Goal: Task Accomplishment & Management: Use online tool/utility

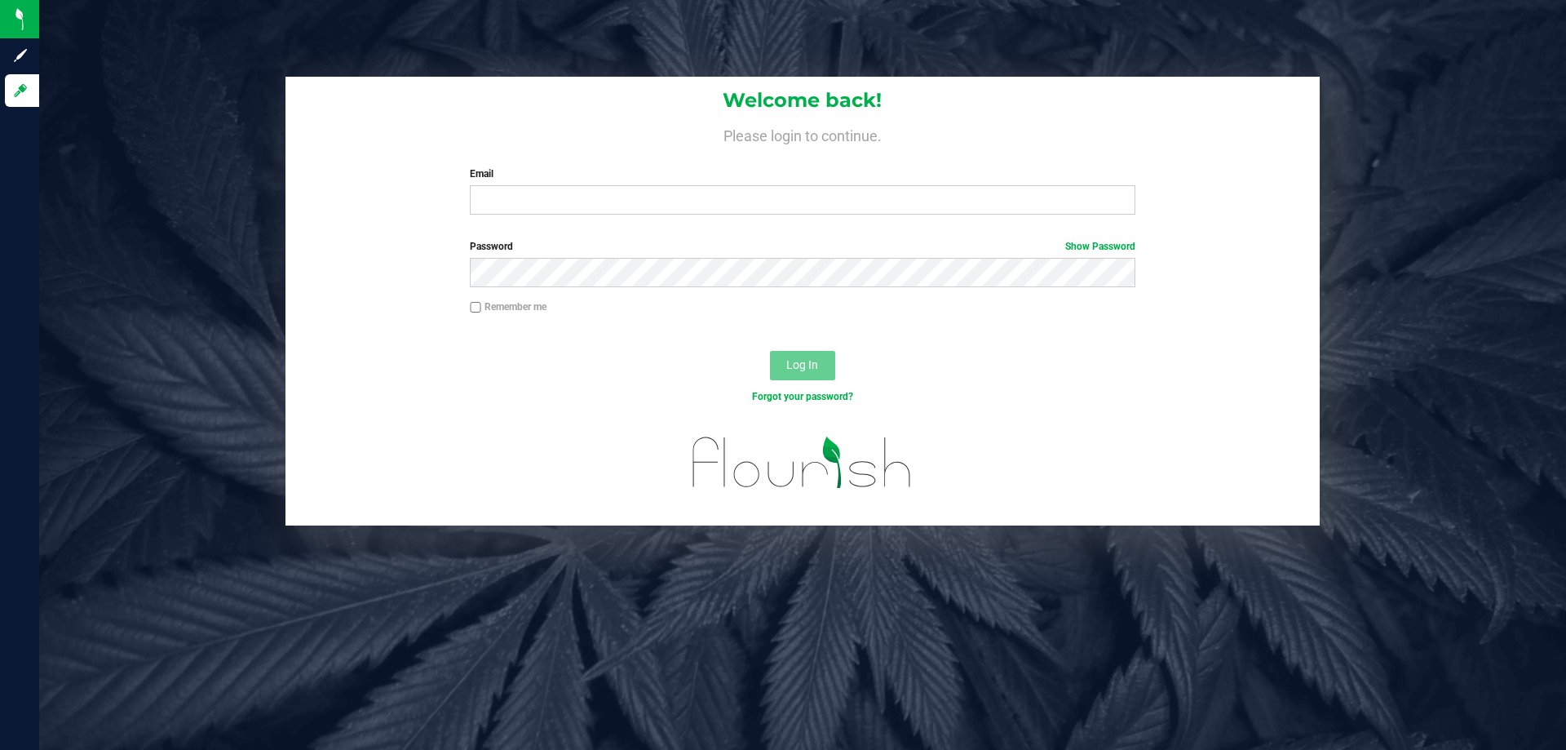
click at [523, 185] on div "Email Required Please format your email correctly." at bounding box center [802, 190] width 689 height 48
click at [527, 197] on input "Email" at bounding box center [802, 199] width 665 height 29
type input "[EMAIL_ADDRESS][DOMAIN_NAME]"
drag, startPoint x: 1440, startPoint y: 192, endPoint x: 1365, endPoint y: 192, distance: 75.0
click at [1439, 192] on div "Welcome back! Please login to continue. Email rgerker@liveparallel.com Required…" at bounding box center [802, 301] width 1551 height 449
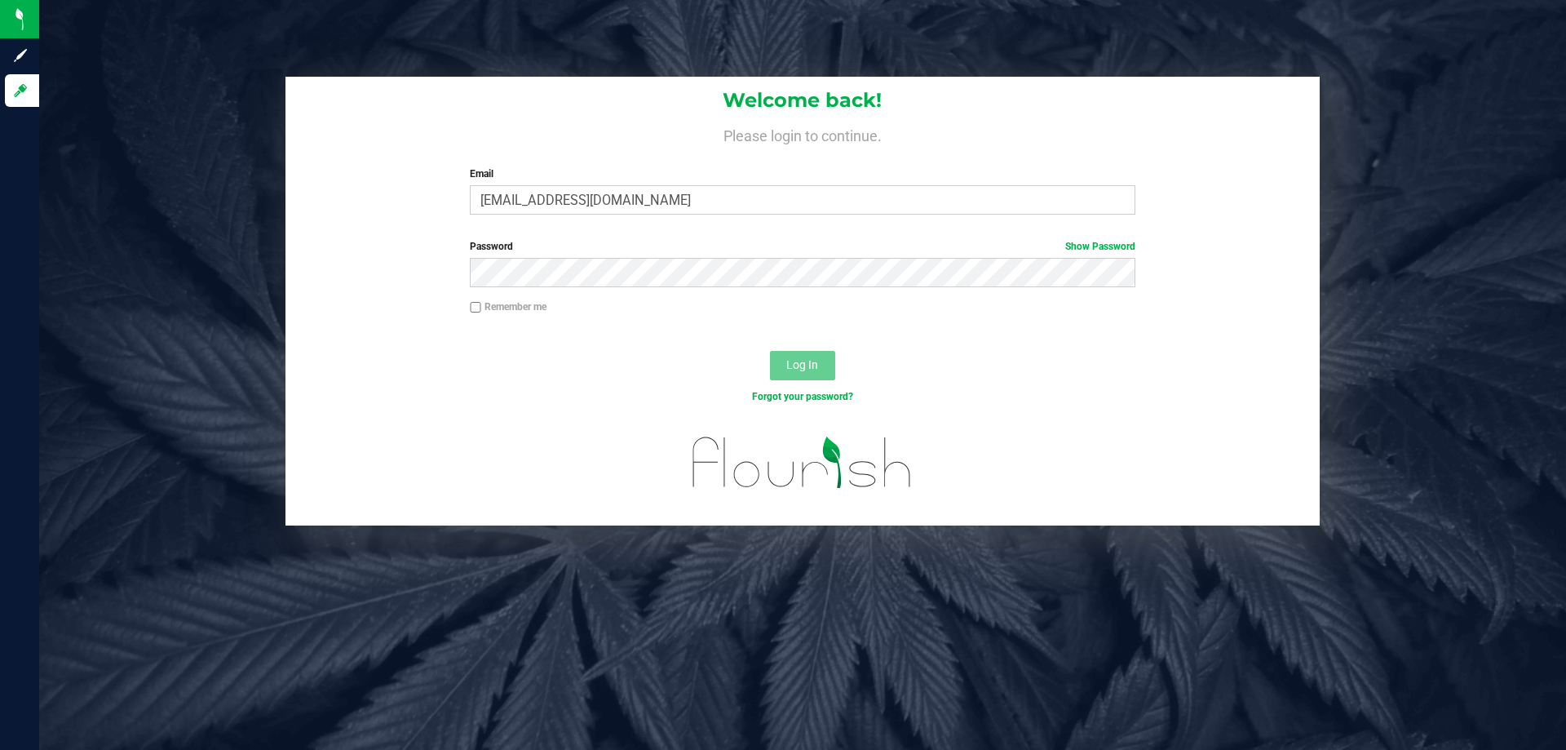
click at [548, 254] on div "Password Show Password" at bounding box center [802, 263] width 689 height 48
click at [770, 351] on button "Log In" at bounding box center [802, 365] width 65 height 29
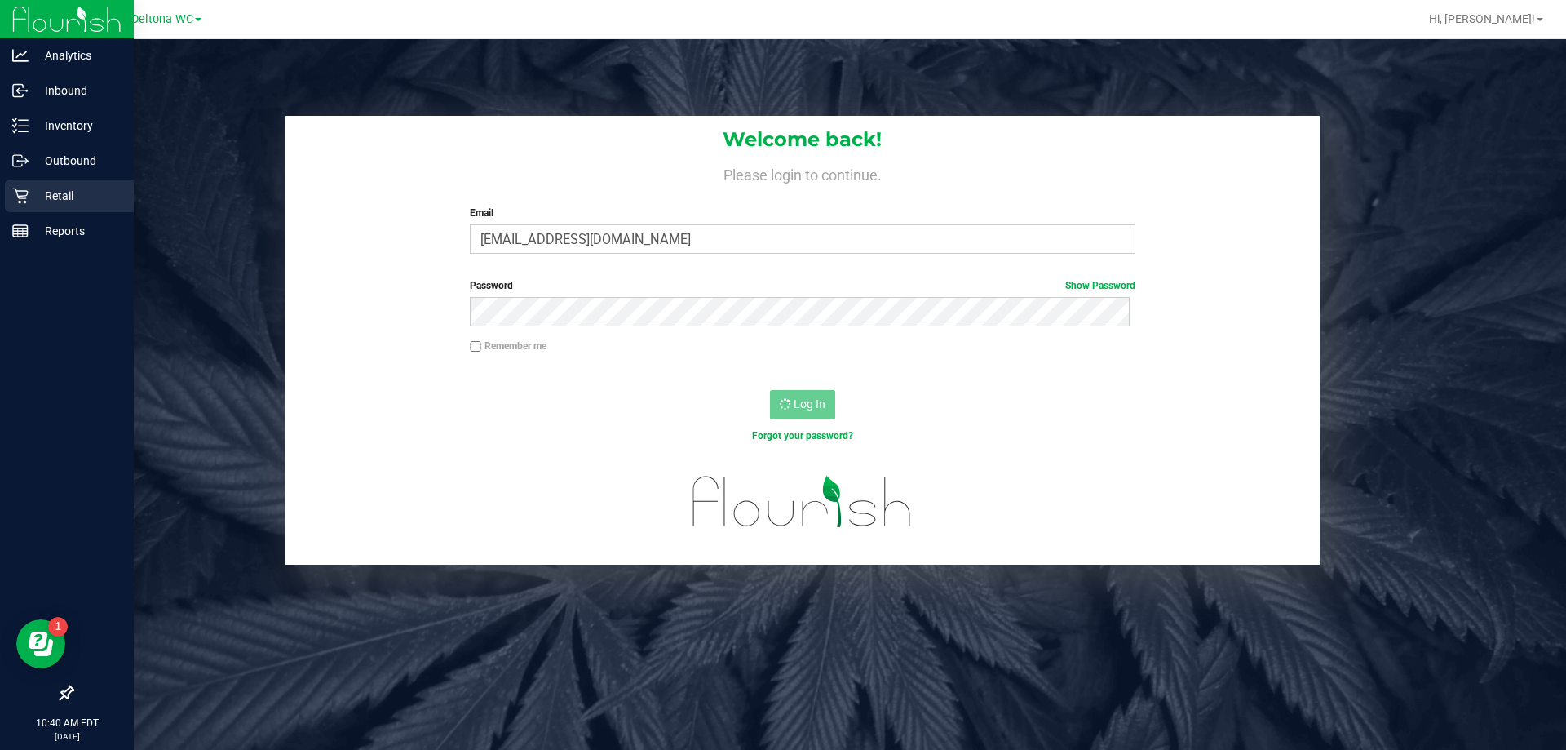
click at [53, 191] on p "Retail" at bounding box center [78, 196] width 98 height 20
click at [58, 210] on div "Retail" at bounding box center [69, 195] width 129 height 33
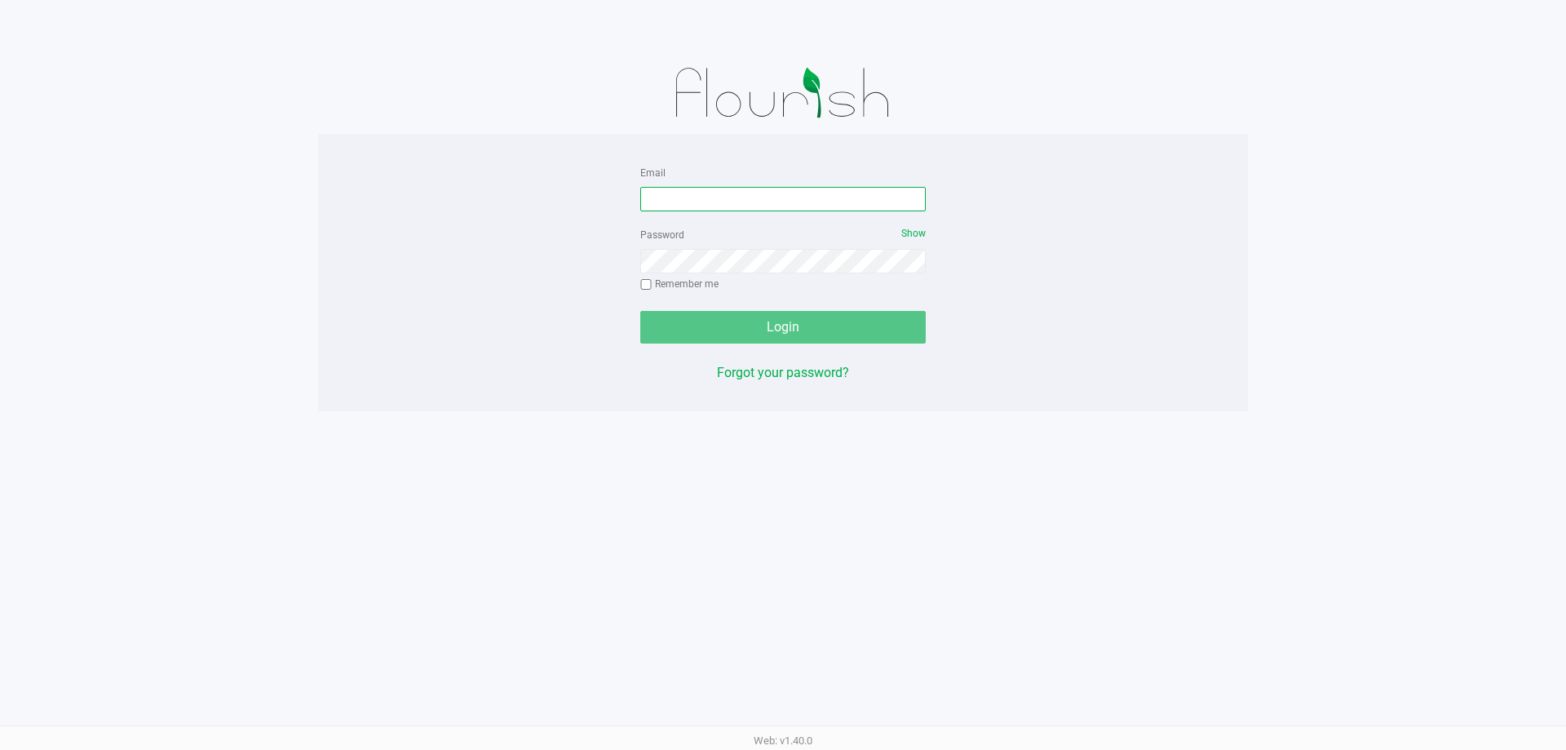
click at [720, 187] on input "Email" at bounding box center [782, 199] width 285 height 24
type input "[EMAIL_ADDRESS][DOMAIN_NAME]"
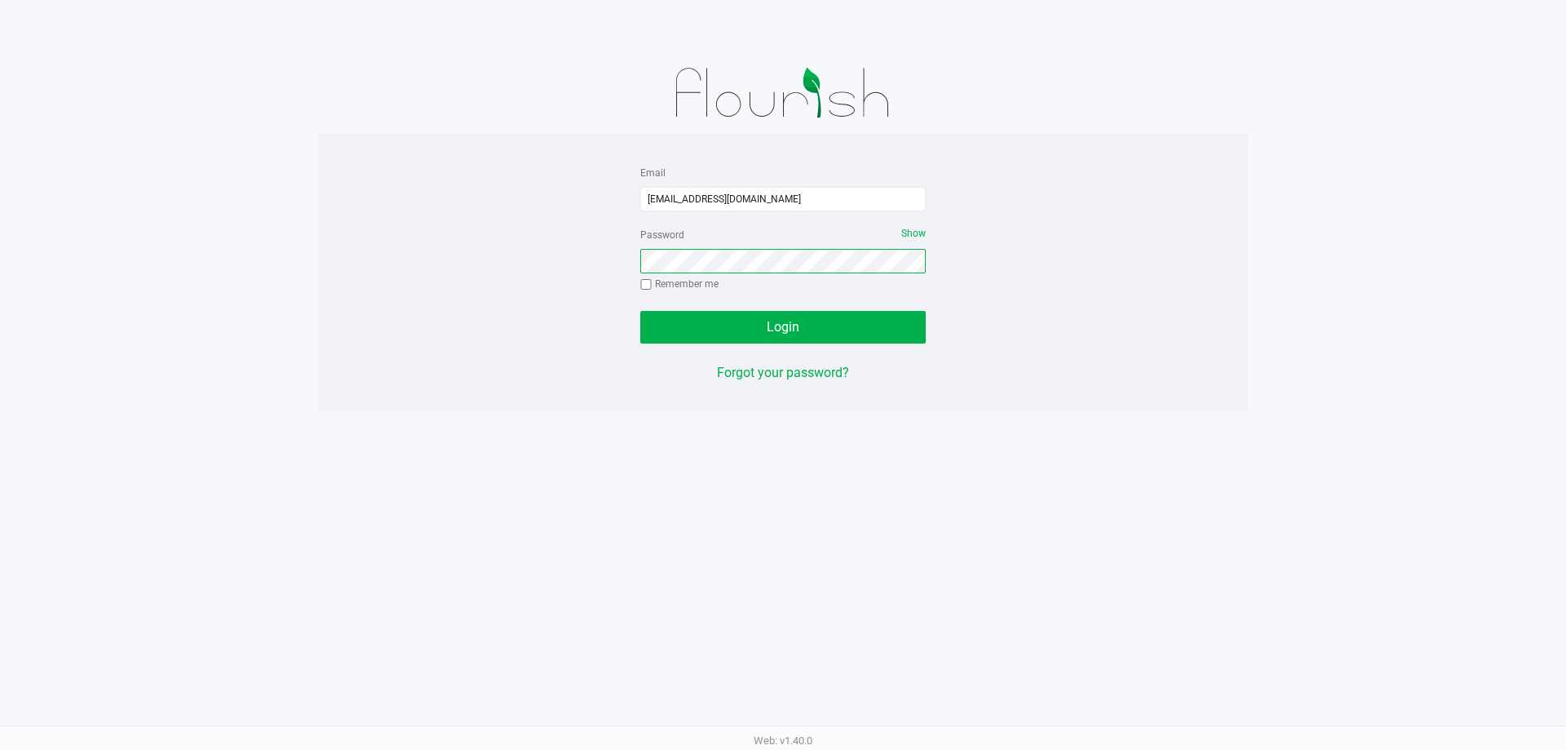
click at [640, 311] on button "Login" at bounding box center [782, 327] width 285 height 33
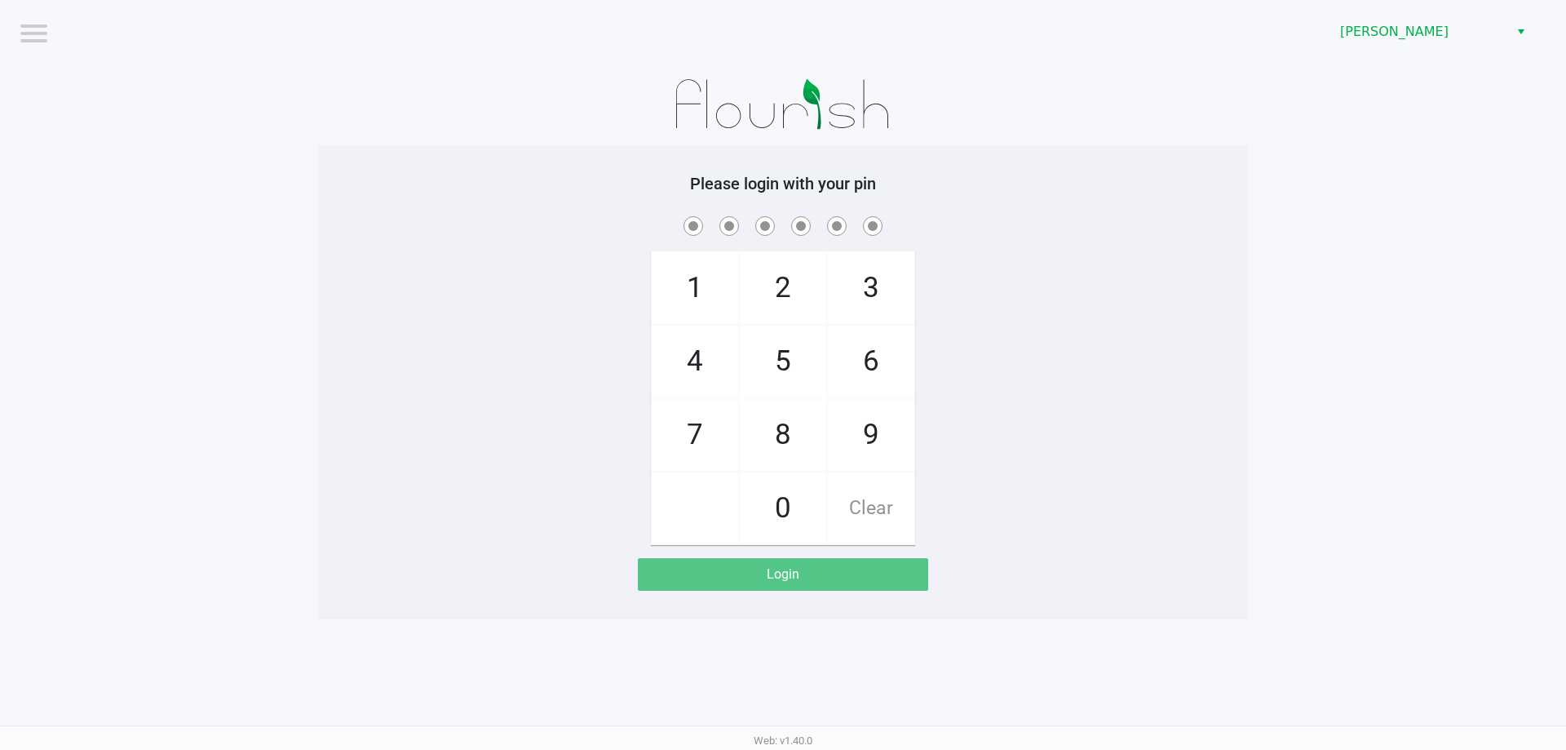
click at [949, 283] on div "1 4 7 2 5 8 0 3 6 9 Clear" at bounding box center [783, 379] width 930 height 332
click at [1468, 12] on div "[PERSON_NAME]" at bounding box center [1180, 32] width 771 height 64
click at [1456, 28] on span "[PERSON_NAME]" at bounding box center [1419, 32] width 159 height 20
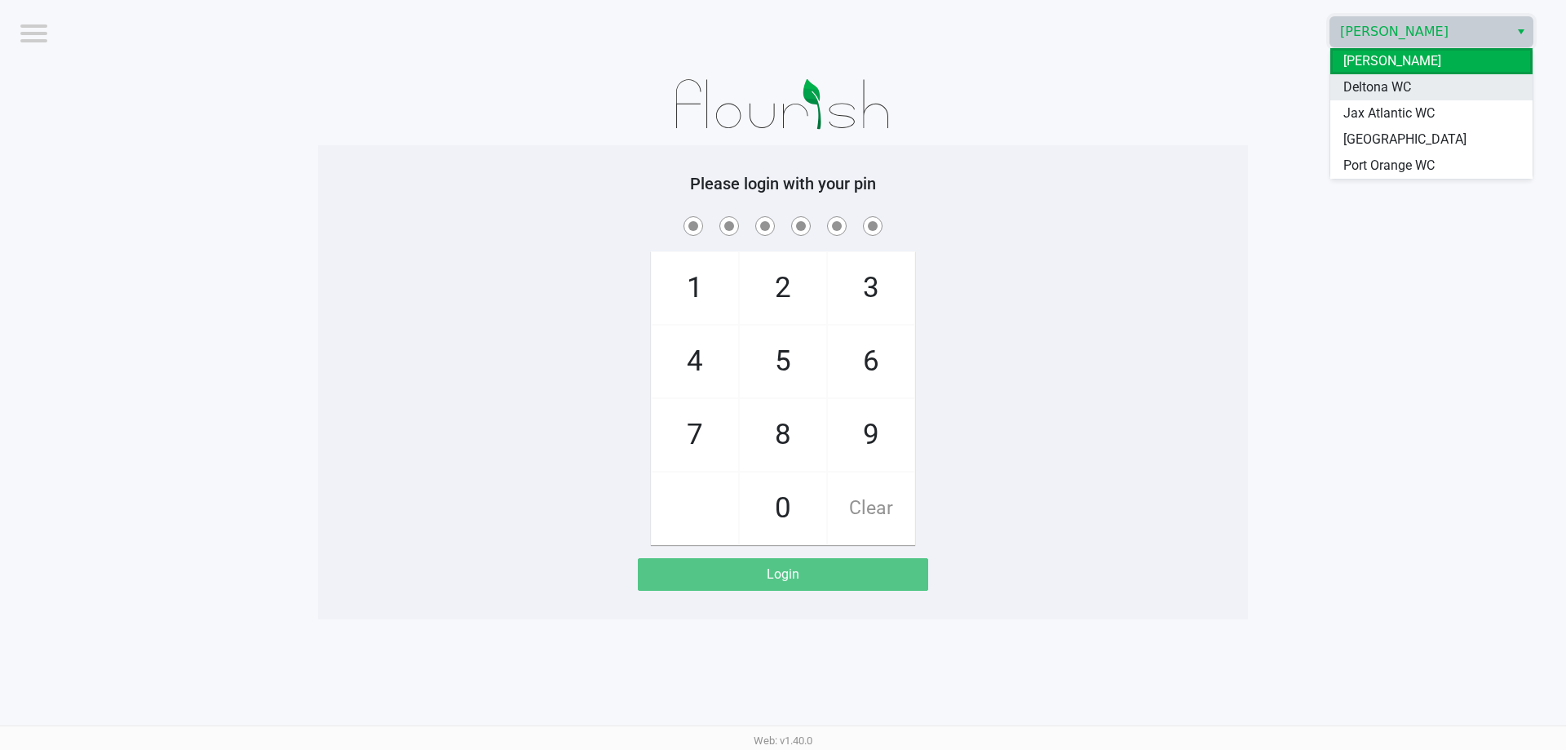
click at [1376, 91] on span "Deltona WC" at bounding box center [1377, 87] width 68 height 20
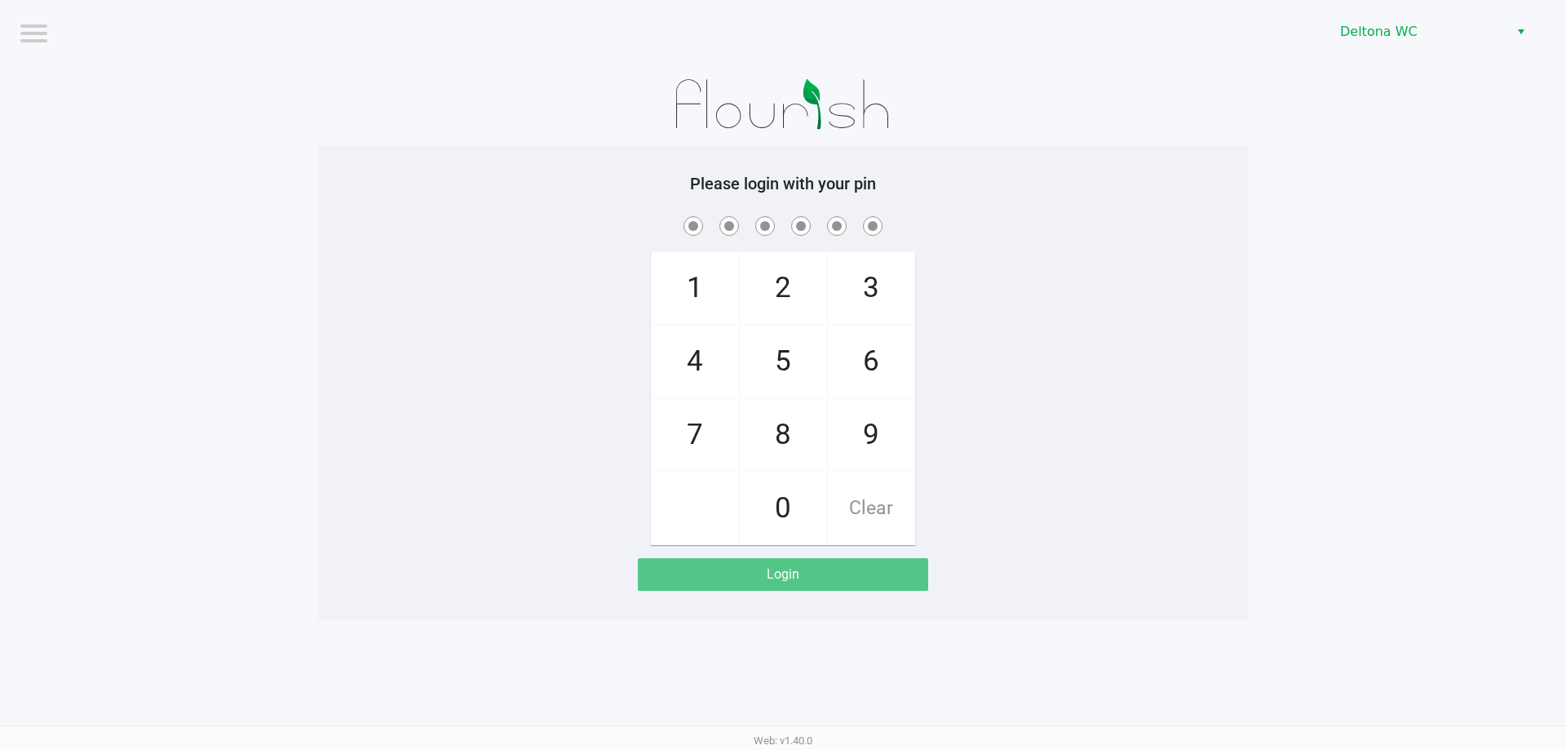
click at [904, 268] on span "3" at bounding box center [871, 288] width 86 height 72
checkbox input "true"
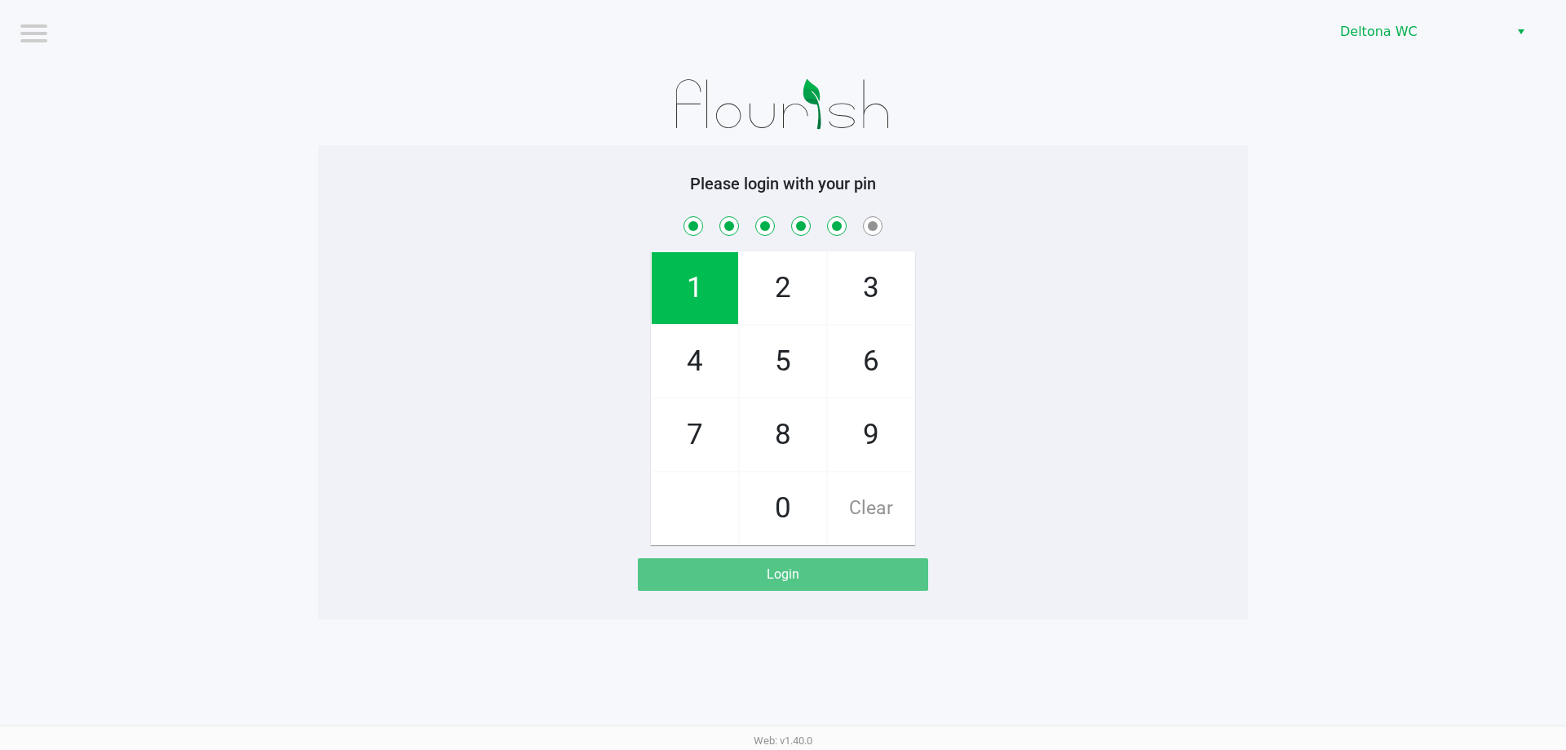
checkbox input "true"
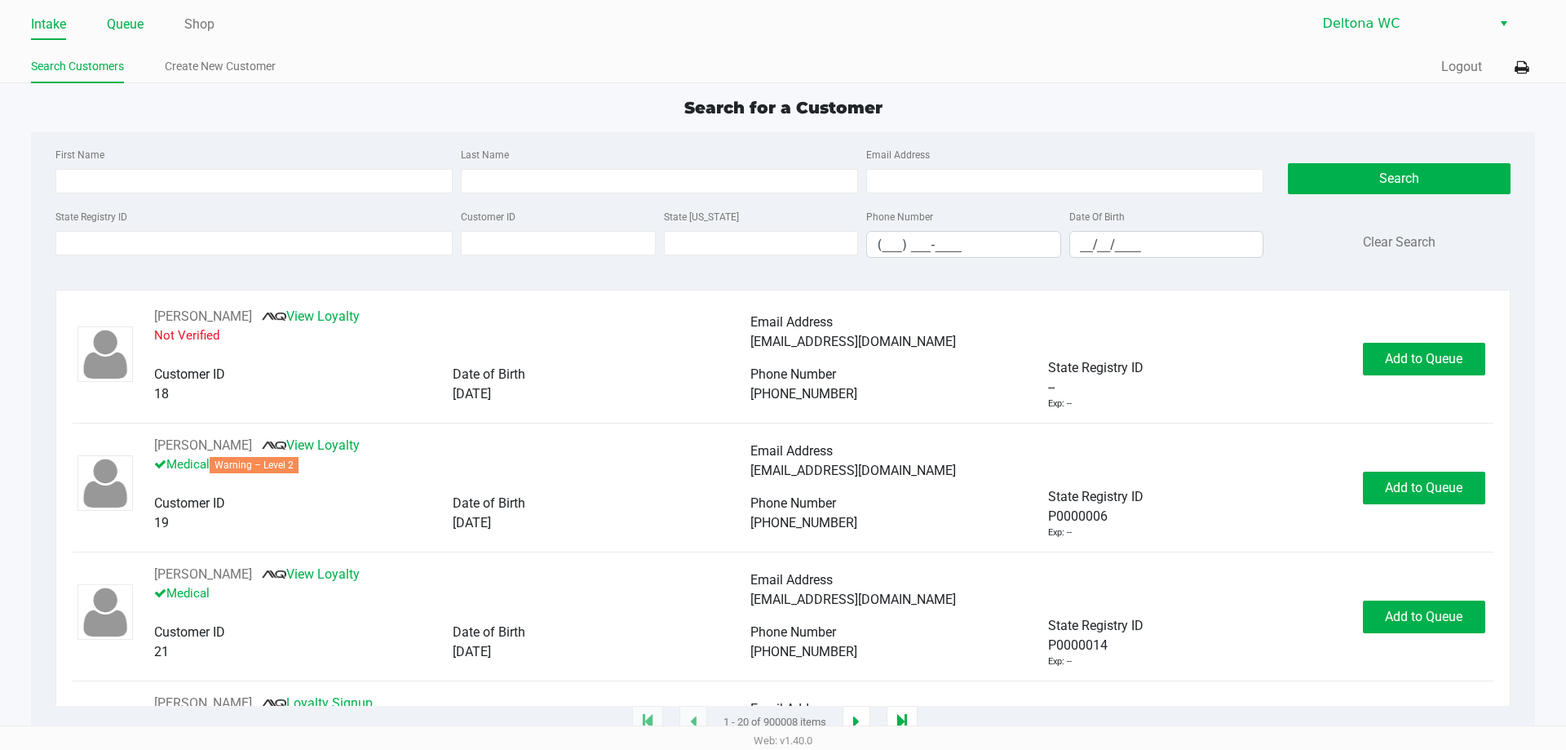
click at [120, 34] on link "Queue" at bounding box center [125, 24] width 37 height 23
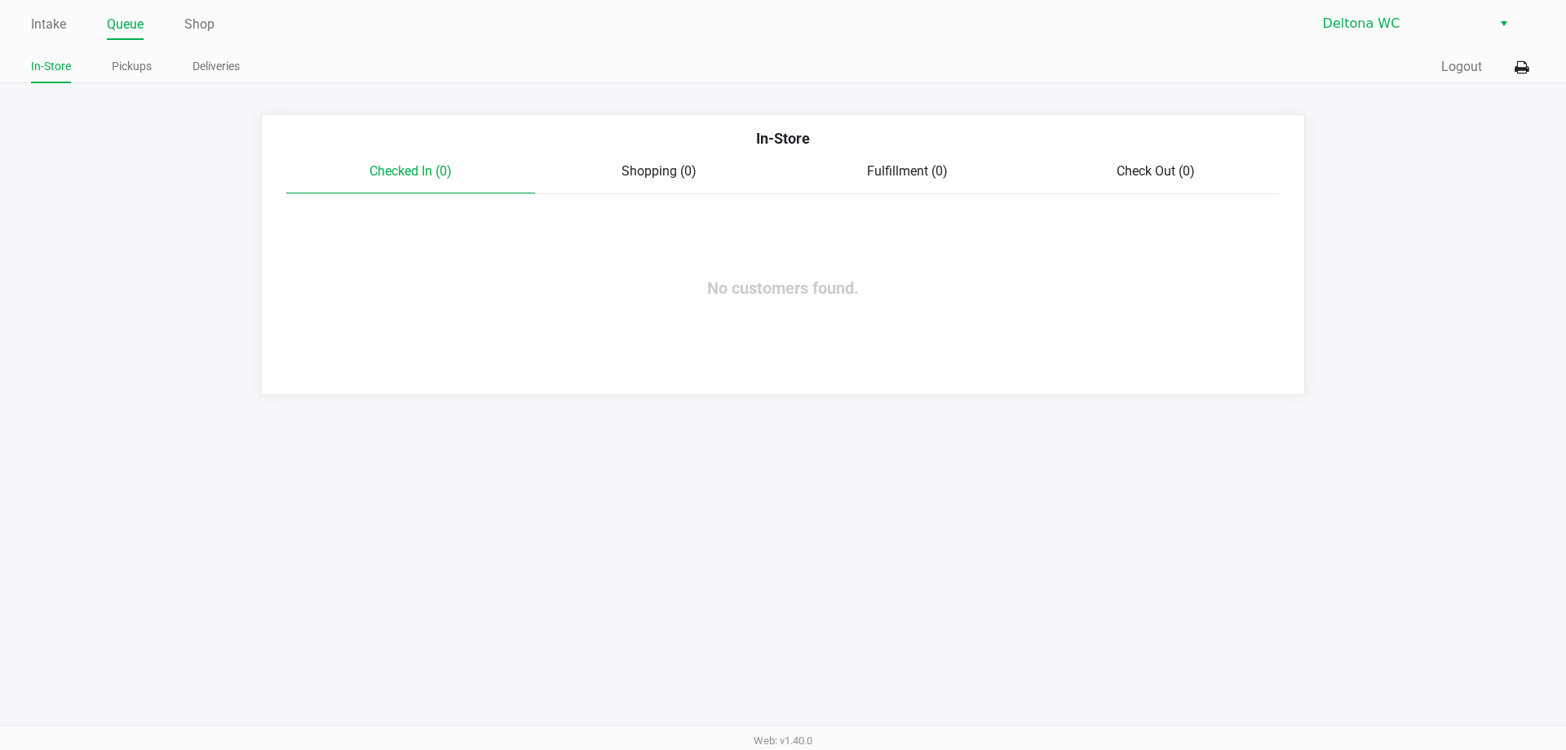
click at [105, 59] on ul "In-Store Pickups Deliveries" at bounding box center [407, 69] width 752 height 28
click at [113, 63] on link "Pickups" at bounding box center [132, 66] width 40 height 20
click at [58, 27] on link "Intake" at bounding box center [48, 24] width 35 height 23
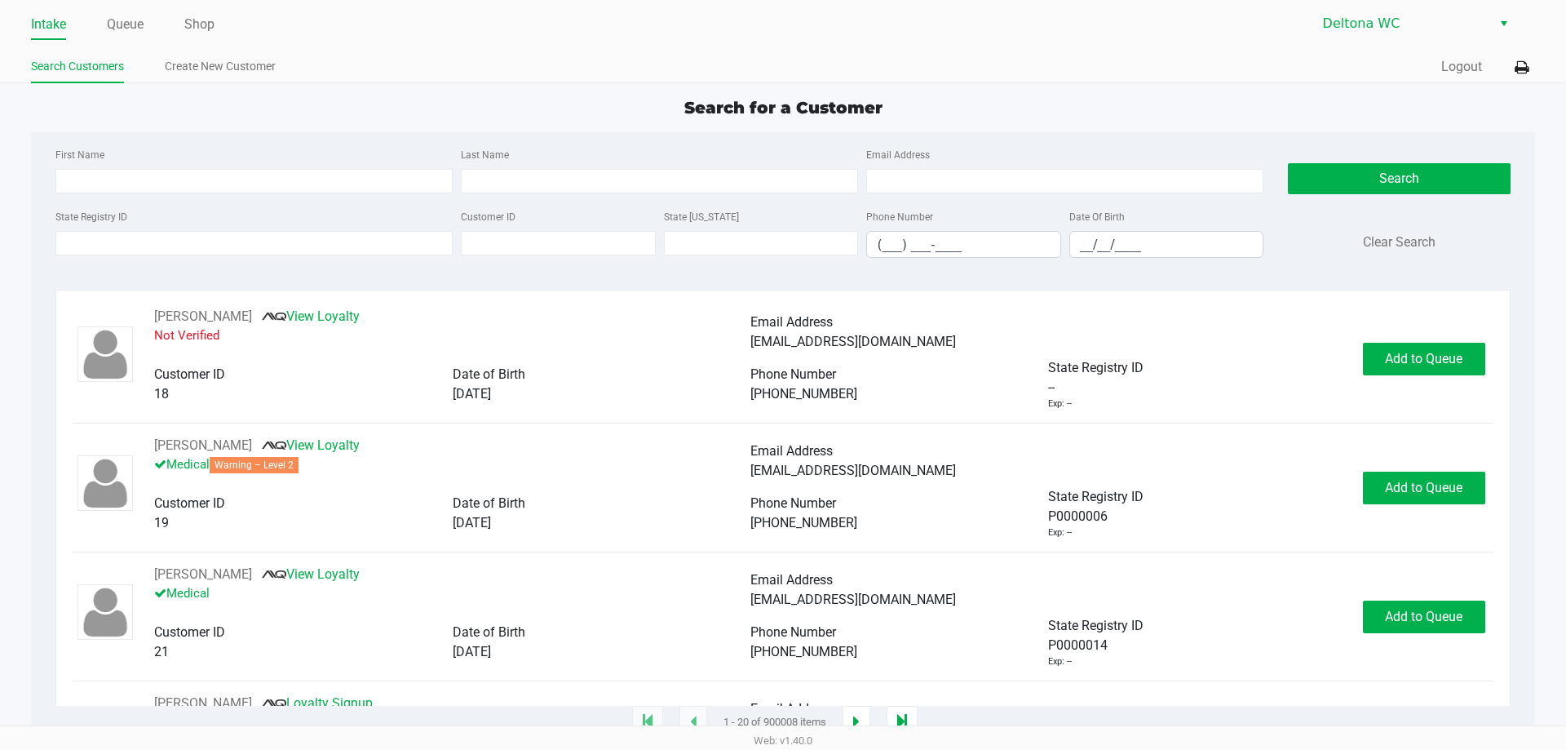
click at [977, 130] on div "Search for a Customer First Name Last Name Email Address State Registry ID Cust…" at bounding box center [782, 408] width 1503 height 627
click at [112, 21] on link "Queue" at bounding box center [125, 24] width 37 height 23
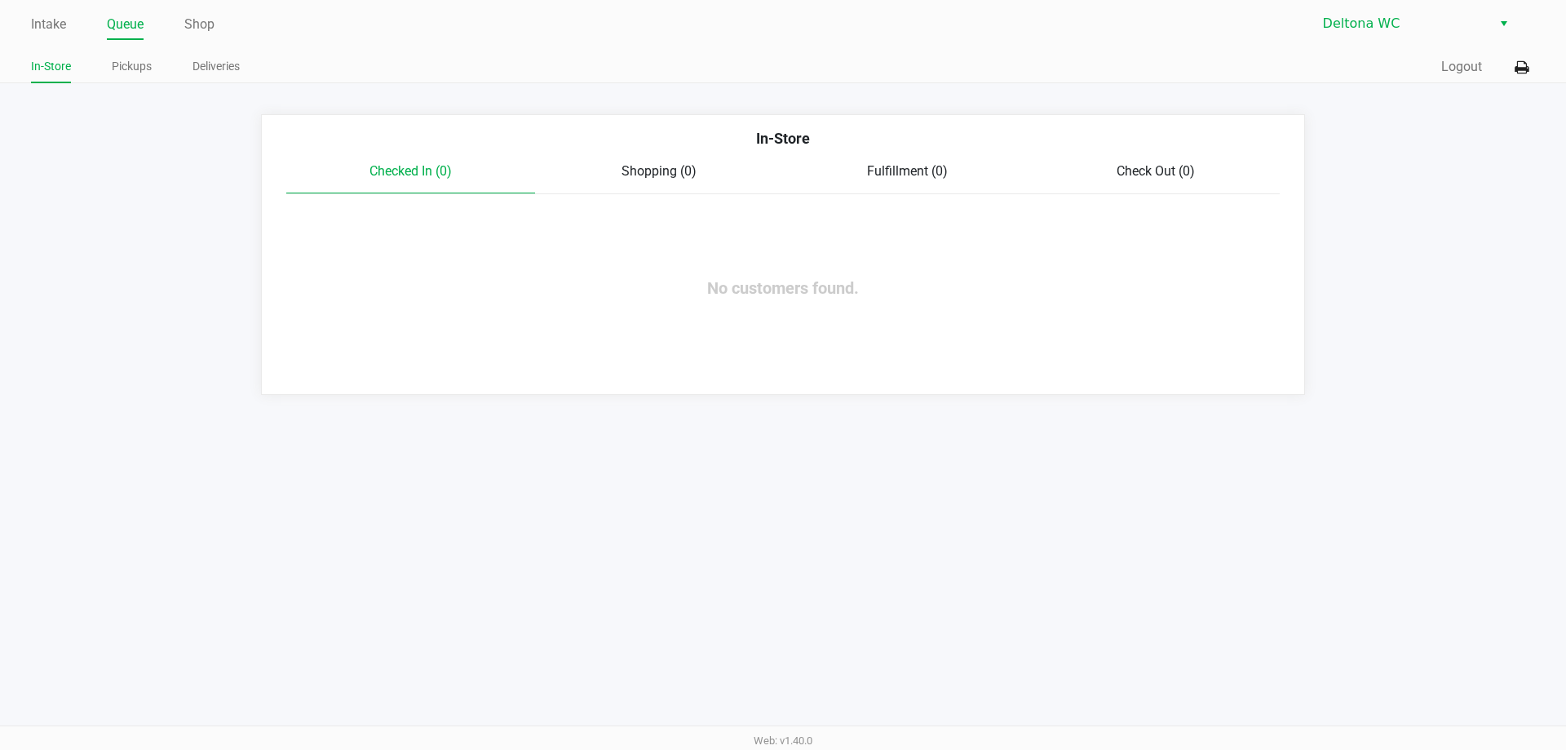
click at [73, 18] on ul "Intake Queue Shop" at bounding box center [407, 25] width 752 height 28
click at [58, 19] on link "Intake" at bounding box center [48, 24] width 35 height 23
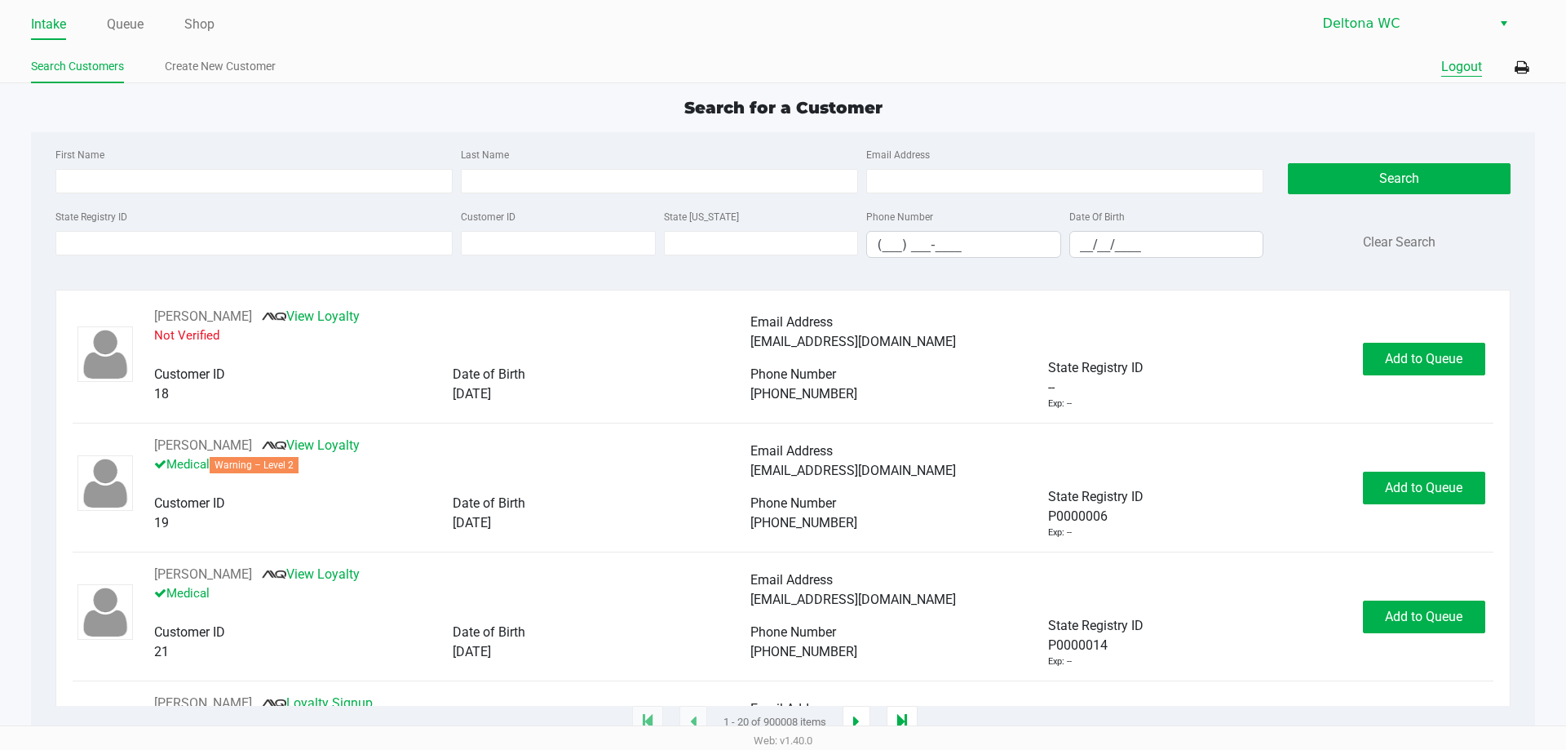
click at [1465, 68] on button "Logout" at bounding box center [1461, 67] width 41 height 20
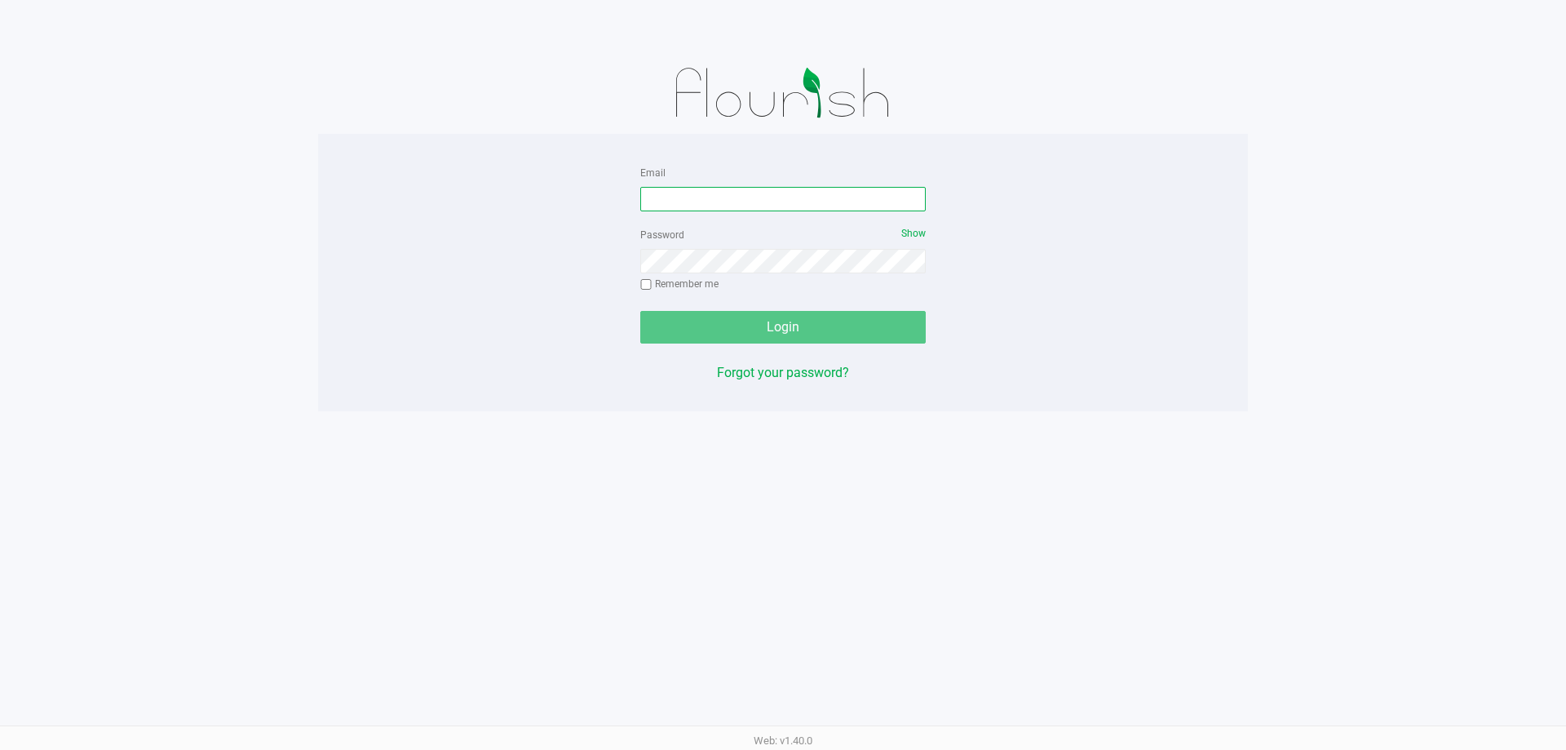
click at [792, 193] on input "Email" at bounding box center [782, 199] width 285 height 24
type input "[EMAIL_ADDRESS][DOMAIN_NAME]"
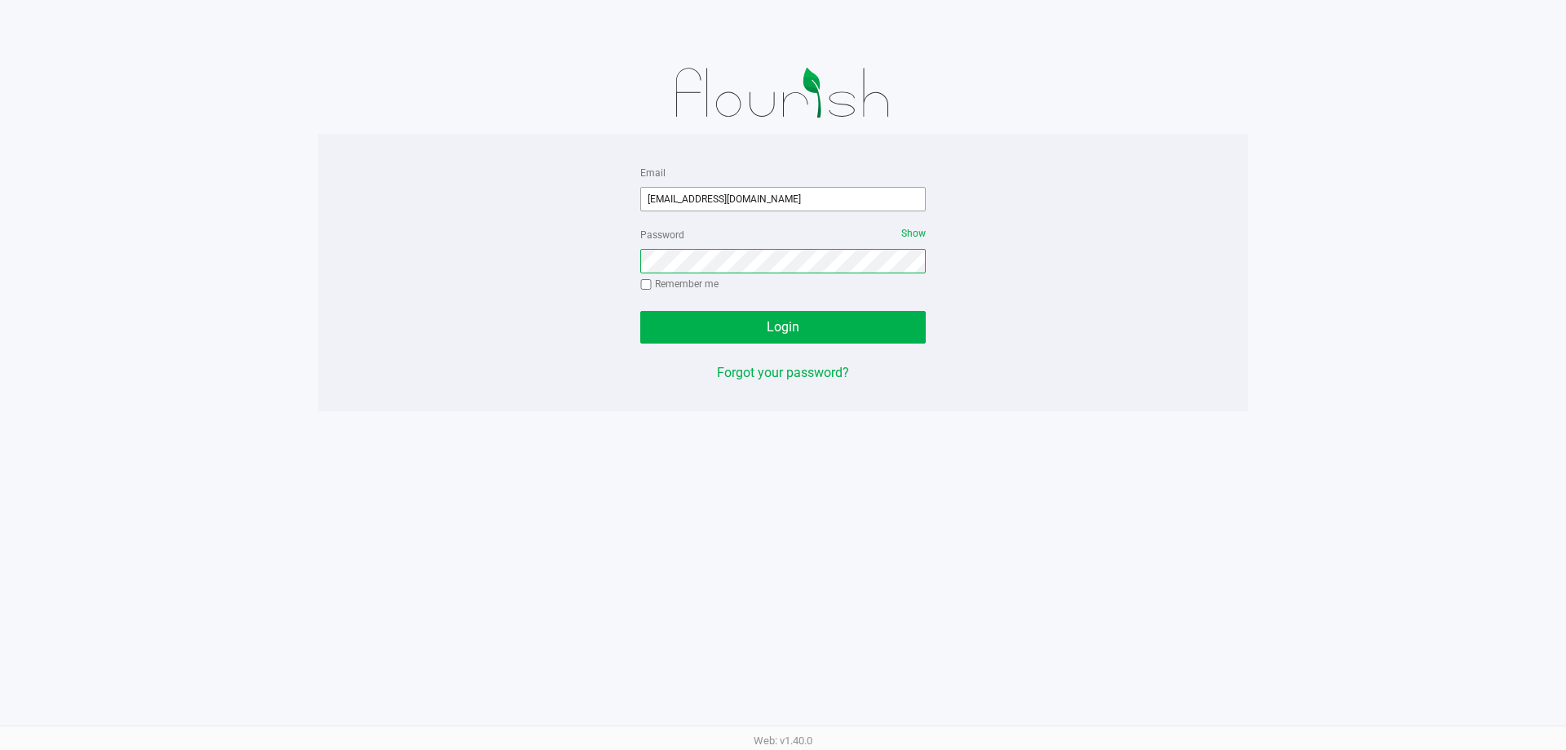
click at [640, 311] on button "Login" at bounding box center [782, 327] width 285 height 33
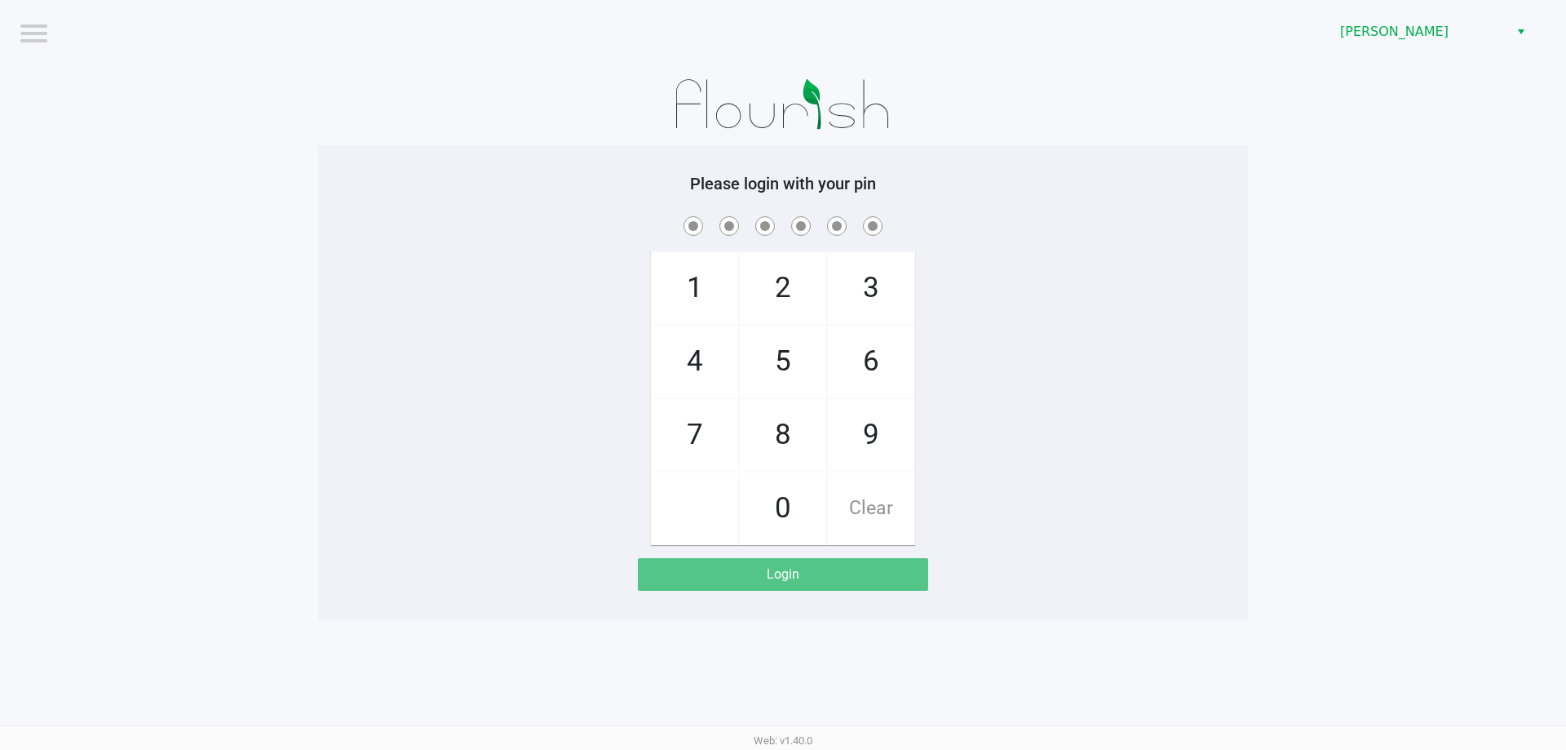
click at [903, 281] on span "3" at bounding box center [871, 288] width 86 height 72
checkbox input "true"
click at [1415, 18] on span "[PERSON_NAME]" at bounding box center [1419, 31] width 179 height 29
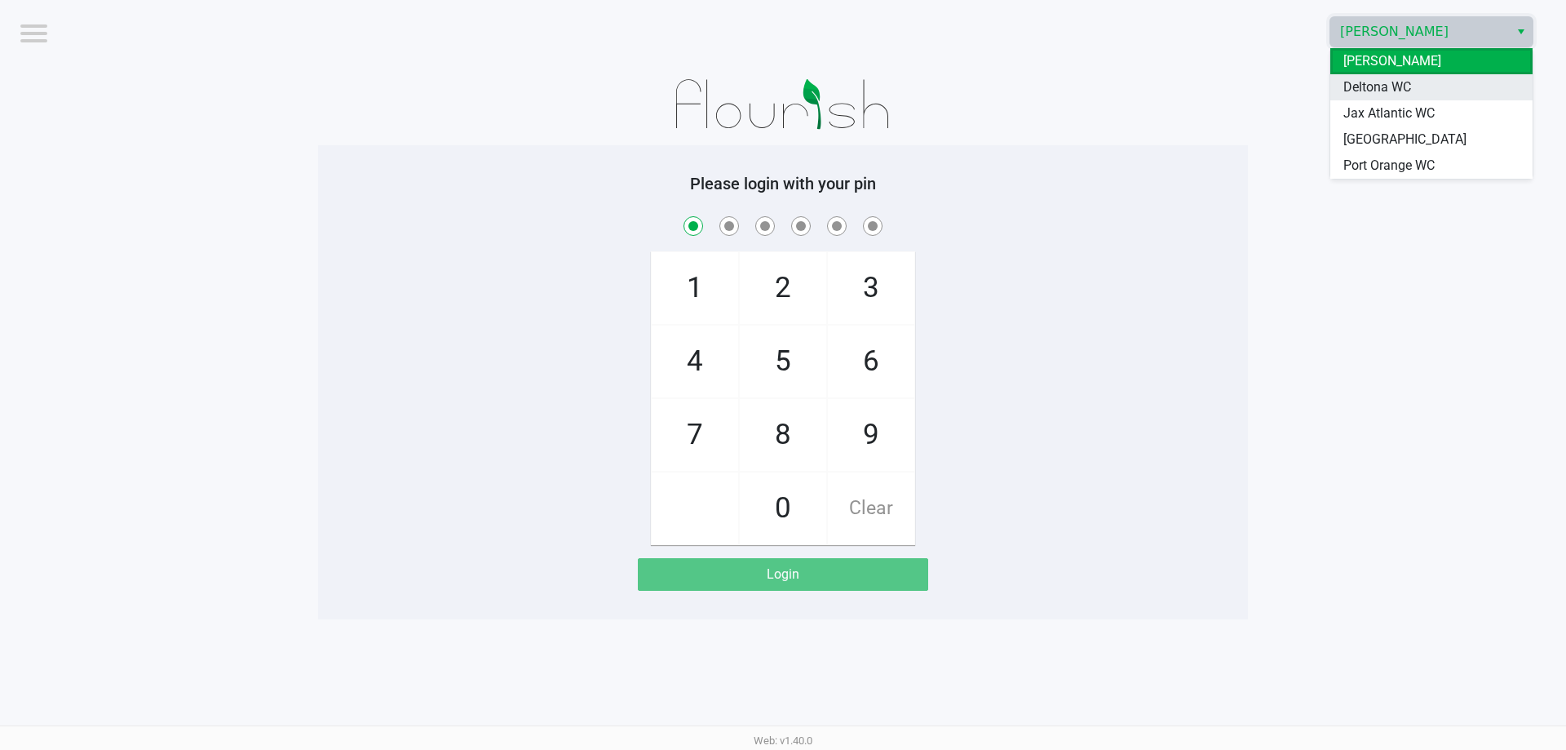
click at [1383, 83] on span "Deltona WC" at bounding box center [1377, 87] width 68 height 20
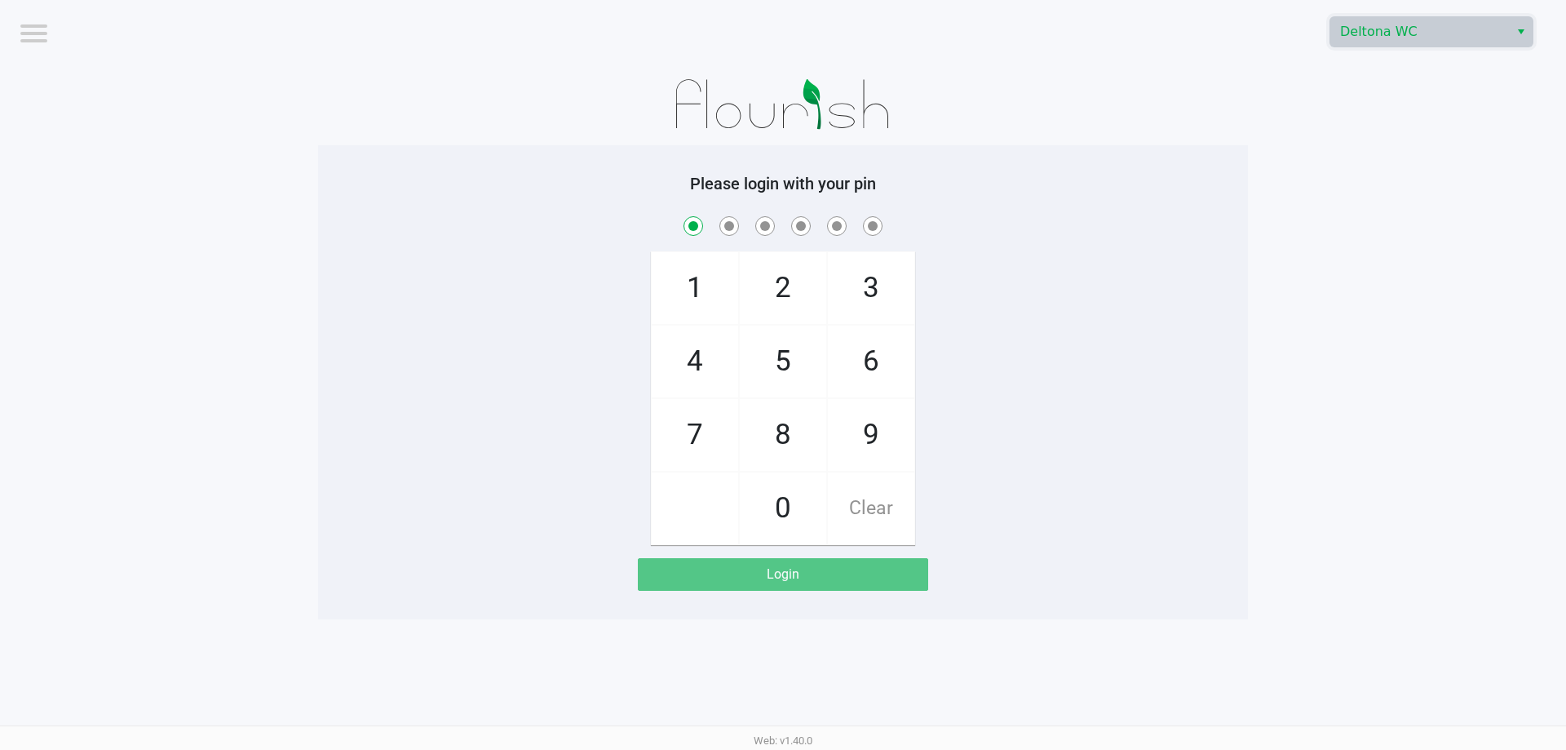
click at [754, 339] on span "5" at bounding box center [783, 361] width 86 height 72
checkbox input "true"
click at [708, 285] on span "1" at bounding box center [695, 288] width 86 height 72
checkbox input "true"
click at [708, 285] on span "1" at bounding box center [695, 288] width 86 height 72
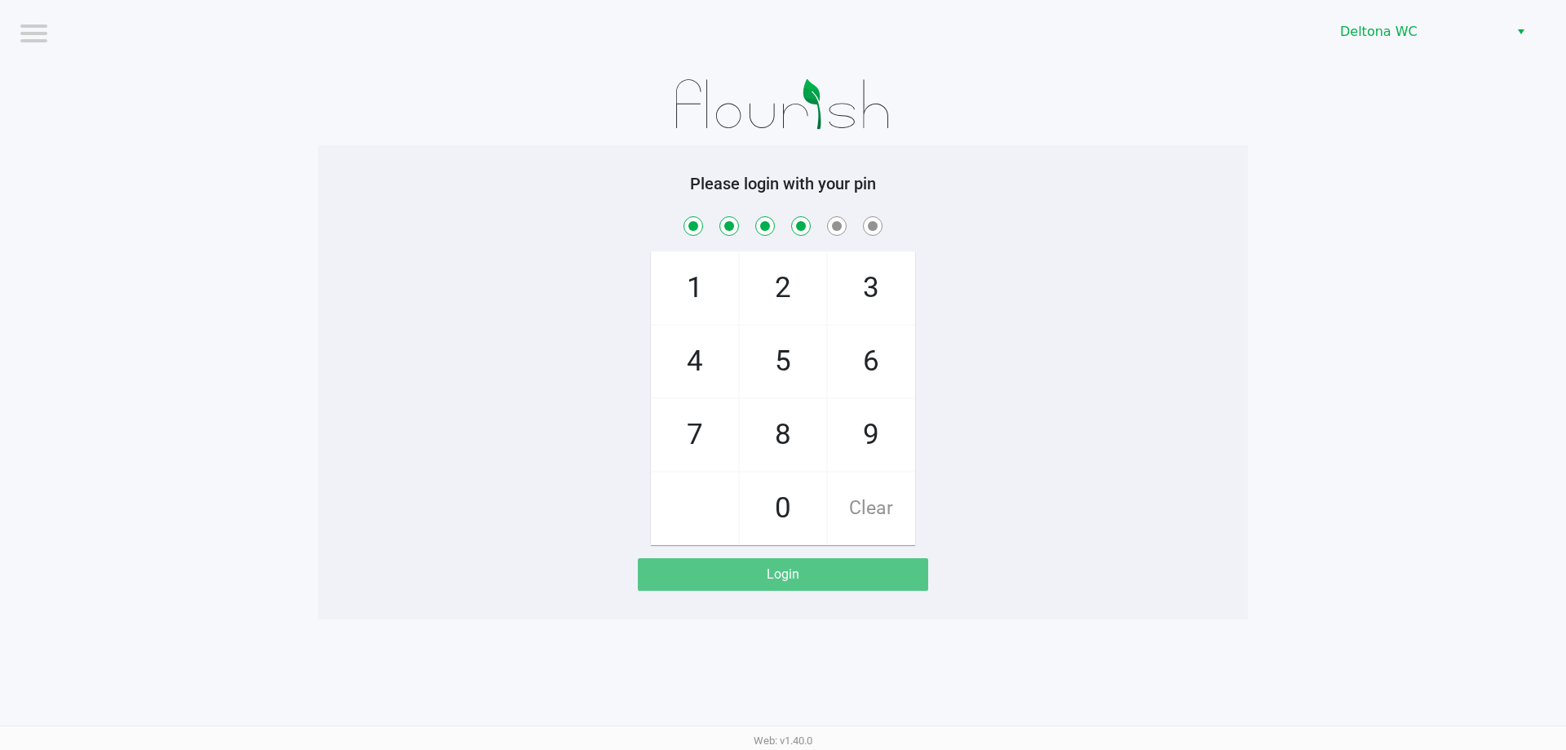
checkbox input "true"
click at [886, 354] on span "6" at bounding box center [871, 361] width 86 height 72
checkbox input "true"
click at [884, 312] on span "3" at bounding box center [871, 288] width 86 height 72
checkbox input "true"
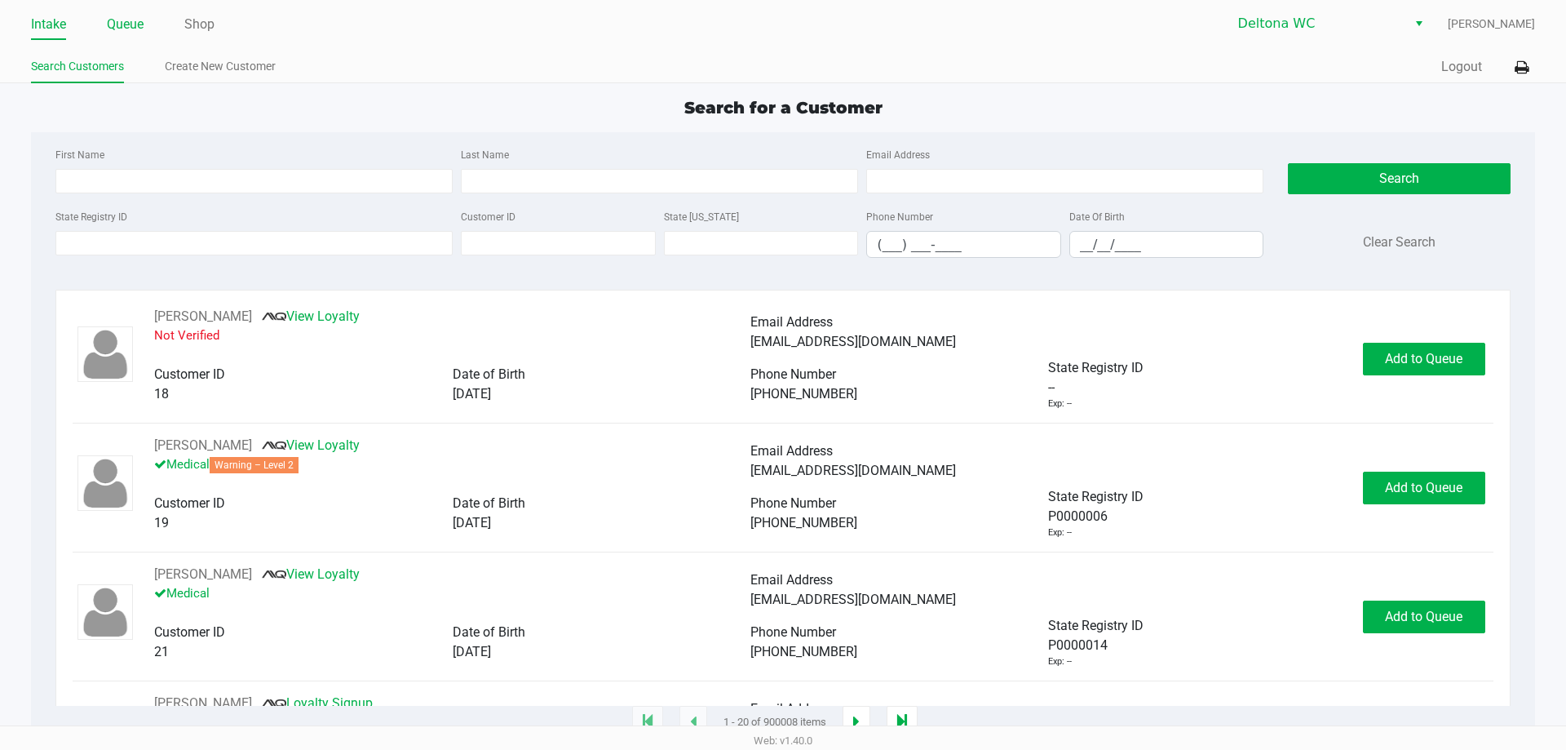
click at [140, 30] on link "Queue" at bounding box center [125, 24] width 37 height 23
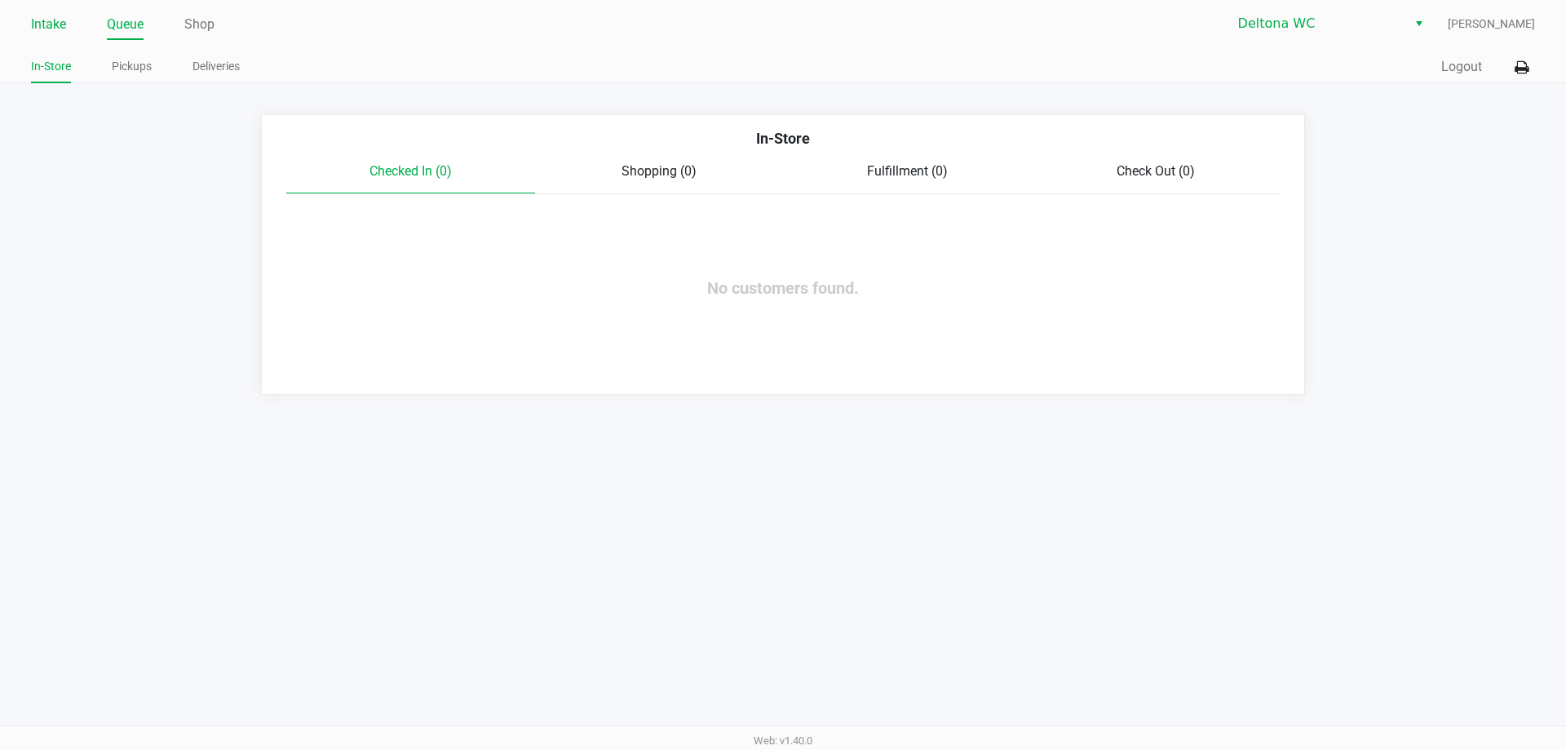
click at [62, 26] on link "Intake" at bounding box center [48, 24] width 35 height 23
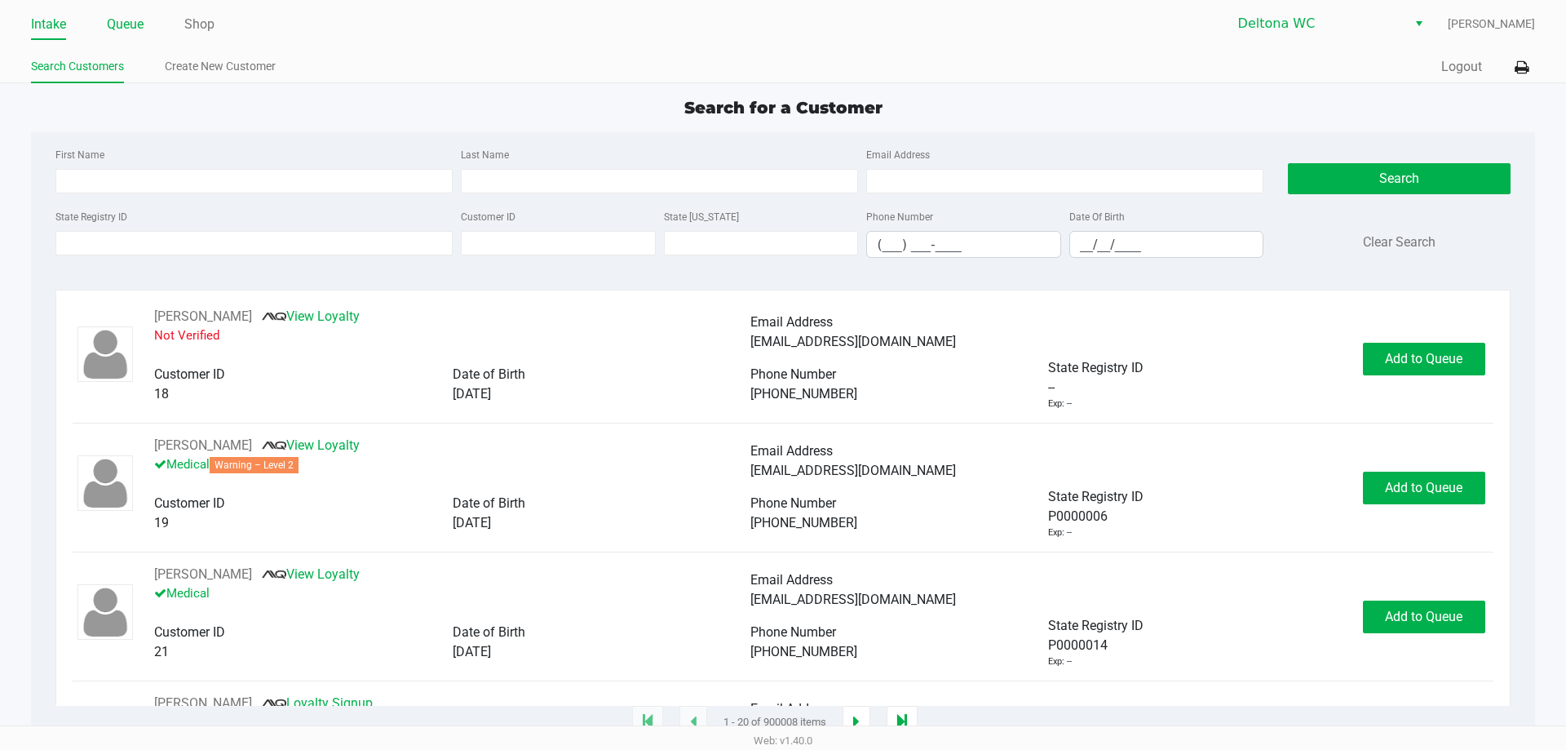
click at [128, 25] on link "Queue" at bounding box center [125, 24] width 37 height 23
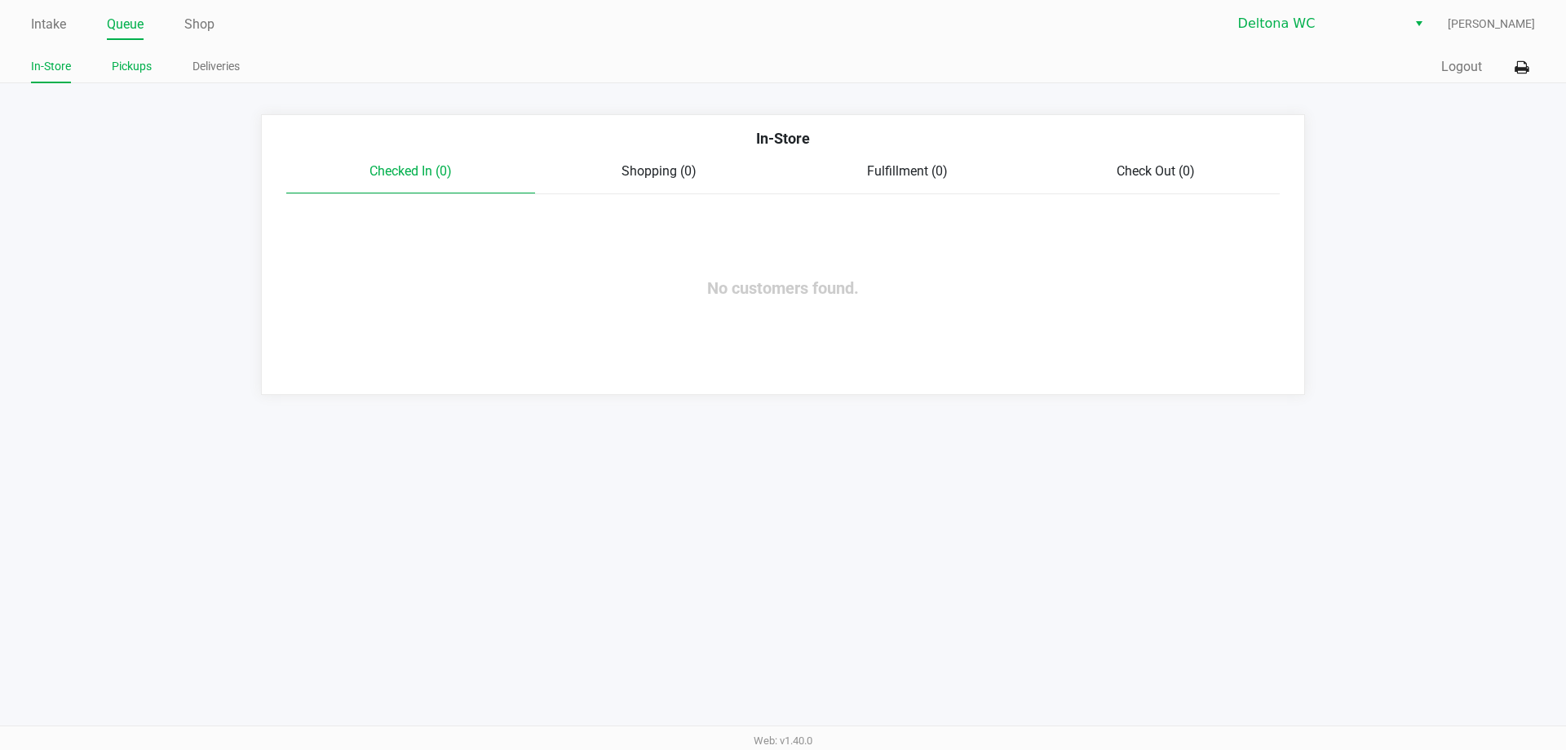
click at [145, 64] on link "Pickups" at bounding box center [132, 66] width 40 height 20
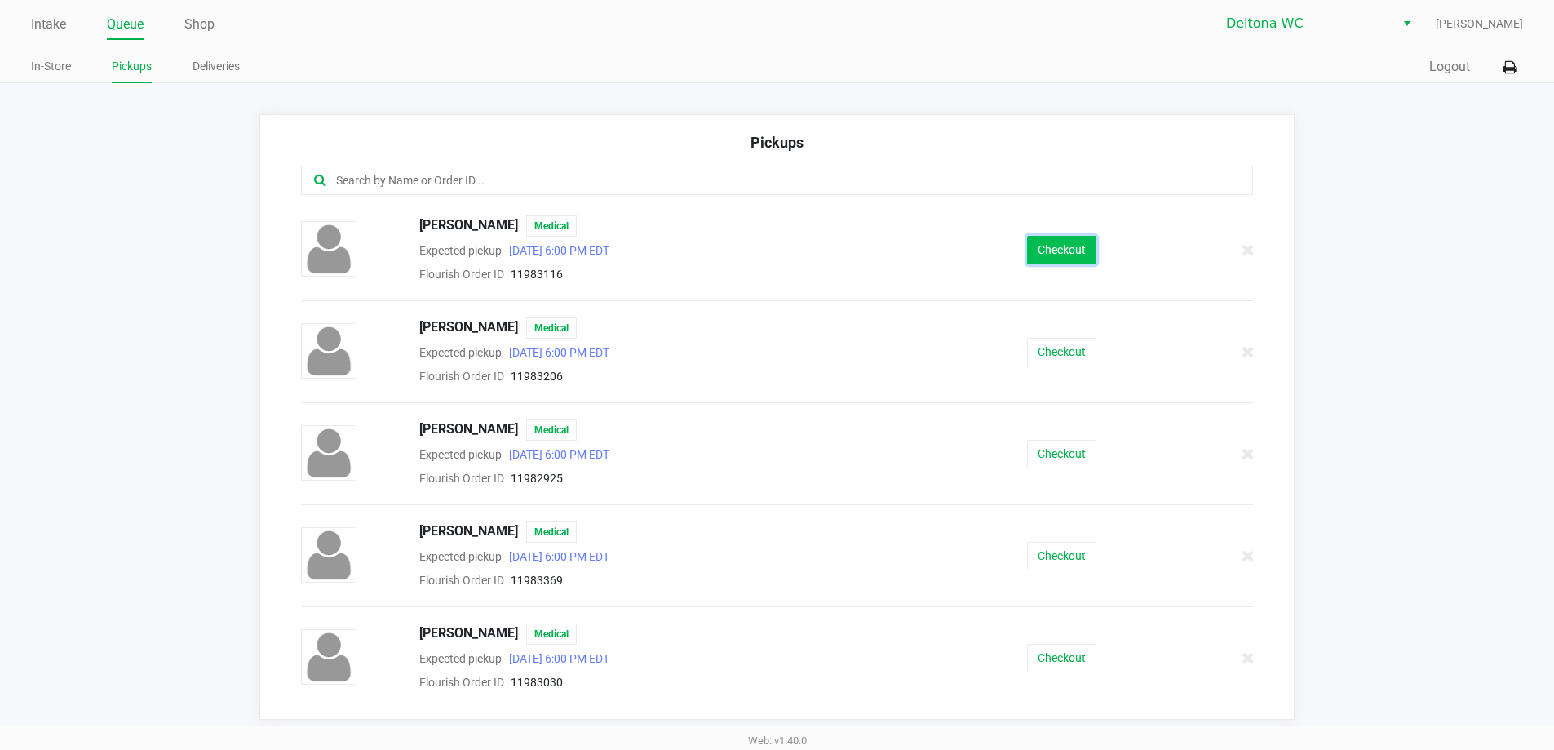
click at [1055, 261] on button "Checkout" at bounding box center [1061, 250] width 69 height 29
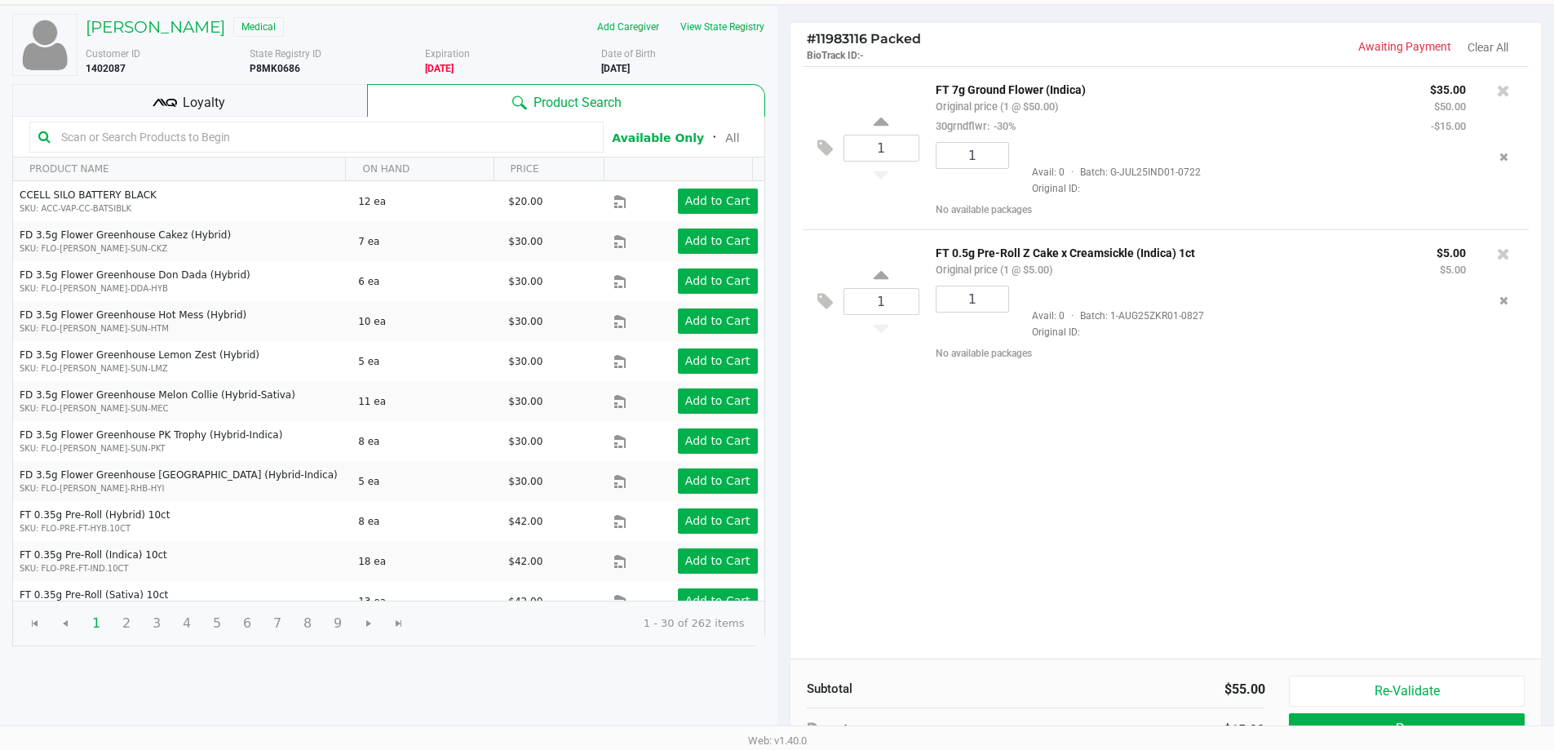
scroll to position [163, 0]
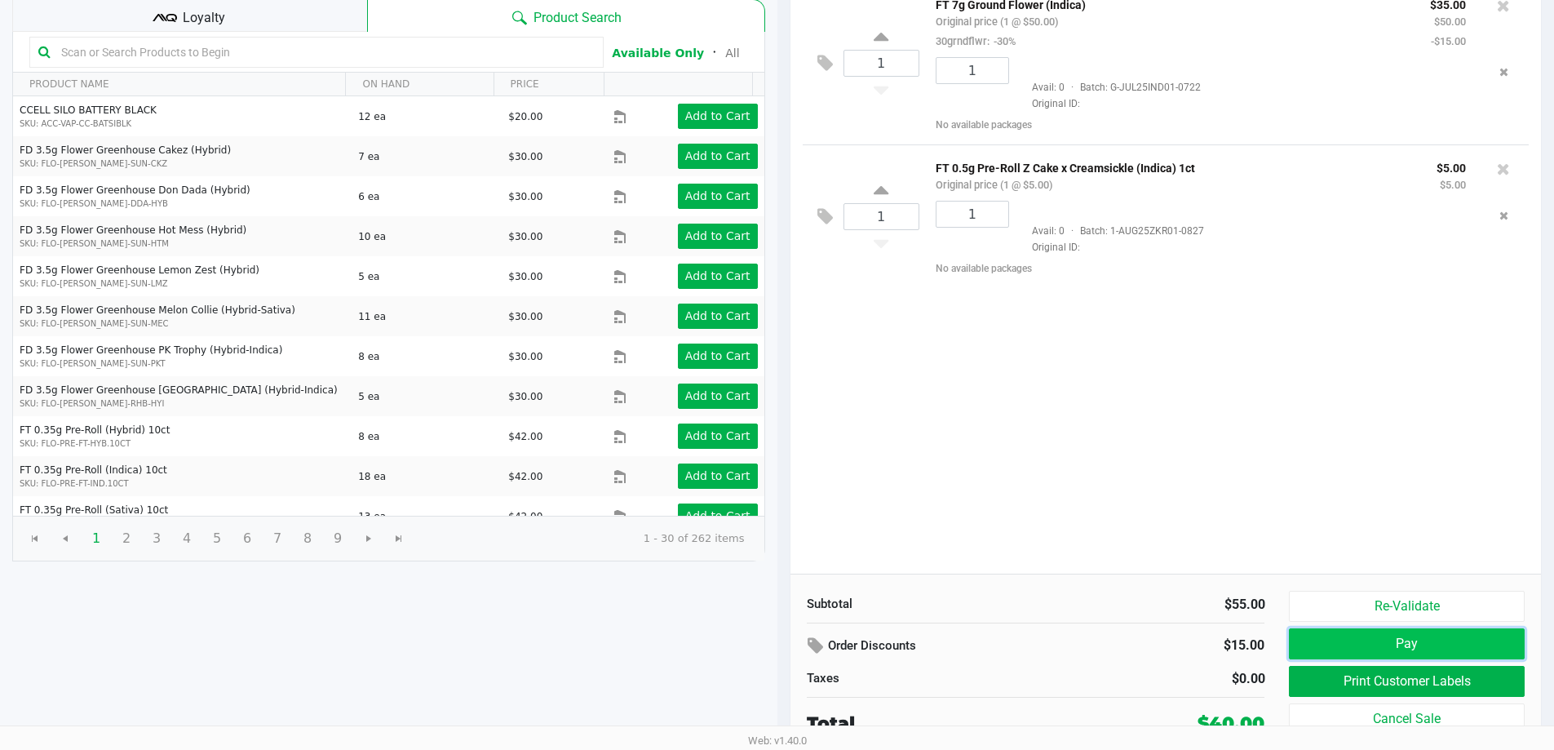
click at [1396, 644] on button "Pay" at bounding box center [1406, 643] width 235 height 31
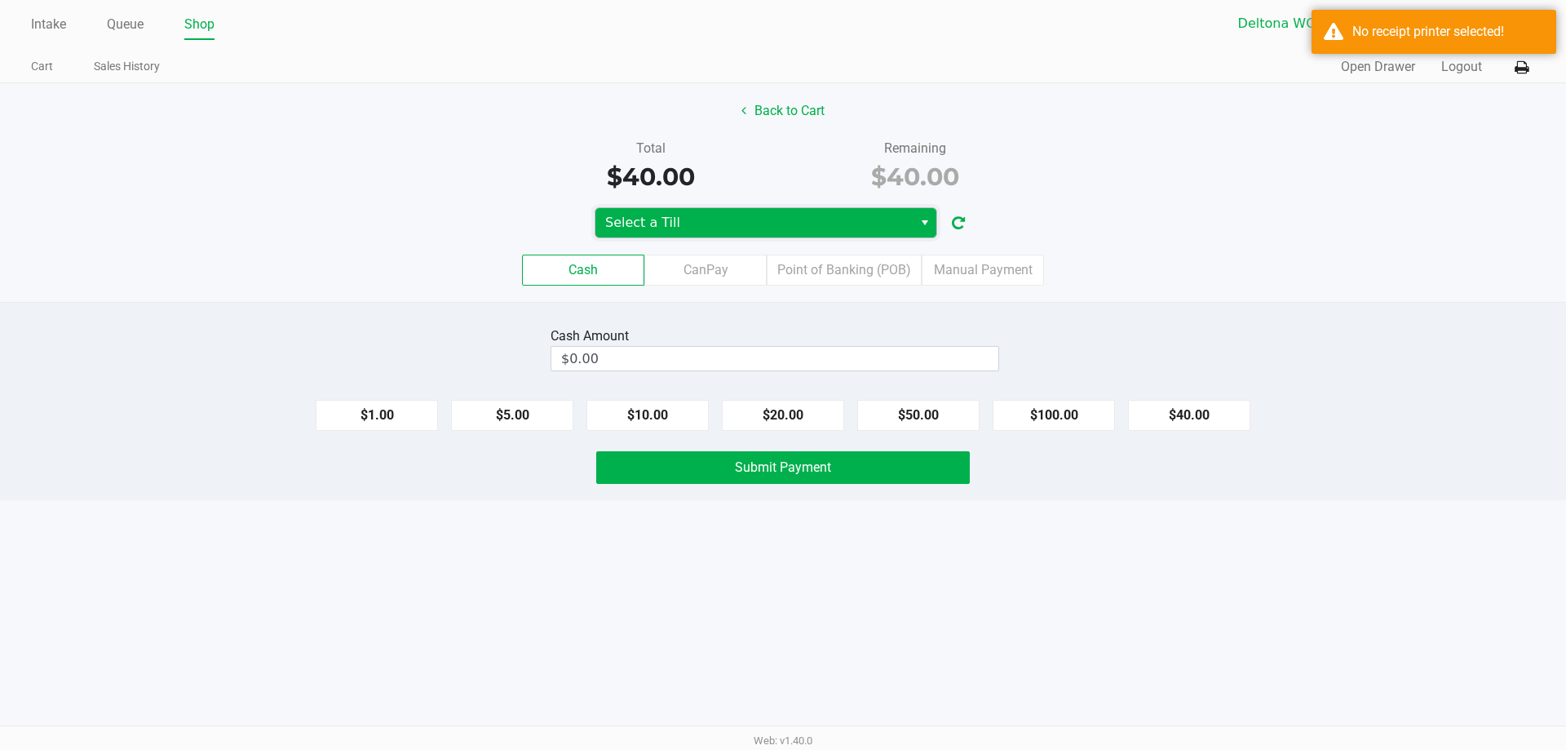
click at [822, 226] on span "Select a Till" at bounding box center [754, 223] width 298 height 20
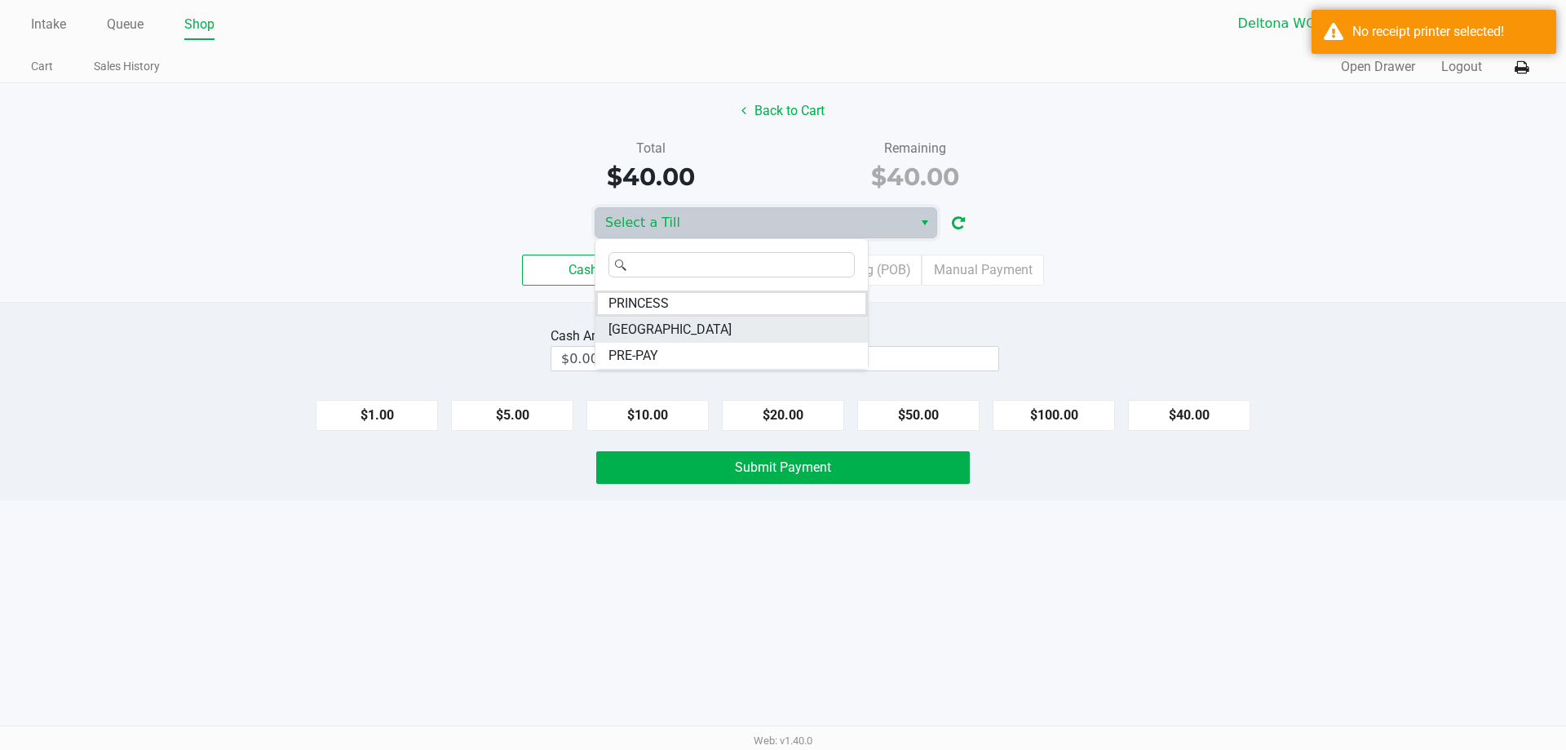
click at [673, 327] on li "LESOTHO" at bounding box center [731, 329] width 272 height 26
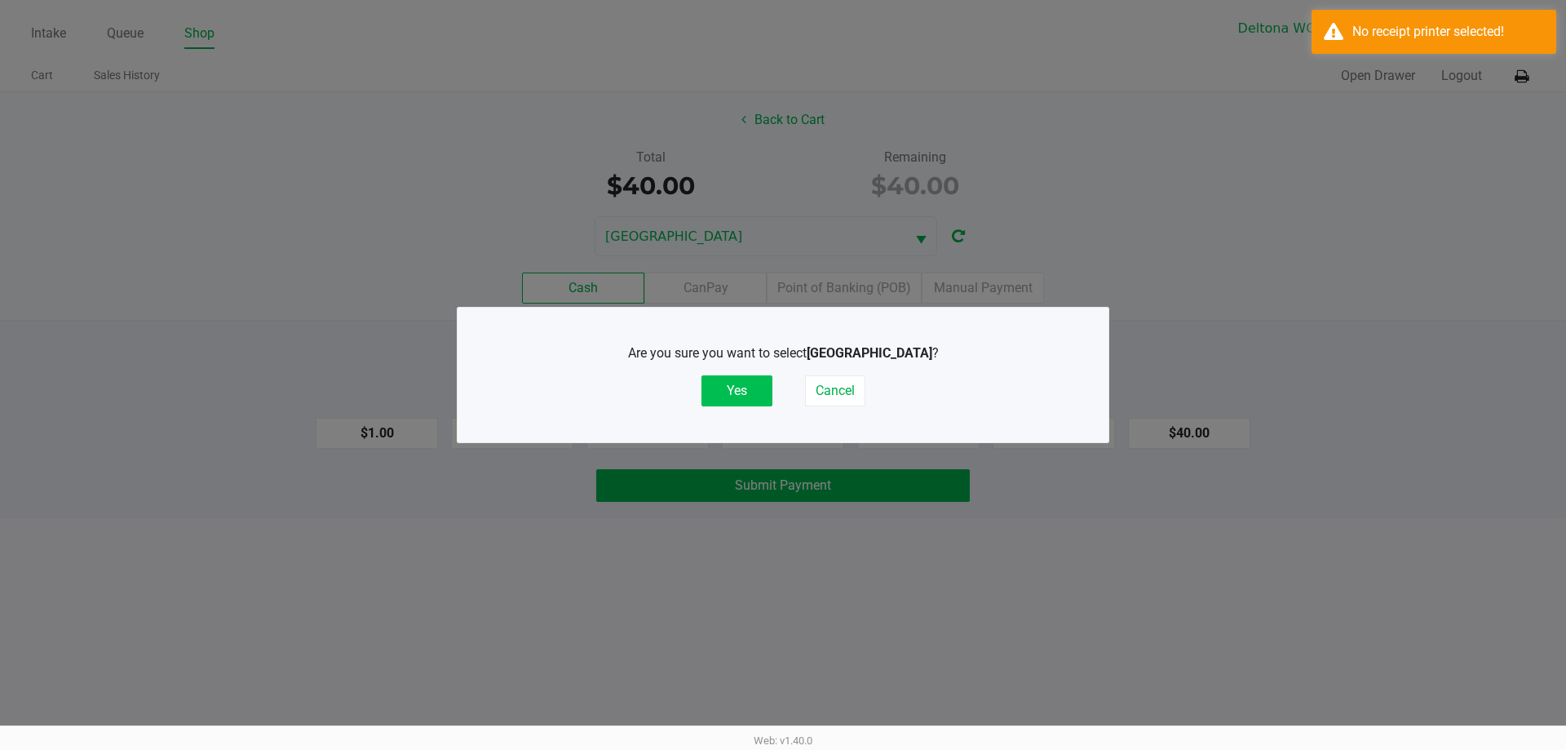
click at [719, 378] on button "Yes" at bounding box center [736, 390] width 71 height 31
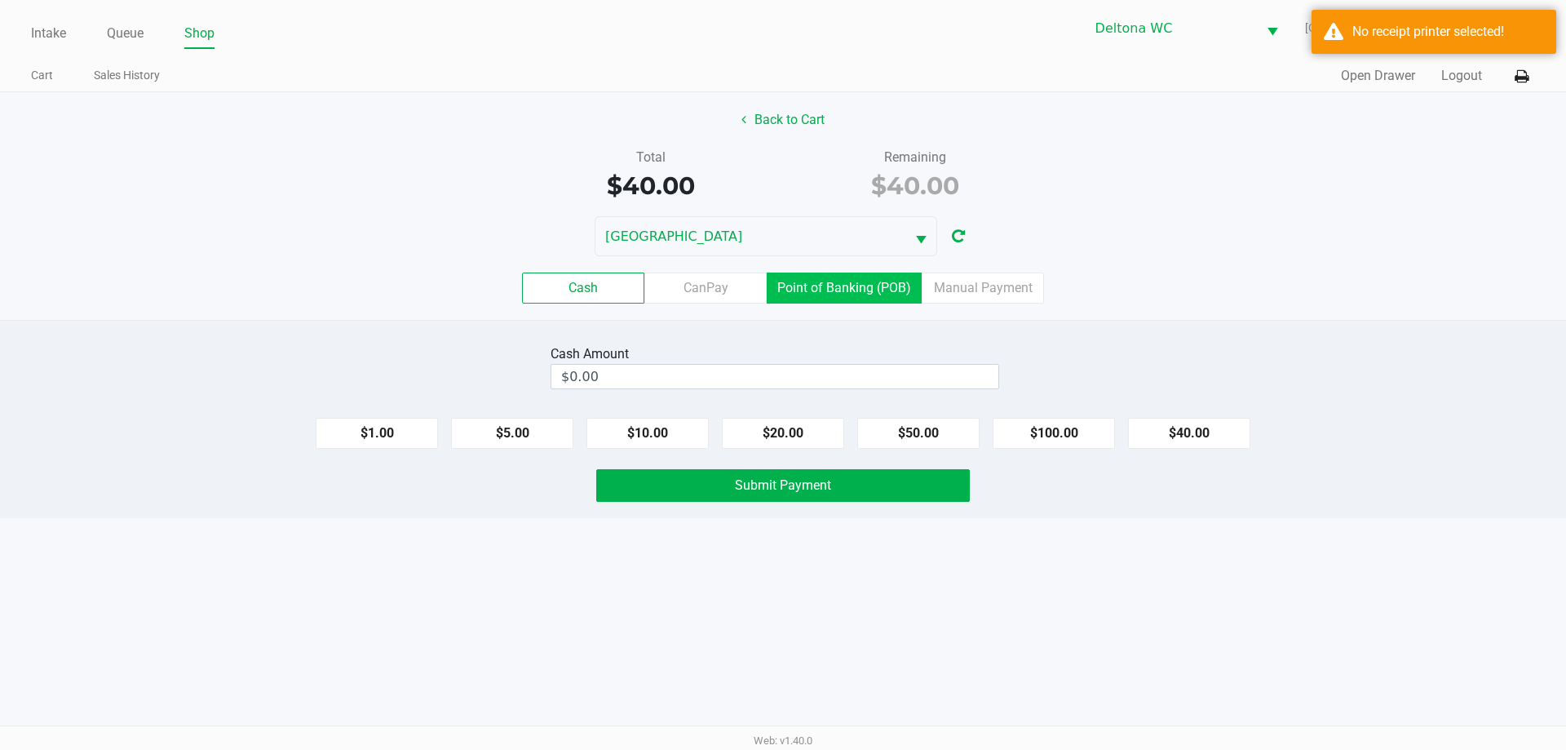
click at [867, 302] on label "Point of Banking (POB)" at bounding box center [844, 287] width 155 height 31
click at [0, 0] on 7 "Point of Banking (POB)" at bounding box center [0, 0] width 0 height 0
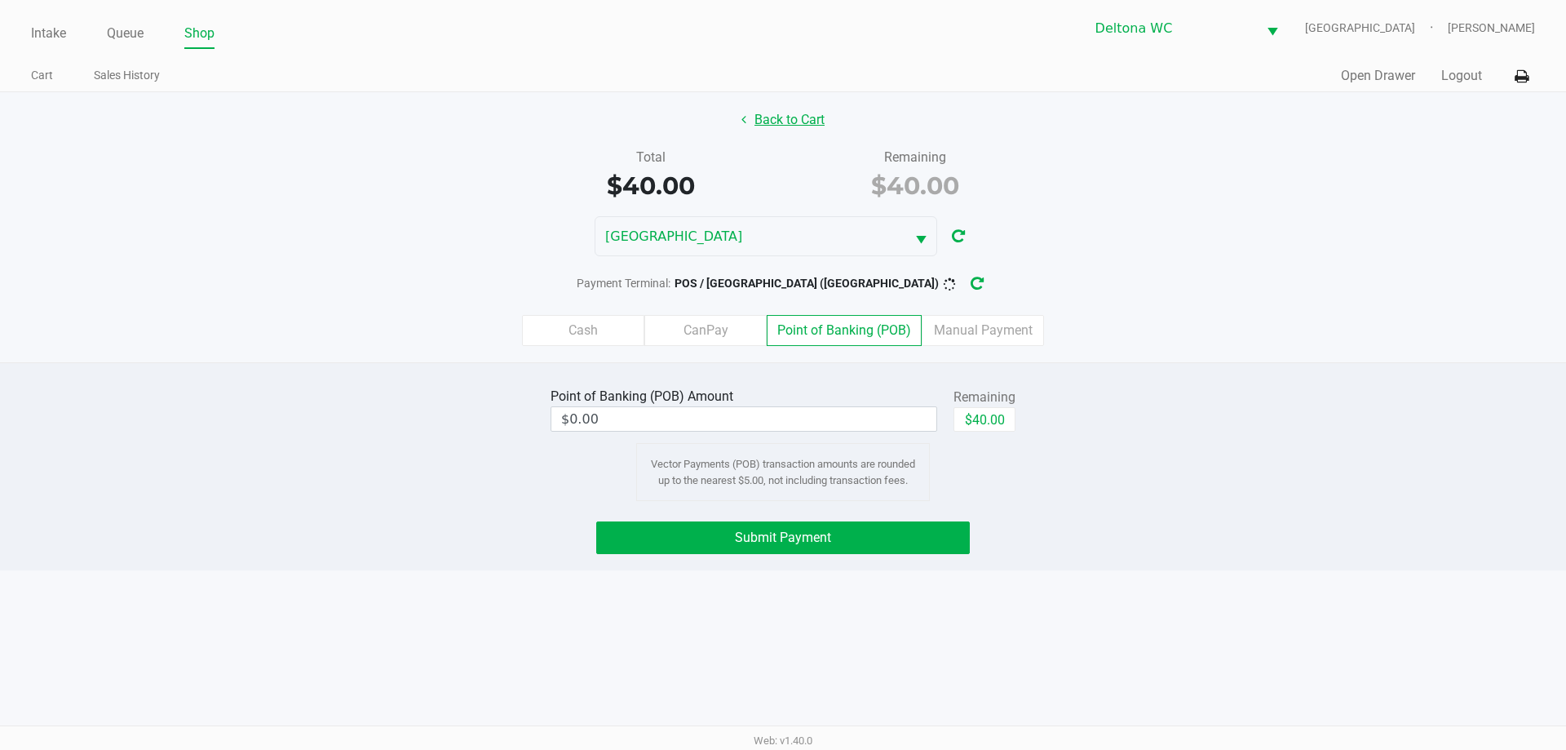
click at [781, 113] on button "Back to Cart" at bounding box center [783, 119] width 104 height 31
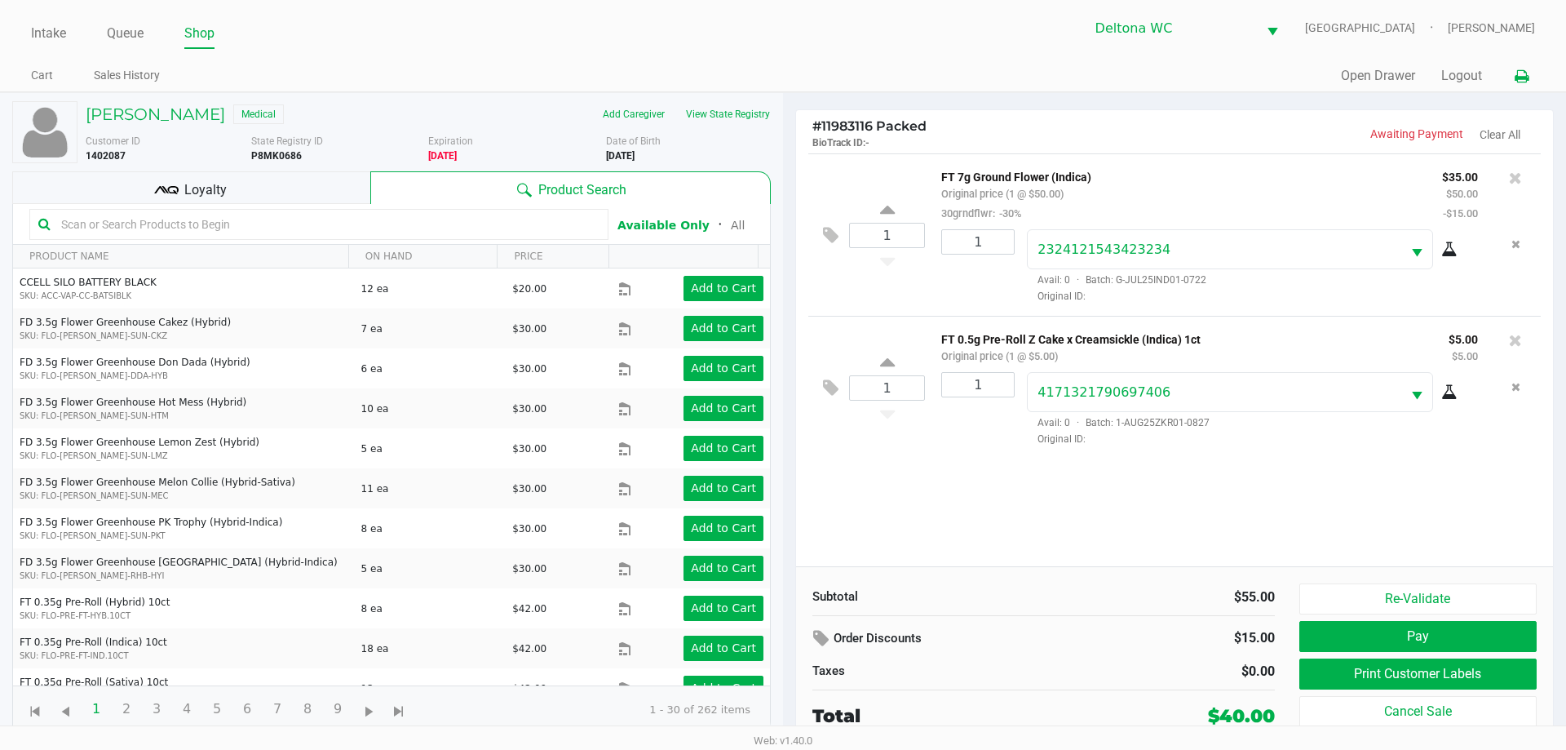
click at [1528, 73] on icon at bounding box center [1522, 76] width 14 height 11
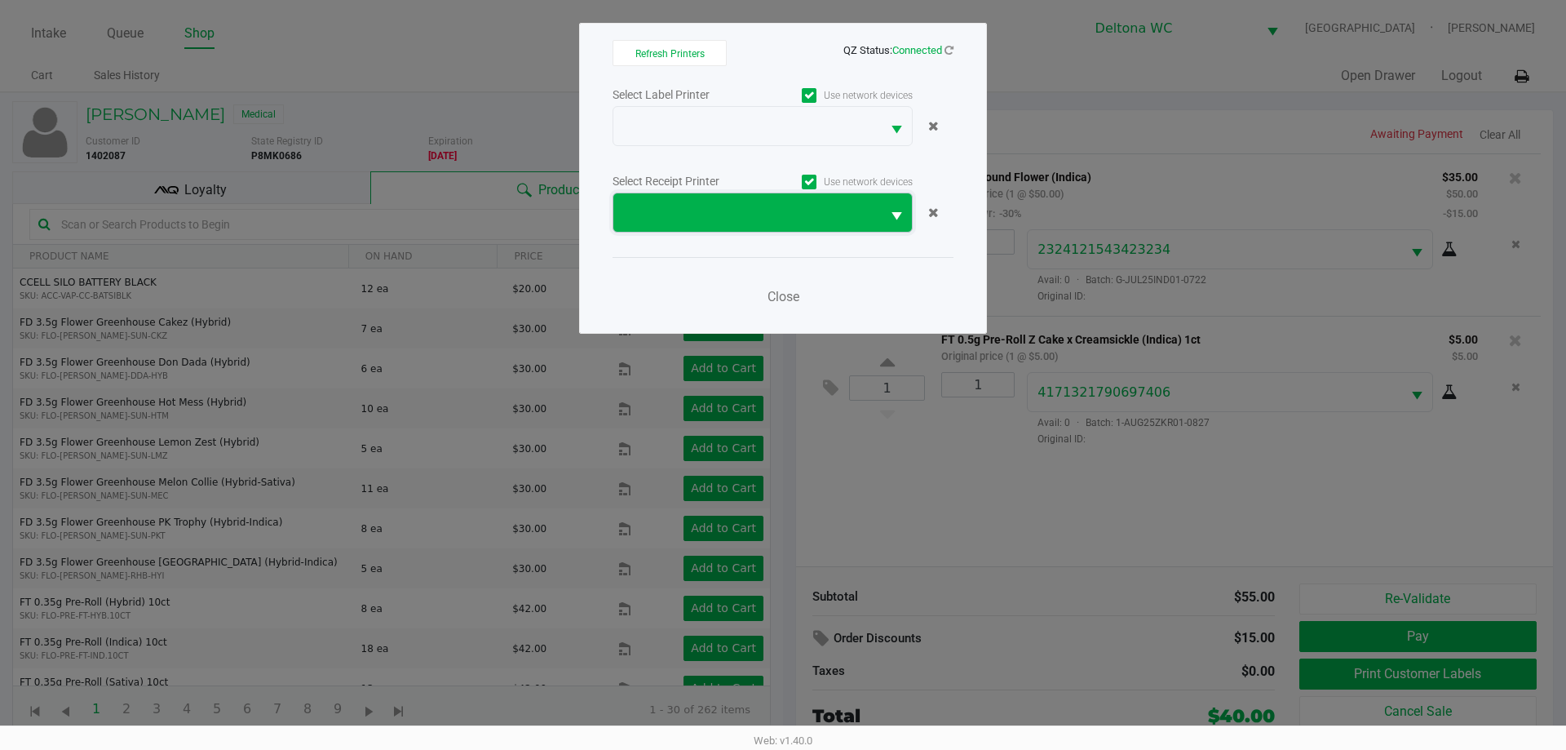
click at [723, 201] on span at bounding box center [747, 212] width 268 height 38
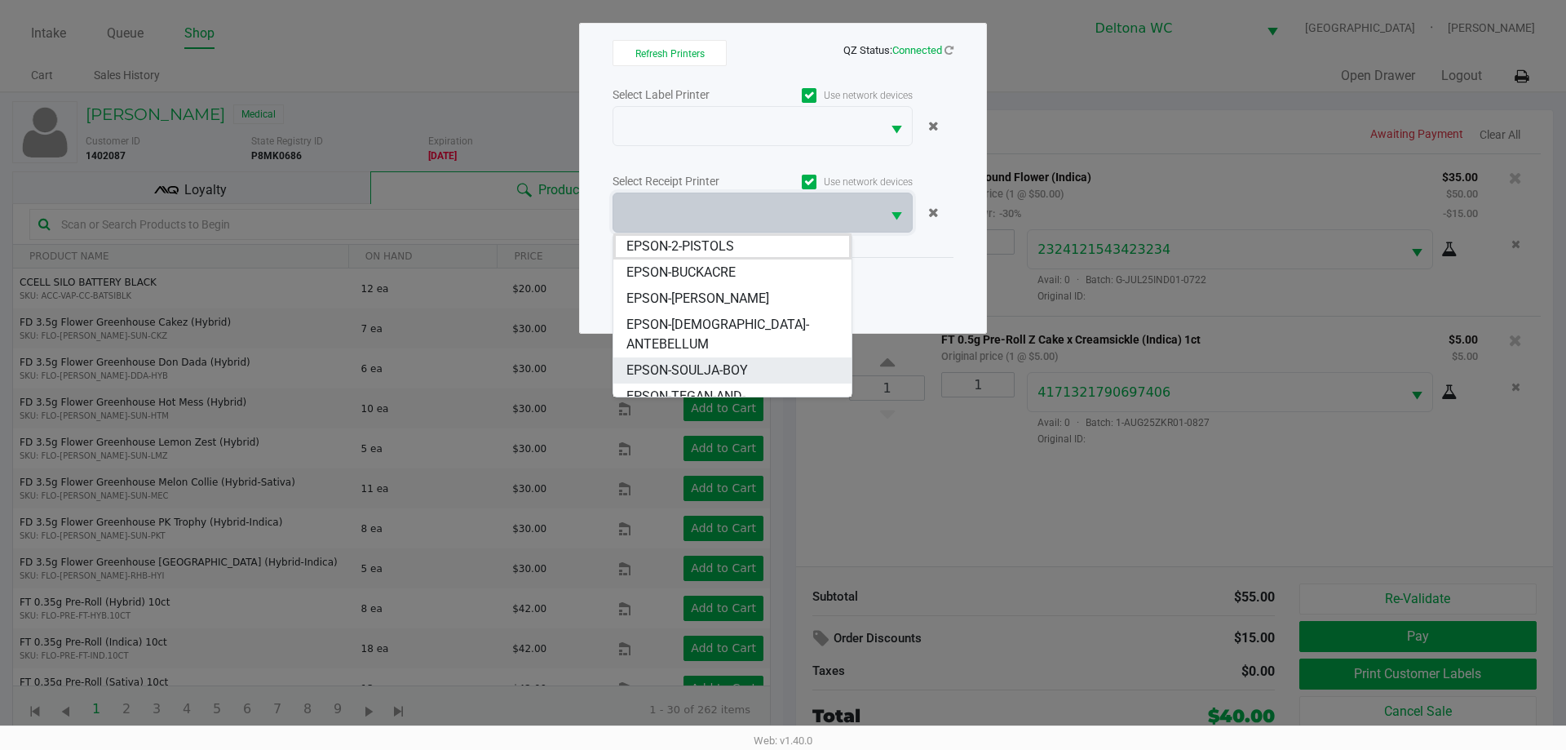
click at [698, 361] on span "EPSON-SOULJA-BOY" at bounding box center [687, 371] width 122 height 20
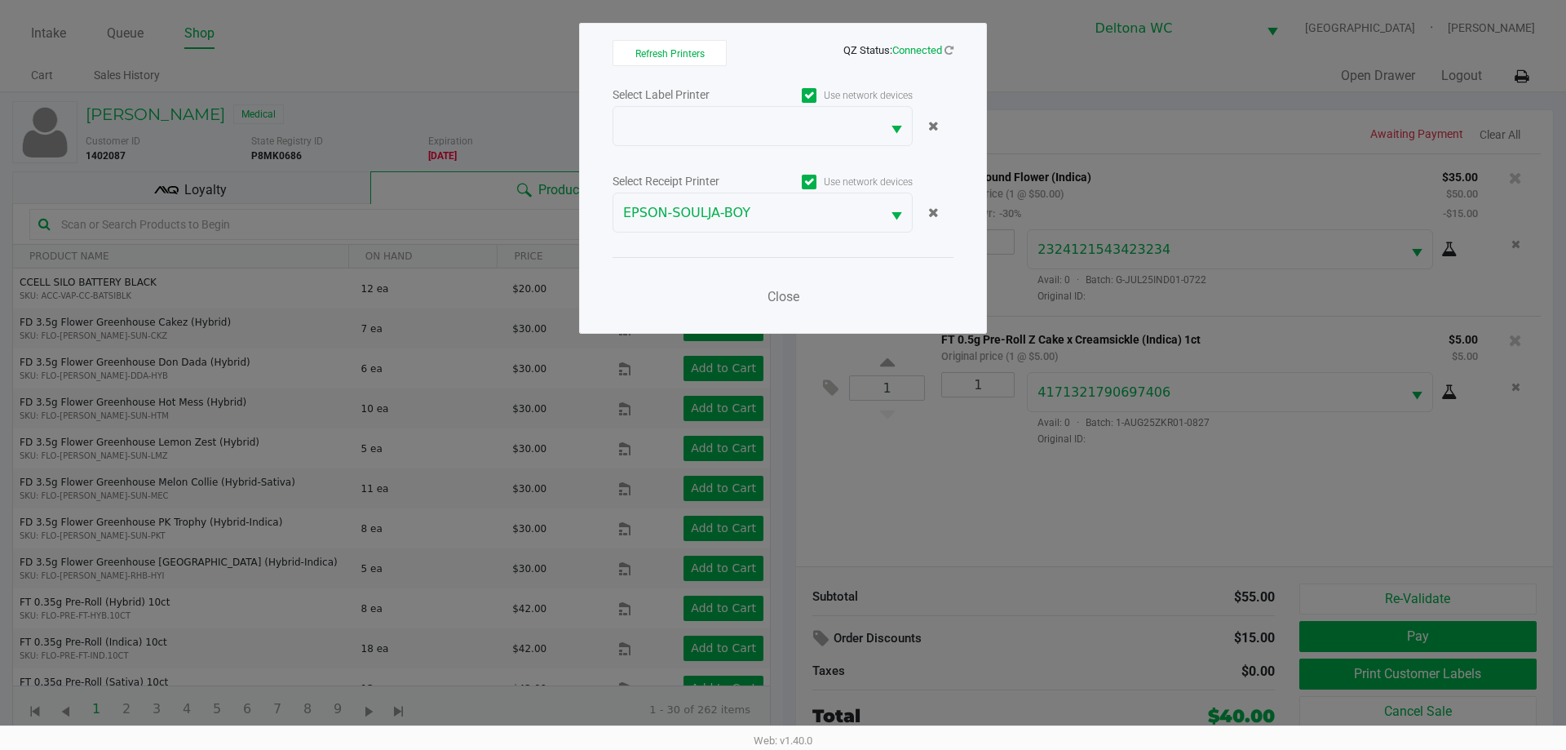
click at [698, 101] on div "Select Label Printer" at bounding box center [688, 94] width 150 height 17
click at [698, 104] on div "Select Label Printer Use network devices" at bounding box center [783, 95] width 341 height 22
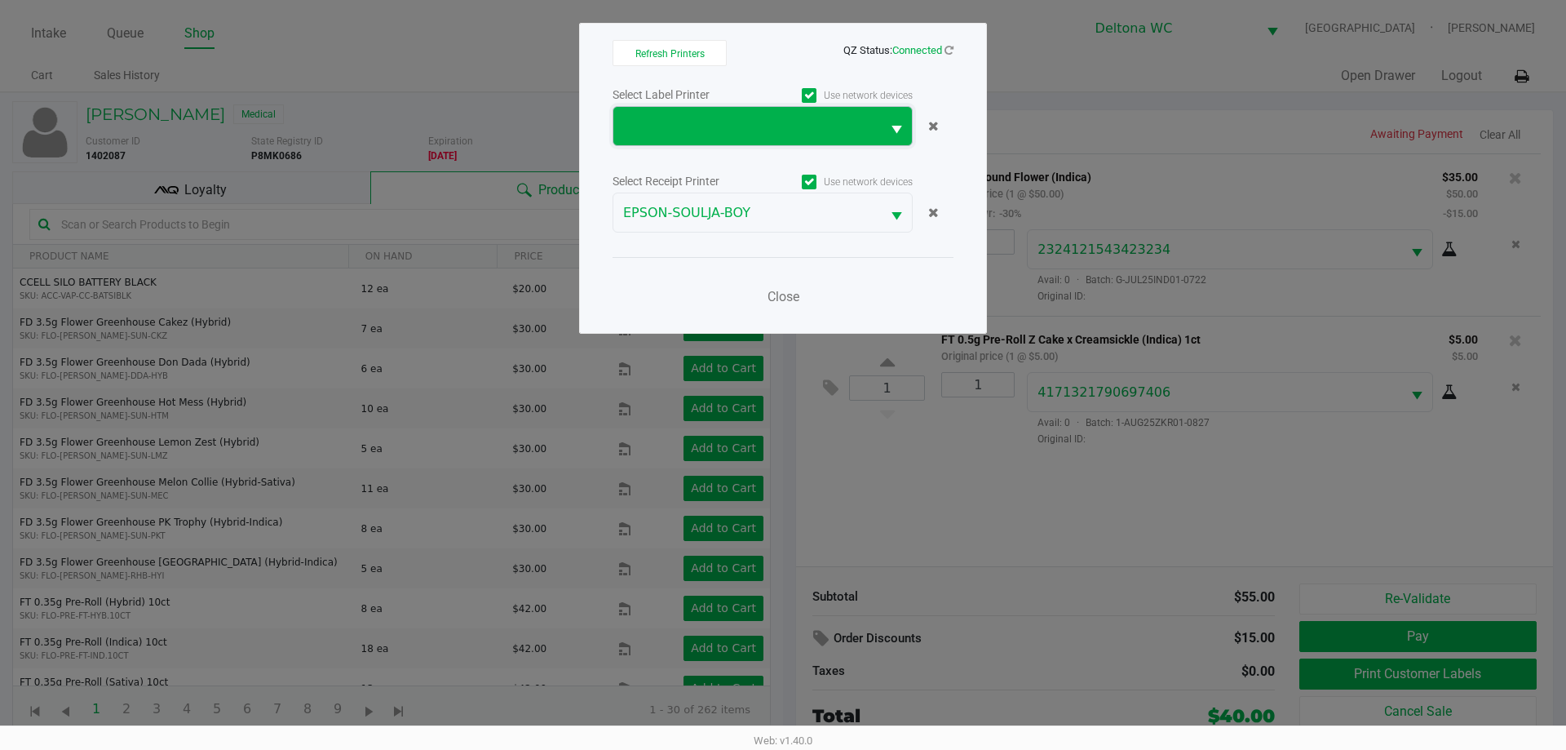
click at [697, 126] on span at bounding box center [747, 127] width 248 height 20
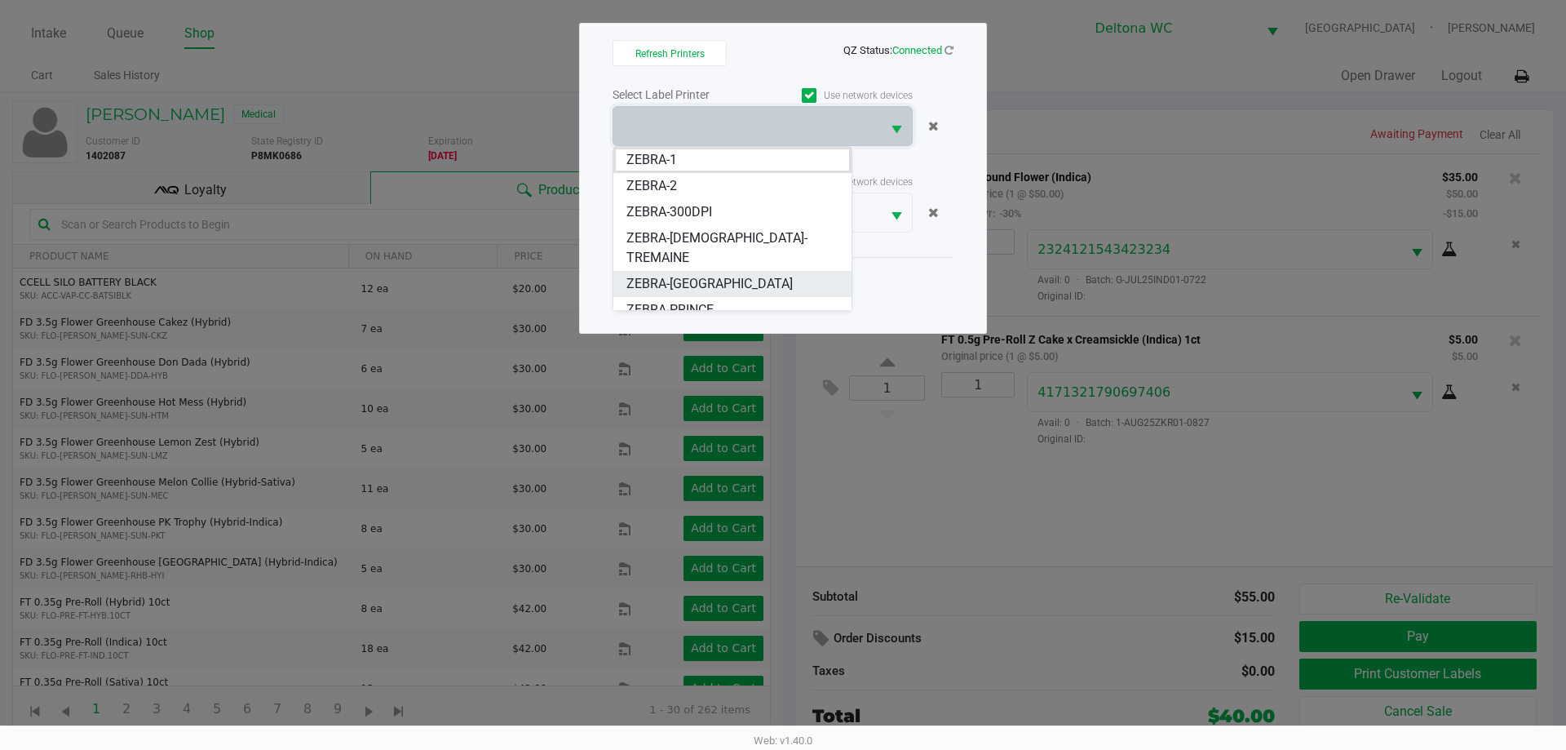
click at [698, 274] on span "ZEBRA-LESOTHO" at bounding box center [709, 284] width 166 height 20
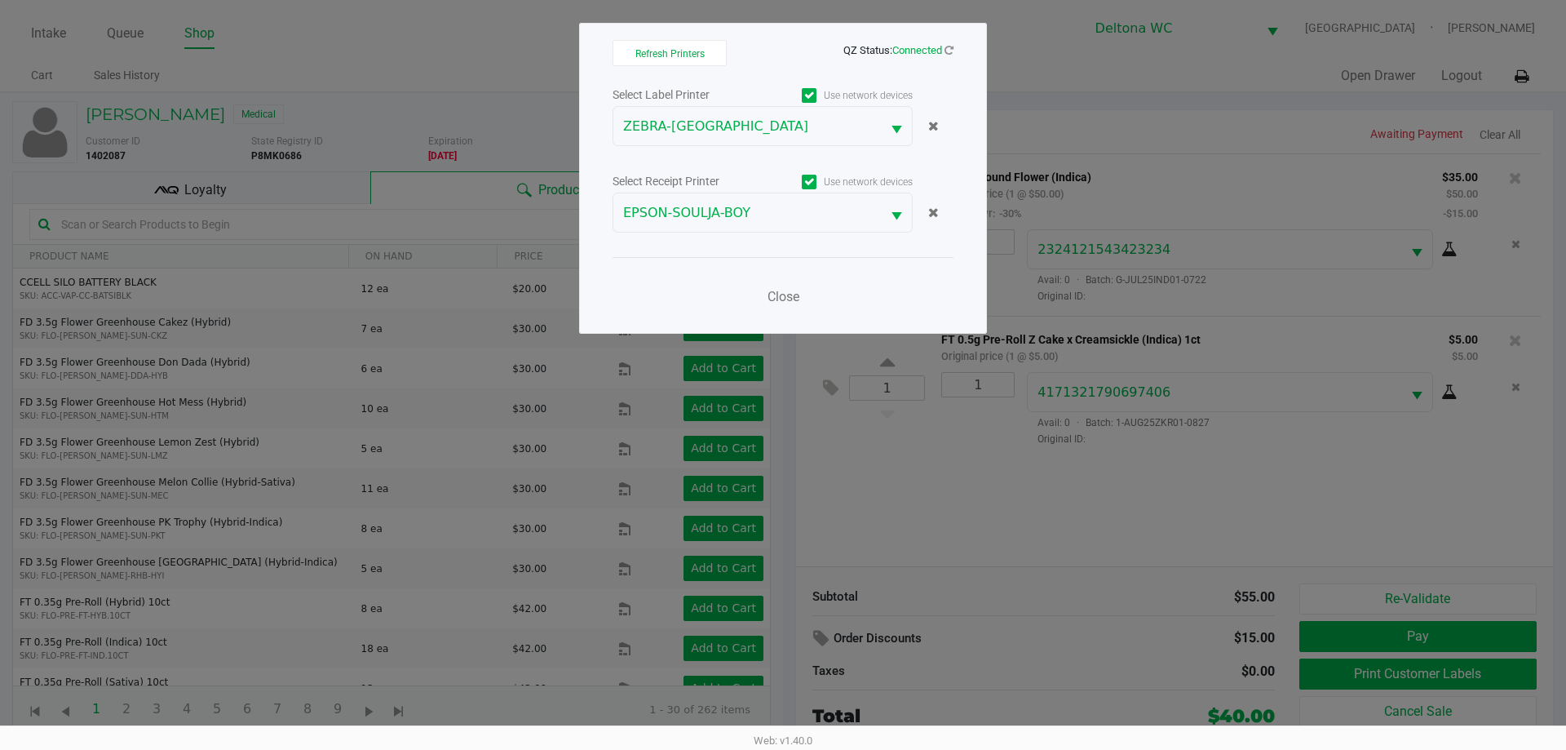
click at [776, 279] on div "Close" at bounding box center [783, 287] width 341 height 60
click at [776, 288] on button "Close" at bounding box center [783, 297] width 49 height 33
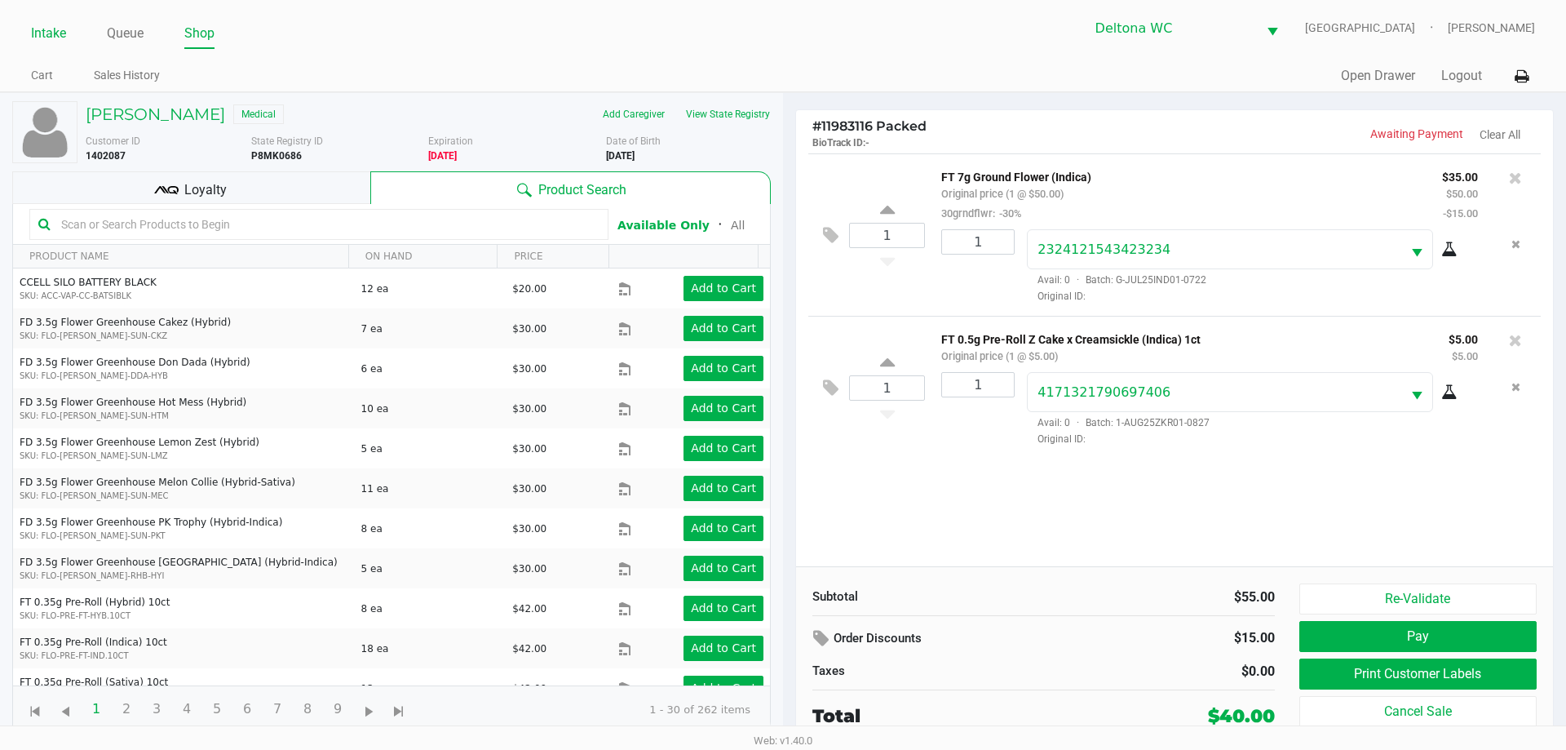
click at [60, 32] on link "Intake" at bounding box center [48, 33] width 35 height 23
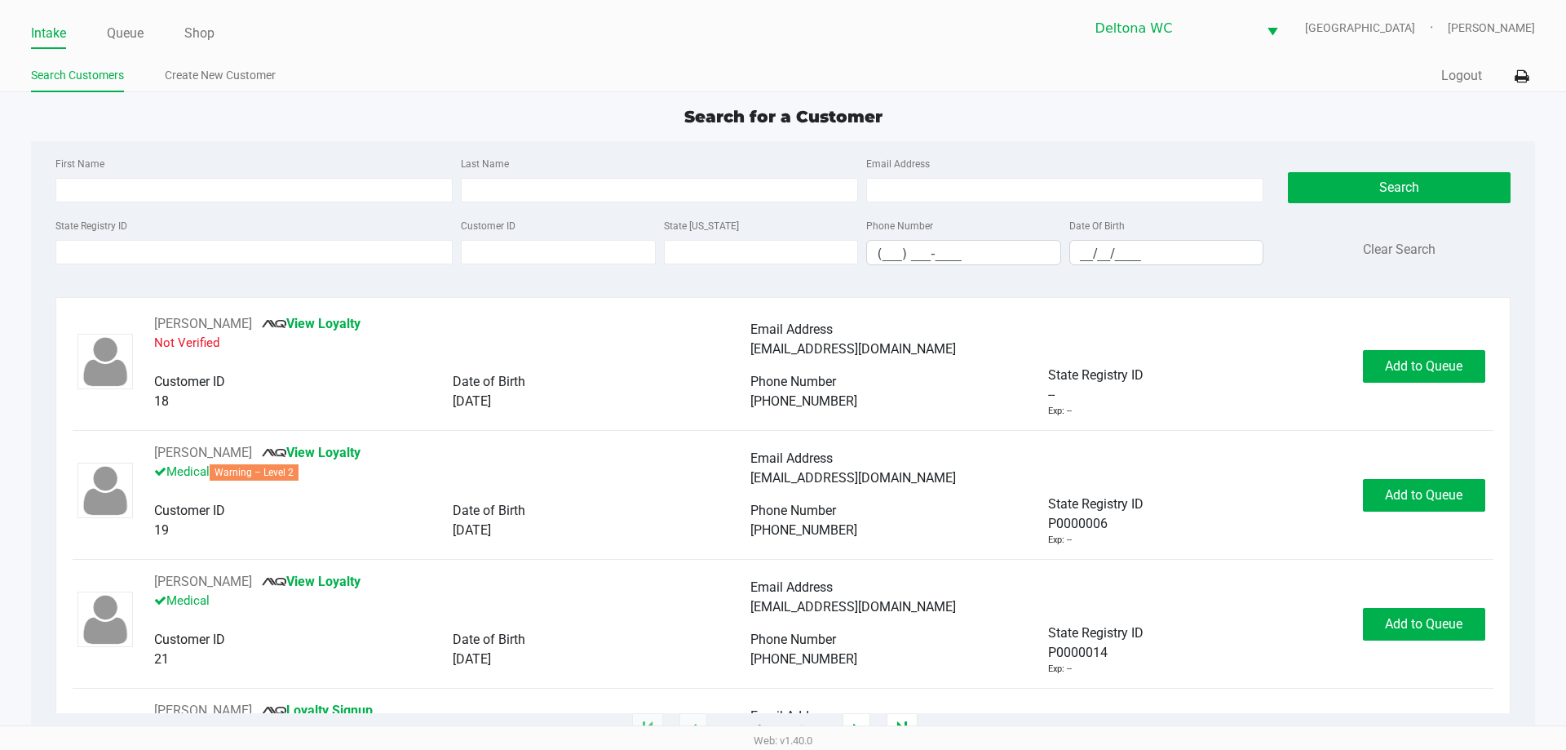
click at [511, 87] on ul "Search Customers Create New Customer" at bounding box center [407, 78] width 752 height 28
click at [462, 29] on ul "Intake Queue Shop" at bounding box center [407, 34] width 752 height 28
click at [216, 255] on input "State Registry ID" at bounding box center [253, 252] width 397 height 24
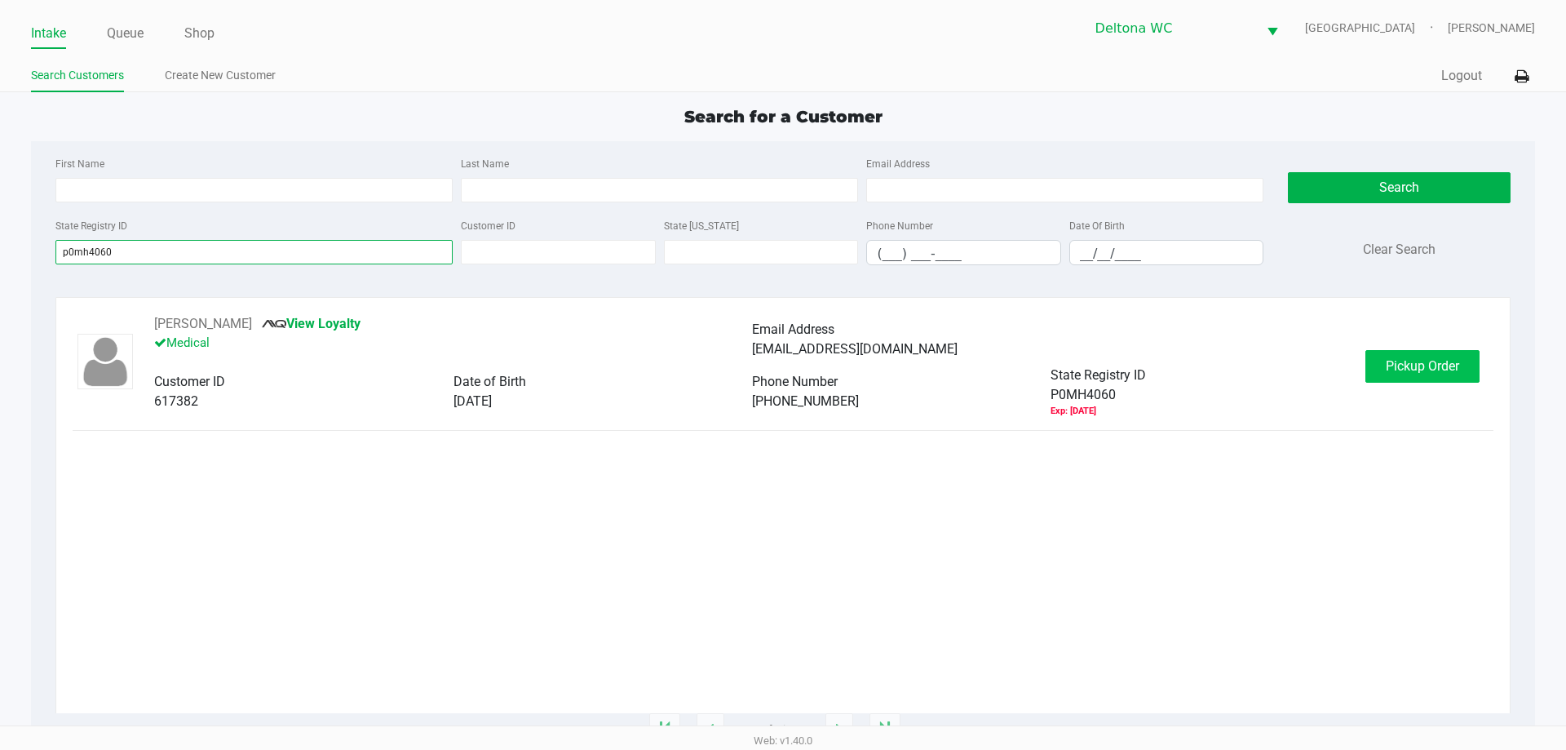
type input "p0mh4060"
click at [1427, 373] on button "Pickup Order" at bounding box center [1422, 366] width 114 height 33
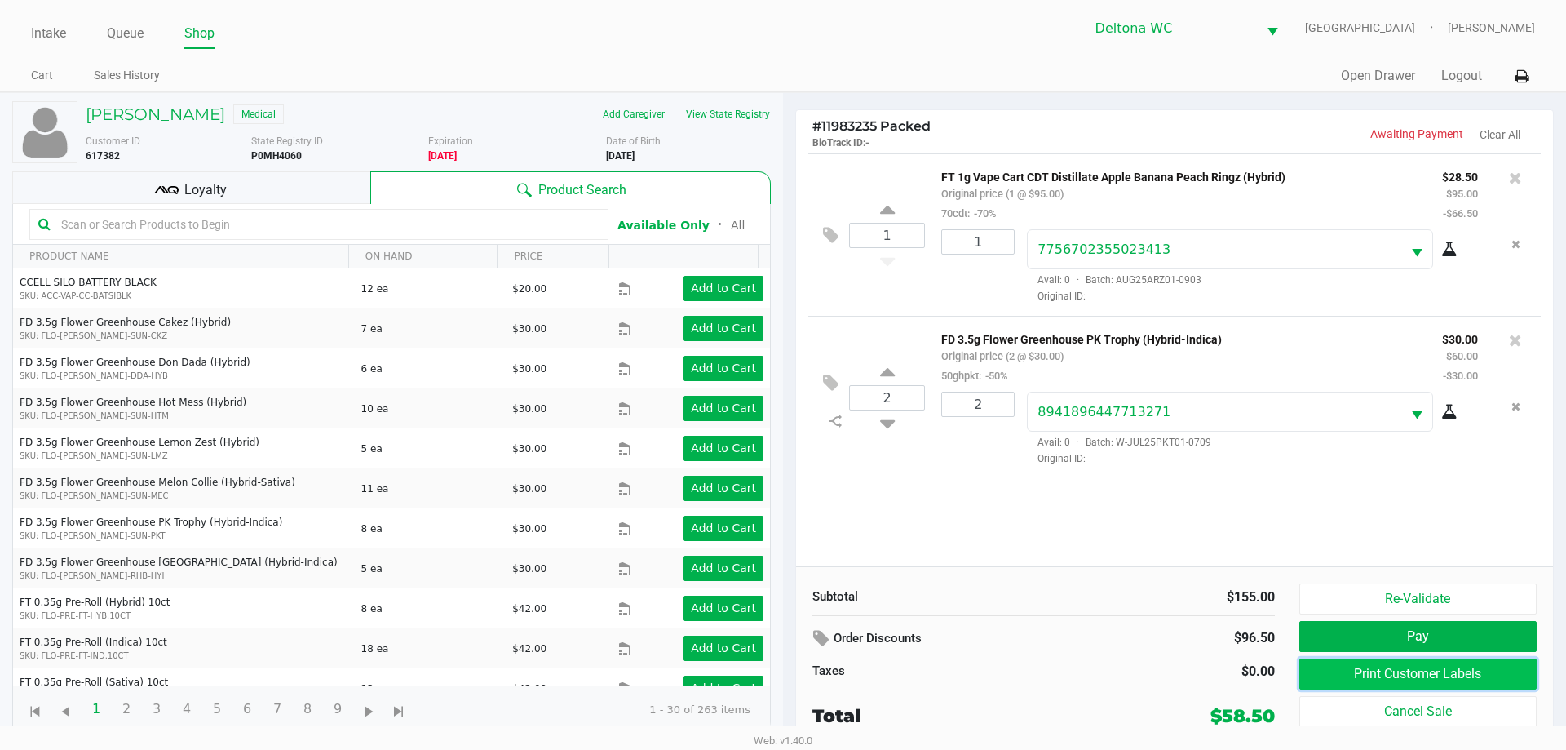
click at [1507, 670] on button "Print Customer Labels" at bounding box center [1417, 673] width 237 height 31
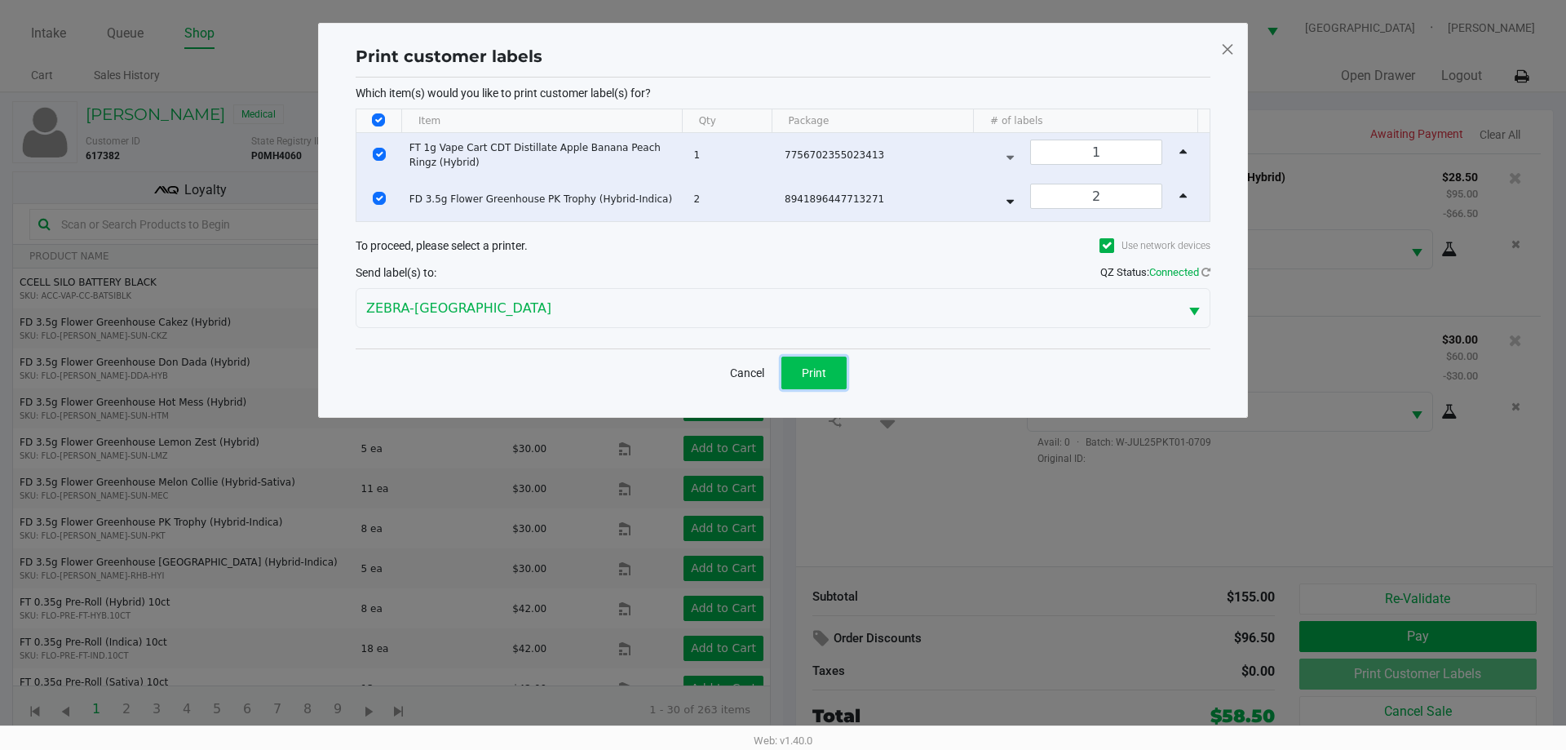
click at [838, 376] on button "Print" at bounding box center [813, 372] width 65 height 33
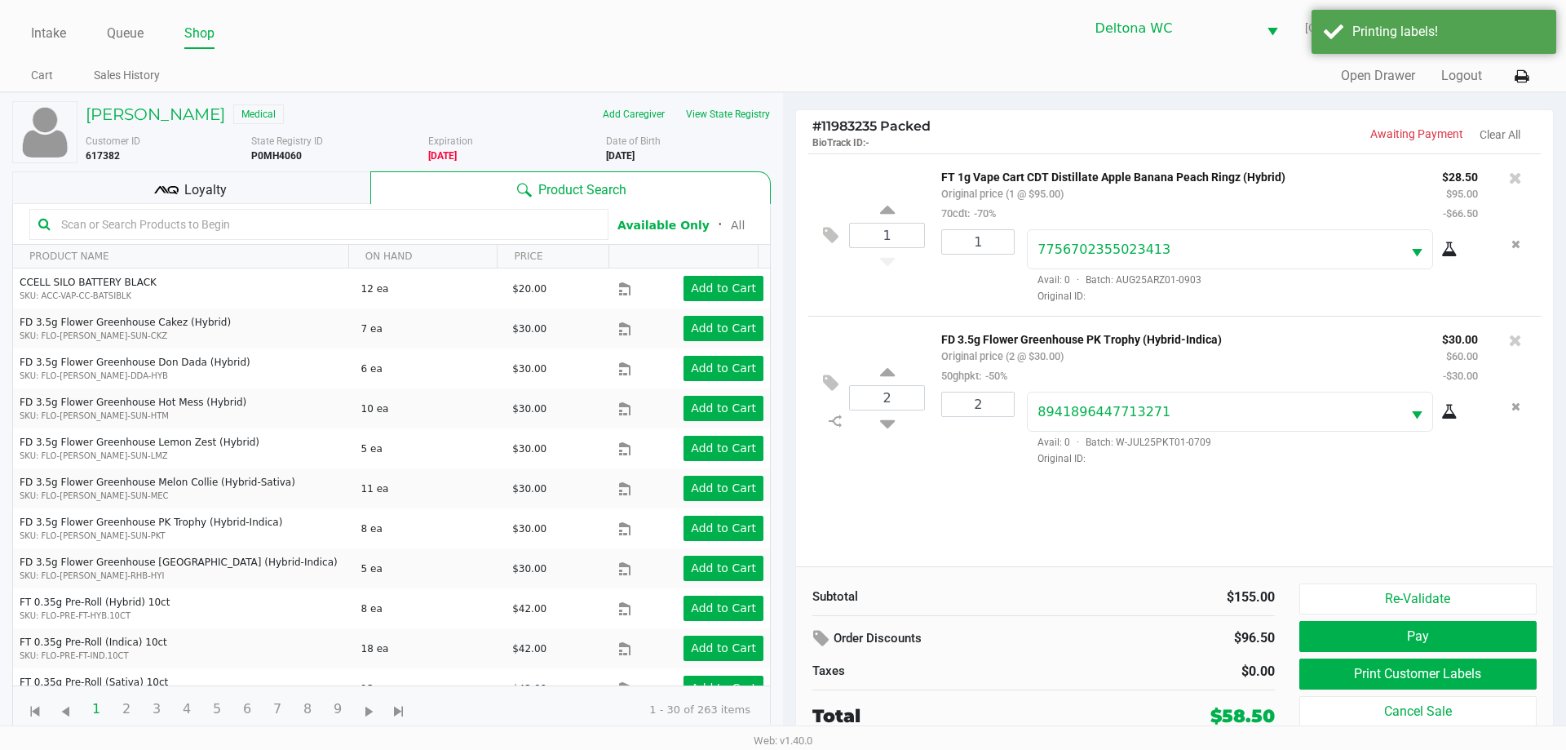
click at [162, 183] on icon at bounding box center [166, 190] width 24 height 24
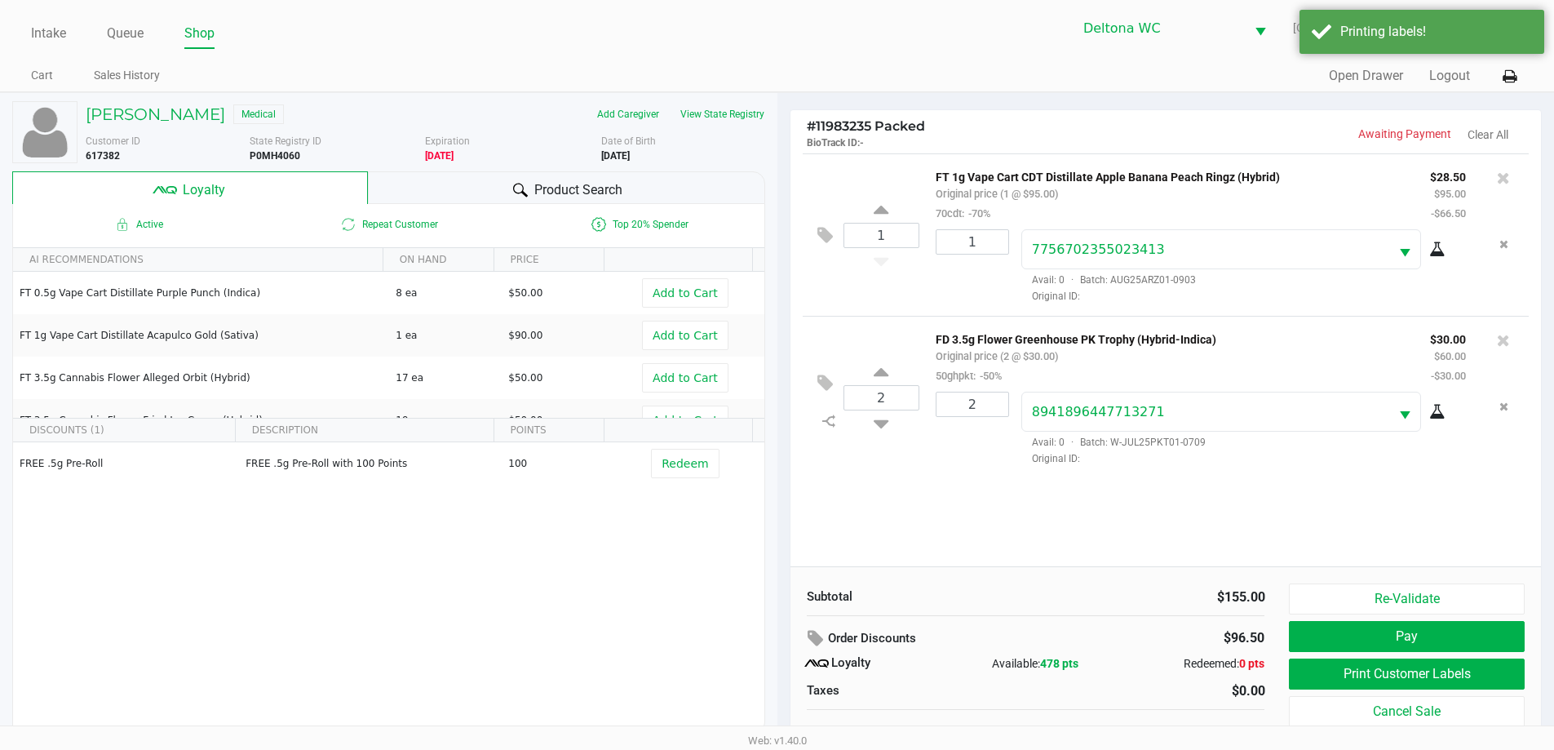
click at [896, 478] on div "2 FD 3.5g Flower Greenhouse PK Trophy (Hybrid-Indica) Original price (2 @ $30.0…" at bounding box center [1166, 397] width 727 height 162
click at [947, 493] on div "1 FT 1g Vape Cart CDT Distillate Apple Banana Peach Ringz (Hybrid) Original pri…" at bounding box center [1165, 359] width 751 height 413
click at [903, 484] on div "1 FT 1g Vape Cart CDT Distillate Apple Banana Peach Ringz (Hybrid) Original pri…" at bounding box center [1165, 359] width 751 height 413
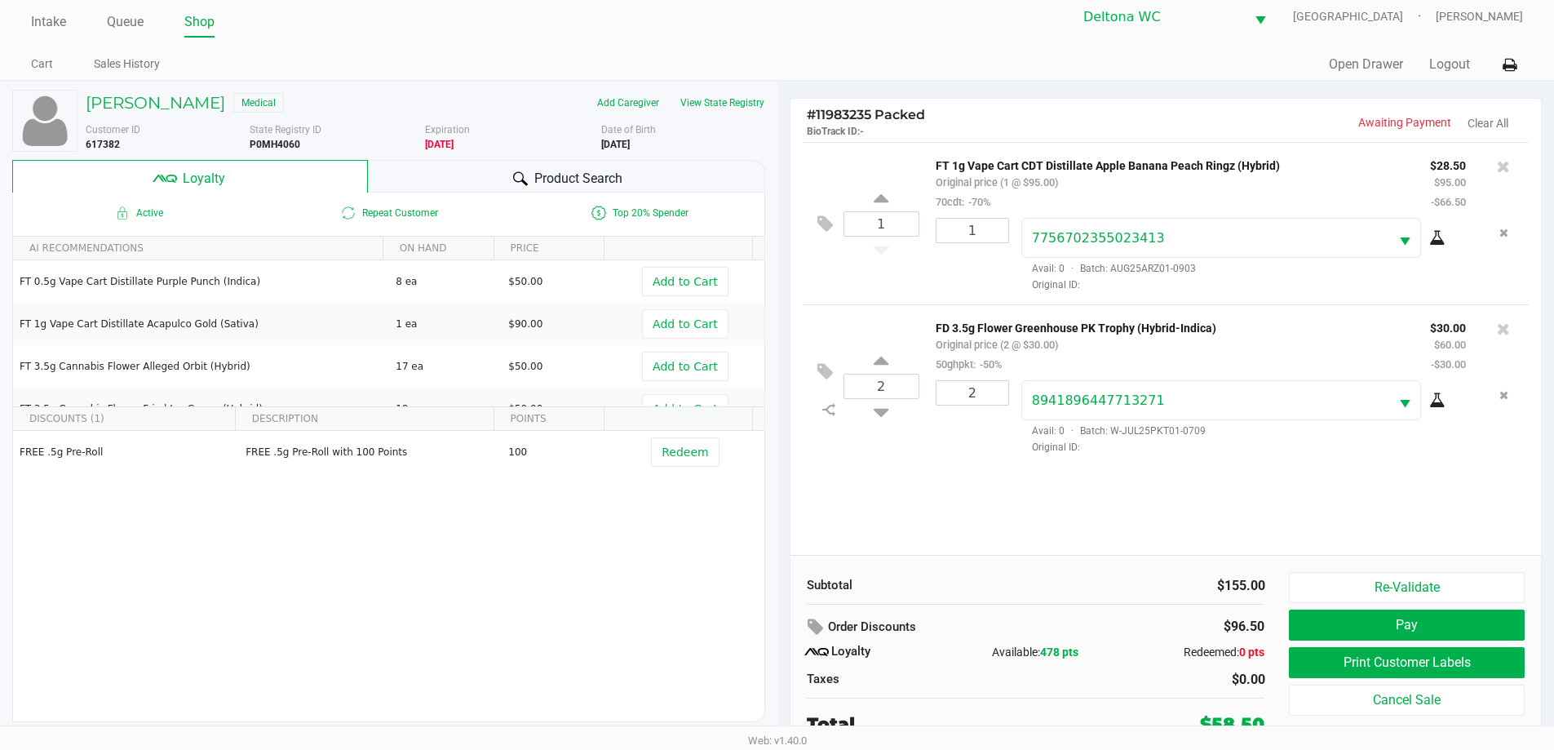
scroll to position [16, 0]
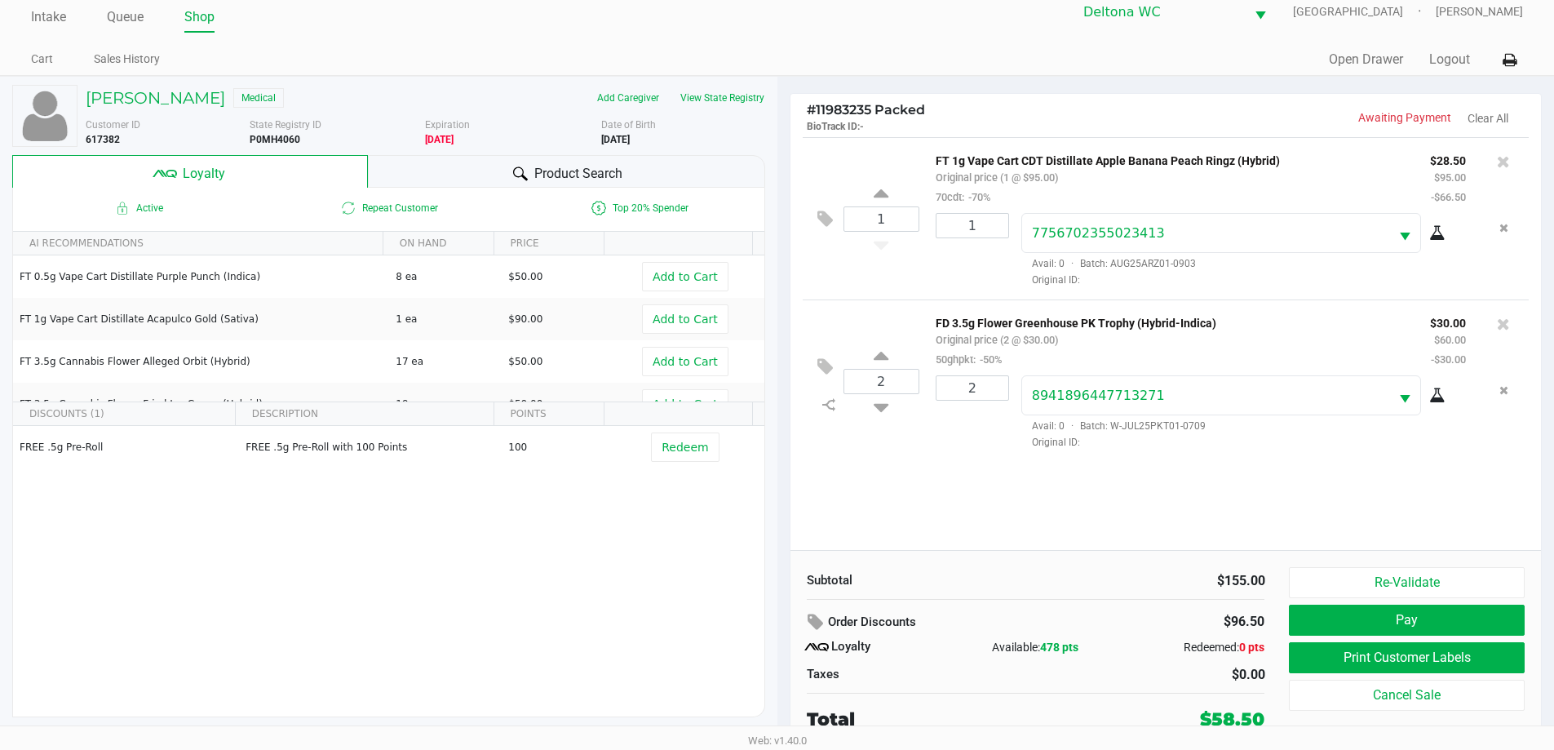
click at [1114, 580] on div "$155.00" at bounding box center [1156, 581] width 217 height 20
click at [1452, 623] on button "Pay" at bounding box center [1406, 619] width 235 height 31
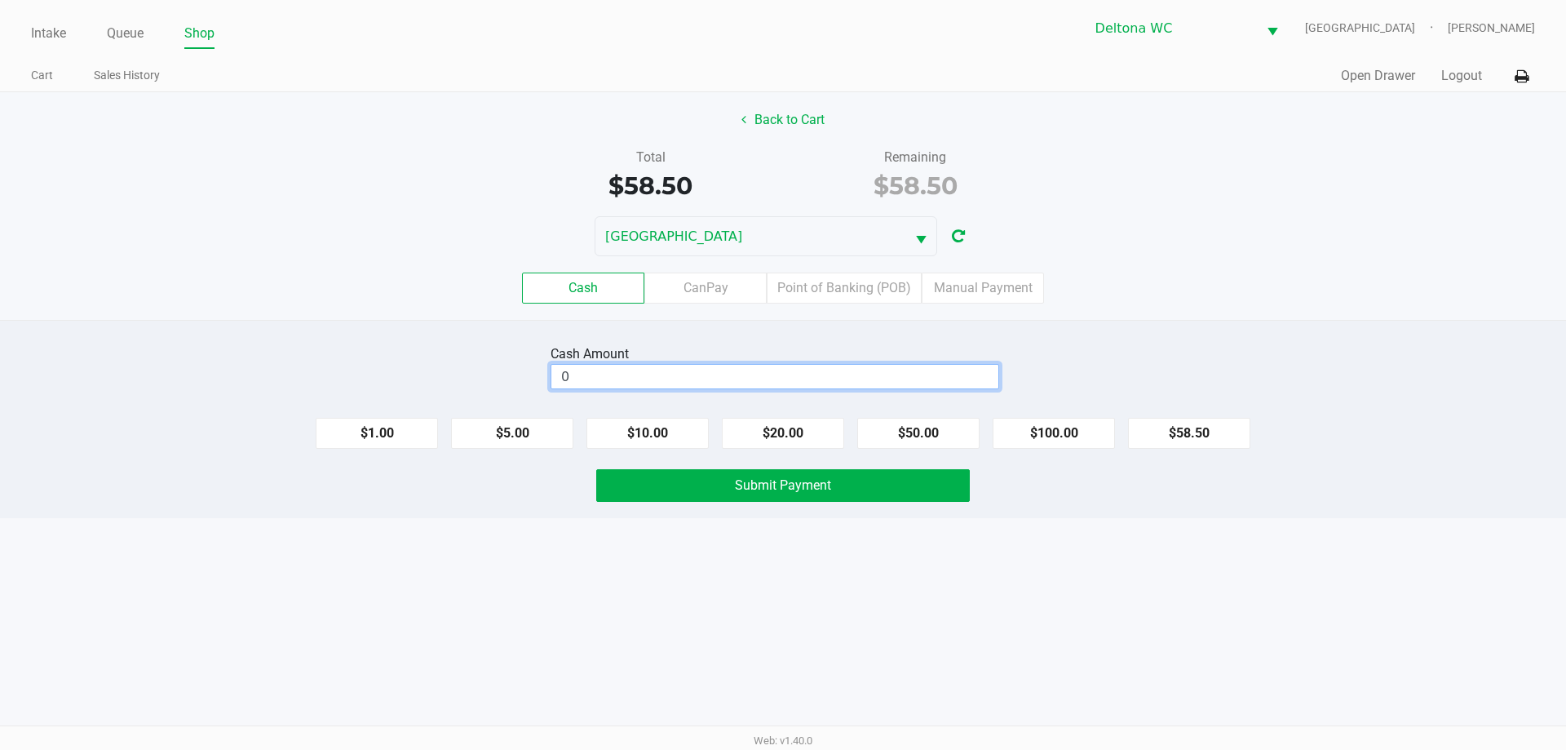
click at [684, 386] on input "0" at bounding box center [774, 377] width 447 height 24
click at [1086, 445] on button "$100.00" at bounding box center [1054, 433] width 122 height 31
type input "$100.00"
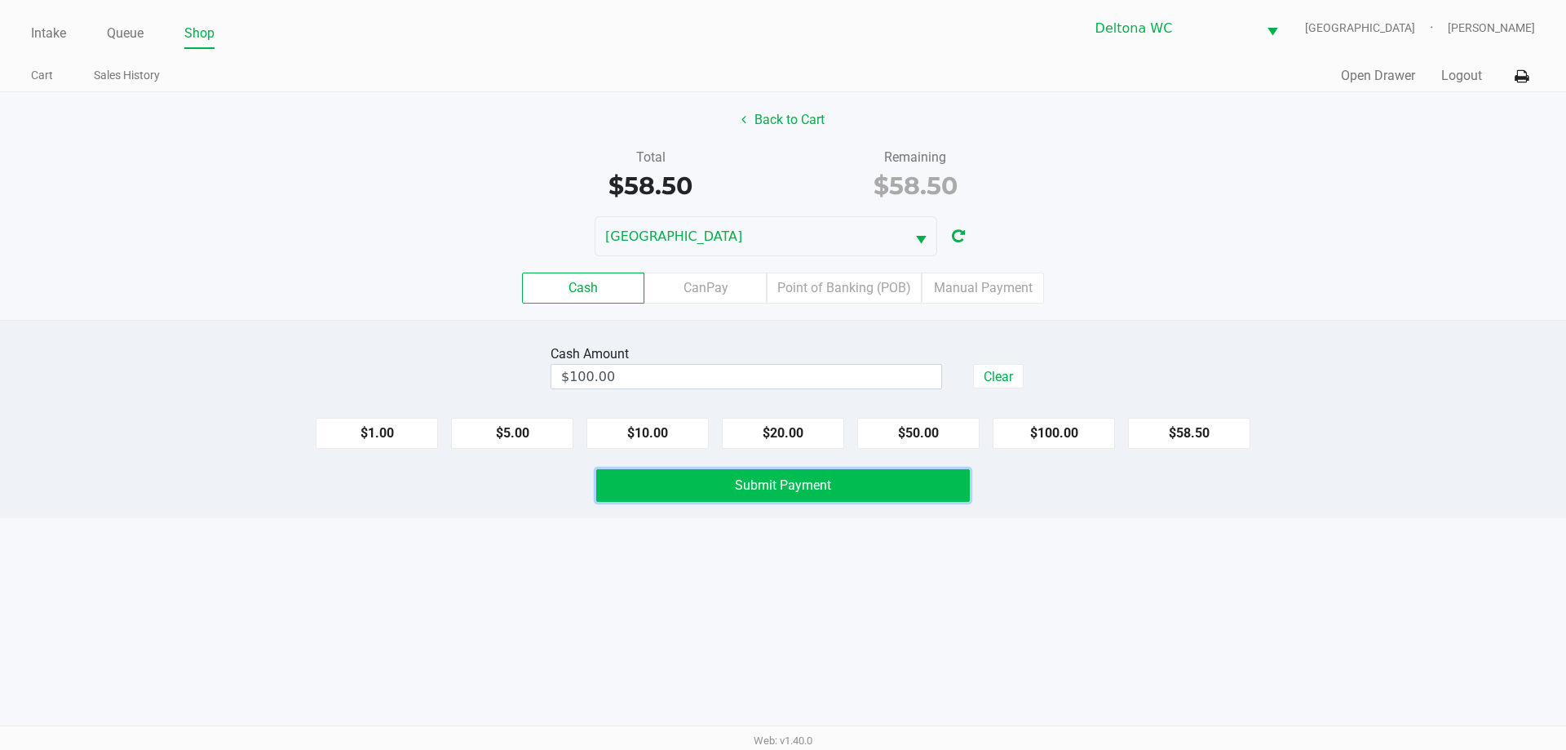
click at [807, 491] on span "Submit Payment" at bounding box center [783, 484] width 96 height 15
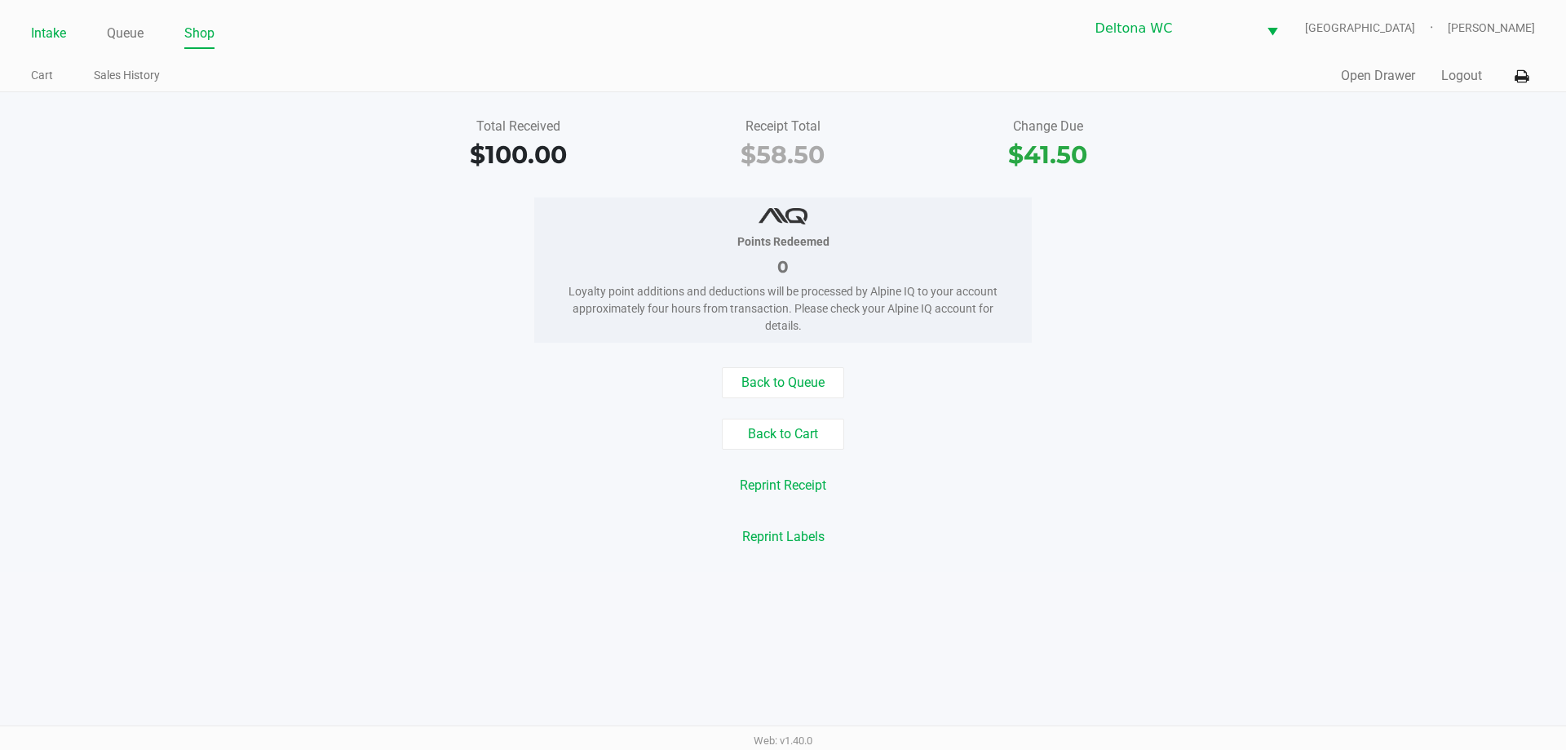
click at [39, 35] on link "Intake" at bounding box center [48, 33] width 35 height 23
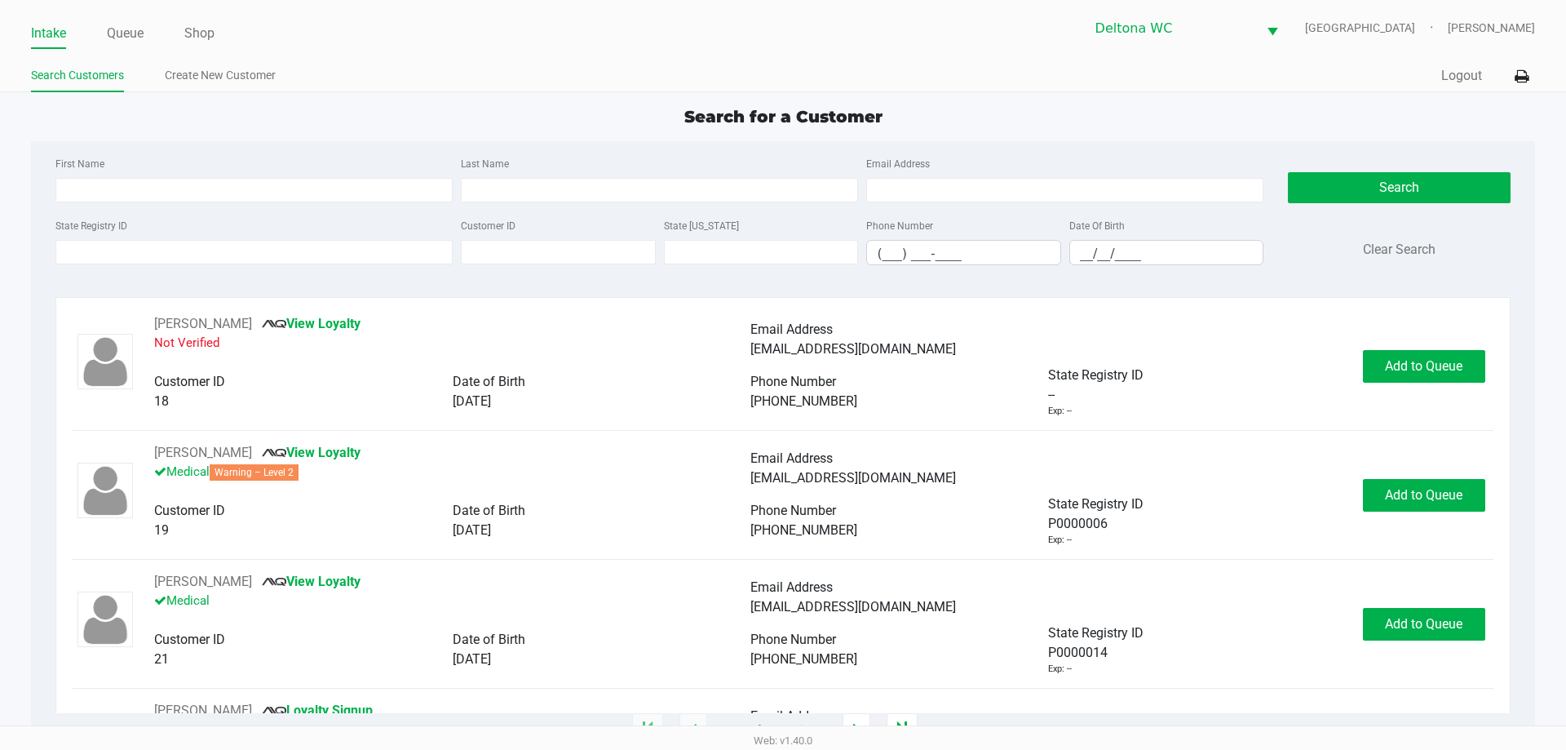
click at [737, 53] on div "Intake Queue Shop Deltona WC LESOTHO Rachel Gerker Search Customers Create New …" at bounding box center [783, 46] width 1566 height 92
click at [145, 254] on input "State Registry ID" at bounding box center [253, 252] width 397 height 24
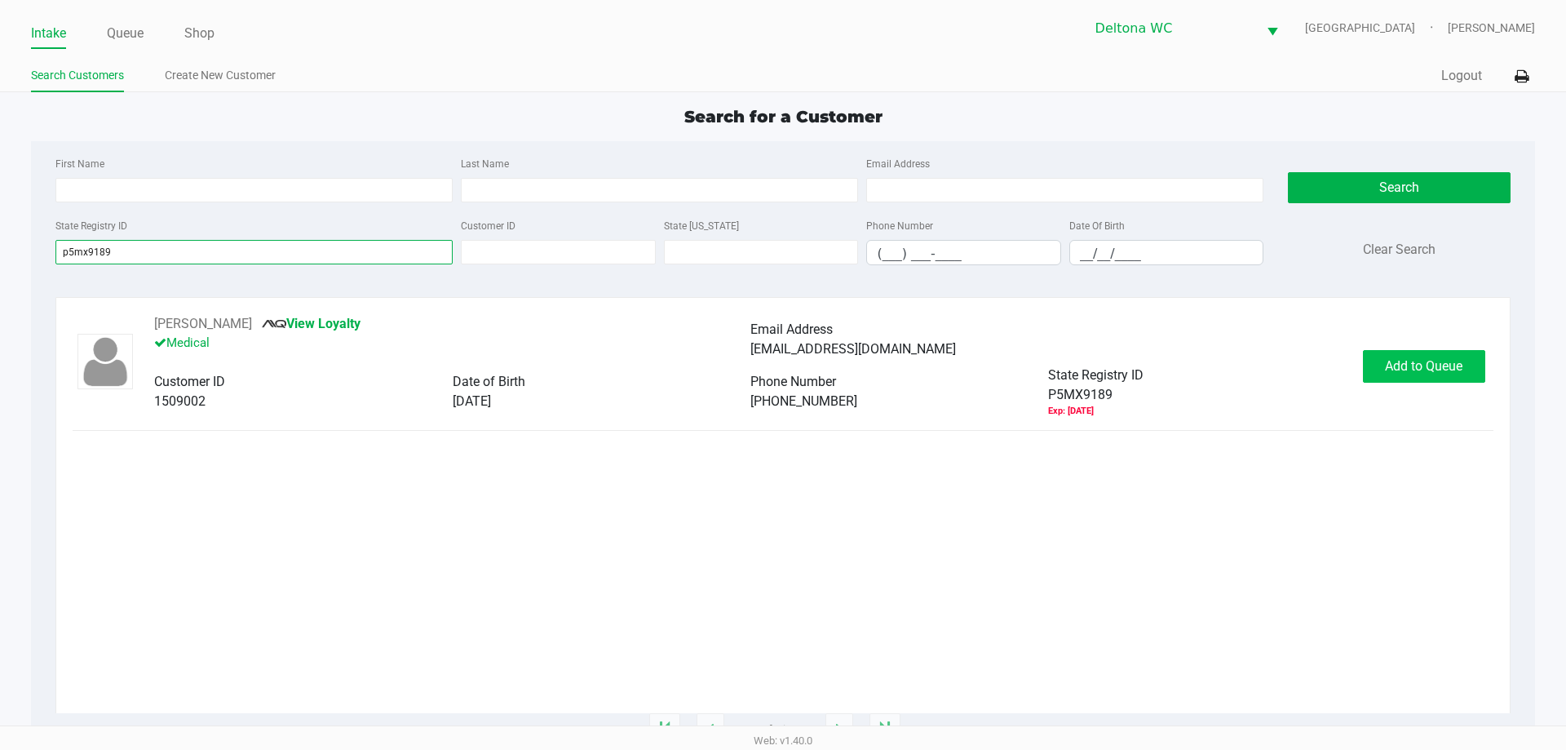
type input "p5mx9189"
drag, startPoint x: 1387, startPoint y: 375, endPoint x: 1396, endPoint y: 374, distance: 8.2
click at [1387, 374] on button "Add to Queue" at bounding box center [1424, 366] width 122 height 33
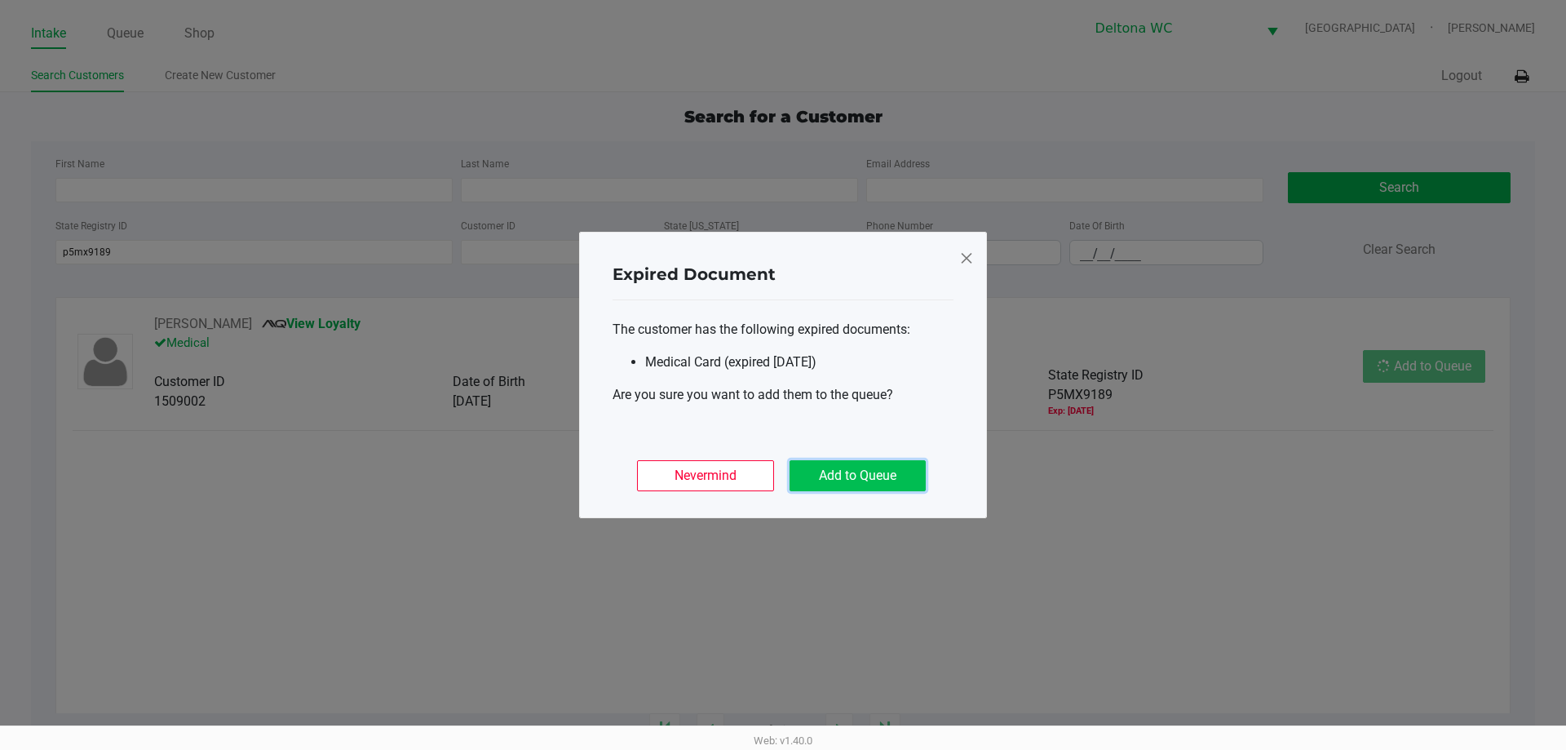
click at [835, 483] on button "Add to Queue" at bounding box center [858, 475] width 136 height 31
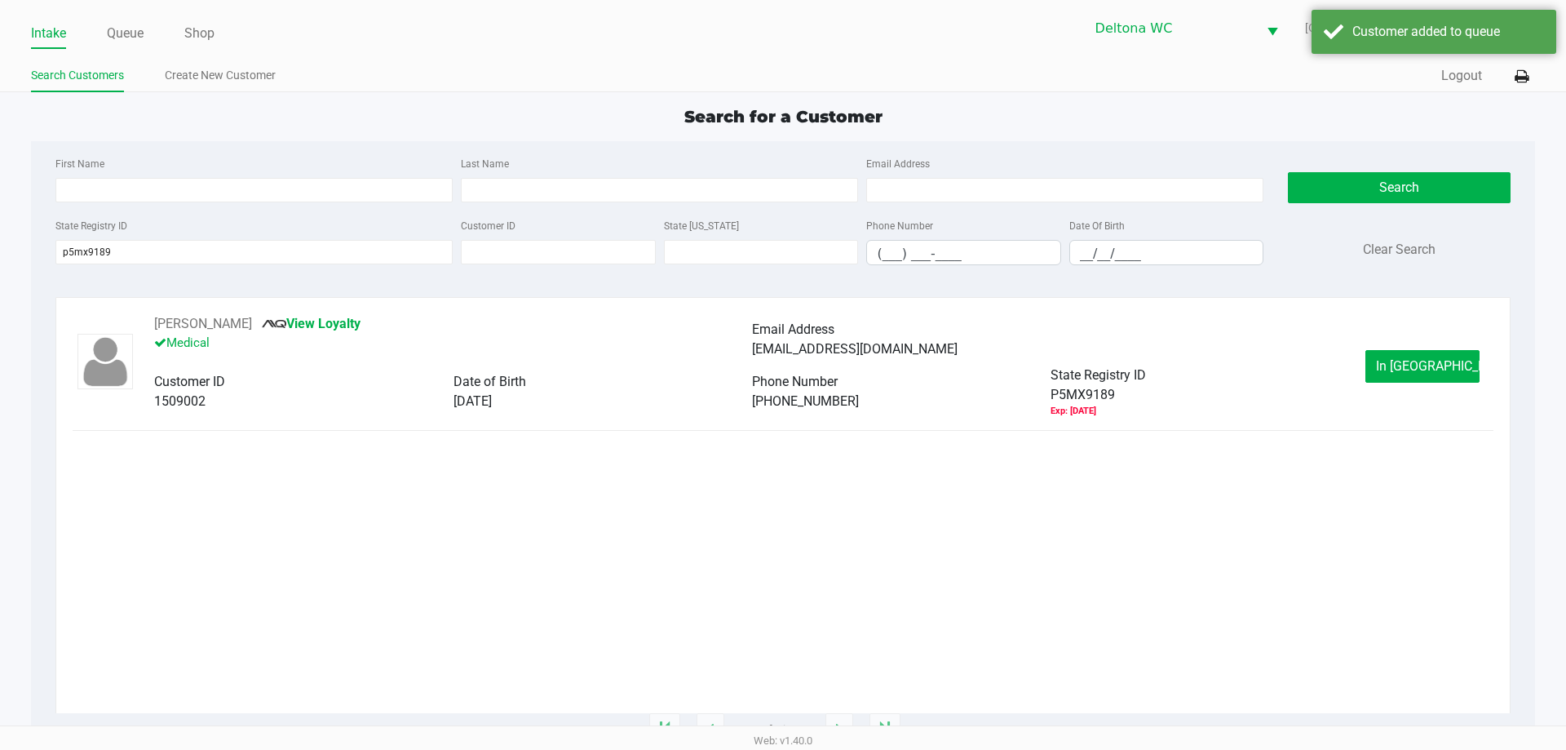
click at [1422, 389] on div "JAMES PARSON JR View Loyalty Medical Email Address skins2win1@gmail.com Custome…" at bounding box center [783, 366] width 1420 height 104
click at [1422, 368] on span "In Queue" at bounding box center [1444, 365] width 137 height 15
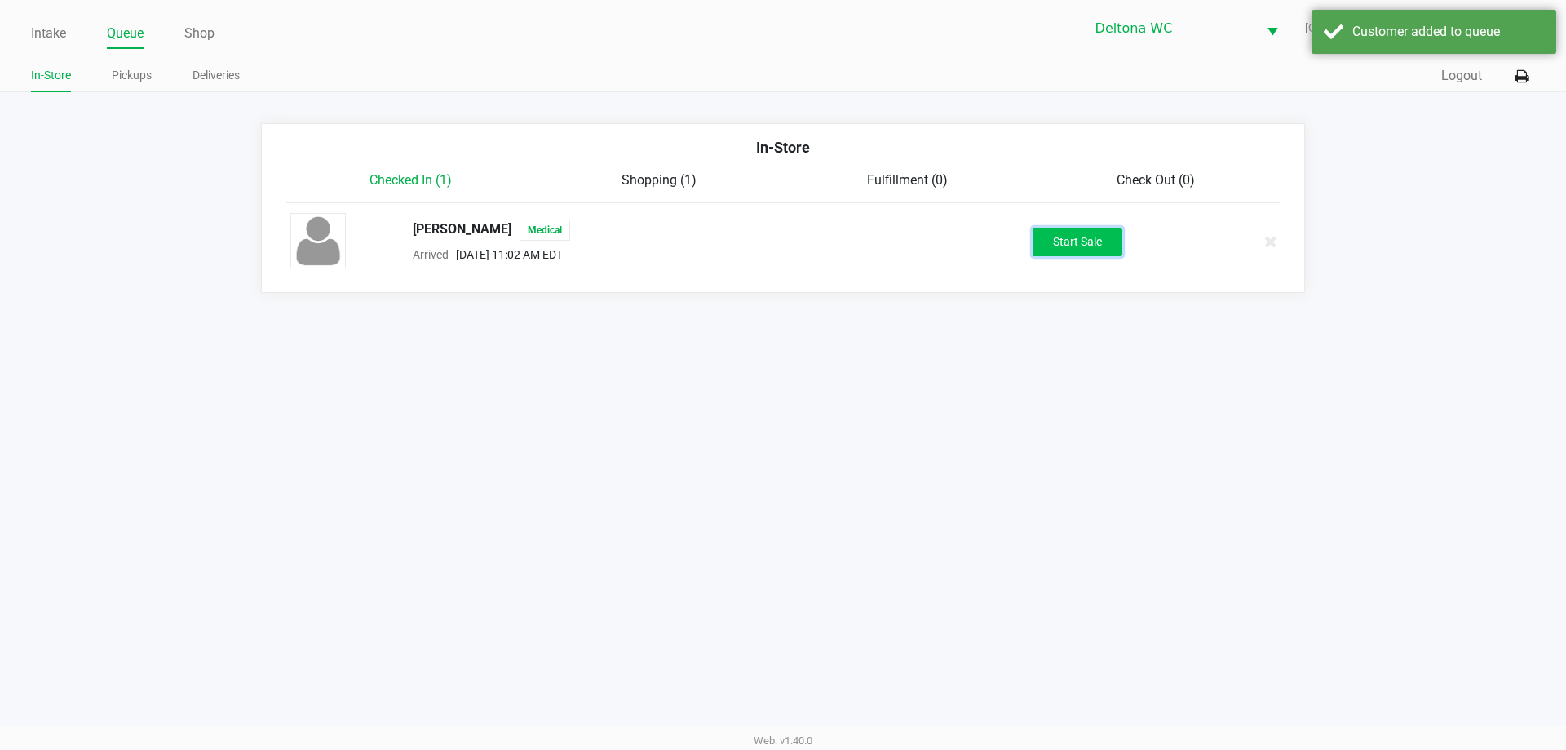
click at [1078, 240] on button "Start Sale" at bounding box center [1078, 242] width 90 height 29
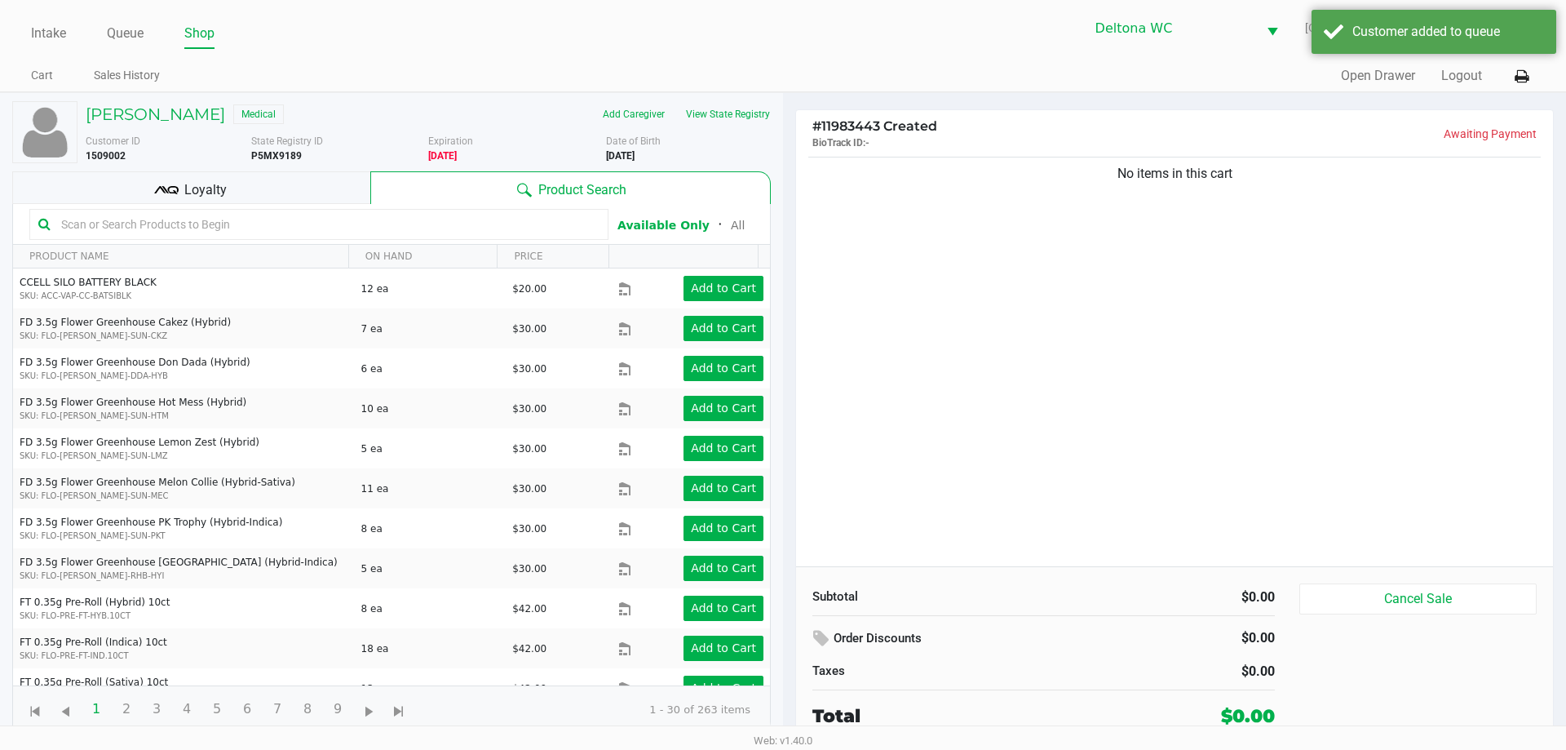
click at [352, 183] on div "Loyalty" at bounding box center [191, 187] width 358 height 33
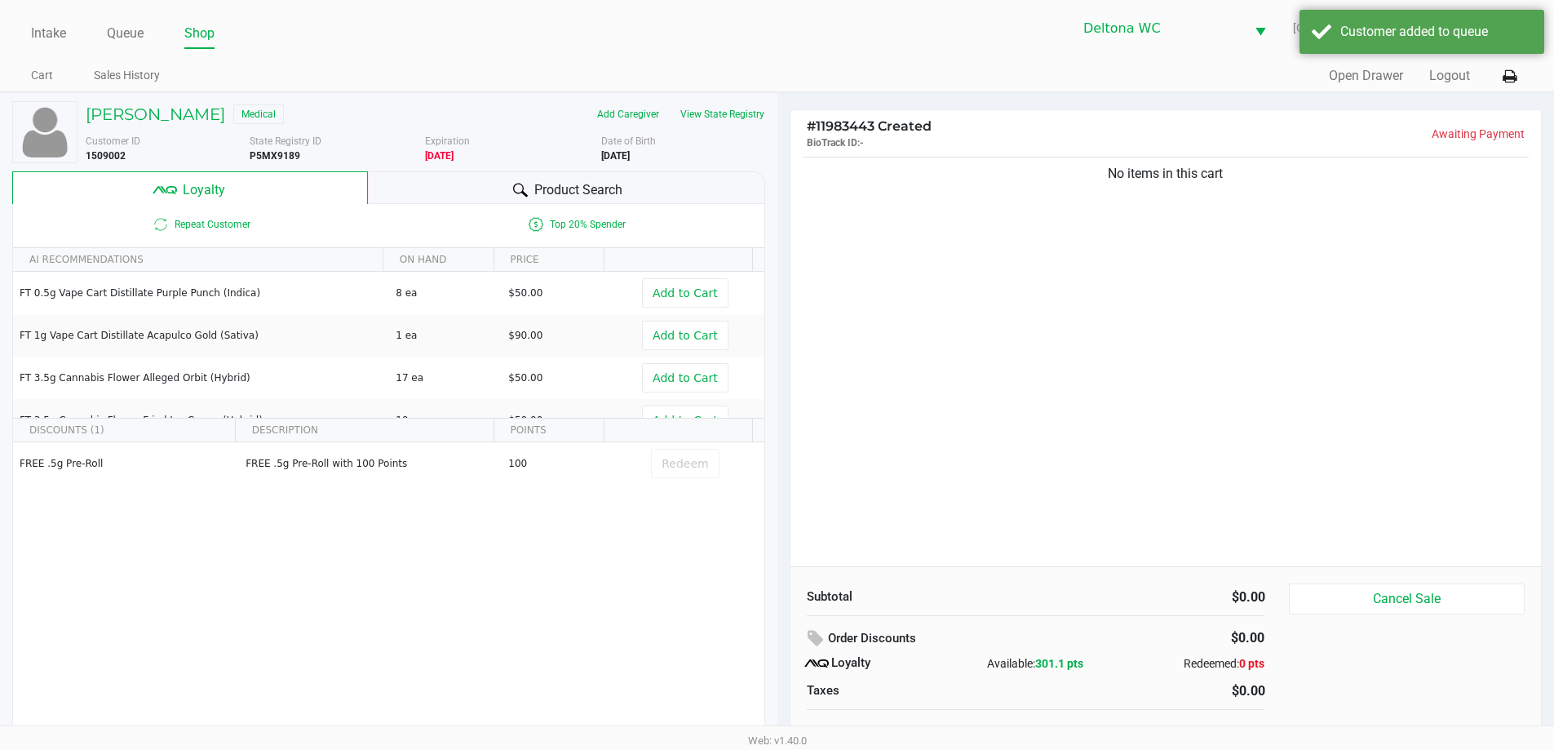
click at [886, 243] on div "No items in this cart" at bounding box center [1165, 359] width 751 height 413
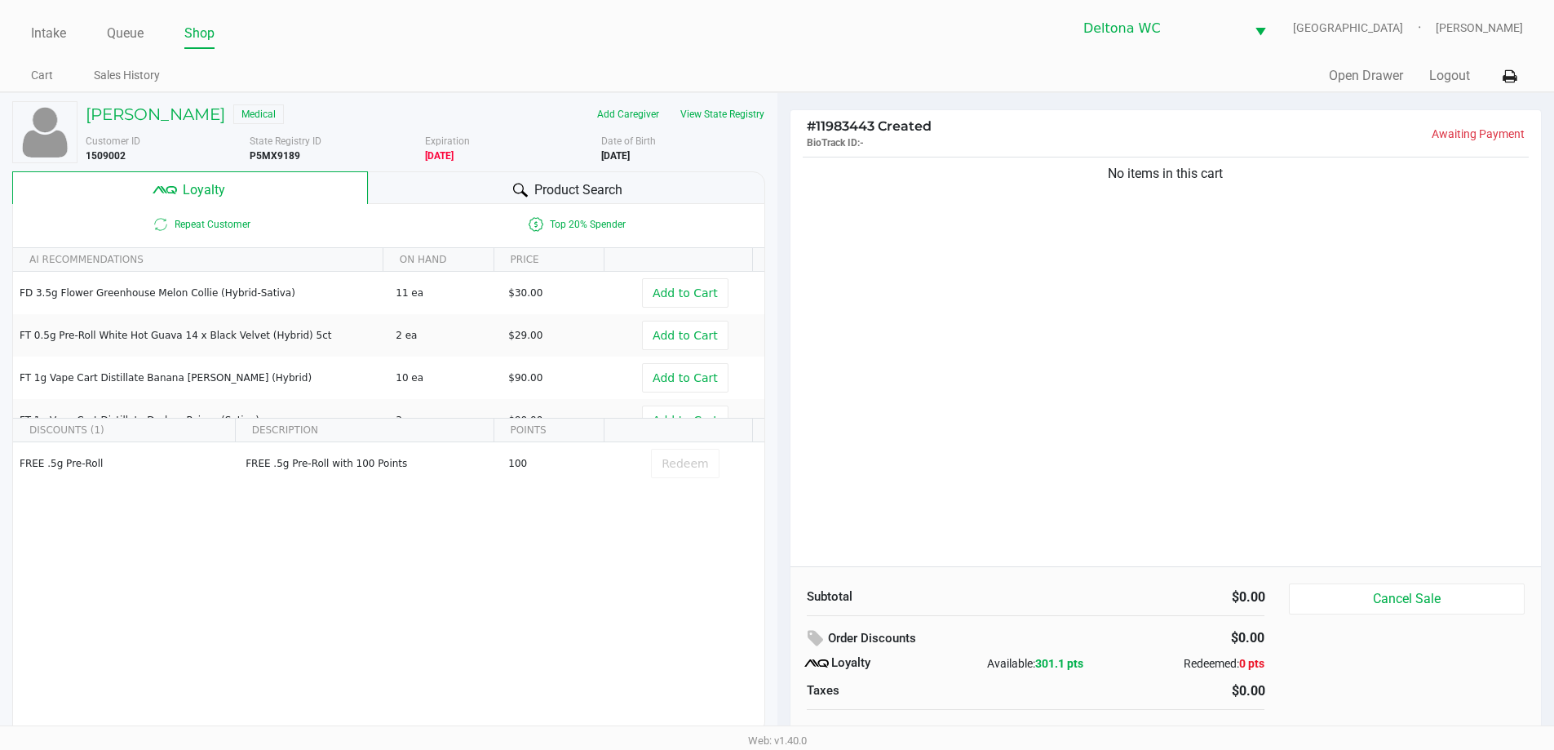
click at [1023, 352] on div "No items in this cart" at bounding box center [1165, 359] width 751 height 413
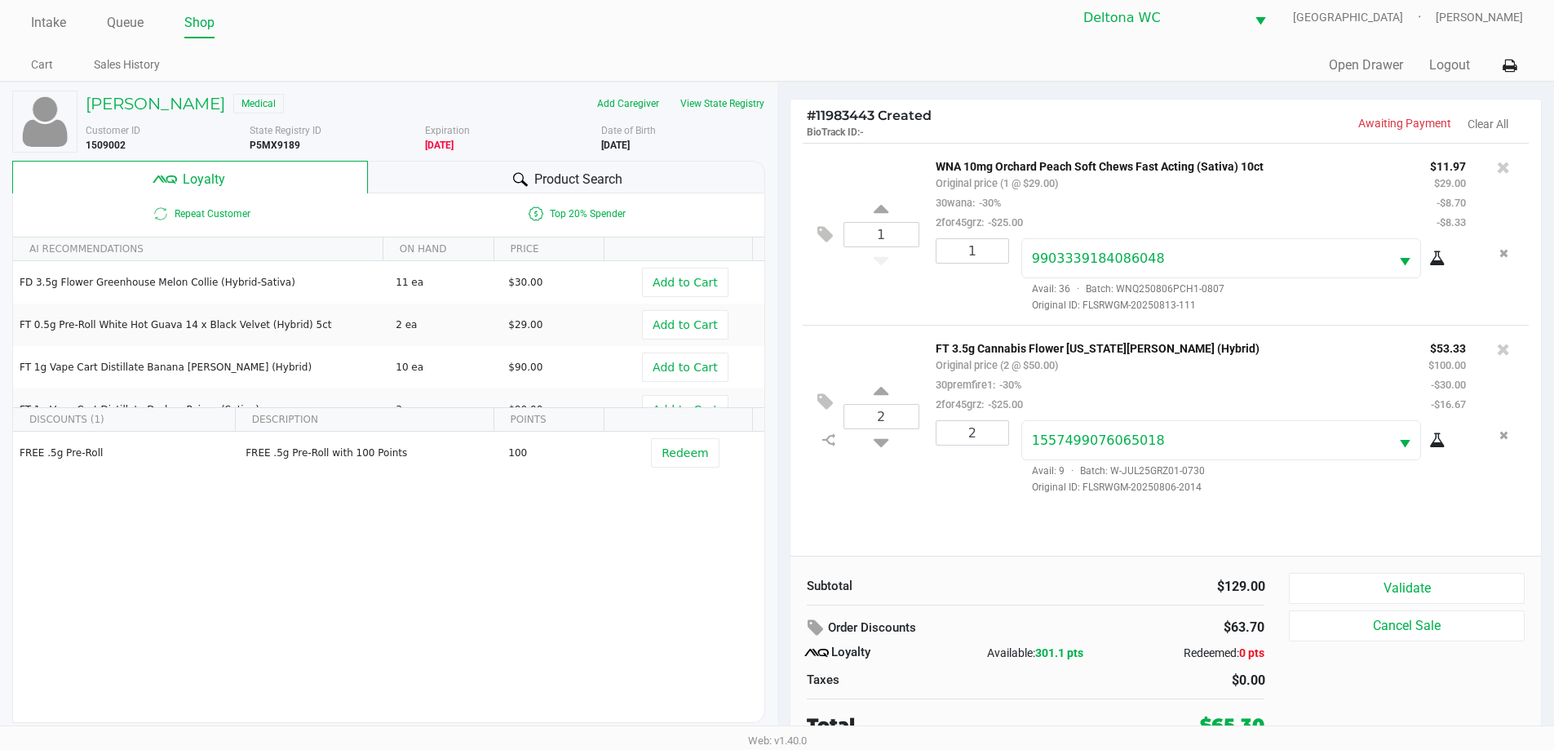
scroll to position [16, 0]
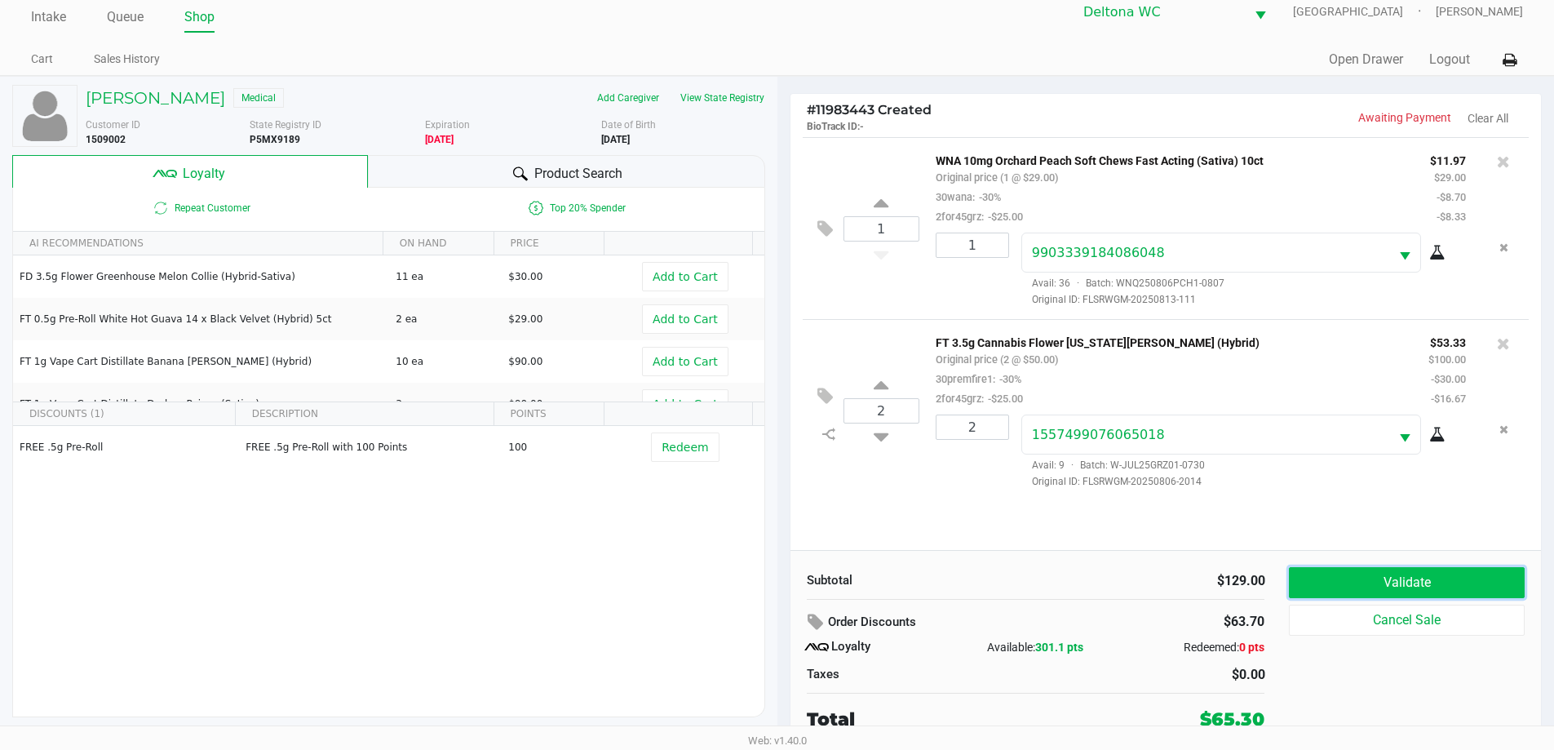
click at [1371, 573] on button "Validate" at bounding box center [1406, 582] width 235 height 31
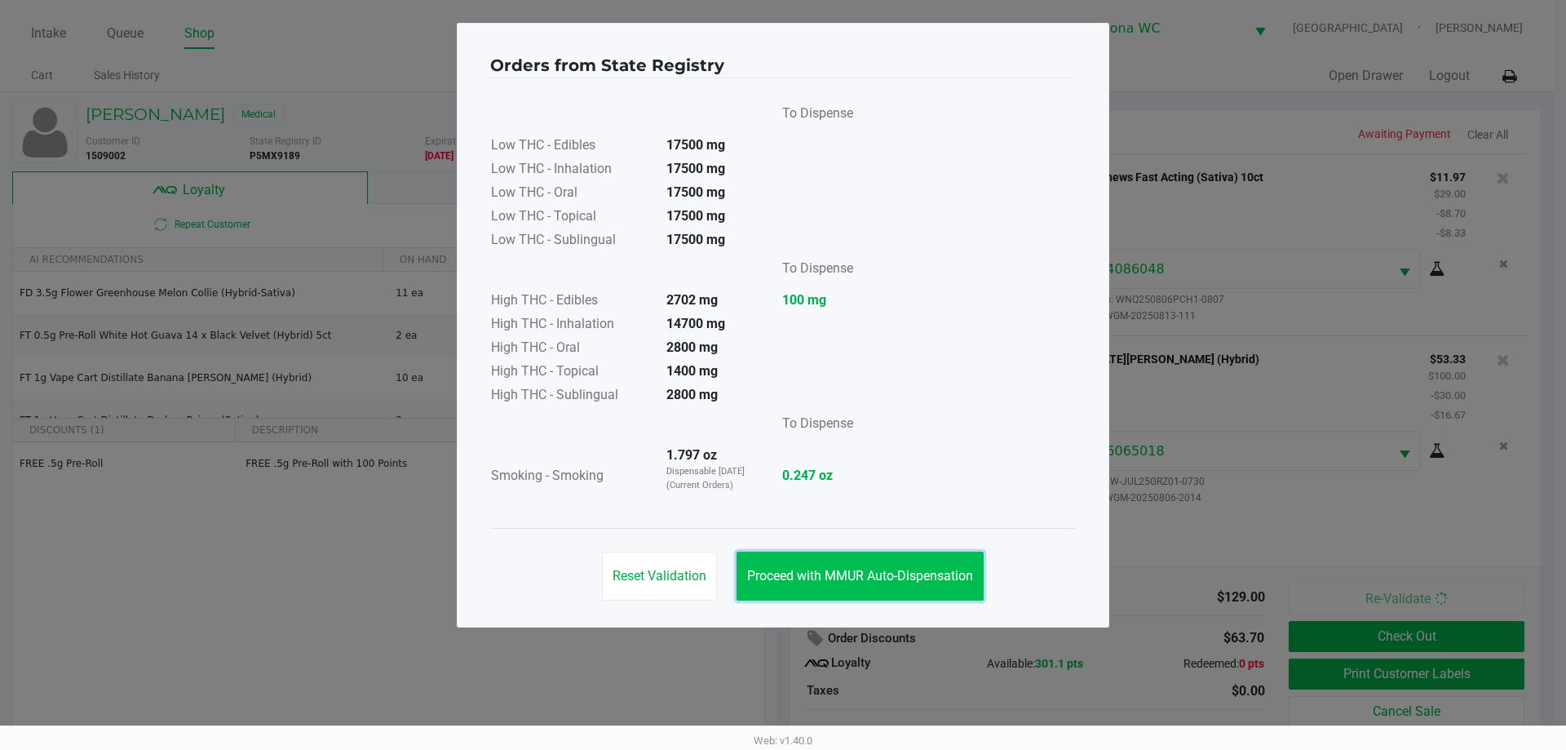
click at [867, 560] on button "Proceed with MMUR Auto-Dispensation" at bounding box center [860, 575] width 247 height 49
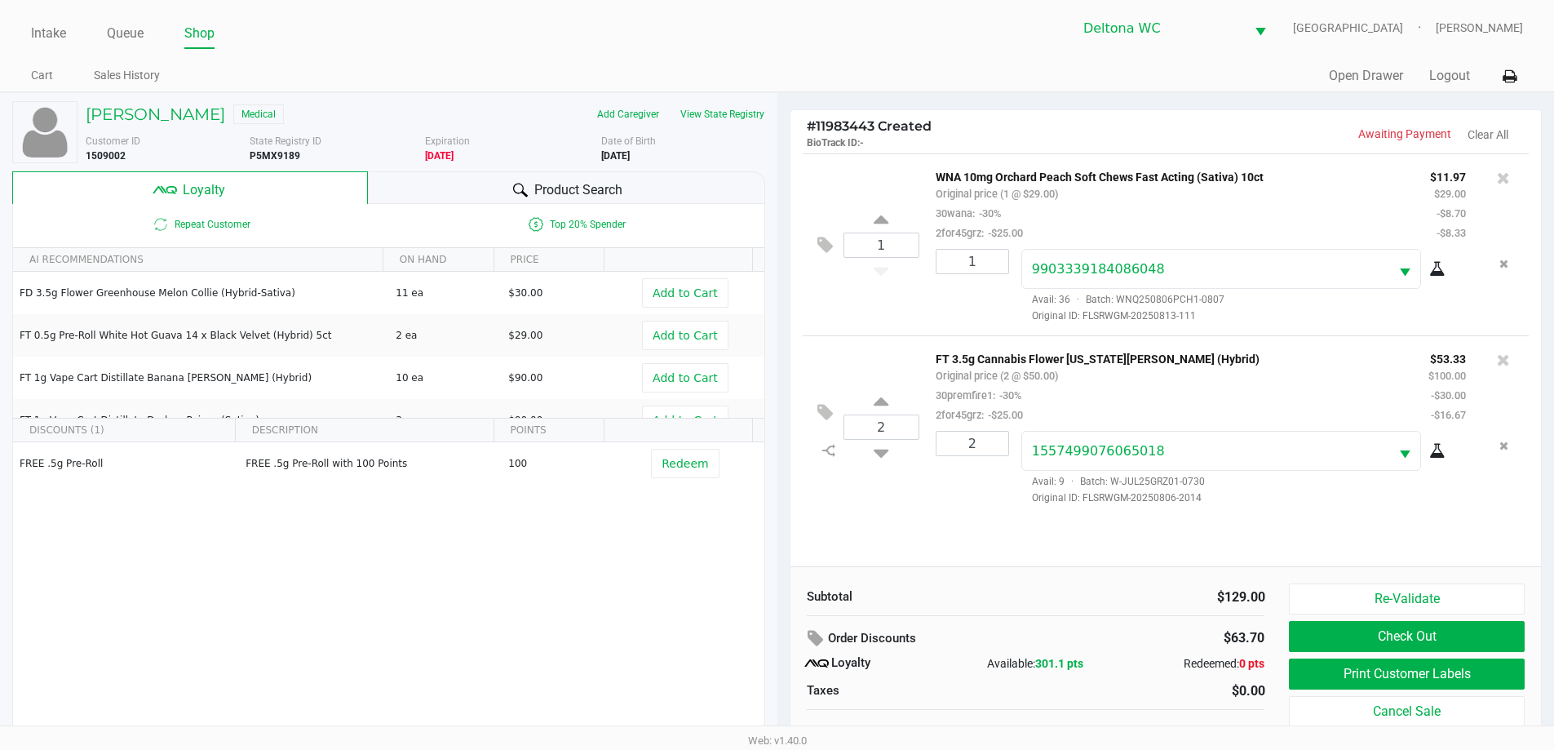
scroll to position [16, 0]
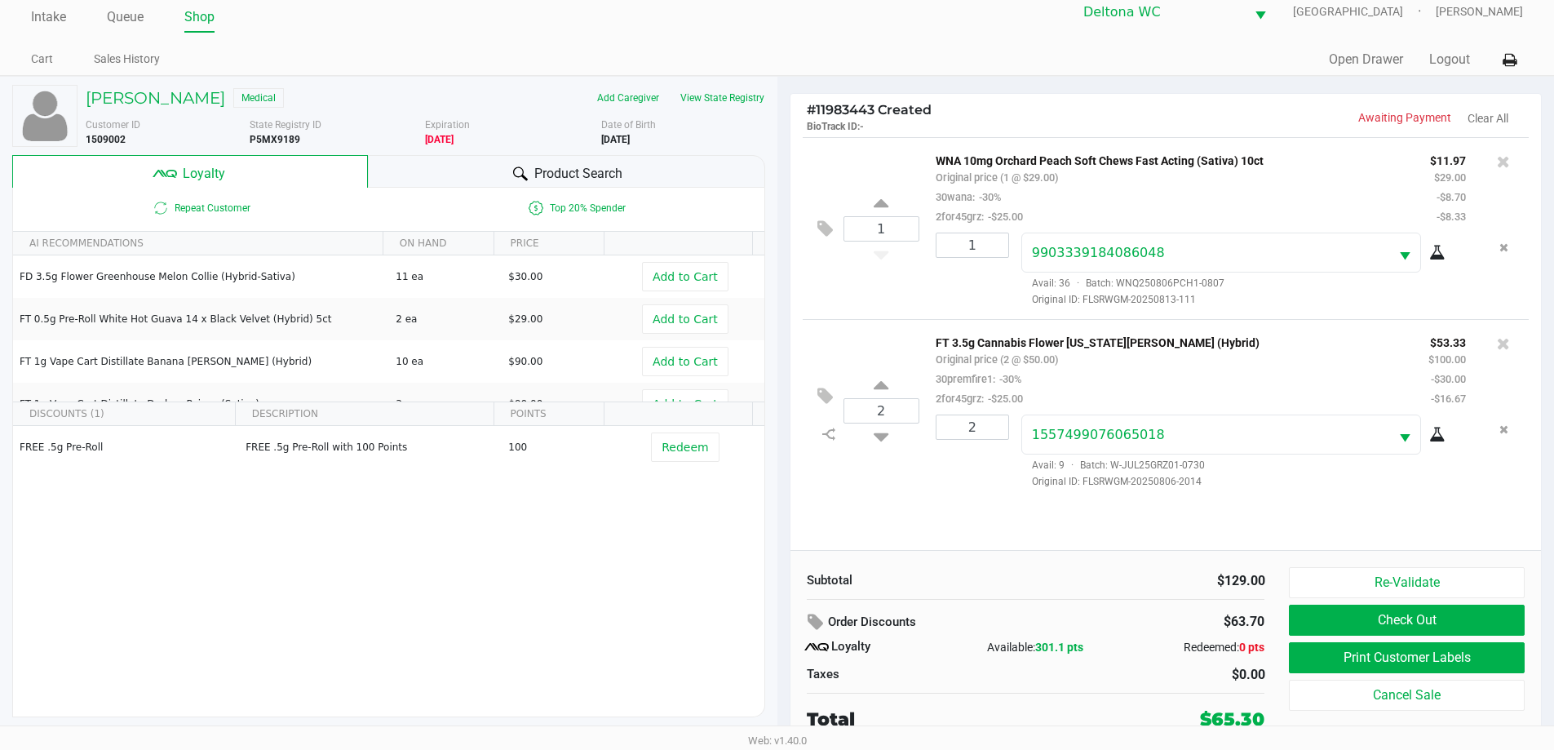
click at [1119, 352] on div "FT 3.5g Cannabis Flower Georgia Runtz (Hybrid) Original price (2 @ $50.00) 30pr…" at bounding box center [1169, 370] width 493 height 76
click at [1440, 581] on button "Re-Validate" at bounding box center [1406, 582] width 235 height 31
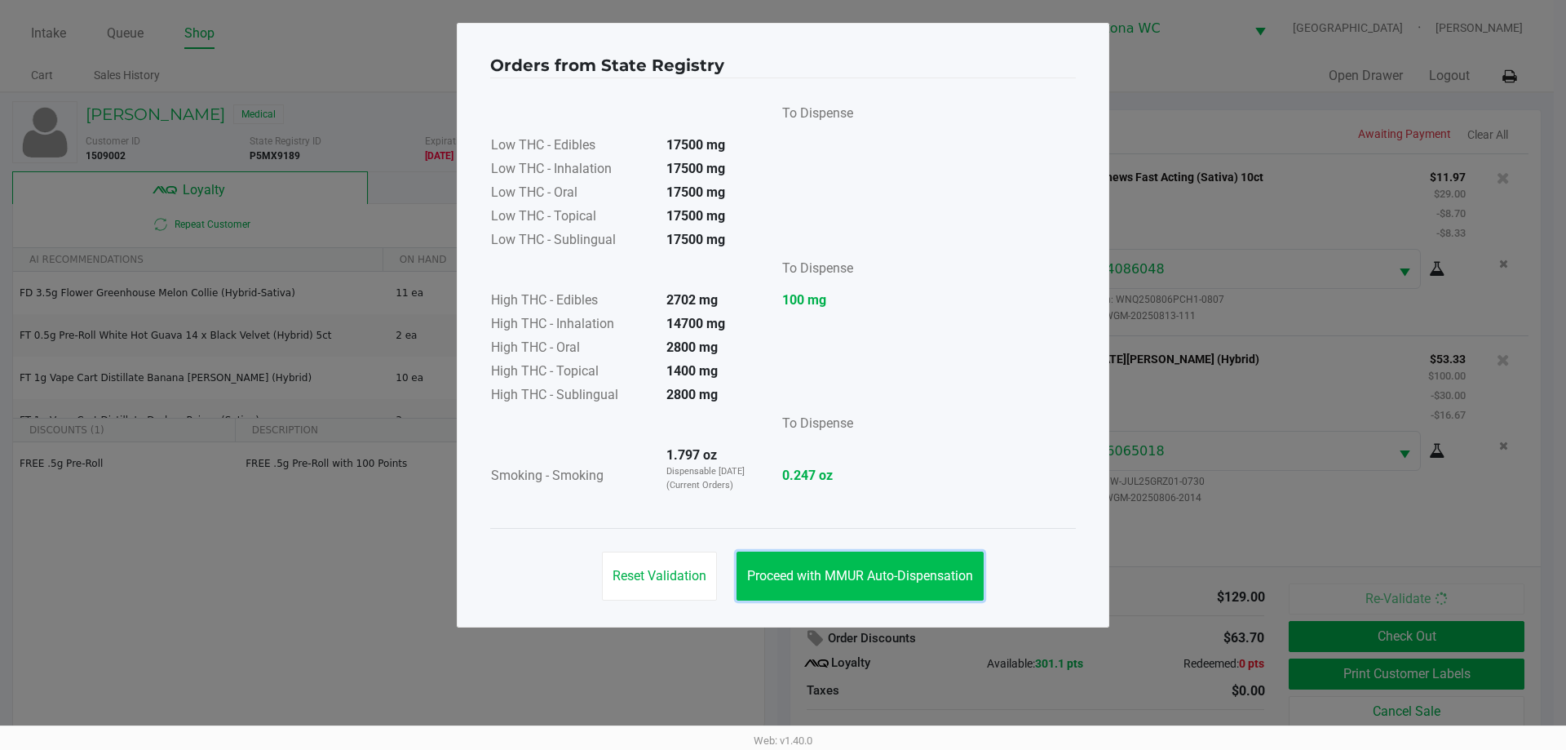
click at [812, 566] on button "Proceed with MMUR Auto-Dispensation" at bounding box center [860, 575] width 247 height 49
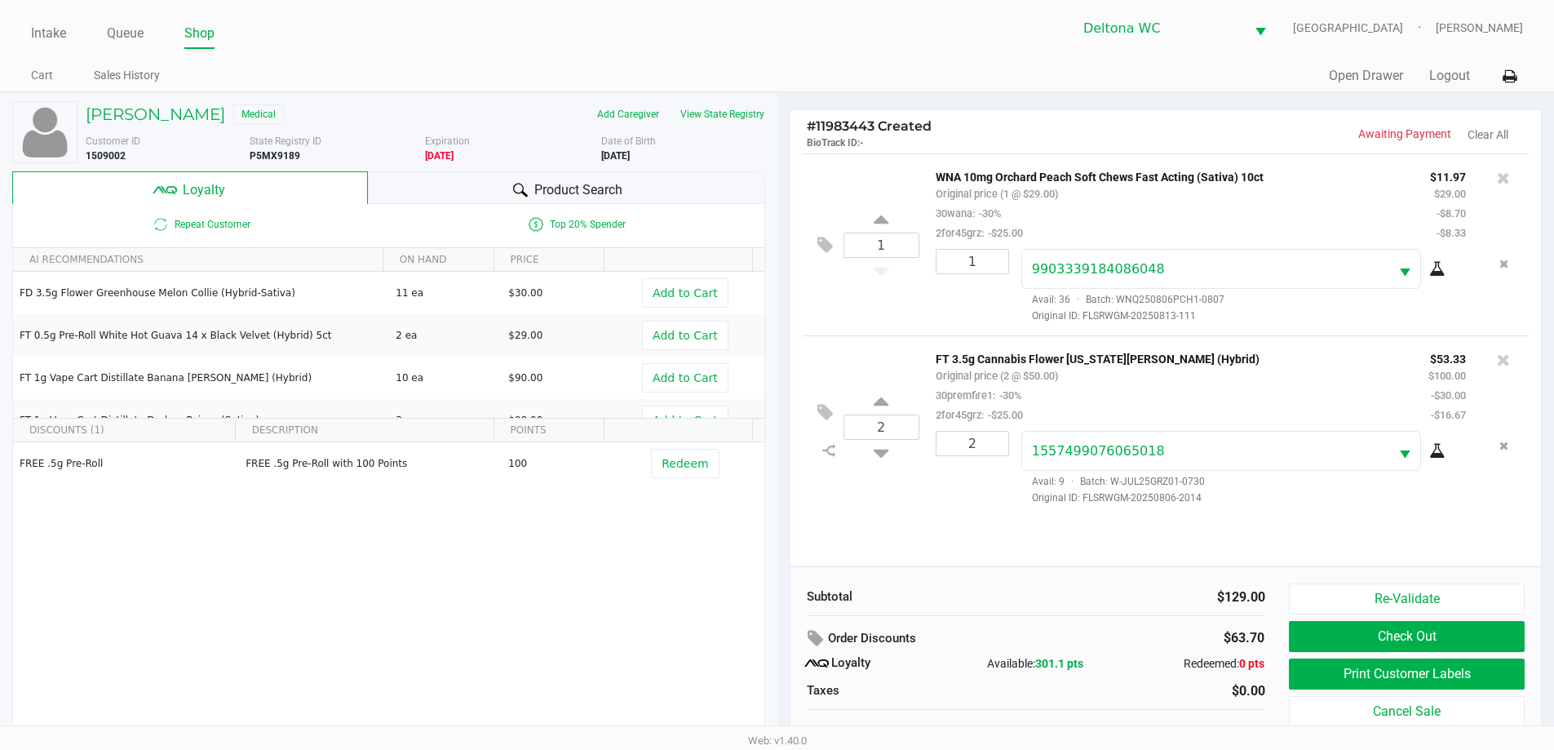
click at [1119, 524] on div "1 WNA 10mg Orchard Peach Soft Chews Fast Acting (Sativa) 10ct Original price (1…" at bounding box center [1165, 359] width 751 height 413
click at [944, 527] on div "1 WNA 10mg Orchard Peach Soft Chews Fast Acting (Sativa) 10ct Original price (1…" at bounding box center [1165, 359] width 751 height 413
click at [918, 525] on div "1 WNA 10mg Orchard Peach Soft Chews Fast Acting (Sativa) 10ct Original price (1…" at bounding box center [1165, 359] width 751 height 413
click at [942, 511] on div "2 FT 3.5g Cannabis Flower Georgia Runtz (Hybrid) Original price (2 @ $50.00) 30…" at bounding box center [1166, 426] width 727 height 182
click at [1343, 374] on div "FT 3.5g Cannabis Flower Georgia Runtz (Hybrid) Original price (2 @ $50.00) 30pr…" at bounding box center [1169, 386] width 493 height 76
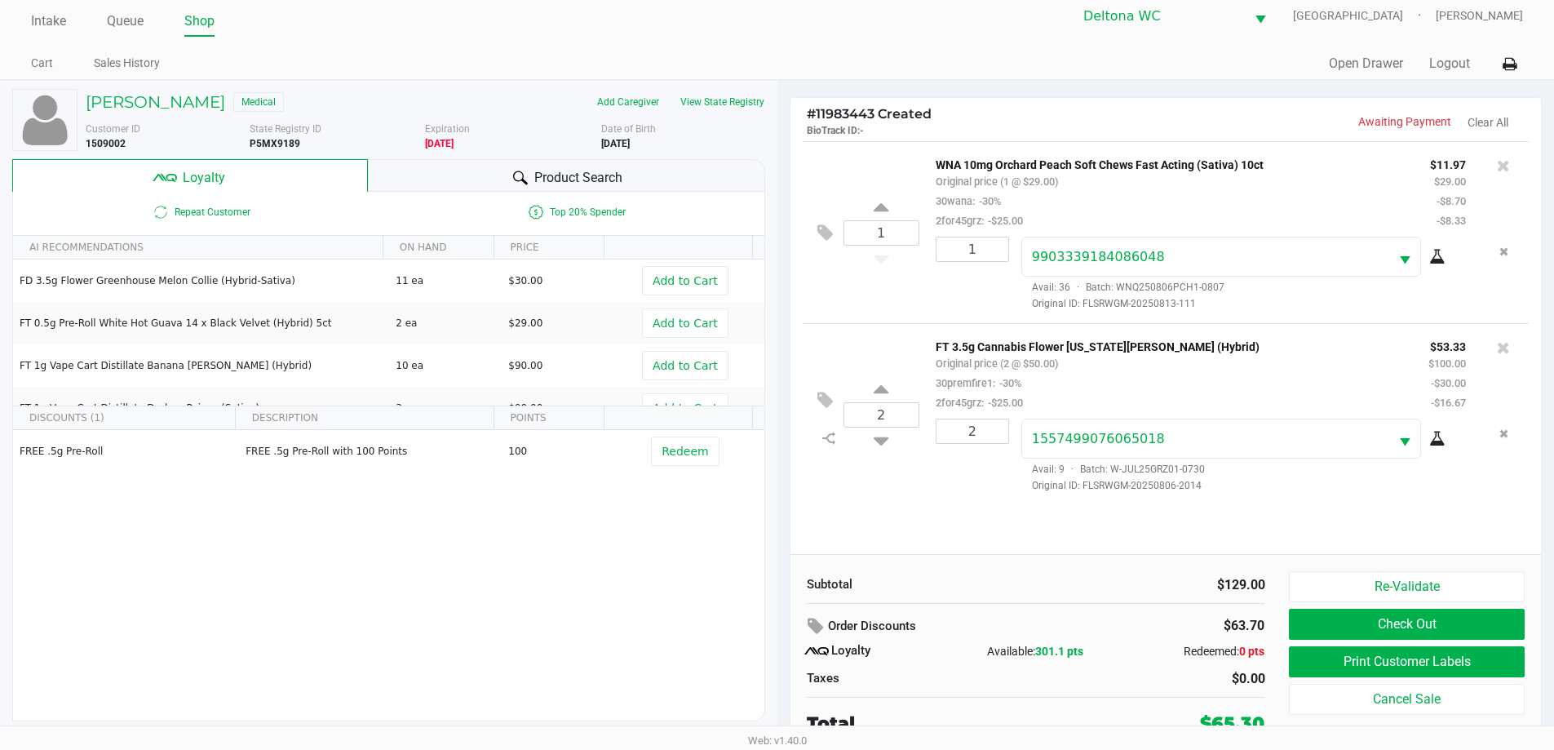
scroll to position [16, 0]
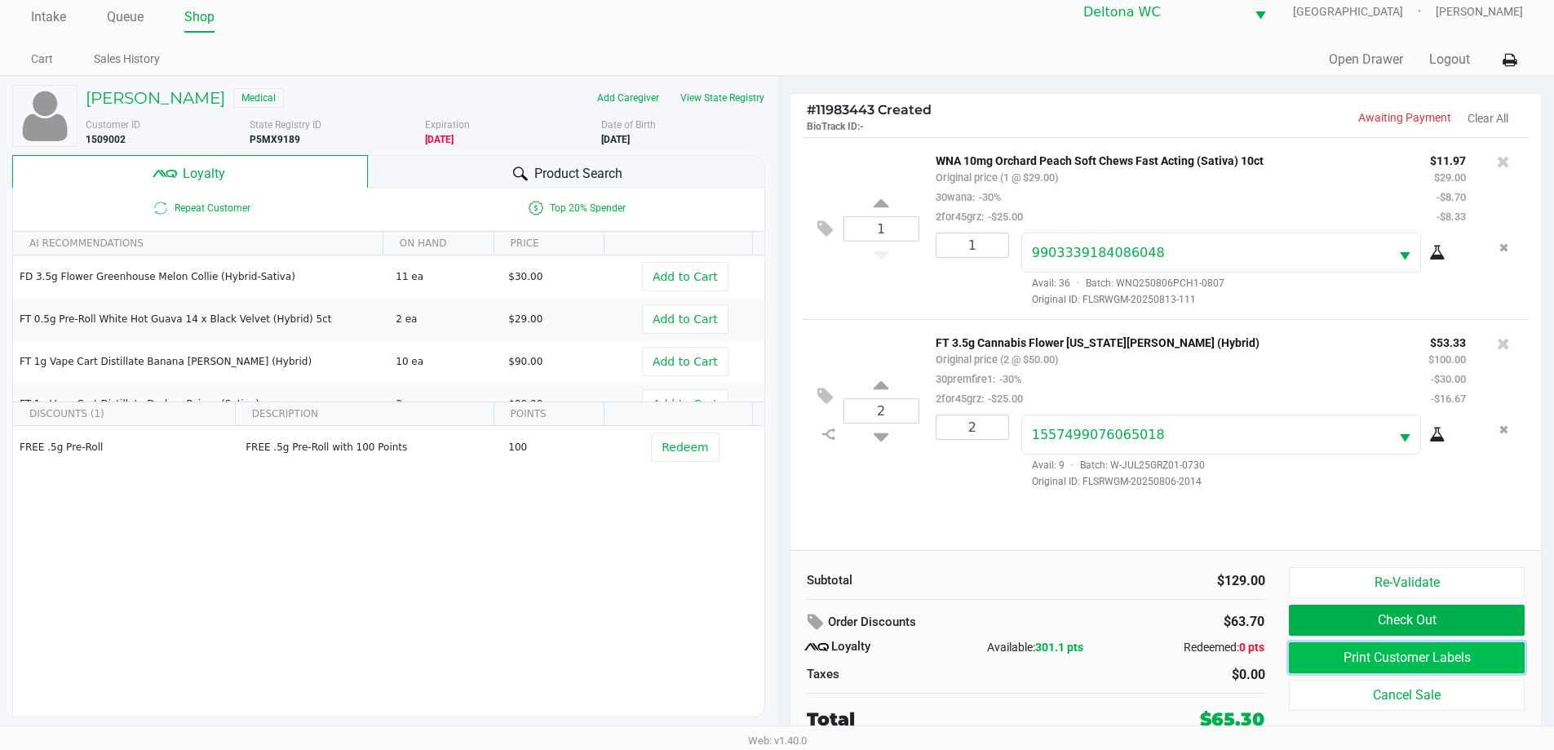
click at [1335, 660] on button "Print Customer Labels" at bounding box center [1406, 657] width 235 height 31
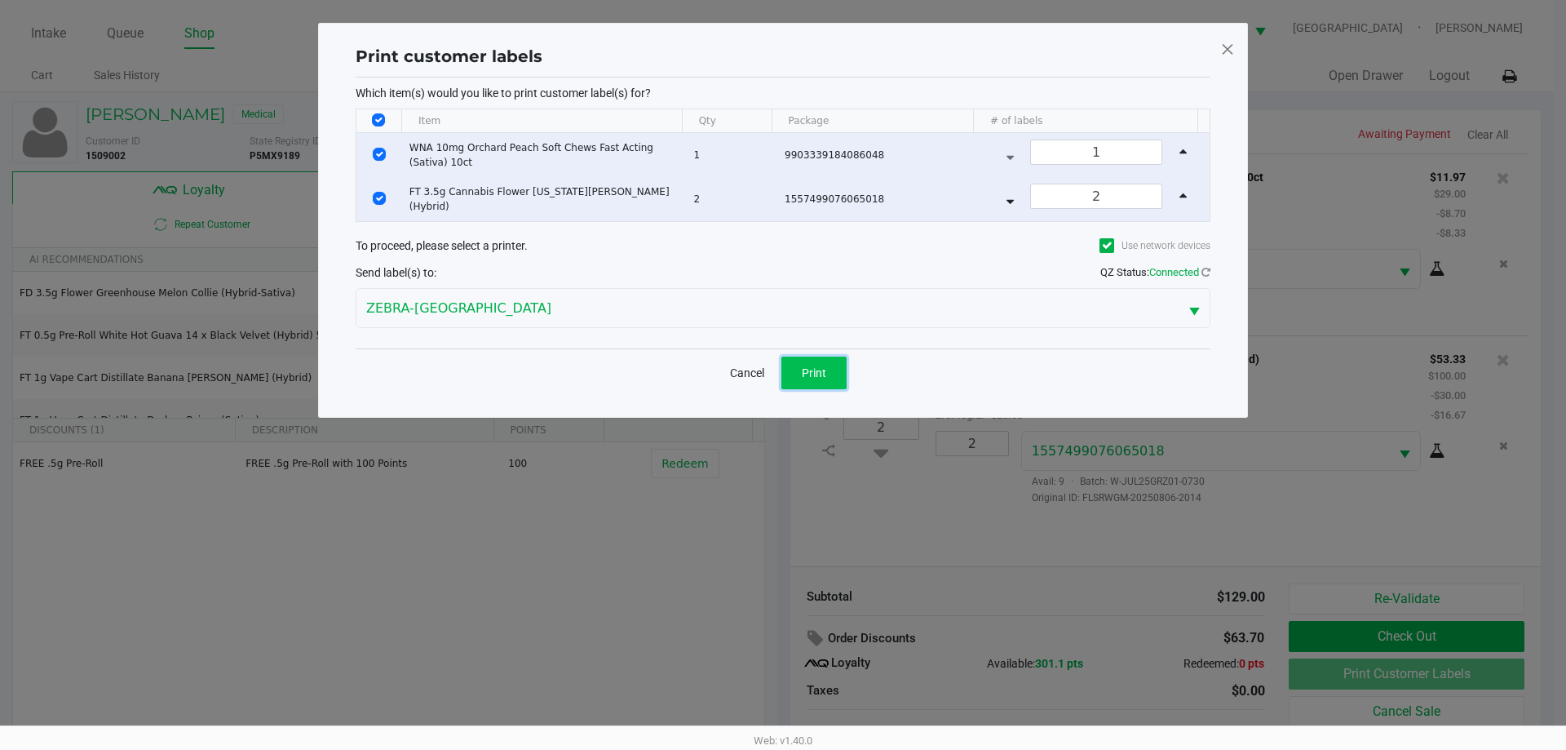
click at [825, 370] on span "Print" at bounding box center [814, 372] width 24 height 13
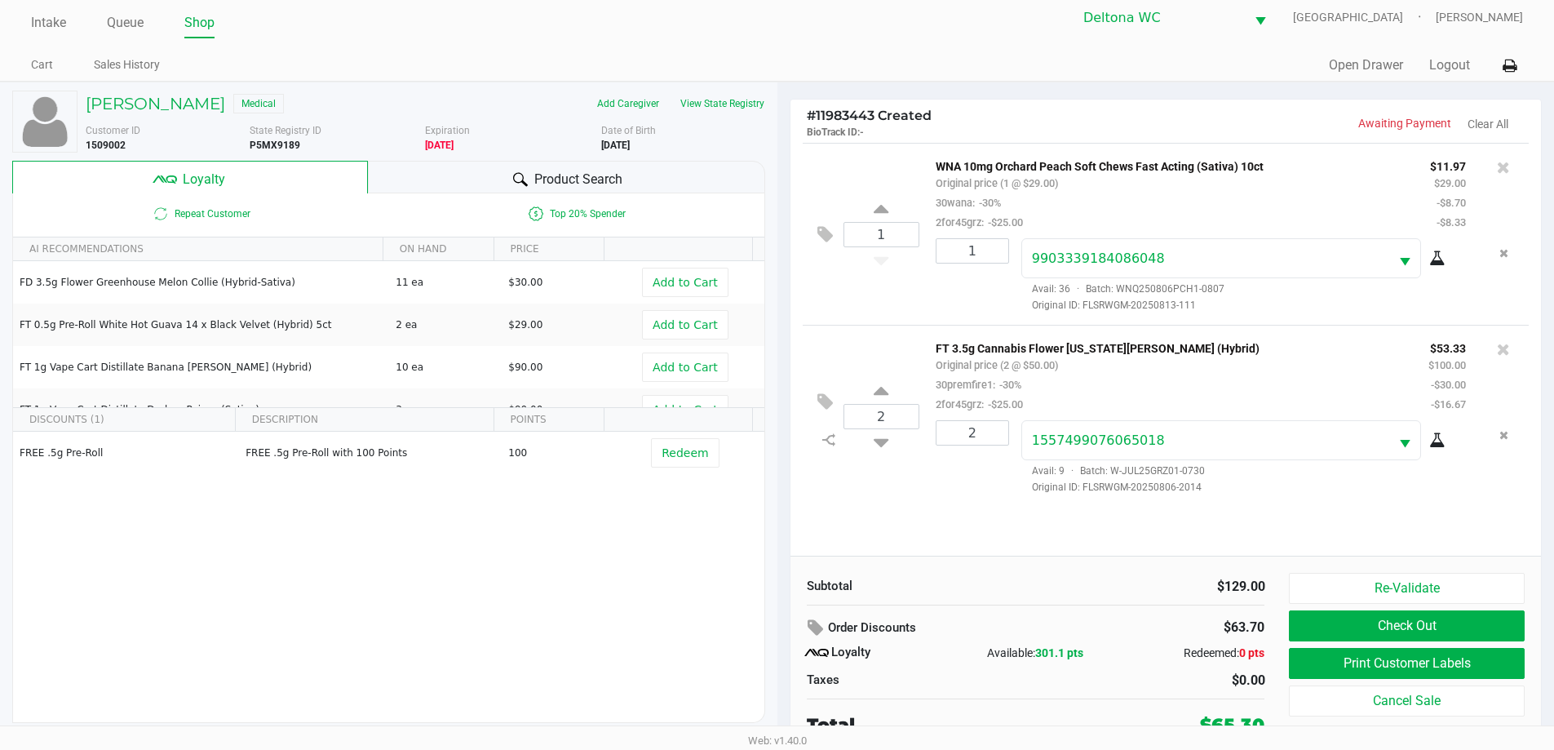
scroll to position [16, 0]
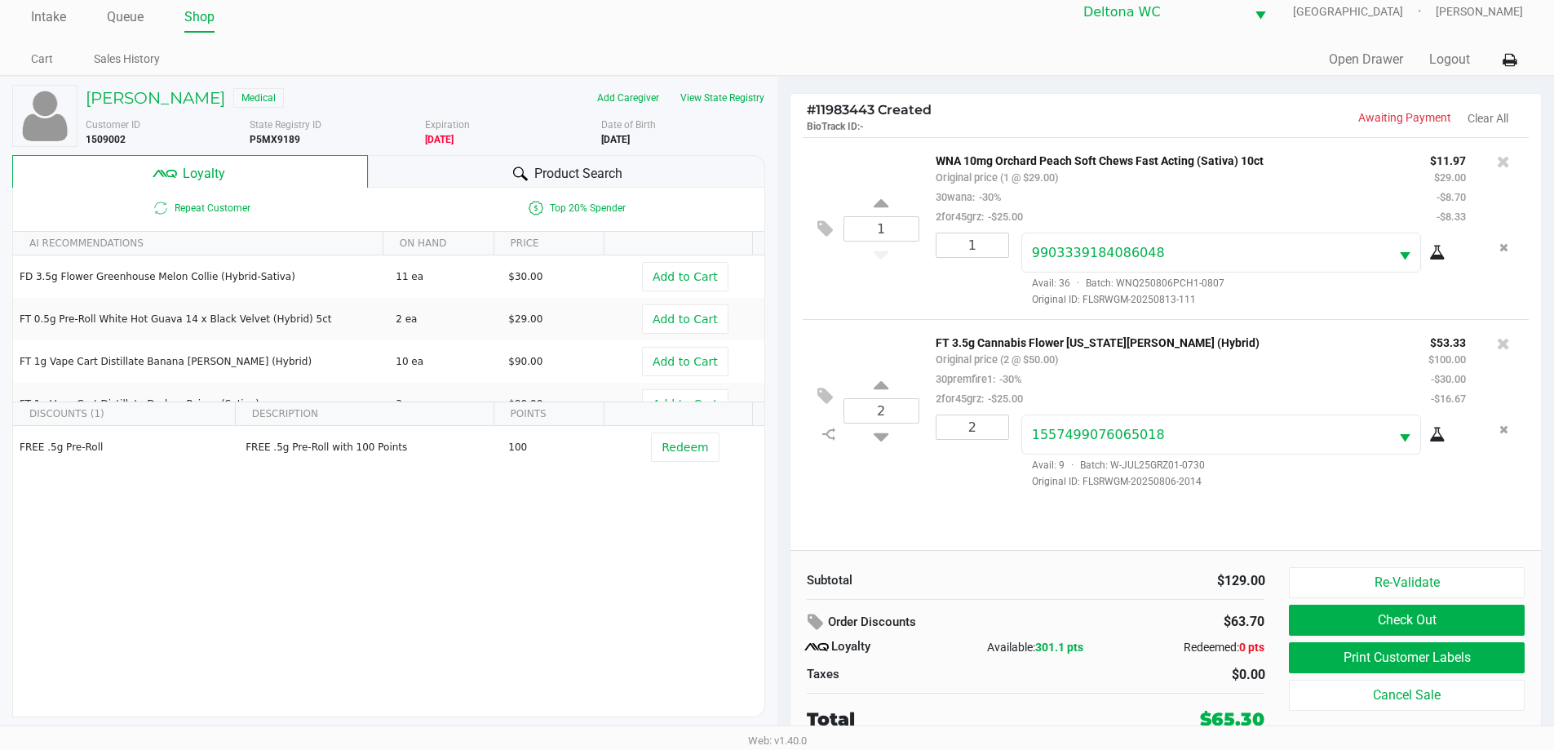
click at [1034, 507] on div "1 WNA 10mg Orchard Peach Soft Chews Fast Acting (Sativa) 10ct Original price (1…" at bounding box center [1165, 343] width 751 height 413
click at [1454, 621] on button "Check Out" at bounding box center [1406, 619] width 235 height 31
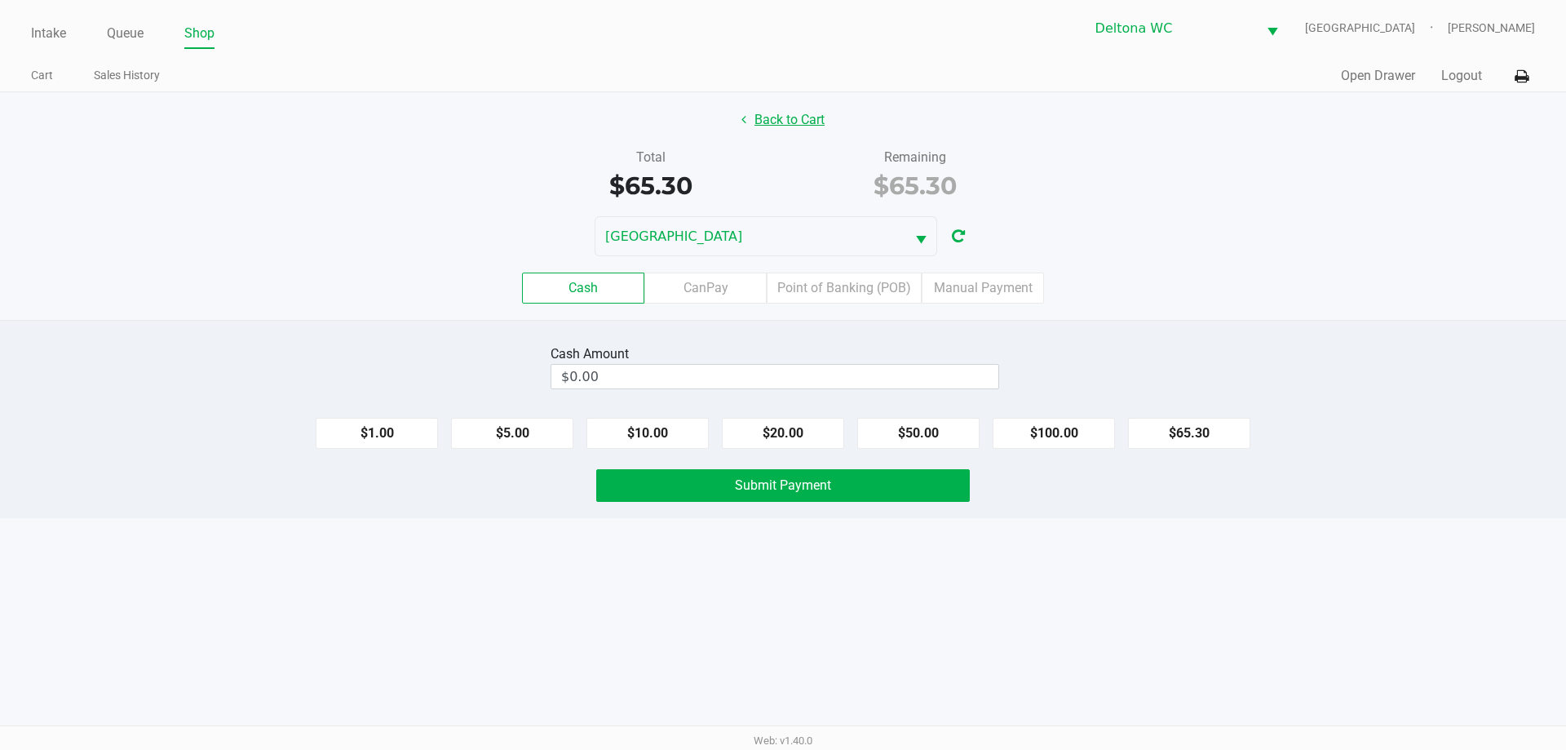
click at [780, 122] on button "Back to Cart" at bounding box center [783, 119] width 104 height 31
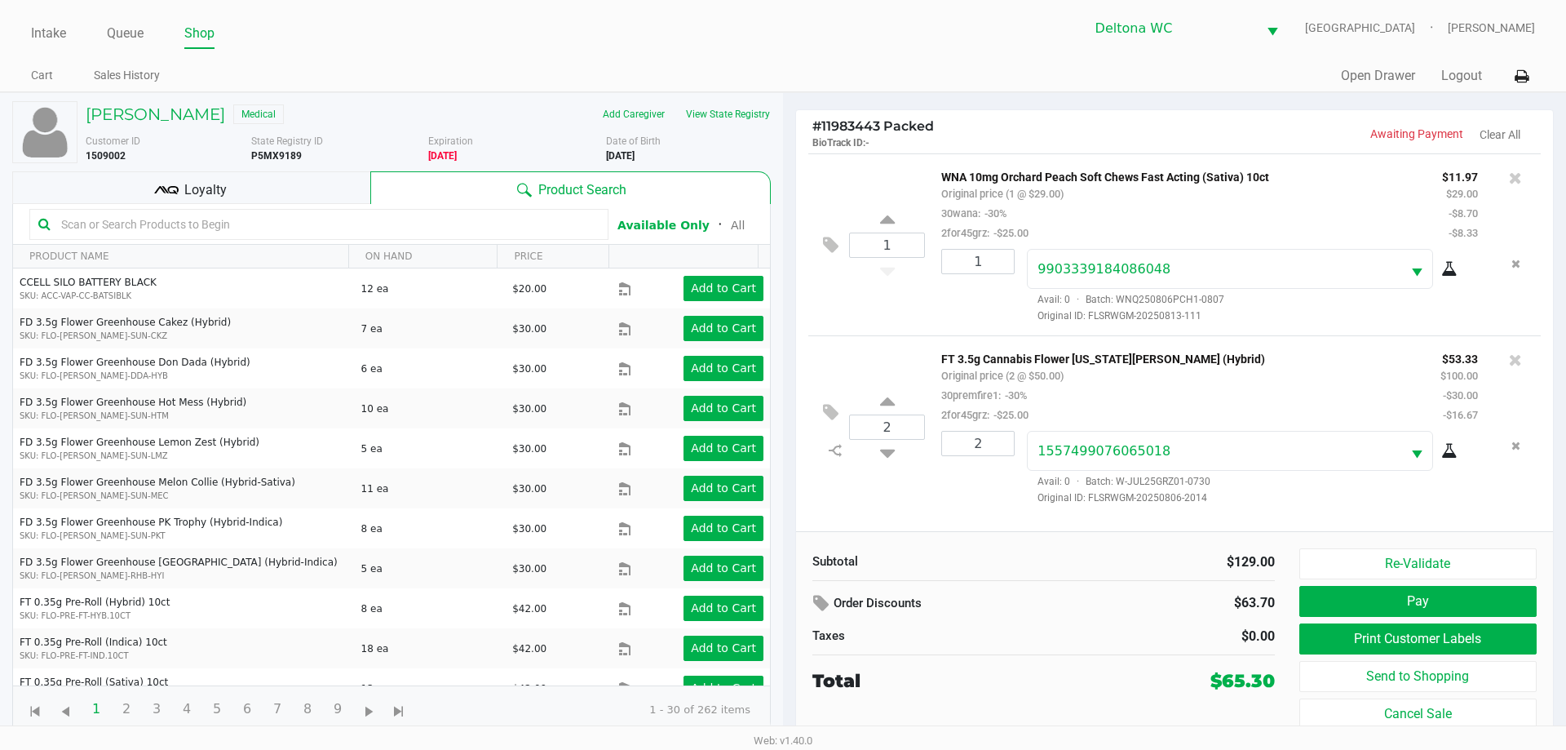
click at [288, 144] on span "State Registry ID" at bounding box center [287, 140] width 72 height 11
click at [284, 158] on b "P5MX9189" at bounding box center [276, 155] width 51 height 11
copy b "P5MX9189"
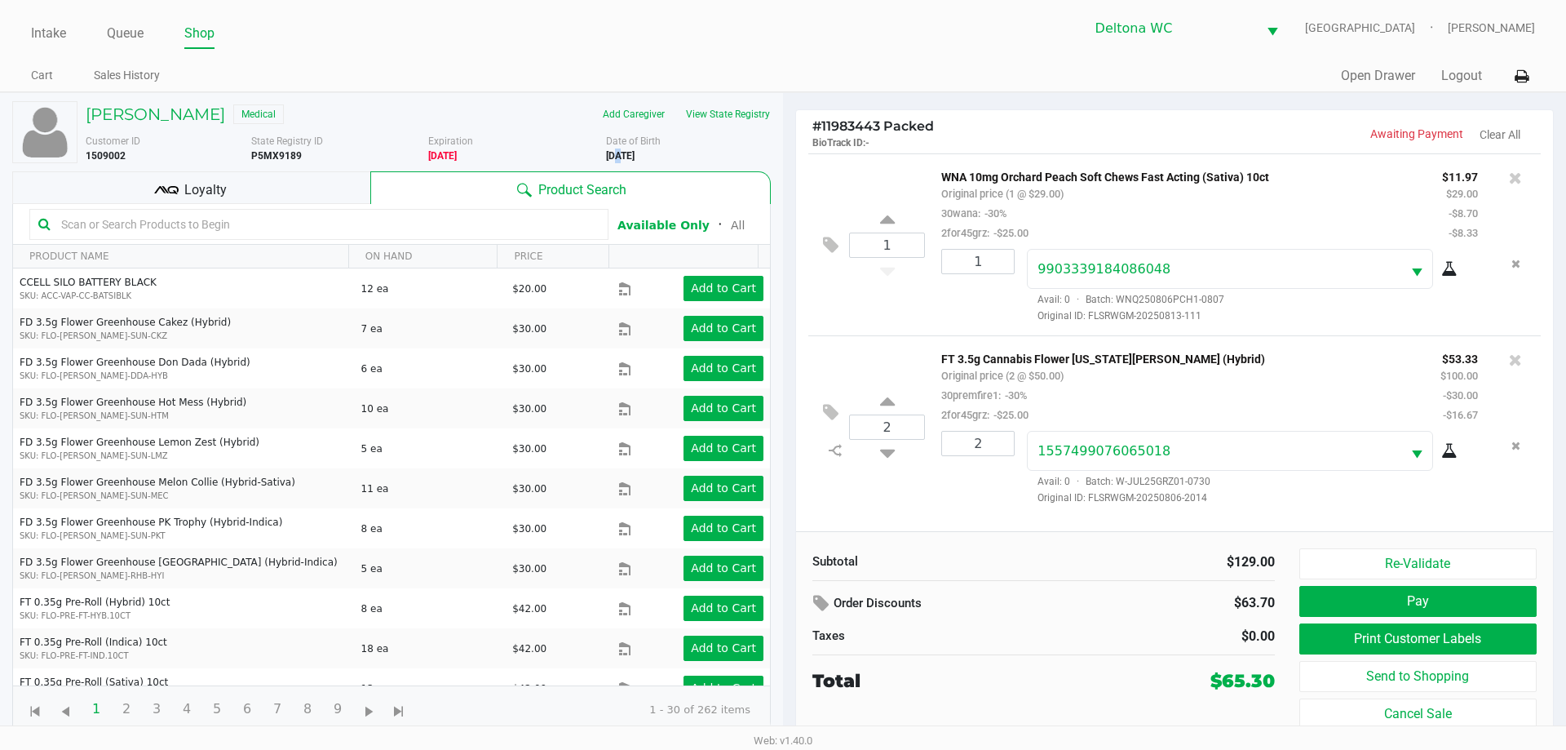
click at [614, 151] on b "12/26/1963" at bounding box center [620, 155] width 29 height 11
copy div "12/26/1963"
click at [1437, 596] on button "Pay" at bounding box center [1417, 601] width 237 height 31
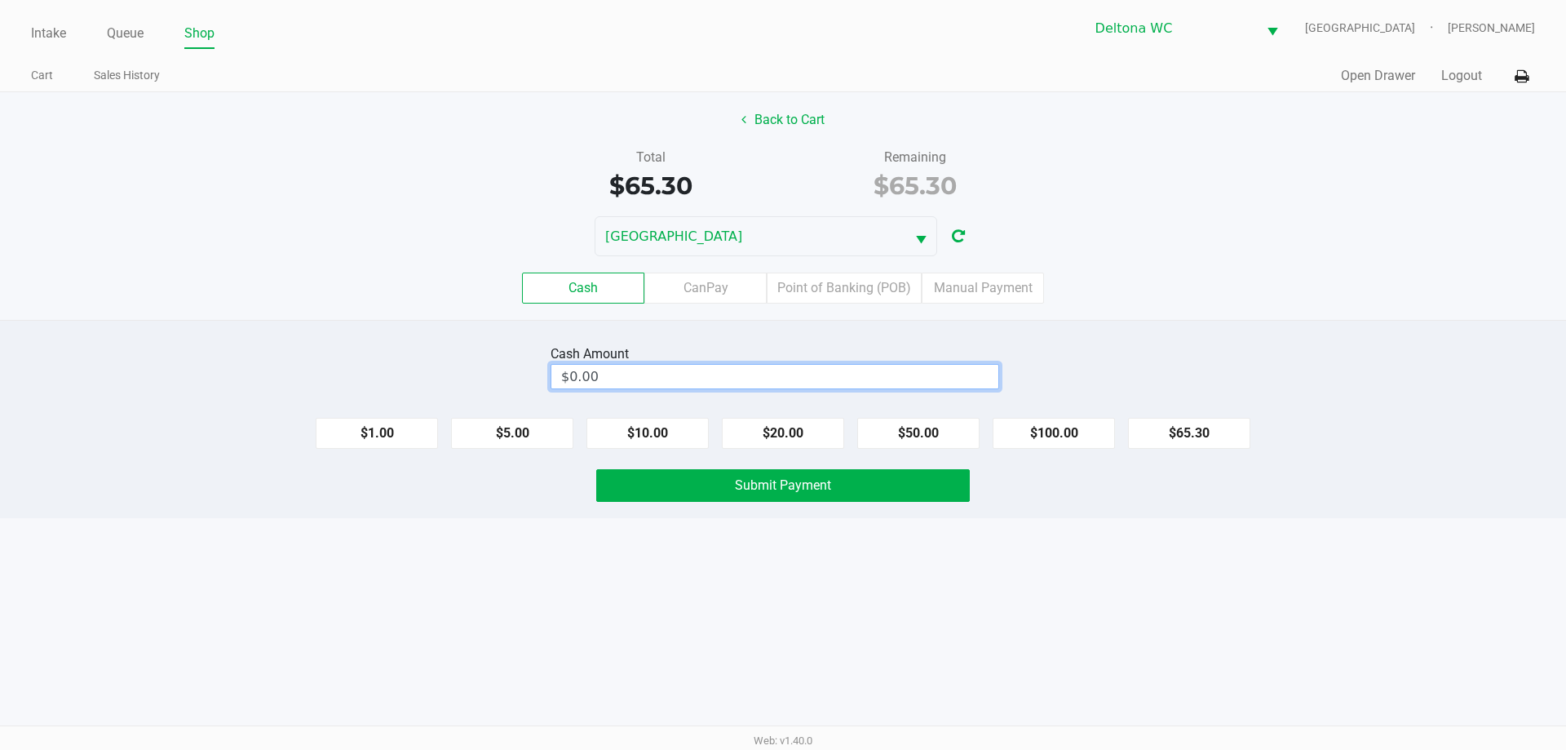
click at [834, 383] on input "$0.00" at bounding box center [774, 377] width 447 height 24
type input "$66.00"
click at [850, 492] on button "Submit Payment" at bounding box center [783, 485] width 374 height 33
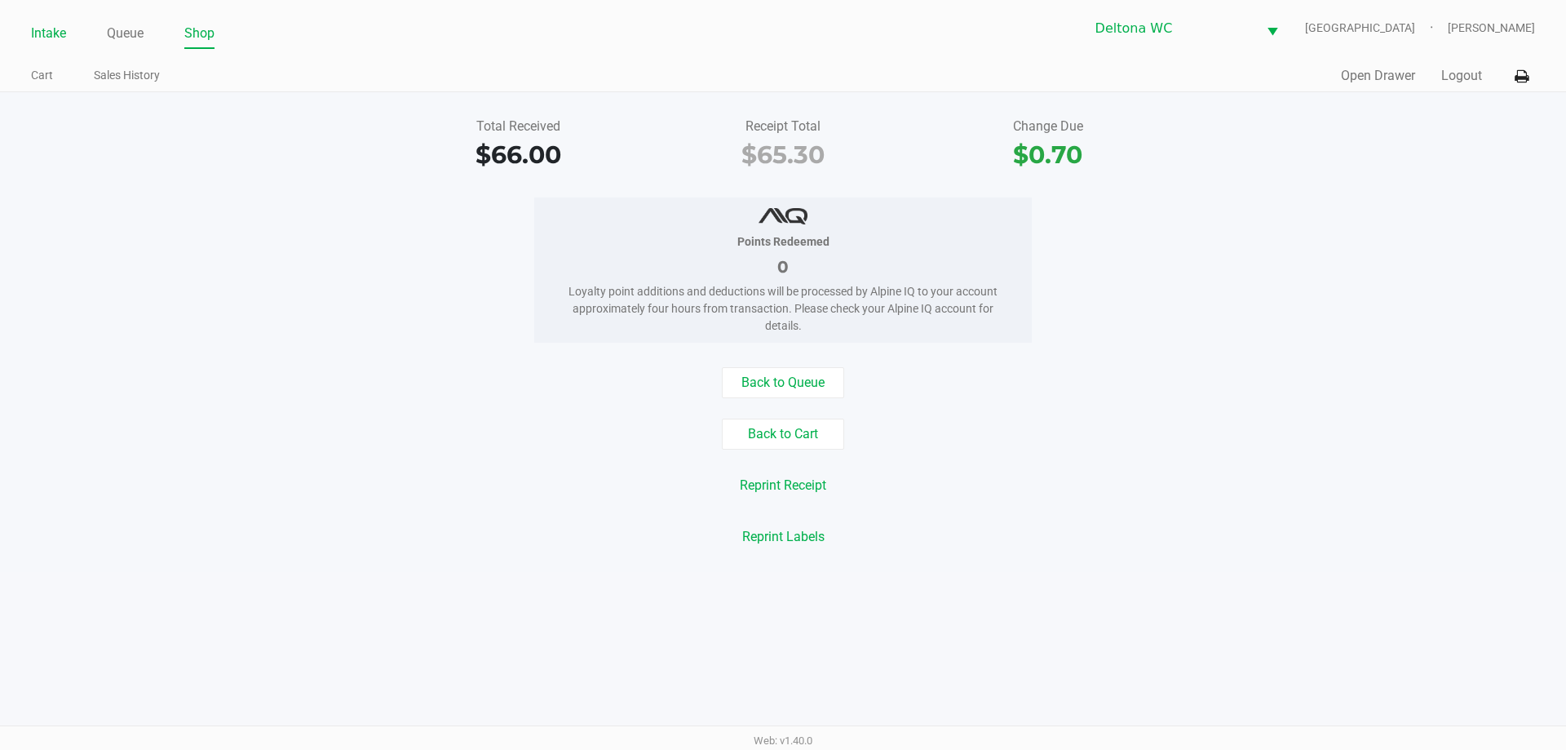
click at [62, 24] on link "Intake" at bounding box center [48, 33] width 35 height 23
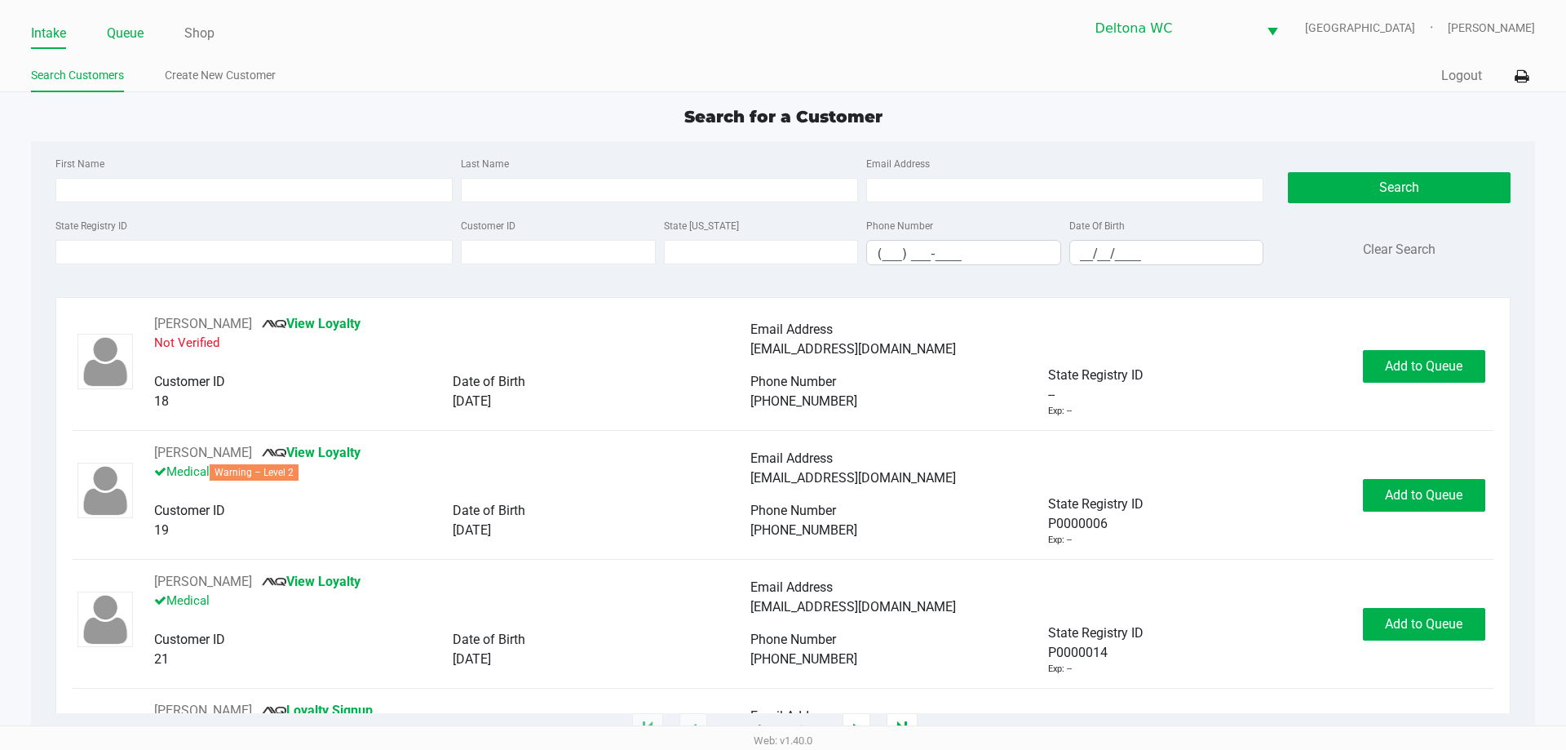
click at [134, 24] on link "Queue" at bounding box center [125, 33] width 37 height 23
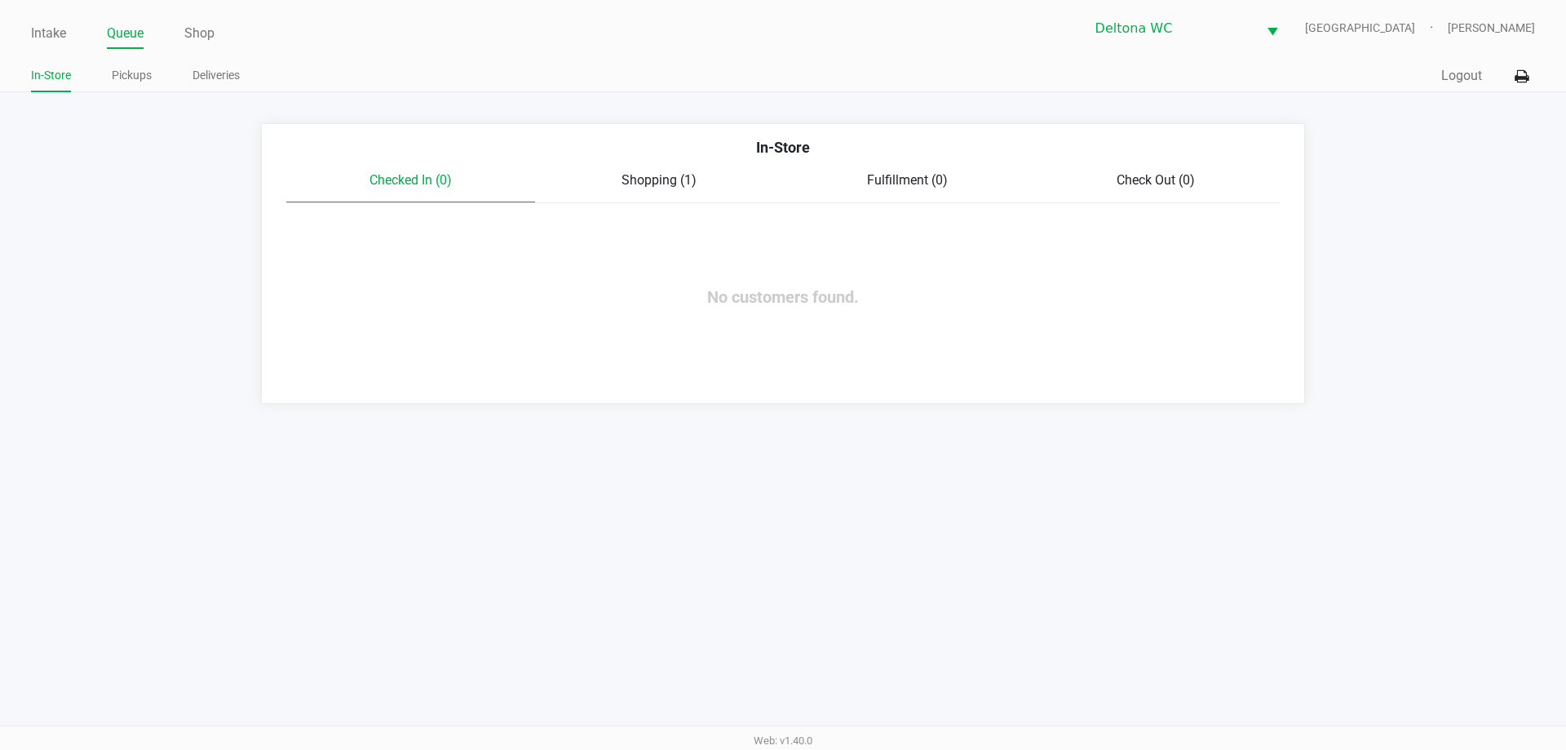
click at [139, 68] on link "Pickups" at bounding box center [132, 75] width 40 height 20
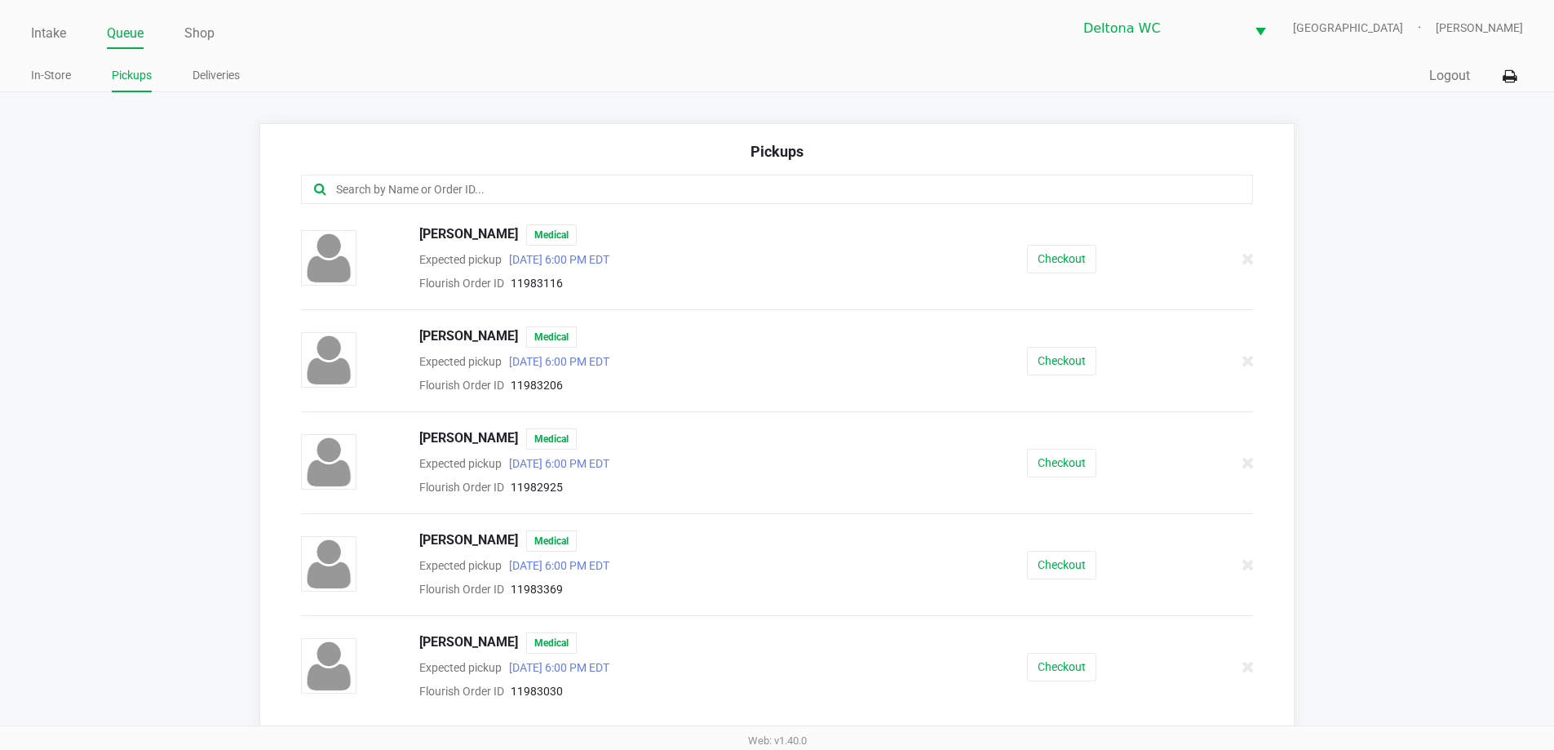
click at [560, 192] on input "text" at bounding box center [751, 189] width 834 height 19
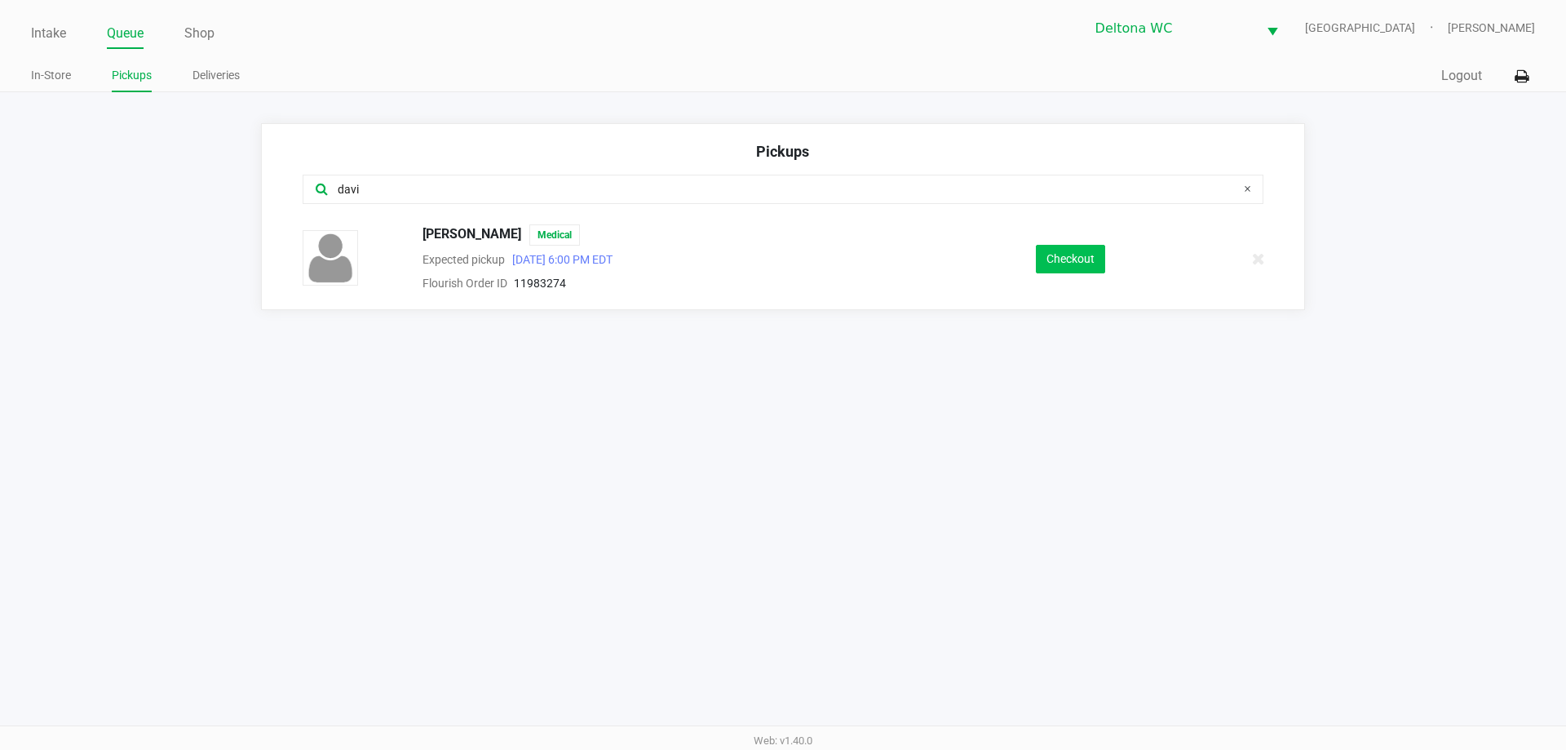
type input "davi"
click at [1048, 255] on button "Checkout" at bounding box center [1070, 259] width 69 height 29
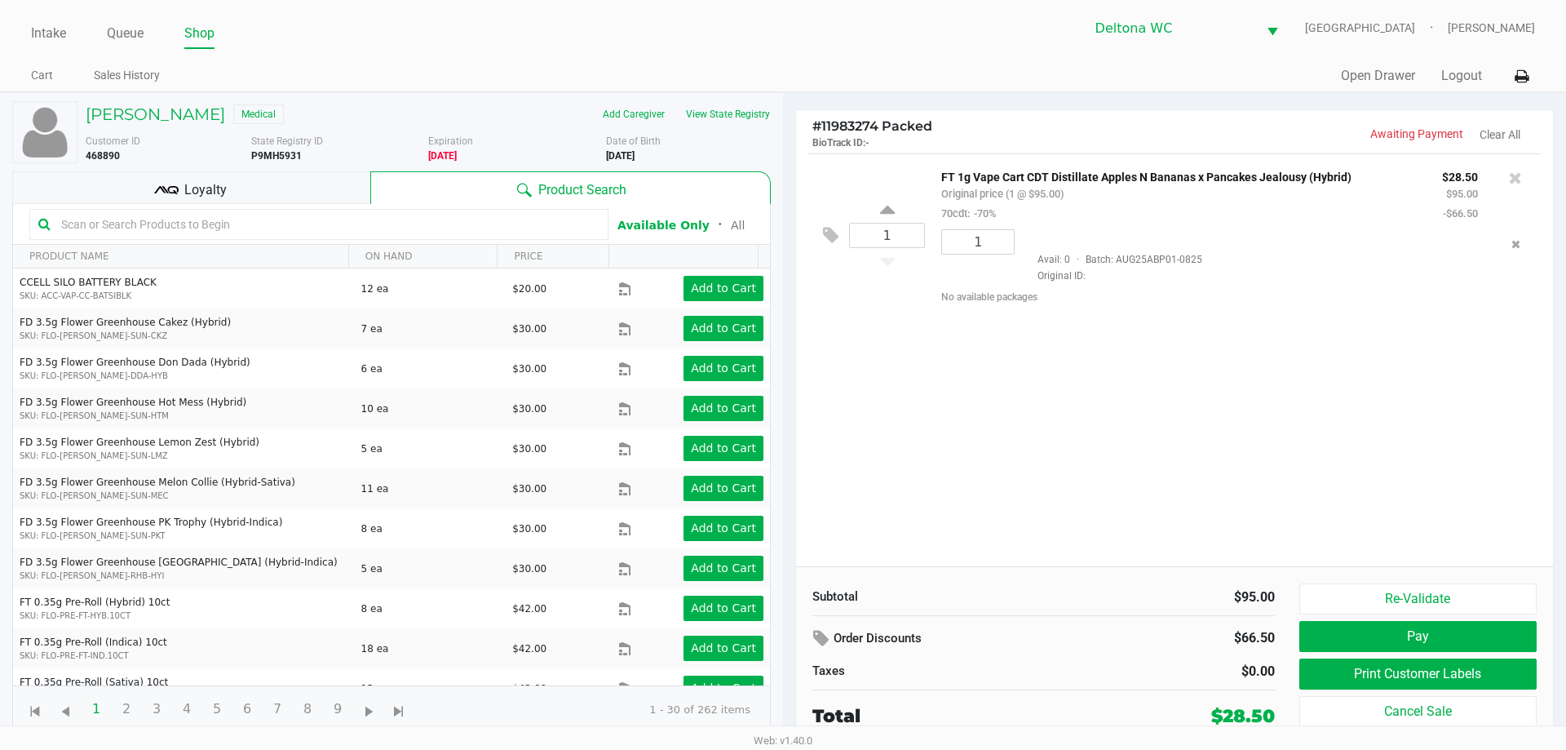
click at [963, 155] on div "1 FT 1g Vape Cart CDT Distillate Apples N Bananas x Pancakes Jealousy (Hybrid) …" at bounding box center [1174, 234] width 732 height 163
click at [1043, 440] on div "1 FT 1g Vape Cart CDT Distillate Apples N Bananas x Pancakes Jealousy (Hybrid) …" at bounding box center [1174, 359] width 757 height 413
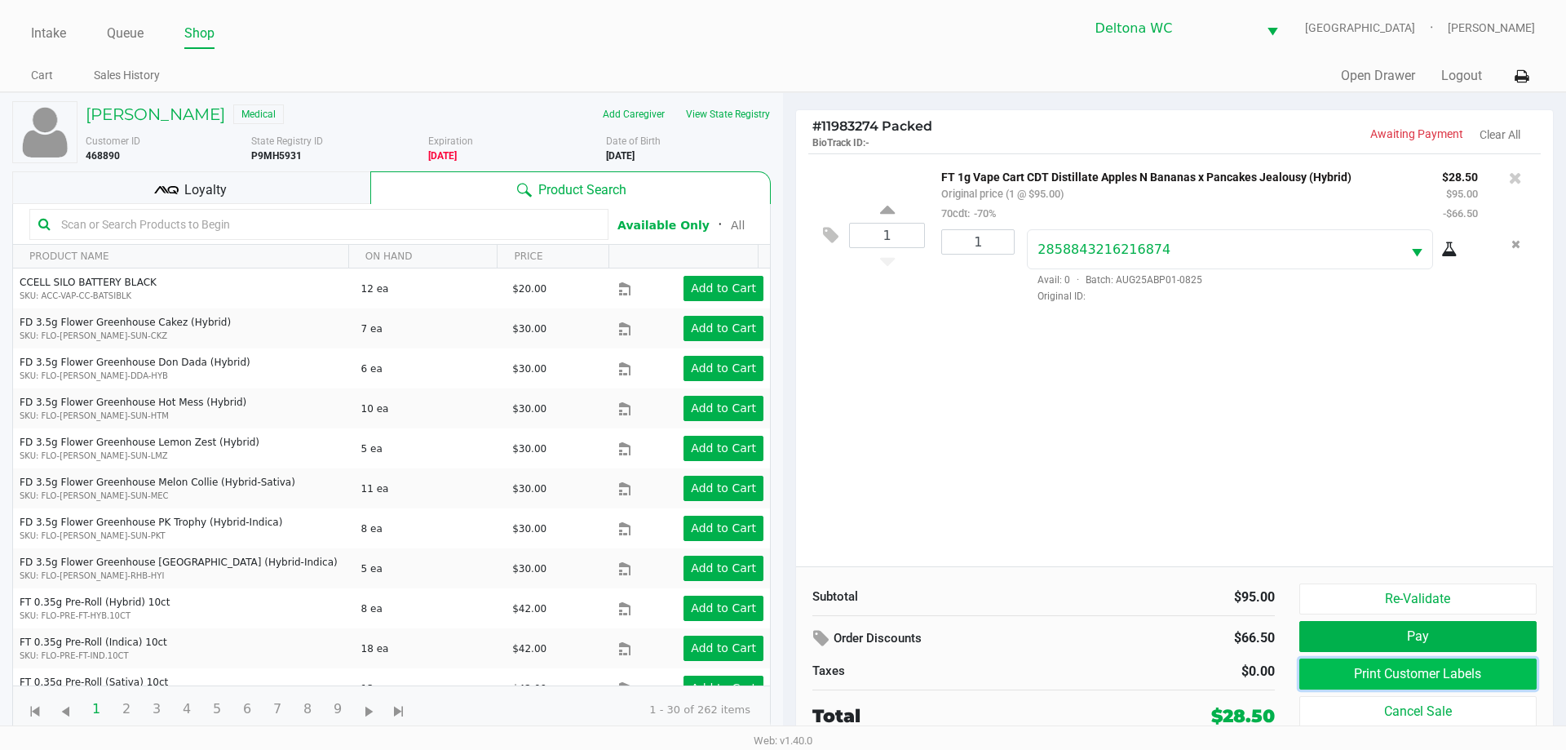
click at [1422, 671] on button "Print Customer Labels" at bounding box center [1417, 673] width 237 height 31
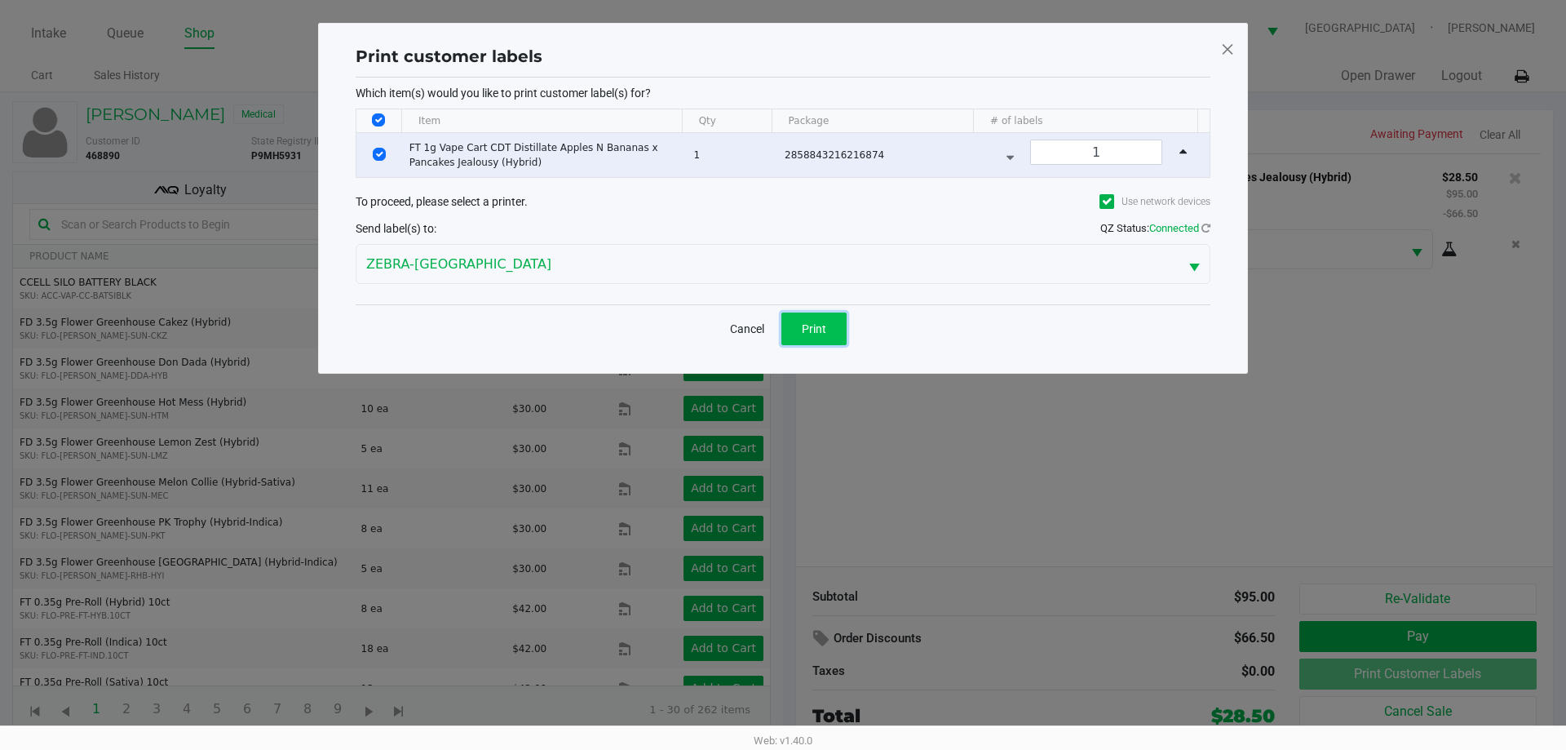
click at [810, 317] on button "Print" at bounding box center [813, 328] width 65 height 33
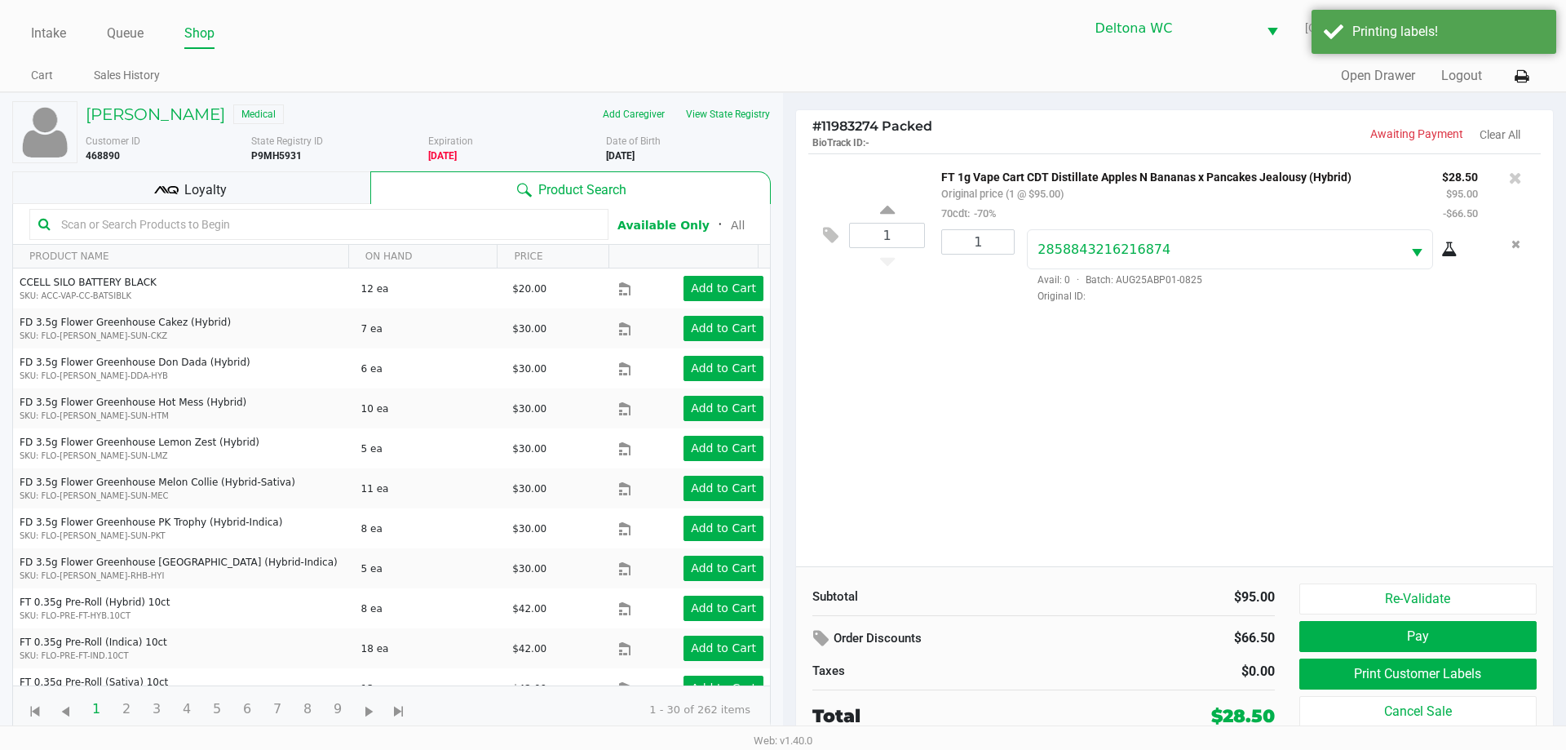
click at [190, 180] on span "Loyalty" at bounding box center [205, 190] width 42 height 20
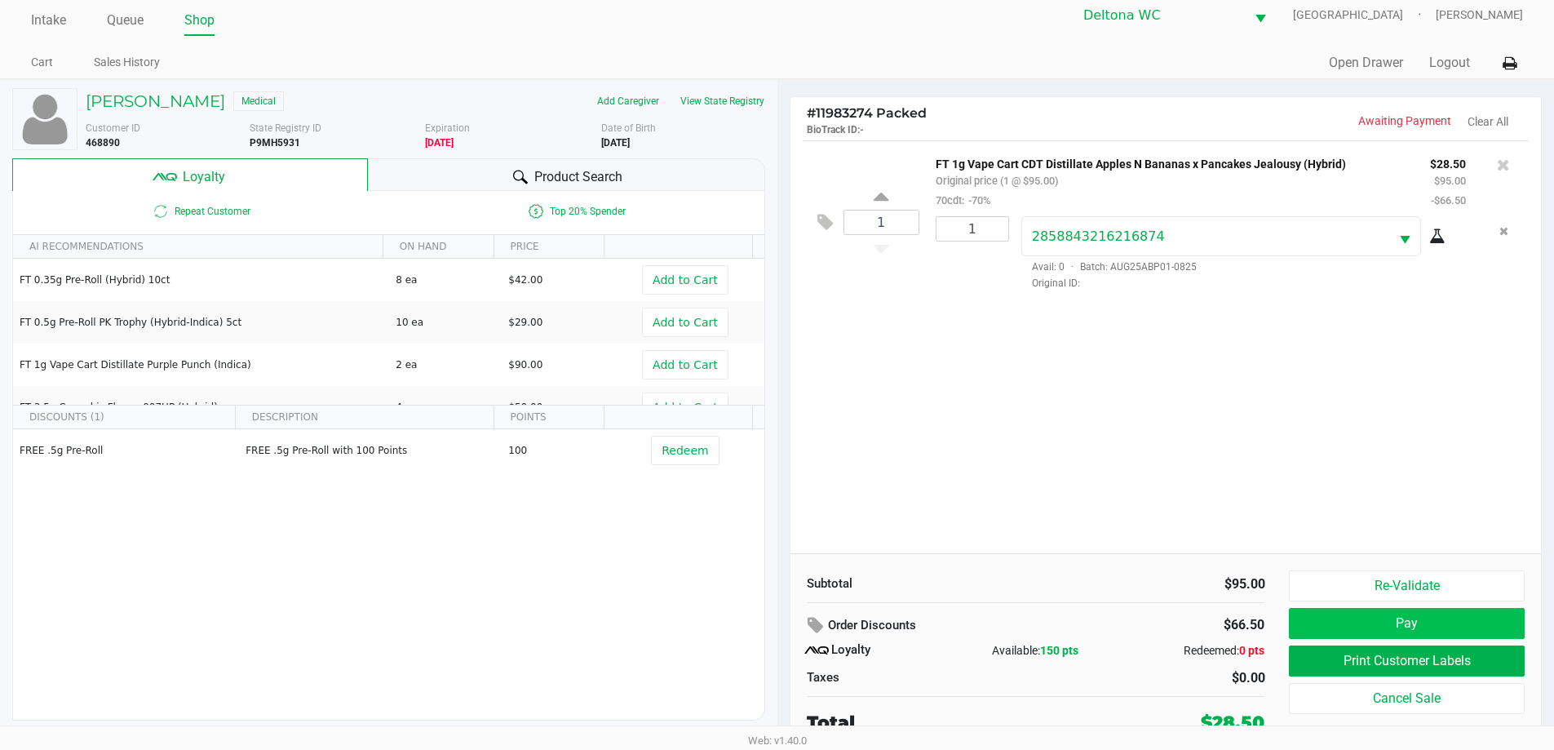
scroll to position [16, 0]
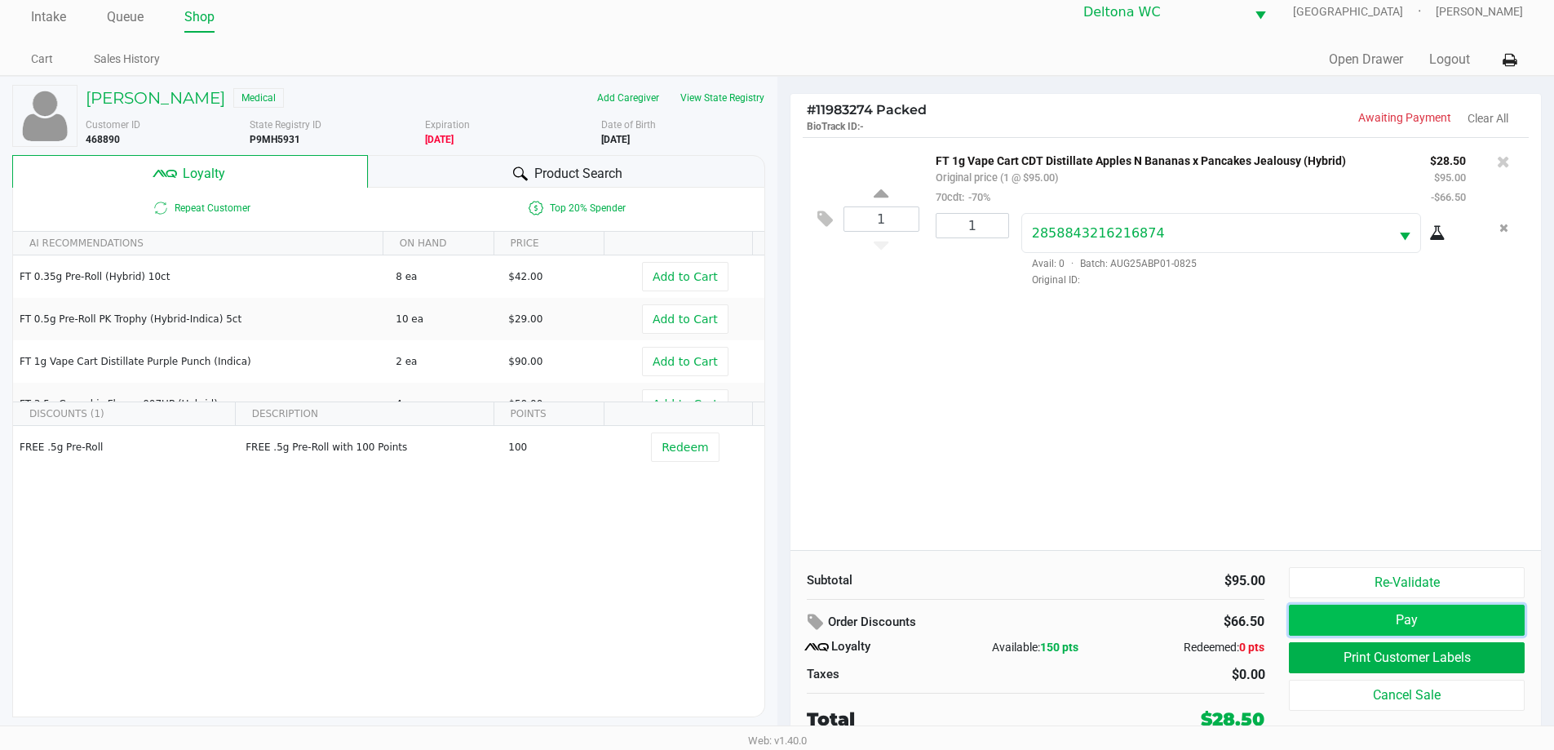
click at [1427, 635] on button "Pay" at bounding box center [1406, 619] width 235 height 31
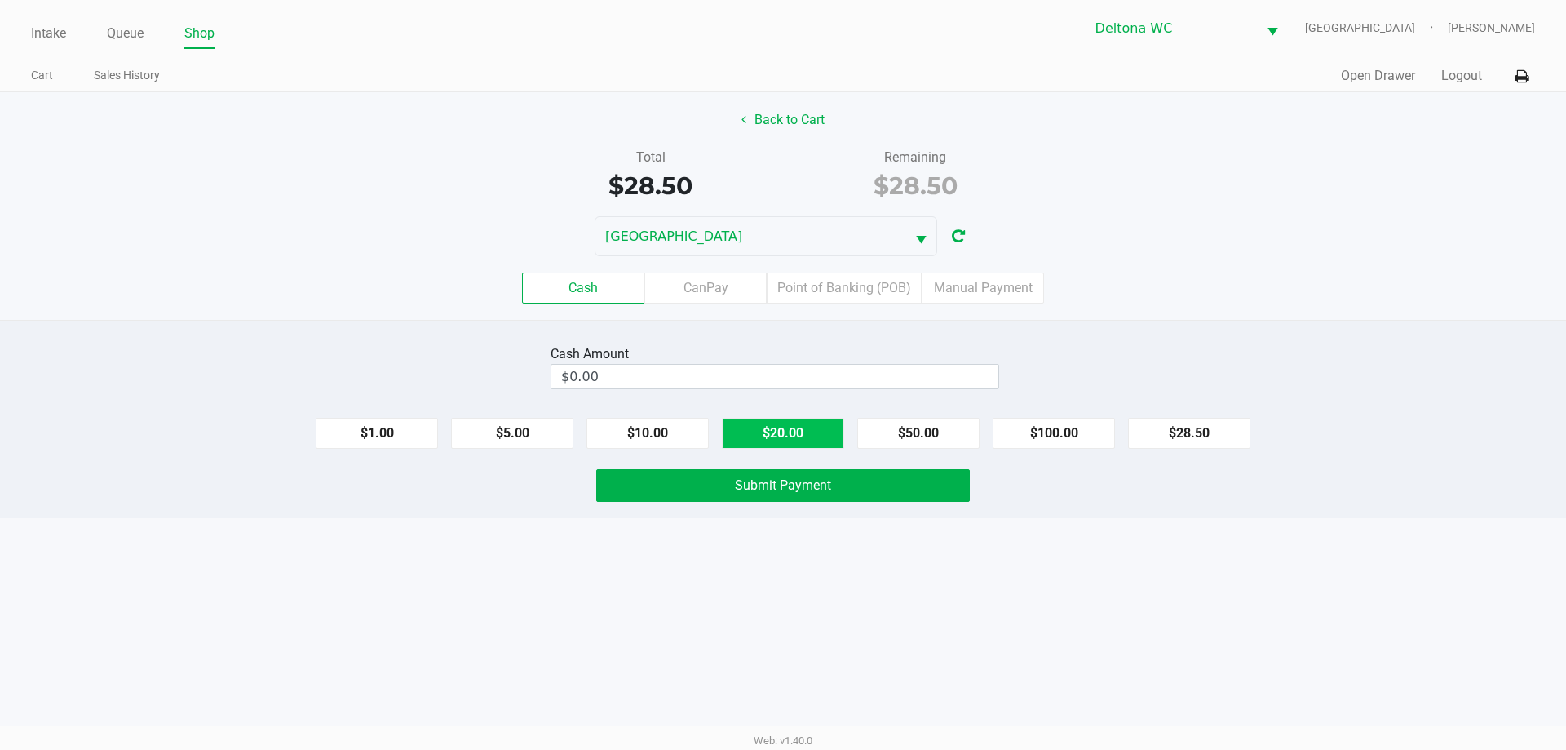
click at [802, 429] on button "$20.00" at bounding box center [783, 433] width 122 height 31
click at [664, 431] on button "$10.00" at bounding box center [647, 433] width 122 height 31
type input "$30.00"
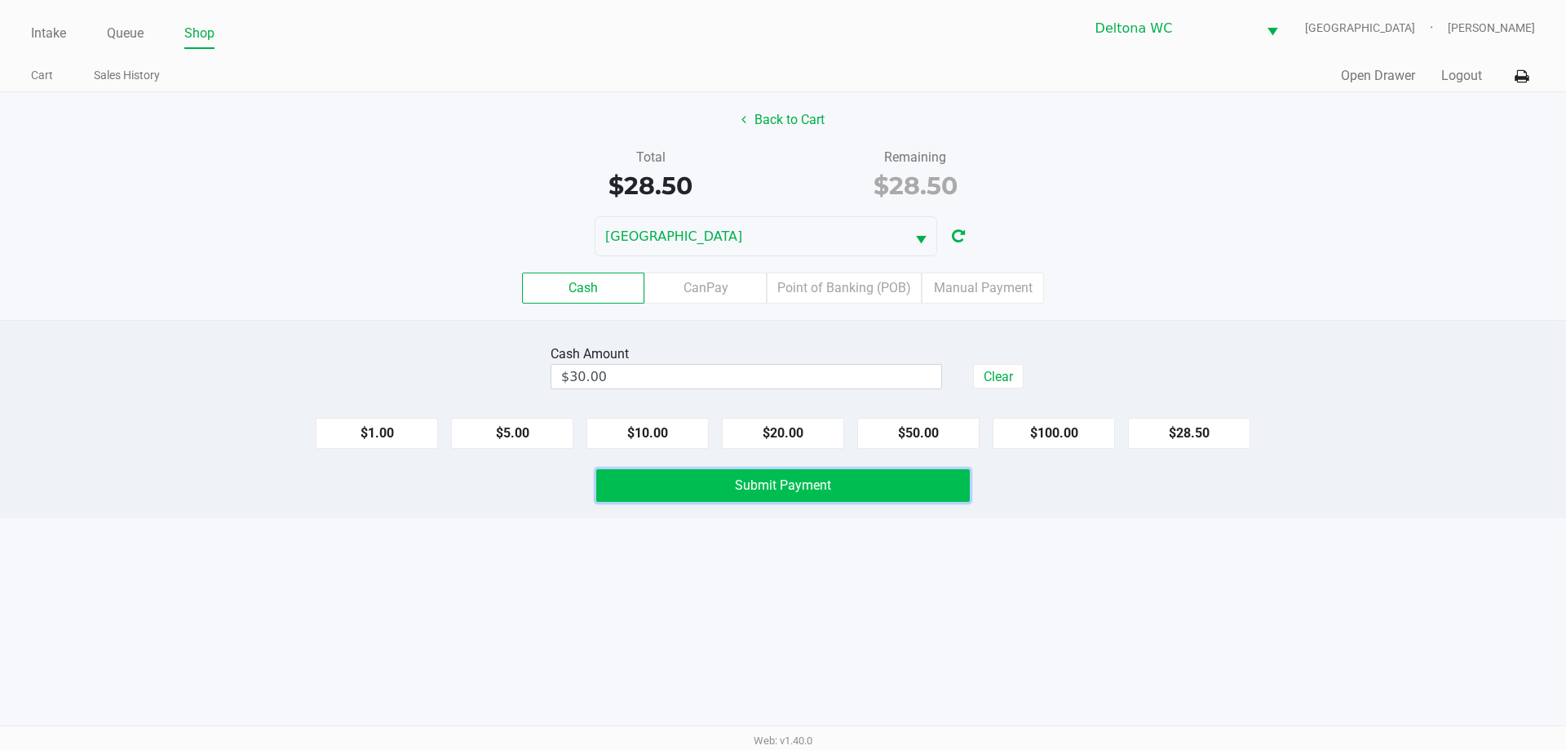
click at [717, 491] on button "Submit Payment" at bounding box center [783, 485] width 374 height 33
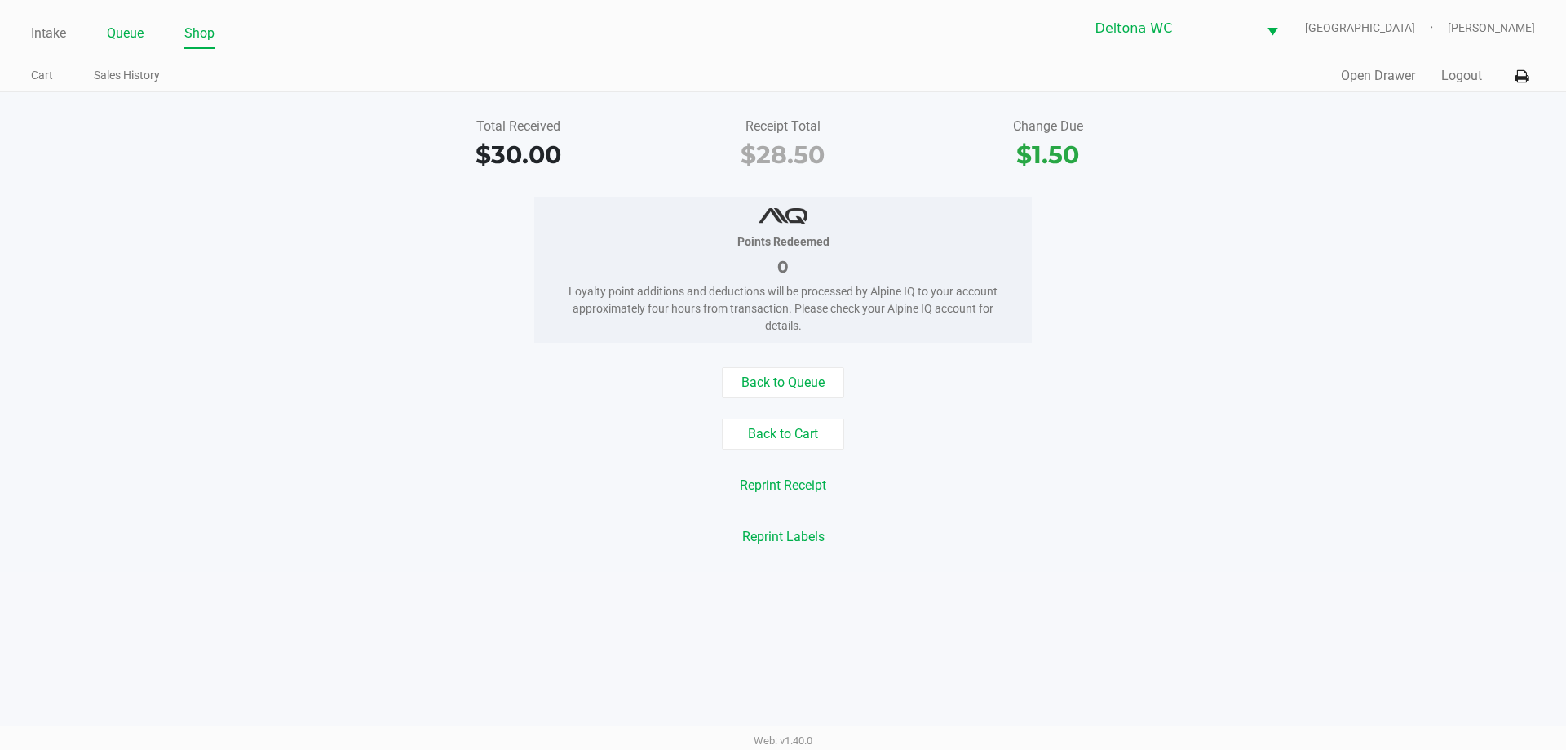
click at [135, 37] on link "Queue" at bounding box center [125, 33] width 37 height 23
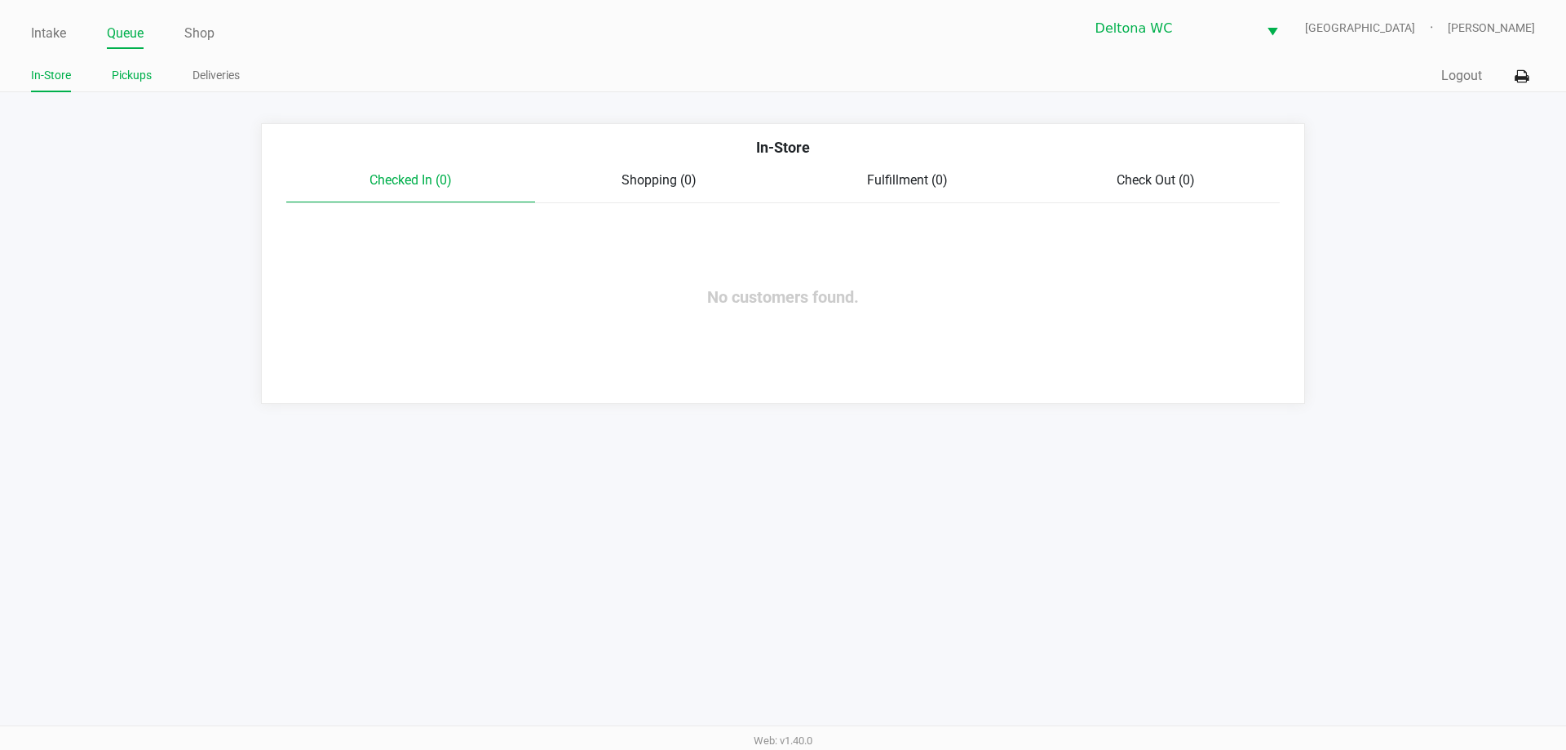
click at [130, 73] on link "Pickups" at bounding box center [132, 75] width 40 height 20
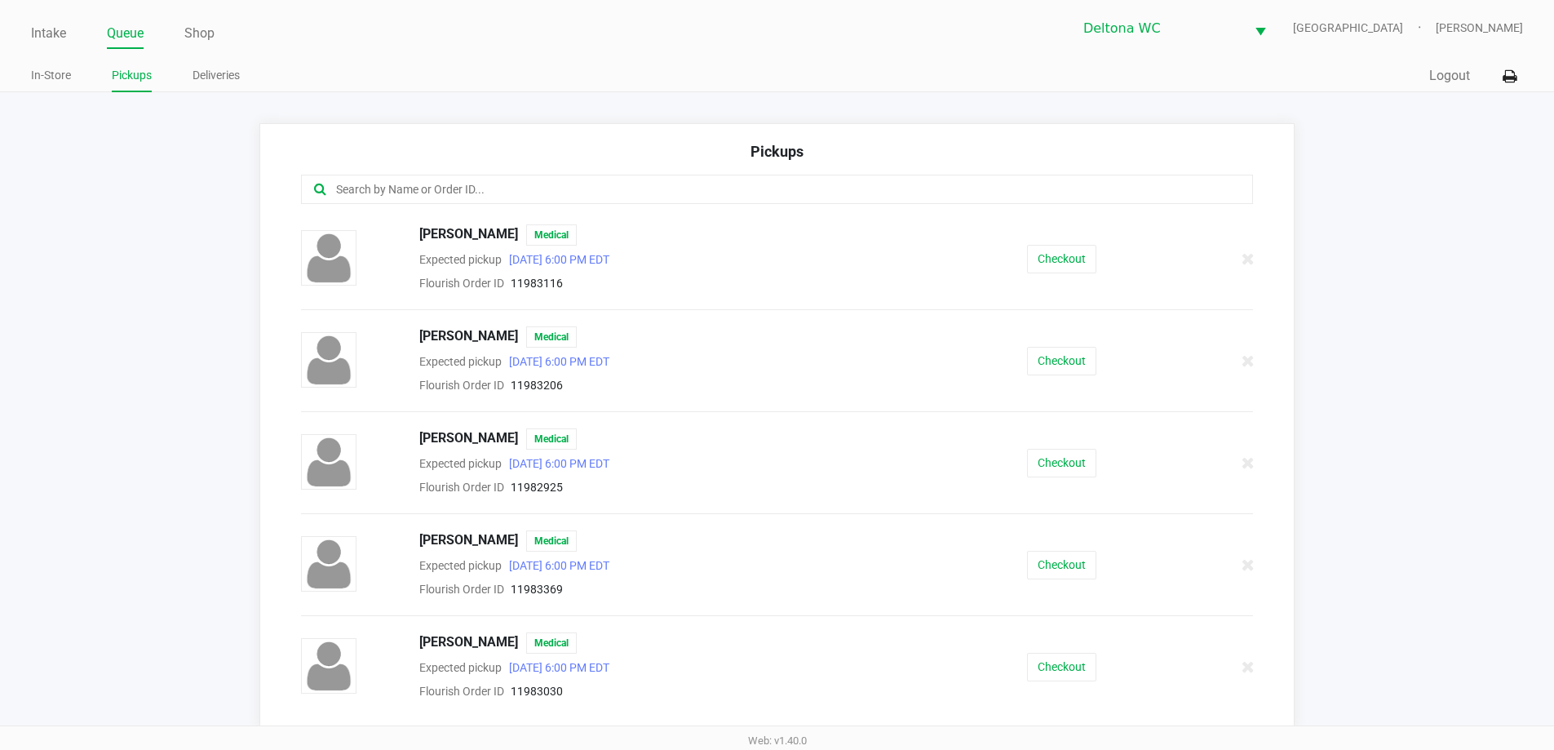
click at [555, 189] on input "text" at bounding box center [751, 189] width 834 height 19
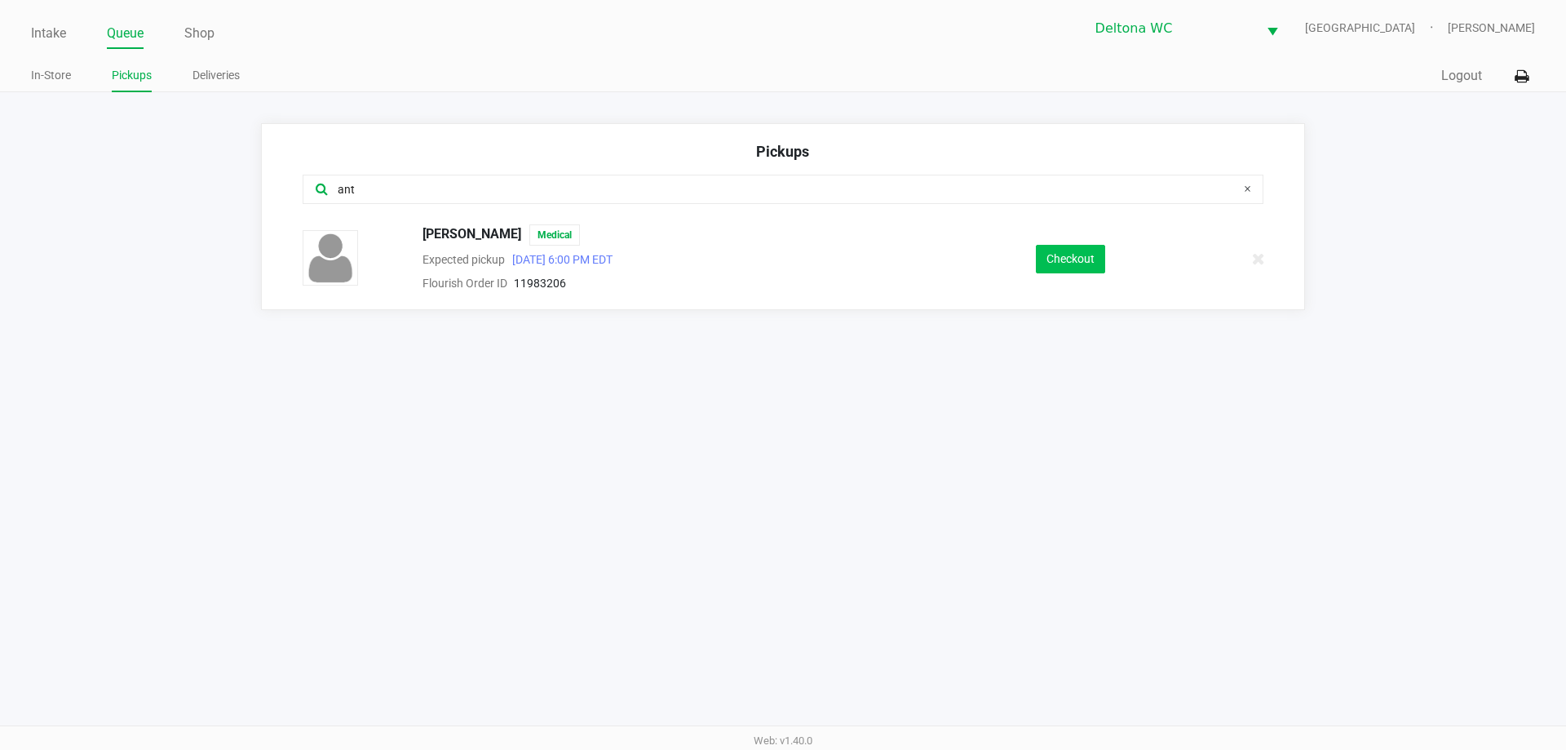
type input "ant"
click at [1054, 256] on button "Checkout" at bounding box center [1070, 259] width 69 height 29
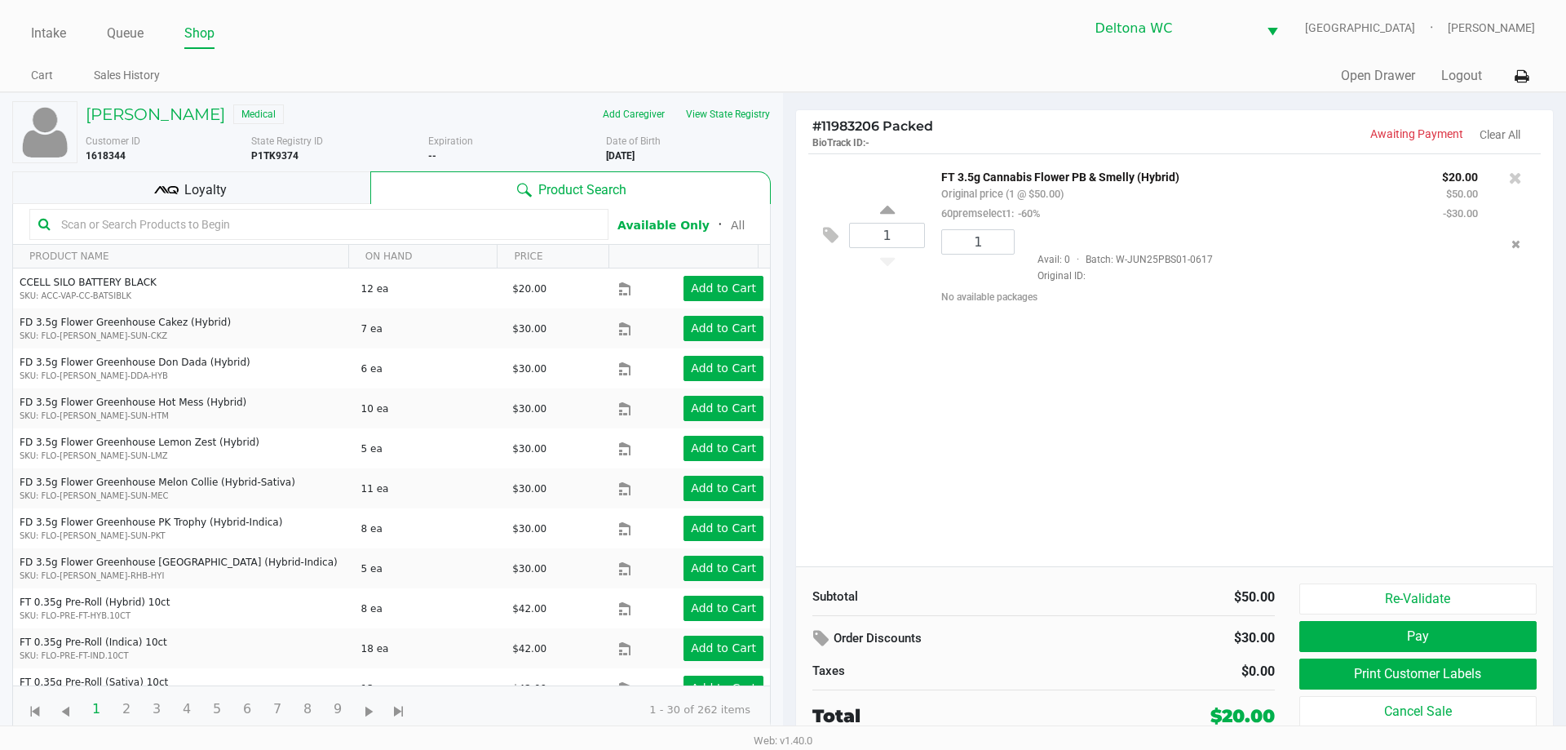
click at [642, 161] on div "Date of Birth 4/20/1987" at bounding box center [695, 148] width 178 height 29
click at [938, 437] on div "1 FT 3.5g Cannabis Flower PB & Smelly (Hybrid) Original price (1 @ $50.00) 60pr…" at bounding box center [1174, 359] width 757 height 413
click at [966, 373] on div "1 FT 3.5g Cannabis Flower PB & Smelly (Hybrid) Original price (1 @ $50.00) 60pr…" at bounding box center [1174, 359] width 757 height 413
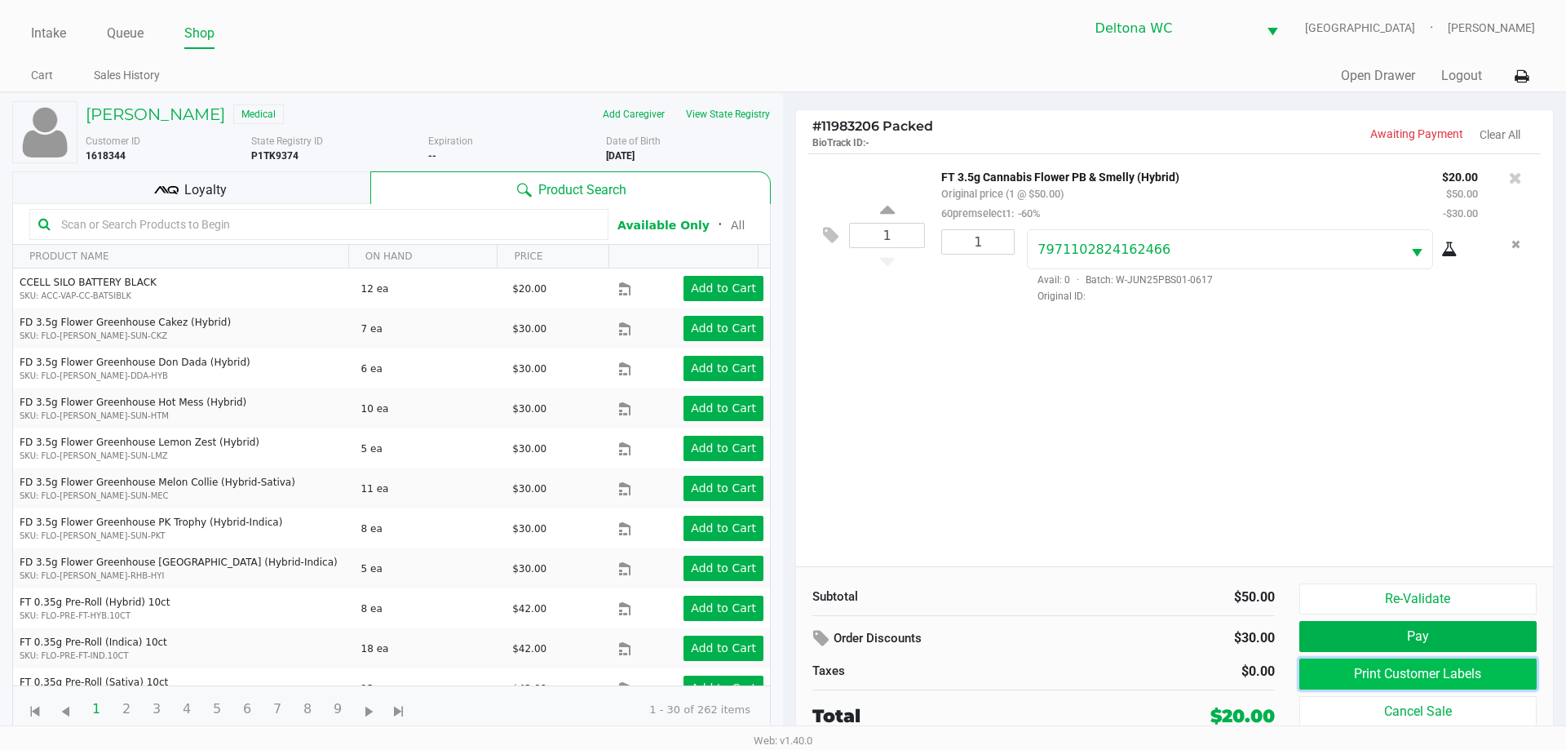
click at [1457, 667] on button "Print Customer Labels" at bounding box center [1417, 673] width 237 height 31
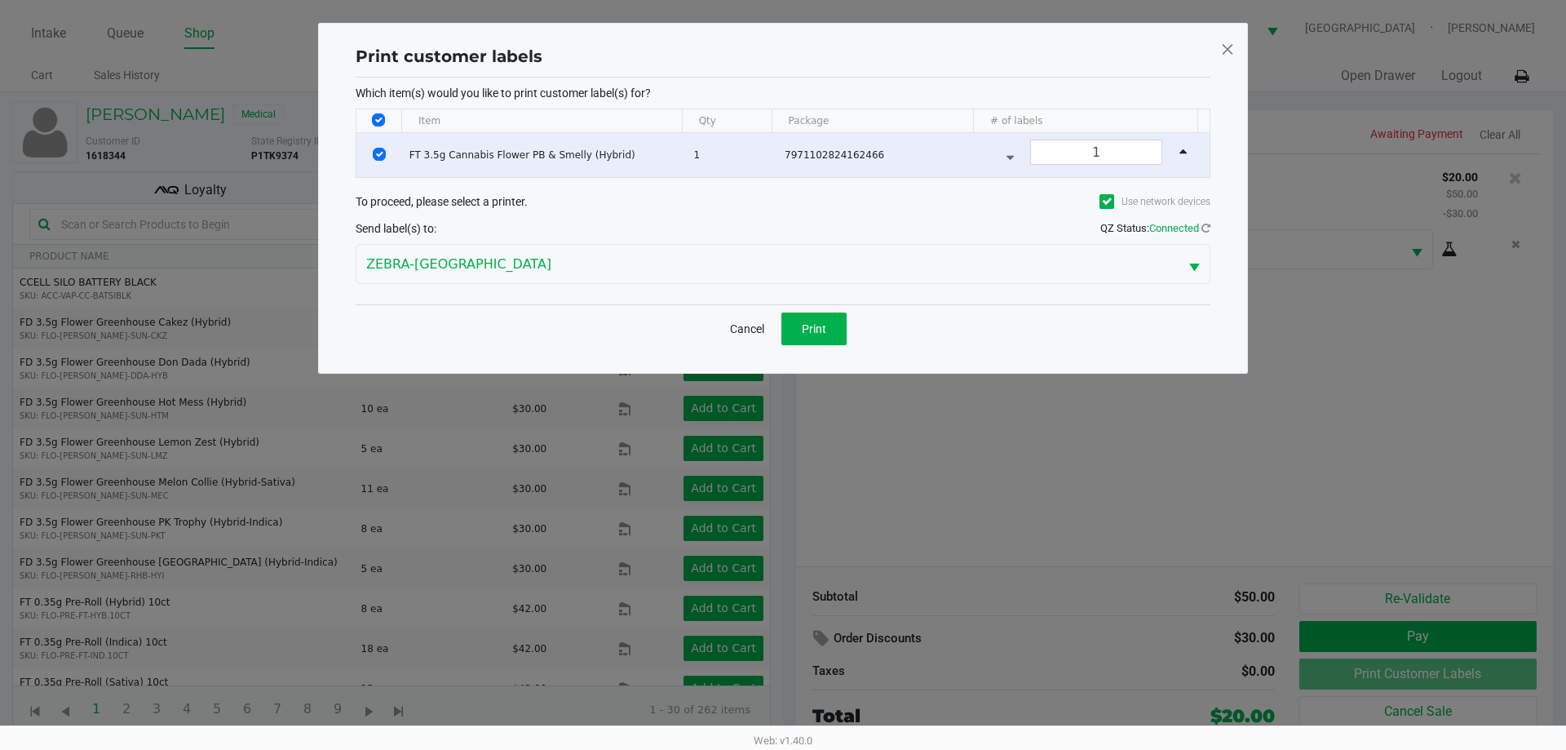
click at [850, 313] on div "Cancel Print" at bounding box center [783, 328] width 855 height 48
click at [832, 322] on button "Print" at bounding box center [813, 328] width 65 height 33
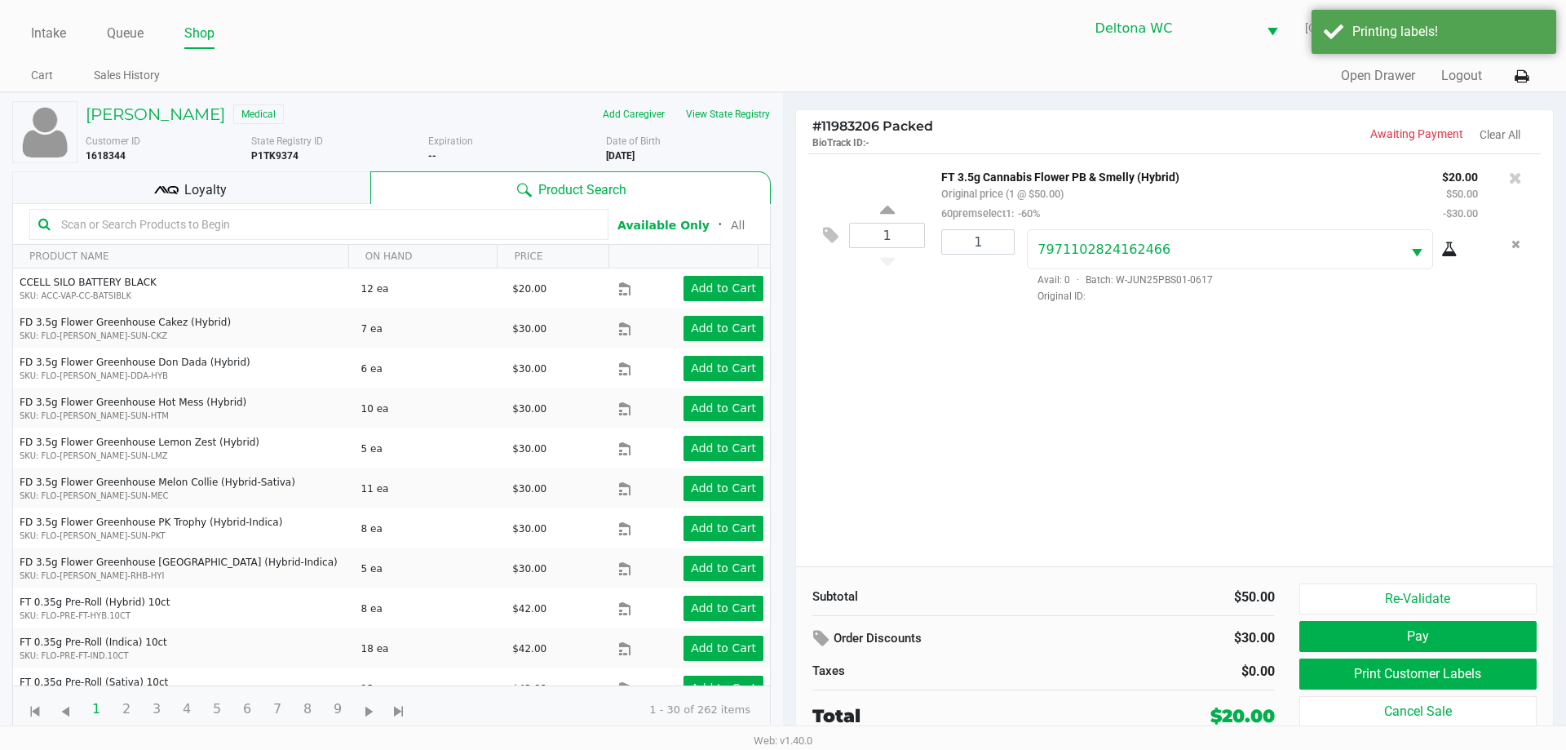
click at [255, 179] on div "Loyalty" at bounding box center [191, 187] width 358 height 33
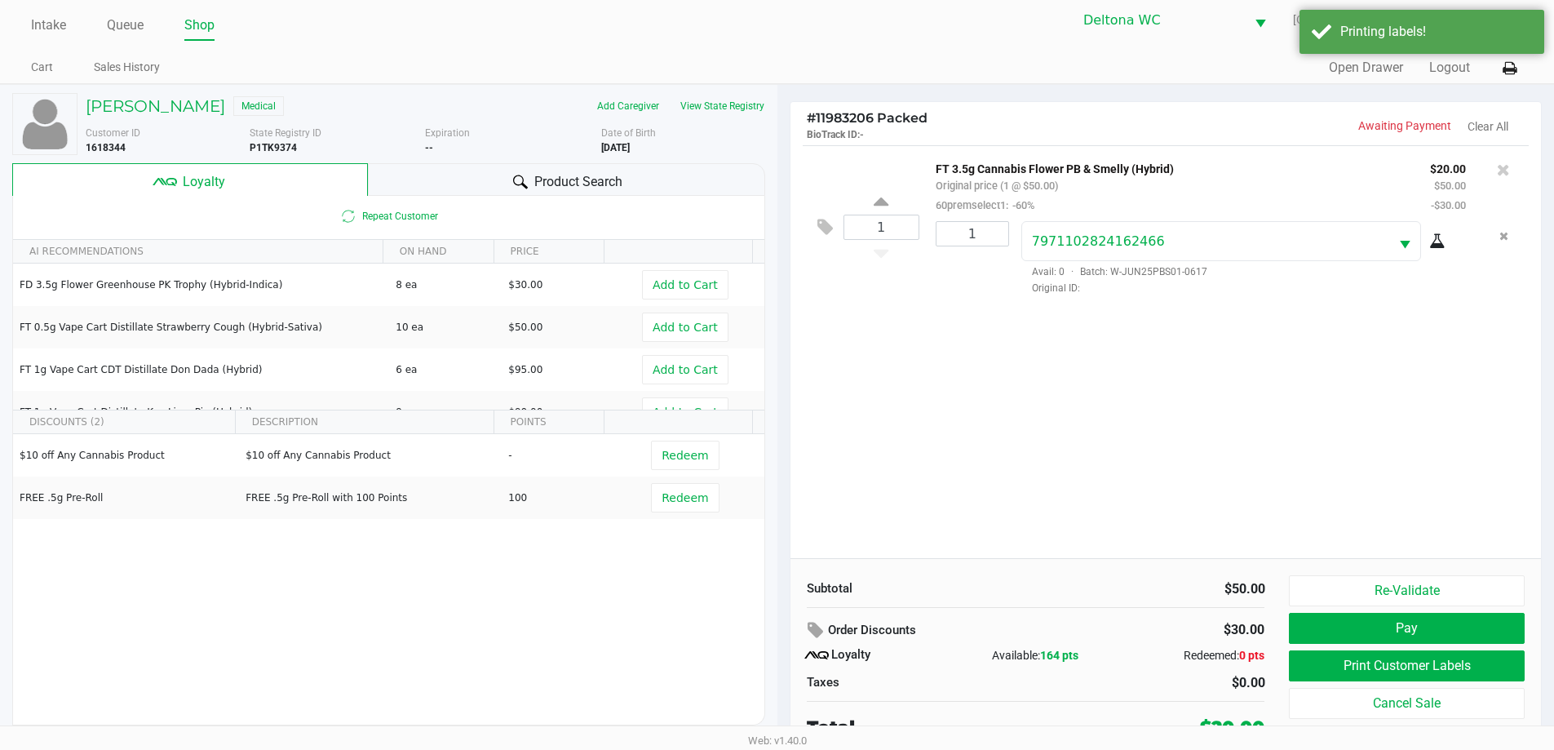
scroll to position [16, 0]
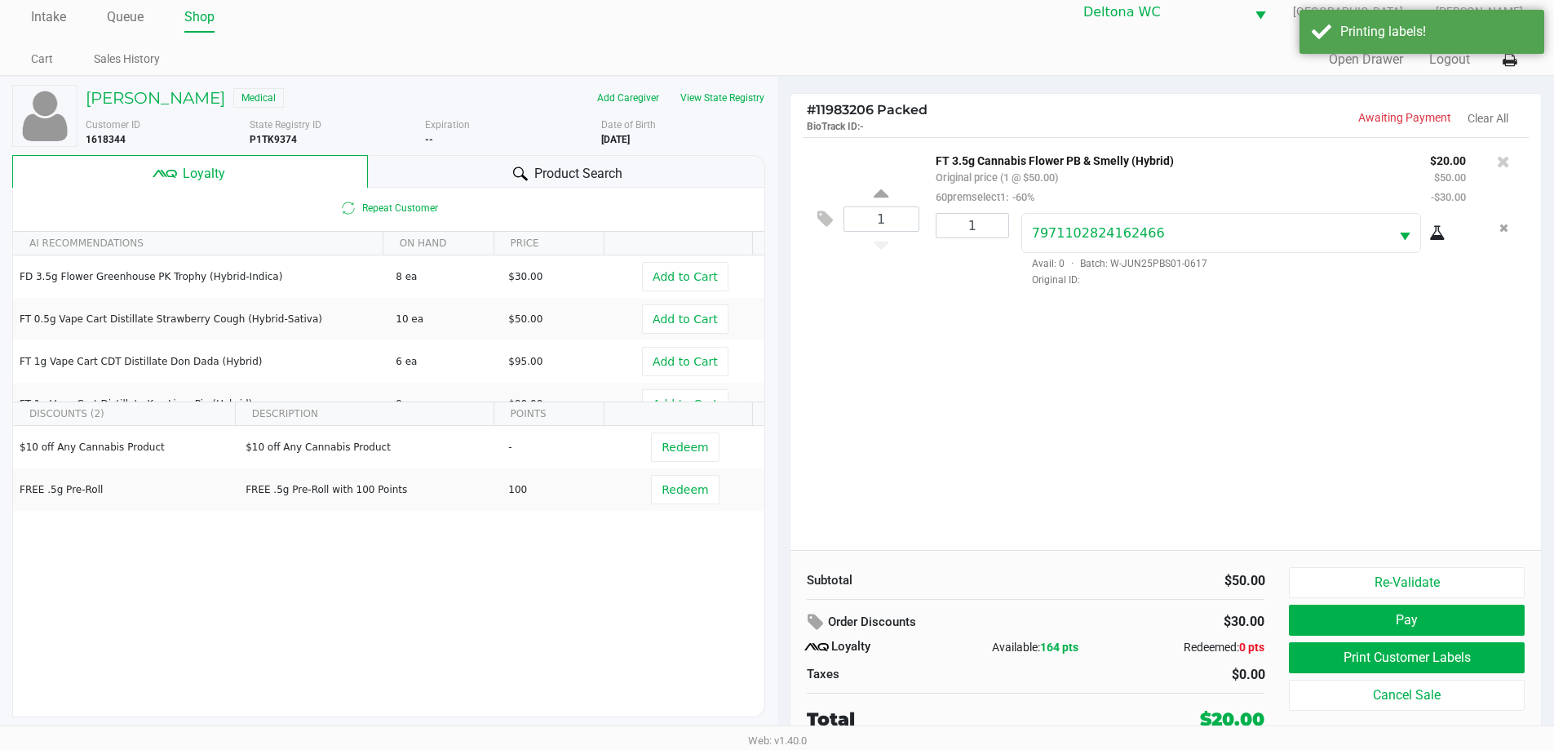
click at [1047, 431] on div "1 FT 3.5g Cannabis Flower PB & Smelly (Hybrid) Original price (1 @ $50.00) 60pr…" at bounding box center [1165, 343] width 751 height 413
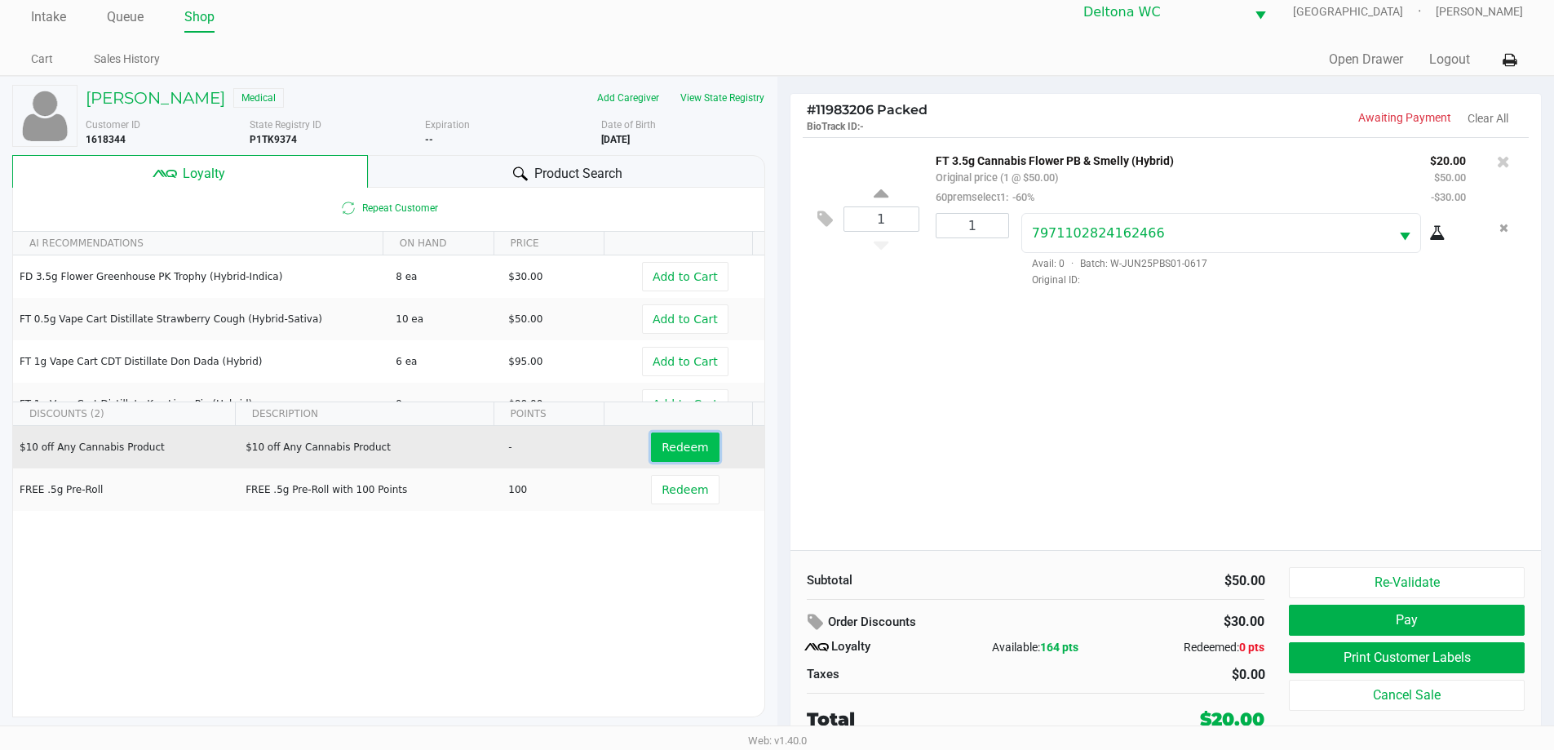
click at [670, 450] on span "Redeem" at bounding box center [684, 446] width 46 height 13
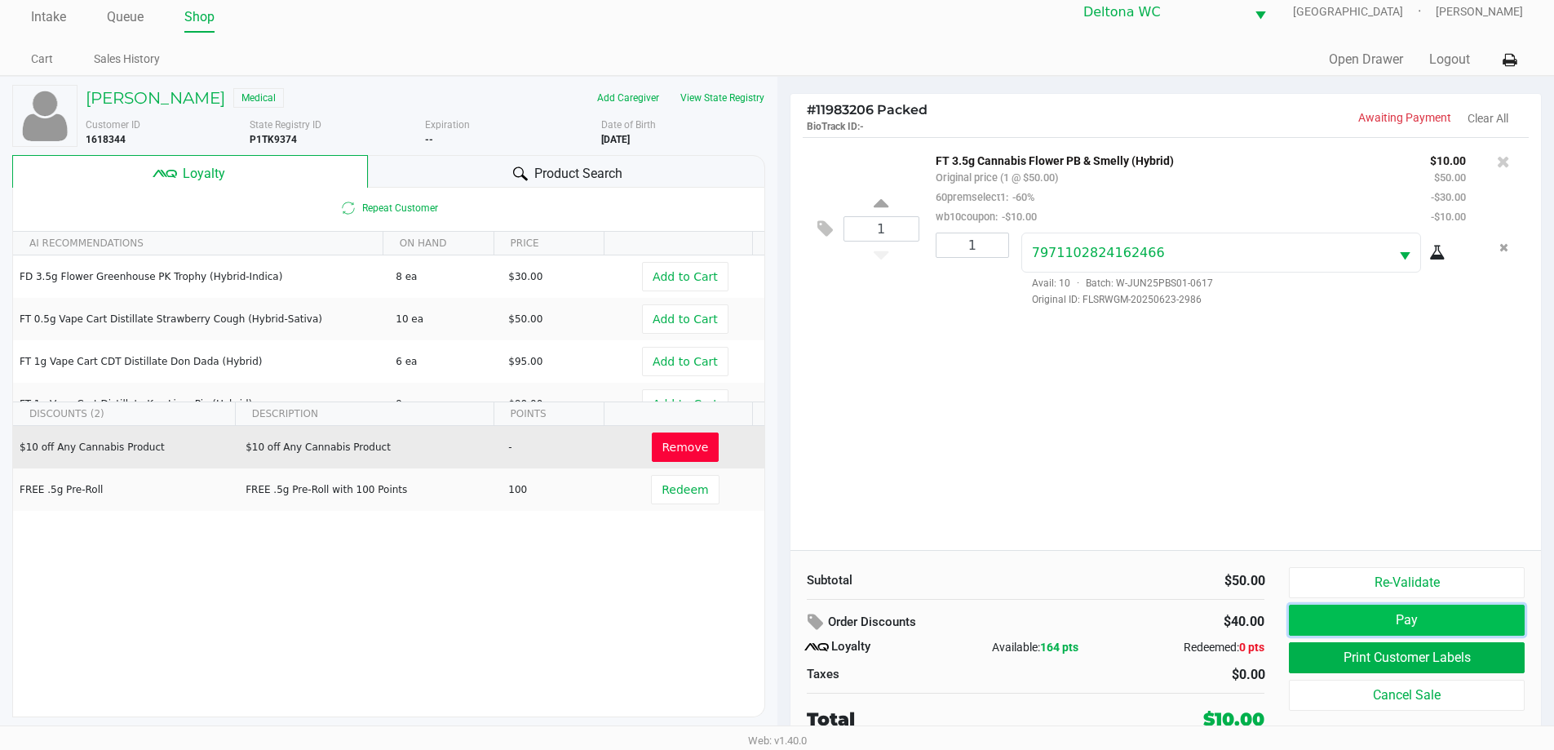
click at [1413, 616] on button "Pay" at bounding box center [1406, 619] width 235 height 31
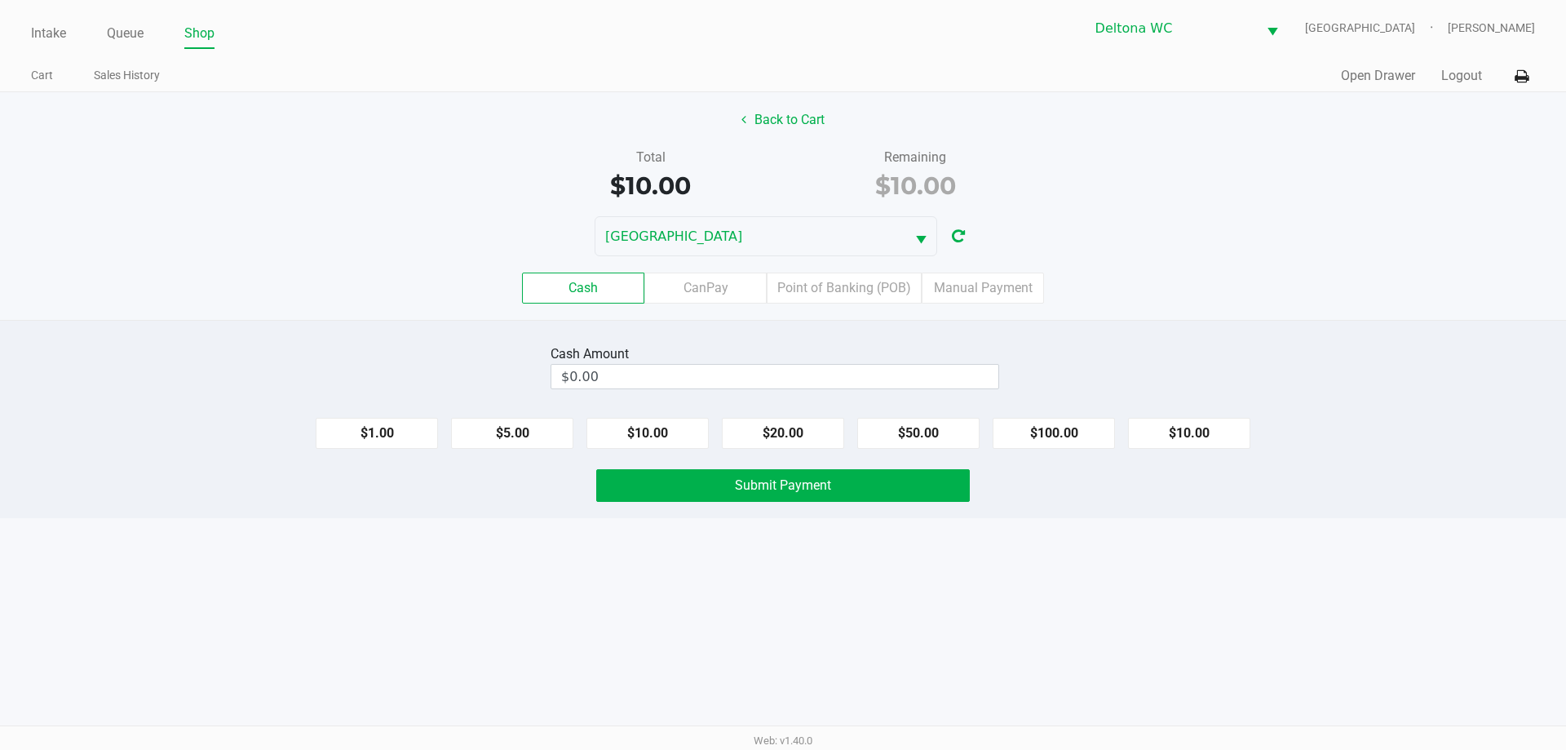
click at [776, 436] on button "$20.00" at bounding box center [783, 433] width 122 height 31
type input "$20.00"
click at [782, 488] on span "Submit Payment" at bounding box center [783, 484] width 96 height 15
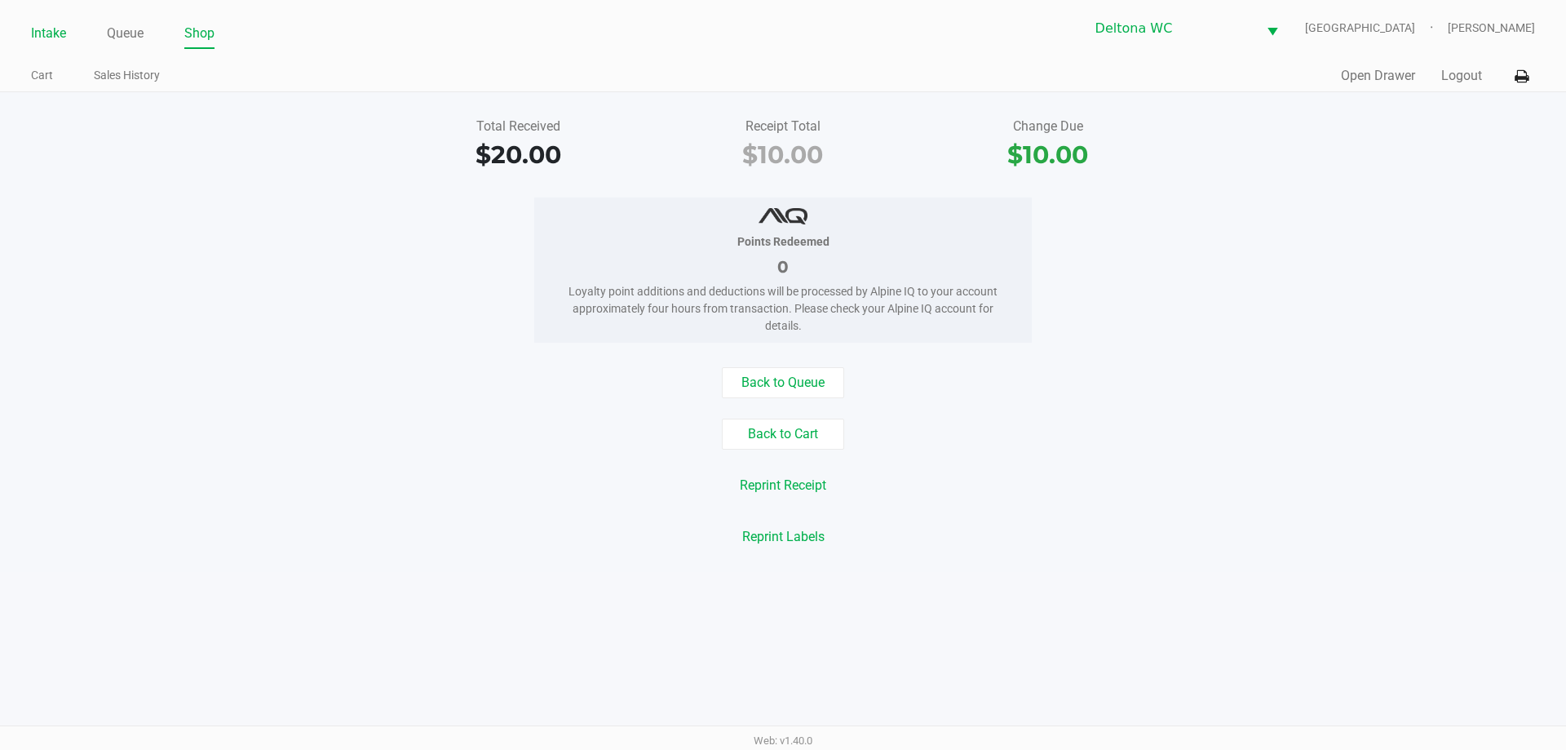
click at [63, 32] on link "Intake" at bounding box center [48, 33] width 35 height 23
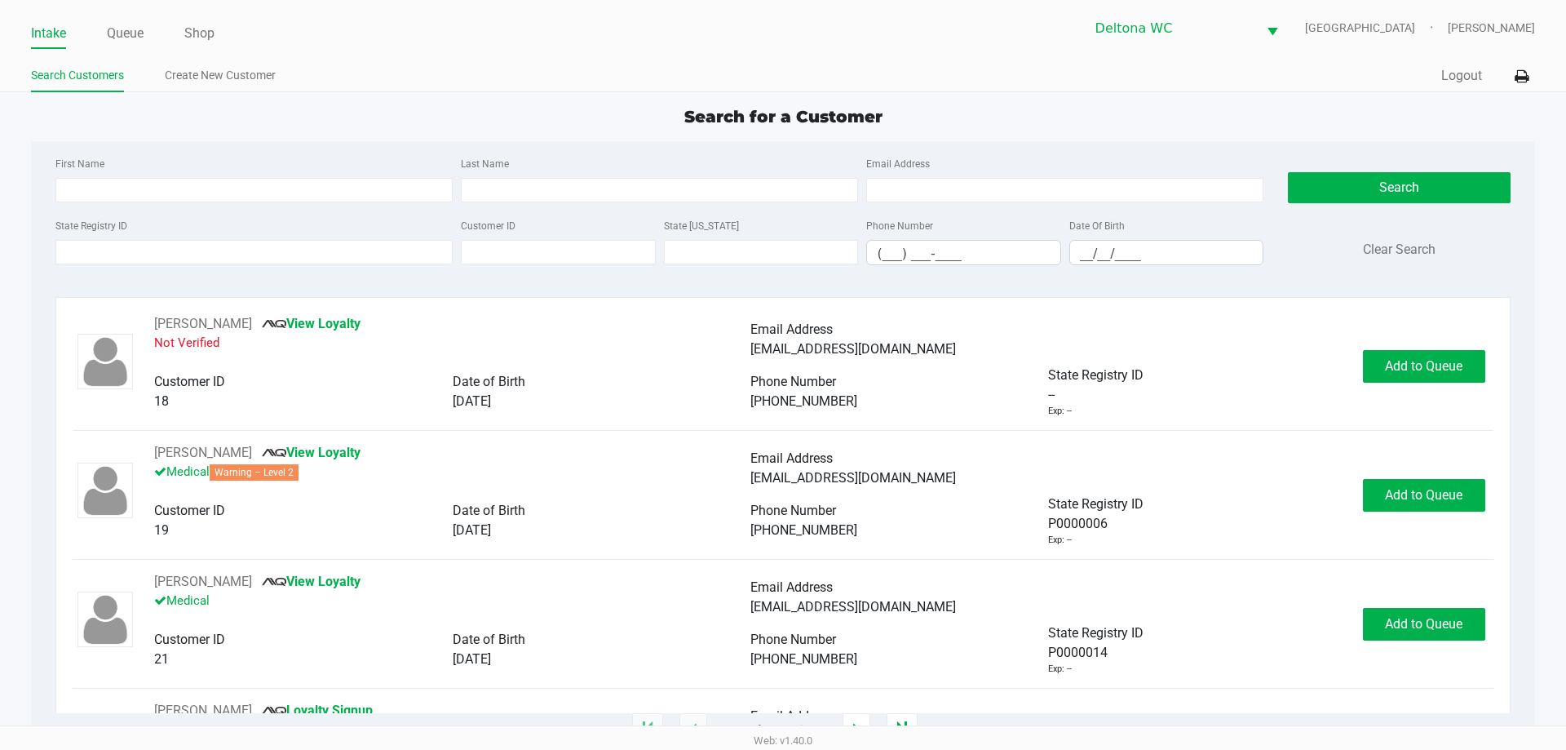
click at [176, 118] on div "Search for a Customer" at bounding box center [783, 116] width 1528 height 24
click at [97, 195] on input "First Name" at bounding box center [253, 190] width 397 height 24
type input "candace"
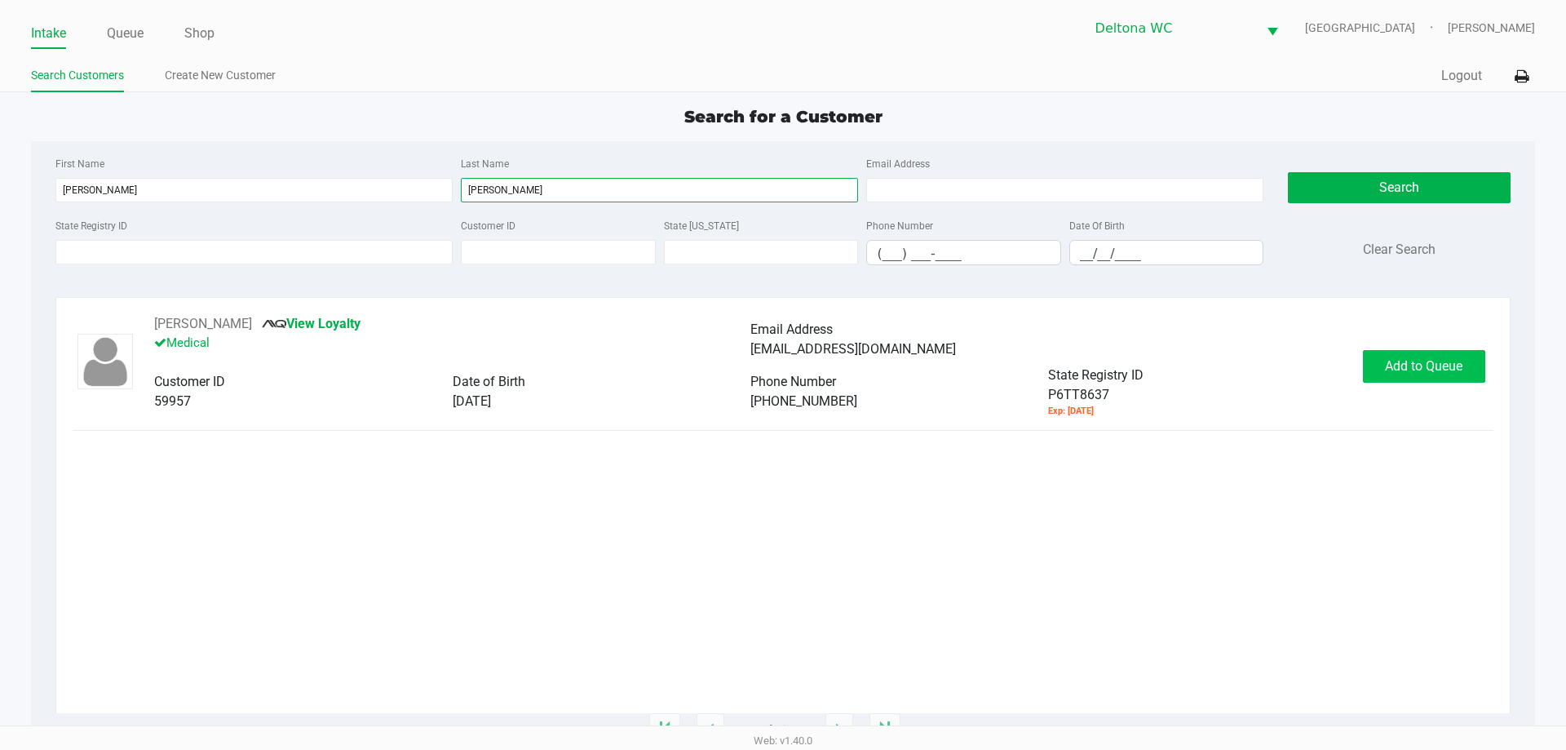
type input "james"
click at [1400, 370] on span "Add to Queue" at bounding box center [1423, 365] width 77 height 15
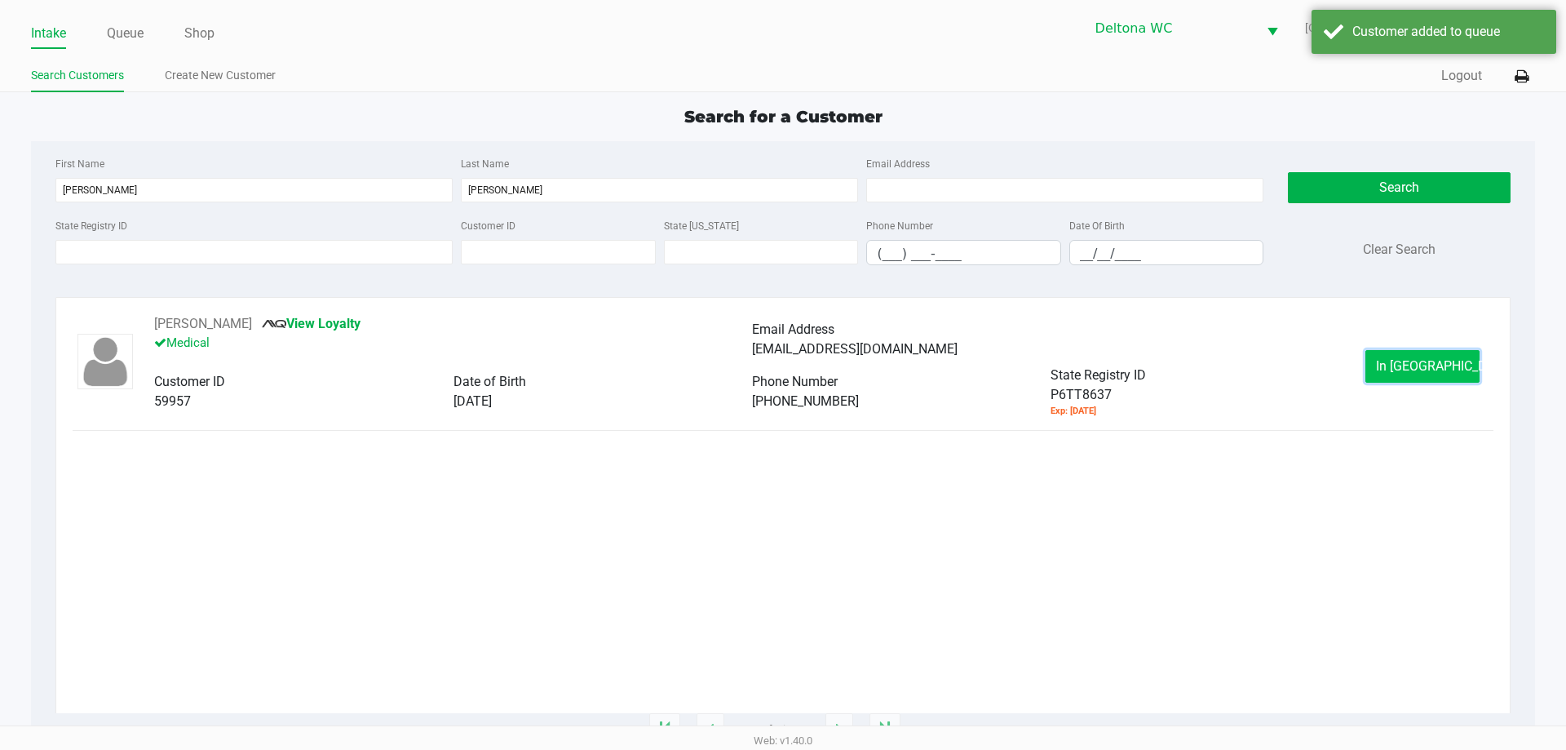
click at [1400, 369] on span "In Queue" at bounding box center [1444, 365] width 137 height 15
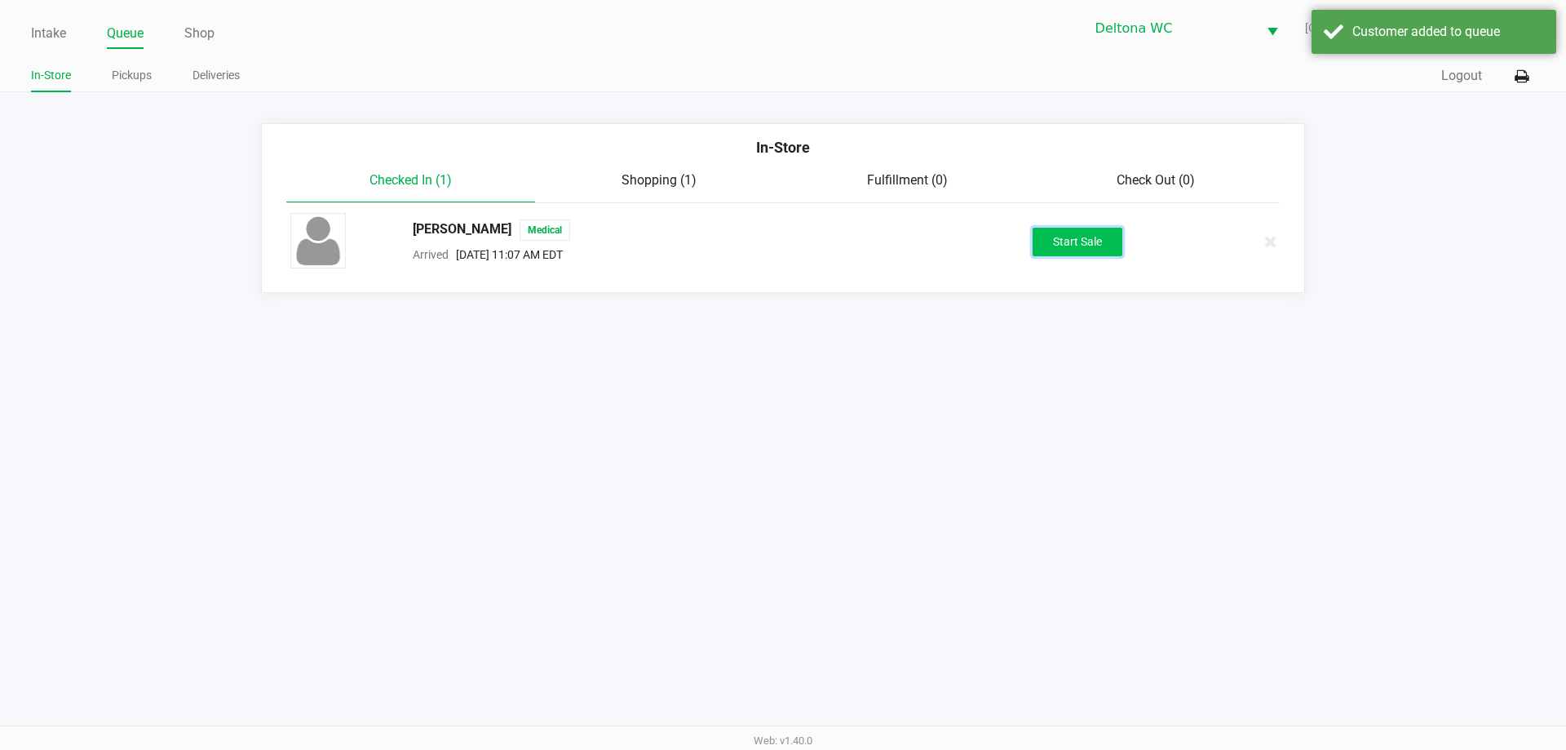
click at [1064, 234] on button "Start Sale" at bounding box center [1078, 242] width 90 height 29
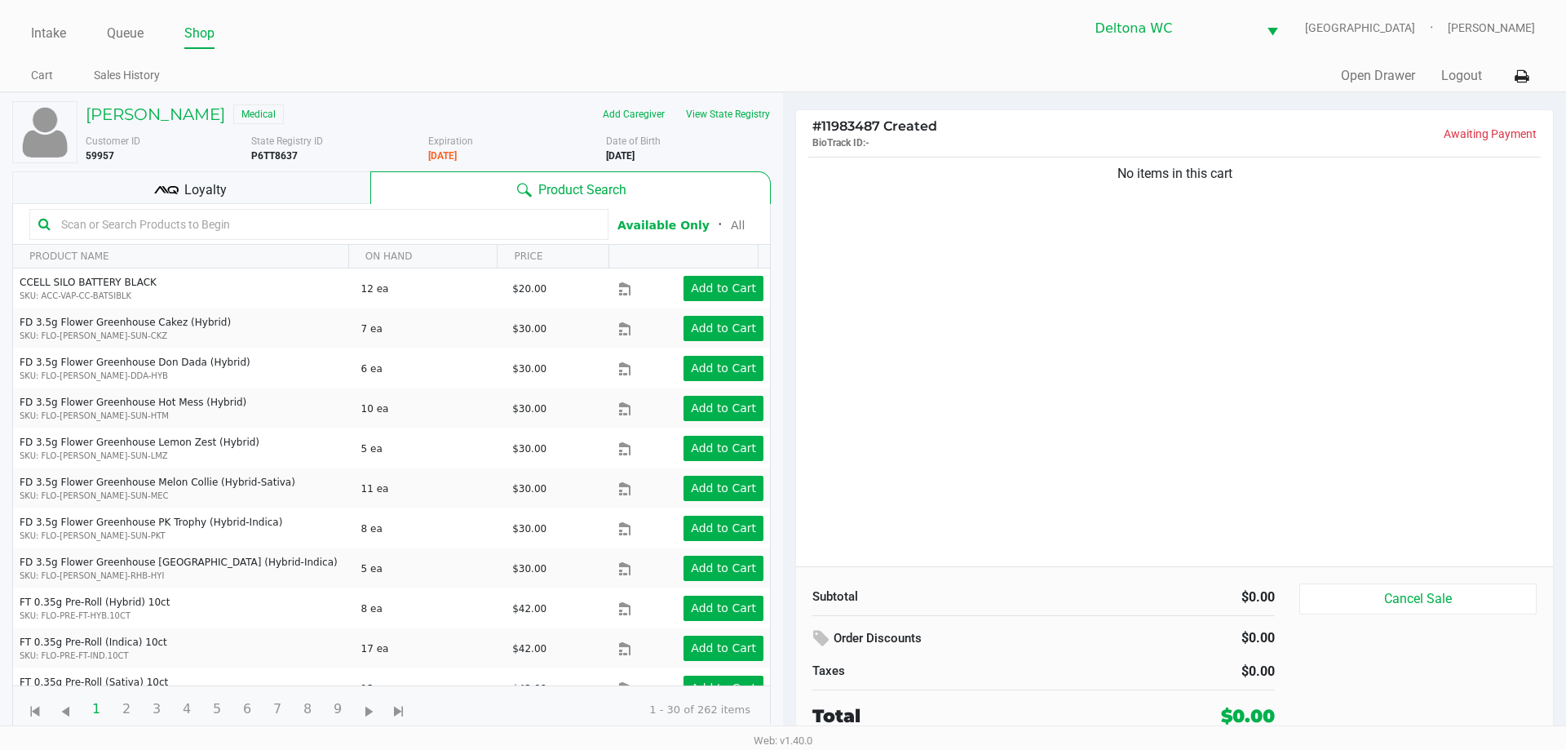
click at [312, 189] on div "Loyalty" at bounding box center [191, 187] width 358 height 33
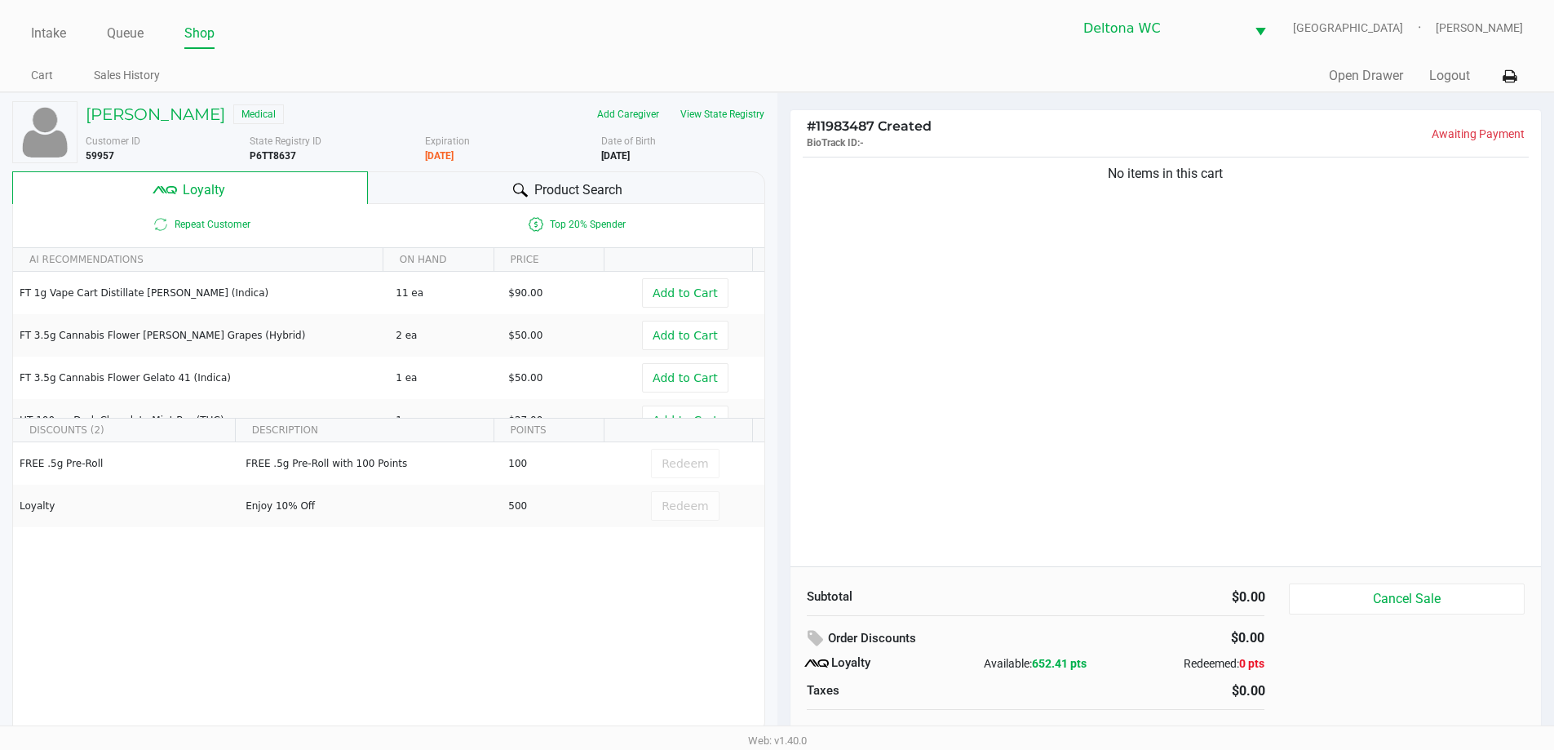
click at [1065, 306] on div "No items in this cart" at bounding box center [1165, 359] width 751 height 413
click at [1117, 272] on div "No items in this cart" at bounding box center [1165, 359] width 751 height 413
click at [950, 182] on div "No items in this cart" at bounding box center [1166, 174] width 727 height 20
click at [542, 198] on span "Product Search" at bounding box center [578, 190] width 88 height 20
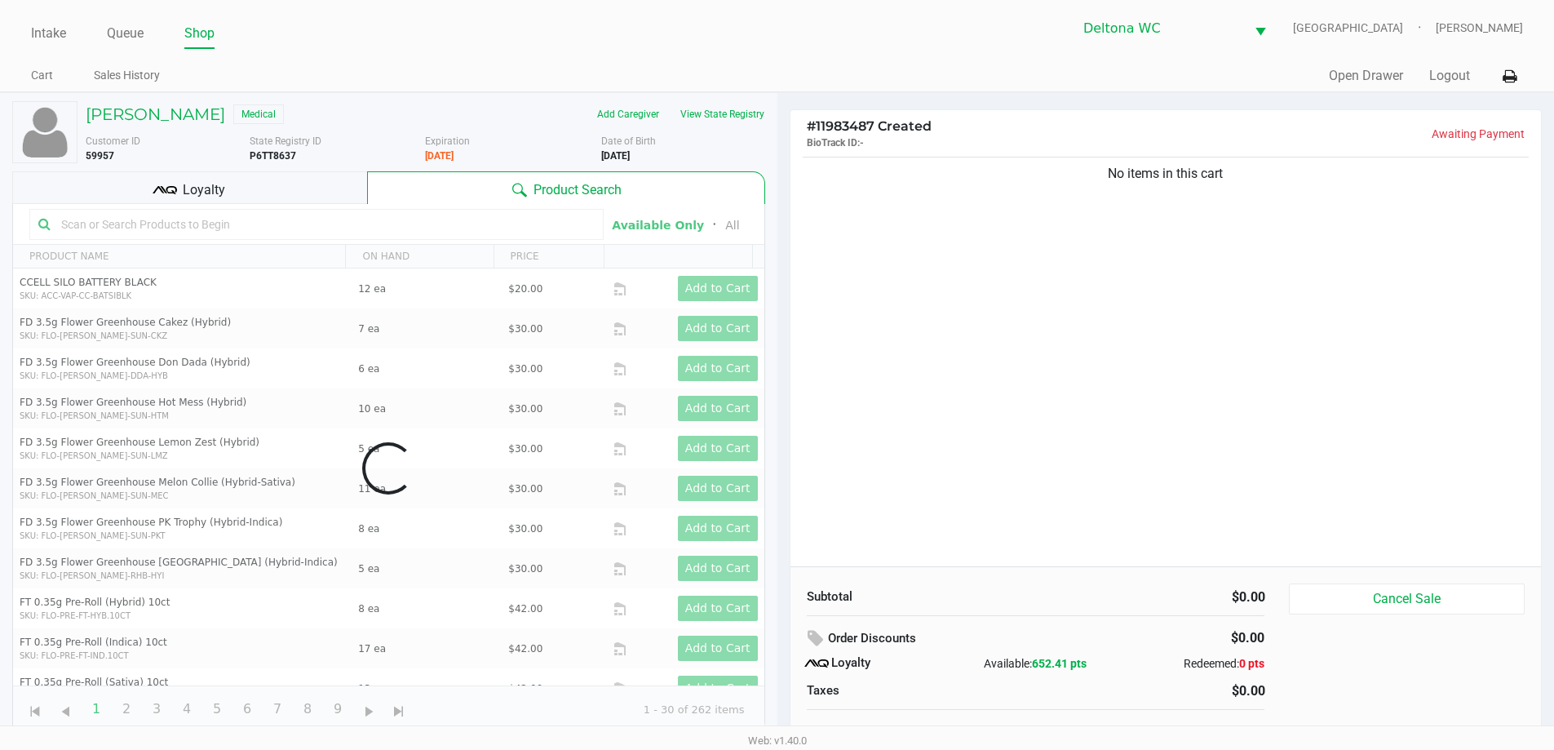
click at [84, 228] on div "Data table" at bounding box center [388, 468] width 751 height 529
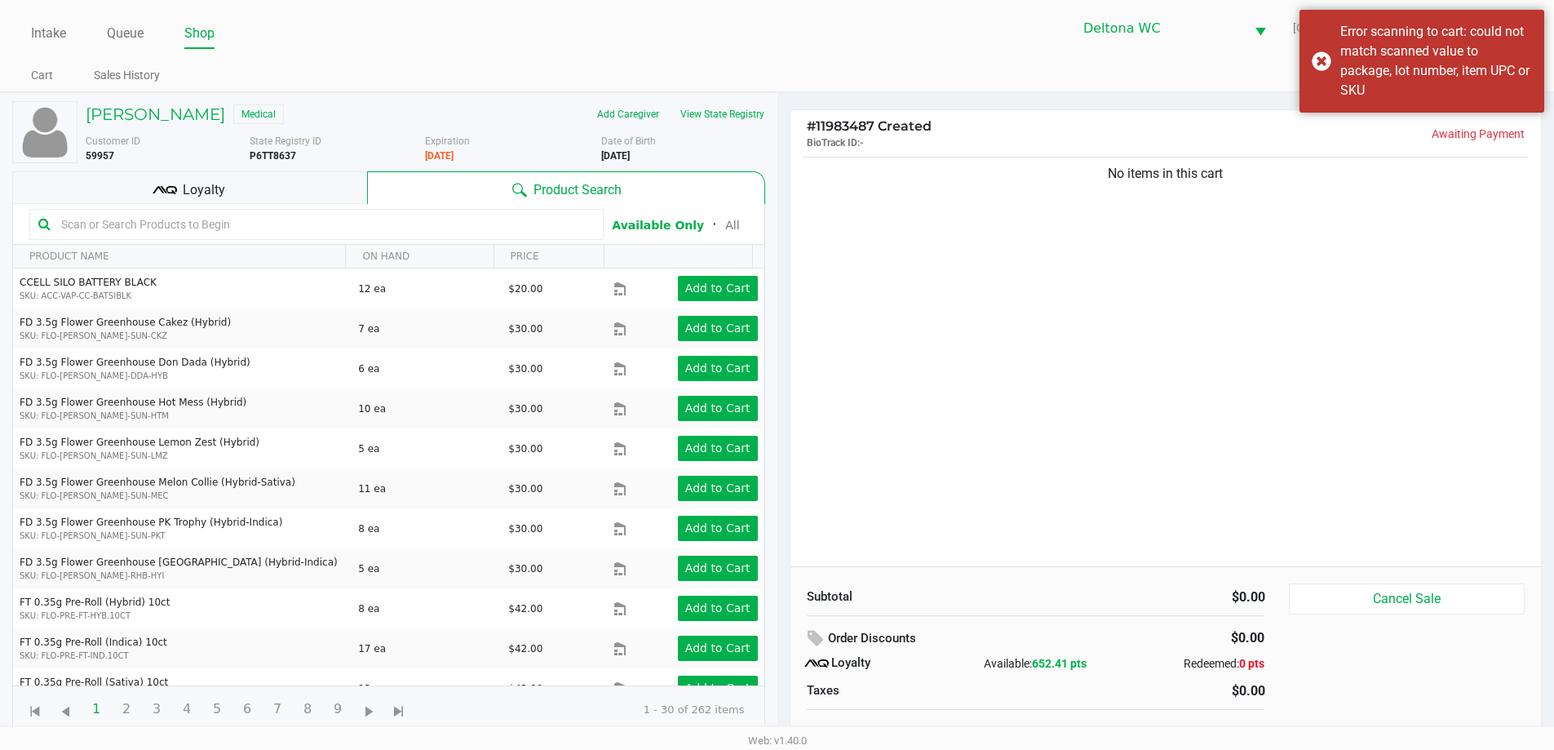
click at [99, 231] on input "text" at bounding box center [325, 224] width 540 height 24
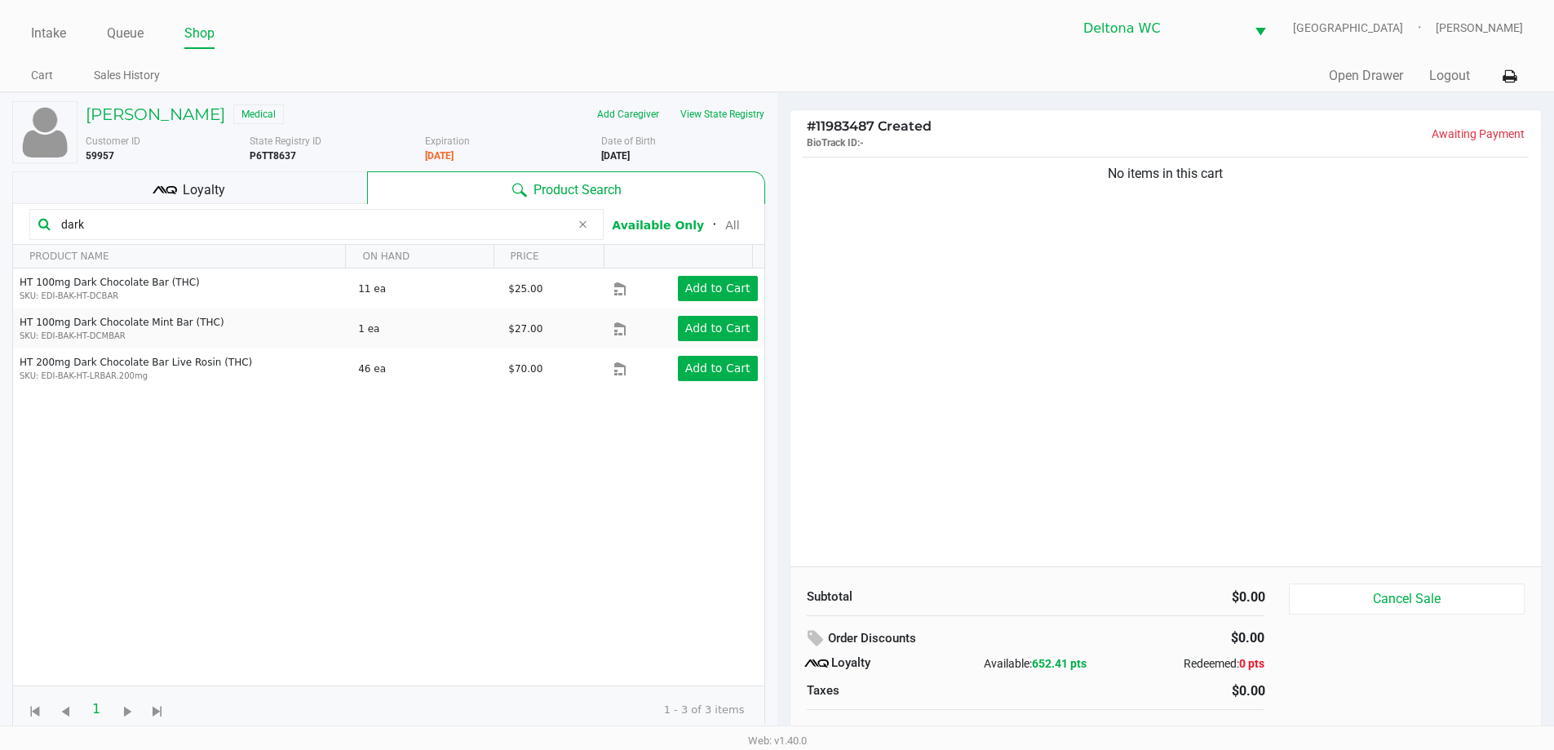
click at [147, 227] on input "dark" at bounding box center [312, 224] width 515 height 24
type input "milk"
click at [1006, 244] on div "No items in this cart" at bounding box center [1165, 359] width 751 height 413
click at [1037, 245] on div "No items in this cart" at bounding box center [1165, 359] width 751 height 413
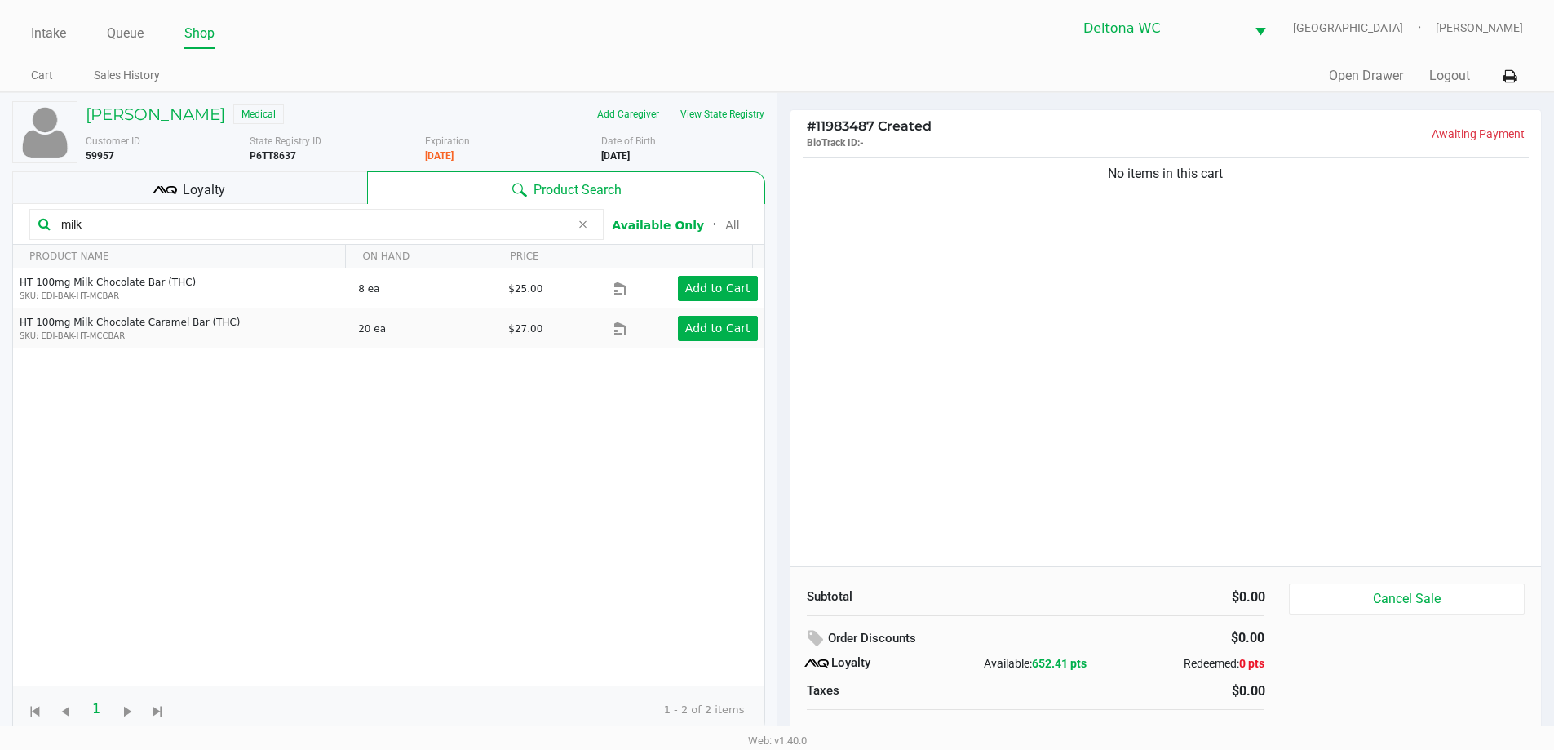
click at [289, 187] on div "Loyalty" at bounding box center [189, 187] width 355 height 33
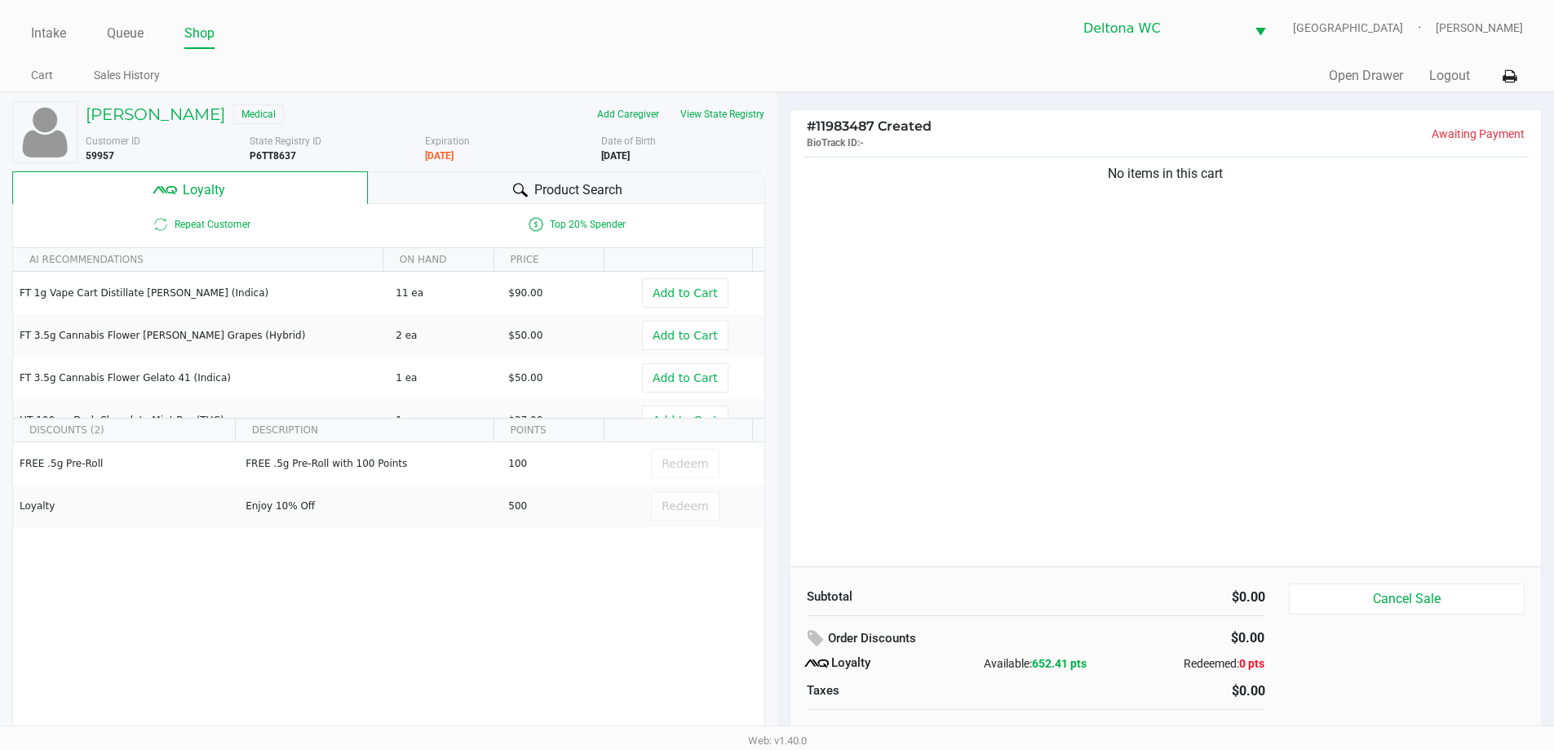
click at [1064, 227] on div "No items in this cart" at bounding box center [1165, 359] width 751 height 413
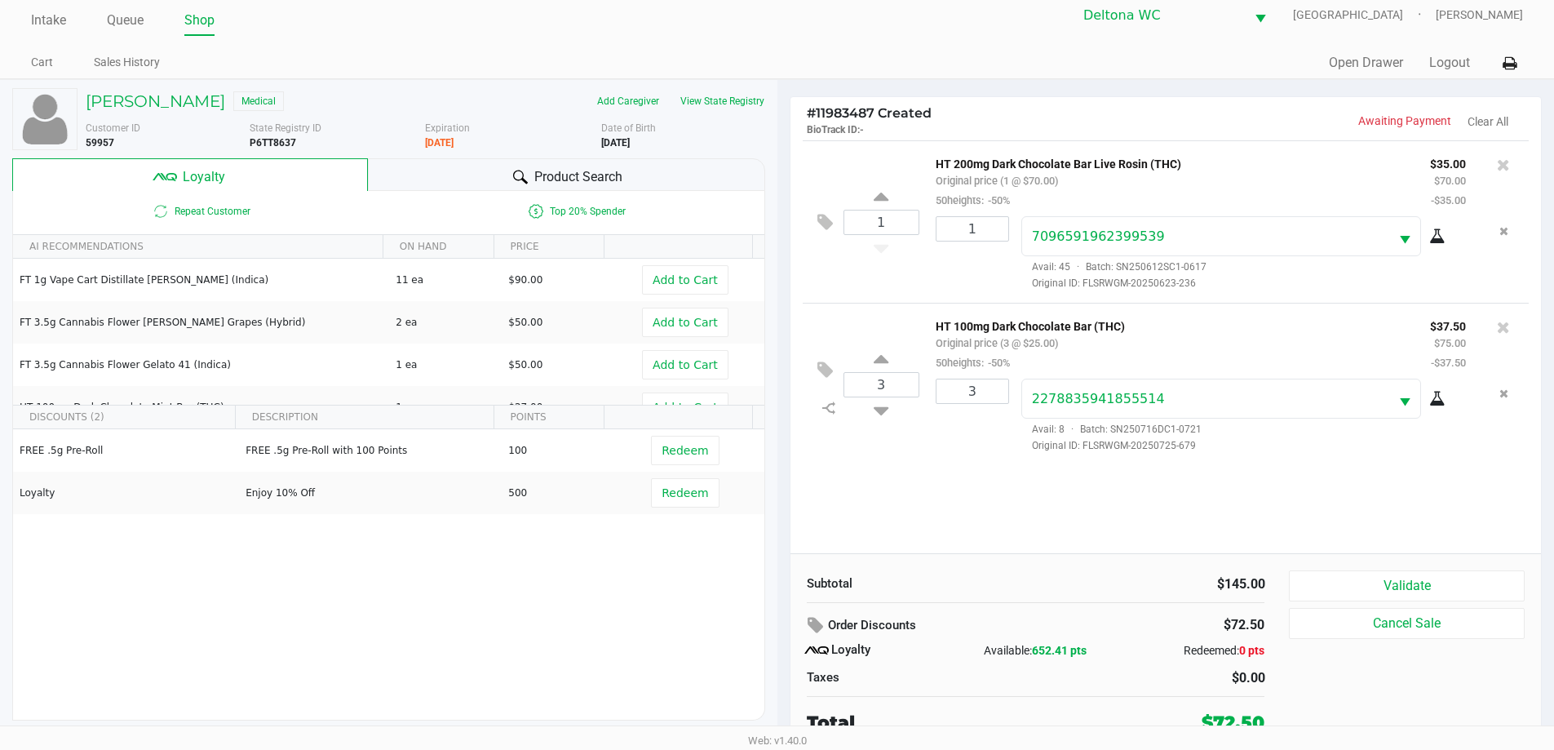
scroll to position [16, 0]
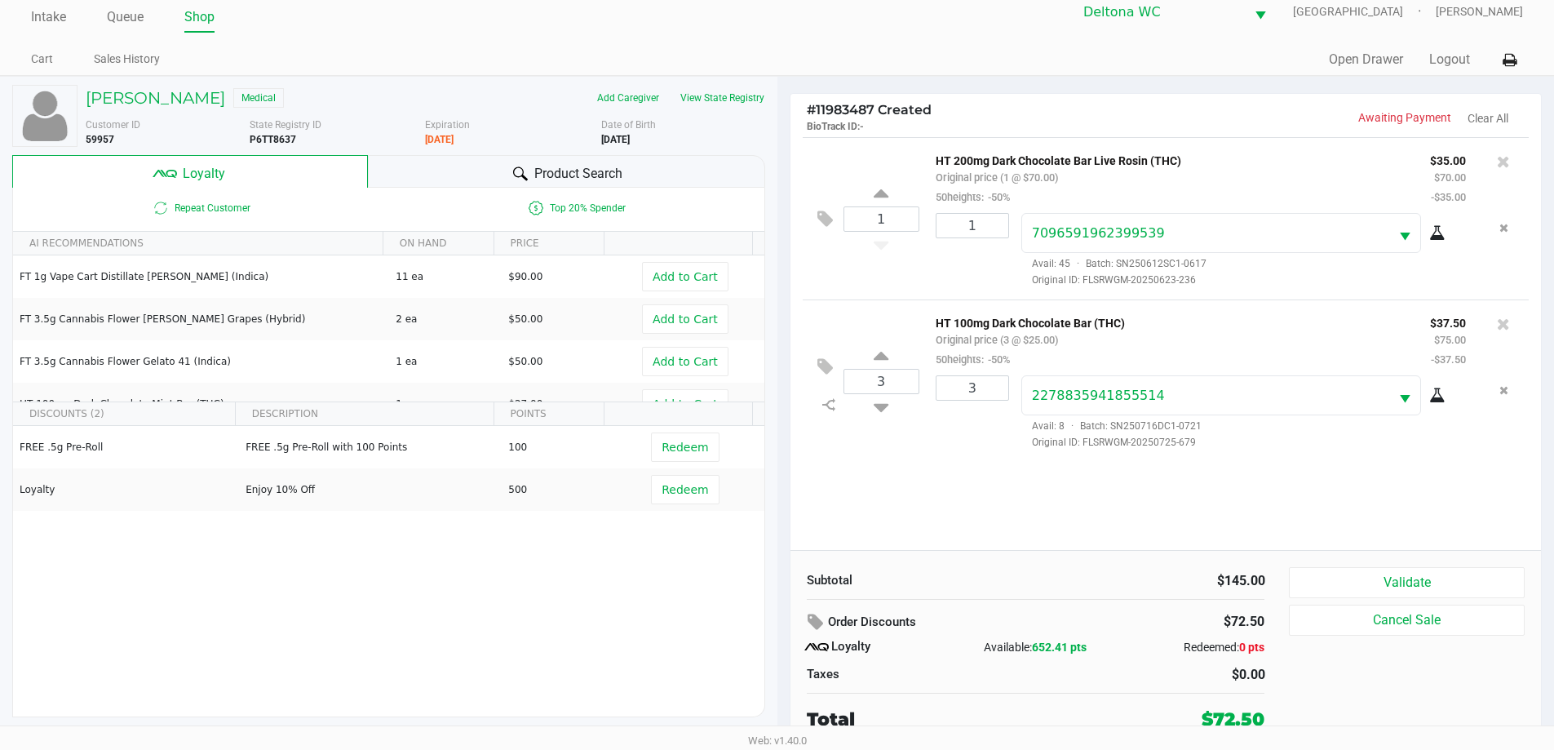
click at [1055, 494] on div "1 HT 200mg Dark Chocolate Bar Live Rosin (THC) Original price (1 @ $70.00) 50he…" at bounding box center [1165, 343] width 751 height 413
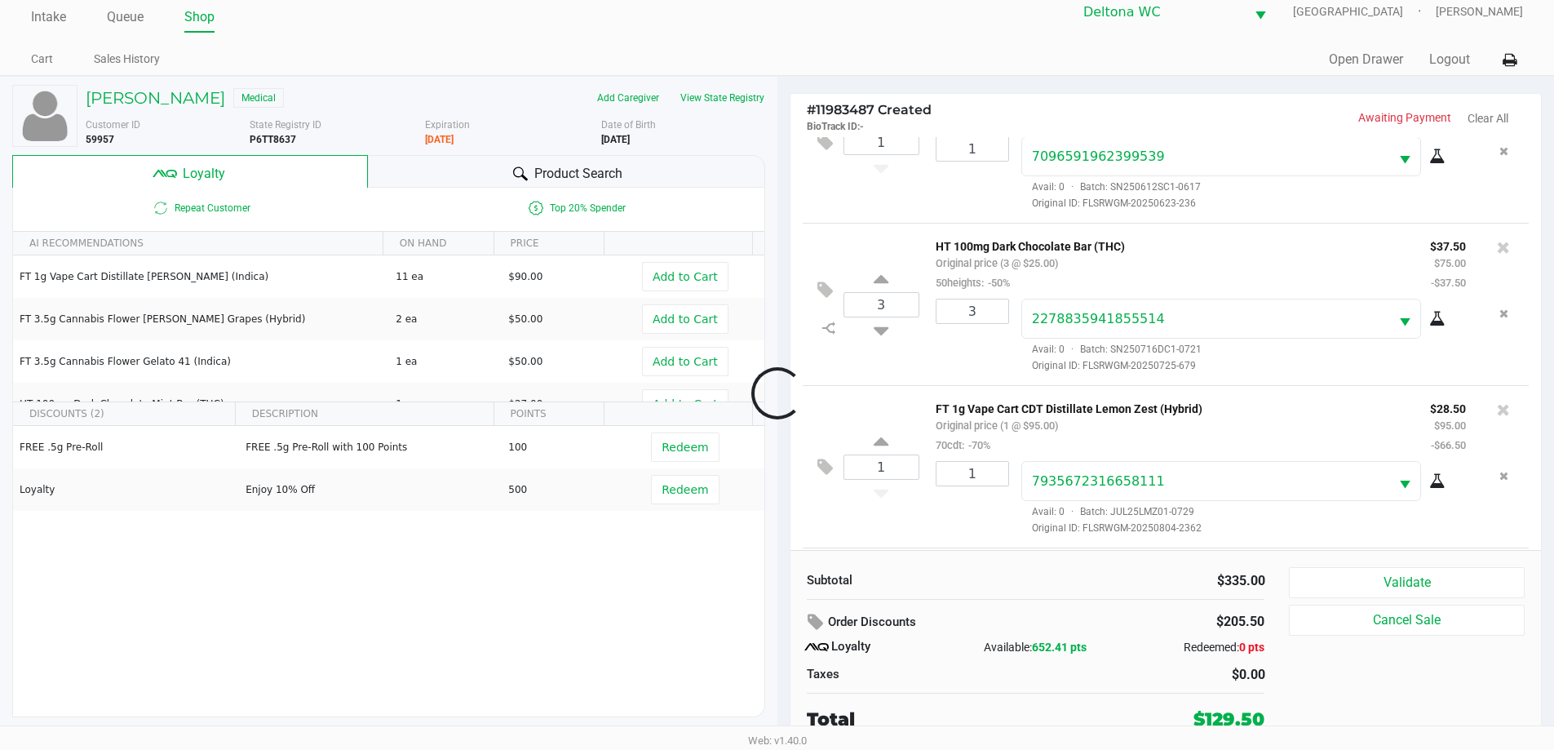
scroll to position [240, 0]
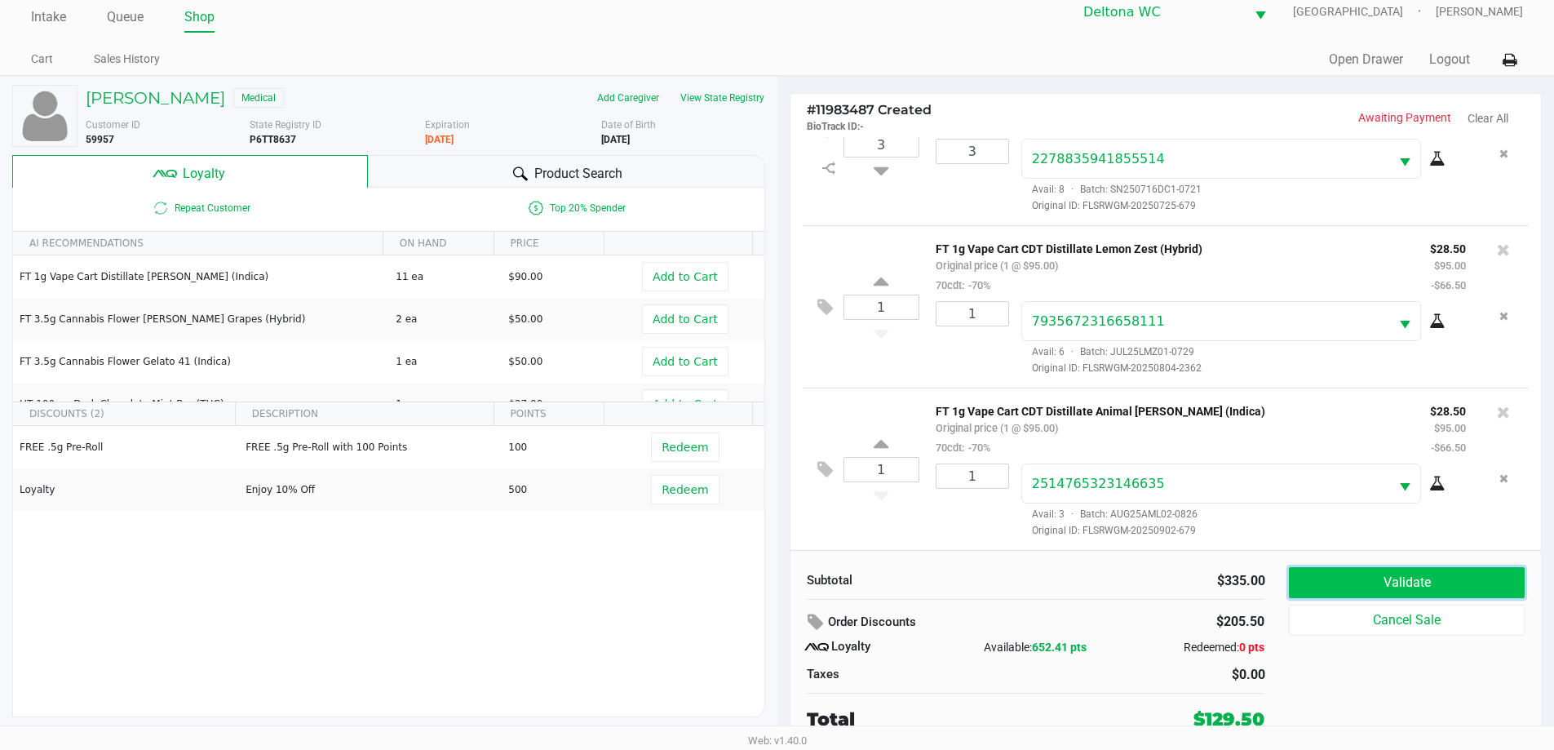
click at [1327, 579] on button "Validate" at bounding box center [1406, 582] width 235 height 31
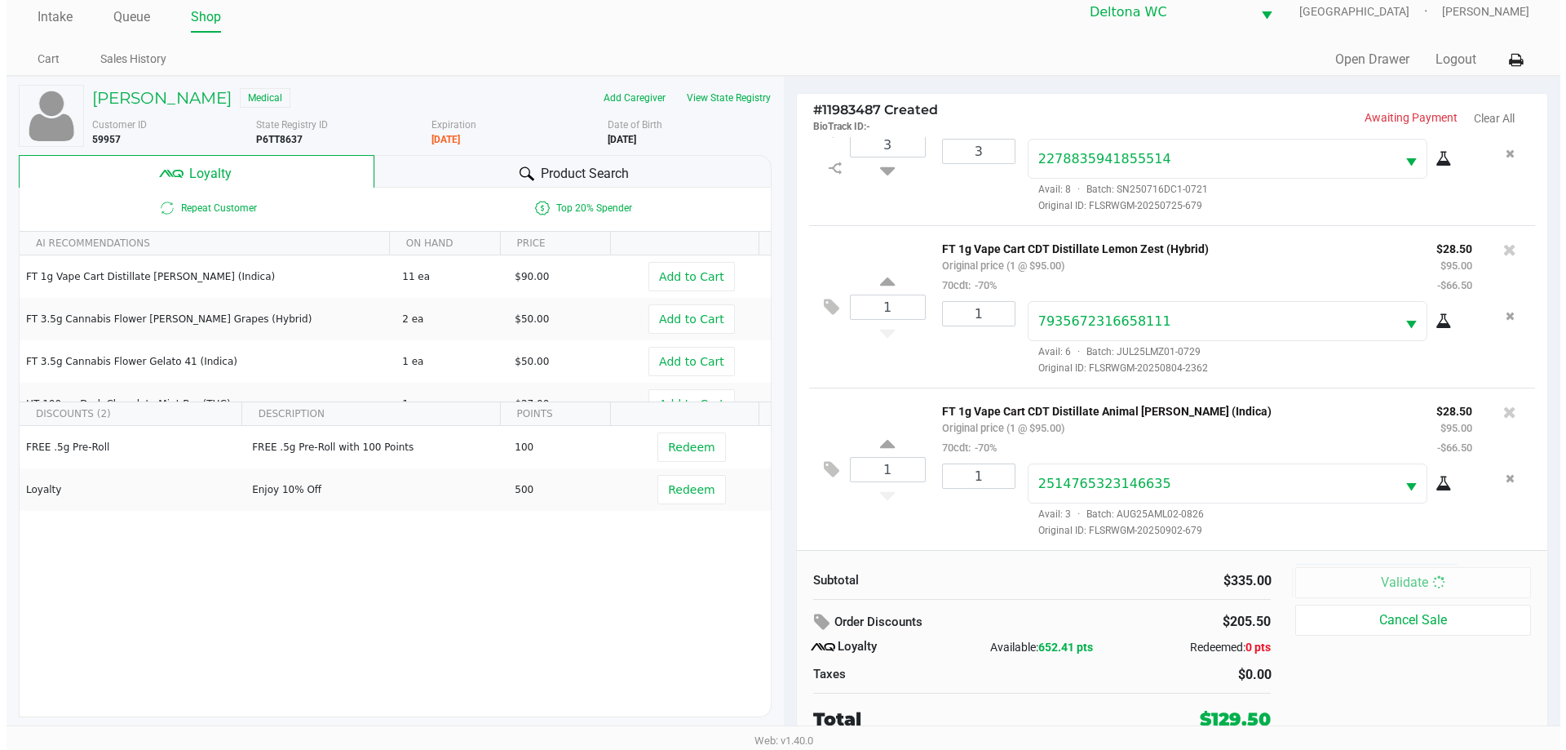
scroll to position [0, 0]
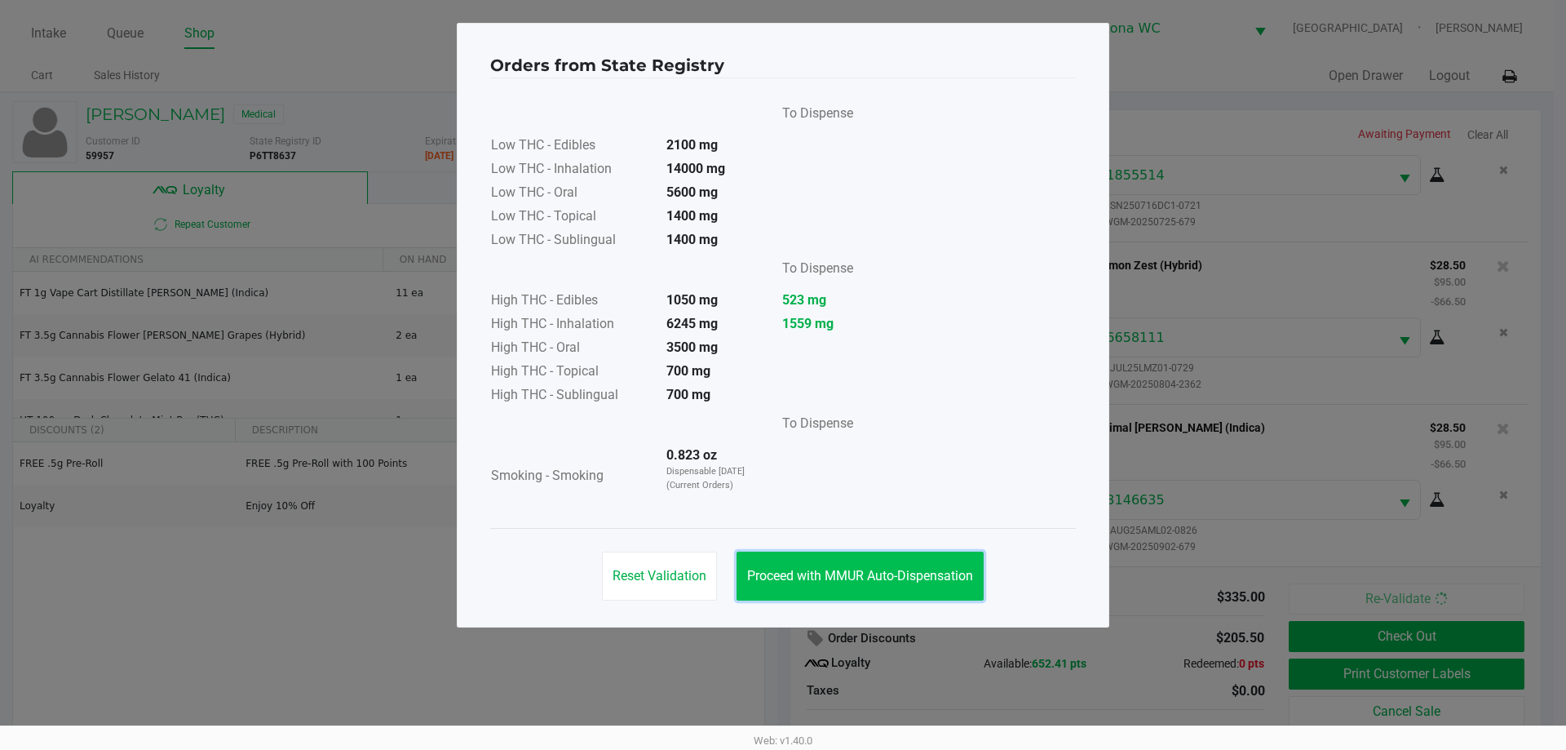
drag, startPoint x: 830, startPoint y: 586, endPoint x: 866, endPoint y: 584, distance: 35.9
click at [831, 586] on button "Proceed with MMUR Auto-Dispensation" at bounding box center [860, 575] width 247 height 49
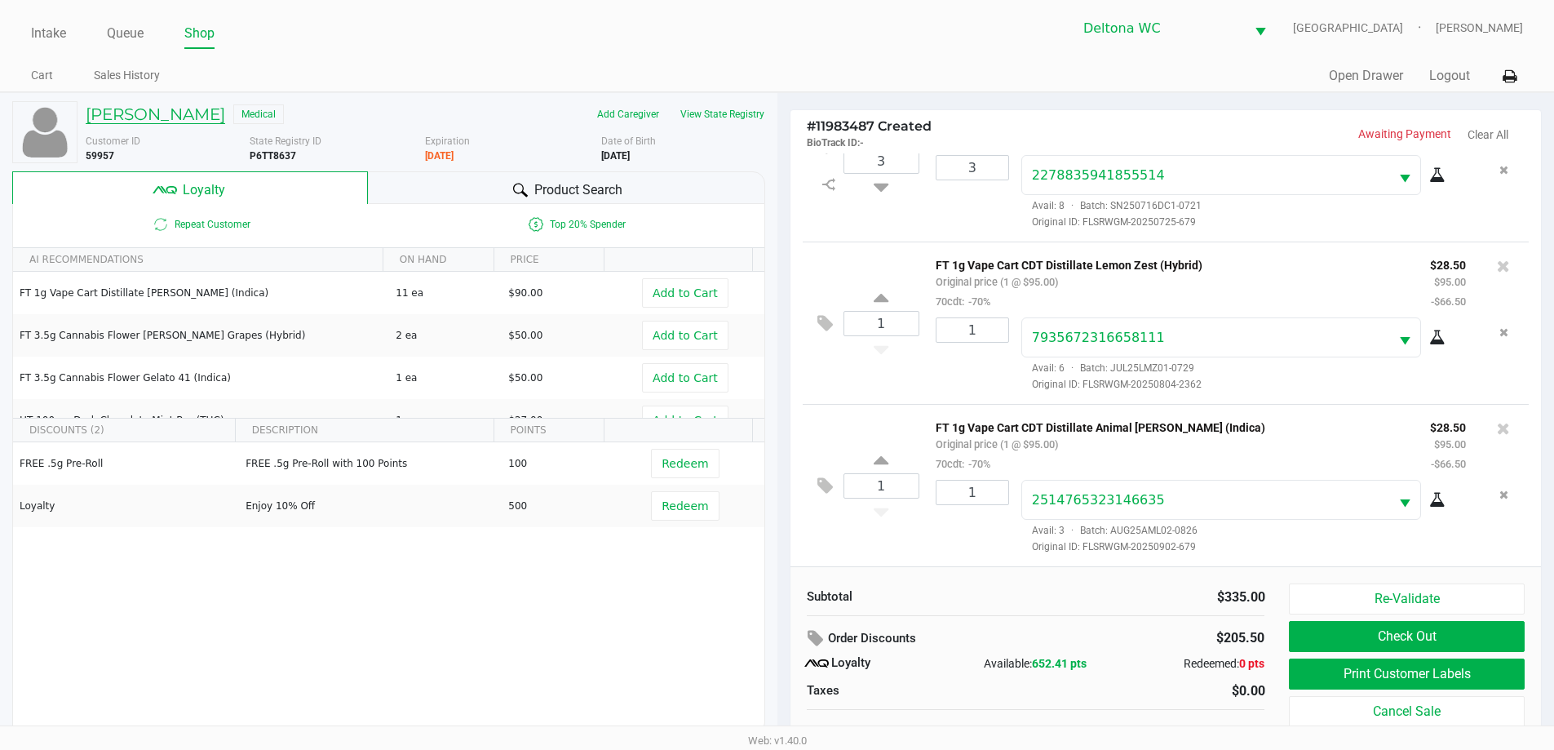
click at [132, 114] on h5 "Candace James" at bounding box center [155, 114] width 139 height 20
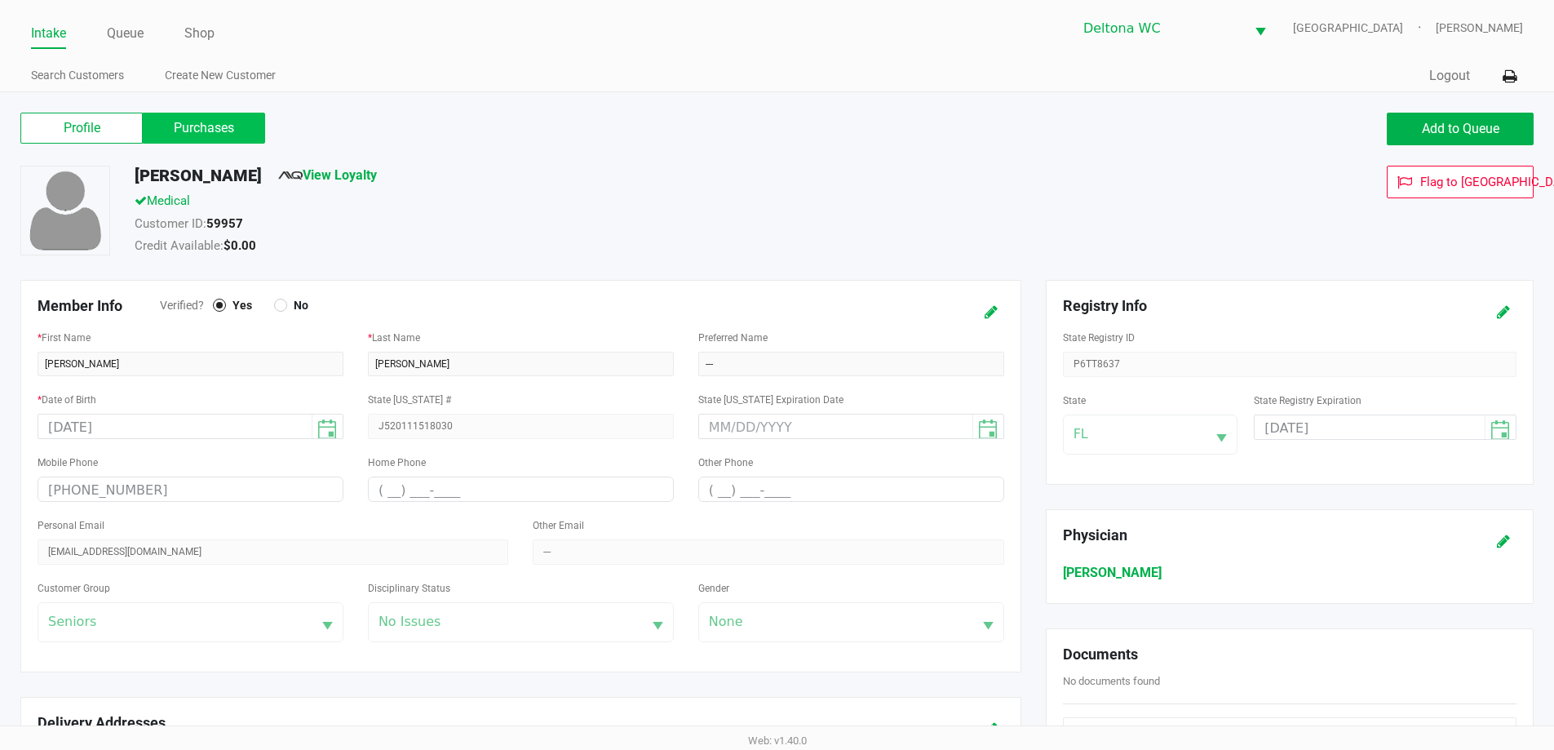
click at [174, 129] on label "Purchases" at bounding box center [204, 128] width 122 height 31
click at [0, 0] on 1 "Purchases" at bounding box center [0, 0] width 0 height 0
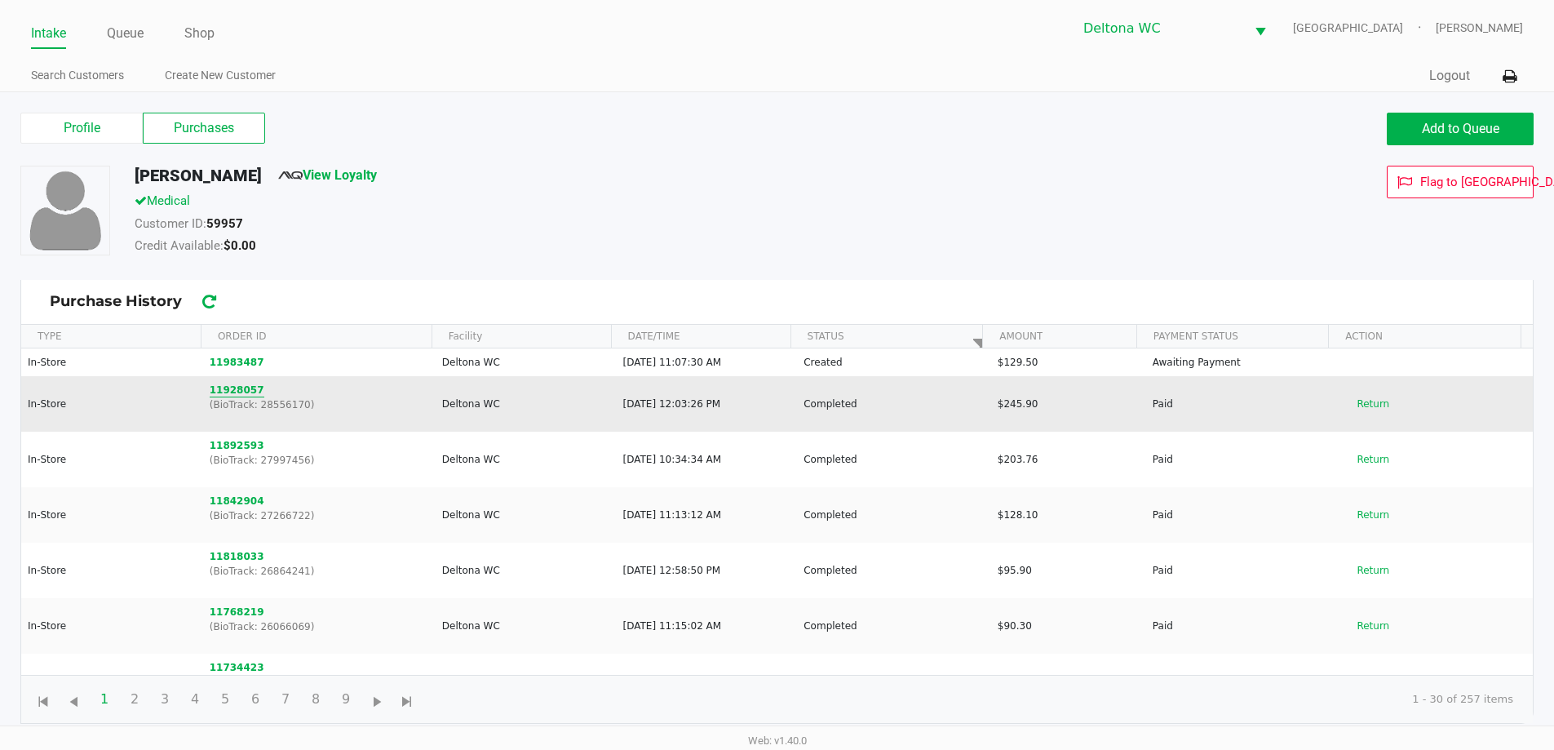
click at [250, 391] on button "11928057" at bounding box center [237, 390] width 55 height 15
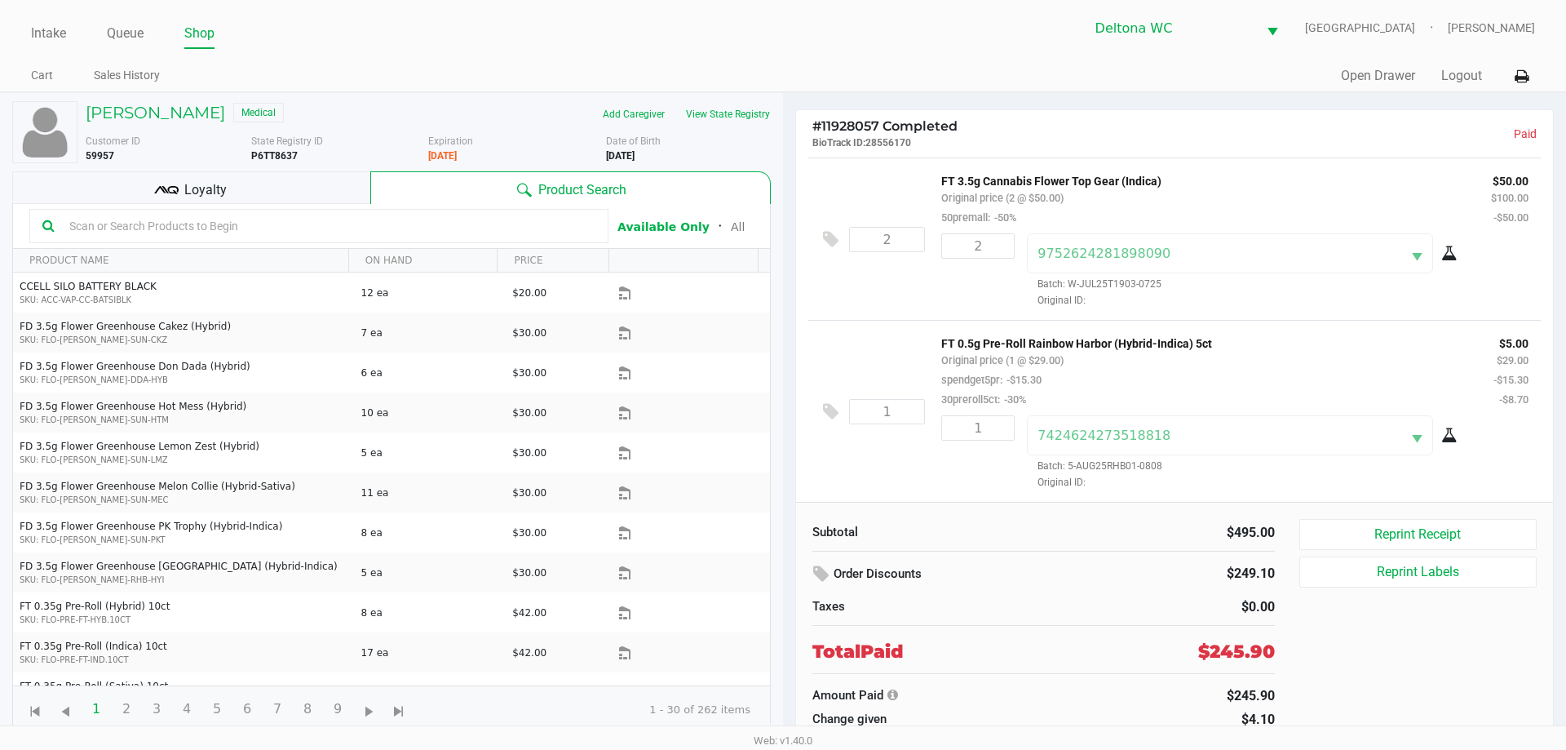
scroll to position [996, 0]
click at [169, 116] on h5 "Candace James" at bounding box center [155, 113] width 139 height 20
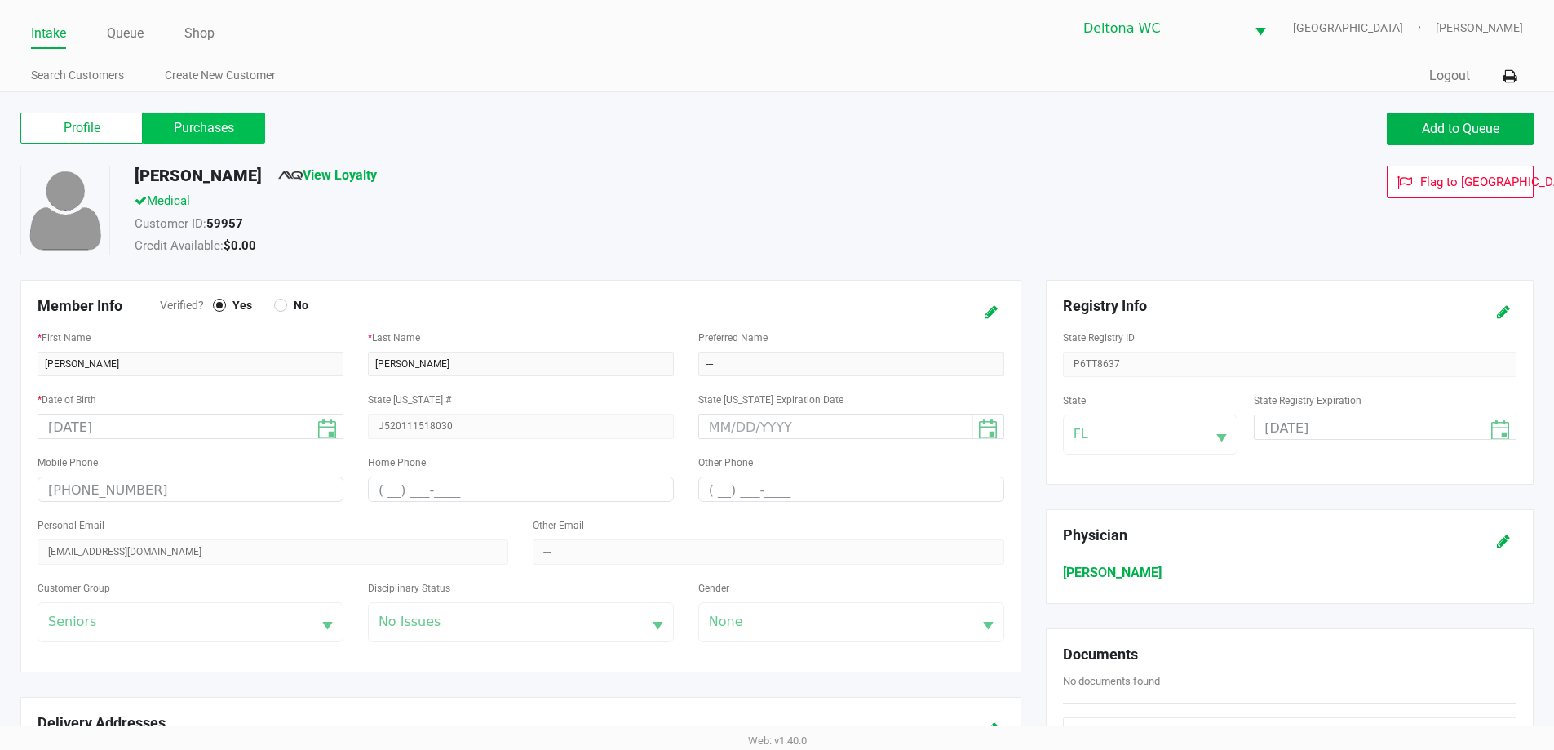
click at [230, 122] on label "Purchases" at bounding box center [204, 128] width 122 height 31
click at [0, 0] on 1 "Purchases" at bounding box center [0, 0] width 0 height 0
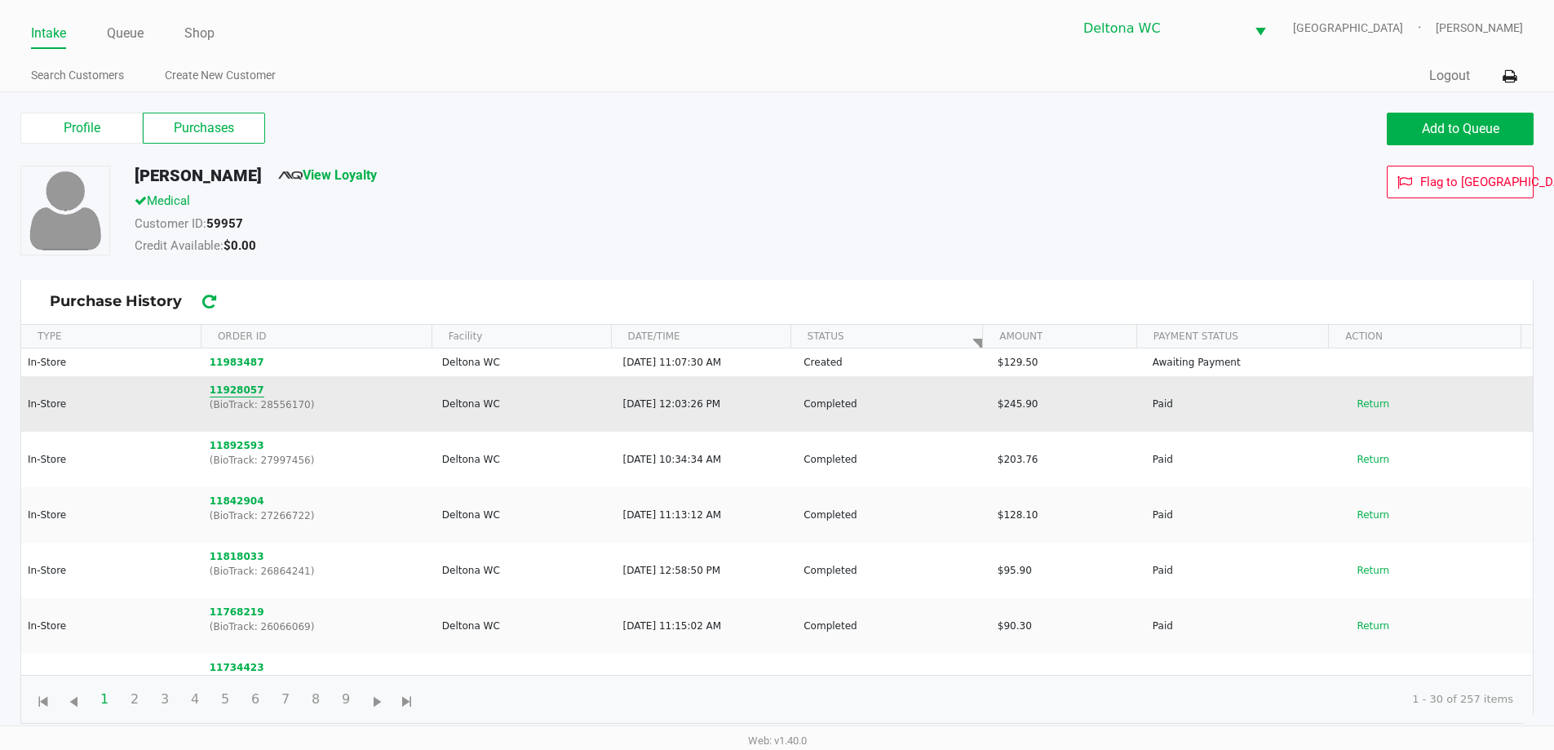
click at [227, 396] on button "11928057" at bounding box center [237, 390] width 55 height 15
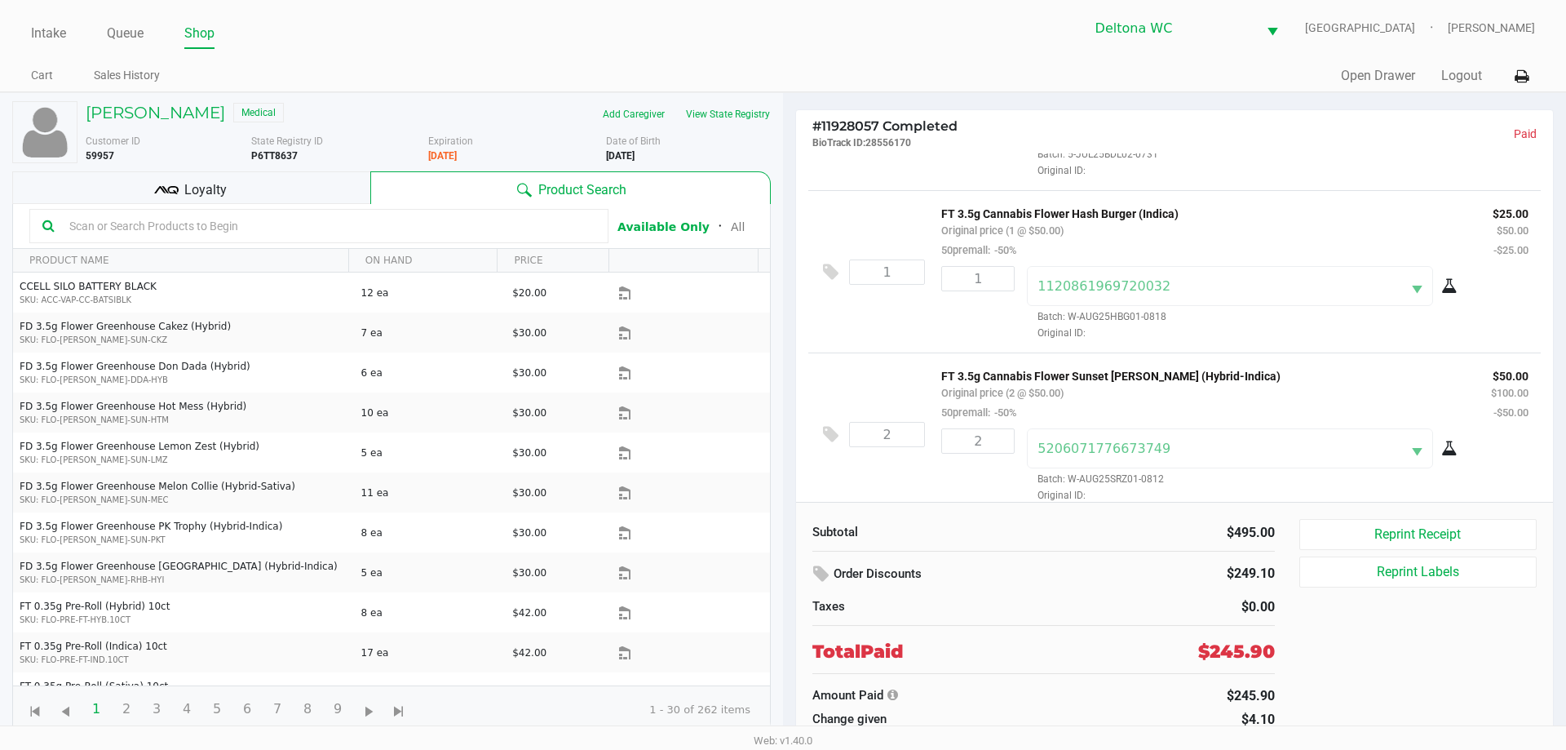
scroll to position [588, 0]
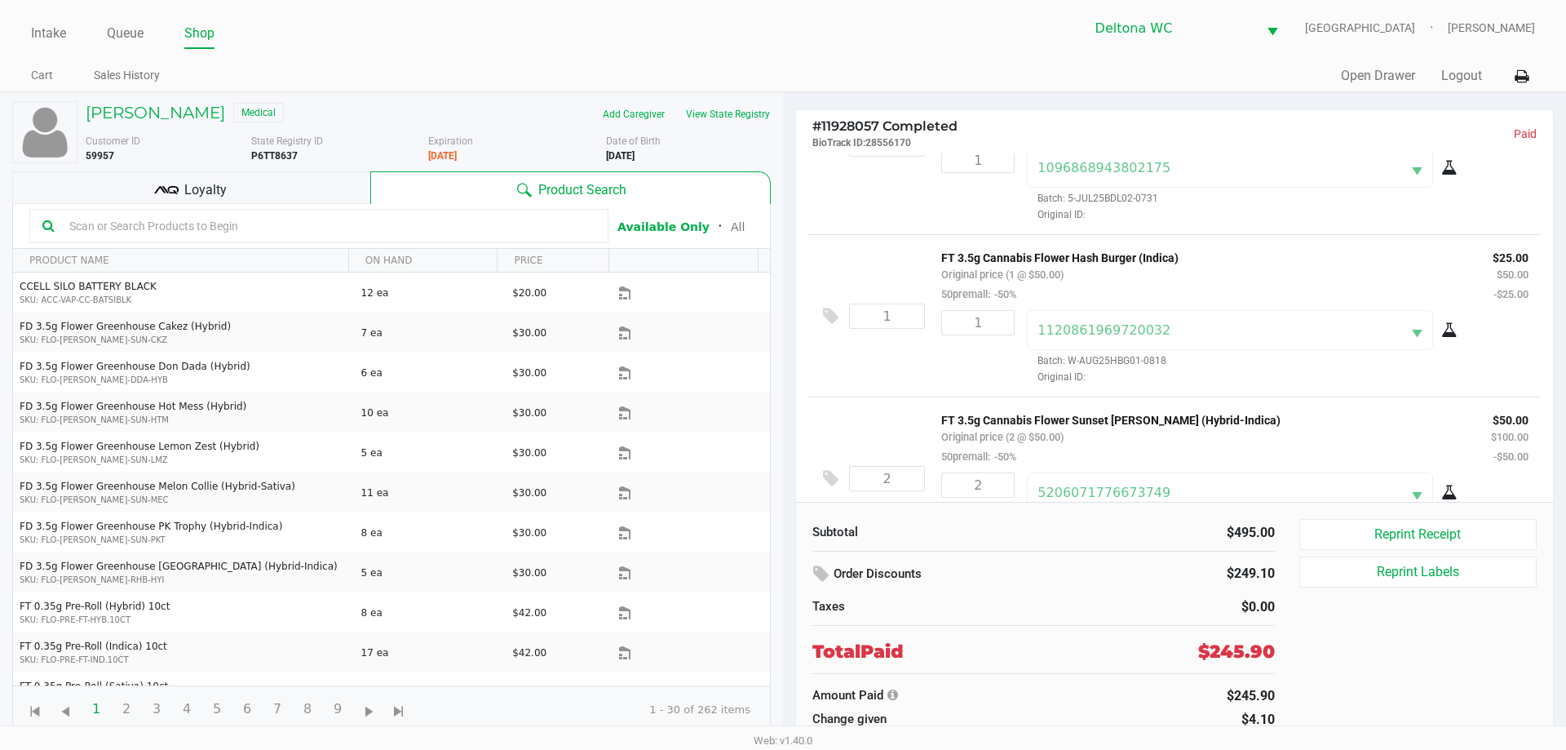
click at [1165, 273] on div "FT 3.5g Cannabis Flower Hash Burger (Indica) Original price (1 @ $50.00) 50prem…" at bounding box center [1204, 275] width 551 height 56
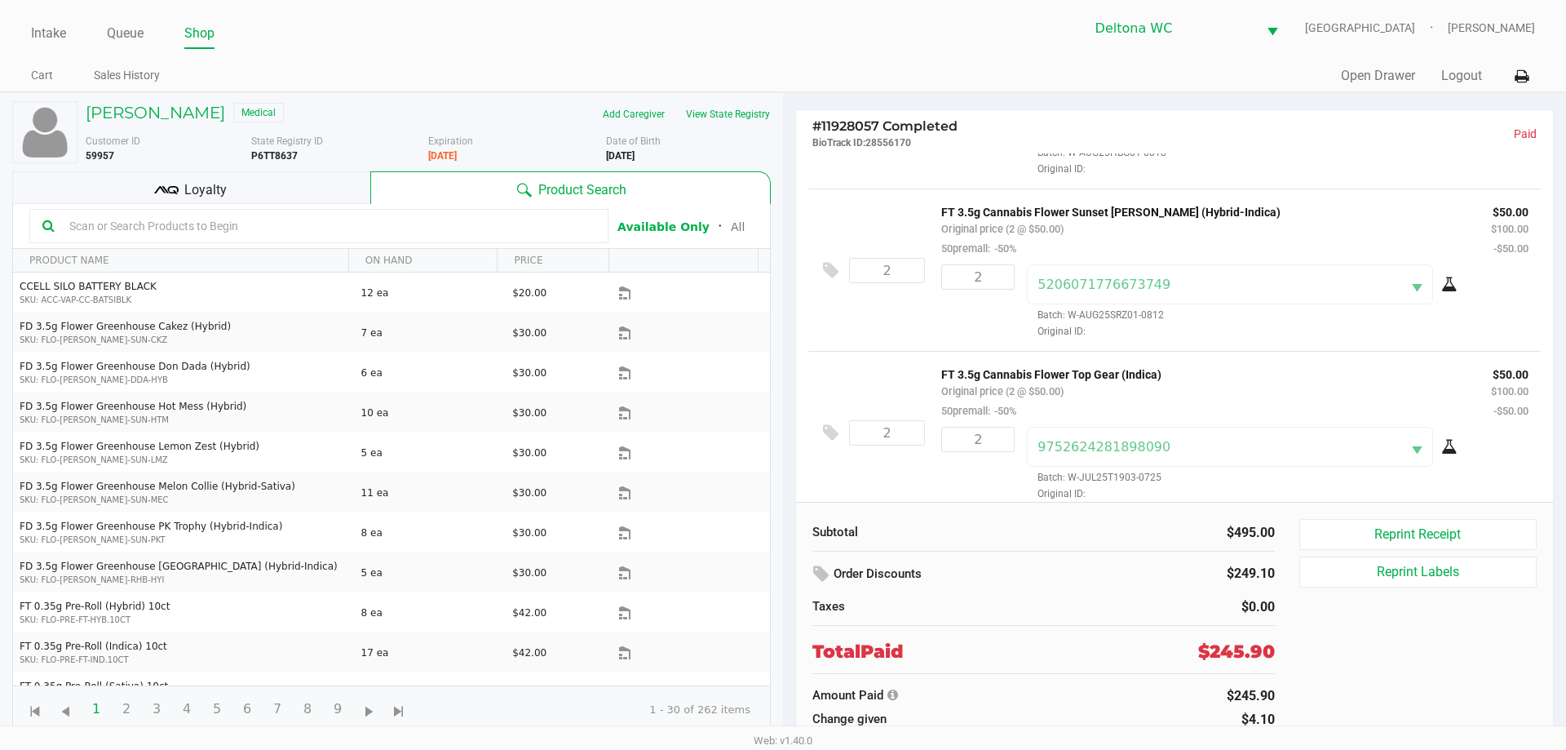
scroll to position [833, 0]
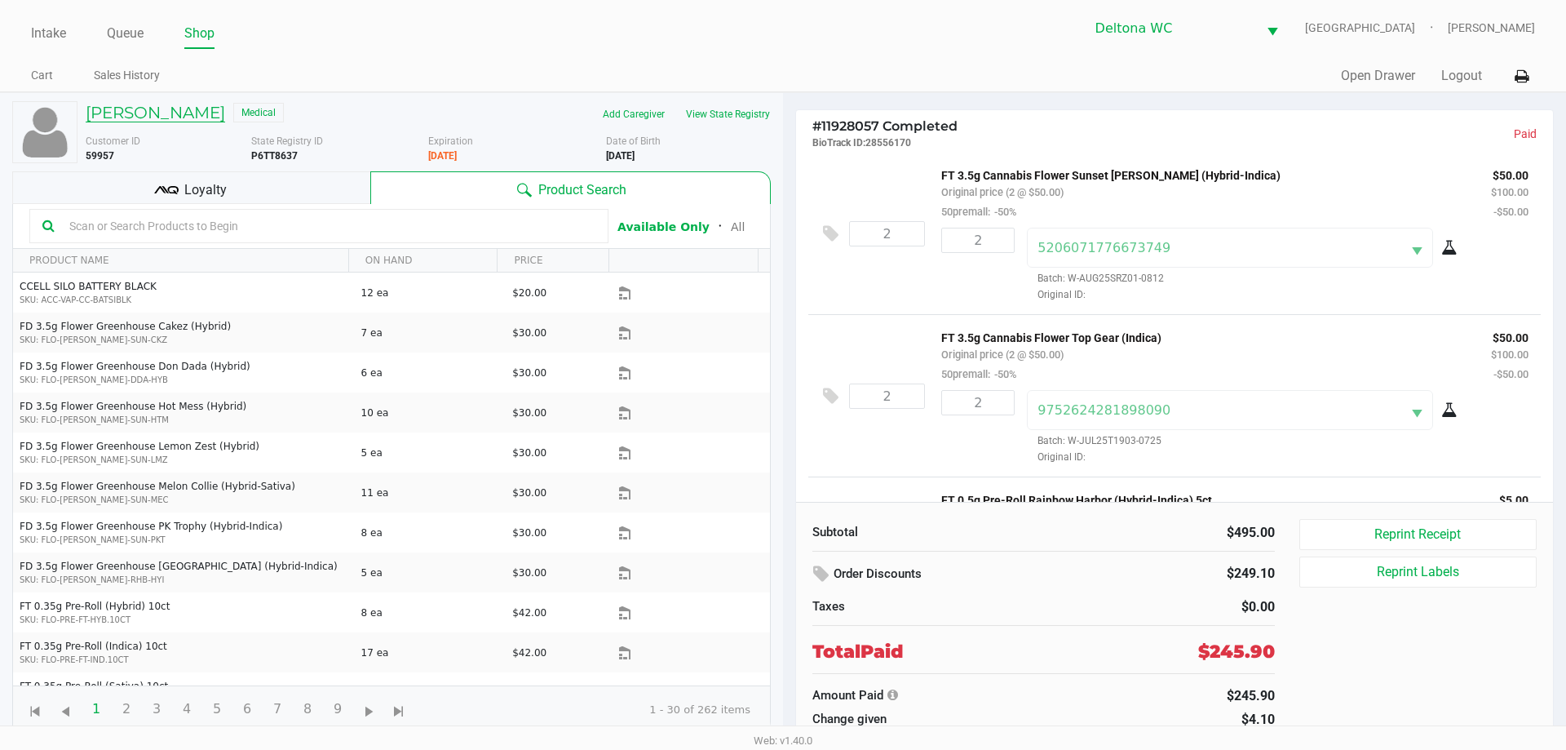
click at [187, 114] on h5 "Candace James" at bounding box center [155, 113] width 139 height 20
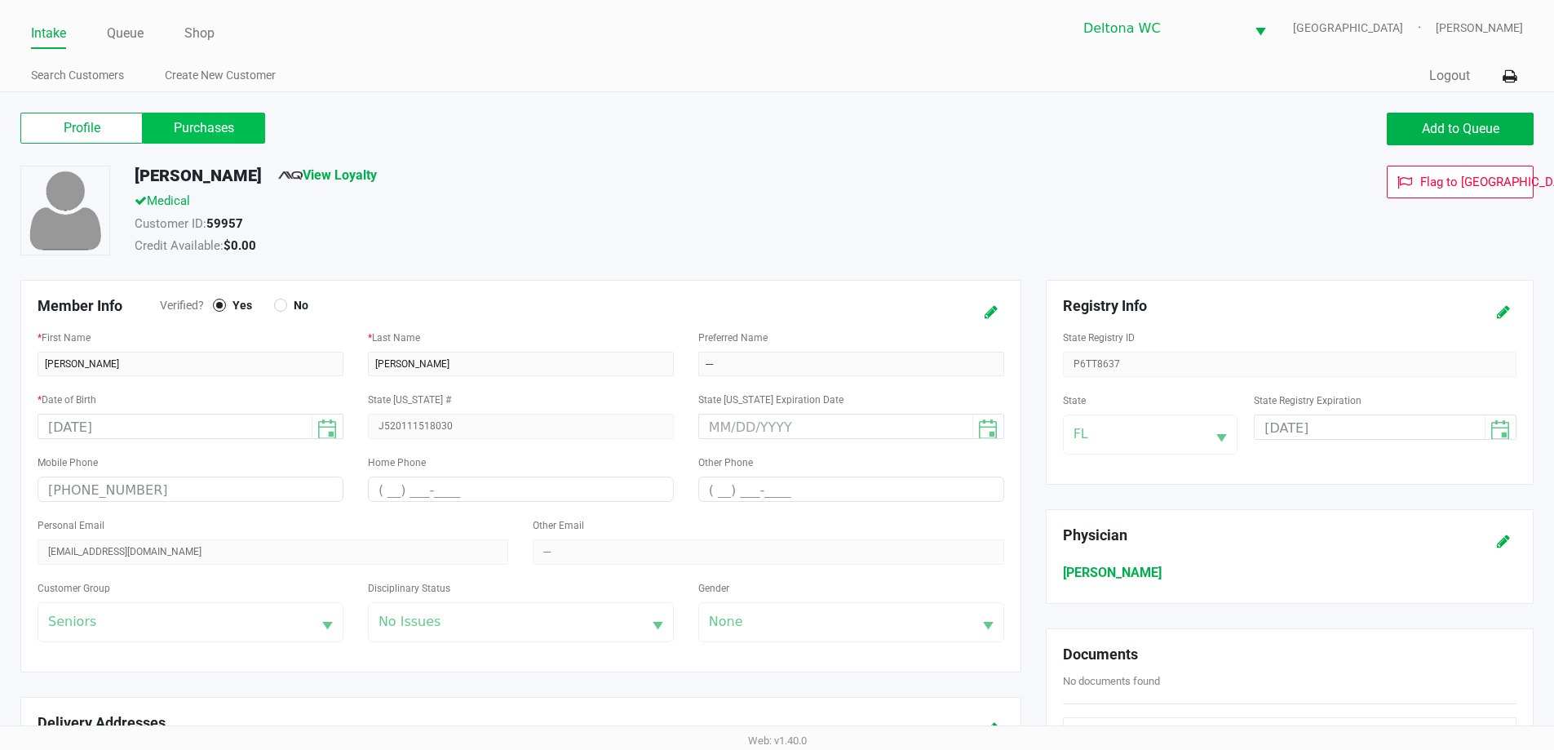
click at [198, 133] on label "Purchases" at bounding box center [204, 128] width 122 height 31
click at [0, 0] on 1 "Purchases" at bounding box center [0, 0] width 0 height 0
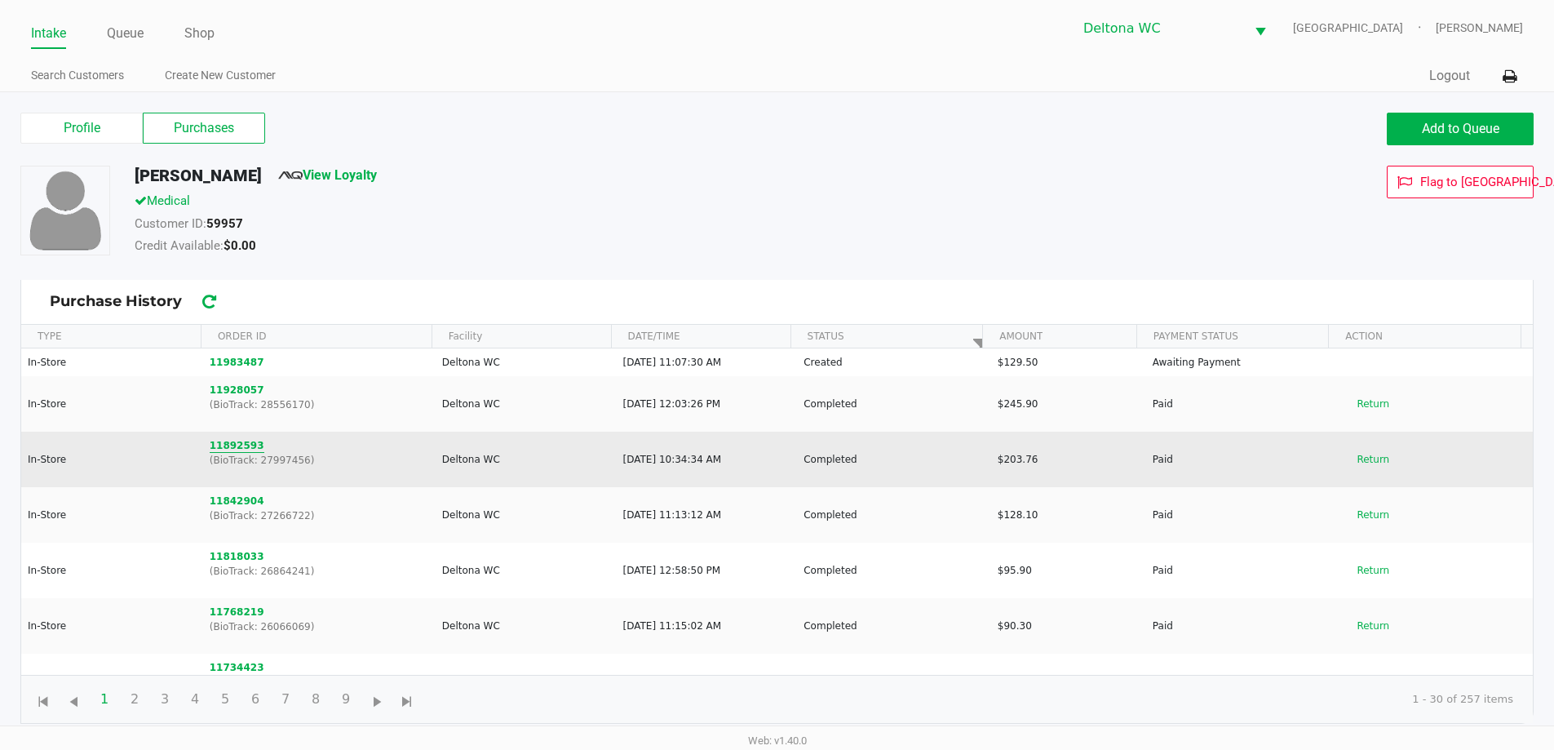
click at [221, 444] on button "11892593" at bounding box center [237, 445] width 55 height 15
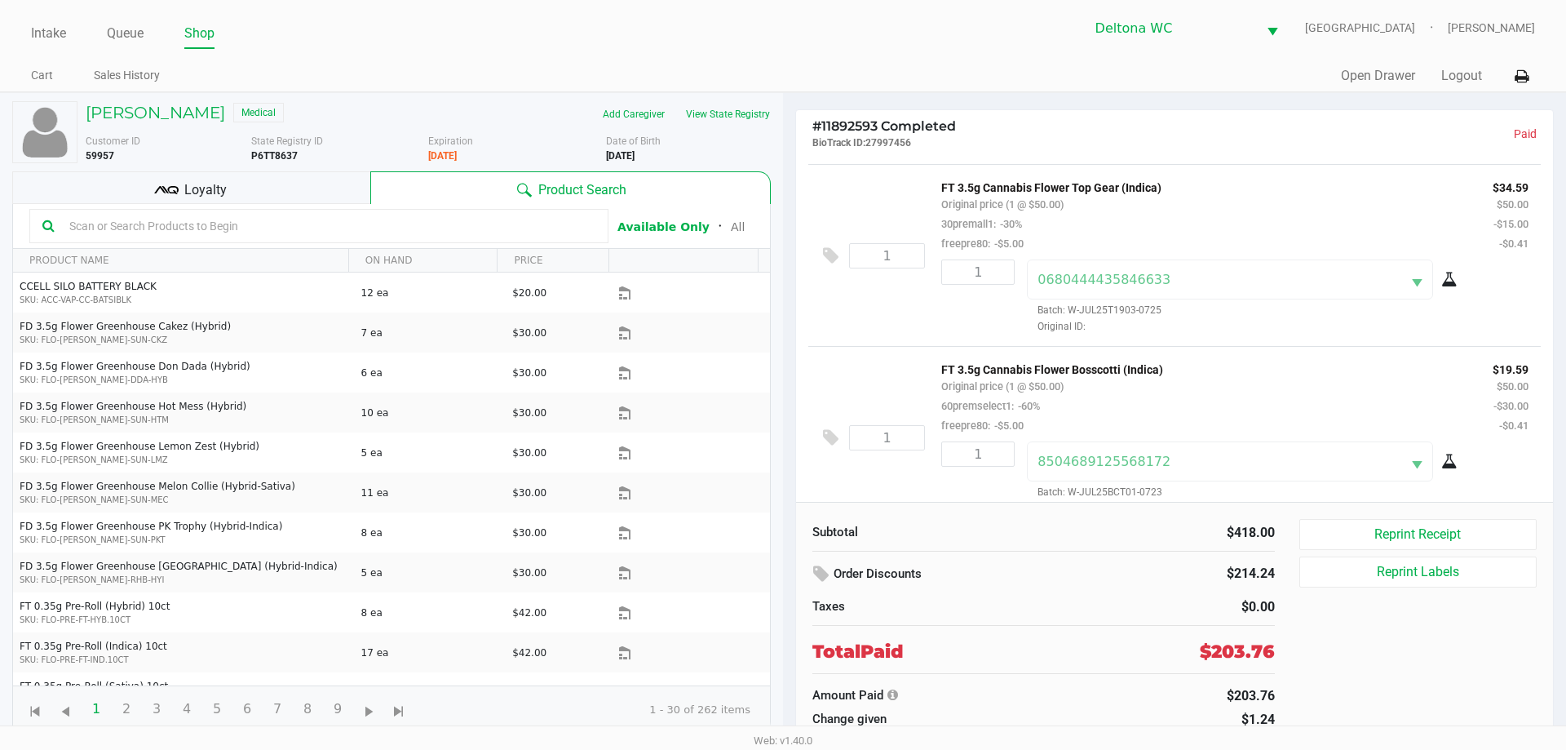
scroll to position [1498, 0]
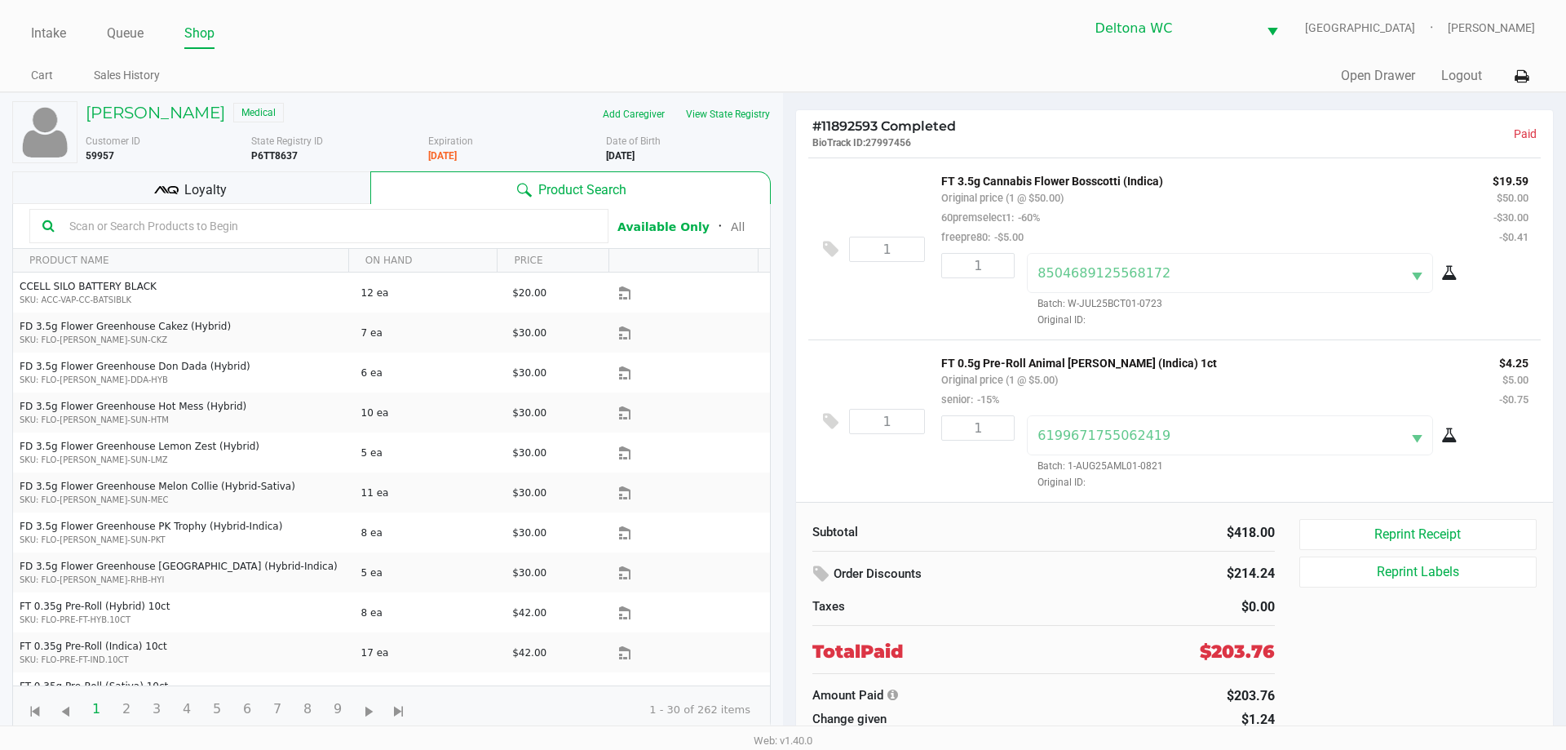
click at [119, 192] on div "Loyalty" at bounding box center [191, 187] width 358 height 33
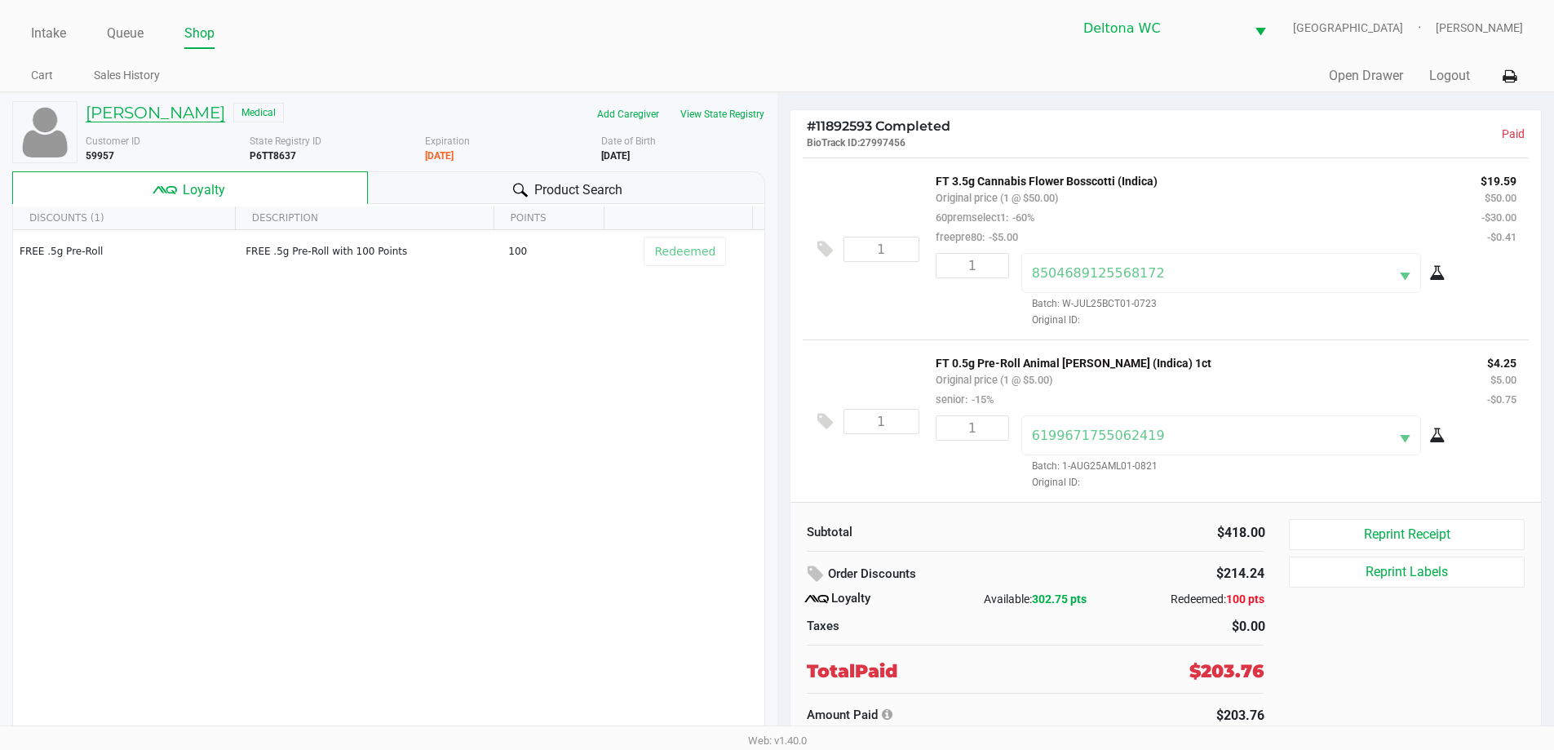
click at [117, 108] on h5 "Candace James" at bounding box center [155, 113] width 139 height 20
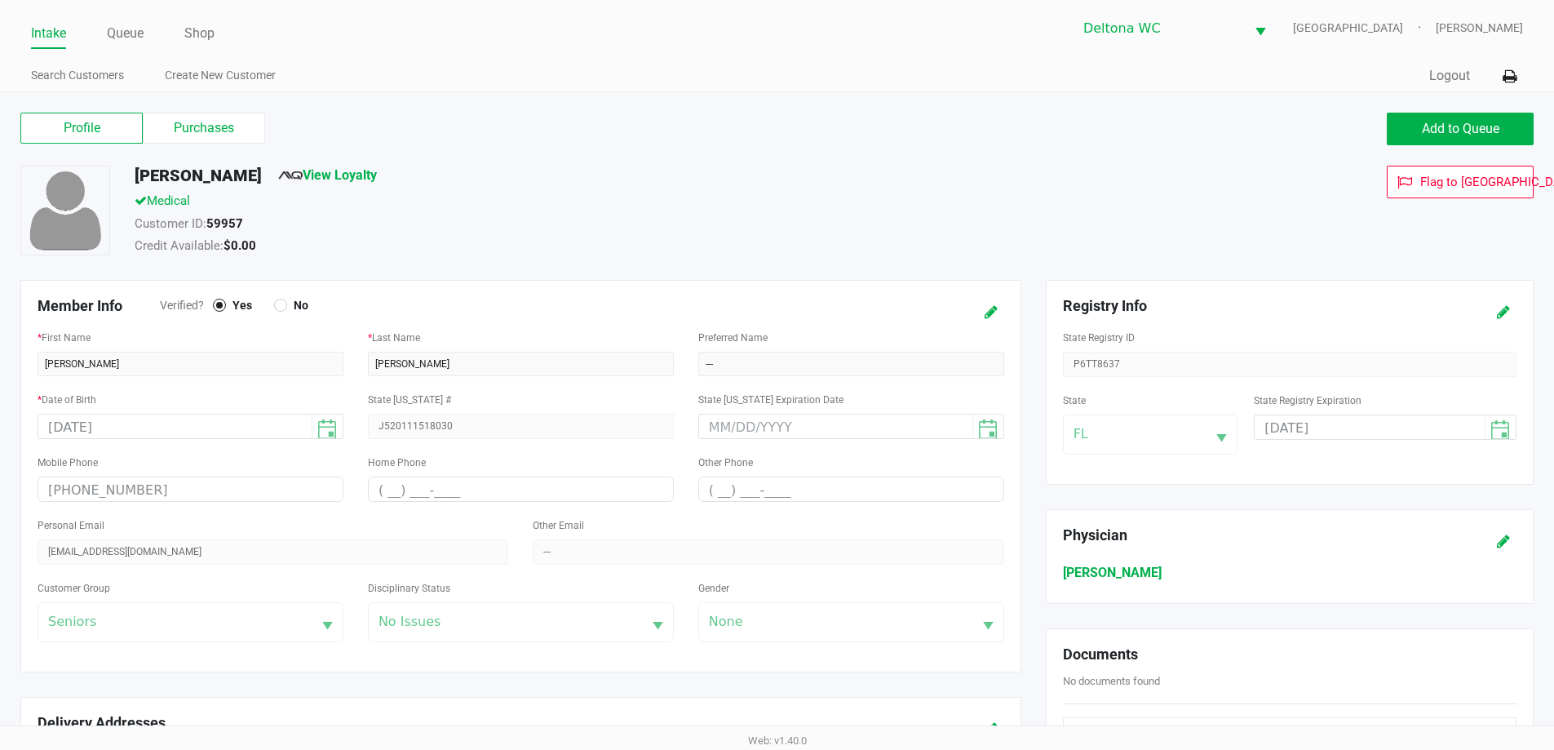
click at [206, 144] on div "Profile Purchases" at bounding box center [392, 129] width 769 height 33
click at [206, 128] on label "Purchases" at bounding box center [204, 128] width 122 height 31
click at [0, 0] on 1 "Purchases" at bounding box center [0, 0] width 0 height 0
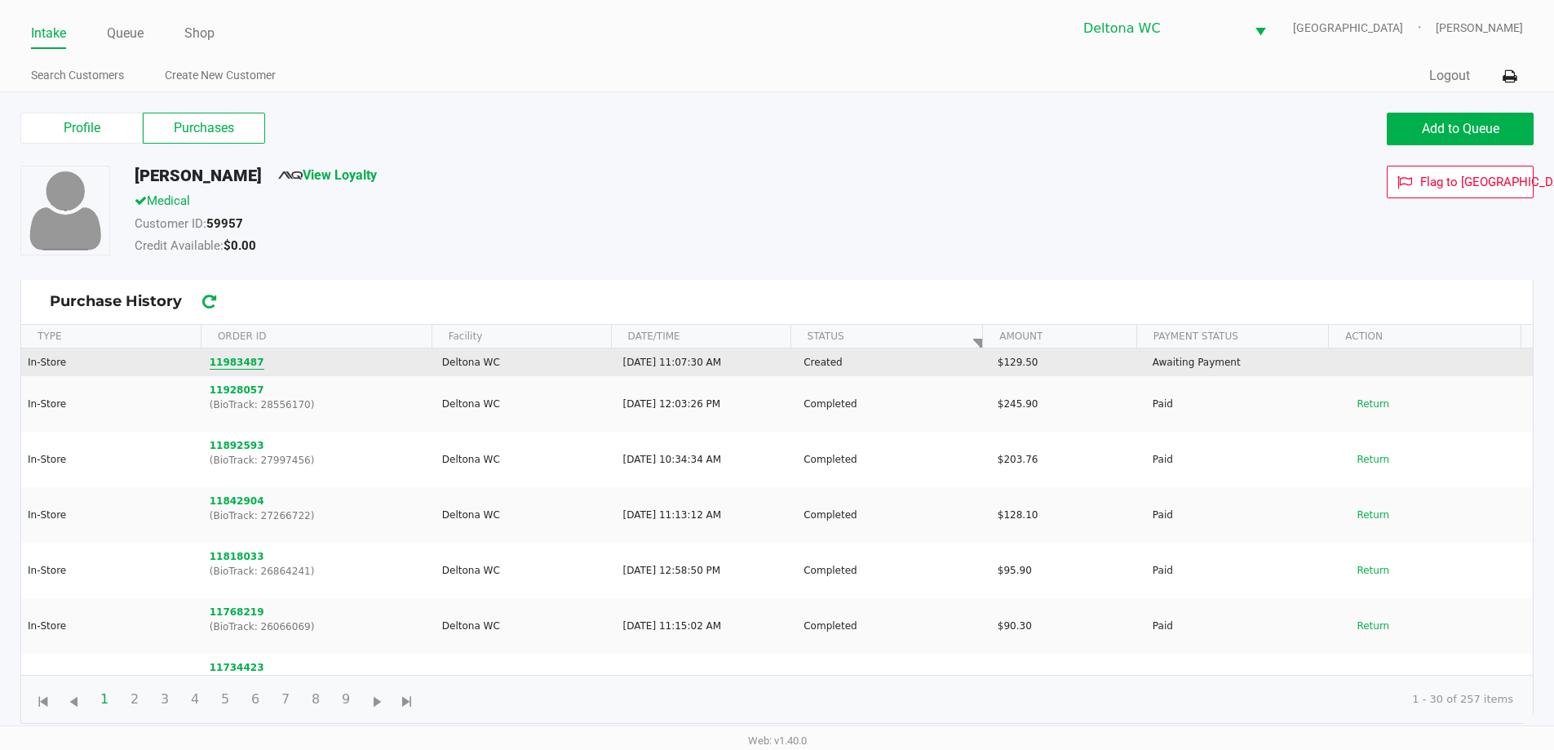
click at [215, 360] on button "11983487" at bounding box center [237, 362] width 55 height 15
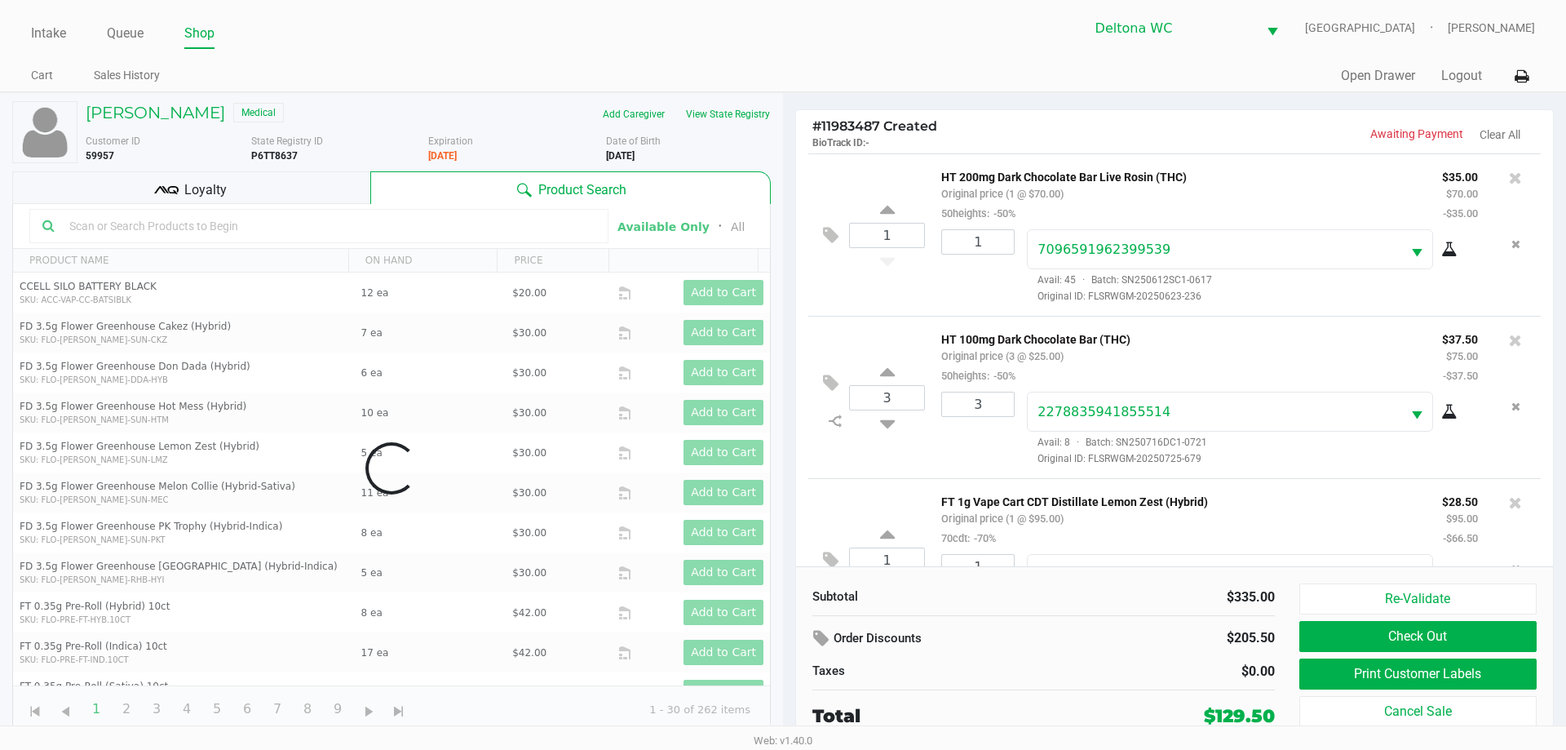
scroll to position [240, 0]
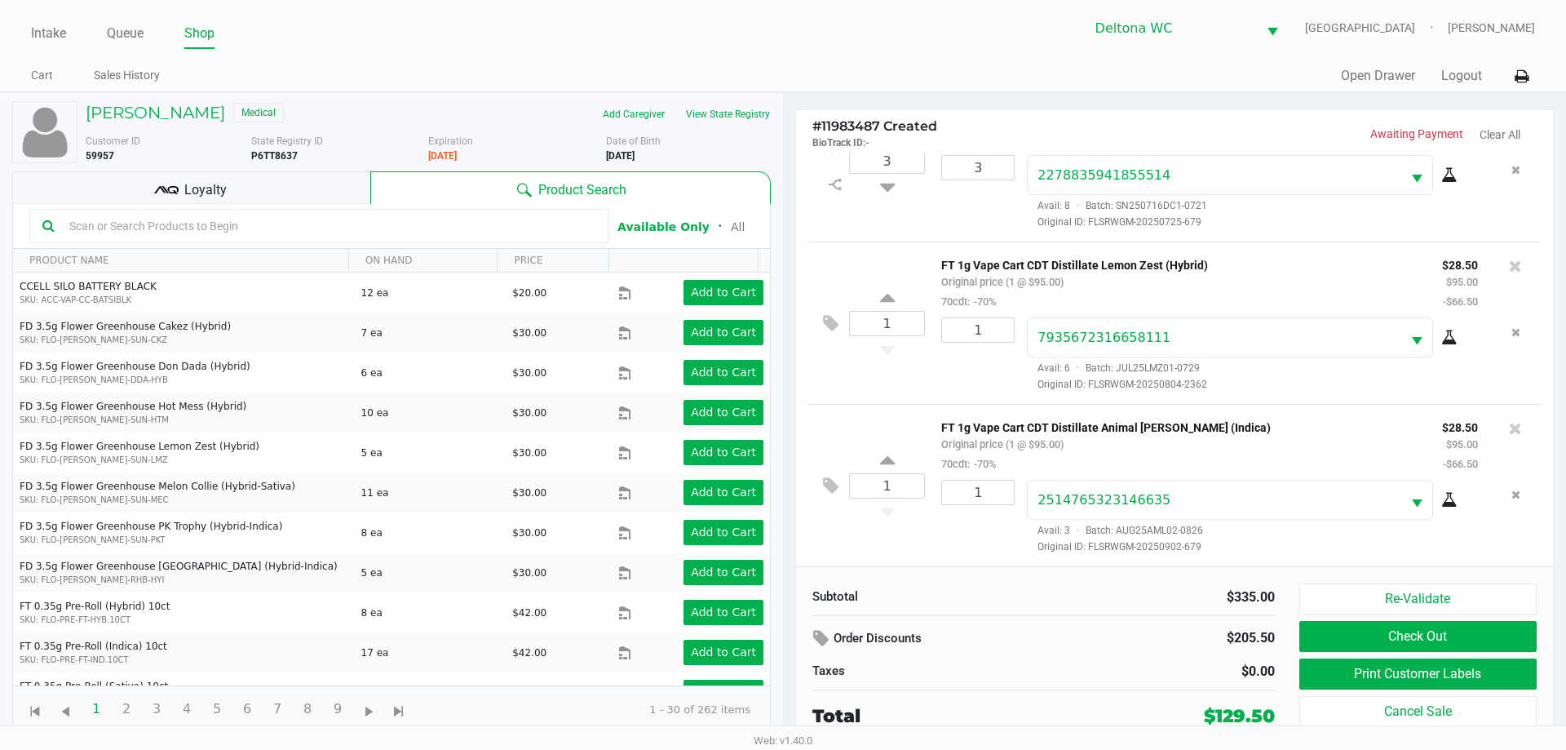
click at [1197, 280] on div "FT 1g Vape Cart CDT Distillate Lemon Zest (Hybrid) Original price (1 @ $95.00) …" at bounding box center [1179, 282] width 501 height 56
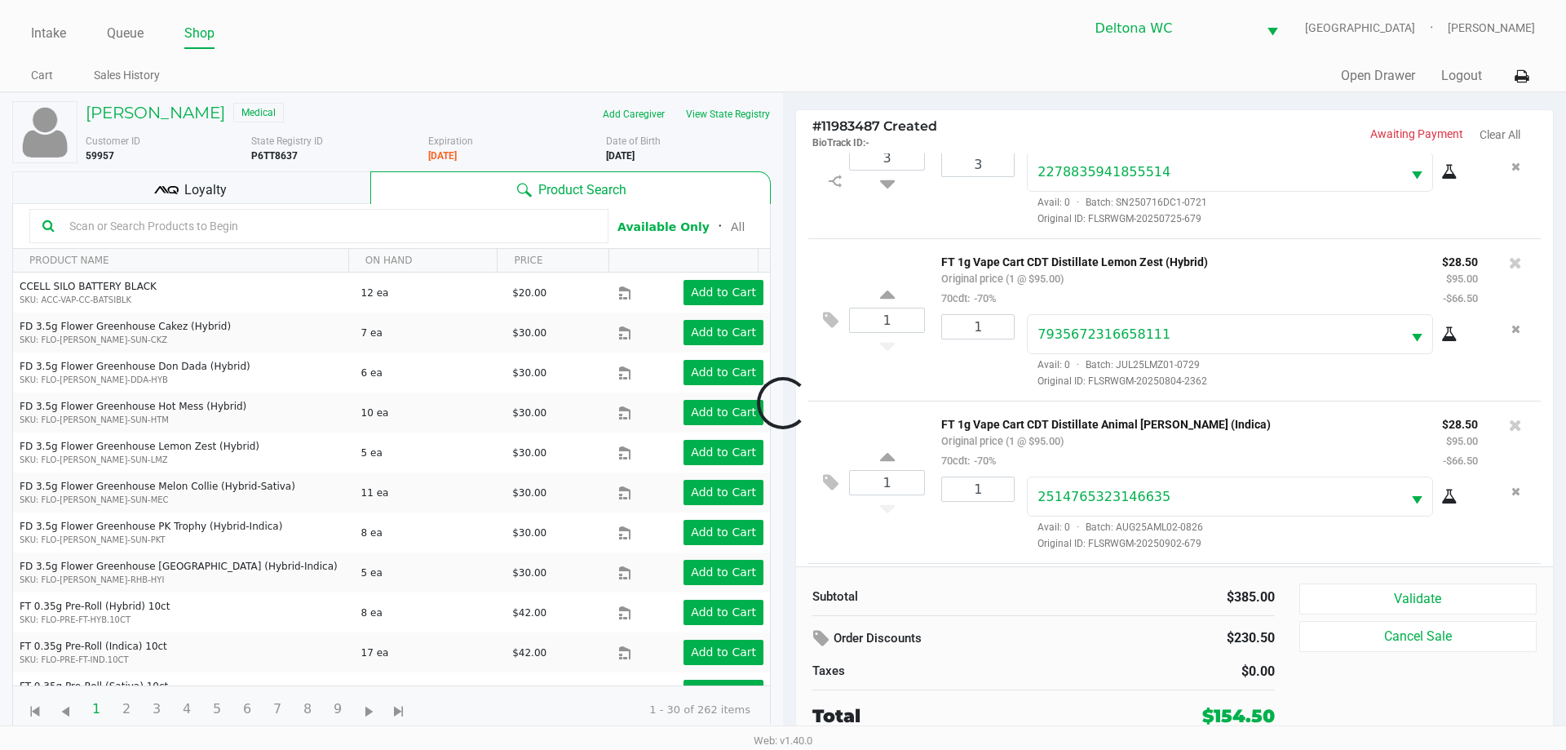
scroll to position [403, 0]
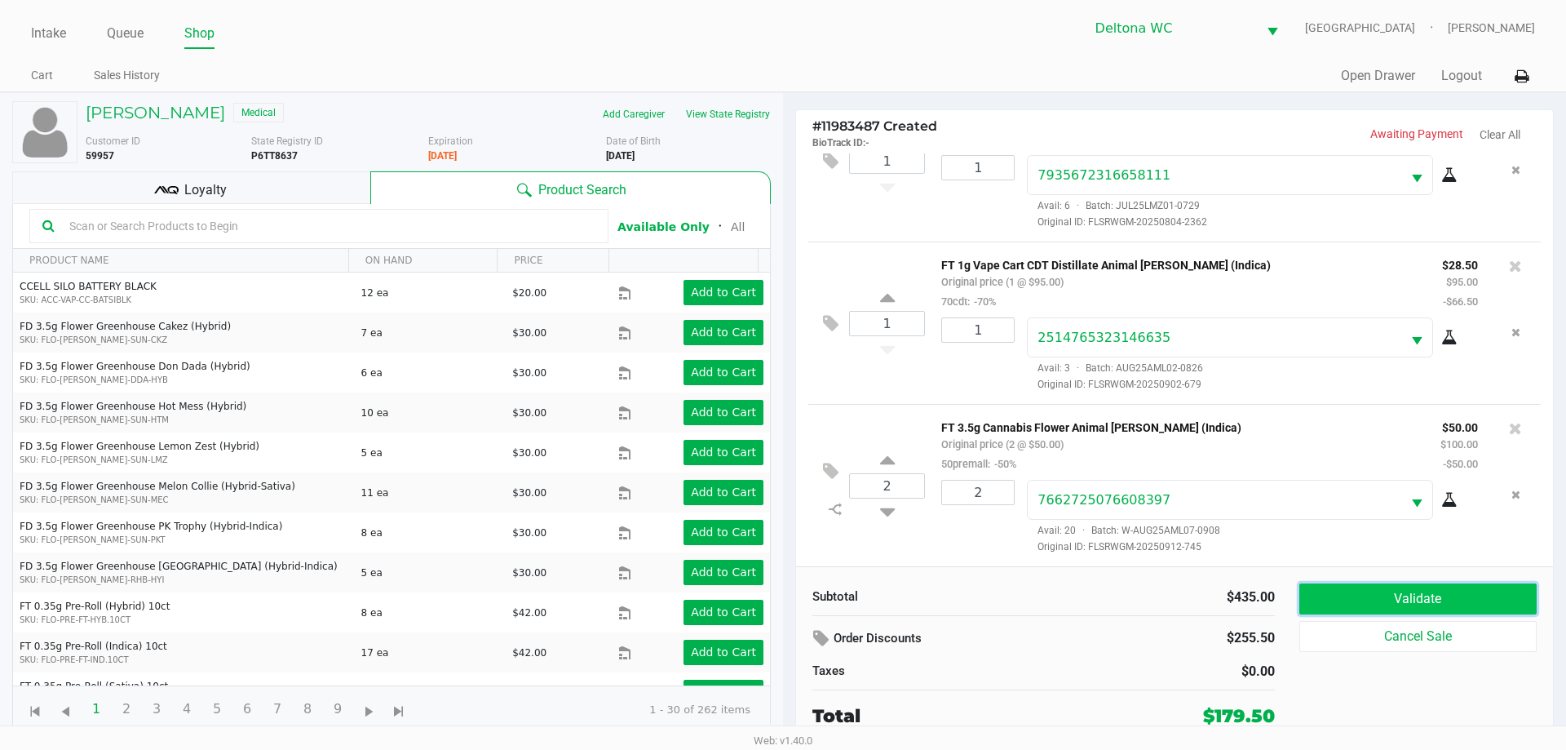
click at [1361, 610] on button "Validate" at bounding box center [1417, 598] width 237 height 31
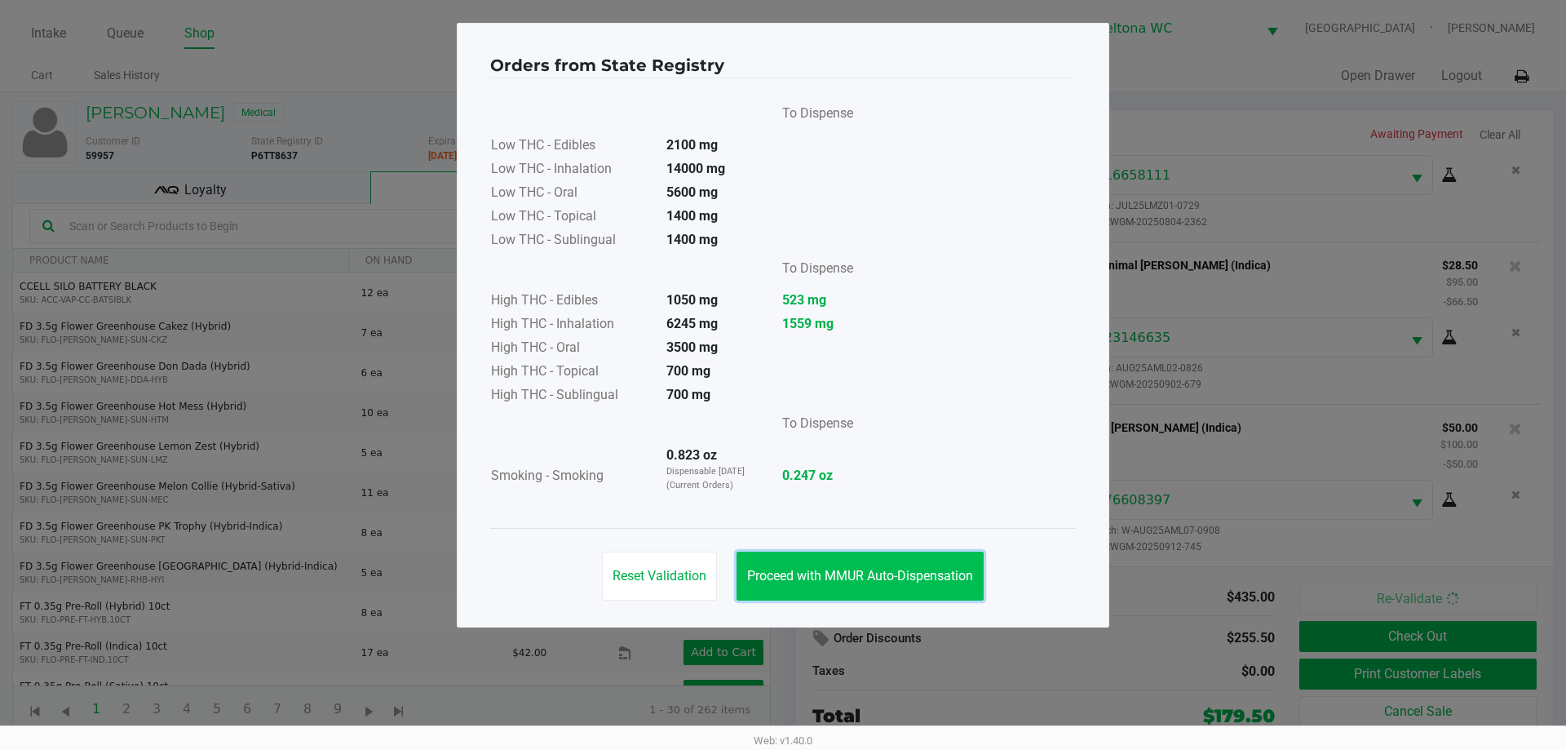
click at [862, 568] on span "Proceed with MMUR Auto-Dispensation" at bounding box center [860, 575] width 226 height 15
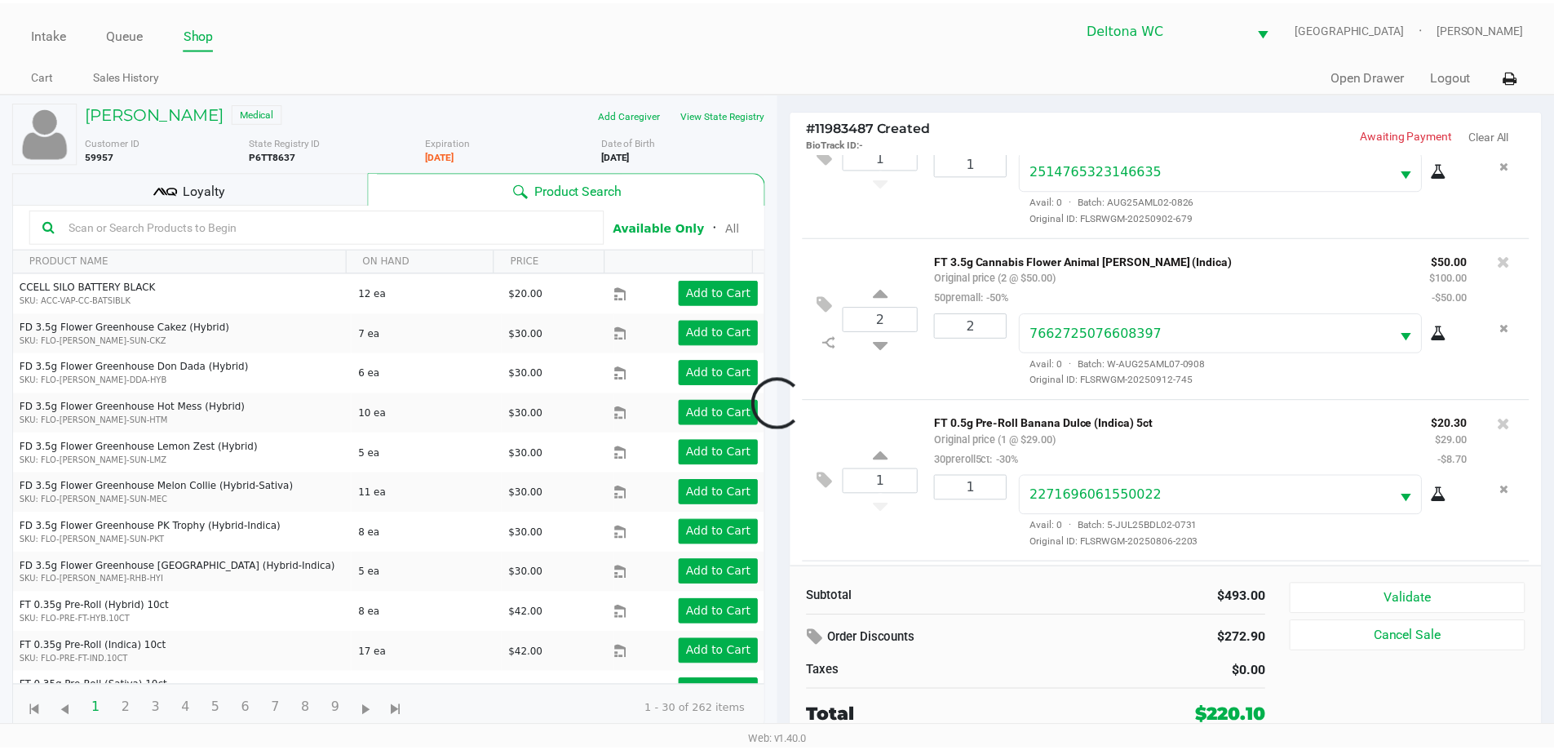
scroll to position [729, 0]
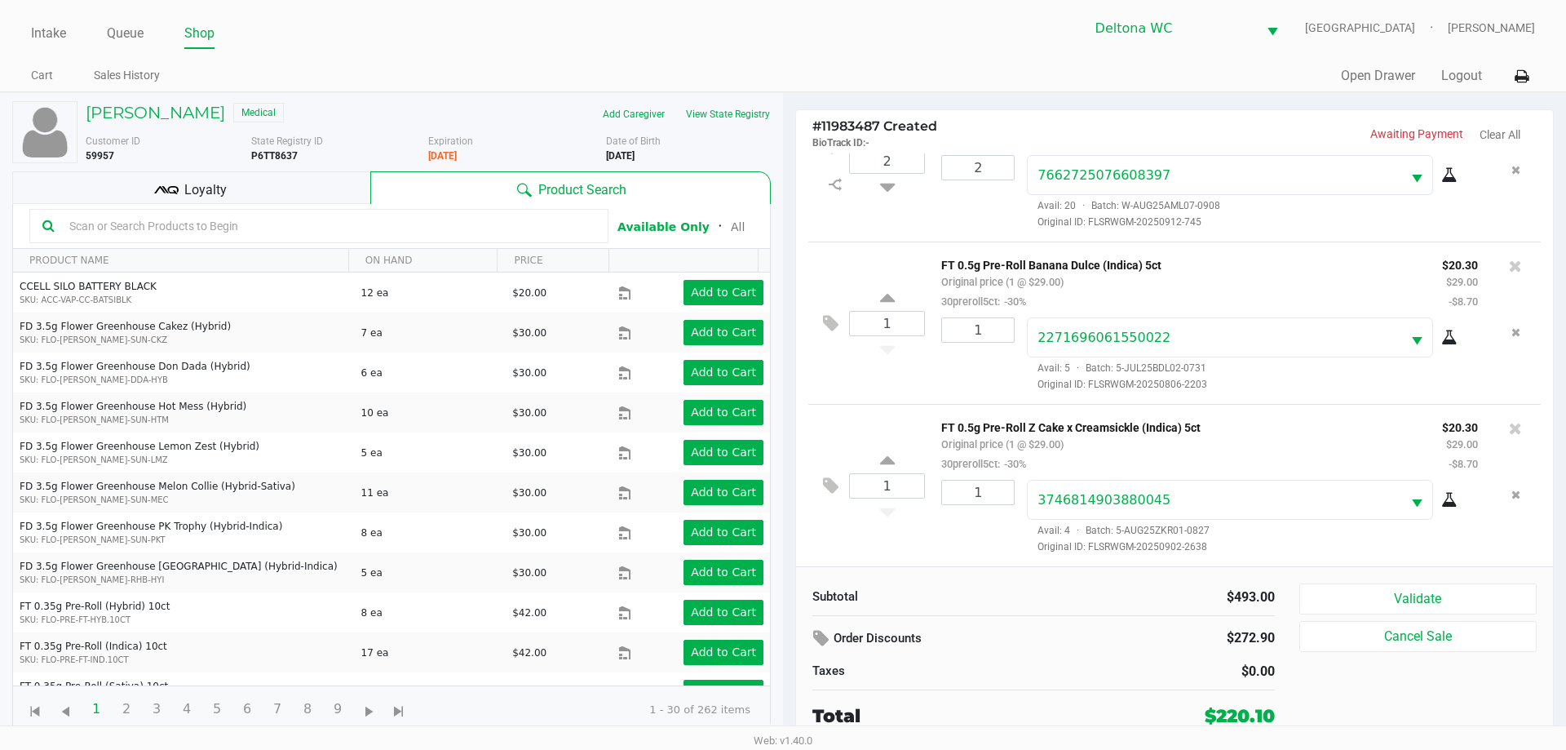
click at [264, 163] on div "Candace James Medical Add Caregiver View State Registry Customer ID 59957 State…" at bounding box center [391, 417] width 759 height 648
click at [254, 183] on div "Loyalty" at bounding box center [191, 187] width 358 height 33
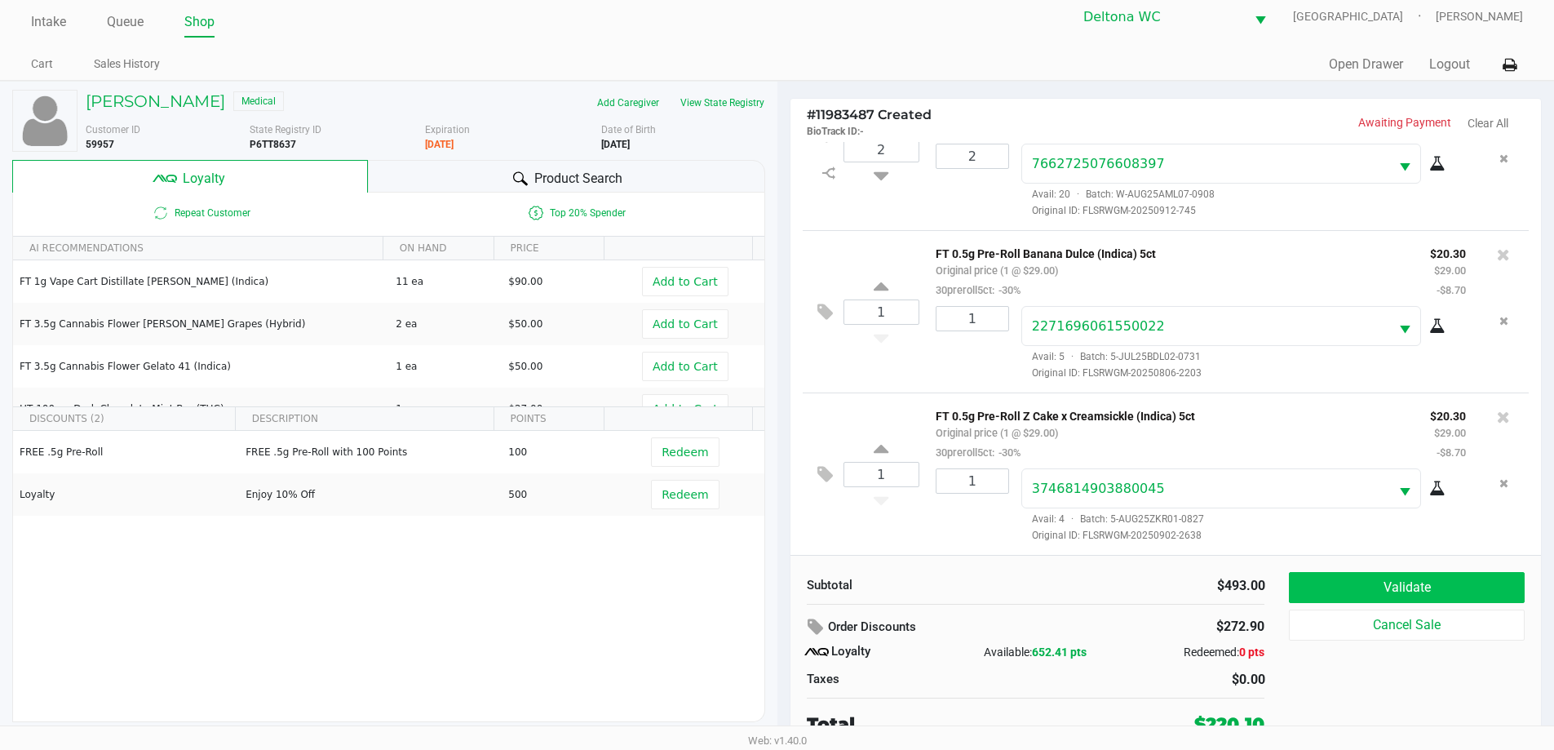
scroll to position [16, 0]
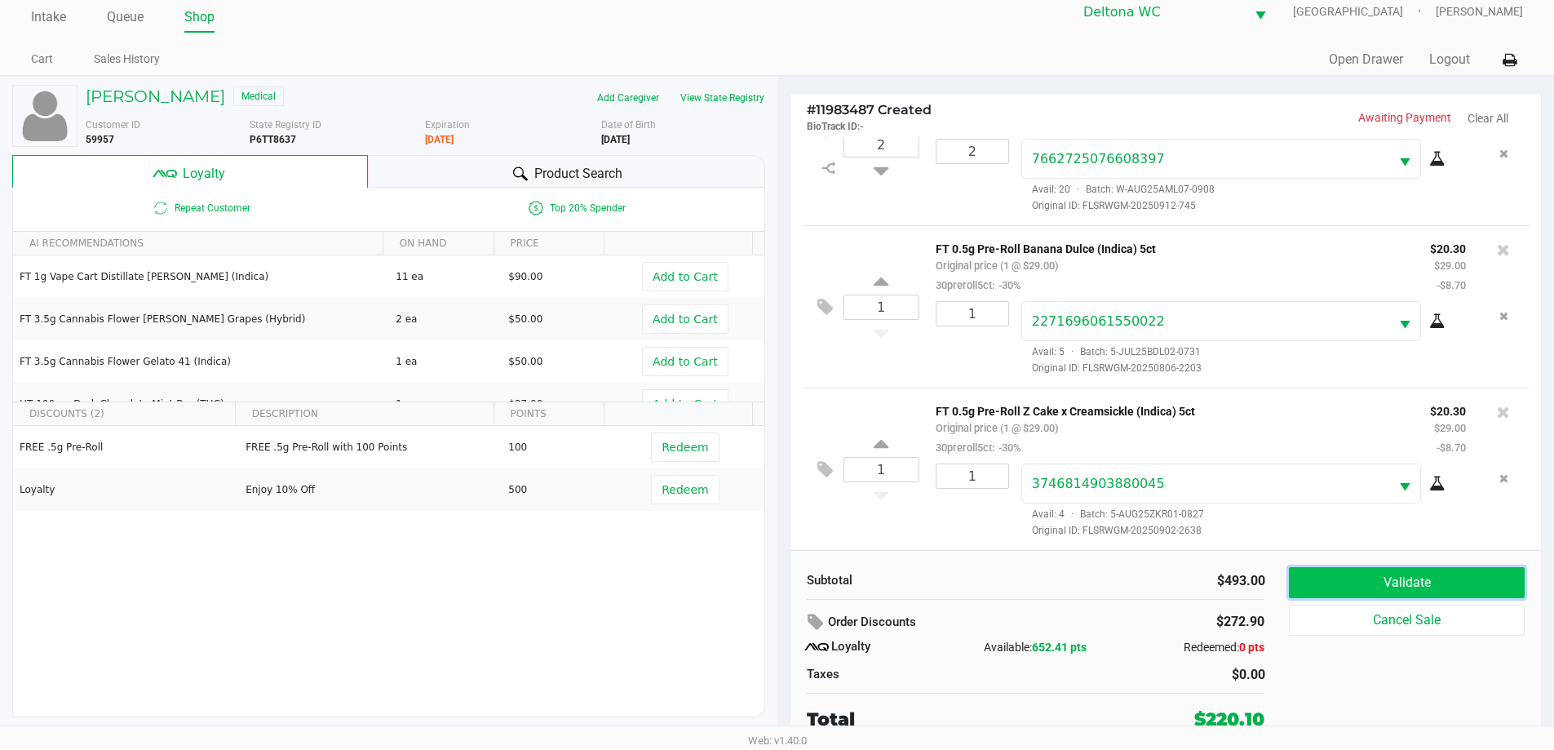
click at [1362, 574] on button "Validate" at bounding box center [1406, 582] width 235 height 31
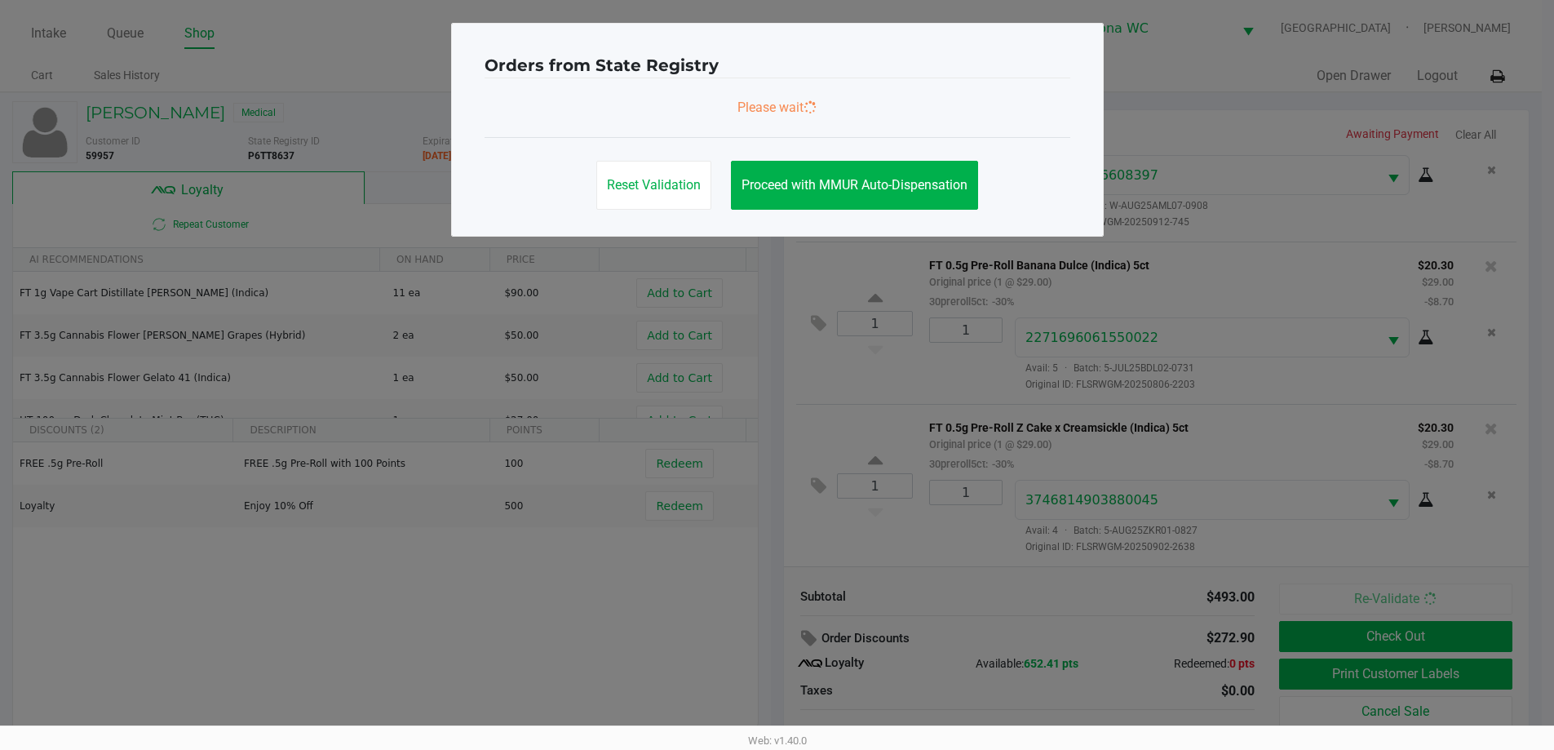
scroll to position [0, 0]
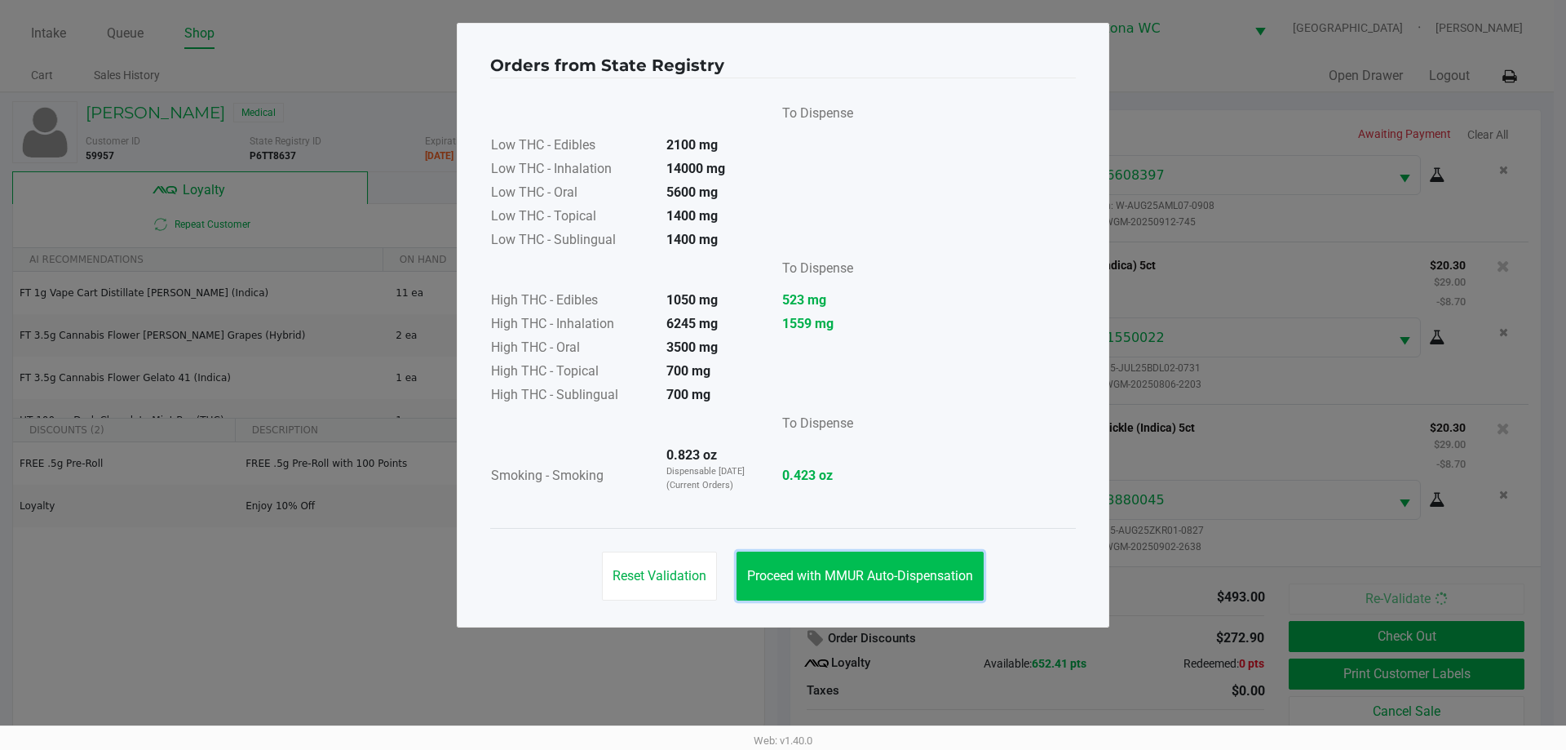
click at [833, 594] on button "Proceed with MMUR Auto-Dispensation" at bounding box center [860, 575] width 247 height 49
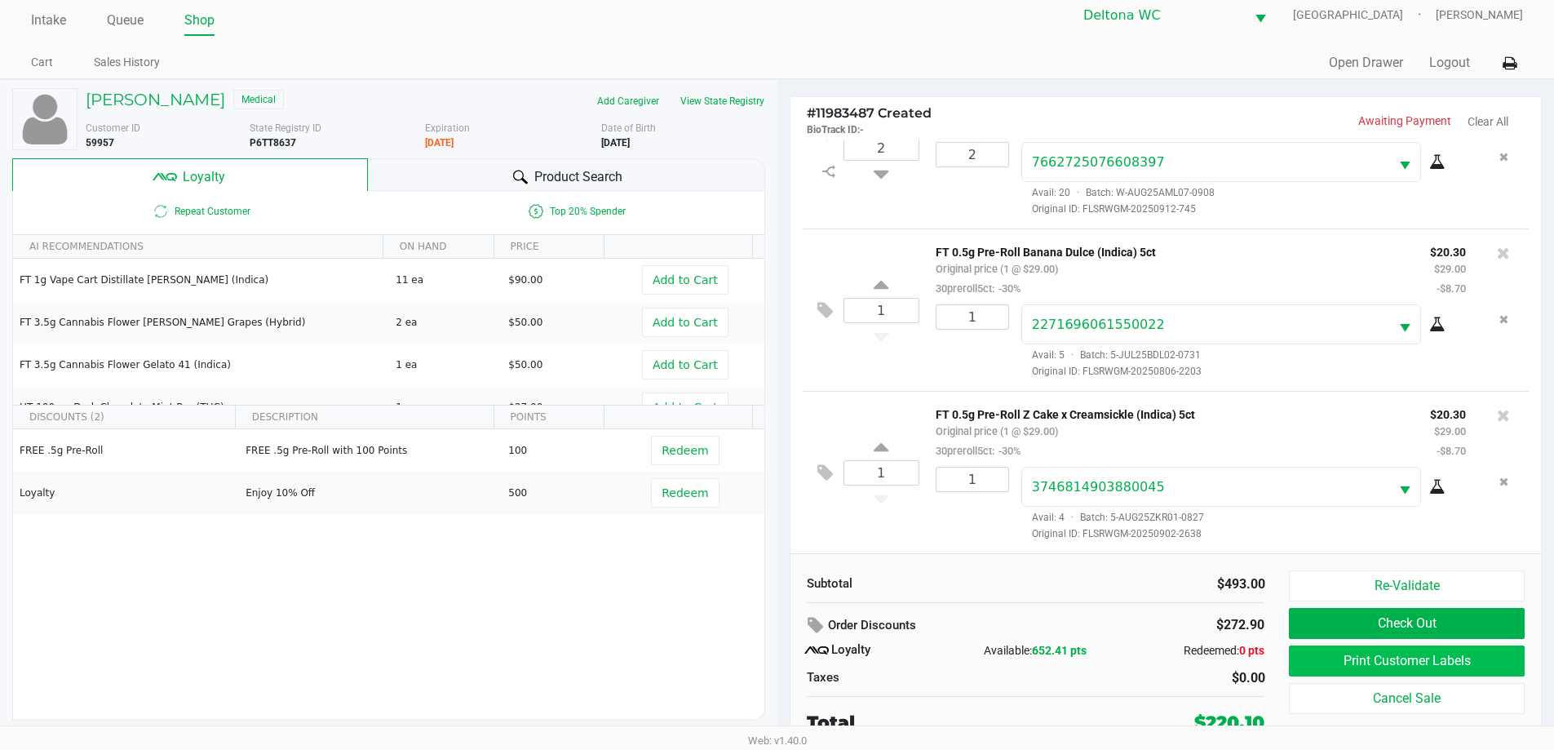
scroll to position [16, 0]
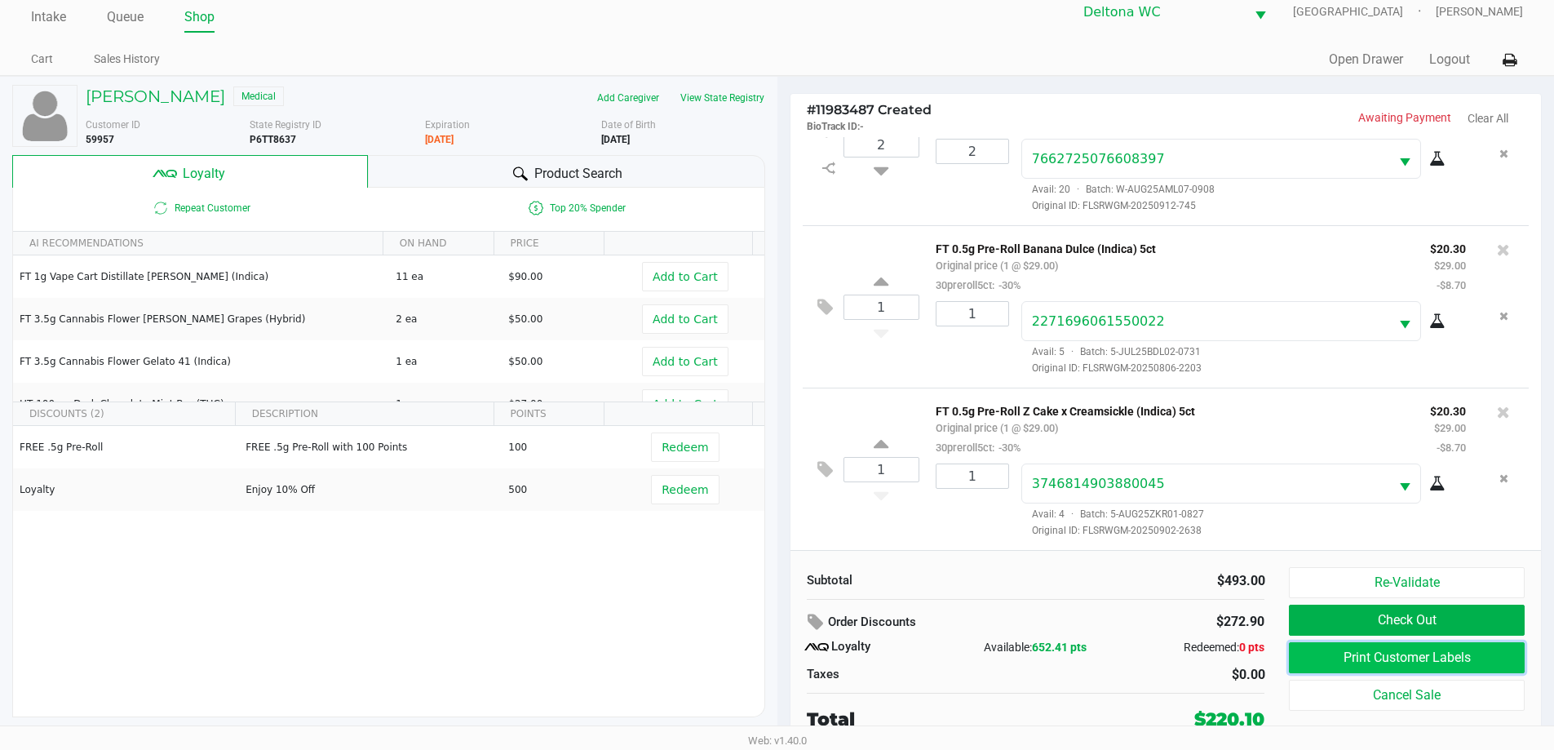
click at [1373, 658] on button "Print Customer Labels" at bounding box center [1406, 657] width 235 height 31
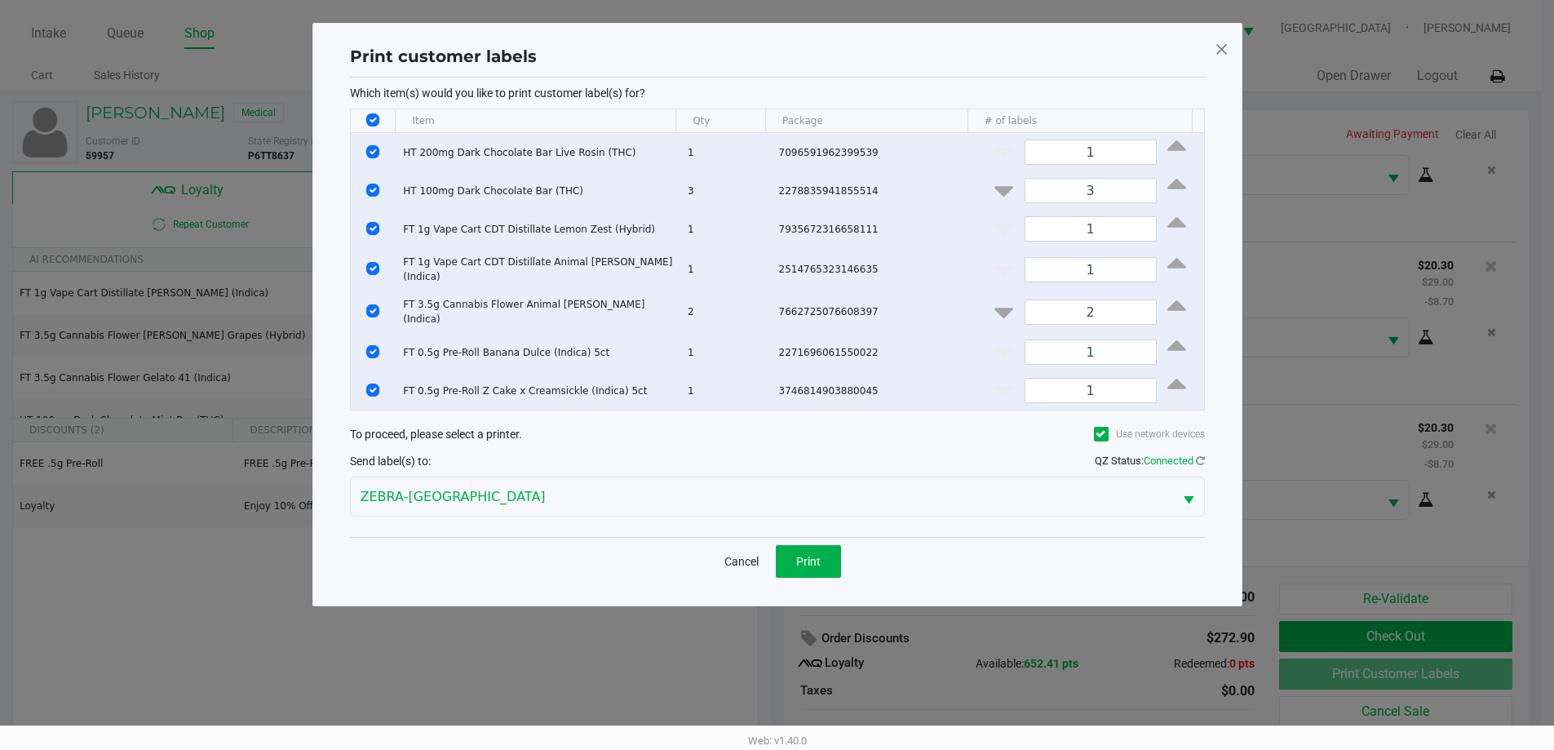
scroll to position [0, 0]
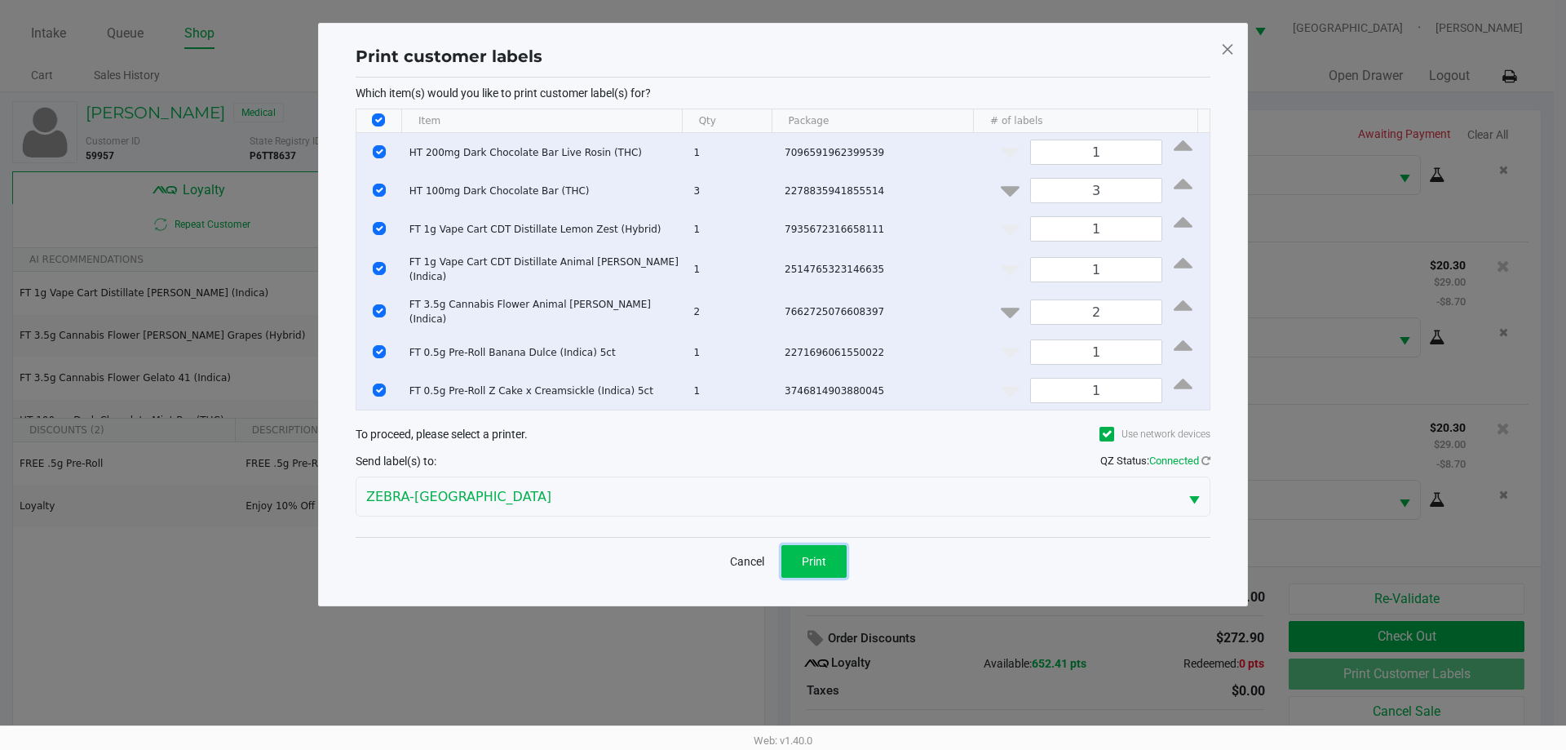
click at [811, 555] on span "Print" at bounding box center [814, 561] width 24 height 13
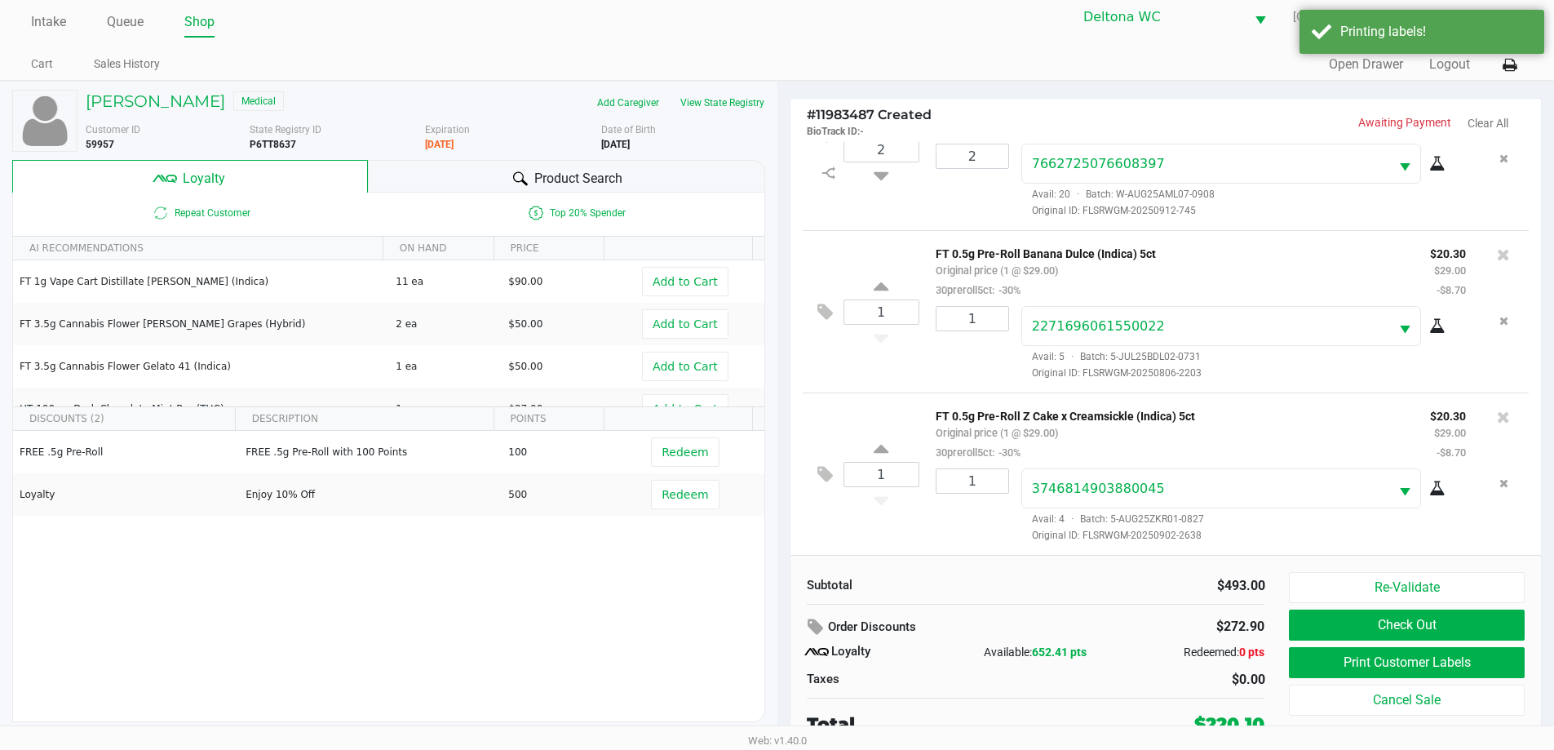
scroll to position [16, 0]
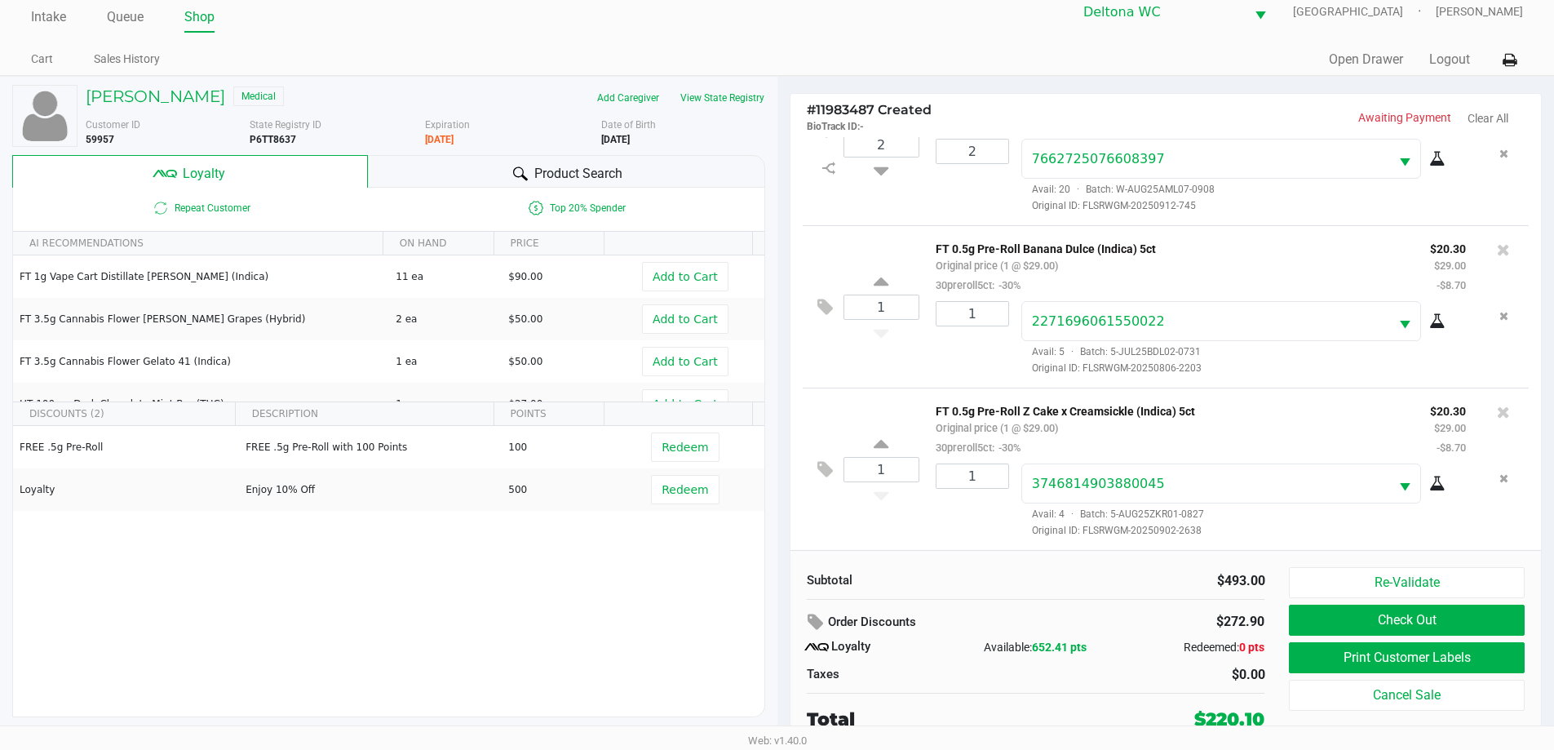
click at [1036, 604] on div "Subtotal $493.00 Order Discounts $272.90 Loyalty Available: 652.41 pts Redeemed…" at bounding box center [1035, 650] width 483 height 166
click at [1052, 559] on div "Subtotal $493.00 Order Discounts $272.90 Loyalty Available: 652.41 pts Redeemed…" at bounding box center [1165, 649] width 751 height 199
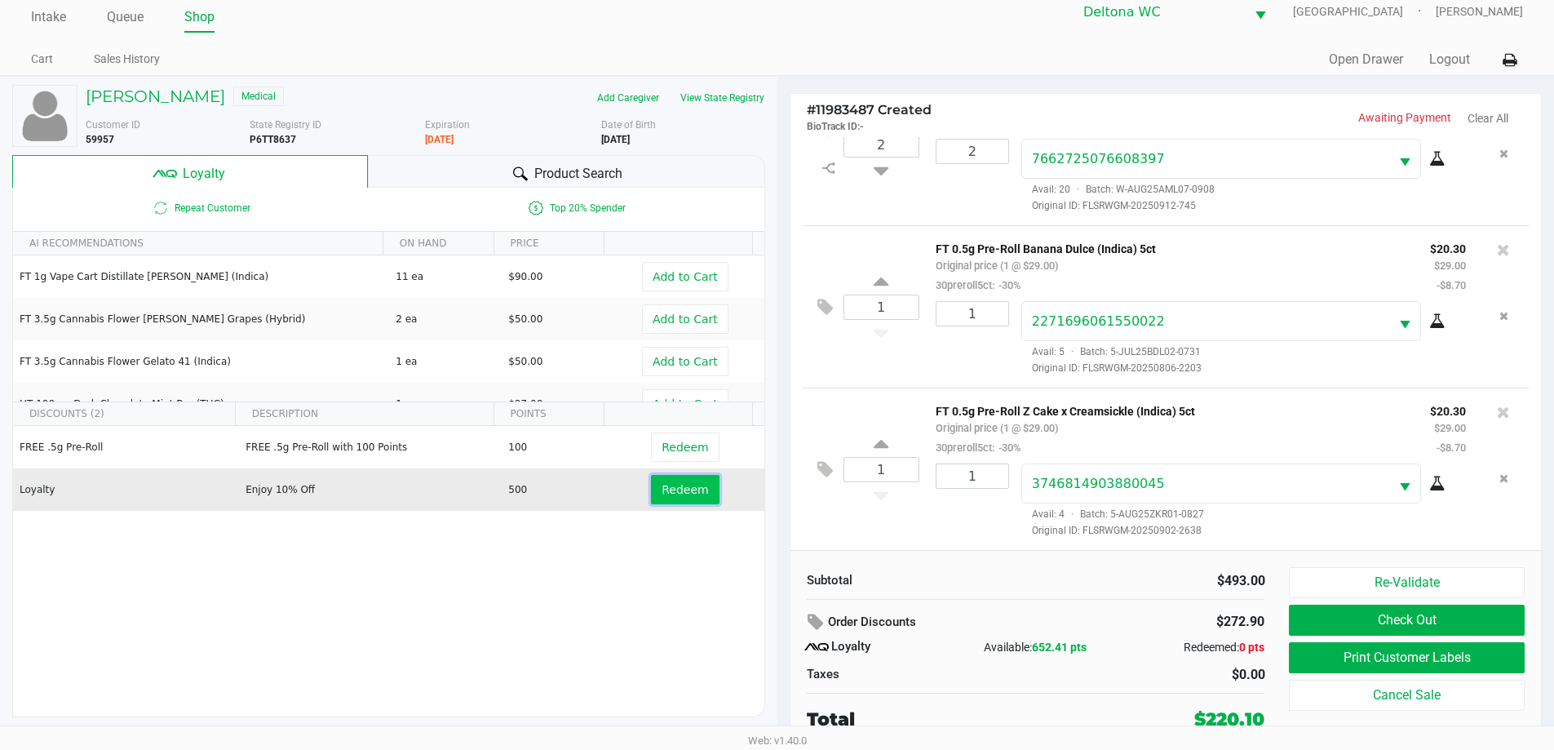
click at [667, 489] on span "Redeem" at bounding box center [684, 489] width 46 height 13
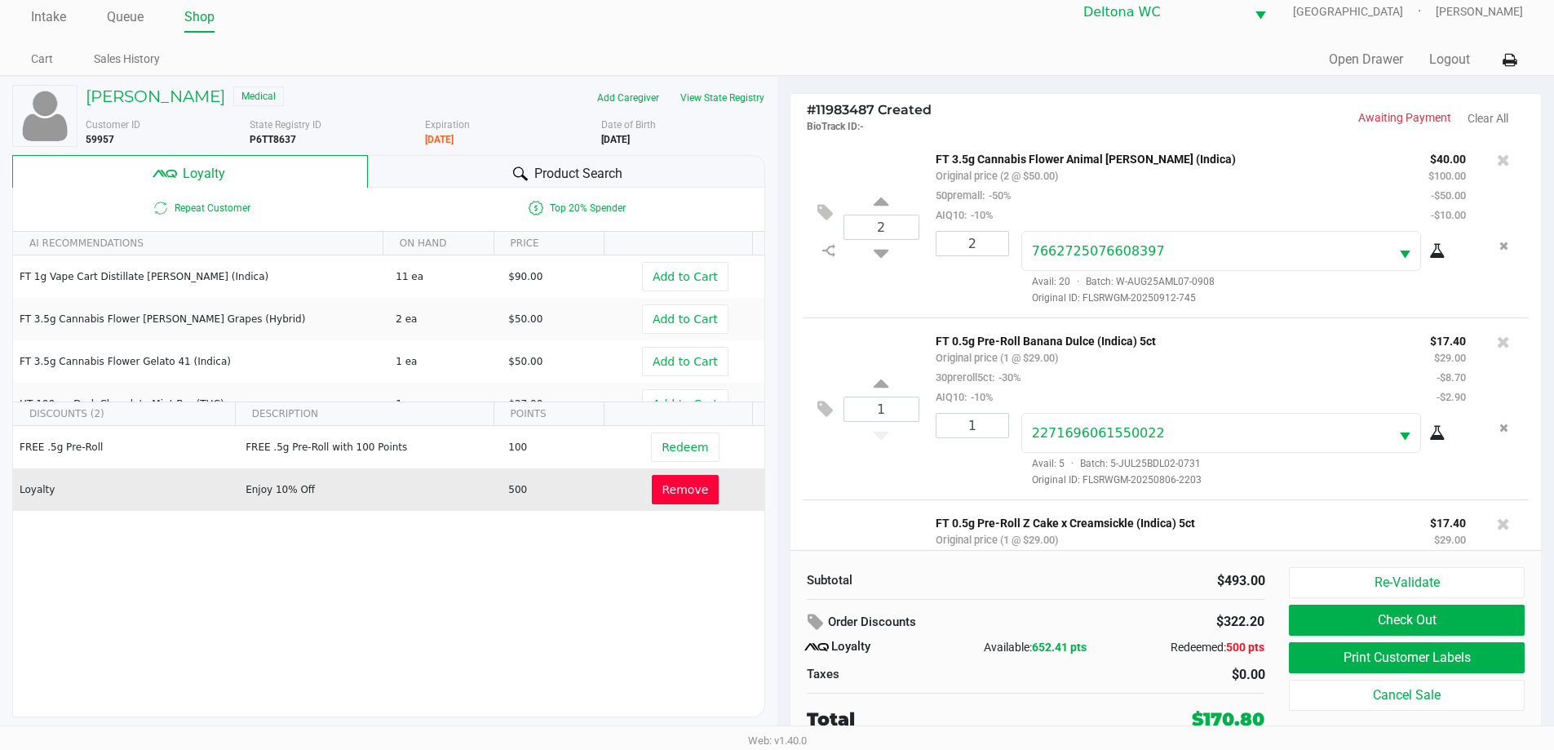
scroll to position [866, 0]
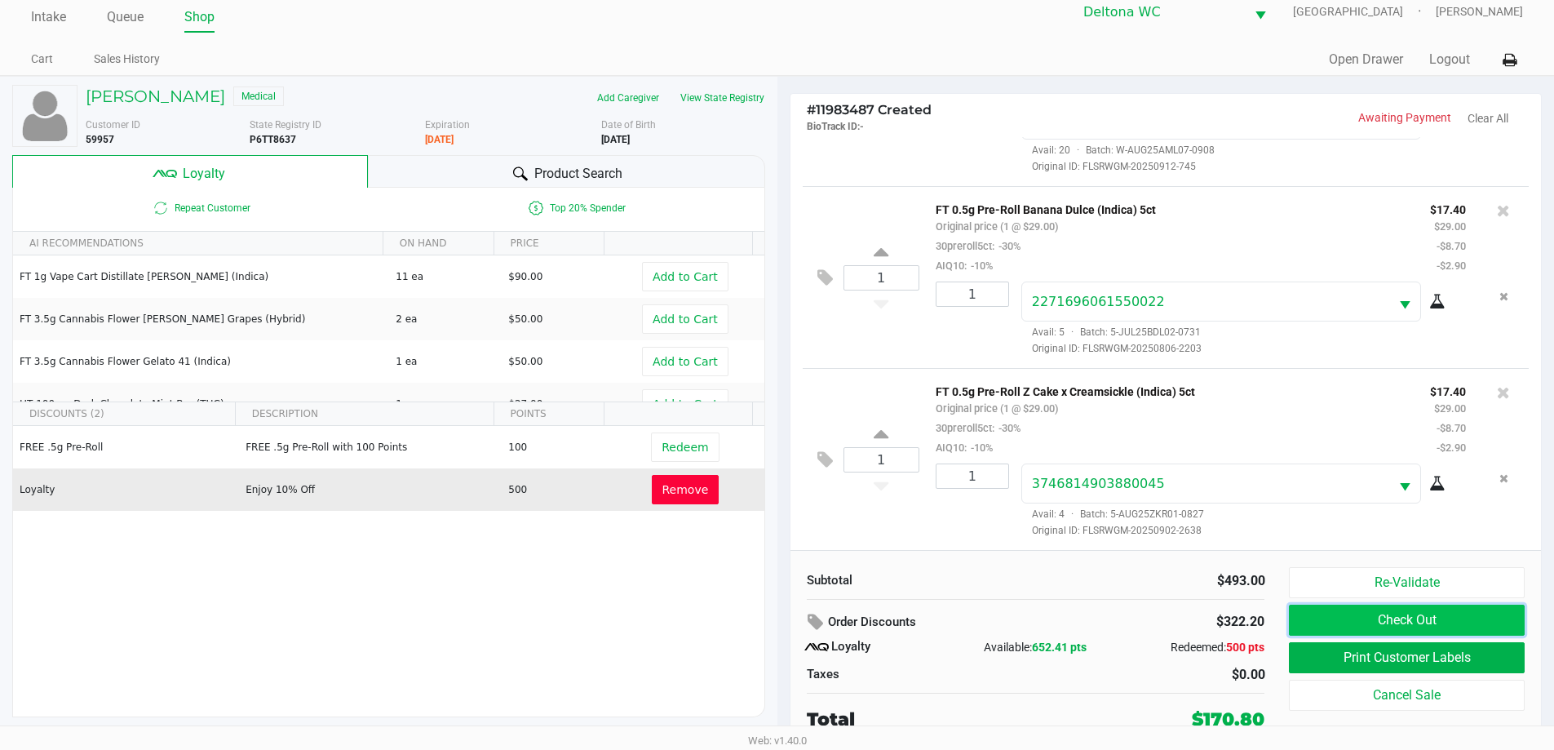
click at [1347, 629] on button "Check Out" at bounding box center [1406, 619] width 235 height 31
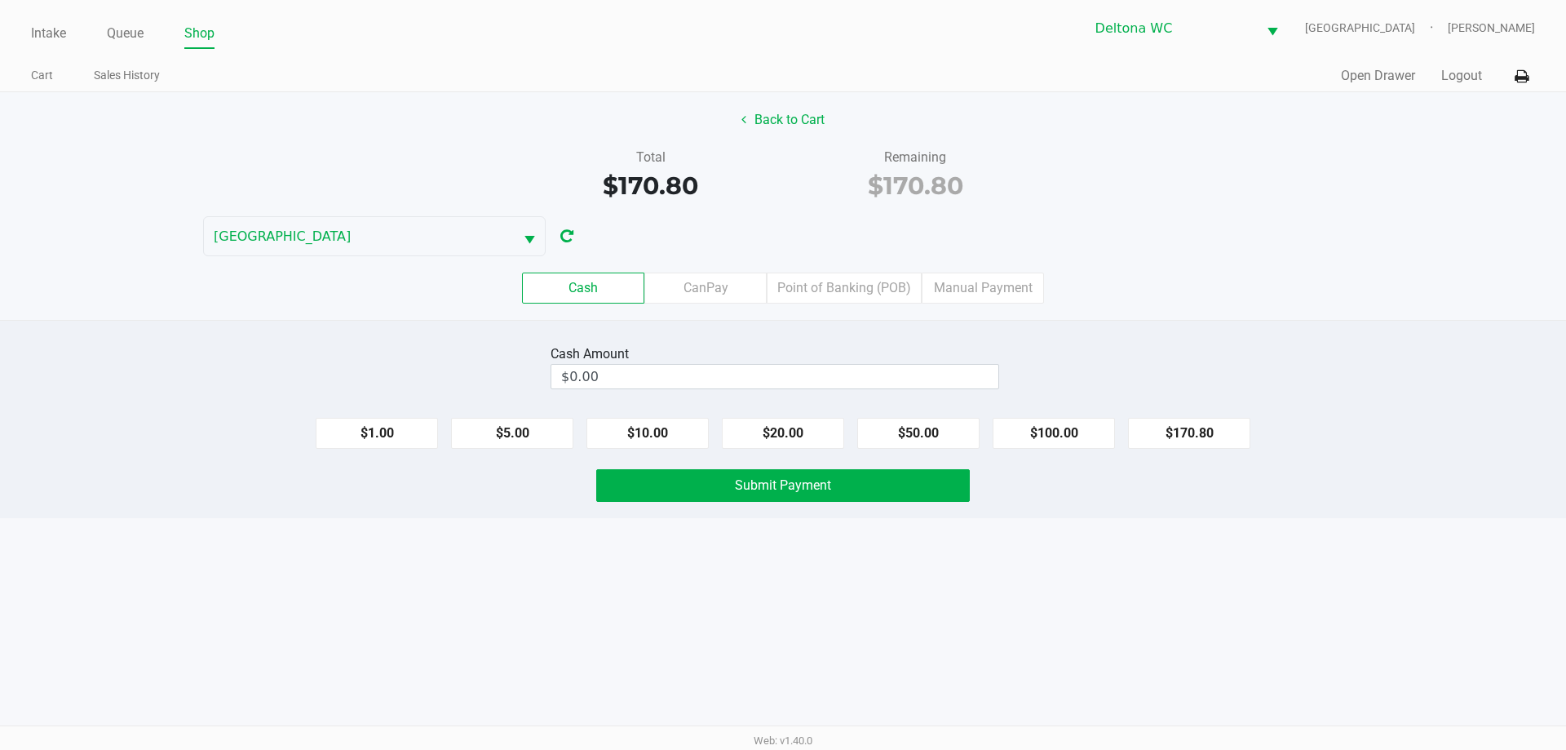
click at [842, 297] on label "Point of Banking (POB)" at bounding box center [844, 287] width 155 height 31
click at [0, 0] on 7 "Point of Banking (POB)" at bounding box center [0, 0] width 0 height 0
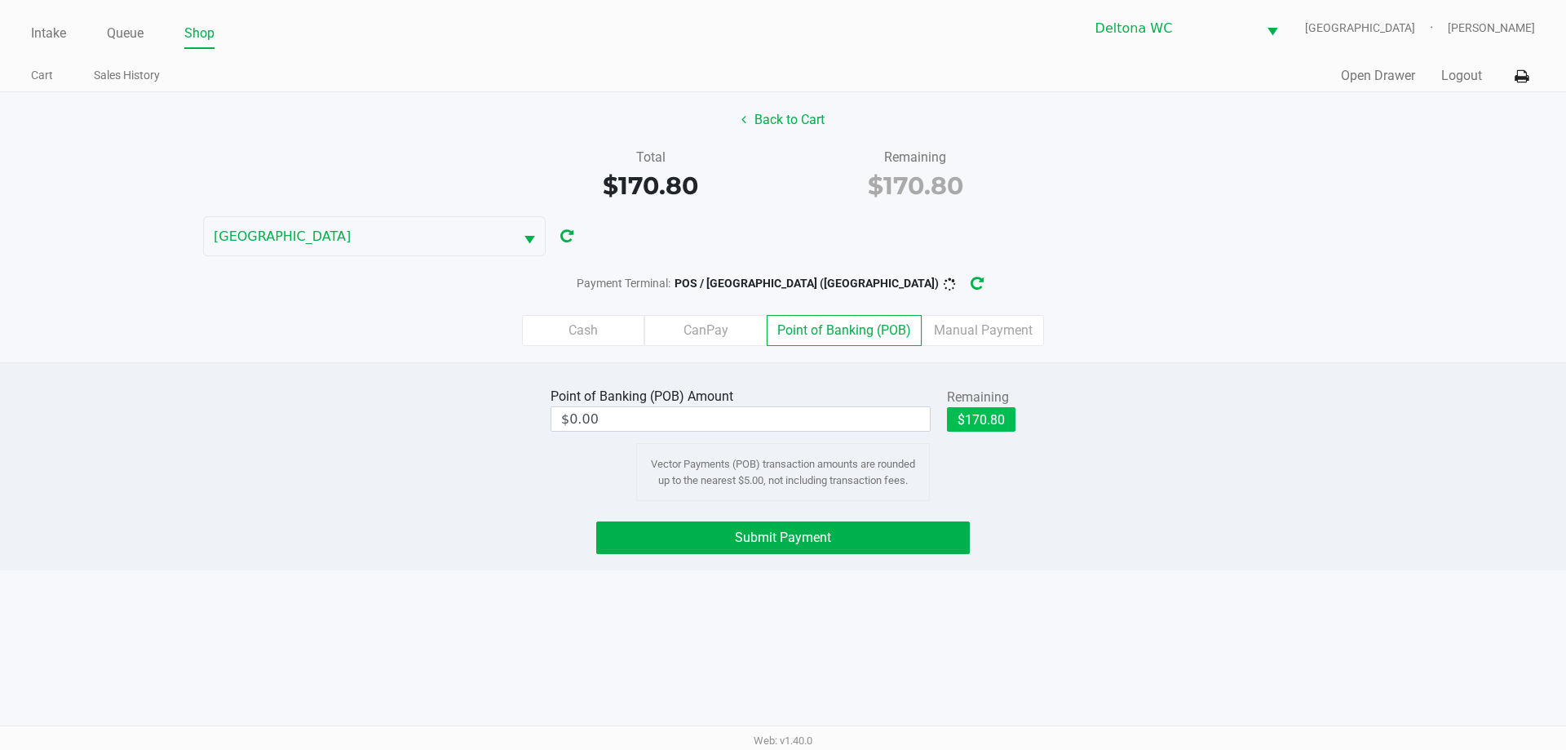
click at [989, 411] on button "$170.80" at bounding box center [981, 419] width 69 height 24
type input "$170.80"
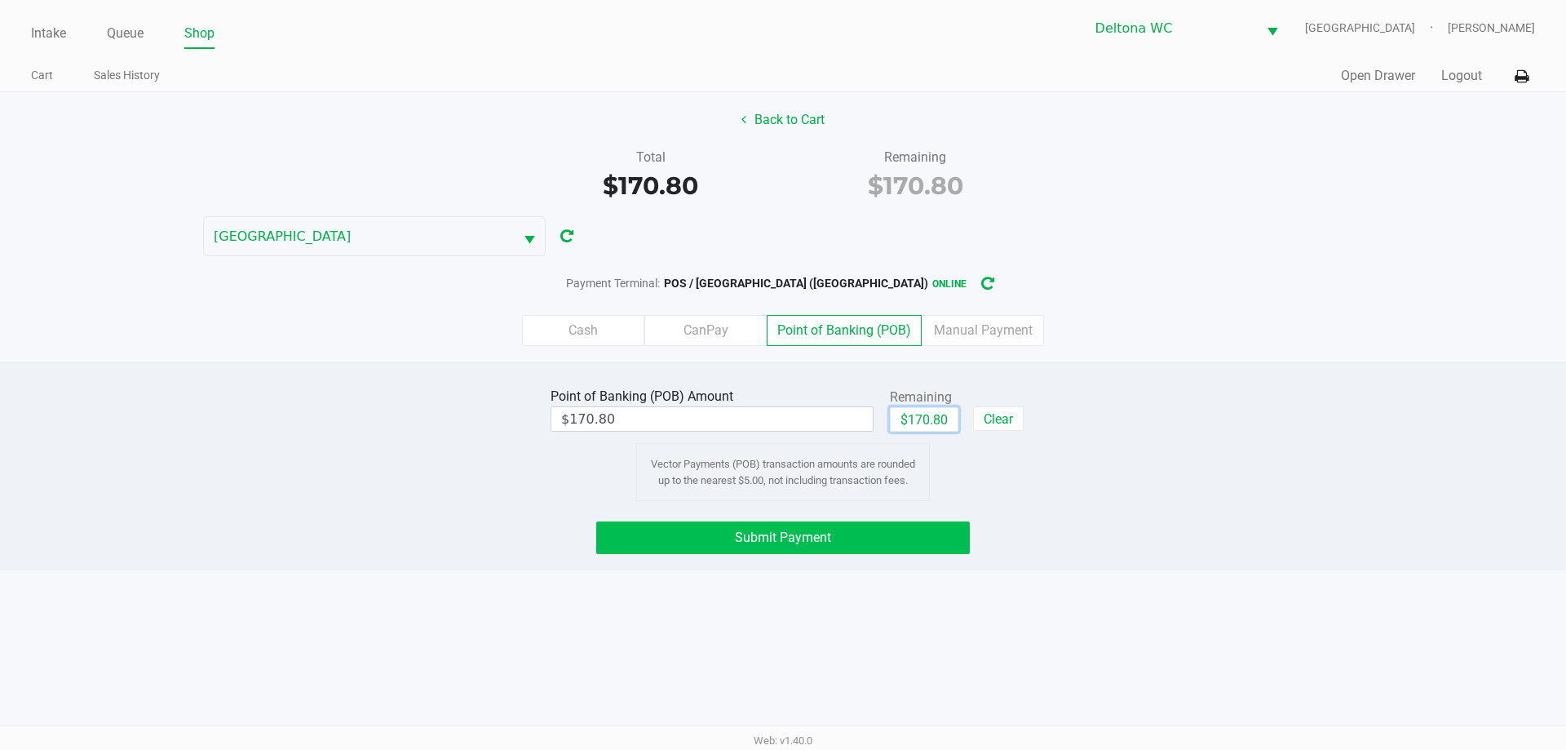
click at [820, 526] on button "Submit Payment" at bounding box center [783, 537] width 374 height 33
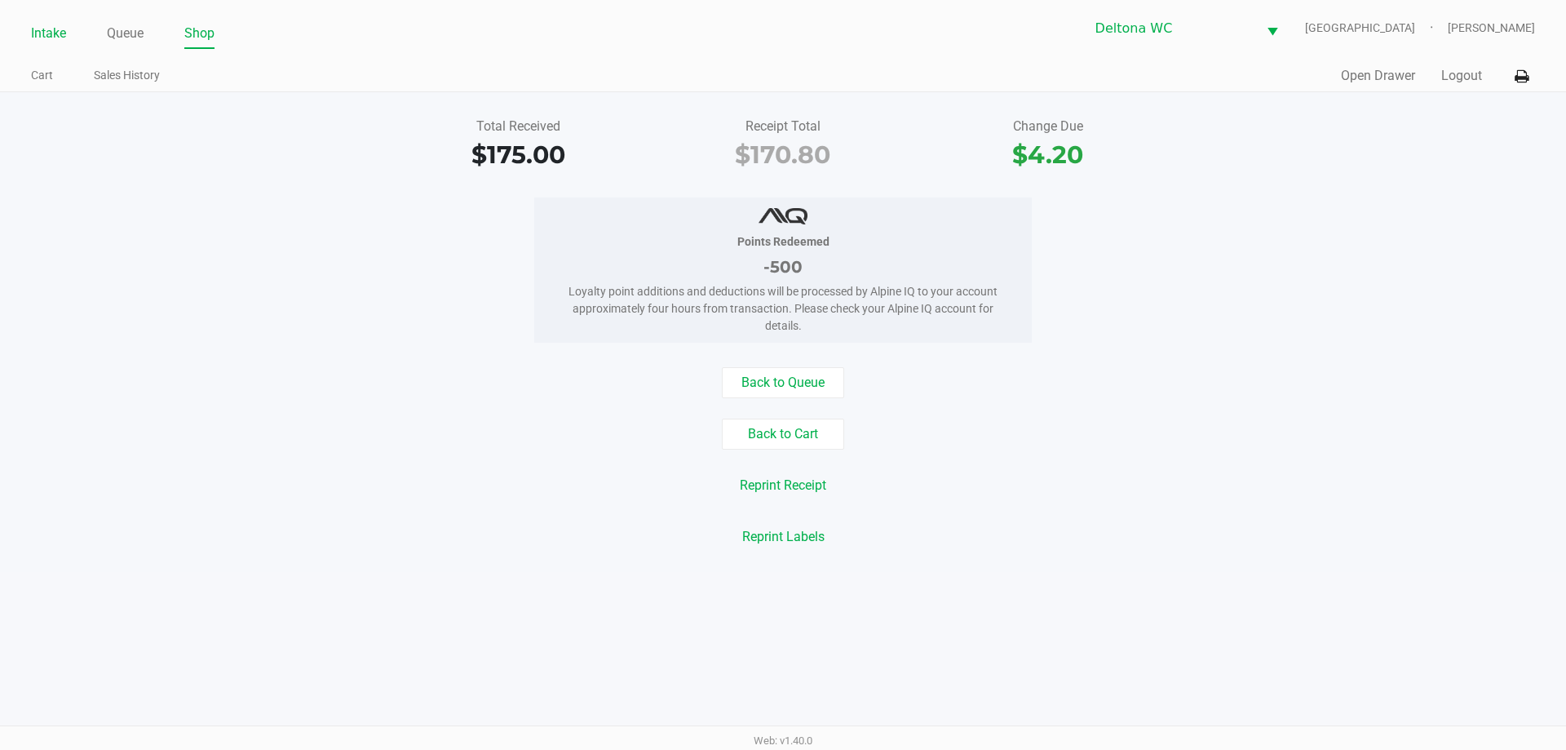
click at [60, 38] on link "Intake" at bounding box center [48, 33] width 35 height 23
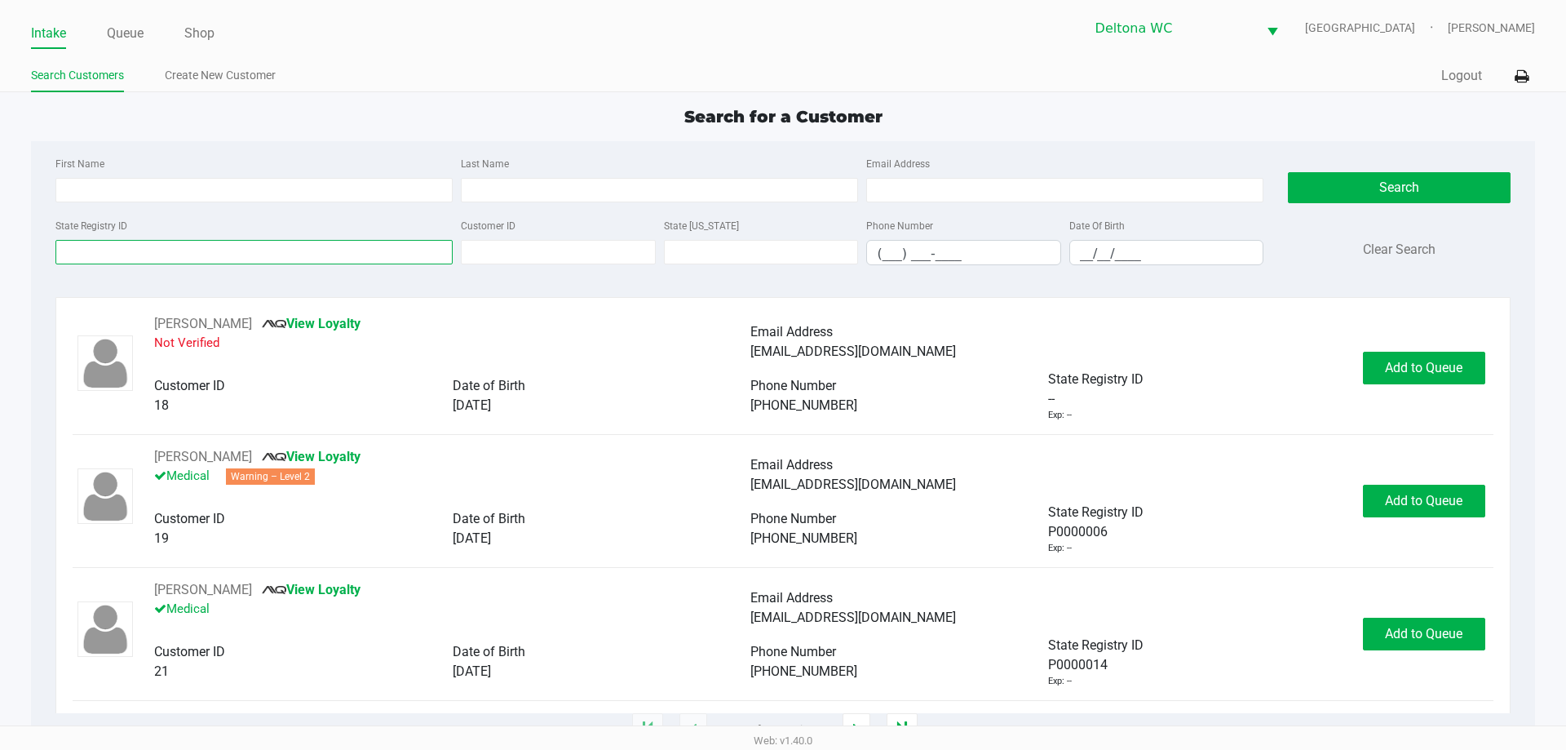
click at [136, 254] on input "State Registry ID" at bounding box center [253, 252] width 397 height 24
click at [139, 254] on input "State Registry ID" at bounding box center [253, 252] width 397 height 24
click at [142, 233] on div "State Registry ID" at bounding box center [253, 240] width 405 height 50
click at [148, 203] on div "First Name Last Name Email Address" at bounding box center [659, 184] width 1216 height 62
click at [148, 201] on input "First Name" at bounding box center [253, 190] width 397 height 24
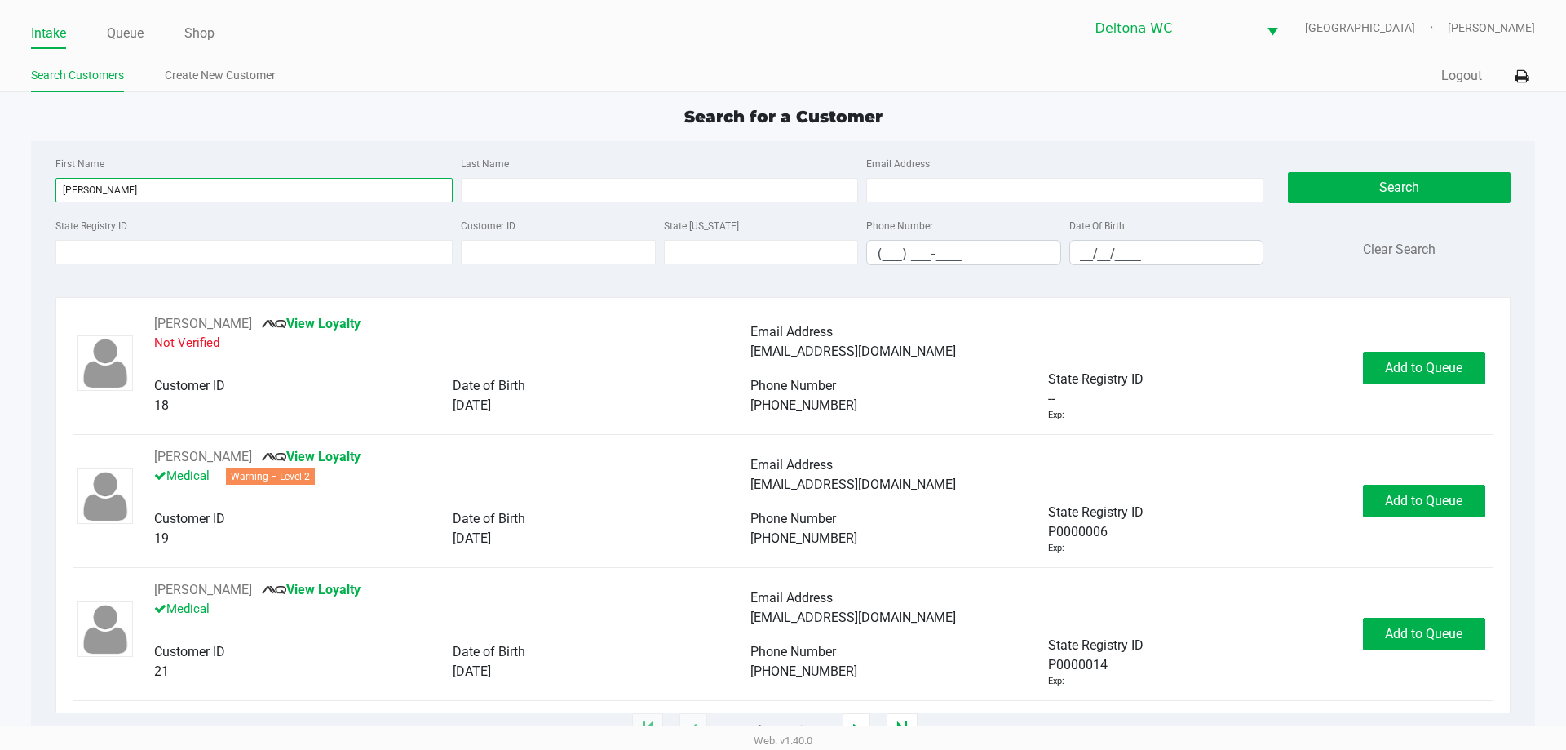
type input "antoine"
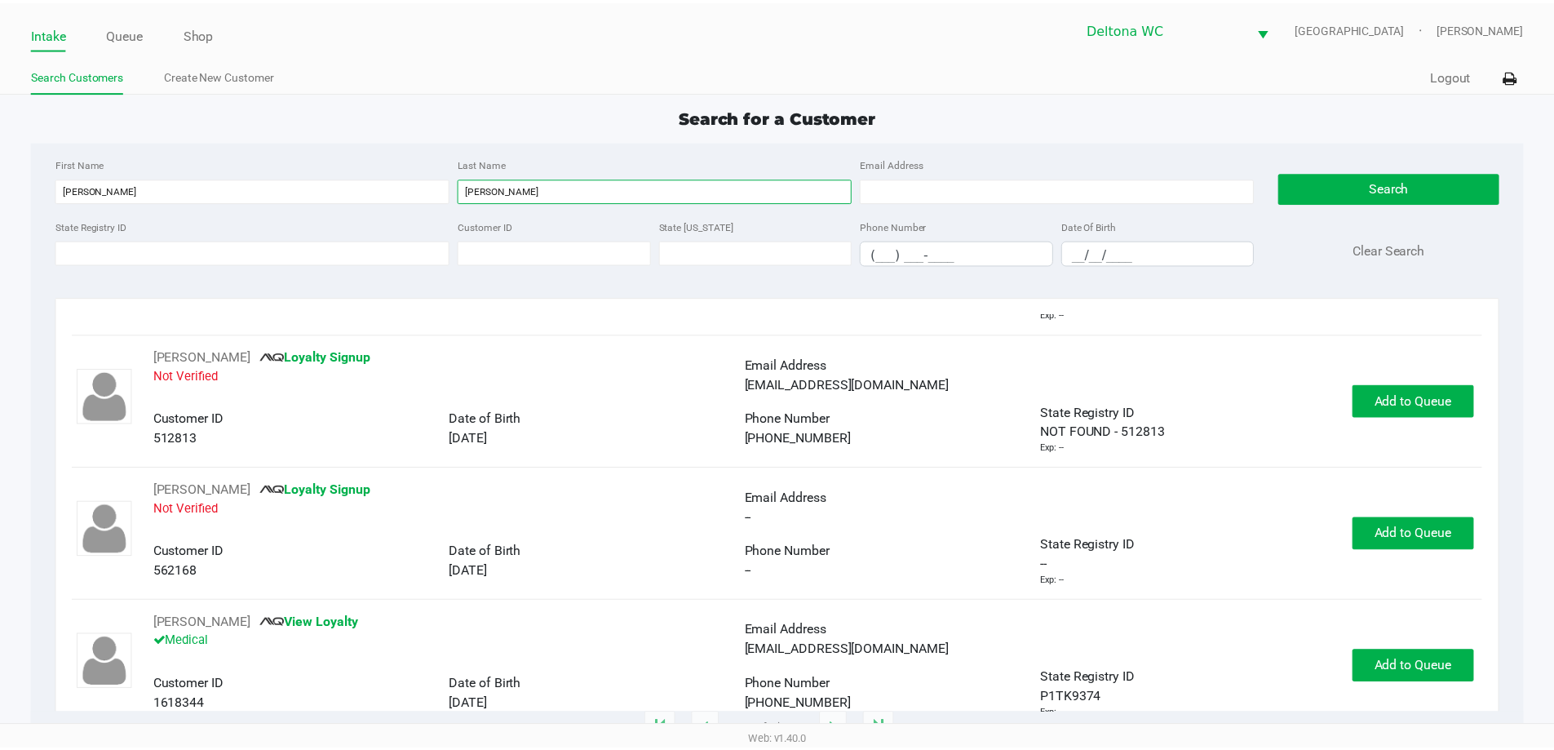
scroll to position [399, 0]
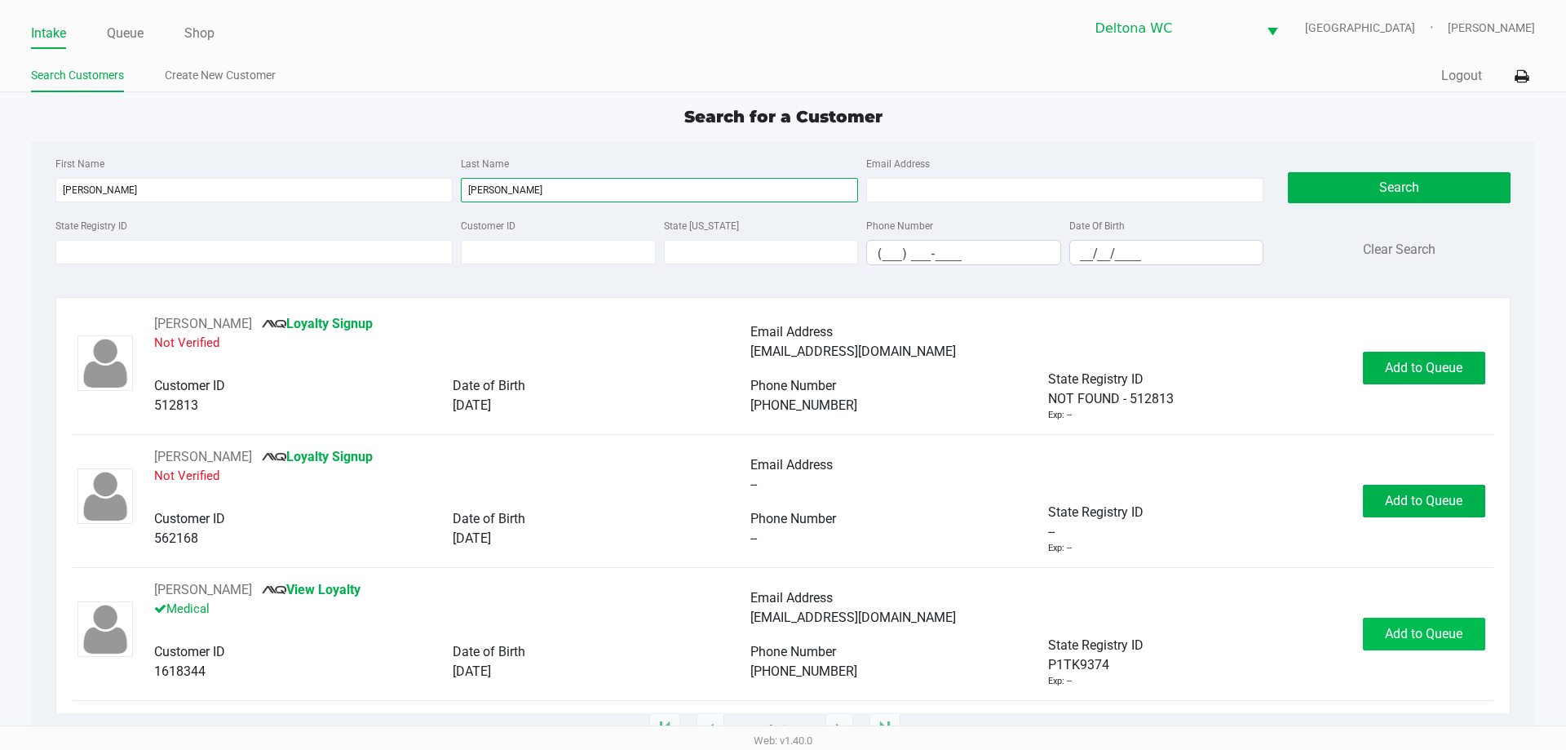
type input "williams"
click at [1417, 629] on span "Add to Queue" at bounding box center [1423, 633] width 77 height 15
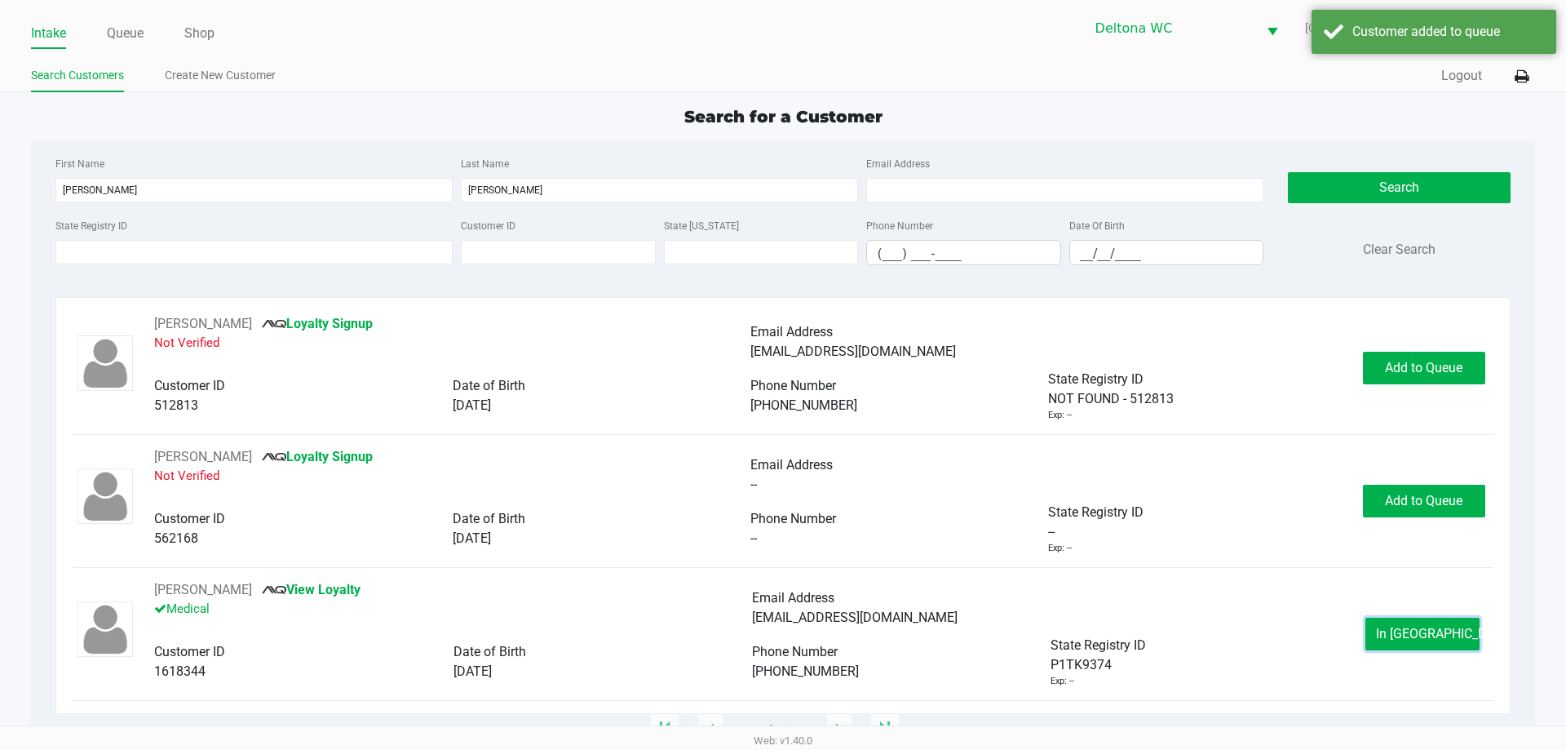
click at [1390, 639] on span "In Queue" at bounding box center [1444, 633] width 137 height 15
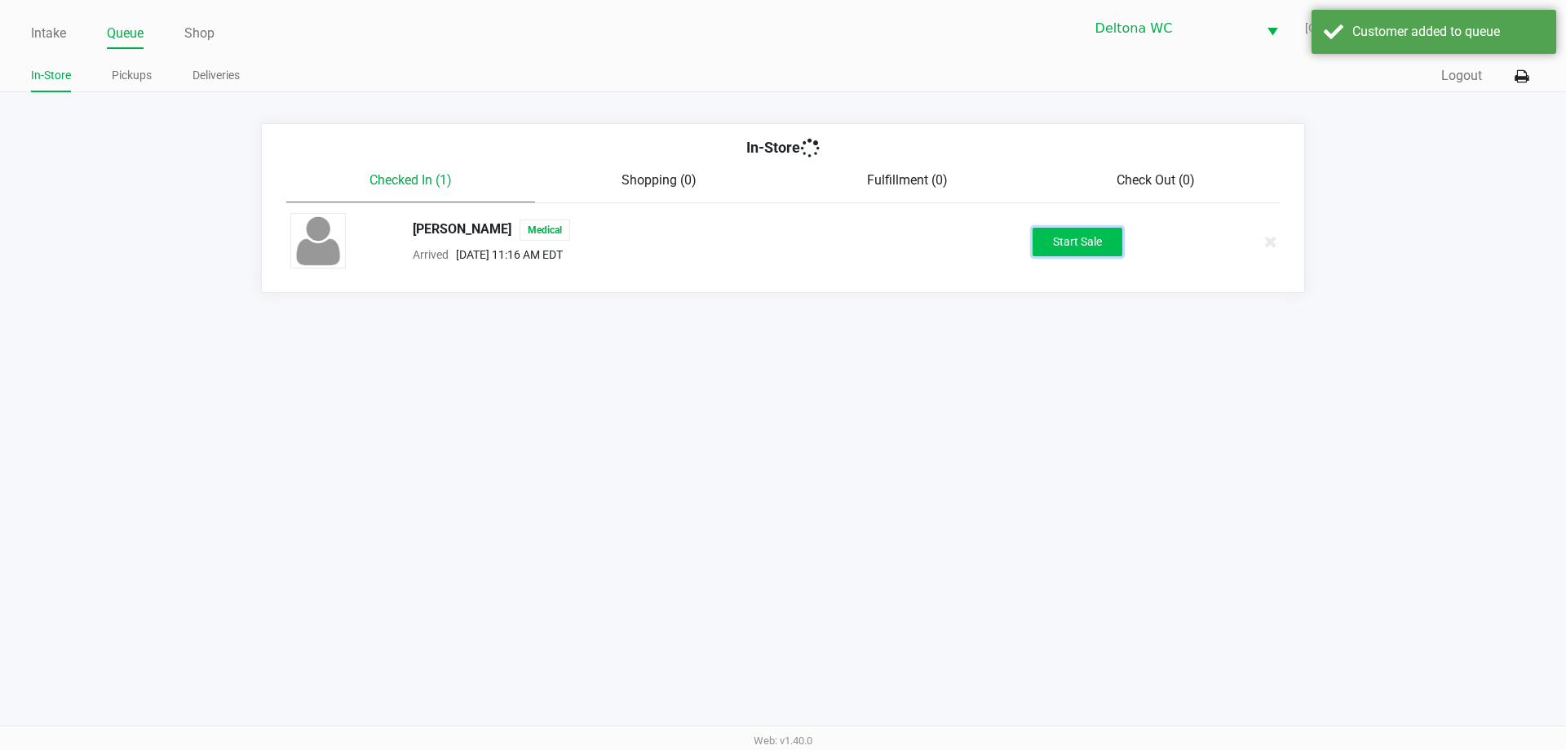
click at [1068, 247] on button "Start Sale" at bounding box center [1078, 242] width 90 height 29
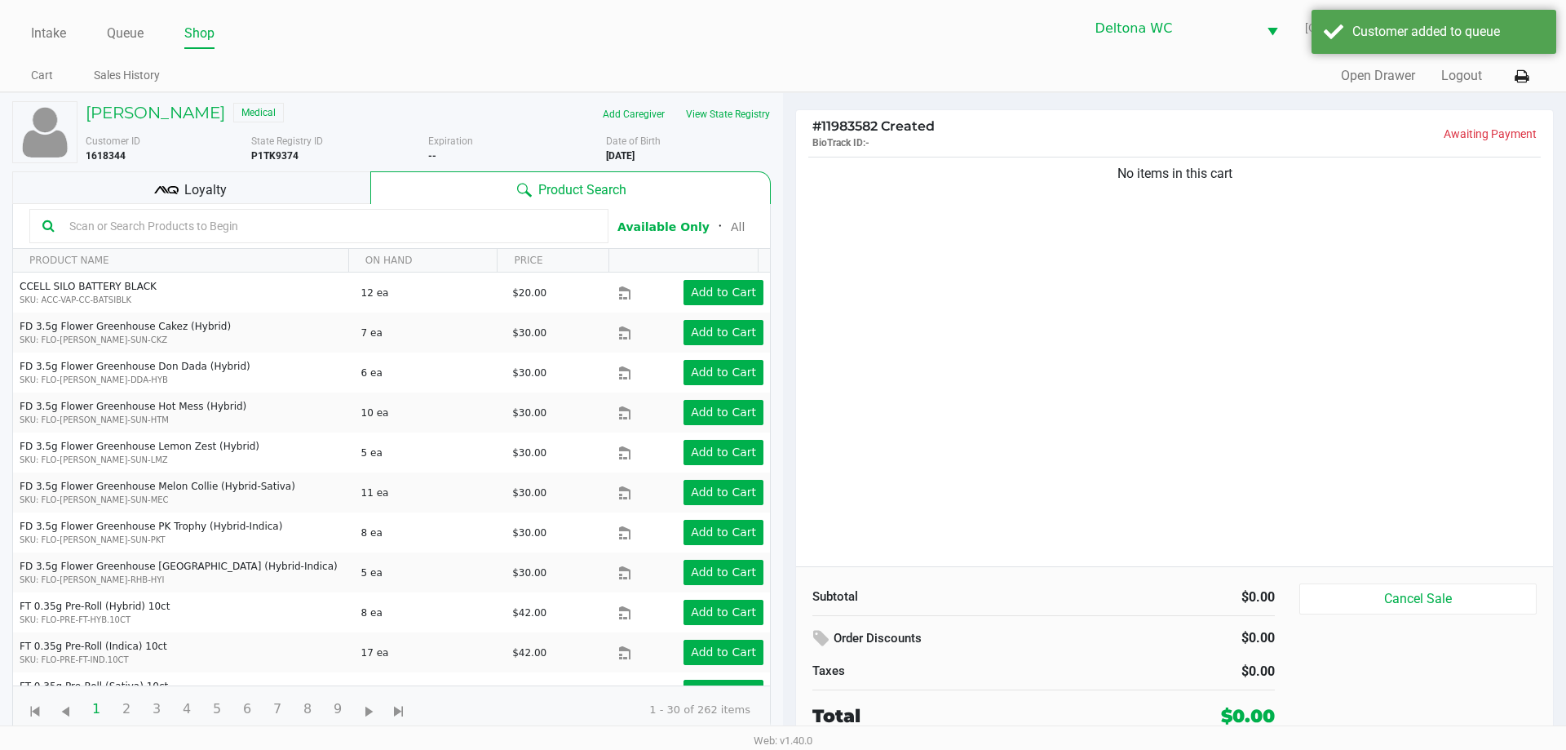
click at [242, 189] on div "Loyalty" at bounding box center [191, 187] width 358 height 33
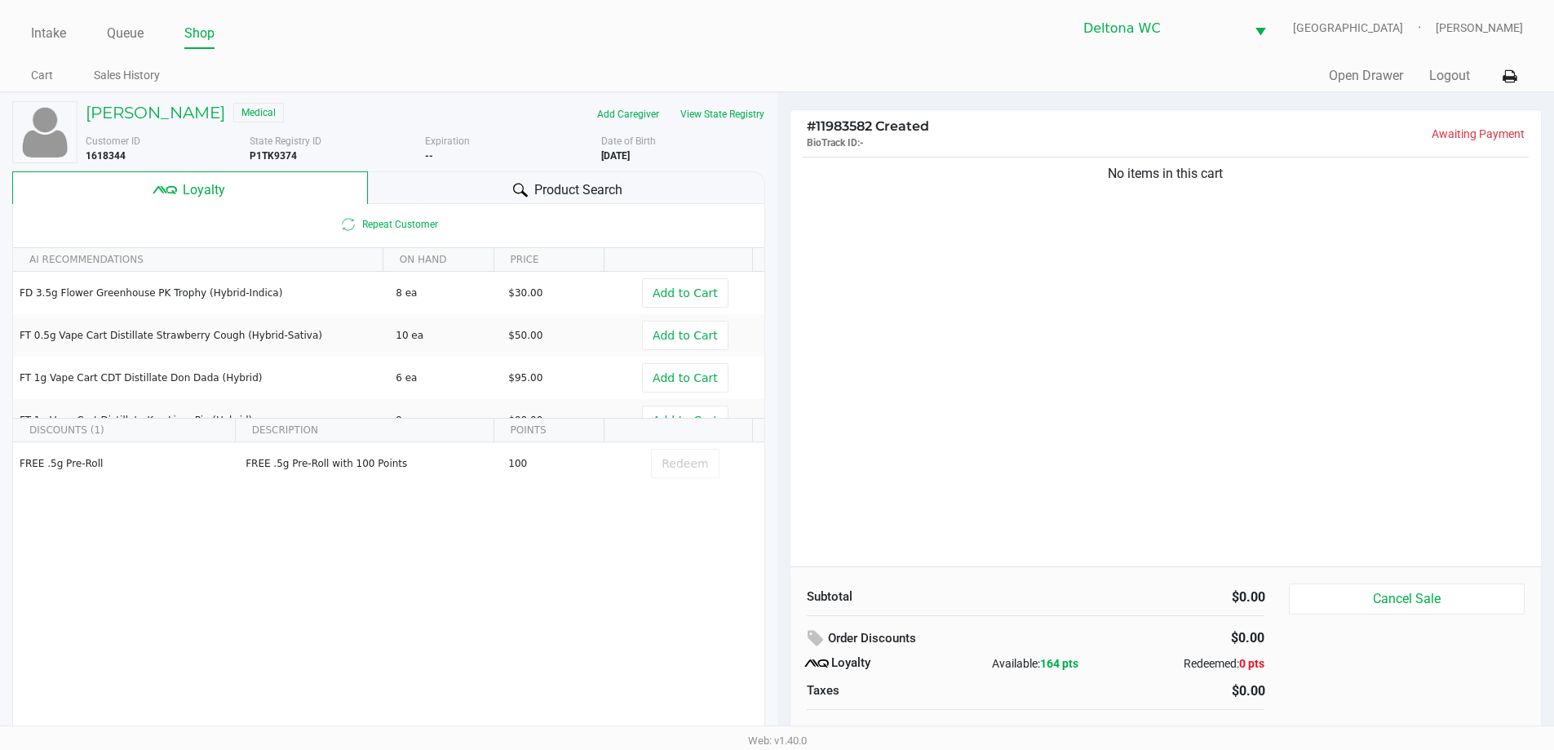
click at [1068, 273] on div "No items in this cart" at bounding box center [1165, 359] width 751 height 413
click at [1161, 312] on div "No items in this cart" at bounding box center [1165, 359] width 751 height 413
drag, startPoint x: 931, startPoint y: 238, endPoint x: 952, endPoint y: 228, distance: 23.4
click at [931, 237] on div "No items in this cart" at bounding box center [1165, 359] width 751 height 413
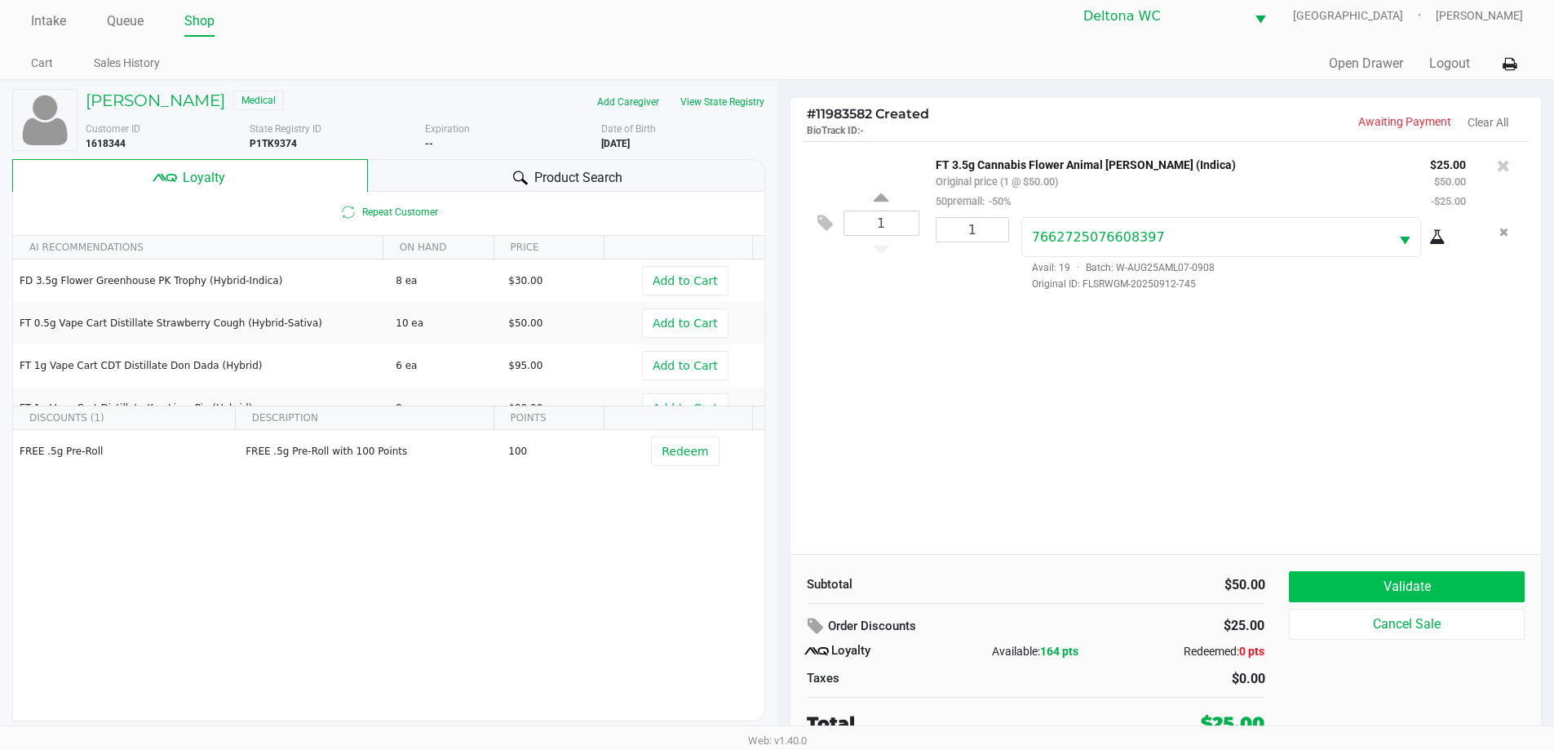
scroll to position [16, 0]
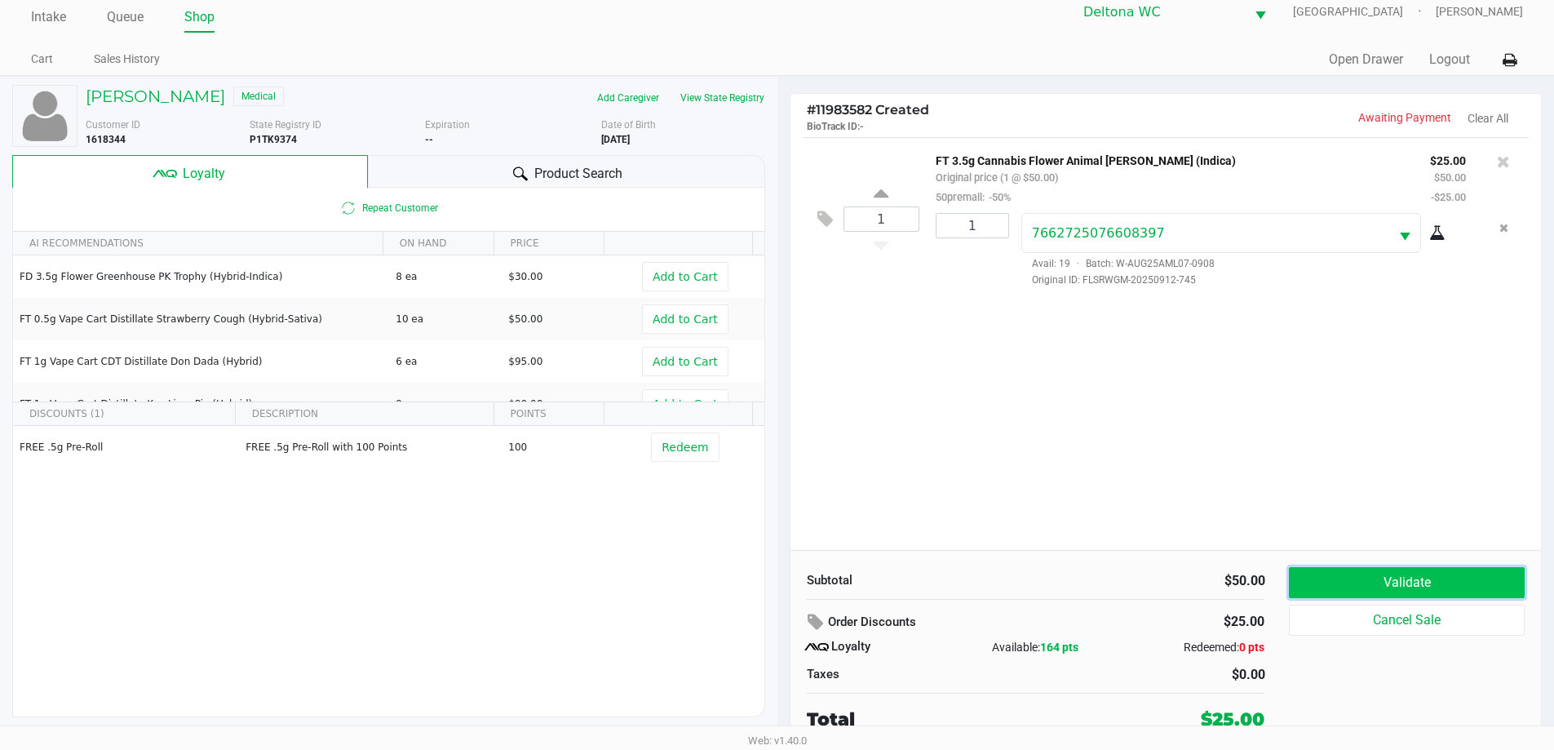
click at [1405, 575] on button "Validate" at bounding box center [1406, 582] width 235 height 31
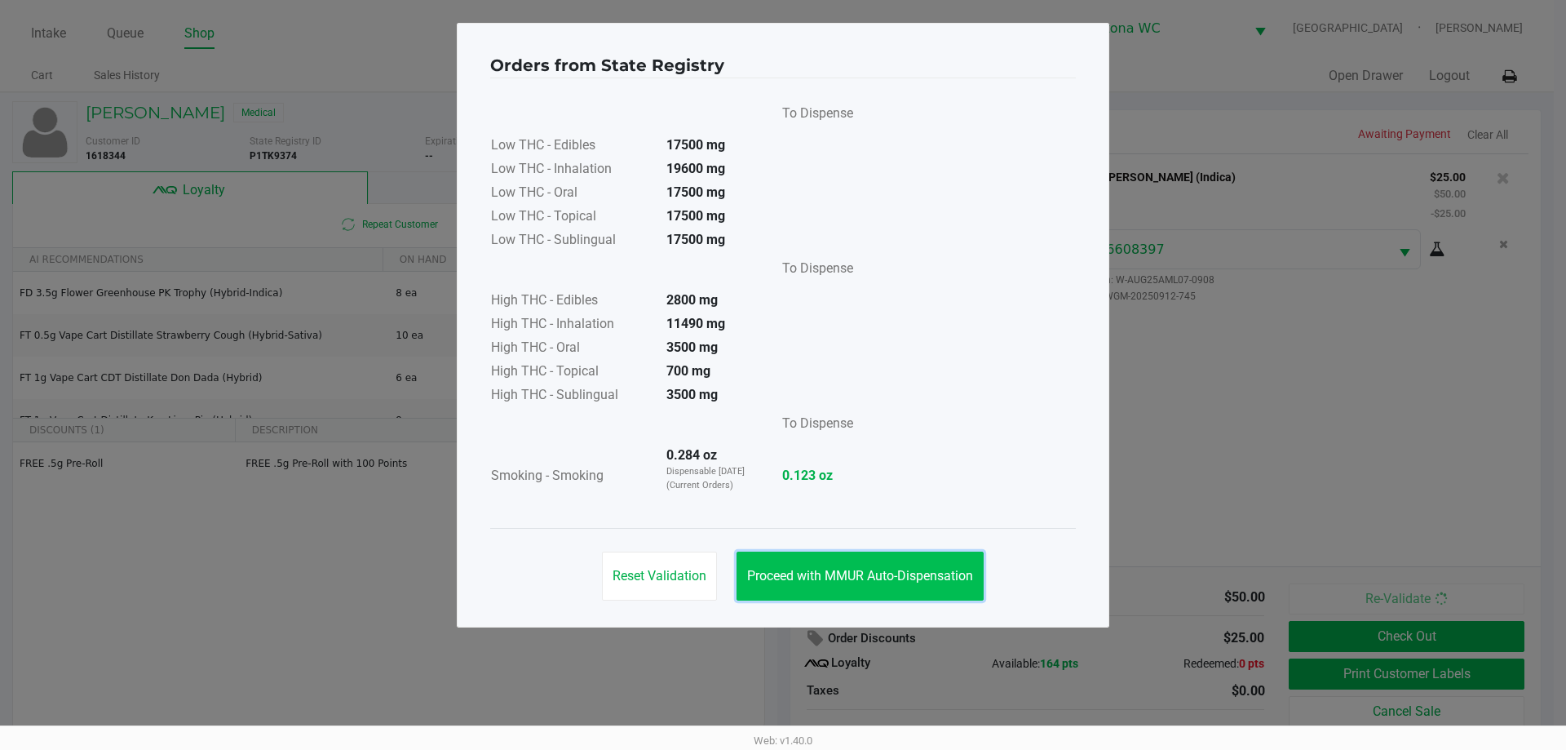
click at [914, 564] on button "Proceed with MMUR Auto-Dispensation" at bounding box center [860, 575] width 247 height 49
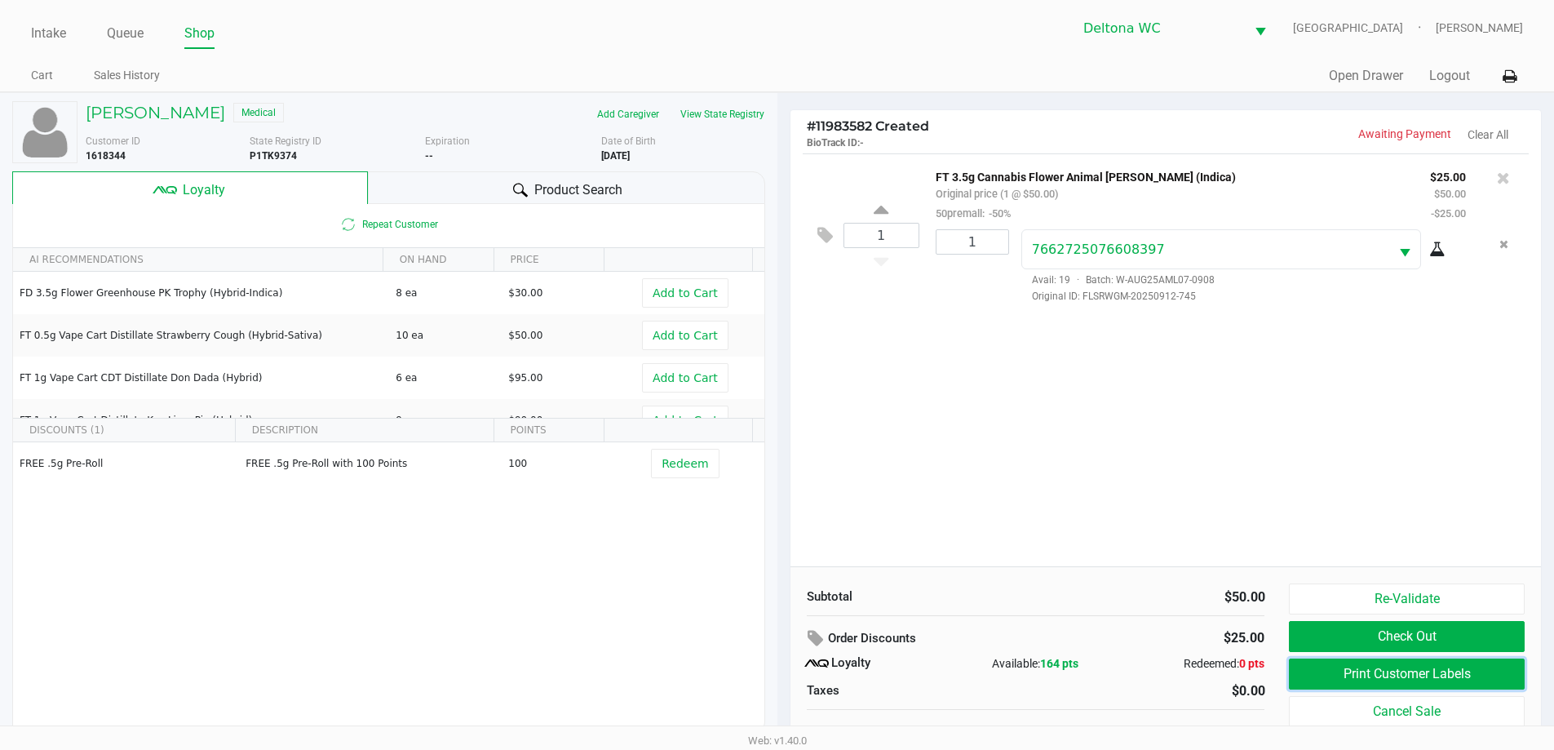
click at [1461, 685] on button "Print Customer Labels" at bounding box center [1406, 673] width 235 height 31
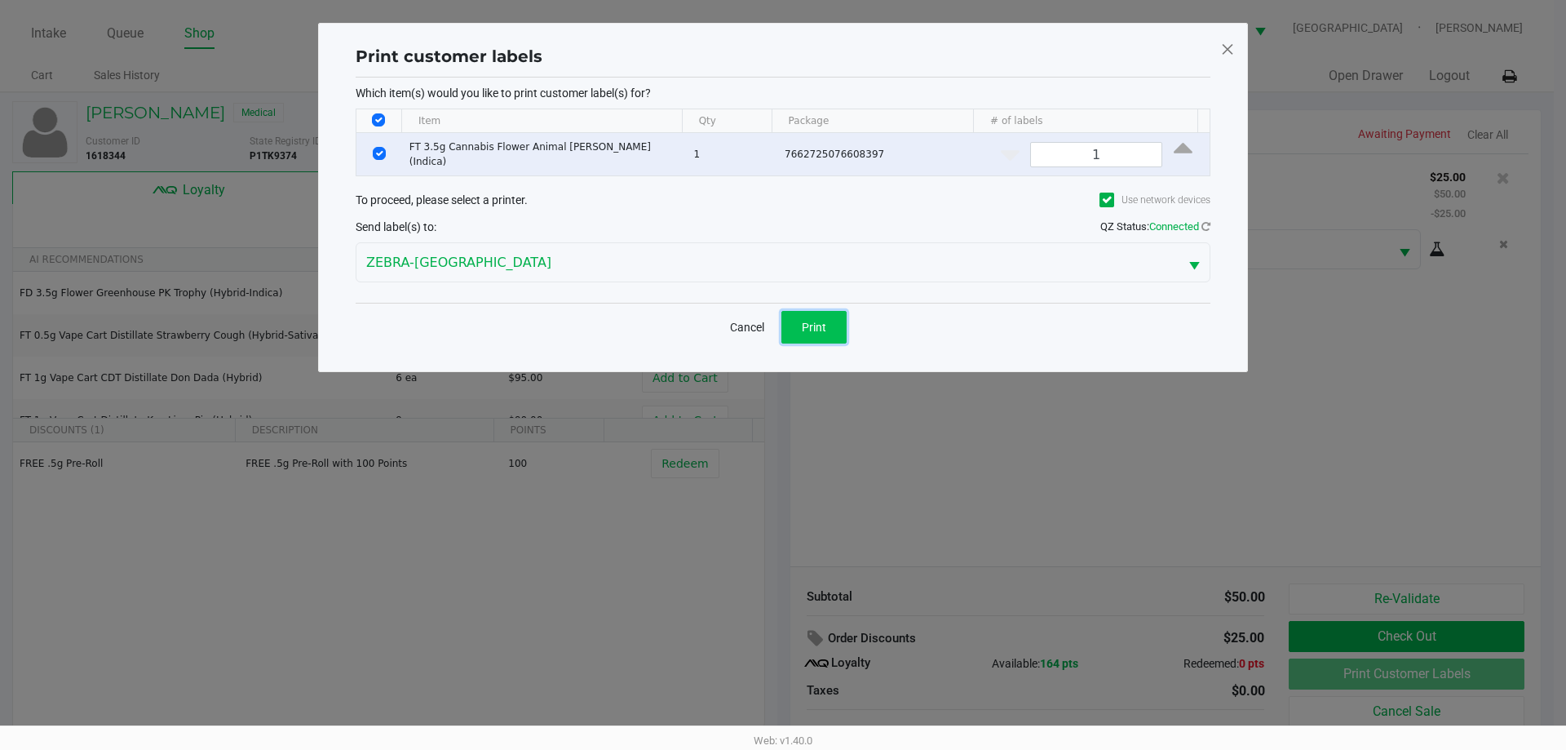
click at [818, 329] on button "Print" at bounding box center [813, 327] width 65 height 33
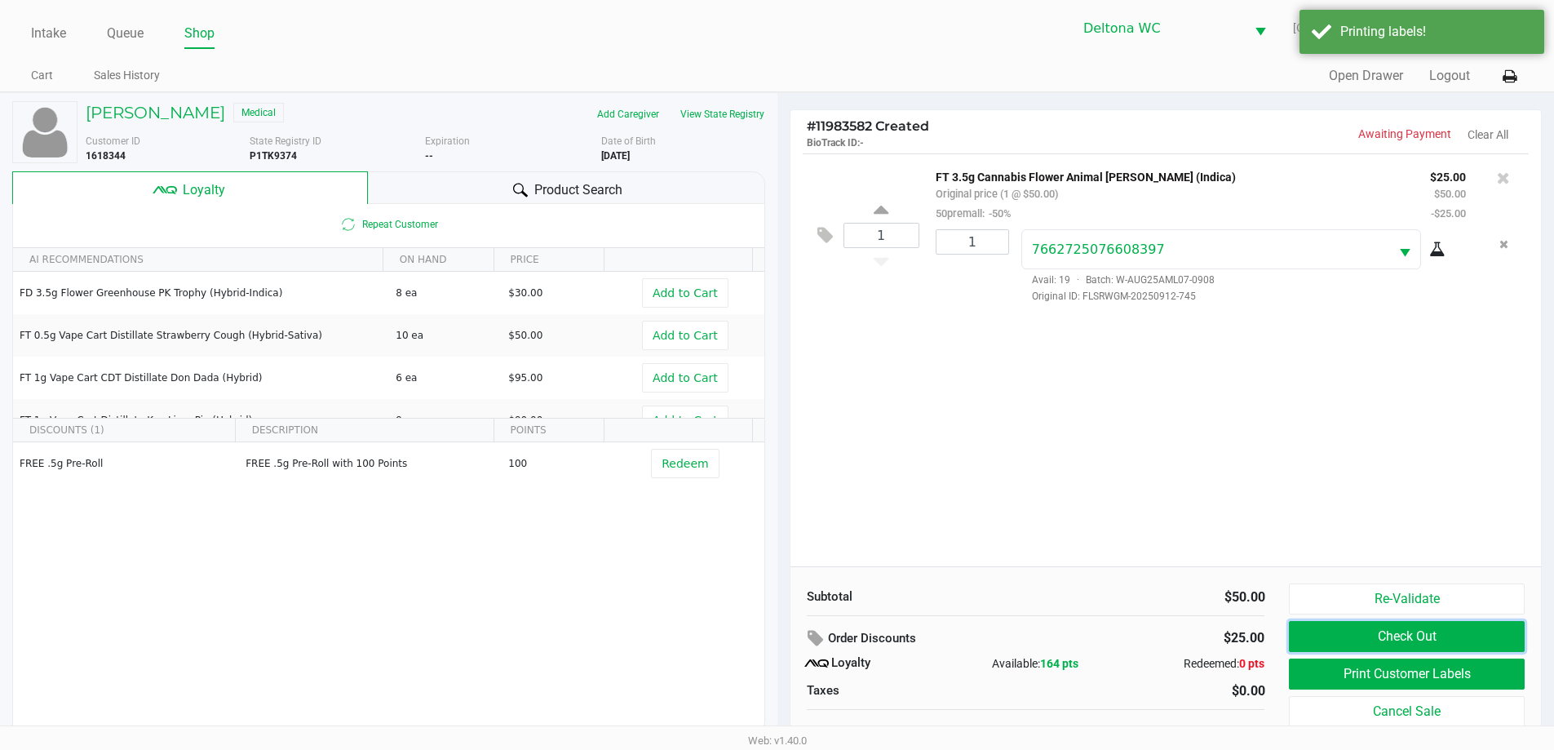
click at [1304, 629] on button "Check Out" at bounding box center [1406, 636] width 235 height 31
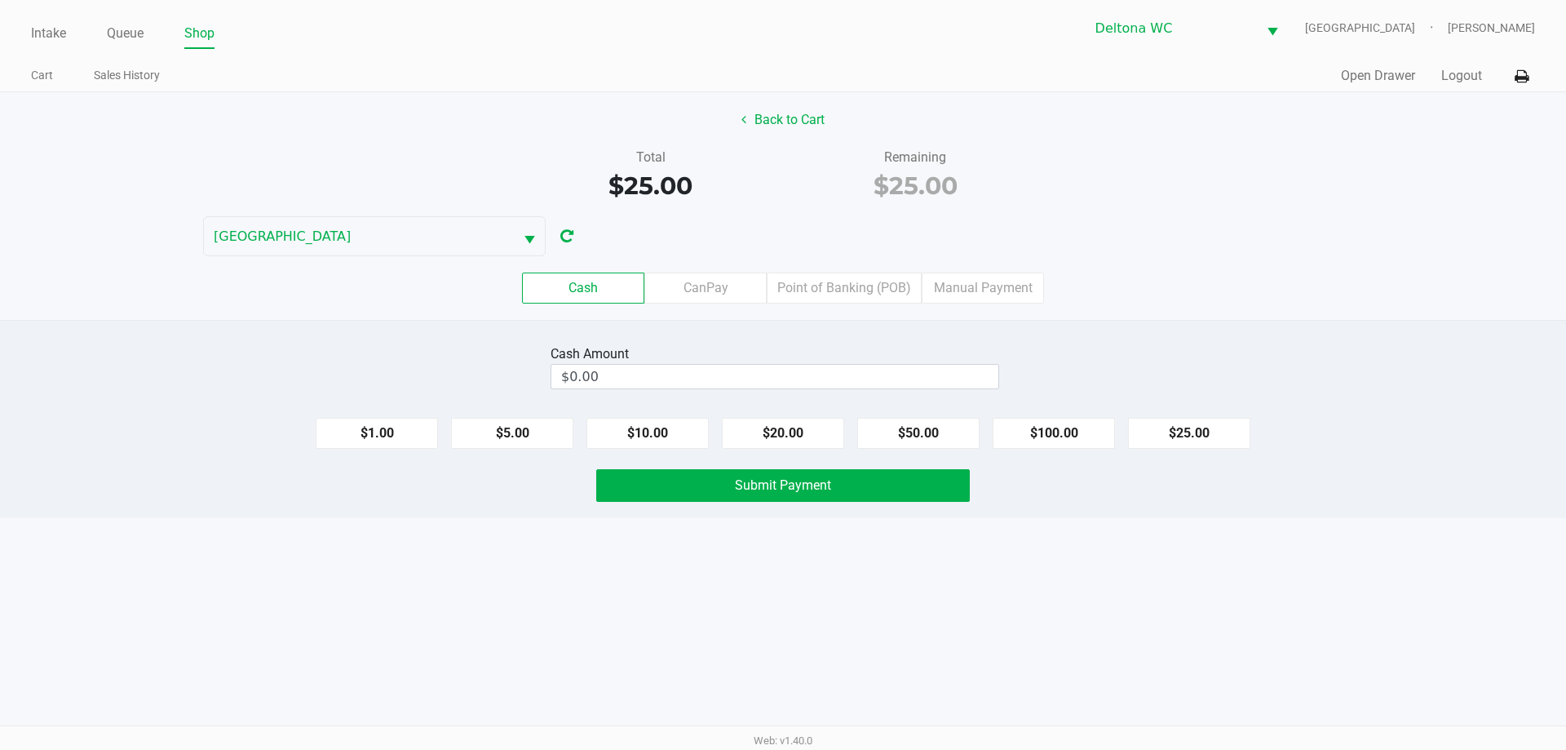
click at [655, 439] on button "$10.00" at bounding box center [647, 433] width 122 height 31
click at [802, 442] on button "$20.00" at bounding box center [783, 433] width 122 height 31
type input "$30.00"
click at [791, 489] on span "Submit Payment" at bounding box center [783, 484] width 96 height 15
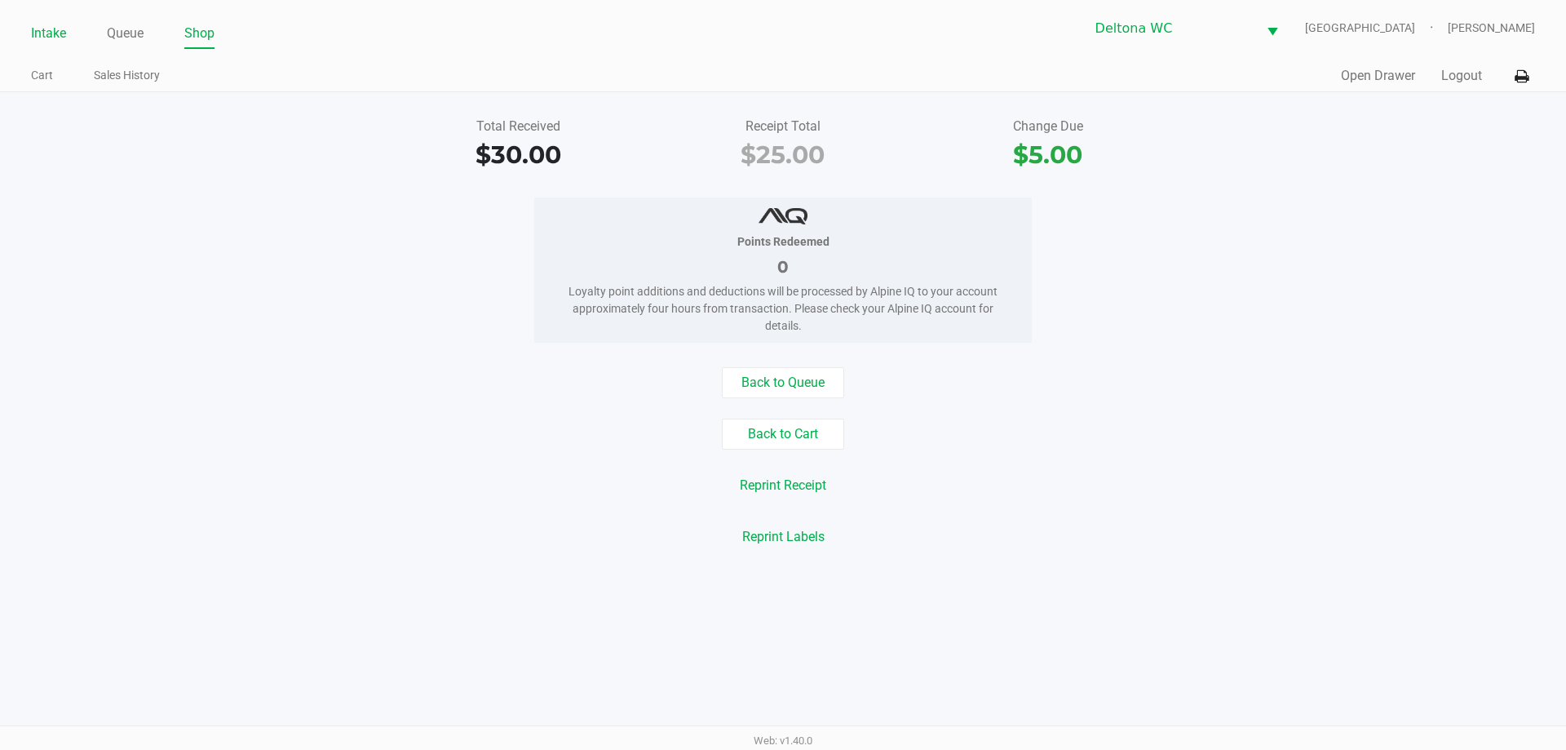
click at [62, 35] on link "Intake" at bounding box center [48, 33] width 35 height 23
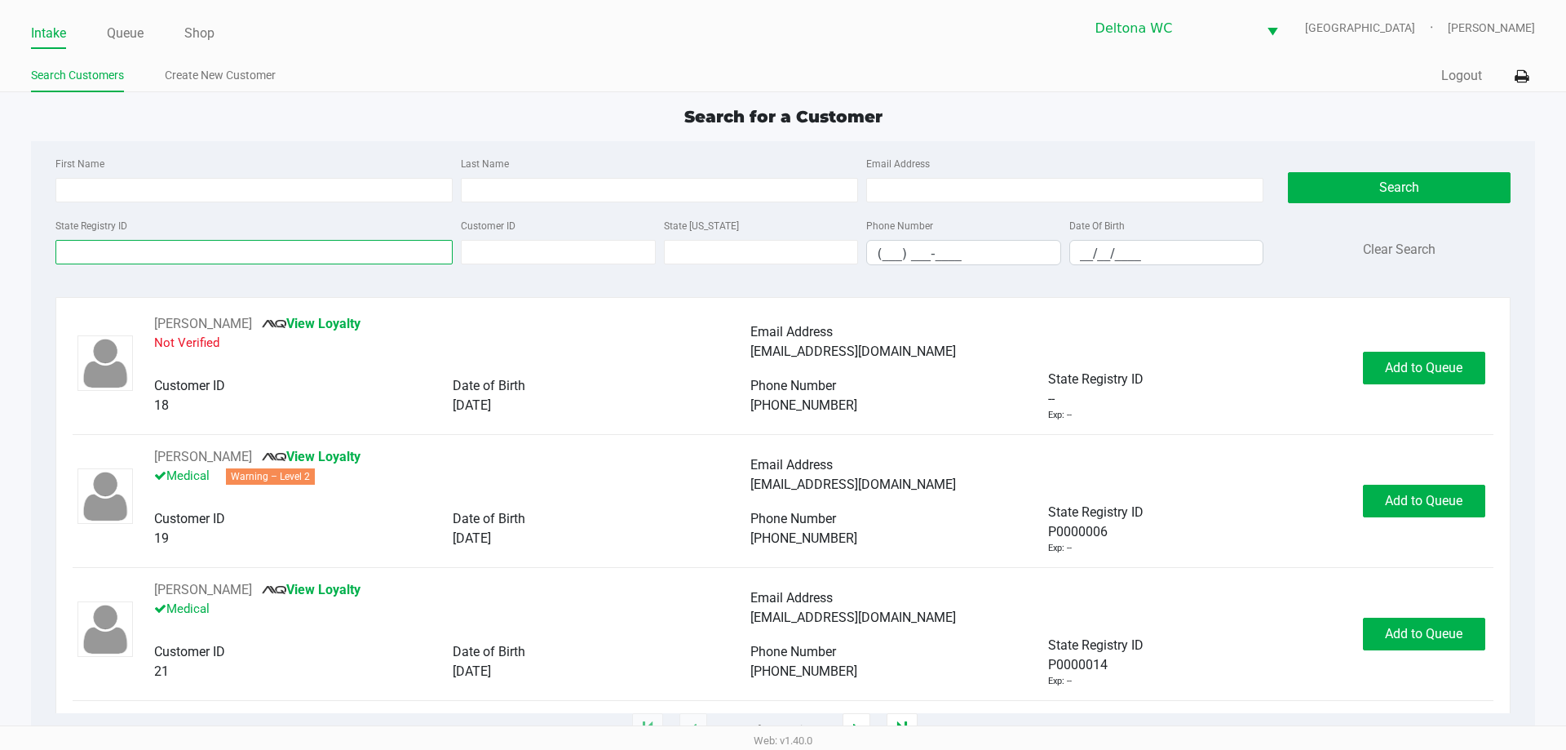
click at [176, 242] on input "State Registry ID" at bounding box center [253, 252] width 397 height 24
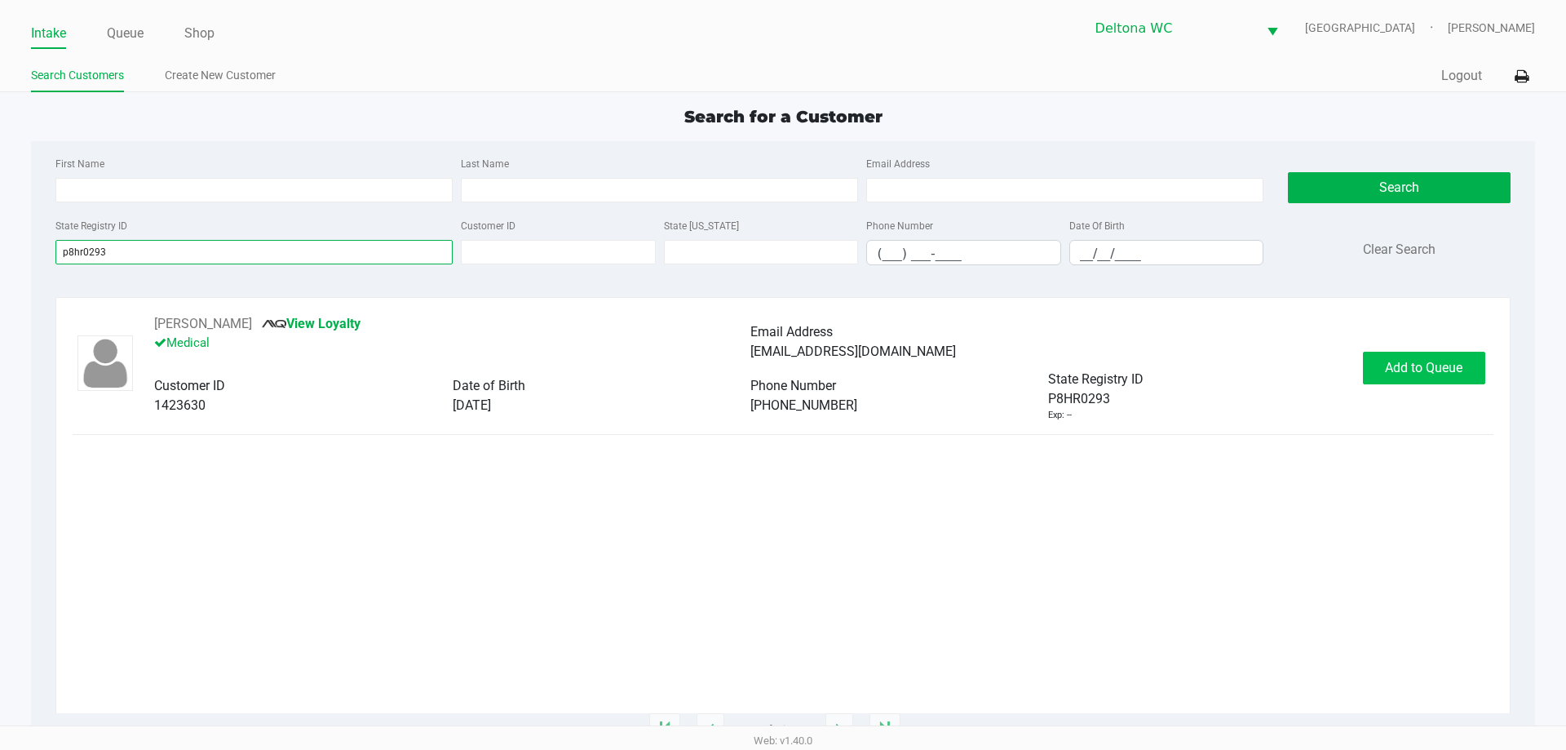
type input "p8hr0293"
click at [1414, 373] on span "Add to Queue" at bounding box center [1423, 367] width 77 height 15
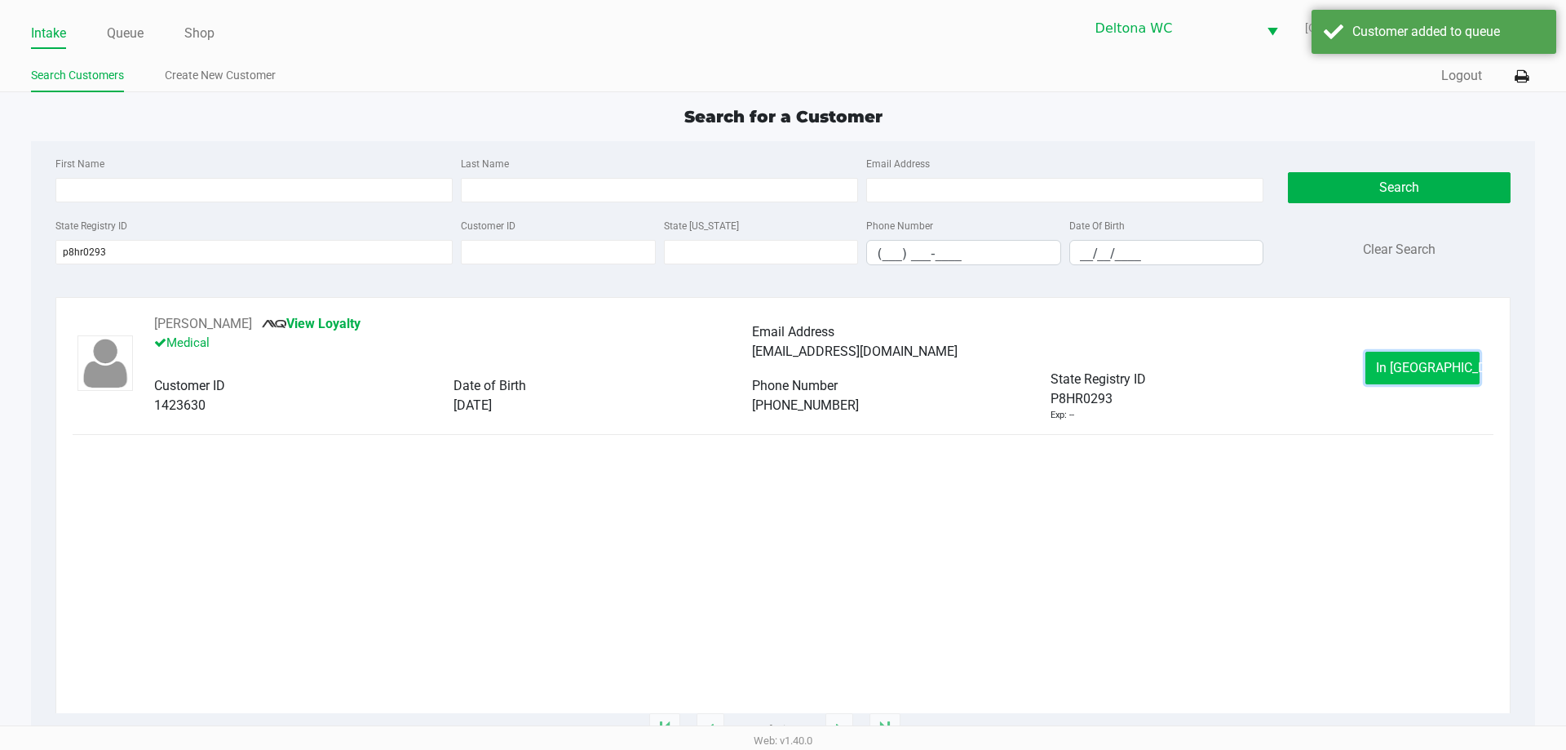
click at [1434, 363] on span "In Queue" at bounding box center [1444, 367] width 137 height 15
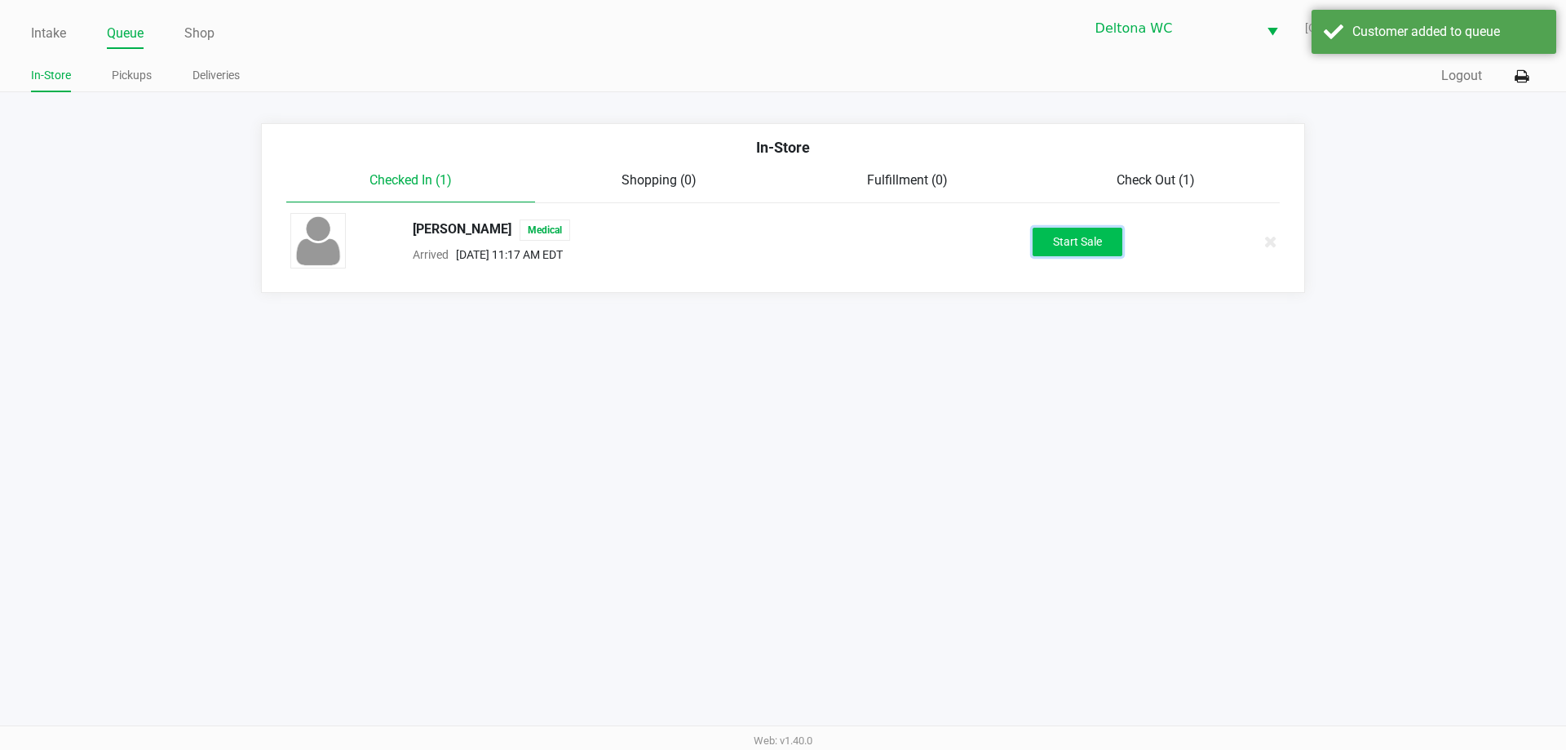
click at [1097, 245] on button "Start Sale" at bounding box center [1078, 242] width 90 height 29
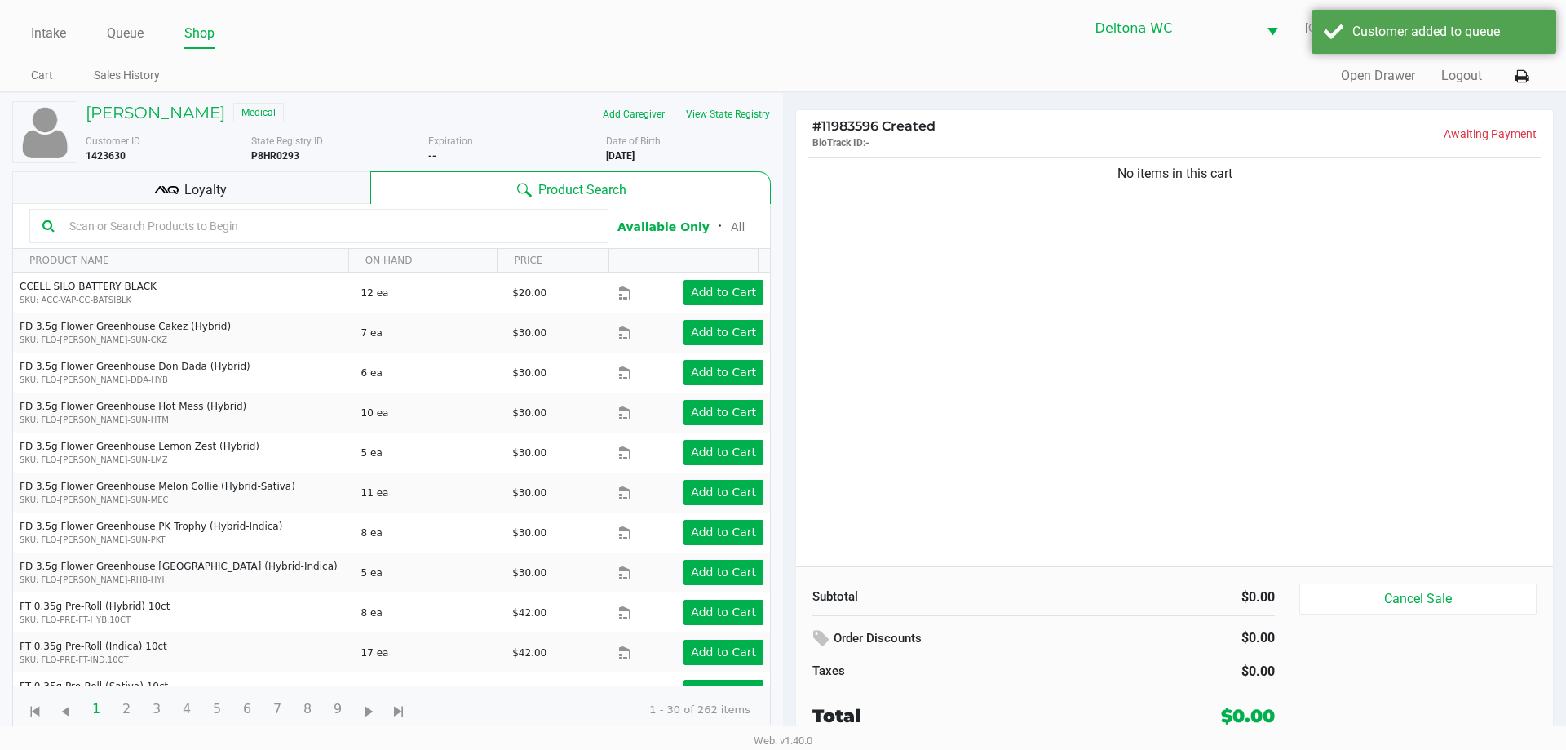
click at [345, 180] on div "Loyalty" at bounding box center [191, 187] width 358 height 33
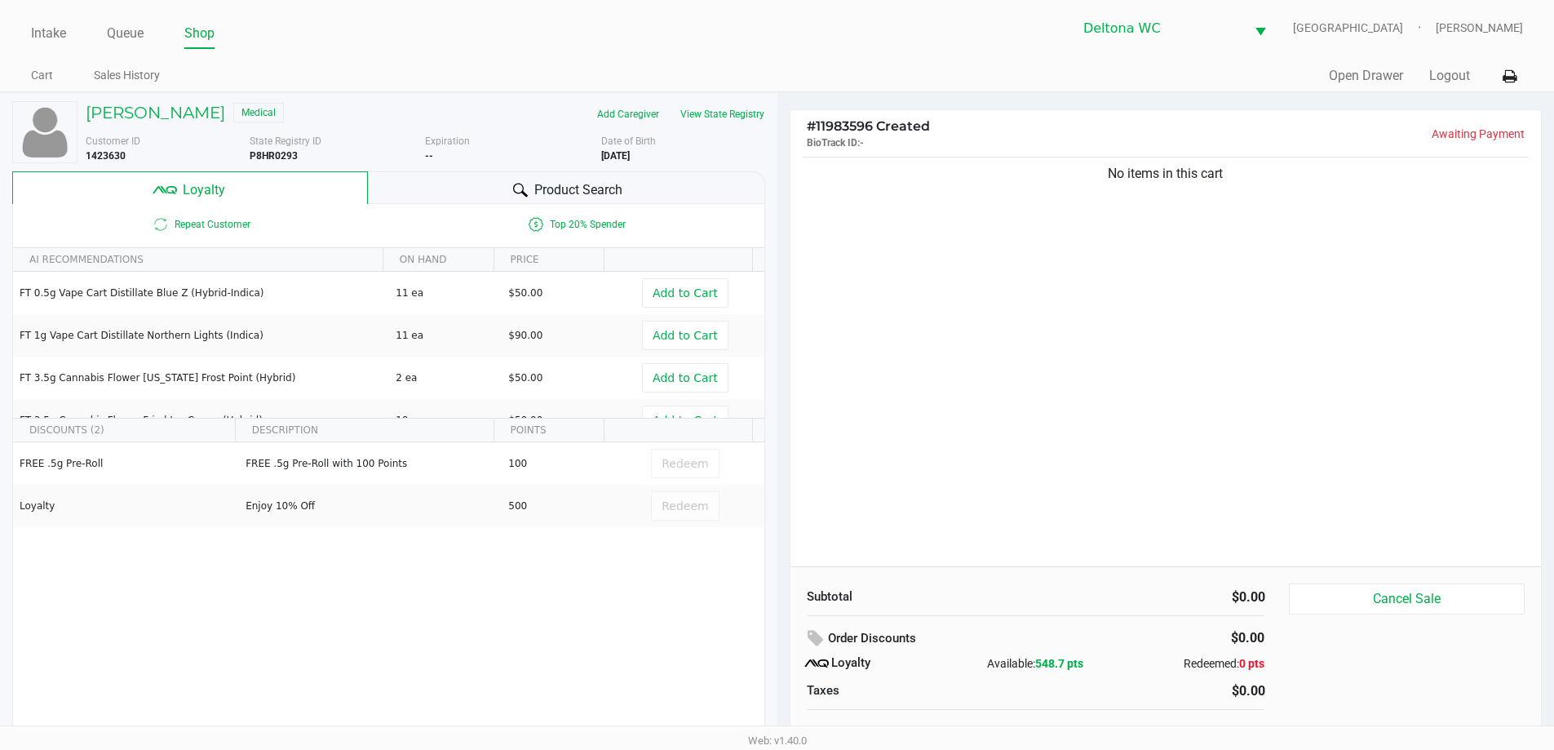
click at [1169, 269] on div "No items in this cart" at bounding box center [1165, 359] width 751 height 413
click at [431, 188] on div "Product Search" at bounding box center [566, 187] width 397 height 33
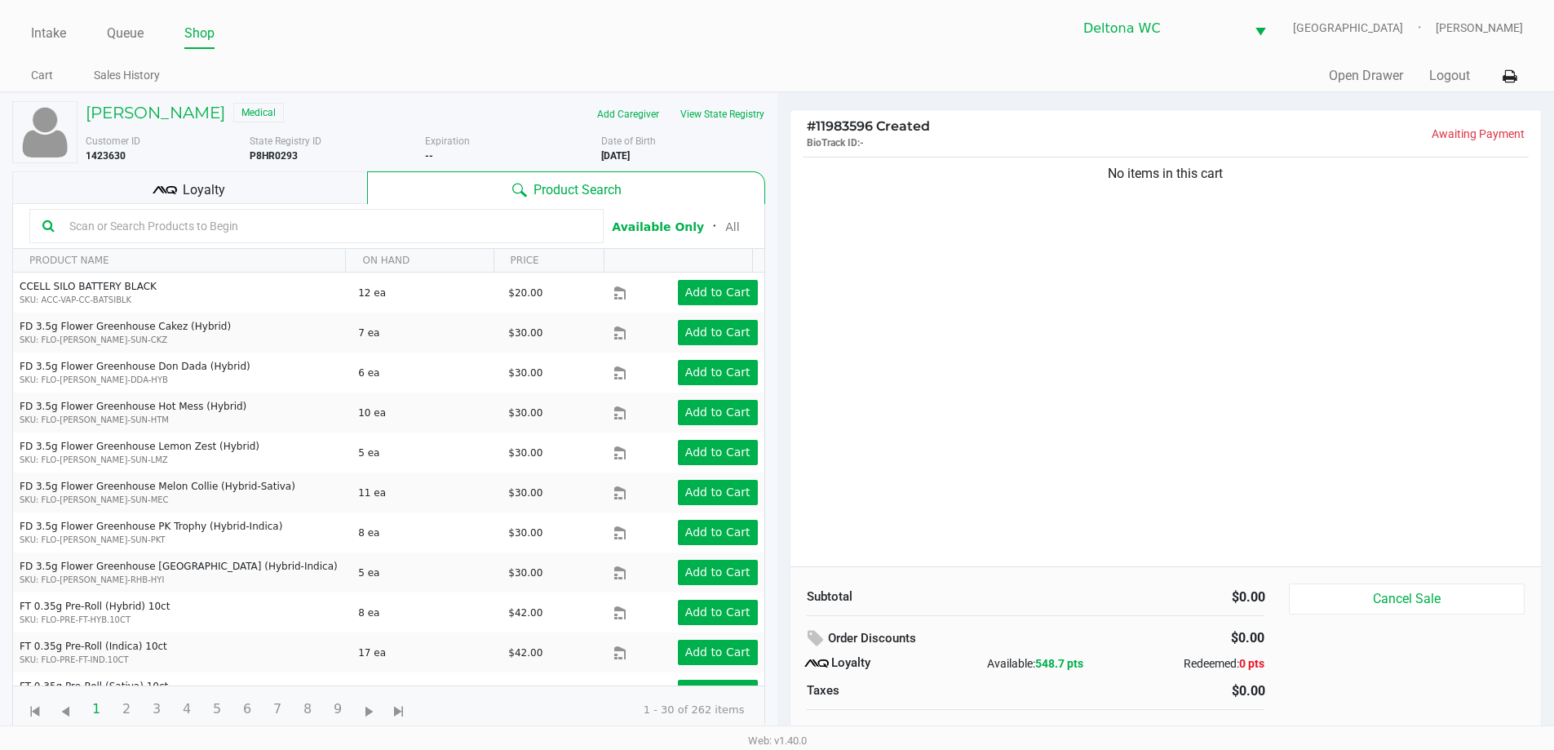
click at [329, 230] on input "text" at bounding box center [327, 226] width 528 height 24
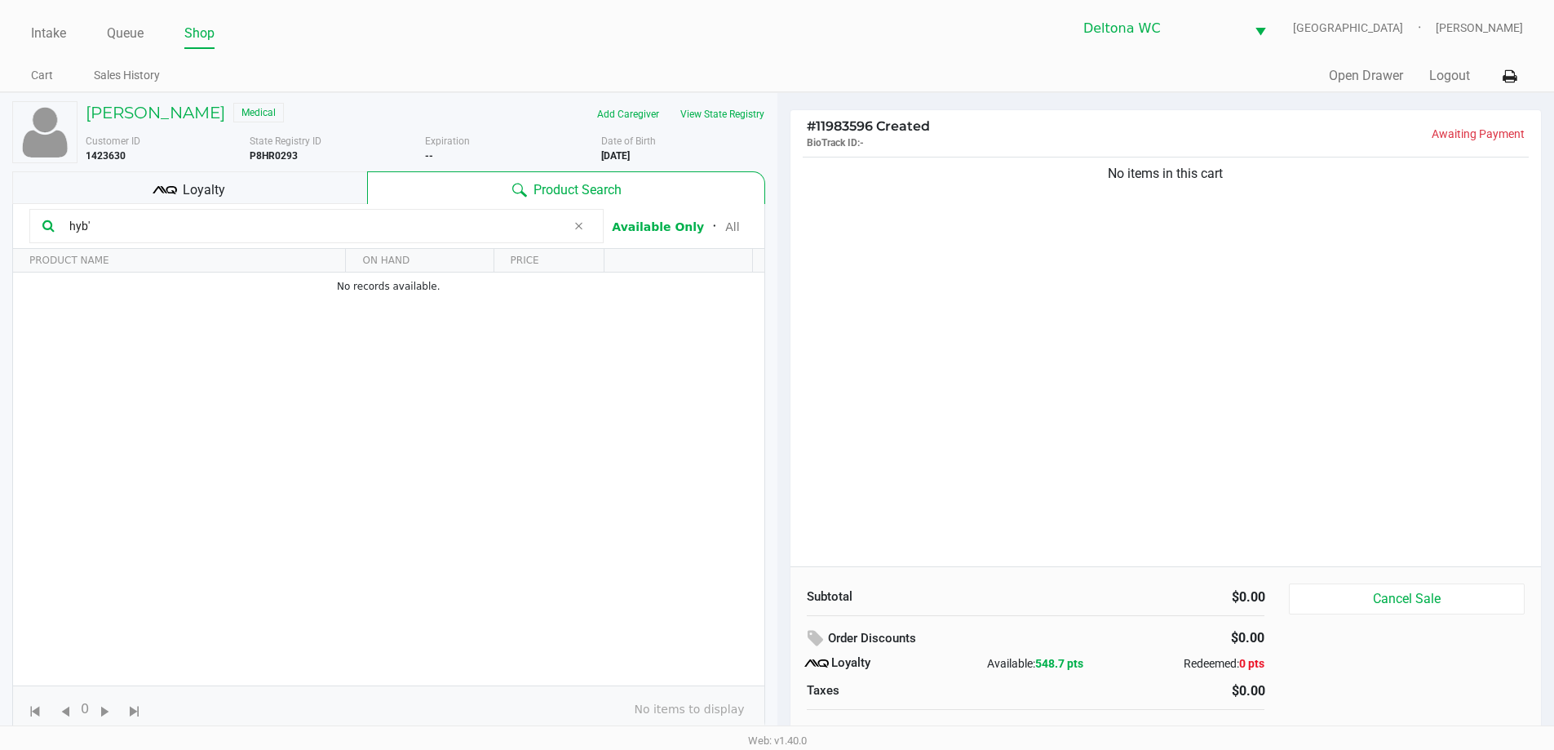
type input "hyb"
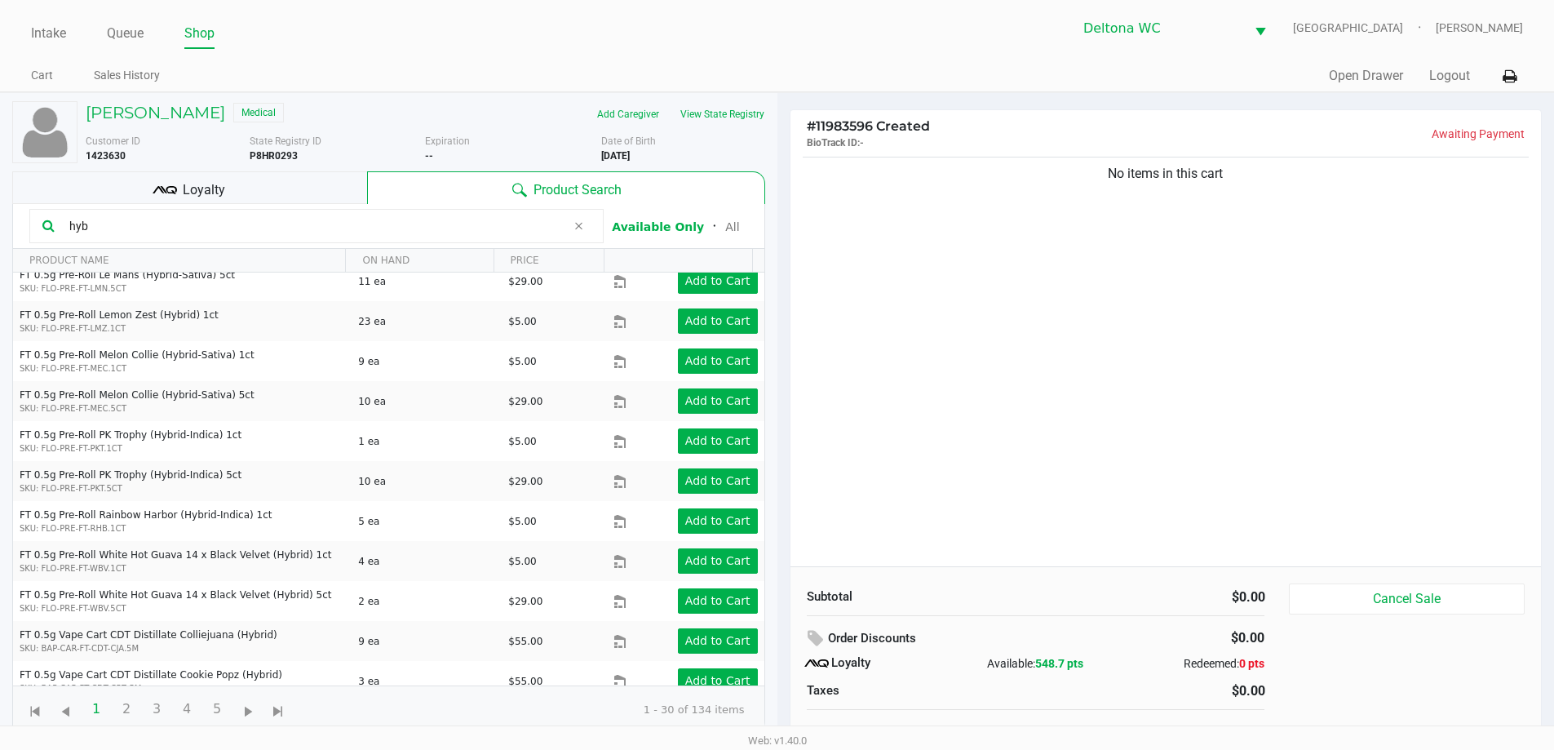
scroll to position [652, 0]
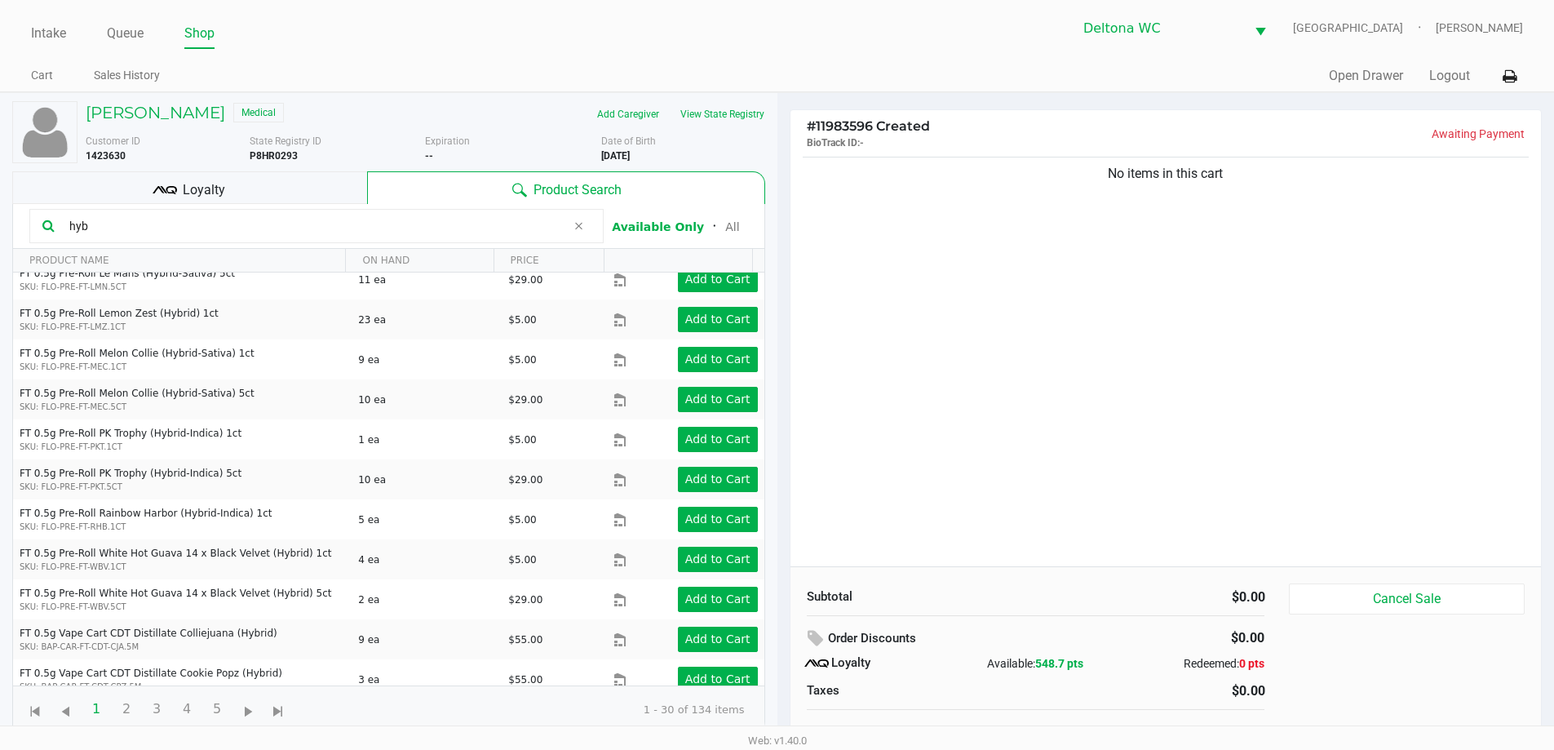
drag, startPoint x: 176, startPoint y: 228, endPoint x: 0, endPoint y: 209, distance: 177.2
click at [0, 209] on div "CARA PIRICH Medical Add Caregiver View State Registry Customer ID 1423630 State…" at bounding box center [388, 429] width 777 height 673
click at [1090, 290] on div "No items in this cart" at bounding box center [1165, 359] width 751 height 413
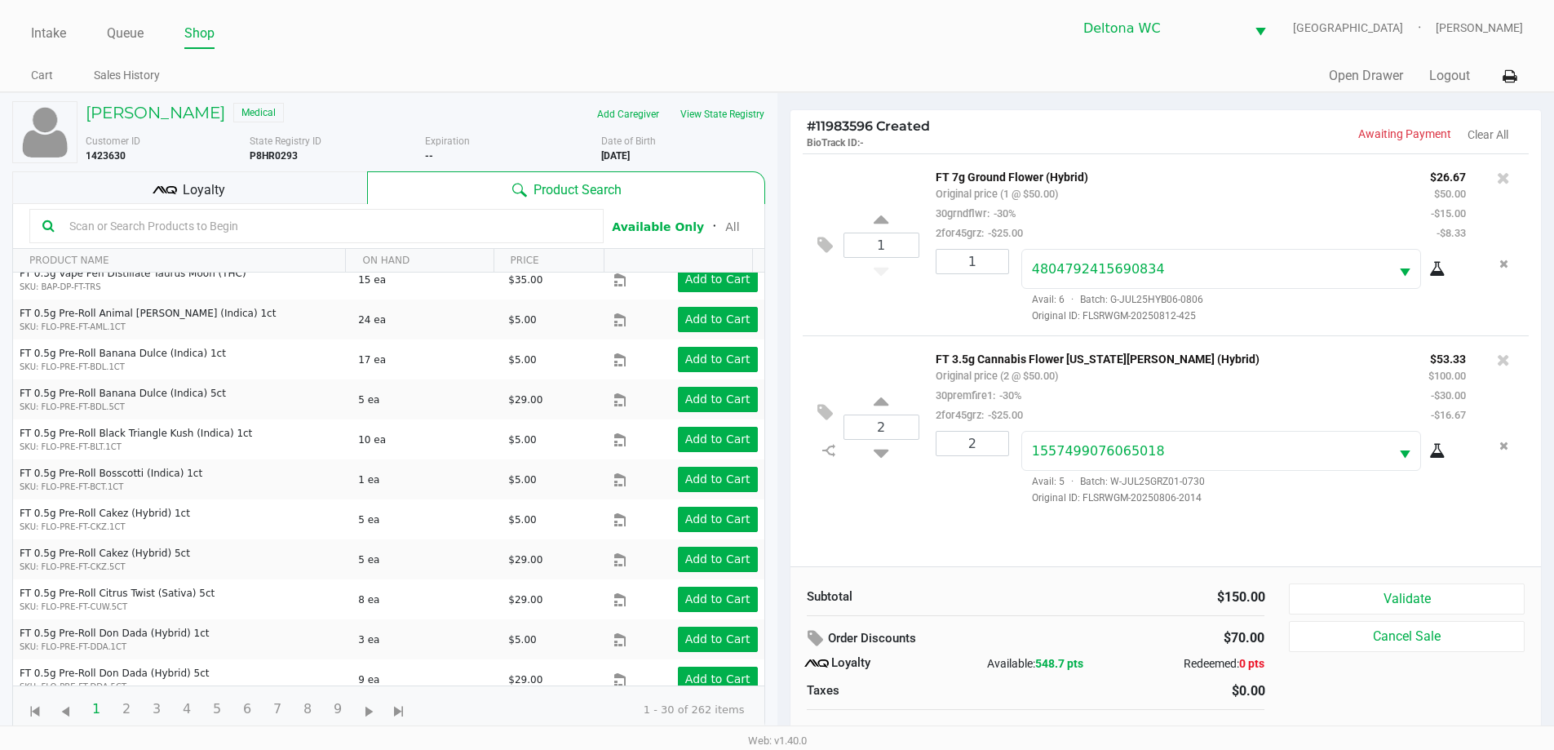
click at [1408, 619] on div "Validate Cancel Sale" at bounding box center [1412, 666] width 247 height 166
click at [1408, 604] on button "Validate" at bounding box center [1406, 598] width 235 height 31
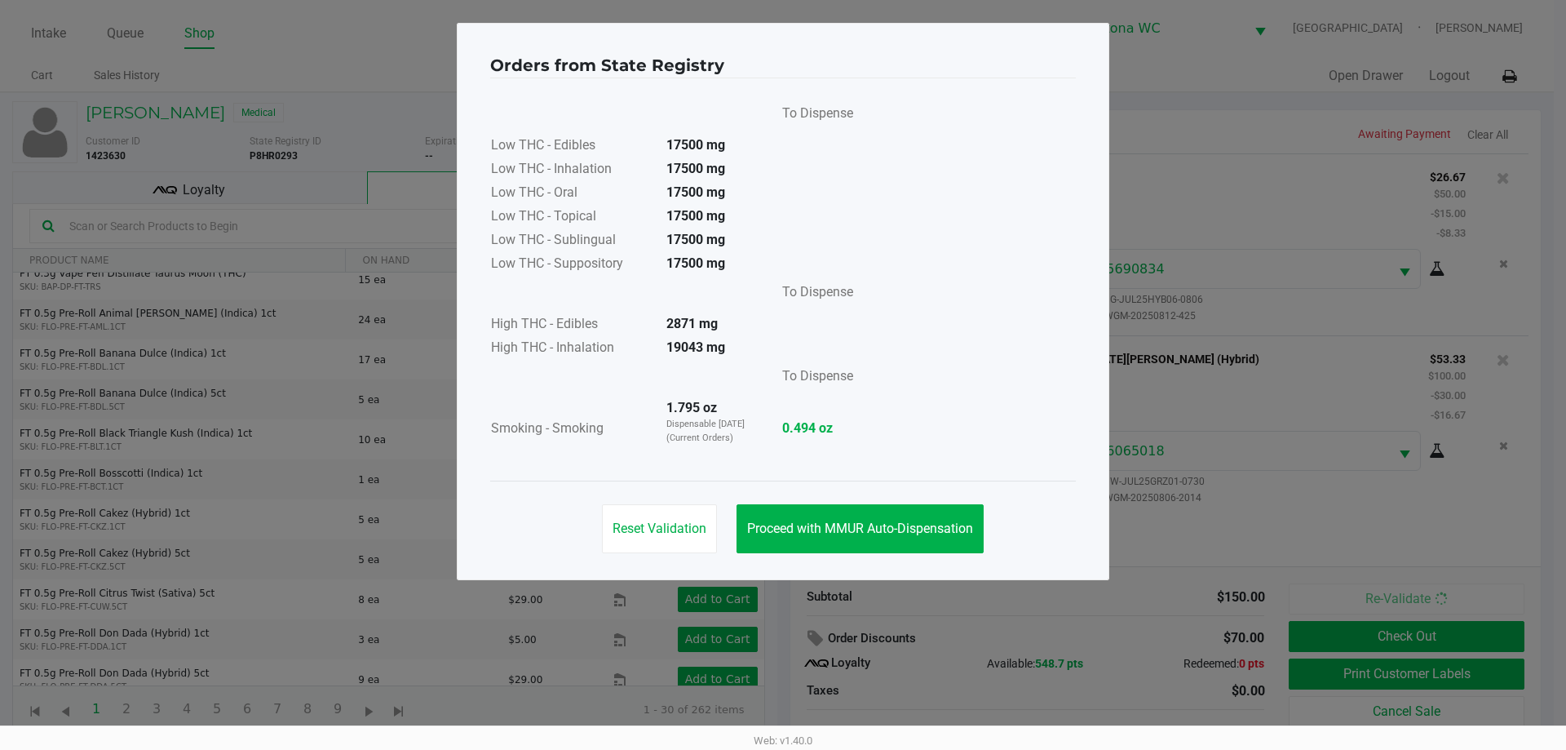
click at [843, 553] on div "Reset Validation Proceed with MMUR Auto-Dispensation" at bounding box center [783, 521] width 586 height 82
click at [856, 527] on span "Proceed with MMUR Auto-Dispensation" at bounding box center [860, 527] width 226 height 15
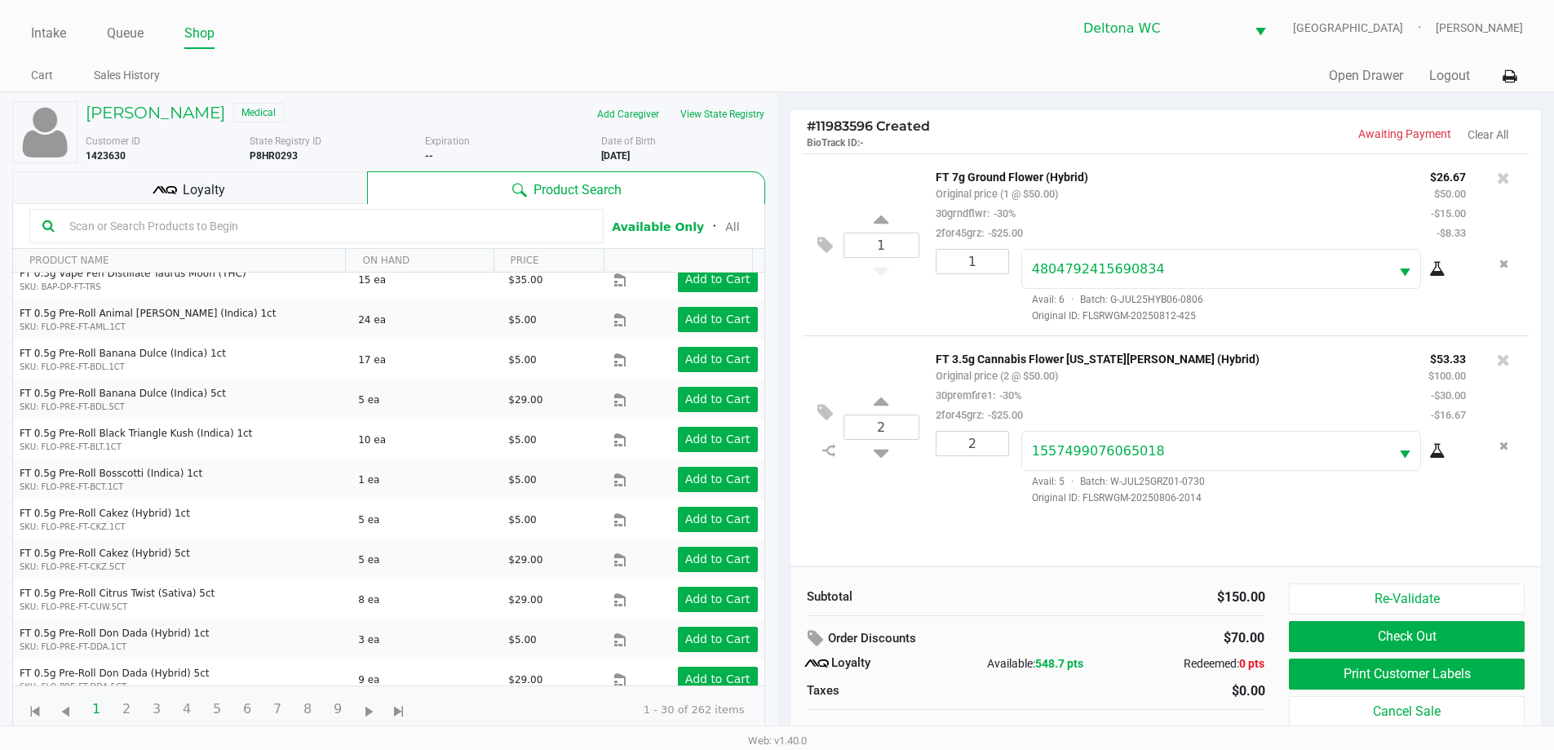
click at [998, 545] on div "1 FT 7g Ground Flower (Hybrid) Original price (1 @ $50.00) 30grndflwr: -30% 2fo…" at bounding box center [1165, 359] width 751 height 413
click at [986, 542] on div "1 FT 7g Ground Flower (Hybrid) Original price (1 @ $50.00) 30grndflwr: -30% 2fo…" at bounding box center [1165, 359] width 751 height 413
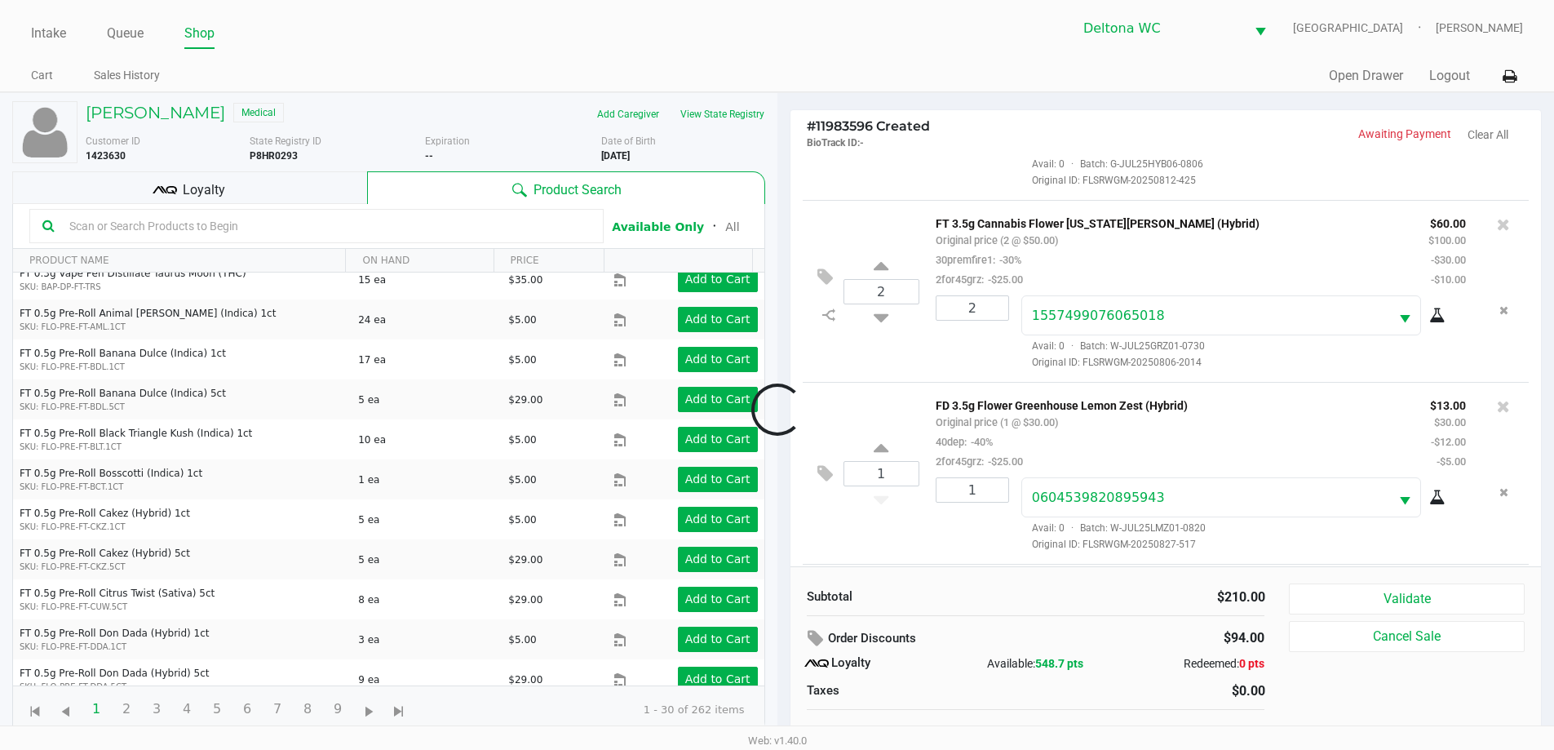
scroll to position [318, 0]
click at [900, 533] on div "1 FD 3.5g Flower Greenhouse Don Dada (Hybrid) Original price (1 @ $30.00) 40dep…" at bounding box center [1166, 475] width 727 height 182
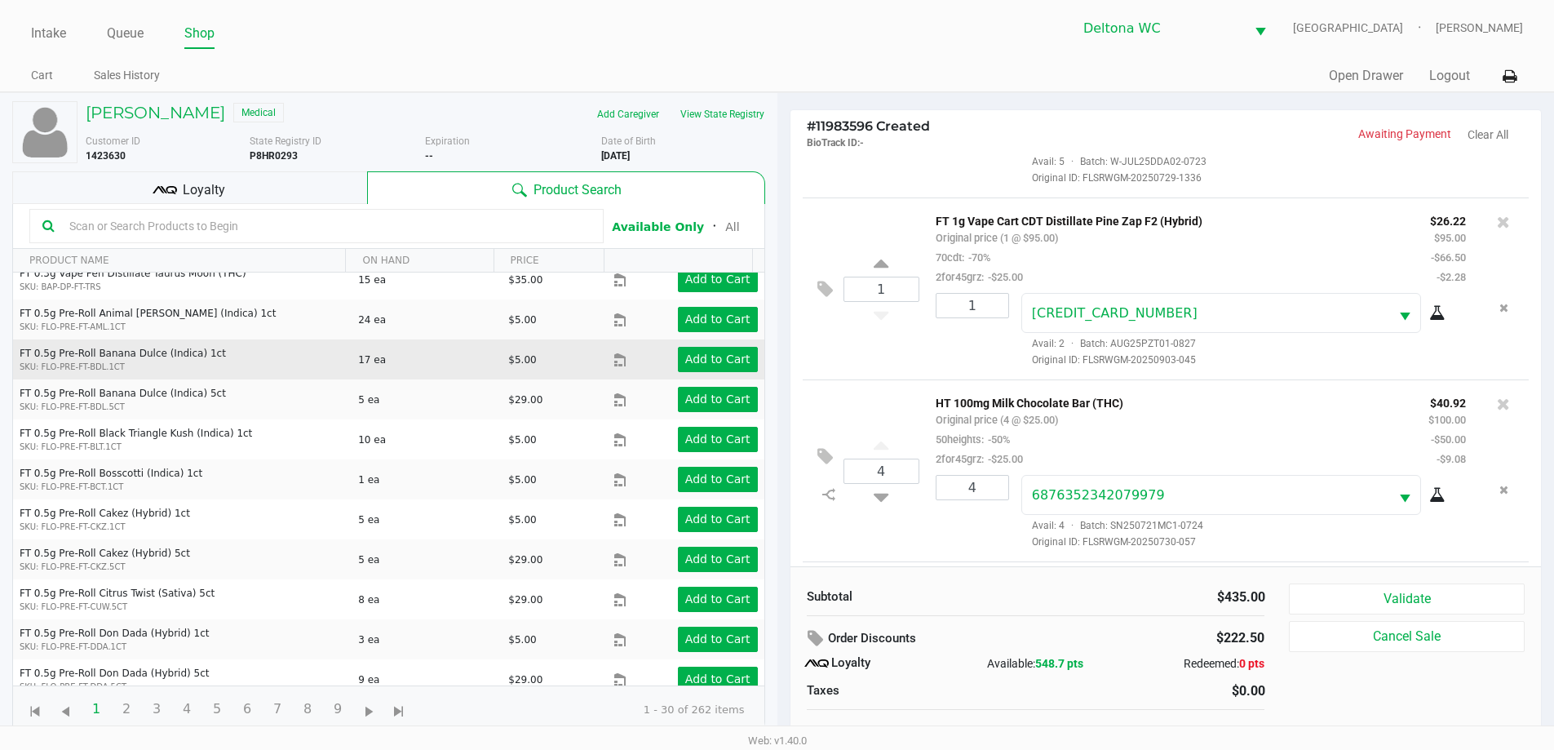
scroll to position [866, 0]
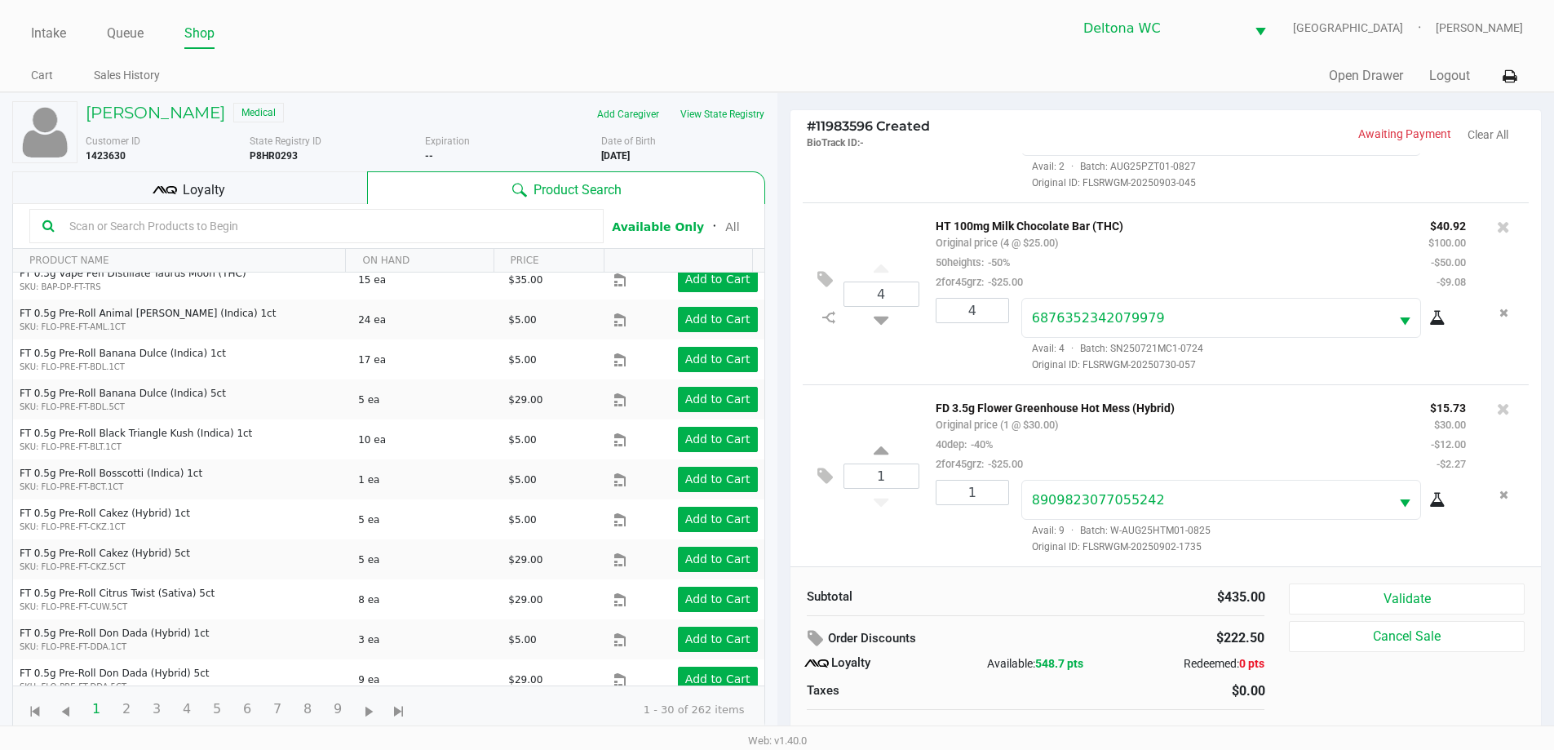
click at [241, 195] on div "Loyalty" at bounding box center [189, 187] width 355 height 33
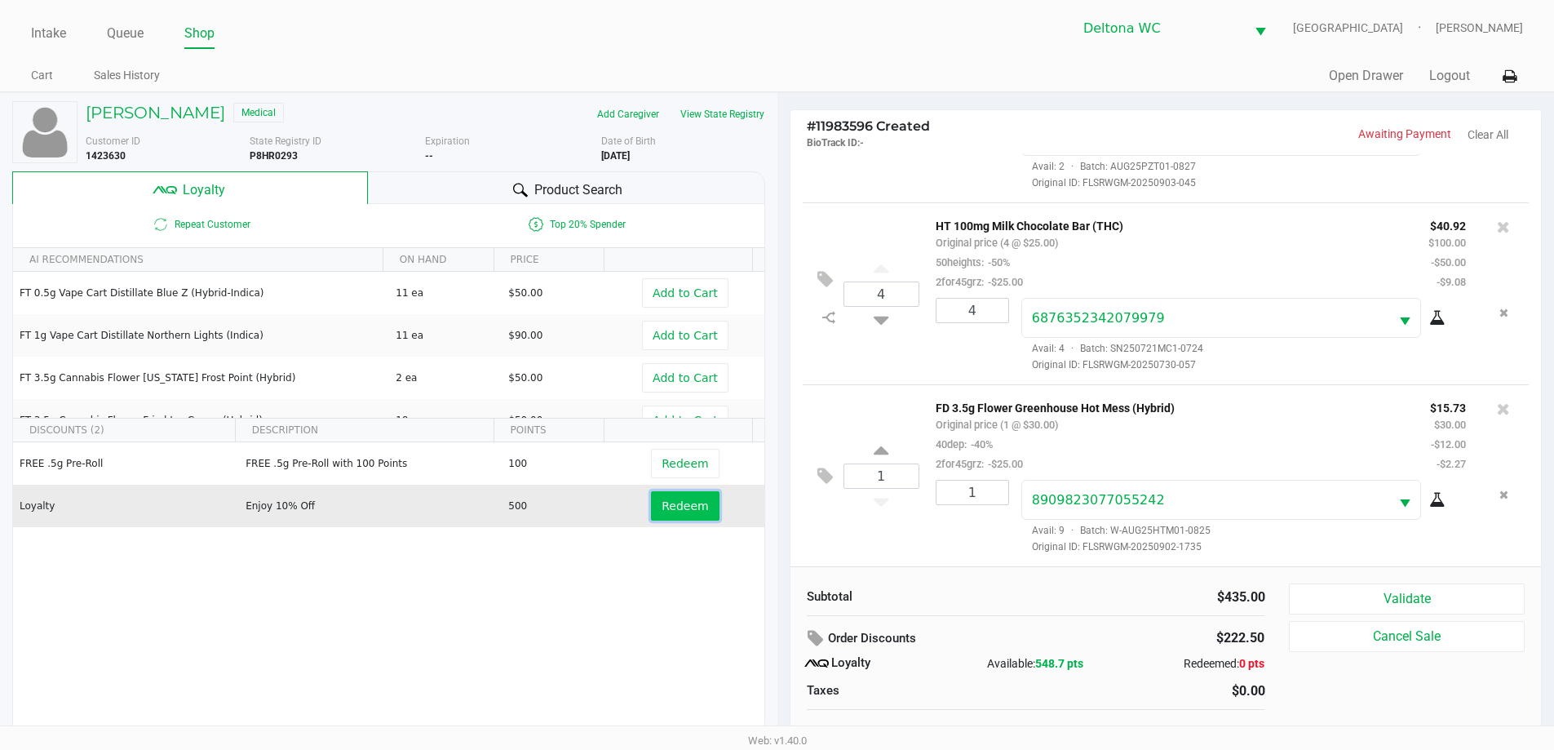
click at [675, 508] on span "Redeem" at bounding box center [684, 505] width 46 height 13
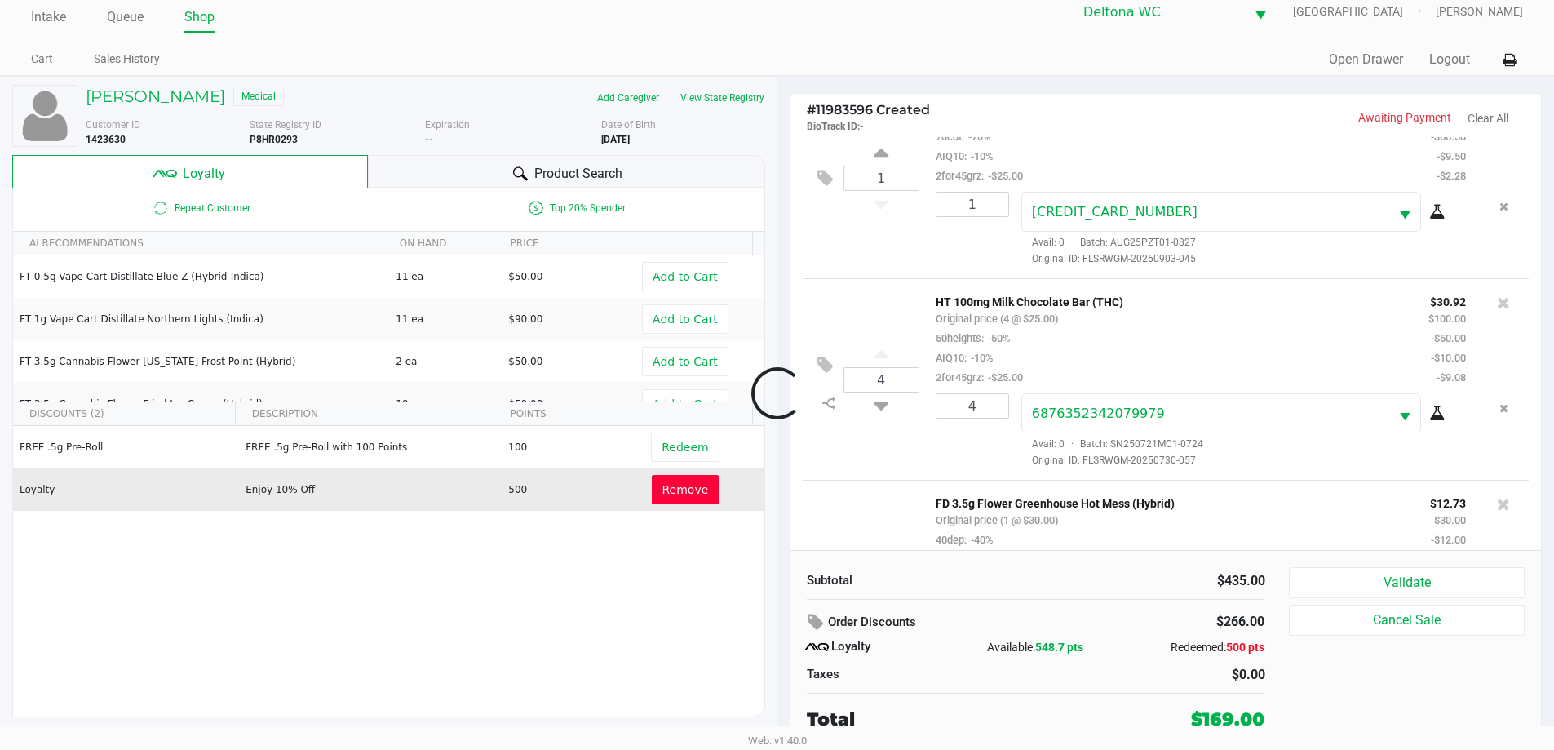
scroll to position [1003, 0]
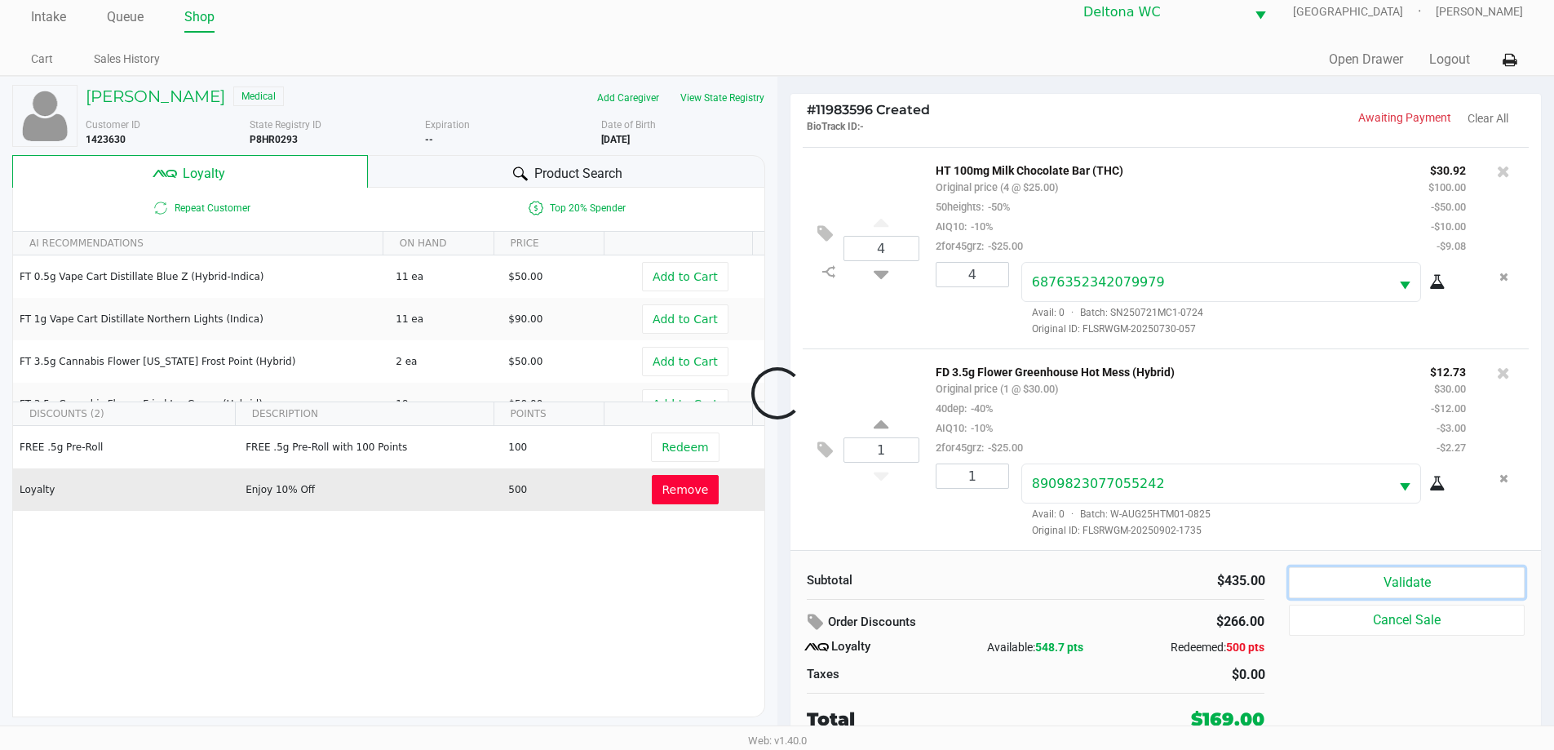
click at [1347, 580] on button "Validate" at bounding box center [1406, 582] width 235 height 31
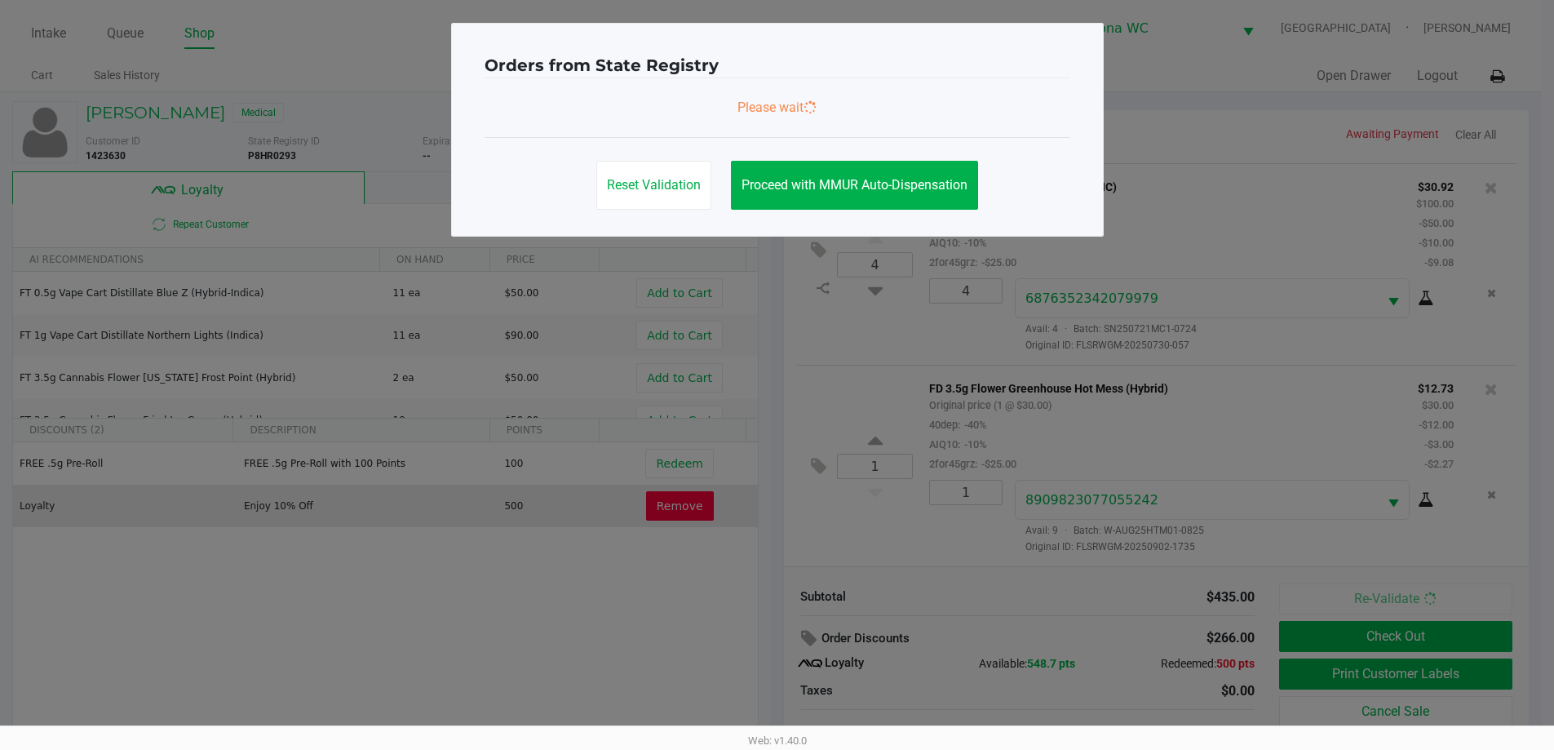
scroll to position [0, 0]
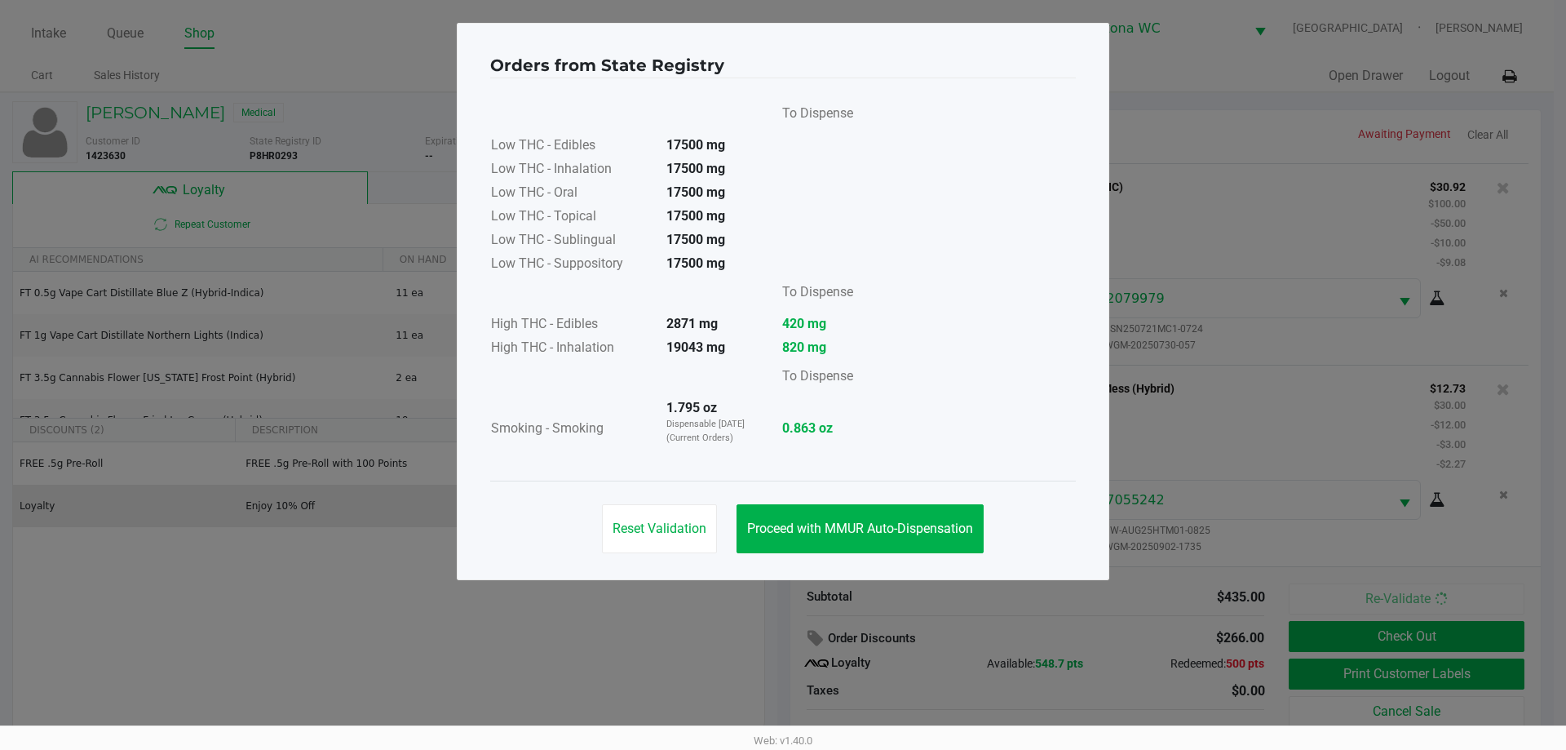
drag, startPoint x: 945, startPoint y: 502, endPoint x: 1001, endPoint y: 541, distance: 67.9
click at [945, 507] on div "Reset Validation Proceed with MMUR Auto-Dispensation" at bounding box center [783, 521] width 586 height 82
click at [971, 521] on span "Proceed with MMUR Auto-Dispensation" at bounding box center [860, 527] width 226 height 15
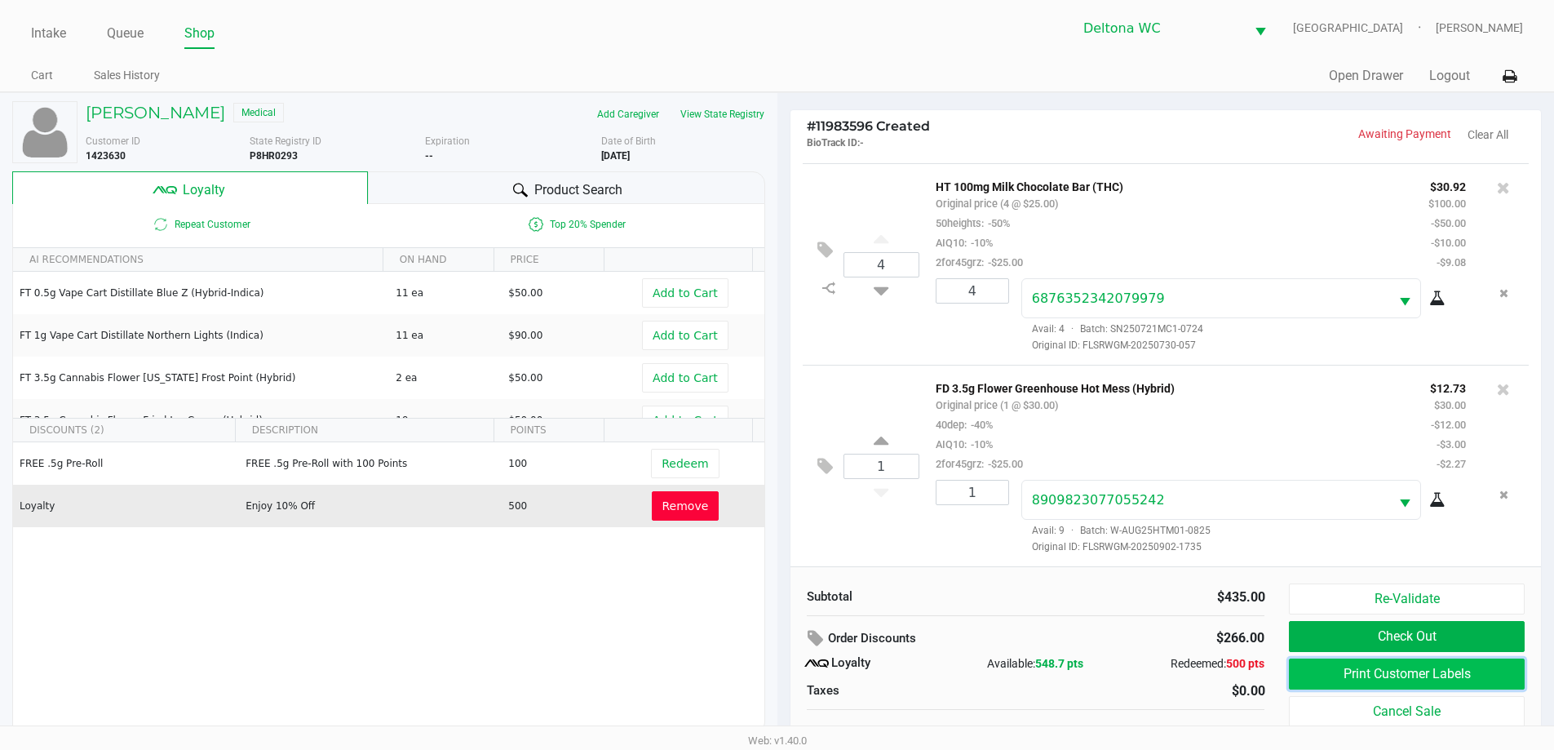
click at [1461, 674] on button "Print Customer Labels" at bounding box center [1406, 673] width 235 height 31
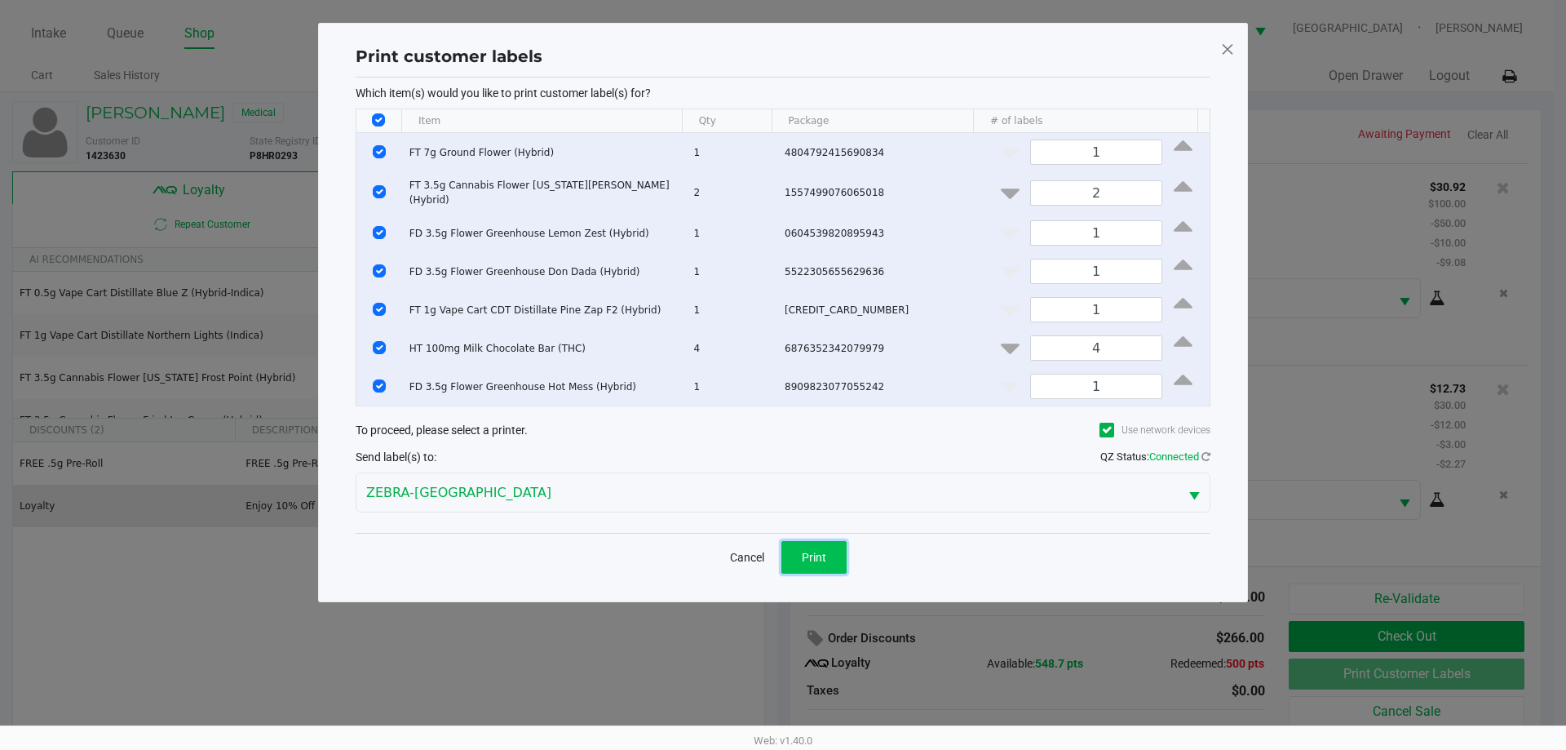
click at [808, 559] on span "Print" at bounding box center [814, 557] width 24 height 13
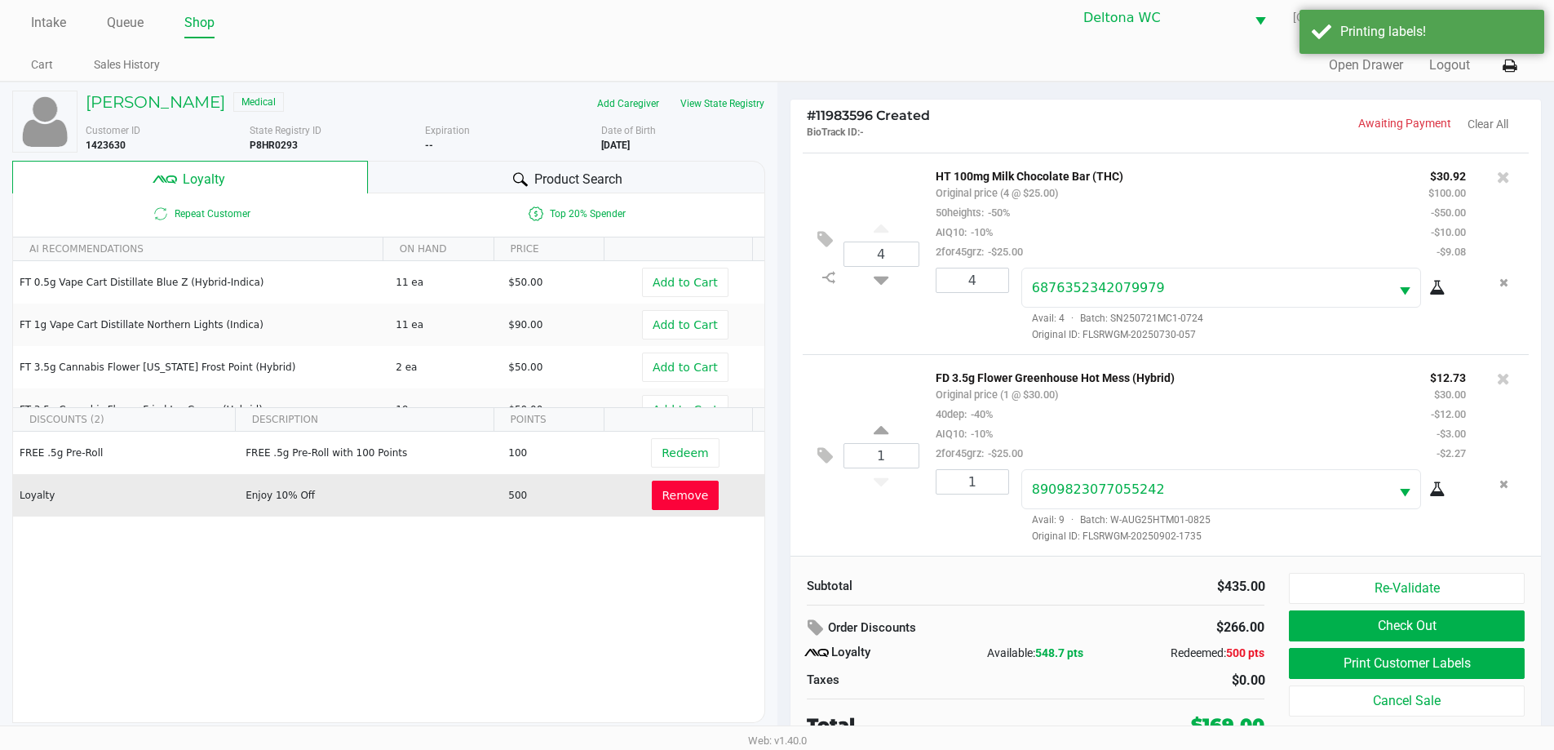
scroll to position [16, 0]
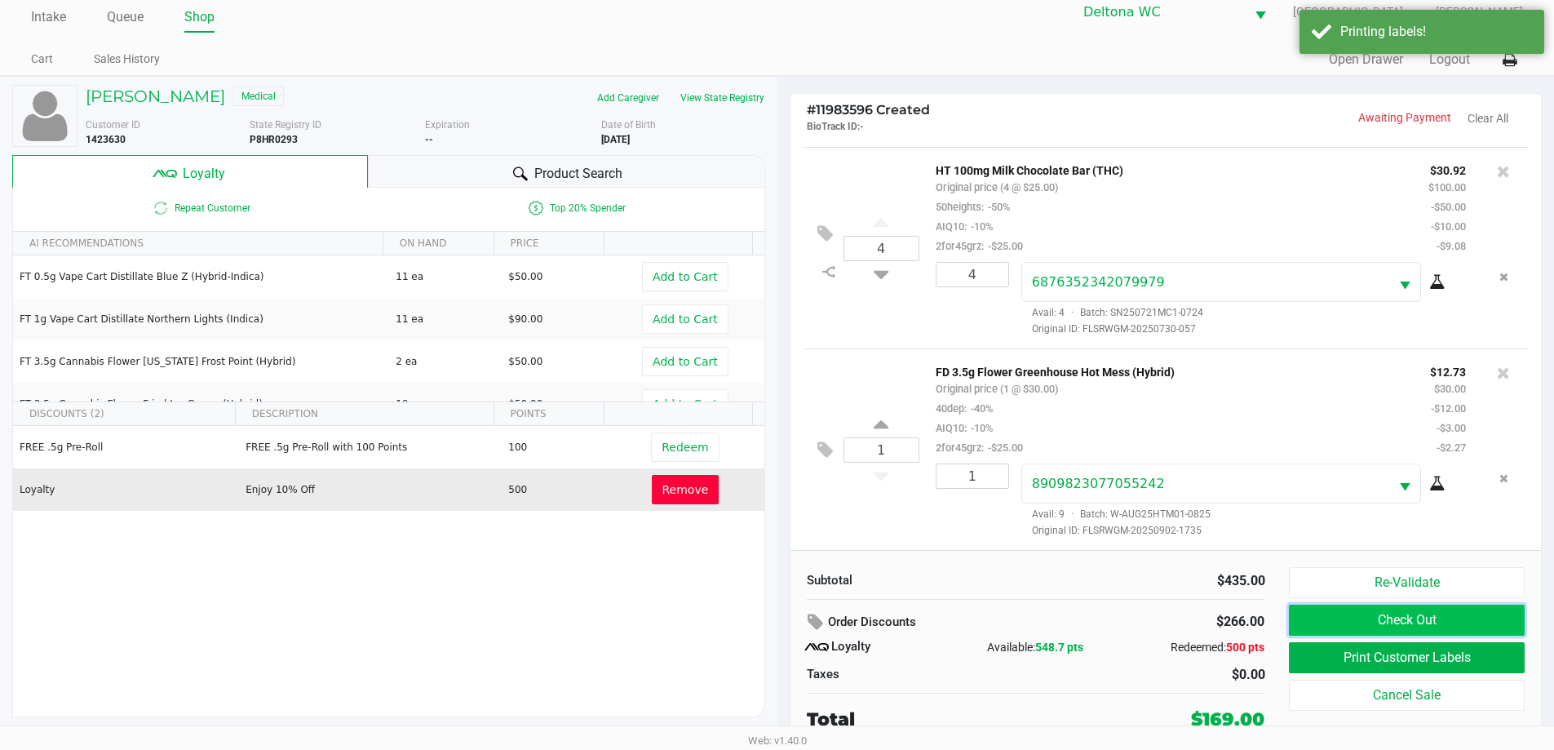
click at [1407, 613] on button "Check Out" at bounding box center [1406, 619] width 235 height 31
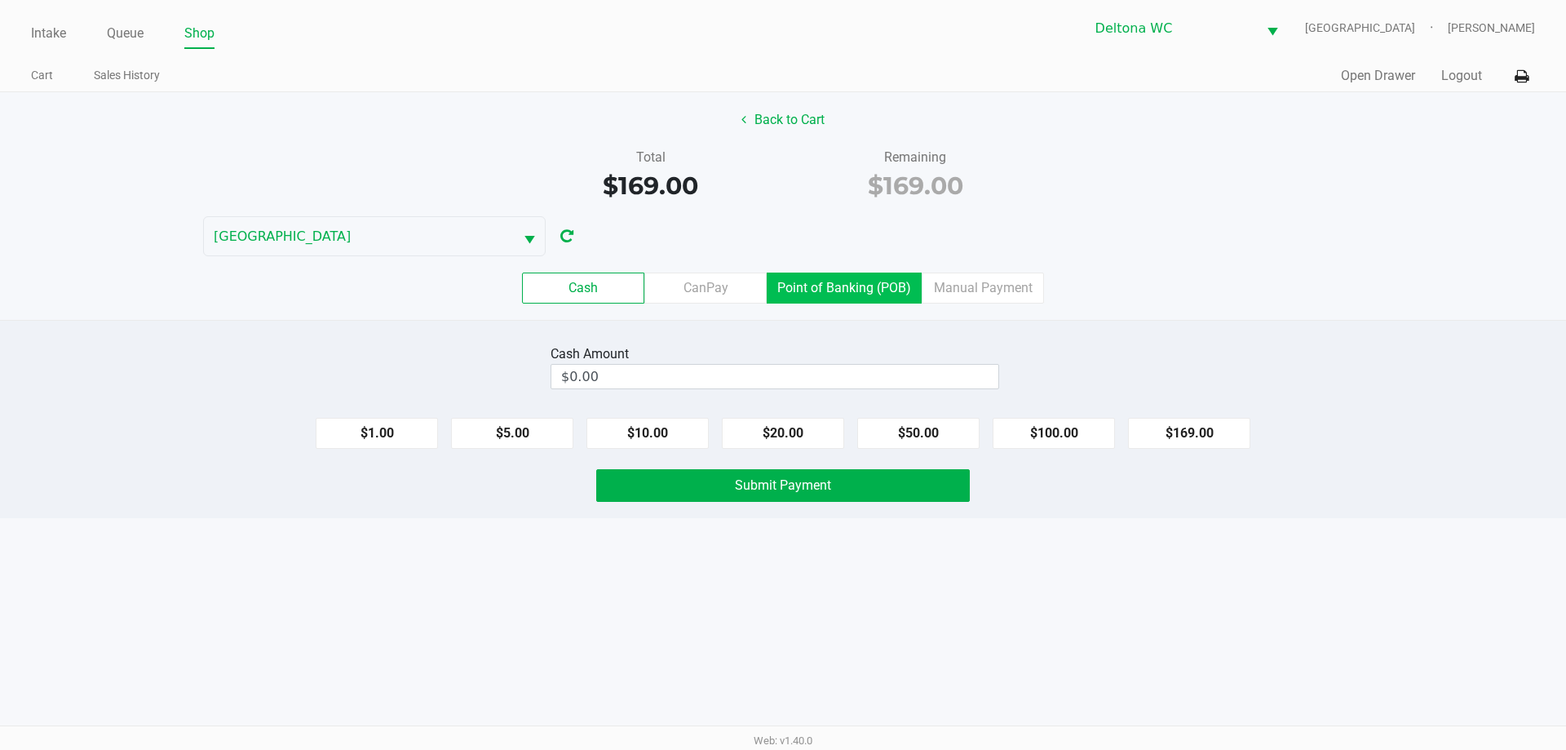
click at [838, 290] on label "Point of Banking (POB)" at bounding box center [844, 287] width 155 height 31
click at [0, 0] on 7 "Point of Banking (POB)" at bounding box center [0, 0] width 0 height 0
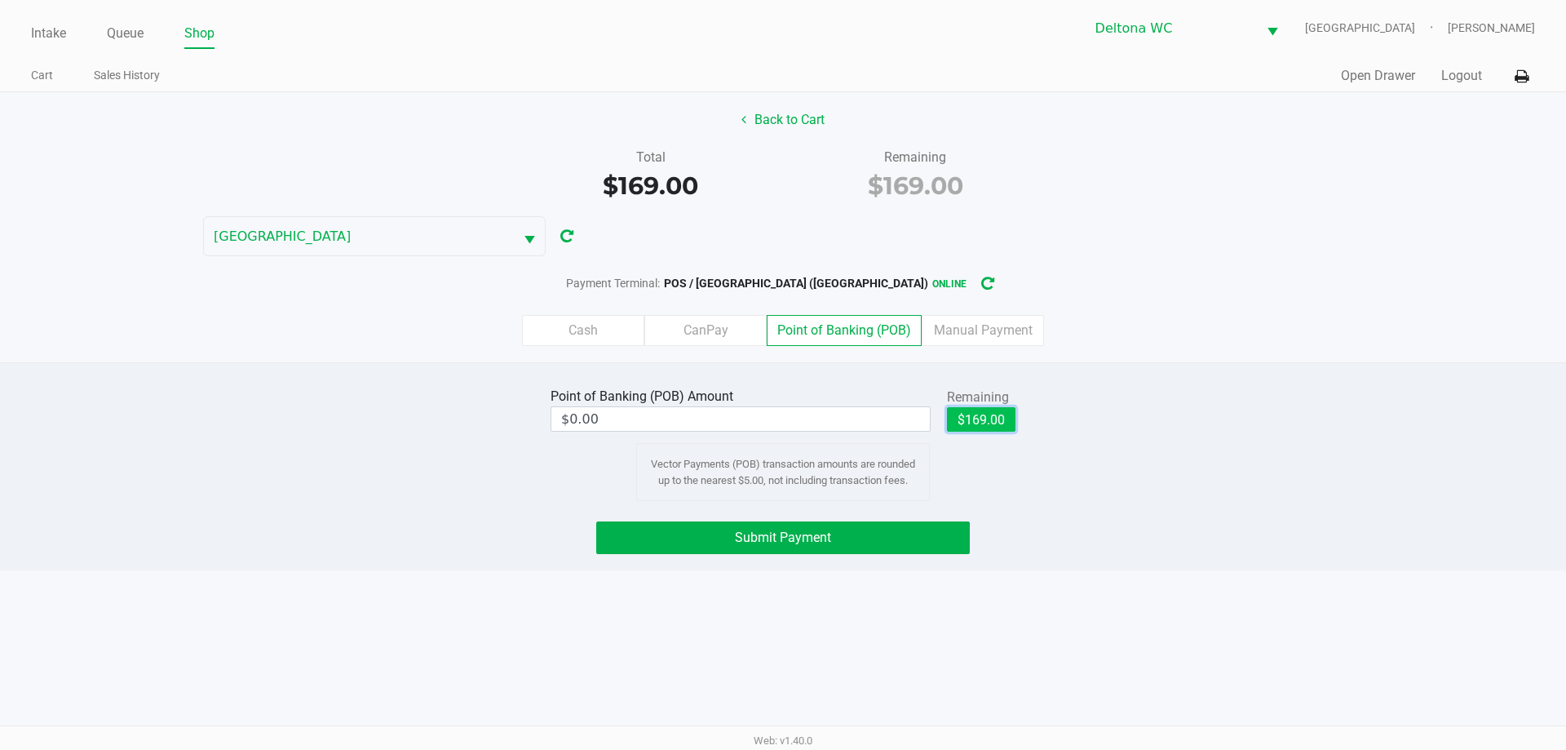
click at [979, 424] on button "$169.00" at bounding box center [981, 419] width 69 height 24
type input "$169.00"
click at [781, 534] on span "Submit Payment" at bounding box center [783, 536] width 96 height 15
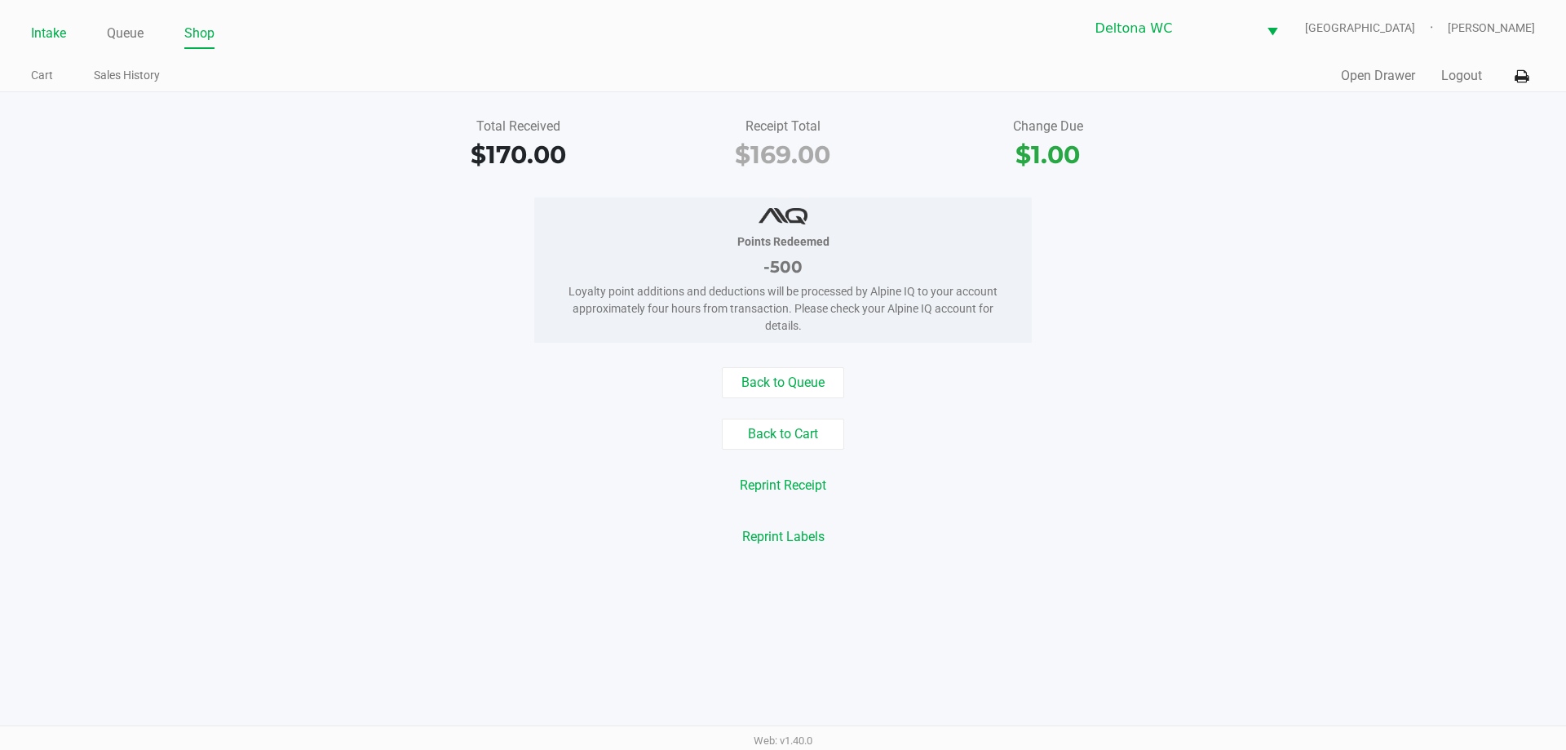
click at [48, 33] on link "Intake" at bounding box center [48, 33] width 35 height 23
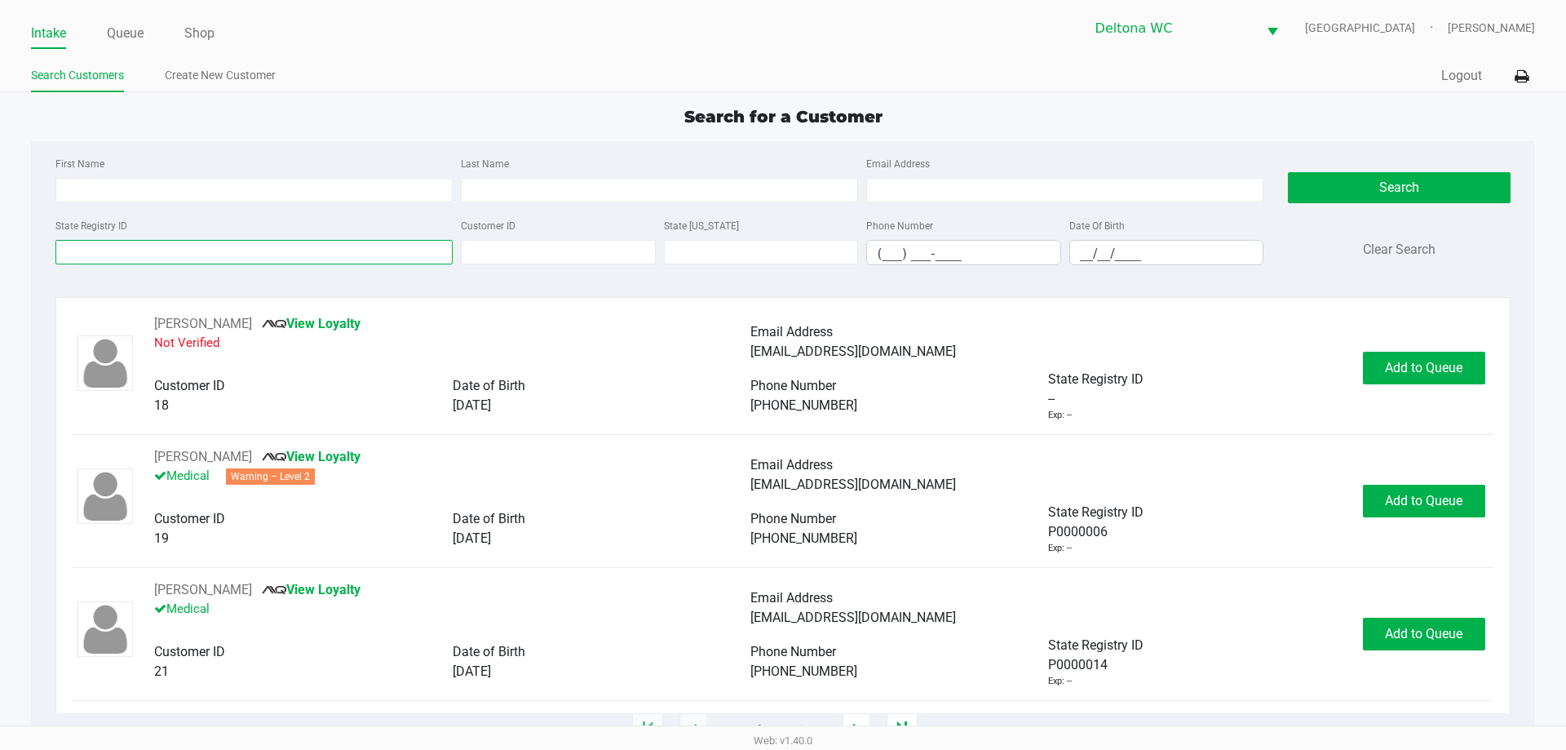
click at [193, 248] on input "State Registry ID" at bounding box center [253, 252] width 397 height 24
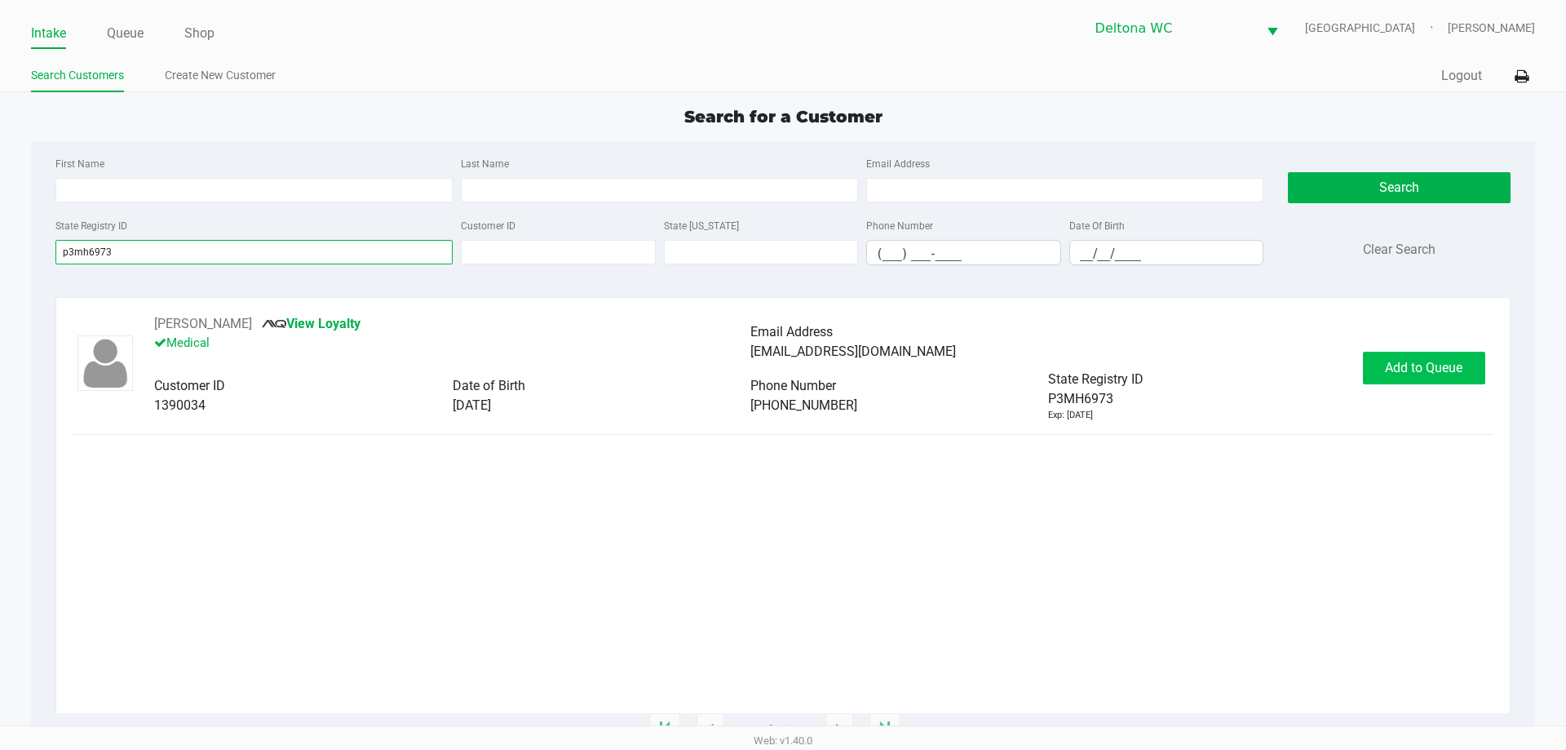
type input "p3mh6973"
click at [1391, 360] on span "Add to Queue" at bounding box center [1423, 367] width 77 height 15
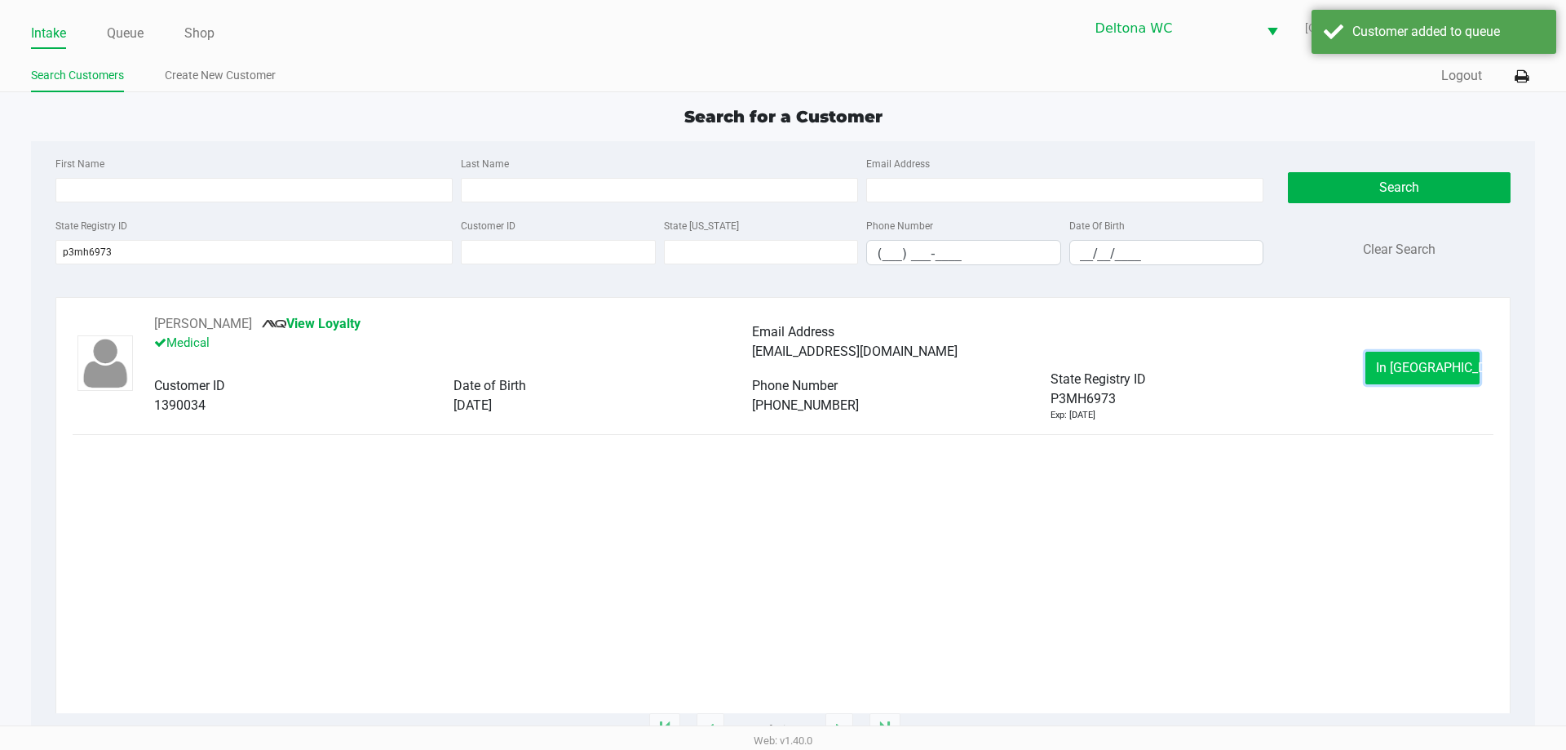
click at [1441, 360] on span "In Queue" at bounding box center [1444, 367] width 137 height 15
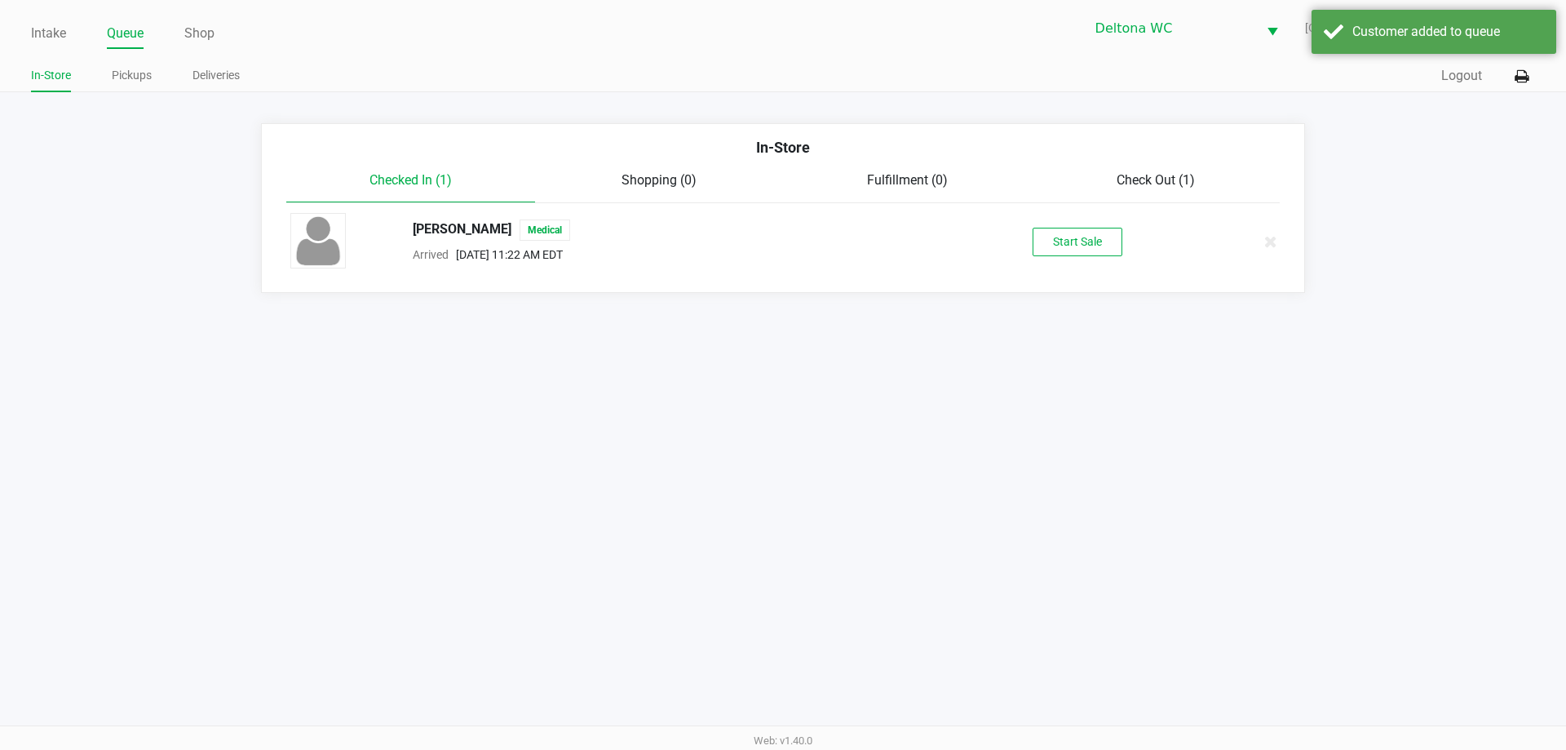
click at [1063, 218] on div "JAMES BOWDEN Medical Arrived Sep 21, 2025 11:22 AM EDT Start Sale" at bounding box center [783, 241] width 1010 height 57
click at [1062, 237] on button "Start Sale" at bounding box center [1078, 242] width 90 height 29
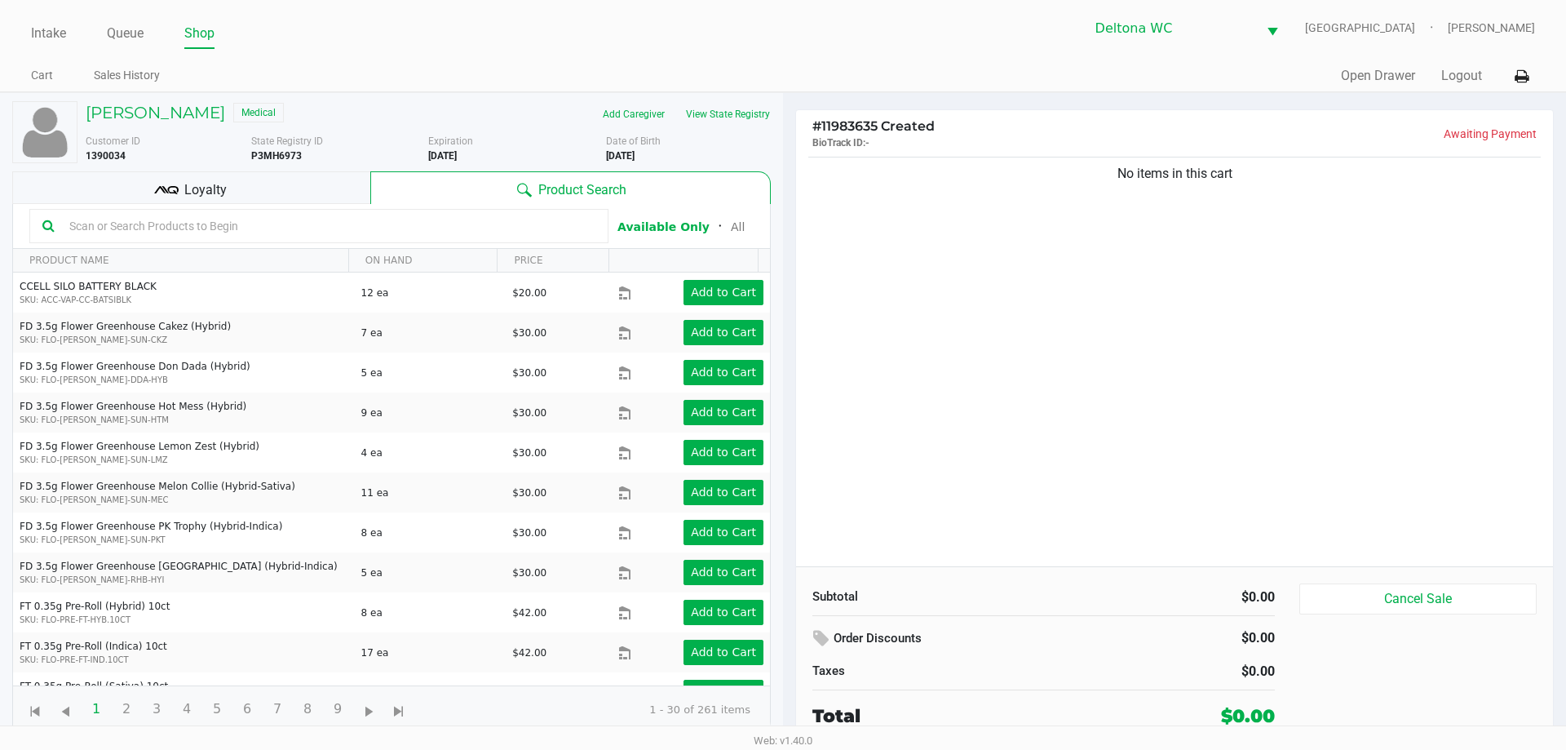
click at [175, 179] on icon at bounding box center [166, 190] width 24 height 24
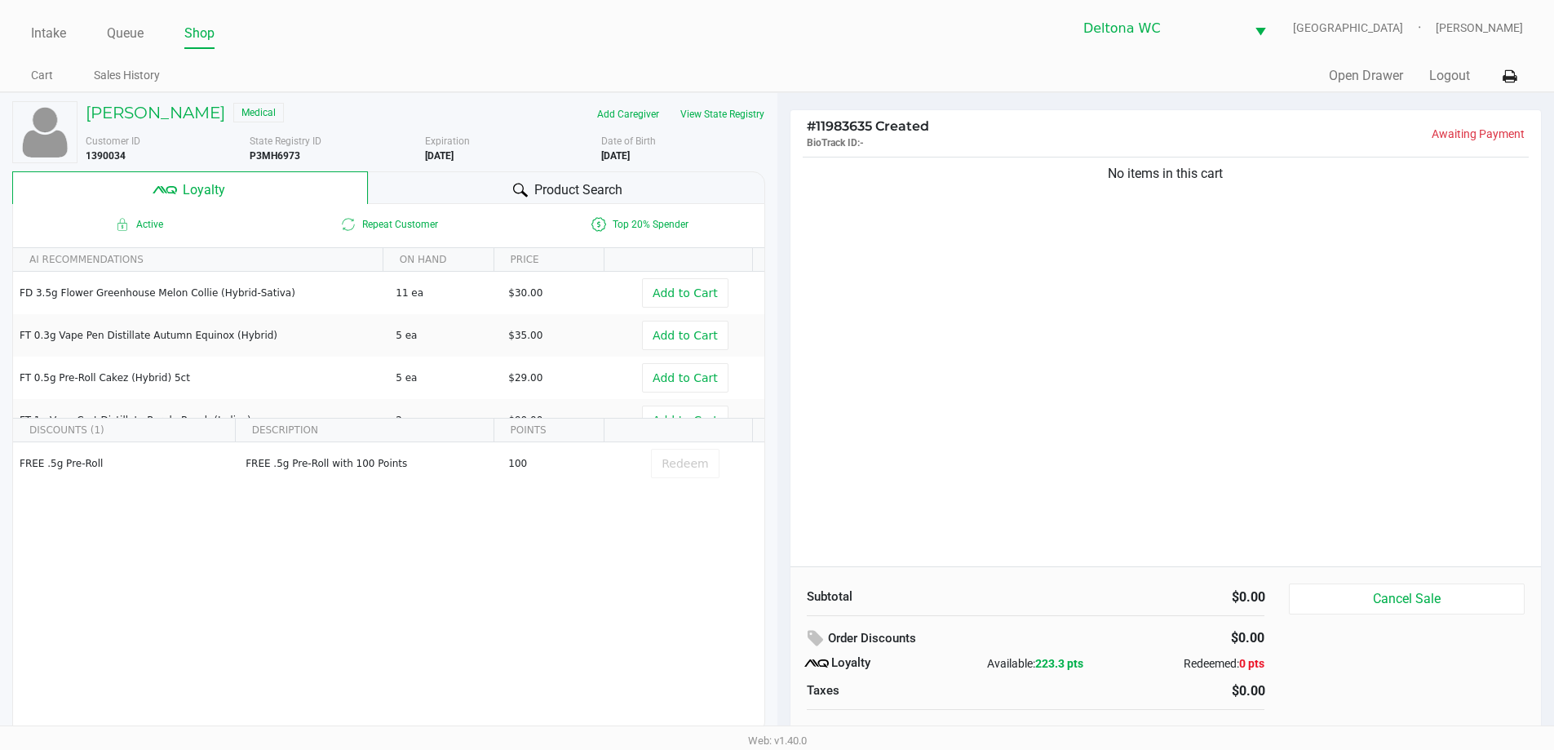
click at [1054, 251] on div "No items in this cart" at bounding box center [1165, 359] width 751 height 413
click at [989, 195] on div "No items in this cart" at bounding box center [1165, 359] width 751 height 413
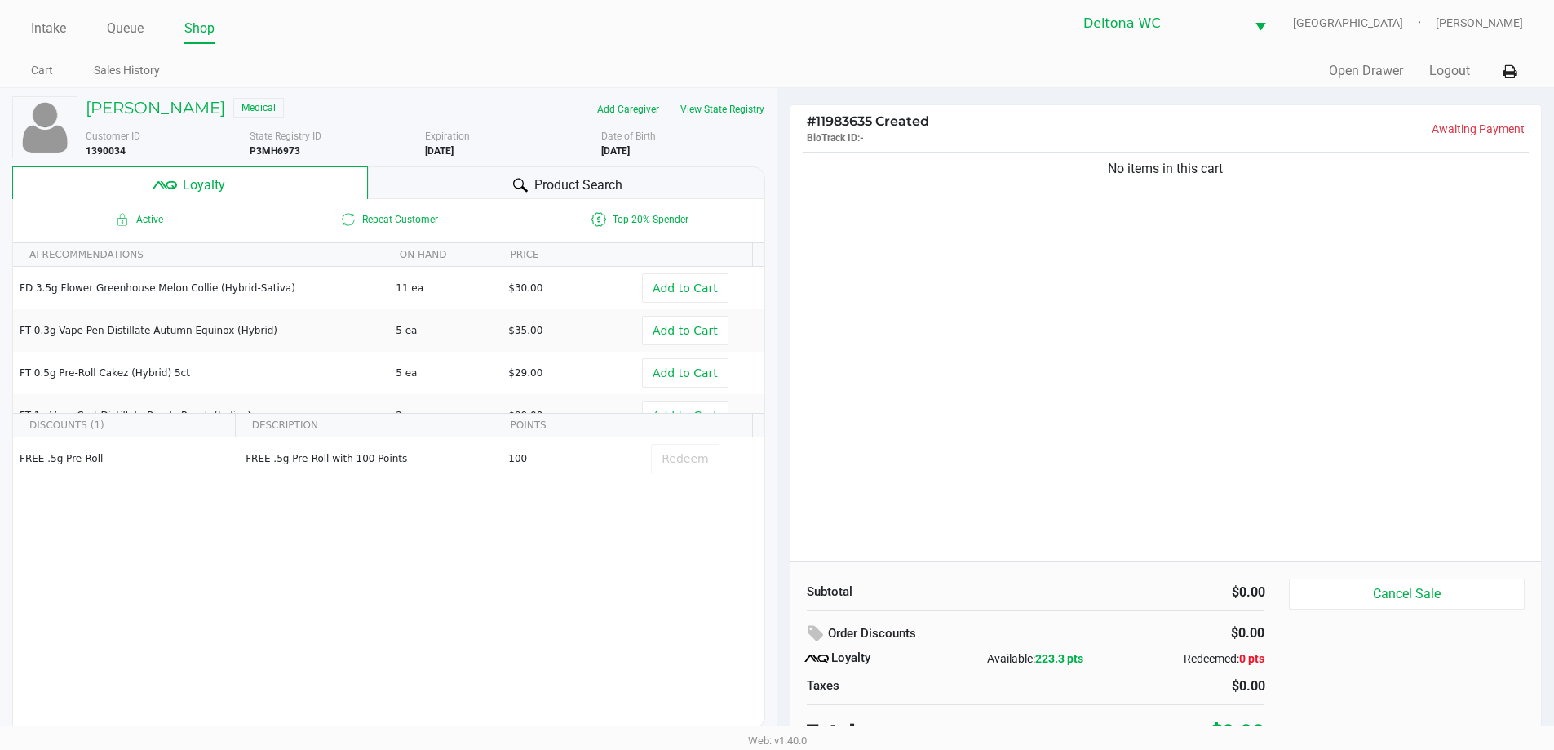
click at [744, 107] on button "View State Registry" at bounding box center [717, 109] width 95 height 26
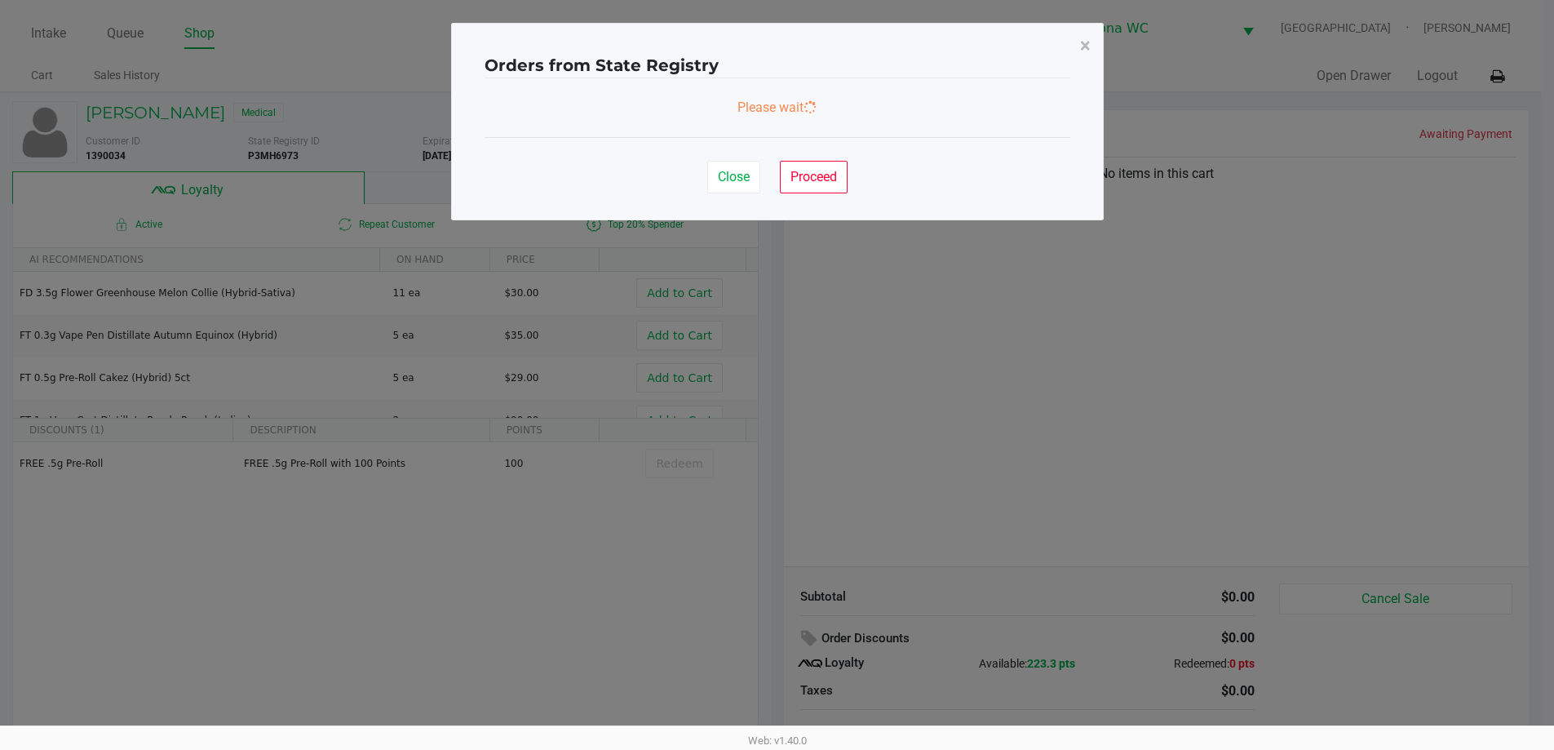
scroll to position [0, 0]
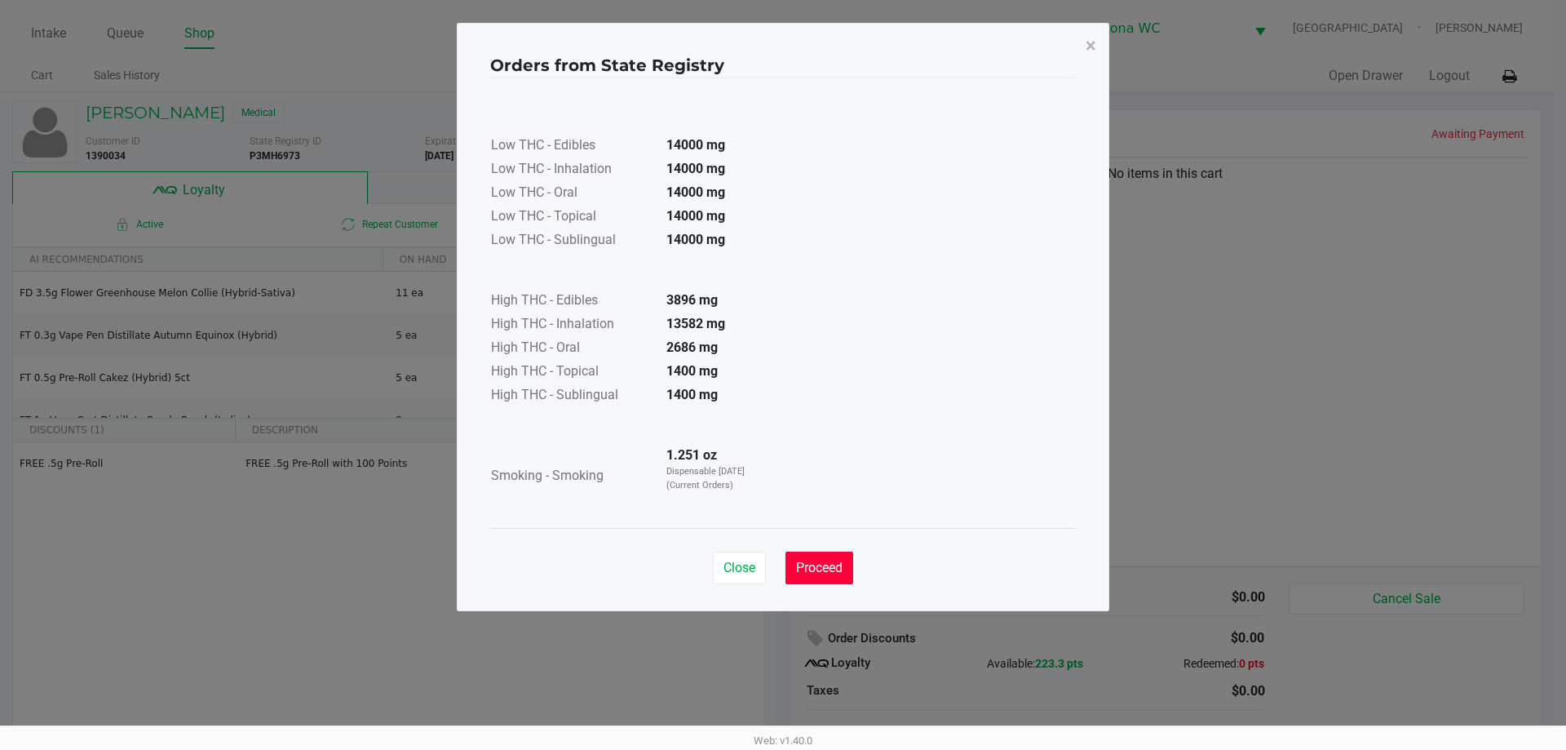
click at [828, 577] on button "Proceed" at bounding box center [819, 567] width 68 height 33
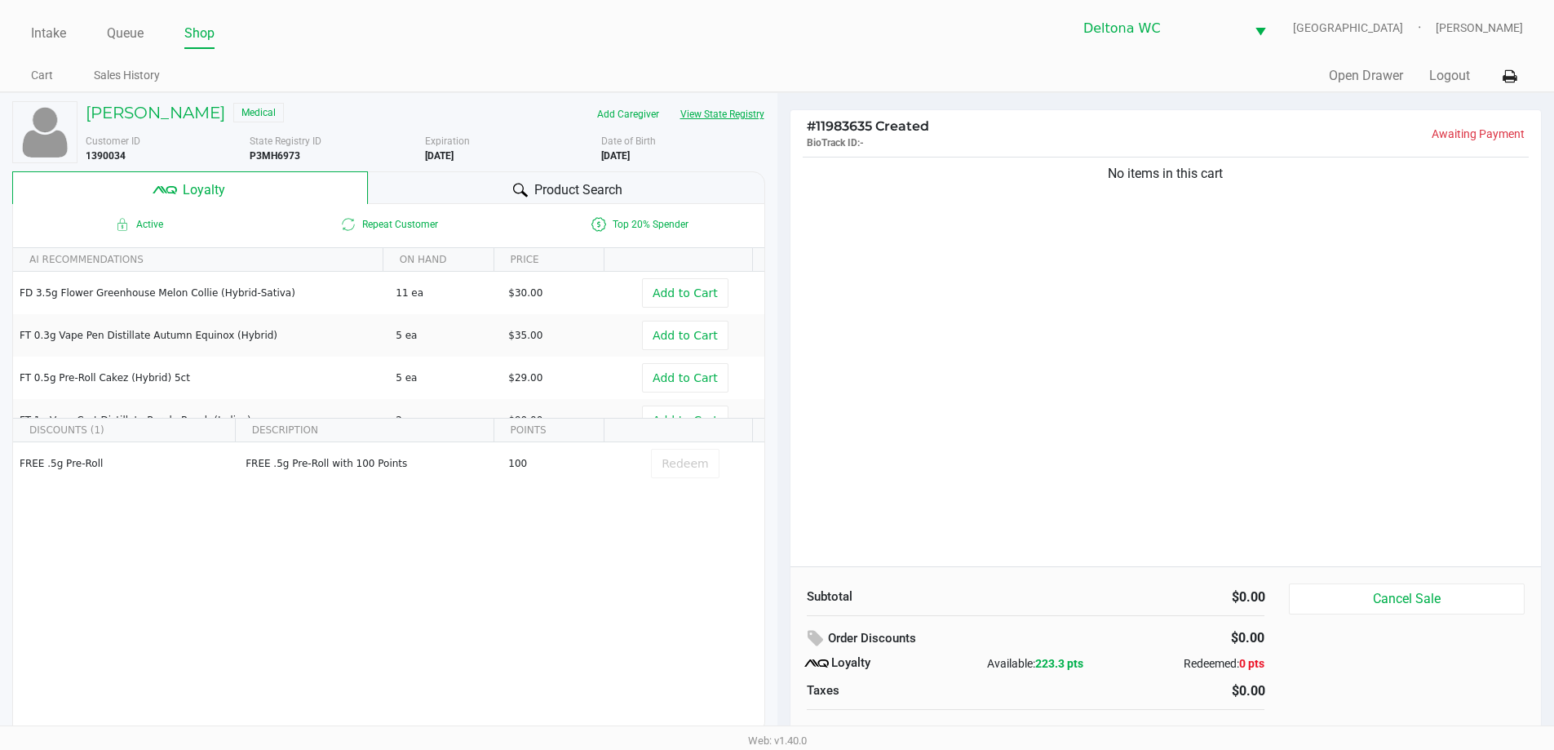
click at [1075, 372] on div "No items in this cart" at bounding box center [1165, 359] width 751 height 413
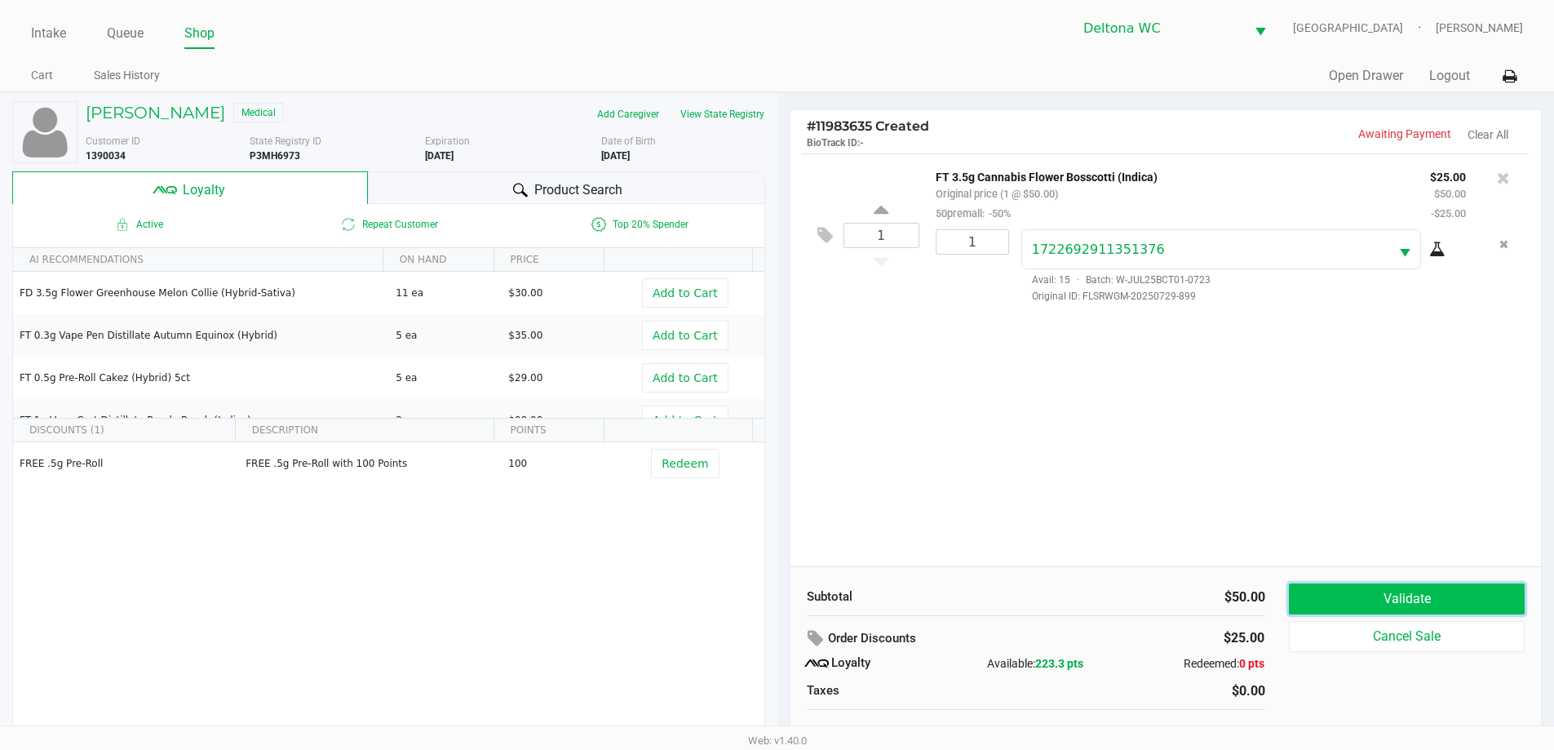
click at [1387, 608] on button "Validate" at bounding box center [1406, 598] width 235 height 31
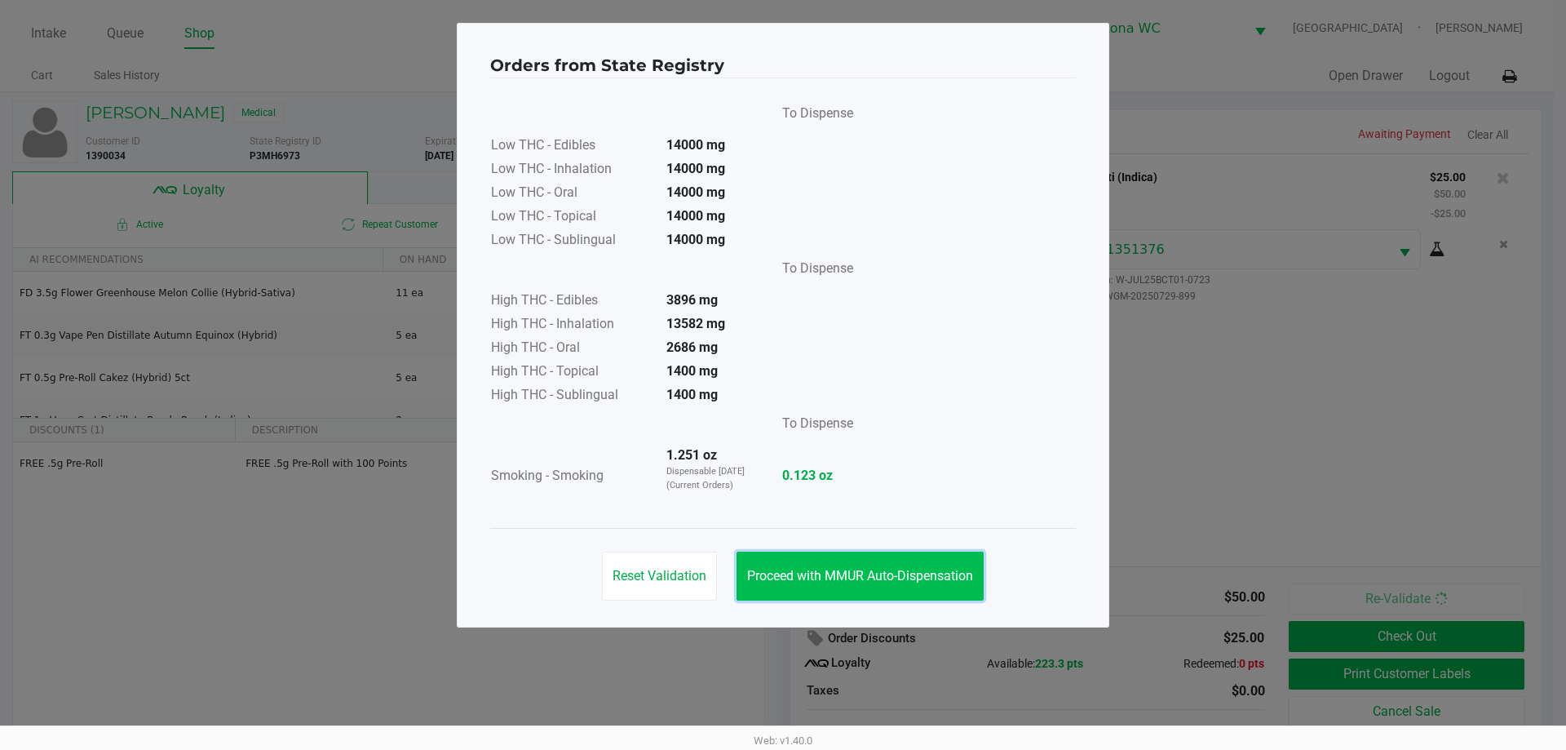
click at [881, 560] on button "Proceed with MMUR Auto-Dispensation" at bounding box center [860, 575] width 247 height 49
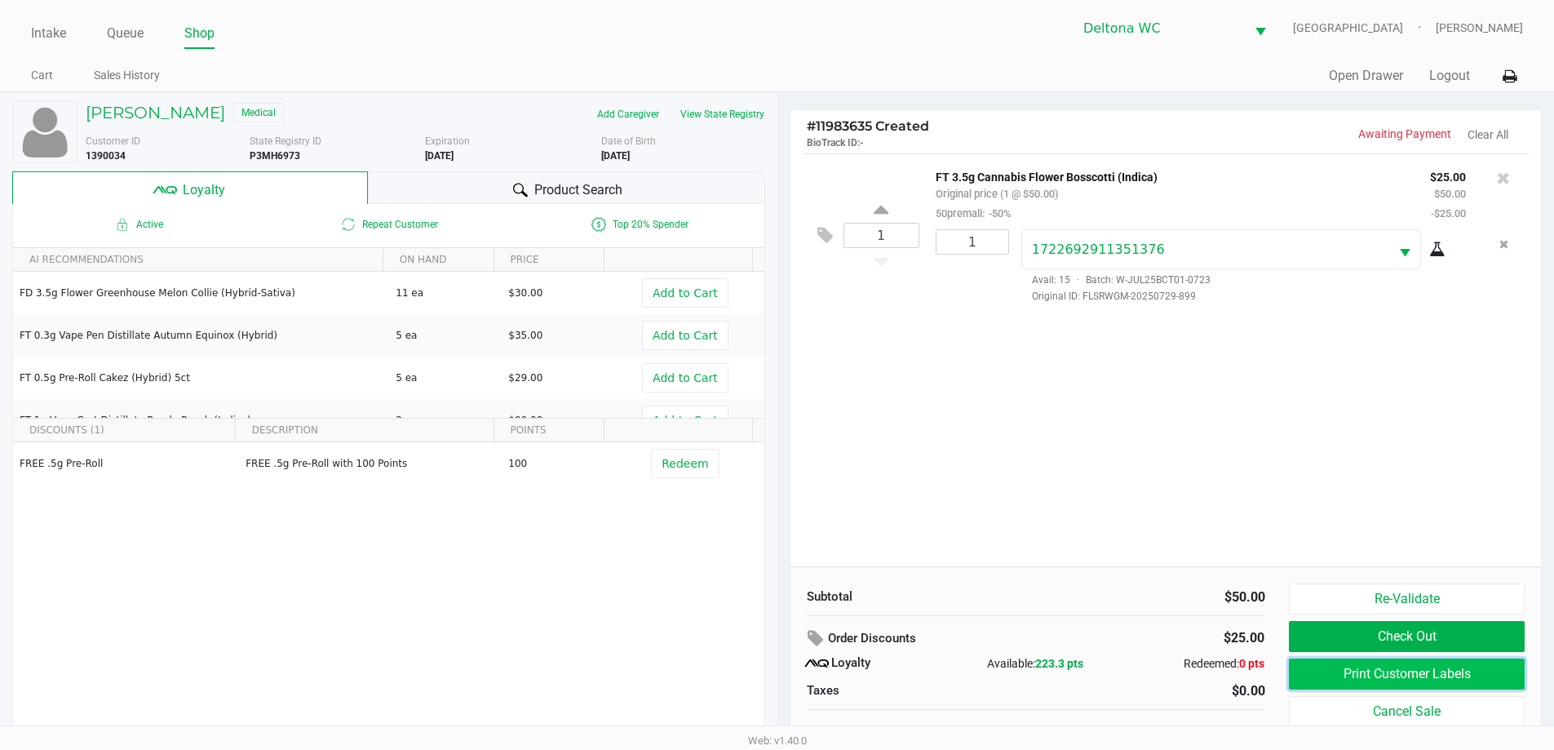
click at [1475, 675] on button "Print Customer Labels" at bounding box center [1406, 673] width 235 height 31
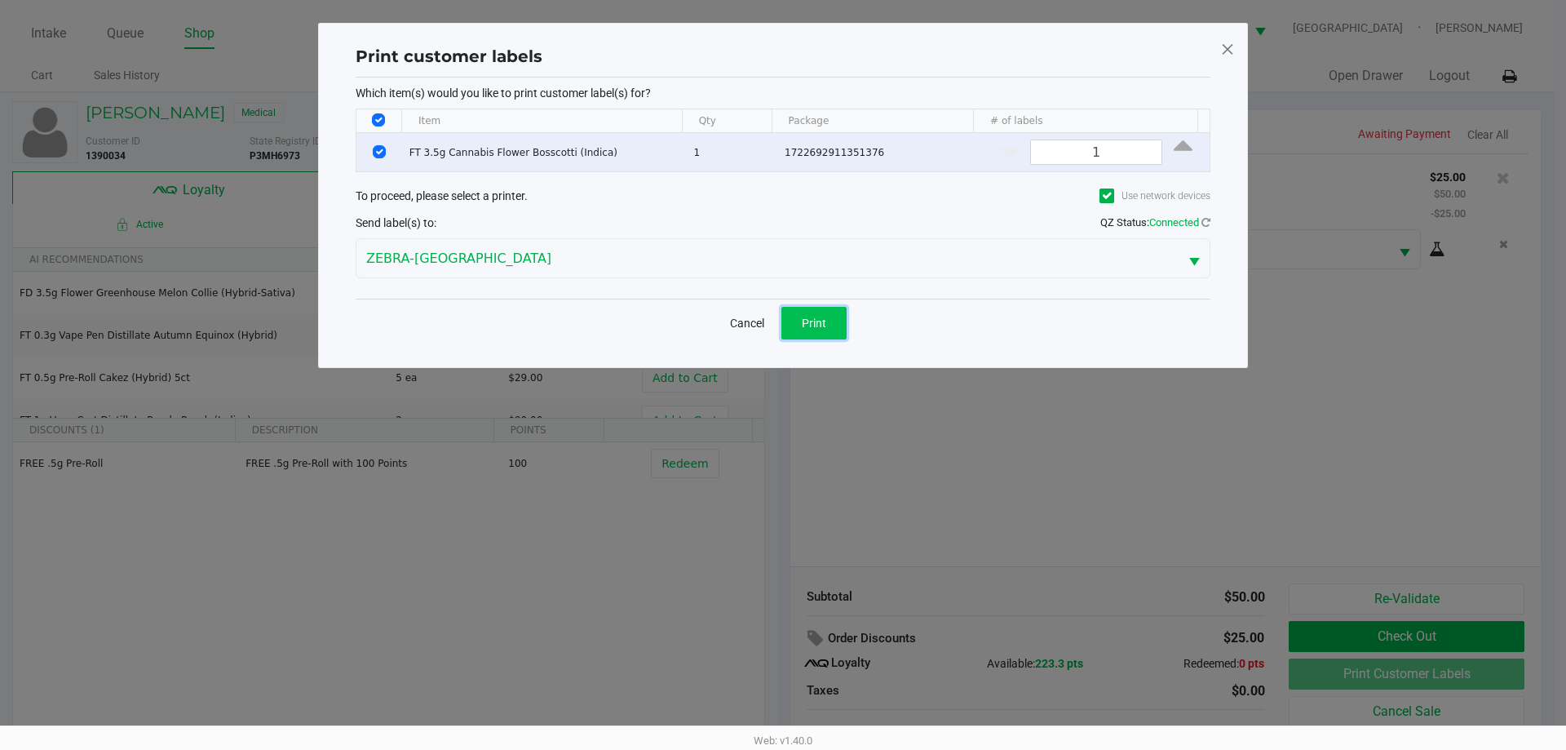
click at [807, 307] on button "Print" at bounding box center [813, 323] width 65 height 33
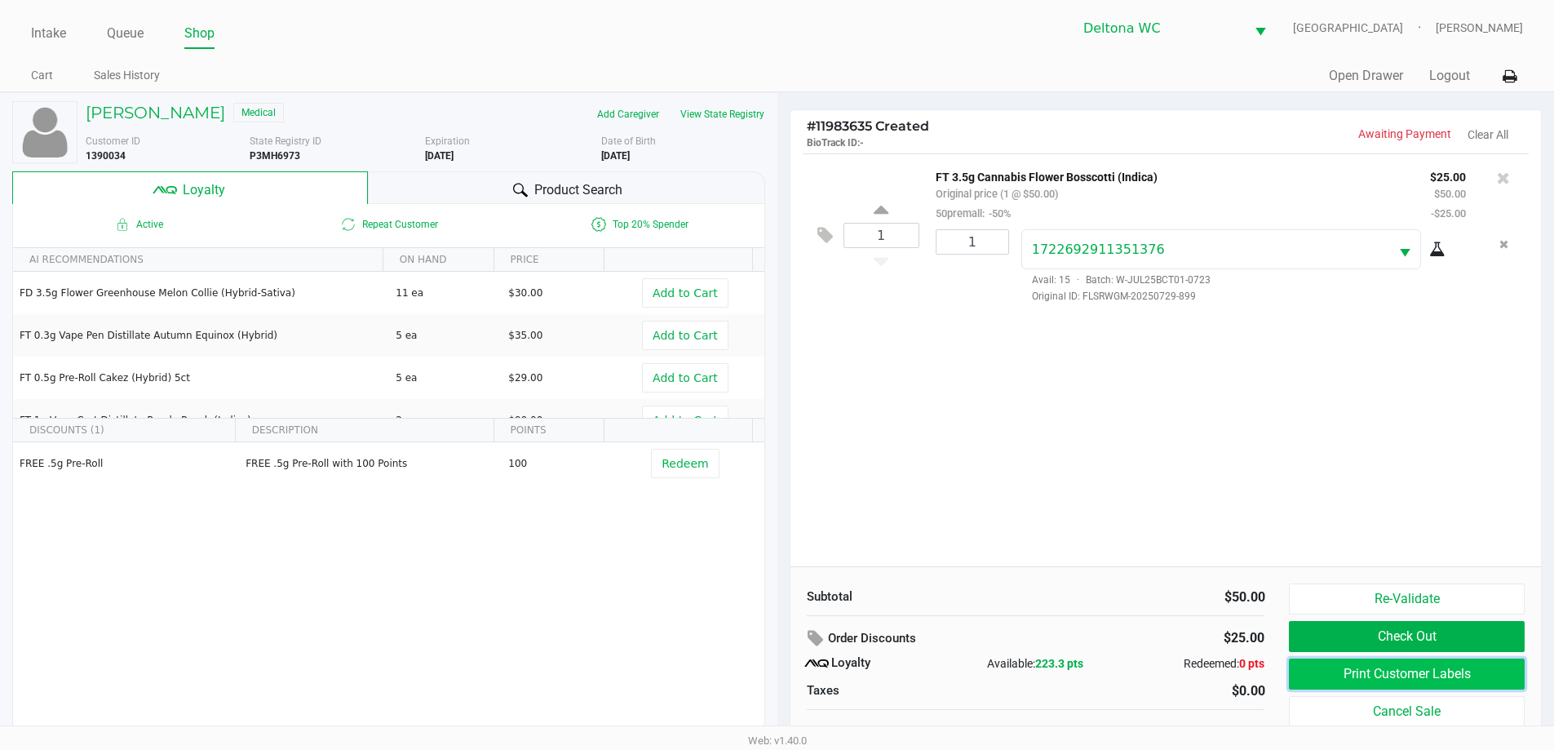
click at [1371, 675] on button "Print Customer Labels" at bounding box center [1406, 673] width 235 height 31
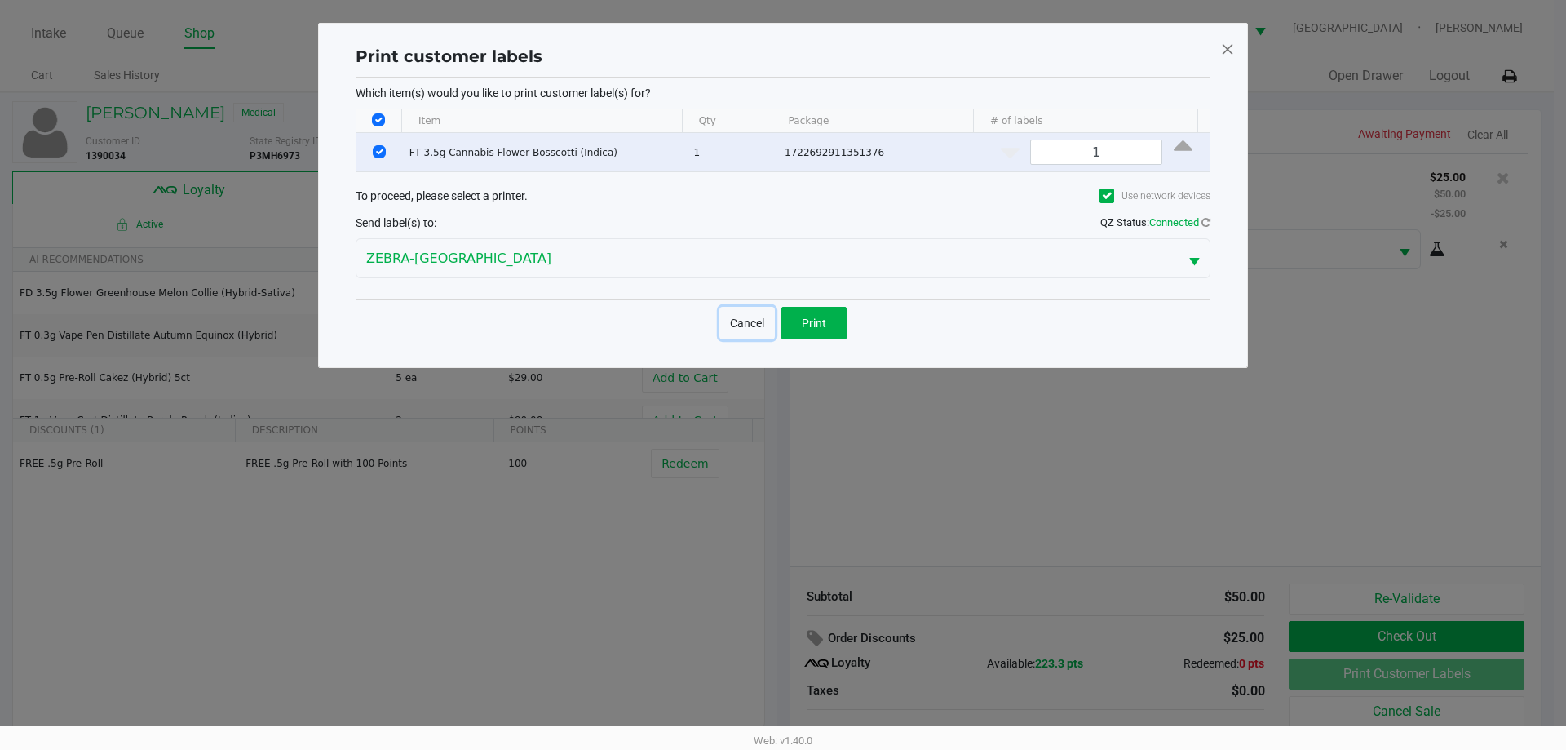
click at [741, 312] on button "Cancel" at bounding box center [746, 323] width 55 height 33
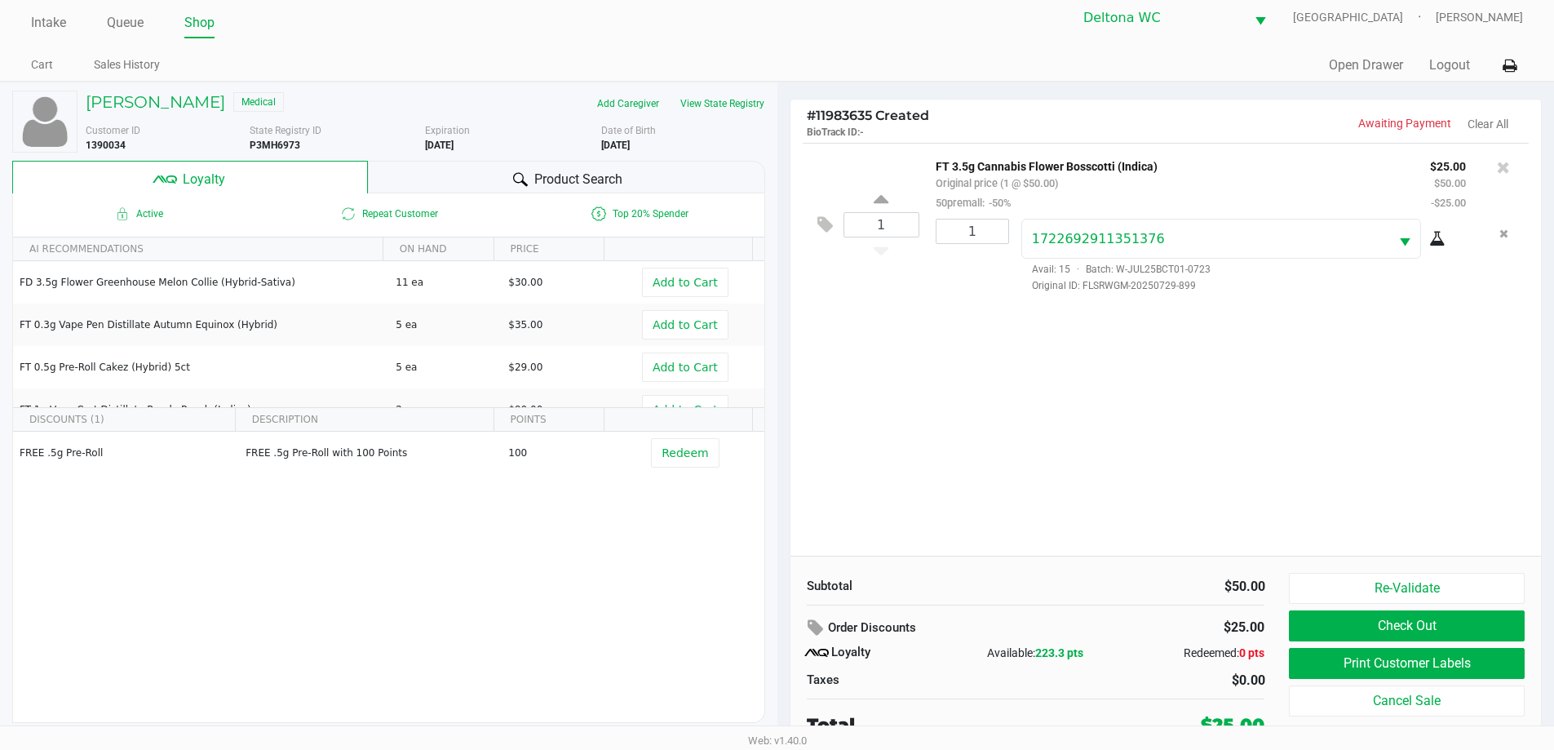
scroll to position [16, 0]
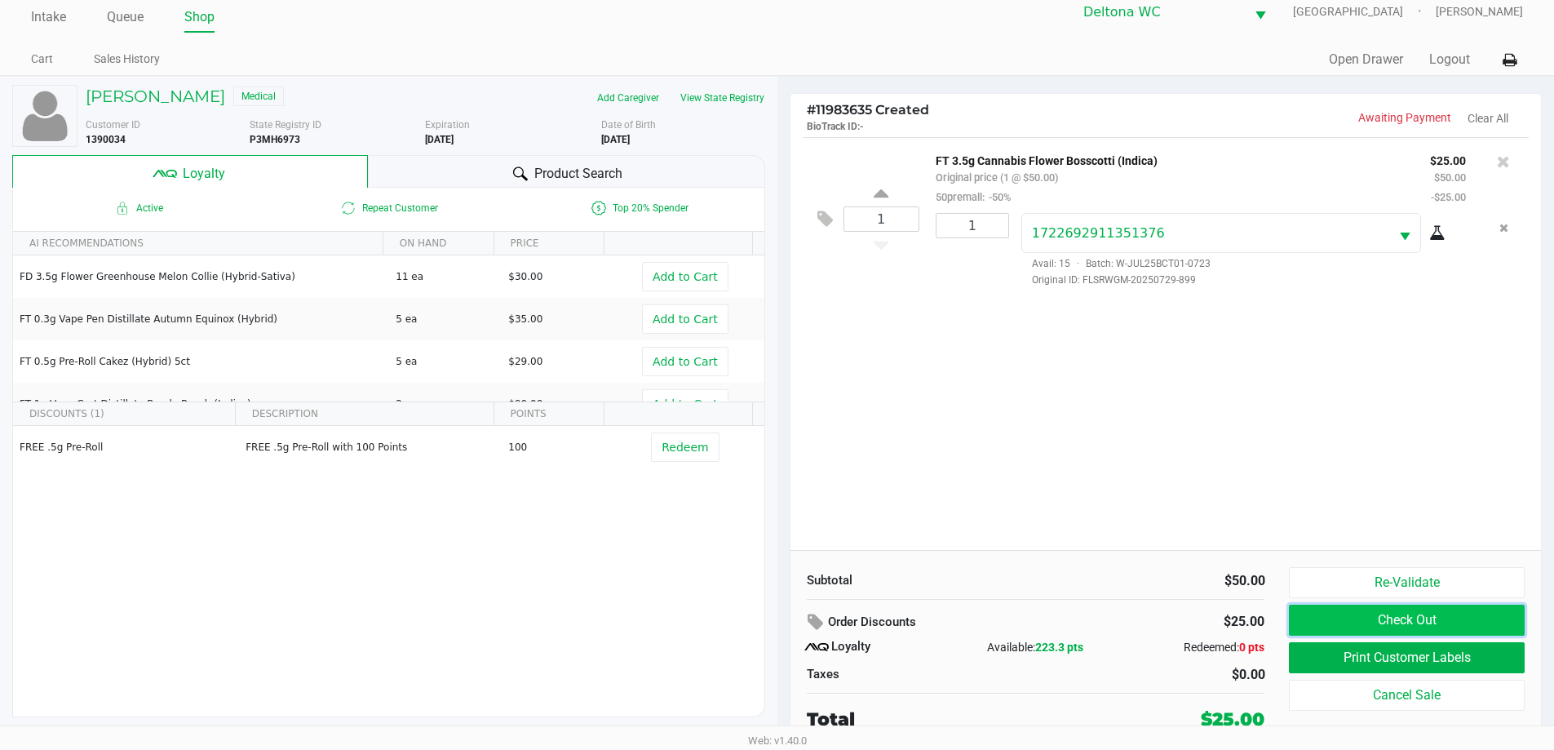
click at [1361, 626] on button "Check Out" at bounding box center [1406, 619] width 235 height 31
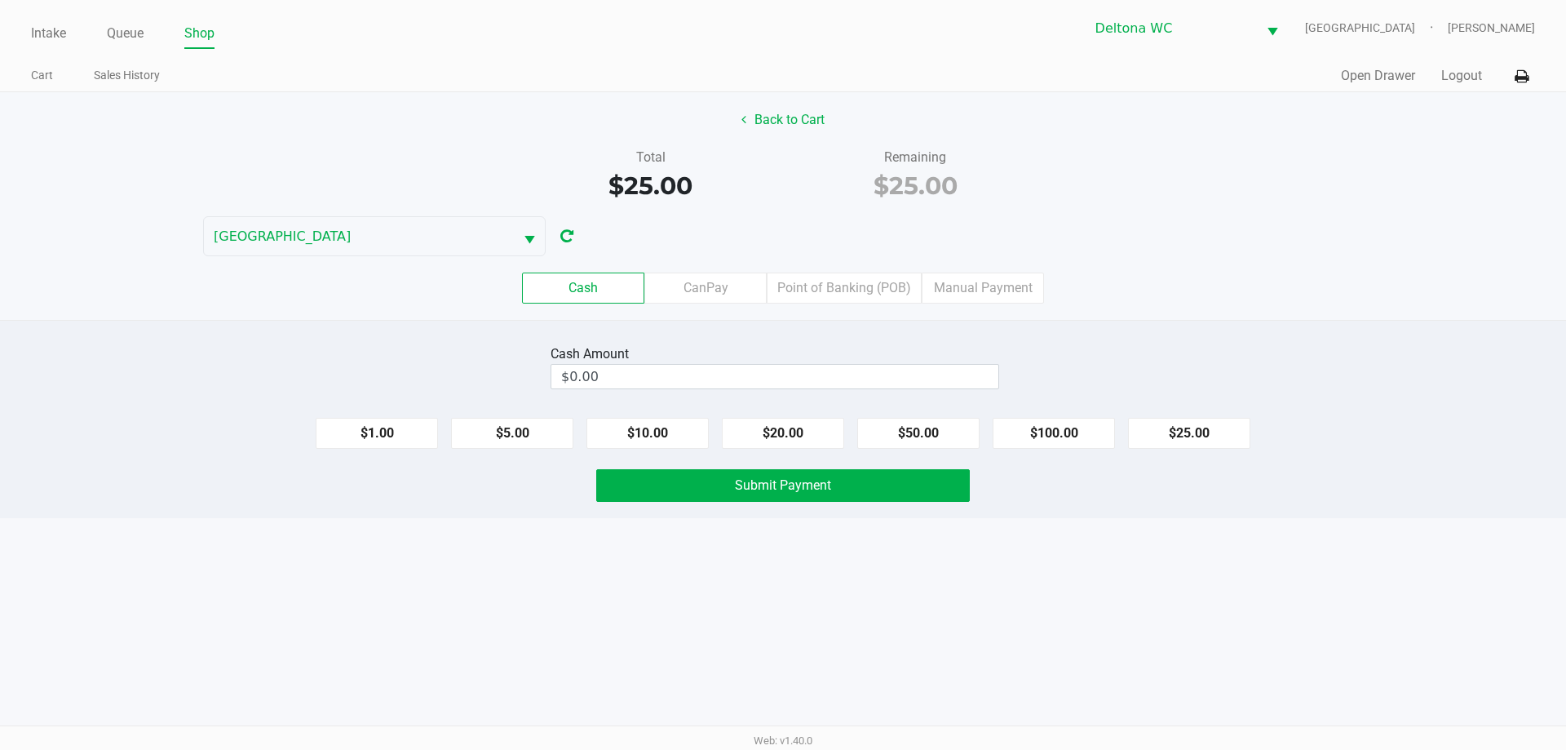
click at [1066, 412] on div "$1.00 $5.00 $10.00 $20.00 $50.00 $100.00 $25.00" at bounding box center [783, 427] width 1566 height 44
click at [1148, 436] on button "$25.00" at bounding box center [1189, 433] width 122 height 31
type input "$25.00"
click at [891, 479] on button "Submit Payment" at bounding box center [783, 485] width 374 height 33
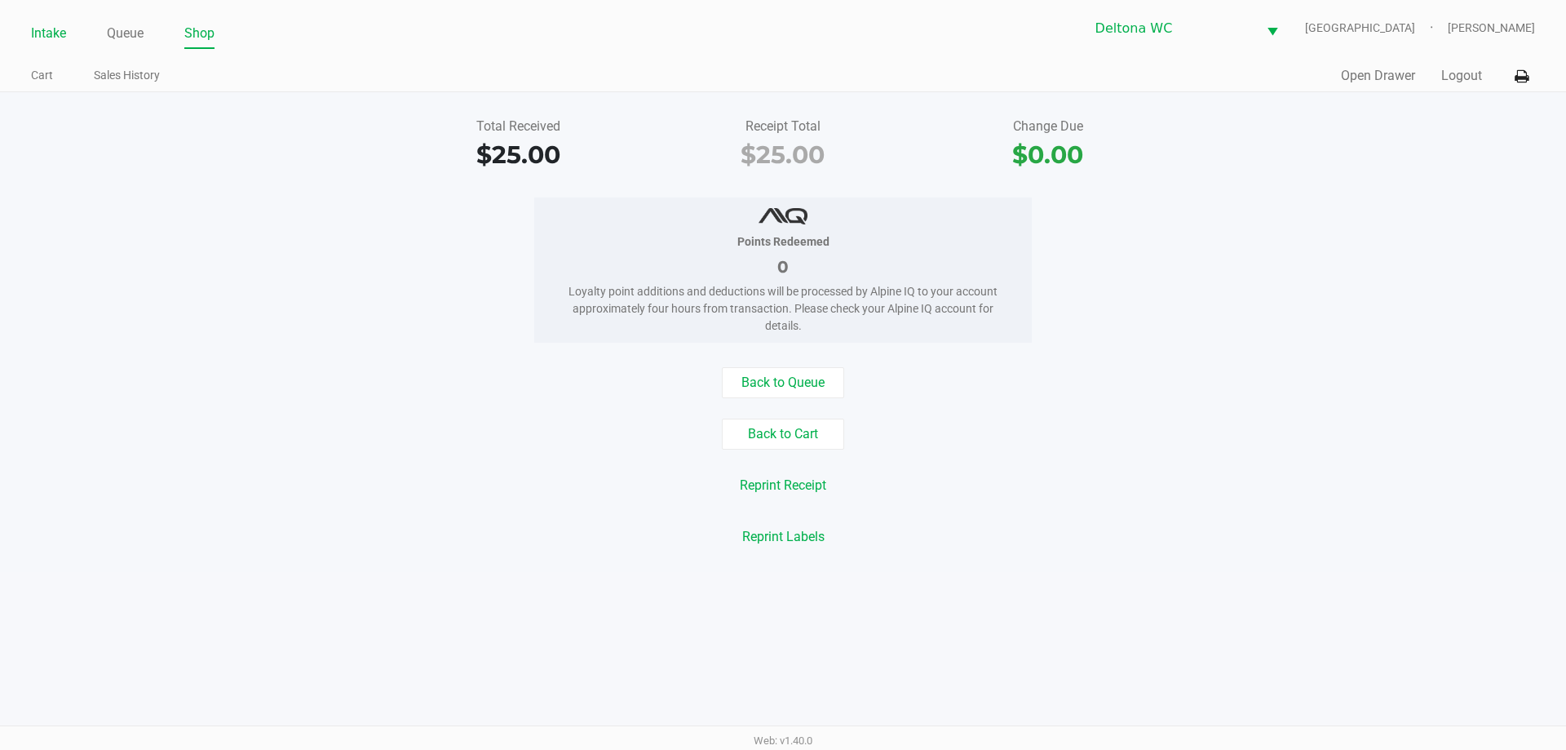
click at [46, 30] on link "Intake" at bounding box center [48, 33] width 35 height 23
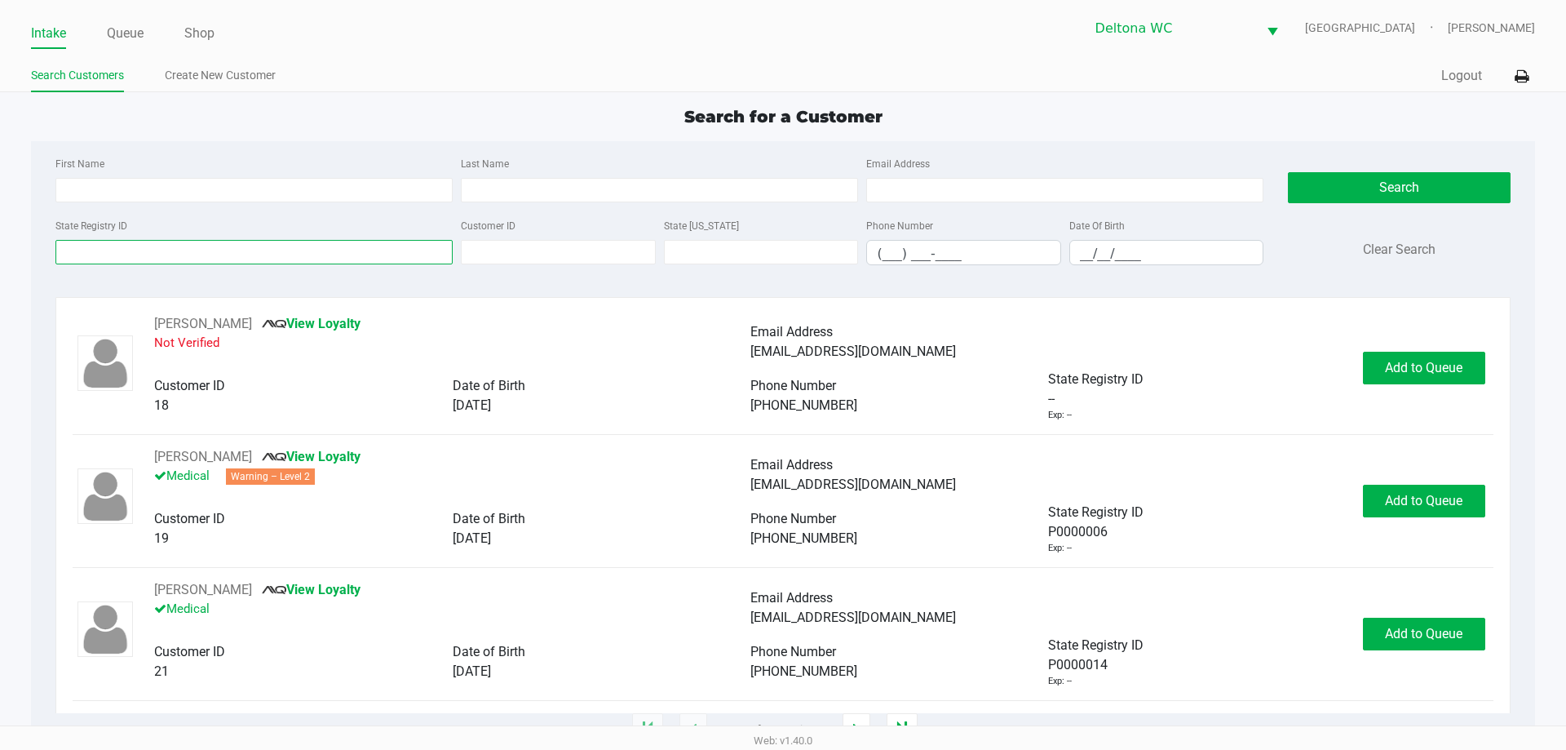
click at [180, 246] on input "State Registry ID" at bounding box center [253, 252] width 397 height 24
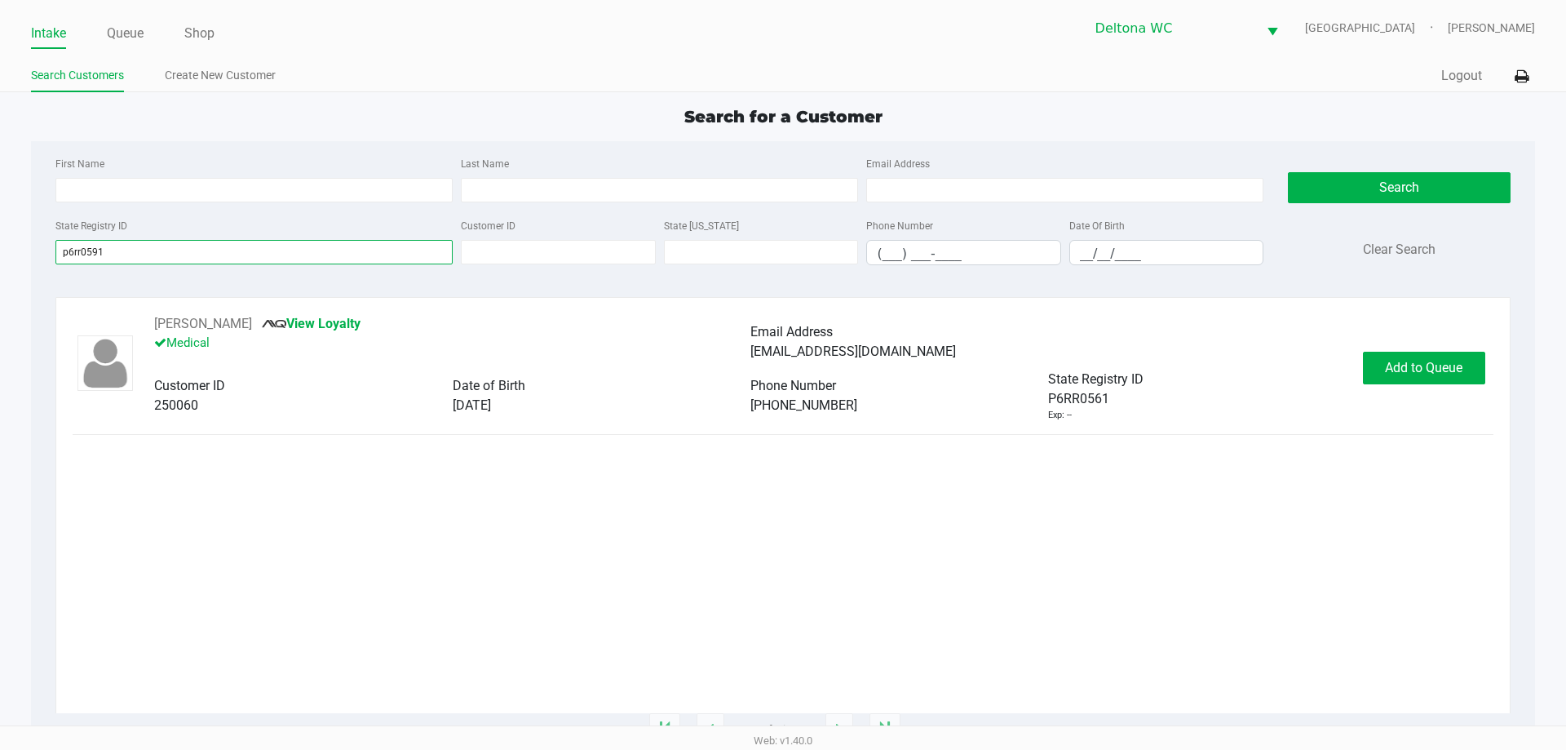
type input "p6rr0591"
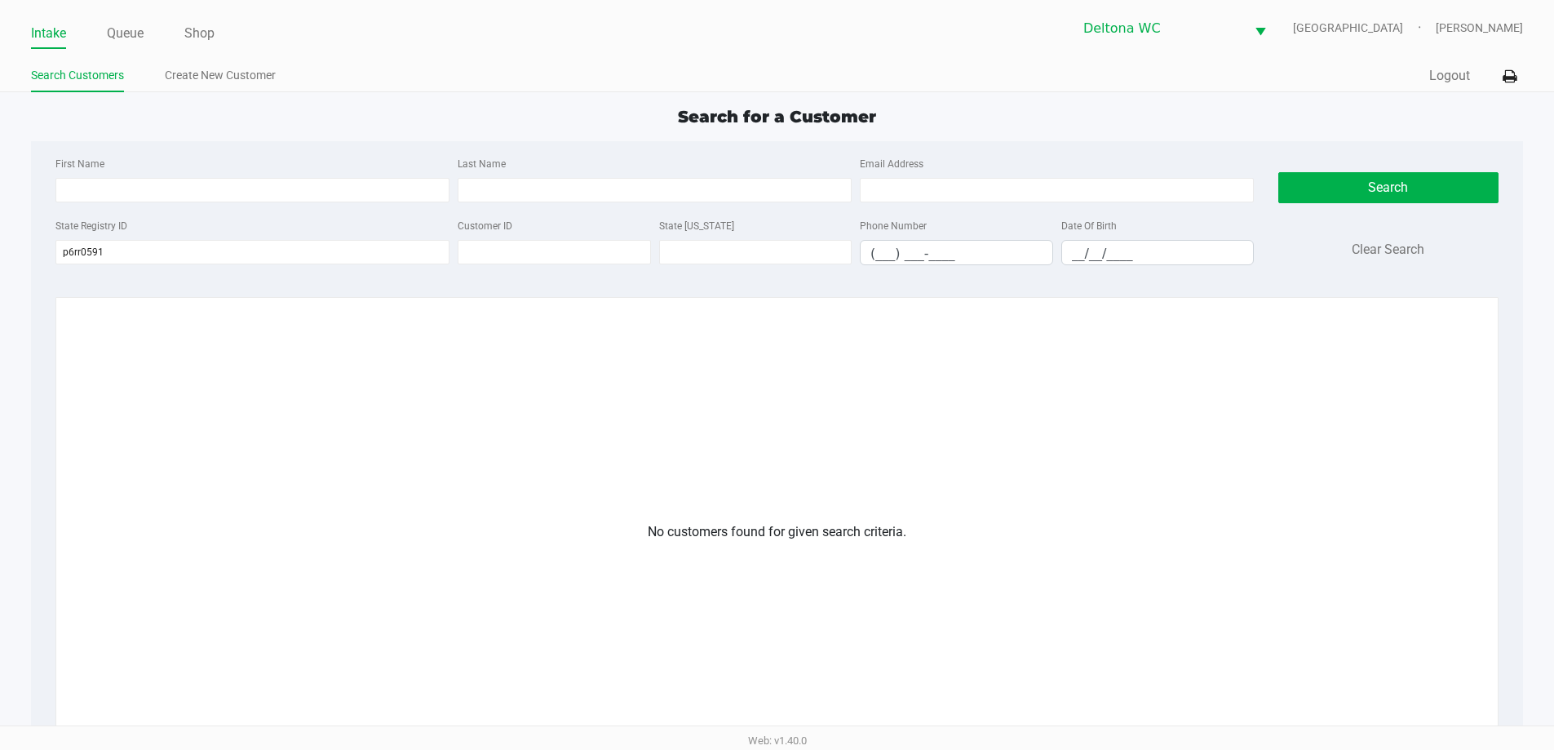
click at [1397, 360] on app-customers-list "No customers found for given search criteria." at bounding box center [777, 617] width 1409 height 607
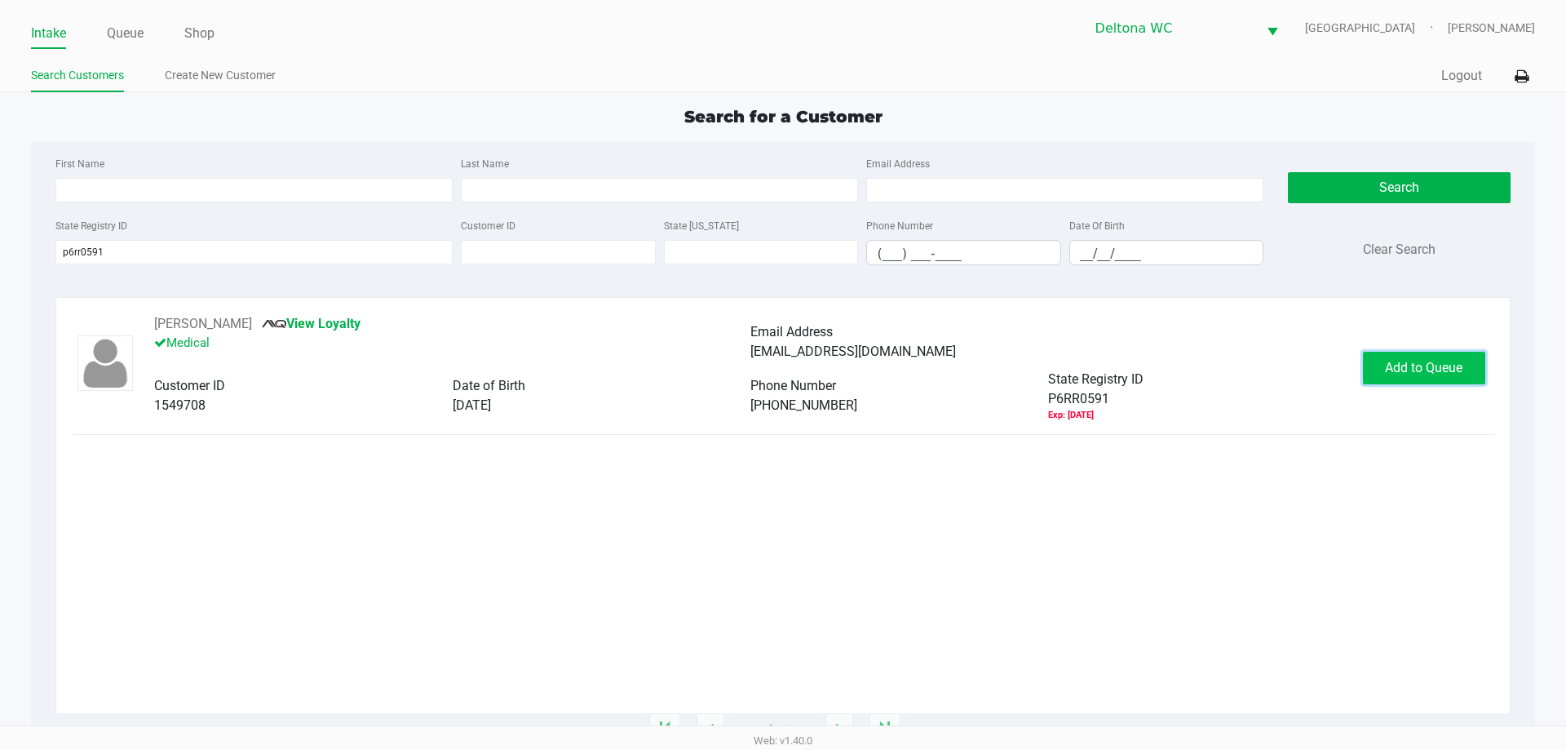
click at [1420, 365] on span "Add to Queue" at bounding box center [1423, 367] width 77 height 15
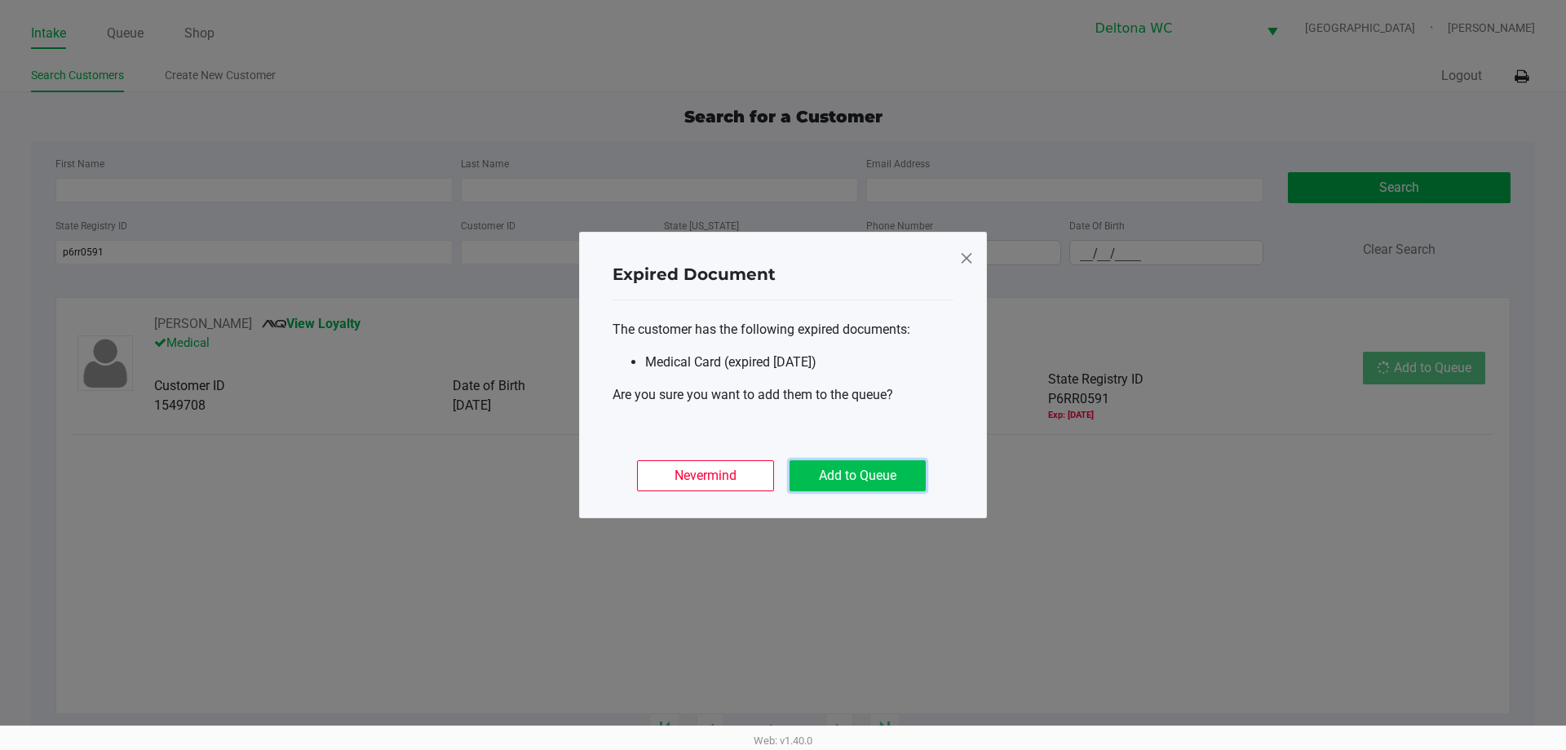
click at [831, 479] on button "Add to Queue" at bounding box center [858, 475] width 136 height 31
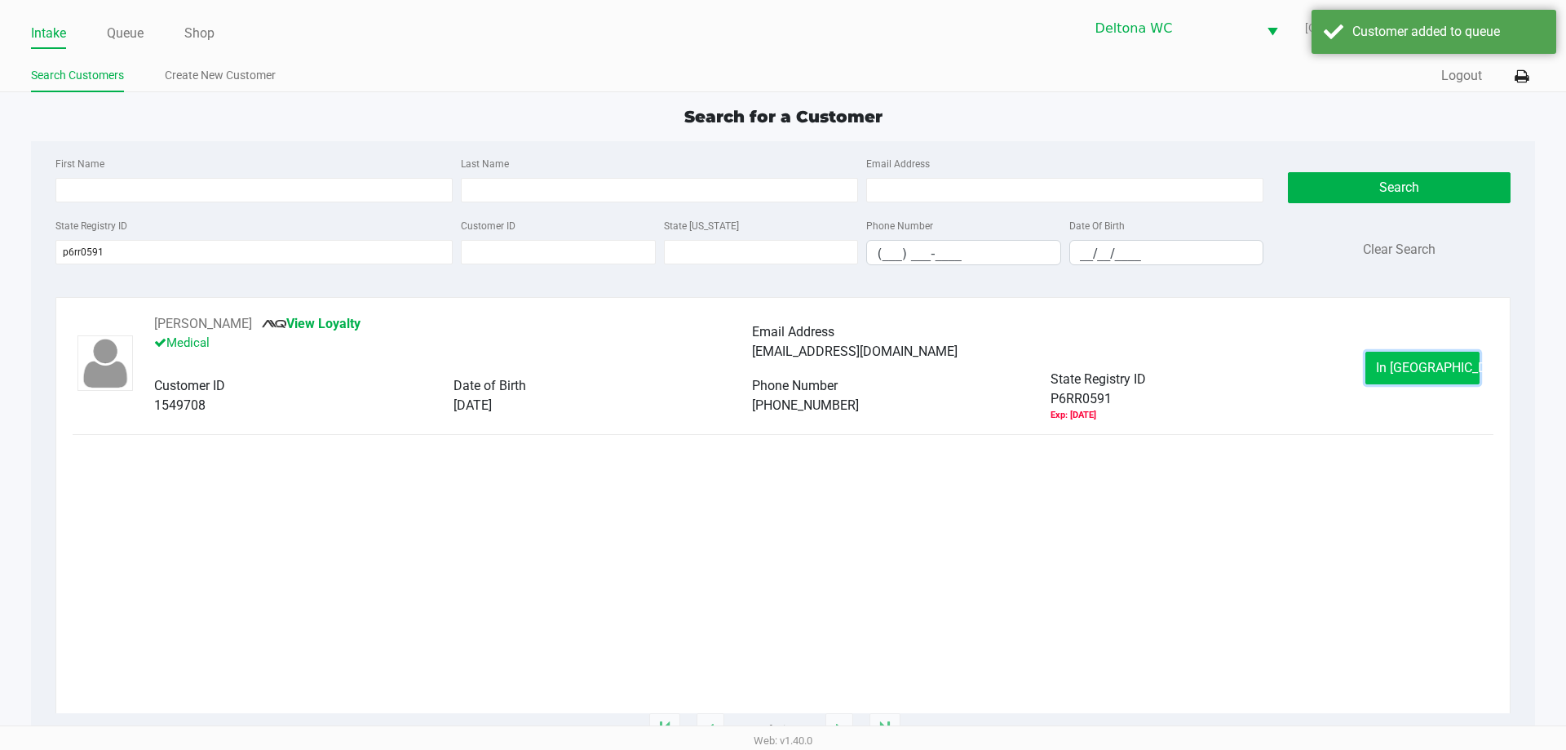
click at [1427, 372] on span "In Queue" at bounding box center [1444, 367] width 137 height 15
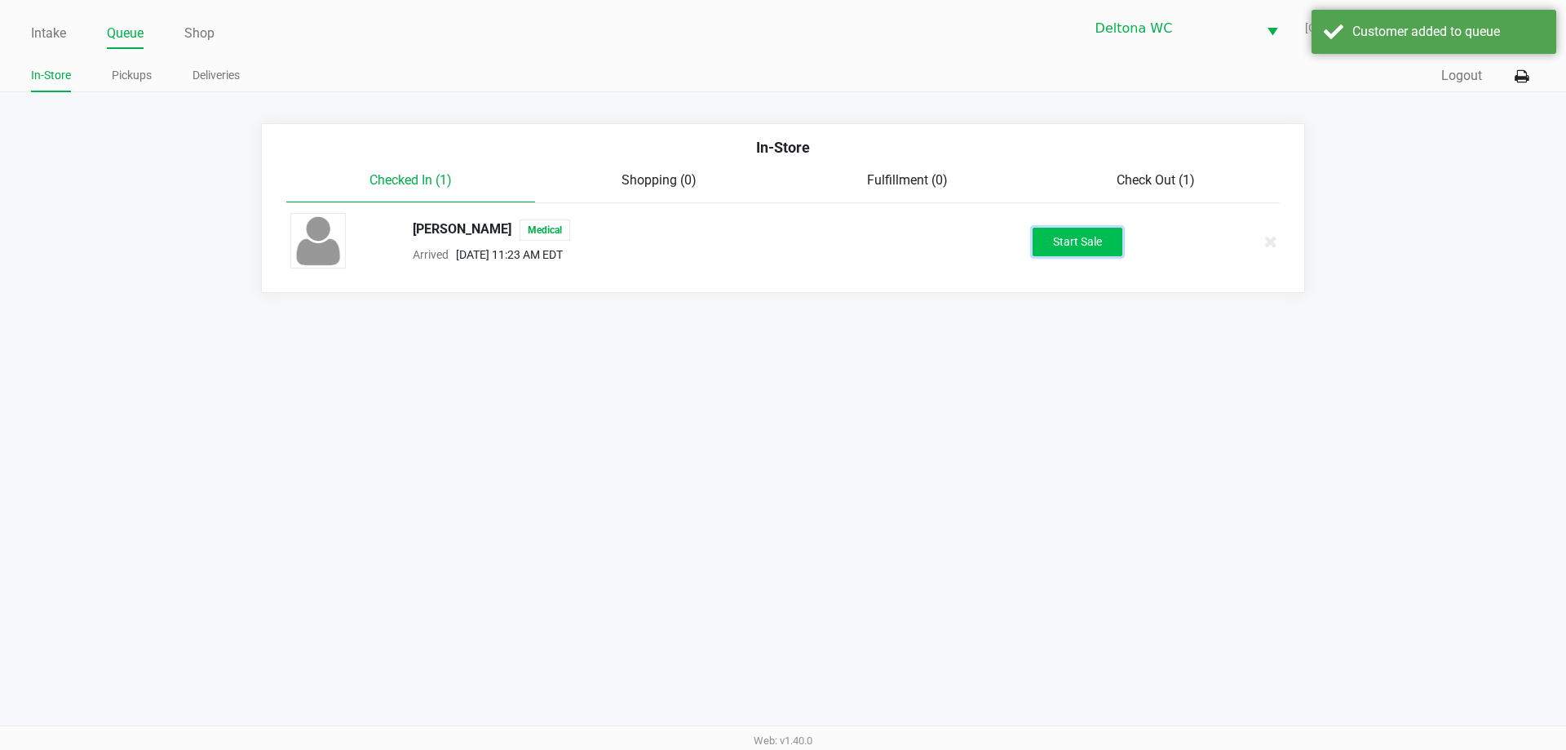
click at [1085, 241] on button "Start Sale" at bounding box center [1078, 242] width 90 height 29
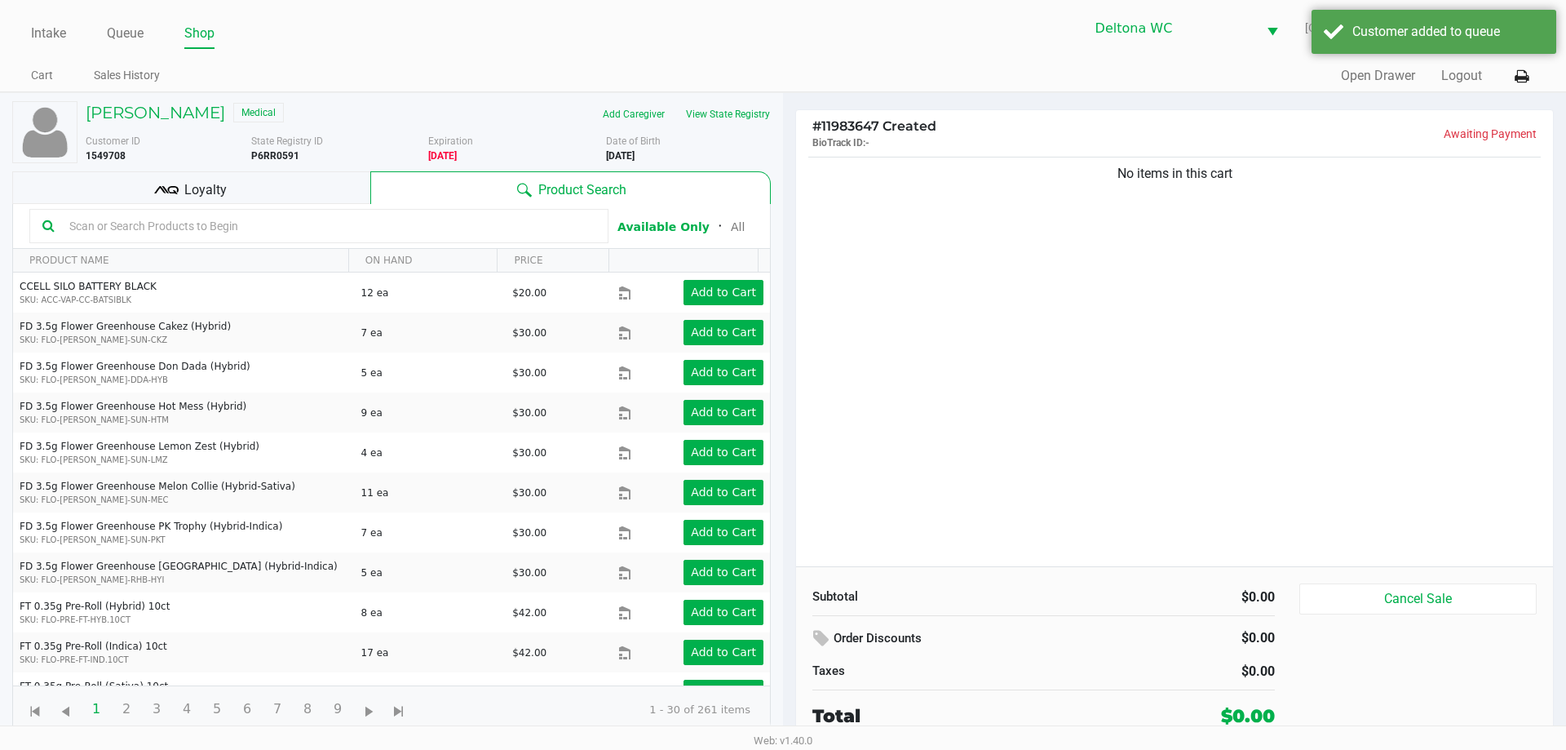
click at [343, 178] on div "Loyalty" at bounding box center [191, 187] width 358 height 33
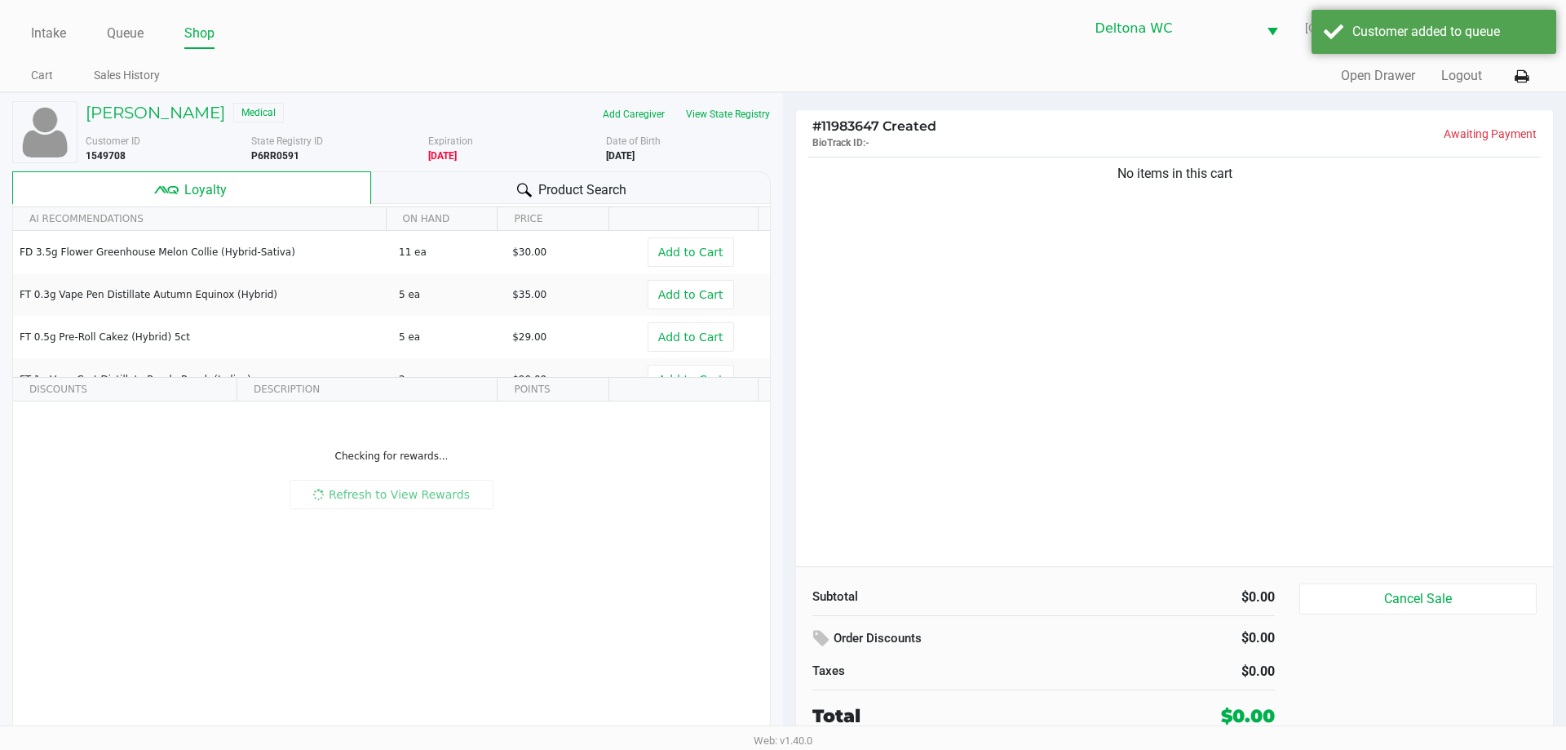
click at [1139, 293] on div "No items in this cart" at bounding box center [1174, 359] width 757 height 413
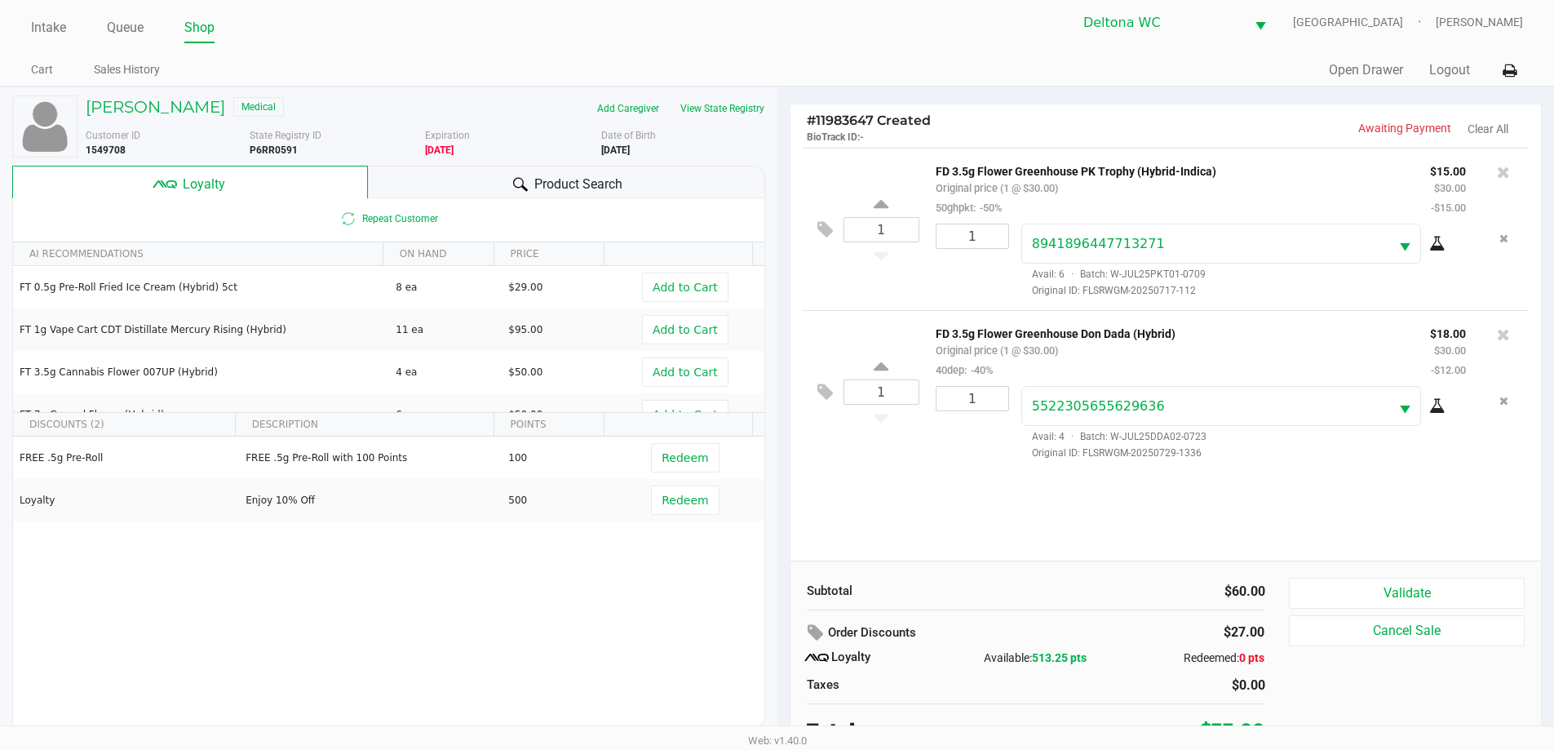
scroll to position [16, 0]
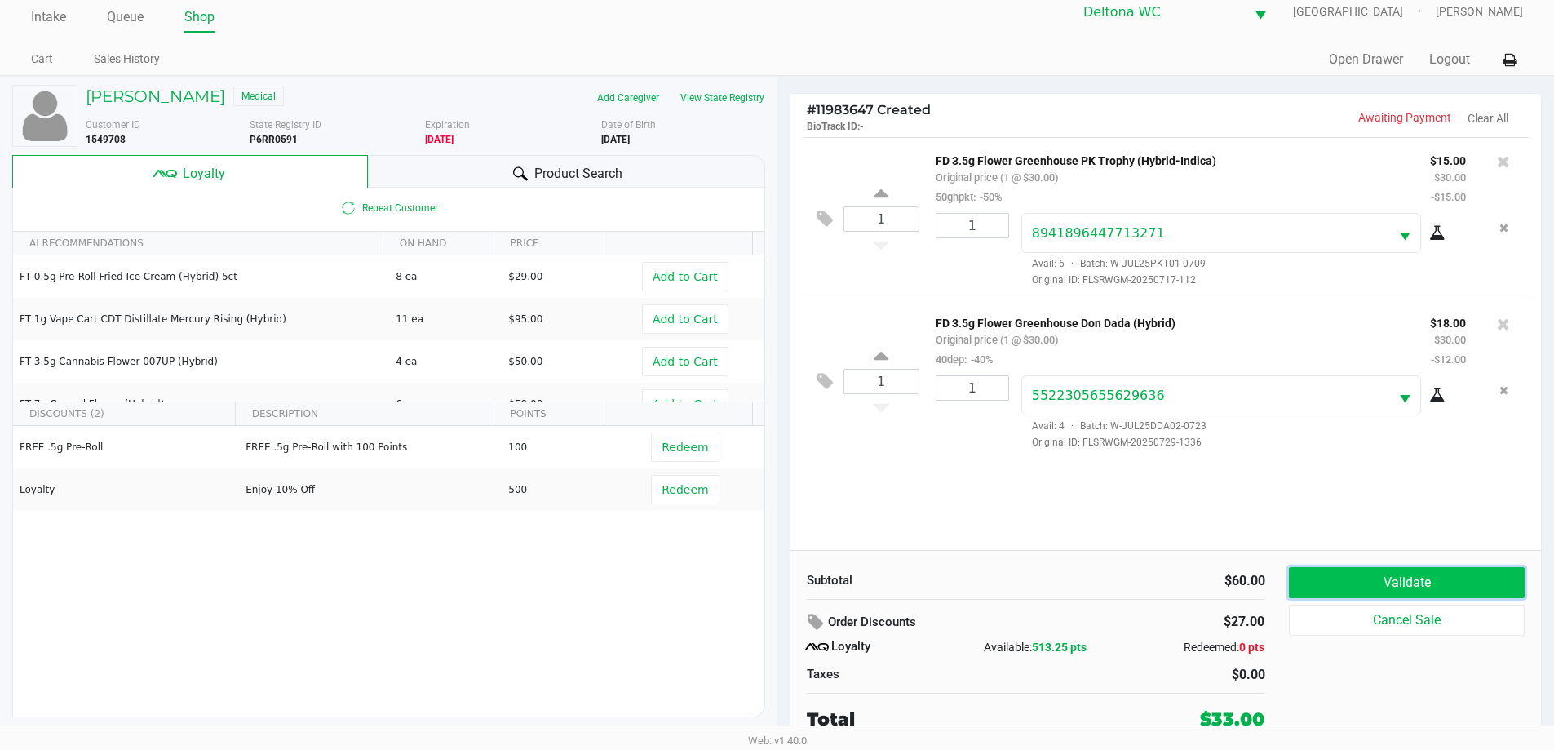
click at [1424, 588] on button "Validate" at bounding box center [1406, 582] width 235 height 31
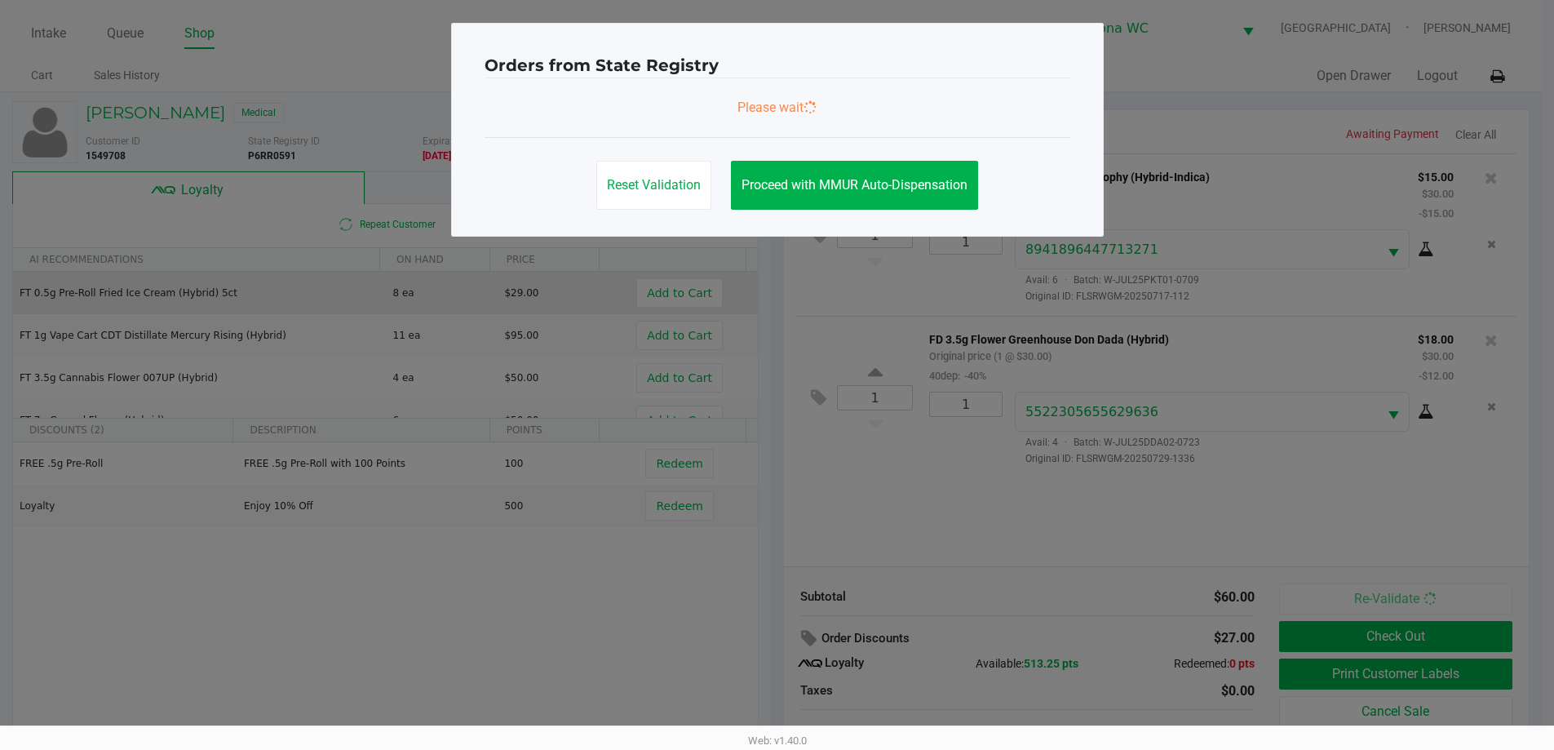
scroll to position [0, 0]
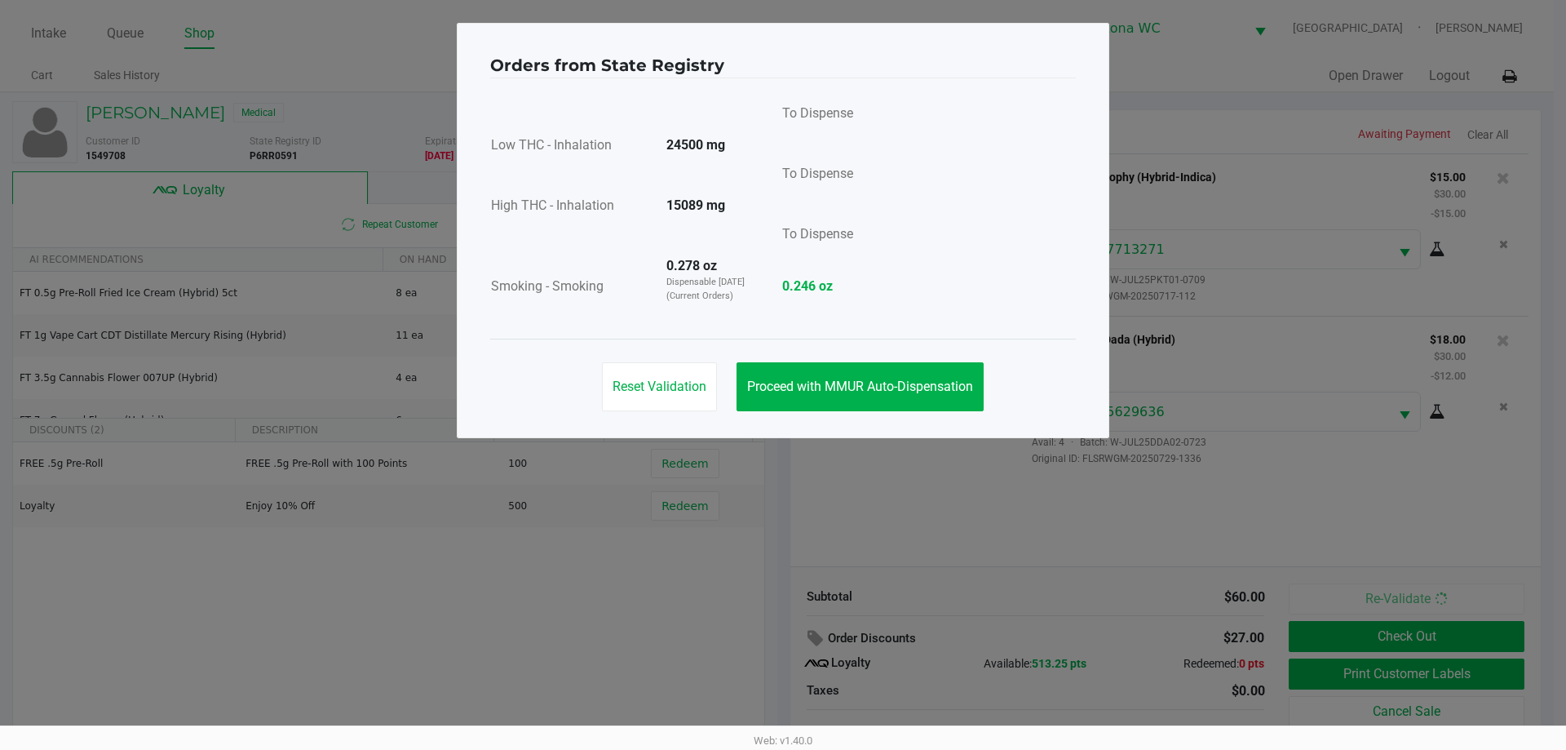
click at [896, 416] on div "Reset Validation Proceed with MMUR Auto-Dispensation" at bounding box center [783, 379] width 586 height 82
click at [894, 397] on button "Proceed with MMUR Auto-Dispensation" at bounding box center [860, 386] width 247 height 49
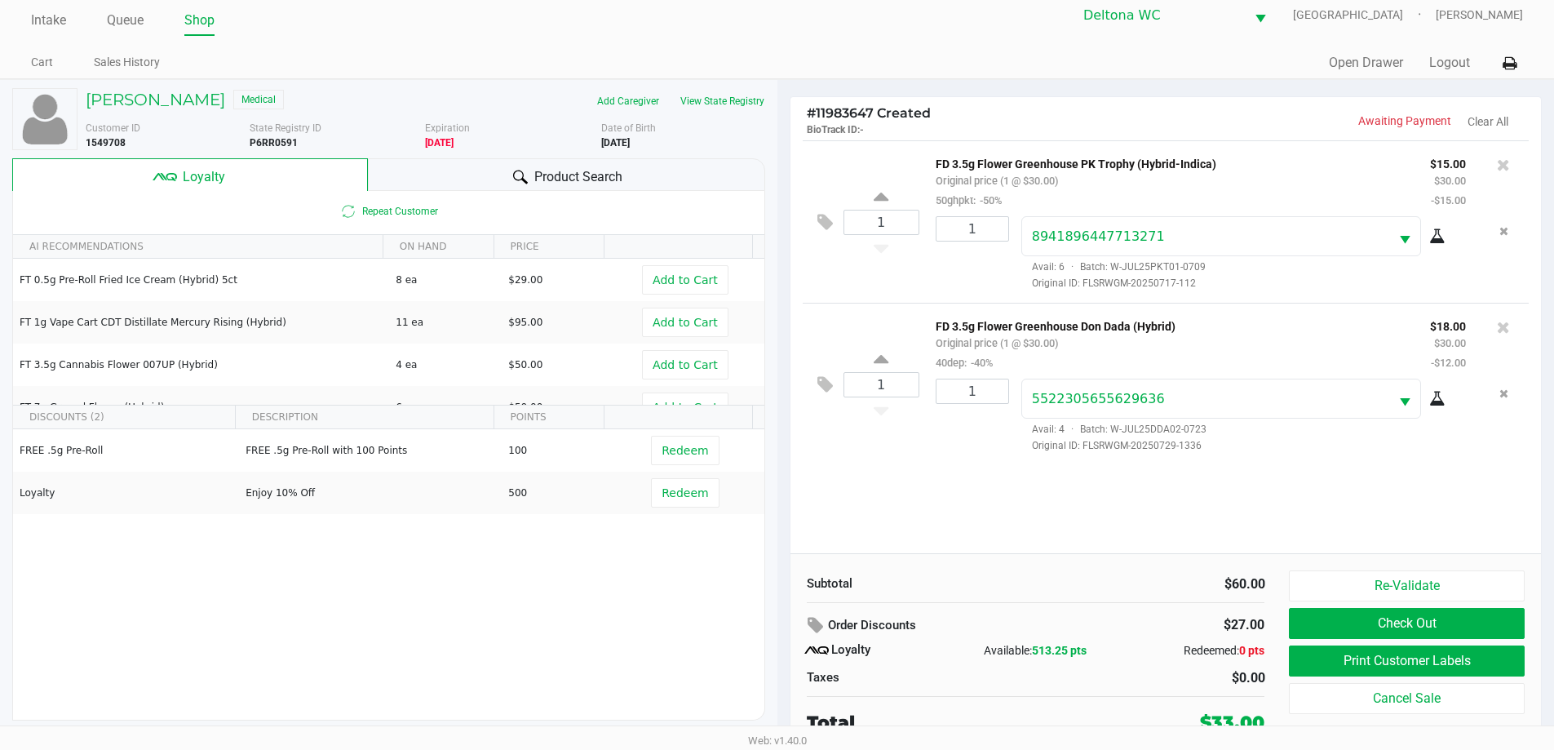
scroll to position [16, 0]
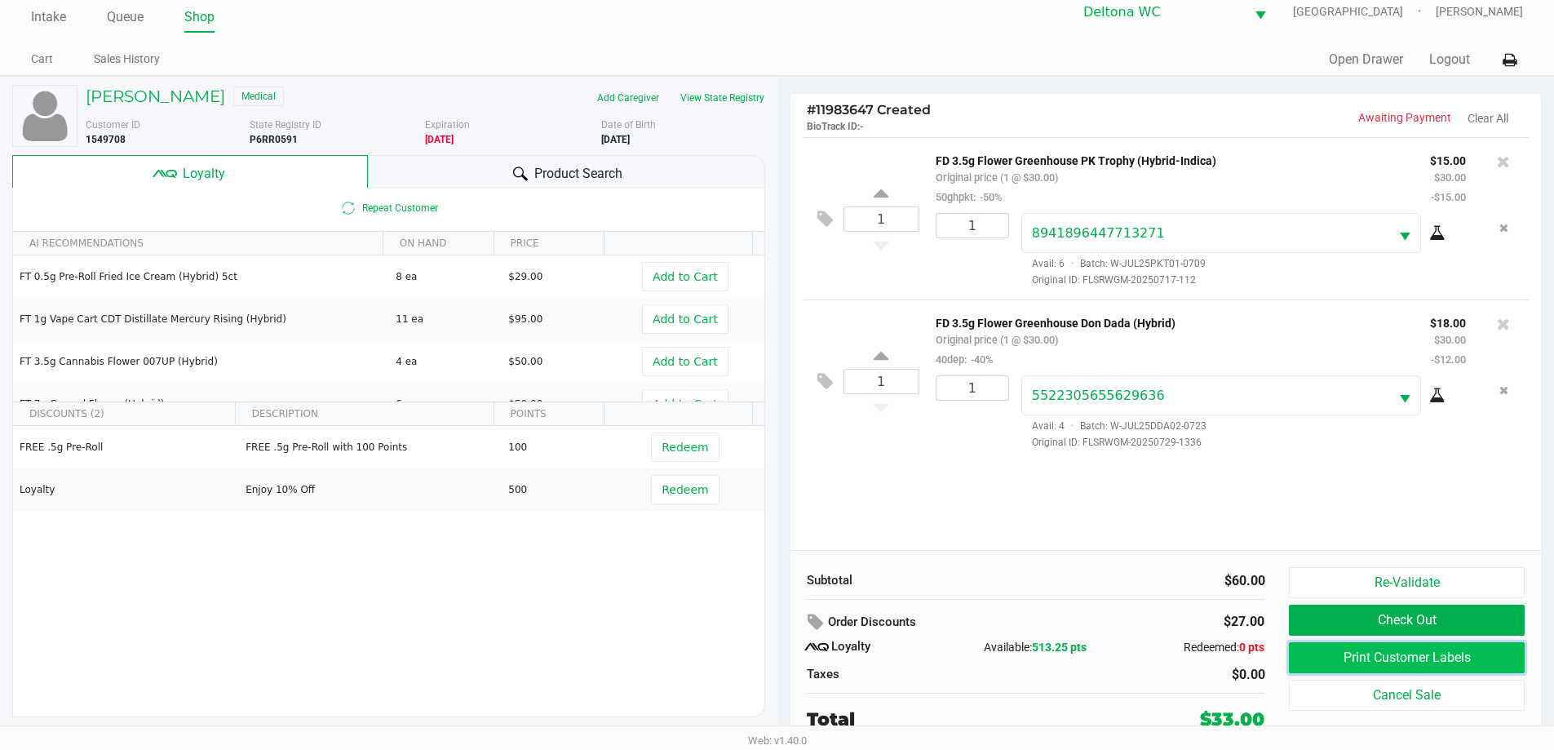
click at [1345, 651] on button "Print Customer Labels" at bounding box center [1406, 657] width 235 height 31
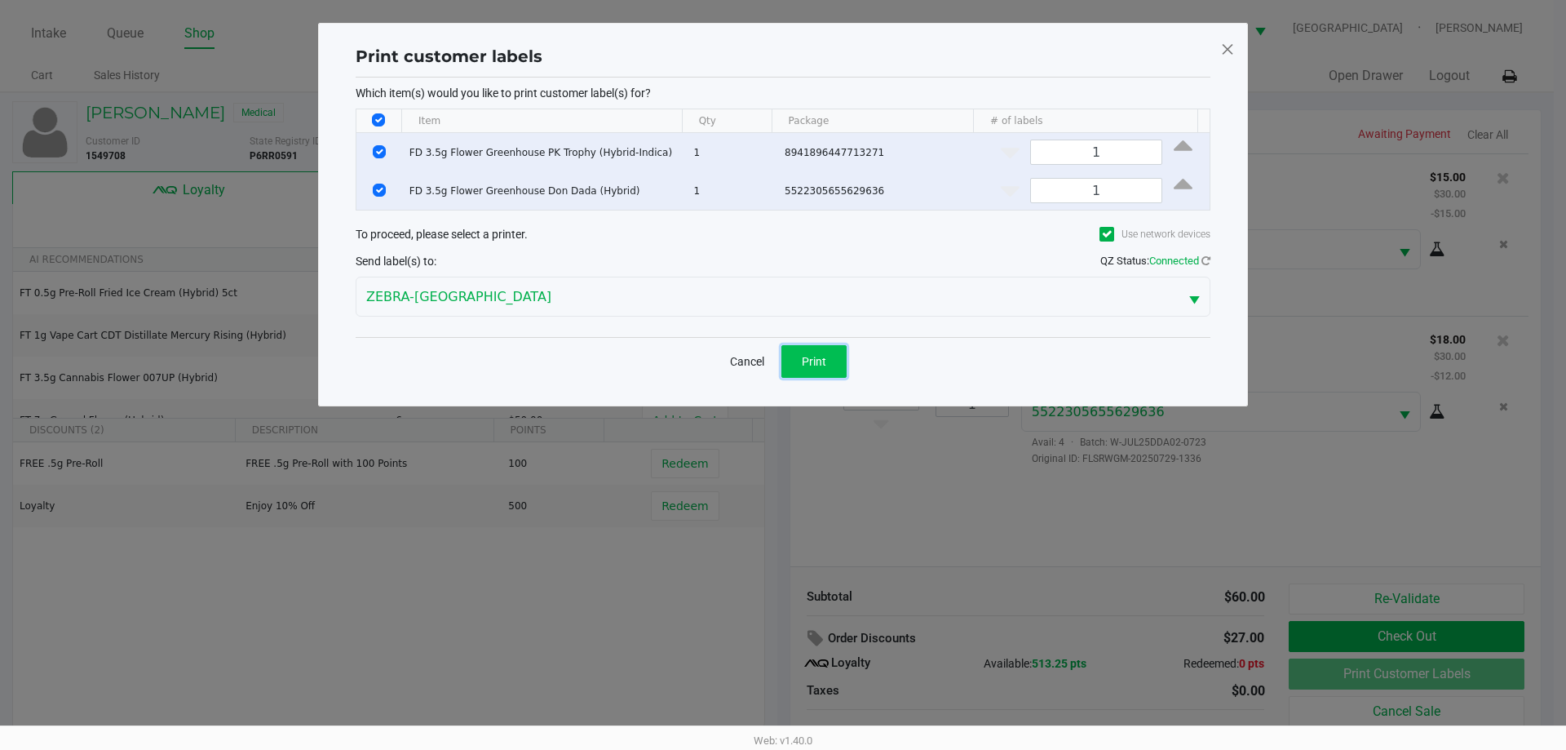
click at [827, 359] on button "Print" at bounding box center [813, 361] width 65 height 33
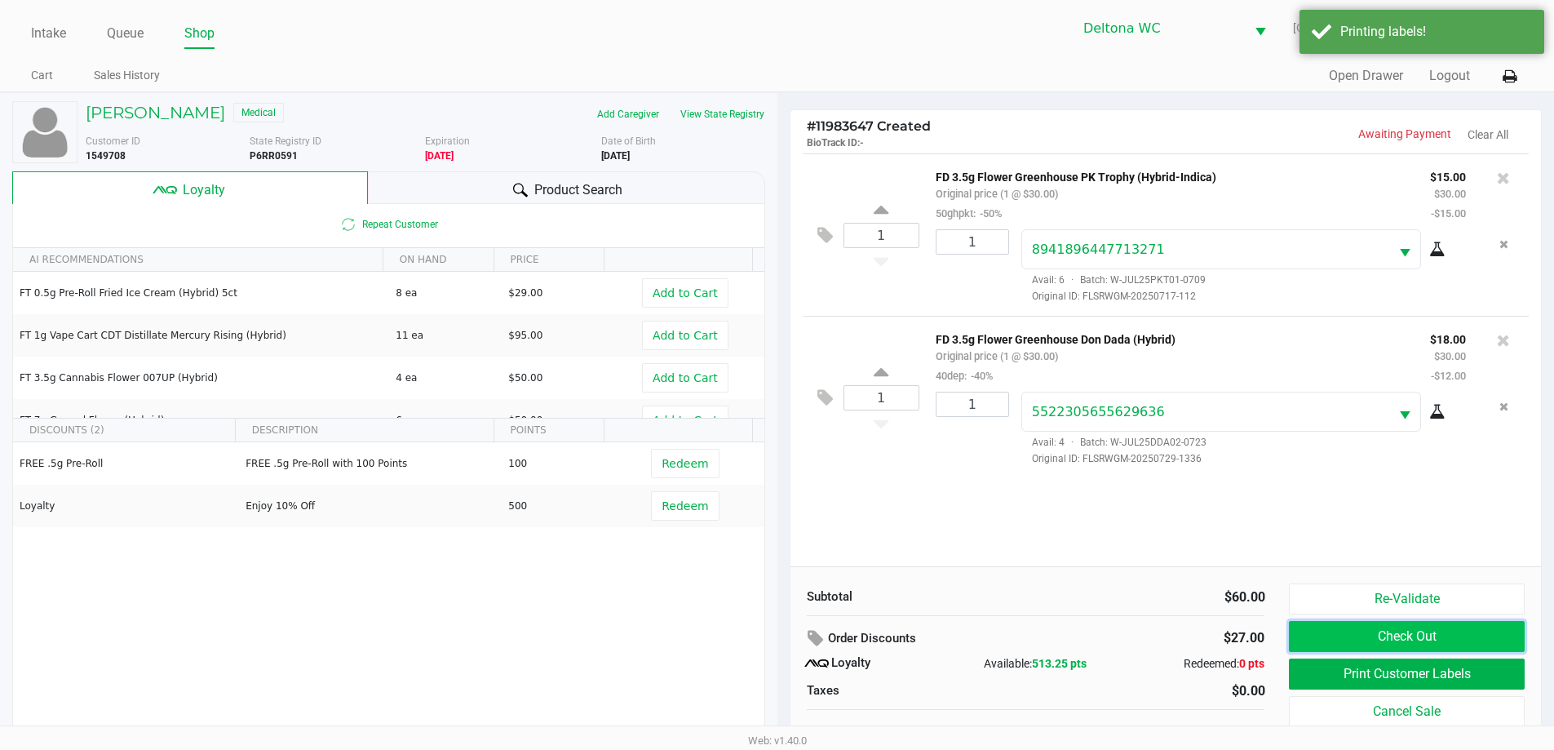
click at [1327, 629] on button "Check Out" at bounding box center [1406, 636] width 235 height 31
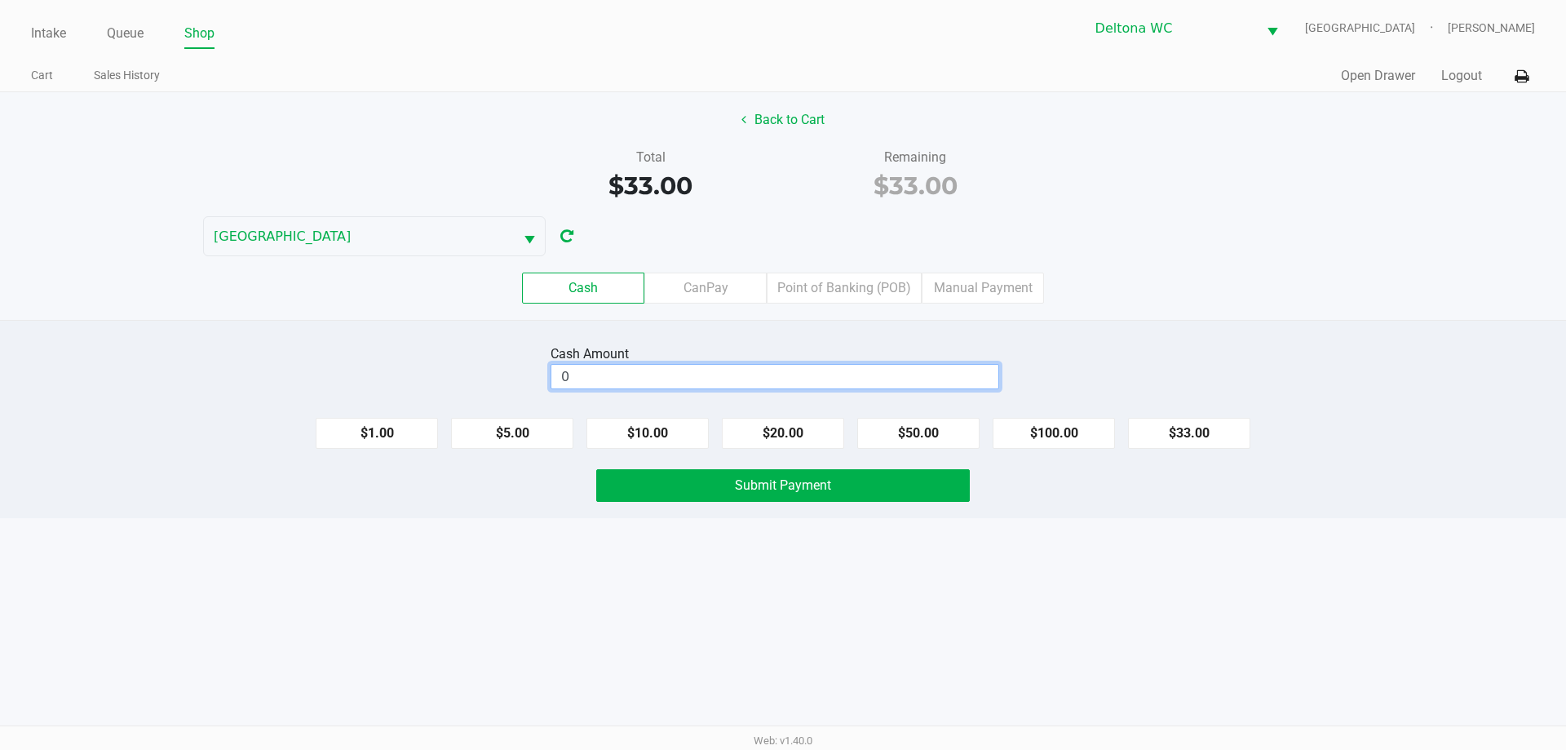
click at [904, 382] on input "0" at bounding box center [774, 377] width 447 height 24
click at [857, 492] on button "Submit Payment" at bounding box center [783, 485] width 374 height 33
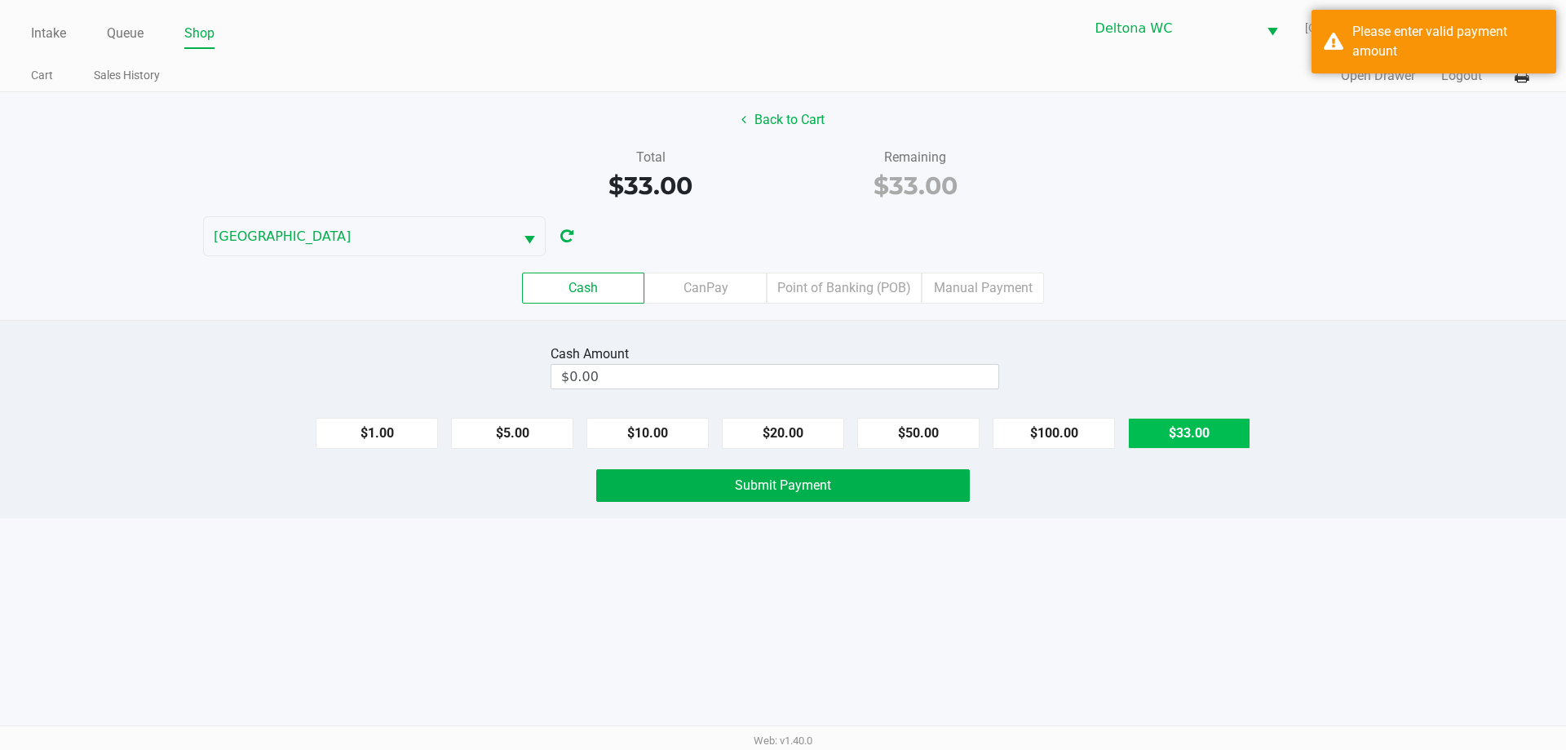
click at [1220, 445] on button "$33.00" at bounding box center [1189, 433] width 122 height 31
type input "$33.00"
click at [795, 504] on div "Cash Amount $33.00 Clear $1.00 $5.00 $10.00 $20.00 $50.00 $100.00 $33.00 Submit…" at bounding box center [783, 419] width 1566 height 198
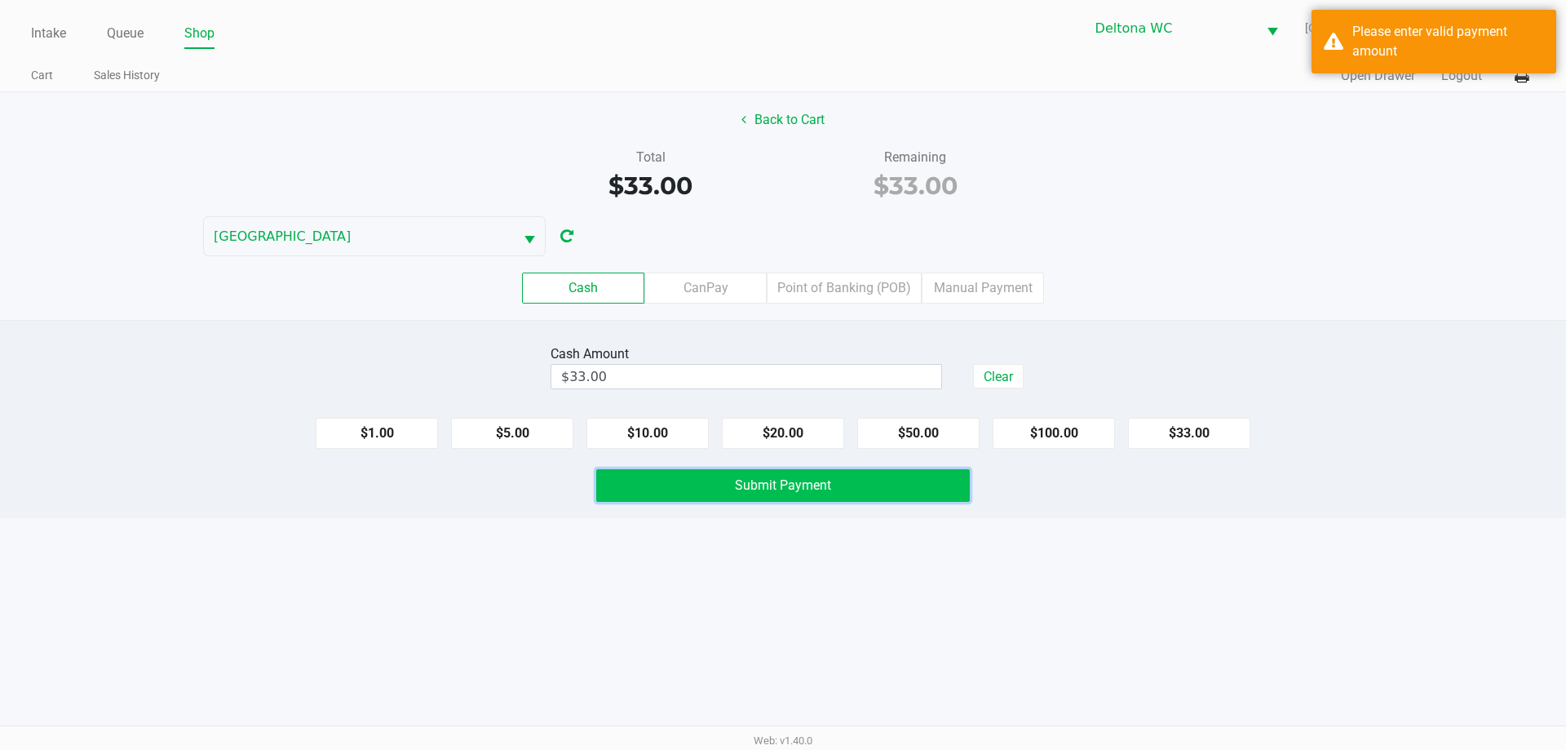
click at [810, 480] on span "Submit Payment" at bounding box center [783, 484] width 96 height 15
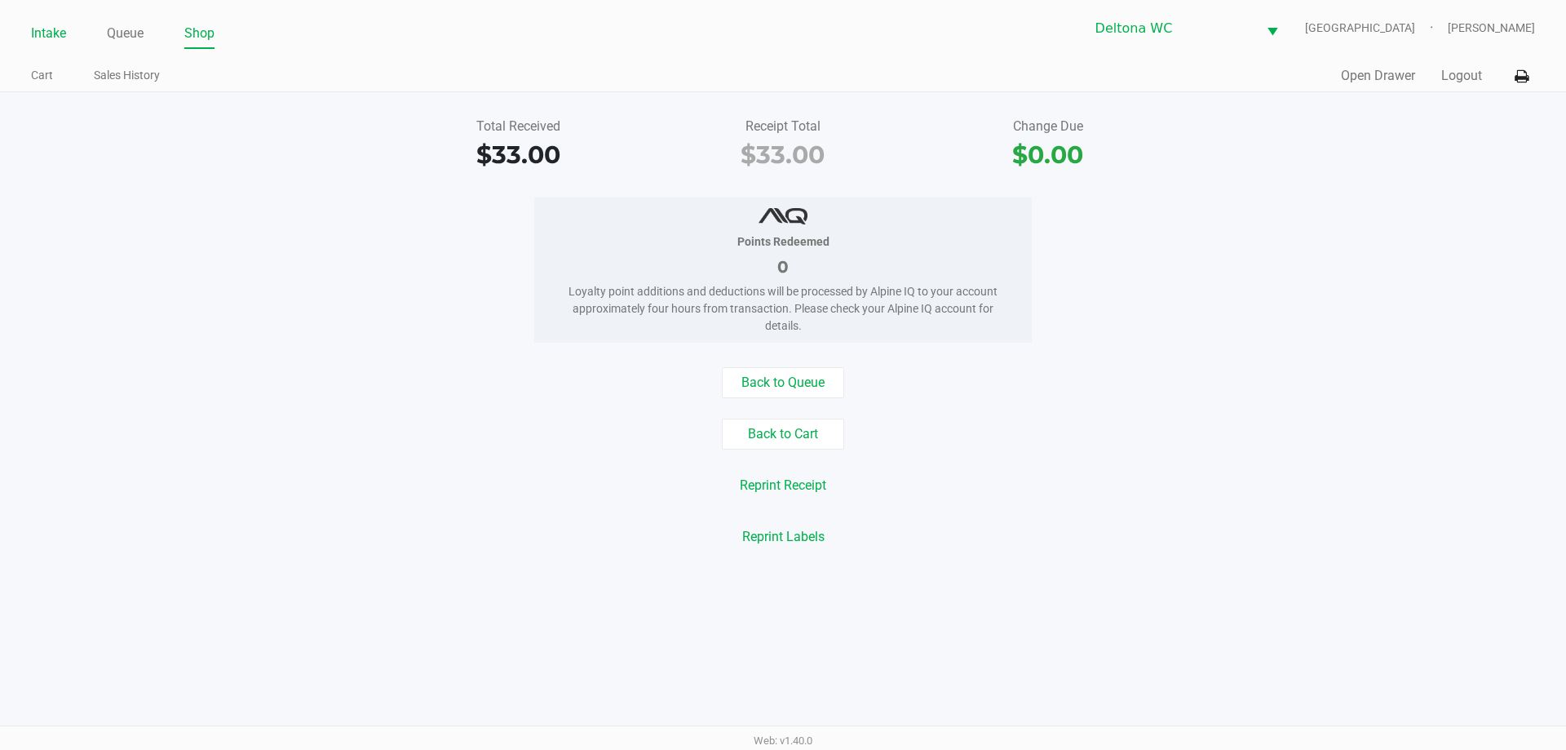
click at [64, 34] on link "Intake" at bounding box center [48, 33] width 35 height 23
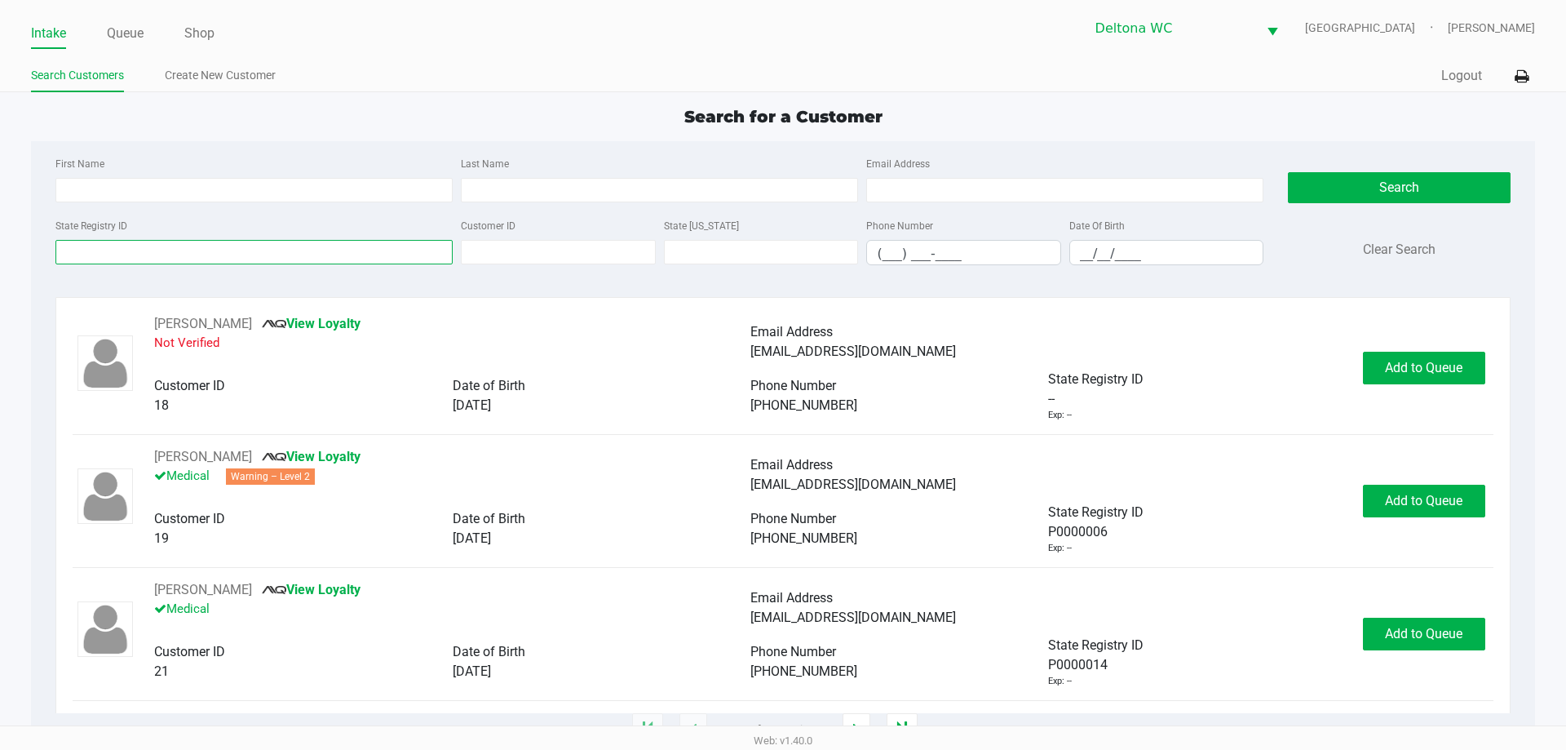
click at [93, 262] on input "State Registry ID" at bounding box center [253, 252] width 397 height 24
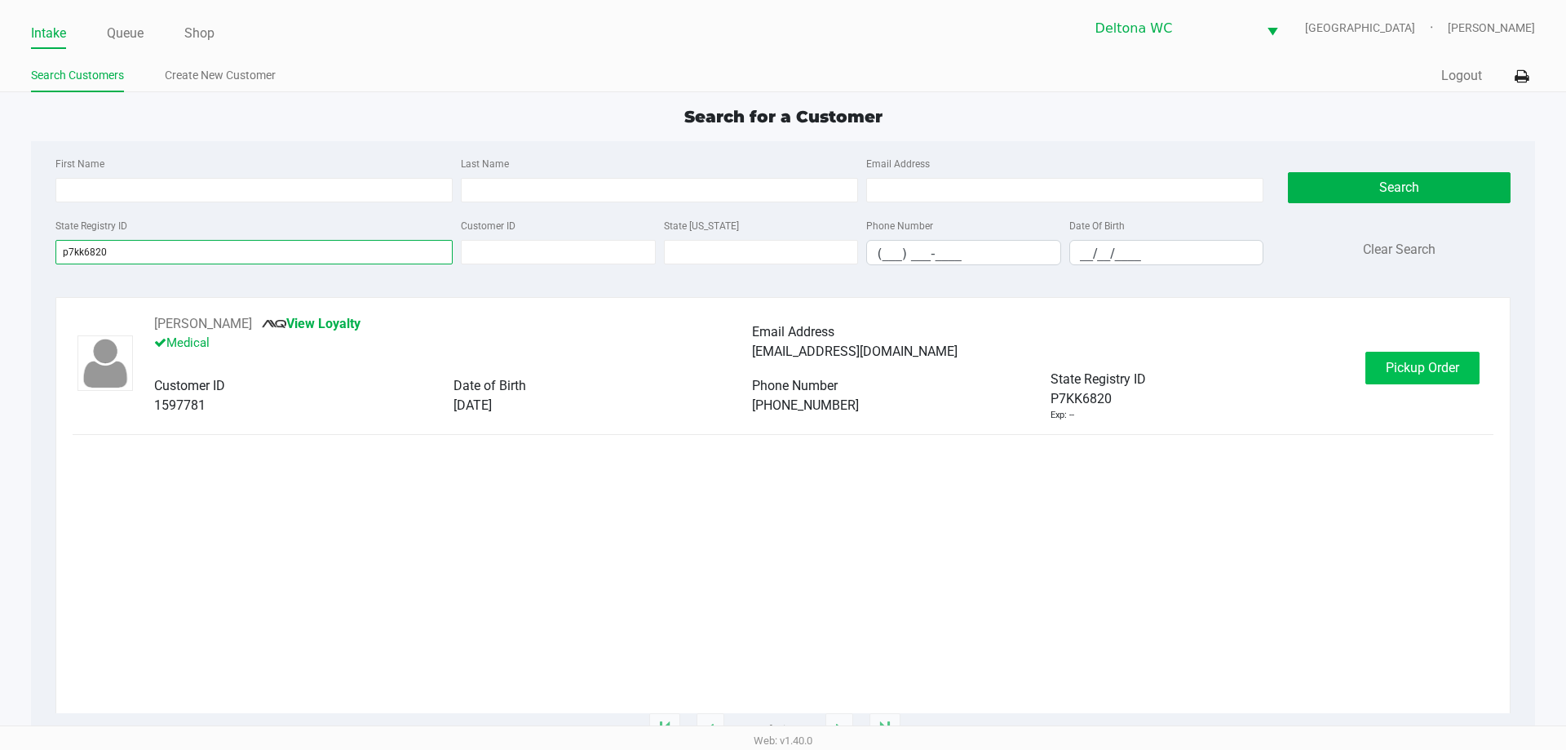
type input "p7kk6820"
click at [1462, 374] on button "Pickup Order" at bounding box center [1422, 368] width 114 height 33
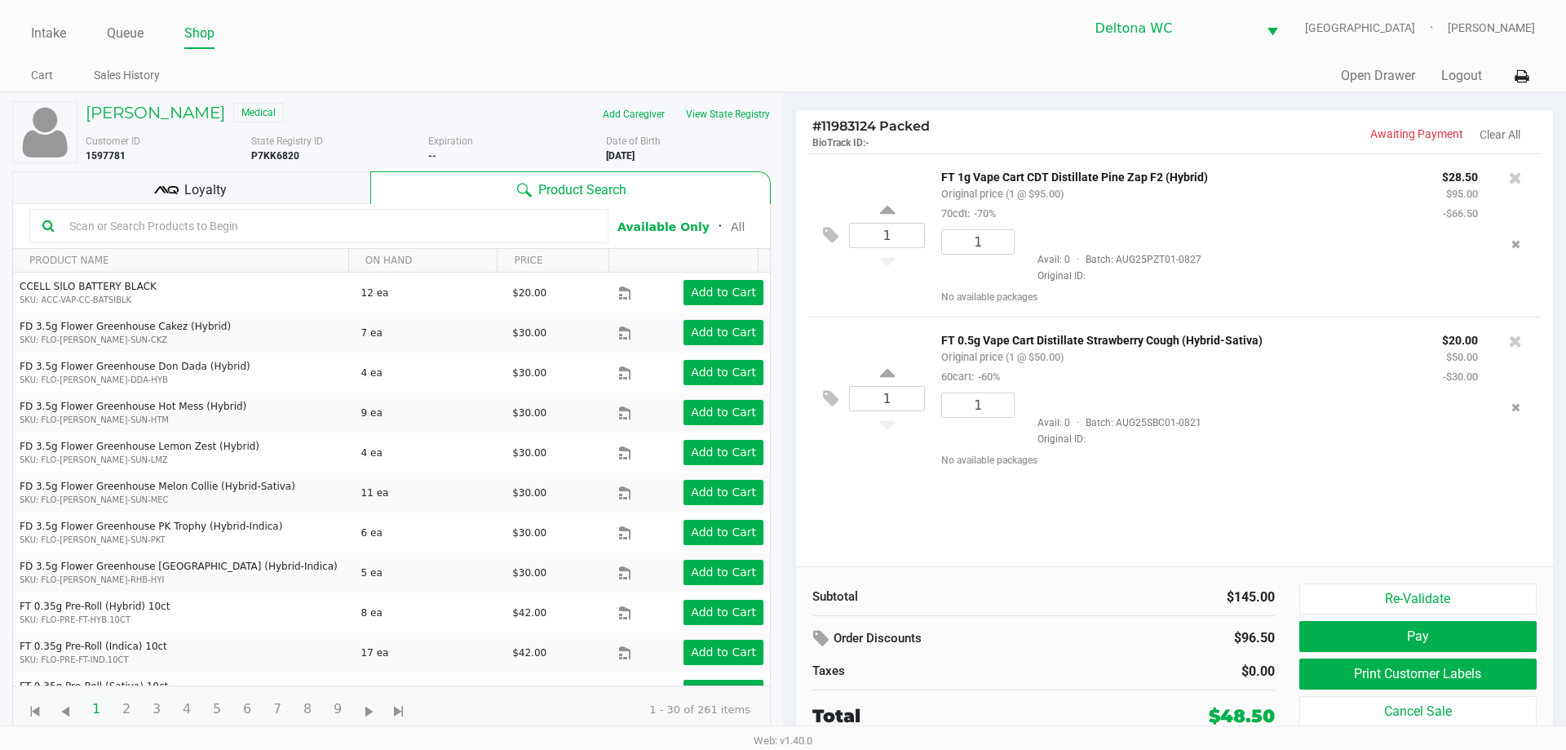
click at [1245, 121] on div "# 11983124 Packed BioTrack ID: - Awaiting Payment Clear All" at bounding box center [1174, 131] width 757 height 43
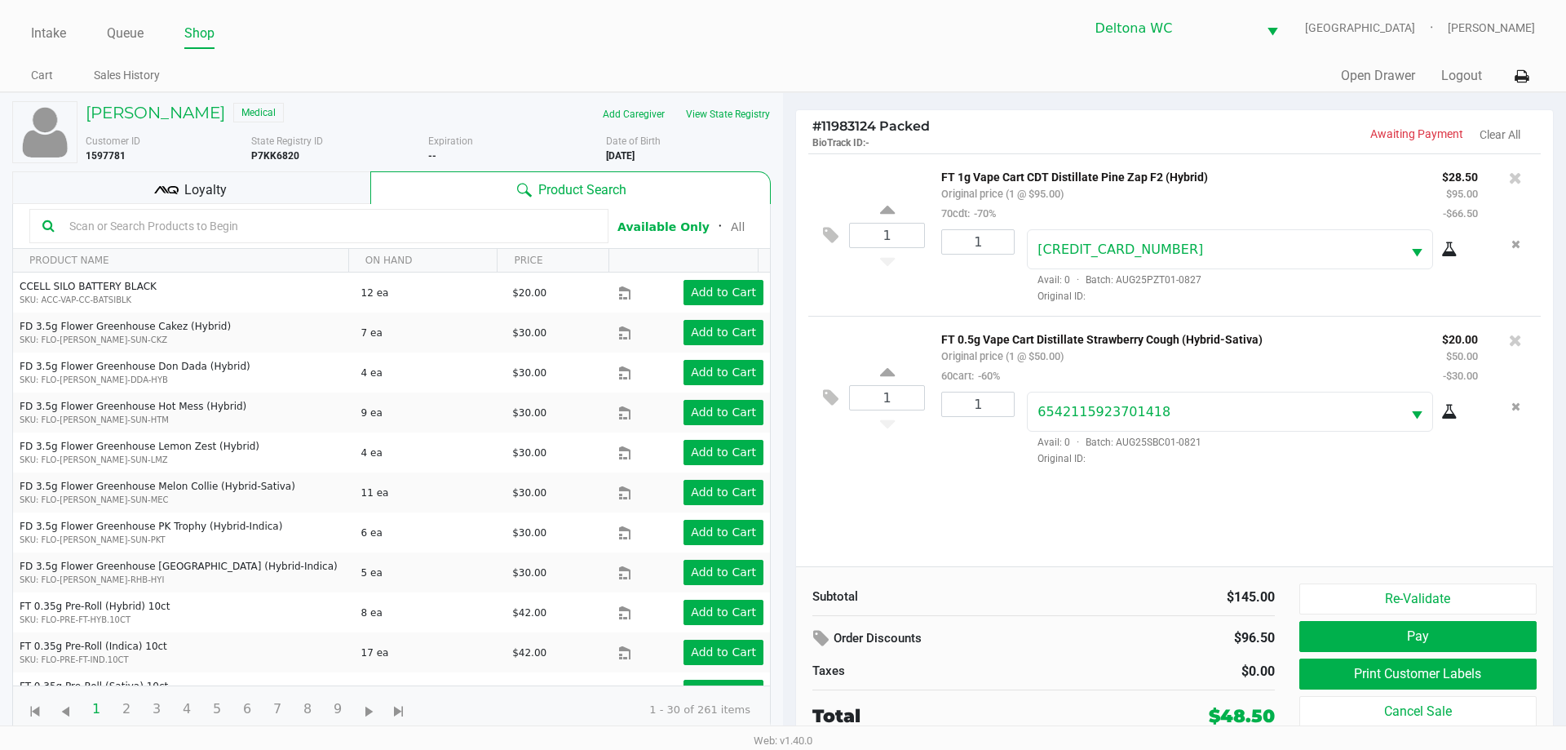
click at [300, 192] on div "Loyalty" at bounding box center [191, 187] width 358 height 33
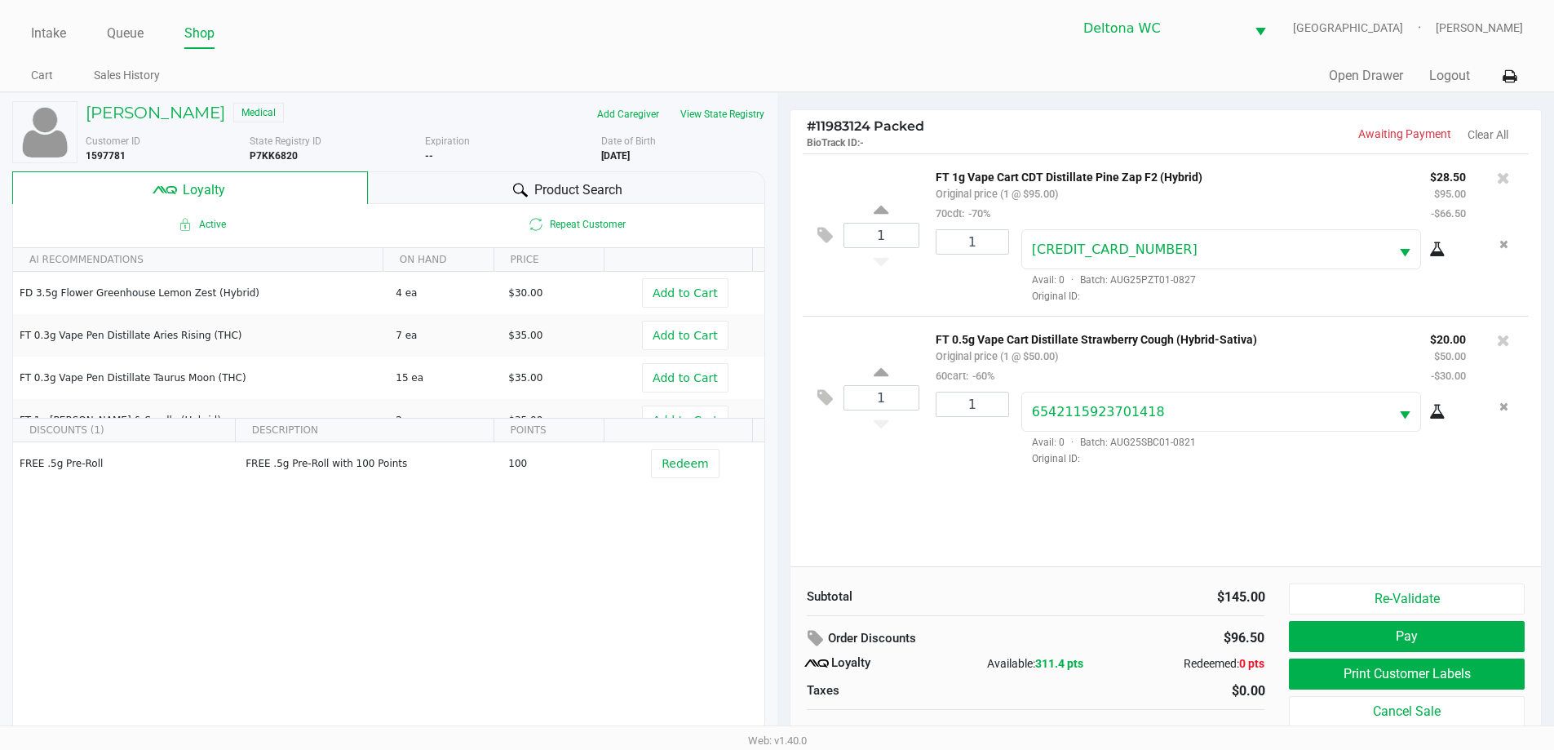
scroll to position [16, 0]
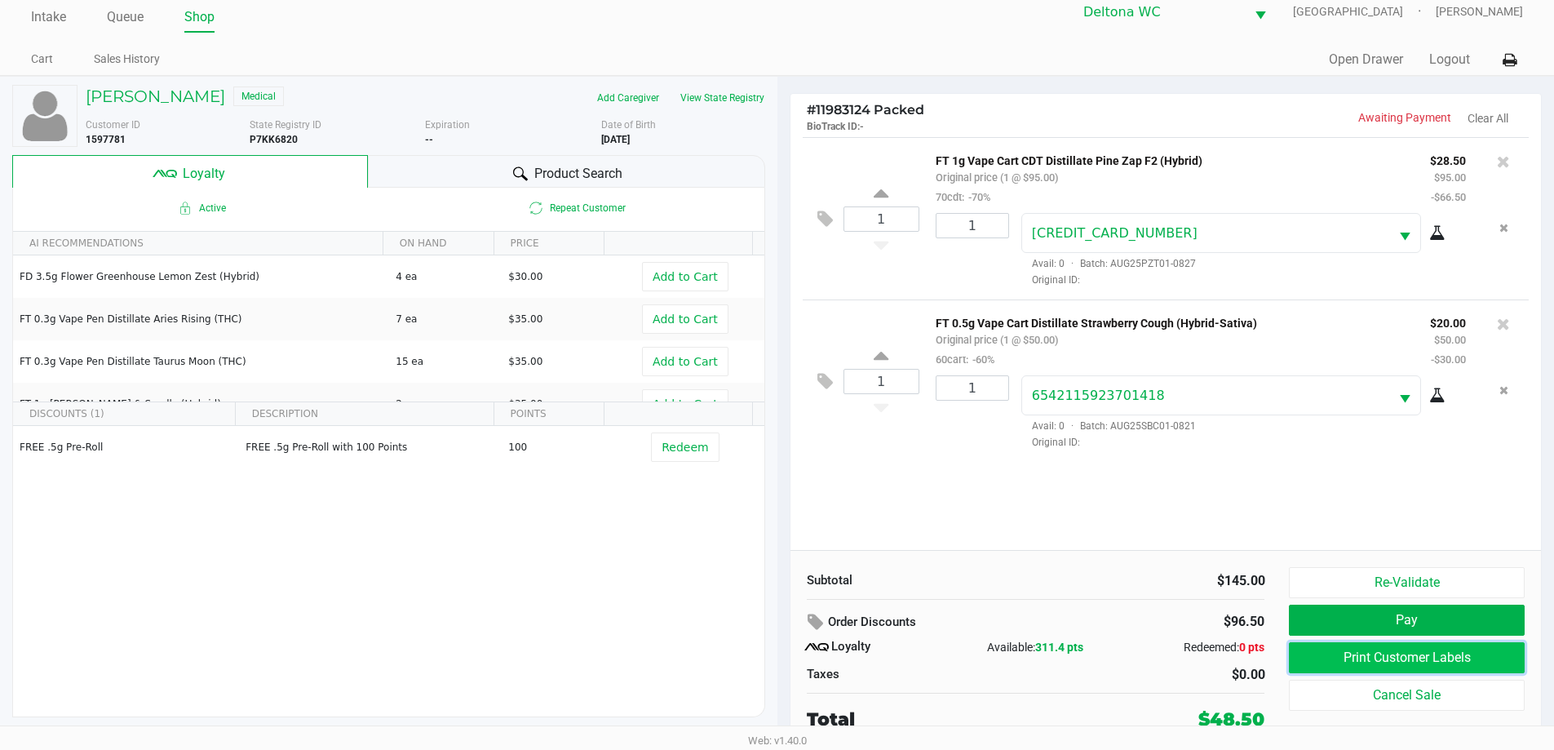
click at [1374, 658] on button "Print Customer Labels" at bounding box center [1406, 657] width 235 height 31
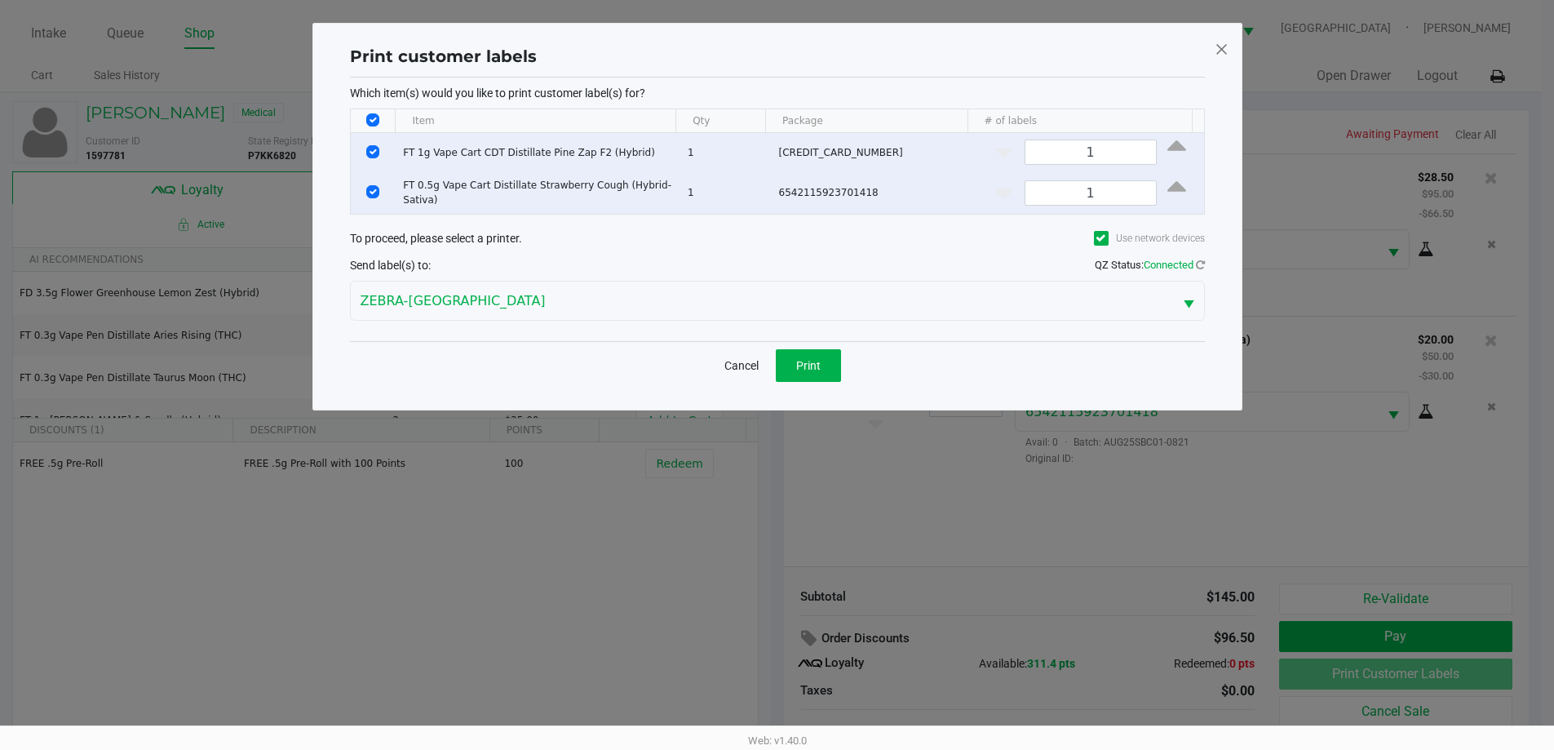
scroll to position [0, 0]
click at [834, 356] on button "Print" at bounding box center [813, 365] width 65 height 33
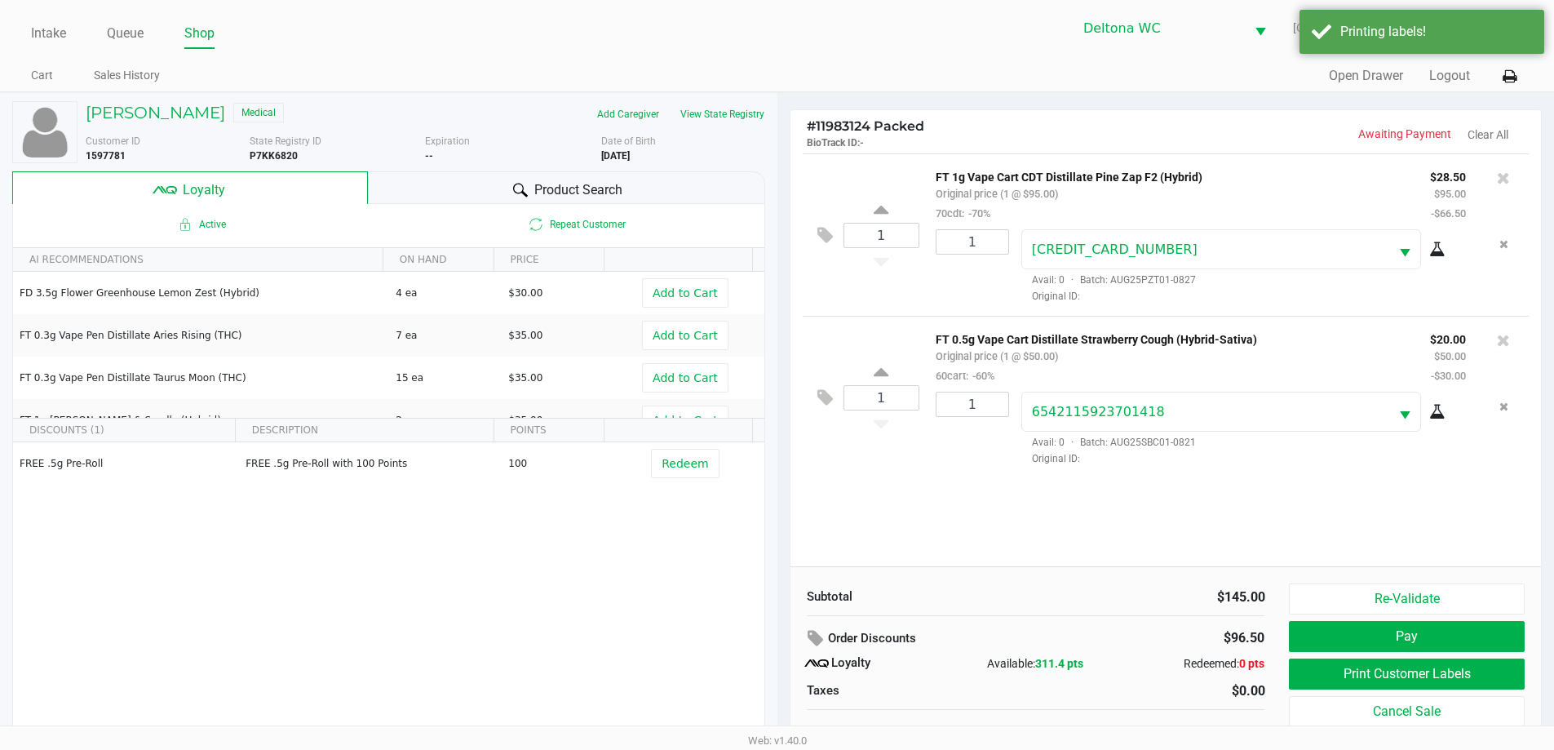
click at [1259, 511] on div "1 FT 1g Vape Cart CDT Distillate Pine Zap F2 (Hybrid) Original price (1 @ $95.0…" at bounding box center [1165, 359] width 751 height 413
click at [1449, 635] on button "Pay" at bounding box center [1406, 636] width 235 height 31
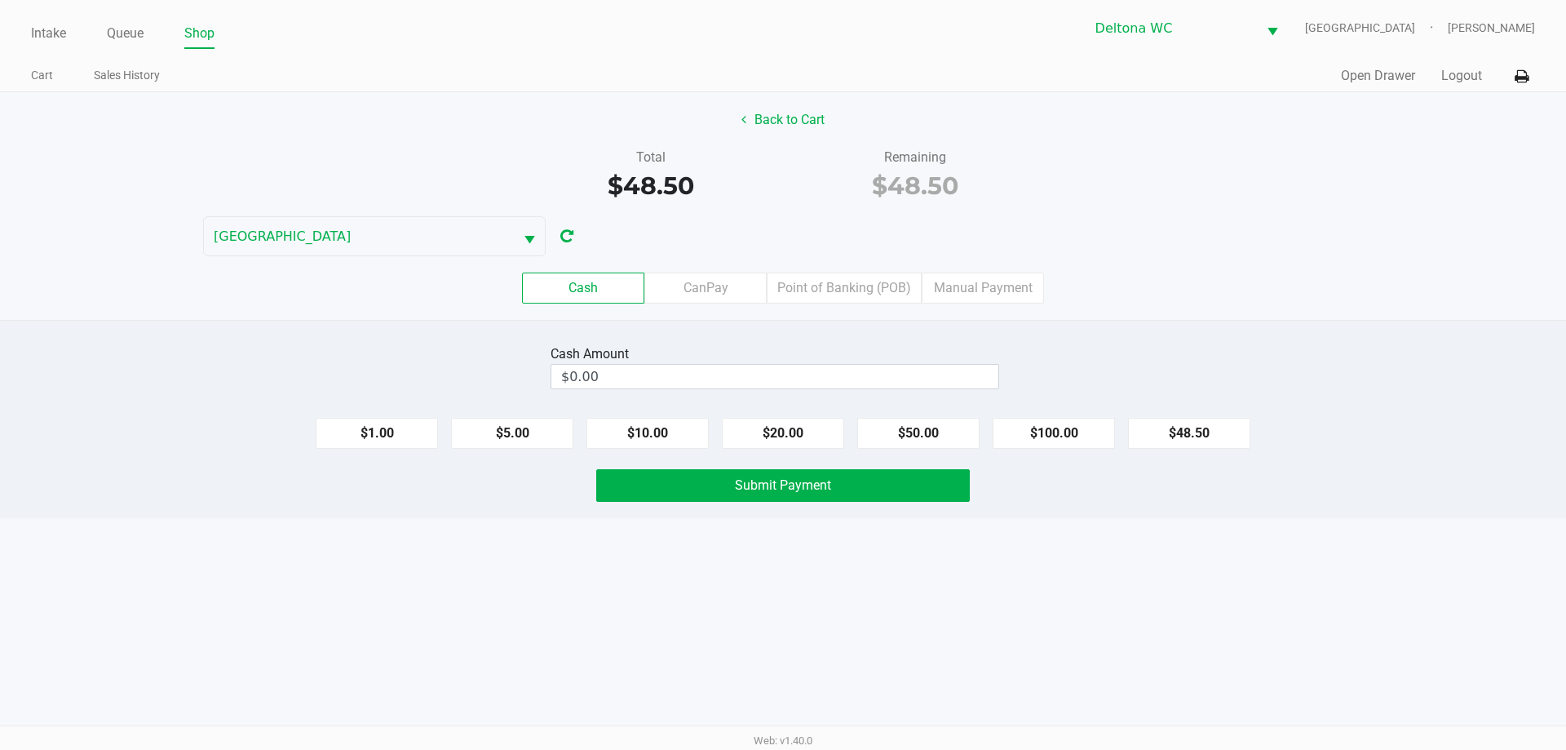
click at [940, 429] on button "$50.00" at bounding box center [918, 433] width 122 height 31
type input "$50.00"
click at [872, 499] on button "Submit Payment" at bounding box center [783, 485] width 374 height 33
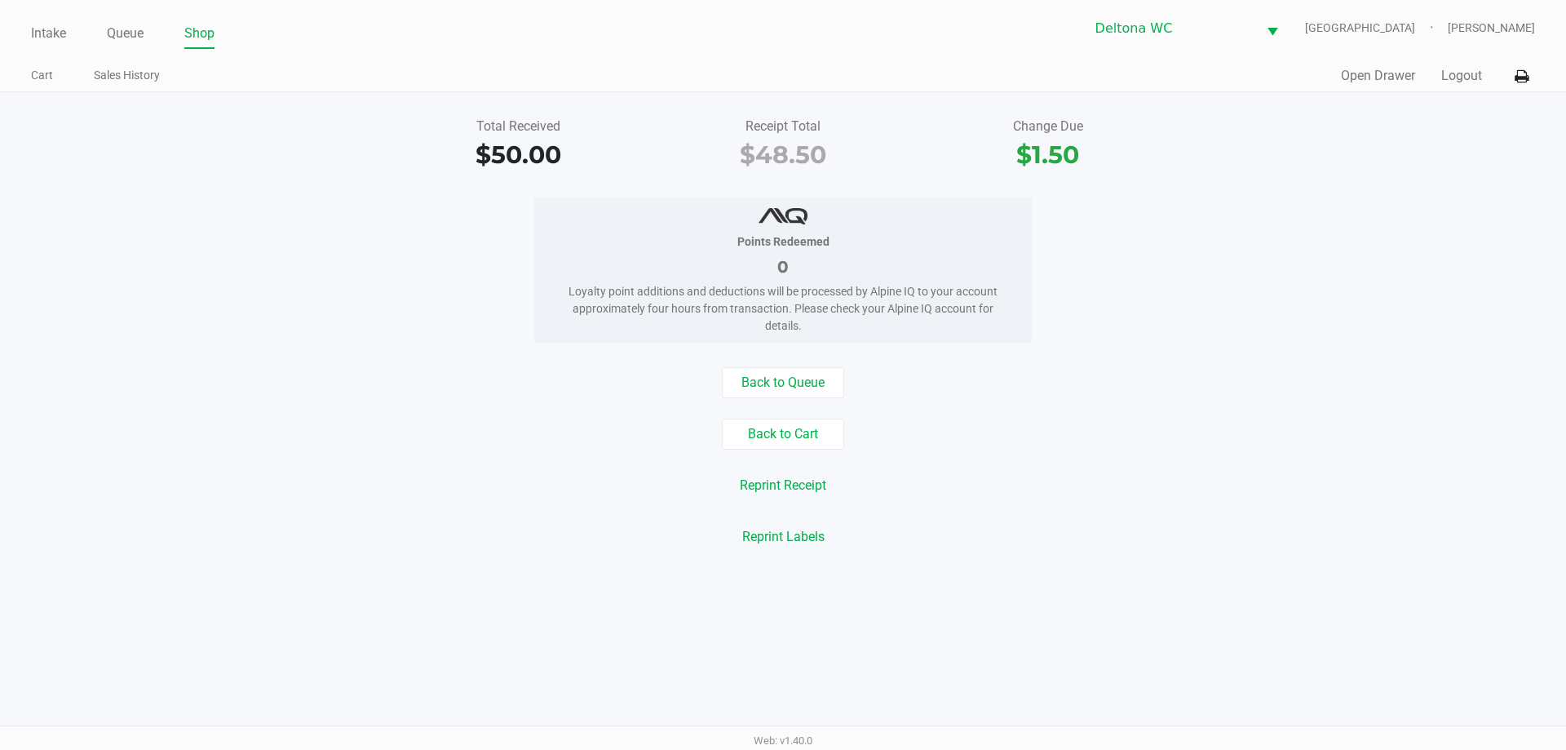
click at [29, 42] on div "Intake Queue Shop Deltona WC LESOTHO Rachel Gerker Cart Sales History Quick Sal…" at bounding box center [783, 46] width 1566 height 92
click at [47, 35] on link "Intake" at bounding box center [48, 33] width 35 height 23
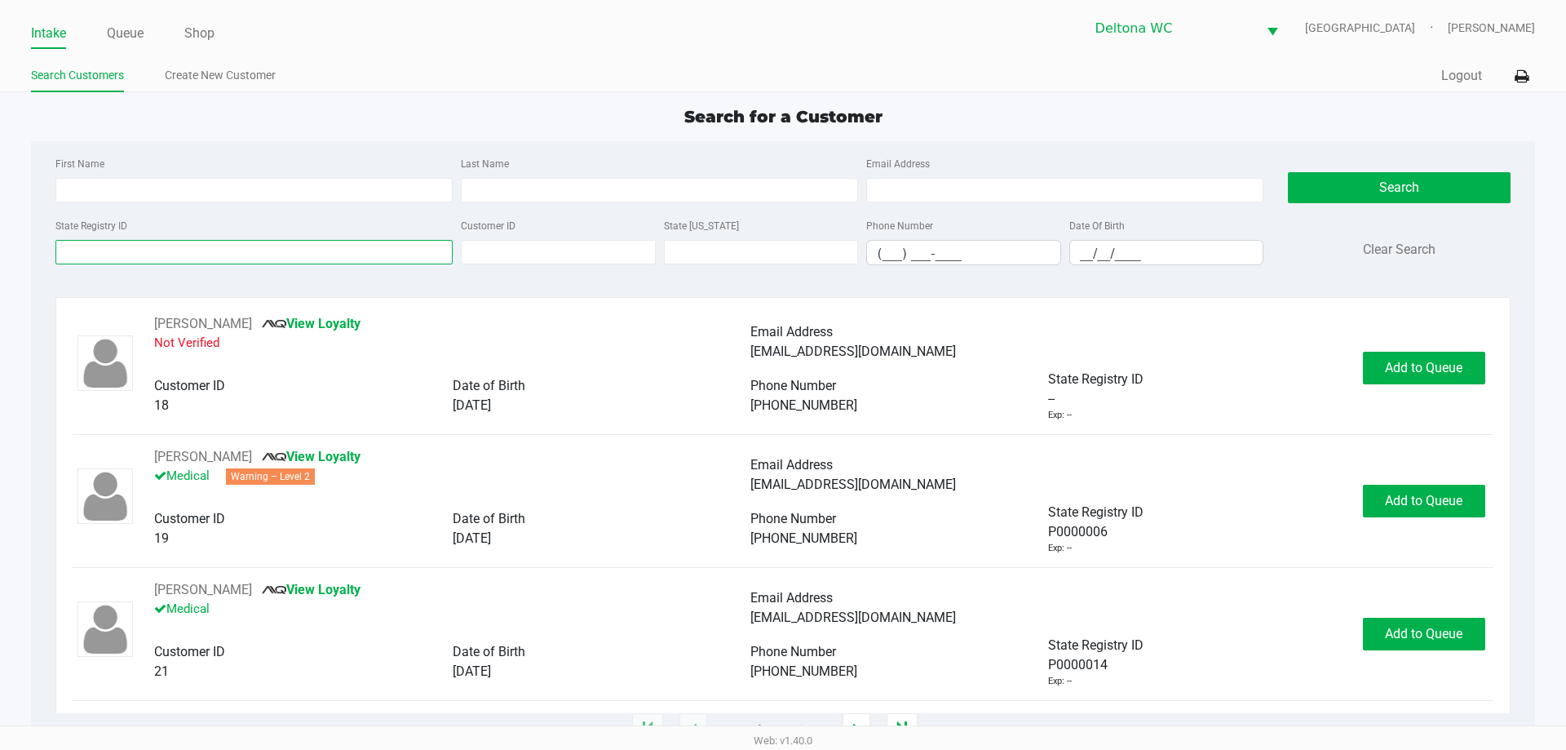
click at [147, 259] on input "State Registry ID" at bounding box center [253, 252] width 397 height 24
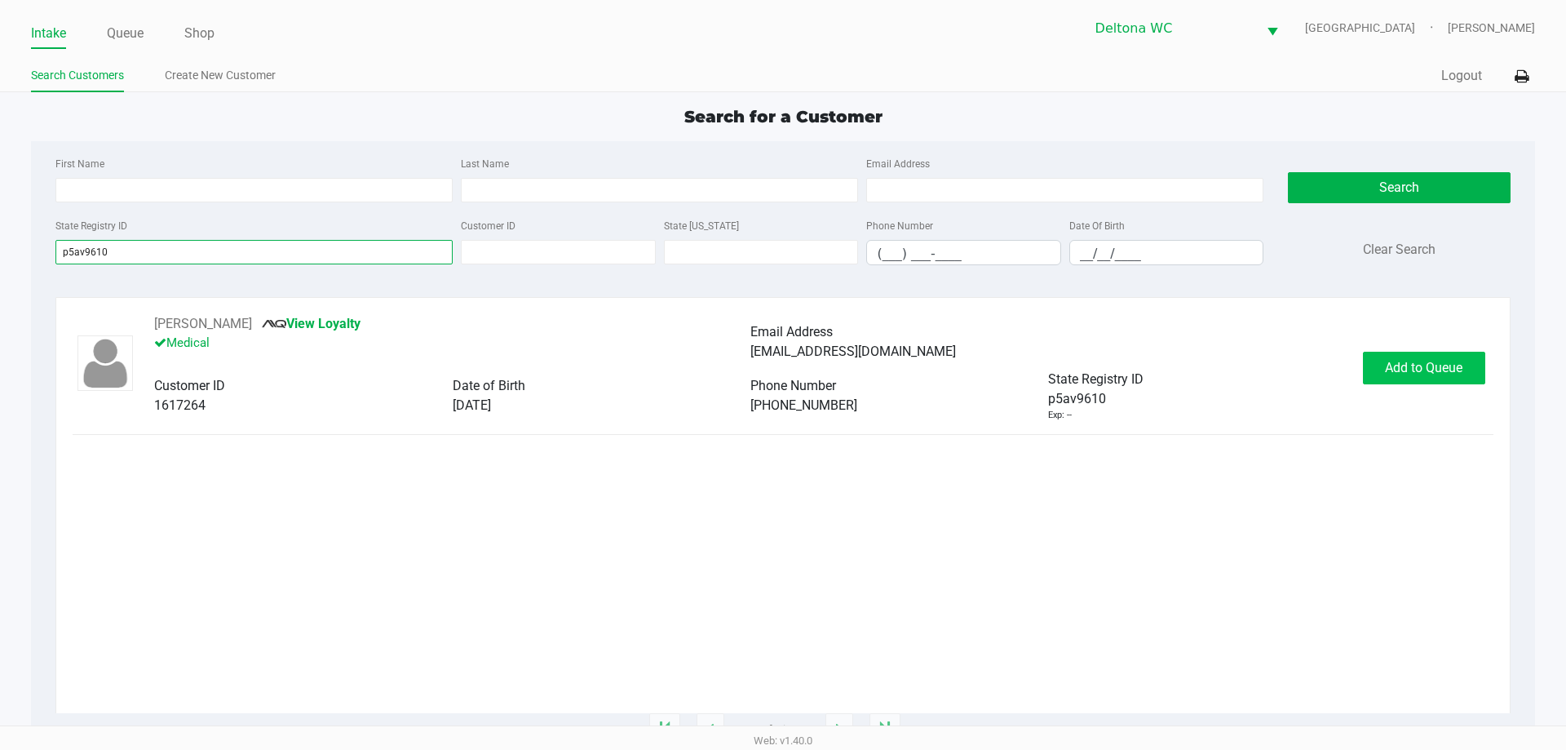
type input "p5av9610"
click at [1387, 382] on button "Add to Queue" at bounding box center [1424, 368] width 122 height 33
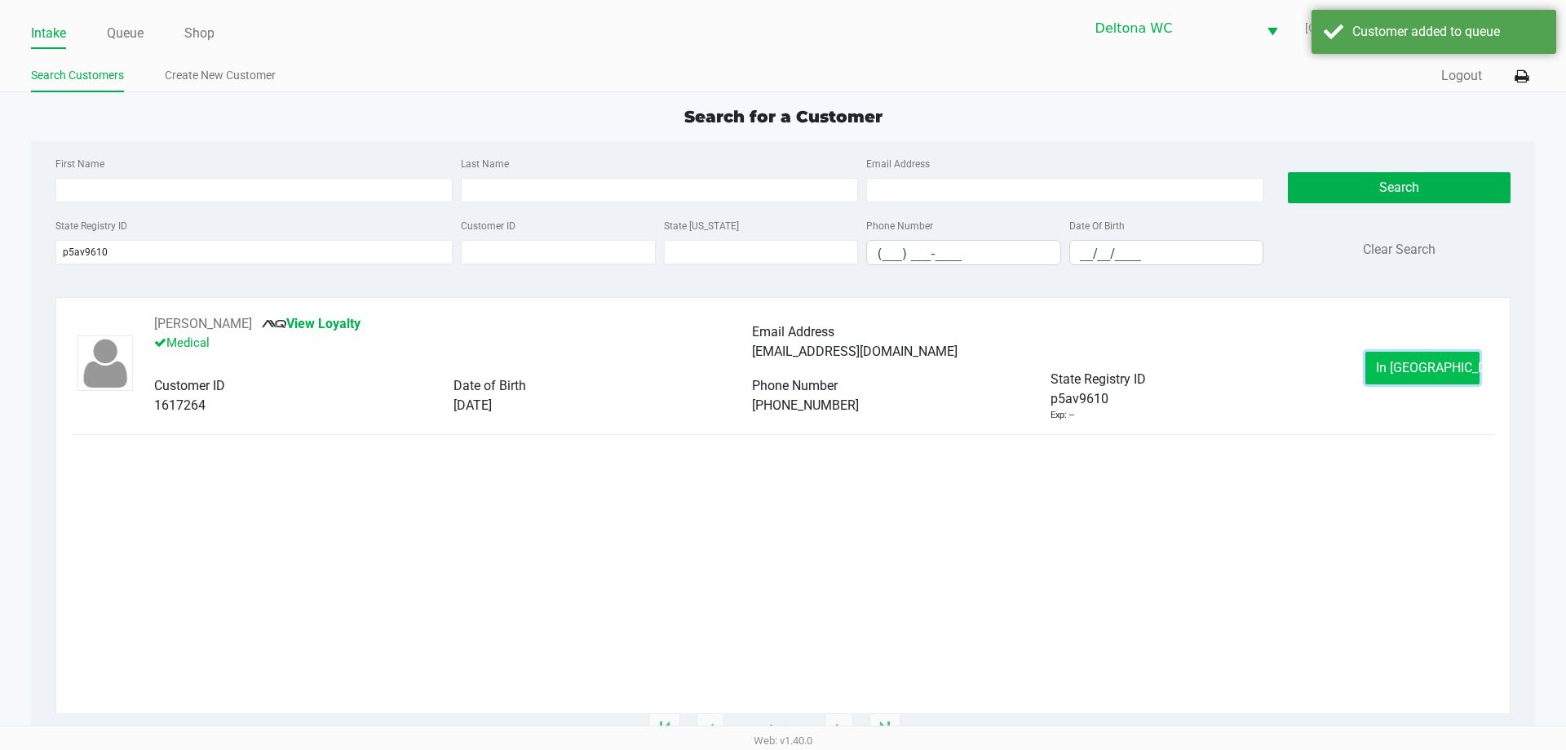
click at [1389, 375] on button "In Queue" at bounding box center [1422, 368] width 114 height 33
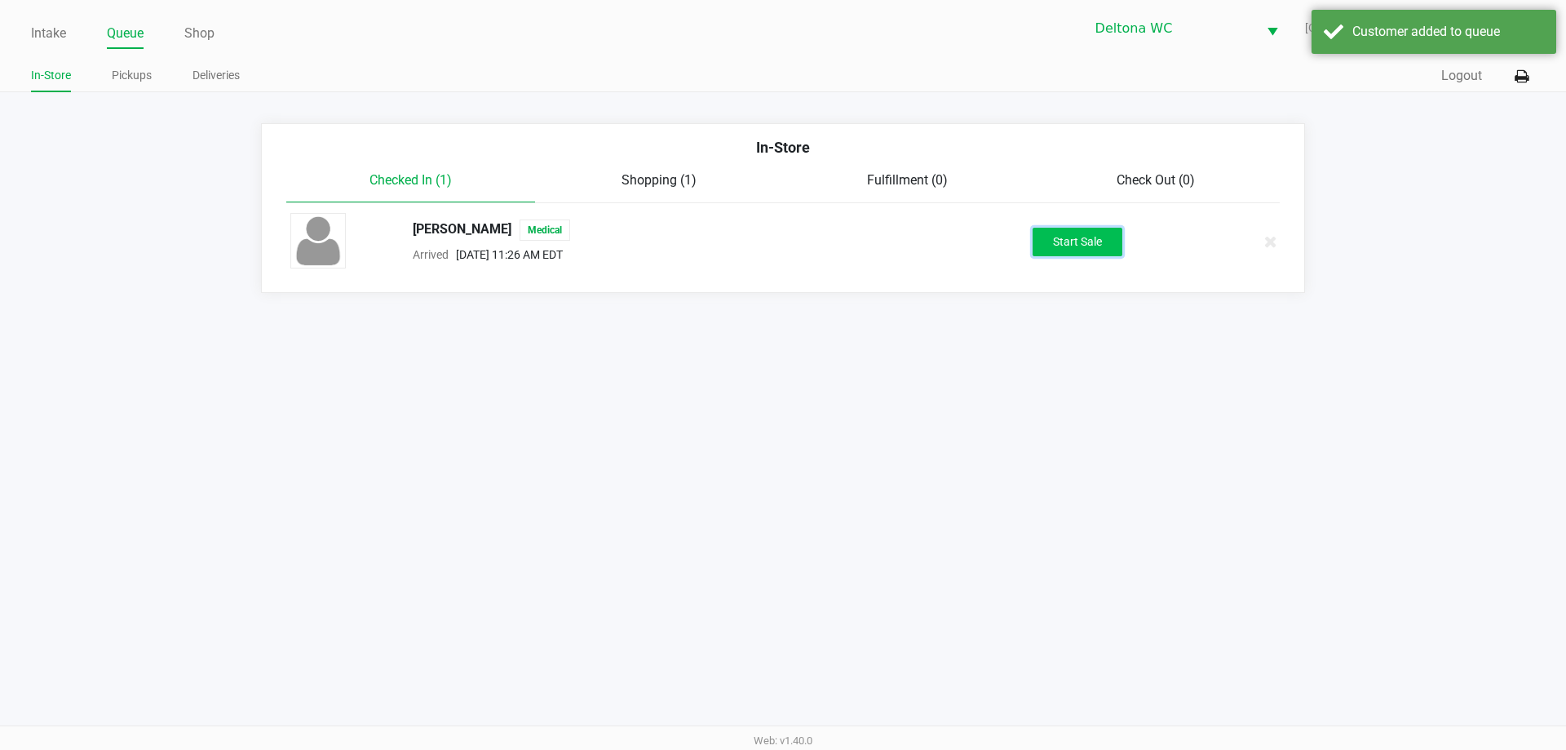
click at [1072, 248] on button "Start Sale" at bounding box center [1078, 242] width 90 height 29
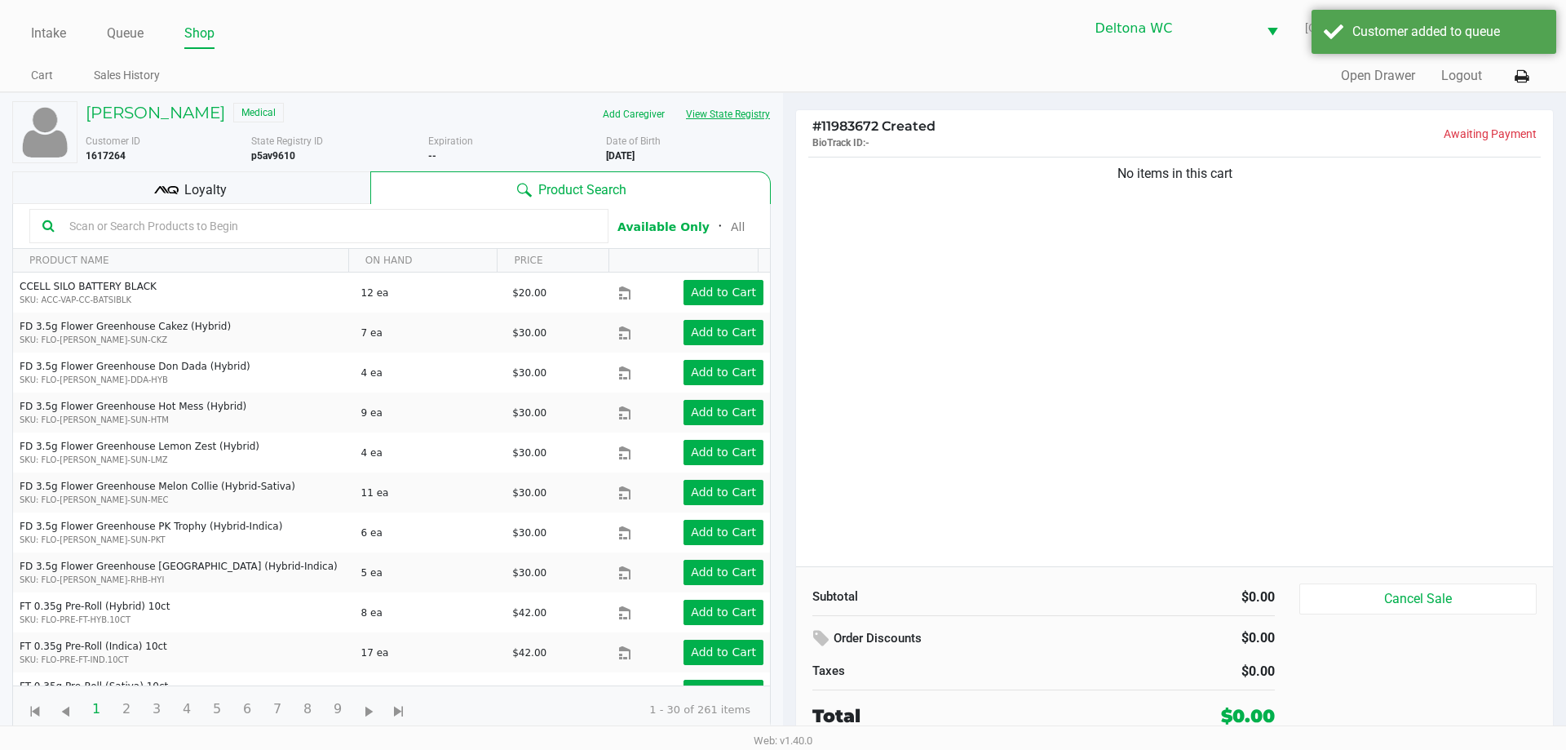
click at [716, 121] on div "Samantha Labarre Medical Add Caregiver View State Registry Customer ID 1617264 …" at bounding box center [423, 132] width 693 height 62
click at [716, 105] on button "View State Registry" at bounding box center [722, 114] width 95 height 26
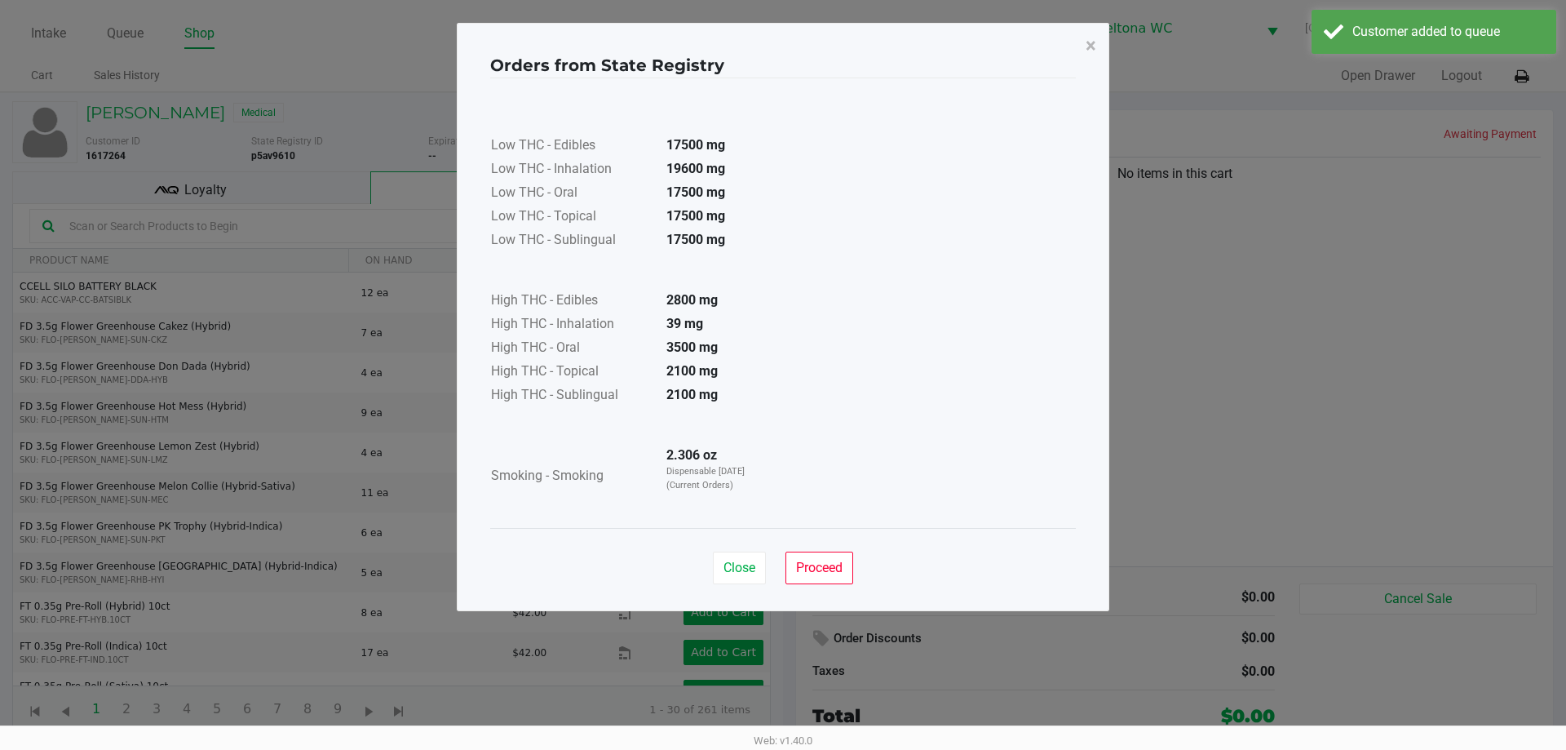
click at [724, 313] on td "39 mg" at bounding box center [710, 325] width 114 height 24
click at [650, 325] on td "High THC - Inhalation" at bounding box center [571, 325] width 163 height 24
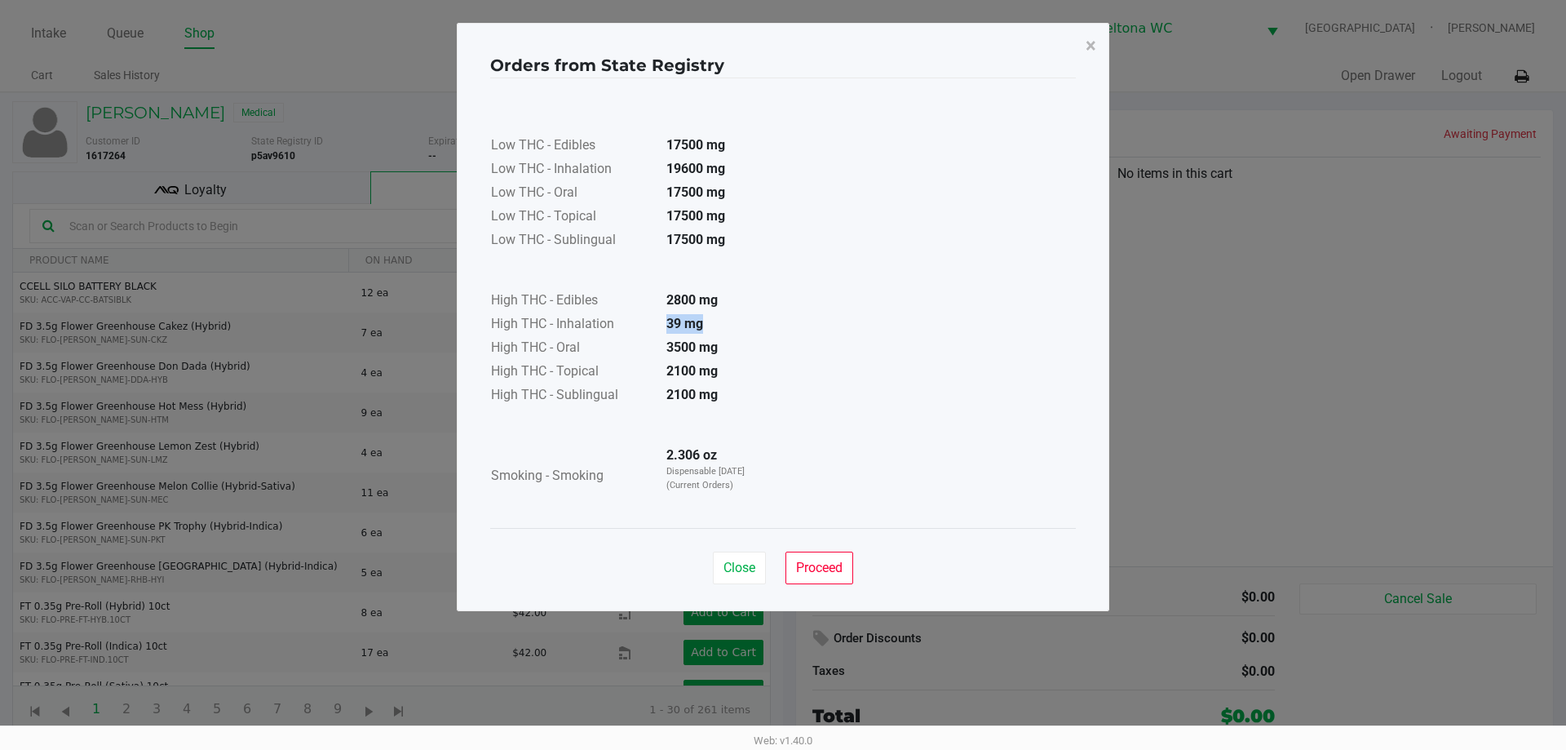
drag, startPoint x: 657, startPoint y: 322, endPoint x: 710, endPoint y: 323, distance: 53.8
click at [710, 323] on td "39 mg" at bounding box center [710, 325] width 114 height 24
click at [759, 271] on td at bounding box center [629, 271] width 279 height 37
click at [652, 318] on td "High THC - Inhalation" at bounding box center [571, 325] width 163 height 24
click at [829, 570] on span "Proceed" at bounding box center [819, 567] width 46 height 15
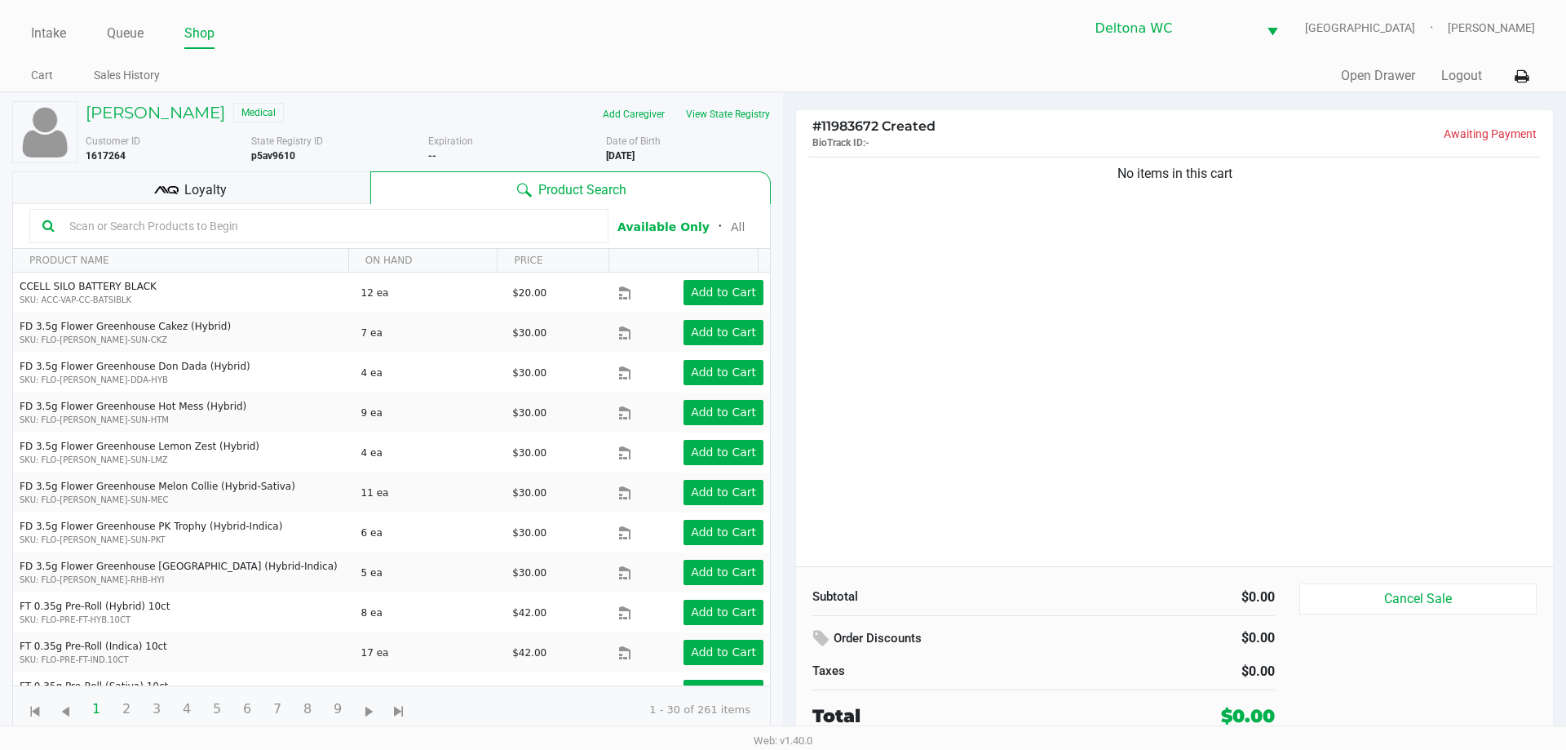
click at [1127, 274] on div "No items in this cart" at bounding box center [1174, 359] width 757 height 413
click at [349, 170] on div "Samantha Labarre Medical Add Caregiver View State Registry Customer ID 1617264 …" at bounding box center [391, 417] width 759 height 648
click at [349, 173] on div "Loyalty" at bounding box center [191, 187] width 358 height 33
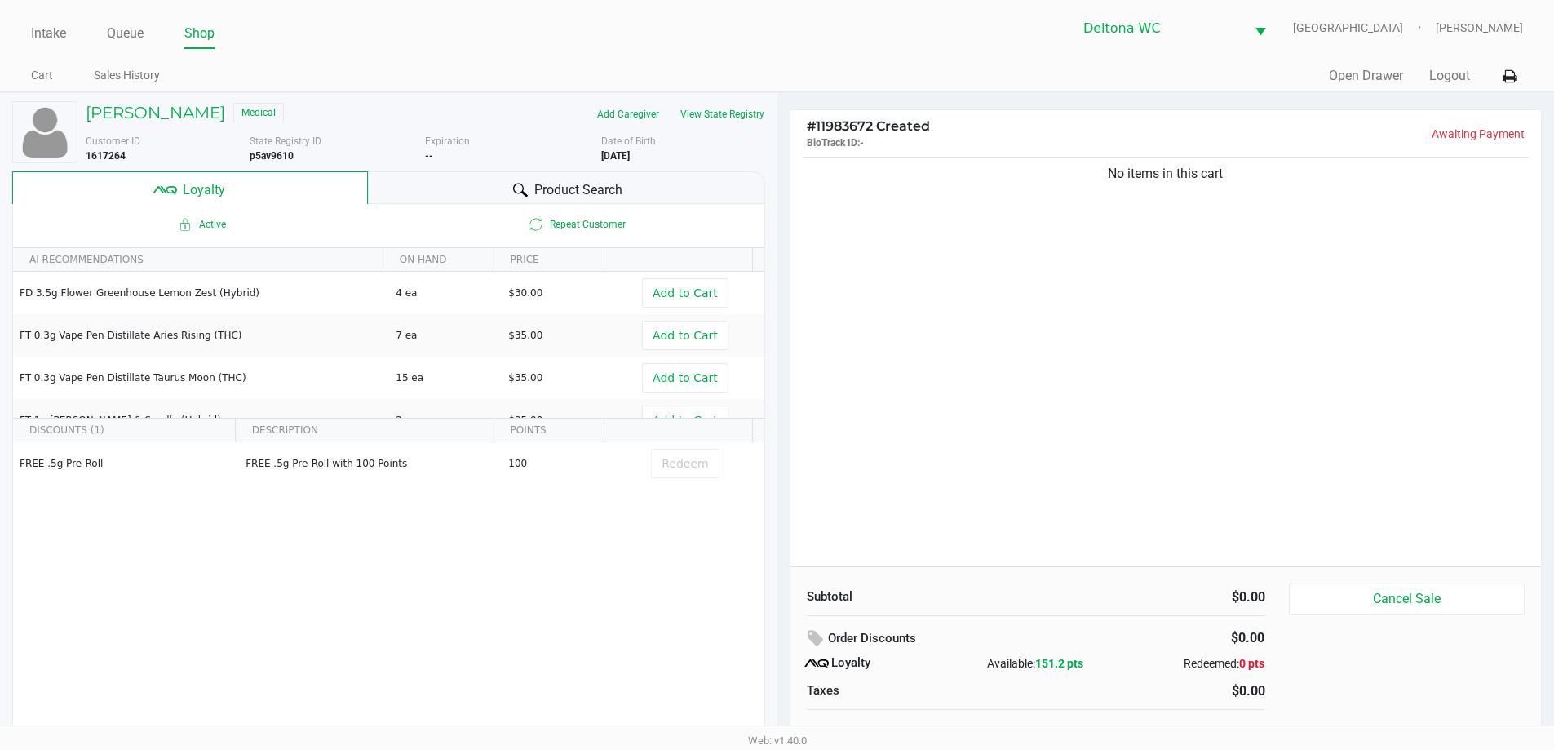
click at [559, 184] on span "Product Search" at bounding box center [578, 190] width 88 height 20
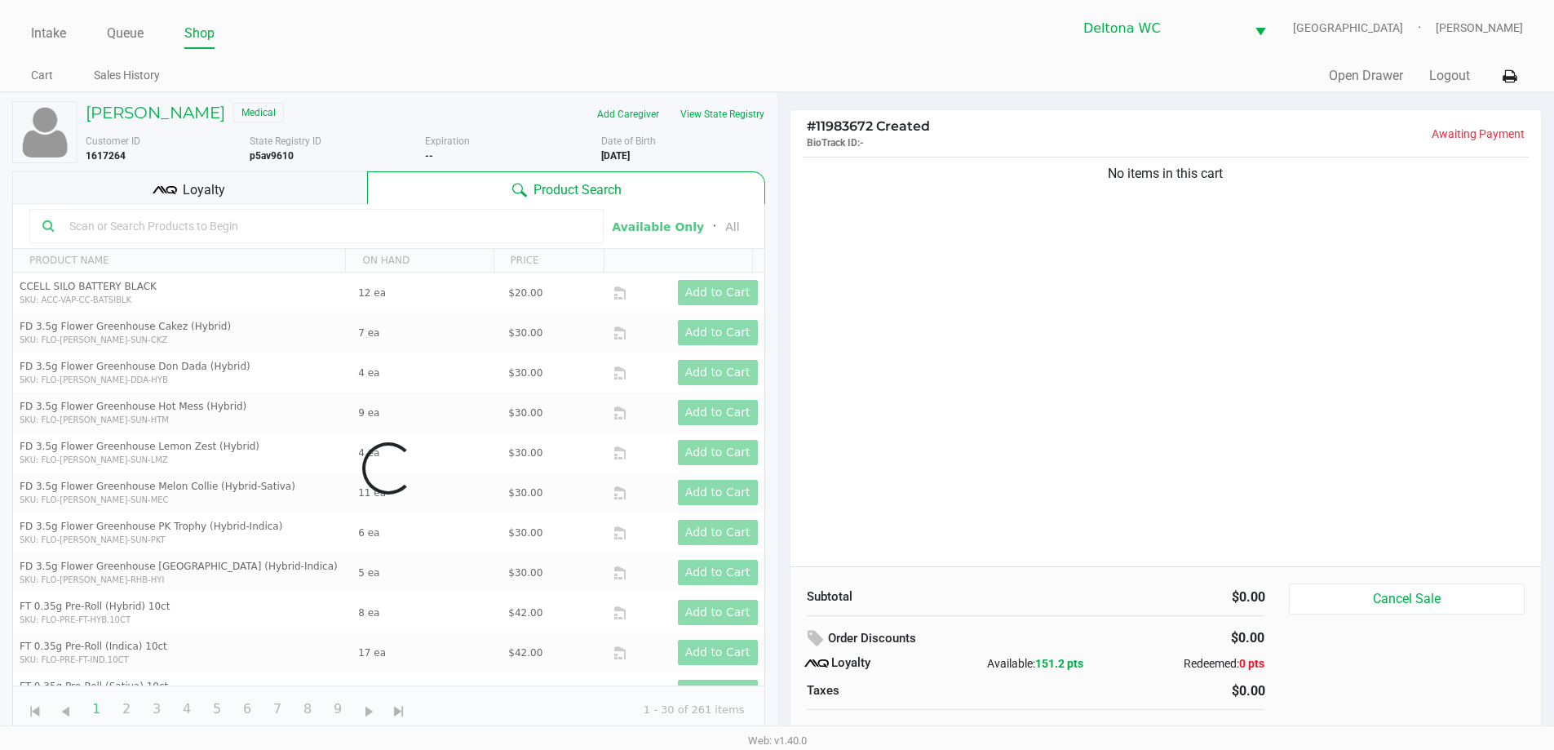
click at [978, 182] on div "No items in this cart" at bounding box center [1166, 174] width 727 height 20
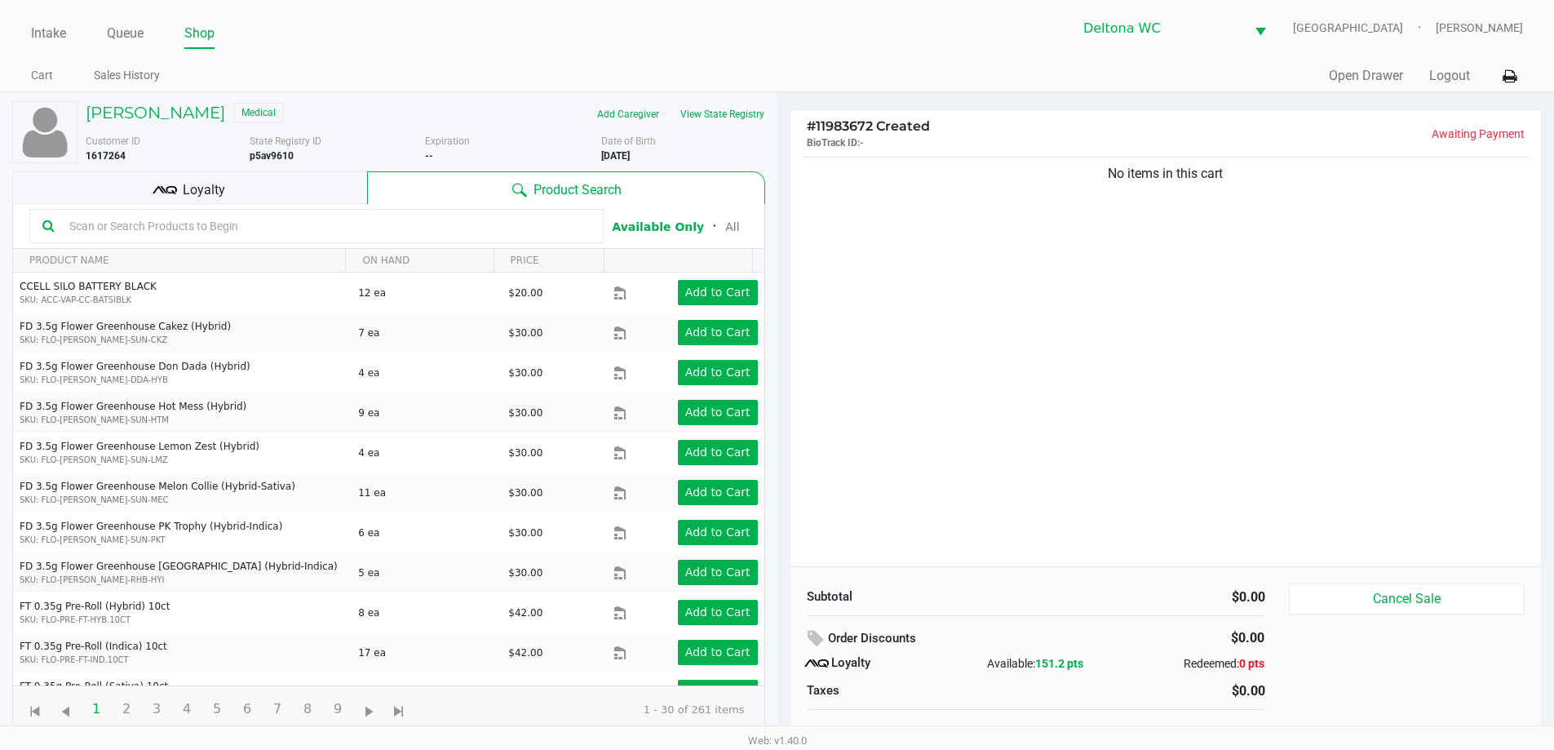
click at [1000, 204] on div "No items in this cart" at bounding box center [1165, 359] width 751 height 413
click at [967, 246] on div "No items in this cart" at bounding box center [1165, 359] width 751 height 413
click at [959, 280] on div "No items in this cart" at bounding box center [1165, 359] width 751 height 413
click at [952, 272] on div "No items in this cart" at bounding box center [1165, 359] width 751 height 413
click at [992, 245] on div "No items in this cart" at bounding box center [1165, 359] width 751 height 413
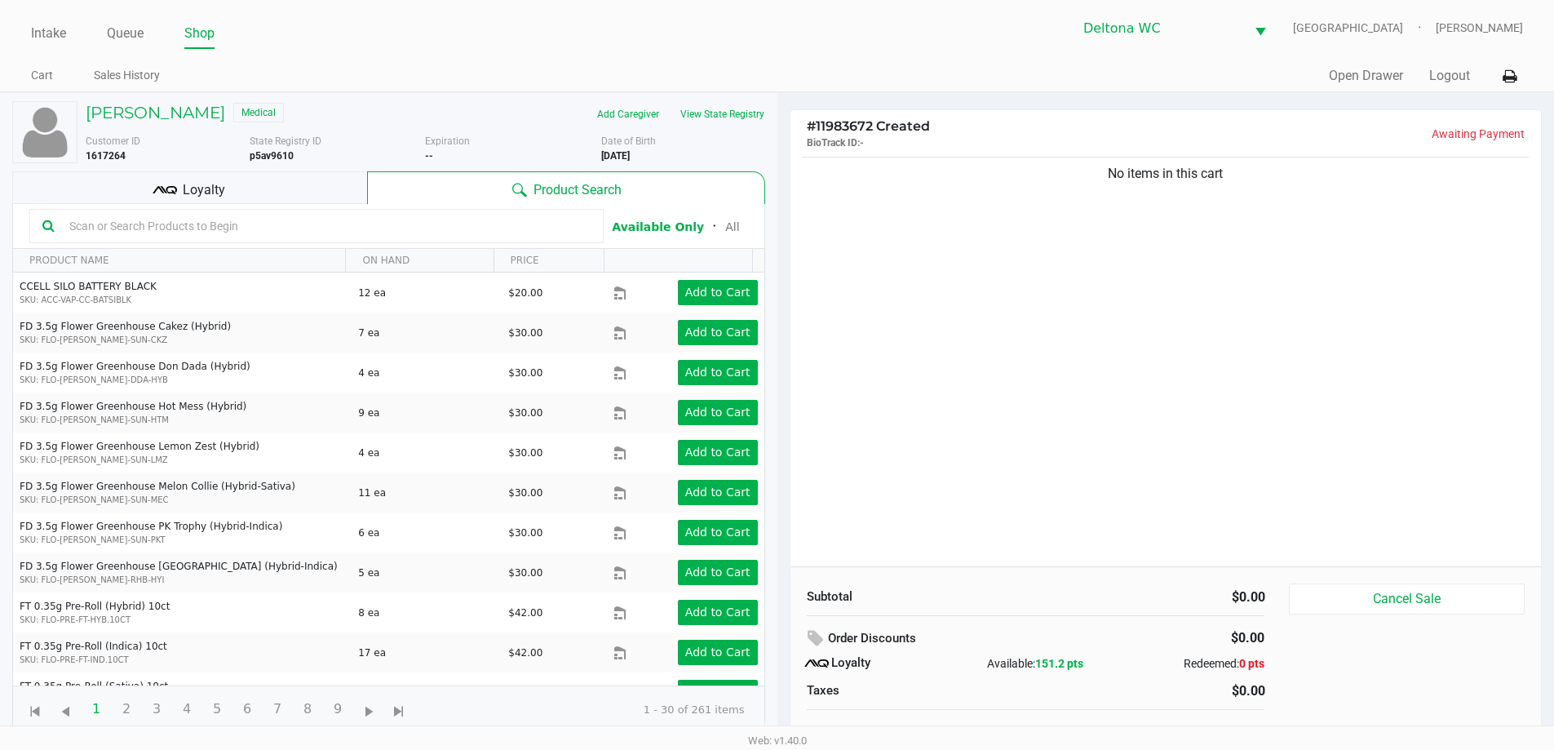
click at [268, 154] on b "p5av9610" at bounding box center [272, 155] width 44 height 11
copy b "p5av9610"
click at [626, 158] on b "9/17/1992" at bounding box center [615, 155] width 29 height 11
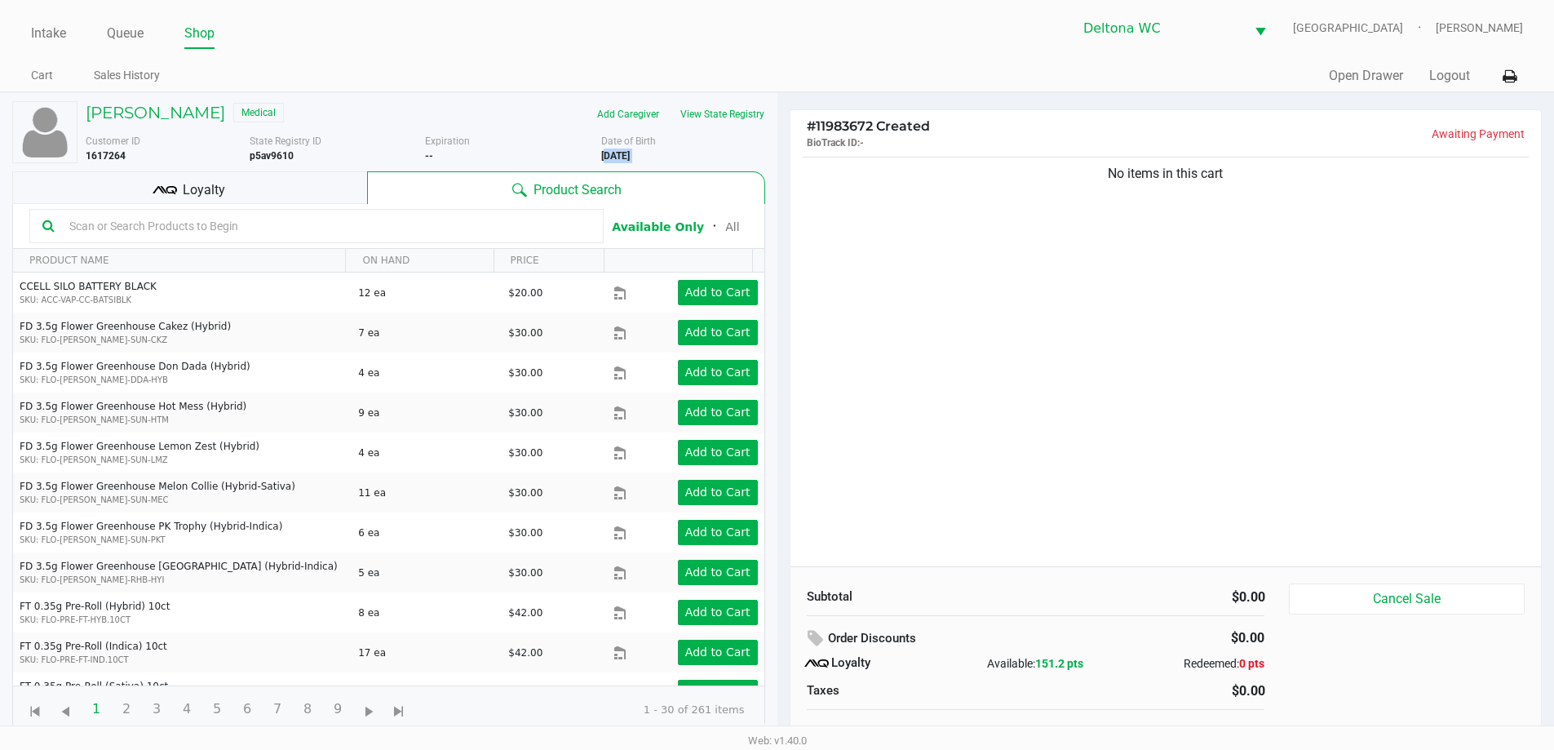
click at [626, 158] on b "9/17/1992" at bounding box center [615, 155] width 29 height 11
copy div "9/17/1992"
click at [862, 171] on div "No items in this cart" at bounding box center [1166, 174] width 727 height 20
click at [250, 179] on div "Loyalty" at bounding box center [189, 187] width 355 height 33
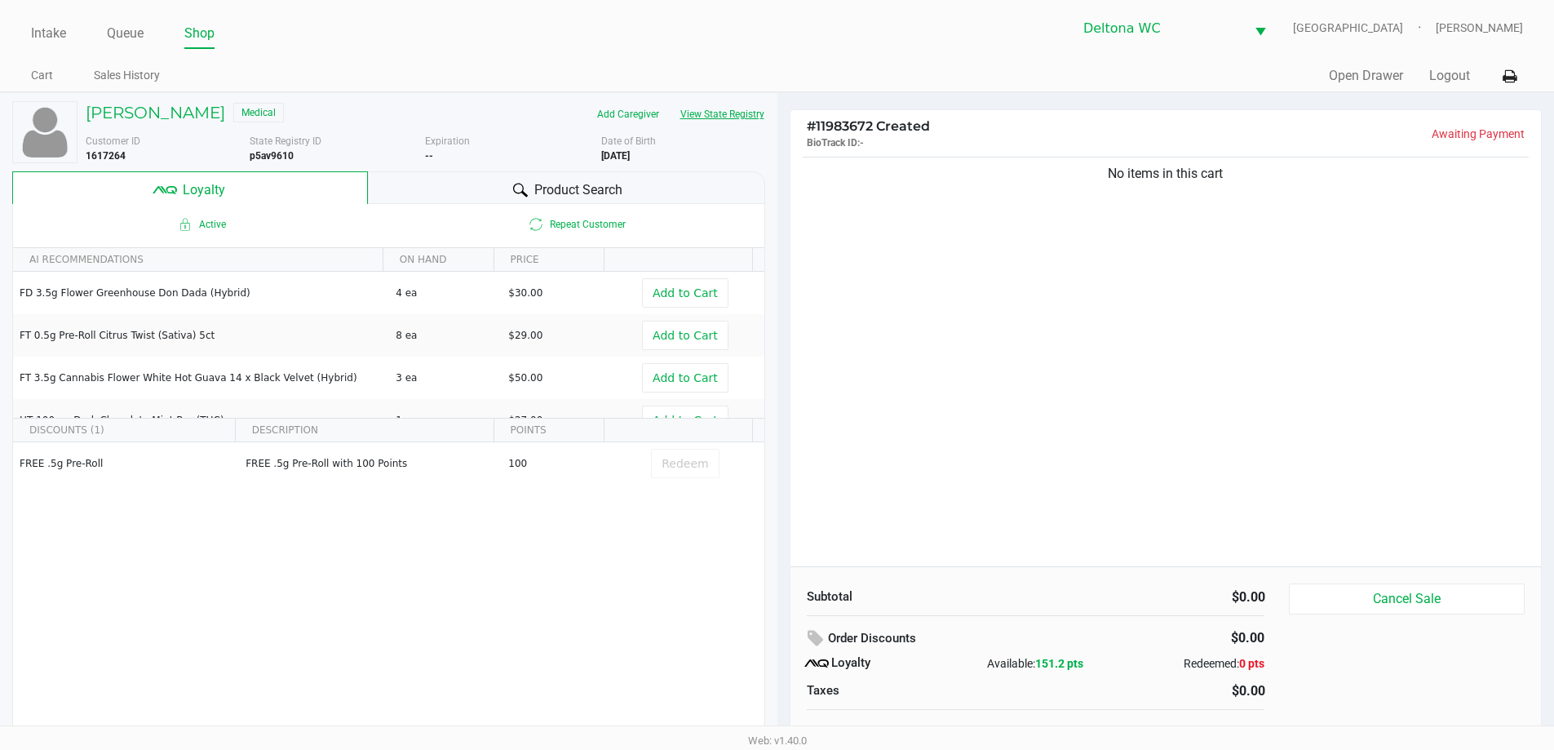
click at [752, 109] on button "View State Registry" at bounding box center [717, 114] width 95 height 26
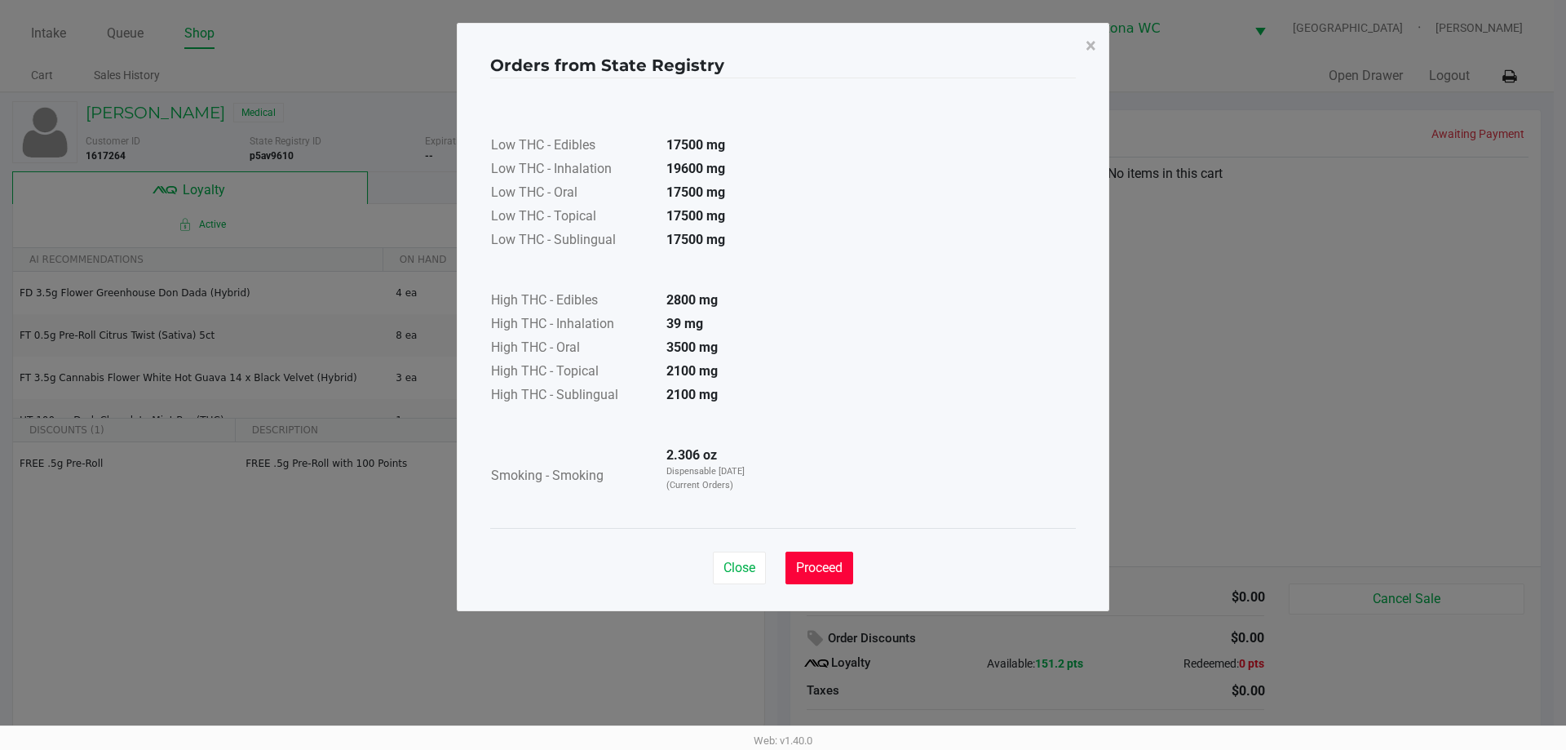
click at [845, 557] on button "Proceed" at bounding box center [819, 567] width 68 height 33
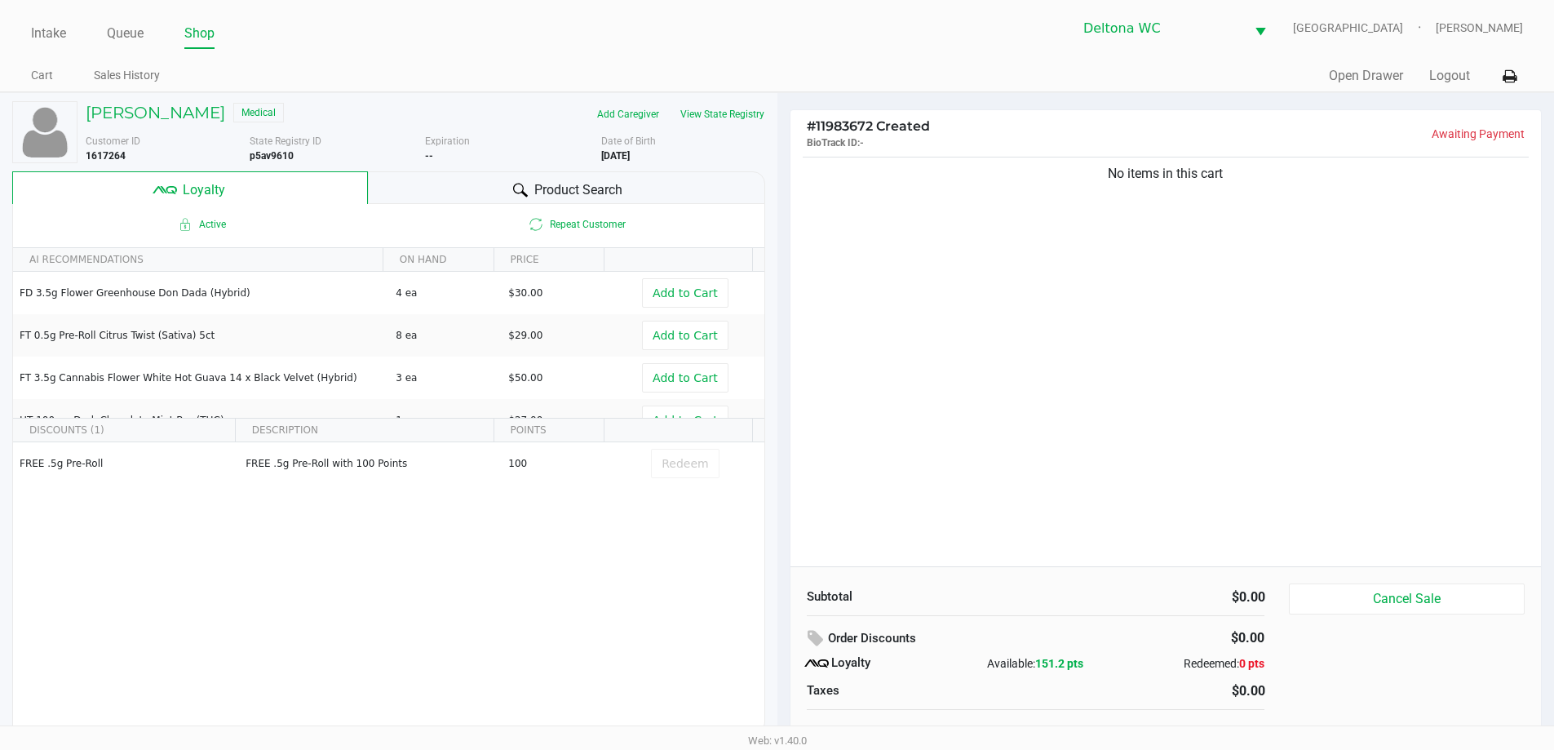
click at [1015, 259] on div "No items in this cart" at bounding box center [1165, 359] width 751 height 413
click at [1233, 237] on div "No items in this cart" at bounding box center [1165, 359] width 751 height 413
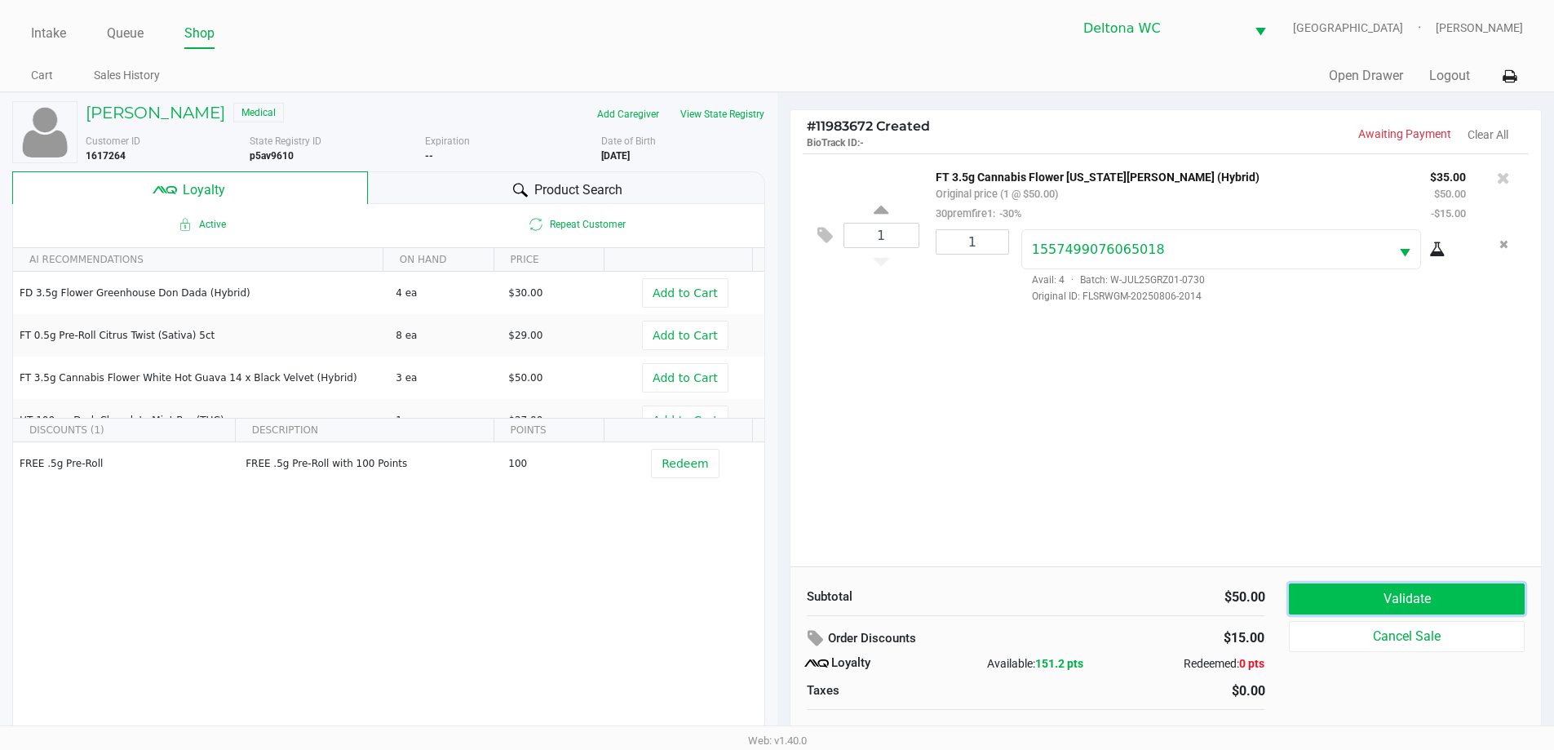
click at [1406, 592] on button "Validate" at bounding box center [1406, 598] width 235 height 31
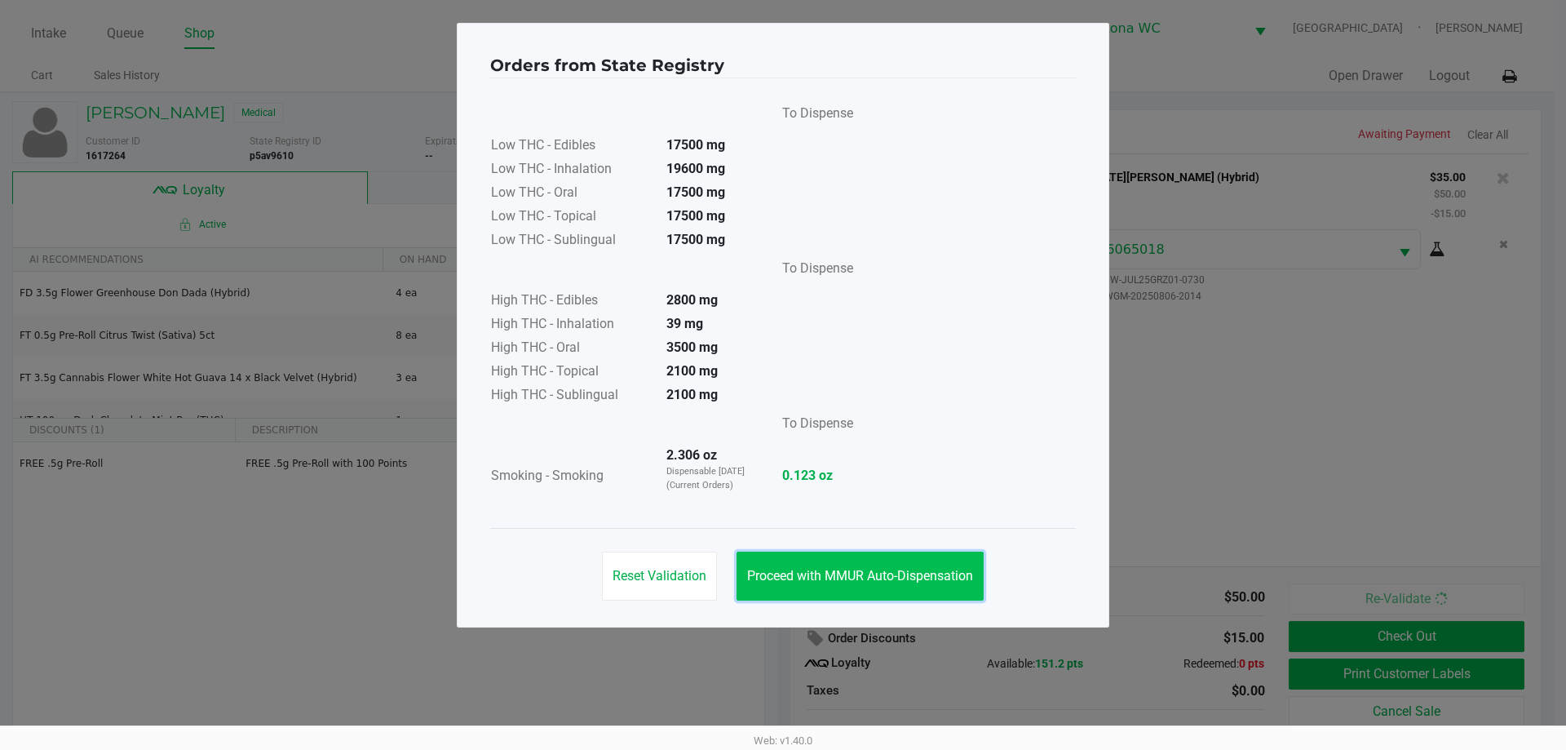
click at [901, 581] on span "Proceed with MMUR Auto-Dispensation" at bounding box center [860, 575] width 226 height 15
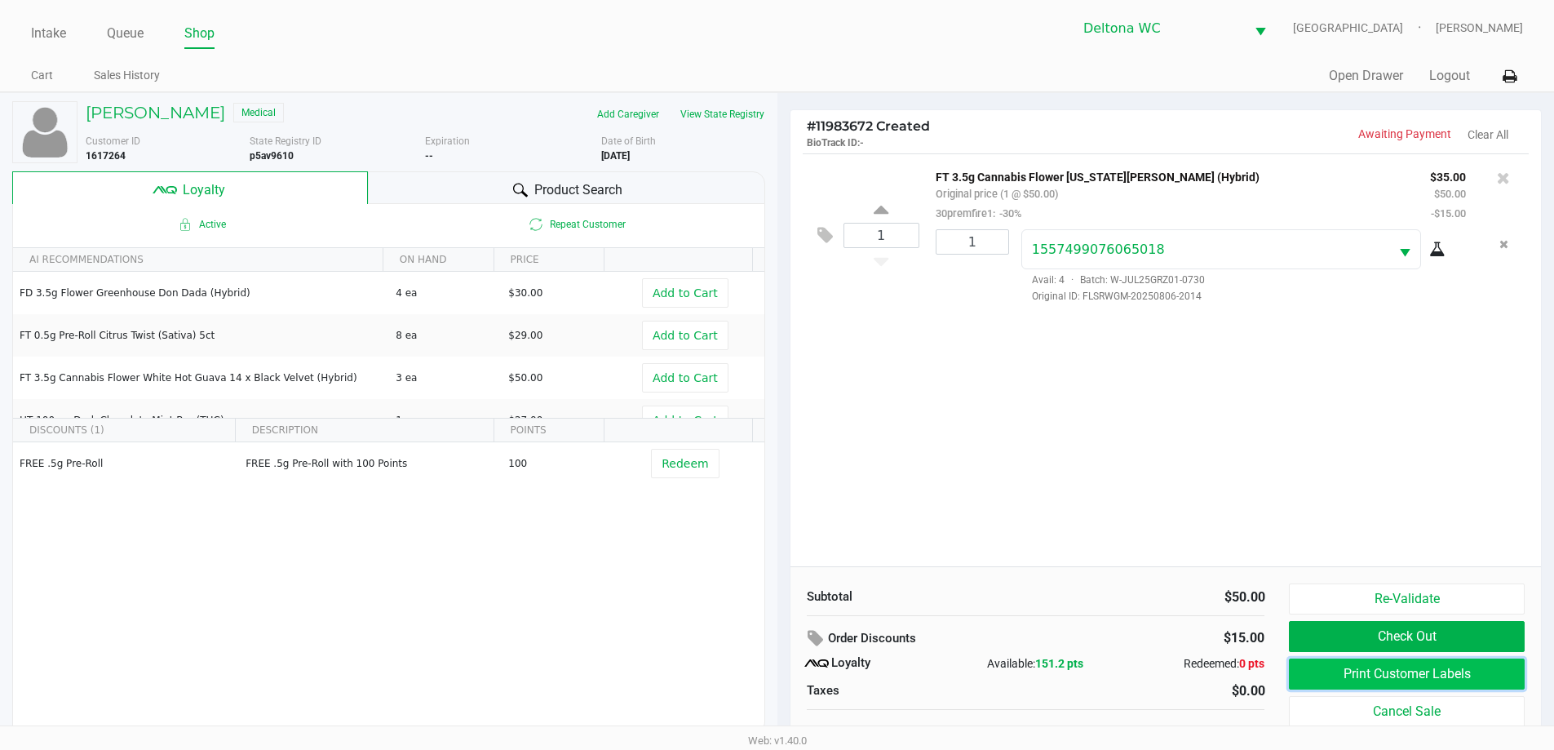
click at [1371, 672] on button "Print Customer Labels" at bounding box center [1406, 673] width 235 height 31
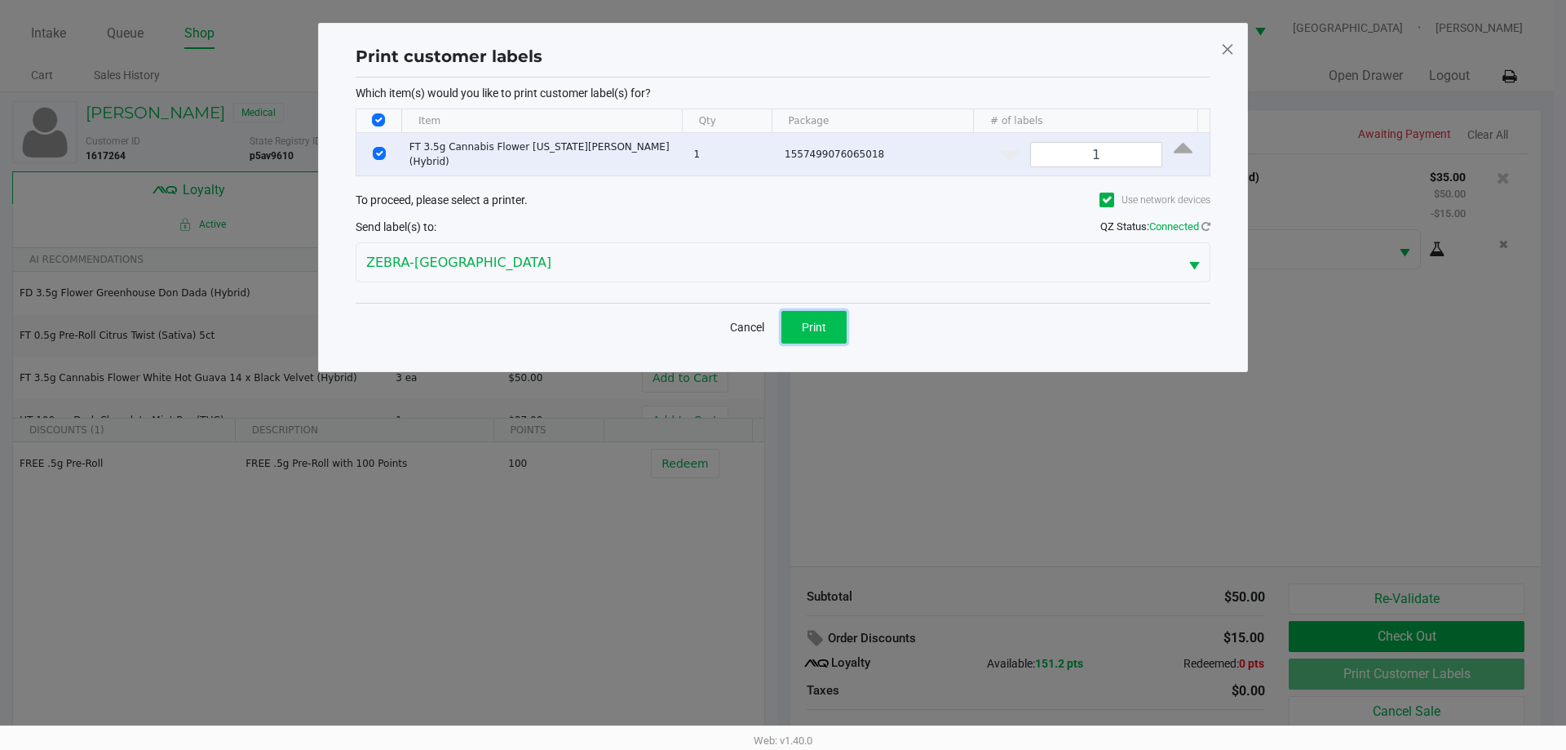
click at [841, 326] on button "Print" at bounding box center [813, 327] width 65 height 33
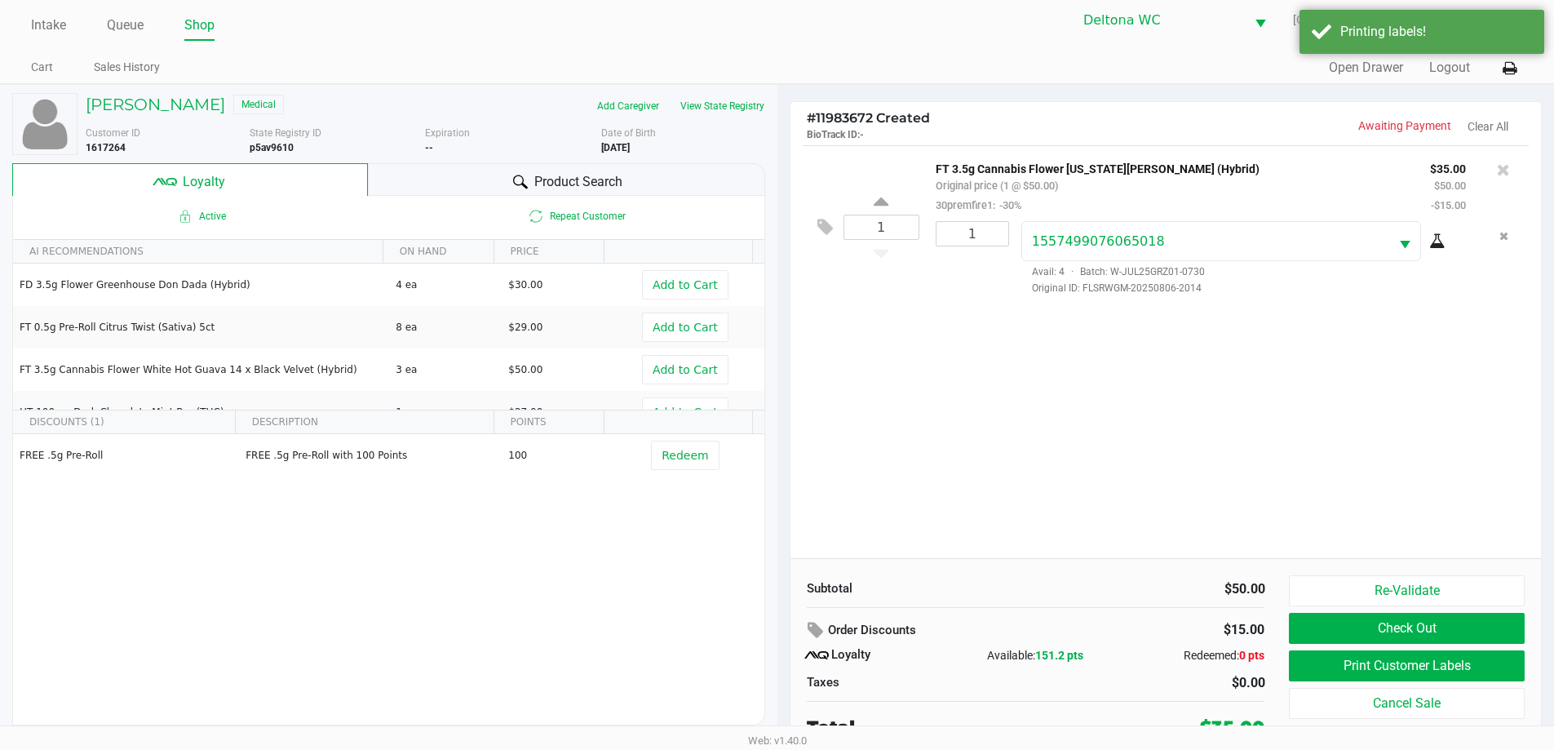
scroll to position [16, 0]
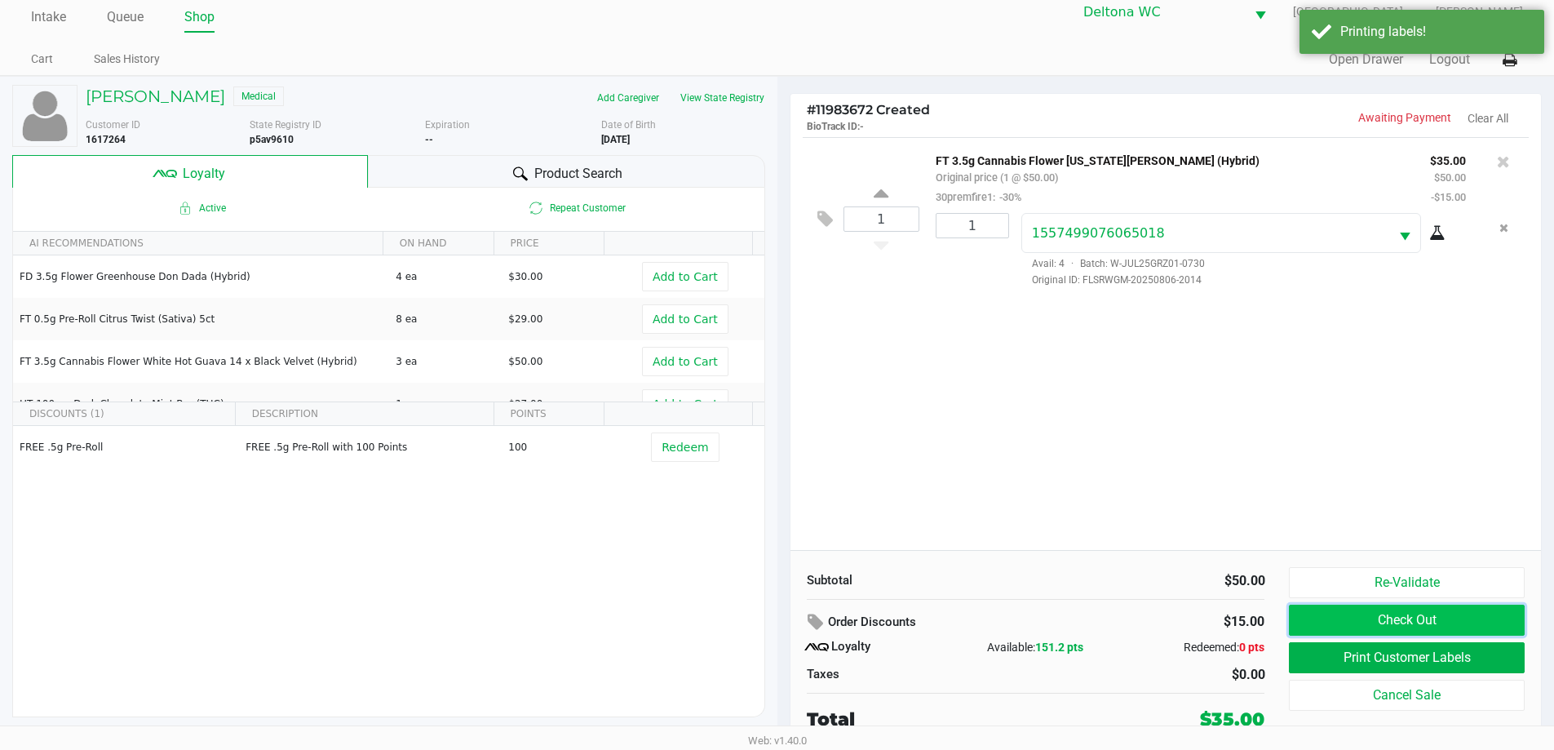
click at [1486, 618] on button "Check Out" at bounding box center [1406, 619] width 235 height 31
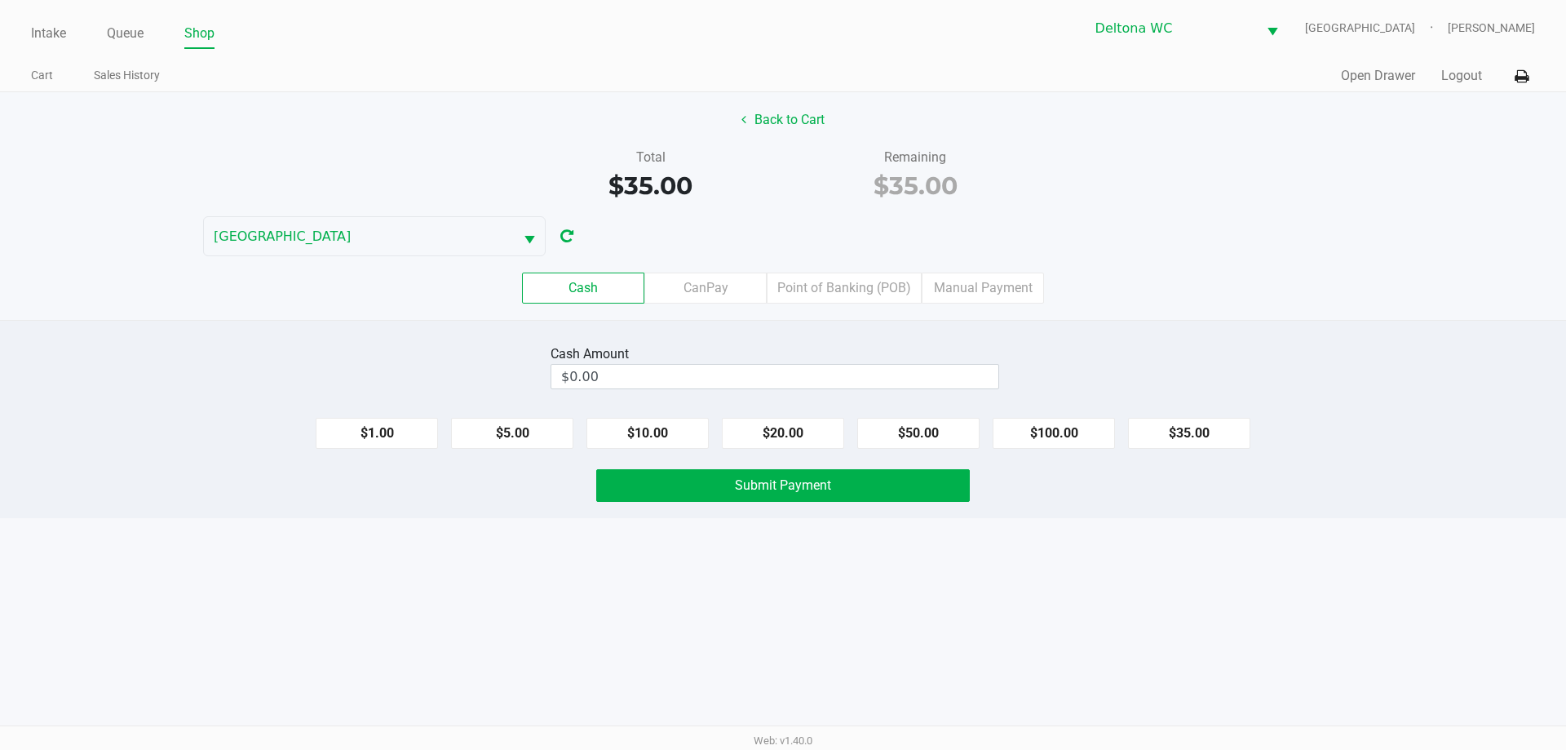
click at [791, 446] on button "$20.00" at bounding box center [783, 433] width 122 height 31
click at [814, 441] on button "$20.00" at bounding box center [783, 433] width 122 height 31
type input "$40.00"
click at [803, 498] on button "Submit Payment" at bounding box center [783, 485] width 374 height 33
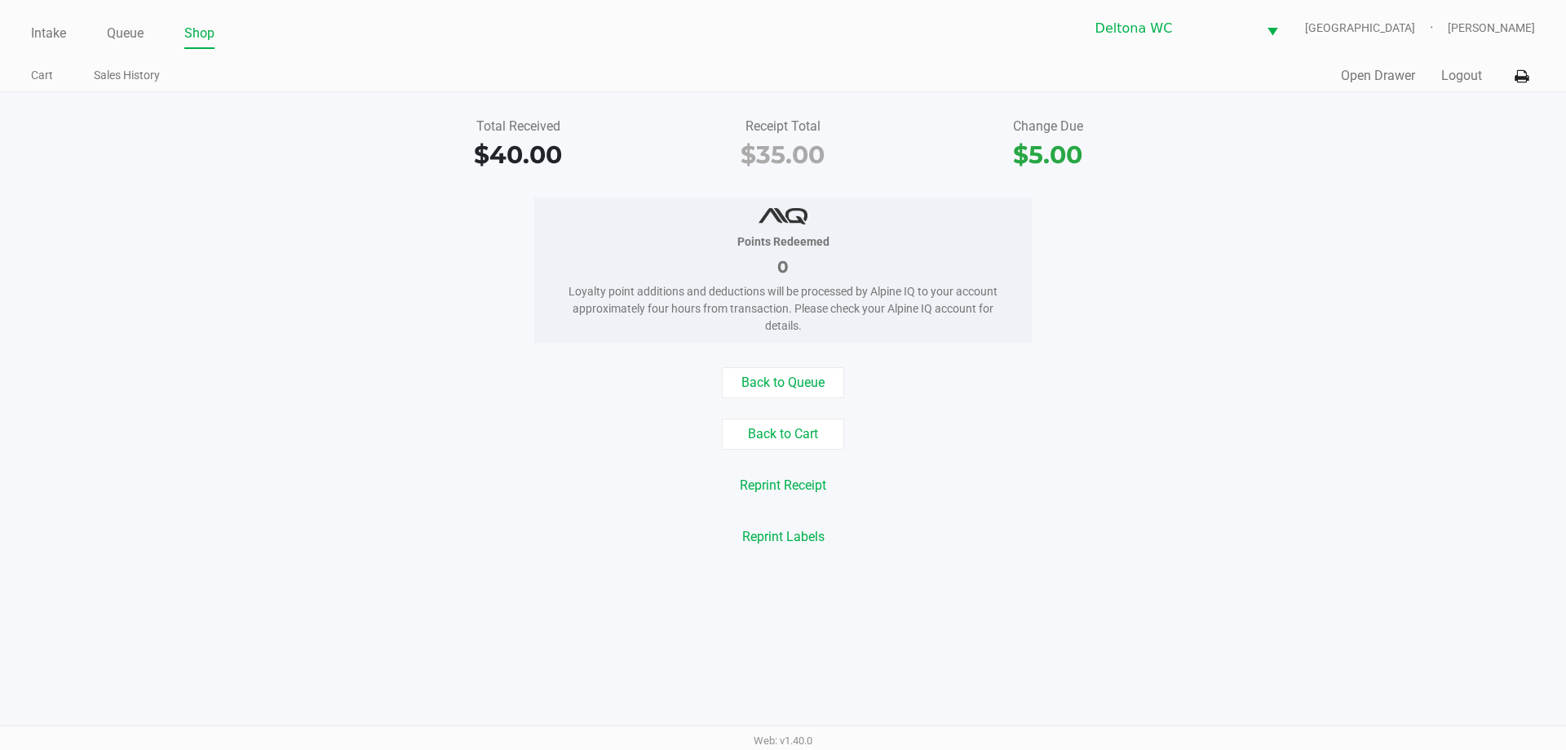
click at [24, 38] on div "Intake Queue Shop Deltona WC LESOTHO Rachel Gerker Cart Sales History Quick Sal…" at bounding box center [783, 46] width 1566 height 92
click at [47, 18] on div "Intake Queue Shop" at bounding box center [407, 33] width 752 height 30
click at [47, 23] on link "Intake" at bounding box center [48, 33] width 35 height 23
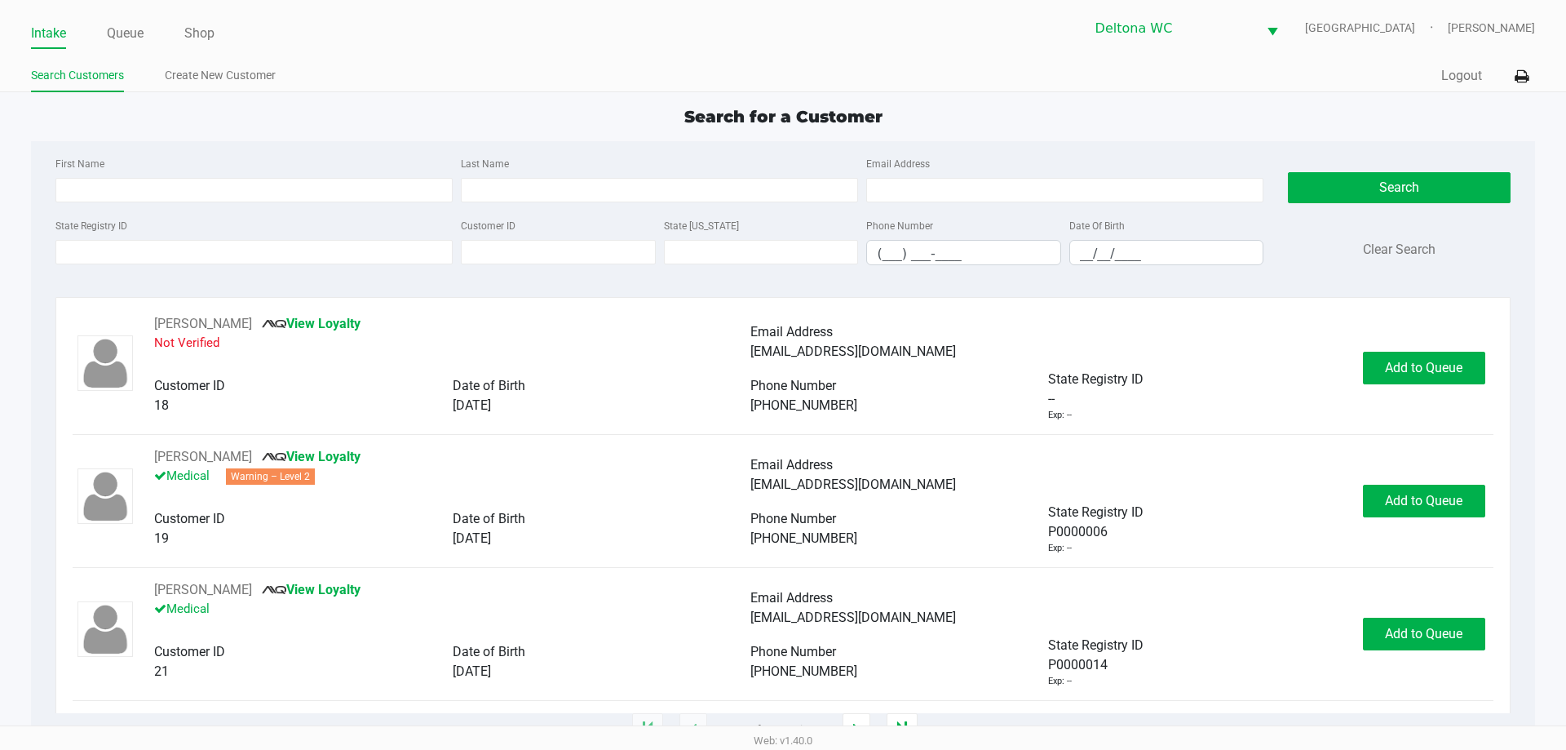
click at [405, 91] on ul "Search Customers Create New Customer" at bounding box center [407, 78] width 752 height 28
click at [131, 113] on div "Search for a Customer" at bounding box center [783, 116] width 1528 height 24
click at [118, 237] on div "State Registry ID" at bounding box center [253, 240] width 405 height 50
click at [113, 251] on input "State Registry ID" at bounding box center [253, 252] width 397 height 24
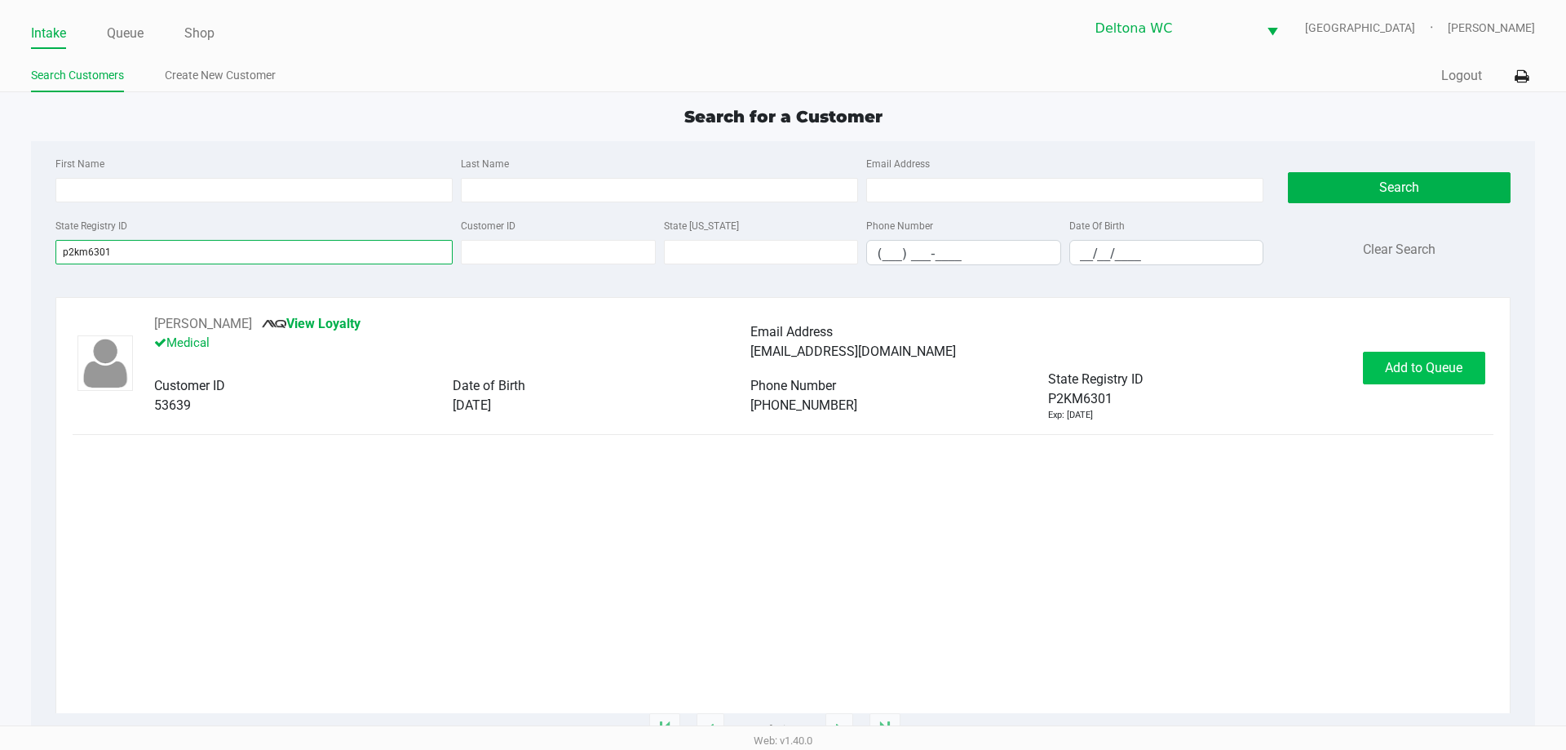
type input "p2km6301"
click at [1462, 380] on button "Add to Queue" at bounding box center [1424, 368] width 122 height 33
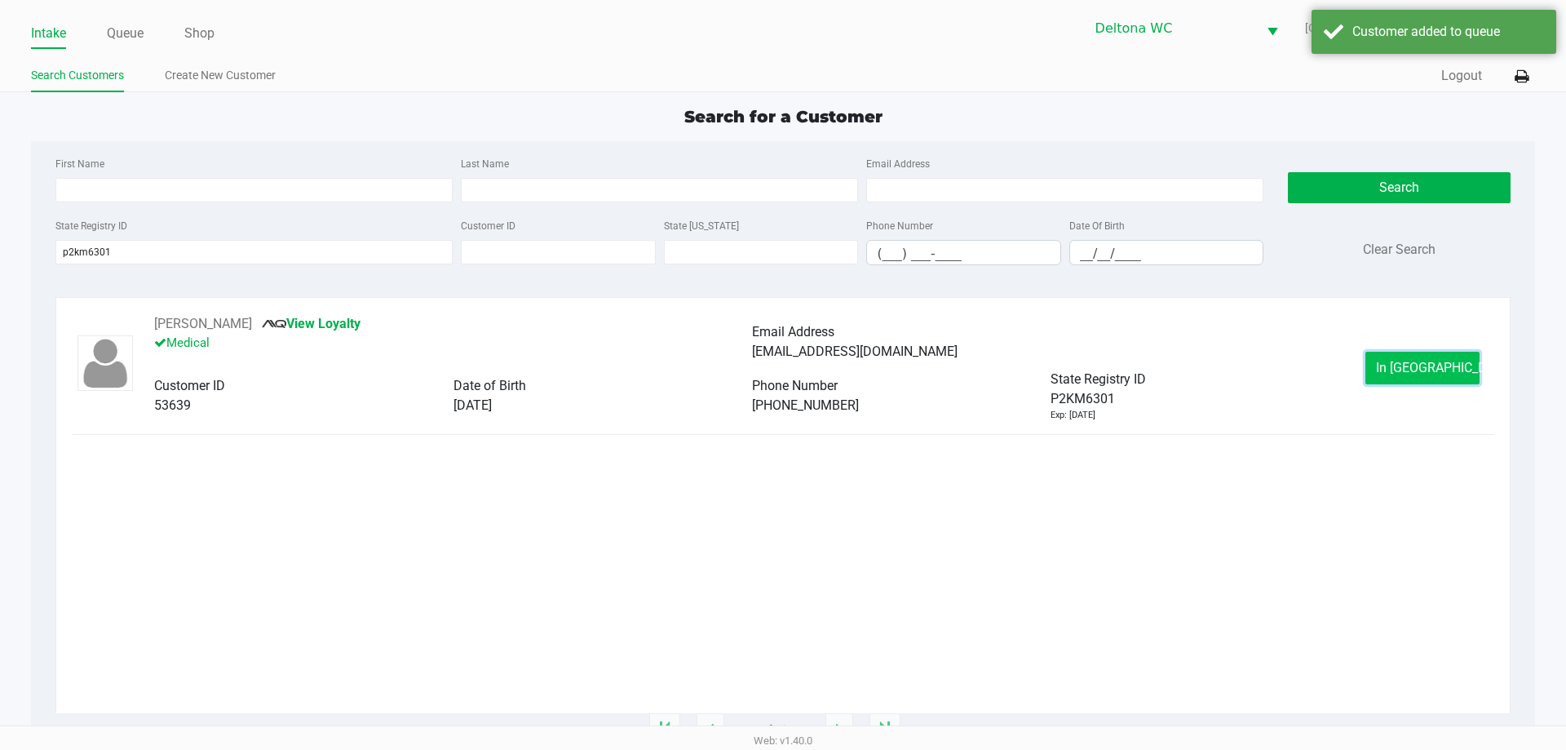
click at [1412, 369] on span "In Queue" at bounding box center [1444, 367] width 137 height 15
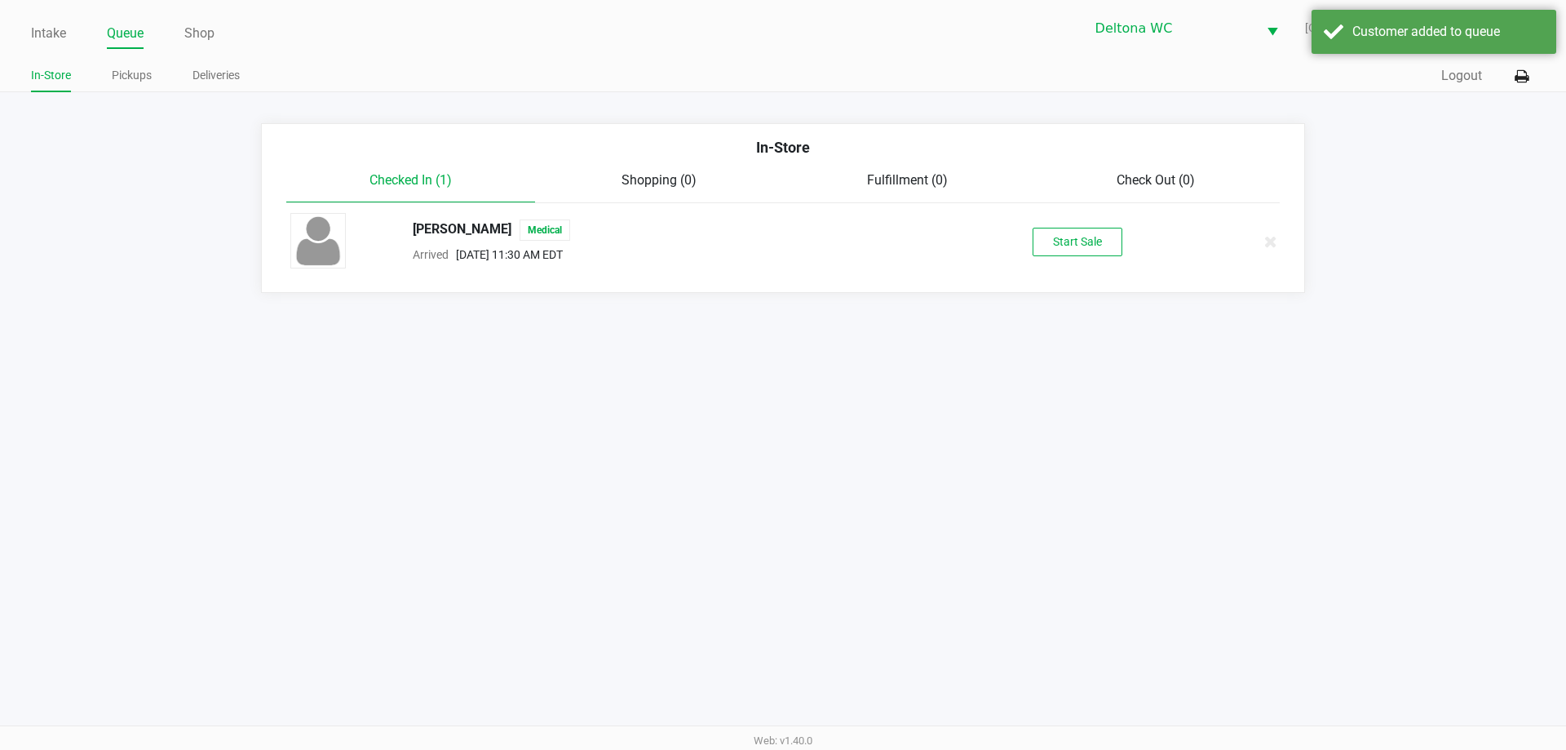
click at [1114, 219] on div "RYAN EVERITT Medical Arrived Sep 21, 2025 11:30 AM EDT Start Sale" at bounding box center [783, 241] width 1010 height 57
click at [1115, 222] on div "RYAN EVERITT Medical Arrived Sep 21, 2025 11:30 AM EDT Start Sale" at bounding box center [783, 241] width 1010 height 57
click at [1069, 251] on button "Start Sale" at bounding box center [1078, 242] width 90 height 29
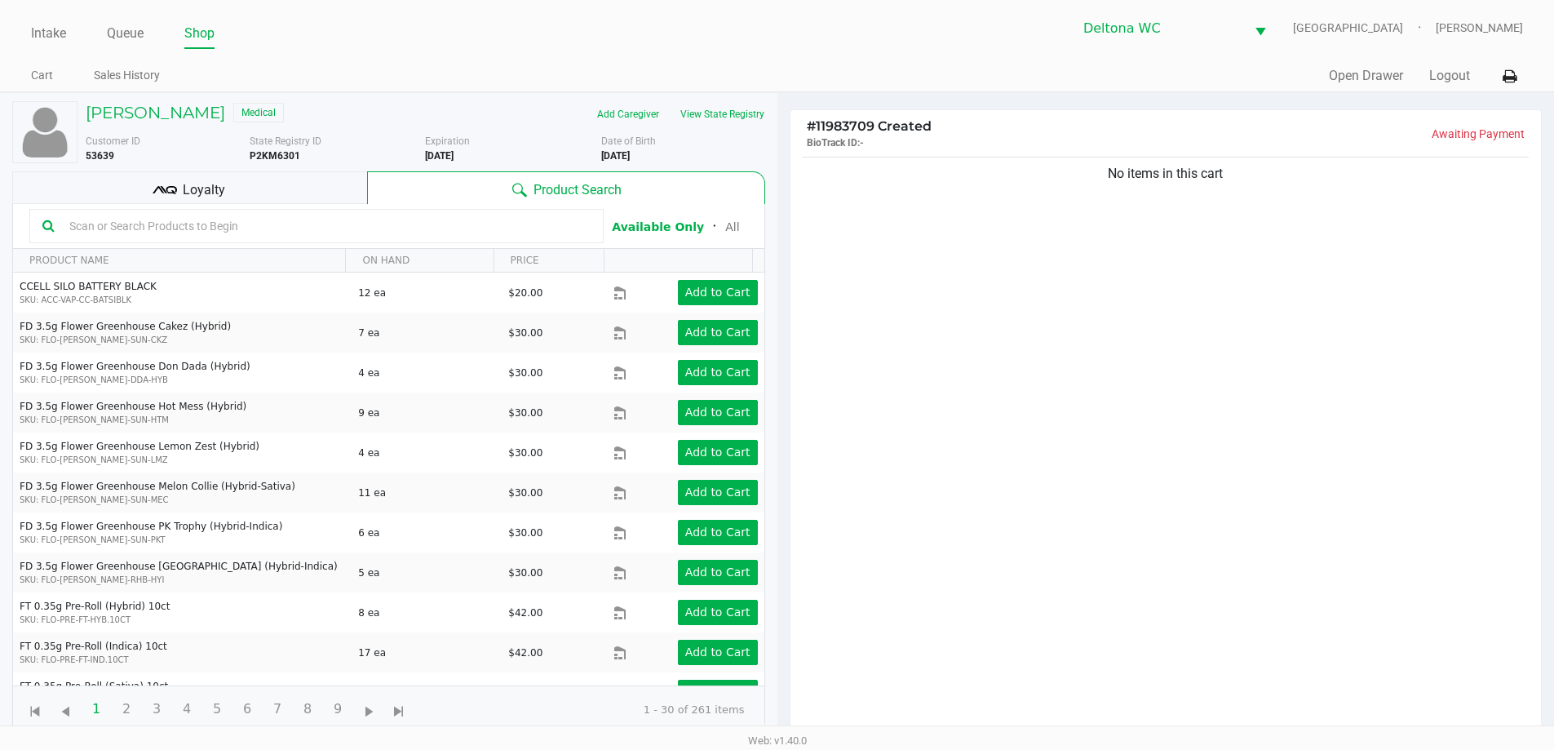
click at [1093, 170] on div "No items in this cart" at bounding box center [1166, 174] width 727 height 20
click at [255, 191] on div "Loyalty" at bounding box center [189, 187] width 355 height 33
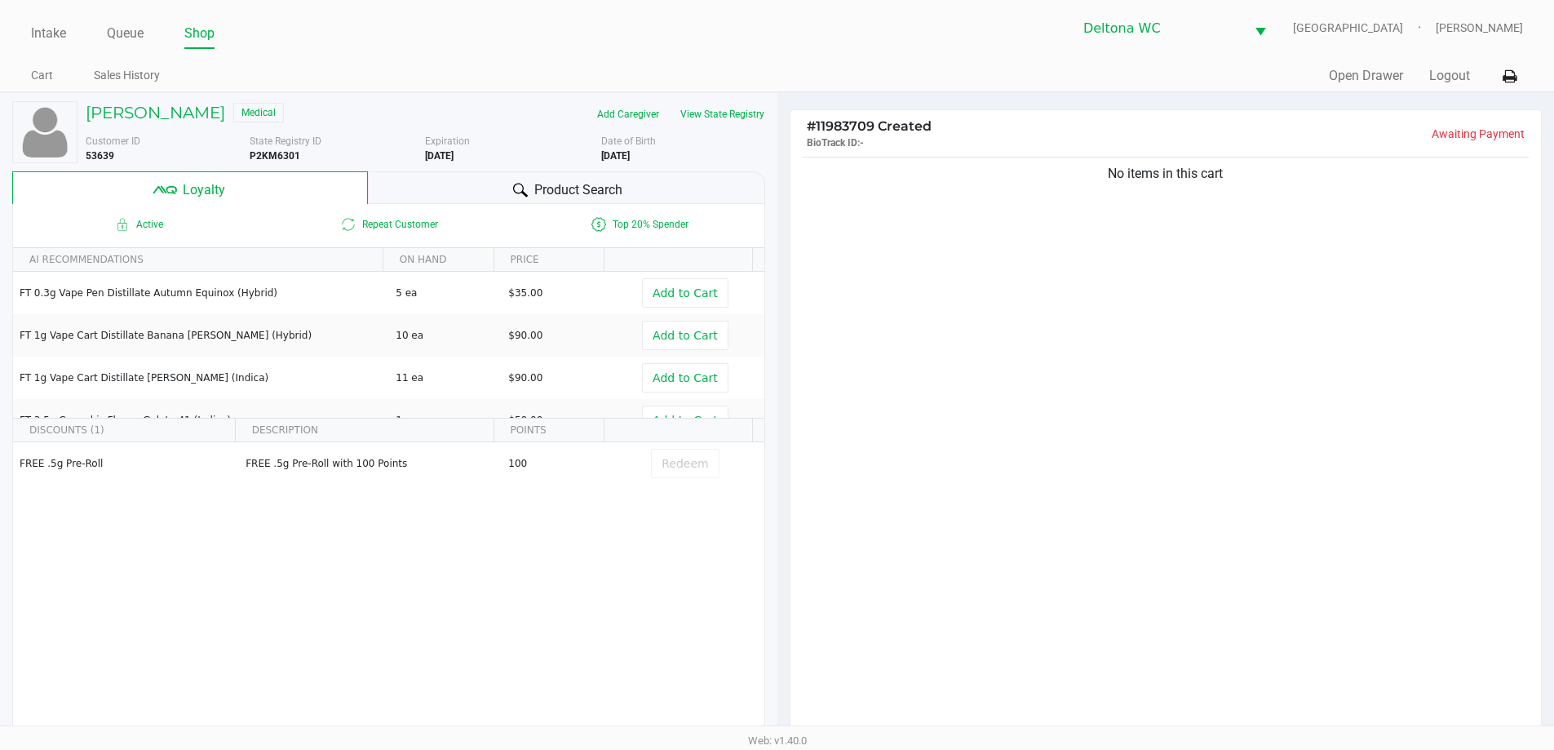
click at [1245, 330] on div "No items in this cart" at bounding box center [1165, 449] width 751 height 592
click at [1215, 274] on div "No items in this cart" at bounding box center [1165, 449] width 751 height 592
click at [1116, 269] on div "No items in this cart" at bounding box center [1165, 449] width 751 height 592
click at [1187, 241] on div "No items in this cart" at bounding box center [1165, 449] width 751 height 592
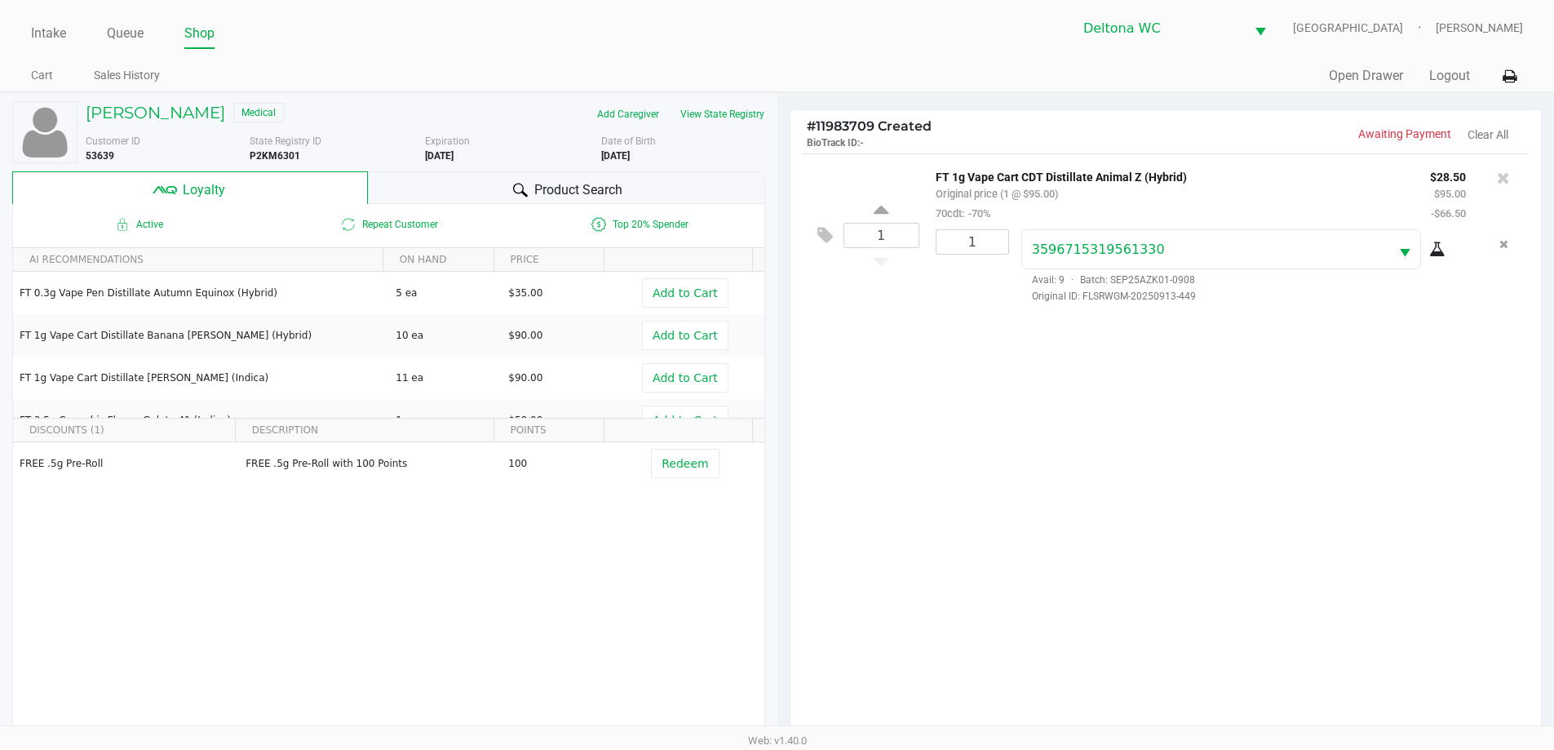
click at [1117, 391] on div "1 FT 1g Vape Cart CDT Distillate Animal Z (Hybrid) Original price (1 @ $95.00) …" at bounding box center [1165, 449] width 751 height 592
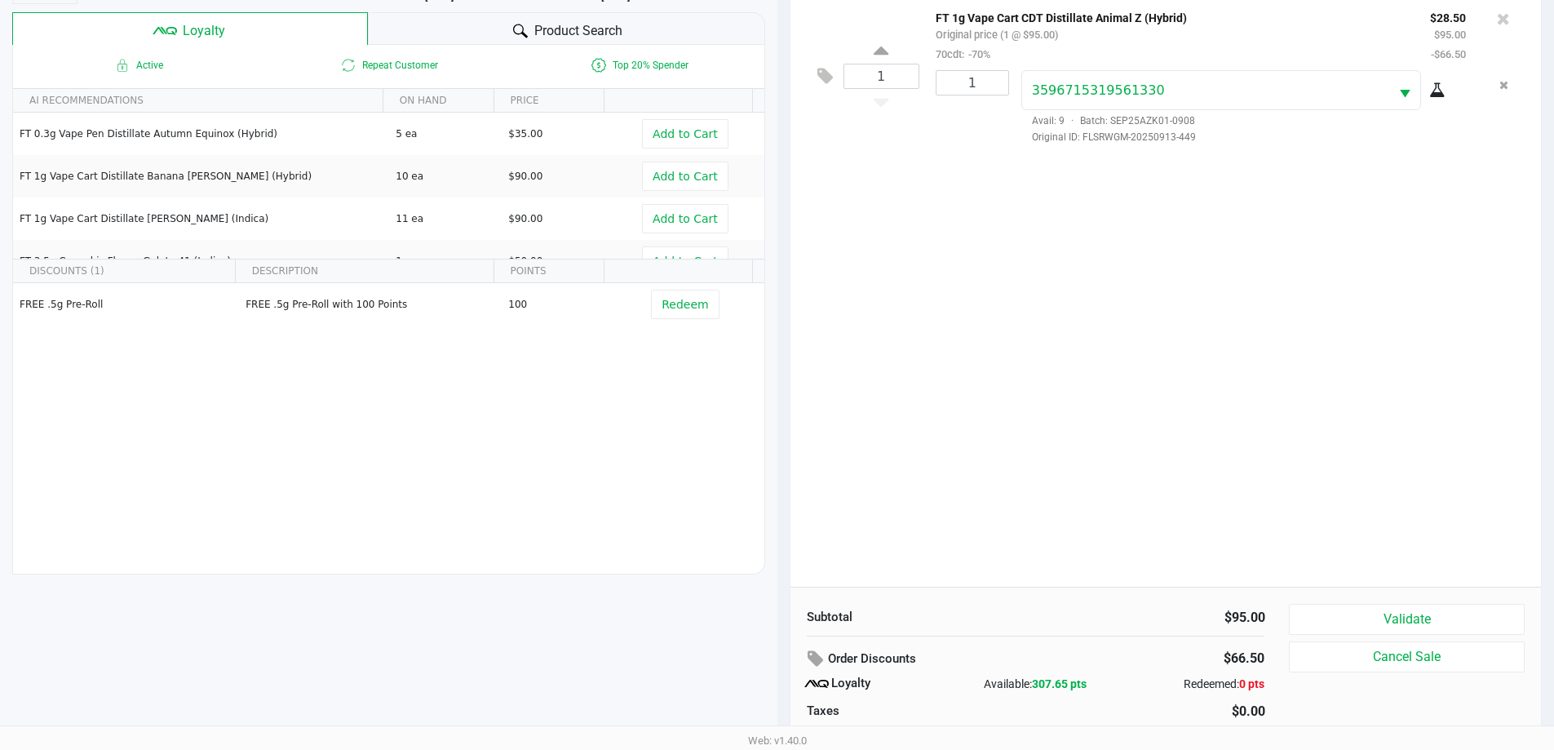
scroll to position [163, 0]
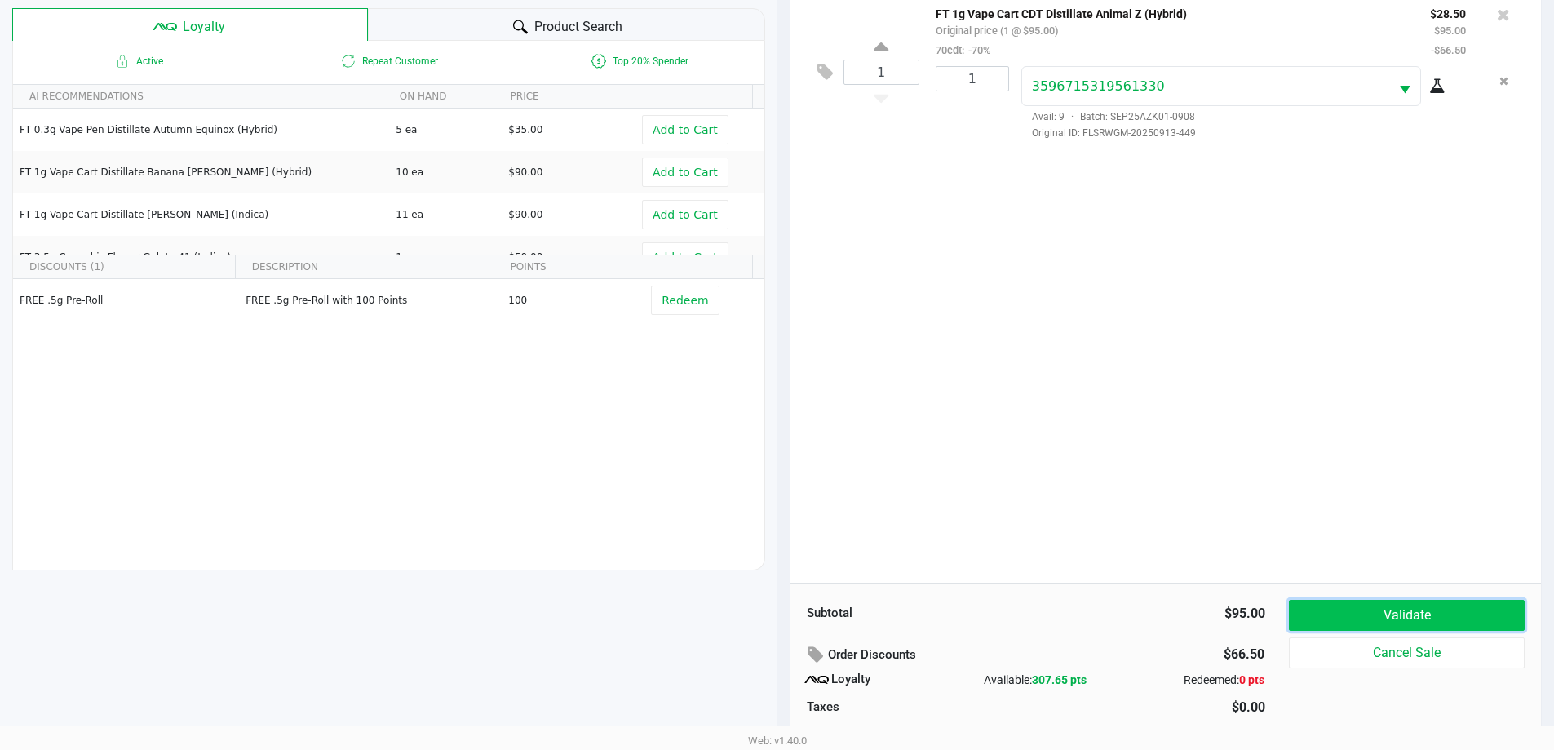
click at [1502, 611] on button "Validate" at bounding box center [1406, 614] width 235 height 31
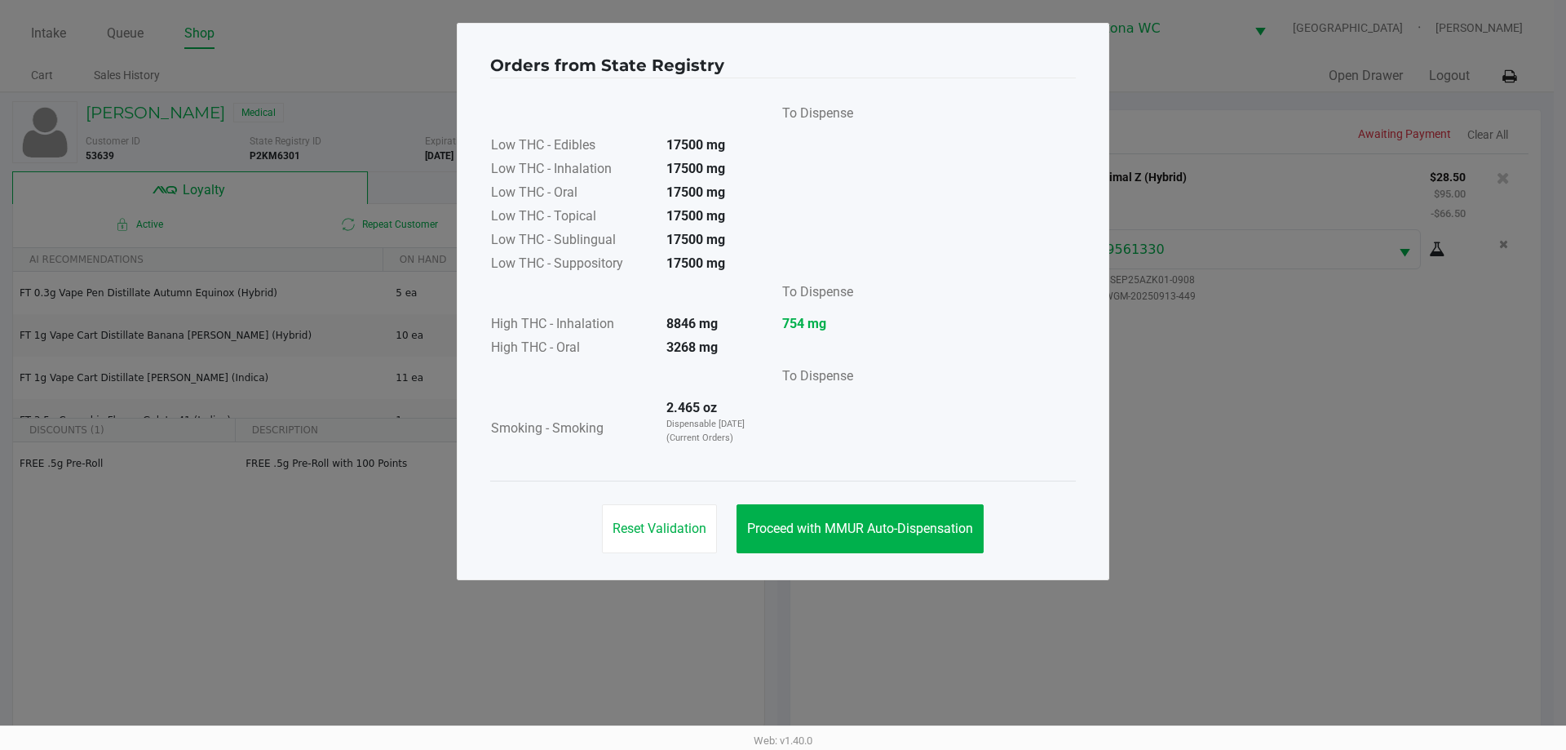
click at [693, 338] on td "3268 mg" at bounding box center [710, 349] width 114 height 24
click at [874, 511] on button "Proceed with MMUR Auto-Dispensation" at bounding box center [860, 528] width 247 height 49
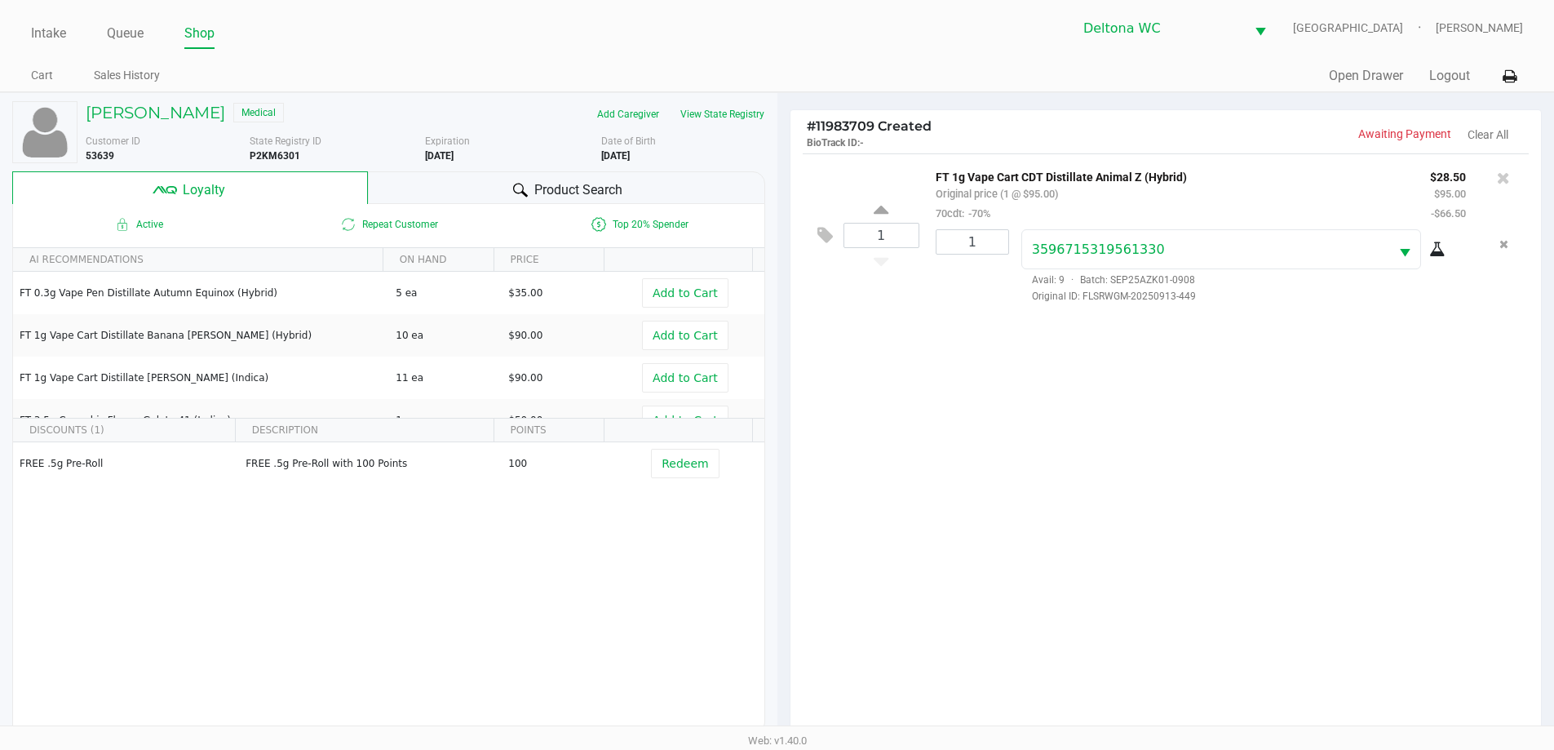
click at [1316, 435] on div "1 FT 1g Vape Cart CDT Distillate Animal Z (Hybrid) Original price (1 @ $95.00) …" at bounding box center [1165, 449] width 751 height 592
click at [1204, 383] on div "1 FT 1g Vape Cart CDT Distillate Animal Z (Hybrid) Original price (1 @ $95.00) …" at bounding box center [1165, 449] width 751 height 592
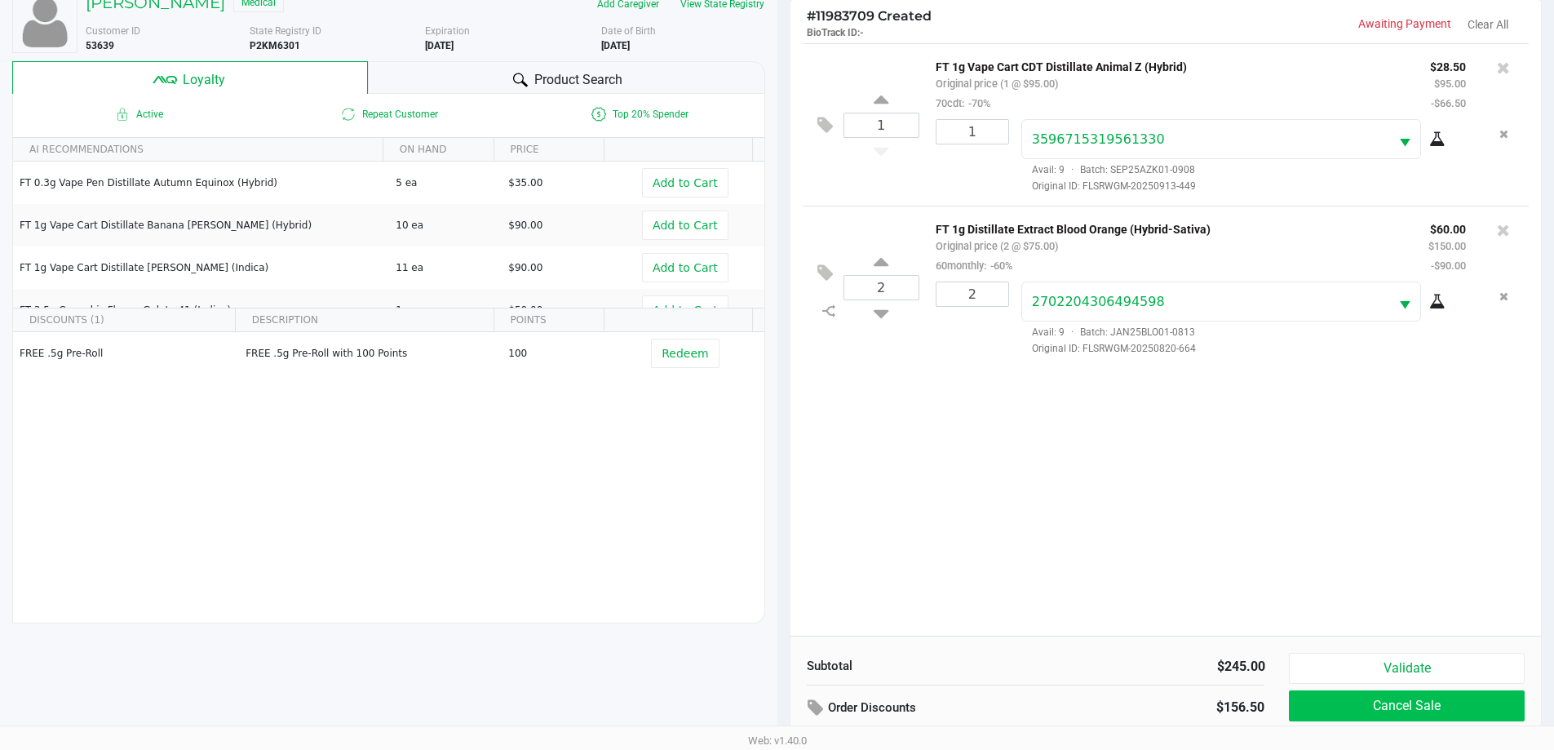
scroll to position [196, 0]
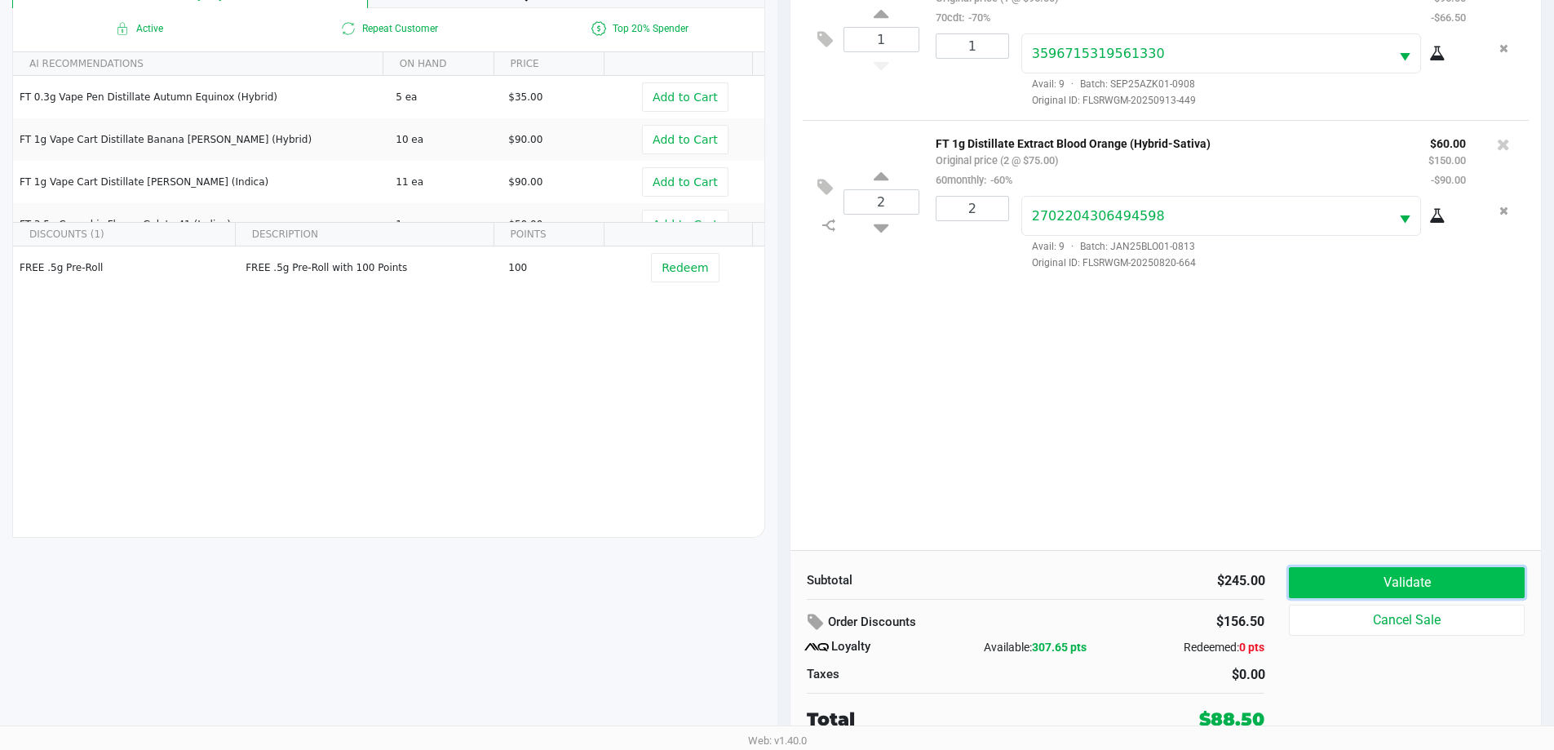
click at [1432, 574] on button "Validate" at bounding box center [1406, 582] width 235 height 31
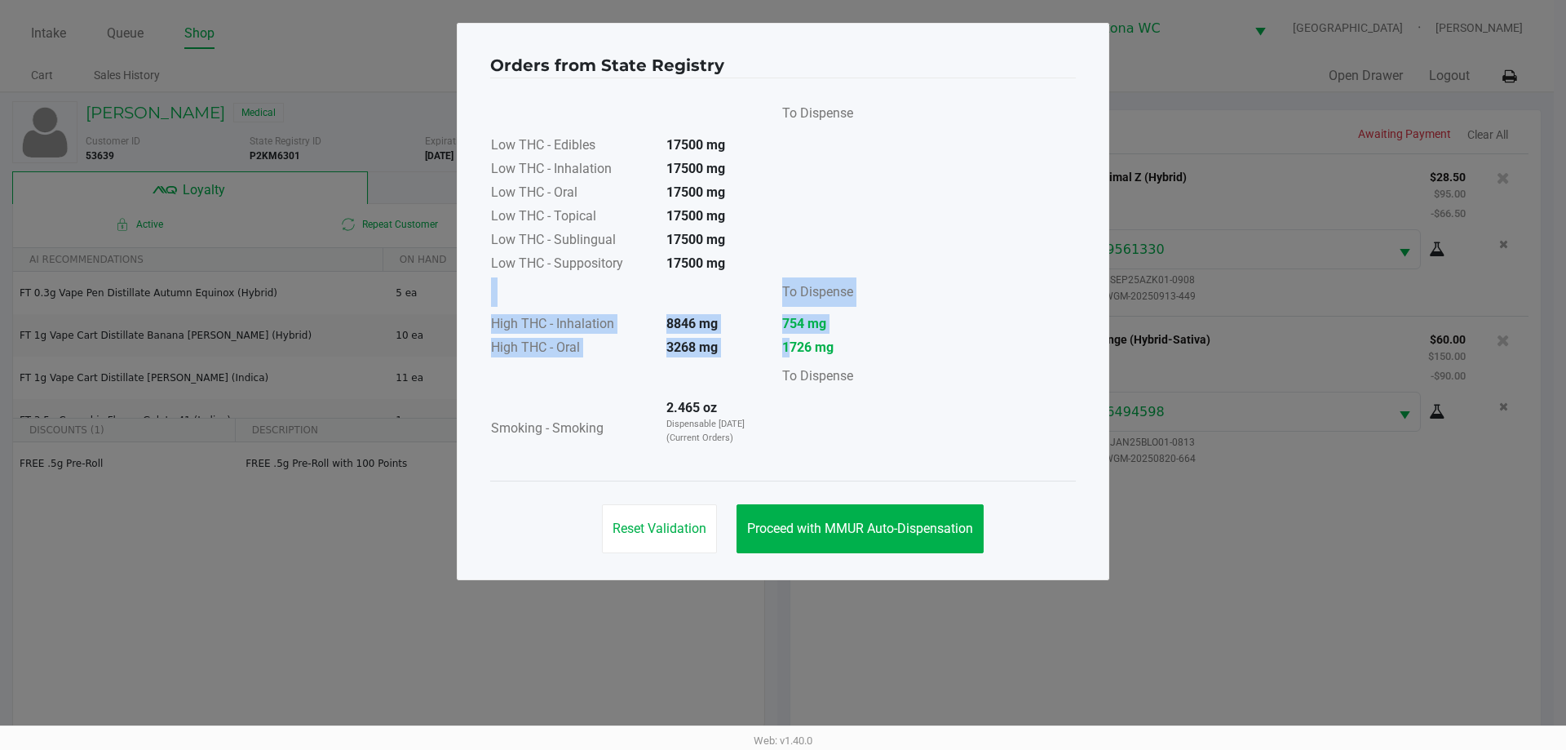
drag, startPoint x: 782, startPoint y: 343, endPoint x: 925, endPoint y: 354, distance: 143.1
click at [925, 354] on div "To Dispense Low THC - Edibles 17500 mg Low THC - Inhalation 17500 mg Low THC - …" at bounding box center [783, 279] width 586 height 363
drag, startPoint x: 674, startPoint y: 345, endPoint x: 732, endPoint y: 352, distance: 58.3
click at [732, 352] on td "3268 mg" at bounding box center [710, 349] width 114 height 24
drag, startPoint x: 831, startPoint y: 349, endPoint x: 882, endPoint y: 442, distance: 105.8
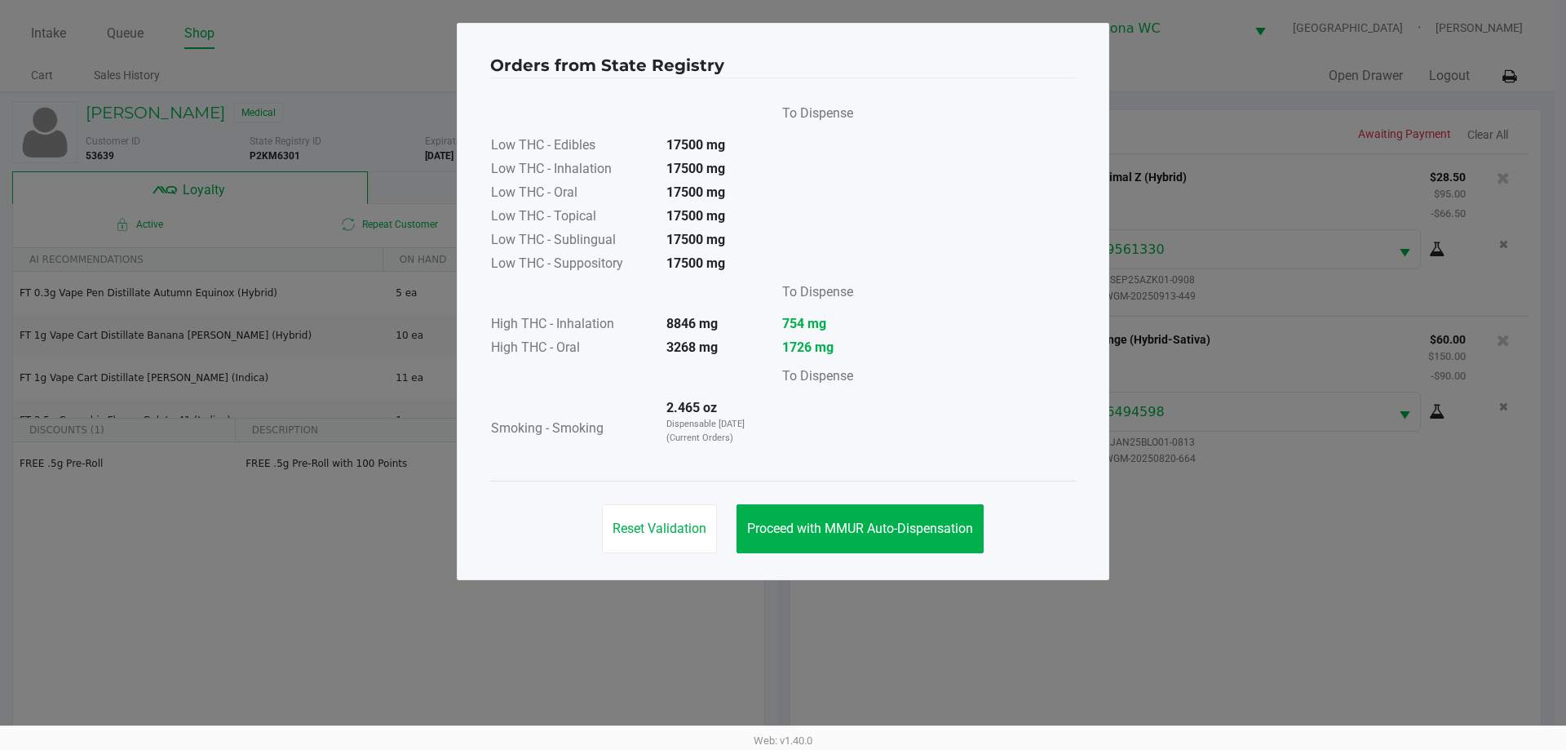
click at [830, 352] on strong "1726 mg" at bounding box center [817, 348] width 71 height 20
click at [894, 516] on button "Proceed with MMUR Auto-Dispensation" at bounding box center [860, 528] width 247 height 49
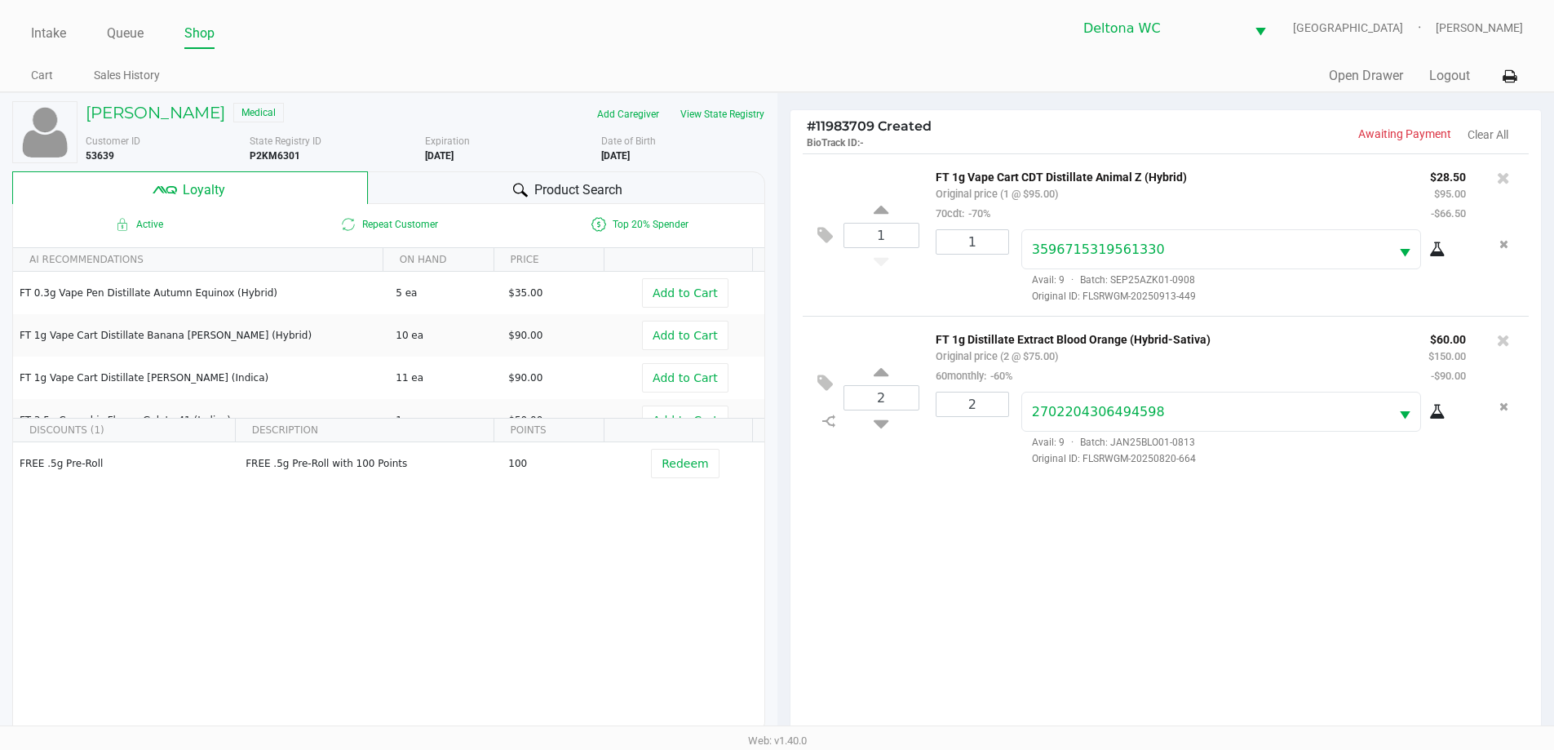
click at [1258, 551] on div "1 FT 1g Vape Cart CDT Distillate Animal Z (Hybrid) Original price (1 @ $95.00) …" at bounding box center [1165, 449] width 751 height 592
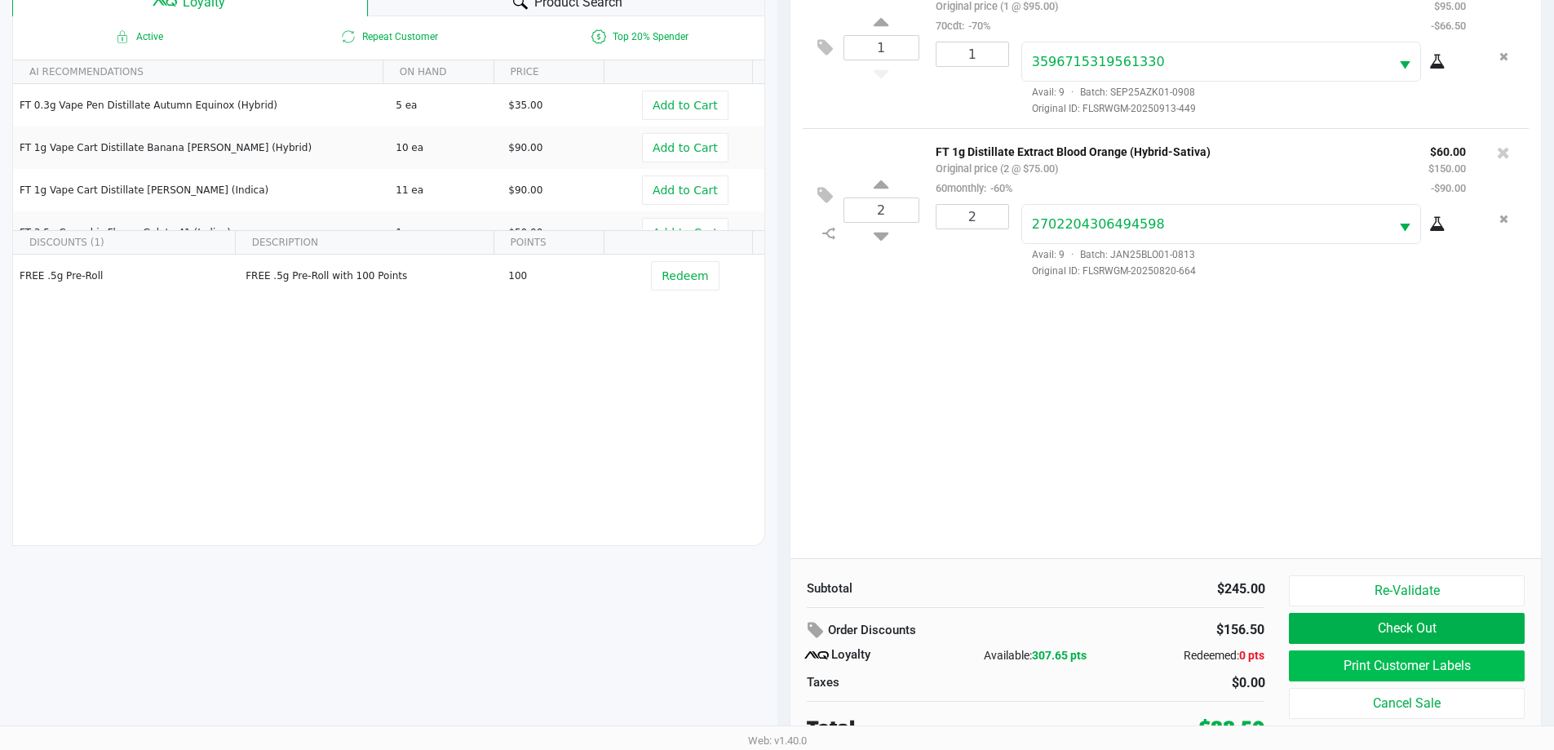
scroll to position [196, 0]
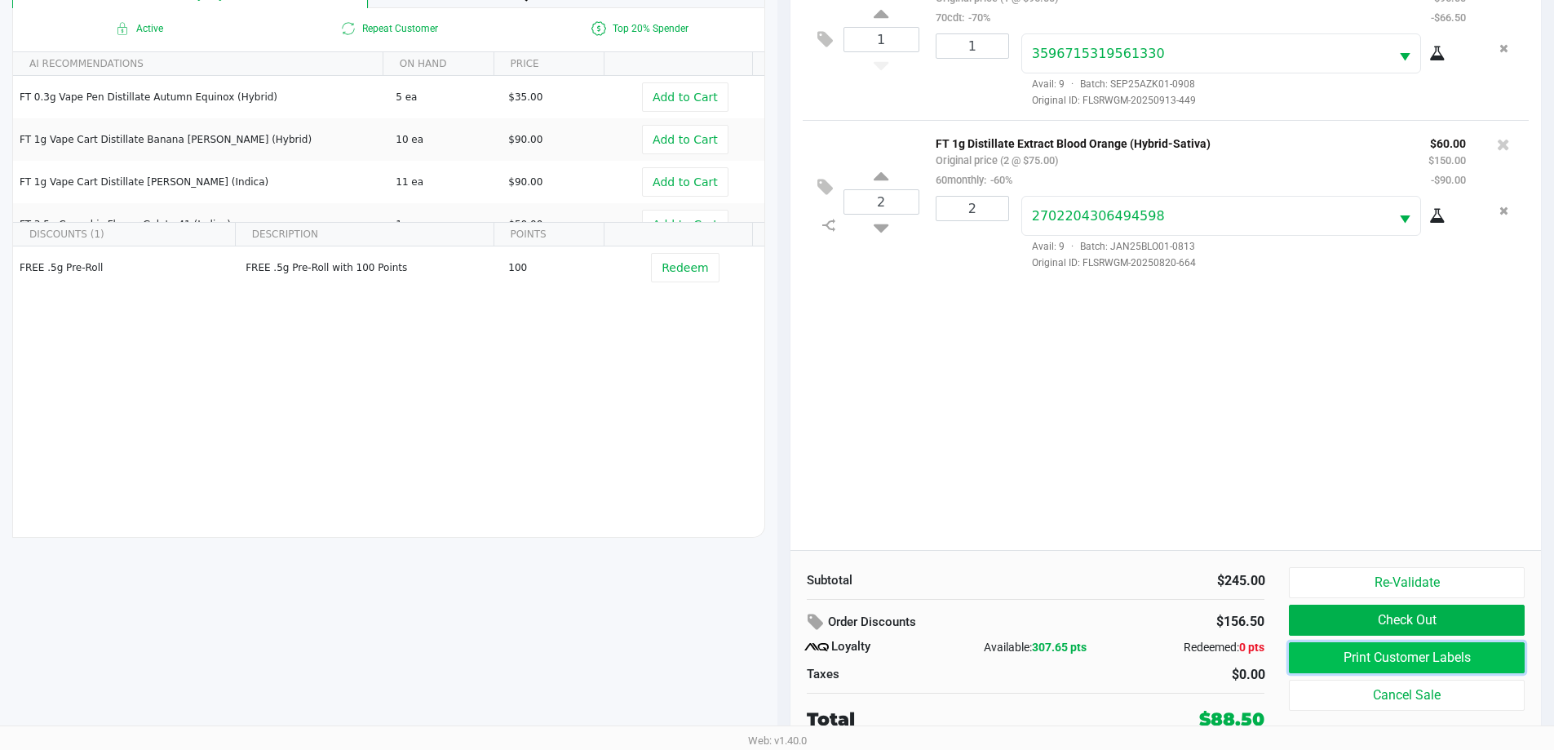
click at [1325, 655] on button "Print Customer Labels" at bounding box center [1406, 657] width 235 height 31
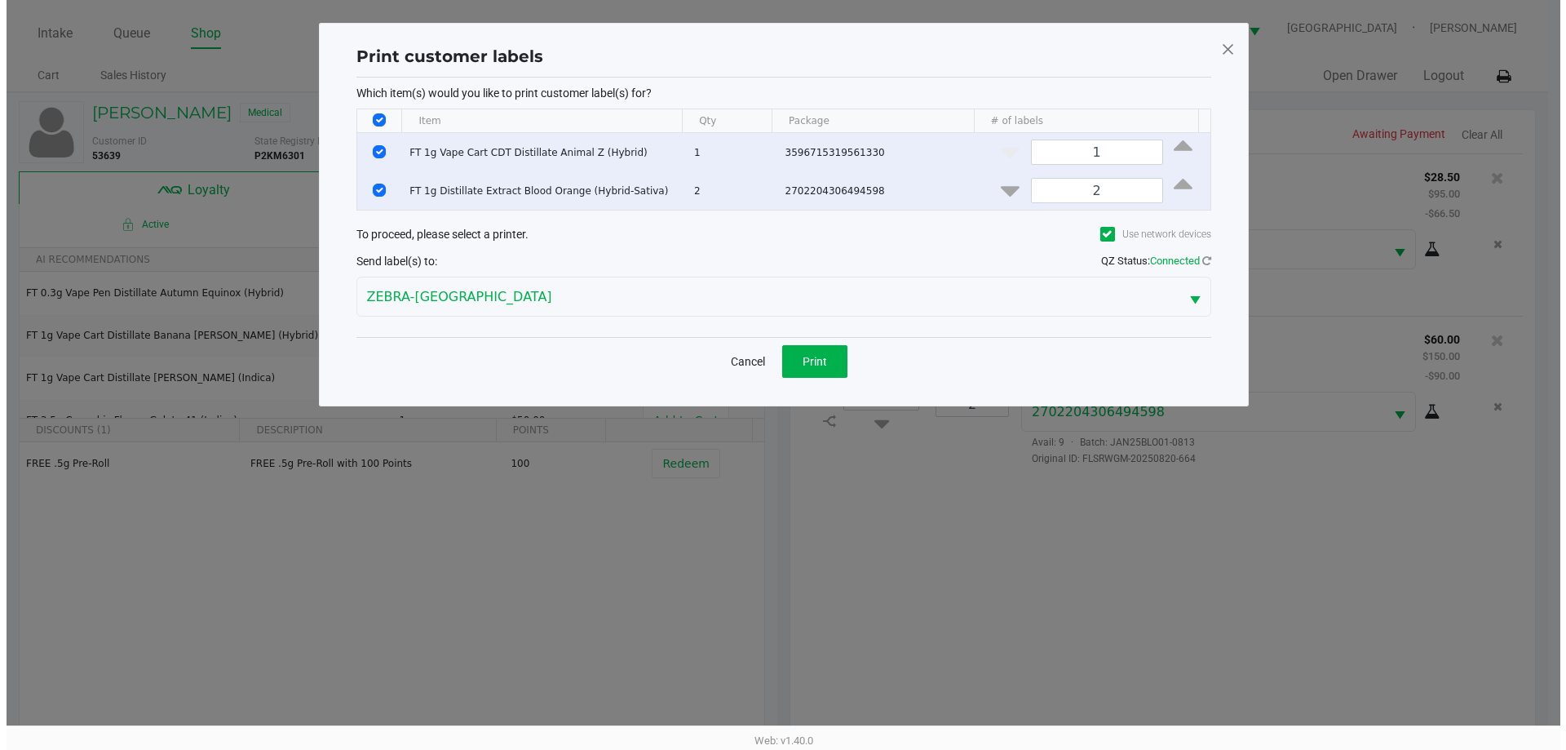
scroll to position [0, 0]
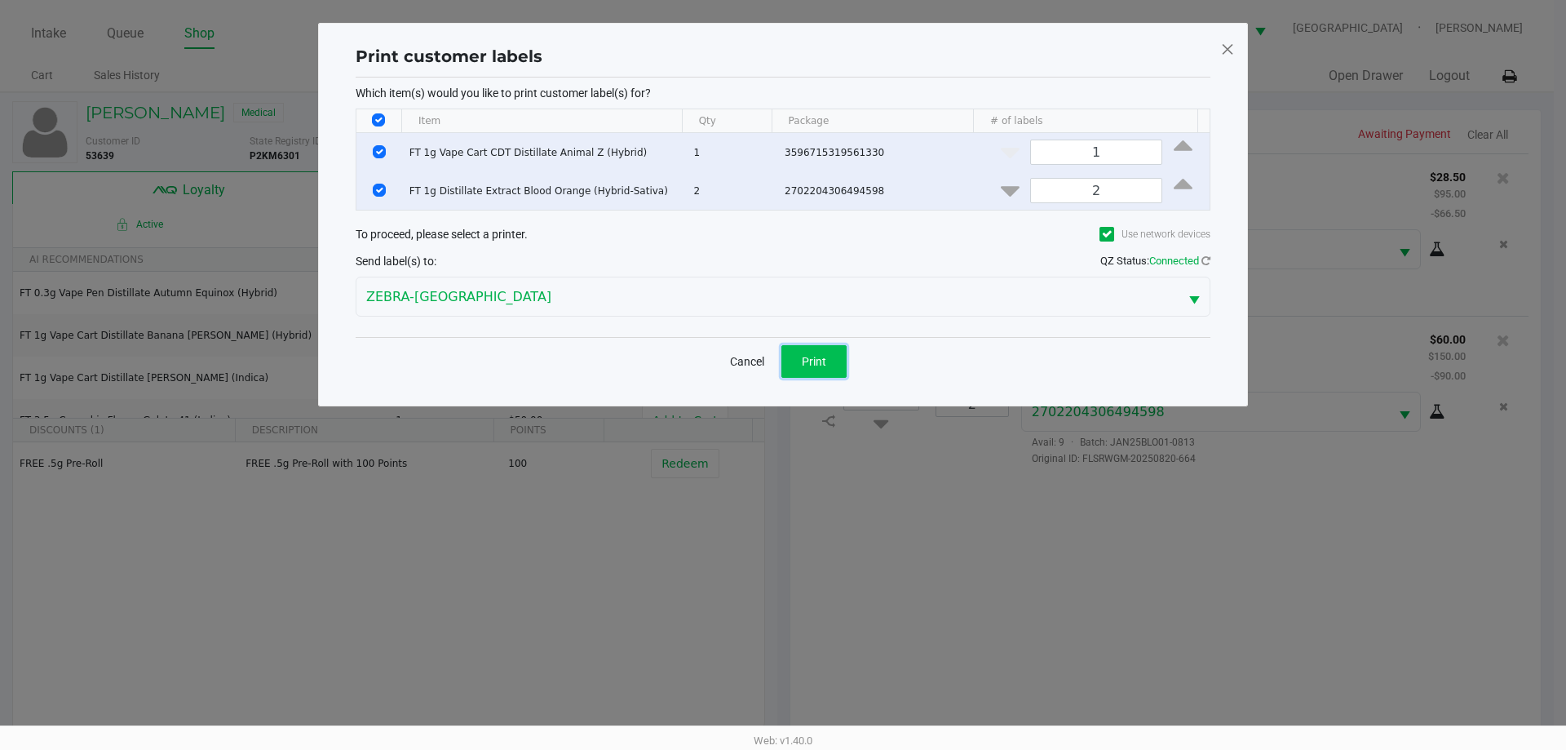
click at [807, 352] on button "Print" at bounding box center [813, 361] width 65 height 33
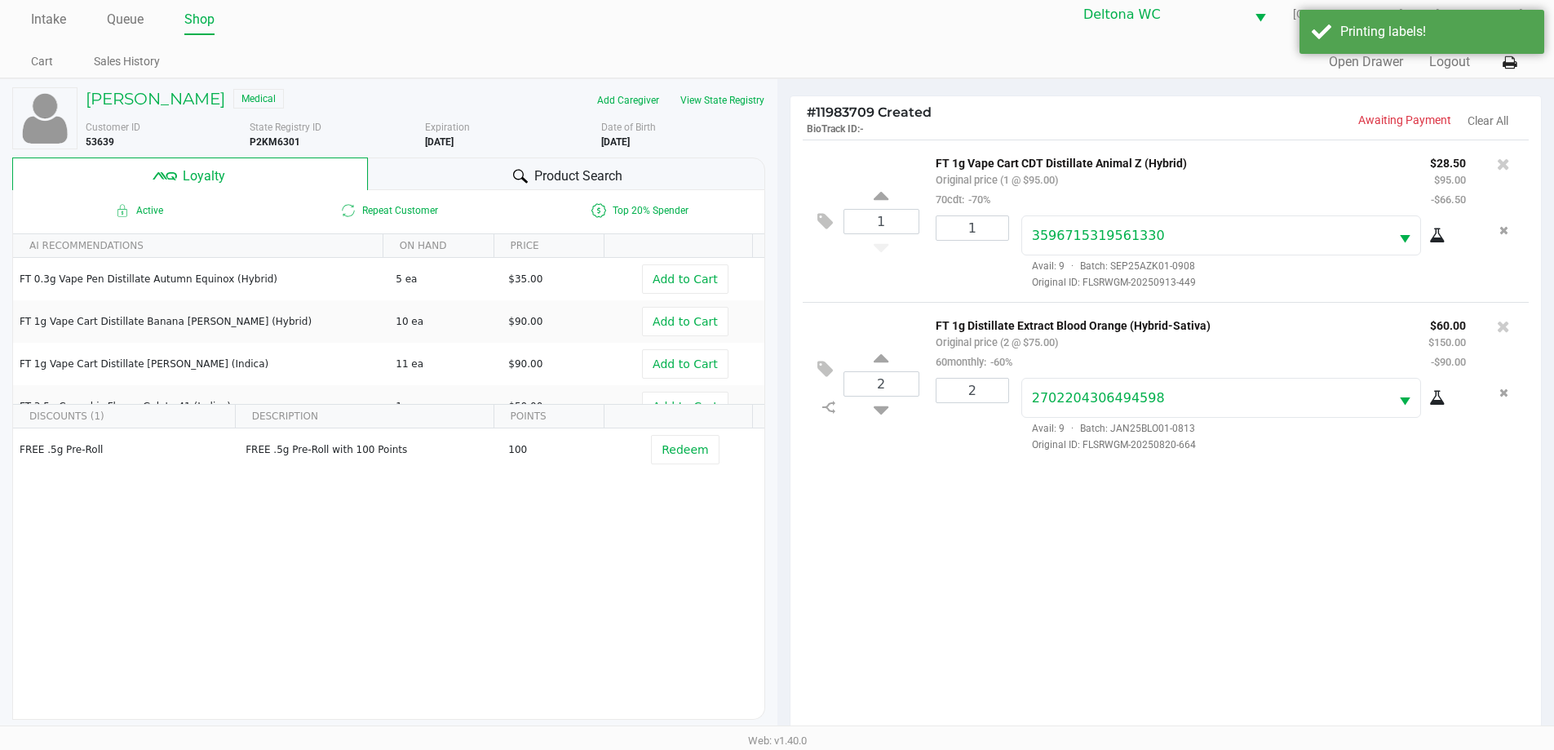
scroll to position [196, 0]
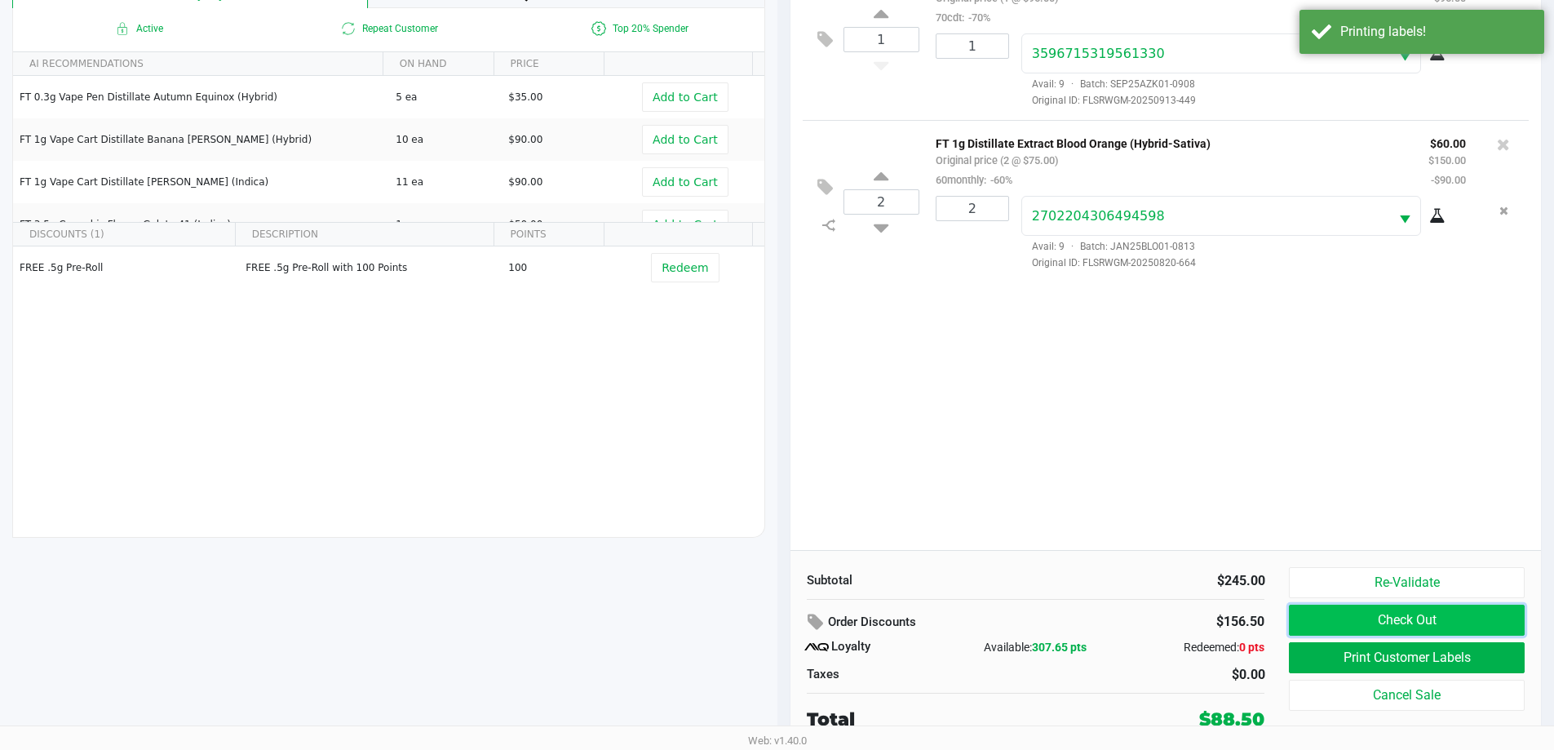
click at [1376, 619] on button "Check Out" at bounding box center [1406, 619] width 235 height 31
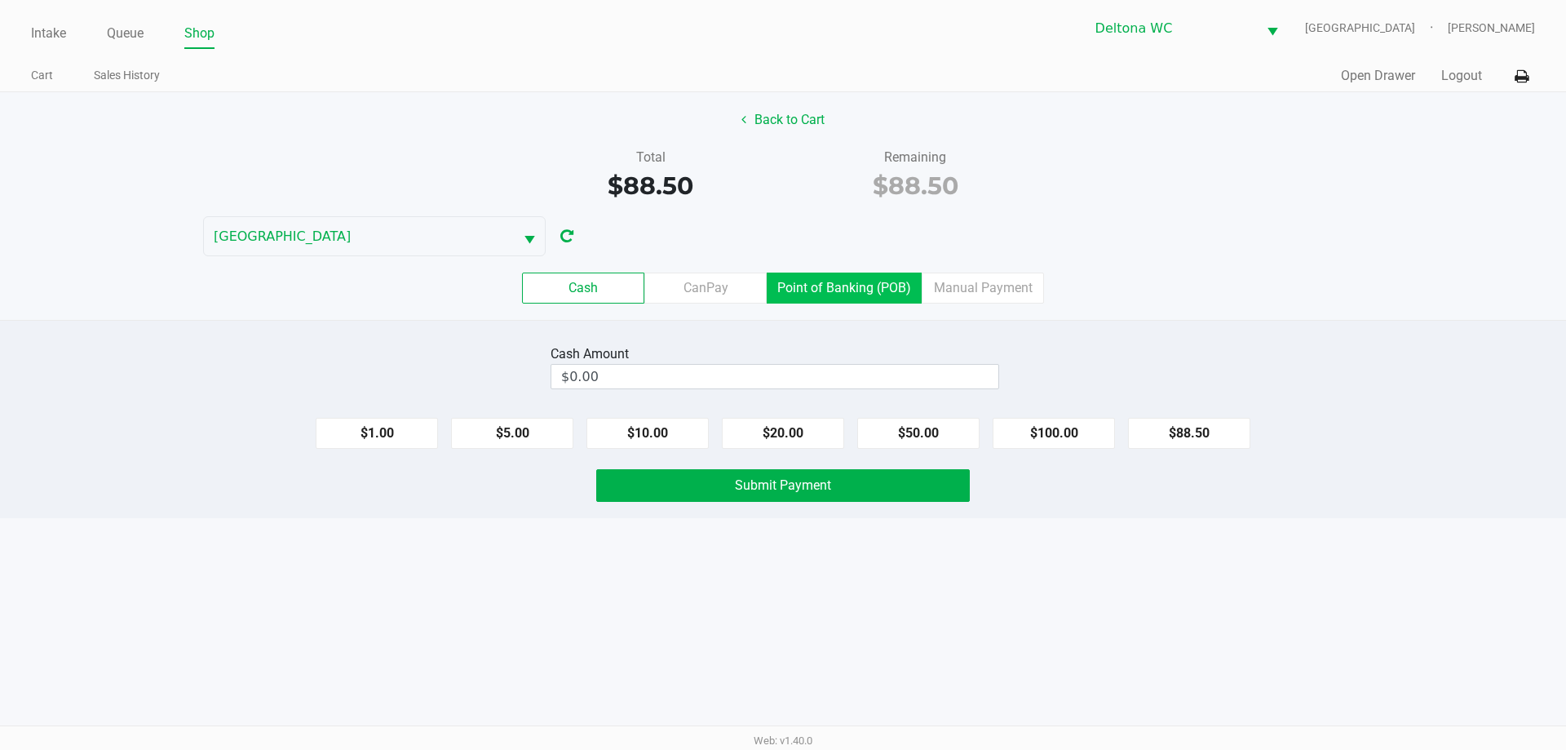
click at [890, 299] on label "Point of Banking (POB)" at bounding box center [844, 287] width 155 height 31
click at [0, 0] on 7 "Point of Banking (POB)" at bounding box center [0, 0] width 0 height 0
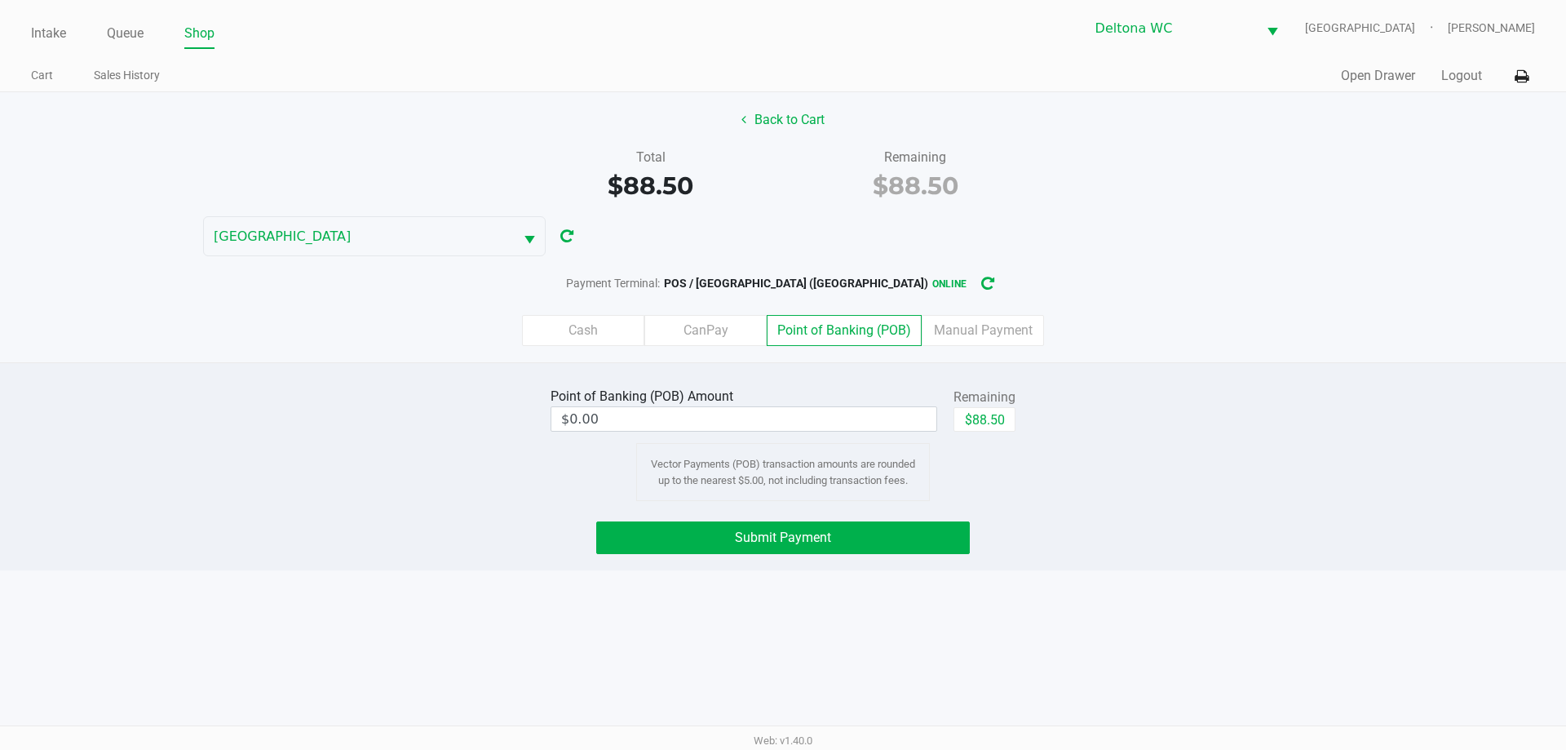
click at [989, 421] on button "$88.50" at bounding box center [984, 419] width 62 height 24
type input "$88.50"
click at [880, 546] on button "Submit Payment" at bounding box center [783, 537] width 374 height 33
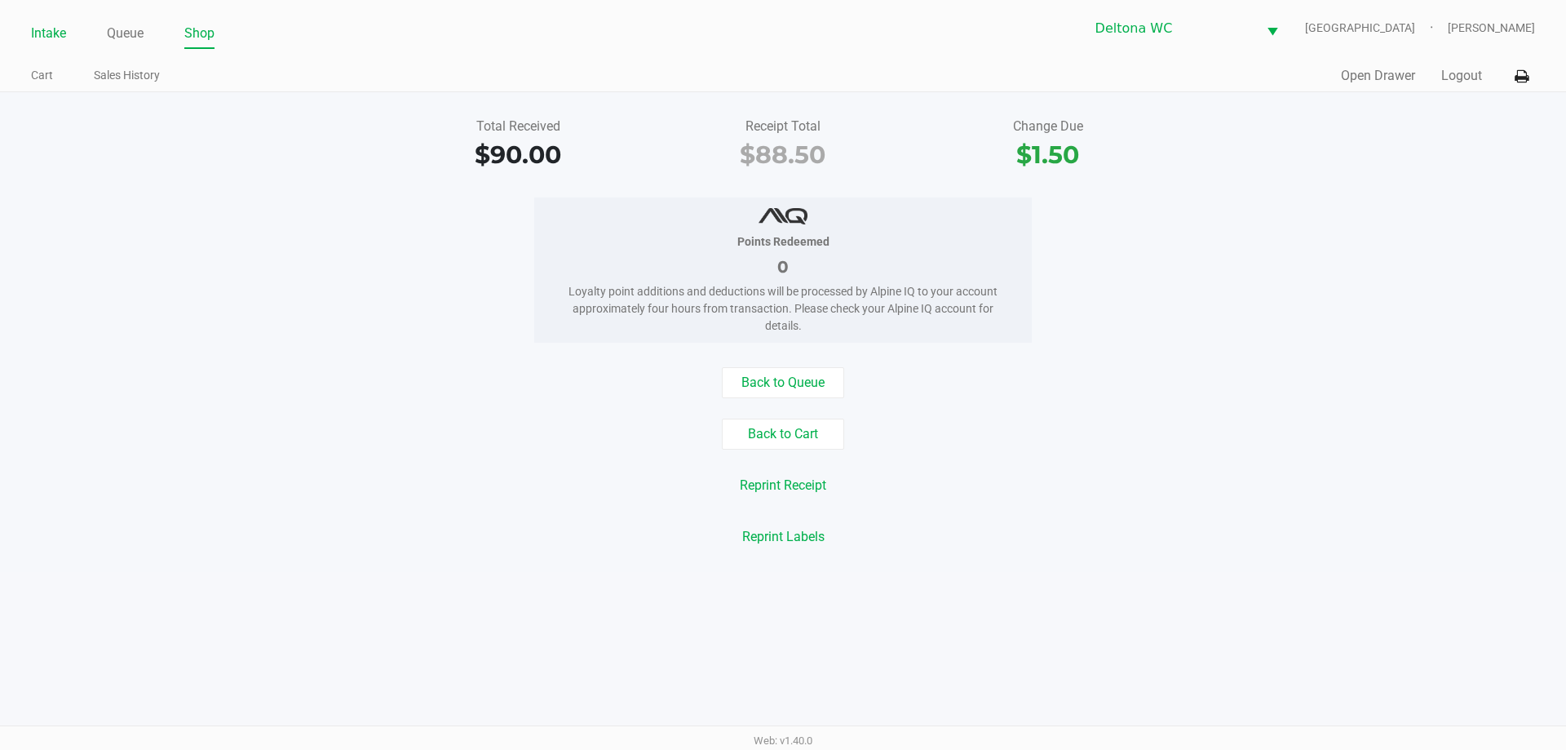
click at [42, 27] on link "Intake" at bounding box center [48, 33] width 35 height 23
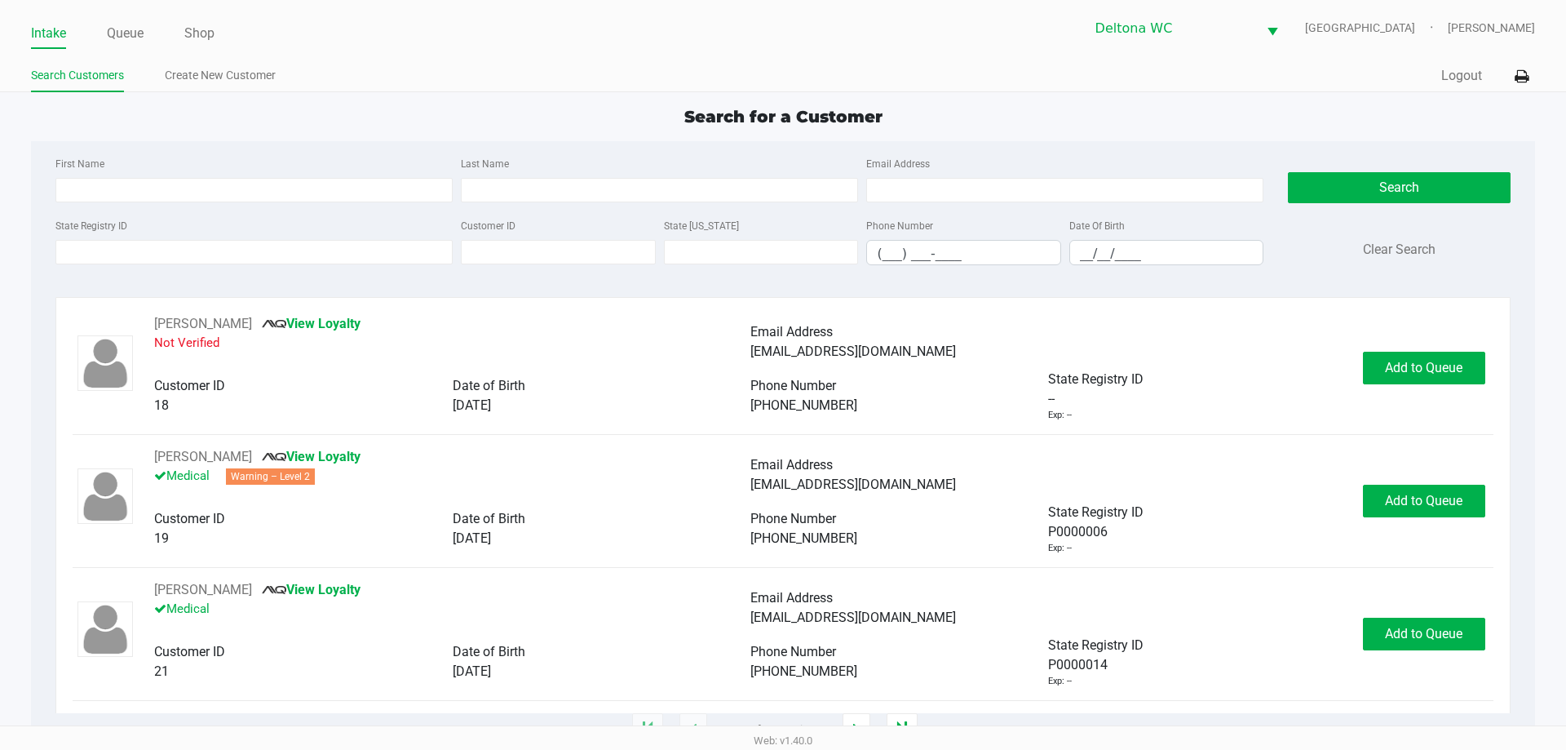
click at [370, 38] on ul "Intake Queue Shop" at bounding box center [407, 34] width 752 height 28
click at [286, 265] on div "State Registry ID Customer ID State ID Phone Number (___) ___-____ Date Of Birt…" at bounding box center [659, 246] width 1216 height 63
click at [111, 28] on link "Queue" at bounding box center [125, 33] width 37 height 23
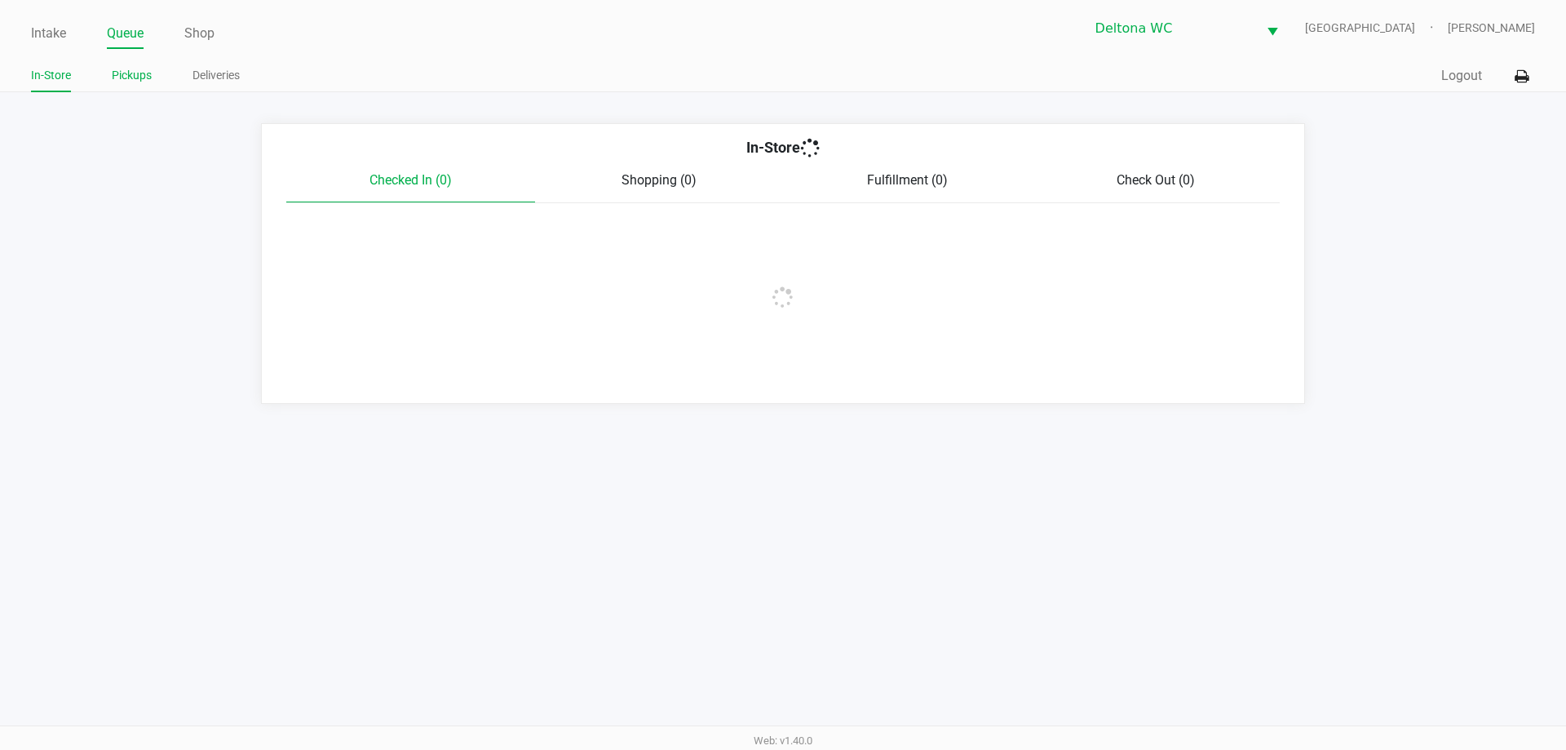
click at [136, 76] on link "Pickups" at bounding box center [132, 75] width 40 height 20
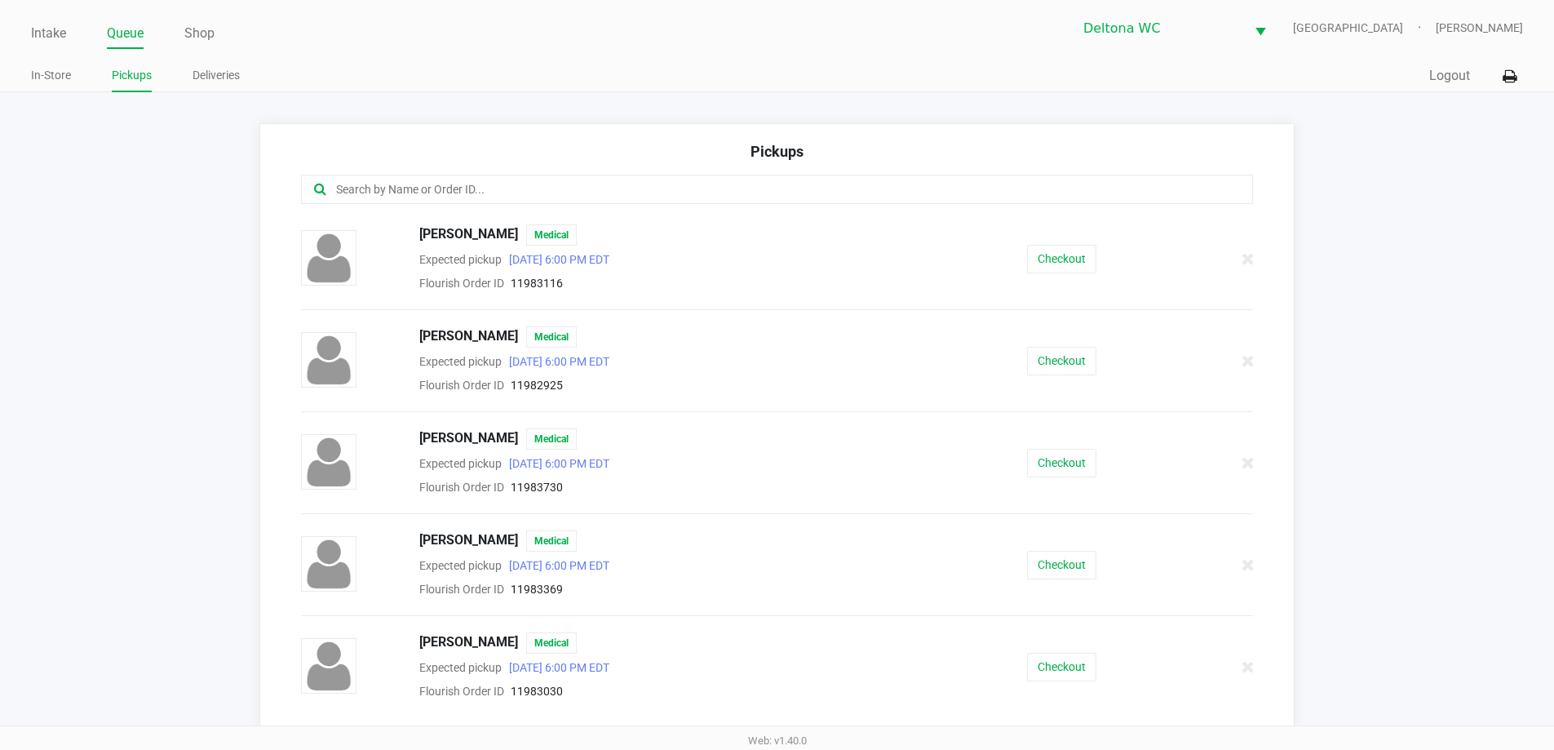
click at [384, 193] on input "text" at bounding box center [751, 189] width 834 height 19
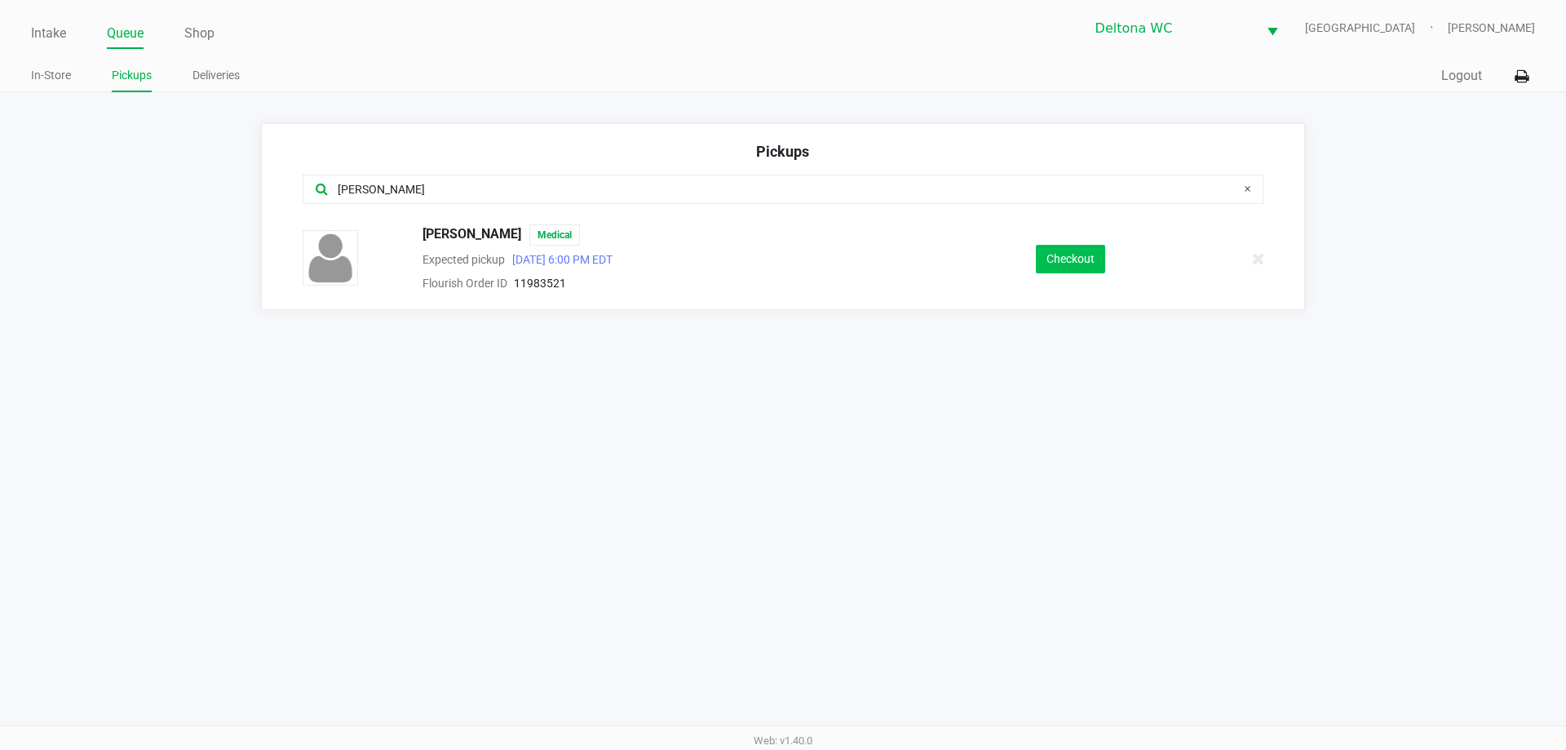
type input "josh"
click at [1091, 264] on button "Checkout" at bounding box center [1070, 259] width 69 height 29
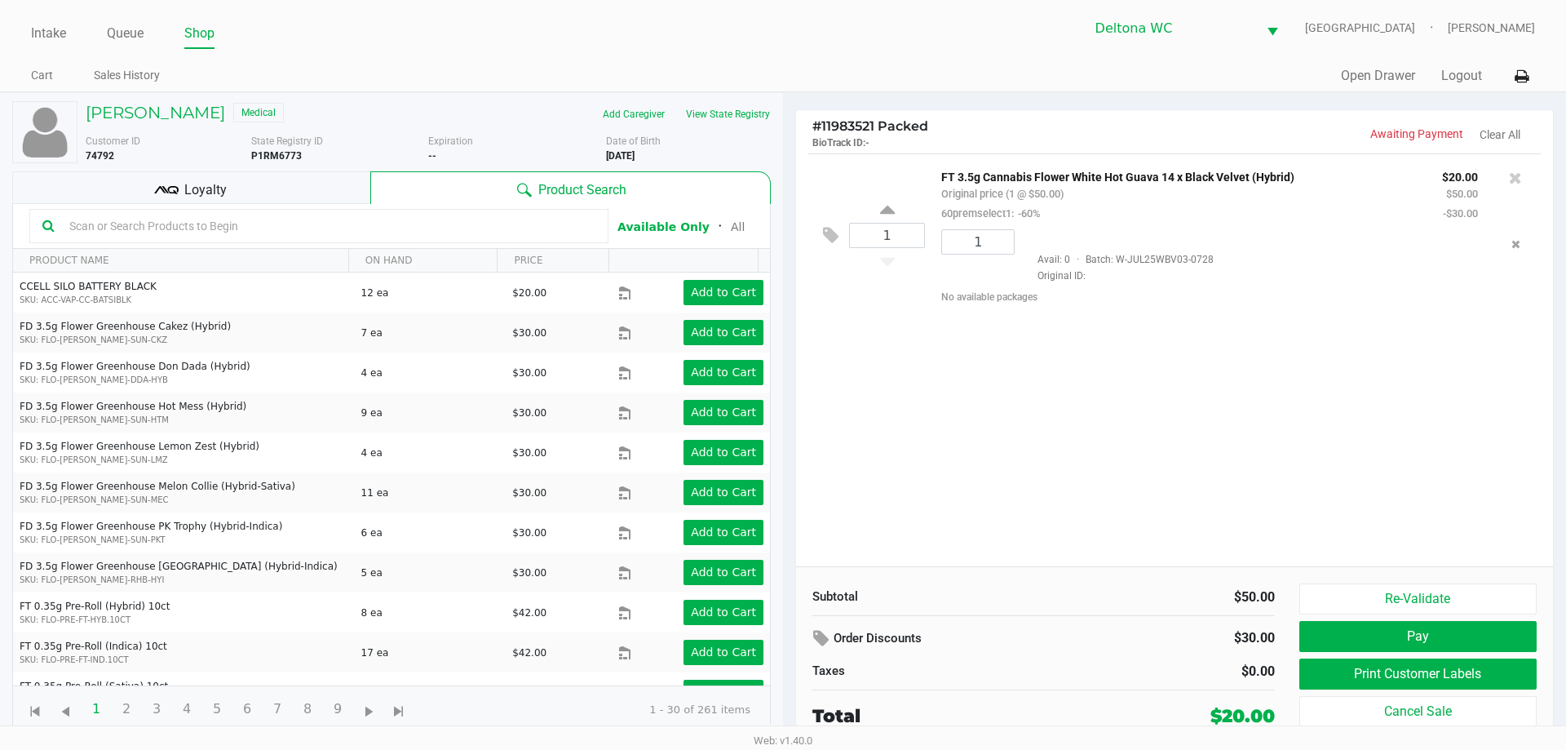
click at [1011, 473] on div "1 FT 3.5g Cannabis Flower White Hot Guava 14 x Black Velvet (Hybrid) Original p…" at bounding box center [1174, 359] width 757 height 413
click at [258, 188] on div "Loyalty" at bounding box center [191, 187] width 358 height 33
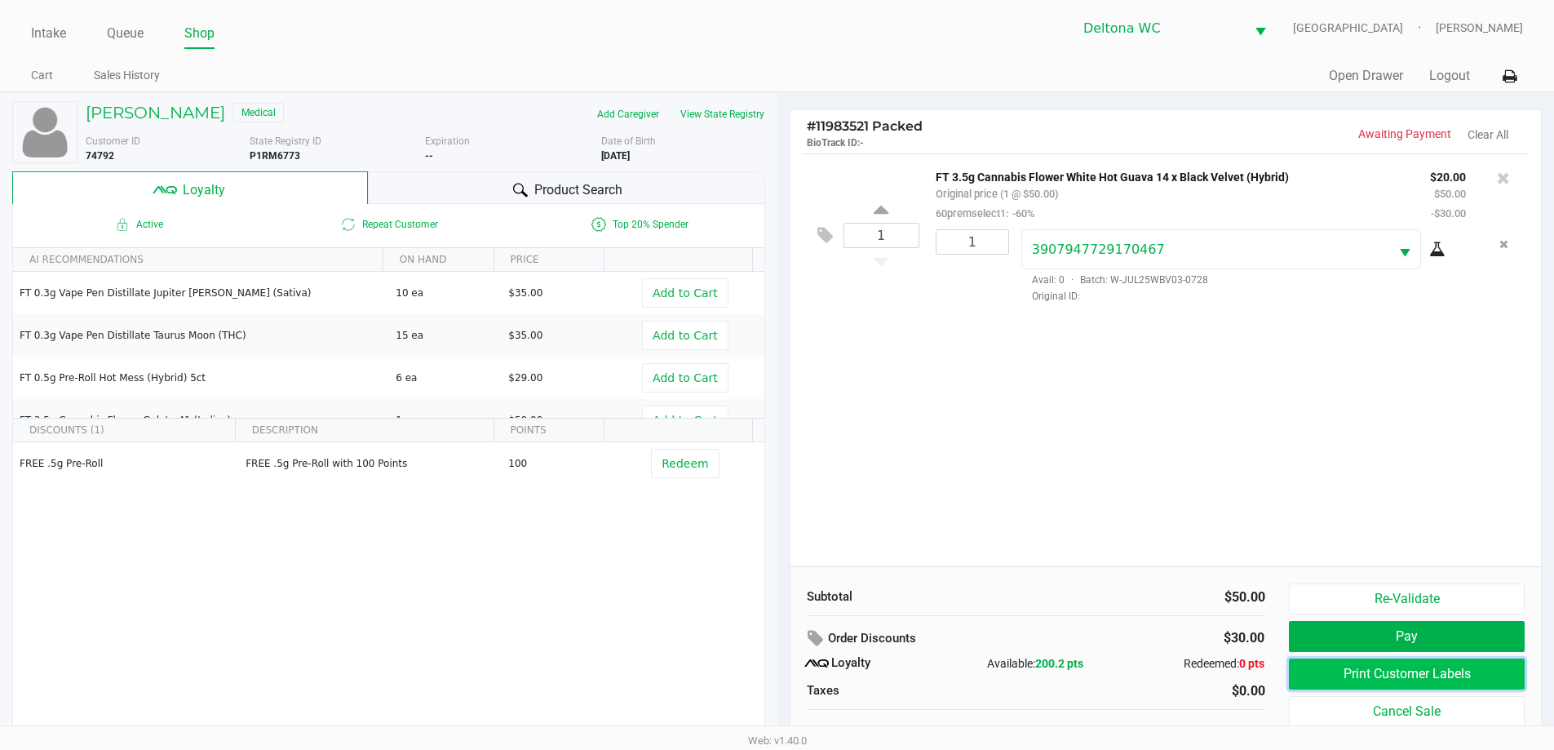
click at [1405, 687] on button "Print Customer Labels" at bounding box center [1406, 673] width 235 height 31
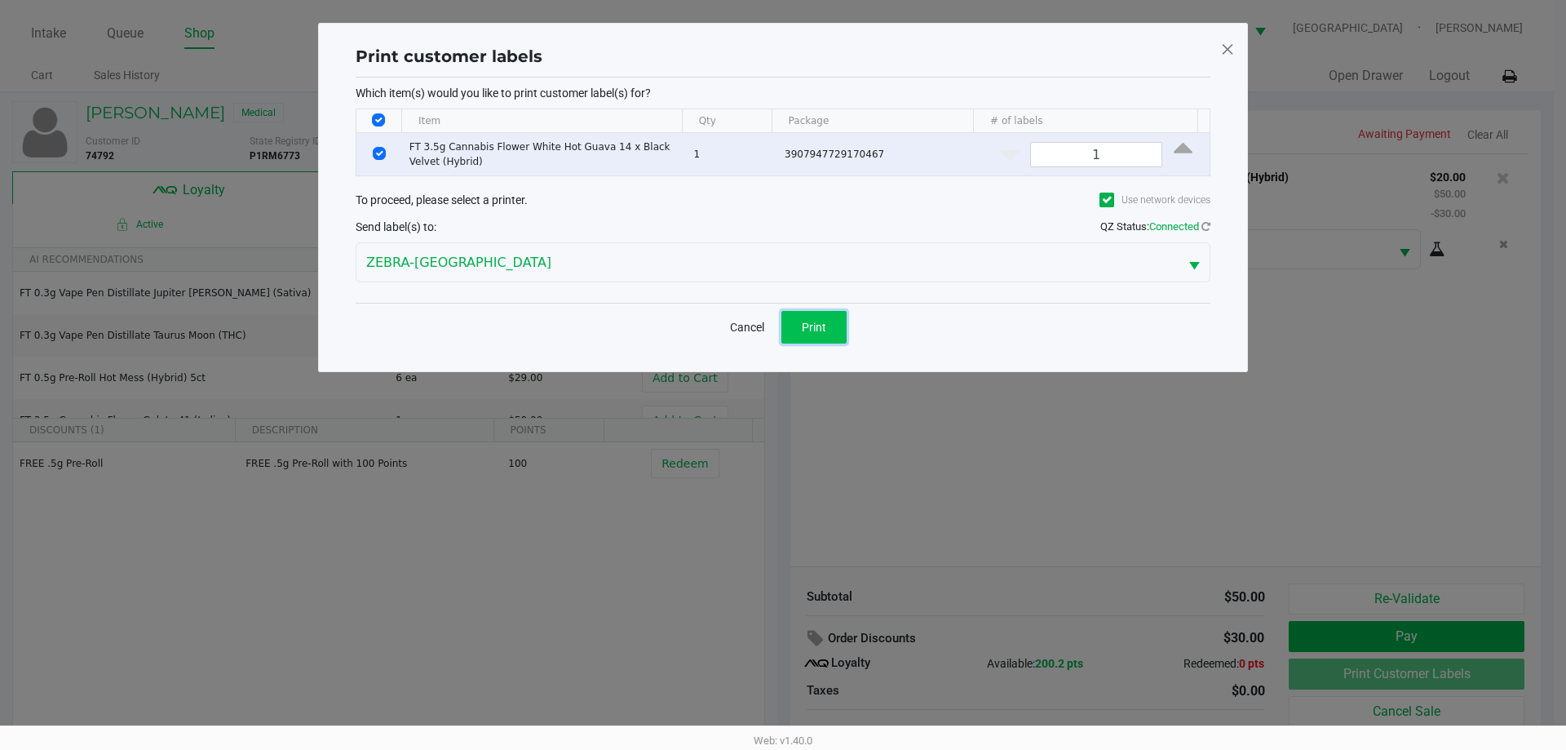
click at [815, 316] on button "Print" at bounding box center [813, 327] width 65 height 33
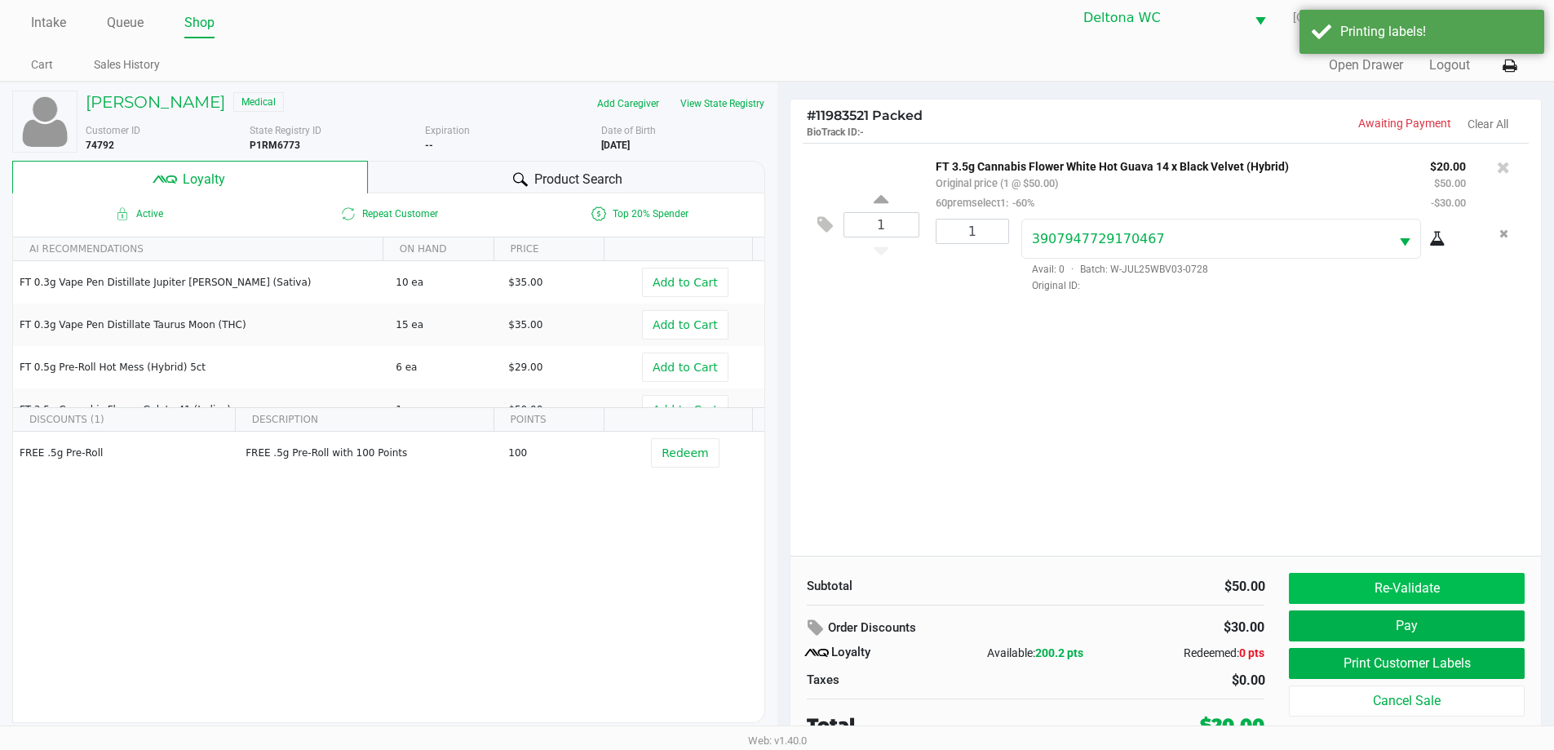
scroll to position [16, 0]
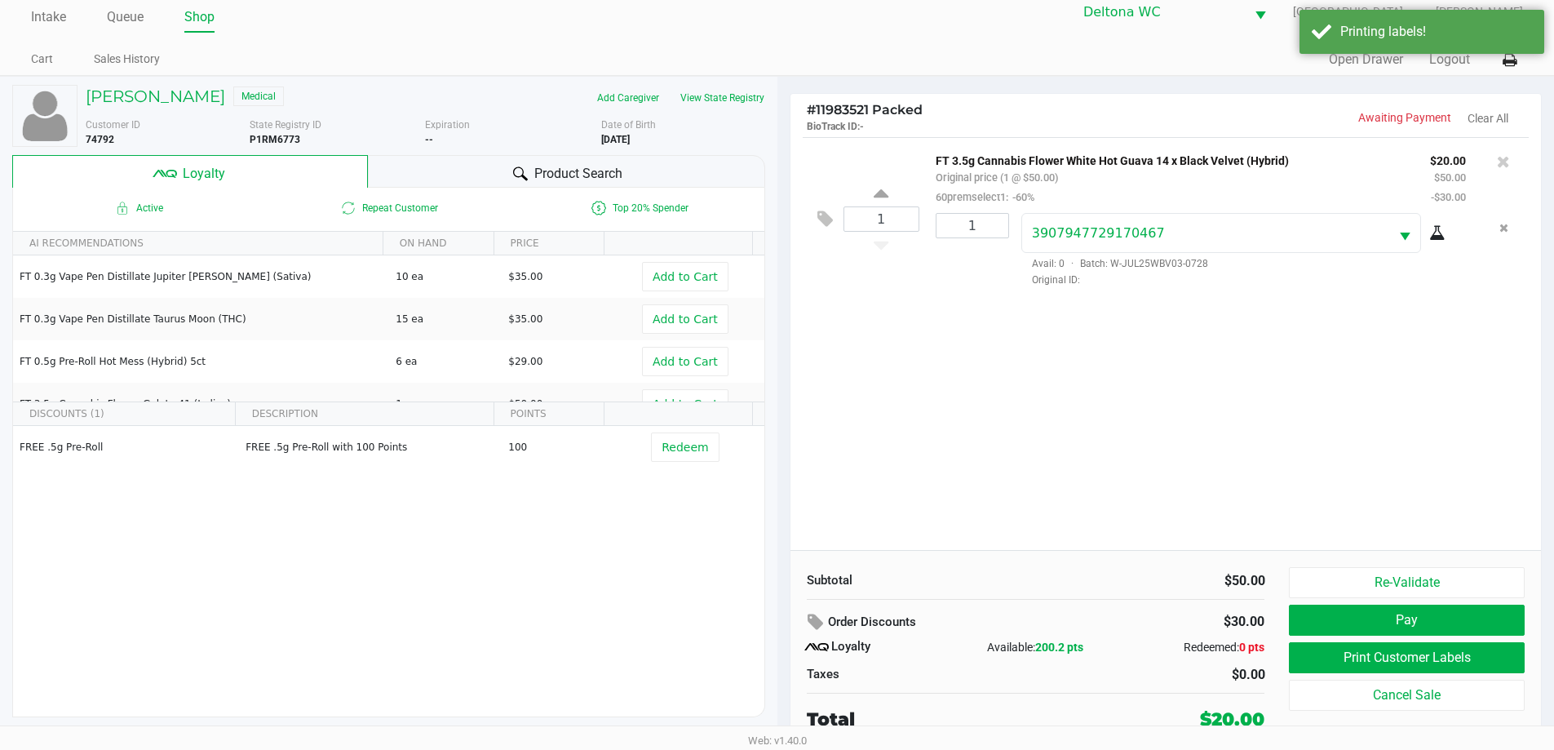
click at [1073, 259] on span "·" at bounding box center [1071, 263] width 15 height 11
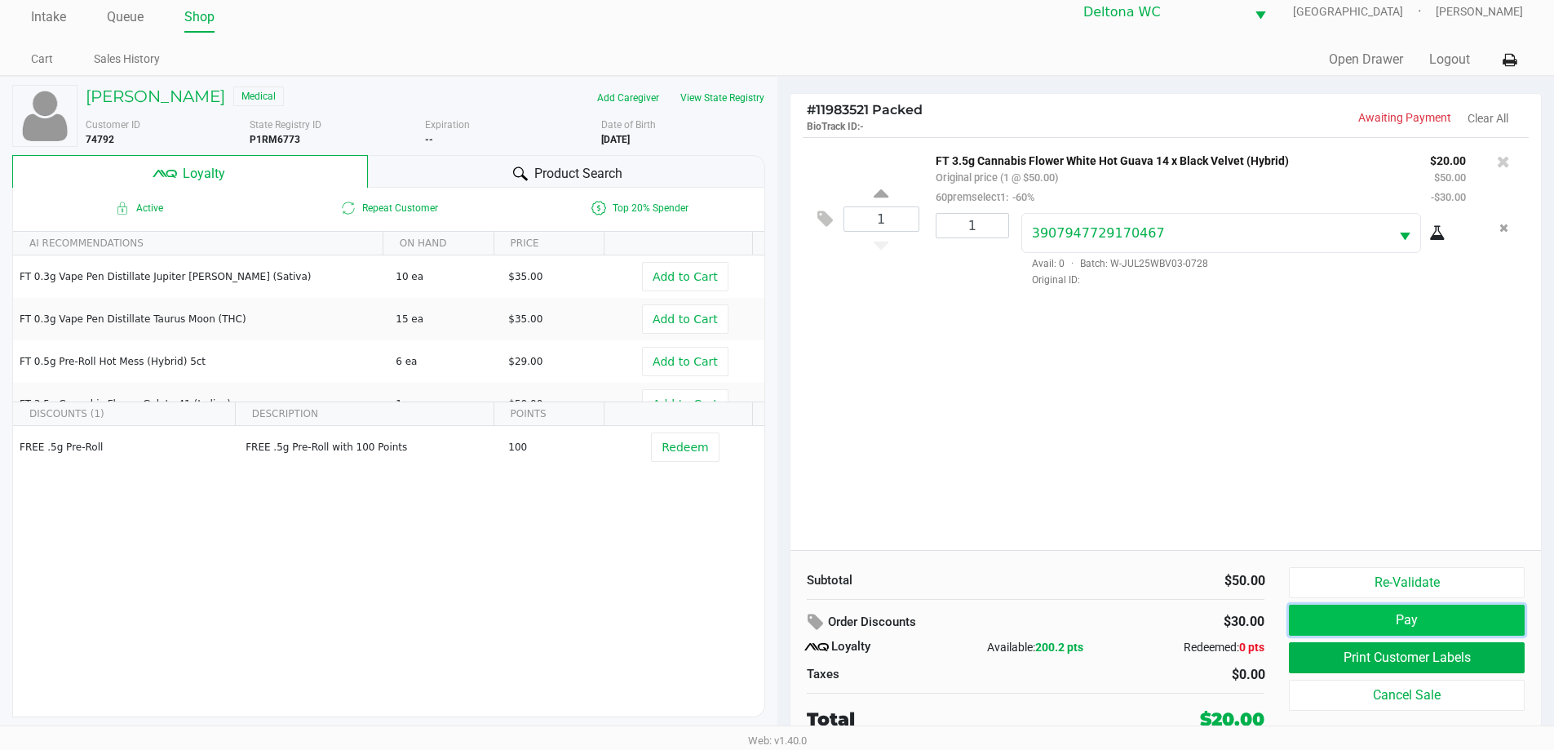
click at [1413, 619] on button "Pay" at bounding box center [1406, 619] width 235 height 31
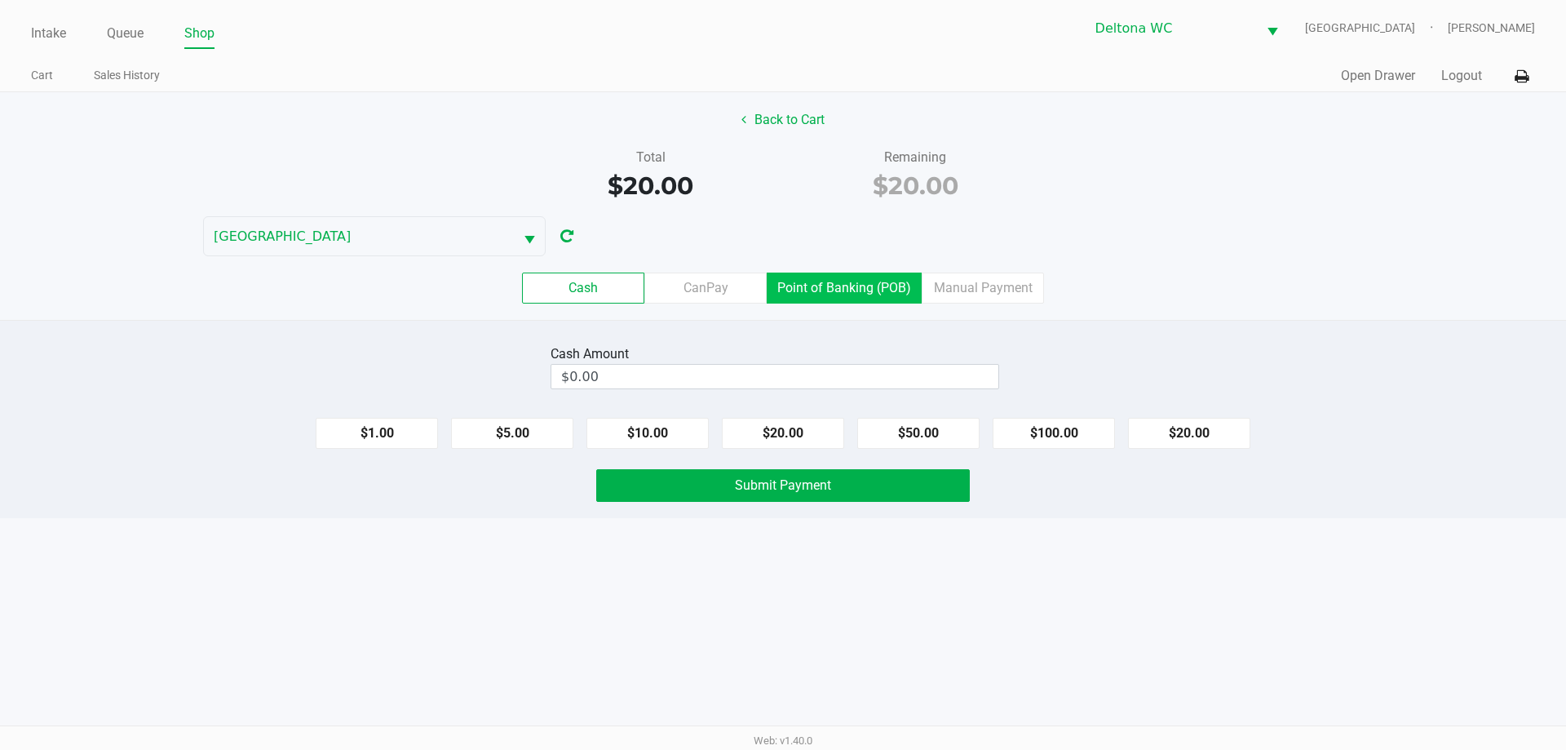
click at [880, 284] on label "Point of Banking (POB)" at bounding box center [844, 287] width 155 height 31
click at [0, 0] on 7 "Point of Banking (POB)" at bounding box center [0, 0] width 0 height 0
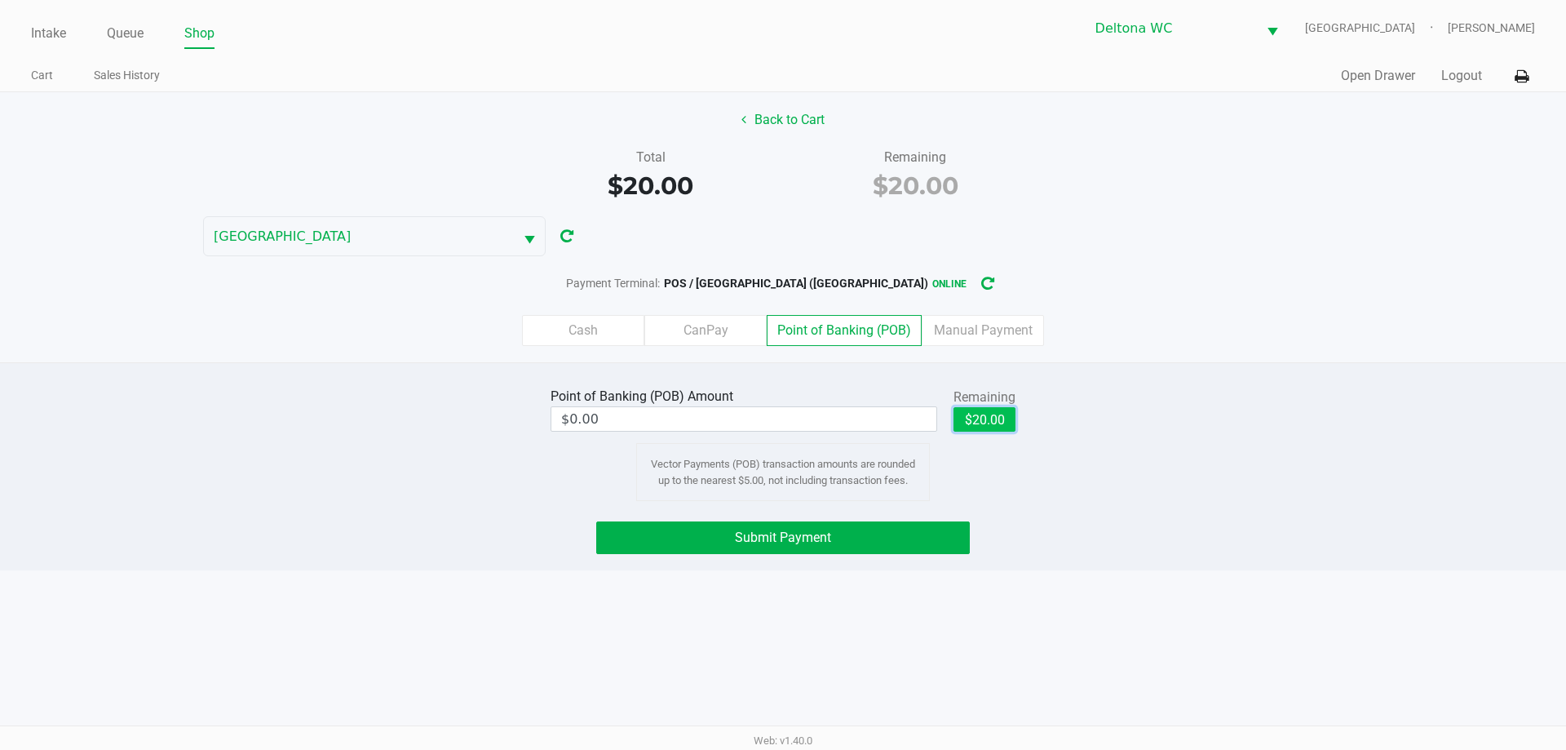
click at [998, 419] on button "$20.00" at bounding box center [984, 419] width 62 height 24
type input "$20.00"
drag, startPoint x: 872, startPoint y: 527, endPoint x: 963, endPoint y: 463, distance: 111.3
click at [873, 528] on button "Submit Payment" at bounding box center [783, 537] width 374 height 33
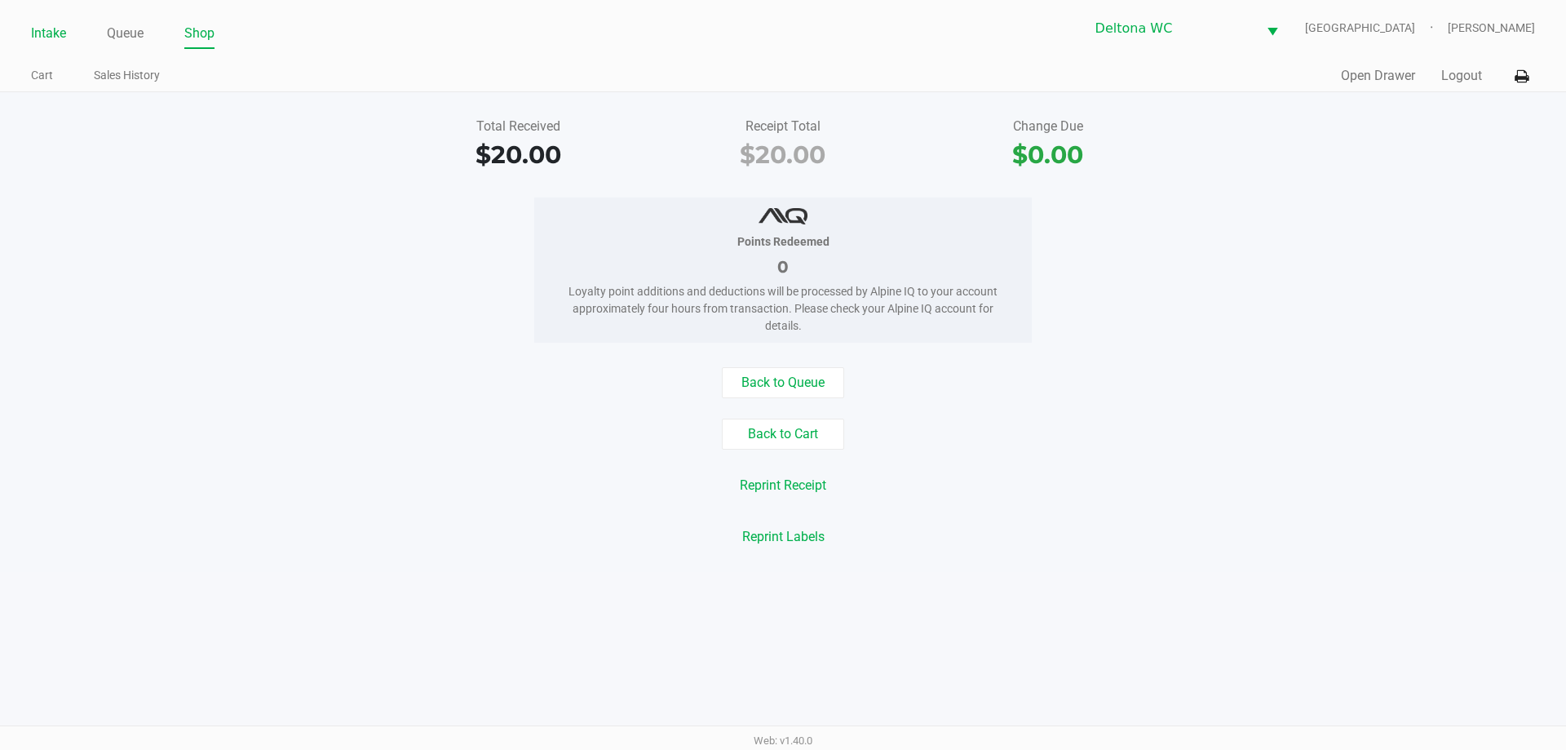
click at [33, 36] on link "Intake" at bounding box center [48, 33] width 35 height 23
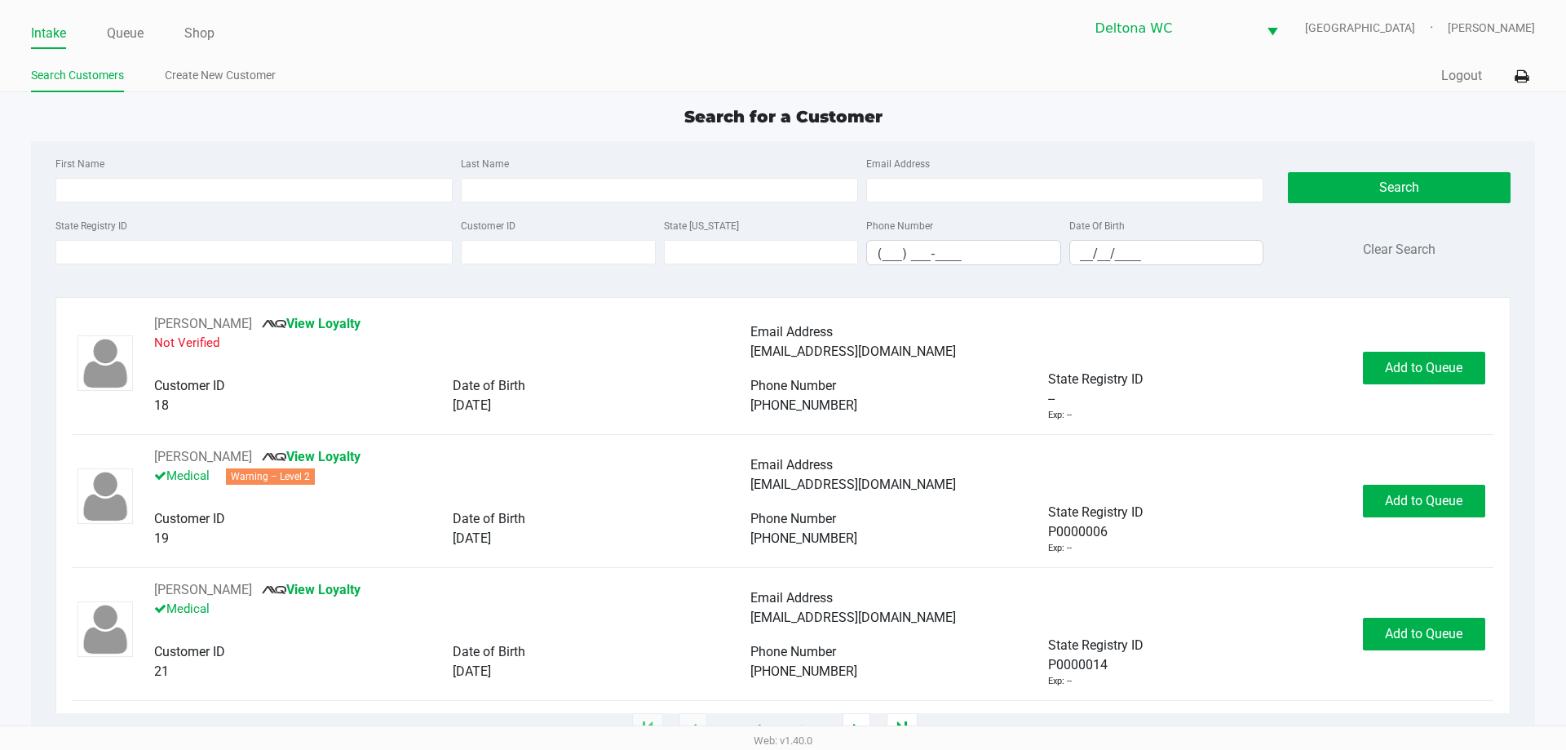
click at [699, 47] on ul "Intake Queue Shop" at bounding box center [407, 34] width 752 height 28
click at [127, 46] on li "Queue" at bounding box center [125, 34] width 37 height 29
click at [127, 36] on link "Queue" at bounding box center [125, 33] width 37 height 23
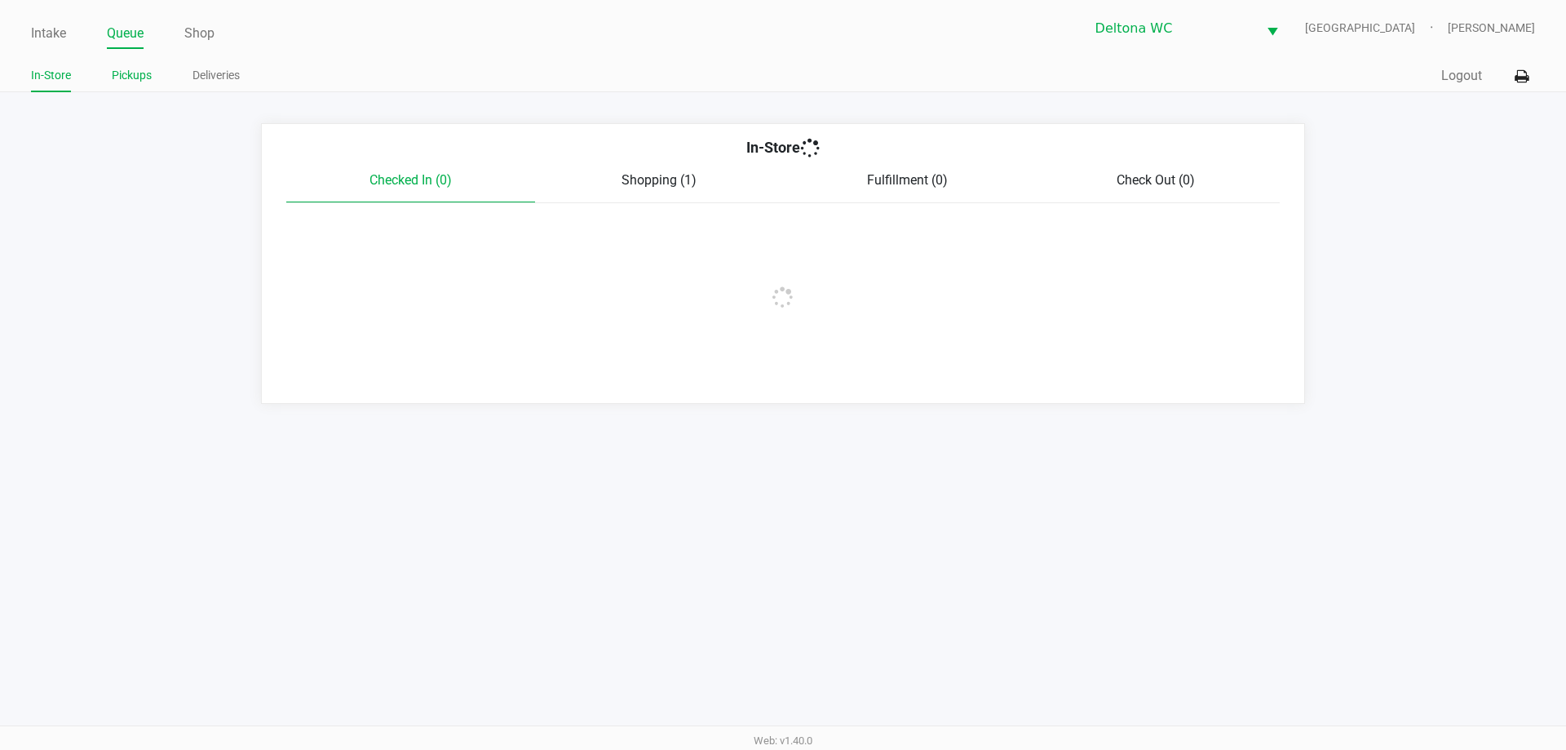
click at [147, 75] on link "Pickups" at bounding box center [132, 75] width 40 height 20
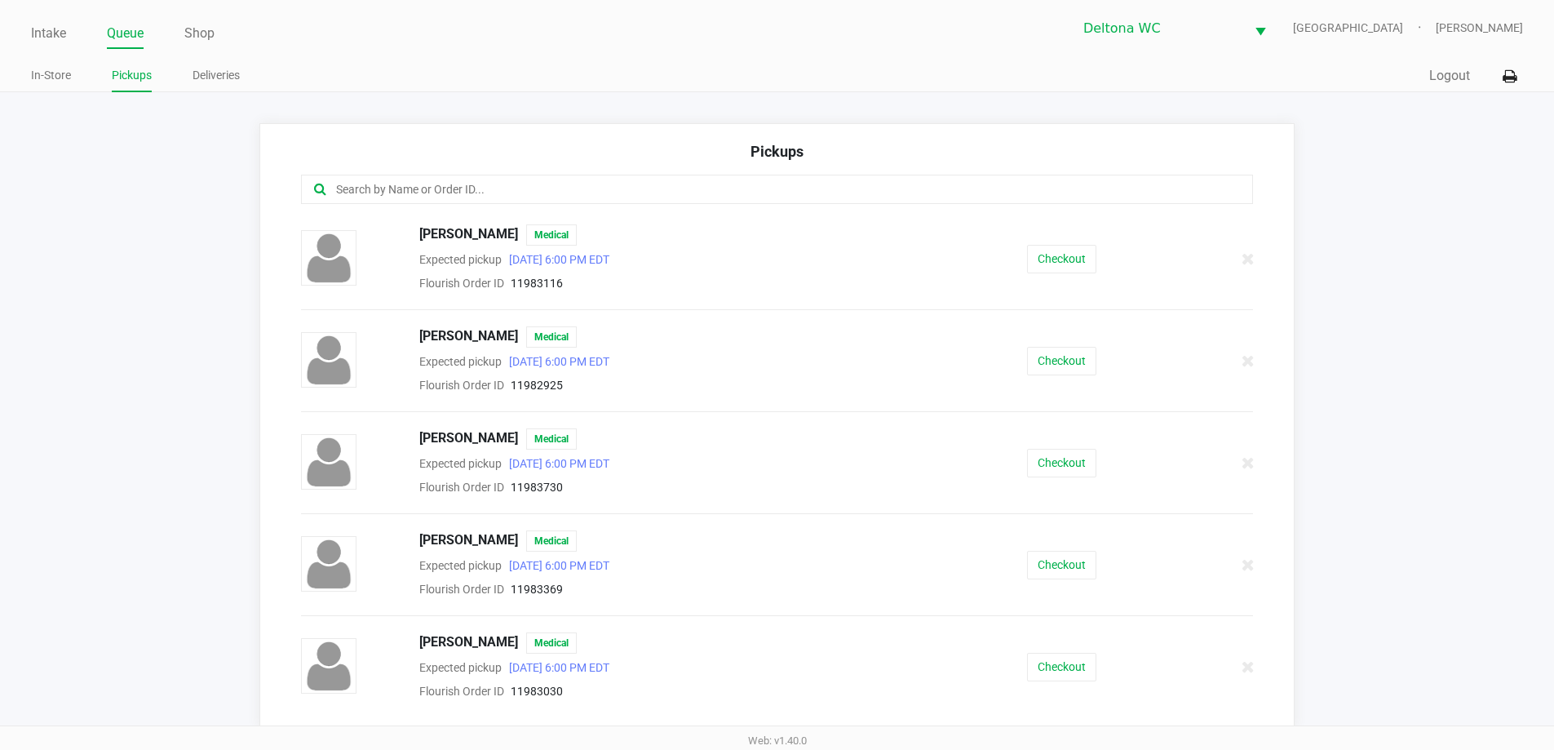
click at [361, 176] on div at bounding box center [777, 189] width 953 height 29
click at [55, 6] on div "Intake Queue Shop Deltona WC LESOTHO Rachel Gerker In-Store Pickups Deliveries …" at bounding box center [777, 46] width 1554 height 92
click at [46, 38] on link "Intake" at bounding box center [48, 33] width 35 height 23
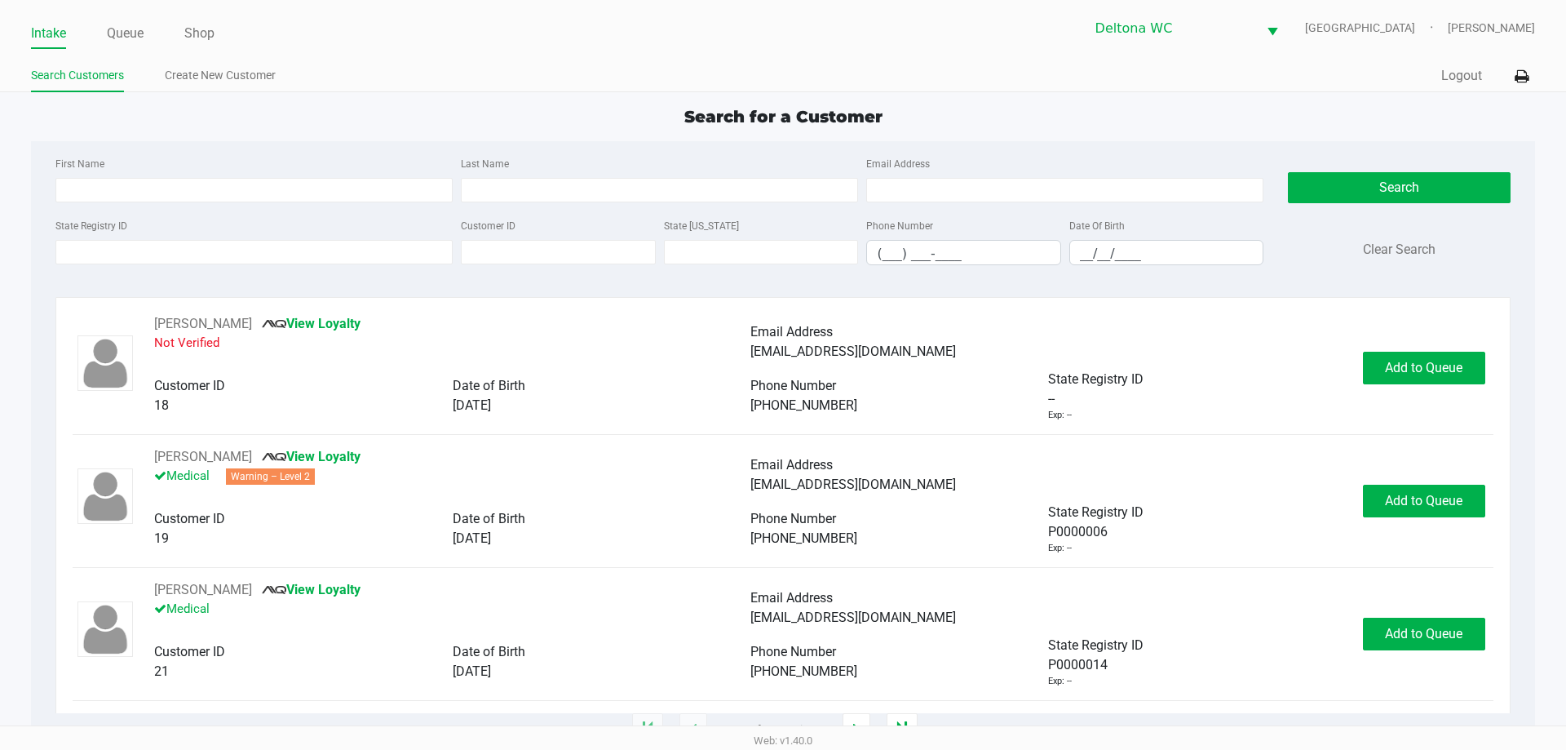
click at [606, 82] on ul "Search Customers Create New Customer" at bounding box center [407, 78] width 752 height 28
click at [576, 84] on ul "Search Customers Create New Customer" at bounding box center [407, 78] width 752 height 28
click at [192, 170] on div "First Name" at bounding box center [253, 177] width 405 height 49
click at [192, 183] on input "First Name" at bounding box center [253, 190] width 397 height 24
type input "jackson"
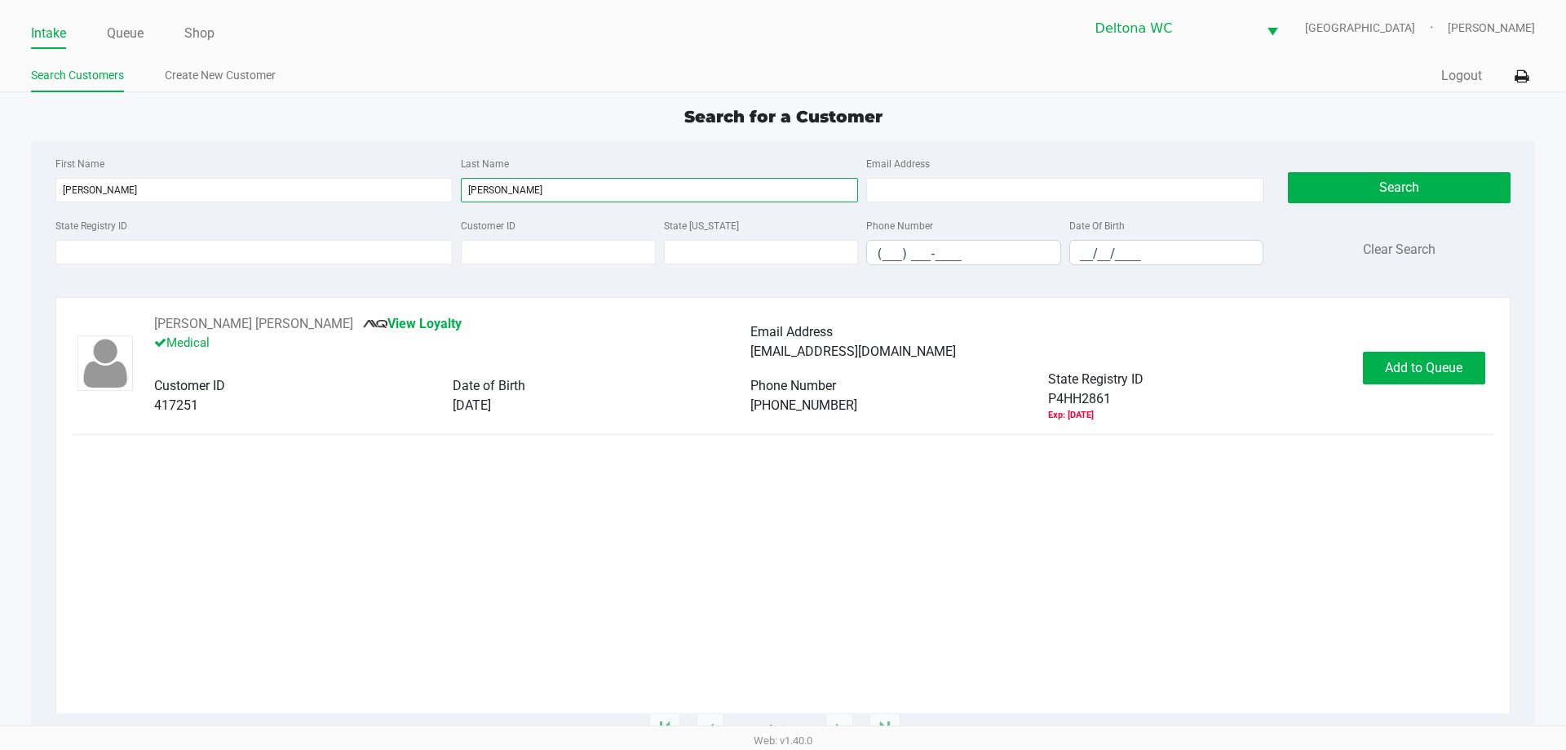
type input "turpin"
click at [1454, 385] on div "Jackson Turpin View Loyalty Medical Email Address Jaxturpin@gmail.com Customer …" at bounding box center [783, 368] width 1420 height 108
click at [1453, 381] on button "Add to Queue" at bounding box center [1424, 368] width 122 height 33
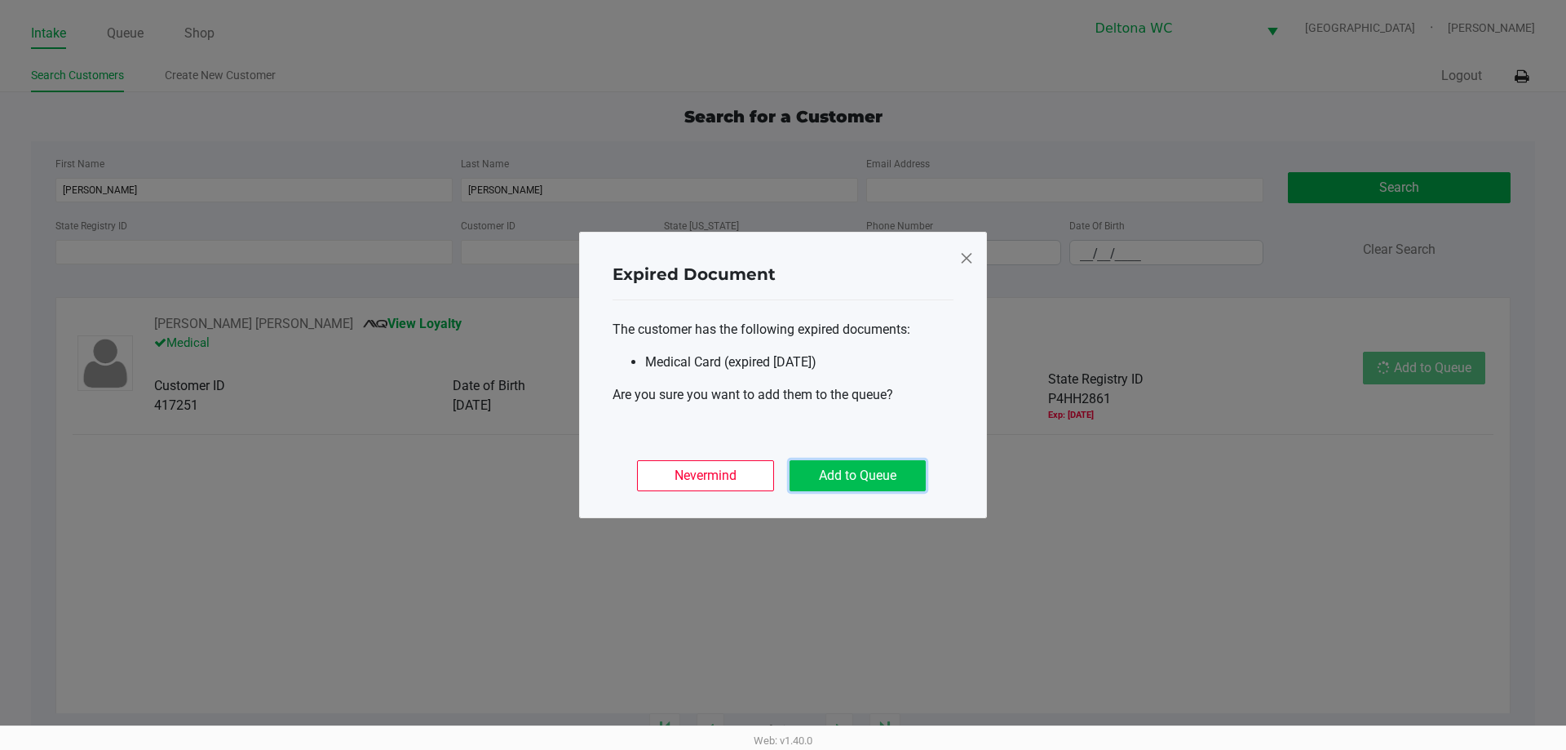
click at [839, 470] on button "Add to Queue" at bounding box center [858, 475] width 136 height 31
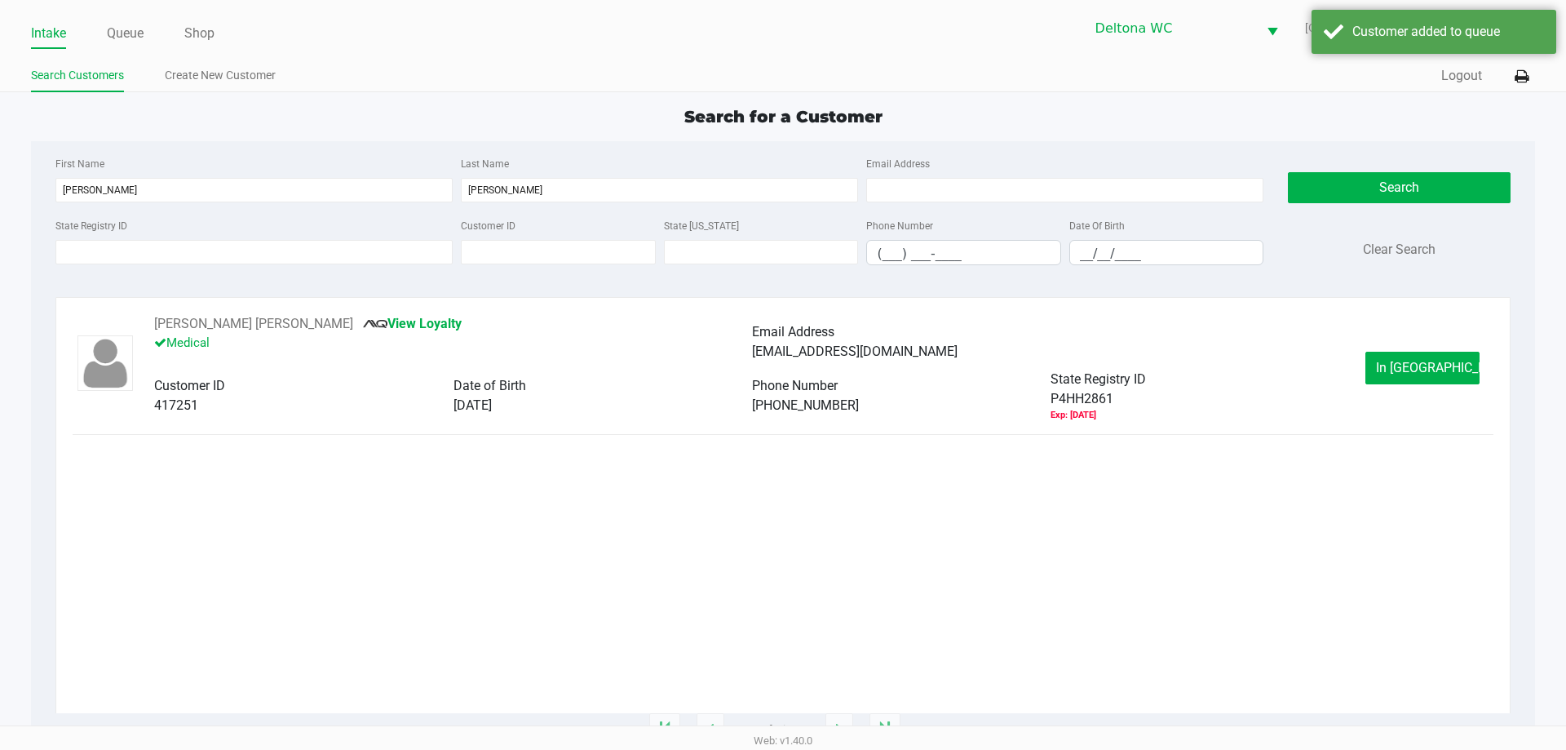
click at [1409, 351] on div "Jackson Turpin View Loyalty Medical Email Address Jaxturpin@gmail.com Customer …" at bounding box center [783, 368] width 1420 height 108
click at [1409, 364] on span "In Queue" at bounding box center [1444, 367] width 137 height 15
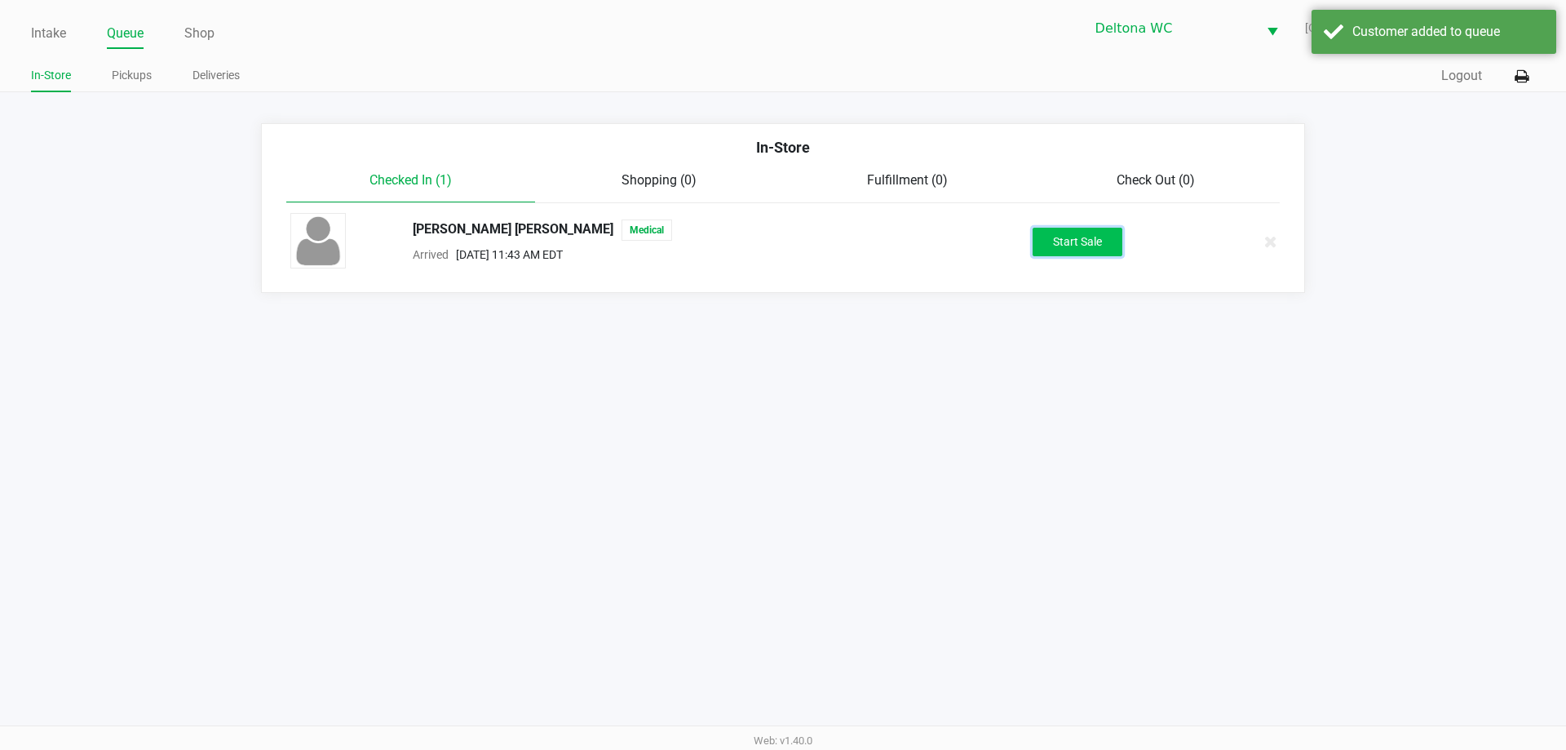
click at [1055, 241] on button "Start Sale" at bounding box center [1078, 242] width 90 height 29
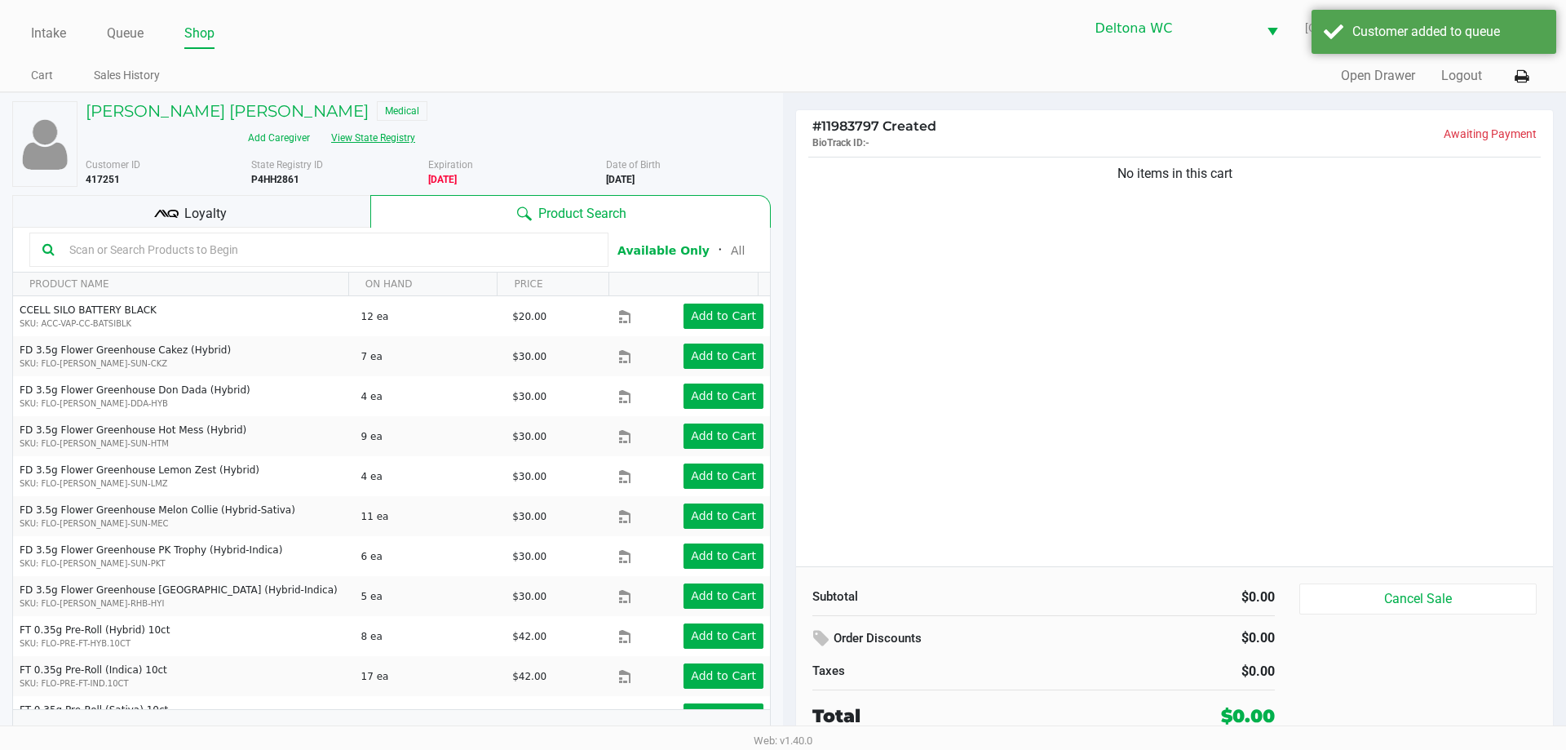
click at [416, 125] on button "View State Registry" at bounding box center [368, 138] width 95 height 26
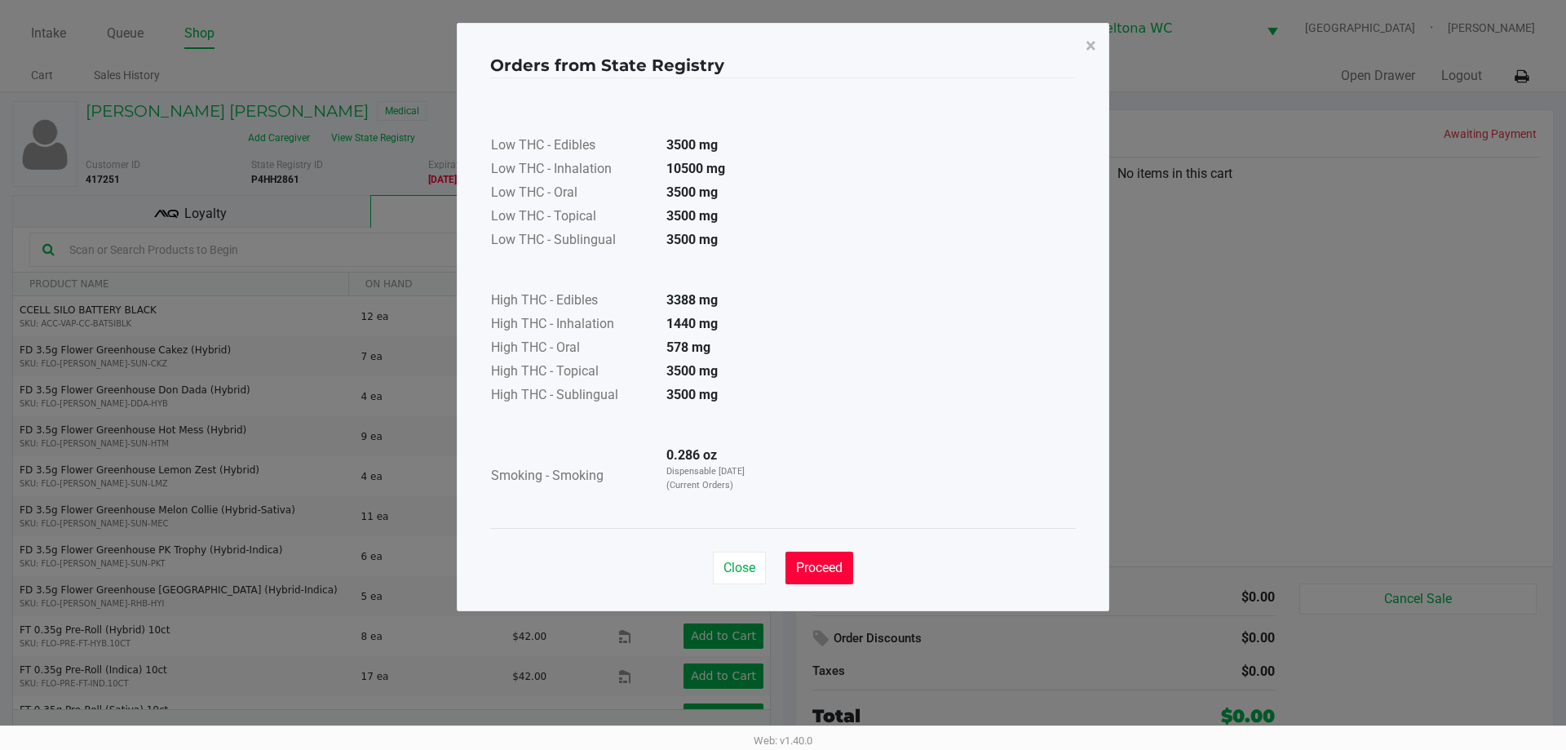
click at [849, 575] on button "Proceed" at bounding box center [819, 567] width 68 height 33
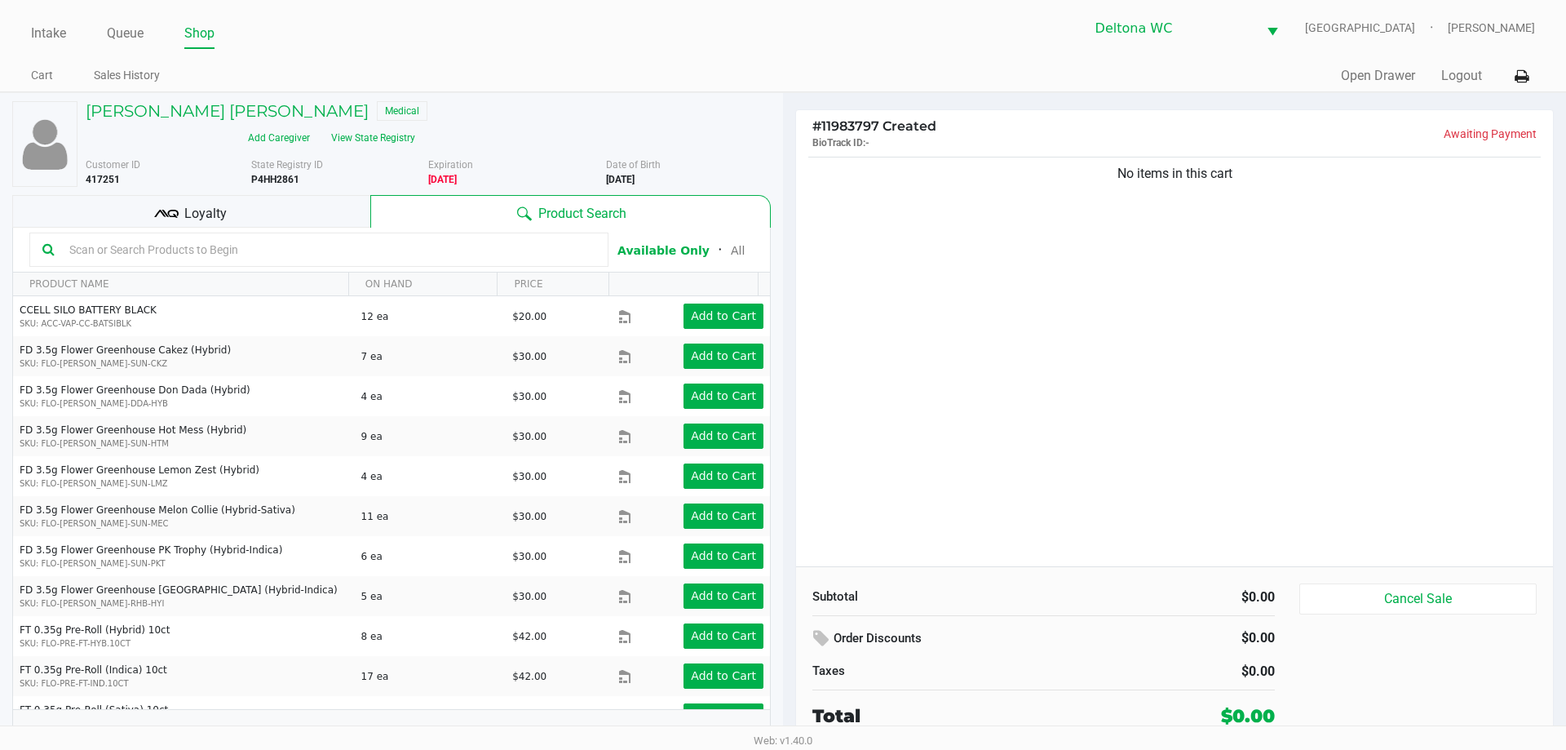
click at [177, 157] on div "Customer ID 417251" at bounding box center [162, 171] width 178 height 29
click at [173, 170] on div "Jackson Turpin Medical Add Caregiver View State Registry Customer ID 417251 Sta…" at bounding box center [391, 429] width 759 height 672
click at [173, 201] on icon at bounding box center [166, 213] width 24 height 24
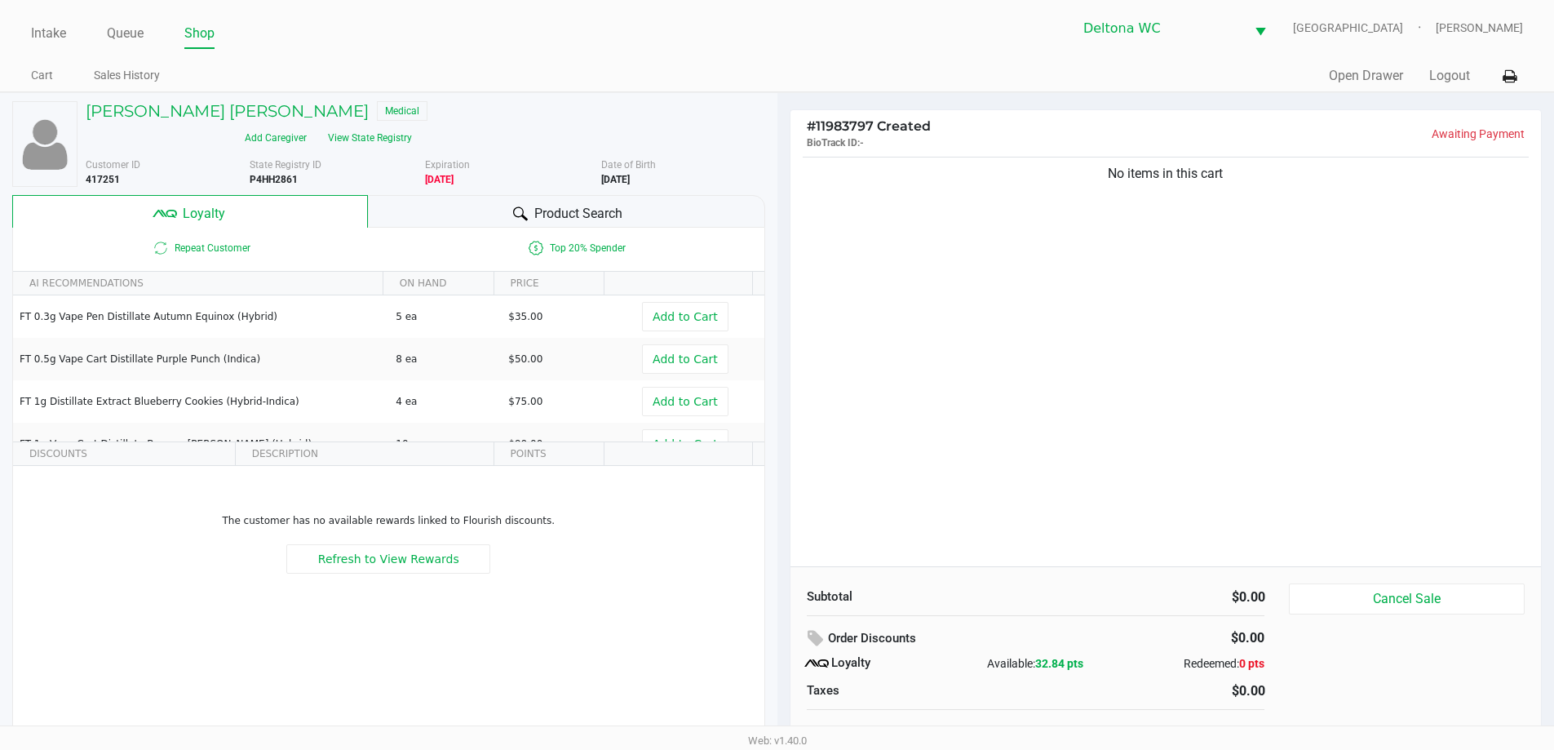
click at [1155, 357] on div "No items in this cart" at bounding box center [1165, 359] width 751 height 413
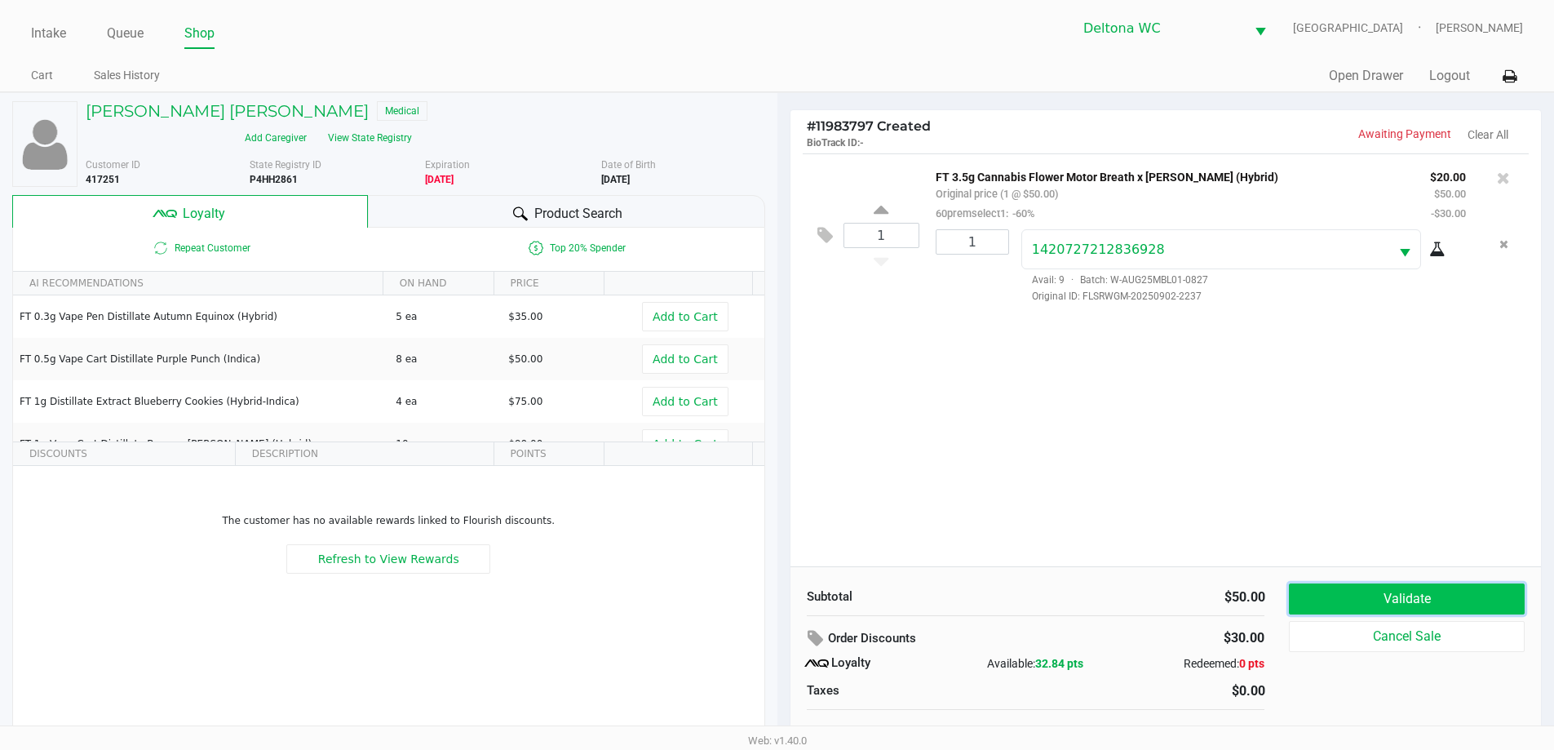
click at [1451, 583] on button "Validate" at bounding box center [1406, 598] width 235 height 31
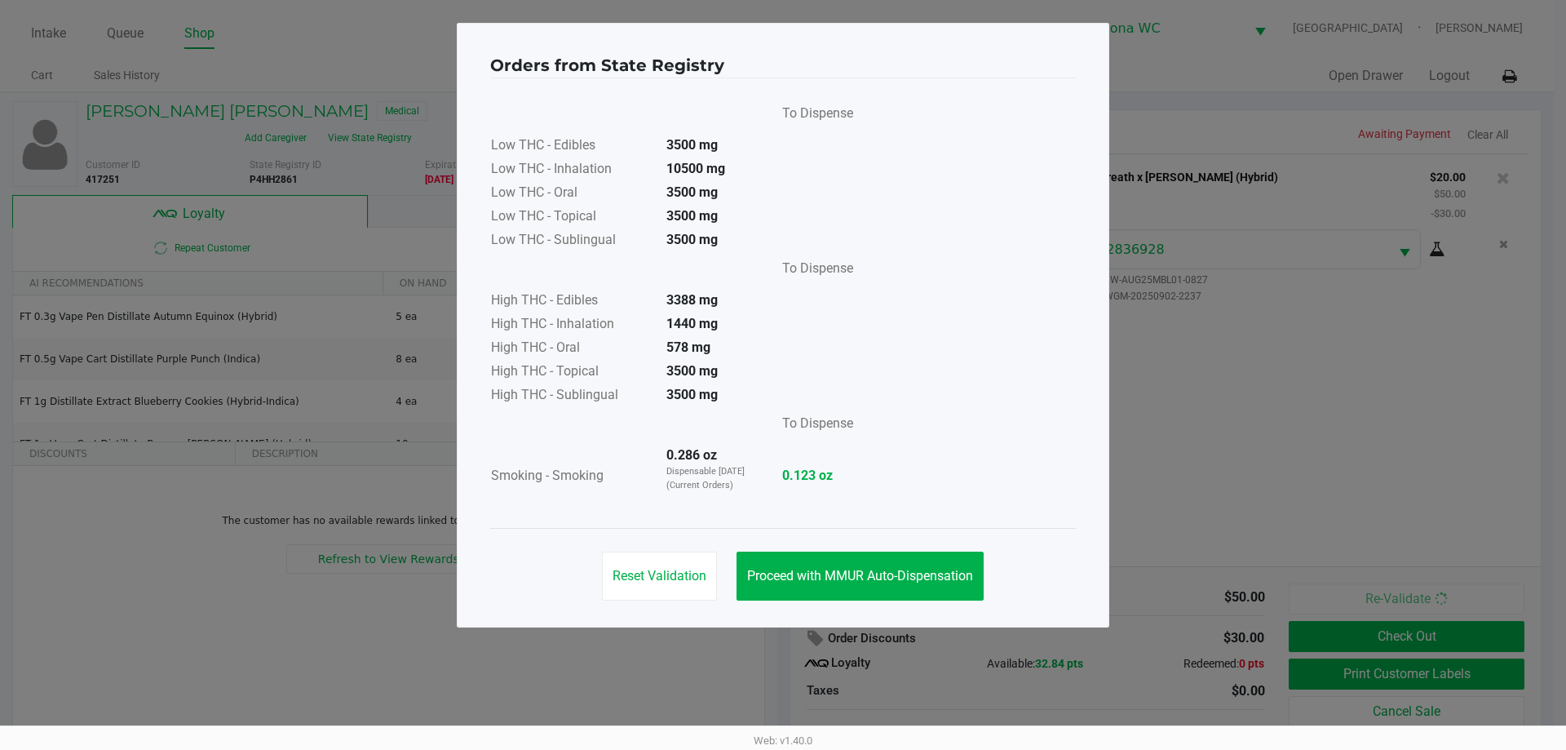
click at [916, 601] on div "Reset Validation Proceed with MMUR Auto-Dispensation" at bounding box center [783, 569] width 586 height 82
click at [905, 569] on span "Proceed with MMUR Auto-Dispensation" at bounding box center [860, 575] width 226 height 15
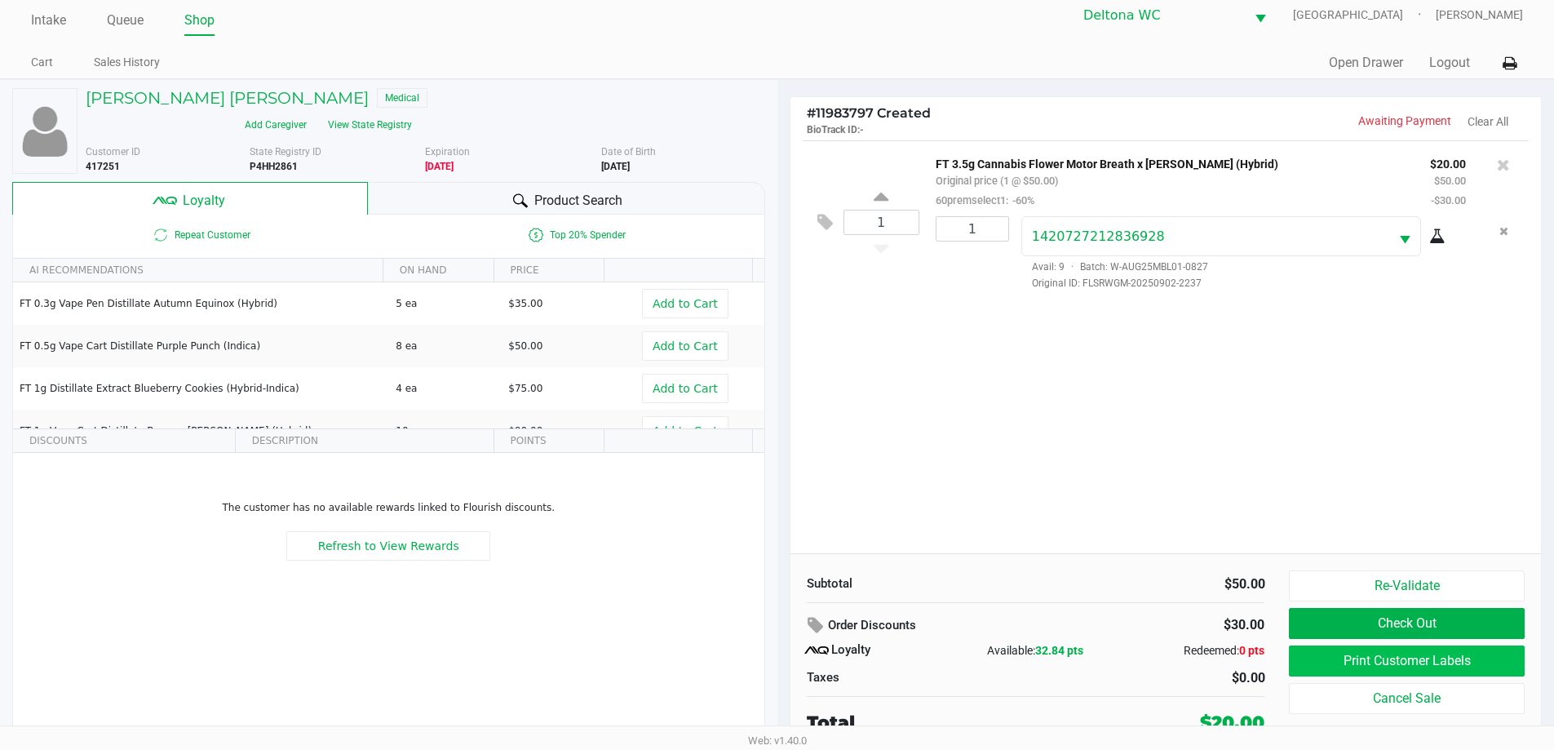
scroll to position [16, 0]
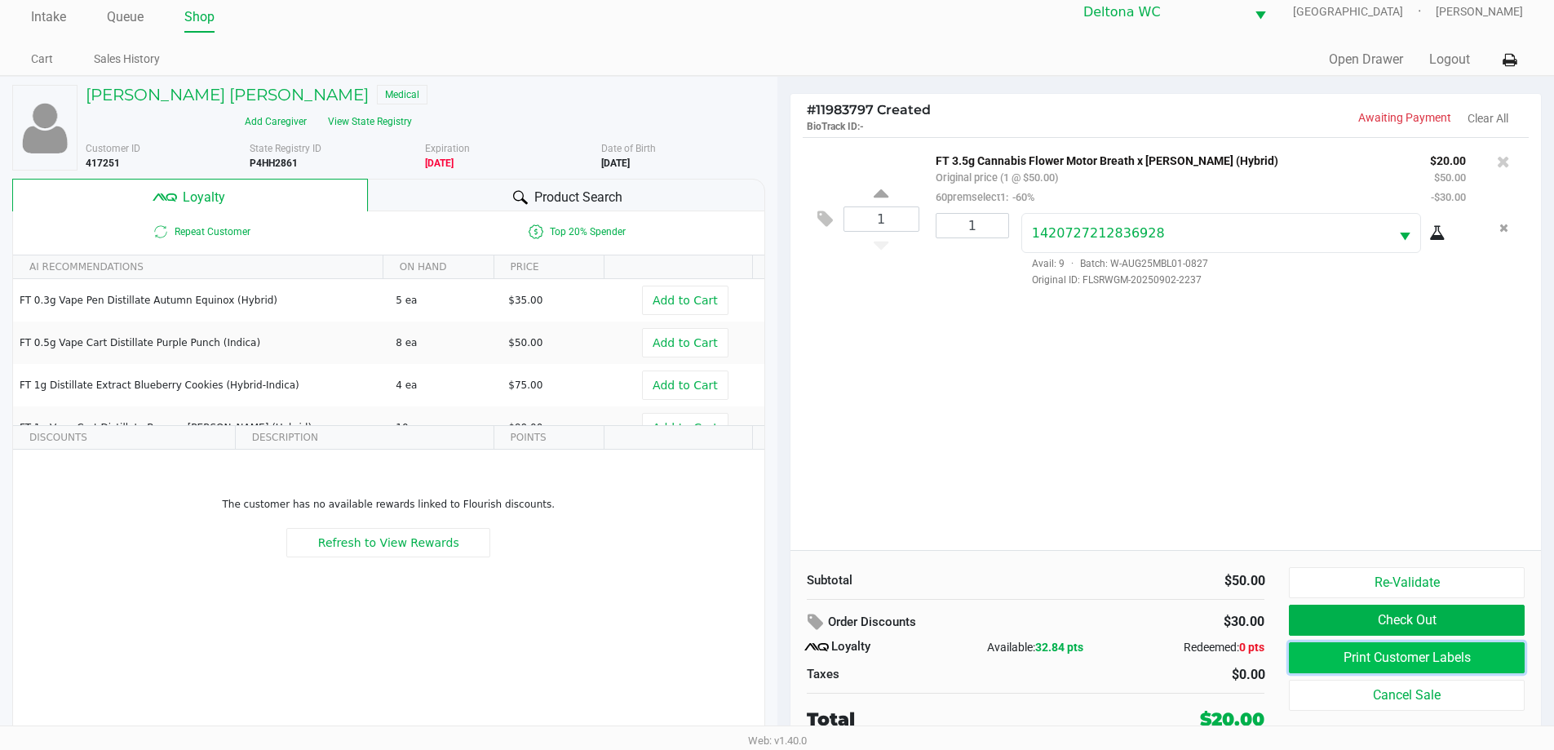
click at [1387, 653] on button "Print Customer Labels" at bounding box center [1406, 657] width 235 height 31
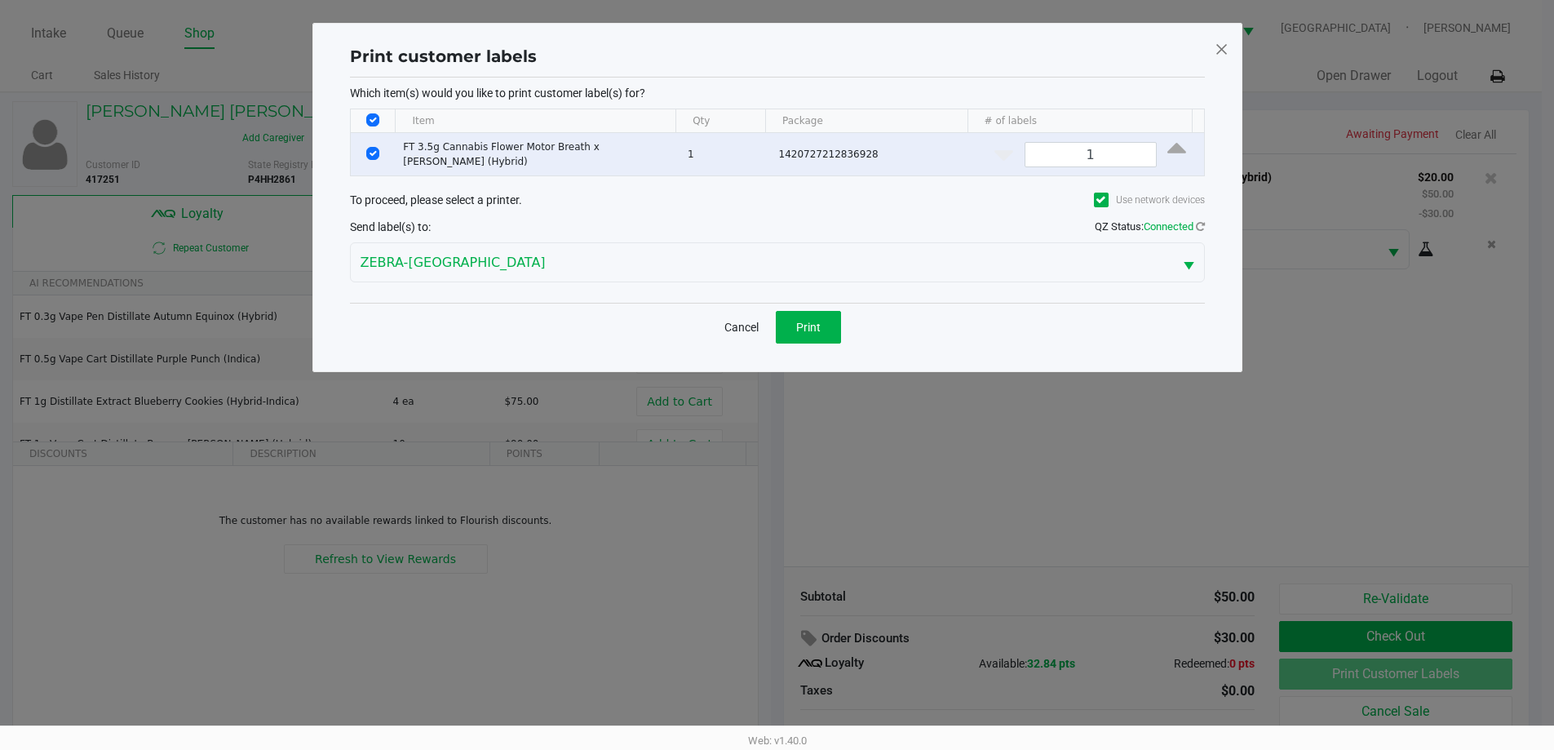
scroll to position [0, 0]
drag, startPoint x: 833, startPoint y: 315, endPoint x: 1236, endPoint y: 447, distance: 424.0
click at [832, 316] on button "Print" at bounding box center [813, 327] width 65 height 33
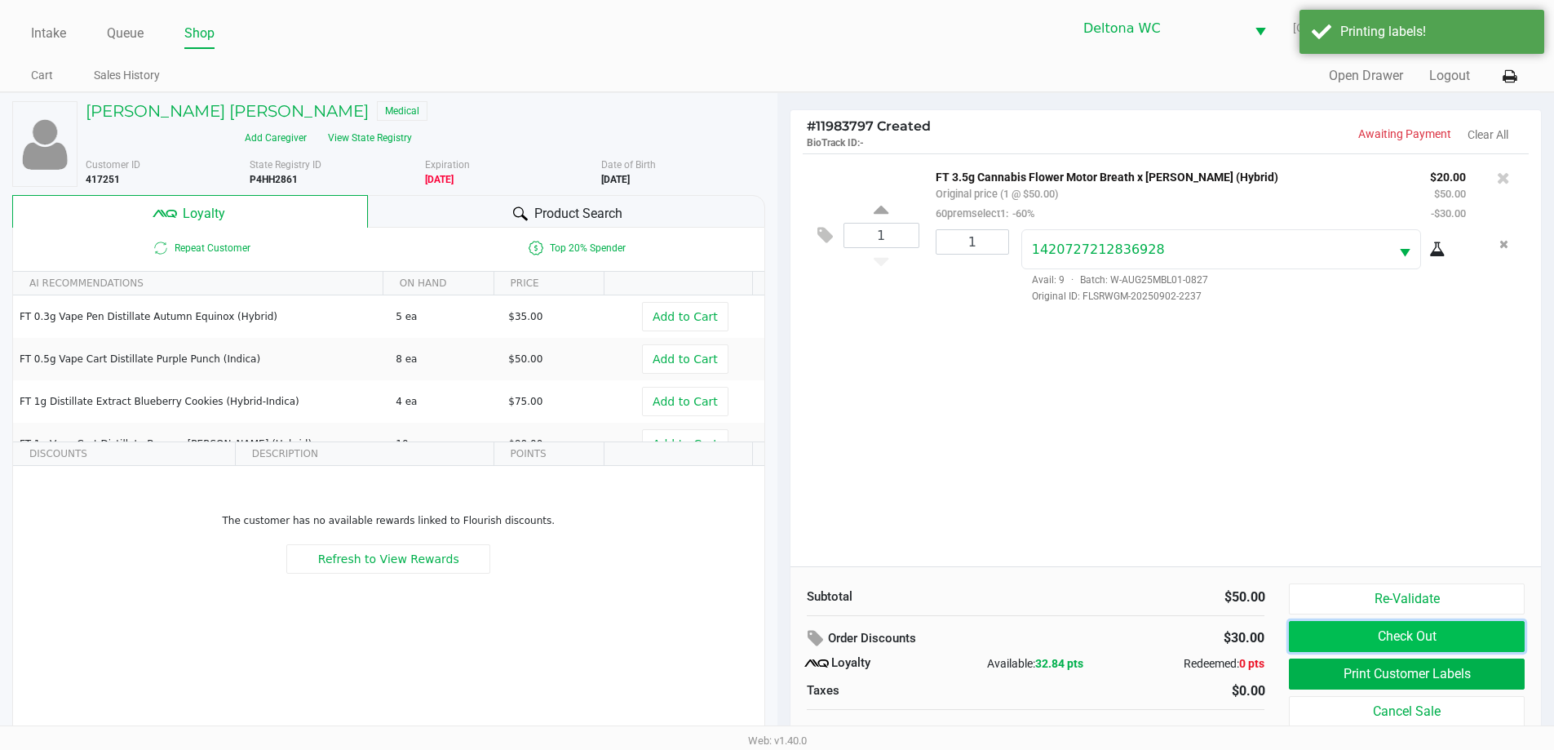
click at [1414, 632] on button "Check Out" at bounding box center [1406, 636] width 235 height 31
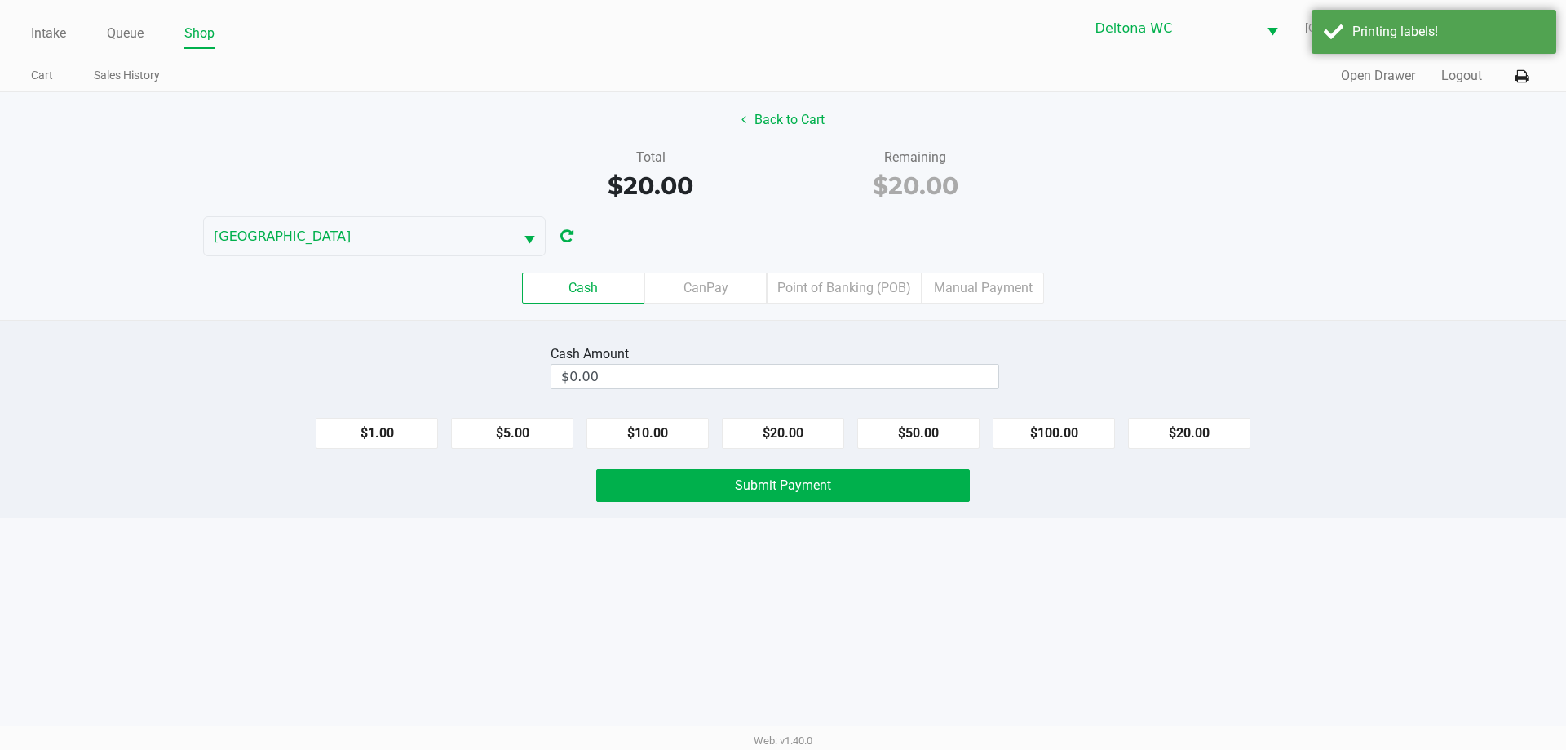
click at [1213, 421] on button "$20.00" at bounding box center [1189, 433] width 122 height 31
type input "$20.00"
click at [832, 476] on button "Submit Payment" at bounding box center [783, 485] width 374 height 33
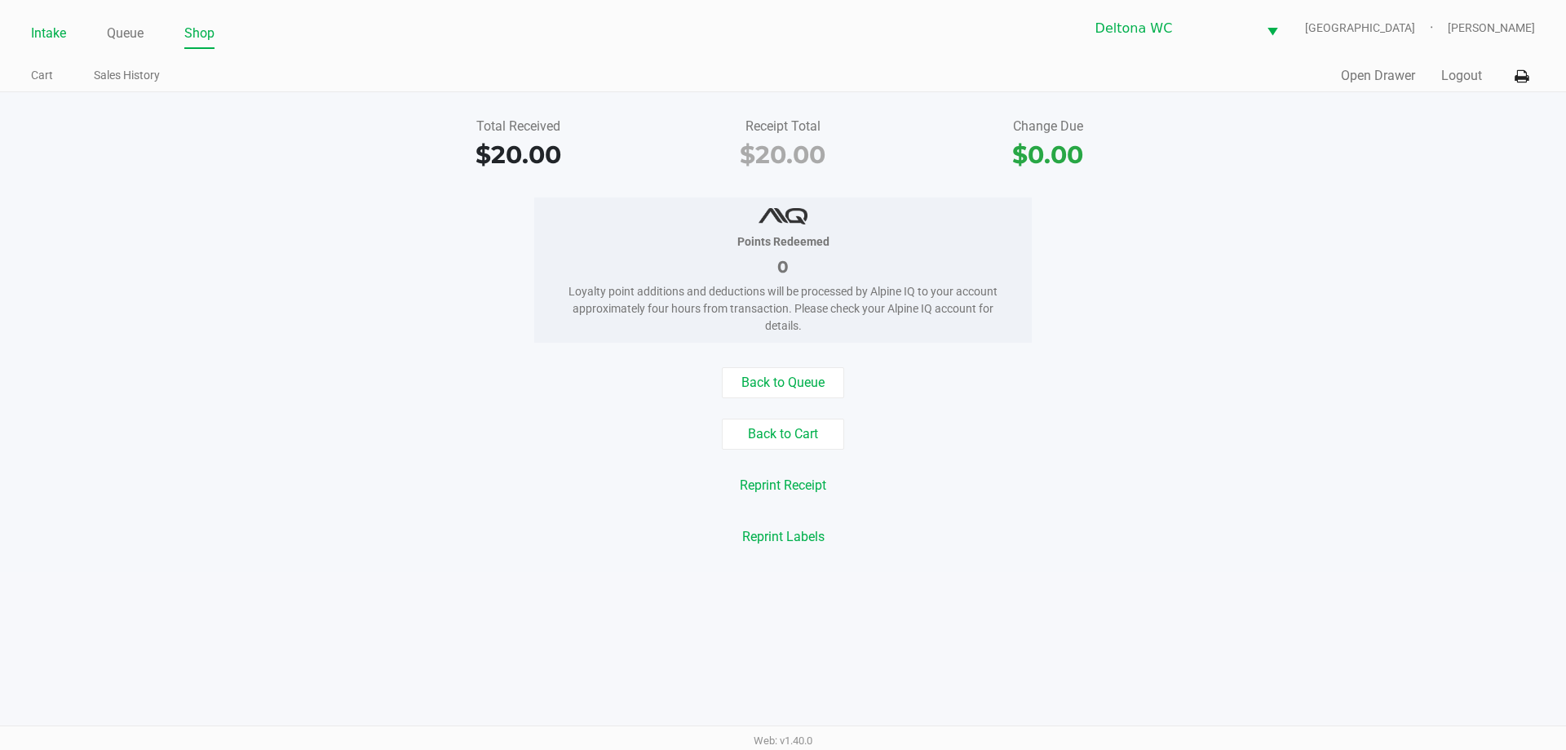
click at [45, 32] on link "Intake" at bounding box center [48, 33] width 35 height 23
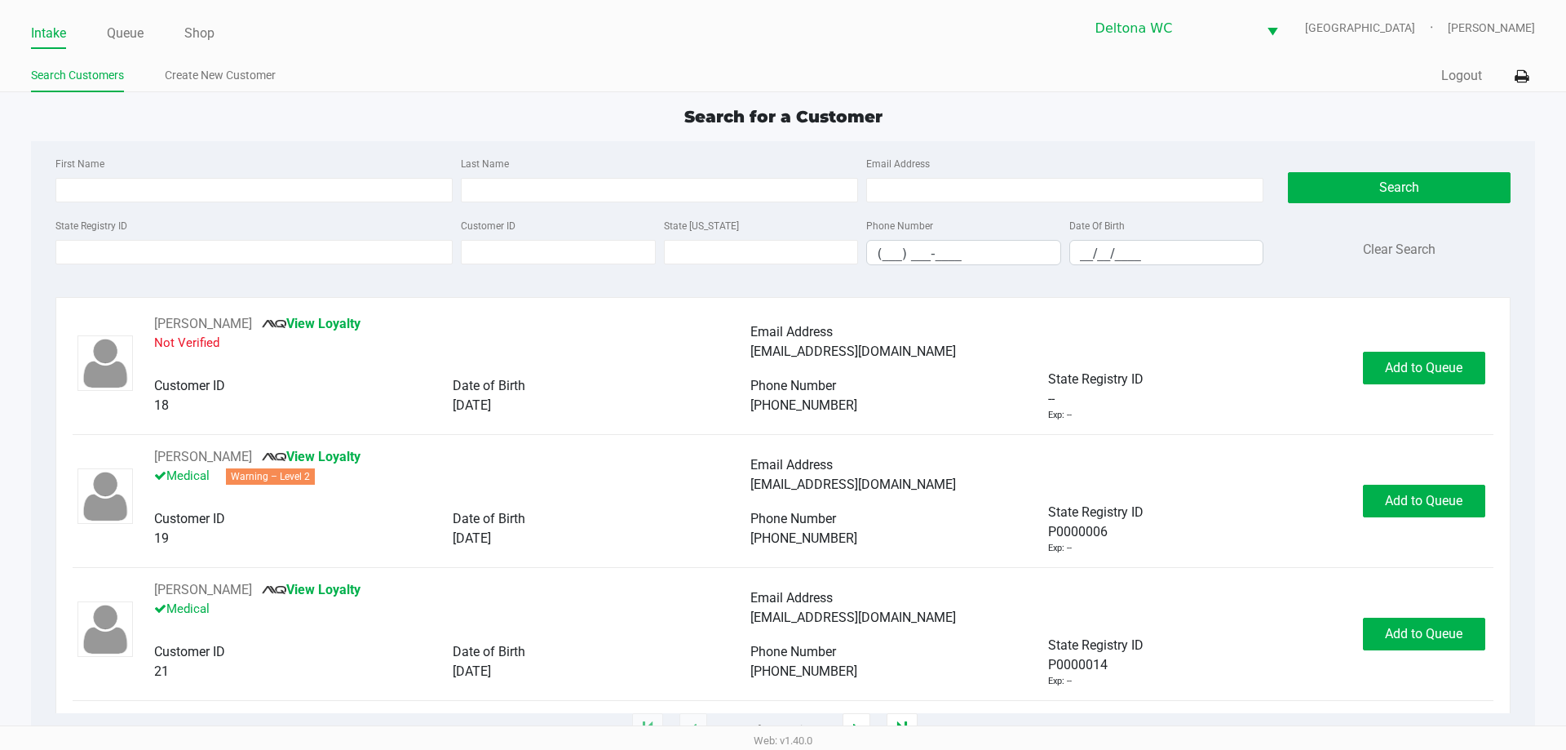
click at [104, 22] on ul "Intake Queue Shop" at bounding box center [407, 34] width 752 height 28
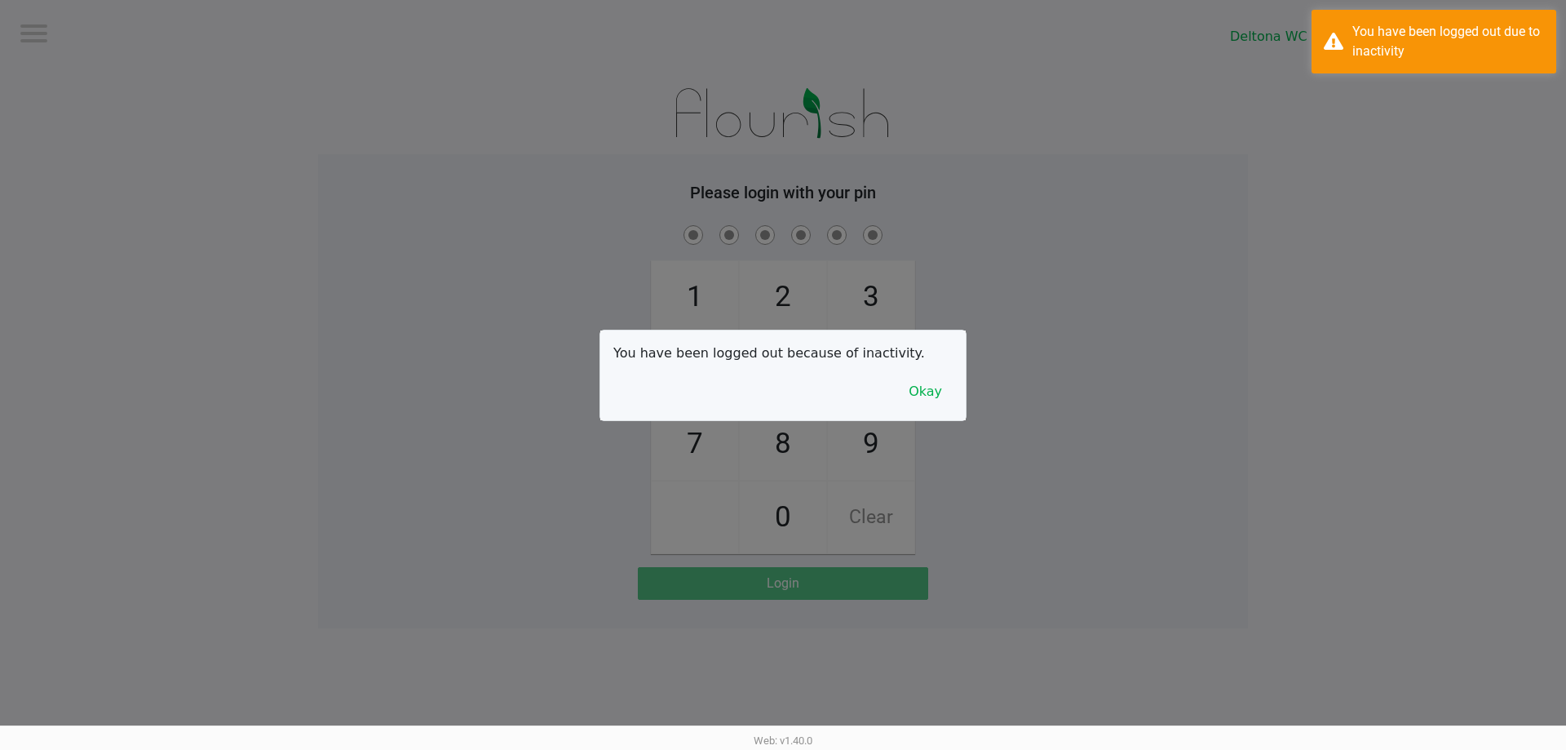
click at [115, 29] on div at bounding box center [783, 375] width 1566 height 750
click at [944, 391] on button "Okay" at bounding box center [925, 391] width 55 height 31
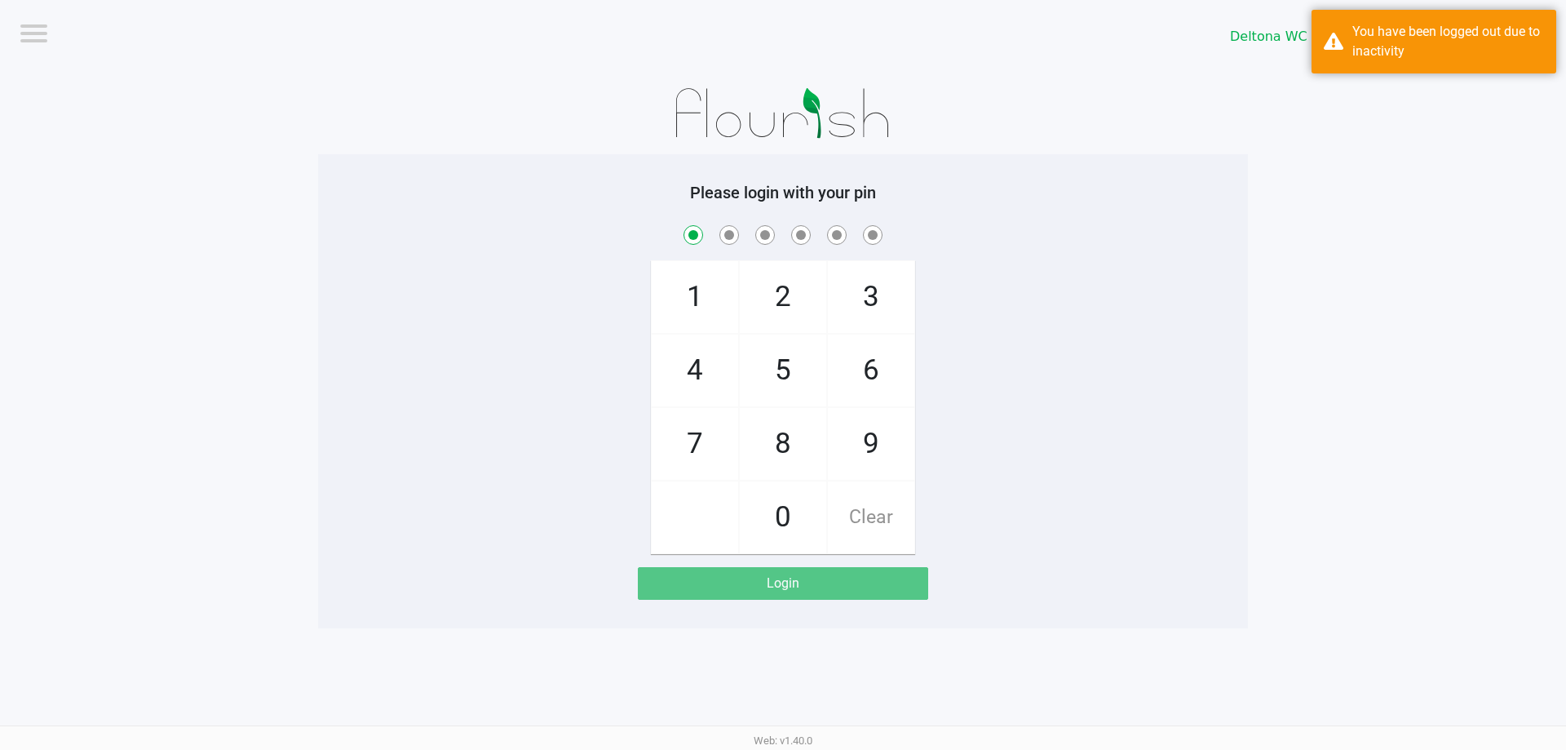
checkbox input "true"
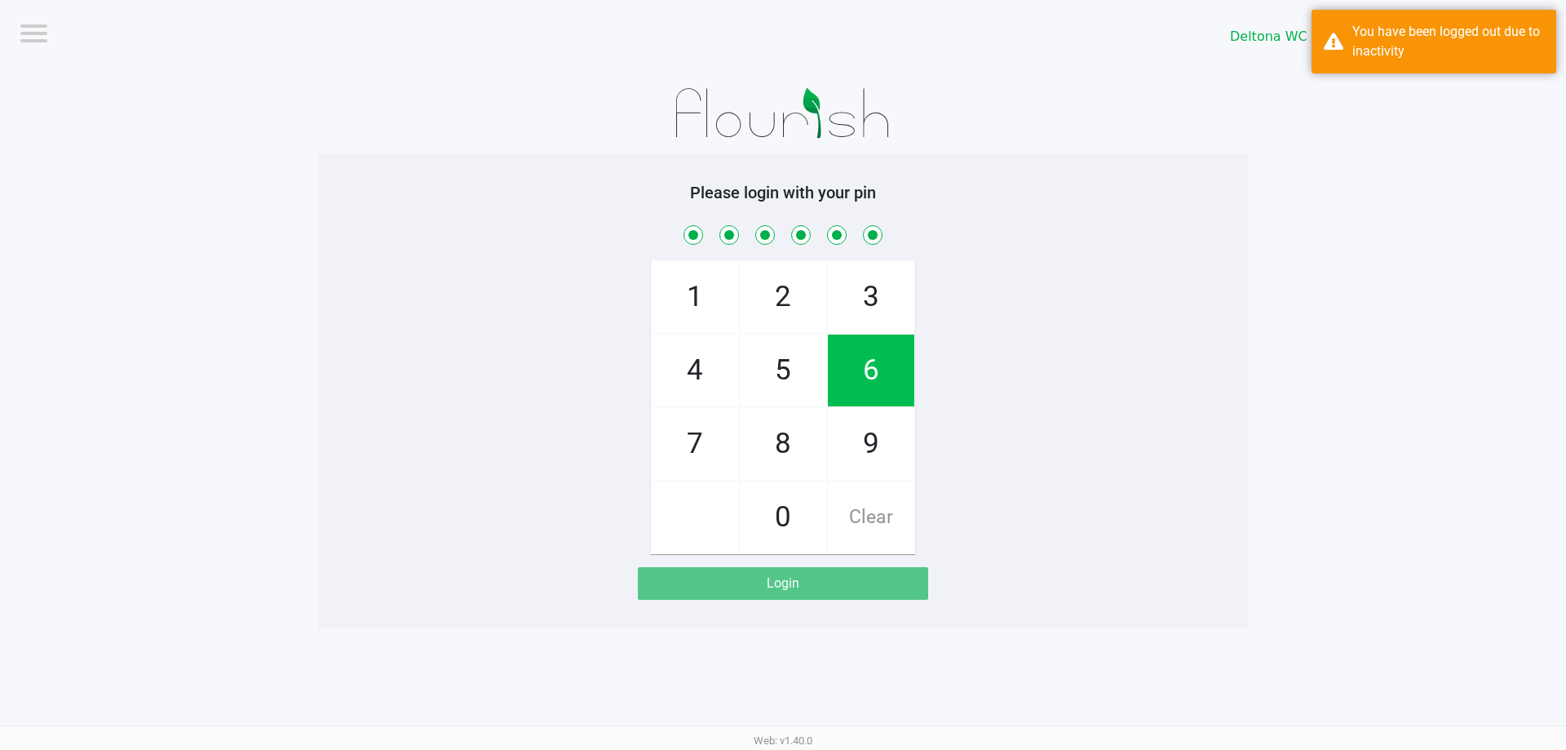
checkbox input "true"
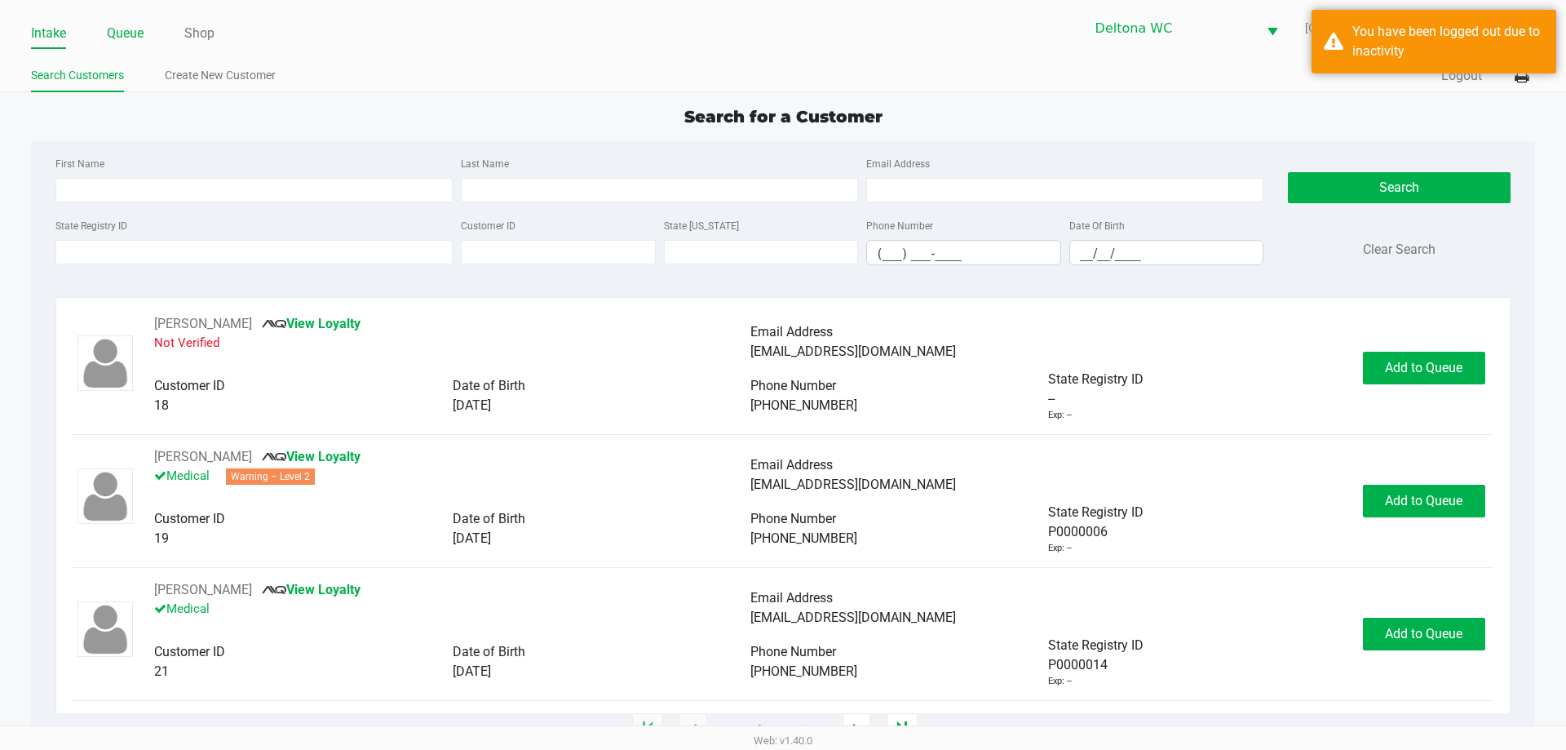
click at [126, 39] on link "Queue" at bounding box center [125, 33] width 37 height 23
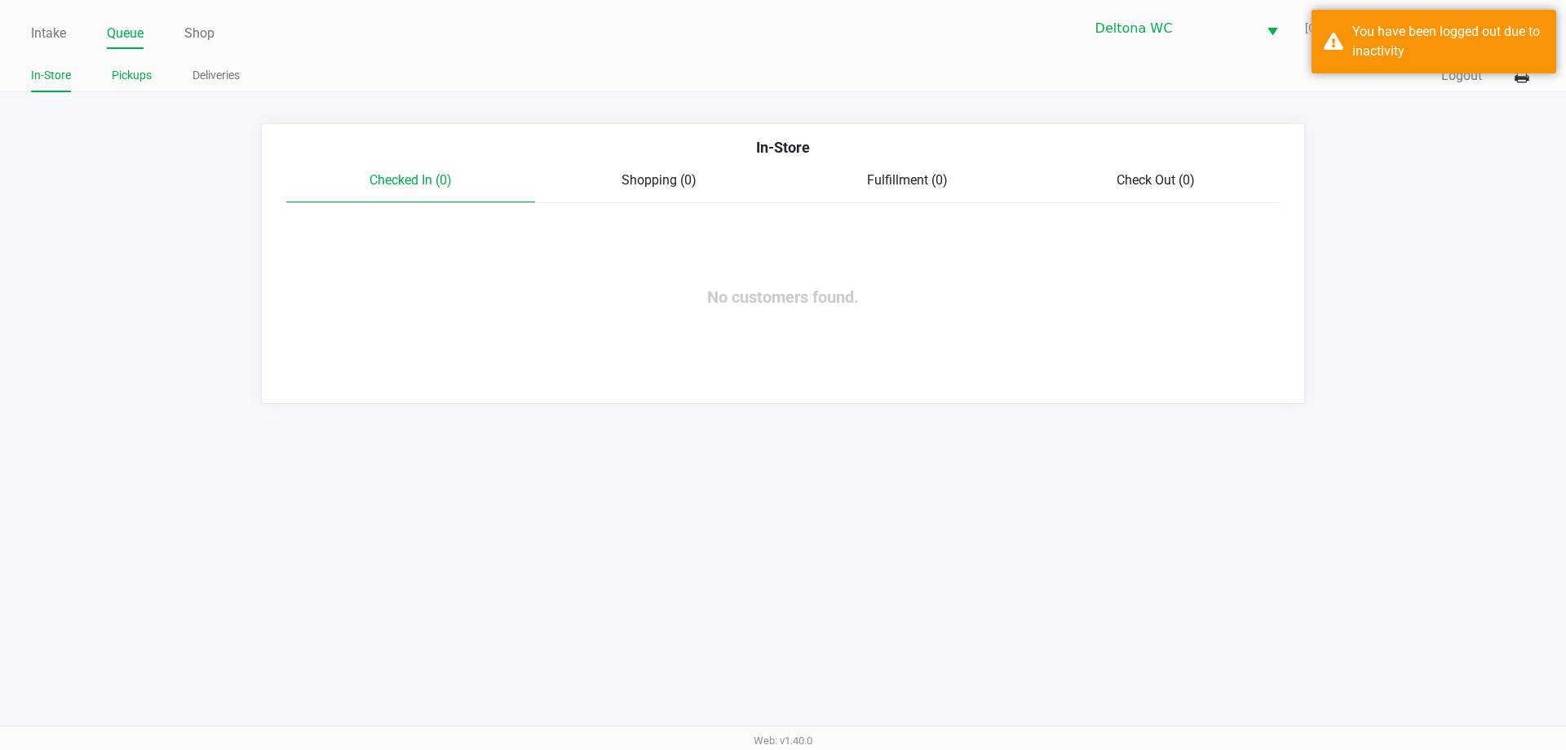
click at [135, 83] on link "Pickups" at bounding box center [132, 75] width 40 height 20
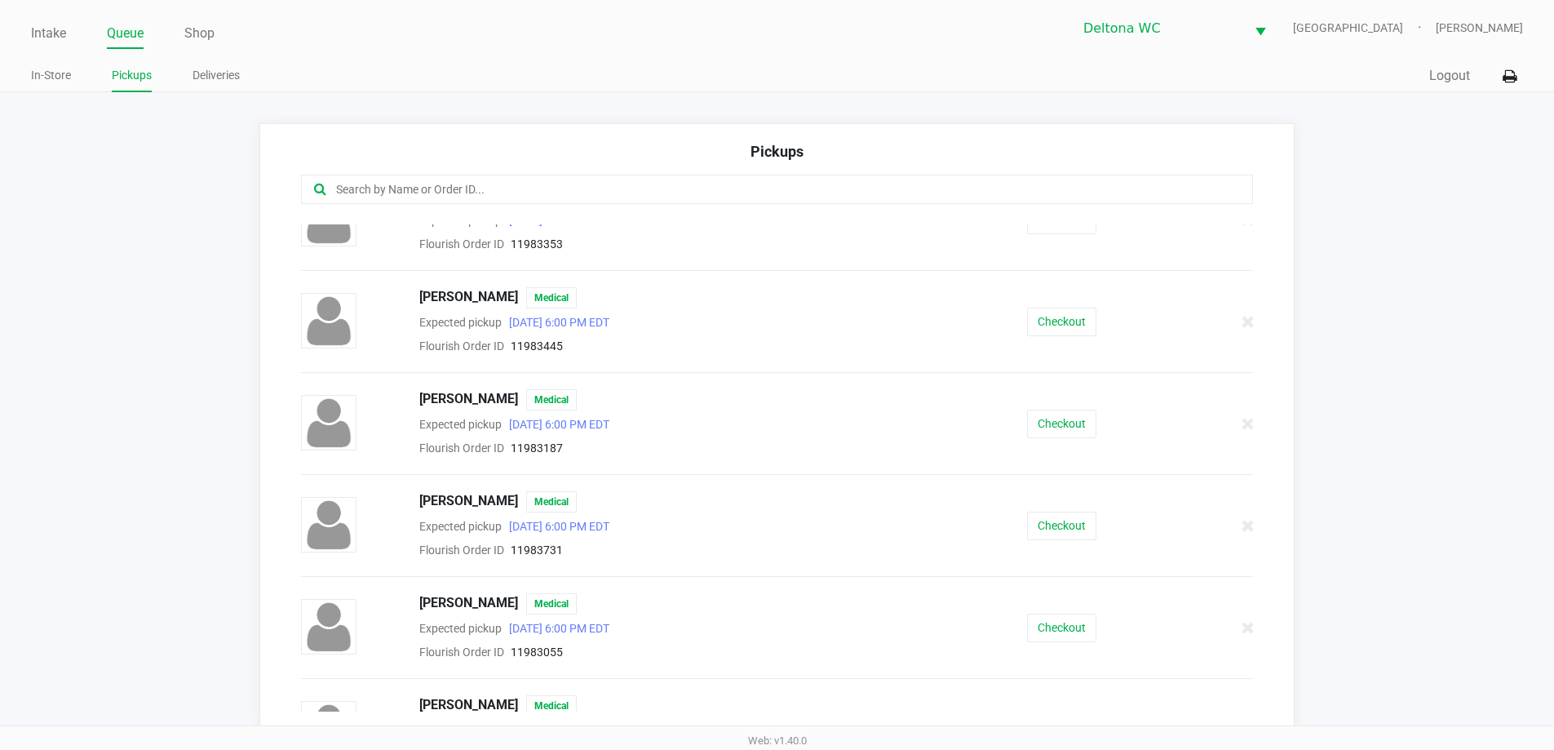
scroll to position [652, 0]
click at [1050, 316] on button "Checkout" at bounding box center [1061, 320] width 69 height 29
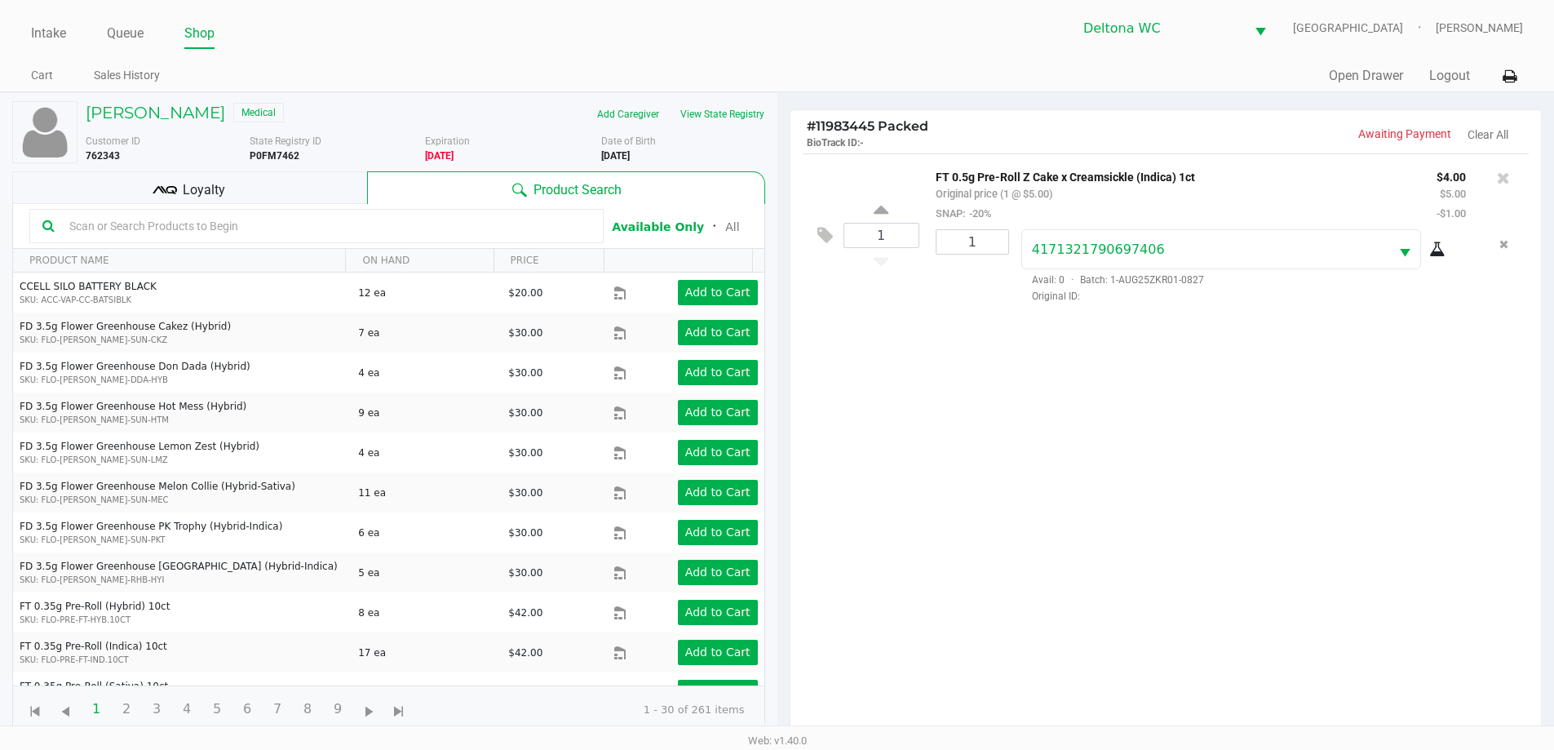
click at [334, 200] on div "Loyalty" at bounding box center [189, 187] width 355 height 33
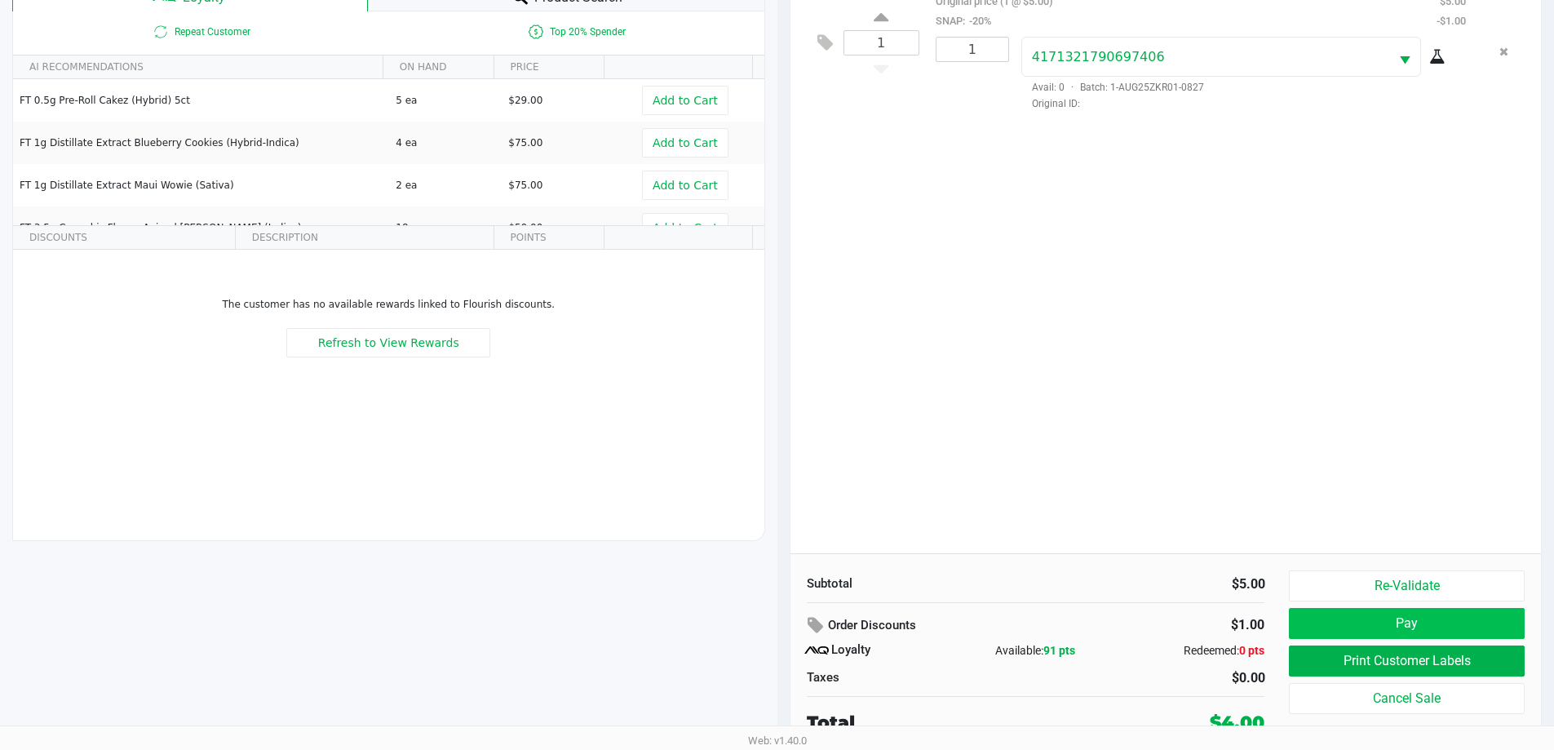
scroll to position [196, 0]
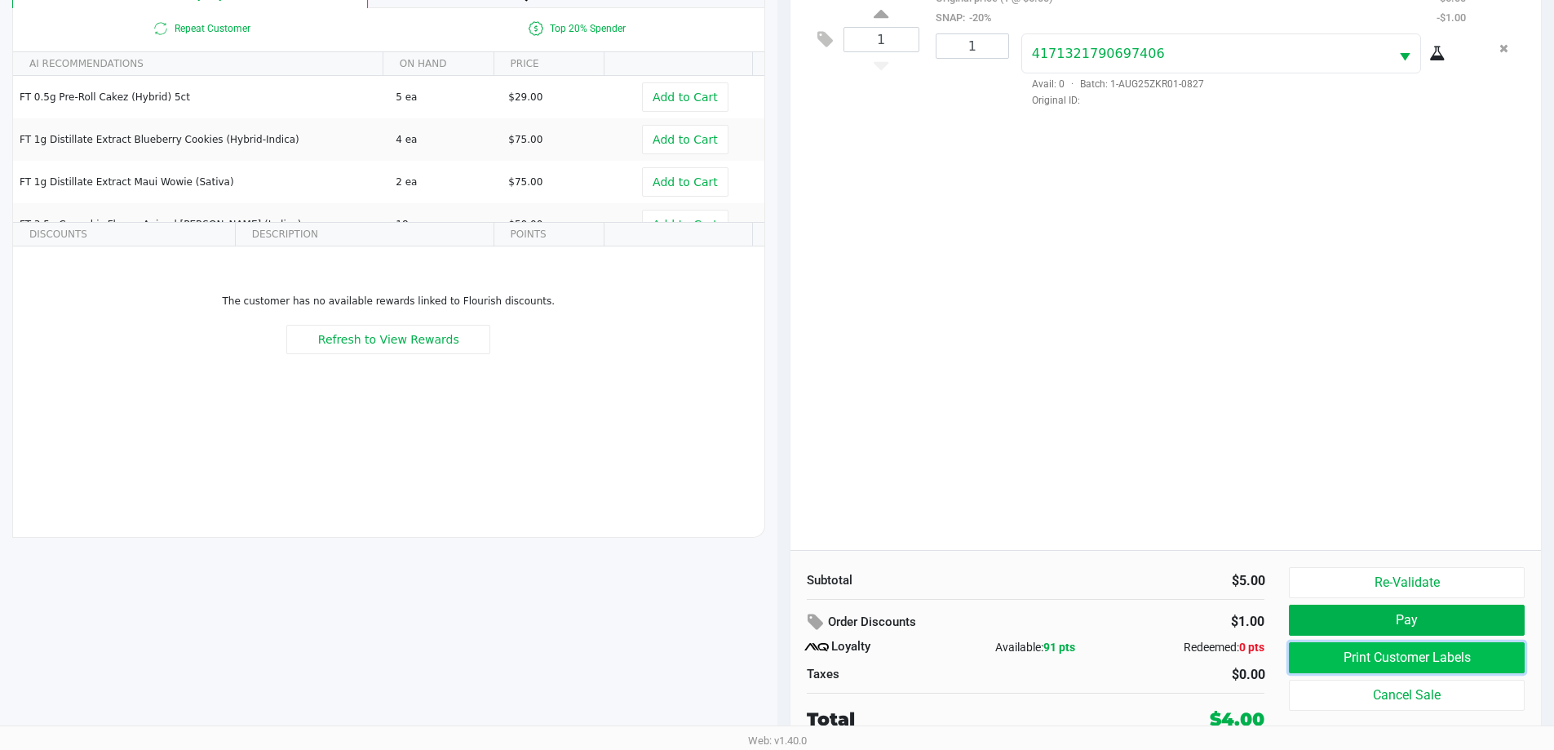
click at [1444, 657] on button "Print Customer Labels" at bounding box center [1406, 657] width 235 height 31
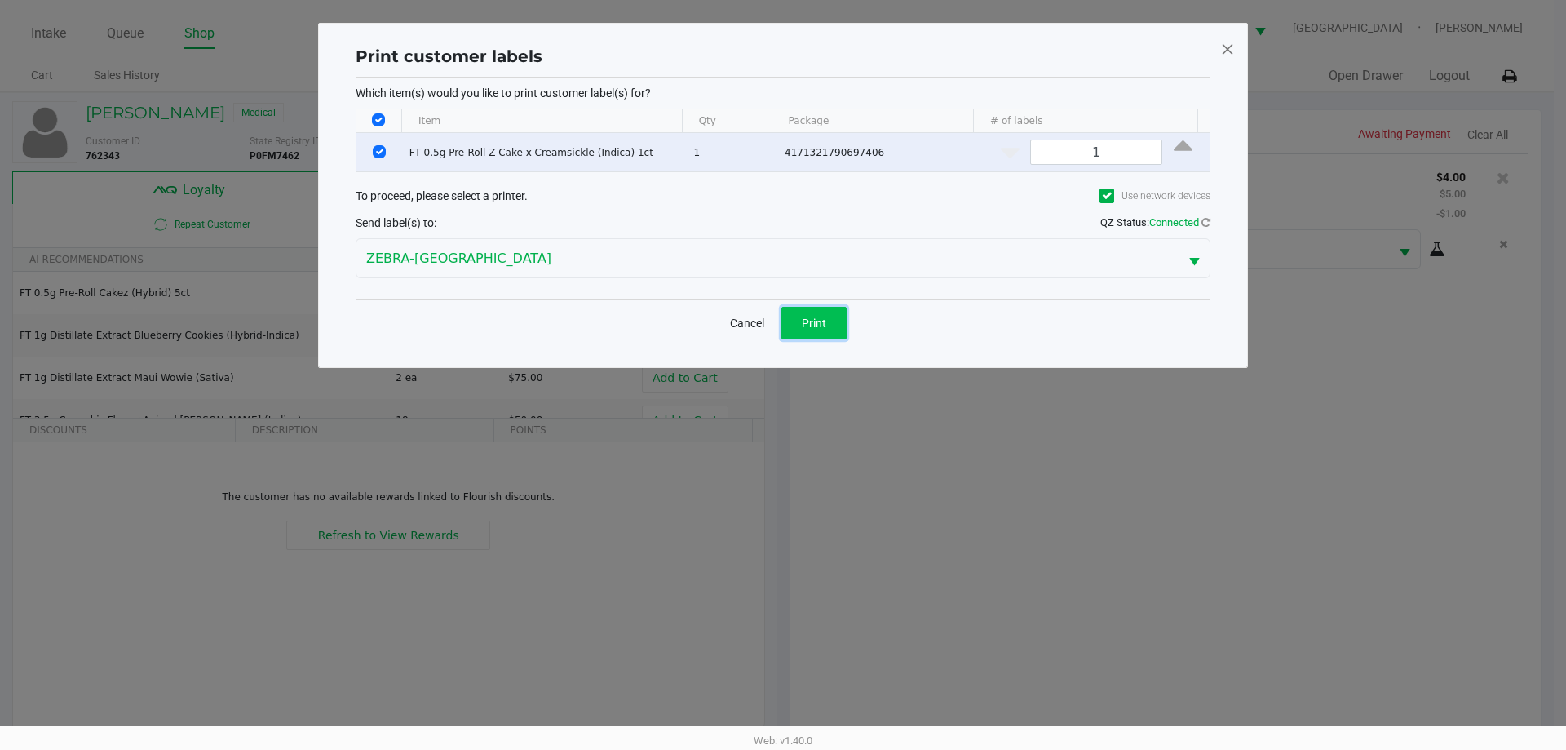
click at [796, 325] on button "Print" at bounding box center [813, 323] width 65 height 33
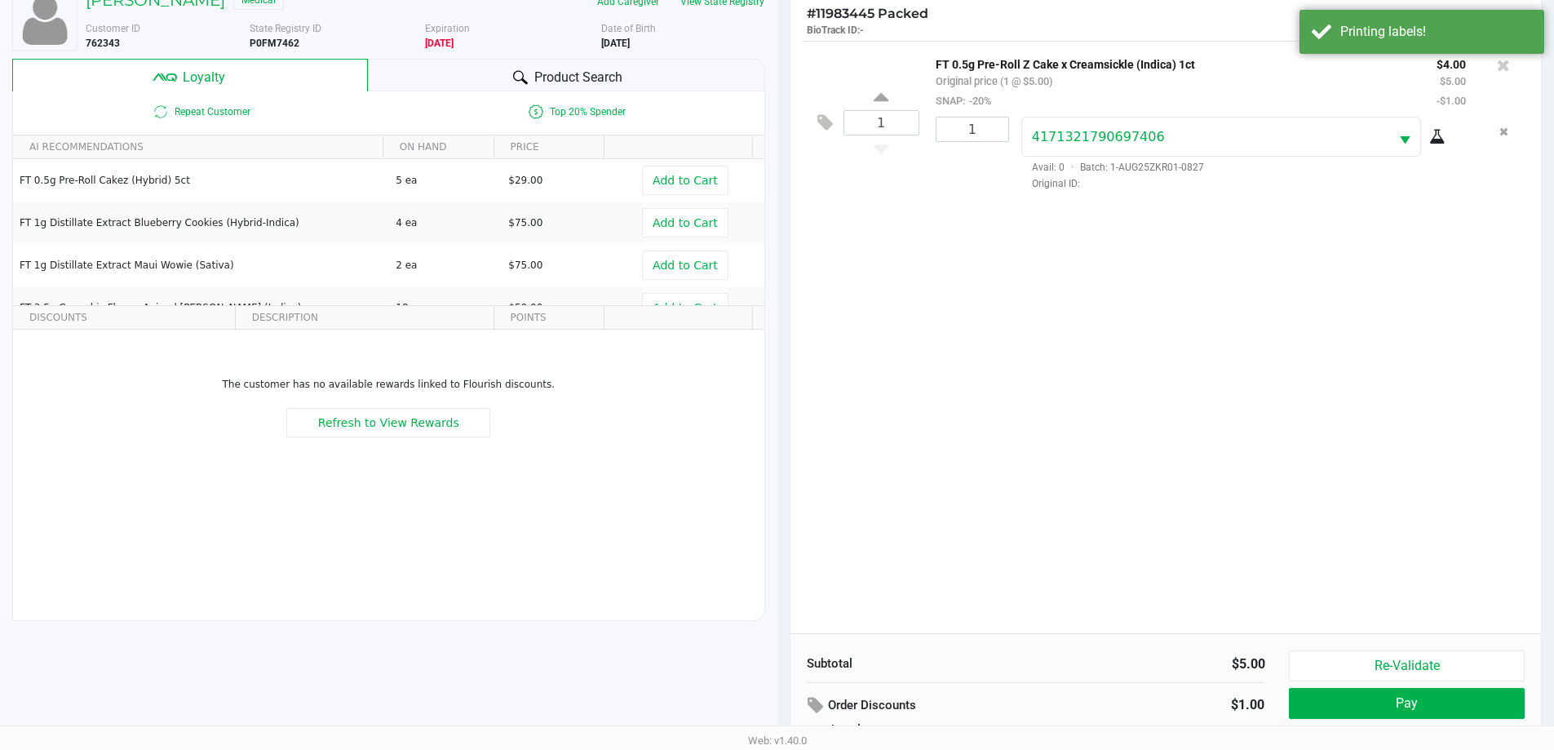
scroll to position [196, 0]
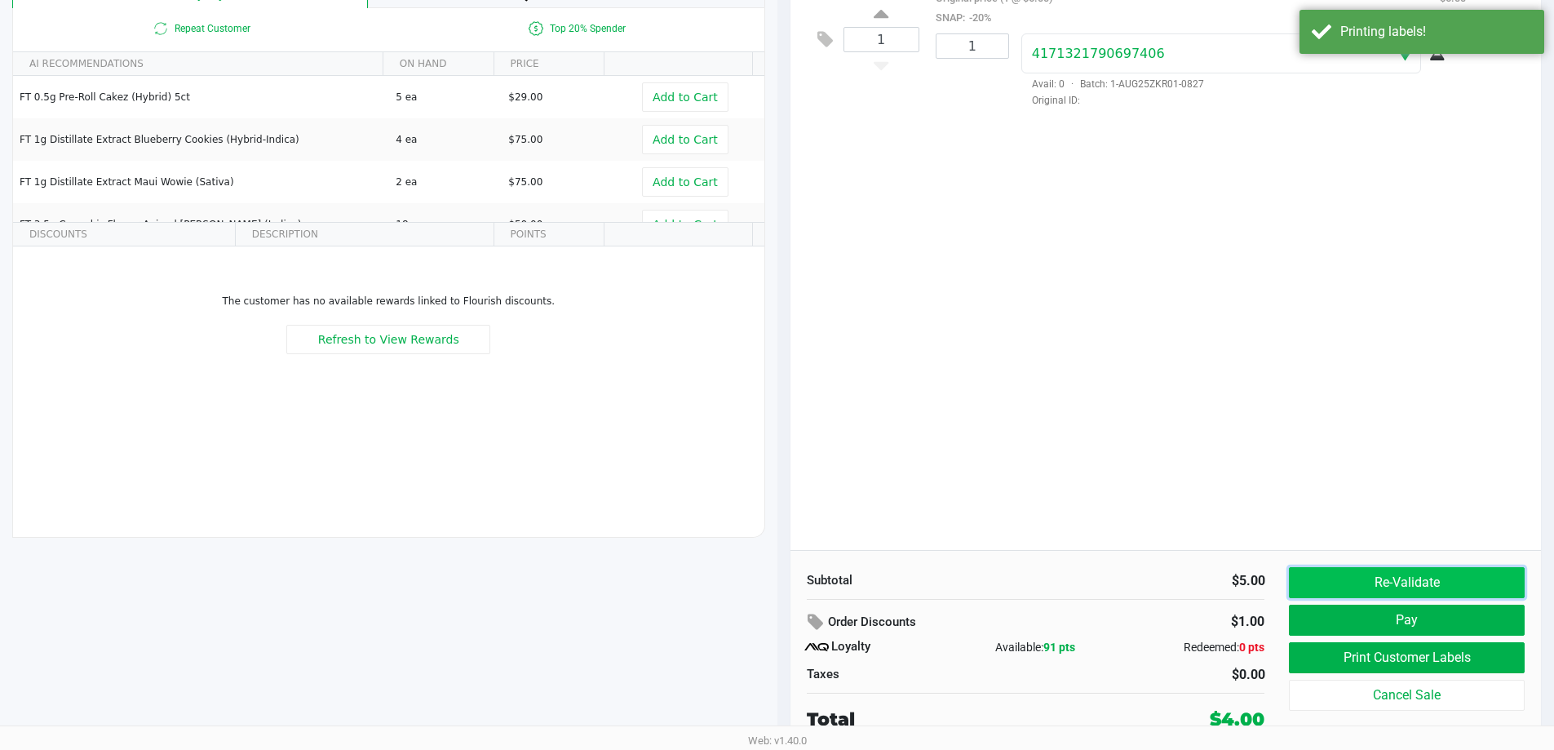
click at [1369, 584] on button "Re-Validate" at bounding box center [1406, 582] width 235 height 31
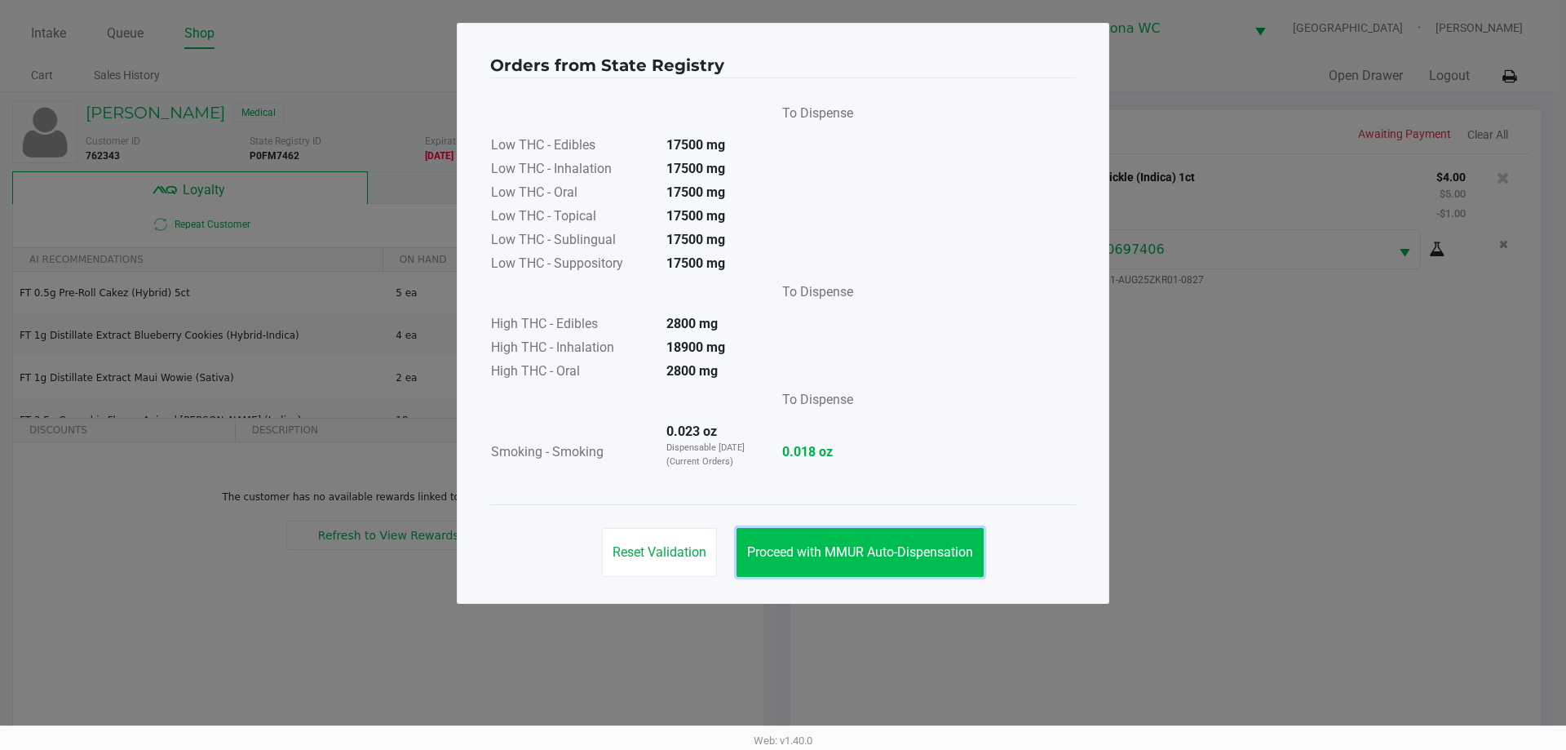
click at [911, 530] on button "Proceed with MMUR Auto-Dispensation" at bounding box center [860, 552] width 247 height 49
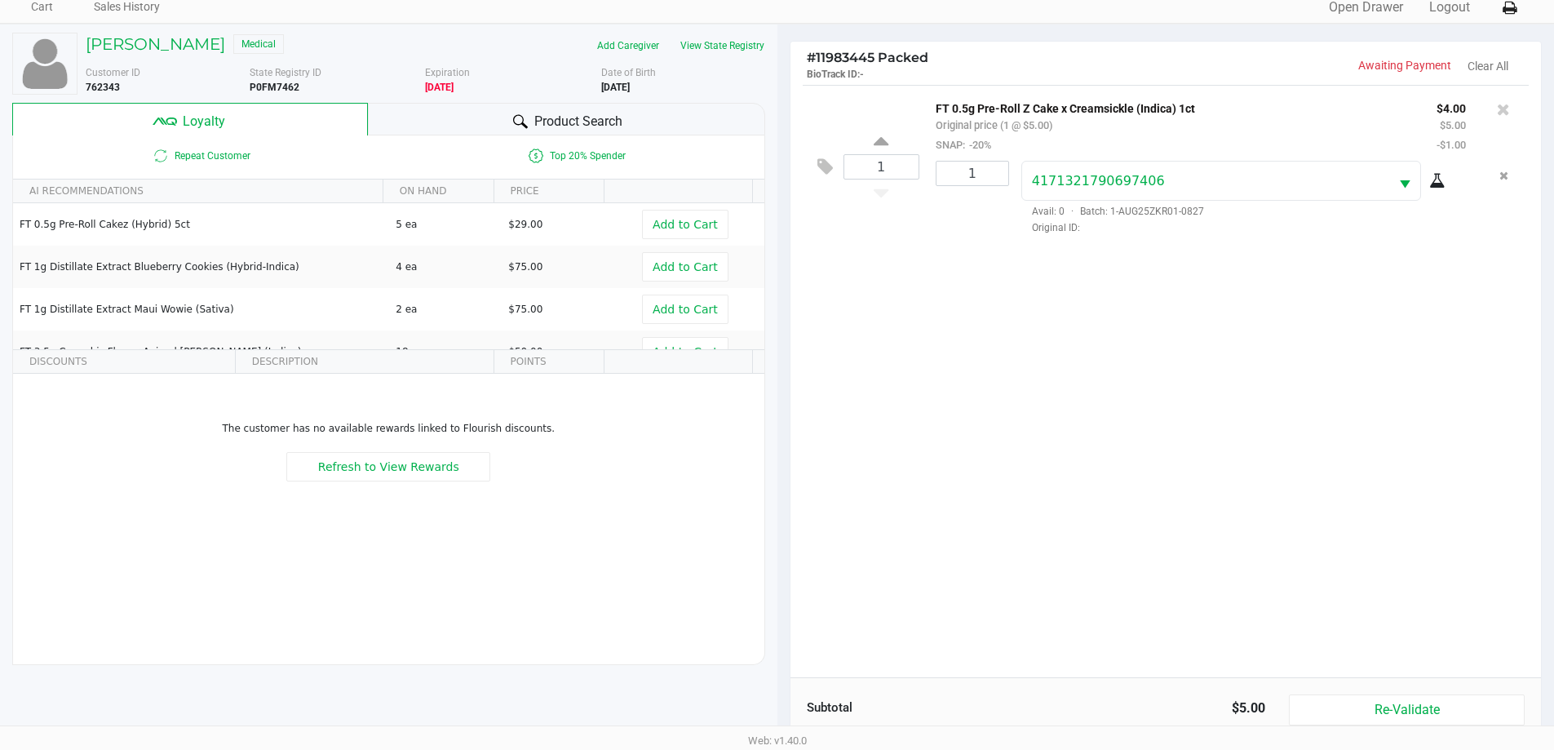
scroll to position [196, 0]
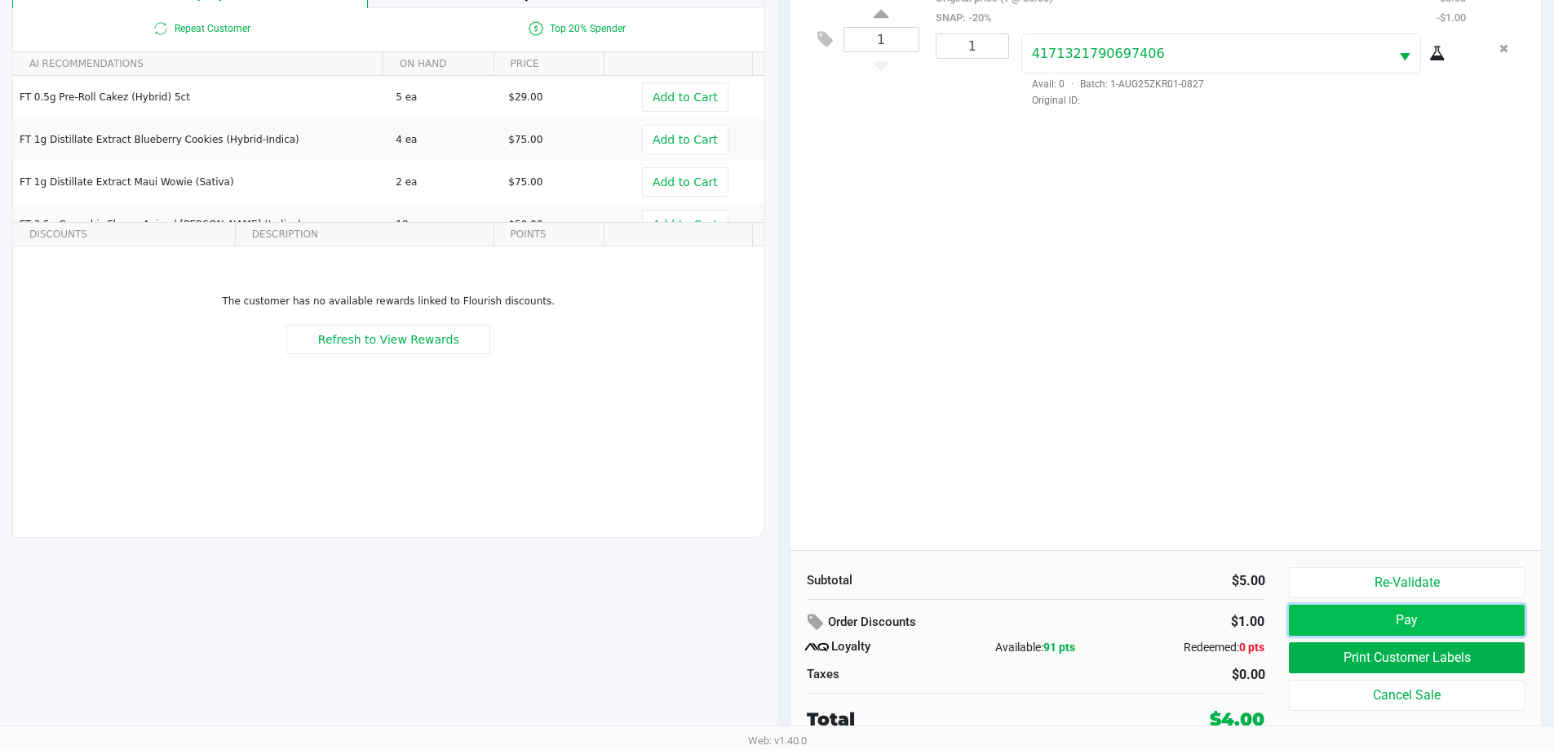
click at [1329, 622] on button "Pay" at bounding box center [1406, 619] width 235 height 31
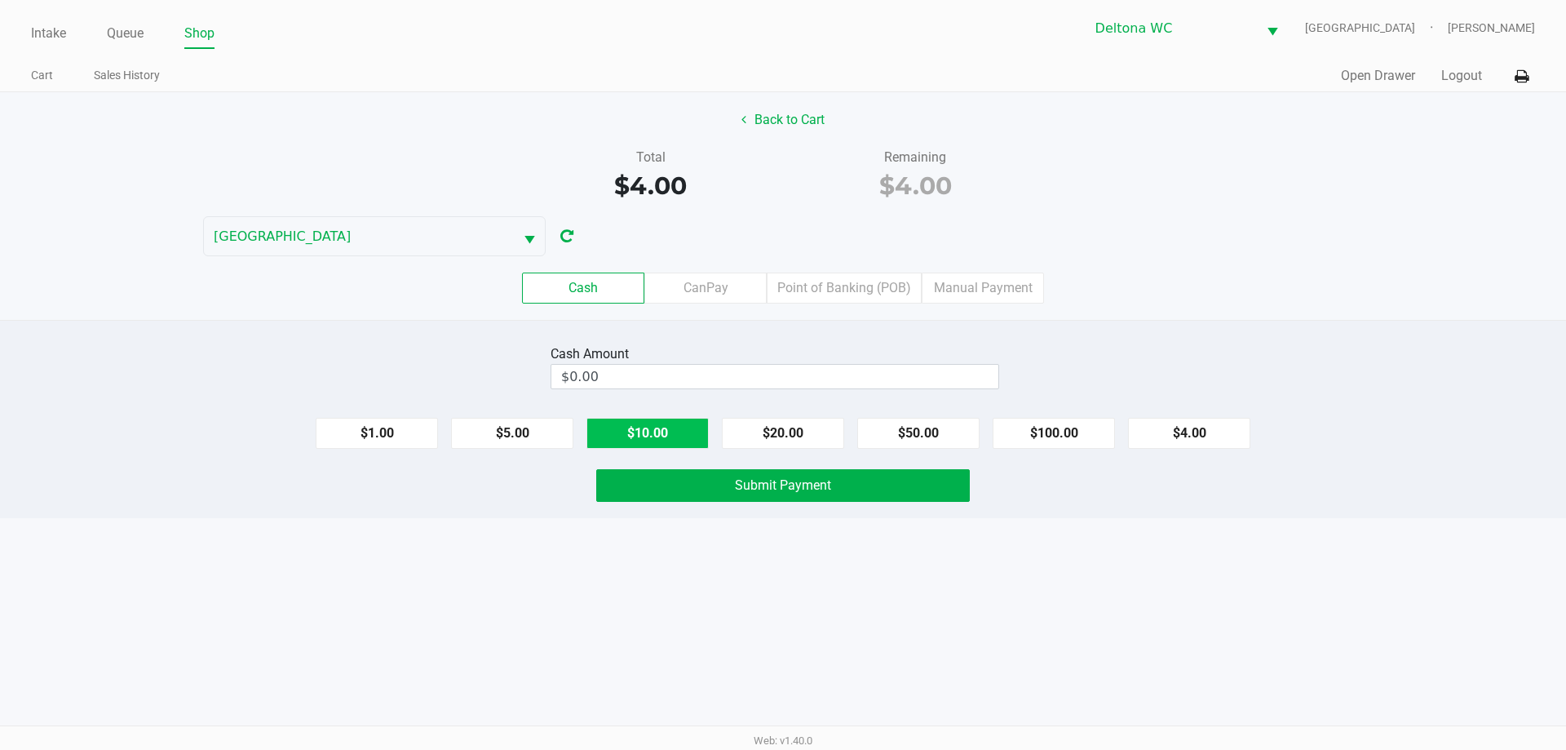
click at [661, 445] on button "$10.00" at bounding box center [647, 433] width 122 height 31
type input "$10.00"
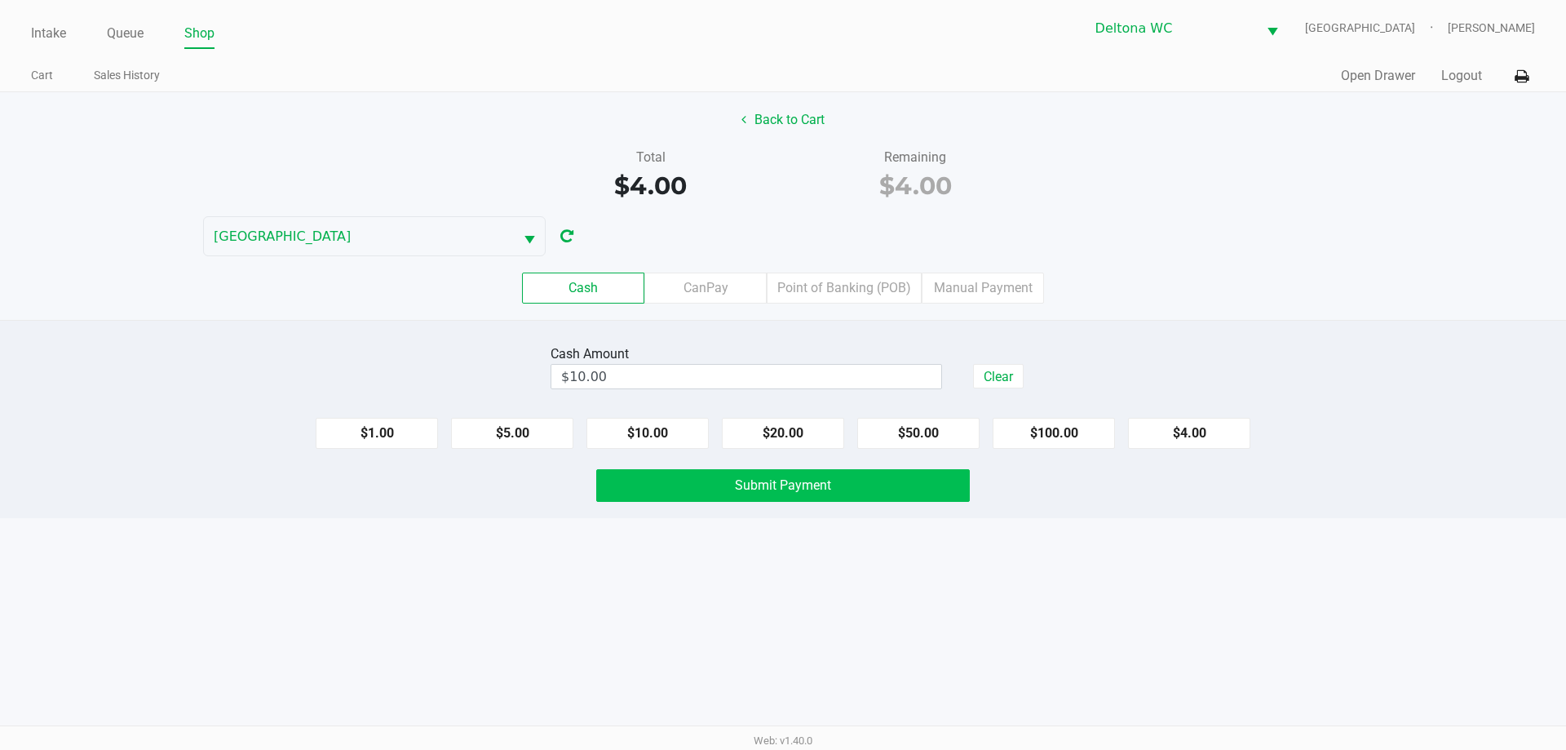
click at [803, 497] on button "Submit Payment" at bounding box center [783, 485] width 374 height 33
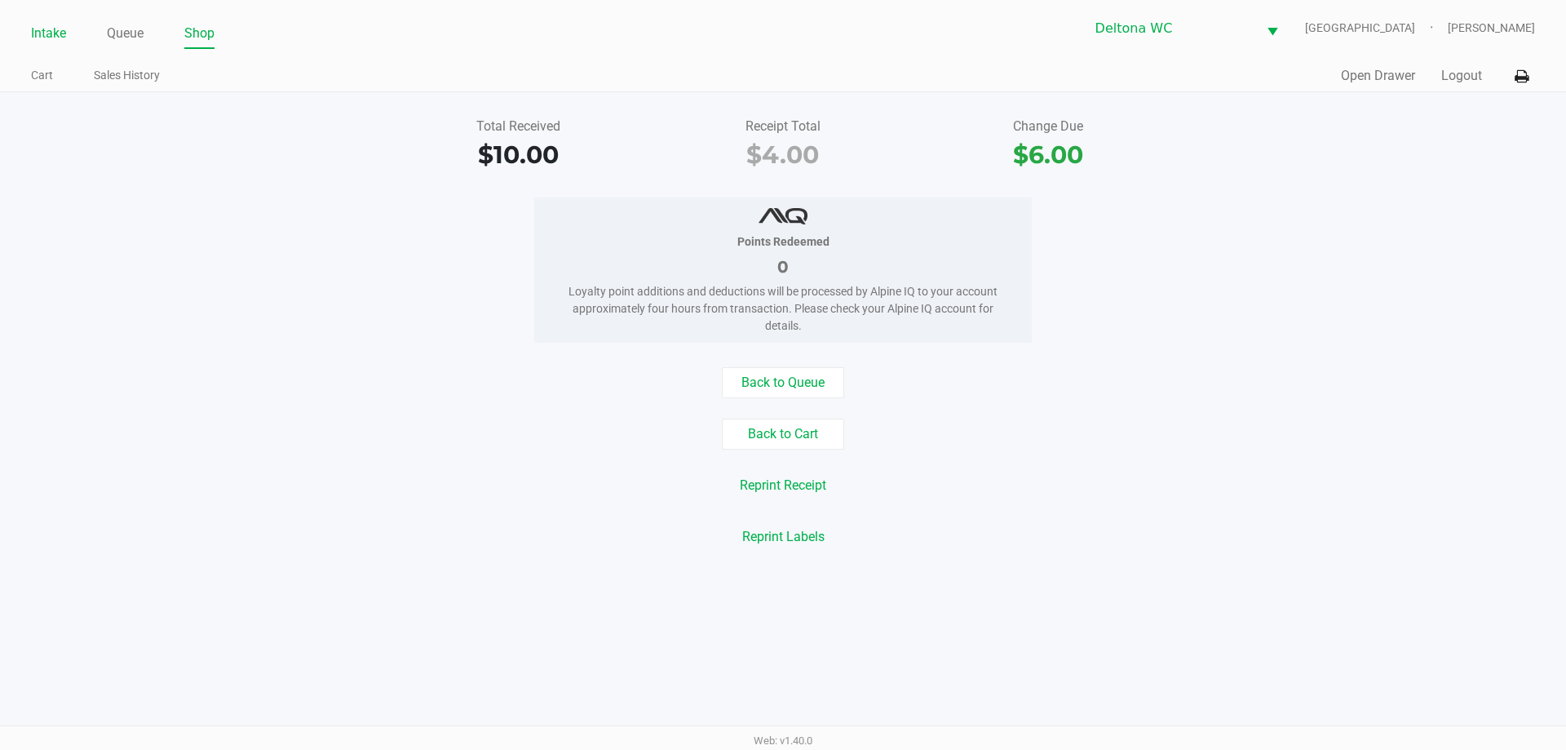
click at [55, 22] on link "Intake" at bounding box center [48, 33] width 35 height 23
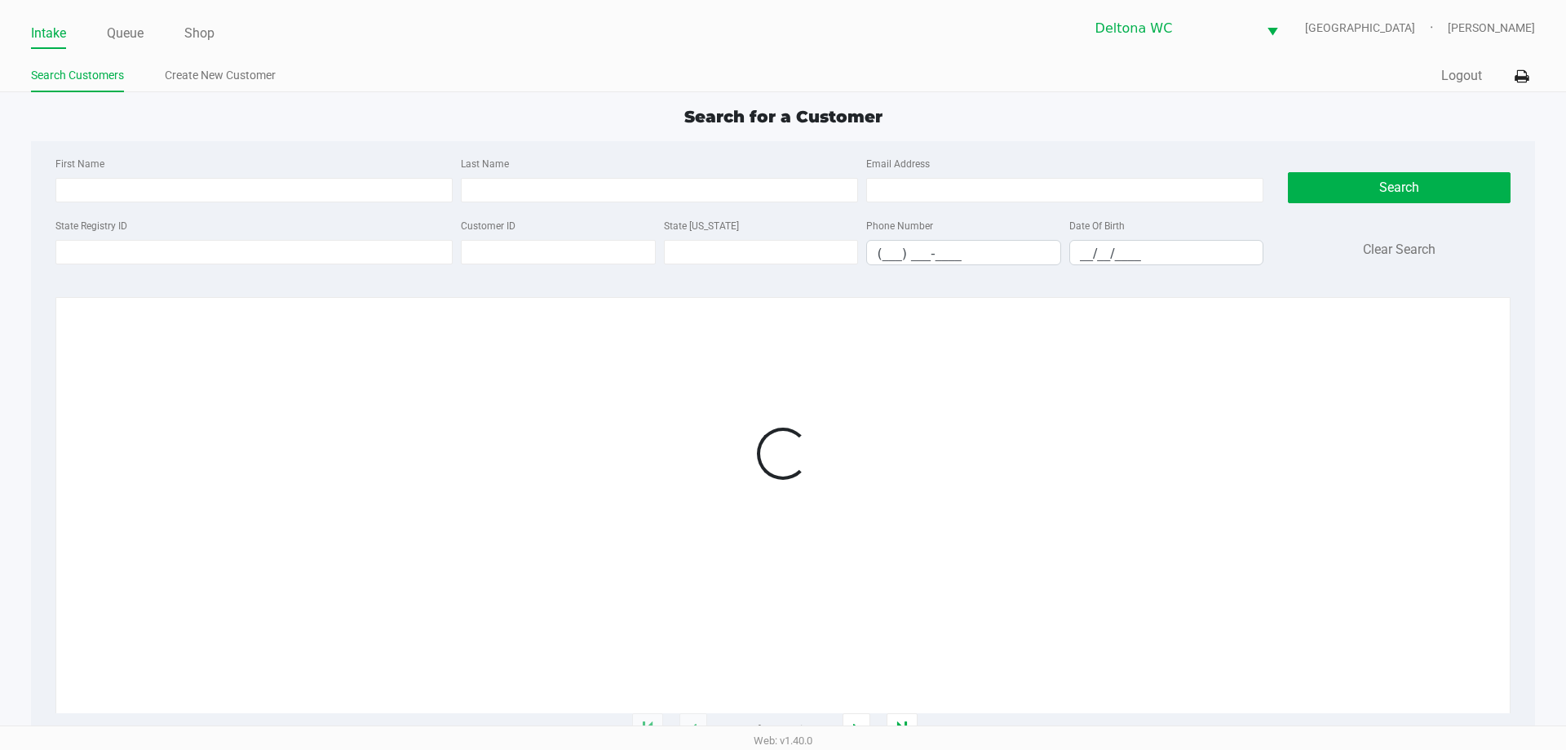
click at [438, 46] on ul "Intake Queue Shop" at bounding box center [407, 34] width 752 height 28
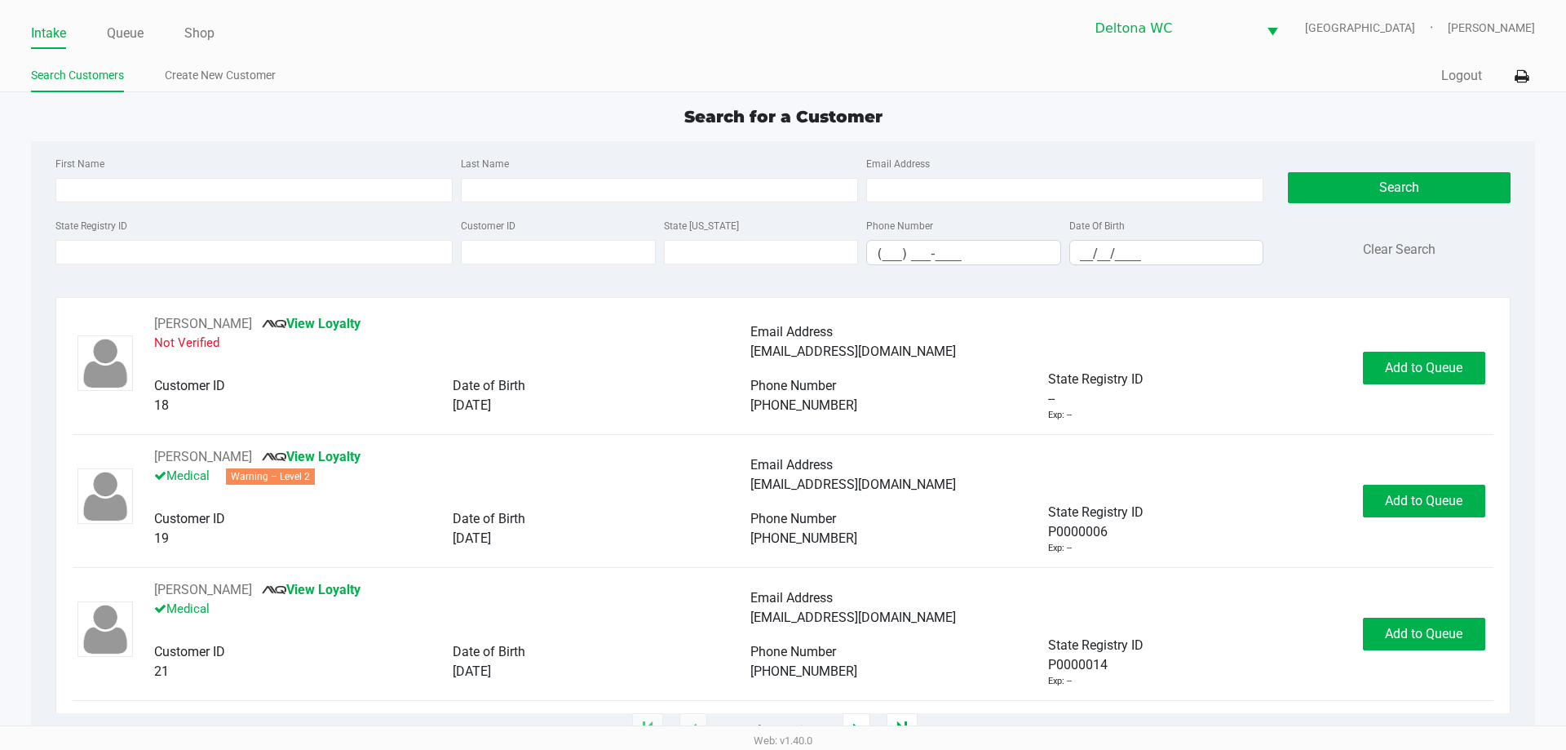
click at [383, 61] on div "Search Customers Create New Customer" at bounding box center [407, 76] width 752 height 30
click at [374, 86] on ul "Search Customers Create New Customer" at bounding box center [407, 78] width 752 height 28
click at [374, 87] on ul "Search Customers Create New Customer" at bounding box center [407, 78] width 752 height 28
click at [120, 29] on link "Queue" at bounding box center [125, 33] width 37 height 23
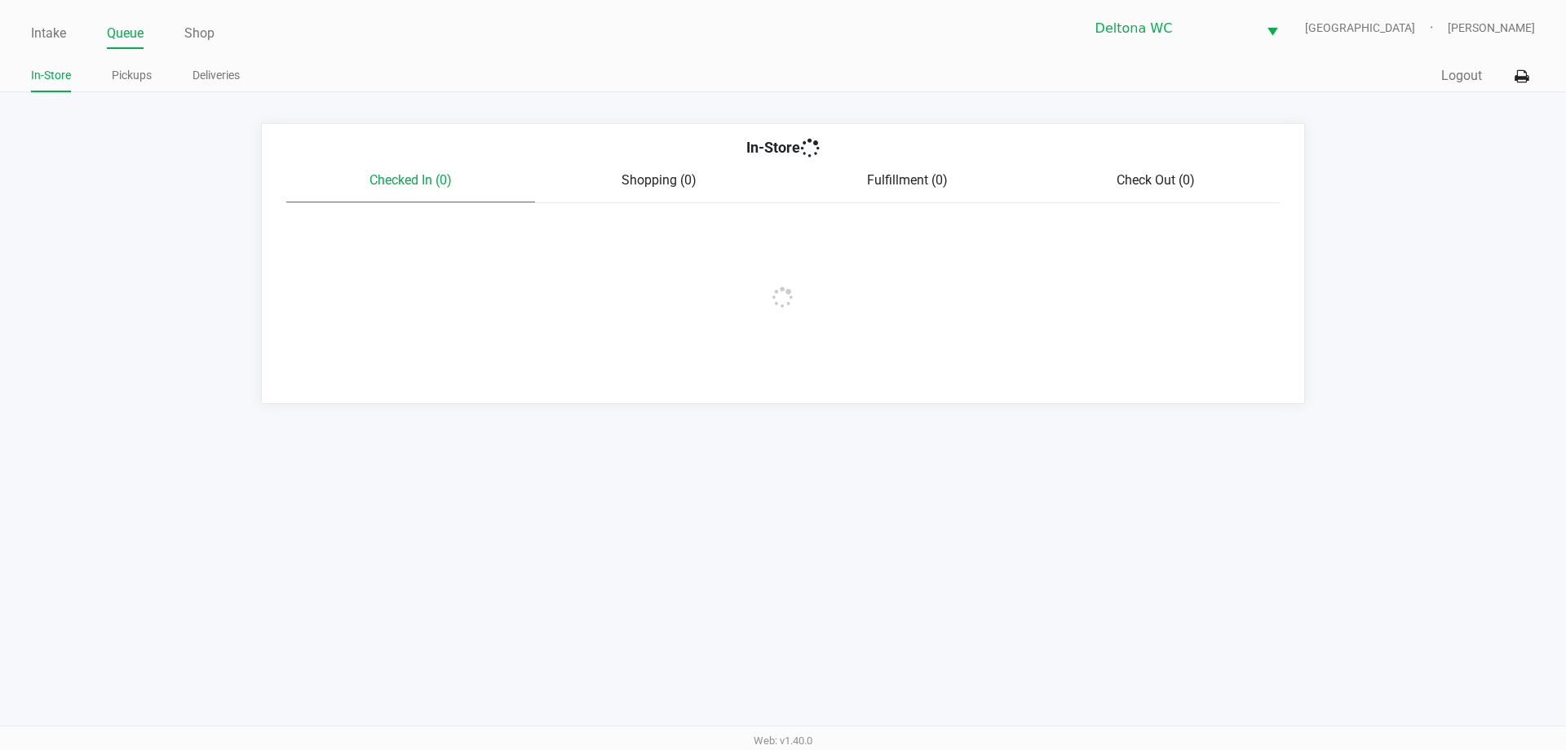
click at [121, 82] on link "Pickups" at bounding box center [132, 75] width 40 height 20
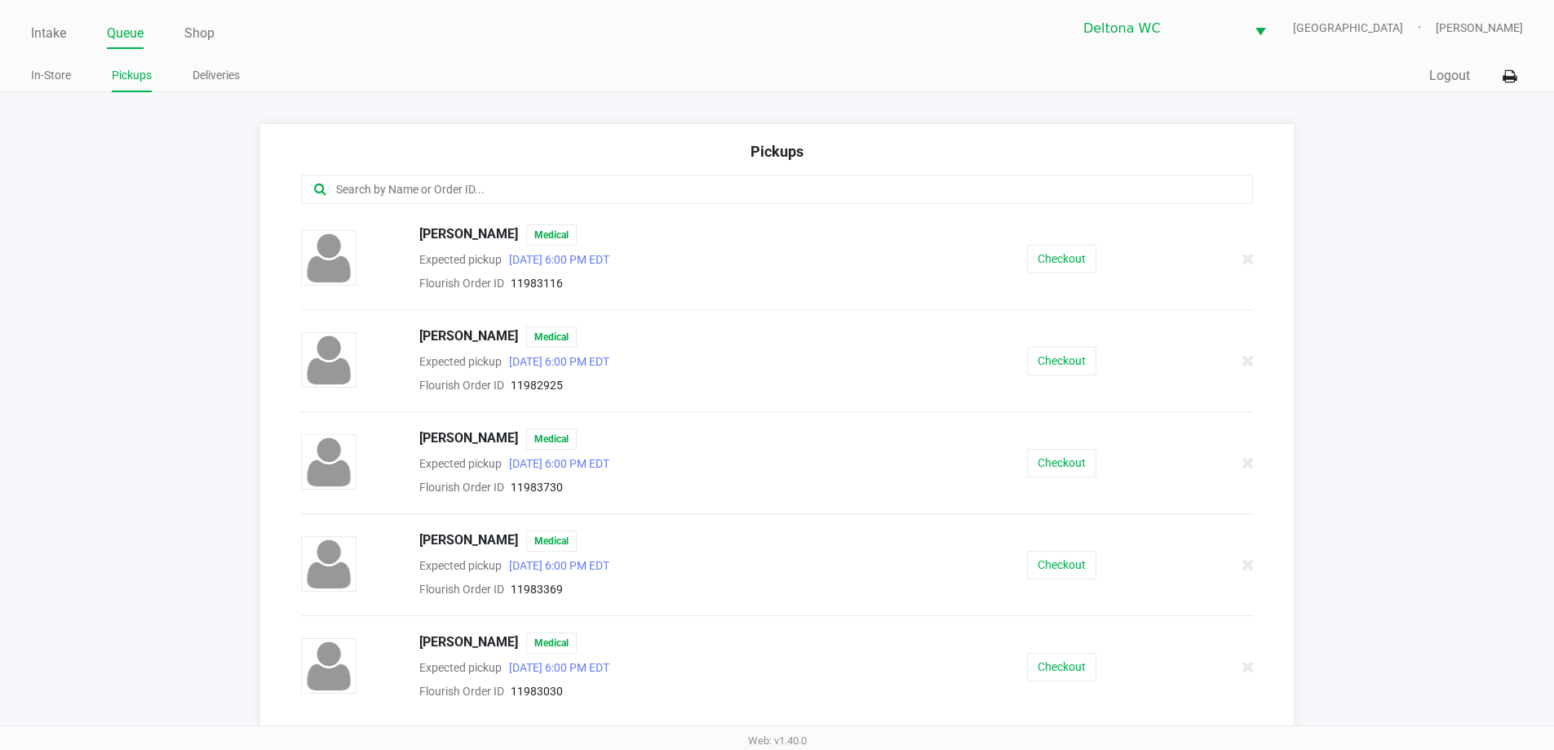
click at [422, 200] on div at bounding box center [777, 189] width 953 height 29
click at [442, 182] on input "text" at bounding box center [751, 189] width 834 height 19
click at [441, 189] on input "text" at bounding box center [751, 189] width 834 height 19
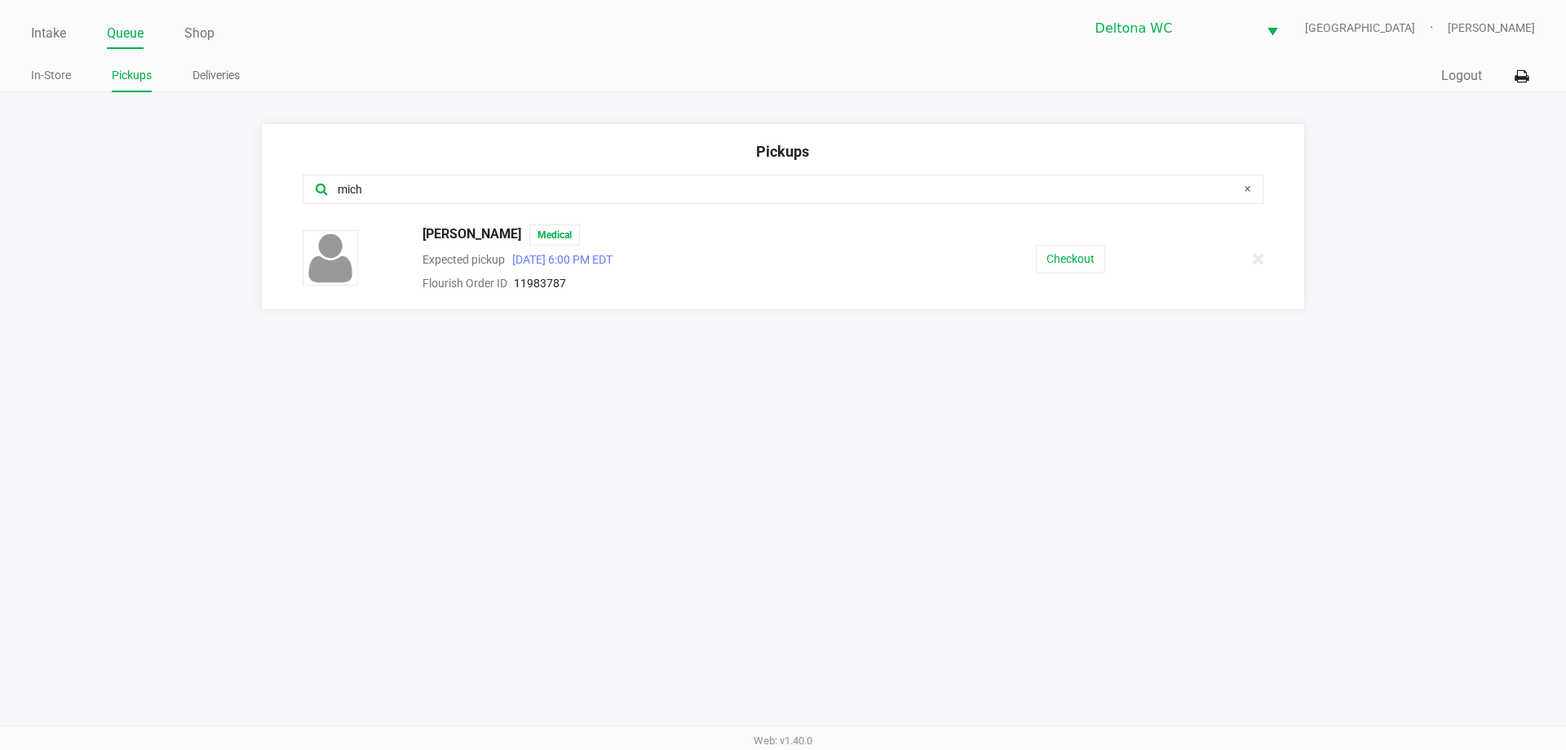
type input "mich"
click at [33, 29] on link "Intake" at bounding box center [48, 33] width 35 height 23
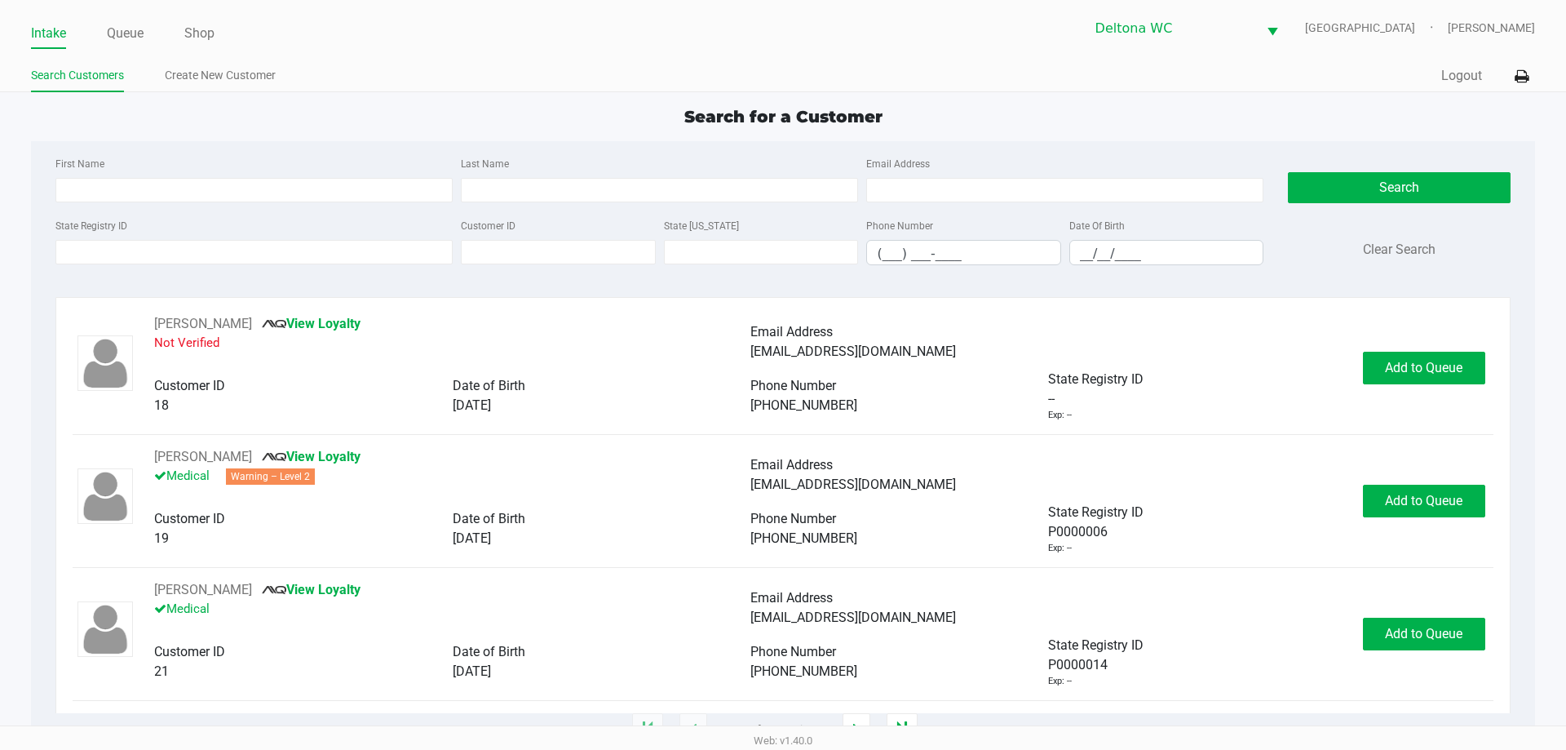
click at [97, 274] on div "State Registry ID Customer ID State ID Phone Number (___) ___-____ Date Of Birt…" at bounding box center [659, 246] width 1216 height 63
click at [97, 254] on input "State Registry ID" at bounding box center [253, 252] width 397 height 24
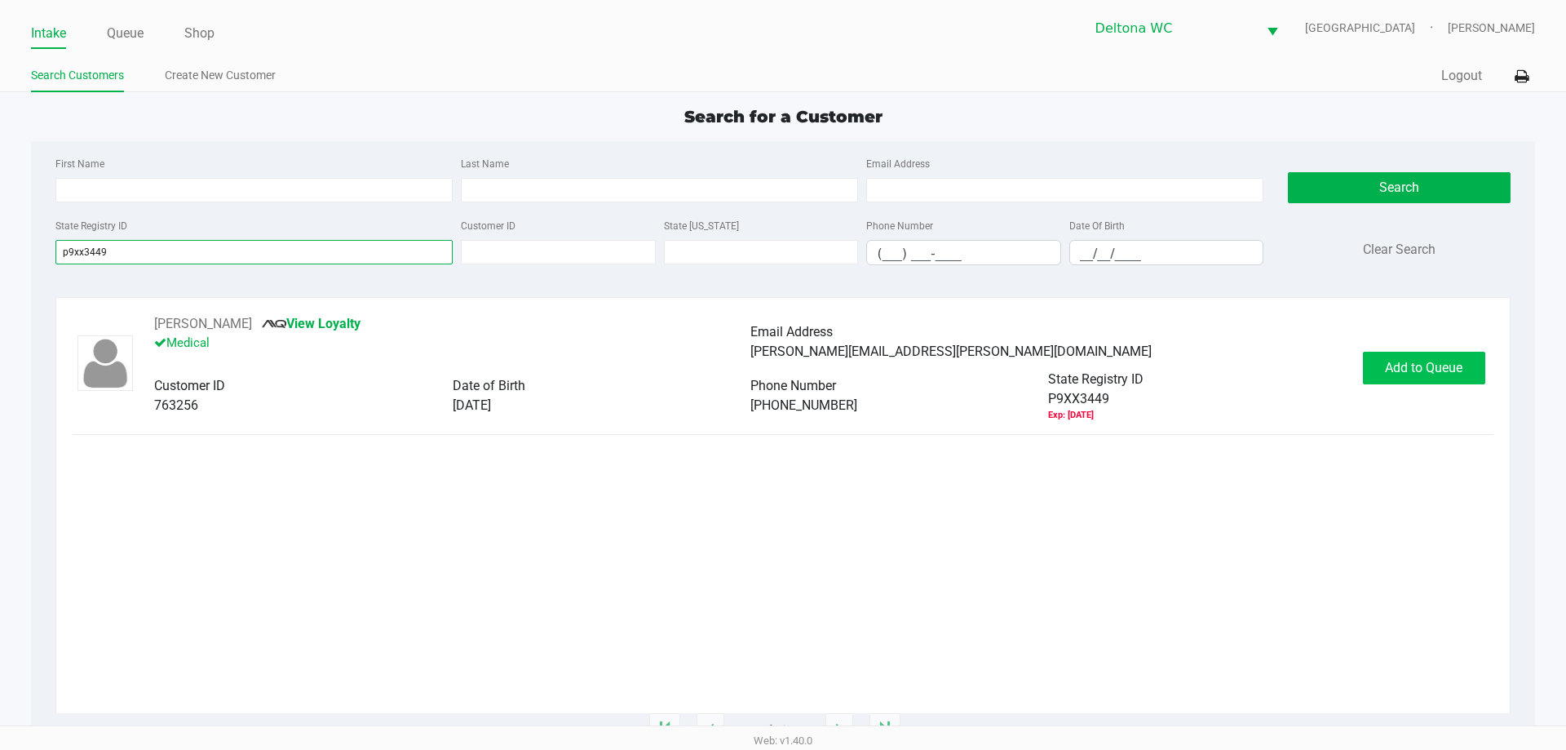
type input "p9xx3449"
click at [1441, 375] on button "Add to Queue" at bounding box center [1424, 368] width 122 height 33
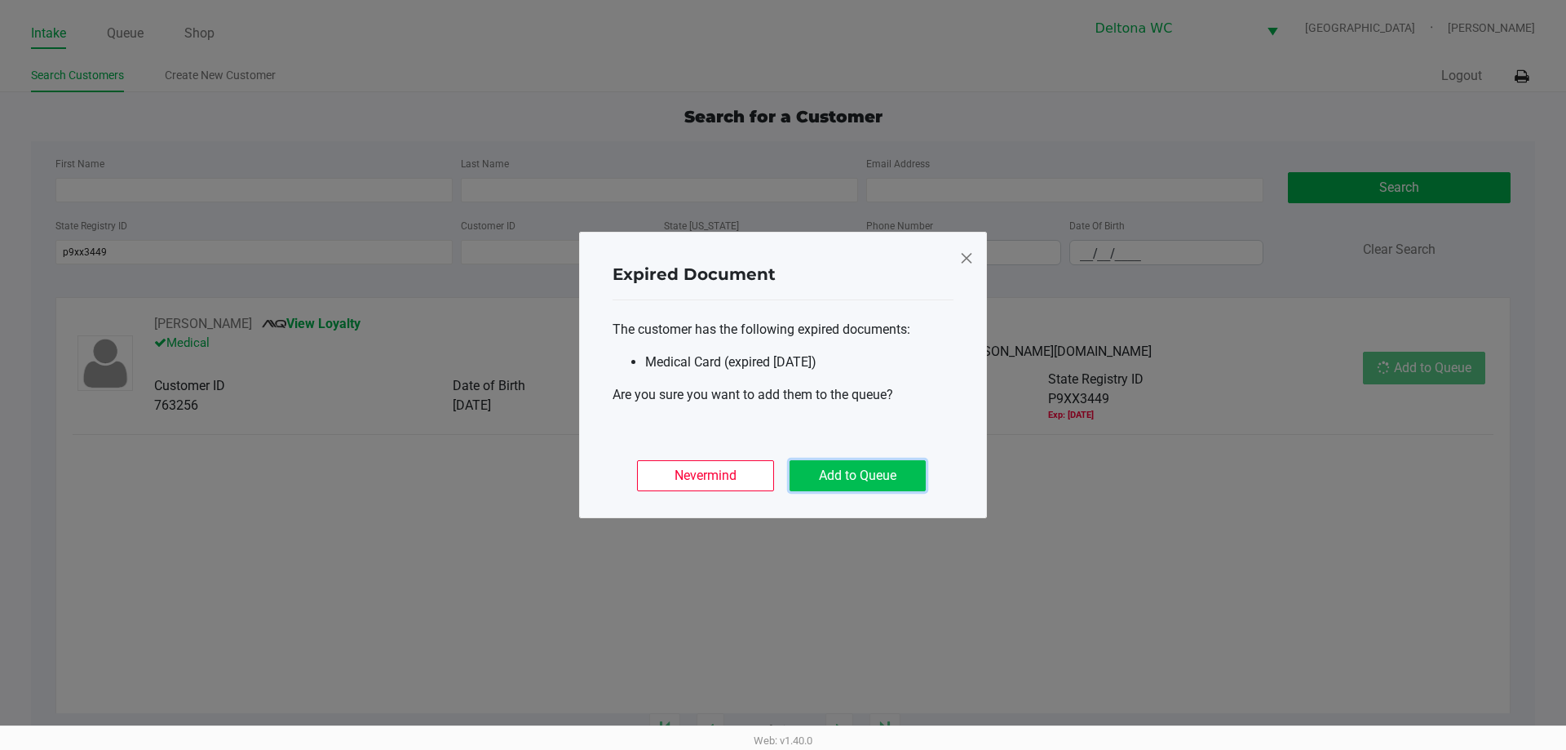
click at [886, 468] on button "Add to Queue" at bounding box center [858, 475] width 136 height 31
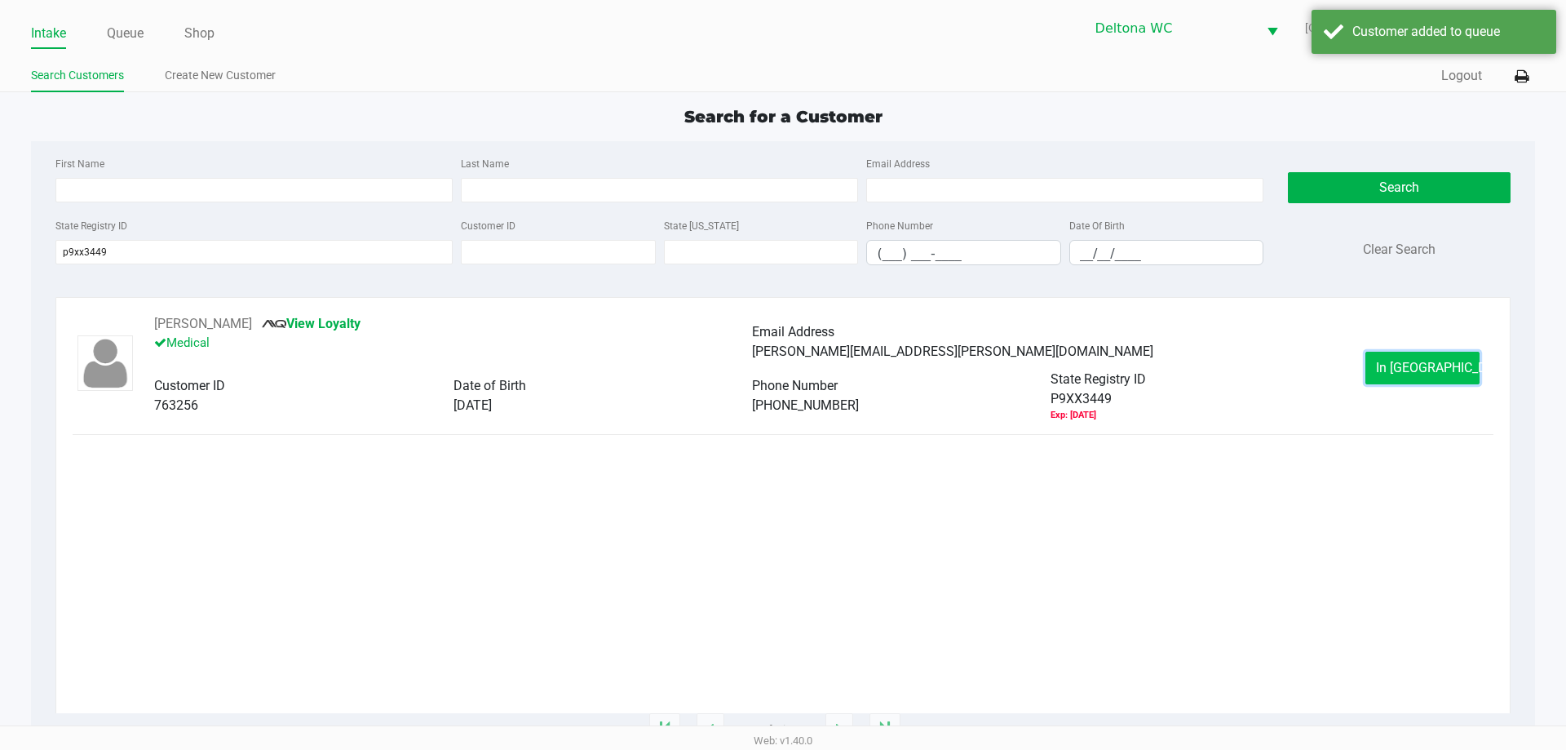
click at [1406, 368] on span "In Queue" at bounding box center [1444, 367] width 137 height 15
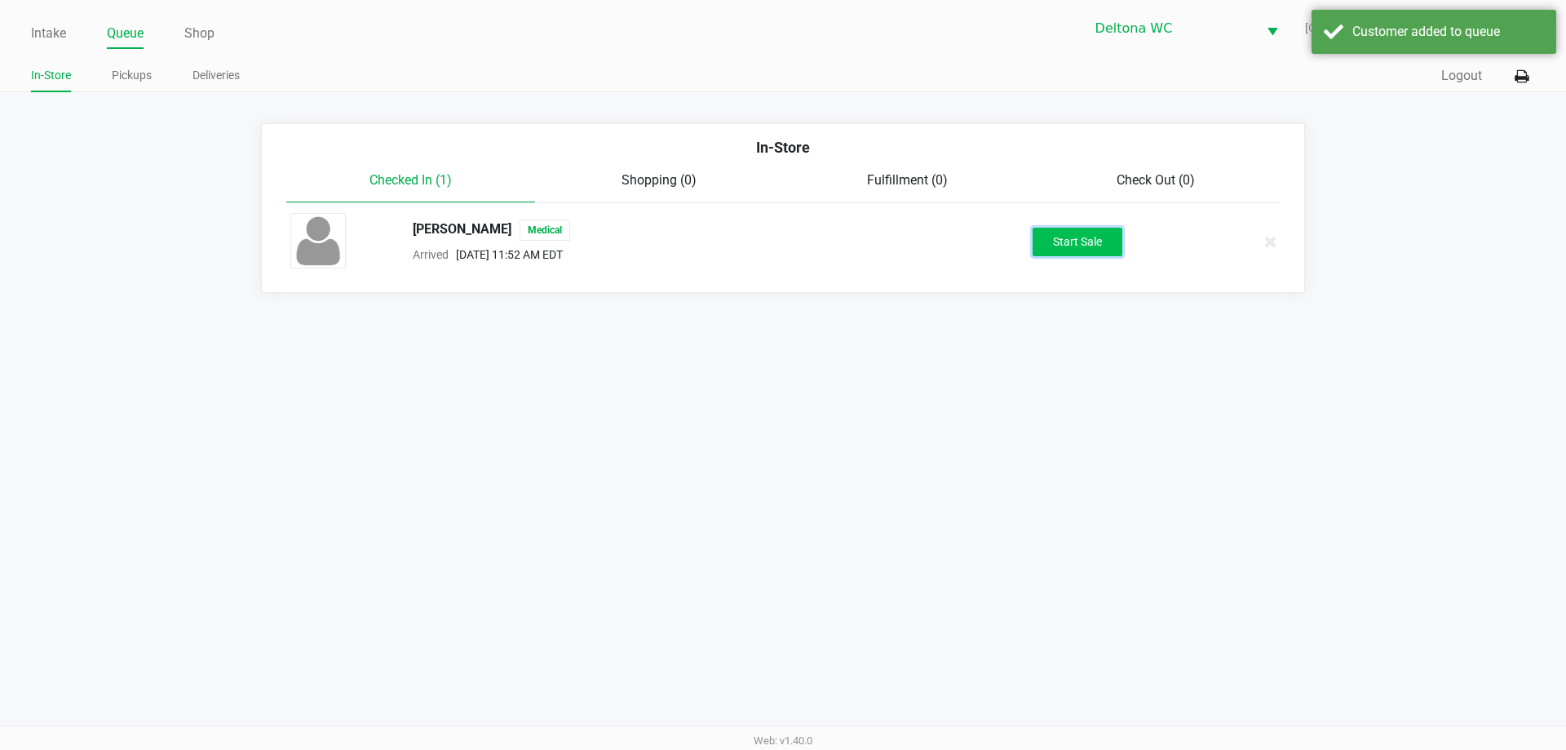
click at [1084, 237] on button "Start Sale" at bounding box center [1078, 242] width 90 height 29
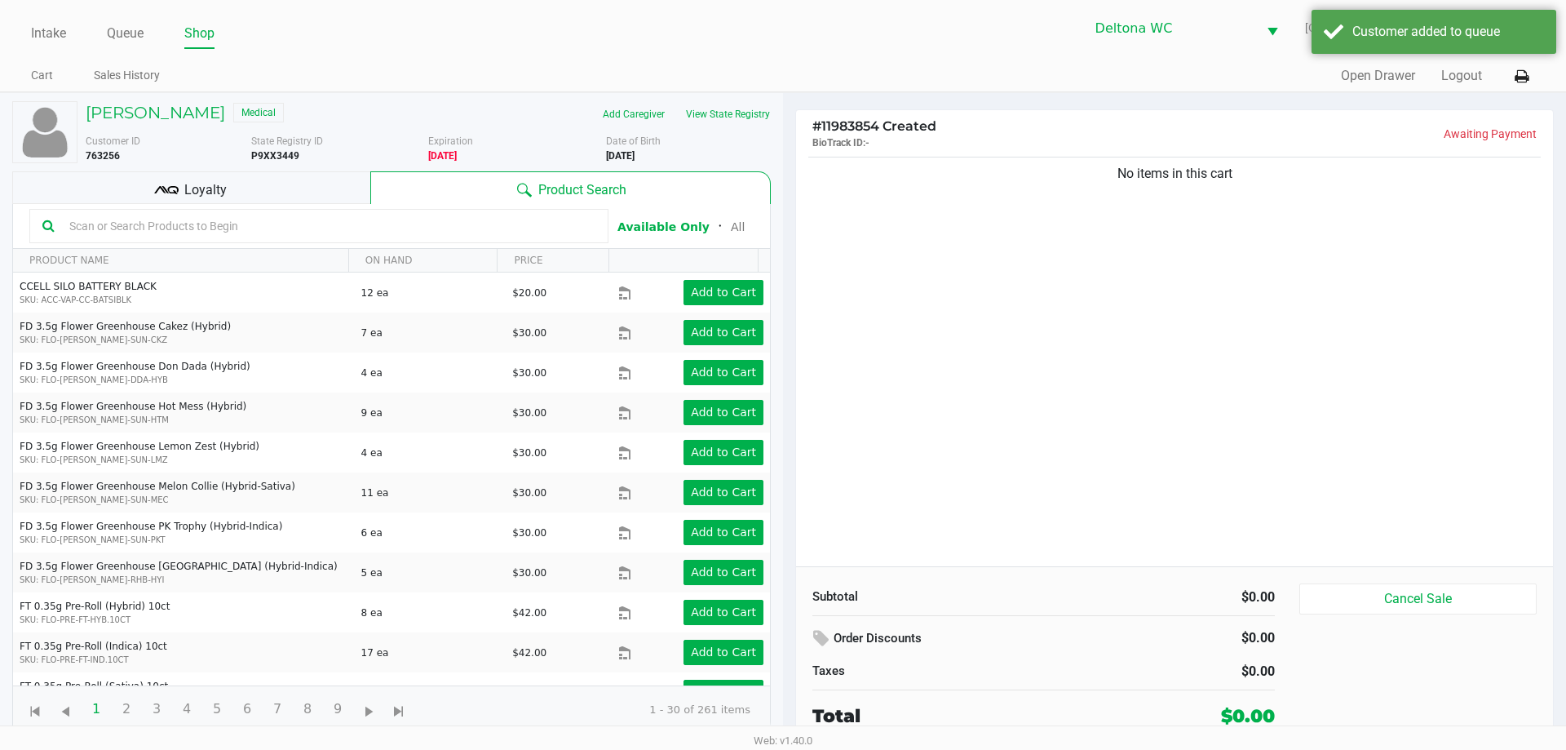
click at [1189, 347] on div "No items in this cart" at bounding box center [1174, 359] width 757 height 413
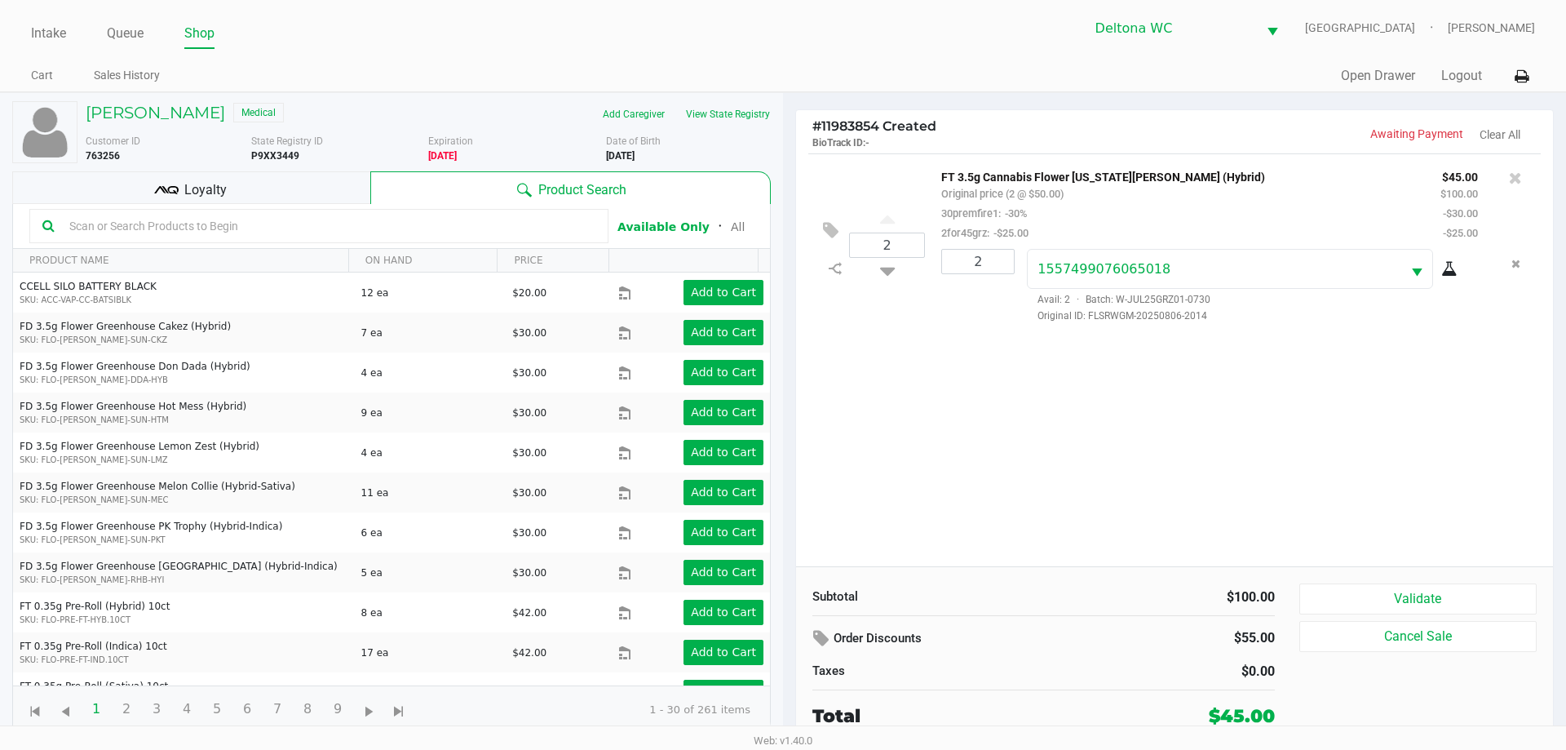
click at [214, 178] on div "Loyalty" at bounding box center [191, 187] width 358 height 33
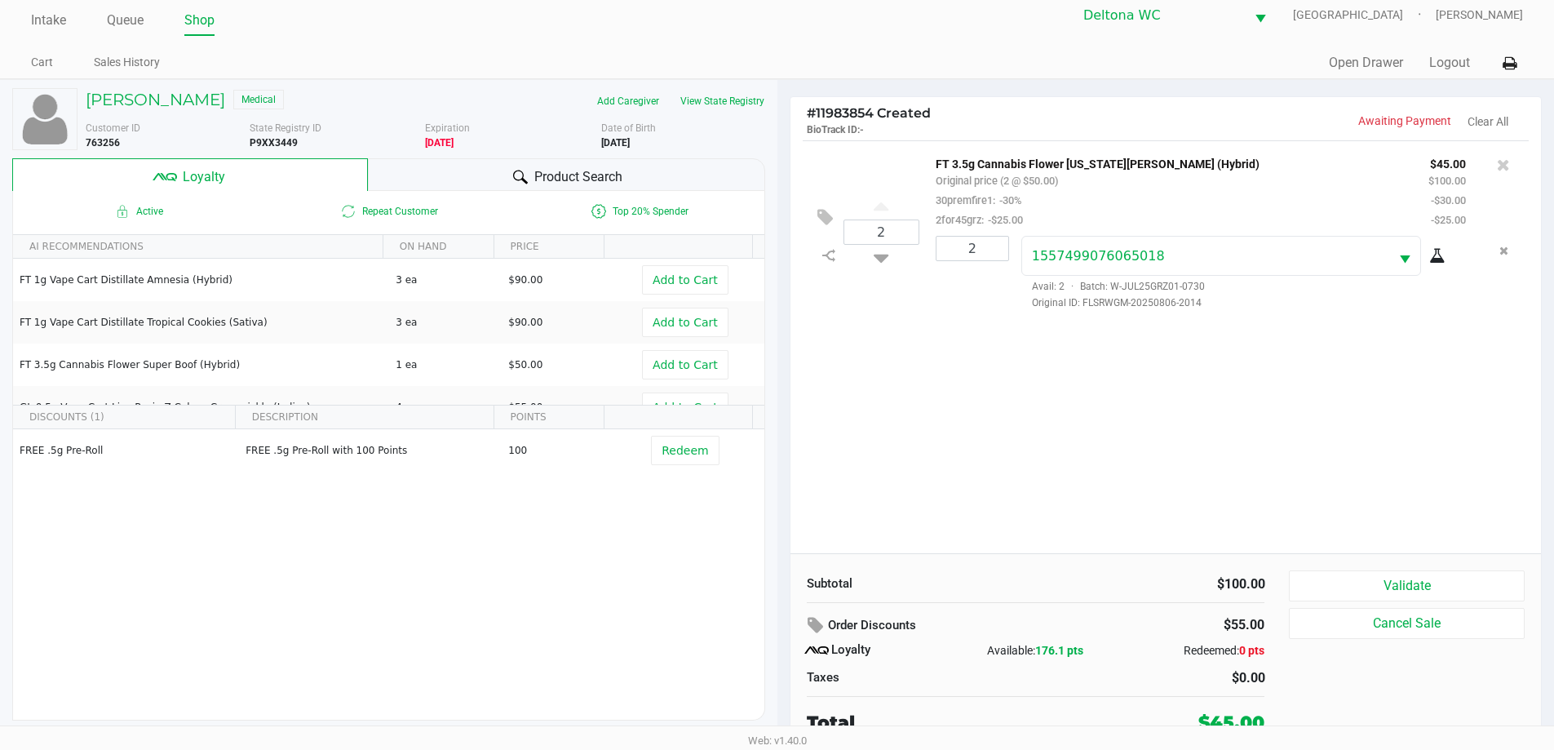
scroll to position [16, 0]
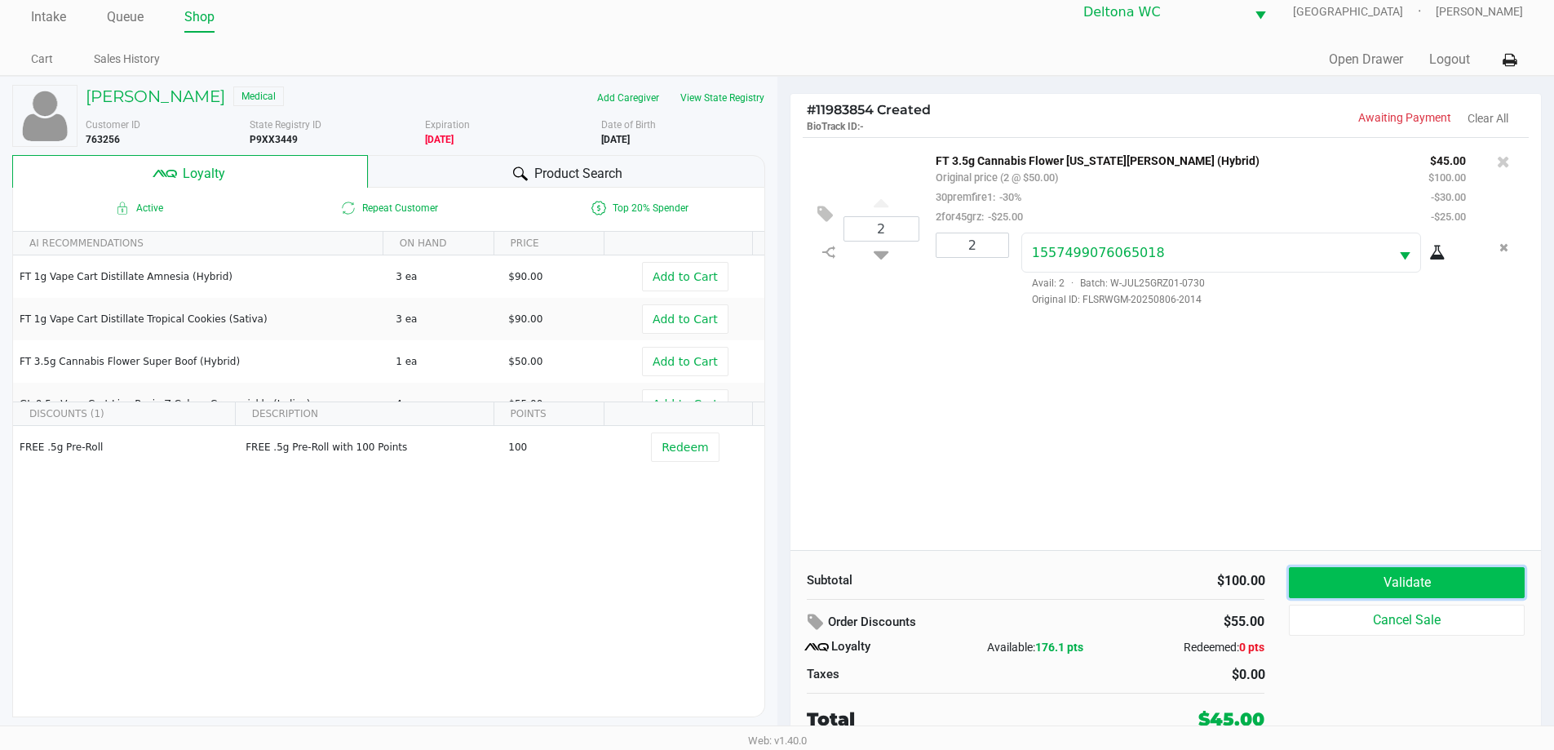
click at [1440, 586] on button "Validate" at bounding box center [1406, 582] width 235 height 31
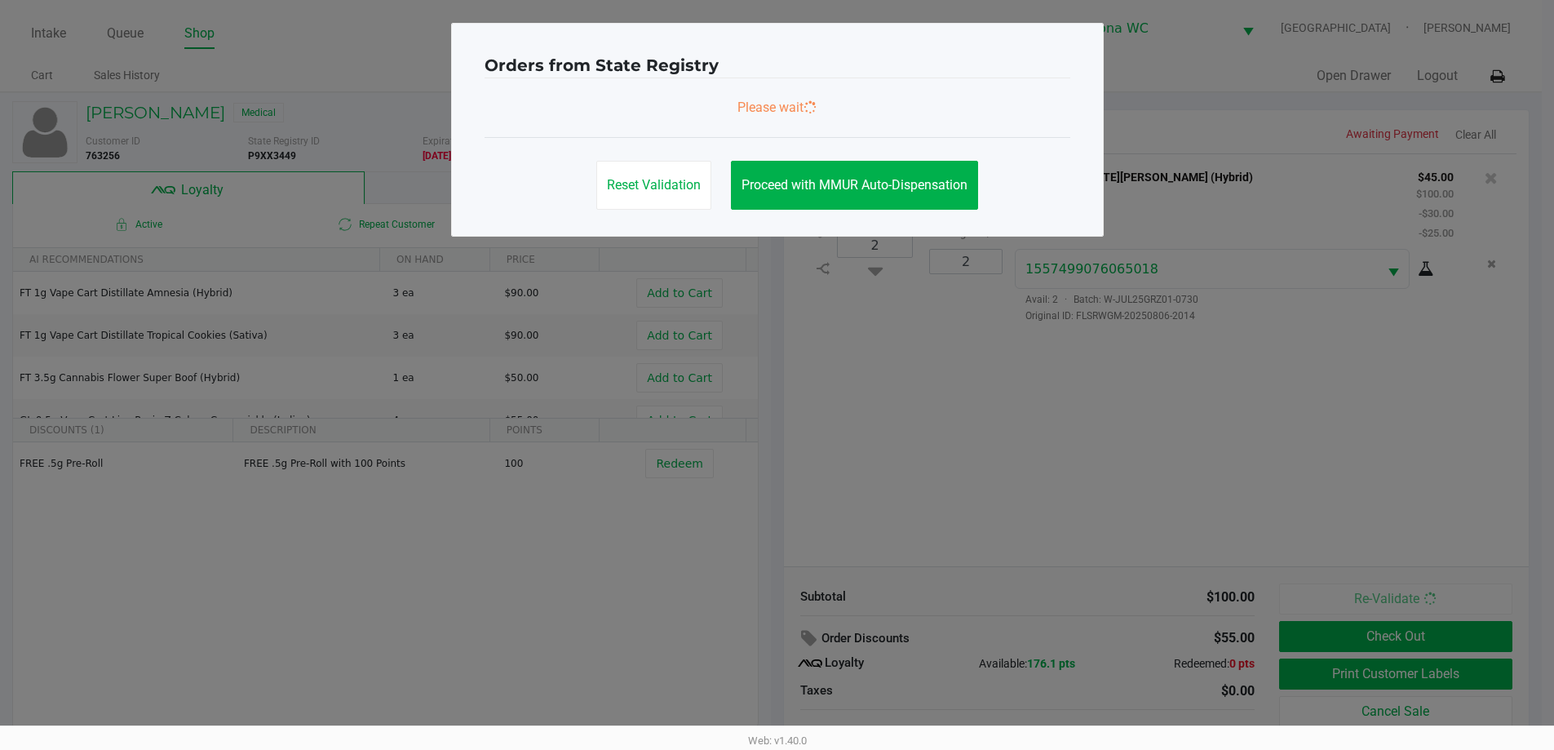
scroll to position [0, 0]
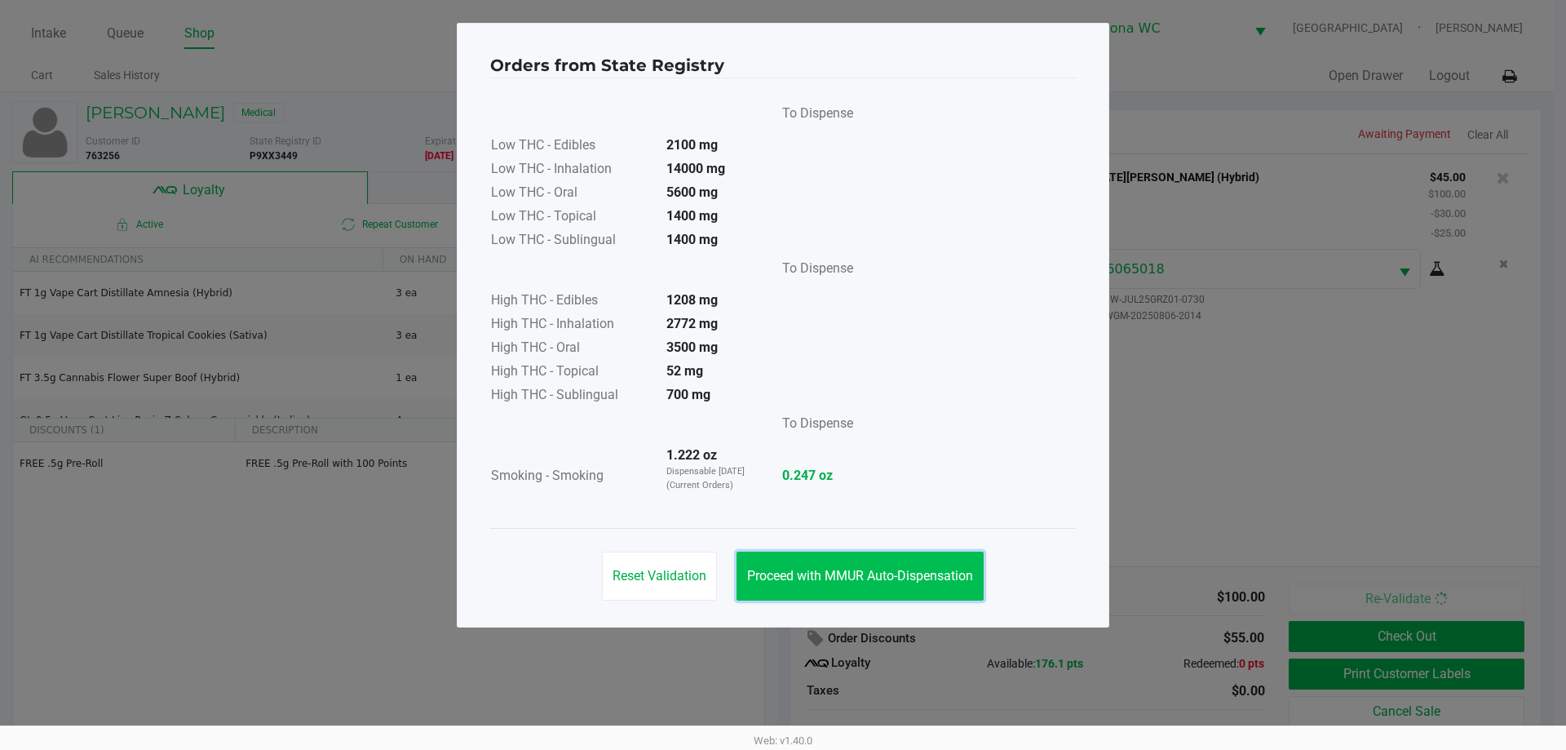
click at [891, 568] on span "Proceed with MMUR Auto-Dispensation" at bounding box center [860, 575] width 226 height 15
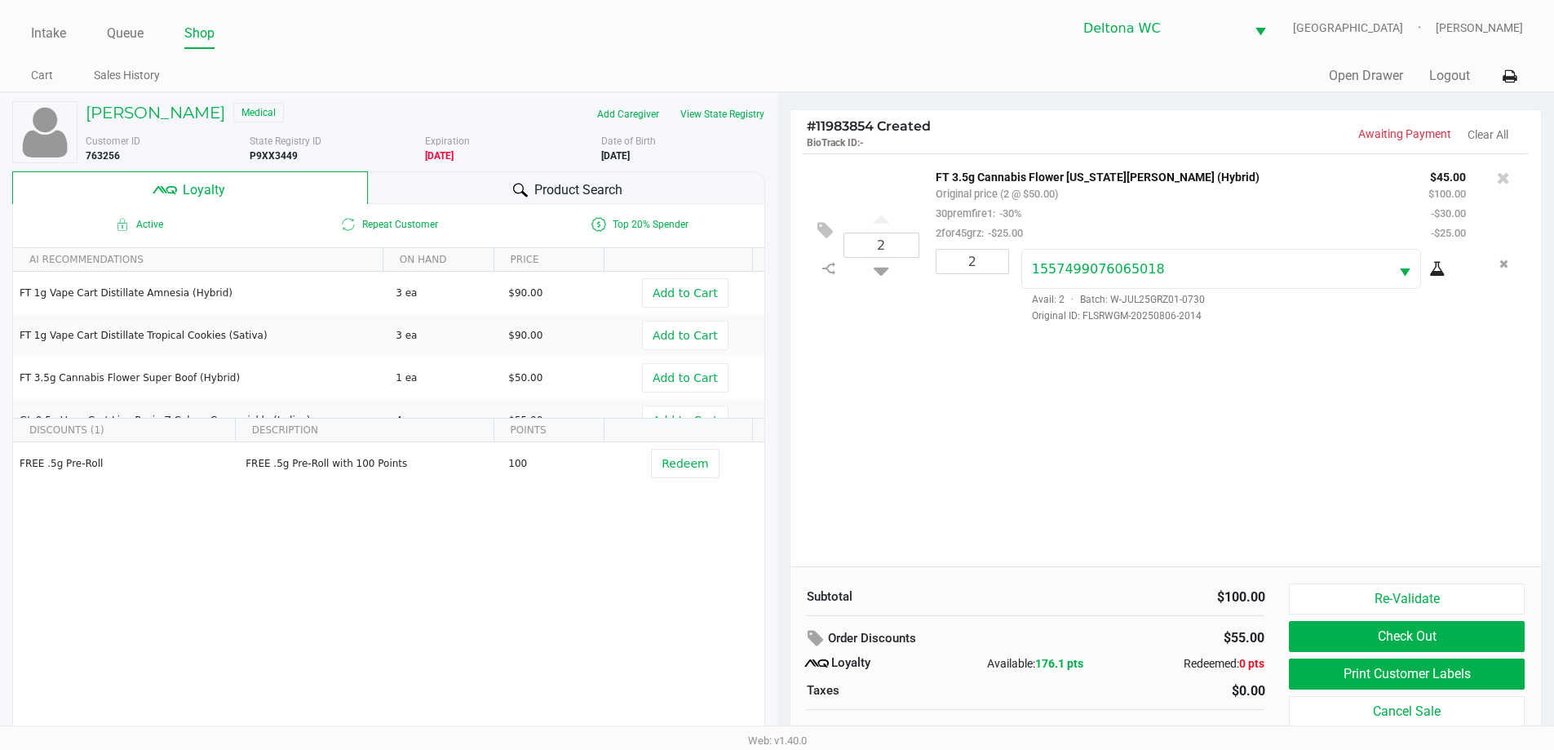
click at [1335, 657] on div "Re-Validate Check Out Print Customer Labels Cancel Sale" at bounding box center [1412, 666] width 247 height 166
click at [1321, 657] on div "Re-Validate Check Out Print Customer Labels Cancel Sale" at bounding box center [1412, 666] width 247 height 166
click at [1335, 680] on button "Print Customer Labels" at bounding box center [1406, 673] width 235 height 31
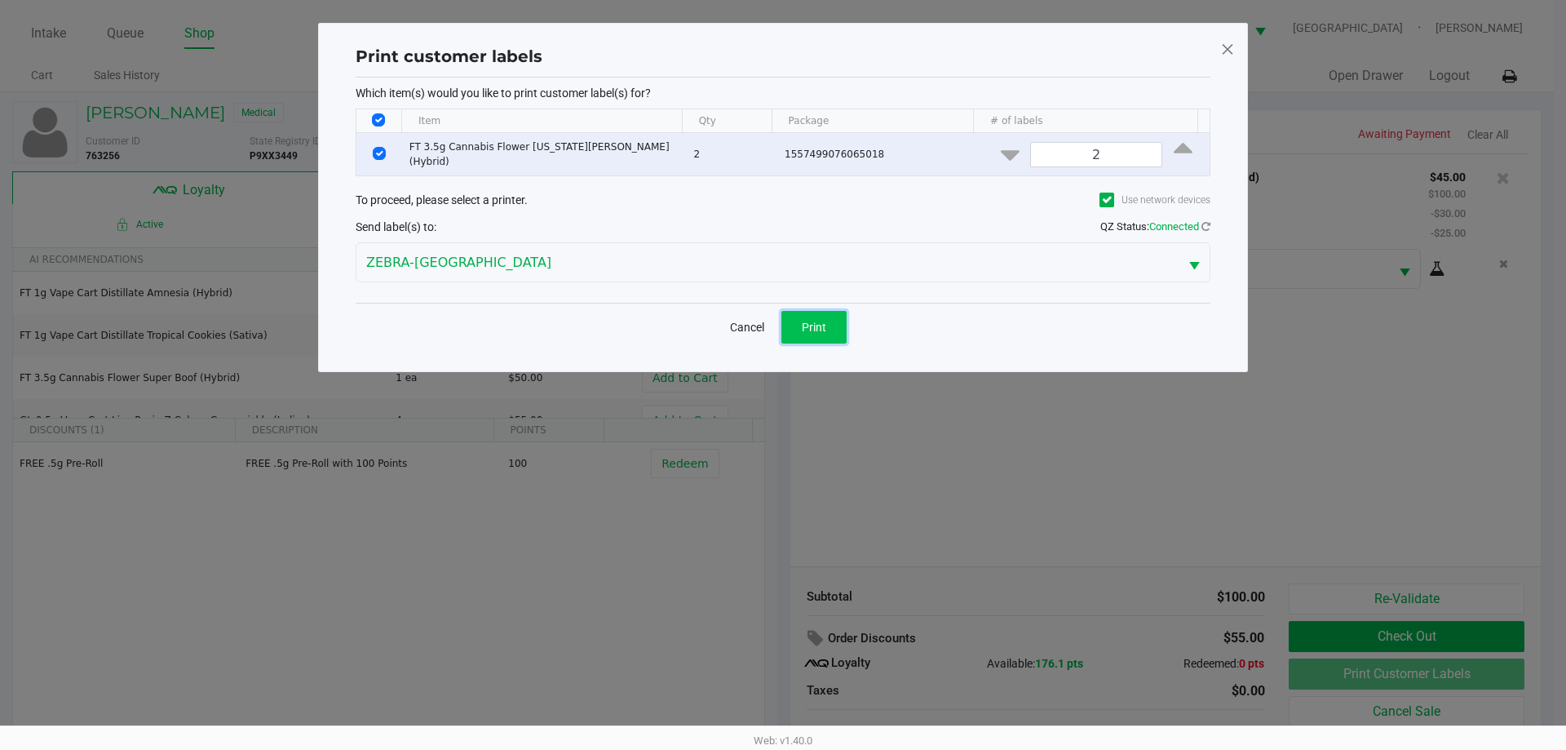
click at [812, 322] on span "Print" at bounding box center [814, 327] width 24 height 13
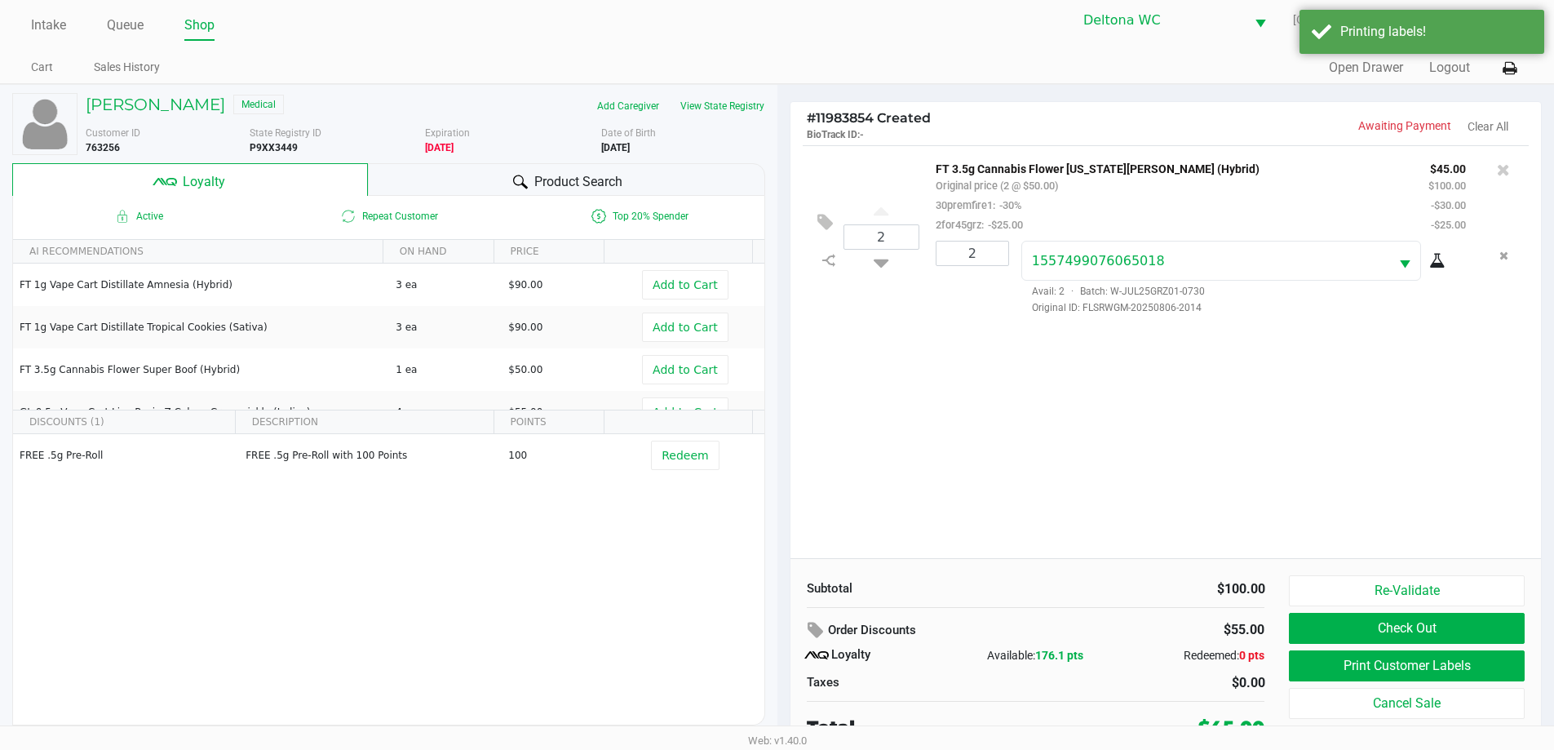
scroll to position [16, 0]
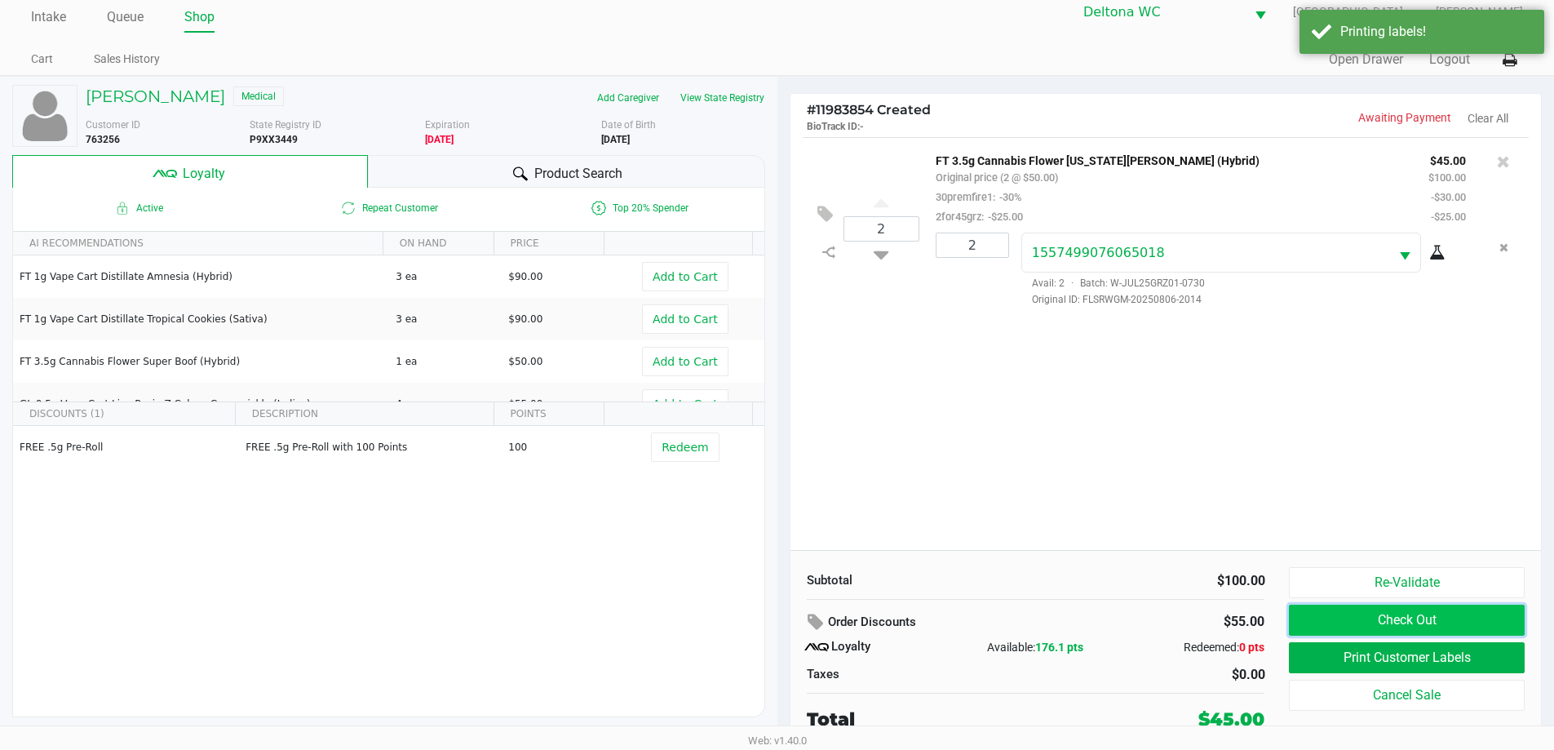
click at [1460, 624] on button "Check Out" at bounding box center [1406, 619] width 235 height 31
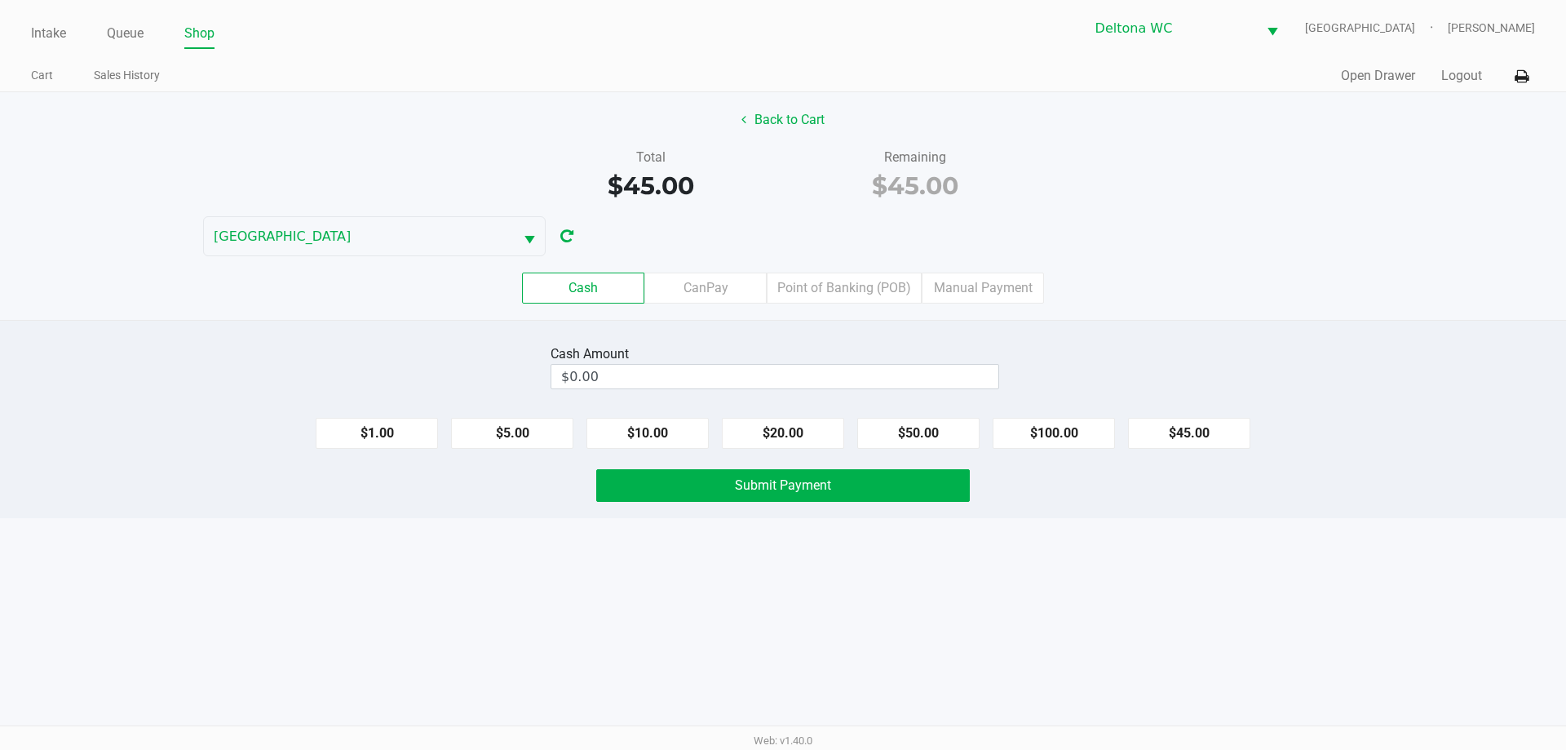
click at [1101, 282] on div "Cash CanPay Point of Banking (POB) Manual Payment" at bounding box center [783, 287] width 1566 height 31
click at [760, 160] on div "Total" at bounding box center [650, 158] width 241 height 20
click at [752, 375] on input "0" at bounding box center [774, 377] width 447 height 24
click at [926, 439] on button "$50.00" at bounding box center [918, 433] width 122 height 31
type input "$50.00"
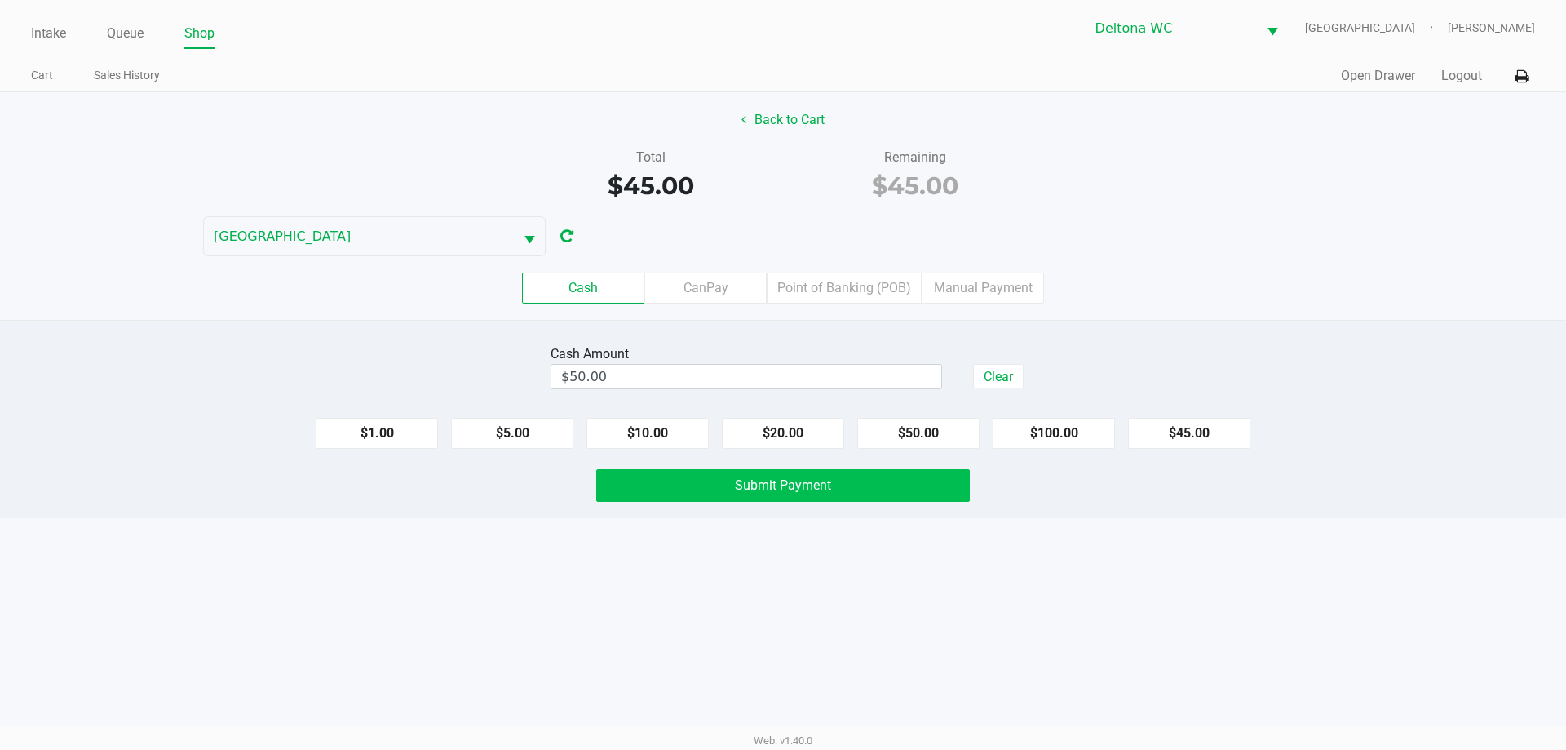
click at [840, 486] on button "Submit Payment" at bounding box center [783, 485] width 374 height 33
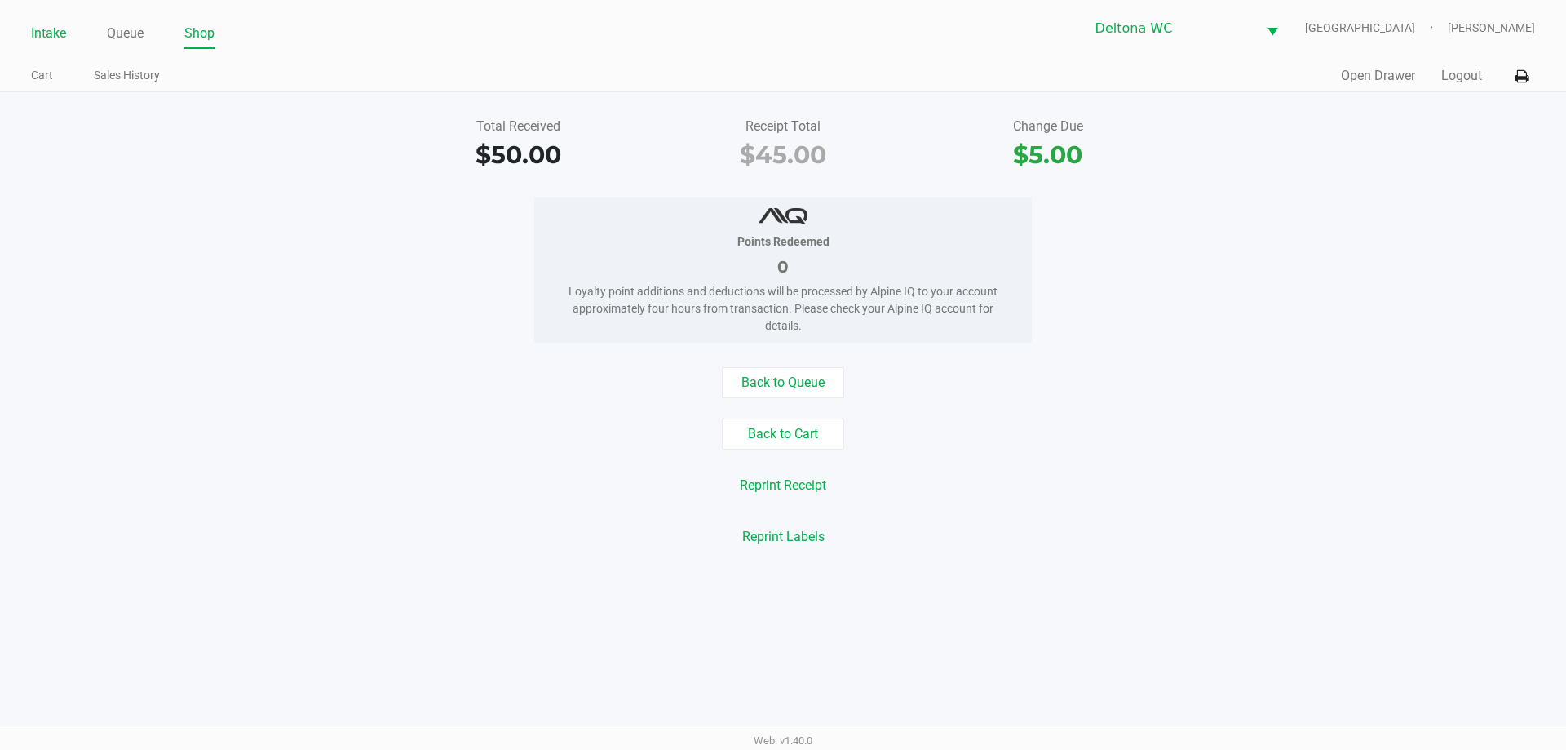
click at [48, 34] on link "Intake" at bounding box center [48, 33] width 35 height 23
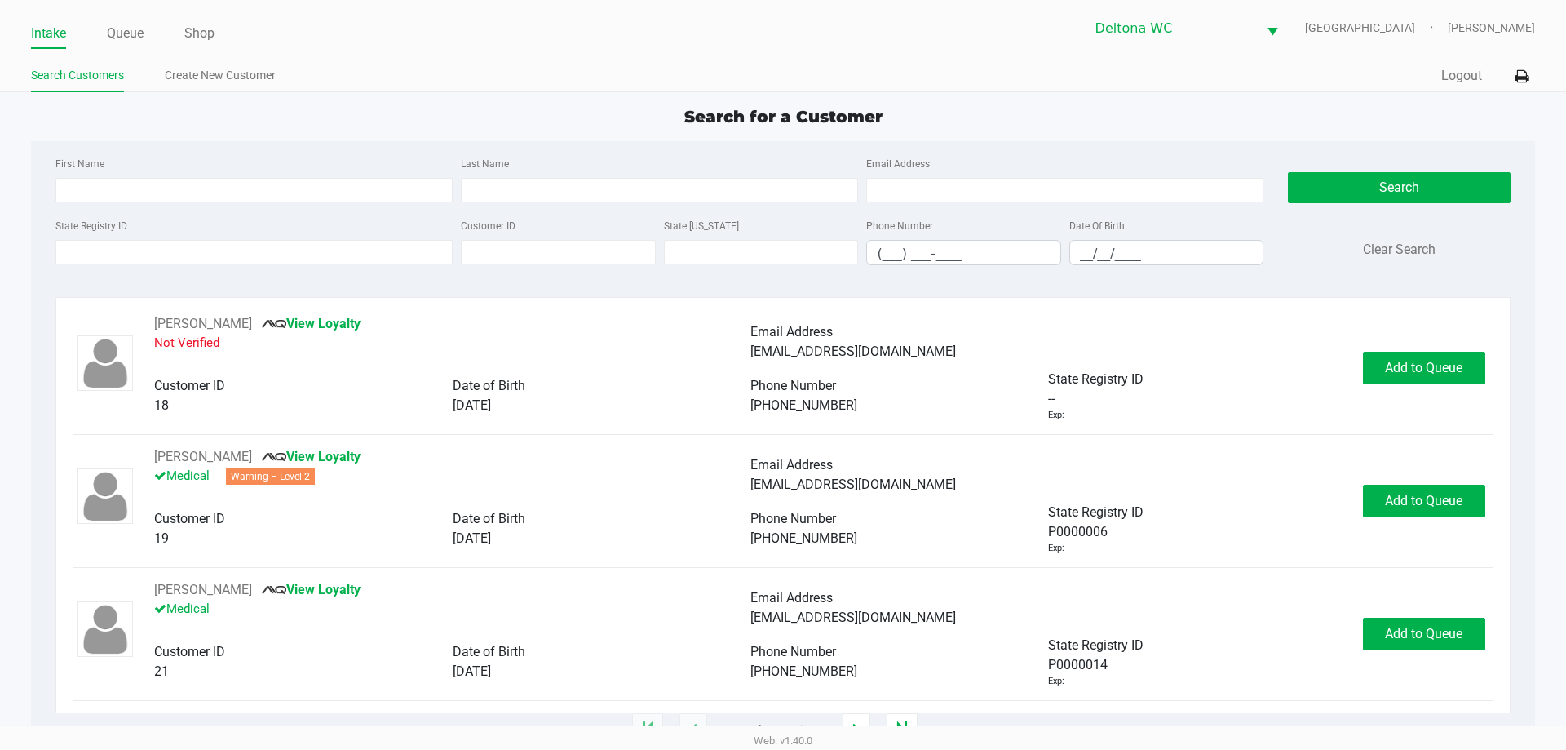
click at [395, 117] on div "Search for a Customer" at bounding box center [783, 116] width 1528 height 24
click at [404, 117] on div "Search for a Customer" at bounding box center [783, 116] width 1528 height 24
click at [410, 113] on div "Search for a Customer" at bounding box center [783, 116] width 1528 height 24
click at [424, 124] on div "Search for a Customer" at bounding box center [783, 116] width 1528 height 24
click at [226, 250] on input "State Registry ID" at bounding box center [253, 252] width 397 height 24
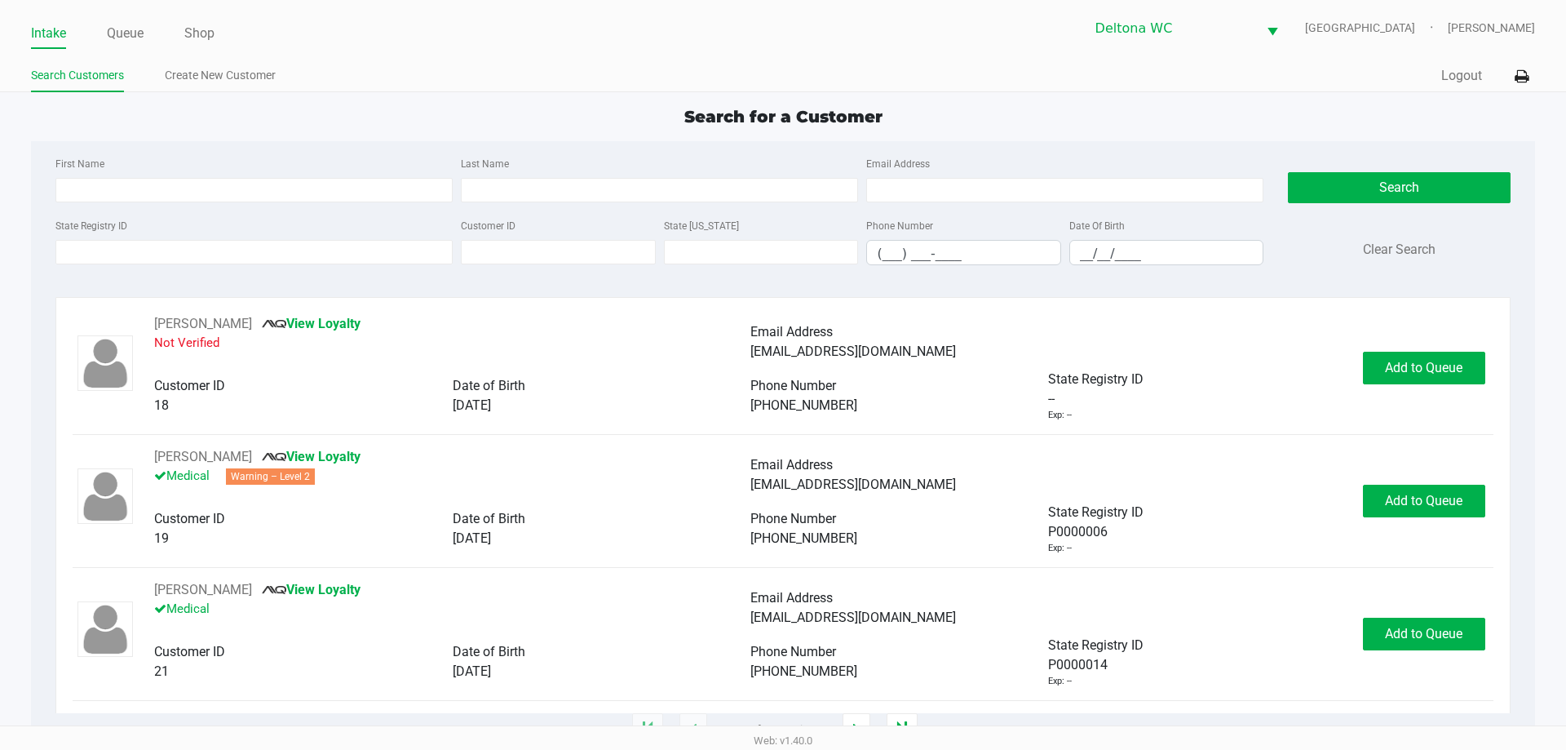
click at [170, 159] on div "First Name" at bounding box center [253, 177] width 405 height 49
click at [167, 188] on input "First Name" at bounding box center [253, 190] width 397 height 24
type input "alan"
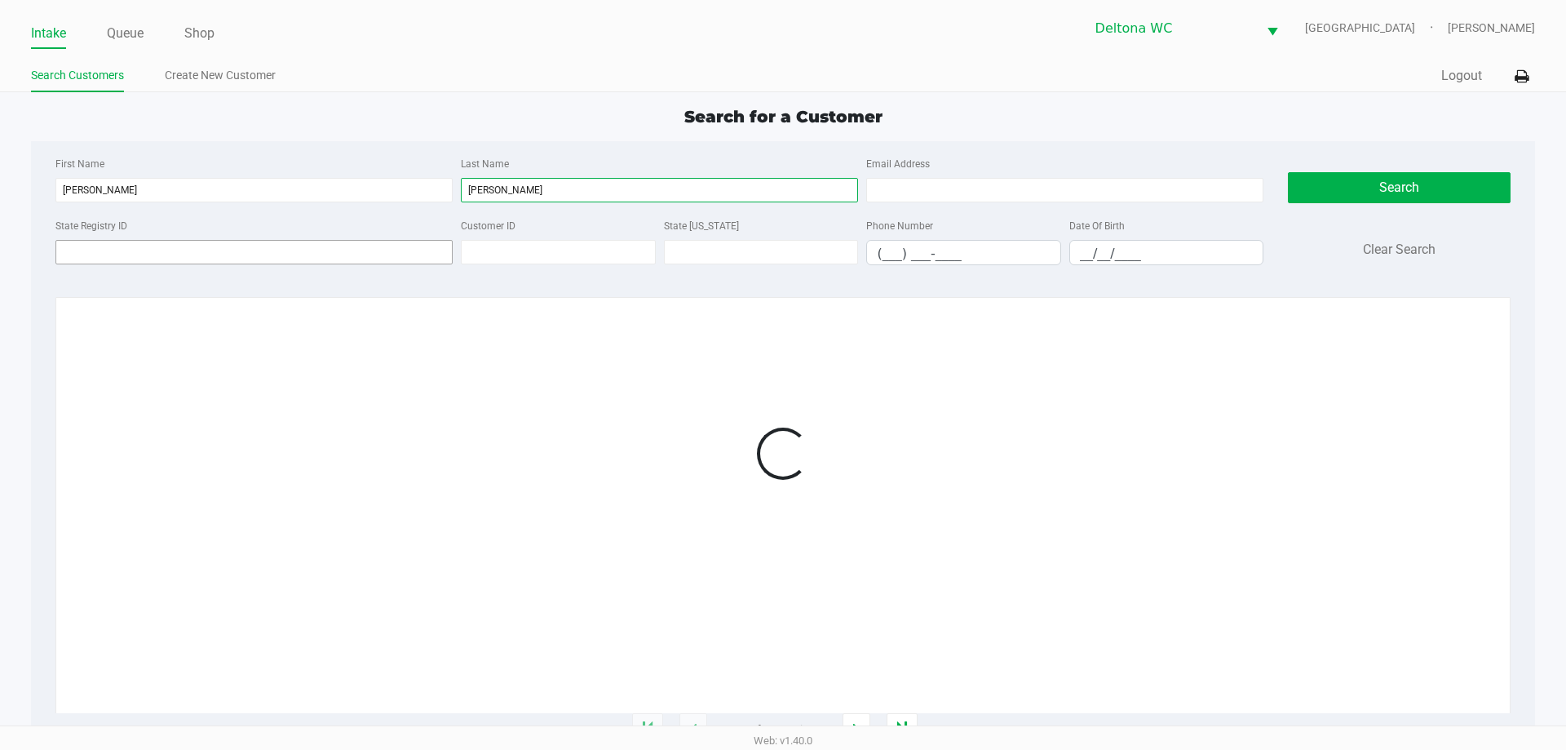
type input "metts"
click at [302, 261] on input "State Registry ID" at bounding box center [253, 252] width 397 height 24
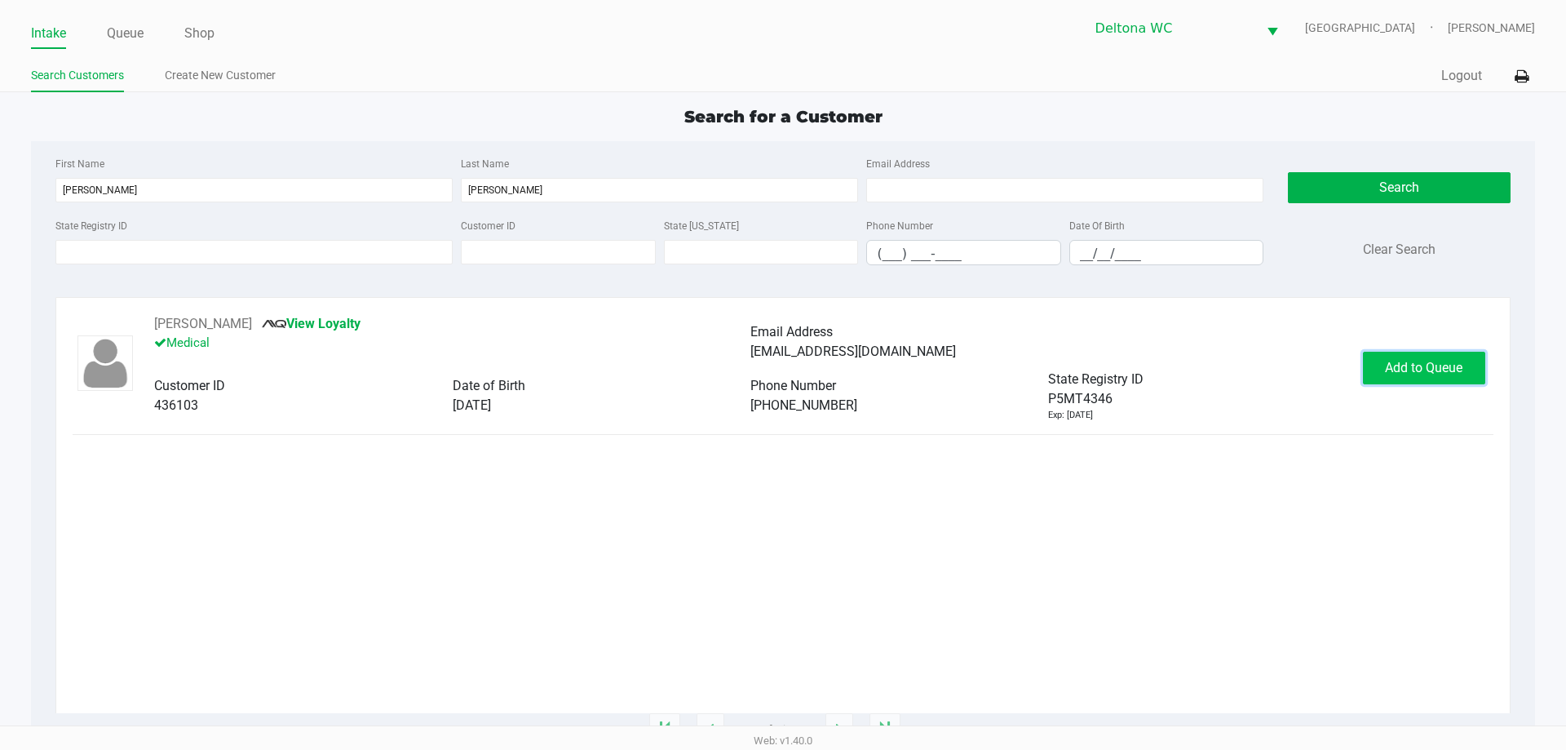
click at [1451, 370] on span "Add to Queue" at bounding box center [1423, 367] width 77 height 15
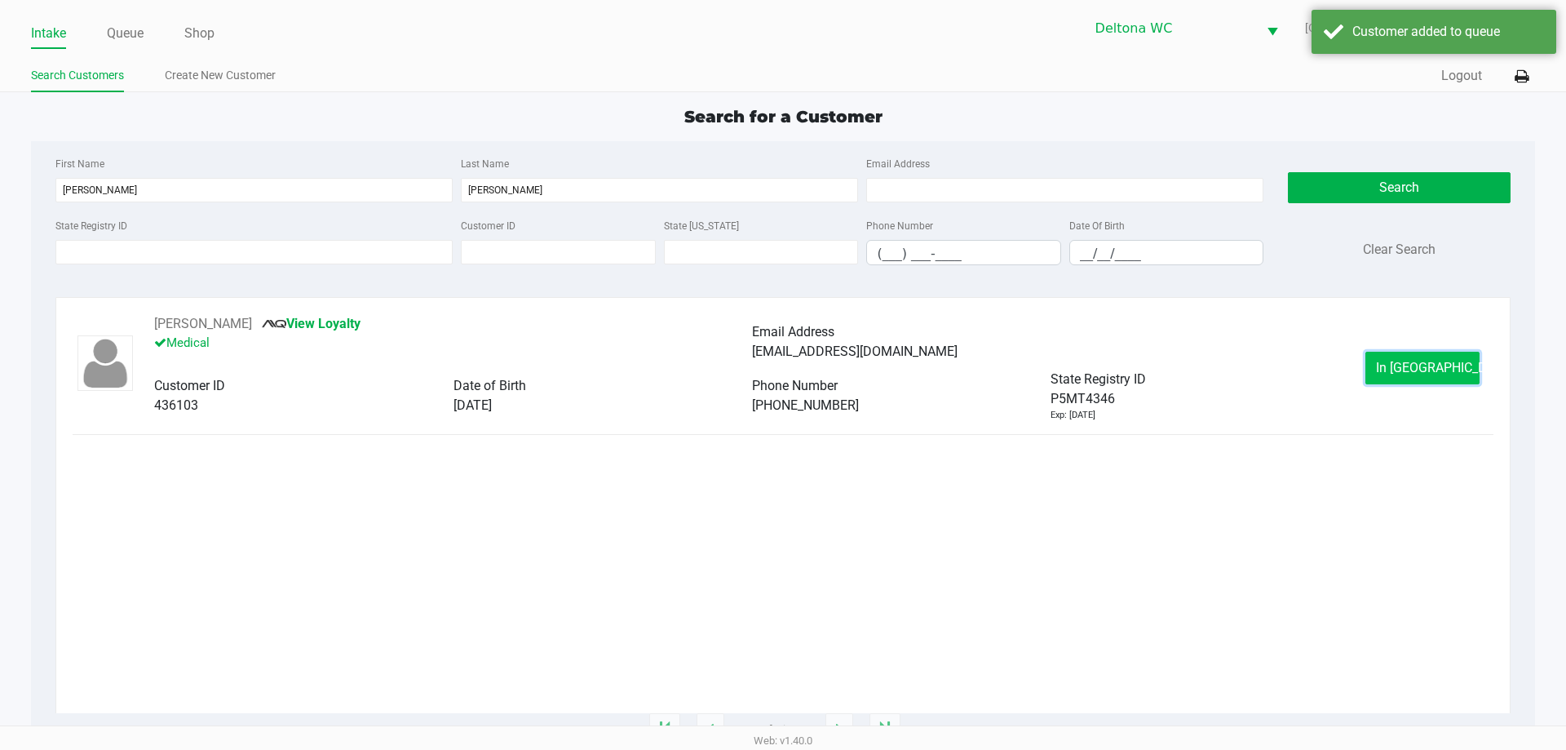
click at [1381, 363] on button "In Queue" at bounding box center [1422, 368] width 114 height 33
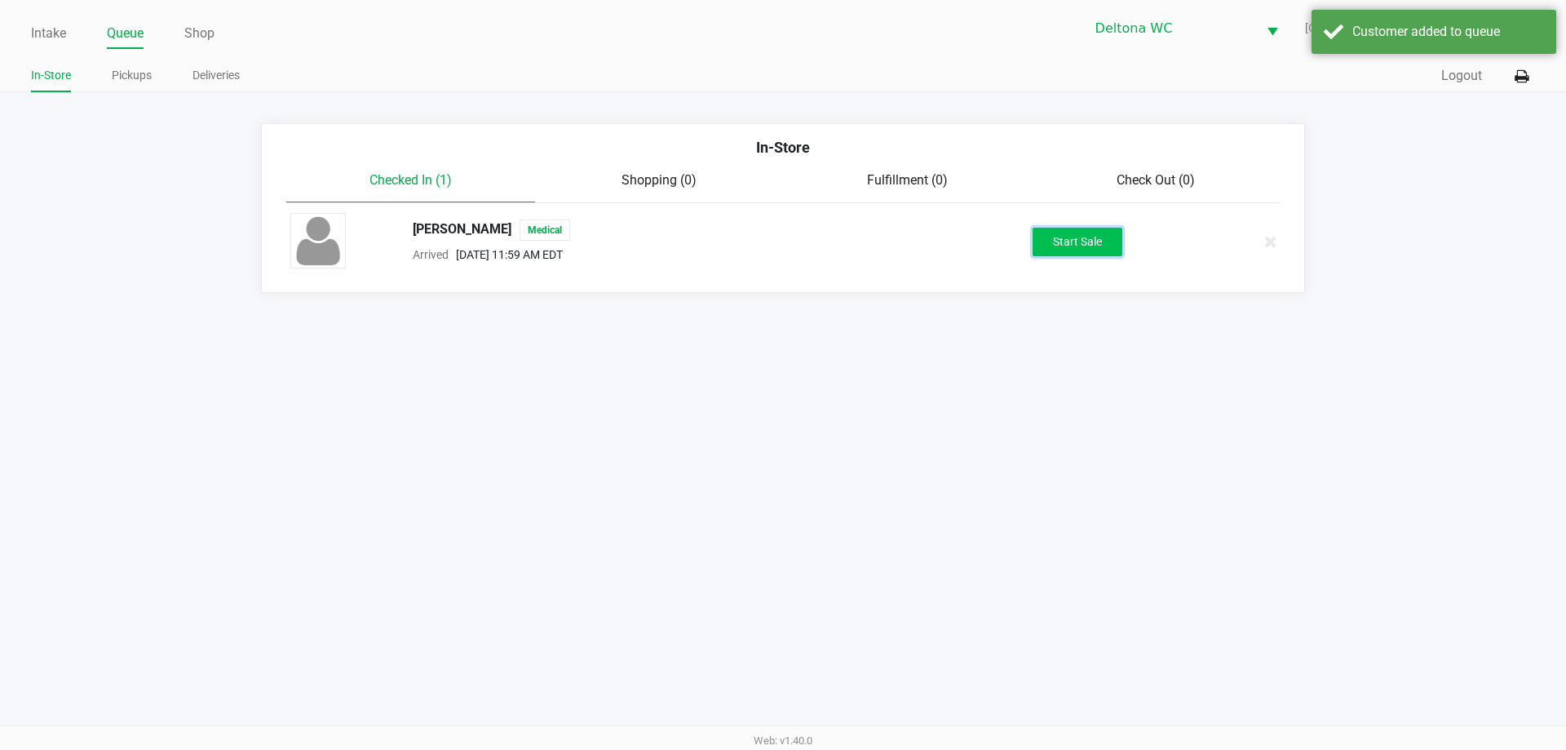
click at [1105, 235] on button "Start Sale" at bounding box center [1078, 242] width 90 height 29
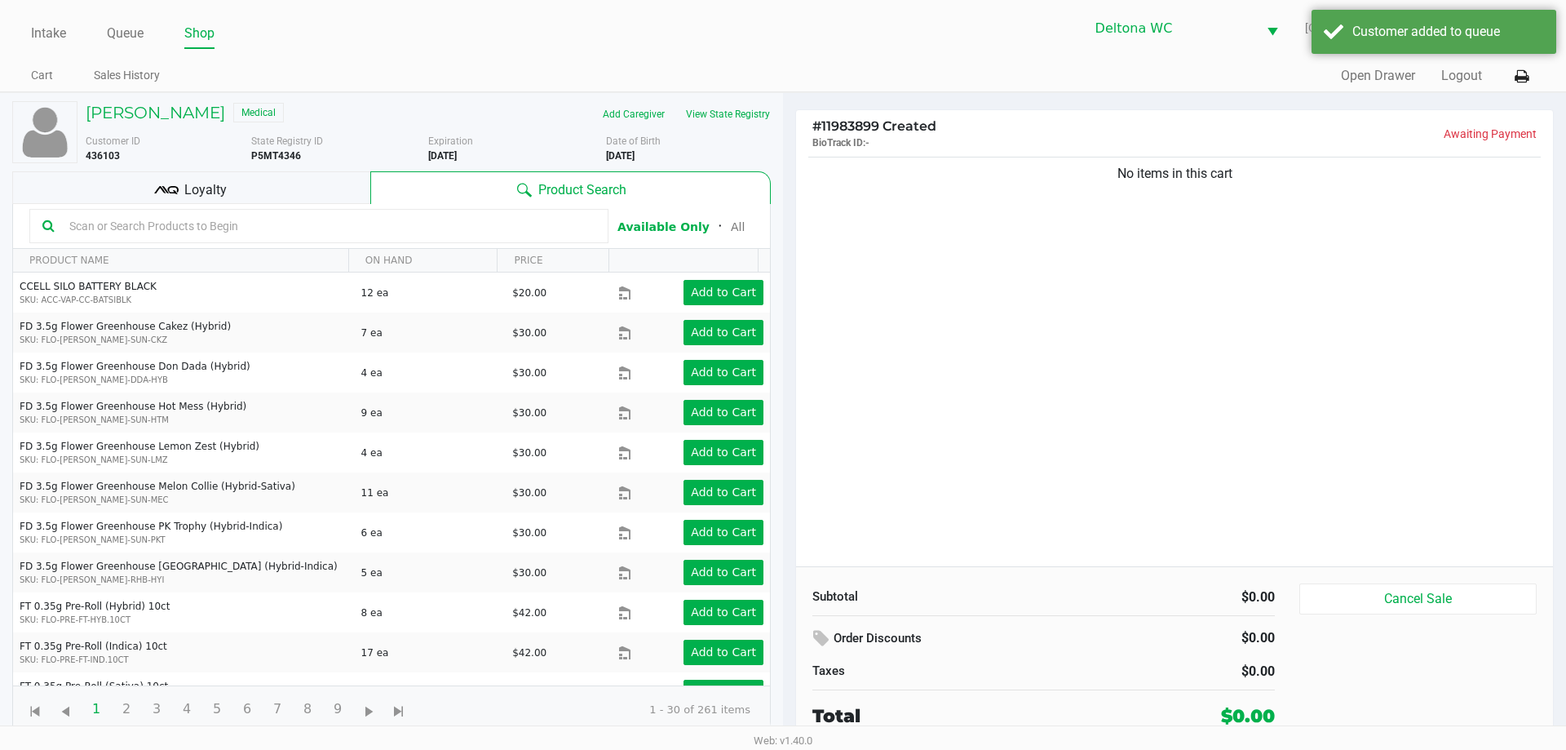
drag, startPoint x: 238, startPoint y: 195, endPoint x: 260, endPoint y: 203, distance: 23.5
click at [238, 194] on div "Loyalty" at bounding box center [191, 187] width 358 height 33
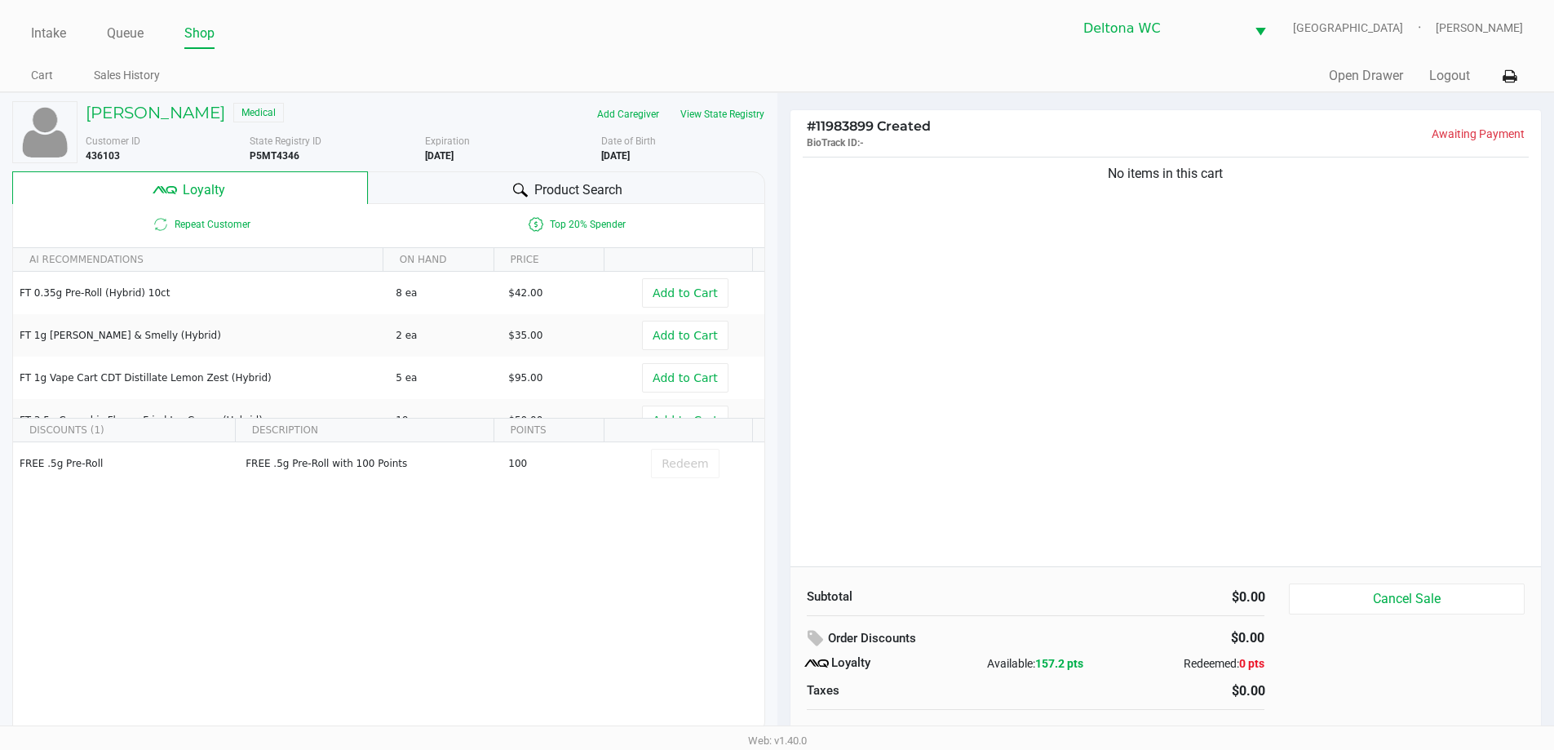
click at [1064, 303] on div "No items in this cart" at bounding box center [1165, 359] width 751 height 413
click at [1008, 243] on div "No items in this cart" at bounding box center [1165, 359] width 751 height 413
click at [912, 389] on div "No items in this cart" at bounding box center [1165, 359] width 751 height 413
click at [755, 122] on button "View State Registry" at bounding box center [717, 114] width 95 height 26
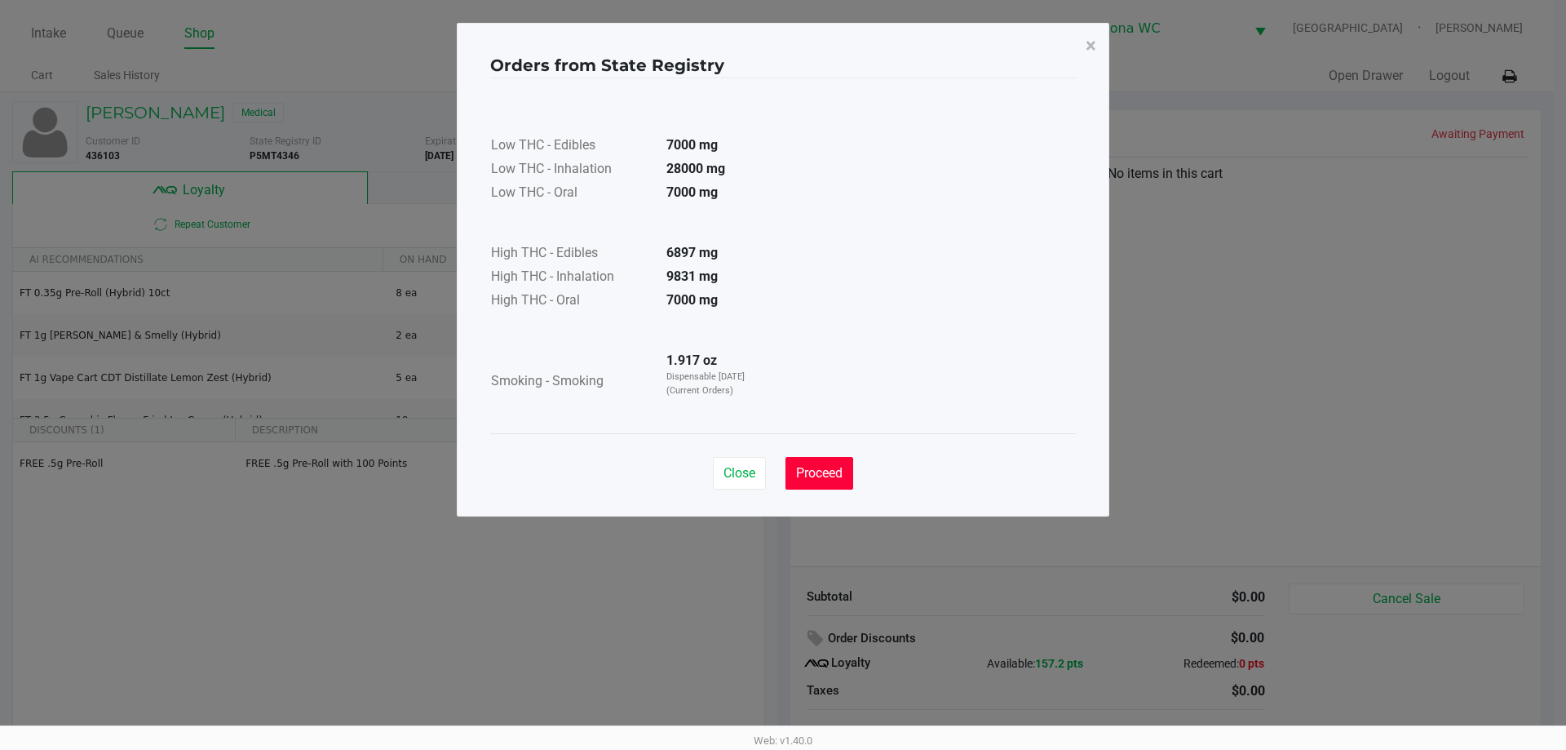
click at [840, 459] on button "Proceed" at bounding box center [819, 473] width 68 height 33
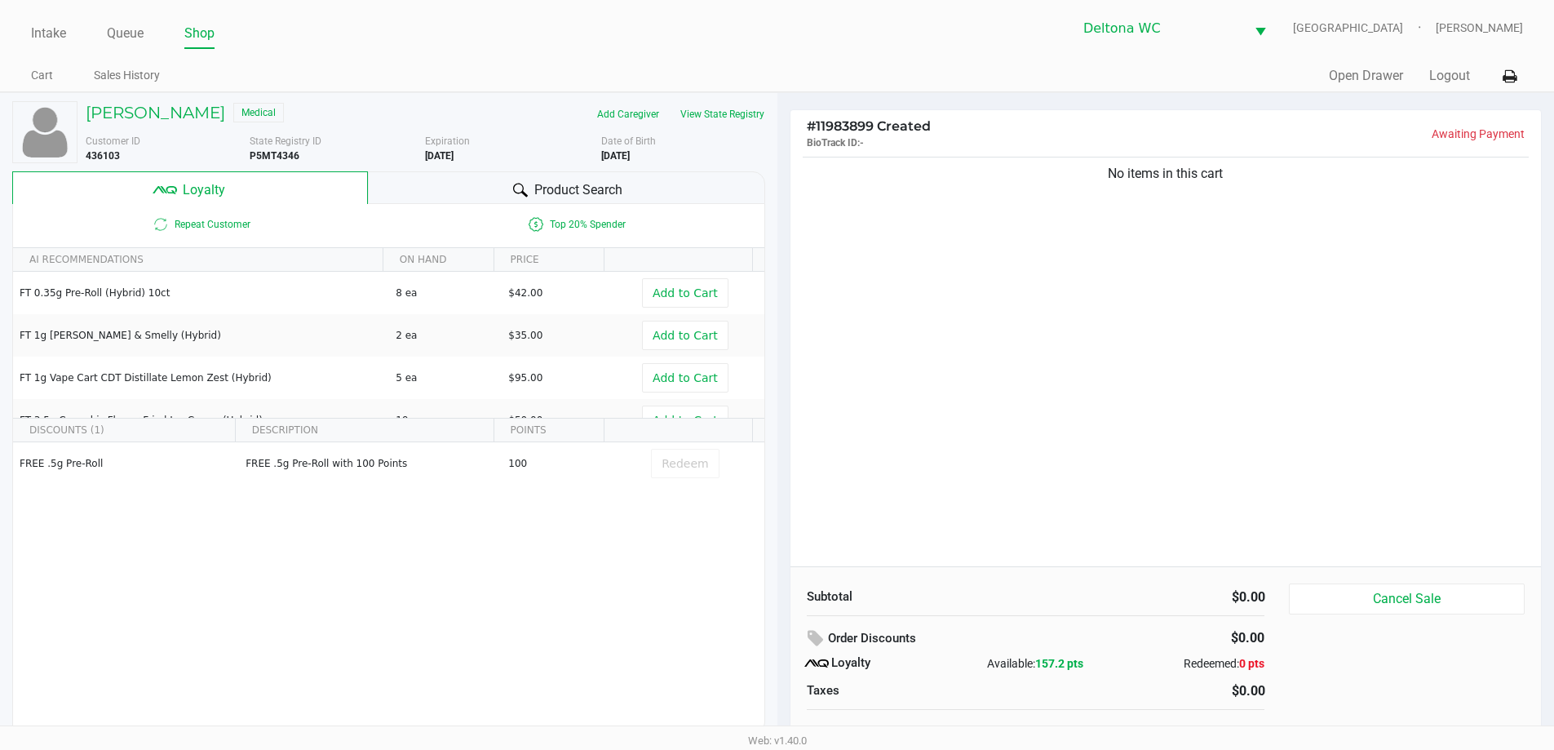
click at [1121, 369] on div "No items in this cart" at bounding box center [1165, 359] width 751 height 413
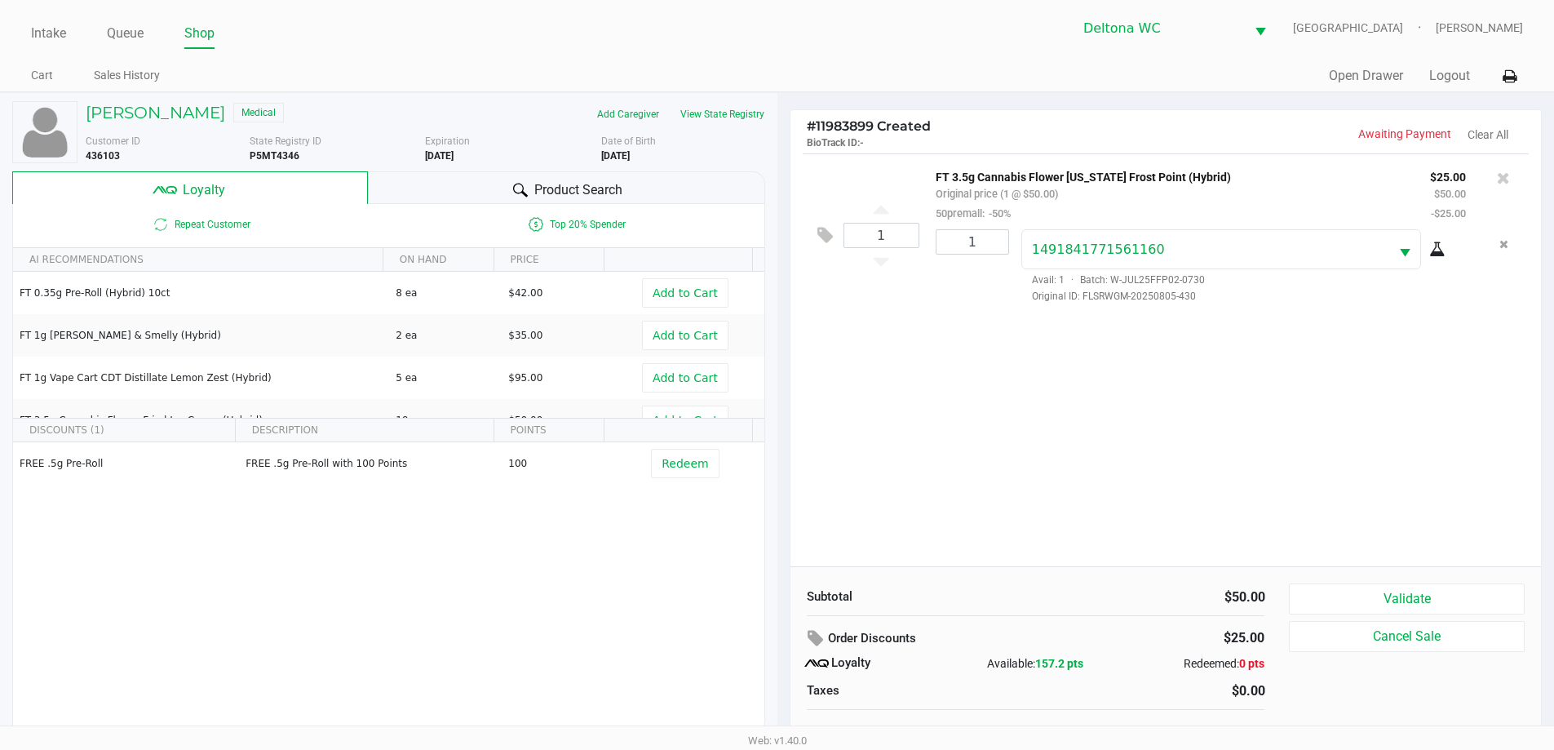
click at [1053, 420] on div "1 FT 3.5g Cannabis Flower Florida Frost Point (Hybrid) Original price (1 @ $50.…" at bounding box center [1165, 359] width 751 height 413
click at [1065, 126] on h4 "# 11983899 Created BioTrack ID: -" at bounding box center [986, 133] width 359 height 31
click at [754, 114] on button "View State Registry" at bounding box center [717, 114] width 95 height 26
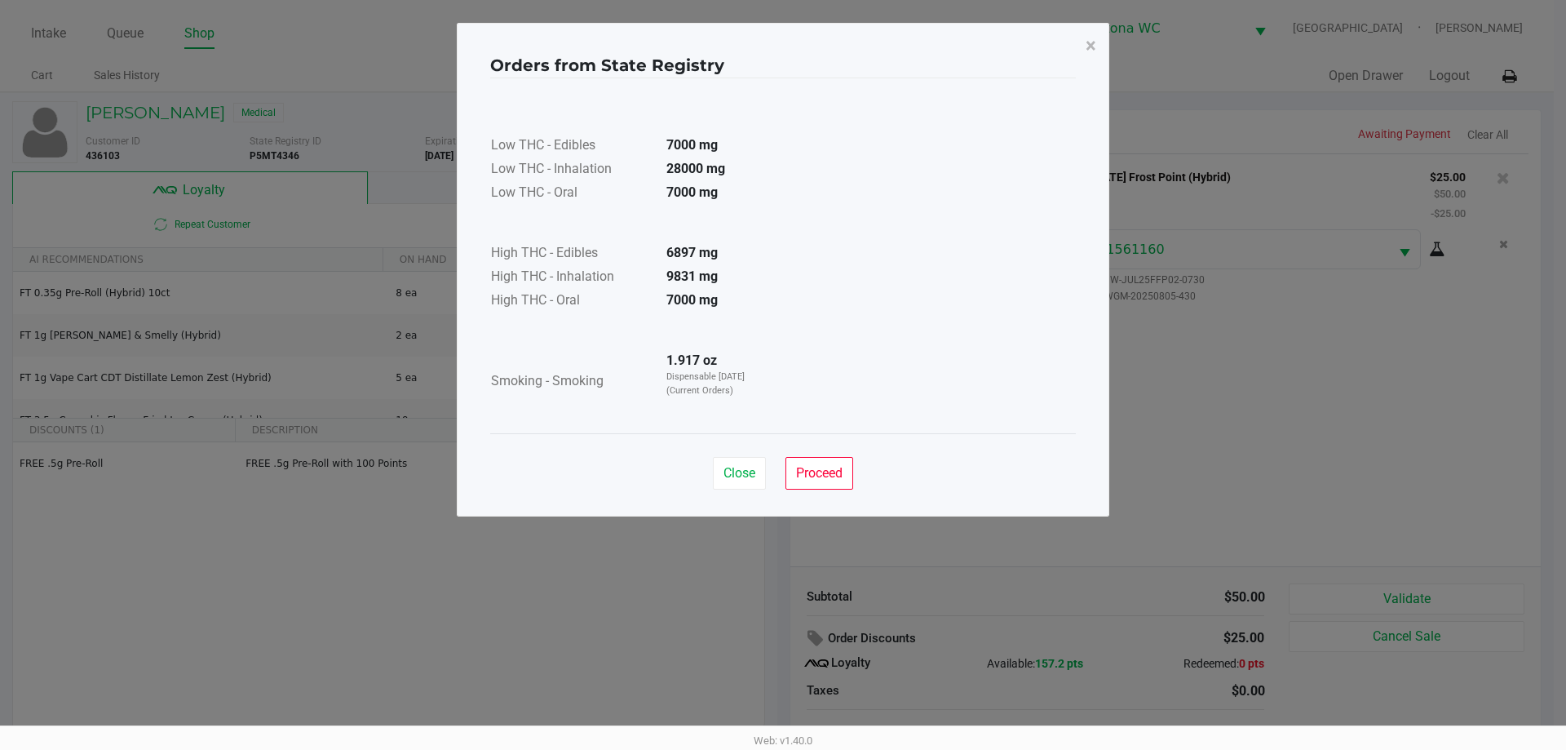
click at [858, 475] on div "Close Proceed" at bounding box center [783, 466] width 586 height 66
click at [852, 477] on button "Proceed" at bounding box center [819, 473] width 68 height 33
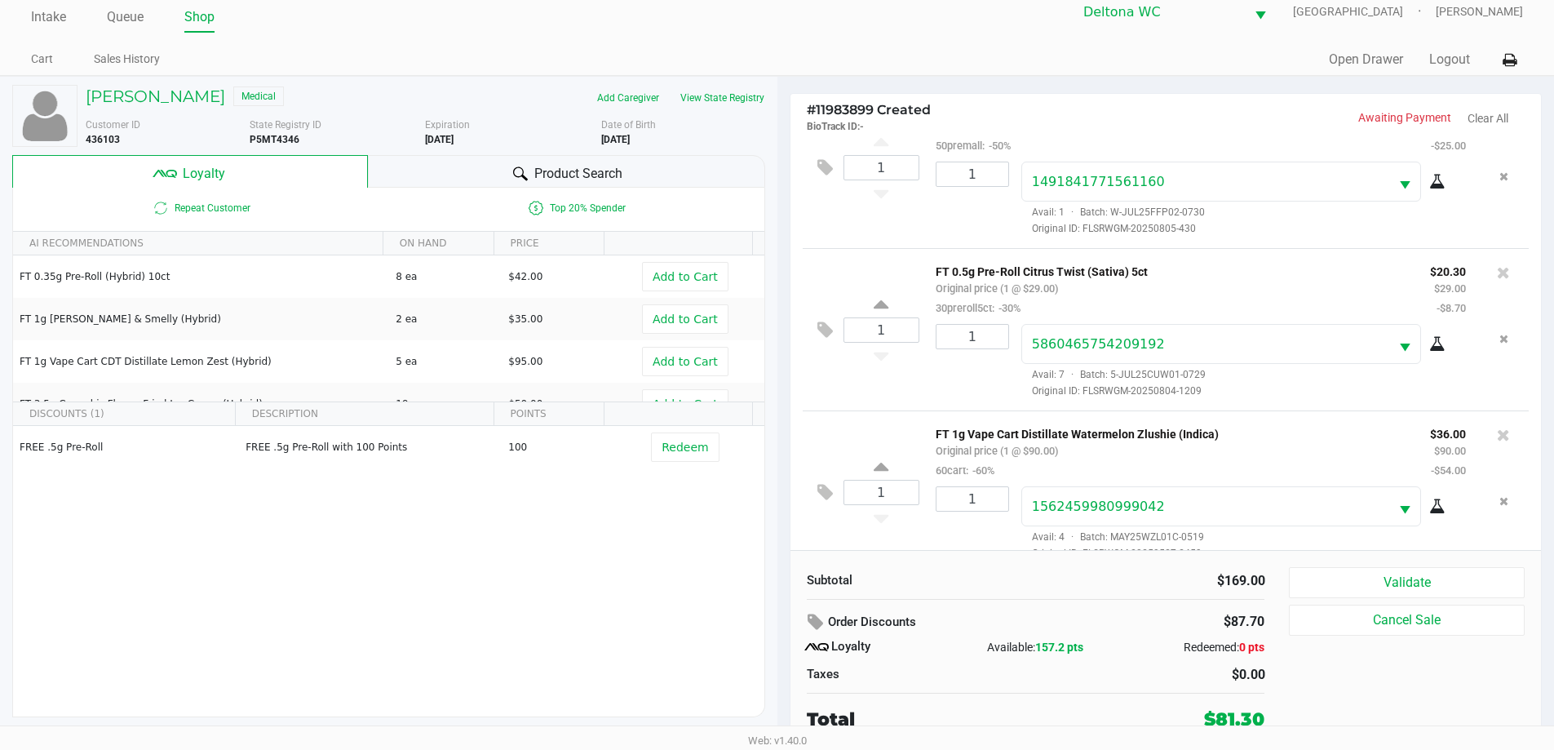
scroll to position [77, 0]
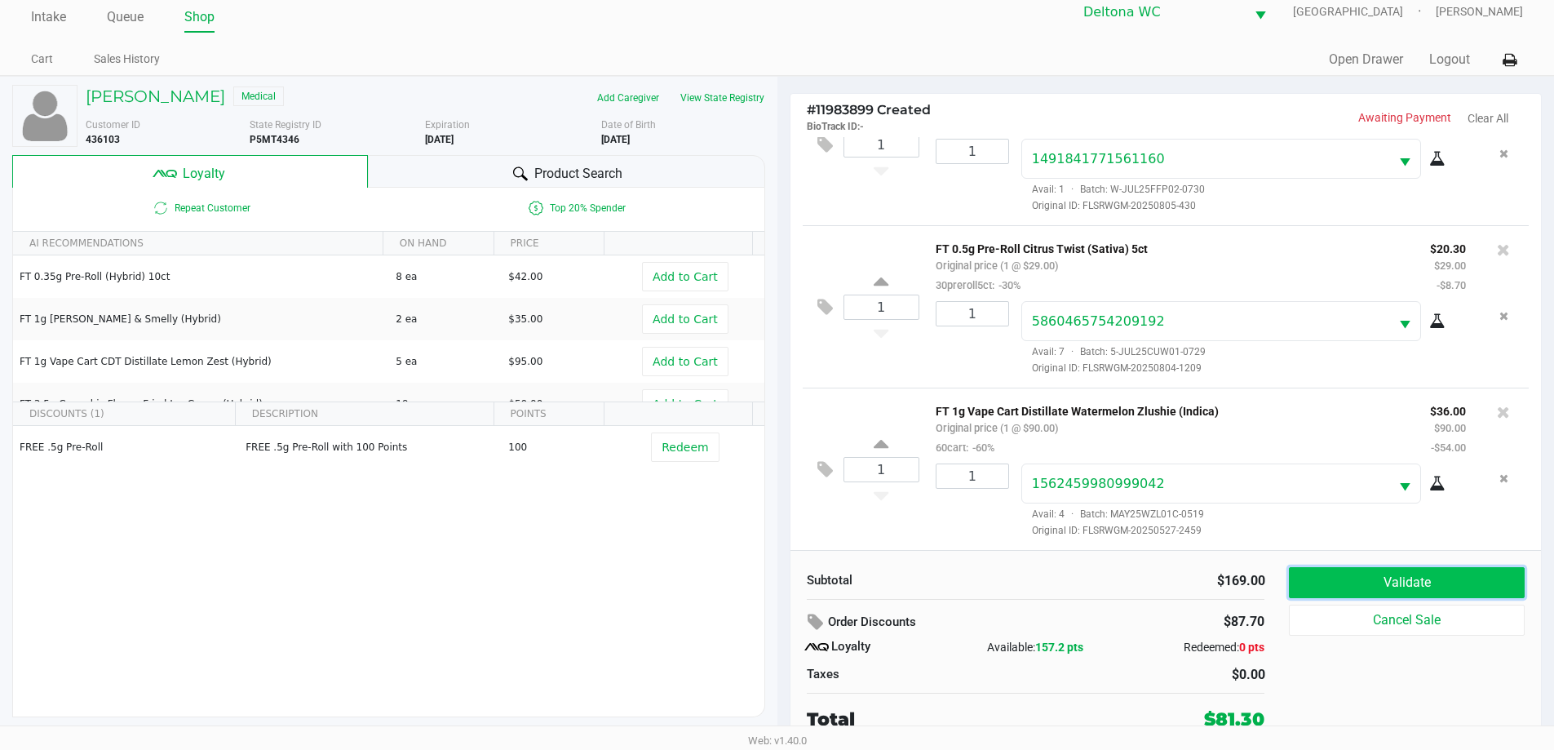
click at [1331, 587] on button "Validate" at bounding box center [1406, 582] width 235 height 31
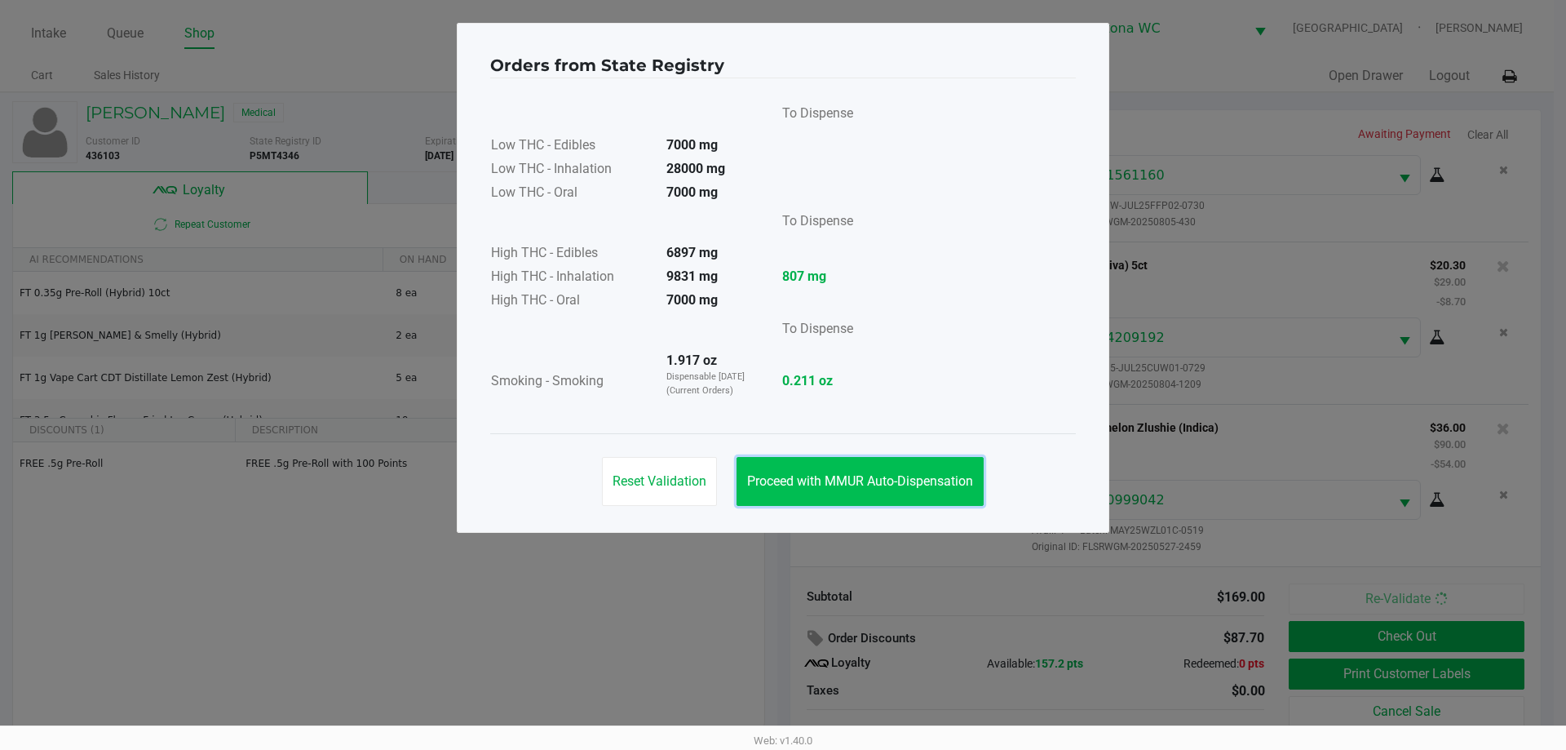
click at [884, 482] on span "Proceed with MMUR Auto-Dispensation" at bounding box center [860, 480] width 226 height 15
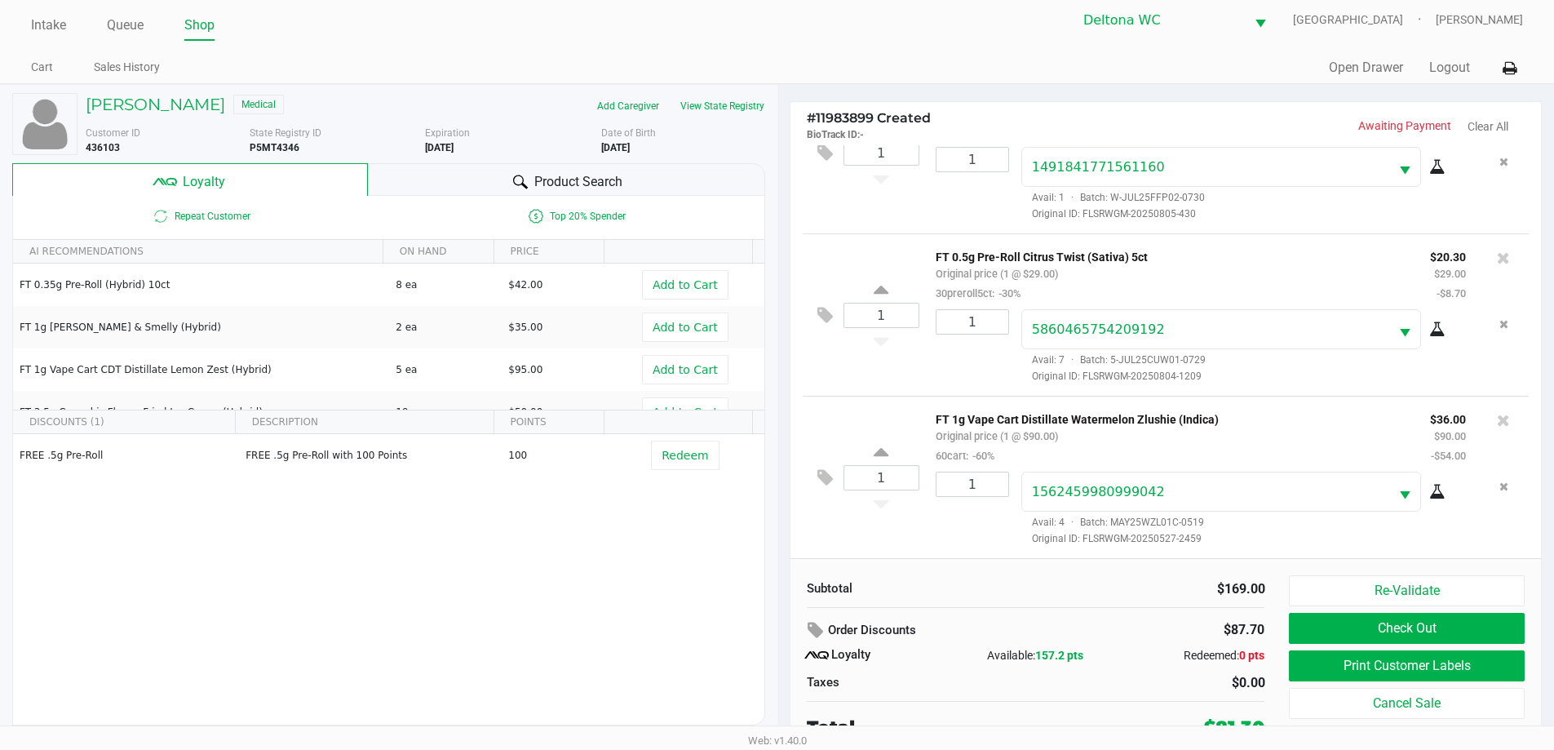
scroll to position [16, 0]
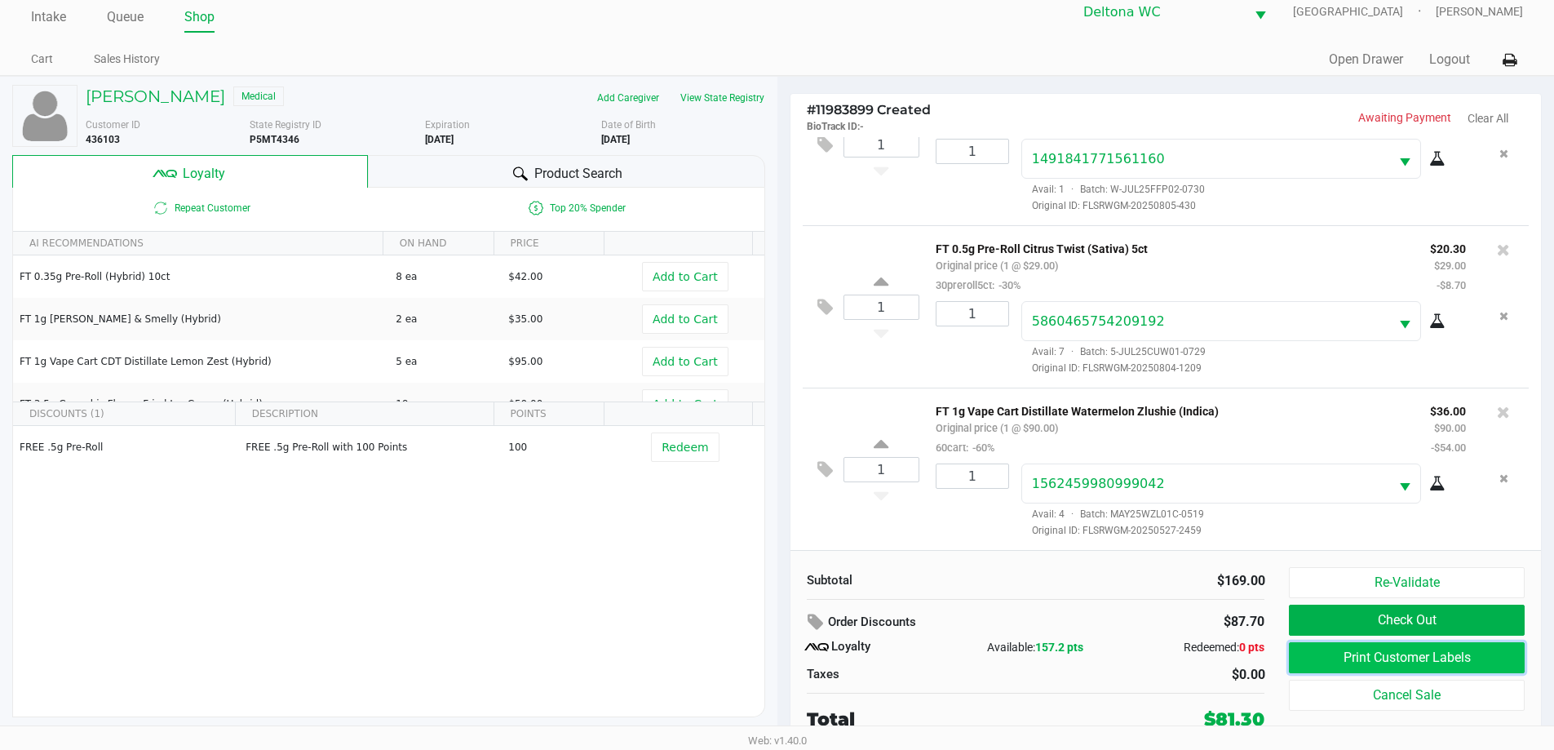
click at [1411, 657] on button "Print Customer Labels" at bounding box center [1406, 657] width 235 height 31
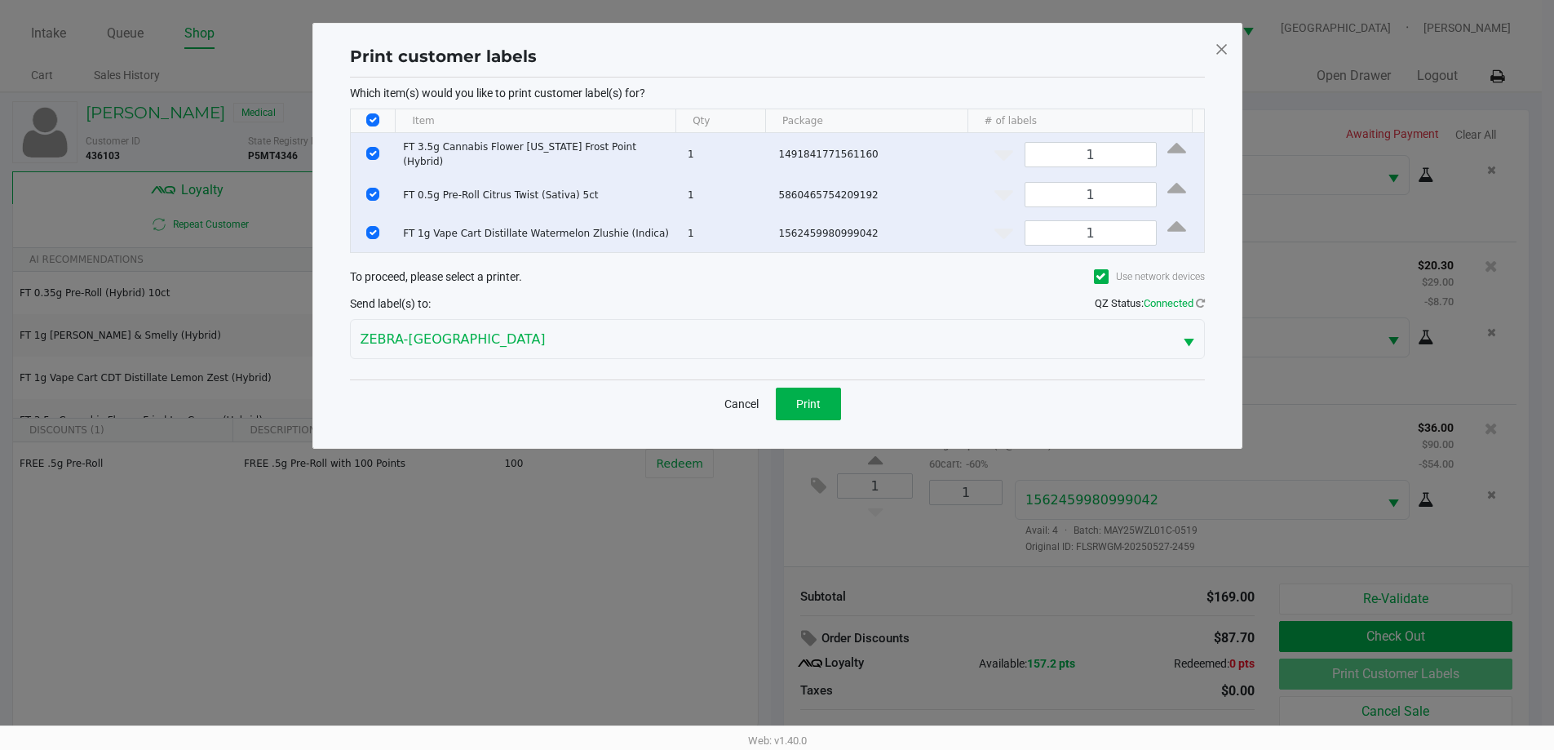
scroll to position [0, 0]
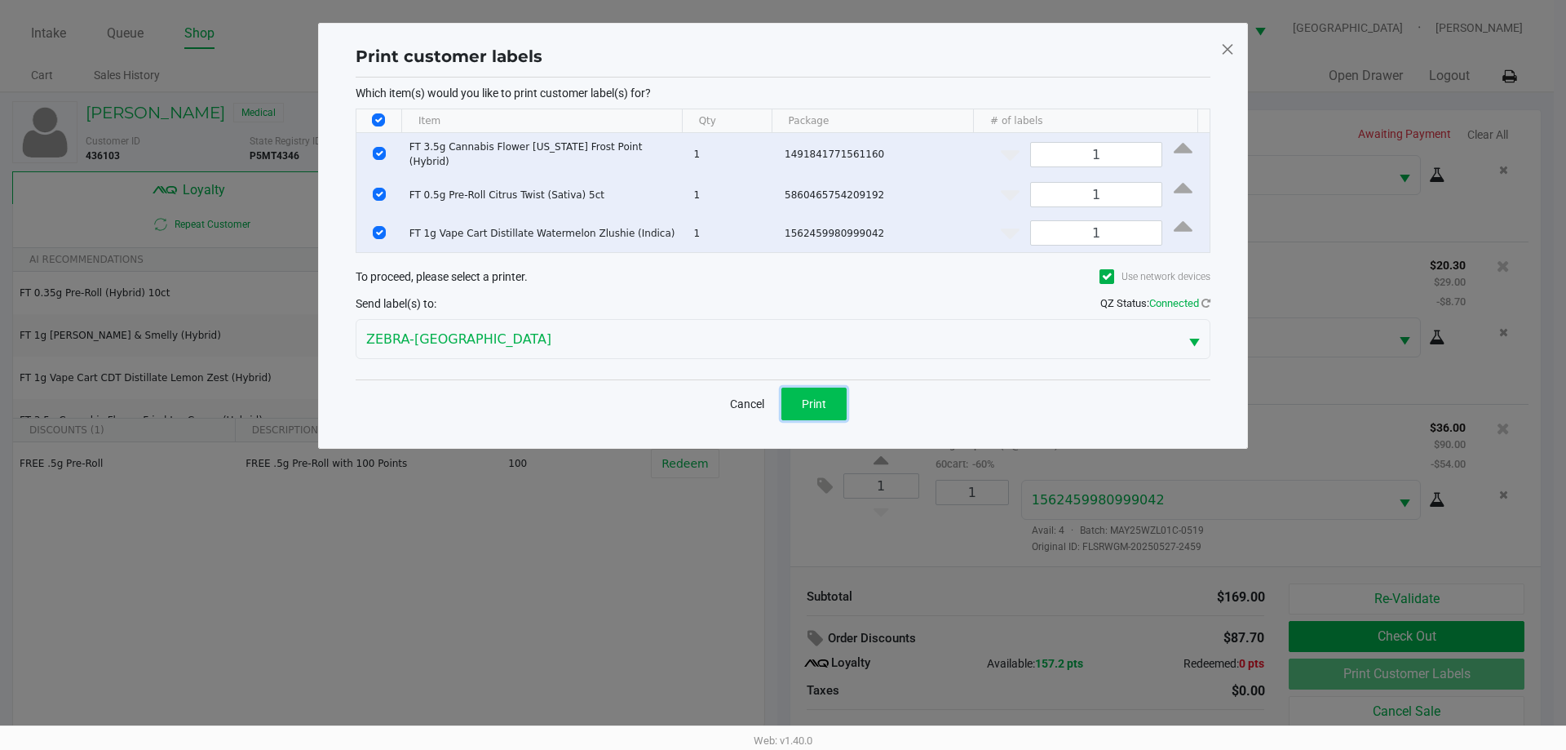
click at [832, 405] on button "Print" at bounding box center [813, 403] width 65 height 33
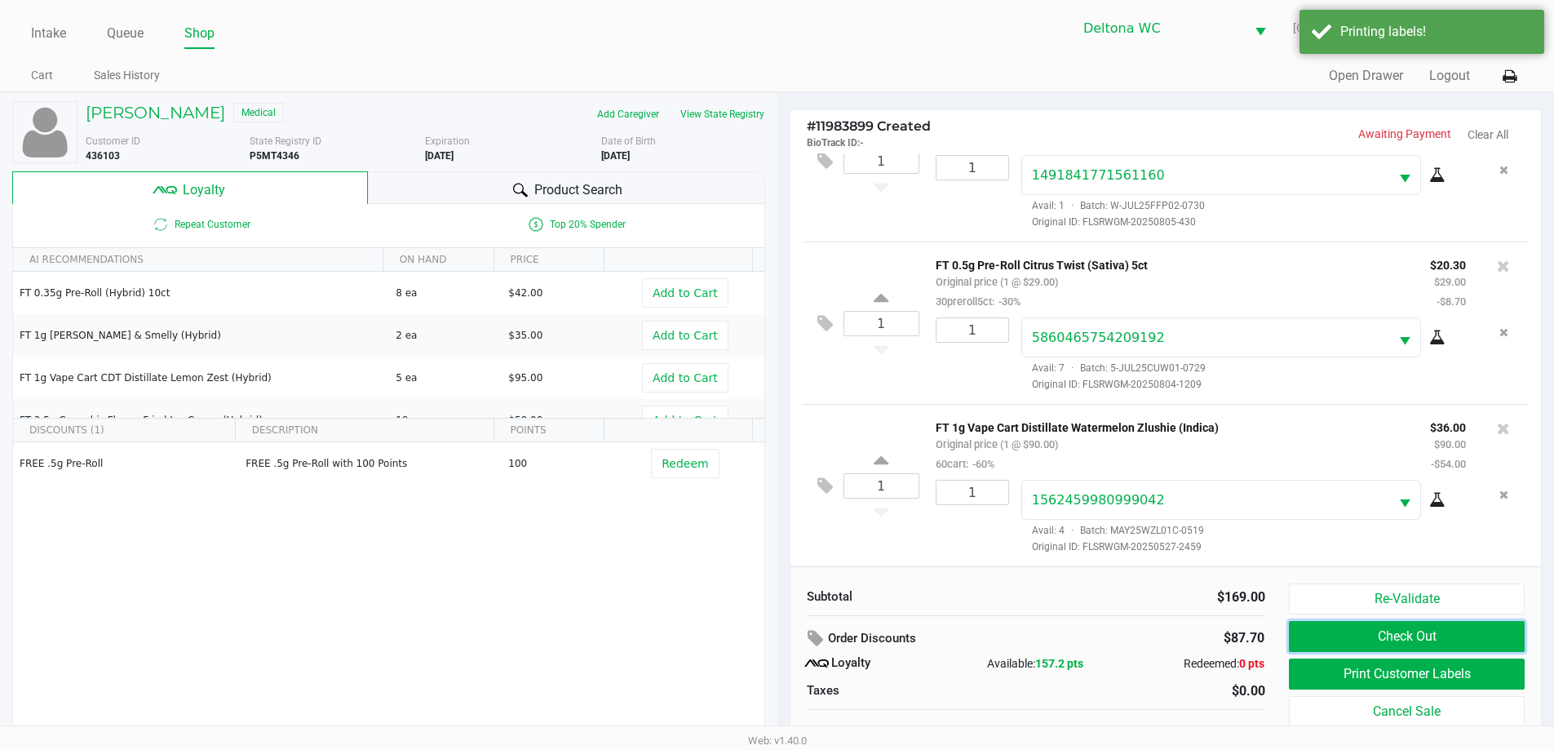
click at [1442, 646] on button "Check Out" at bounding box center [1406, 636] width 235 height 31
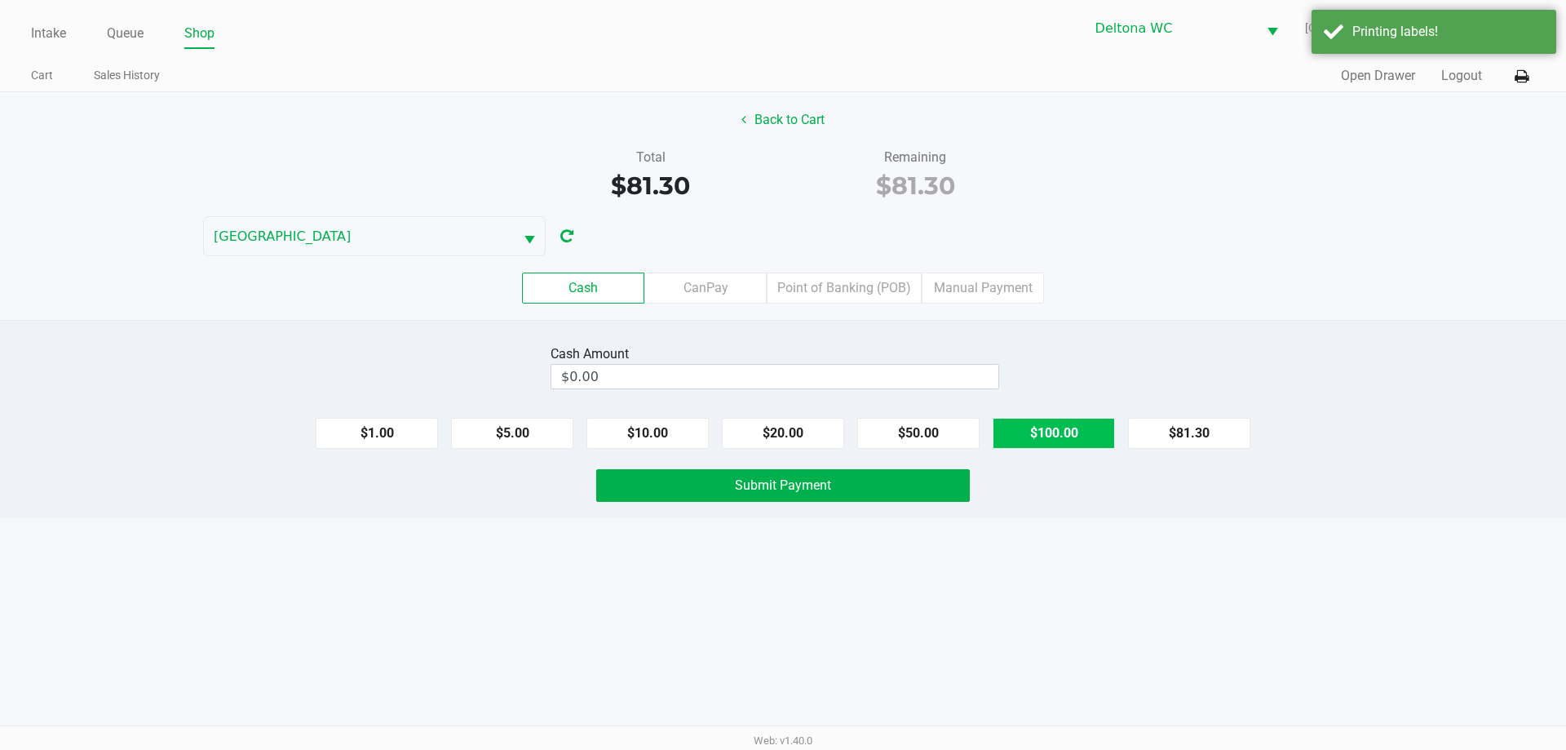
click at [1092, 437] on button "$100.00" at bounding box center [1054, 433] width 122 height 31
type input "$100.00"
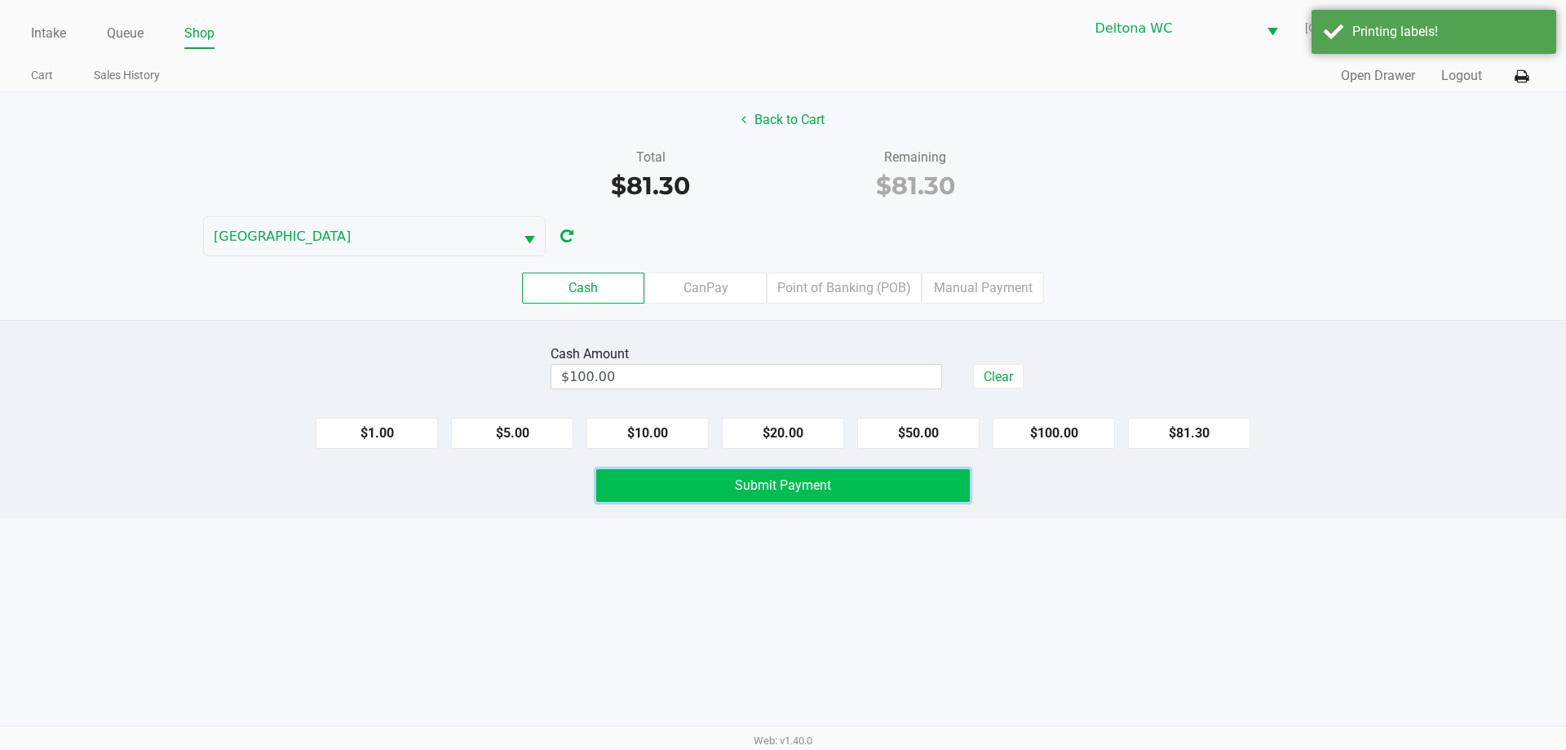
click at [814, 489] on span "Submit Payment" at bounding box center [783, 484] width 96 height 15
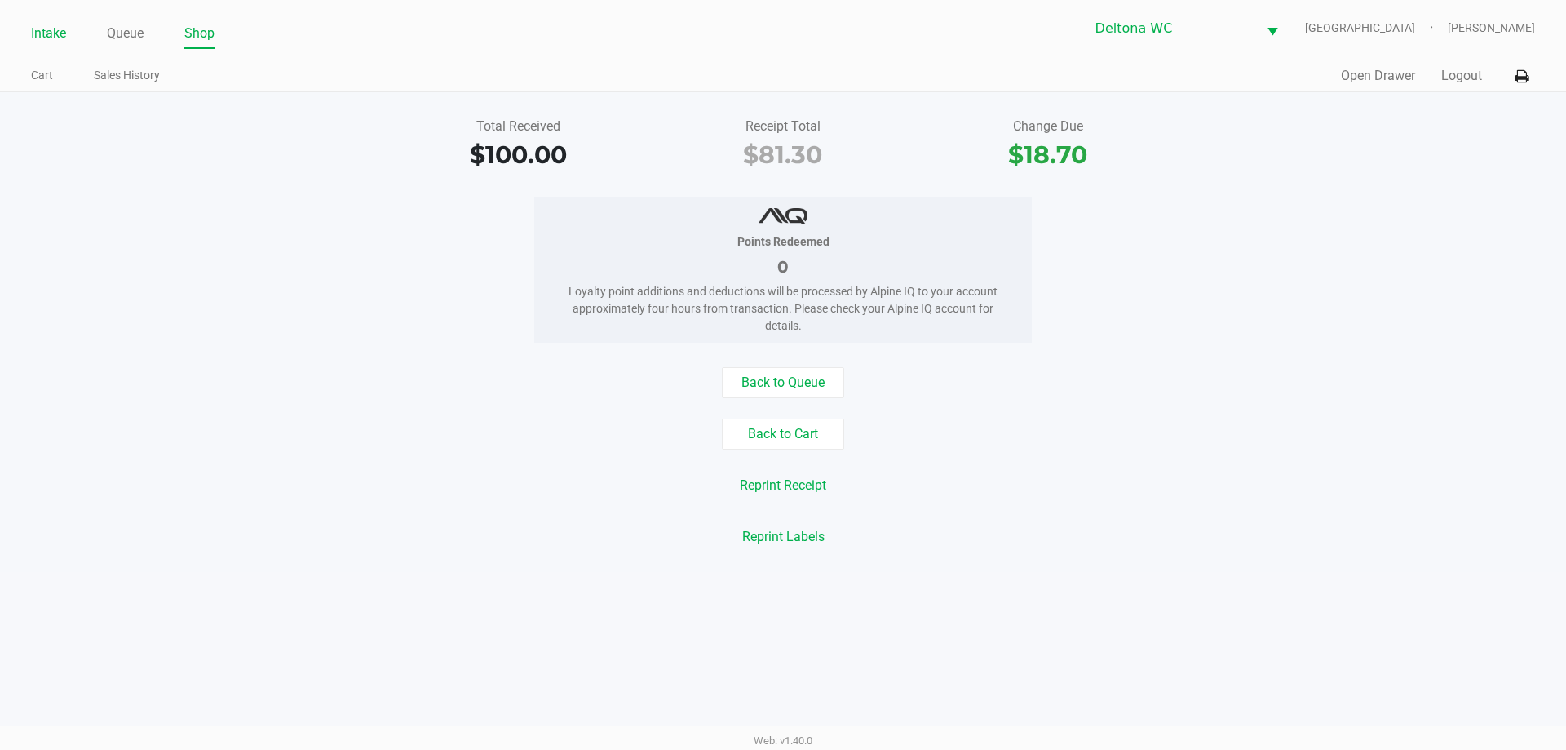
click at [38, 26] on link "Intake" at bounding box center [48, 33] width 35 height 23
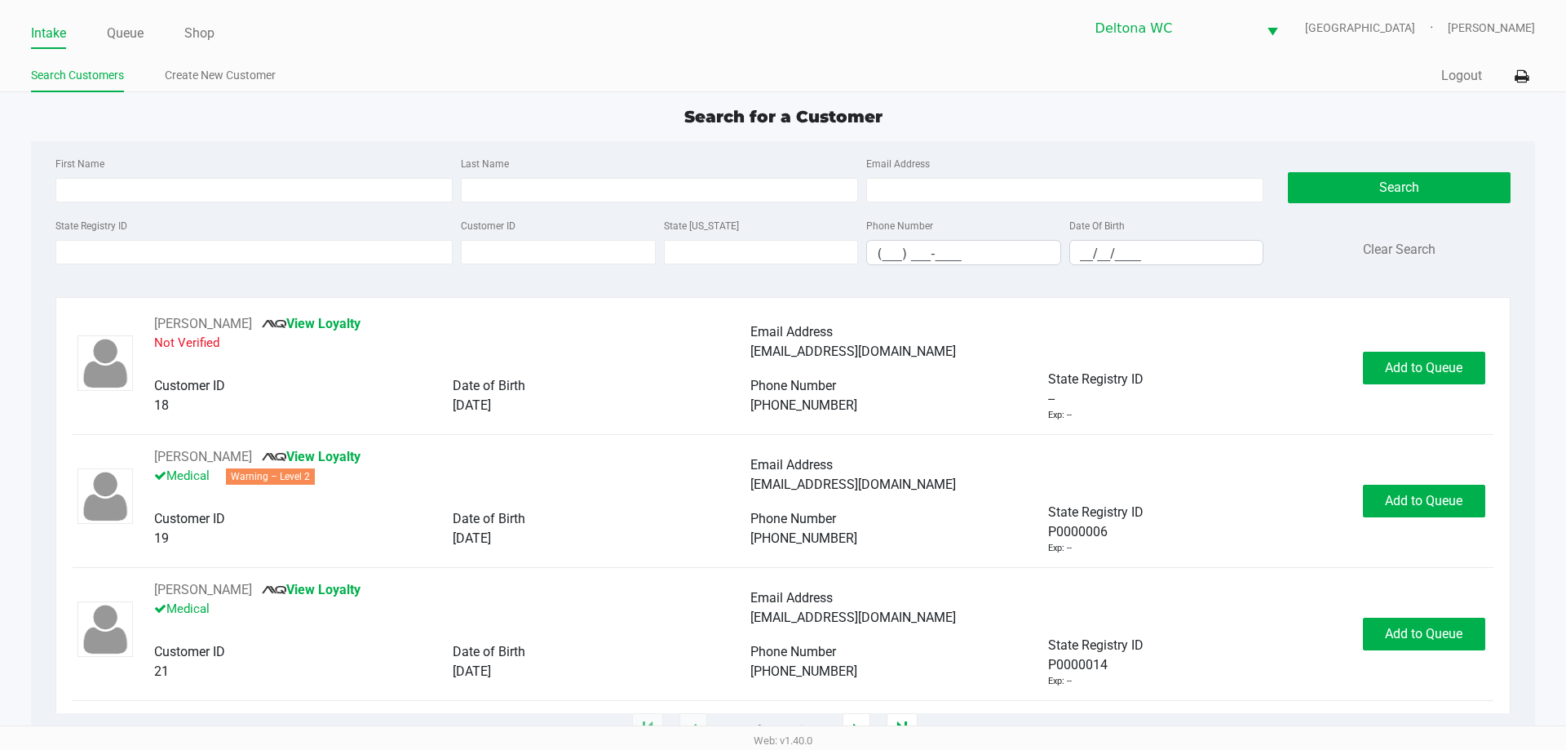
click at [409, 156] on div "First Name" at bounding box center [253, 177] width 405 height 49
click at [226, 246] on input "State Registry ID" at bounding box center [253, 252] width 397 height 24
click at [128, 39] on link "Queue" at bounding box center [125, 33] width 37 height 23
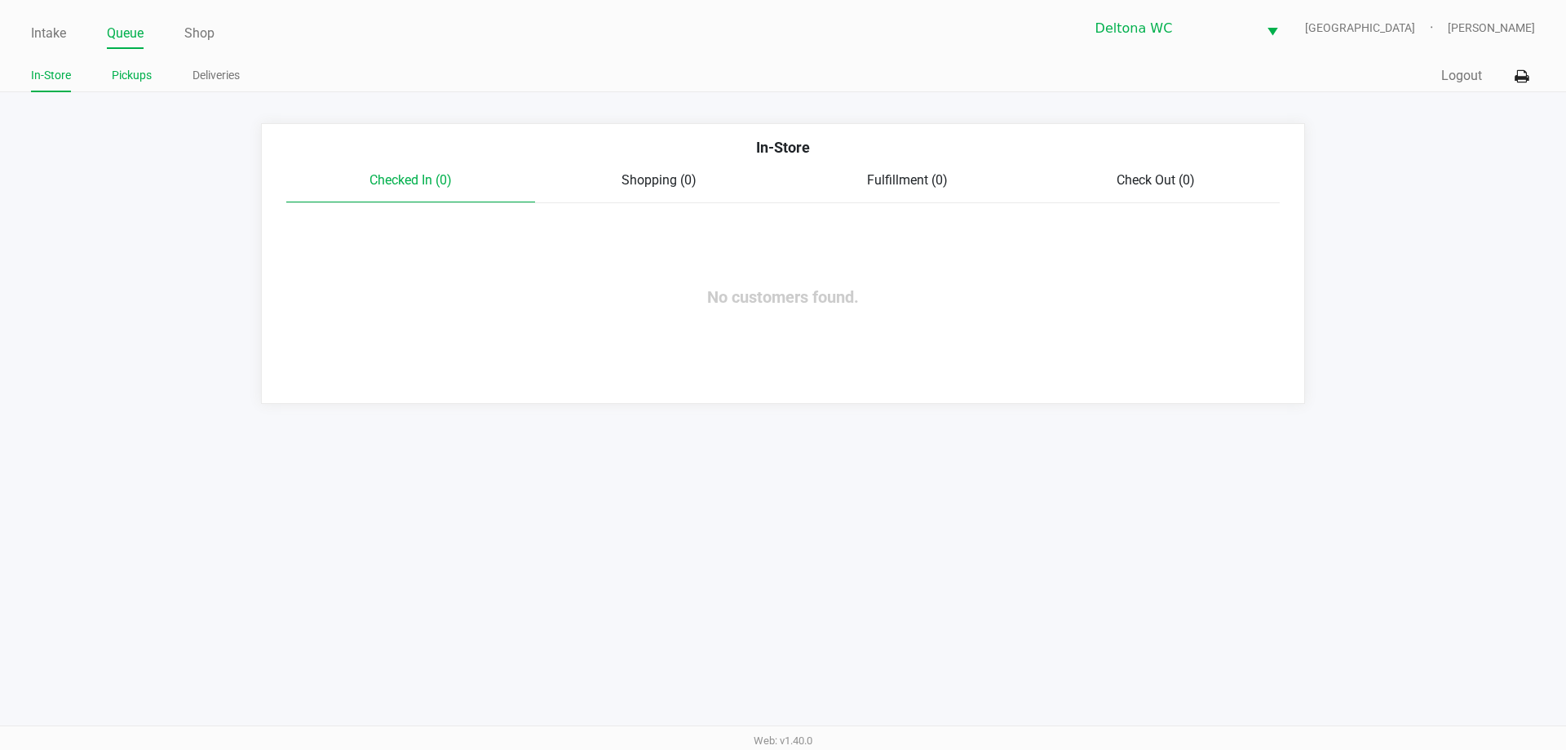
click at [139, 78] on link "Pickups" at bounding box center [132, 75] width 40 height 20
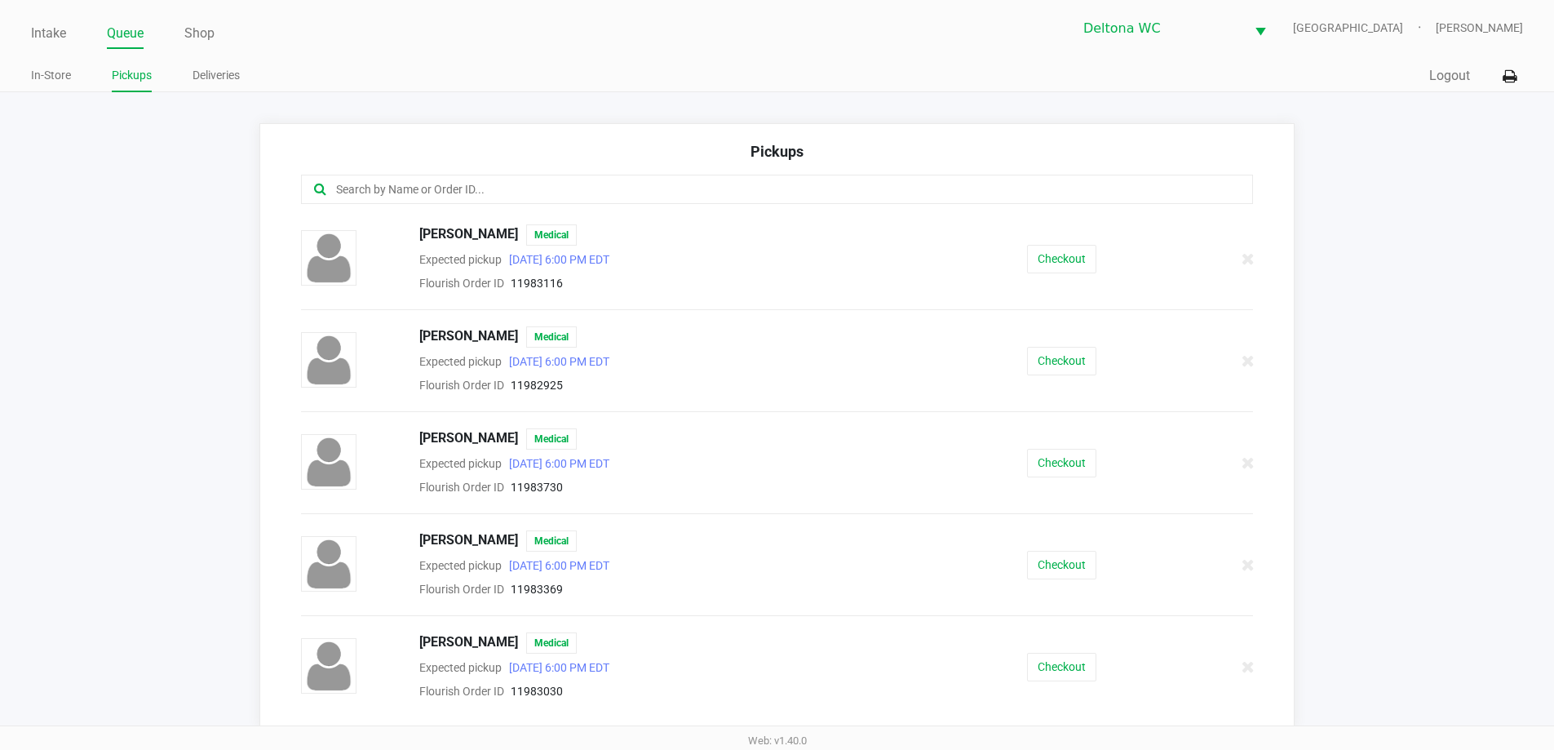
click at [529, 188] on input "text" at bounding box center [751, 189] width 834 height 19
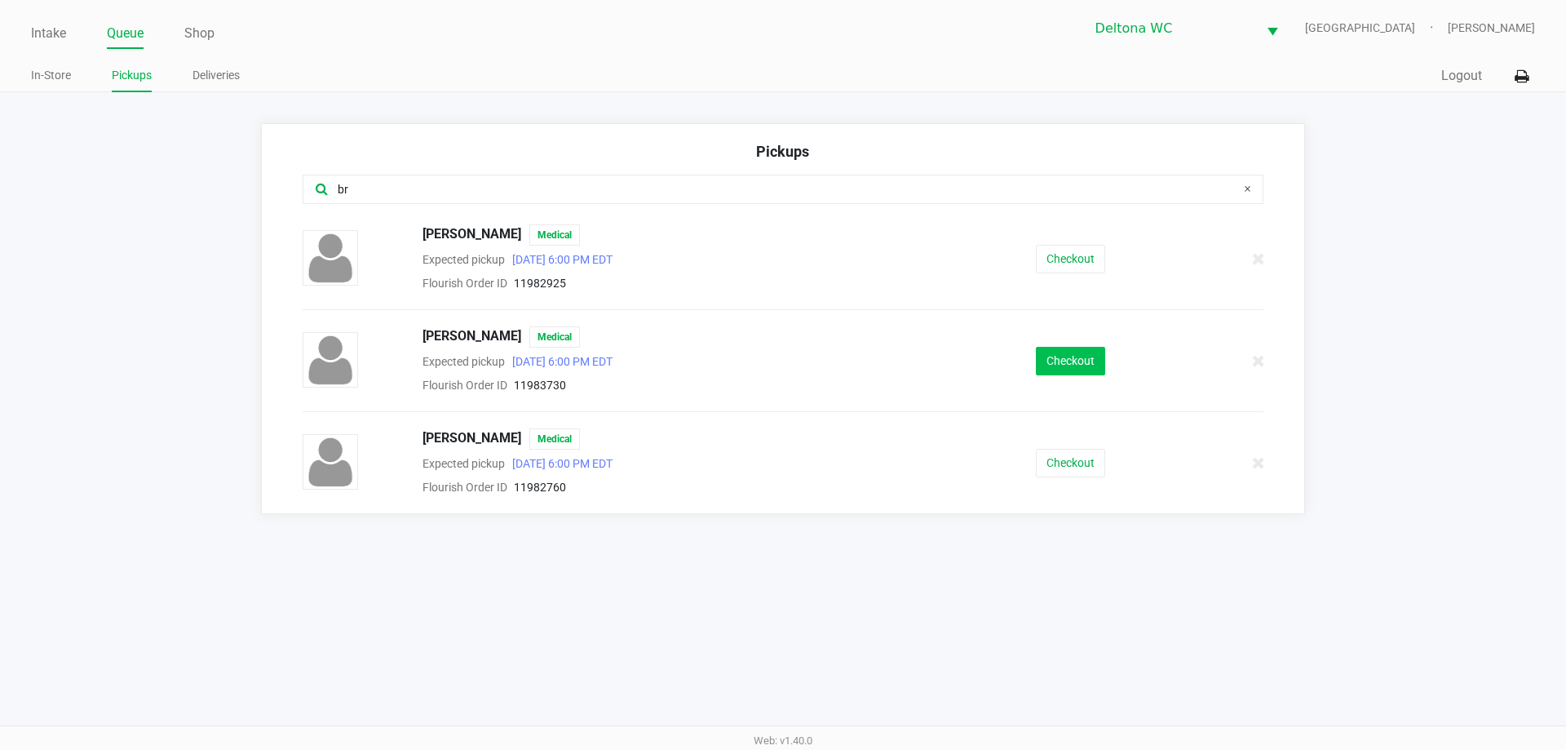
type input "br"
click at [1084, 358] on button "Checkout" at bounding box center [1070, 361] width 69 height 29
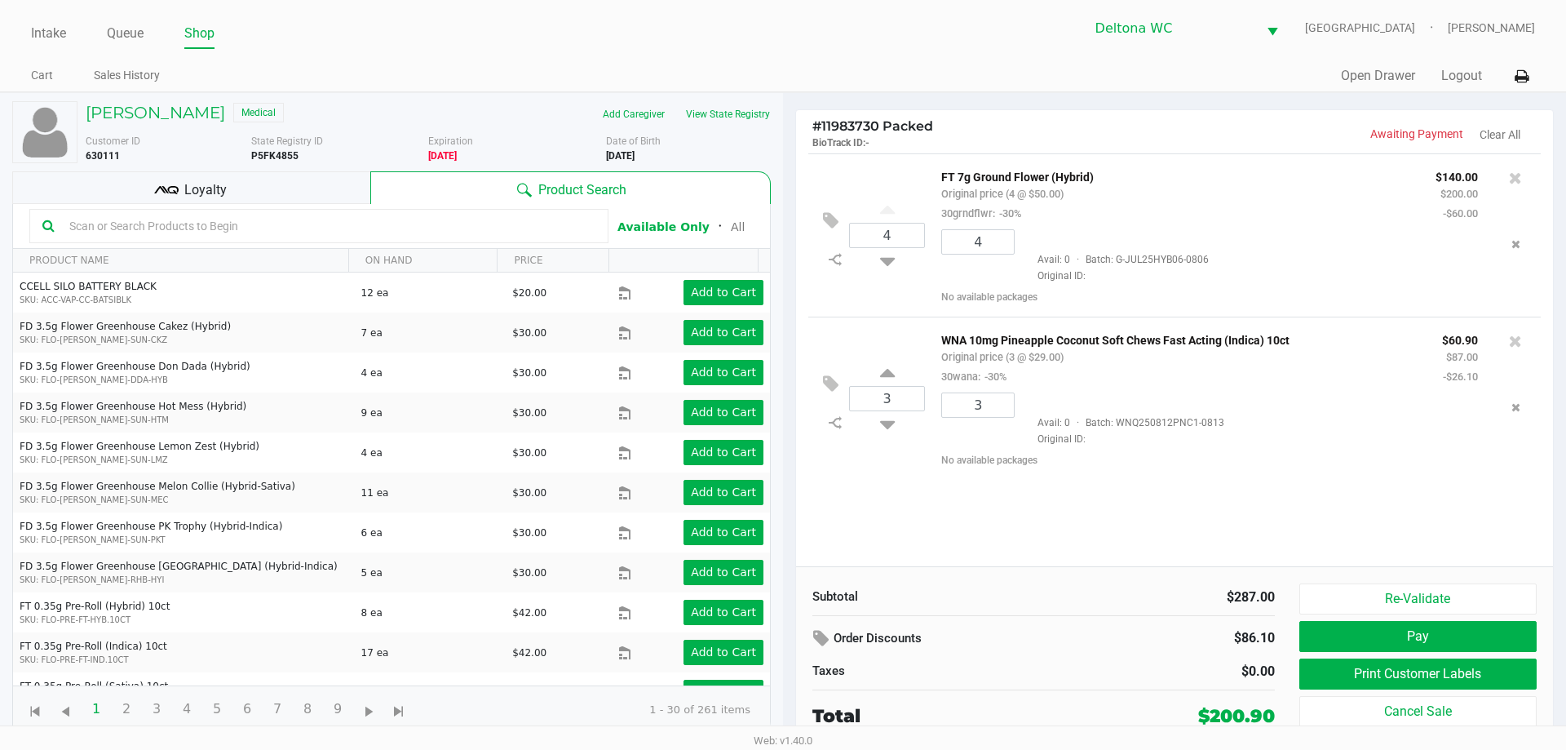
click at [1196, 165] on div "4 FT 7g Ground Flower (Hybrid) Original price (4 @ $50.00) 30grndflwr: -30% $14…" at bounding box center [1174, 234] width 732 height 163
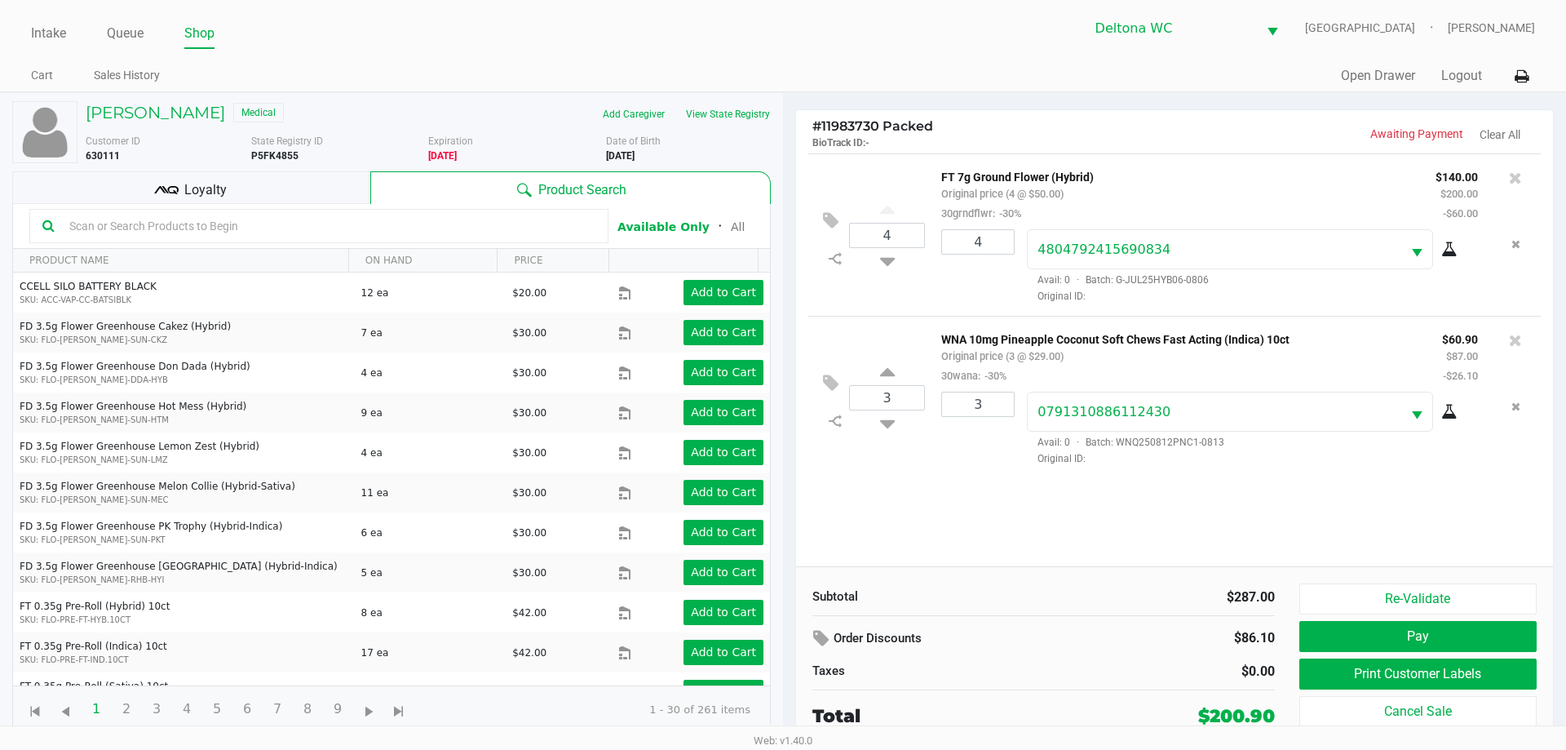
click at [931, 498] on div "4 FT 7g Ground Flower (Hybrid) Original price (4 @ $50.00) 30grndflwr: -30% $14…" at bounding box center [1174, 359] width 757 height 413
click at [290, 179] on div "Loyalty" at bounding box center [191, 187] width 358 height 33
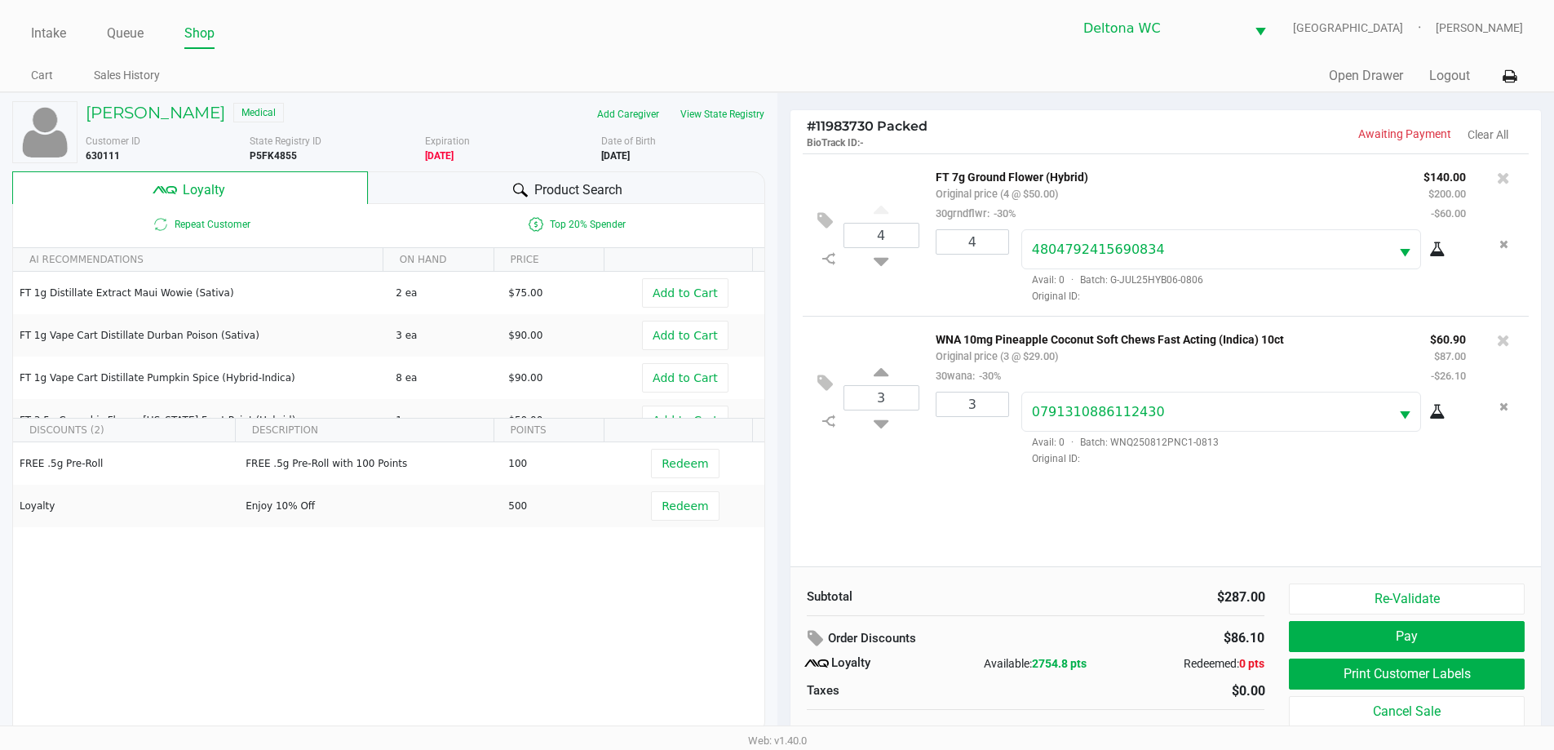
click at [991, 500] on div "4 FT 7g Ground Flower (Hybrid) Original price (4 @ $50.00) 30grndflwr: -30% $14…" at bounding box center [1165, 359] width 751 height 413
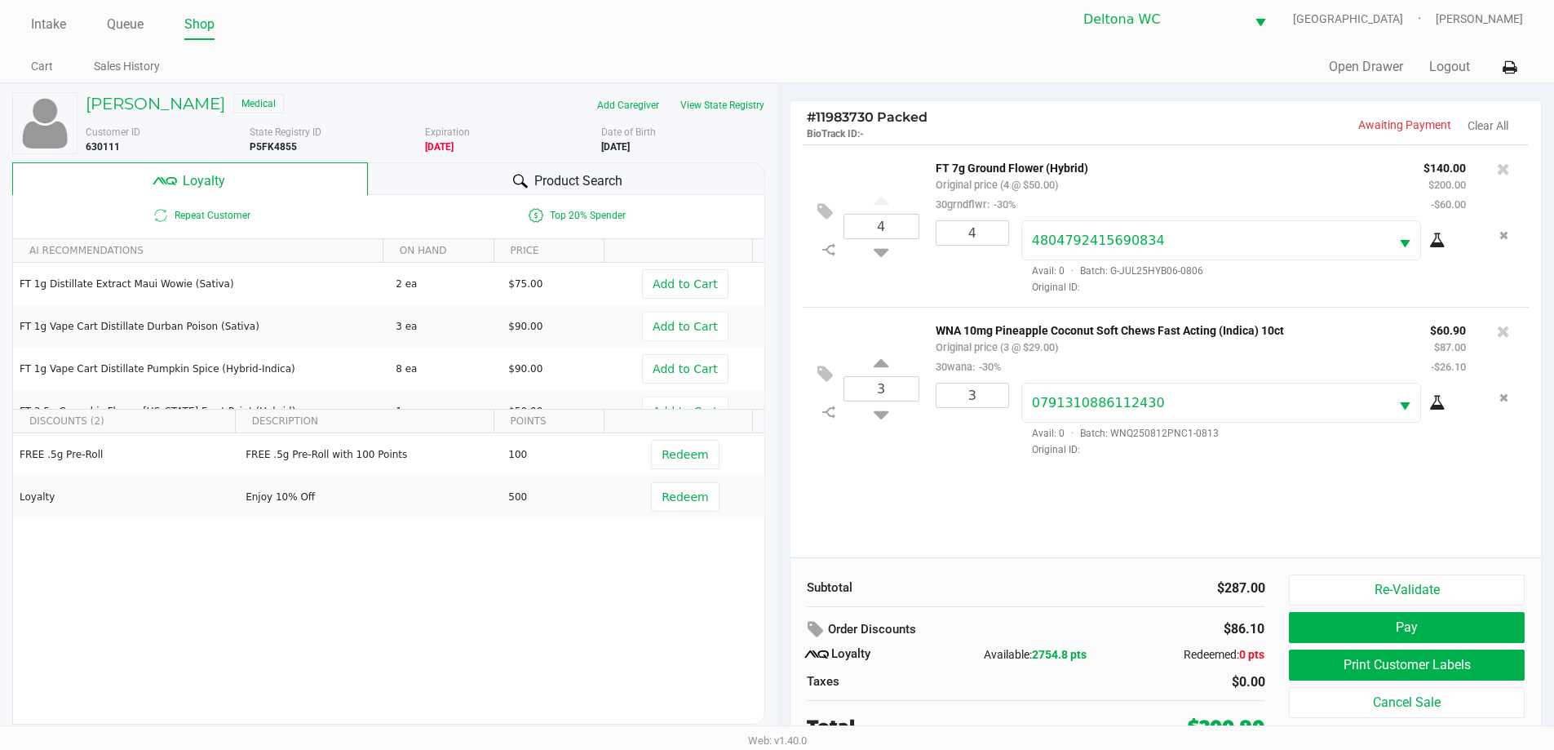
scroll to position [16, 0]
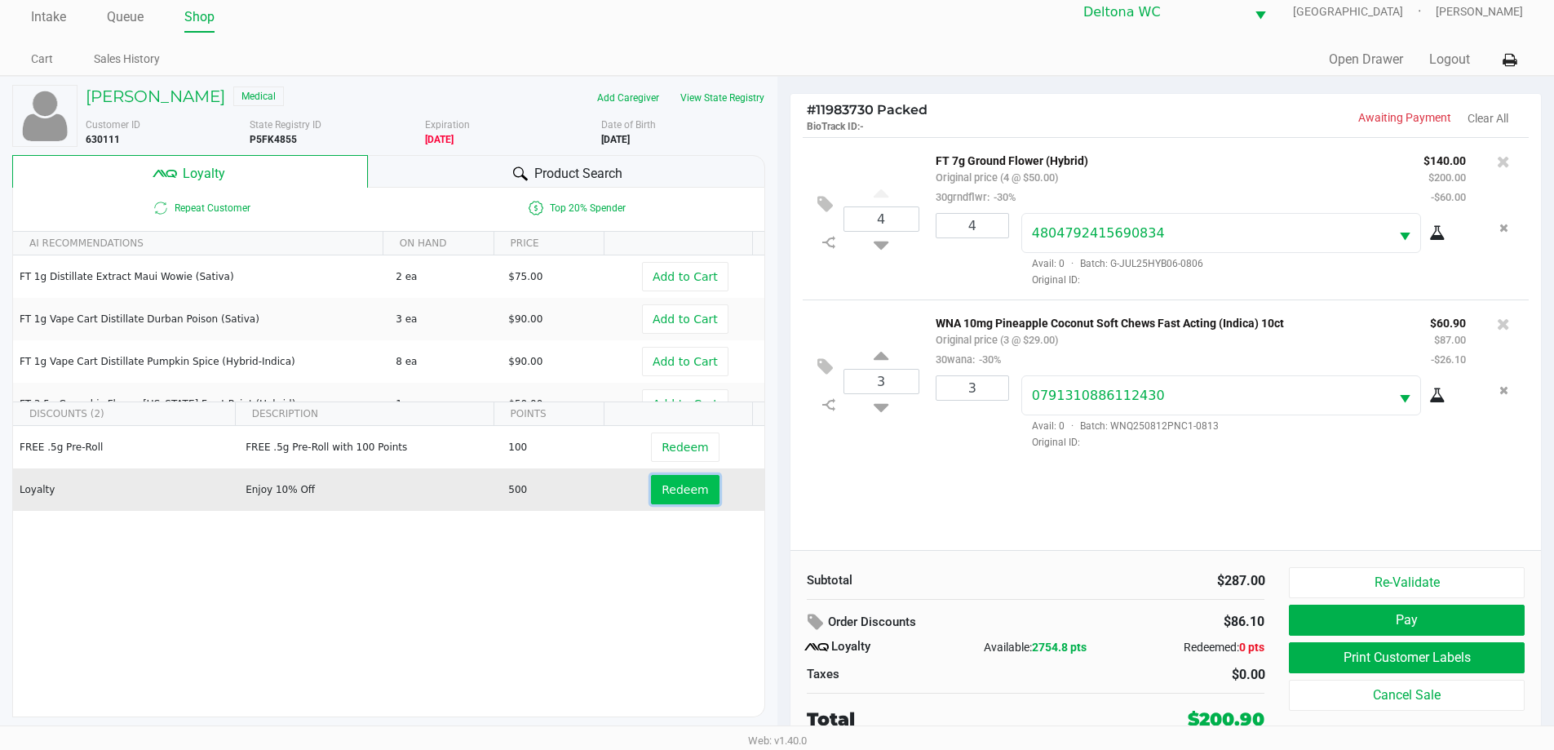
click at [661, 496] on span "Redeem" at bounding box center [684, 489] width 46 height 13
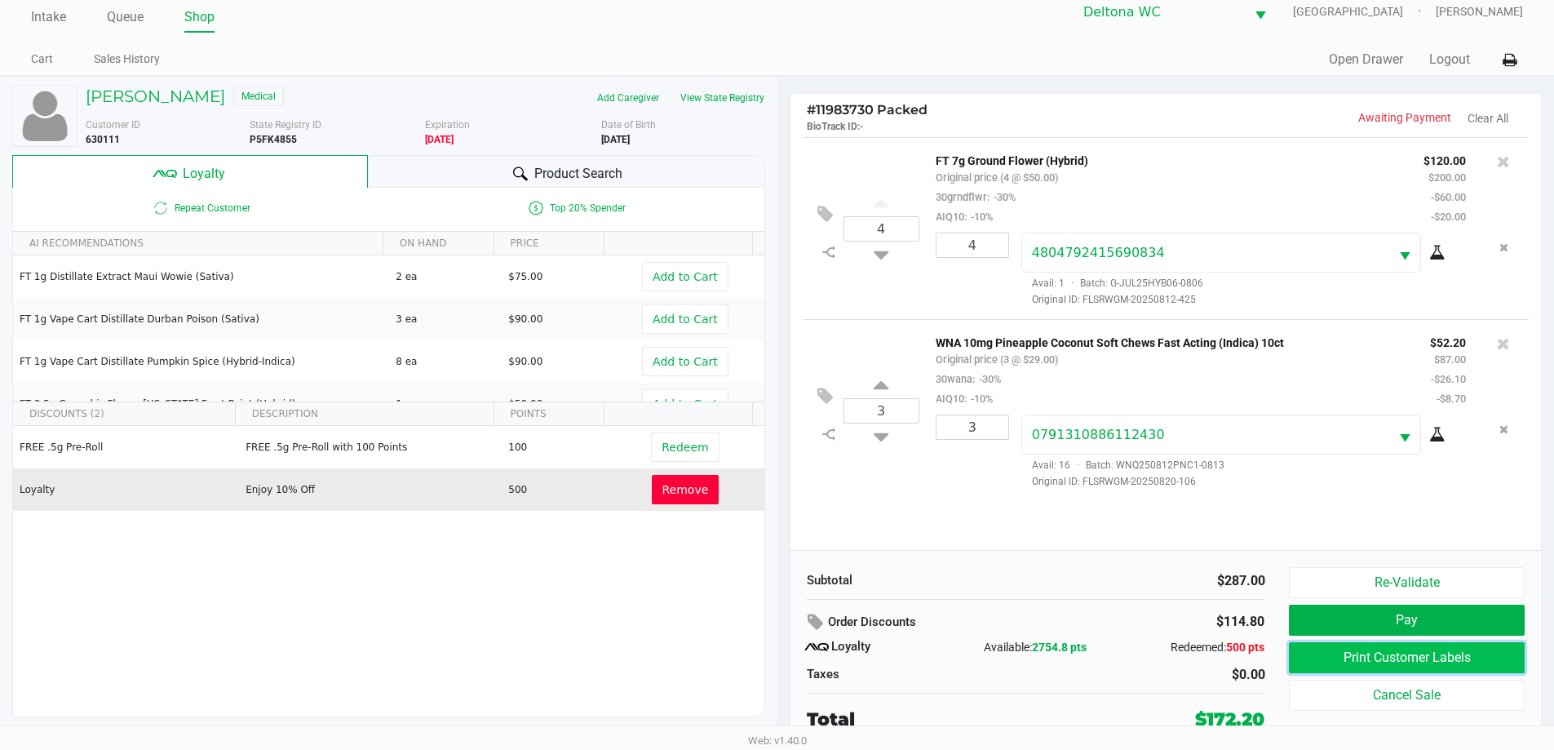
click at [1485, 650] on button "Print Customer Labels" at bounding box center [1406, 657] width 235 height 31
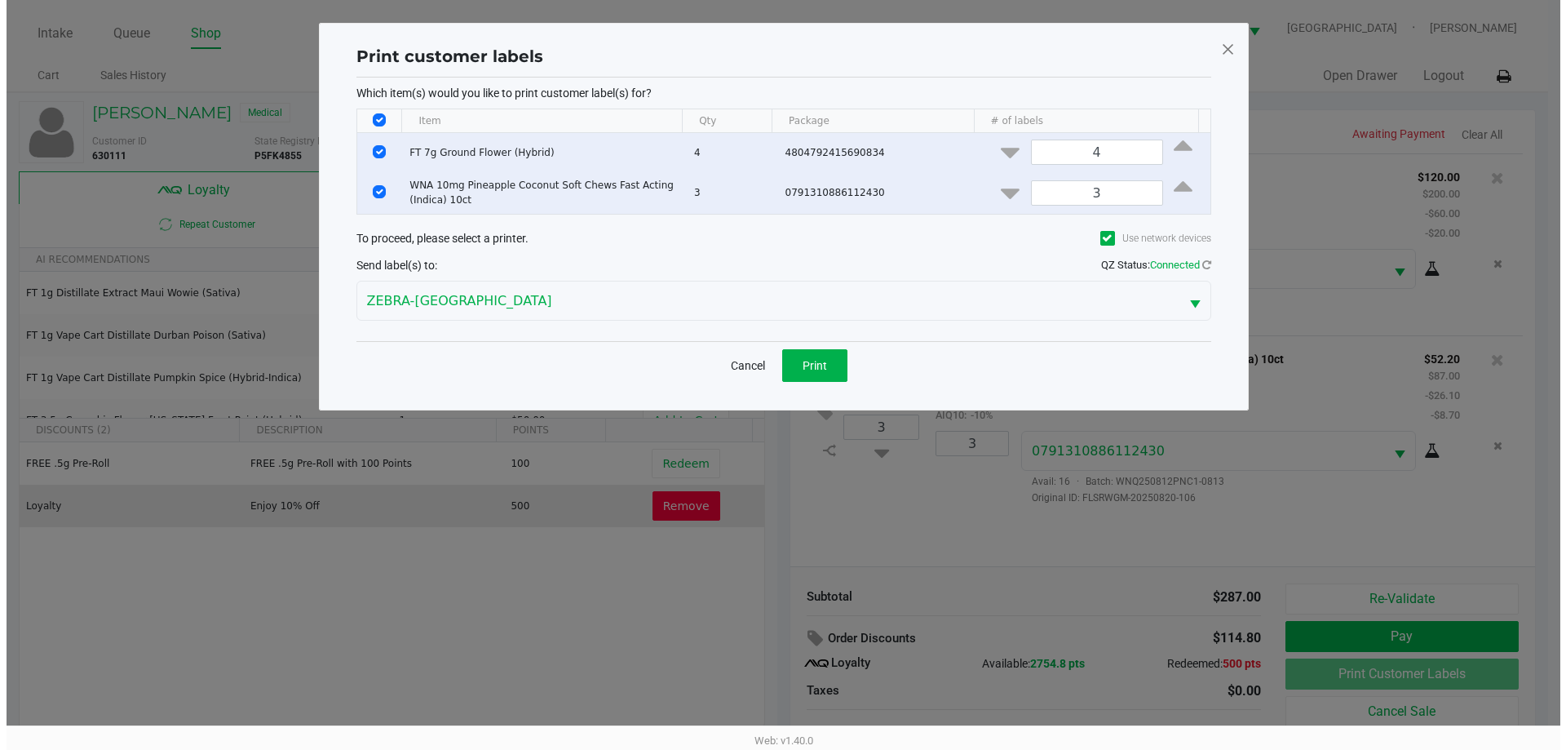
scroll to position [0, 0]
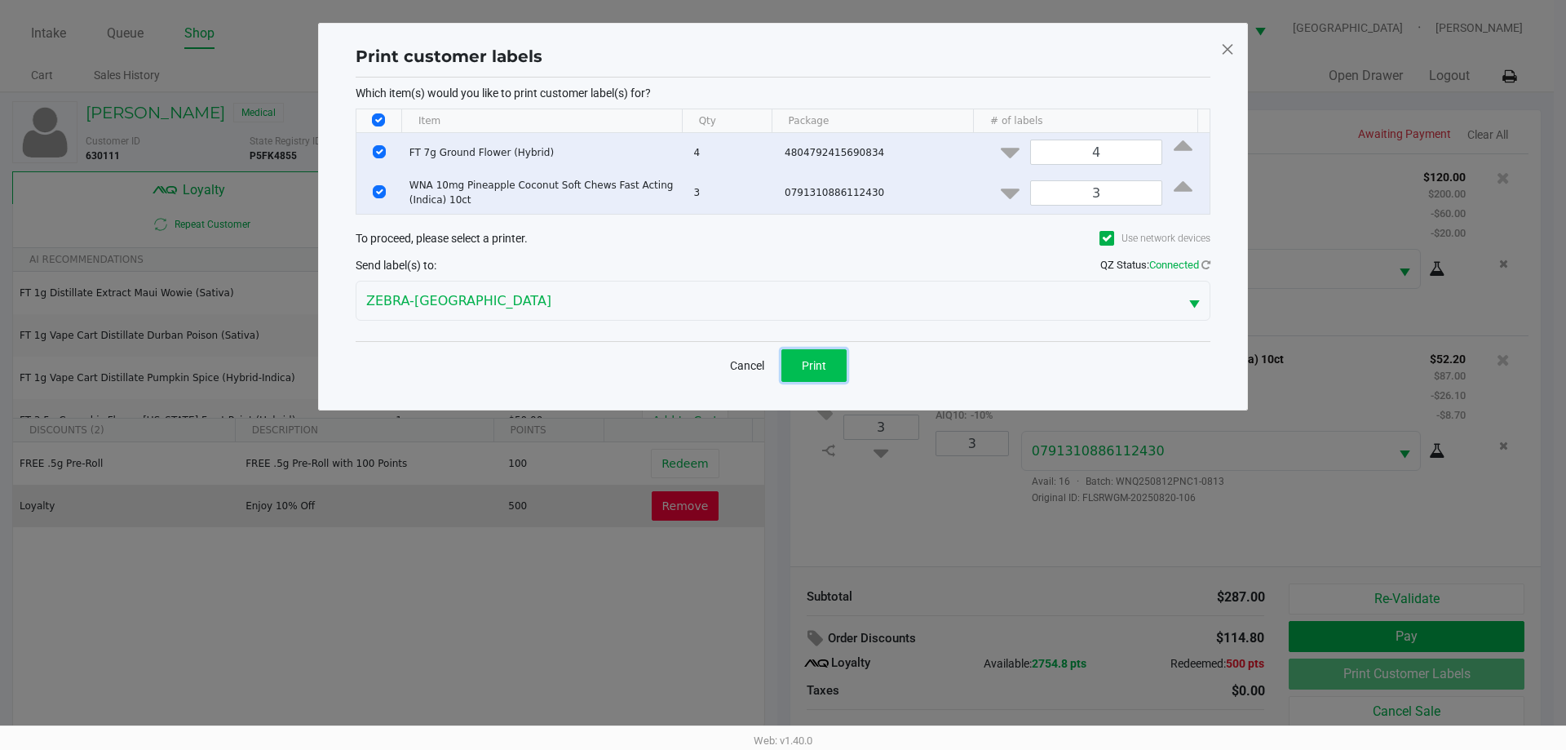
click at [834, 361] on button "Print" at bounding box center [813, 365] width 65 height 33
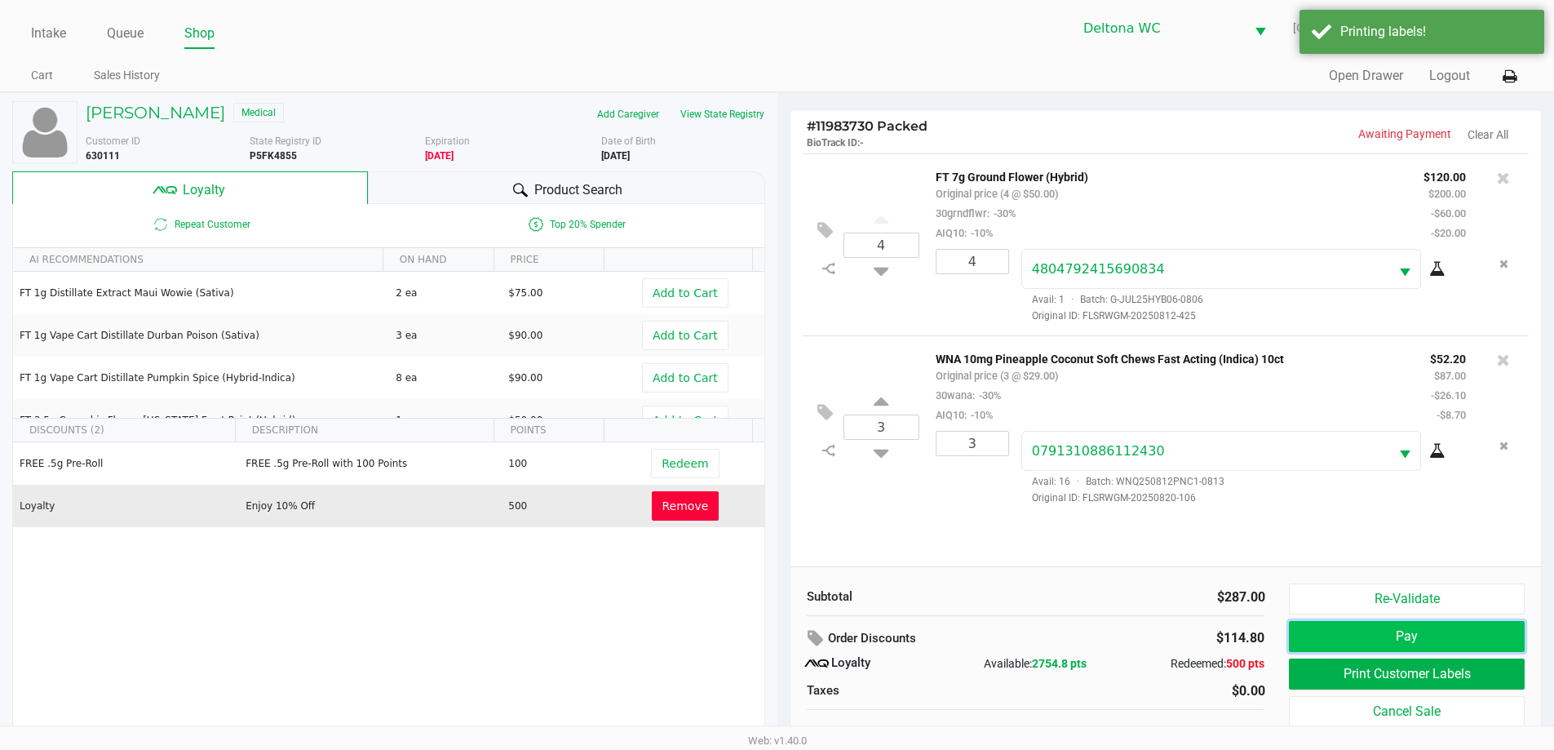
click at [1405, 638] on button "Pay" at bounding box center [1406, 636] width 235 height 31
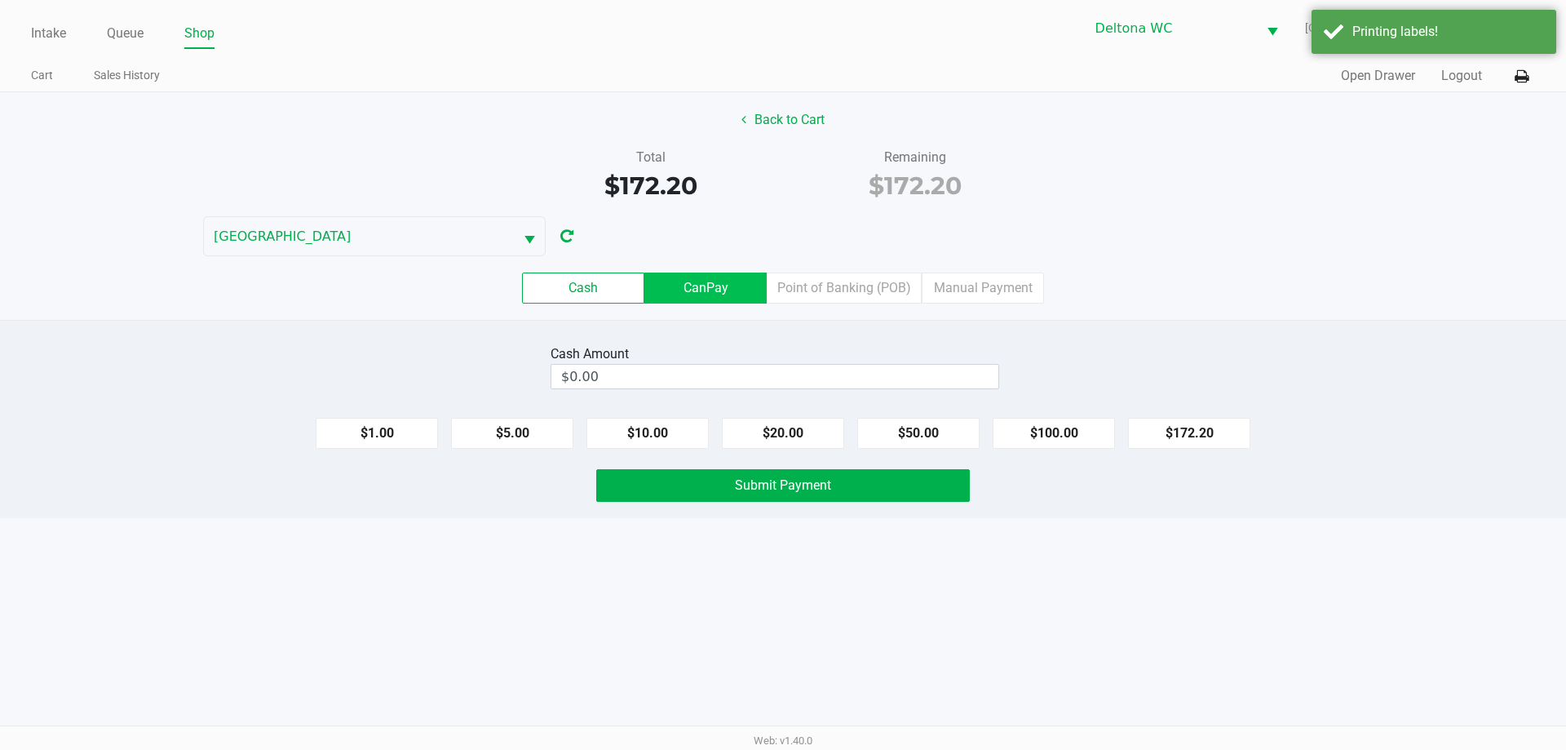
click at [714, 283] on label "CanPay" at bounding box center [705, 287] width 122 height 31
click at [0, 0] on 2 "CanPay" at bounding box center [0, 0] width 0 height 0
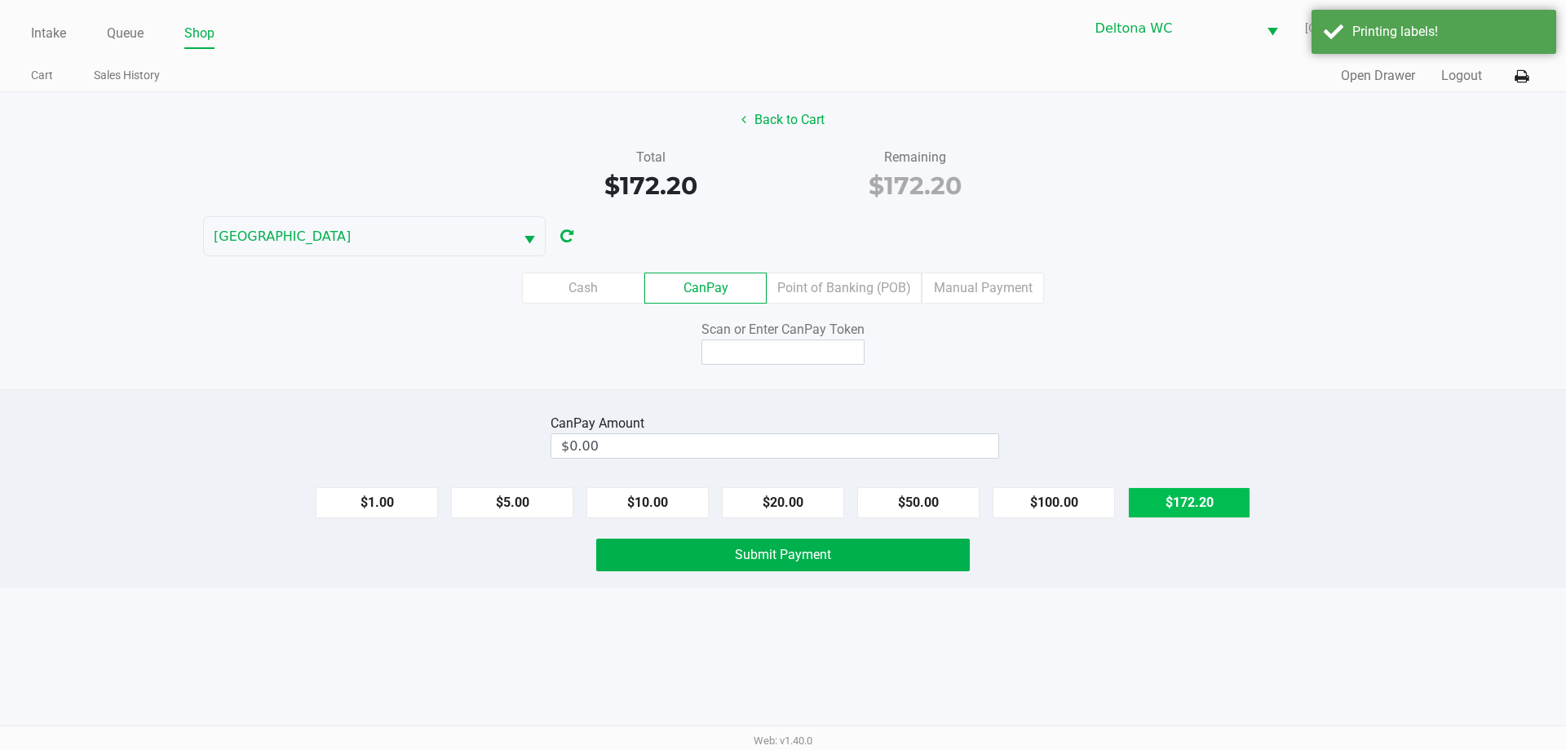
click at [1185, 504] on button "$172.20" at bounding box center [1189, 502] width 122 height 31
type input "$172.20"
click at [842, 349] on input at bounding box center [782, 351] width 163 height 25
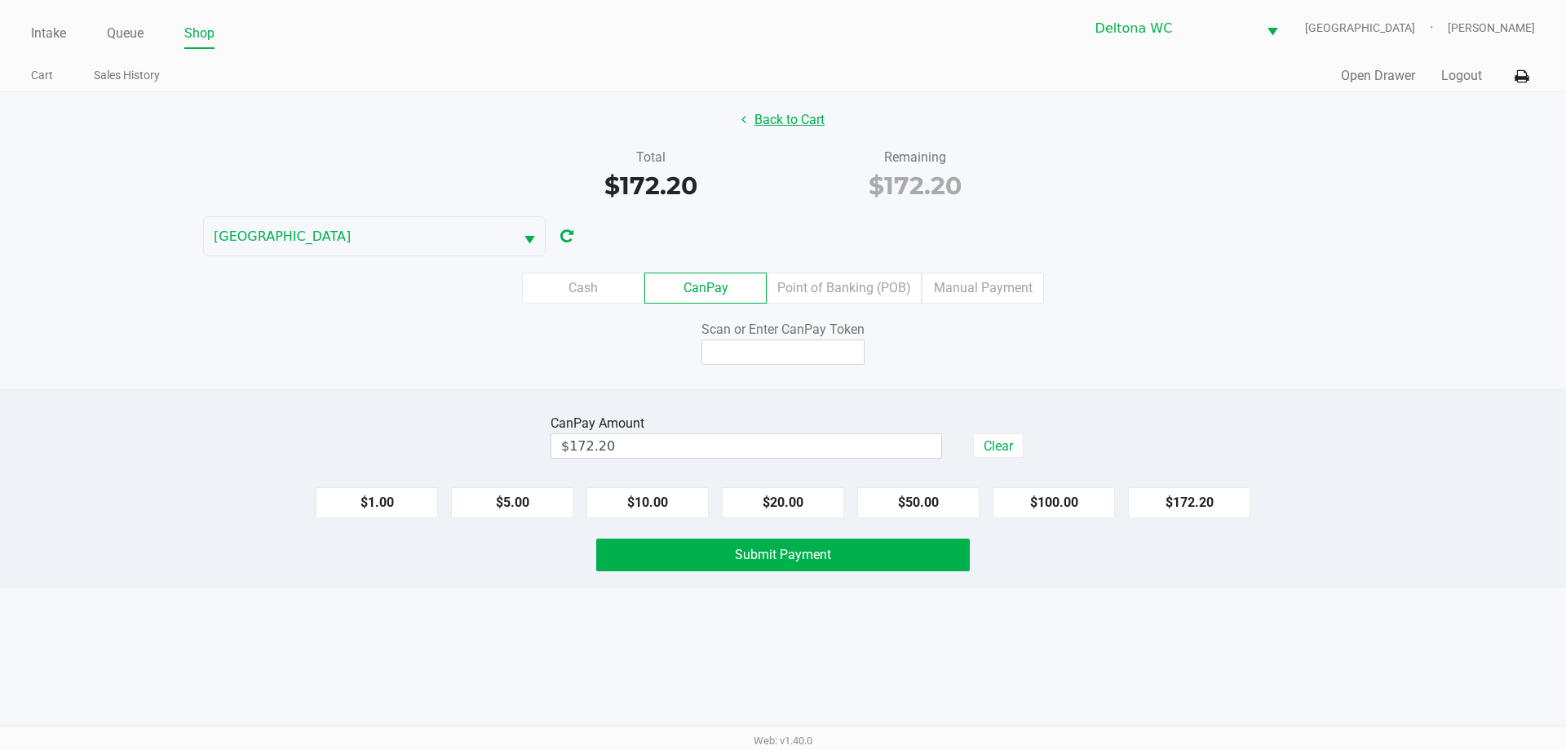
click at [806, 113] on button "Back to Cart" at bounding box center [783, 119] width 104 height 31
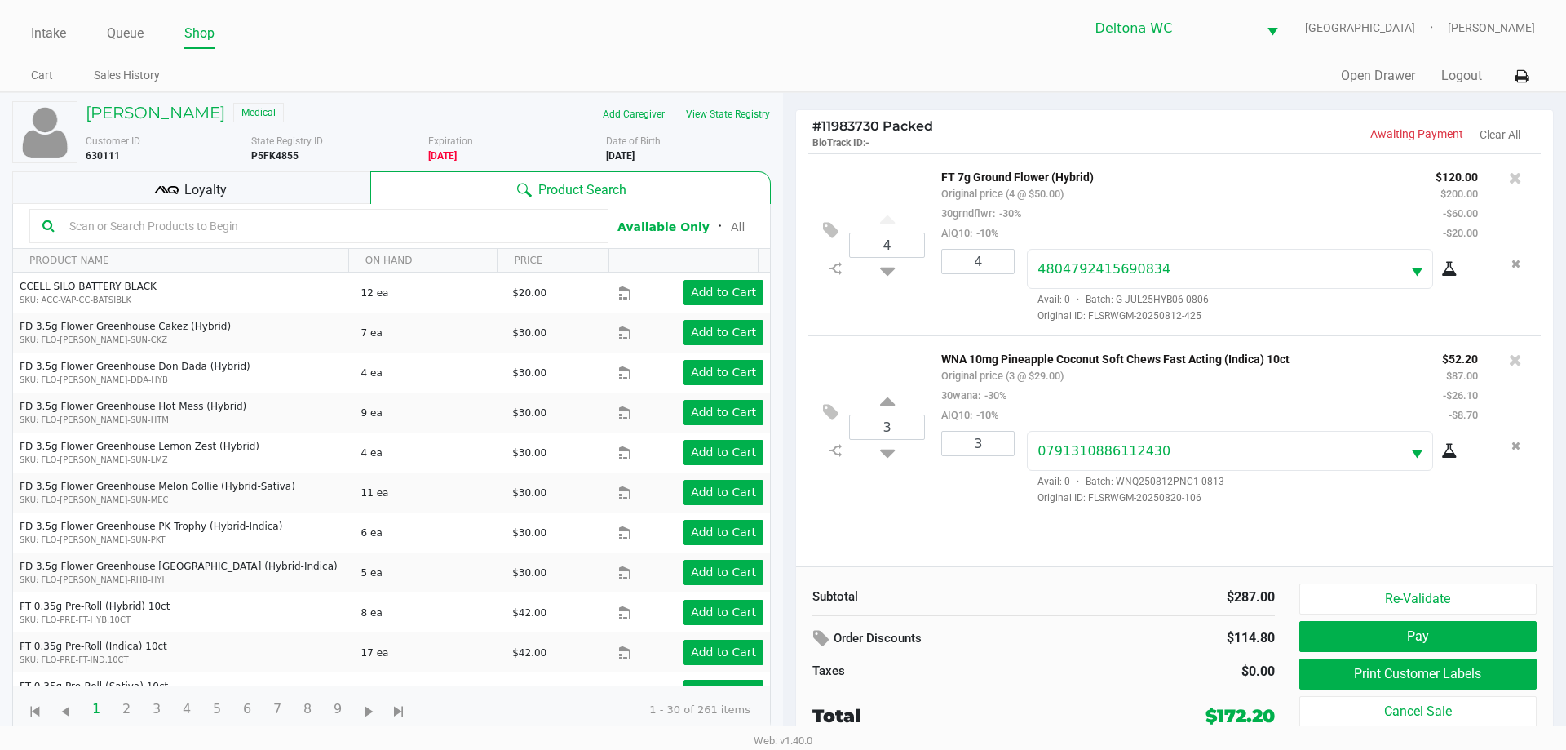
click at [957, 131] on h4 "# 11983730 Packed BioTrack ID: -" at bounding box center [993, 133] width 362 height 31
click at [906, 131] on span "# 11983730 Packed" at bounding box center [872, 125] width 121 height 15
click at [859, 124] on span "# 11983730 Packed" at bounding box center [872, 125] width 121 height 15
click at [902, 124] on span "# 11983730 Packed" at bounding box center [872, 125] width 121 height 15
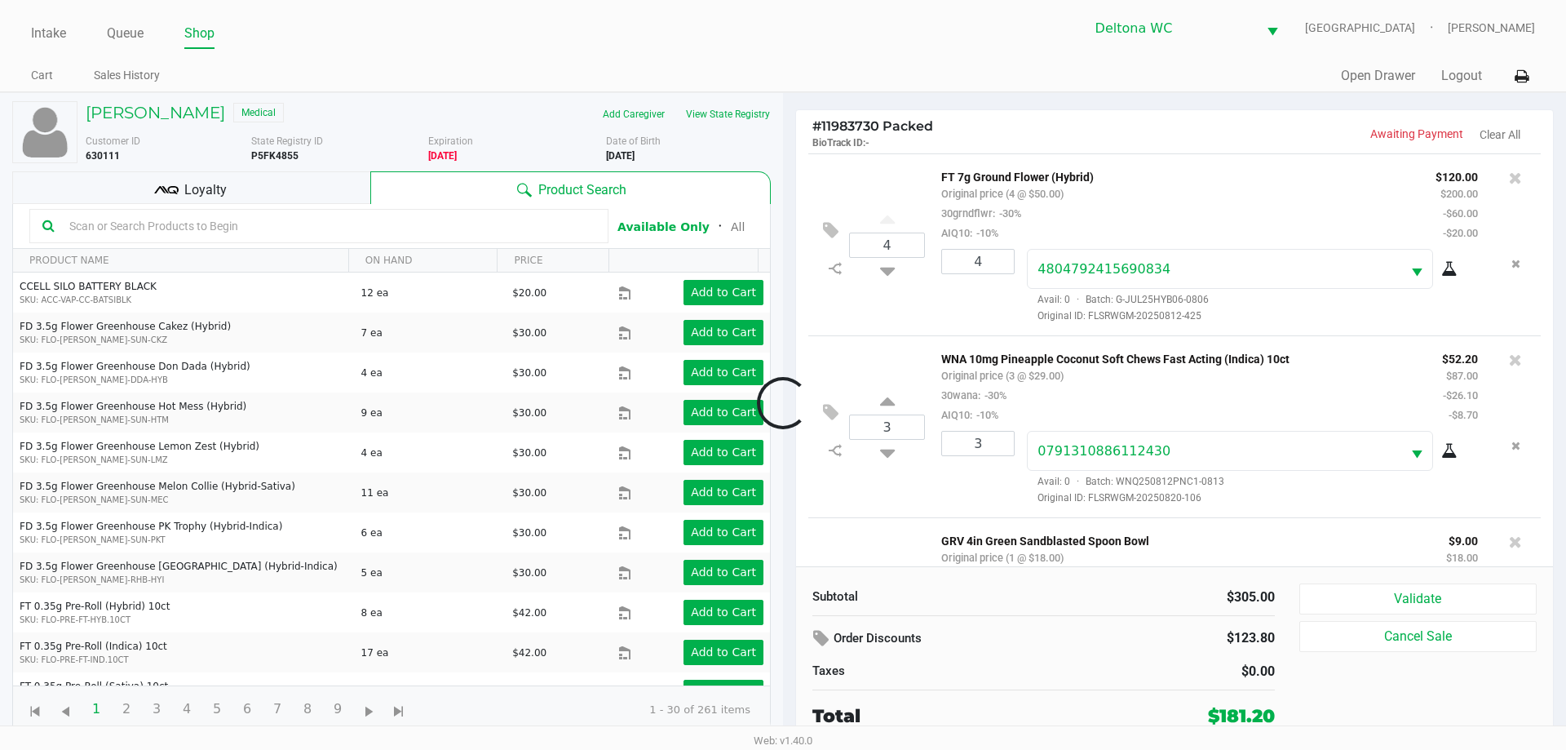
scroll to position [135, 0]
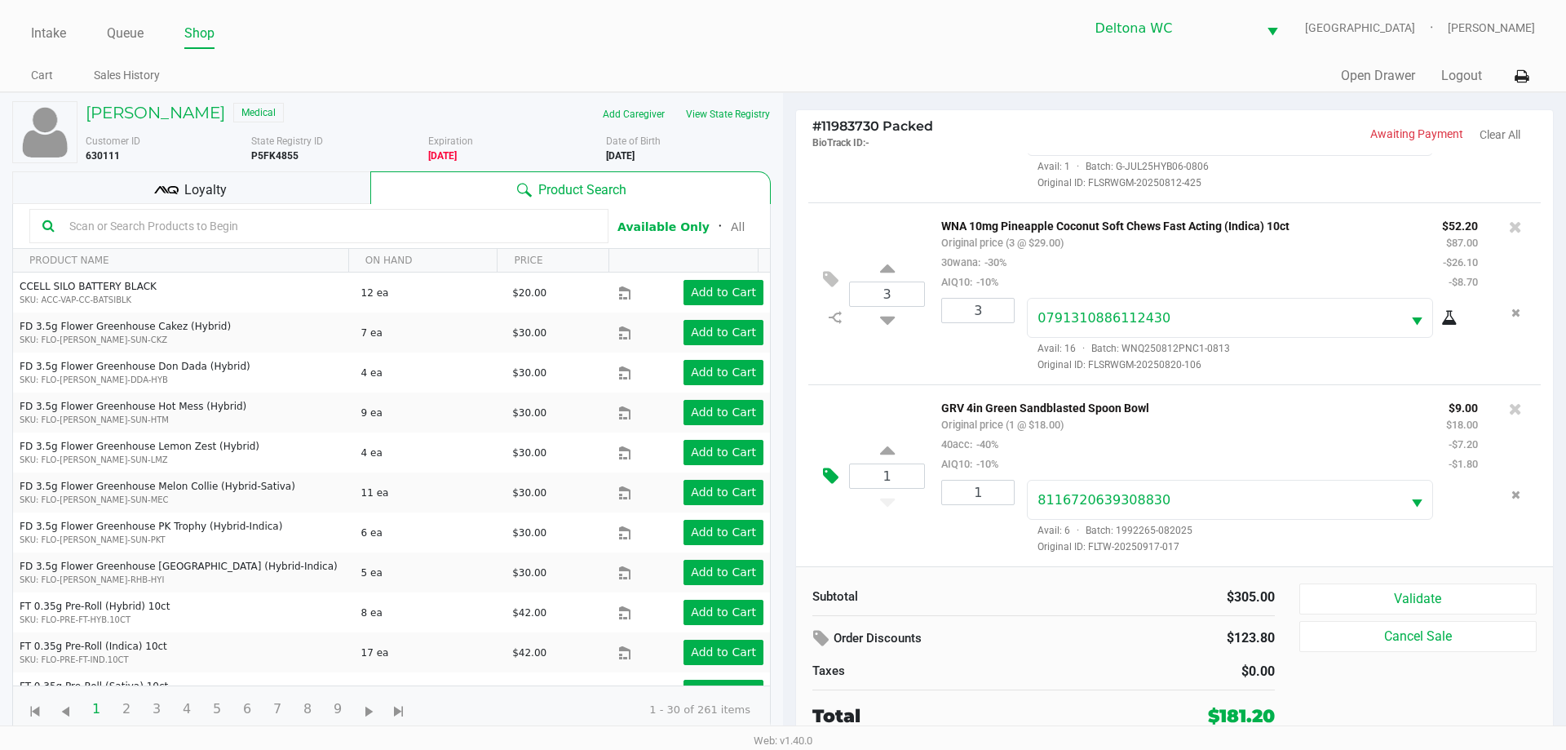
click at [822, 474] on button at bounding box center [835, 476] width 29 height 39
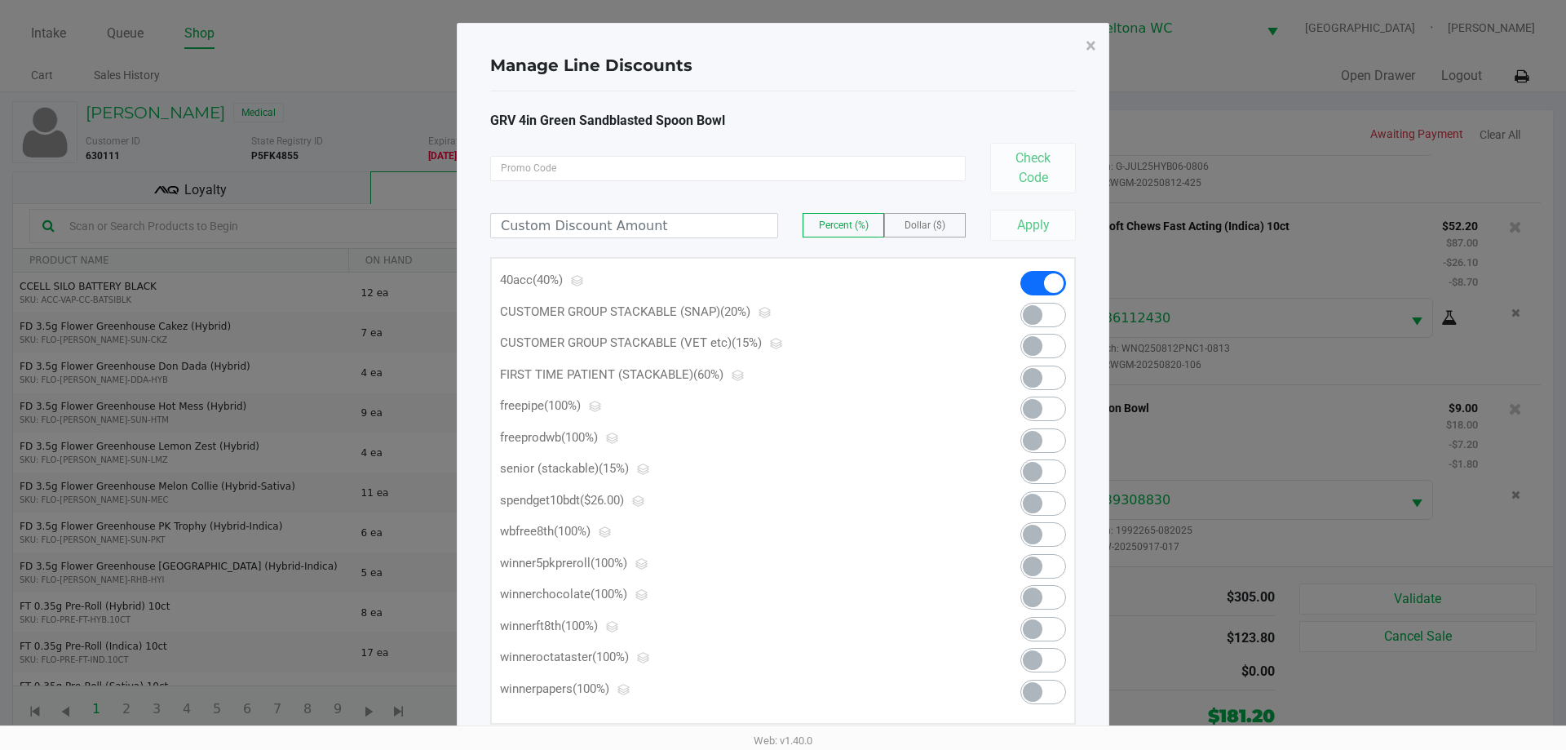
click at [1057, 281] on span at bounding box center [1054, 283] width 20 height 20
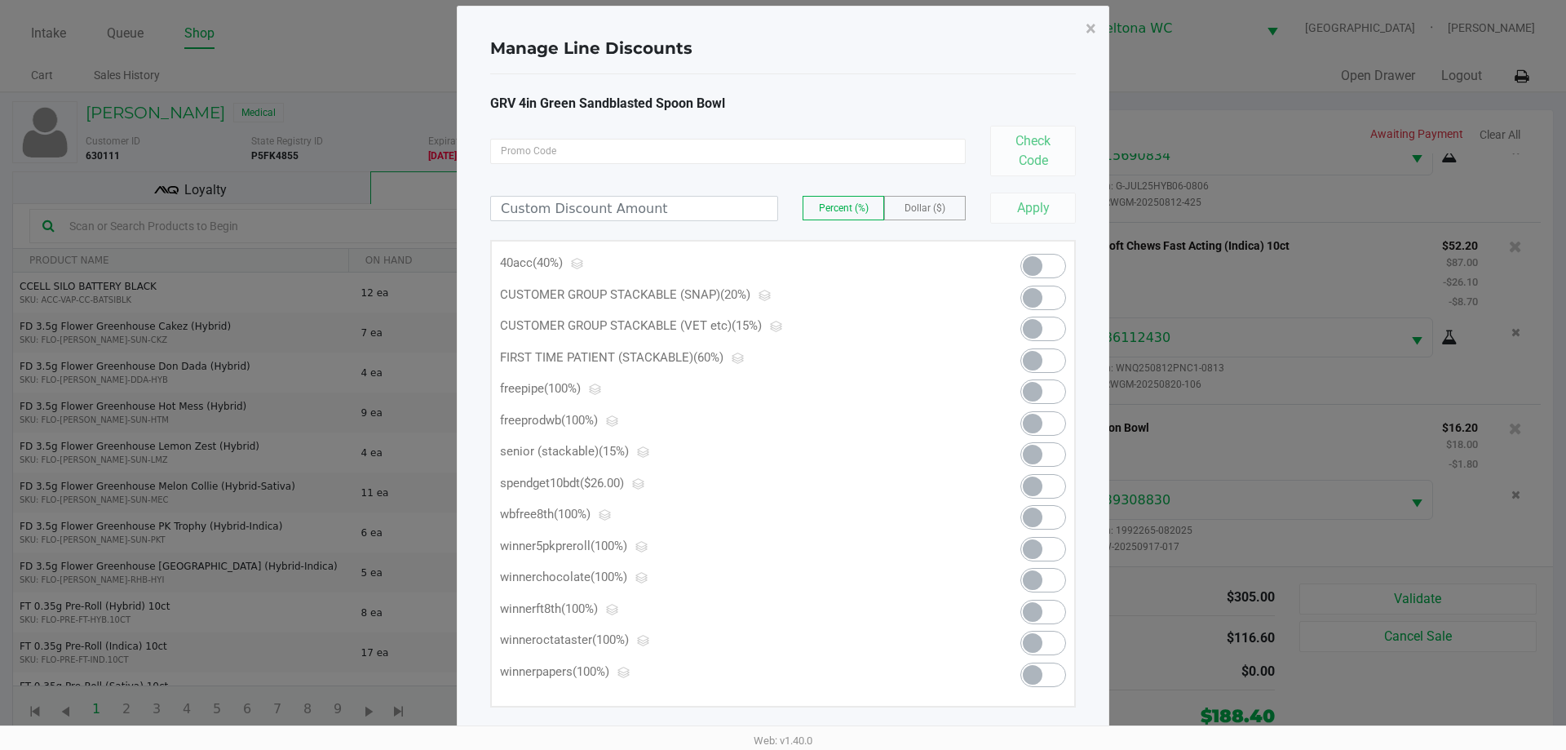
scroll to position [34, 0]
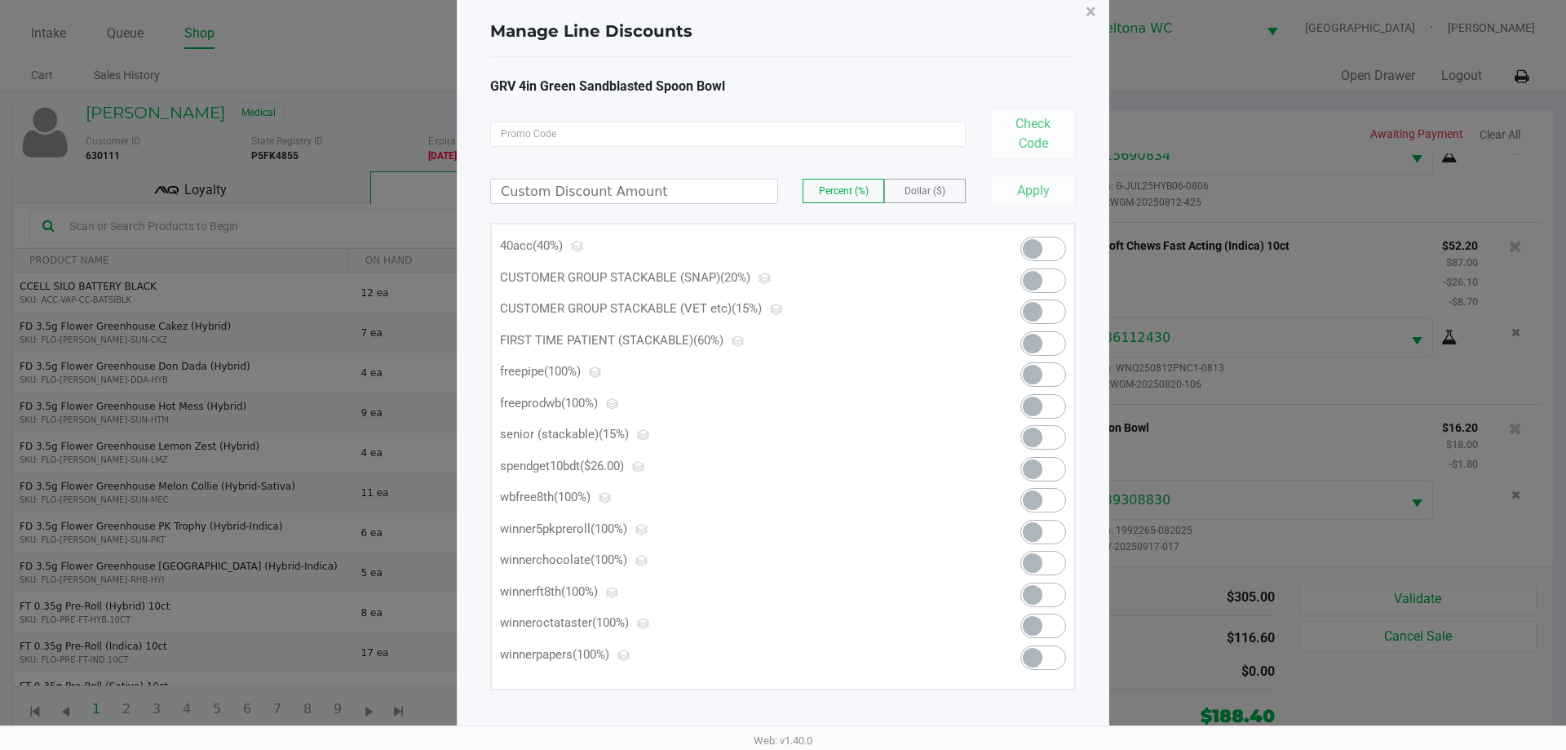
click at [1029, 371] on span at bounding box center [1033, 375] width 20 height 20
click at [1104, 15] on button "×" at bounding box center [1091, 12] width 37 height 46
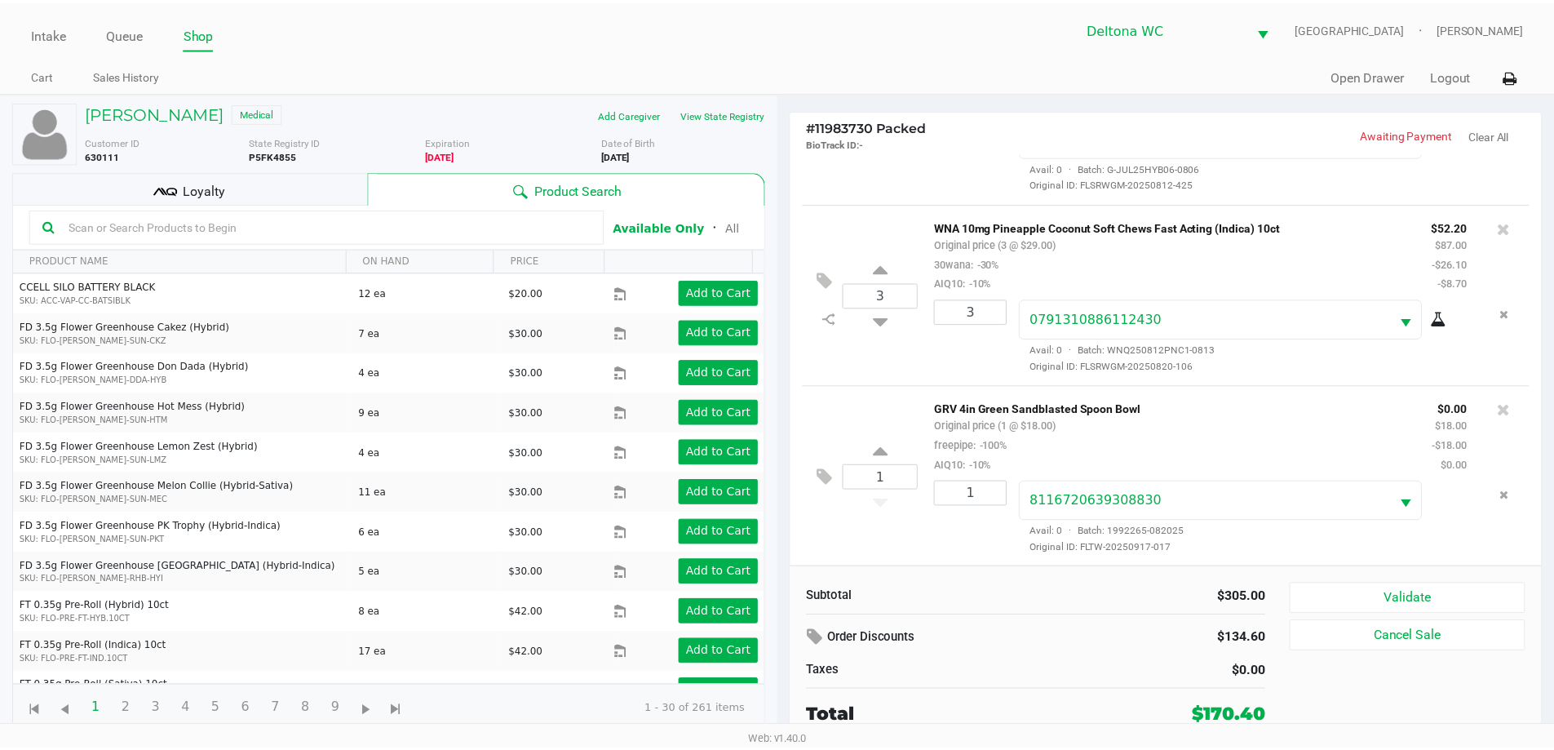
scroll to position [135, 0]
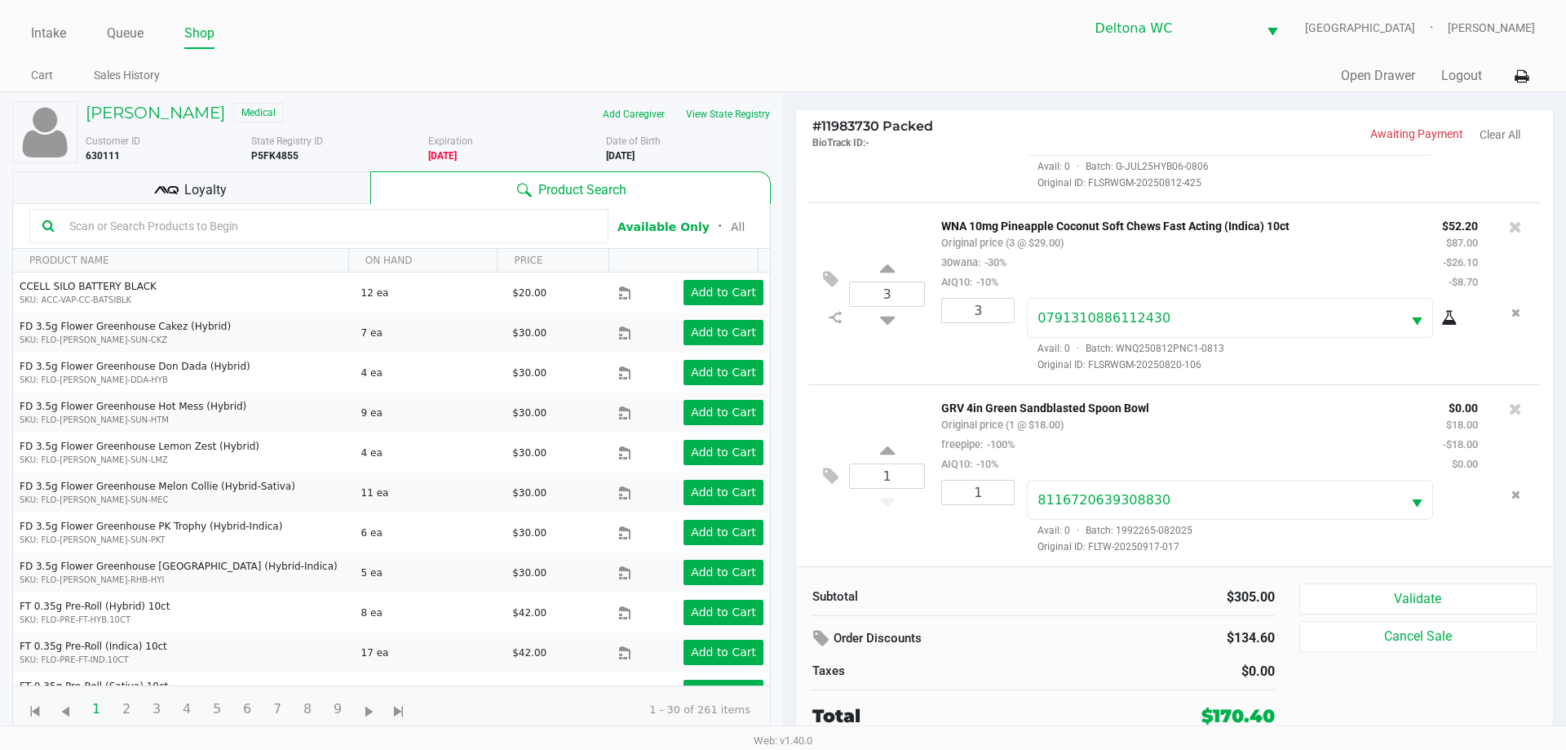
click at [323, 188] on div "Loyalty" at bounding box center [191, 187] width 358 height 33
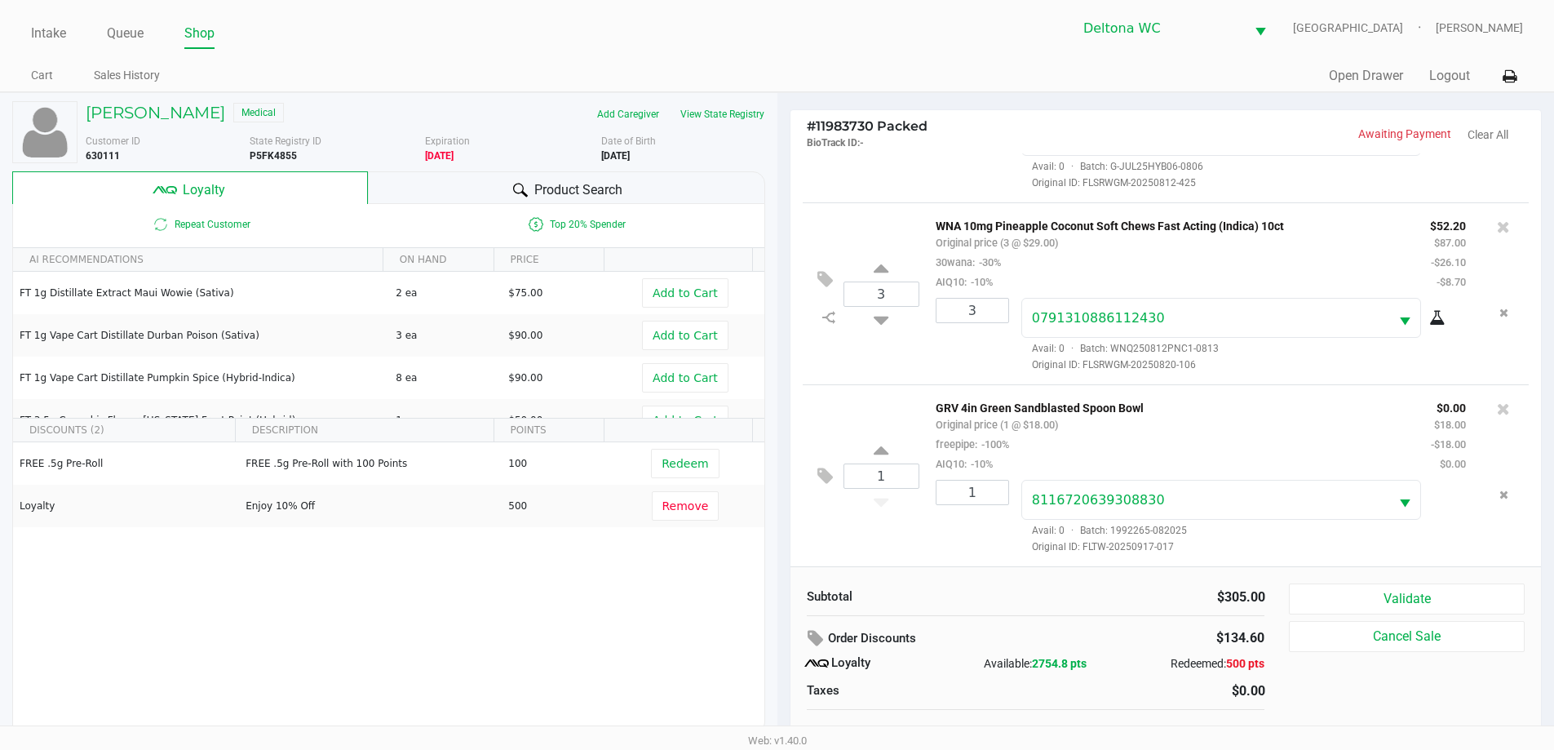
click at [1183, 448] on div "GRV 4in Green Sandblasted Spoon Bowl Original price (1 @ $18.00) freepipe: -100…" at bounding box center [1170, 435] width 495 height 76
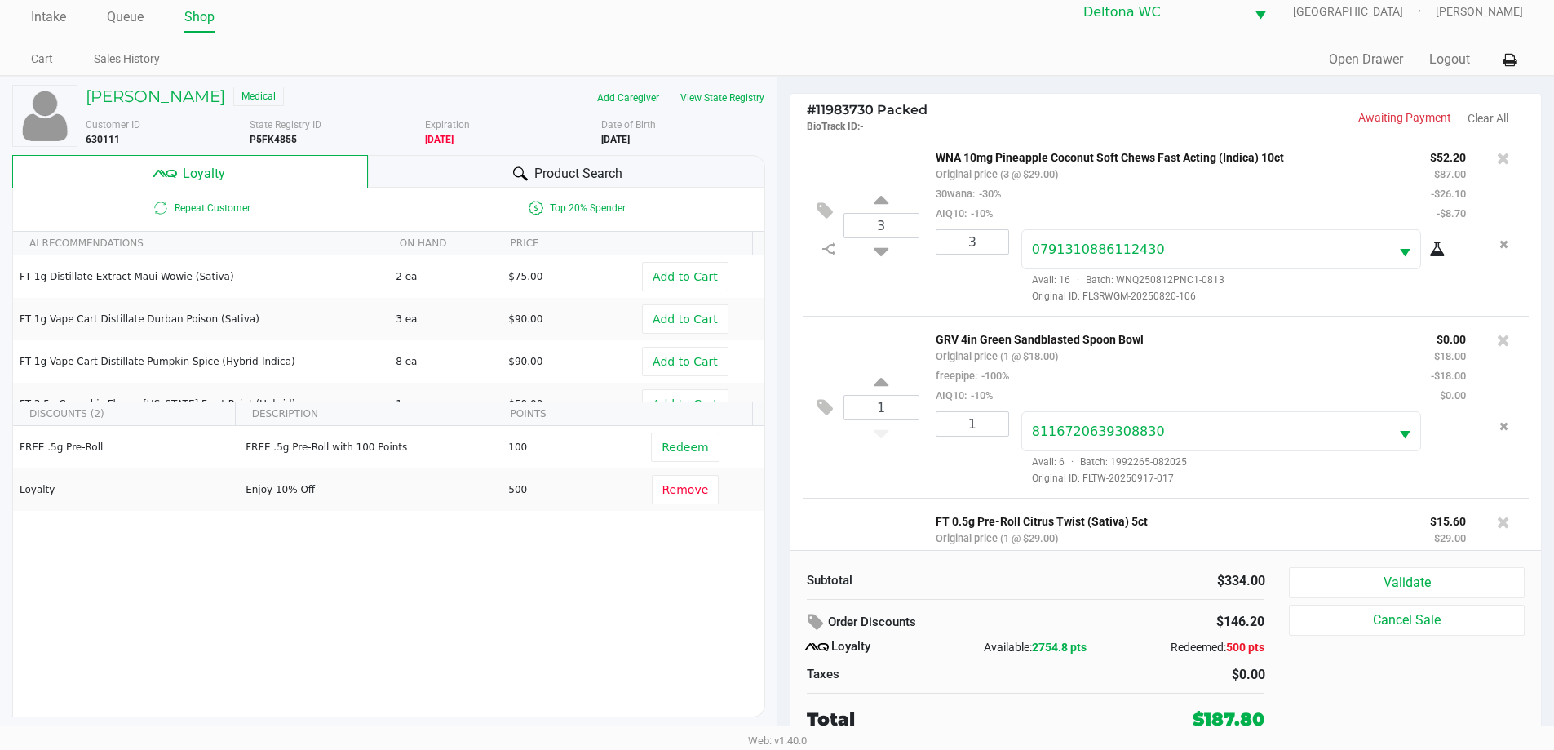
scroll to position [318, 0]
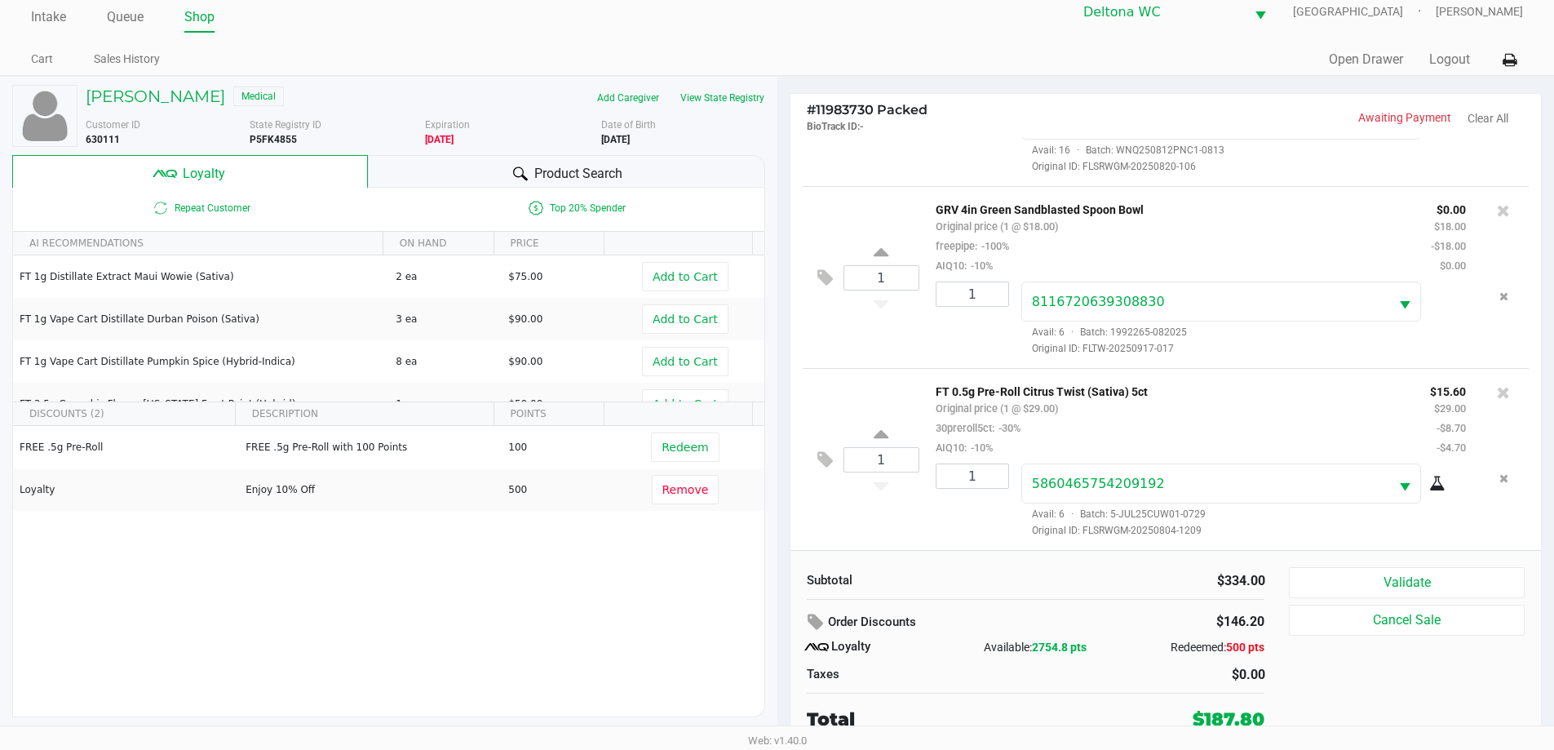
click at [1039, 424] on div "FT 0.5g Pre-Roll Citrus Twist (Sativa) 5ct Original price (1 @ $29.00) 30prerol…" at bounding box center [1170, 419] width 494 height 76
click at [822, 462] on icon at bounding box center [824, 459] width 15 height 19
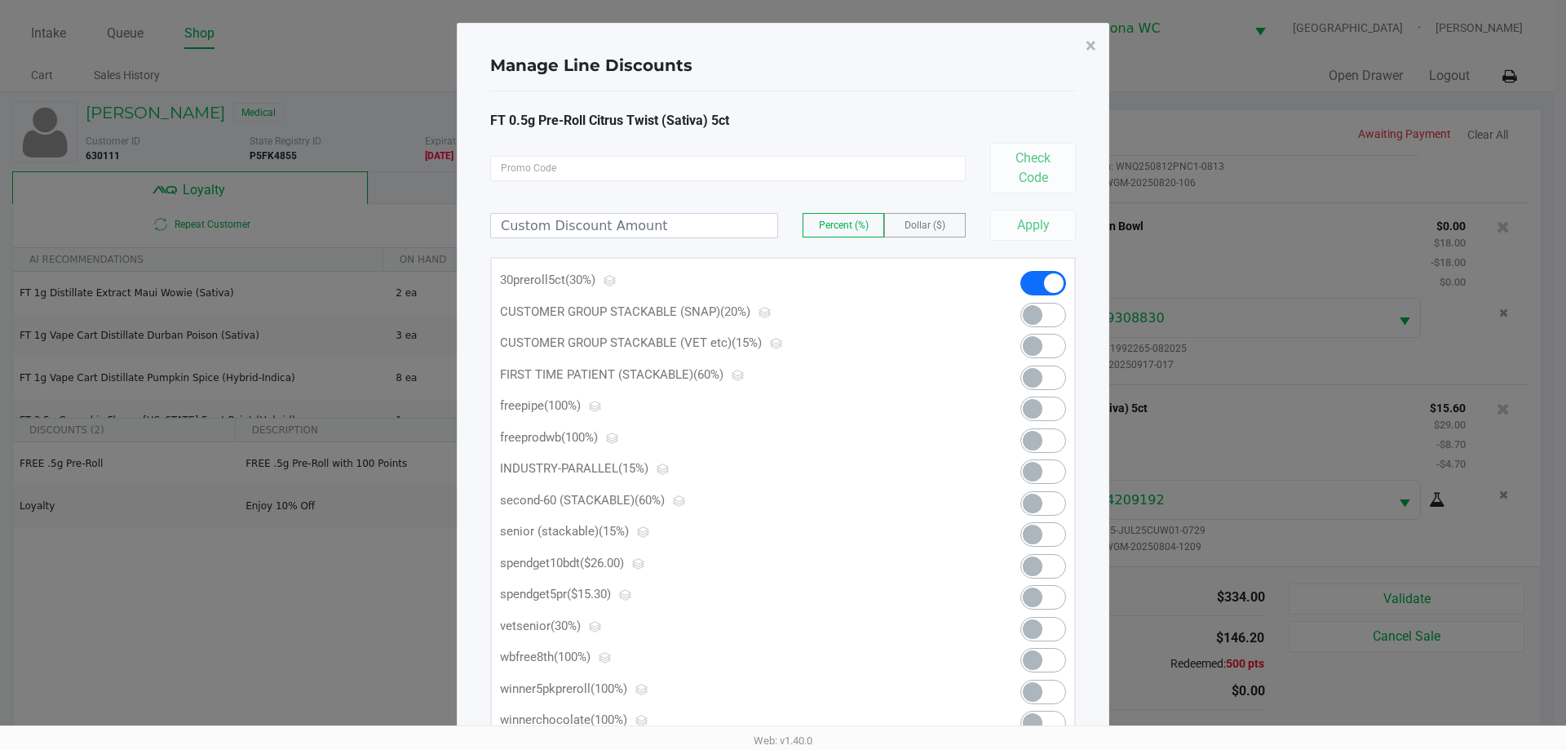
click at [1054, 605] on span at bounding box center [1043, 597] width 46 height 24
click at [1090, 39] on span "×" at bounding box center [1091, 45] width 11 height 23
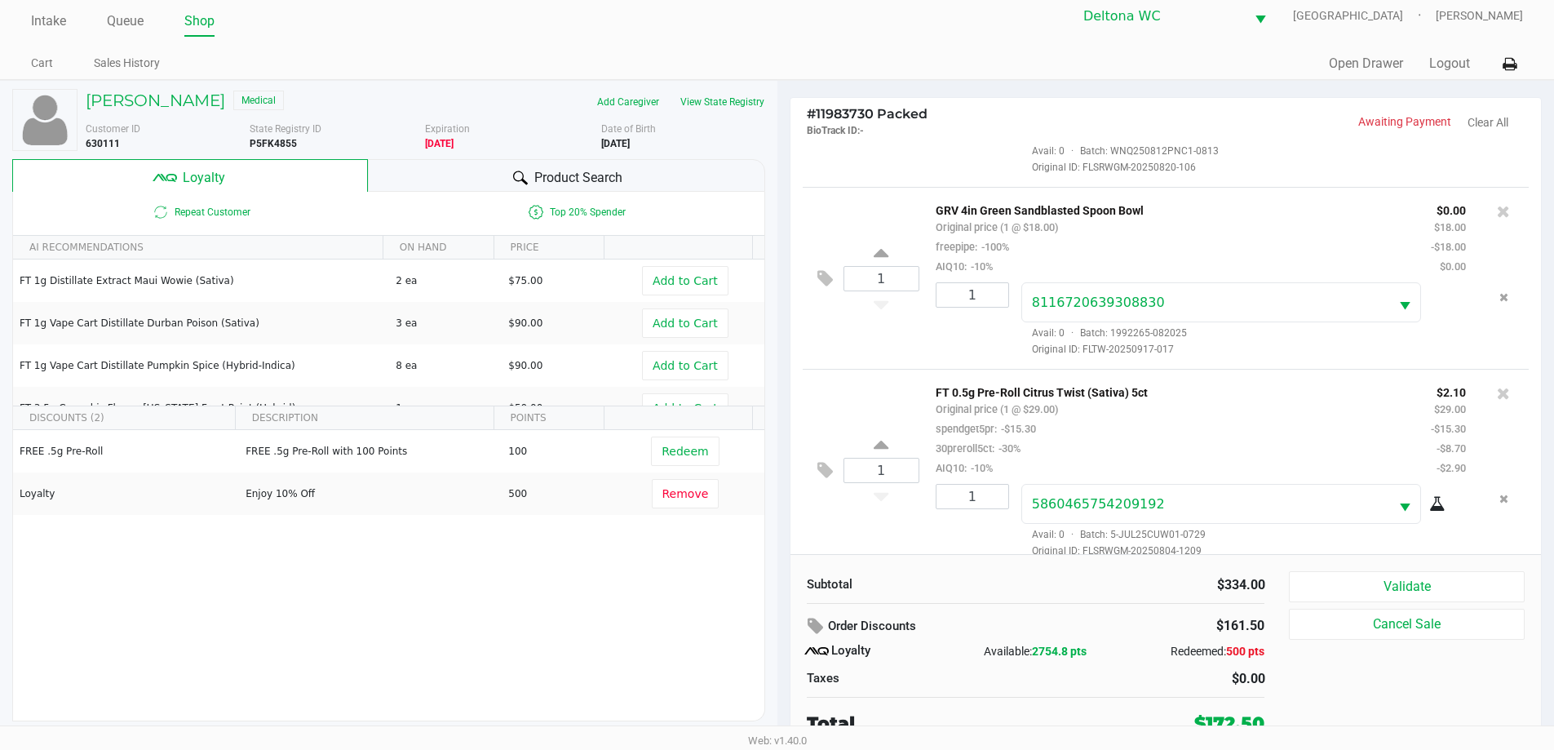
scroll to position [16, 0]
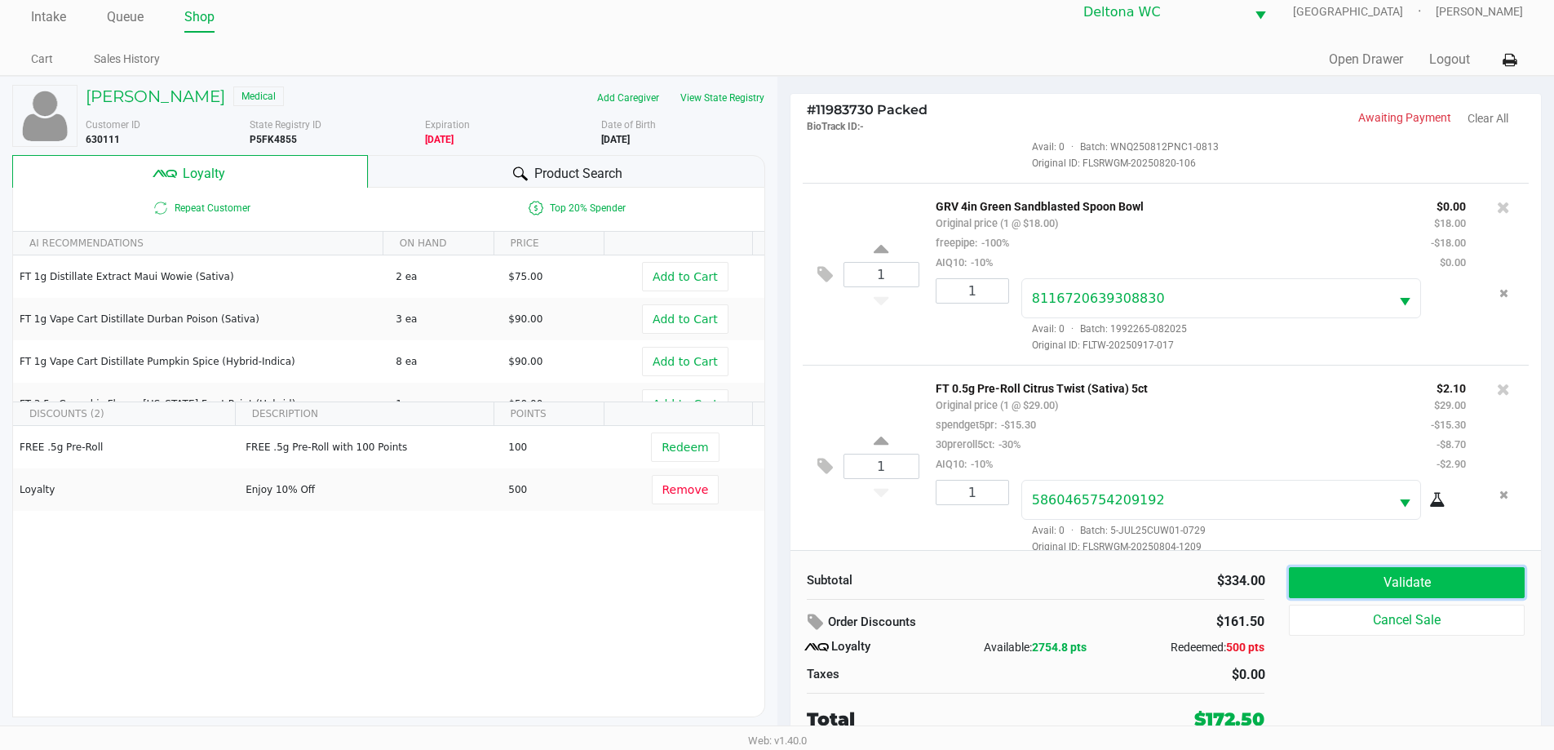
click at [1471, 577] on button "Validate" at bounding box center [1406, 582] width 235 height 31
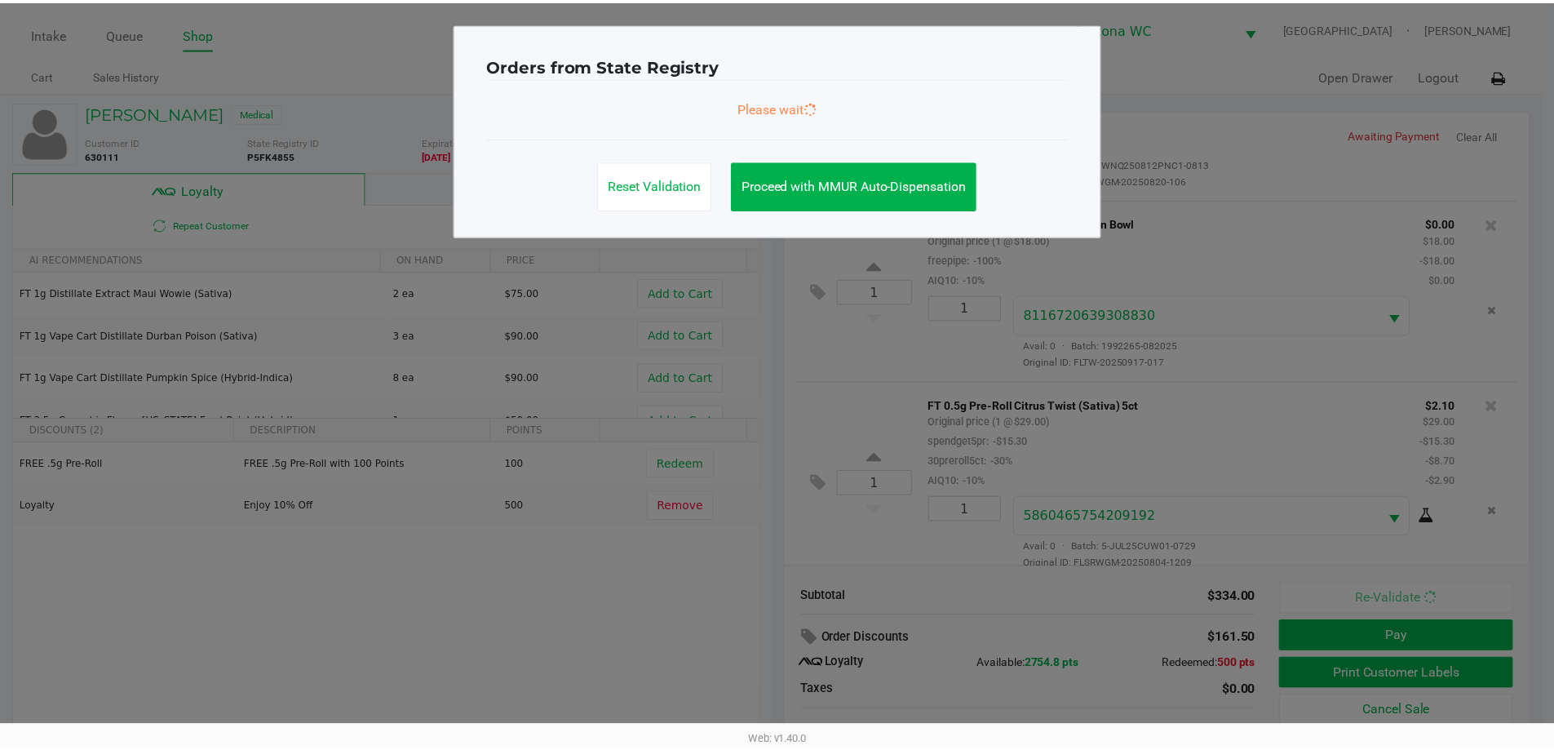
scroll to position [338, 0]
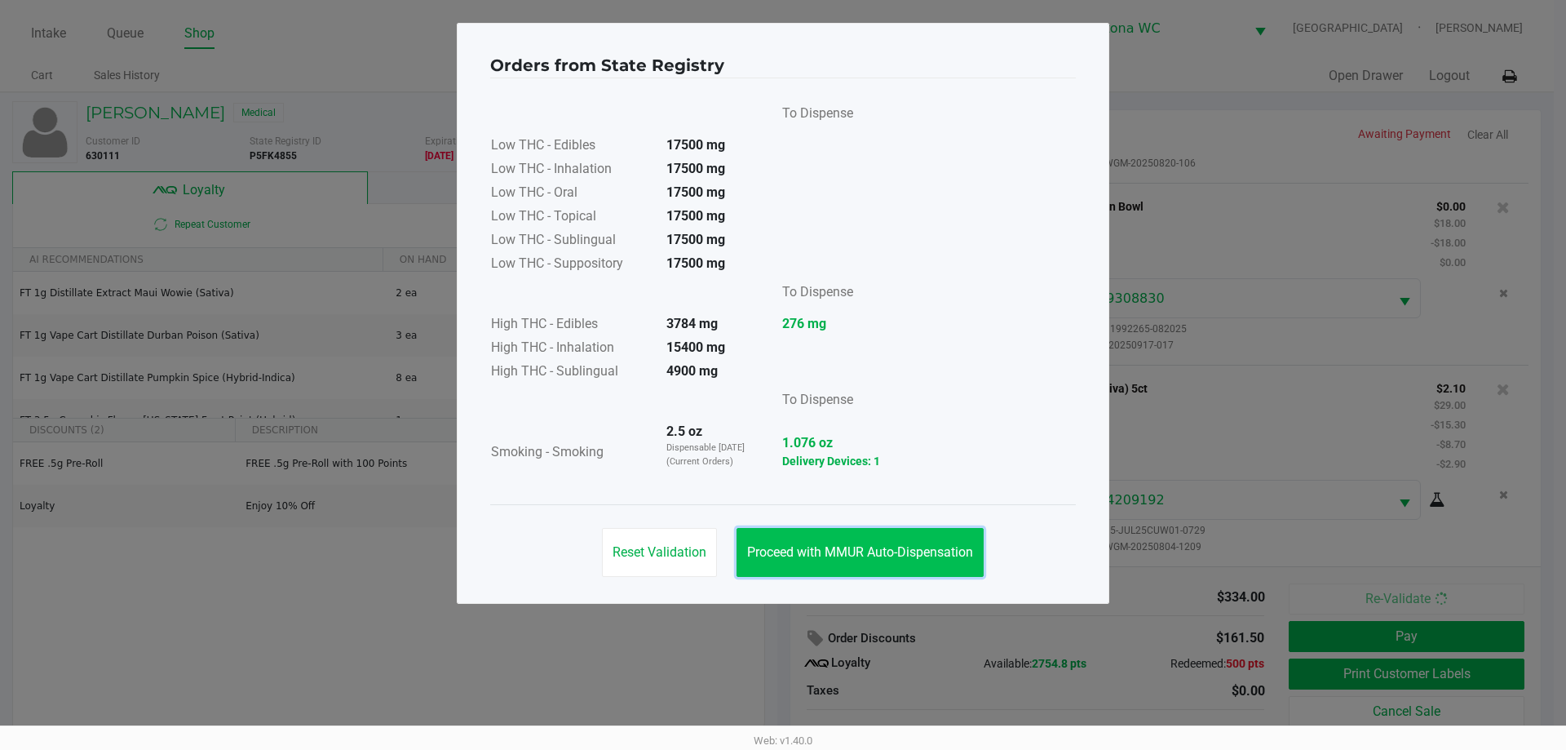
click at [893, 544] on span "Proceed with MMUR Auto-Dispensation" at bounding box center [860, 551] width 226 height 15
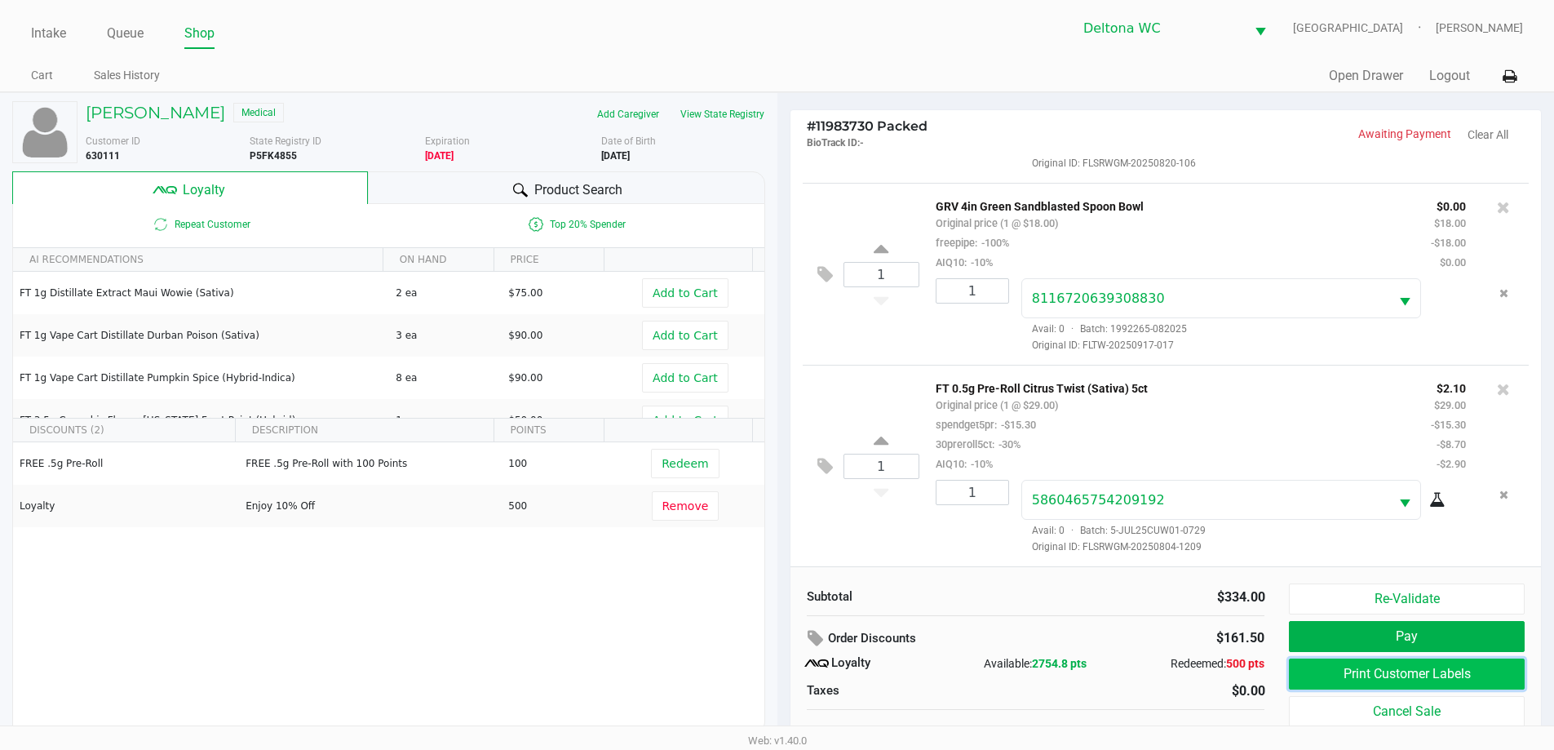
click at [1369, 677] on button "Print Customer Labels" at bounding box center [1406, 673] width 235 height 31
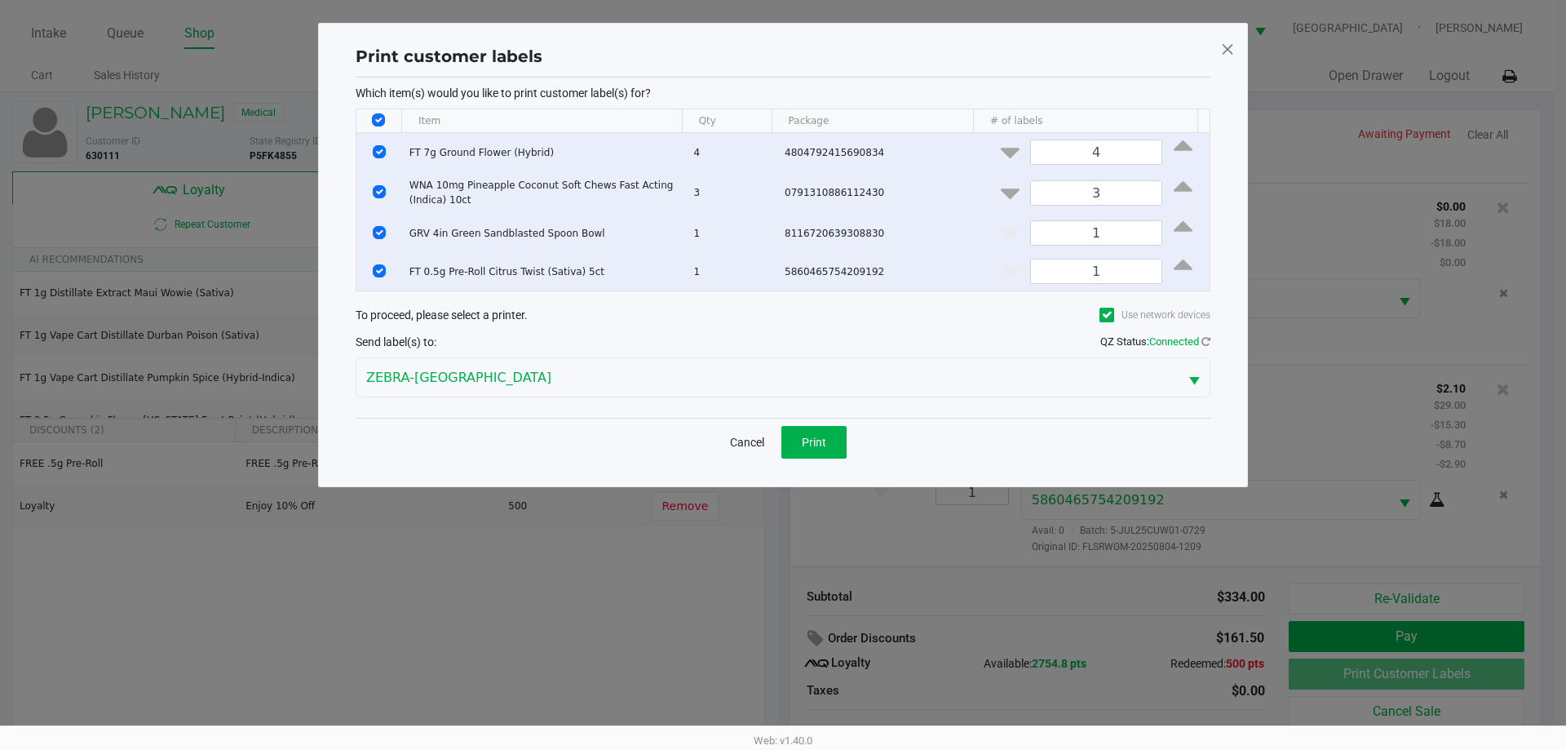
click at [383, 122] on input "Select All Rows" at bounding box center [378, 119] width 13 height 13
checkbox input "false"
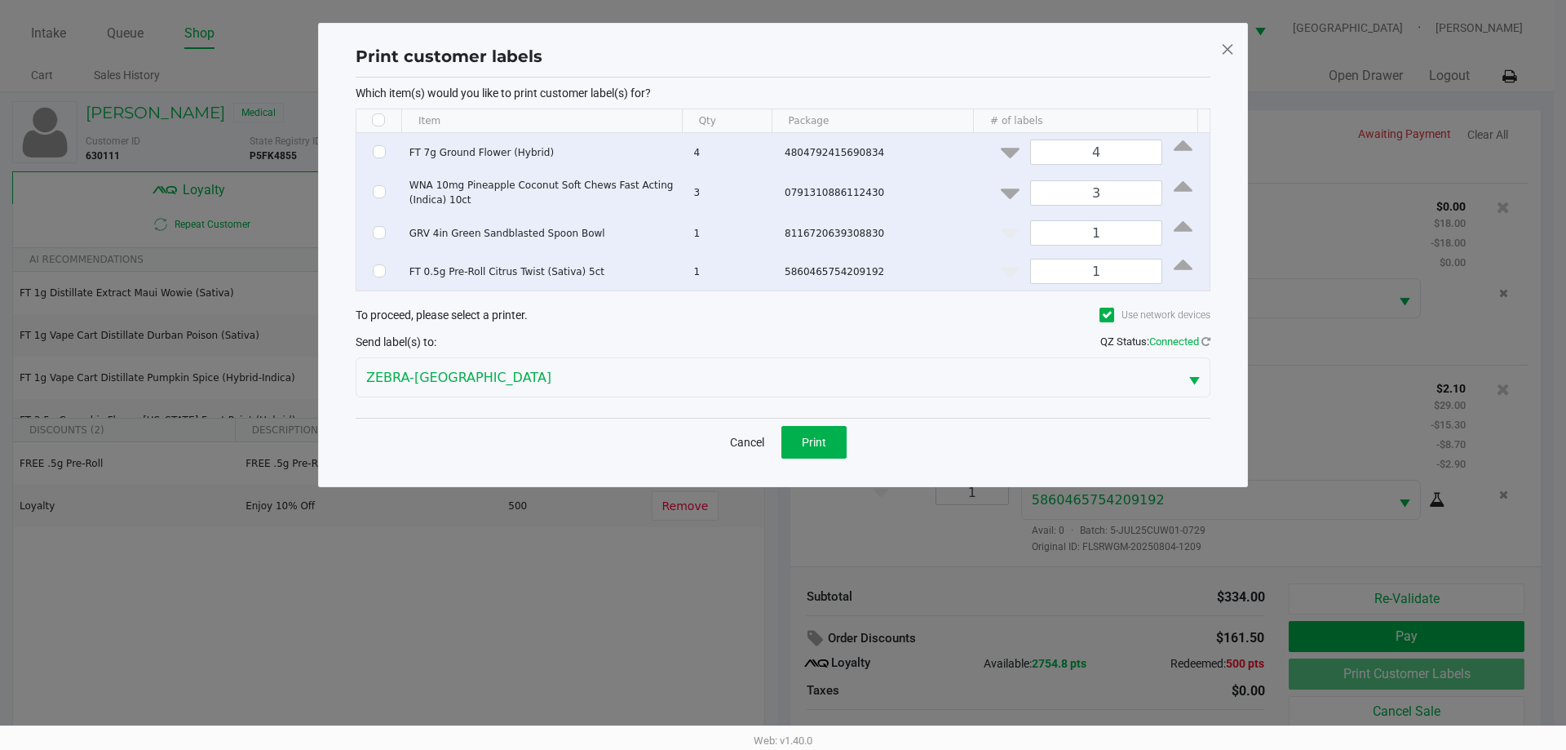
checkbox input "false"
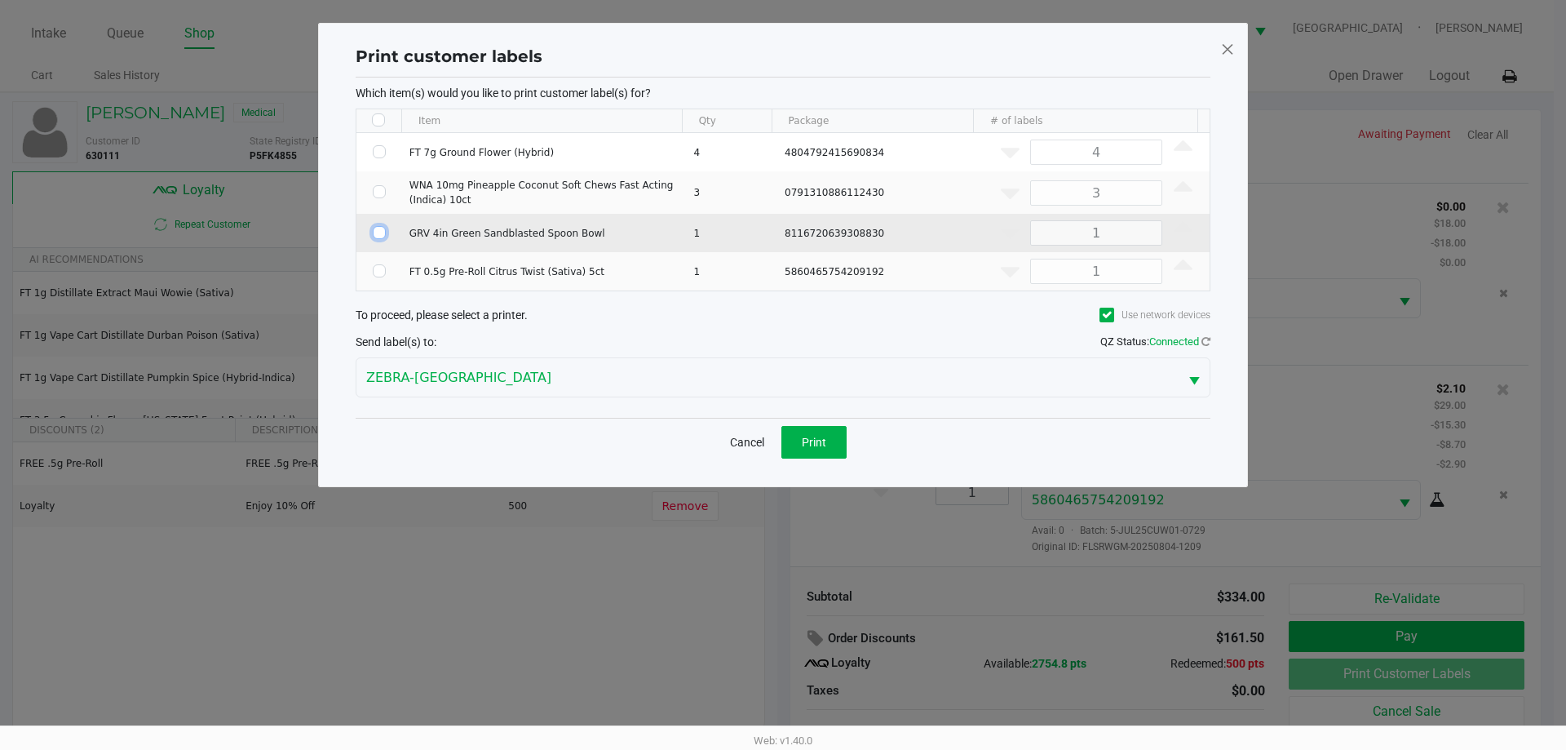
click at [376, 231] on input "Select Row" at bounding box center [379, 232] width 13 height 13
checkbox input "true"
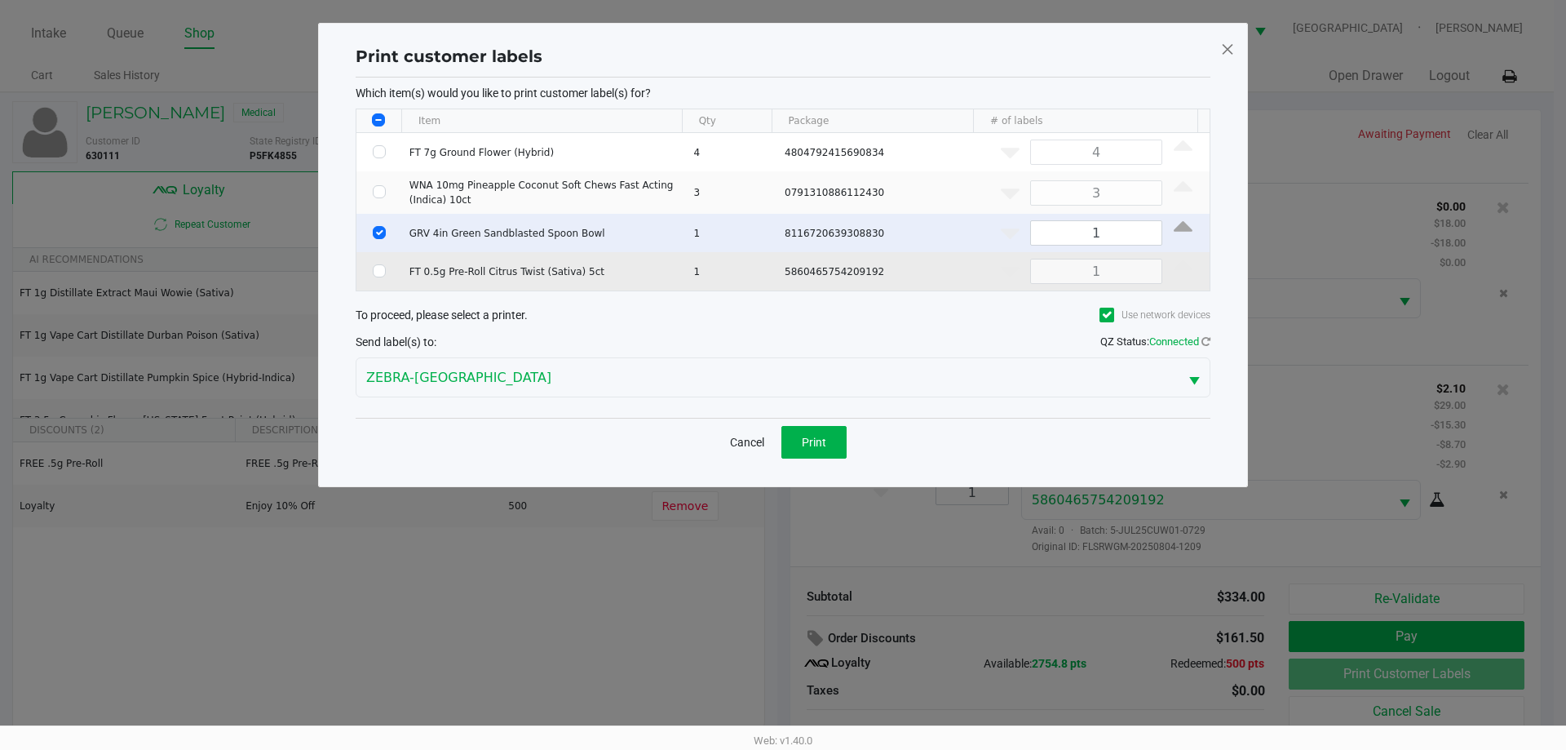
click at [384, 284] on td "Data table" at bounding box center [379, 271] width 46 height 38
click at [383, 270] on input "Select Row" at bounding box center [379, 270] width 13 height 13
checkbox input "true"
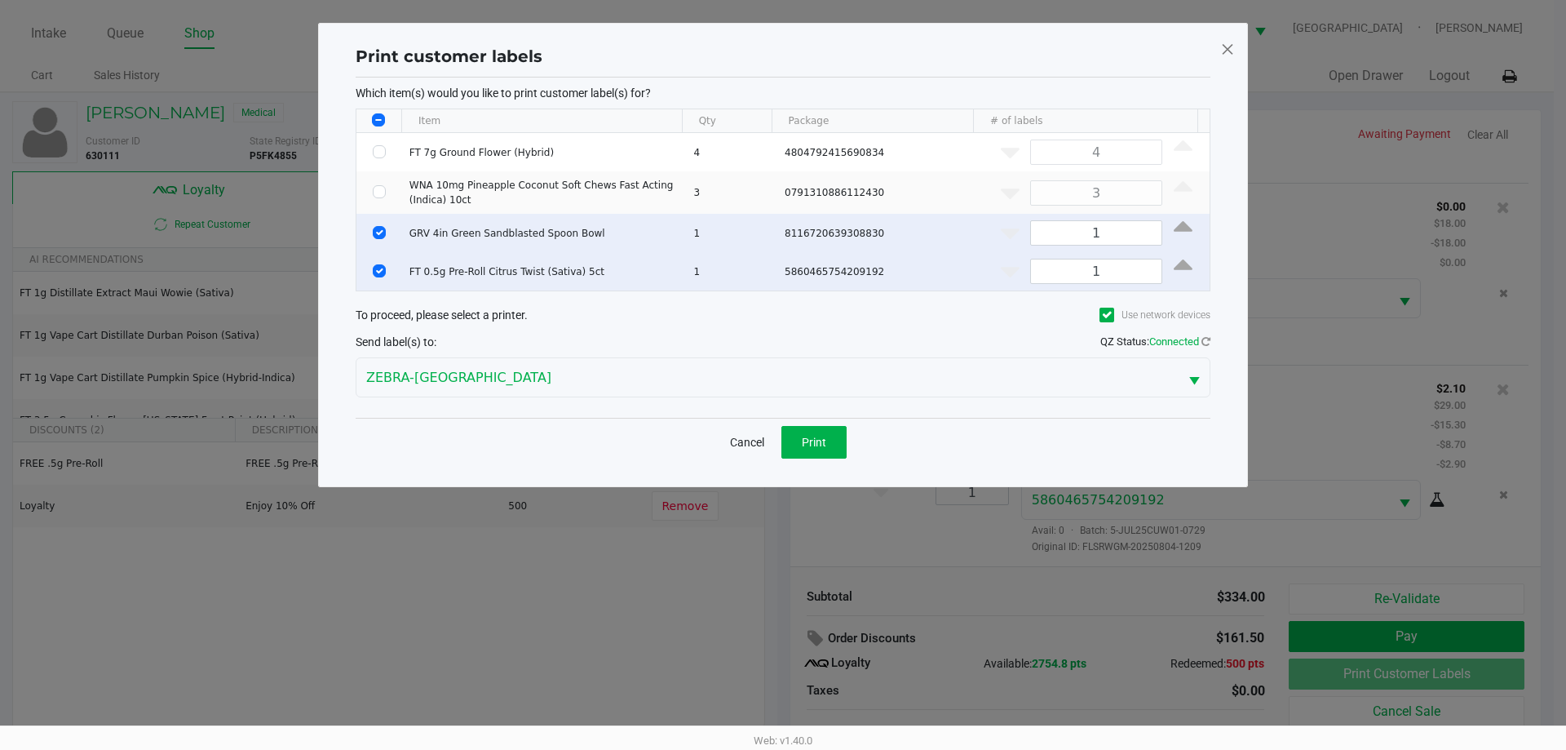
click at [849, 448] on div "Cancel Print" at bounding box center [783, 442] width 855 height 48
click at [824, 440] on span "Print" at bounding box center [814, 442] width 24 height 13
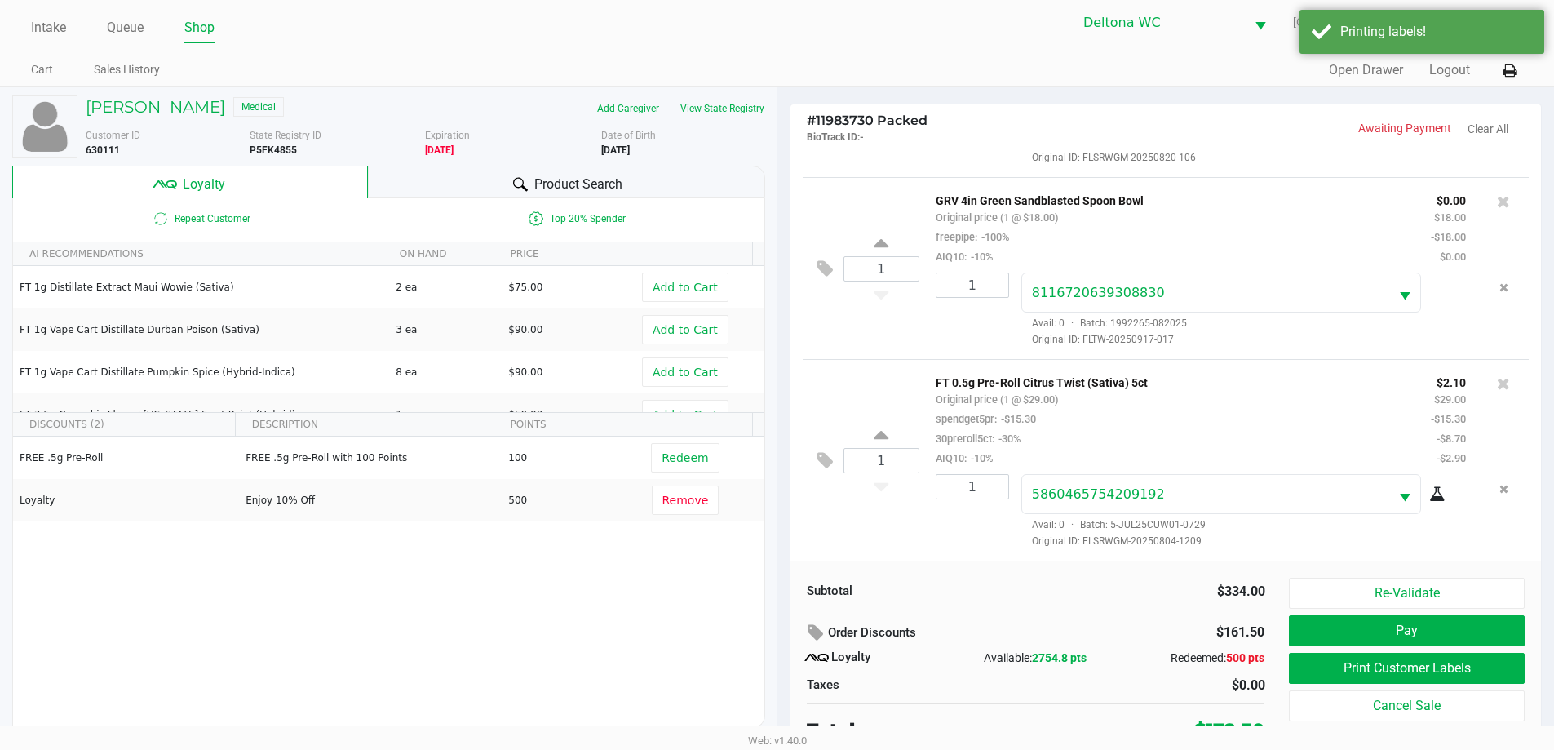
scroll to position [16, 0]
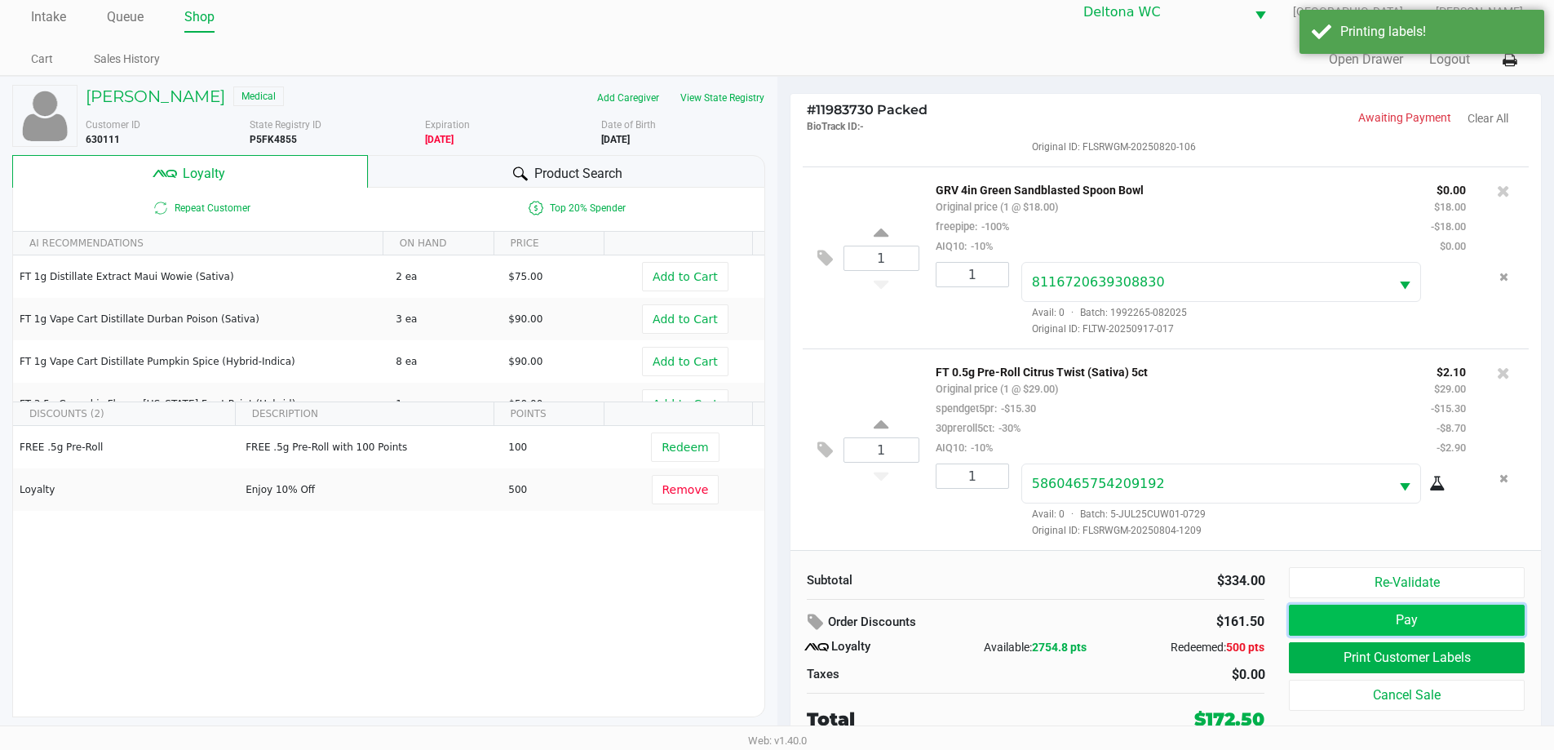
click at [1410, 604] on button "Pay" at bounding box center [1406, 619] width 235 height 31
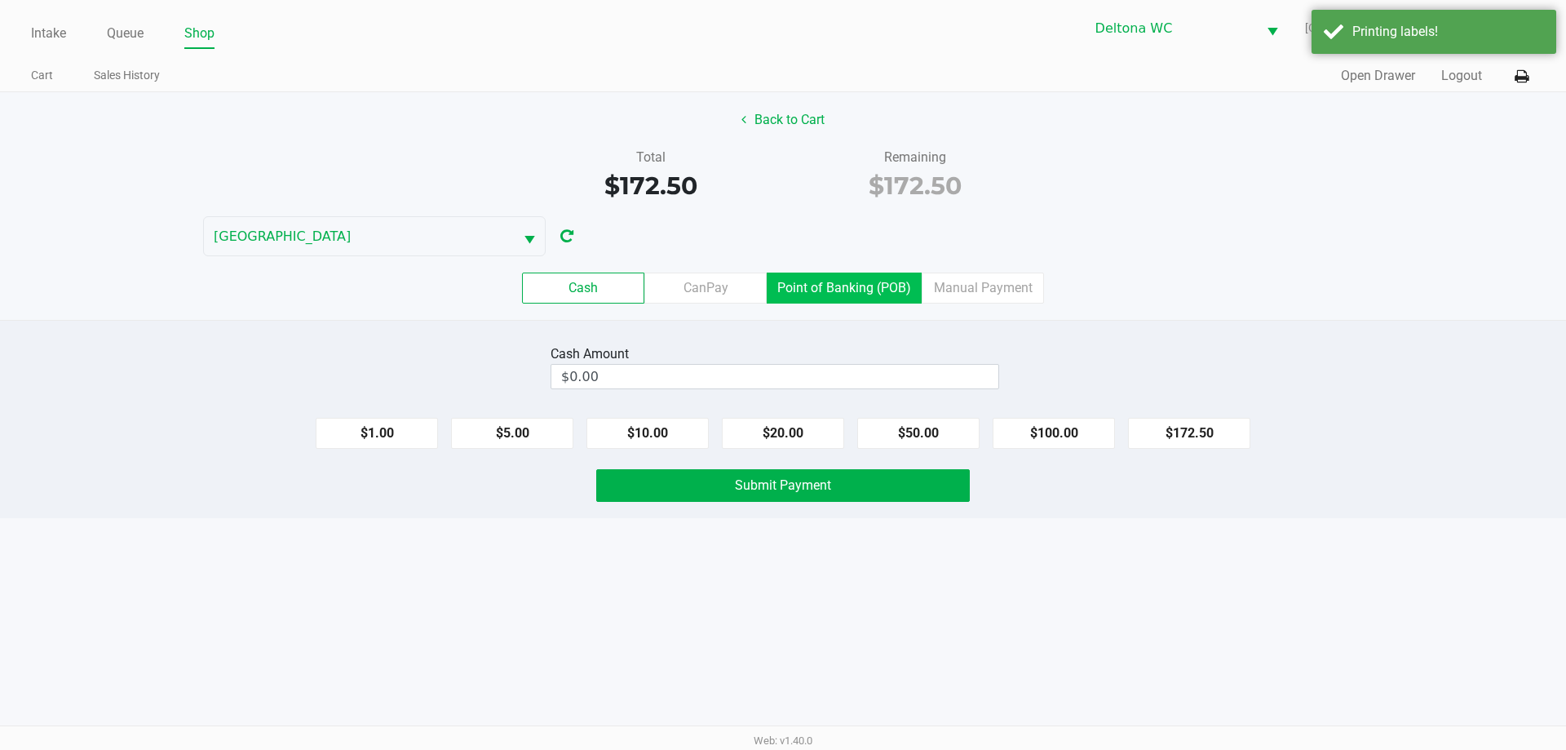
click at [840, 293] on label "Point of Banking (POB)" at bounding box center [844, 287] width 155 height 31
click at [0, 0] on 7 "Point of Banking (POB)" at bounding box center [0, 0] width 0 height 0
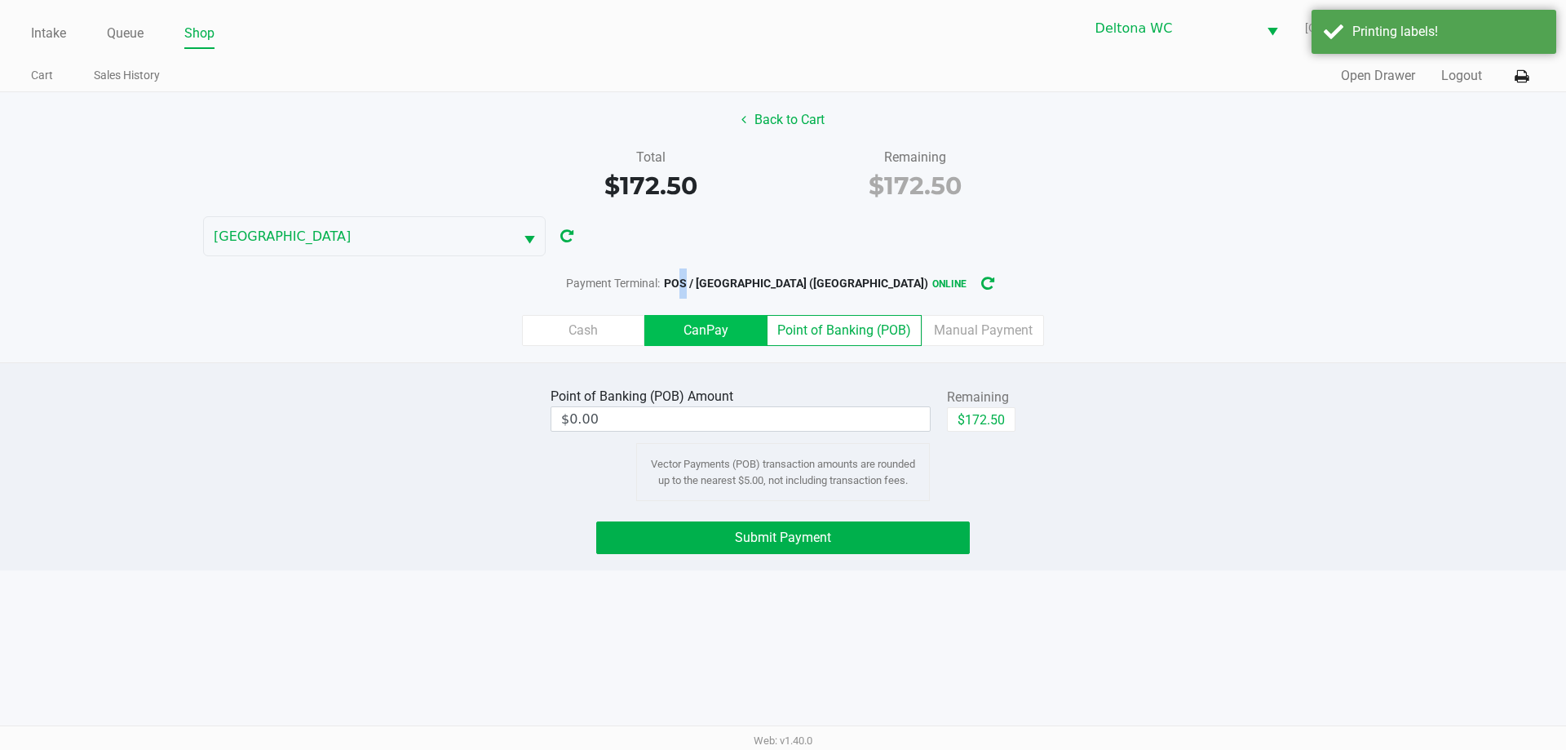
drag, startPoint x: 741, startPoint y: 276, endPoint x: 682, endPoint y: 330, distance: 79.7
click at [724, 291] on div "POS / LESOTHO (Deltona) online" at bounding box center [830, 283] width 341 height 30
click at [681, 331] on label "CanPay" at bounding box center [705, 330] width 122 height 31
click at [0, 0] on 2 "CanPay" at bounding box center [0, 0] width 0 height 0
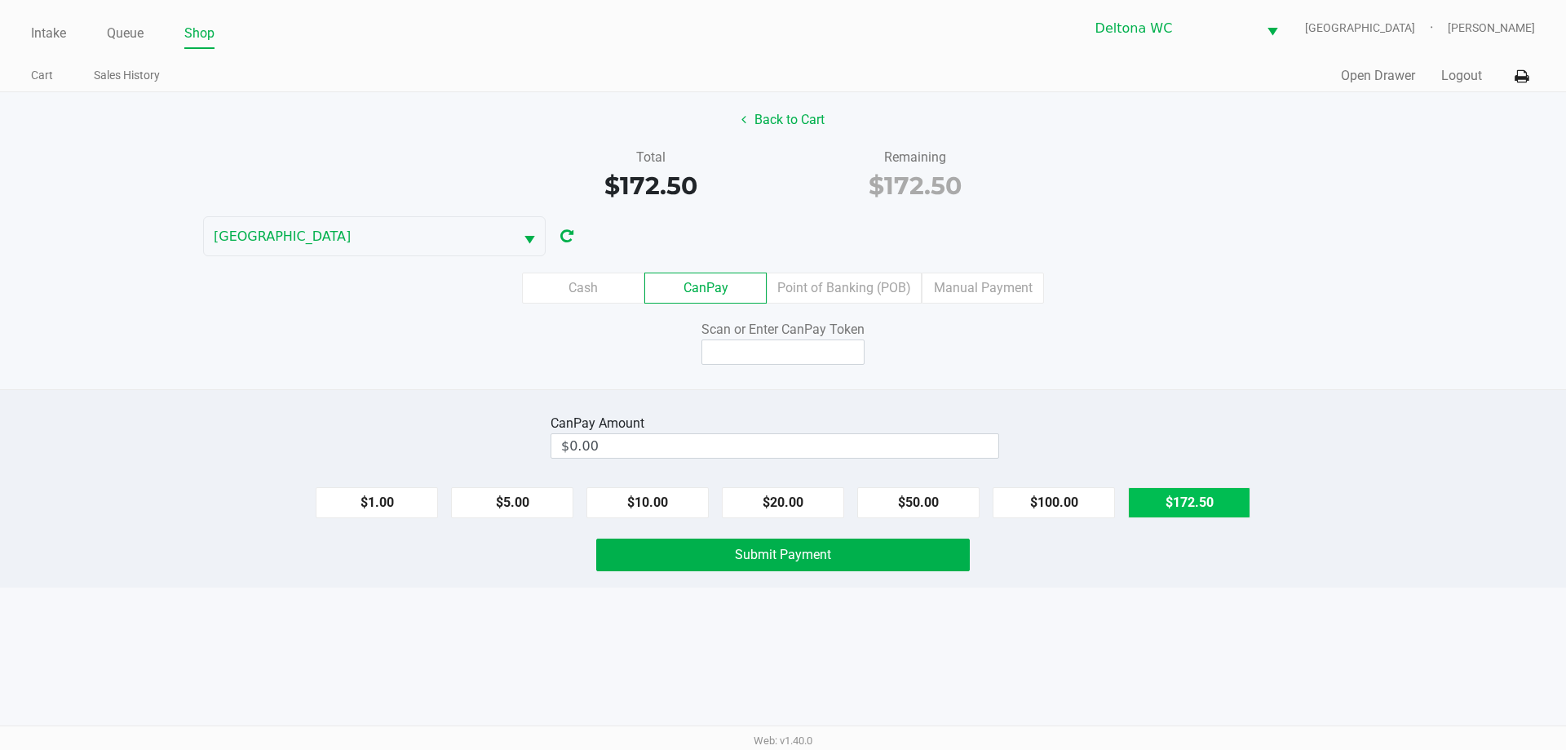
click at [1186, 502] on button "$172.50" at bounding box center [1189, 502] width 122 height 31
type input "$172.50"
click at [856, 360] on input at bounding box center [782, 351] width 163 height 25
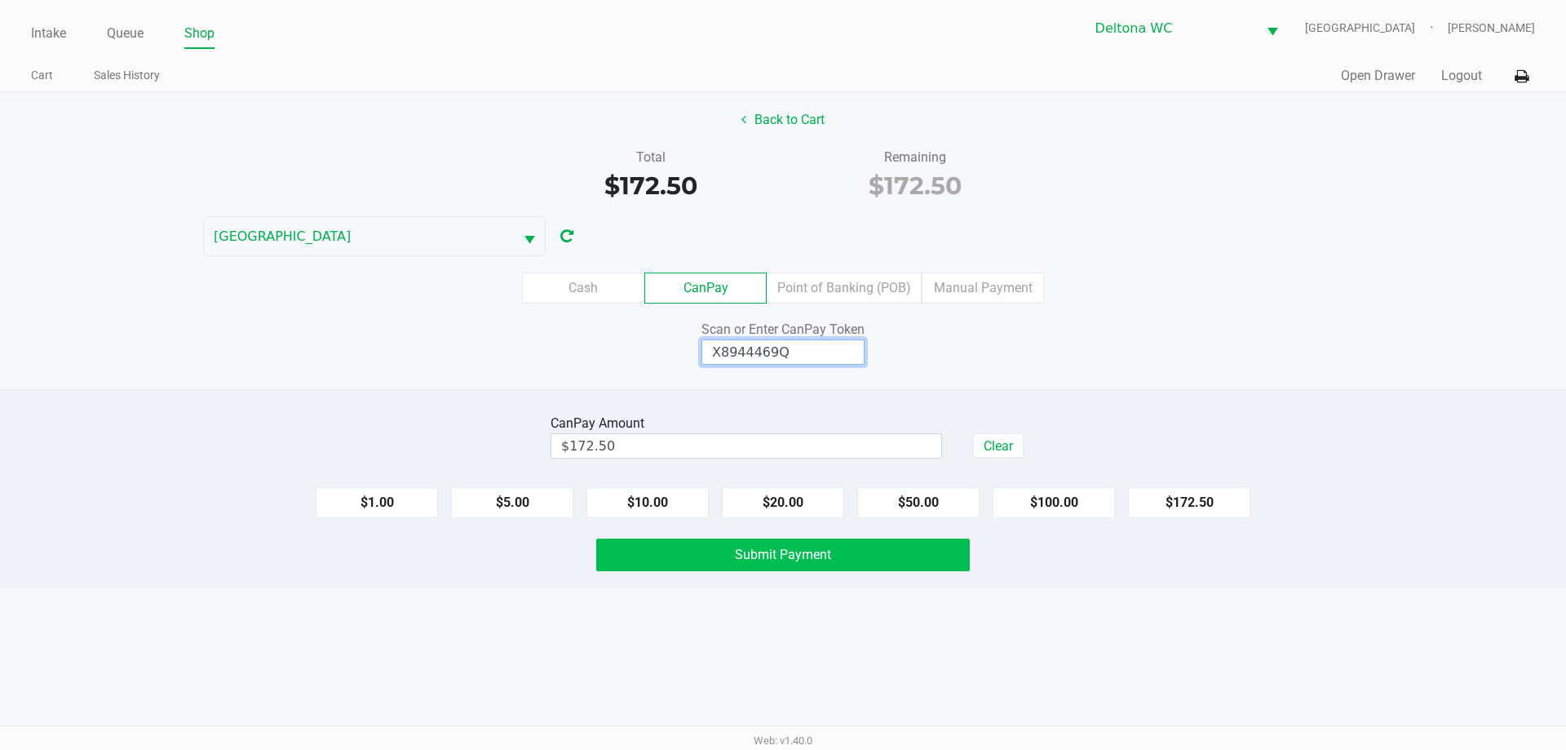
type input "X8944469Q"
click at [739, 546] on button "Submit Payment" at bounding box center [783, 554] width 374 height 33
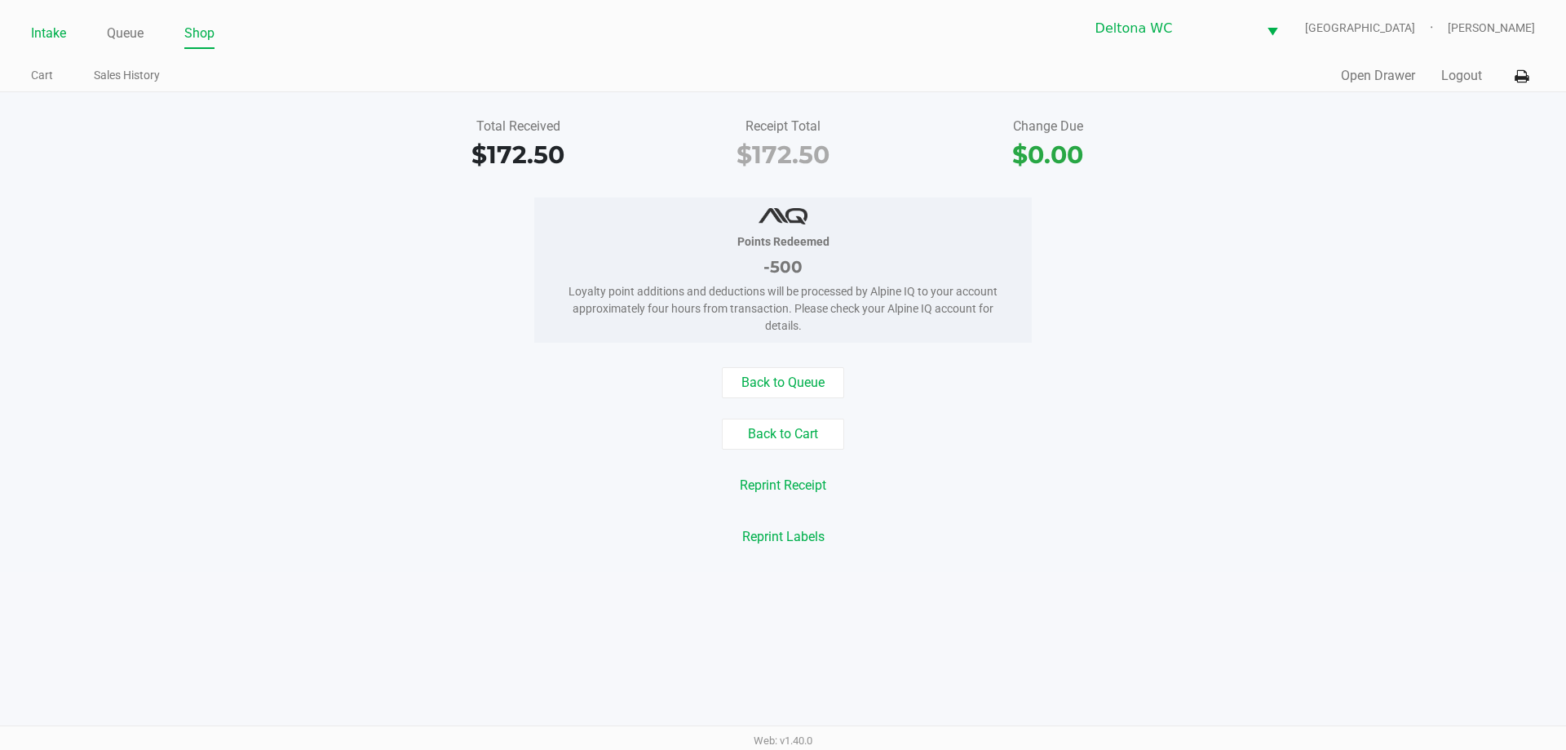
click at [46, 28] on link "Intake" at bounding box center [48, 33] width 35 height 23
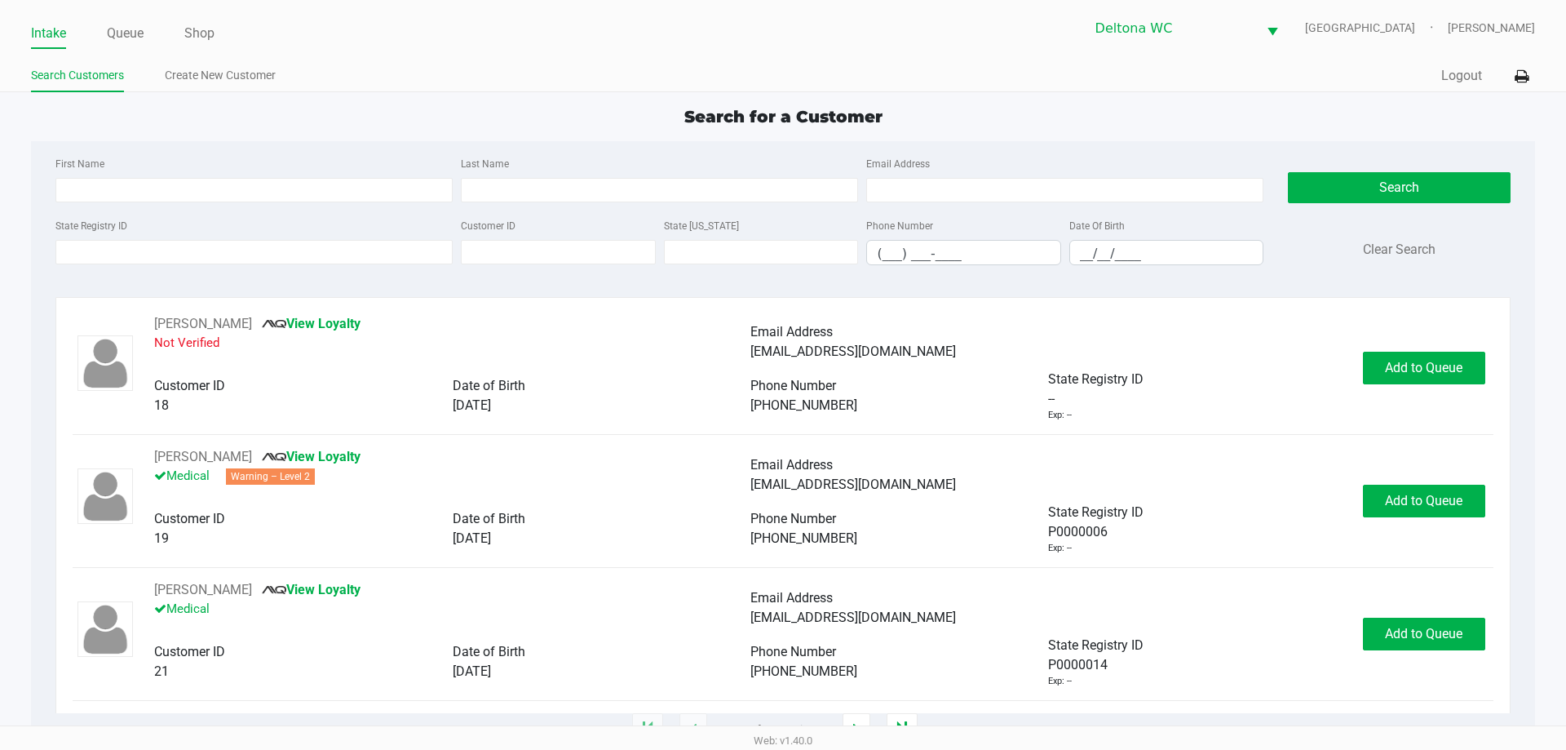
click at [408, 95] on app-point-of-sale "Intake Queue Shop Deltona WC LESOTHO Rachel Gerker Search Customers Create New …" at bounding box center [783, 365] width 1566 height 730
click at [142, 258] on input "State Registry ID" at bounding box center [253, 252] width 397 height 24
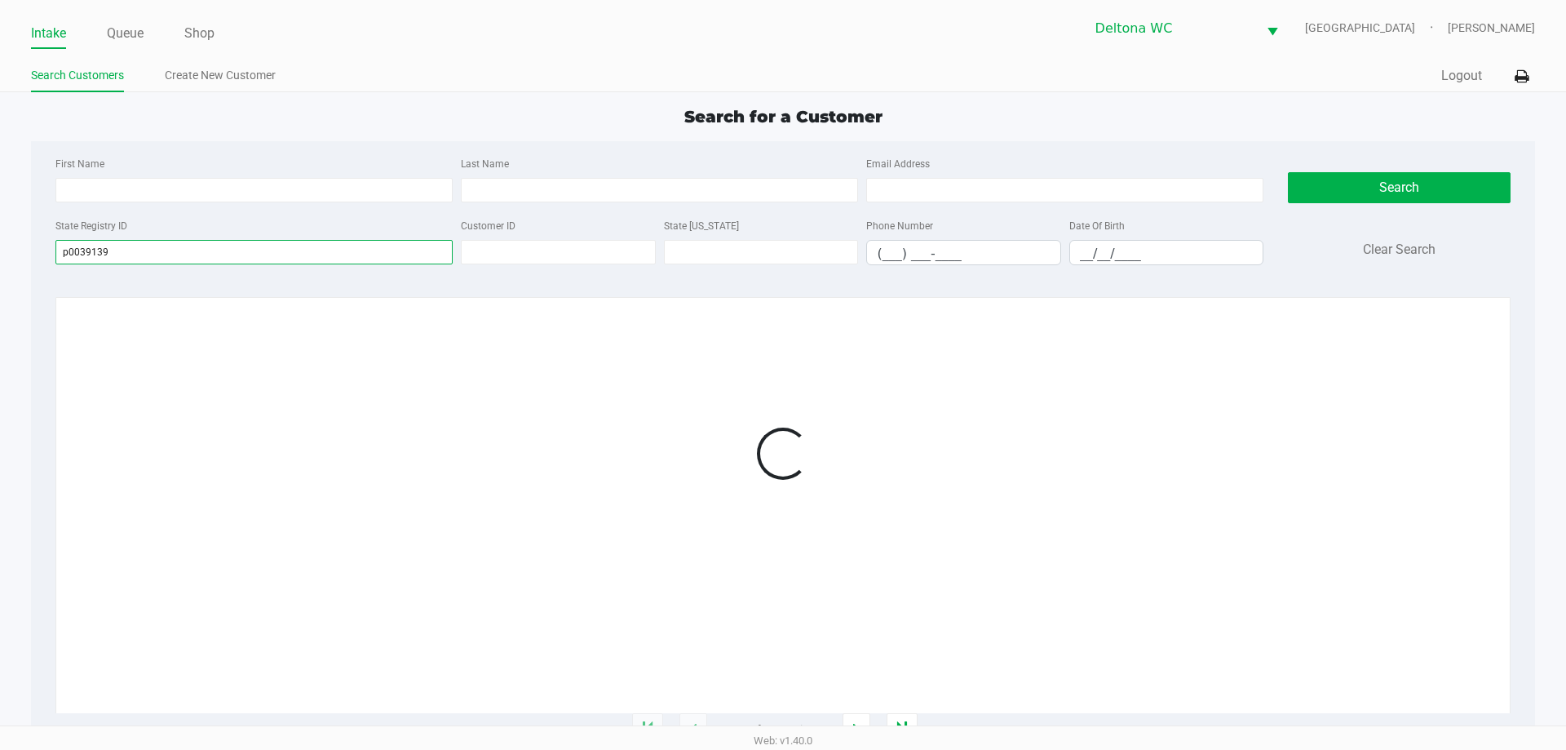
type input "p0039139"
click at [971, 99] on app-point-of-sale "Intake Queue Shop Deltona WC LESOTHO Rachel Gerker Search Customers Create New …" at bounding box center [783, 365] width 1566 height 730
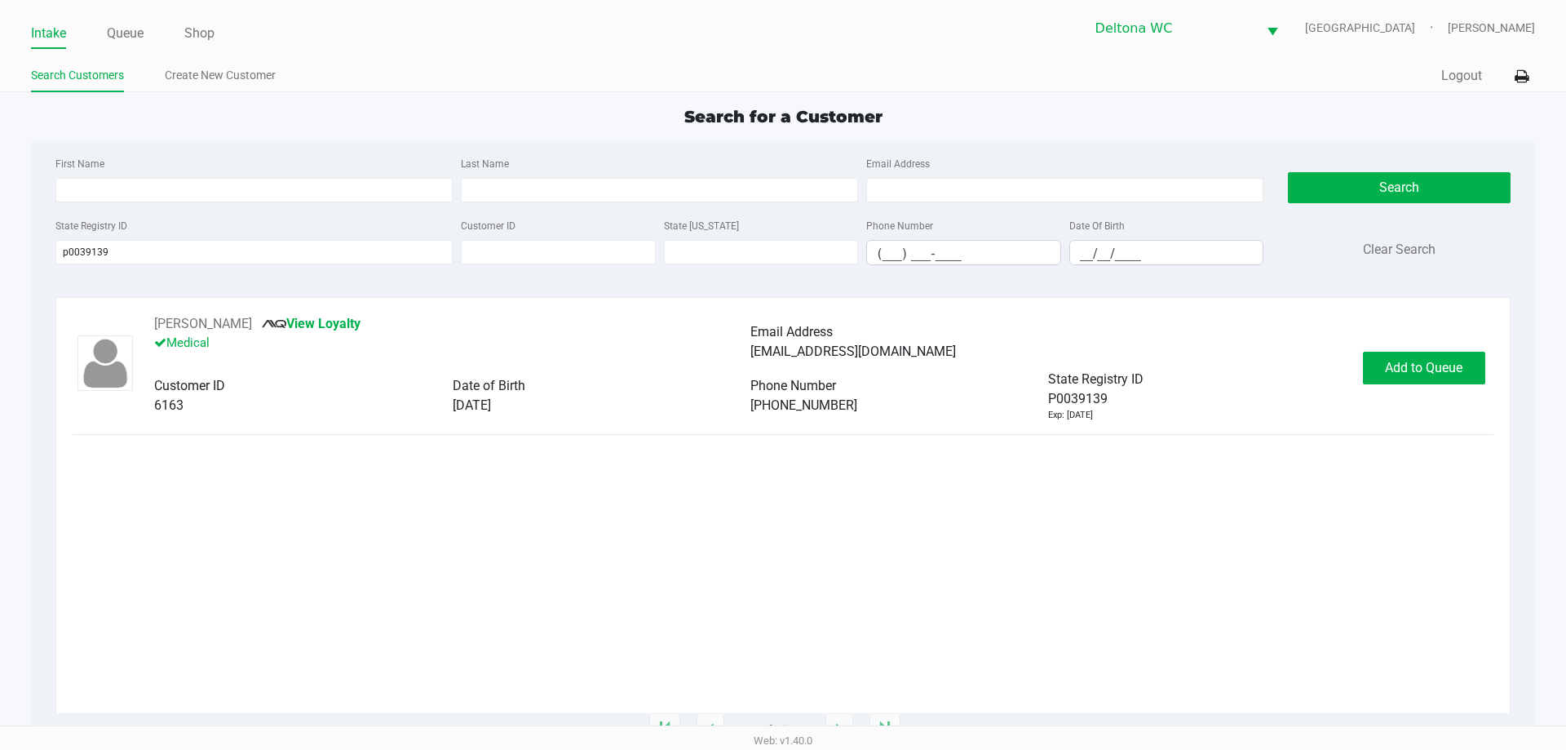
click at [1511, 365] on div "JUNIOR VEGA DELVALLE View Loyalty Medical Email Address jrvegareporting@gmail.c…" at bounding box center [782, 513] width 1479 height 433
click at [1466, 371] on button "Add to Queue" at bounding box center [1424, 368] width 122 height 33
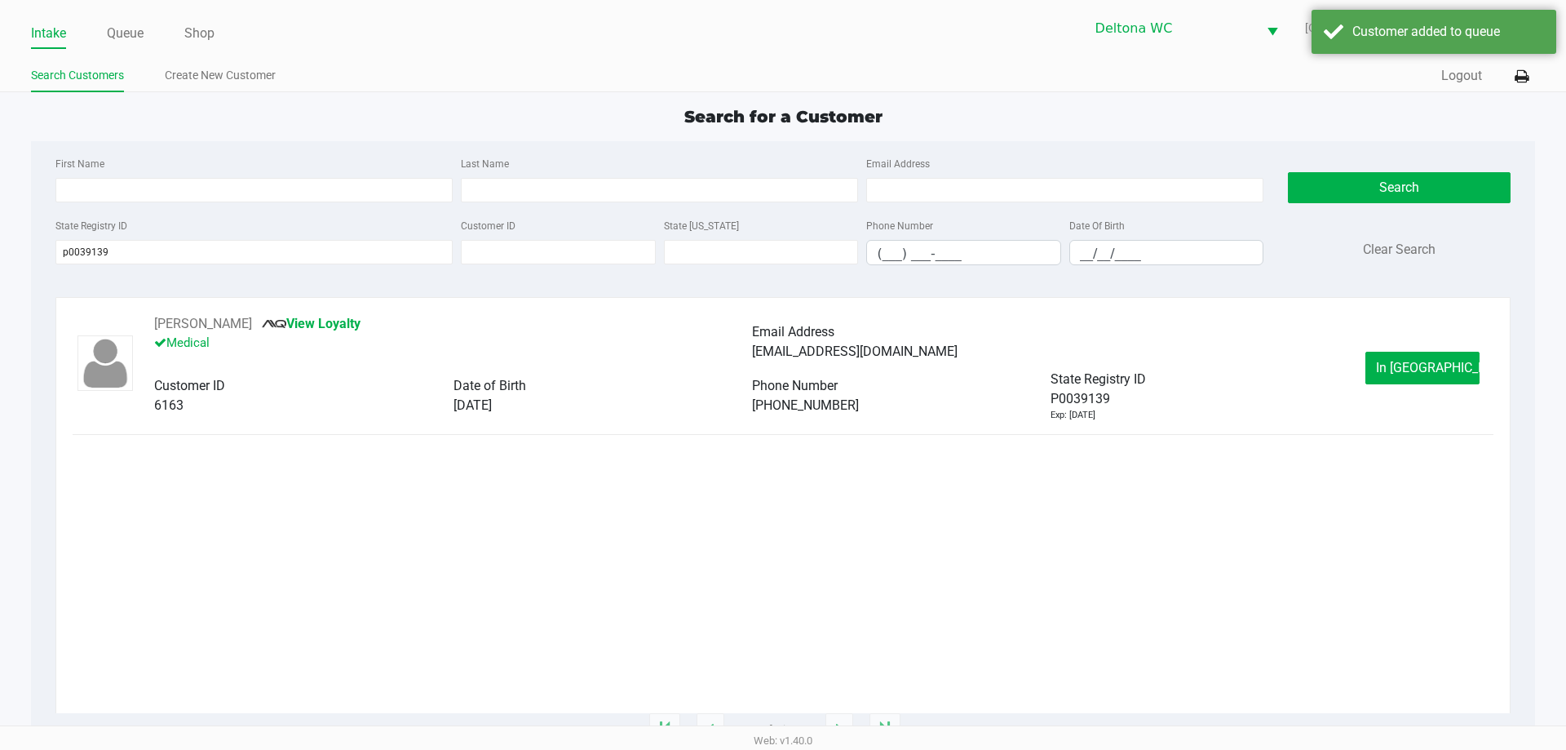
click at [1419, 373] on span "In Queue" at bounding box center [1444, 367] width 137 height 15
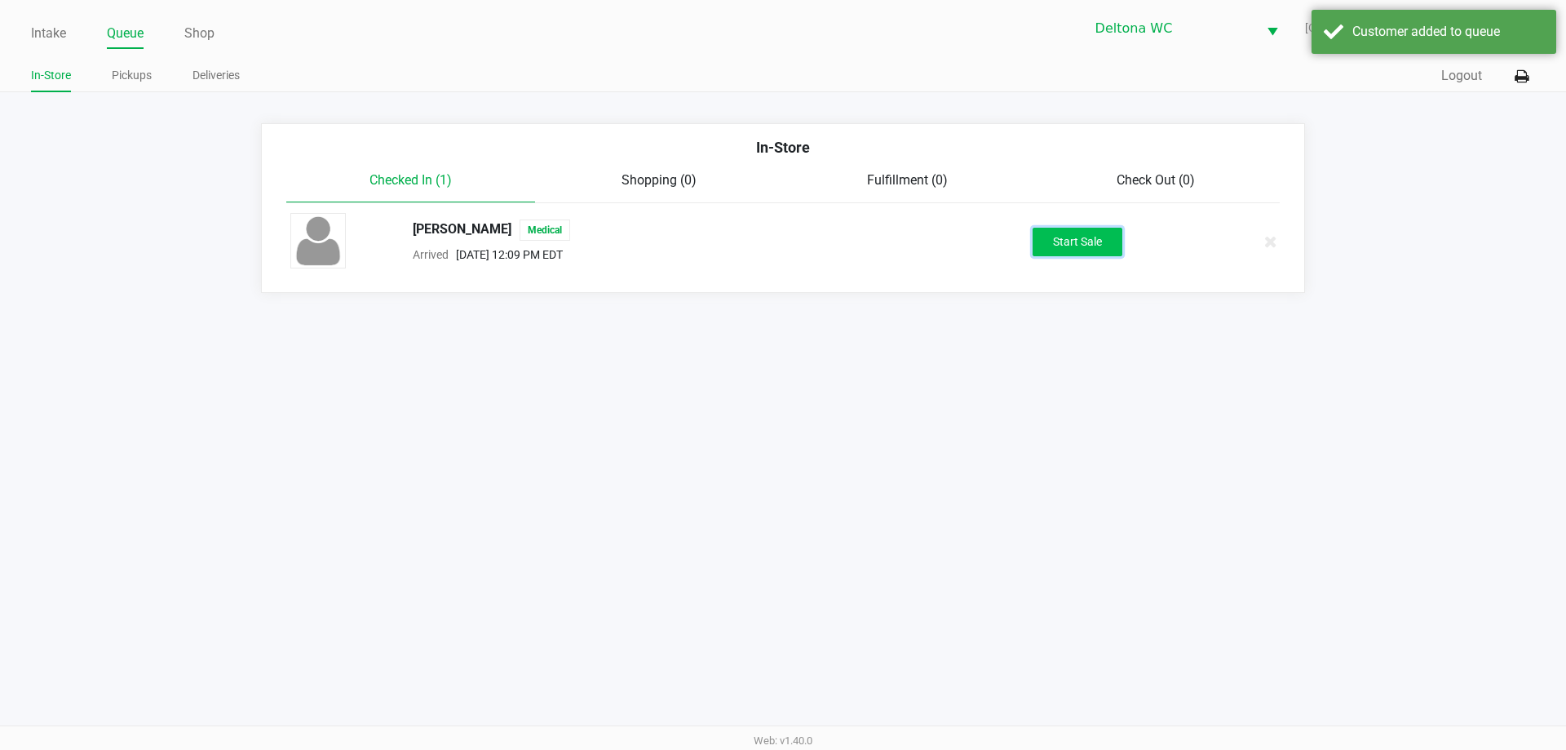
click at [1090, 245] on button "Start Sale" at bounding box center [1078, 242] width 90 height 29
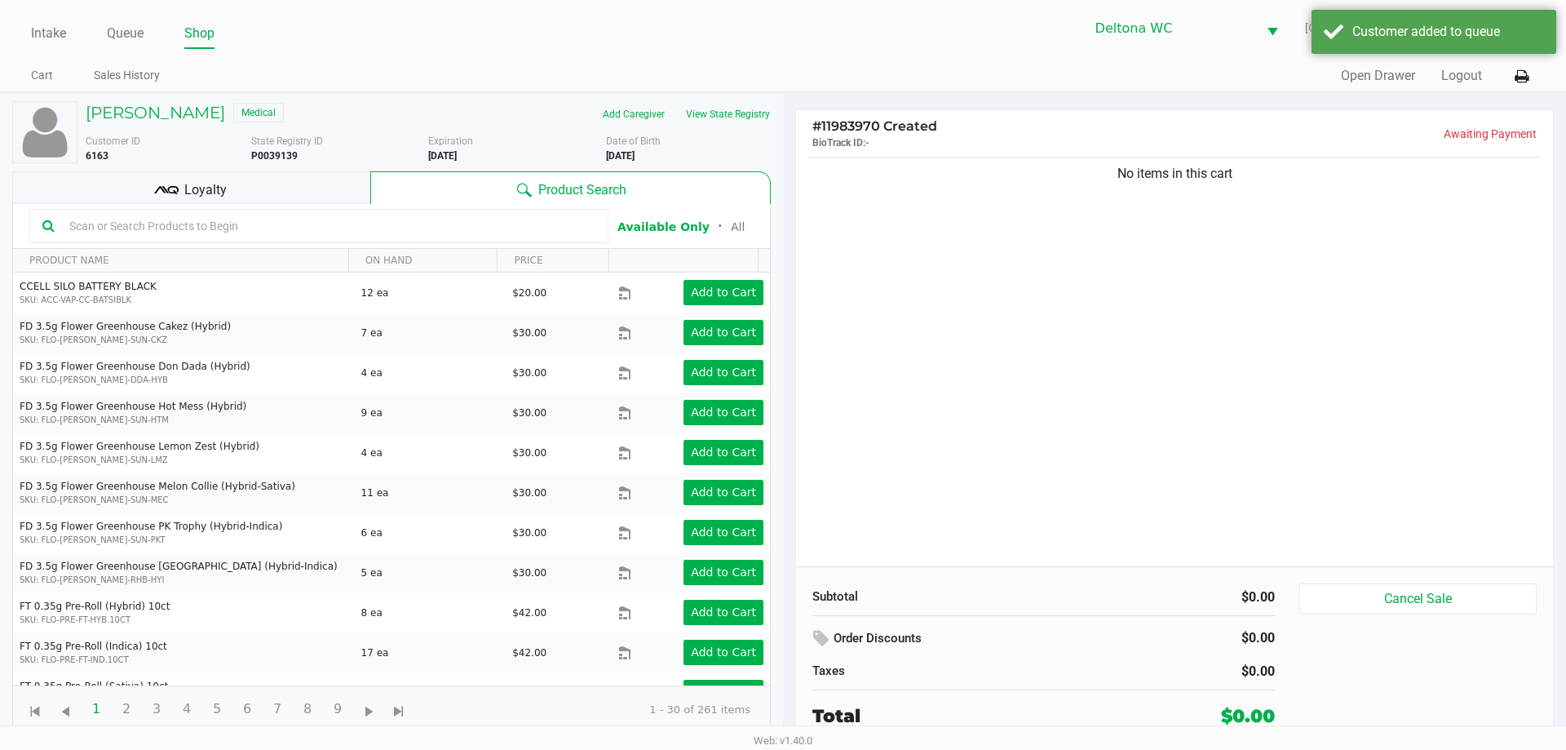
click at [203, 204] on kendo-grid-toolbar "Available Only ᛫ All" at bounding box center [391, 226] width 757 height 45
click at [221, 191] on span "Loyalty" at bounding box center [205, 190] width 42 height 20
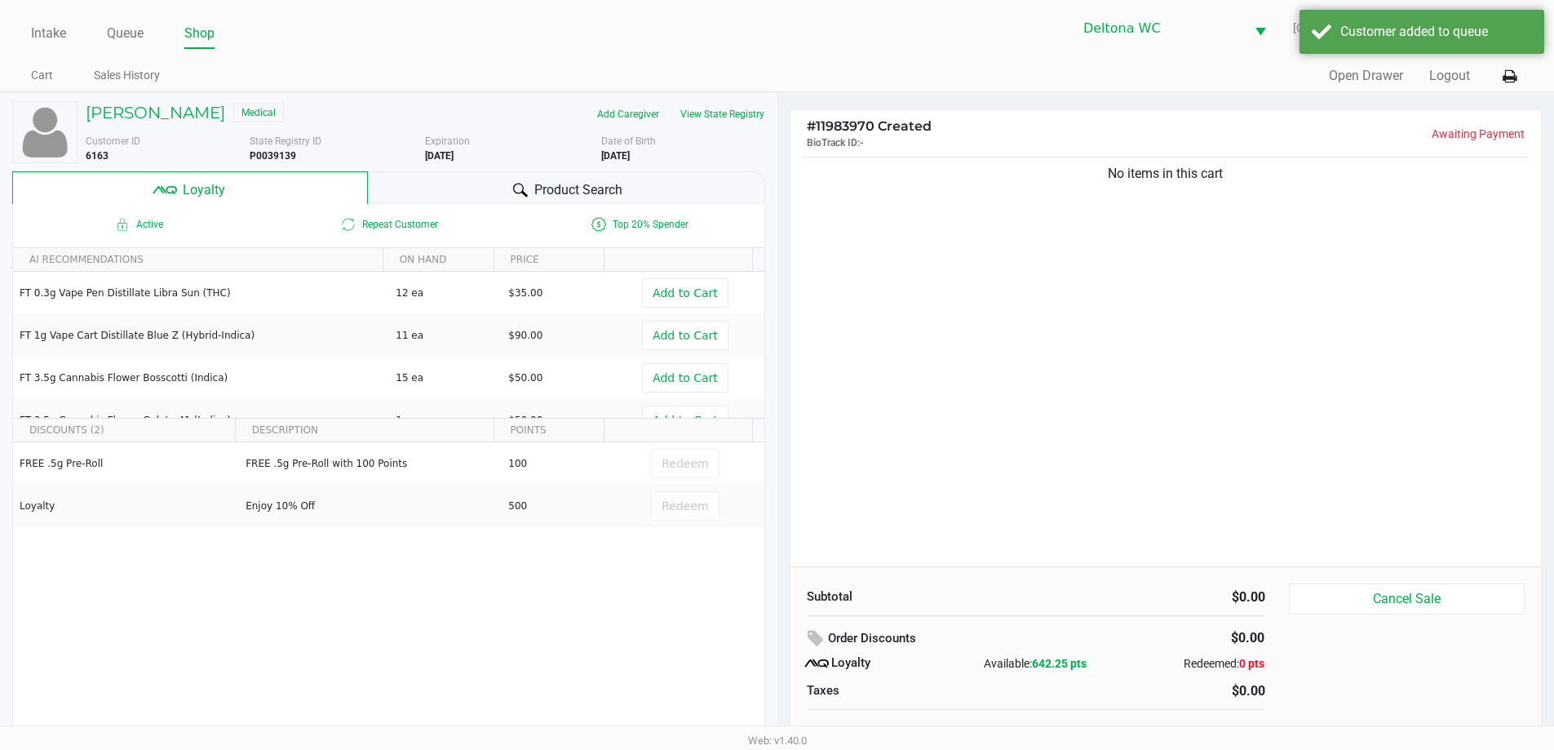
click at [955, 195] on div "No items in this cart" at bounding box center [1165, 359] width 751 height 413
click at [956, 193] on div "No items in this cart" at bounding box center [1165, 359] width 751 height 413
click at [1053, 209] on div "No items in this cart" at bounding box center [1165, 359] width 751 height 413
click at [483, 182] on div "Product Search" at bounding box center [566, 187] width 397 height 33
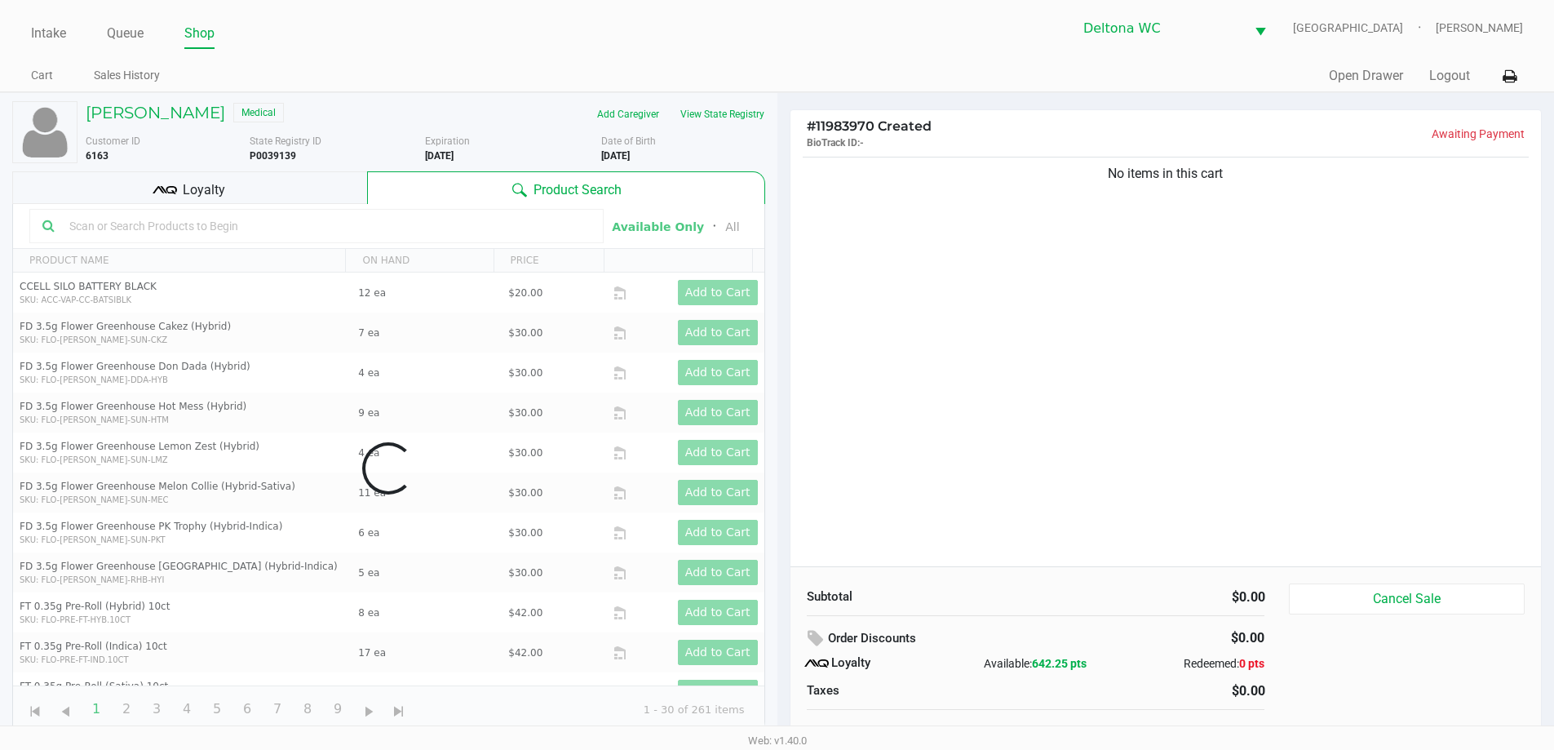
click at [272, 184] on div "Loyalty" at bounding box center [189, 187] width 355 height 33
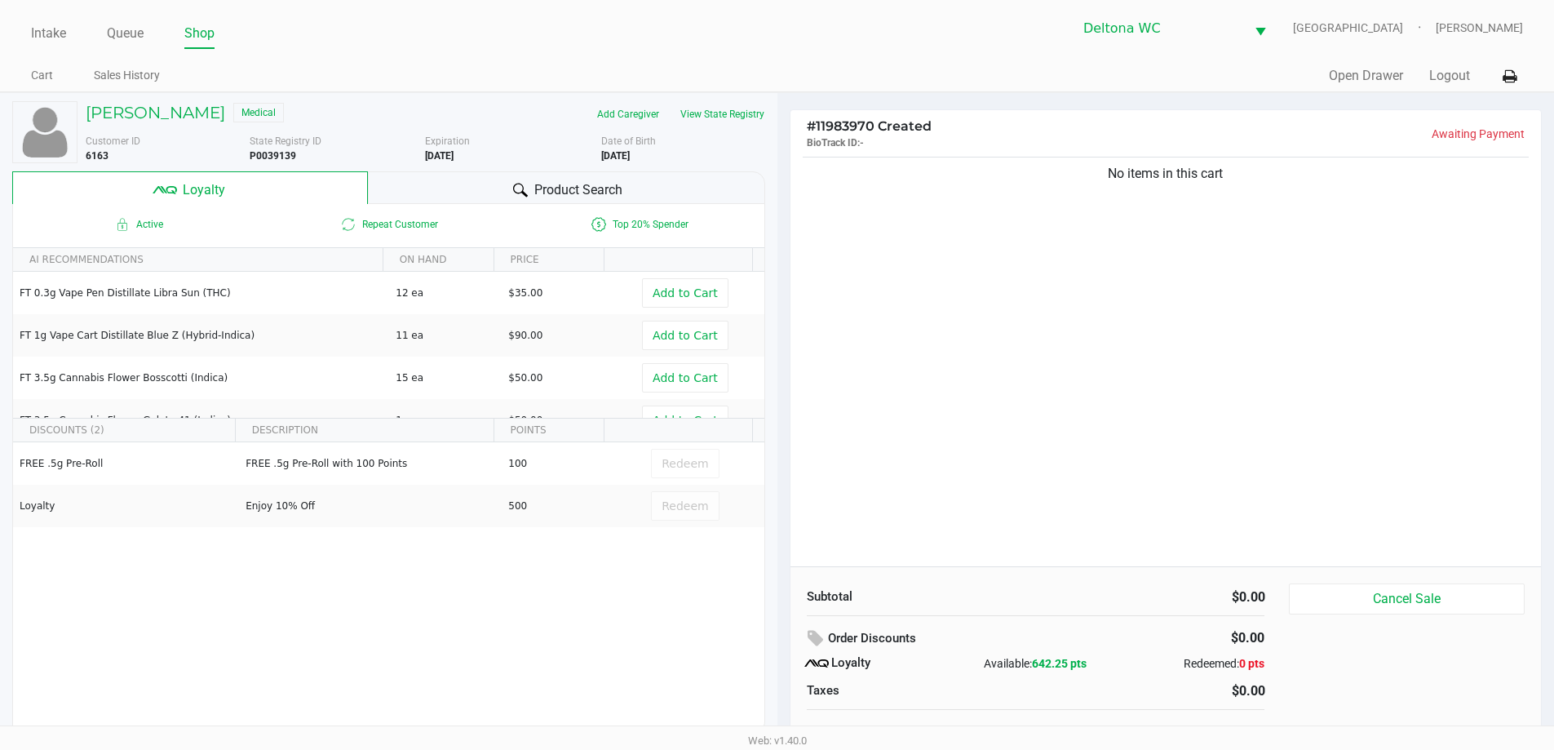
click at [913, 175] on div "No items in this cart" at bounding box center [1166, 174] width 727 height 20
click at [1013, 191] on div "No items in this cart" at bounding box center [1165, 359] width 751 height 413
click at [1021, 212] on div "No items in this cart" at bounding box center [1165, 359] width 751 height 413
click at [593, 558] on div "FREE .5g Pre-Roll FREE .5g Pre-Roll with 100 Points 100 Redeem Loyalty Enjoy 10…" at bounding box center [388, 565] width 751 height 246
click at [1036, 222] on div "No items in this cart" at bounding box center [1165, 359] width 751 height 413
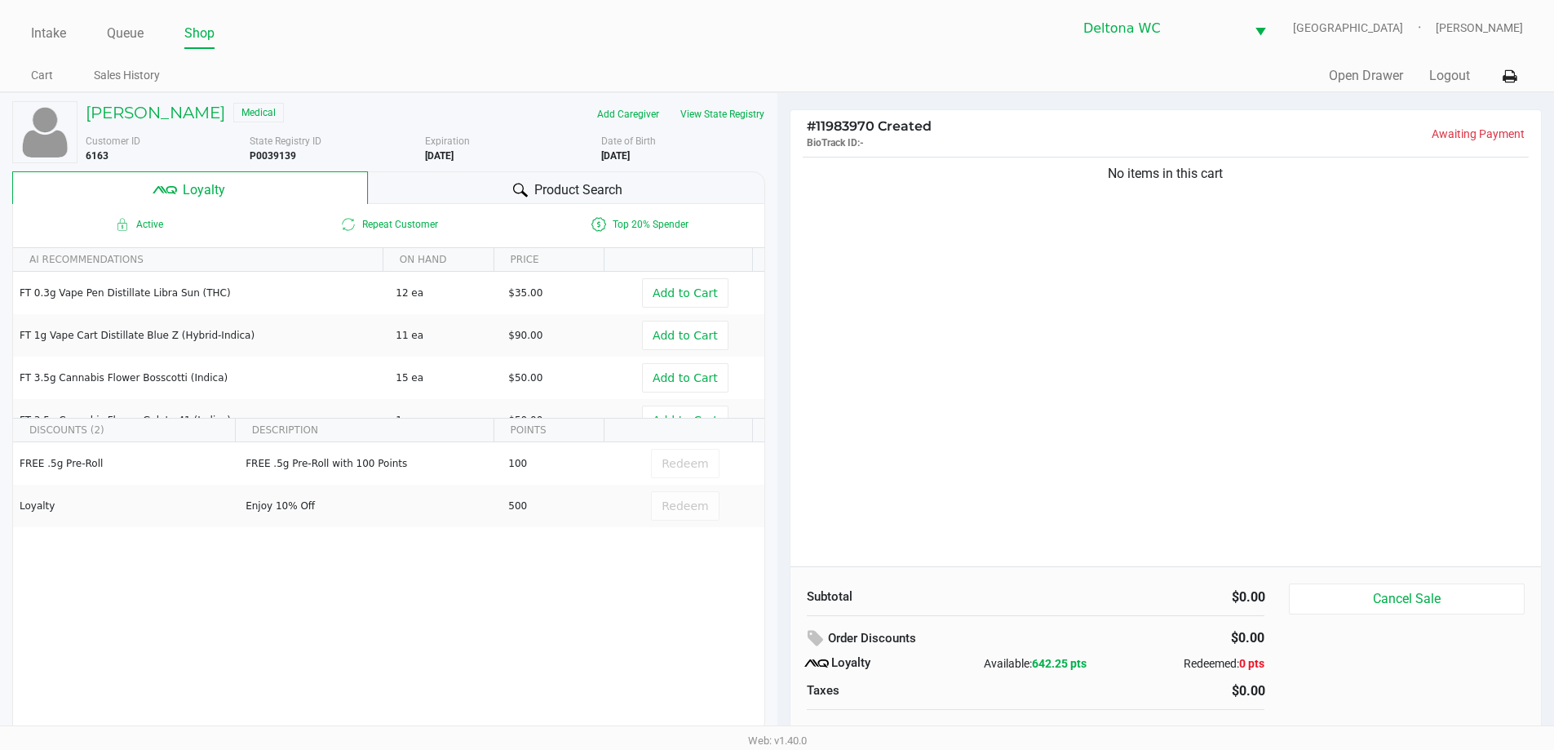
click at [1155, 272] on div "No items in this cart" at bounding box center [1165, 359] width 751 height 413
click at [1115, 241] on div "No items in this cart" at bounding box center [1165, 359] width 751 height 413
click at [1070, 219] on div "No items in this cart" at bounding box center [1165, 359] width 751 height 413
click at [1007, 223] on div "No items in this cart" at bounding box center [1165, 359] width 751 height 413
click at [733, 112] on button "View State Registry" at bounding box center [717, 114] width 95 height 26
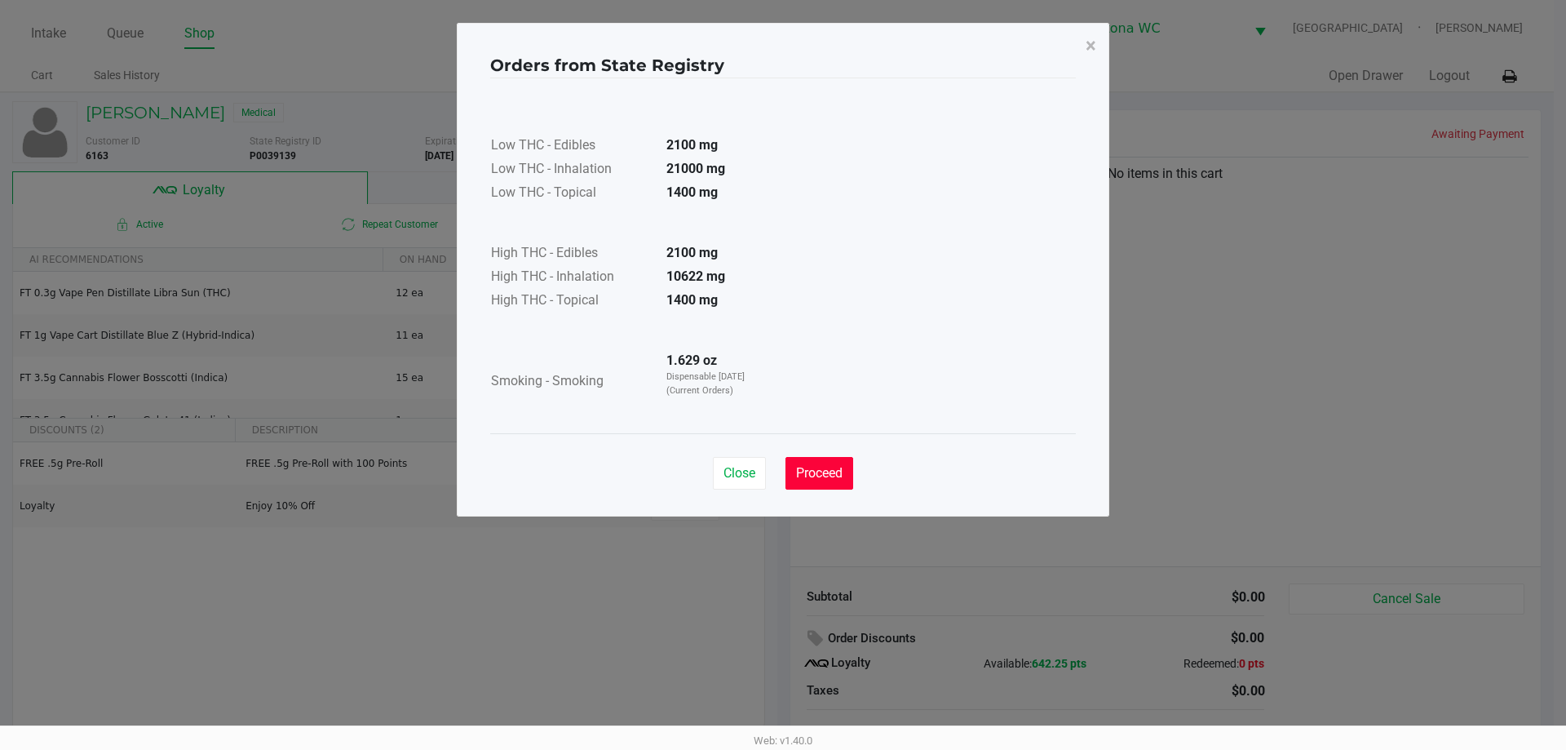
click at [825, 470] on span "Proceed" at bounding box center [819, 472] width 46 height 15
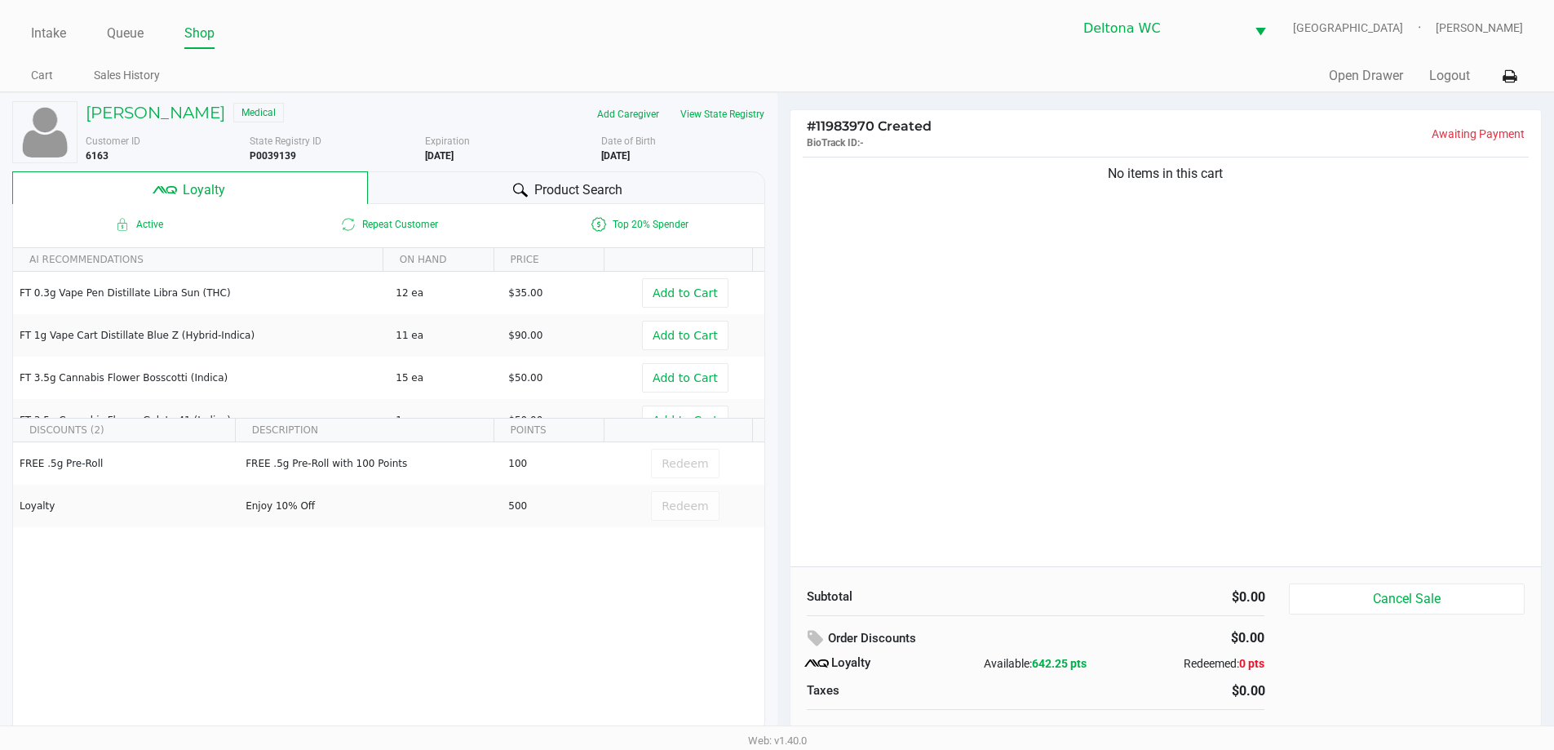
click at [1267, 231] on div "No items in this cart" at bounding box center [1165, 359] width 751 height 413
click at [1231, 279] on div "No items in this cart" at bounding box center [1165, 359] width 751 height 413
click at [1228, 283] on div "No items in this cart" at bounding box center [1165, 359] width 751 height 413
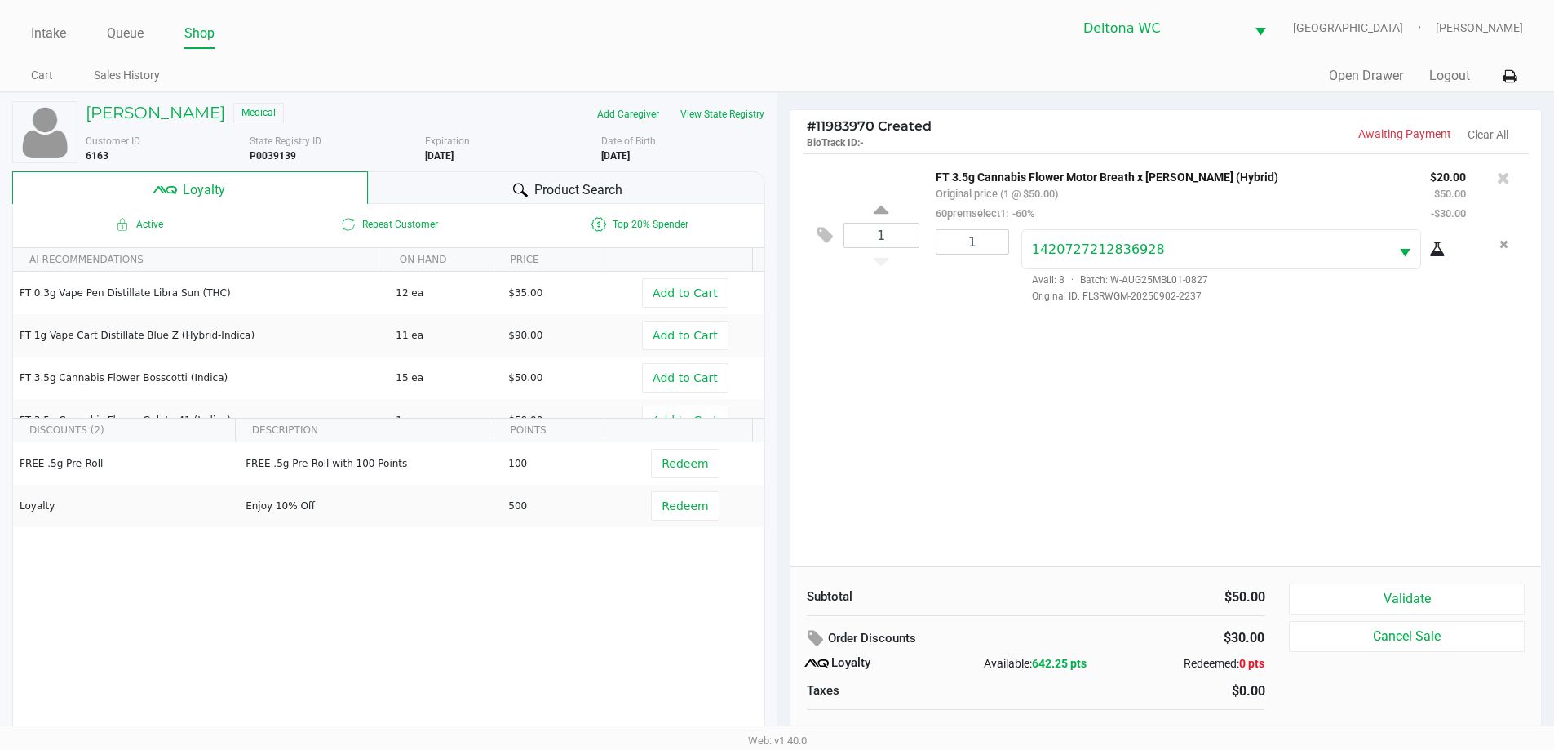
click at [1111, 364] on div "1 FT 3.5g Cannabis Flower Motor Breath x Mike Larry (Hybrid) Original price (1 …" at bounding box center [1165, 359] width 751 height 413
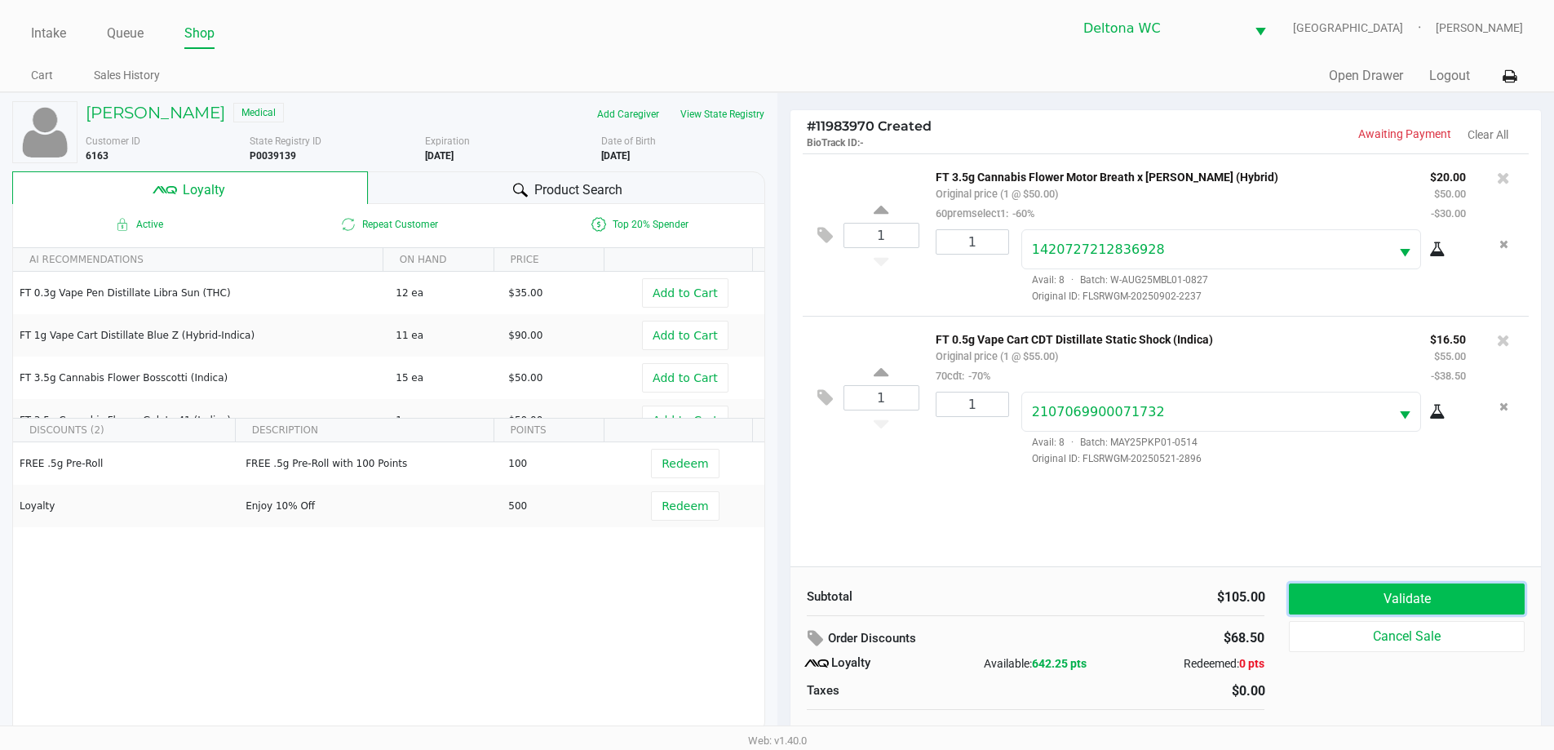
click at [1341, 588] on button "Validate" at bounding box center [1406, 598] width 235 height 31
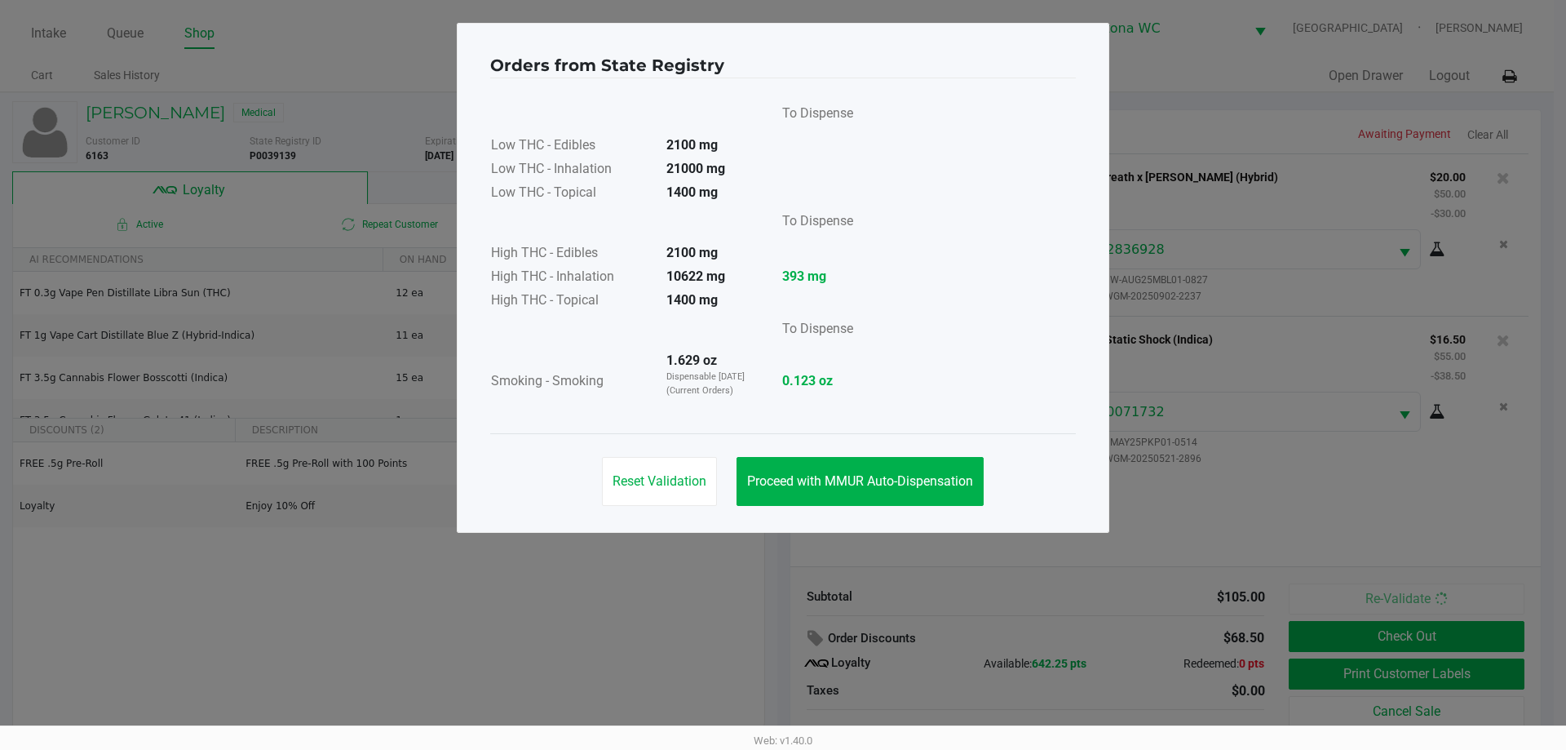
click at [909, 514] on div "Reset Validation Proceed with MMUR Auto-Dispensation" at bounding box center [783, 474] width 586 height 82
click at [918, 487] on span "Proceed with MMUR Auto-Dispensation" at bounding box center [860, 480] width 226 height 15
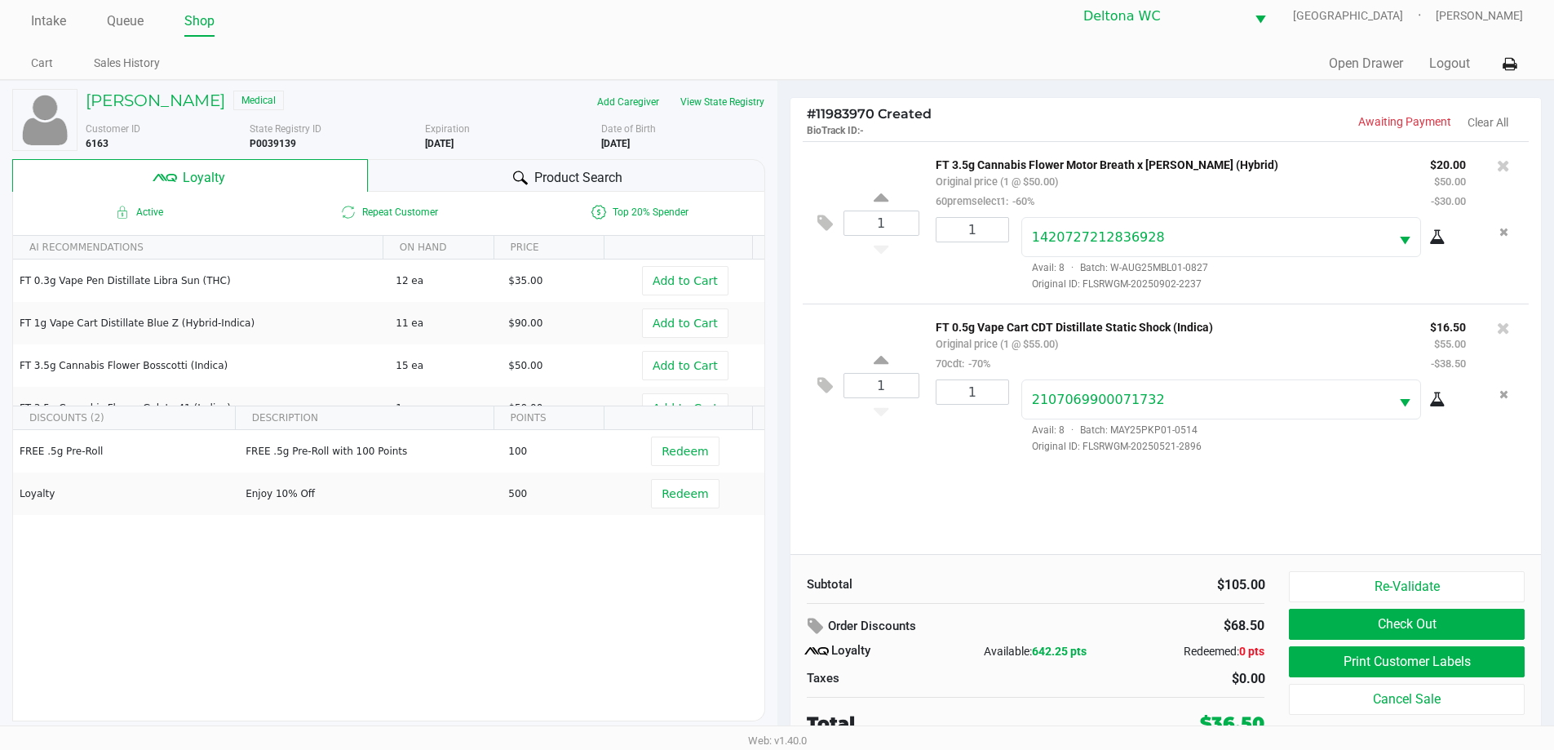
scroll to position [16, 0]
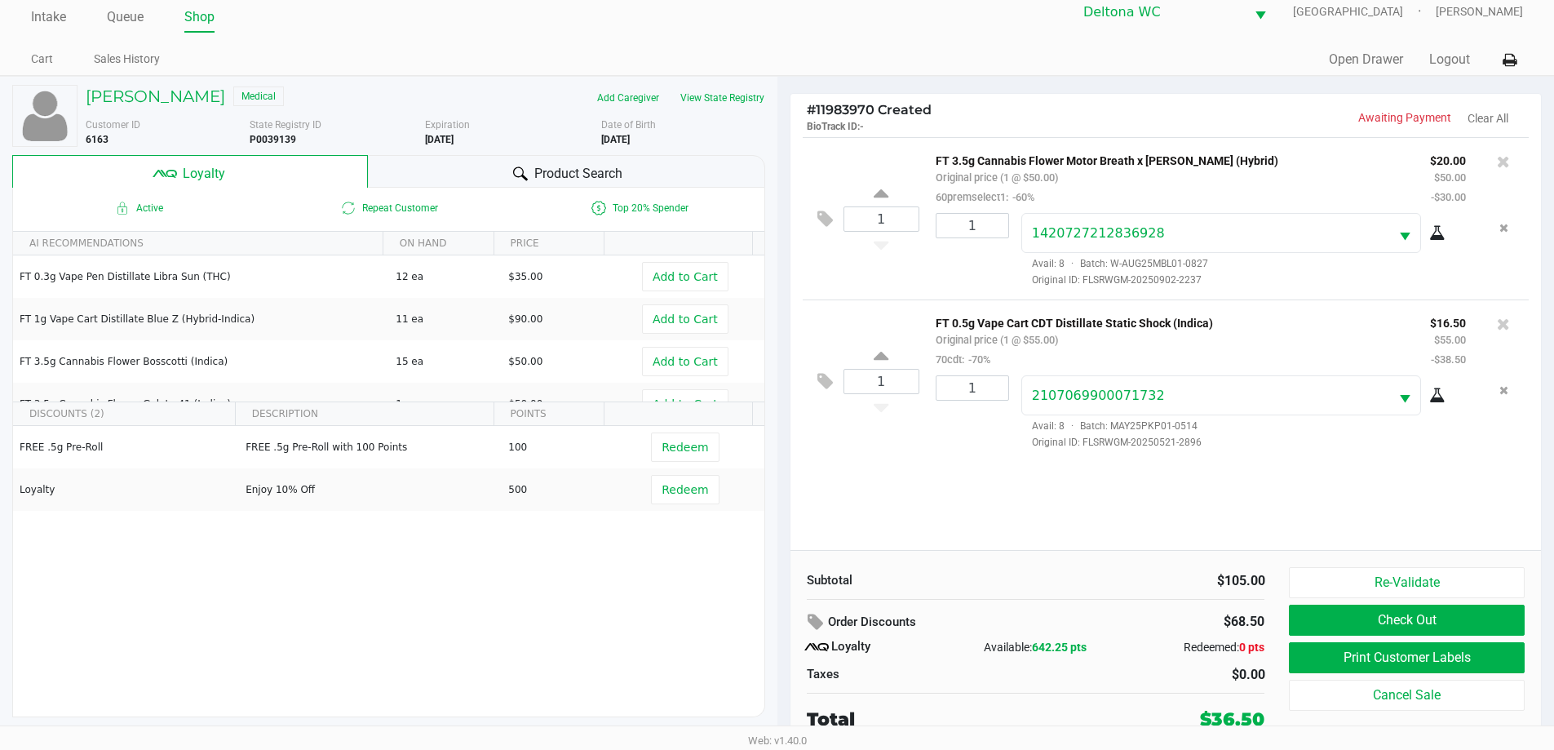
click at [1015, 580] on div "Subtotal" at bounding box center [915, 580] width 217 height 19
click at [1312, 655] on button "Print Customer Labels" at bounding box center [1406, 657] width 235 height 31
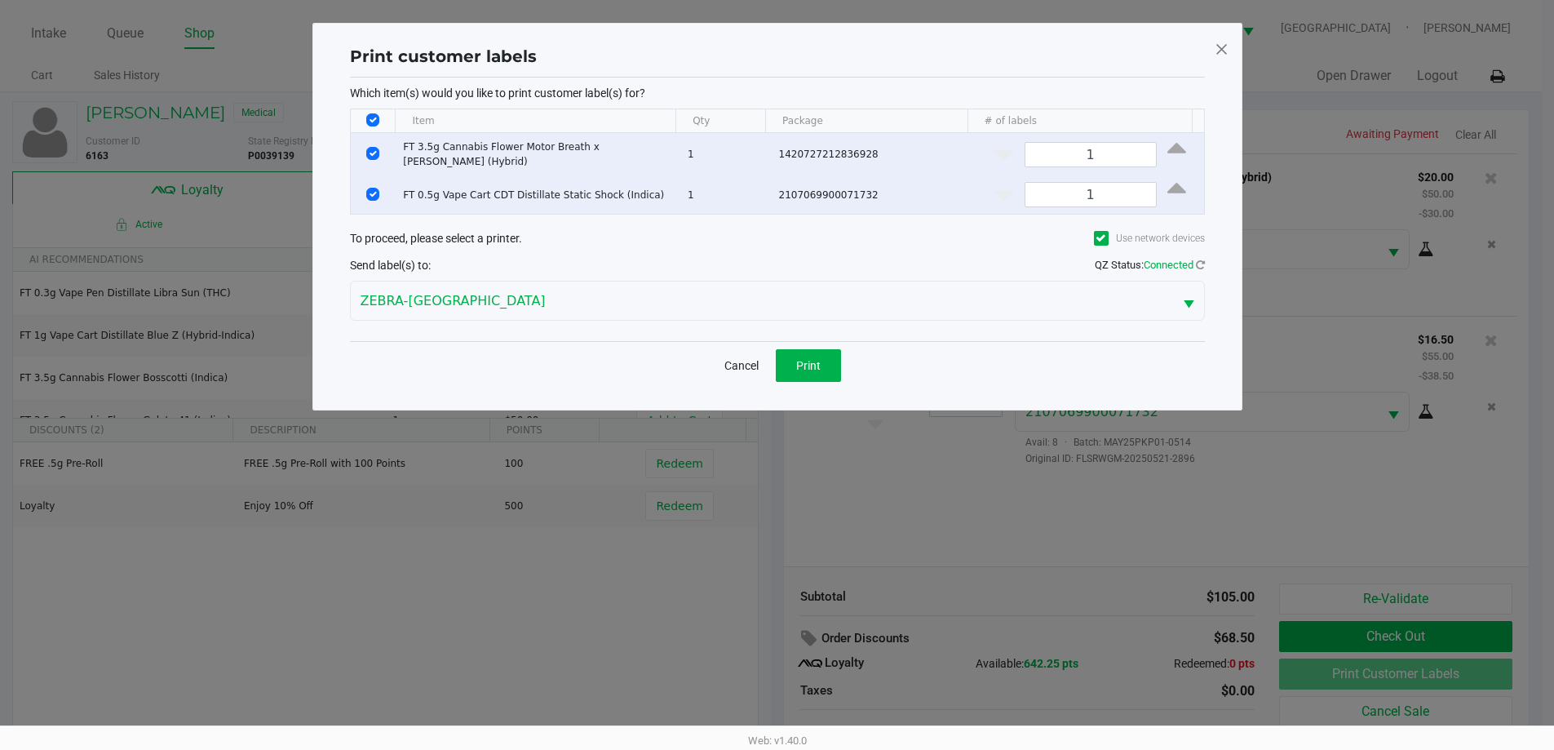
scroll to position [0, 0]
click at [799, 365] on button "Print" at bounding box center [813, 365] width 65 height 33
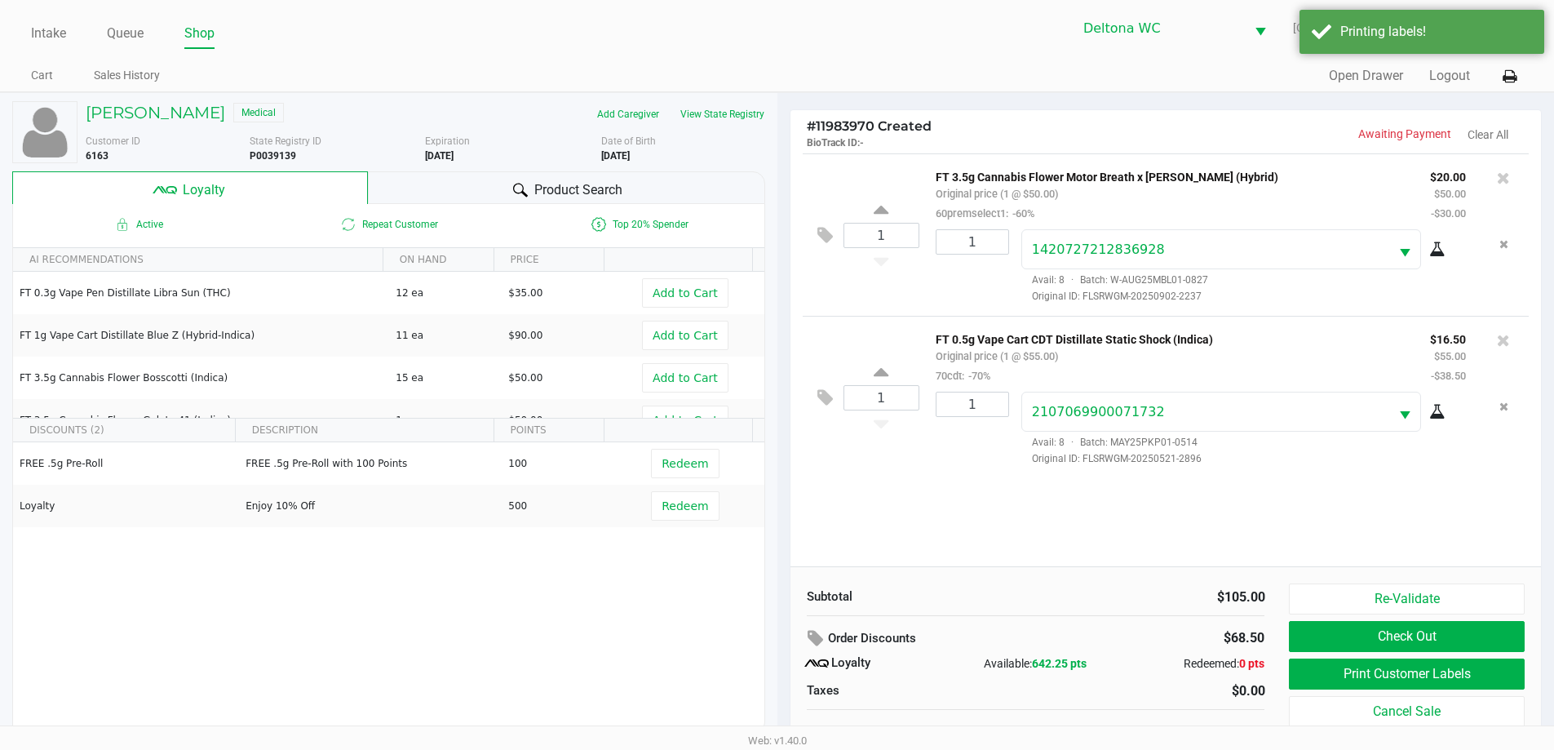
scroll to position [16, 0]
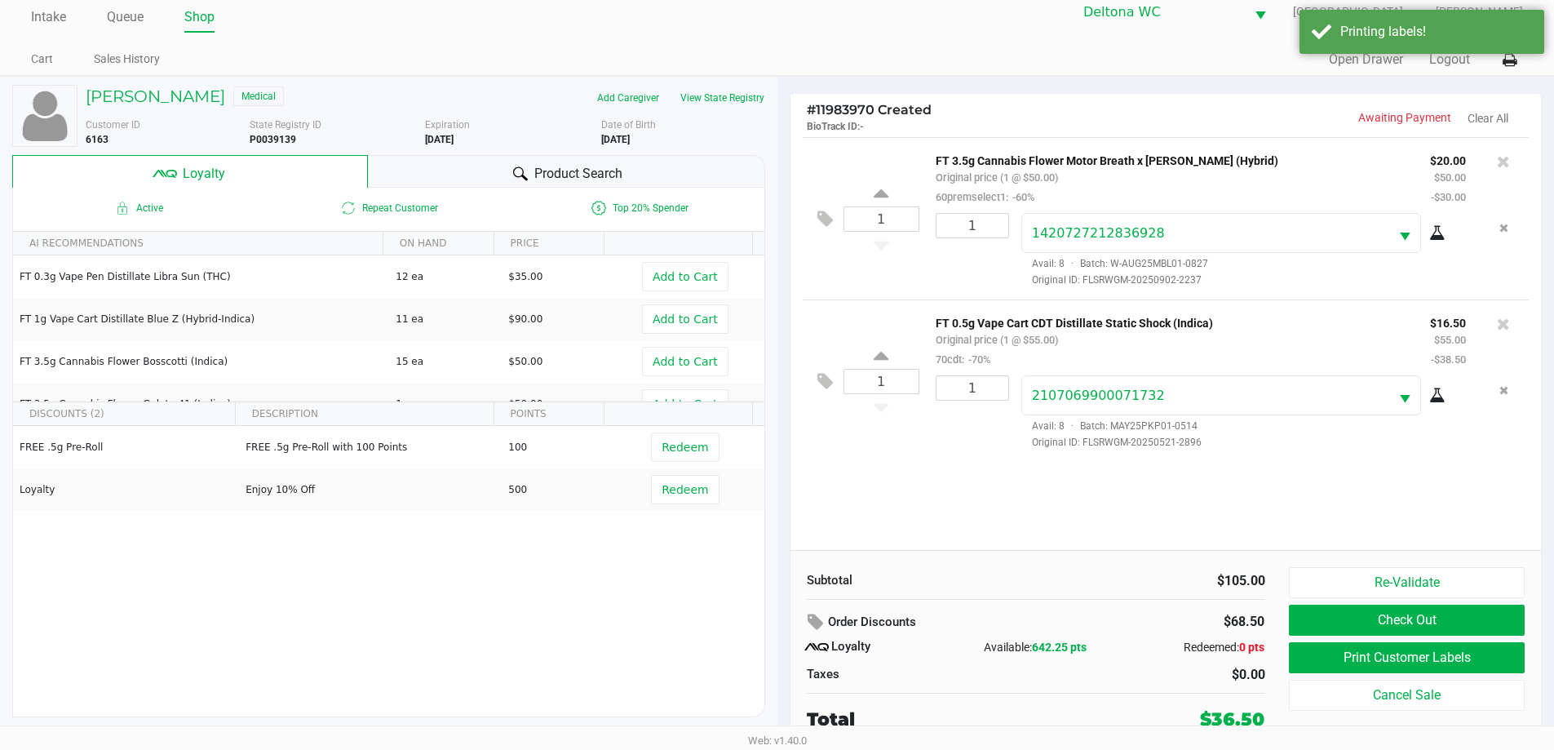
click at [1086, 498] on div "1 FT 3.5g Cannabis Flower Motor Breath x Mike Larry (Hybrid) Original price (1 …" at bounding box center [1165, 343] width 751 height 413
click at [819, 614] on icon at bounding box center [817, 622] width 20 height 19
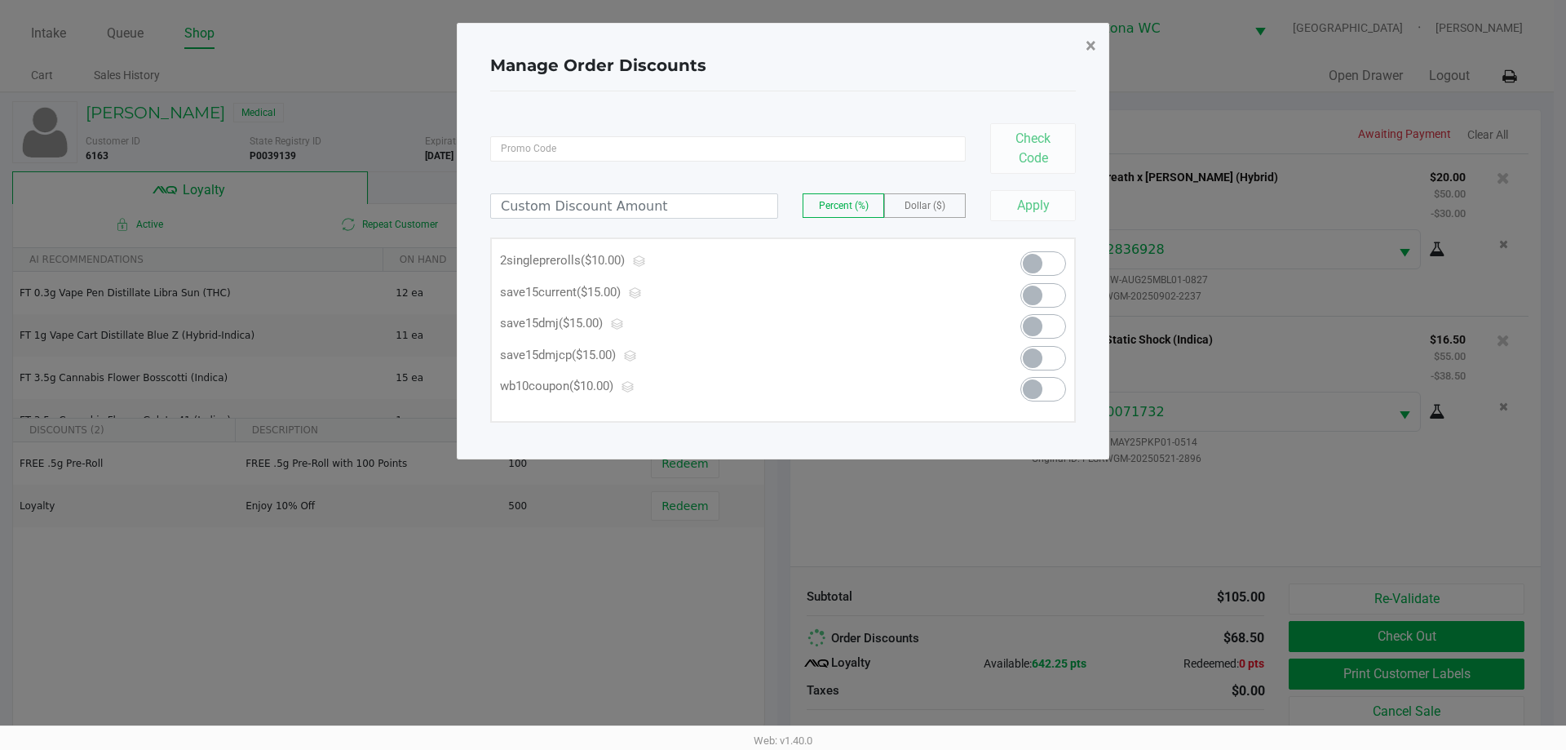
click at [1090, 44] on span "×" at bounding box center [1091, 45] width 11 height 23
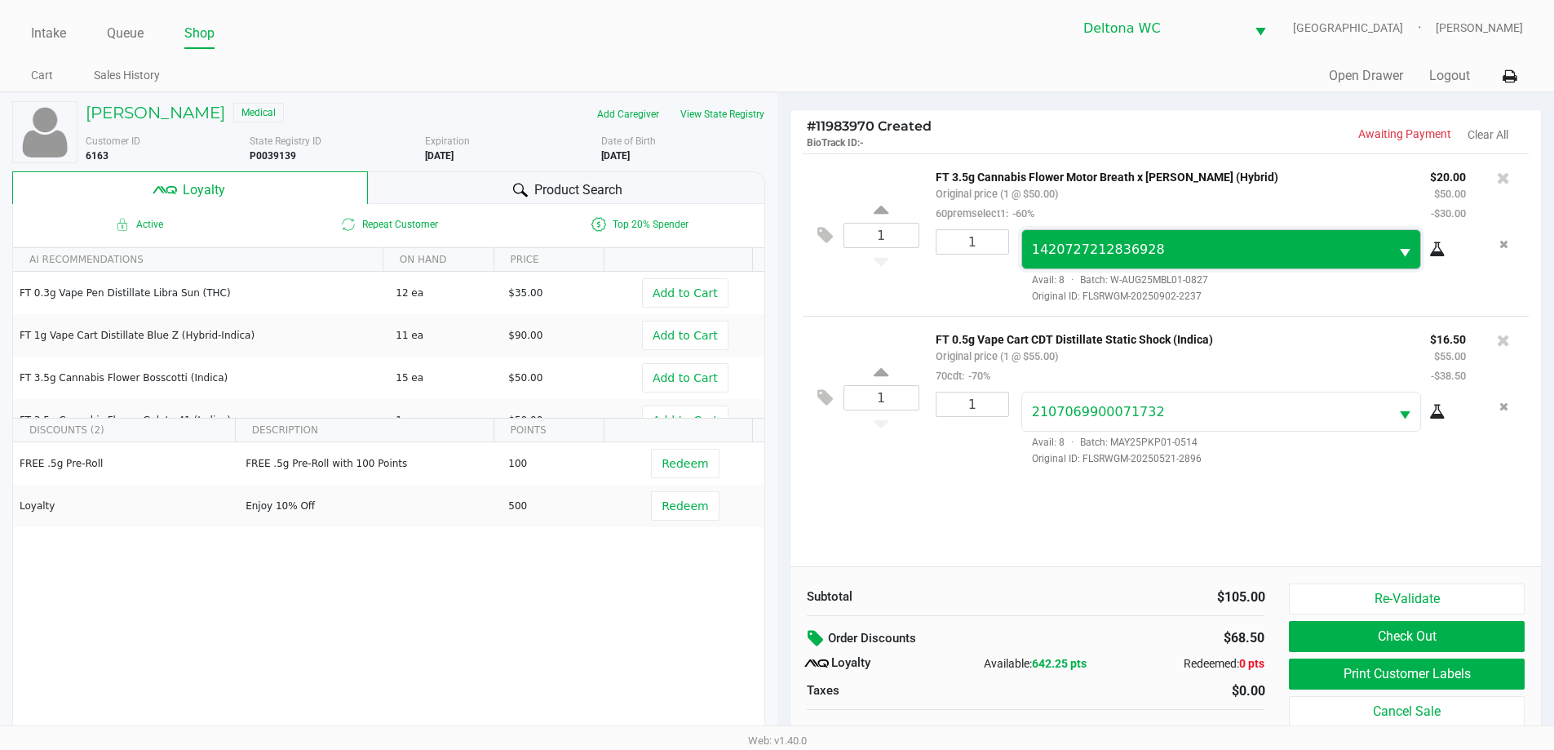
click at [1316, 240] on span "1420727212836928" at bounding box center [1206, 250] width 348 height 20
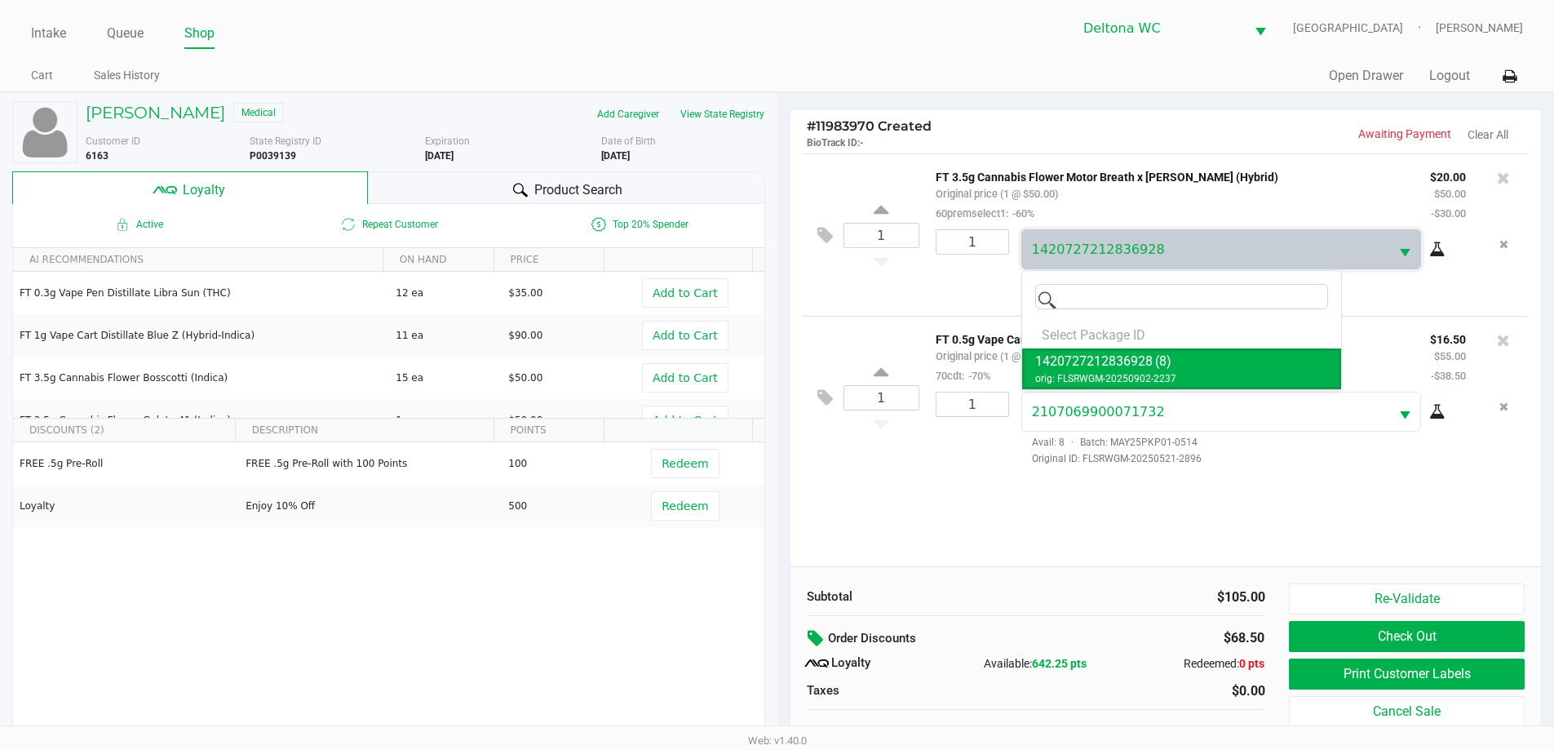
click at [1212, 196] on div "FT 3.5g Cannabis Flower Motor Breath x Mike Larry (Hybrid) Original price (1 @ …" at bounding box center [1170, 194] width 494 height 56
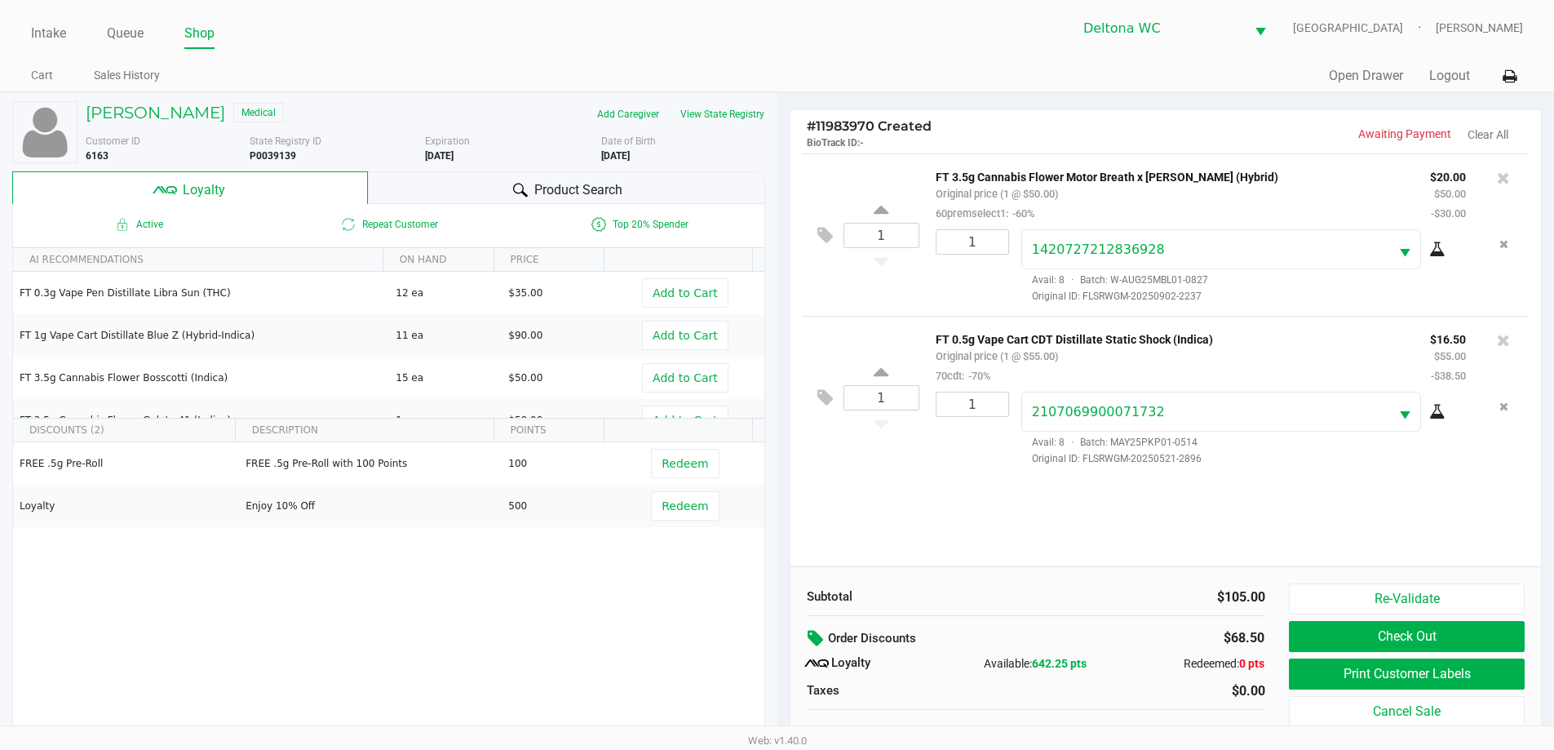
click at [1041, 531] on div "1 FT 3.5g Cannabis Flower Motor Breath x Mike Larry (Hybrid) Original price (1 …" at bounding box center [1165, 359] width 751 height 413
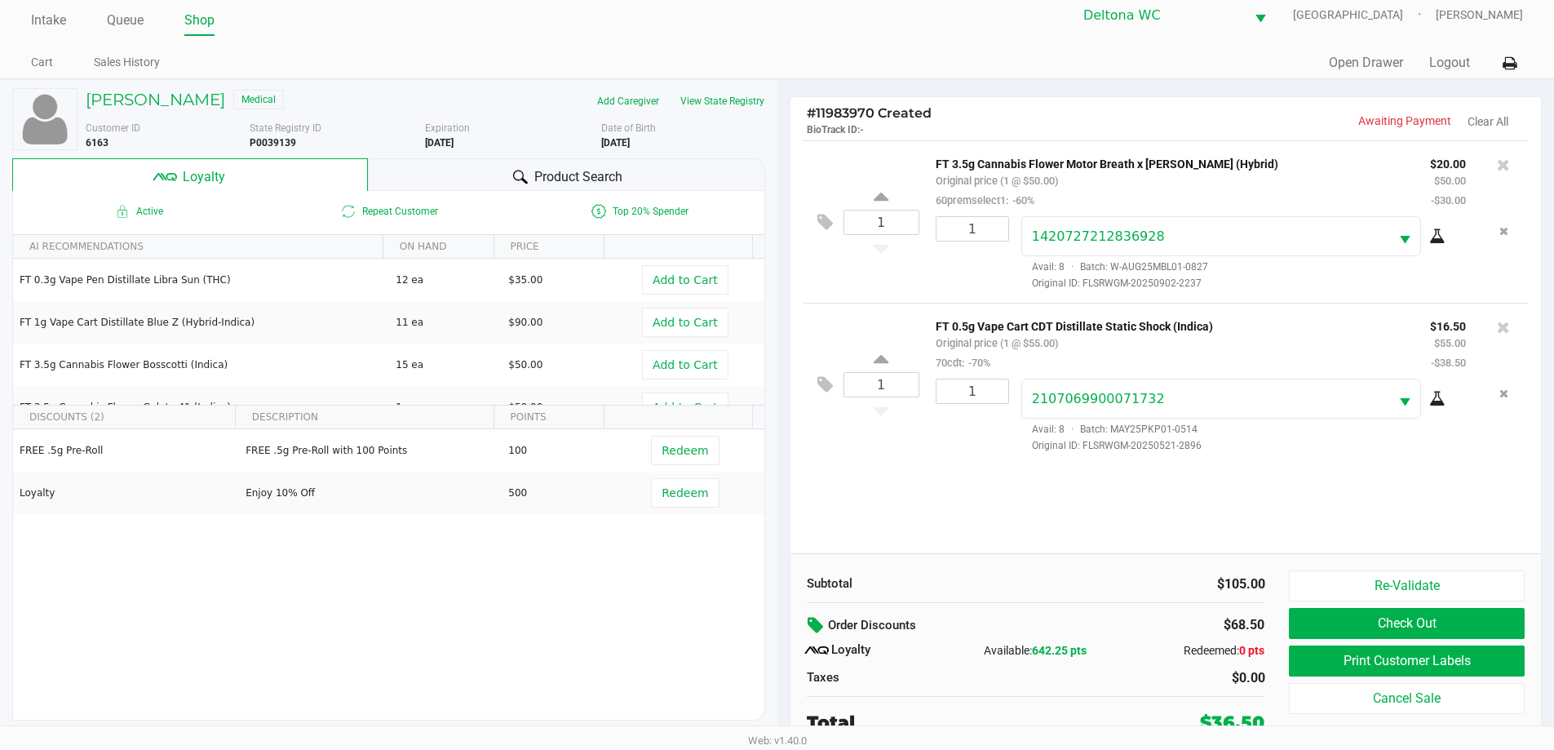
scroll to position [16, 0]
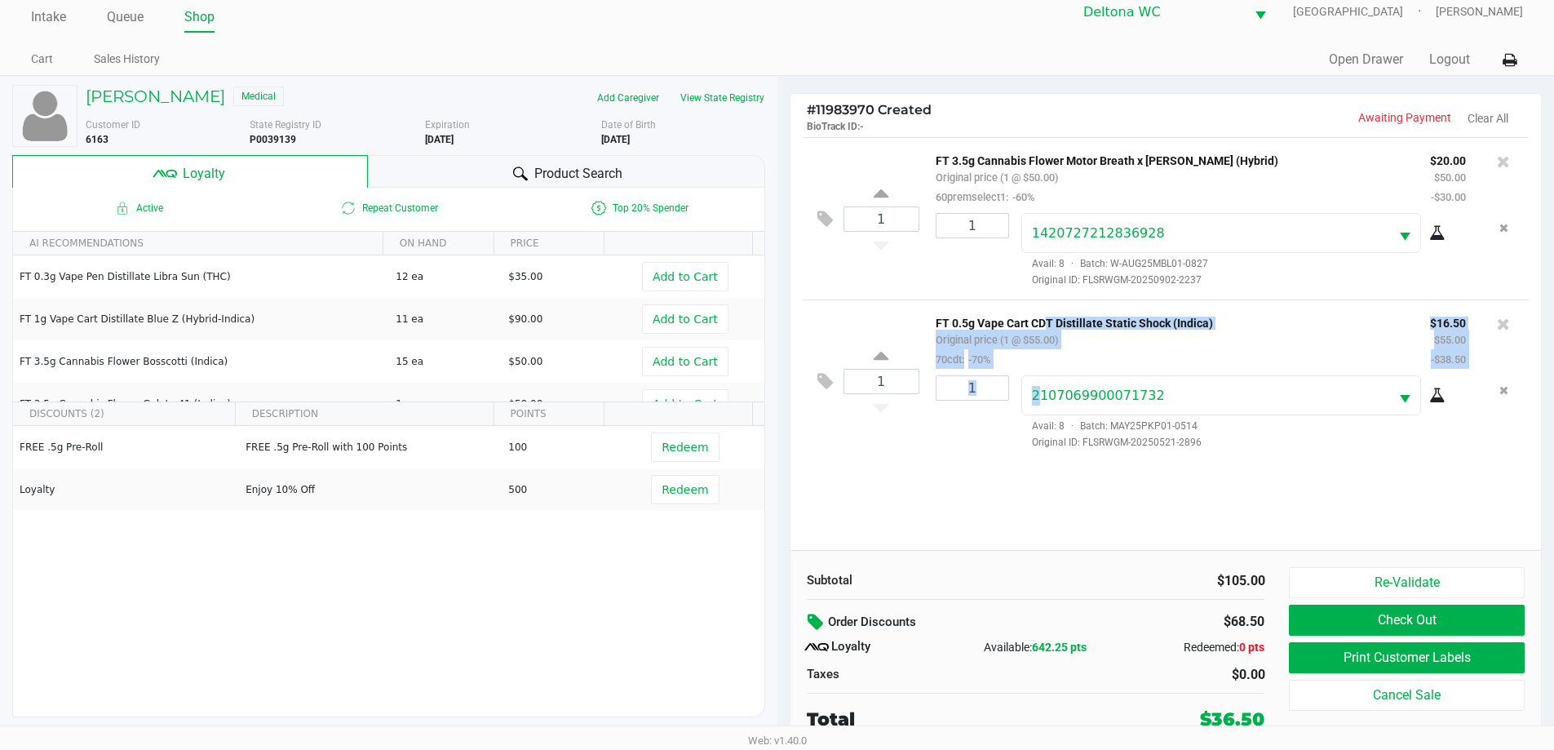
drag, startPoint x: 1038, startPoint y: 391, endPoint x: 1038, endPoint y: 508, distance: 117.4
click at [1038, 502] on div "1 FT 3.5g Cannabis Flower Motor Breath x Mike Larry (Hybrid) Original price (1 …" at bounding box center [1165, 343] width 751 height 413
click at [889, 455] on div "1 FT 0.5g Vape Cart CDT Distillate Static Shock (Indica) Original price (1 @ $5…" at bounding box center [1166, 380] width 727 height 162
click at [917, 481] on div "1 FT 3.5g Cannabis Flower Motor Breath x Mike Larry (Hybrid) Original price (1 …" at bounding box center [1165, 343] width 751 height 413
click at [1354, 613] on button "Check Out" at bounding box center [1406, 619] width 235 height 31
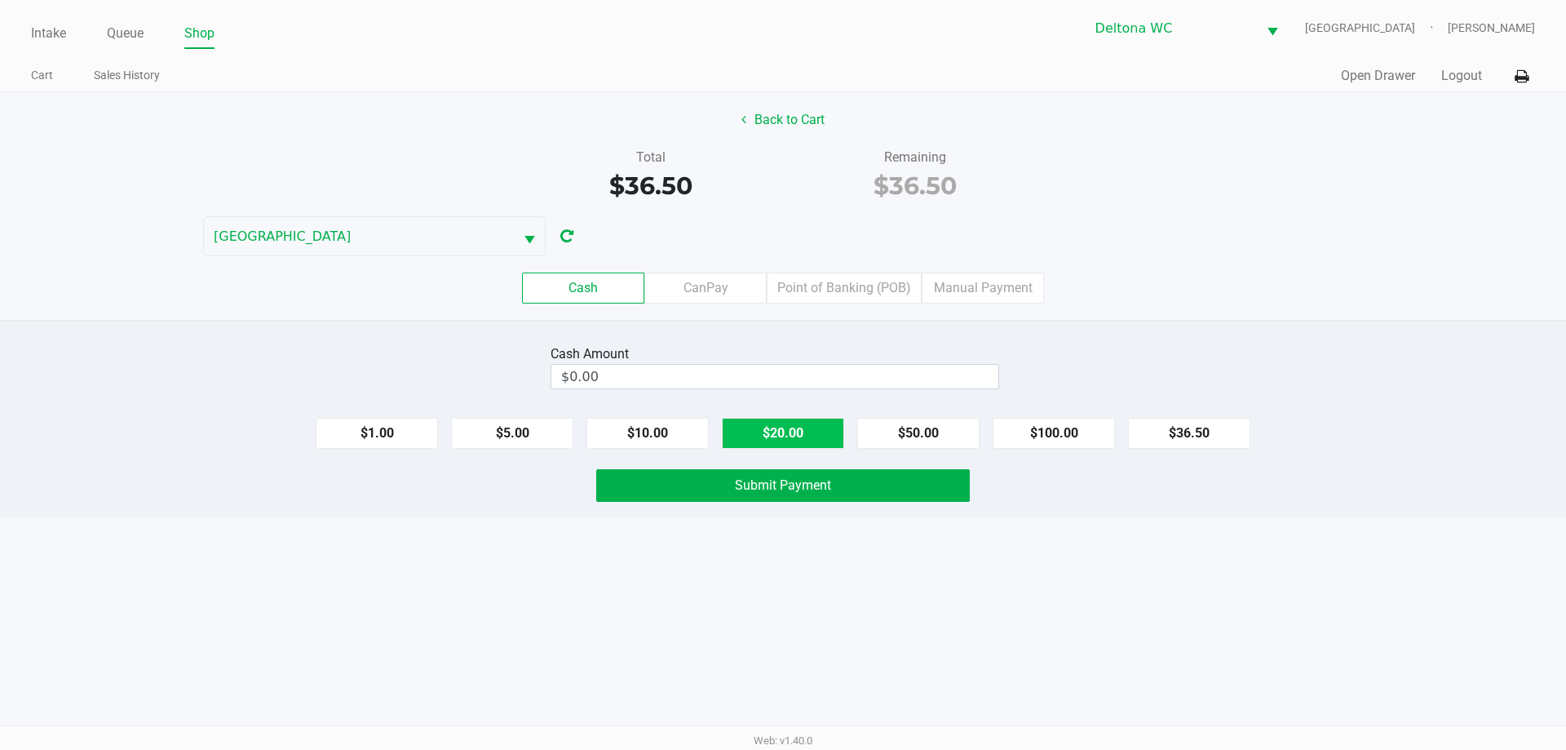
click at [814, 437] on button "$20.00" at bounding box center [783, 433] width 122 height 31
click at [812, 436] on button "$20.00" at bounding box center [783, 433] width 122 height 31
type input "$40.00"
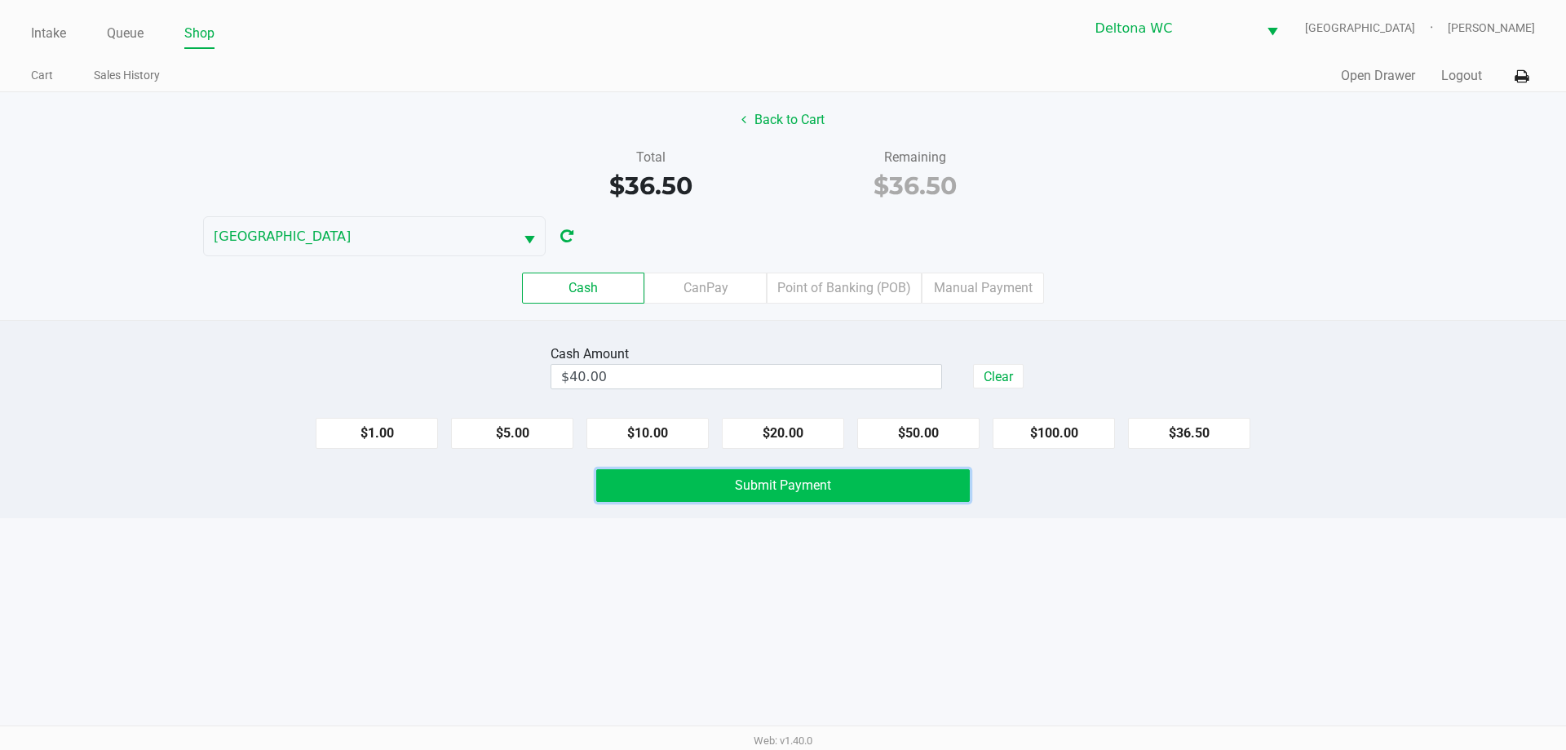
click at [785, 501] on button "Submit Payment" at bounding box center [783, 485] width 374 height 33
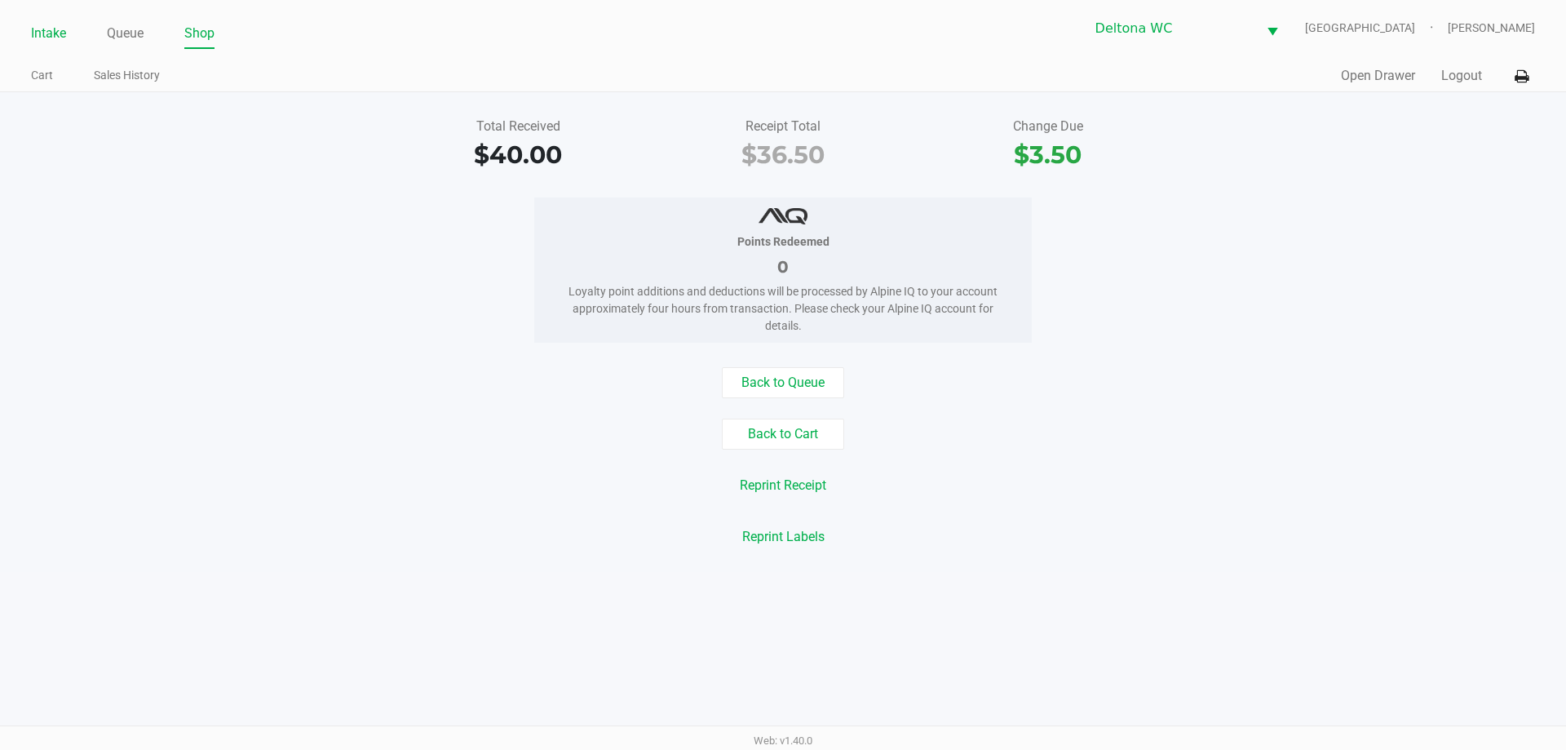
click at [51, 26] on link "Intake" at bounding box center [48, 33] width 35 height 23
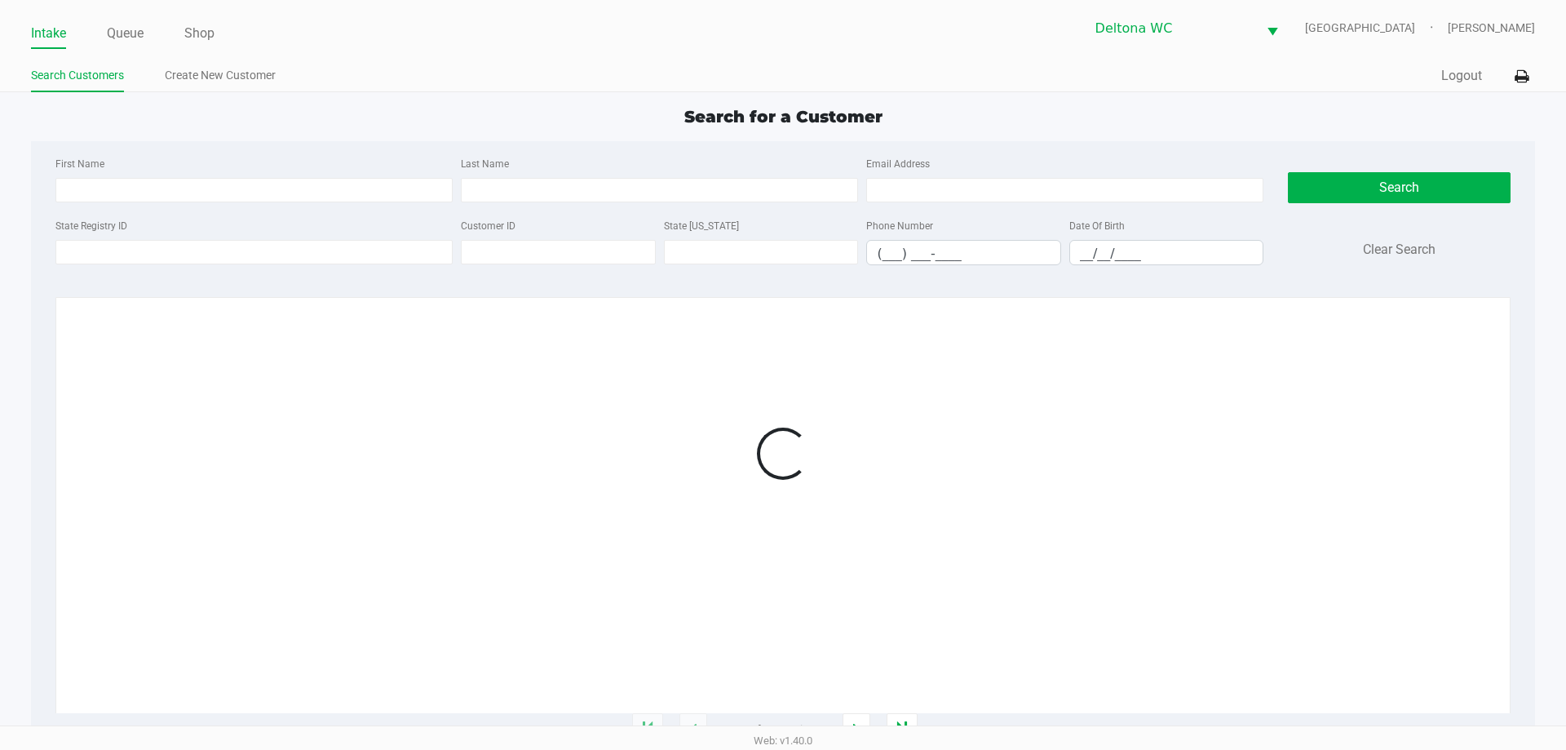
click at [747, 61] on div "Search Customers Create New Customer" at bounding box center [407, 76] width 752 height 30
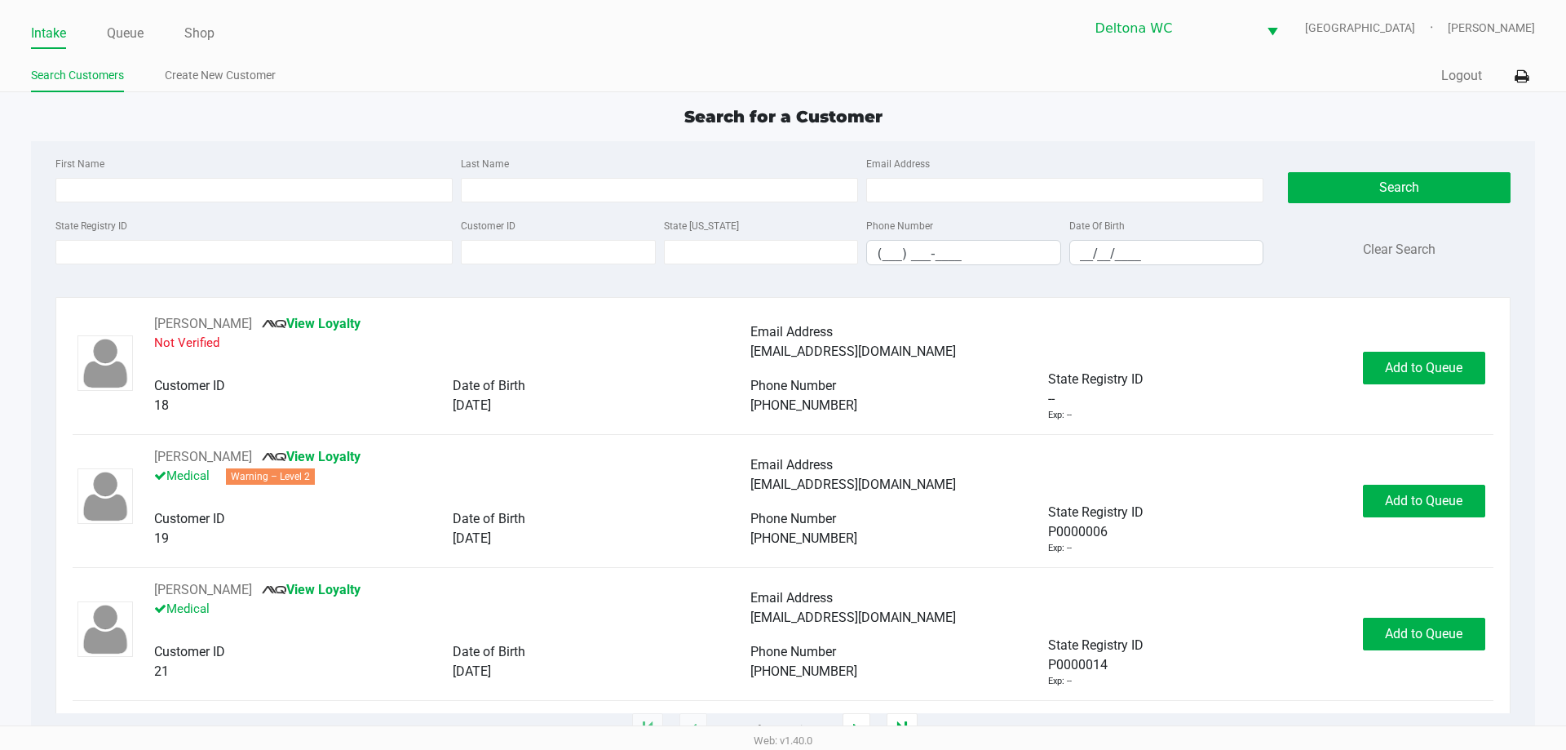
click at [503, 108] on div "Search for a Customer" at bounding box center [783, 116] width 1528 height 24
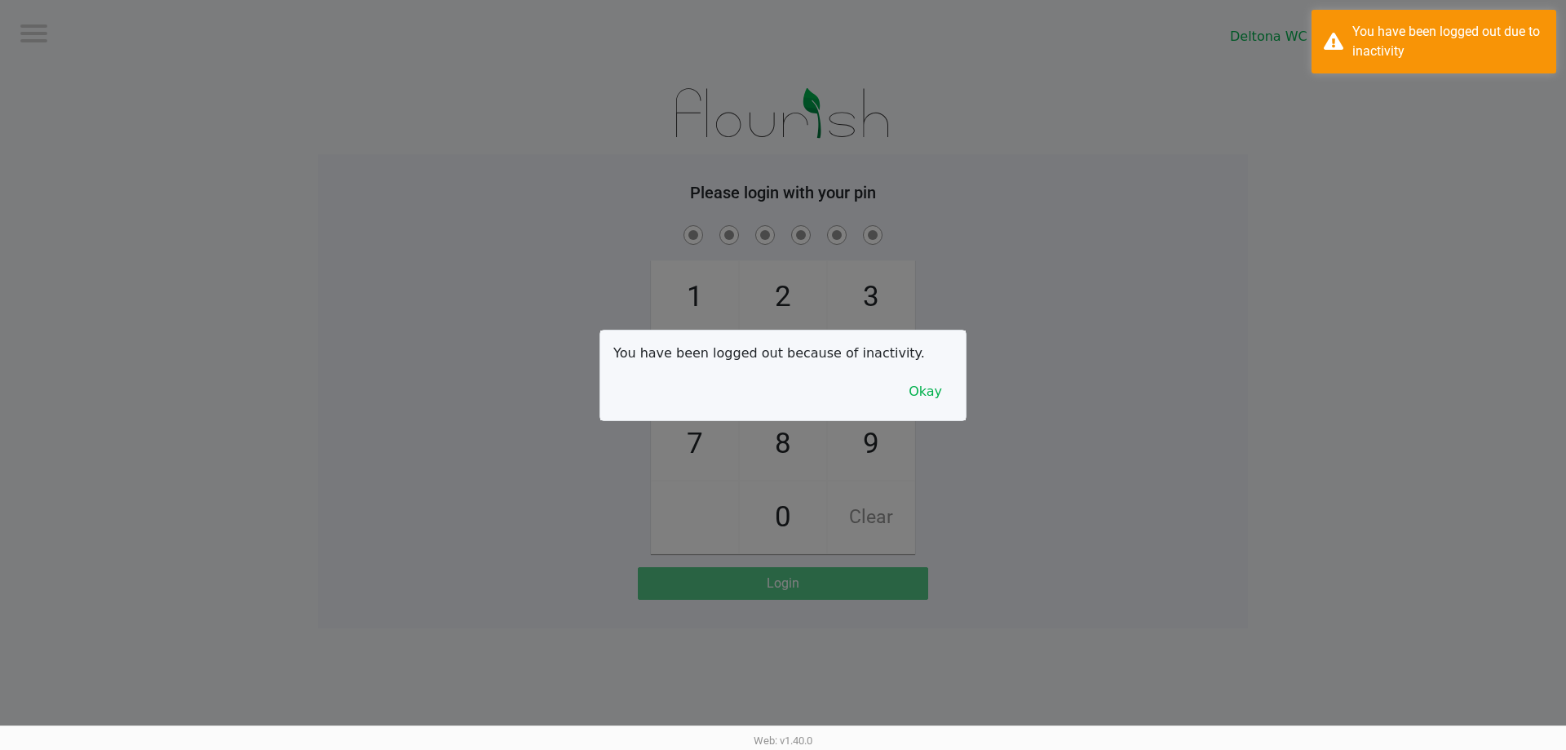
click at [705, 147] on div at bounding box center [783, 375] width 1566 height 750
click at [921, 380] on button "Okay" at bounding box center [925, 391] width 55 height 31
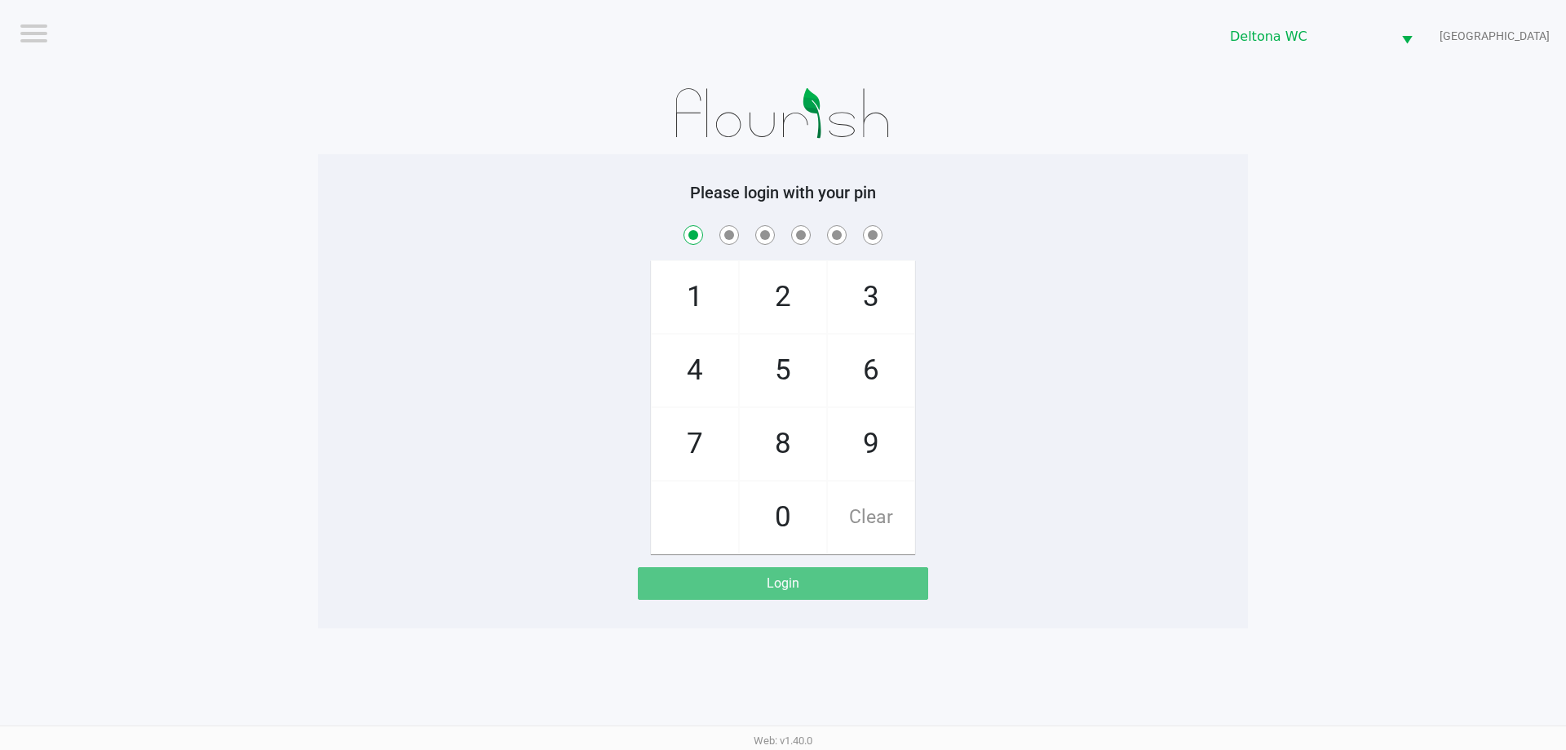
checkbox input "true"
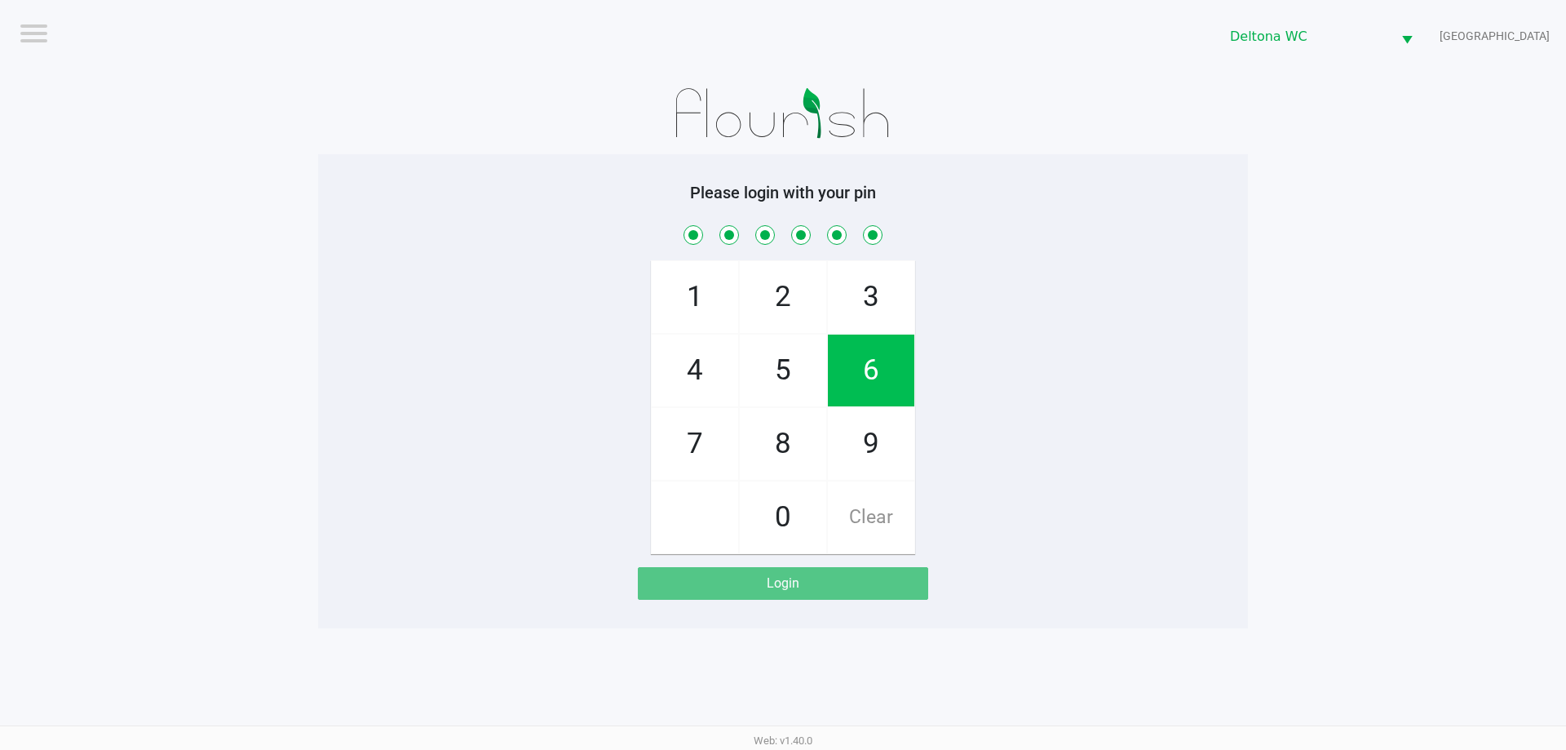
checkbox input "true"
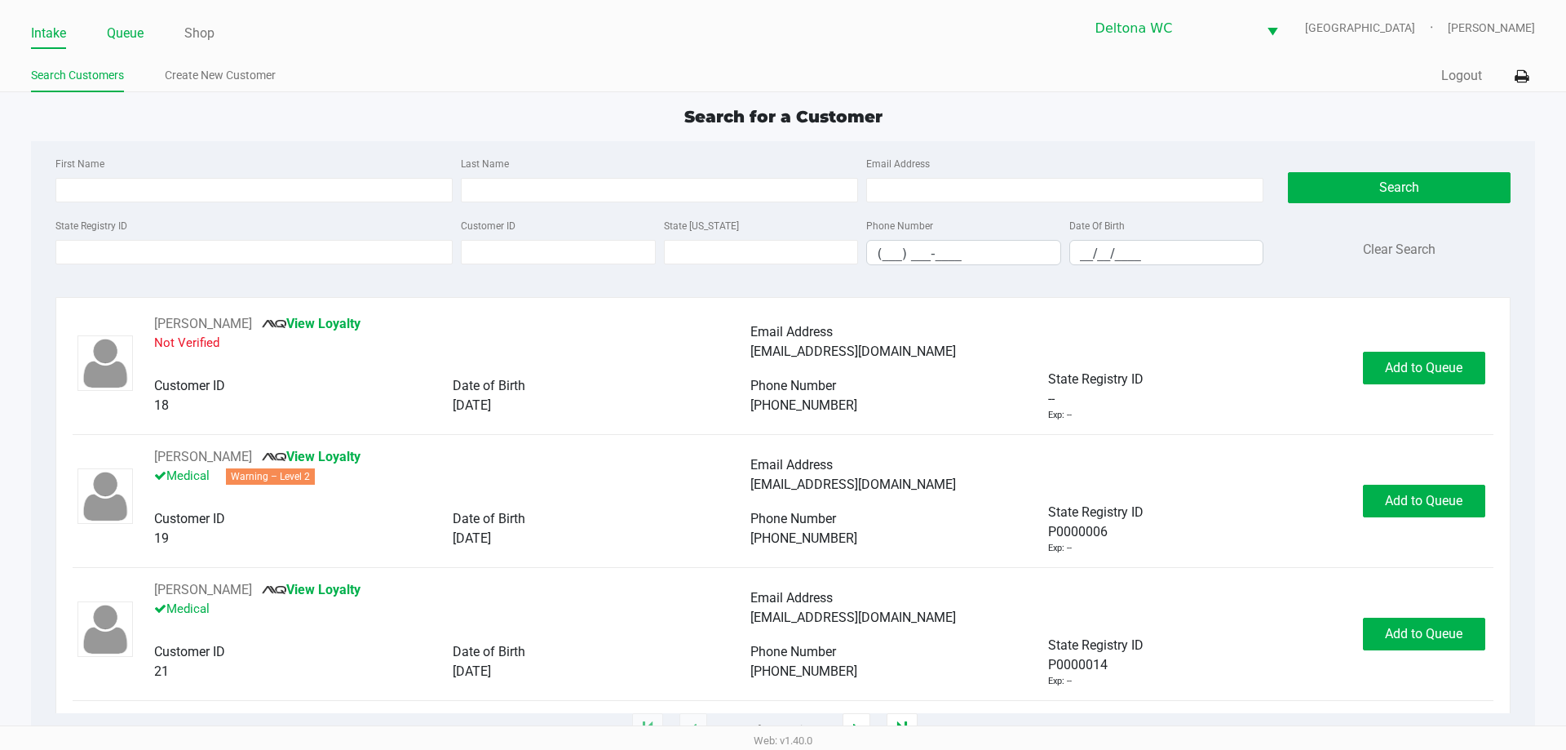
click at [108, 39] on link "Queue" at bounding box center [125, 33] width 37 height 23
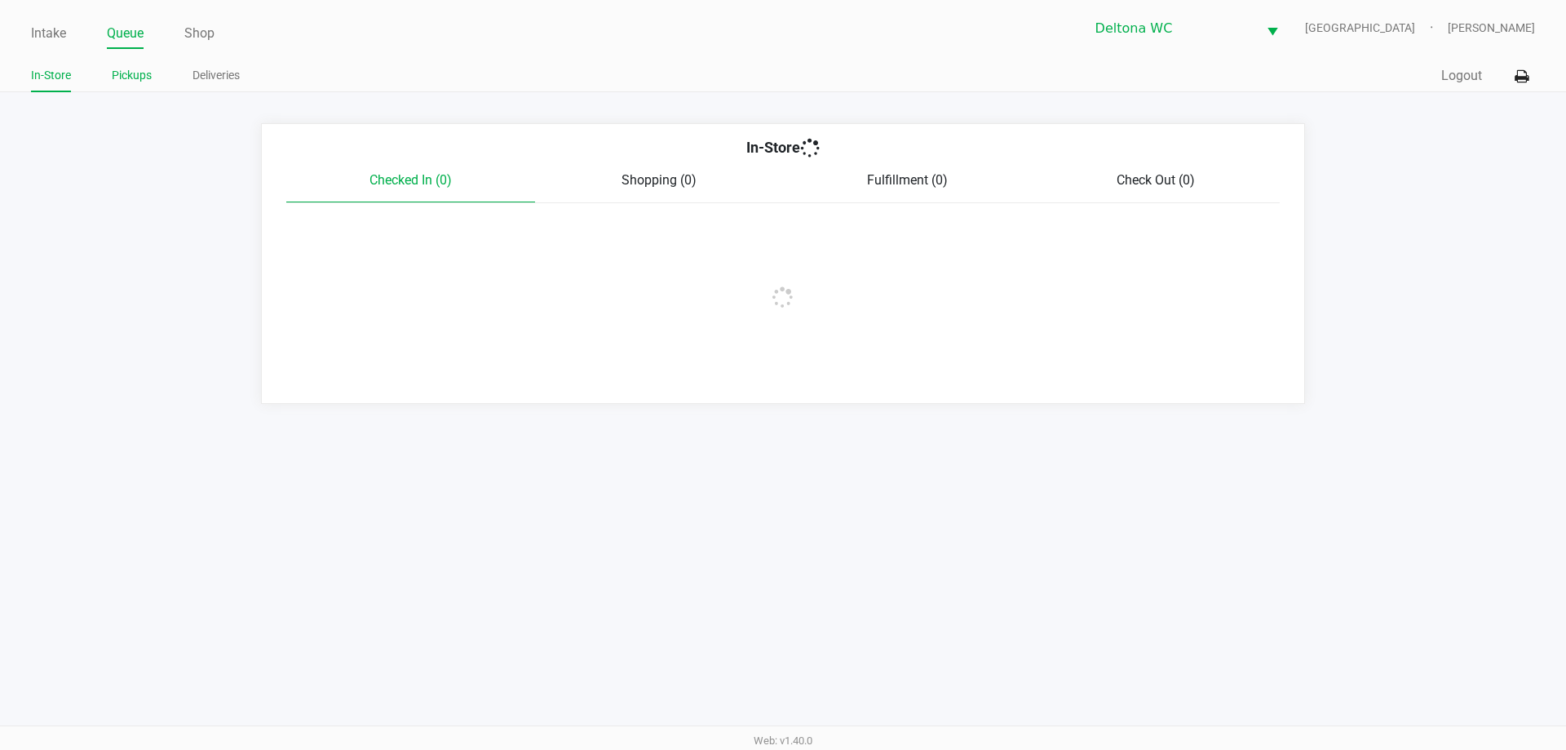
click at [134, 66] on link "Pickups" at bounding box center [132, 75] width 40 height 20
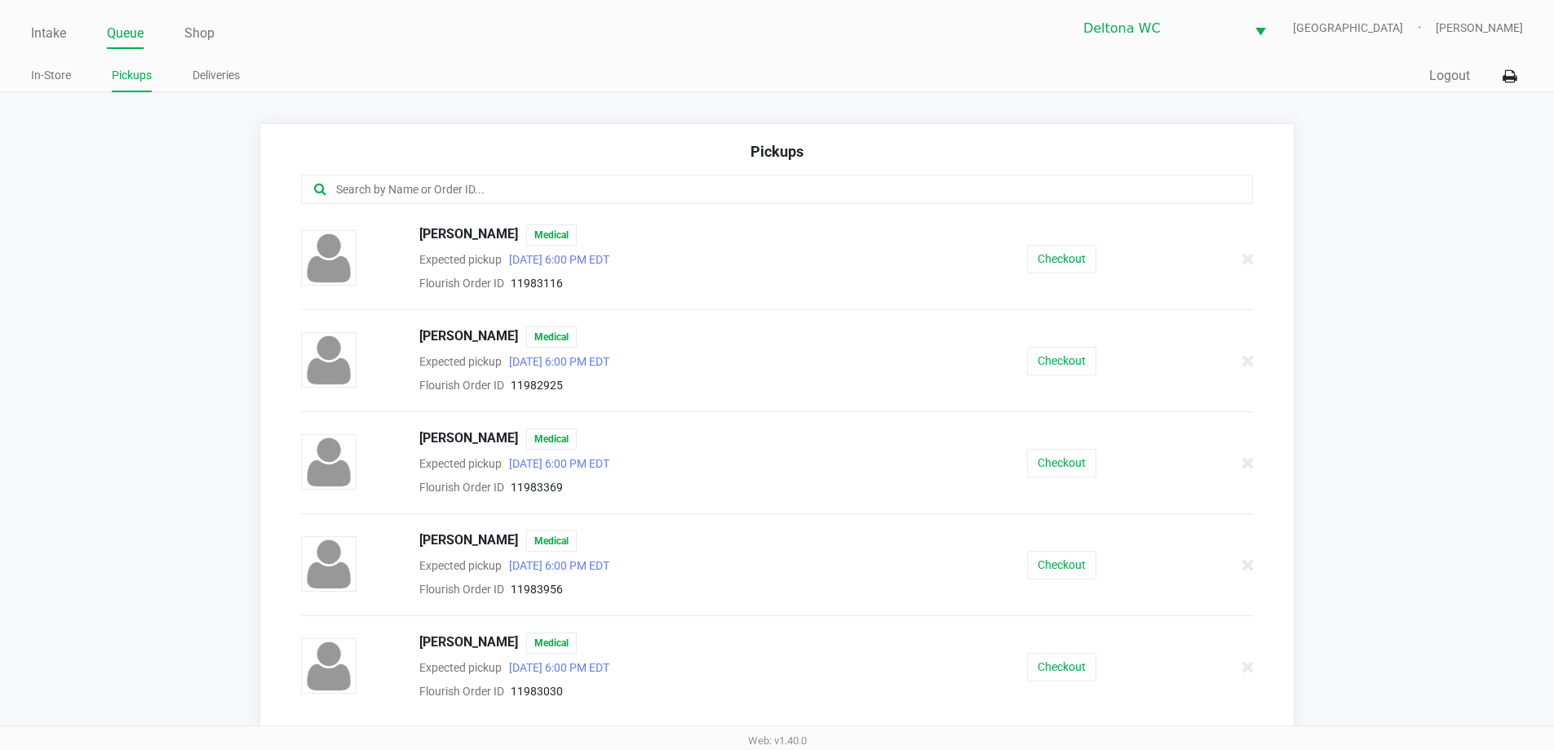
click at [497, 192] on input "text" at bounding box center [751, 189] width 834 height 19
click at [471, 199] on input "text" at bounding box center [751, 189] width 834 height 19
click at [68, 43] on ul "Intake Queue Shop" at bounding box center [403, 34] width 745 height 28
click at [67, 42] on ul "Intake Queue Shop" at bounding box center [403, 34] width 745 height 28
click at [66, 40] on link "Intake" at bounding box center [48, 33] width 35 height 23
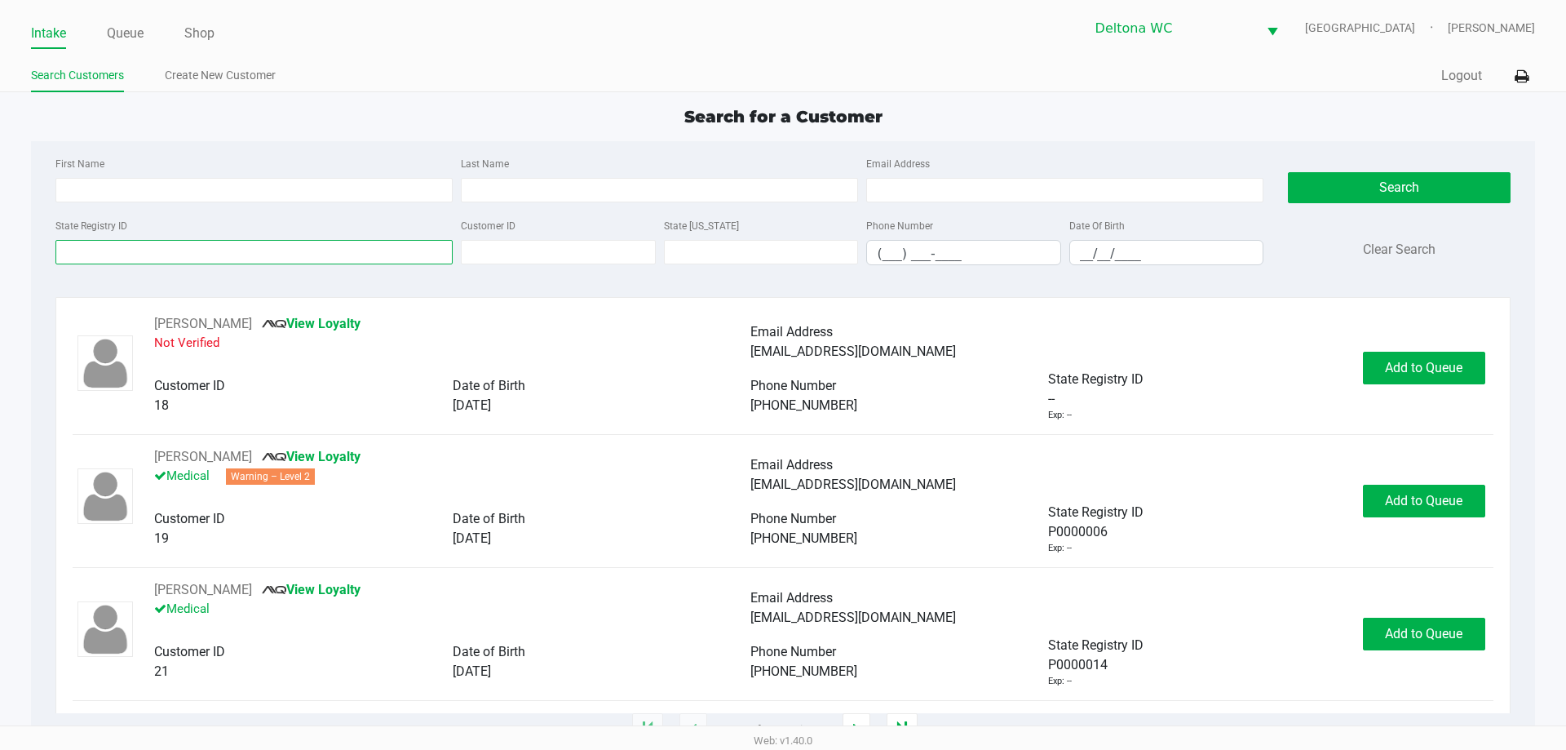
click at [117, 255] on input "State Registry ID" at bounding box center [253, 252] width 397 height 24
click at [214, 250] on input "State Registry ID" at bounding box center [253, 252] width 397 height 24
click at [117, 41] on link "Queue" at bounding box center [125, 33] width 37 height 23
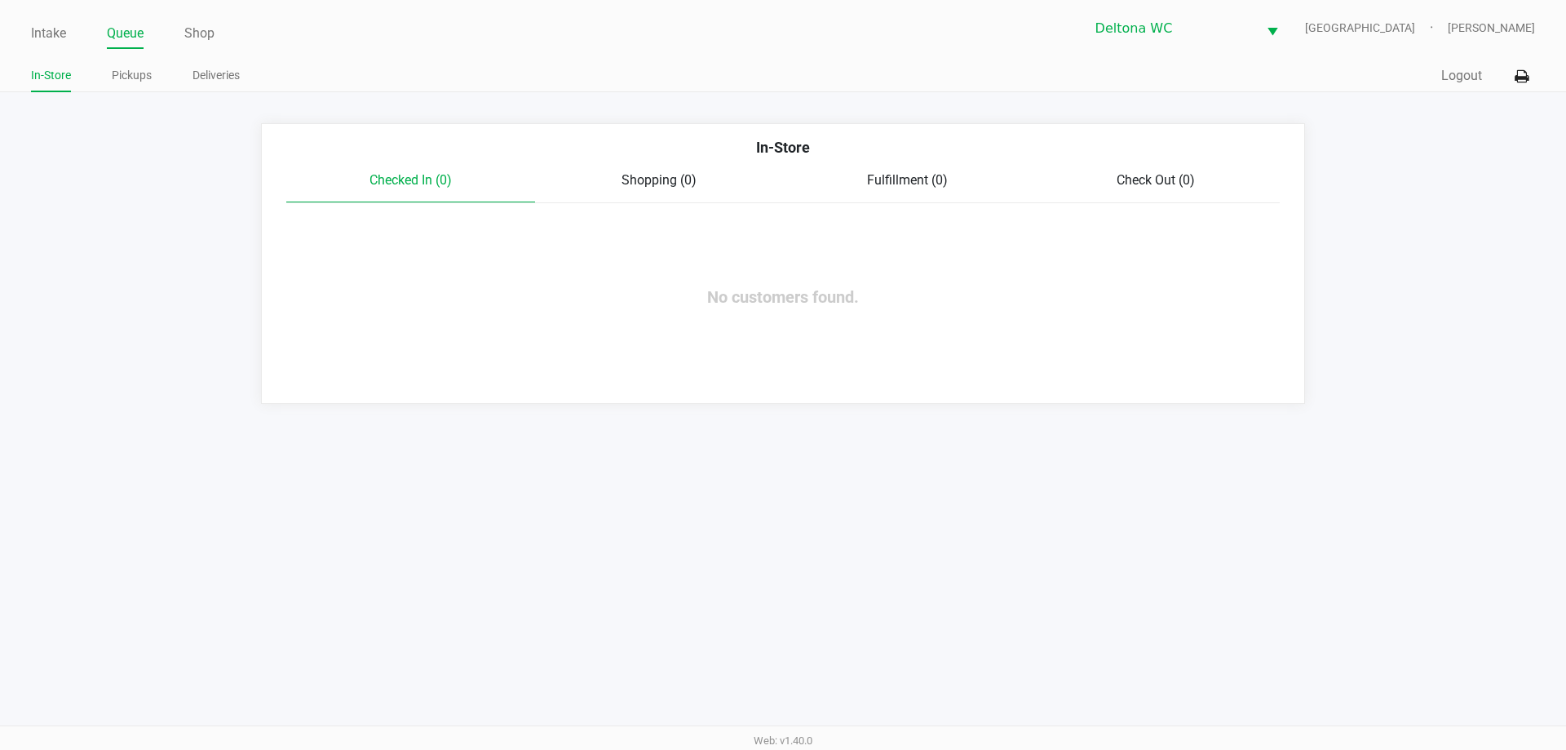
click at [122, 63] on div "In-Store Pickups Deliveries" at bounding box center [407, 76] width 752 height 30
click at [126, 81] on link "Pickups" at bounding box center [132, 75] width 40 height 20
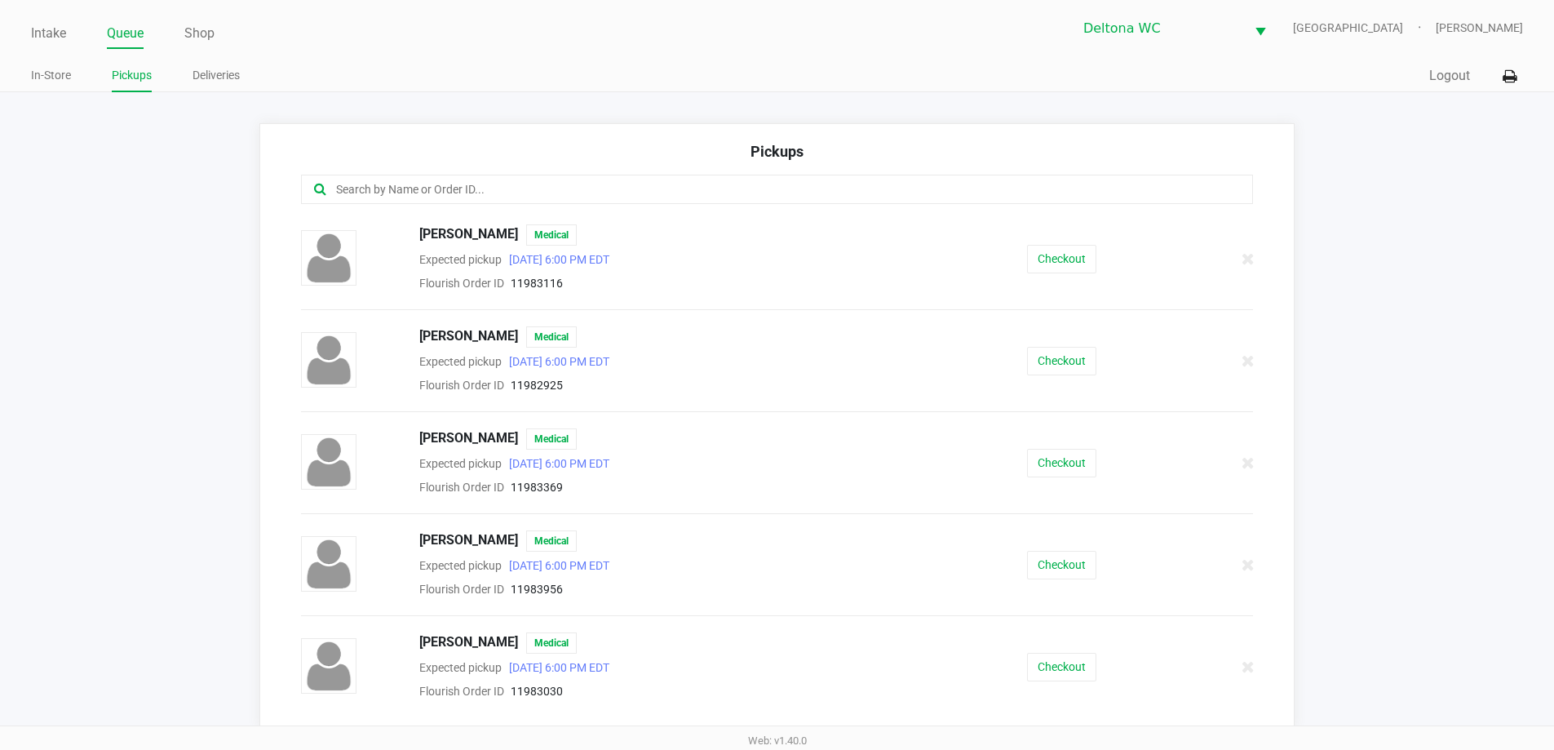
click at [460, 197] on input "text" at bounding box center [751, 189] width 834 height 19
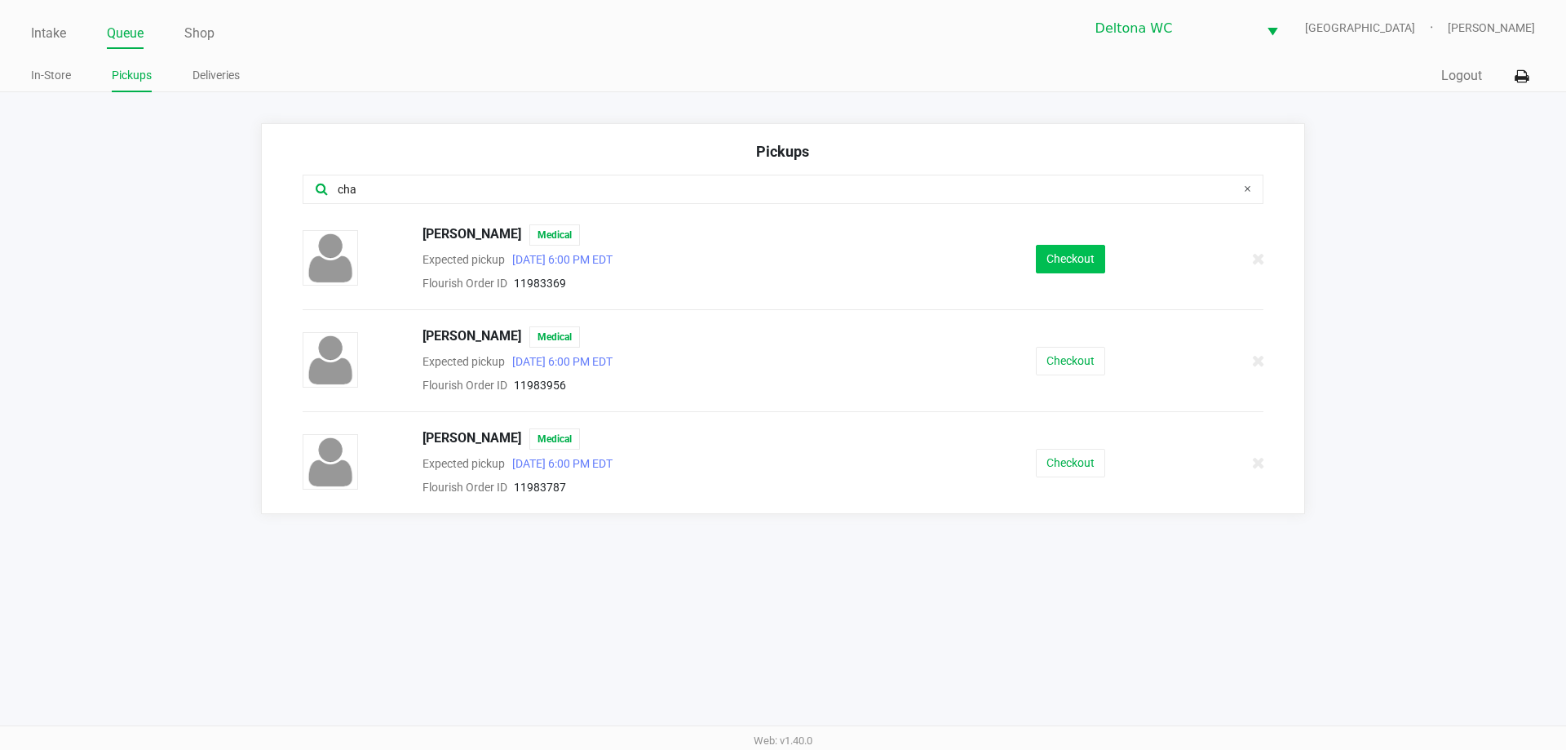
type input "cha"
click at [1095, 251] on button "Checkout" at bounding box center [1070, 259] width 69 height 29
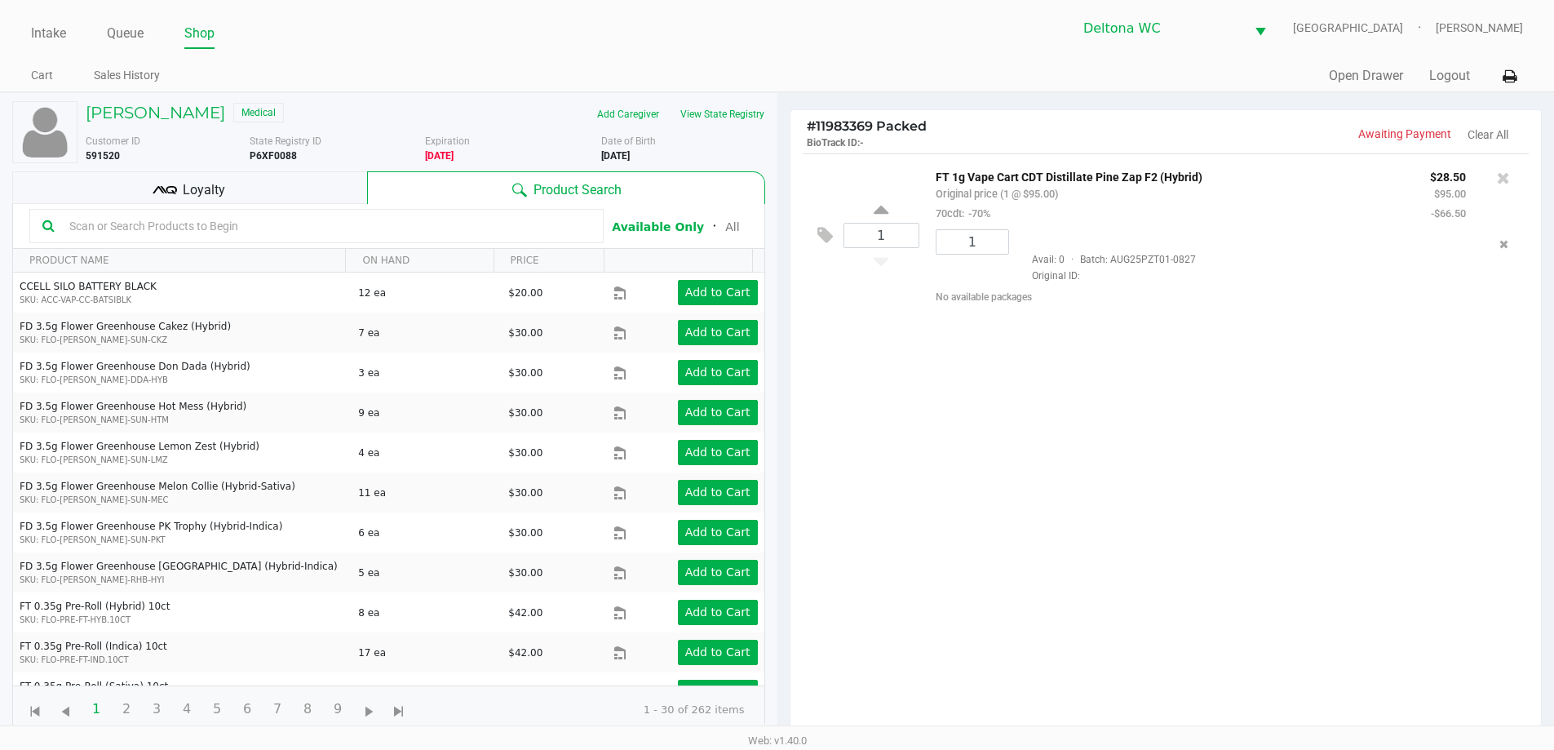
click at [942, 367] on div "1 FT 1g Vape Cart CDT Distillate Pine Zap F2 (Hybrid) Original price (1 @ $95.0…" at bounding box center [1165, 449] width 751 height 592
click at [1002, 418] on div "1 FT 1g Vape Cart CDT Distillate Pine Zap F2 (Hybrid) Original price (1 @ $95.0…" at bounding box center [1165, 449] width 751 height 592
click at [312, 182] on div "Loyalty" at bounding box center [189, 187] width 355 height 33
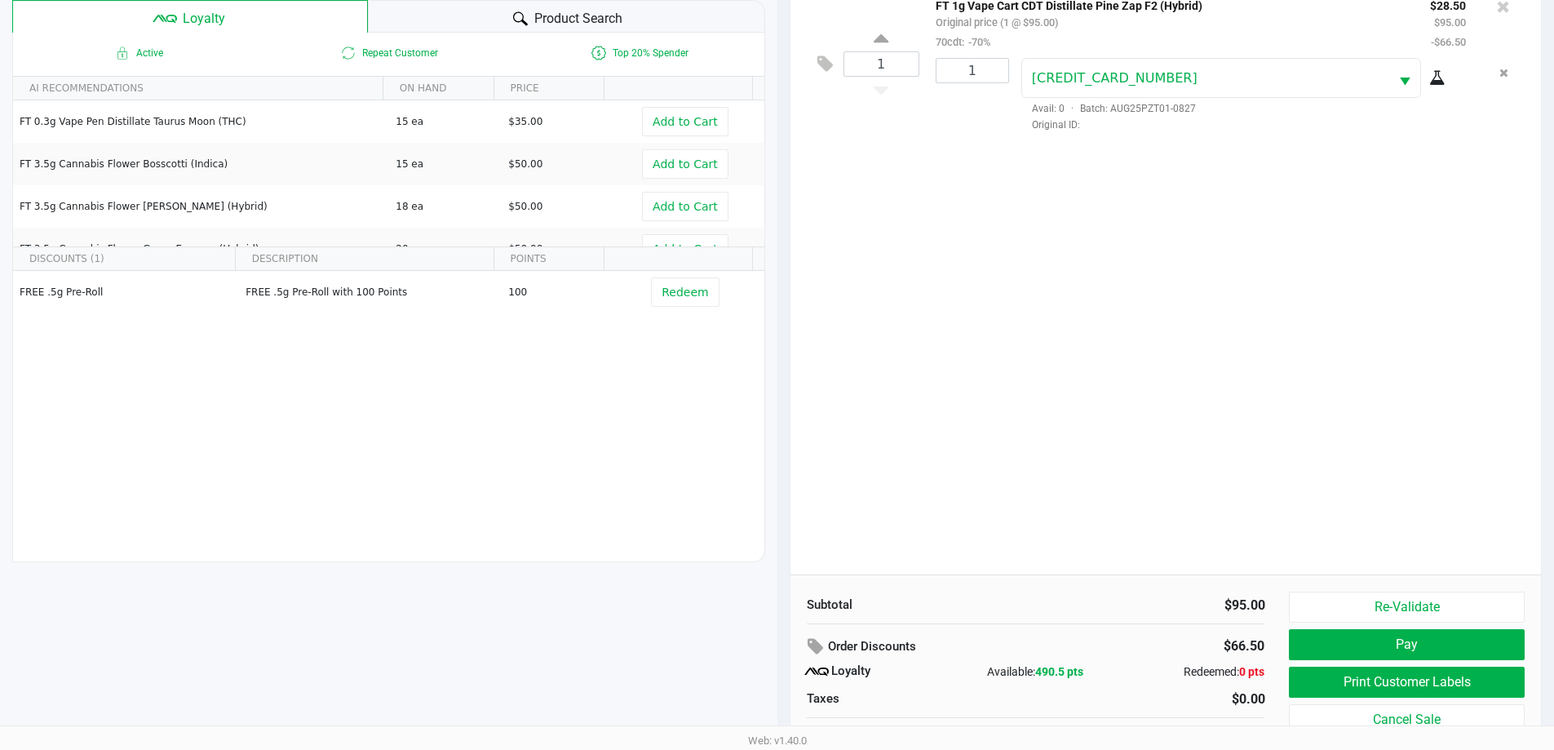
scroll to position [176, 0]
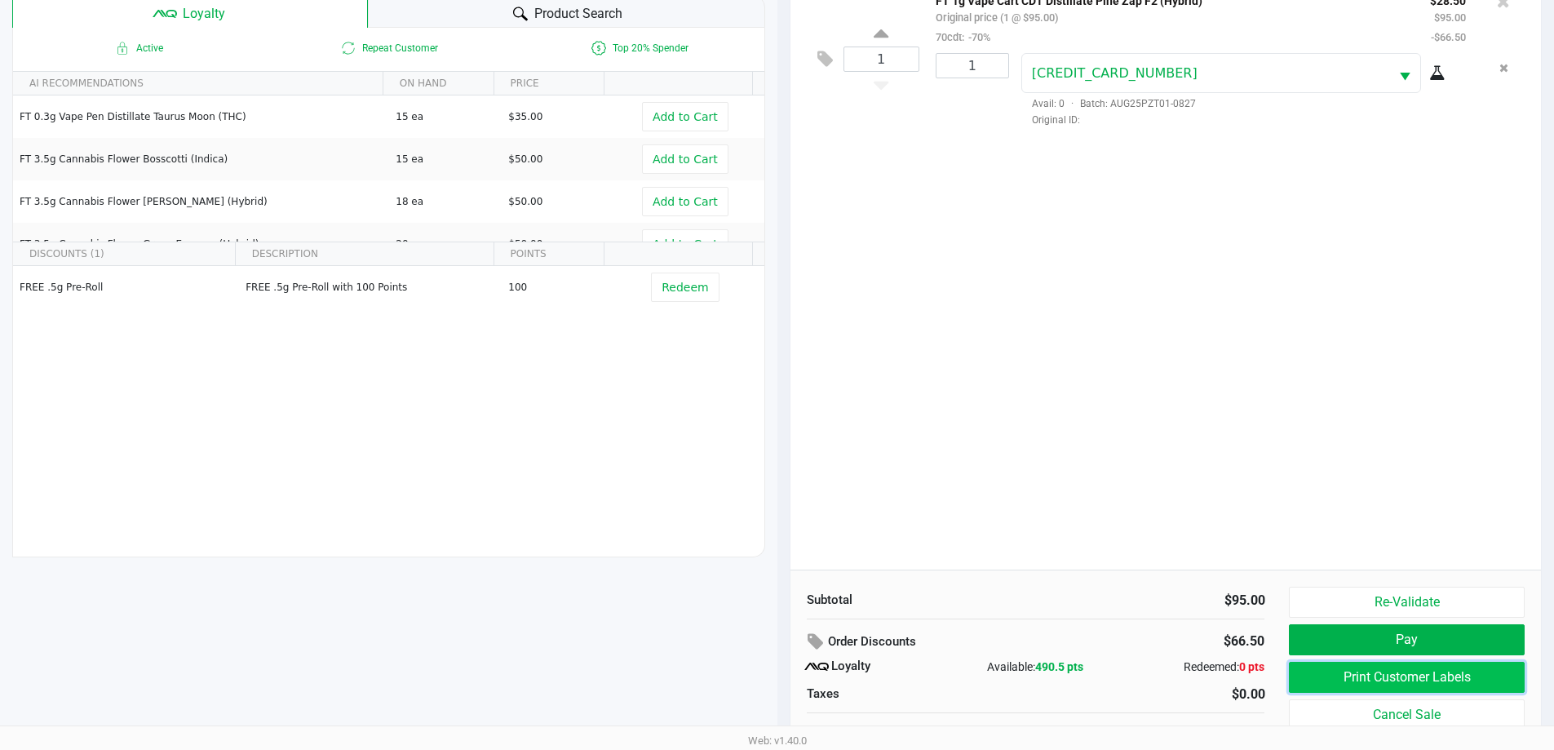
click at [1453, 671] on button "Print Customer Labels" at bounding box center [1406, 676] width 235 height 31
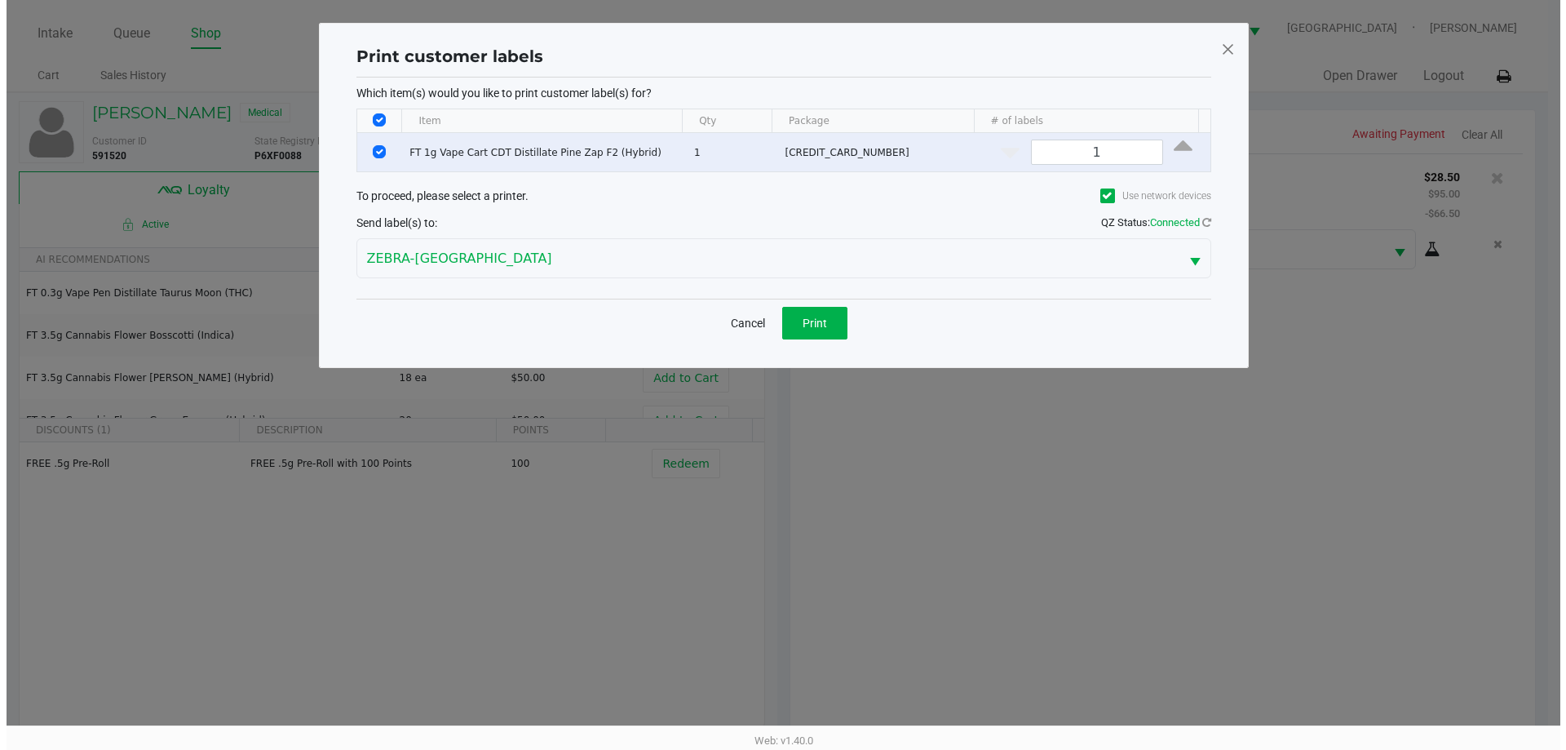
scroll to position [0, 0]
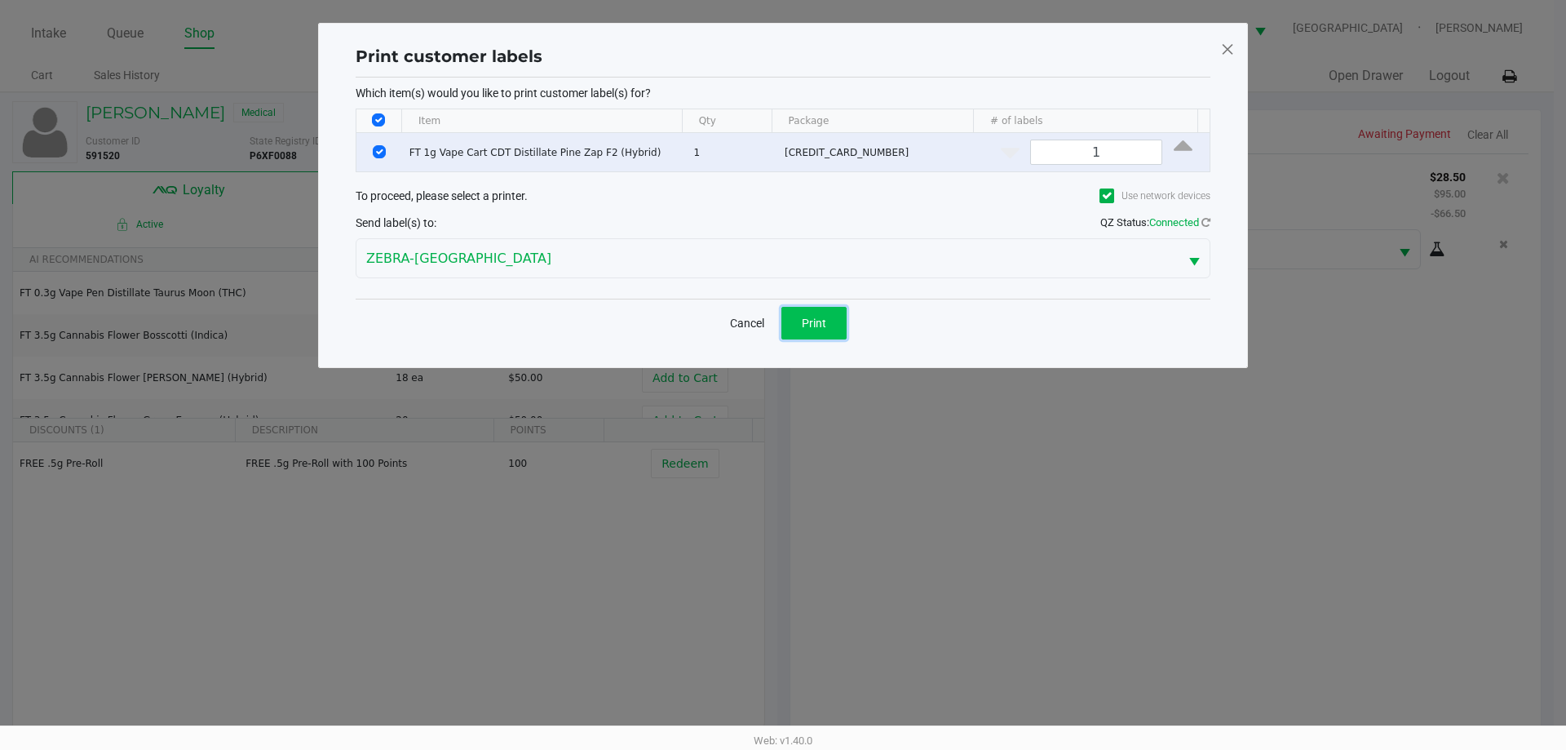
click at [816, 318] on span "Print" at bounding box center [814, 322] width 24 height 13
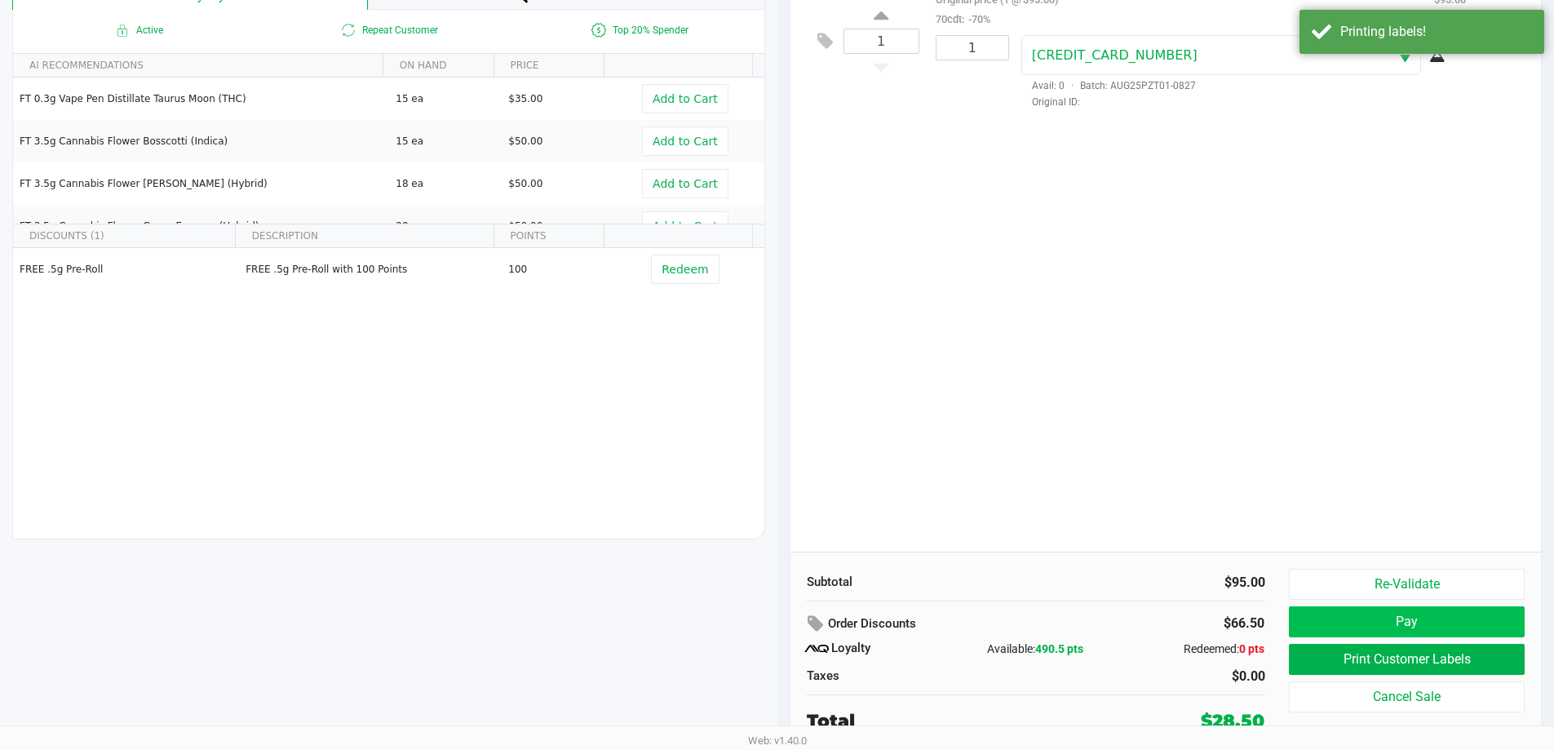
scroll to position [196, 0]
click at [1357, 612] on button "Pay" at bounding box center [1406, 619] width 235 height 31
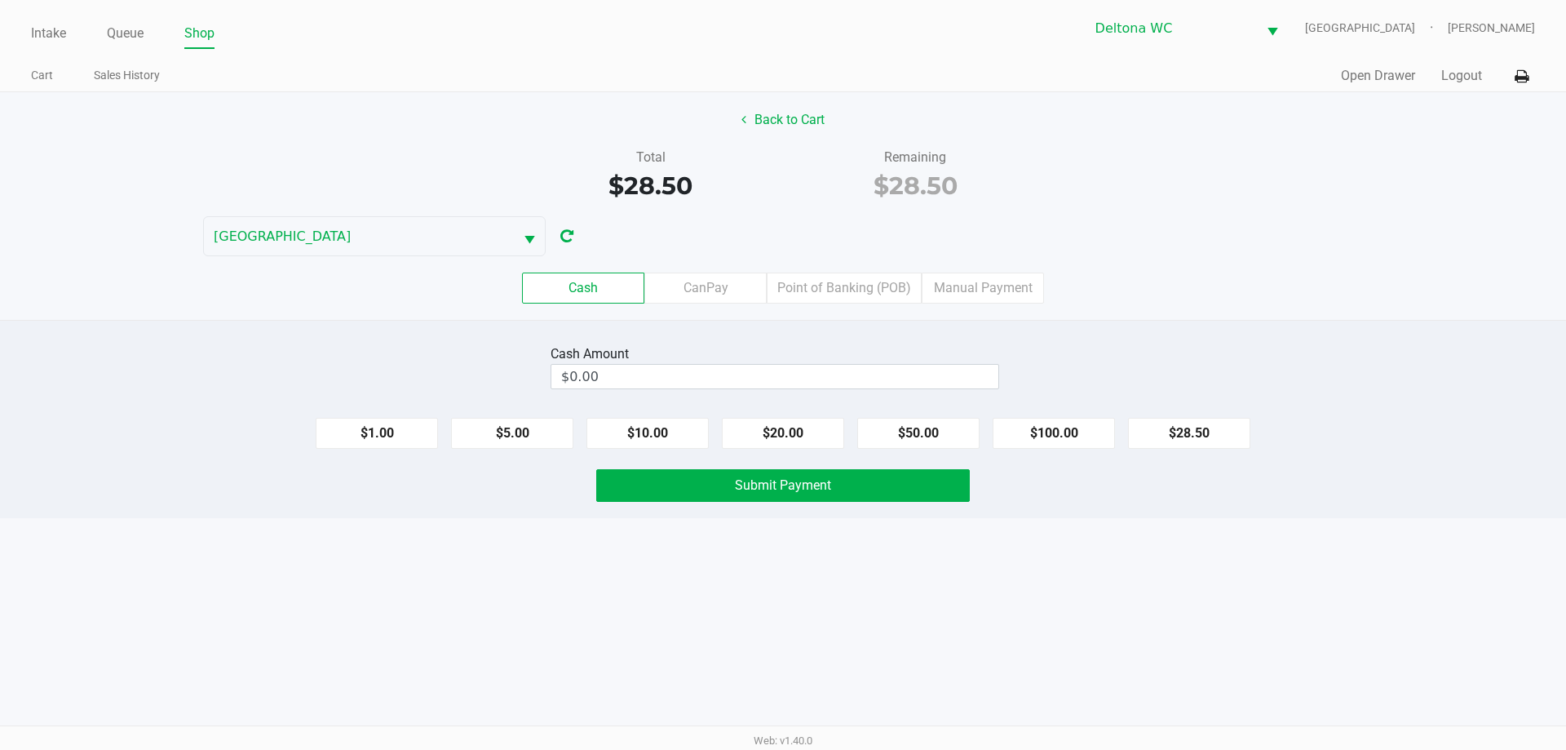
click at [647, 440] on button "$10.00" at bounding box center [647, 433] width 122 height 31
click at [783, 435] on button "$20.00" at bounding box center [783, 433] width 122 height 31
type input "$30.00"
click at [809, 499] on button "Submit Payment" at bounding box center [783, 485] width 374 height 33
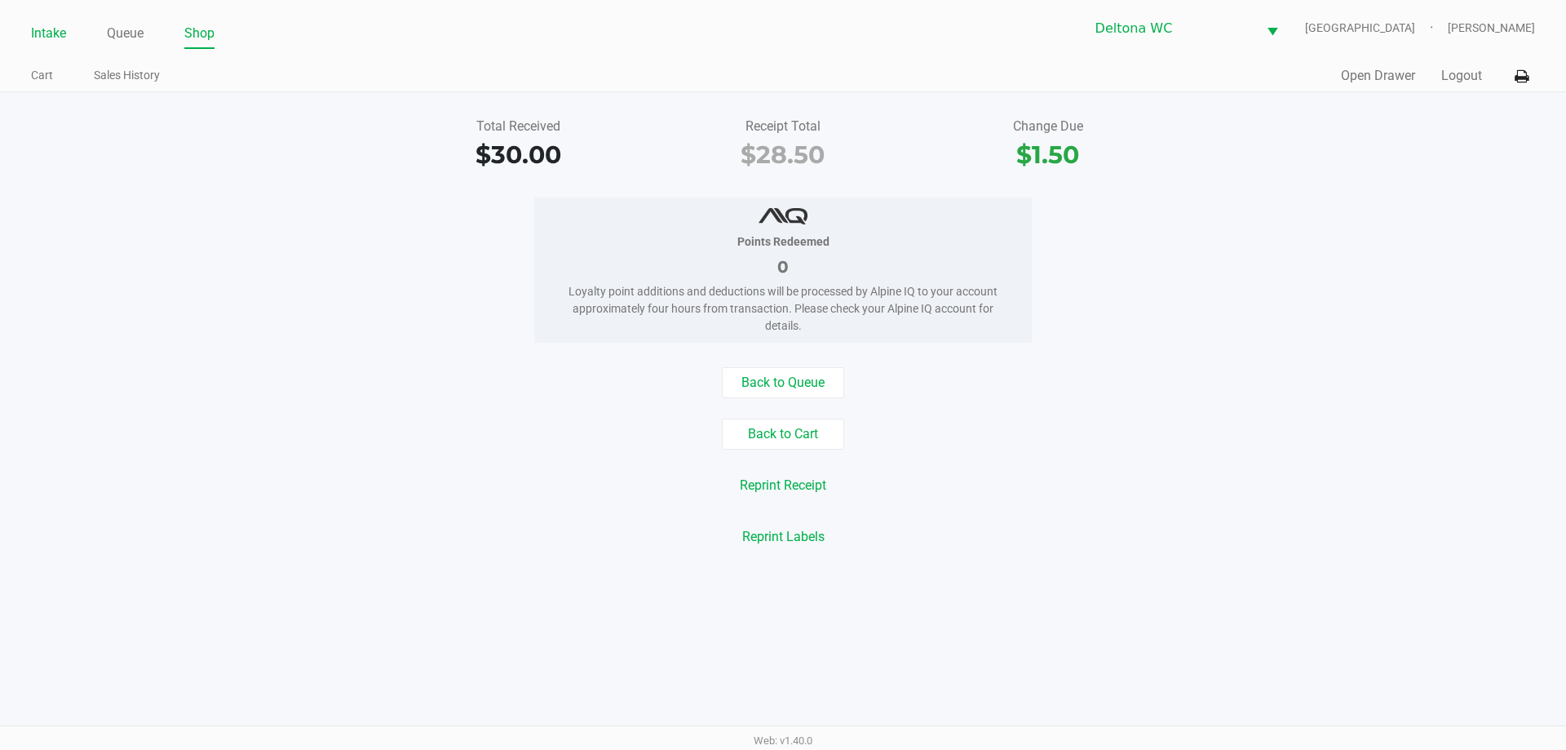
click at [36, 32] on link "Intake" at bounding box center [48, 33] width 35 height 23
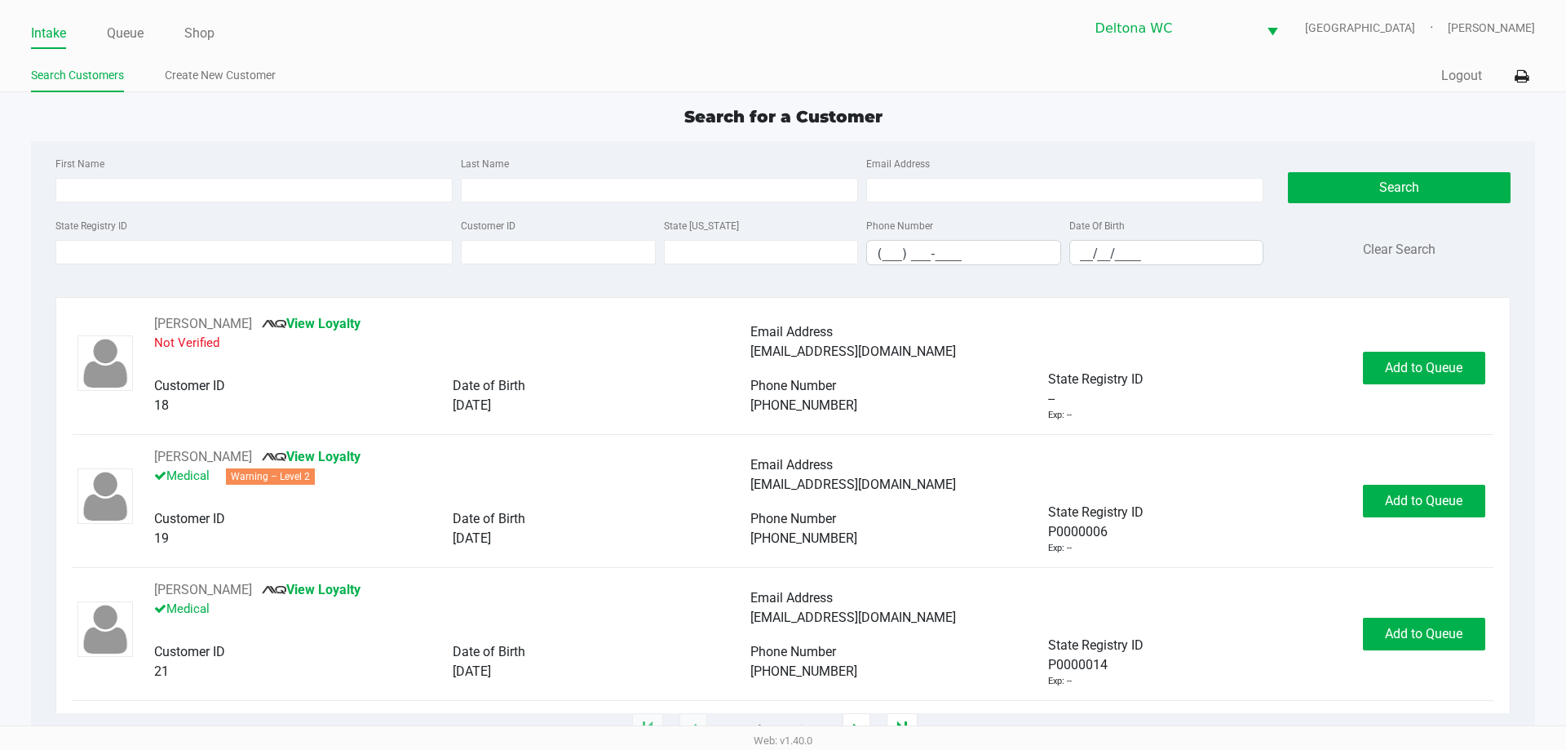
click at [840, 82] on div "Quick Sale Logout" at bounding box center [1159, 76] width 752 height 30
click at [137, 23] on link "Queue" at bounding box center [125, 33] width 37 height 23
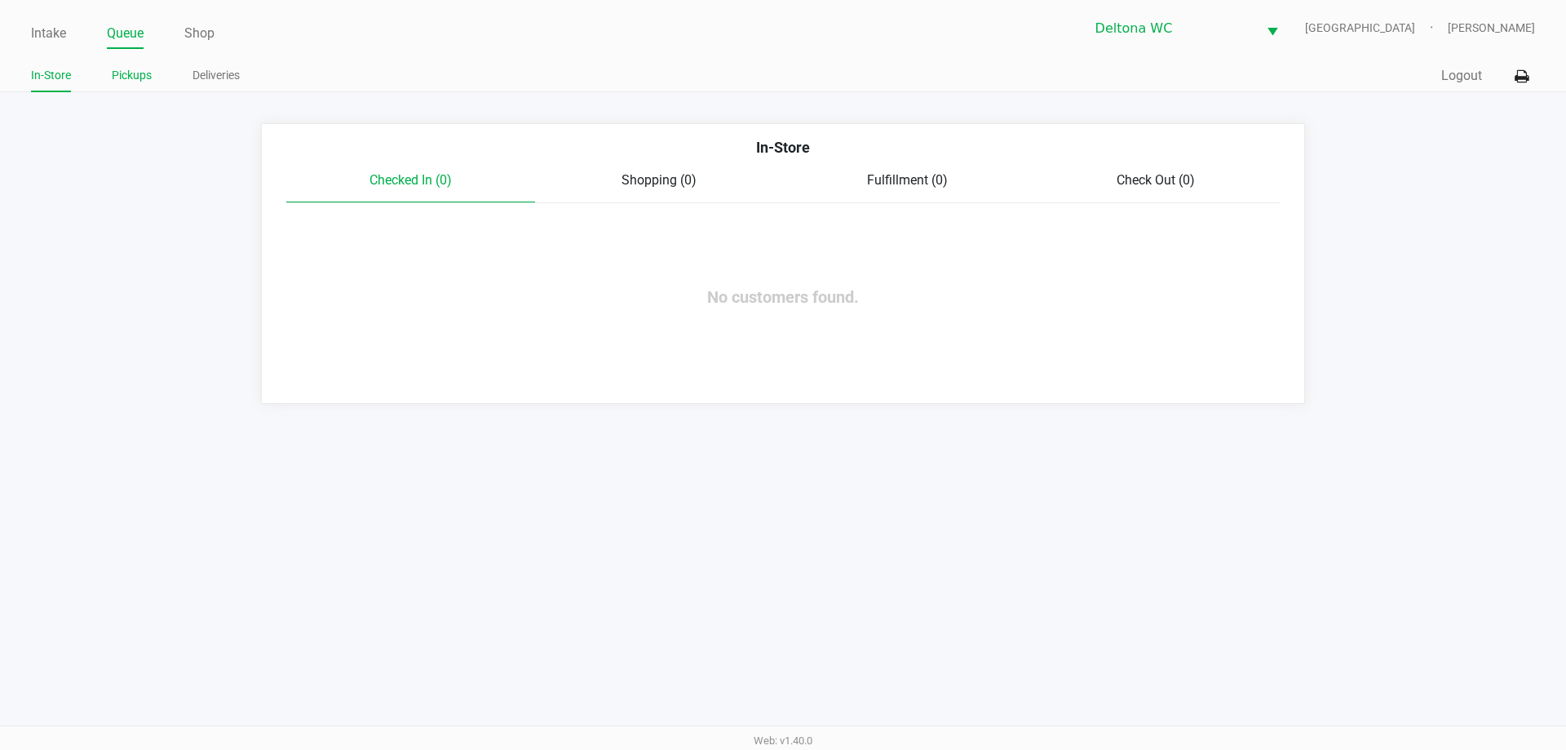
click at [142, 69] on link "Pickups" at bounding box center [132, 75] width 40 height 20
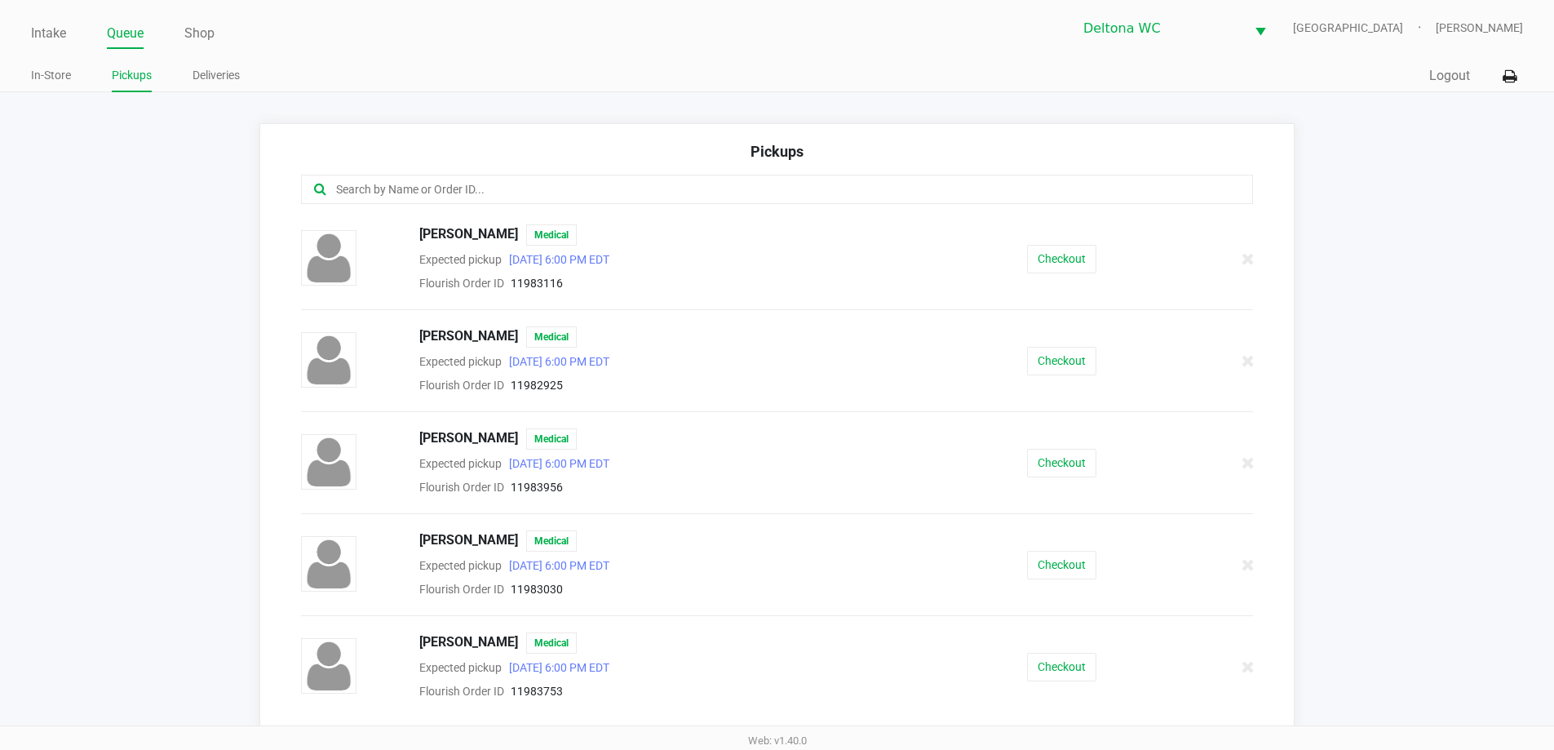
click at [565, 179] on div at bounding box center [777, 189] width 953 height 29
click at [557, 190] on input "text" at bounding box center [751, 189] width 834 height 19
type input "n"
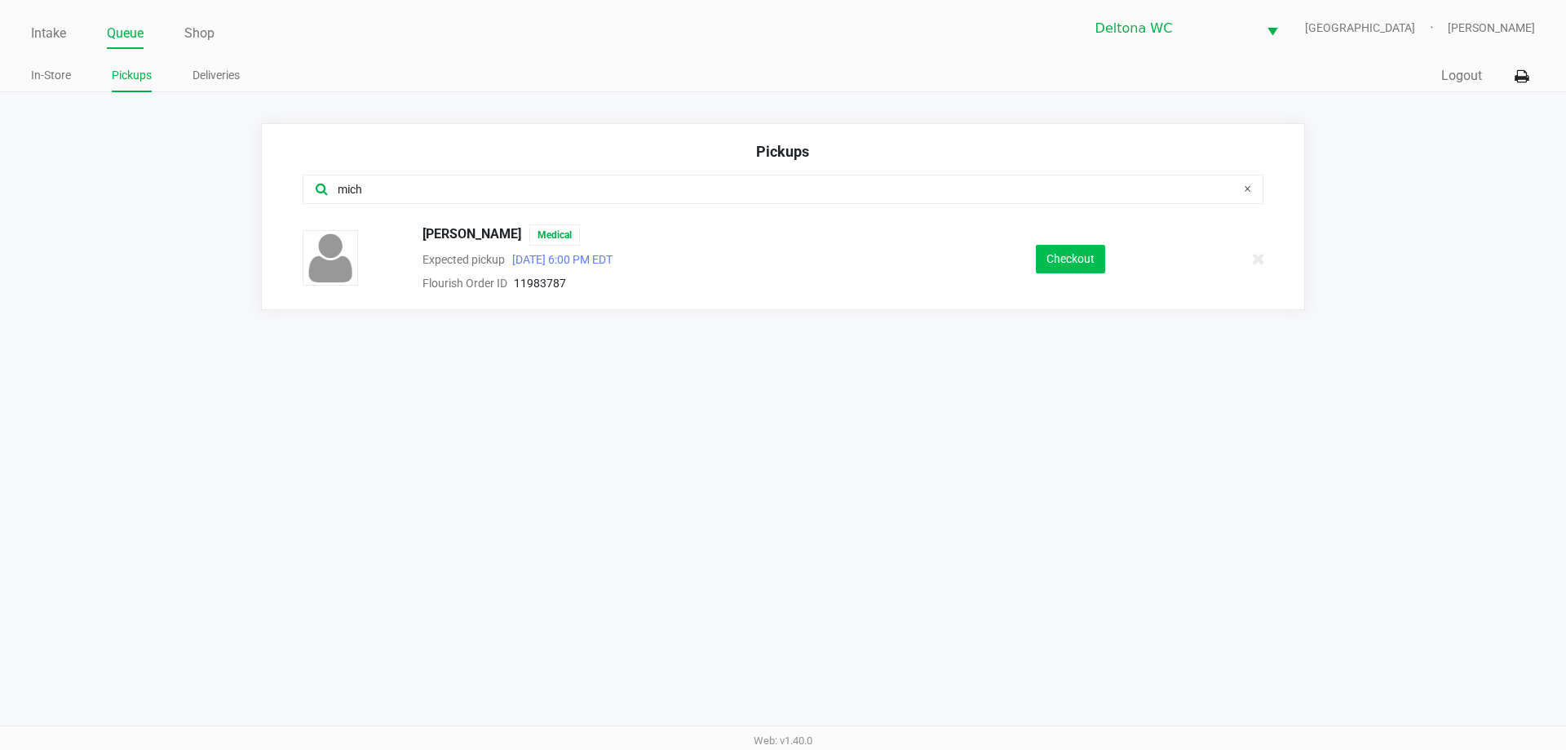
type input "mich"
click at [1092, 256] on button "Checkout" at bounding box center [1070, 259] width 69 height 29
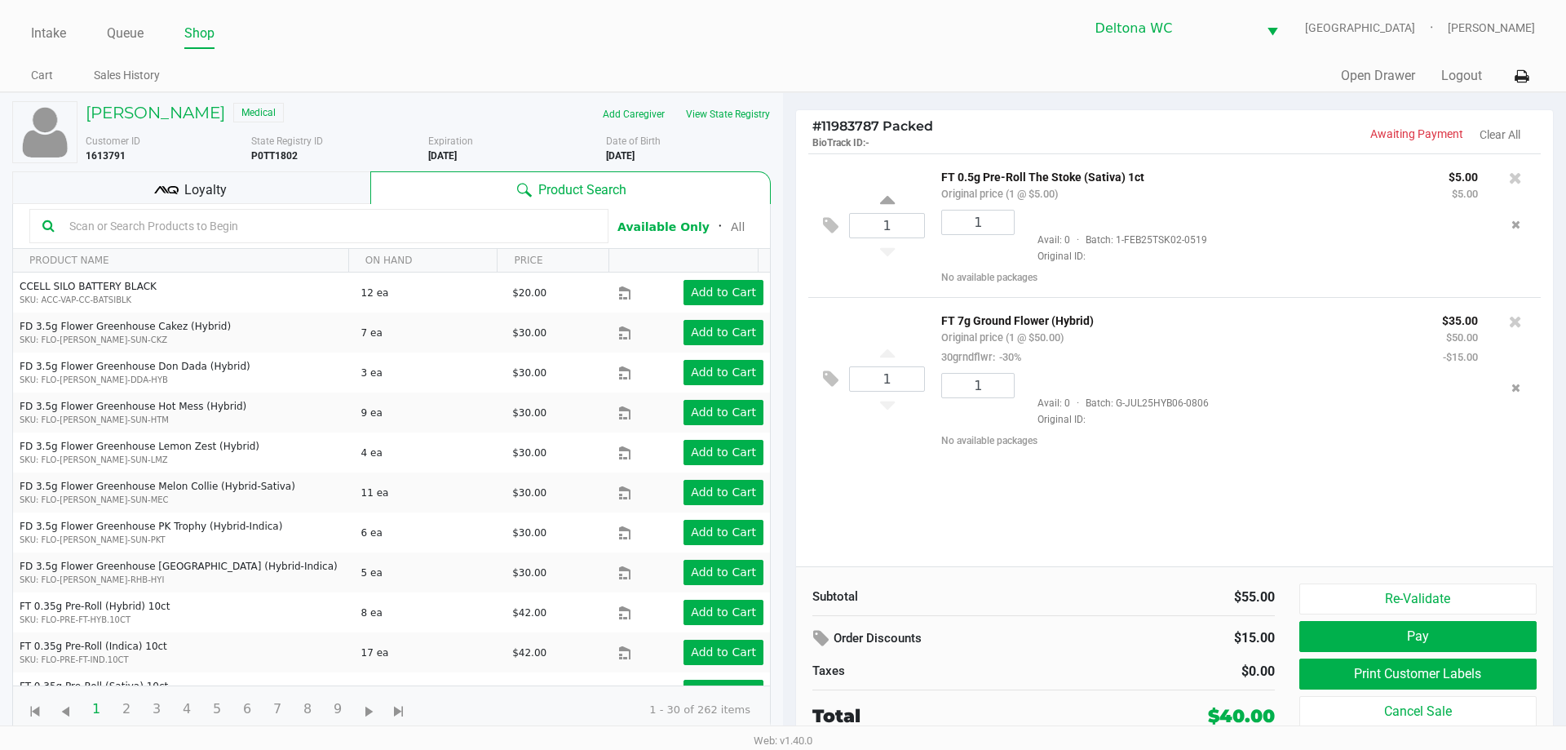
click at [1392, 655] on div "Re-Validate Pay Print Customer Labels Cancel Sale" at bounding box center [1424, 656] width 250 height 146
click at [1391, 669] on button "Print Customer Labels" at bounding box center [1417, 673] width 237 height 31
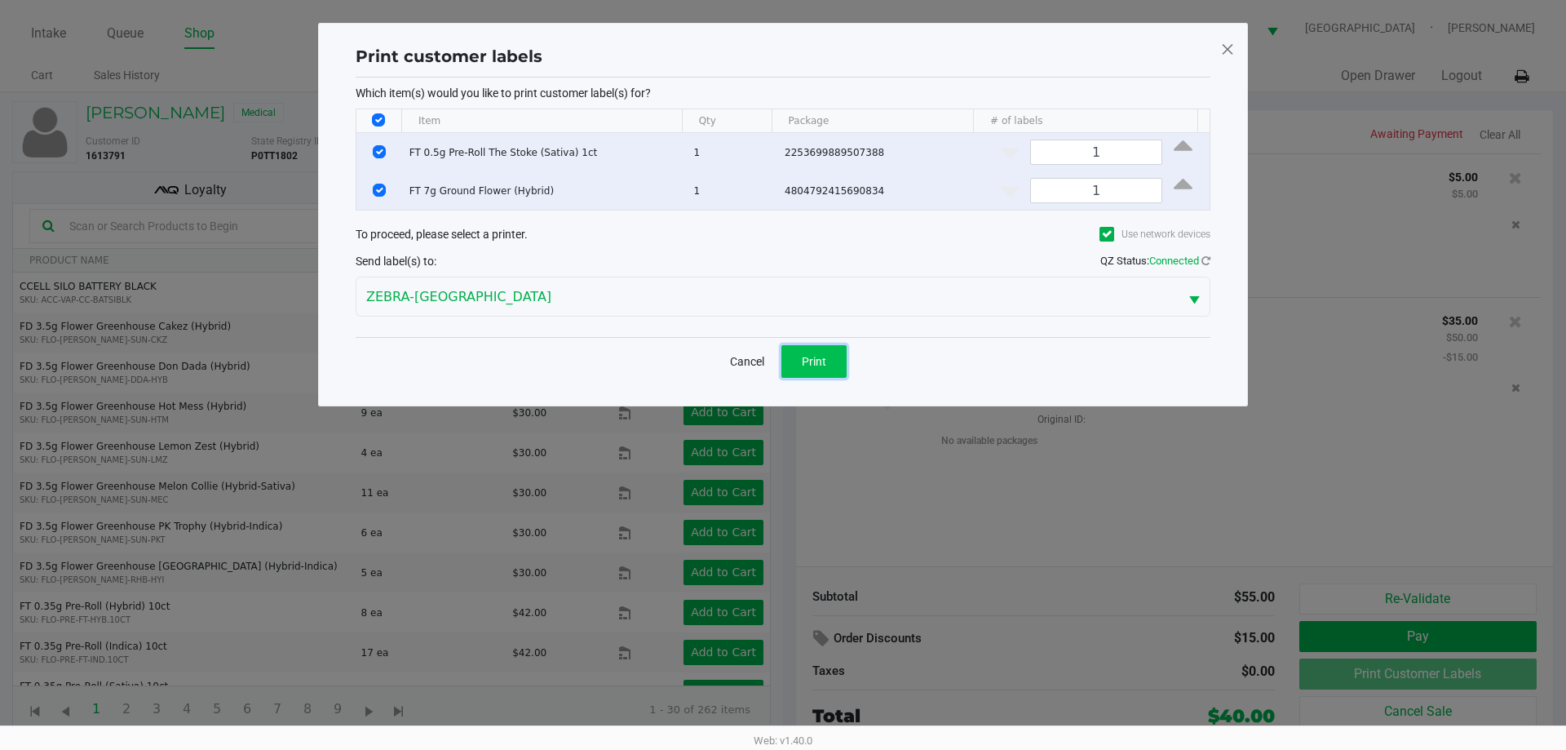
click at [829, 368] on button "Print" at bounding box center [813, 361] width 65 height 33
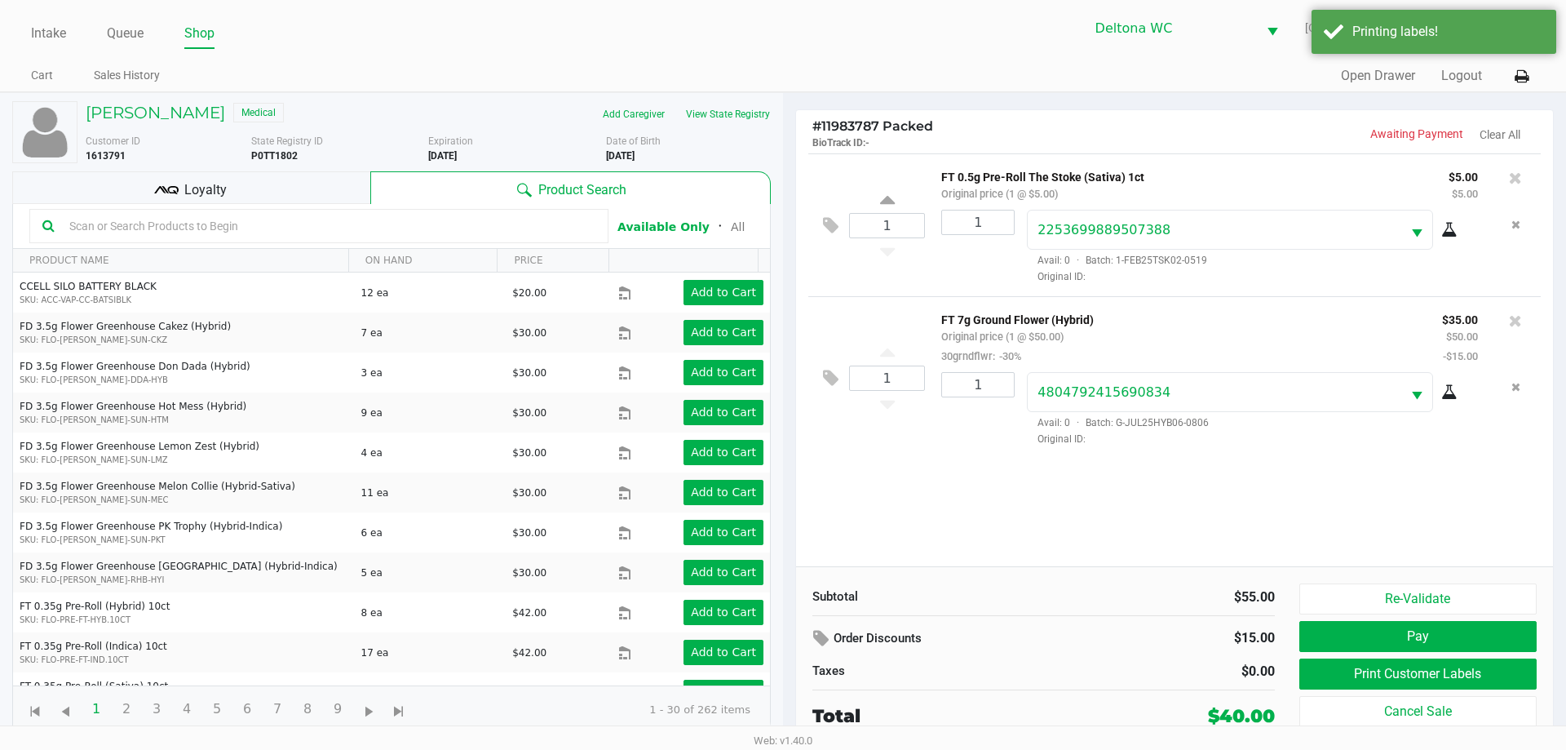
click at [293, 184] on div "Loyalty" at bounding box center [191, 187] width 358 height 33
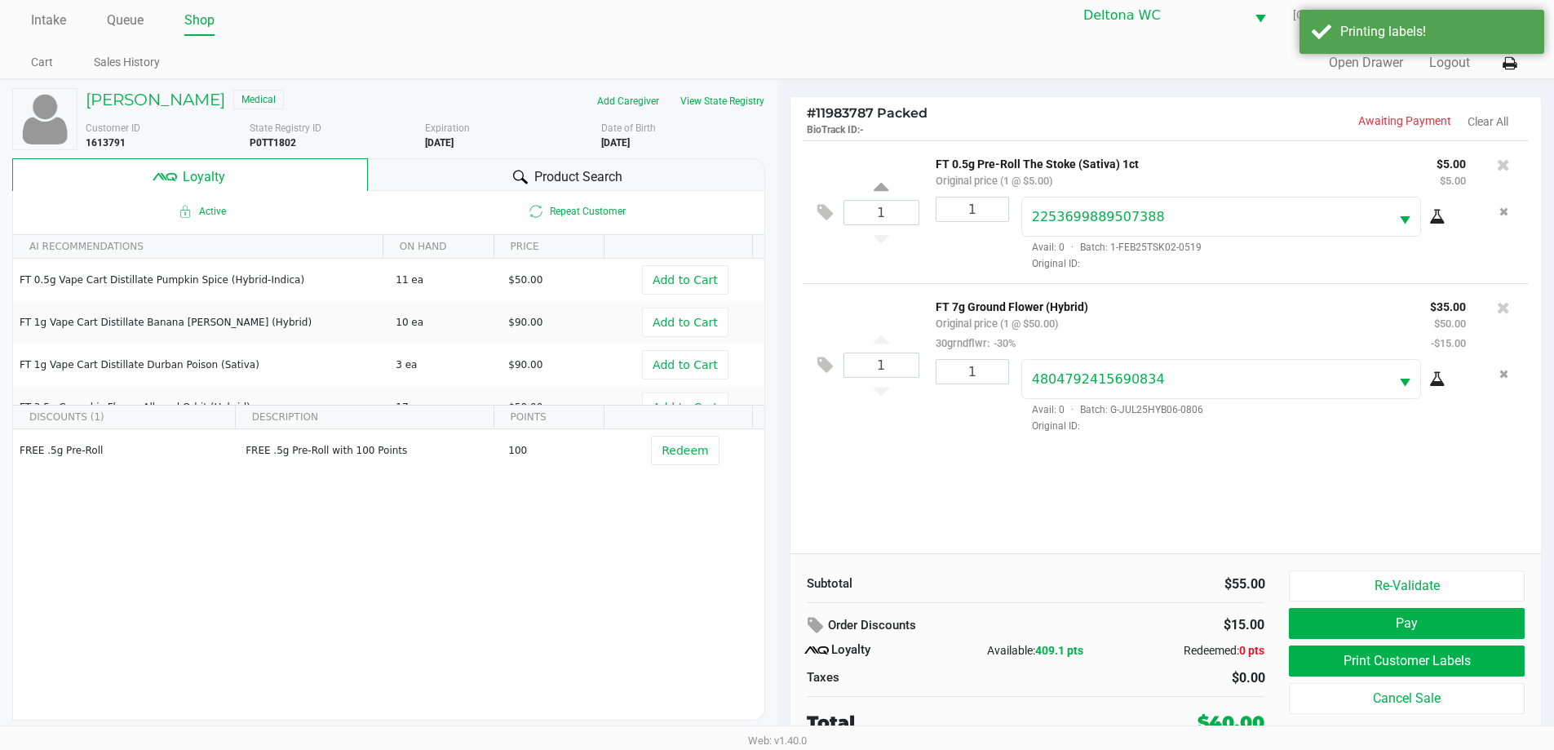
scroll to position [16, 0]
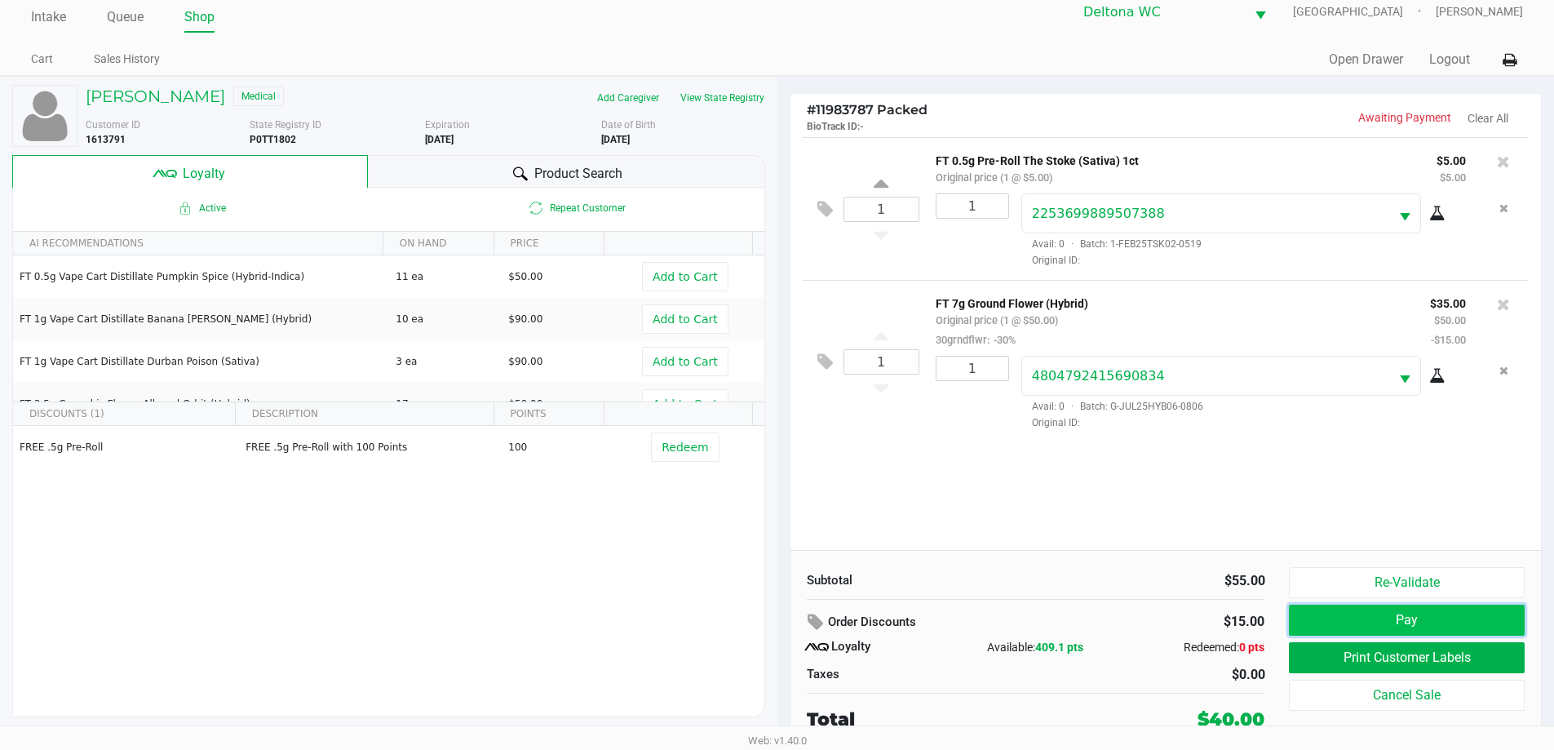
click at [1394, 622] on button "Pay" at bounding box center [1406, 619] width 235 height 31
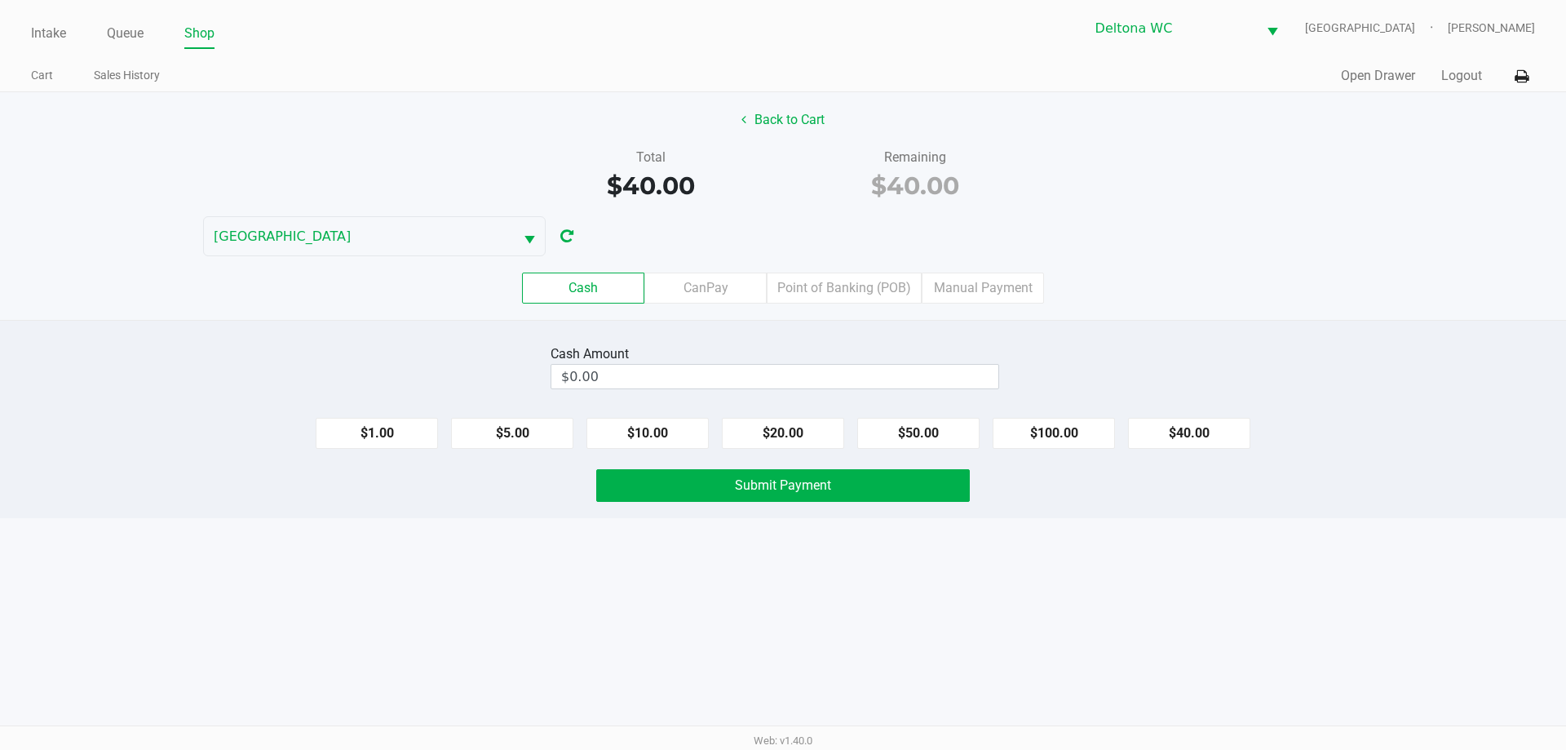
click at [833, 271] on div "Cash CanPay Point of Banking (POB) Manual Payment" at bounding box center [783, 288] width 1590 height 64
click at [873, 285] on label "Point of Banking (POB)" at bounding box center [844, 287] width 155 height 31
click at [0, 0] on 7 "Point of Banking (POB)" at bounding box center [0, 0] width 0 height 0
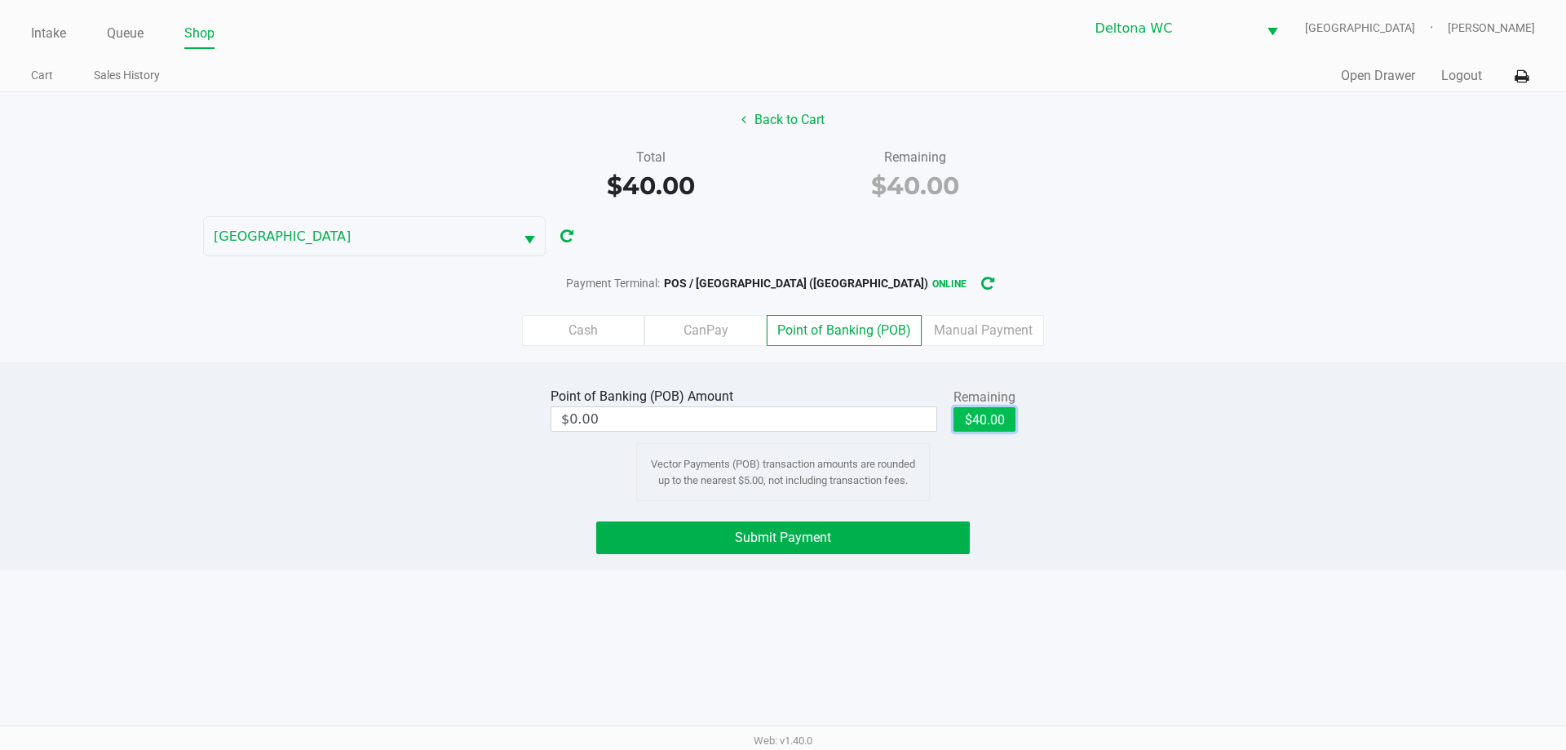
click at [992, 426] on button "$40.00" at bounding box center [984, 419] width 62 height 24
type input "$40.00"
click at [834, 551] on button "Submit Payment" at bounding box center [783, 537] width 374 height 33
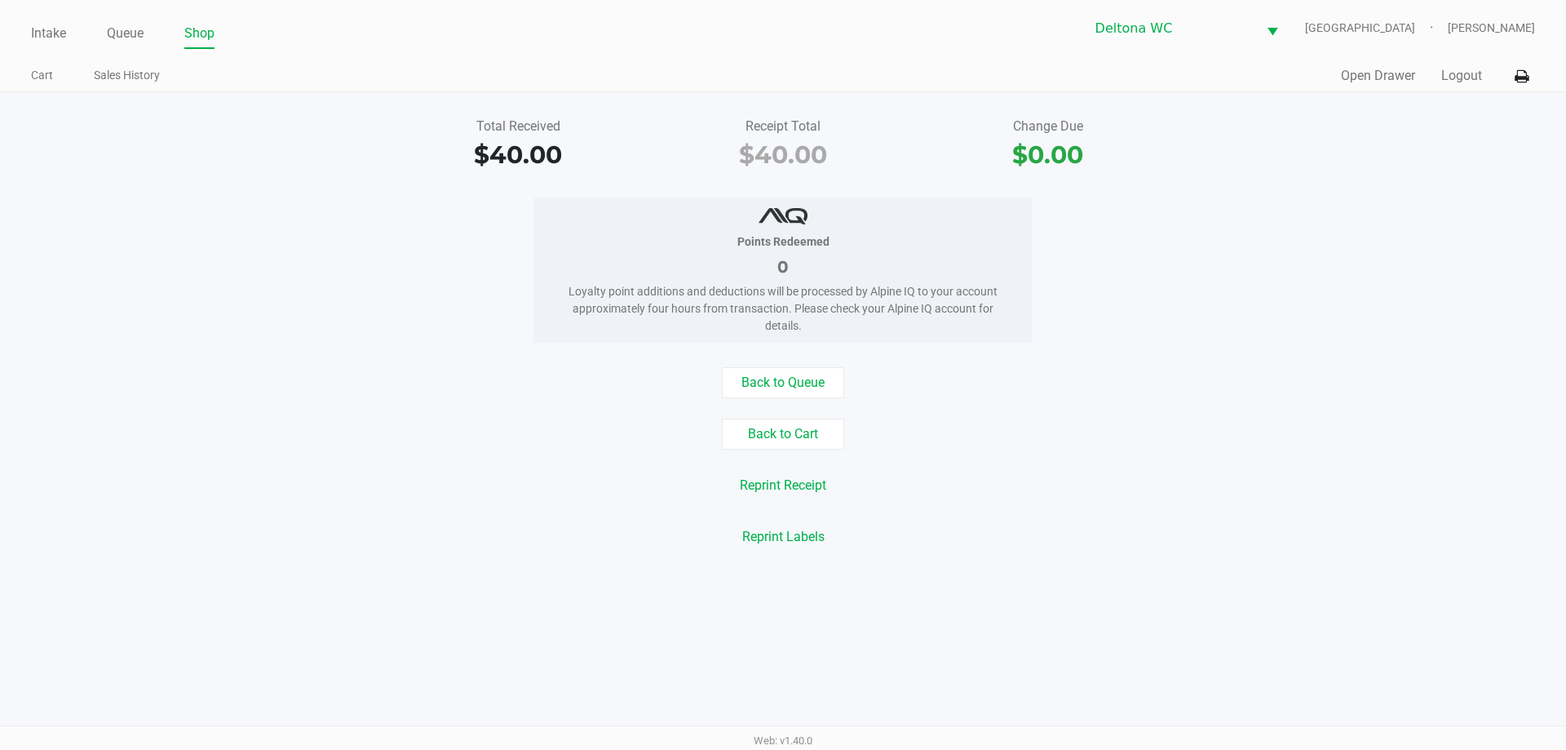
click at [41, 30] on link "Intake" at bounding box center [48, 33] width 35 height 23
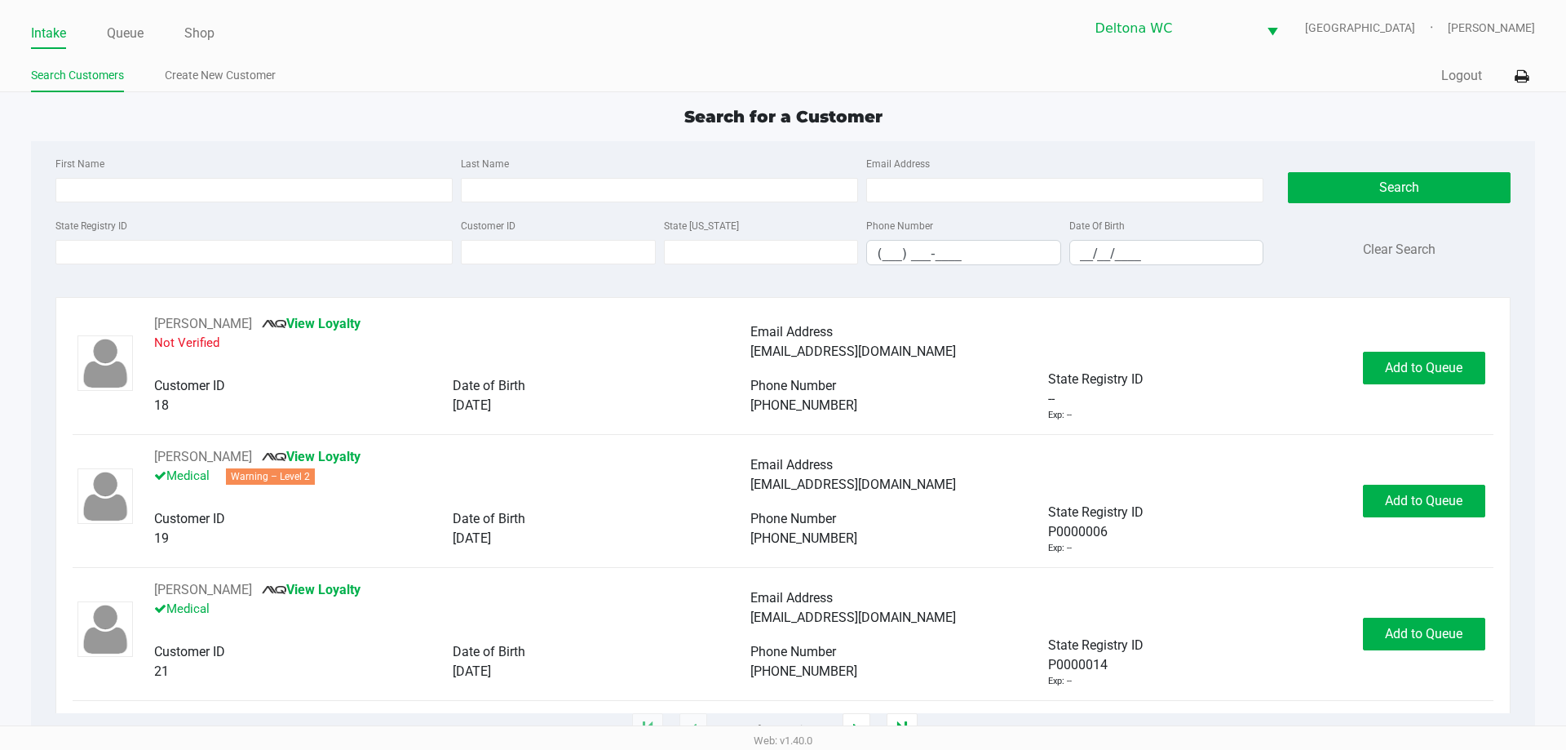
click at [95, 20] on div "Intake Queue Shop" at bounding box center [407, 33] width 752 height 30
click at [122, 24] on link "Queue" at bounding box center [125, 33] width 37 height 23
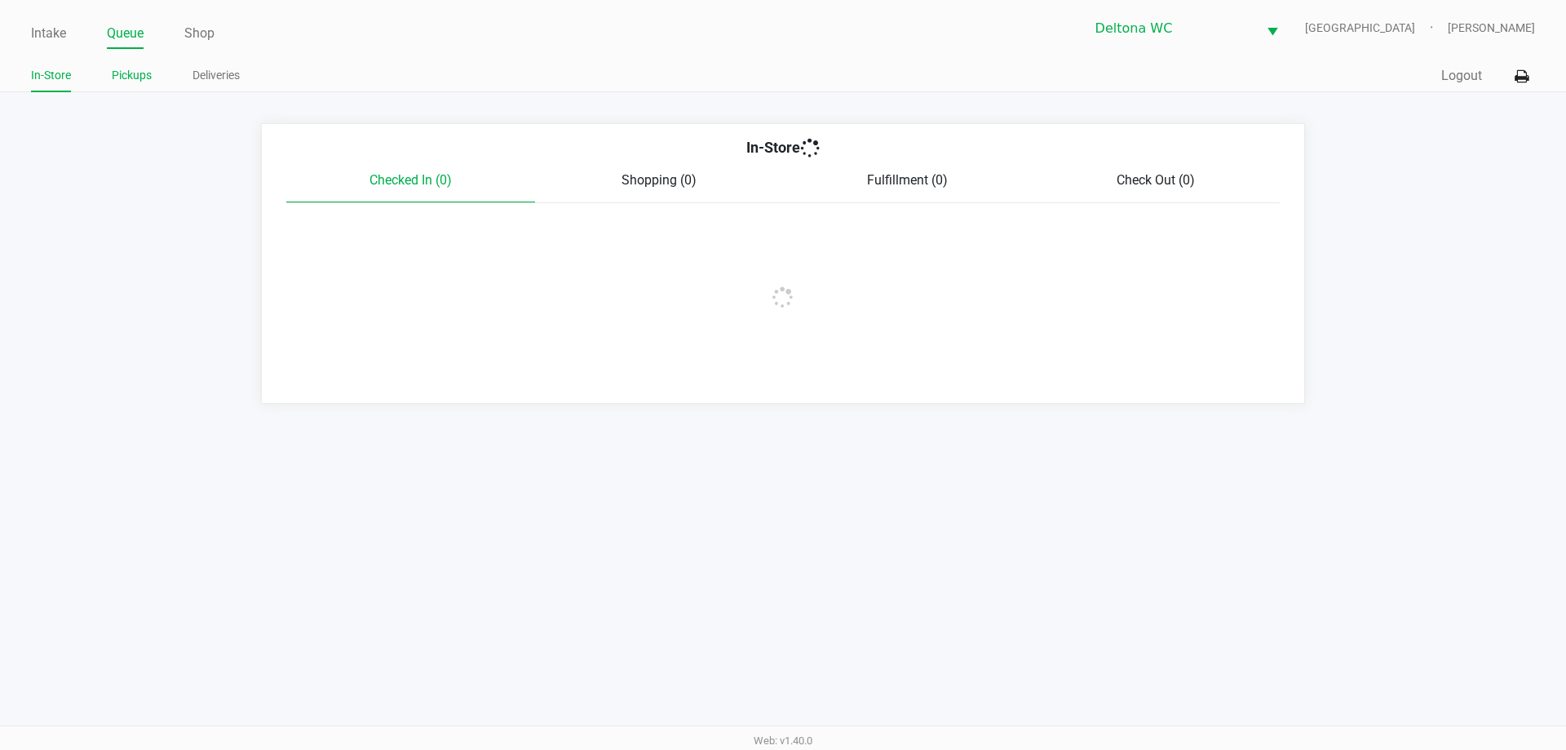
click at [145, 82] on link "Pickups" at bounding box center [132, 75] width 40 height 20
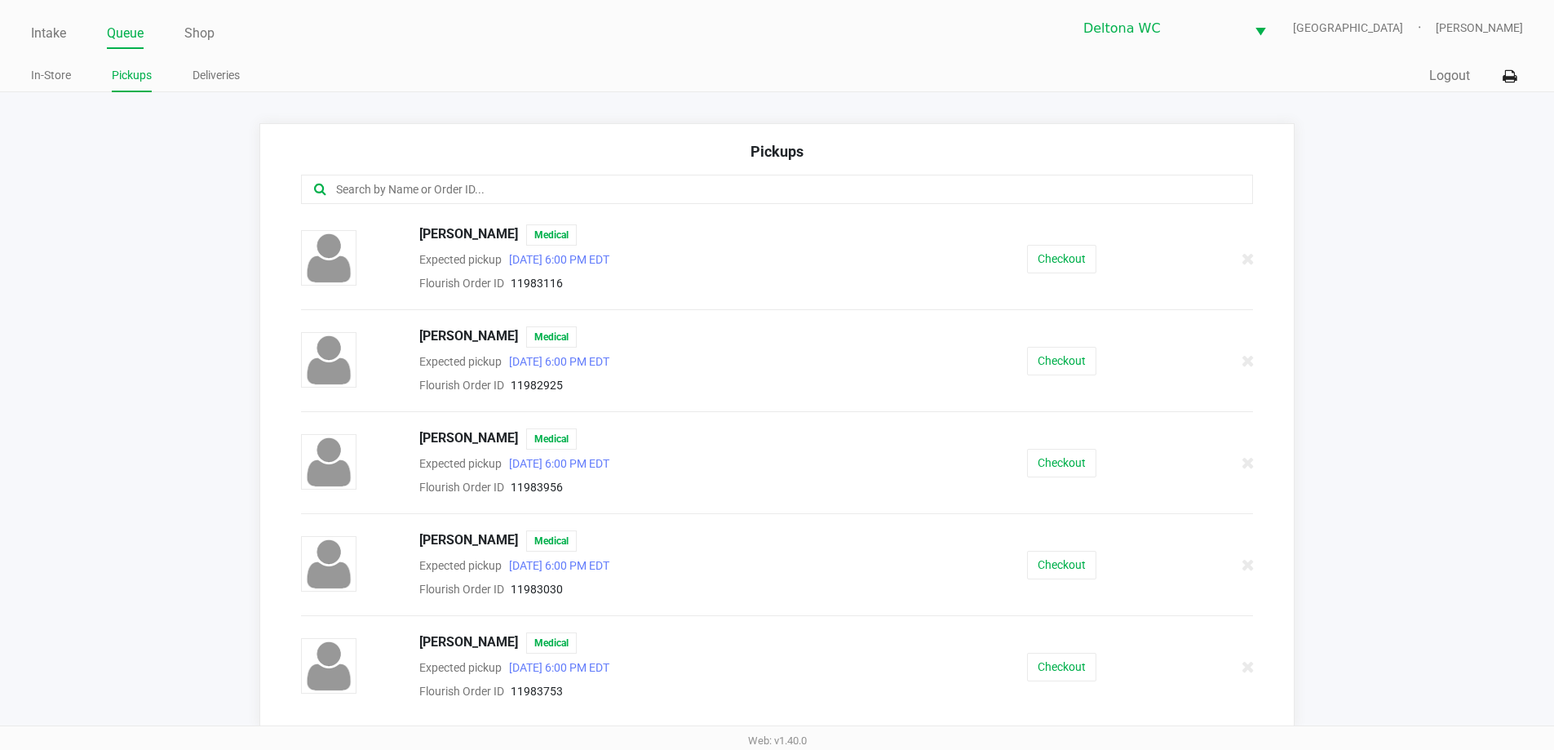
click at [496, 188] on input "text" at bounding box center [751, 189] width 834 height 19
click at [58, 27] on link "Intake" at bounding box center [48, 33] width 35 height 23
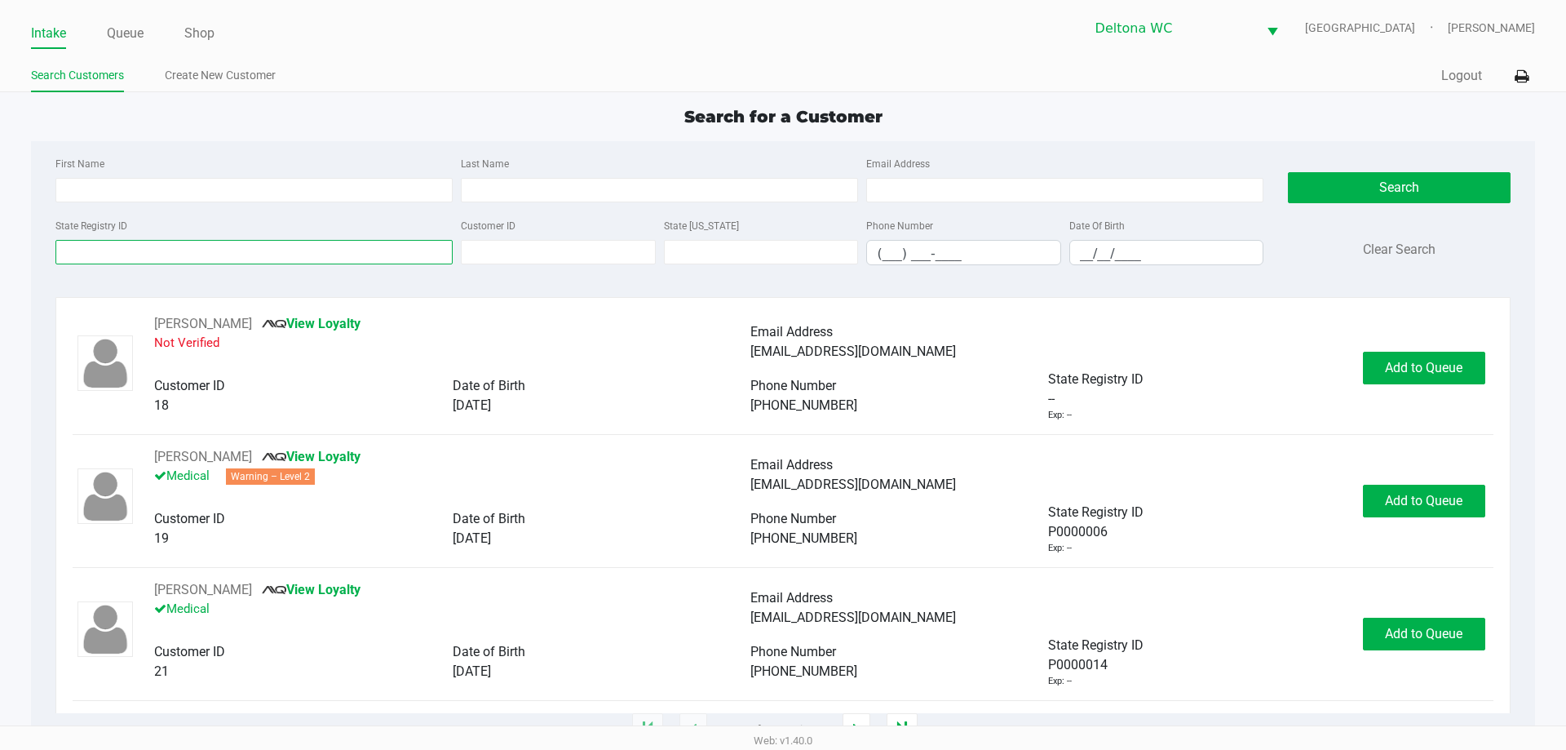
click at [181, 246] on input "State Registry ID" at bounding box center [253, 252] width 397 height 24
paste input "P8AH4214"
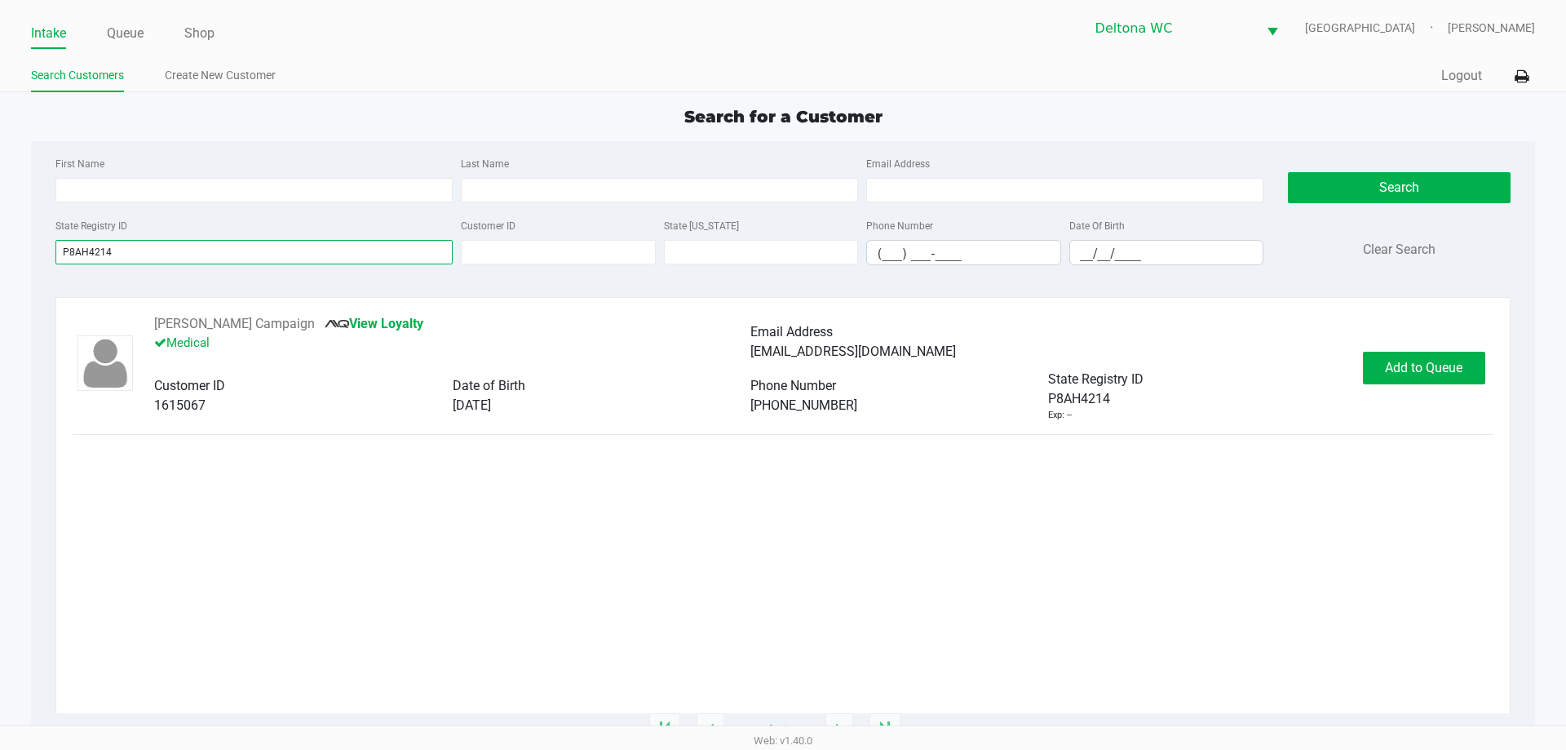
type input "P8AH4214"
click at [189, 334] on p "Medical" at bounding box center [452, 345] width 596 height 23
click at [194, 326] on button "Stephanie Campaign" at bounding box center [234, 324] width 161 height 20
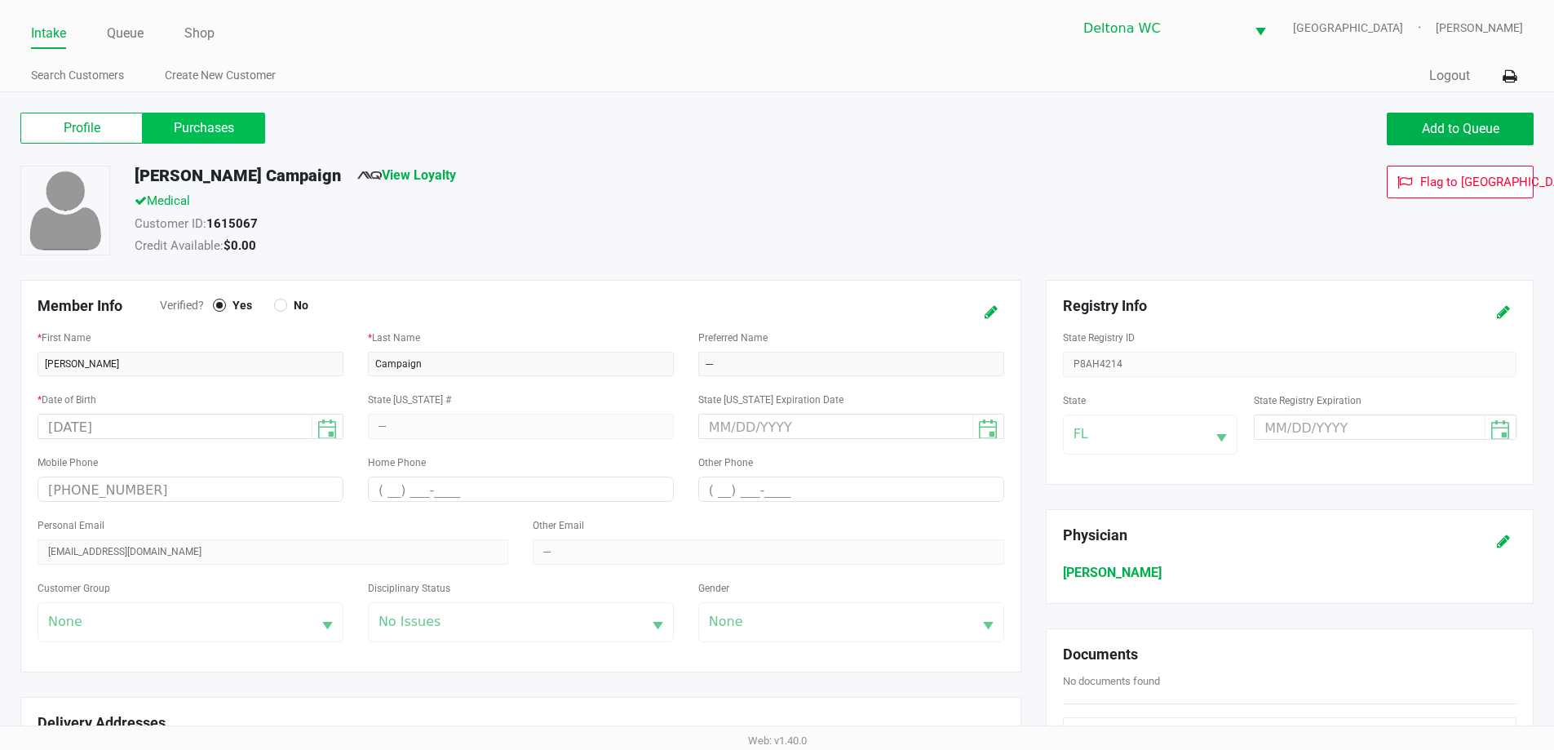
click at [218, 118] on label "Purchases" at bounding box center [204, 128] width 122 height 31
click at [0, 0] on 1 "Purchases" at bounding box center [0, 0] width 0 height 0
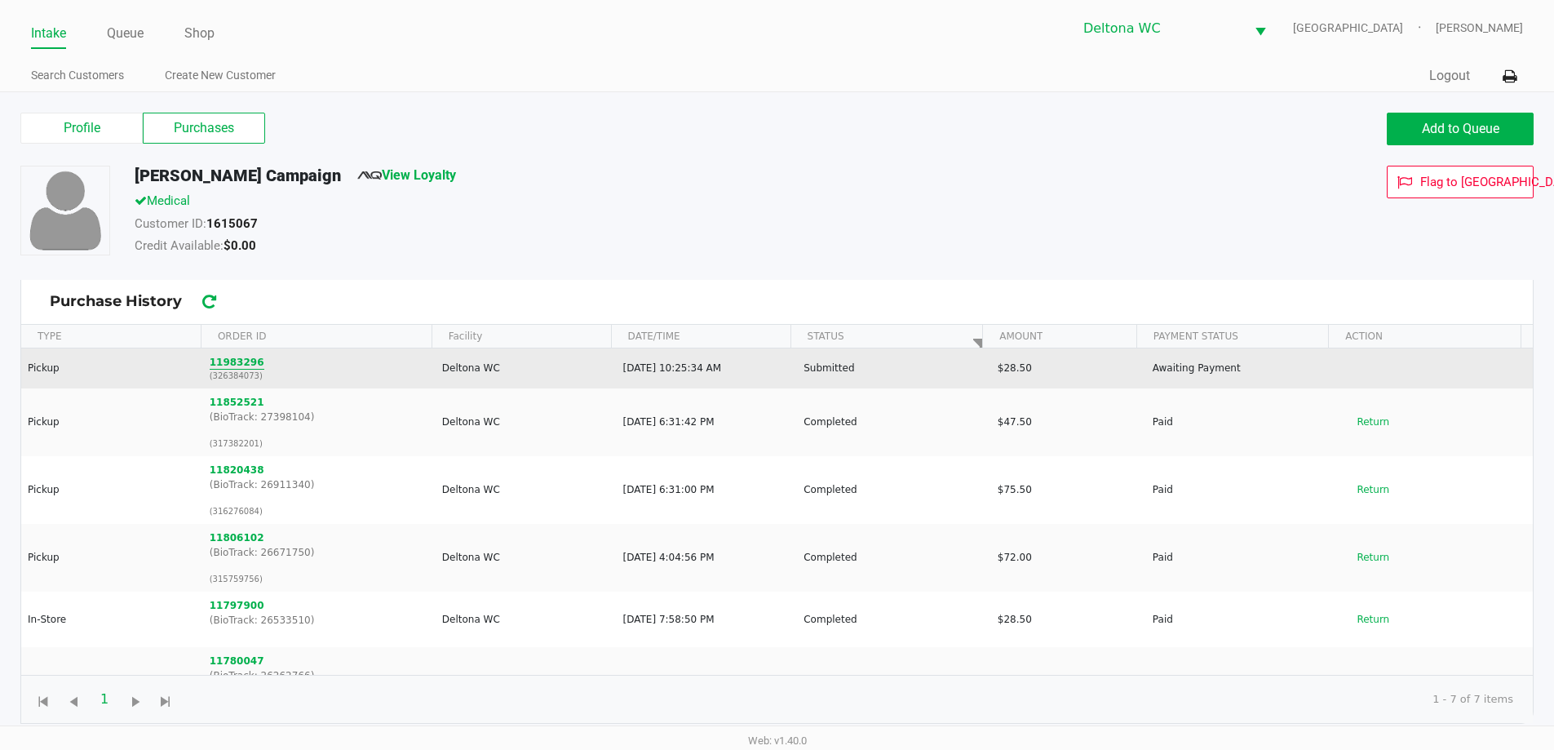
click at [240, 361] on button "11983296" at bounding box center [237, 362] width 55 height 15
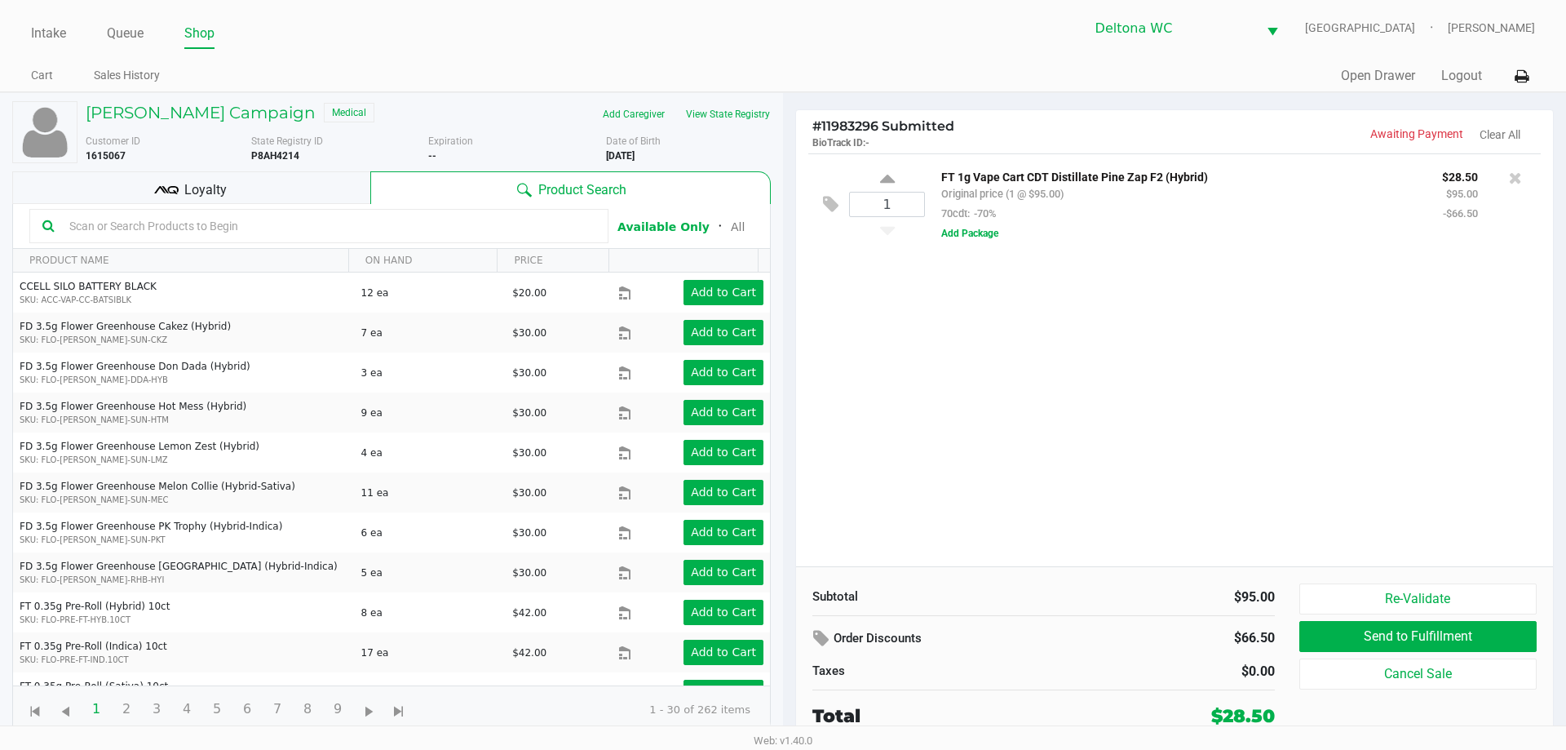
click at [1502, 188] on div at bounding box center [1515, 194] width 51 height 56
click at [1510, 187] on button at bounding box center [1515, 177] width 13 height 23
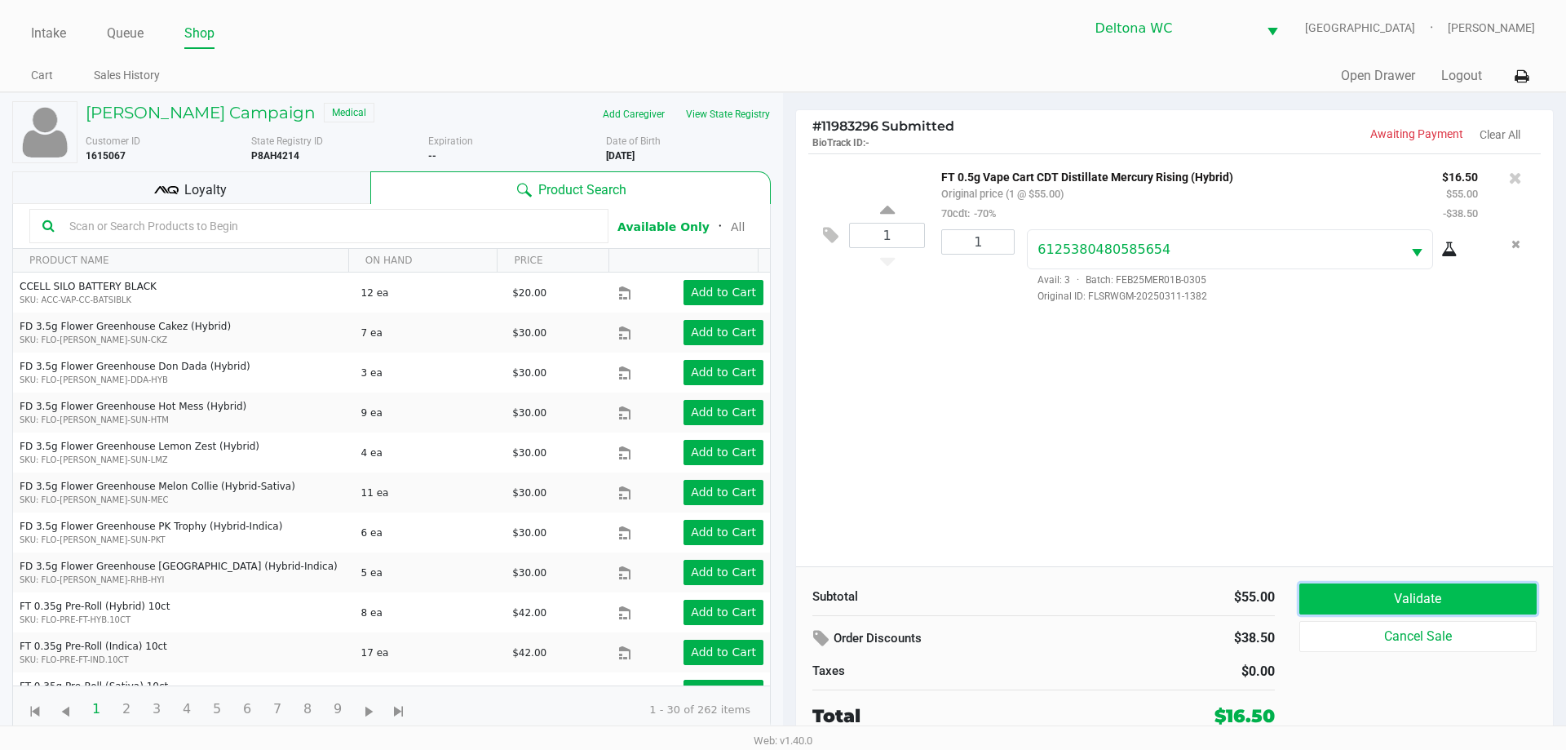
click at [1349, 602] on button "Validate" at bounding box center [1417, 598] width 237 height 31
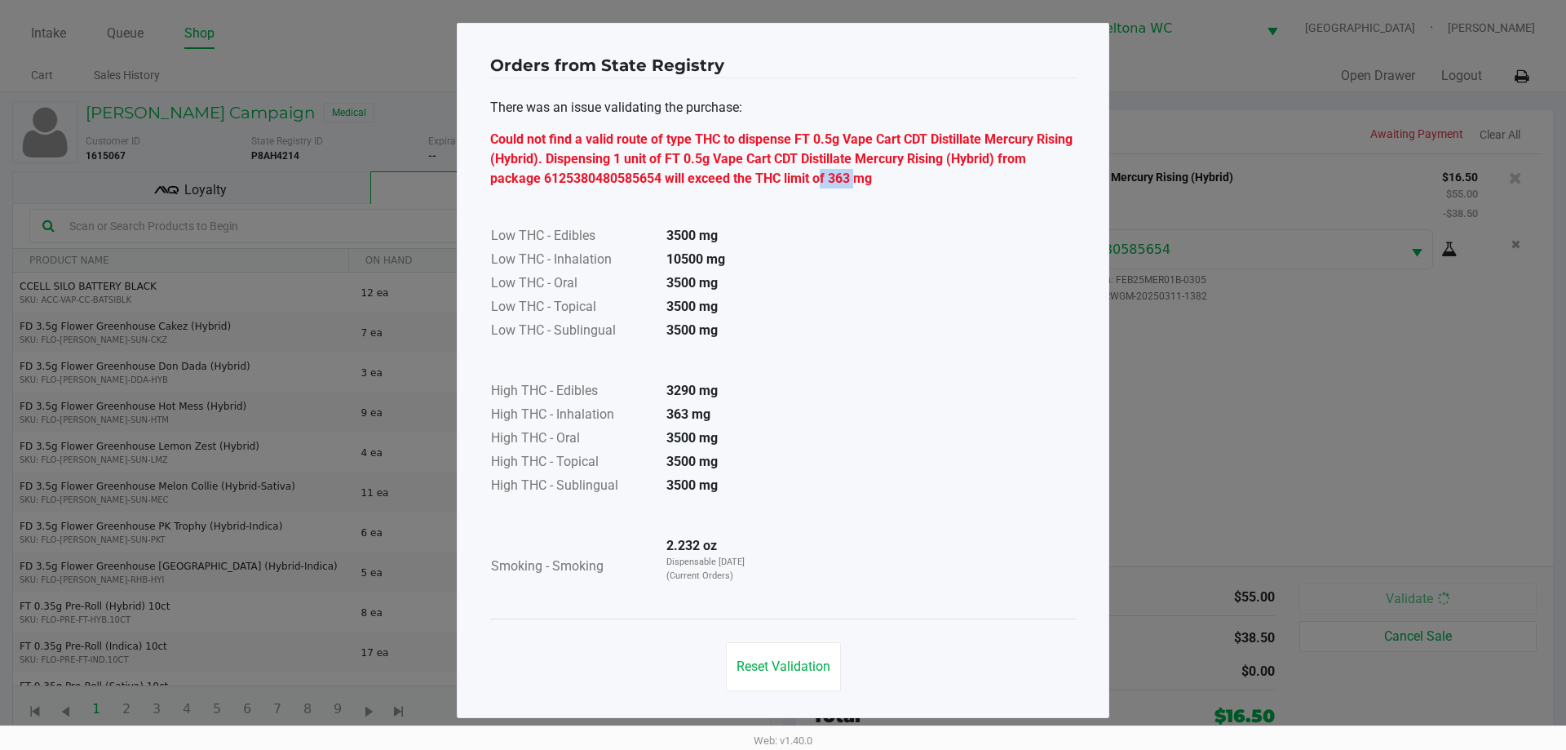
drag, startPoint x: 851, startPoint y: 181, endPoint x: 816, endPoint y: 176, distance: 35.4
click at [816, 176] on div "Could not find a valid route of type THC to dispense FT 0.5g Vape Cart CDT Dist…" at bounding box center [783, 159] width 586 height 59
click at [834, 175] on div "Could not find a valid route of type THC to dispense FT 0.5g Vape Cart CDT Dist…" at bounding box center [783, 159] width 586 height 59
click at [825, 268] on div "Low THC - Edibles 3500 mg Low THC - Inhalation 10500 mg Low THC - Oral 3500 mg …" at bounding box center [783, 393] width 586 height 410
click at [785, 675] on button "Reset Validation" at bounding box center [783, 666] width 115 height 49
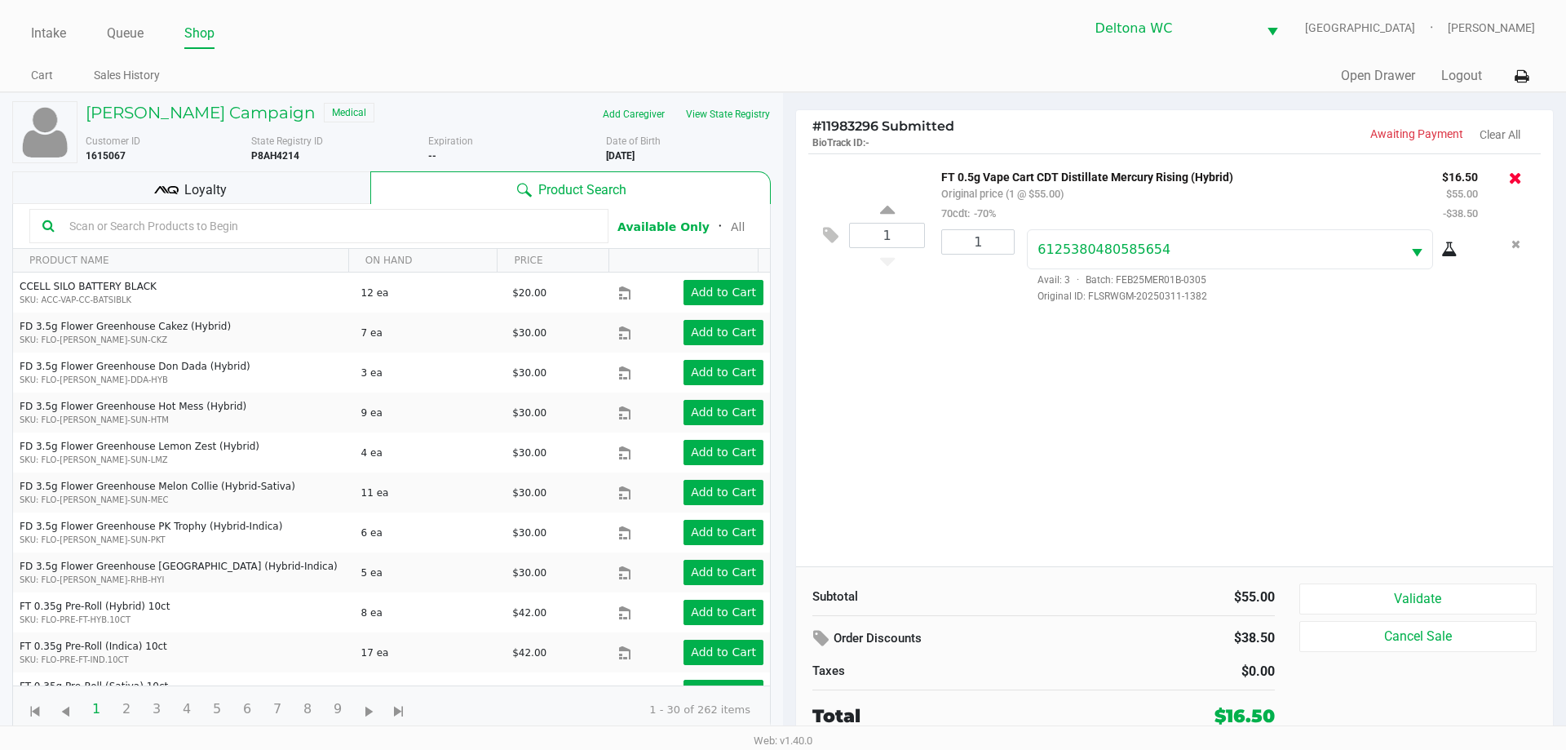
click at [1516, 181] on icon at bounding box center [1515, 178] width 13 height 16
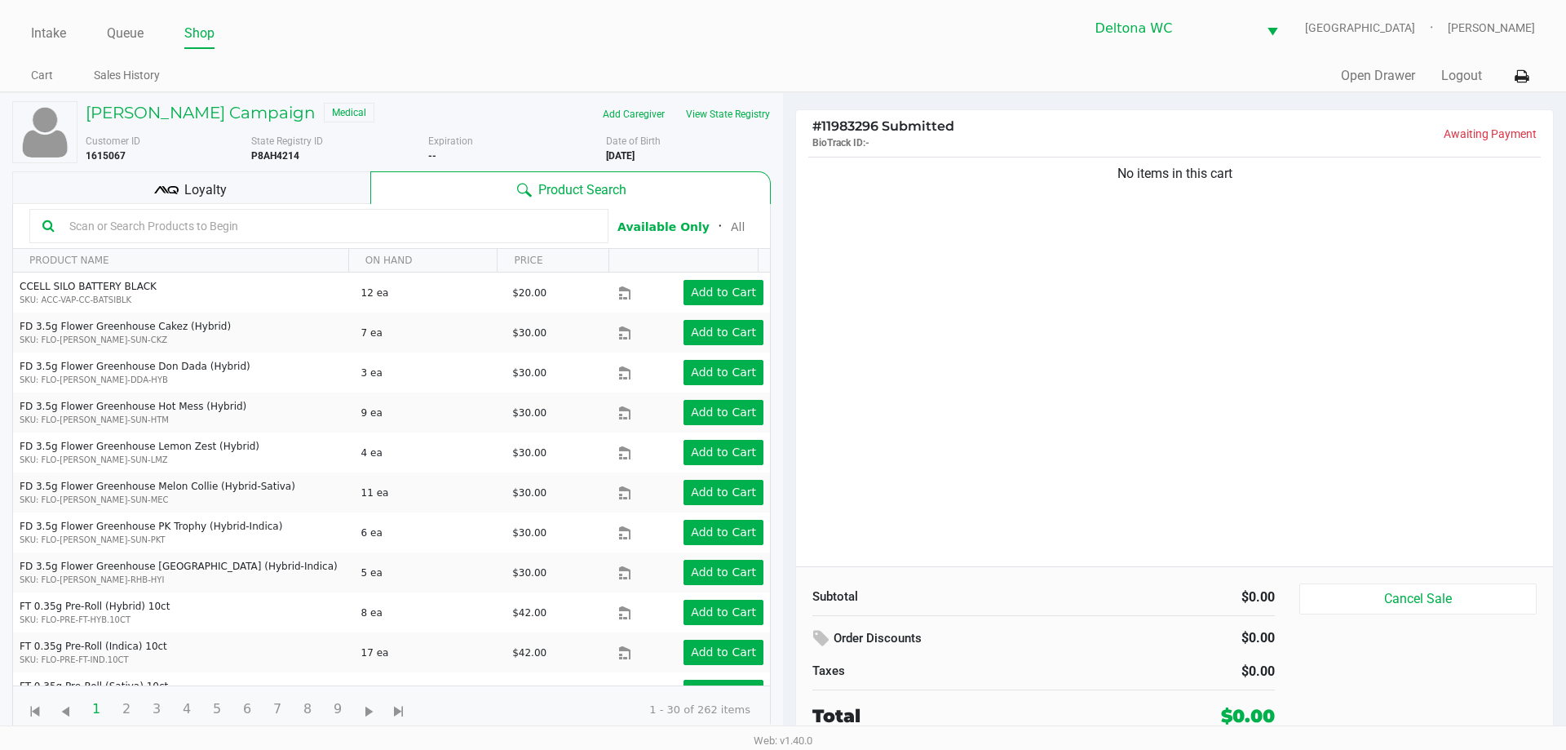
click at [1067, 290] on div "No items in this cart" at bounding box center [1174, 359] width 757 height 413
click at [741, 115] on button "View State Registry" at bounding box center [722, 114] width 95 height 26
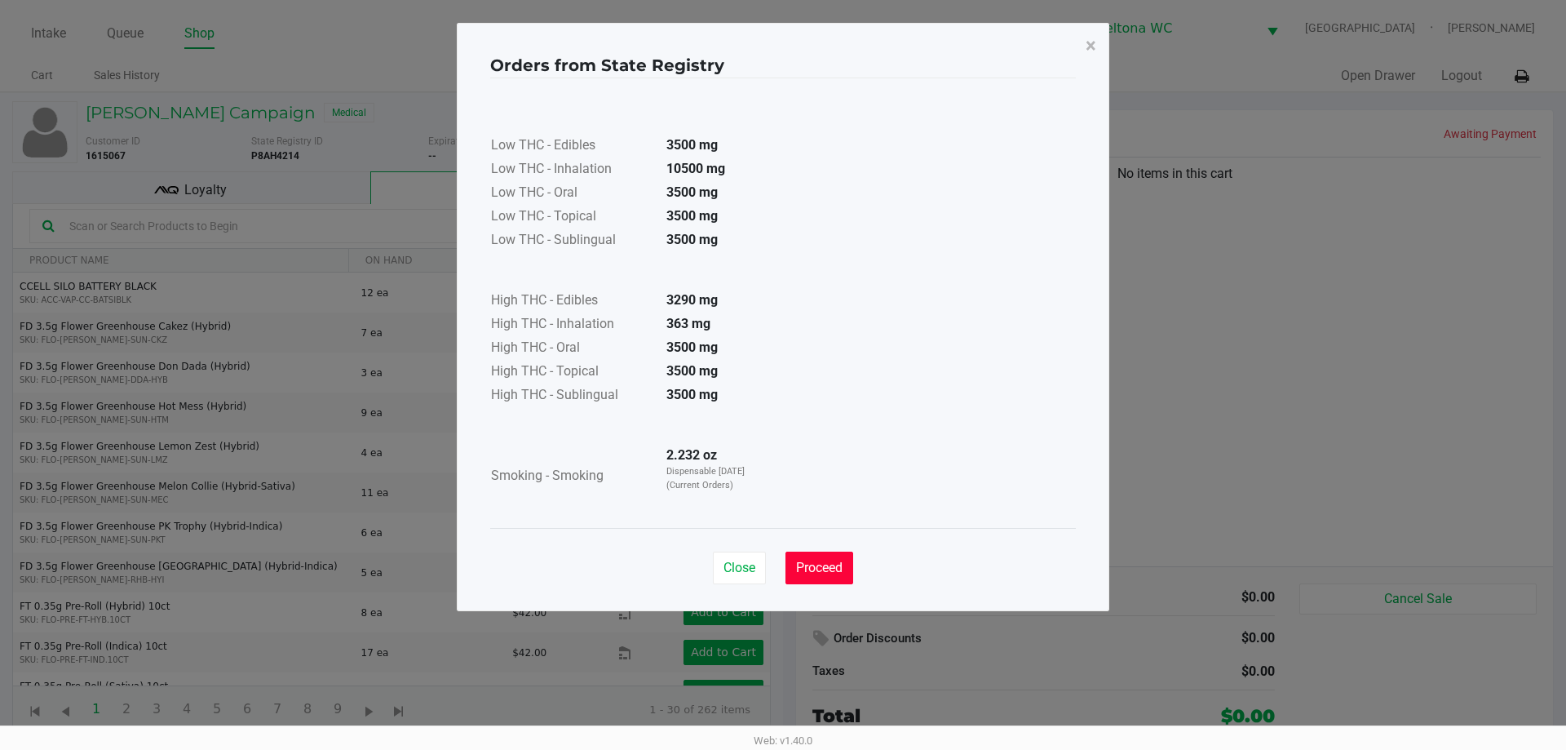
click at [829, 561] on span "Proceed" at bounding box center [819, 567] width 46 height 15
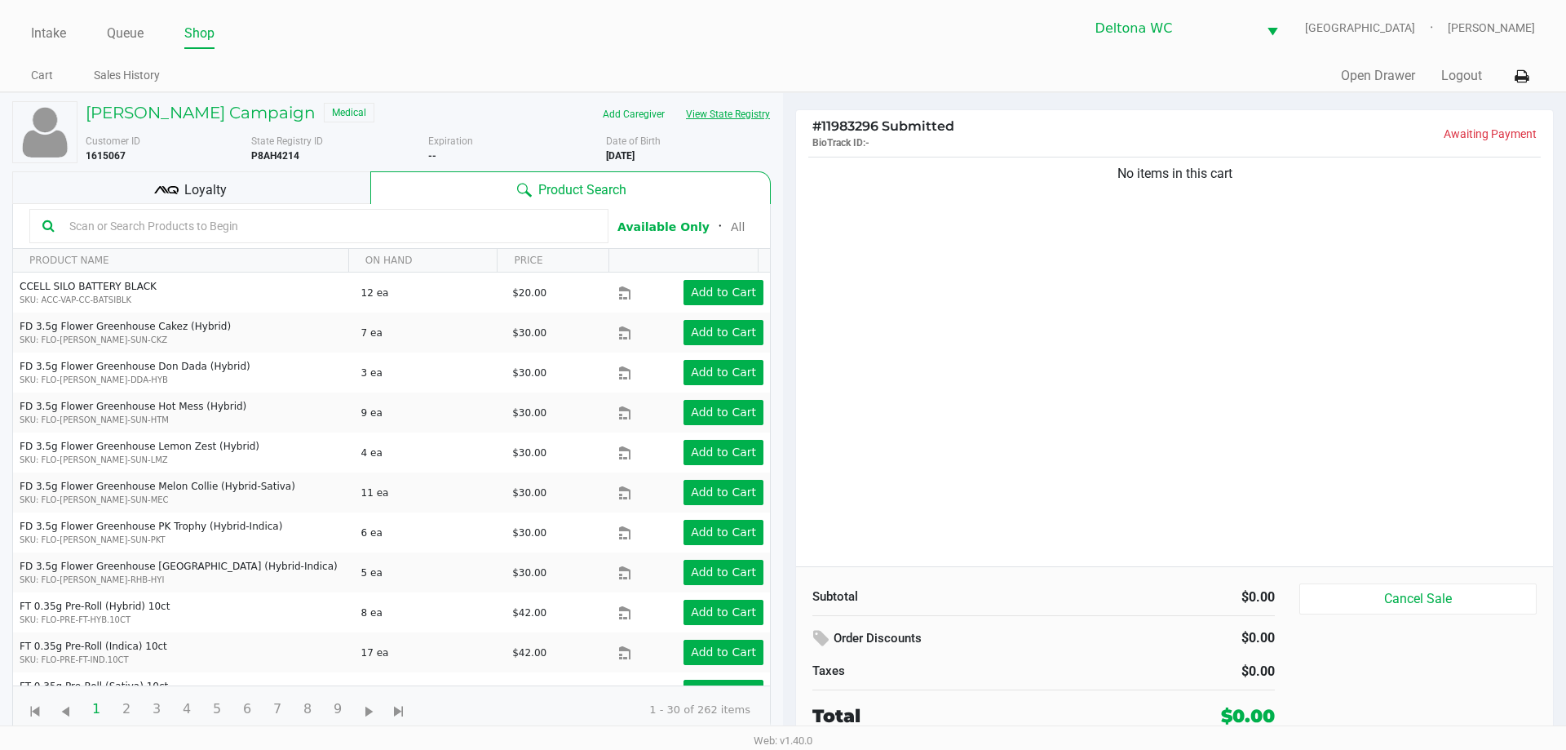
click at [747, 113] on button "View State Registry" at bounding box center [722, 114] width 95 height 26
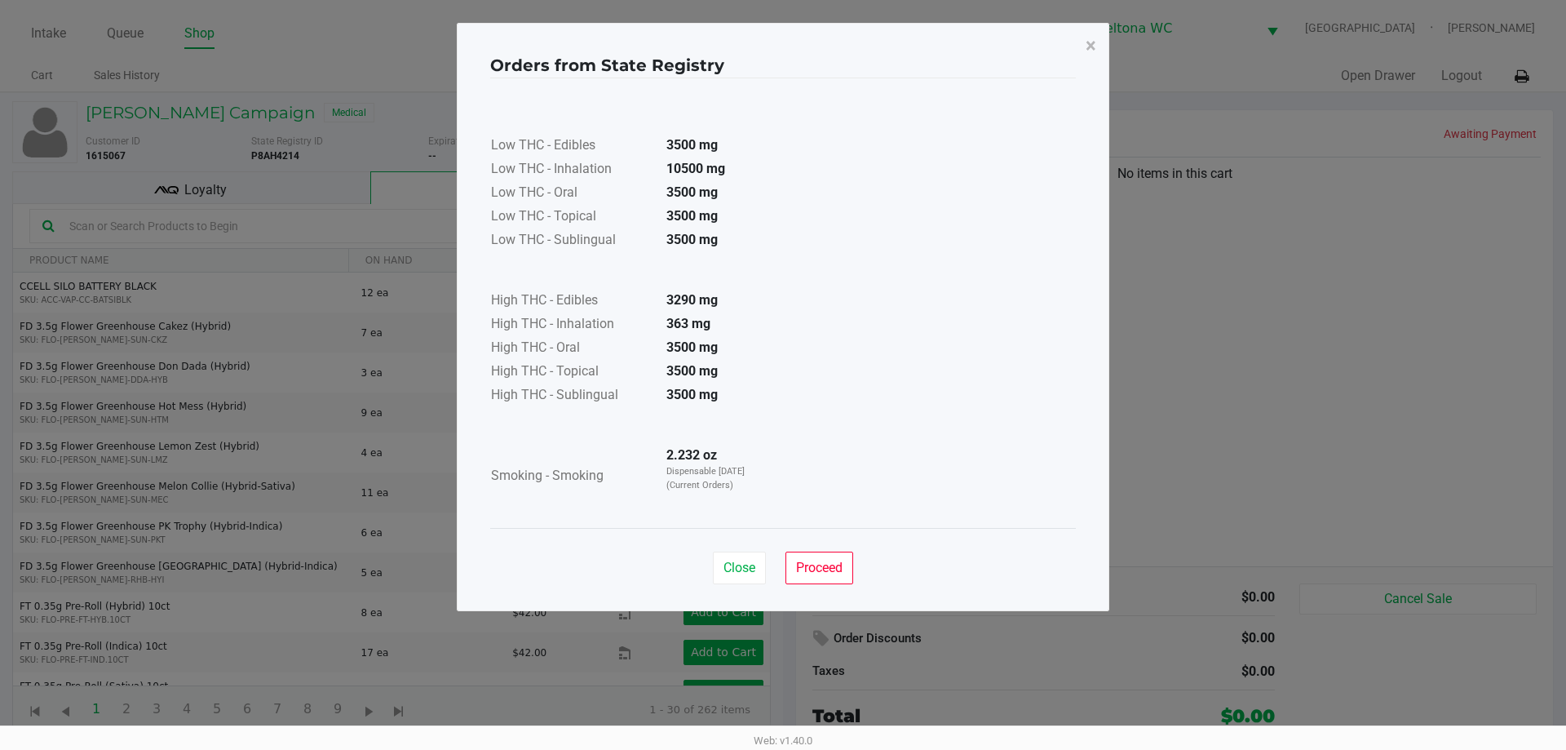
click at [722, 387] on td "3500 mg" at bounding box center [710, 396] width 114 height 24
click at [821, 553] on button "Proceed" at bounding box center [819, 567] width 68 height 33
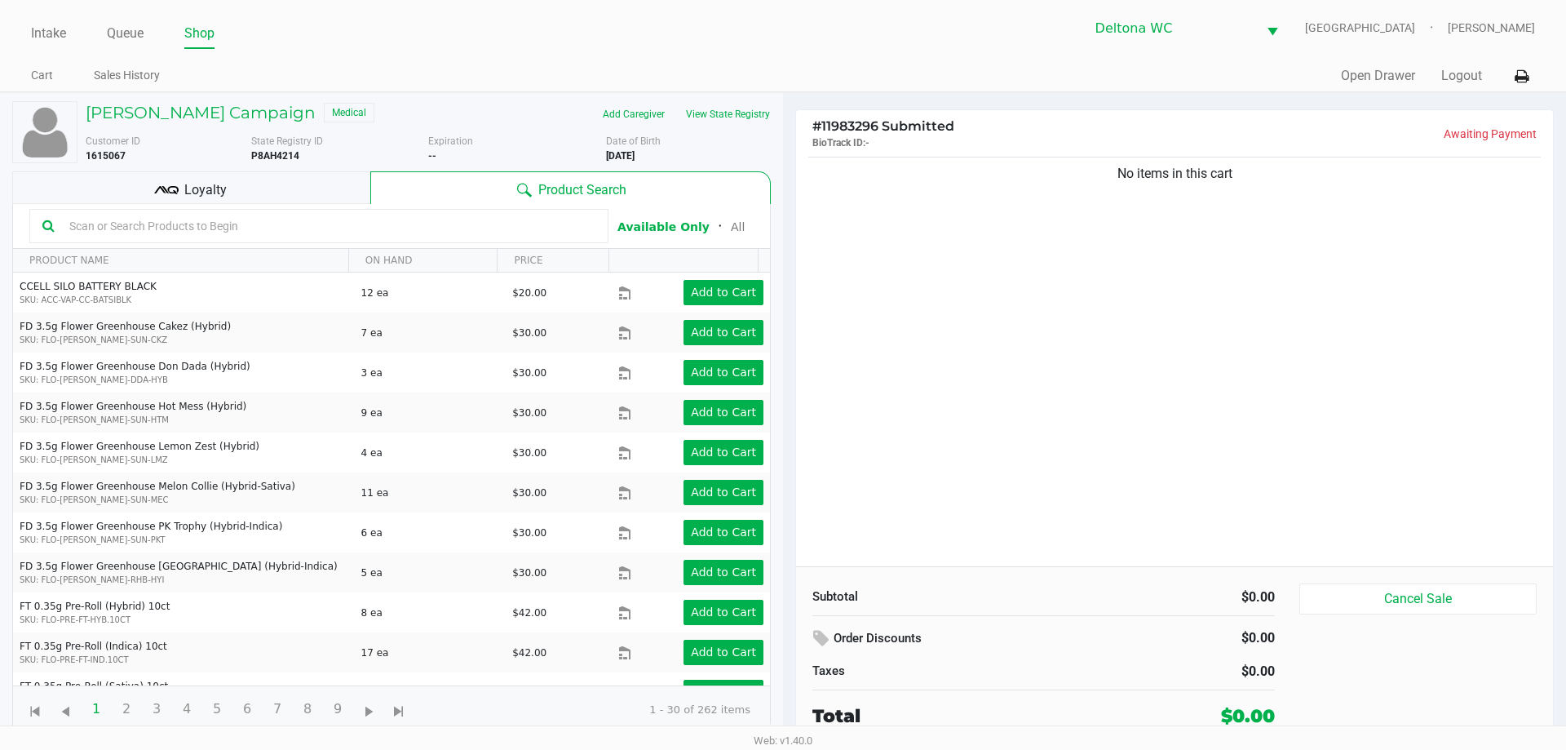
click at [941, 468] on div "No items in this cart" at bounding box center [1174, 359] width 757 height 413
click at [208, 188] on span "Loyalty" at bounding box center [205, 190] width 42 height 20
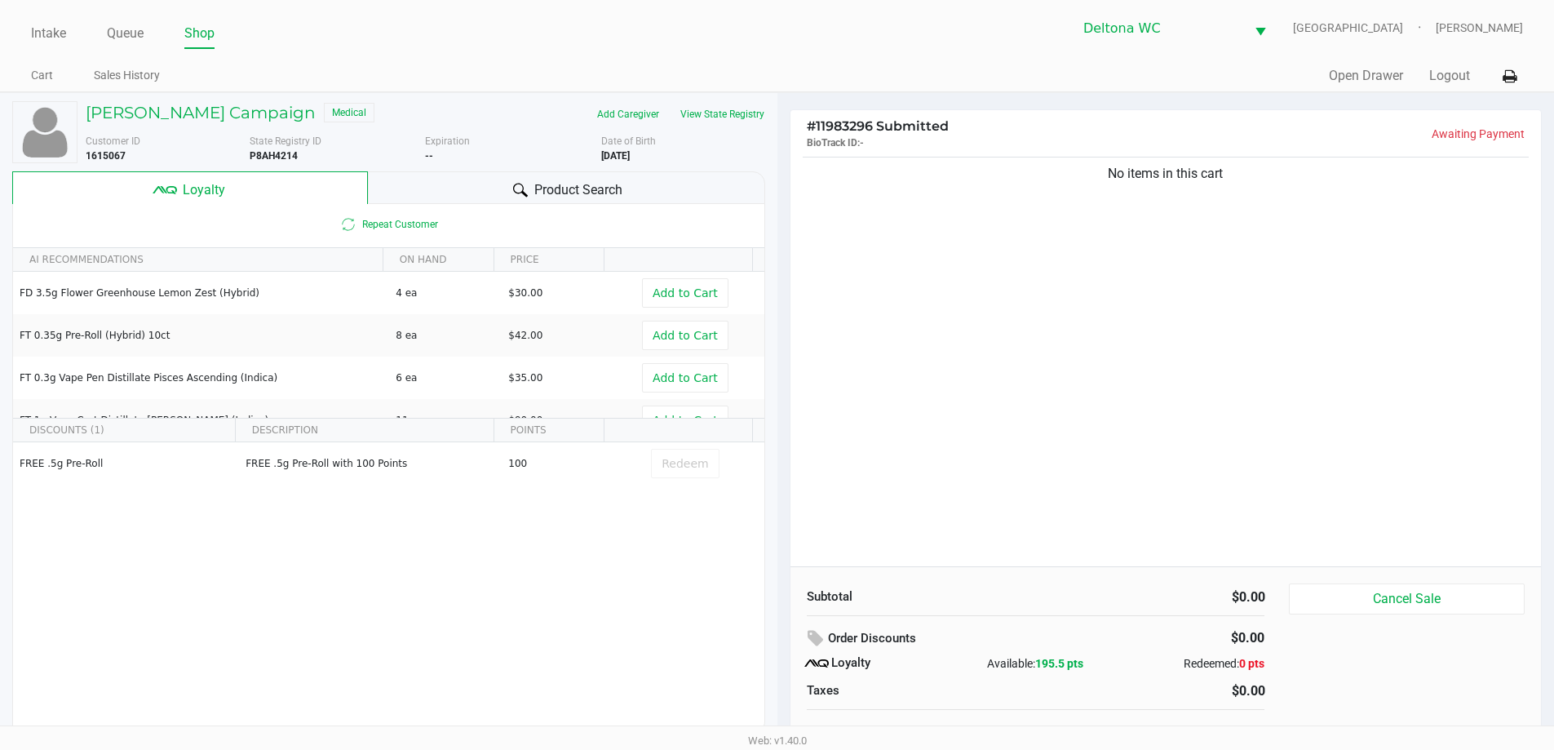
click at [905, 251] on div "No items in this cart" at bounding box center [1165, 359] width 751 height 413
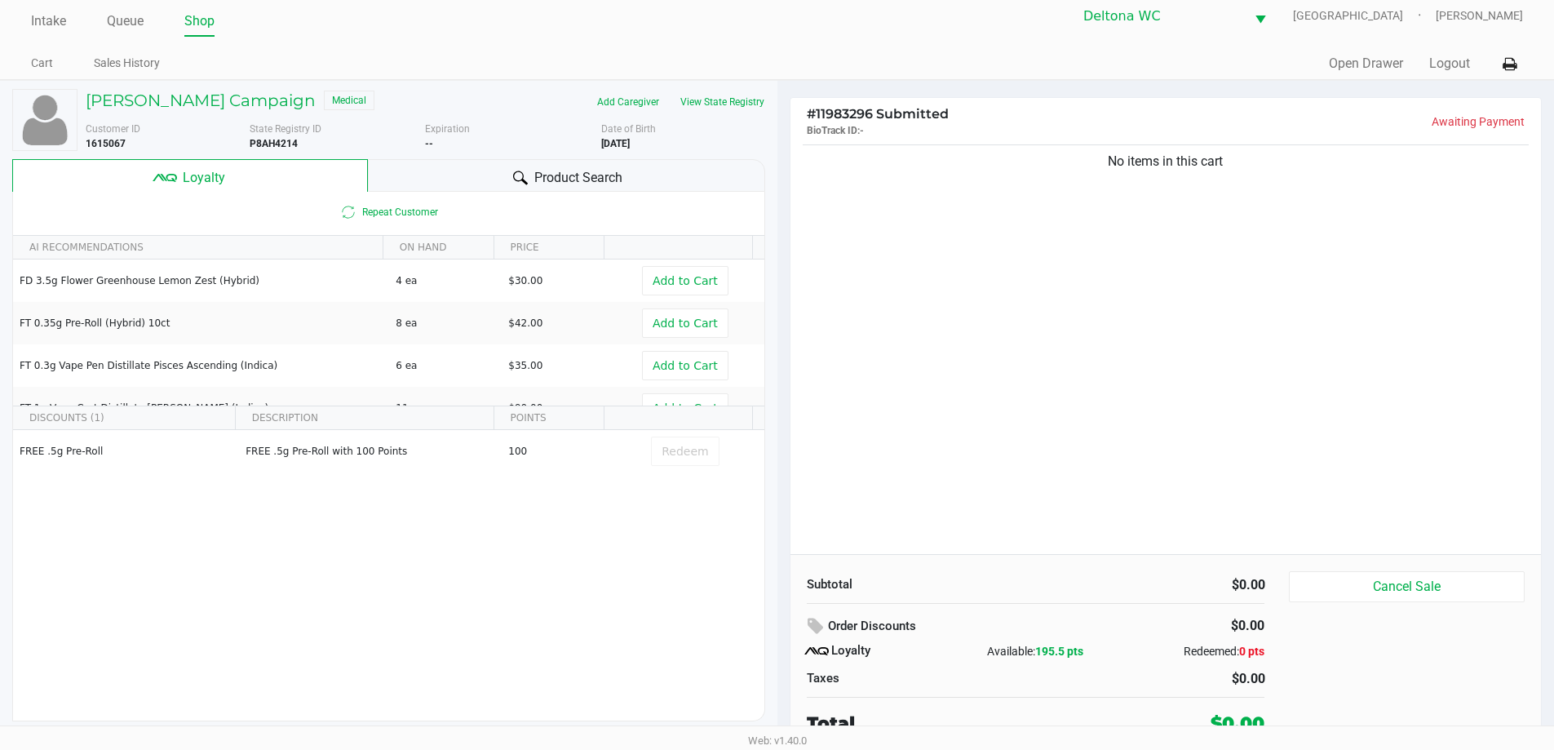
scroll to position [16, 0]
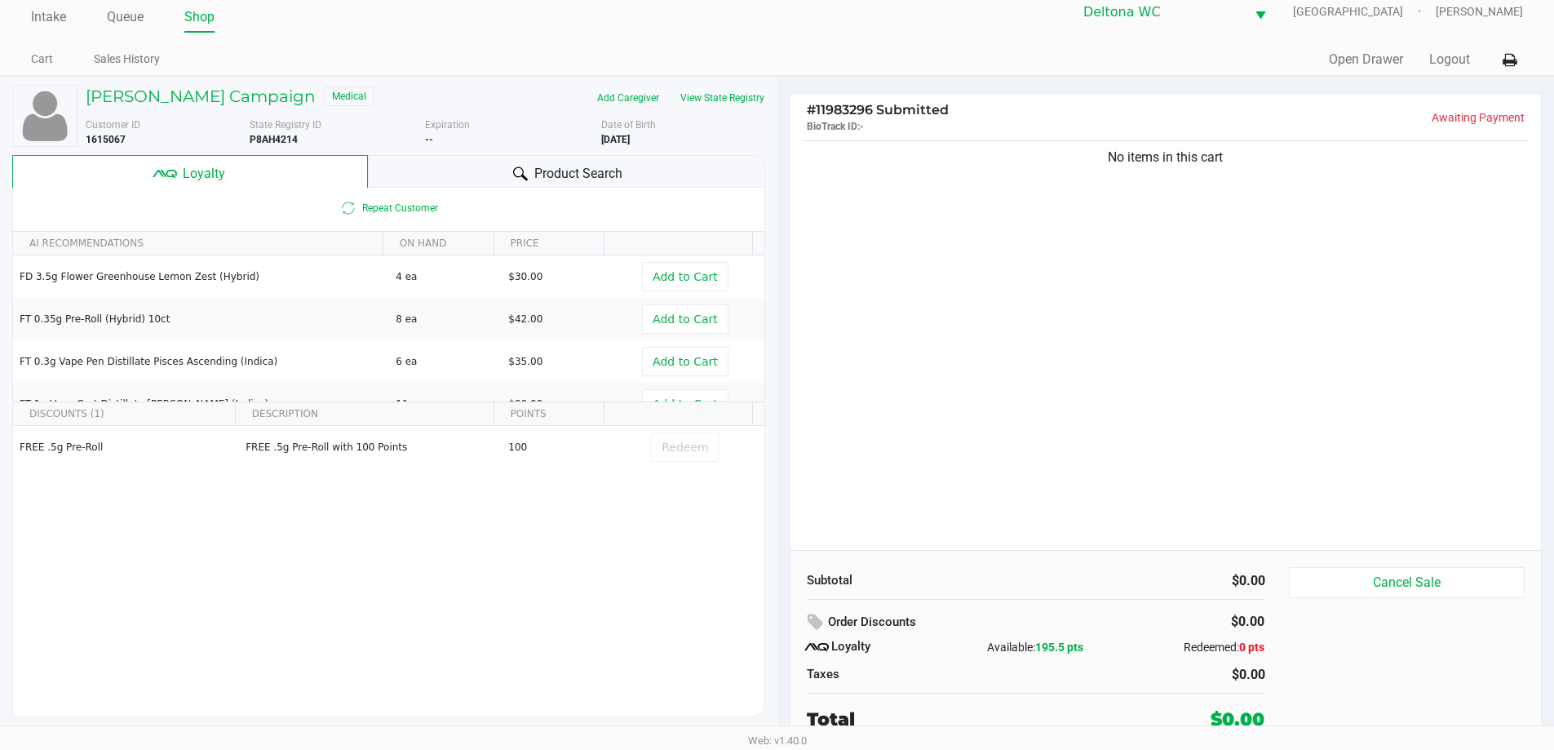
click at [1188, 266] on div "No items in this cart" at bounding box center [1165, 343] width 751 height 413
click at [1480, 580] on button "Cancel Sale" at bounding box center [1406, 582] width 235 height 31
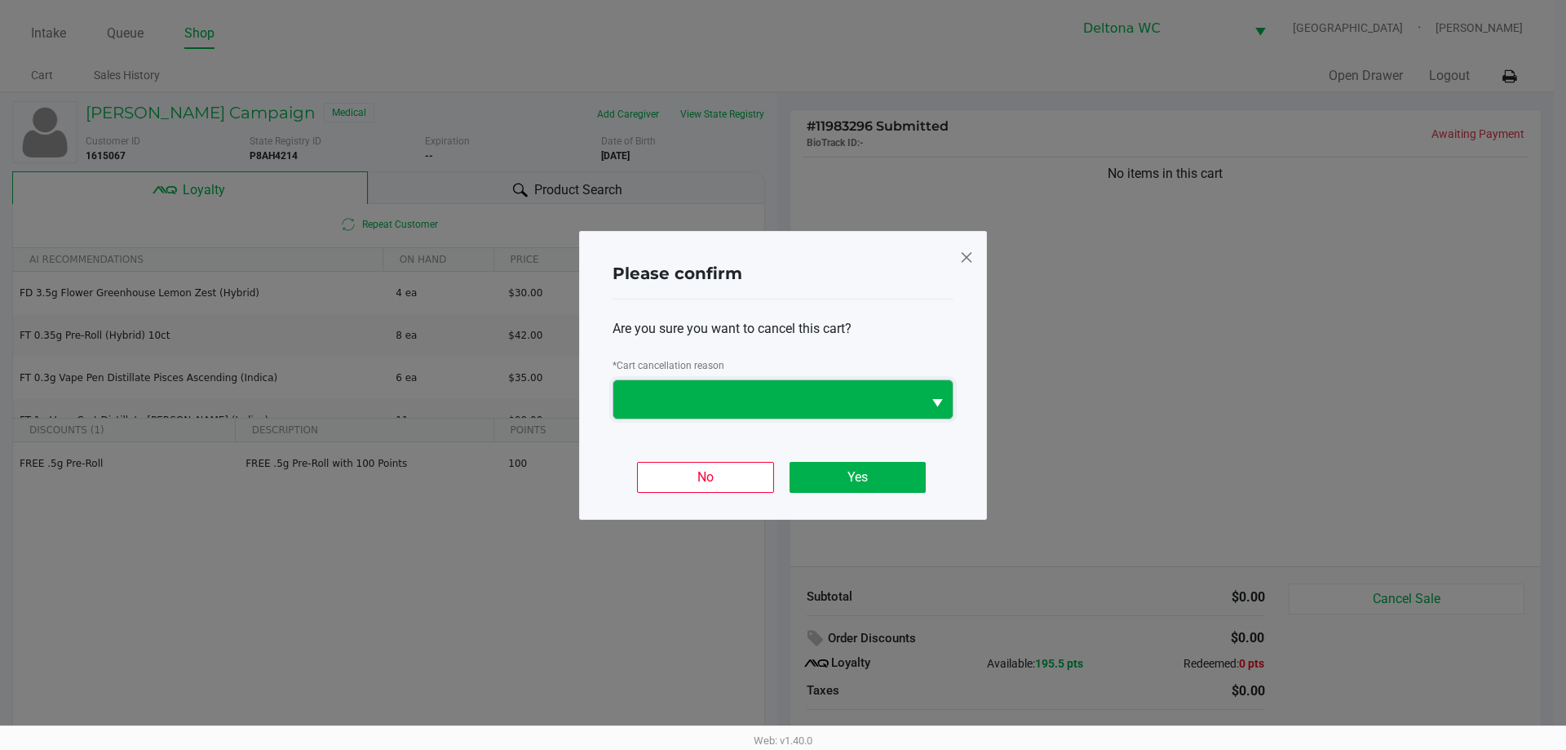
click at [816, 395] on span at bounding box center [767, 399] width 289 height 20
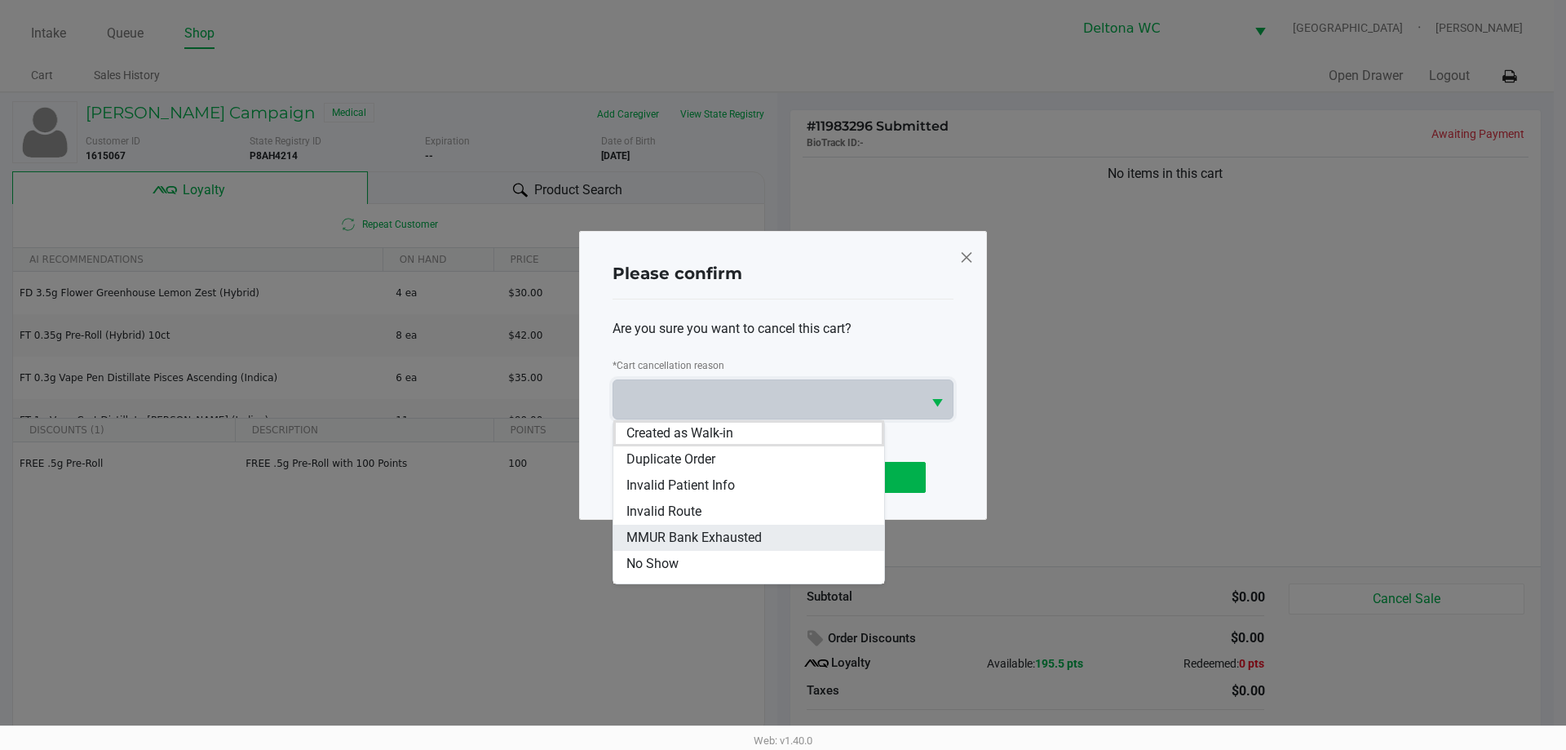
click at [697, 529] on span "MMUR Bank Exhausted" at bounding box center [693, 538] width 135 height 20
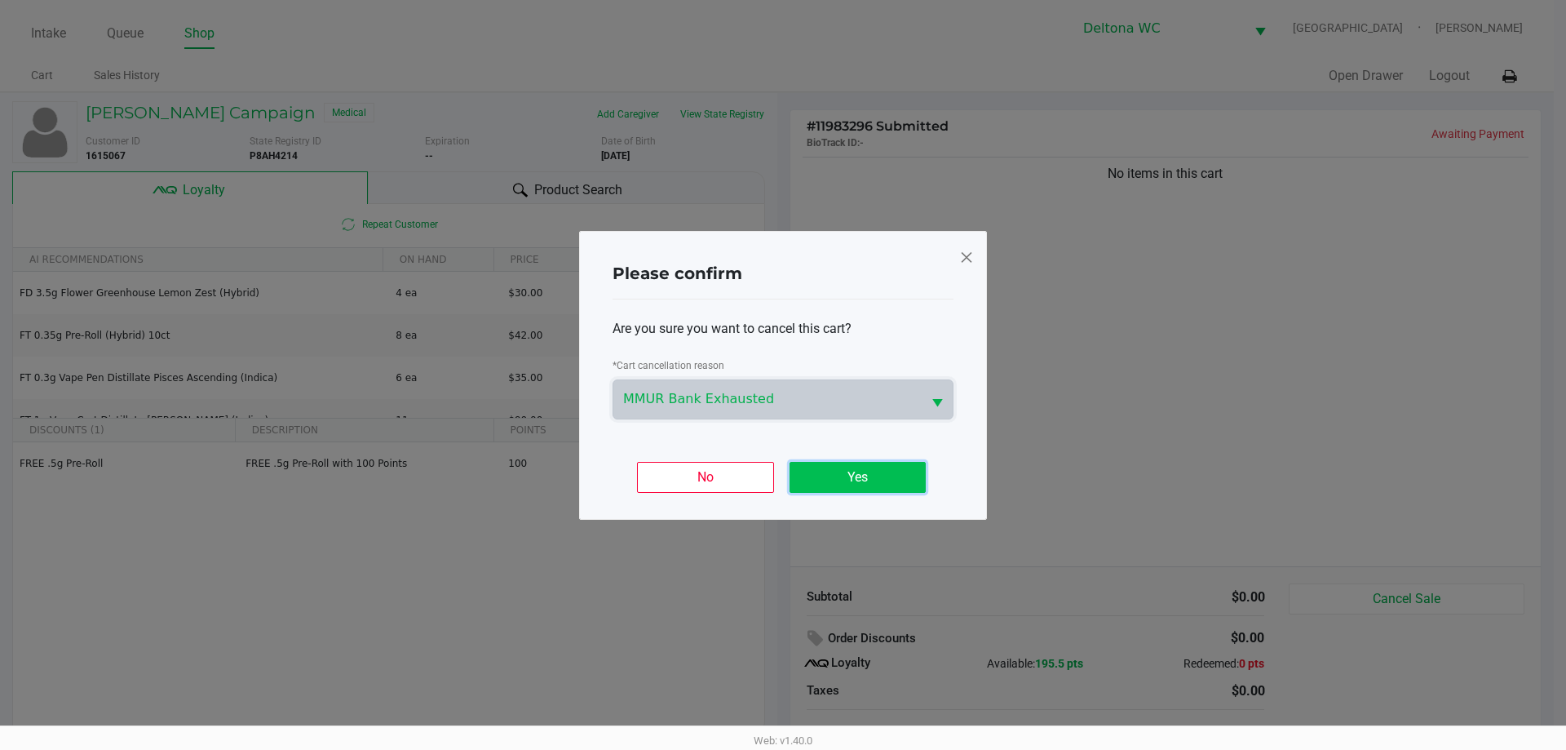
click at [857, 484] on button "Yes" at bounding box center [858, 477] width 136 height 31
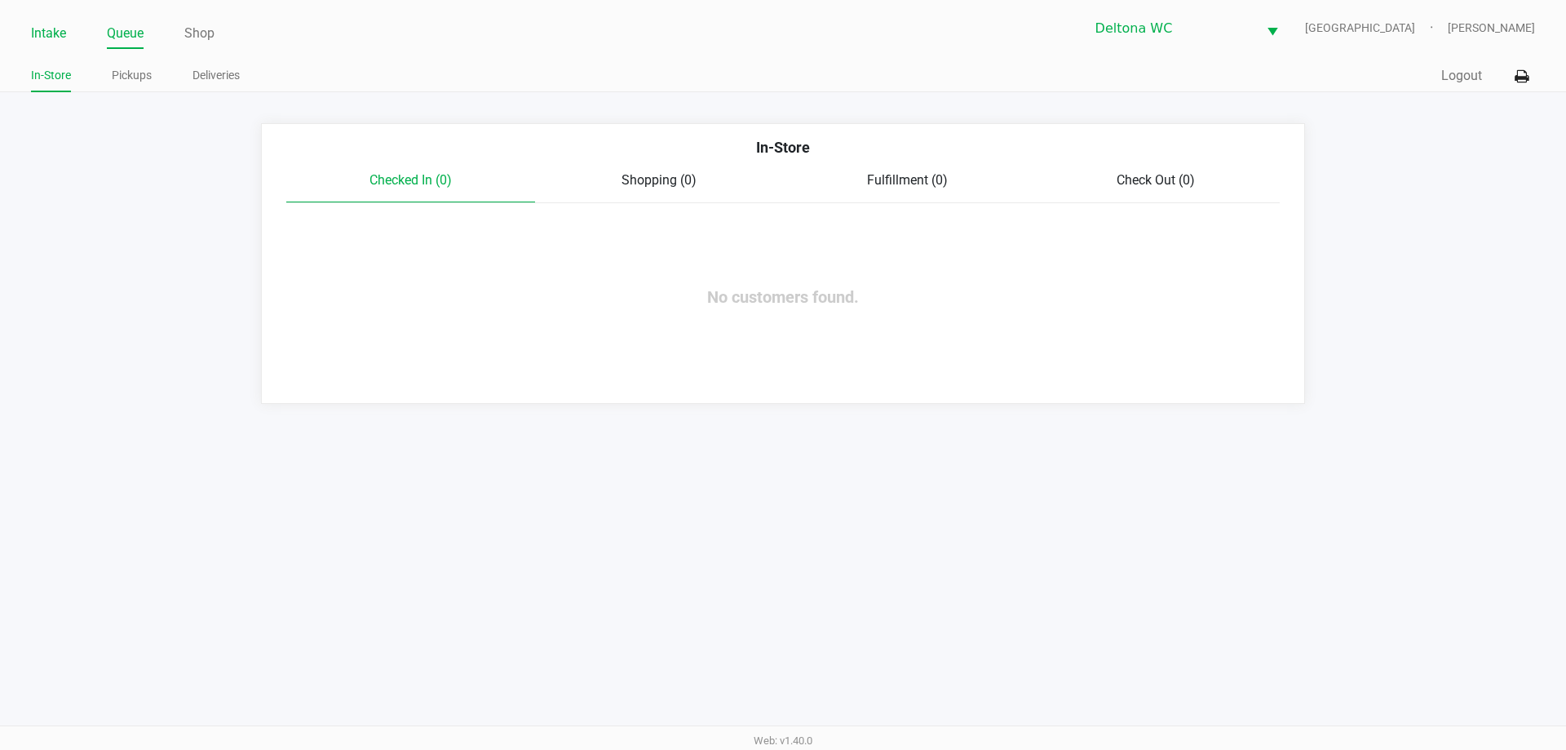
click at [37, 33] on link "Intake" at bounding box center [48, 33] width 35 height 23
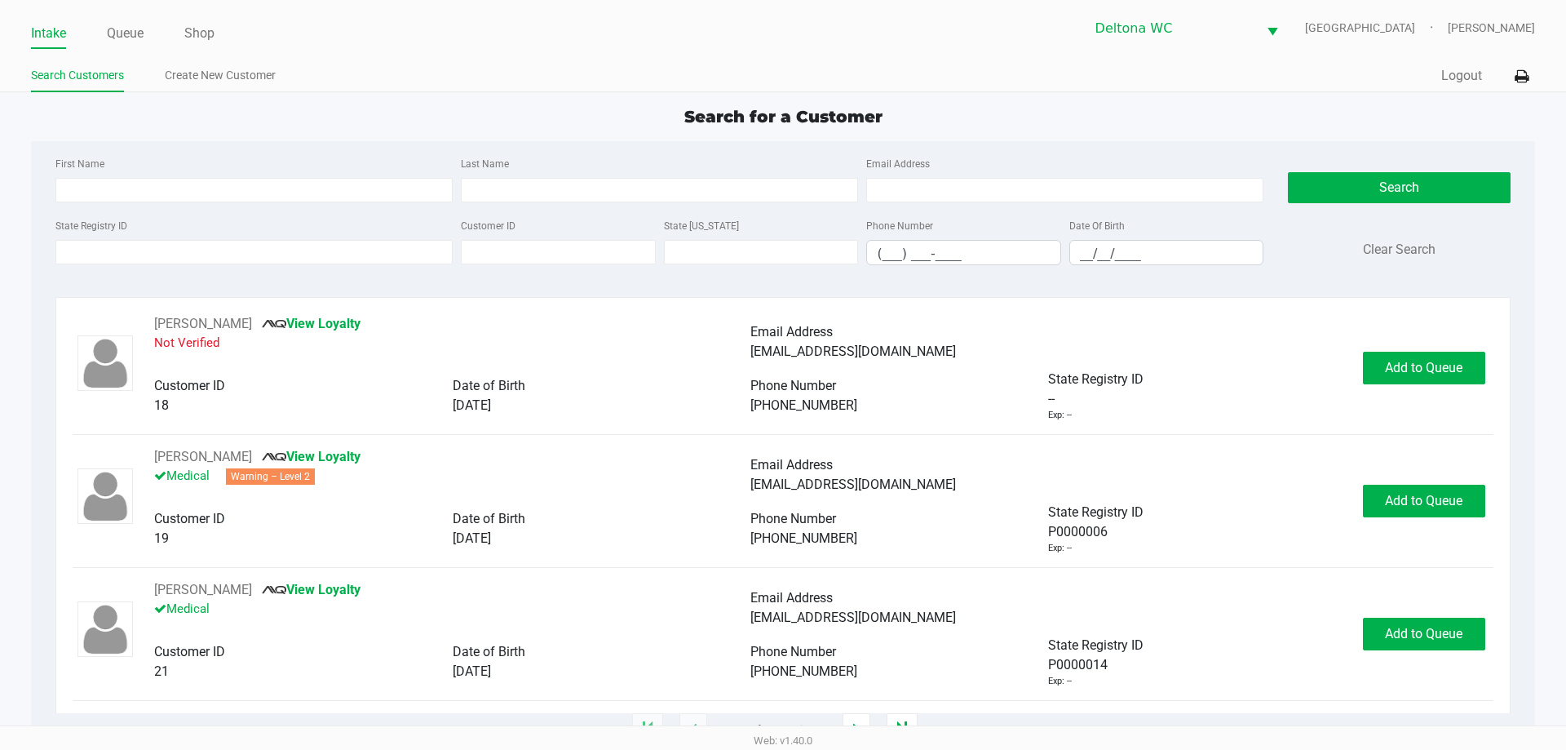
click at [1087, 91] on div "Intake Queue Shop Deltona WC LESOTHO Rachel Gerker Search Customers Create New …" at bounding box center [783, 46] width 1566 height 92
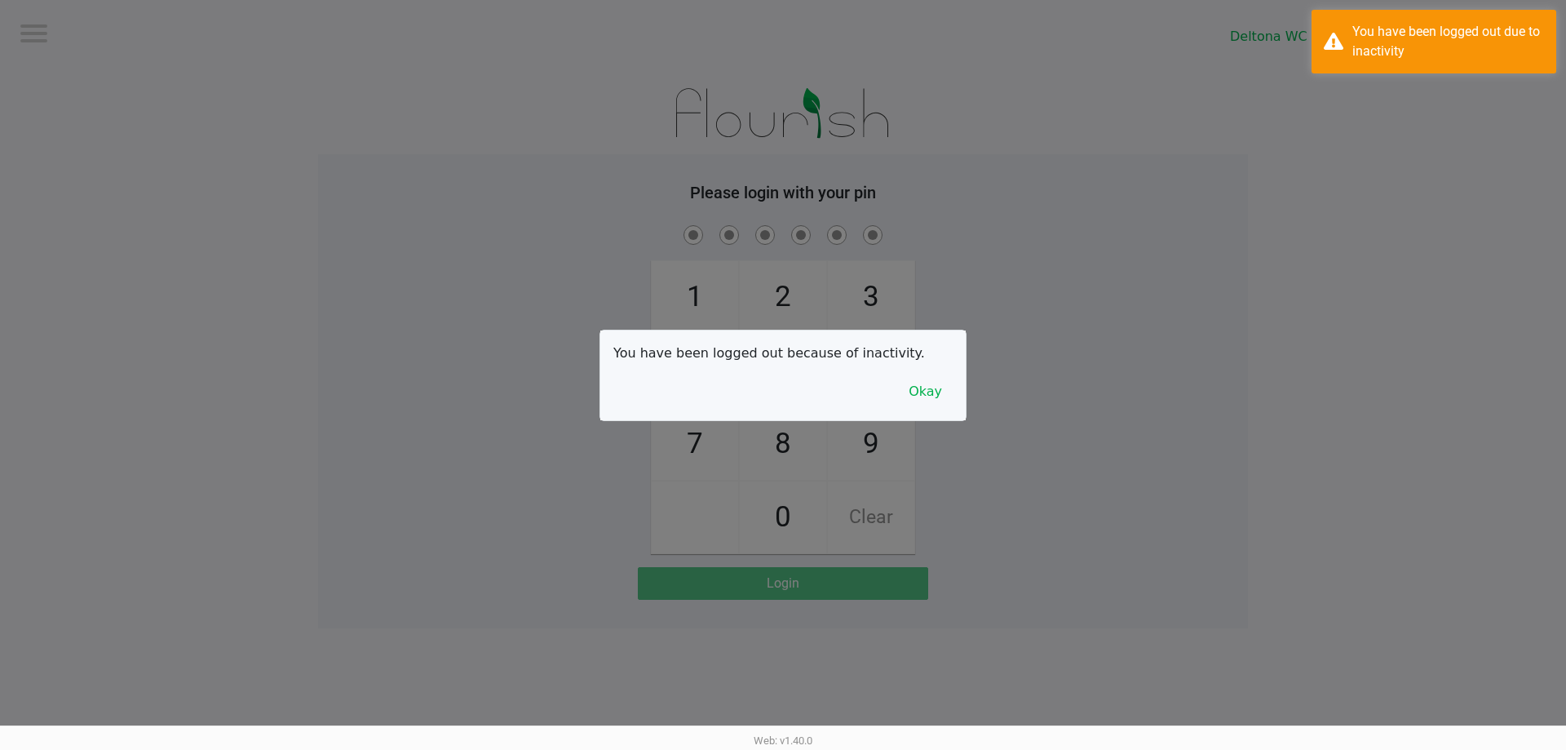
click at [206, 206] on div at bounding box center [783, 375] width 1566 height 750
click at [905, 388] on div "You have been logged out because of inactivity. Okay" at bounding box center [782, 375] width 365 height 90
checkbox input "true"
click at [922, 400] on button "Okay" at bounding box center [925, 391] width 55 height 31
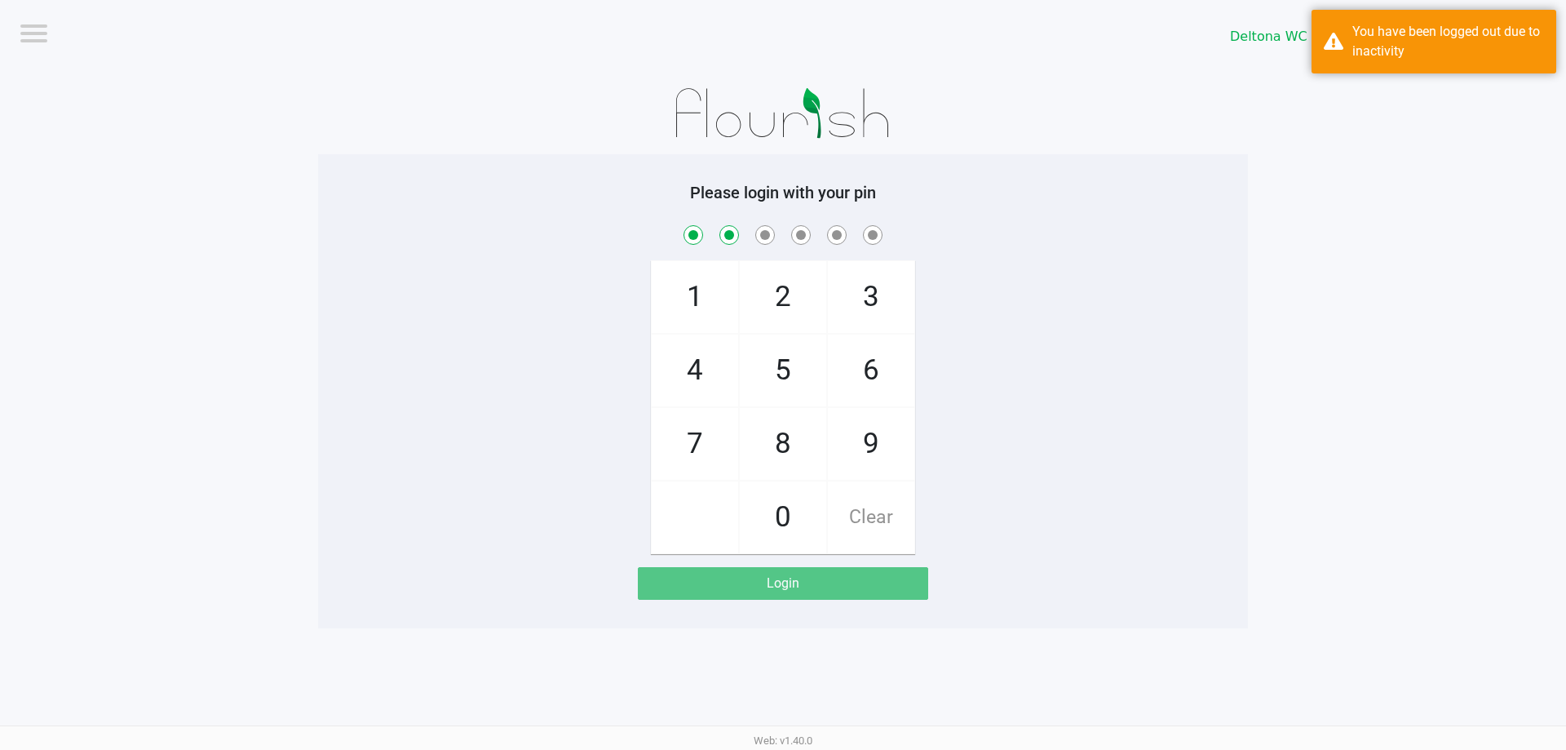
checkbox input "true"
checkbox input "false"
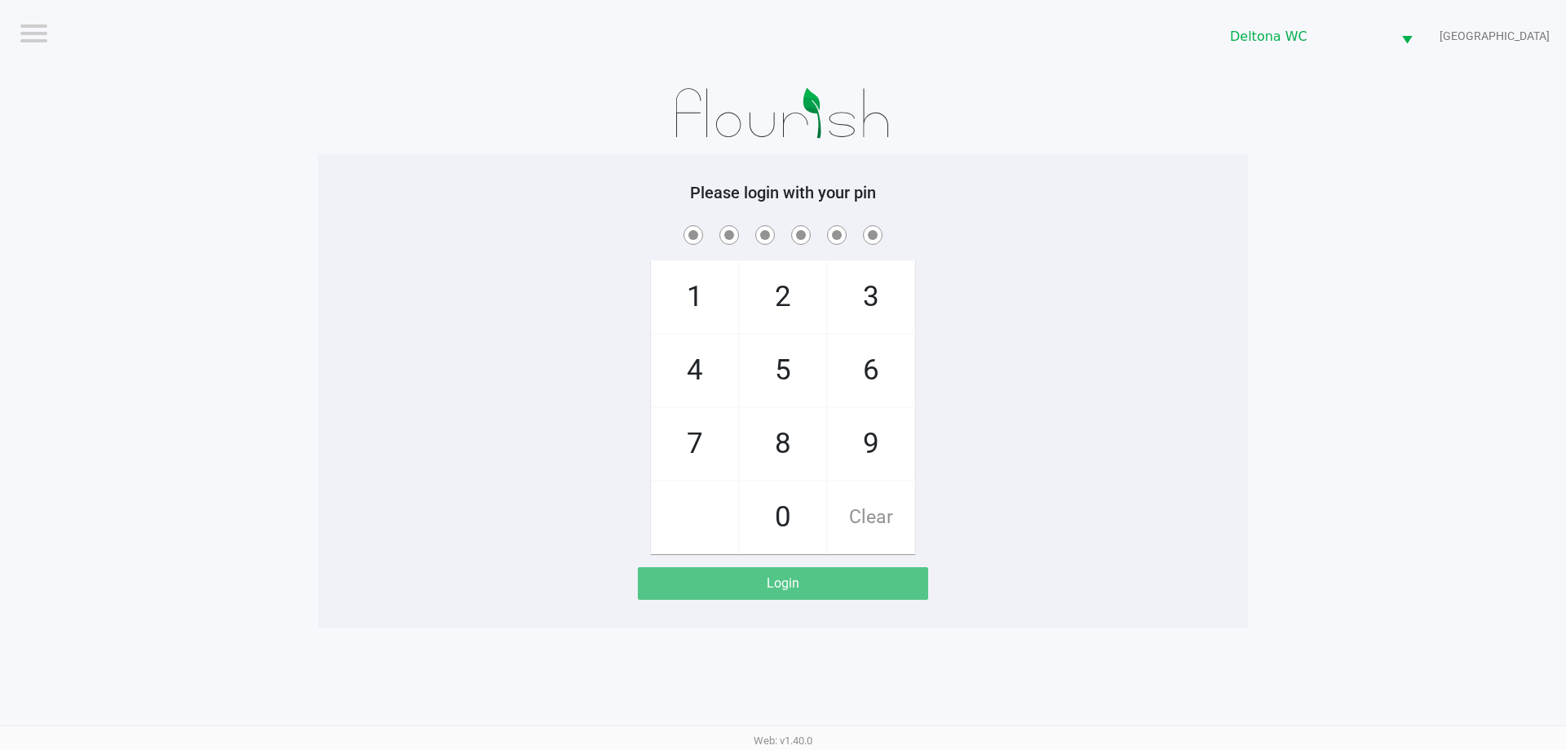
checkbox input "true"
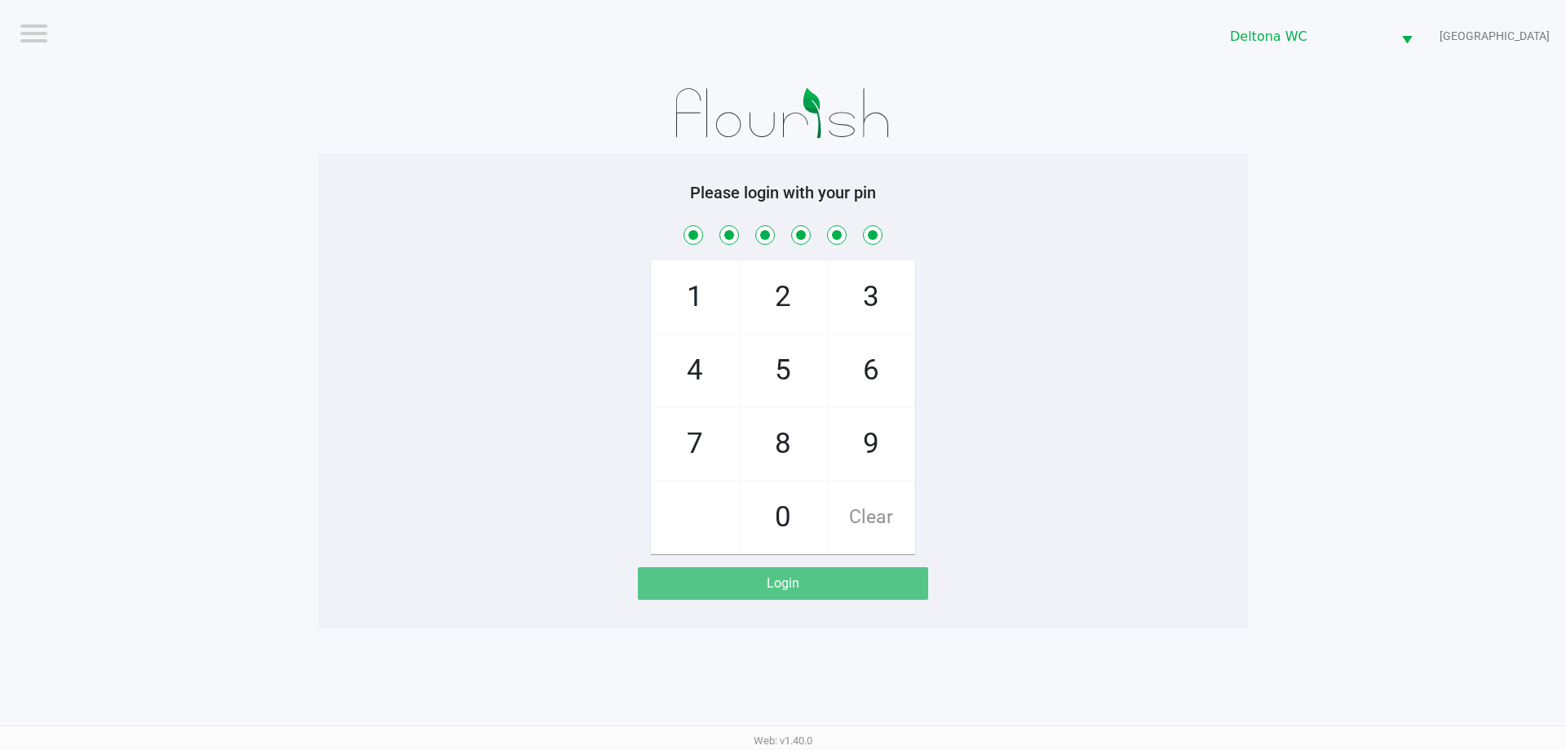
checkbox input "true"
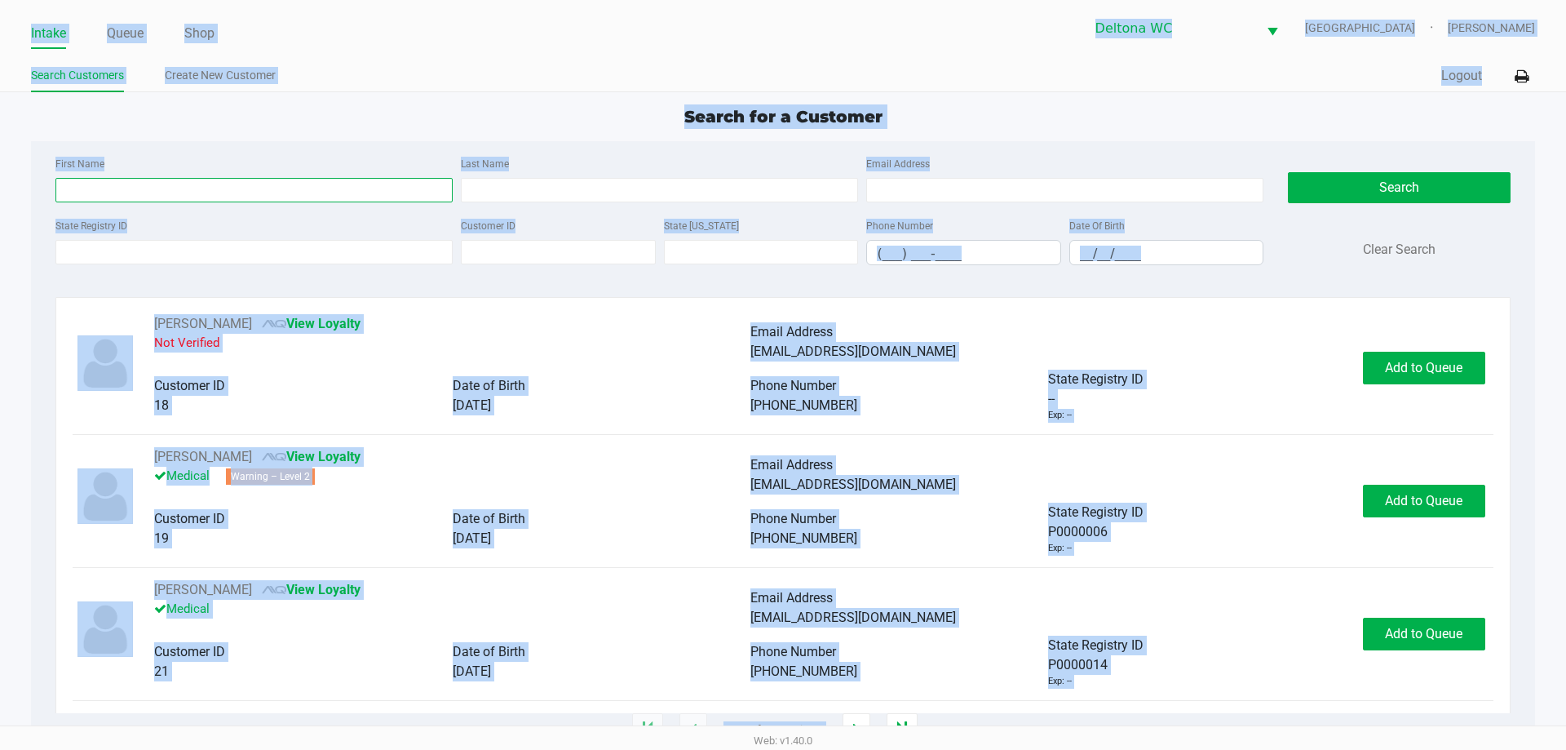
click at [126, 188] on input "First Name" at bounding box center [253, 190] width 397 height 24
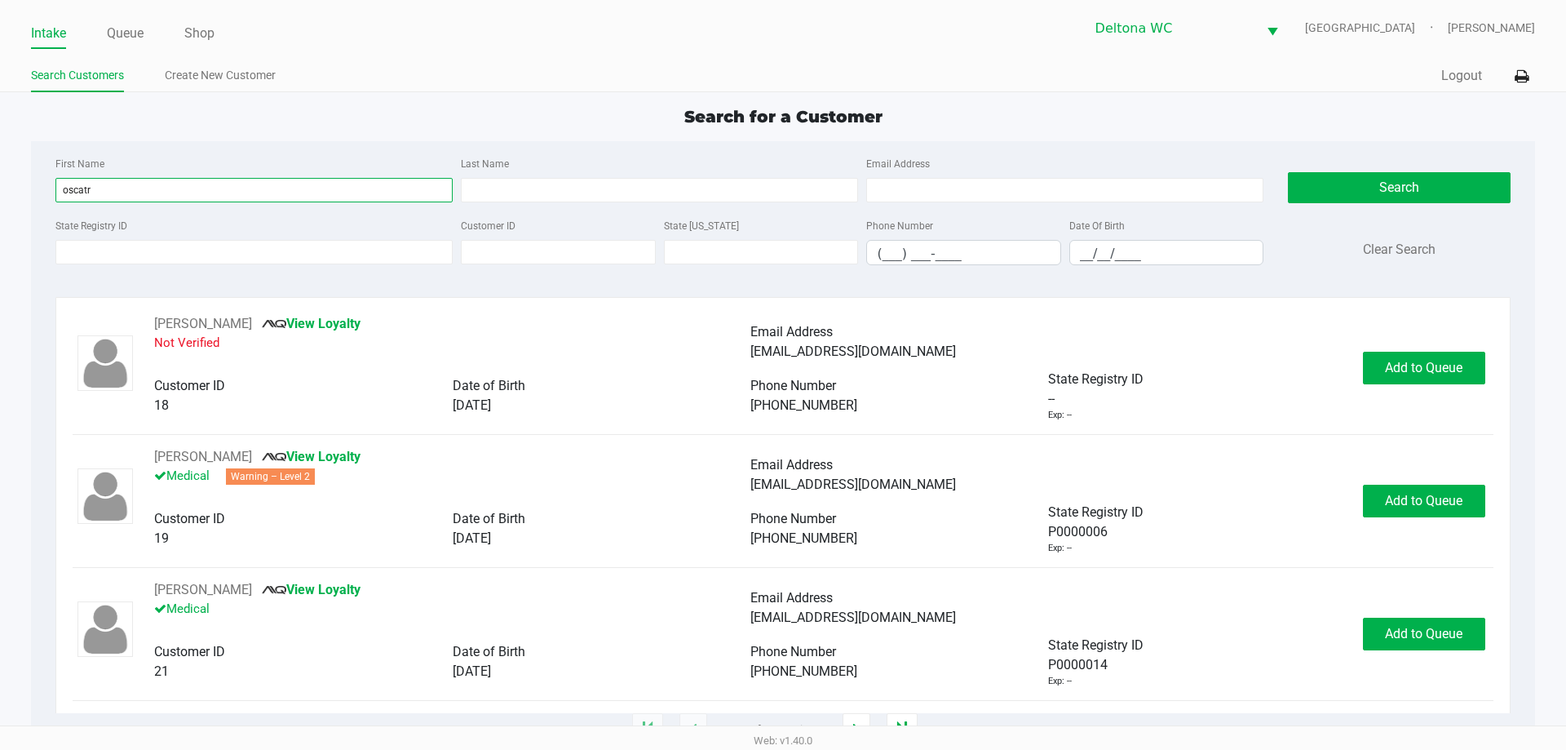
type input "oscatr"
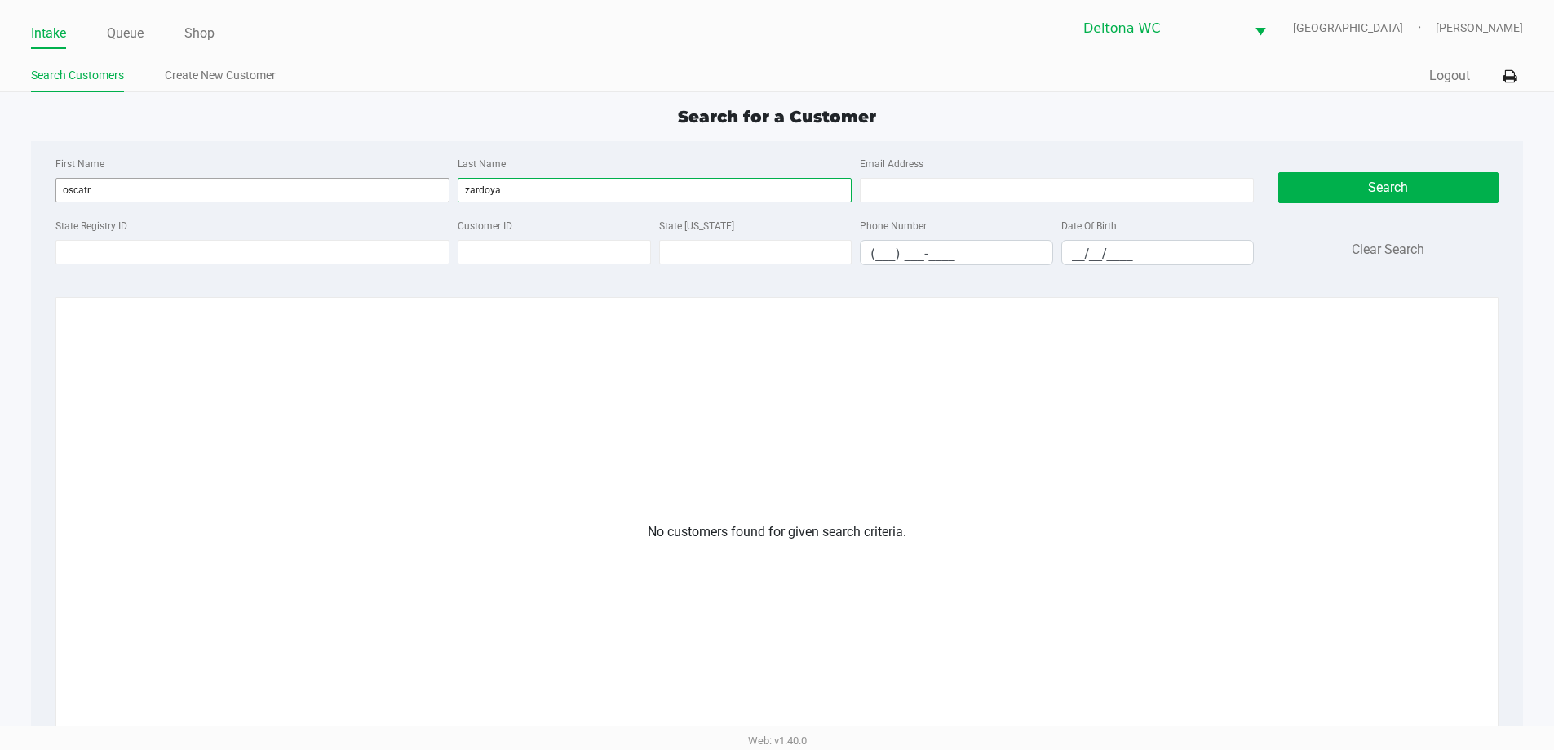
type input "zardoya"
click at [122, 188] on input "oscatr" at bounding box center [252, 190] width 394 height 24
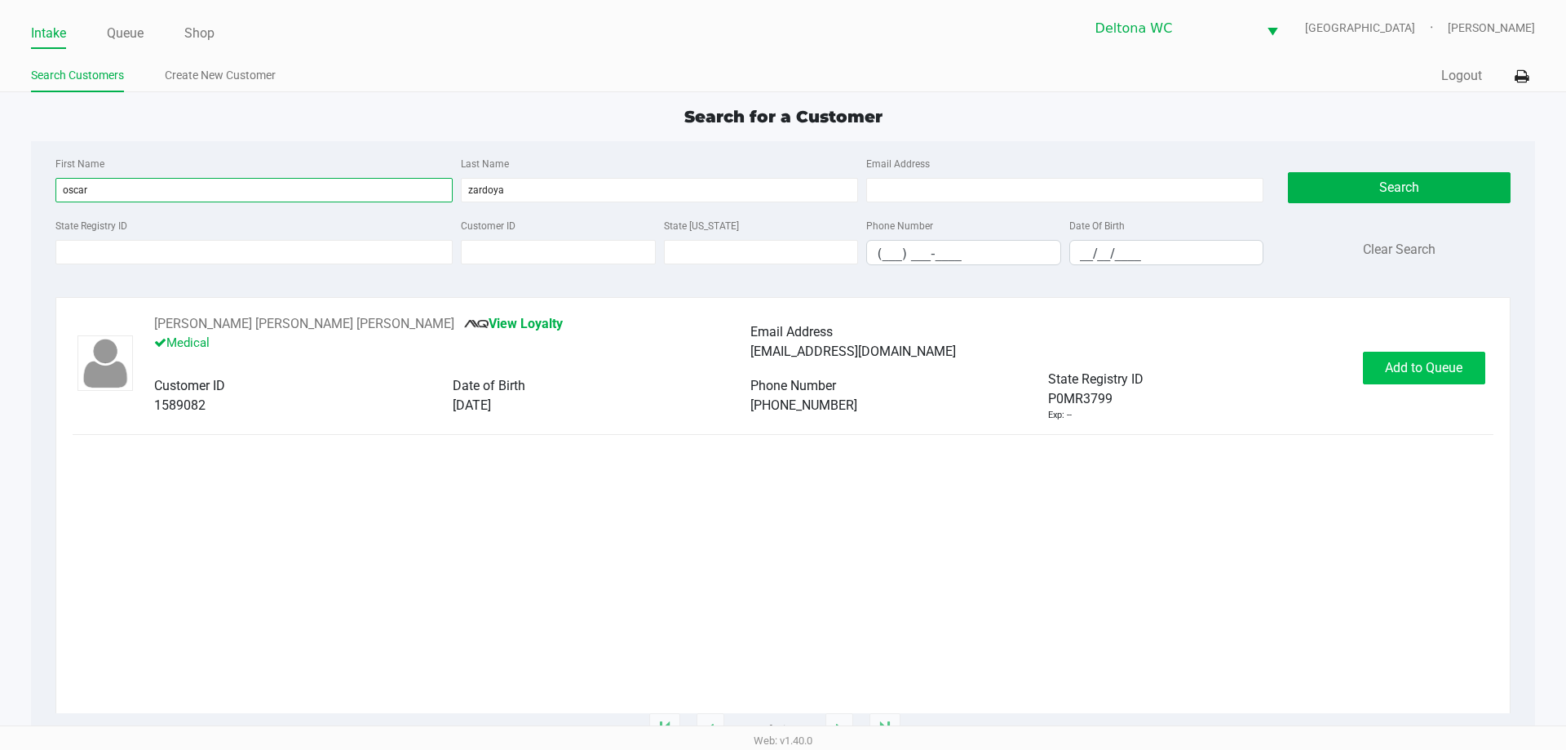
type input "oscar"
click at [1473, 370] on button "Add to Queue" at bounding box center [1424, 368] width 122 height 33
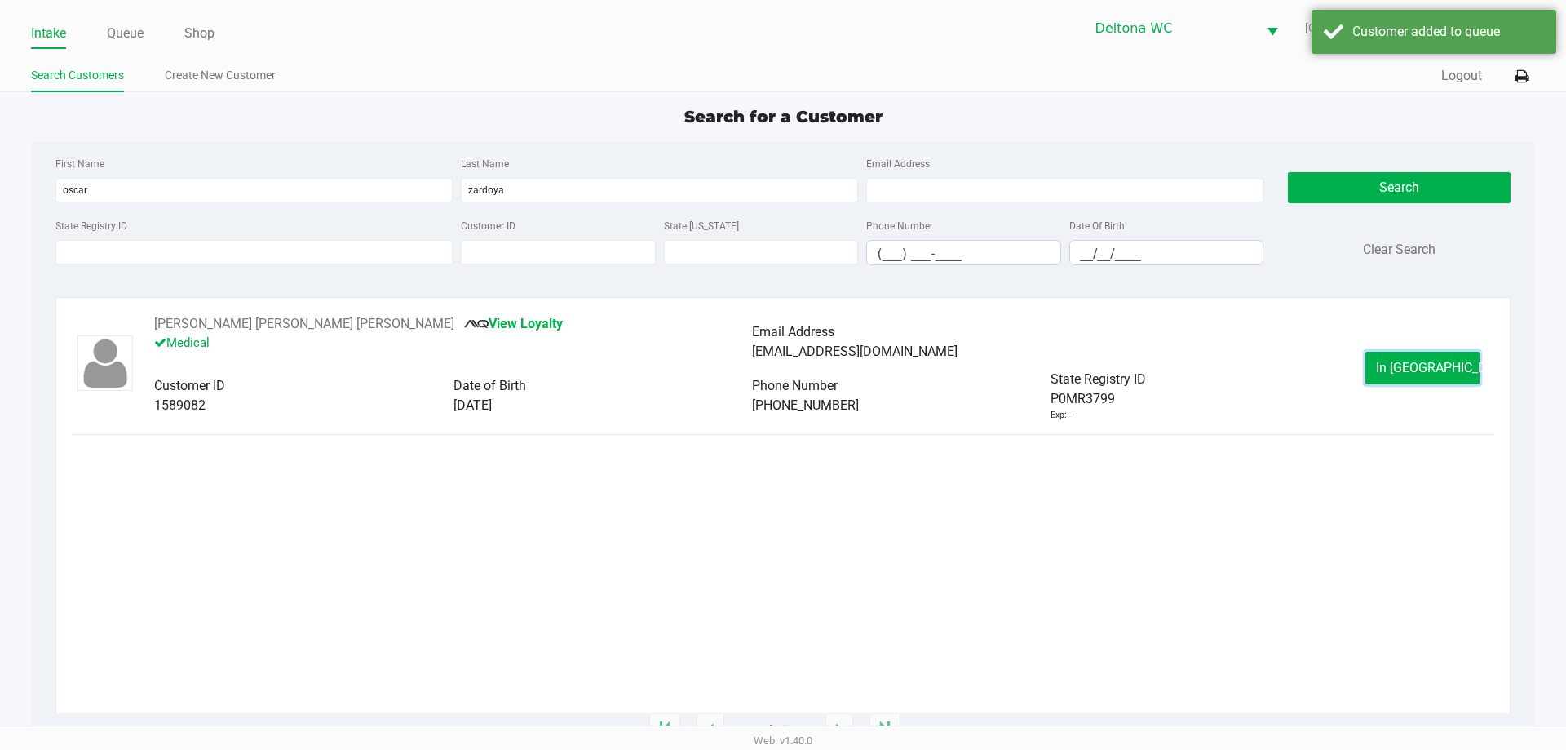
click at [1449, 374] on button "In Queue" at bounding box center [1422, 368] width 114 height 33
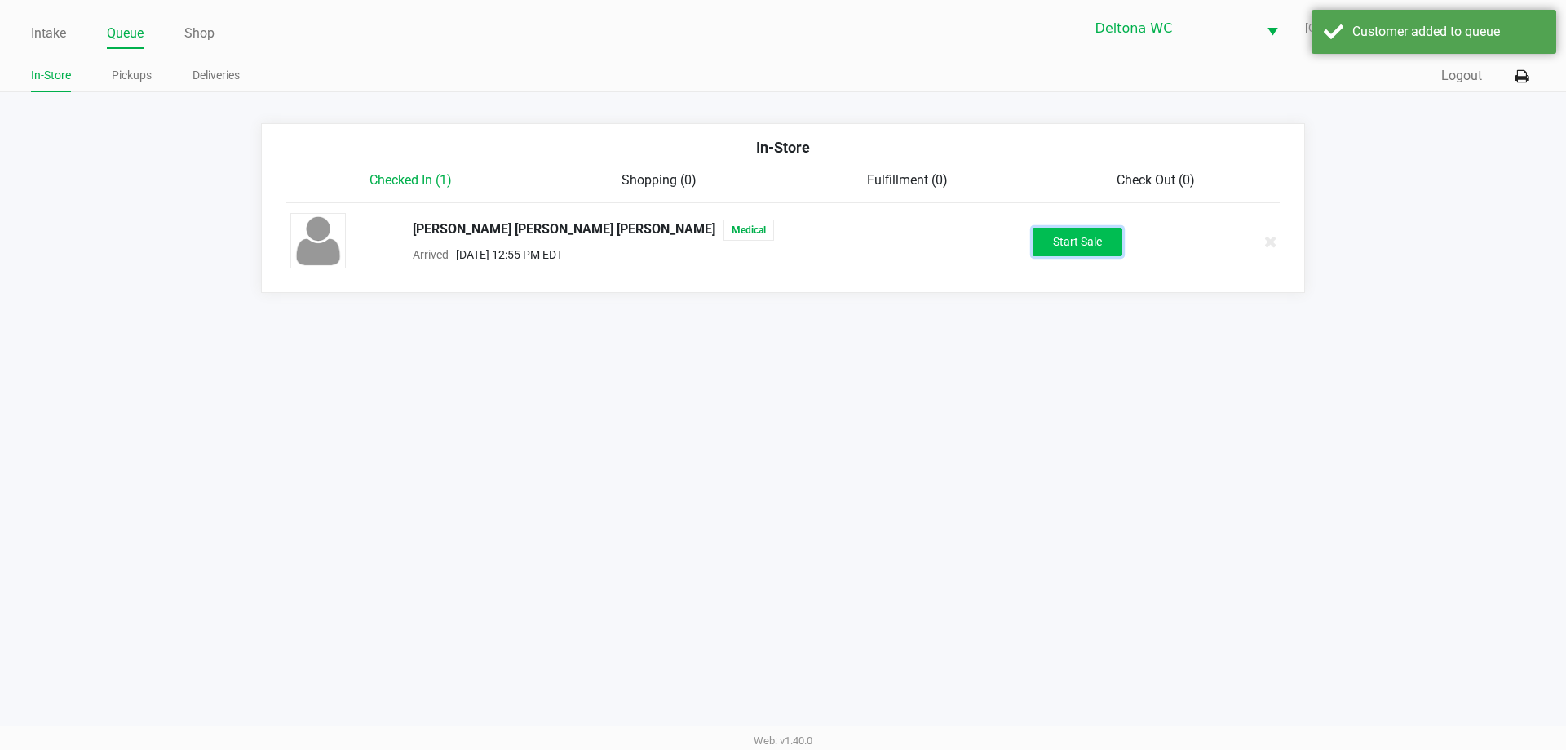
click at [1090, 252] on button "Start Sale" at bounding box center [1078, 242] width 90 height 29
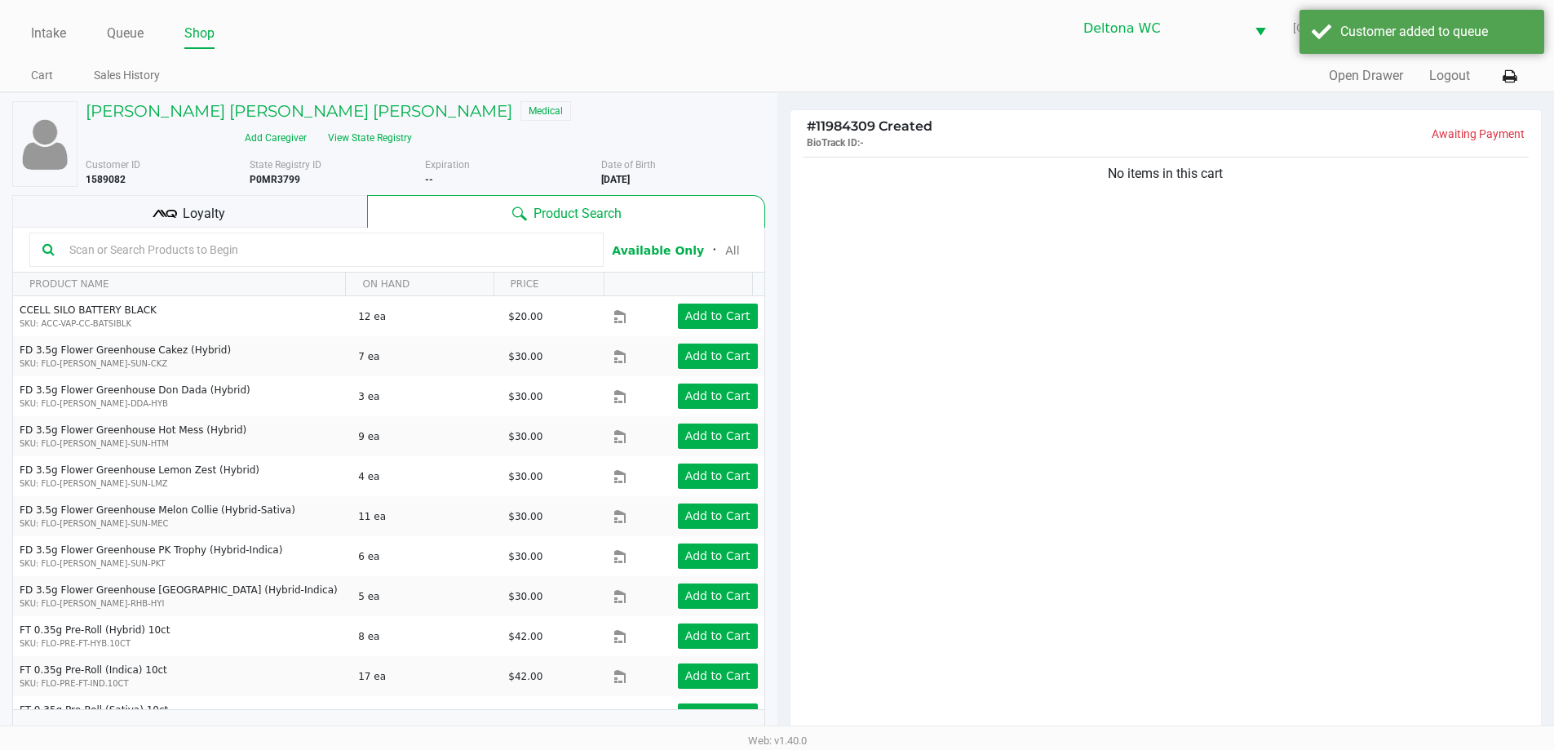
click at [1051, 251] on div "No items in this cart" at bounding box center [1165, 449] width 751 height 592
click at [223, 204] on span "Loyalty" at bounding box center [204, 214] width 42 height 20
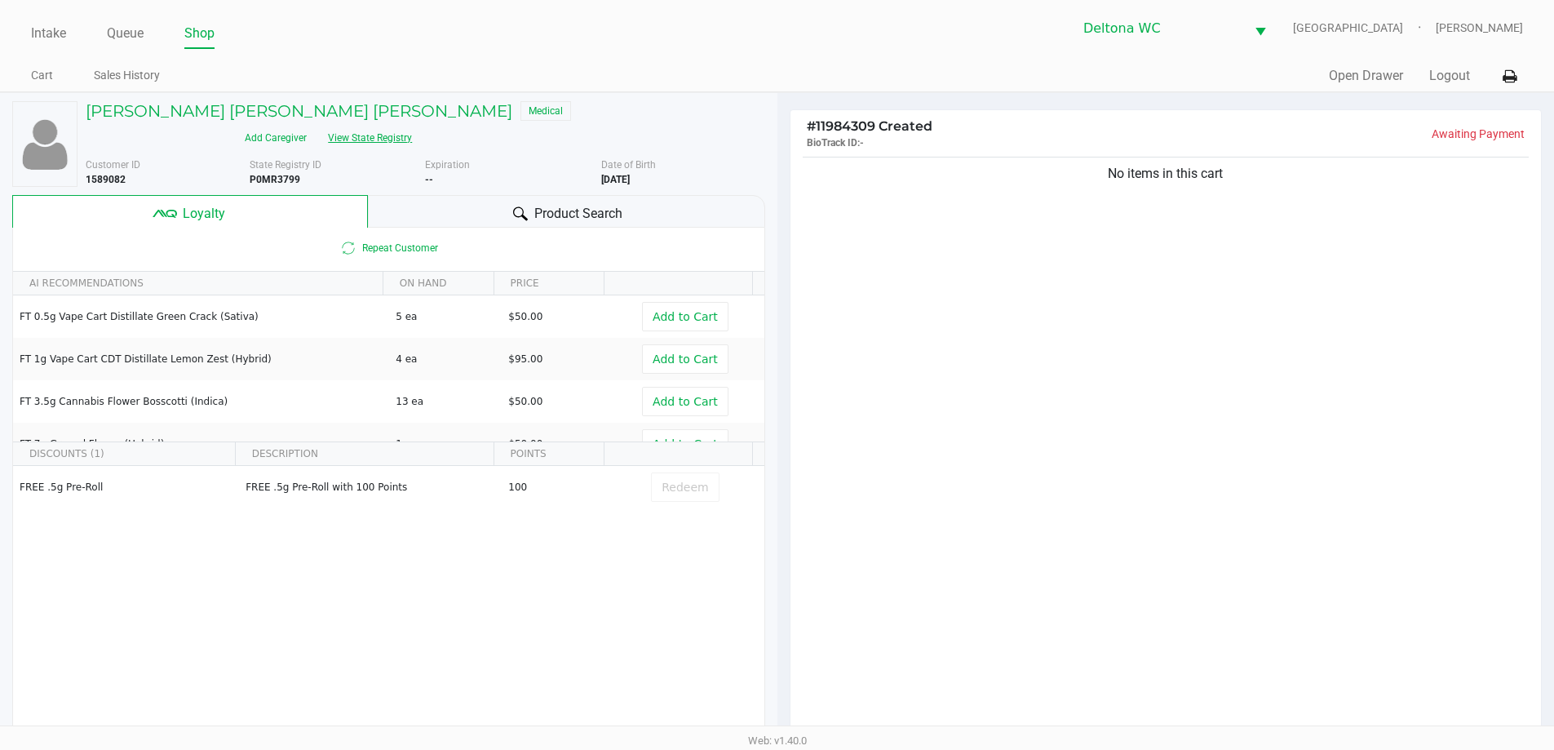
click at [413, 125] on button "View State Registry" at bounding box center [364, 138] width 95 height 26
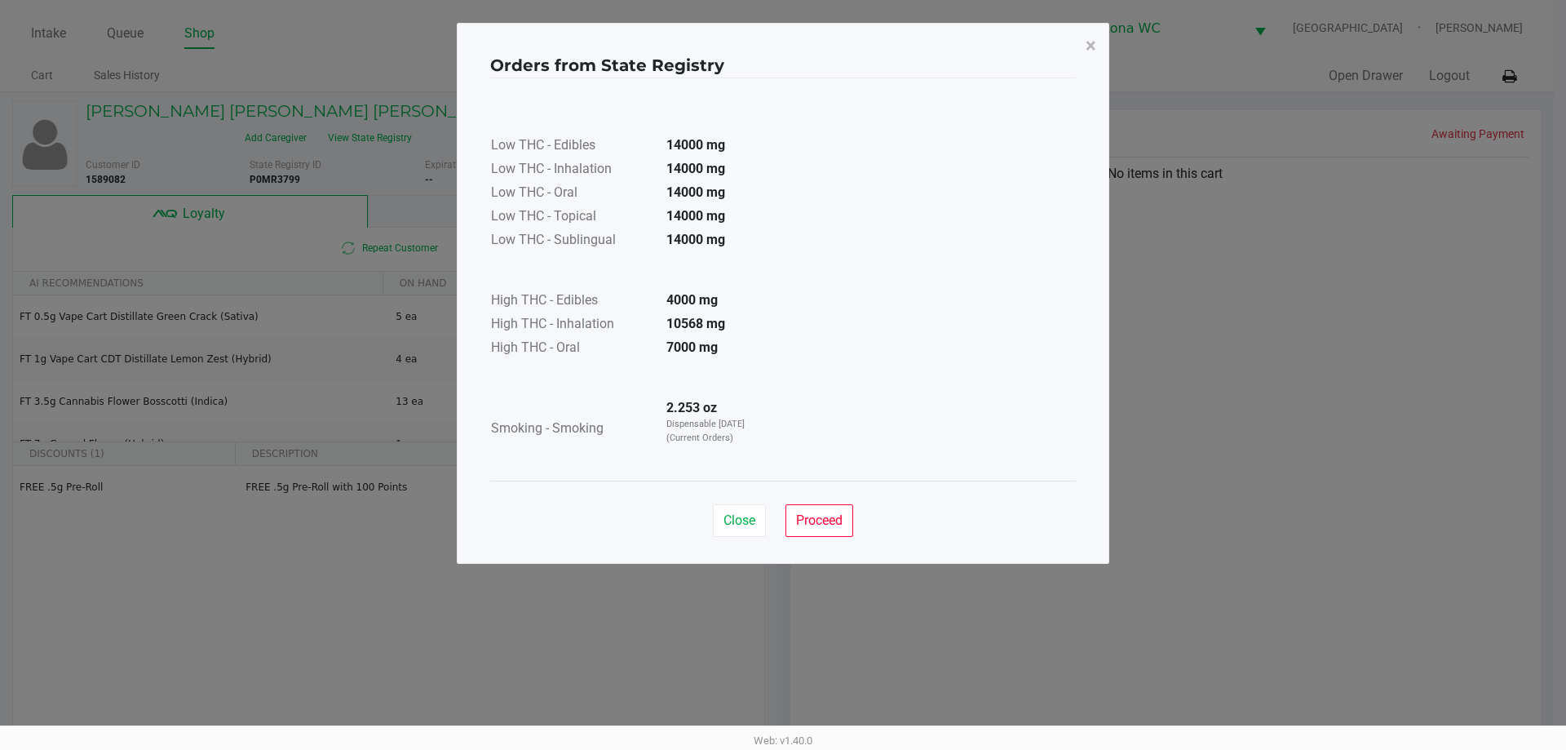
click at [710, 361] on td at bounding box center [629, 379] width 279 height 37
click at [692, 326] on strong "10568 mg" at bounding box center [695, 323] width 59 height 15
click at [819, 522] on span "Proceed" at bounding box center [819, 519] width 46 height 15
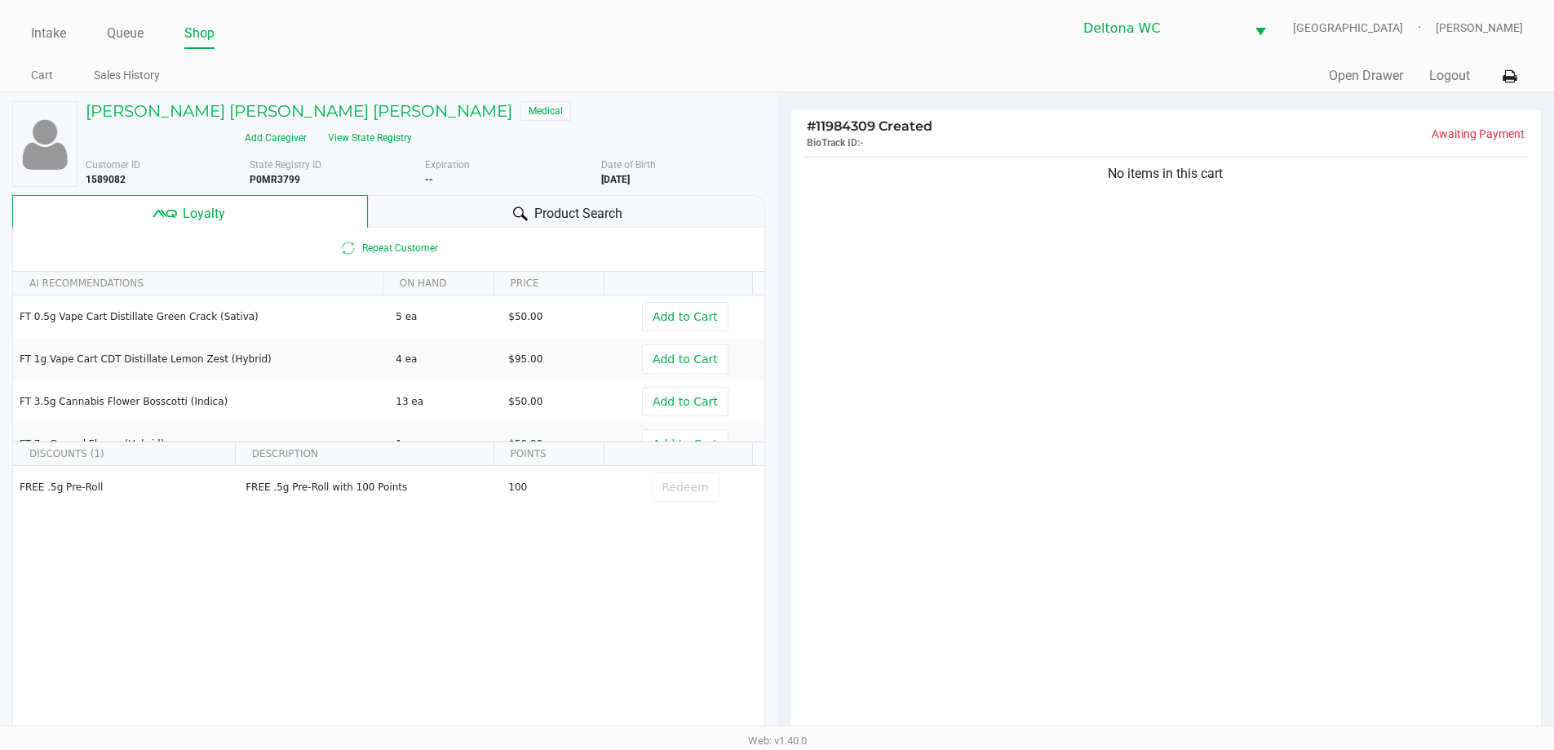
click at [1117, 307] on div "No items in this cart" at bounding box center [1165, 449] width 751 height 592
click at [1239, 345] on div "No items in this cart" at bounding box center [1165, 449] width 751 height 592
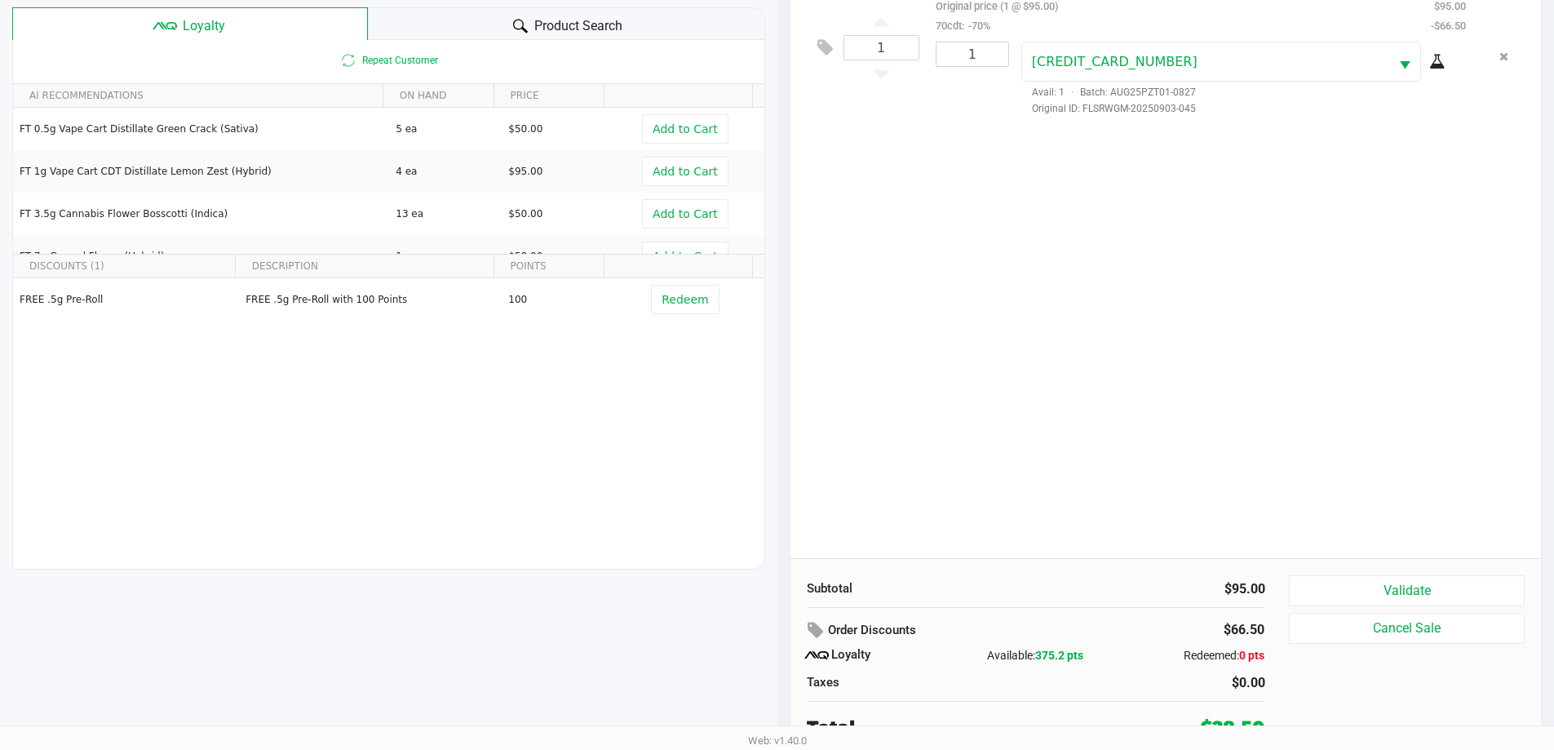
scroll to position [196, 0]
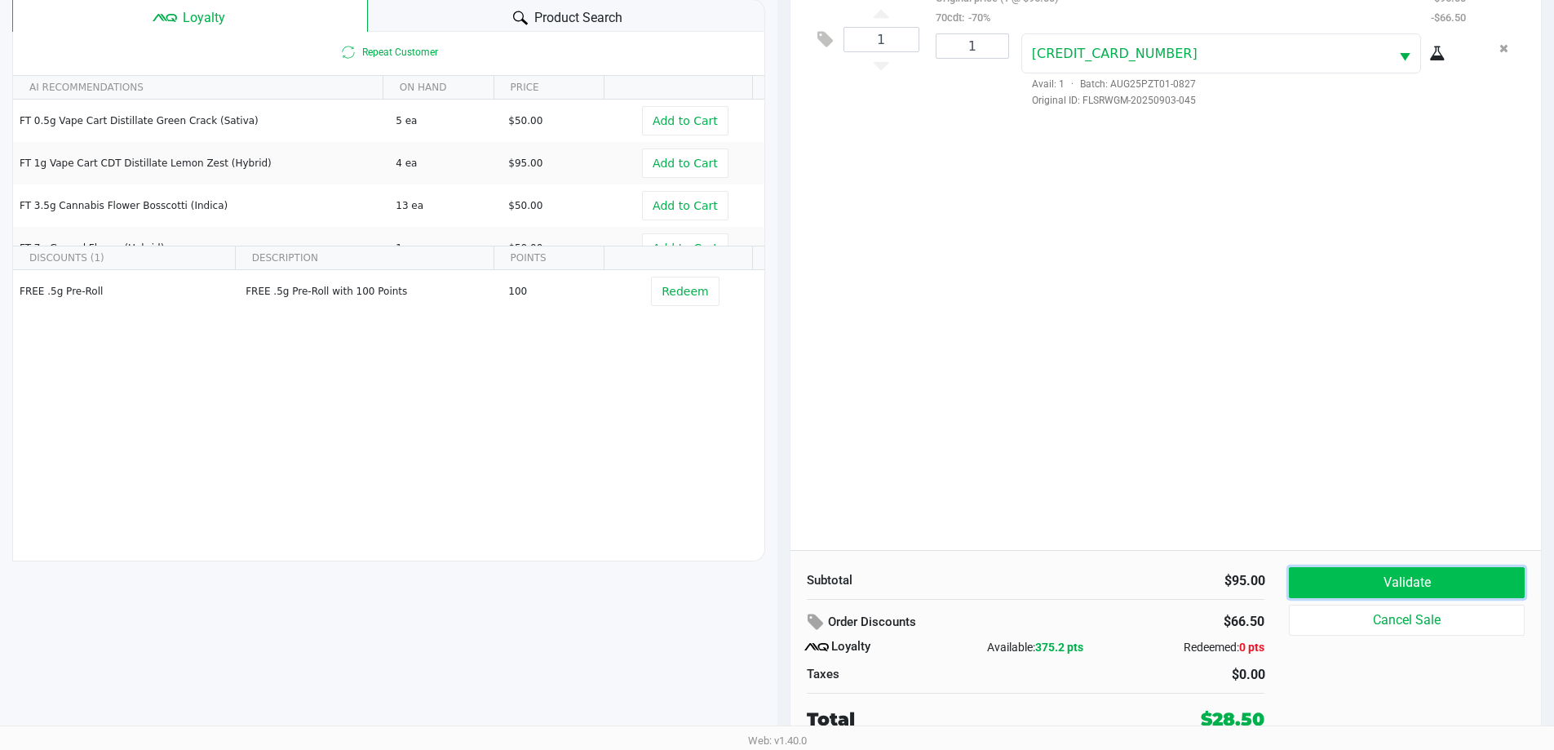
click at [1388, 577] on button "Validate" at bounding box center [1406, 582] width 235 height 31
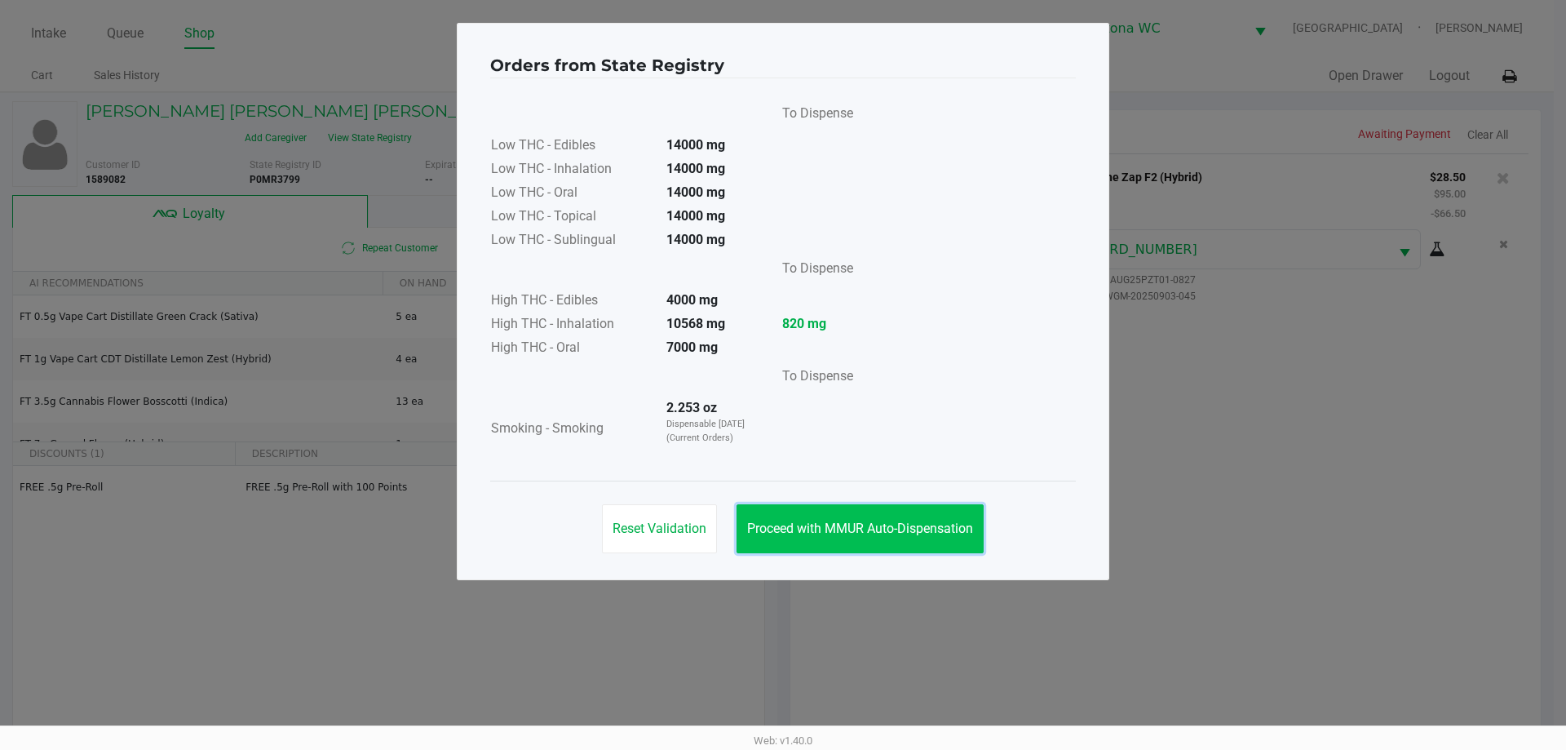
click at [975, 513] on button "Proceed with MMUR Auto-Dispensation" at bounding box center [860, 528] width 247 height 49
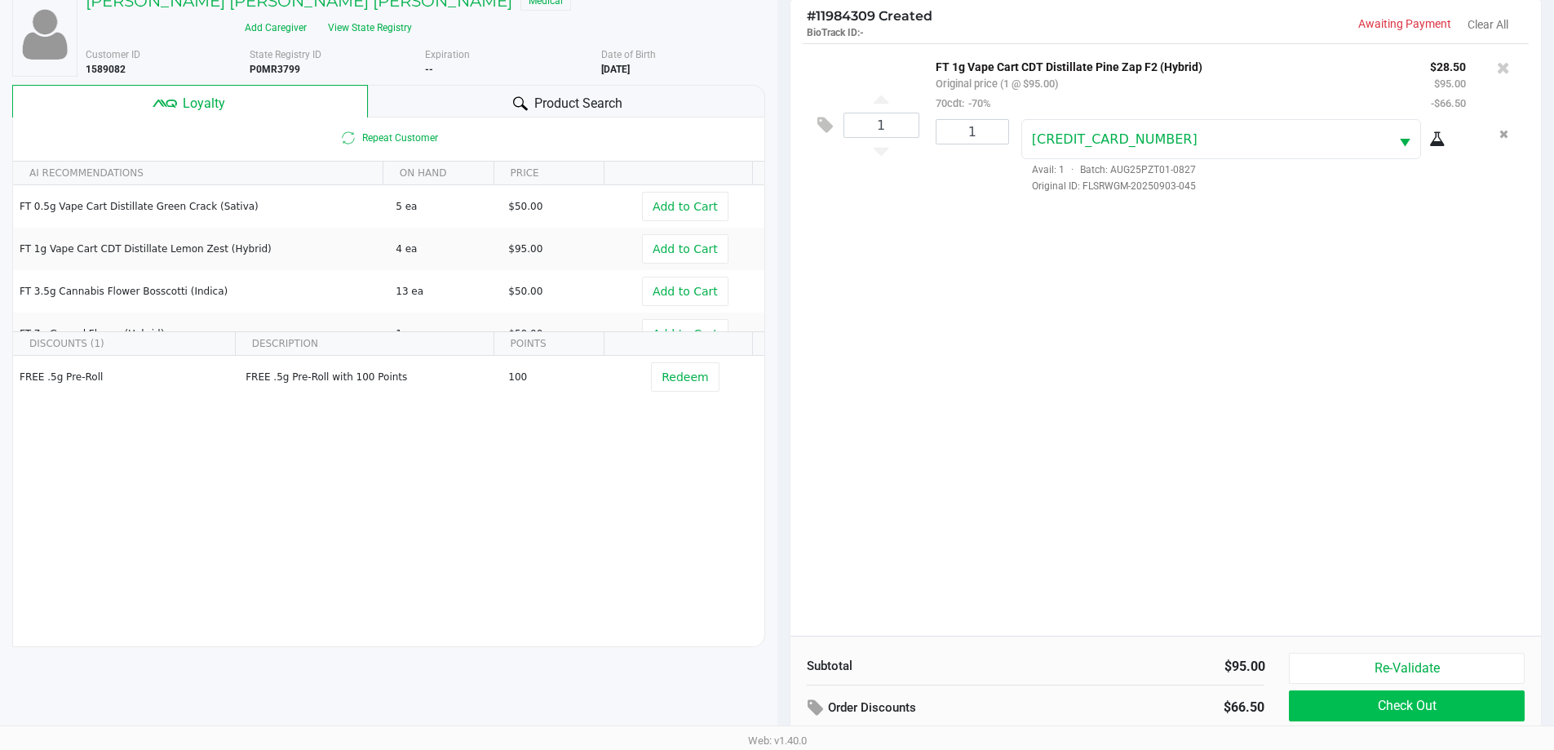
scroll to position [196, 0]
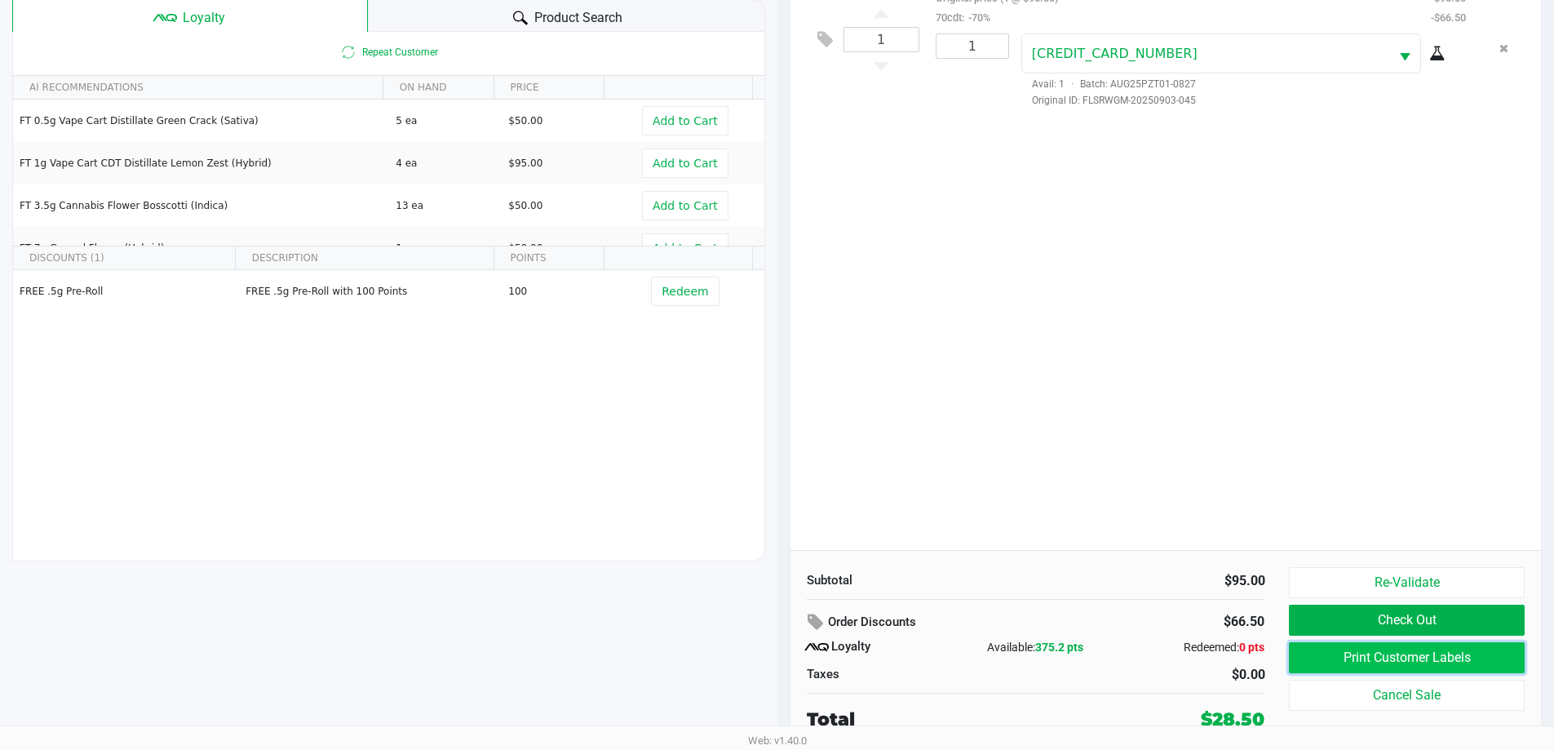
click at [1334, 649] on button "Print Customer Labels" at bounding box center [1406, 657] width 235 height 31
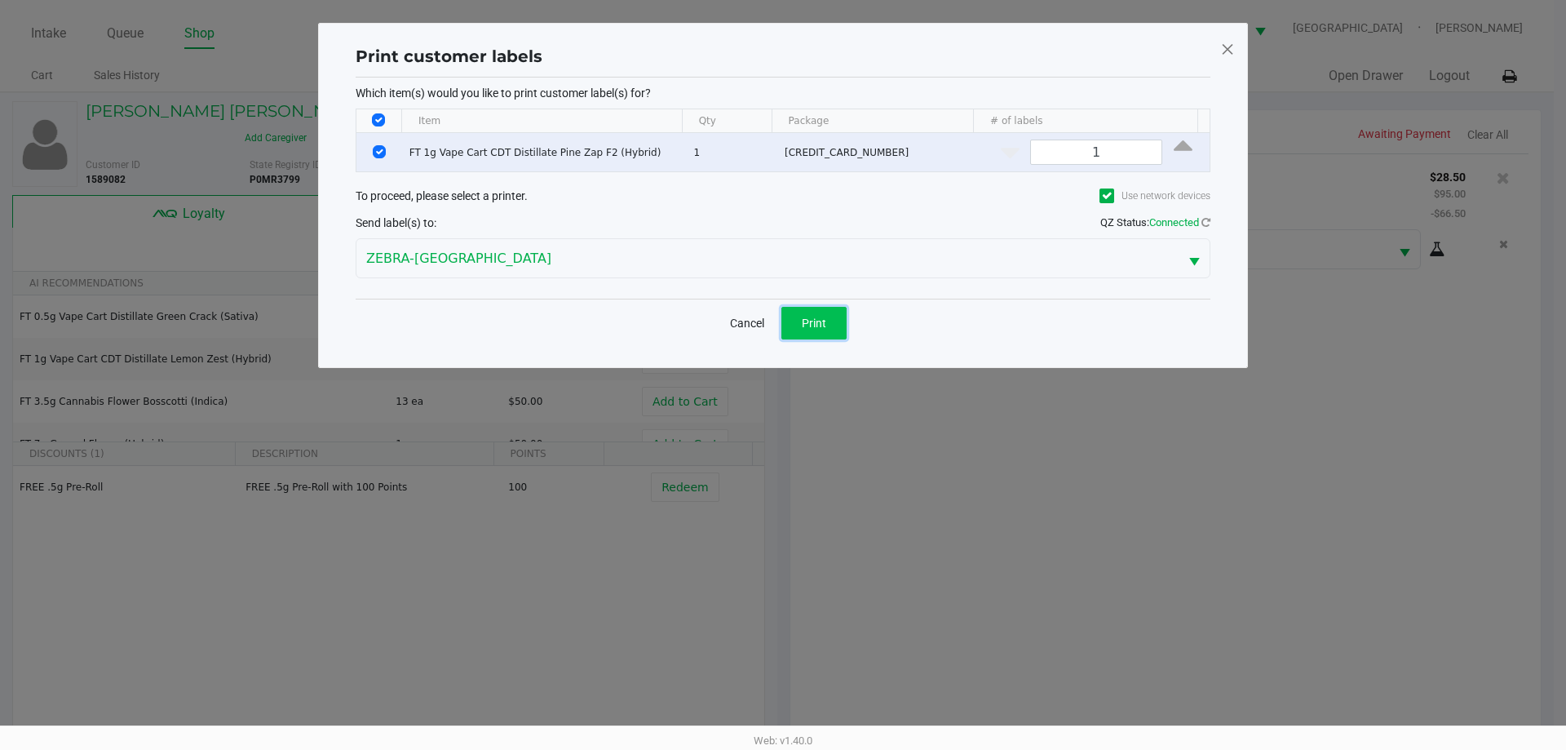
click at [834, 325] on button "Print" at bounding box center [813, 323] width 65 height 33
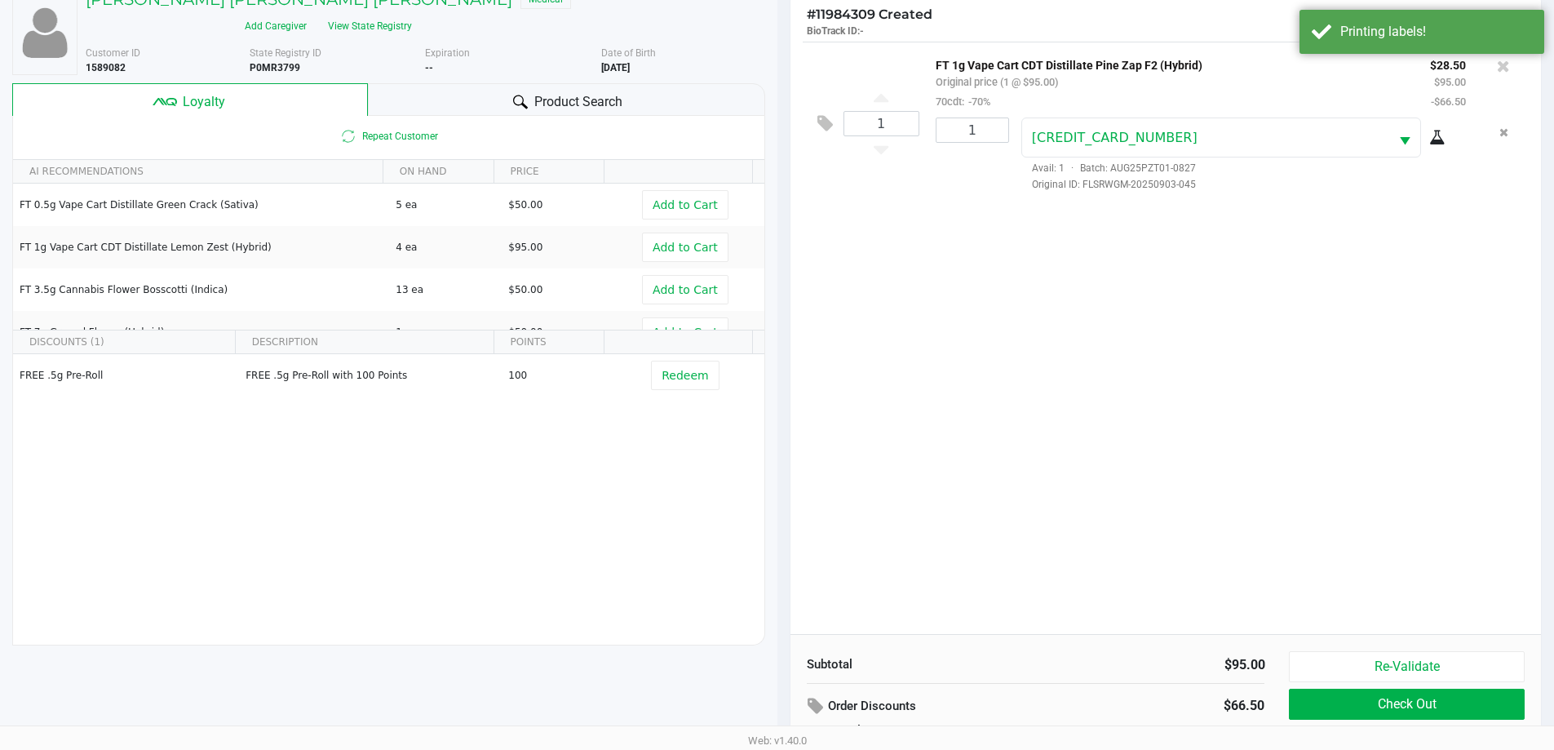
scroll to position [196, 0]
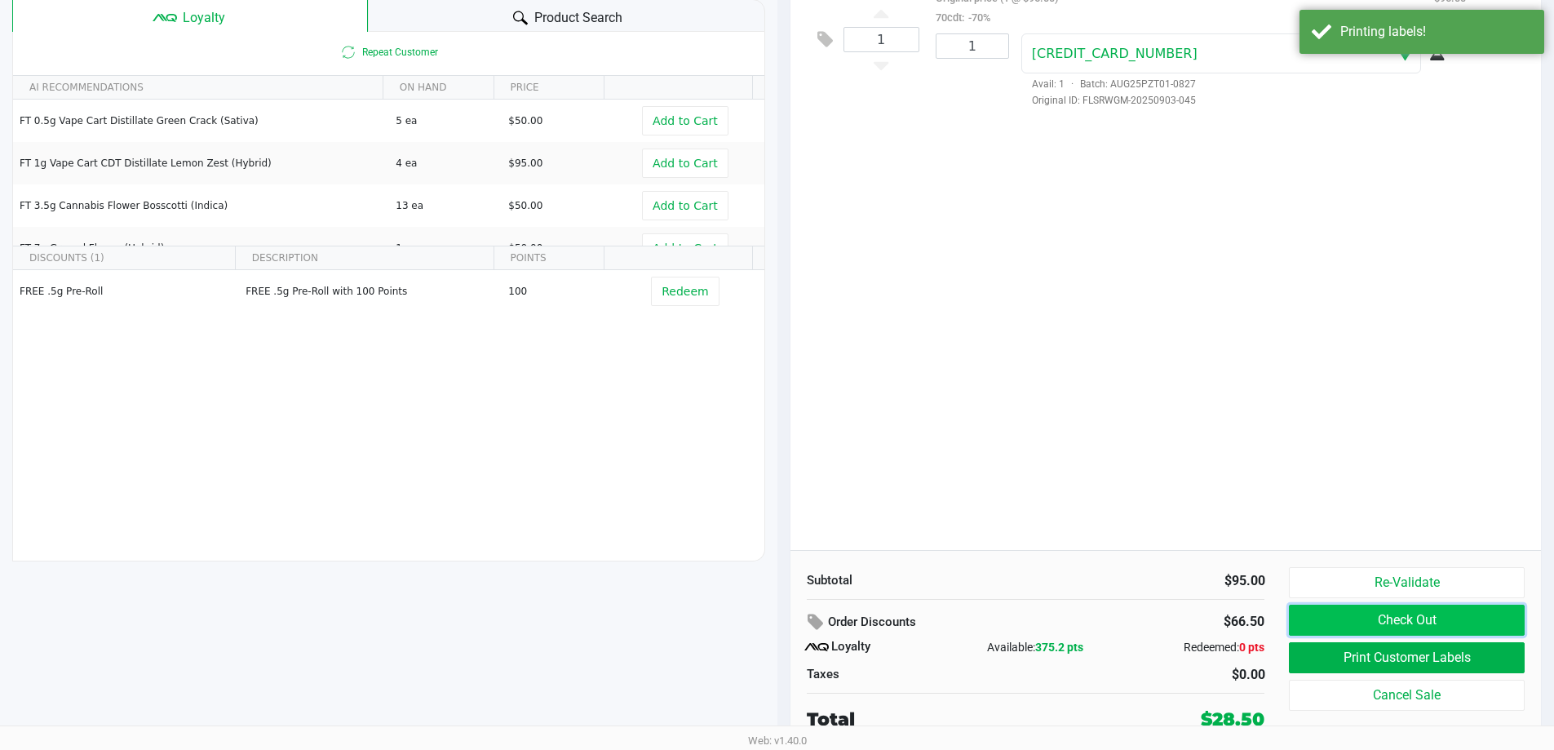
click at [1365, 613] on button "Check Out" at bounding box center [1406, 619] width 235 height 31
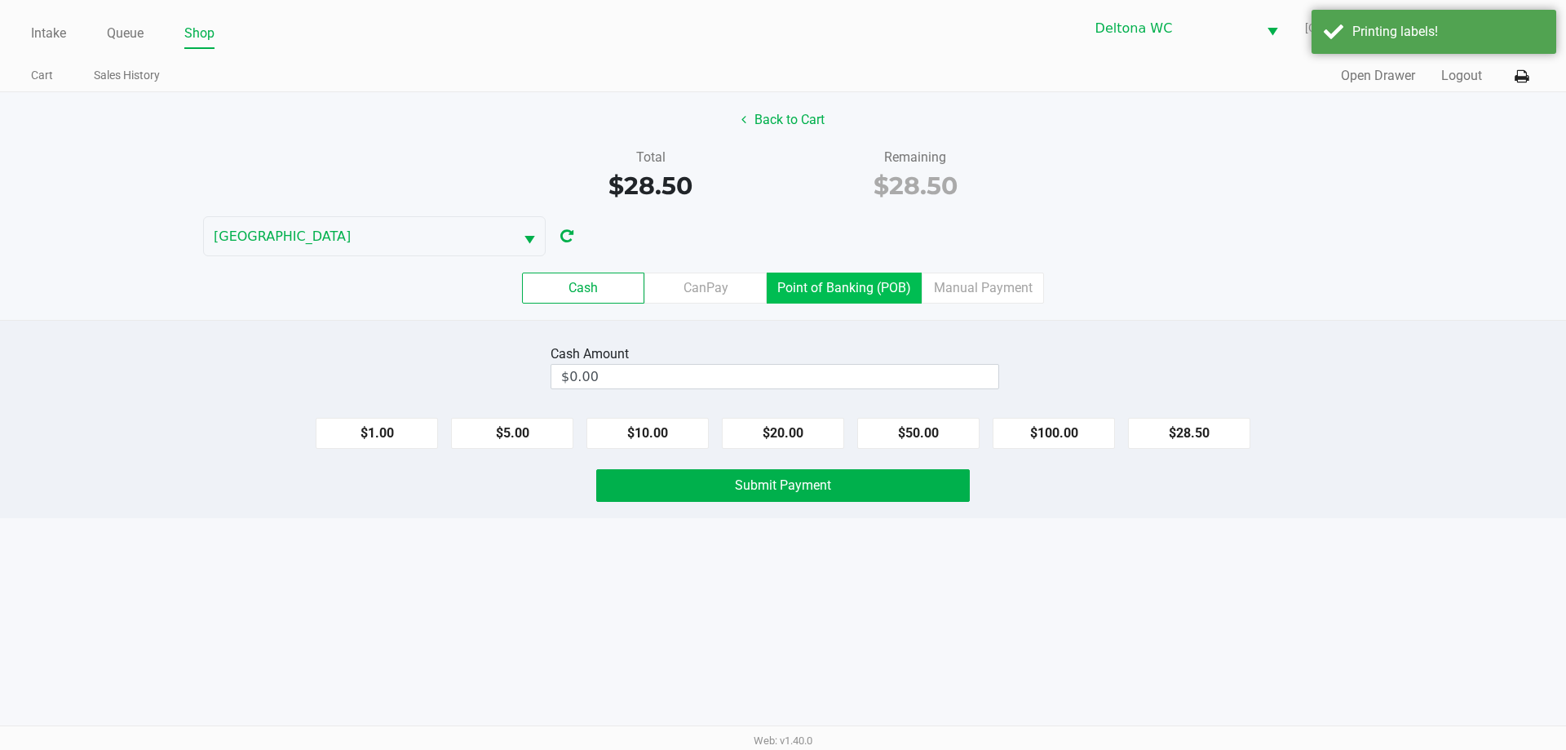
click at [779, 289] on label "Point of Banking (POB)" at bounding box center [844, 287] width 155 height 31
click at [0, 0] on 7 "Point of Banking (POB)" at bounding box center [0, 0] width 0 height 0
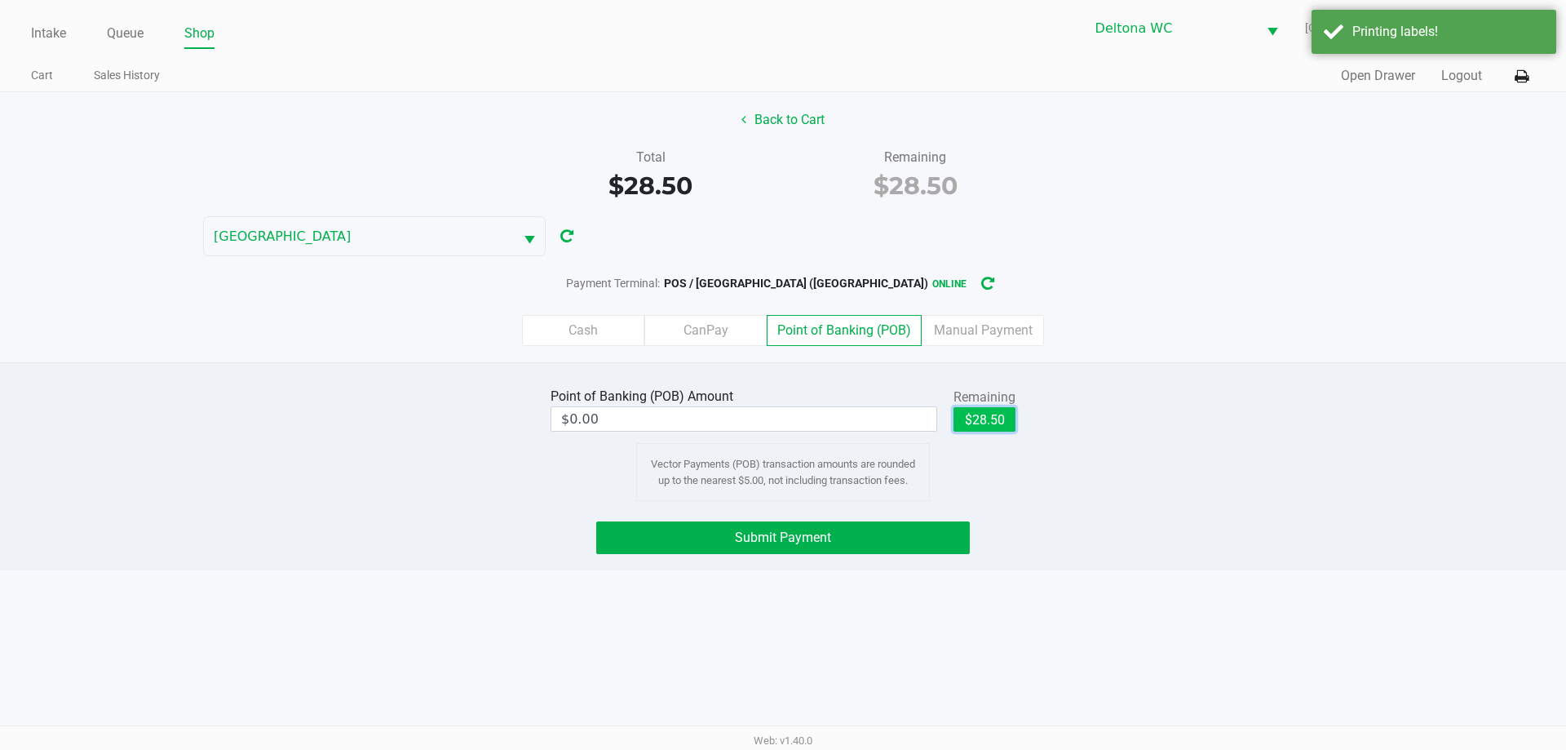
click at [1007, 418] on button "$28.50" at bounding box center [984, 419] width 62 height 24
type input "$28.50"
click at [890, 533] on button "Submit Payment" at bounding box center [783, 537] width 374 height 33
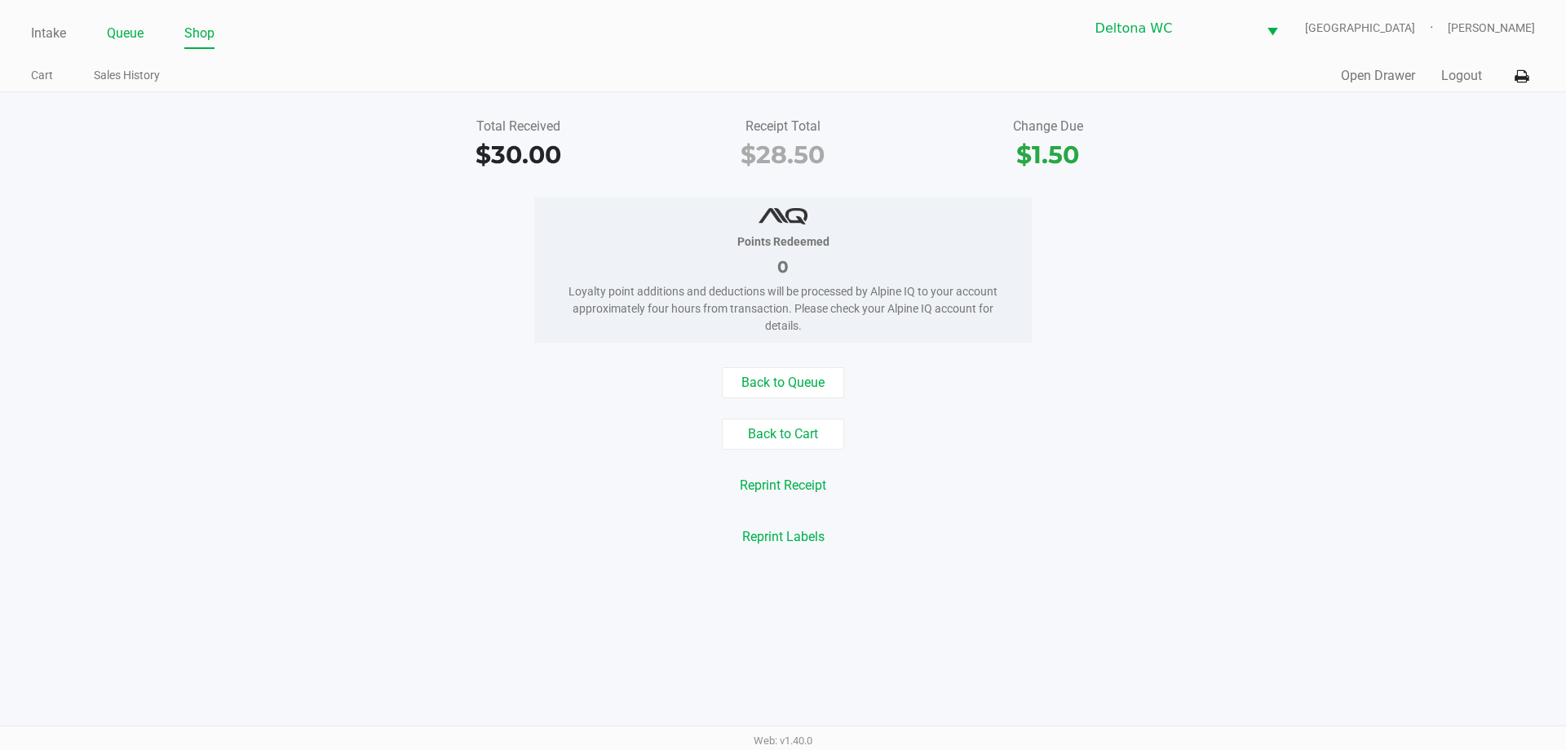
click at [130, 38] on link "Queue" at bounding box center [125, 33] width 37 height 23
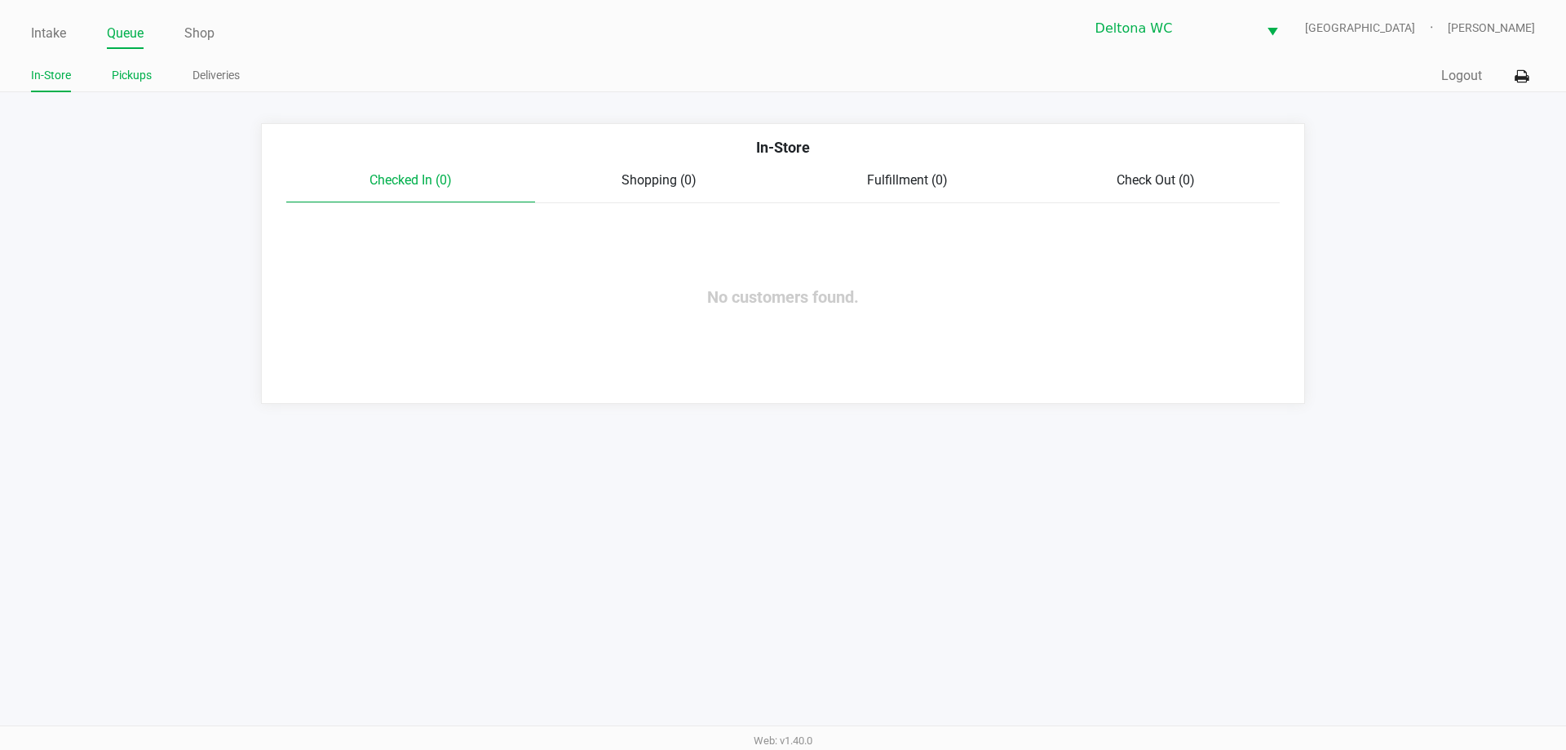
click at [140, 73] on link "Pickups" at bounding box center [132, 75] width 40 height 20
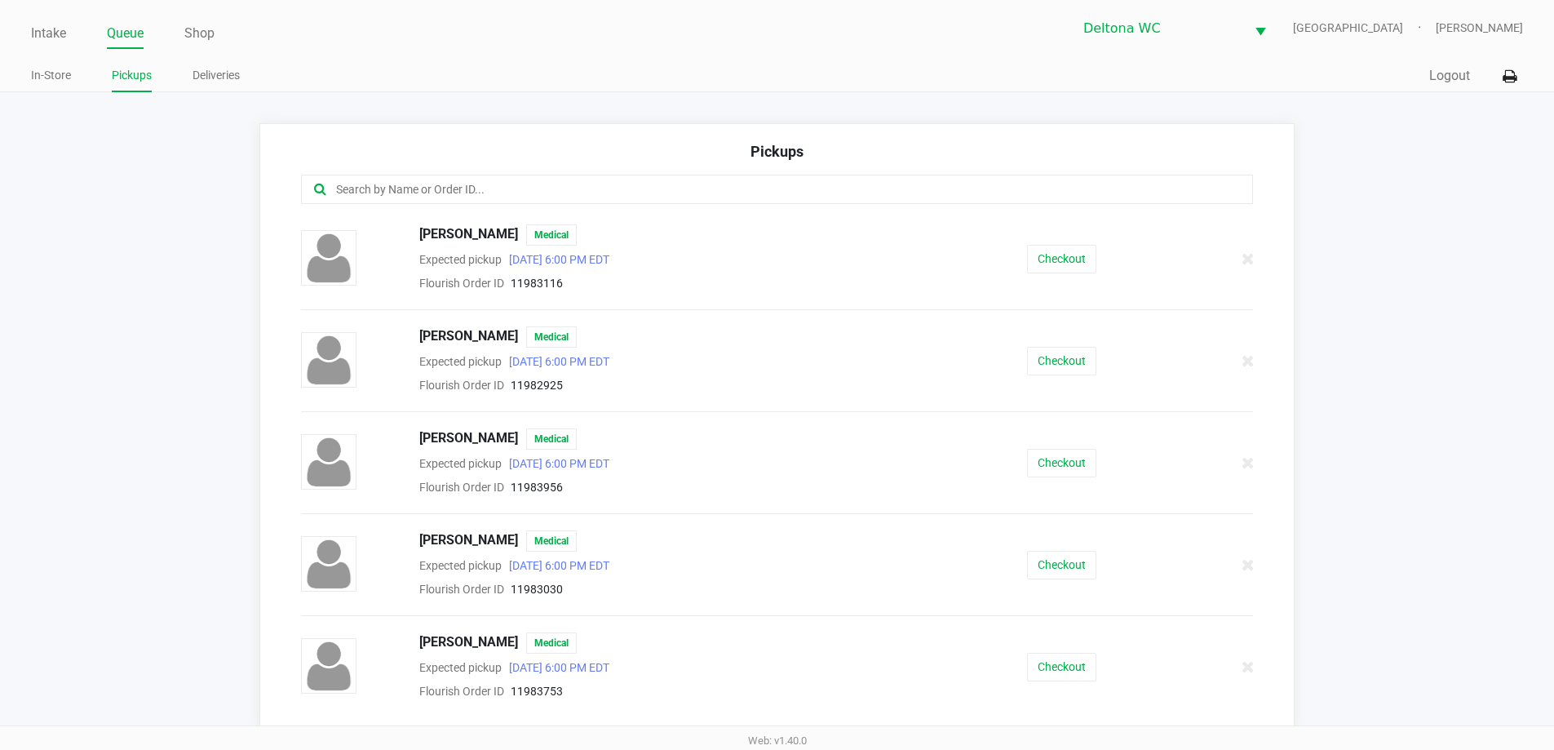
click at [652, 184] on input "text" at bounding box center [751, 189] width 834 height 19
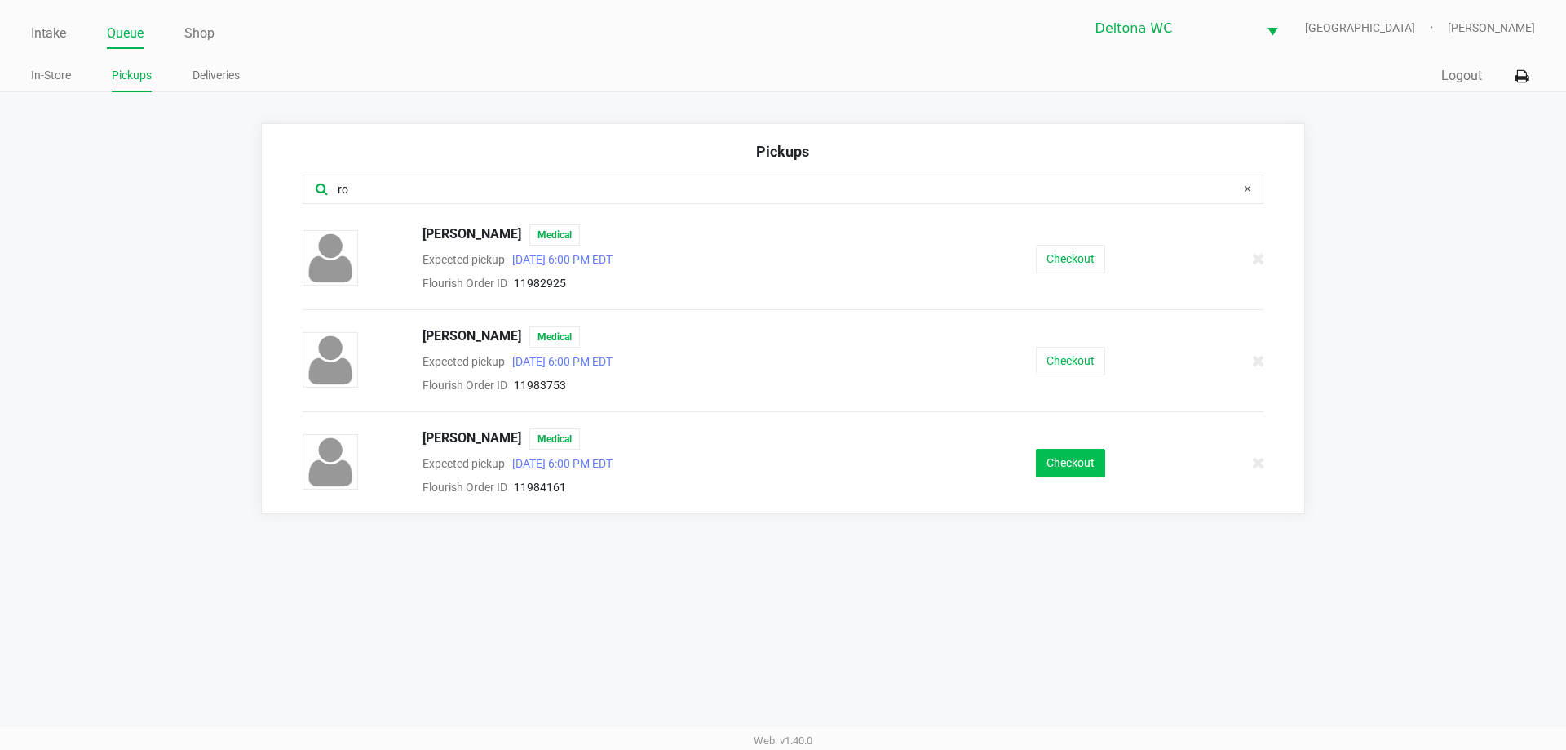
type input "ro"
click at [1086, 464] on button "Checkout" at bounding box center [1070, 463] width 69 height 29
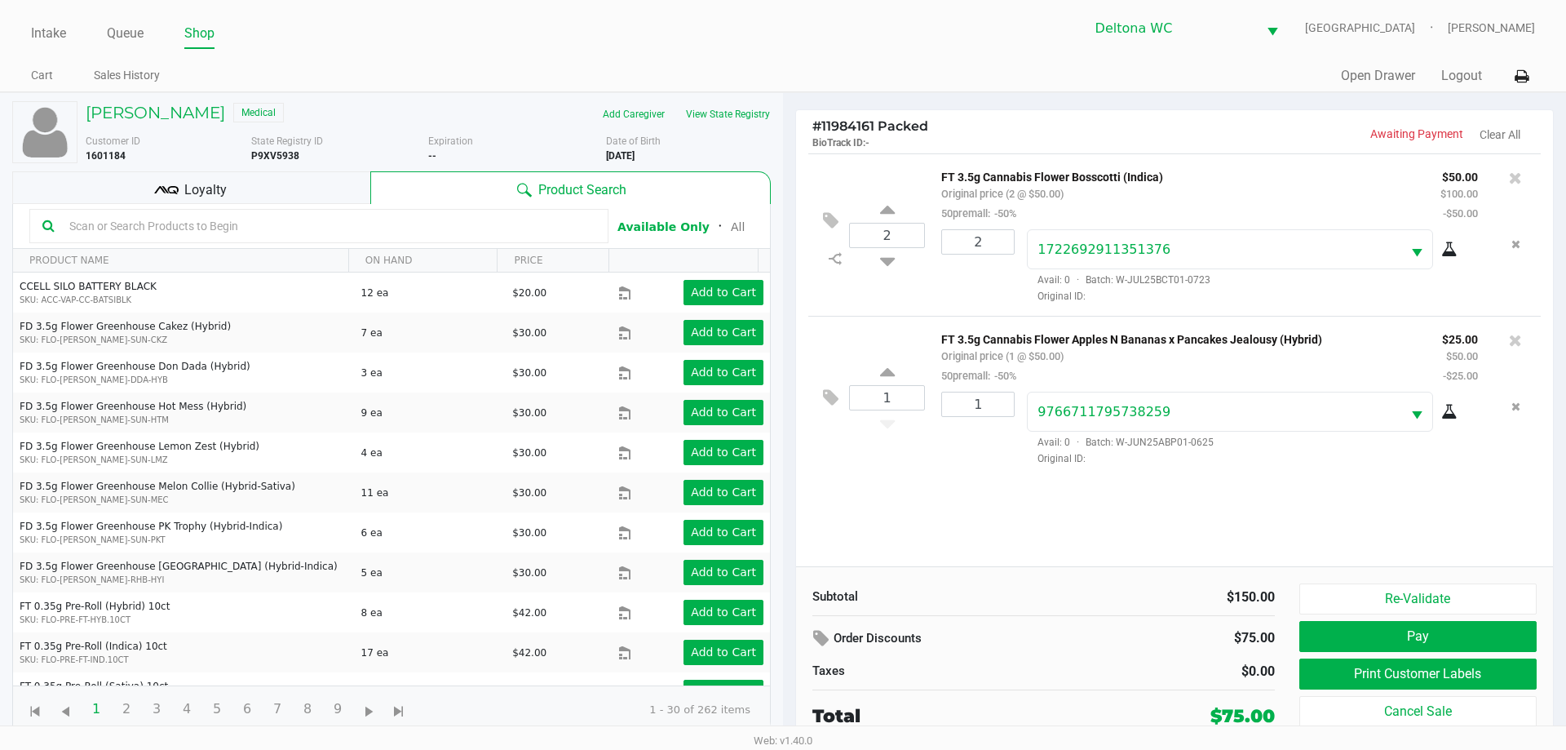
click at [293, 194] on div "Loyalty" at bounding box center [191, 187] width 358 height 33
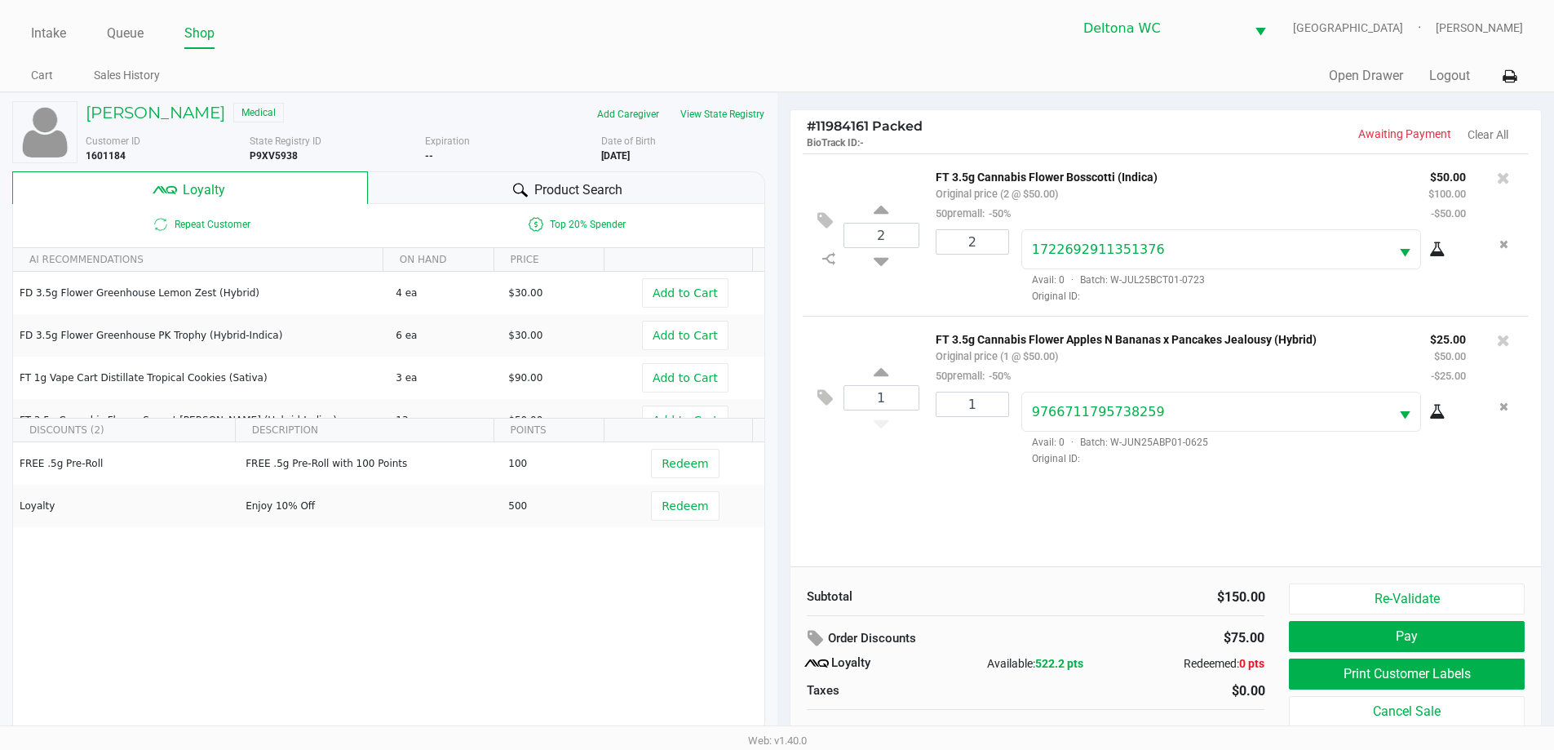
click at [948, 475] on div "1 FT 3.5g Cannabis Flower Apples N Bananas x Pancakes Jealousy (Hybrid) Origina…" at bounding box center [1166, 397] width 727 height 162
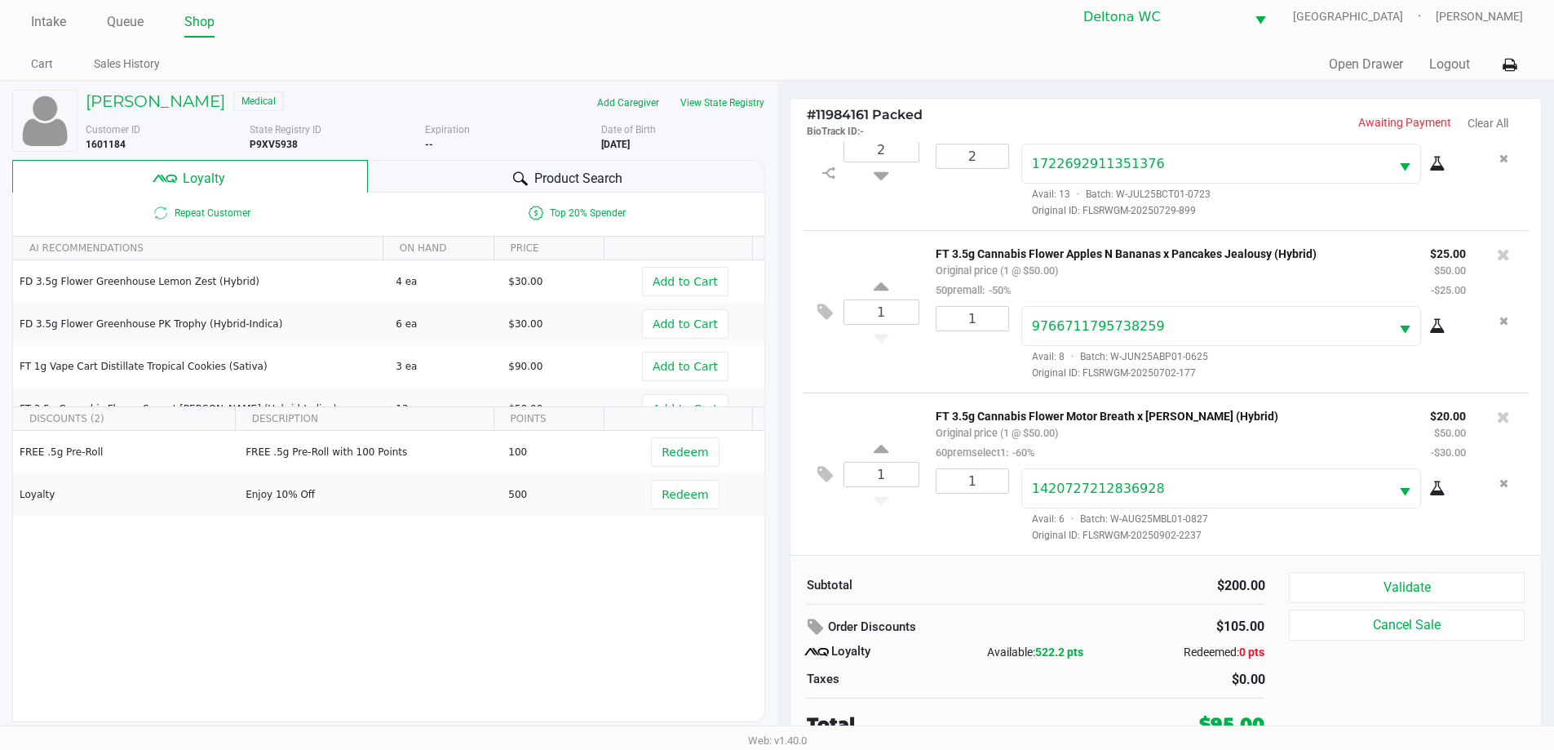
scroll to position [16, 0]
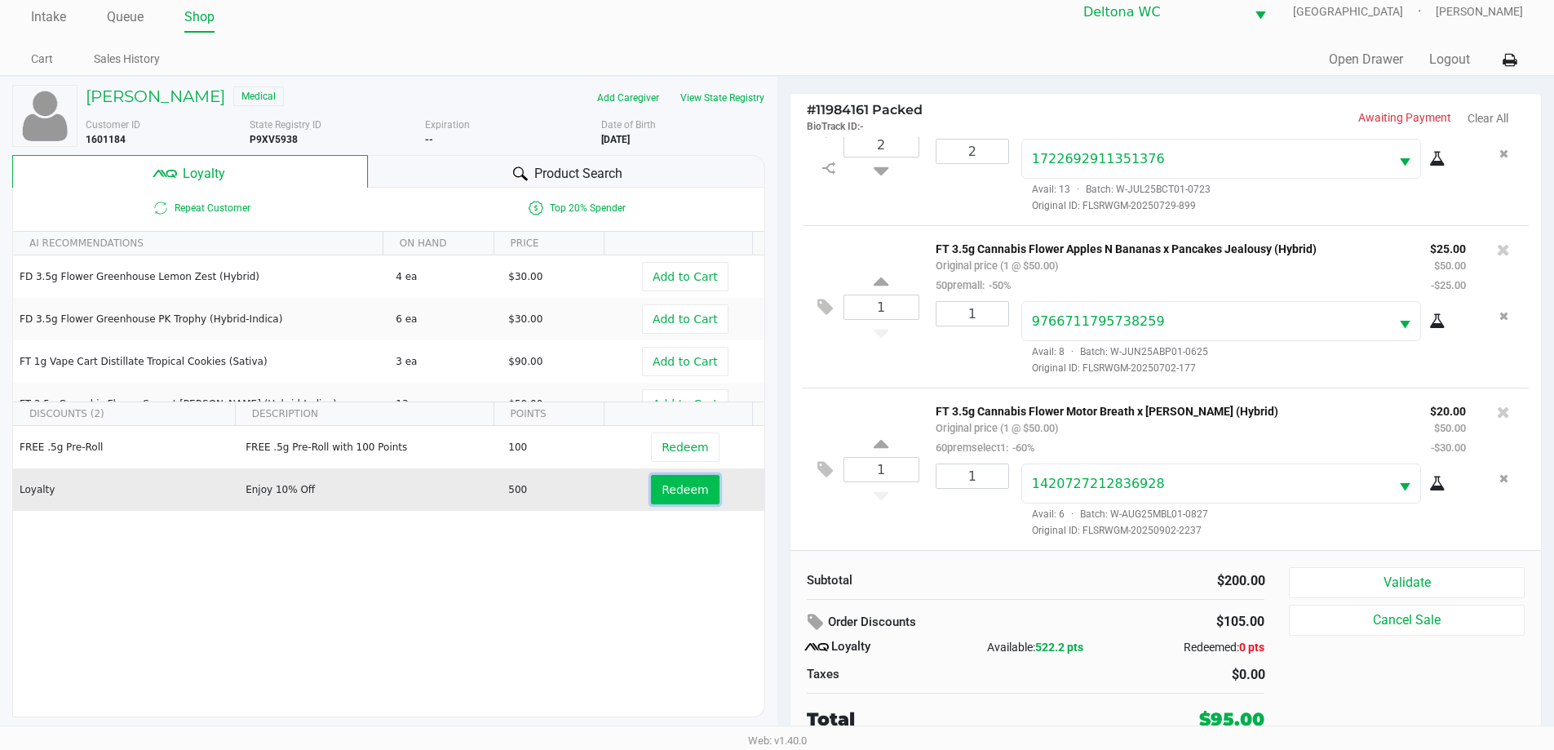
click at [670, 484] on span "Redeem" at bounding box center [684, 489] width 46 height 13
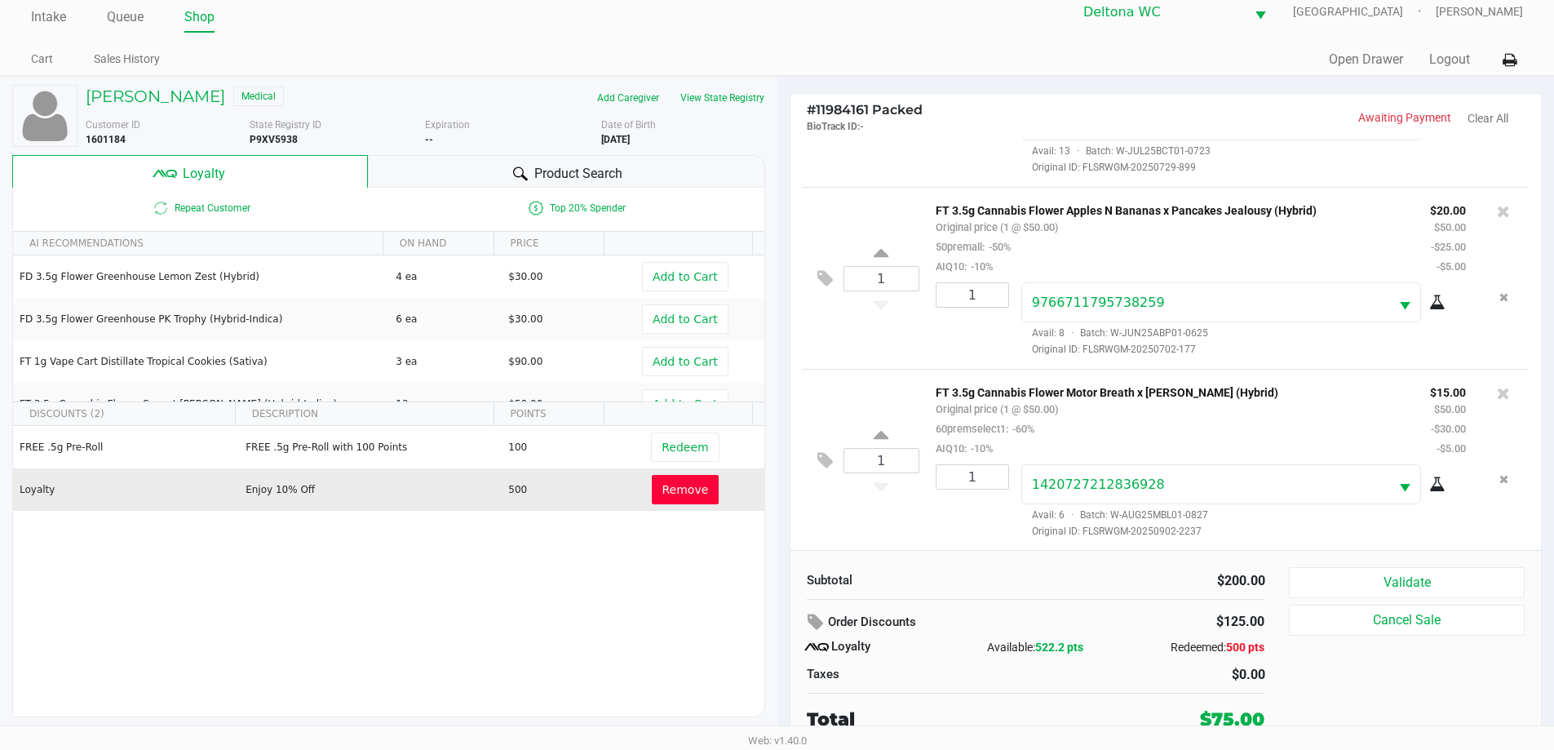
scroll to position [135, 0]
click at [737, 99] on button "View State Registry" at bounding box center [717, 98] width 95 height 26
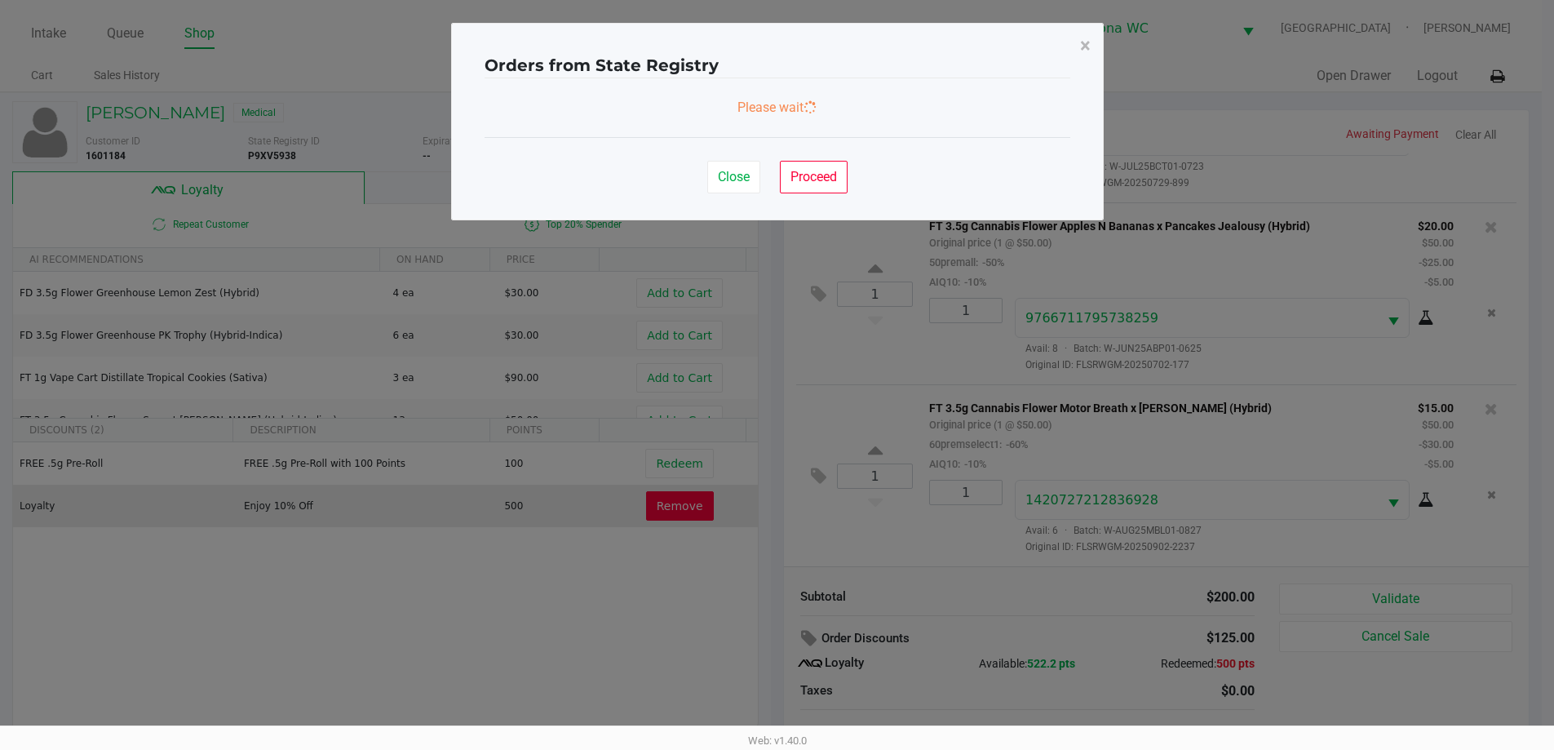
scroll to position [0, 0]
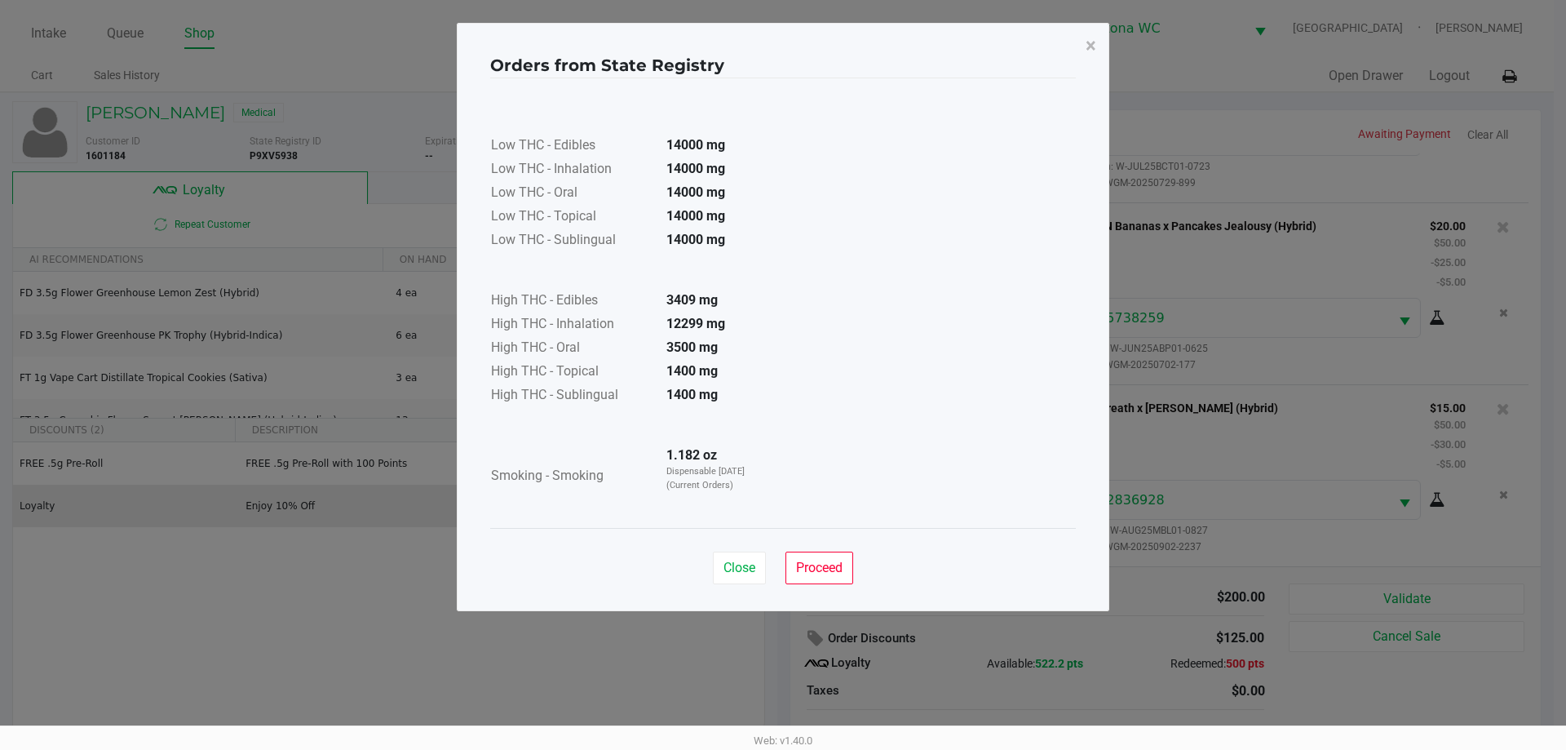
click at [703, 459] on strong "1.182 oz" at bounding box center [691, 454] width 51 height 15
click at [815, 565] on span "Proceed" at bounding box center [819, 567] width 46 height 15
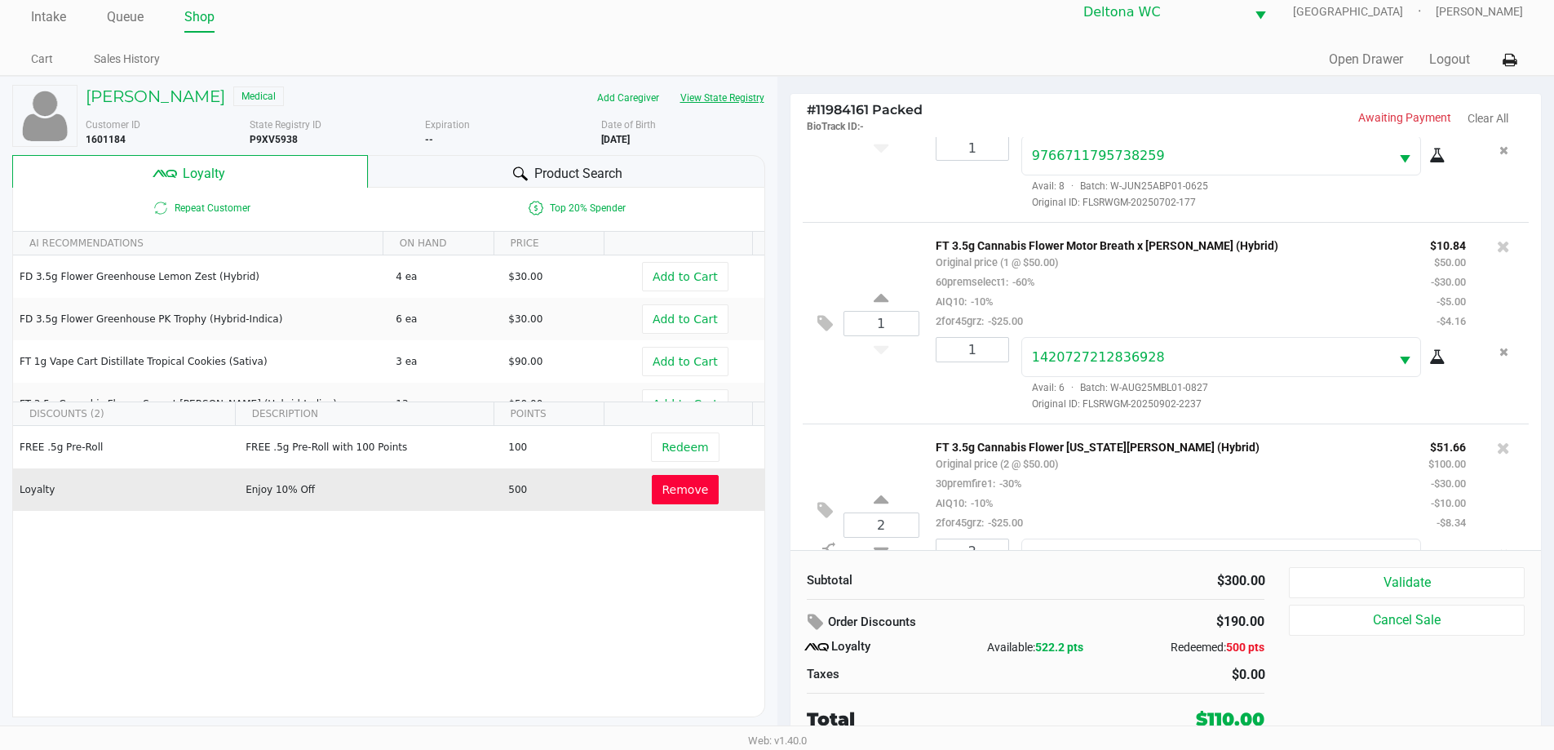
scroll to position [396, 0]
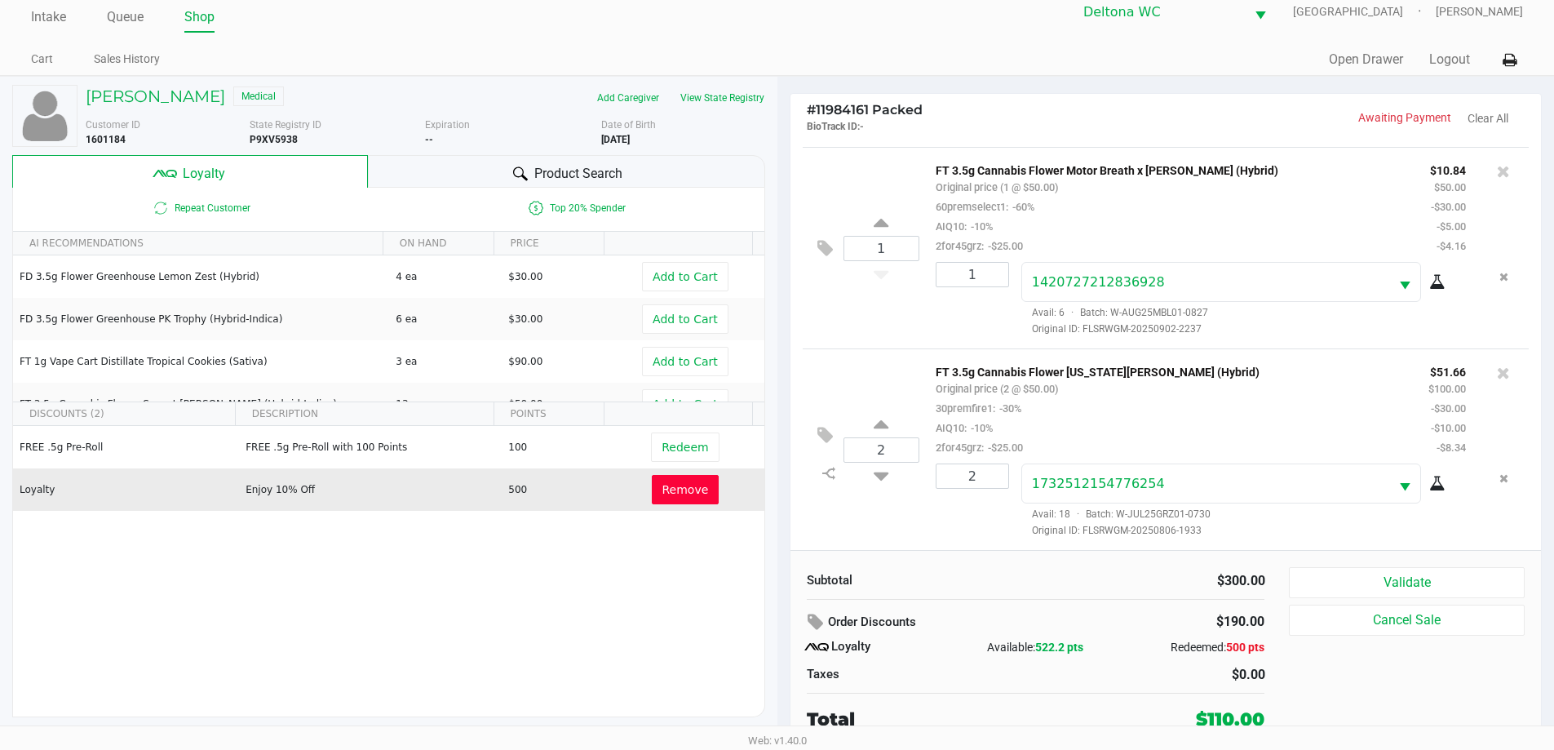
click at [1144, 392] on div "FT 3.5g Cannabis Flower Georgia Runtz (Hybrid) Original price (2 @ $50.00) 30pr…" at bounding box center [1169, 408] width 493 height 95
click at [1427, 584] on button "Validate" at bounding box center [1406, 582] width 235 height 31
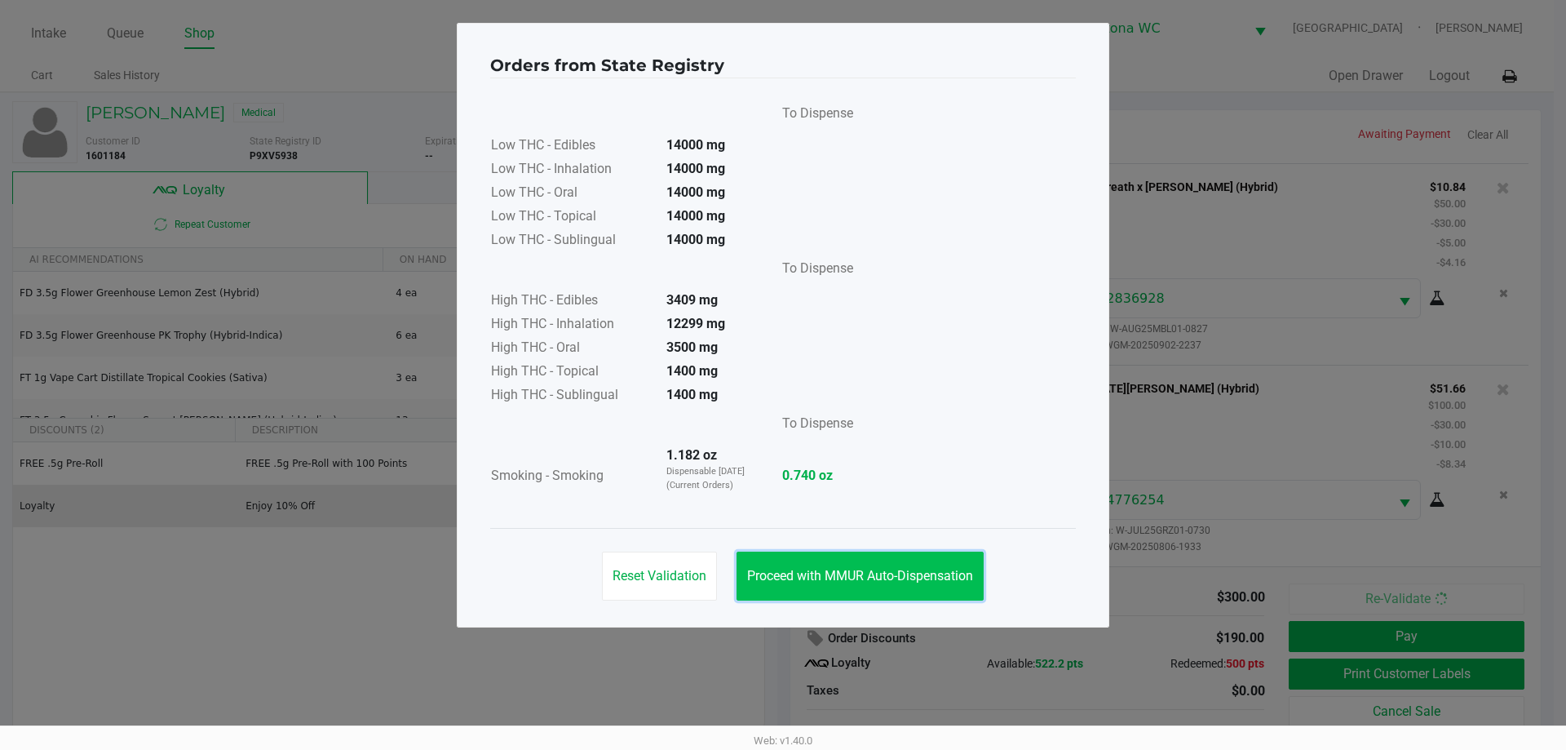
click at [869, 557] on button "Proceed with MMUR Auto-Dispensation" at bounding box center [860, 575] width 247 height 49
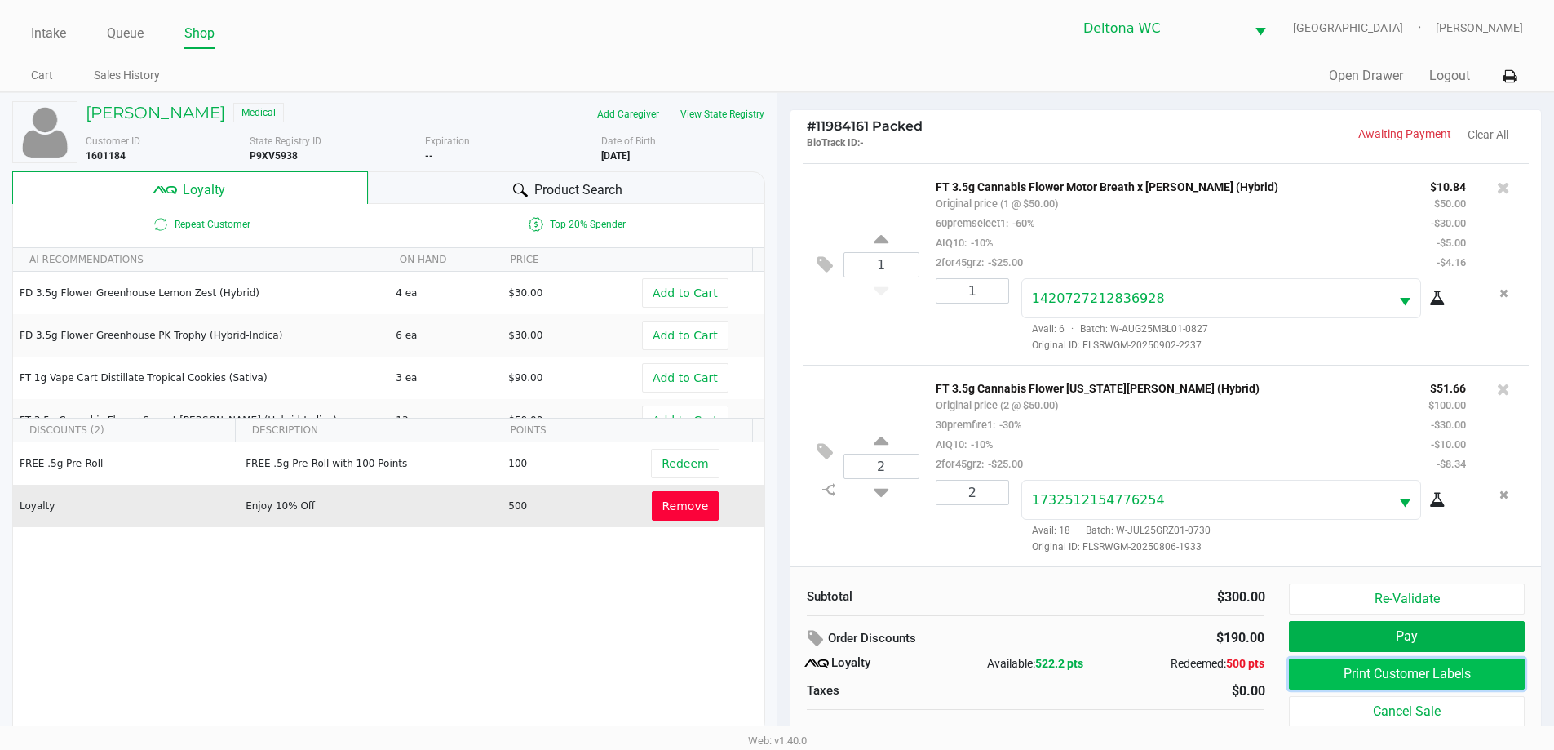
click at [1382, 672] on button "Print Customer Labels" at bounding box center [1406, 673] width 235 height 31
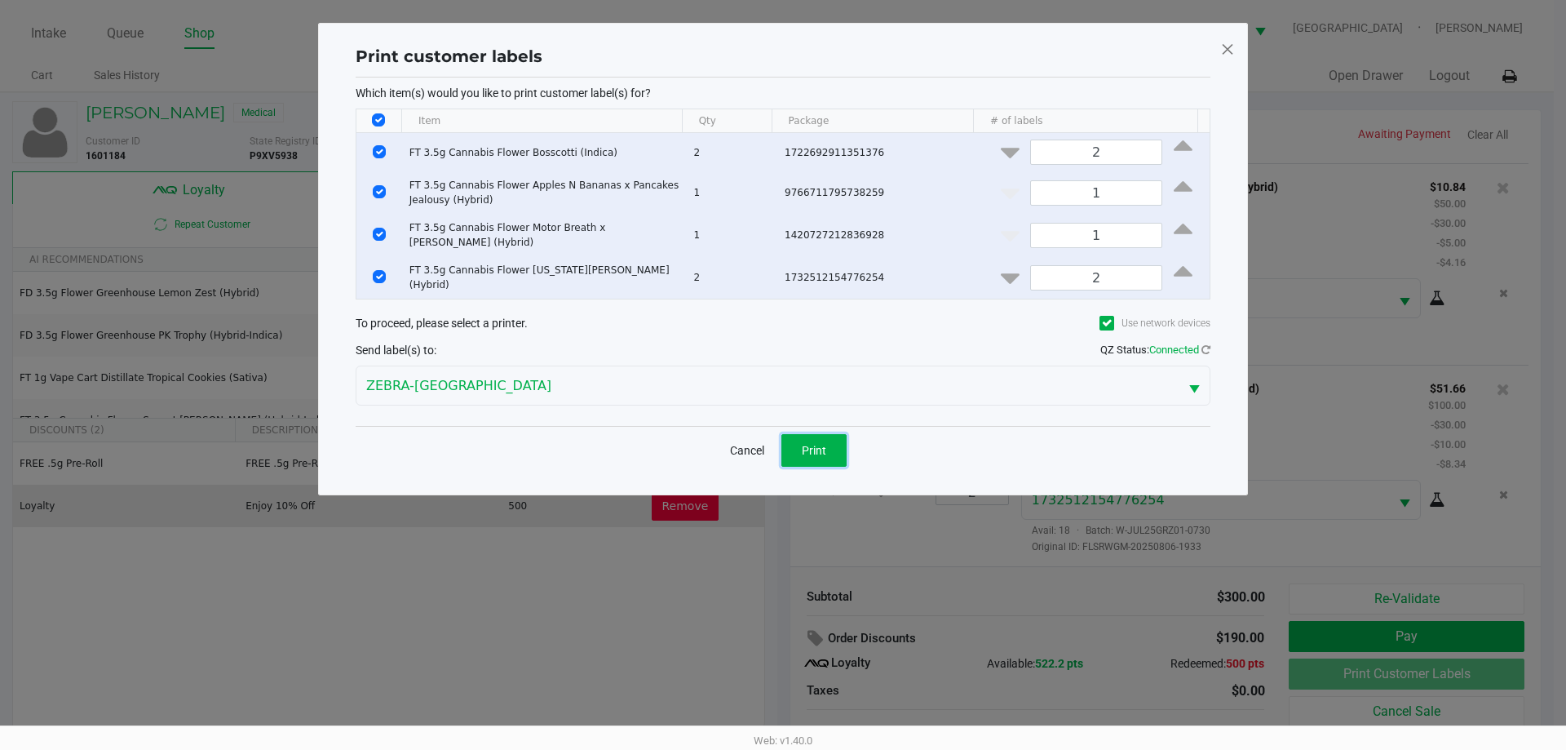
click at [810, 444] on span "Print" at bounding box center [814, 450] width 24 height 13
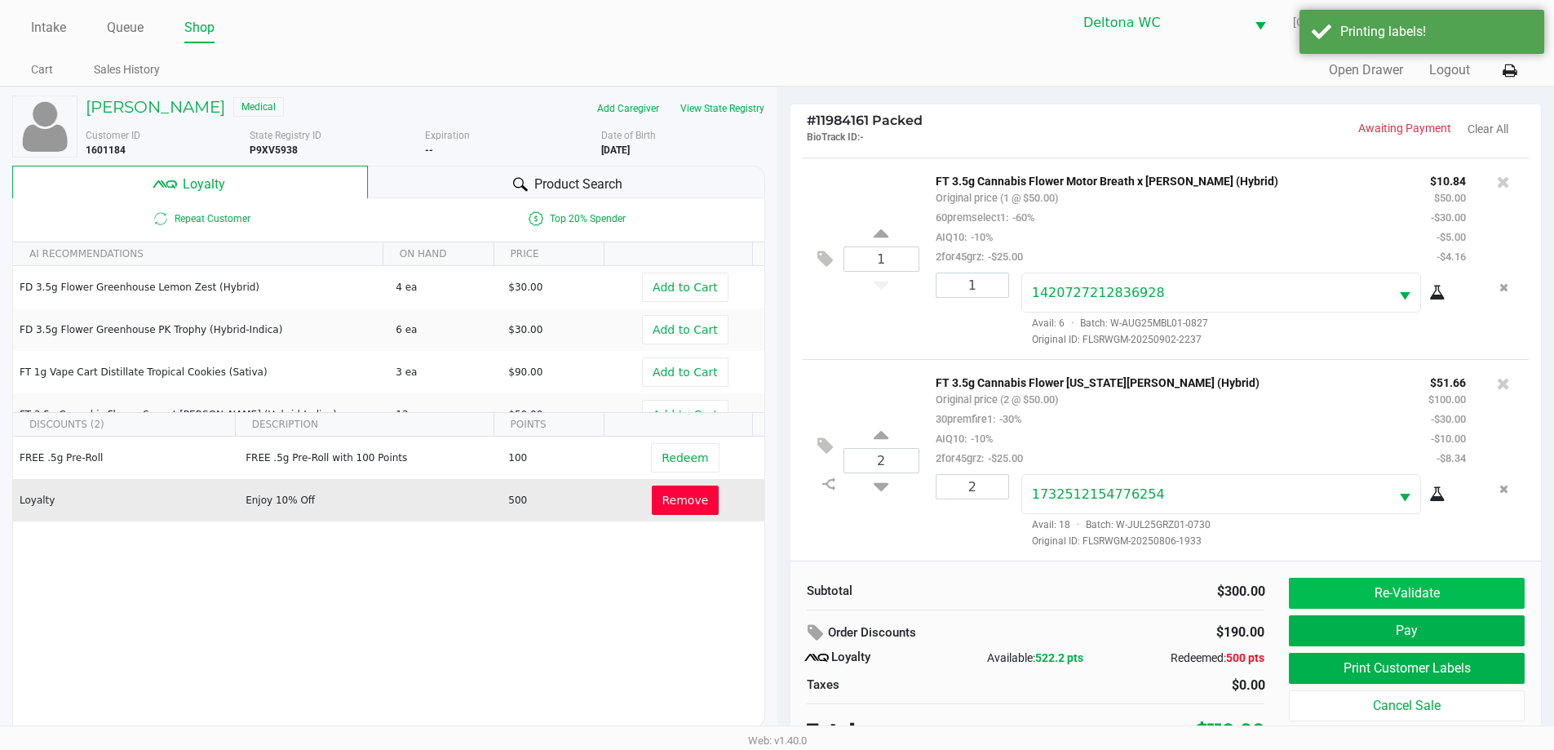
scroll to position [16, 0]
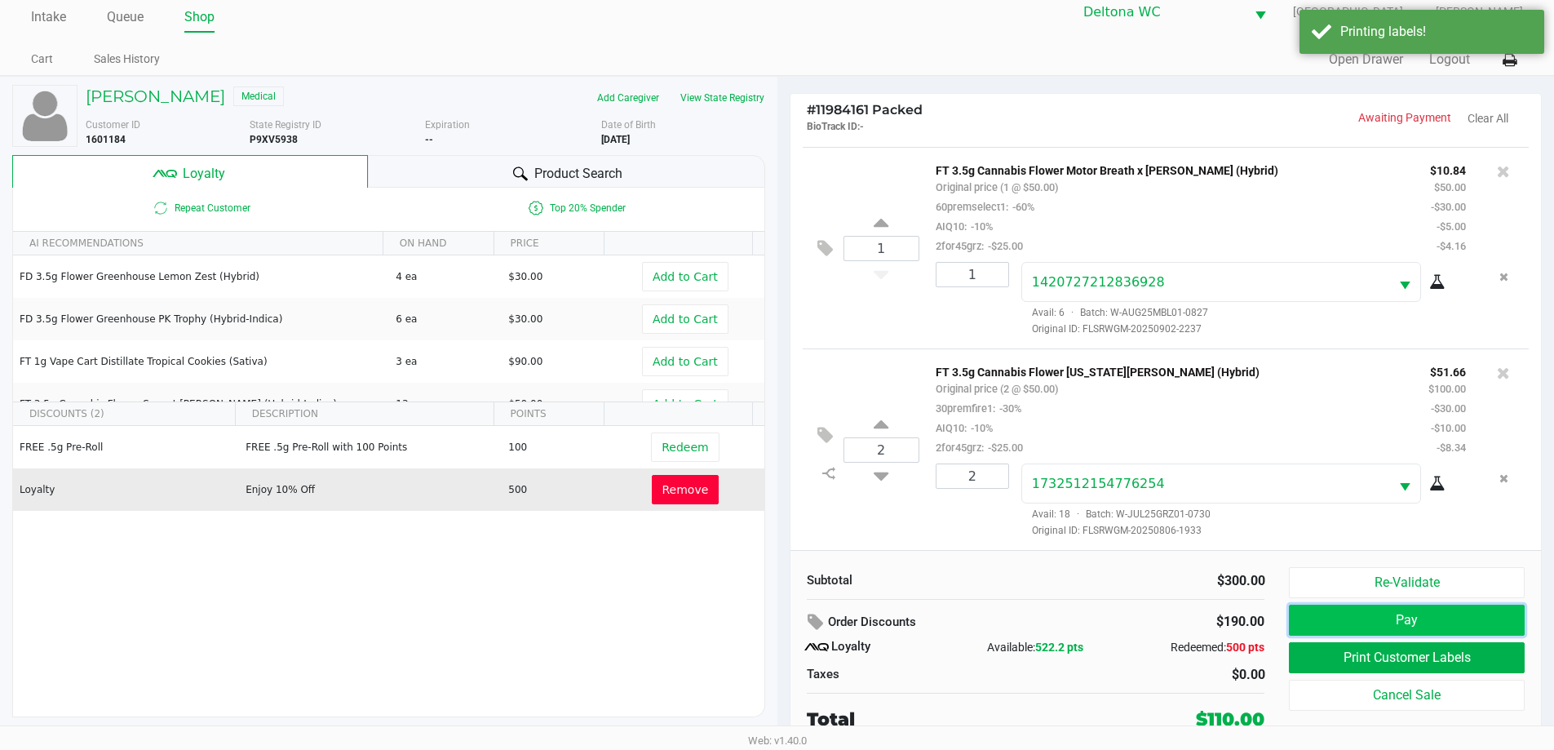
click at [1334, 622] on button "Pay" at bounding box center [1406, 619] width 235 height 31
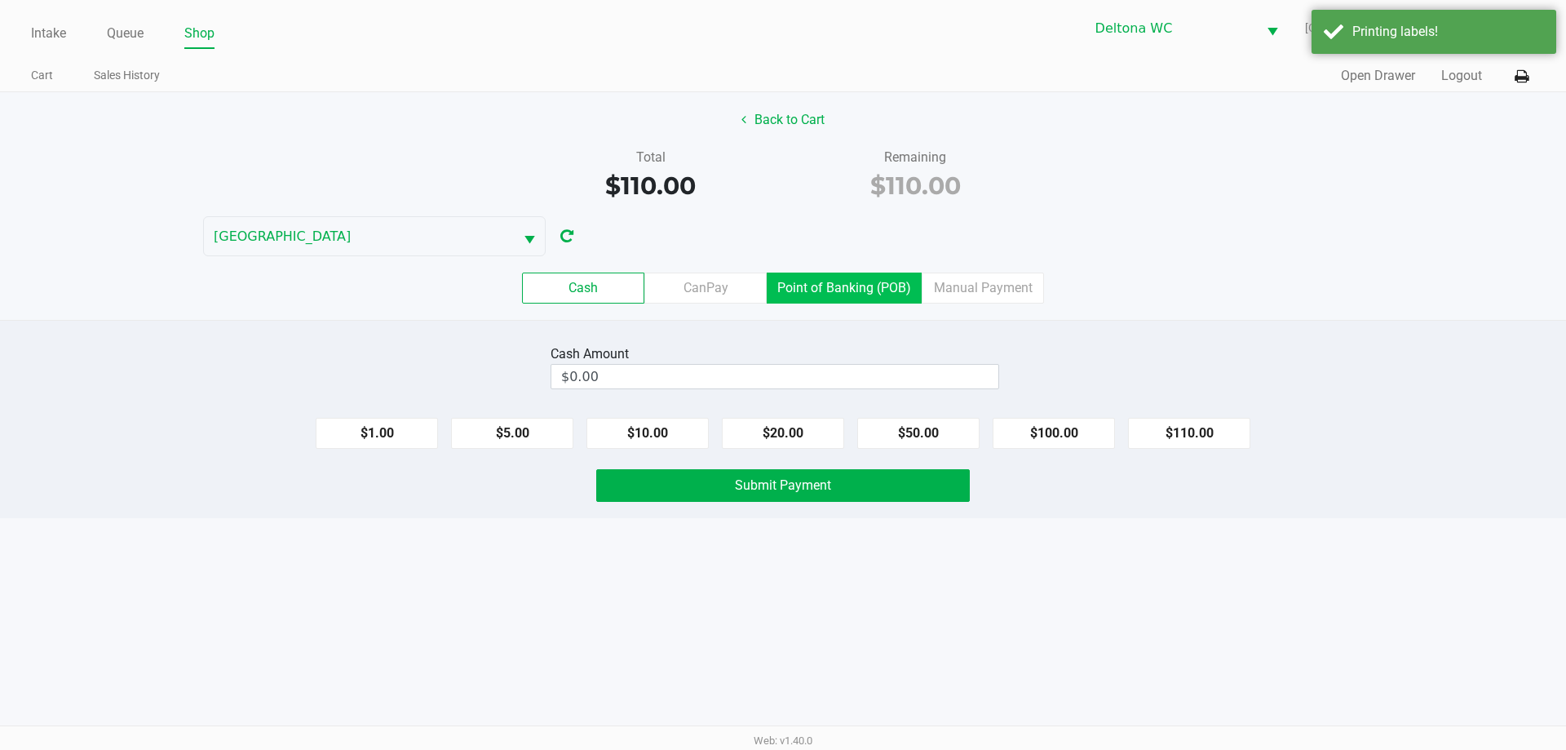
click at [863, 283] on label "Point of Banking (POB)" at bounding box center [844, 287] width 155 height 31
click at [0, 0] on 7 "Point of Banking (POB)" at bounding box center [0, 0] width 0 height 0
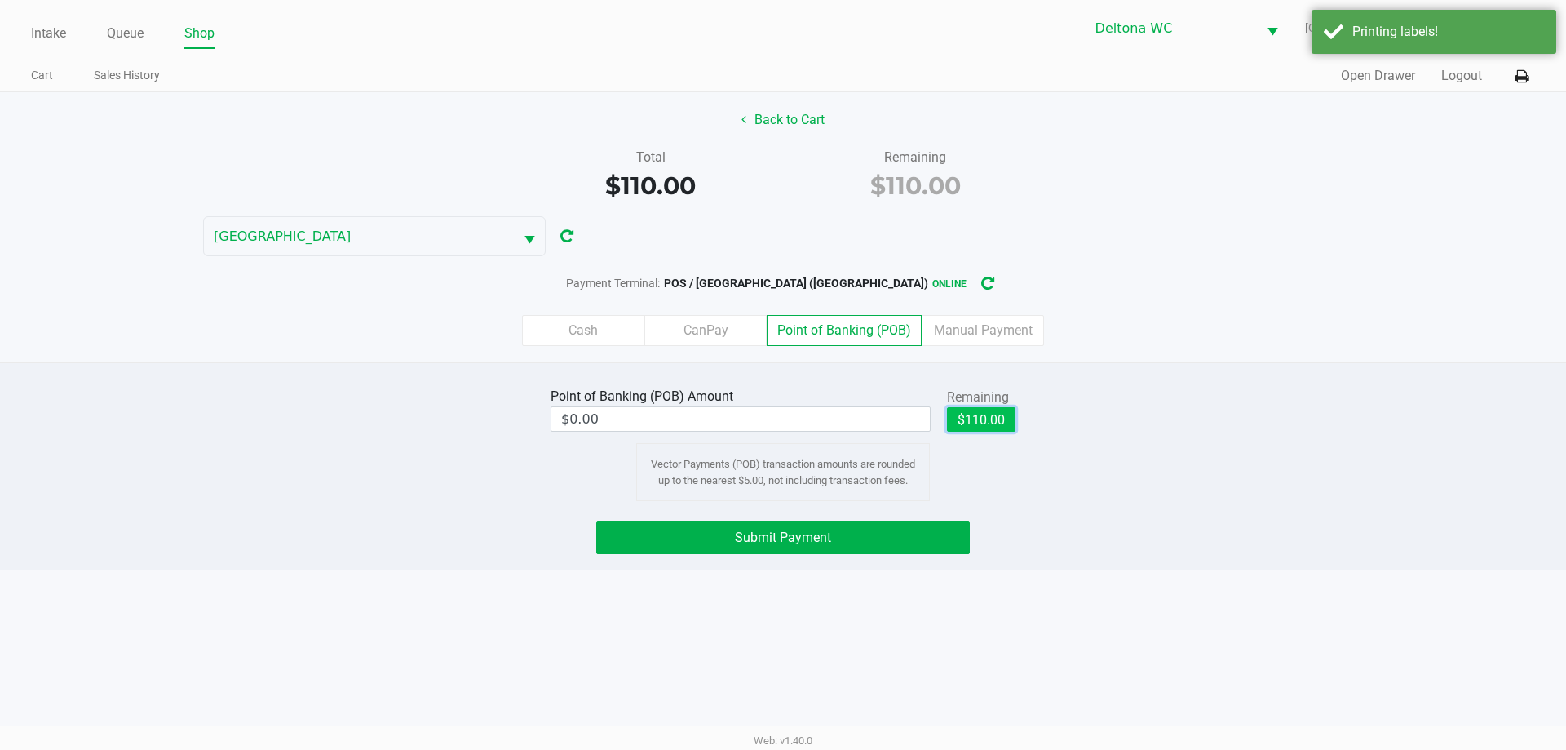
click at [980, 421] on button "$110.00" at bounding box center [981, 419] width 69 height 24
type input "$110.00"
click at [871, 534] on button "Submit Payment" at bounding box center [783, 537] width 374 height 33
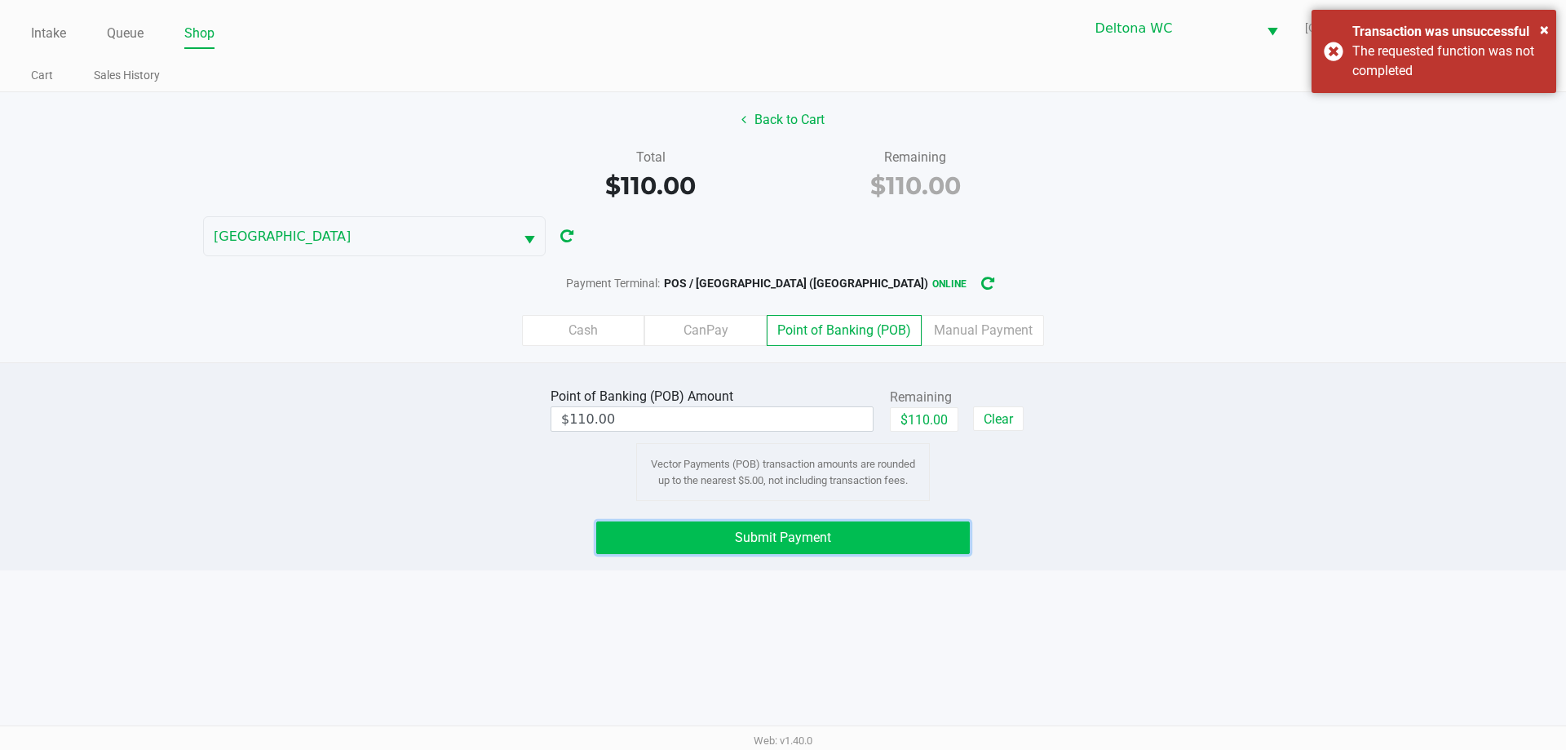
click at [825, 532] on span "Submit Payment" at bounding box center [783, 536] width 96 height 15
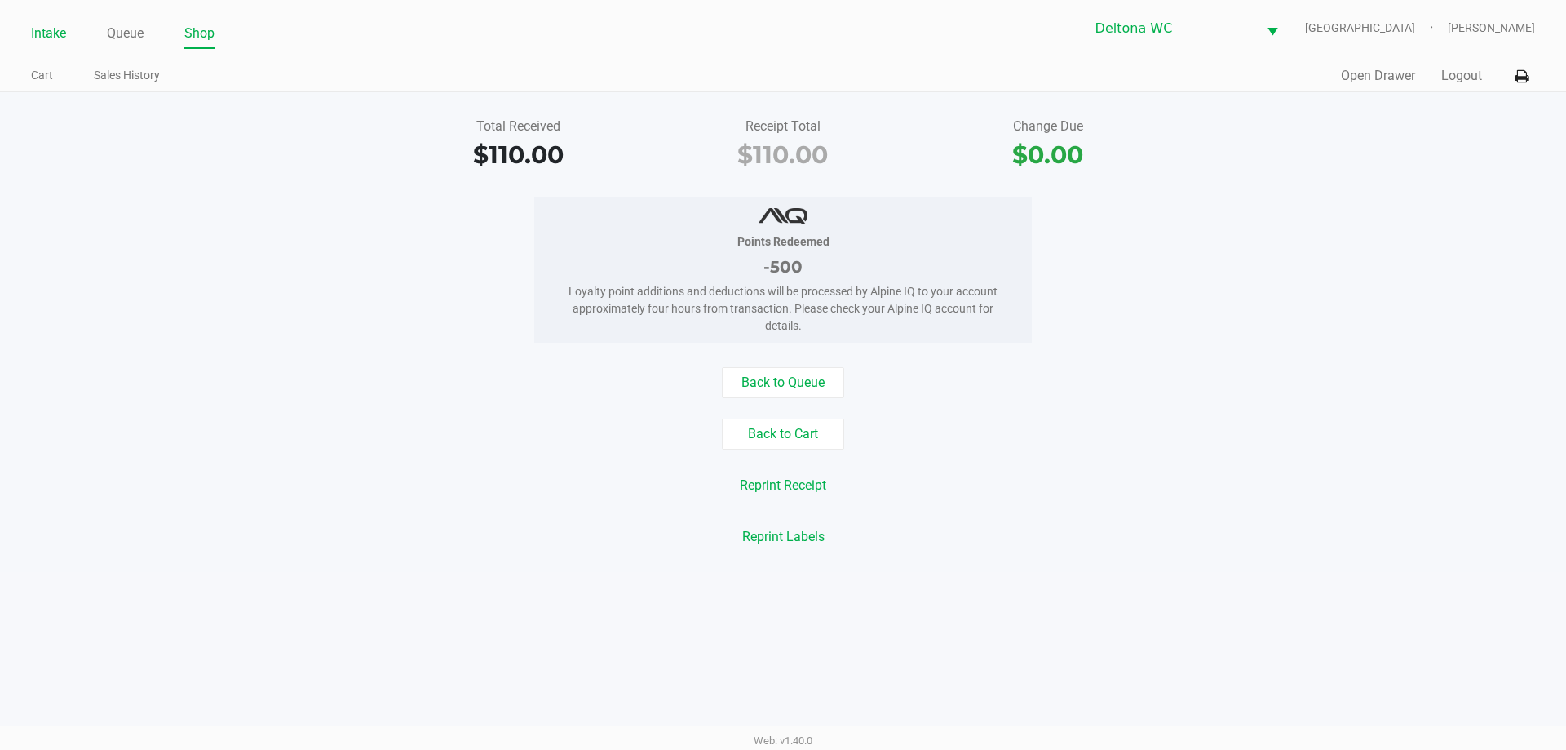
click at [53, 32] on link "Intake" at bounding box center [48, 33] width 35 height 23
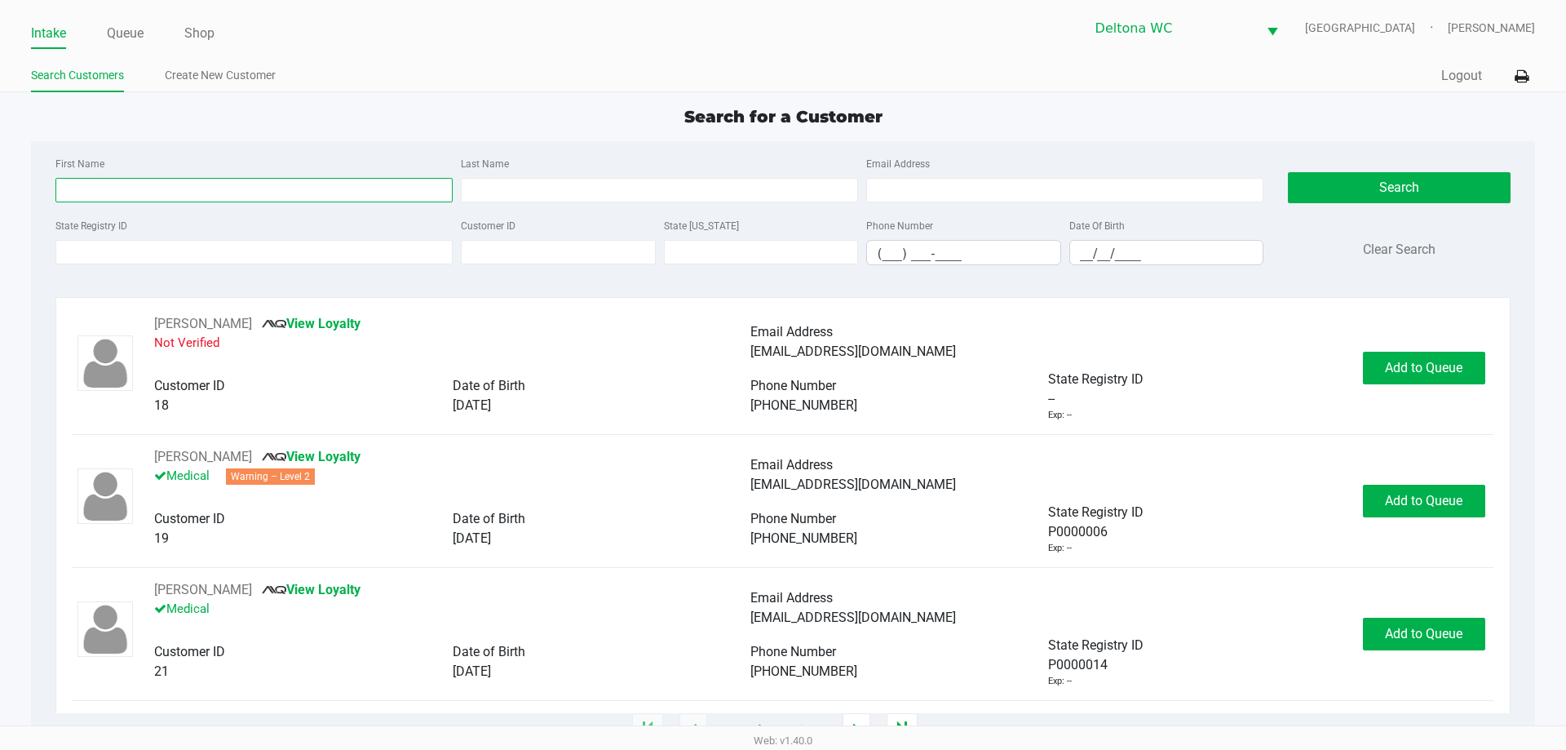
click at [178, 190] on input "First Name" at bounding box center [253, 190] width 397 height 24
type input "rachel"
type input "e"
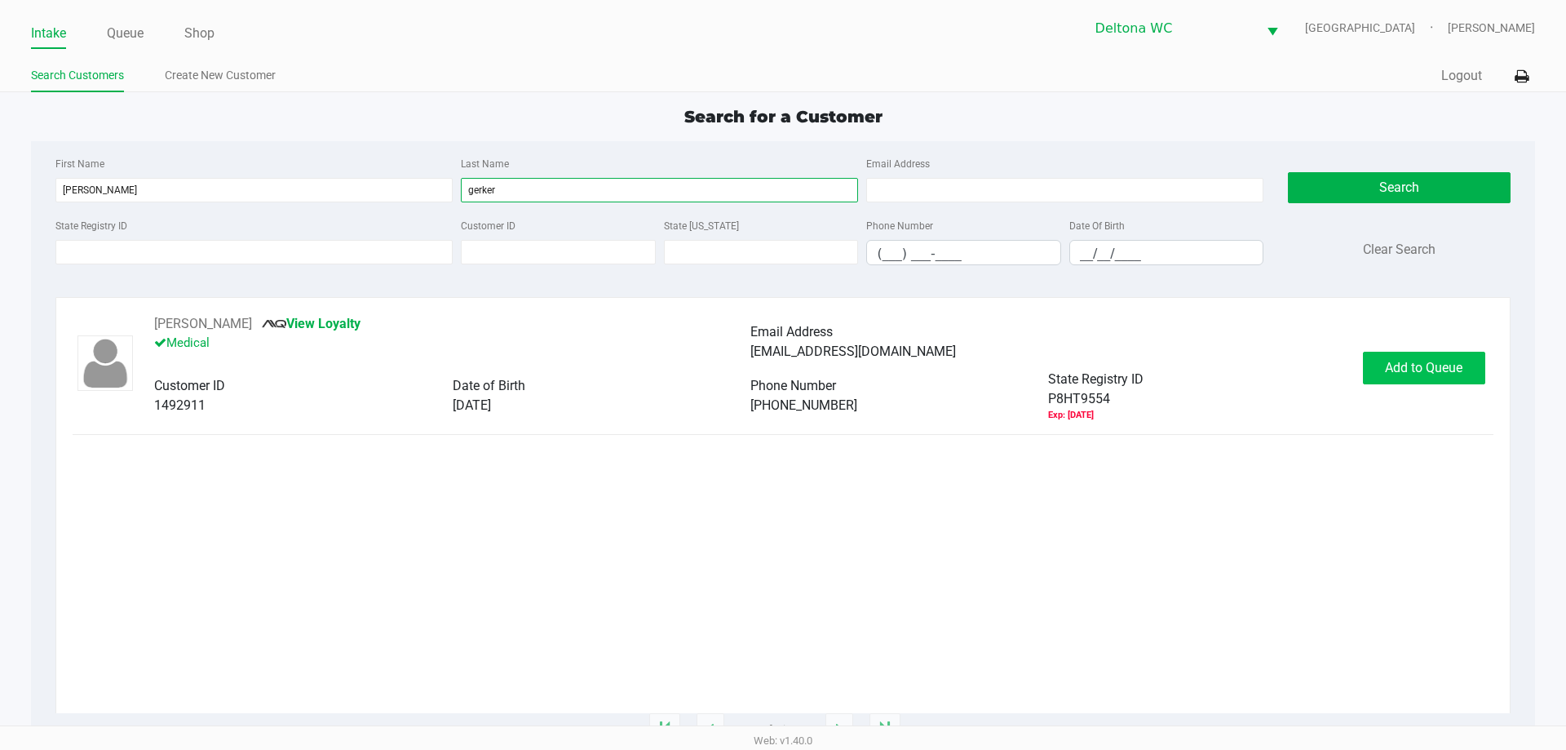
type input "gerker"
click at [1399, 353] on button "Add to Queue" at bounding box center [1424, 368] width 122 height 33
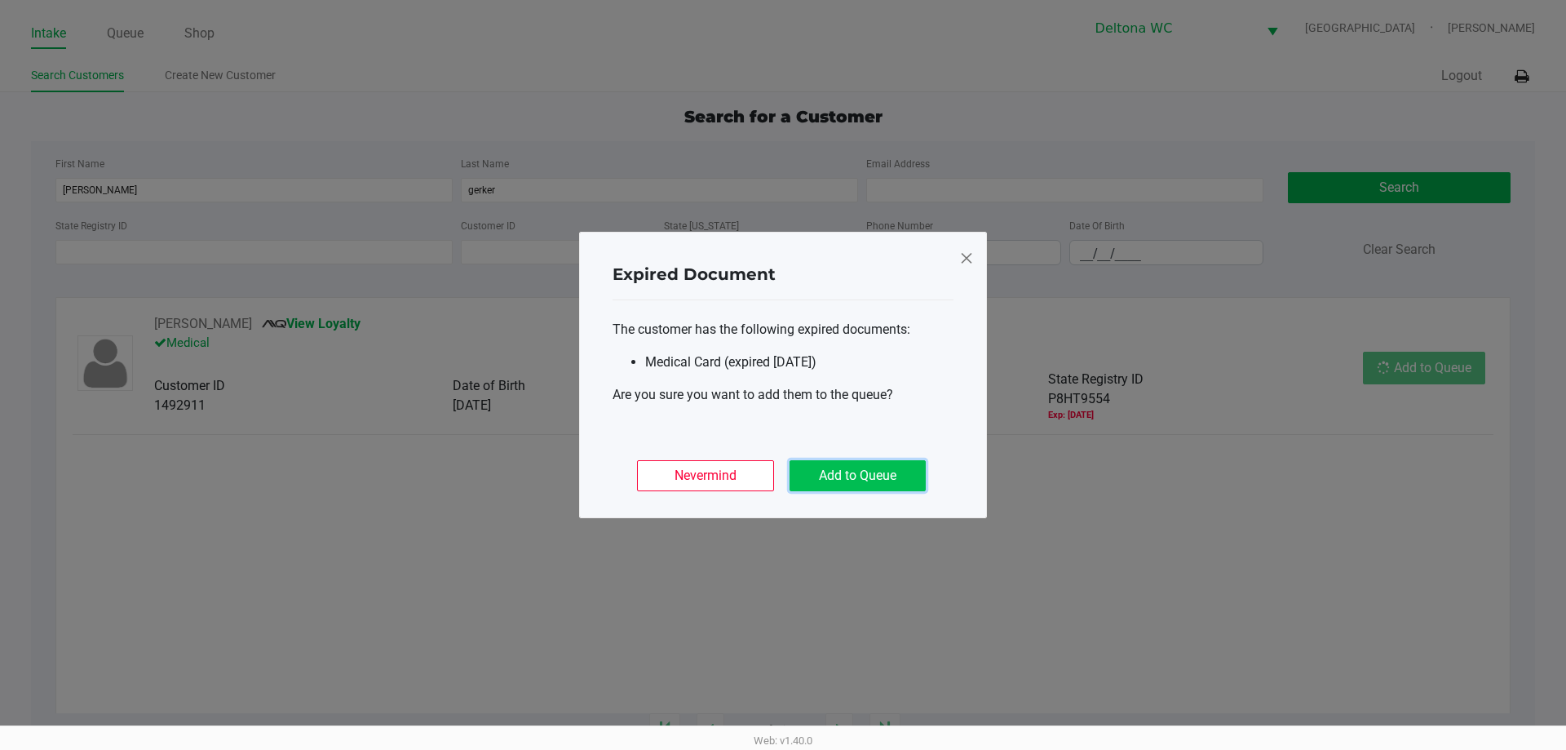
click at [890, 466] on button "Add to Queue" at bounding box center [858, 475] width 136 height 31
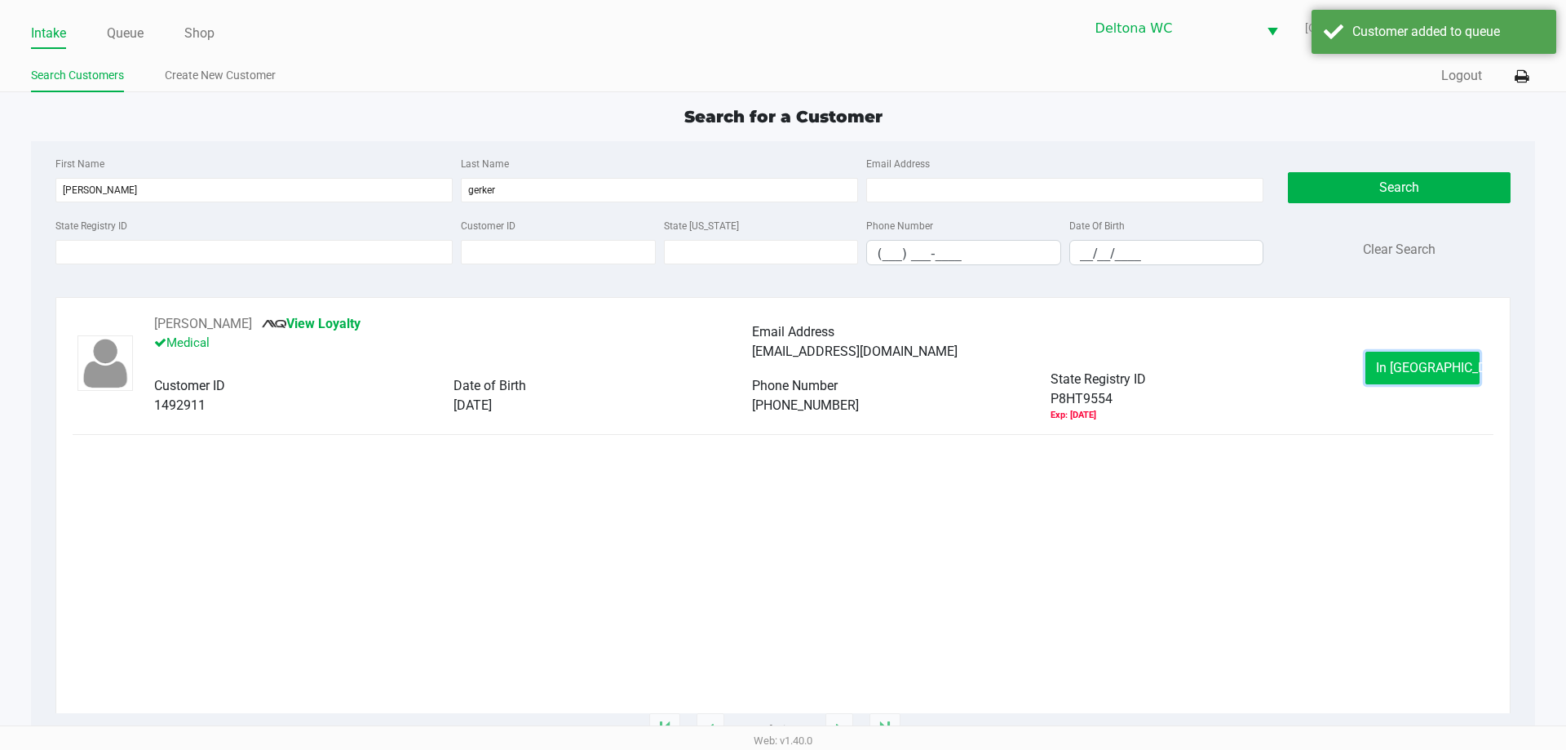
click at [1403, 374] on span "In Queue" at bounding box center [1444, 367] width 137 height 15
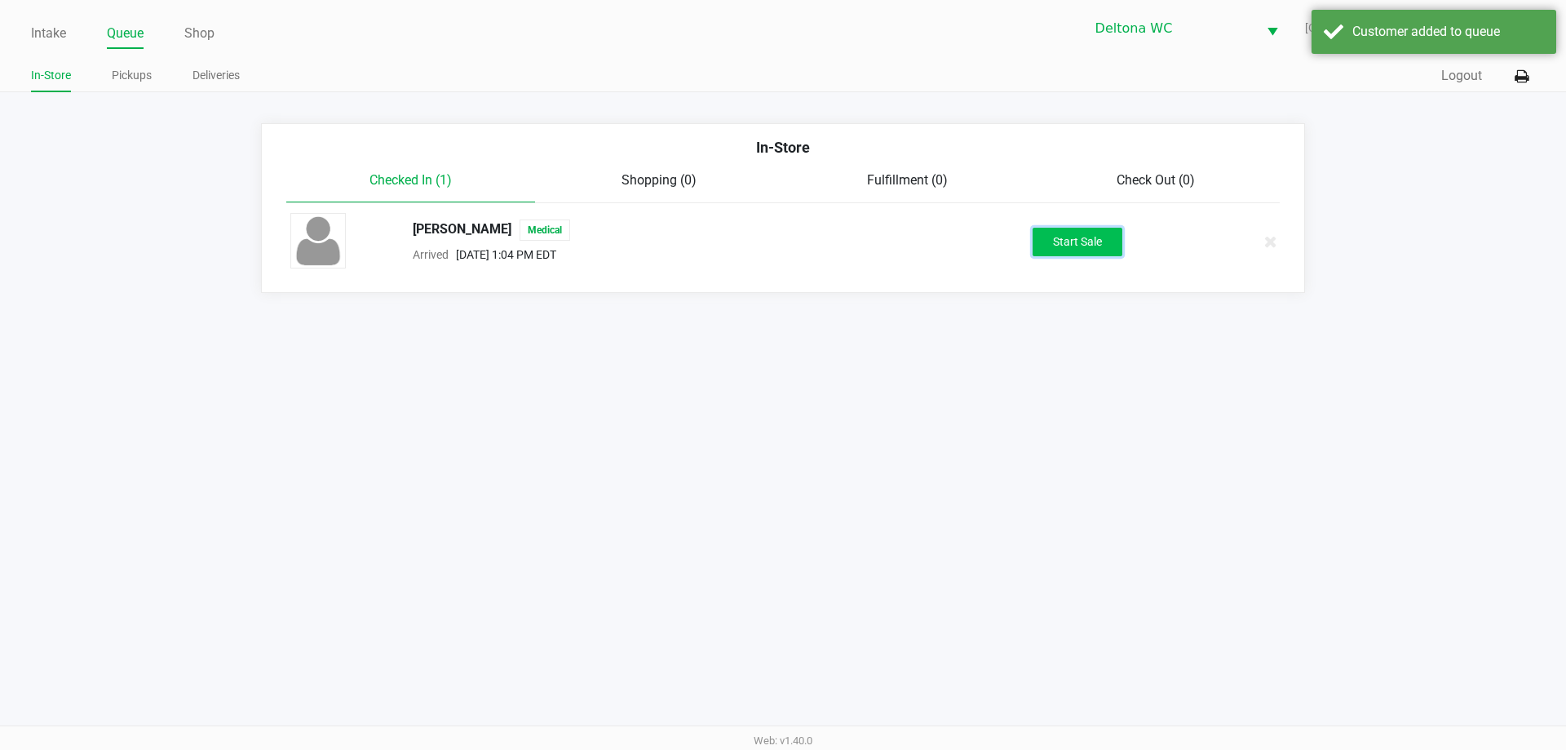
click at [1076, 236] on button "Start Sale" at bounding box center [1078, 242] width 90 height 29
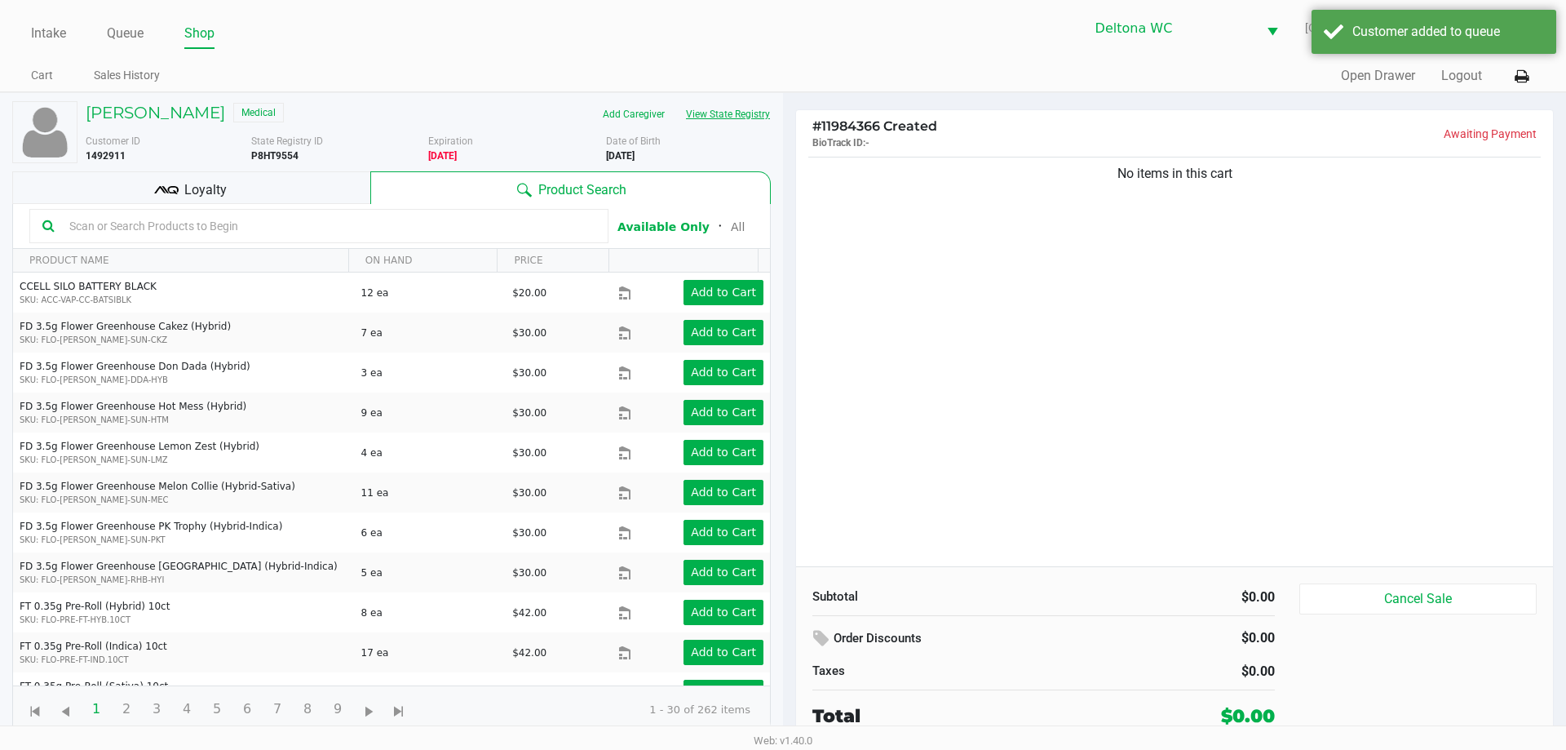
click at [692, 117] on button "View State Registry" at bounding box center [722, 114] width 95 height 26
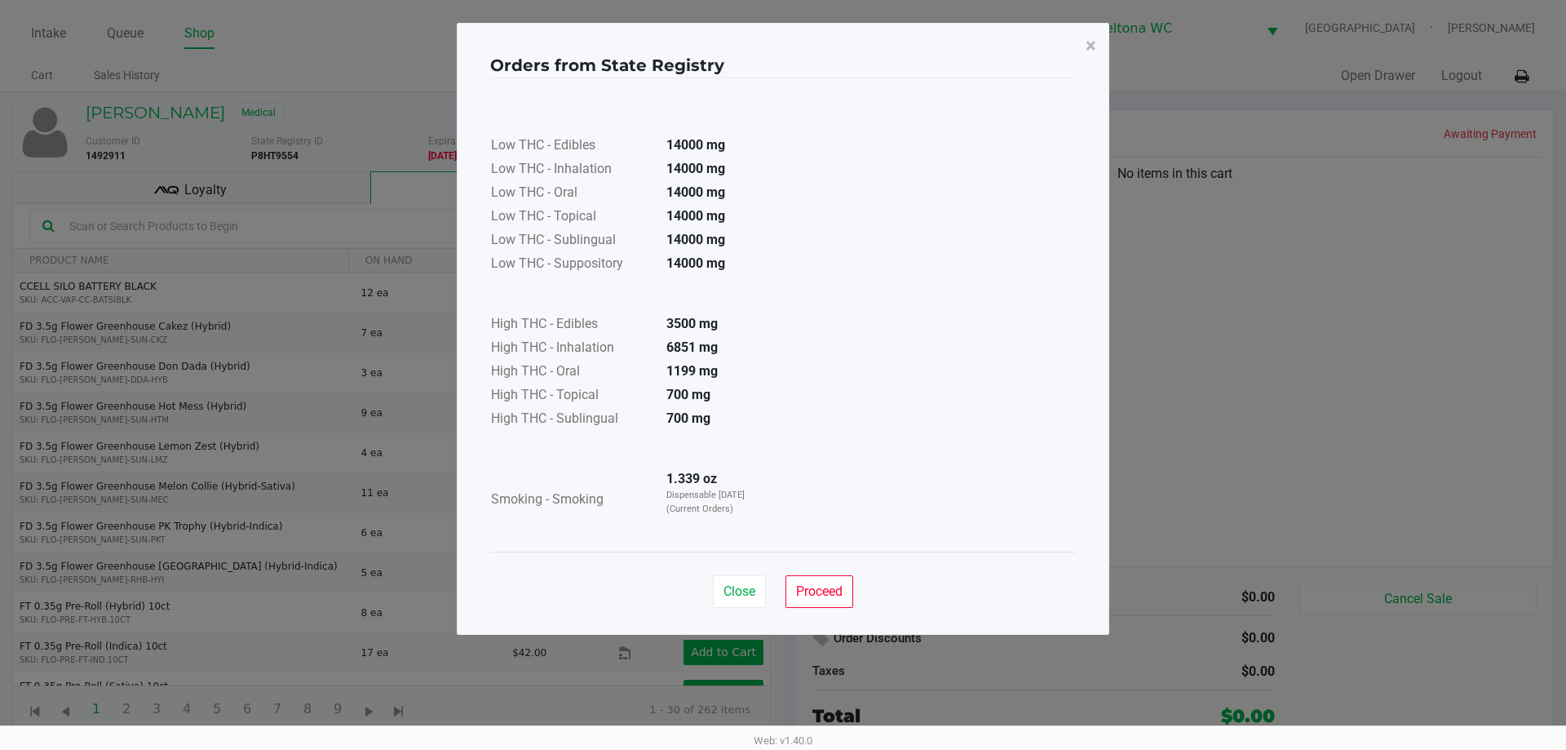
click at [814, 573] on div "Close Proceed" at bounding box center [783, 584] width 586 height 66
click at [820, 580] on button "Proceed" at bounding box center [819, 591] width 68 height 33
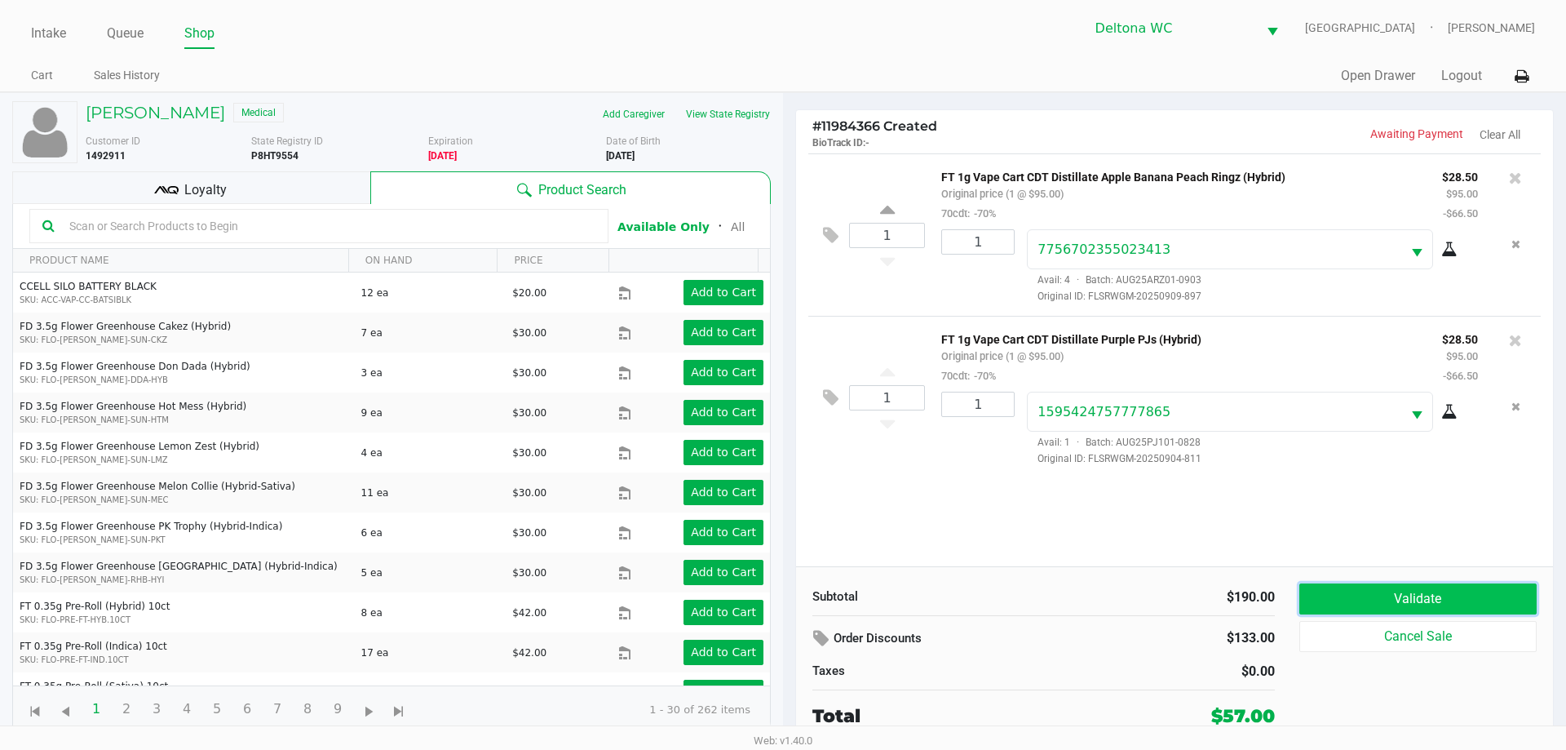
click at [1382, 605] on button "Validate" at bounding box center [1417, 598] width 237 height 31
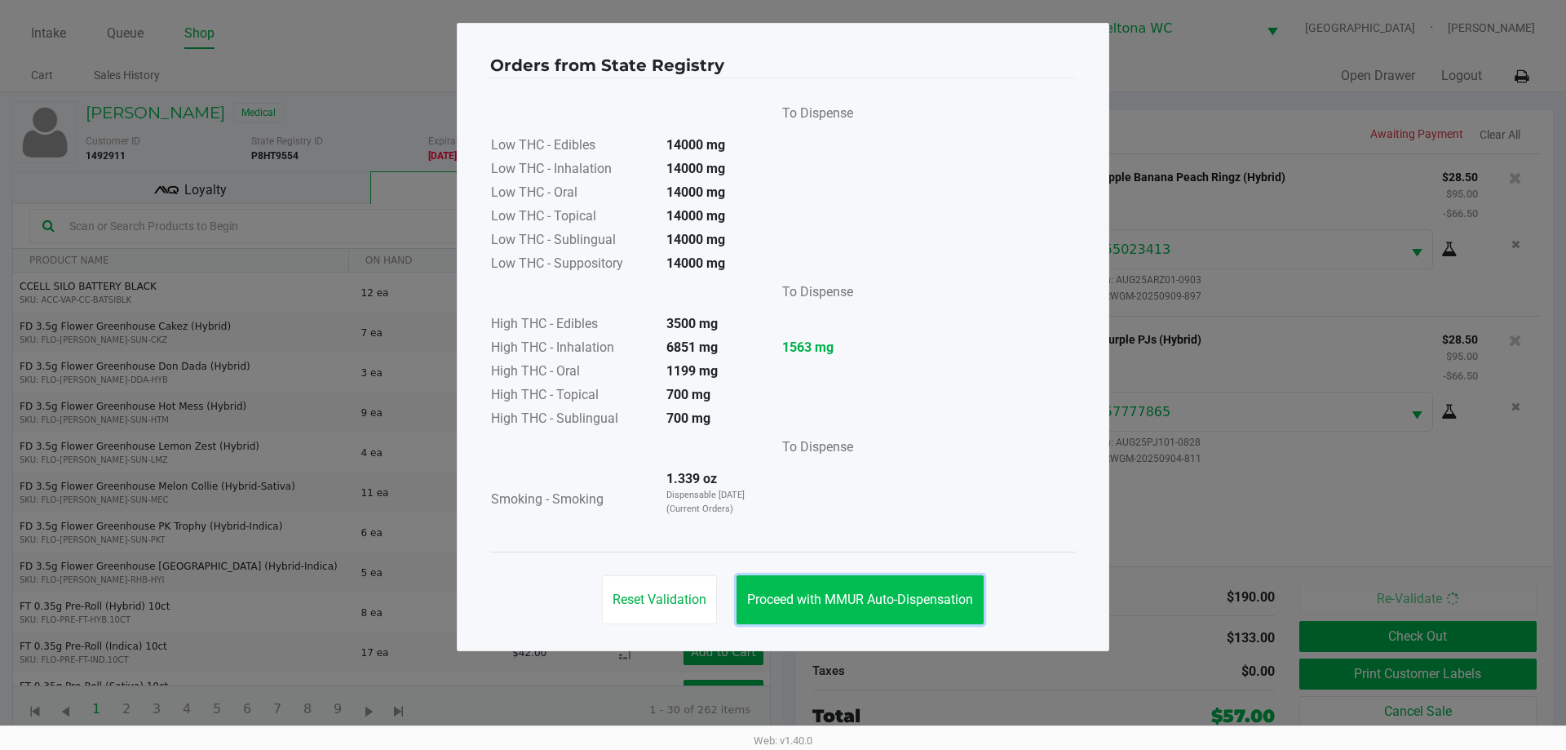
click at [895, 599] on span "Proceed with MMUR Auto-Dispensation" at bounding box center [860, 598] width 226 height 15
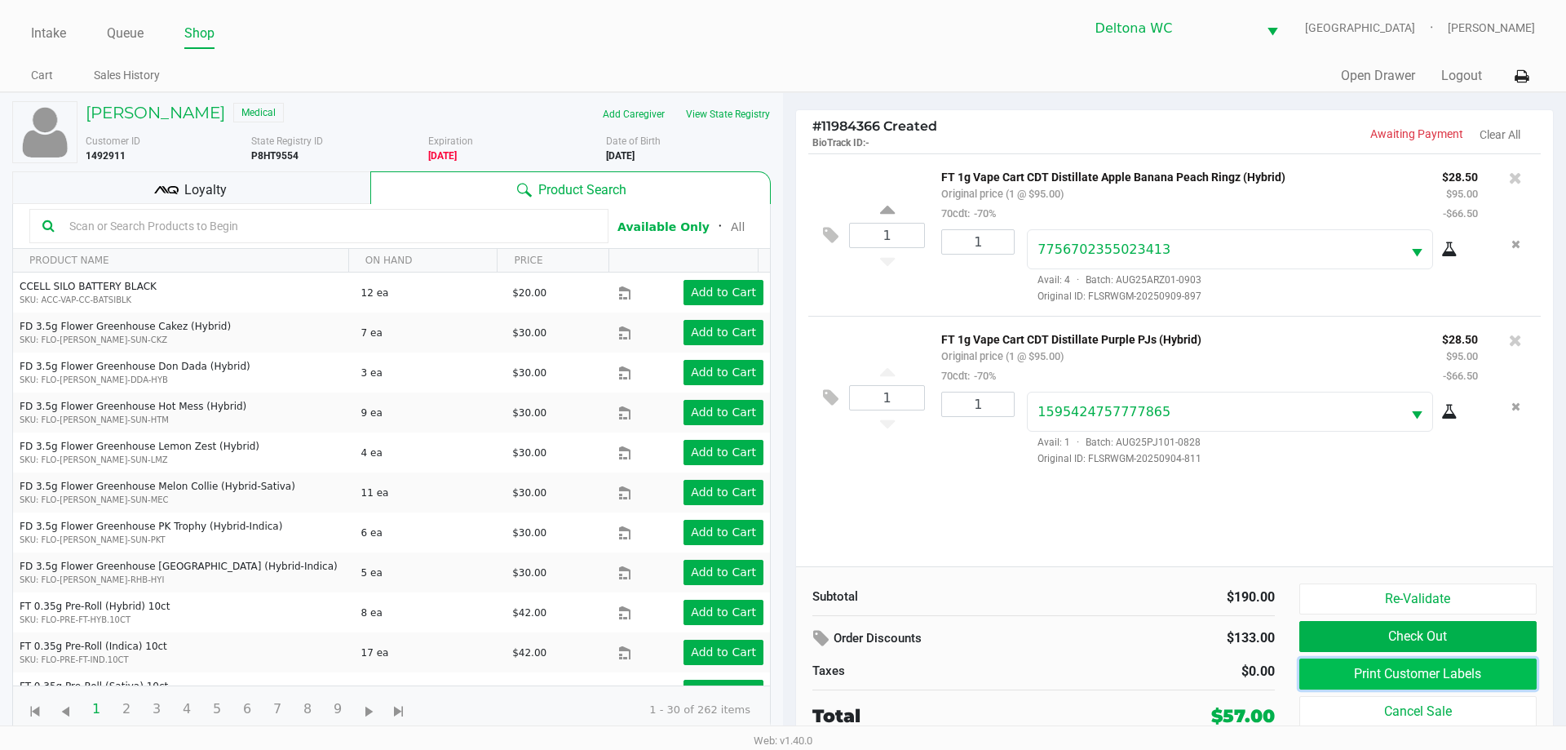
click at [1418, 663] on button "Print Customer Labels" at bounding box center [1417, 673] width 237 height 31
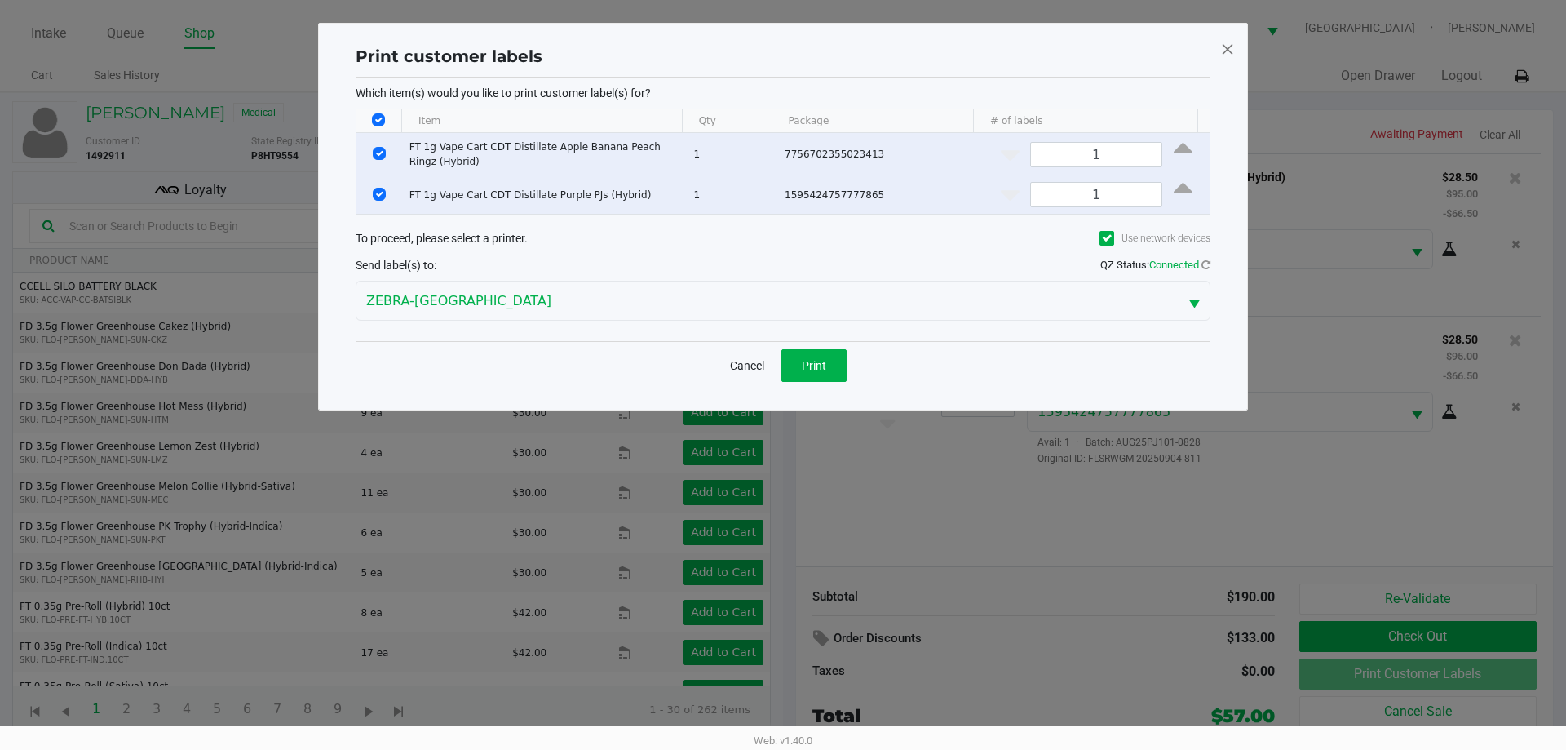
click at [834, 347] on div "Cancel Print" at bounding box center [783, 365] width 855 height 48
click at [831, 349] on button "Print" at bounding box center [813, 365] width 65 height 33
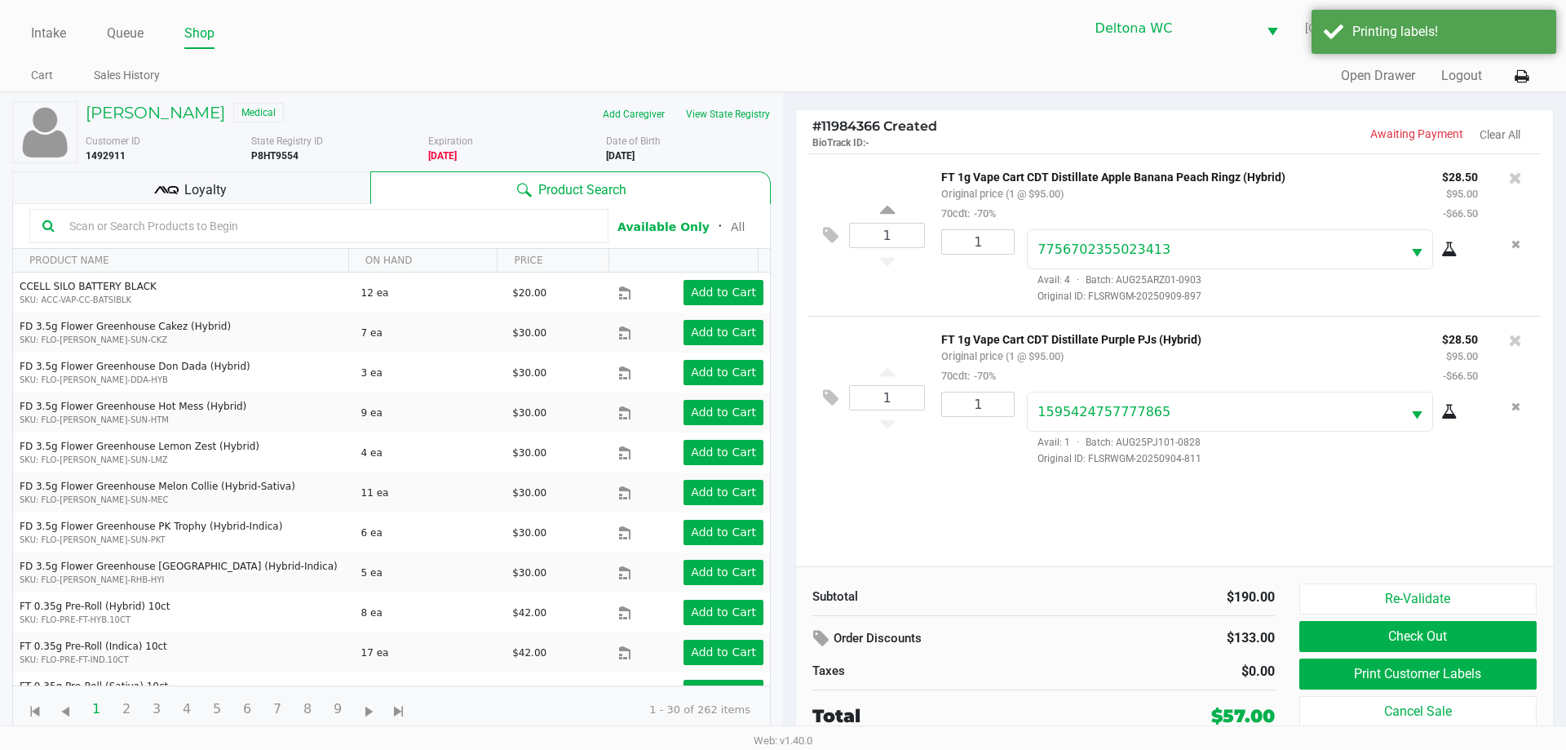
drag, startPoint x: 222, startPoint y: 177, endPoint x: 247, endPoint y: 192, distance: 29.7
click at [222, 178] on div "Loyalty" at bounding box center [191, 187] width 358 height 33
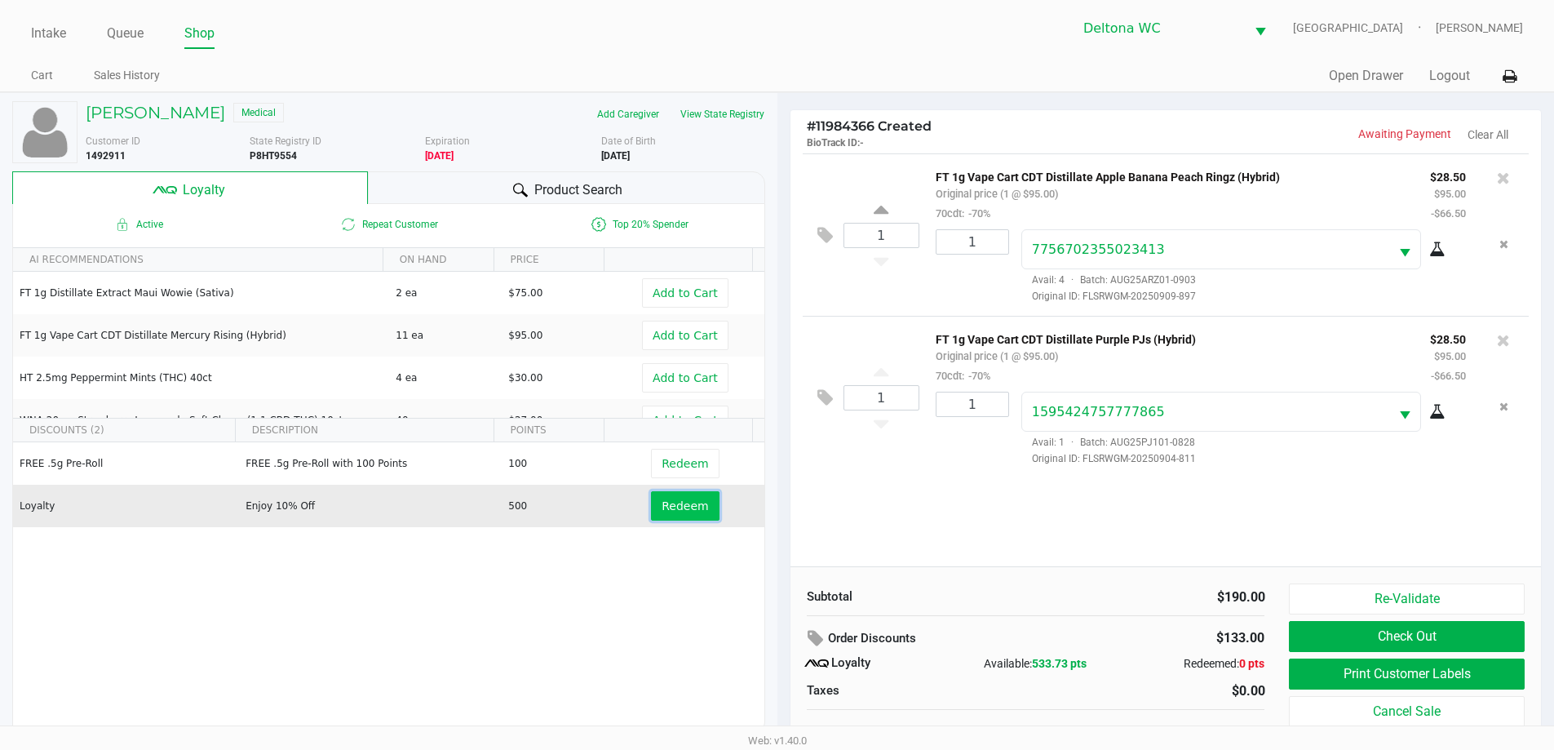
click at [663, 511] on span "Redeem" at bounding box center [684, 505] width 46 height 13
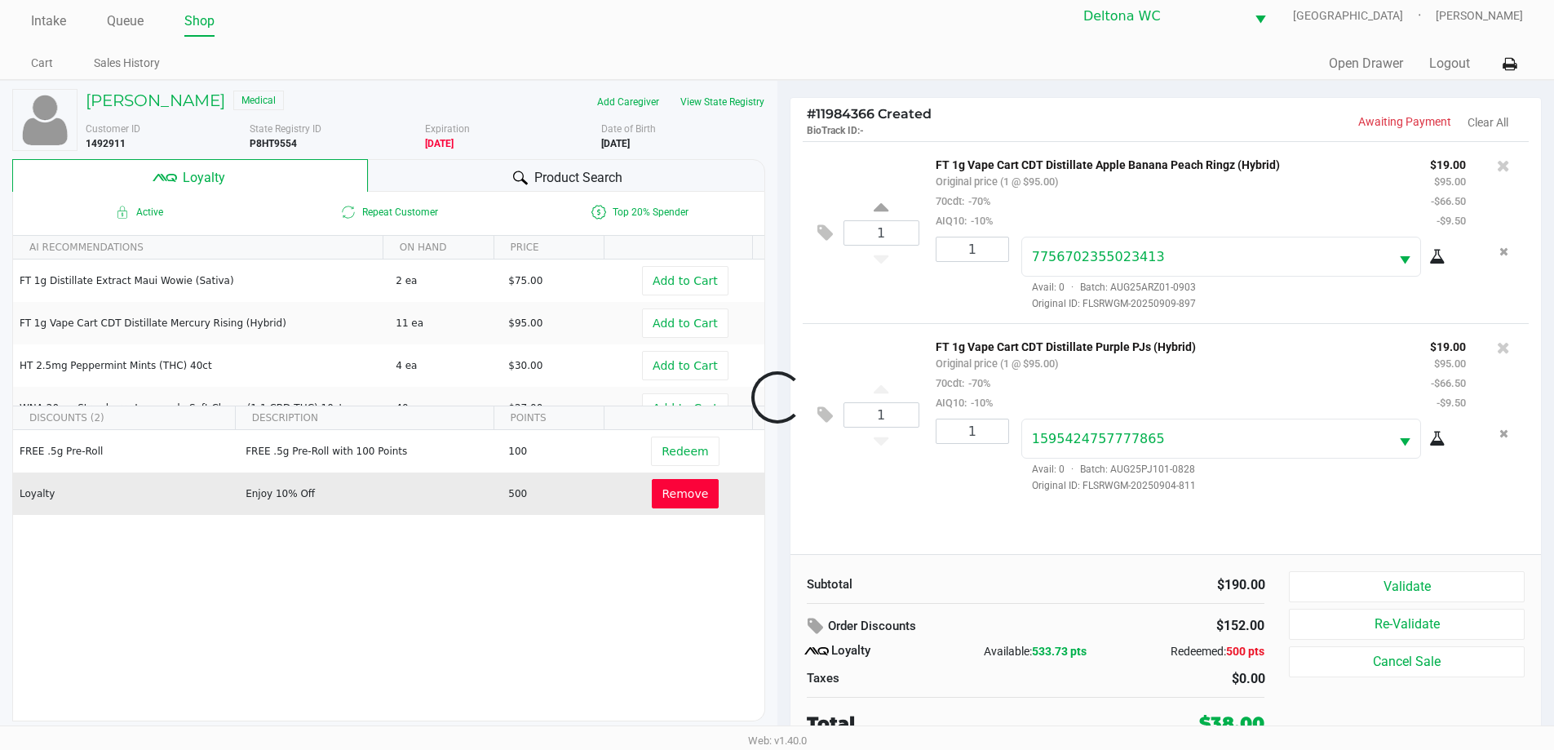
scroll to position [16, 0]
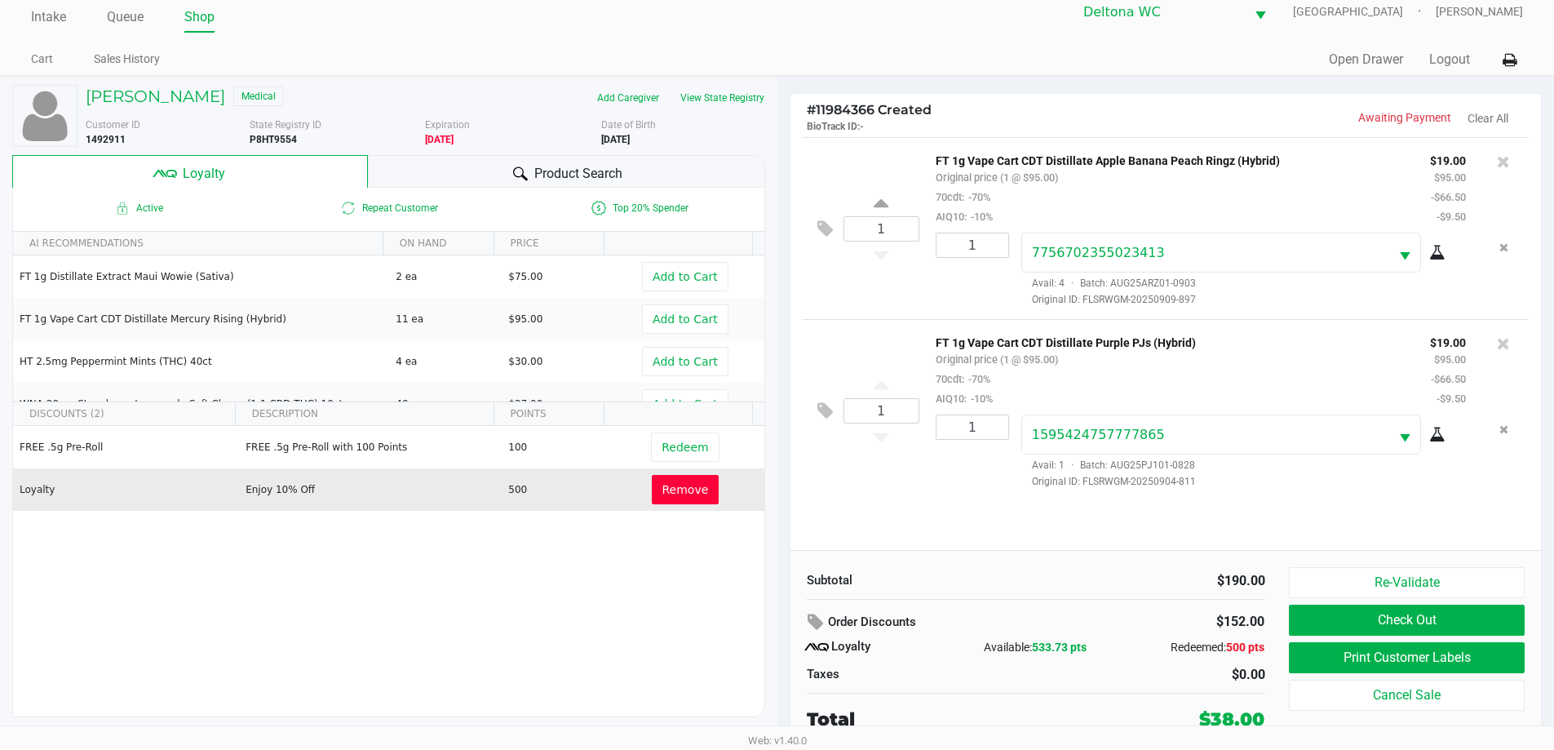
click at [1503, 167] on icon at bounding box center [1503, 161] width 13 height 16
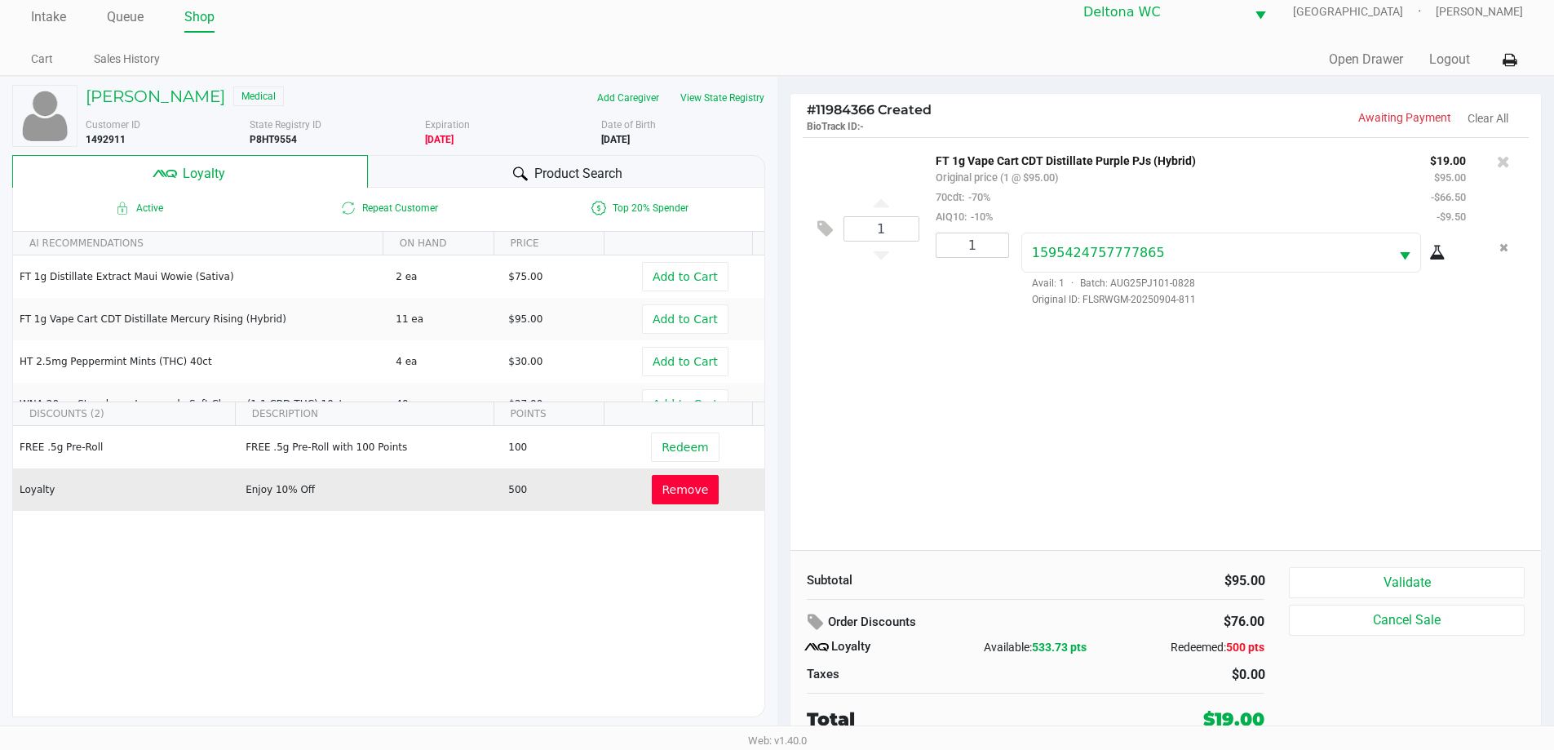
click at [665, 499] on button "Remove" at bounding box center [686, 489] width 68 height 29
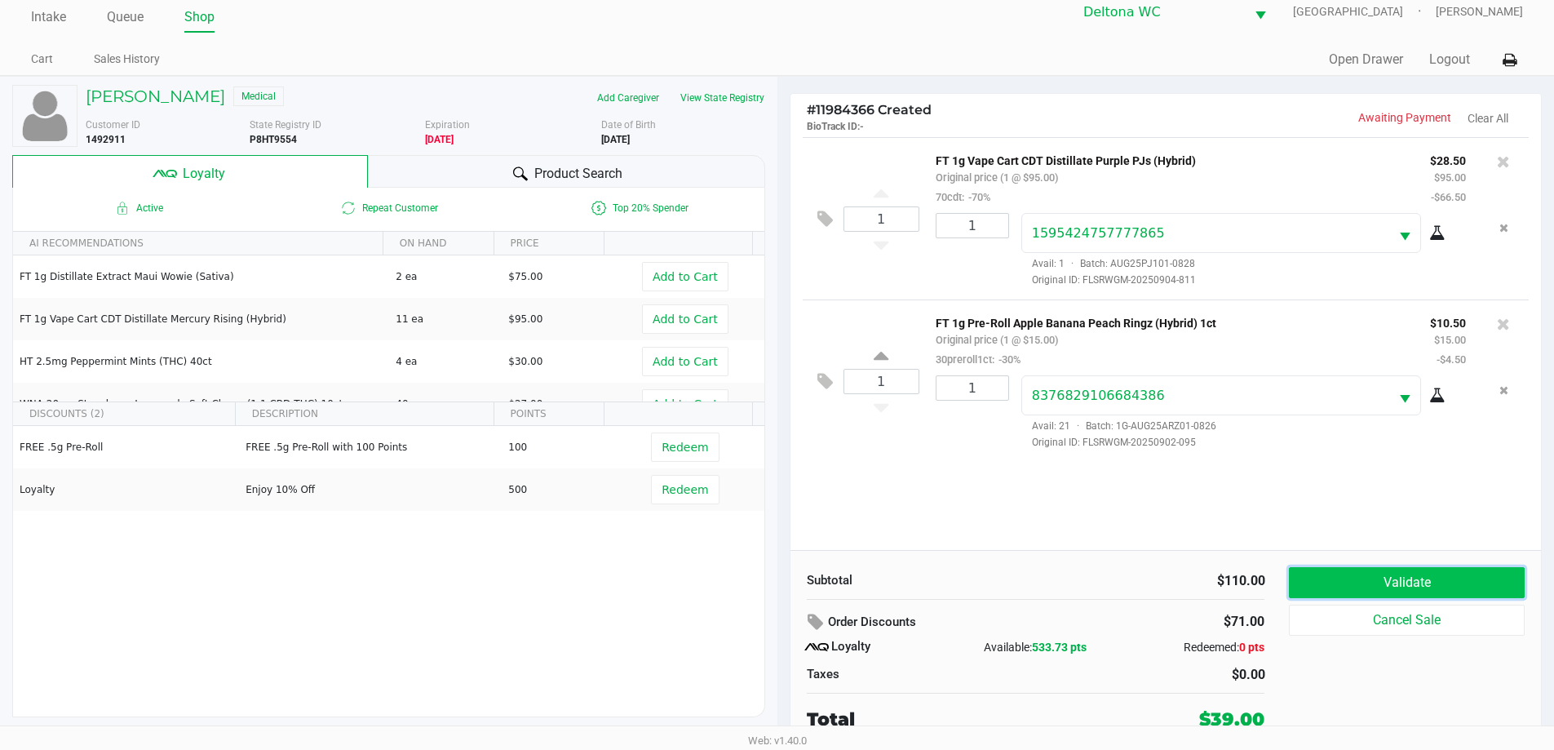
click at [1369, 568] on button "Validate" at bounding box center [1406, 582] width 235 height 31
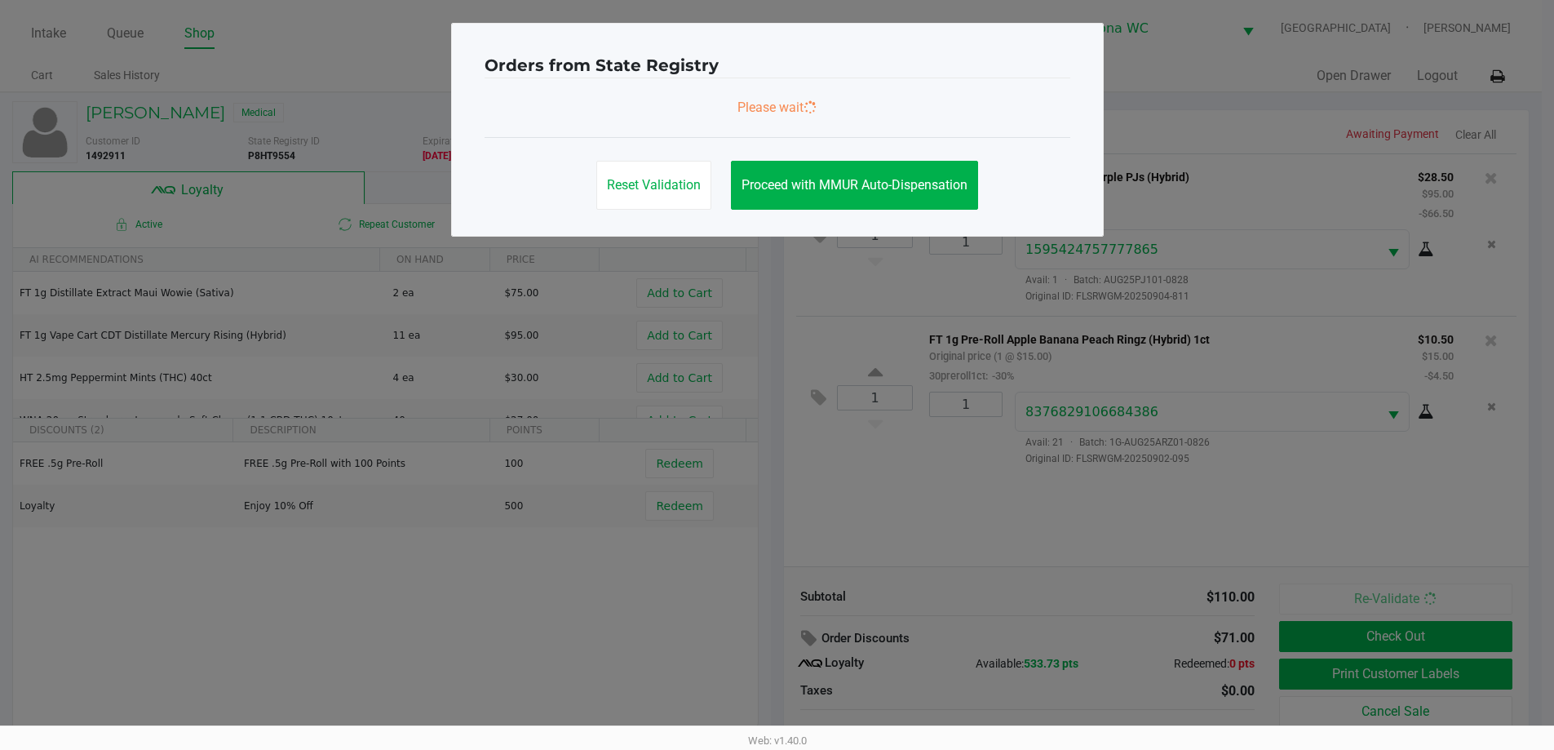
scroll to position [0, 0]
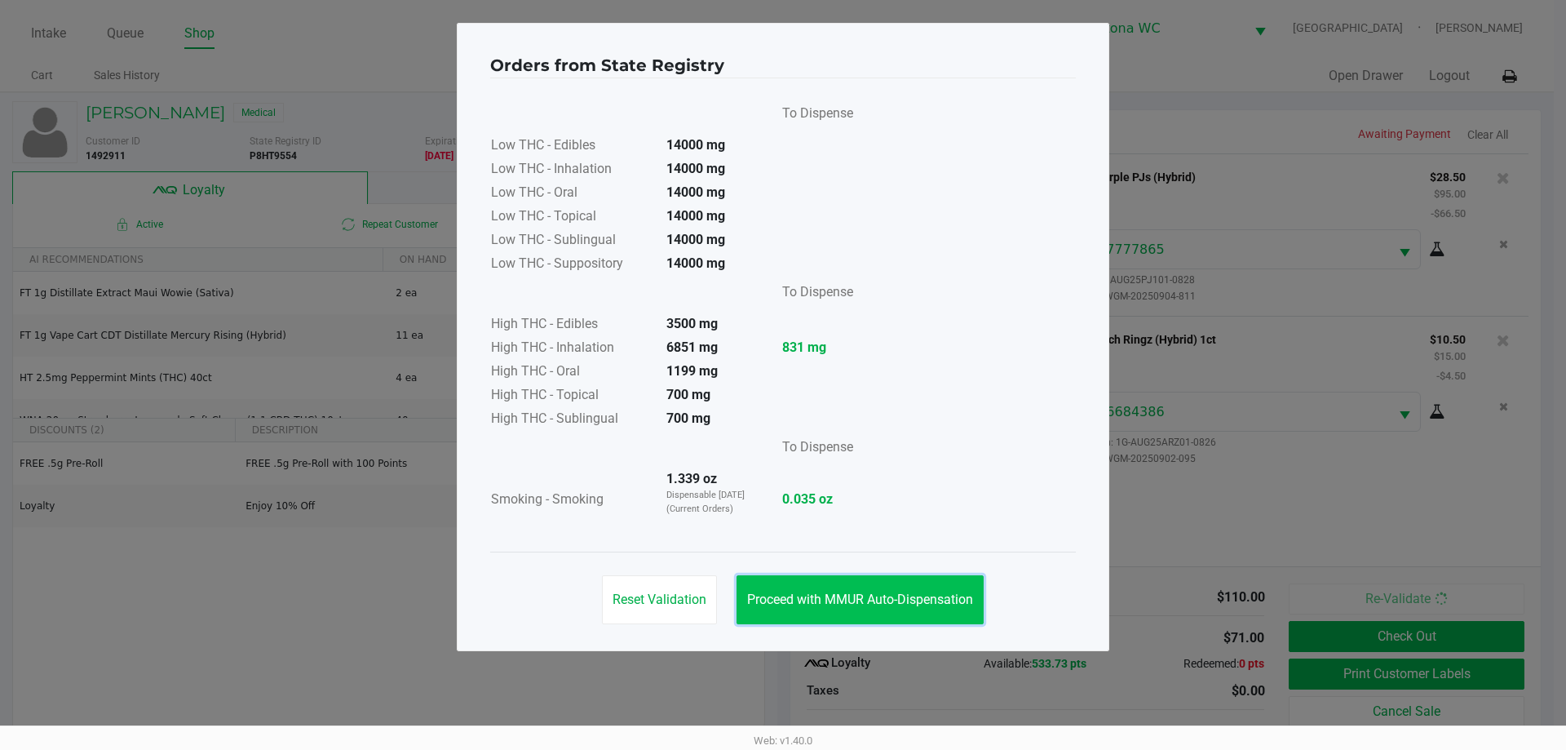
click at [927, 617] on button "Proceed with MMUR Auto-Dispensation" at bounding box center [860, 599] width 247 height 49
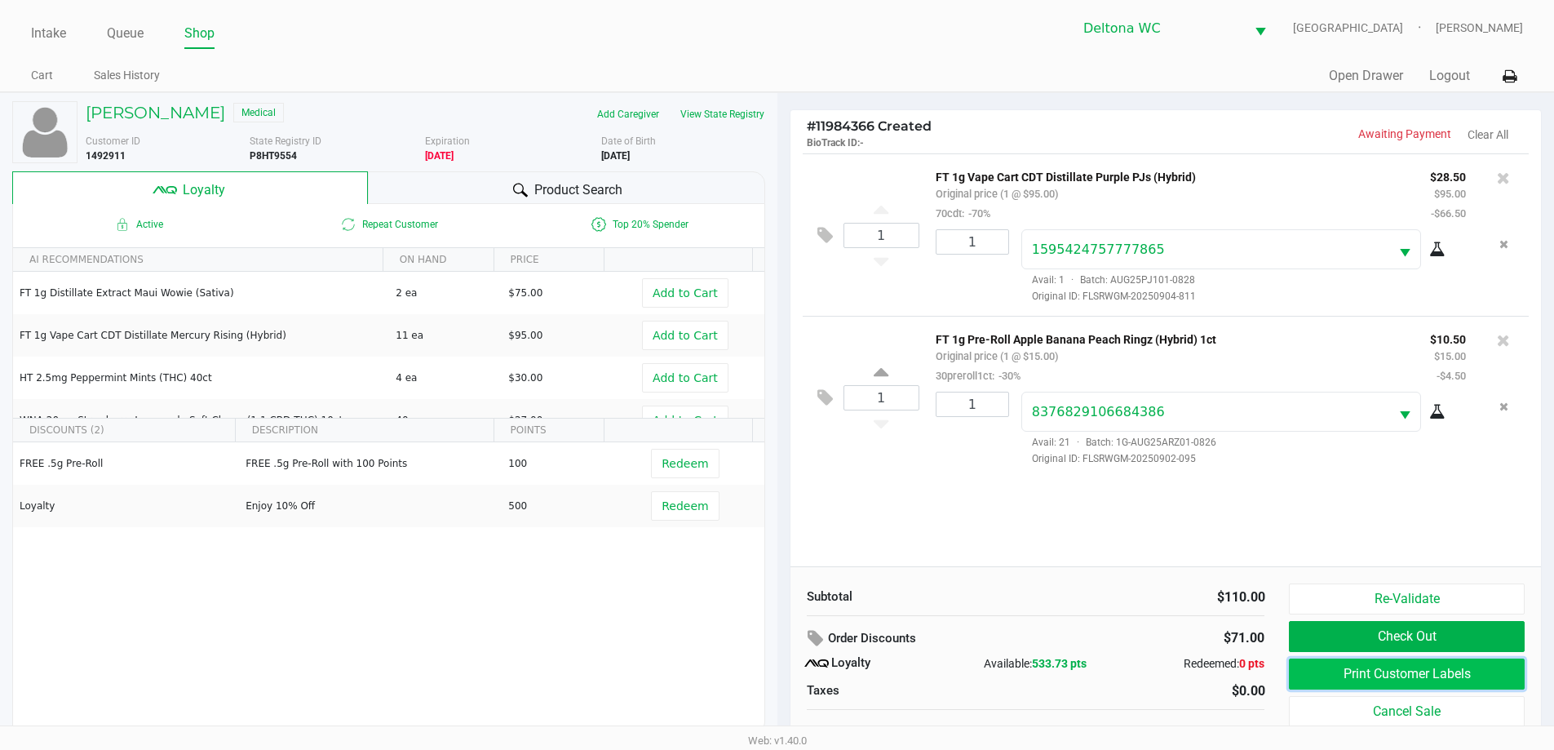
click at [1326, 679] on button "Print Customer Labels" at bounding box center [1406, 673] width 235 height 31
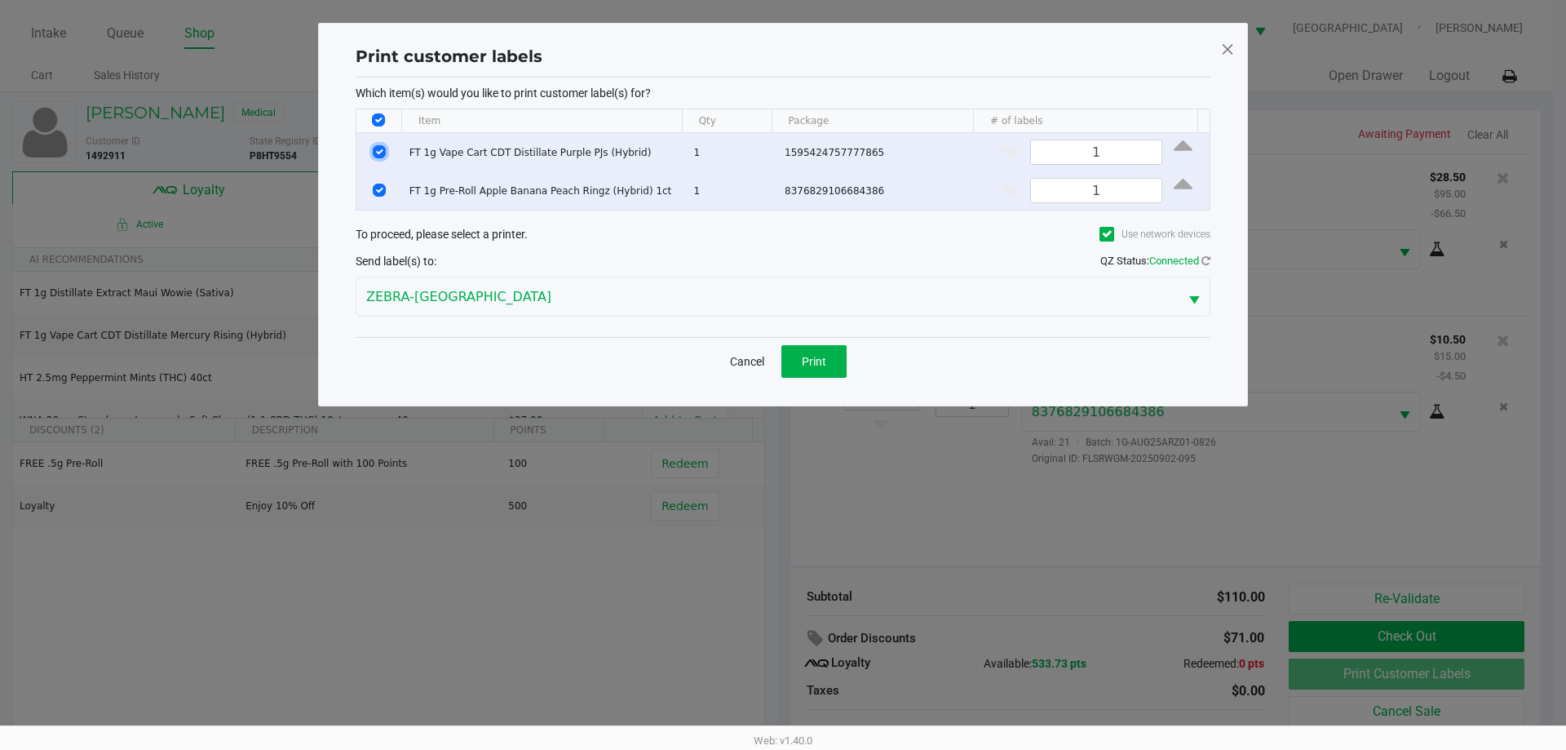
click at [374, 156] on input "Select Row" at bounding box center [379, 151] width 13 height 13
checkbox input "false"
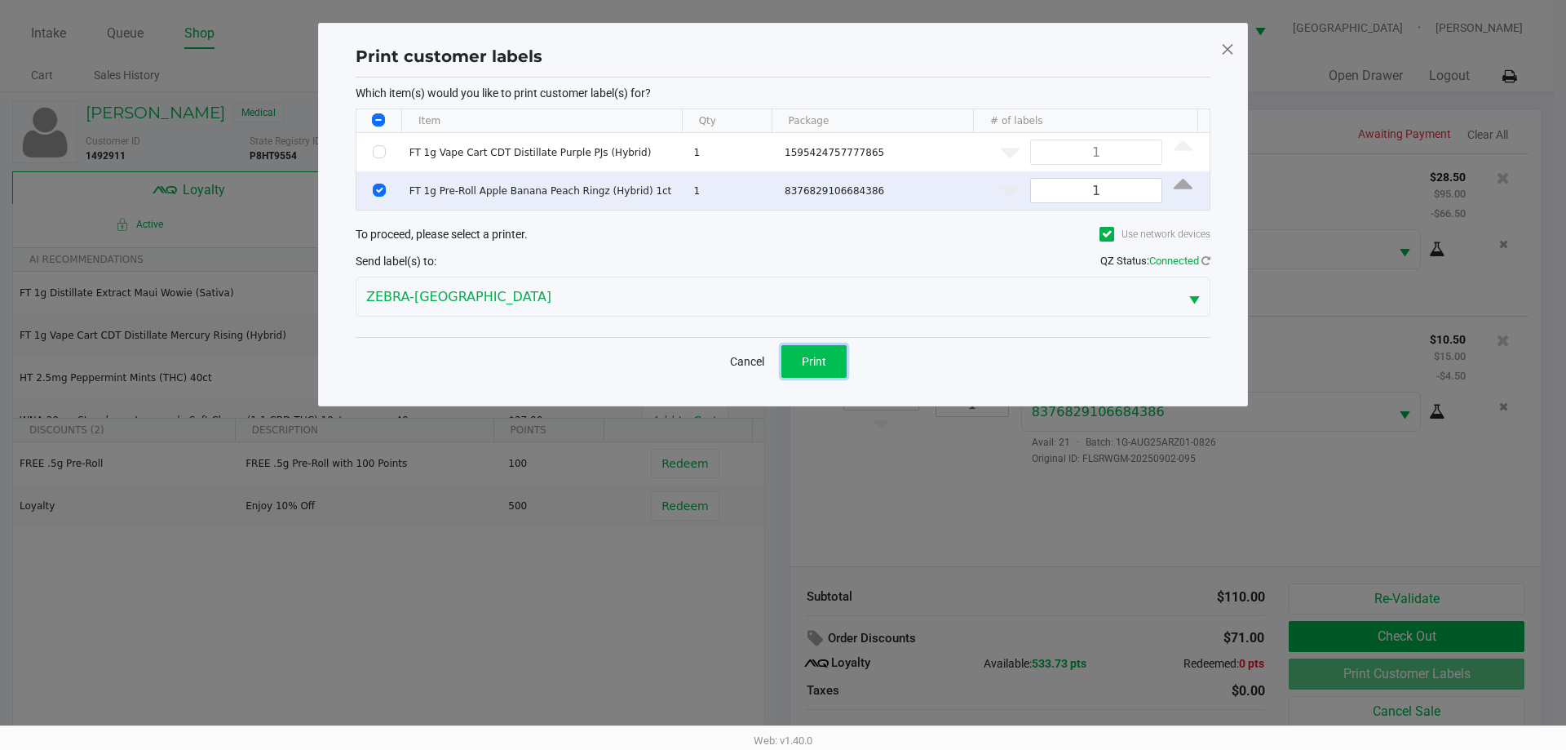
click at [835, 364] on button "Print" at bounding box center [813, 361] width 65 height 33
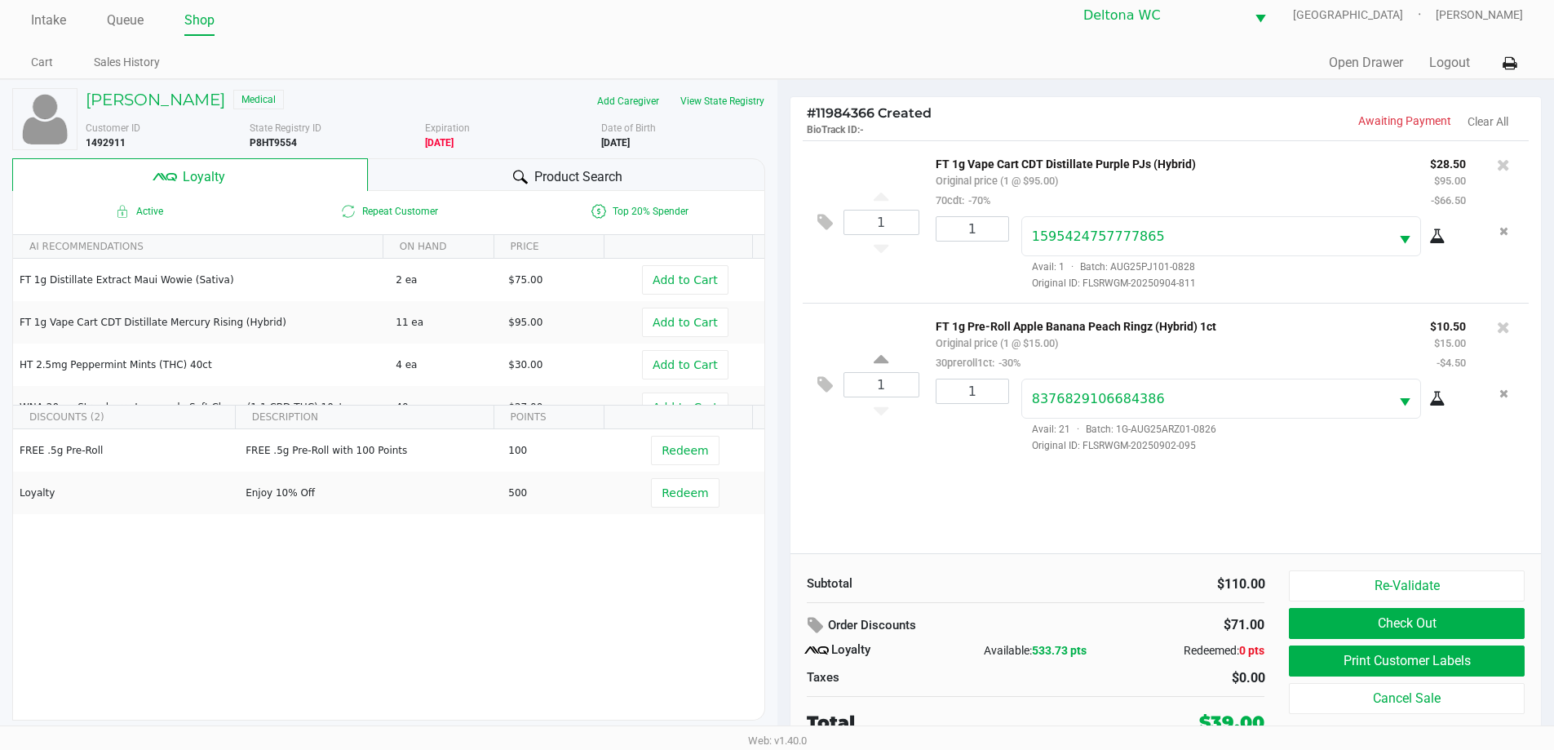
scroll to position [16, 0]
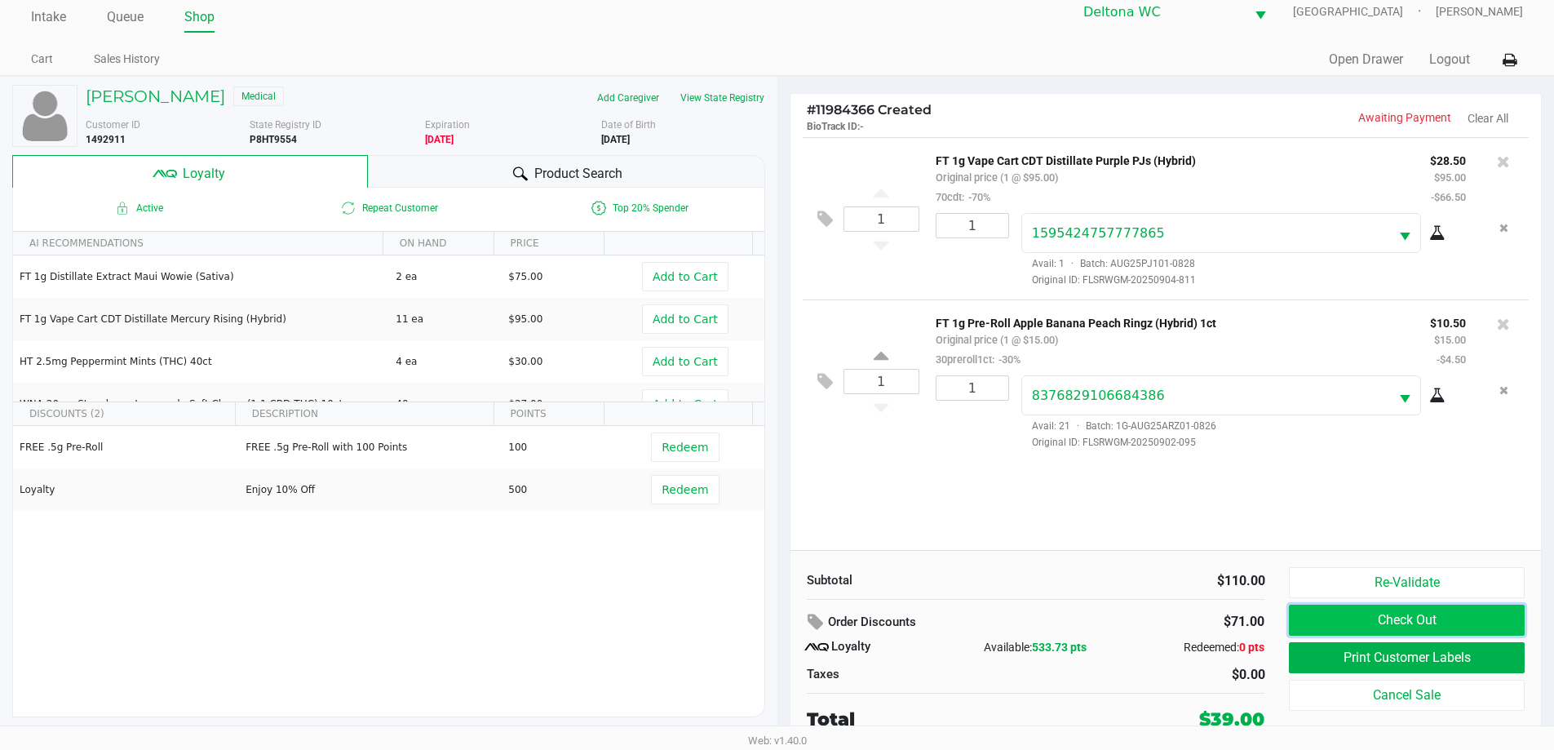
click at [1360, 627] on button "Check Out" at bounding box center [1406, 619] width 235 height 31
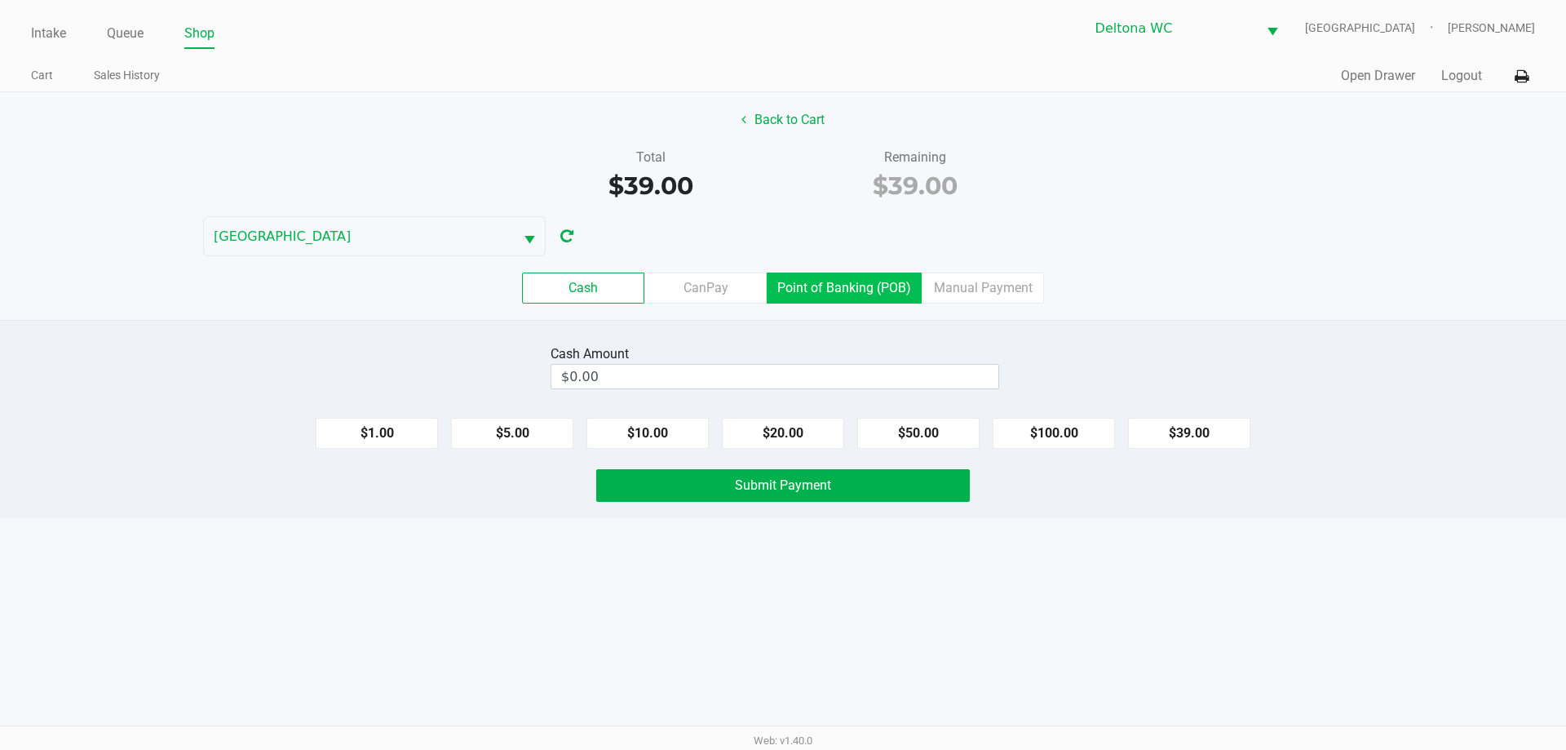
click at [776, 431] on button "$20.00" at bounding box center [783, 433] width 122 height 31
click at [762, 436] on button "$20.00" at bounding box center [783, 433] width 122 height 31
type input "$40.00"
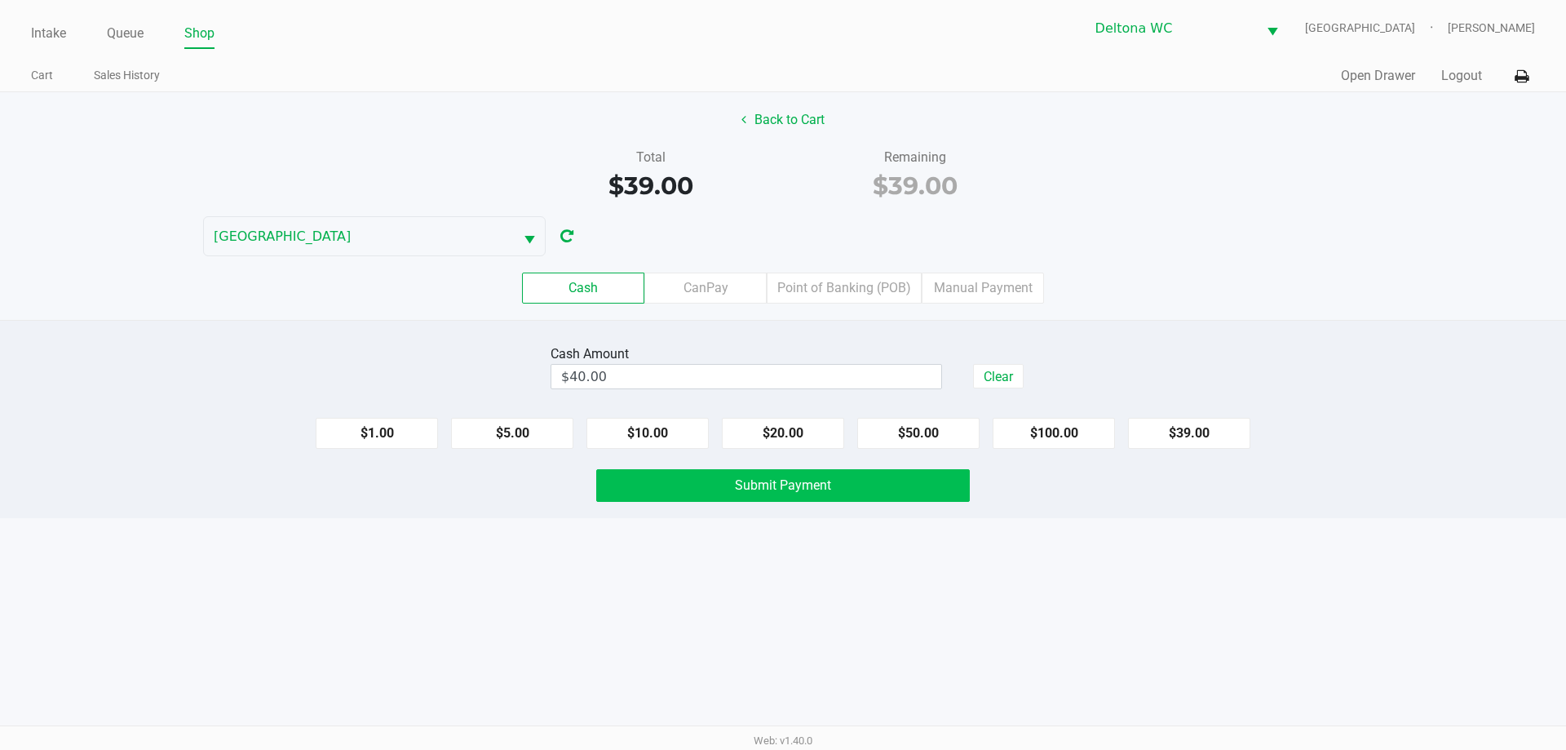
click at [763, 489] on span "Submit Payment" at bounding box center [783, 484] width 96 height 15
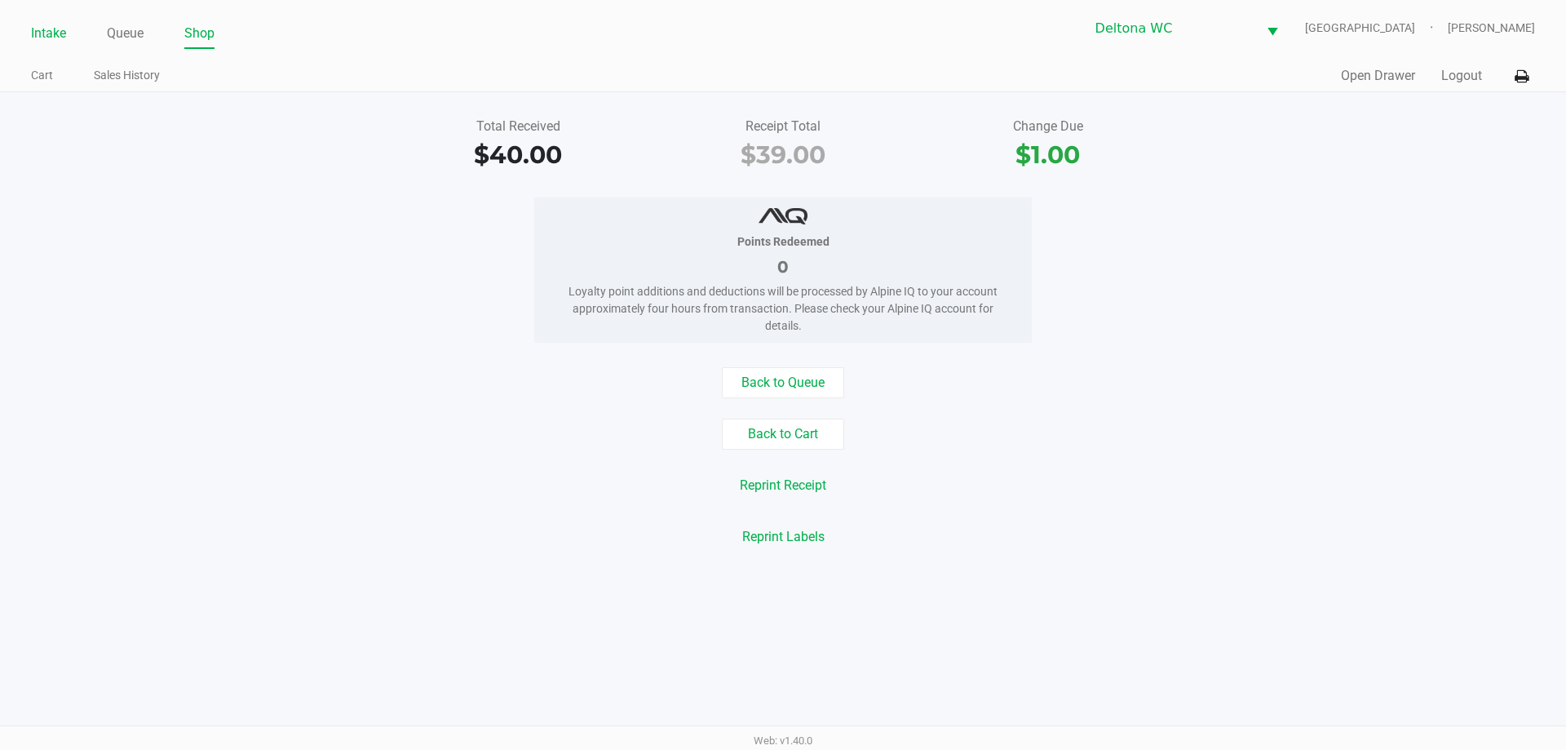
click at [41, 27] on link "Intake" at bounding box center [48, 33] width 35 height 23
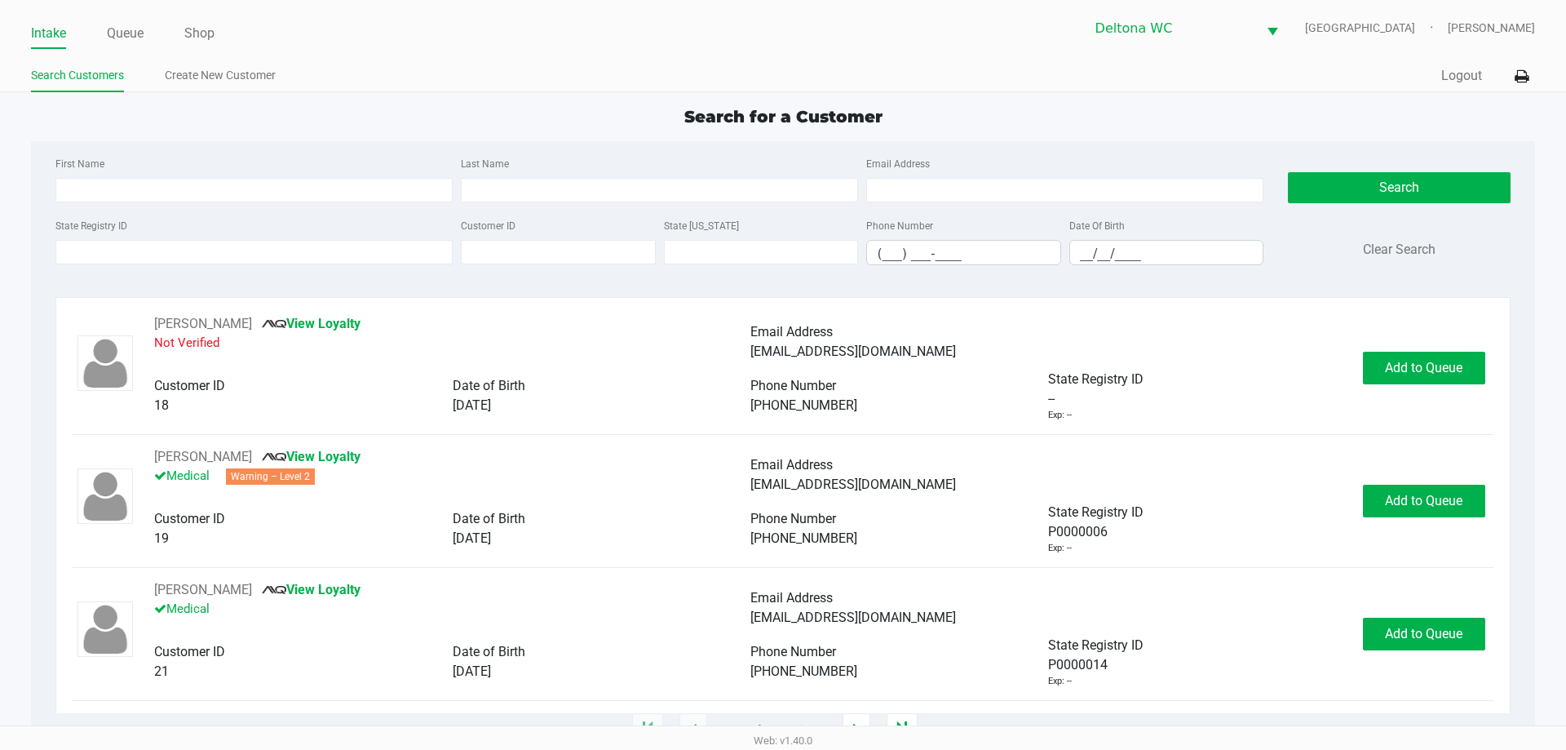
click at [484, 87] on ul "Search Customers Create New Customer" at bounding box center [407, 78] width 752 height 28
click at [462, 80] on ul "Search Customers Create New Customer" at bounding box center [407, 78] width 752 height 28
click at [267, 242] on input "State Registry ID" at bounding box center [253, 252] width 397 height 24
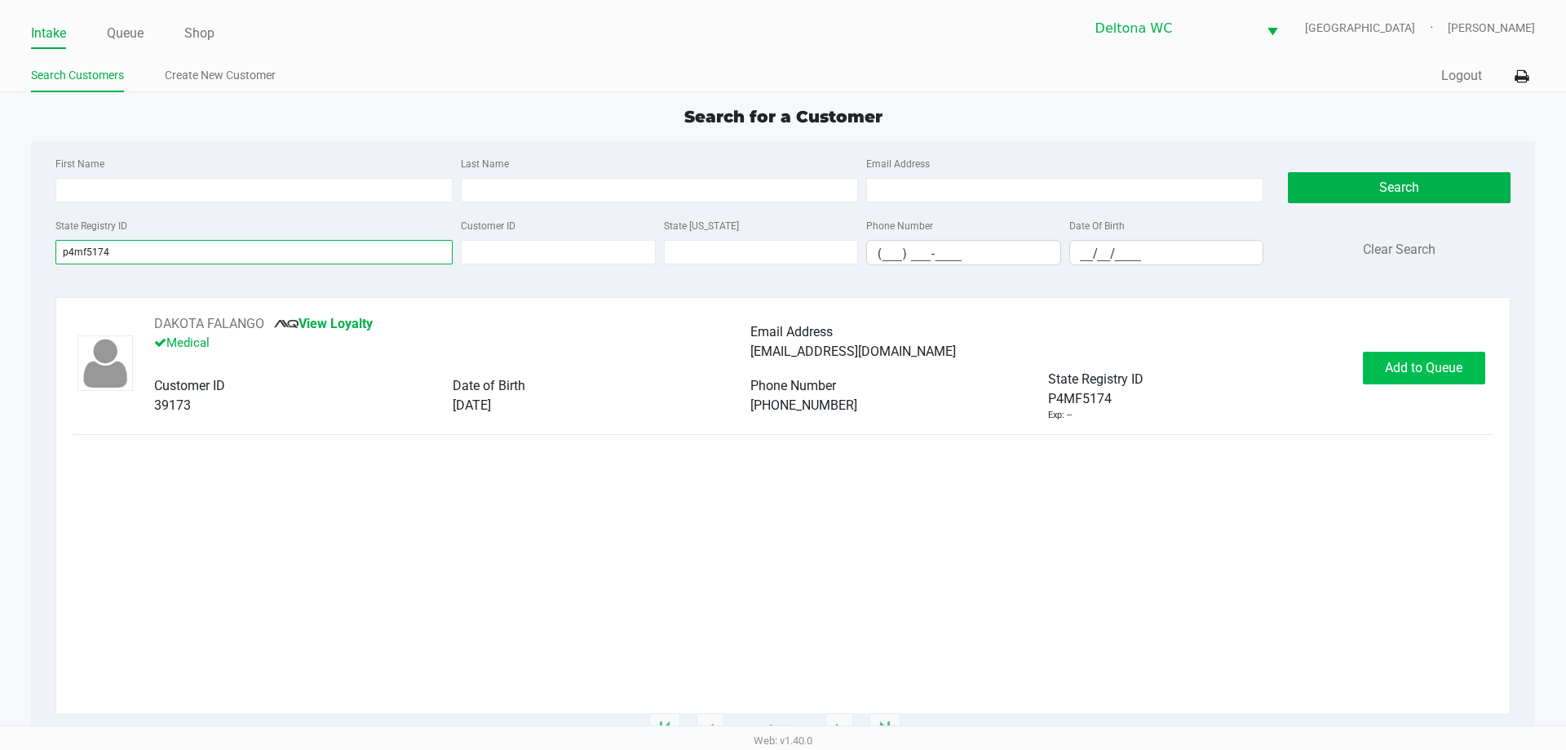
type input "p4mf5174"
click at [1448, 352] on button "Add to Queue" at bounding box center [1424, 368] width 122 height 33
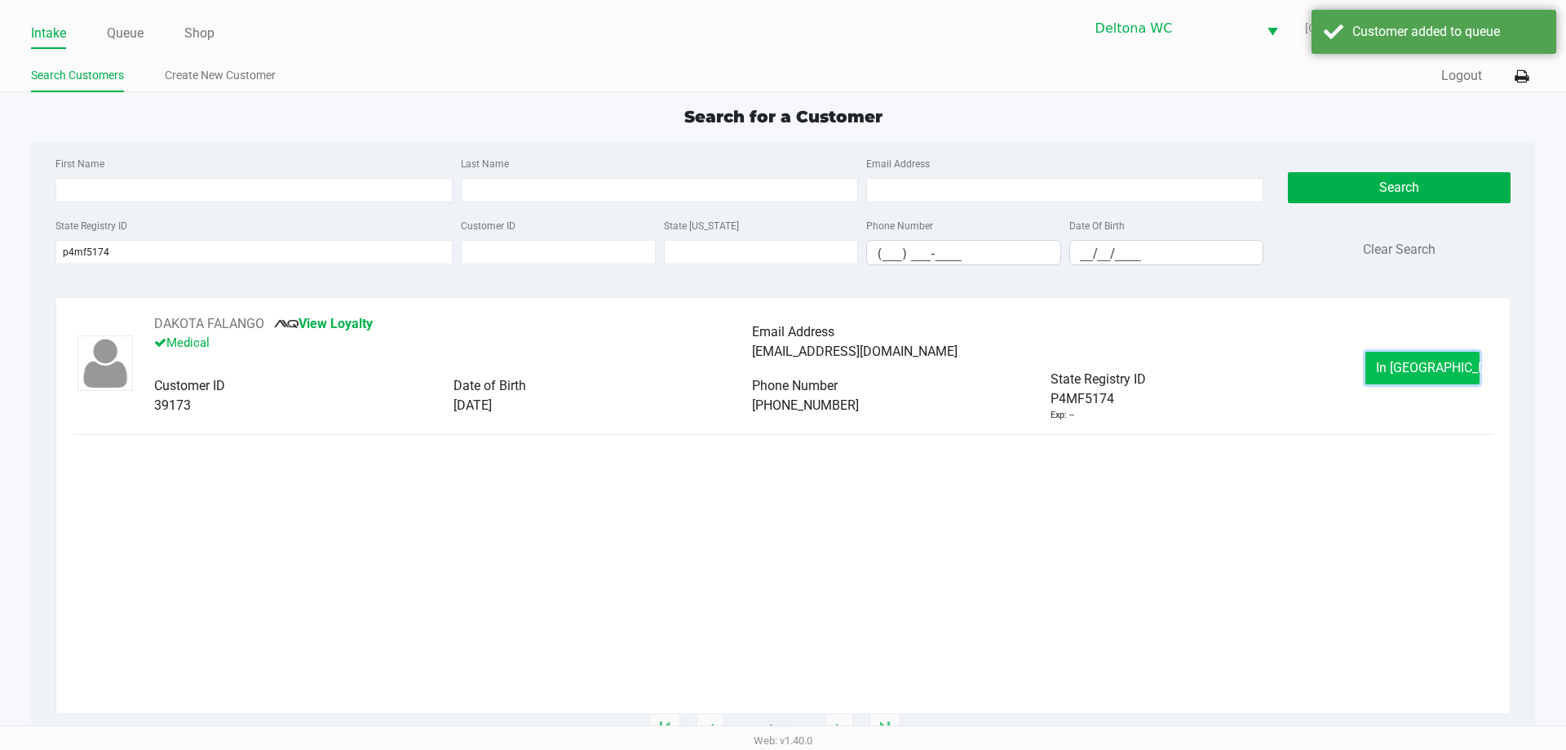
click at [1435, 363] on span "In Queue" at bounding box center [1444, 367] width 137 height 15
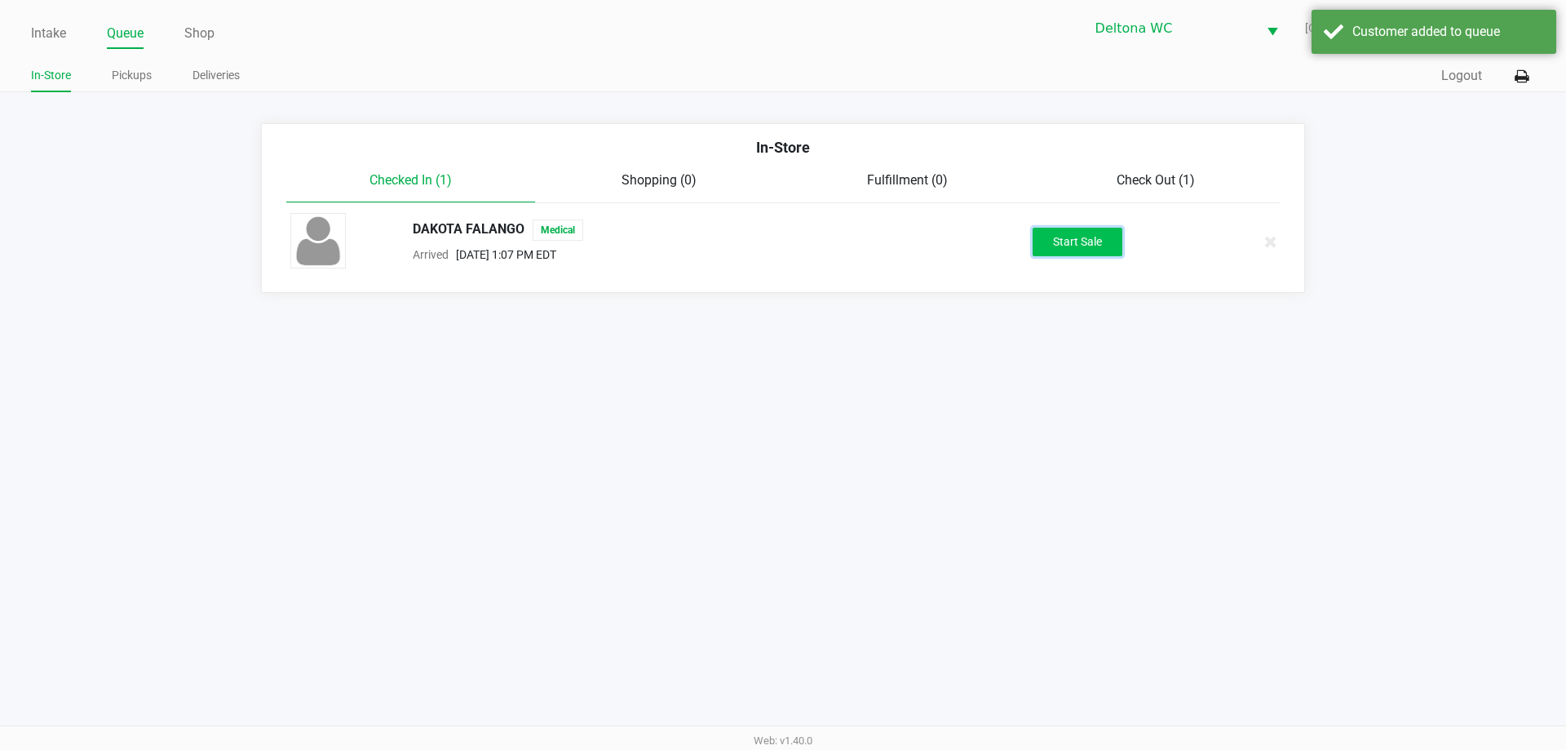
click at [1108, 236] on button "Start Sale" at bounding box center [1078, 242] width 90 height 29
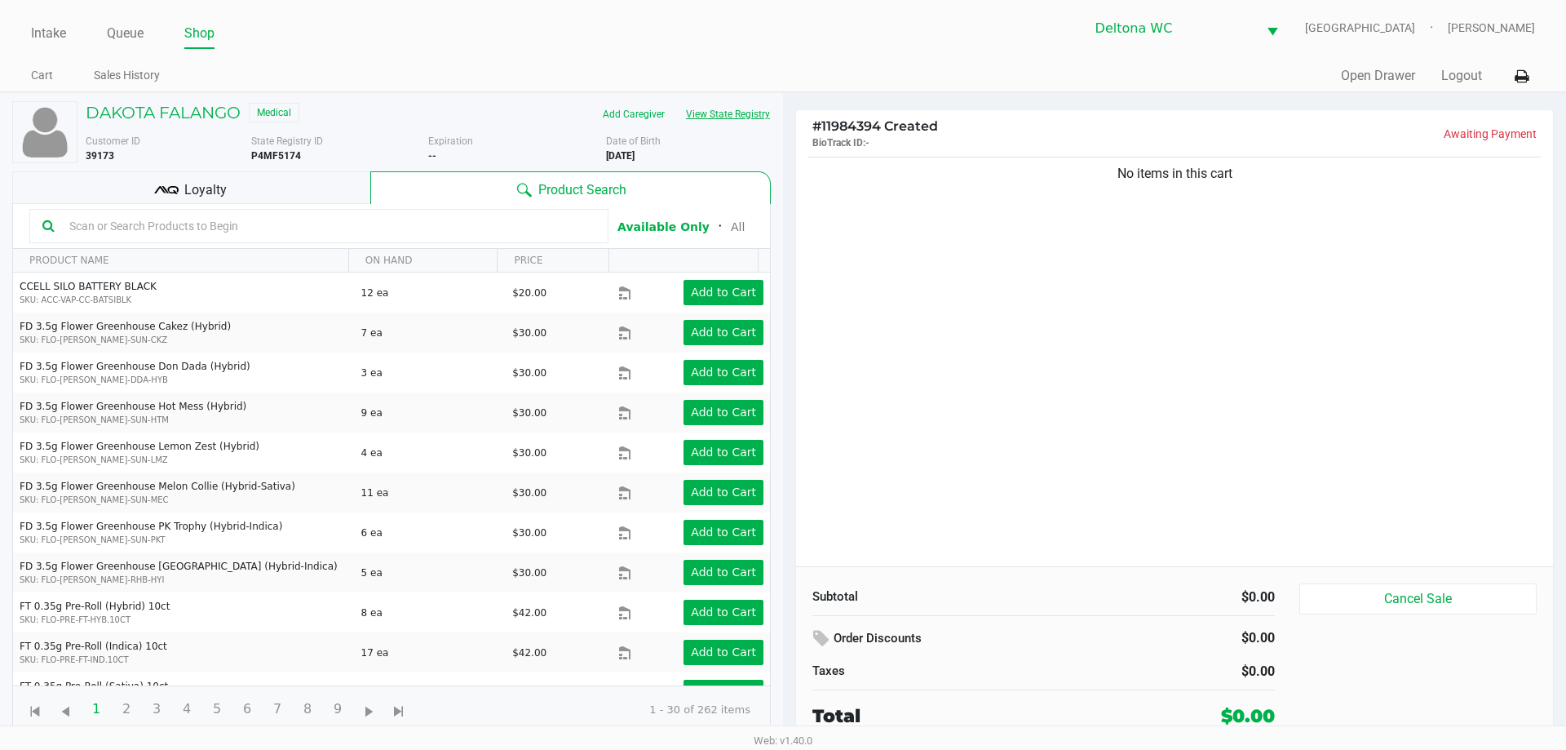
click at [712, 120] on button "View State Registry" at bounding box center [722, 114] width 95 height 26
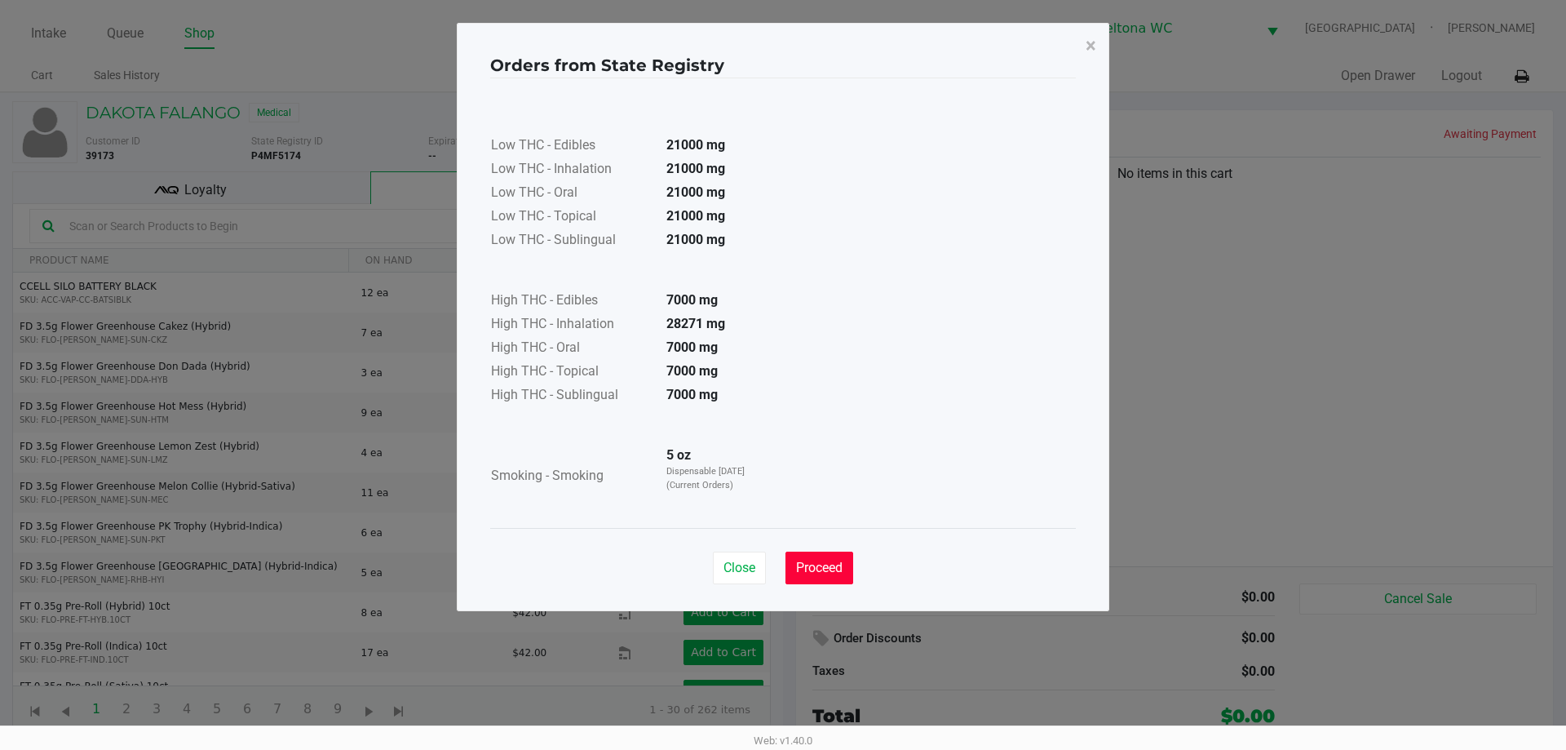
click at [828, 577] on button "Proceed" at bounding box center [819, 567] width 68 height 33
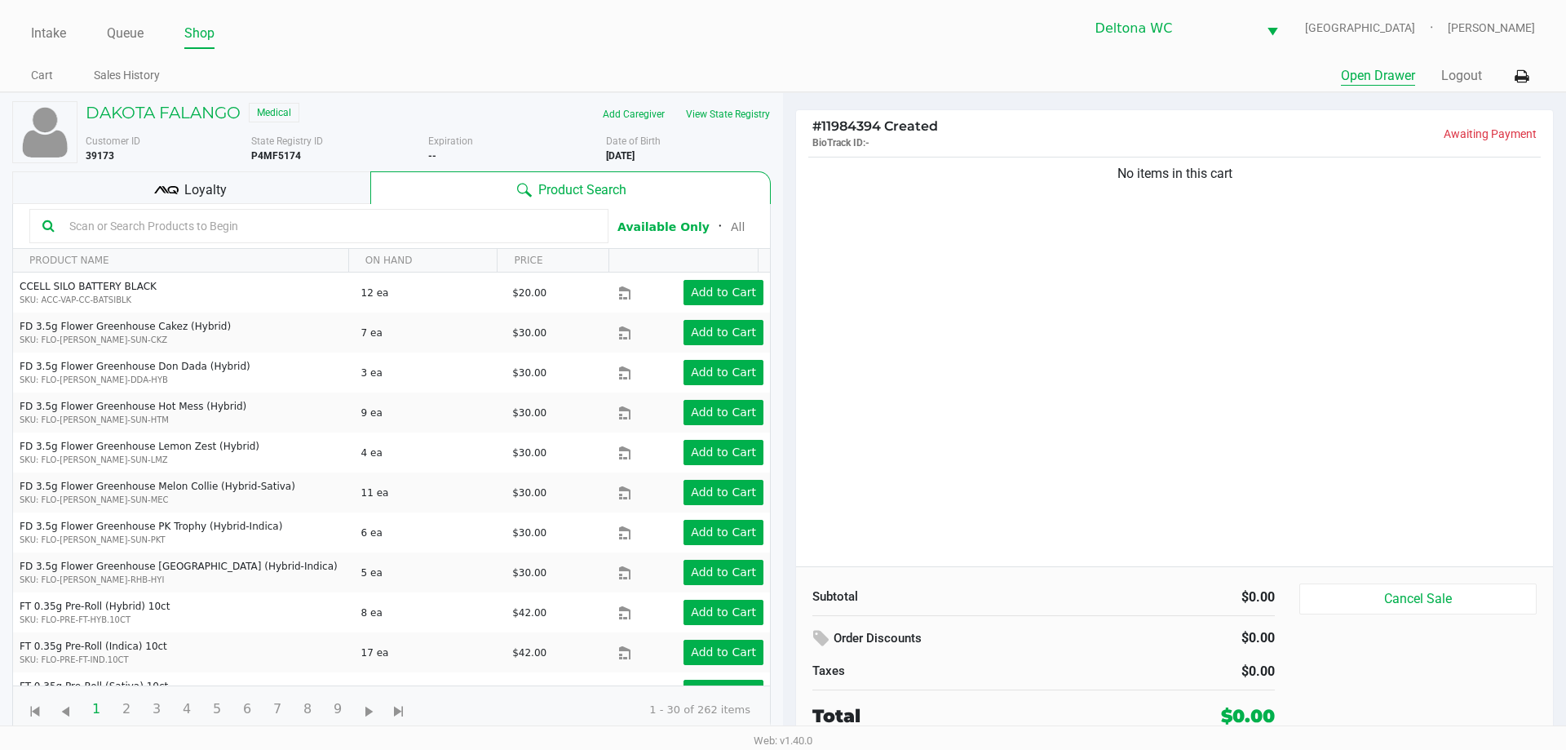
click at [1380, 85] on button "Open Drawer" at bounding box center [1378, 76] width 74 height 20
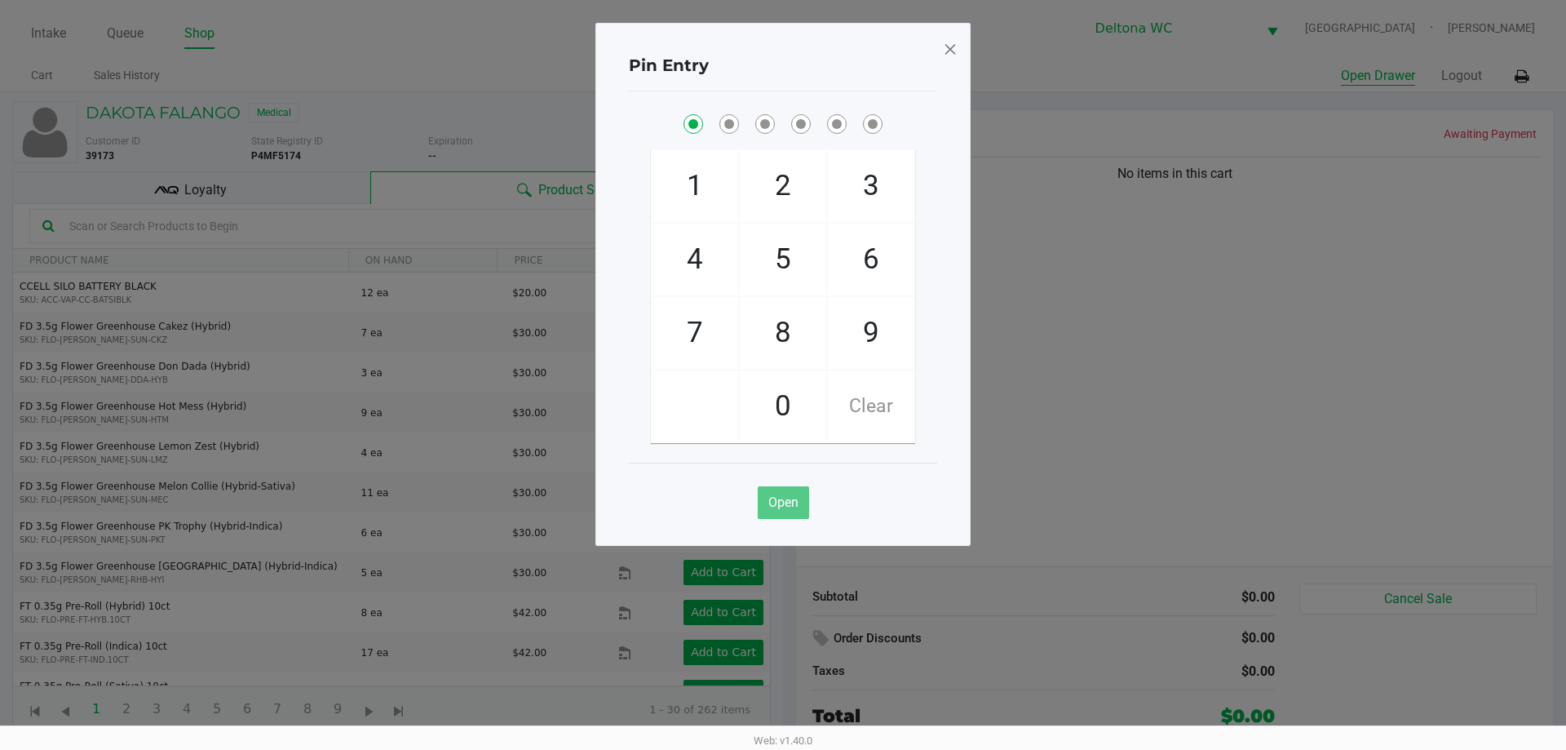
checkbox input "true"
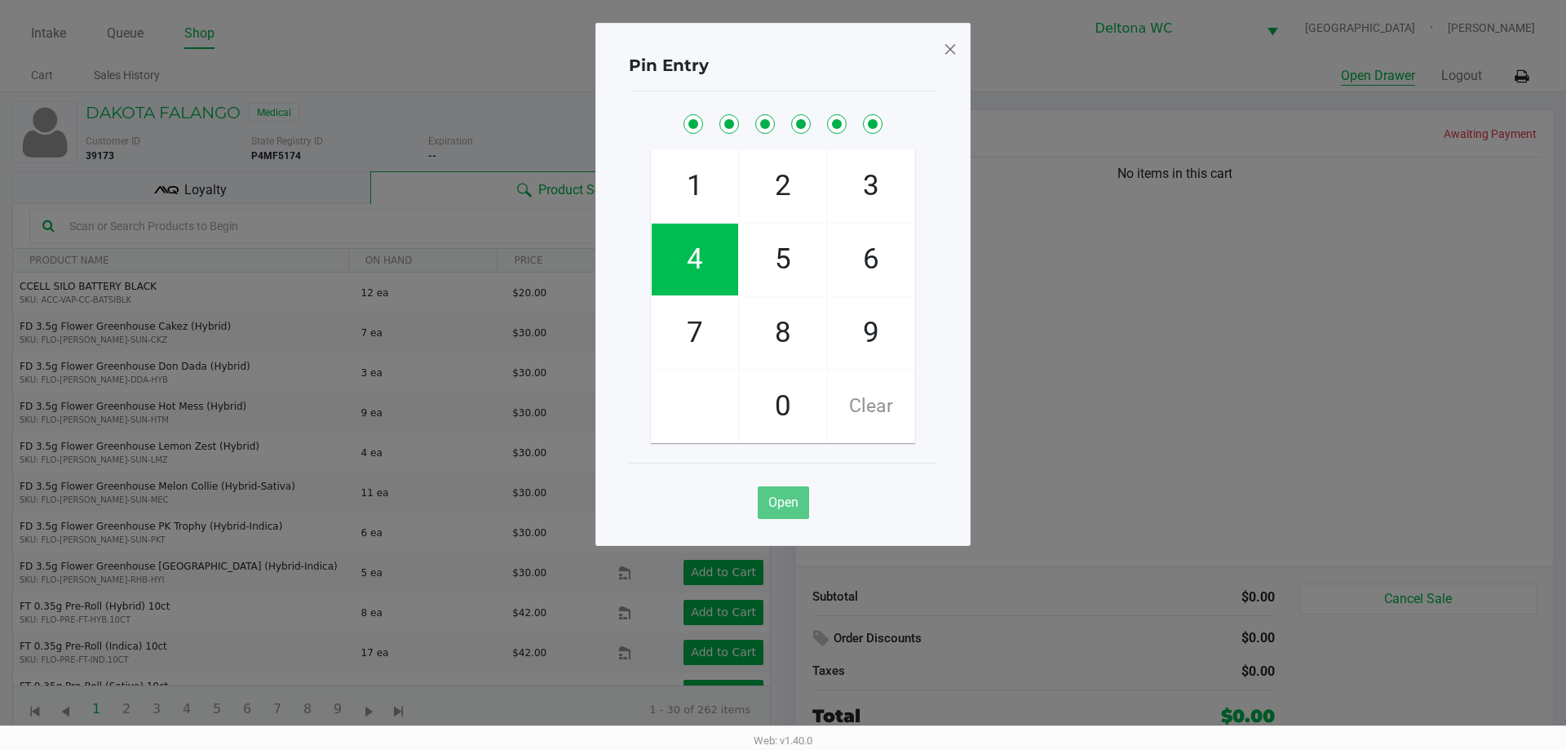
checkbox input "true"
click at [952, 56] on span at bounding box center [950, 49] width 15 height 26
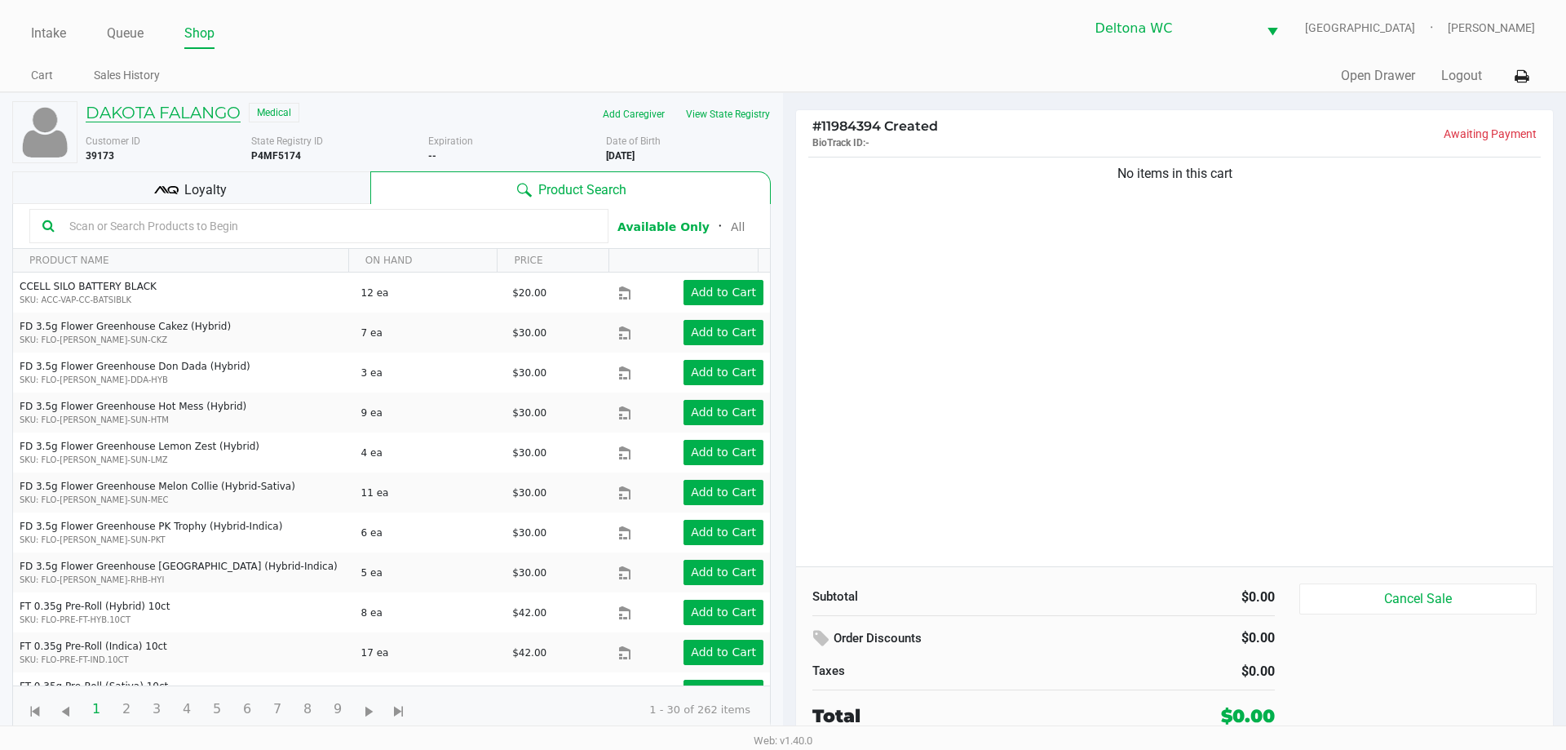
click at [195, 116] on h5 "DAKOTA FALANGO" at bounding box center [163, 113] width 155 height 20
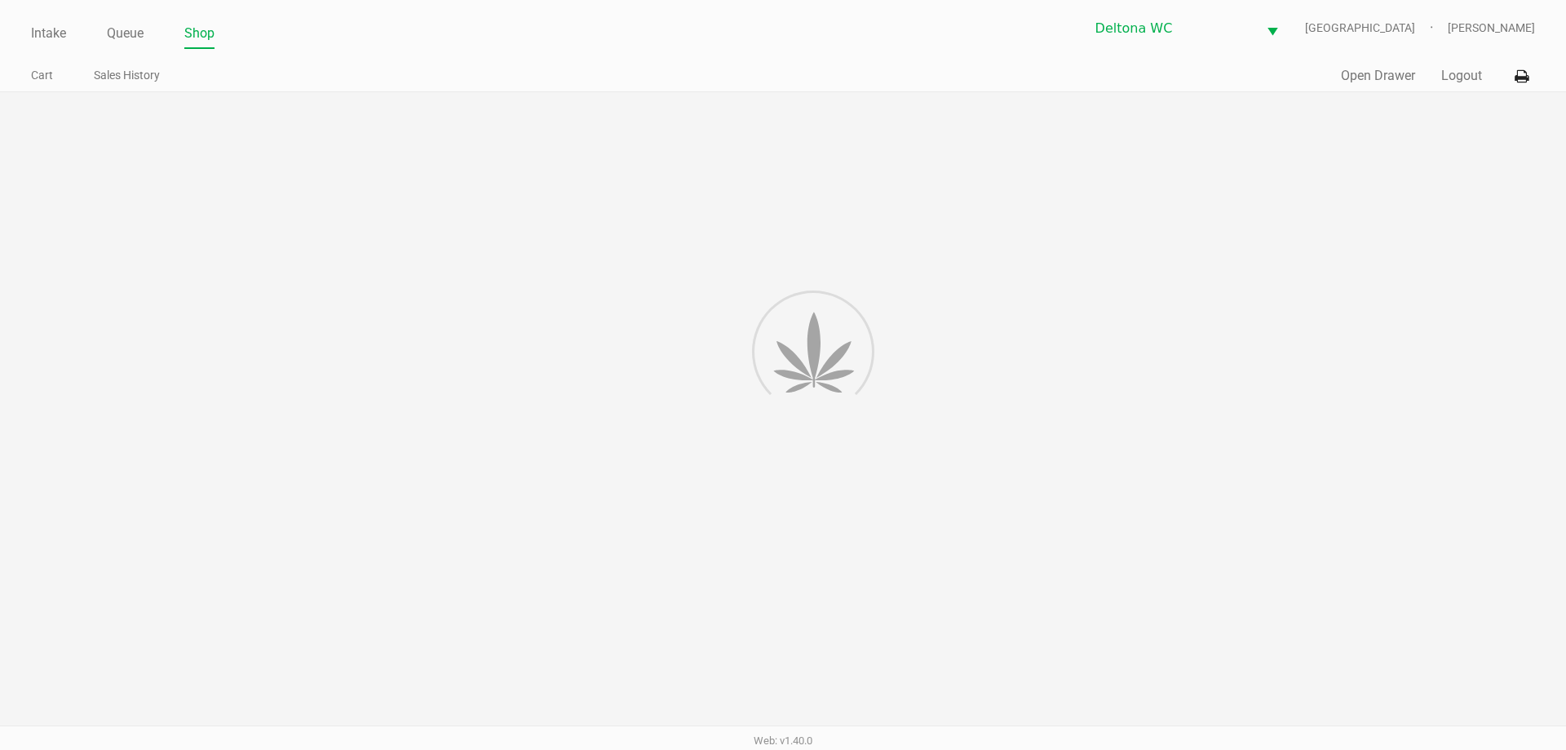
click at [195, 117] on div at bounding box center [783, 419] width 1566 height 654
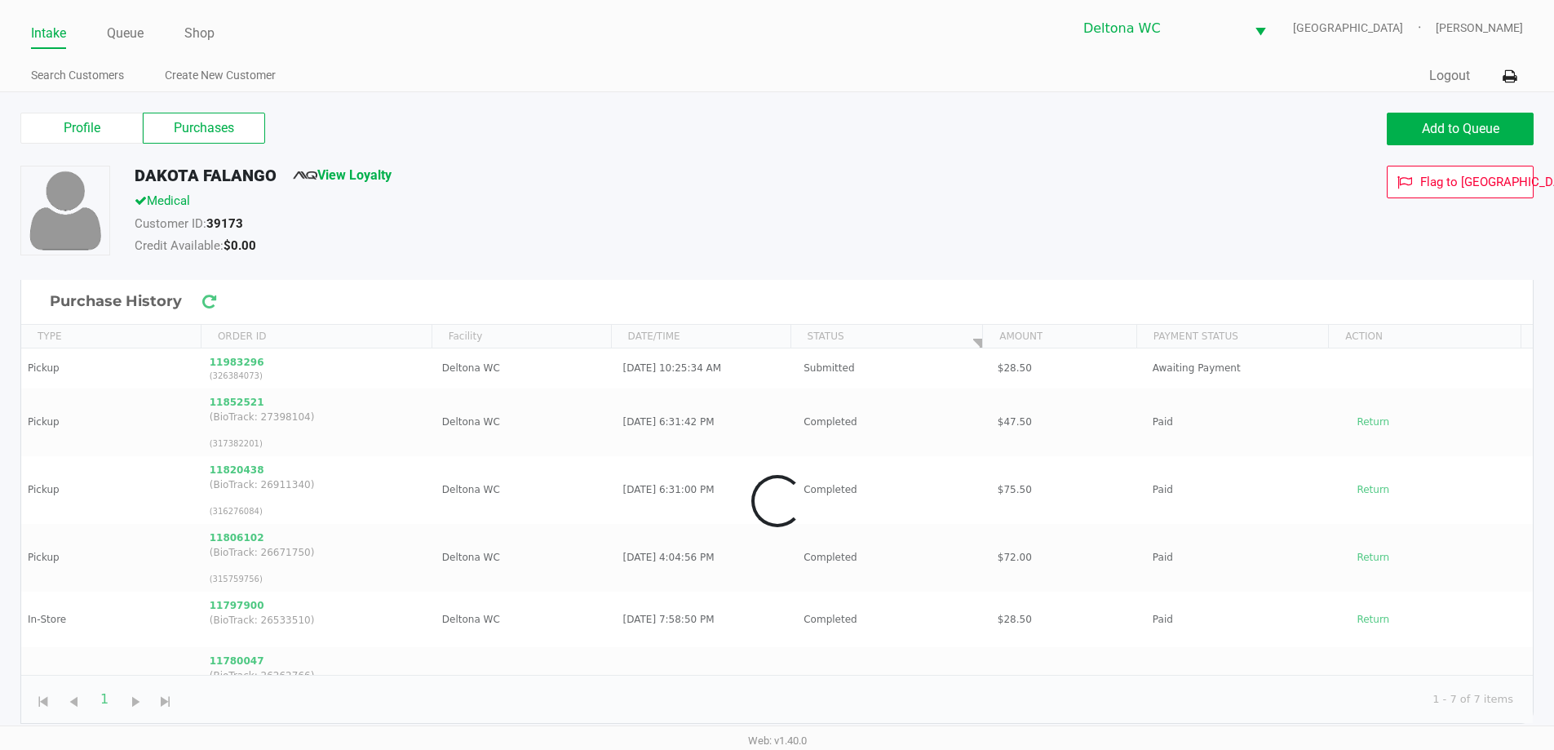
click at [197, 138] on label "Purchases" at bounding box center [204, 128] width 122 height 31
click at [0, 0] on 1 "Purchases" at bounding box center [0, 0] width 0 height 0
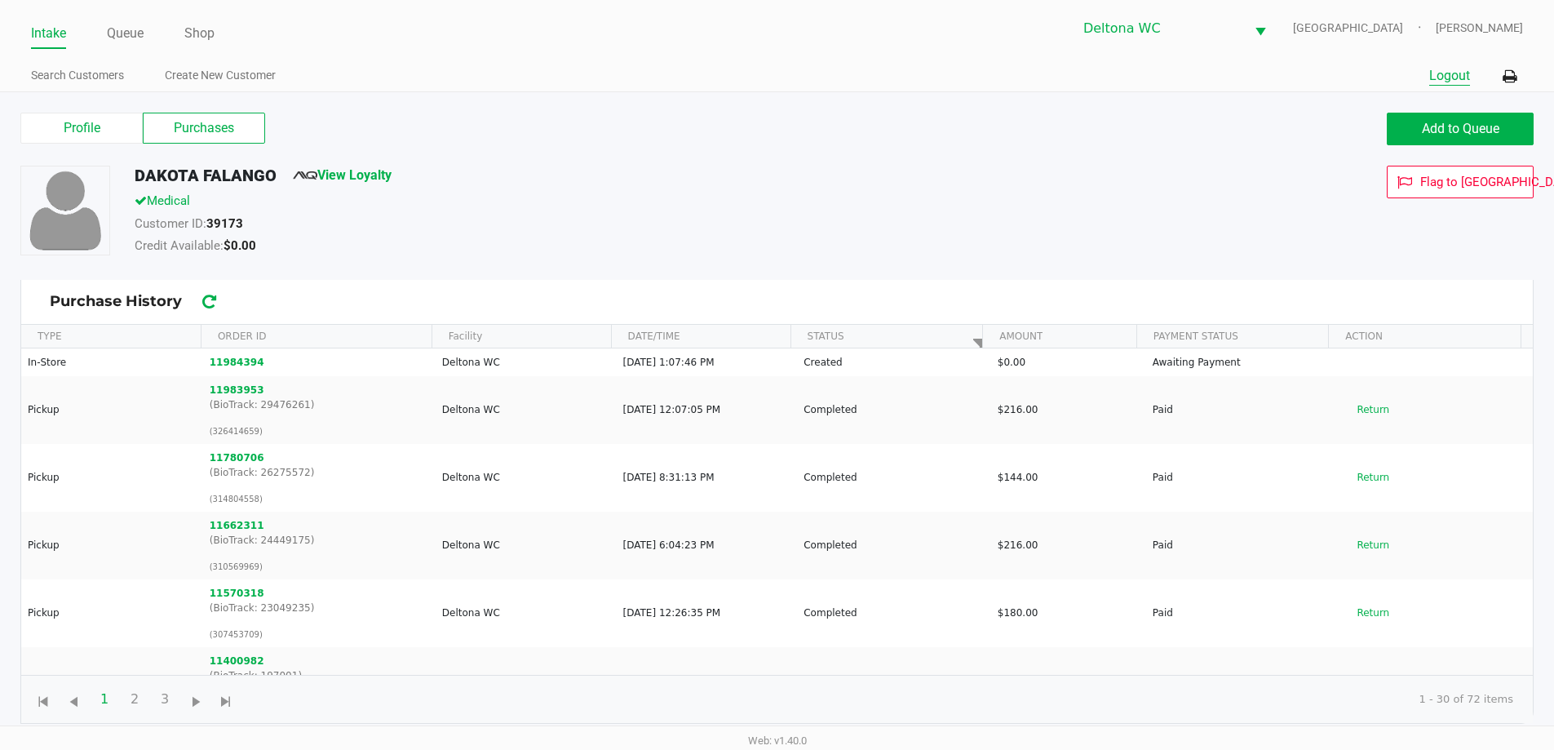
click at [1452, 73] on button "Logout" at bounding box center [1449, 76] width 41 height 20
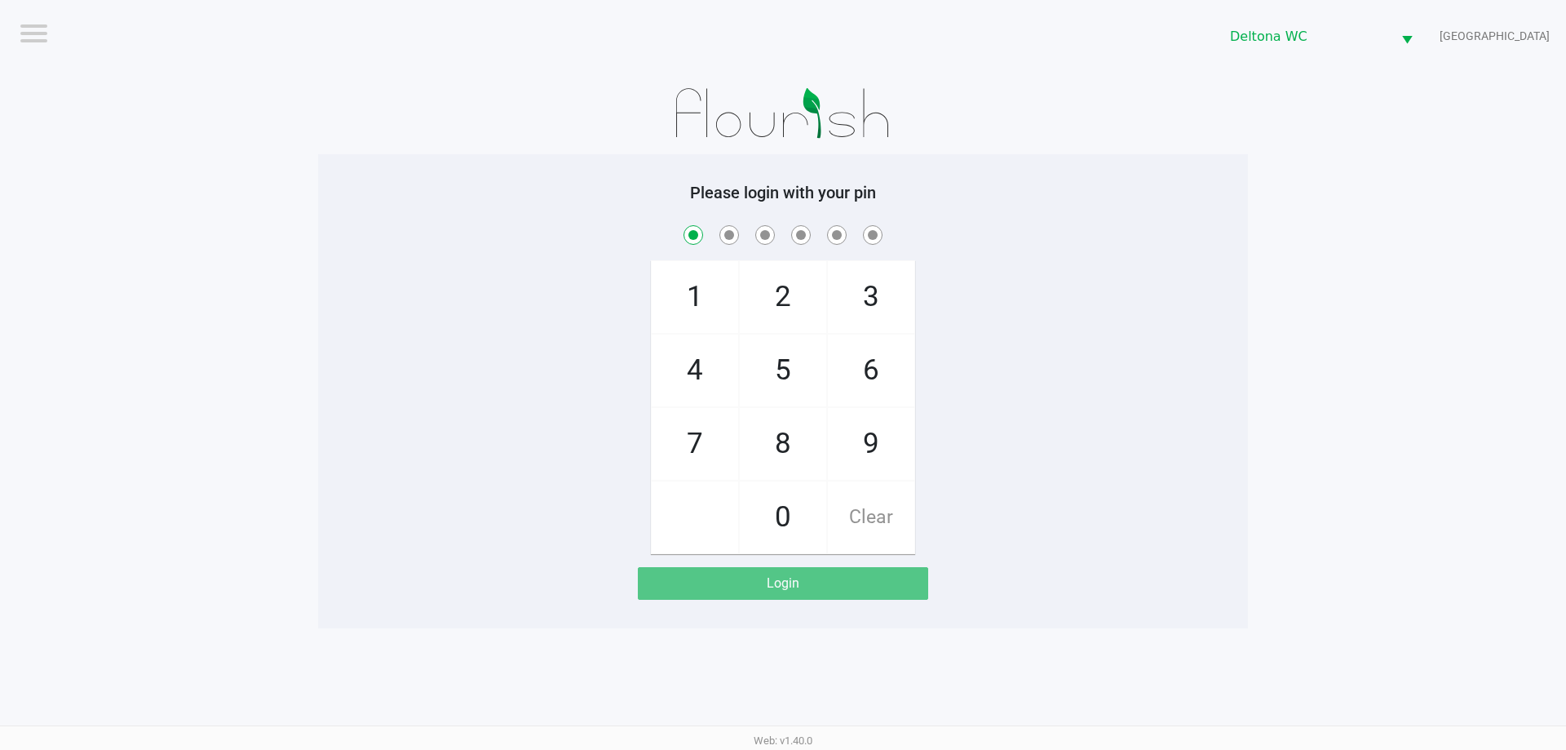
checkbox input "true"
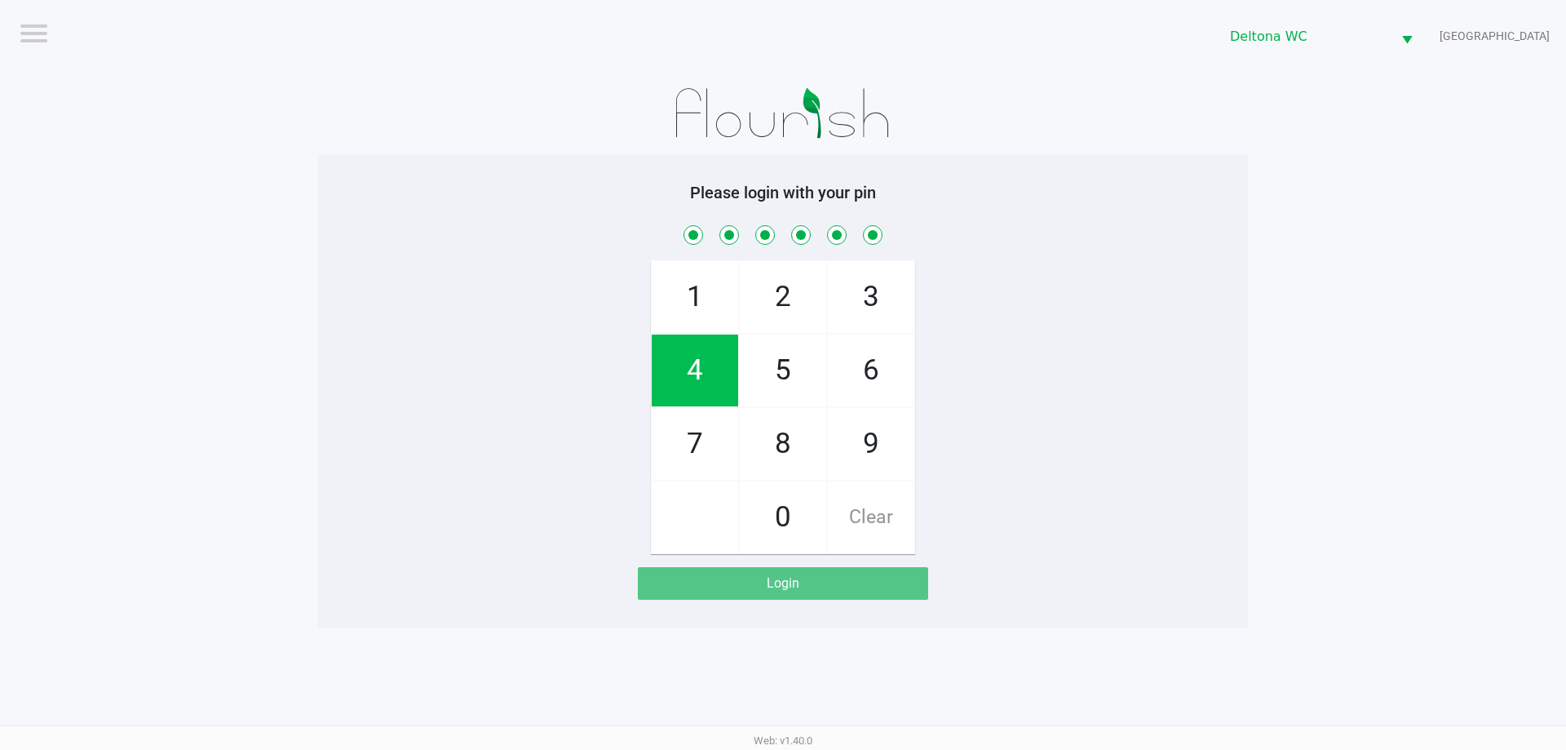
checkbox input "true"
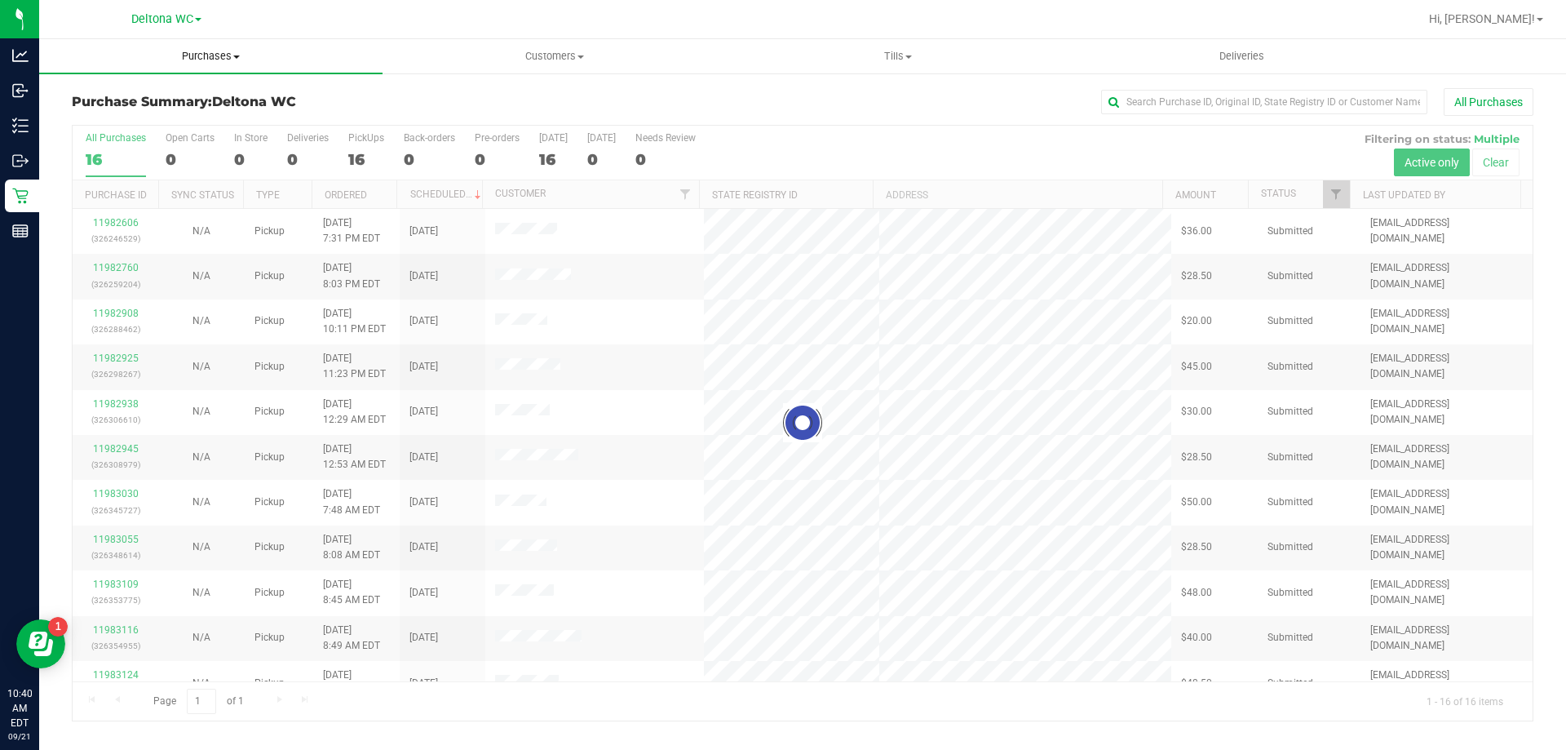
click at [238, 45] on uib-tab-heading "Purchases Summary of purchases Fulfillment All purchases" at bounding box center [210, 56] width 343 height 34
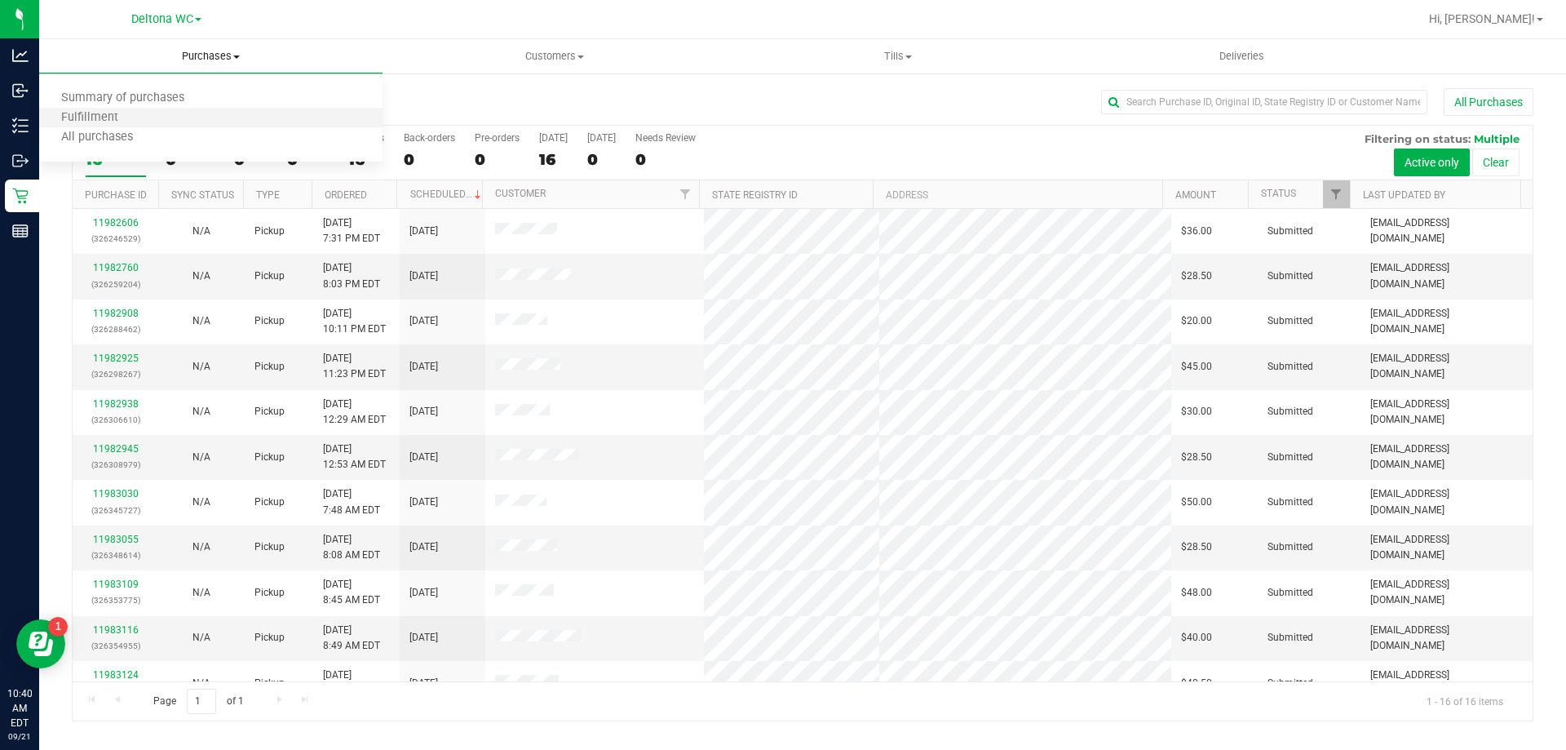
click at [154, 112] on li "Fulfillment" at bounding box center [210, 118] width 343 height 20
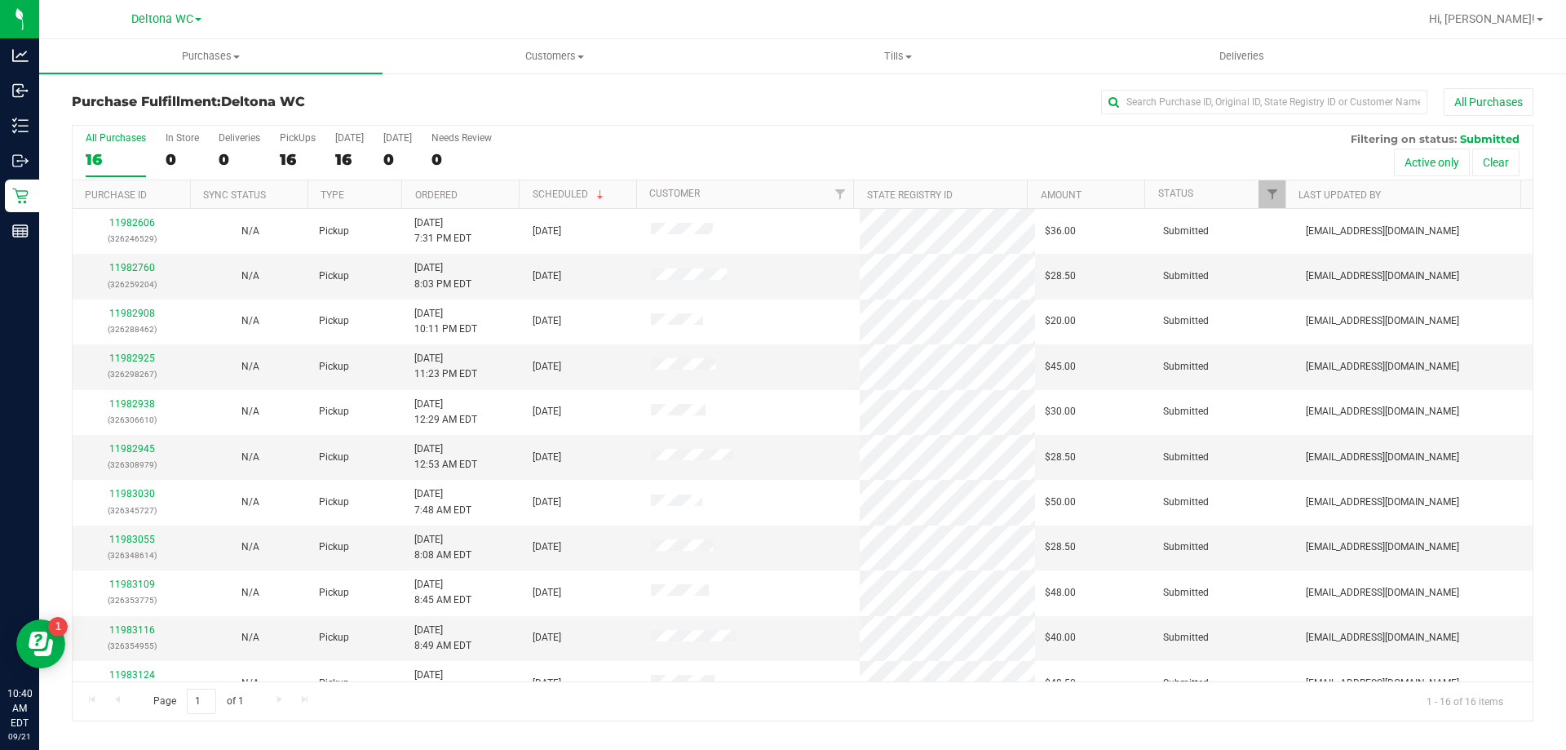
click at [461, 191] on th "Ordered" at bounding box center [459, 194] width 117 height 29
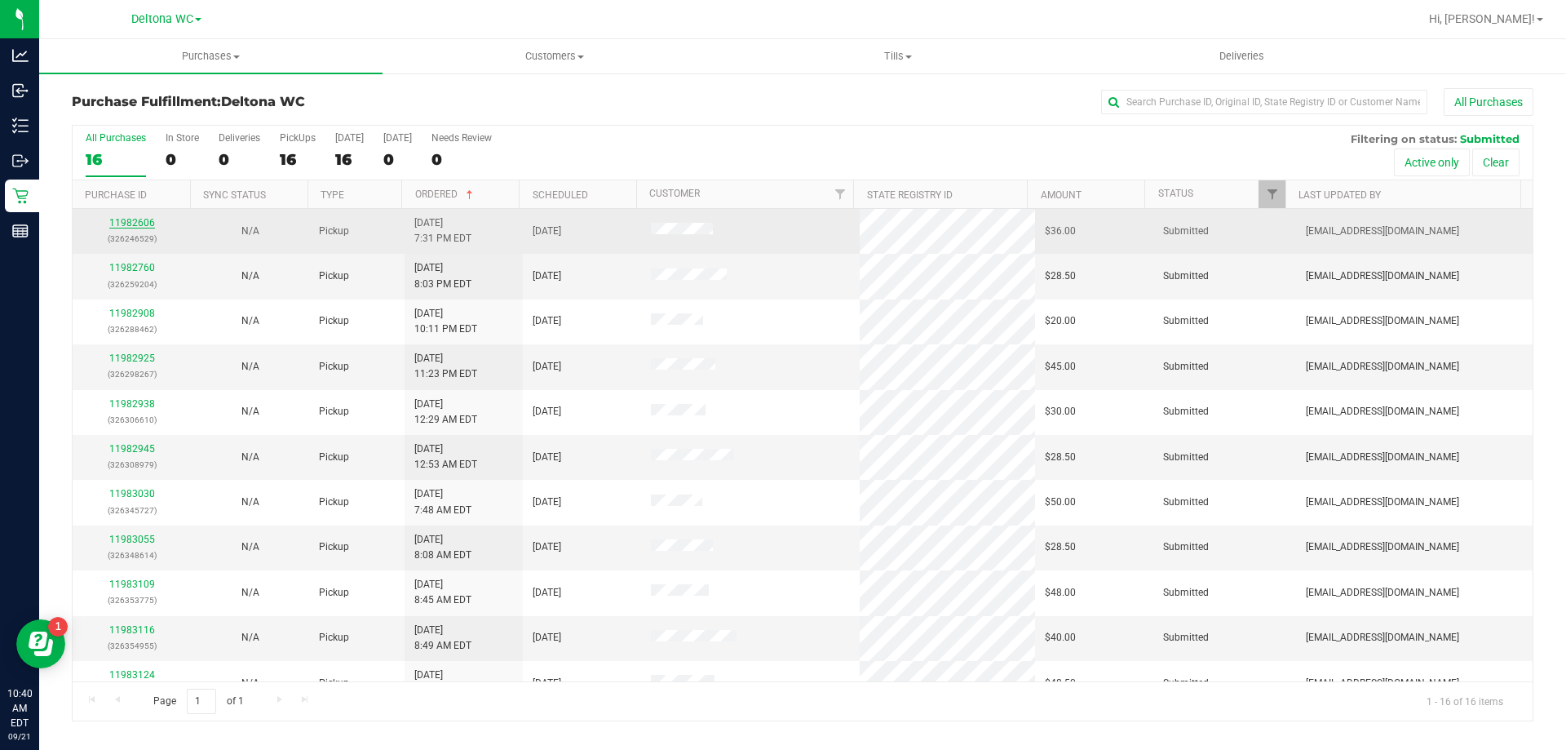
click at [143, 219] on link "11982606" at bounding box center [132, 222] width 46 height 11
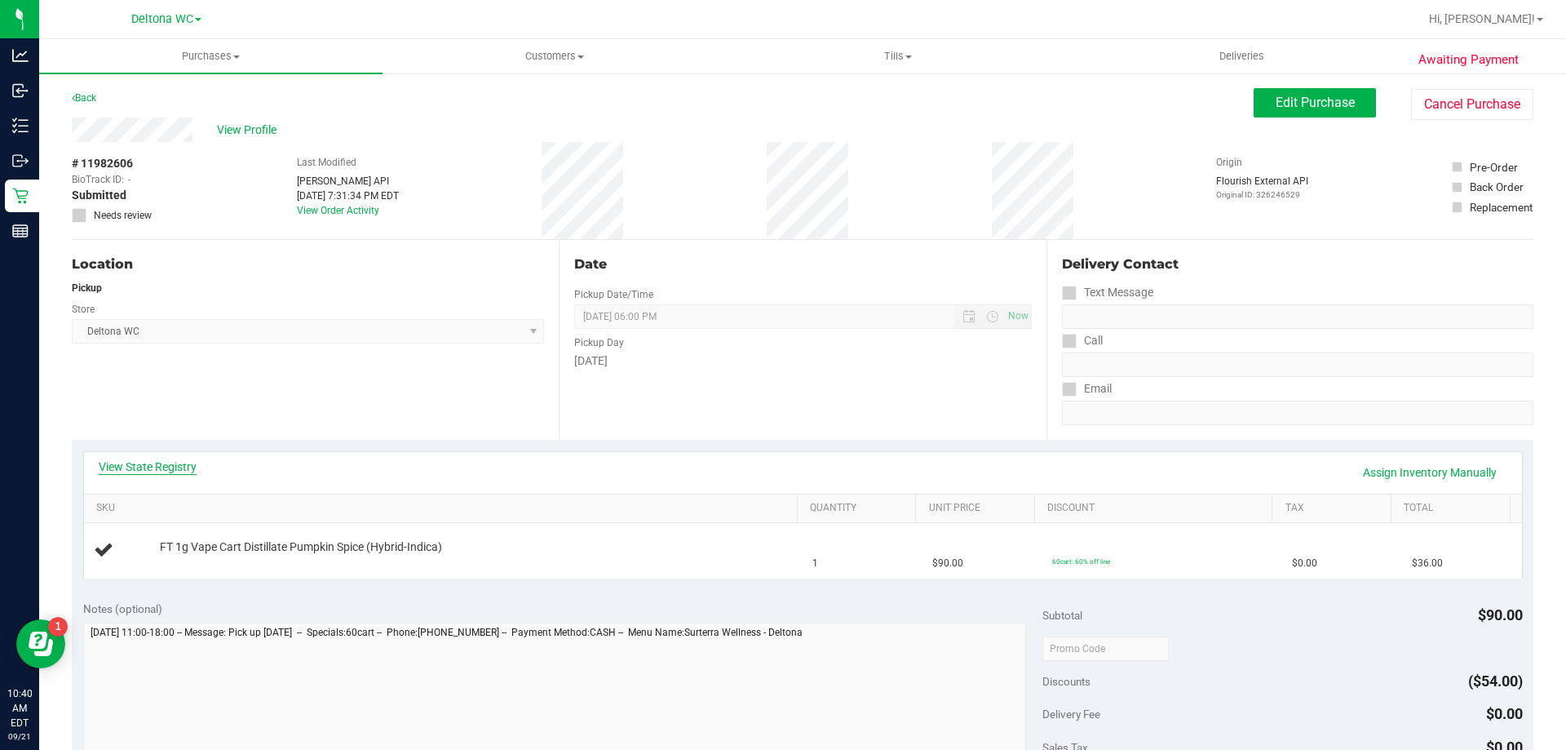
click at [189, 462] on link "View State Registry" at bounding box center [148, 466] width 98 height 16
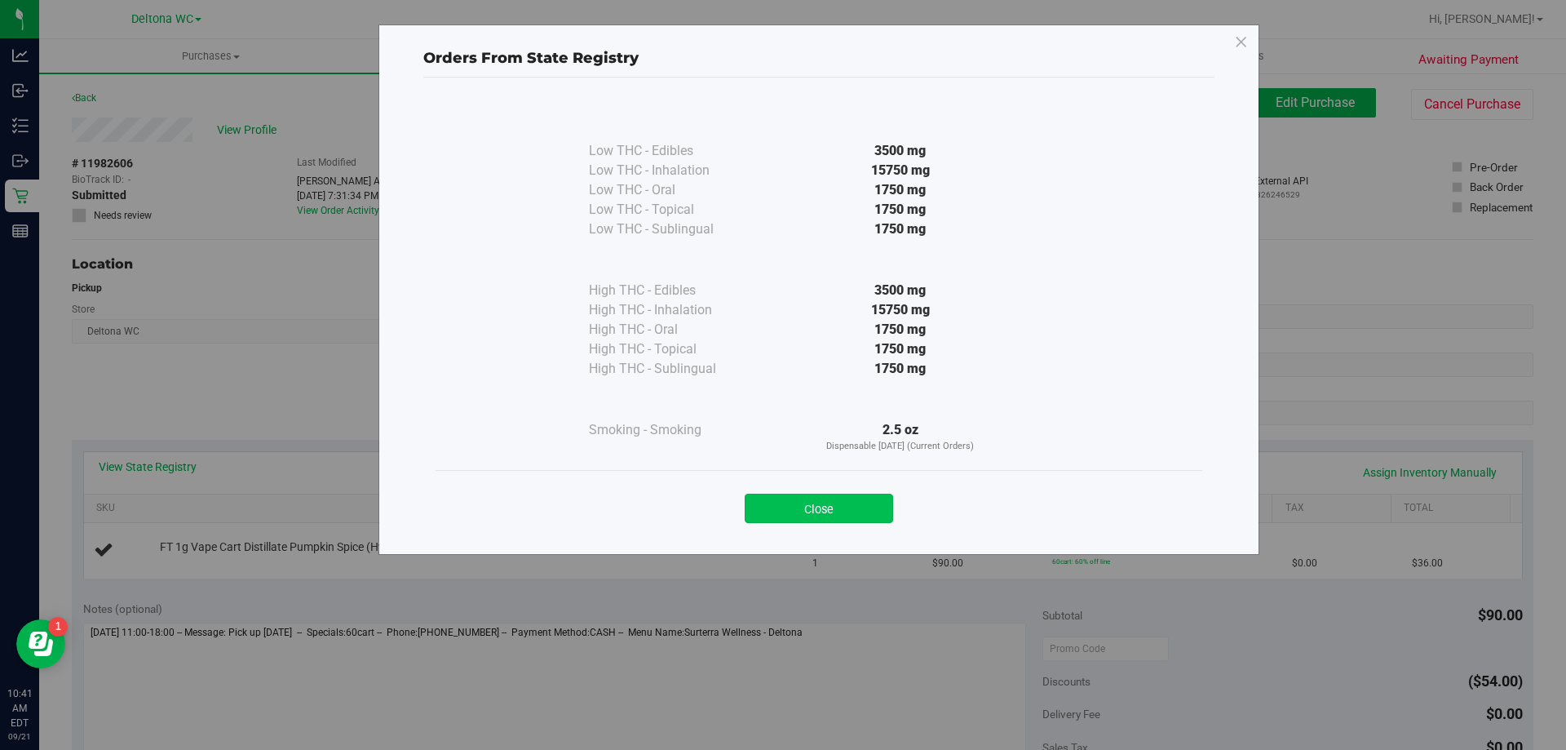
click at [860, 495] on button "Close" at bounding box center [819, 507] width 148 height 29
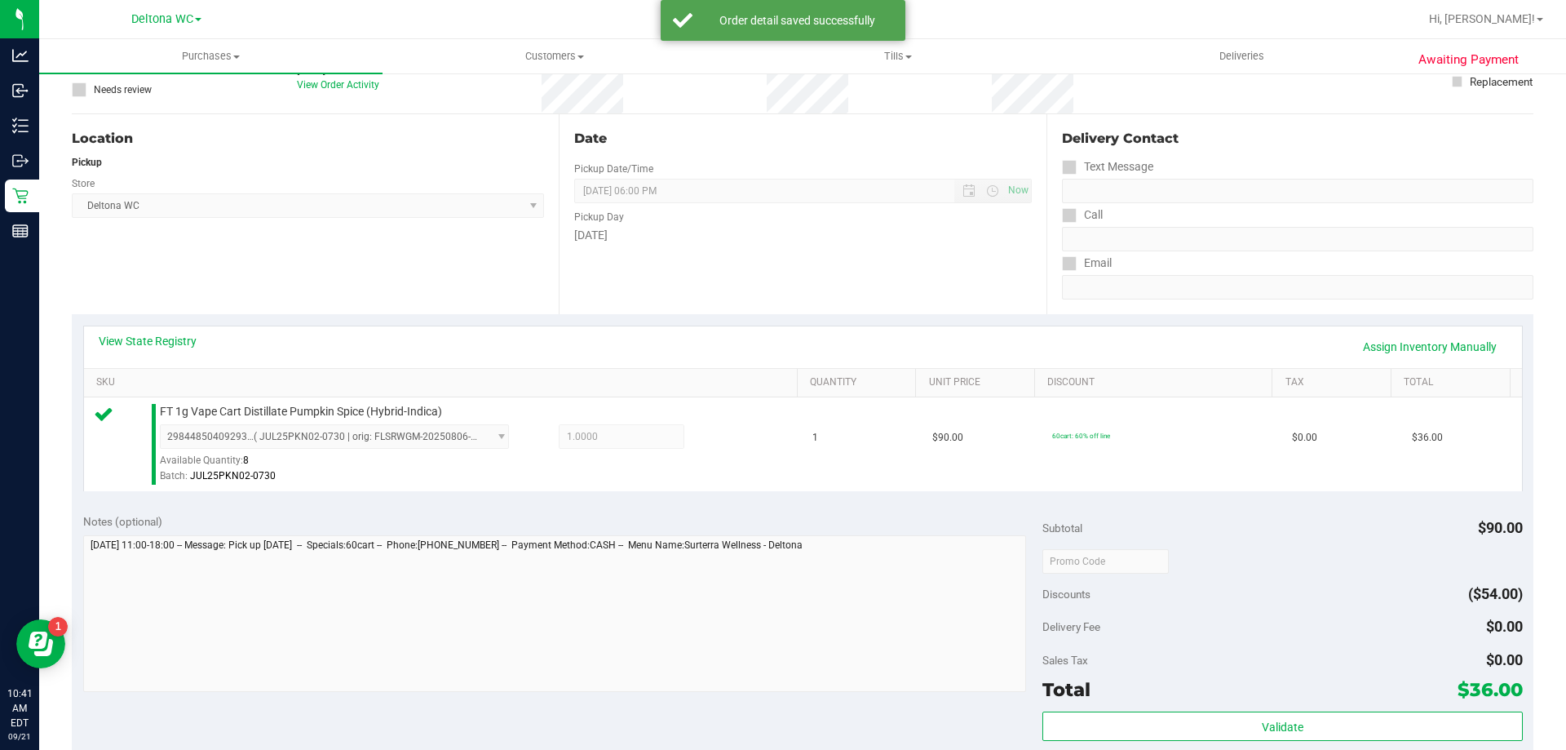
scroll to position [408, 0]
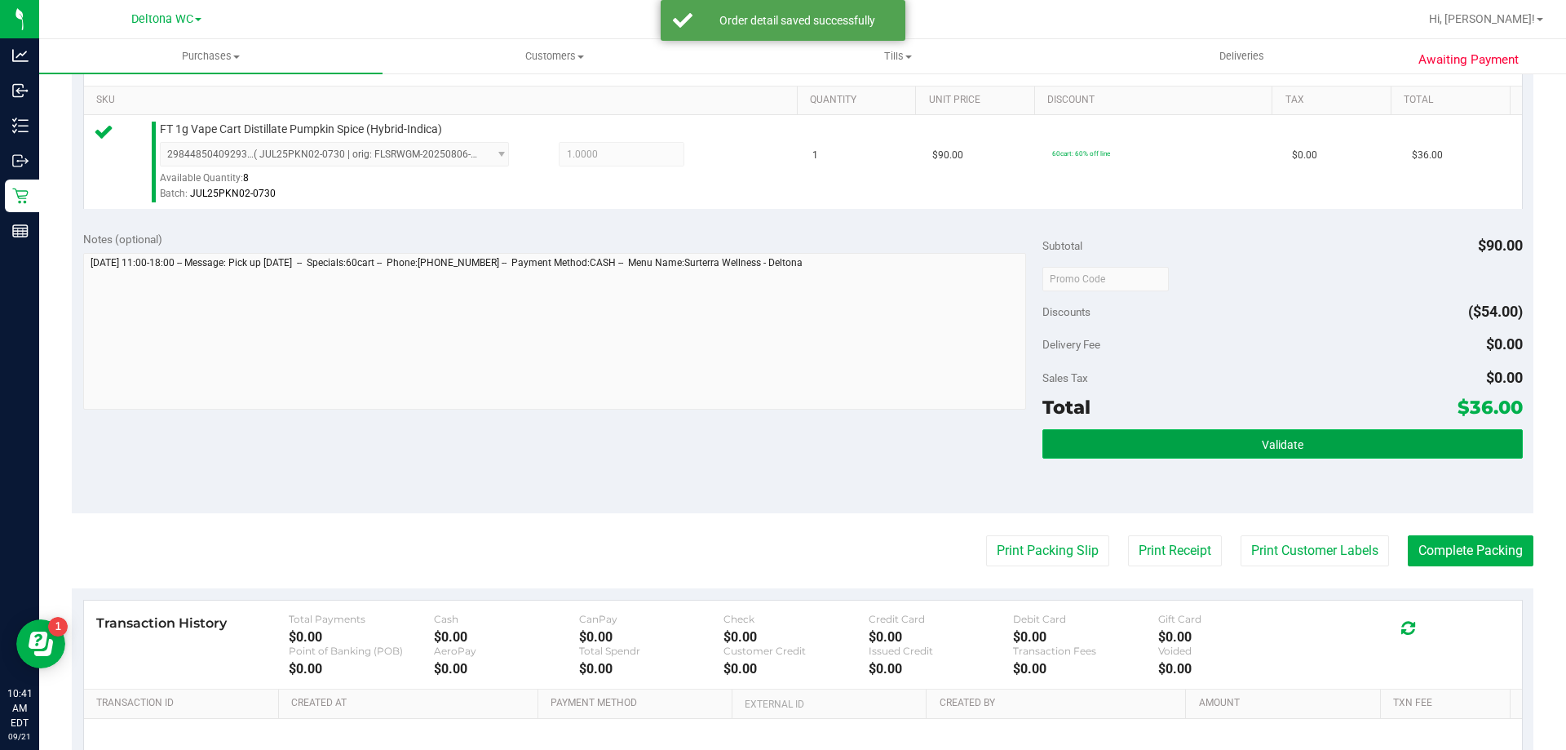
click at [1305, 435] on button "Validate" at bounding box center [1282, 443] width 480 height 29
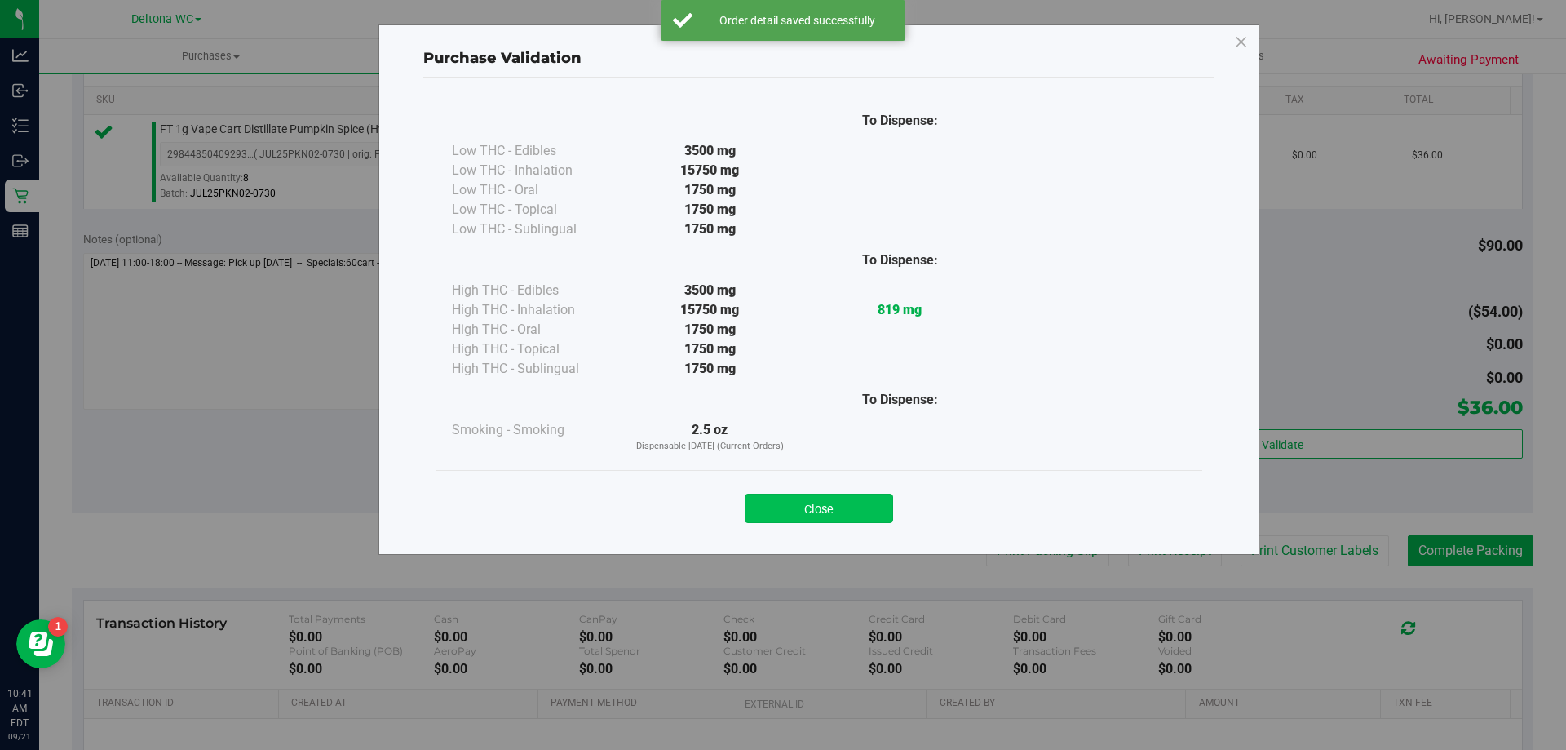
click at [783, 511] on button "Close" at bounding box center [819, 507] width 148 height 29
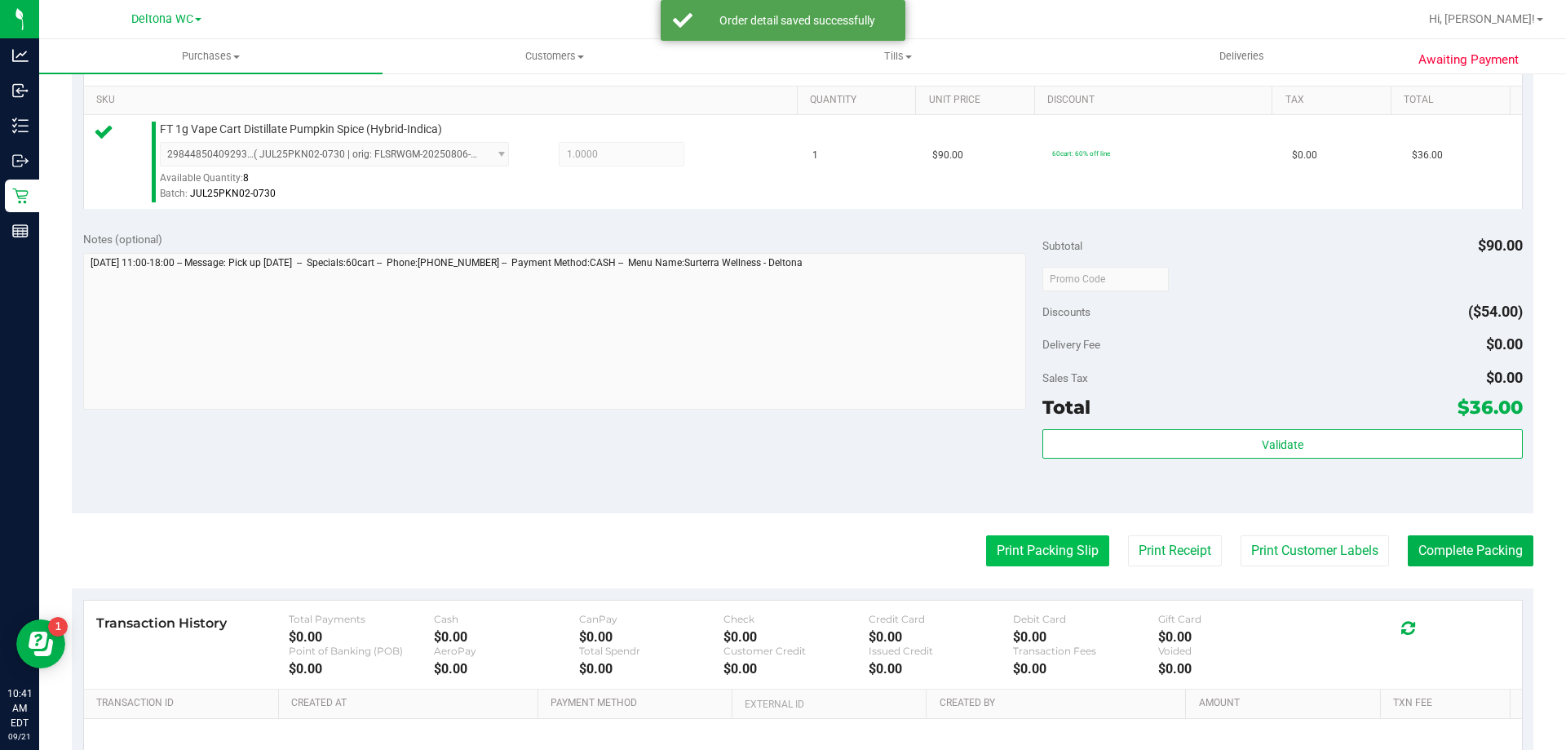
click at [995, 557] on button "Print Packing Slip" at bounding box center [1047, 550] width 123 height 31
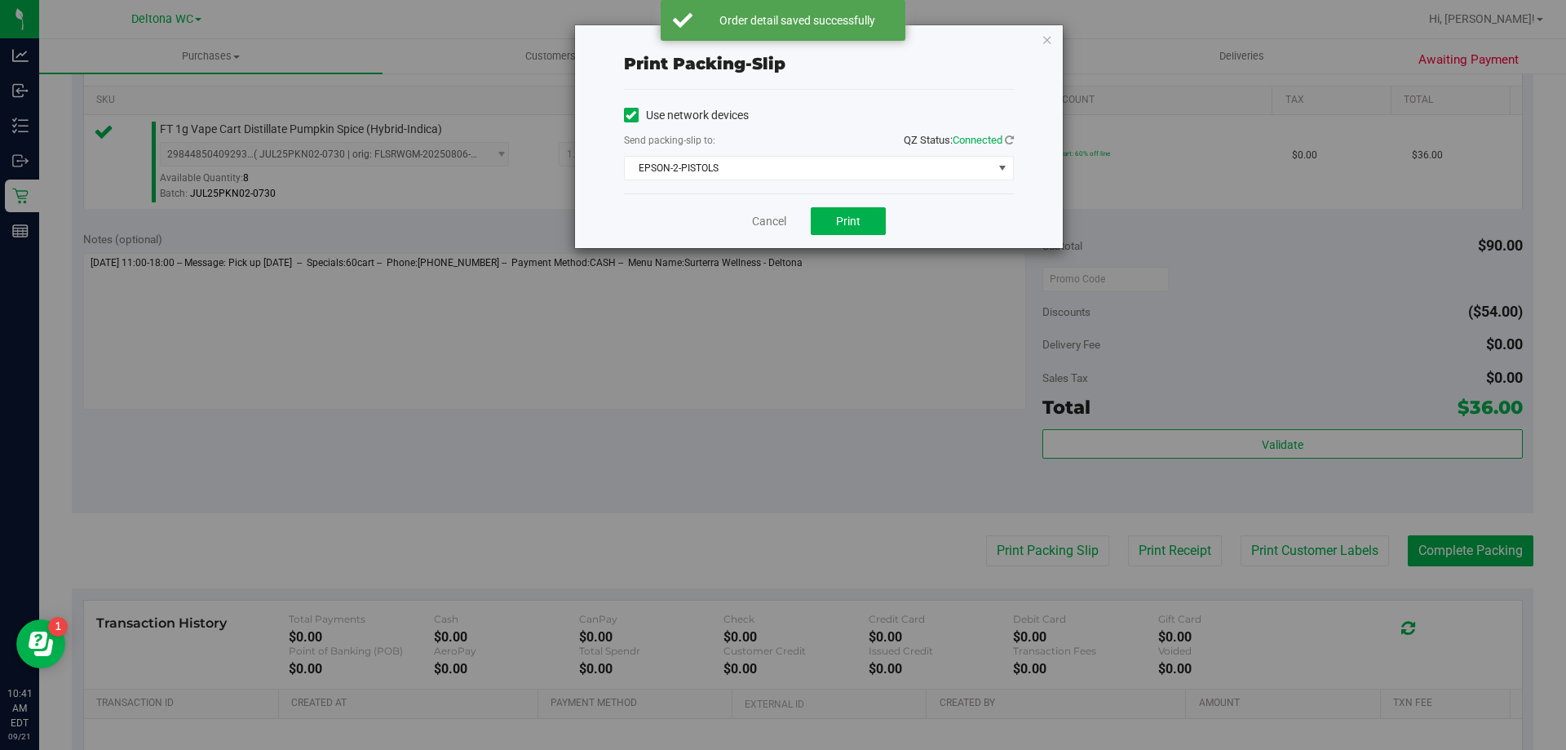
click at [858, 243] on div "Cancel Print" at bounding box center [819, 220] width 390 height 55
click at [854, 221] on span "Print" at bounding box center [848, 221] width 24 height 13
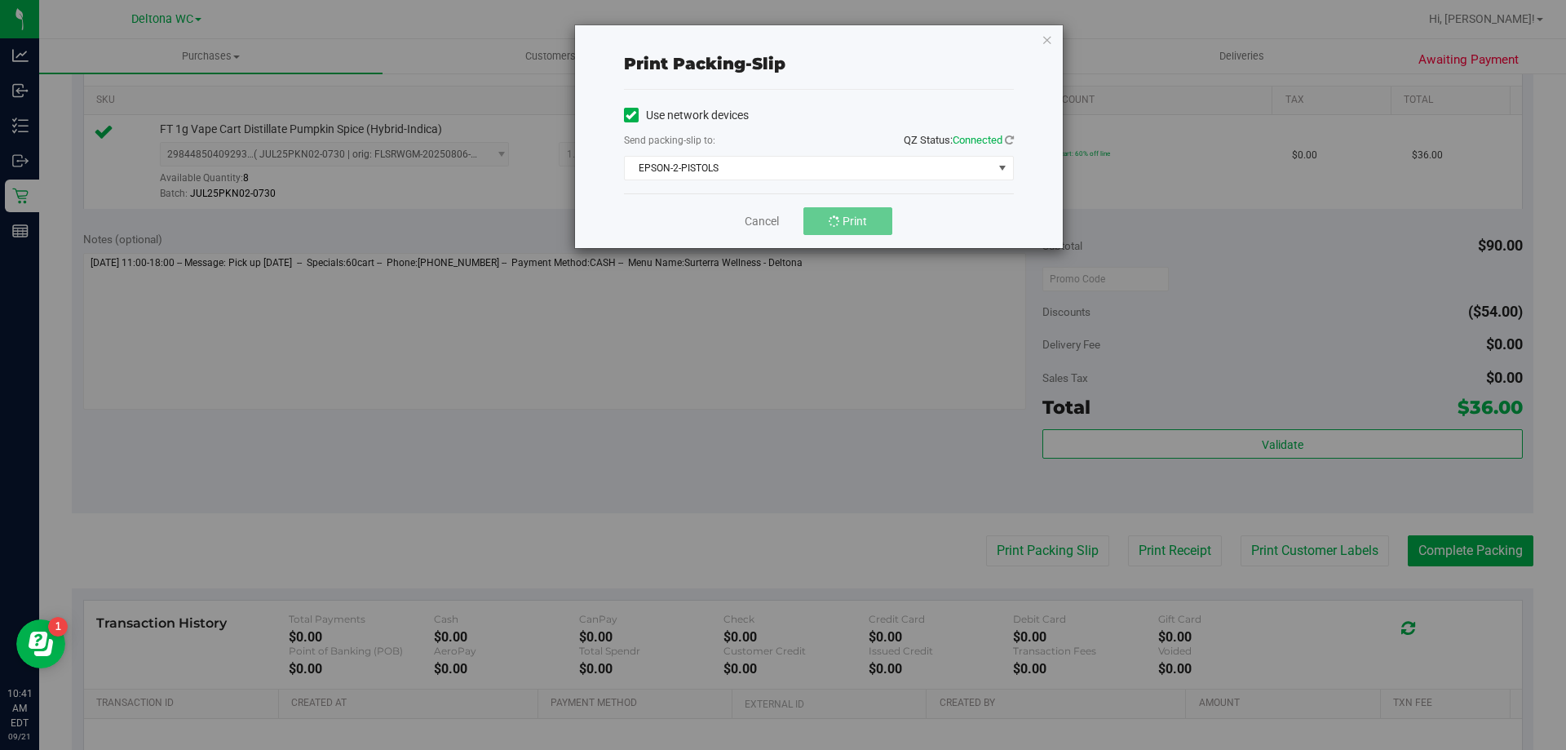
click at [739, 153] on div "Use network devices Send packing-slip to: QZ Status: Connected EPSON-2-PISTOLS …" at bounding box center [819, 141] width 390 height 77
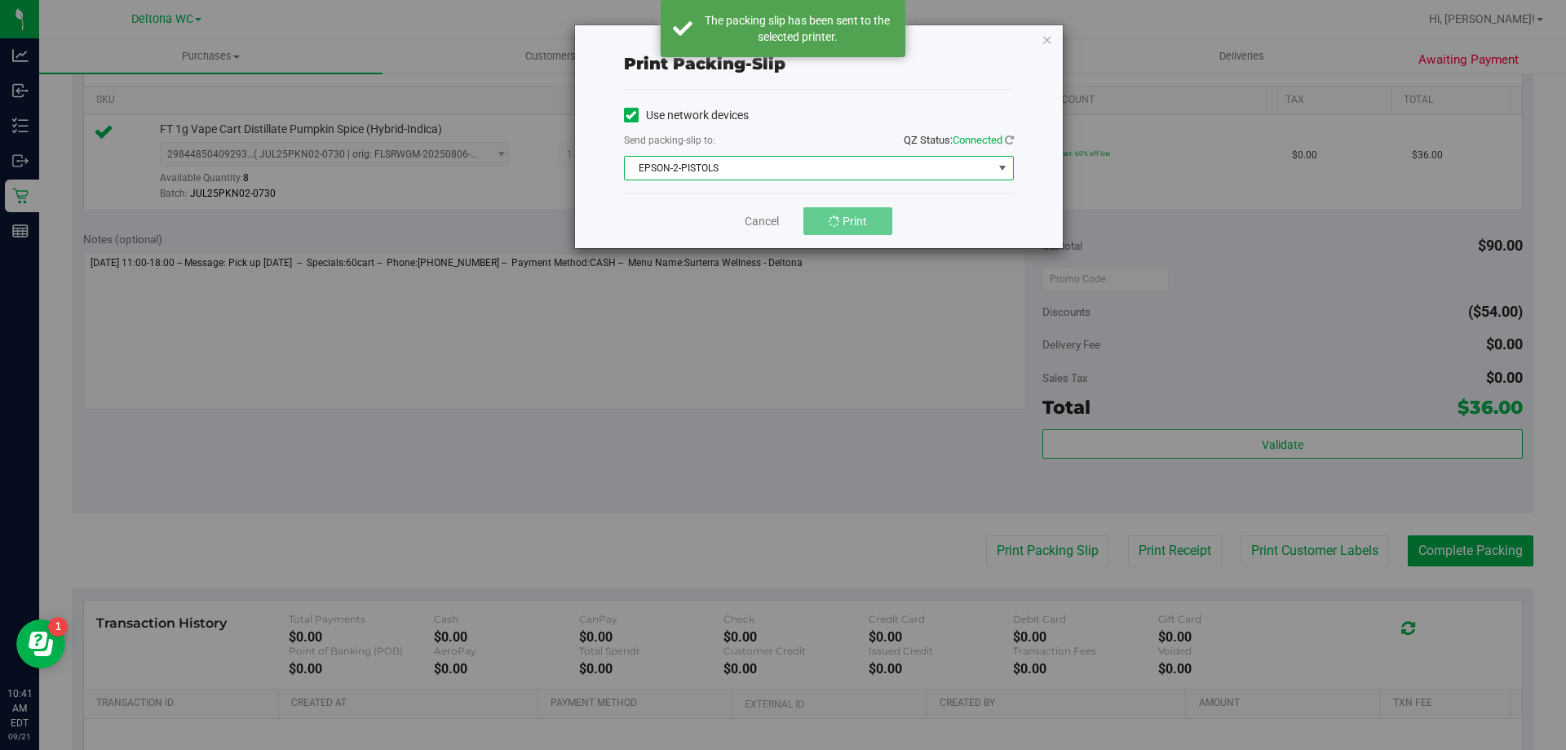
click at [735, 164] on span "EPSON-2-PISTOLS" at bounding box center [809, 168] width 368 height 23
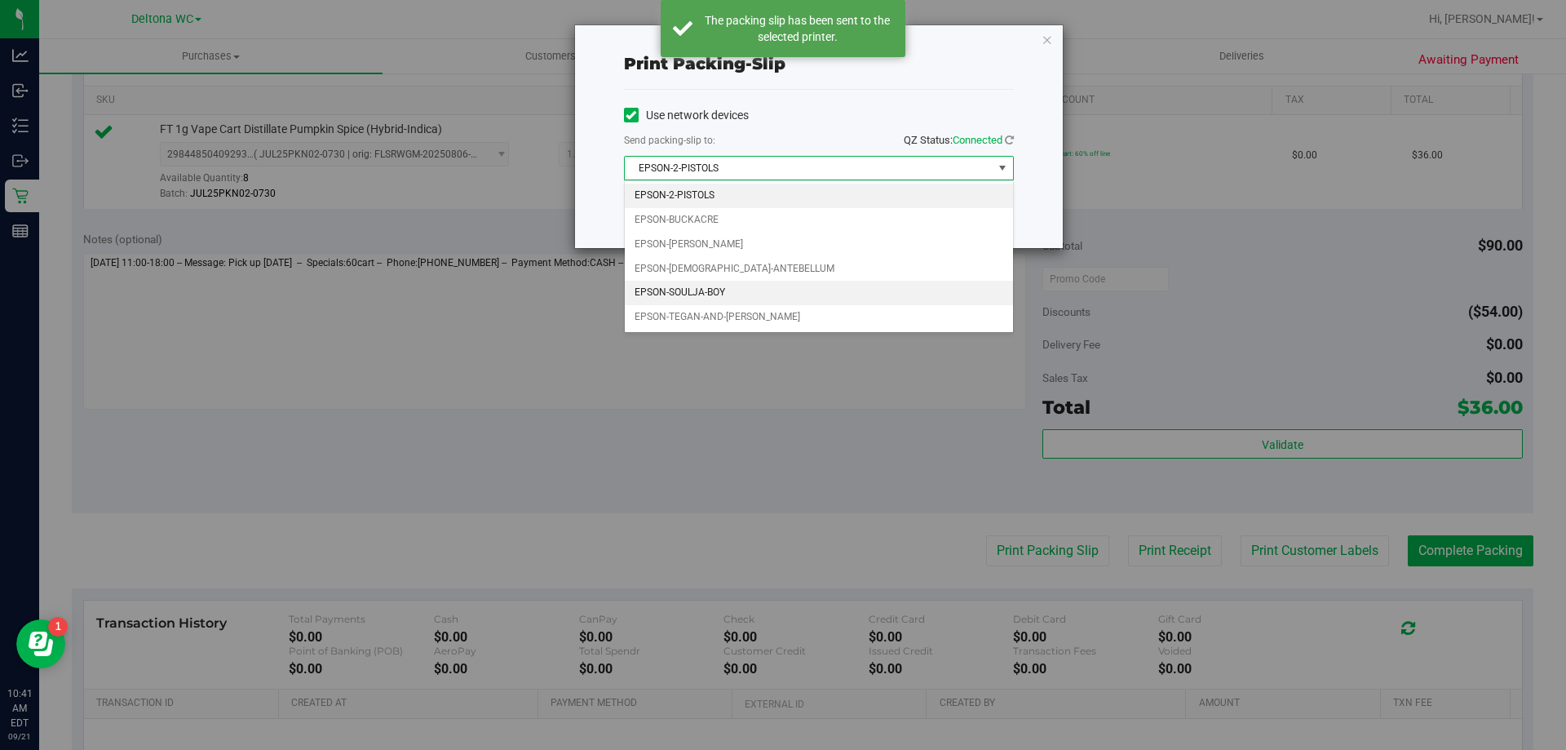
click at [688, 293] on li "EPSON-SOULJA-BOY" at bounding box center [819, 293] width 388 height 24
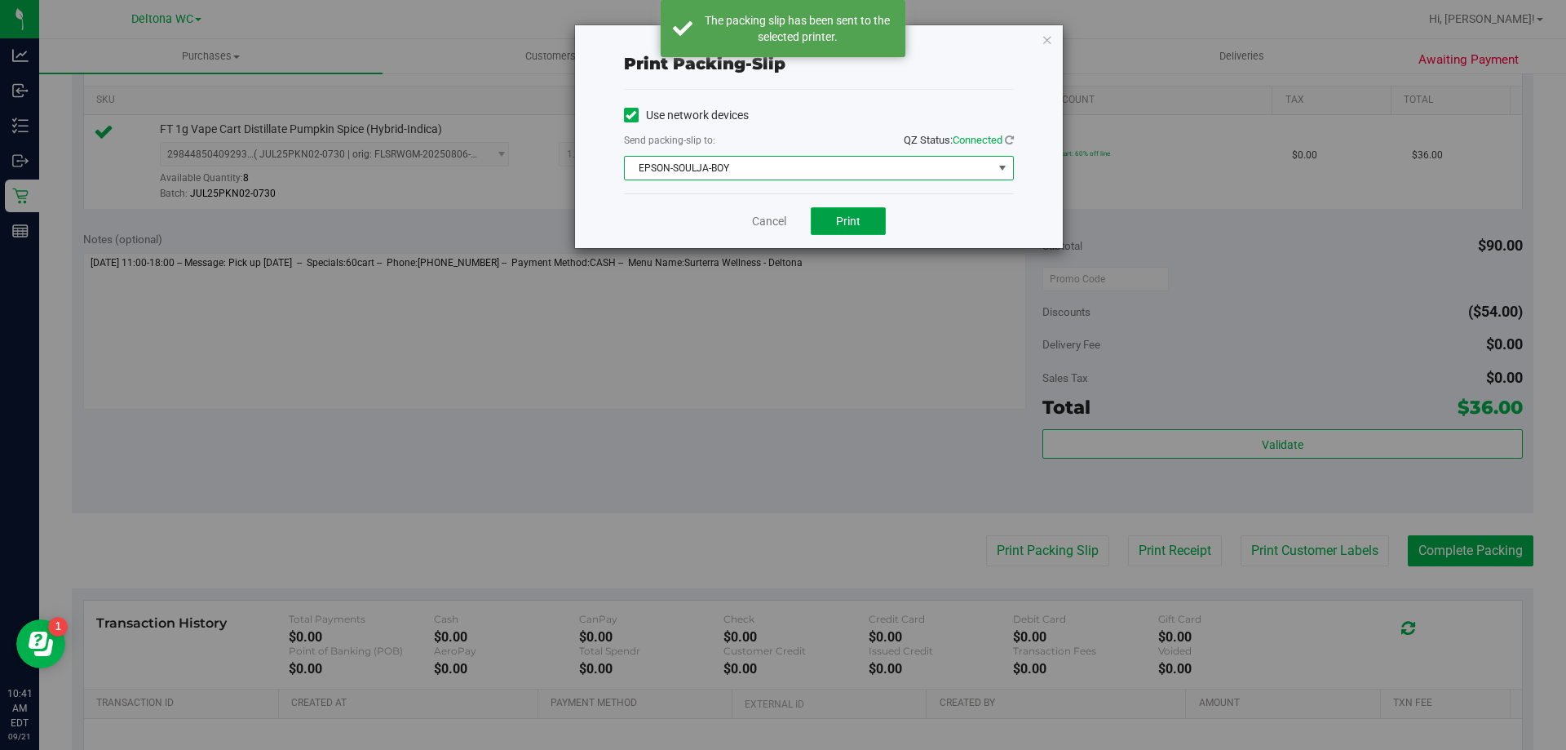
click at [812, 222] on button "Print" at bounding box center [848, 221] width 75 height 28
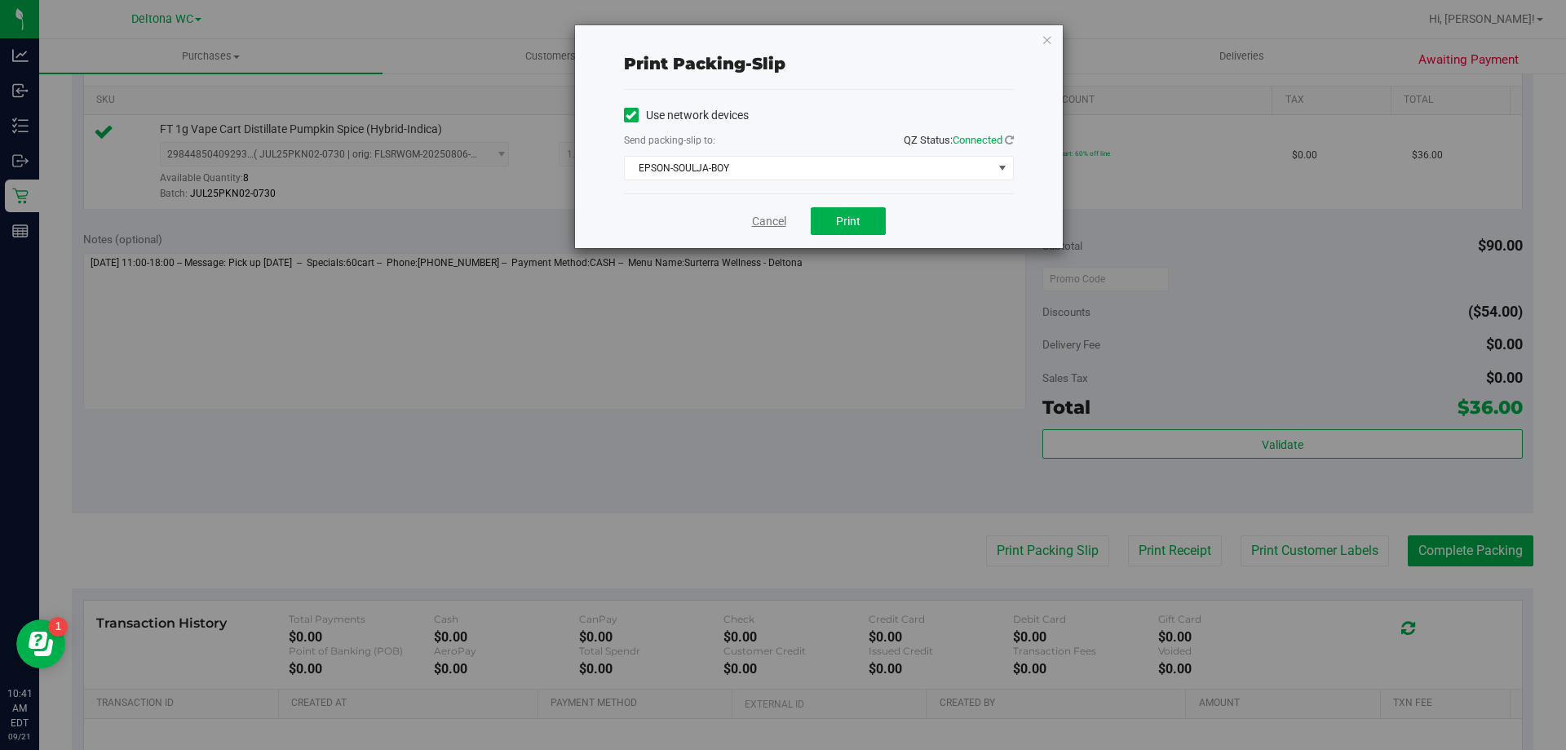
click at [765, 221] on link "Cancel" at bounding box center [769, 221] width 34 height 17
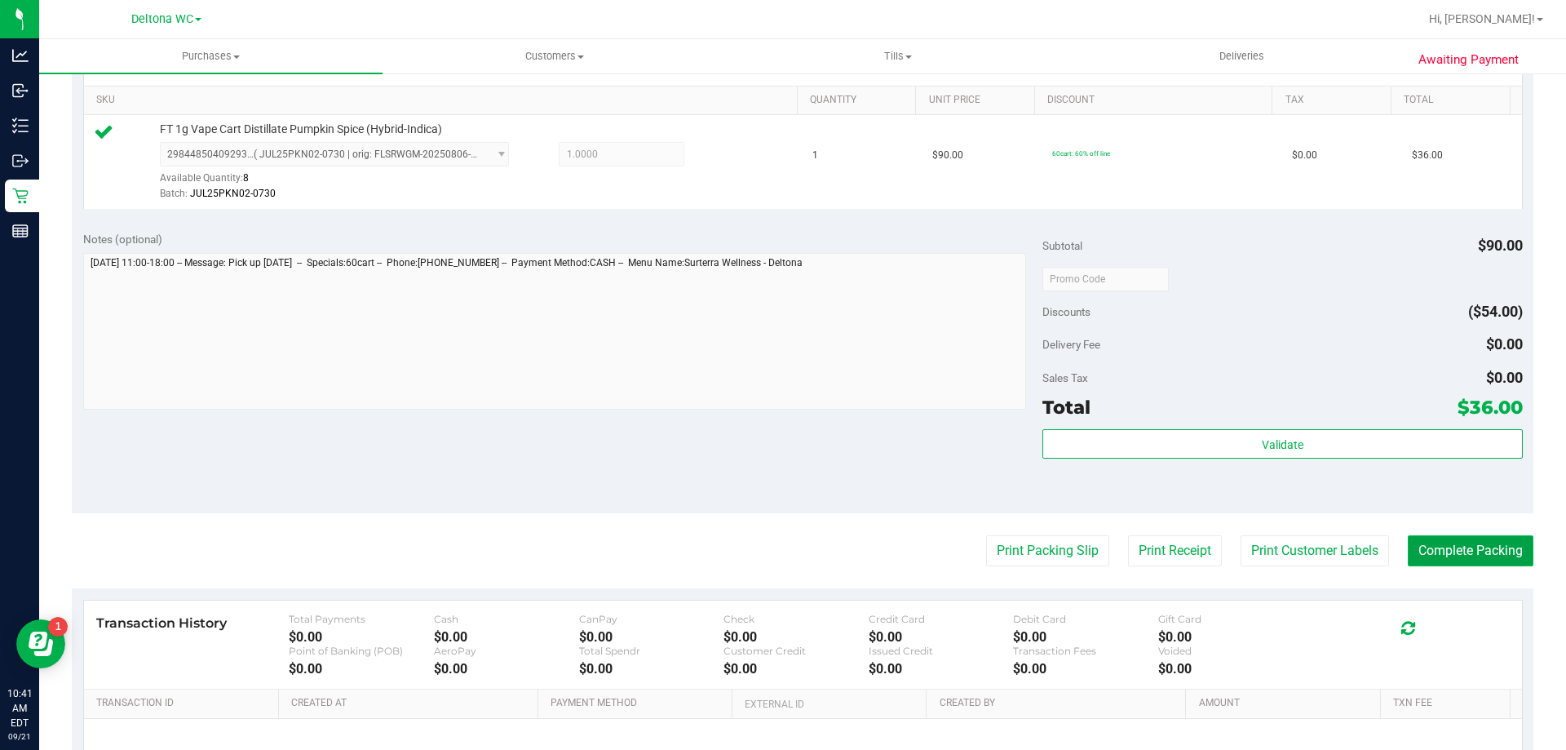
click at [1460, 543] on button "Complete Packing" at bounding box center [1471, 550] width 126 height 31
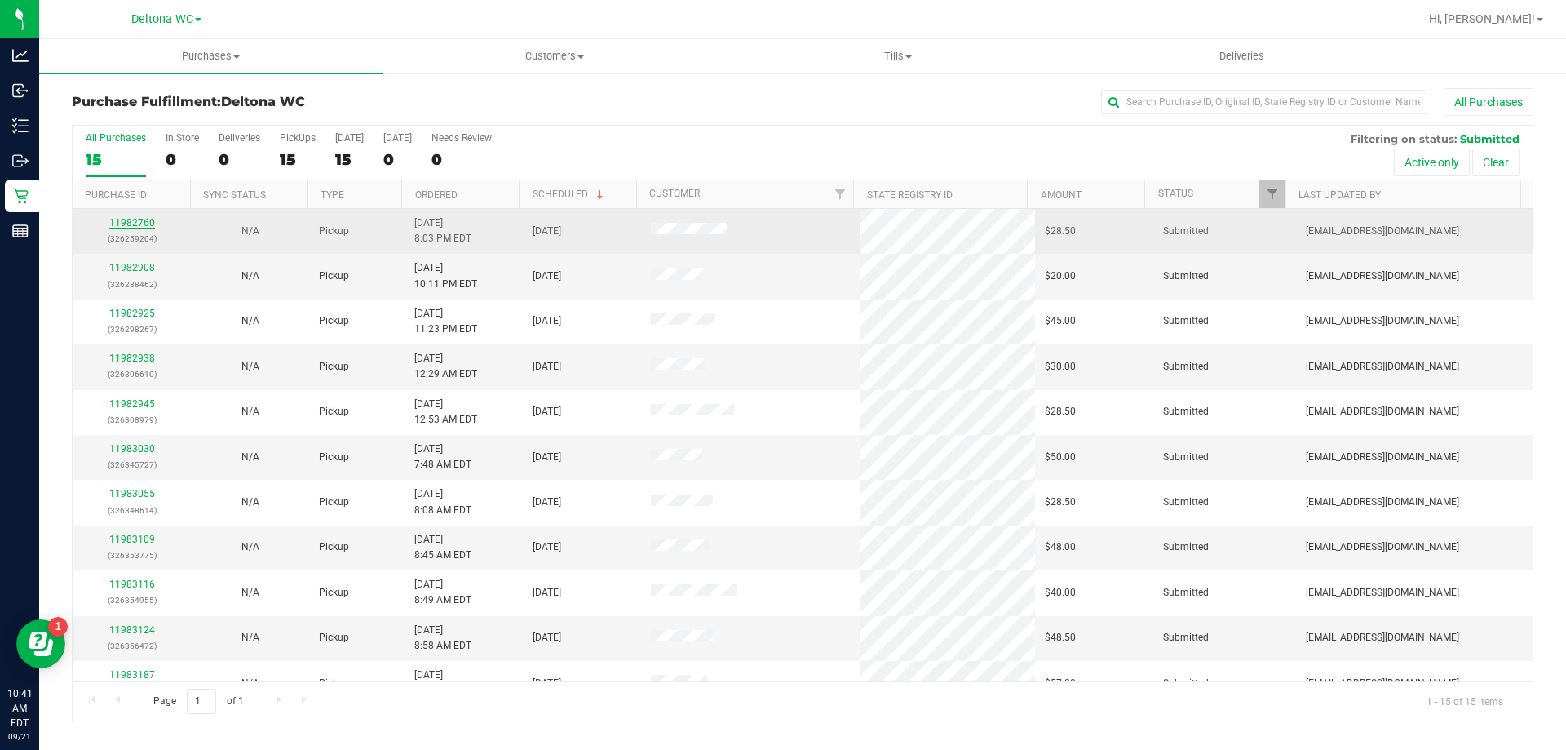
click at [126, 223] on link "11982760" at bounding box center [132, 222] width 46 height 11
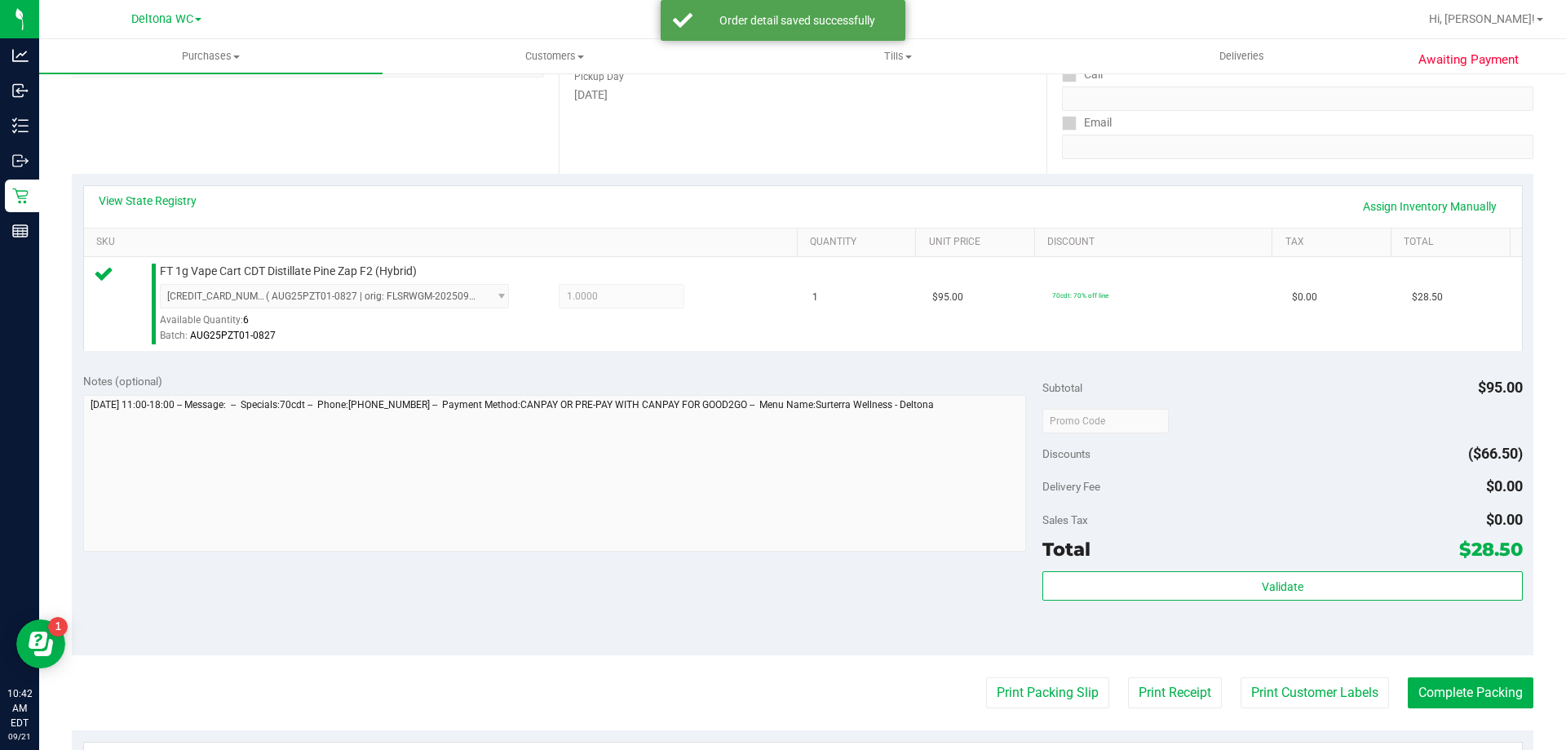
scroll to position [326, 0]
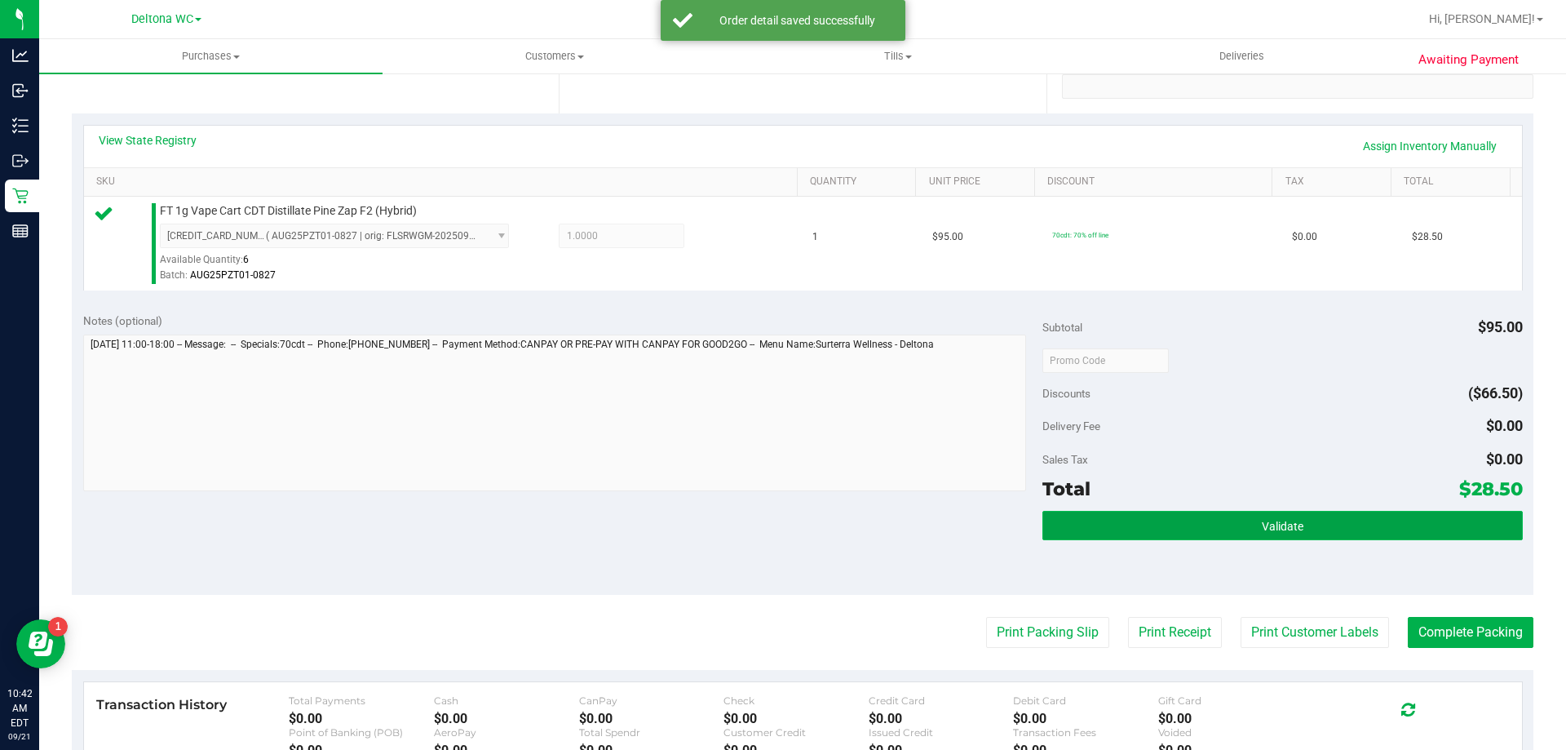
click at [1239, 527] on button "Validate" at bounding box center [1282, 525] width 480 height 29
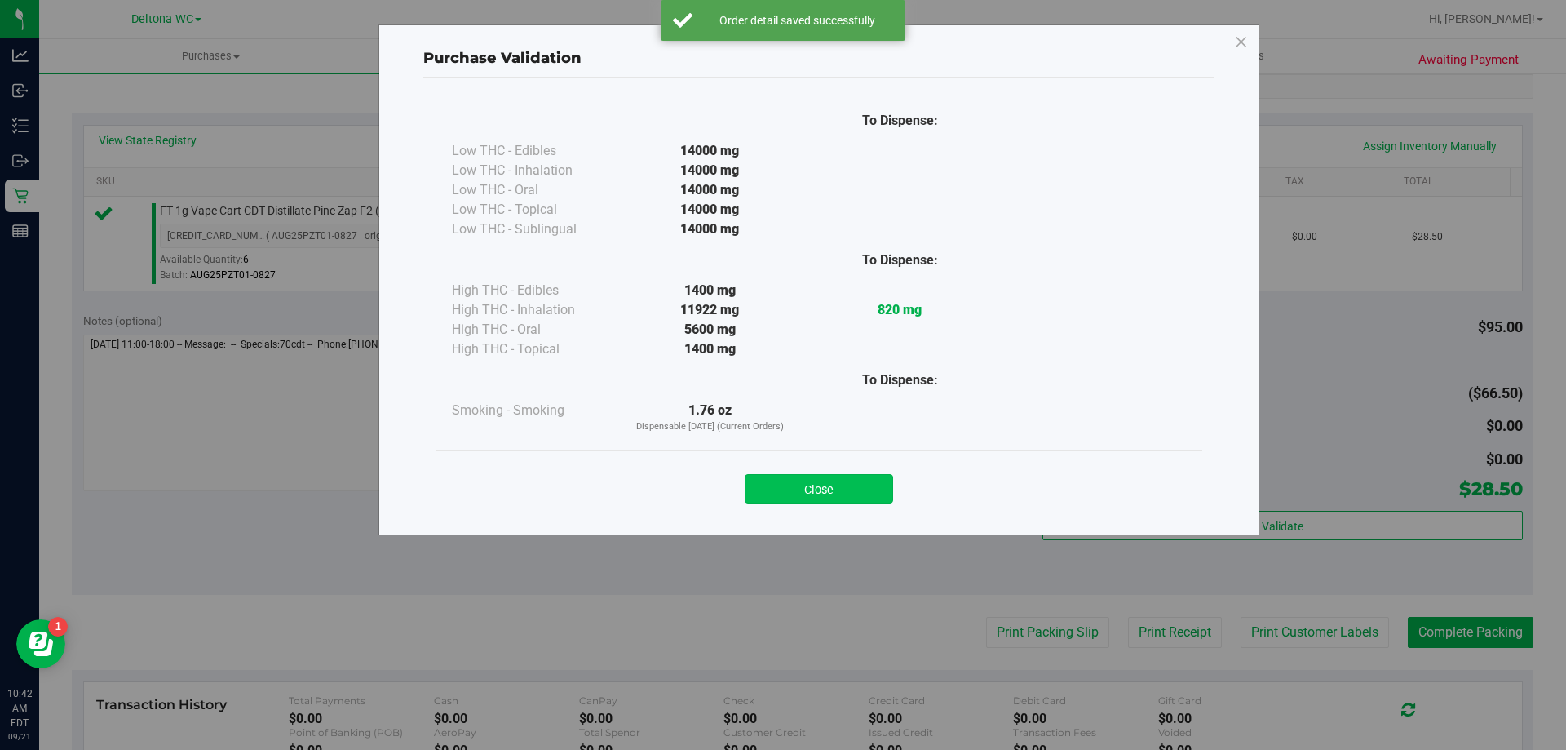
click at [860, 493] on button "Close" at bounding box center [819, 488] width 148 height 29
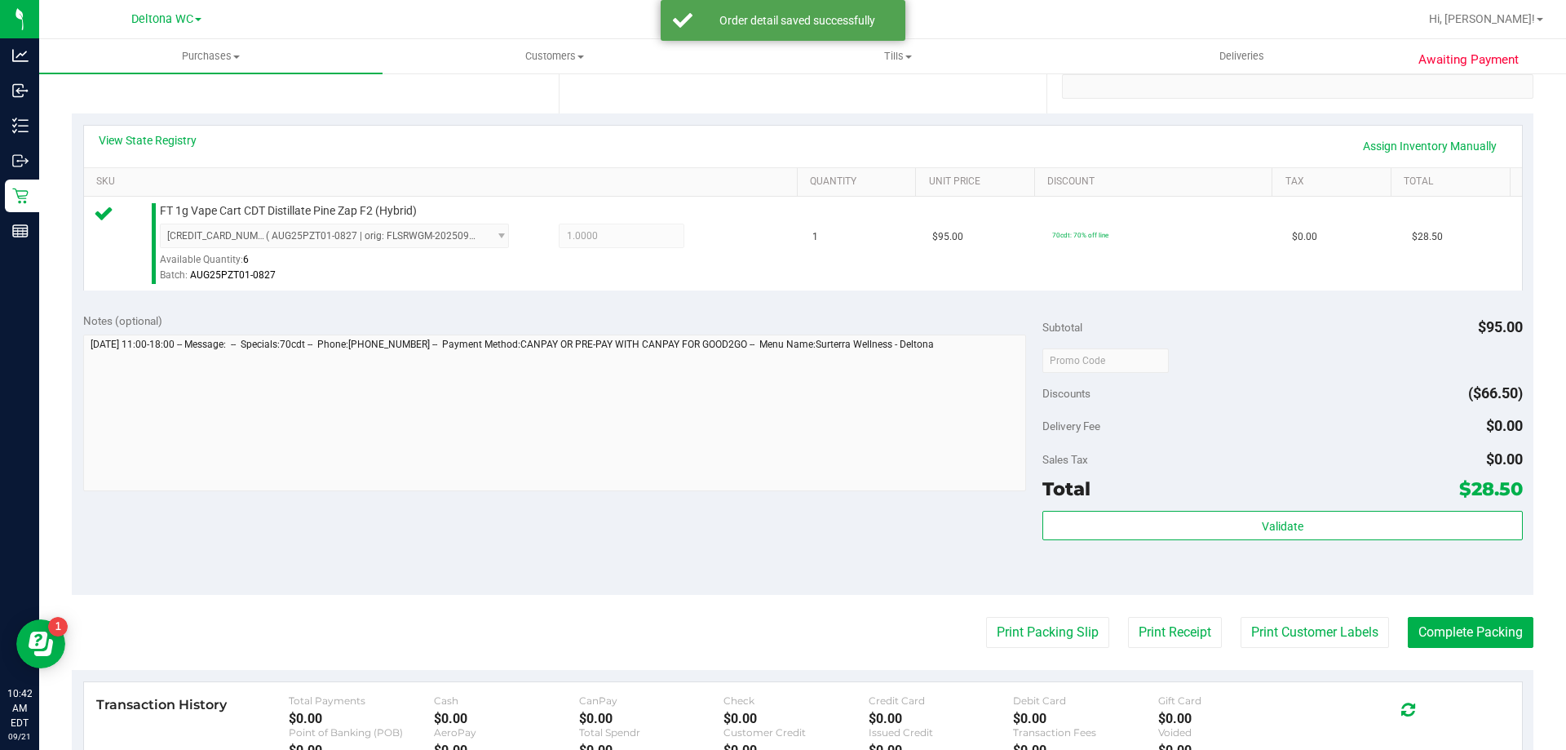
click at [1119, 661] on purchase-details "Back Edit Purchase Cancel Purchase View Profile # 11982760 BioTrack ID: - Submi…" at bounding box center [803, 368] width 1462 height 1213
click at [1039, 626] on button "Print Packing Slip" at bounding box center [1047, 632] width 123 height 31
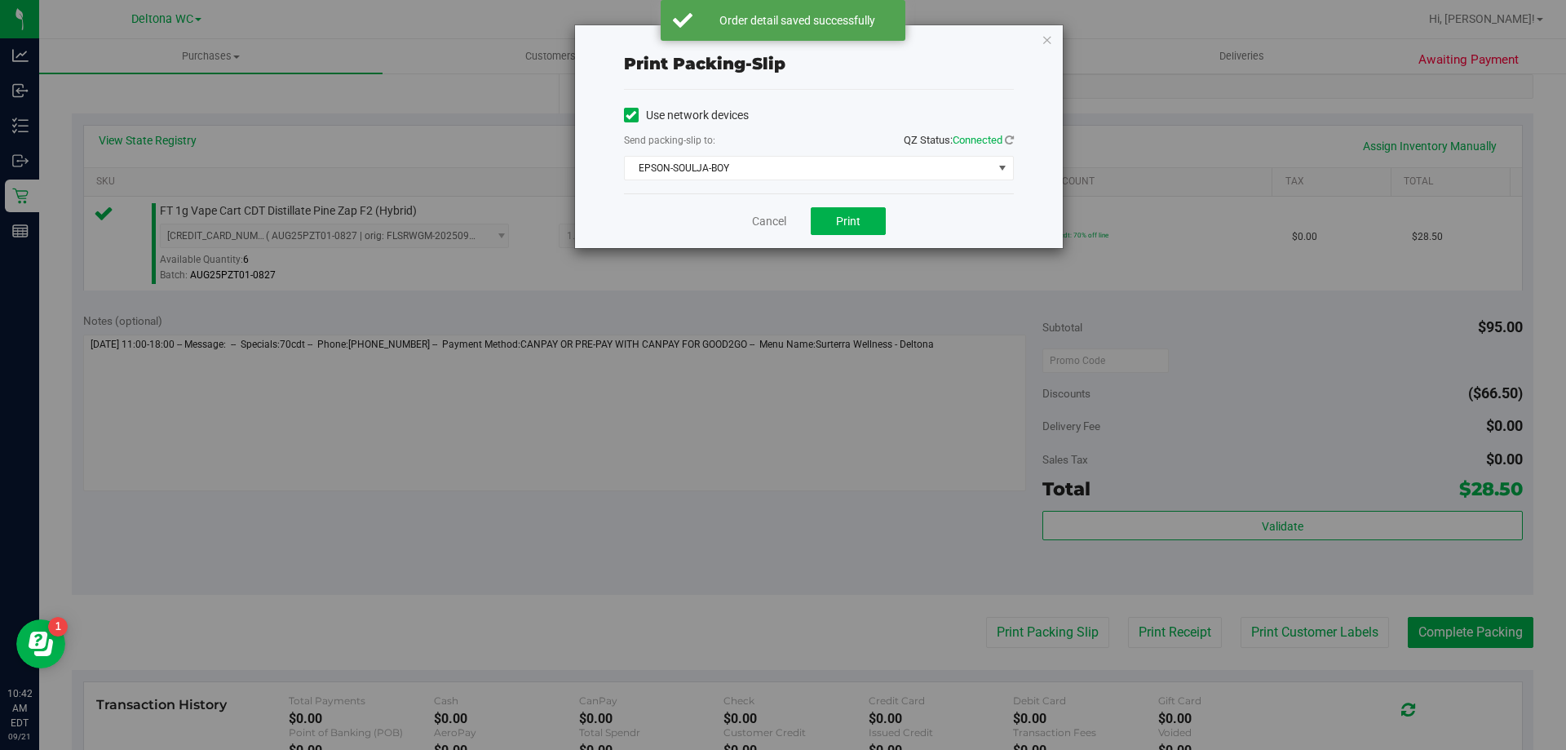
click at [843, 182] on div "Use network devices Send packing-slip to: QZ Status: Connected EPSON-SOULJA-BOY…" at bounding box center [819, 142] width 390 height 104
click at [852, 215] on span "Print" at bounding box center [848, 221] width 24 height 13
click at [764, 220] on link "Cancel" at bounding box center [769, 221] width 34 height 17
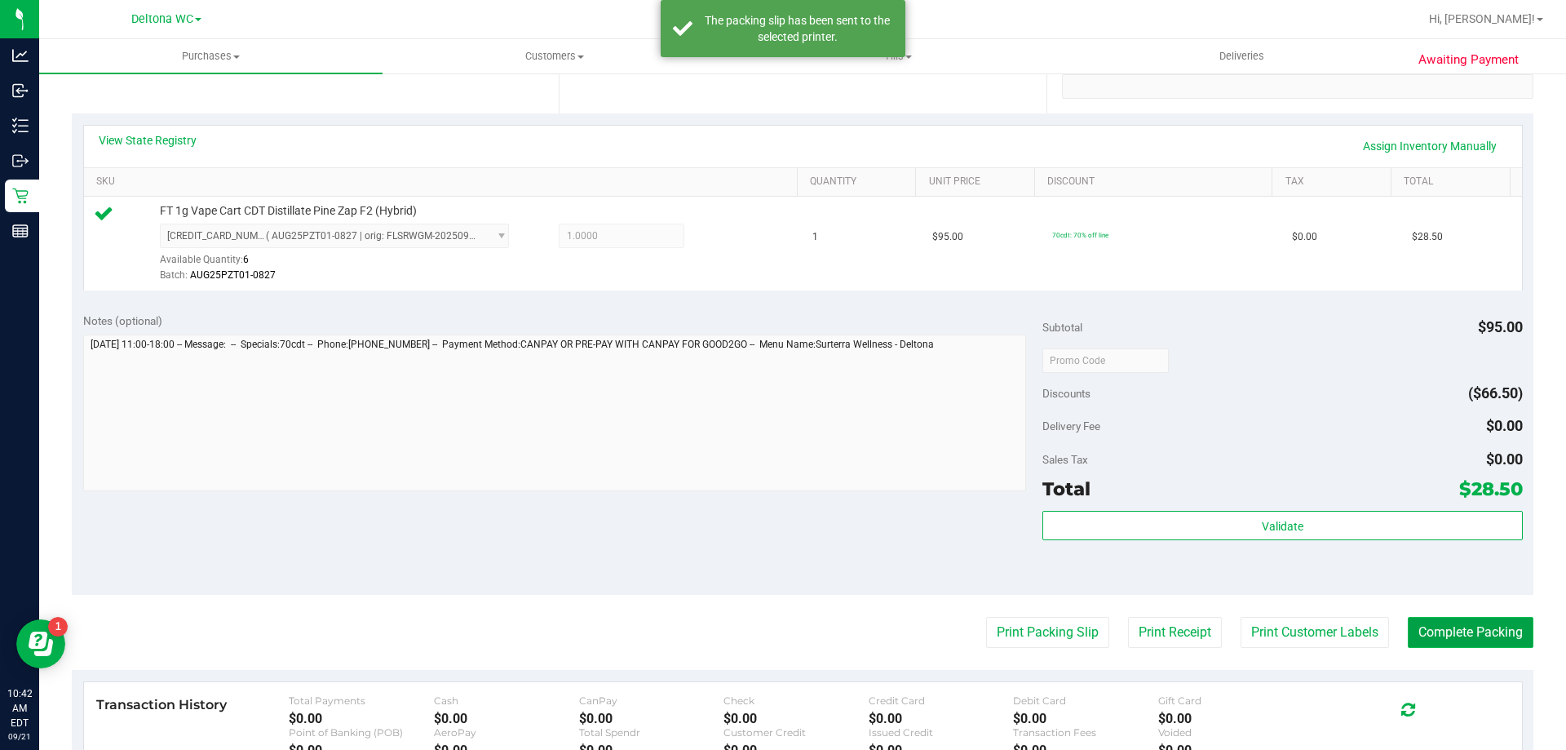
click at [1491, 623] on button "Complete Packing" at bounding box center [1471, 632] width 126 height 31
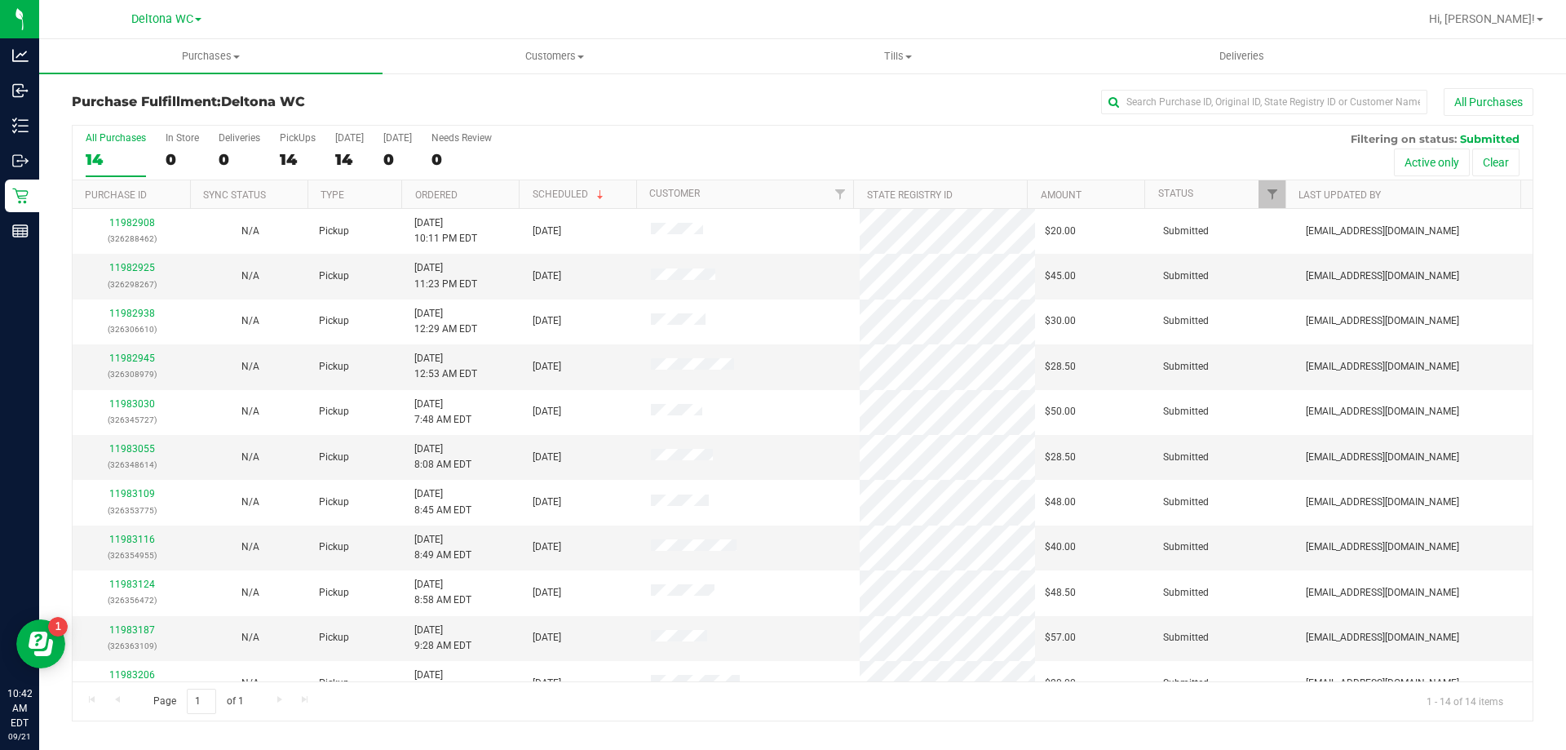
click at [462, 188] on th "Ordered" at bounding box center [459, 194] width 117 height 29
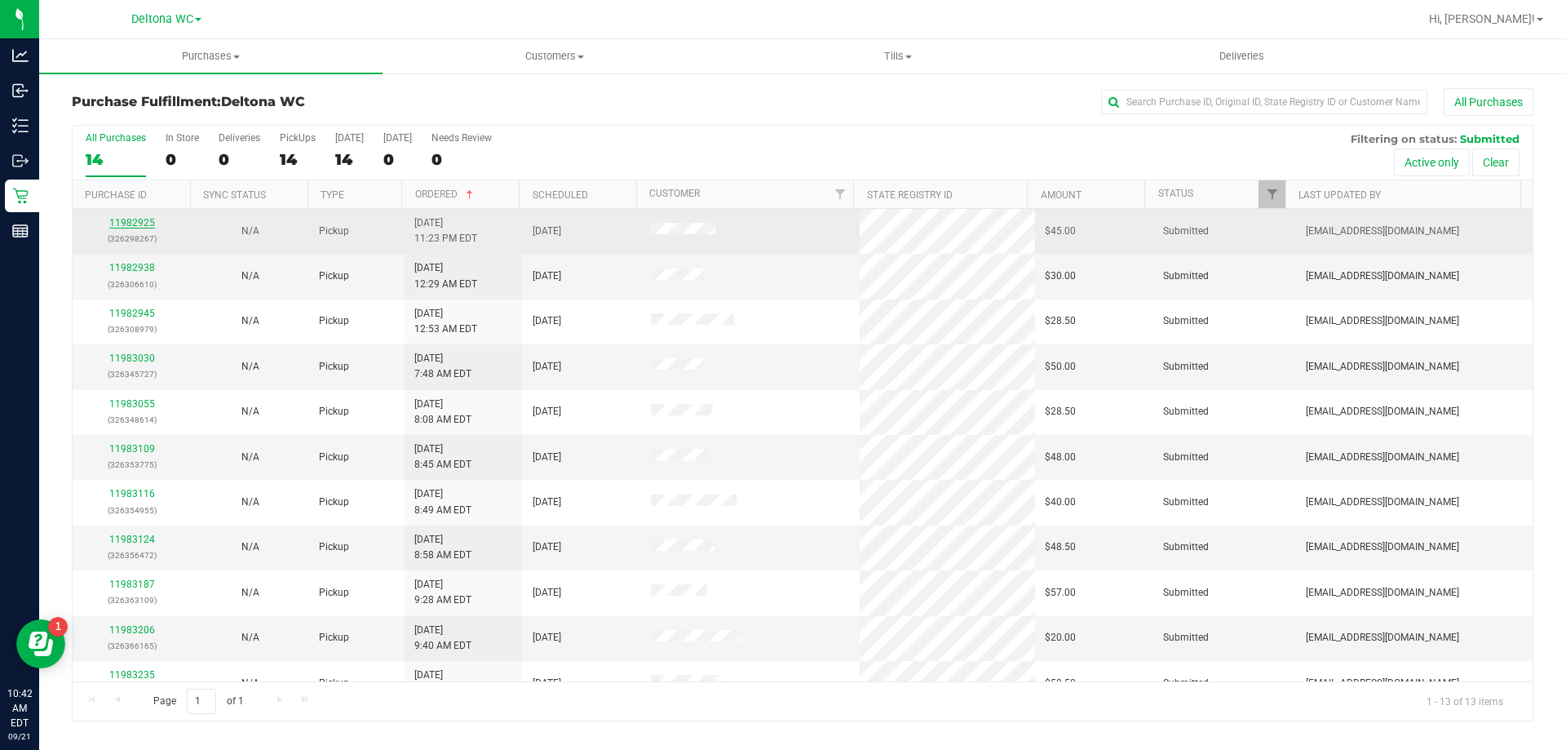
click at [138, 220] on link "11982925" at bounding box center [132, 222] width 46 height 11
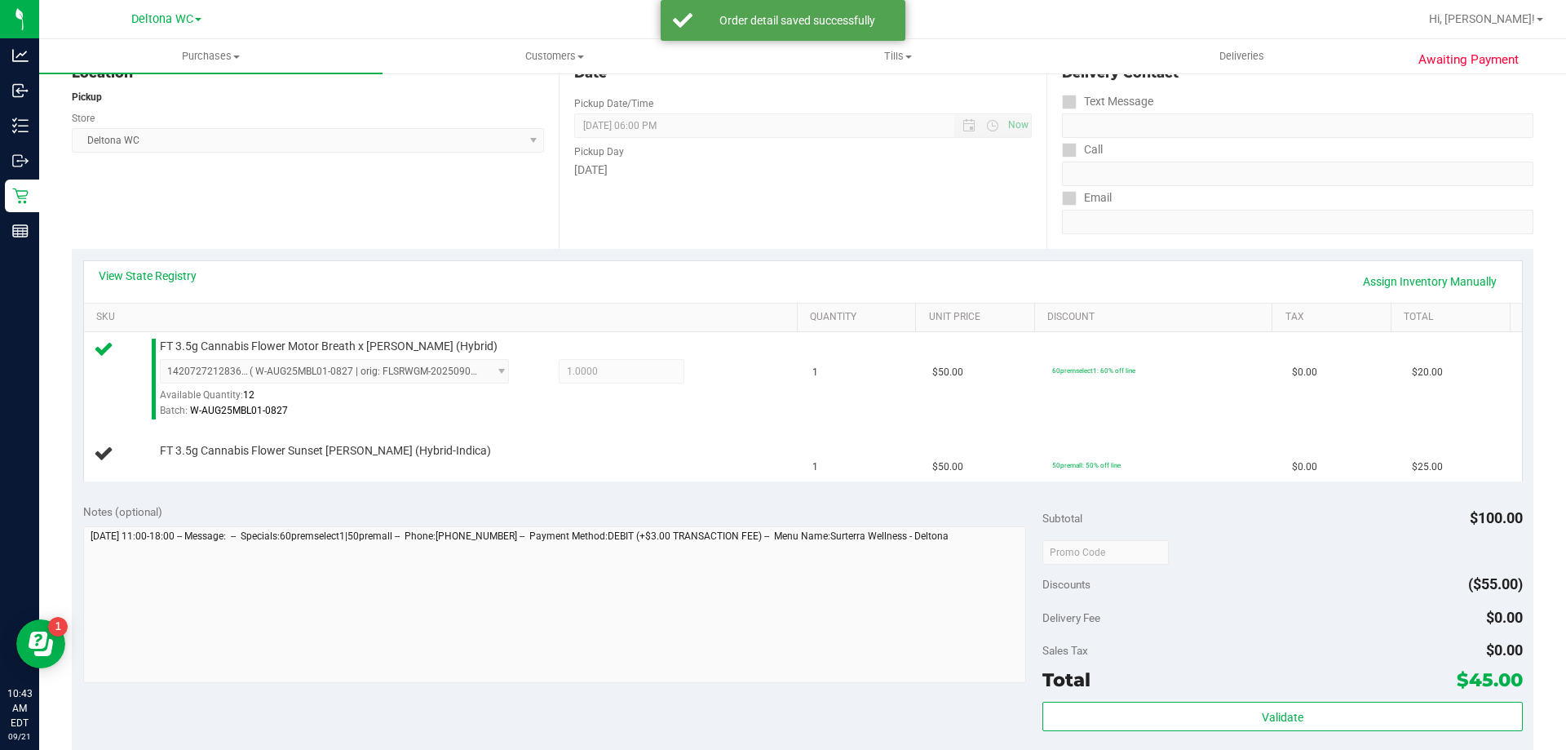
scroll to position [245, 0]
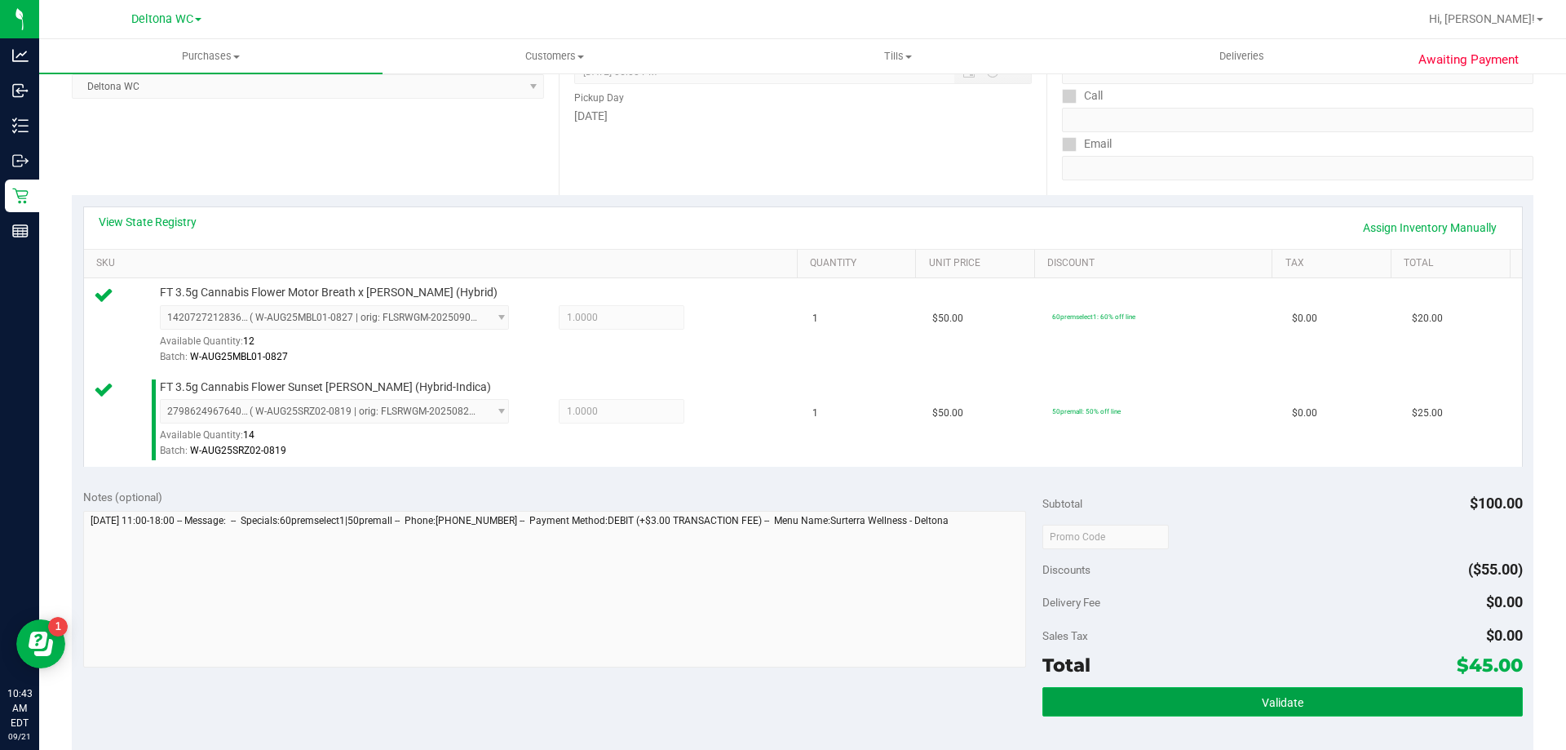
click at [1300, 701] on button "Validate" at bounding box center [1282, 701] width 480 height 29
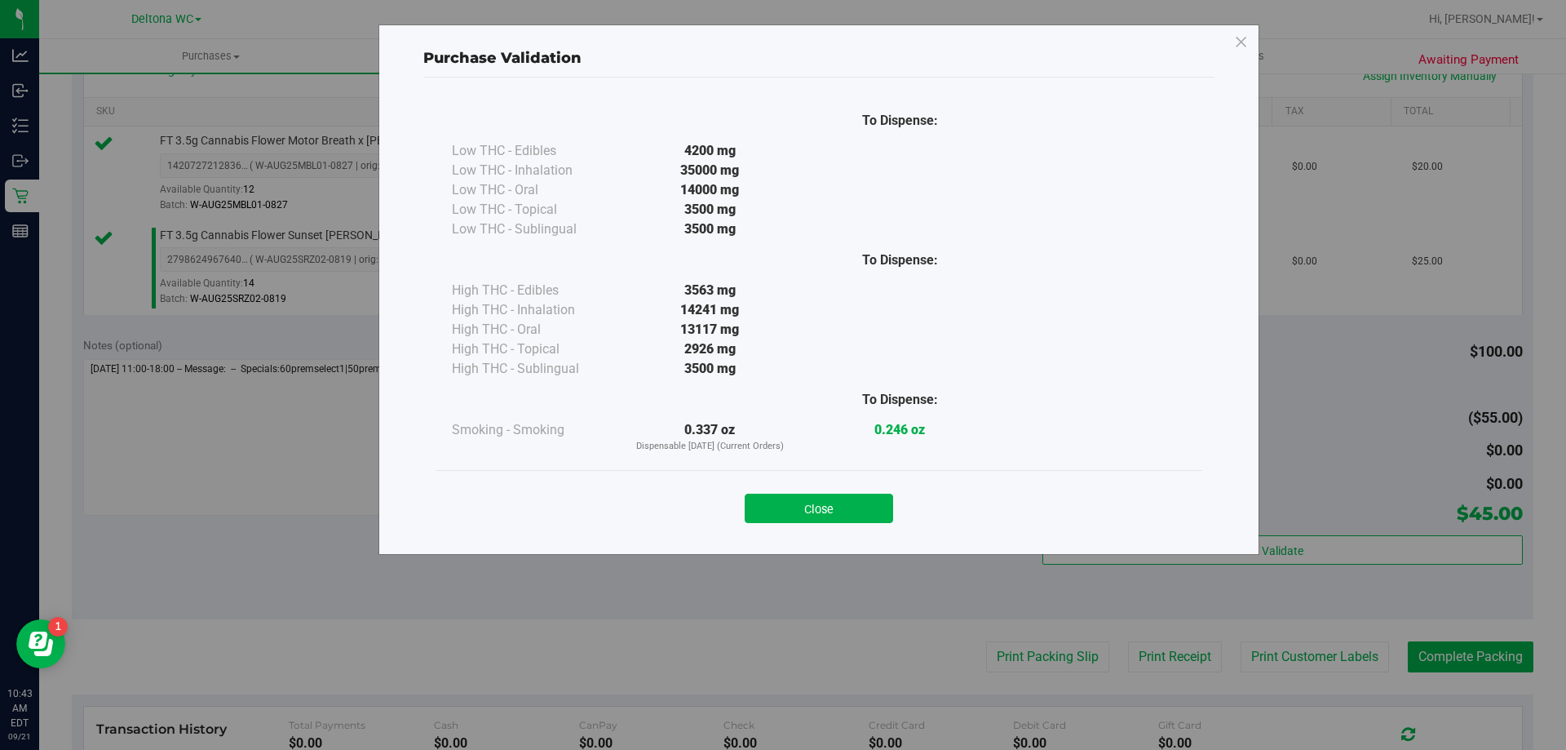
scroll to position [571, 0]
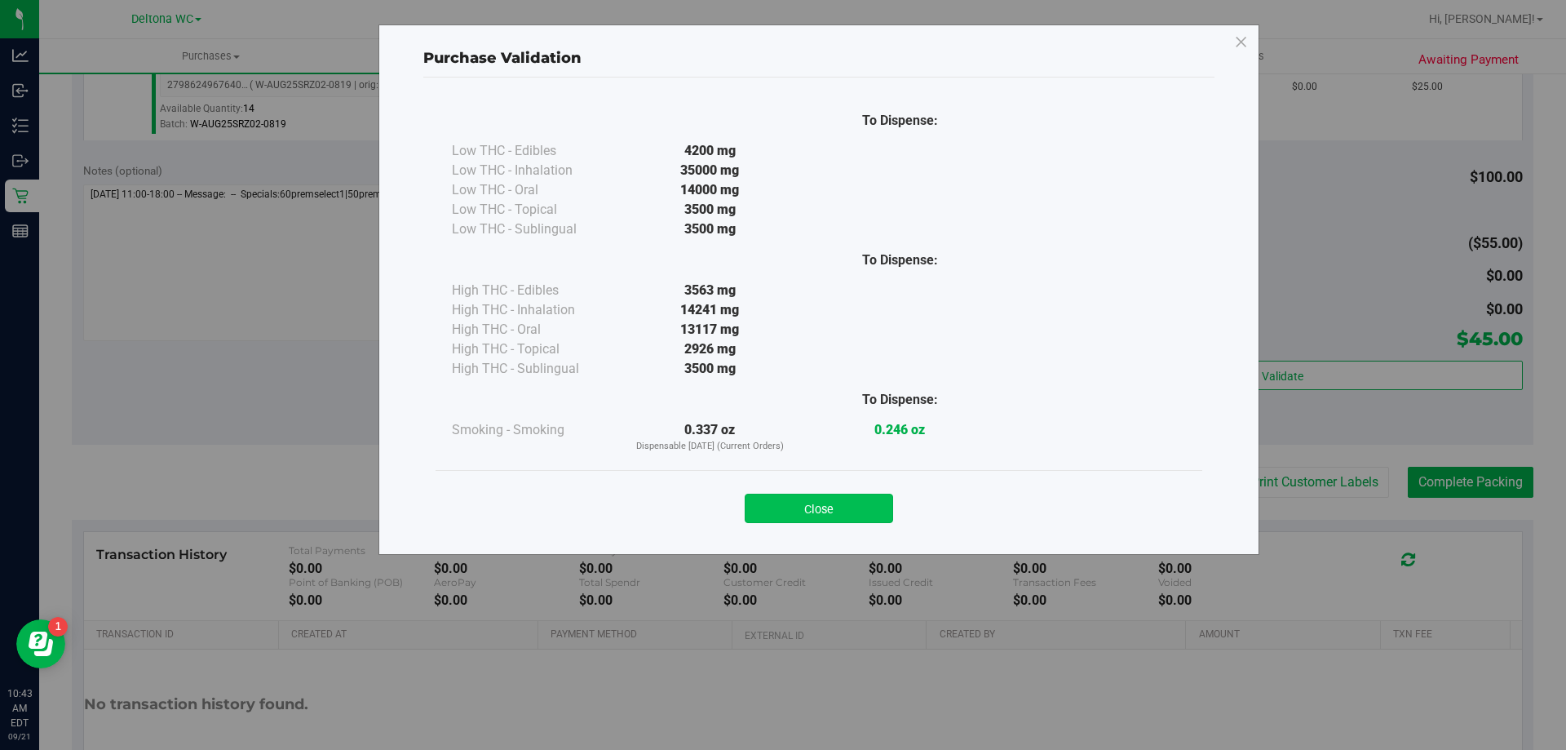
click at [874, 517] on button "Close" at bounding box center [819, 507] width 148 height 29
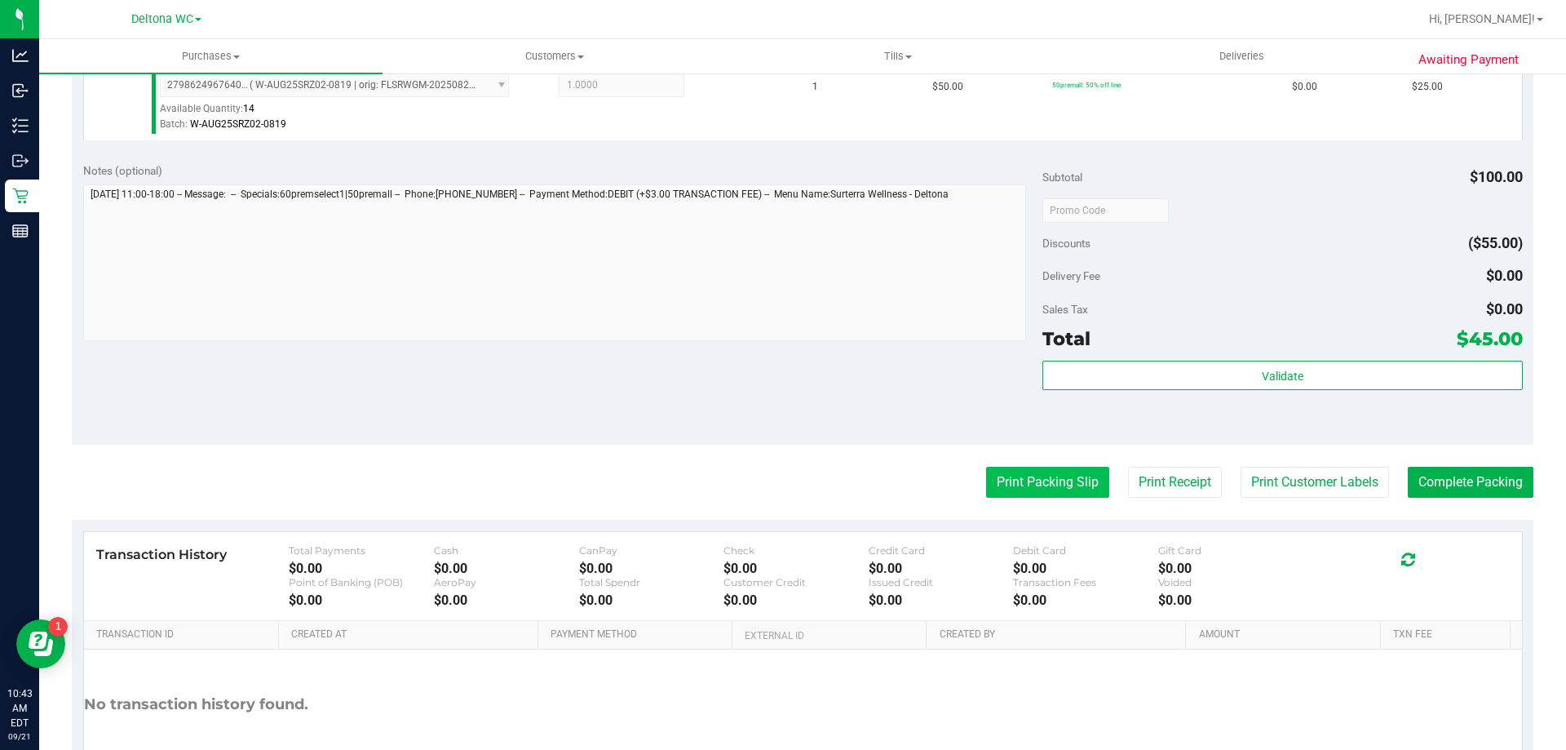
click at [1055, 498] on button "Print Packing Slip" at bounding box center [1047, 482] width 123 height 31
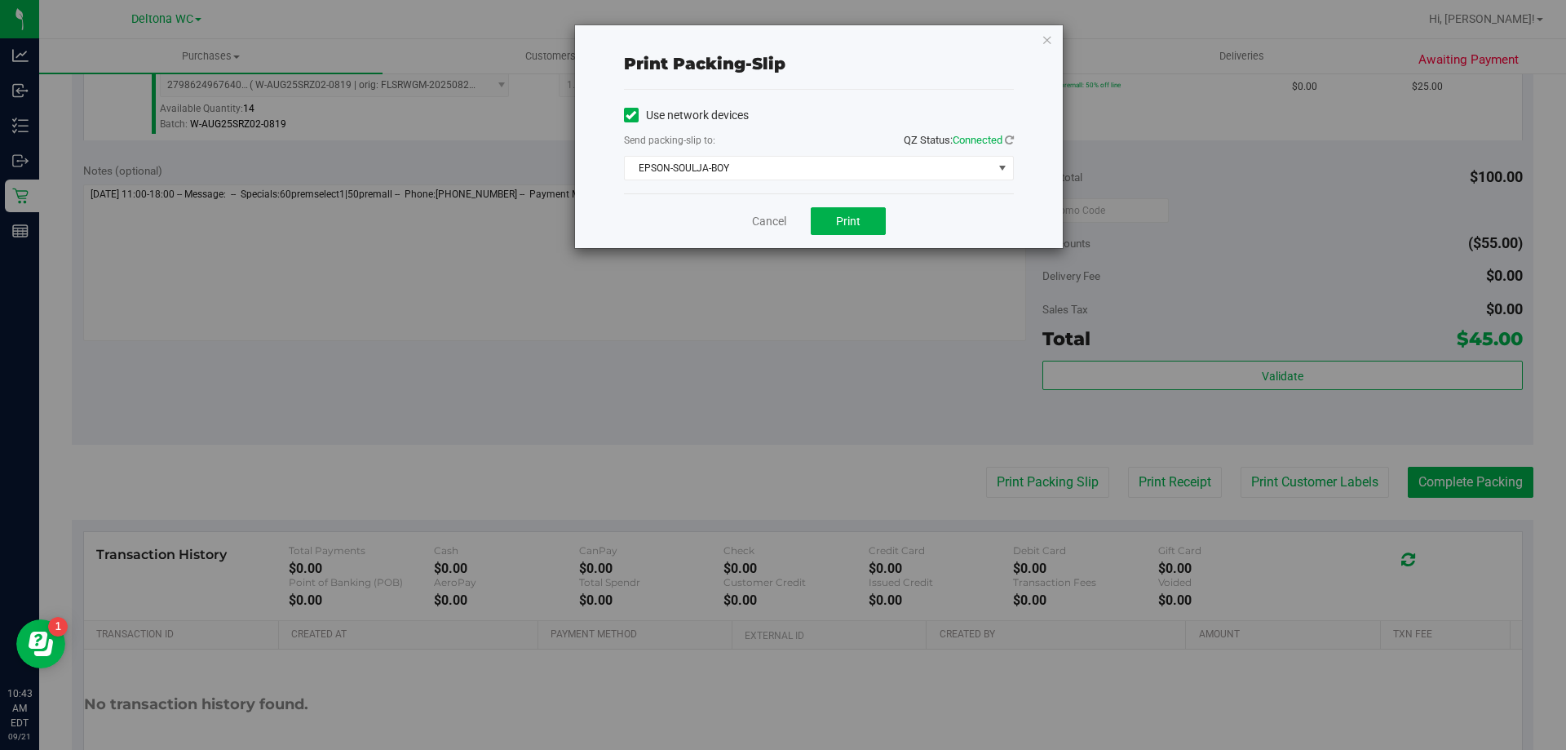
click at [846, 206] on div "Cancel Print" at bounding box center [819, 220] width 390 height 55
click at [782, 219] on link "Cancel" at bounding box center [769, 221] width 34 height 17
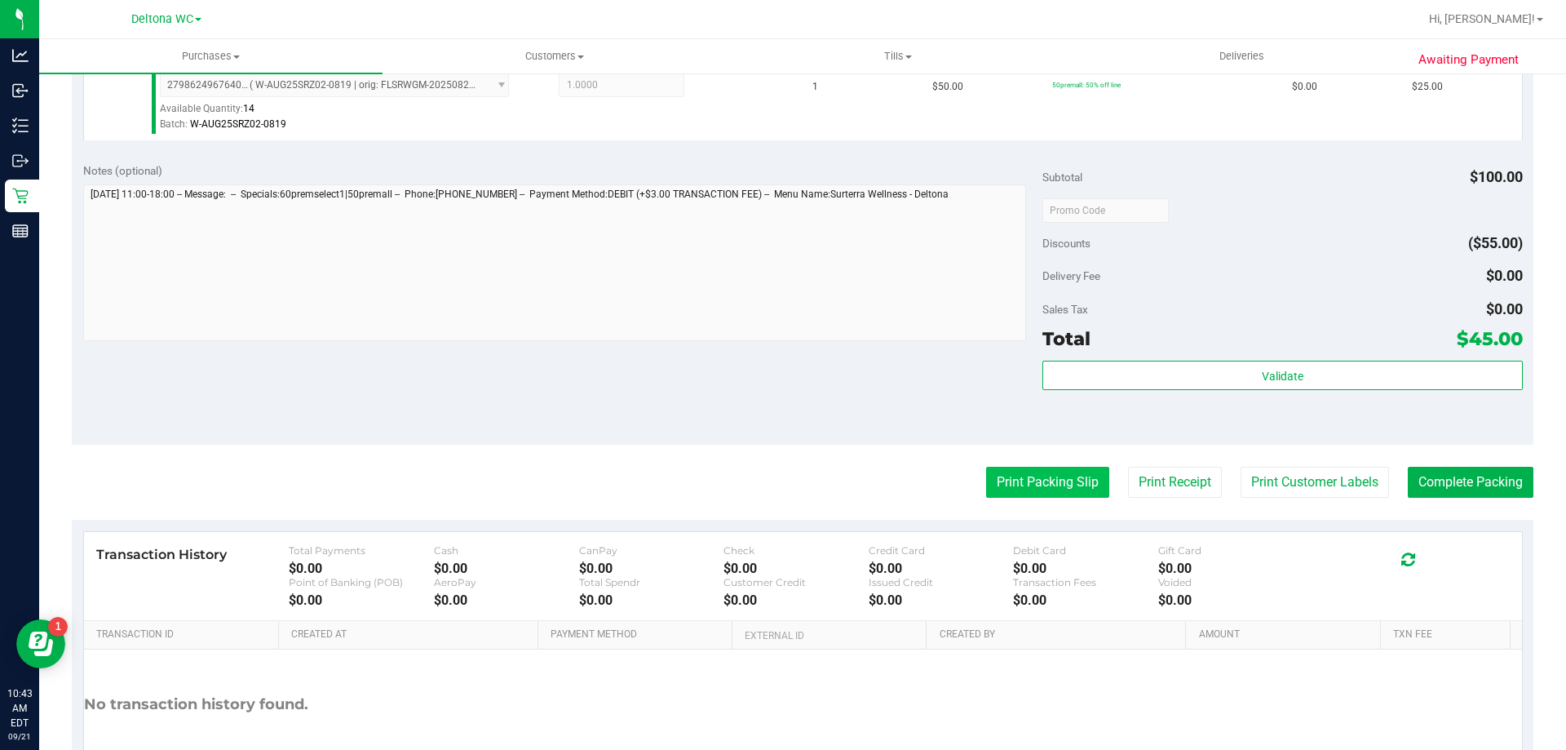
click at [1035, 474] on button "Print Packing Slip" at bounding box center [1047, 482] width 123 height 31
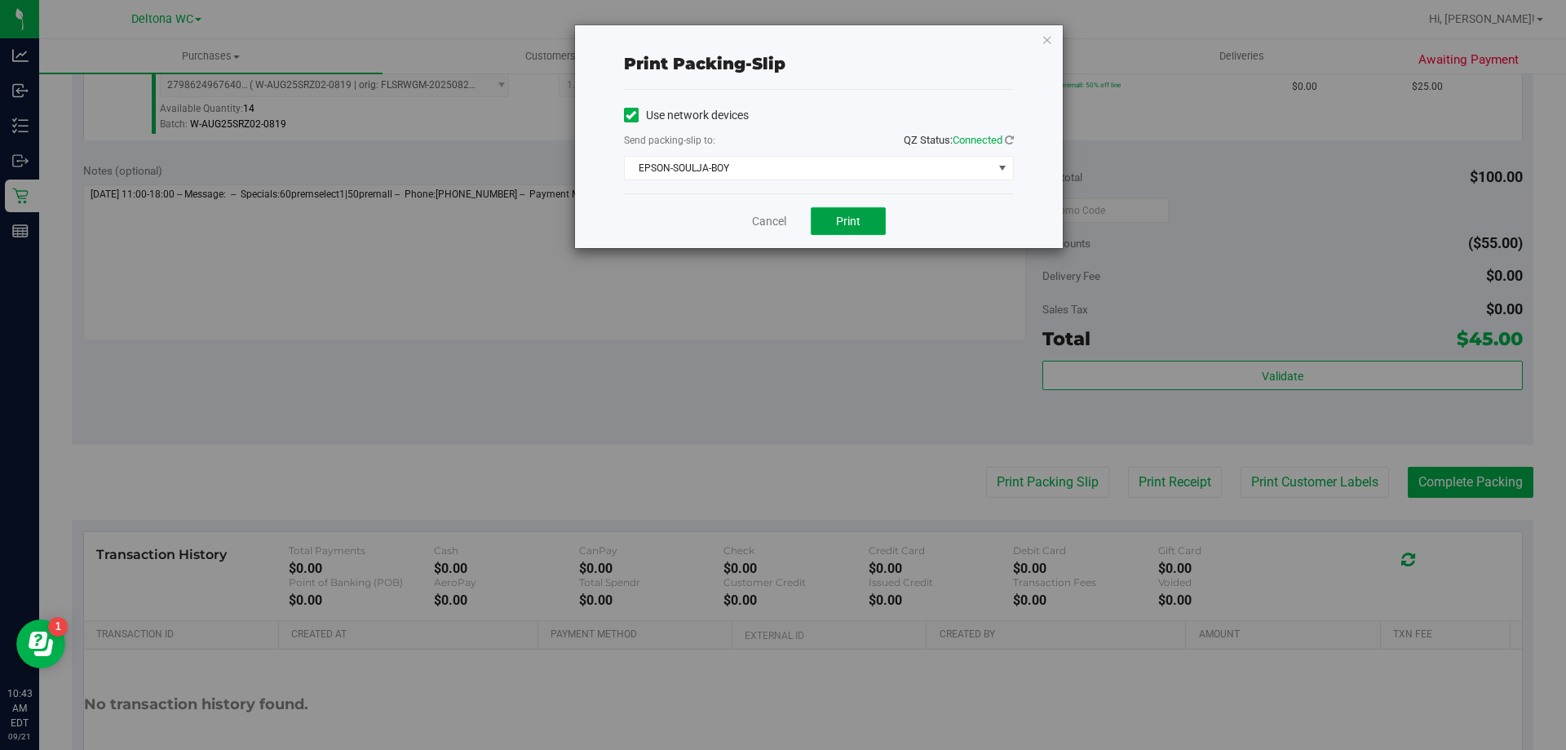
click at [874, 211] on button "Print" at bounding box center [848, 221] width 75 height 28
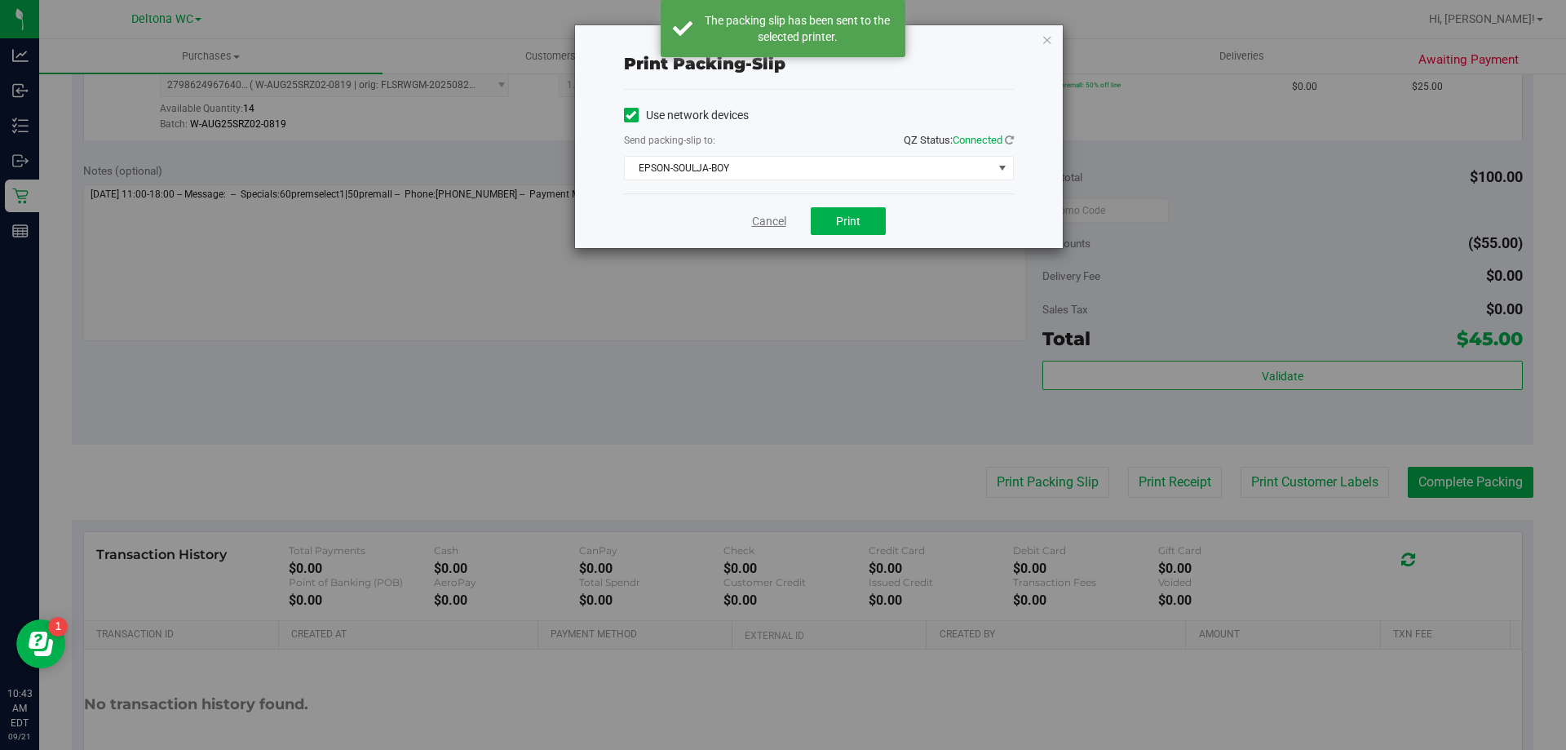
click at [768, 221] on link "Cancel" at bounding box center [769, 221] width 34 height 17
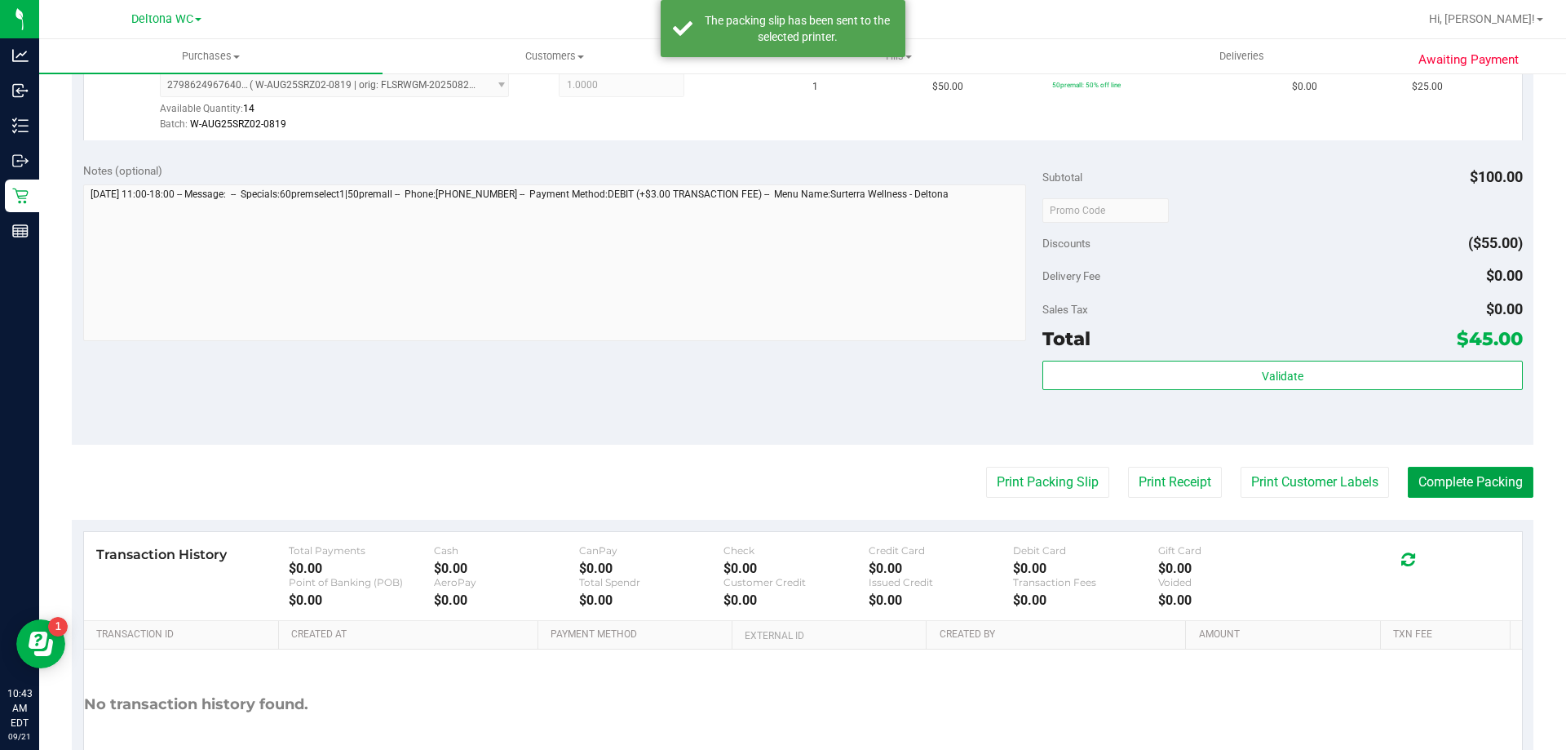
drag, startPoint x: 1488, startPoint y: 476, endPoint x: 1318, endPoint y: 254, distance: 278.6
click at [1488, 476] on button "Complete Packing" at bounding box center [1471, 482] width 126 height 31
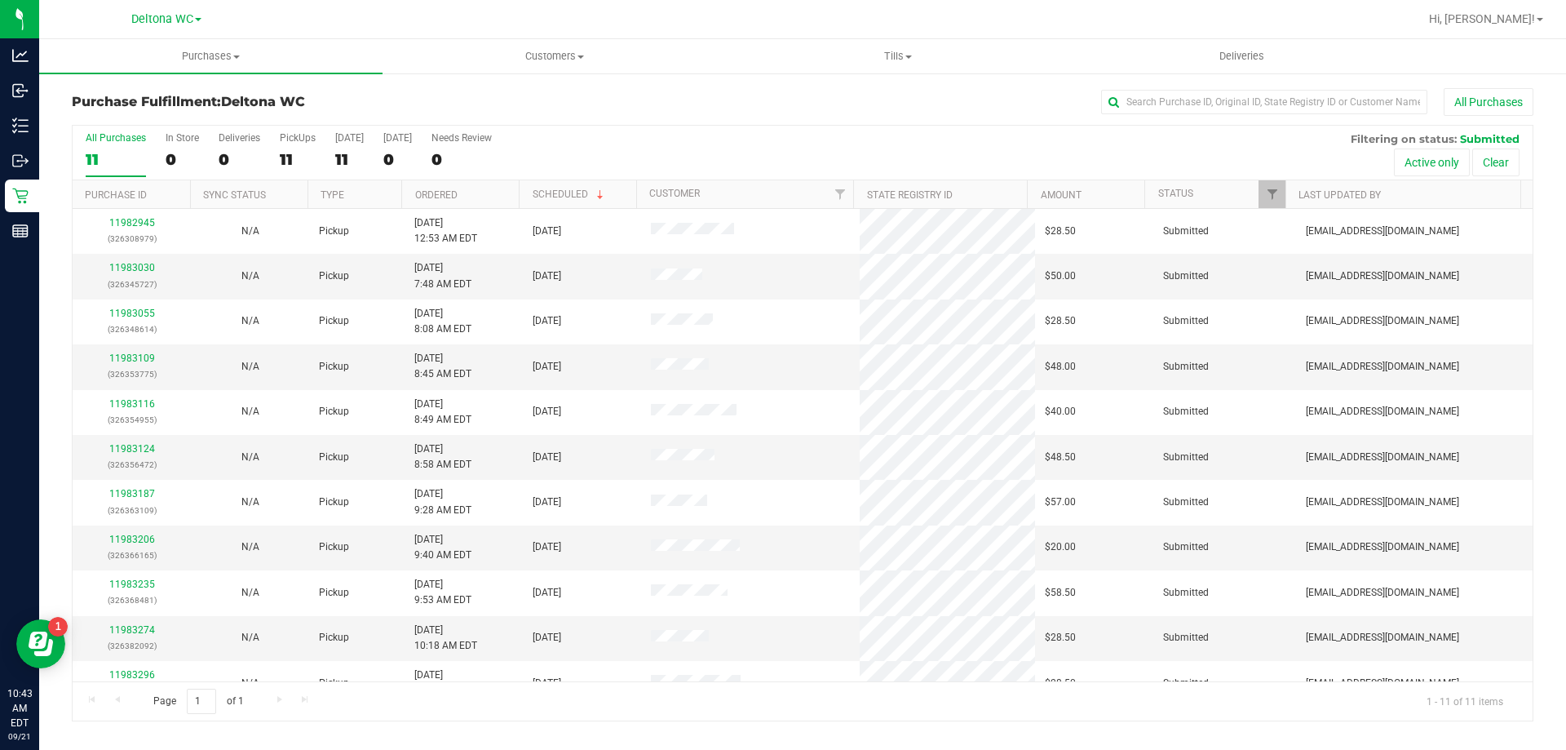
click at [498, 183] on th "Ordered" at bounding box center [459, 194] width 117 height 29
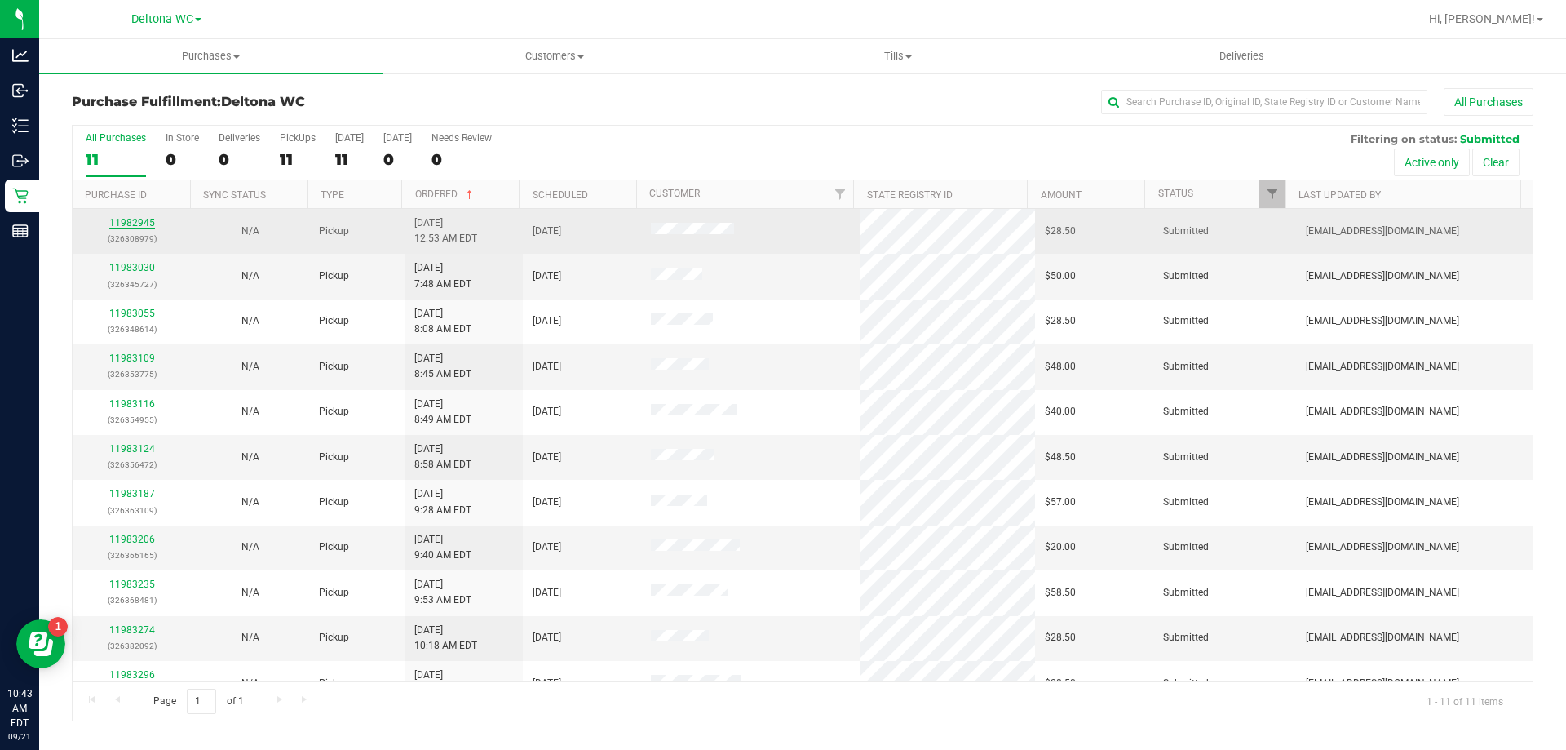
click at [132, 221] on link "11982945" at bounding box center [132, 222] width 46 height 11
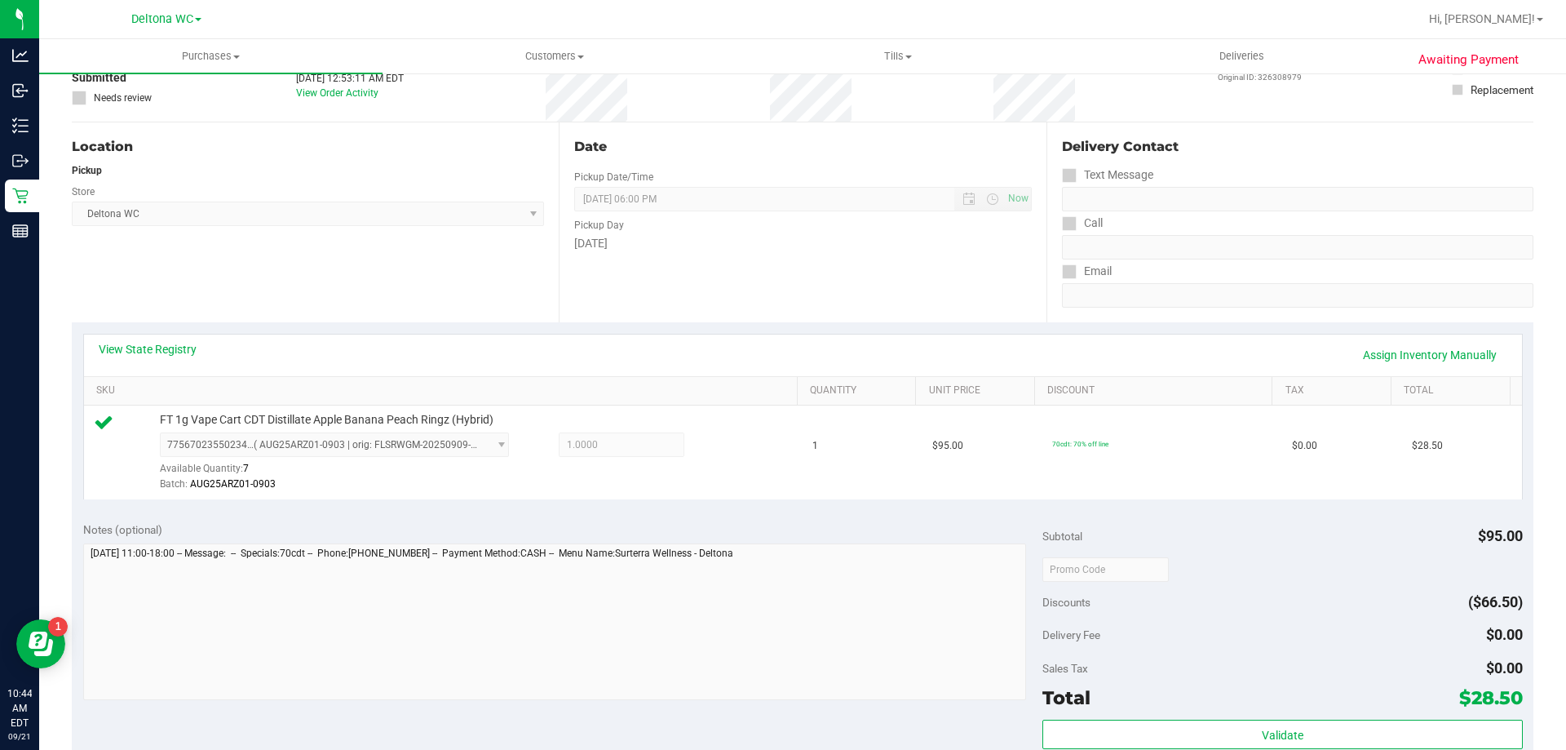
scroll to position [245, 0]
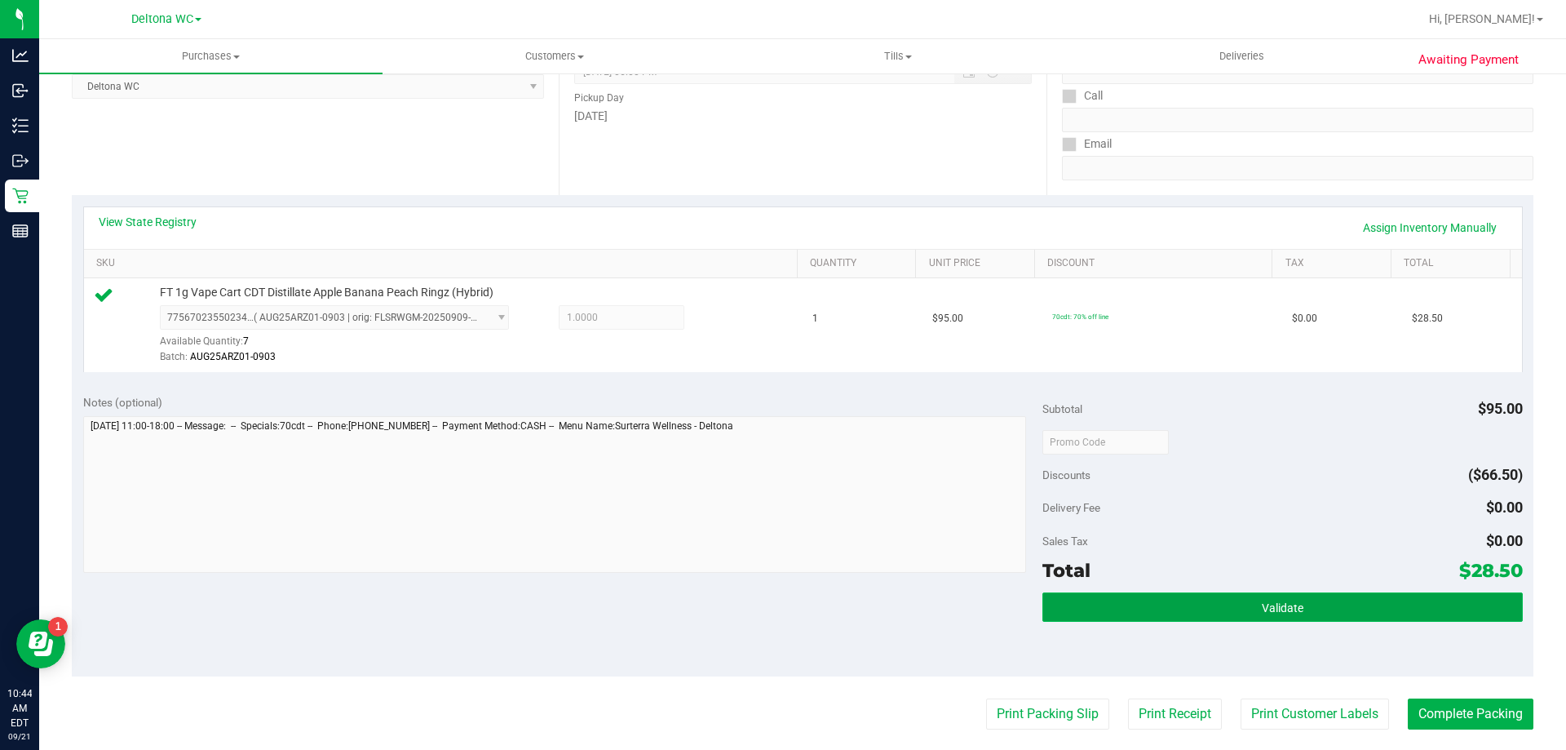
click at [1213, 609] on button "Validate" at bounding box center [1282, 606] width 480 height 29
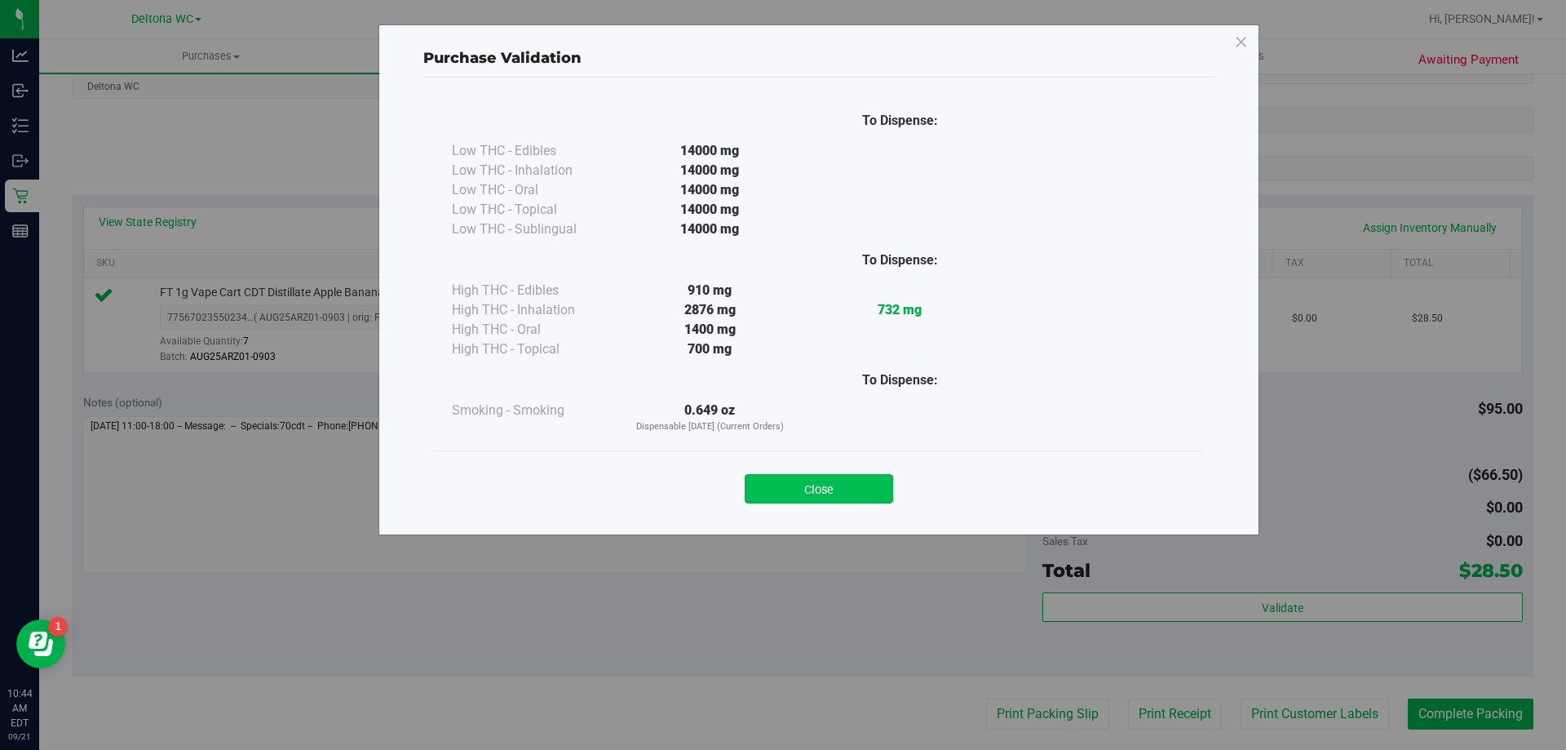
click at [806, 478] on button "Close" at bounding box center [819, 488] width 148 height 29
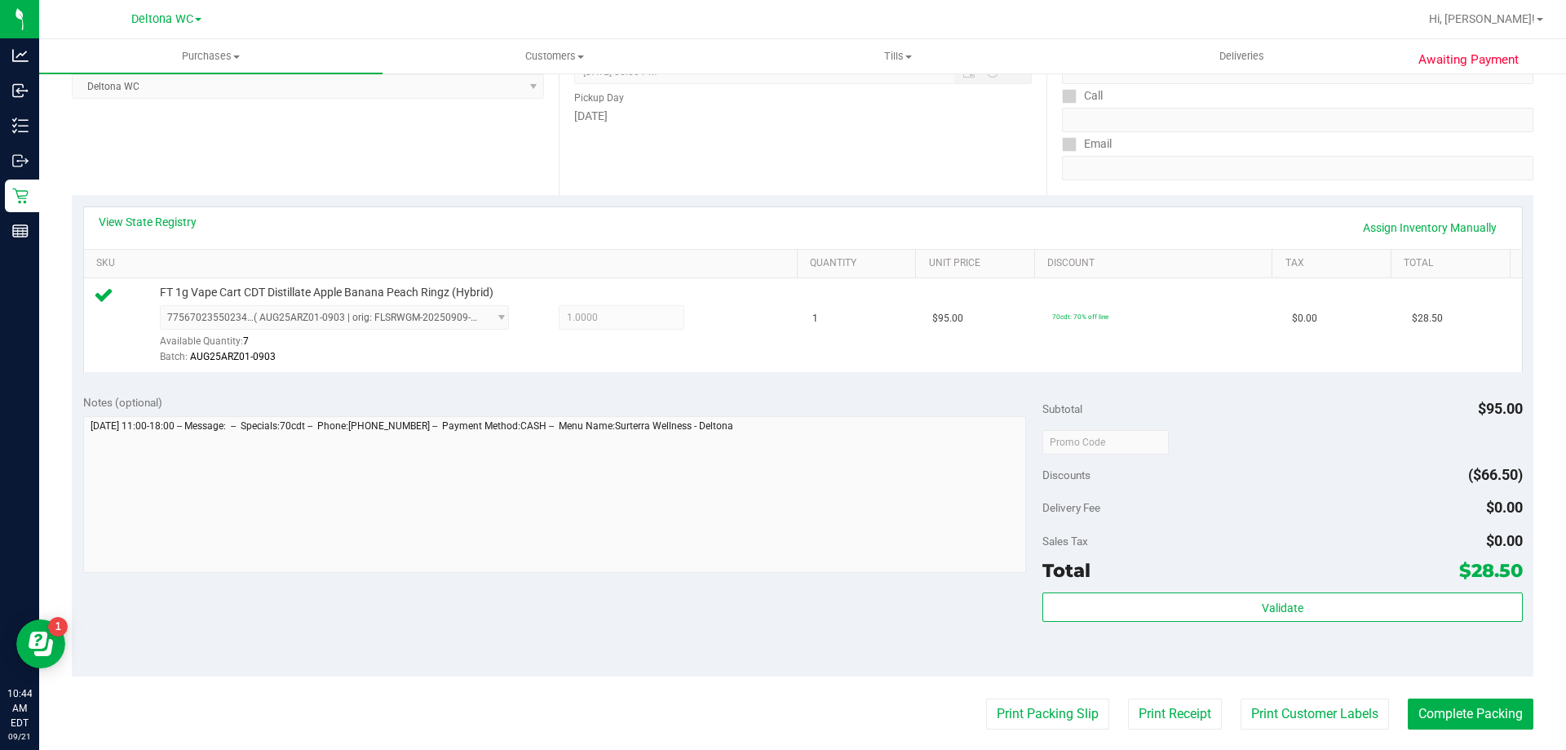
click at [1130, 624] on div "Validate" at bounding box center [1282, 628] width 480 height 73
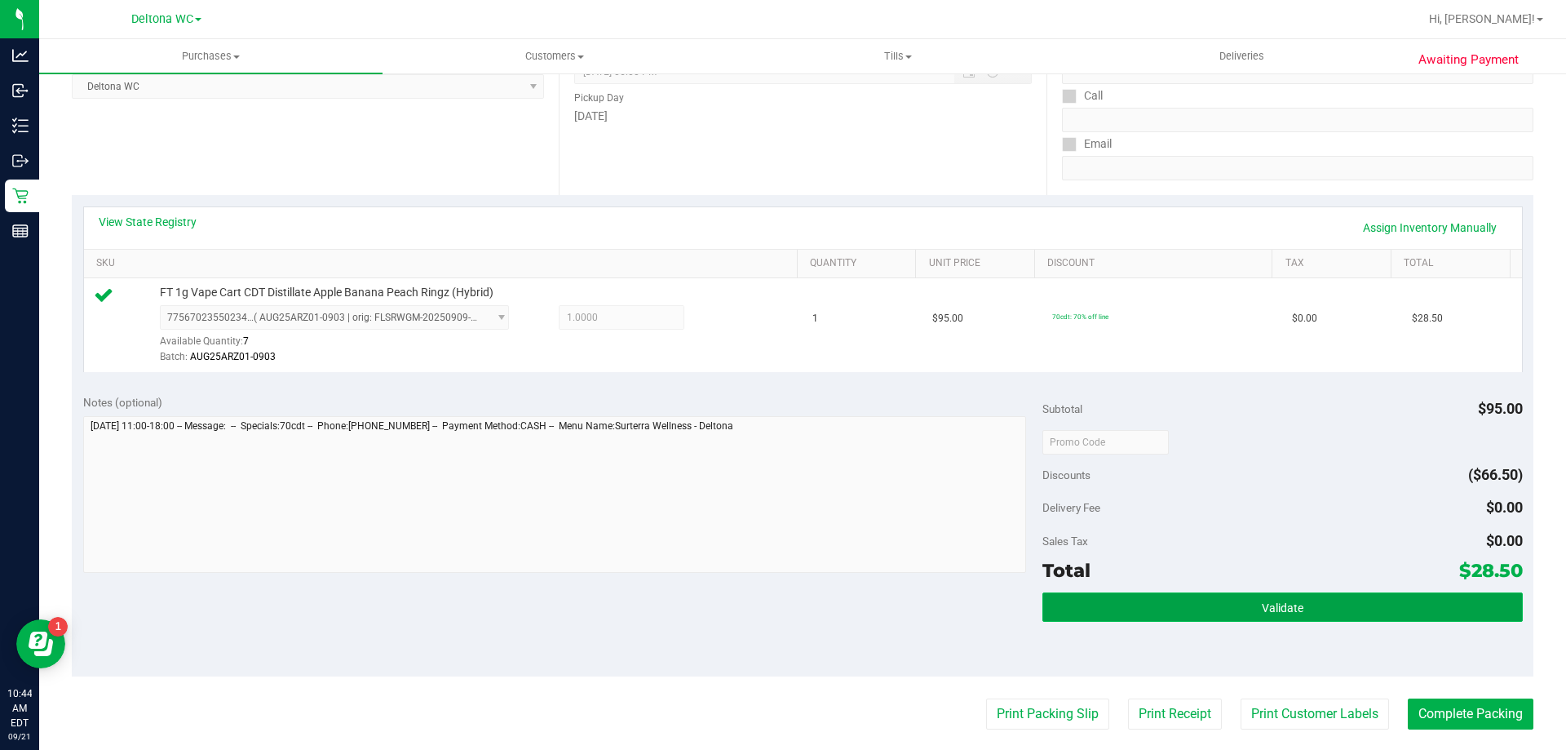
click at [1133, 610] on button "Validate" at bounding box center [1282, 606] width 480 height 29
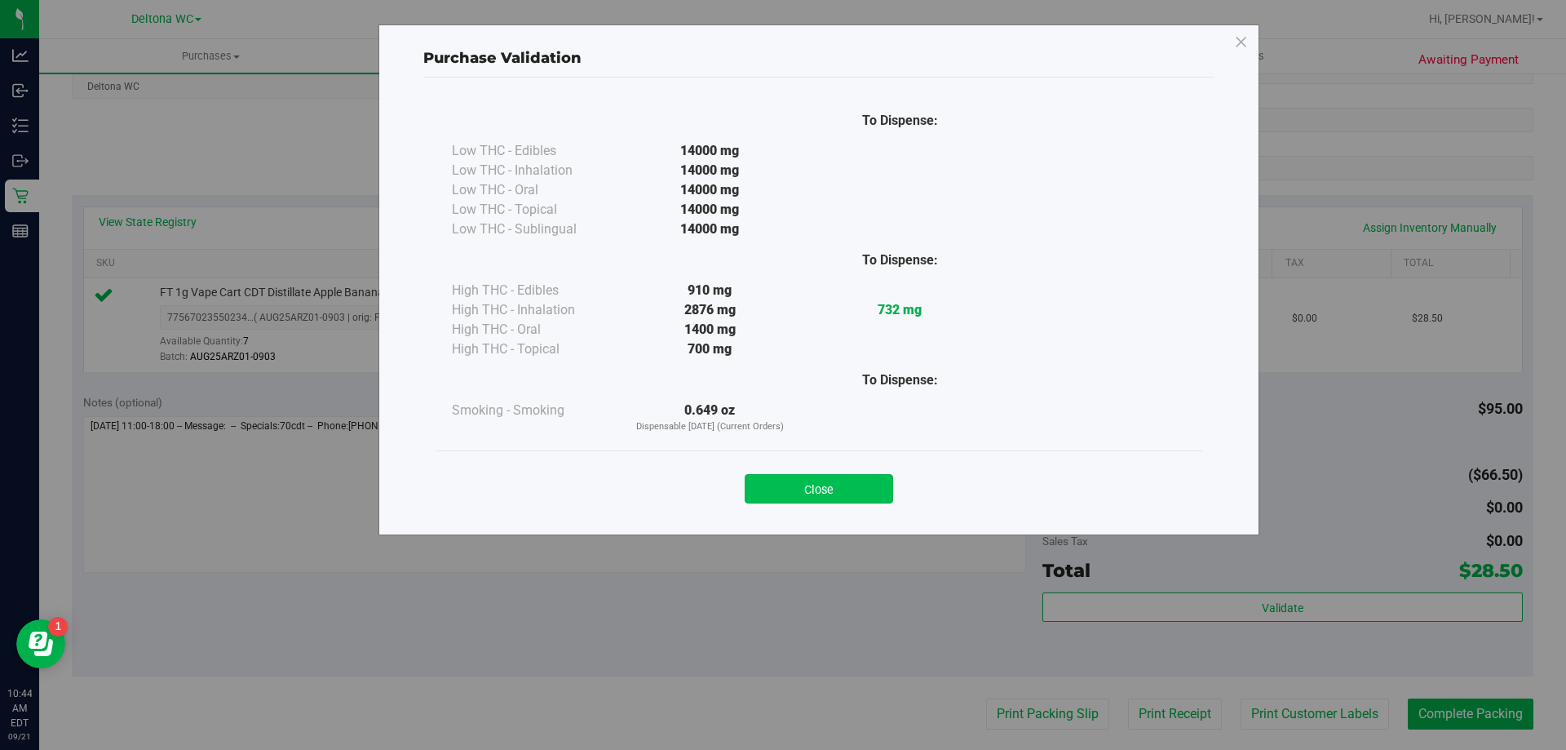
click at [844, 491] on button "Close" at bounding box center [819, 488] width 148 height 29
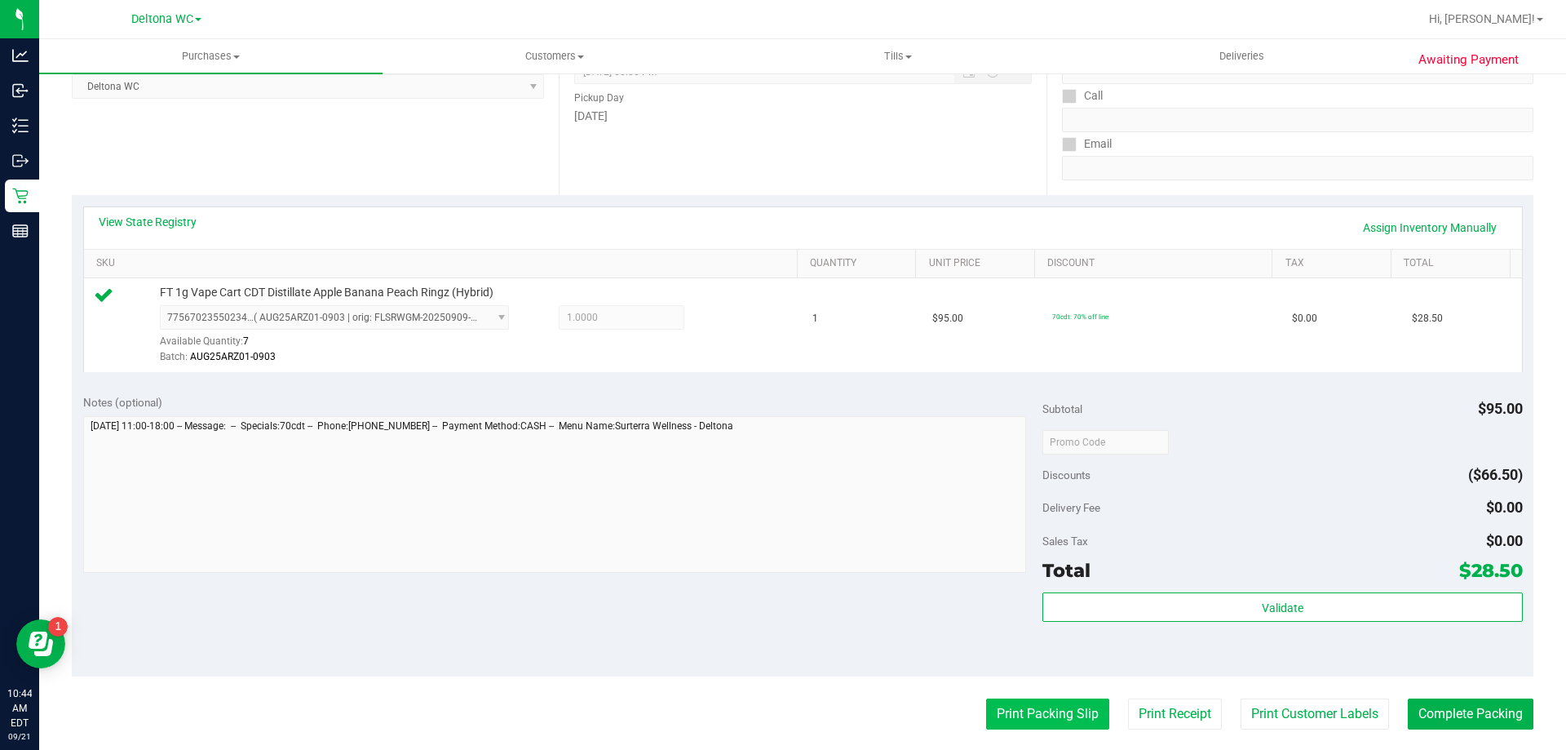
click at [1023, 710] on button "Print Packing Slip" at bounding box center [1047, 713] width 123 height 31
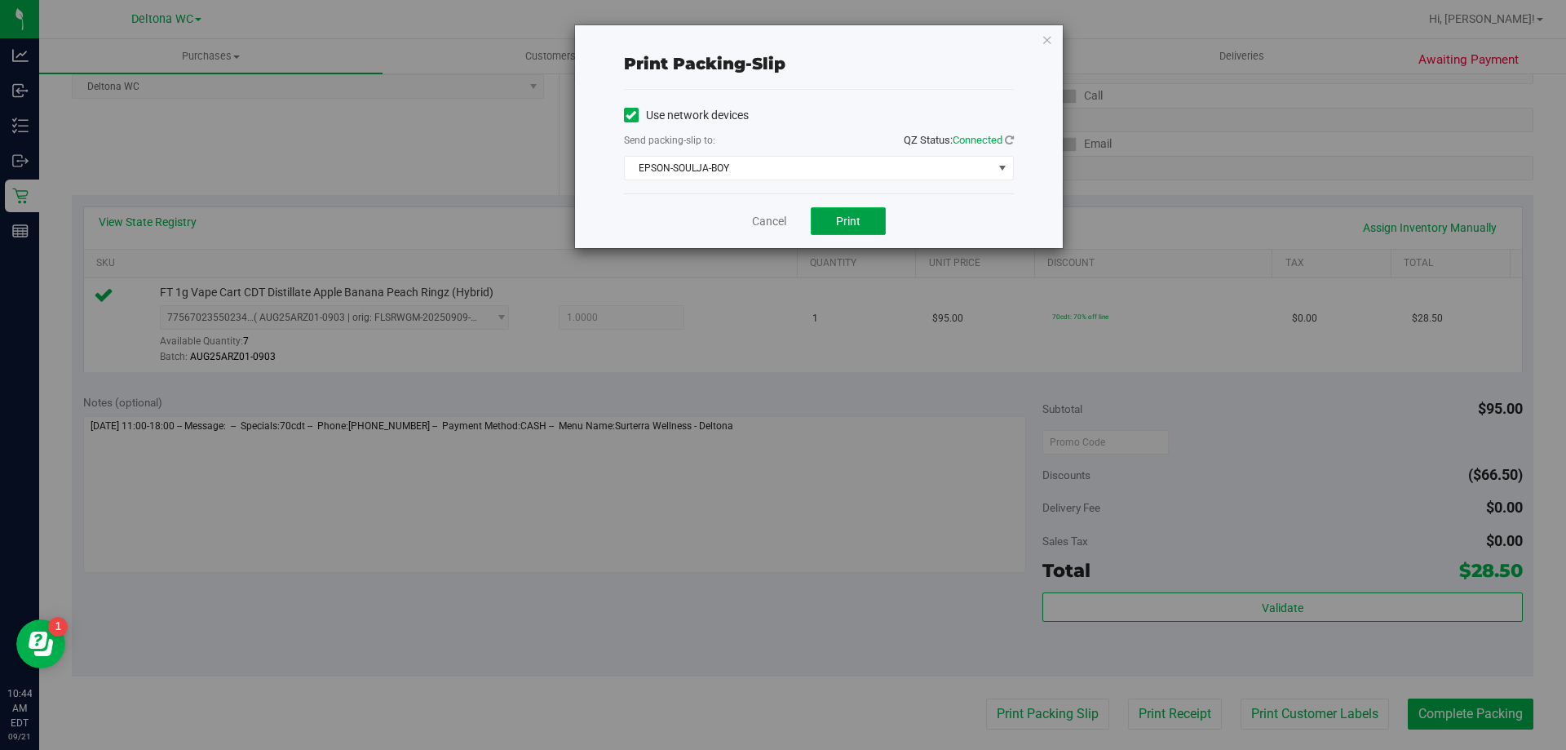
click at [848, 212] on button "Print" at bounding box center [848, 221] width 75 height 28
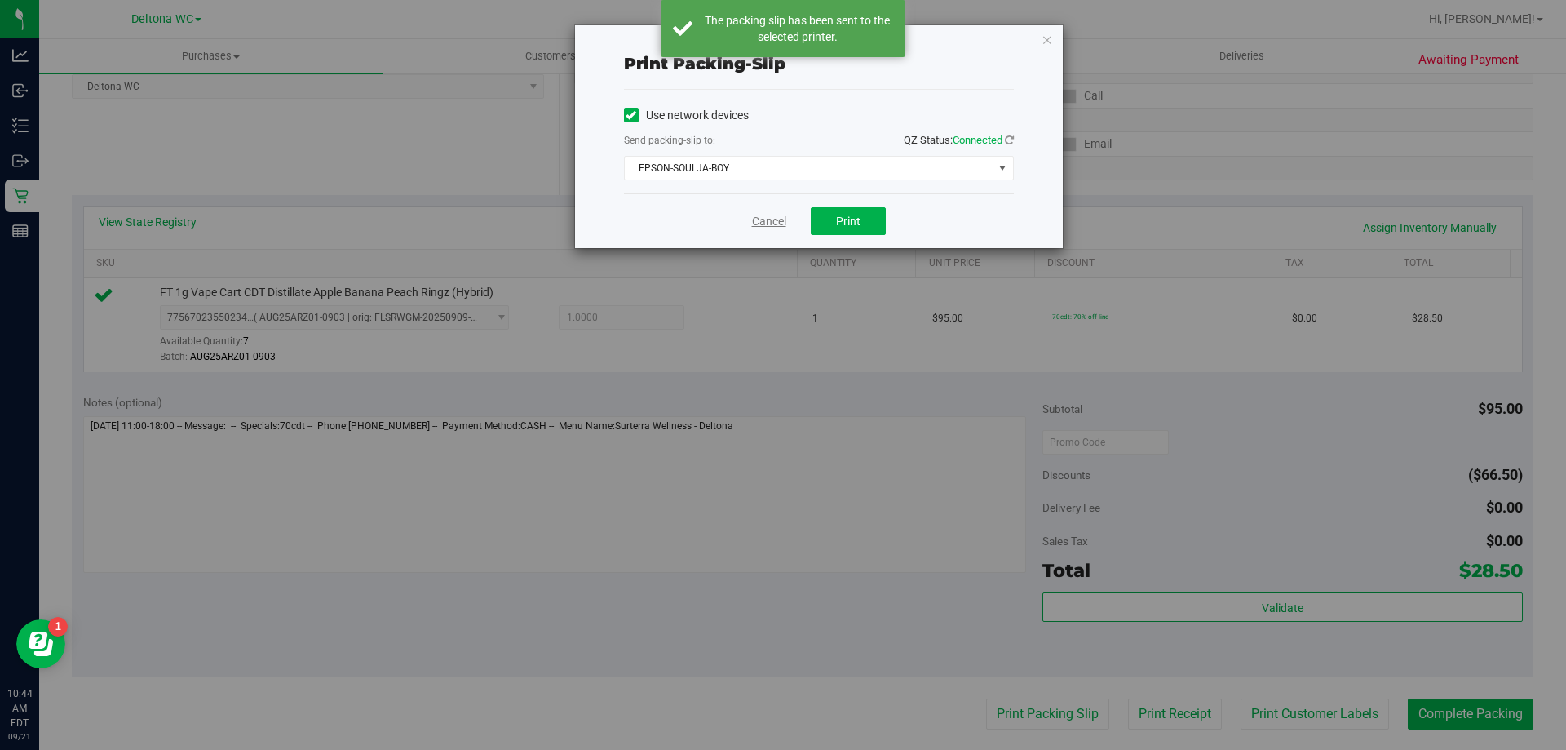
click at [781, 217] on link "Cancel" at bounding box center [769, 221] width 34 height 17
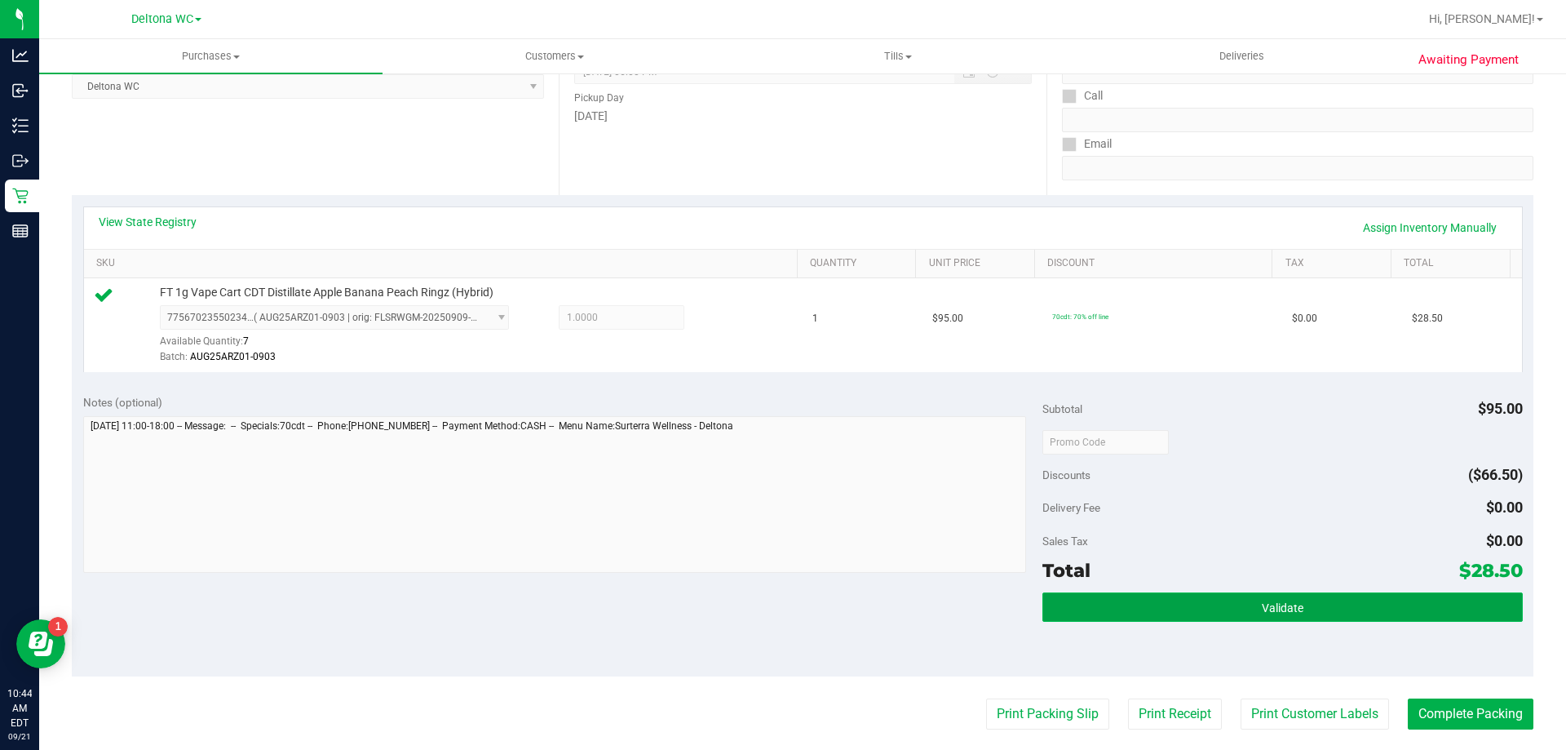
click at [1229, 610] on button "Validate" at bounding box center [1282, 606] width 480 height 29
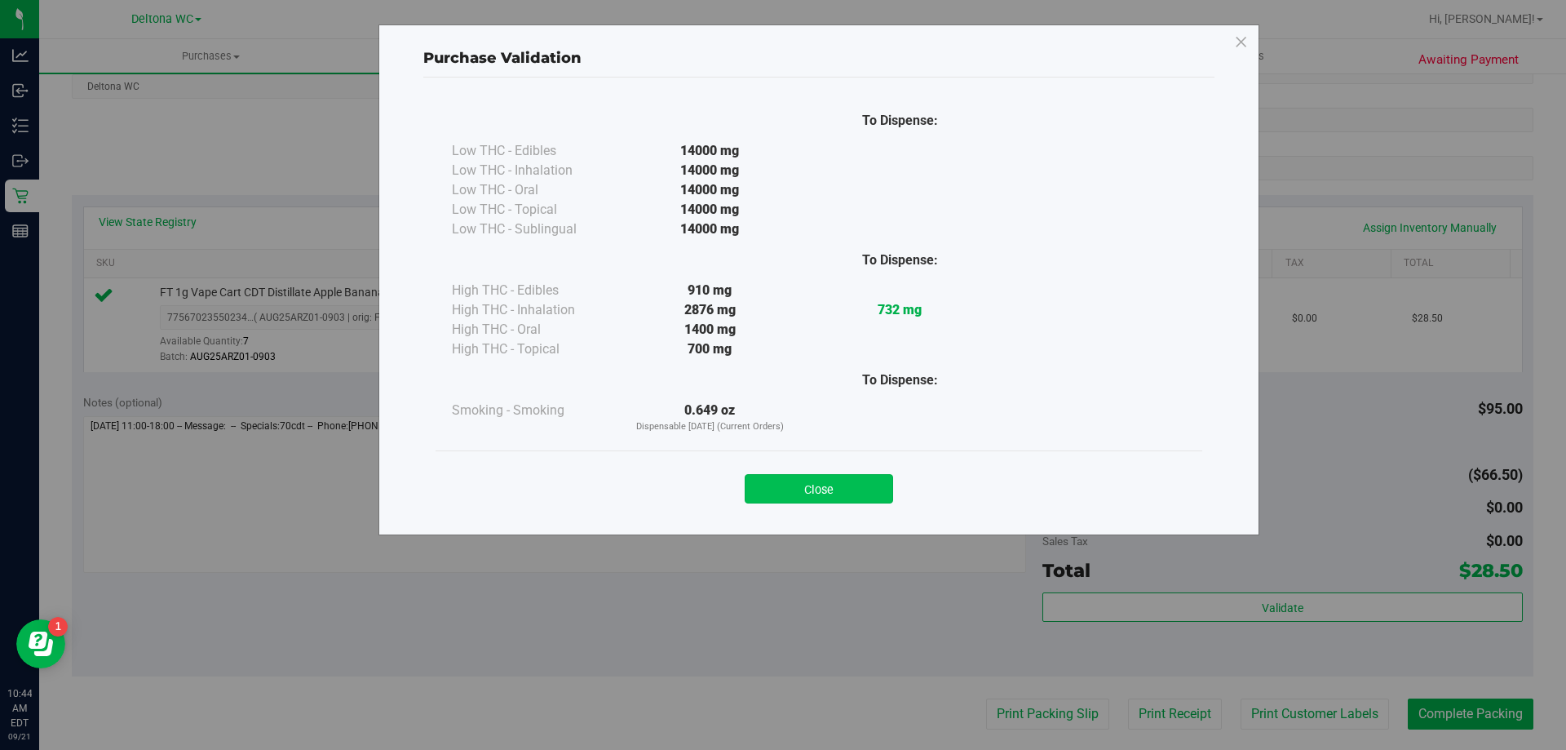
click at [876, 476] on button "Close" at bounding box center [819, 488] width 148 height 29
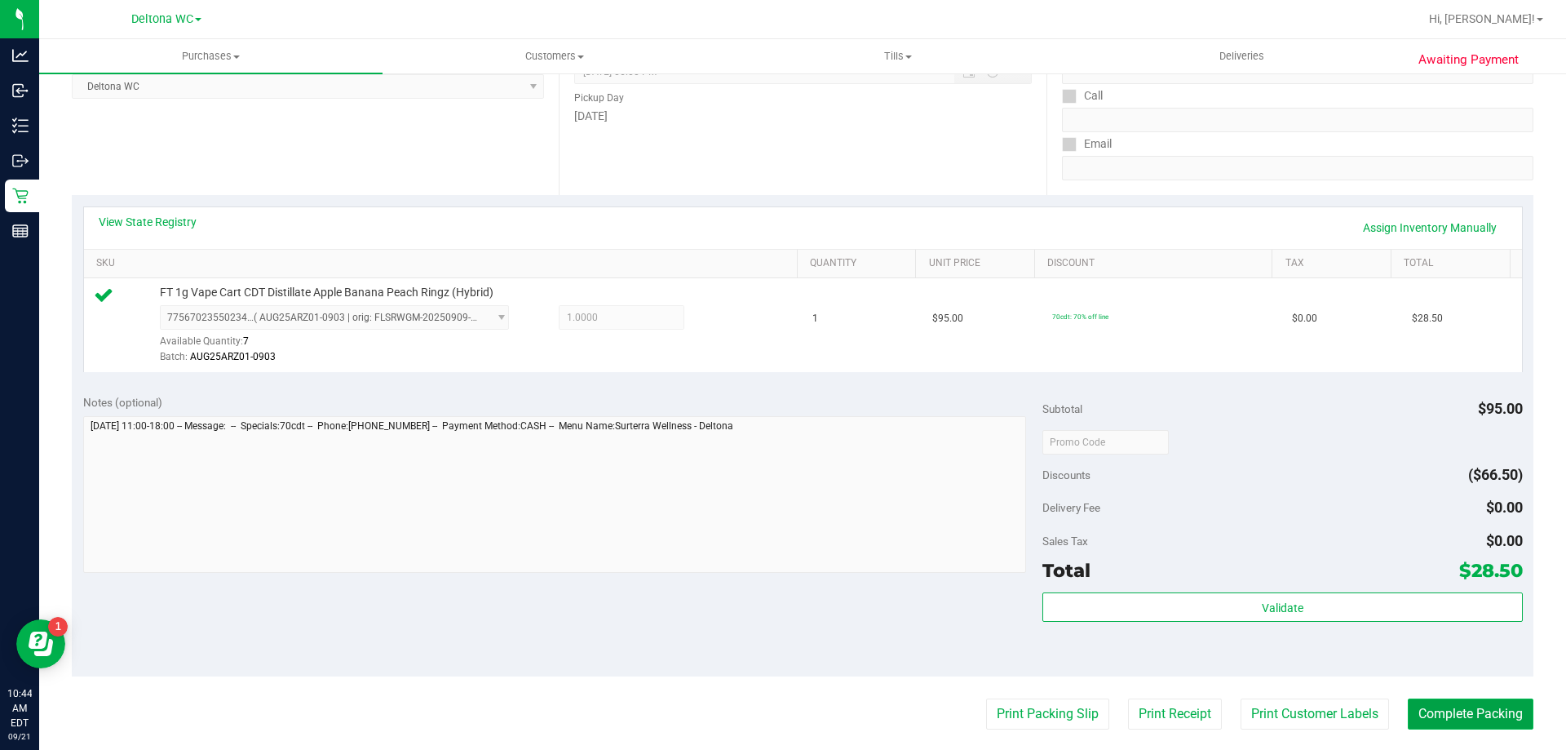
click at [1469, 702] on button "Complete Packing" at bounding box center [1471, 713] width 126 height 31
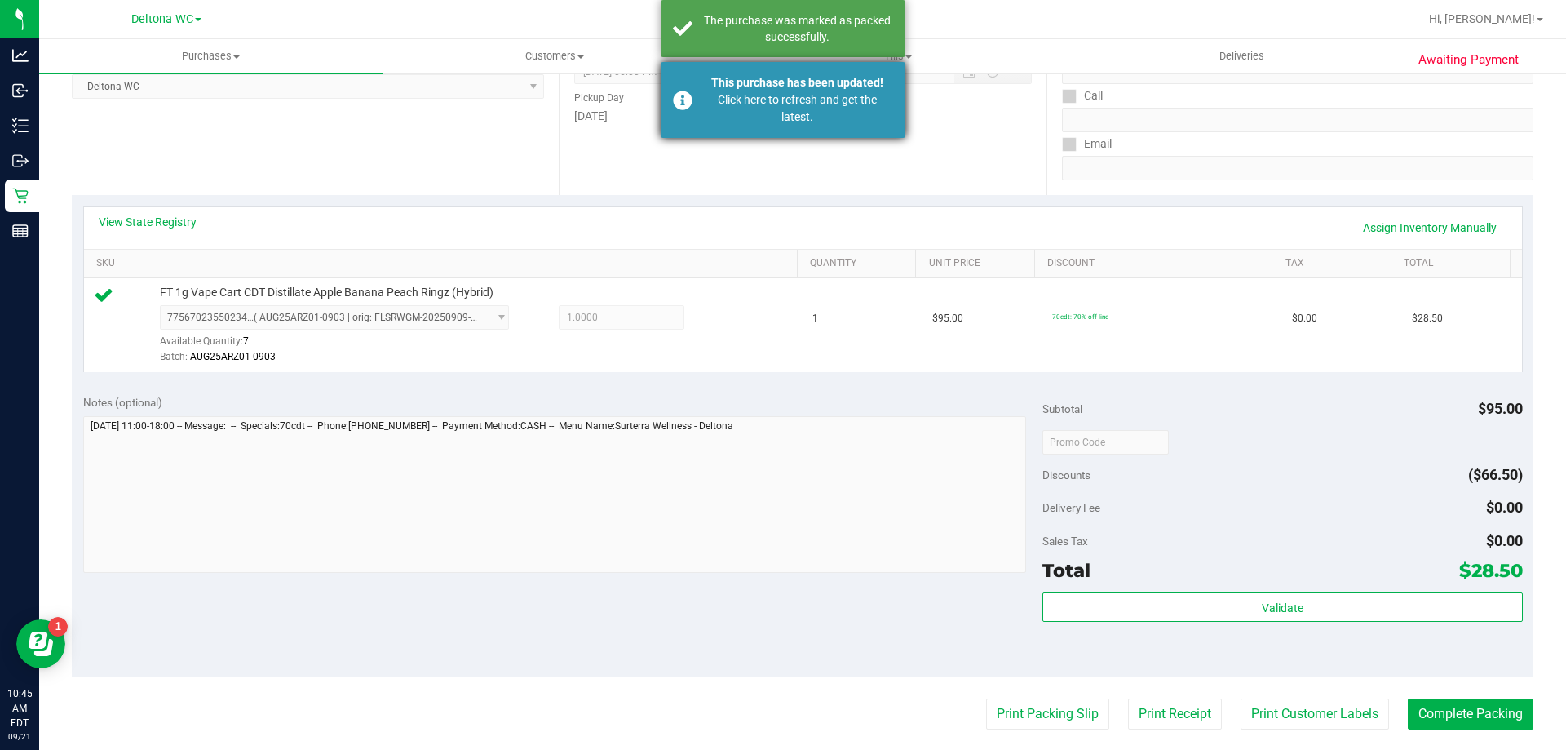
click at [807, 100] on div "Click here to refresh and get the latest." at bounding box center [797, 108] width 192 height 34
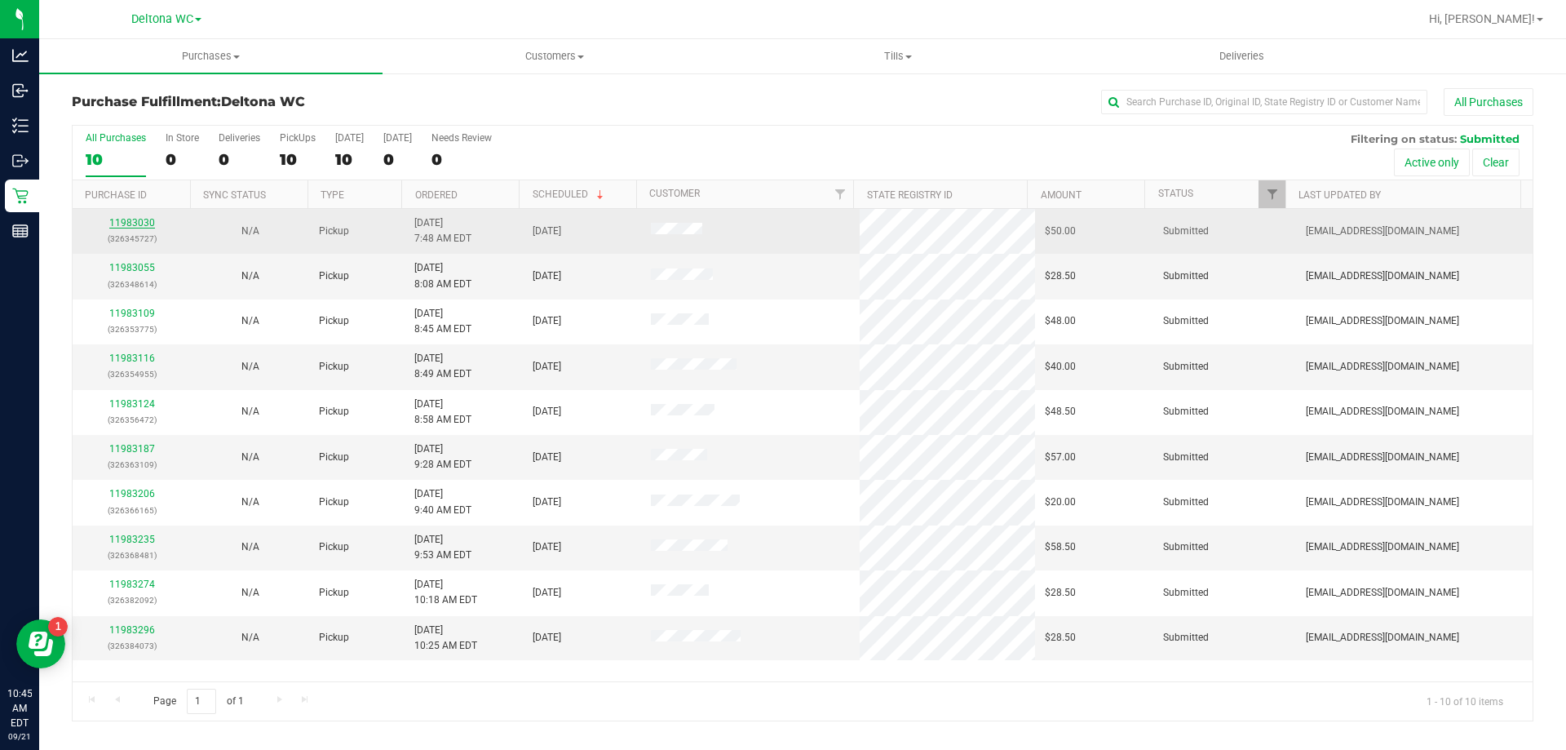
click at [134, 220] on link "11983030" at bounding box center [132, 222] width 46 height 11
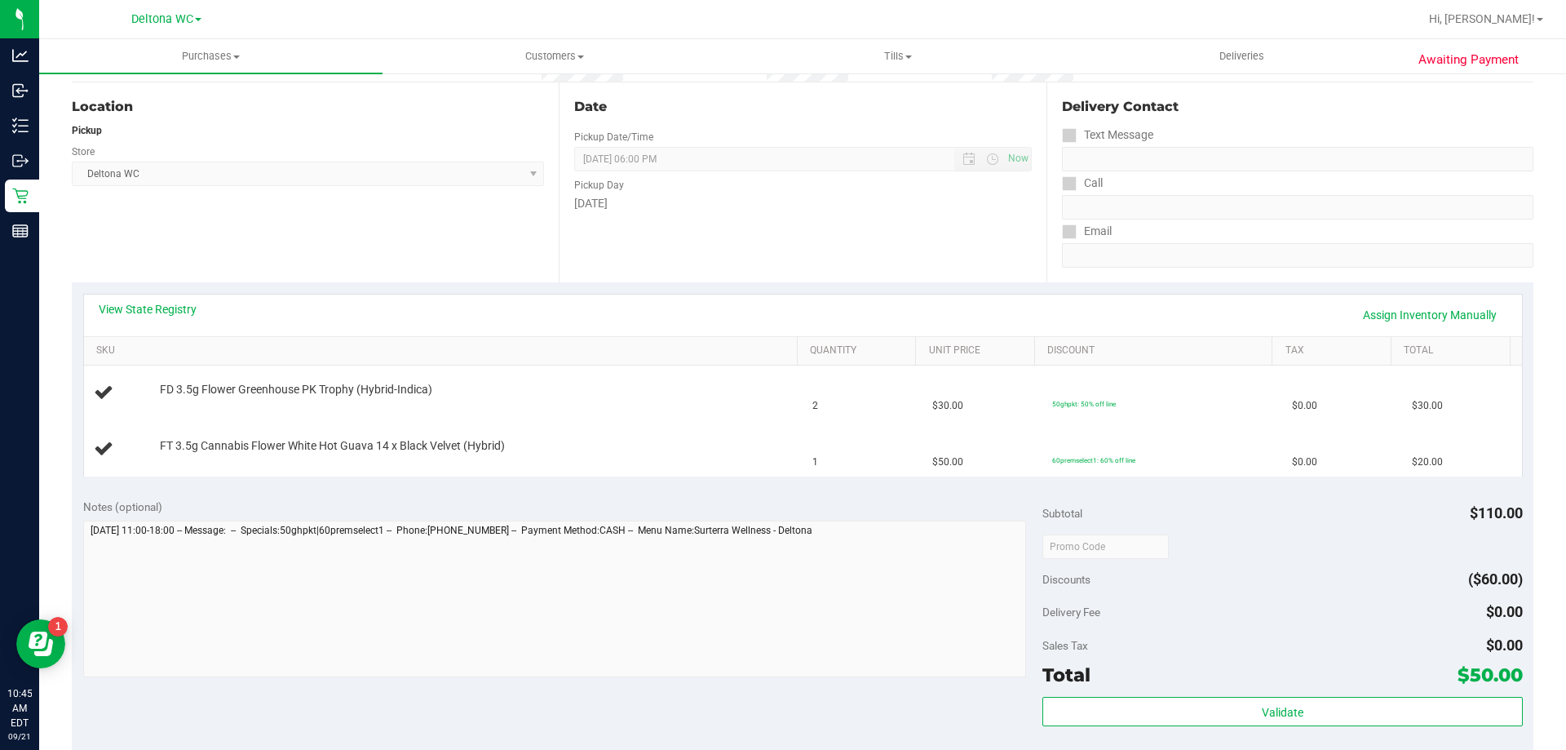
scroll to position [163, 0]
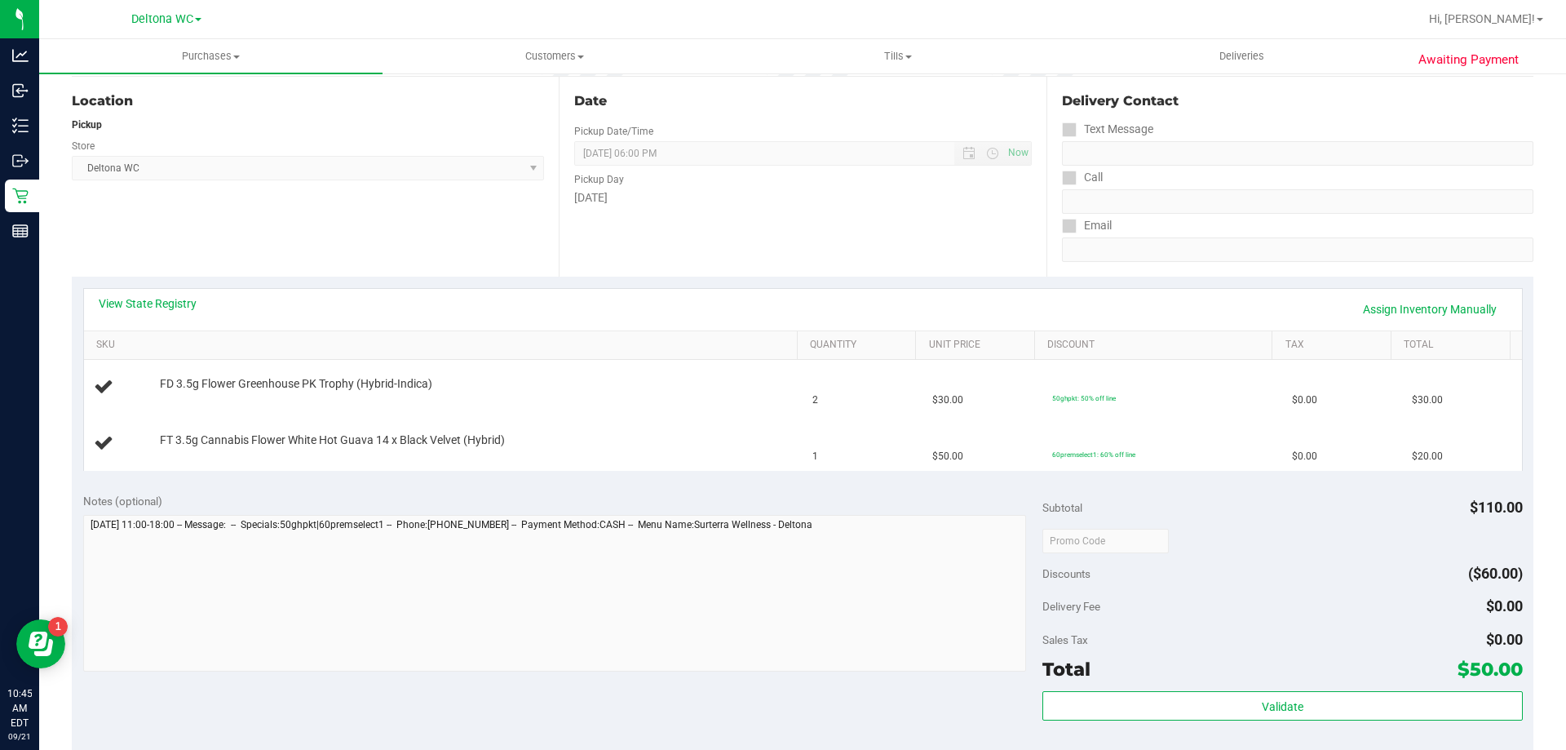
click at [710, 259] on div "Date Pickup Date/Time [DATE] Now [DATE] 06:00 PM Now Pickup Day [DATE]" at bounding box center [802, 177] width 487 height 200
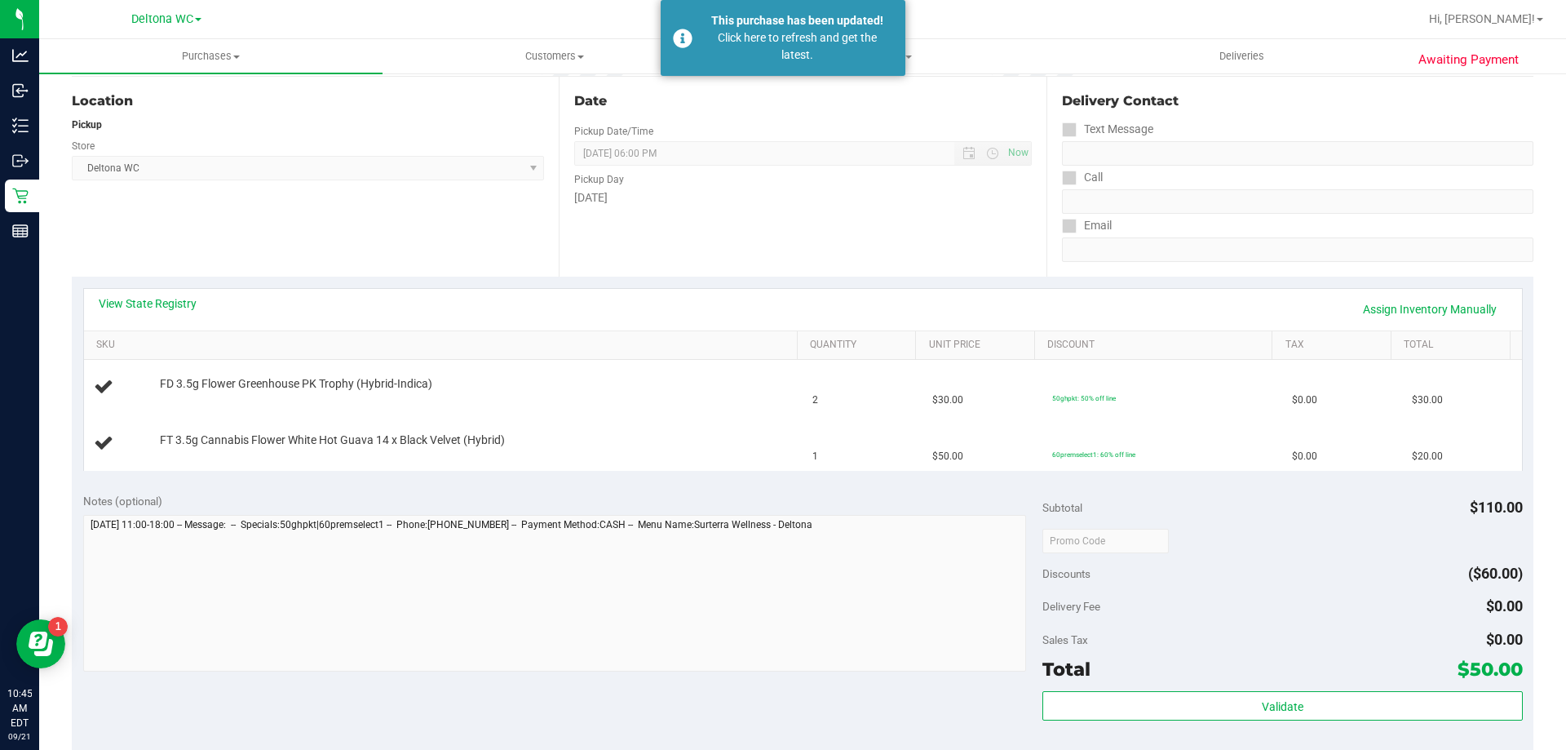
click at [801, 252] on div "Date Pickup Date/Time [DATE] Now [DATE] 06:00 PM Now Pickup Day [DATE]" at bounding box center [802, 177] width 487 height 200
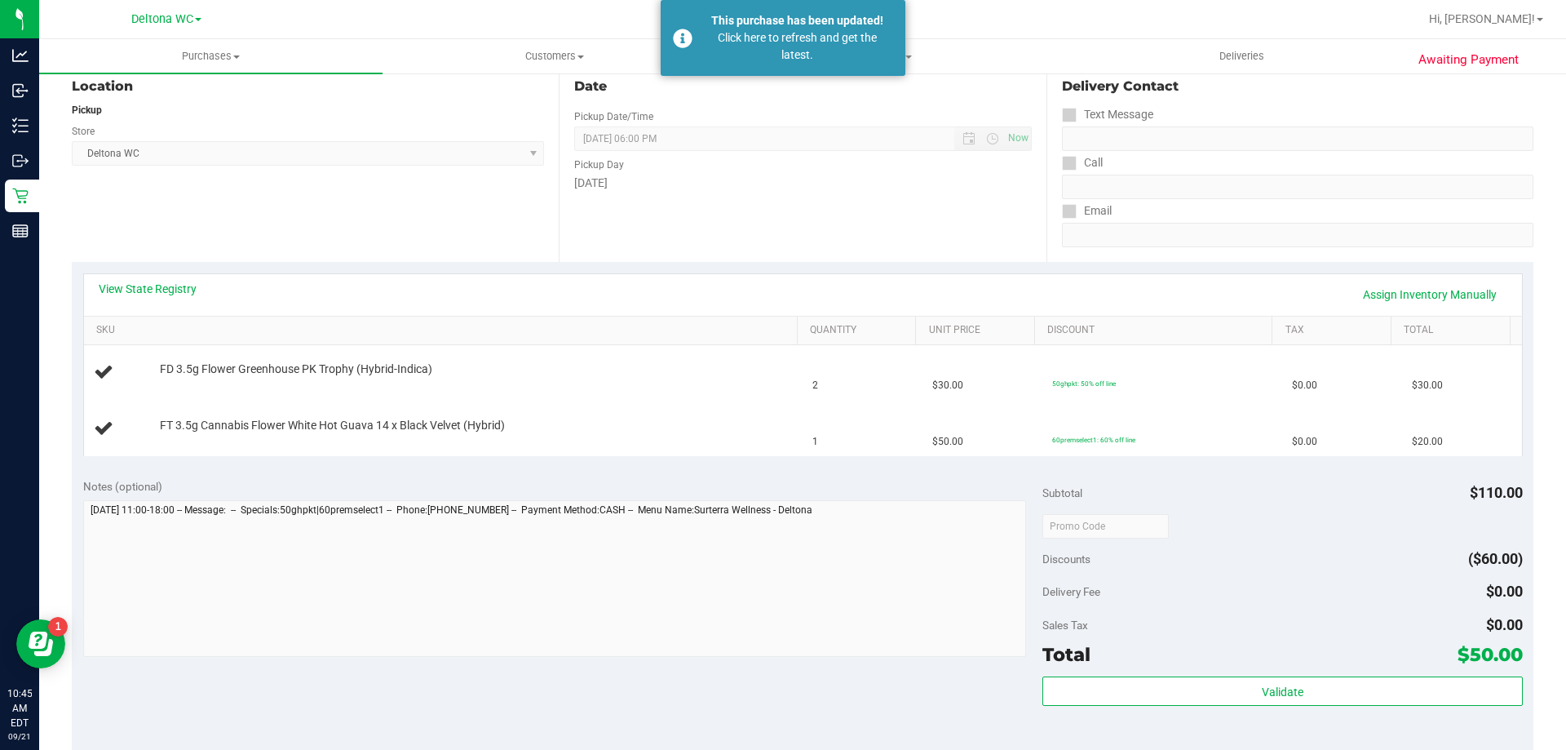
scroll to position [0, 0]
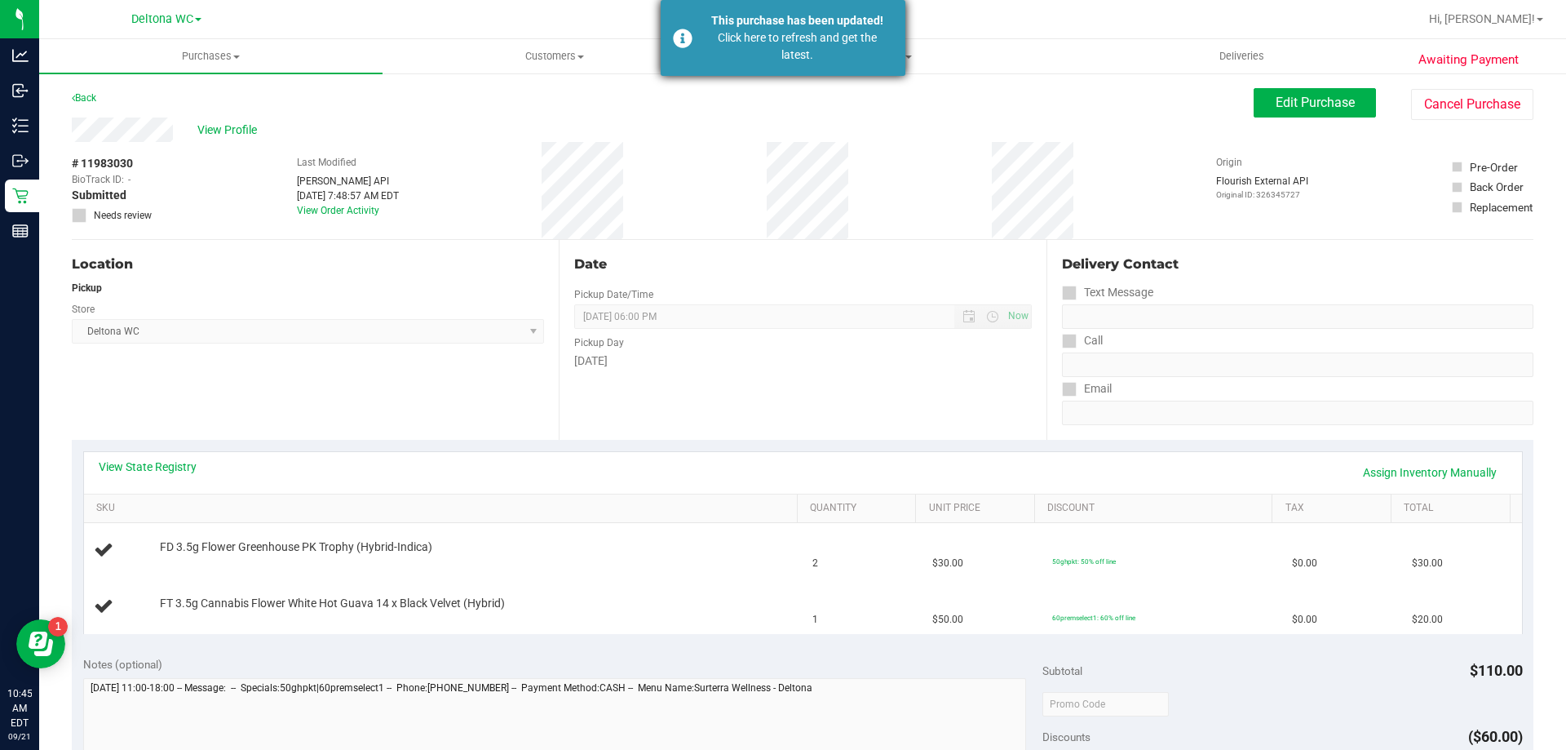
click at [787, 57] on div "Click here to refresh and get the latest." at bounding box center [797, 46] width 192 height 34
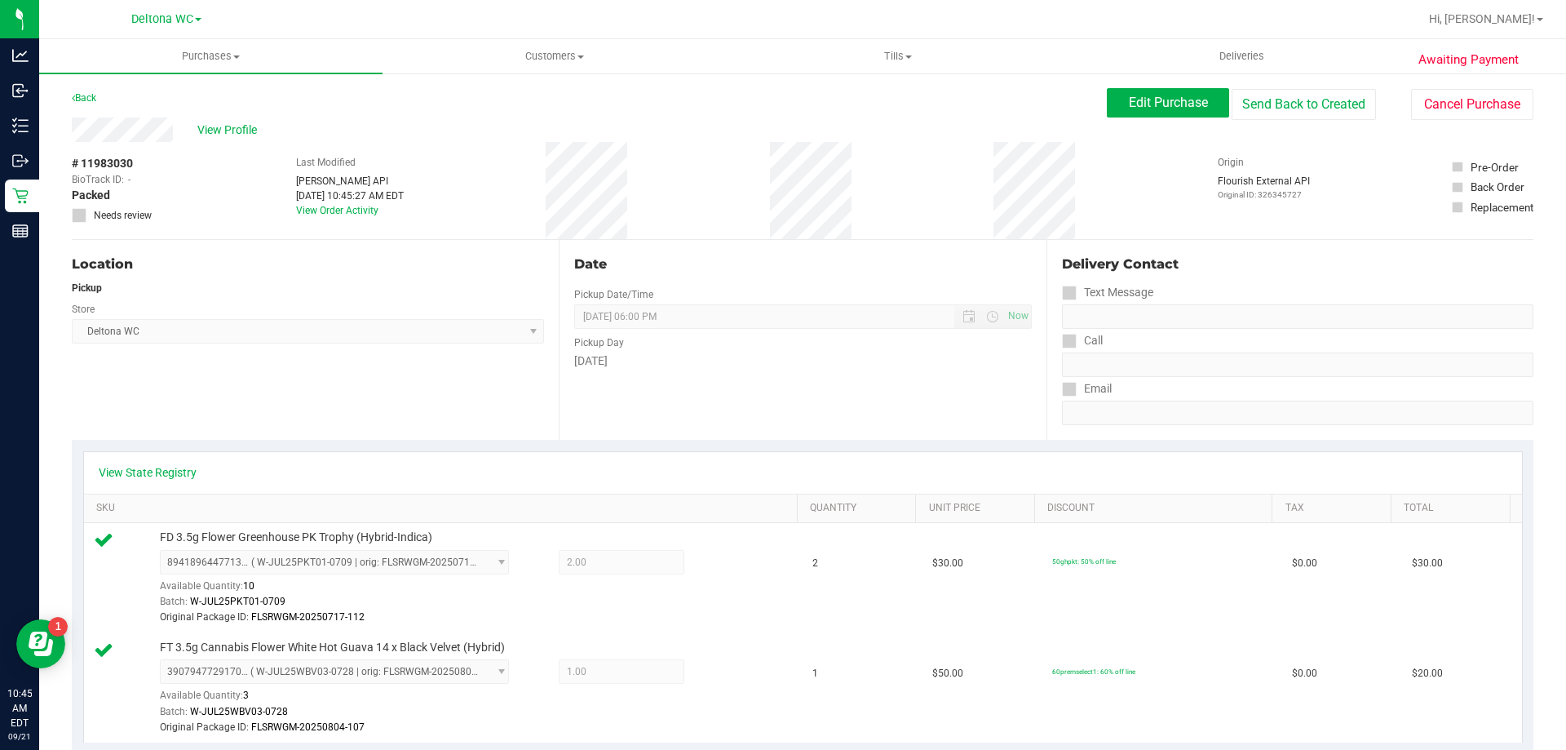
click at [102, 100] on div "Back Edit Purchase Send Back to Created Cancel Purchase" at bounding box center [803, 102] width 1462 height 29
click at [93, 96] on link "Back" at bounding box center [84, 97] width 24 height 11
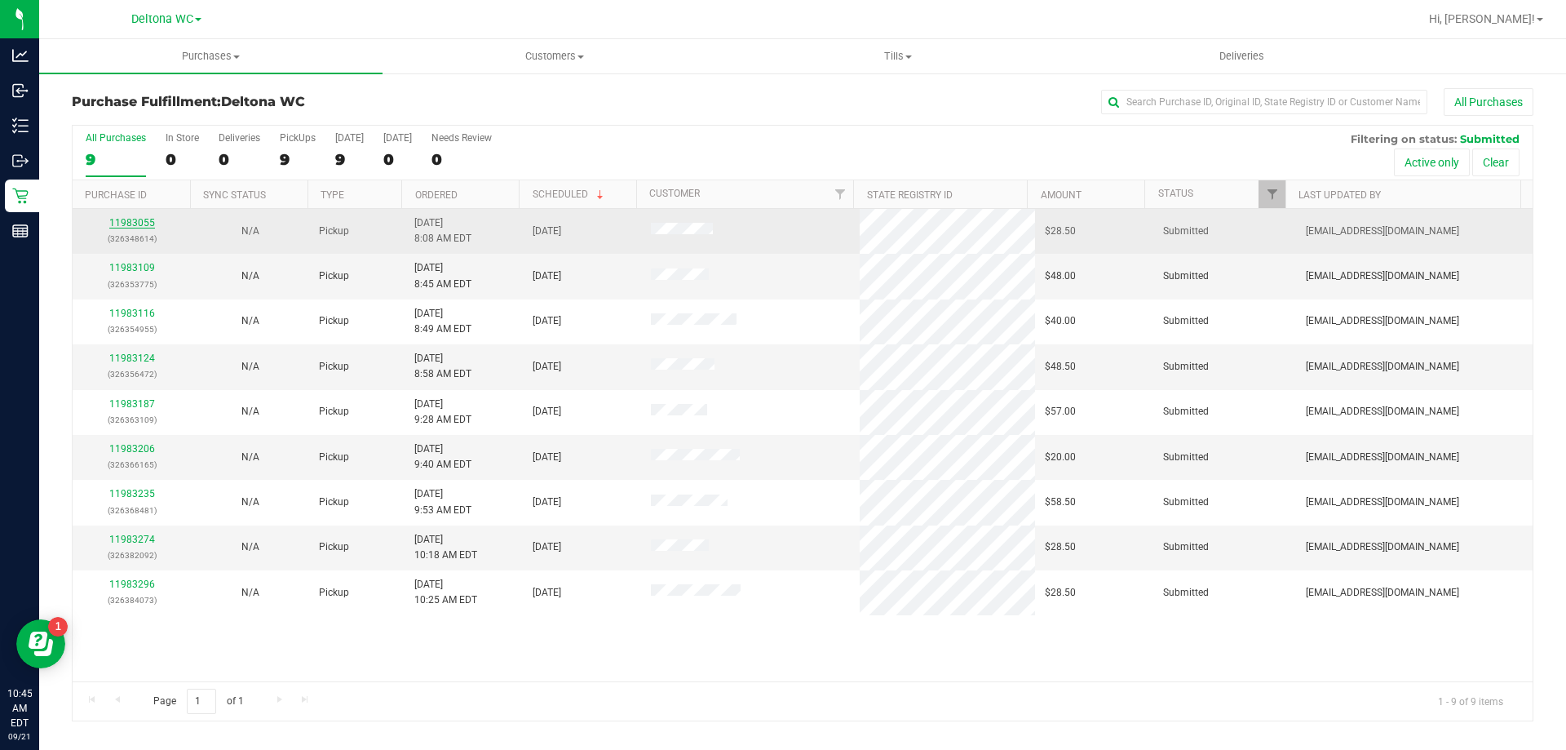
click at [139, 218] on link "11983055" at bounding box center [132, 222] width 46 height 11
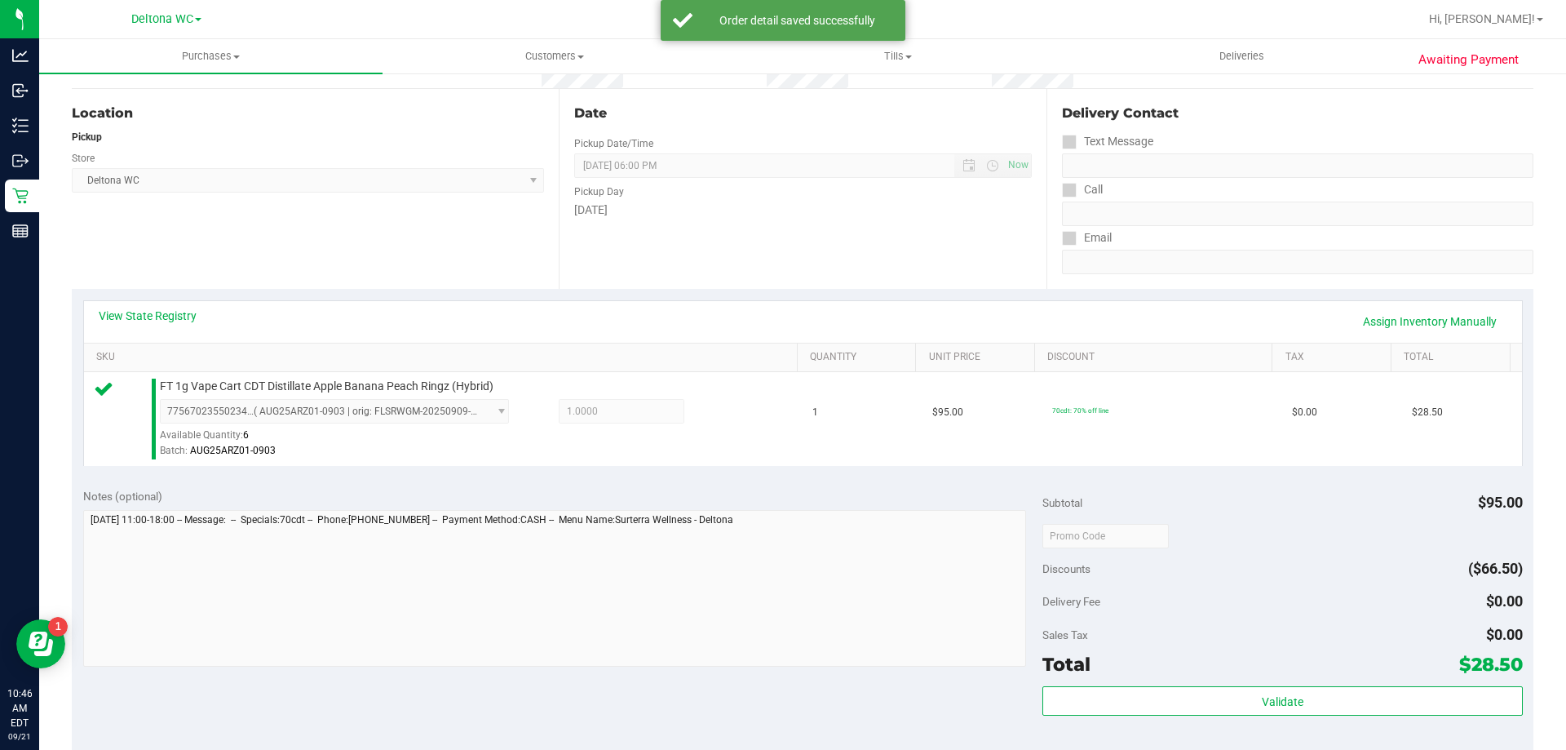
scroll to position [245, 0]
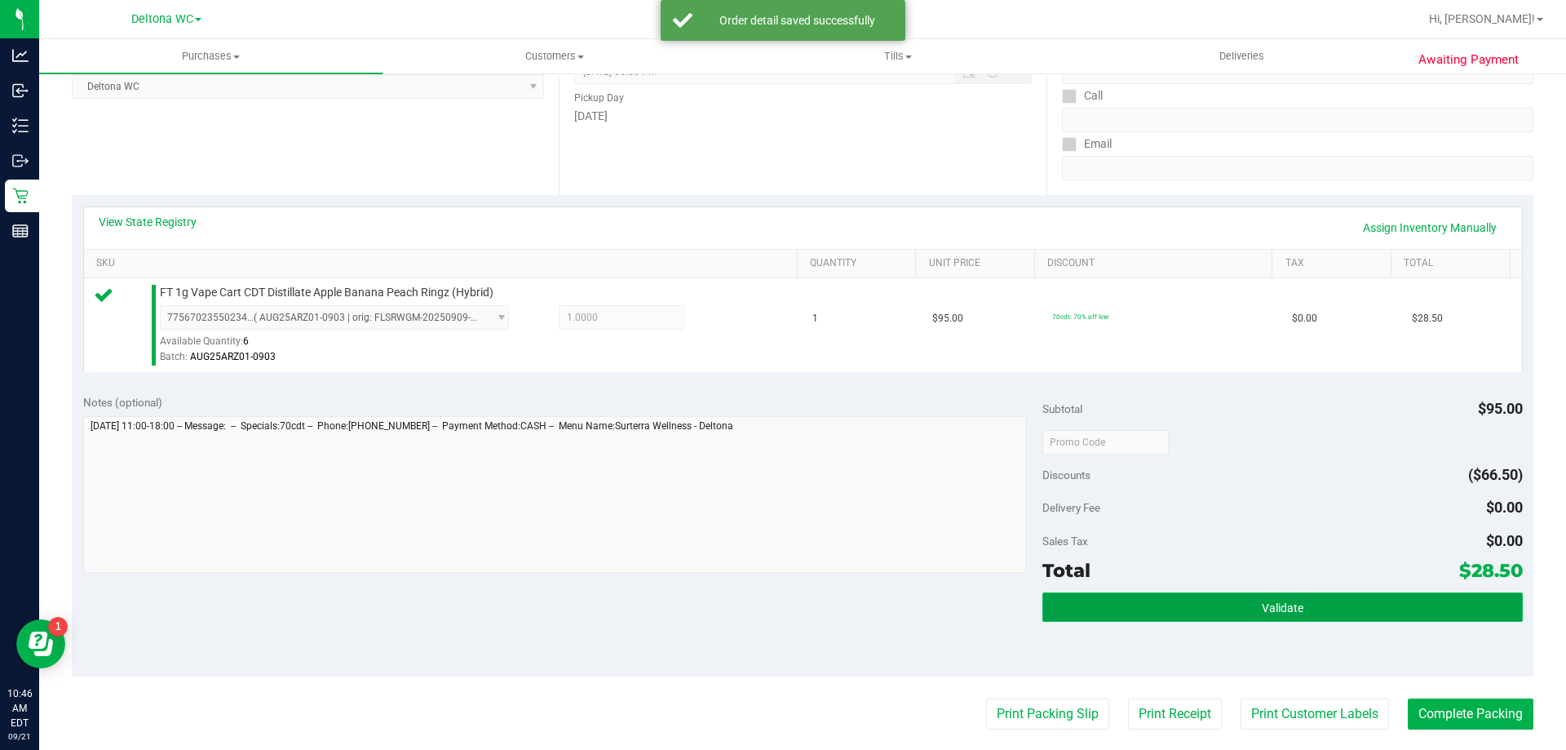
click at [1176, 613] on button "Validate" at bounding box center [1282, 606] width 480 height 29
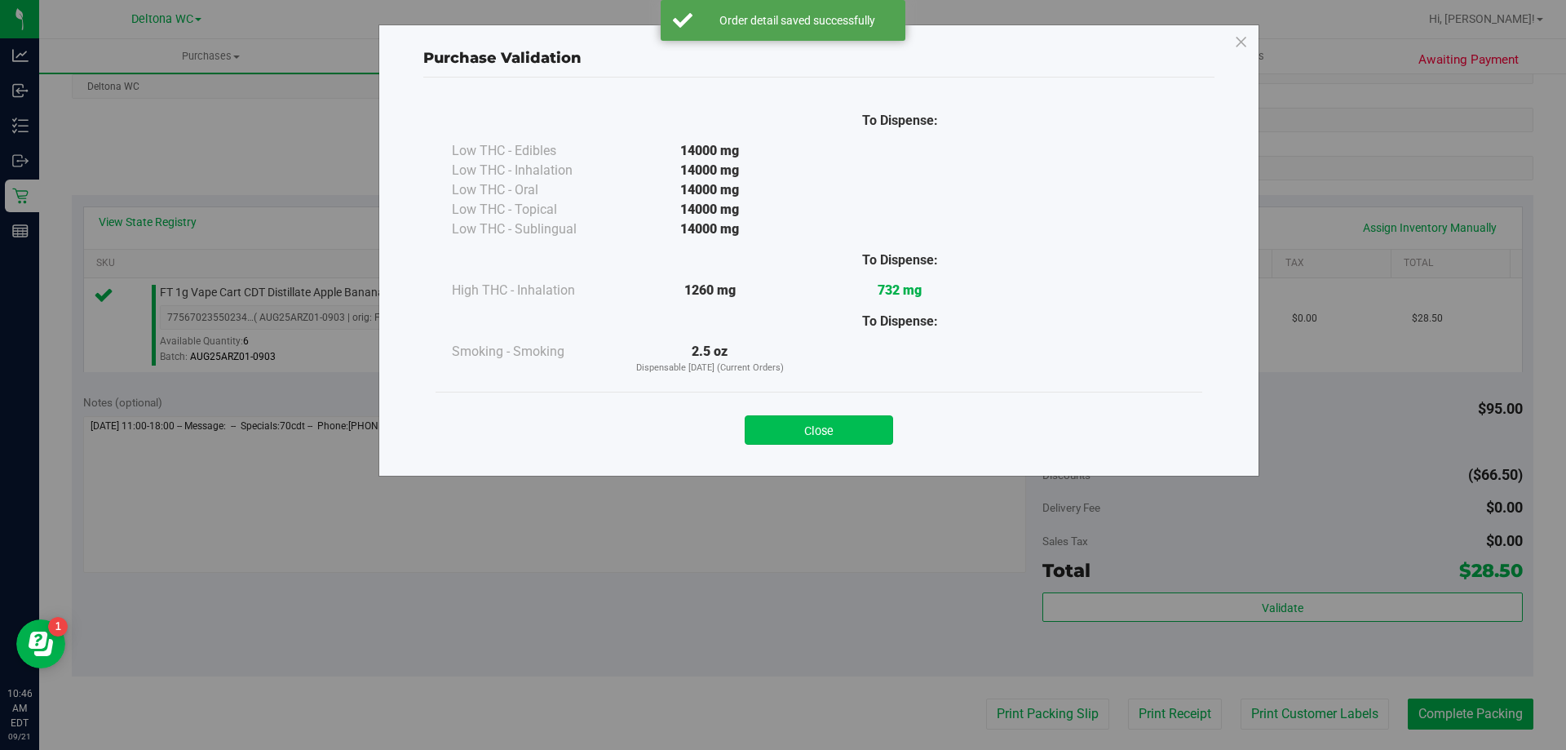
click at [831, 431] on button "Close" at bounding box center [819, 429] width 148 height 29
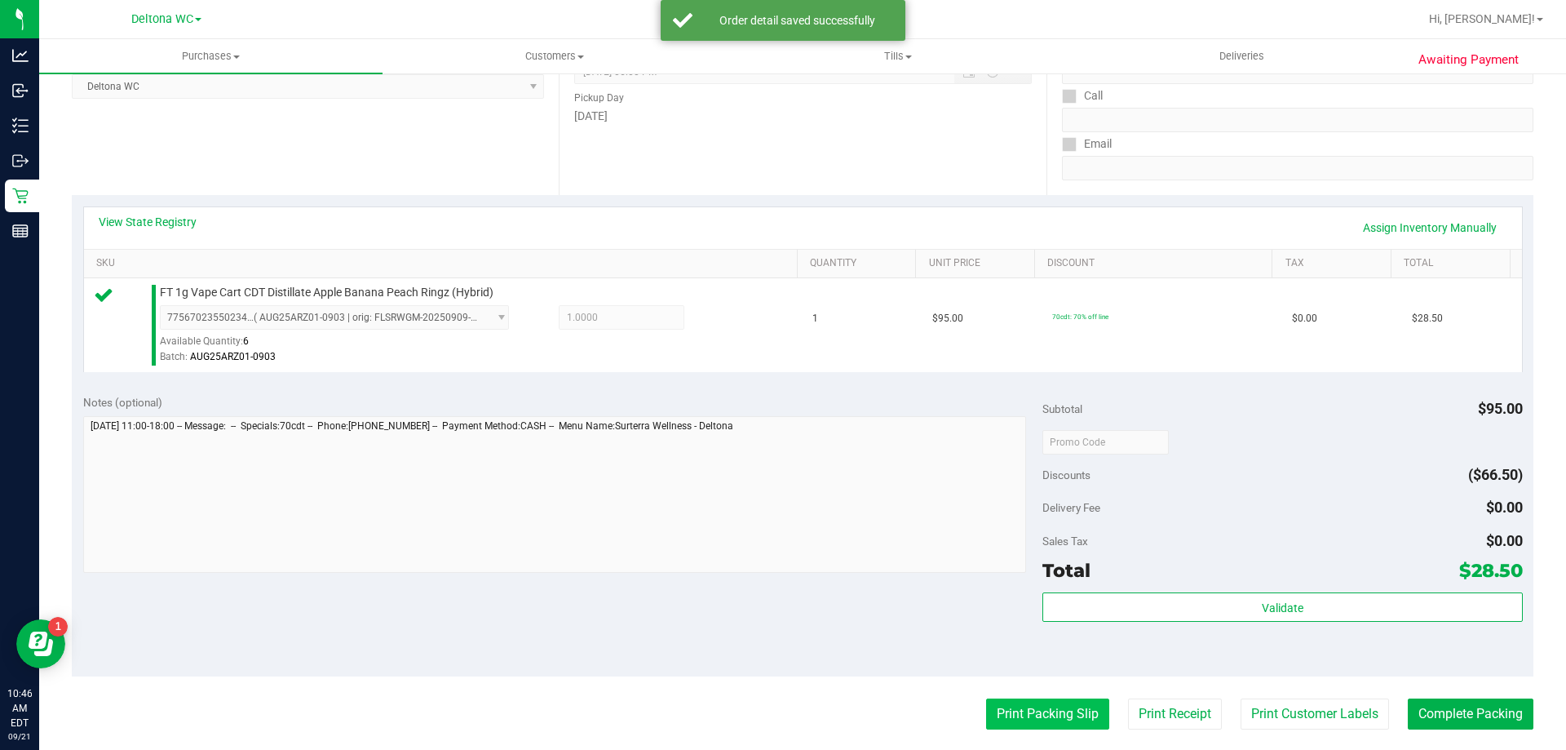
click at [1020, 714] on button "Print Packing Slip" at bounding box center [1047, 713] width 123 height 31
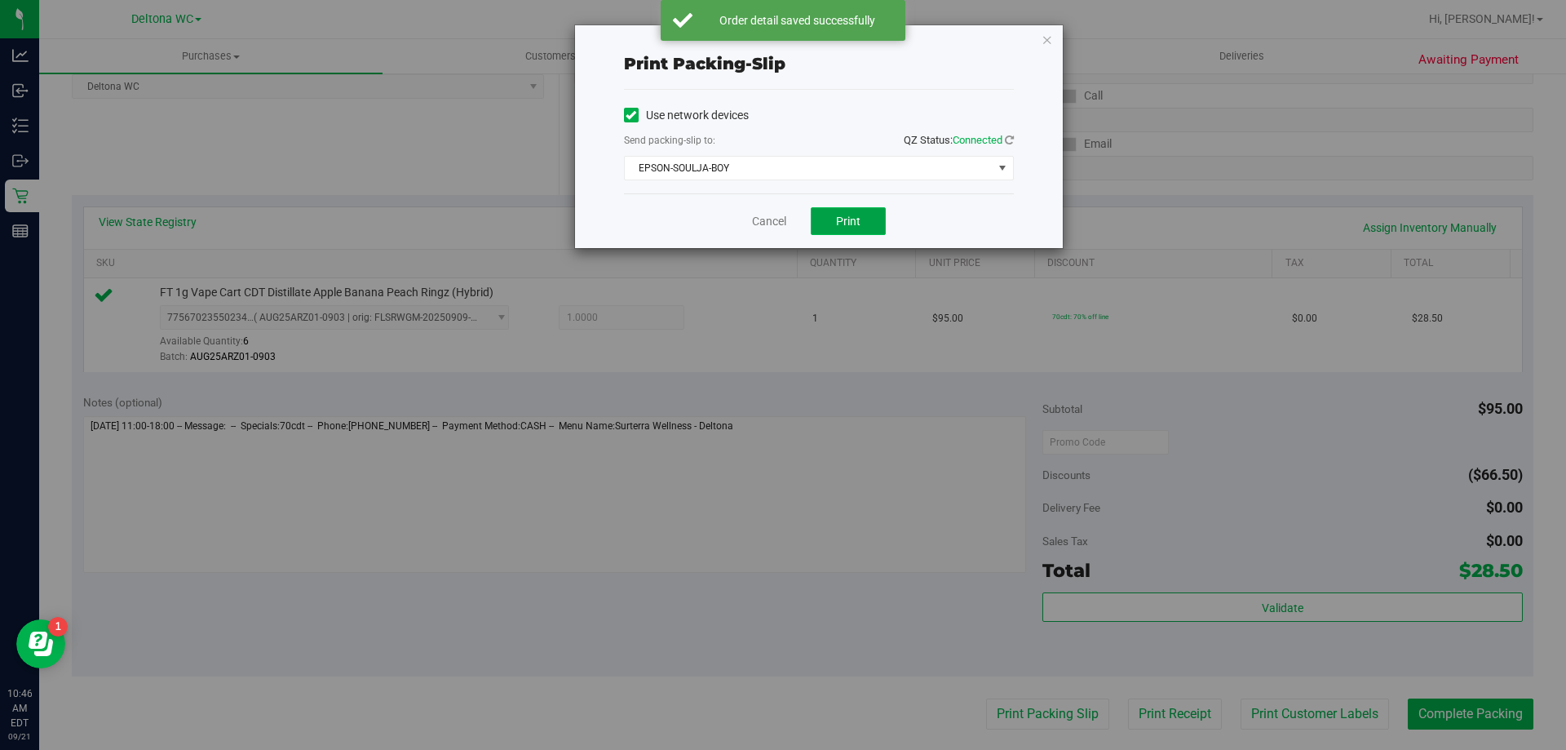
click at [865, 225] on button "Print" at bounding box center [848, 221] width 75 height 28
click at [773, 225] on link "Cancel" at bounding box center [769, 221] width 34 height 17
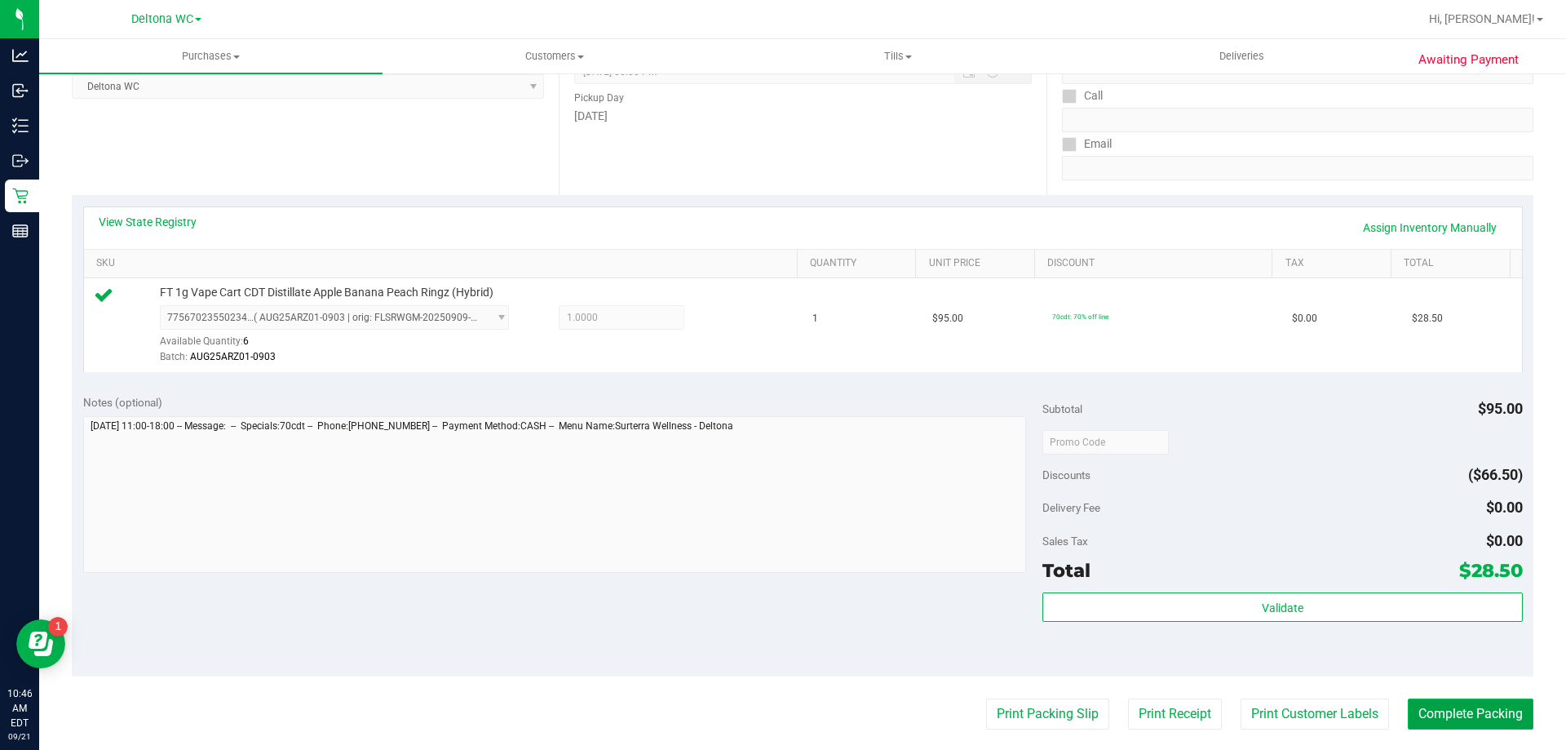
click at [1475, 705] on button "Complete Packing" at bounding box center [1471, 713] width 126 height 31
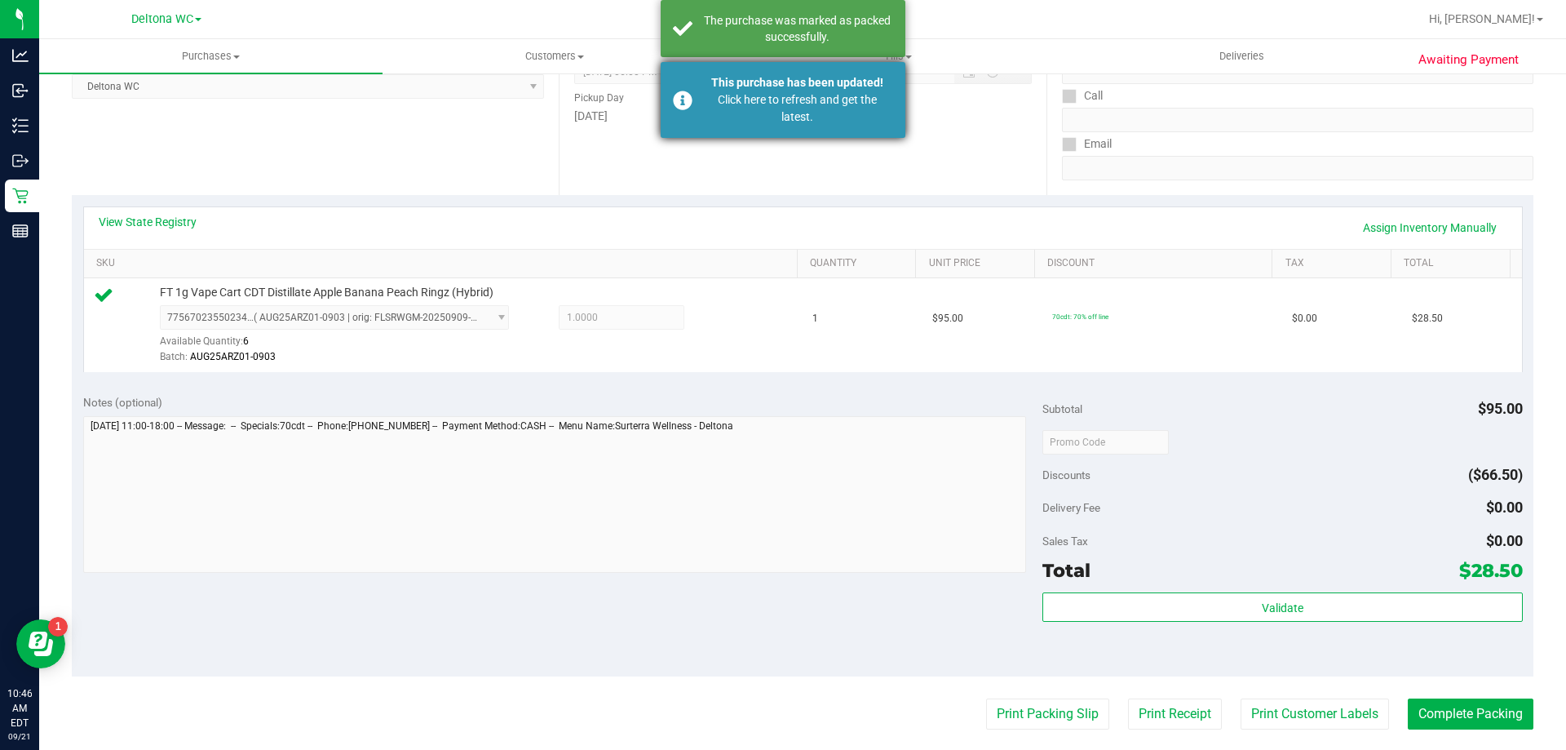
click at [847, 97] on div "Click here to refresh and get the latest." at bounding box center [797, 108] width 192 height 34
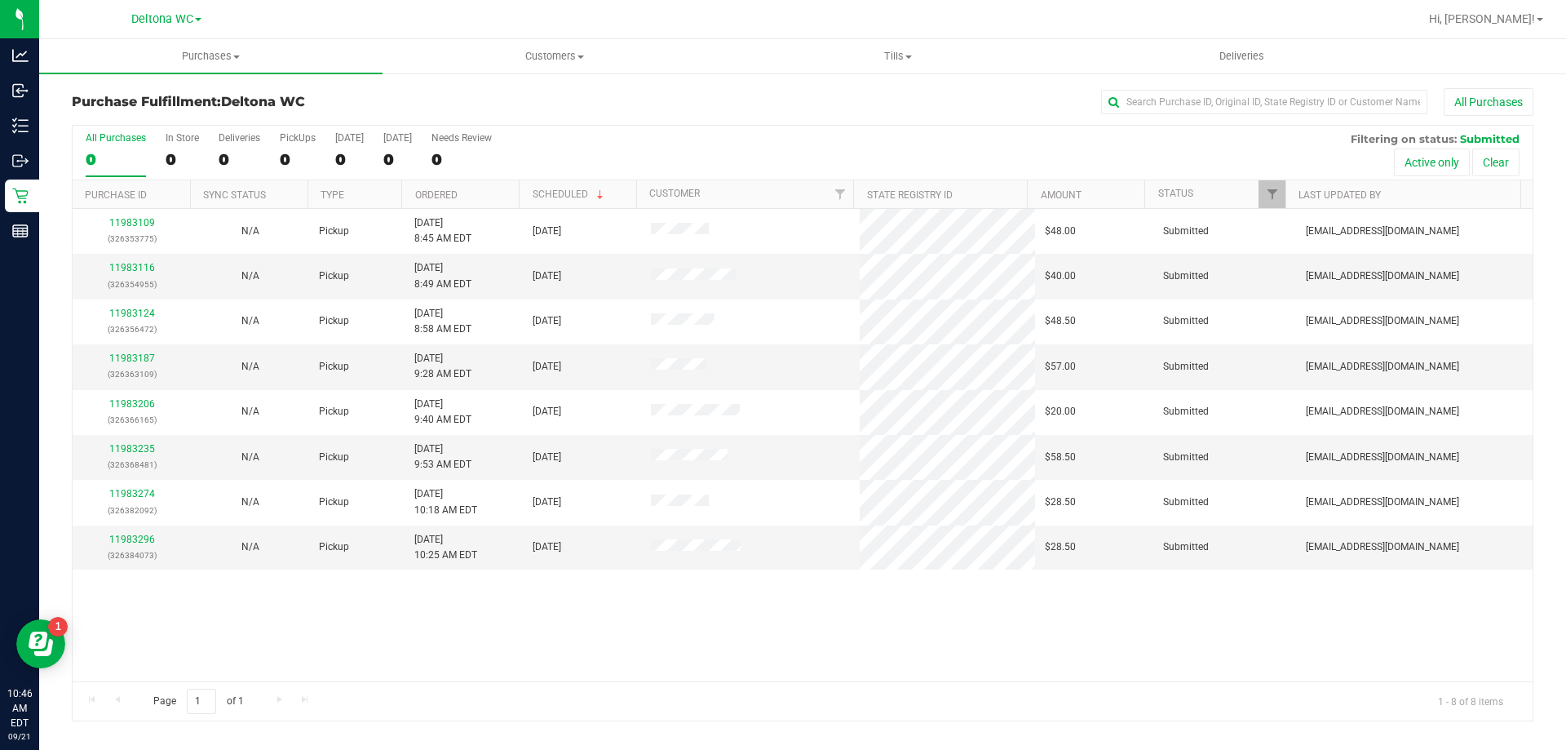
click at [625, 126] on div "All Purchases 0 In Store 0 Deliveries 0 PickUps 0 [DATE] 0 [DATE] 0 Needs Revie…" at bounding box center [803, 132] width 1460 height 13
click at [148, 266] on link "11983116" at bounding box center [132, 267] width 46 height 11
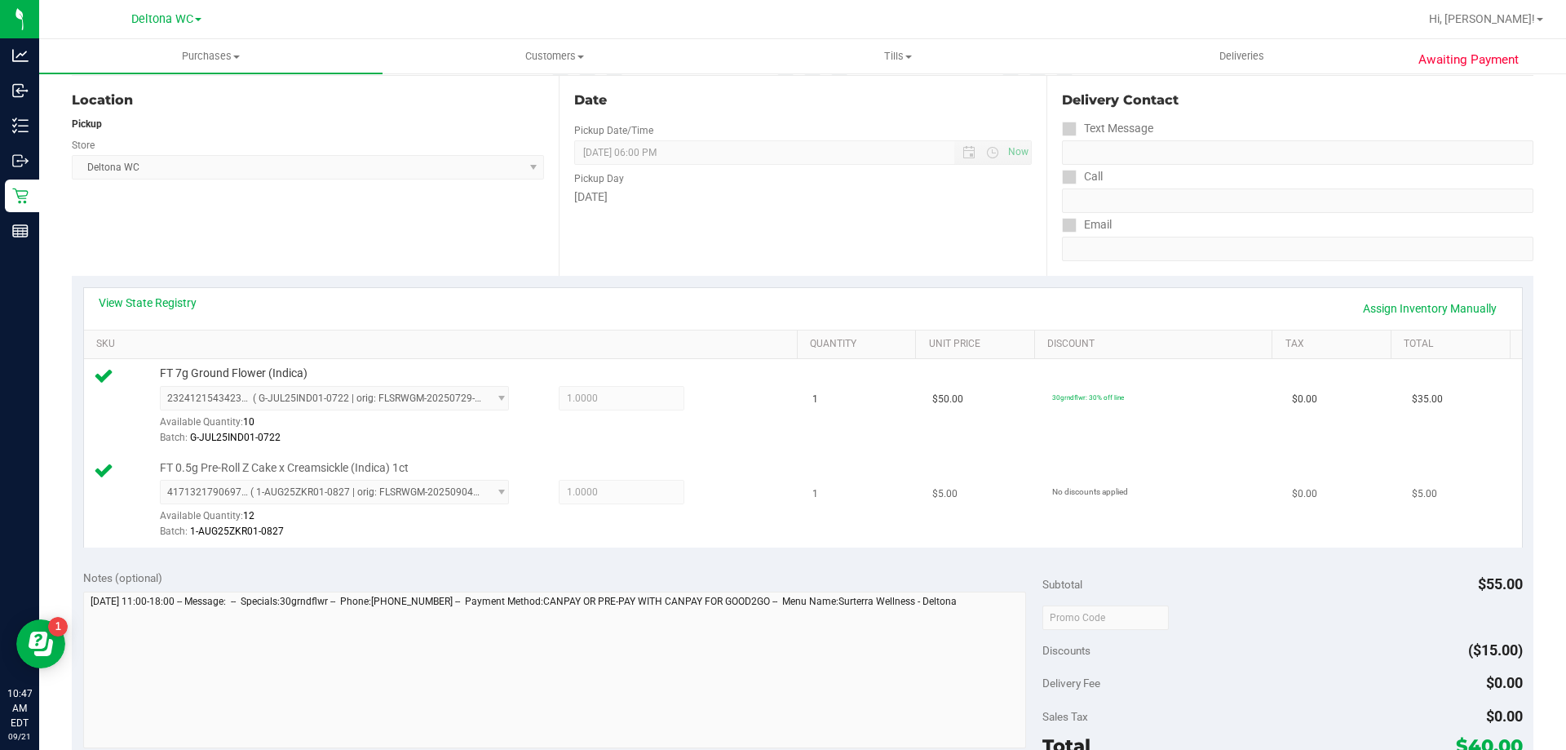
scroll to position [245, 0]
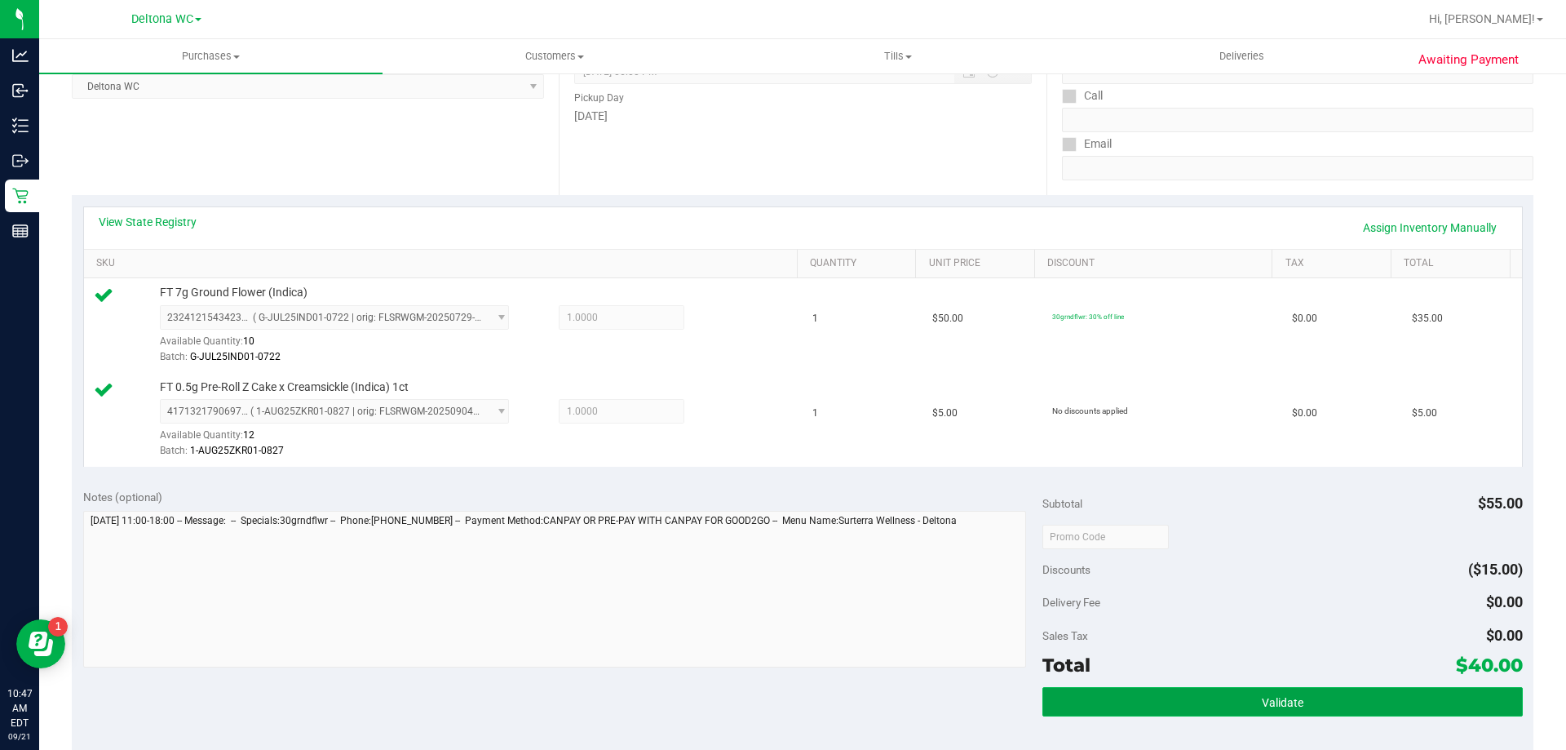
click at [1180, 687] on button "Validate" at bounding box center [1282, 701] width 480 height 29
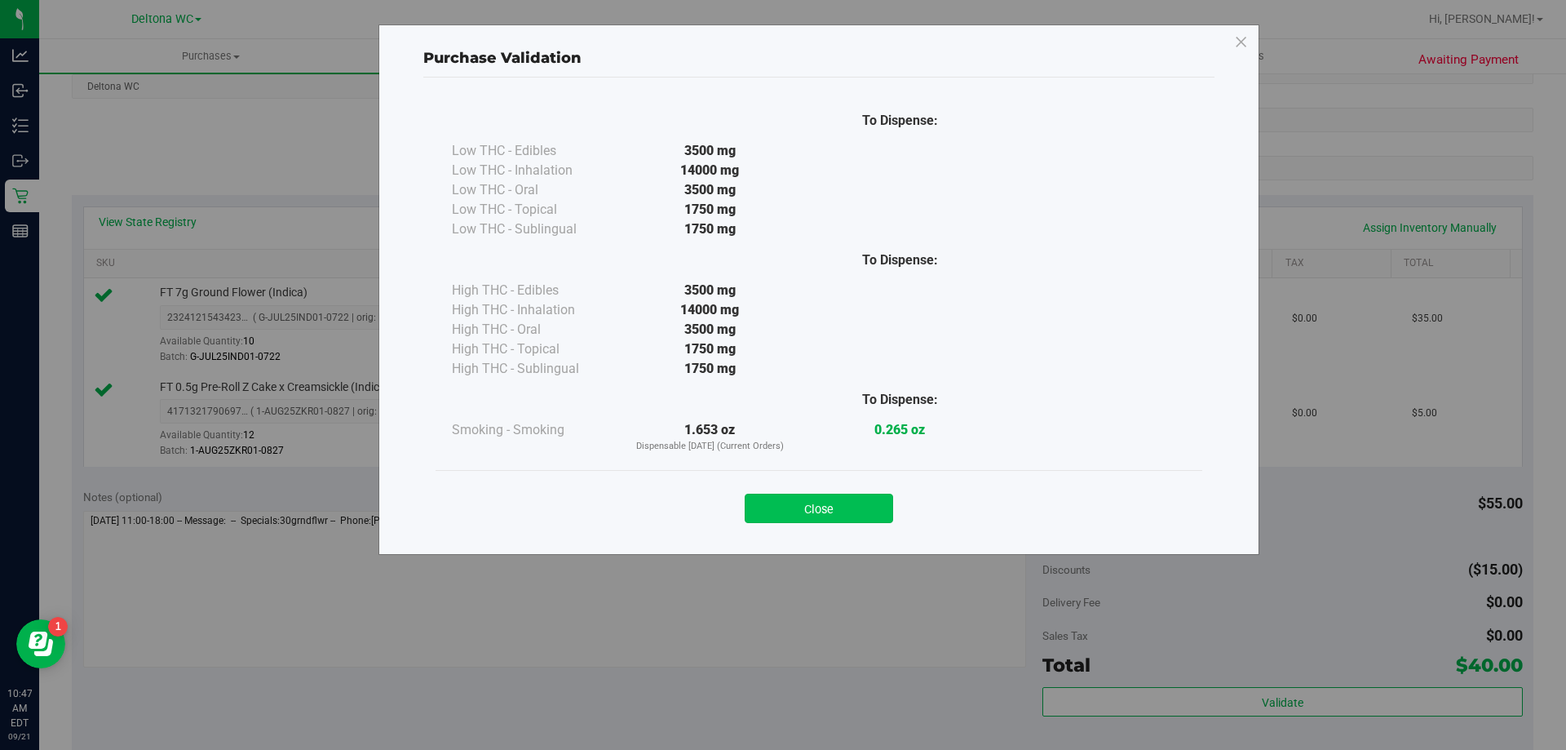
click at [863, 511] on button "Close" at bounding box center [819, 507] width 148 height 29
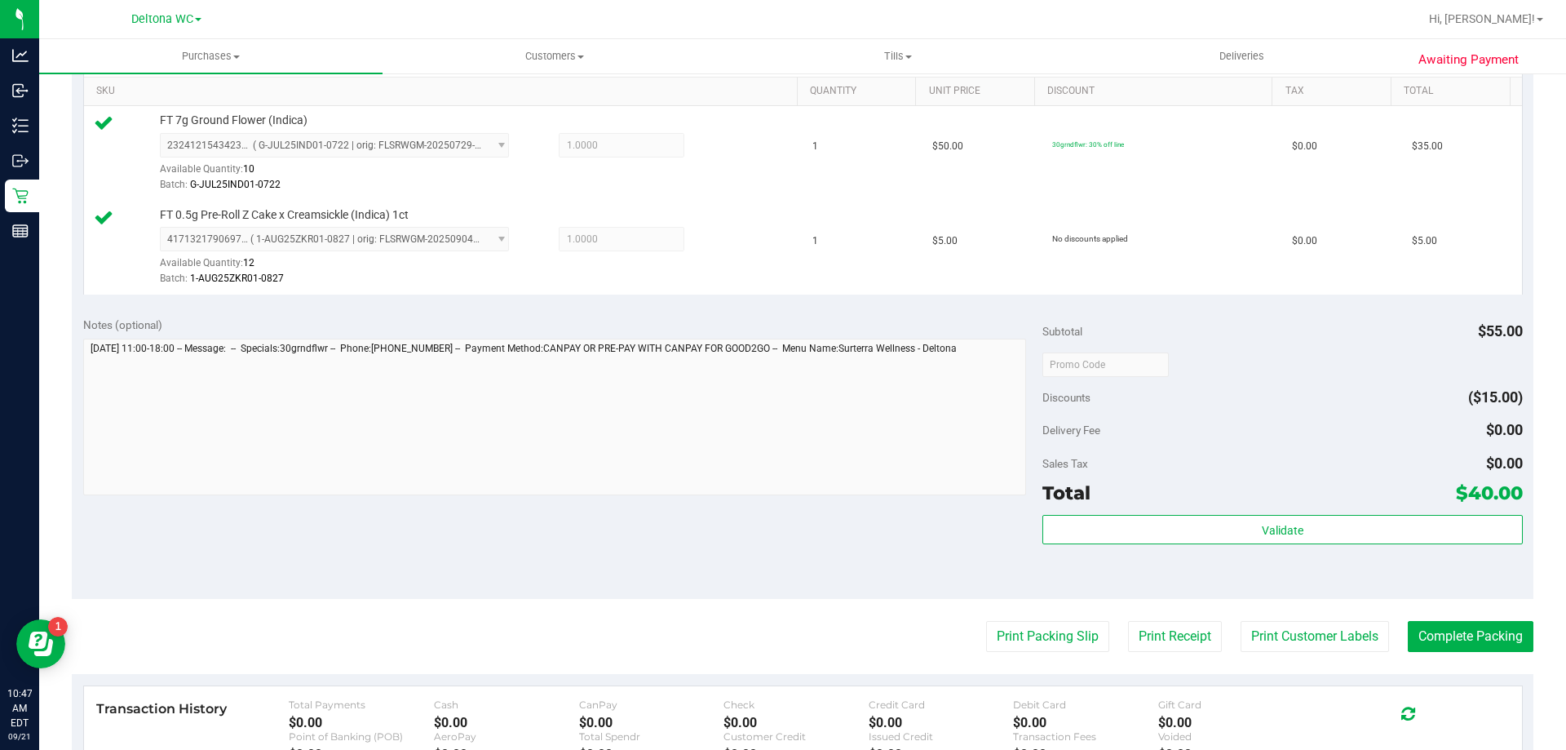
scroll to position [571, 0]
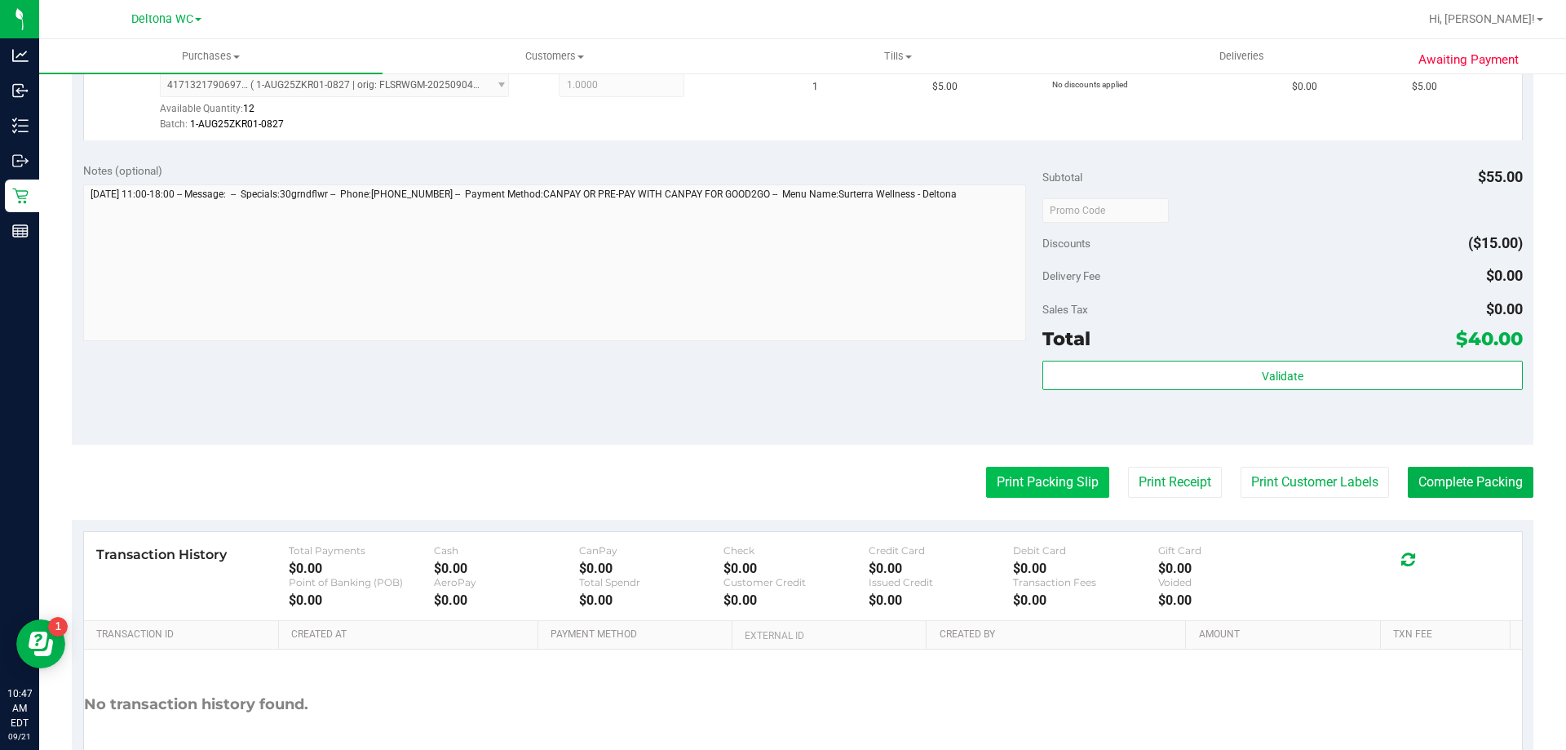
click at [1034, 478] on button "Print Packing Slip" at bounding box center [1047, 482] width 123 height 31
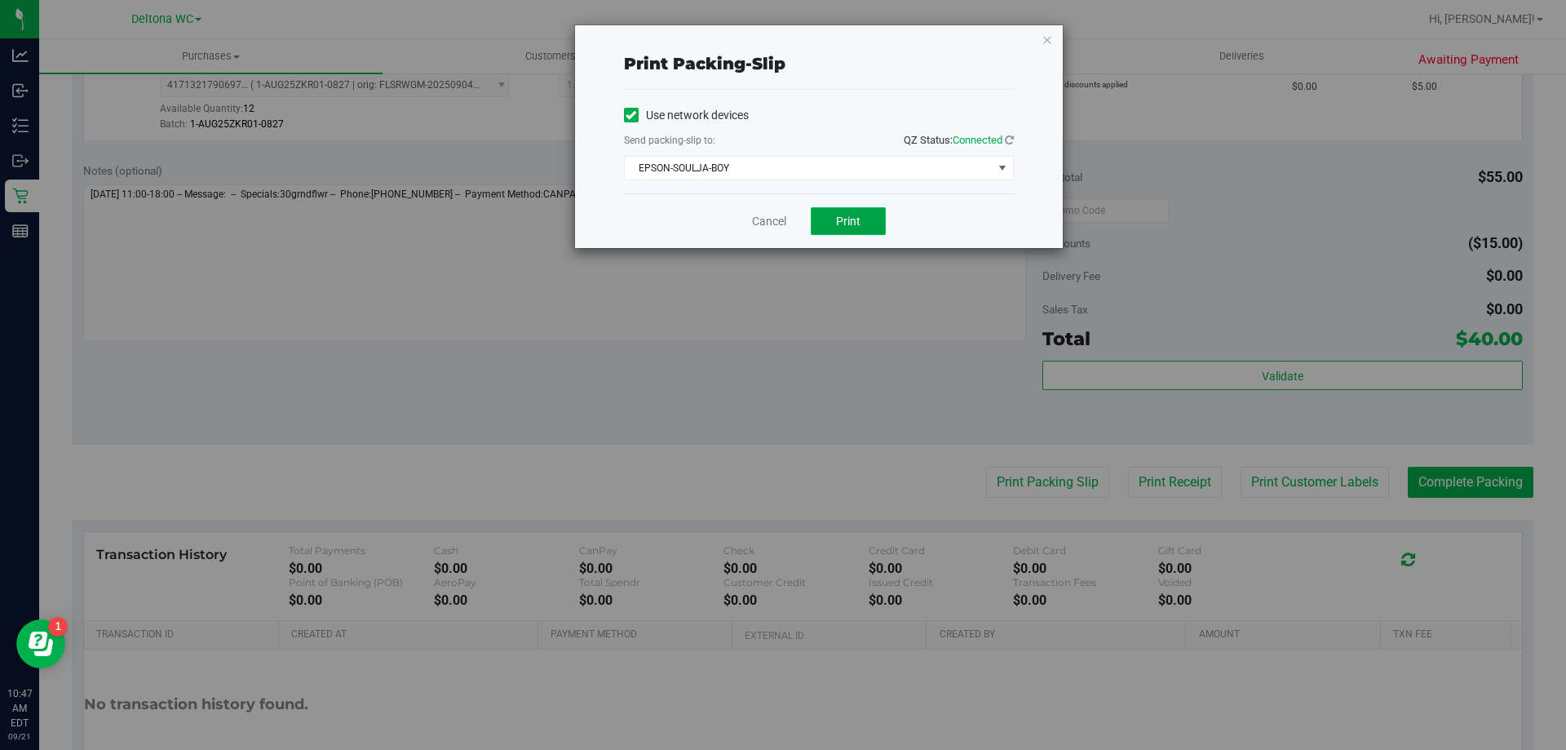
click at [859, 216] on span "Print" at bounding box center [848, 221] width 24 height 13
click at [784, 219] on link "Cancel" at bounding box center [769, 221] width 34 height 17
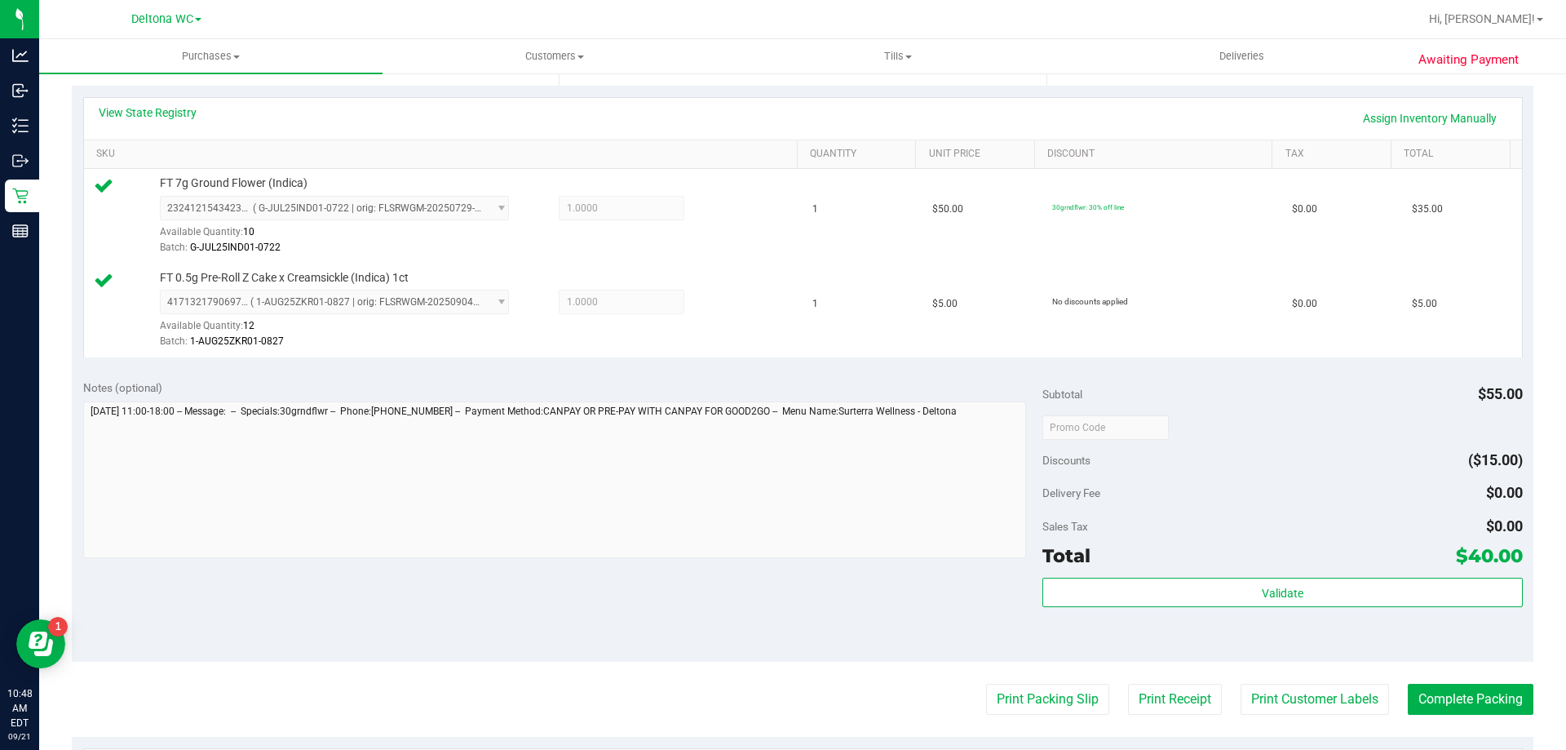
scroll to position [489, 0]
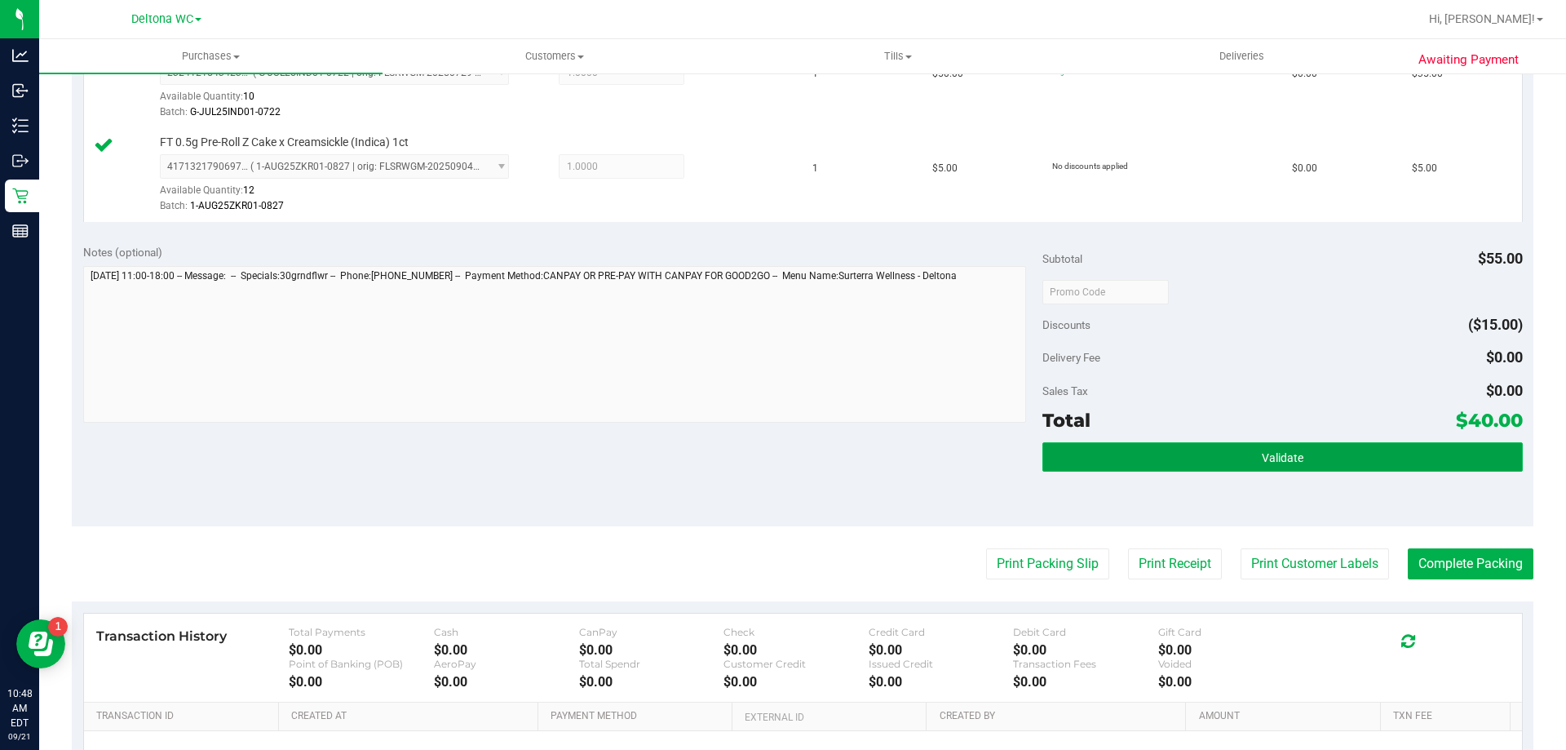
click at [1272, 445] on button "Validate" at bounding box center [1282, 456] width 480 height 29
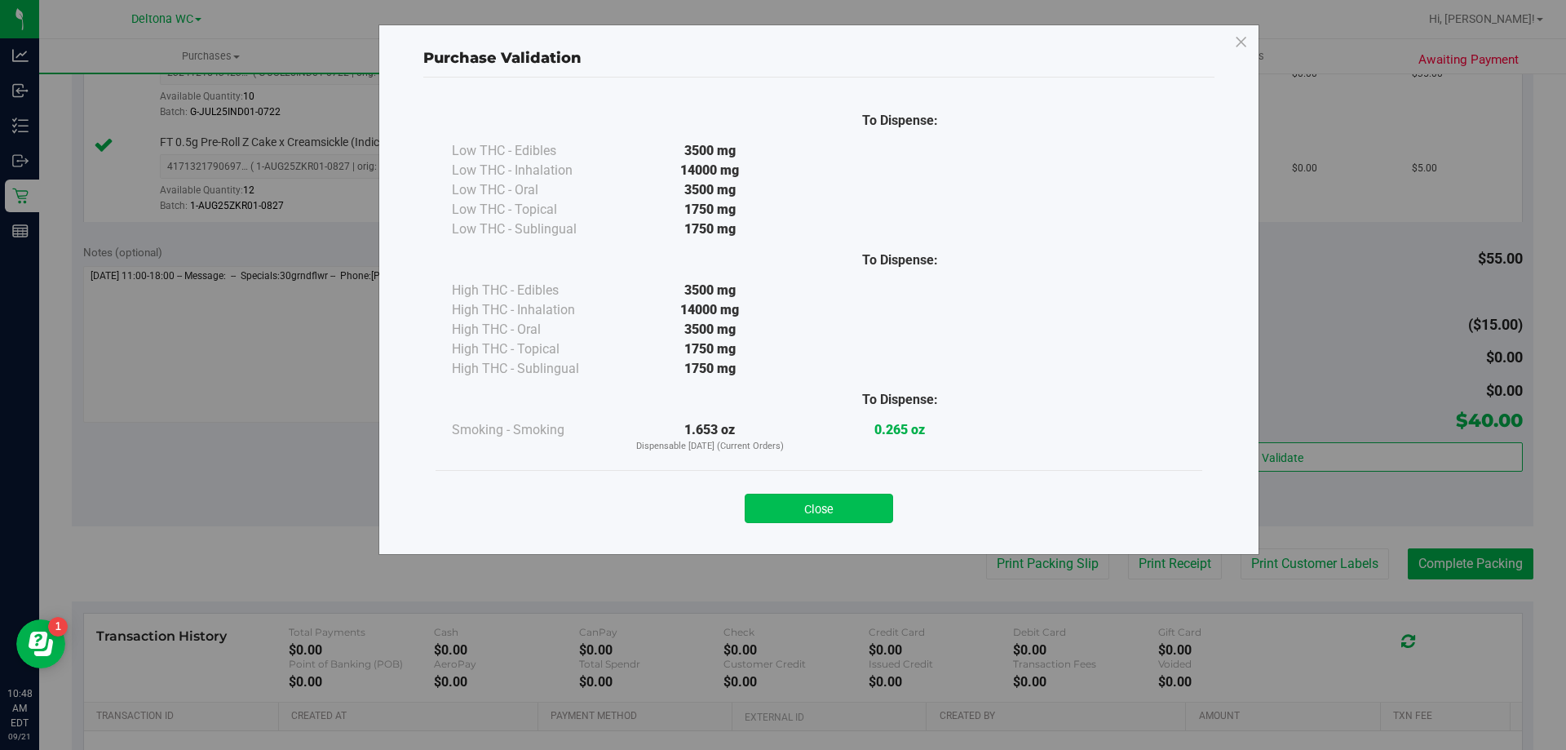
click at [880, 507] on button "Close" at bounding box center [819, 507] width 148 height 29
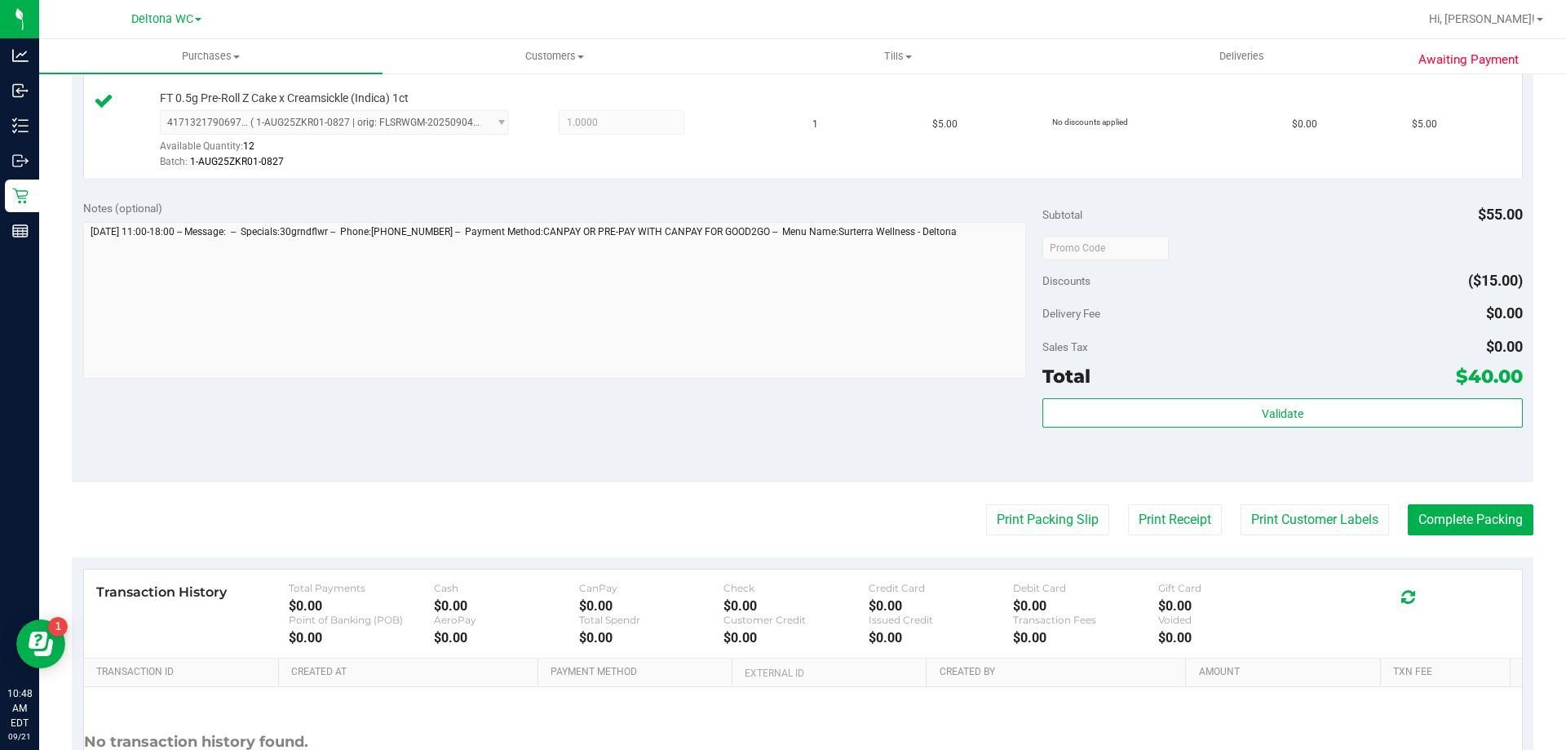
scroll to position [571, 0]
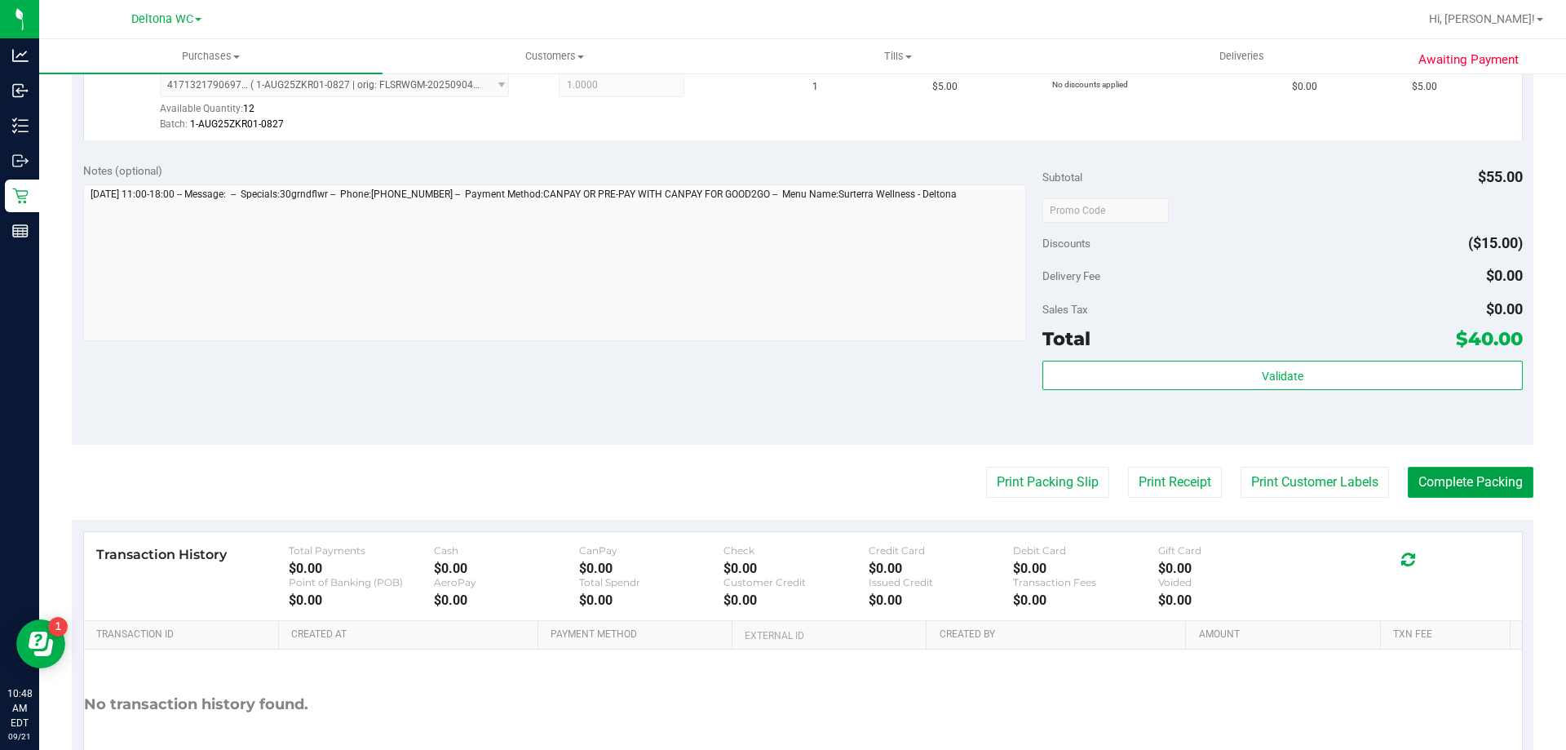
click at [1443, 479] on button "Complete Packing" at bounding box center [1471, 482] width 126 height 31
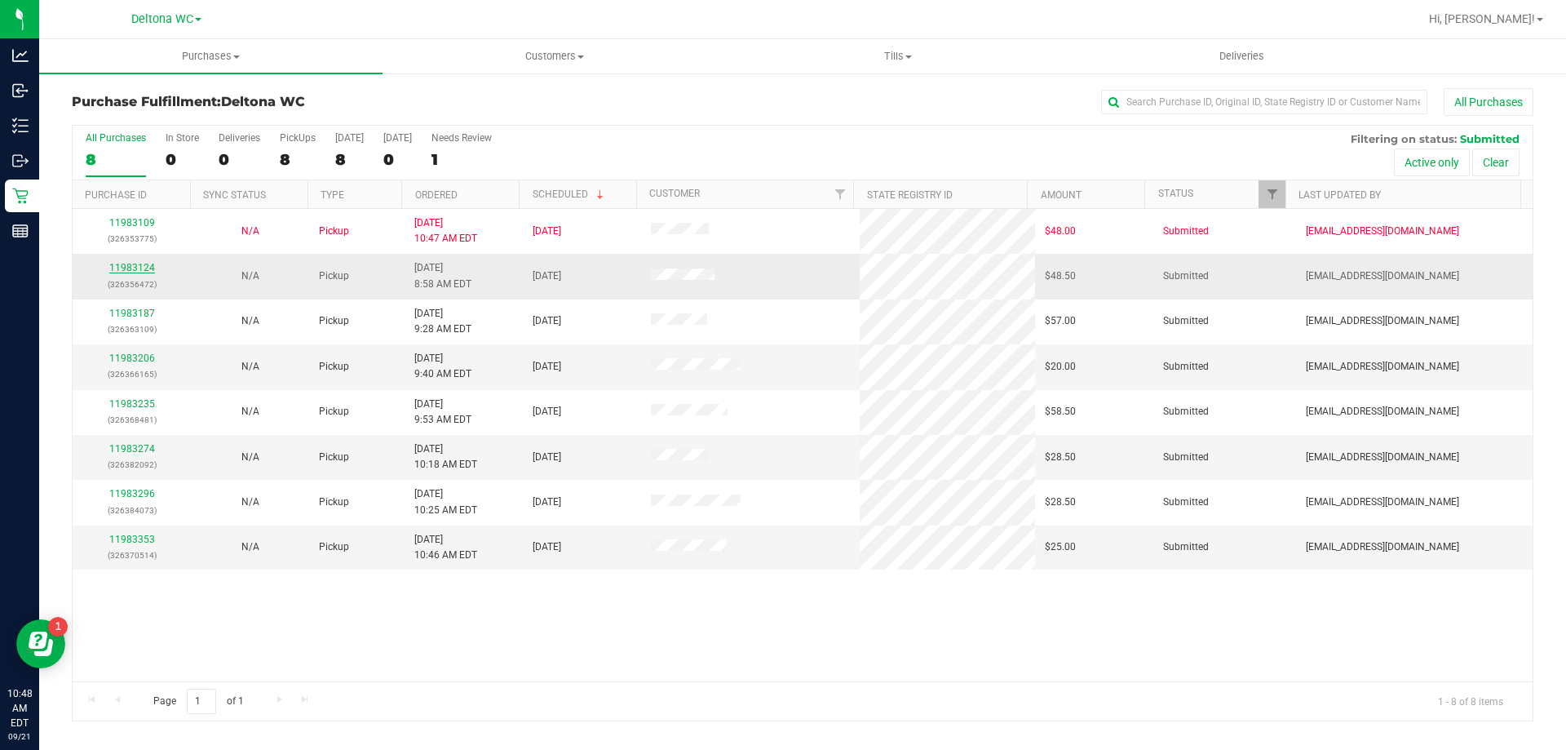
click at [148, 267] on link "11983124" at bounding box center [132, 267] width 46 height 11
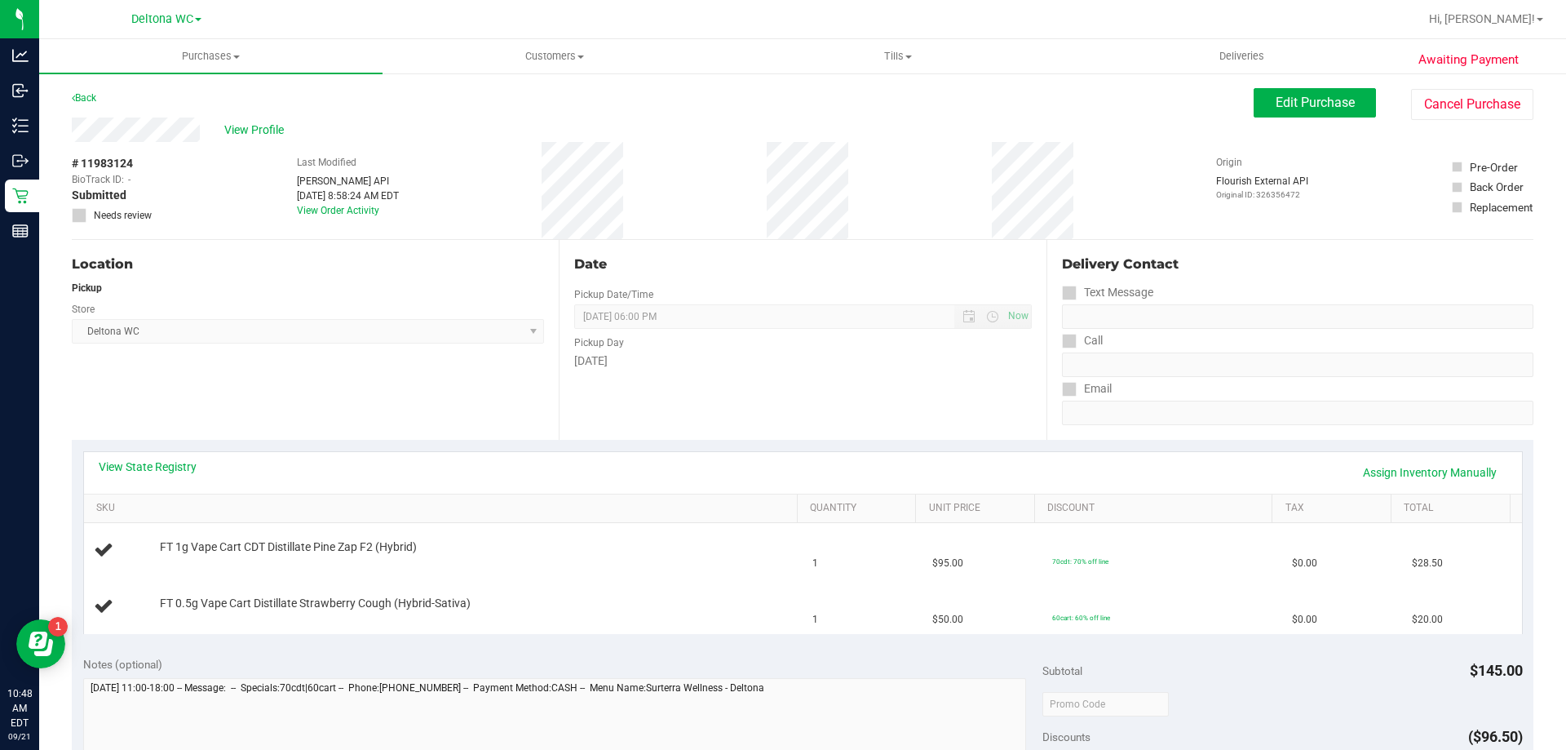
click at [79, 104] on div "Back" at bounding box center [84, 98] width 24 height 20
click at [91, 96] on link "Back" at bounding box center [84, 97] width 24 height 11
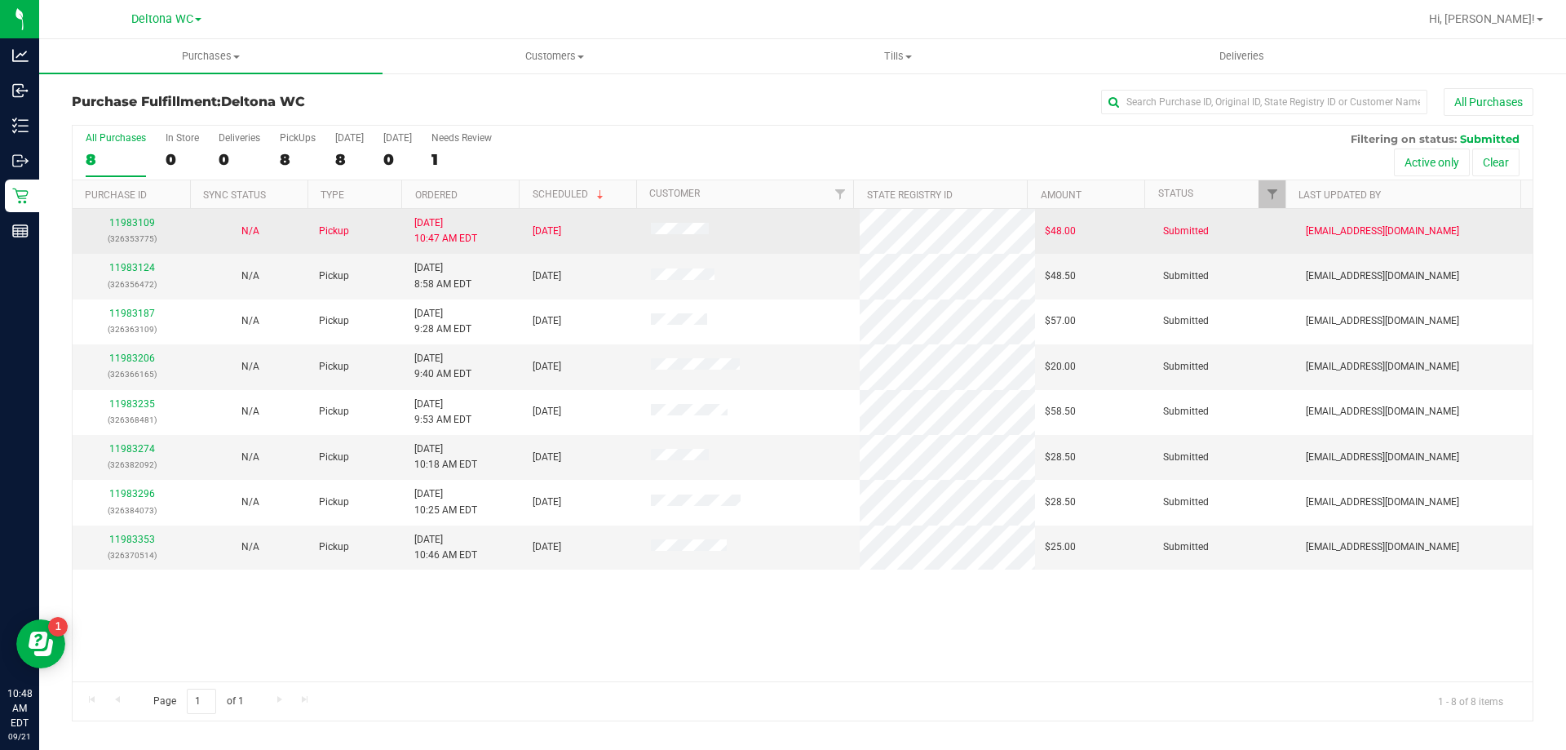
click at [465, 210] on td "[DATE] 10:47 AM EDT" at bounding box center [464, 231] width 118 height 45
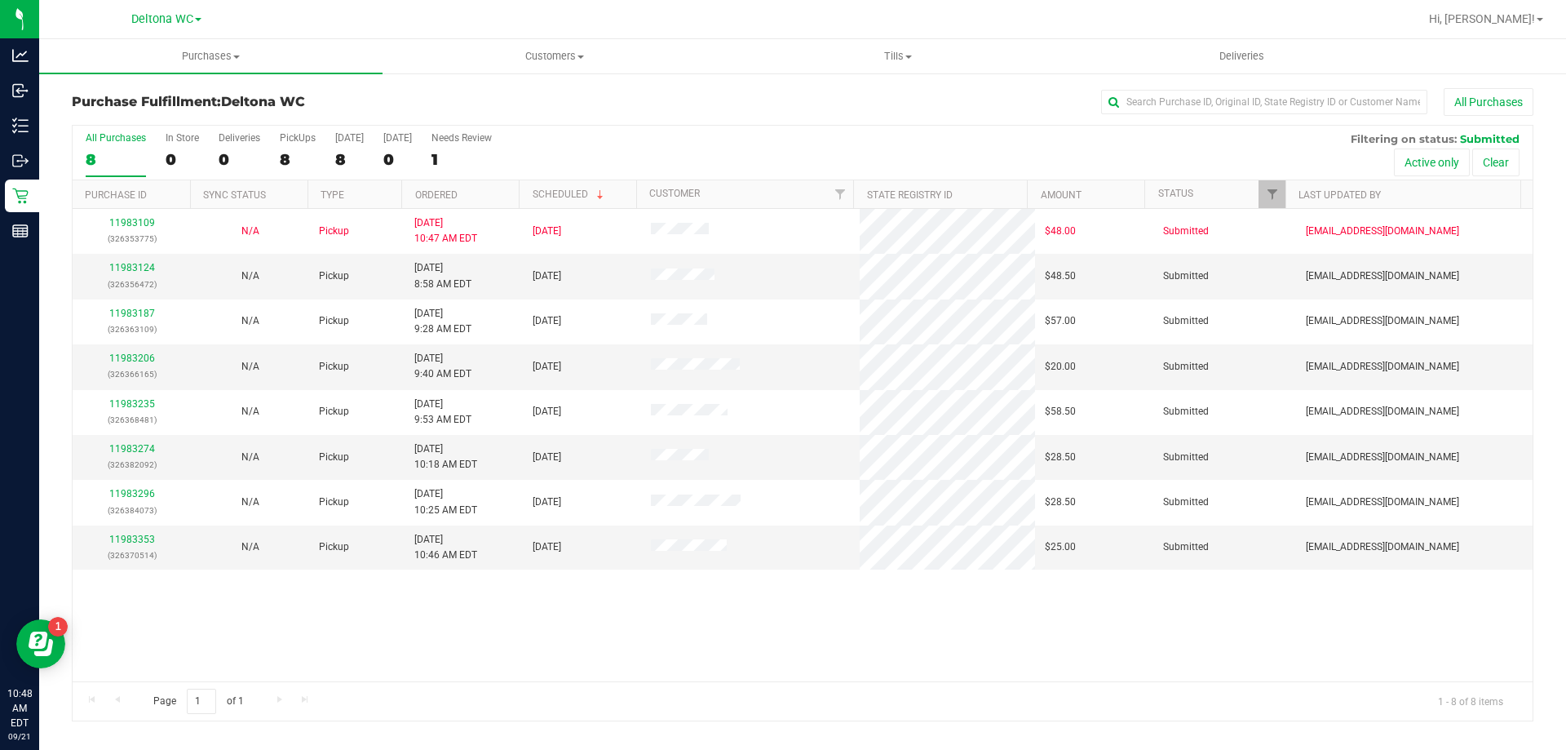
click at [471, 199] on th "Ordered" at bounding box center [459, 194] width 117 height 29
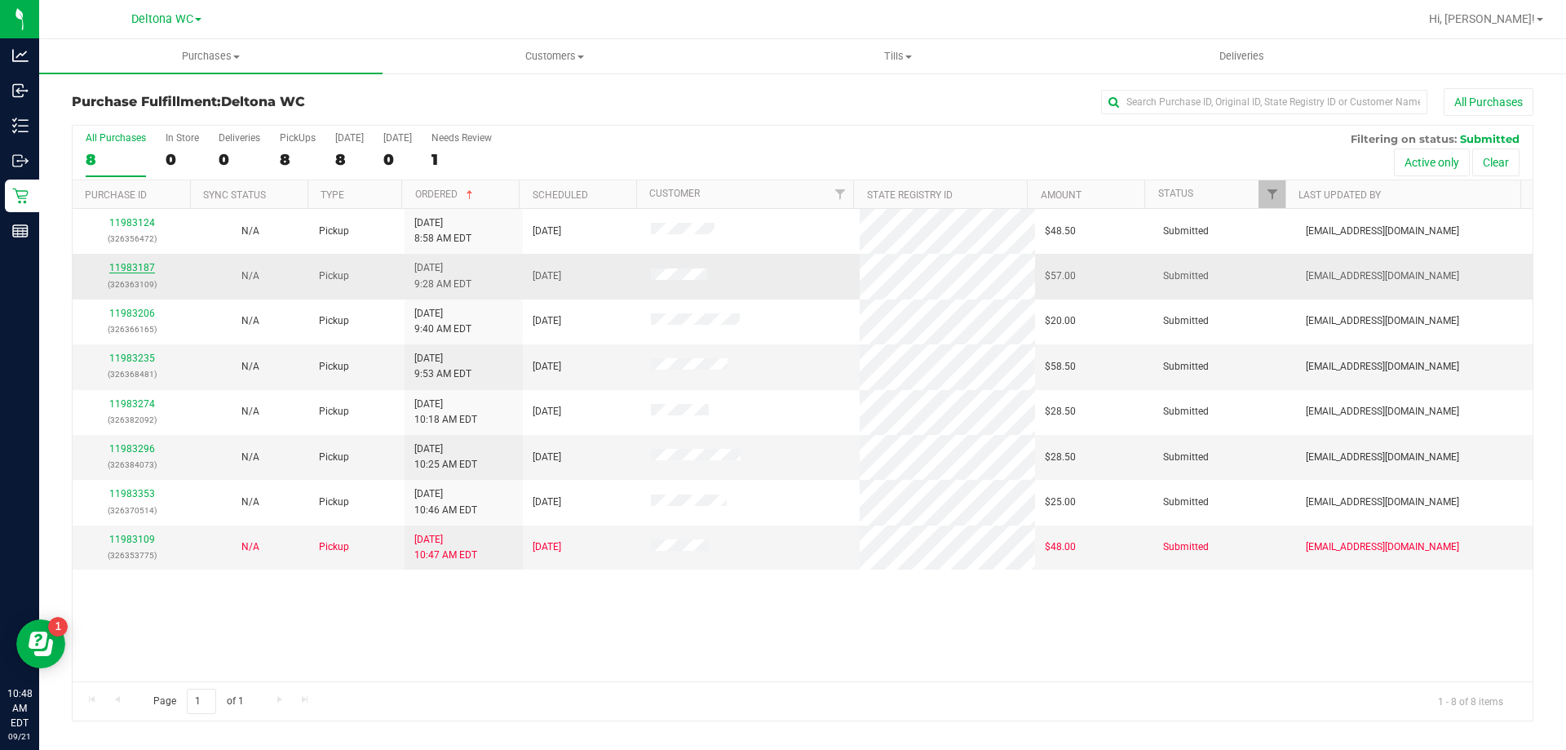
click at [137, 266] on link "11983187" at bounding box center [132, 267] width 46 height 11
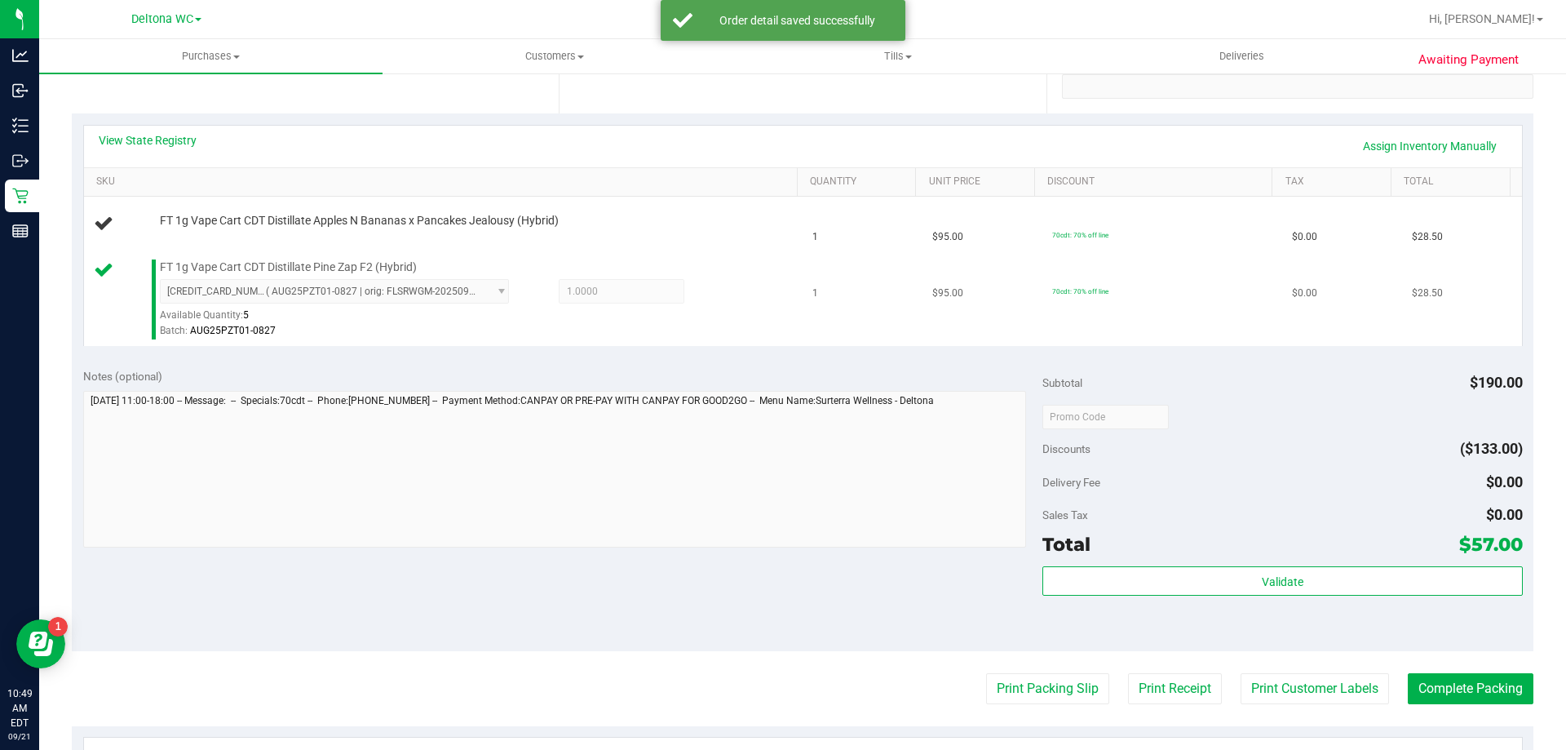
scroll to position [408, 0]
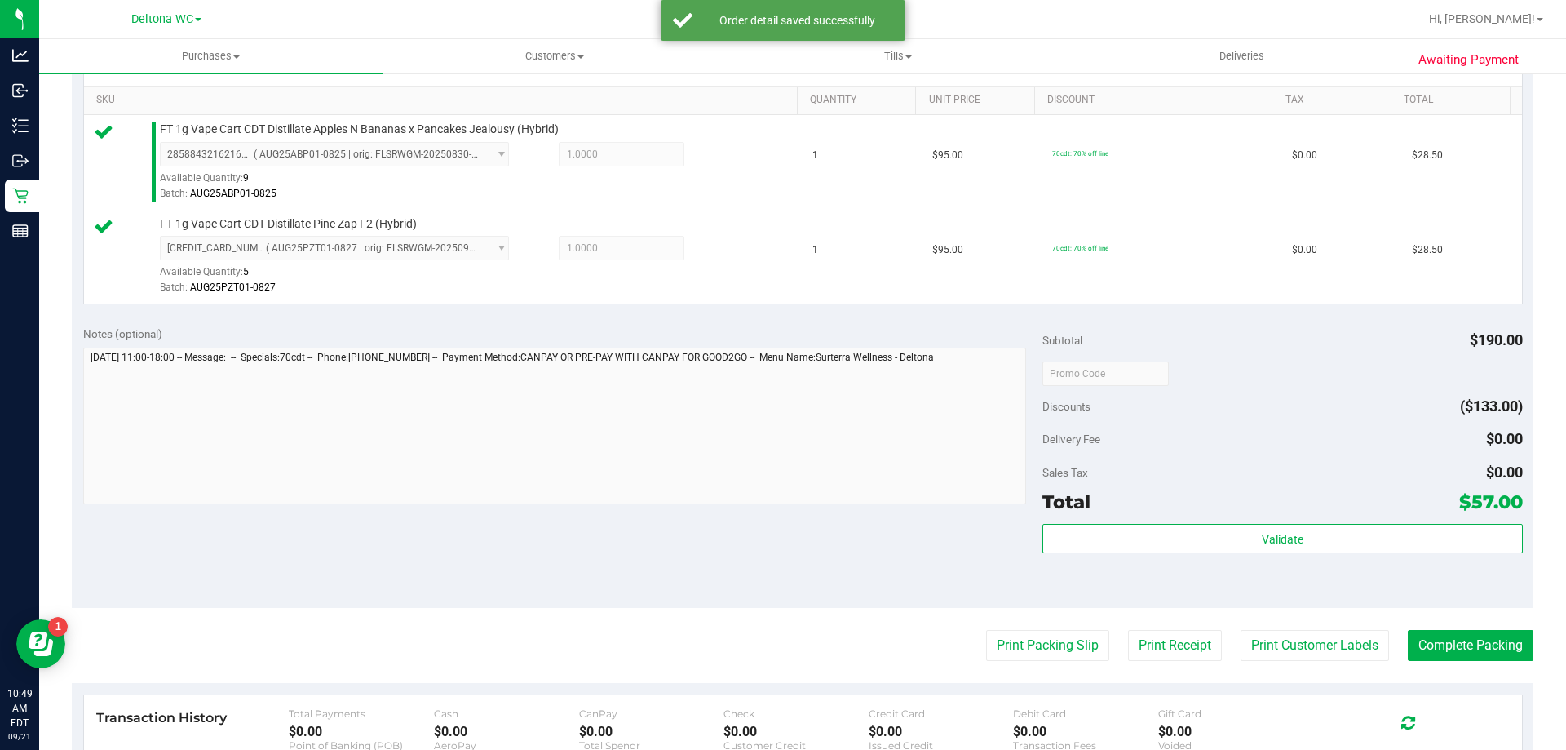
click at [1261, 560] on div "Validate" at bounding box center [1282, 560] width 480 height 73
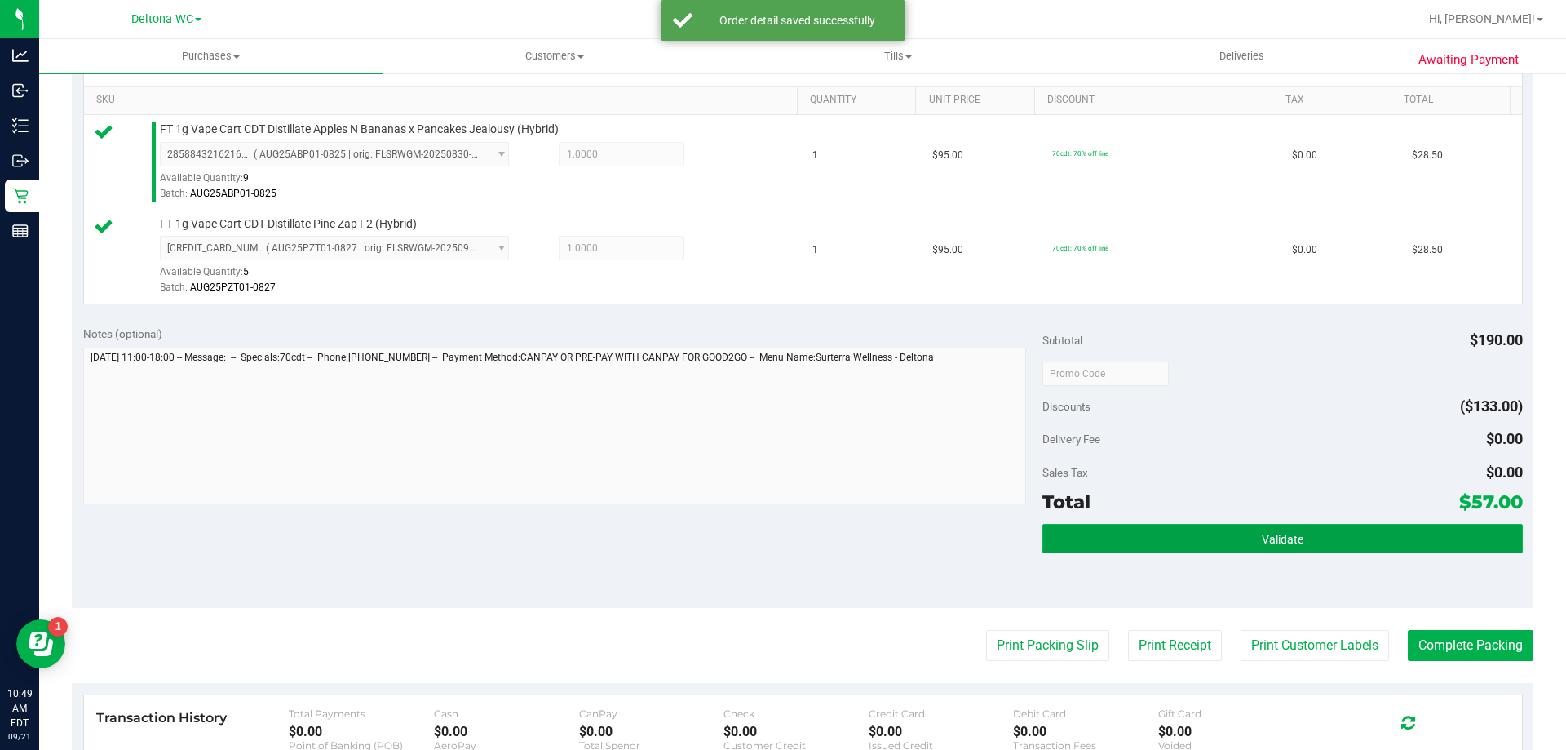
click at [1263, 551] on button "Validate" at bounding box center [1282, 538] width 480 height 29
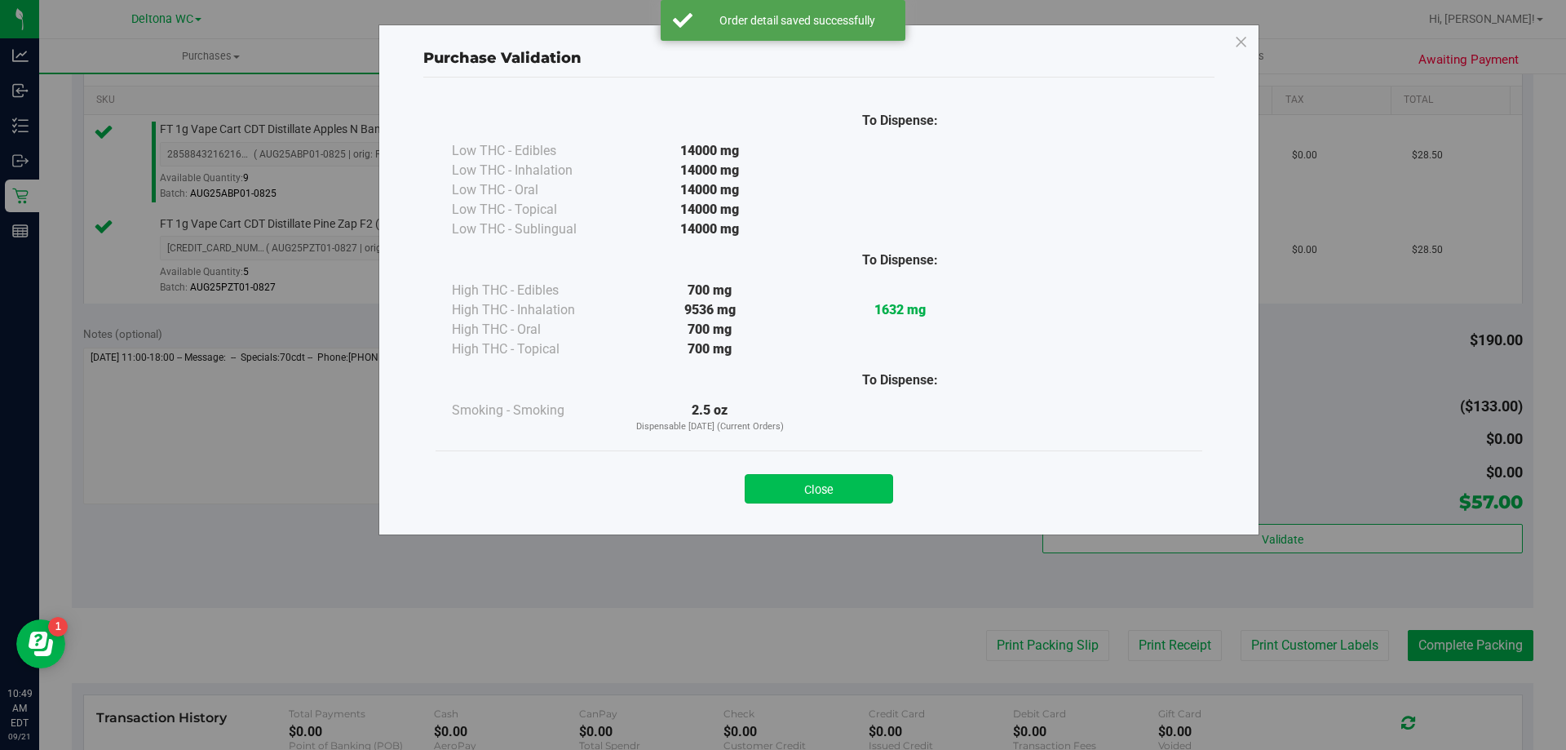
click at [878, 493] on button "Close" at bounding box center [819, 488] width 148 height 29
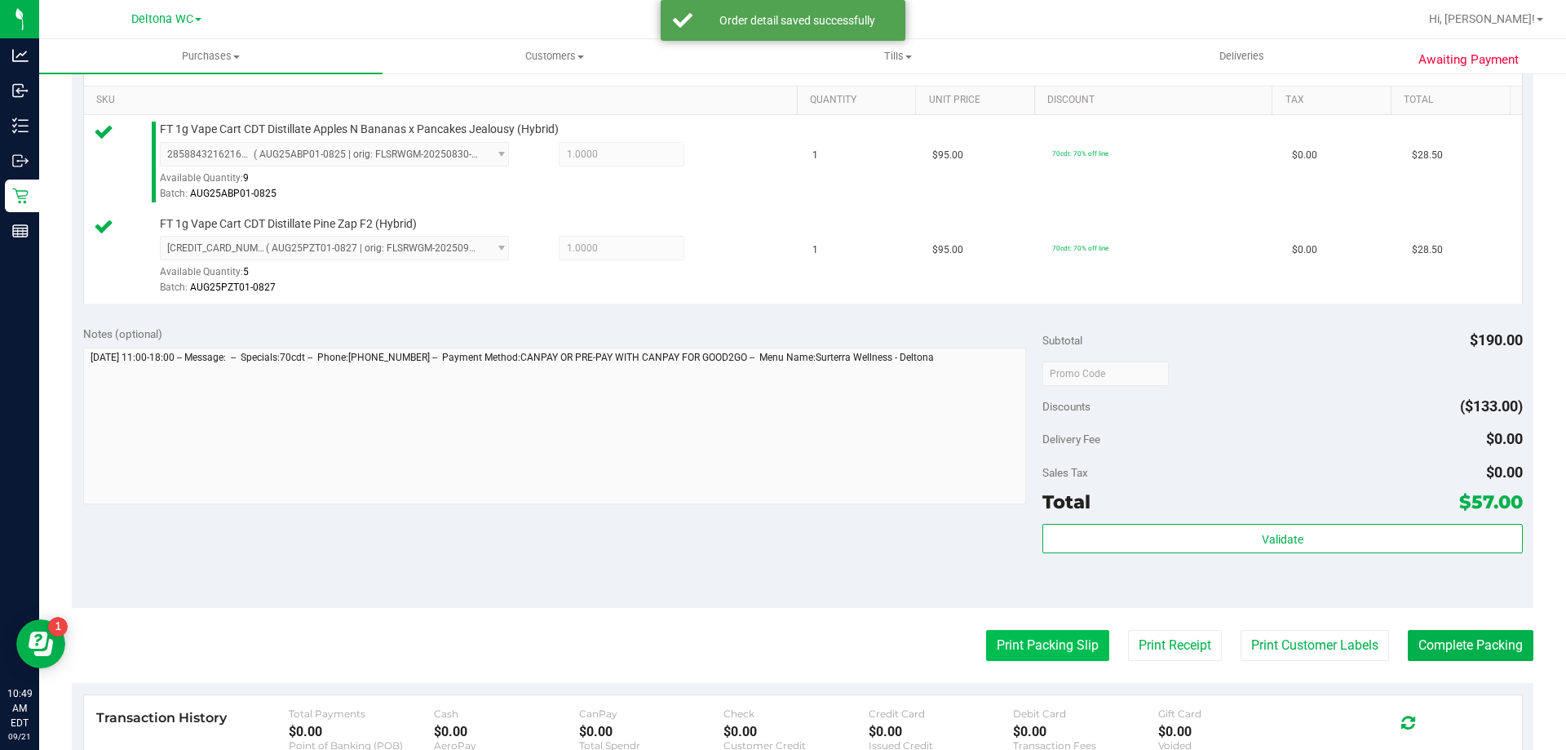
click at [1031, 655] on button "Print Packing Slip" at bounding box center [1047, 645] width 123 height 31
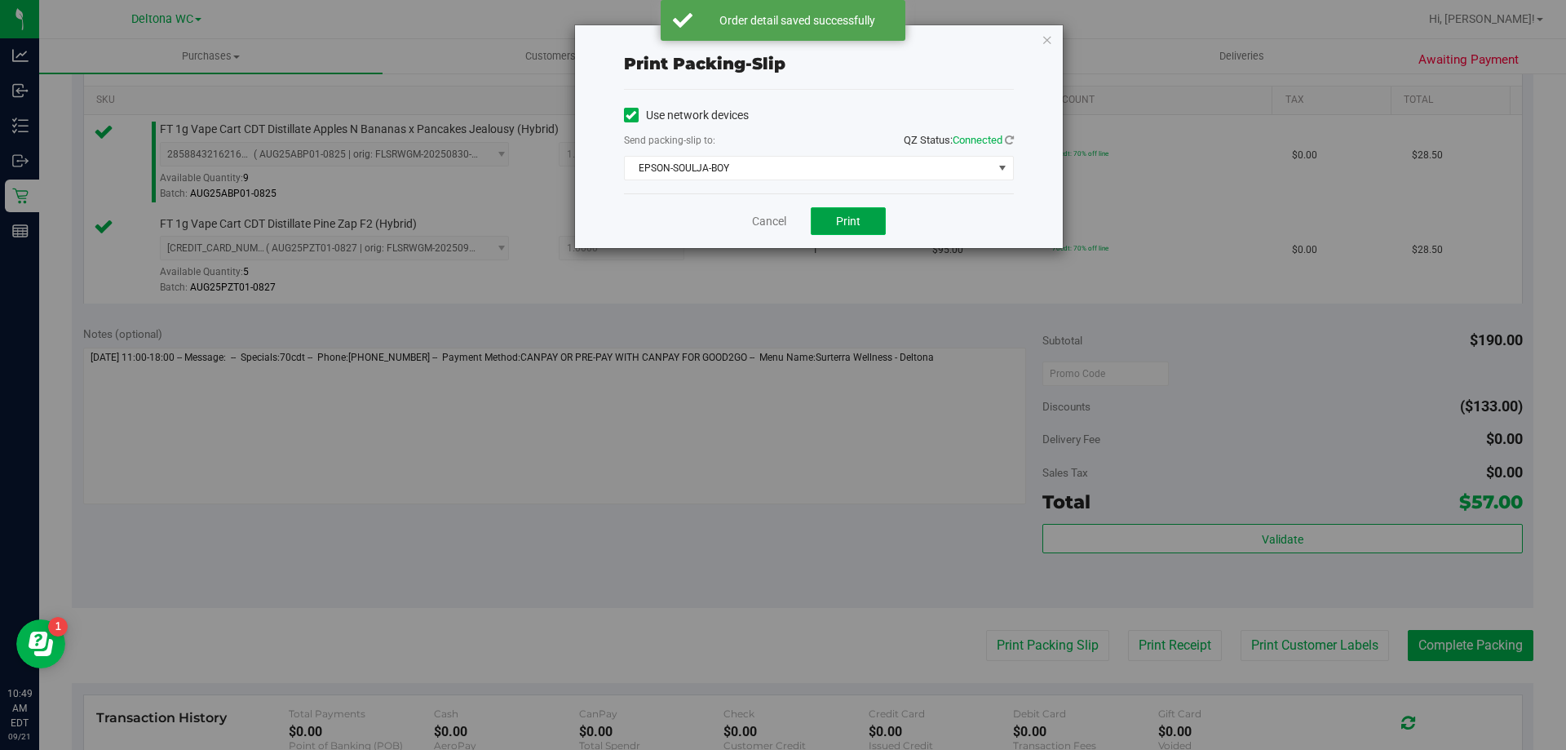
click at [876, 219] on button "Print" at bounding box center [848, 221] width 75 height 28
click at [761, 223] on link "Cancel" at bounding box center [769, 221] width 34 height 17
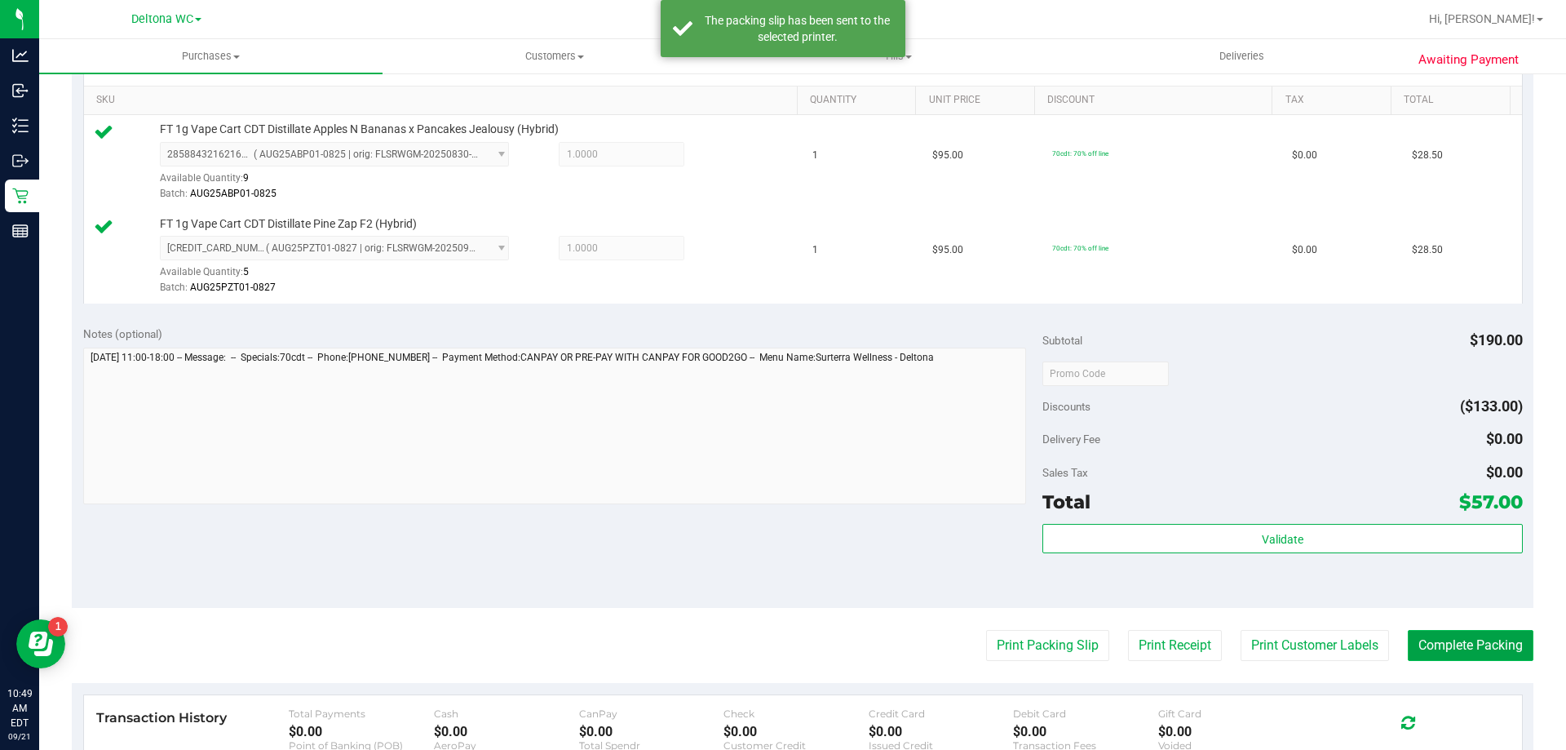
click at [1513, 644] on button "Complete Packing" at bounding box center [1471, 645] width 126 height 31
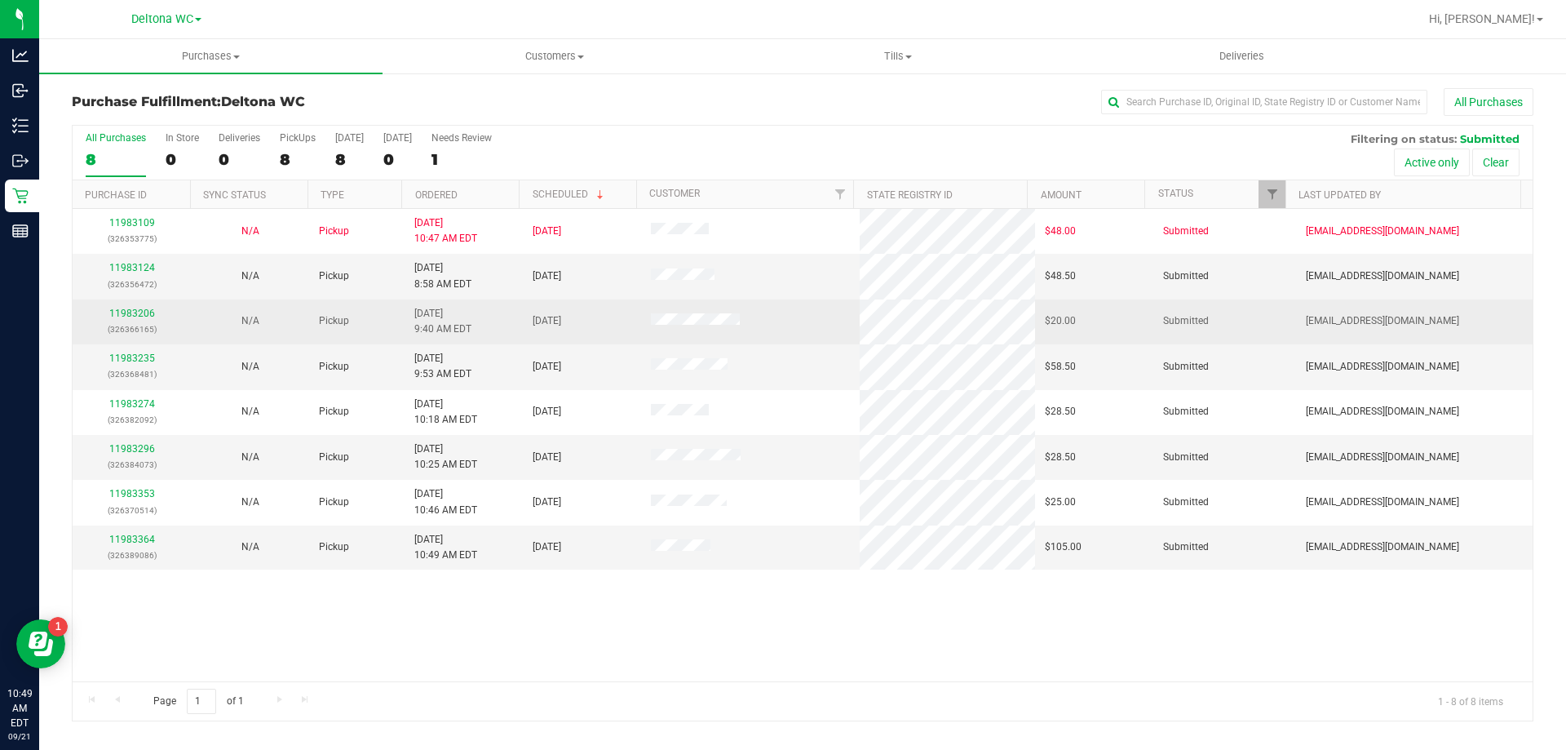
click at [113, 320] on div "11983206 (326366165)" at bounding box center [131, 321] width 99 height 31
click at [117, 316] on link "11983206" at bounding box center [132, 312] width 46 height 11
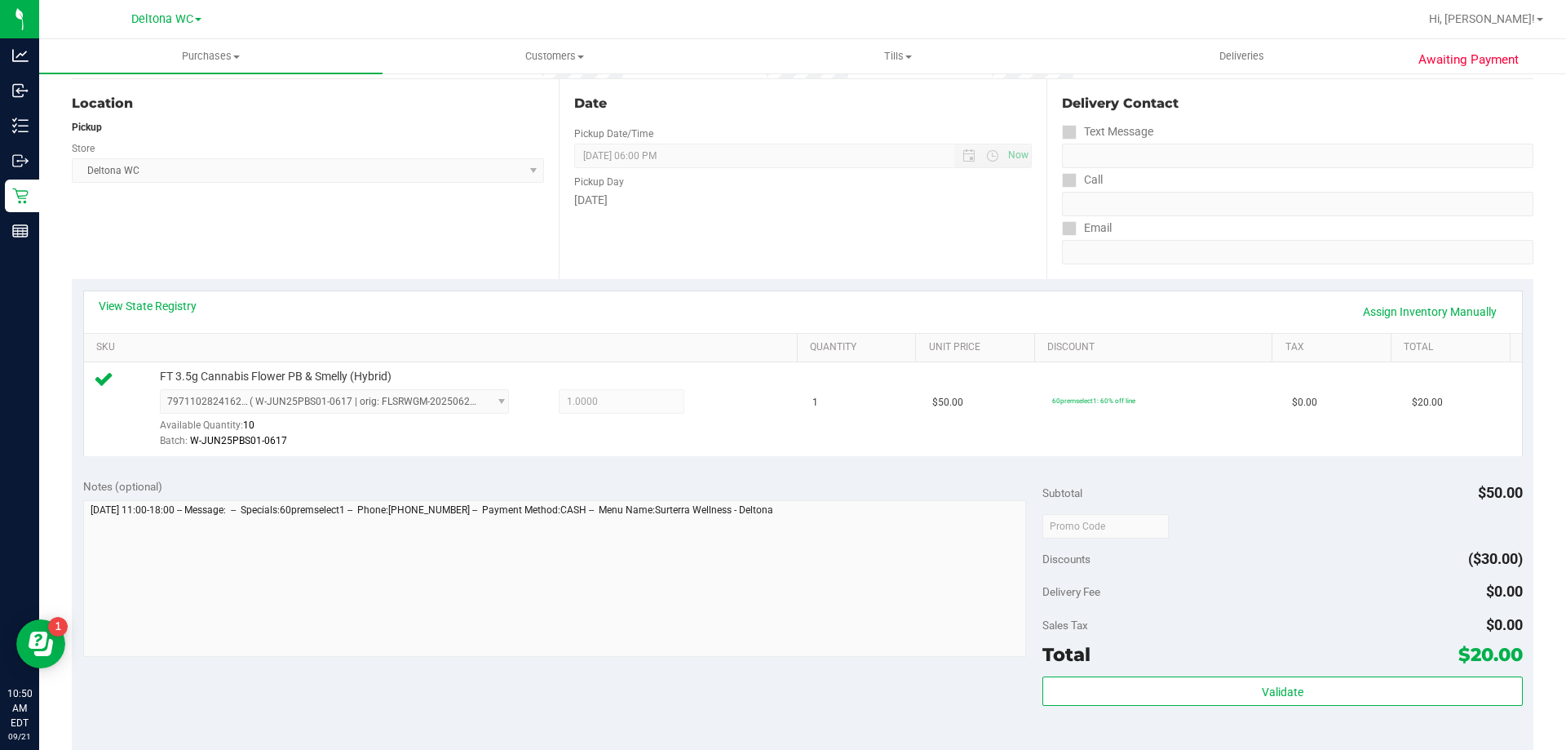
scroll to position [163, 0]
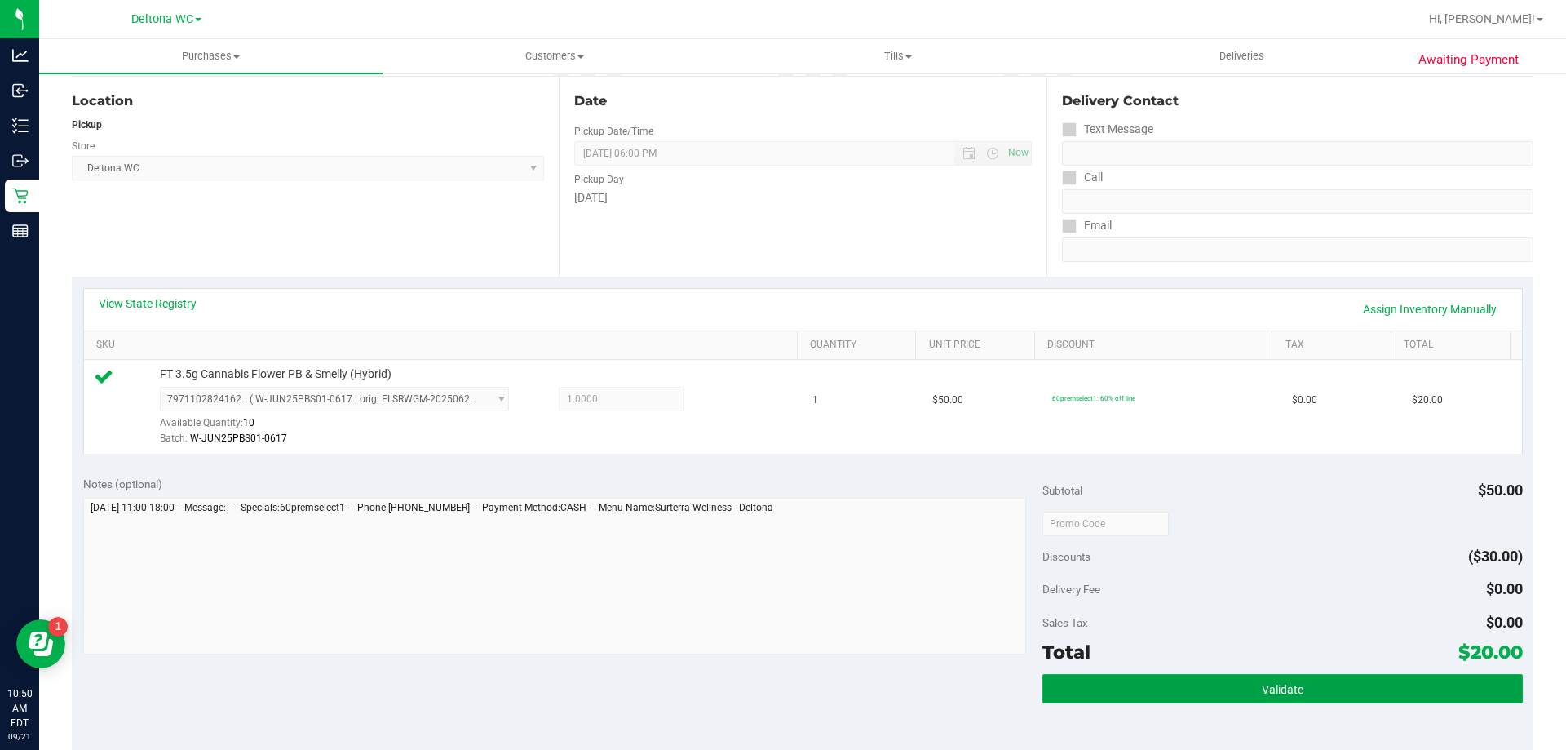
click at [1262, 692] on span "Validate" at bounding box center [1283, 689] width 42 height 13
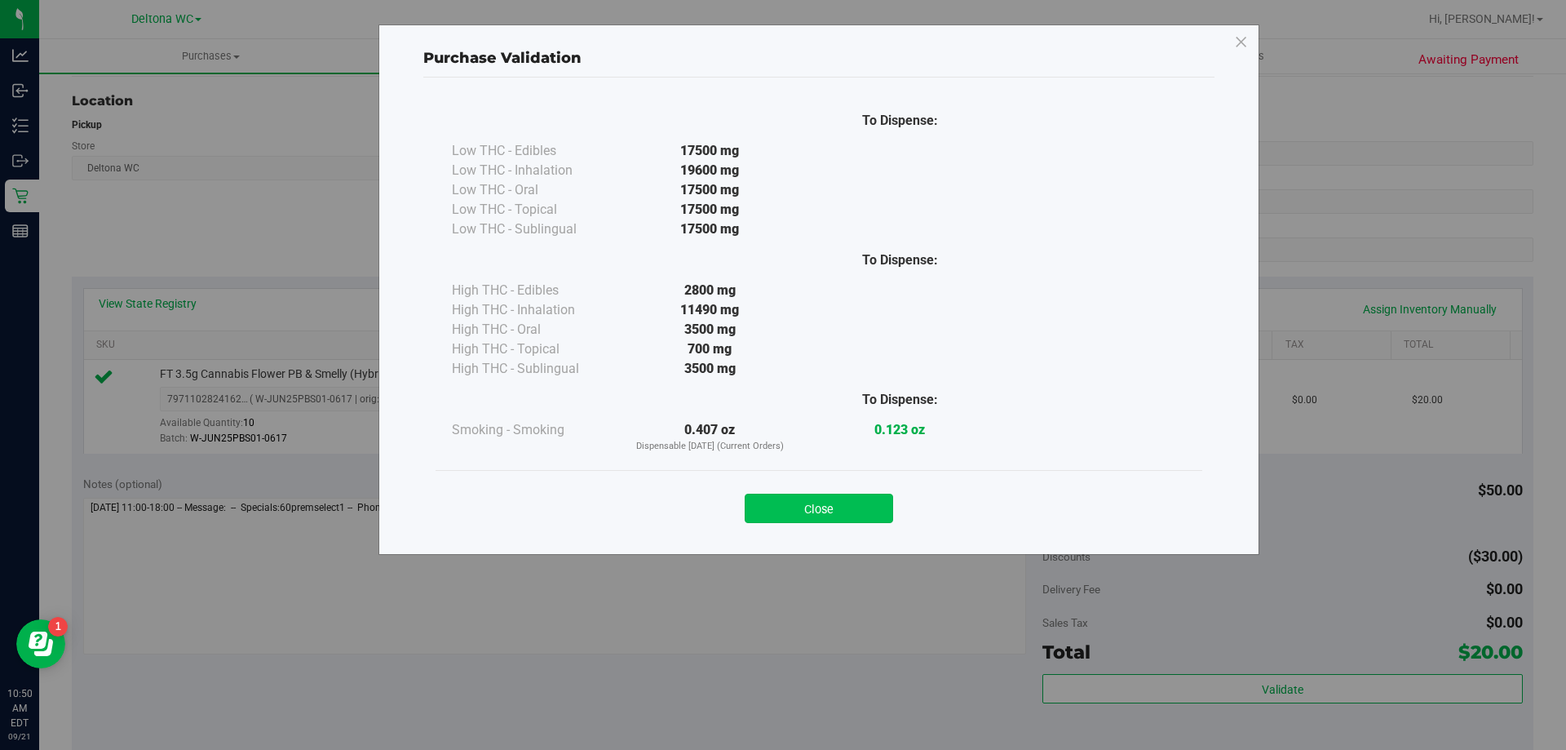
click at [887, 497] on button "Close" at bounding box center [819, 507] width 148 height 29
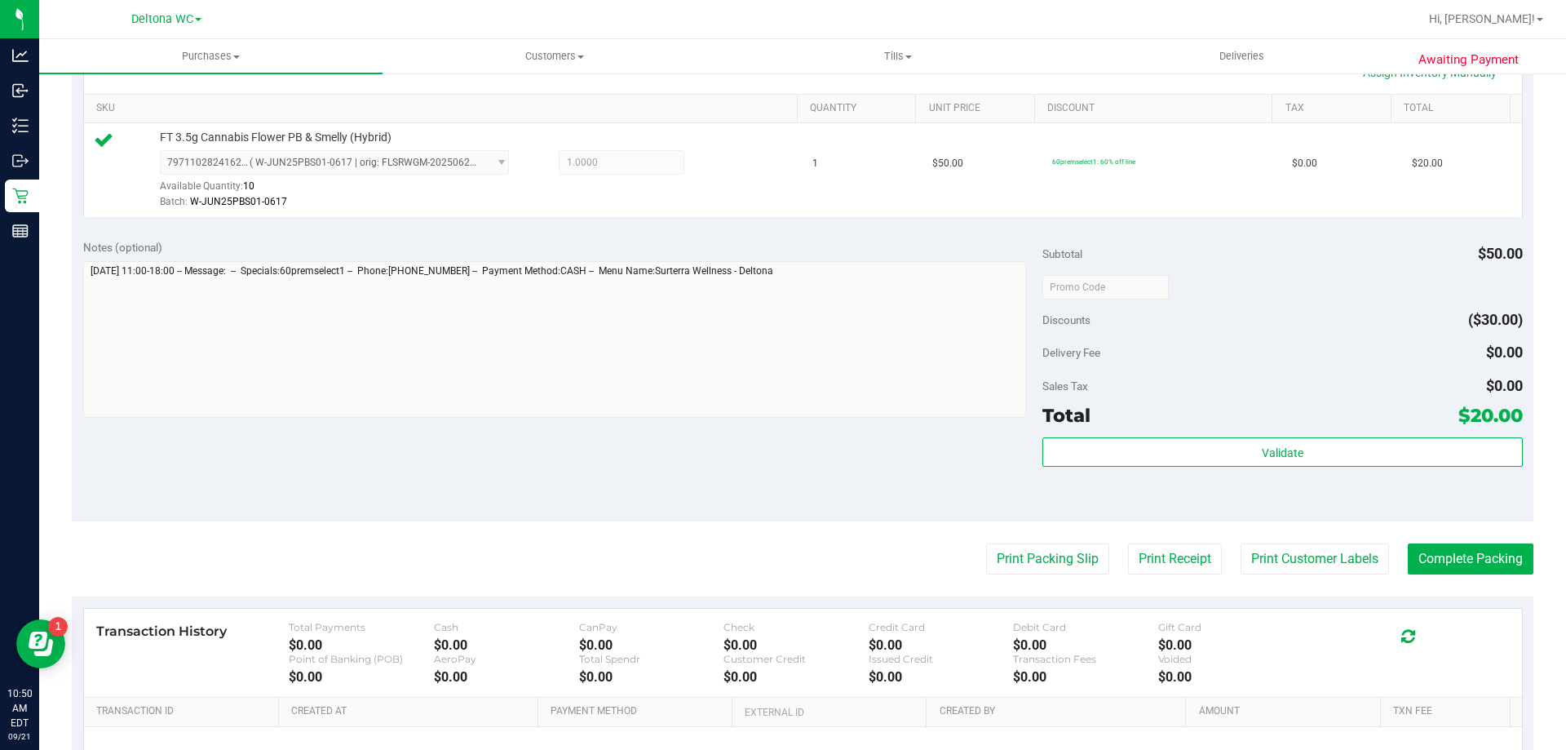
scroll to position [489, 0]
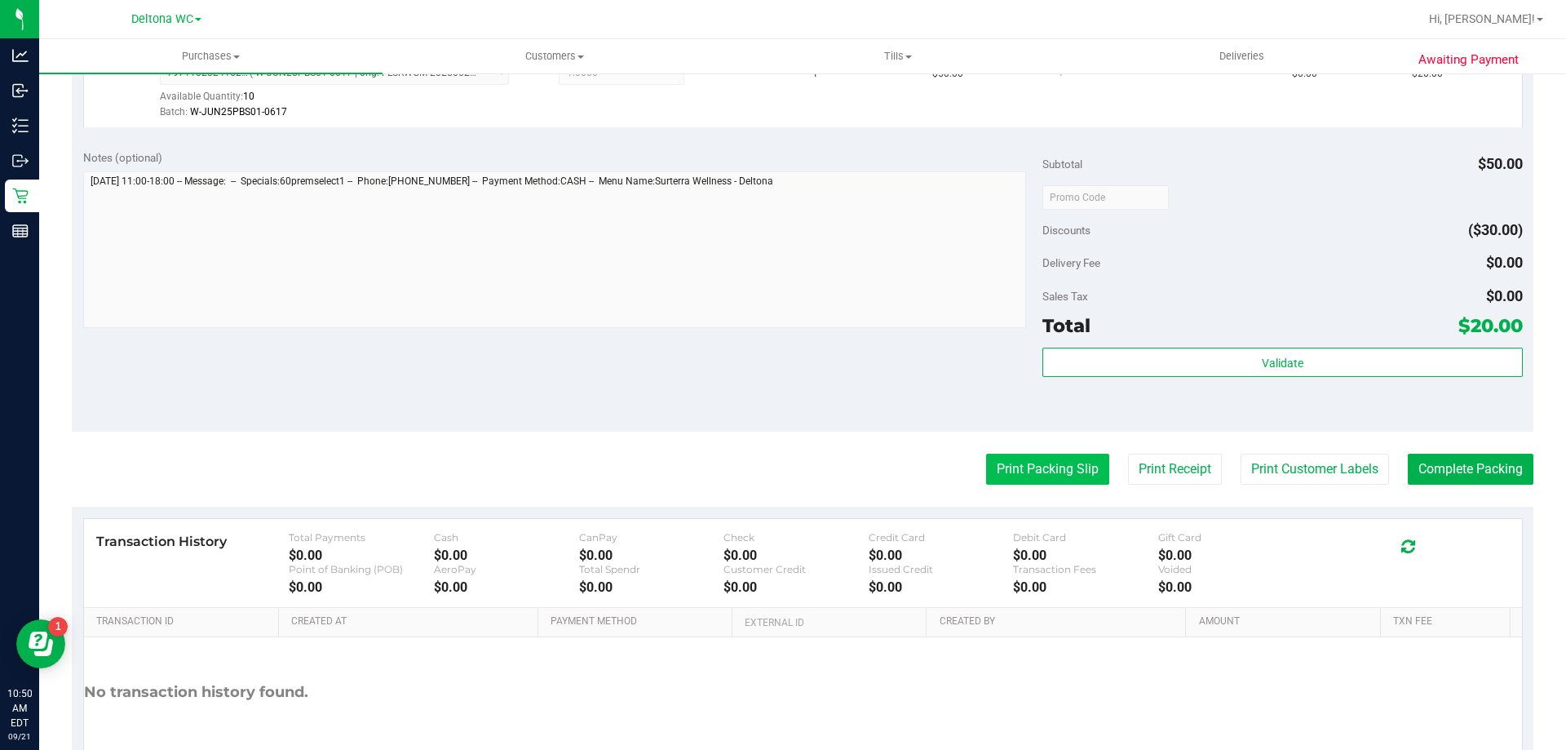
click at [1086, 480] on button "Print Packing Slip" at bounding box center [1047, 468] width 123 height 31
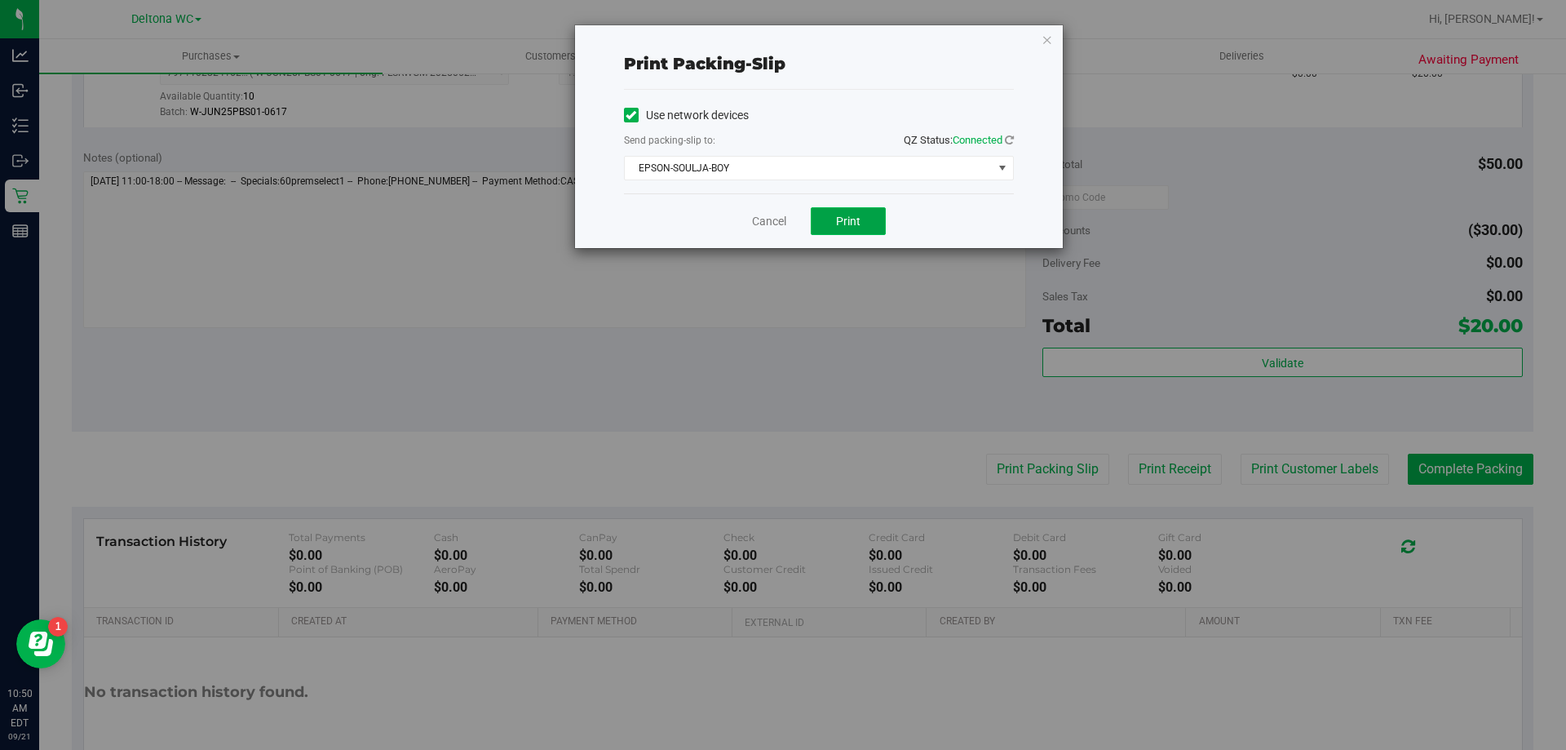
click at [862, 210] on button "Print" at bounding box center [848, 221] width 75 height 28
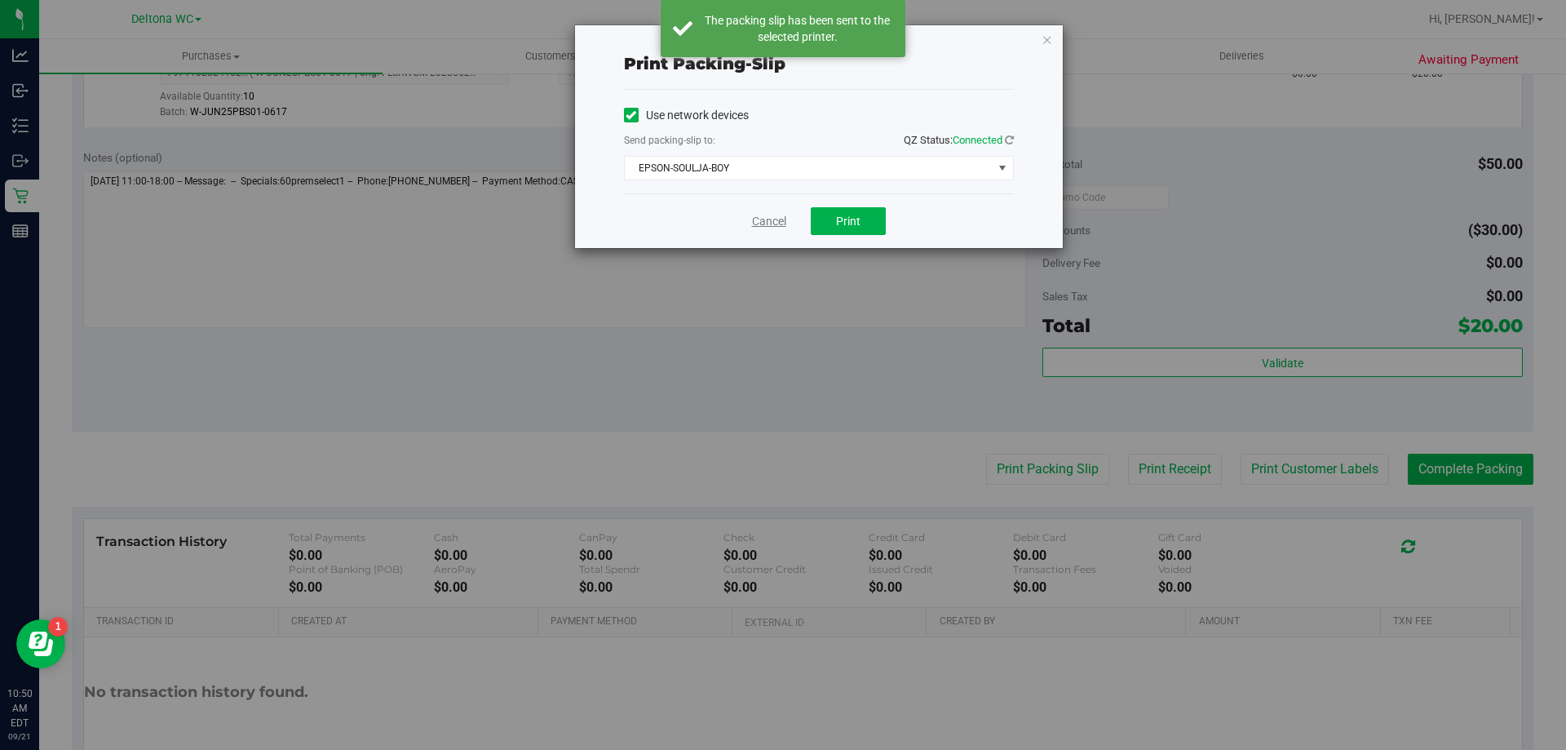
click at [771, 222] on link "Cancel" at bounding box center [769, 221] width 34 height 17
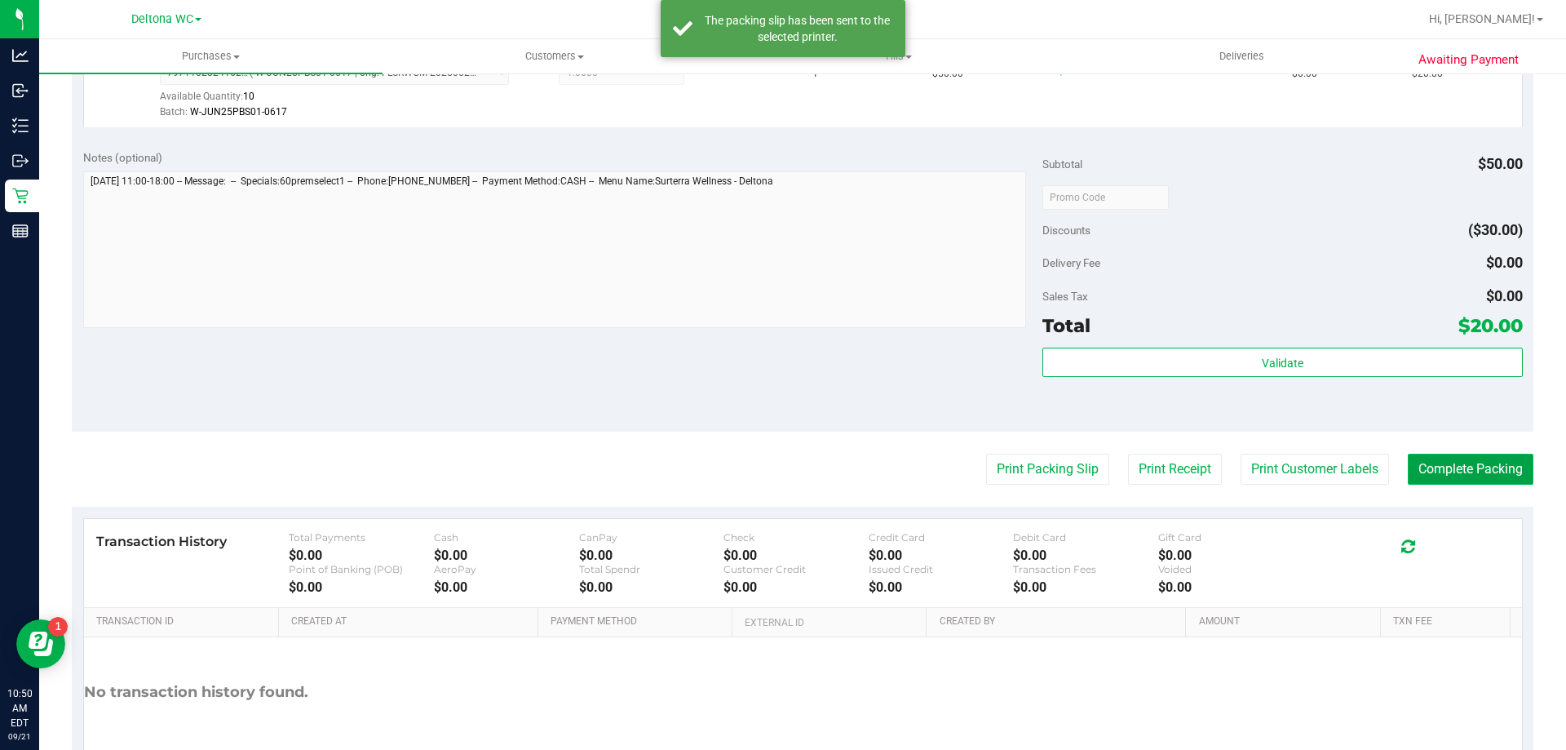
click at [1473, 460] on button "Complete Packing" at bounding box center [1471, 468] width 126 height 31
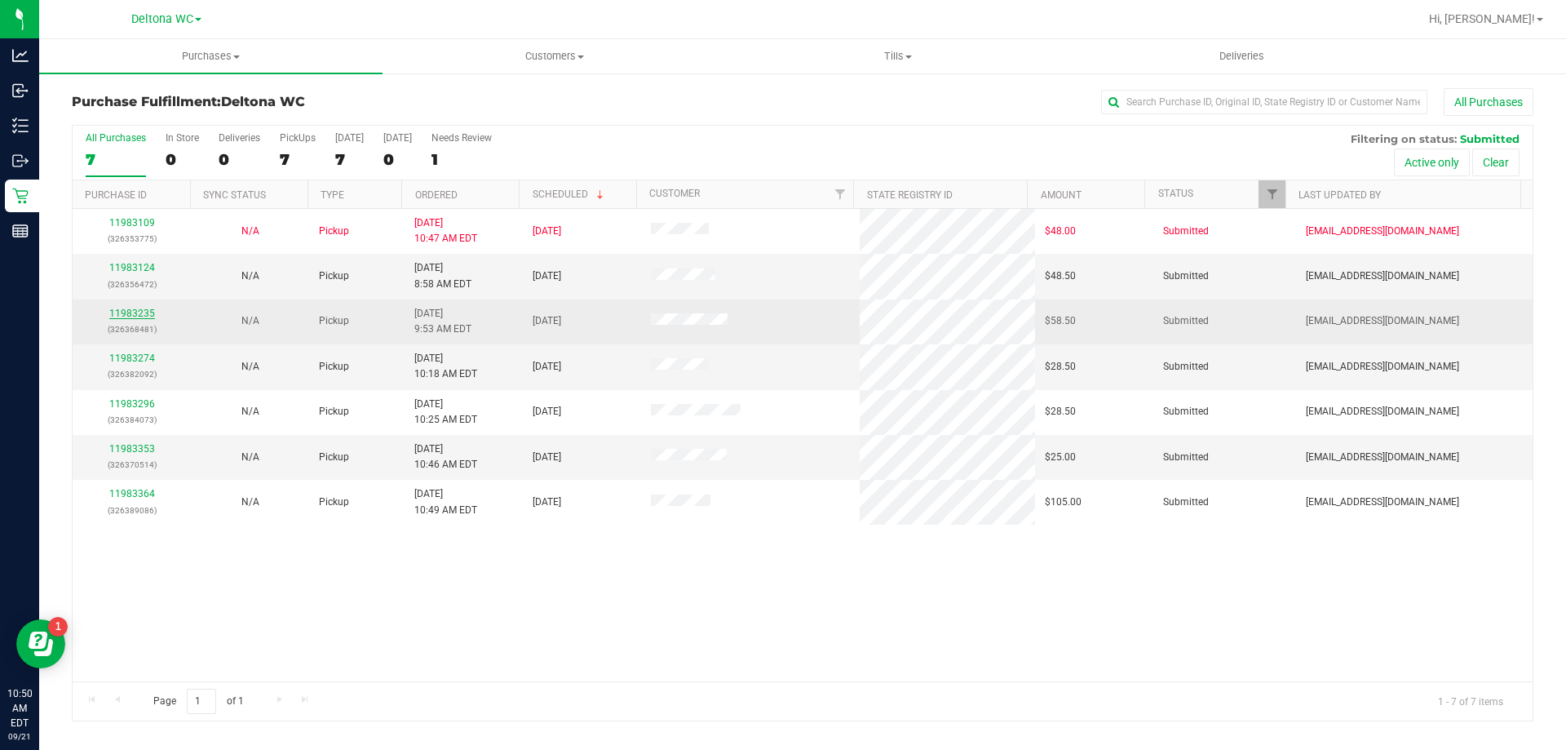
click at [142, 308] on link "11983235" at bounding box center [132, 312] width 46 height 11
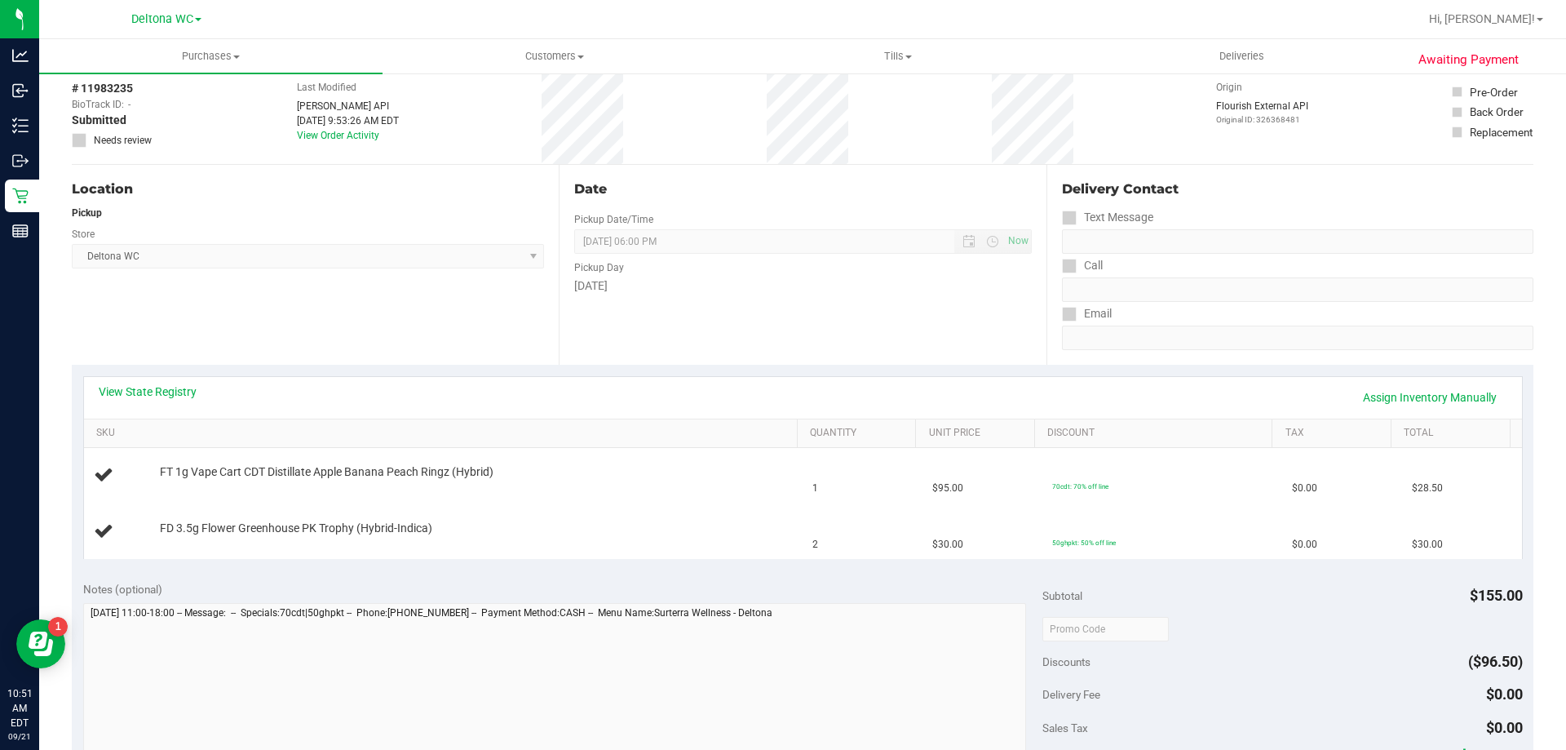
scroll to position [163, 0]
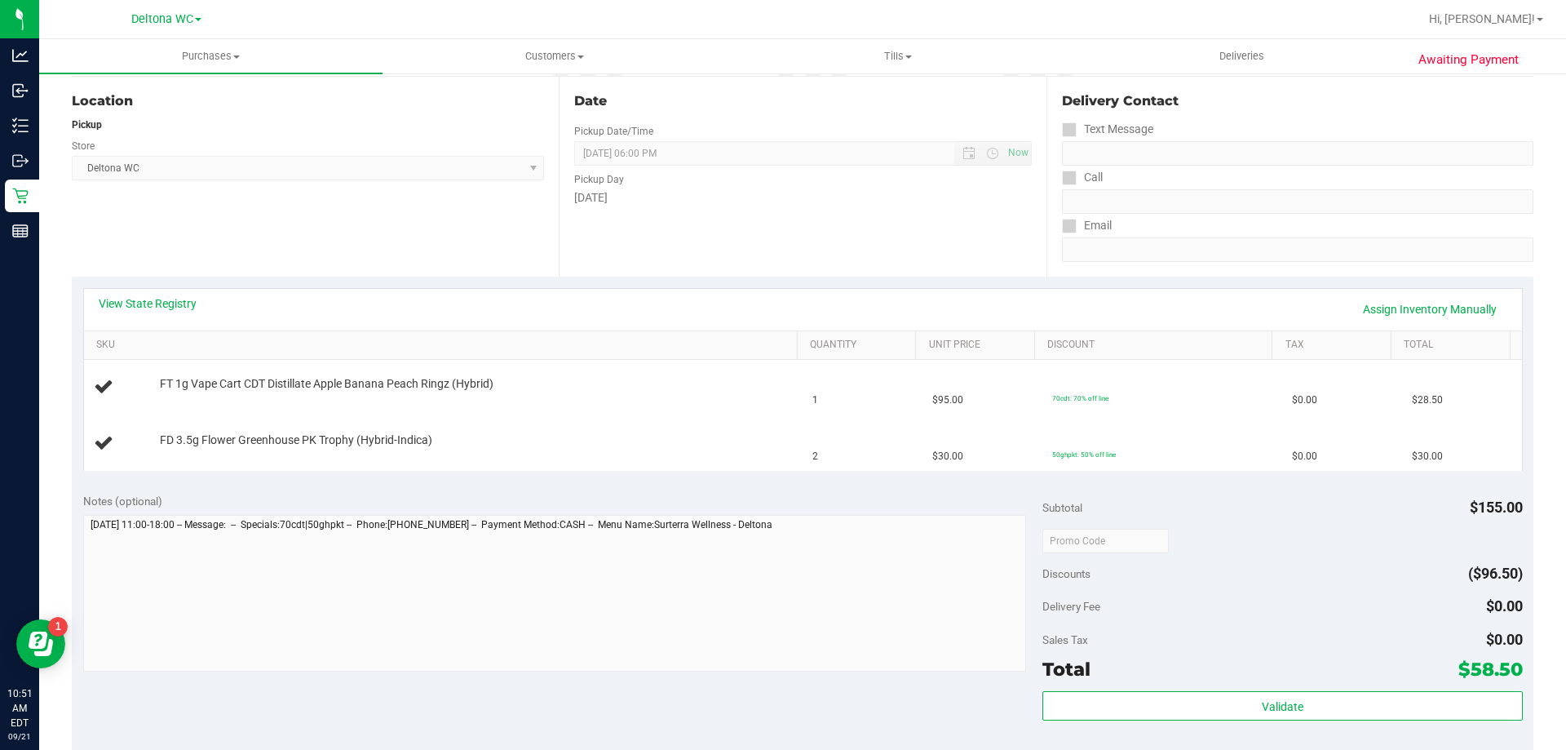
click at [618, 299] on div "View State Registry Assign Inventory Manually" at bounding box center [803, 309] width 1409 height 28
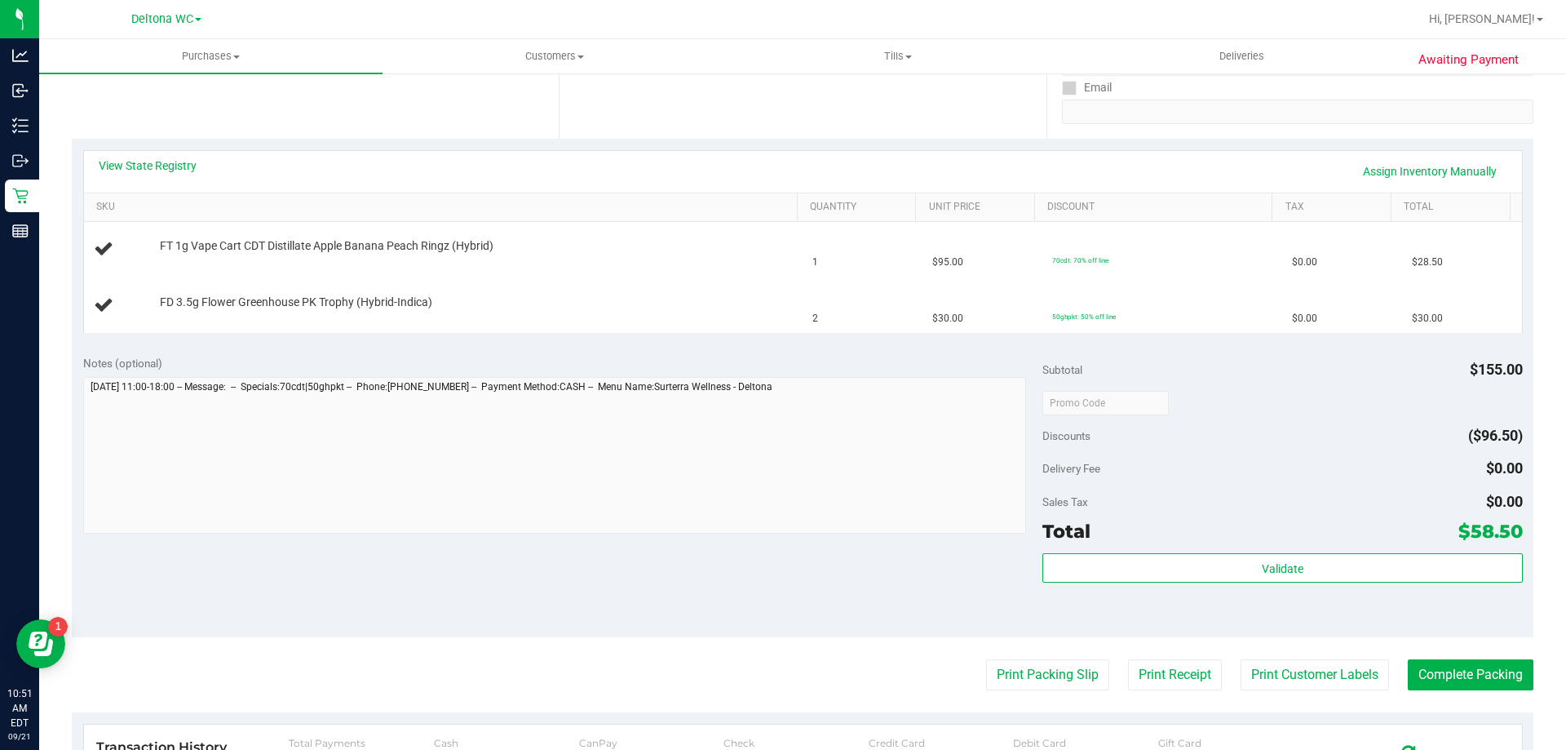
scroll to position [326, 0]
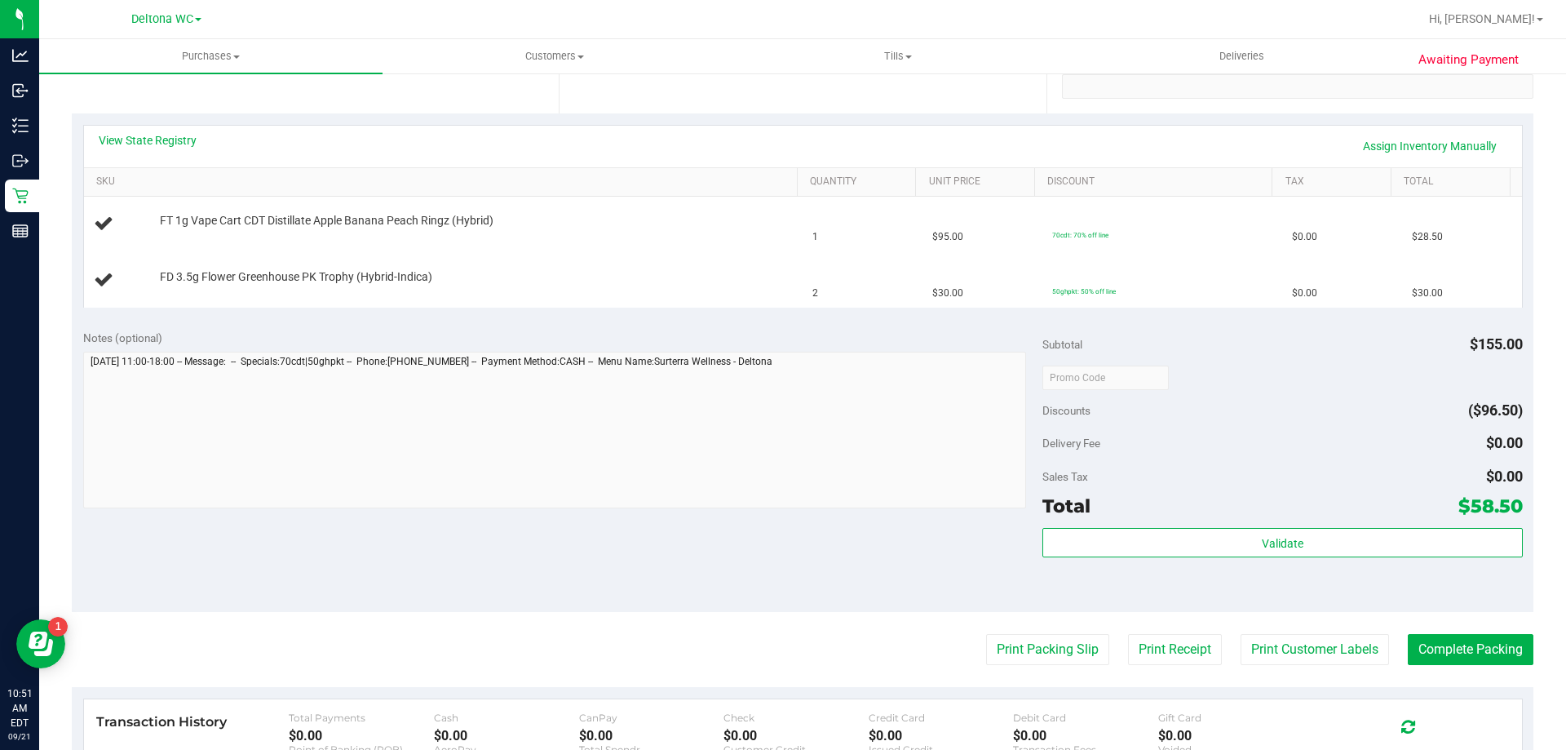
click at [1301, 361] on div "Subtotal $155.00 Discounts ($96.50) Delivery Fee $0.00 Sales Tax $0.00 Total $5…" at bounding box center [1282, 466] width 480 height 272
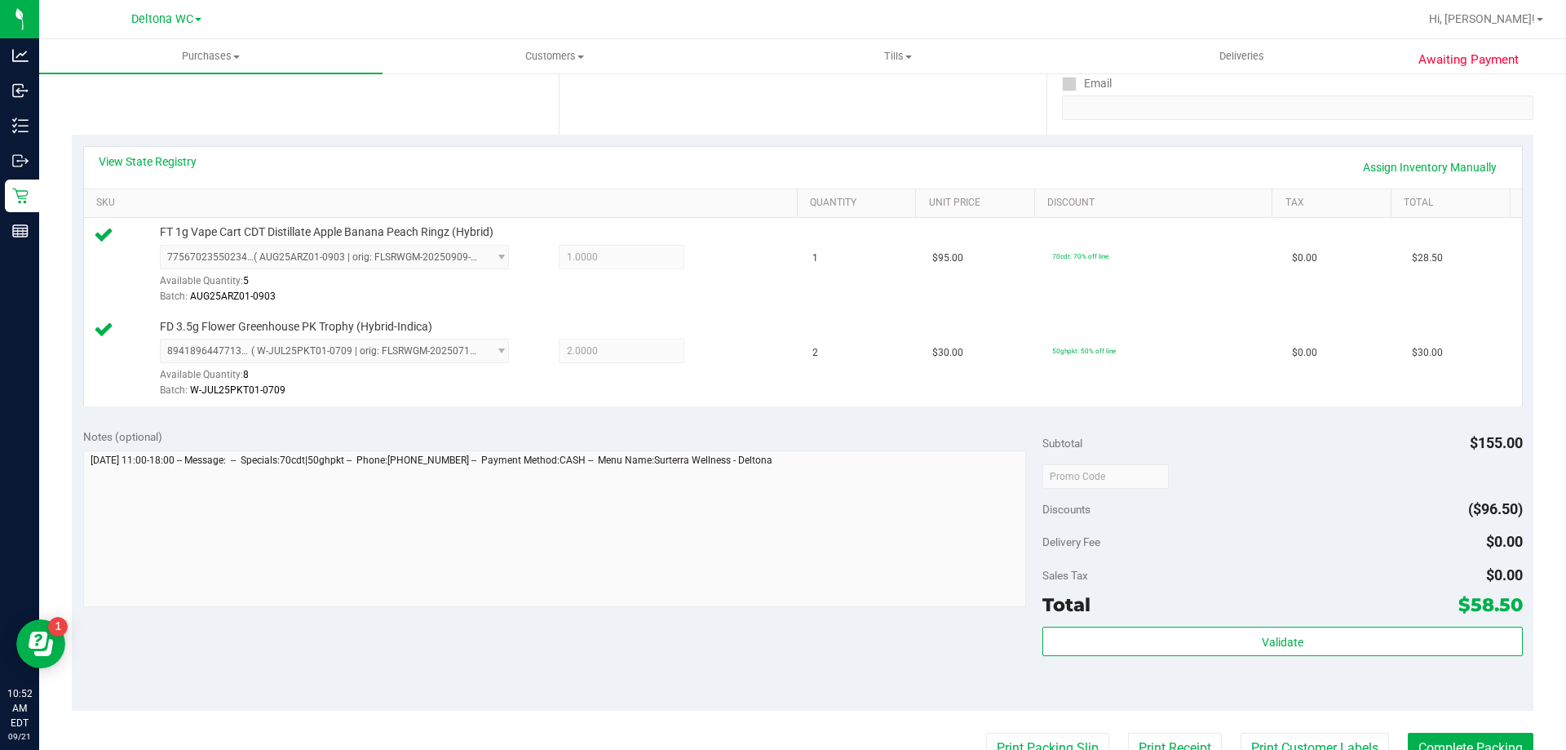
scroll to position [408, 0]
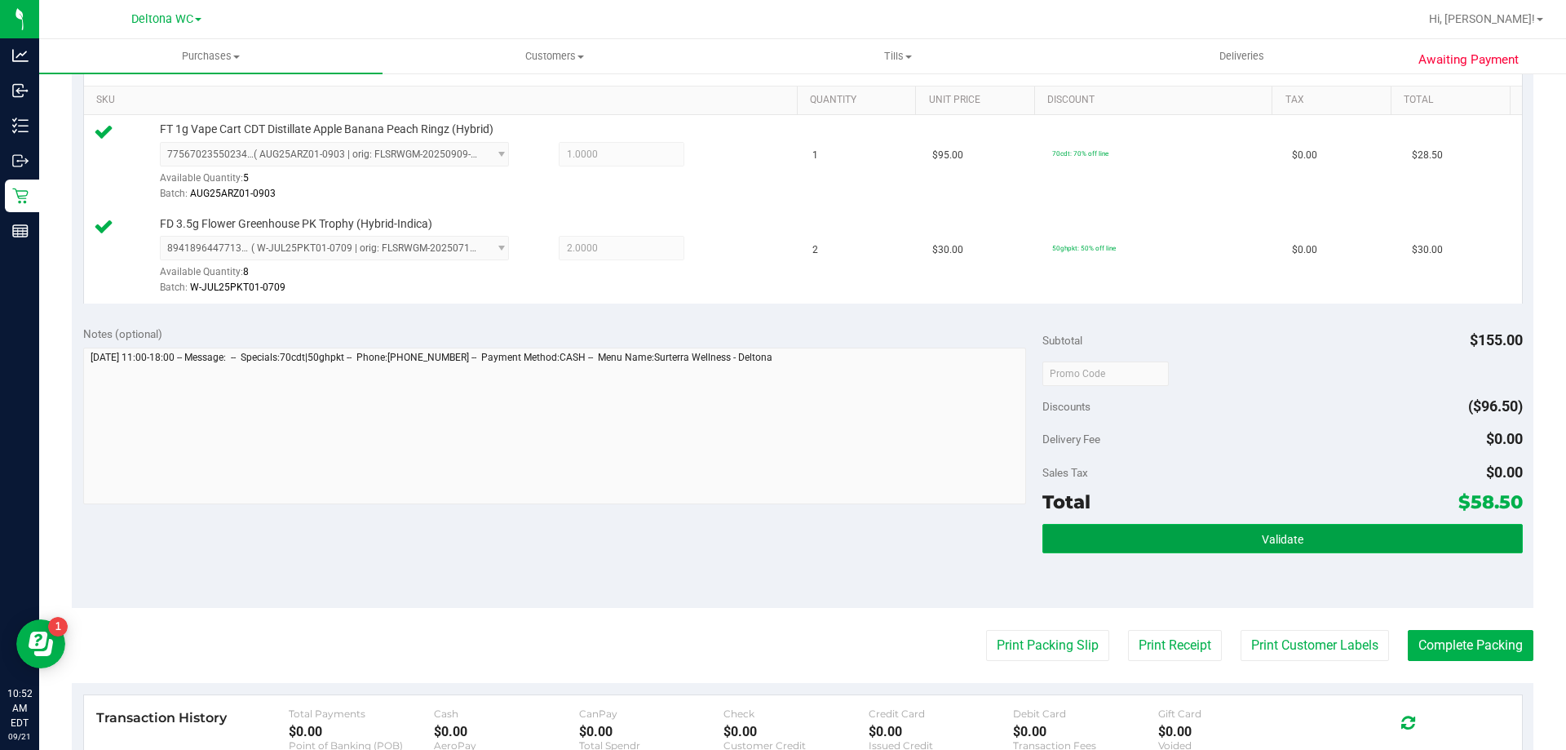
click at [1292, 537] on span "Validate" at bounding box center [1283, 539] width 42 height 13
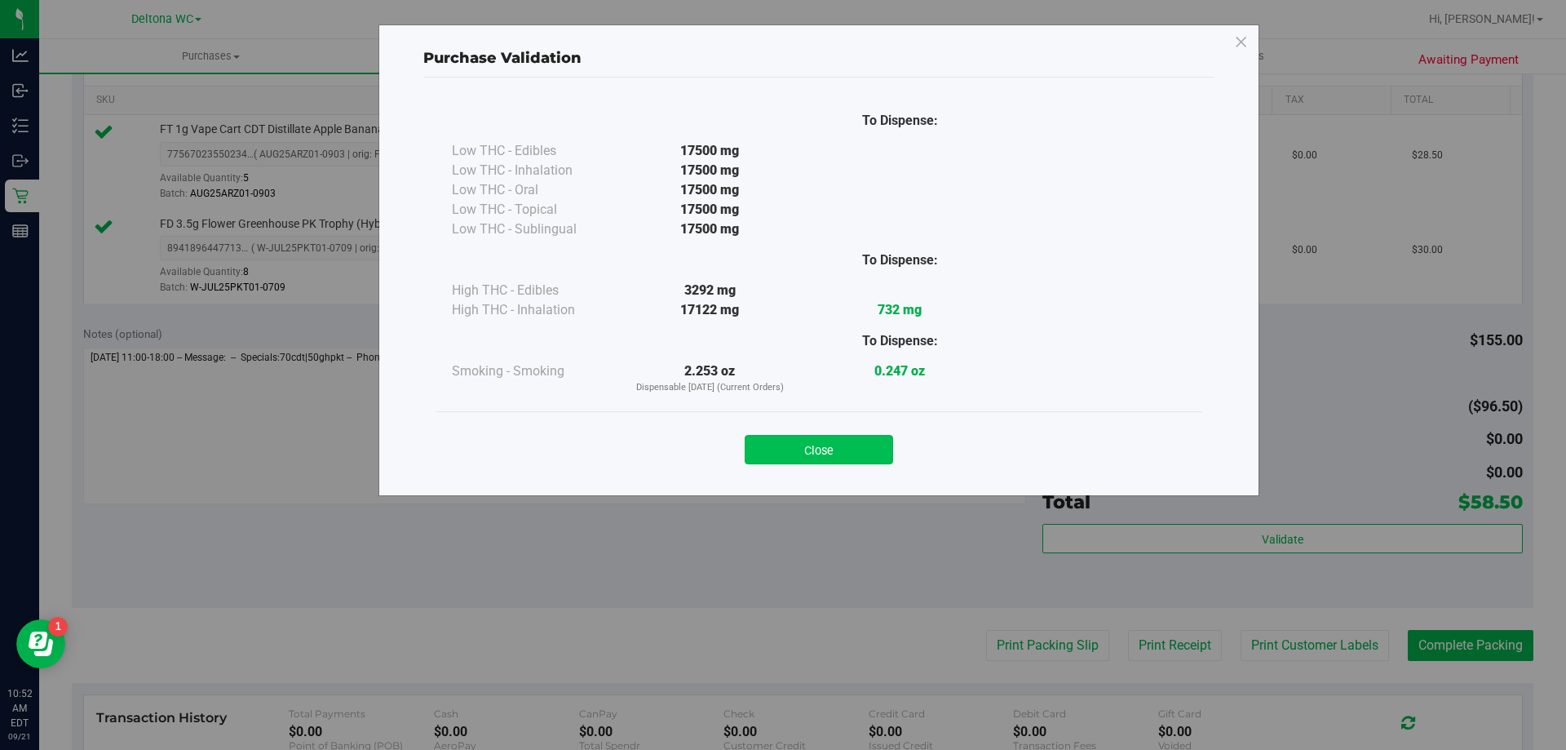
click at [876, 440] on button "Close" at bounding box center [819, 449] width 148 height 29
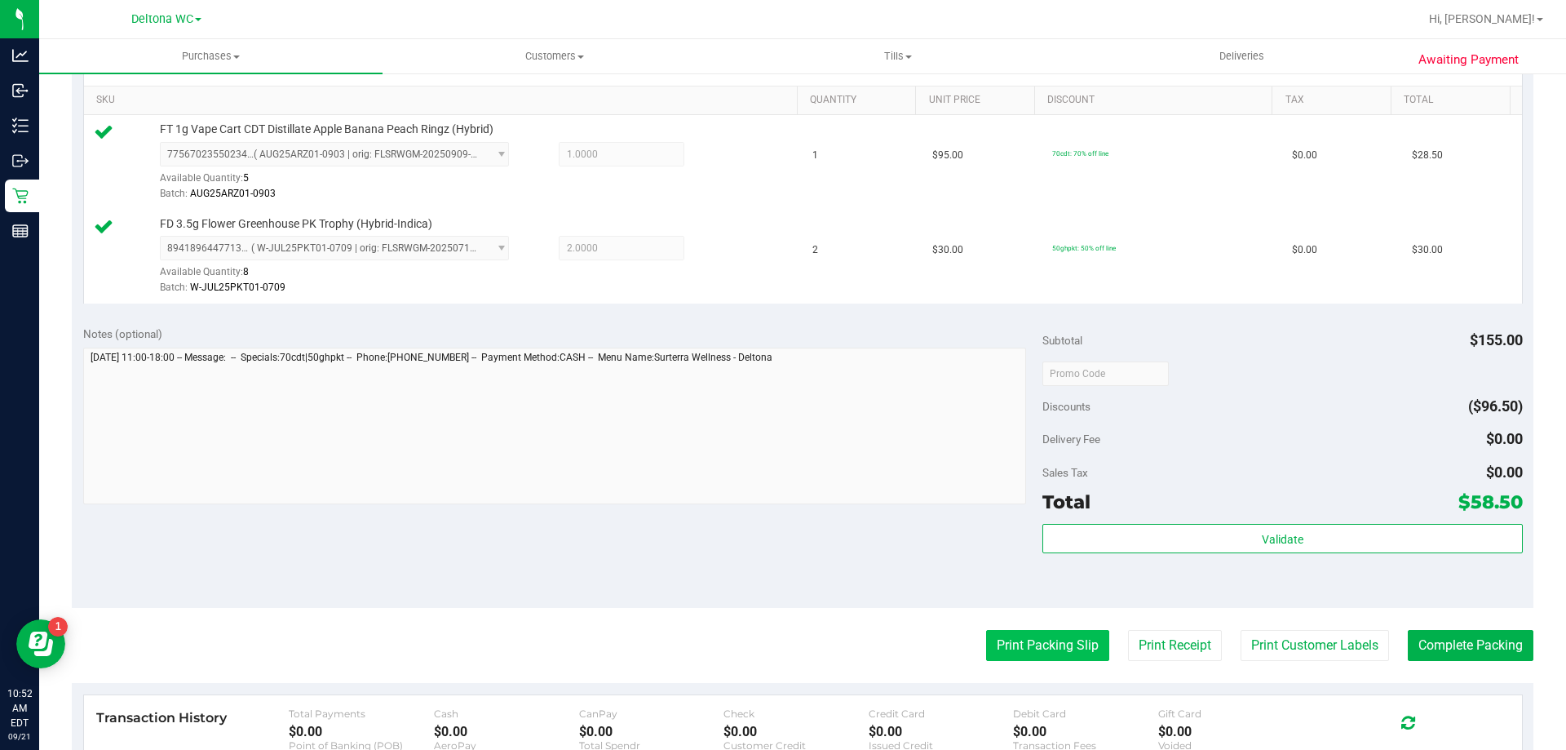
click at [990, 638] on button "Print Packing Slip" at bounding box center [1047, 645] width 123 height 31
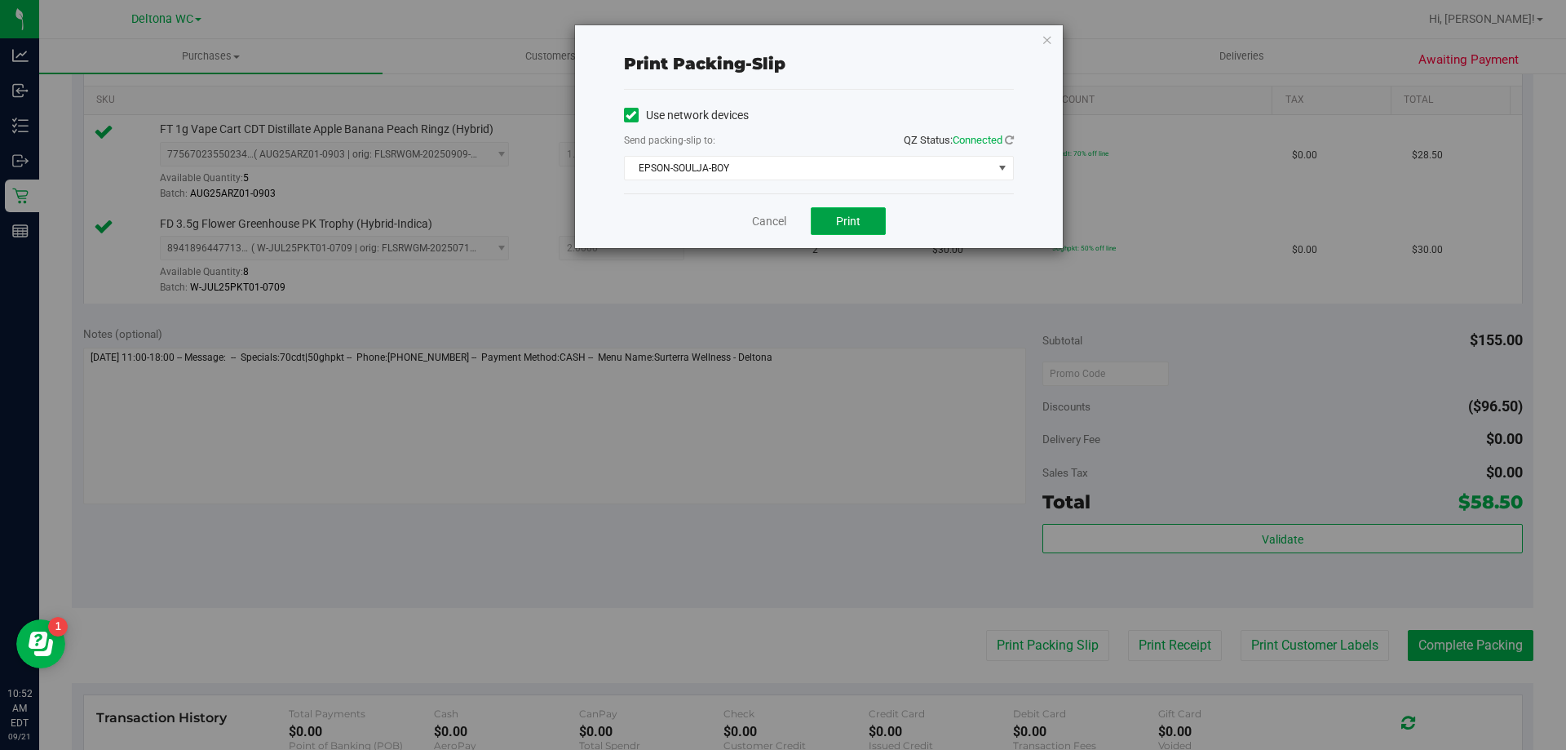
click at [833, 220] on button "Print" at bounding box center [848, 221] width 75 height 28
click at [768, 226] on link "Cancel" at bounding box center [769, 221] width 34 height 17
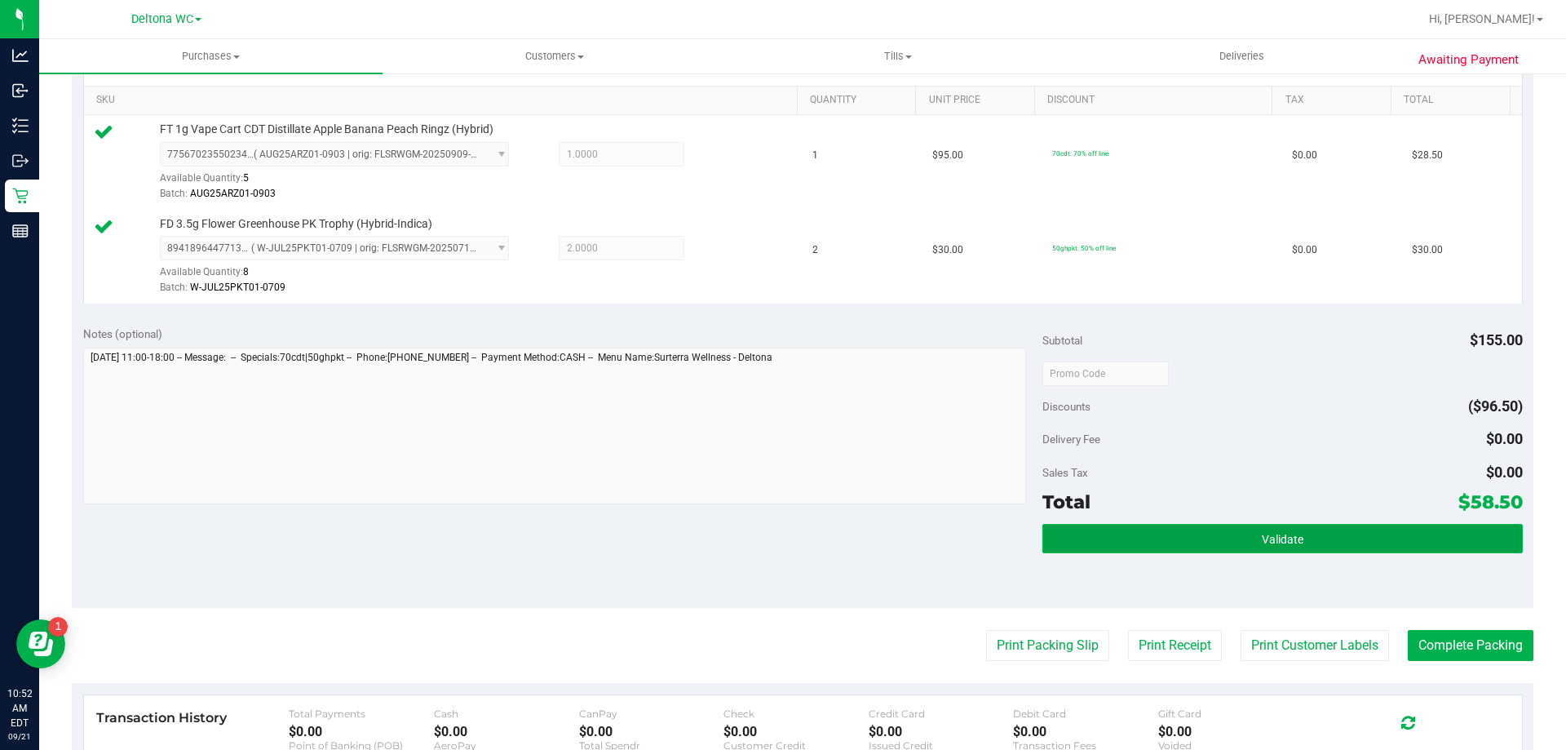
click at [1305, 531] on button "Validate" at bounding box center [1282, 538] width 480 height 29
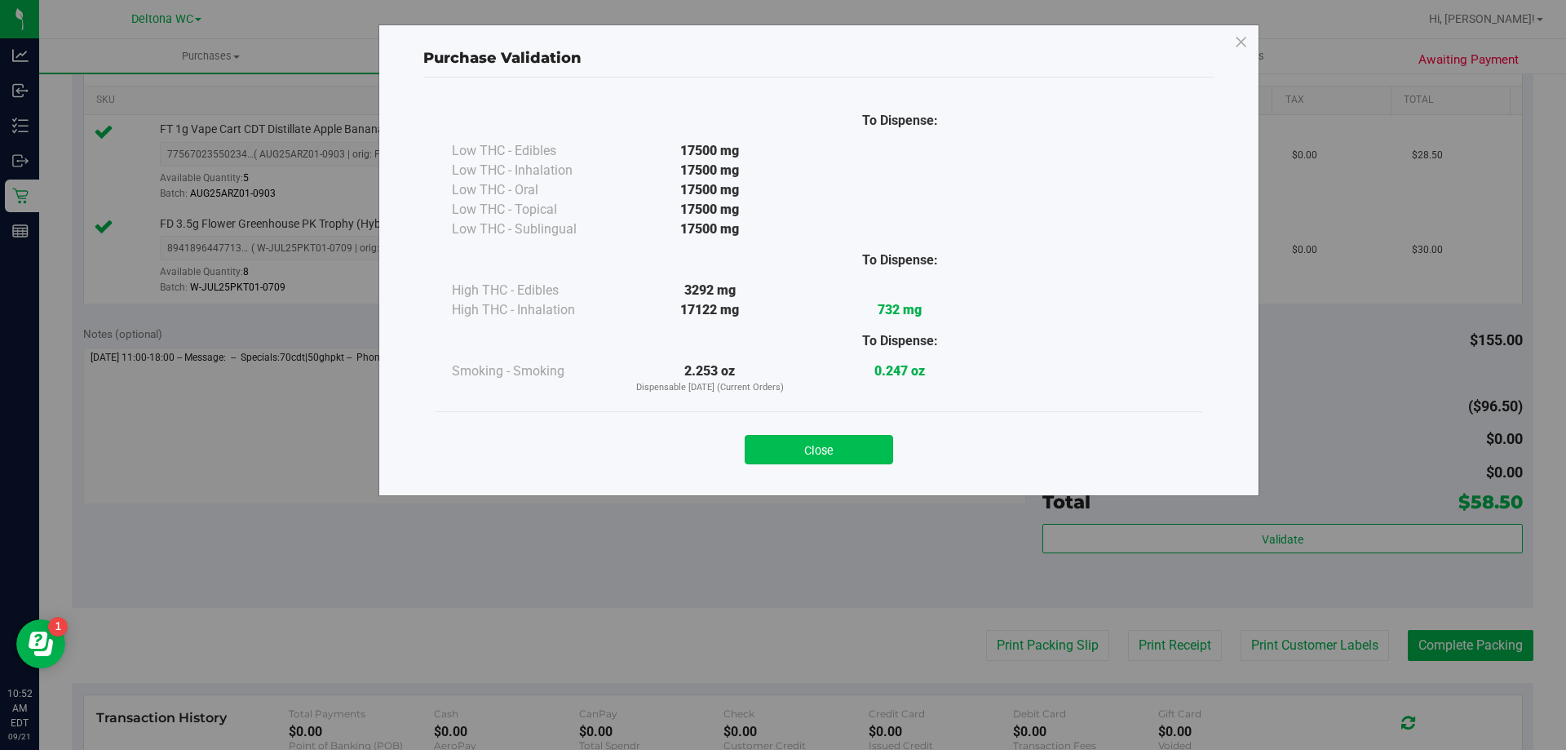
click at [798, 446] on button "Close" at bounding box center [819, 449] width 148 height 29
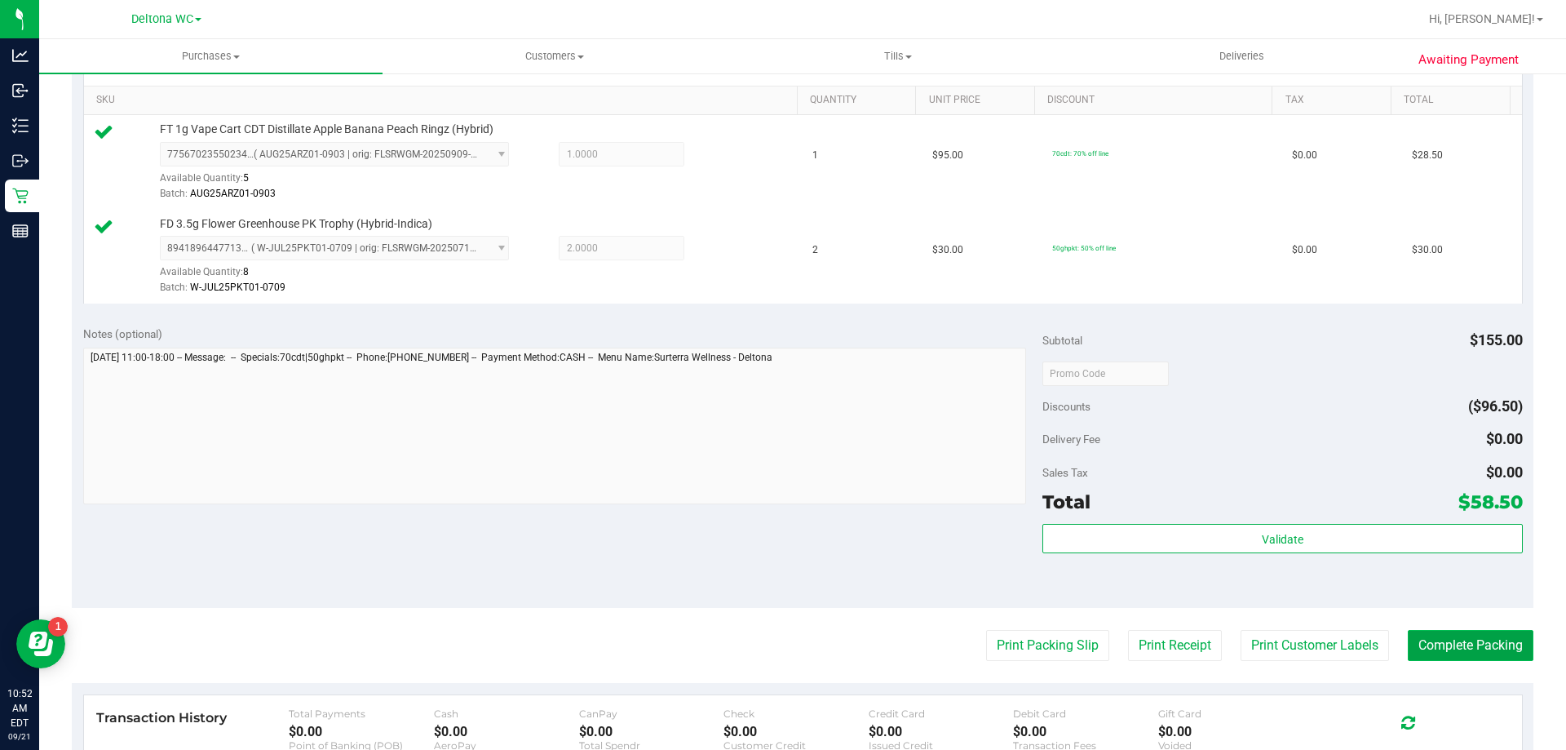
click at [1452, 649] on button "Complete Packing" at bounding box center [1471, 645] width 126 height 31
click at [1388, 411] on div "Discounts ($96.50)" at bounding box center [1282, 405] width 480 height 29
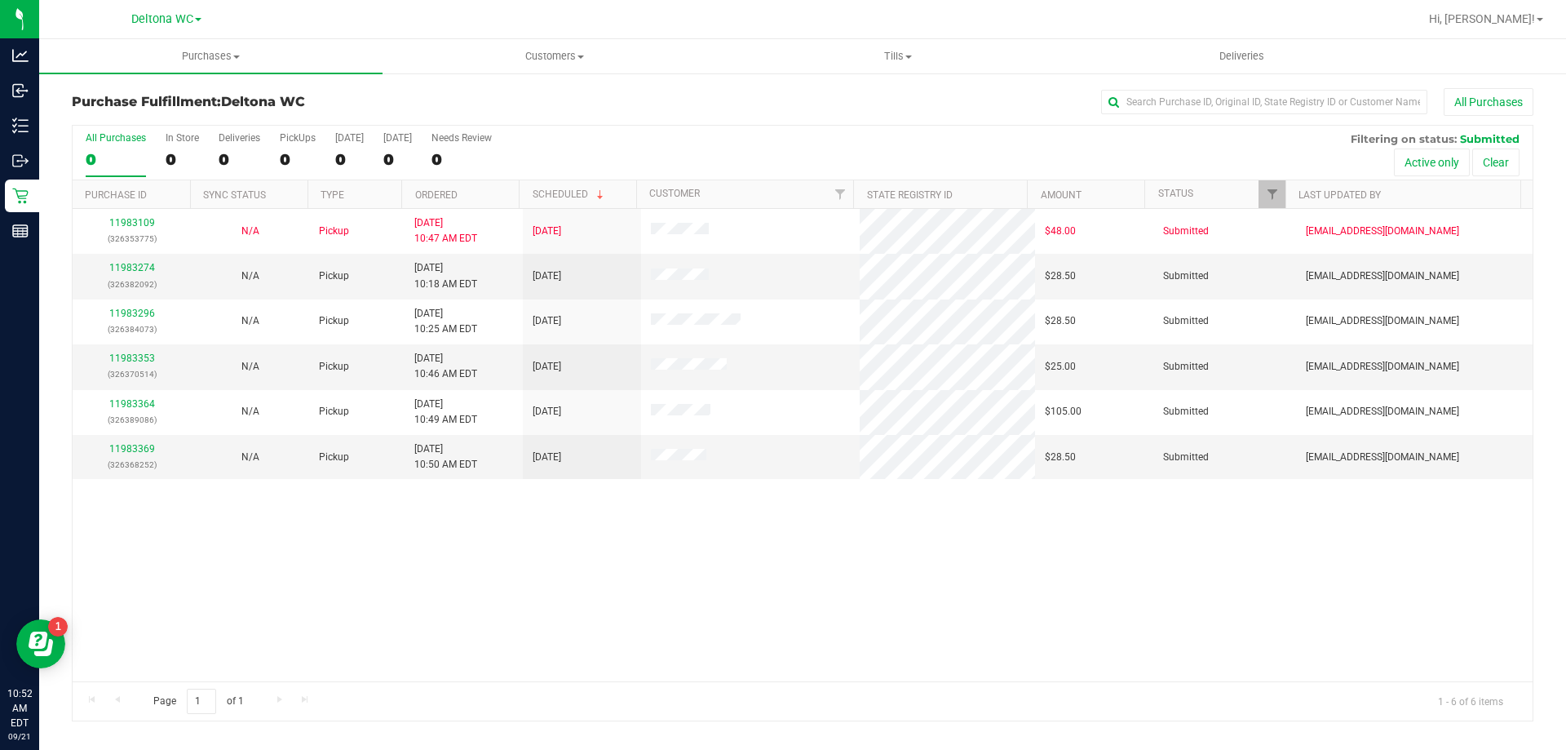
click at [610, 96] on div "All Purchases" at bounding box center [1046, 102] width 975 height 28
click at [160, 69] on uib-tab-heading "Purchases Summary of purchases Fulfillment All purchases" at bounding box center [210, 56] width 343 height 34
click at [117, 114] on span "Fulfillment" at bounding box center [89, 118] width 101 height 14
click at [125, 268] on link "11983274" at bounding box center [132, 267] width 46 height 11
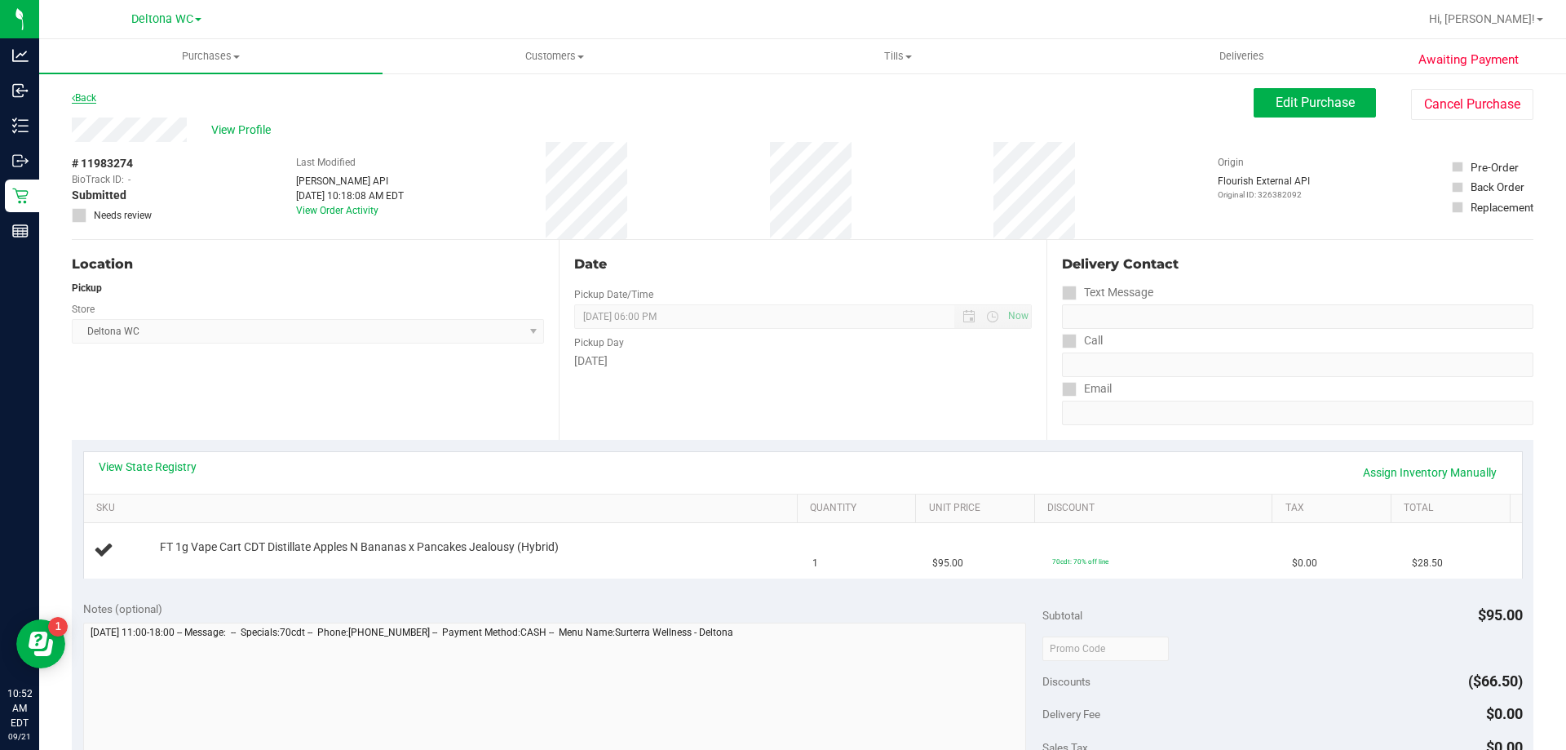
click at [82, 100] on link "Back" at bounding box center [84, 97] width 24 height 11
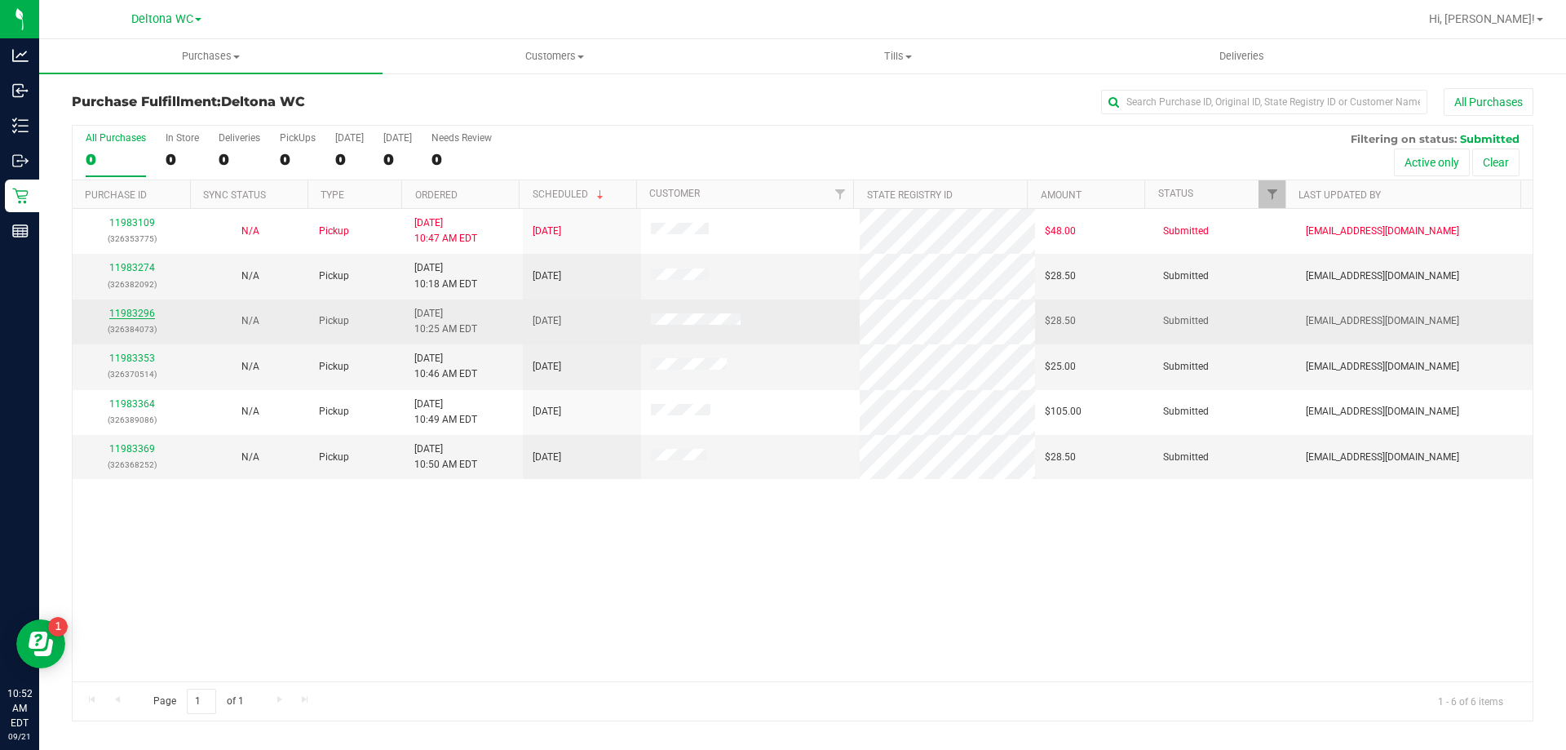
click at [122, 312] on link "11983296" at bounding box center [132, 312] width 46 height 11
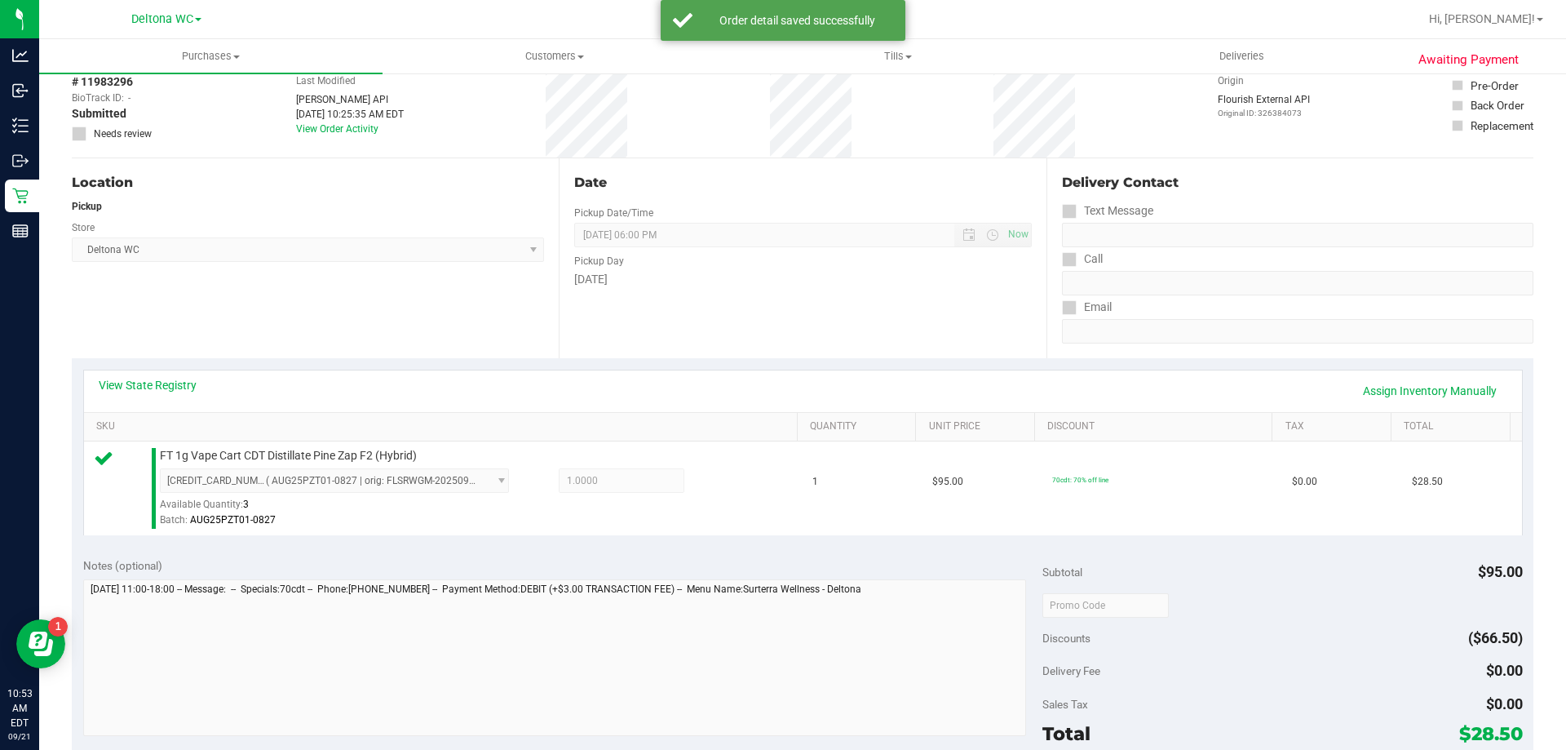
scroll to position [326, 0]
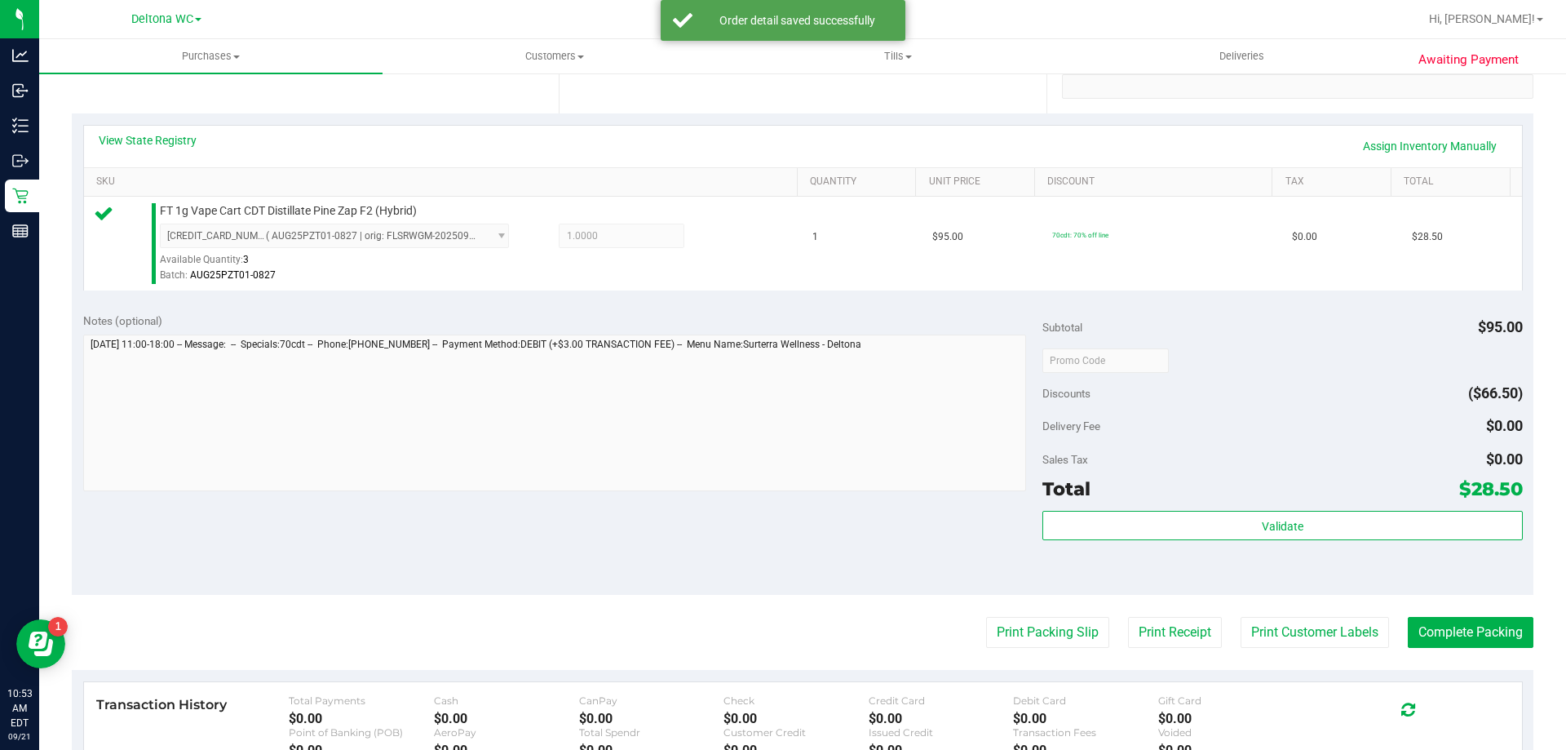
click at [1212, 551] on div "Validate" at bounding box center [1282, 547] width 480 height 73
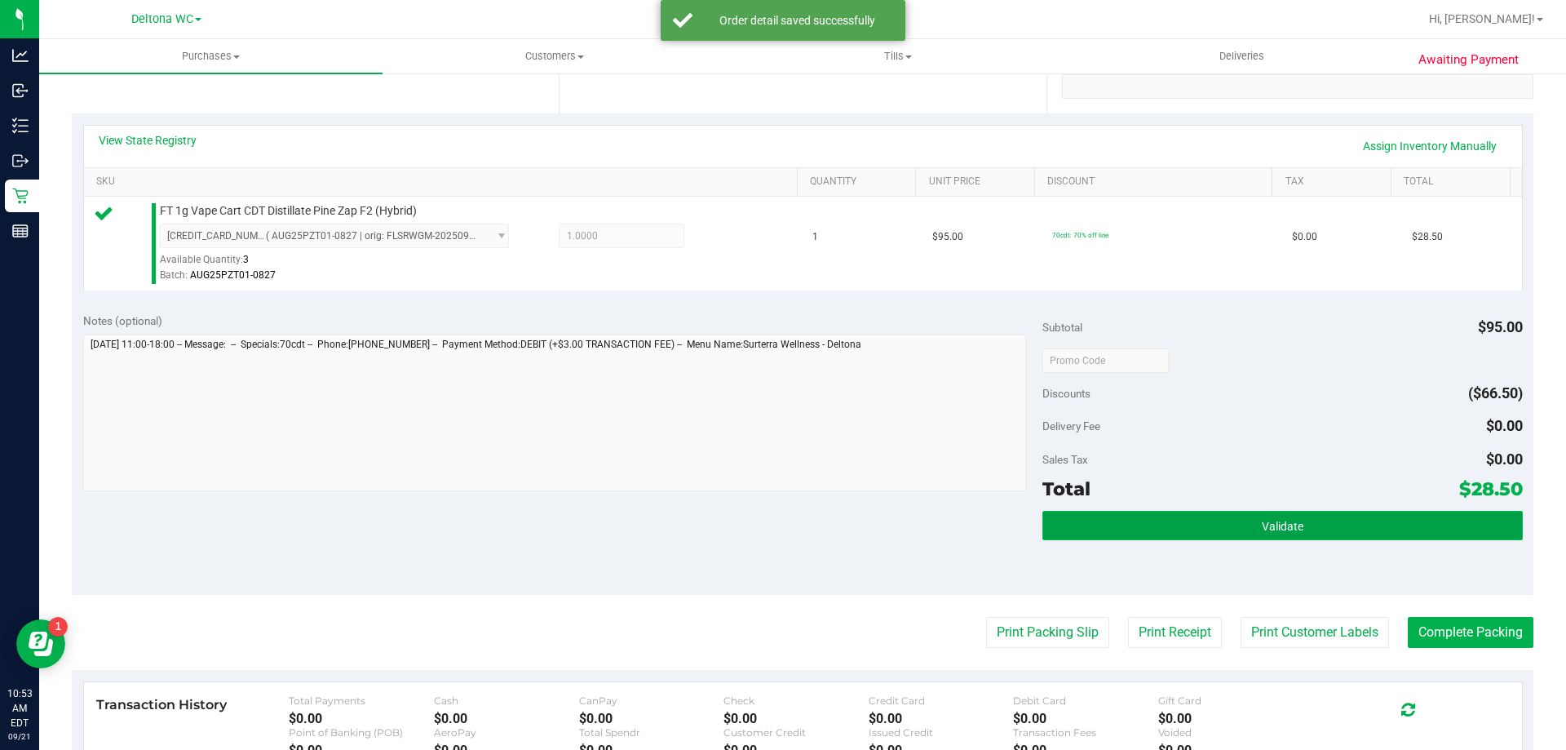
click at [1219, 522] on button "Validate" at bounding box center [1282, 525] width 480 height 29
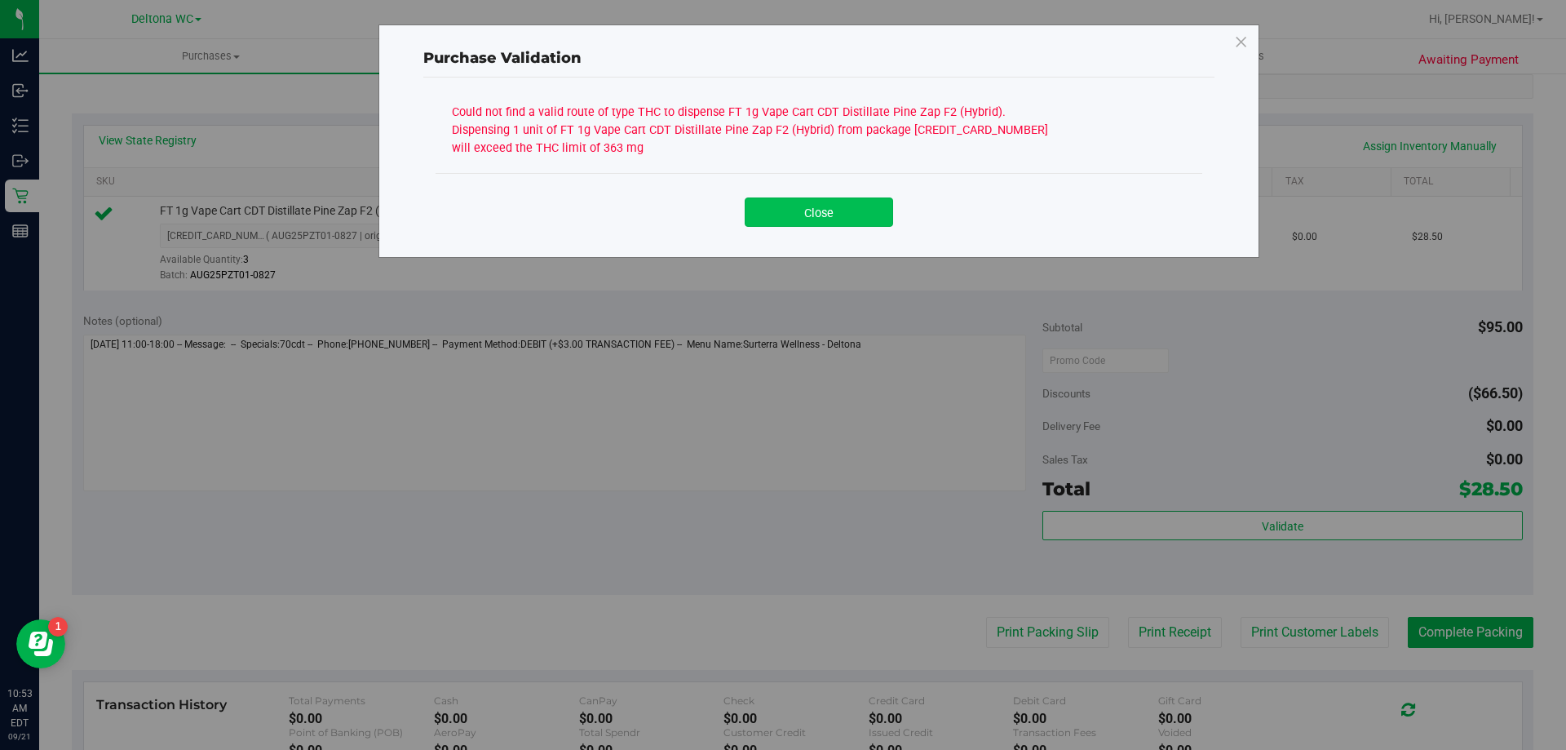
click at [874, 222] on button "Close" at bounding box center [819, 211] width 148 height 29
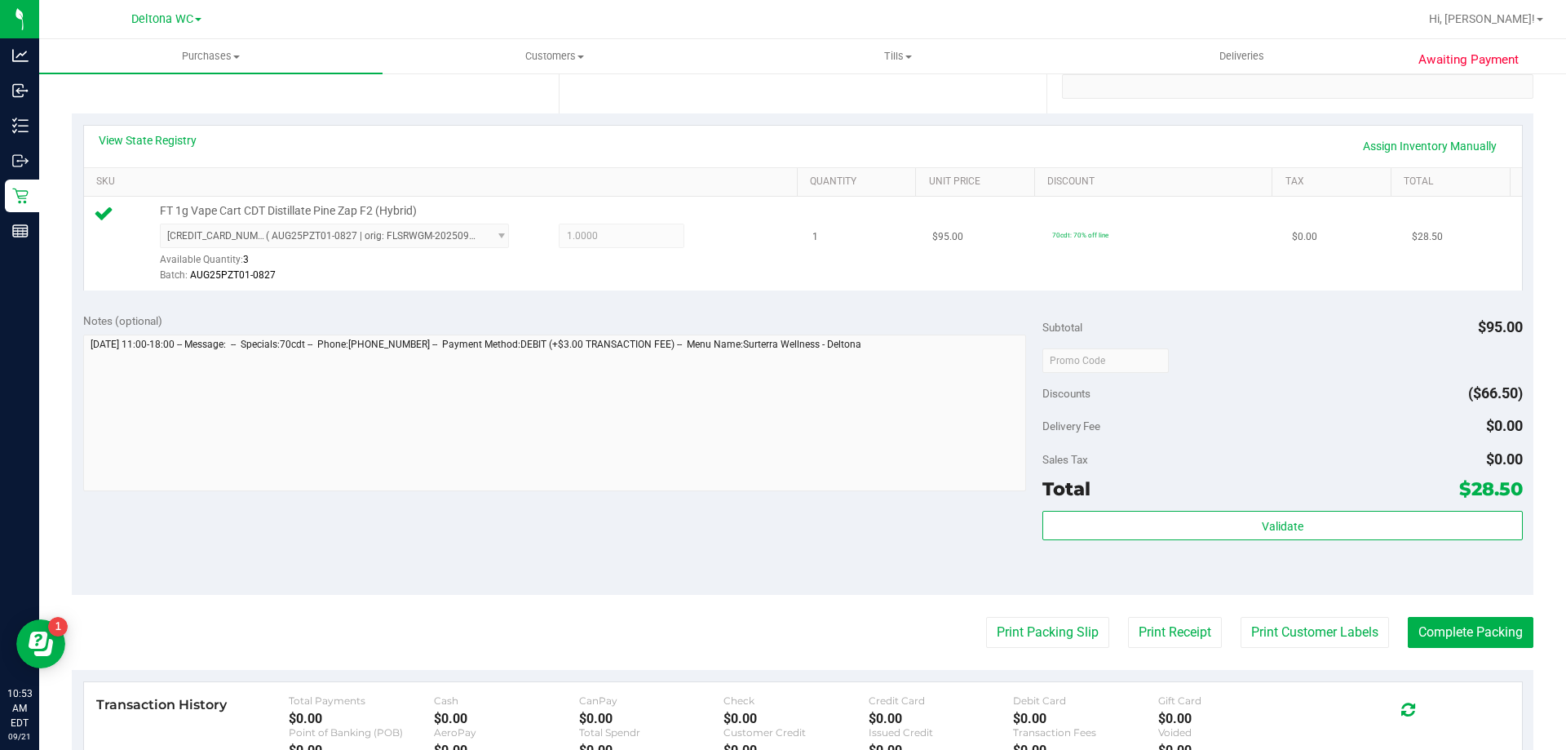
click at [887, 273] on td "1" at bounding box center [863, 244] width 120 height 94
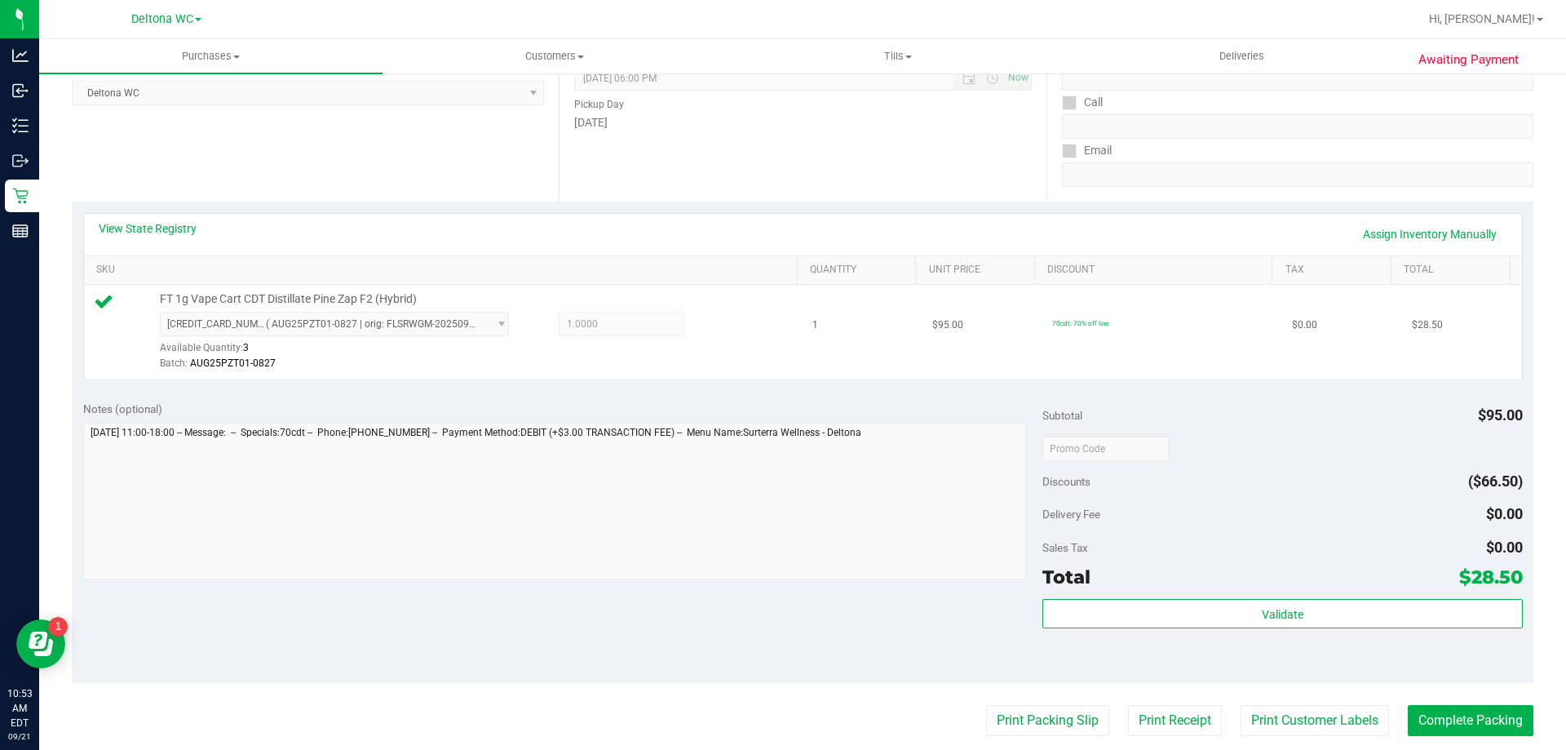
scroll to position [245, 0]
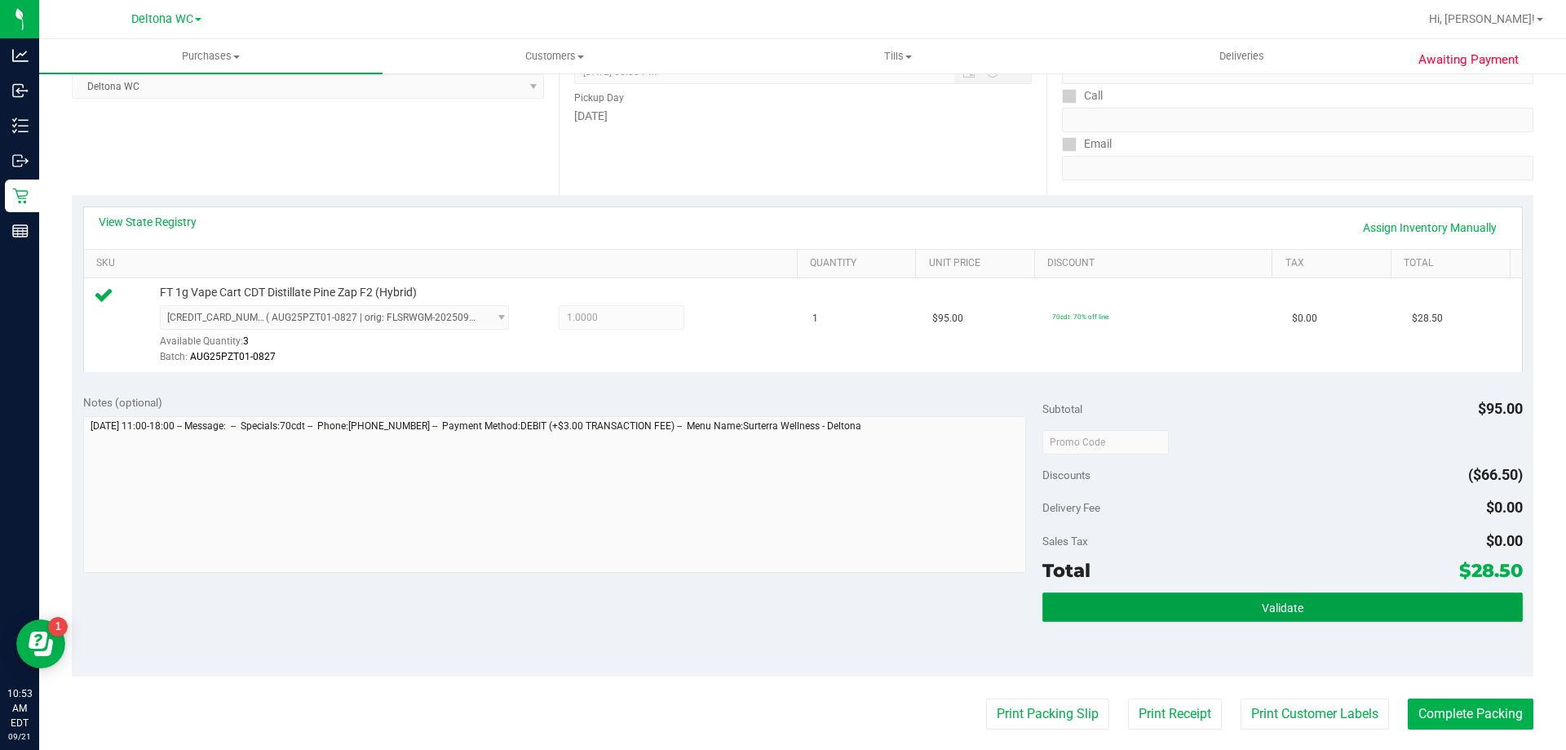
click at [1309, 615] on button "Validate" at bounding box center [1282, 606] width 480 height 29
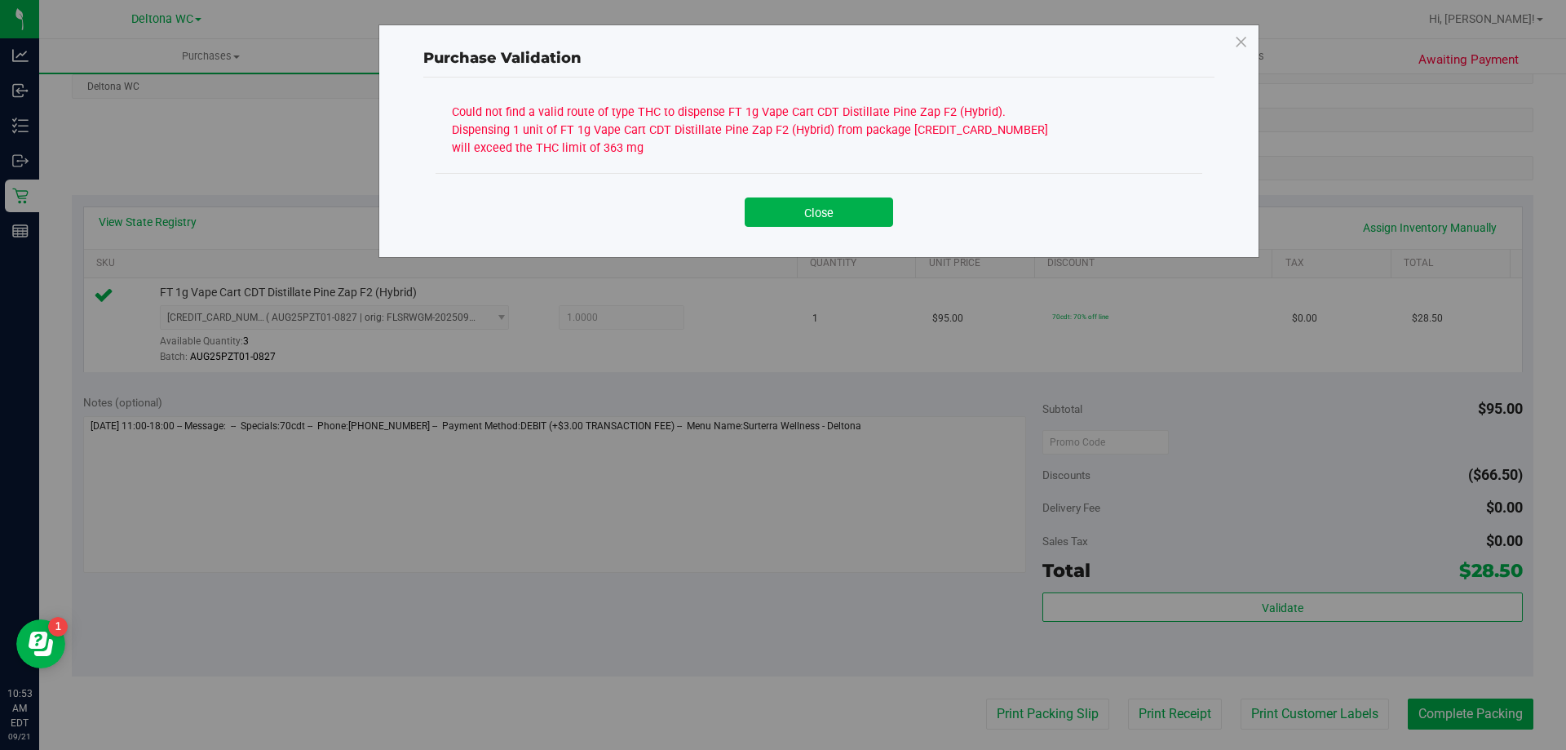
click at [788, 233] on div "Close" at bounding box center [819, 206] width 767 height 66
click at [839, 198] on button "Close" at bounding box center [819, 211] width 148 height 29
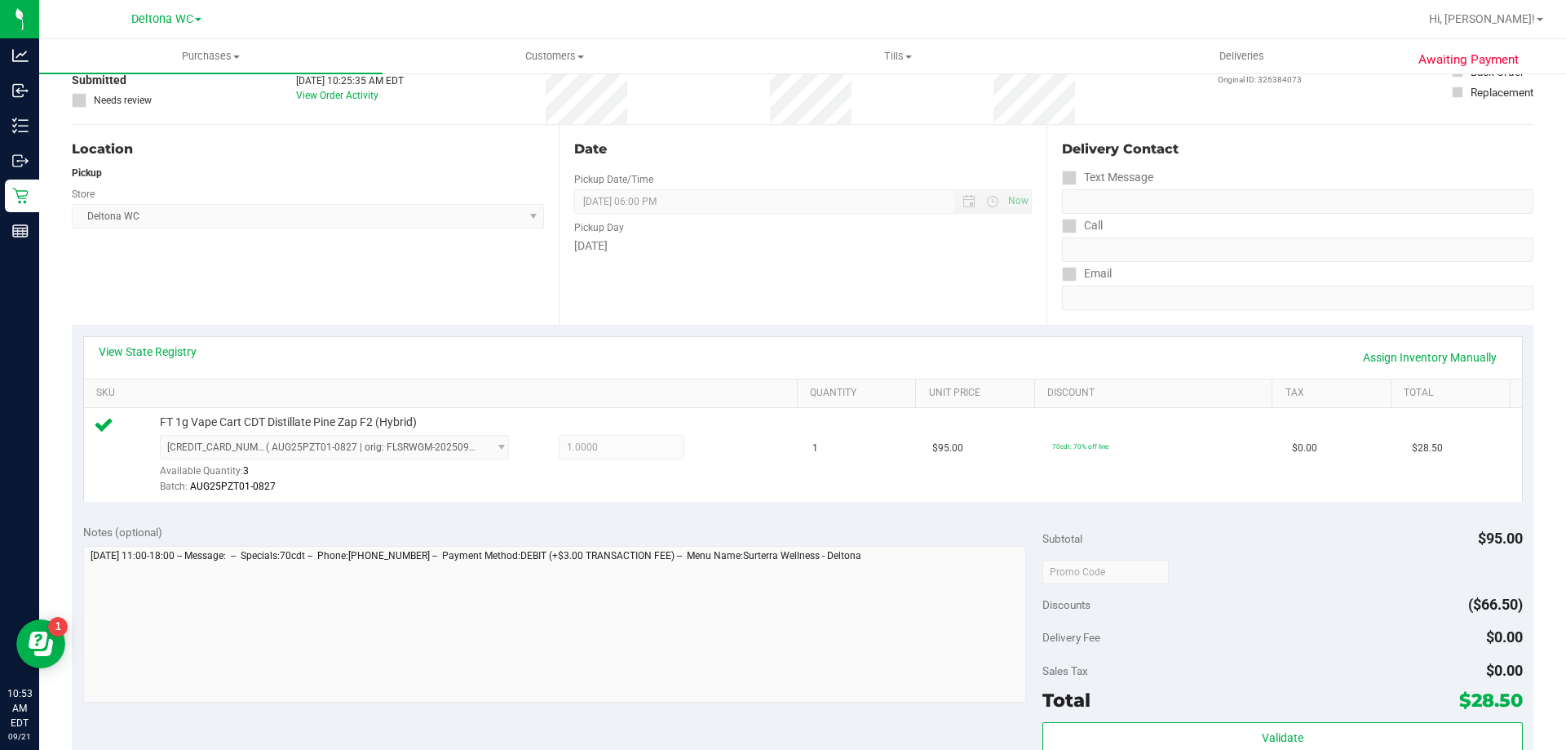
scroll to position [0, 0]
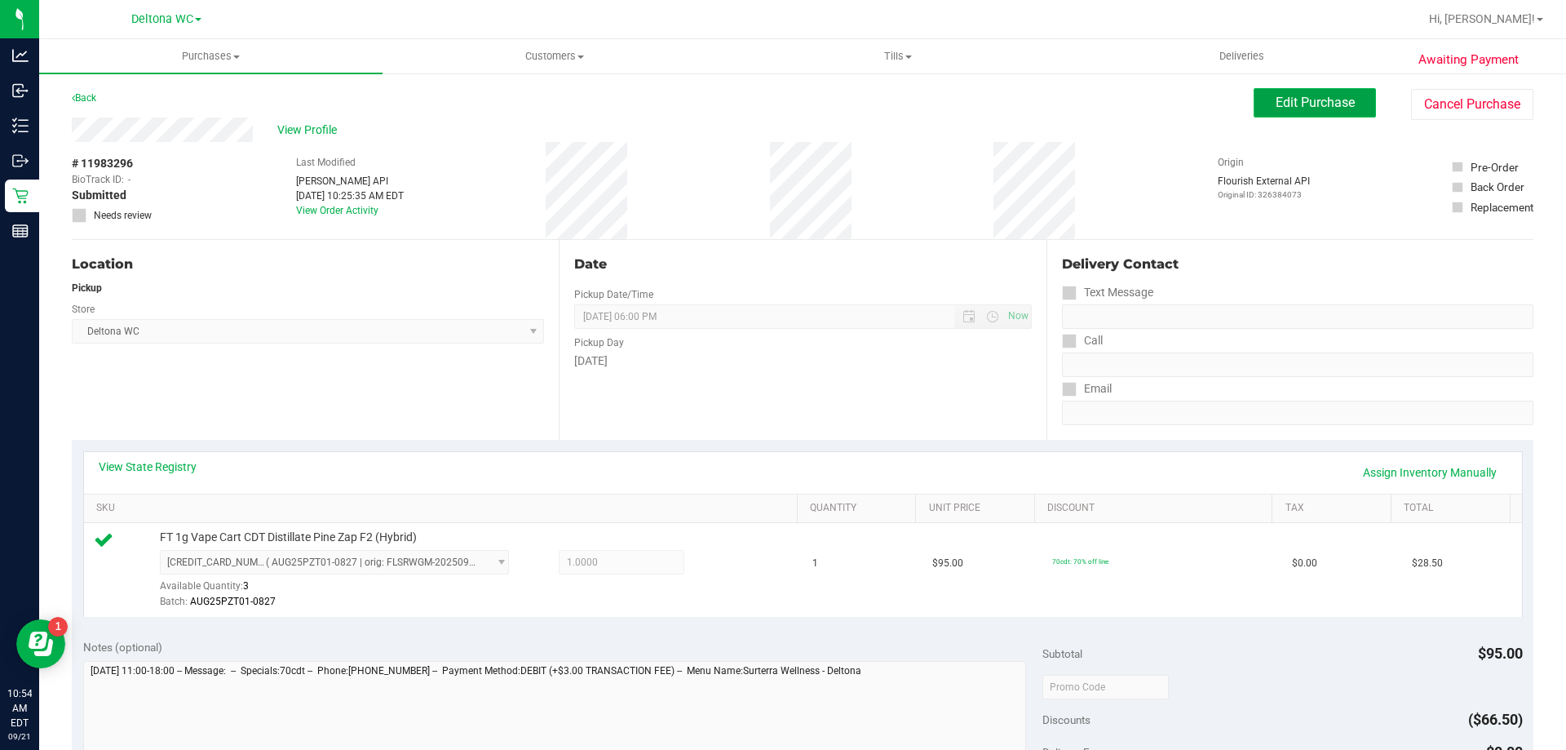
click at [1280, 105] on span "Edit Purchase" at bounding box center [1315, 102] width 79 height 15
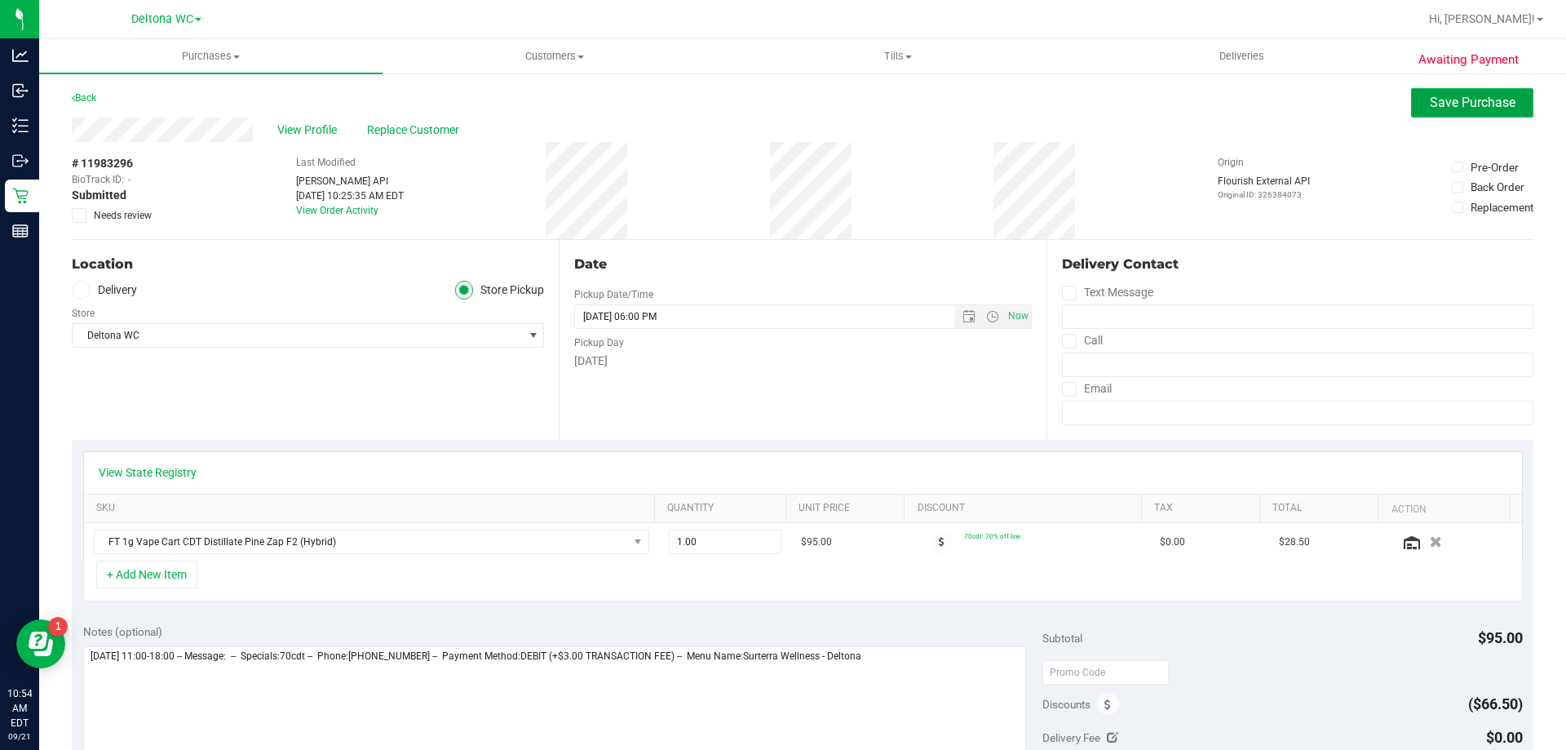
click at [1487, 115] on button "Save Purchase" at bounding box center [1472, 102] width 122 height 29
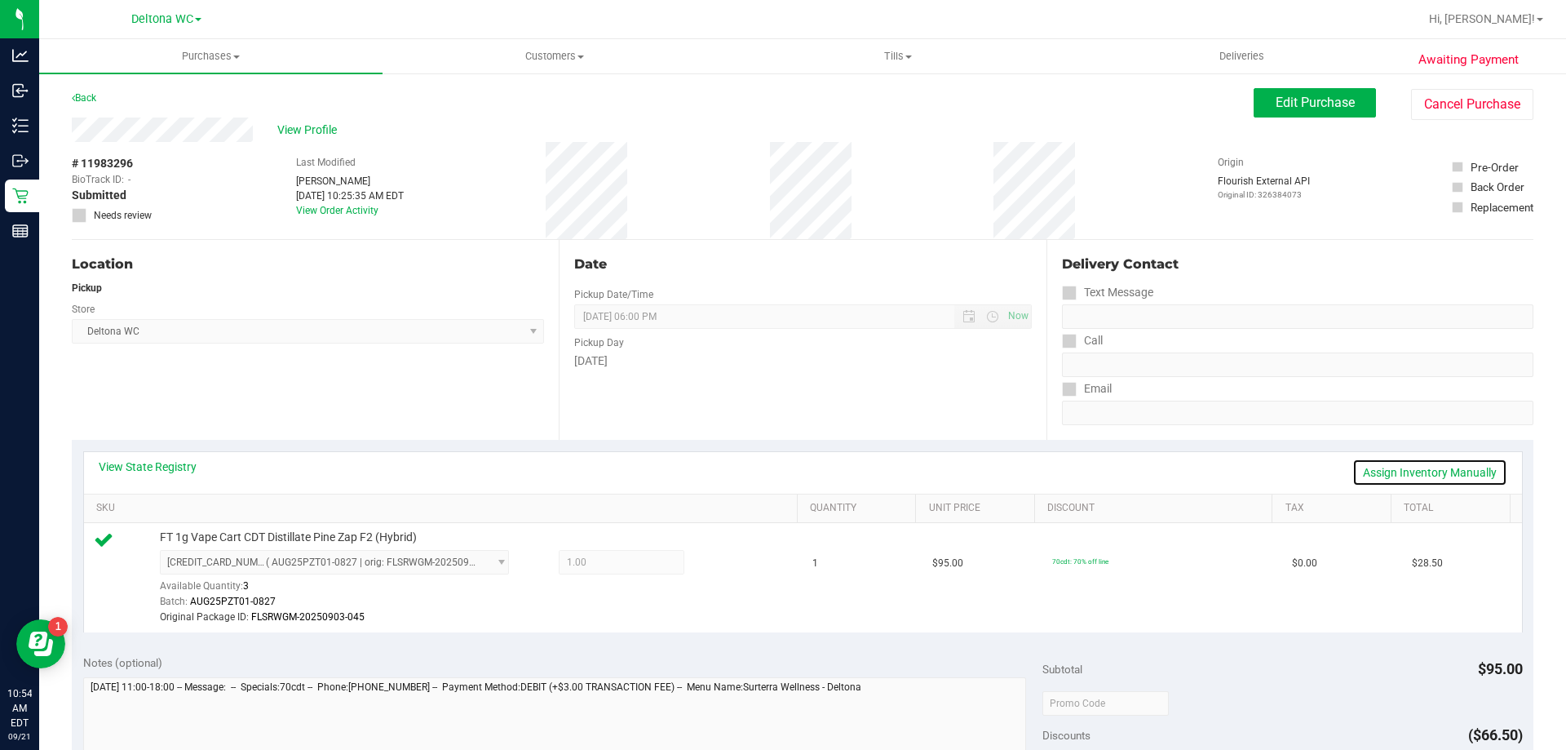
click at [1401, 469] on link "Assign Inventory Manually" at bounding box center [1429, 472] width 155 height 28
click at [718, 562] on icon at bounding box center [722, 564] width 17 height 19
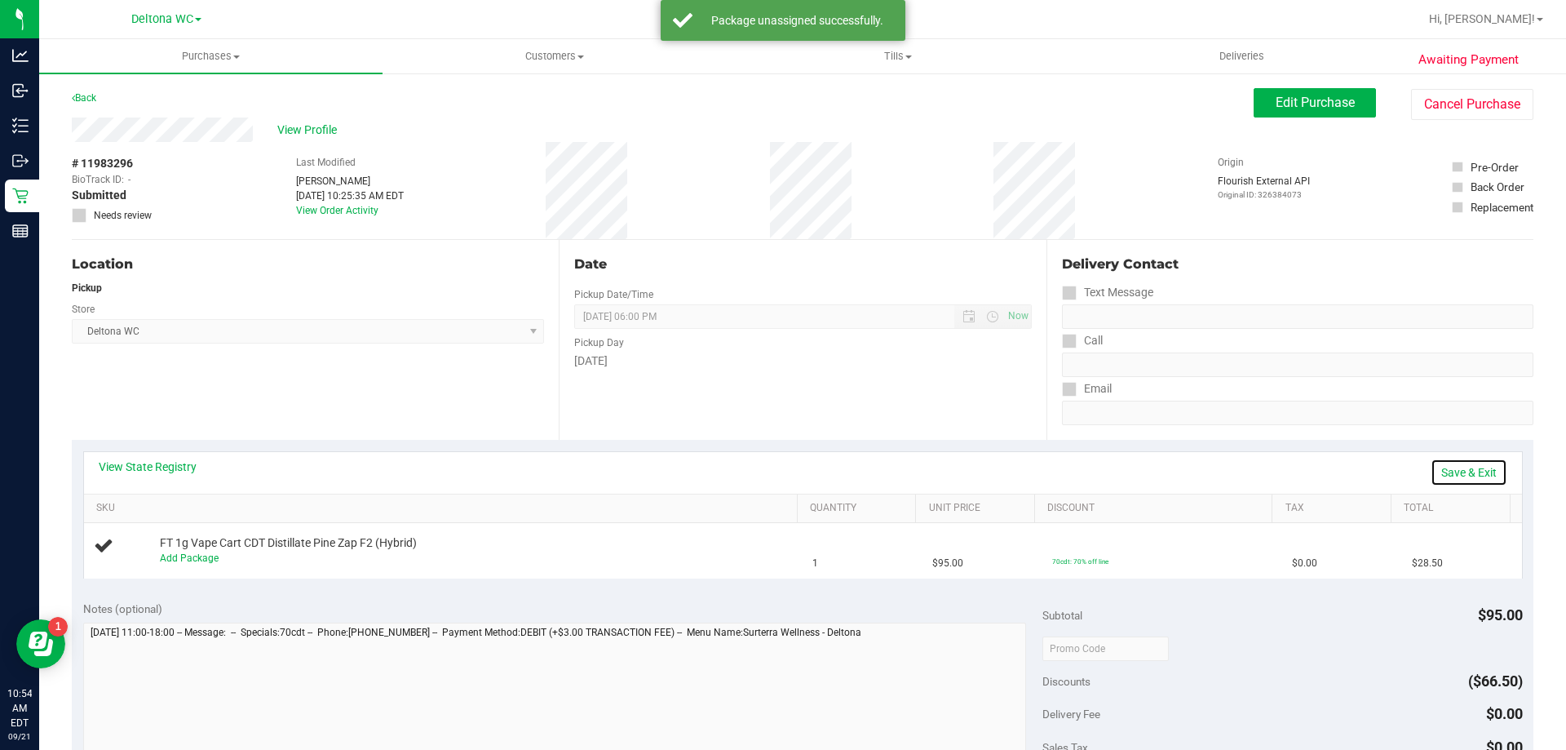
click at [1469, 471] on link "Save & Exit" at bounding box center [1469, 472] width 77 height 28
click at [1276, 106] on span "Edit Purchase" at bounding box center [1315, 102] width 79 height 15
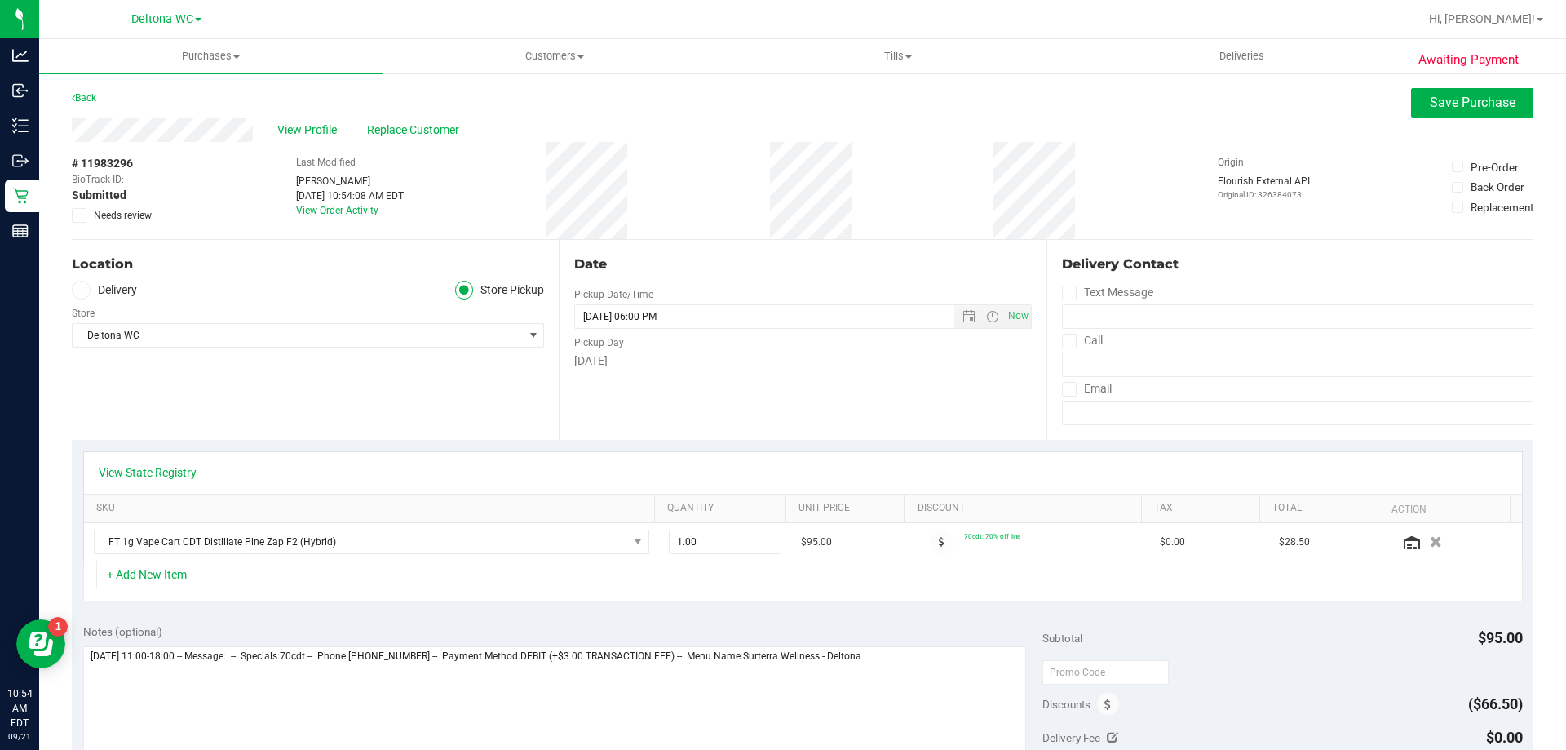
click at [76, 215] on icon at bounding box center [79, 215] width 11 height 0
click at [0, 0] on input "Needs review" at bounding box center [0, 0] width 0 height 0
click at [1474, 108] on span "Save Purchase" at bounding box center [1473, 102] width 86 height 15
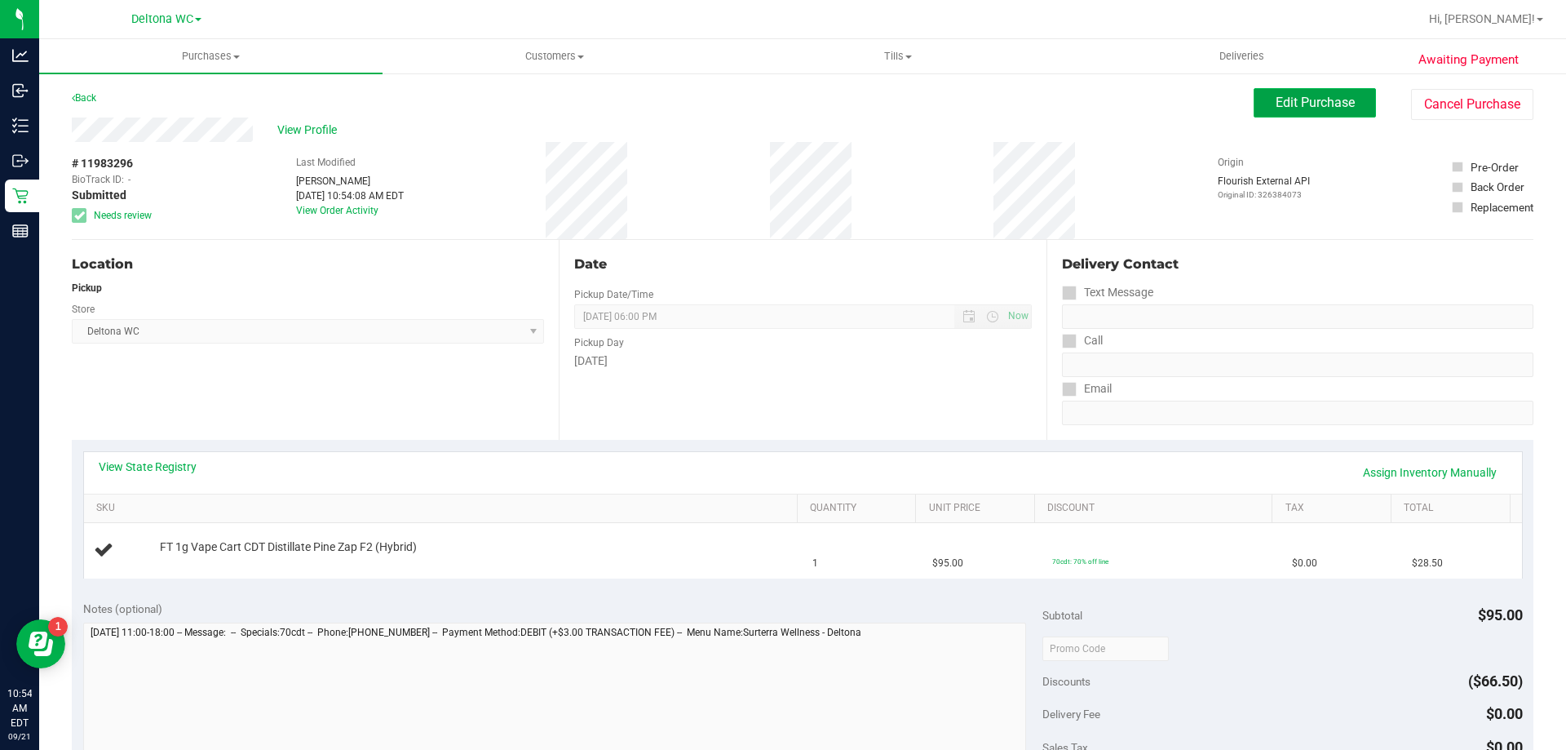
click at [1344, 109] on button "Edit Purchase" at bounding box center [1315, 102] width 122 height 29
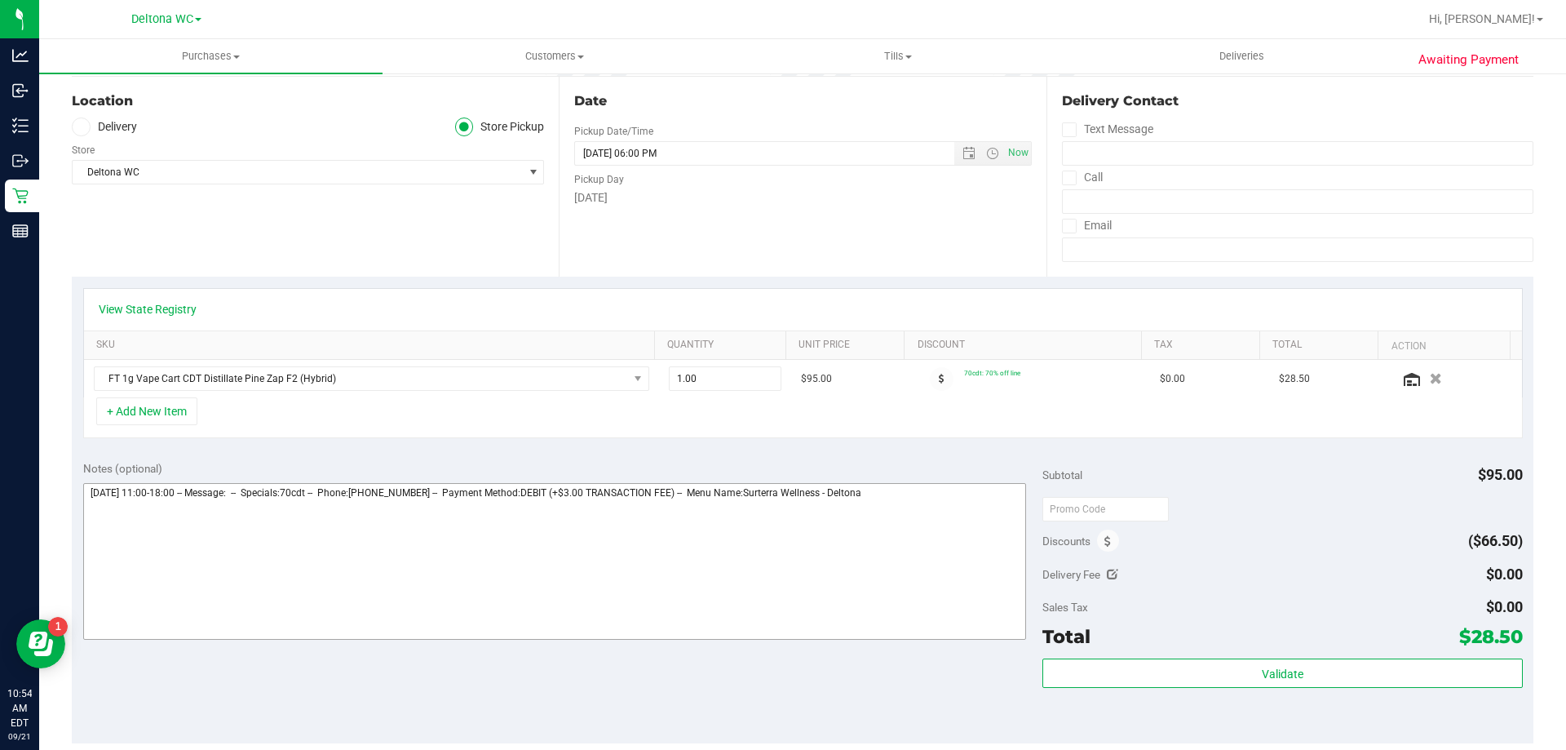
scroll to position [82, 0]
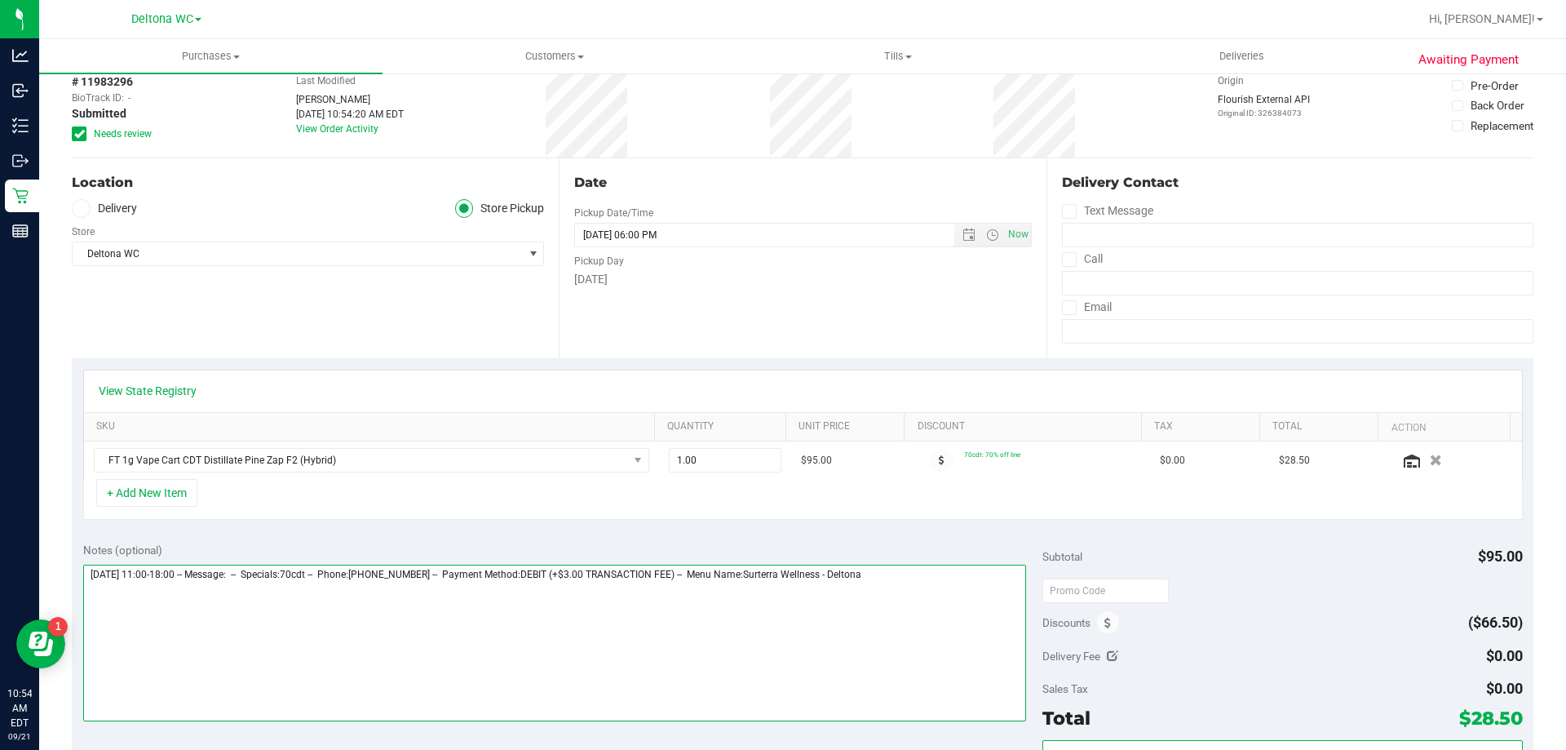
click at [950, 582] on textarea at bounding box center [555, 642] width 944 height 157
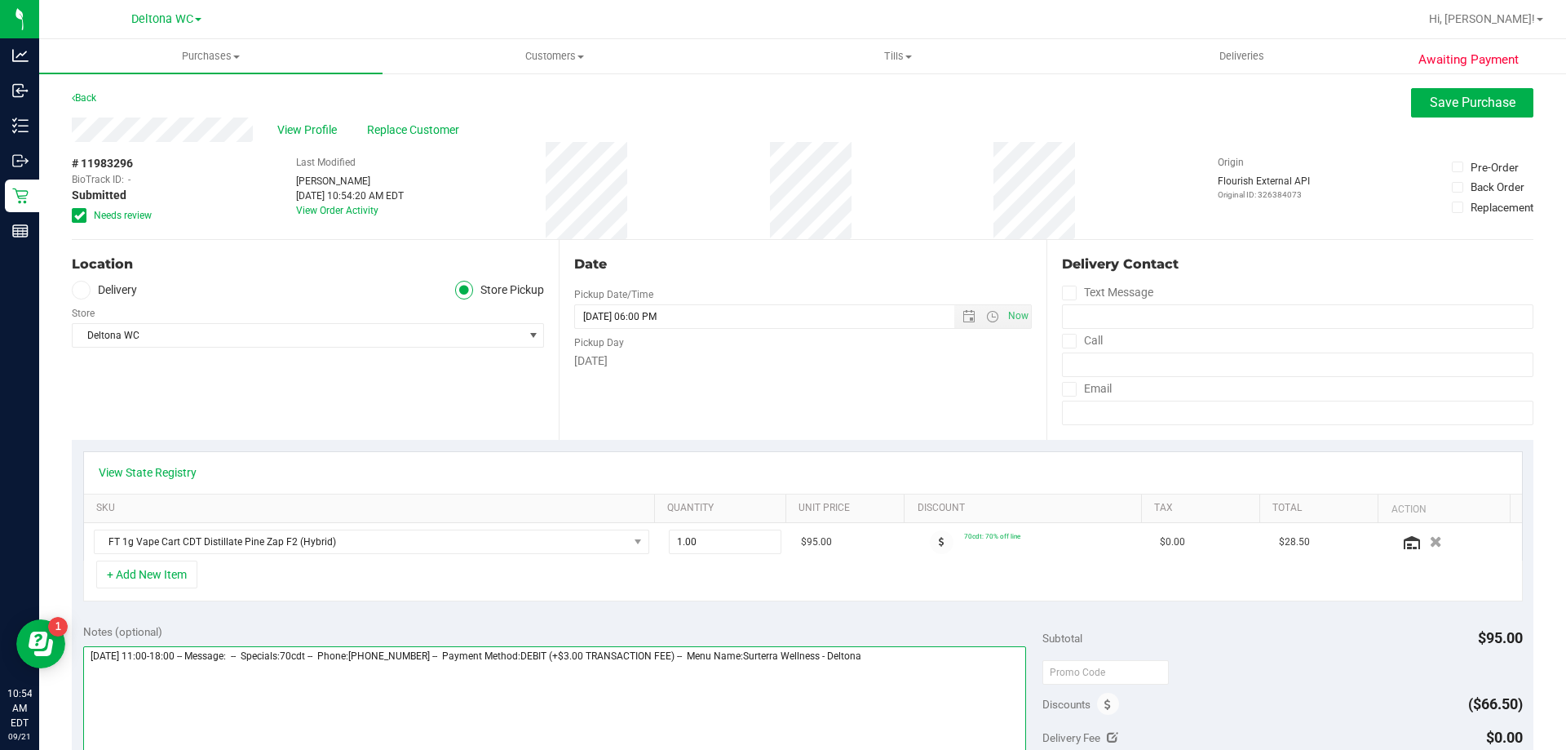
scroll to position [489, 0]
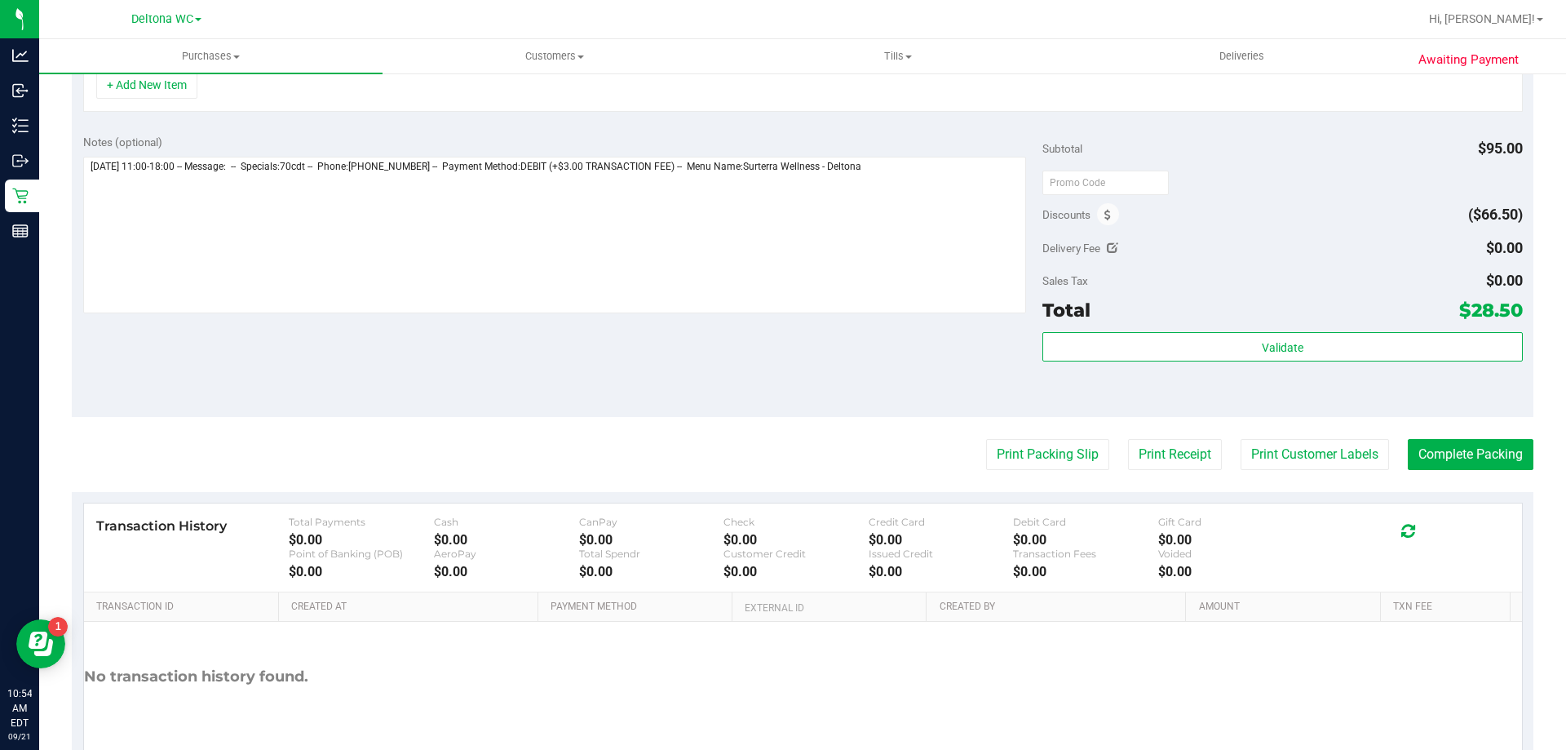
click at [1042, 202] on span "Discounts" at bounding box center [1066, 214] width 48 height 29
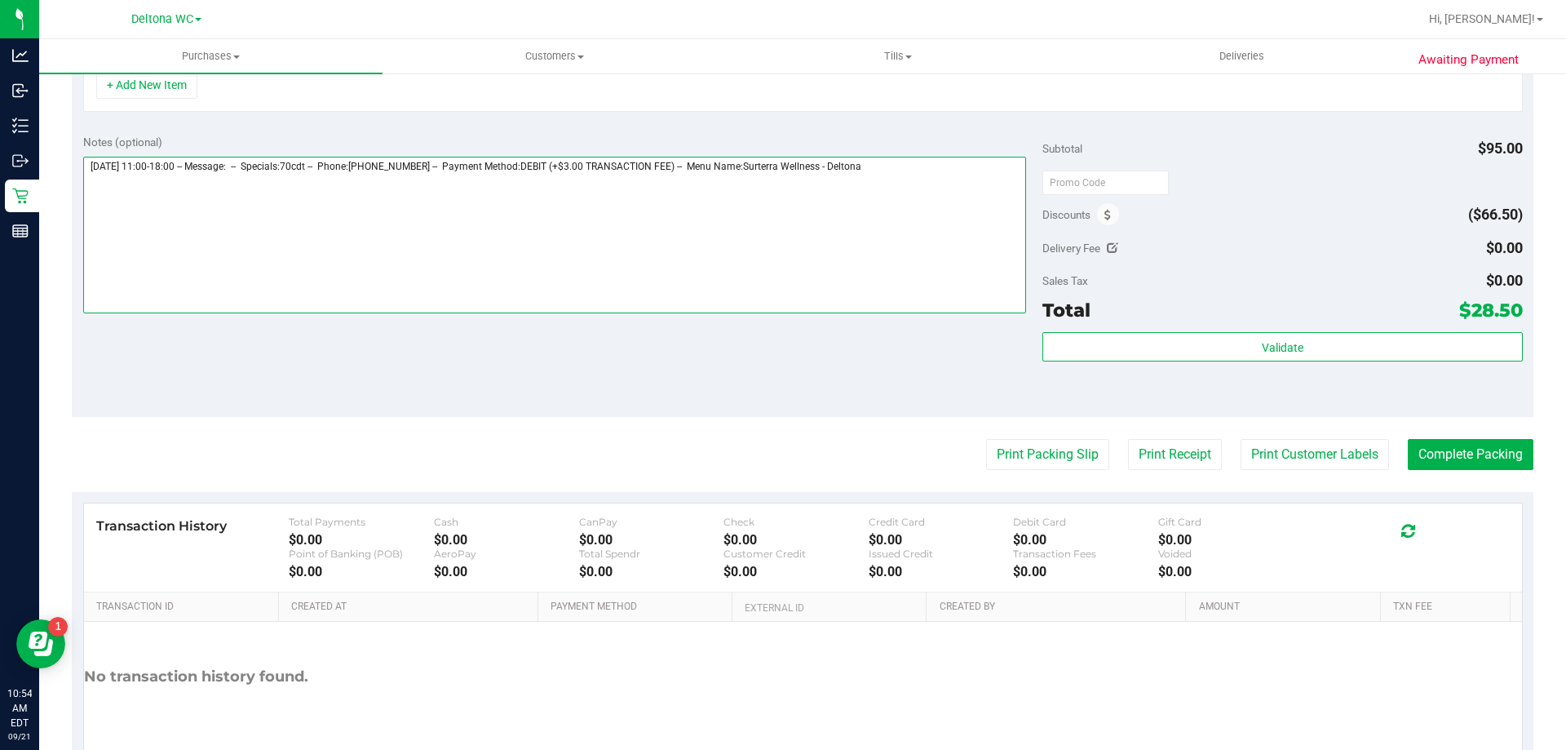
click at [870, 215] on textarea at bounding box center [555, 235] width 944 height 157
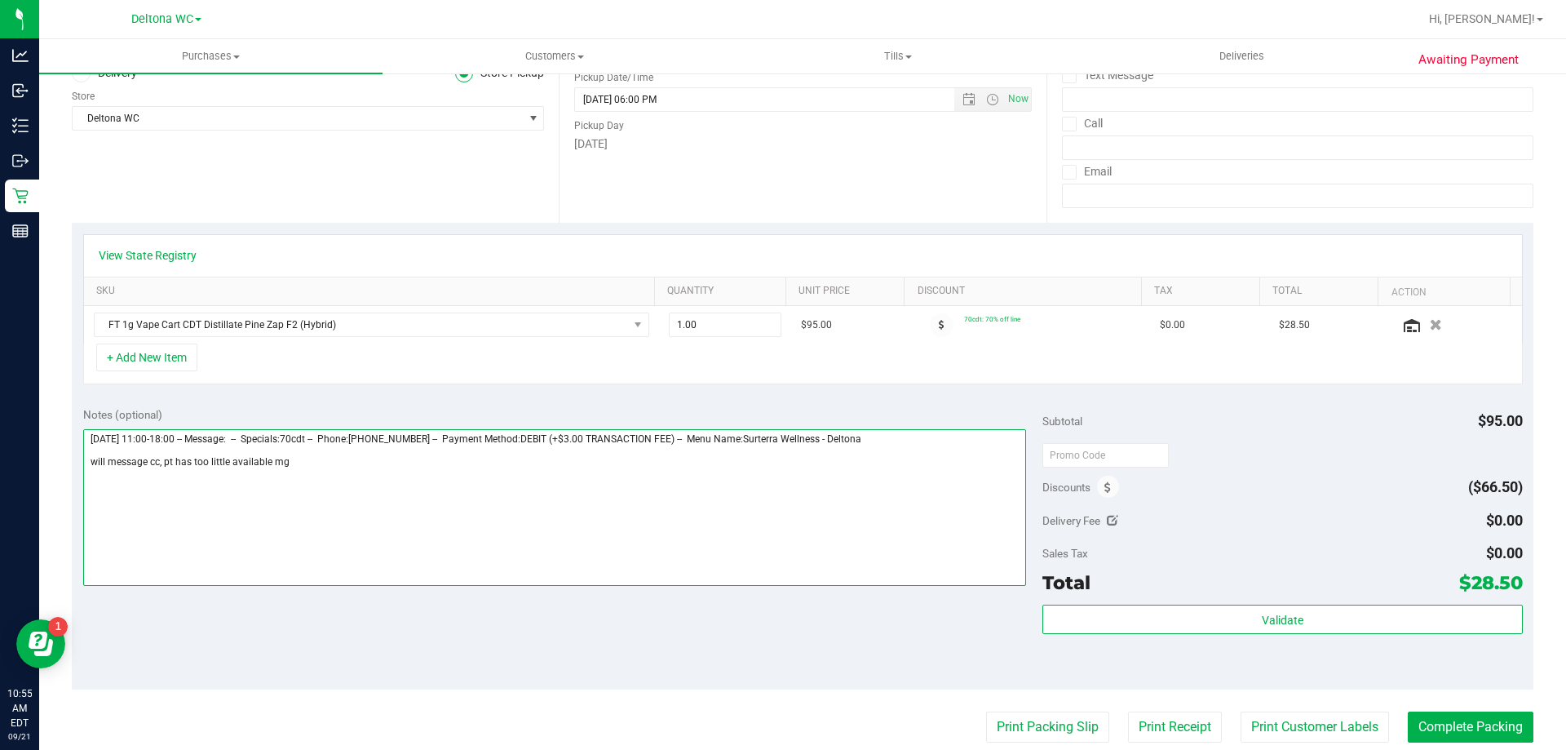
scroll to position [0, 0]
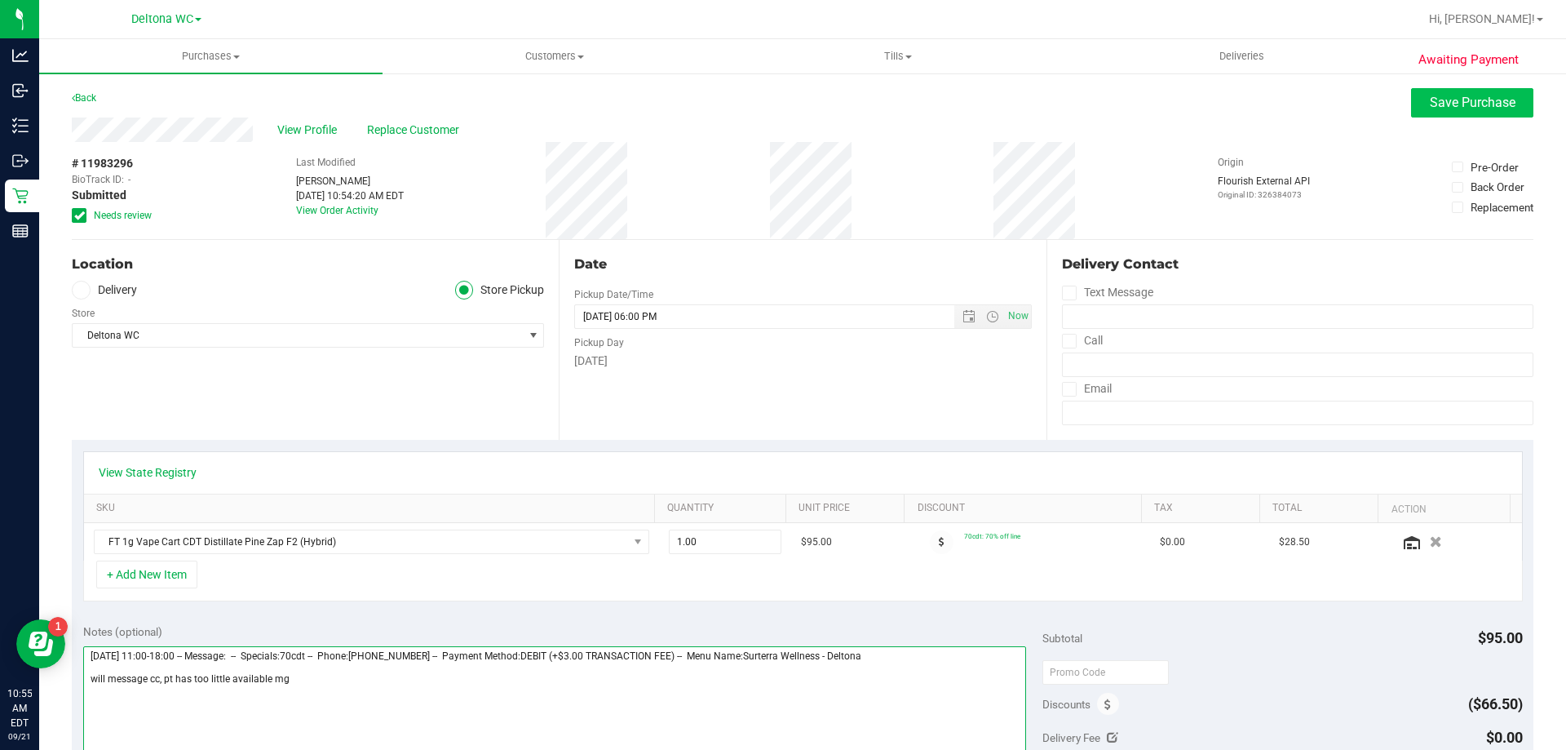
type textarea "[DATE] 11:00-18:00 -- Message: -- Specials:70cdt -- Phone:[PHONE_NUMBER] -- Pay…"
click at [1463, 108] on span "Save Purchase" at bounding box center [1473, 102] width 86 height 15
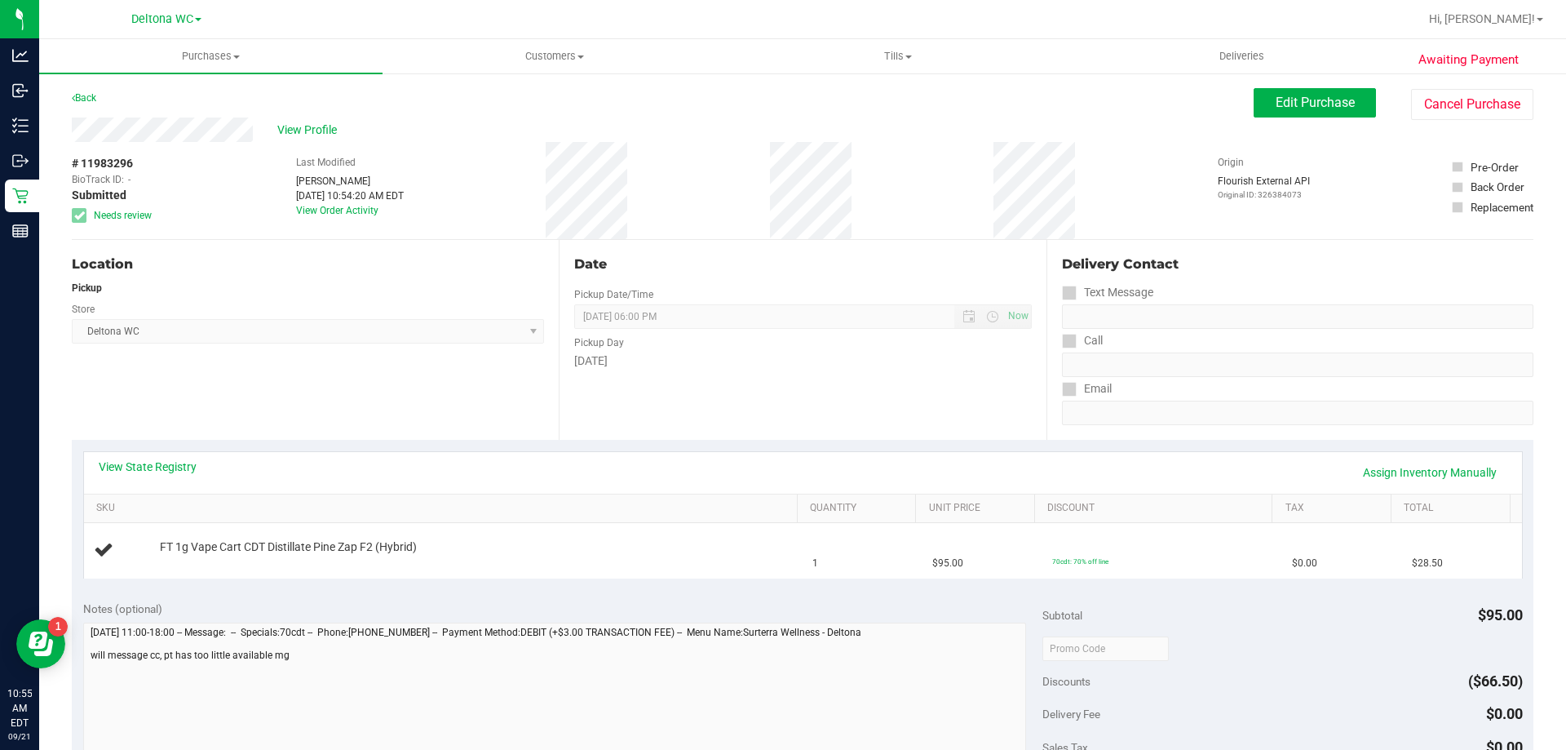
click at [147, 156] on div "# 11983296 BioTrack ID: - Submitted Needs review" at bounding box center [113, 189] width 82 height 68
click at [328, 126] on span "View Profile" at bounding box center [309, 130] width 65 height 17
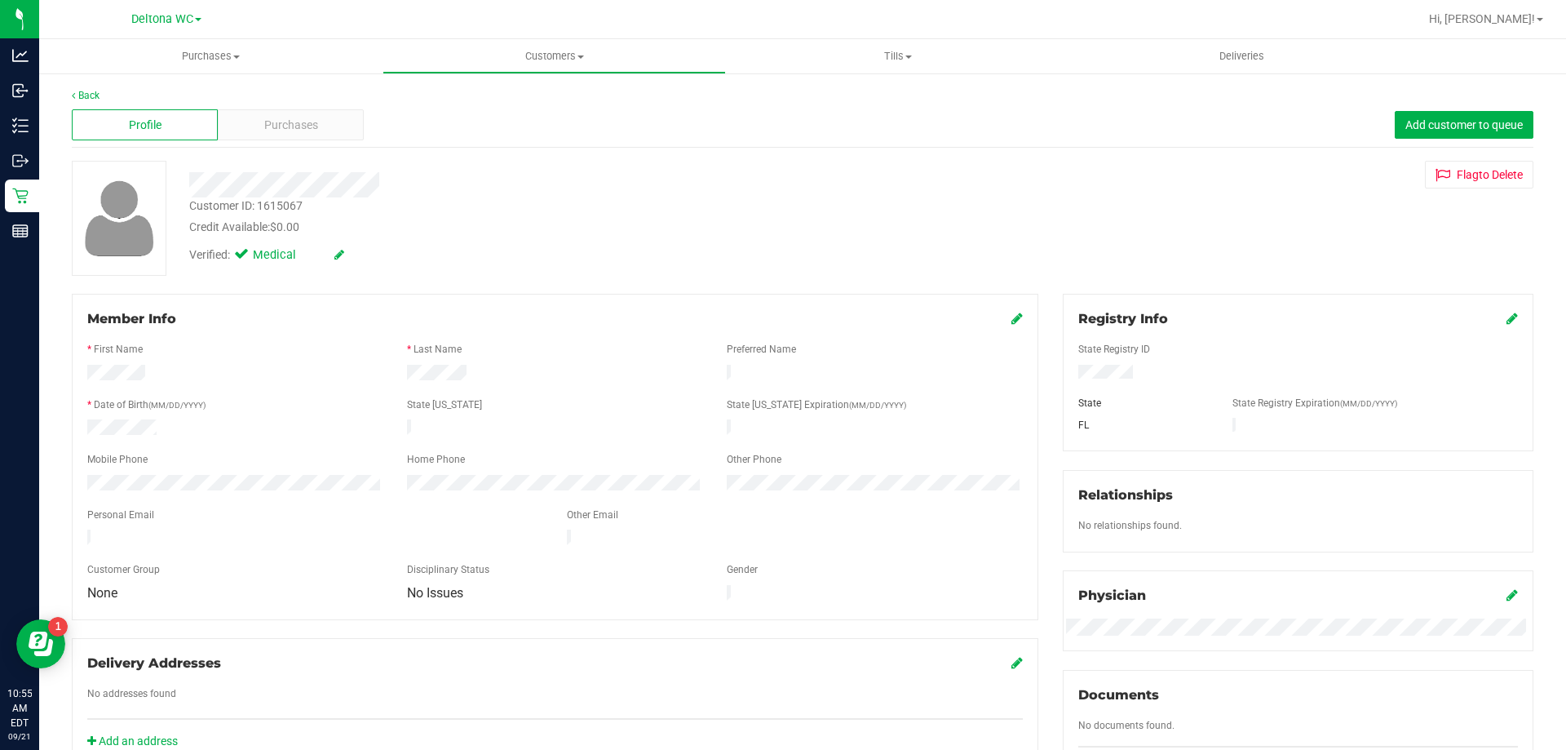
click at [234, 203] on div "Customer ID: 1615067" at bounding box center [245, 205] width 113 height 17
copy div "Customer ID: 1615067"
click at [1502, 356] on div "State Registry ID" at bounding box center [1298, 351] width 464 height 19
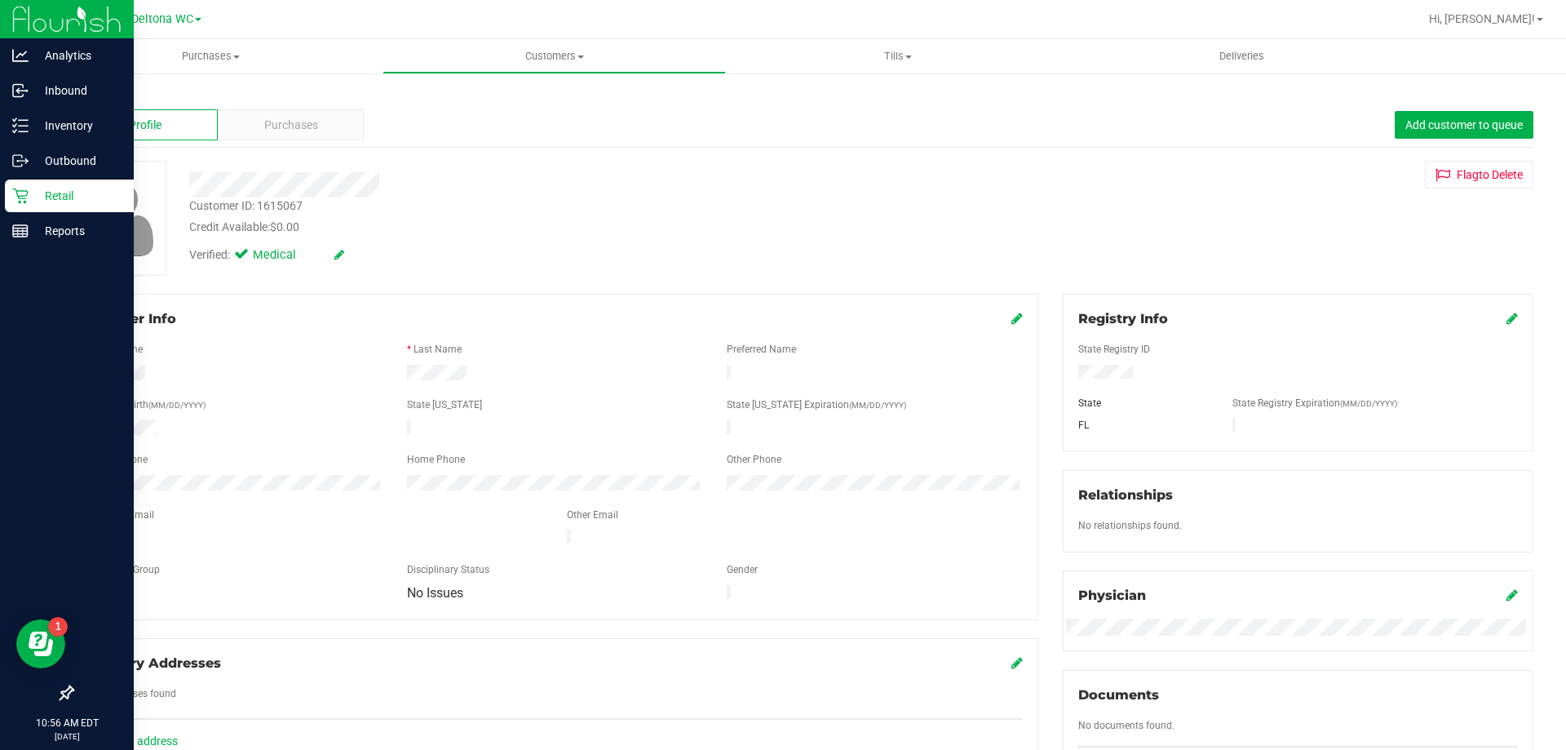
click at [5, 201] on div "Retail" at bounding box center [69, 195] width 129 height 33
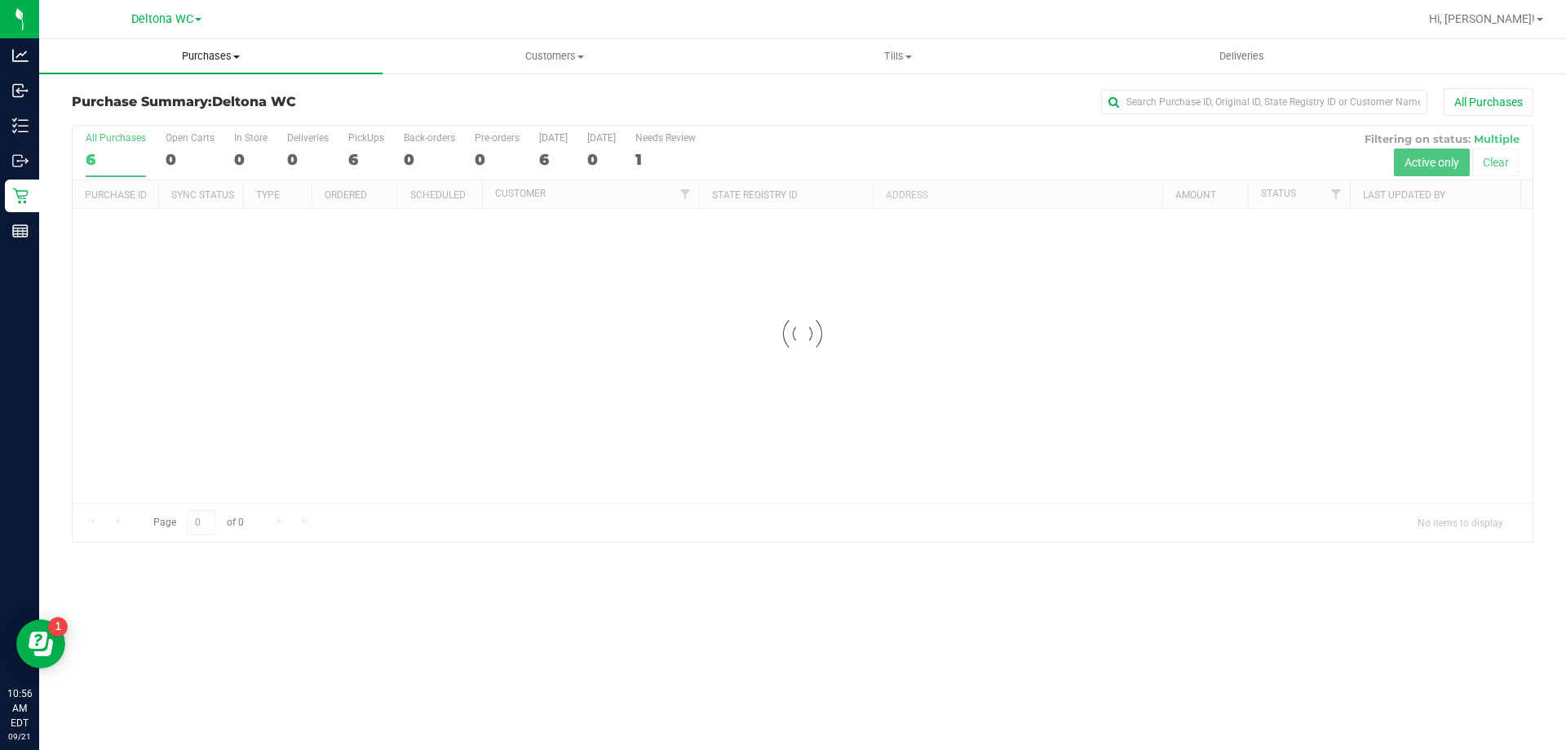
click at [201, 55] on span "Purchases" at bounding box center [210, 56] width 343 height 15
click at [122, 113] on span "Fulfillment" at bounding box center [89, 118] width 101 height 14
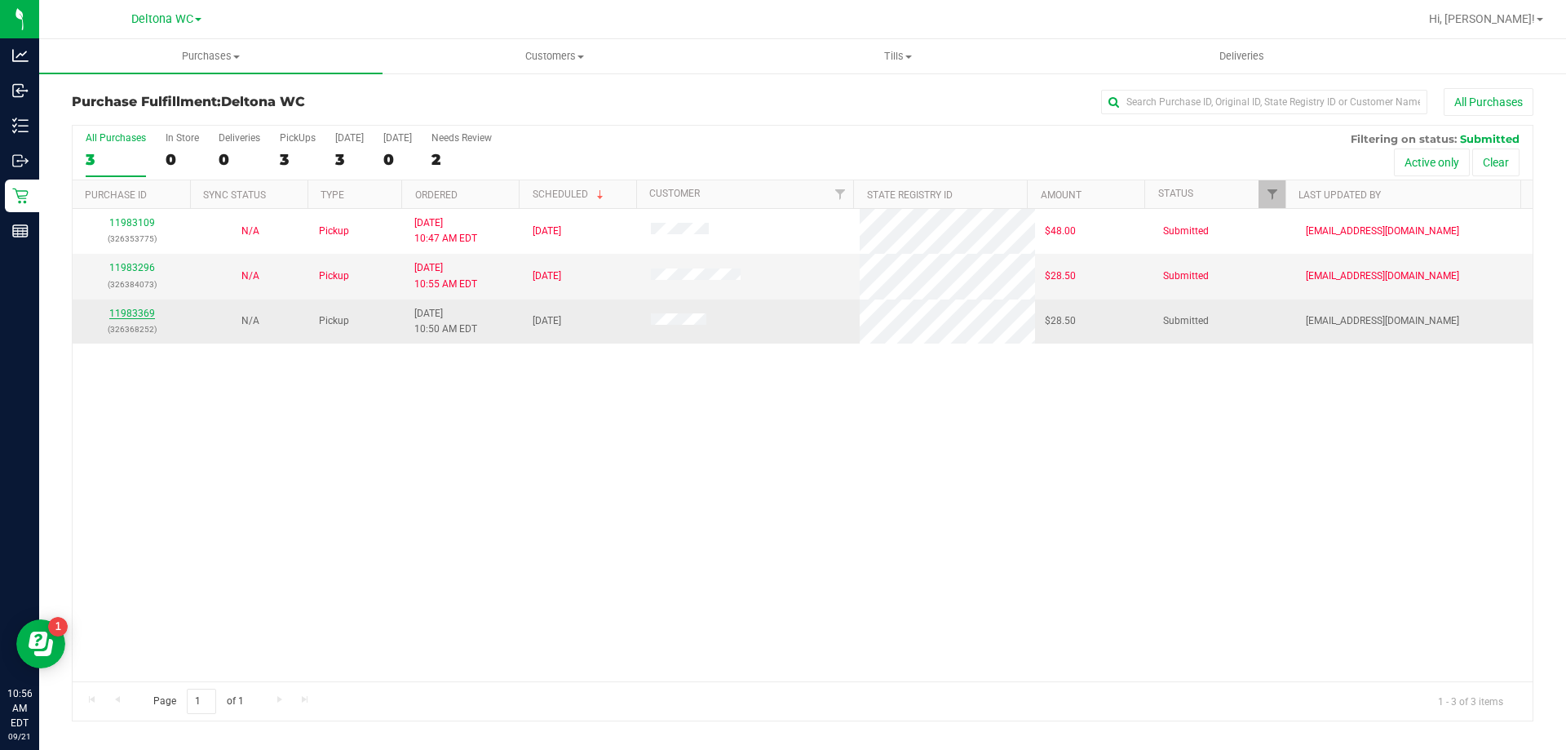
click at [139, 308] on link "11983369" at bounding box center [132, 312] width 46 height 11
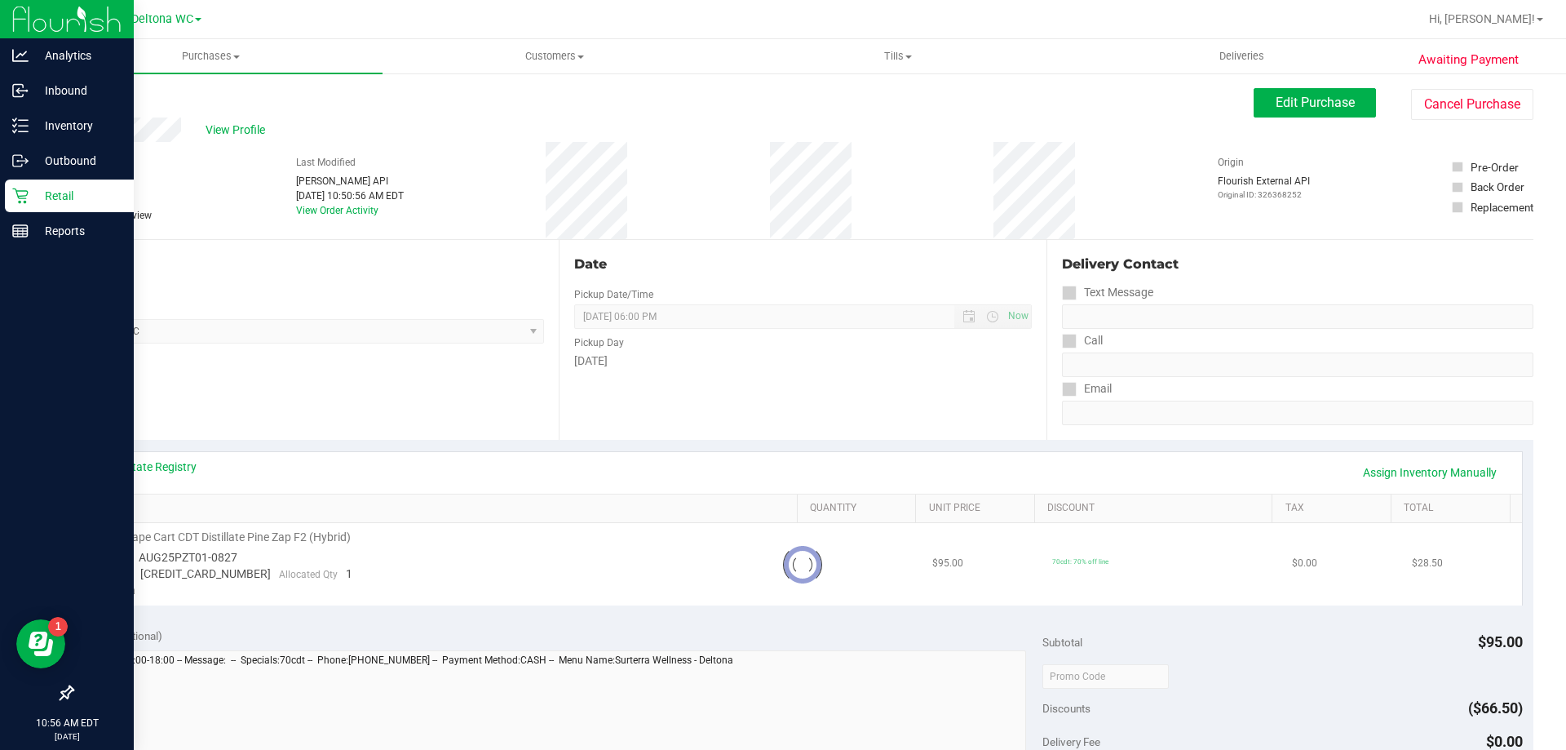
click at [9, 188] on div "Retail" at bounding box center [69, 195] width 129 height 33
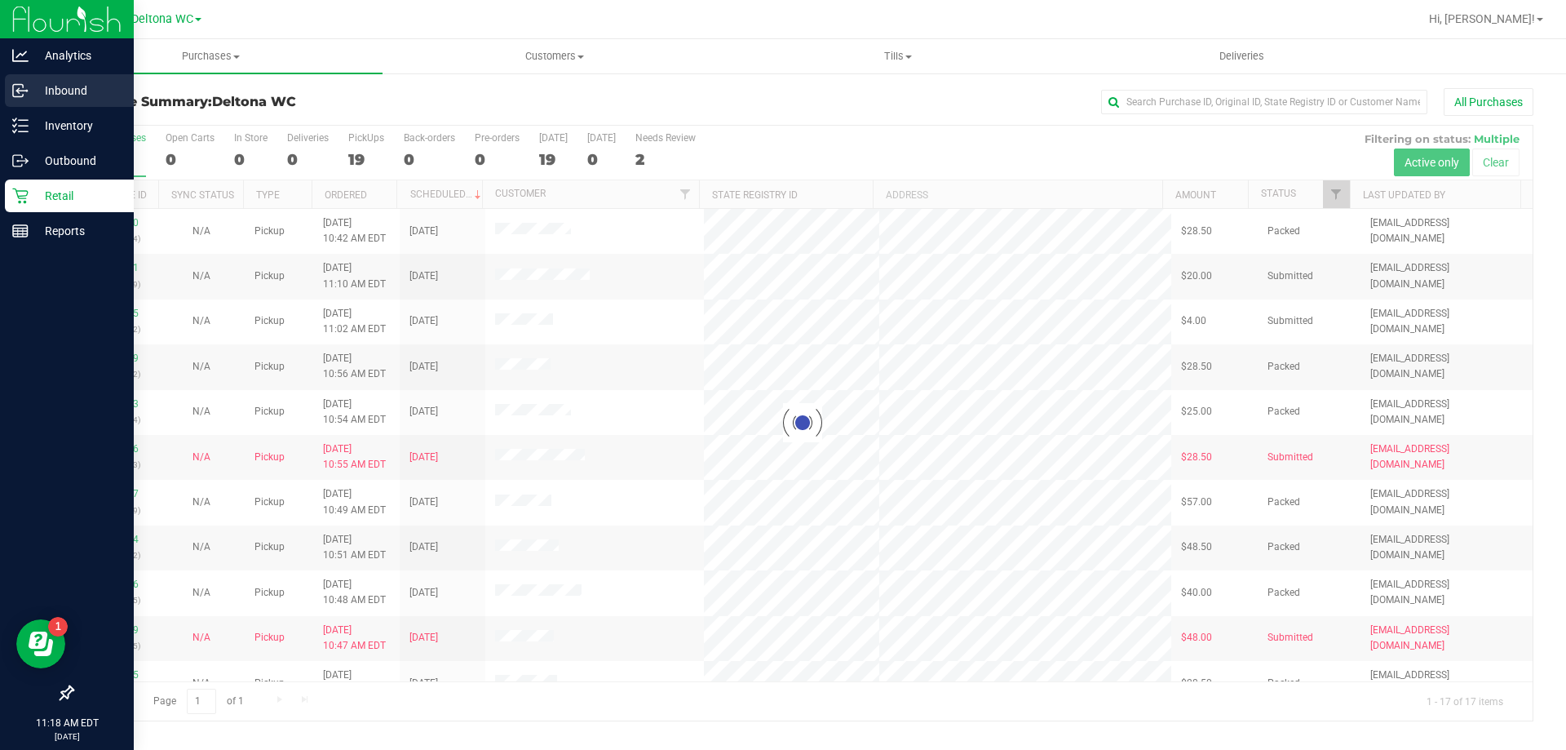
click at [20, 101] on div "Inbound" at bounding box center [69, 90] width 129 height 33
click at [27, 140] on div "Inventory" at bounding box center [69, 125] width 129 height 33
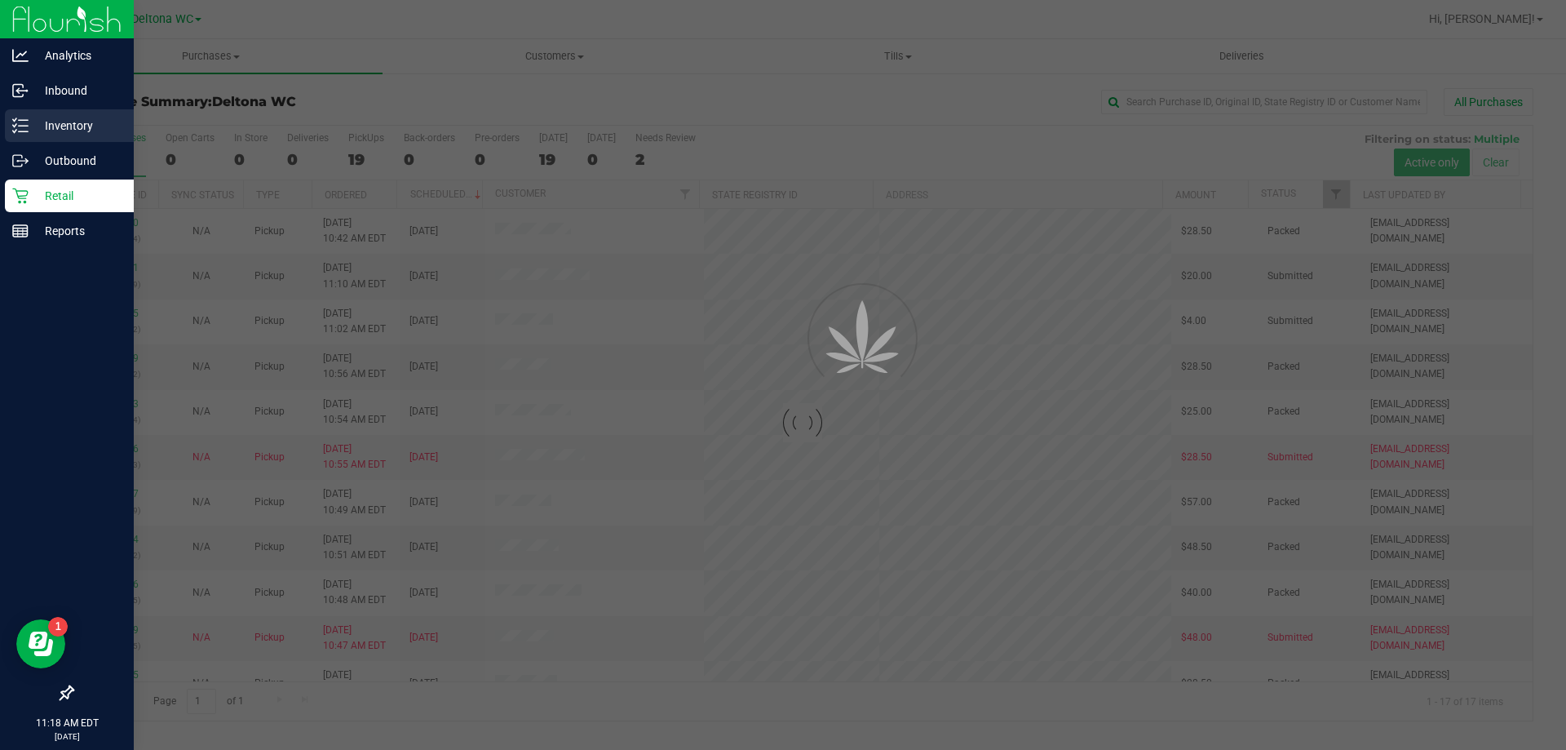
click at [29, 133] on p "Inventory" at bounding box center [78, 126] width 98 height 20
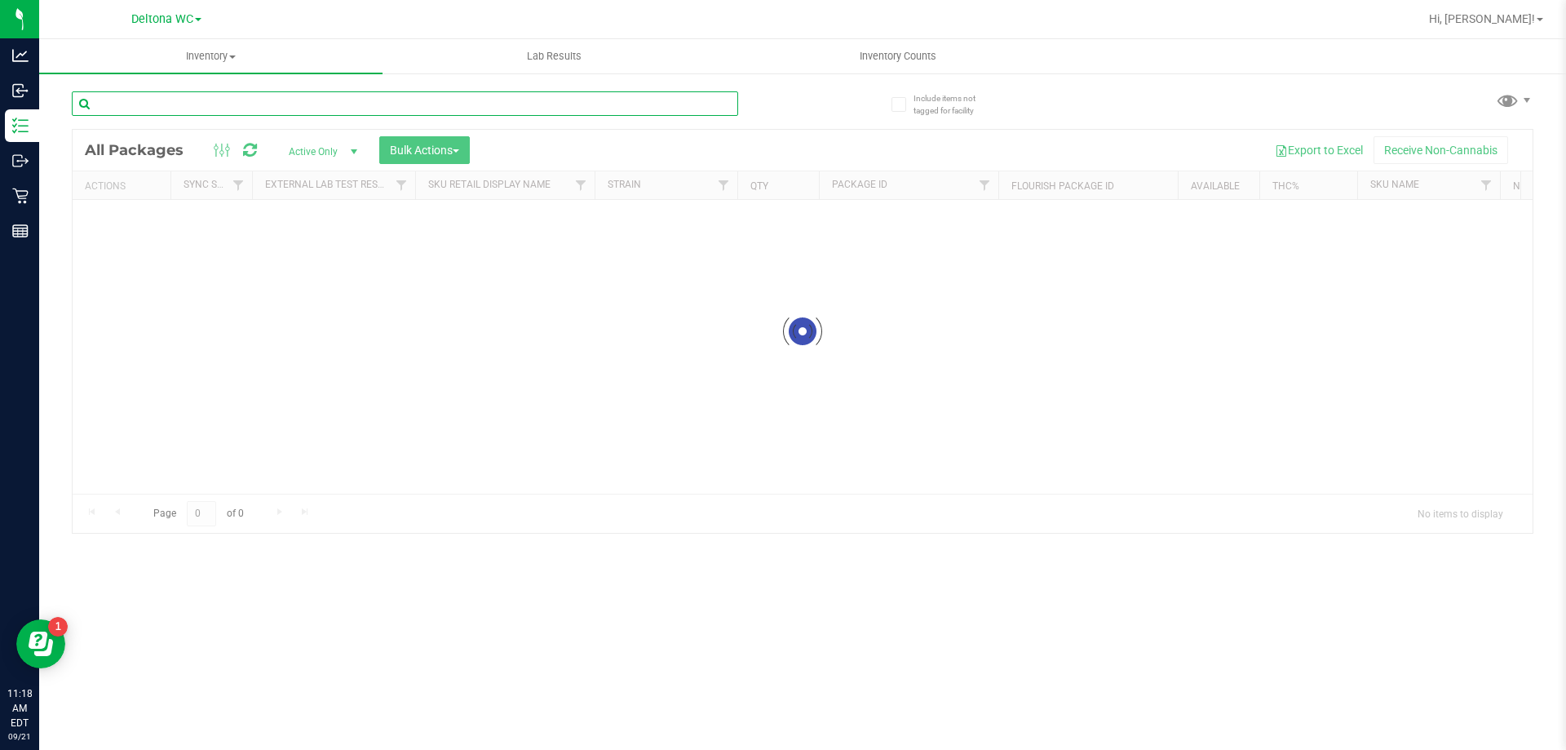
click at [219, 102] on input "text" at bounding box center [405, 103] width 666 height 24
type input "htm"
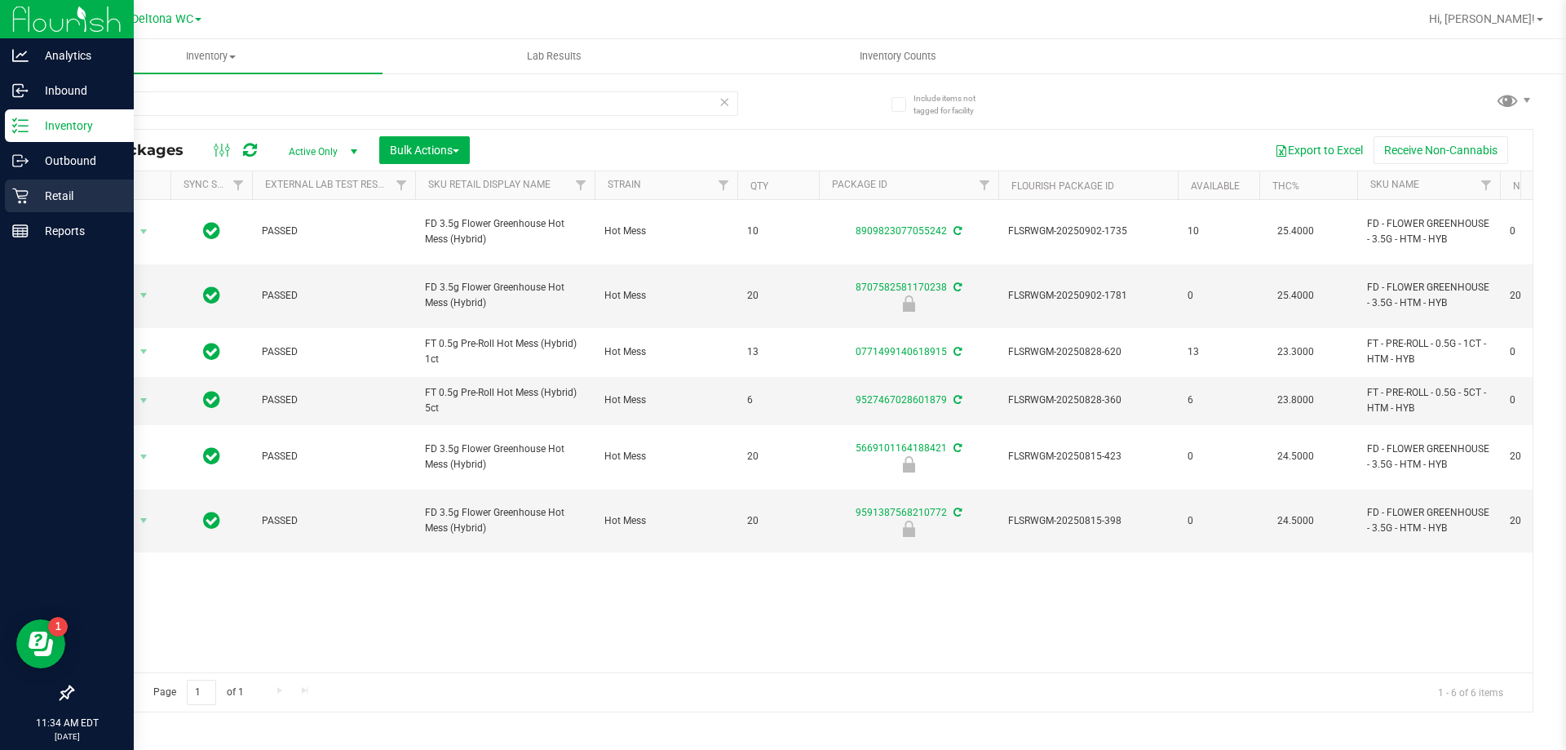
click at [34, 181] on div "Retail" at bounding box center [69, 195] width 129 height 33
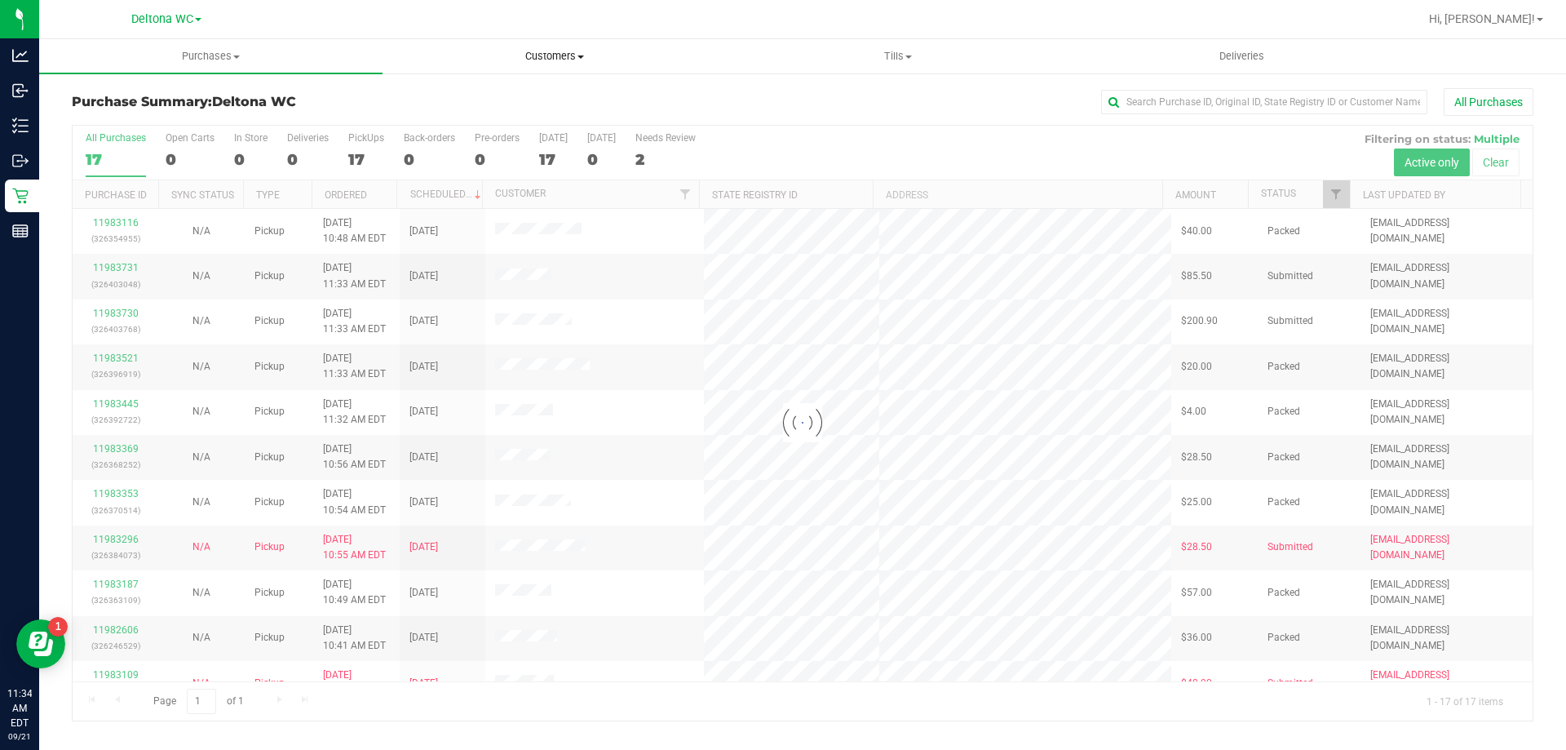
click at [456, 62] on span "Customers" at bounding box center [554, 56] width 342 height 15
click at [224, 47] on uib-tab-heading "Purchases Summary of purchases Fulfillment All purchases" at bounding box center [211, 56] width 342 height 33
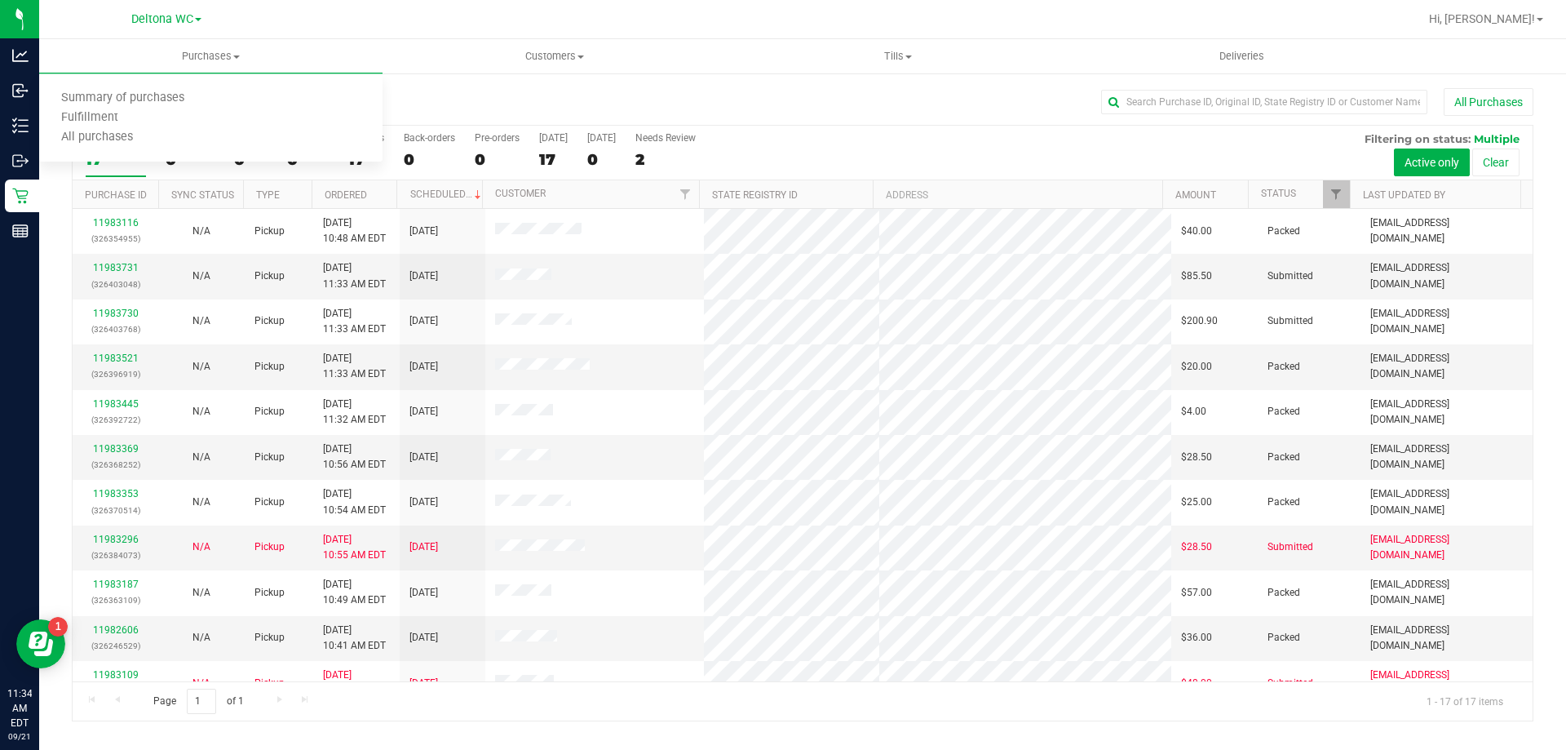
click at [639, 104] on div "All Purchases" at bounding box center [1046, 102] width 975 height 28
click at [632, 97] on div "All Purchases" at bounding box center [1046, 102] width 975 height 28
click at [157, 51] on span "Purchases" at bounding box center [210, 56] width 343 height 15
click at [139, 122] on li "Fulfillment" at bounding box center [210, 118] width 343 height 20
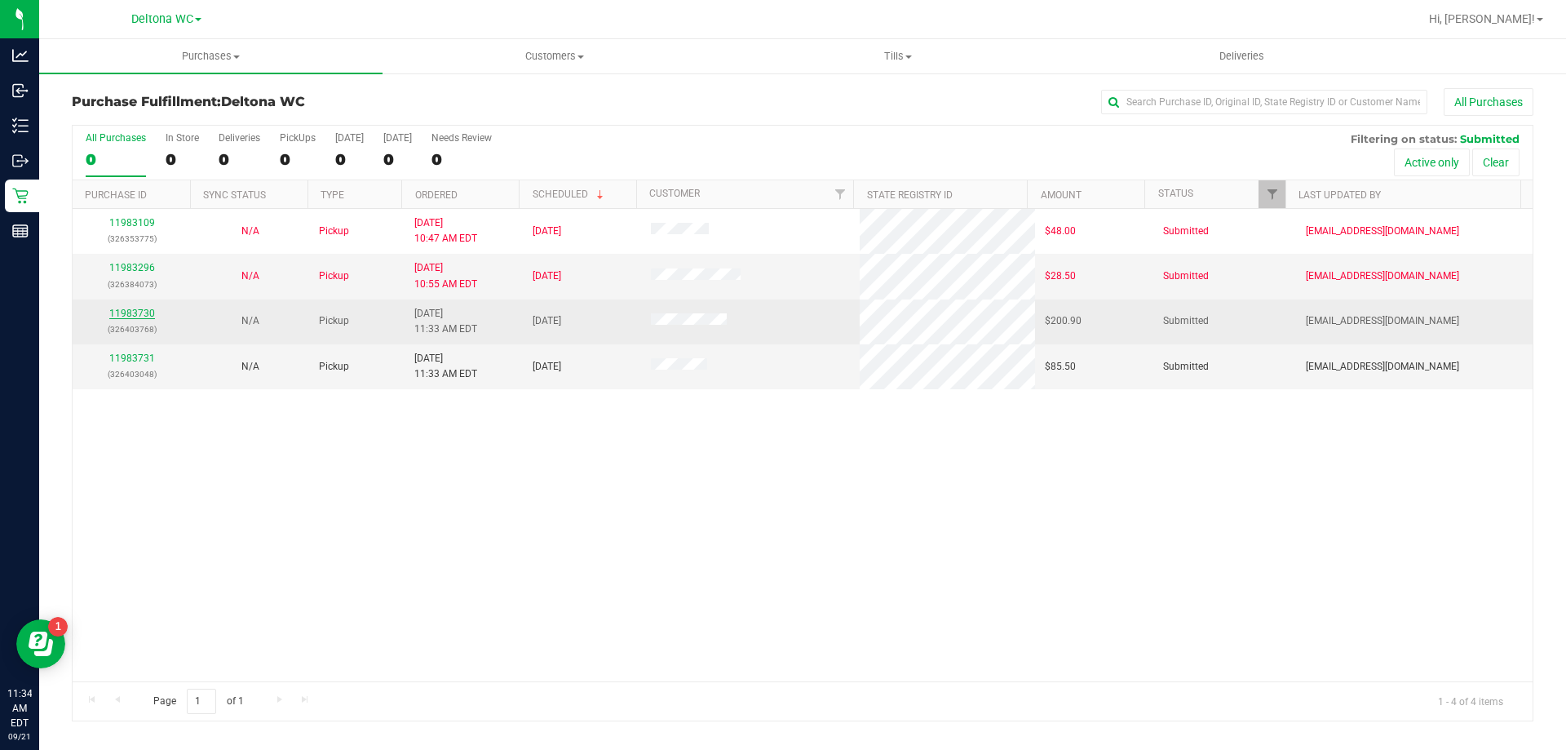
click at [144, 312] on link "11983730" at bounding box center [132, 312] width 46 height 11
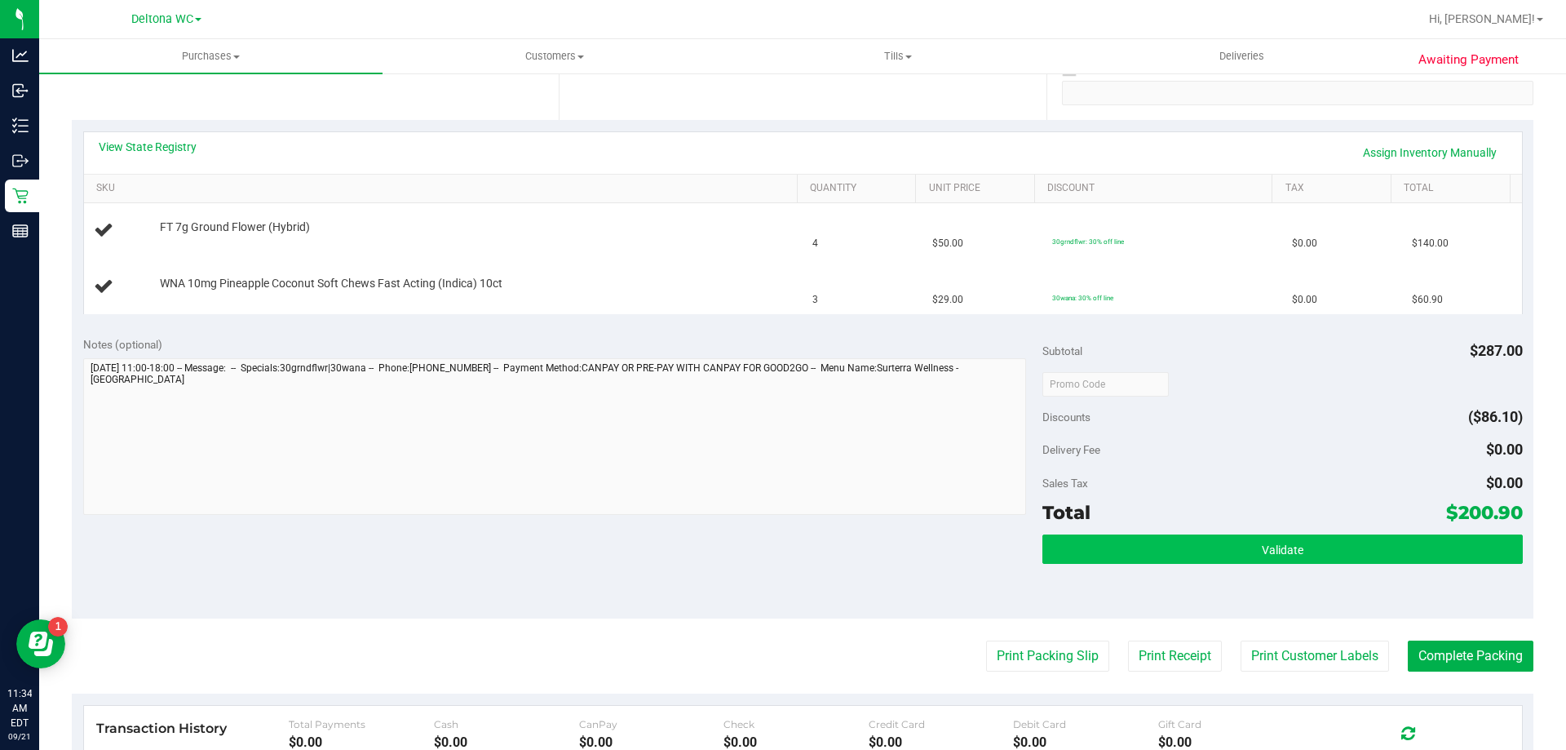
scroll to position [326, 0]
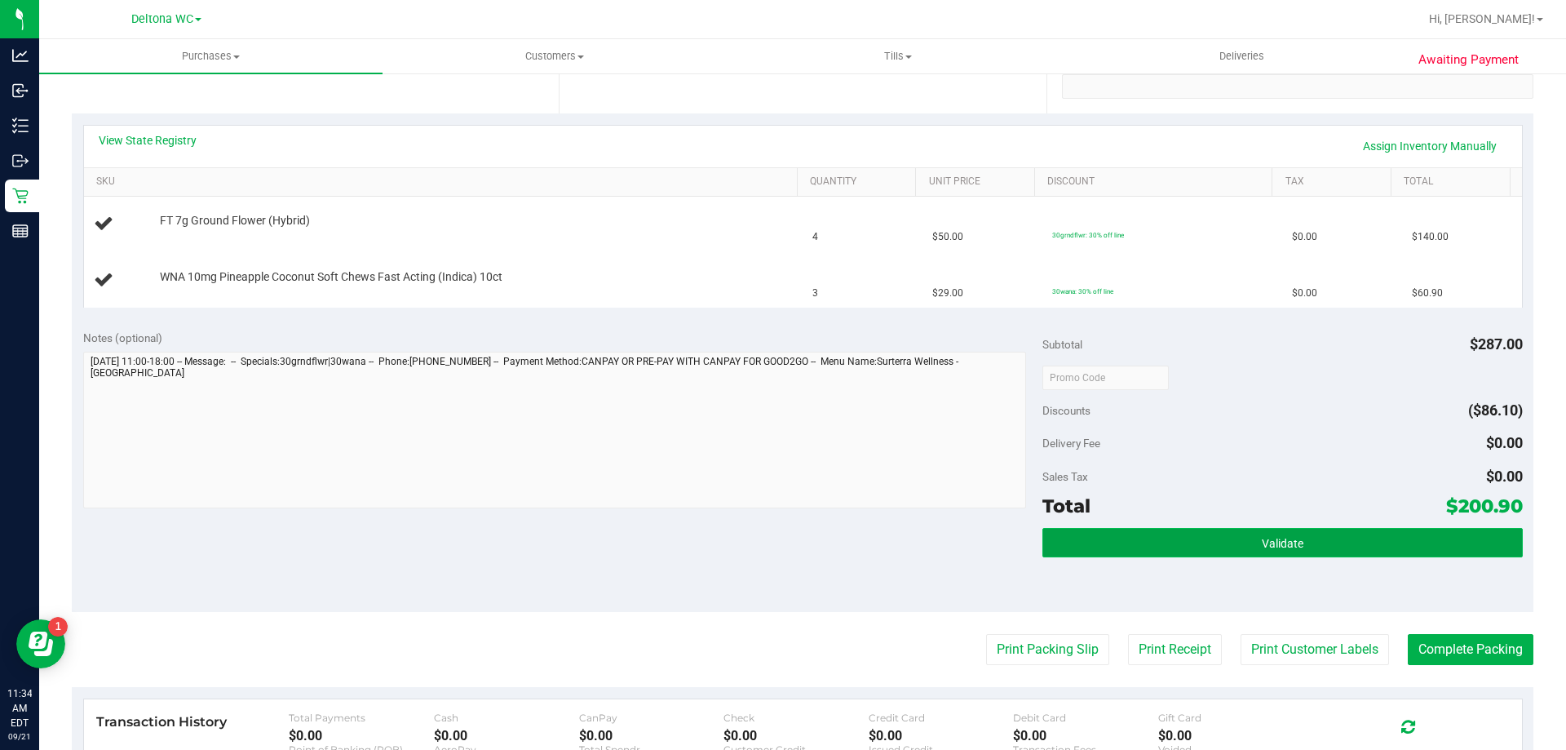
click at [1218, 543] on button "Validate" at bounding box center [1282, 542] width 480 height 29
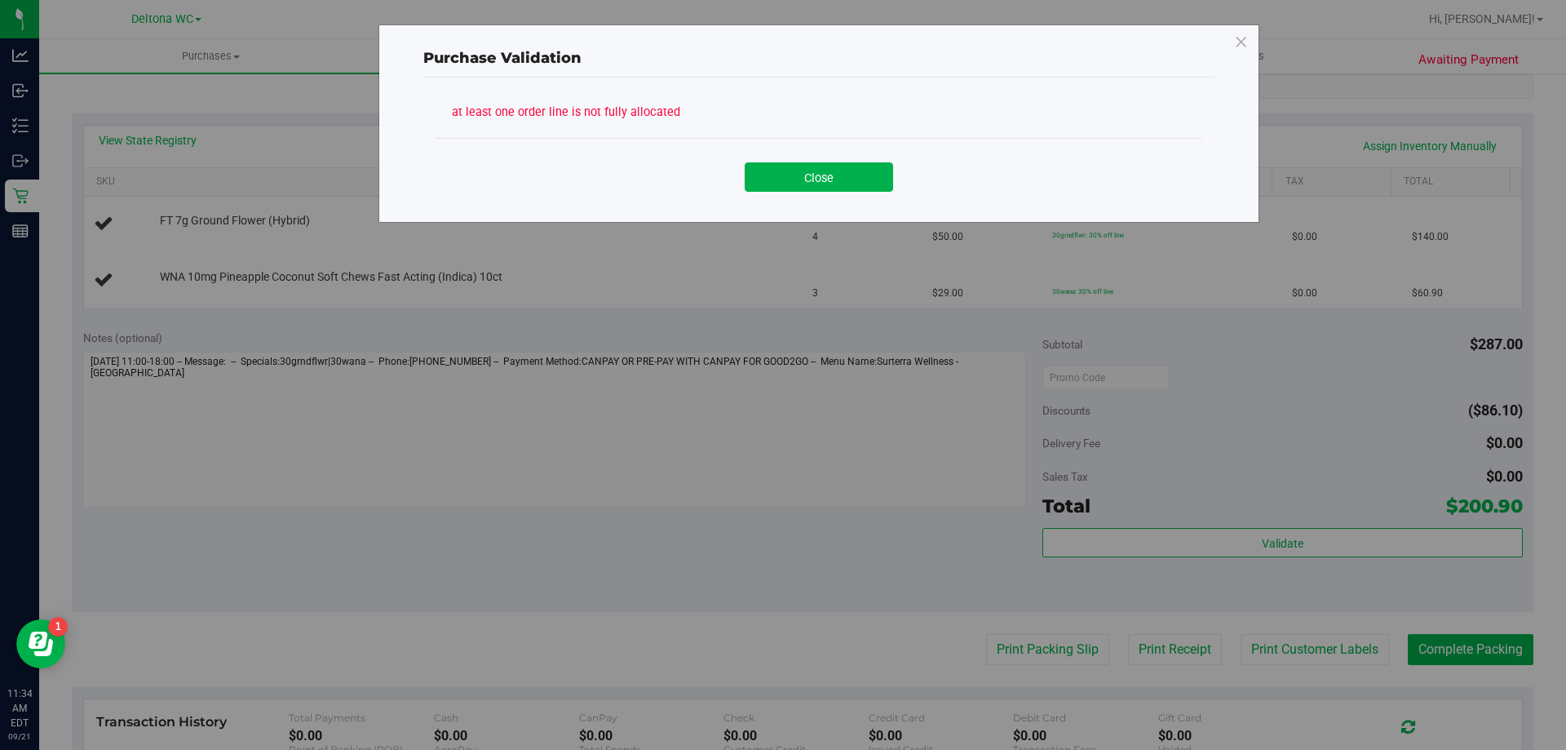
drag, startPoint x: 846, startPoint y: 184, endPoint x: 342, endPoint y: 150, distance: 505.2
click at [846, 184] on button "Close" at bounding box center [819, 176] width 148 height 29
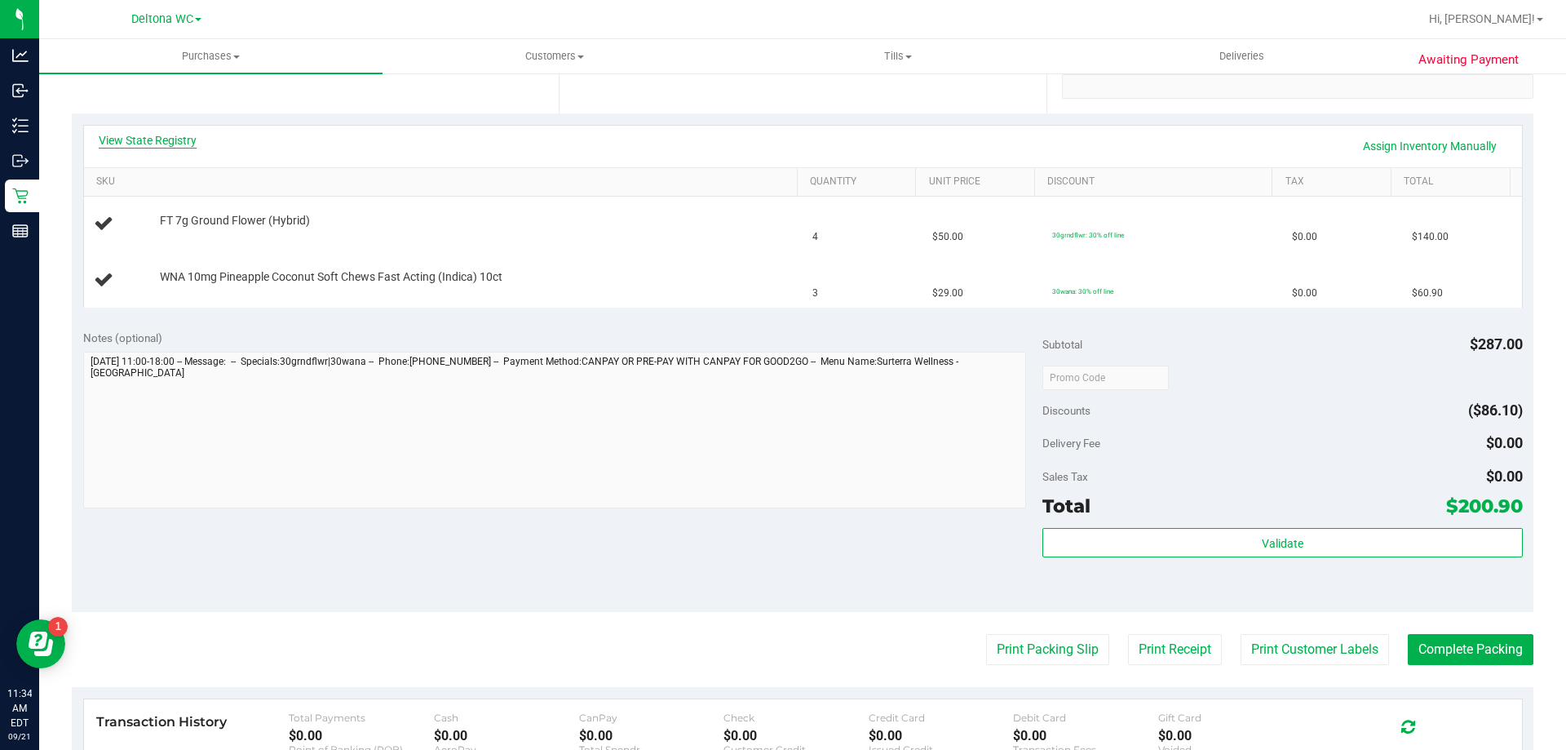
click at [158, 136] on link "View State Registry" at bounding box center [148, 140] width 98 height 16
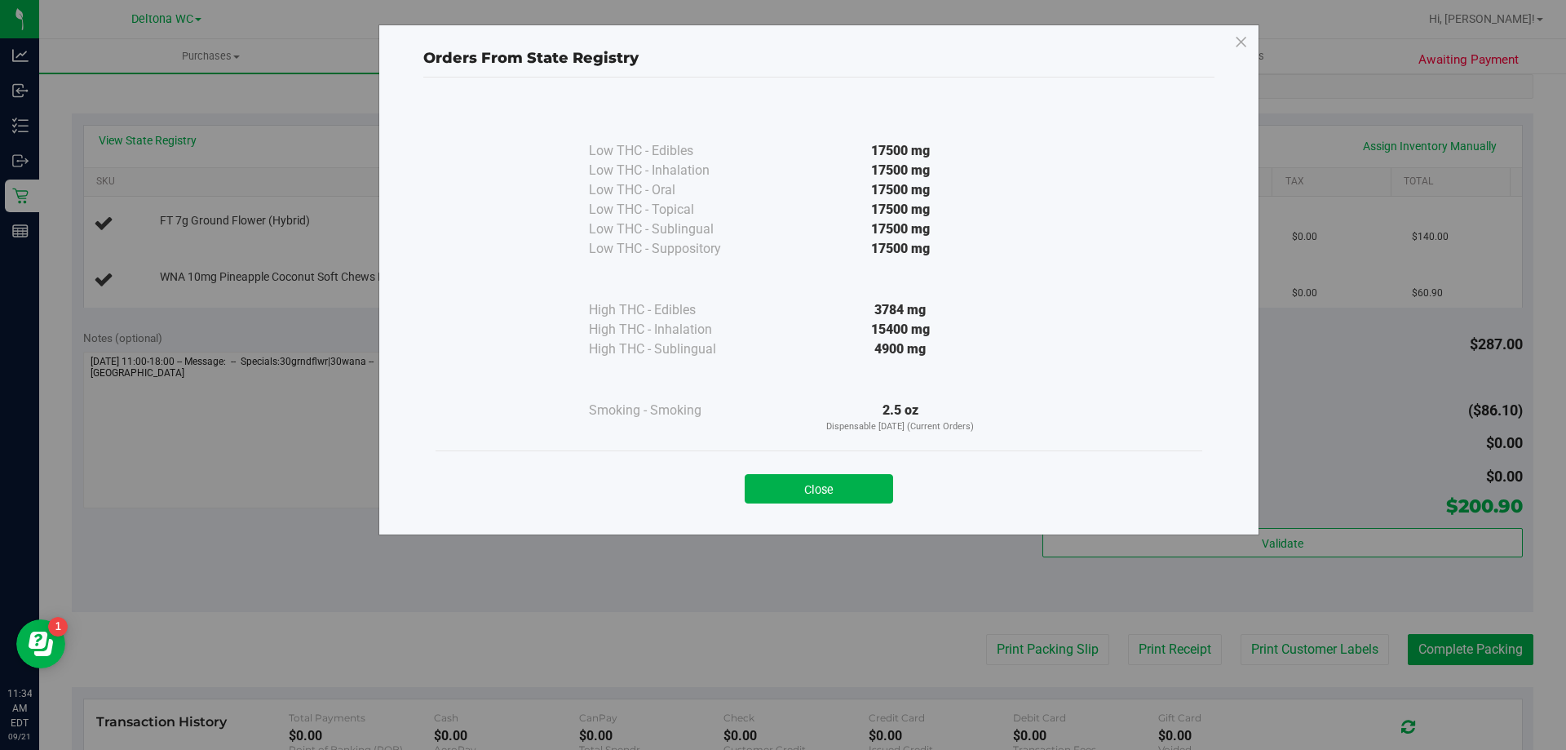
click at [806, 471] on div "Close" at bounding box center [819, 483] width 742 height 41
click at [806, 474] on button "Close" at bounding box center [819, 488] width 148 height 29
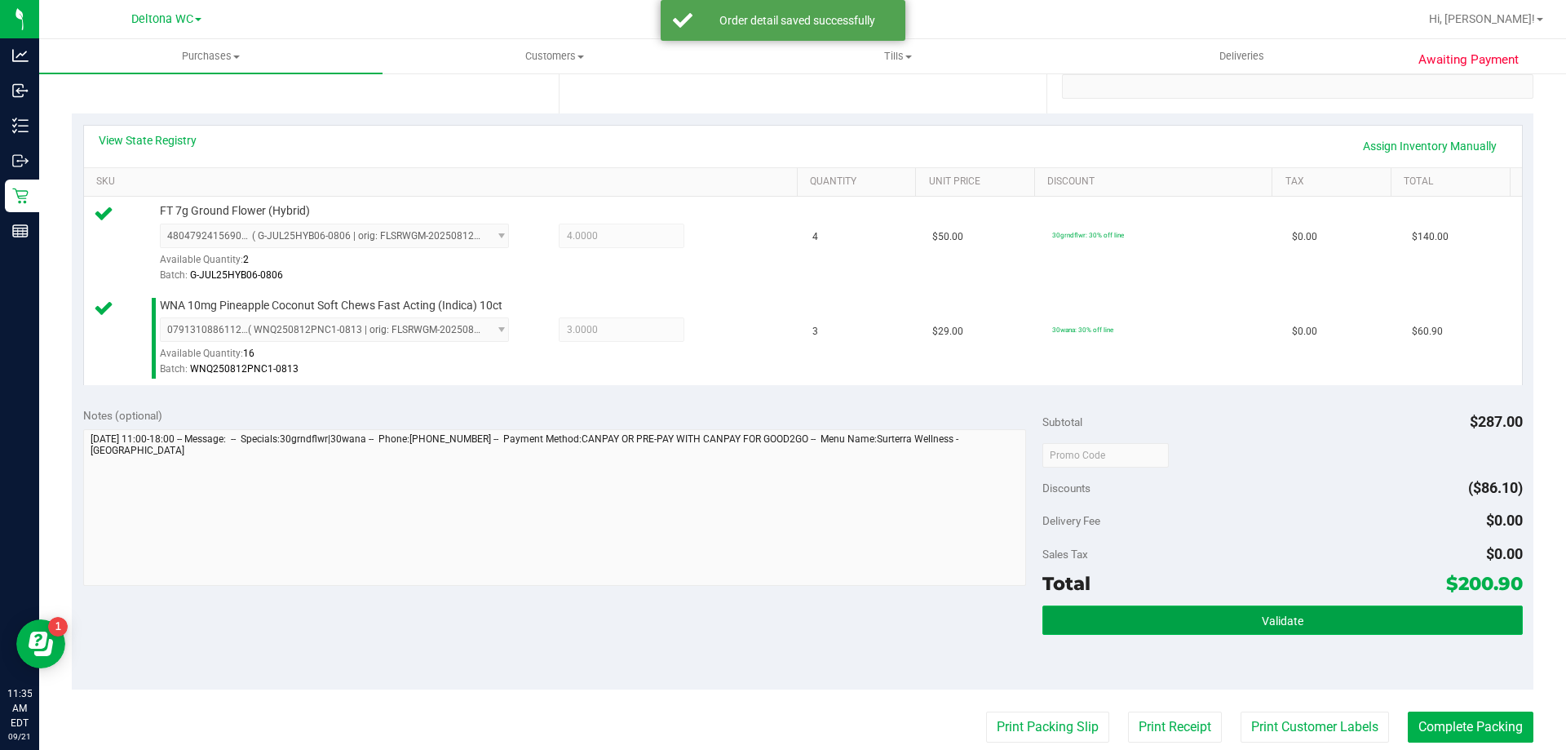
click at [1152, 610] on button "Validate" at bounding box center [1282, 619] width 480 height 29
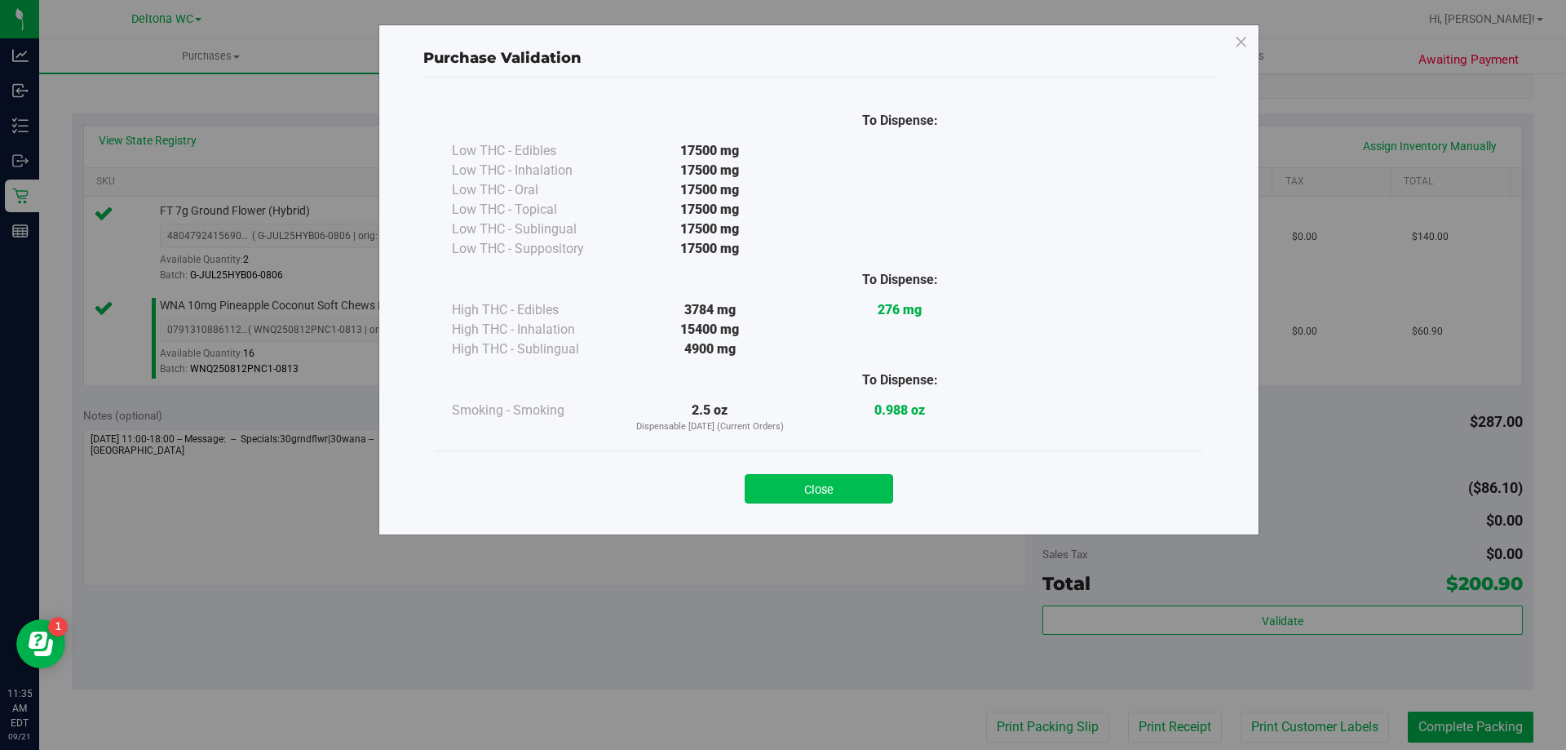
click at [852, 493] on button "Close" at bounding box center [819, 488] width 148 height 29
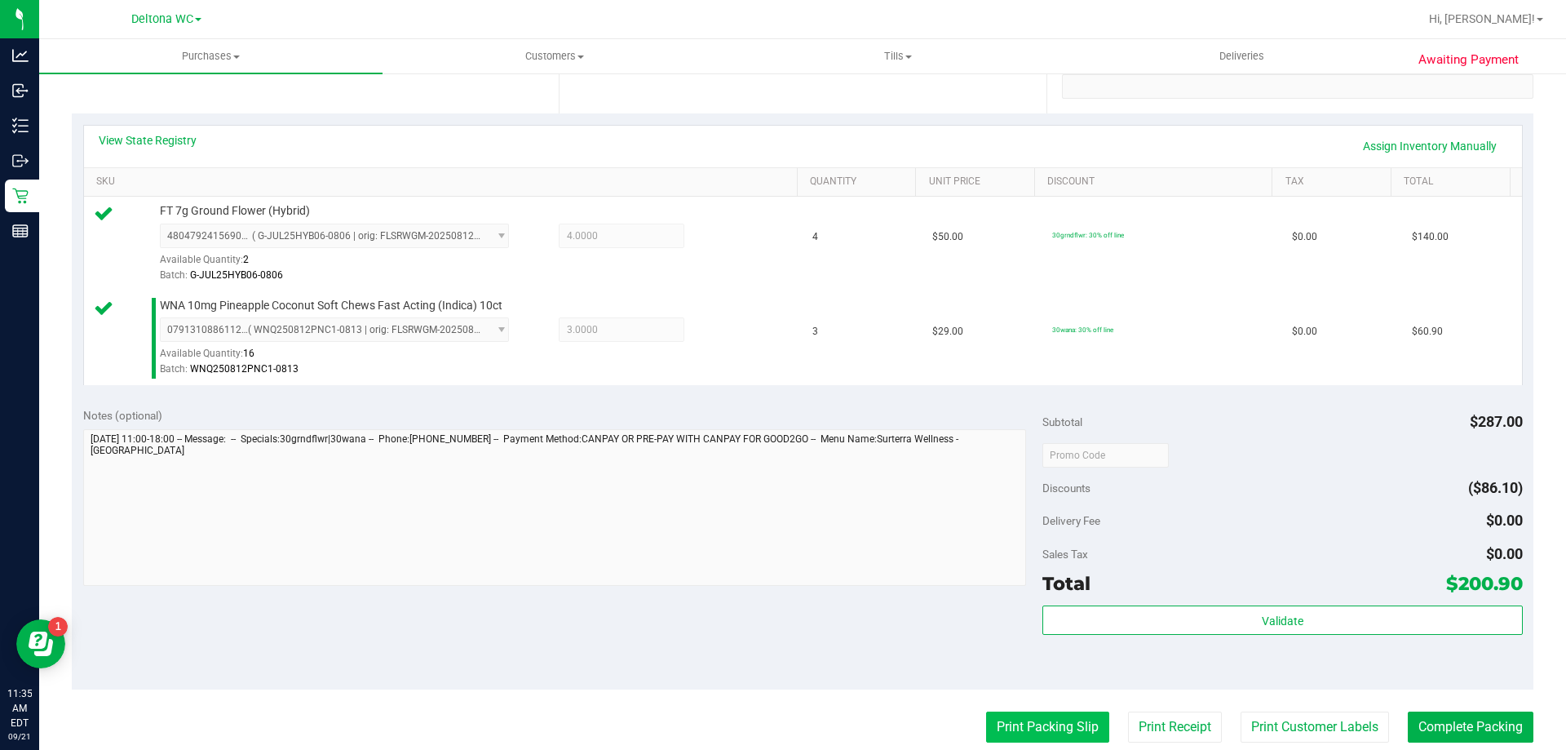
click at [1017, 716] on button "Print Packing Slip" at bounding box center [1047, 726] width 123 height 31
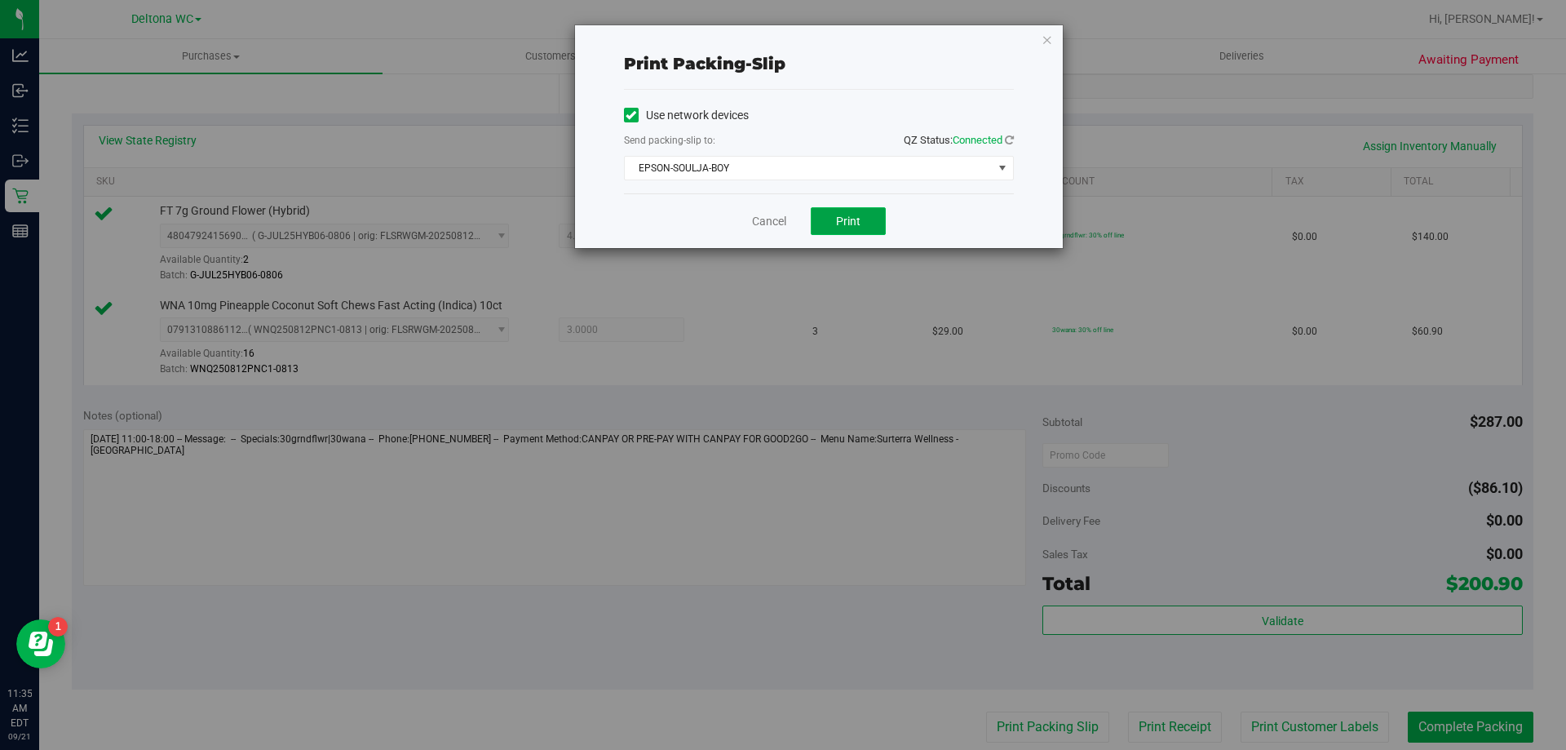
click at [875, 229] on button "Print" at bounding box center [848, 221] width 75 height 28
click at [773, 219] on link "Cancel" at bounding box center [769, 221] width 34 height 17
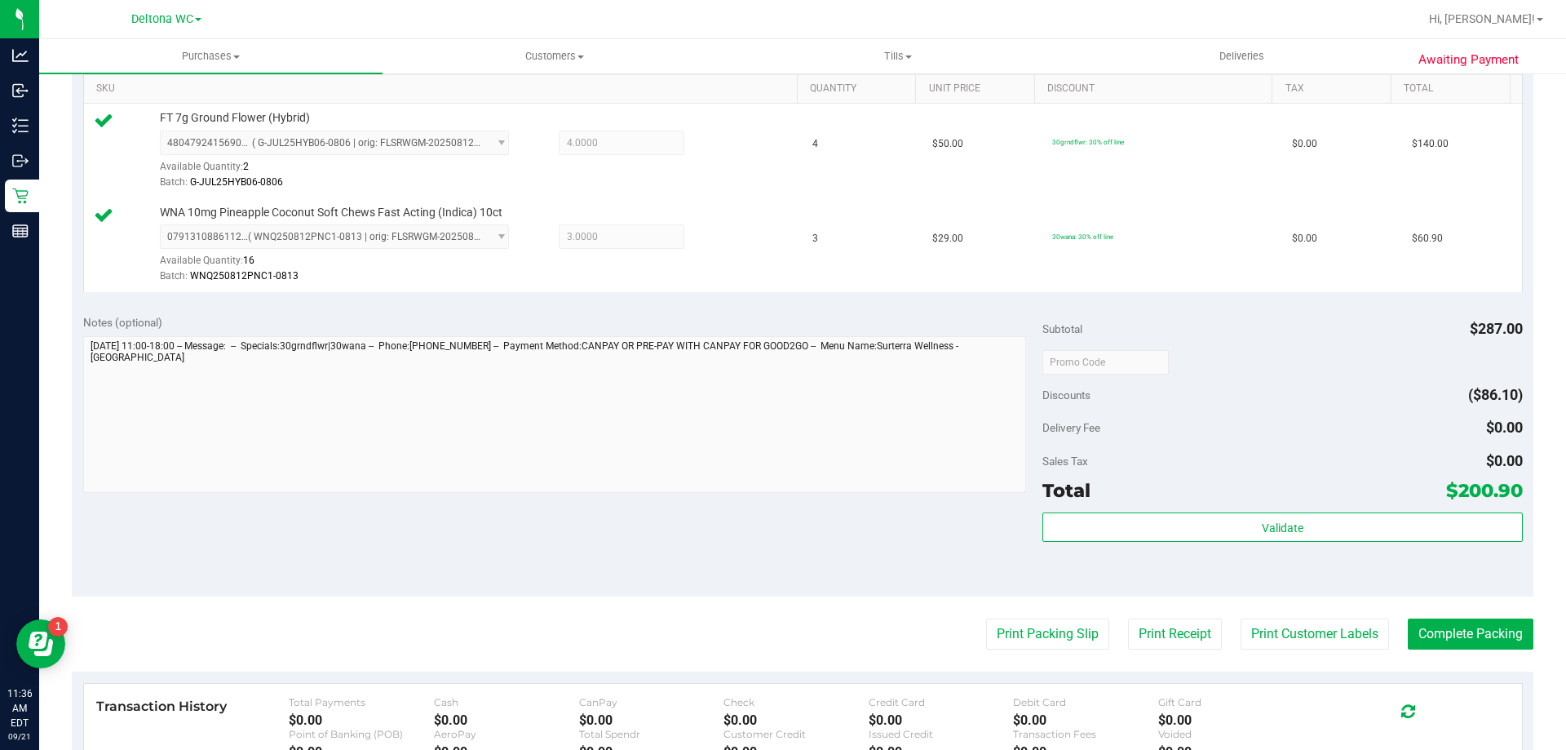
scroll to position [489, 0]
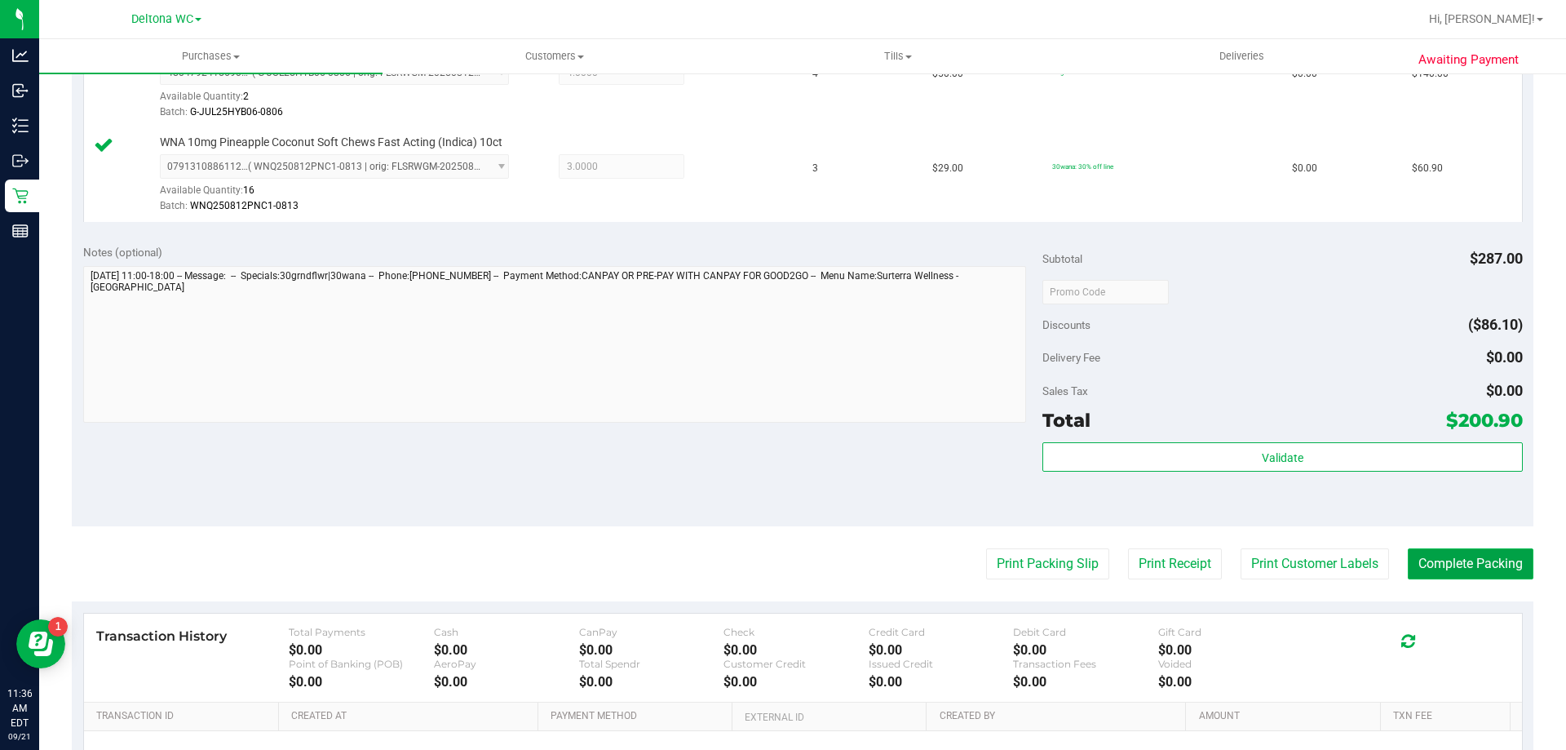
click at [1452, 557] on button "Complete Packing" at bounding box center [1471, 563] width 126 height 31
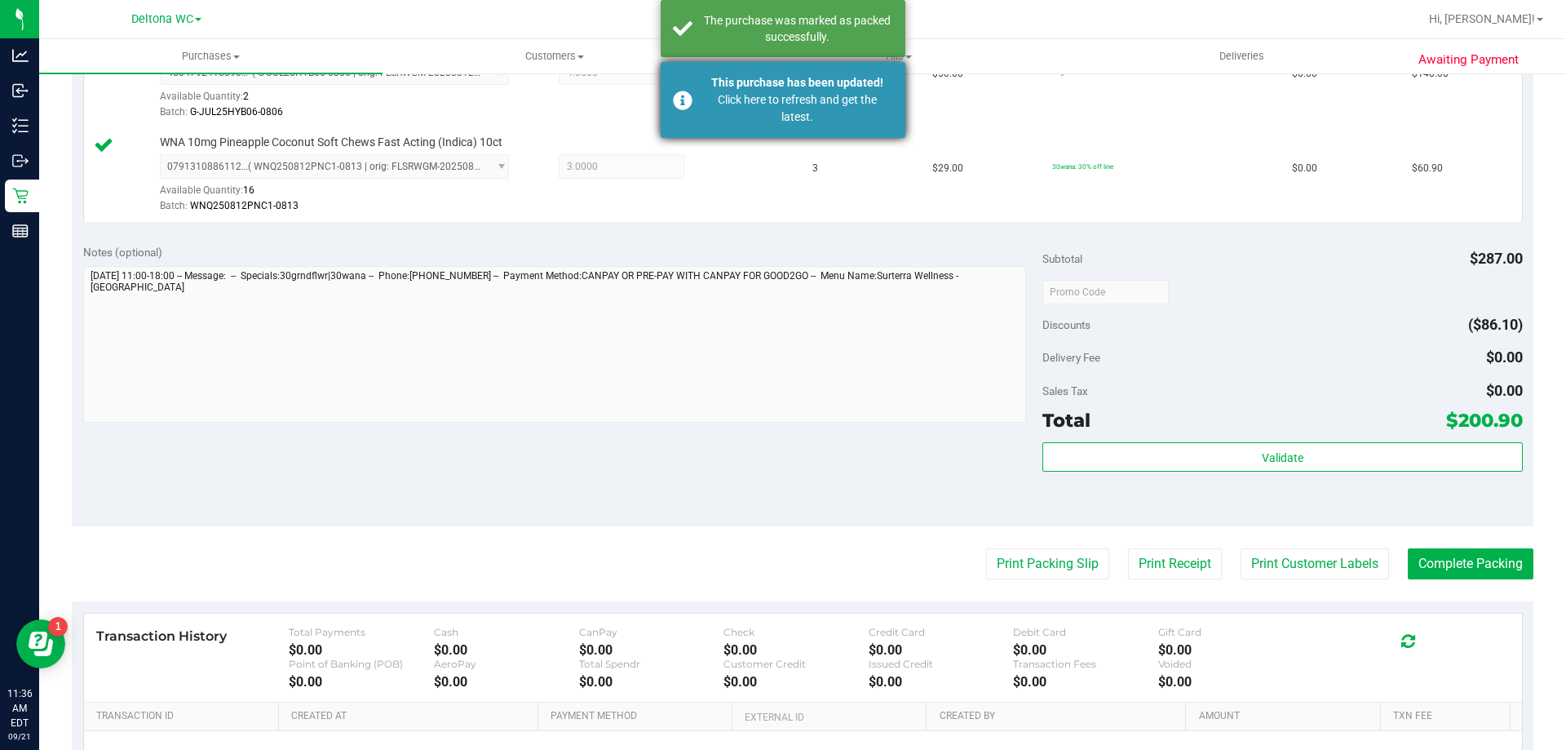
click at [849, 82] on div "This purchase has been updated!" at bounding box center [797, 82] width 192 height 17
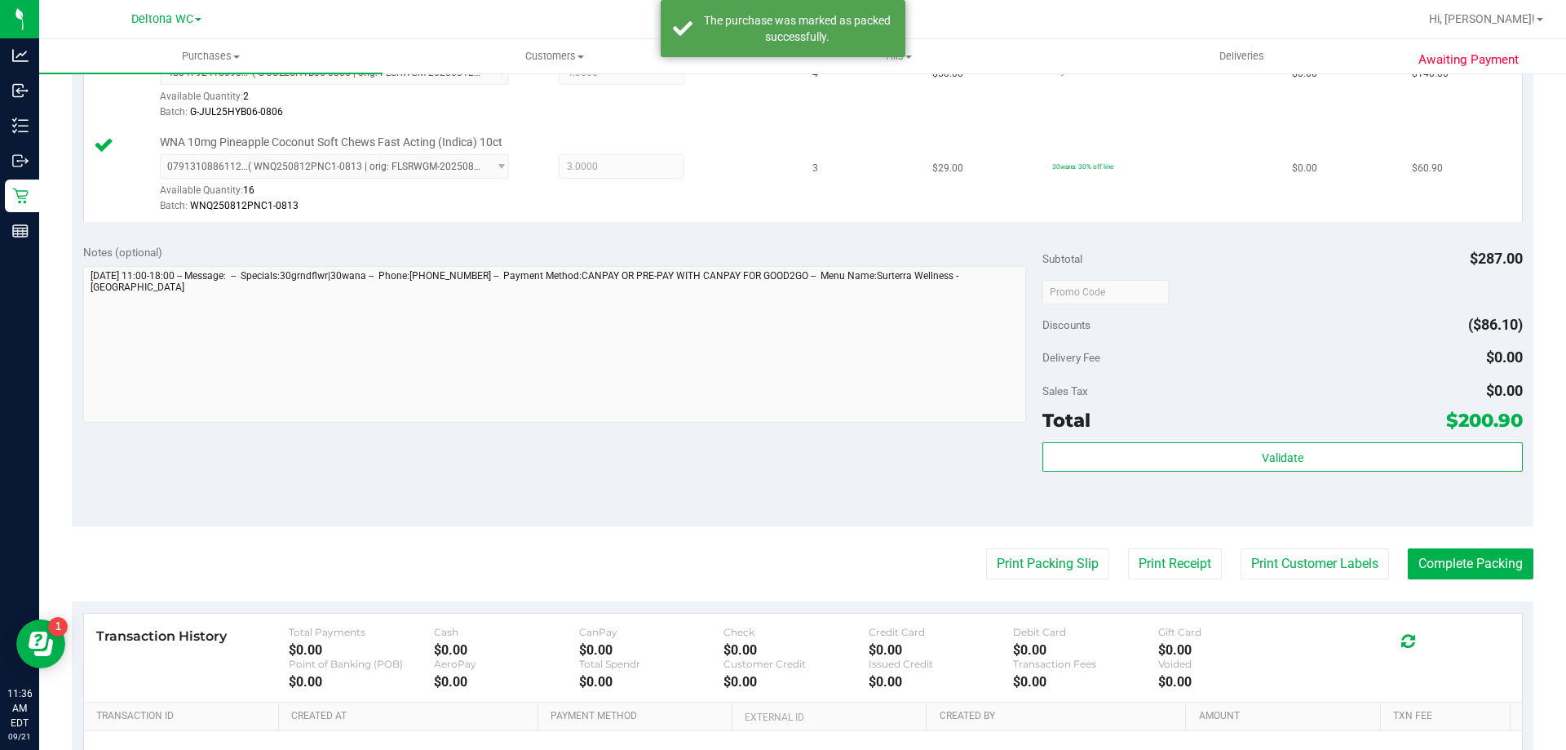
scroll to position [464, 0]
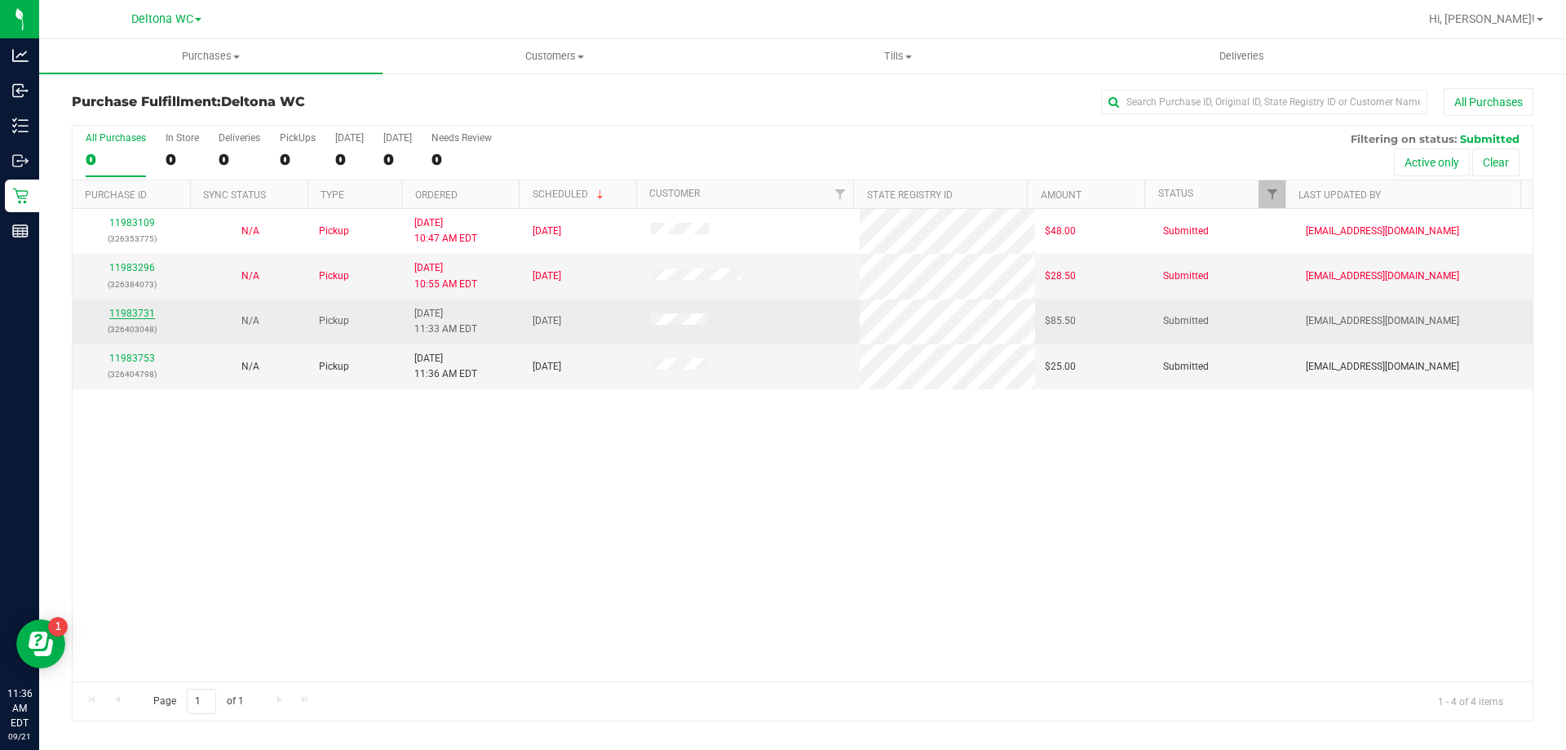
click at [135, 312] on link "11983731" at bounding box center [132, 312] width 46 height 11
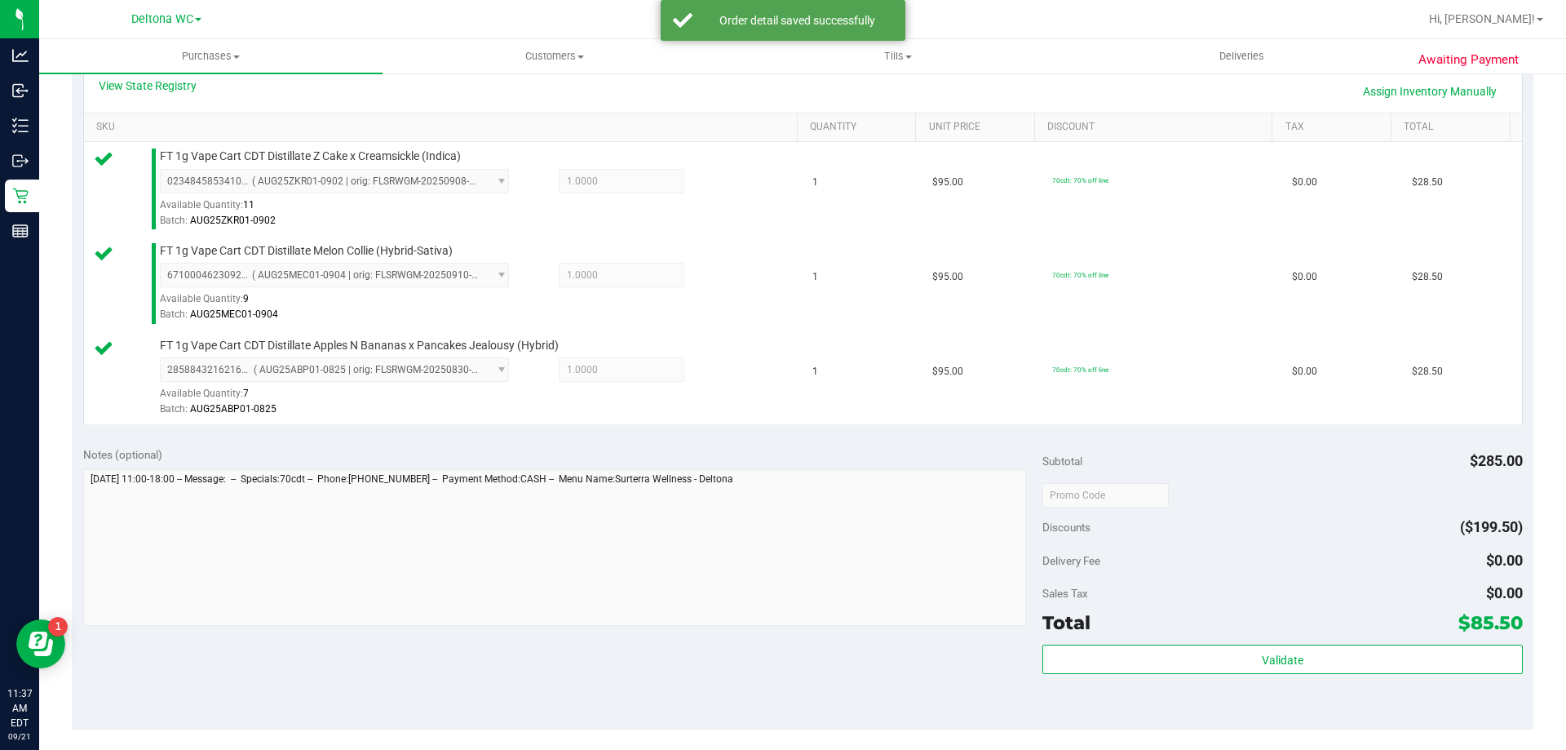
scroll to position [571, 0]
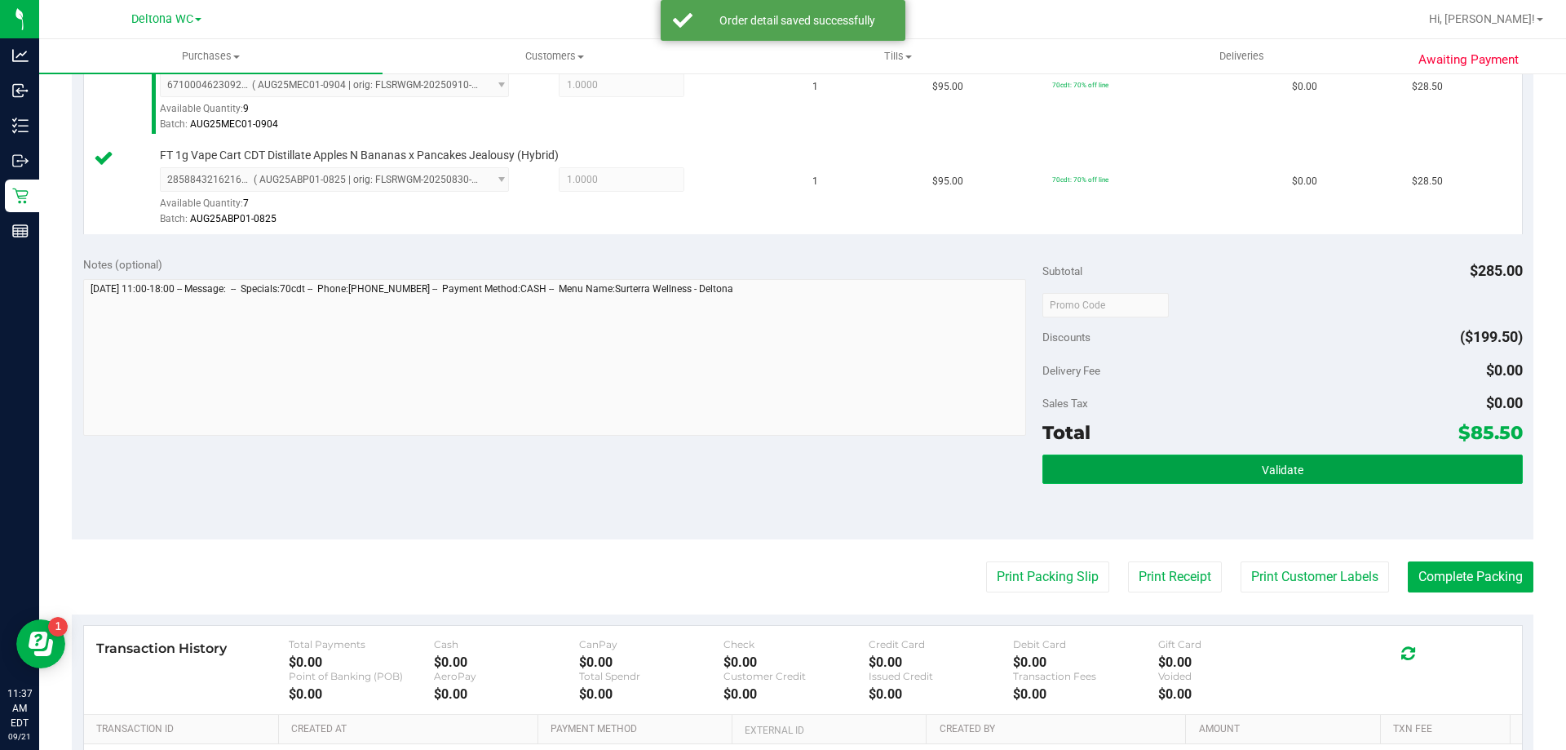
click at [1219, 471] on button "Validate" at bounding box center [1282, 468] width 480 height 29
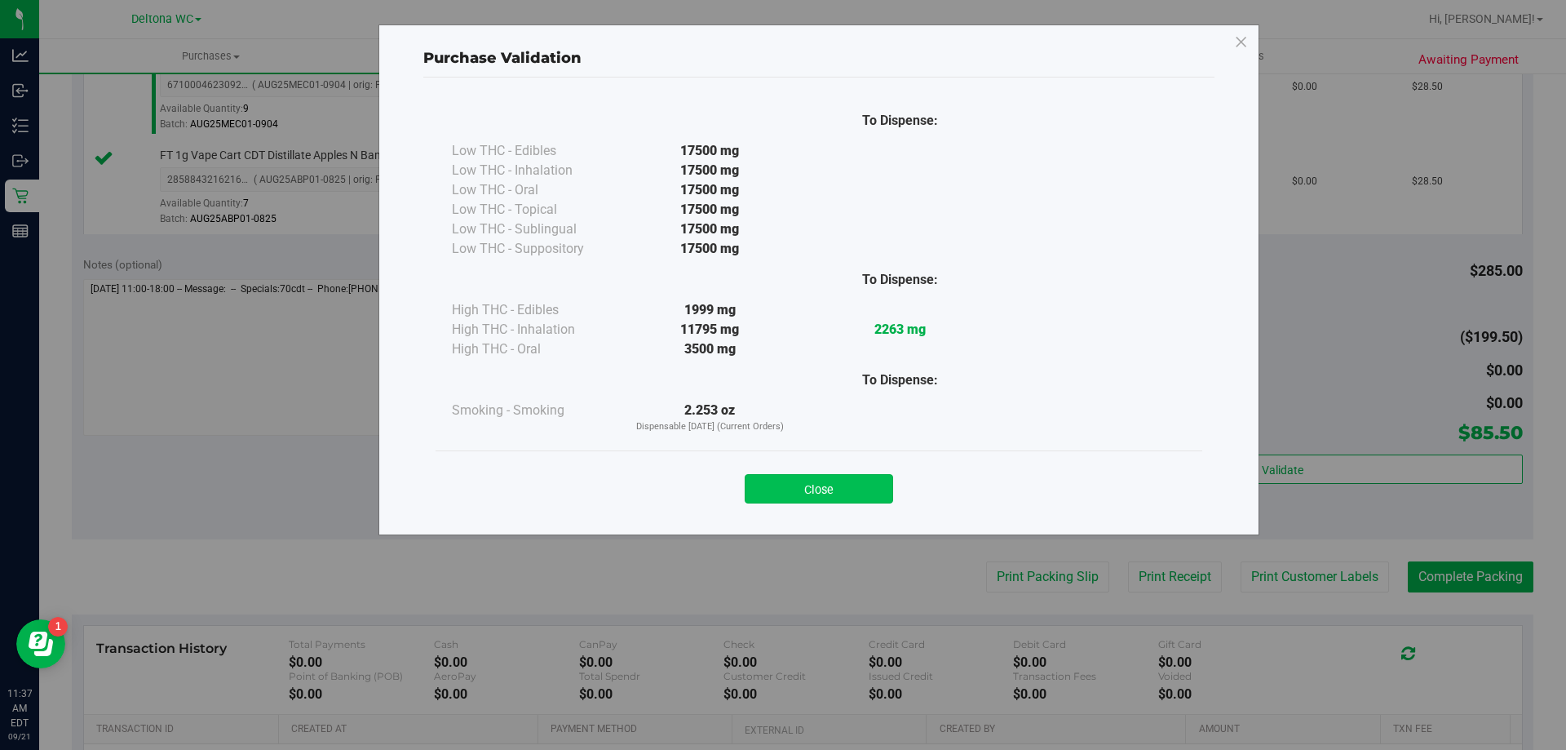
click at [856, 494] on button "Close" at bounding box center [819, 488] width 148 height 29
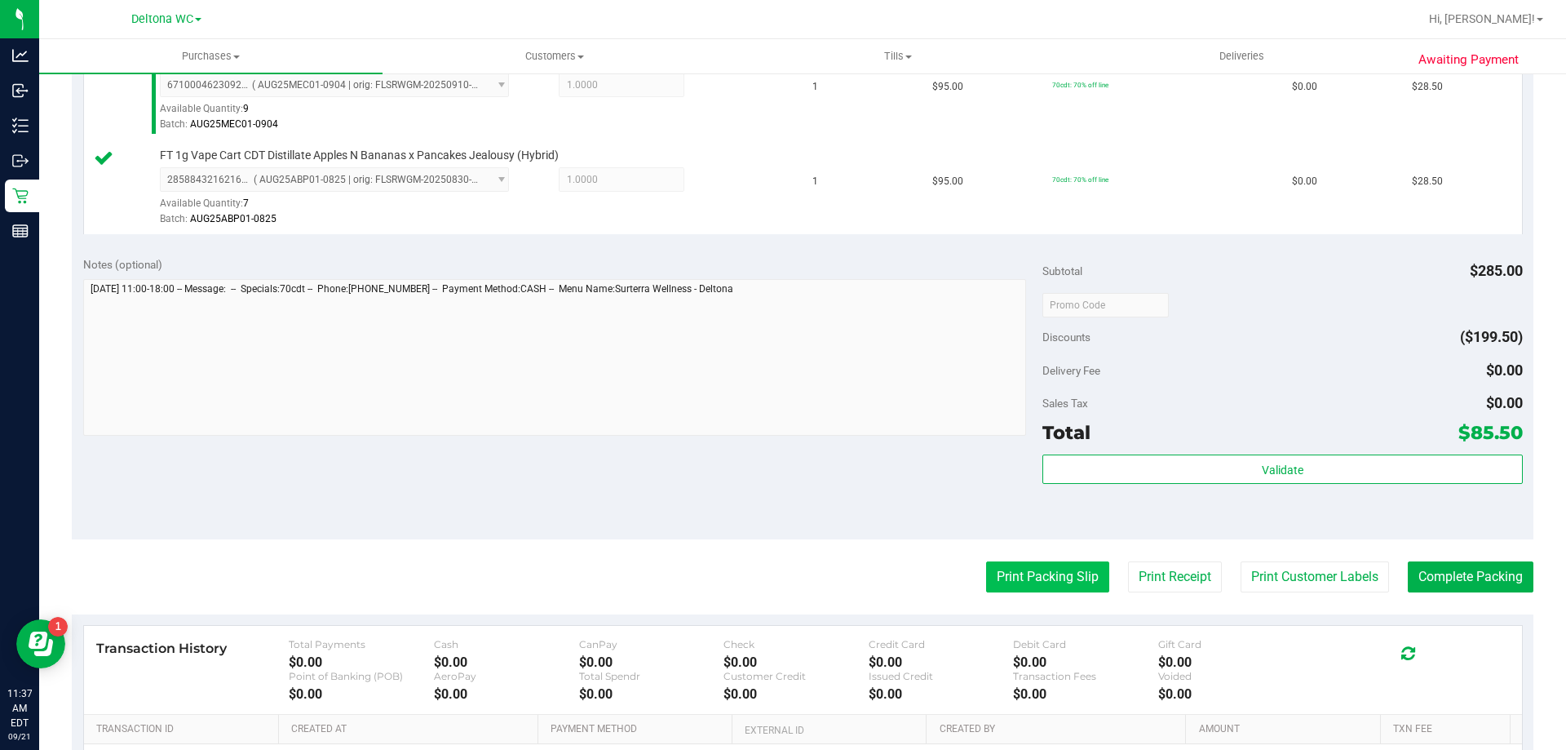
drag, startPoint x: 1065, startPoint y: 555, endPoint x: 1062, endPoint y: 576, distance: 21.5
click at [1065, 557] on purchase-details "Back Edit Purchase Cancel Purchase View Profile # 11983731 BioTrack ID: - Submi…" at bounding box center [803, 218] width 1462 height 1402
click at [1062, 576] on button "Print Packing Slip" at bounding box center [1047, 576] width 123 height 31
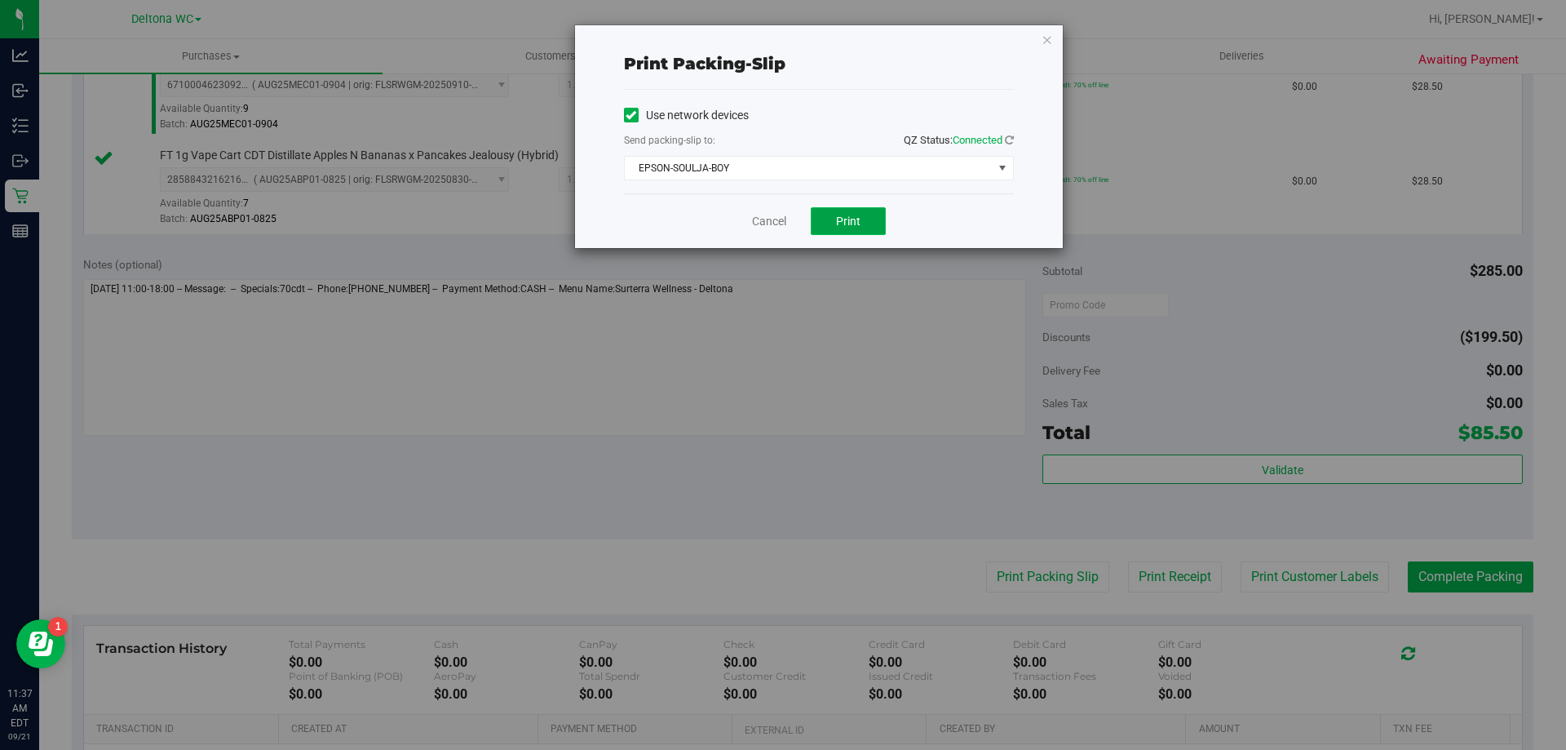
click at [852, 221] on span "Print" at bounding box center [848, 221] width 24 height 13
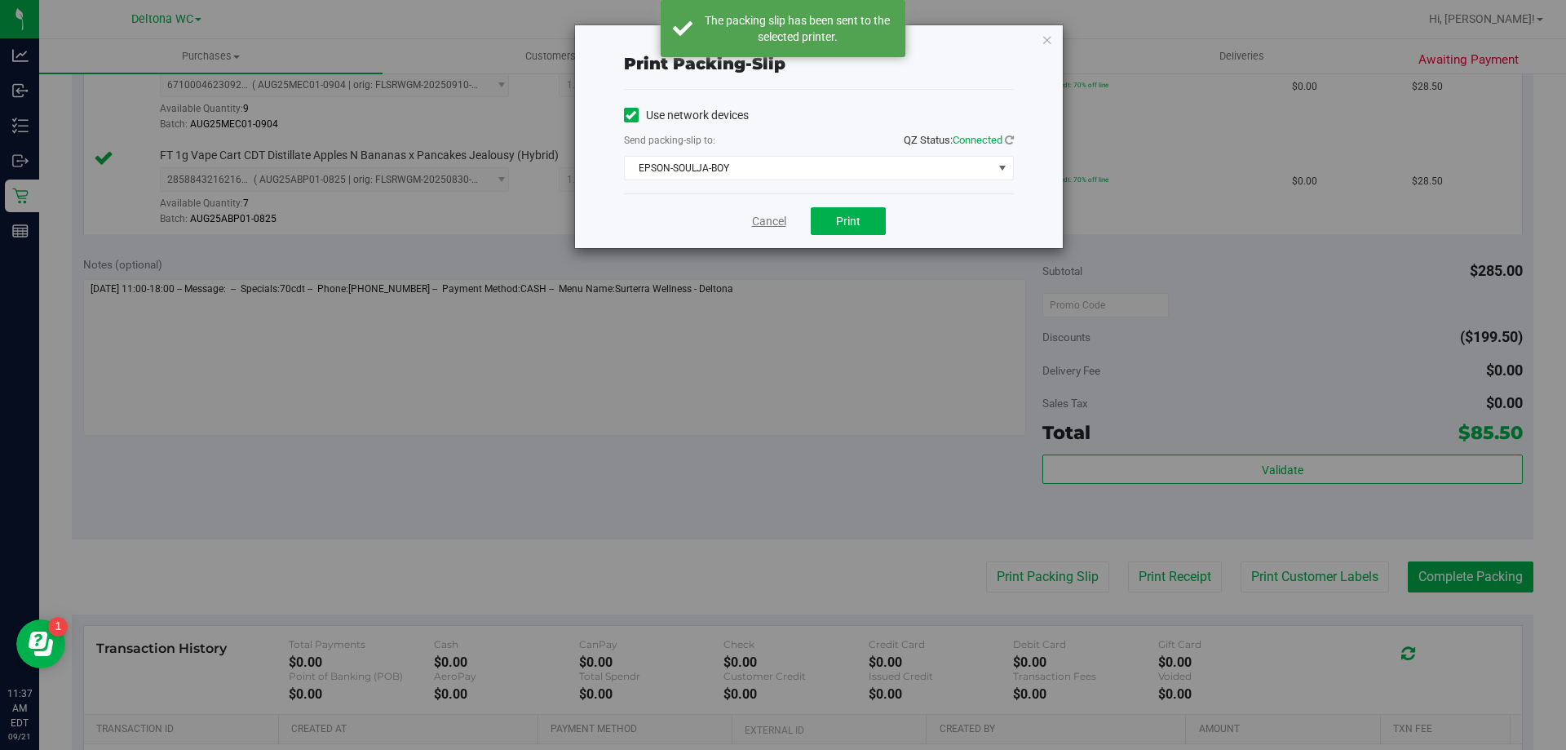
click at [768, 219] on link "Cancel" at bounding box center [769, 221] width 34 height 17
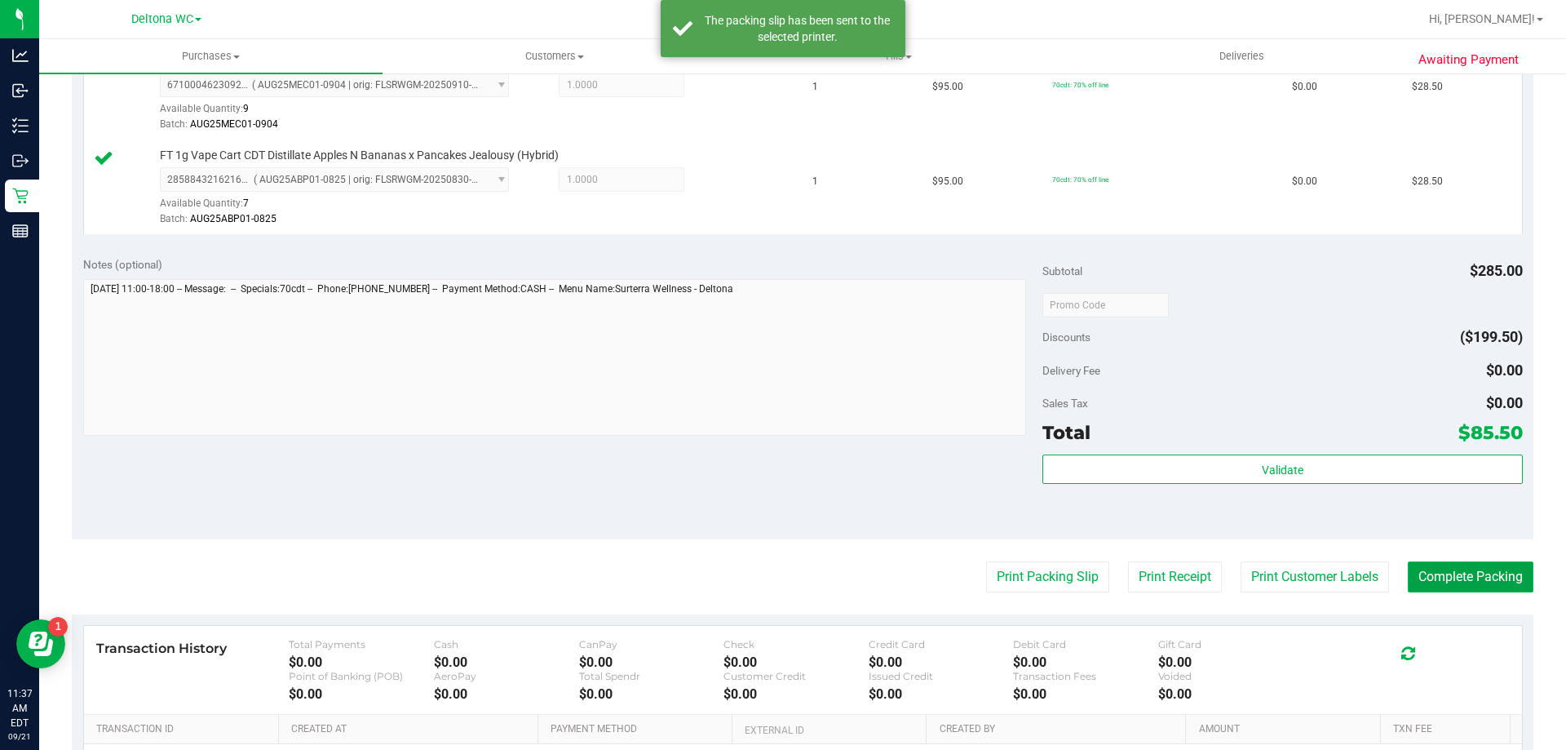
click at [1453, 571] on button "Complete Packing" at bounding box center [1471, 576] width 126 height 31
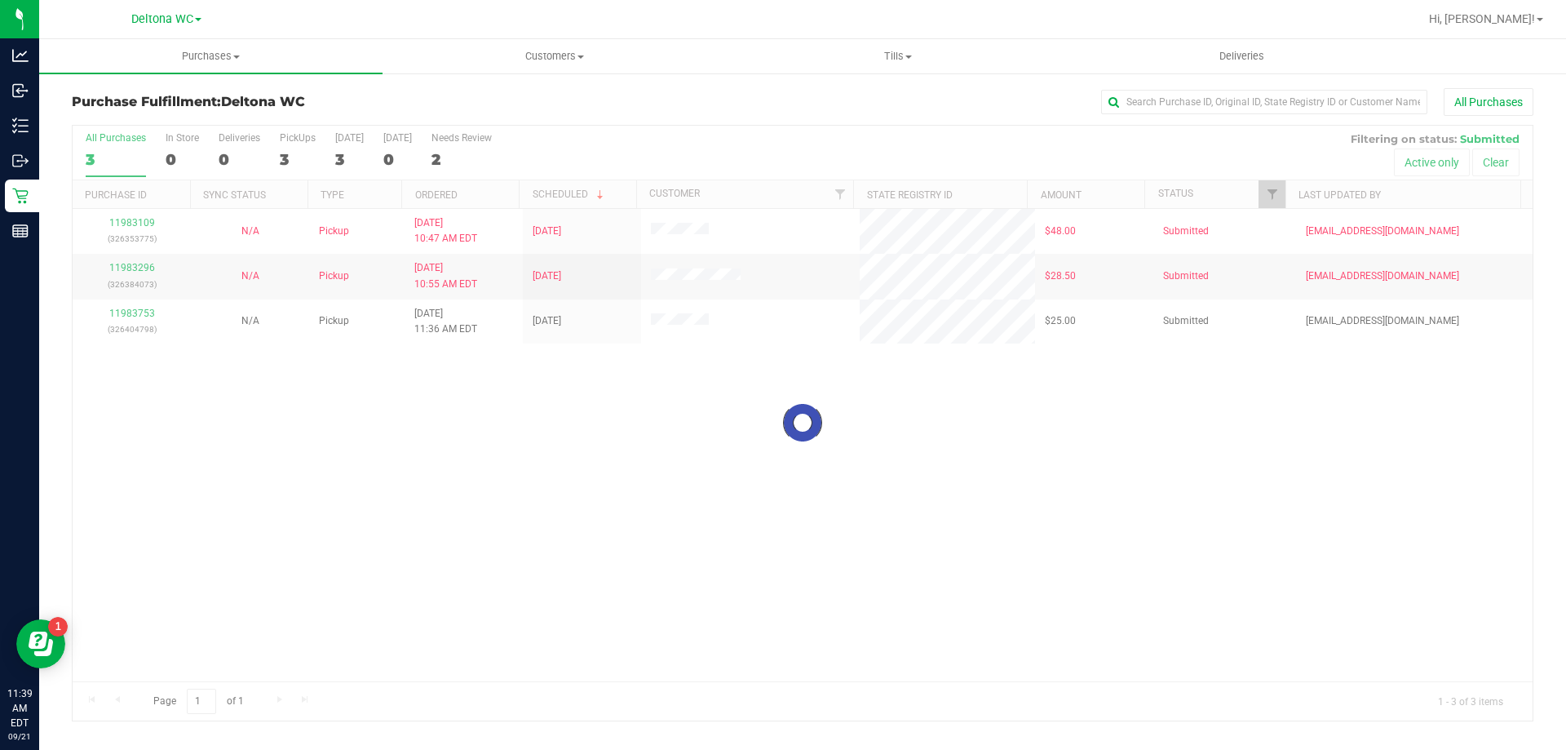
click at [680, 494] on div at bounding box center [803, 423] width 1460 height 595
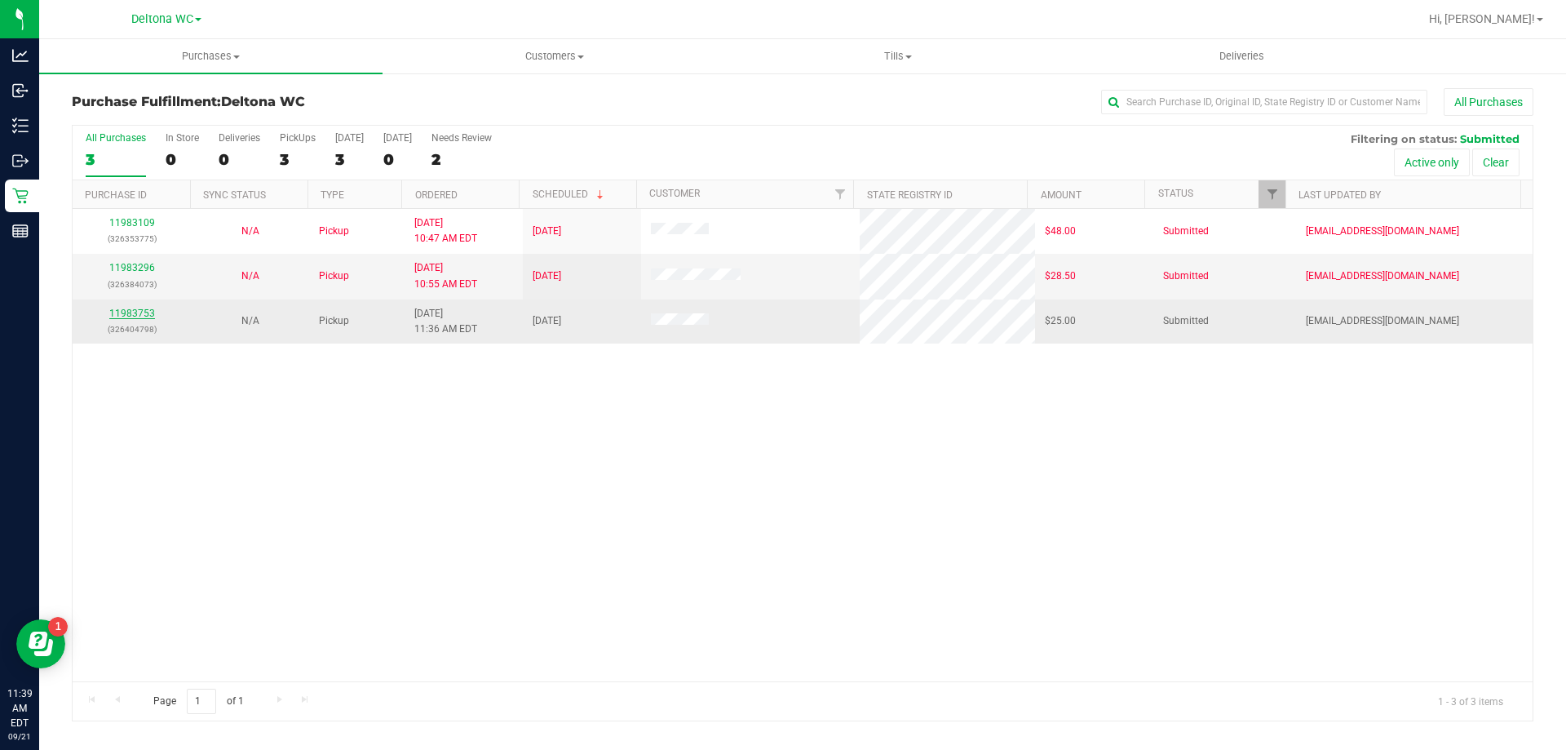
click at [135, 308] on link "11983753" at bounding box center [132, 312] width 46 height 11
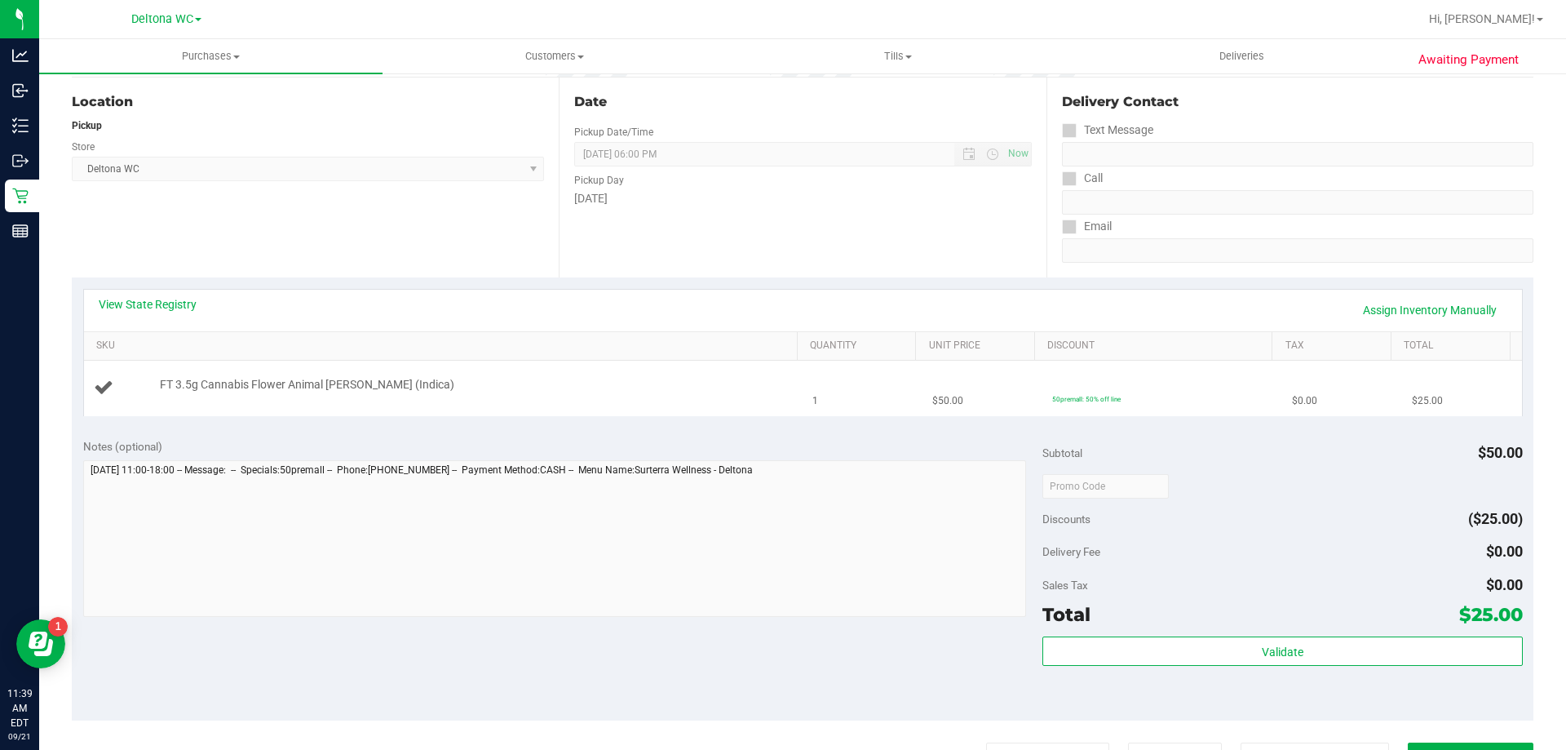
scroll to position [163, 0]
click at [1263, 466] on div "Subtotal $50.00" at bounding box center [1282, 451] width 480 height 29
click at [1262, 505] on div "Discounts ($25.00)" at bounding box center [1282, 517] width 480 height 29
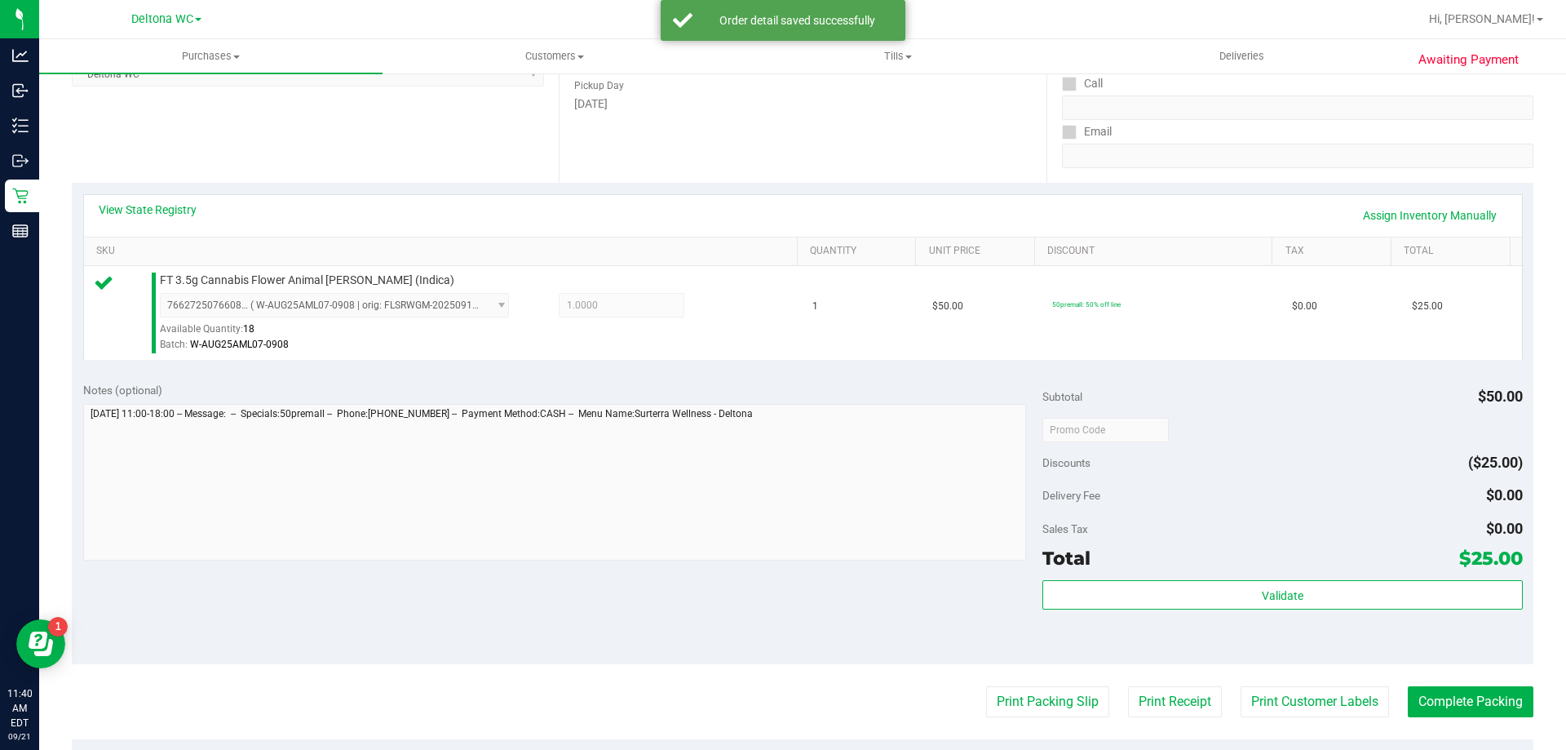
scroll to position [326, 0]
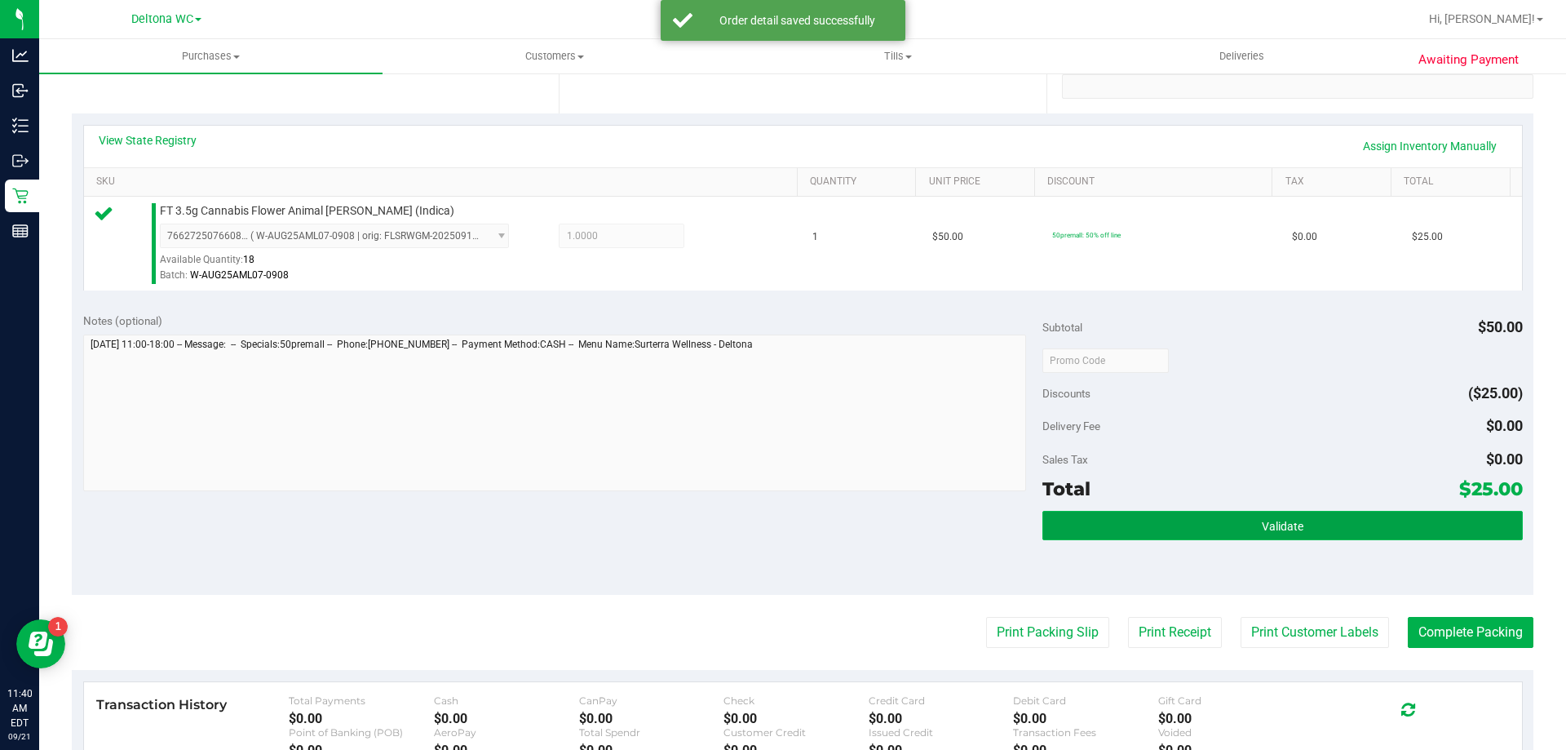
click at [1227, 520] on button "Validate" at bounding box center [1282, 525] width 480 height 29
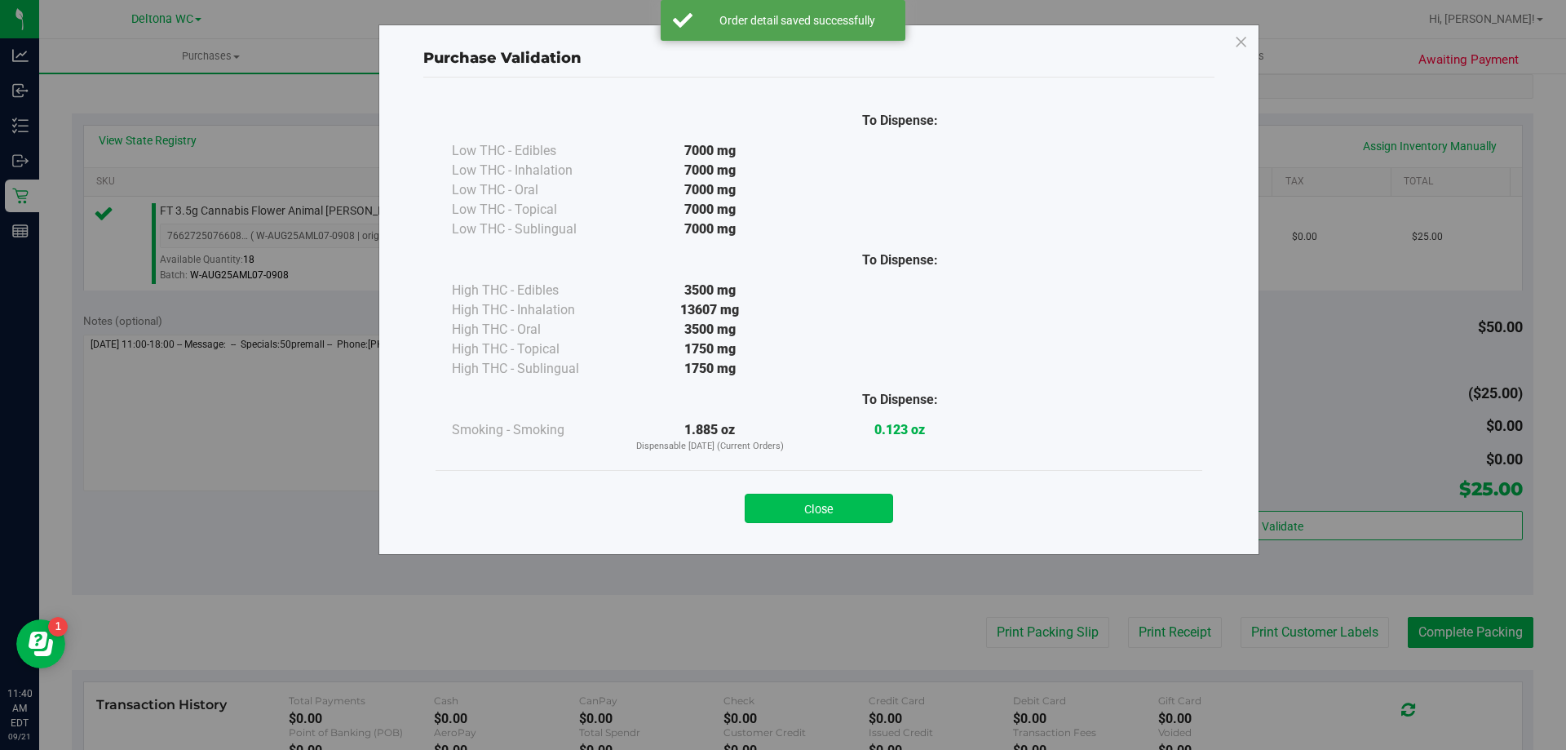
click at [803, 496] on button "Close" at bounding box center [819, 507] width 148 height 29
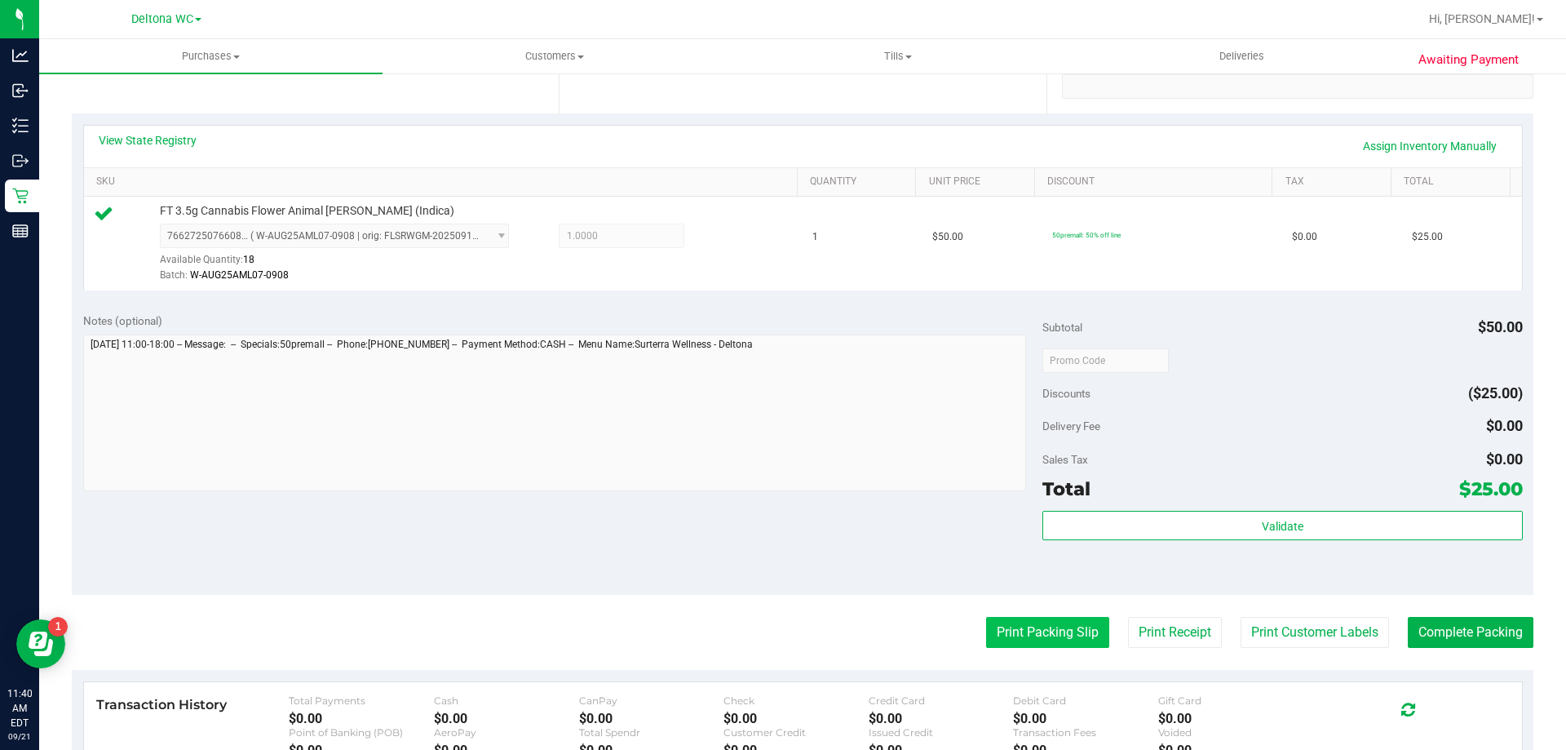
click at [1059, 628] on button "Print Packing Slip" at bounding box center [1047, 632] width 123 height 31
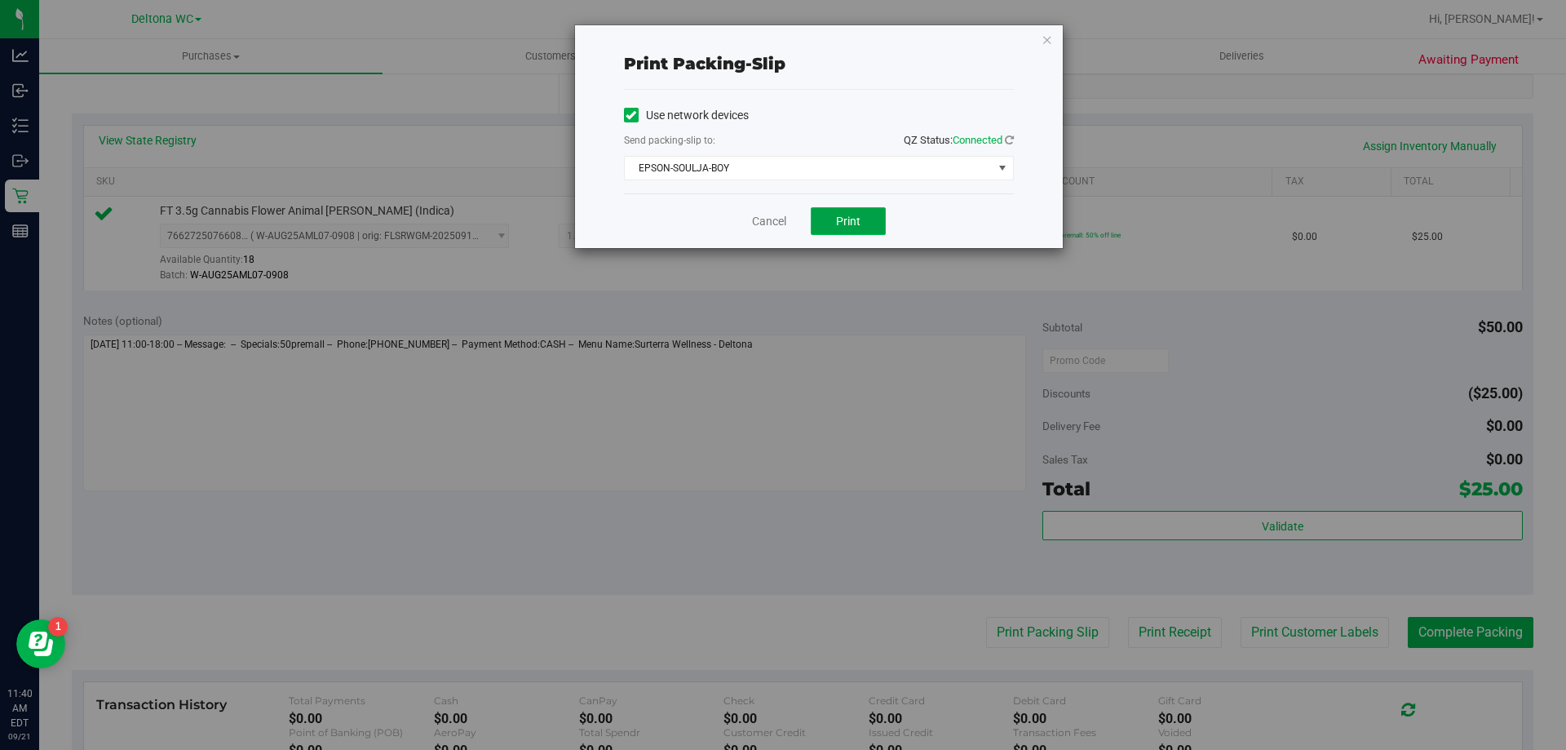
click at [843, 231] on button "Print" at bounding box center [848, 221] width 75 height 28
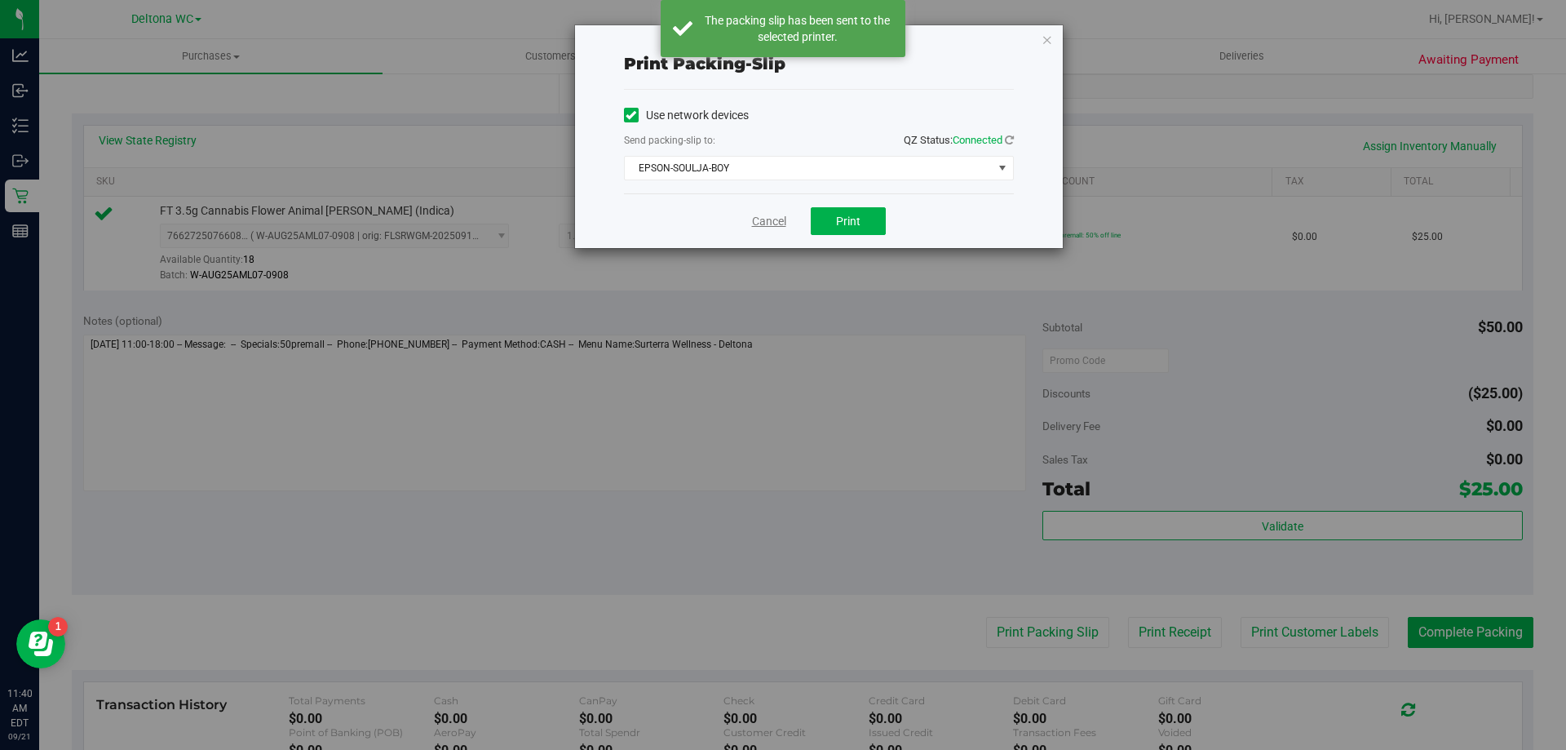
click at [763, 220] on link "Cancel" at bounding box center [769, 221] width 34 height 17
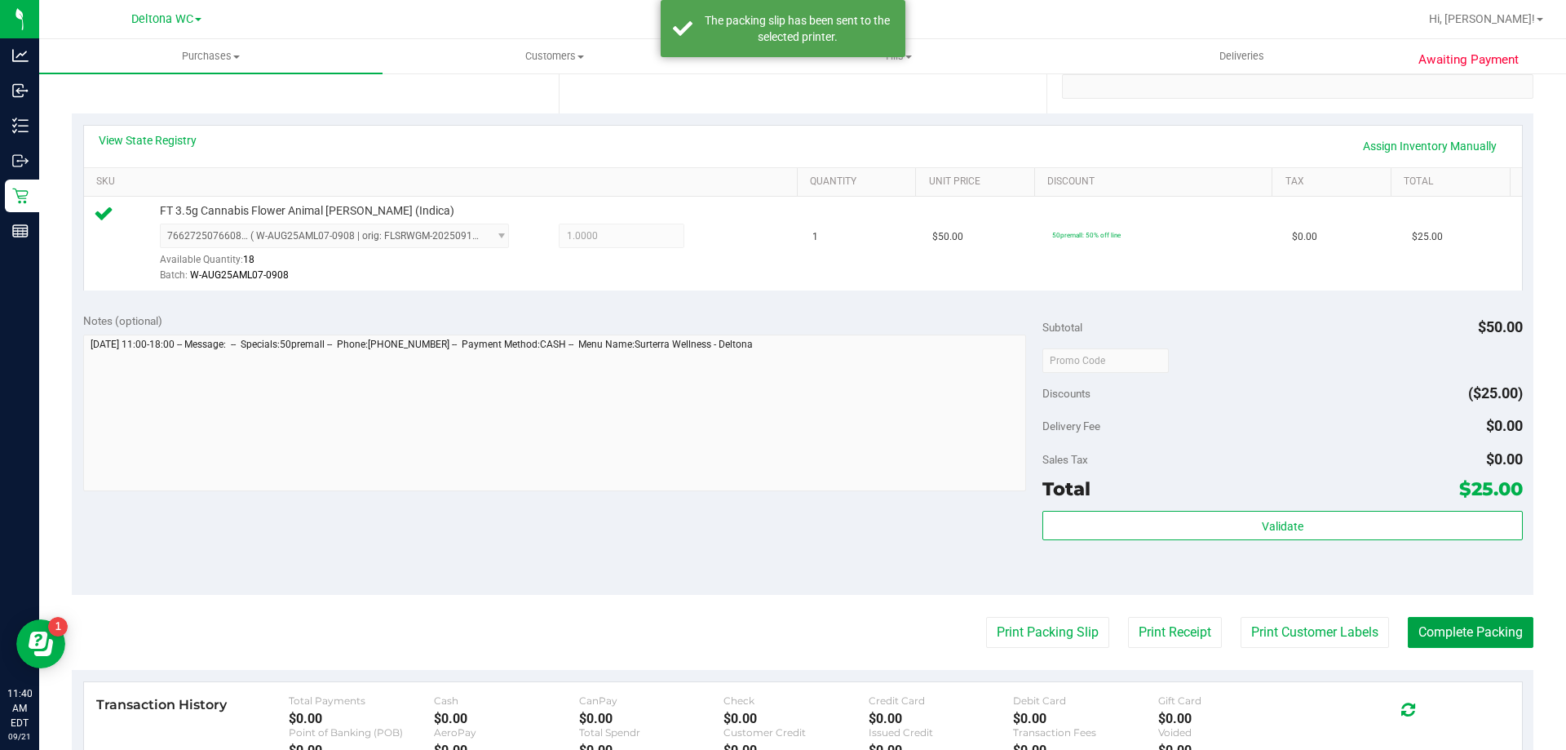
drag, startPoint x: 1452, startPoint y: 635, endPoint x: 1446, endPoint y: 582, distance: 53.3
click at [1452, 635] on button "Complete Packing" at bounding box center [1471, 632] width 126 height 31
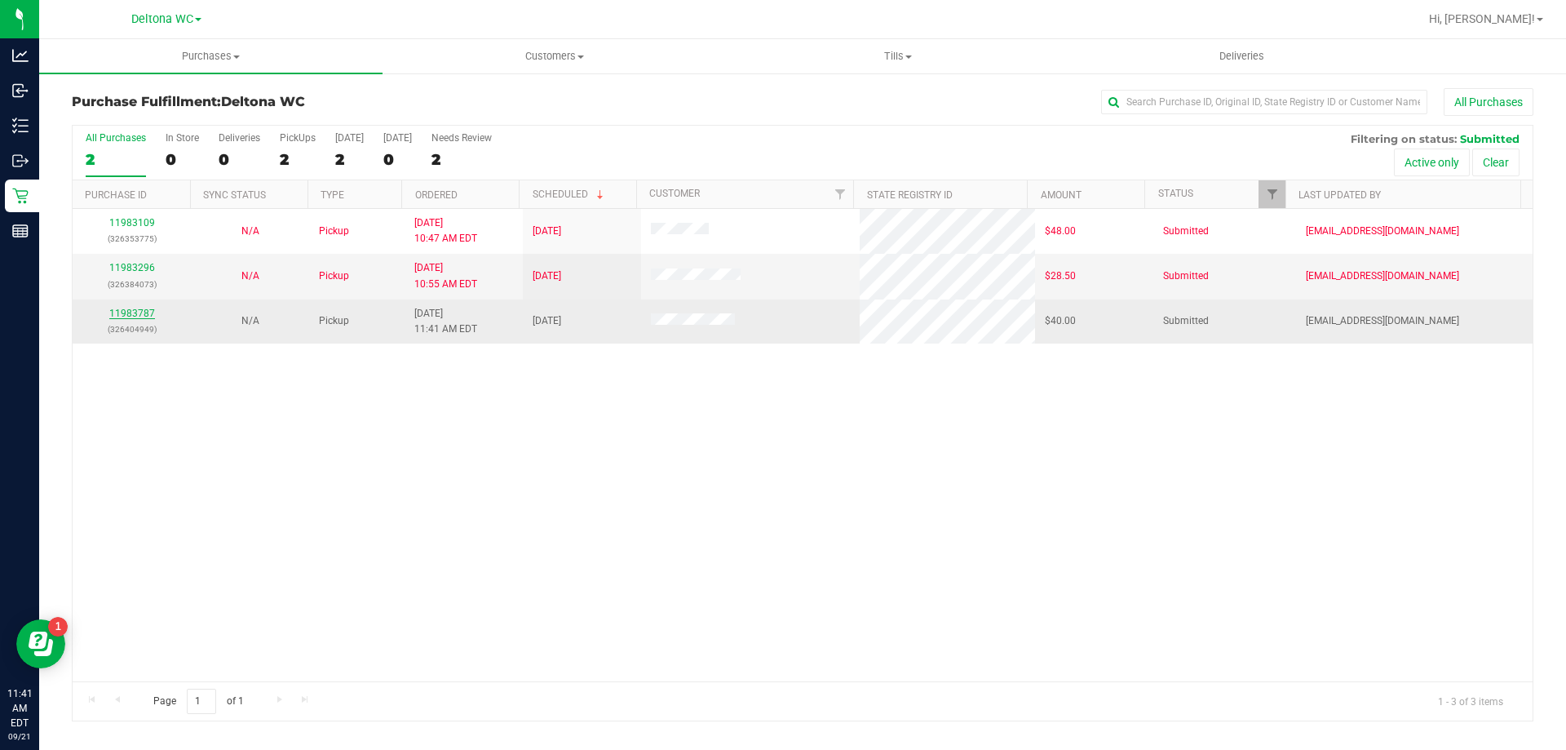
click at [134, 314] on link "11983787" at bounding box center [132, 312] width 46 height 11
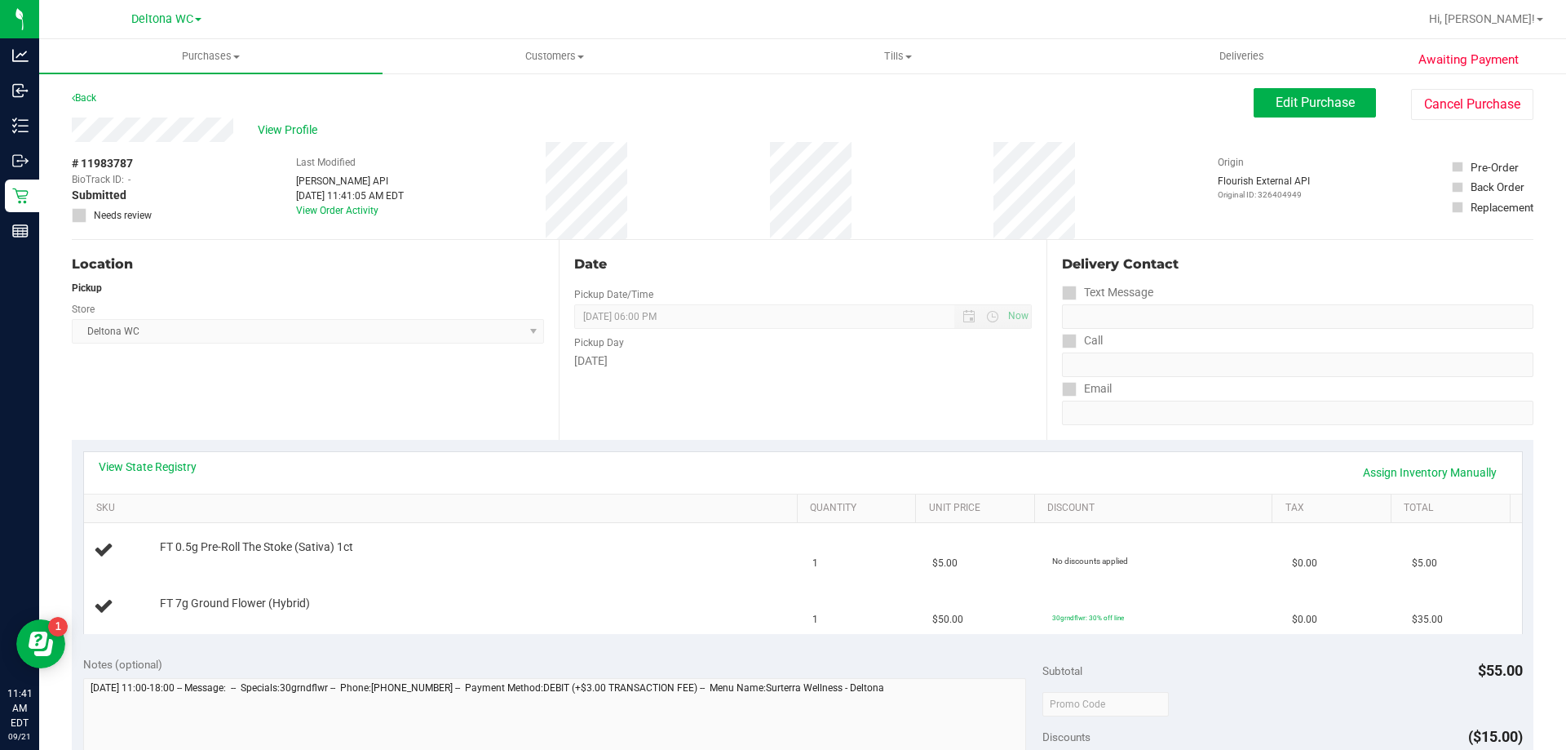
click at [467, 392] on div "Location Pickup Store Deltona WC Select Store [PERSON_NAME][GEOGRAPHIC_DATA] [P…" at bounding box center [315, 340] width 487 height 200
click at [307, 418] on div "Location Pickup Store Deltona WC Select Store [PERSON_NAME][GEOGRAPHIC_DATA] [P…" at bounding box center [315, 340] width 487 height 200
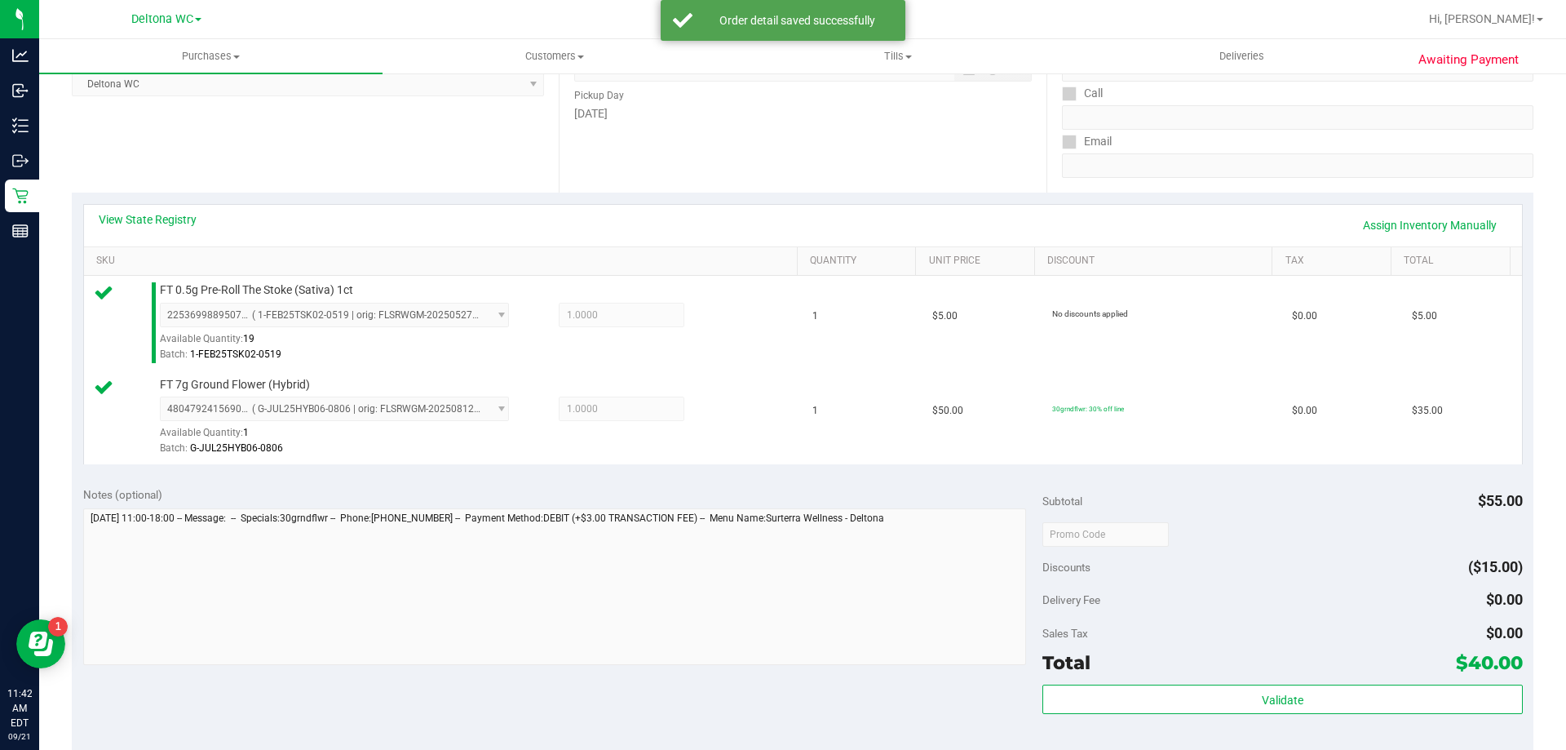
scroll to position [408, 0]
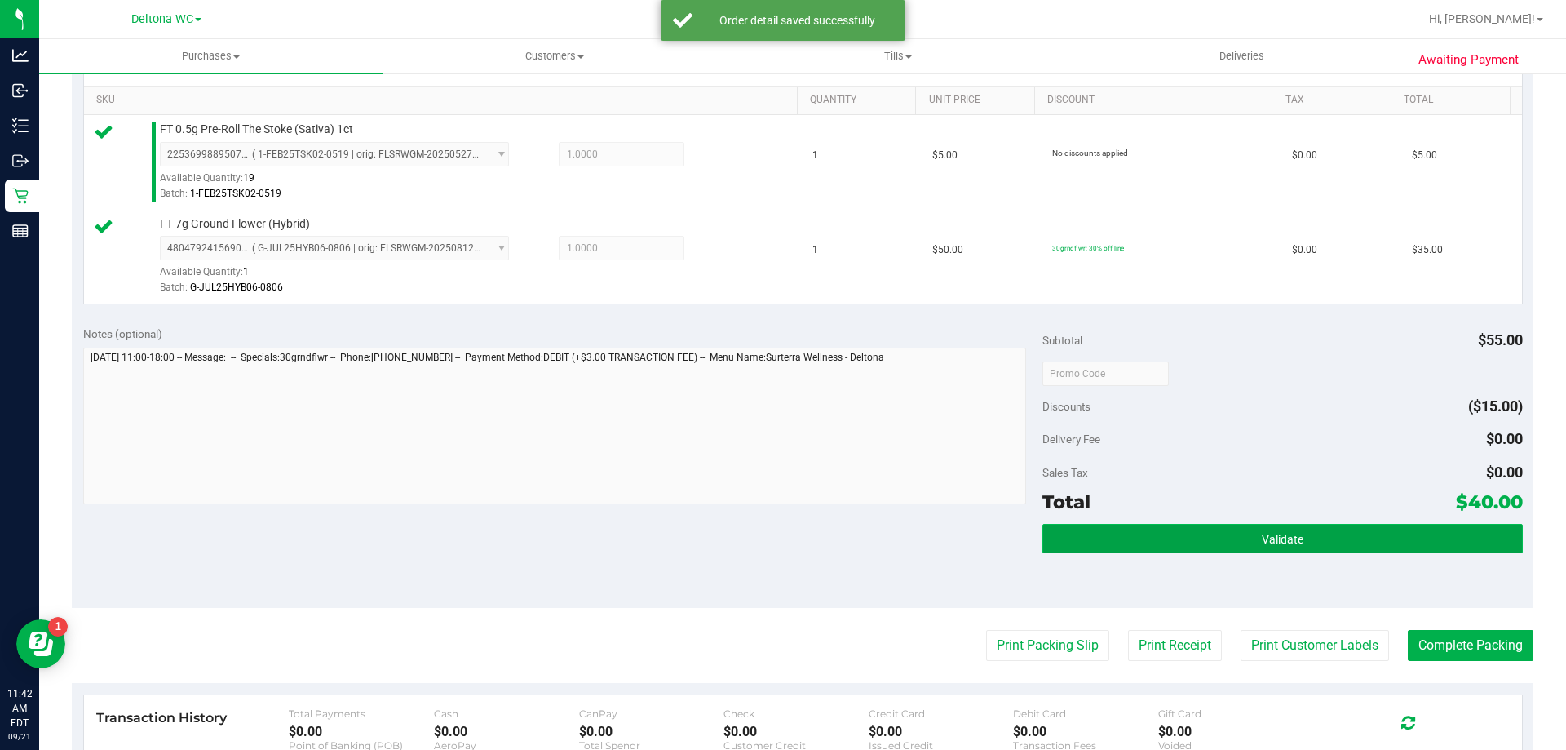
click at [1253, 530] on button "Validate" at bounding box center [1282, 538] width 480 height 29
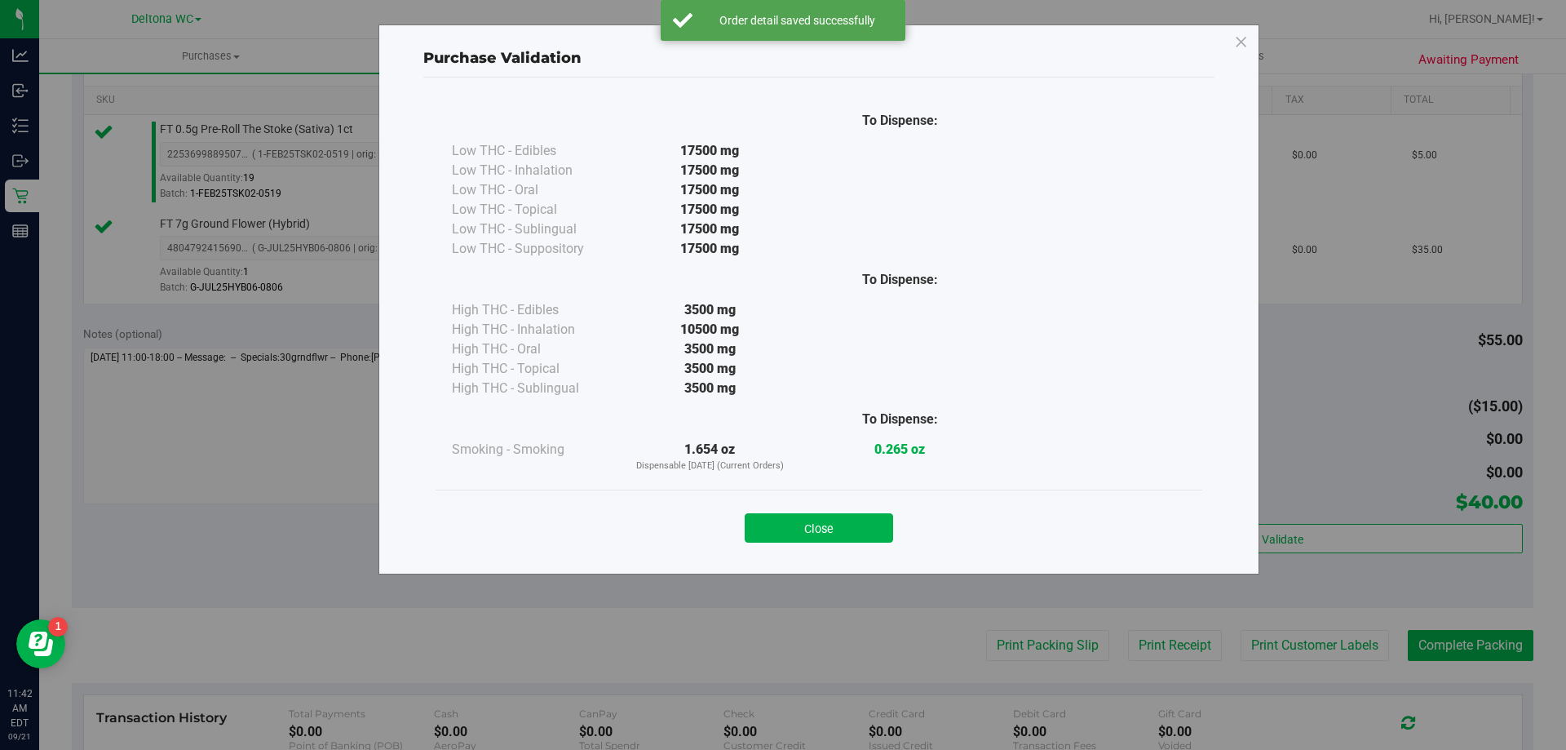
click at [846, 496] on div "Close" at bounding box center [819, 522] width 767 height 66
click at [847, 507] on div "Close" at bounding box center [819, 522] width 742 height 41
click at [848, 522] on button "Close" at bounding box center [819, 527] width 148 height 29
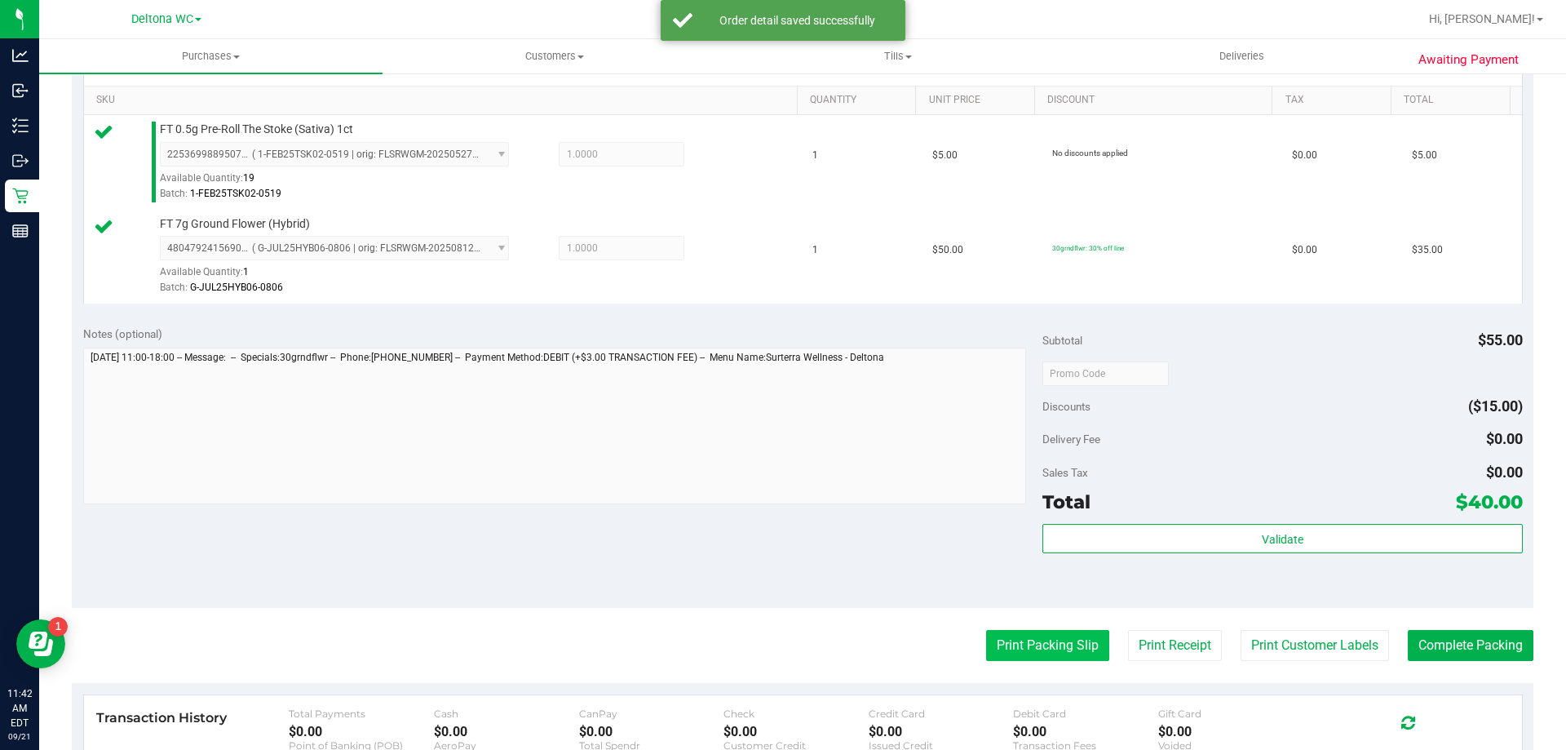
click at [1049, 650] on button "Print Packing Slip" at bounding box center [1047, 645] width 123 height 31
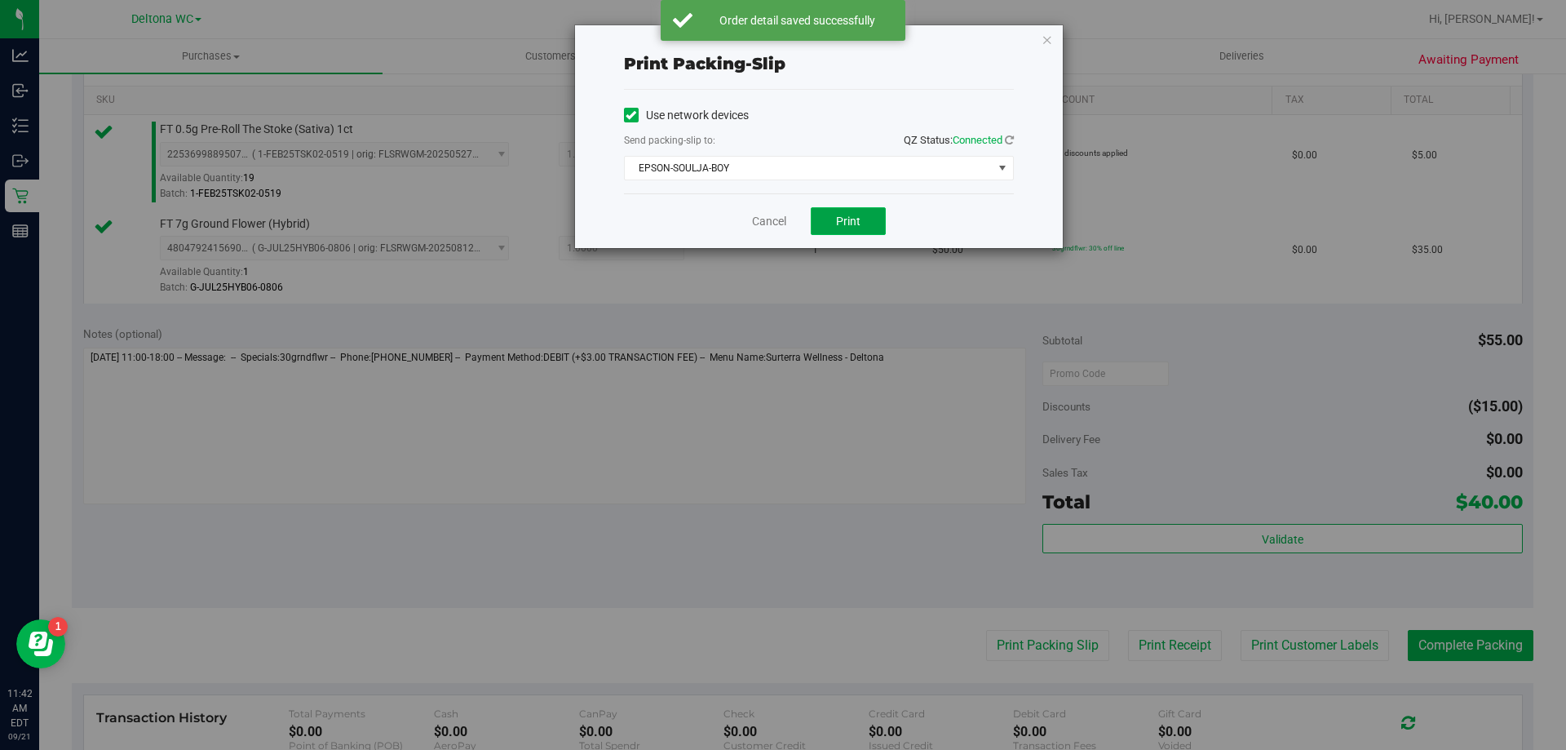
click at [844, 213] on button "Print" at bounding box center [848, 221] width 75 height 28
click at [772, 223] on link "Cancel" at bounding box center [769, 221] width 34 height 17
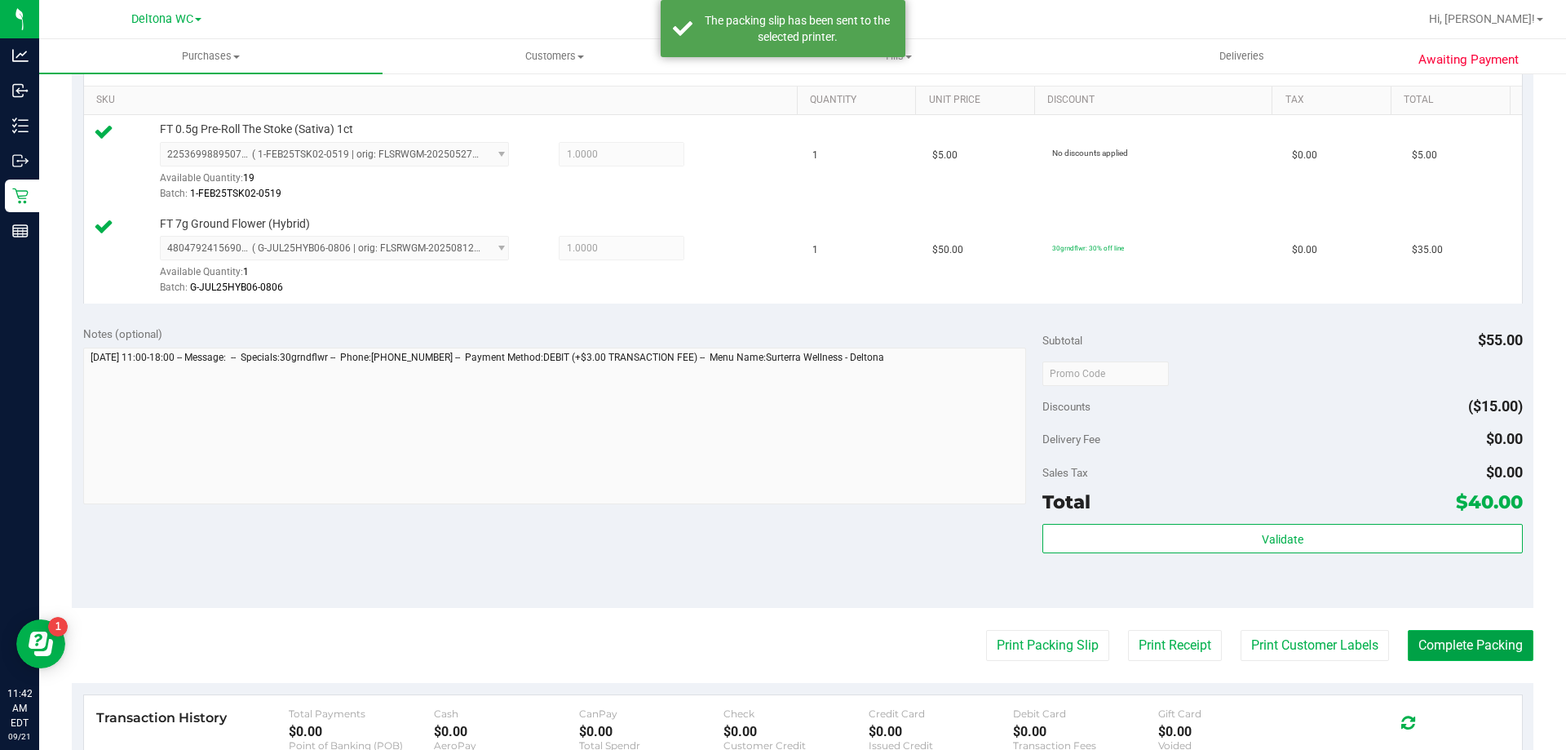
click at [1494, 637] on button "Complete Packing" at bounding box center [1471, 645] width 126 height 31
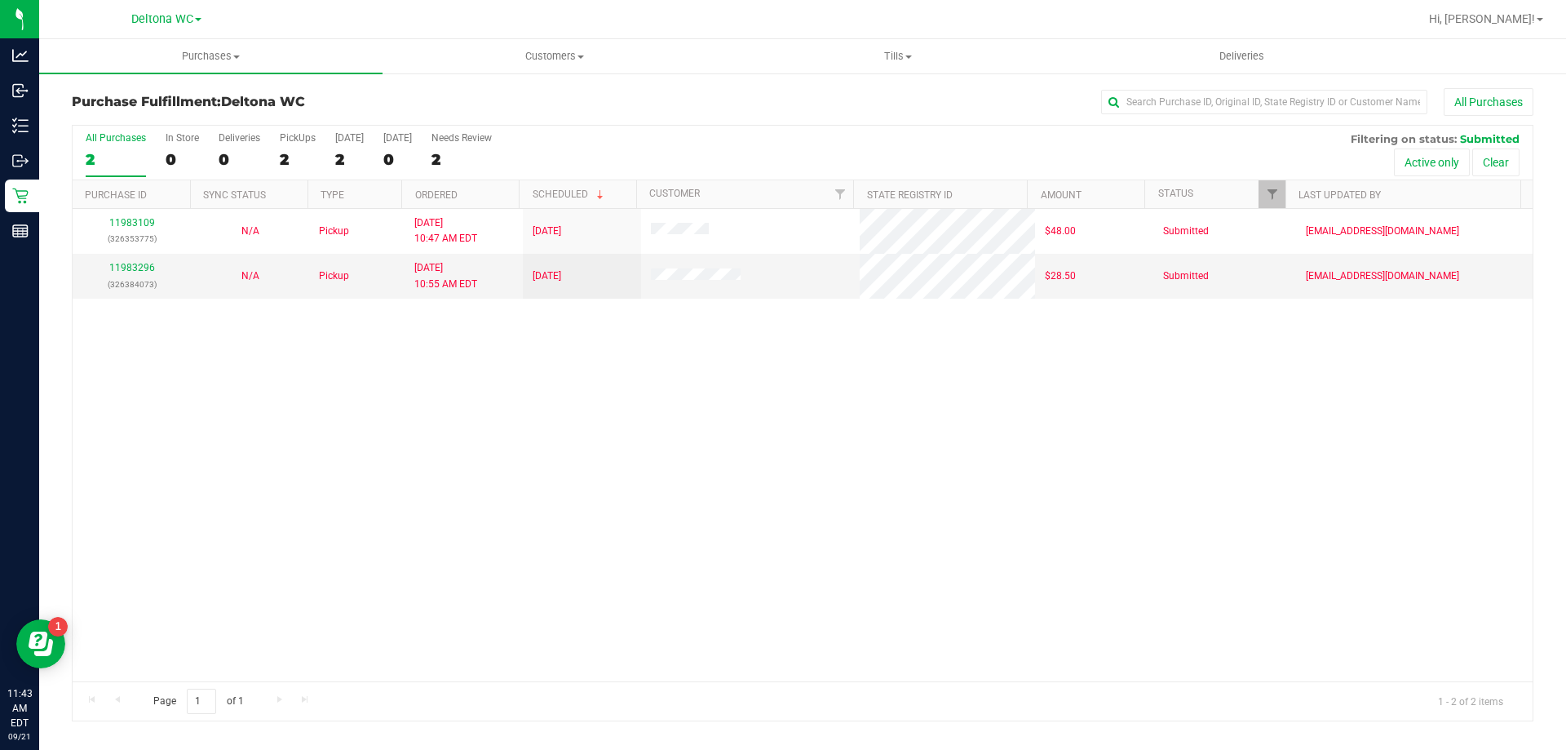
click at [537, 343] on div "11983109 (326353775) N/A Pickup [DATE] 10:47 AM EDT 9/21/2025 $48.00 Submitted …" at bounding box center [803, 445] width 1460 height 472
click at [478, 362] on div "11983109 (326353775) N/A Pickup [DATE] 10:47 AM EDT 9/21/2025 $48.00 Submitted …" at bounding box center [803, 445] width 1460 height 472
click at [181, 50] on span "Purchases" at bounding box center [210, 56] width 343 height 15
click at [117, 112] on span "Fulfillment" at bounding box center [89, 118] width 101 height 14
click at [670, 126] on div "All Purchases 2 In Store 0 Deliveries 0 PickUps 2 [DATE] 2 [DATE] 0 Needs Revie…" at bounding box center [803, 132] width 1460 height 13
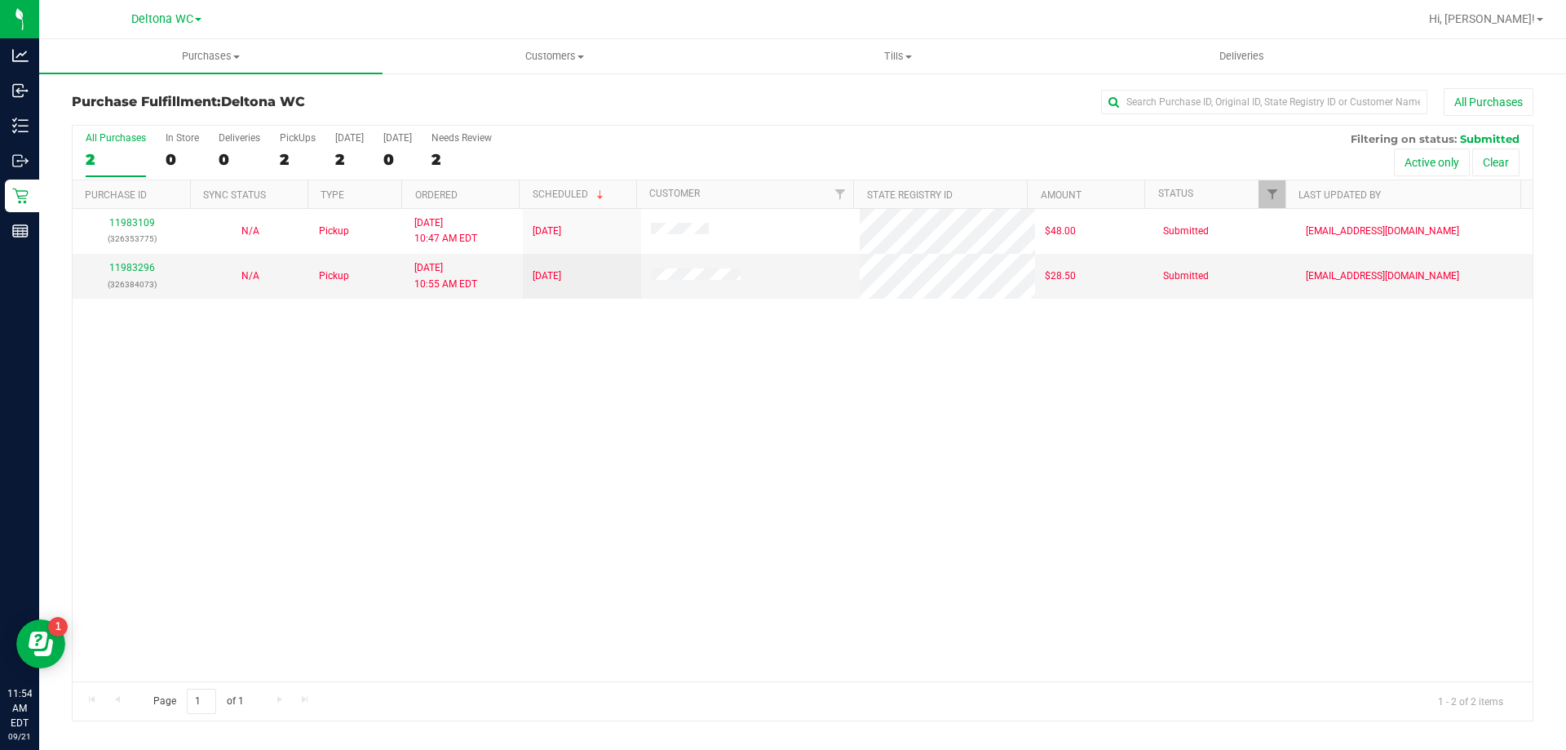
click at [792, 148] on div "All Purchases 2 In Store 0 Deliveries 0 PickUps 2 [DATE] 2 [DATE] 0 Needs Revie…" at bounding box center [803, 153] width 1460 height 55
click at [531, 509] on div "Loading... 11983109 (326353775) N/A Pickup [DATE] 10:47 AM EDT 9/21/2025 $48.00…" at bounding box center [803, 445] width 1460 height 472
click at [479, 380] on div "11983109 (326353775) N/A Pickup [DATE] 10:47 AM EDT 9/21/2025 $48.00 Submitted …" at bounding box center [803, 445] width 1460 height 472
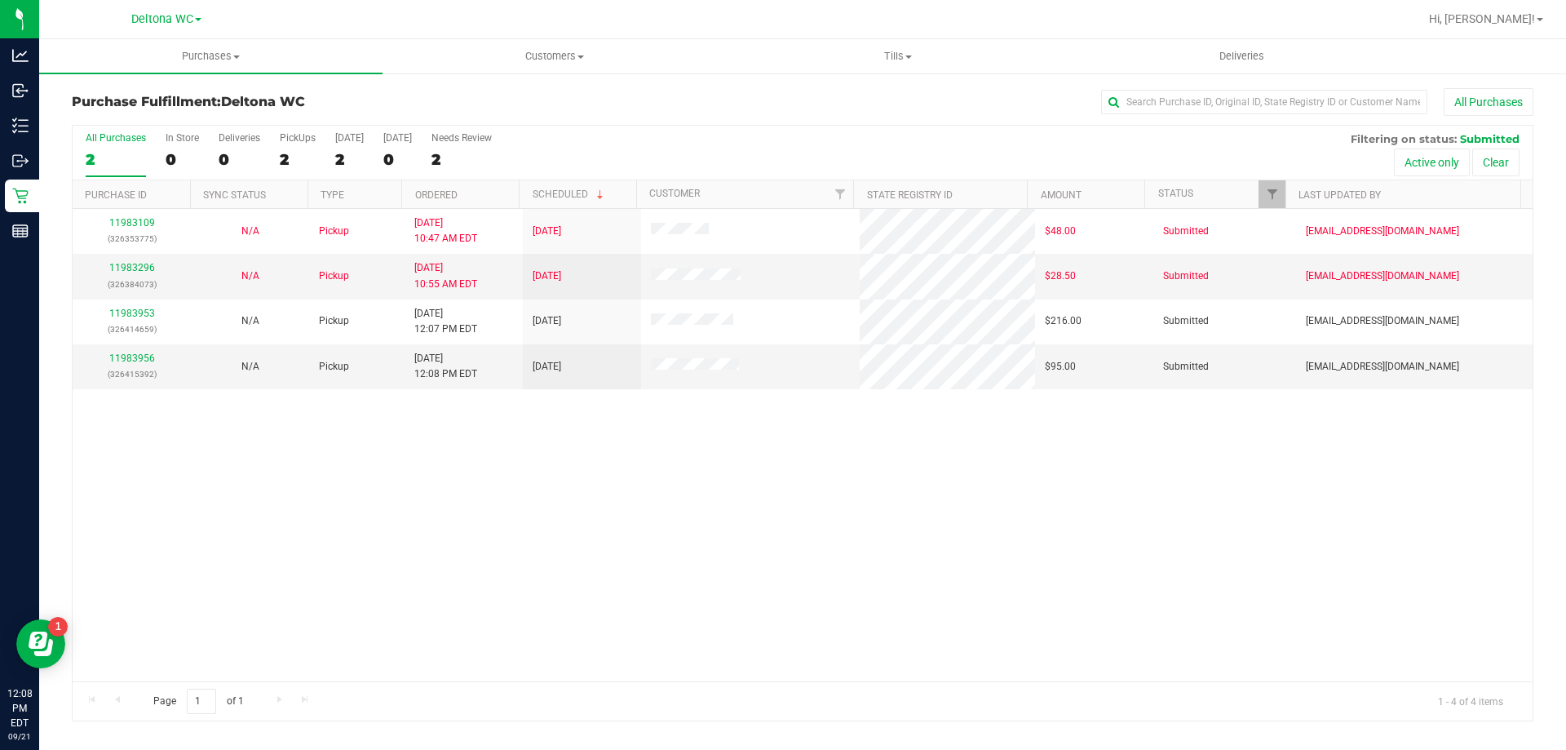
click at [630, 515] on div "11983109 (326353775) N/A Pickup [DATE] 10:47 AM EDT 9/21/2025 $48.00 Submitted …" at bounding box center [803, 445] width 1460 height 472
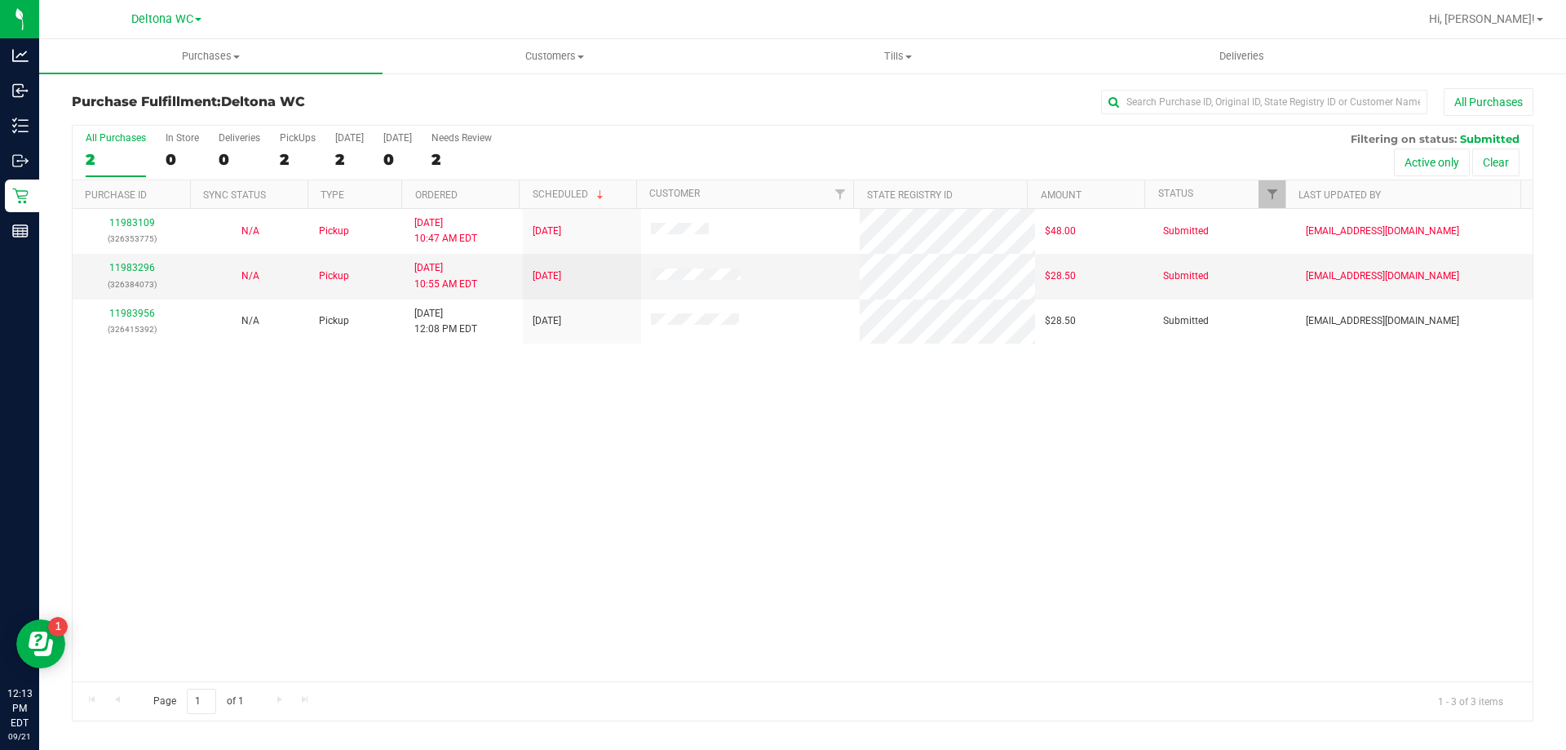
click at [686, 503] on div "11983109 (326353775) N/A Pickup [DATE] 10:47 AM EDT 9/21/2025 $48.00 Submitted …" at bounding box center [803, 445] width 1460 height 472
click at [727, 99] on div "All Purchases" at bounding box center [1046, 102] width 975 height 28
click at [530, 414] on div "11983109 (326353775) N/A Pickup [DATE] 10:47 AM EDT 9/21/2025 $48.00 Submitted …" at bounding box center [803, 445] width 1460 height 472
click at [805, 110] on div "All Purchases" at bounding box center [1046, 102] width 975 height 28
click at [732, 426] on div "11983109 (326353775) N/A Pickup [DATE] 10:47 AM EDT 9/21/2025 $48.00 Submitted …" at bounding box center [803, 445] width 1460 height 472
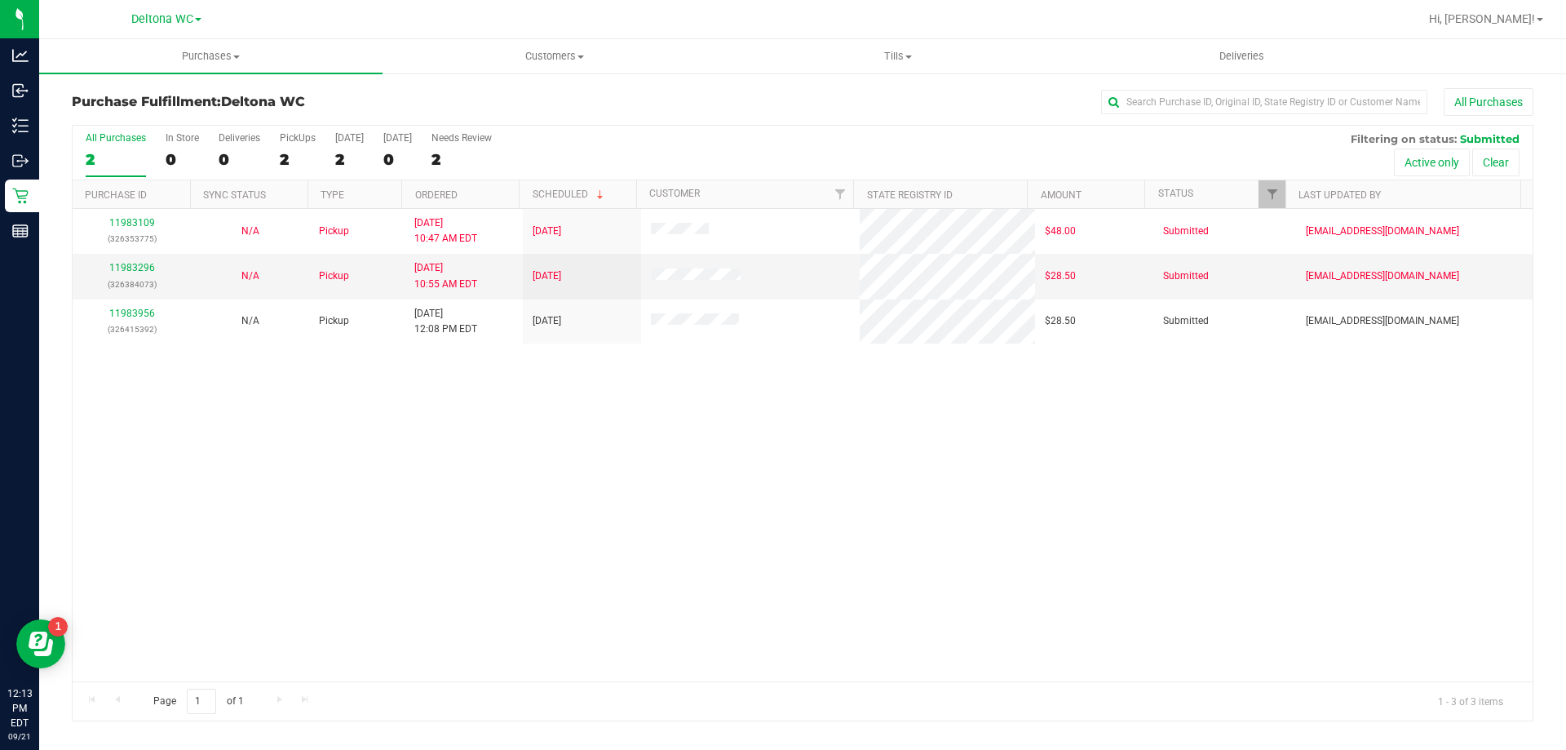
click at [704, 432] on div "11983109 (326353775) N/A Pickup [DATE] 10:47 AM EDT 9/21/2025 $48.00 Submitted …" at bounding box center [803, 445] width 1460 height 472
click at [643, 409] on div "11983109 (326353775) N/A Pickup [DATE] 10:47 AM EDT 9/21/2025 $48.00 Submitted …" at bounding box center [803, 445] width 1460 height 472
click at [651, 127] on div "All Purchases 2 In Store 0 Deliveries 0 PickUps 2 [DATE] 2 [DATE] 0 Needs Revie…" at bounding box center [803, 132] width 1460 height 13
click at [651, 107] on div "All Purchases" at bounding box center [1046, 102] width 975 height 28
click at [755, 436] on div "11983109 (326353775) N/A Pickup [DATE] 10:47 AM EDT 9/21/2025 $48.00 Submitted …" at bounding box center [803, 445] width 1460 height 472
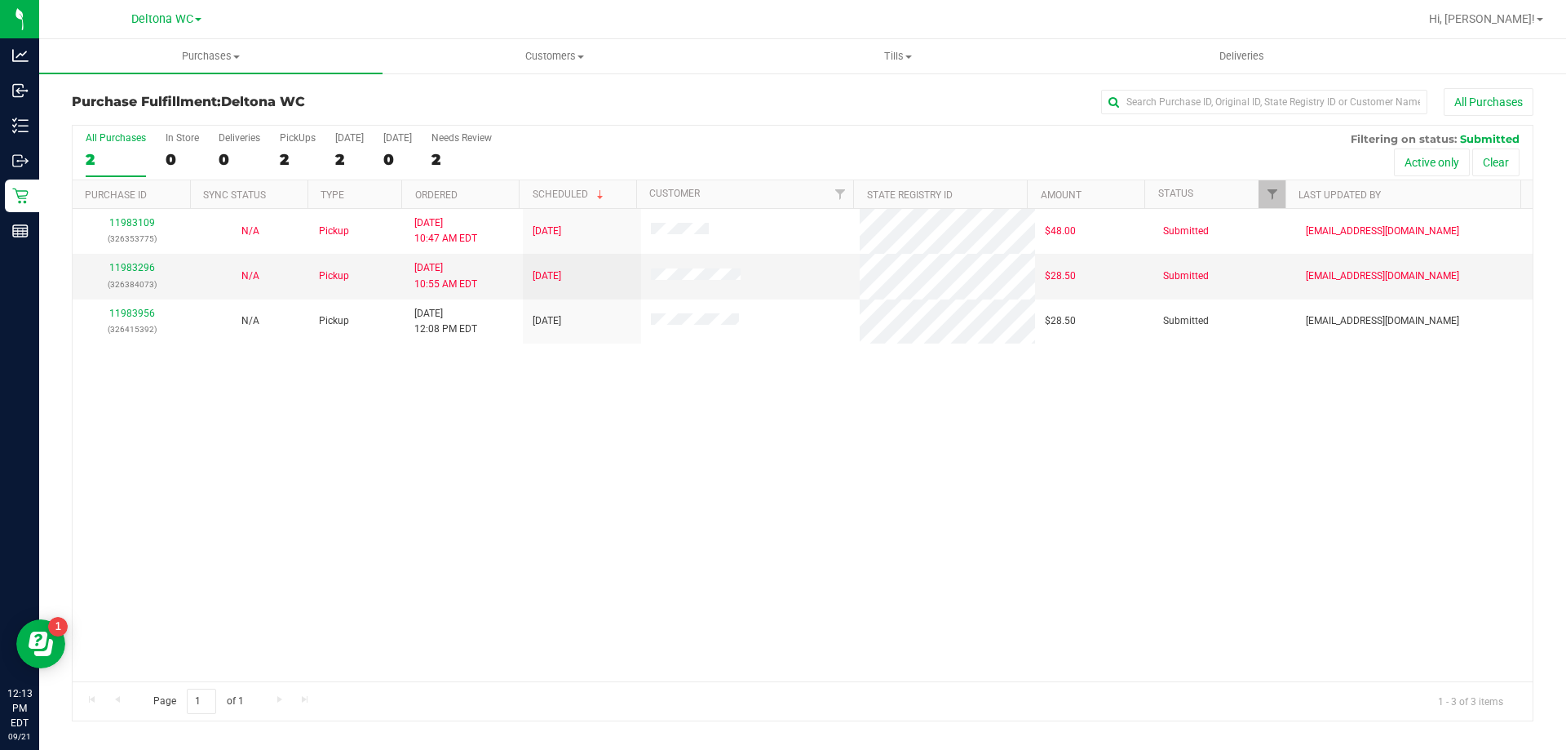
click at [794, 401] on div "11983109 (326353775) N/A Pickup [DATE] 10:47 AM EDT 9/21/2025 $48.00 Submitted …" at bounding box center [803, 445] width 1460 height 472
click at [697, 465] on div "11983109 (326353775) N/A Pickup [DATE] 10:47 AM EDT 9/21/2025 $48.00 Submitted …" at bounding box center [803, 445] width 1460 height 472
click at [740, 444] on div "11983109 (326353775) N/A Pickup [DATE] 10:47 AM EDT 9/21/2025 $48.00 Submitted …" at bounding box center [803, 445] width 1460 height 472
click at [701, 130] on div "All Purchases 2 In Store 0 Deliveries 0 PickUps 2 [DATE] 2 [DATE] 0 Needs Revie…" at bounding box center [803, 132] width 1460 height 13
click at [657, 88] on div "All Purchases" at bounding box center [1046, 102] width 975 height 28
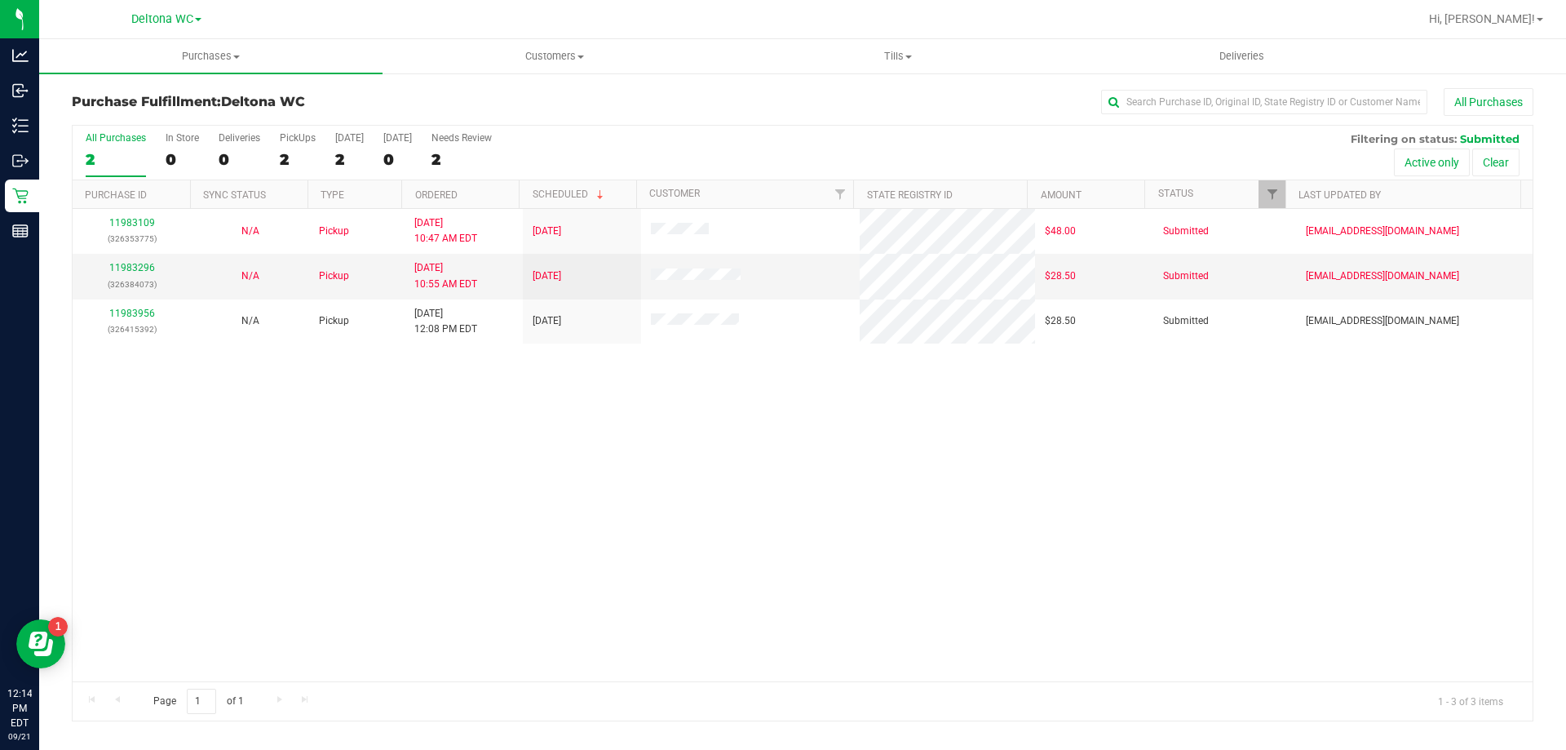
click at [653, 100] on div "All Purchases" at bounding box center [1046, 102] width 975 height 28
click at [661, 104] on div "All Purchases" at bounding box center [1046, 102] width 975 height 28
click at [709, 414] on div "11983109 (326353775) N/A Pickup [DATE] 10:47 AM EDT 9/21/2025 $48.00 Submitted …" at bounding box center [803, 445] width 1460 height 472
click at [630, 377] on div "11983109 (326353775) N/A Pickup [DATE] 10:47 AM EDT 9/21/2025 $48.00 Submitted …" at bounding box center [803, 445] width 1460 height 472
click at [457, 360] on div "11983109 (326353775) N/A Pickup [DATE] 10:47 AM EDT 9/21/2025 $48.00 Submitted …" at bounding box center [803, 445] width 1460 height 472
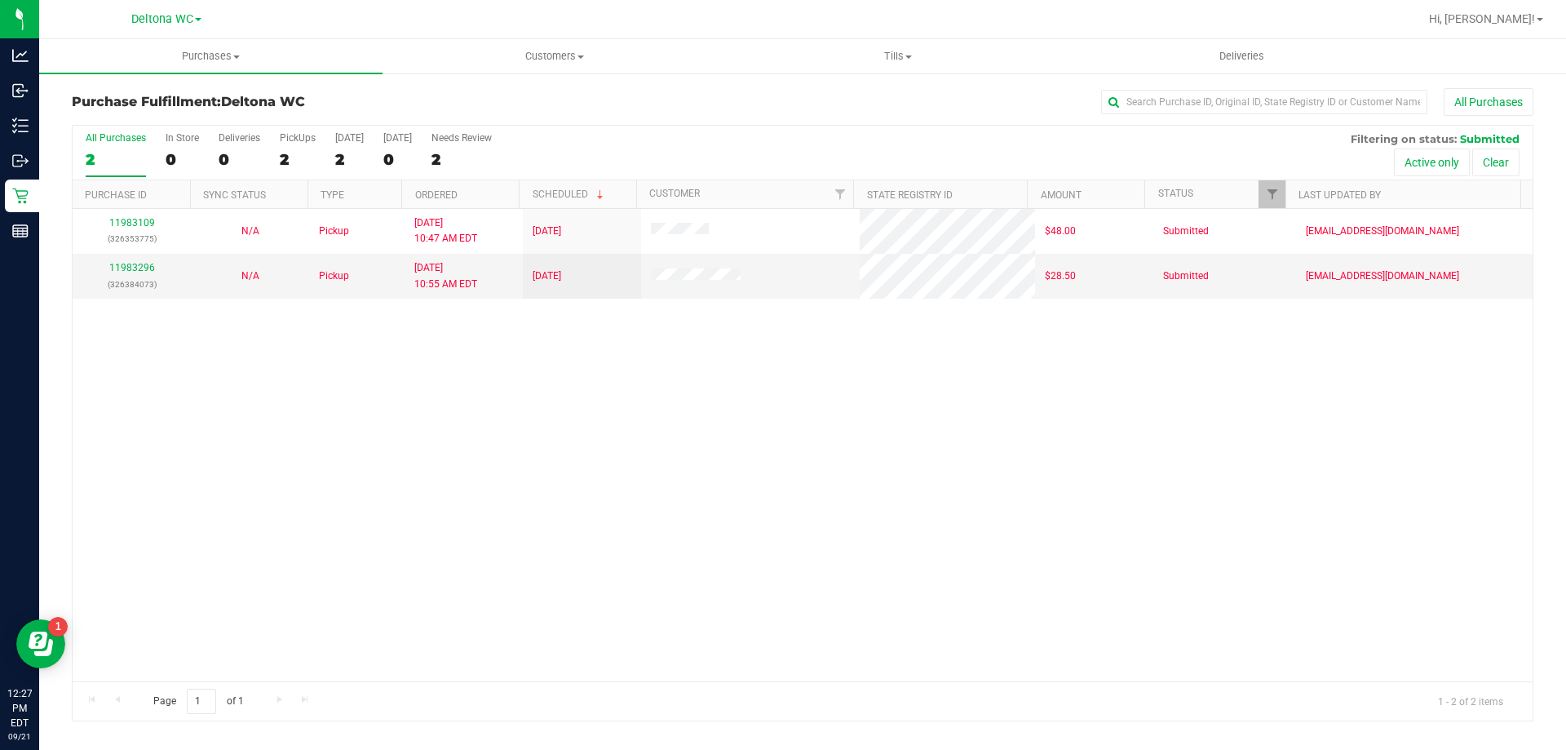
click at [312, 387] on div "11983109 (326353775) N/A Pickup [DATE] 10:47 AM EDT 9/21/2025 $48.00 Submitted …" at bounding box center [803, 445] width 1460 height 472
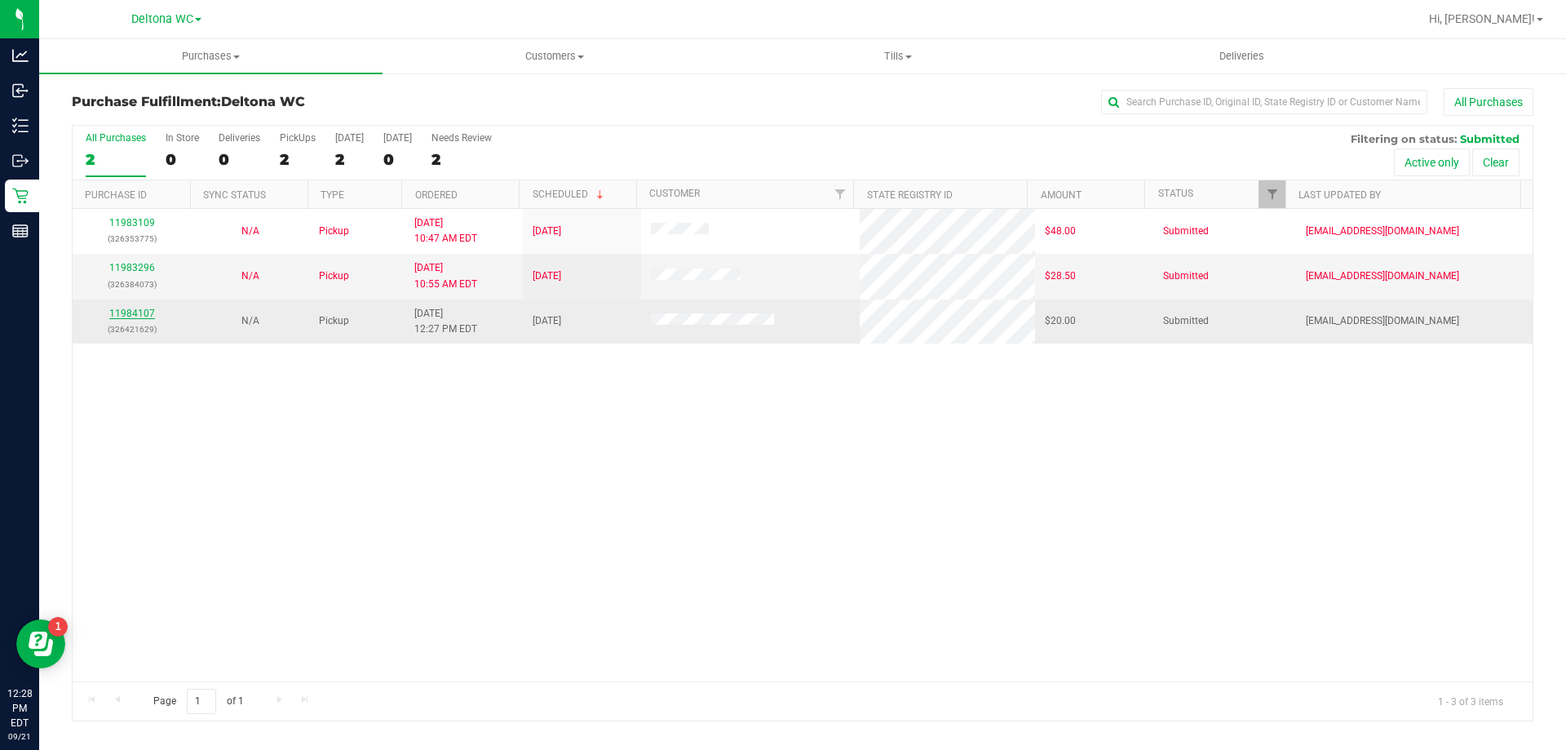
click at [139, 317] on link "11984107" at bounding box center [132, 312] width 46 height 11
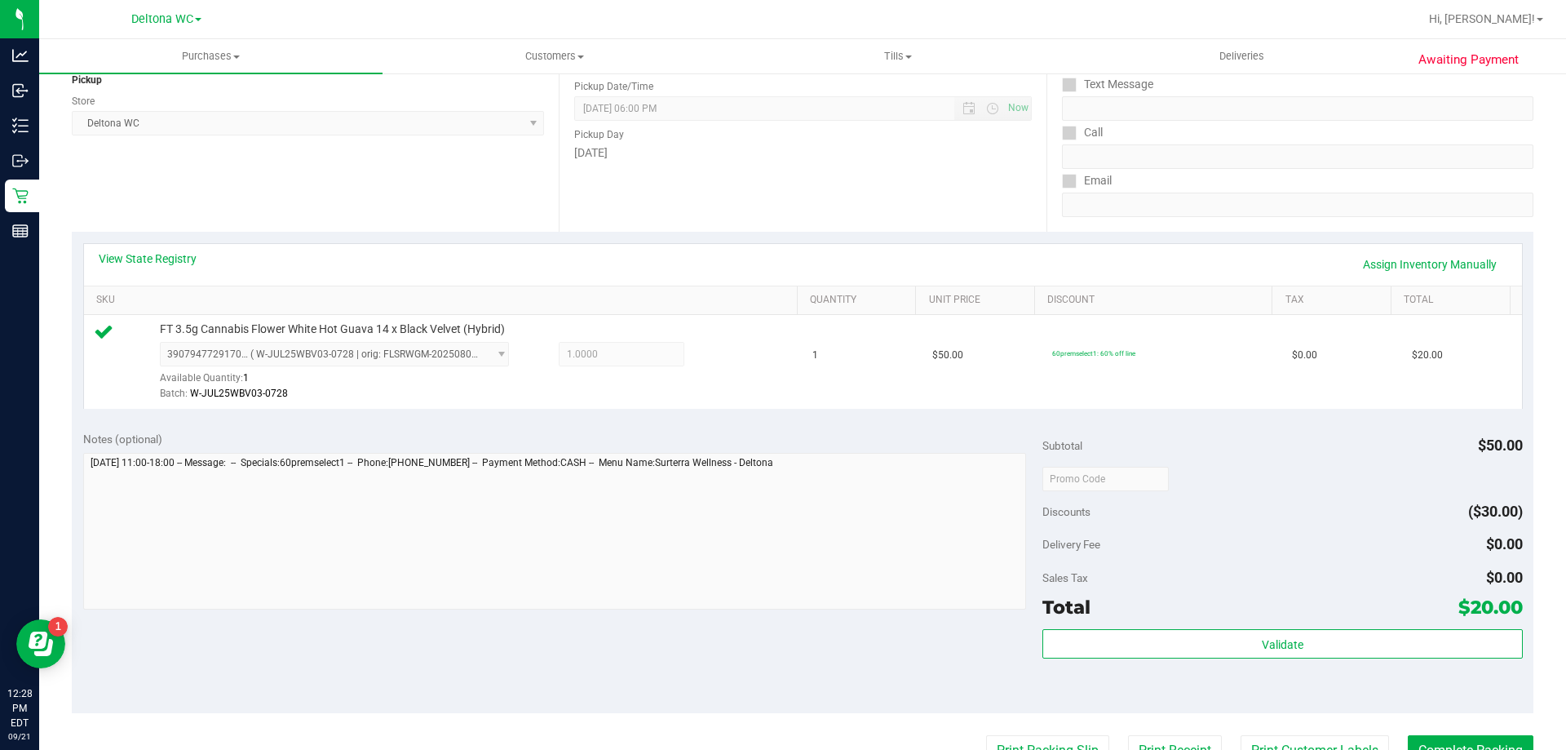
scroll to position [326, 0]
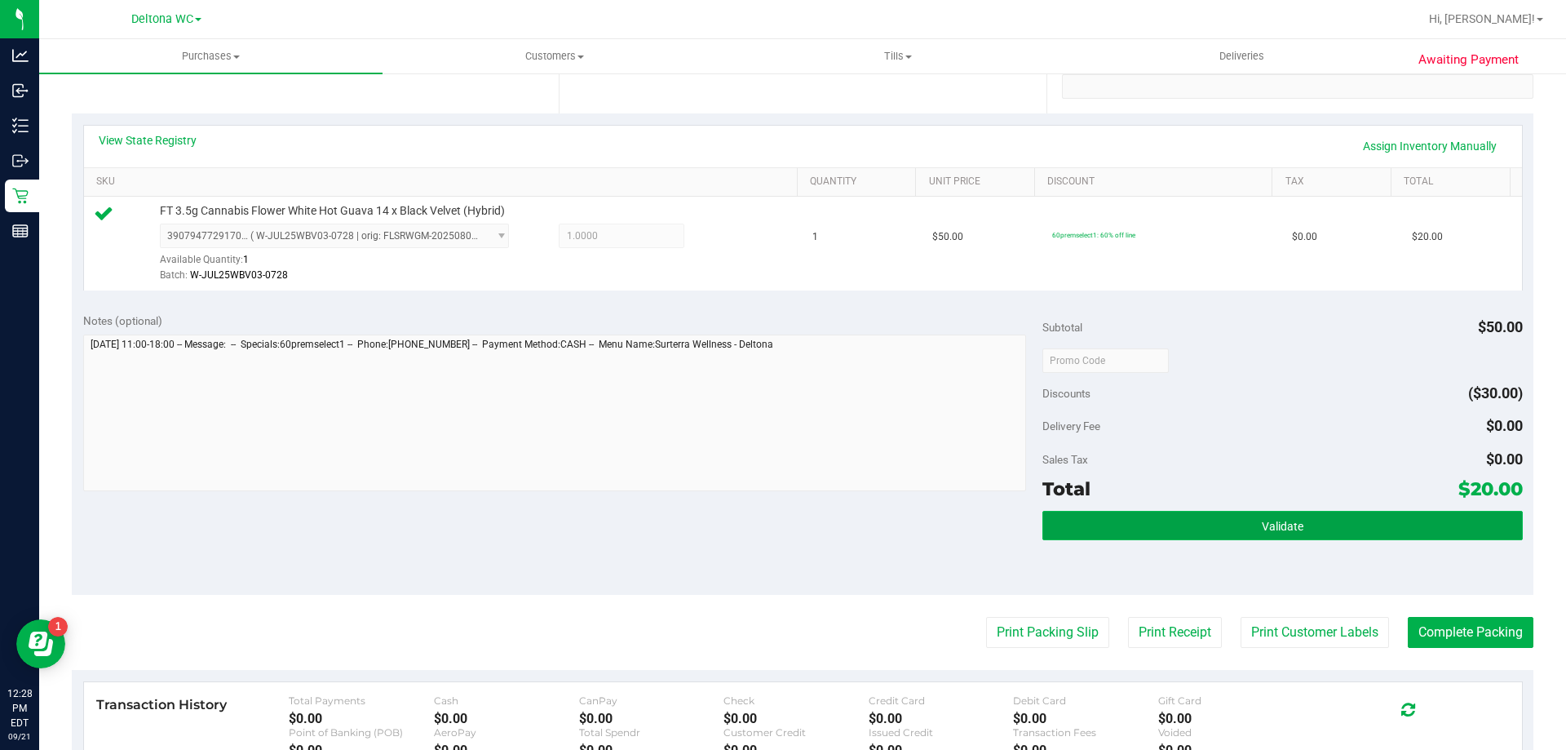
click at [1206, 516] on button "Validate" at bounding box center [1282, 525] width 480 height 29
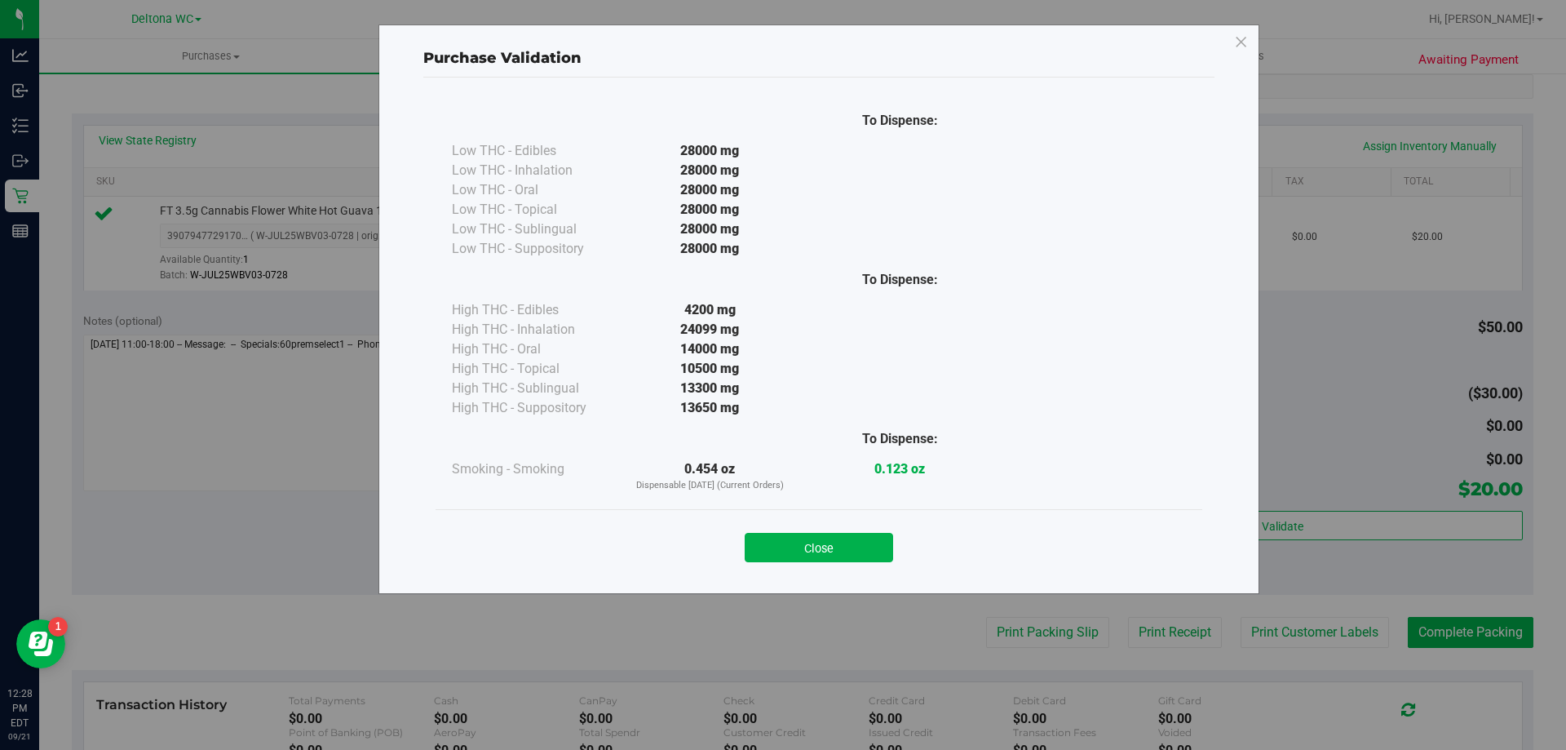
click at [826, 563] on div "Close" at bounding box center [819, 542] width 767 height 66
click at [826, 556] on button "Close" at bounding box center [819, 547] width 148 height 29
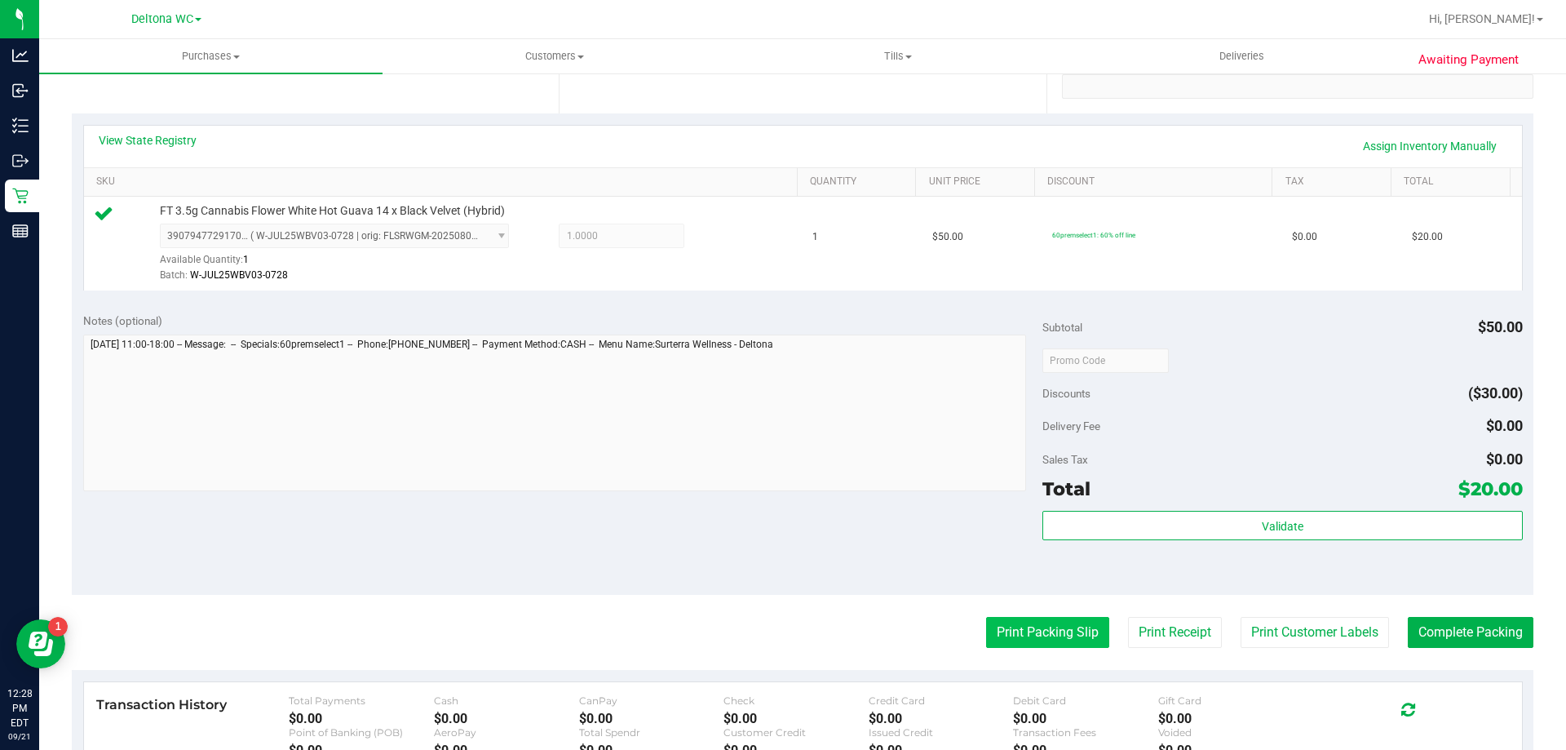
click at [1031, 624] on button "Print Packing Slip" at bounding box center [1047, 632] width 123 height 31
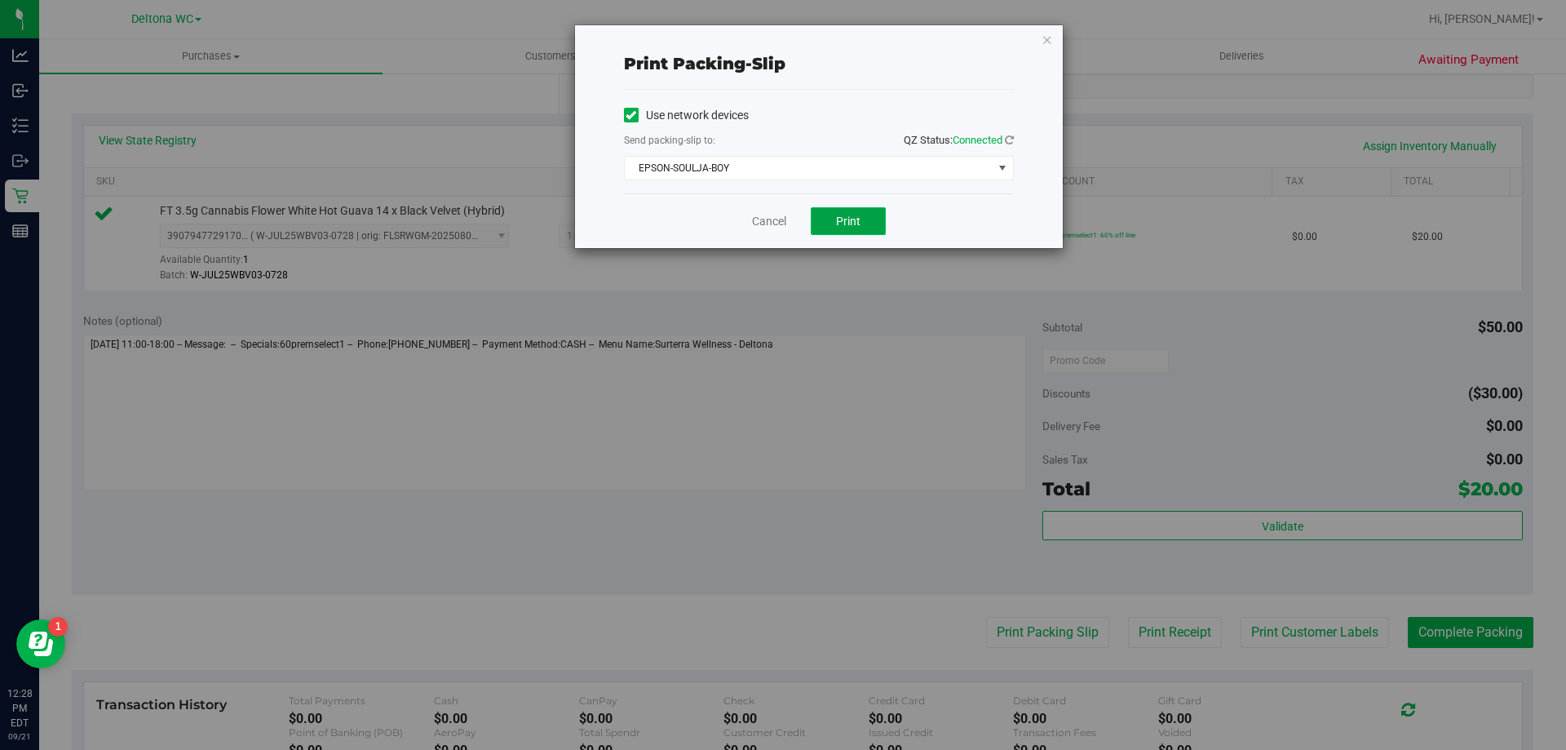
click at [851, 234] on button "Print" at bounding box center [848, 221] width 75 height 28
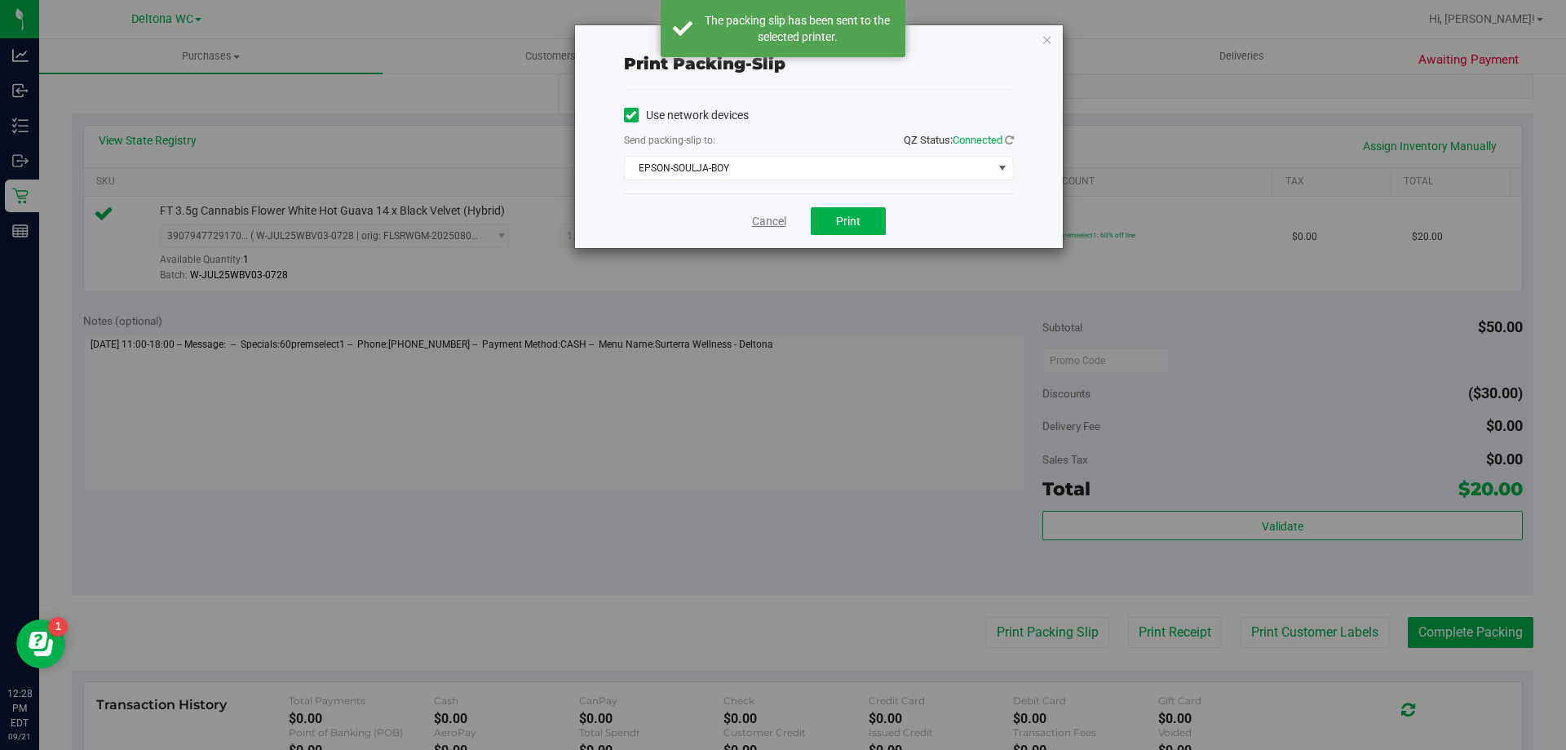
click at [772, 223] on link "Cancel" at bounding box center [769, 221] width 34 height 17
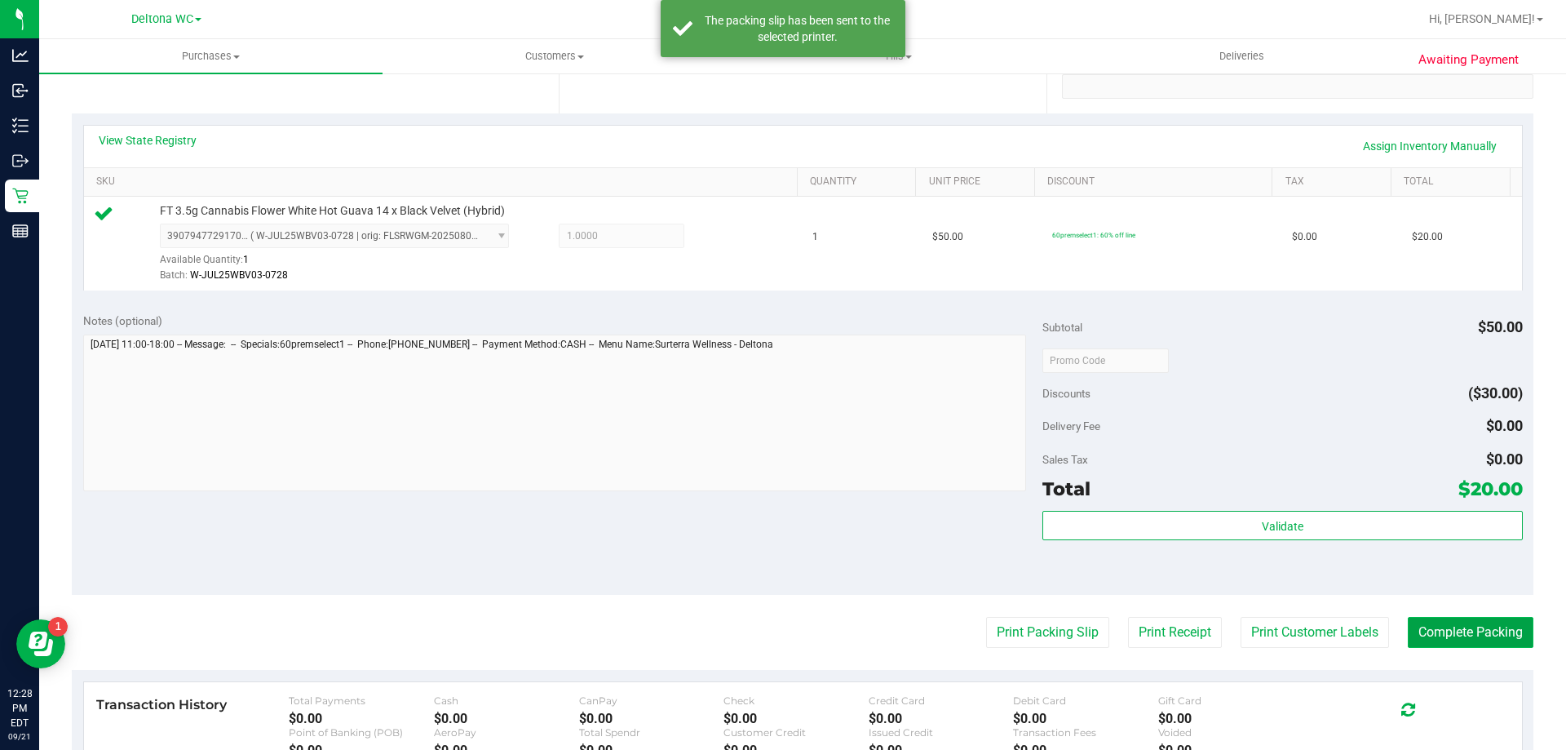
click at [1426, 628] on button "Complete Packing" at bounding box center [1471, 632] width 126 height 31
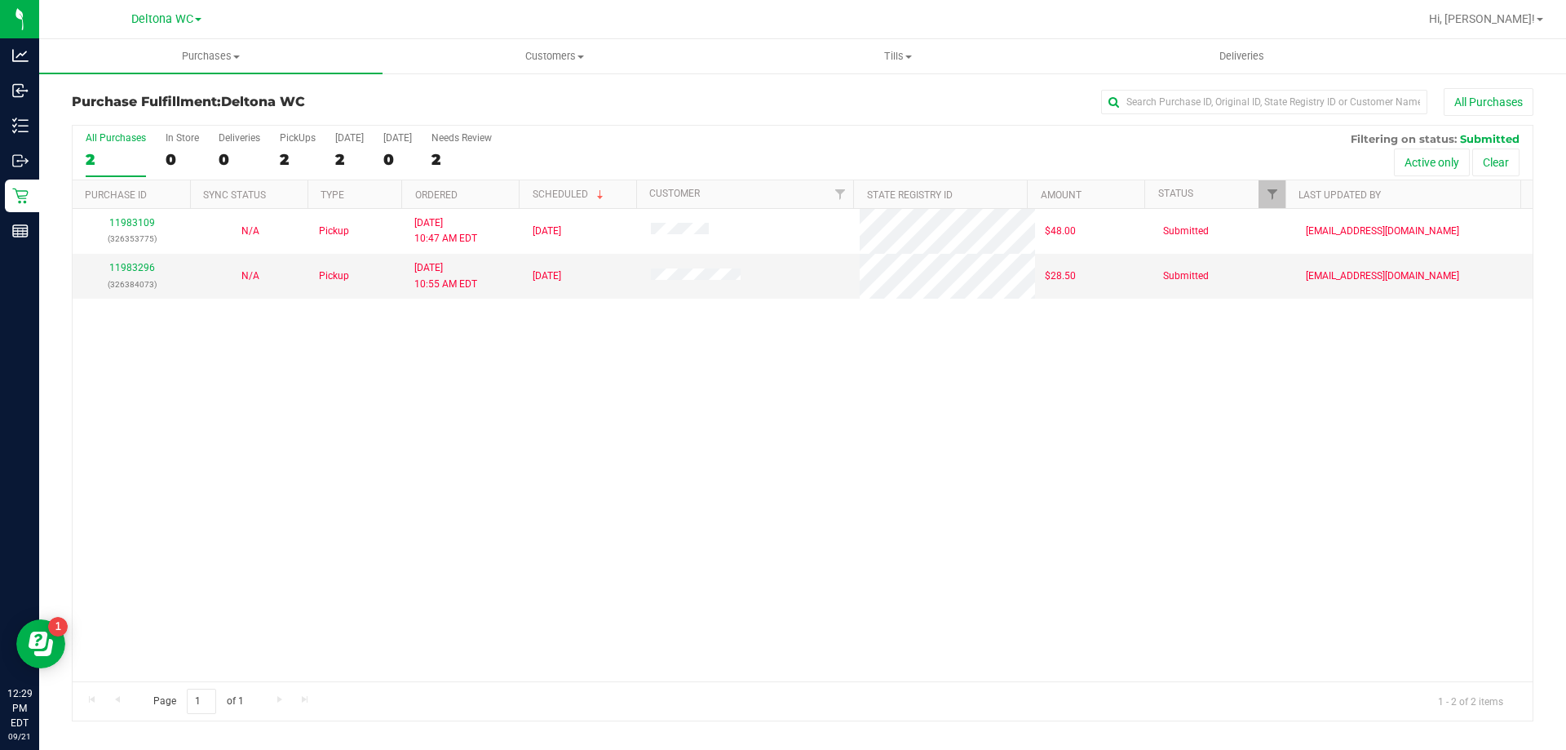
click at [458, 439] on div "11983109 (326353775) N/A Pickup [DATE] 10:47 AM EDT 9/21/2025 $48.00 Submitted …" at bounding box center [803, 445] width 1460 height 472
click at [582, 416] on div "11983109 (326353775) N/A Pickup [DATE] 10:47 AM EDT 9/21/2025 $48.00 Submitted …" at bounding box center [803, 445] width 1460 height 472
click at [529, 100] on h3 "Purchase Fulfillment: Deltona WC" at bounding box center [315, 102] width 487 height 15
click at [530, 322] on div "11983109 (326353775) N/A Pickup [DATE] 10:47 AM EDT 9/21/2025 $48.00 Submitted …" at bounding box center [803, 445] width 1460 height 472
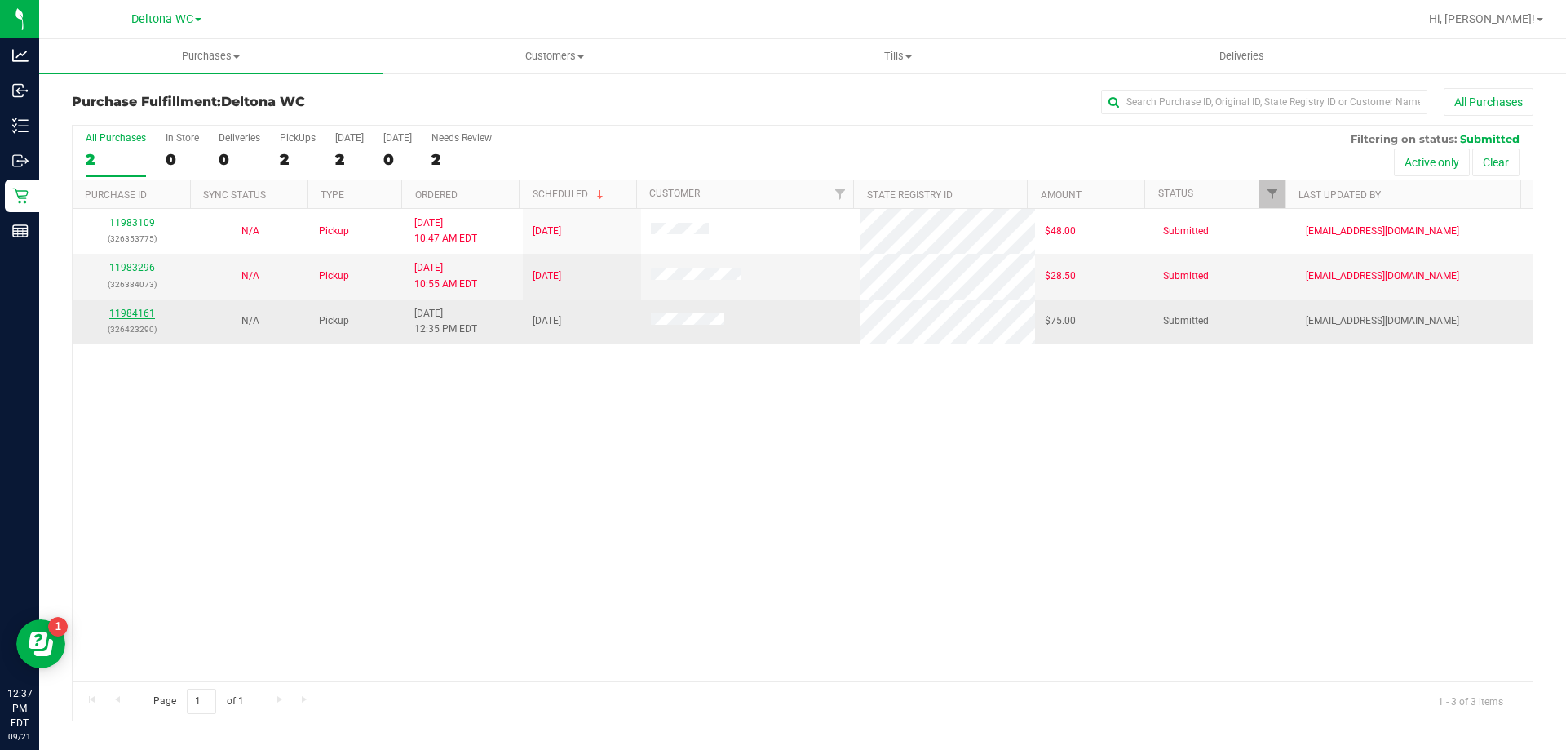
click at [144, 308] on link "11984161" at bounding box center [132, 312] width 46 height 11
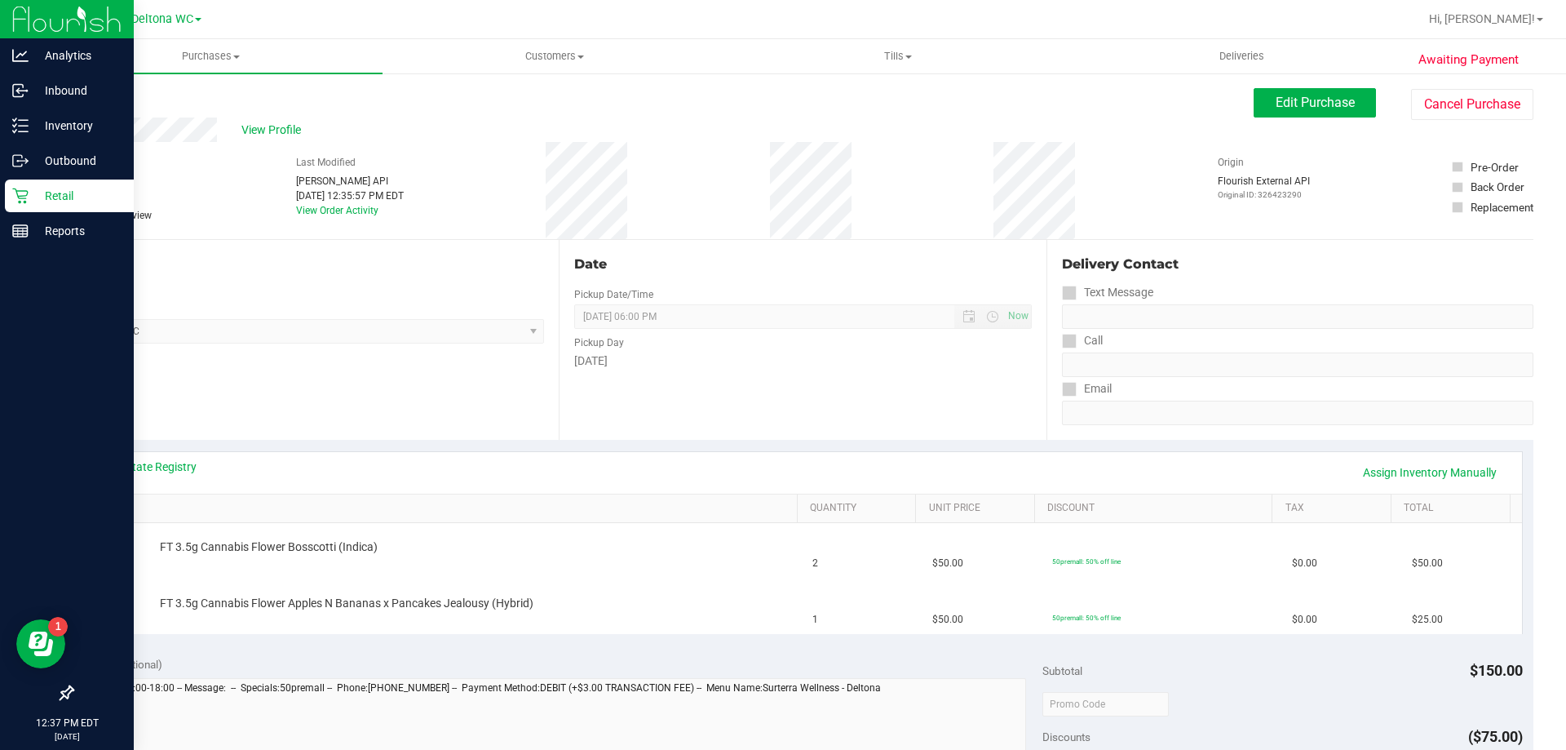
click at [20, 203] on icon at bounding box center [19, 195] width 15 height 15
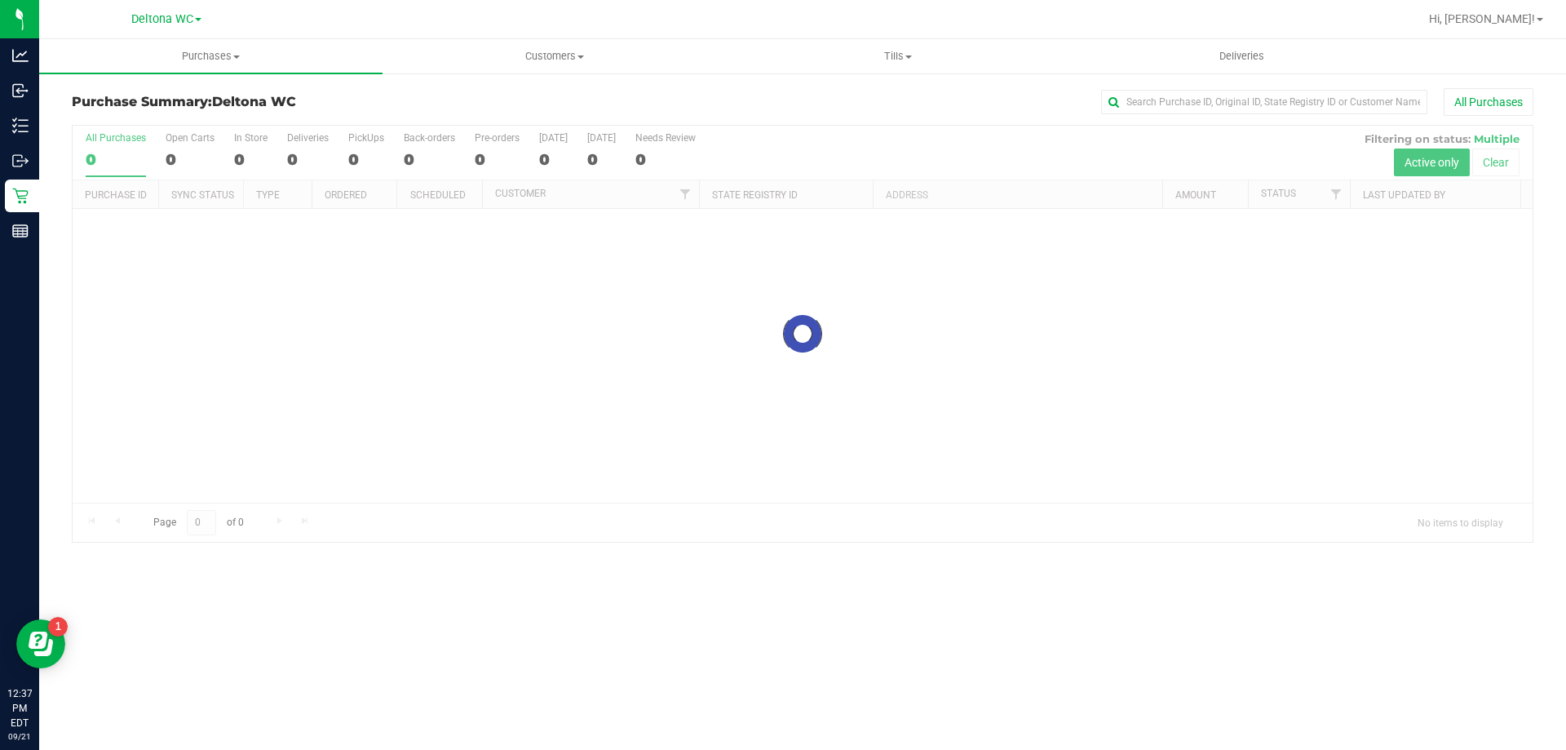
click at [787, 139] on div at bounding box center [803, 334] width 1460 height 416
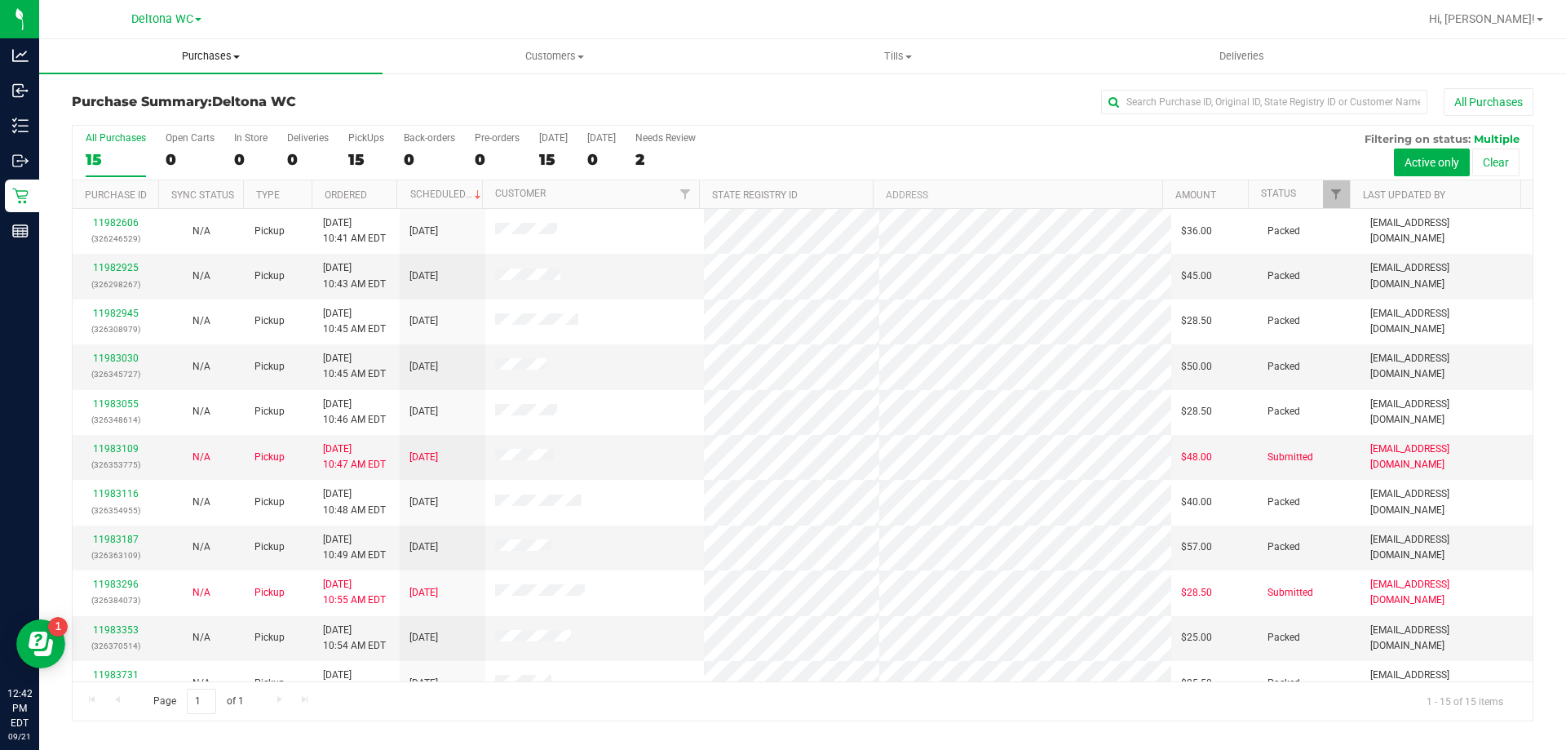
click at [216, 50] on span "Purchases" at bounding box center [210, 56] width 343 height 15
click at [158, 111] on li "Fulfillment" at bounding box center [210, 118] width 343 height 20
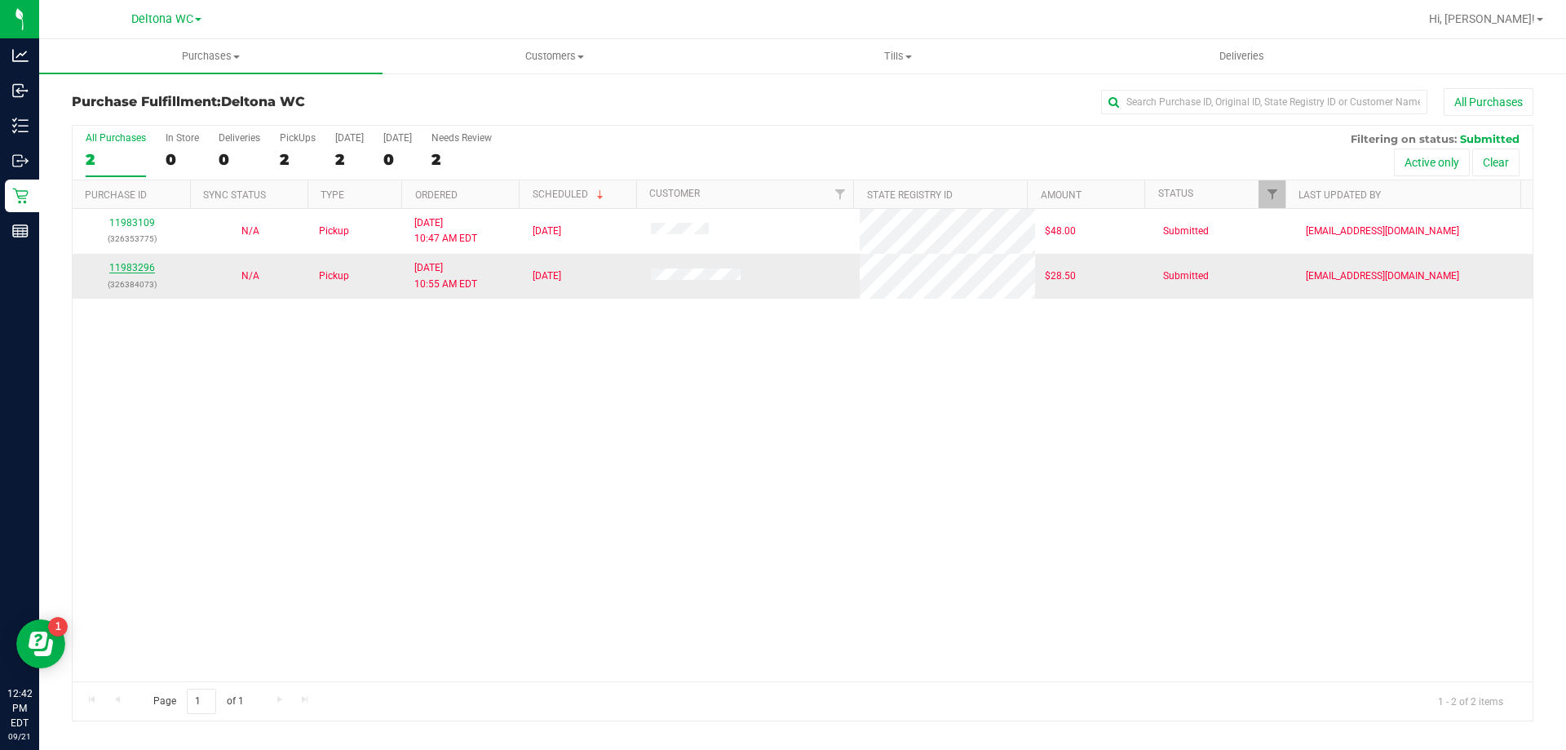
click at [135, 269] on link "11983296" at bounding box center [132, 267] width 46 height 11
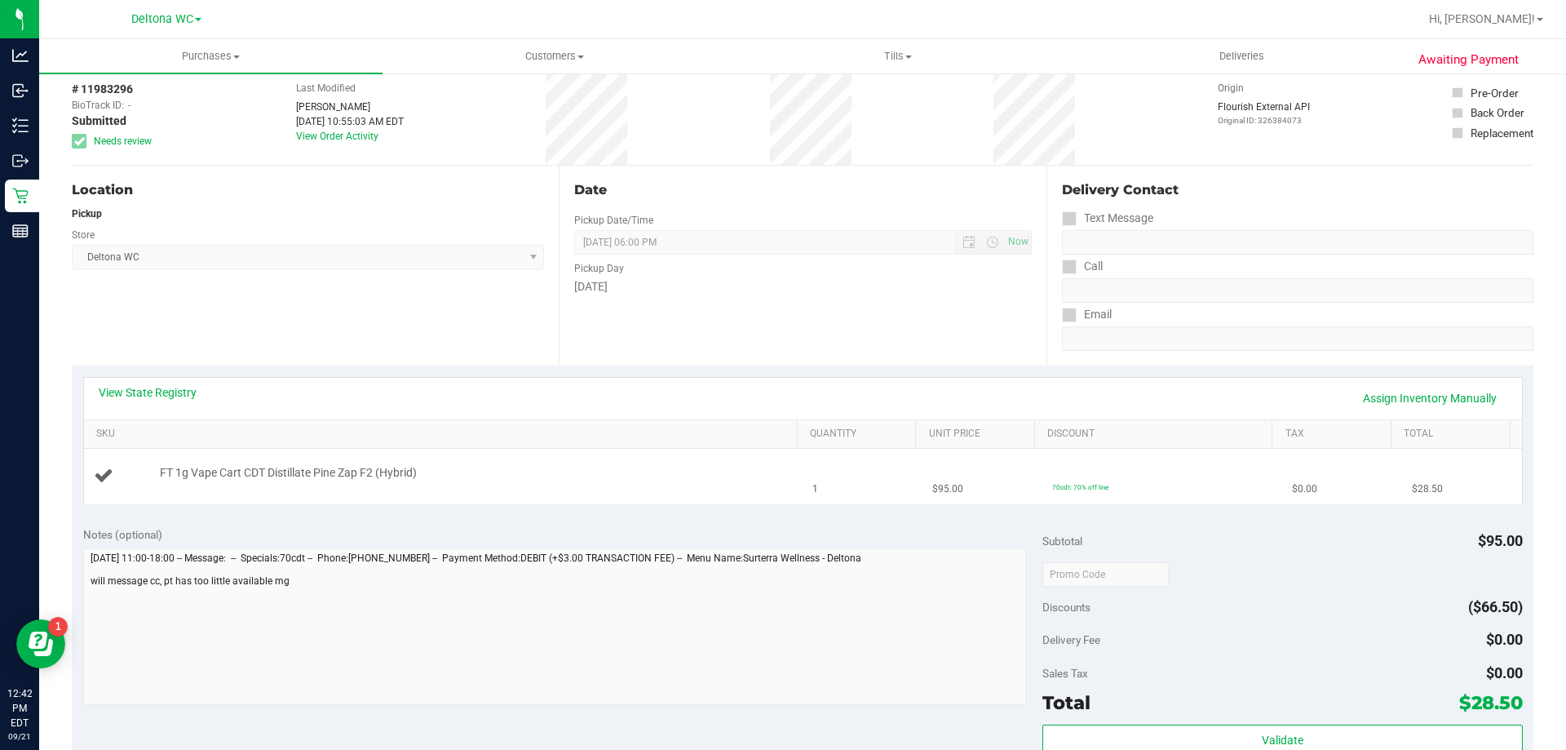
scroll to position [163, 0]
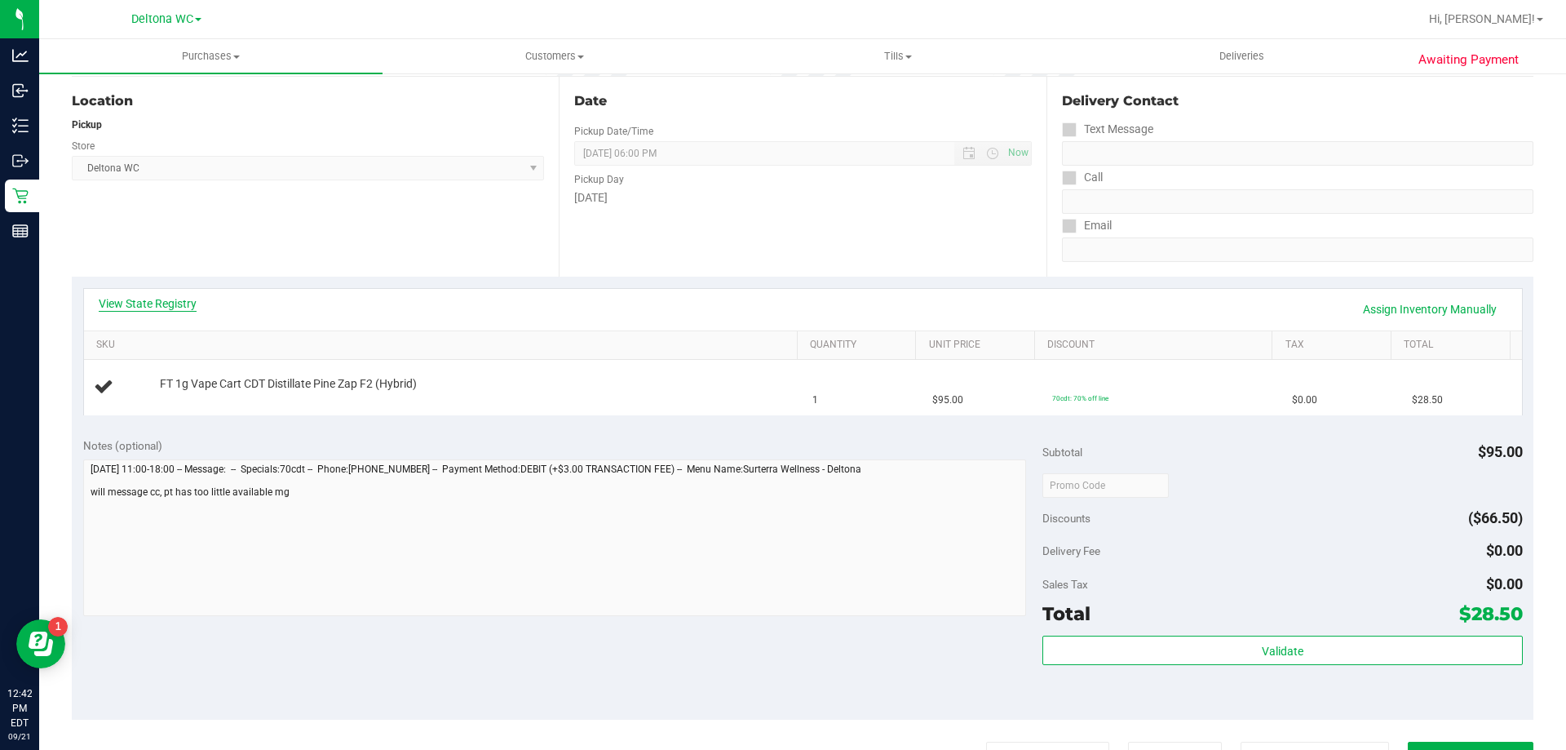
click at [162, 311] on link "View State Registry" at bounding box center [148, 303] width 98 height 16
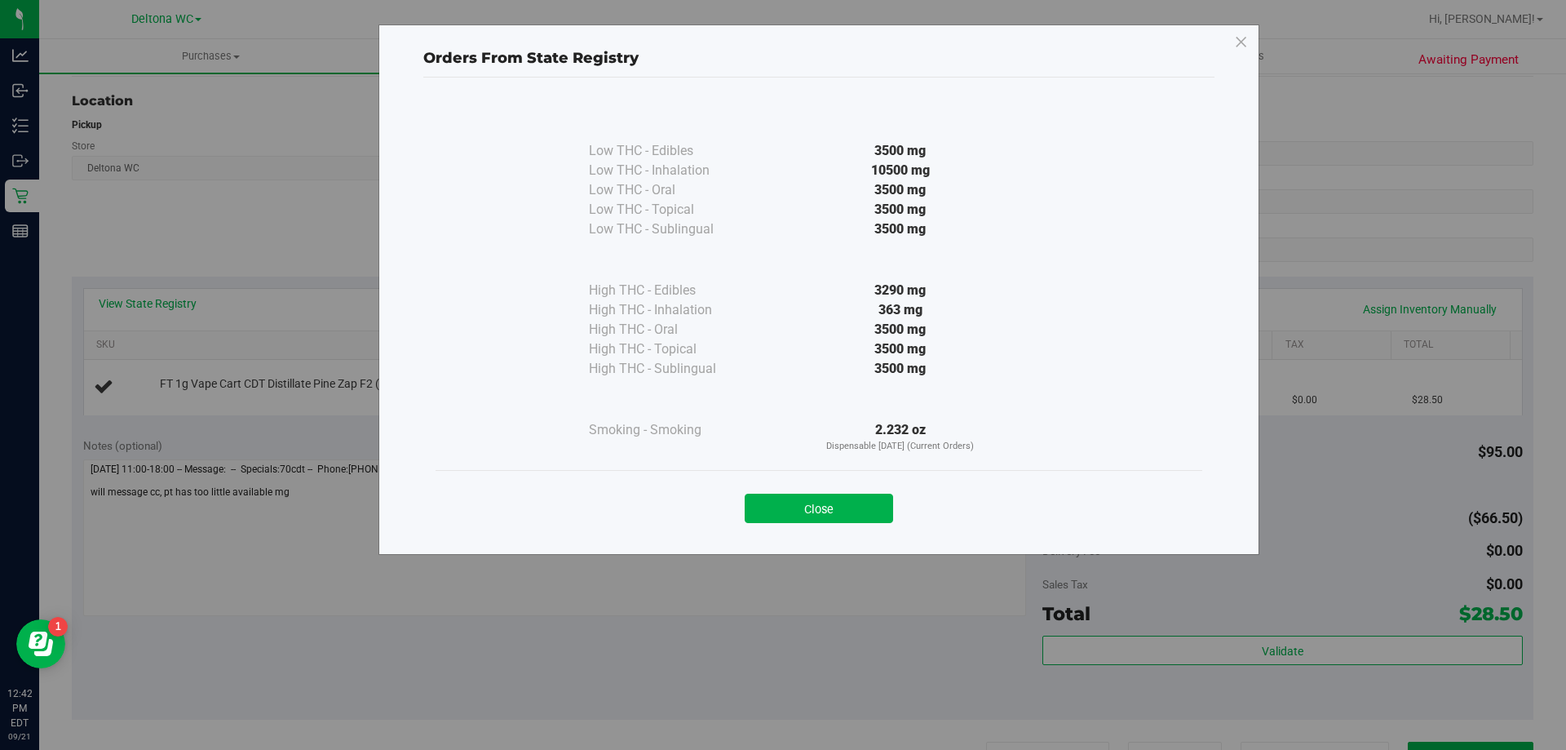
click at [847, 283] on div "3290 mg" at bounding box center [900, 291] width 297 height 20
click at [884, 308] on div "363 mg" at bounding box center [900, 310] width 297 height 20
click at [878, 308] on div "363 mg" at bounding box center [900, 310] width 297 height 20
drag, startPoint x: 868, startPoint y: 307, endPoint x: 1012, endPoint y: 306, distance: 144.4
click at [1012, 306] on div "363 mg" at bounding box center [900, 310] width 297 height 20
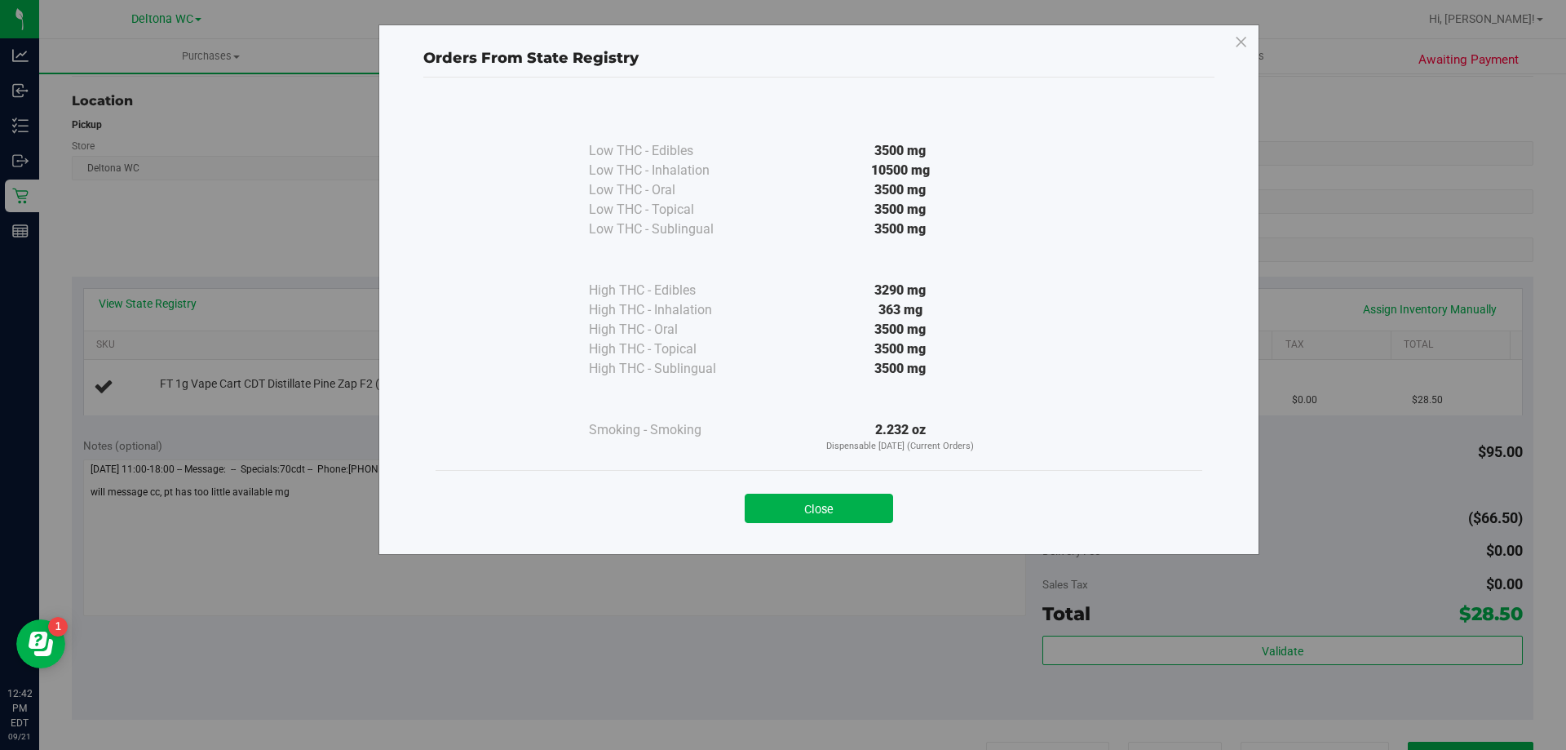
click at [914, 307] on div "363 mg" at bounding box center [900, 310] width 297 height 20
click at [905, 307] on div "363 mg" at bounding box center [900, 310] width 297 height 20
drag, startPoint x: 878, startPoint y: 304, endPoint x: 928, endPoint y: 309, distance: 50.8
click at [928, 309] on div "363 mg" at bounding box center [900, 310] width 297 height 20
click at [859, 491] on div "Close" at bounding box center [819, 503] width 742 height 41
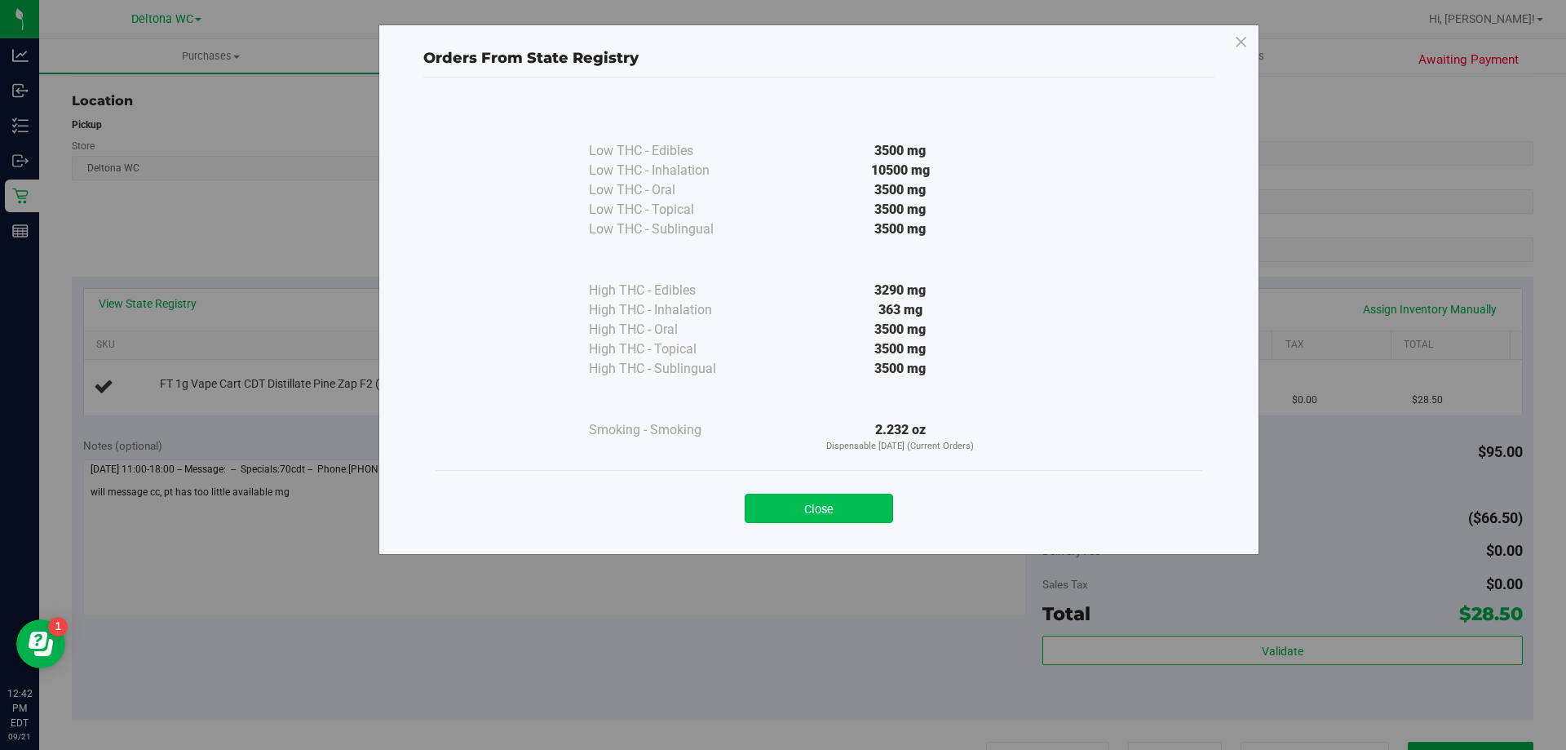
click at [825, 522] on button "Close" at bounding box center [819, 507] width 148 height 29
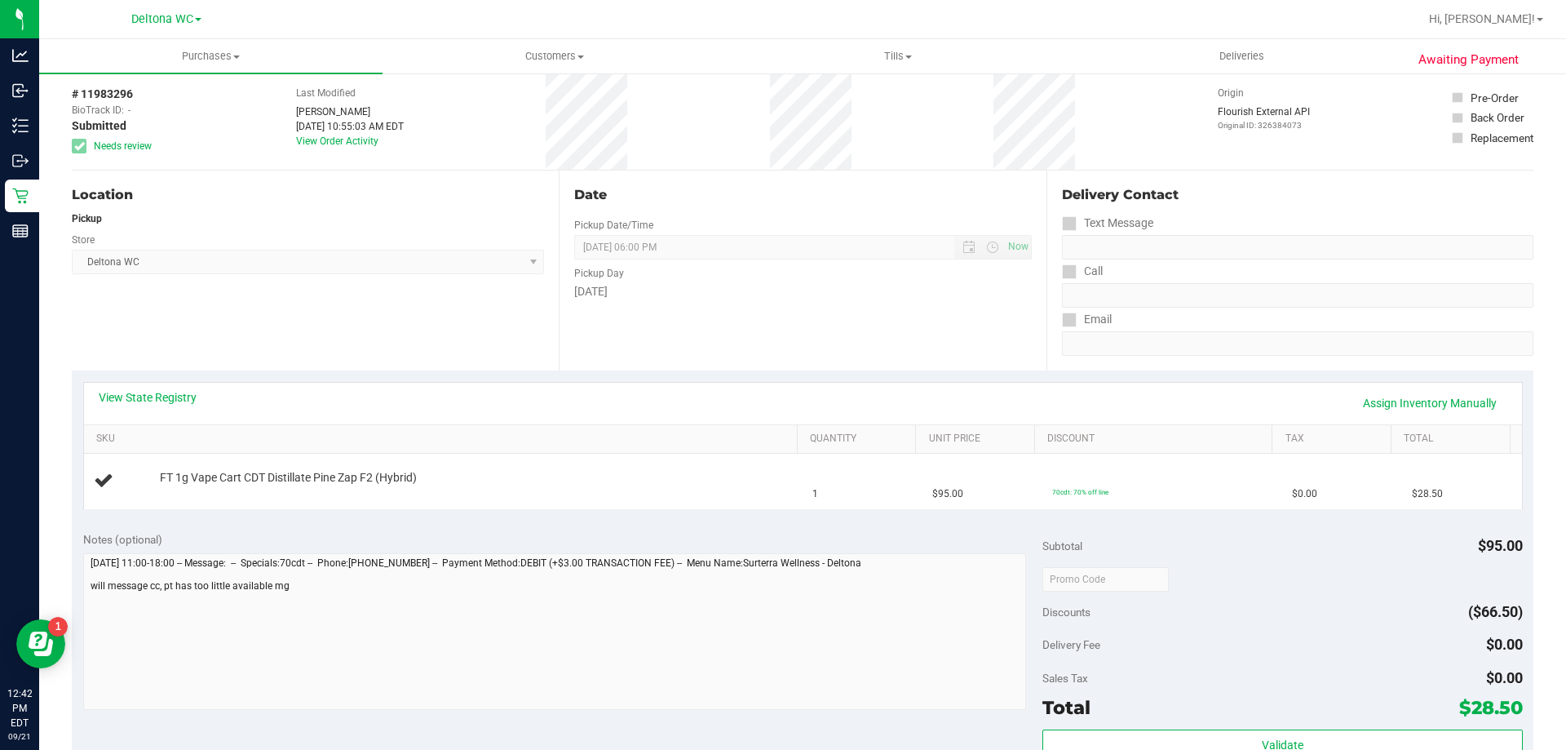
scroll to position [0, 0]
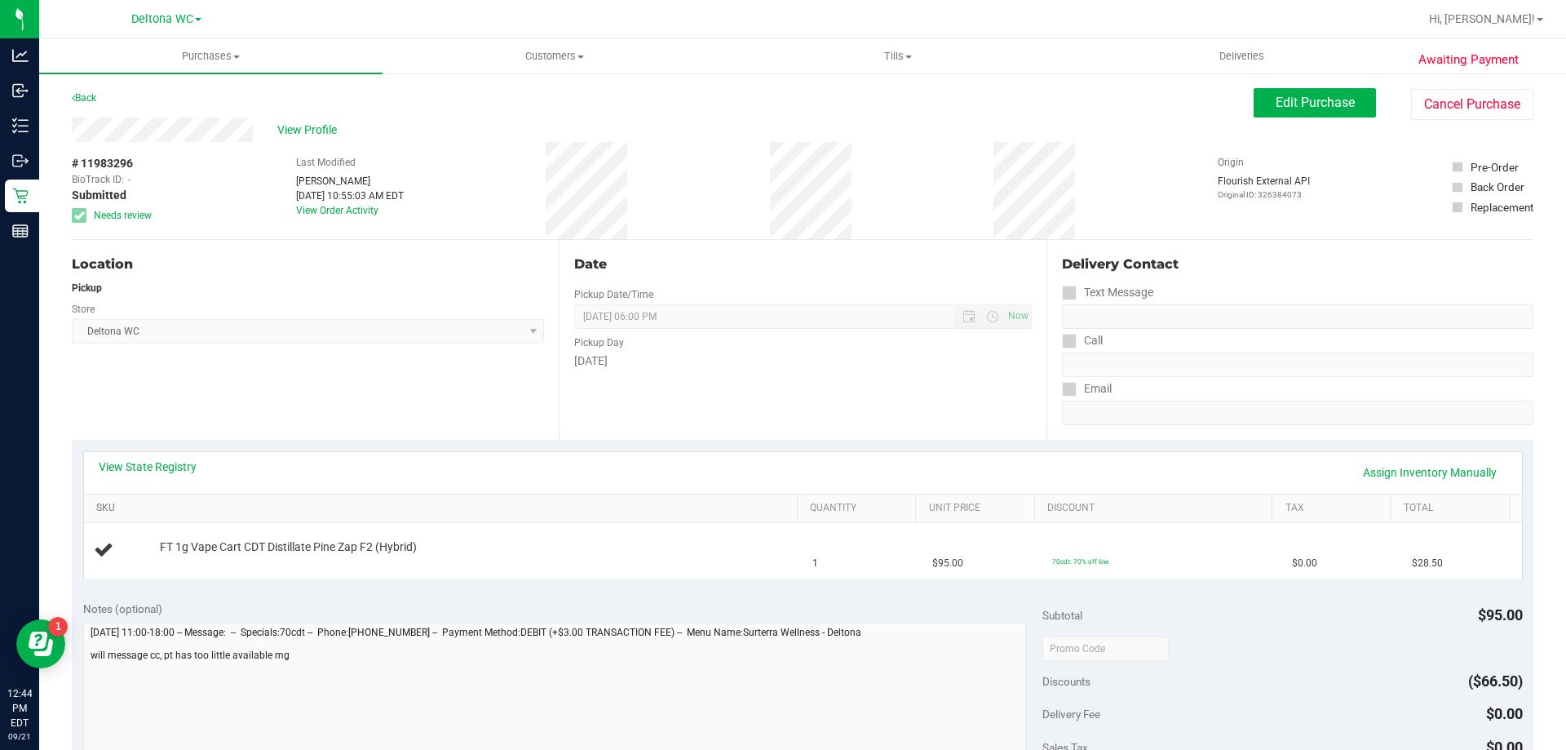
click at [387, 506] on link "SKU" at bounding box center [443, 508] width 694 height 13
click at [477, 348] on div "Location Pickup Store Deltona WC Select Store [PERSON_NAME][GEOGRAPHIC_DATA] [P…" at bounding box center [315, 340] width 487 height 200
click at [246, 504] on link "SKU" at bounding box center [443, 508] width 694 height 13
click at [322, 405] on div "Location Pickup Store Deltona WC Select Store [PERSON_NAME][GEOGRAPHIC_DATA] [P…" at bounding box center [315, 340] width 487 height 200
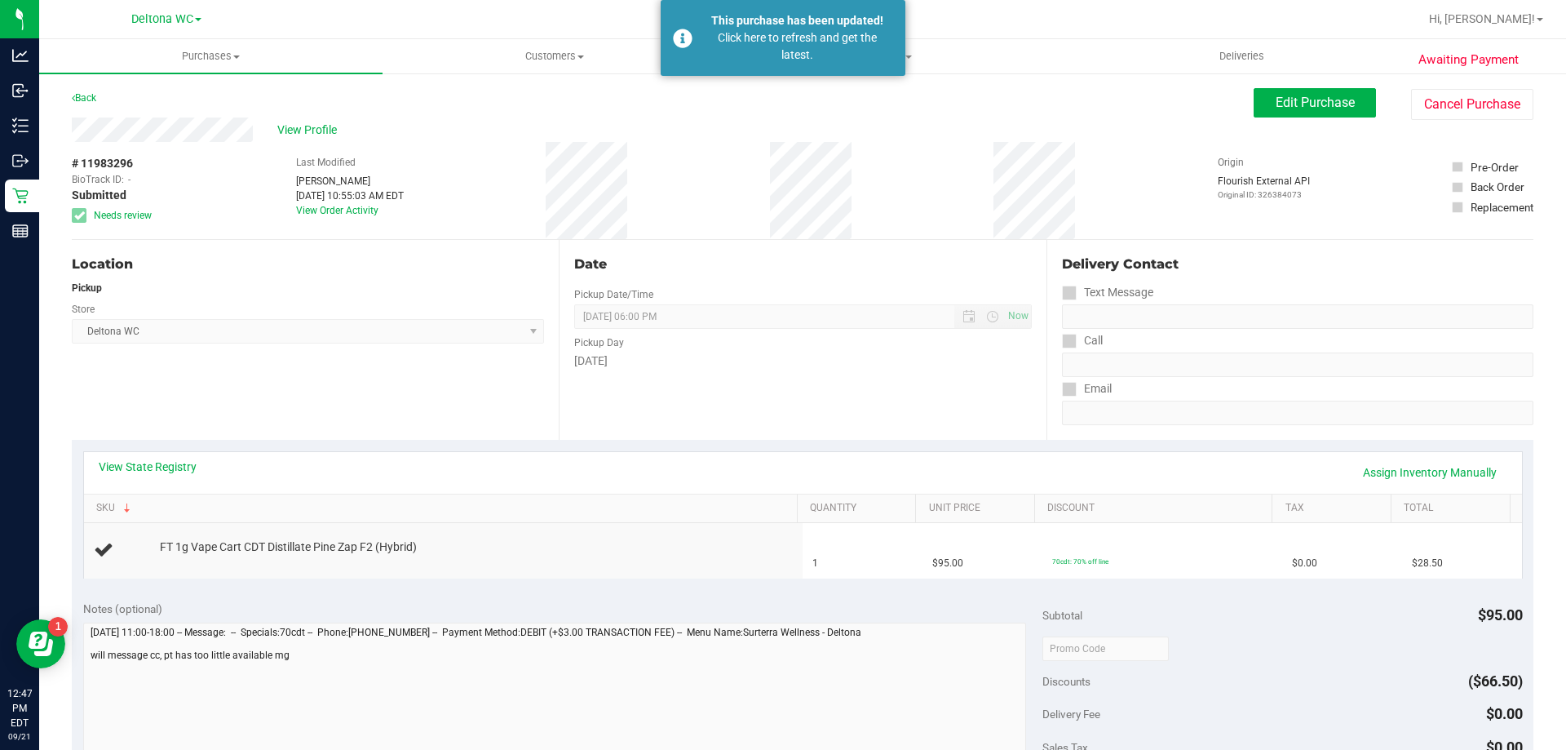
click at [821, 75] on div "This purchase has been updated! Click here to refresh and get the latest." at bounding box center [783, 38] width 245 height 76
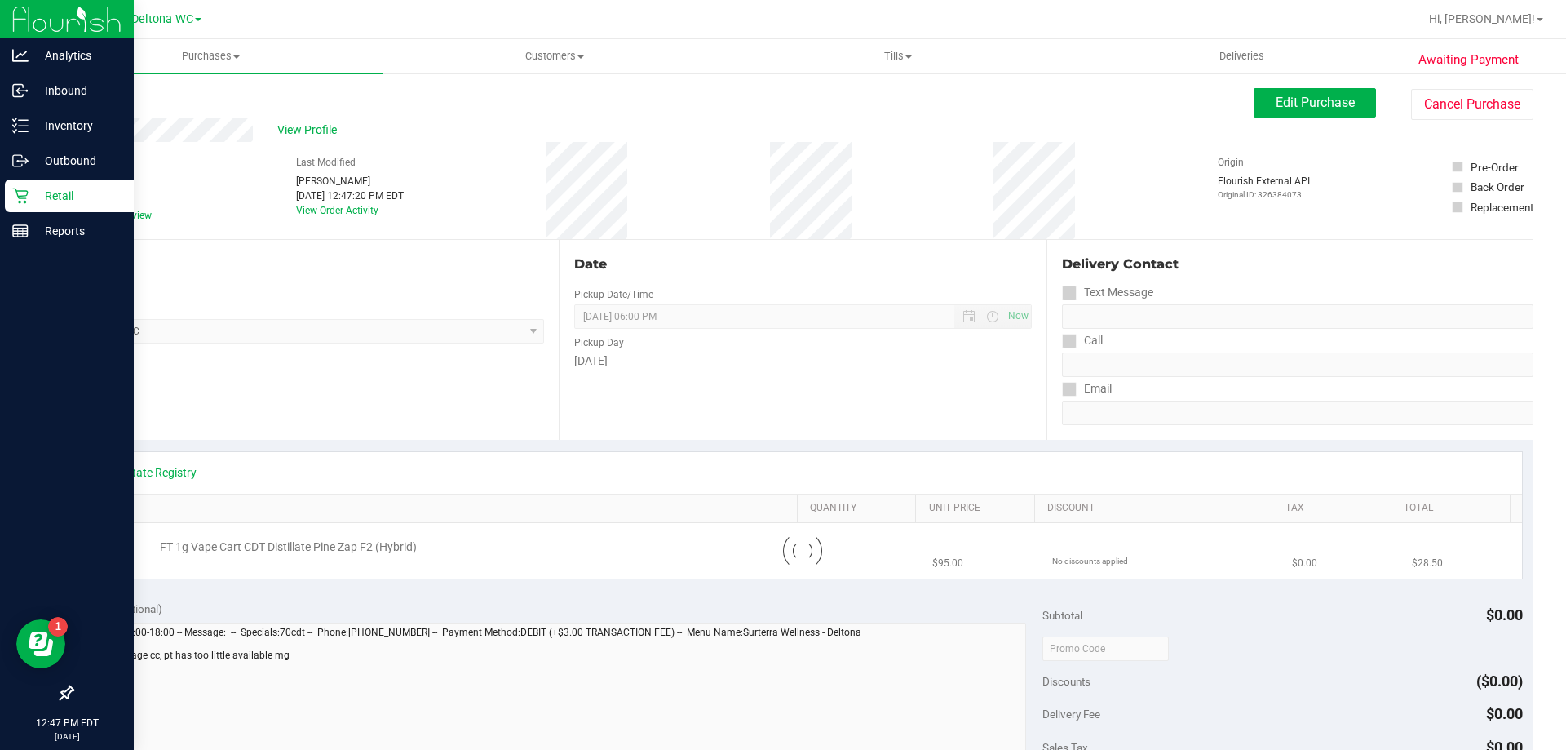
click at [24, 186] on div "Retail" at bounding box center [69, 195] width 129 height 33
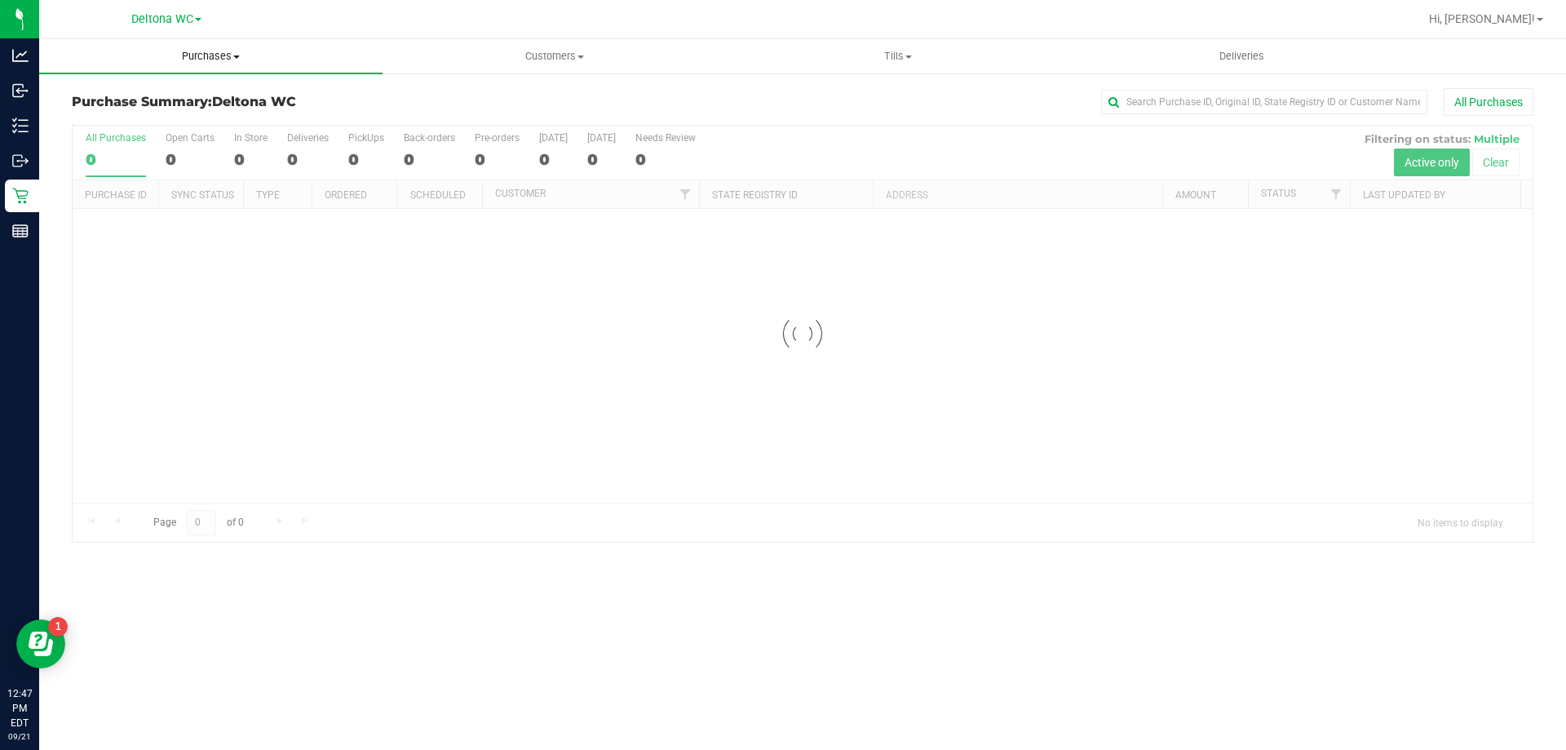
click at [237, 59] on span "Purchases" at bounding box center [210, 56] width 343 height 15
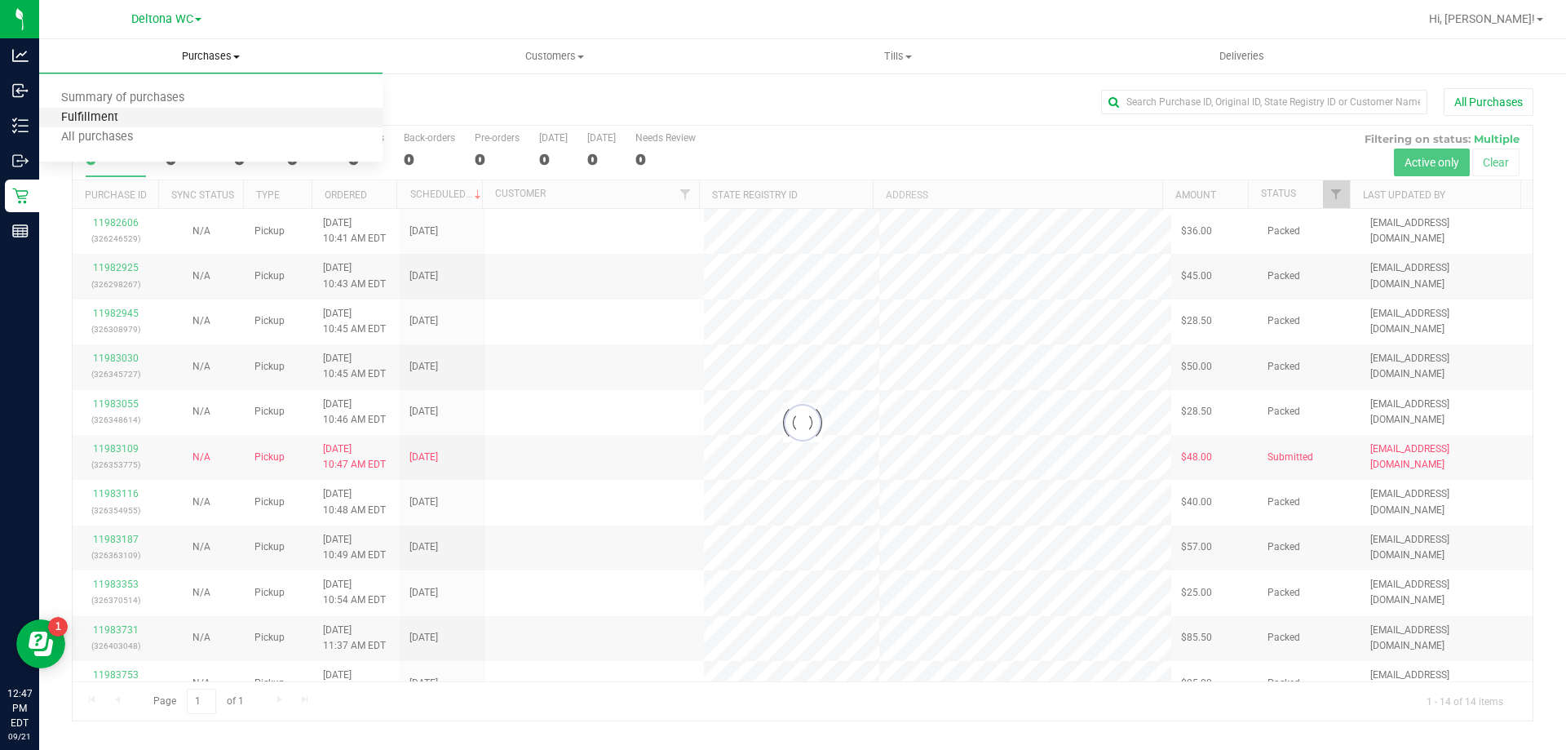
click at [95, 121] on span "Fulfillment" at bounding box center [89, 118] width 101 height 14
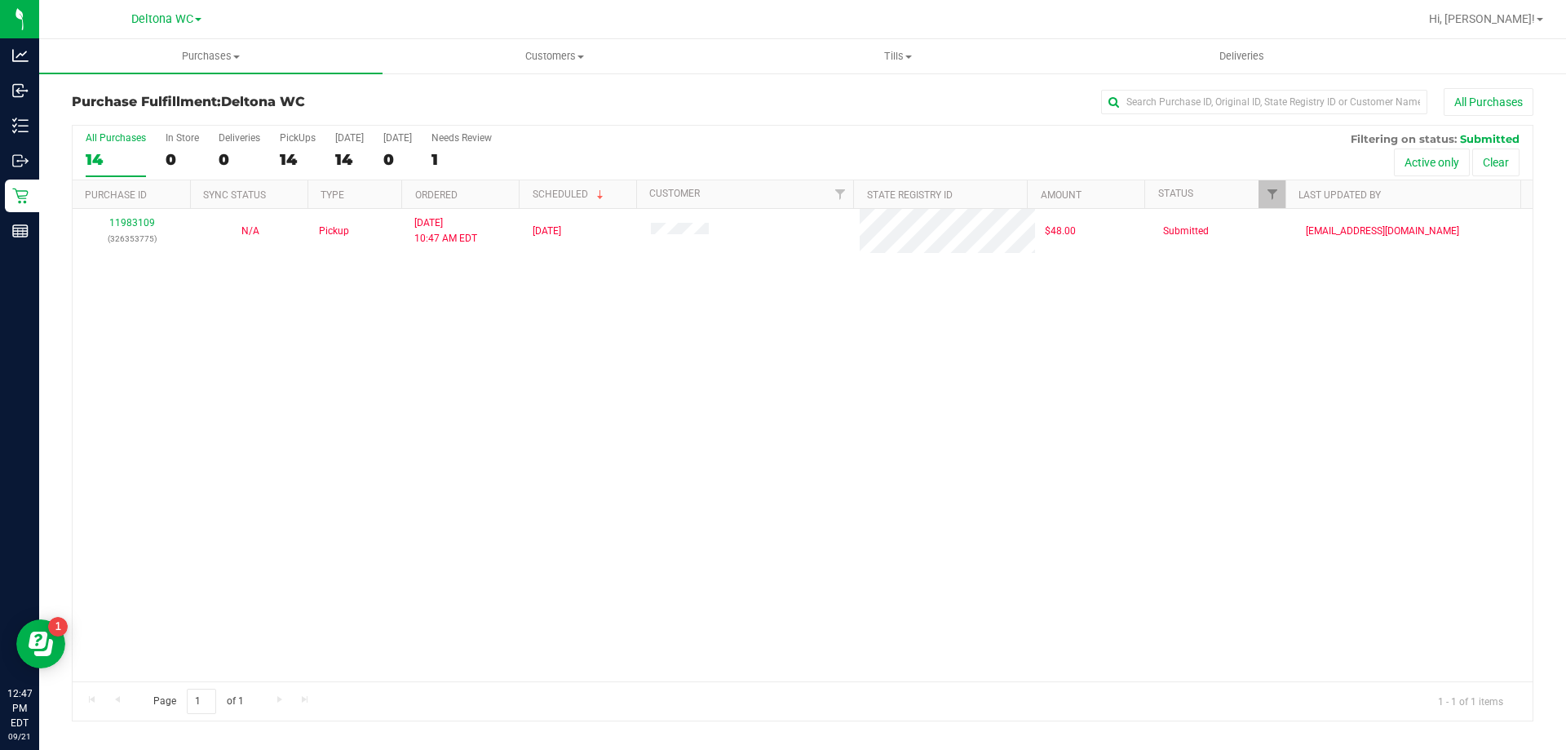
click at [666, 298] on div "11983109 (326353775) N/A Pickup [DATE] 10:47 AM EDT 9/21/2025 $48.00 Submitted …" at bounding box center [803, 445] width 1460 height 472
click at [912, 322] on div "11983109 (326353775) N/A Pickup [DATE] 10:47 AM EDT 9/21/2025 $48.00 Submitted …" at bounding box center [803, 445] width 1460 height 472
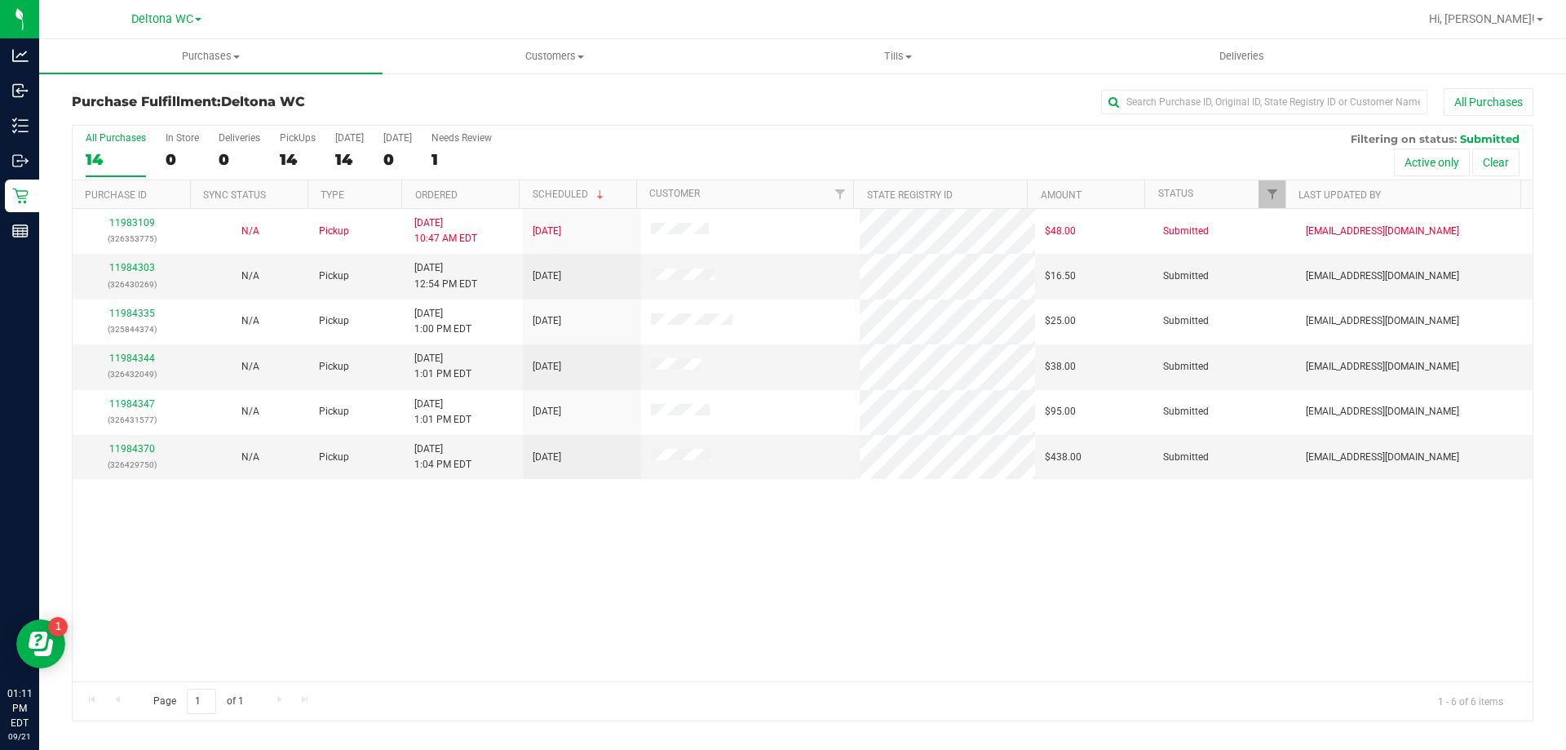
click at [437, 176] on div "All Purchases 14 In Store 0 Deliveries 0 PickUps 14 [DATE] 14 [DATE] 0 Needs Re…" at bounding box center [803, 153] width 1460 height 55
click at [440, 189] on link "Ordered" at bounding box center [436, 194] width 42 height 11
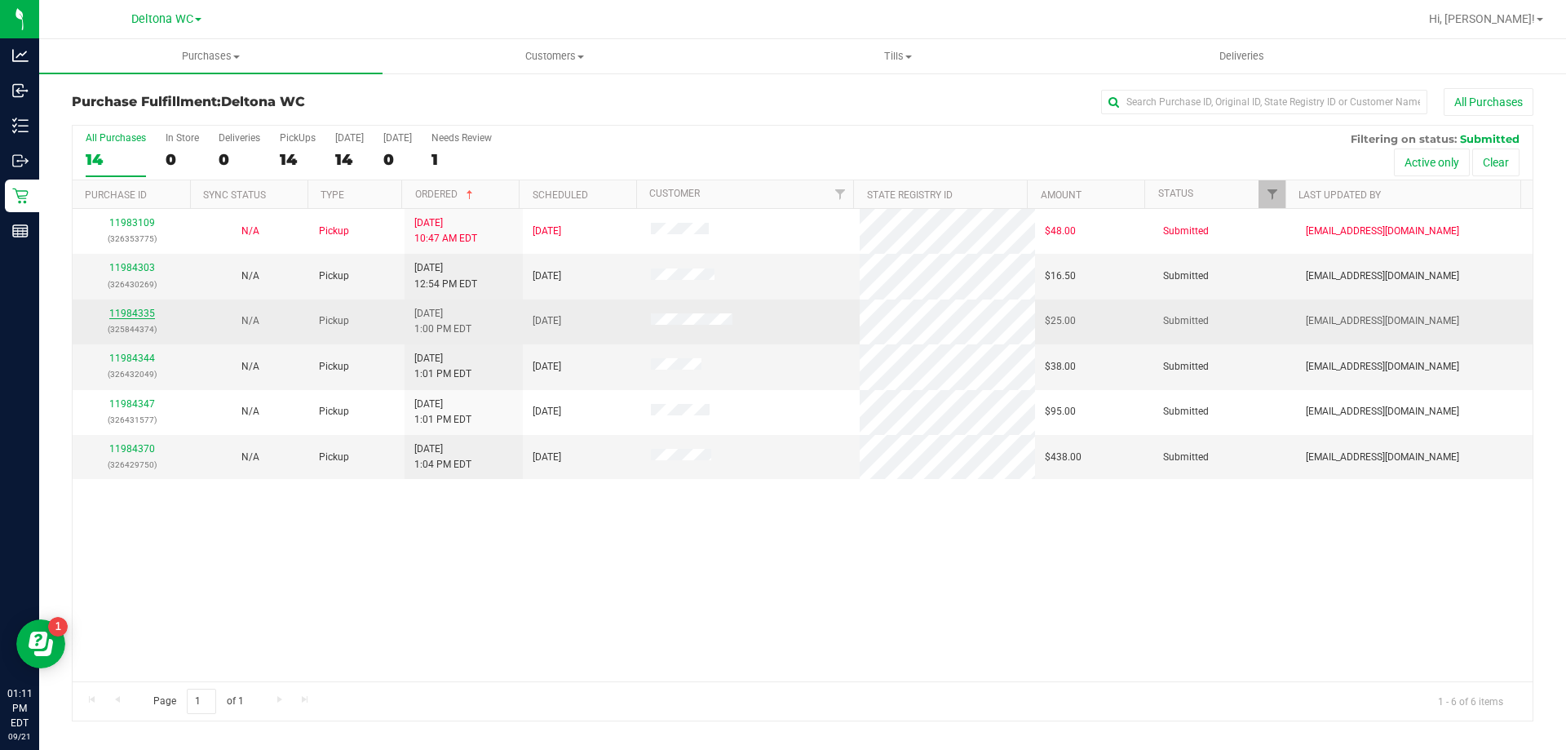
click at [133, 309] on link "11984335" at bounding box center [132, 312] width 46 height 11
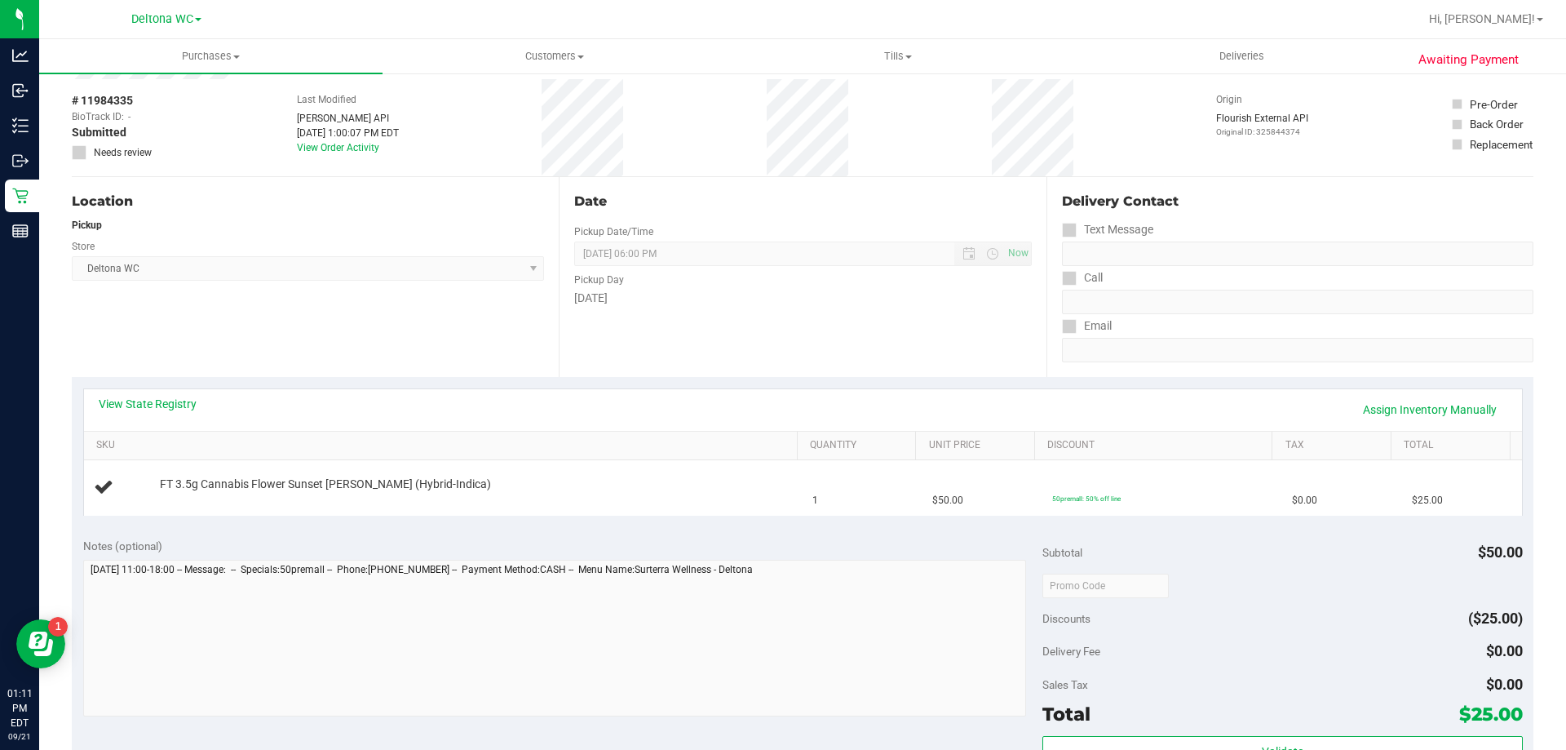
scroll to position [82, 0]
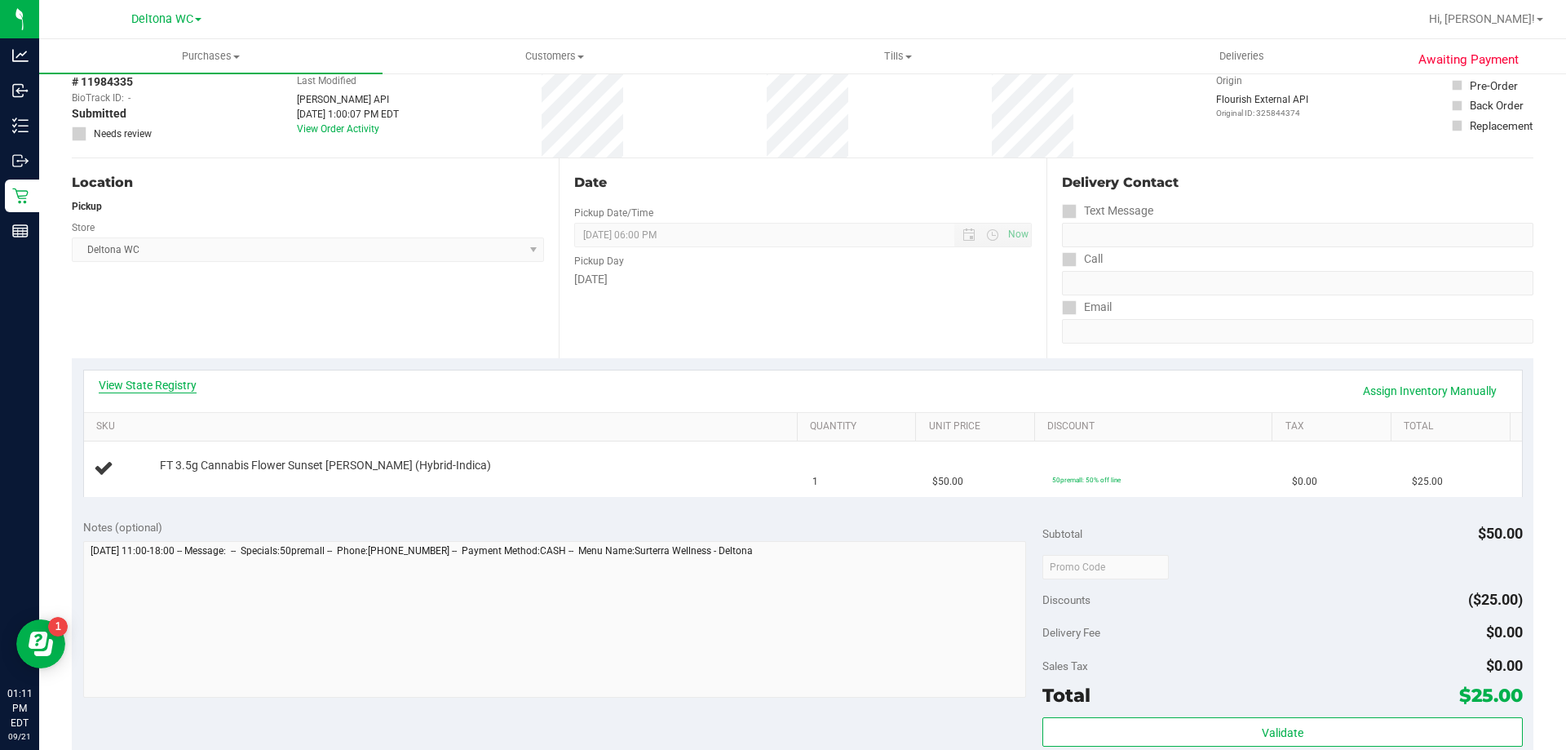
click at [168, 390] on link "View State Registry" at bounding box center [148, 385] width 98 height 16
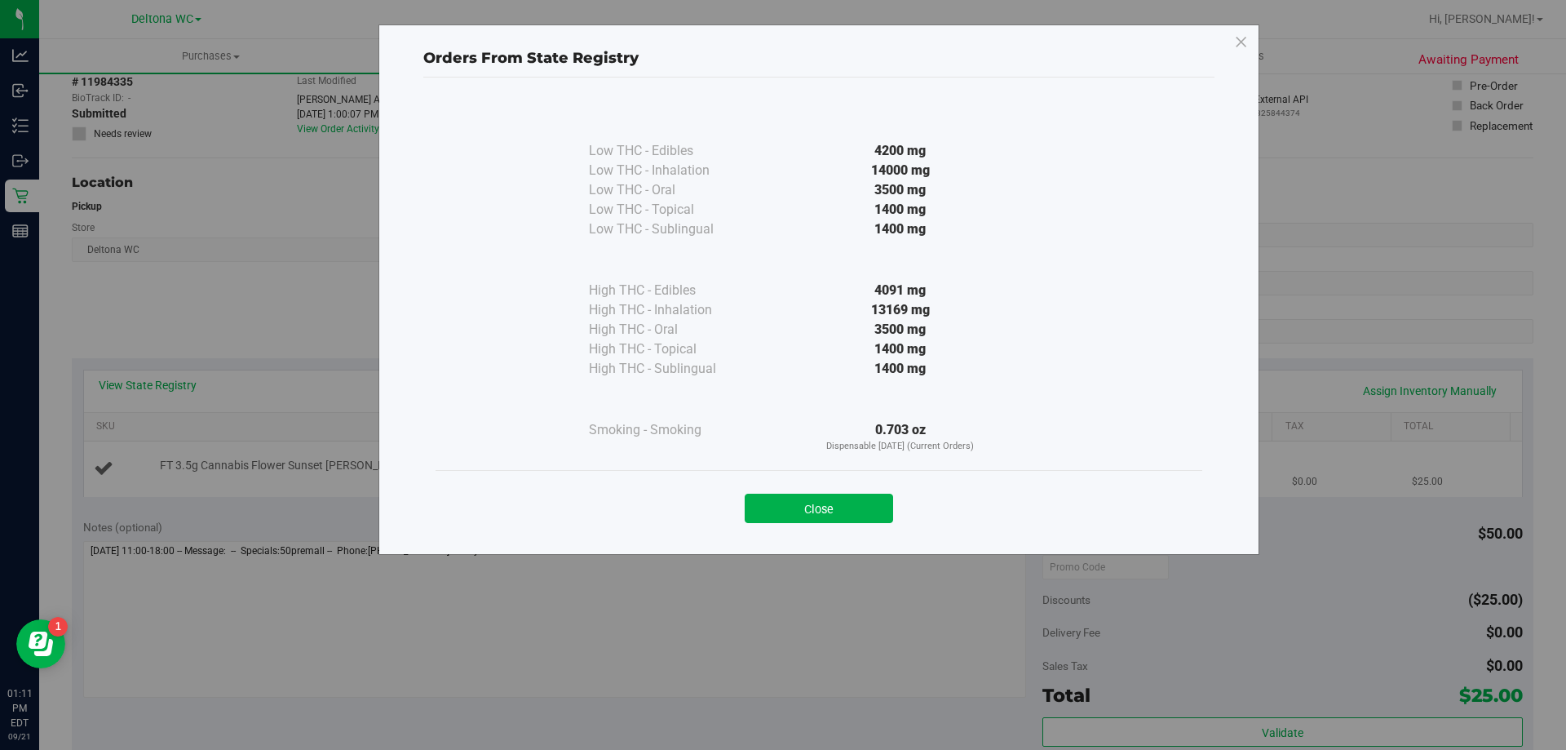
click at [890, 496] on button "Close" at bounding box center [819, 507] width 148 height 29
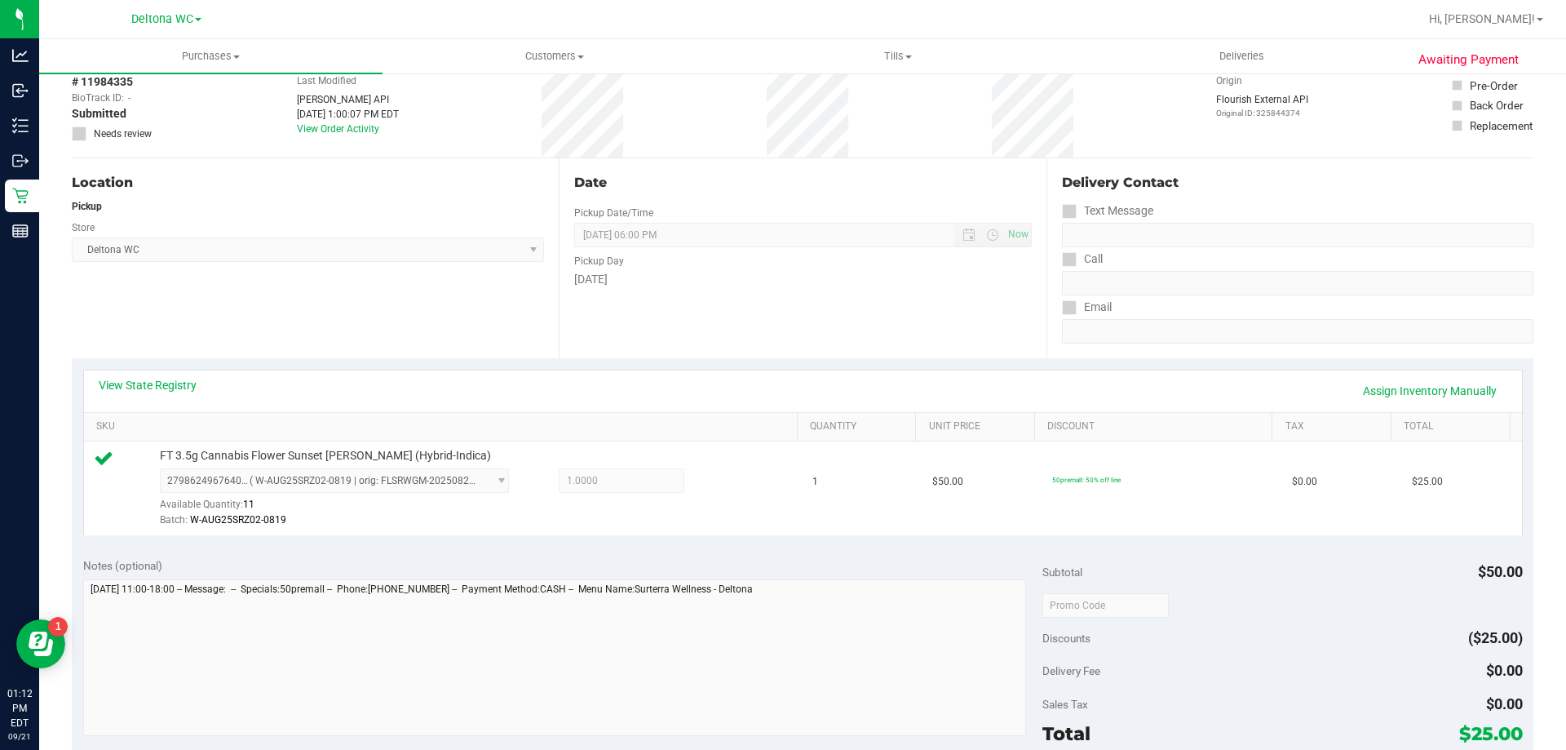
scroll to position [489, 0]
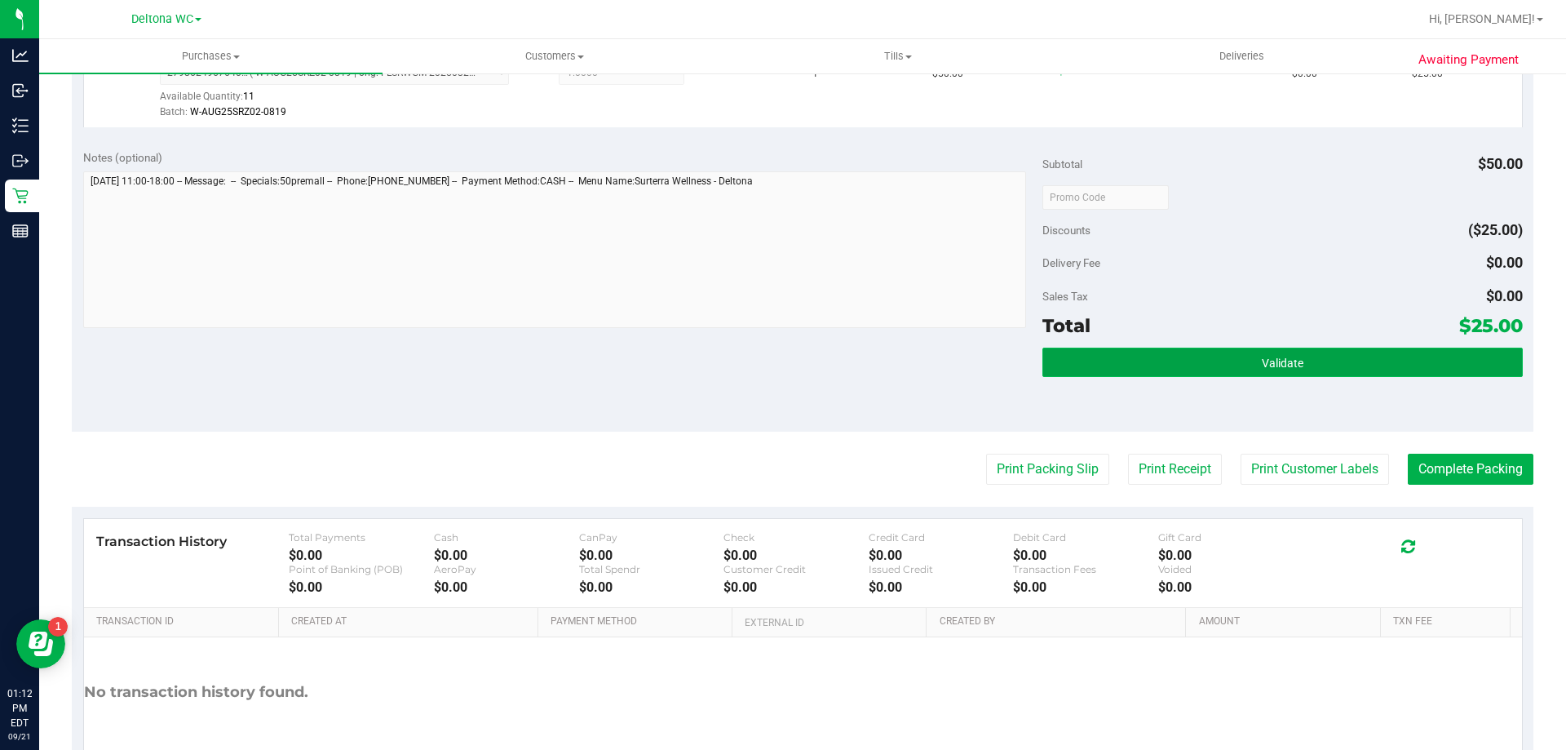
click at [1194, 350] on button "Validate" at bounding box center [1282, 361] width 480 height 29
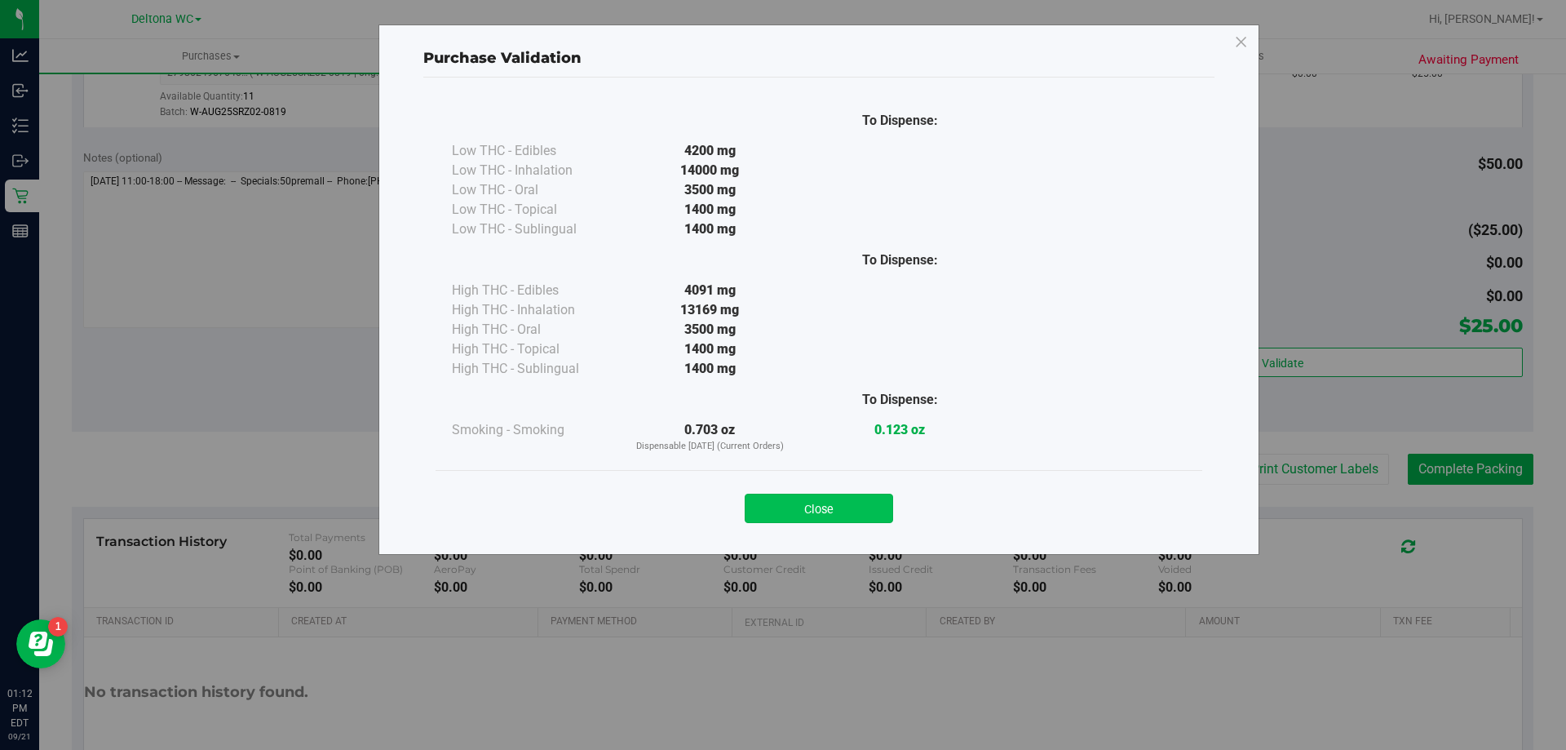
click at [880, 496] on button "Close" at bounding box center [819, 507] width 148 height 29
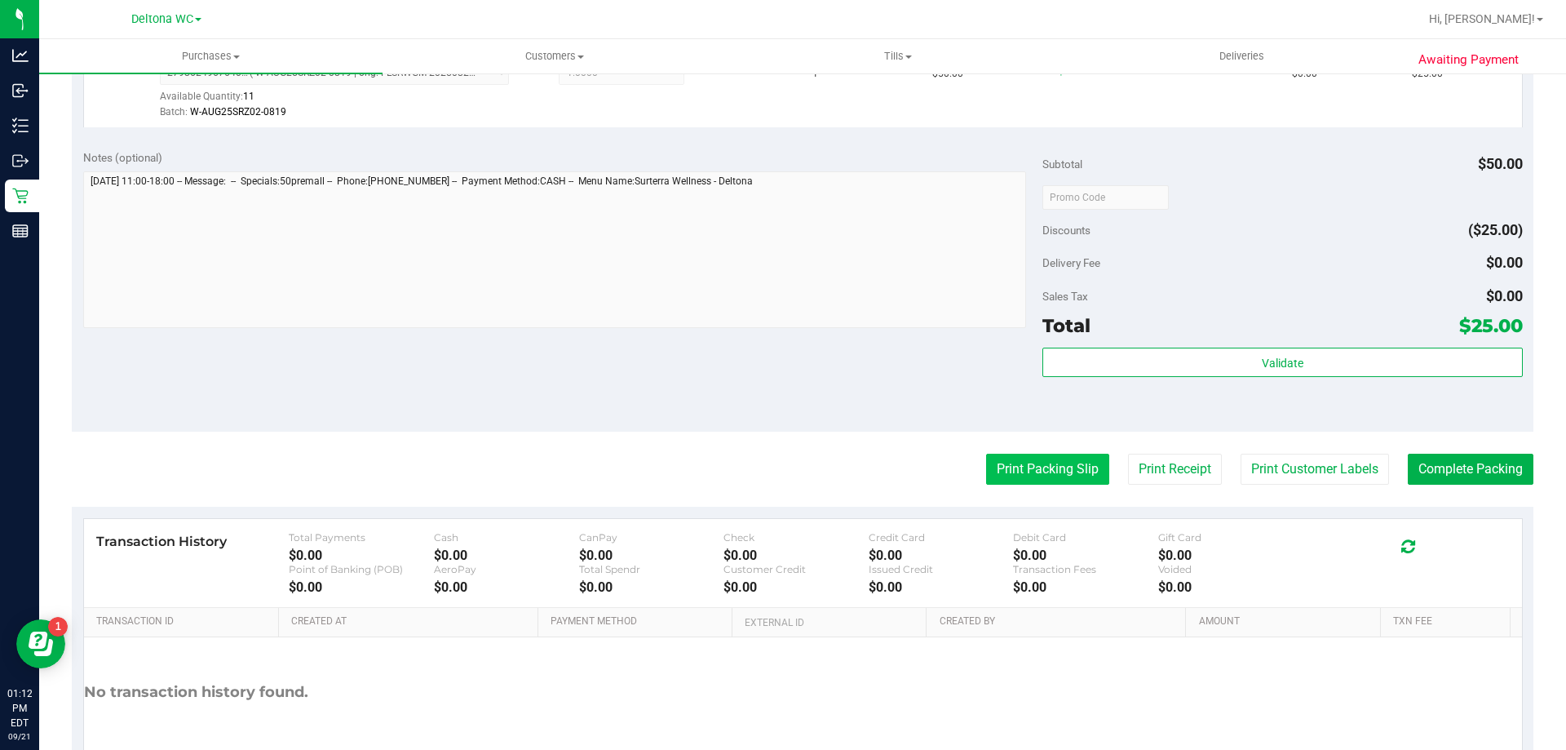
click at [1037, 459] on button "Print Packing Slip" at bounding box center [1047, 468] width 123 height 31
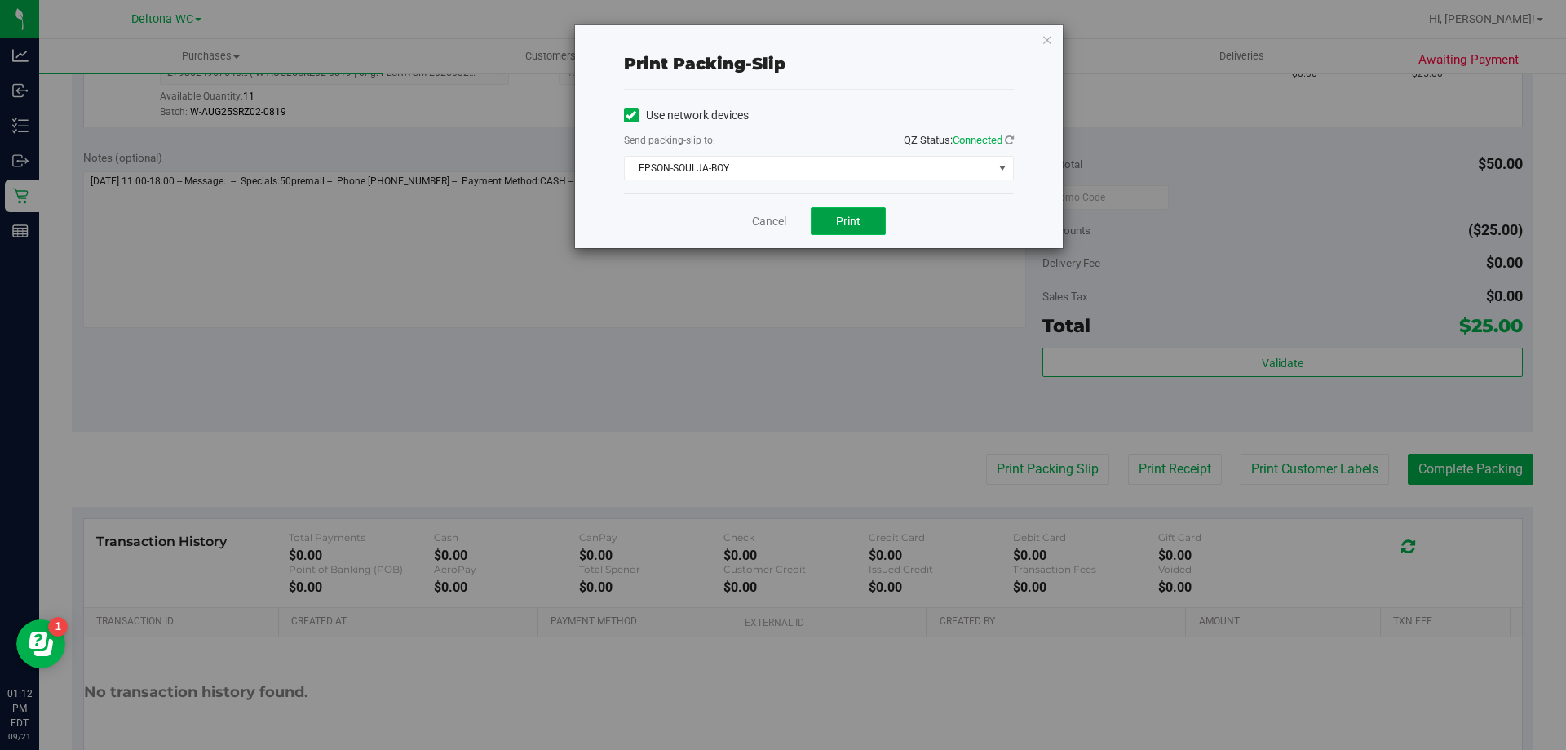
click at [843, 226] on span "Print" at bounding box center [848, 221] width 24 height 13
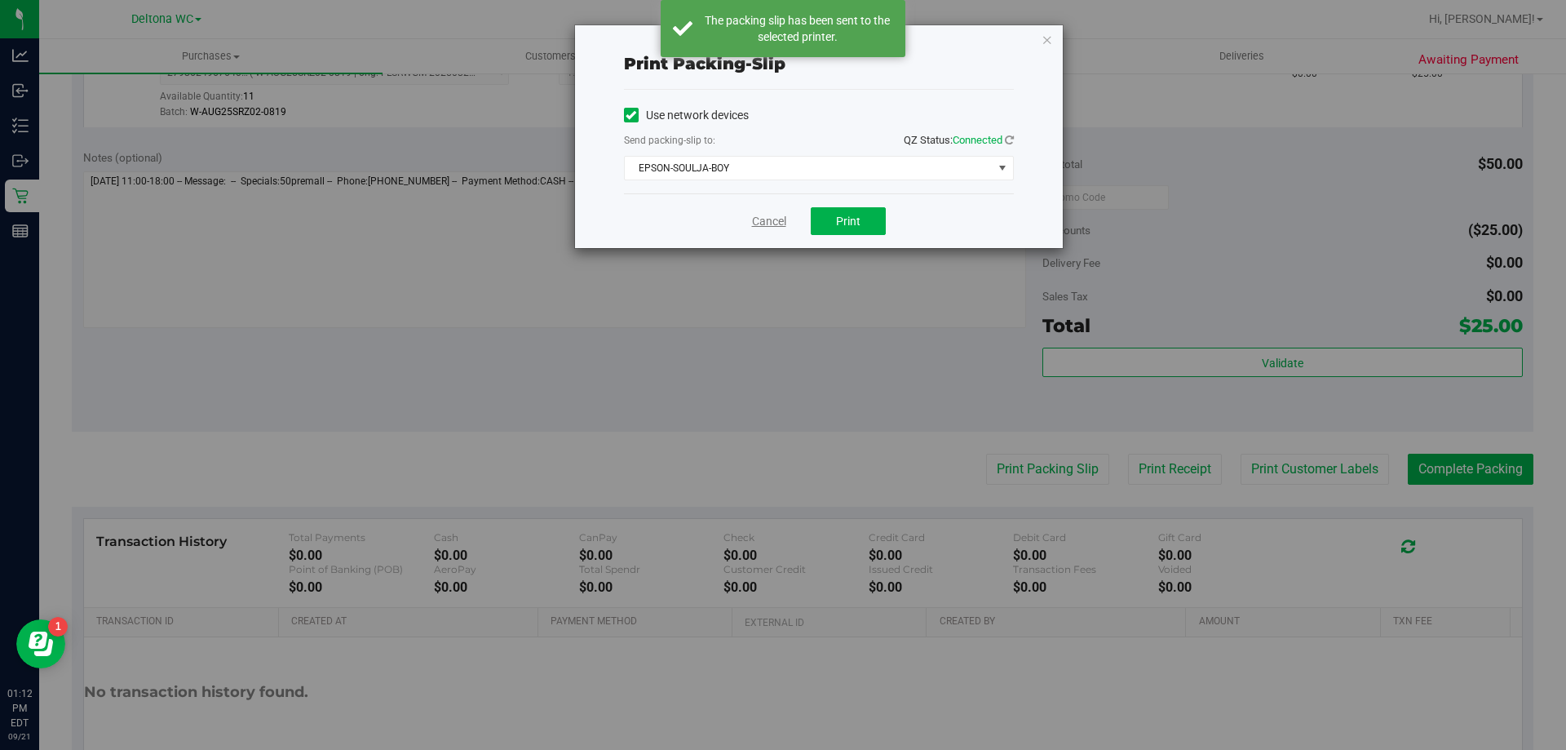
click at [776, 225] on link "Cancel" at bounding box center [769, 221] width 34 height 17
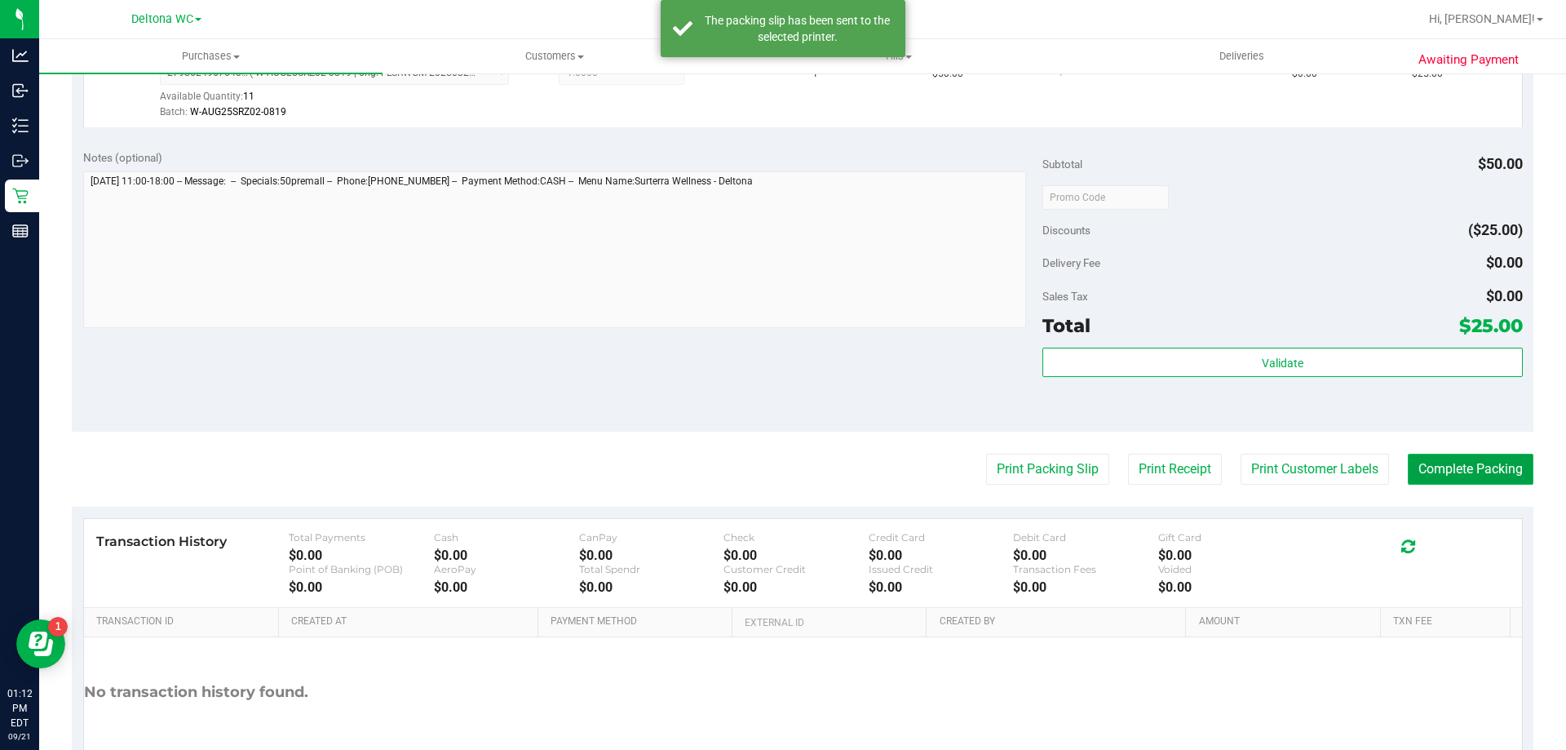
click at [1445, 457] on button "Complete Packing" at bounding box center [1471, 468] width 126 height 31
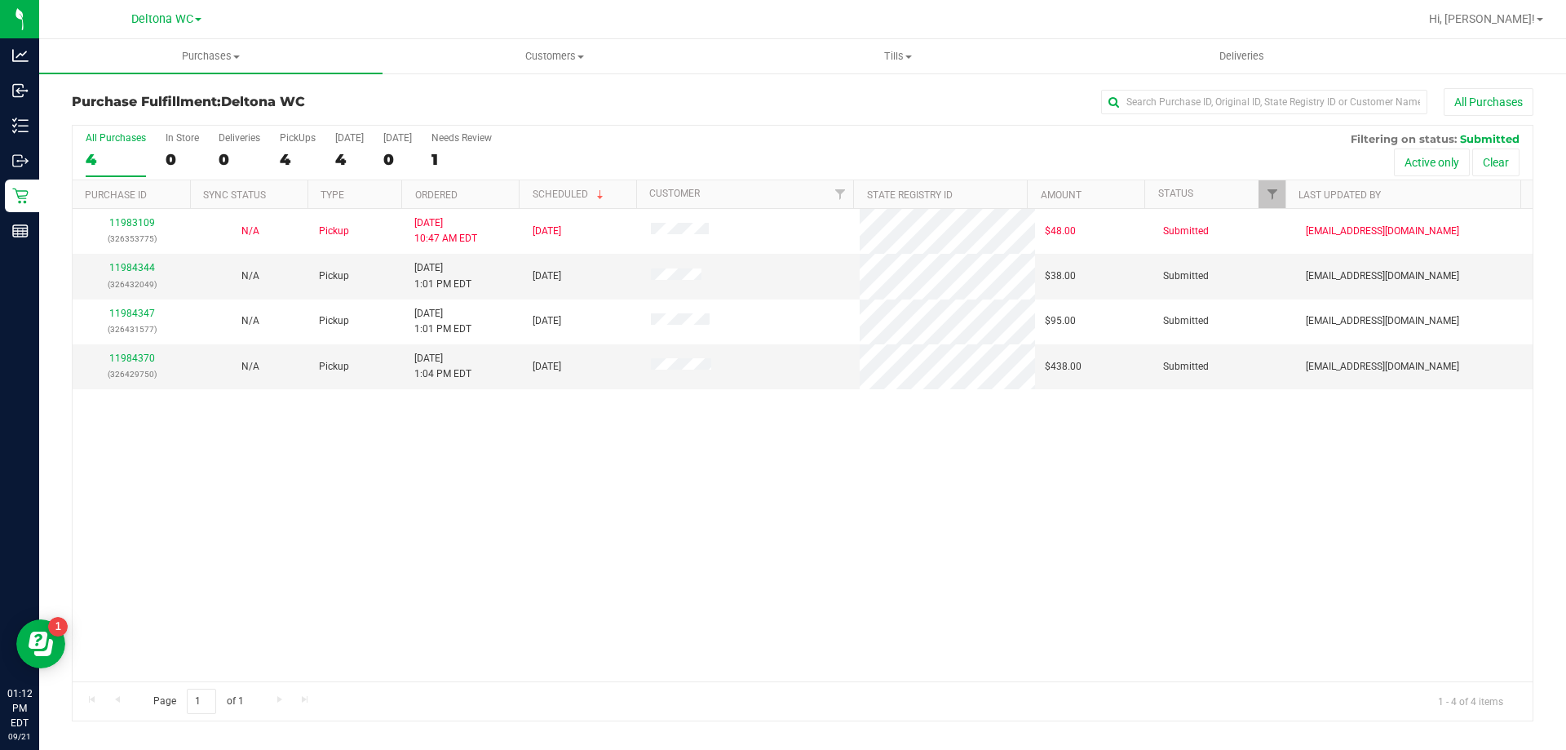
click at [493, 208] on th "Ordered" at bounding box center [459, 194] width 117 height 29
click at [130, 265] on link "11984344" at bounding box center [132, 267] width 46 height 11
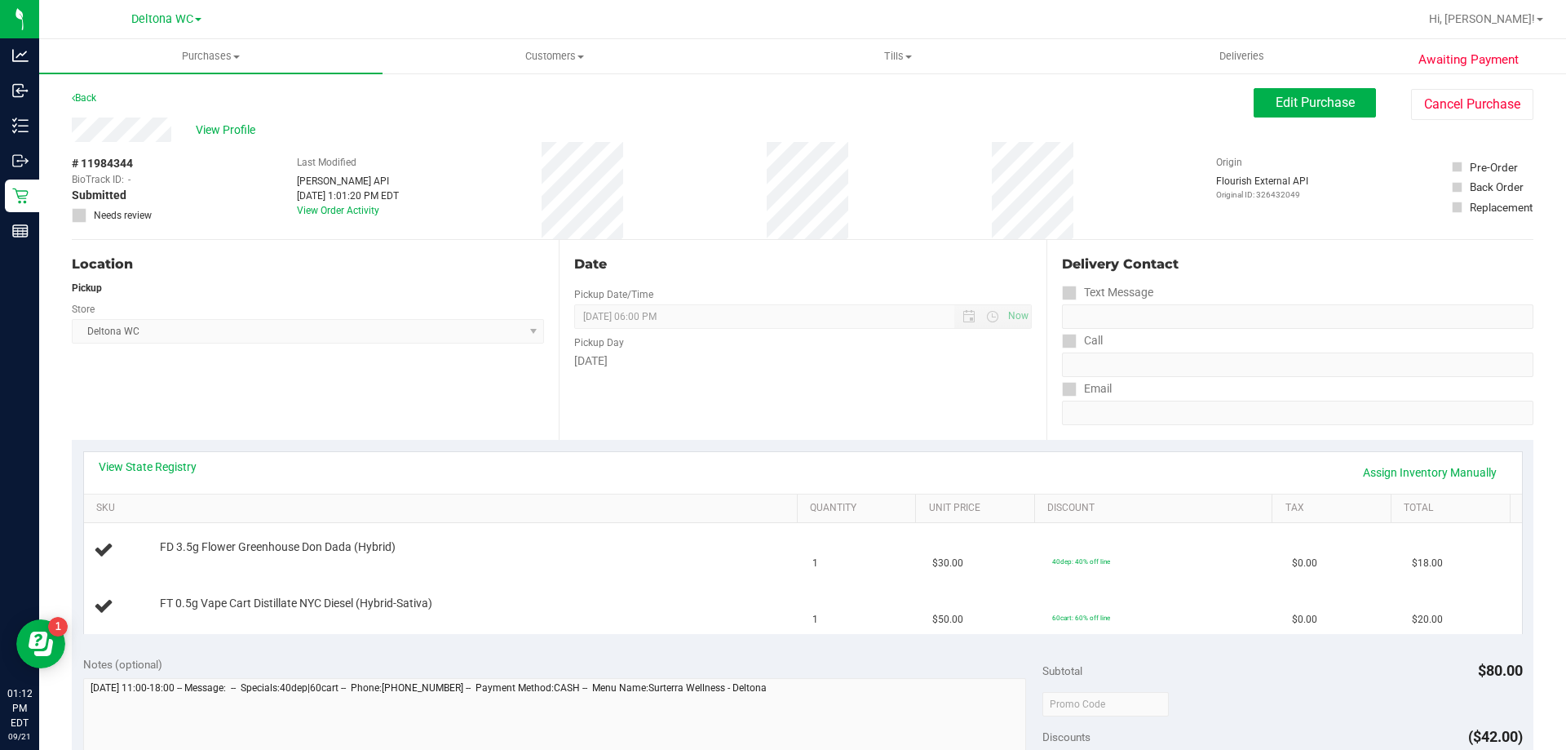
scroll to position [326, 0]
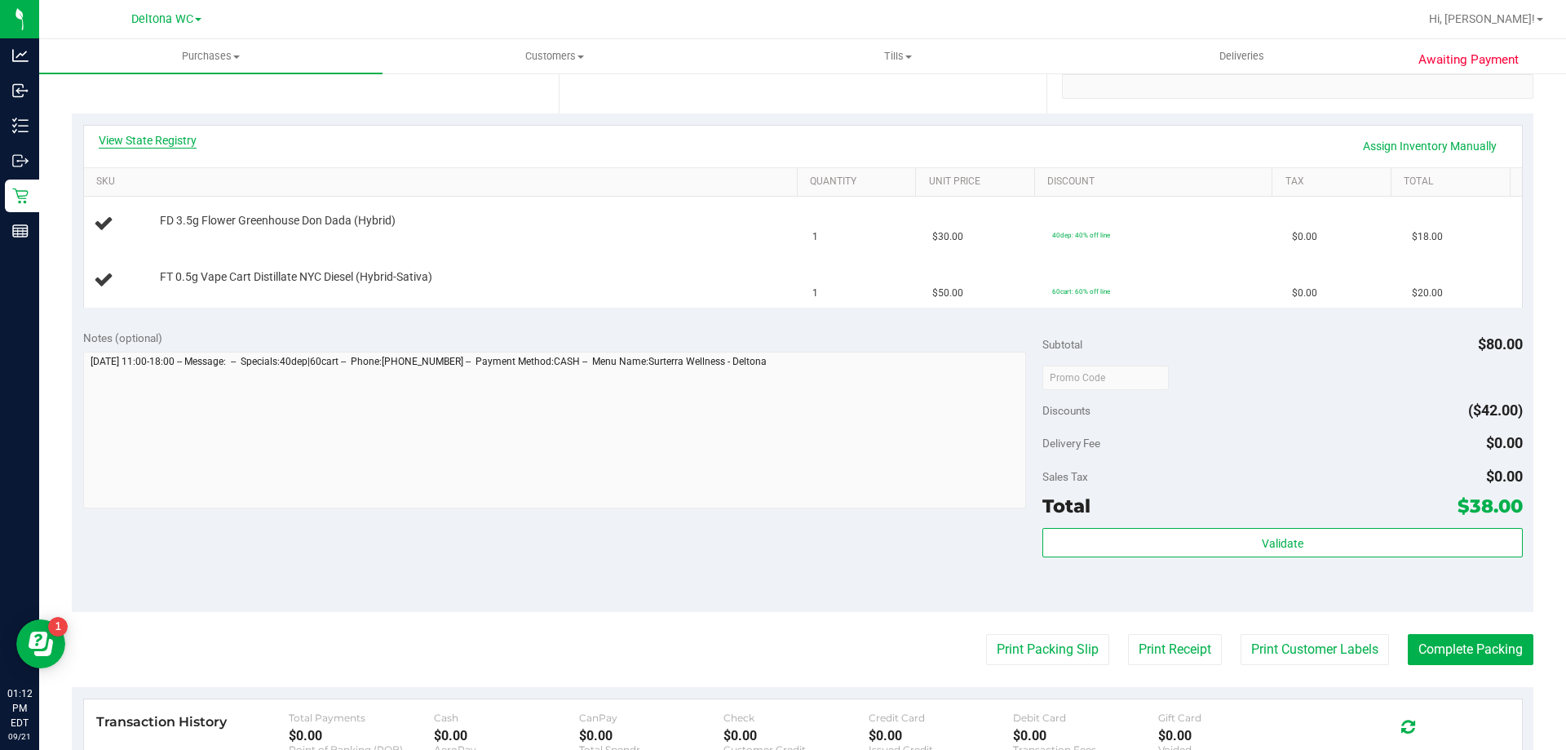
click at [185, 141] on link "View State Registry" at bounding box center [148, 140] width 98 height 16
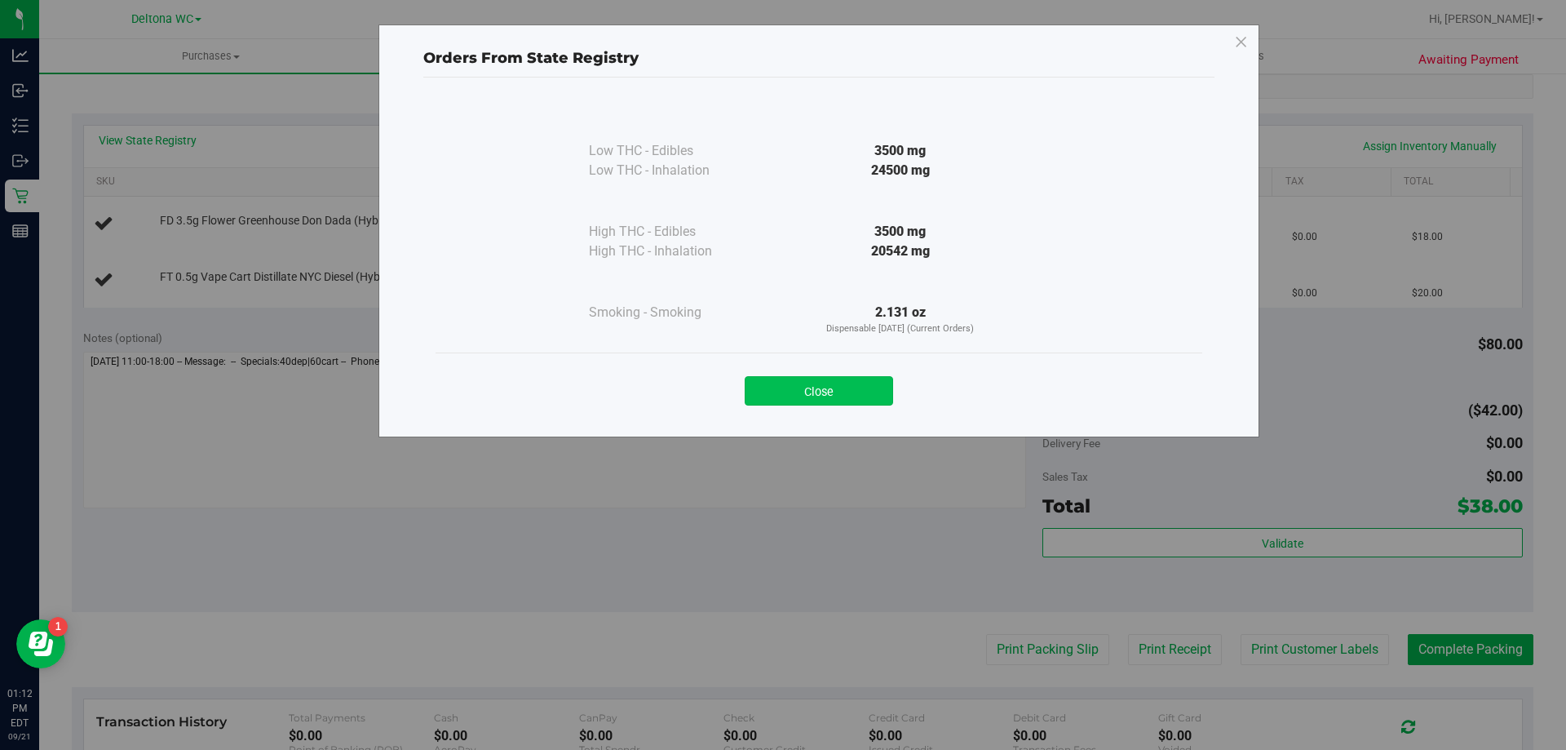
click at [829, 387] on button "Close" at bounding box center [819, 390] width 148 height 29
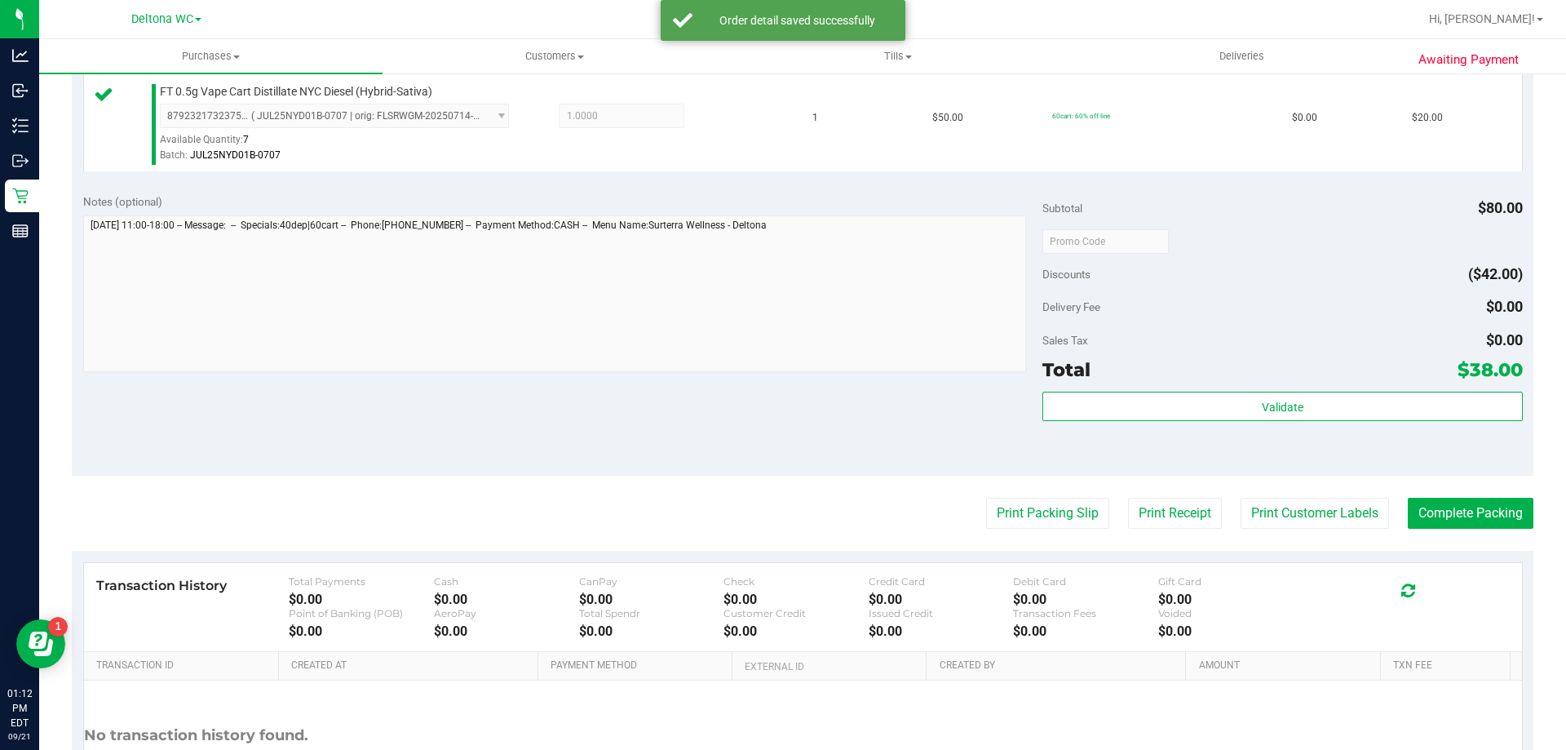
scroll to position [679, 0]
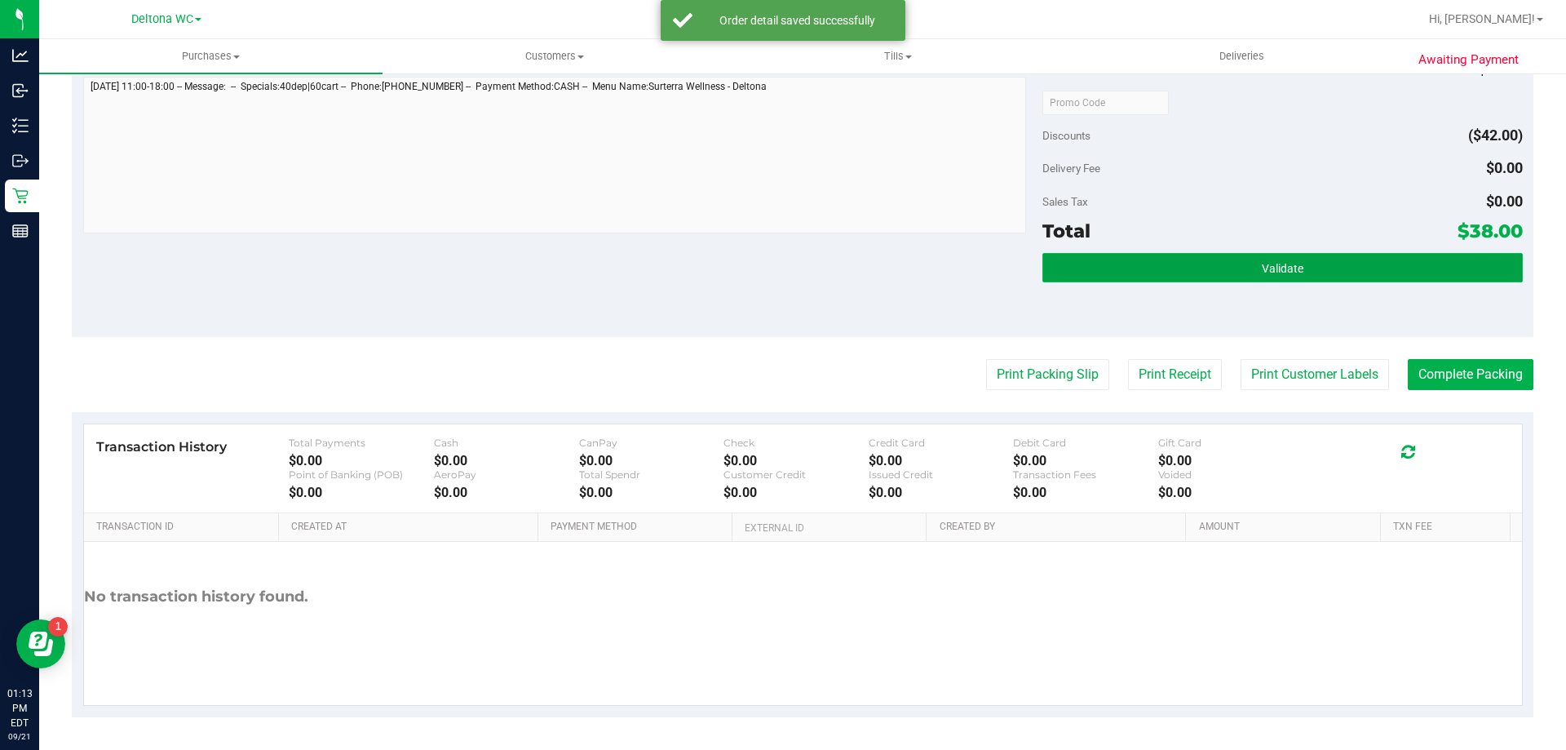
click at [1214, 275] on button "Validate" at bounding box center [1282, 267] width 480 height 29
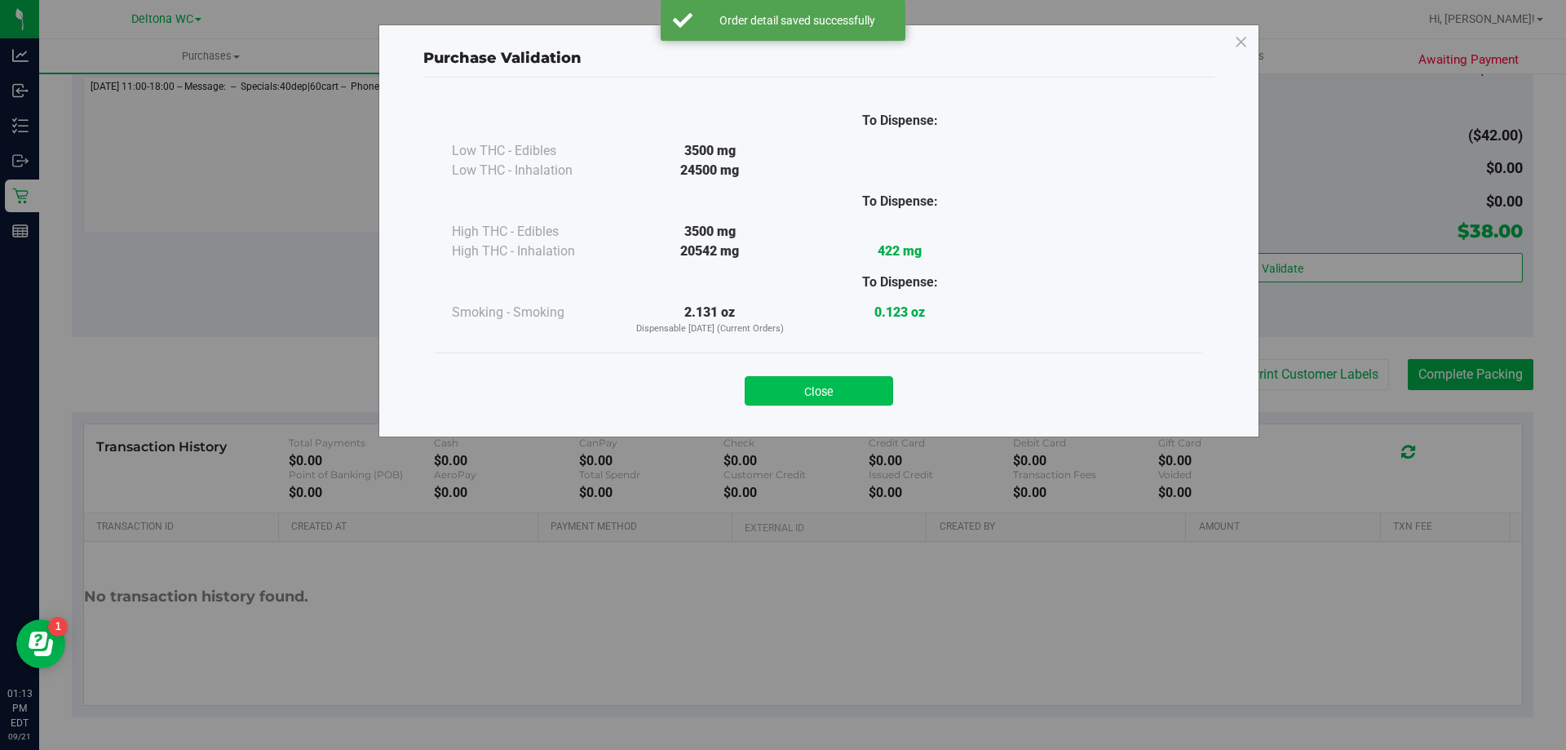
click at [879, 381] on button "Close" at bounding box center [819, 390] width 148 height 29
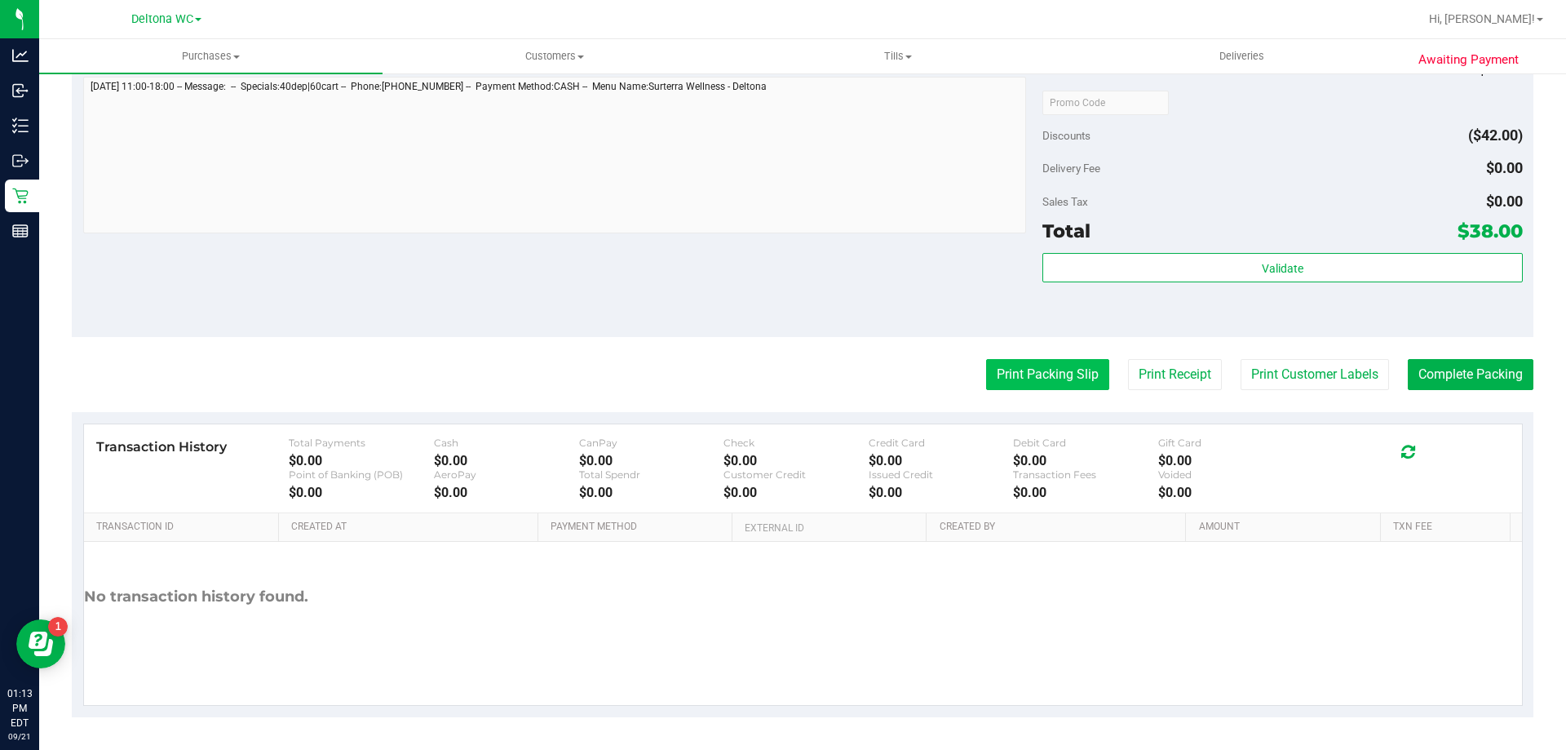
click at [992, 384] on button "Print Packing Slip" at bounding box center [1047, 374] width 123 height 31
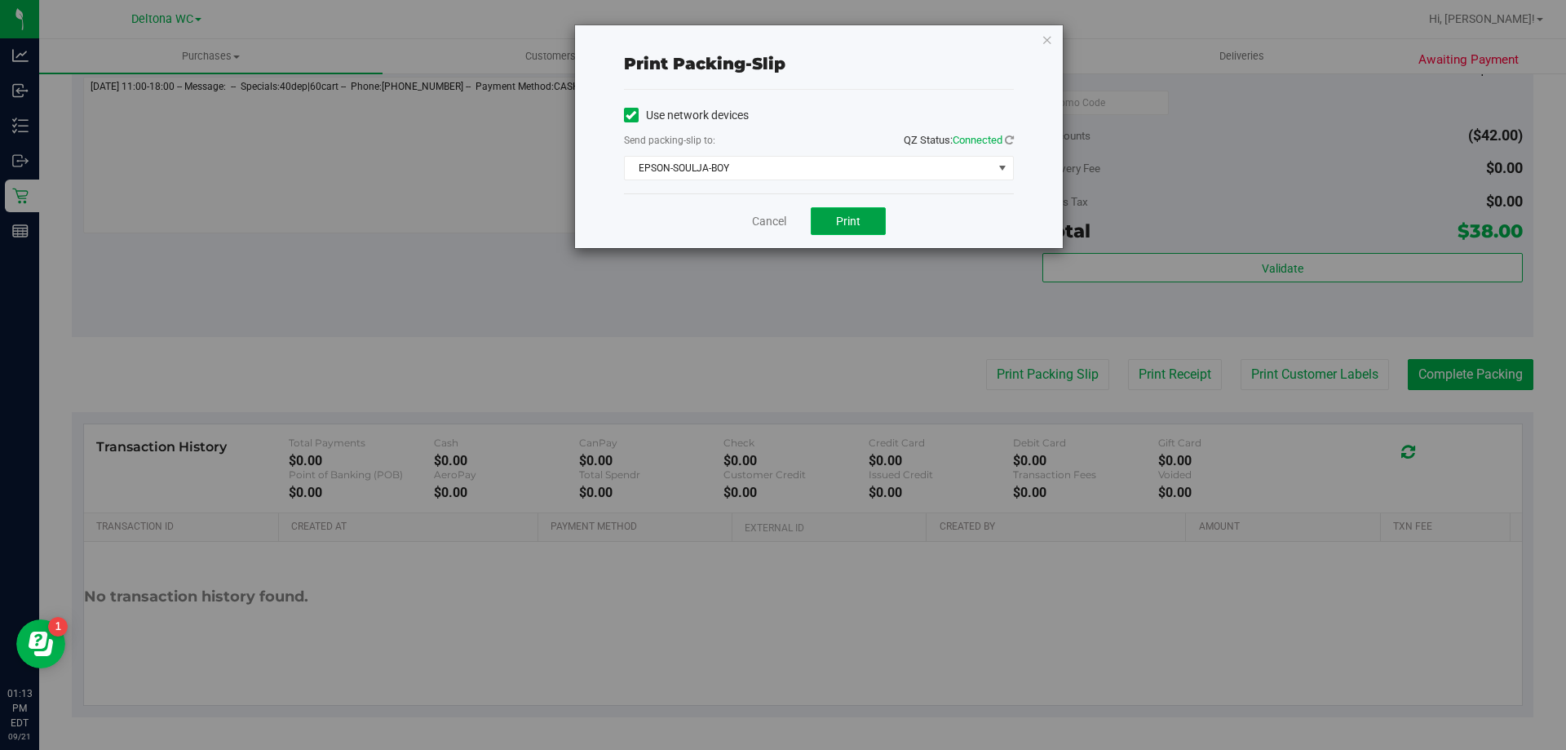
click at [829, 229] on button "Print" at bounding box center [848, 221] width 75 height 28
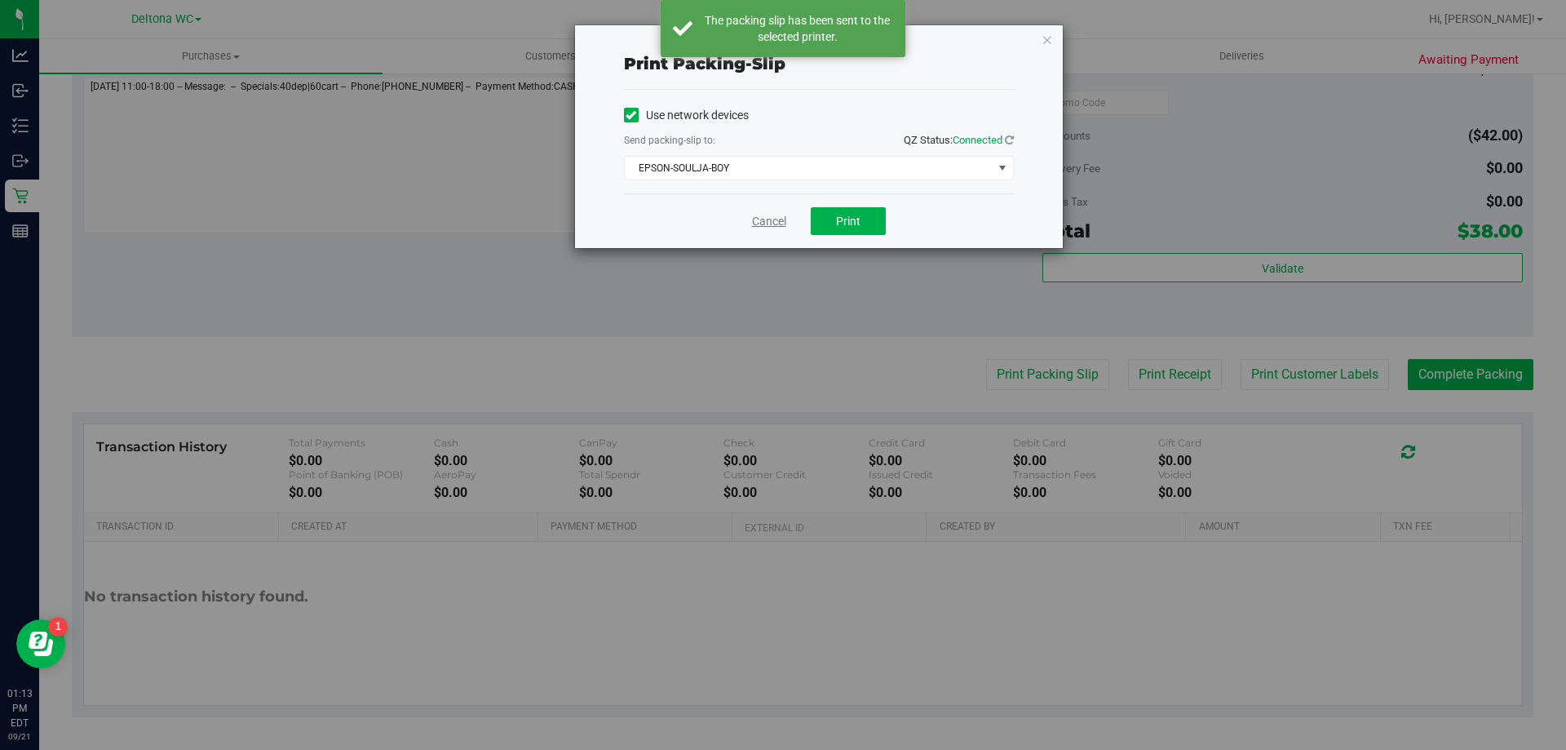
click at [776, 229] on link "Cancel" at bounding box center [769, 221] width 34 height 17
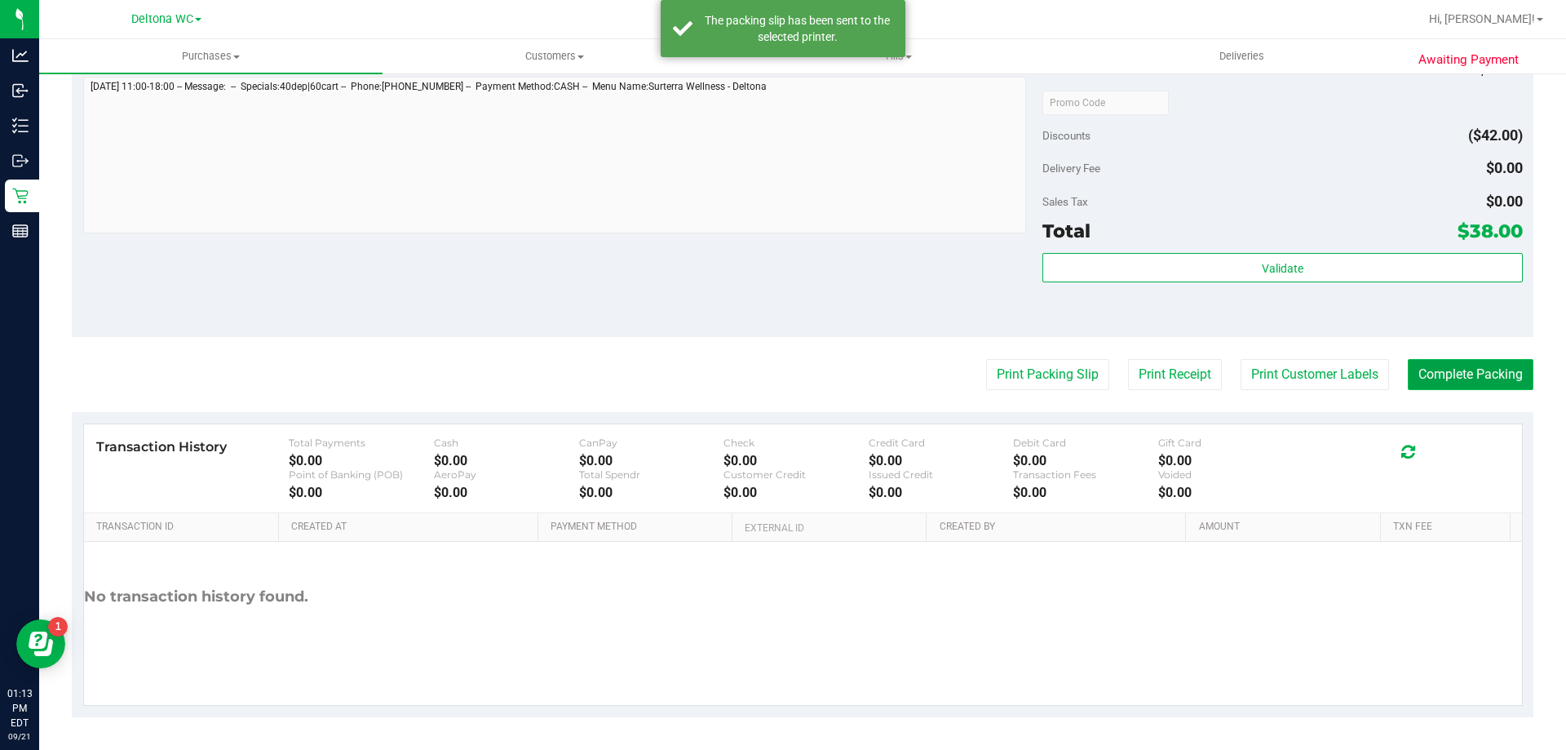
click at [1433, 387] on button "Complete Packing" at bounding box center [1471, 374] width 126 height 31
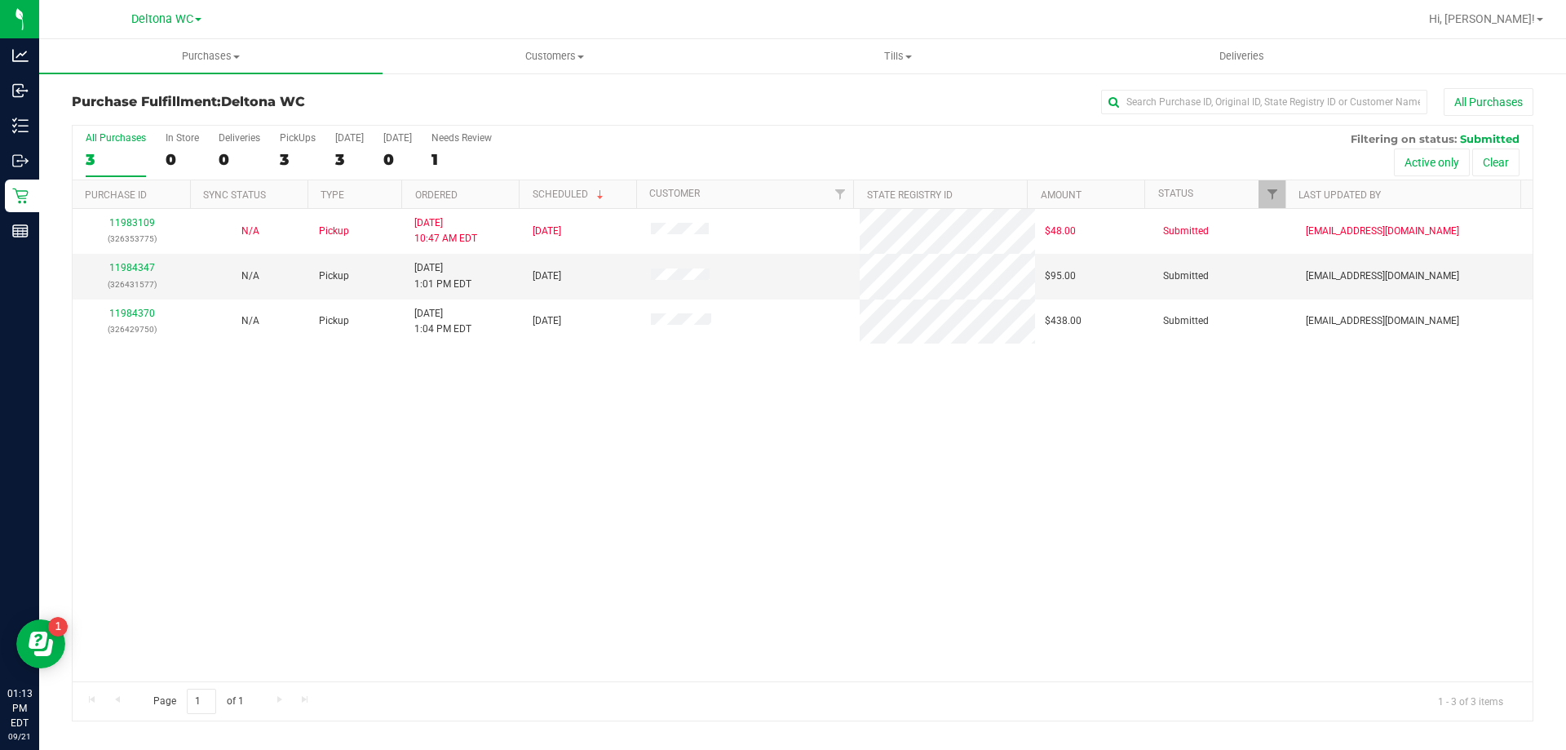
click at [492, 189] on th "Ordered" at bounding box center [459, 194] width 117 height 29
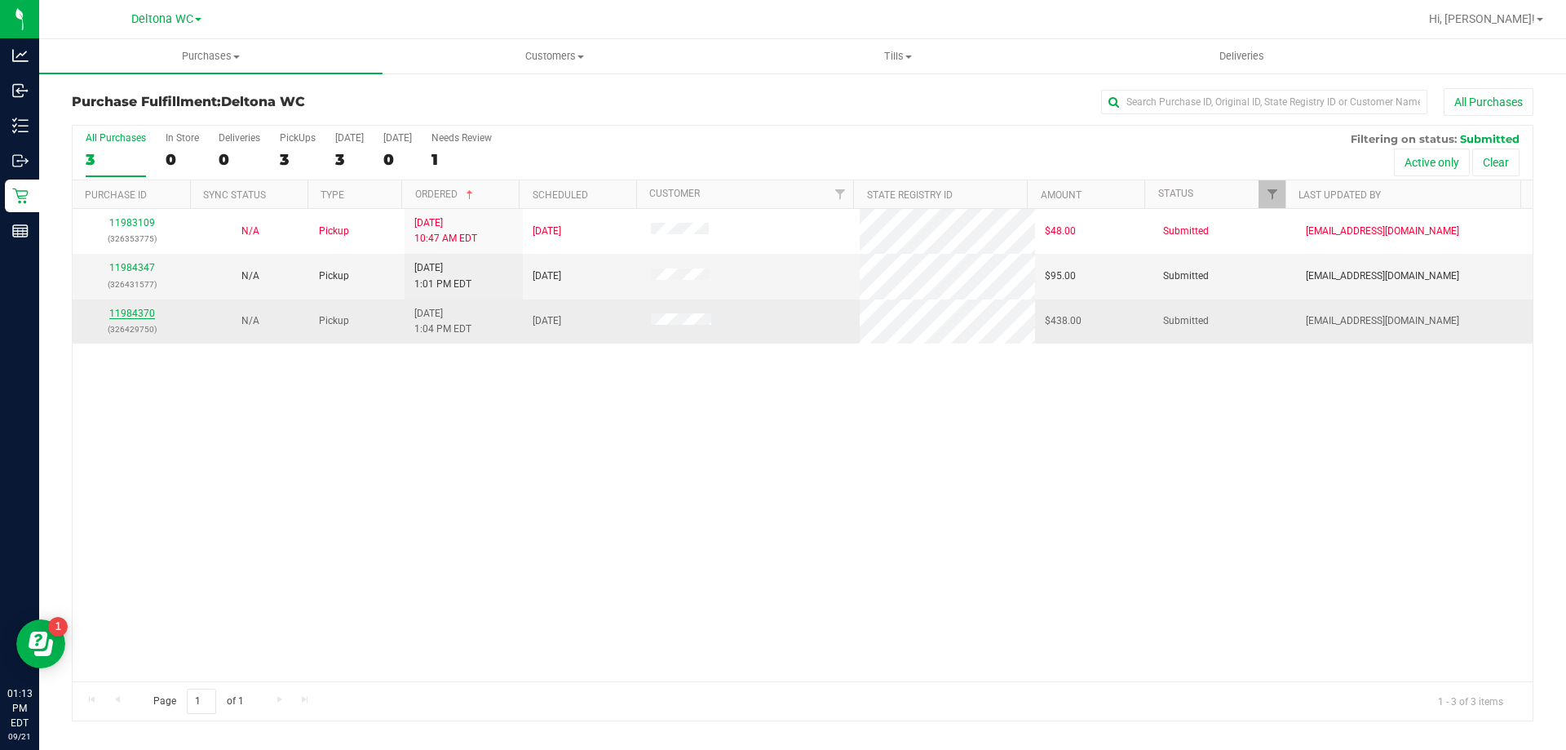
click at [139, 309] on link "11984370" at bounding box center [132, 312] width 46 height 11
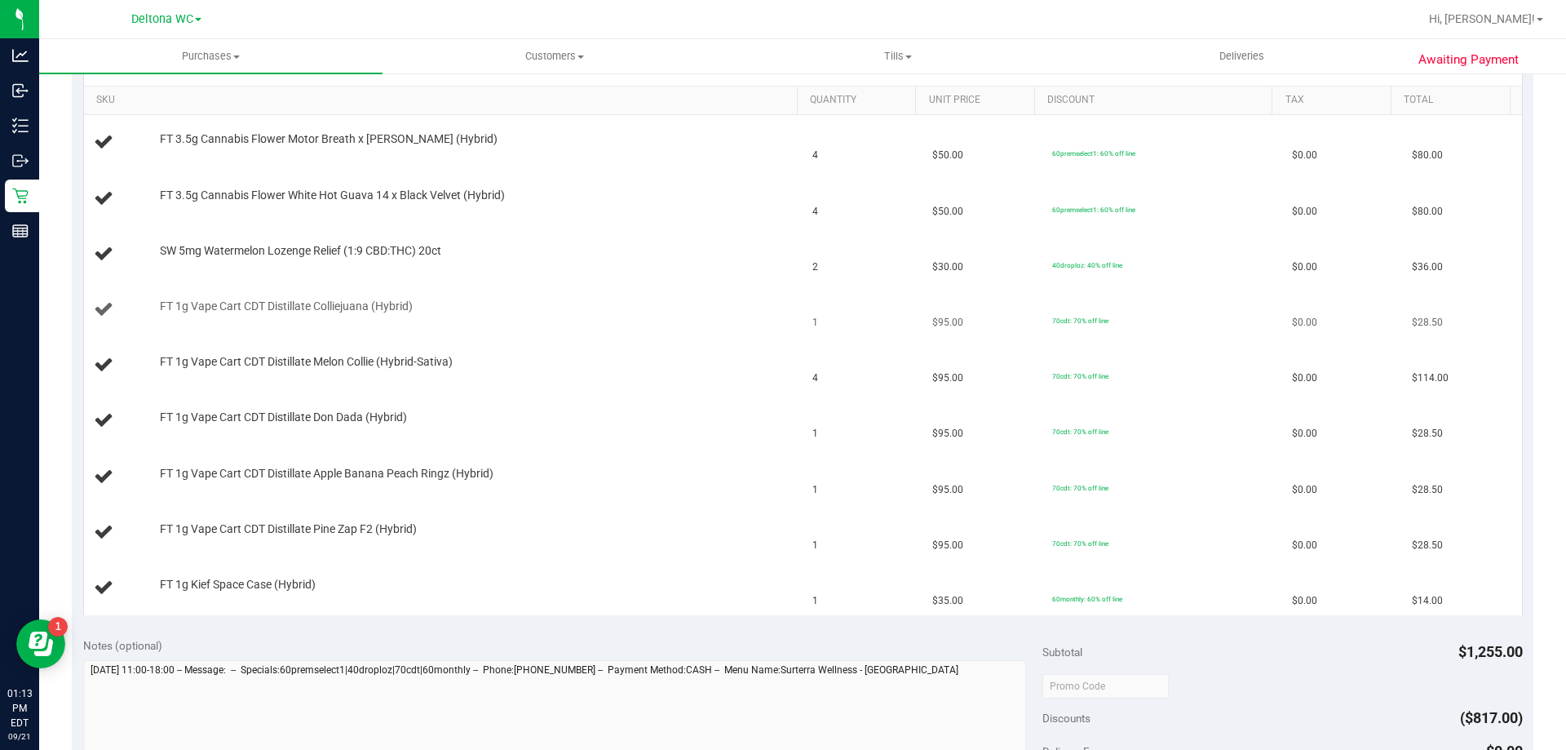
scroll to position [897, 0]
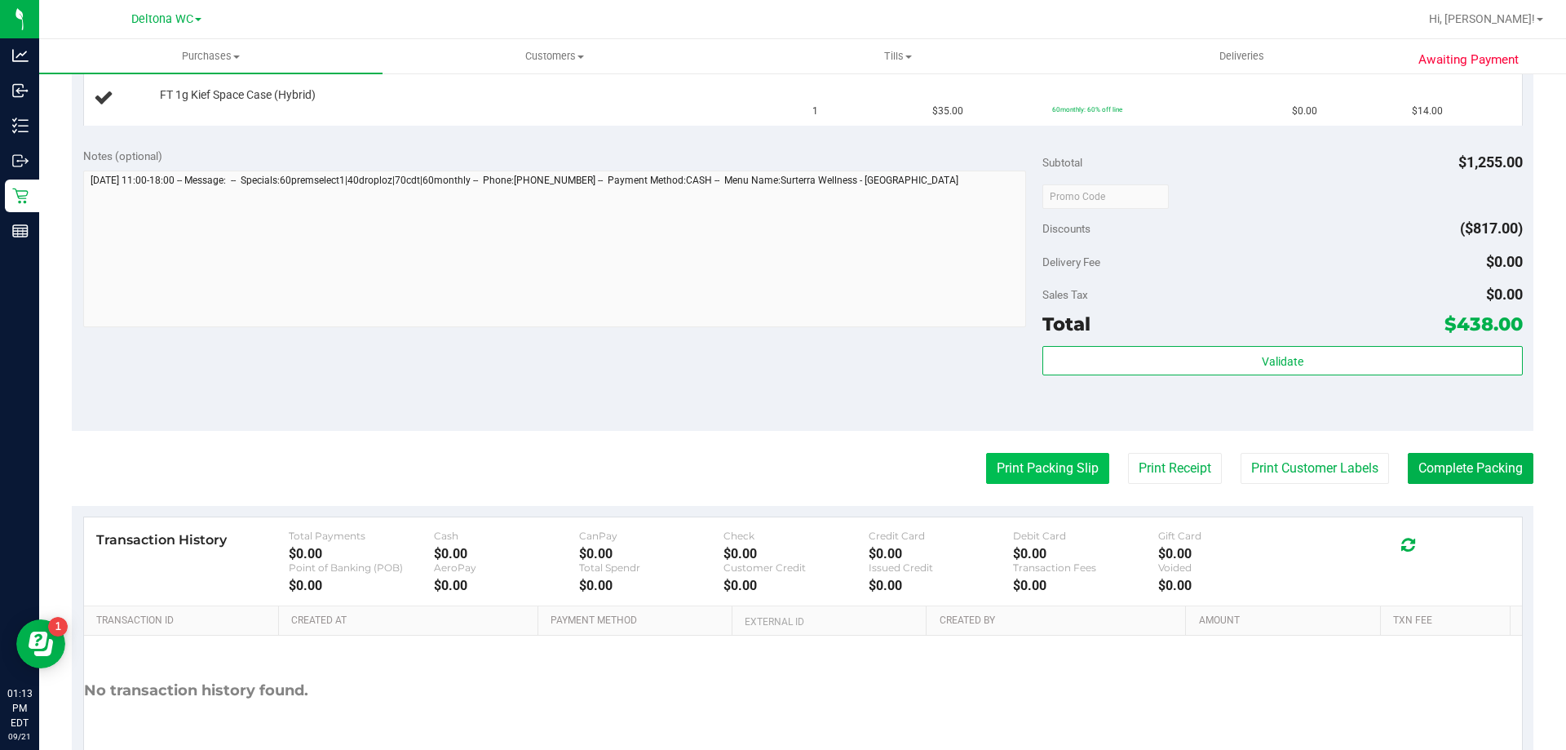
click at [1055, 476] on button "Print Packing Slip" at bounding box center [1047, 468] width 123 height 31
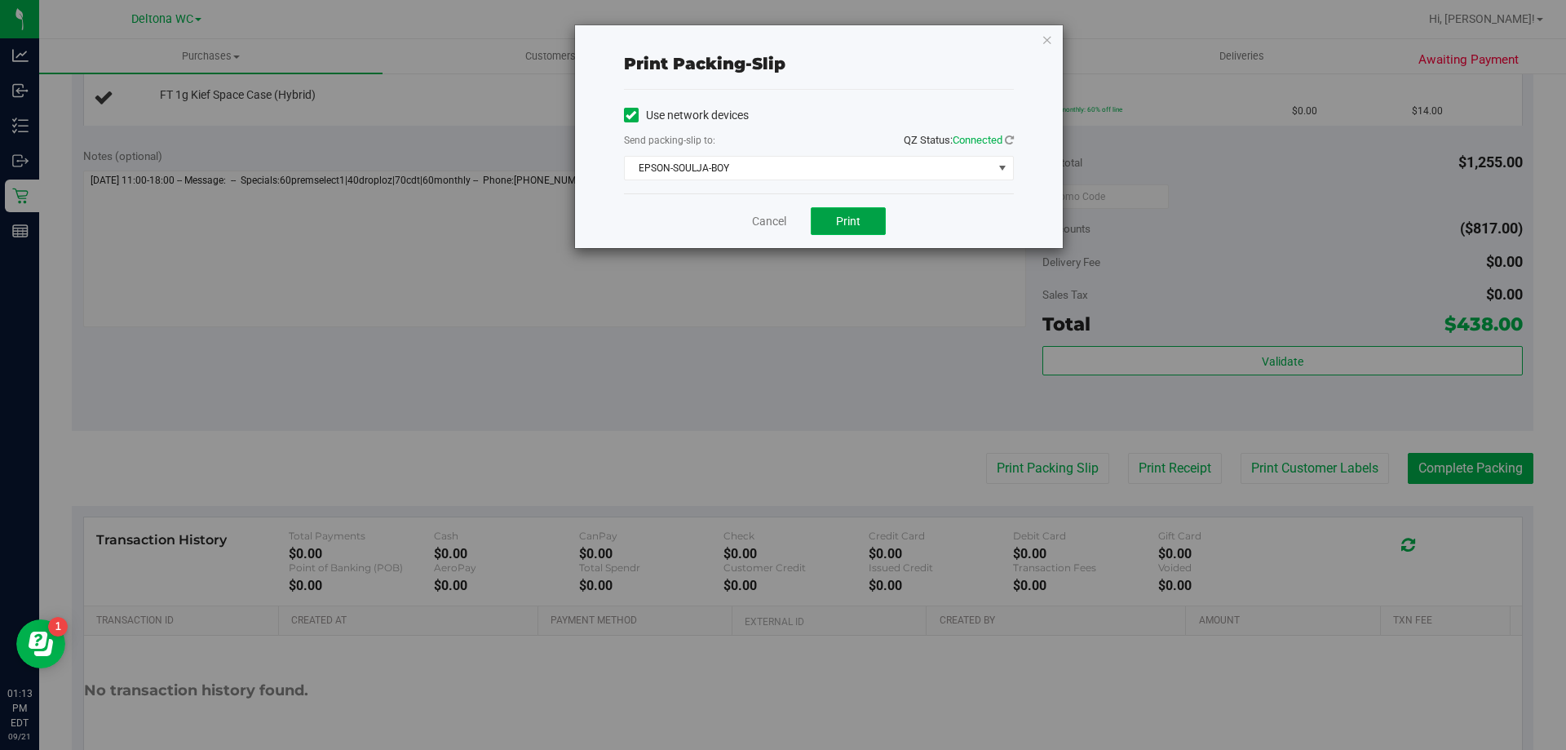
click at [829, 219] on button "Print" at bounding box center [848, 221] width 75 height 28
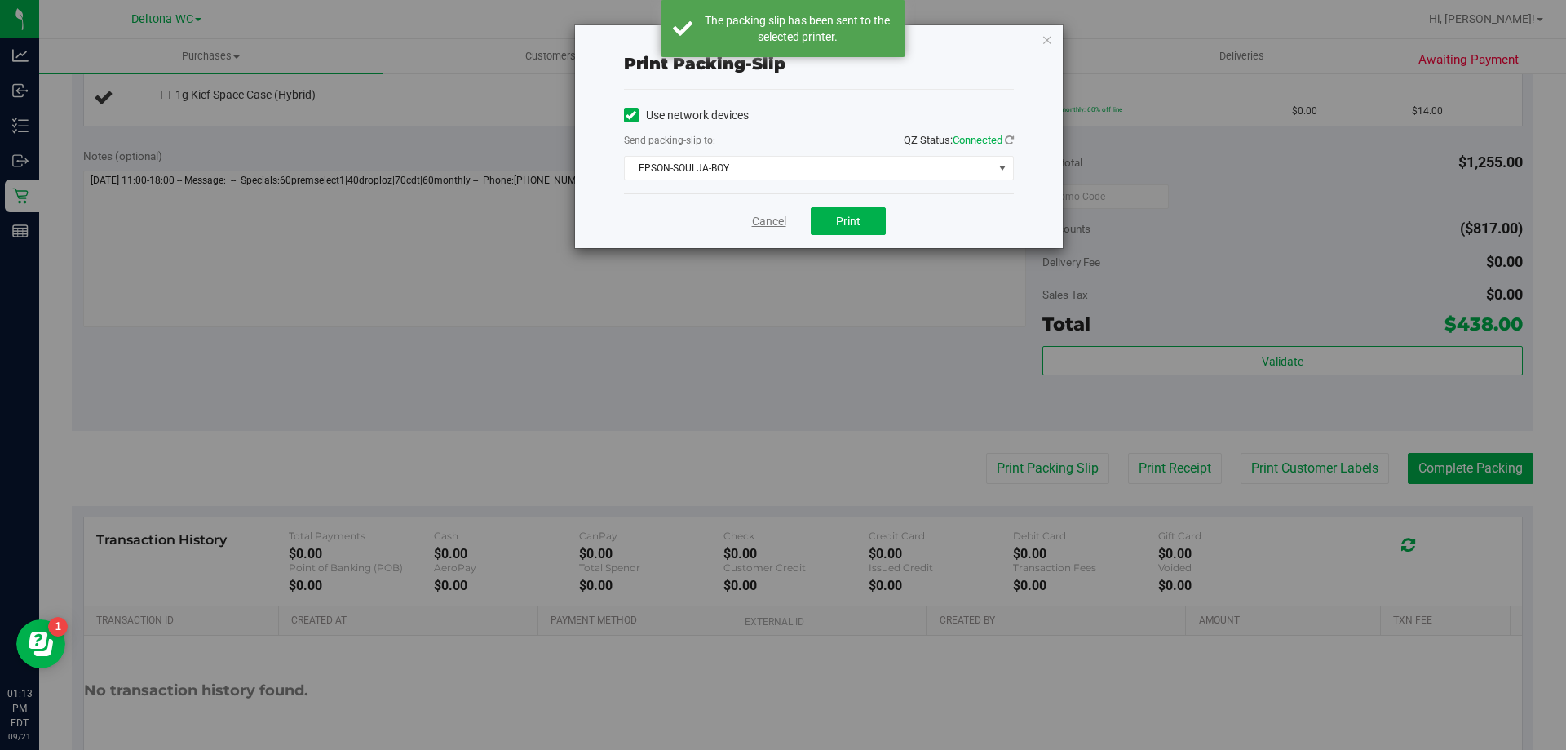
click at [766, 222] on link "Cancel" at bounding box center [769, 221] width 34 height 17
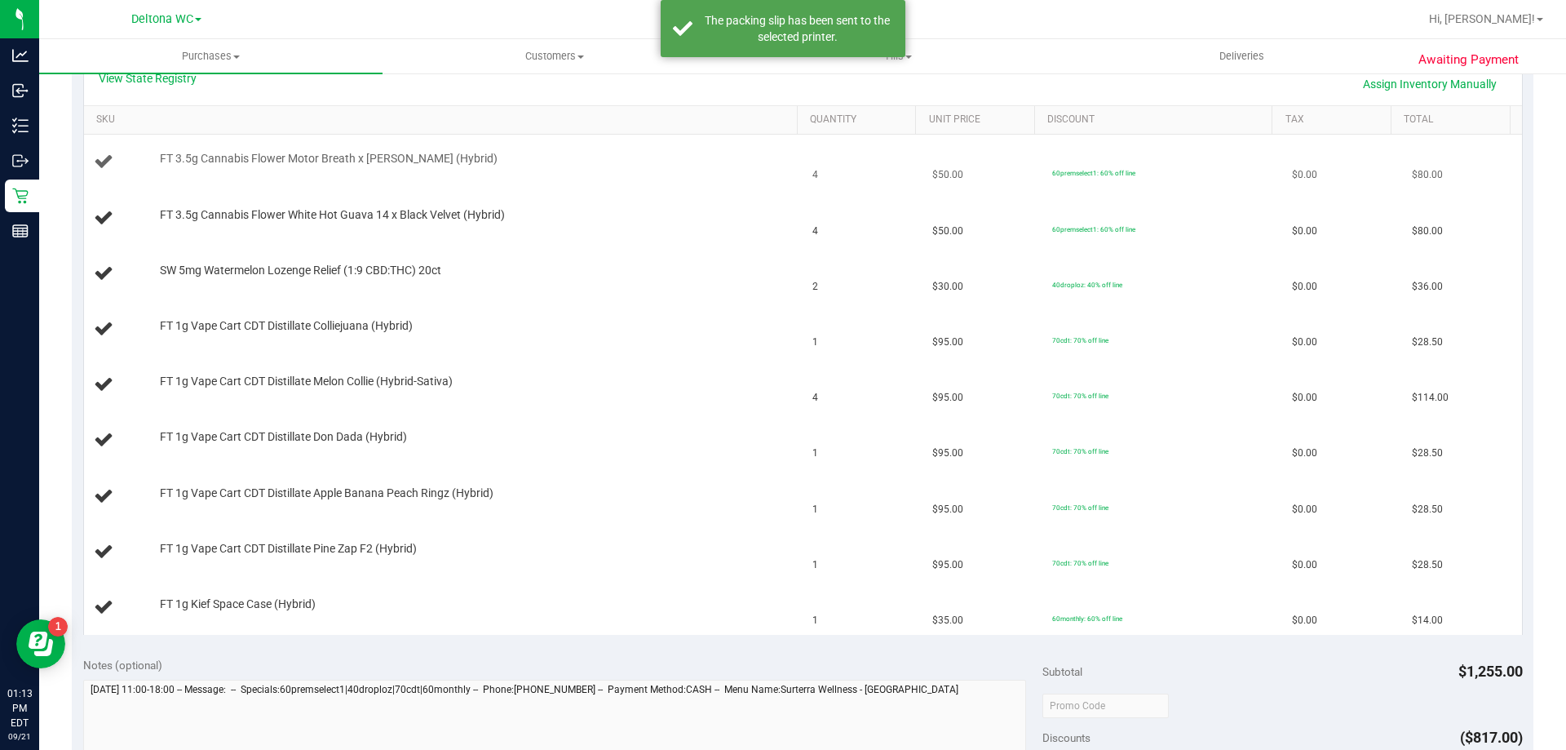
scroll to position [326, 0]
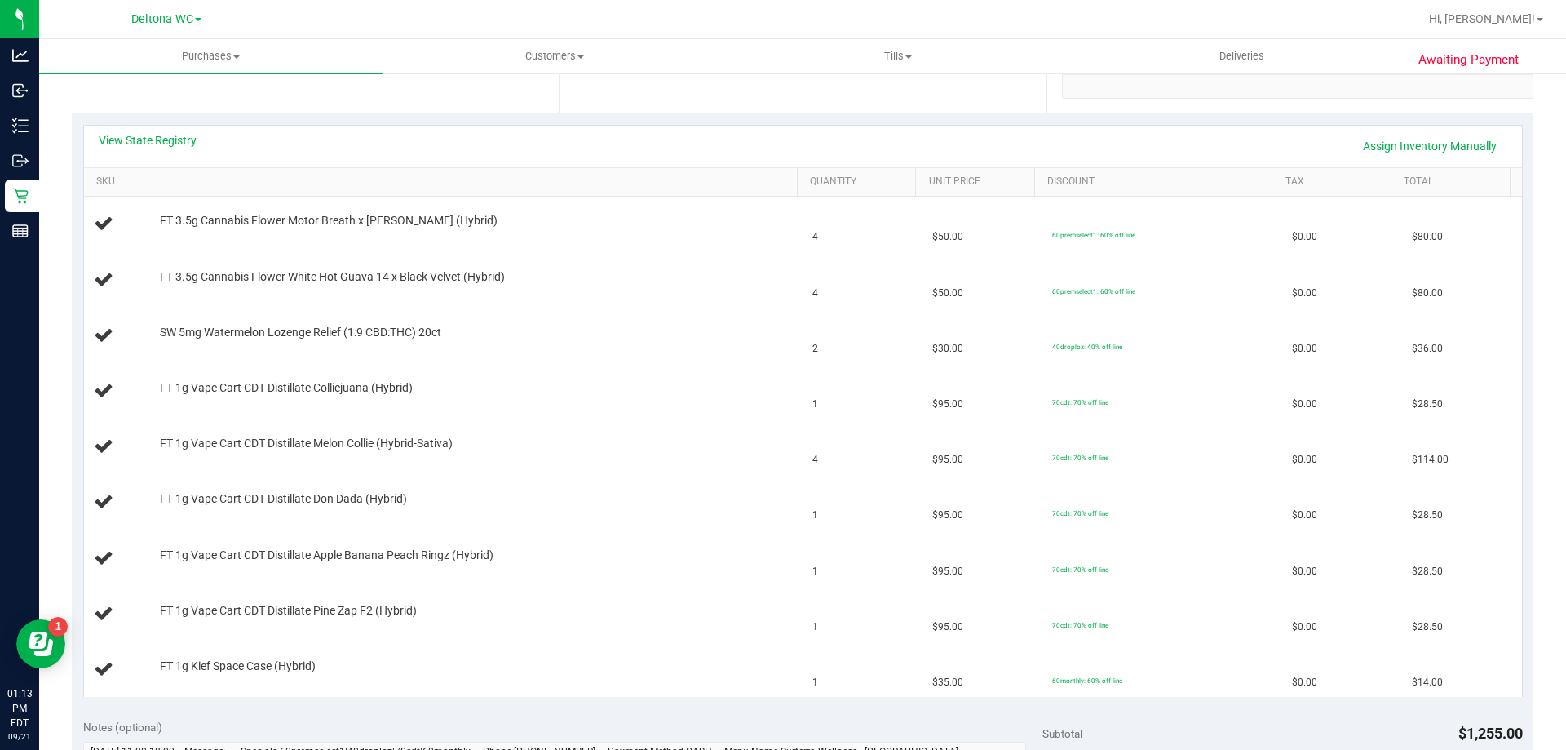
click at [158, 130] on div "View State Registry Assign Inventory Manually" at bounding box center [803, 147] width 1438 height 42
click at [158, 136] on link "View State Registry" at bounding box center [148, 140] width 98 height 16
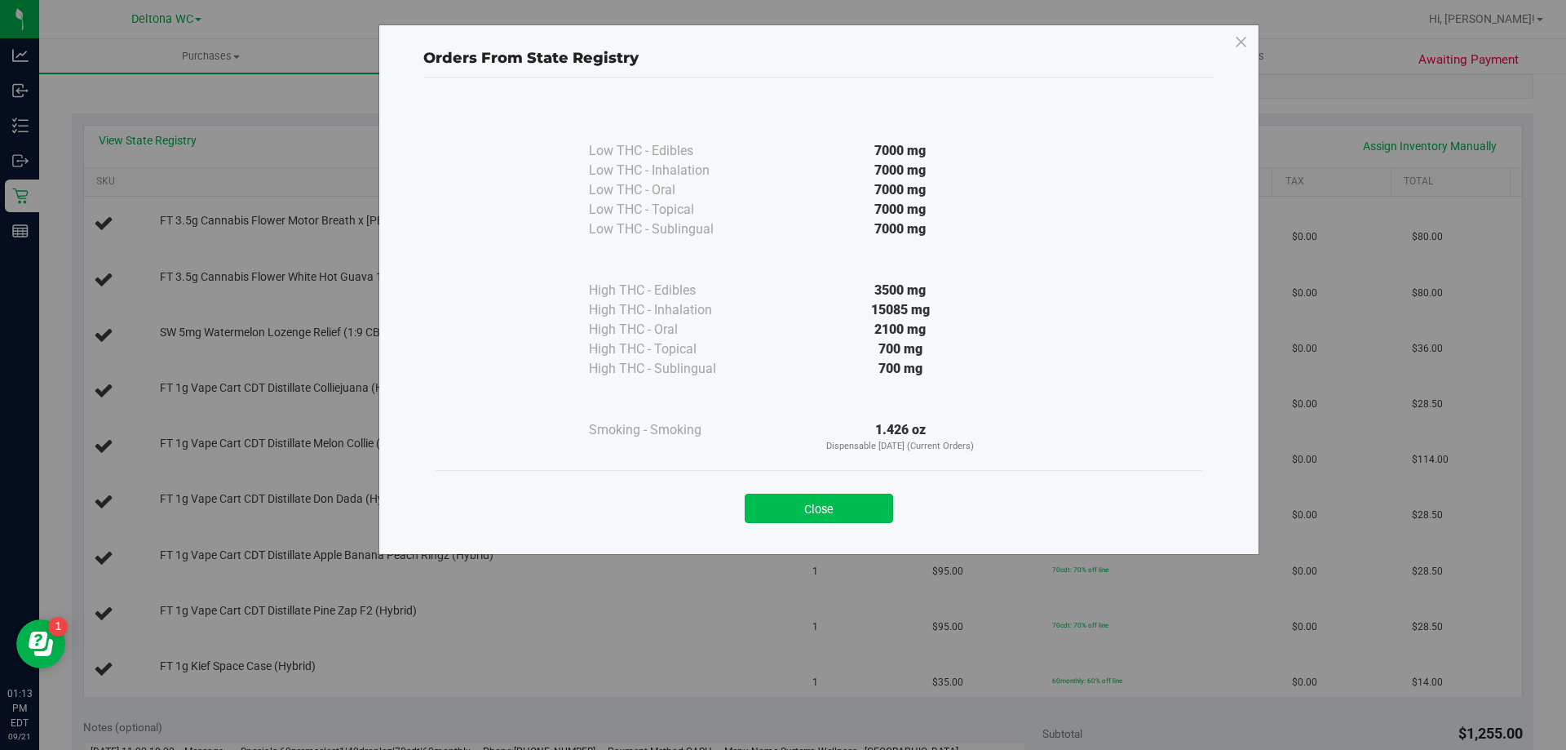
click at [816, 515] on button "Close" at bounding box center [819, 507] width 148 height 29
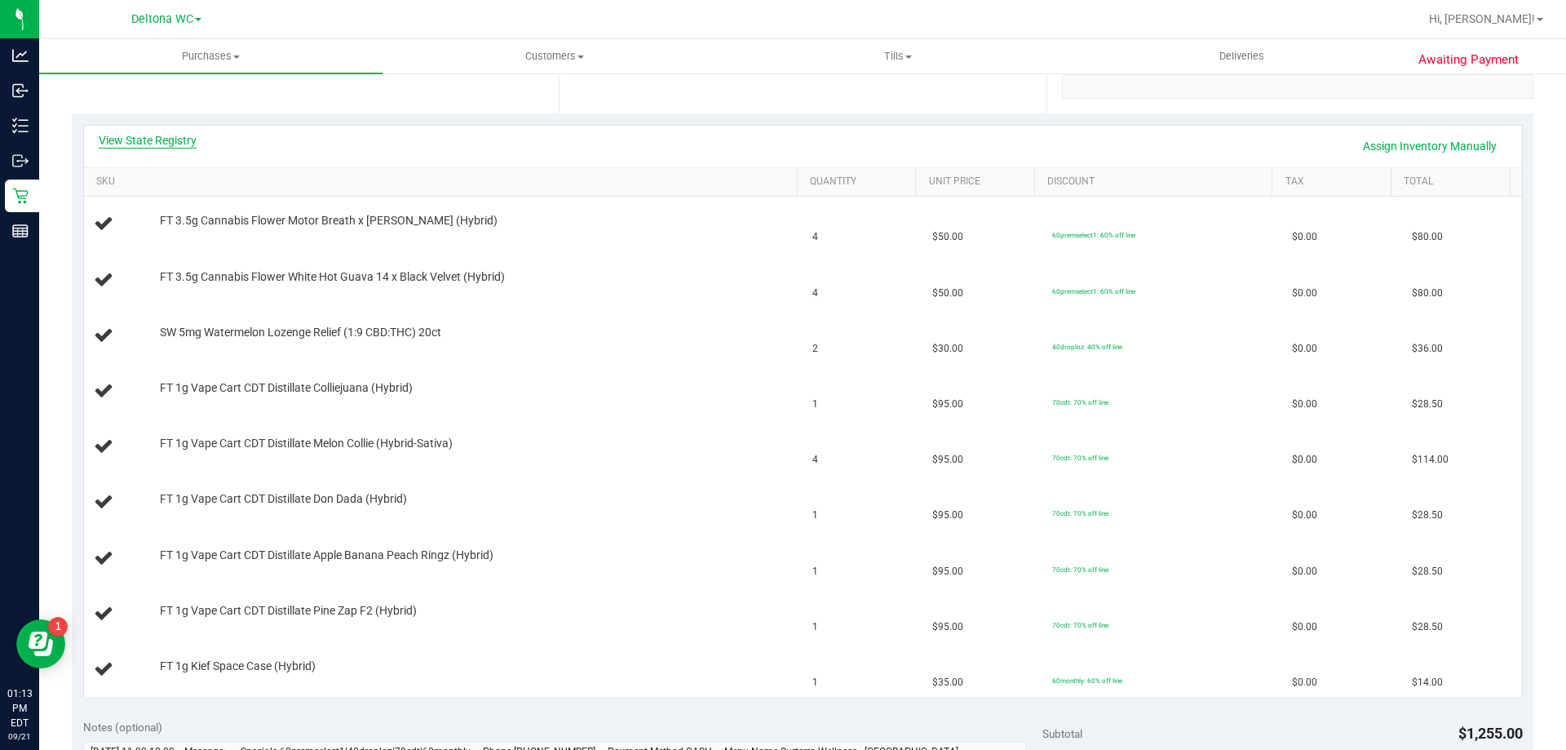
click at [153, 135] on link "View State Registry" at bounding box center [148, 140] width 98 height 16
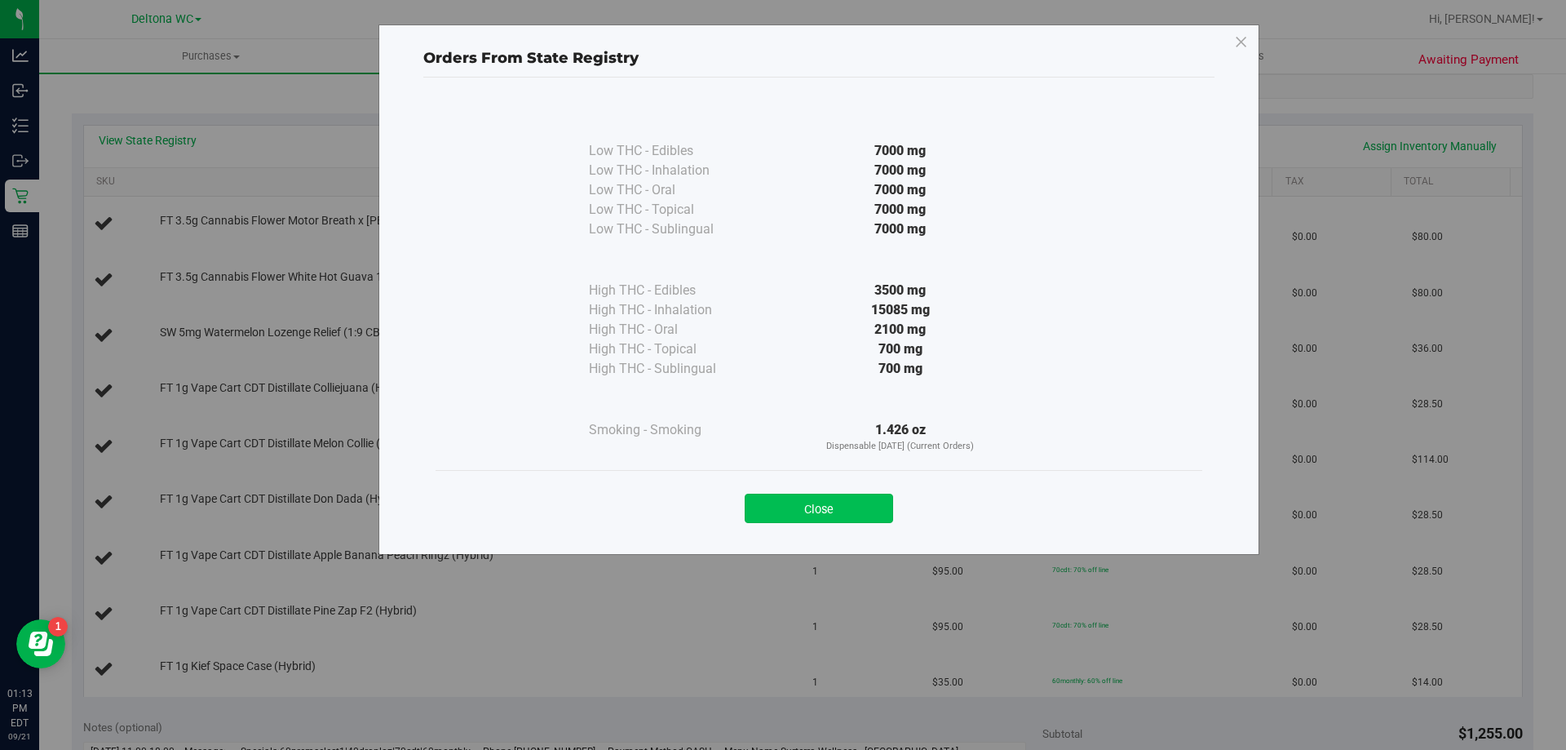
click at [836, 510] on button "Close" at bounding box center [819, 507] width 148 height 29
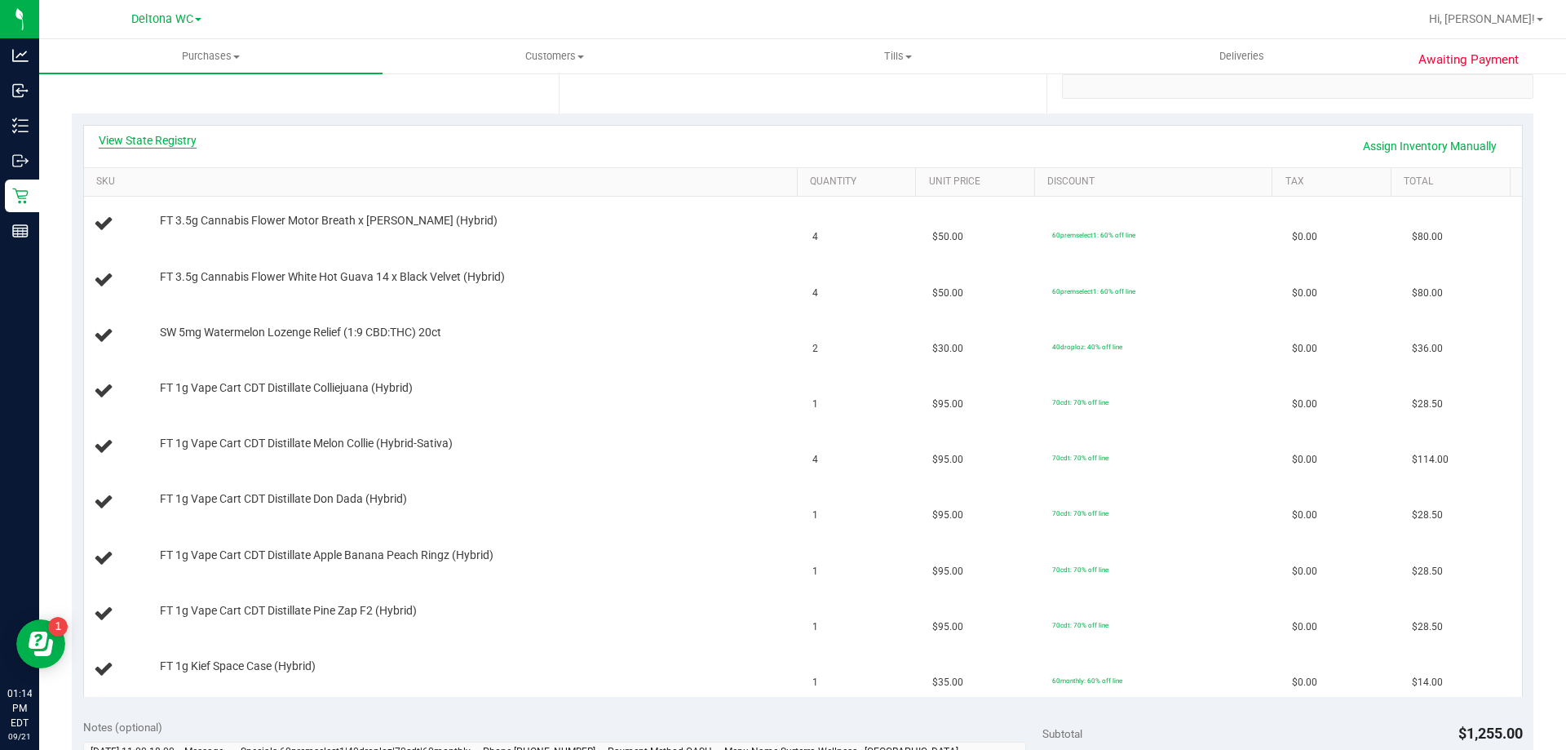
click at [157, 138] on link "View State Registry" at bounding box center [148, 140] width 98 height 16
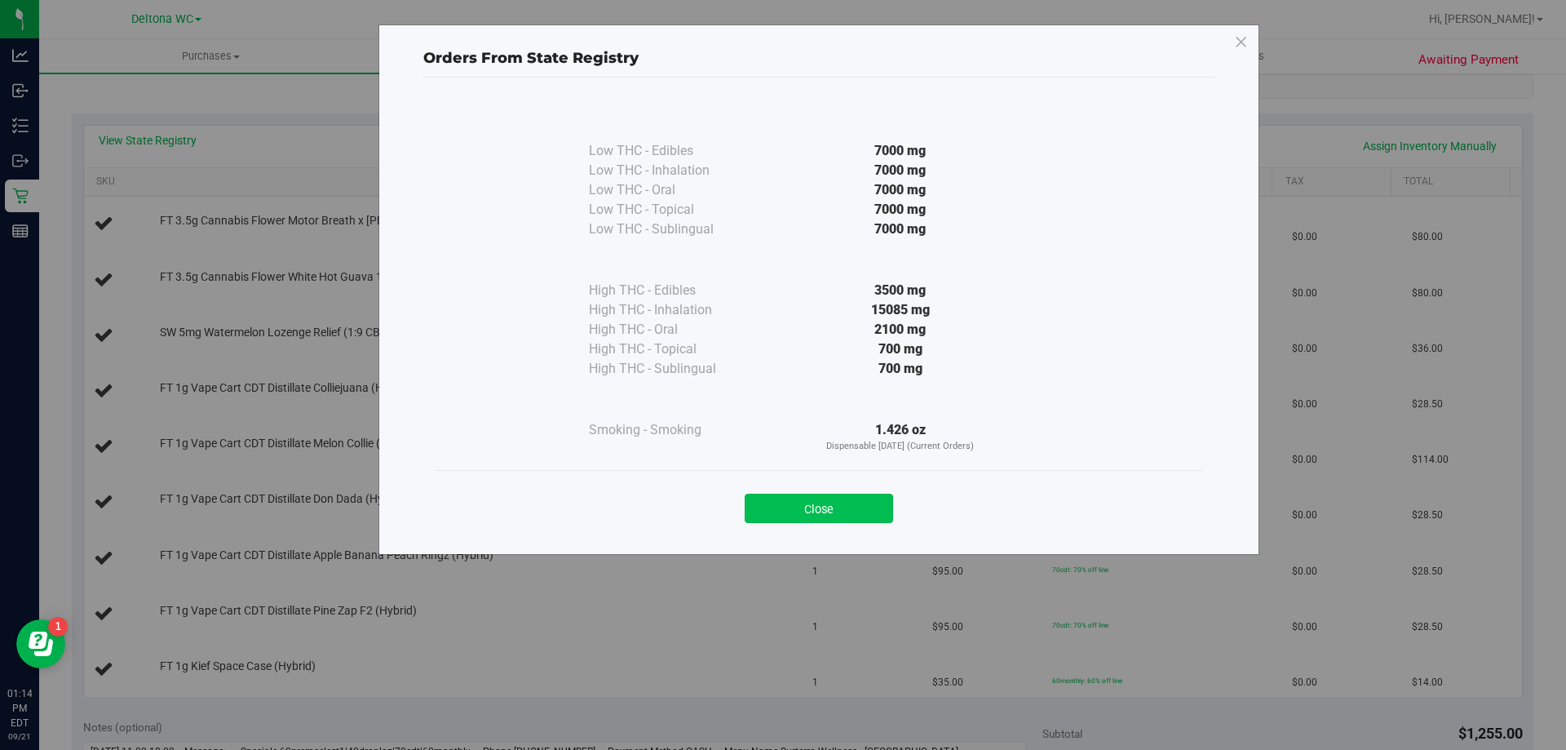
click at [771, 509] on button "Close" at bounding box center [819, 507] width 148 height 29
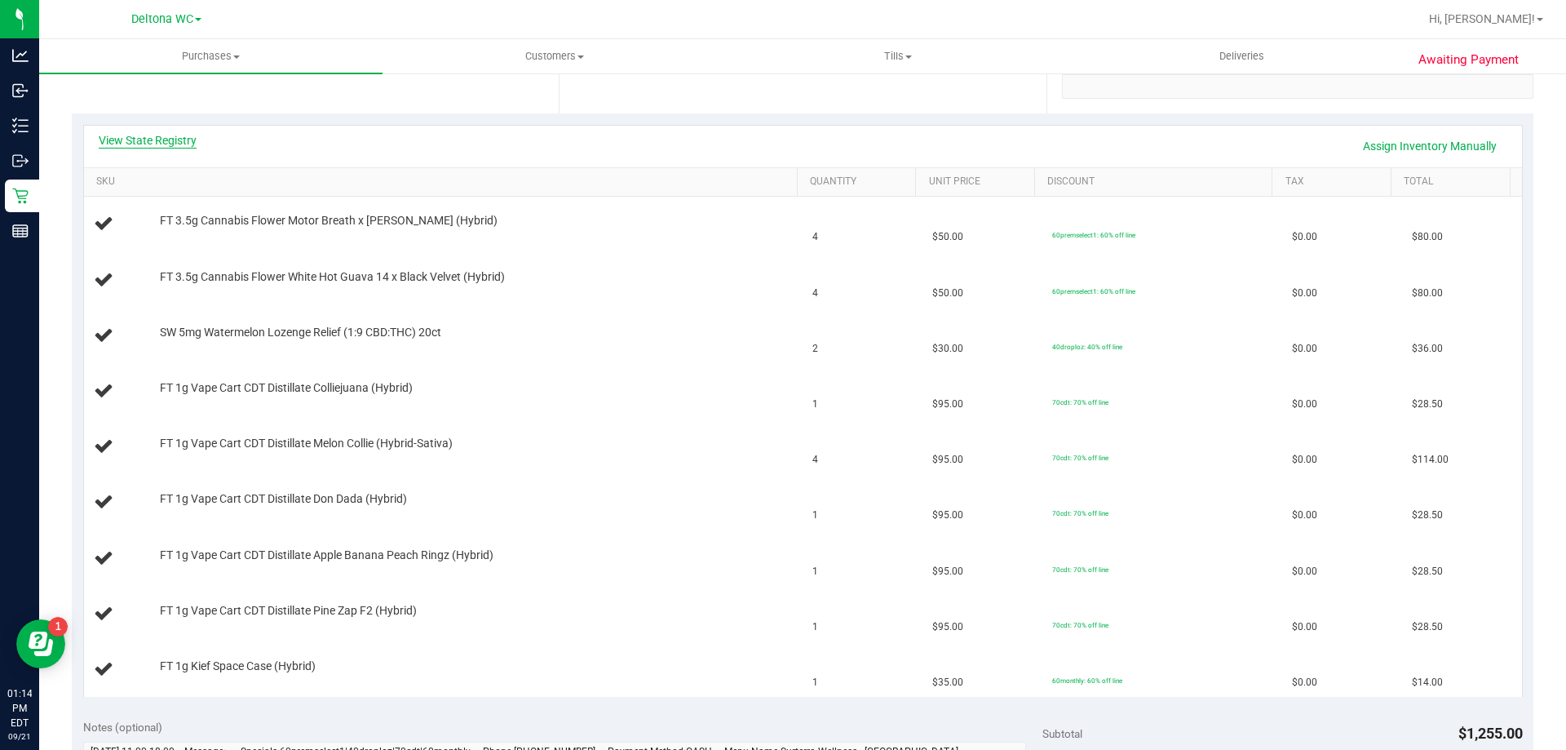
click at [179, 142] on link "View State Registry" at bounding box center [148, 140] width 98 height 16
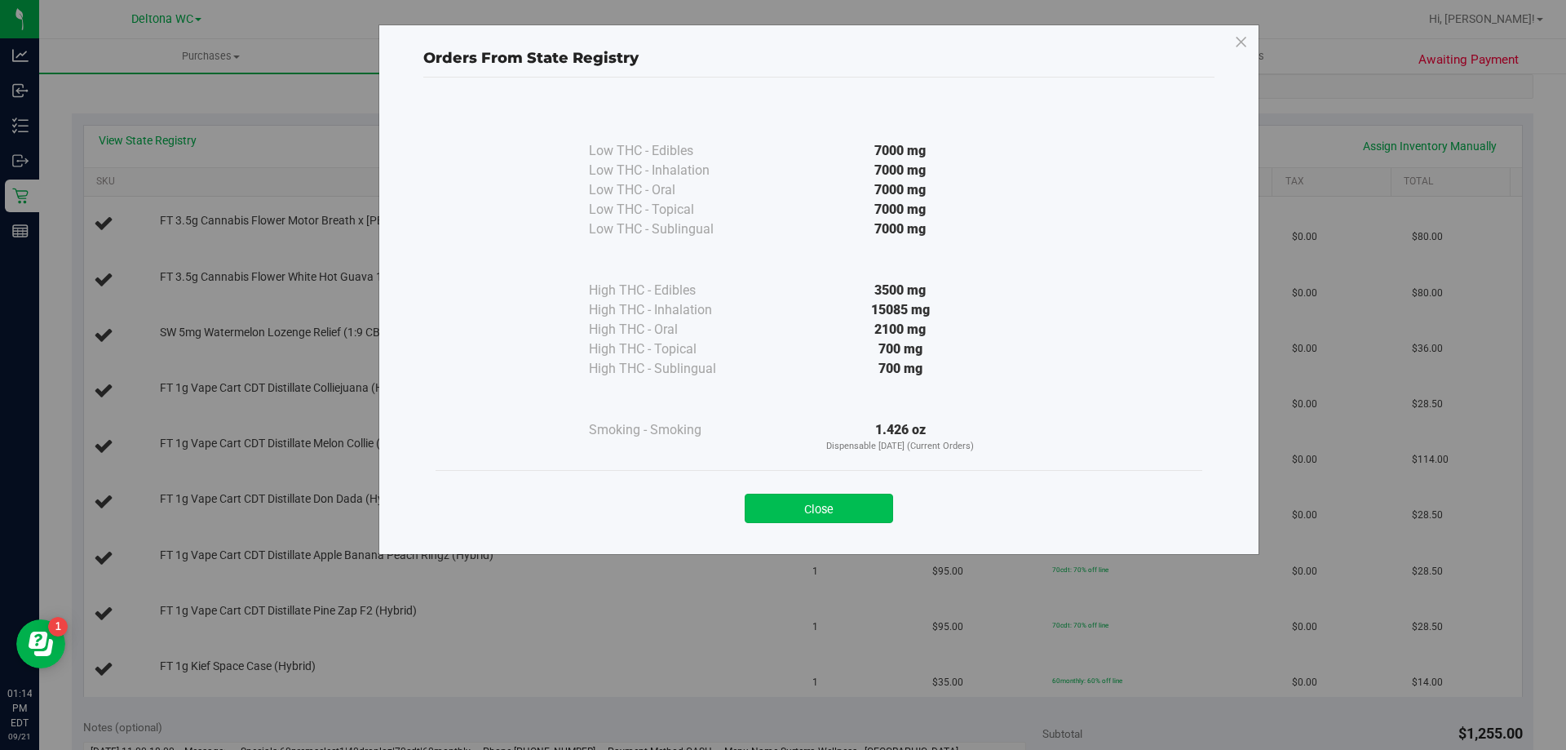
click at [861, 522] on button "Close" at bounding box center [819, 507] width 148 height 29
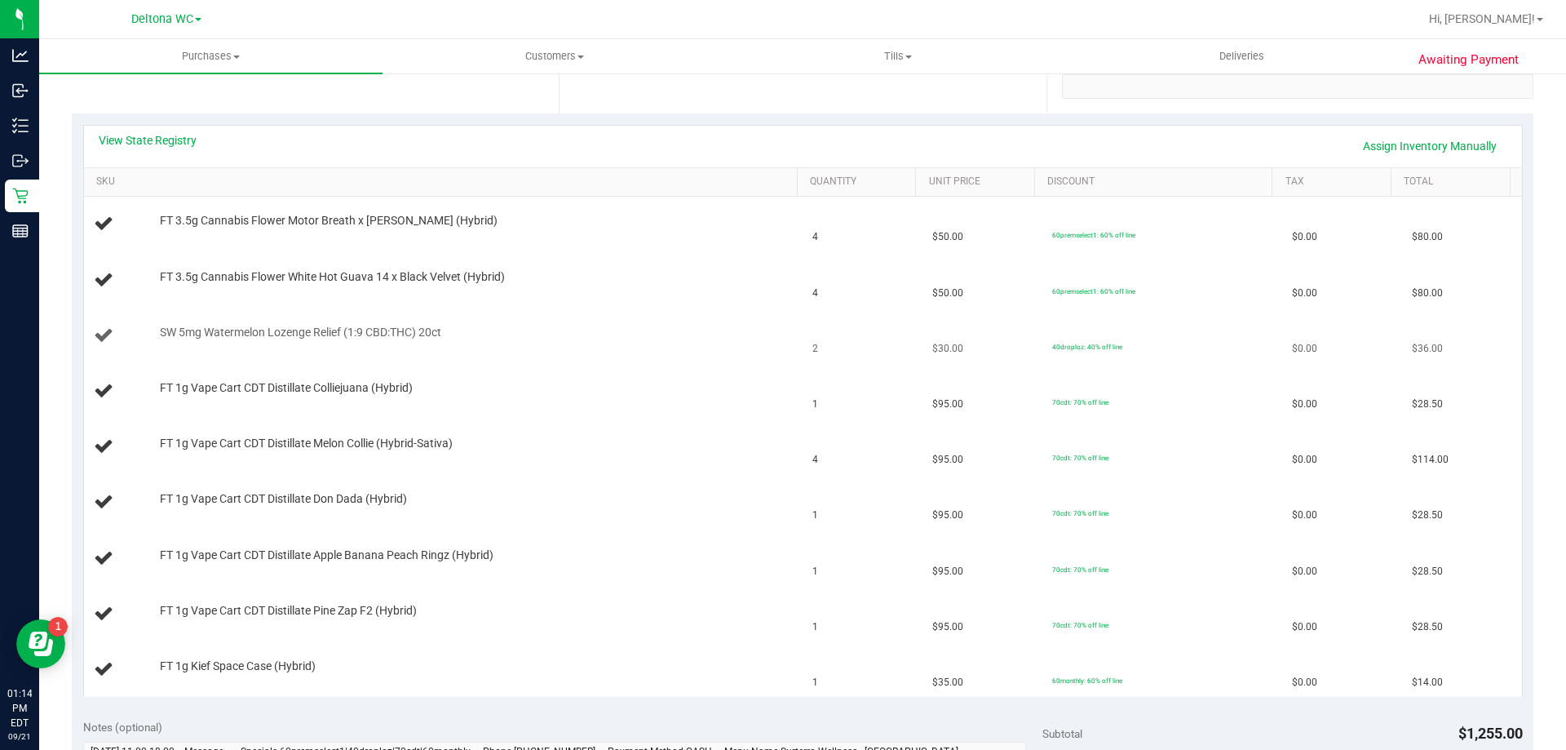
scroll to position [408, 0]
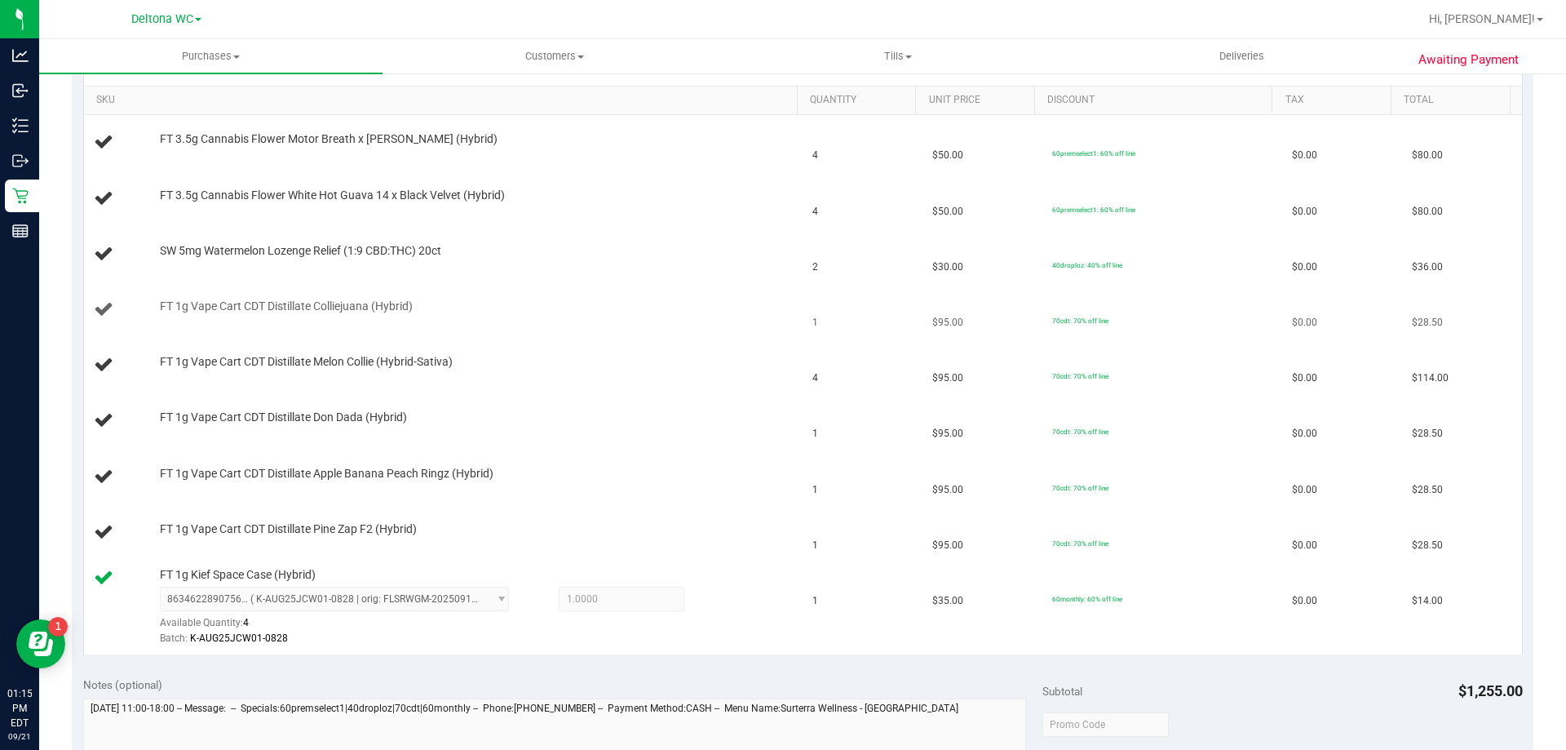
click at [501, 331] on td "FT 1g Vape Cart CDT Distillate Colliejuana (Hybrid)" at bounding box center [443, 309] width 719 height 55
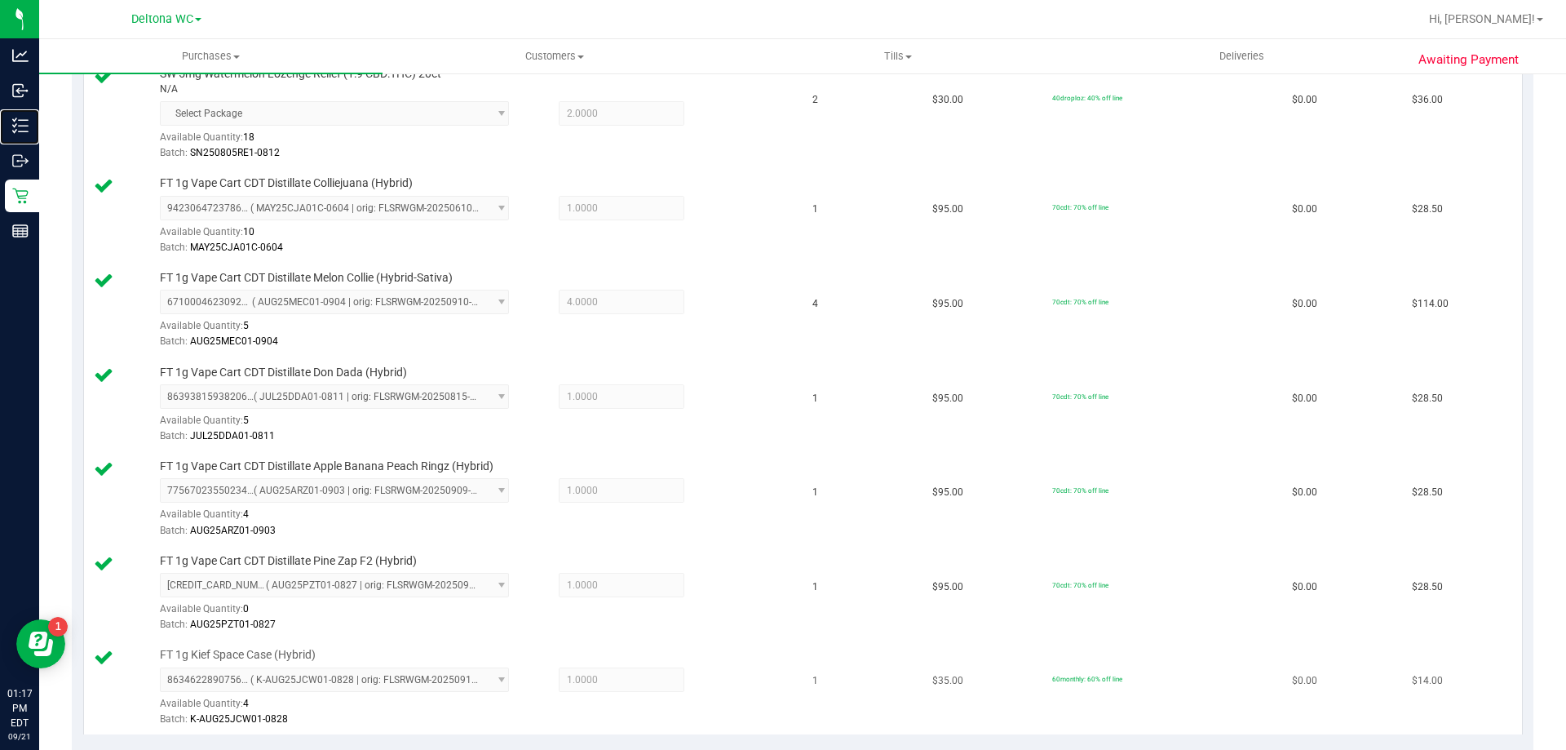
scroll to position [897, 0]
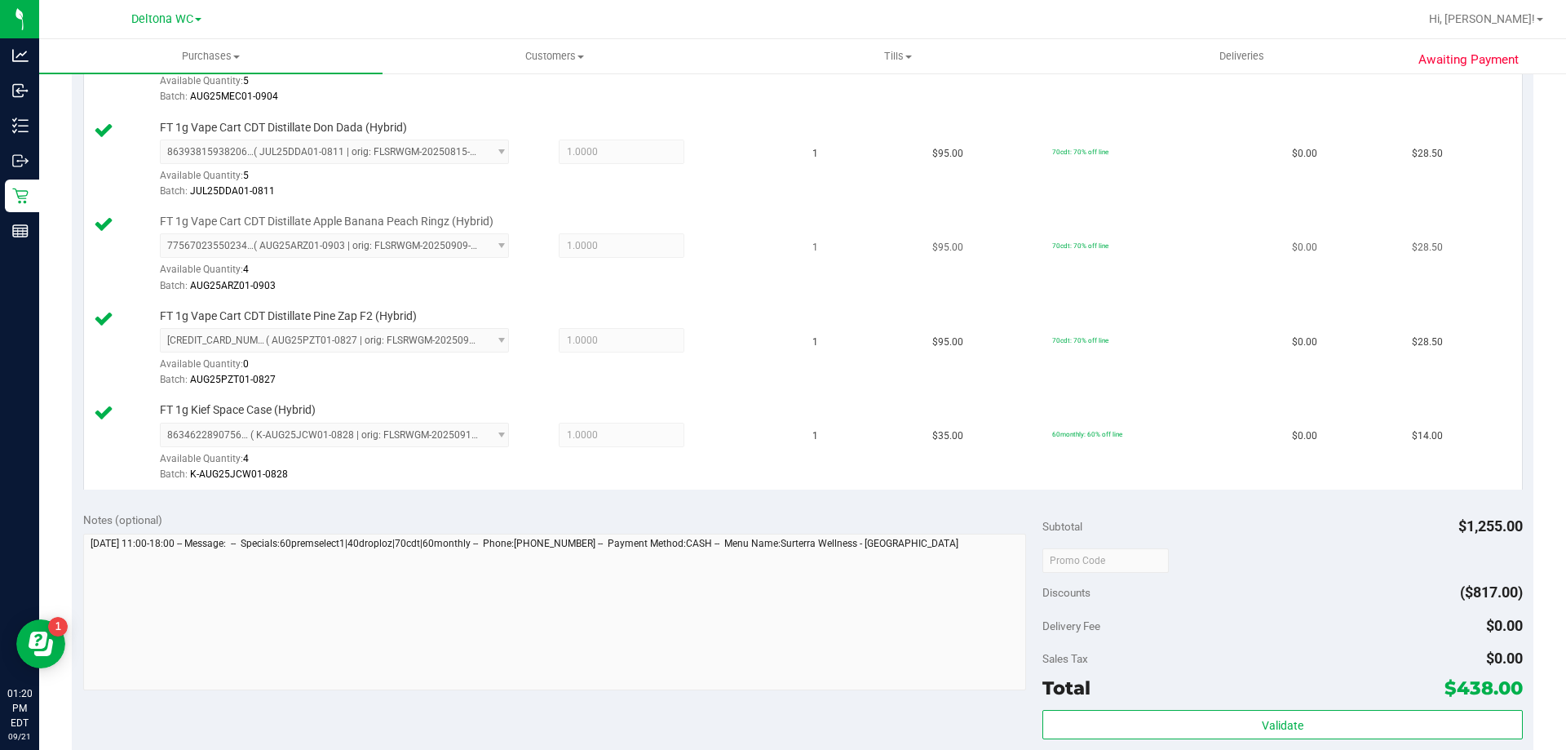
click at [748, 276] on div "7756702355023413 ( AUG25ARZ01-0903 | orig: FLSRWGM-20250909-897 ) 7756702355023…" at bounding box center [475, 263] width 630 height 60
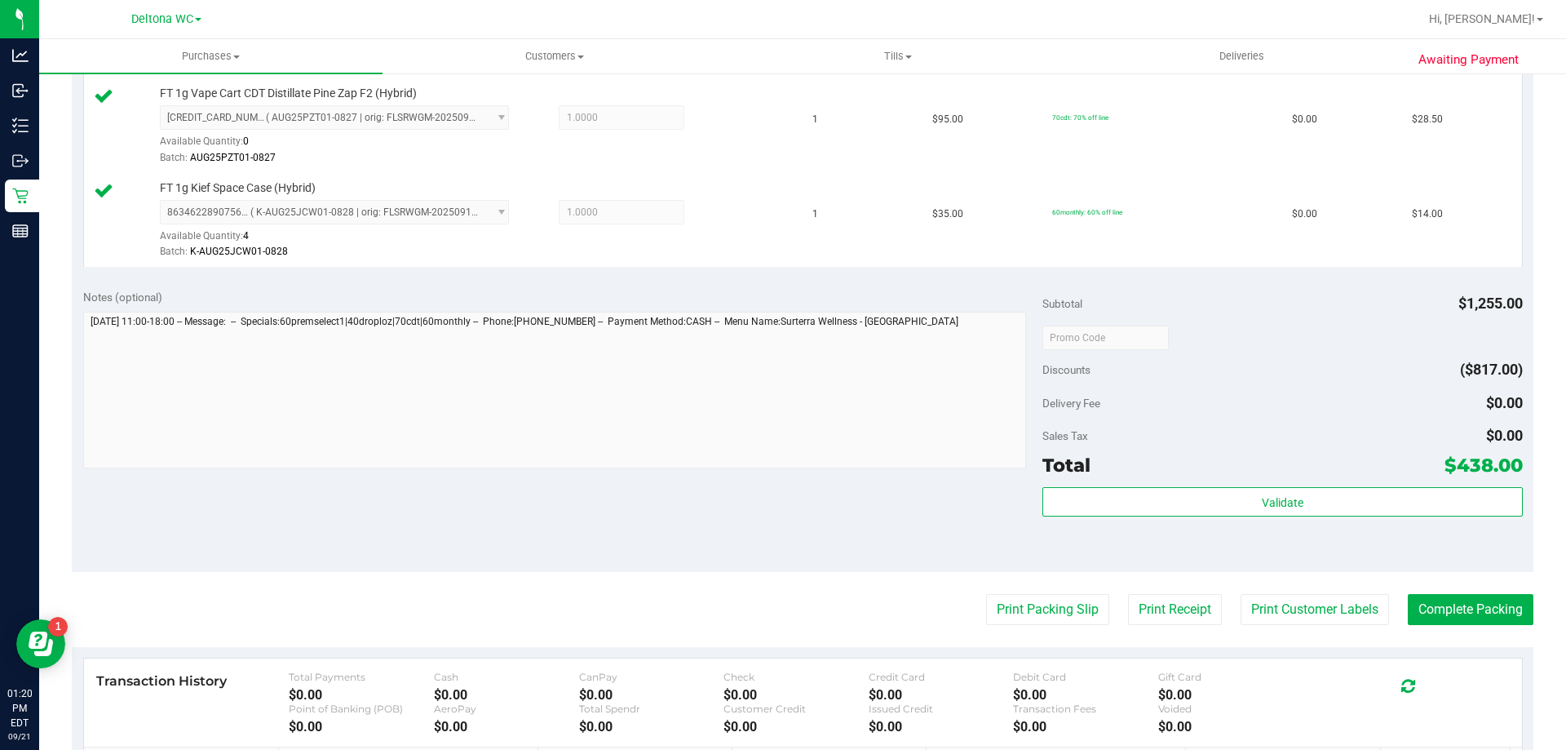
scroll to position [1288, 0]
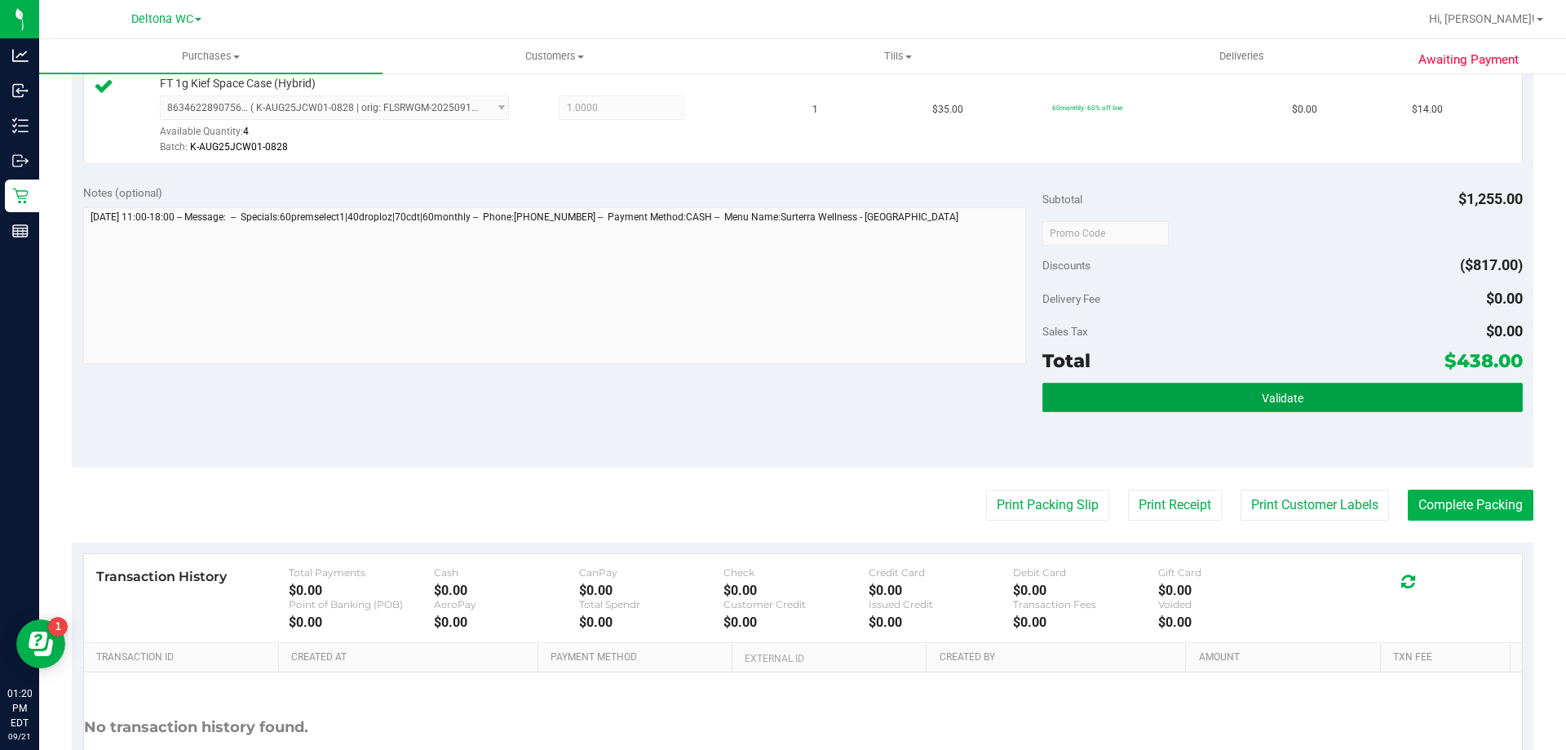
click at [1216, 402] on button "Validate" at bounding box center [1282, 397] width 480 height 29
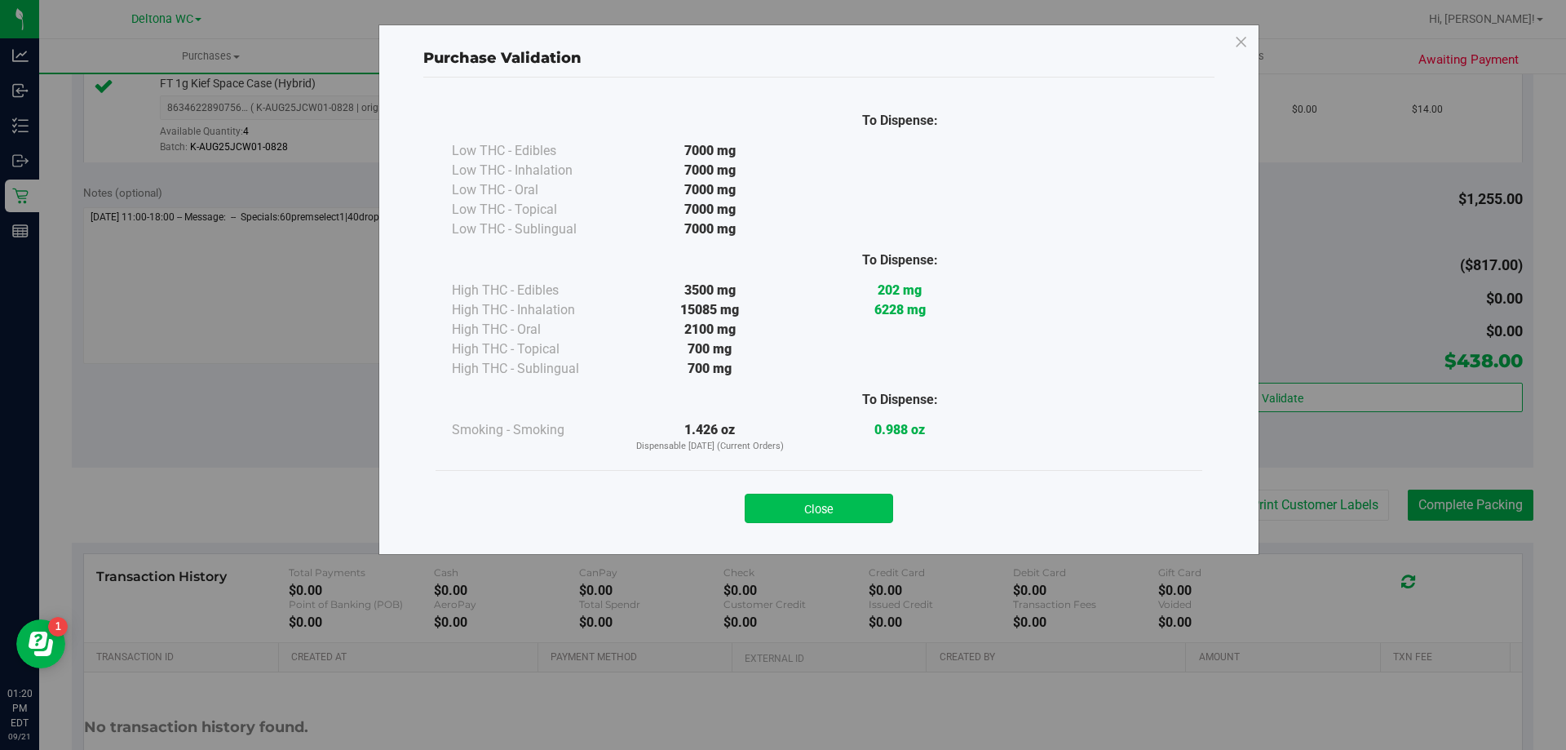
click at [839, 501] on button "Close" at bounding box center [819, 507] width 148 height 29
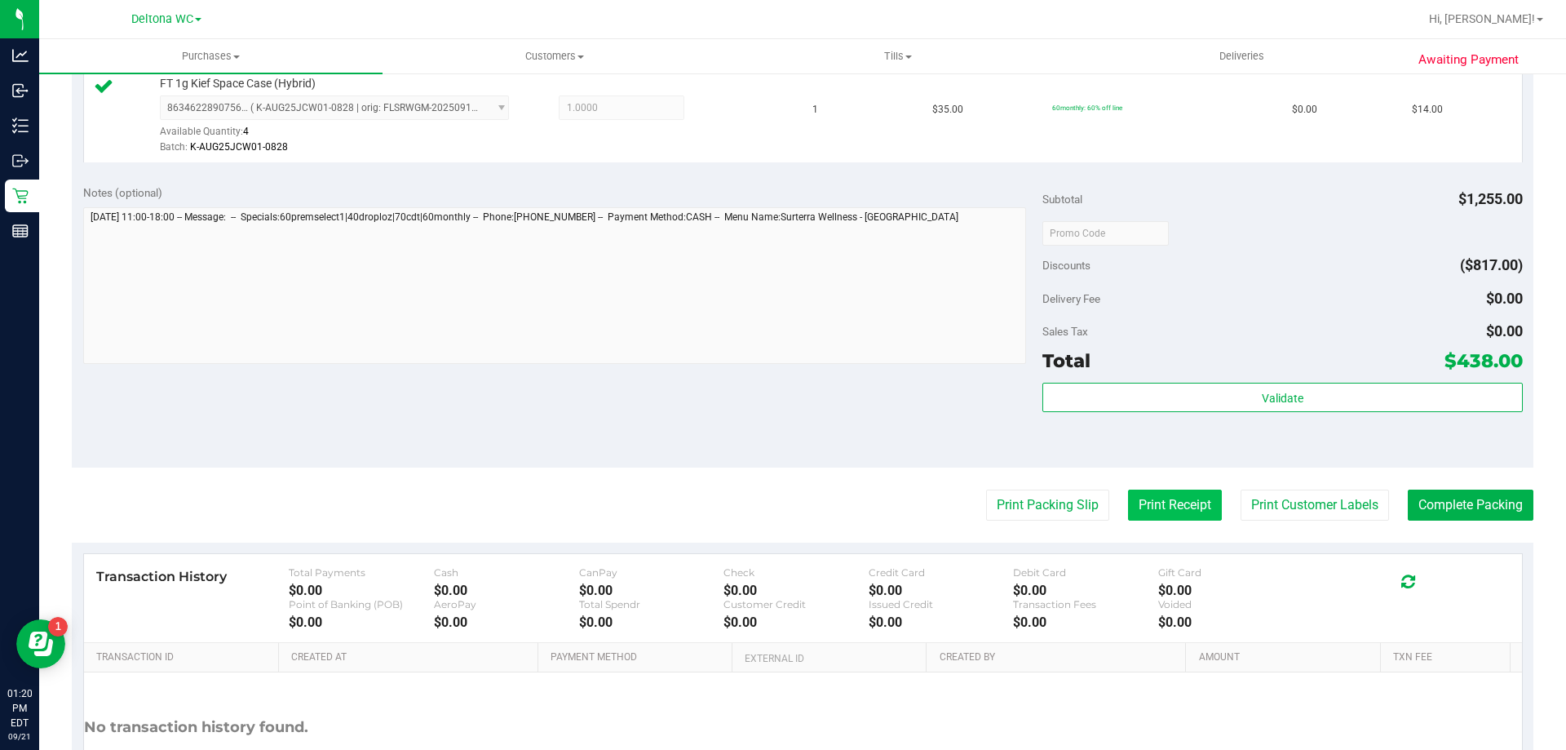
click at [1128, 520] on button "Print Receipt" at bounding box center [1175, 504] width 94 height 31
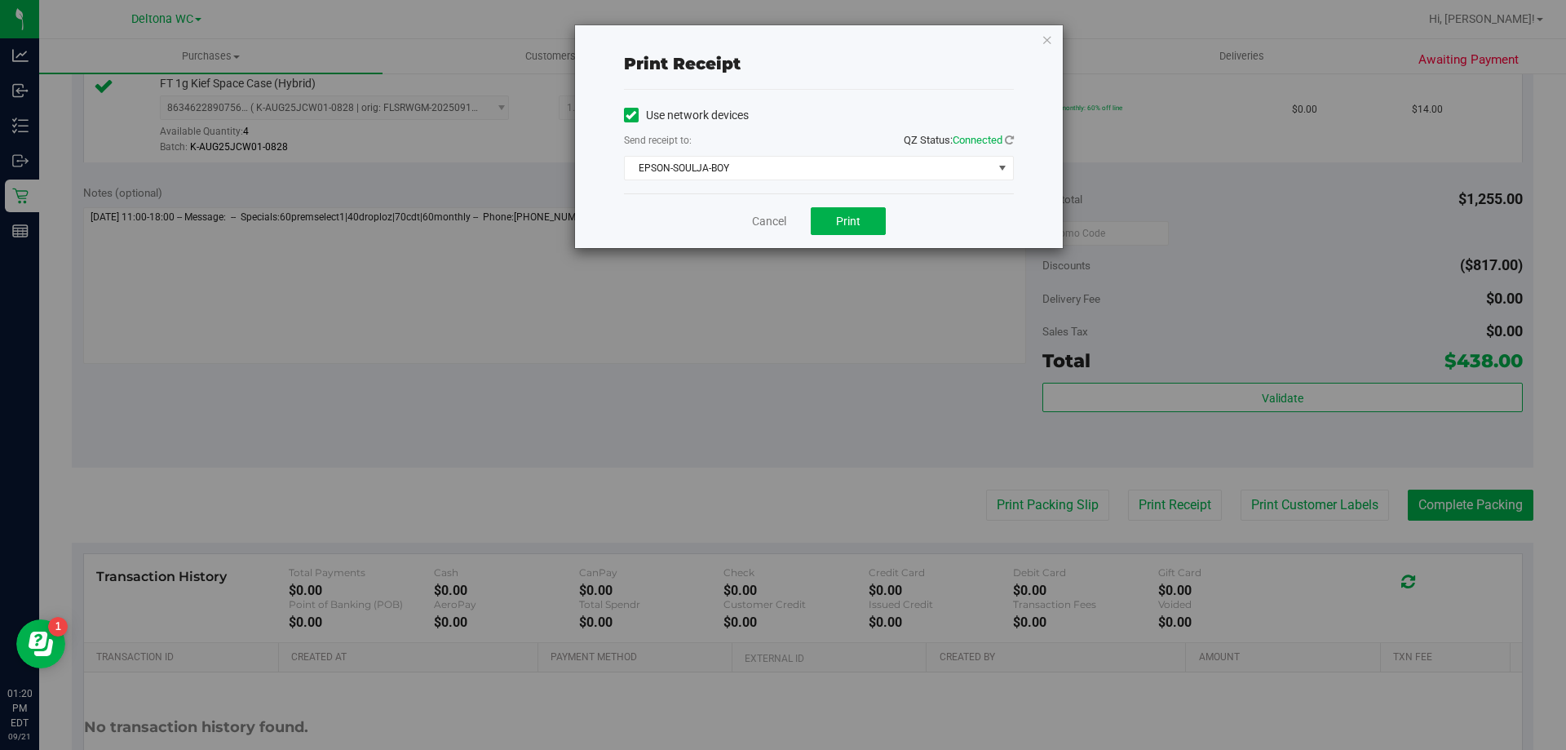
click at [1064, 514] on div "Print receipt Use network devices Send receipt to: QZ Status: Connected EPSON-S…" at bounding box center [789, 375] width 1578 height 750
click at [763, 214] on link "Cancel" at bounding box center [769, 221] width 34 height 17
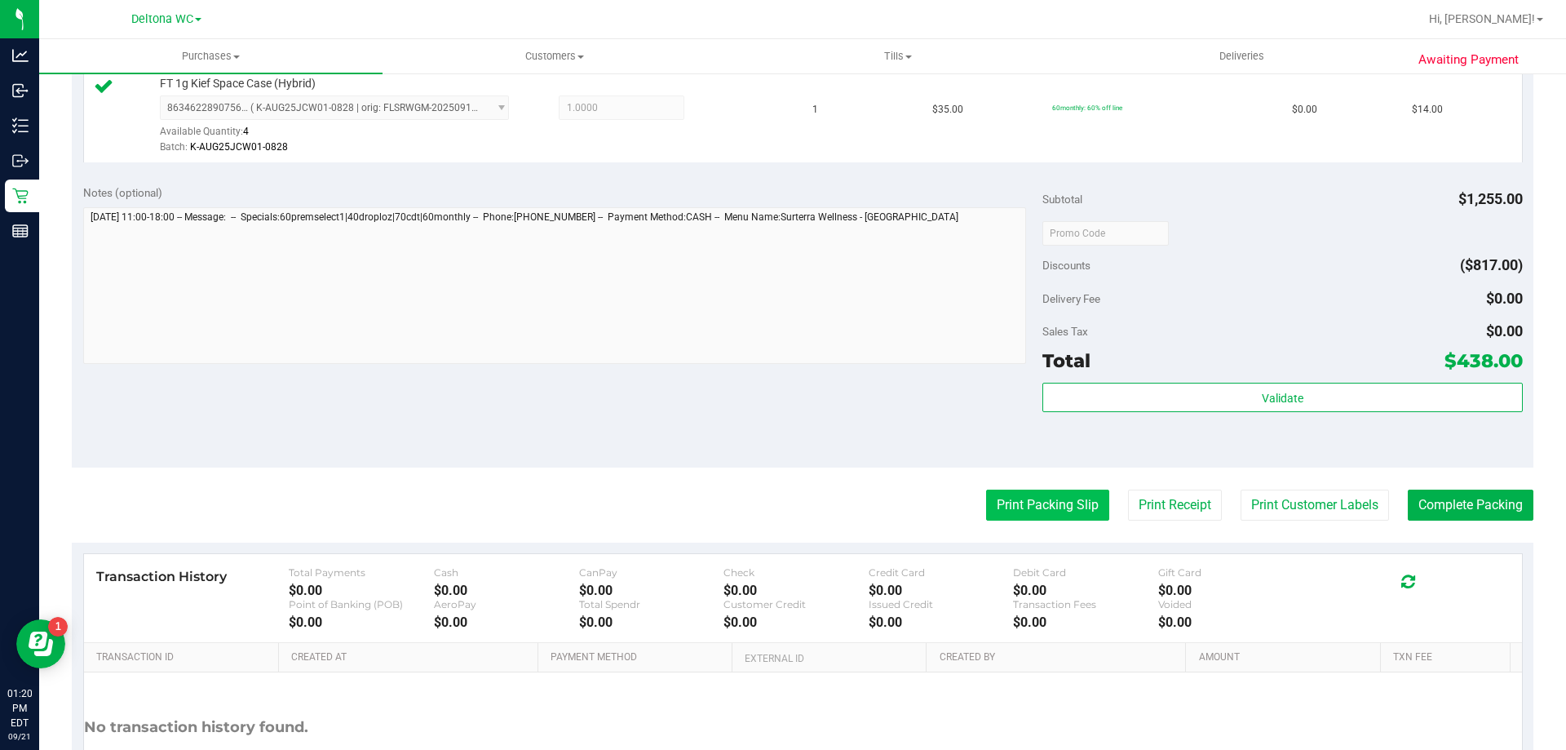
click at [1020, 496] on button "Print Packing Slip" at bounding box center [1047, 504] width 123 height 31
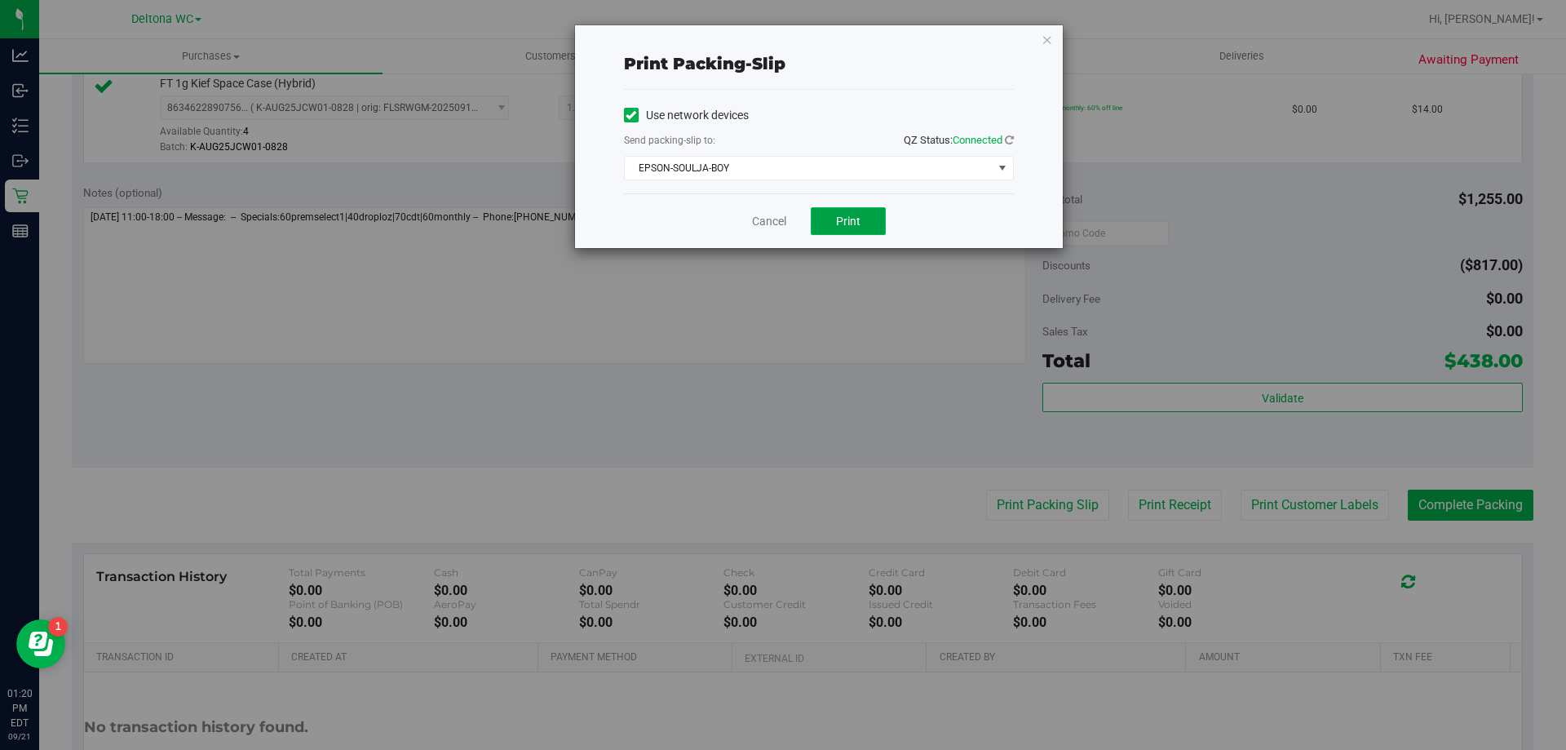
click at [832, 232] on button "Print" at bounding box center [848, 221] width 75 height 28
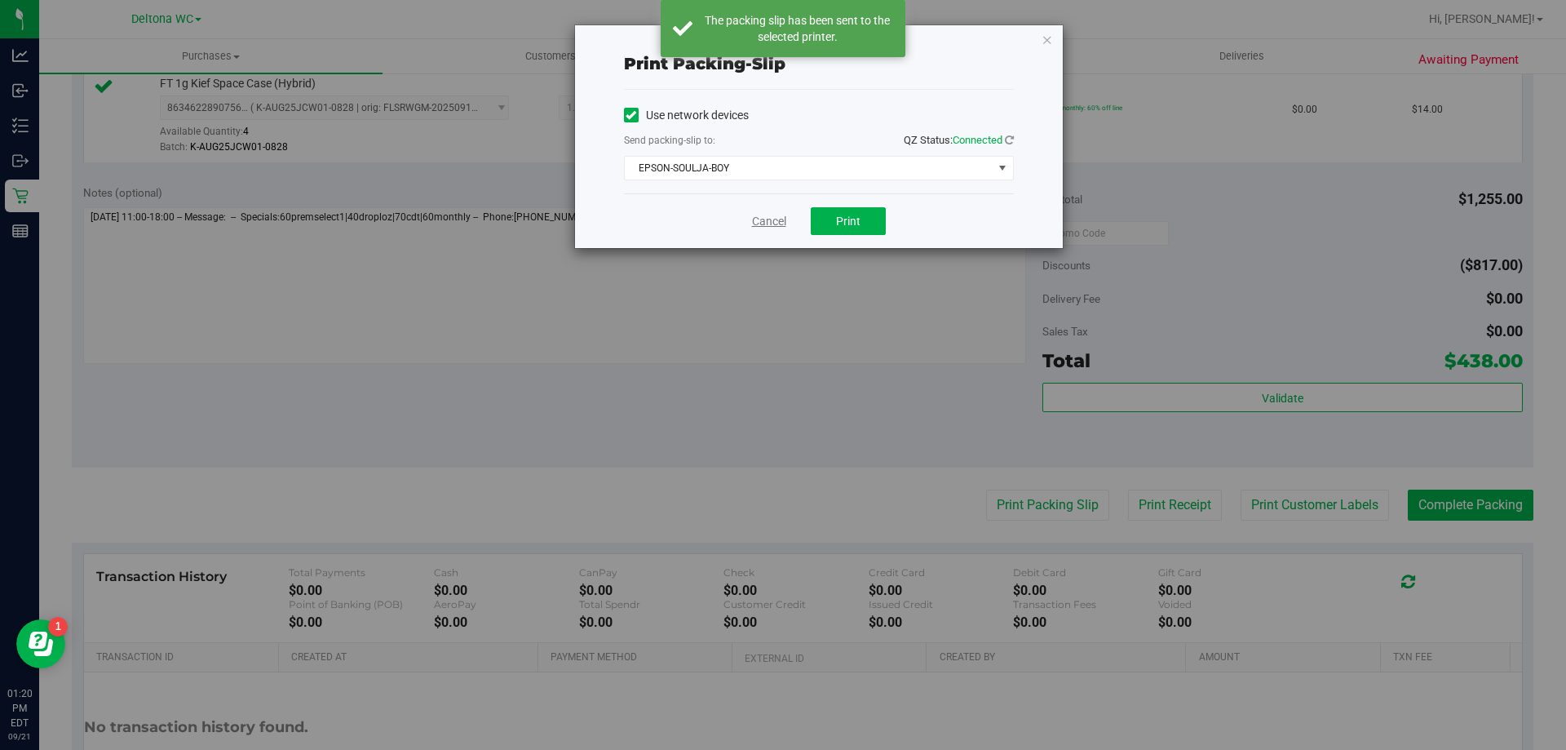
click at [772, 225] on link "Cancel" at bounding box center [769, 221] width 34 height 17
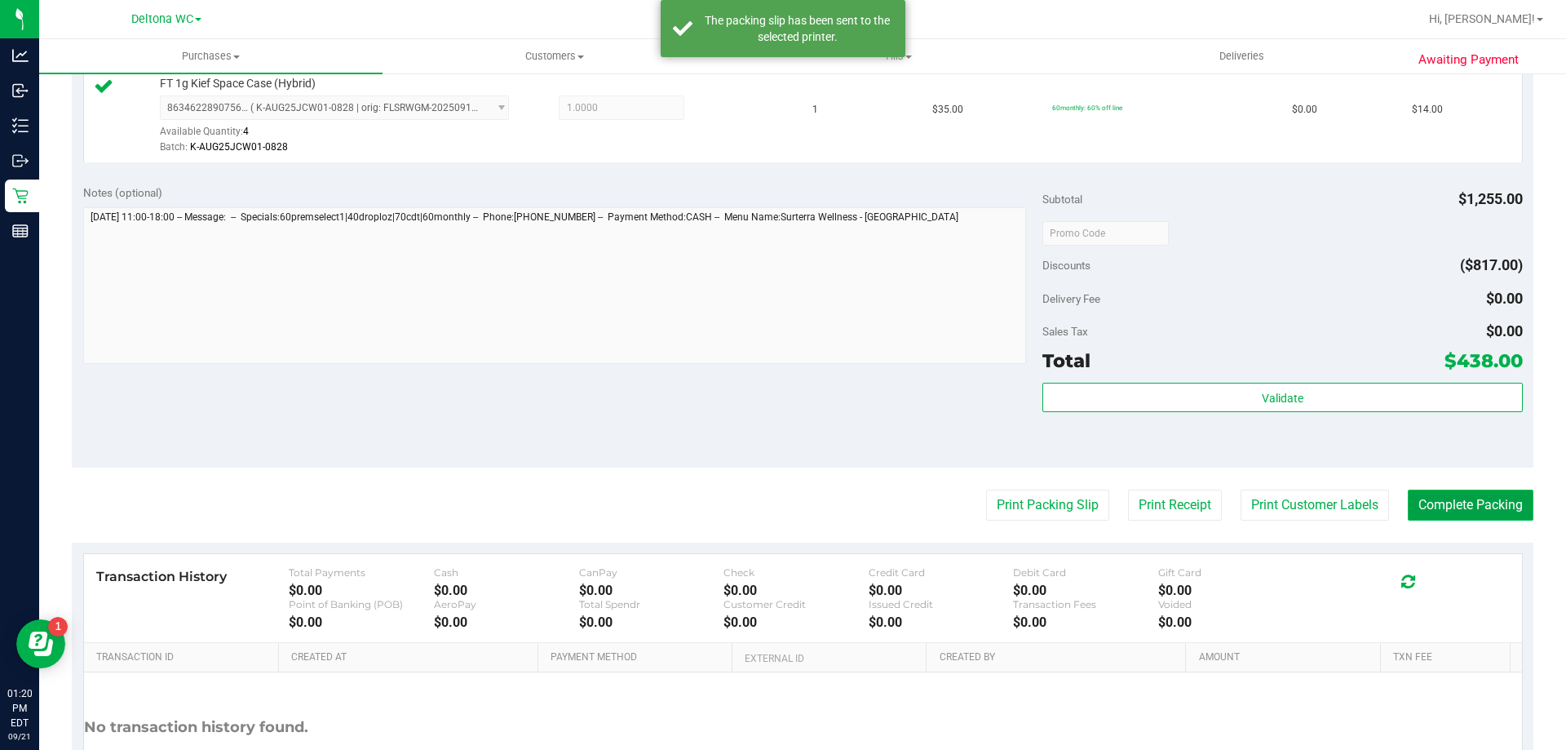
click at [1410, 511] on button "Complete Packing" at bounding box center [1471, 504] width 126 height 31
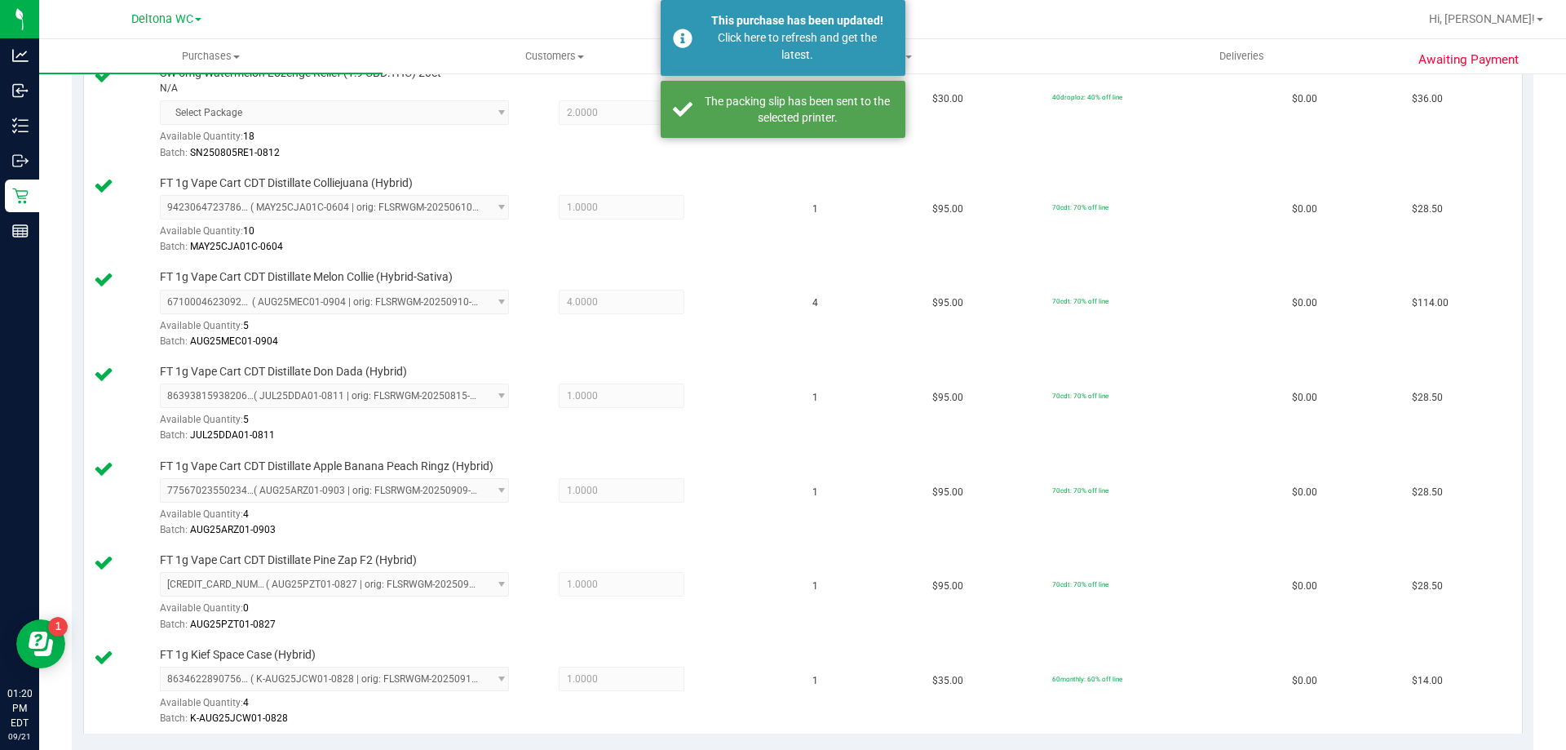
scroll to position [309, 0]
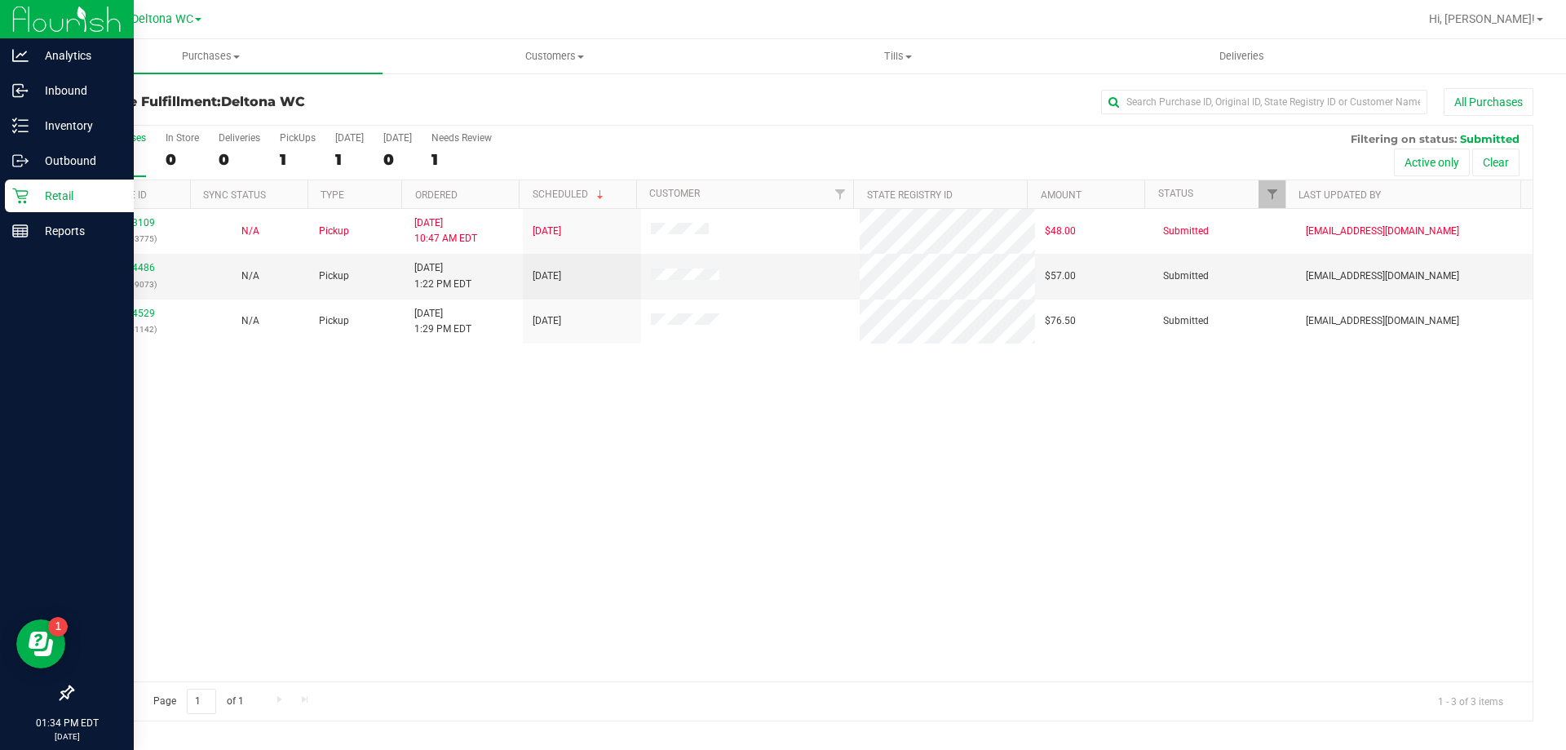
click at [24, 202] on icon at bounding box center [19, 195] width 15 height 15
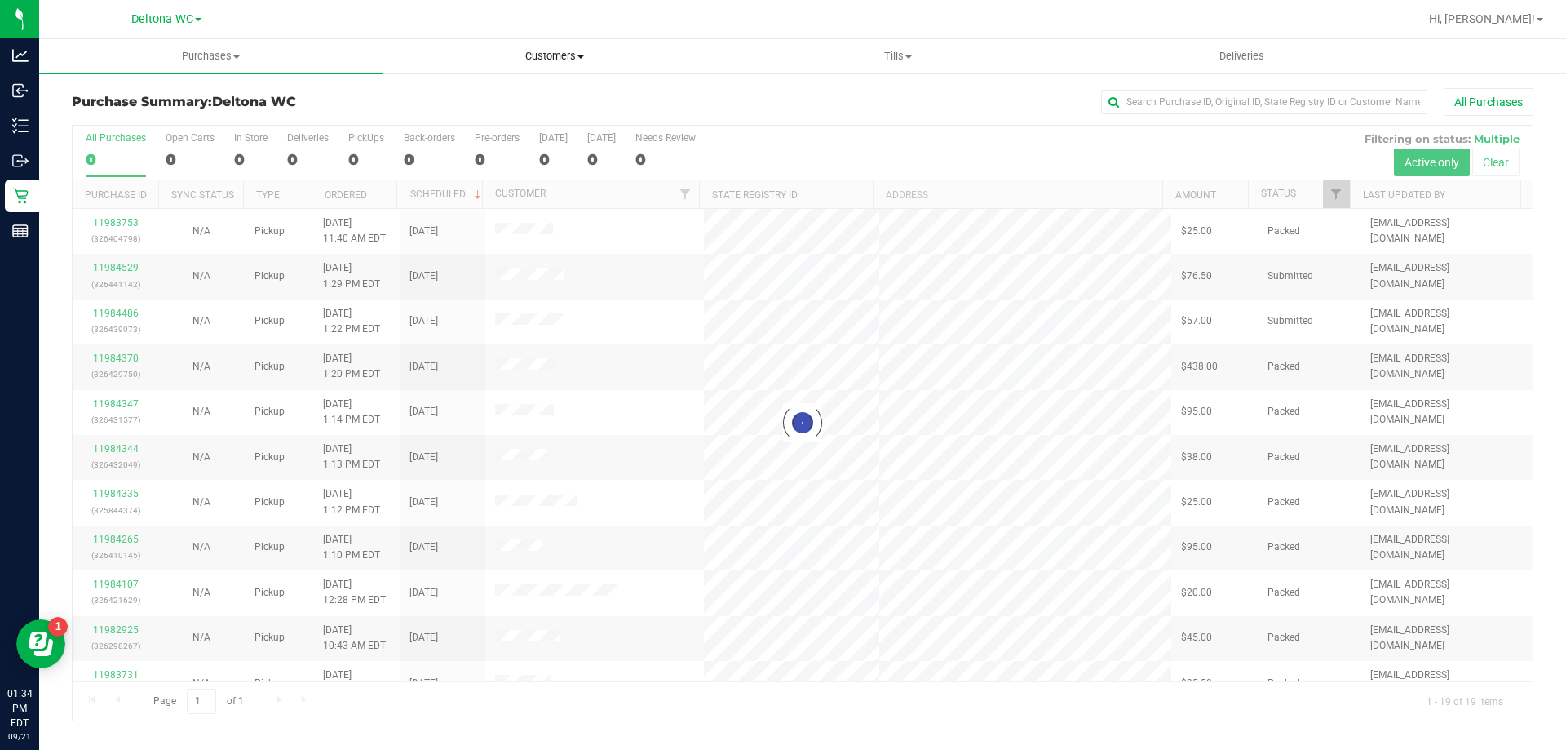
click at [615, 64] on uib-tab-heading "Customers All customers Add a new customer All physicians" at bounding box center [554, 56] width 342 height 33
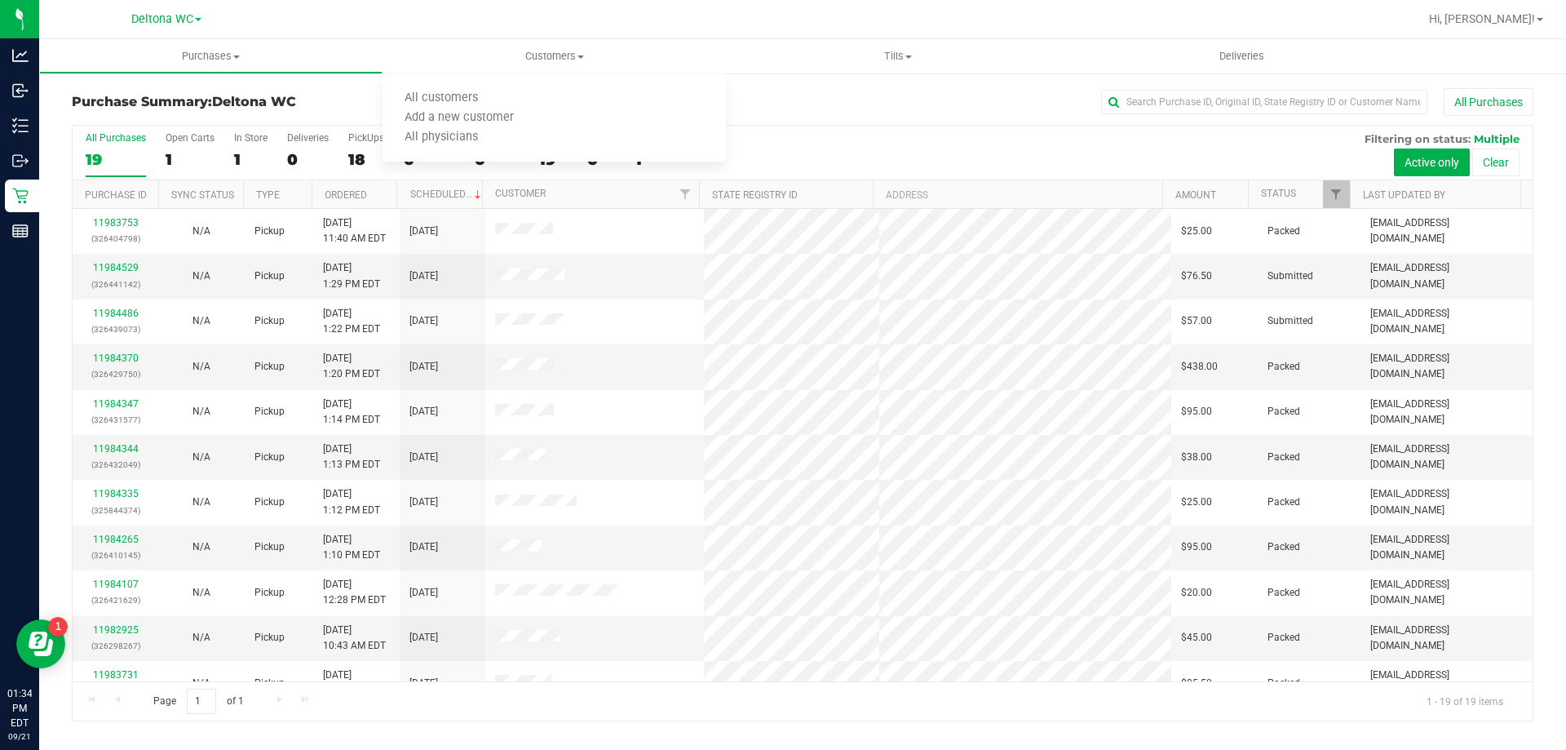
click at [1027, 91] on div "All Purchases" at bounding box center [1046, 102] width 975 height 28
click at [569, 61] on span "Customers" at bounding box center [554, 56] width 343 height 15
click at [484, 98] on span "All customers" at bounding box center [441, 98] width 117 height 14
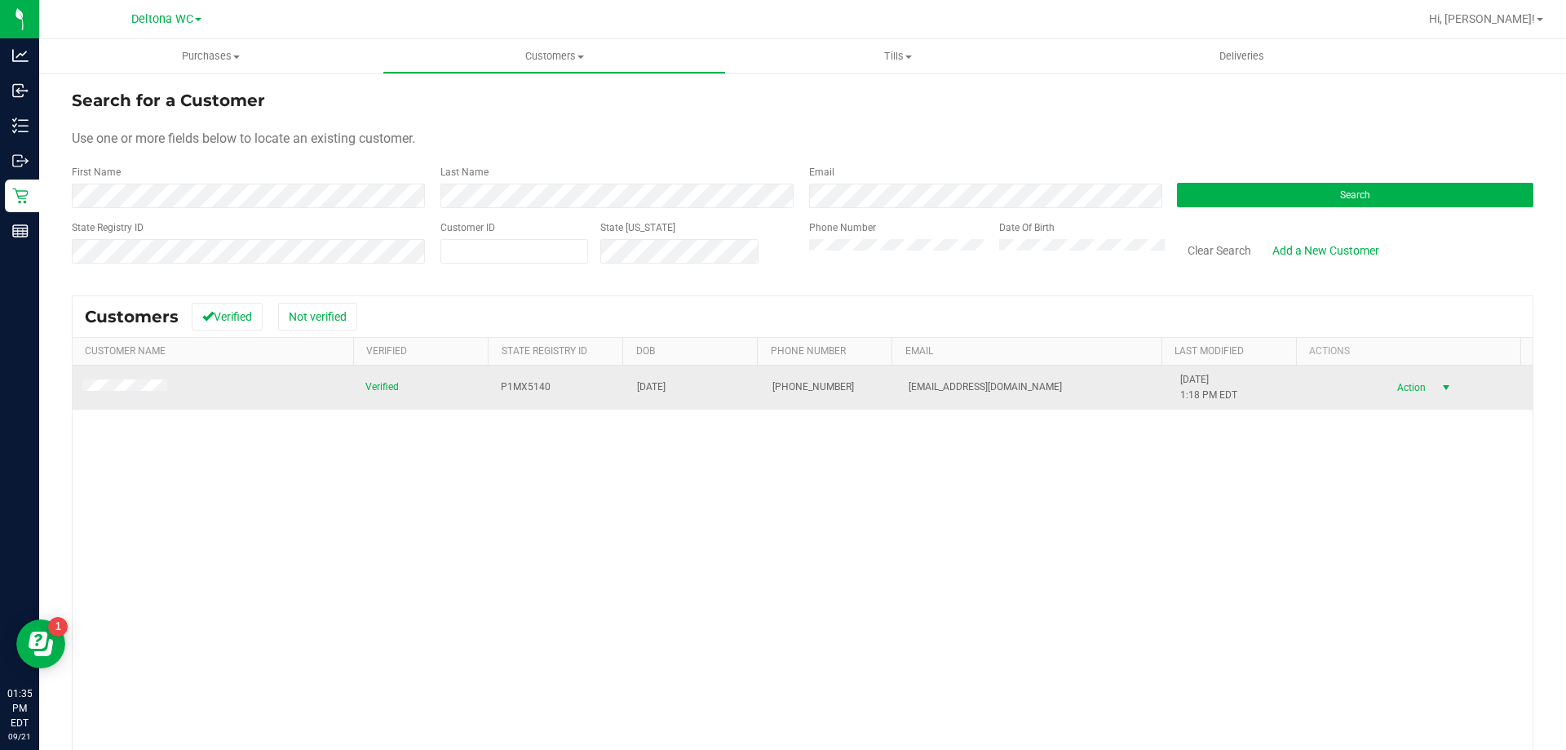
click at [1440, 387] on span "select" at bounding box center [1446, 387] width 13 height 13
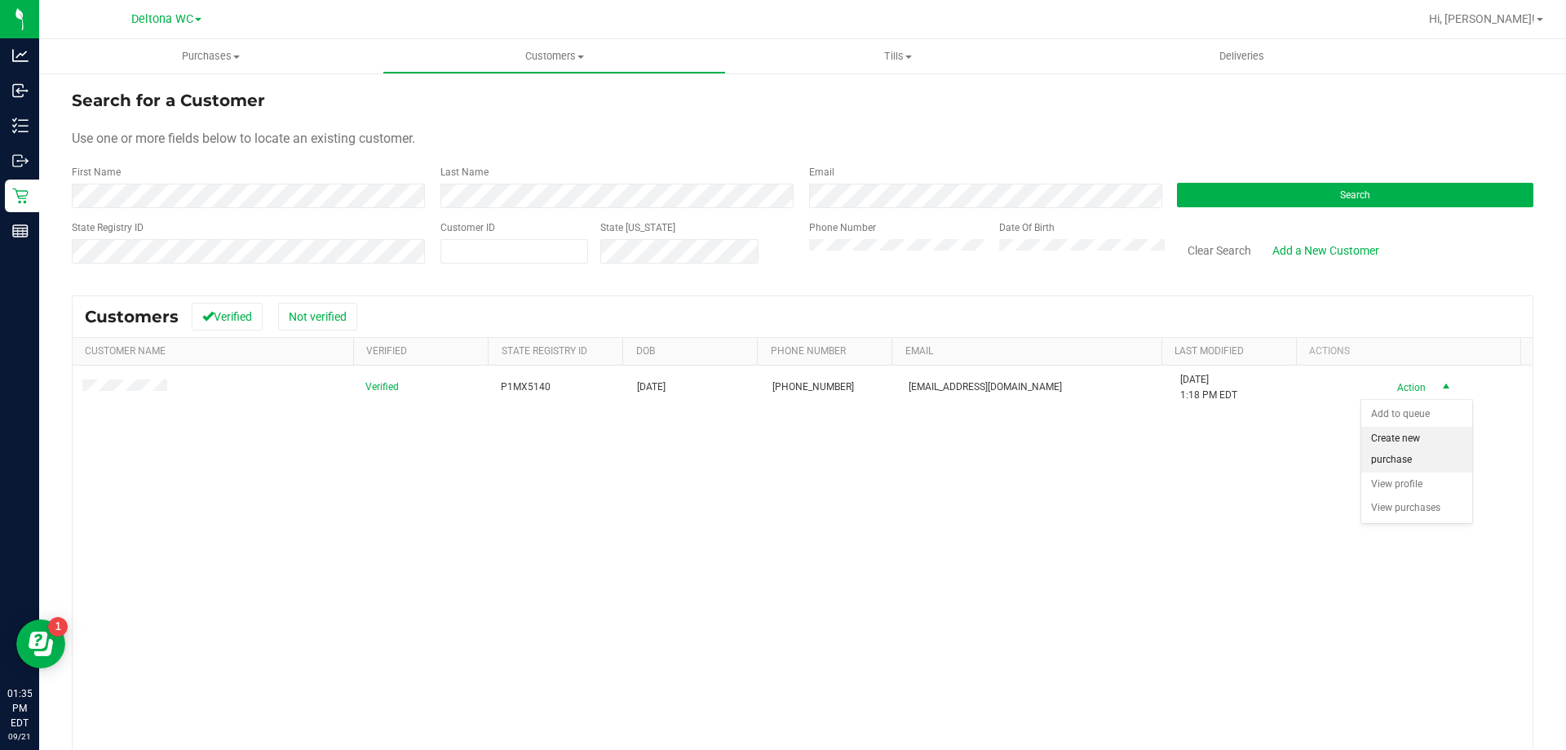
click at [1424, 449] on li "Create new purchase" at bounding box center [1416, 449] width 111 height 45
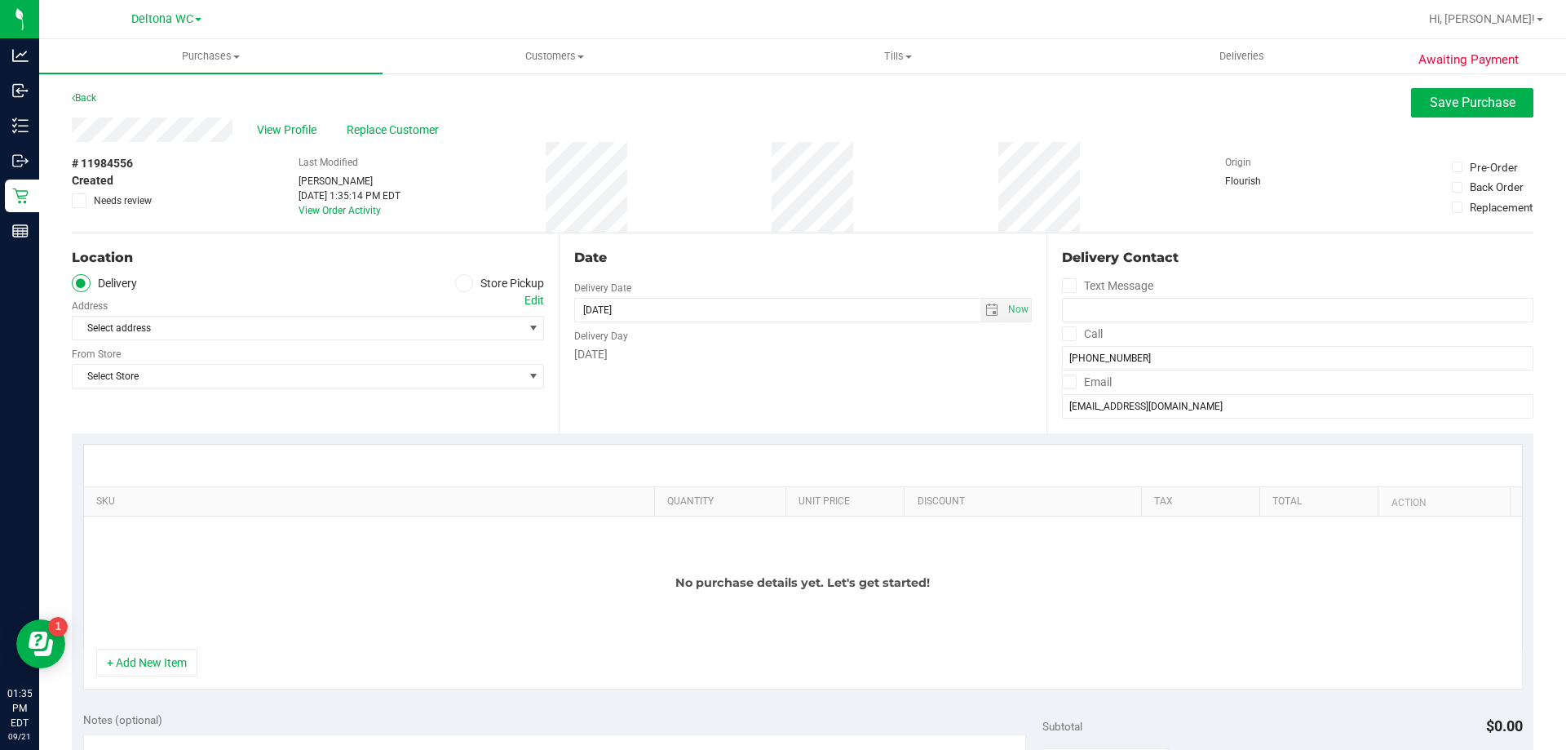
click at [458, 275] on span at bounding box center [464, 283] width 19 height 19
click at [0, 0] on input "Store Pickup" at bounding box center [0, 0] width 0 height 0
click at [221, 325] on span "Select Store" at bounding box center [298, 327] width 450 height 23
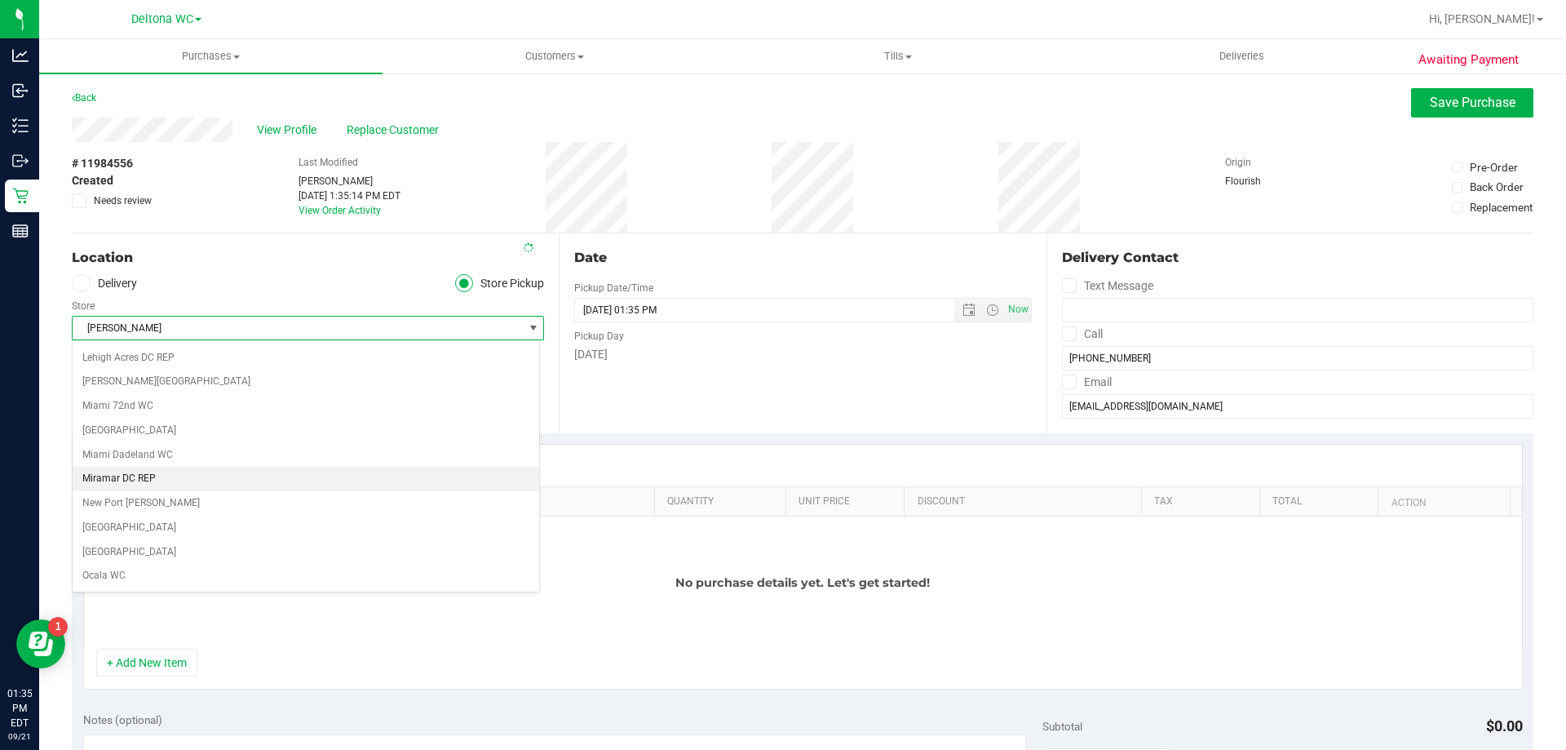
scroll to position [628, 0]
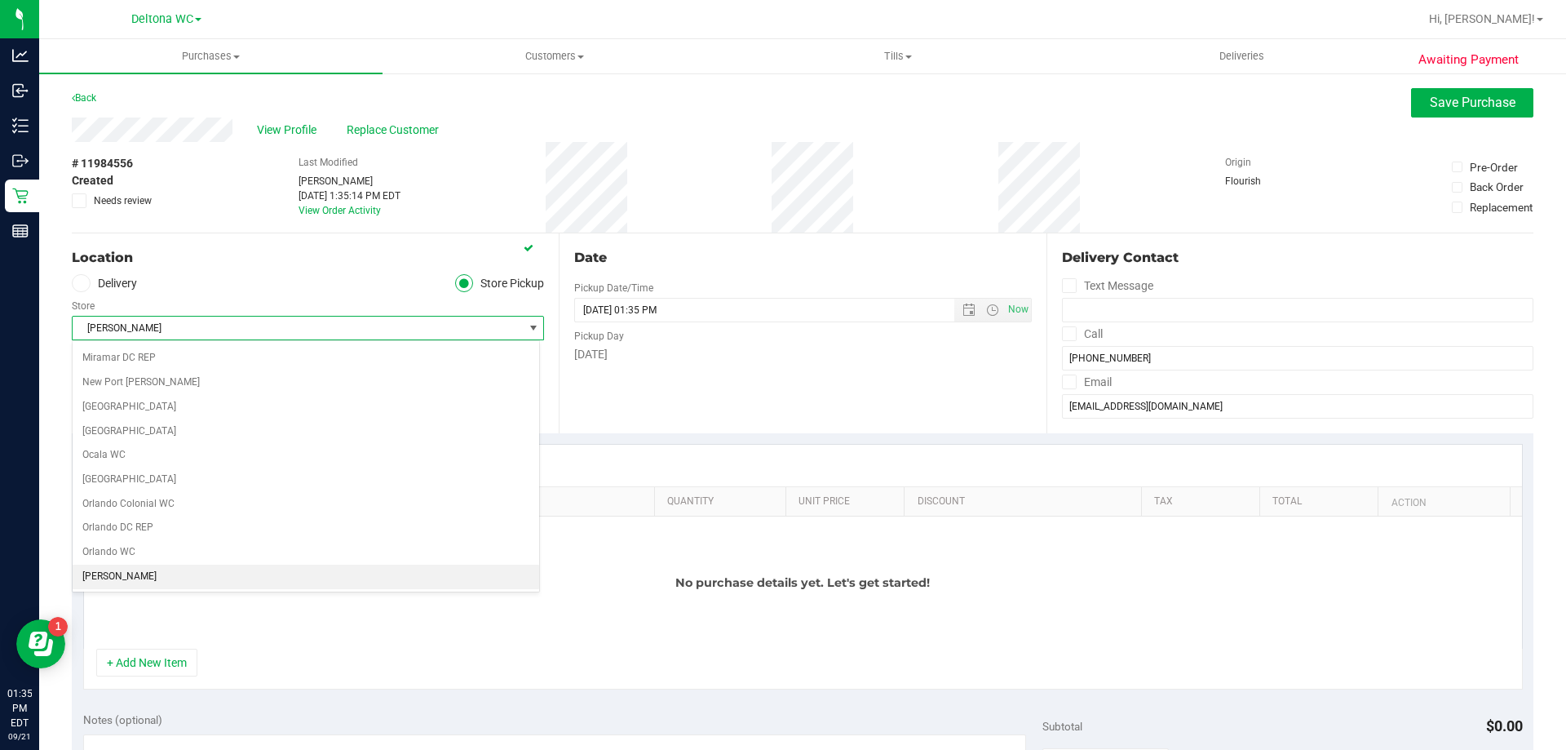
click at [122, 576] on li "[PERSON_NAME]" at bounding box center [306, 576] width 467 height 24
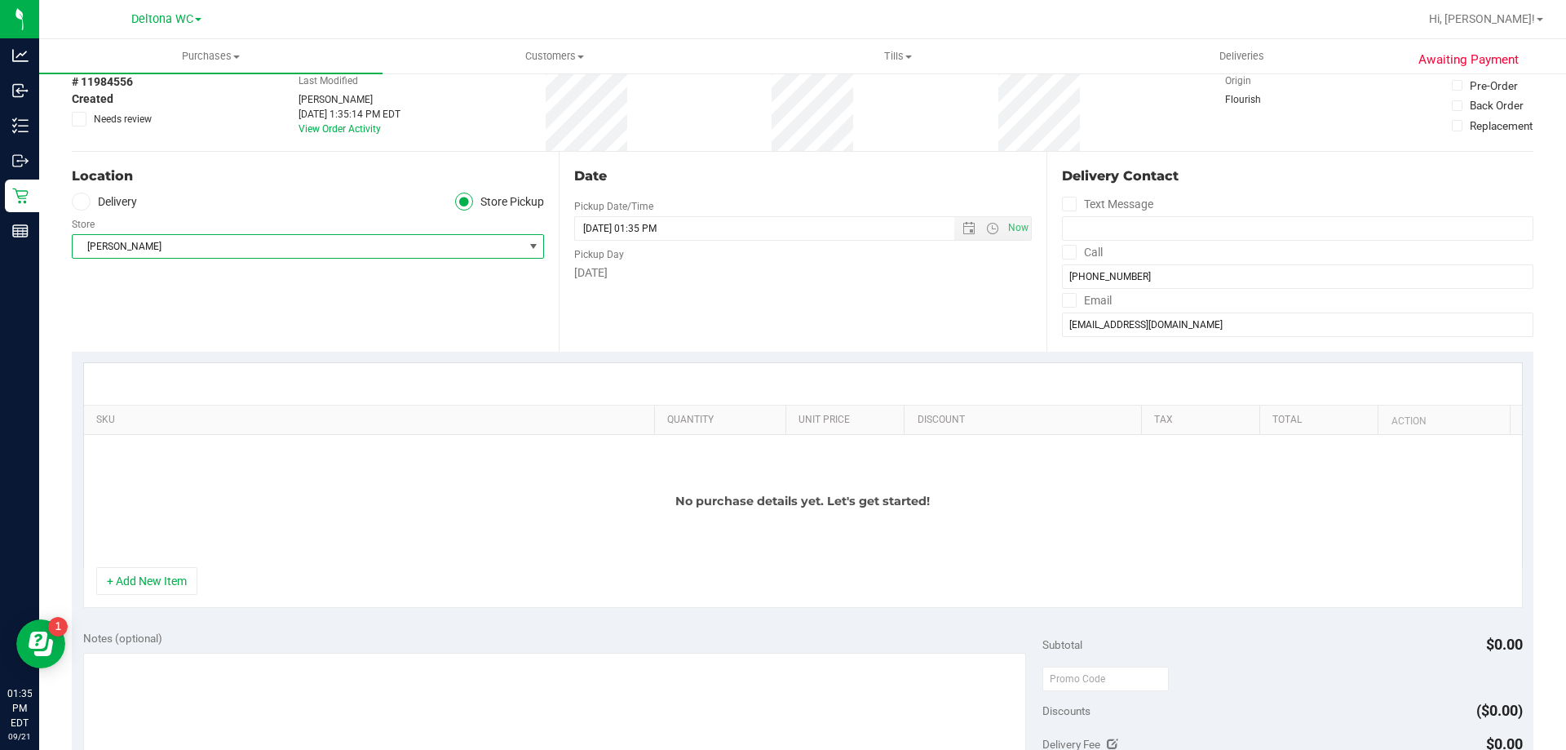
scroll to position [0, 0]
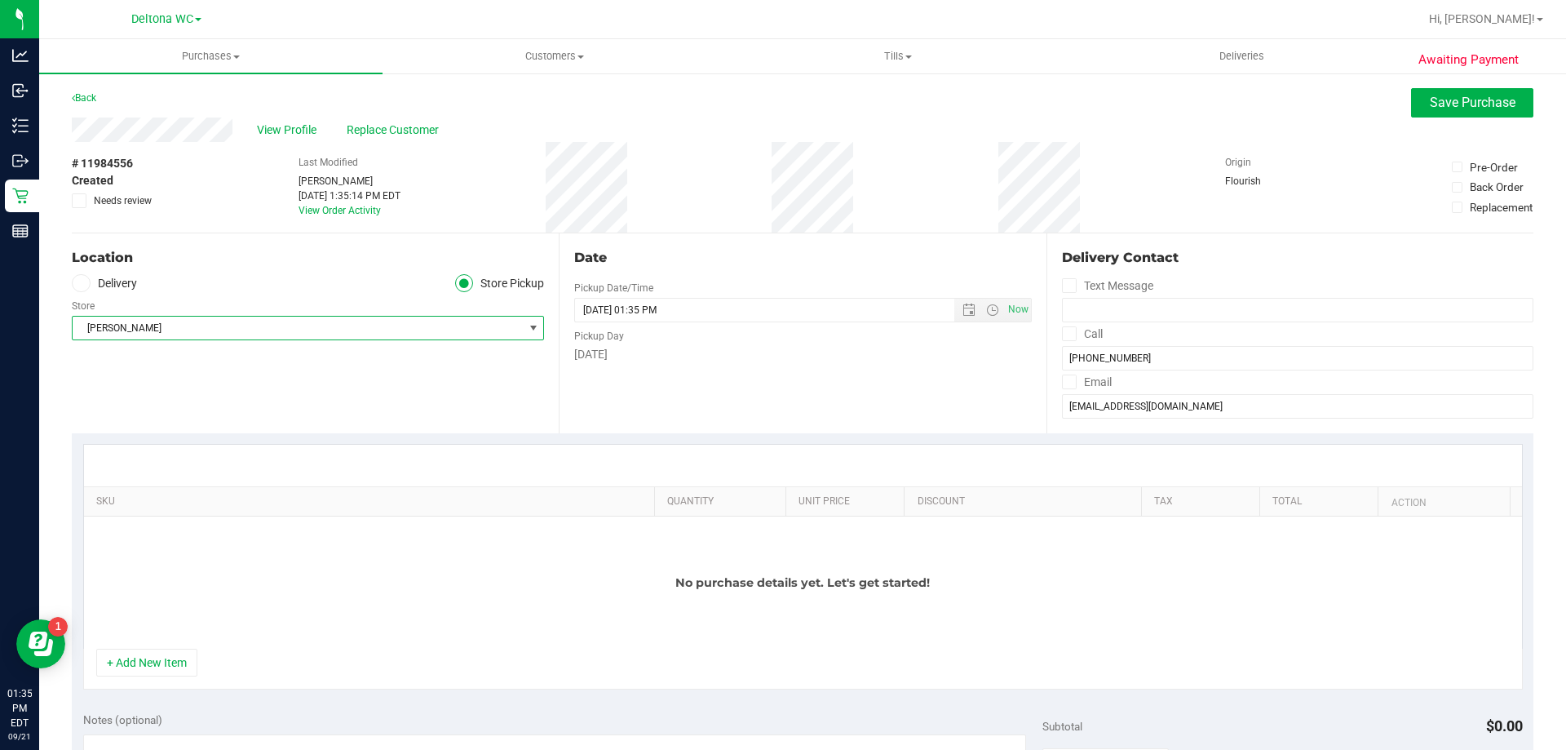
click at [1316, 184] on div "# 11984556 Created Needs review Last Modified [PERSON_NAME] [DATE] 1:35:14 PM E…" at bounding box center [803, 187] width 1462 height 91
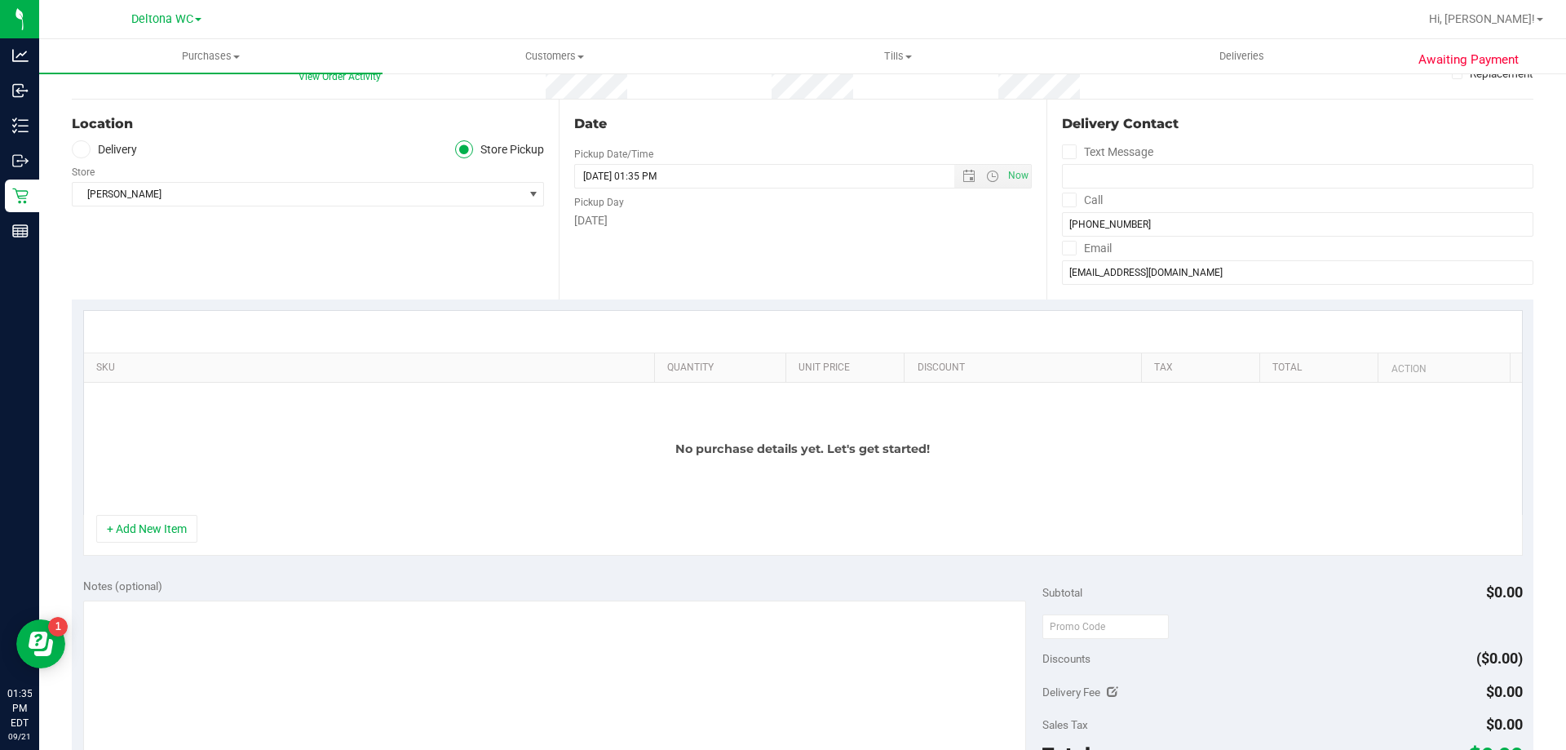
scroll to position [163, 0]
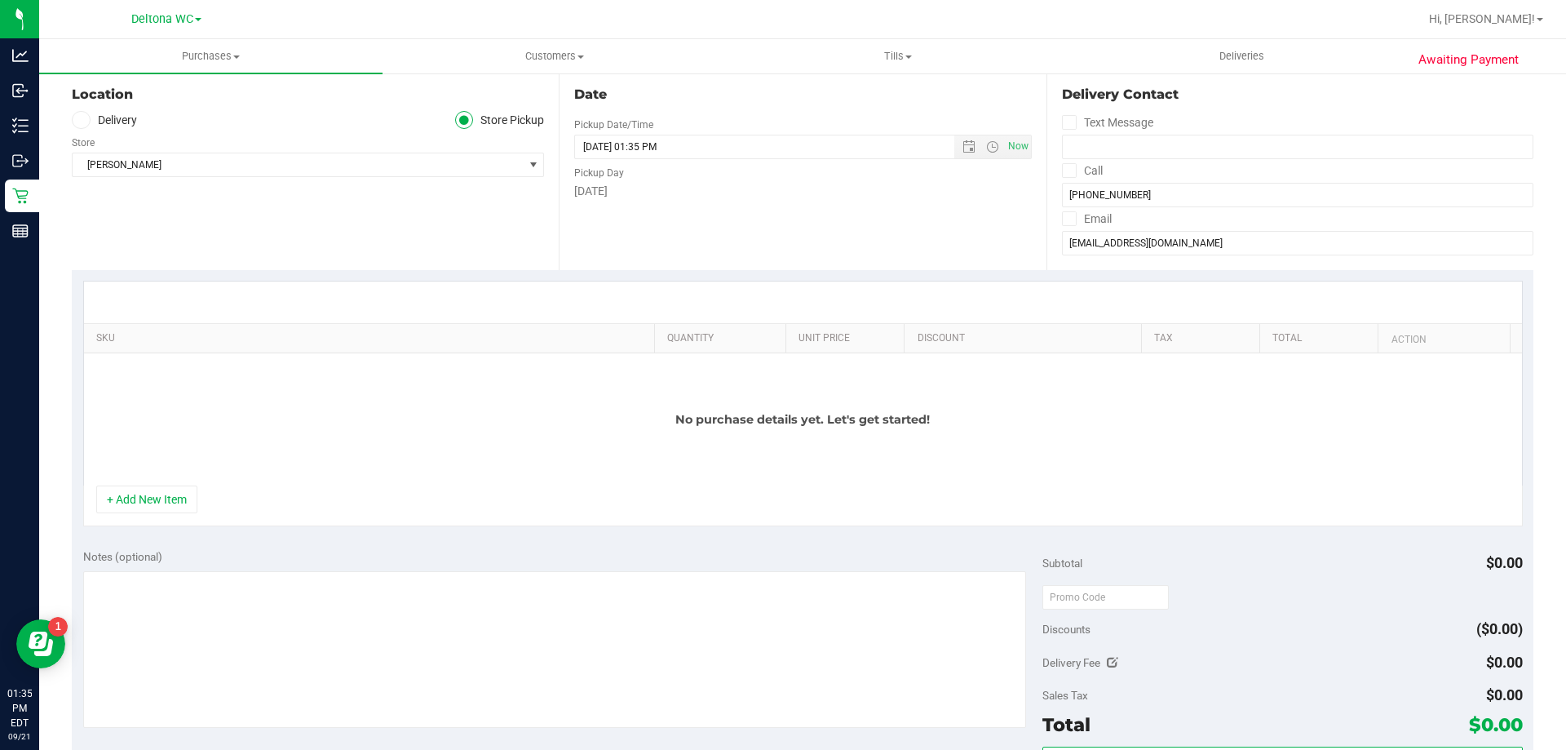
click at [567, 249] on div "Date Pickup Date/Time [DATE] Now [DATE] 01:35 PM Now Pickup Day [DATE]" at bounding box center [802, 170] width 487 height 200
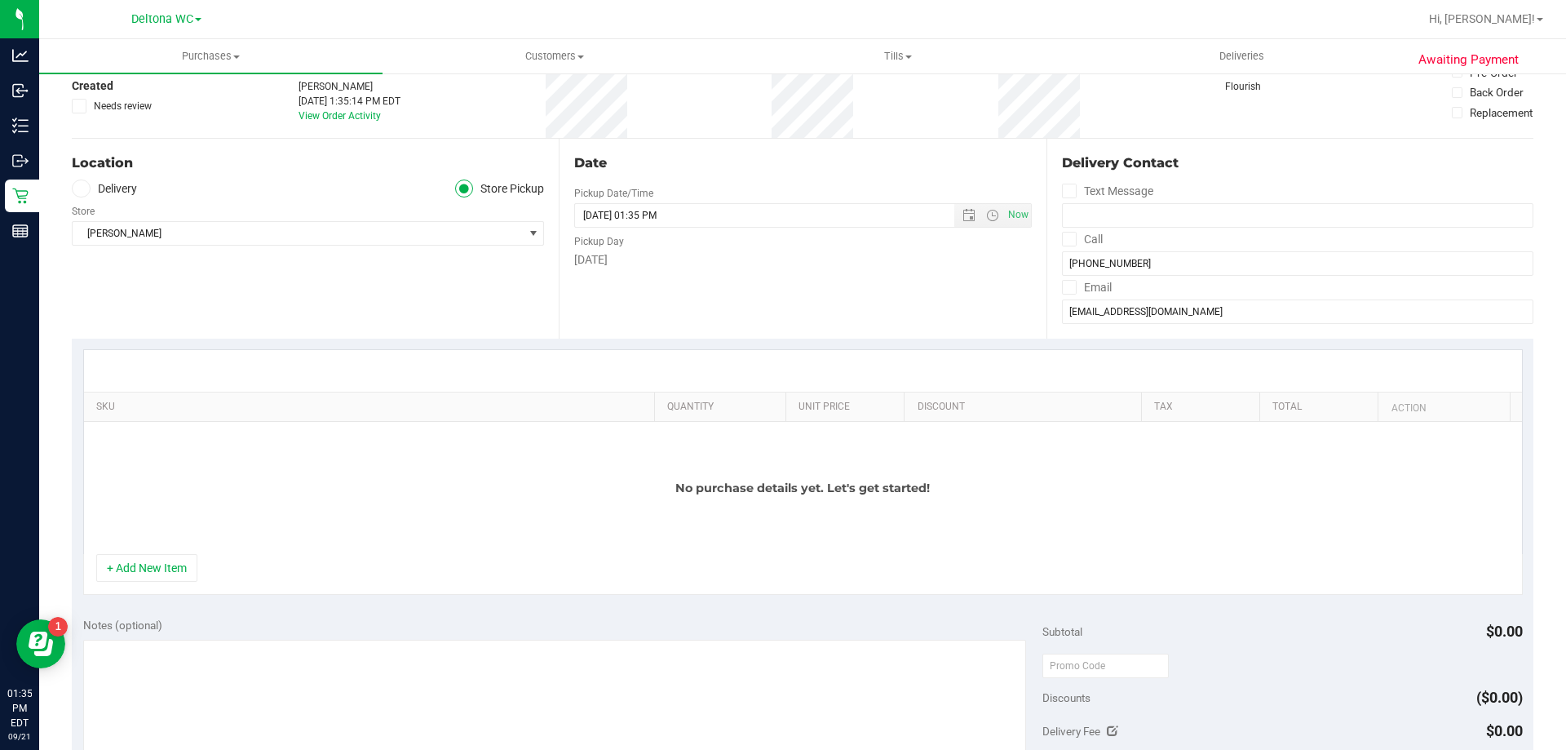
scroll to position [82, 0]
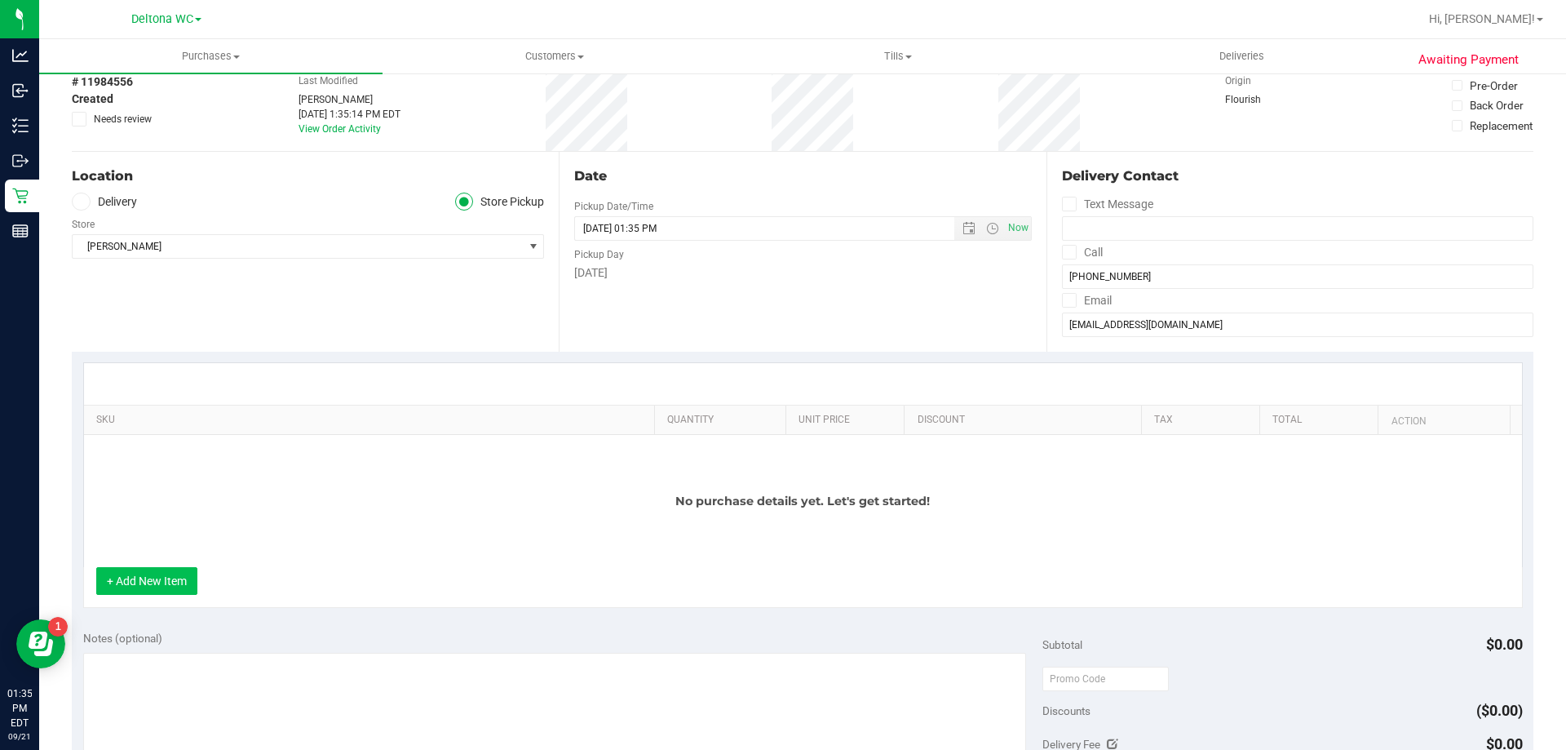
click at [179, 571] on button "+ Add New Item" at bounding box center [146, 581] width 101 height 28
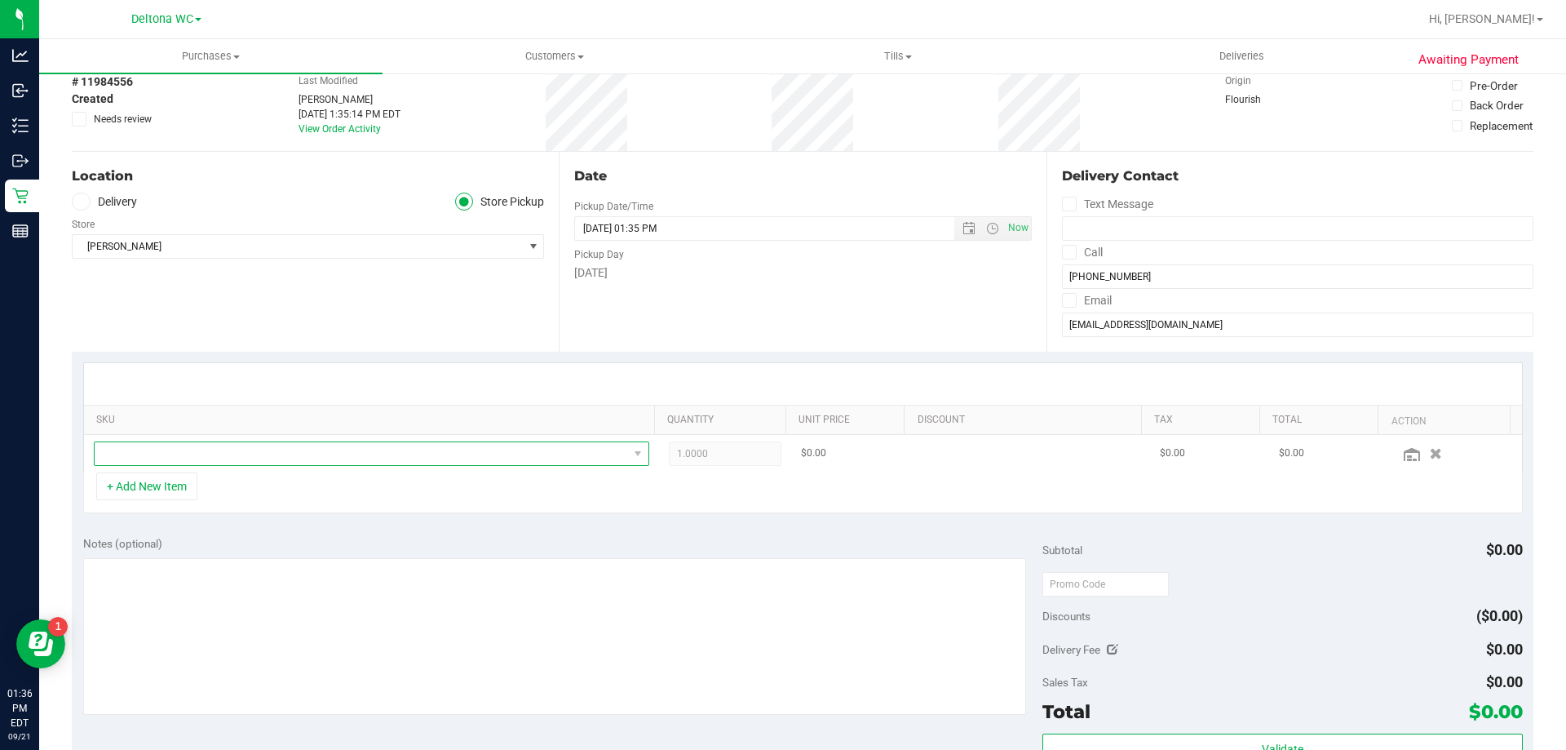
click at [175, 462] on span "NO DATA FOUND" at bounding box center [361, 453] width 533 height 23
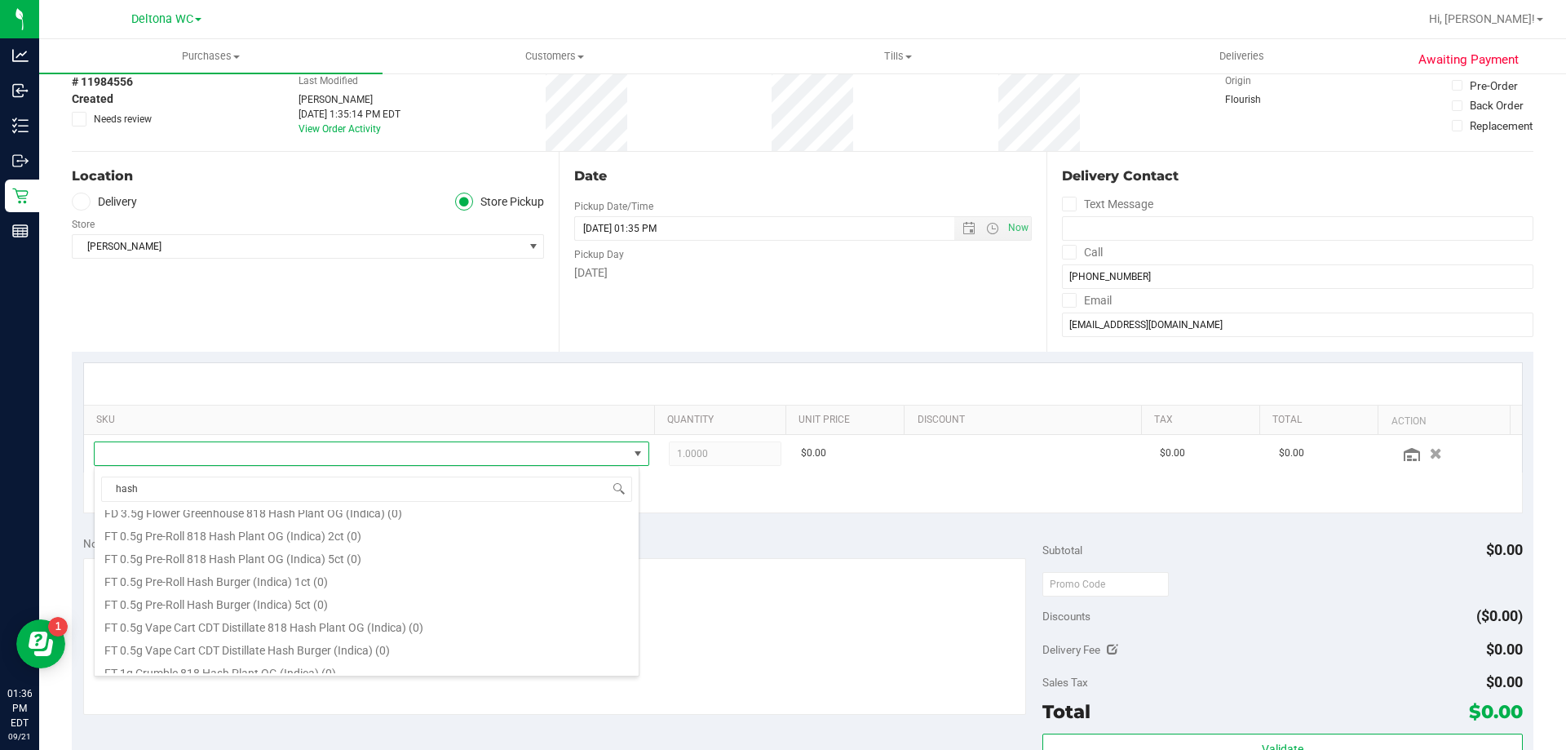
scroll to position [245, 0]
type input "hash coin"
click at [233, 663] on li "FT 2g Hash Coin (Sativa) (7)" at bounding box center [367, 664] width 544 height 23
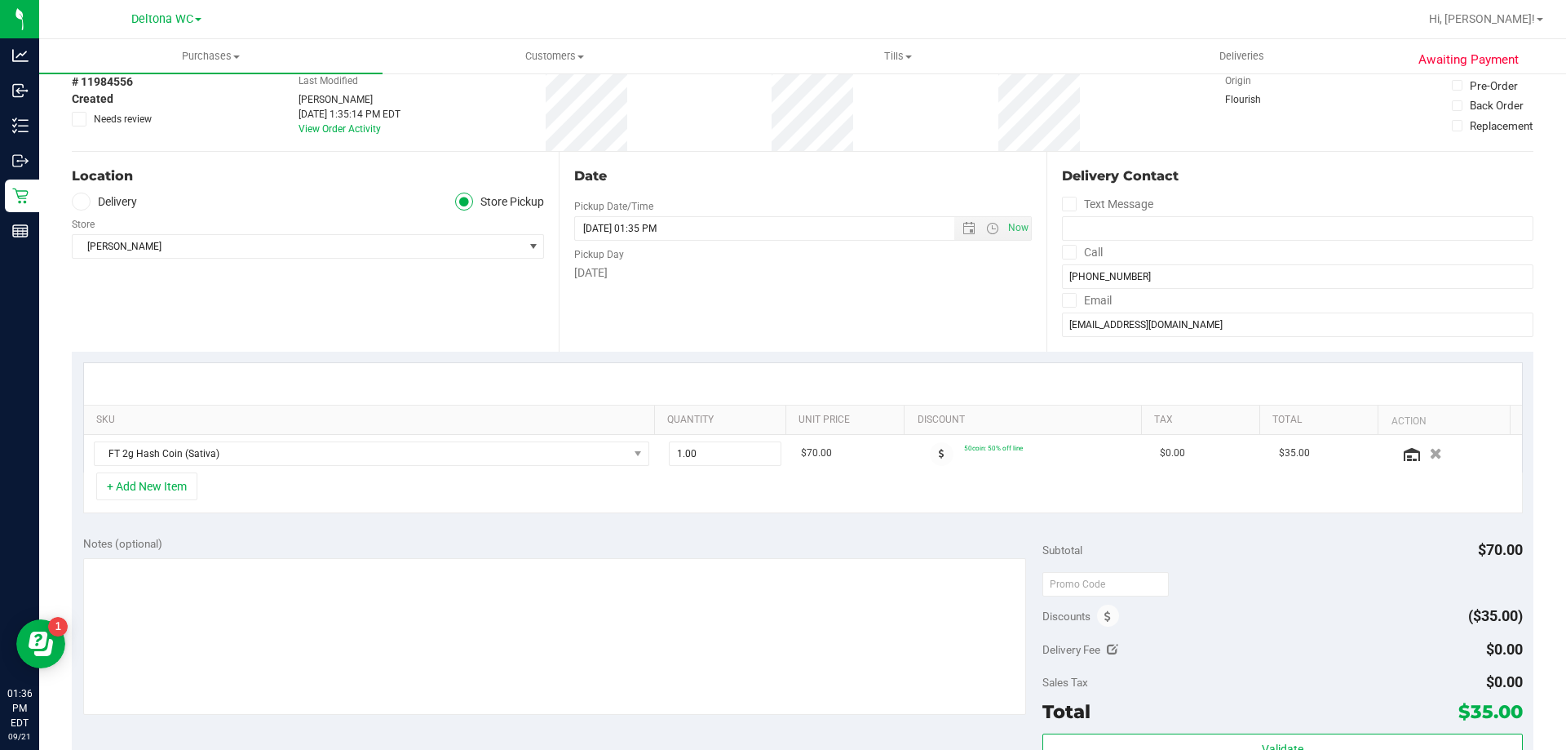
click at [339, 483] on div "+ Add New Item" at bounding box center [803, 492] width 1440 height 41
drag, startPoint x: 712, startPoint y: 462, endPoint x: 636, endPoint y: 431, distance: 81.6
click at [636, 431] on div "SKU Quantity Unit Price Discount Tax Total Action FT 2g Hash Coin (Sativa) 1.00…" at bounding box center [803, 417] width 1440 height 110
type input "2"
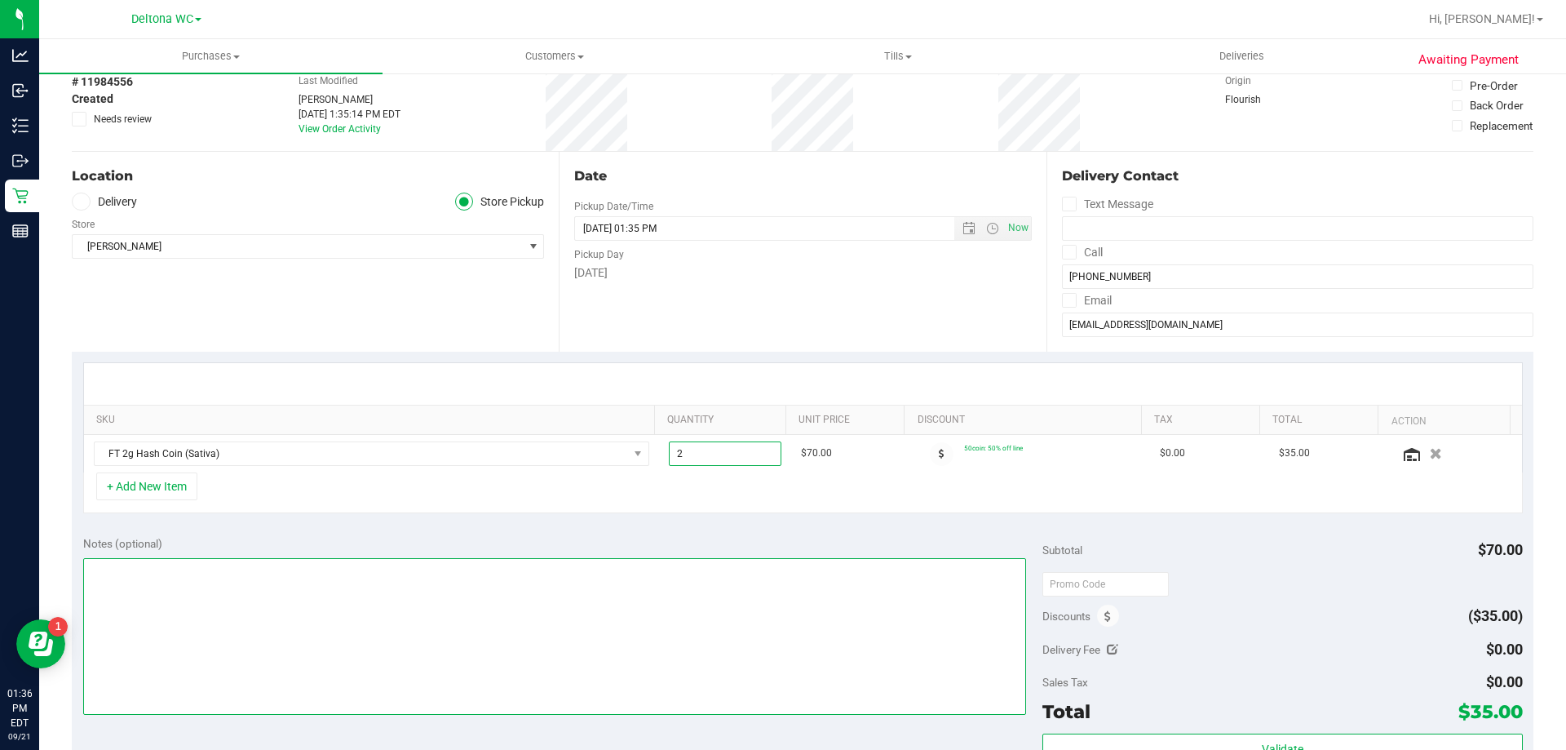
type input "2.00"
click at [633, 562] on textarea at bounding box center [555, 636] width 944 height 157
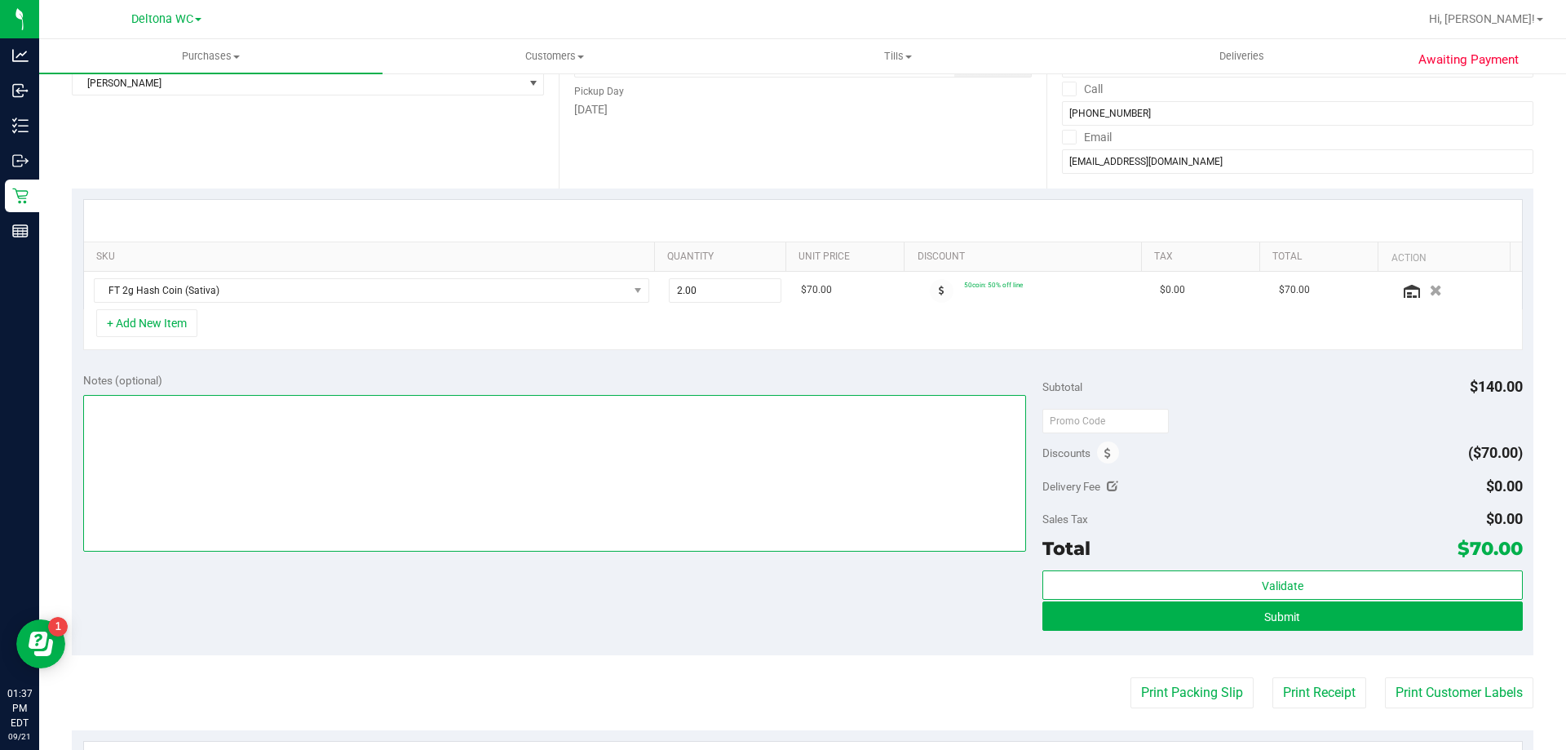
scroll to position [0, 0]
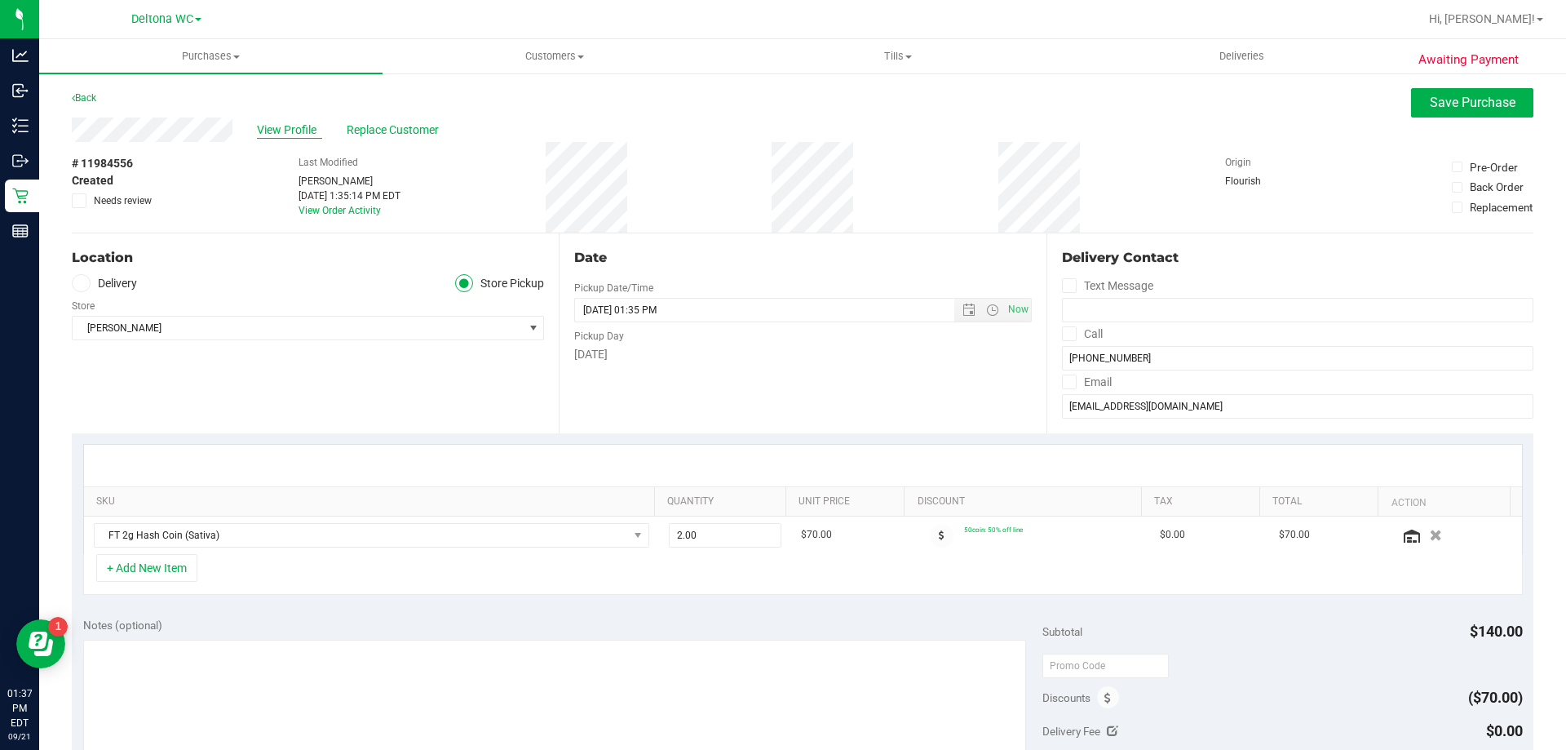
click at [290, 135] on span "View Profile" at bounding box center [289, 130] width 65 height 17
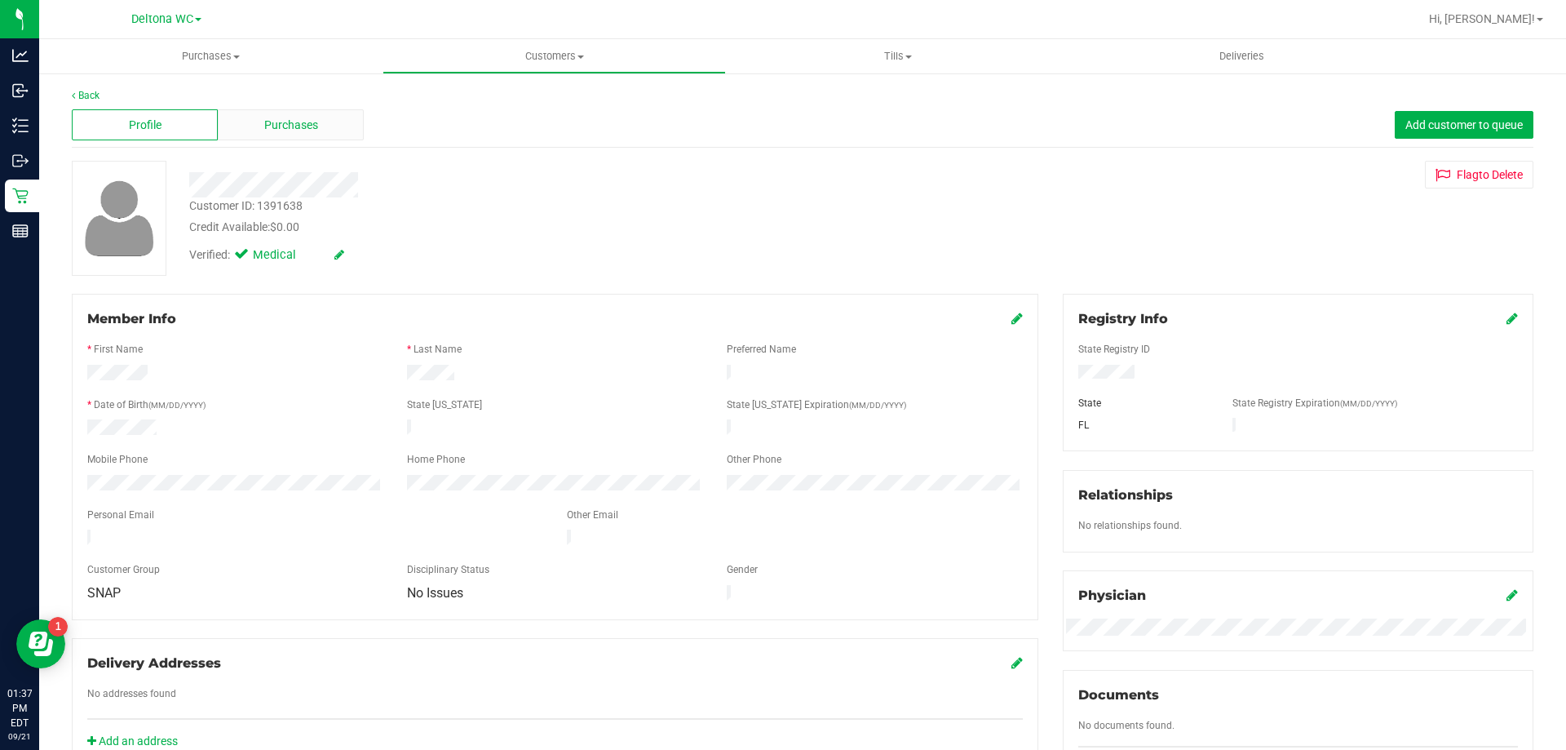
click at [313, 138] on div "Purchases" at bounding box center [291, 124] width 146 height 31
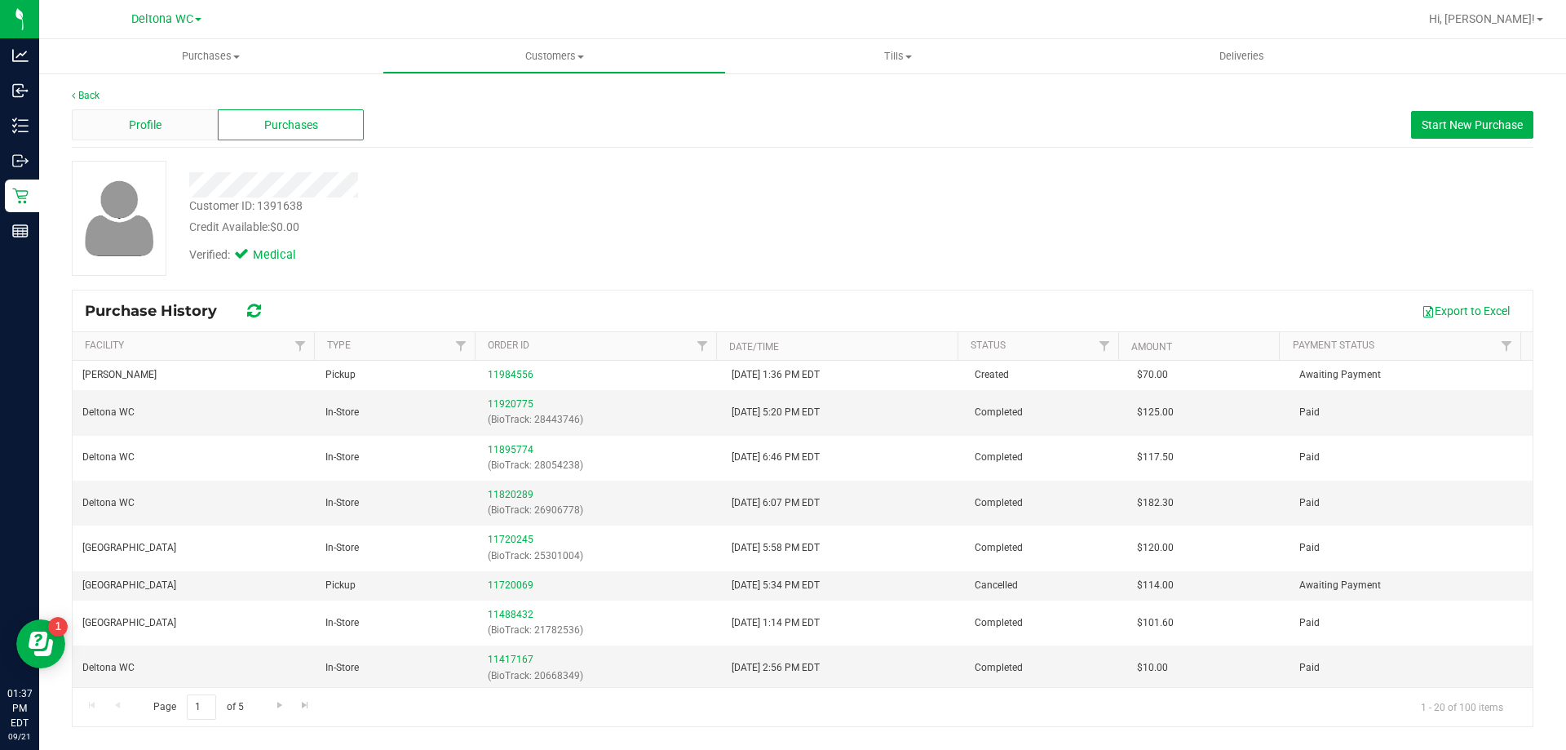
click at [157, 123] on span "Profile" at bounding box center [145, 125] width 33 height 17
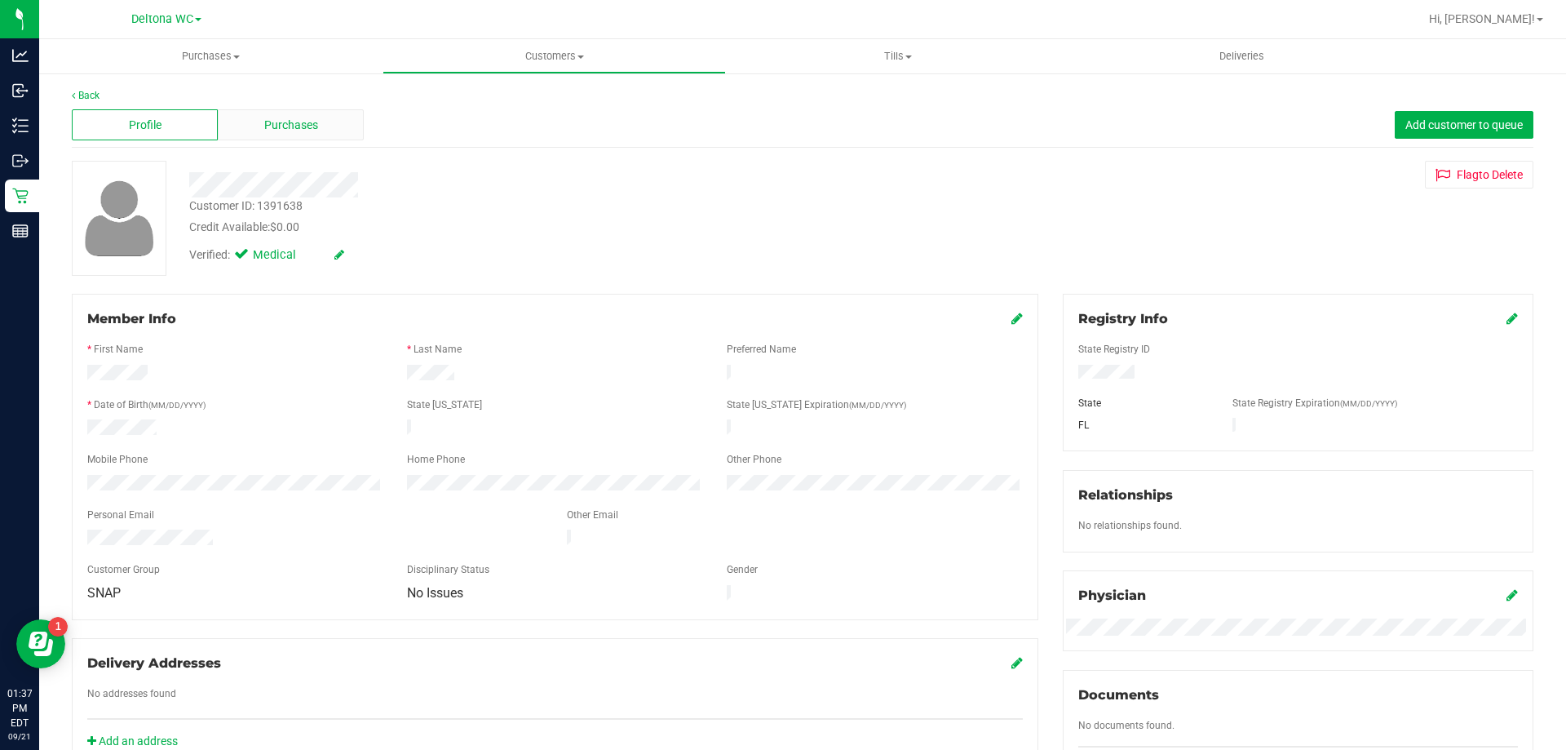
click at [287, 122] on span "Purchases" at bounding box center [291, 125] width 54 height 17
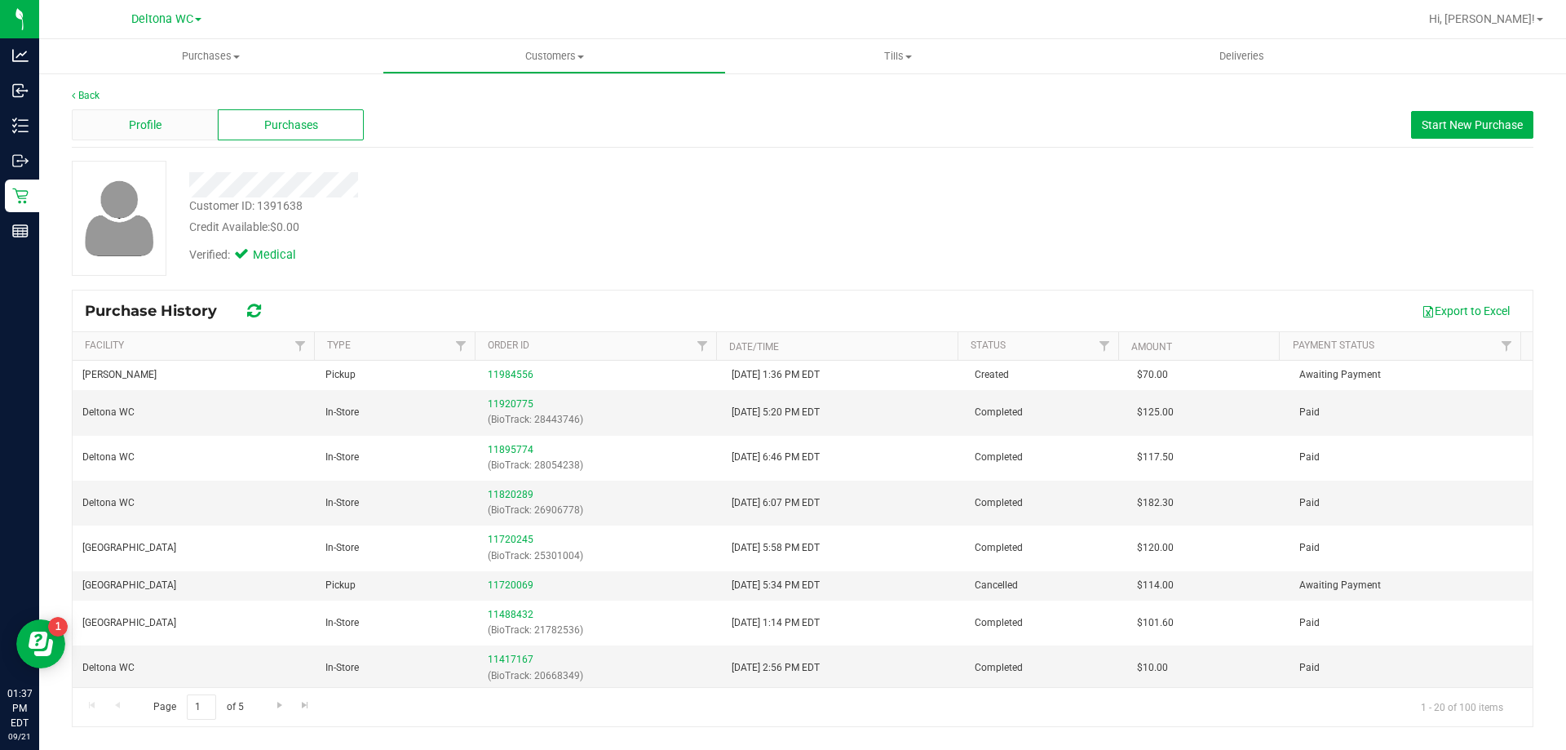
click at [192, 128] on div "Profile" at bounding box center [145, 124] width 146 height 31
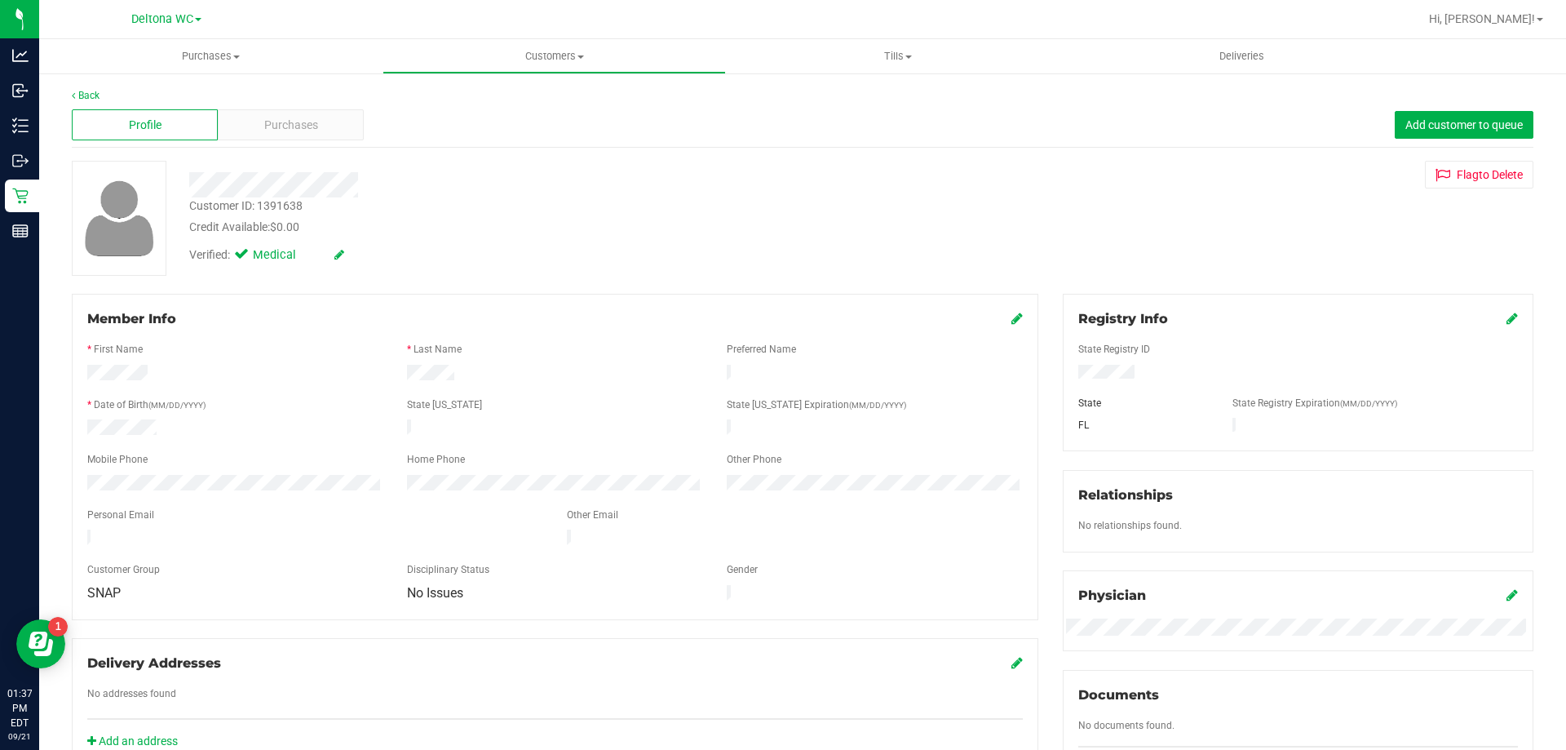
click at [1089, 365] on div at bounding box center [1298, 374] width 464 height 18
click at [254, 104] on div "Profile Purchases Add customer to queue" at bounding box center [803, 125] width 1462 height 45
click at [259, 123] on div "Purchases" at bounding box center [291, 124] width 146 height 31
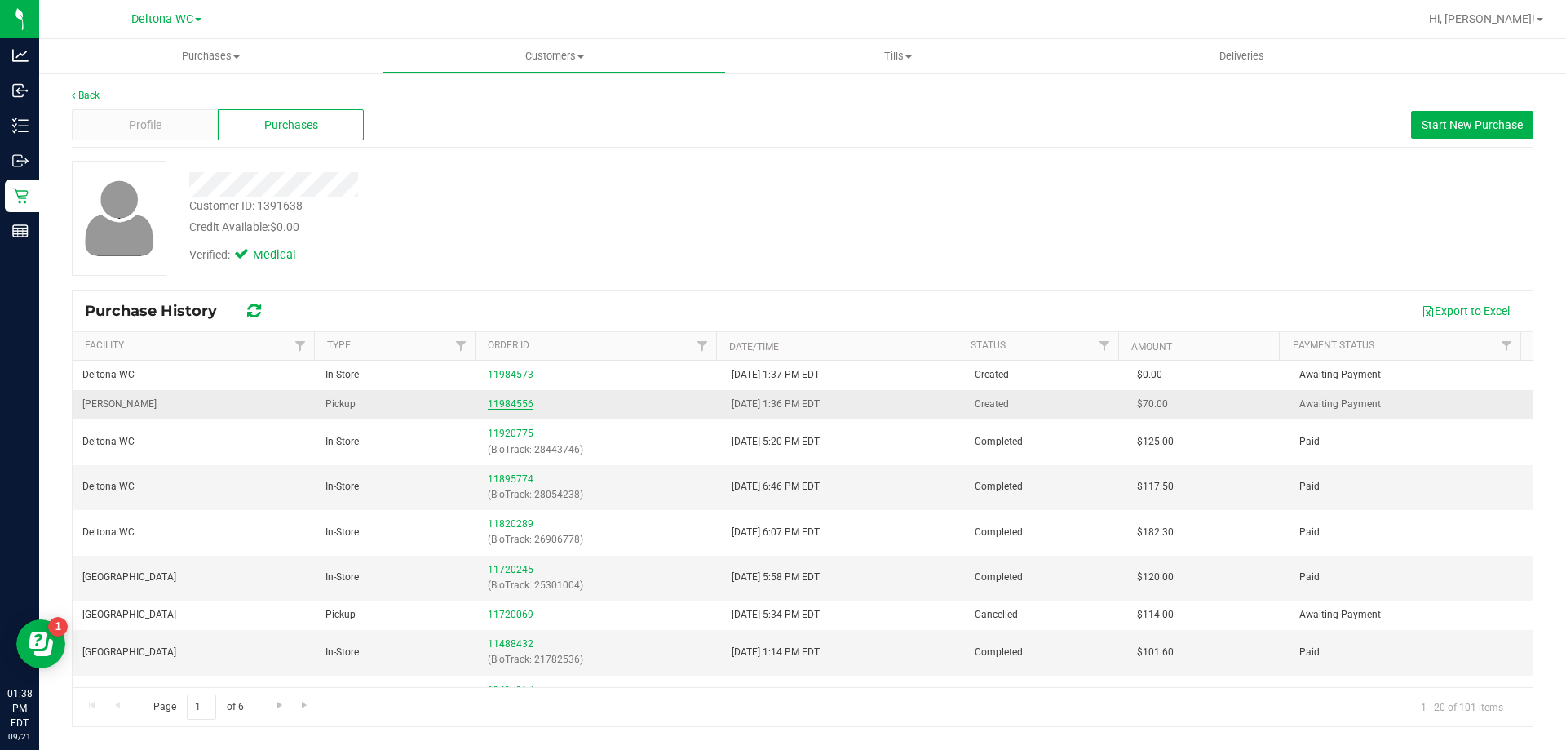
click at [507, 407] on link "11984556" at bounding box center [511, 403] width 46 height 11
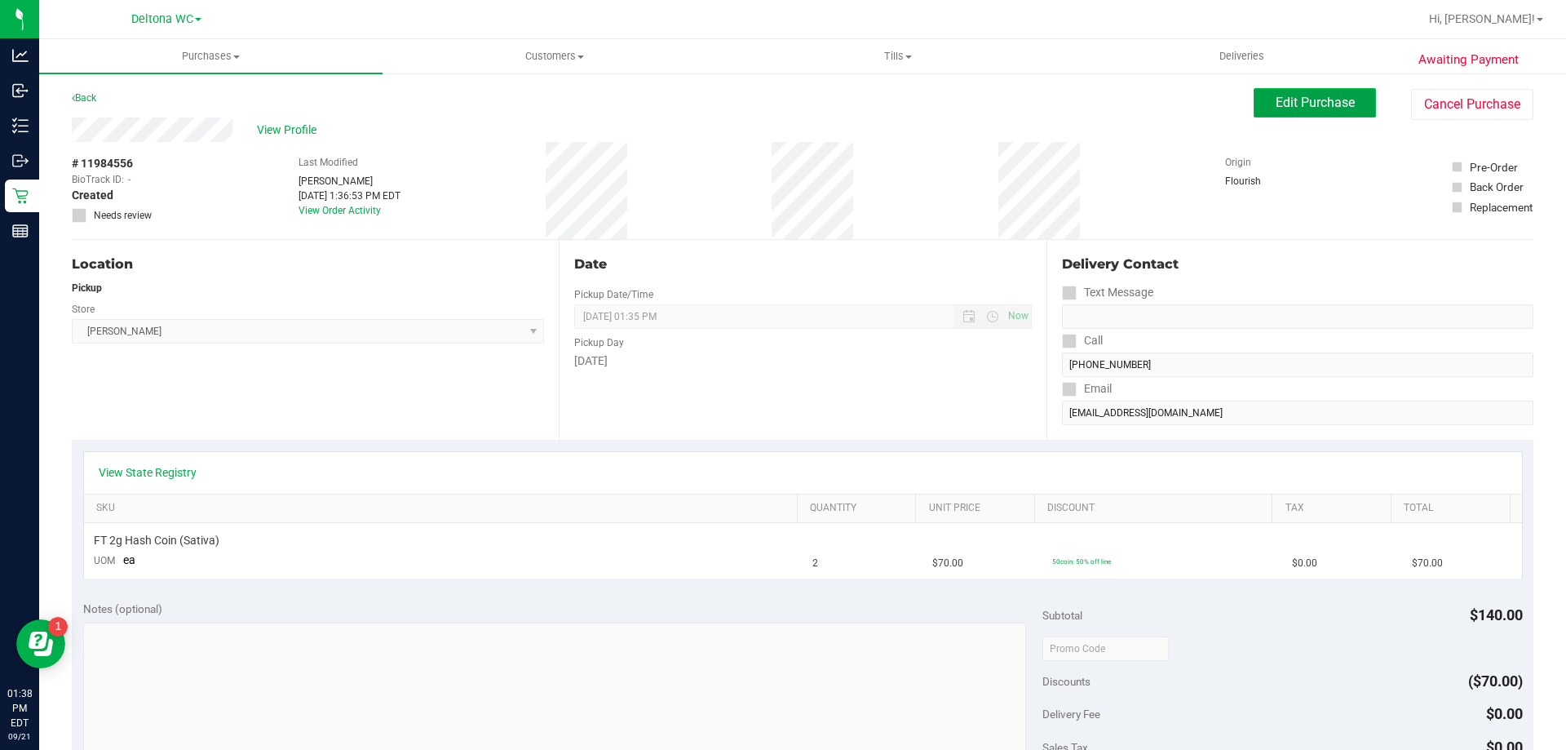
click at [1320, 96] on span "Edit Purchase" at bounding box center [1315, 102] width 79 height 15
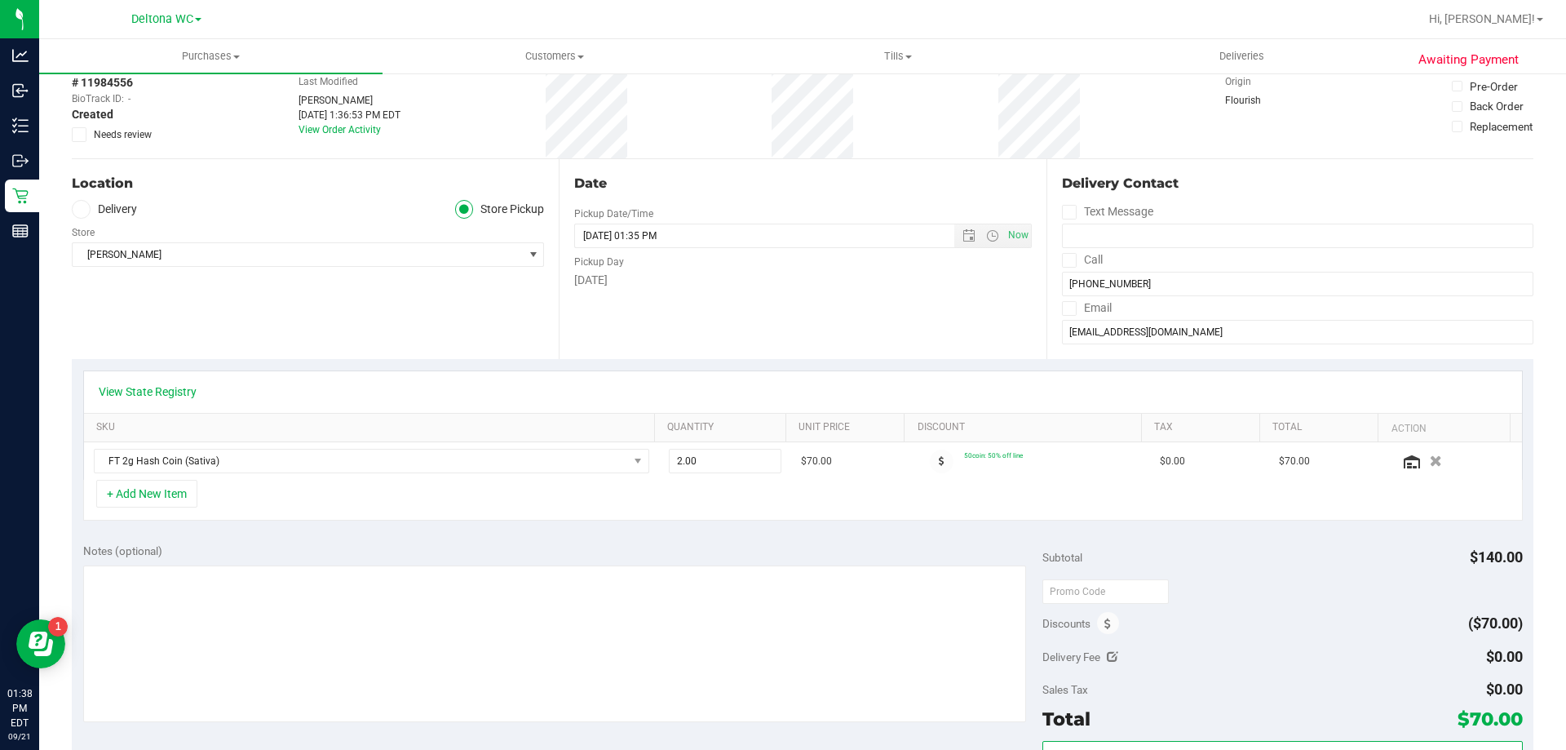
scroll to position [82, 0]
drag, startPoint x: 699, startPoint y: 465, endPoint x: 630, endPoint y: 458, distance: 69.7
click at [630, 458] on tr "FT 2g Hash Coin (Sativa) 2.00 2 $70.00 50coin: 50% off line $0.00 $70.00" at bounding box center [803, 460] width 1438 height 38
type input "3"
type input "3.00"
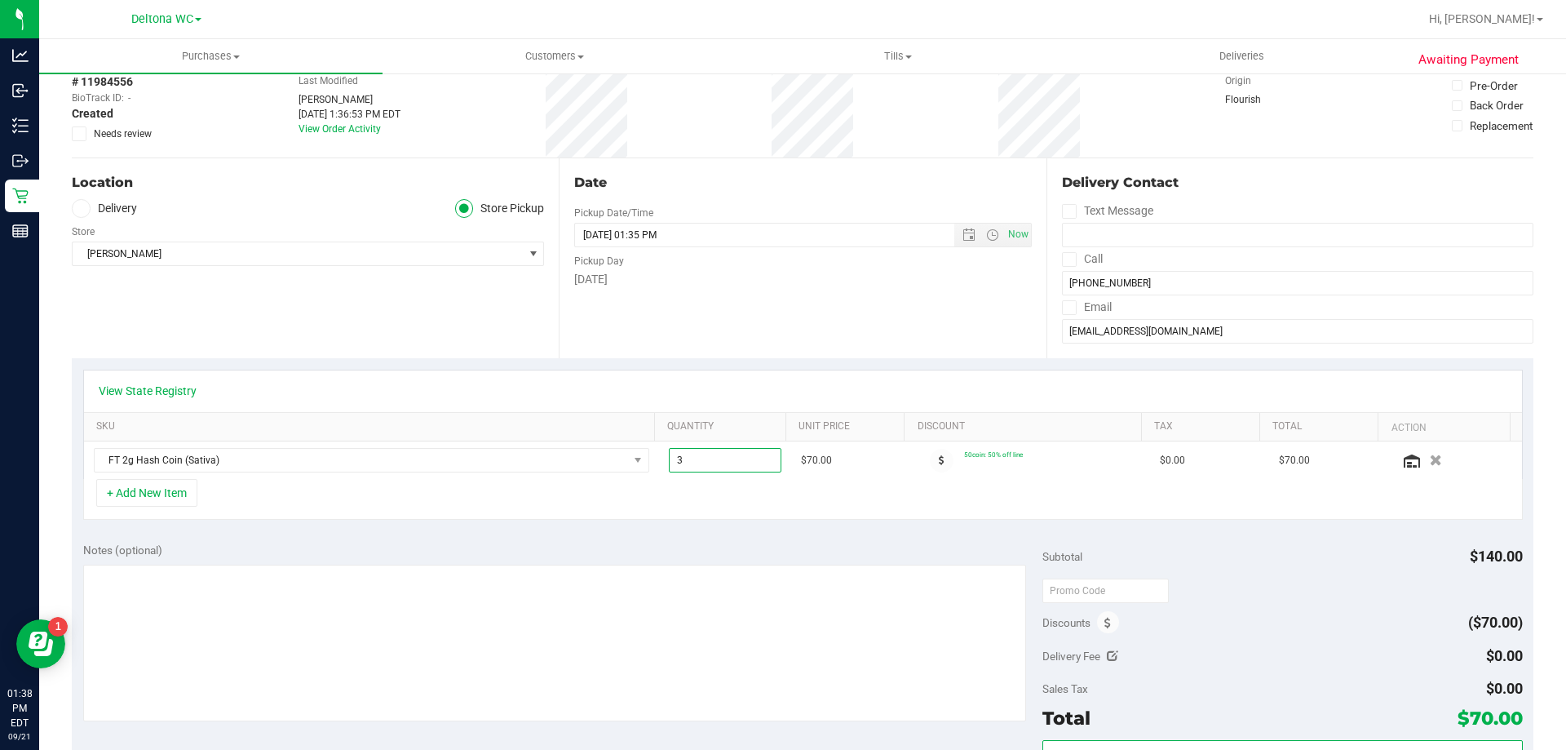
click at [853, 538] on div "Notes (optional) Subtotal $140.00 Discounts ($70.00) Delivery Fee $0.00 Sales T…" at bounding box center [803, 678] width 1462 height 294
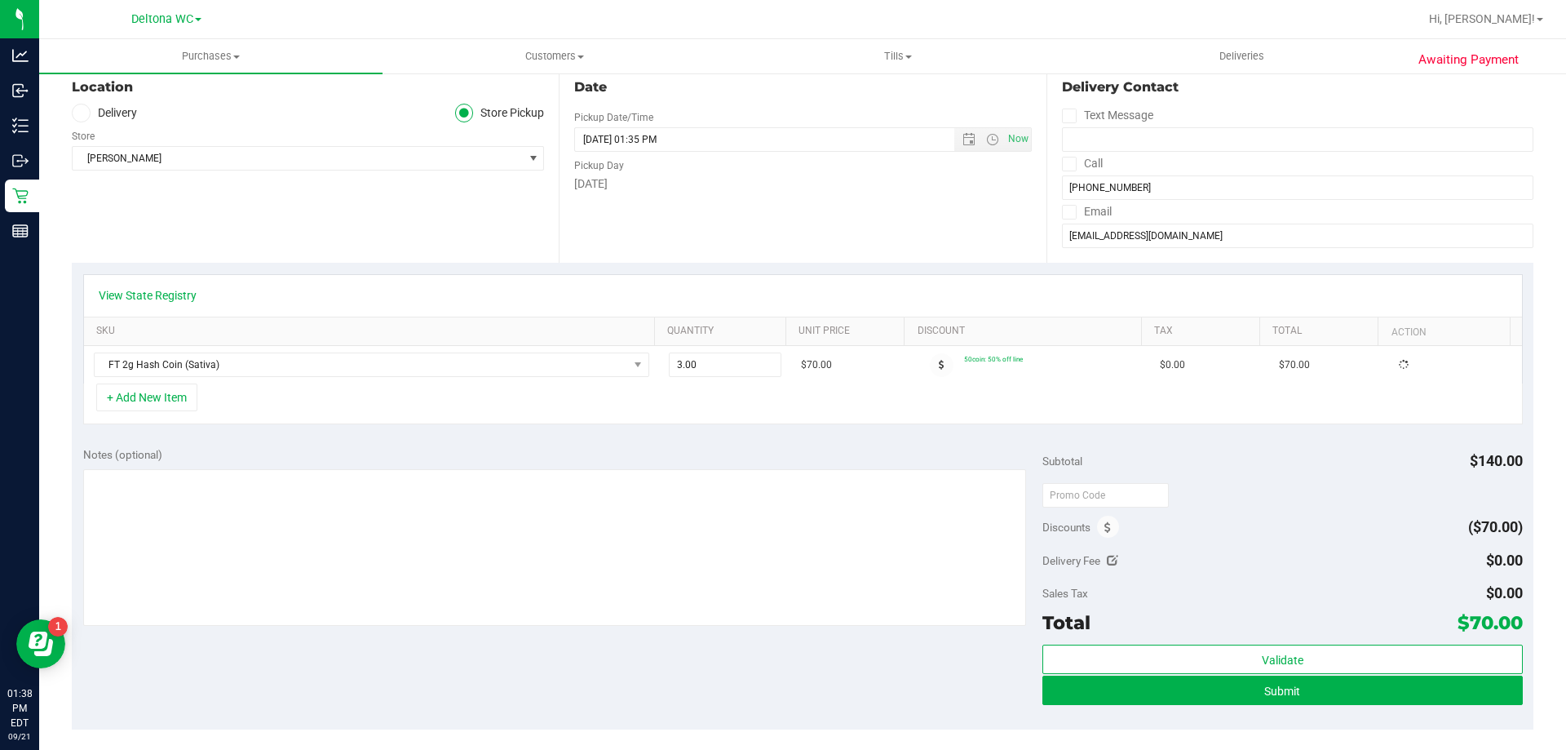
scroll to position [326, 0]
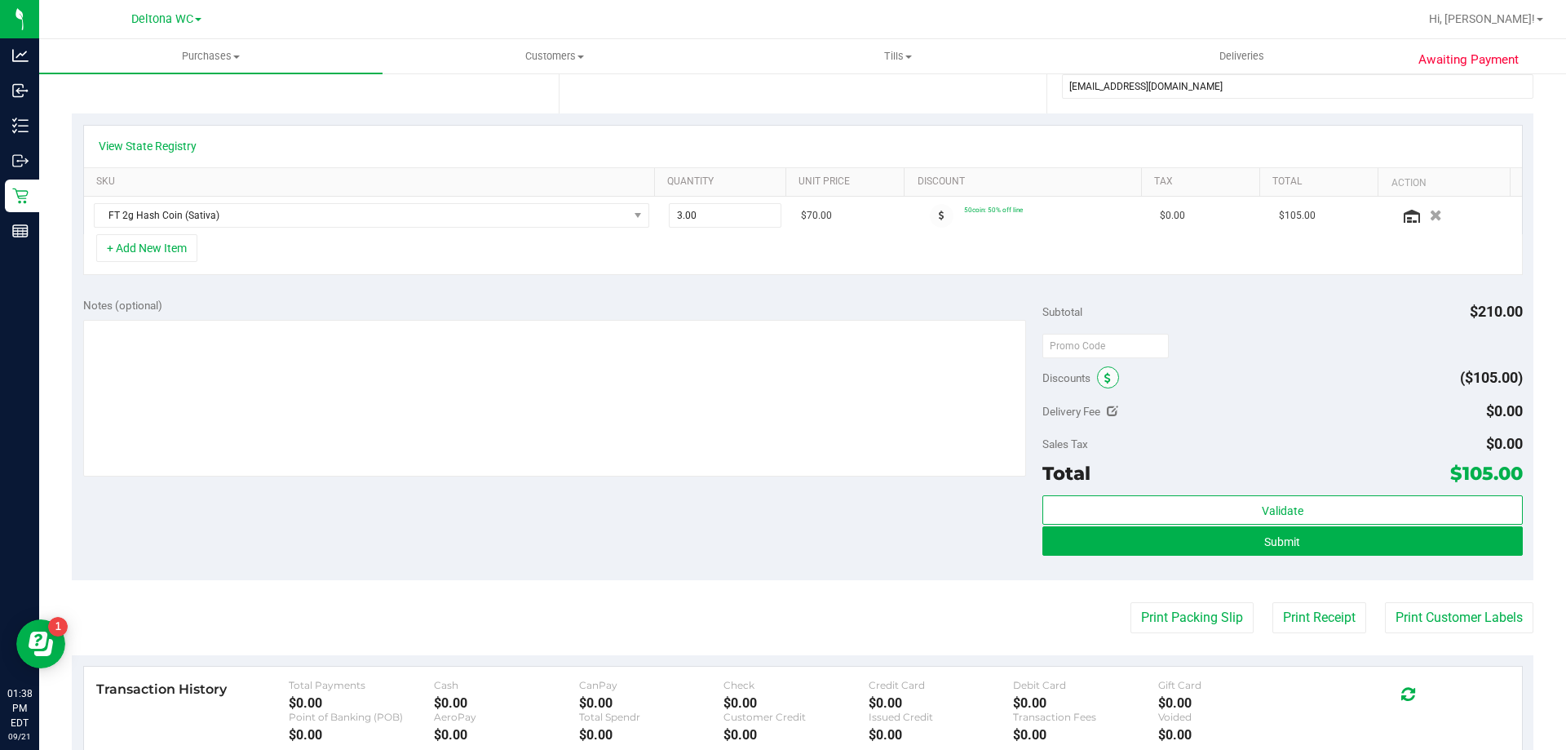
click at [1104, 378] on span at bounding box center [1108, 377] width 22 height 22
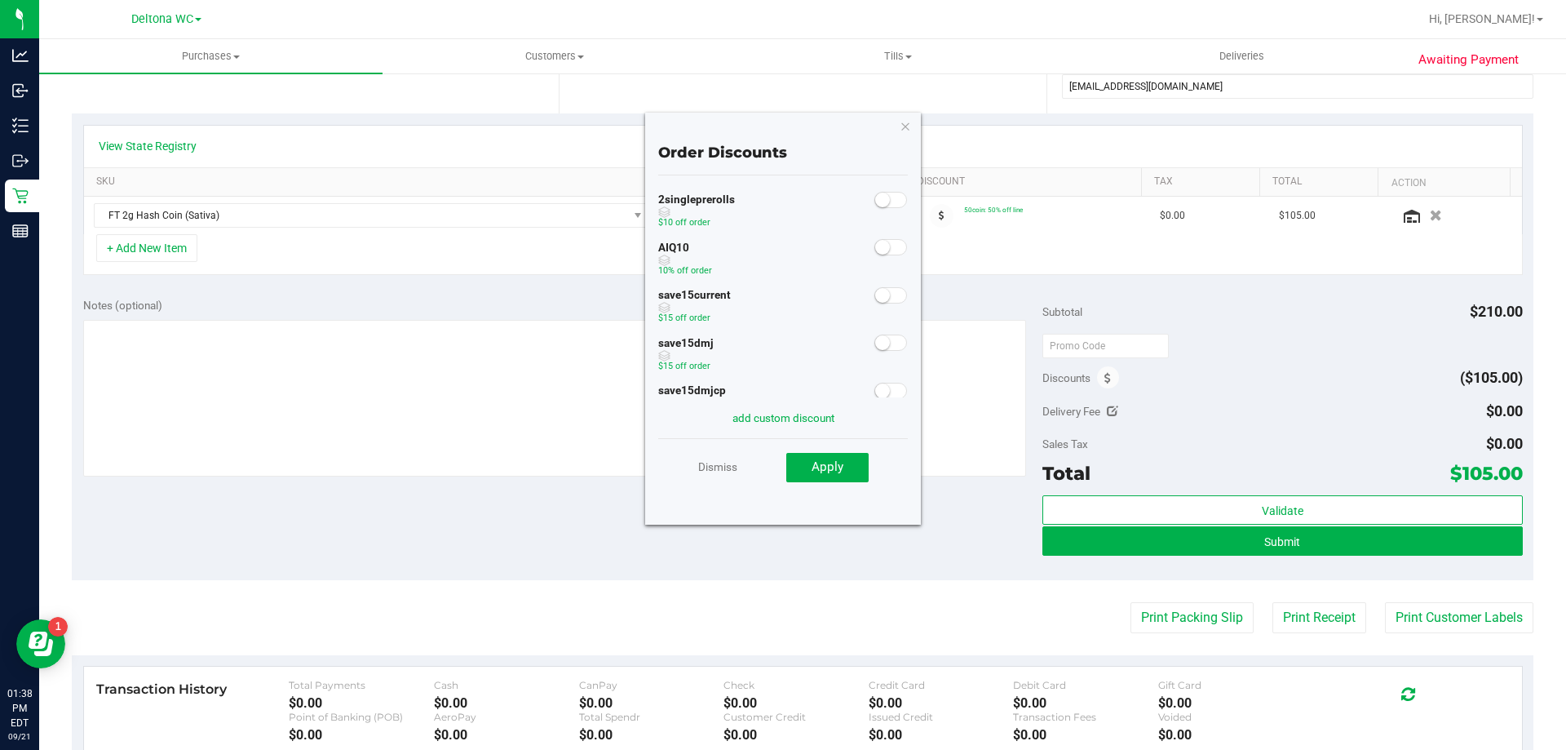
click at [875, 250] on small at bounding box center [882, 247] width 15 height 15
click at [835, 454] on button "Apply" at bounding box center [827, 467] width 82 height 29
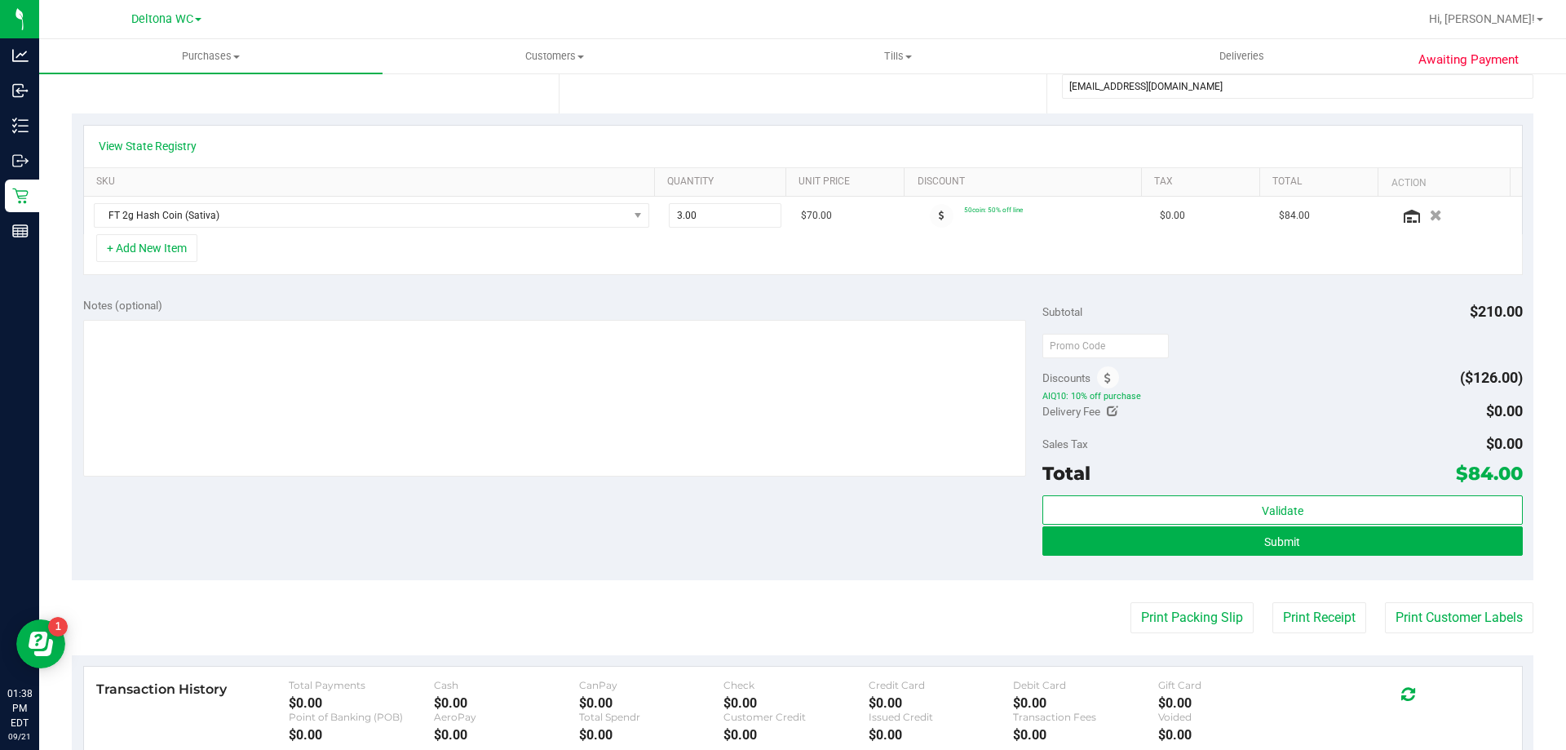
click at [1326, 421] on div "Delivery Fee $0.00" at bounding box center [1282, 410] width 480 height 29
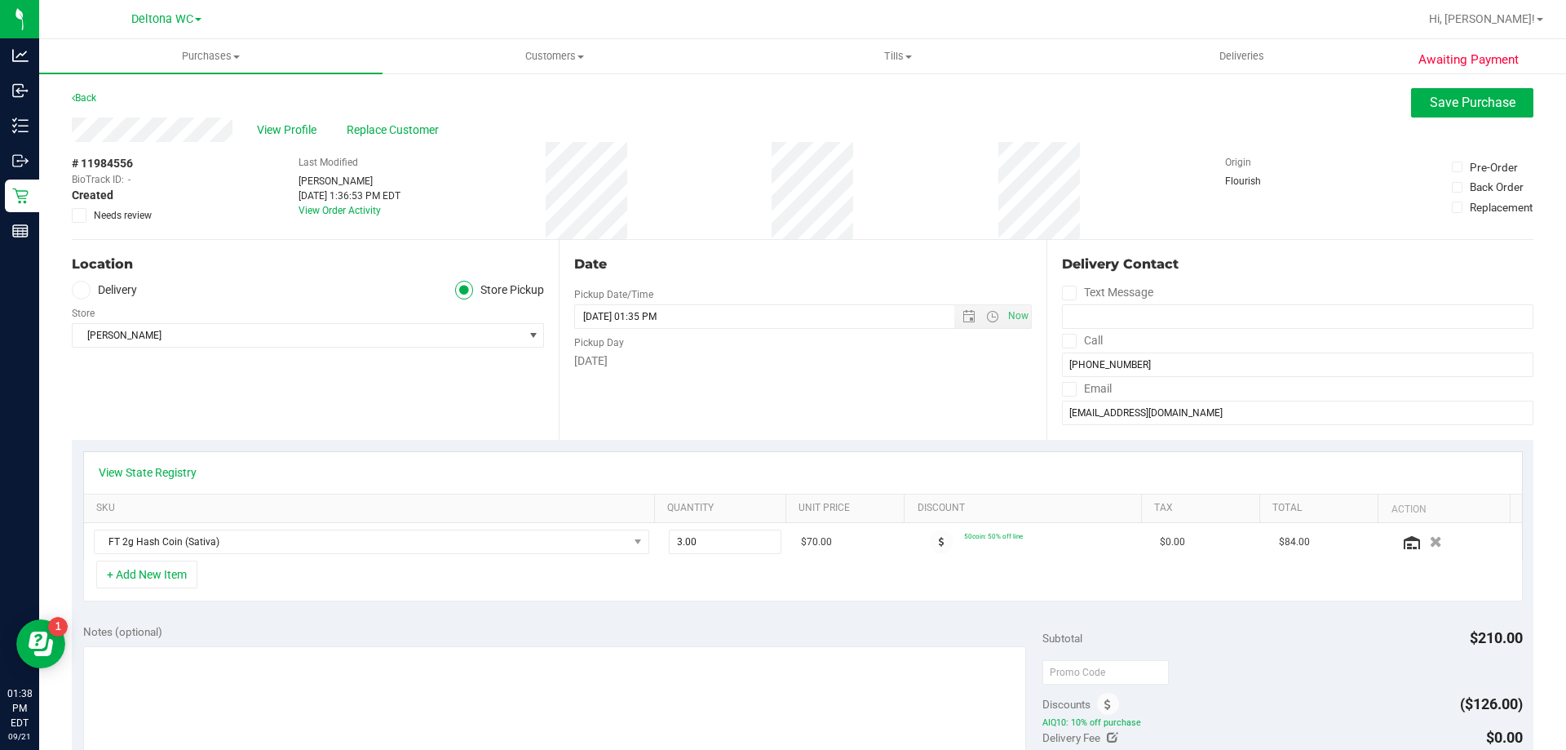
scroll to position [245, 0]
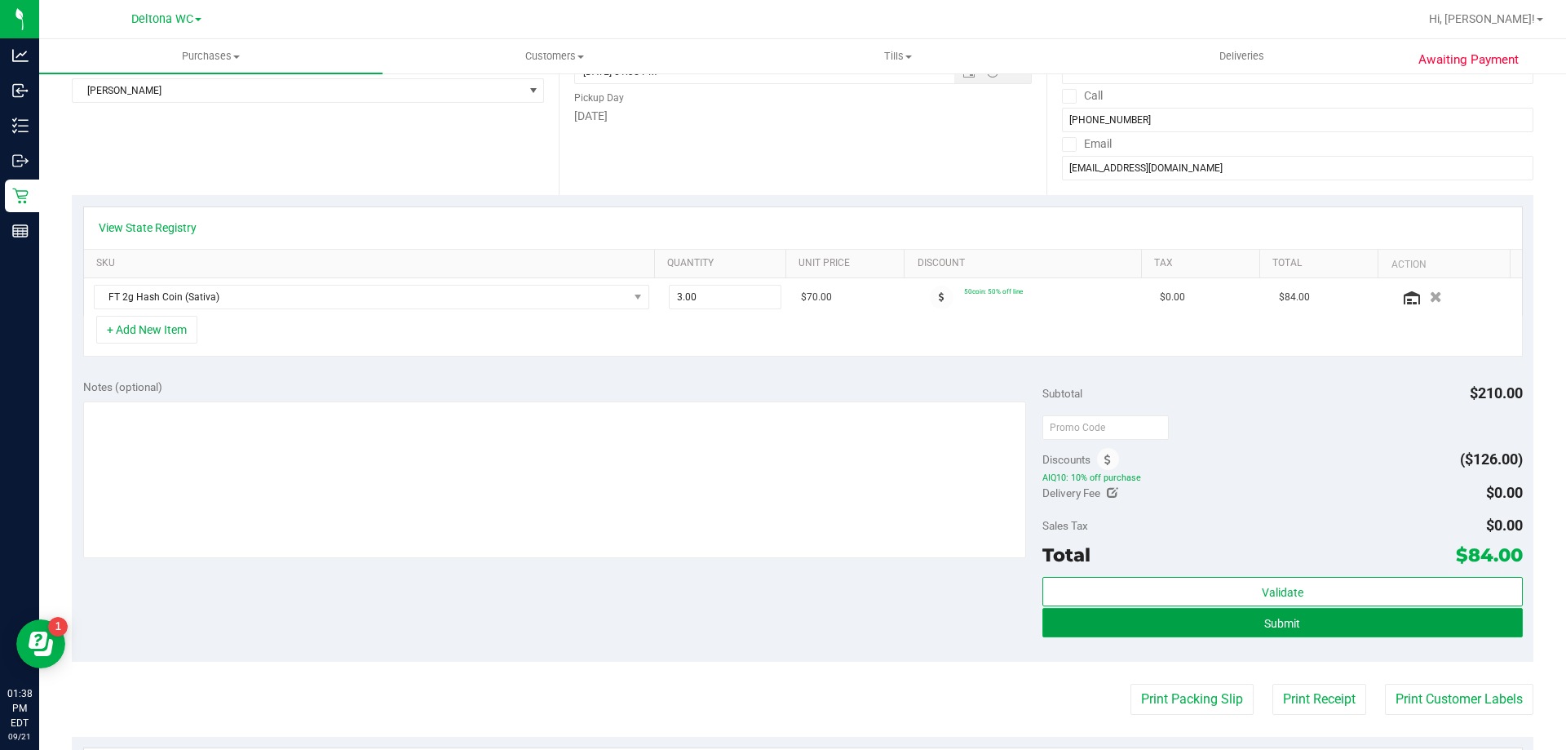
click at [1295, 626] on button "Submit" at bounding box center [1282, 622] width 480 height 29
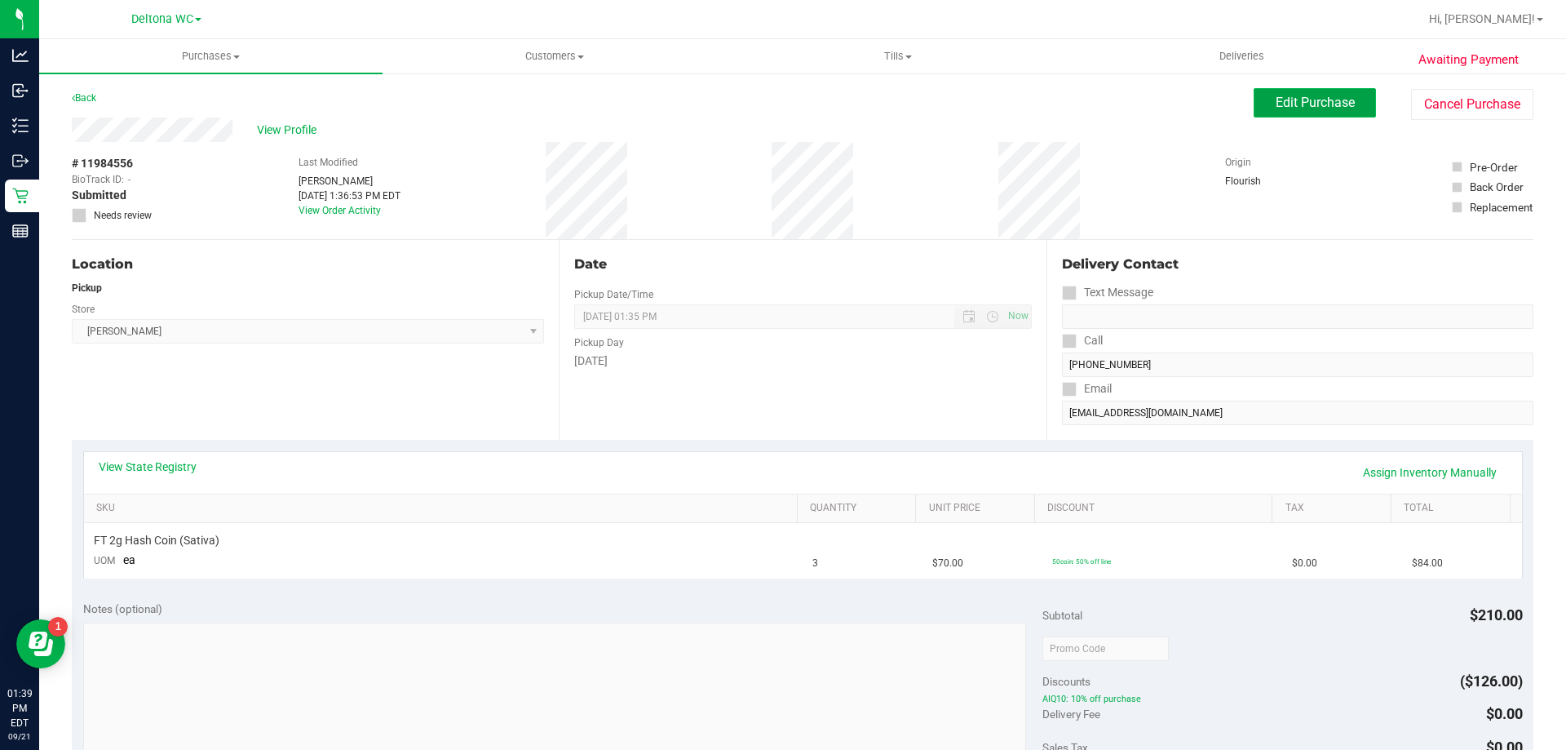
click at [1302, 105] on span "Edit Purchase" at bounding box center [1315, 102] width 79 height 15
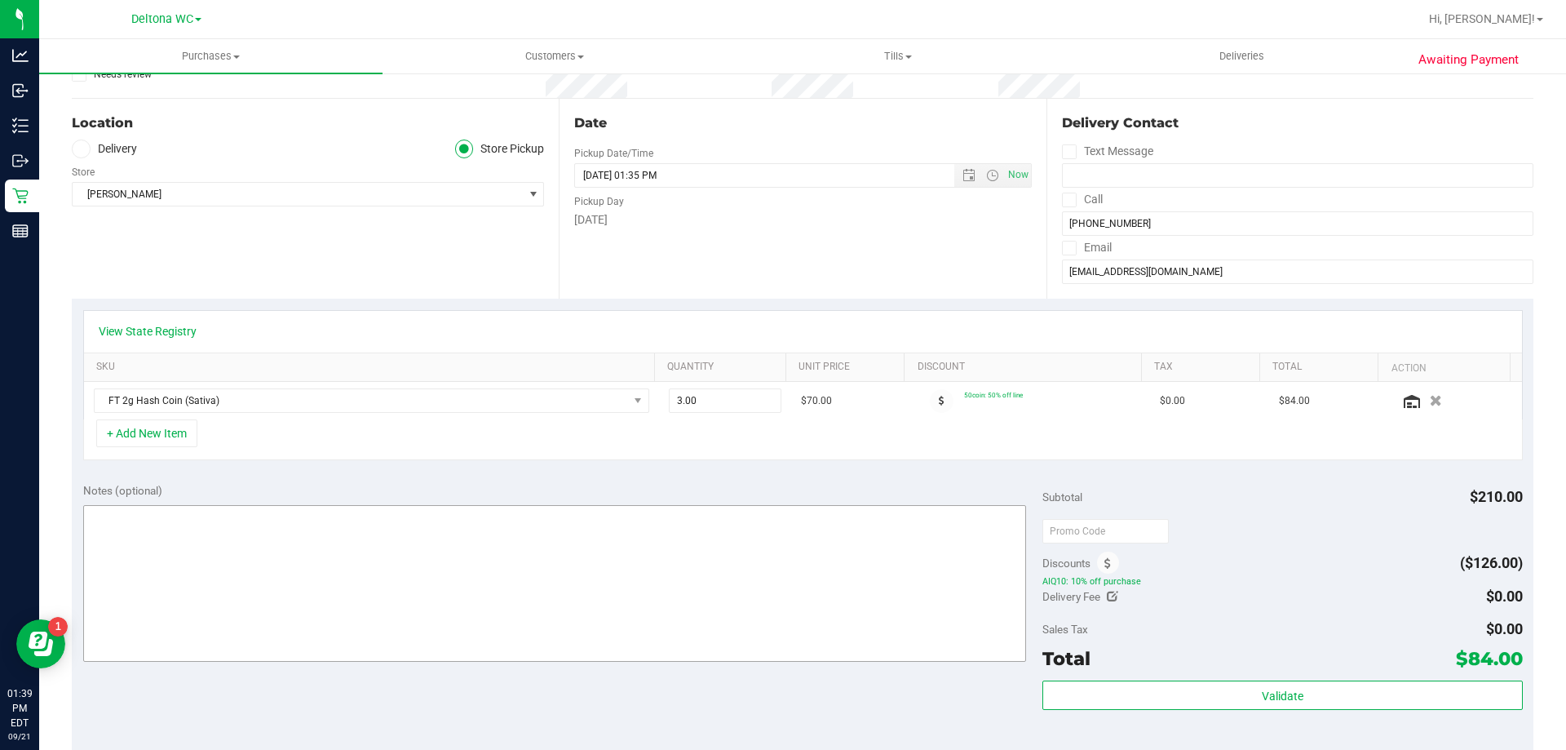
scroll to position [326, 0]
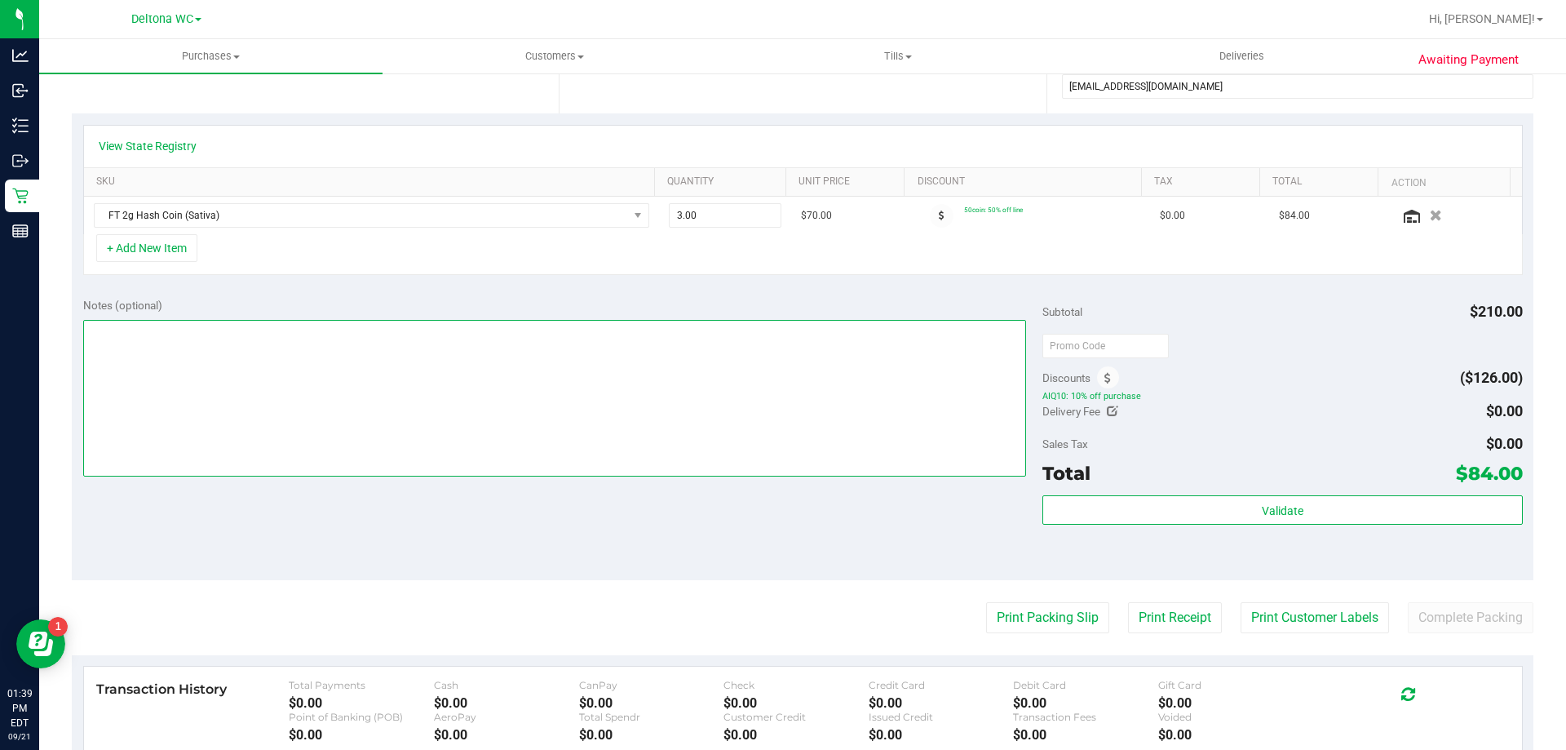
click at [245, 424] on textarea at bounding box center [555, 398] width 944 height 157
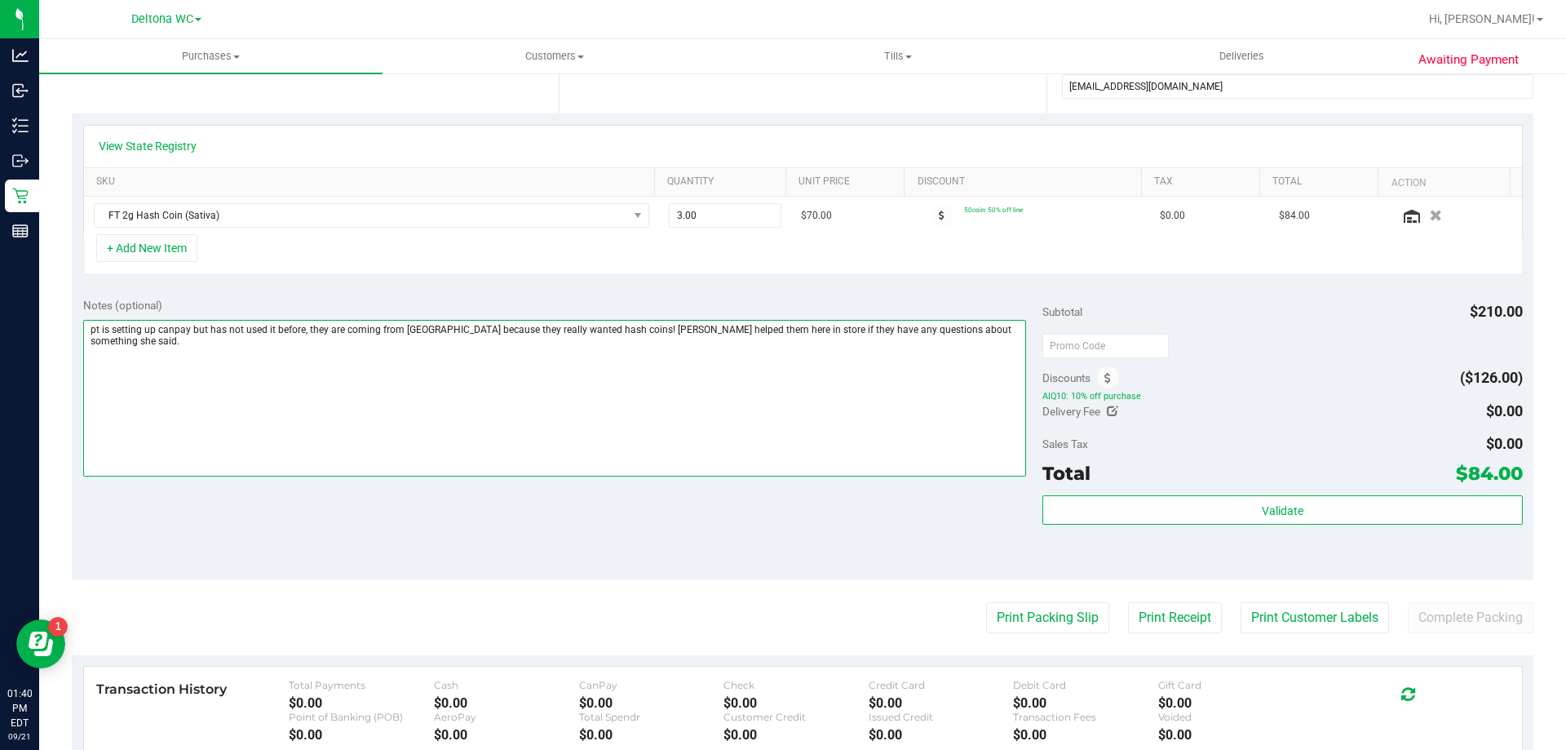
click at [741, 325] on textarea at bounding box center [555, 398] width 944 height 157
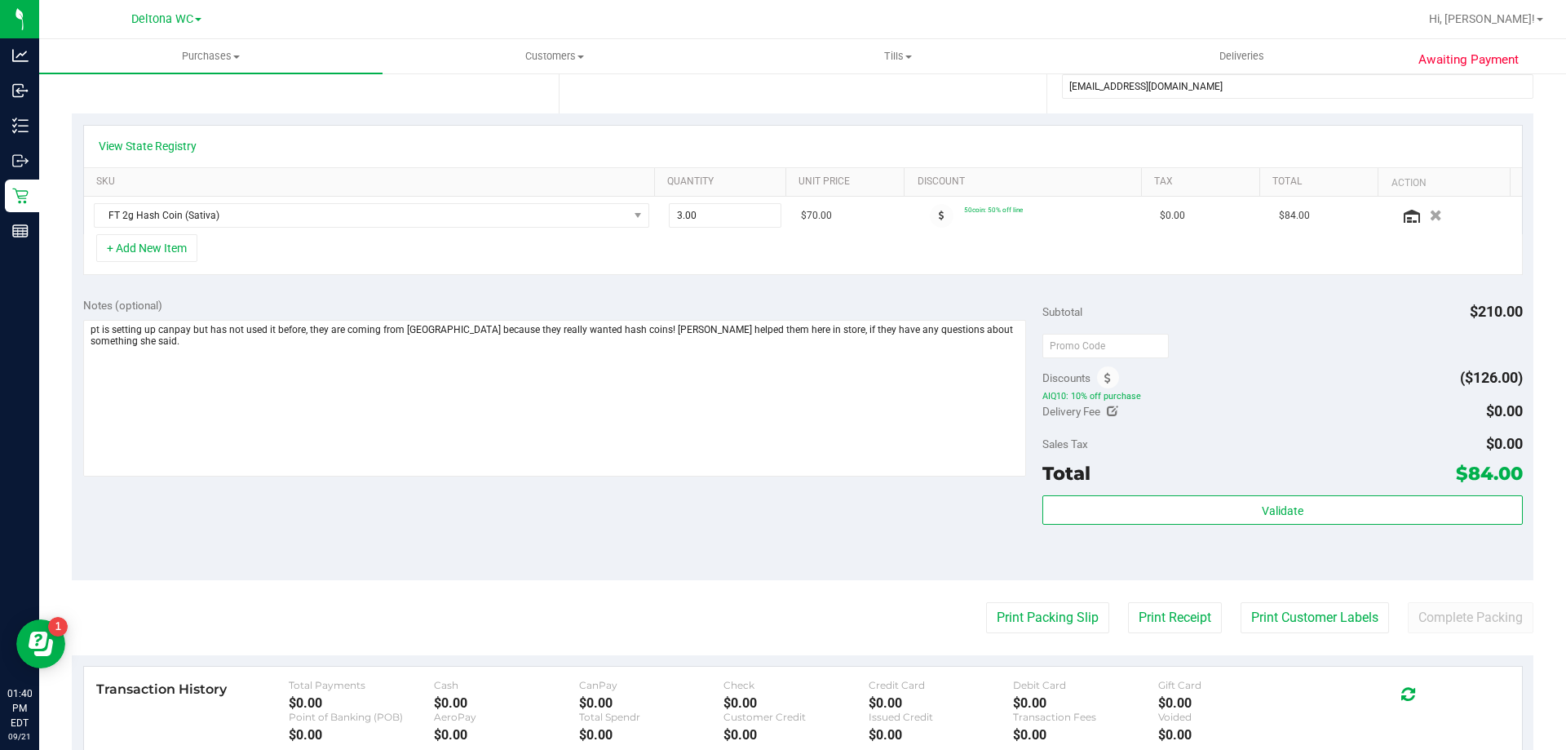
click at [989, 318] on div "Notes (optional)" at bounding box center [563, 388] width 960 height 183
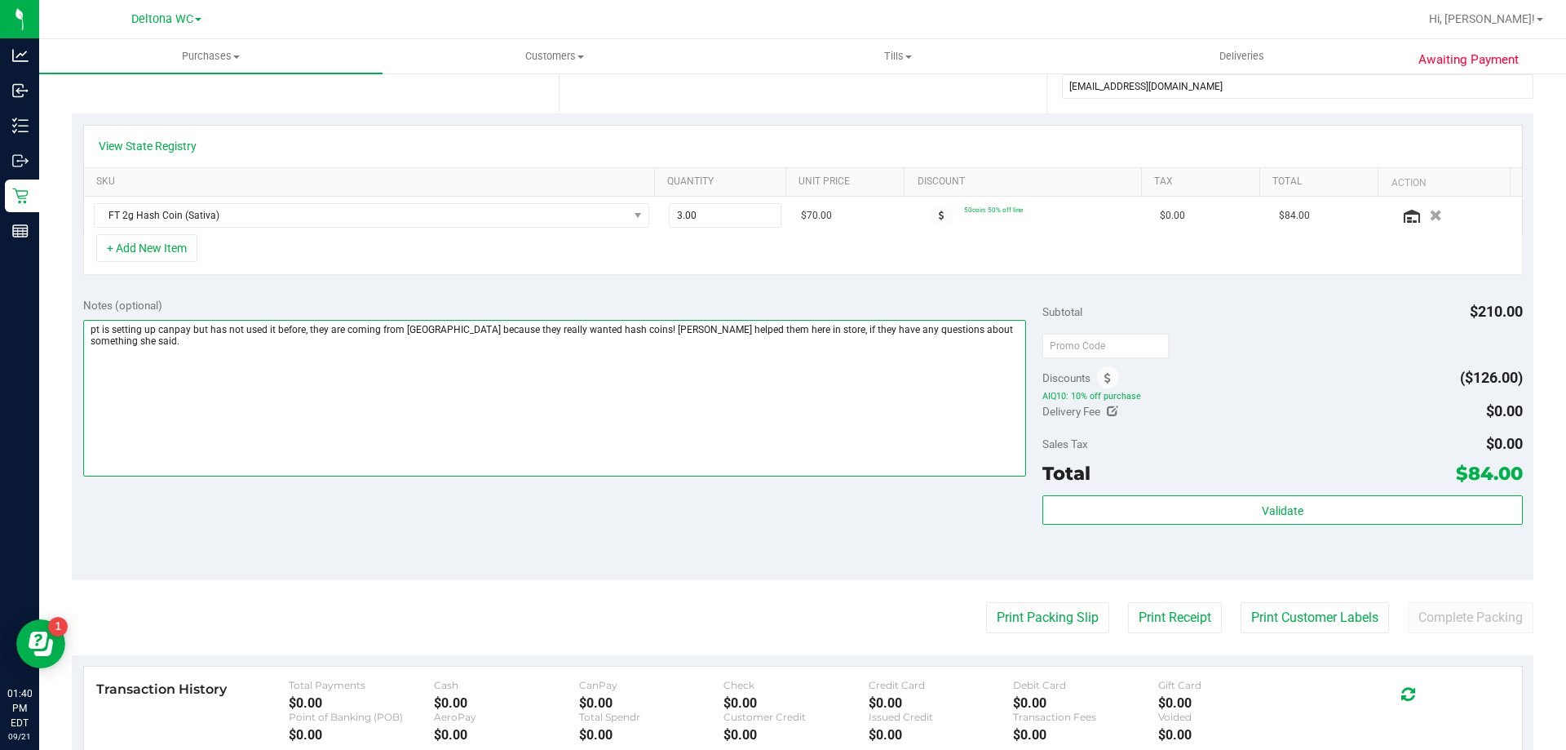
click at [989, 329] on textarea at bounding box center [555, 398] width 944 height 157
click at [835, 395] on textarea at bounding box center [555, 398] width 944 height 157
click at [293, 413] on textarea at bounding box center [555, 398] width 944 height 157
click at [290, 449] on textarea at bounding box center [555, 398] width 944 height 157
click at [247, 375] on textarea at bounding box center [555, 398] width 944 height 157
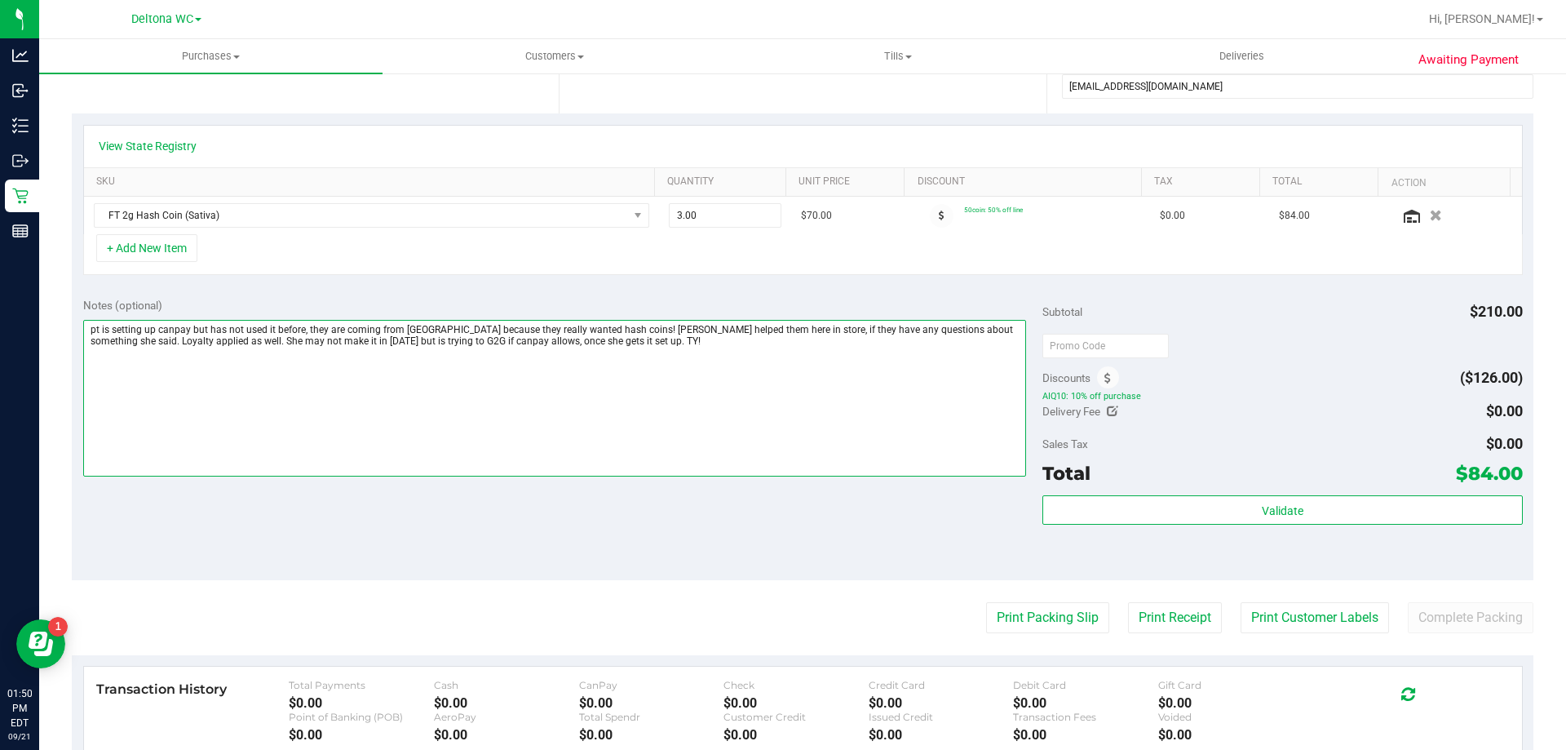
type textarea "pt is setting up canpay but has not used it before, they are coming from [GEOGR…"
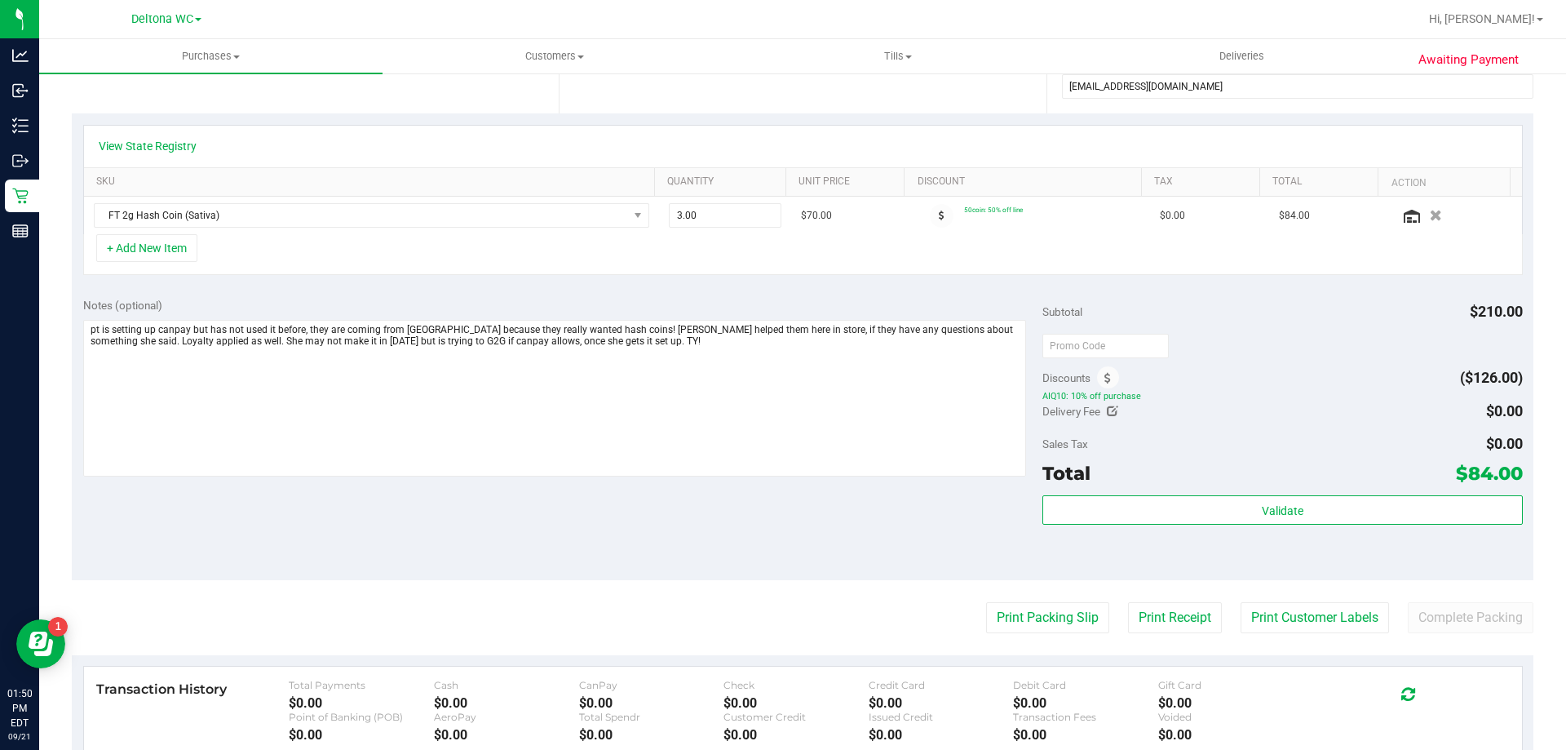
click at [1221, 356] on div at bounding box center [1282, 344] width 480 height 29
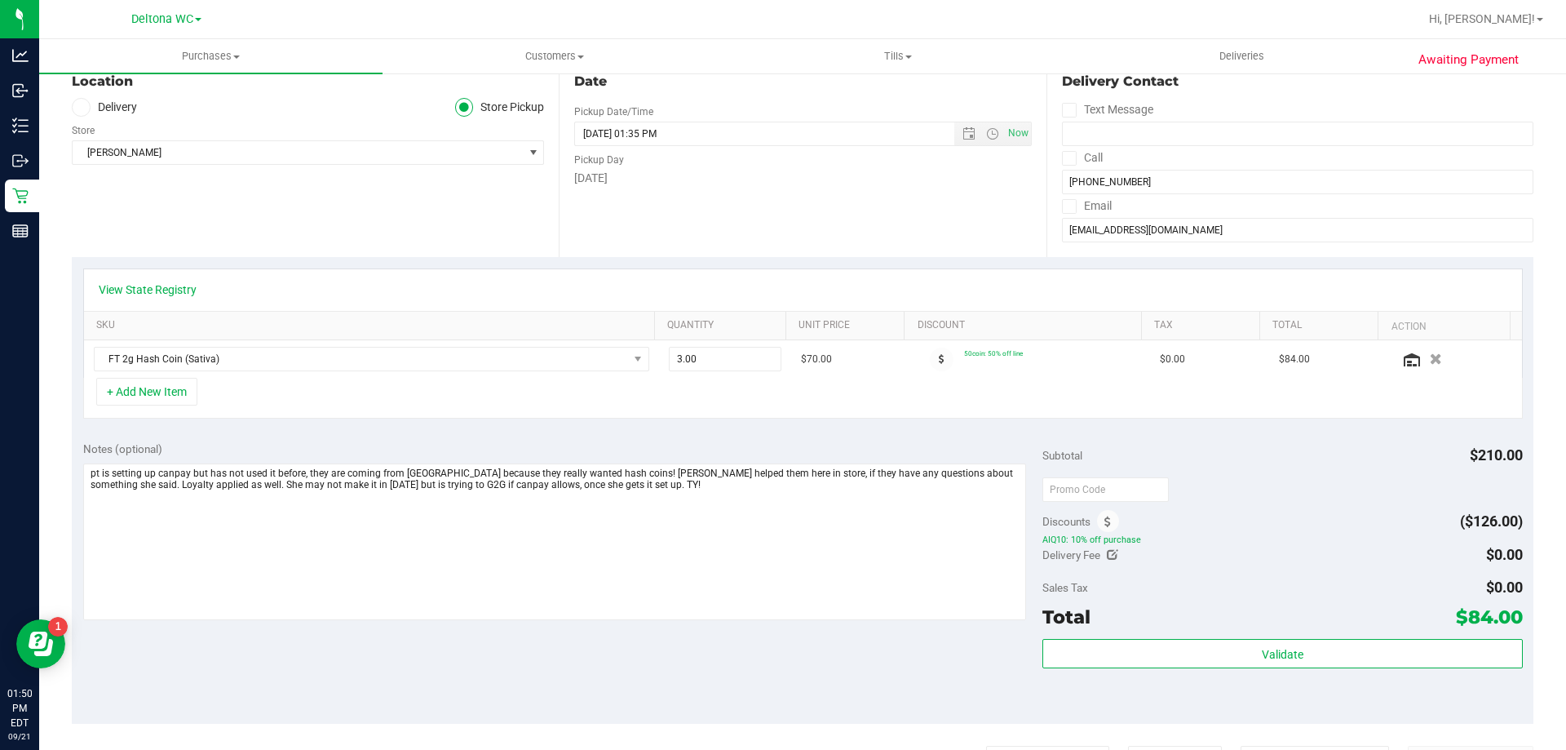
scroll to position [0, 0]
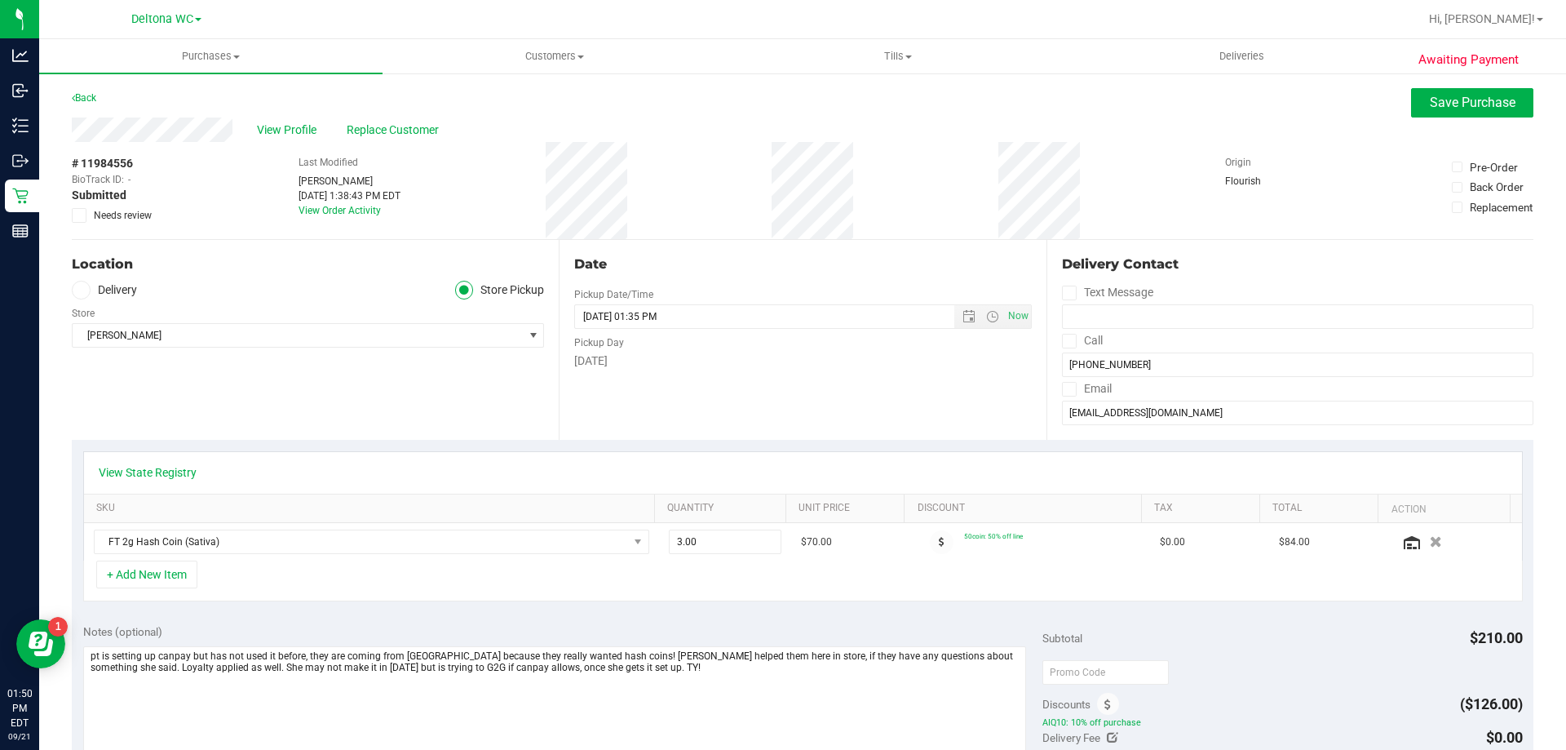
click at [1454, 117] on div "View Profile Replace Customer" at bounding box center [803, 129] width 1462 height 24
click at [1454, 109] on span "Save Purchase" at bounding box center [1473, 102] width 86 height 15
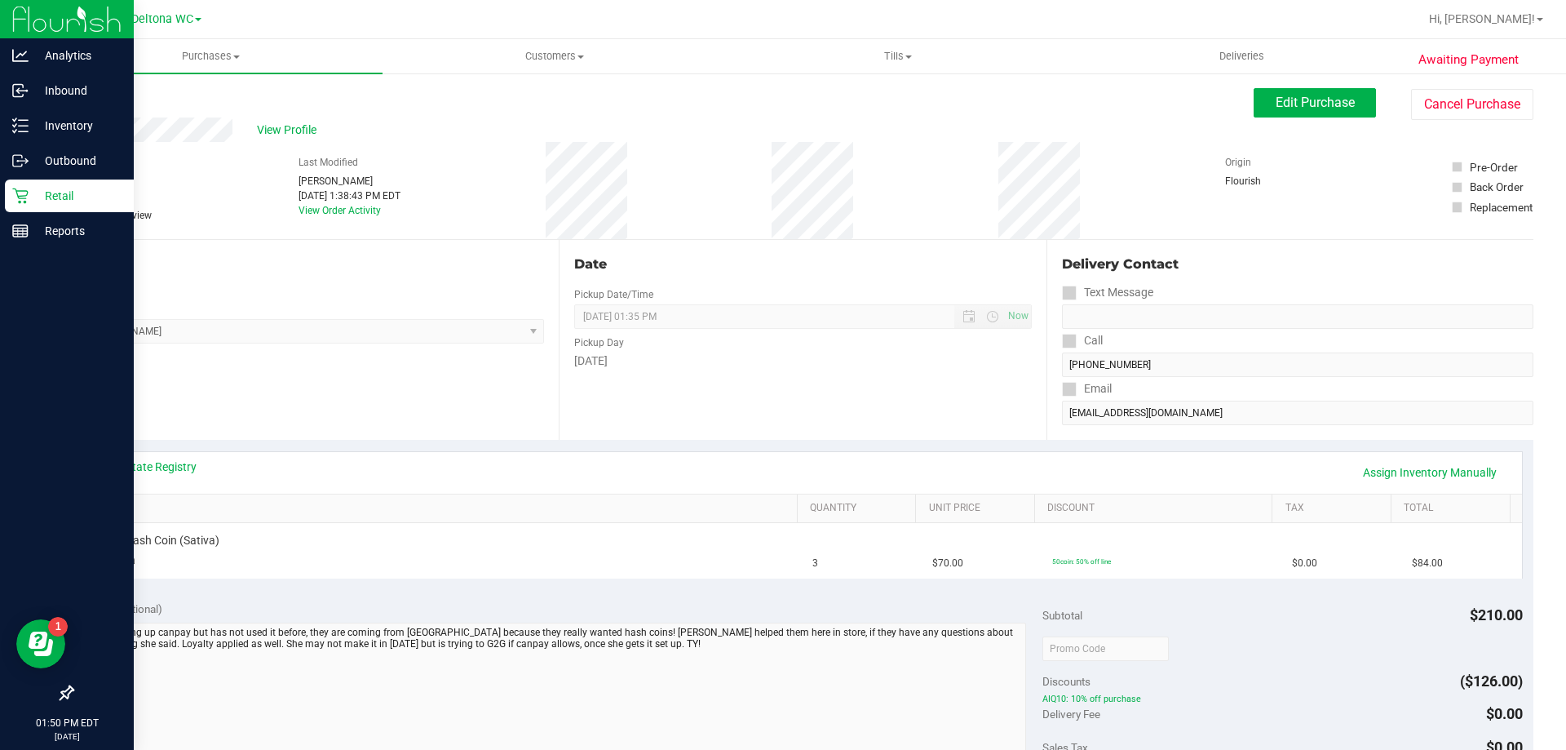
click at [19, 206] on div "Retail" at bounding box center [69, 195] width 129 height 33
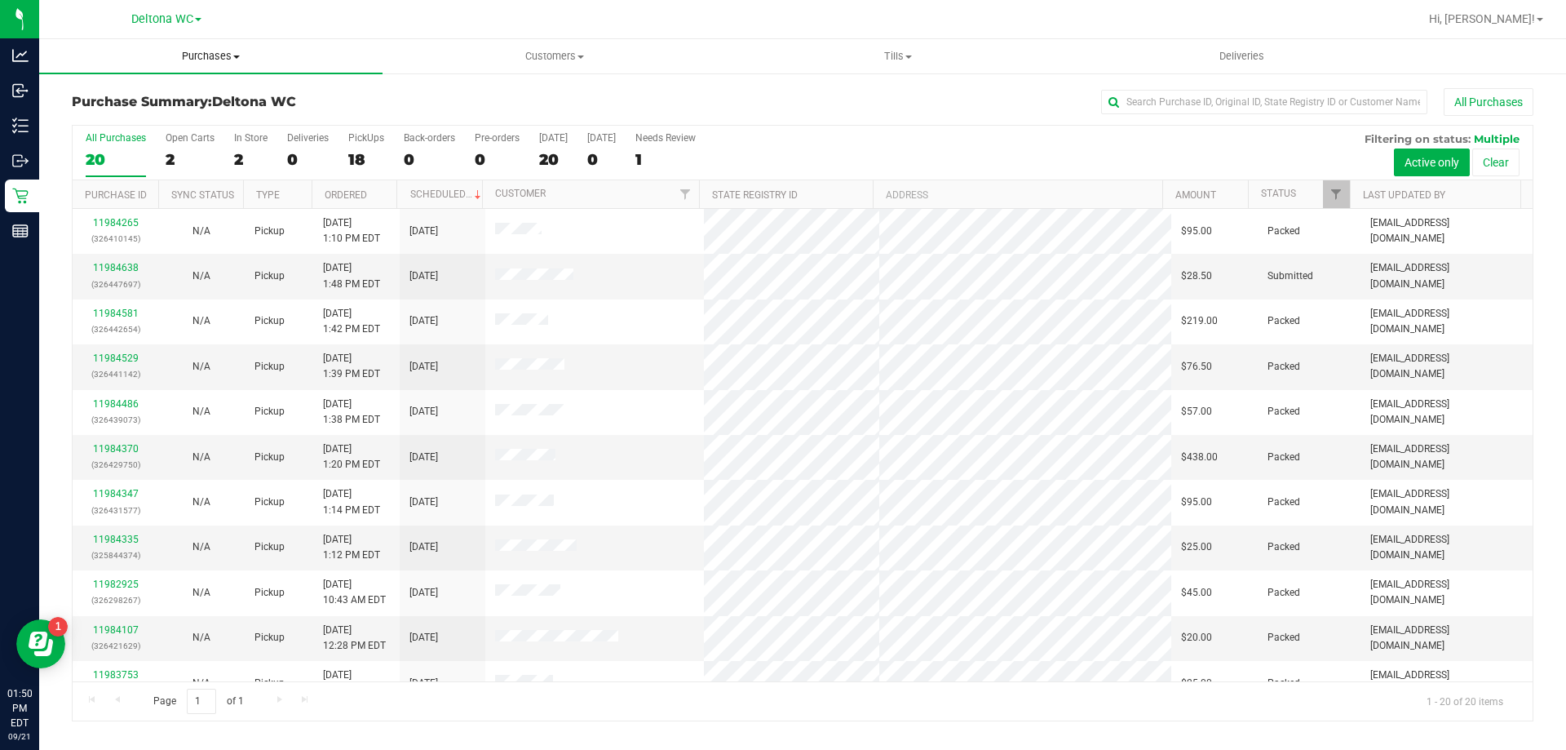
click at [238, 57] on span at bounding box center [236, 56] width 7 height 3
click at [148, 126] on li "Fulfillment" at bounding box center [210, 118] width 343 height 20
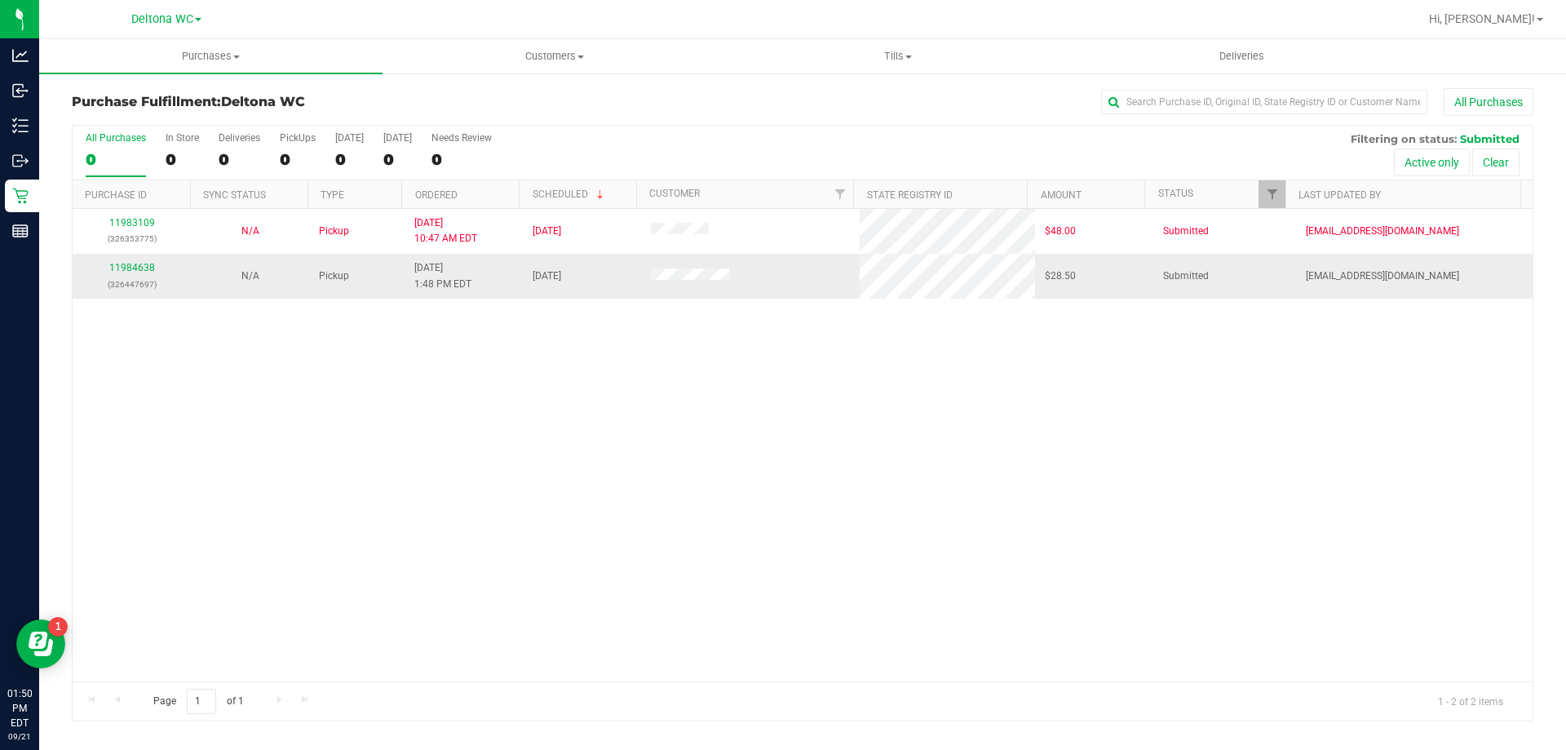
click at [141, 273] on div "11984638 (326447697)" at bounding box center [131, 275] width 99 height 31
click at [137, 262] on link "11984638" at bounding box center [132, 267] width 46 height 11
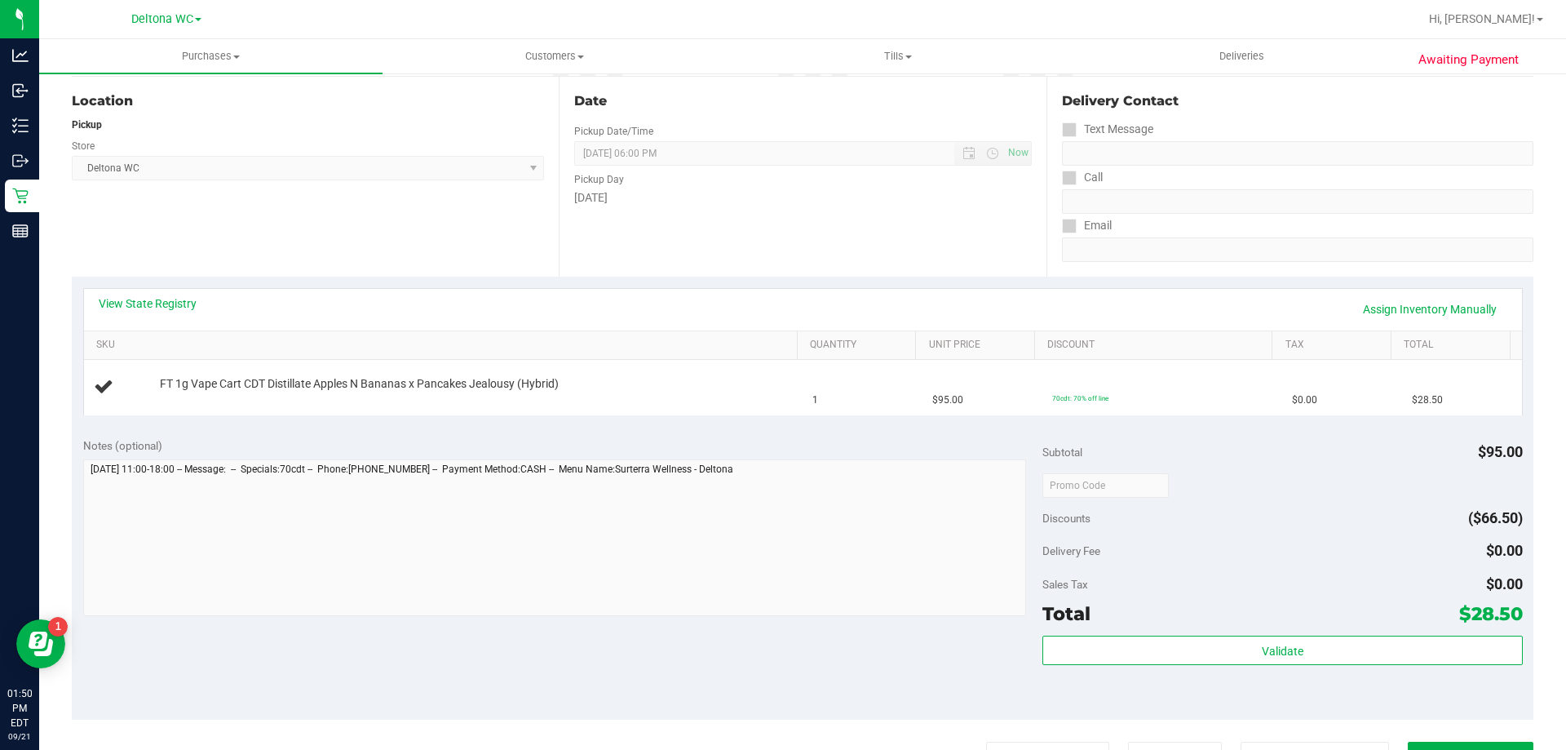
scroll to position [245, 0]
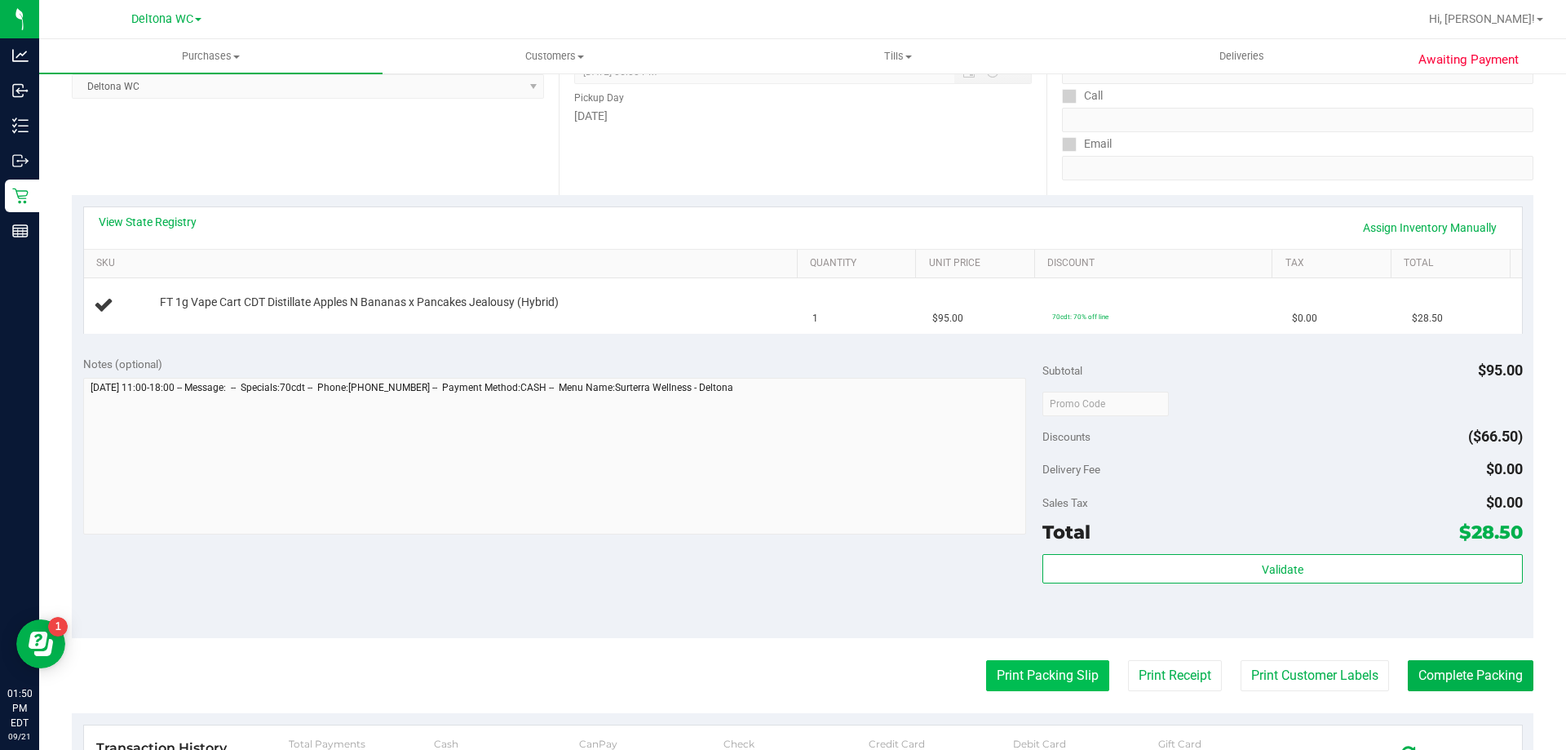
click at [1064, 683] on button "Print Packing Slip" at bounding box center [1047, 675] width 123 height 31
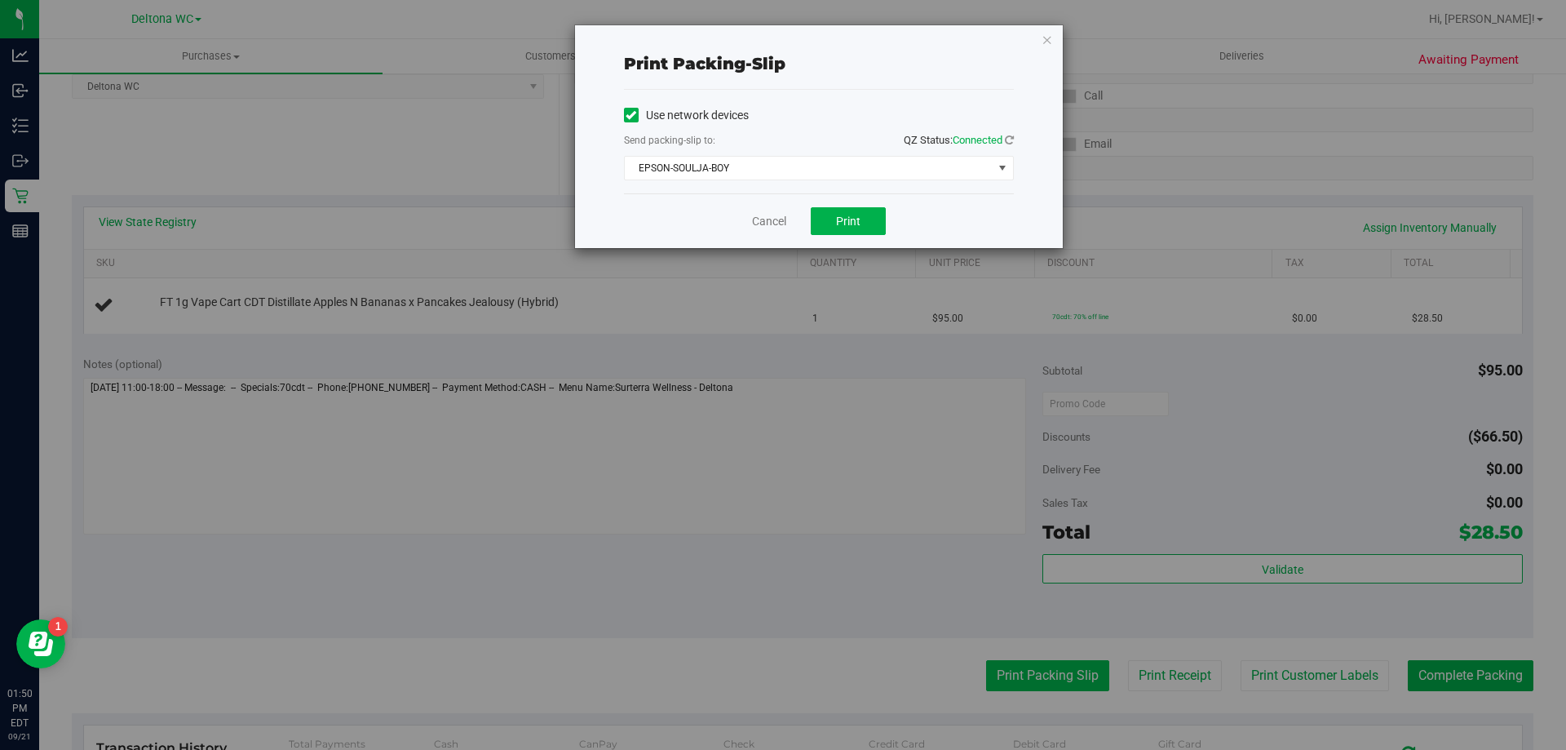
click at [1064, 683] on div "Print packing-slip Use network devices Send packing-slip to: QZ Status: Connect…" at bounding box center [789, 375] width 1578 height 750
click at [764, 229] on link "Cancel" at bounding box center [769, 221] width 34 height 17
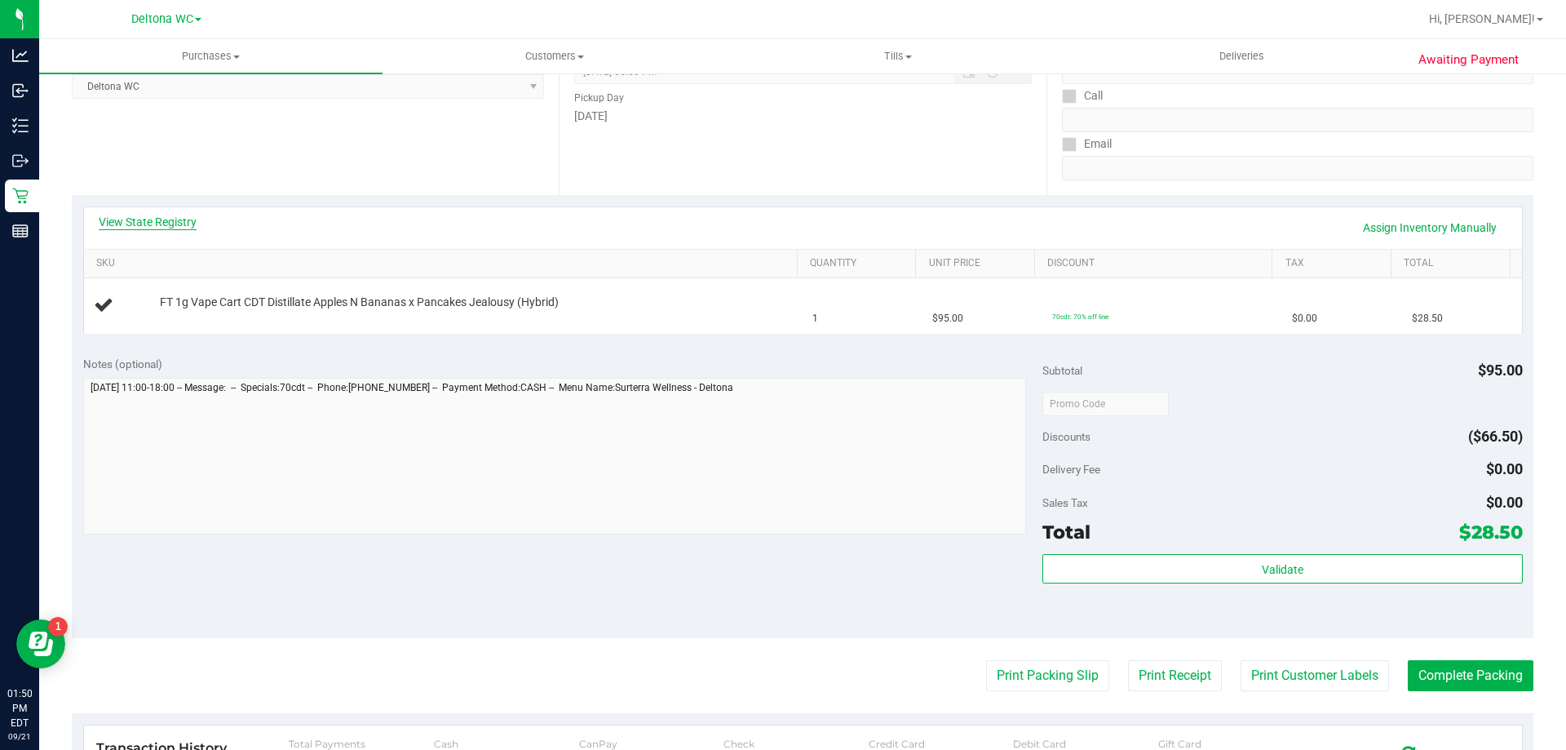
click at [138, 217] on link "View State Registry" at bounding box center [148, 222] width 98 height 16
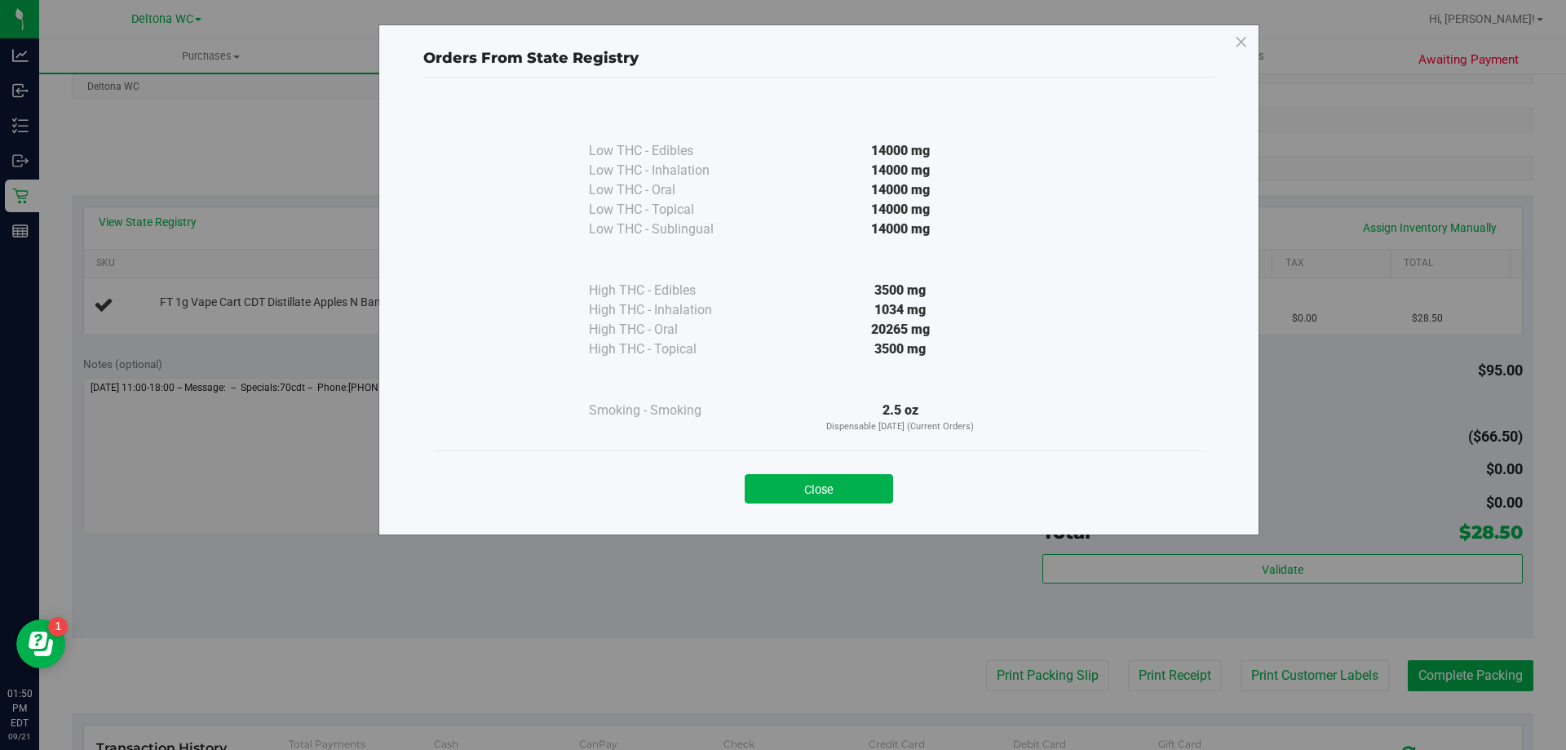
click at [1082, 367] on div "Low THC - Edibles 14000 mg Low THC - Inhalation" at bounding box center [819, 275] width 767 height 351
click at [842, 475] on button "Close" at bounding box center [819, 488] width 148 height 29
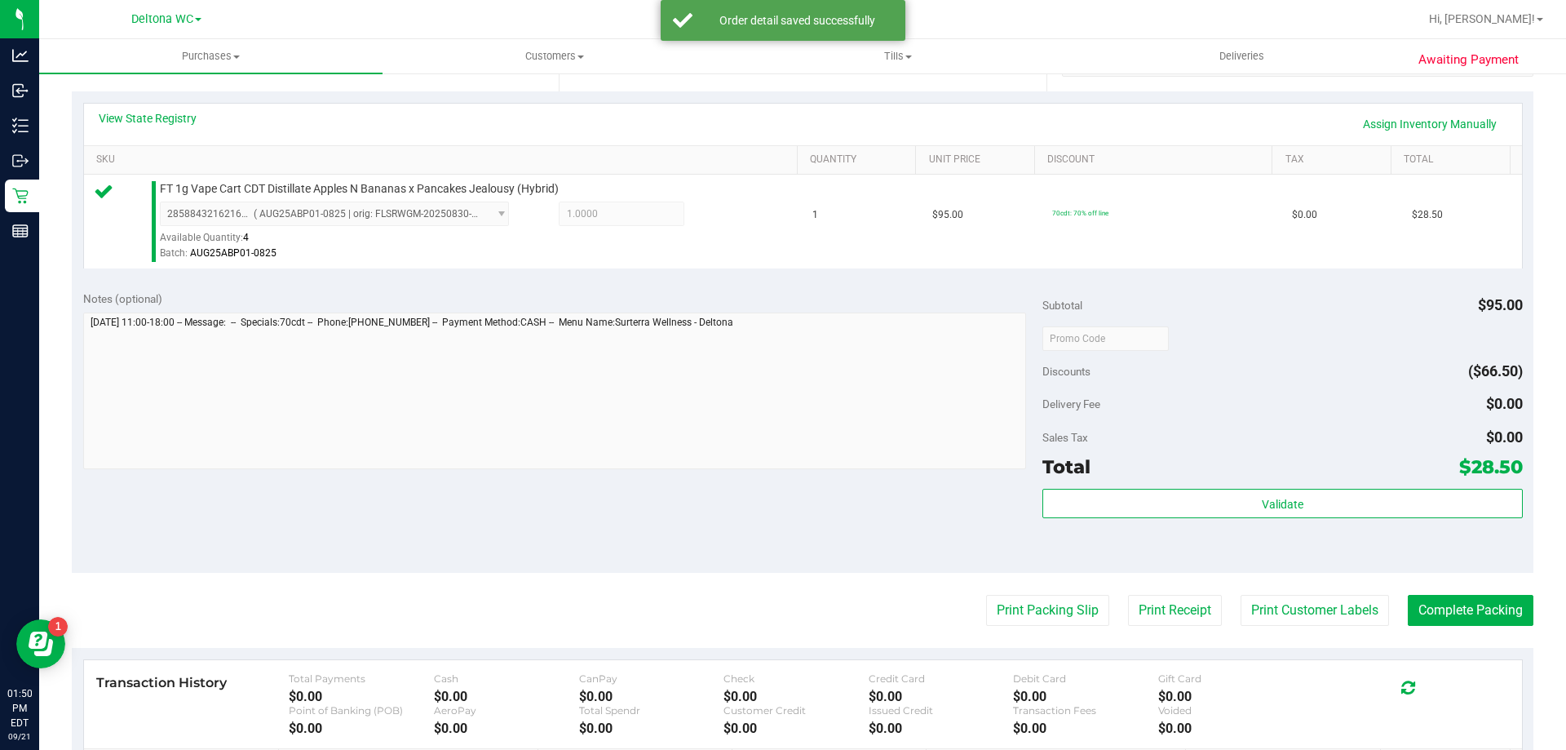
scroll to position [489, 0]
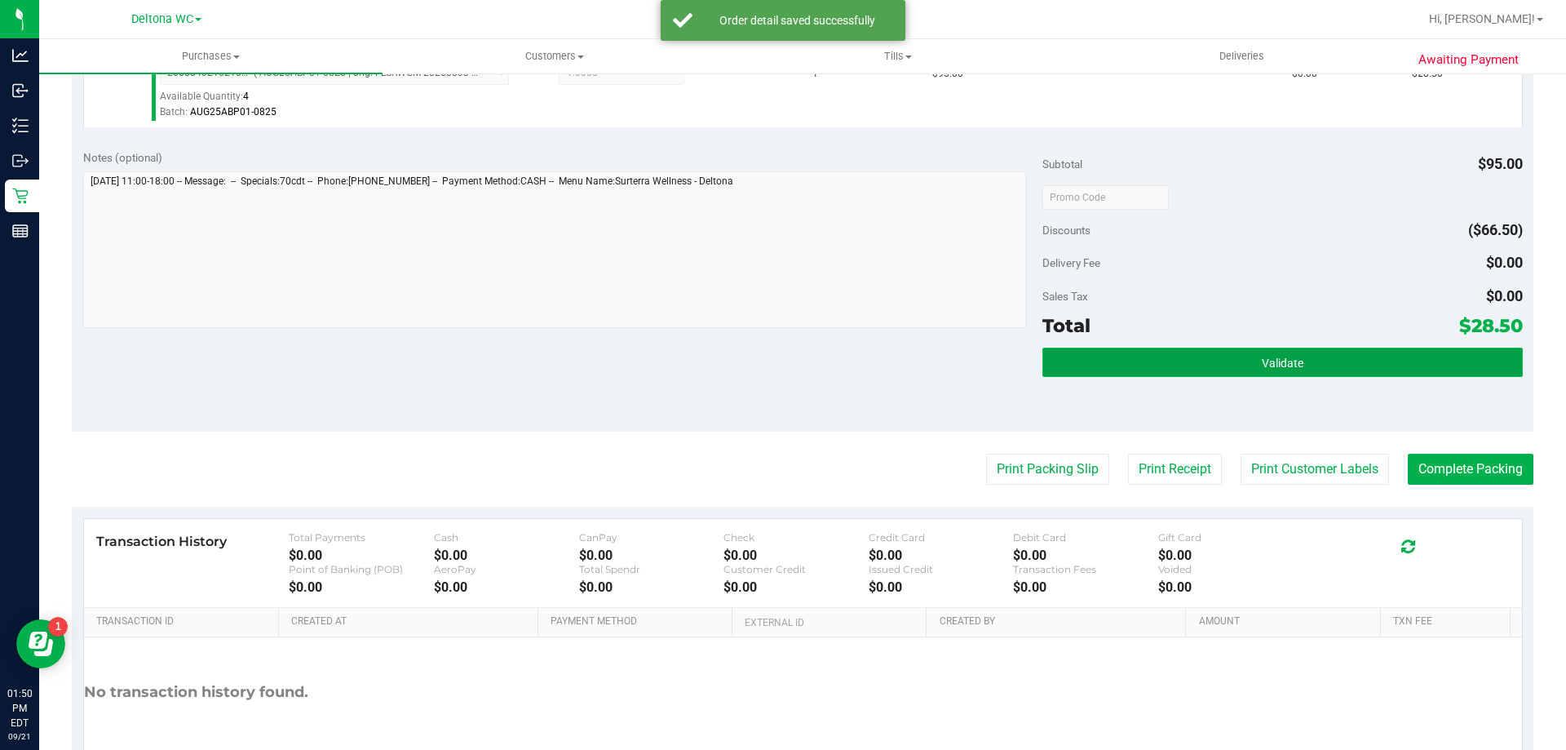
click at [1243, 376] on button "Validate" at bounding box center [1282, 361] width 480 height 29
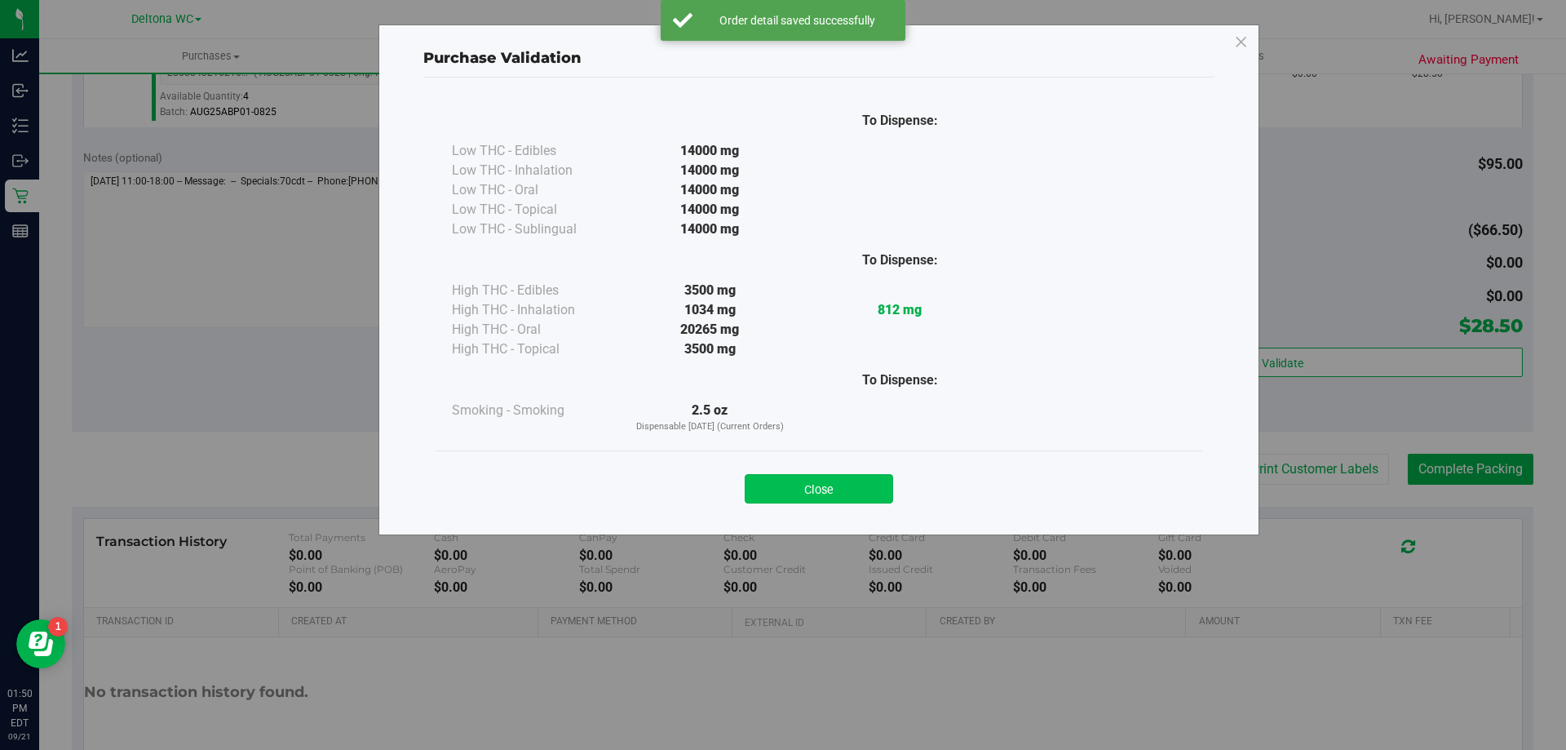
drag, startPoint x: 871, startPoint y: 472, endPoint x: 869, endPoint y: 482, distance: 10.1
click at [870, 478] on div "Close" at bounding box center [819, 483] width 742 height 41
click at [869, 482] on button "Close" at bounding box center [819, 488] width 148 height 29
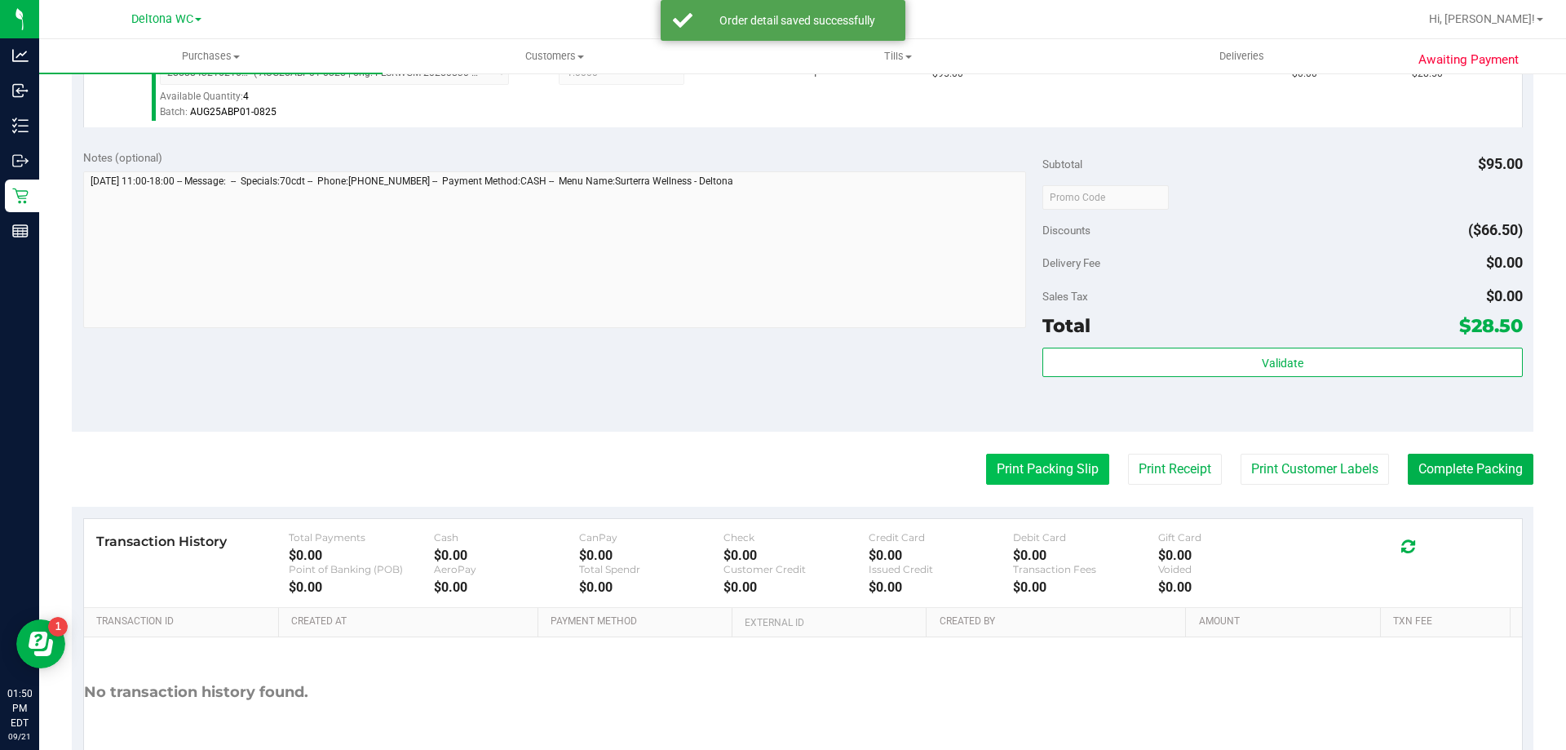
click at [1059, 467] on button "Print Packing Slip" at bounding box center [1047, 468] width 123 height 31
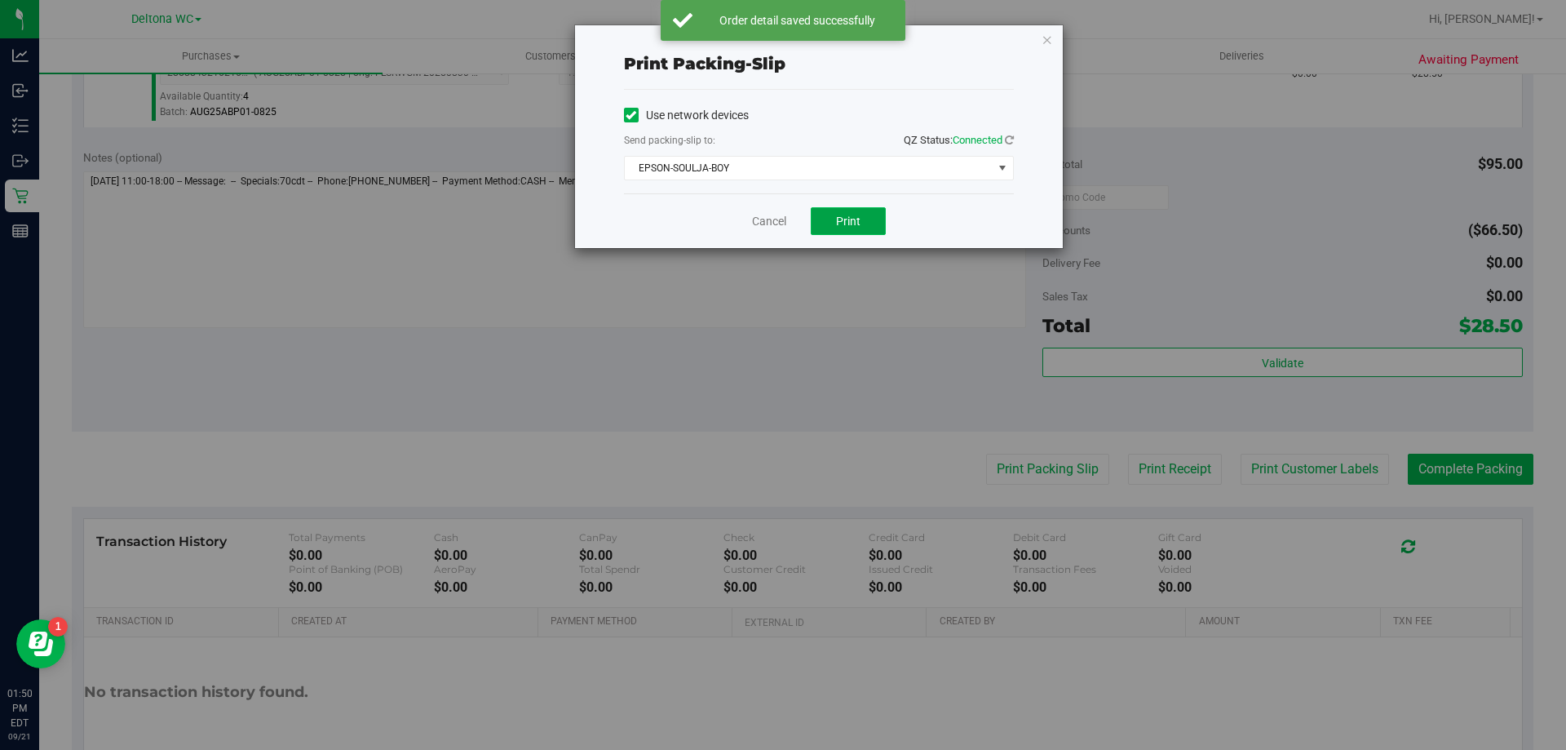
click at [851, 217] on span "Print" at bounding box center [848, 221] width 24 height 13
click at [772, 220] on link "Cancel" at bounding box center [769, 221] width 34 height 17
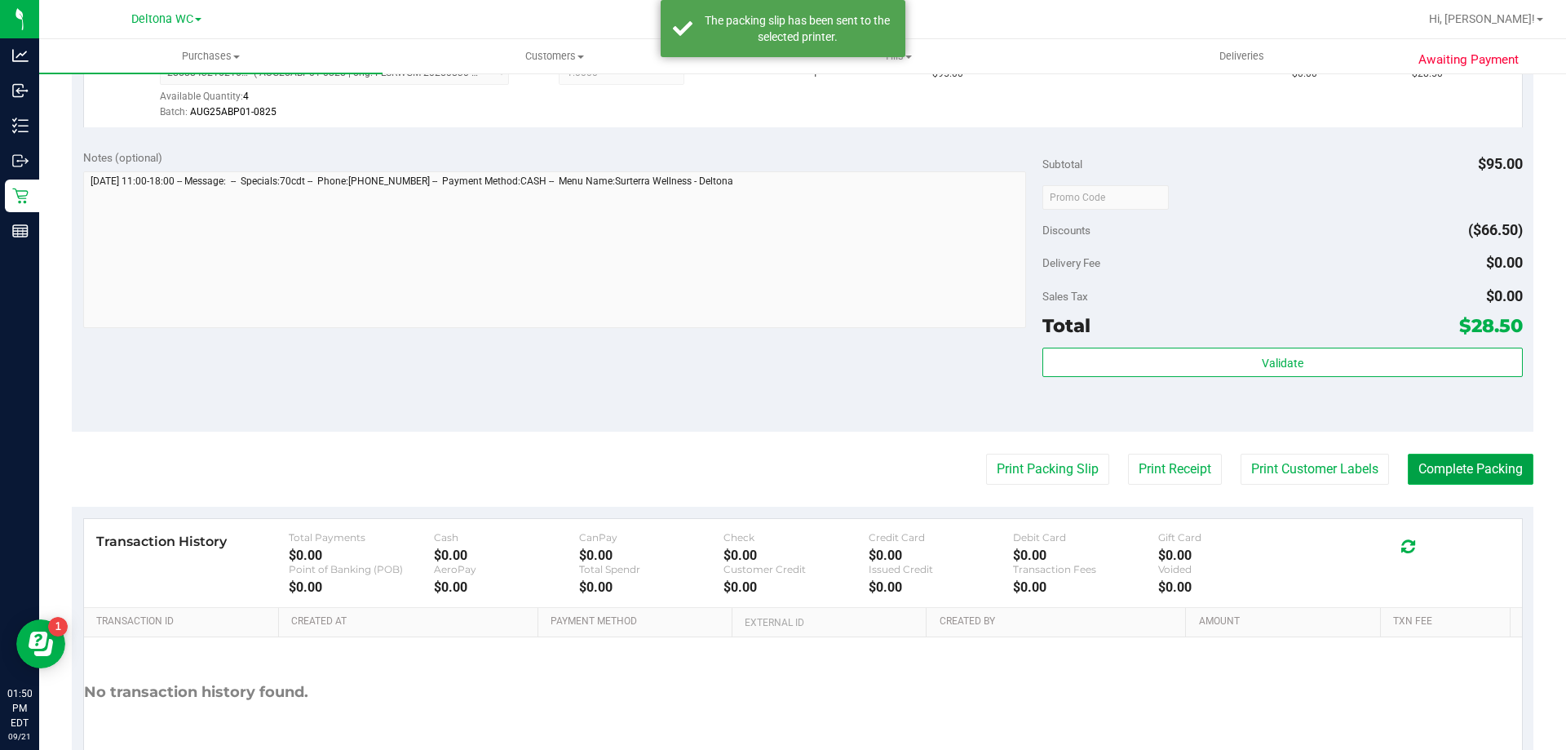
click at [1473, 462] on button "Complete Packing" at bounding box center [1471, 468] width 126 height 31
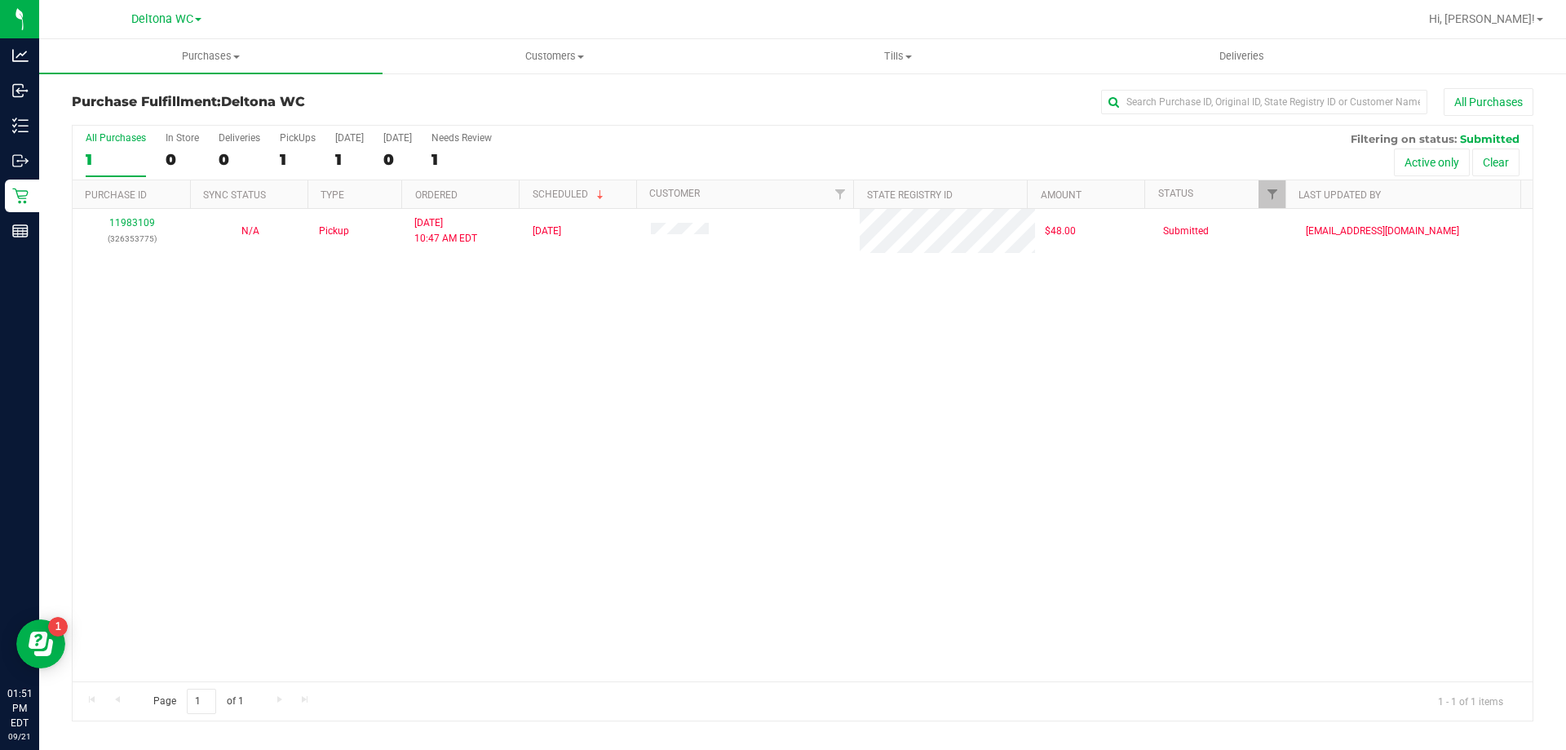
click at [635, 311] on div "11983109 (326353775) N/A Pickup [DATE] 10:47 AM EDT 9/21/2025 $48.00 Submitted …" at bounding box center [803, 445] width 1460 height 472
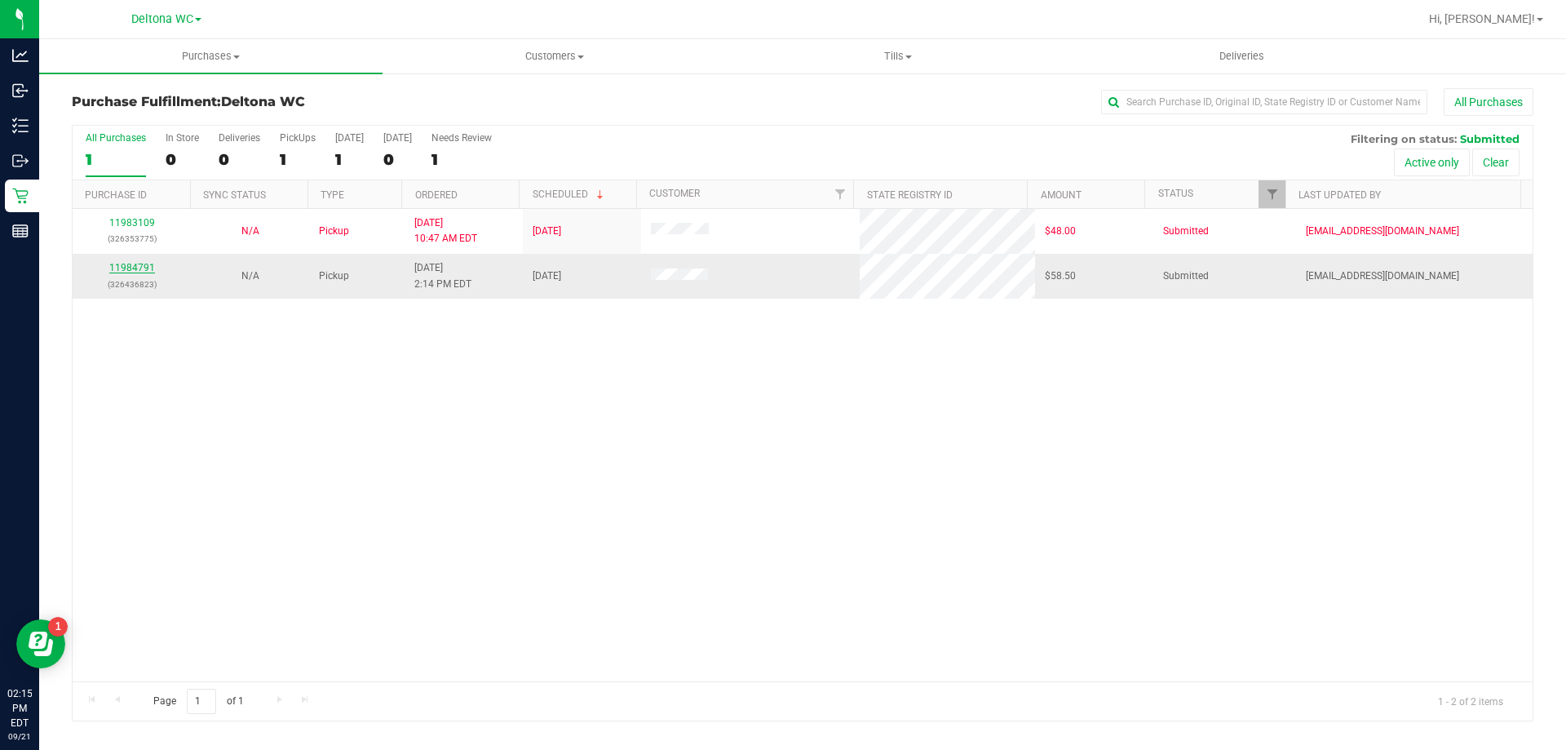
click at [131, 266] on link "11984791" at bounding box center [132, 267] width 46 height 11
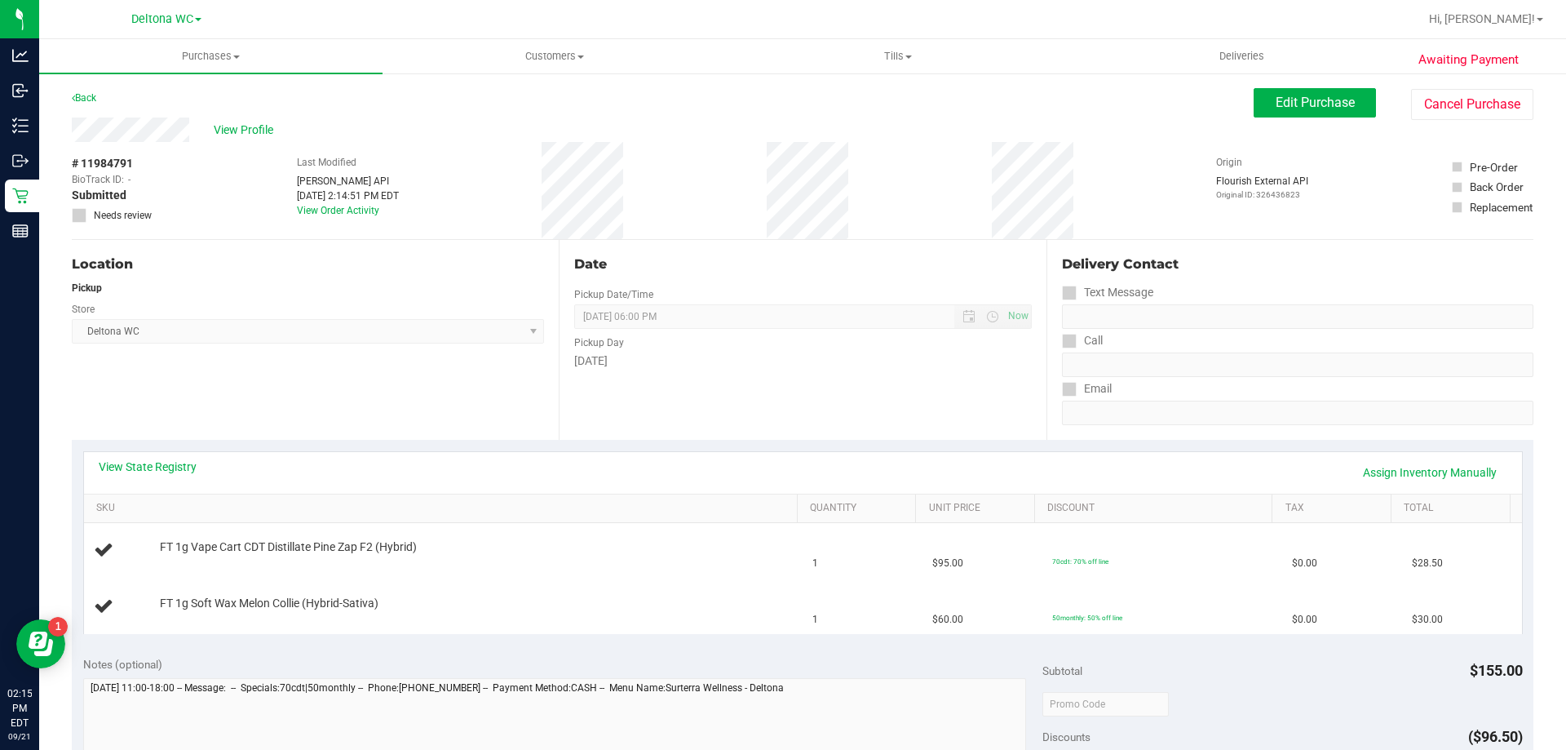
click at [175, 455] on div "View State Registry Assign Inventory Manually" at bounding box center [803, 473] width 1438 height 42
click at [173, 468] on link "View State Registry" at bounding box center [148, 466] width 98 height 16
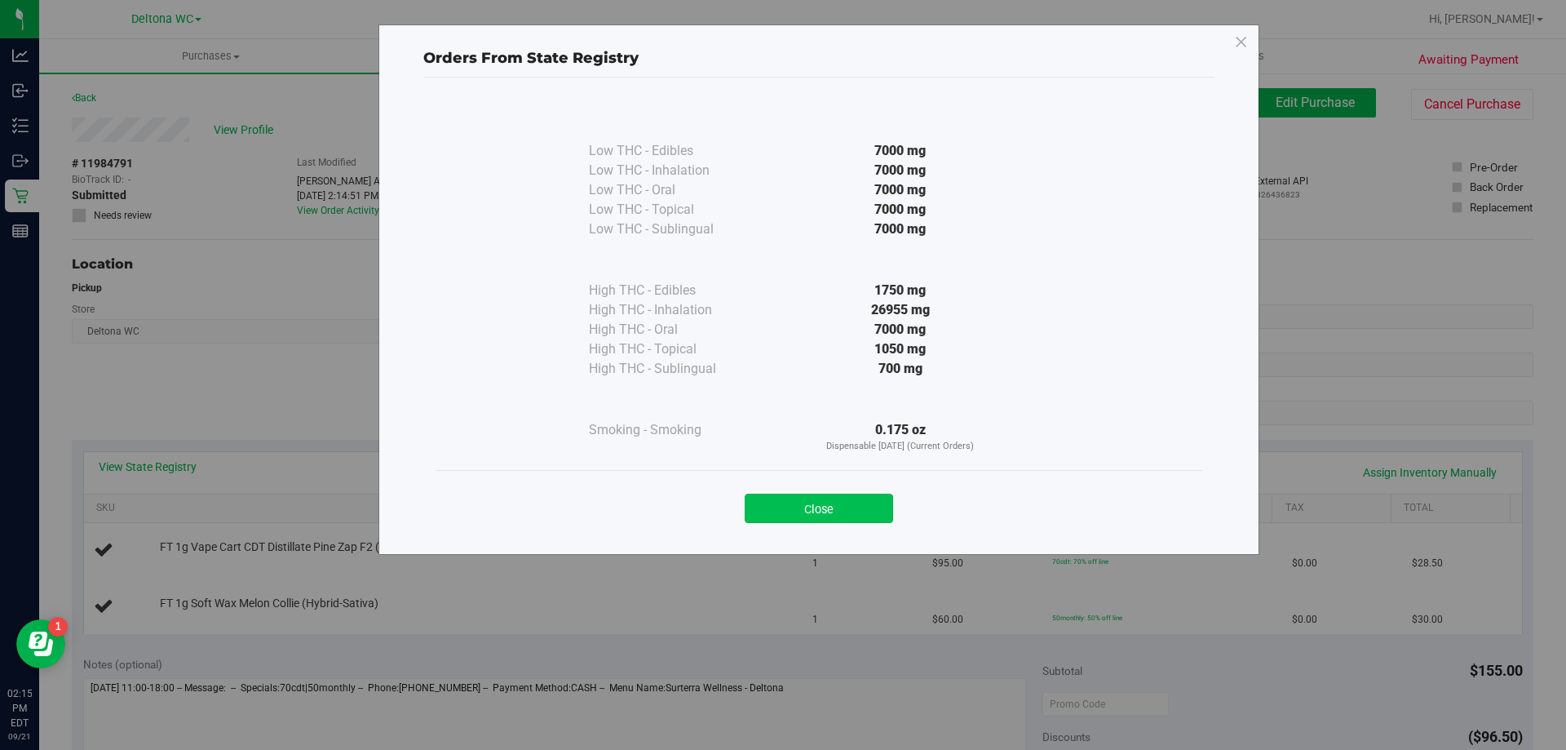
click at [785, 499] on button "Close" at bounding box center [819, 507] width 148 height 29
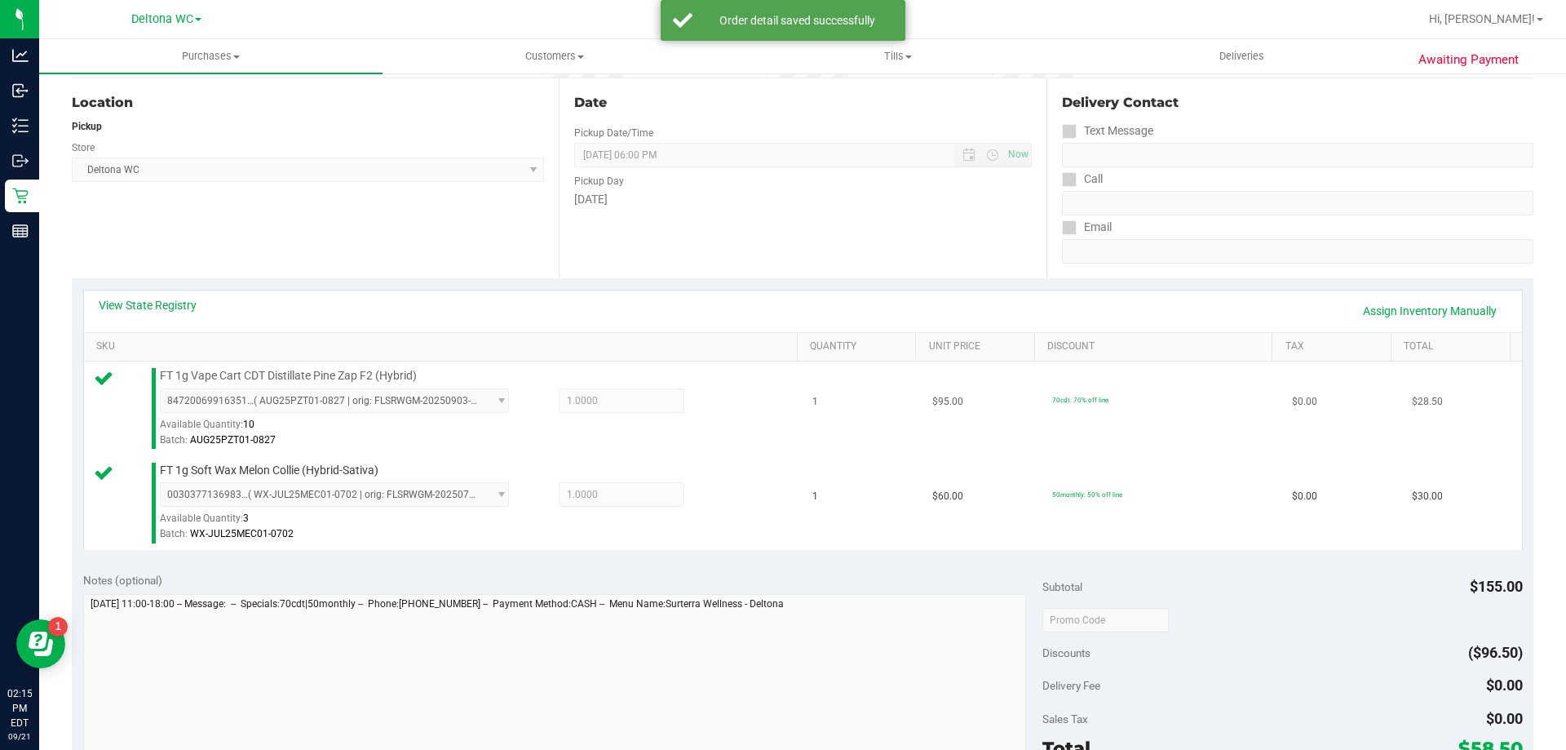
scroll to position [326, 0]
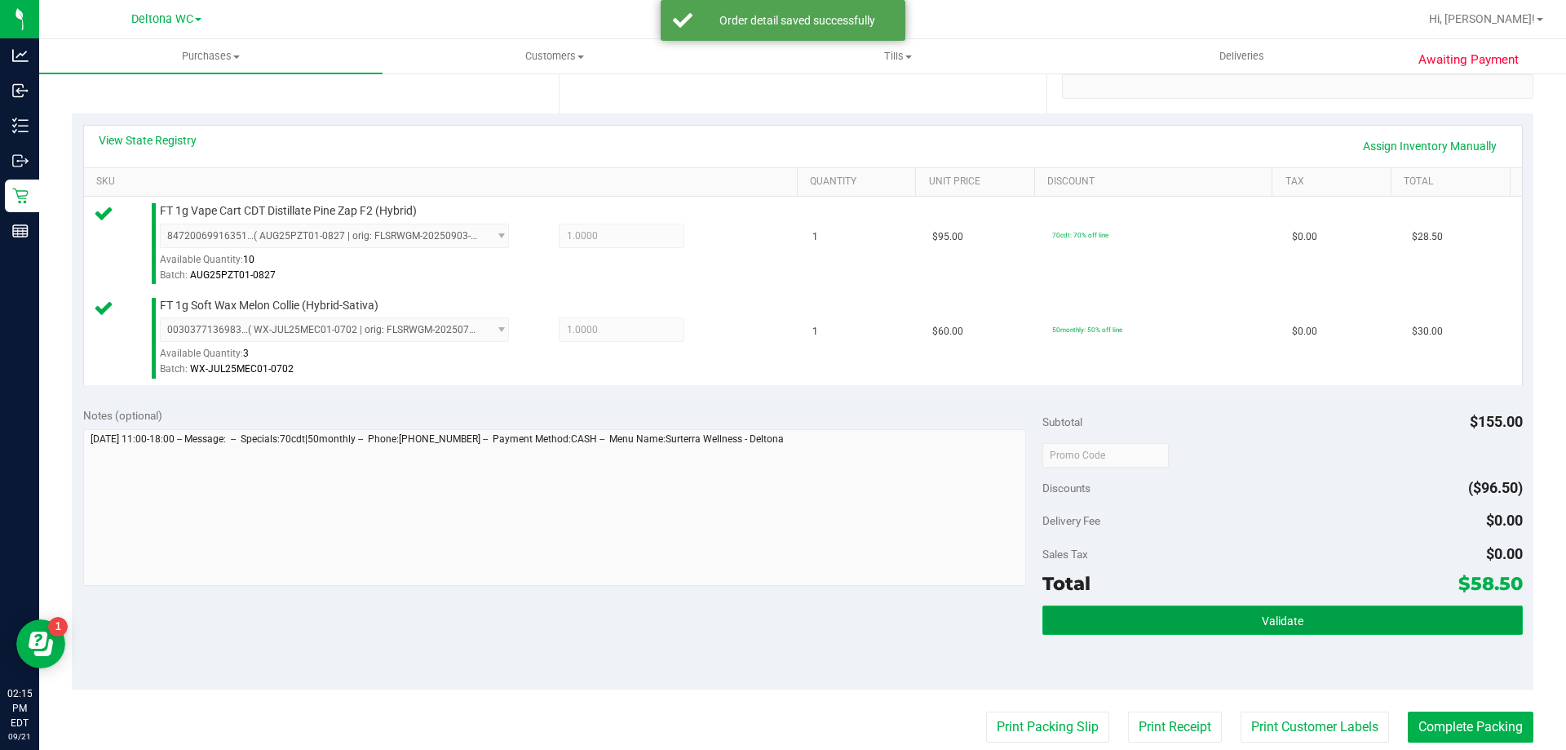
click at [1236, 618] on button "Validate" at bounding box center [1282, 619] width 480 height 29
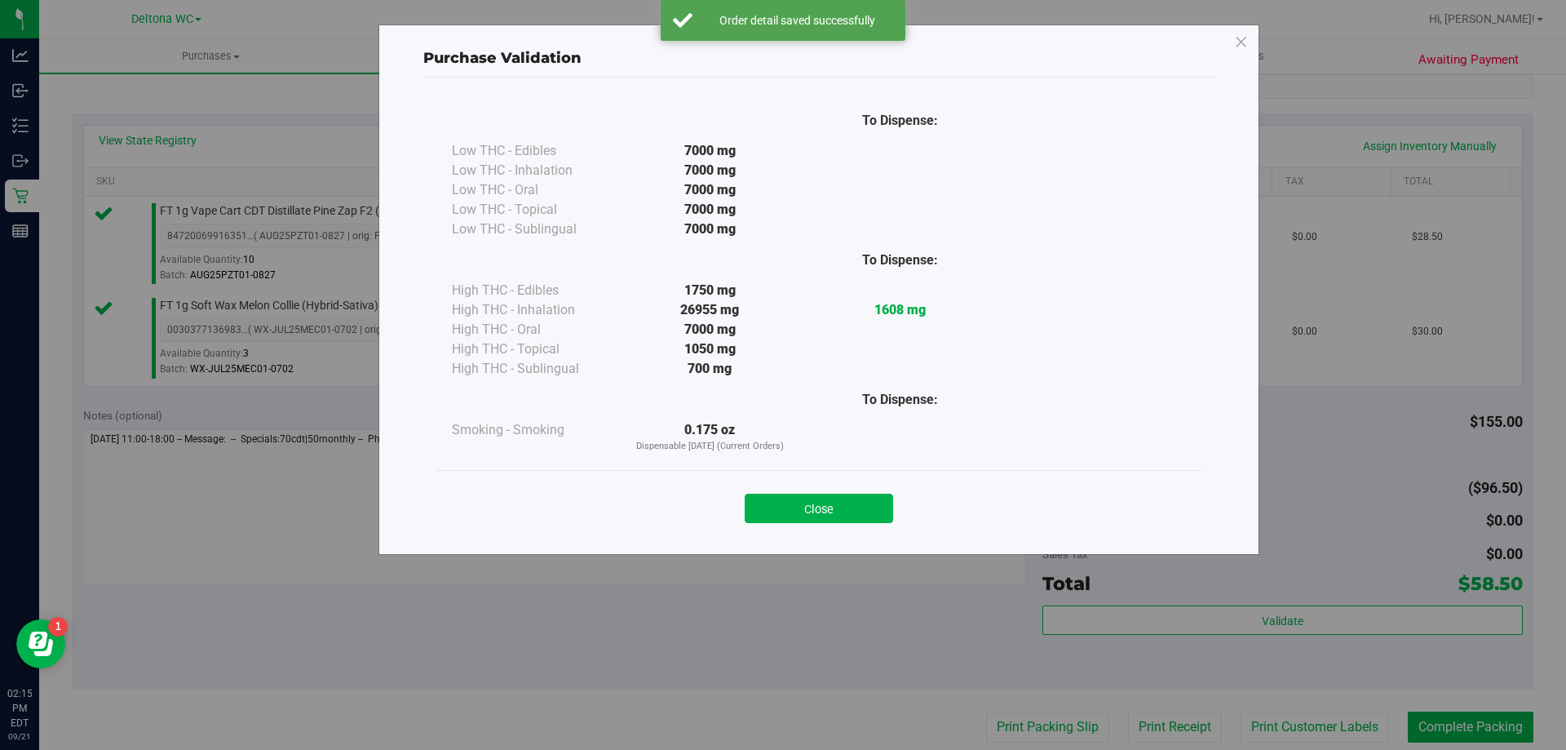
click at [850, 488] on div "Close" at bounding box center [819, 503] width 742 height 41
click at [850, 502] on button "Close" at bounding box center [819, 507] width 148 height 29
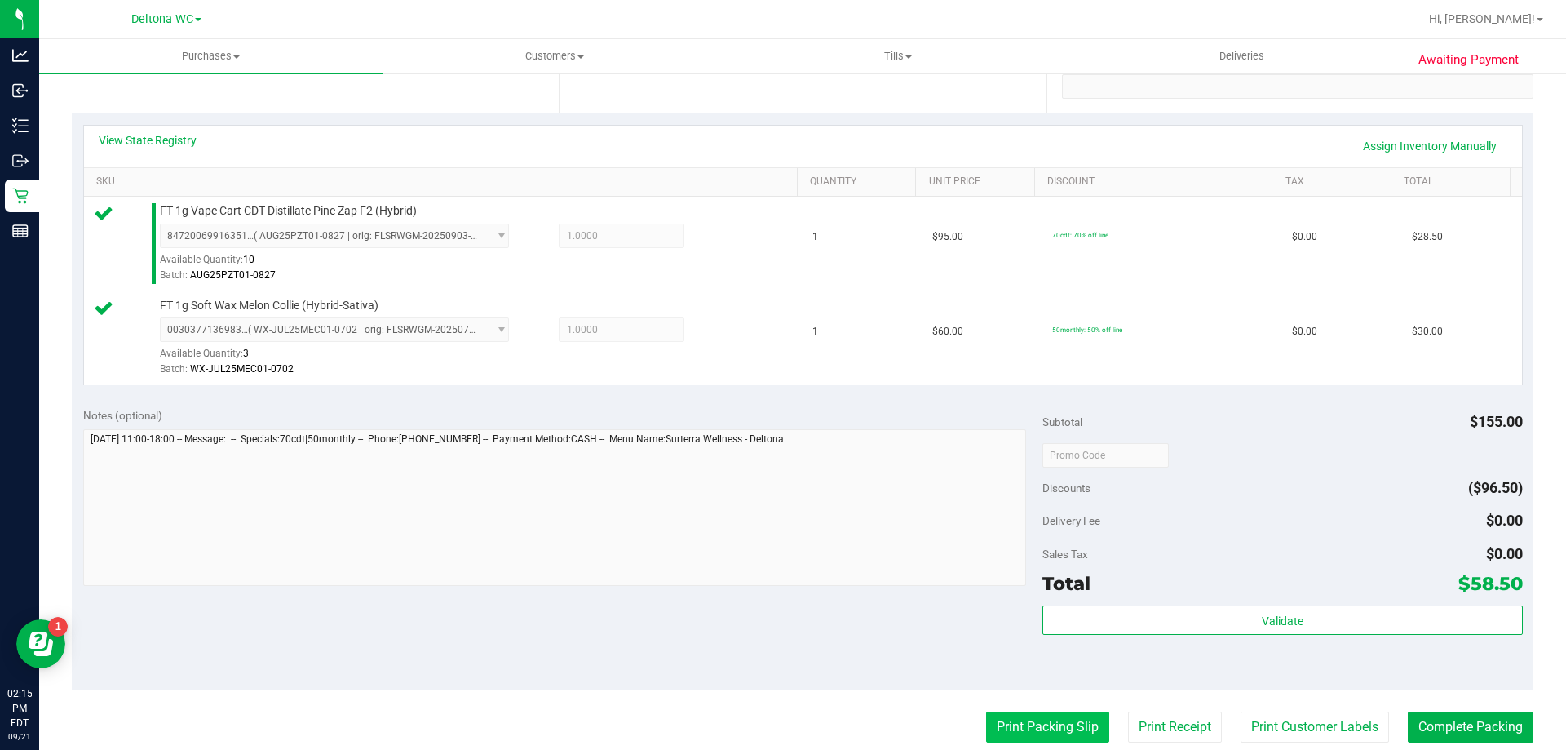
click at [1021, 728] on button "Print Packing Slip" at bounding box center [1047, 726] width 123 height 31
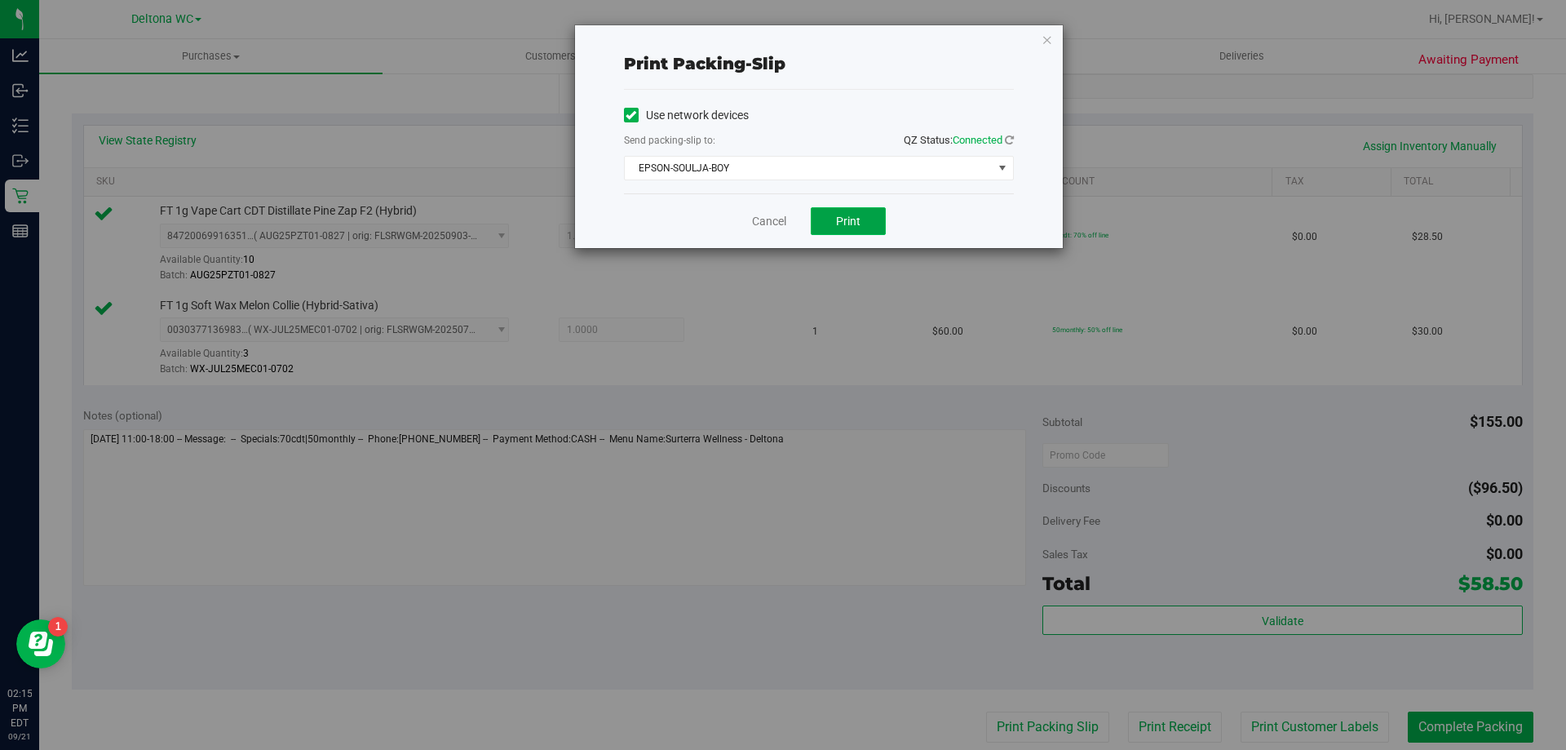
click at [875, 220] on button "Print" at bounding box center [848, 221] width 75 height 28
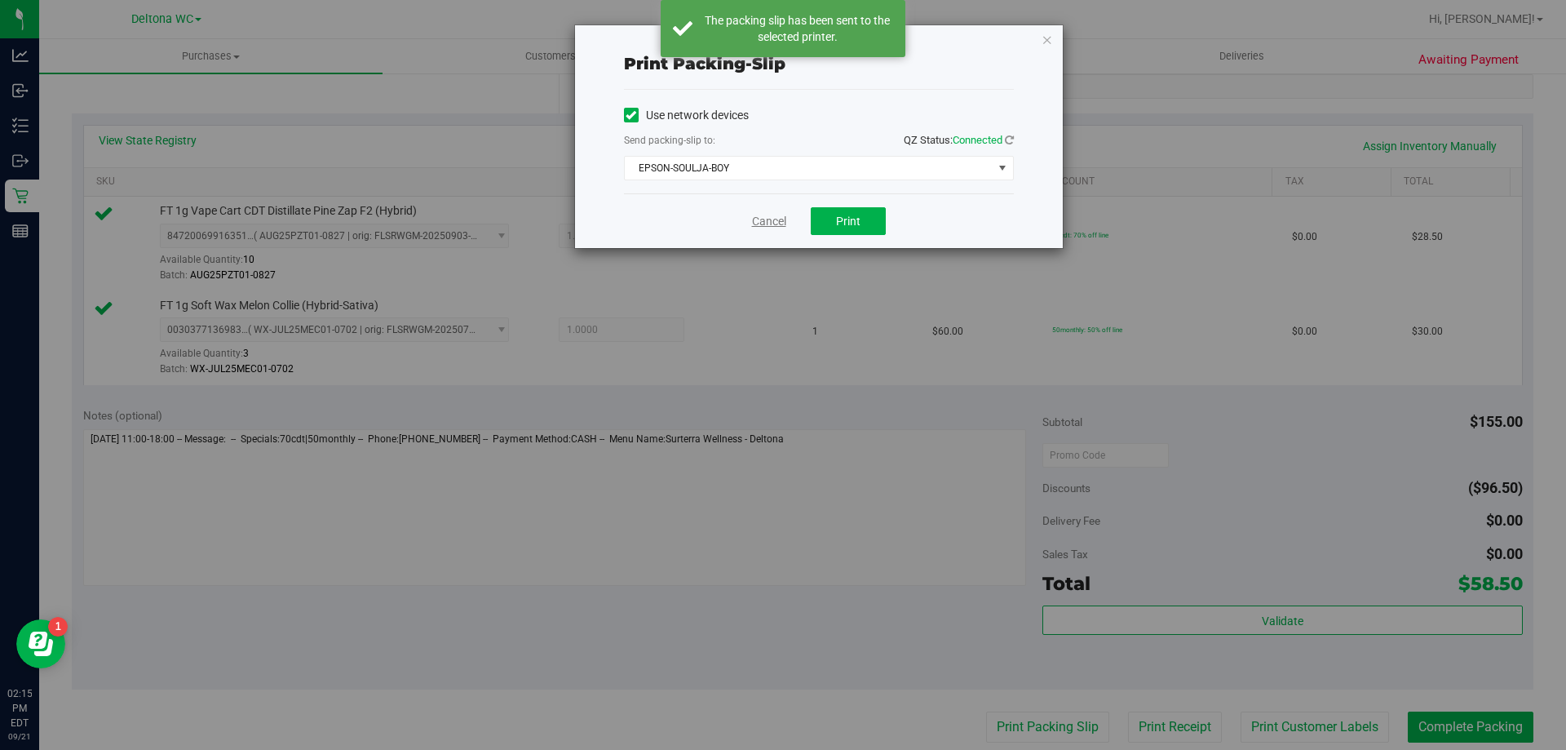
click at [771, 222] on link "Cancel" at bounding box center [769, 221] width 34 height 17
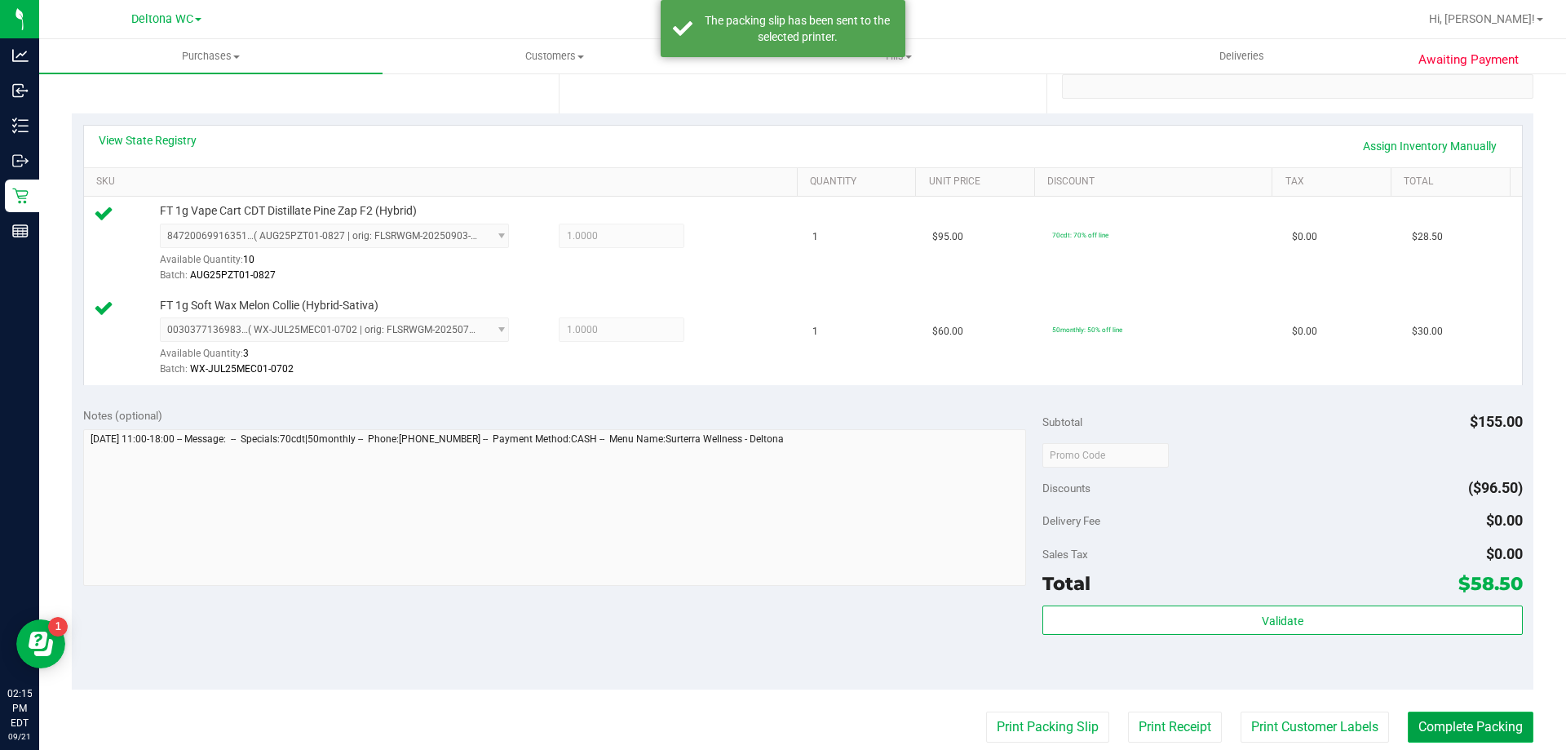
click at [1444, 737] on button "Complete Packing" at bounding box center [1471, 726] width 126 height 31
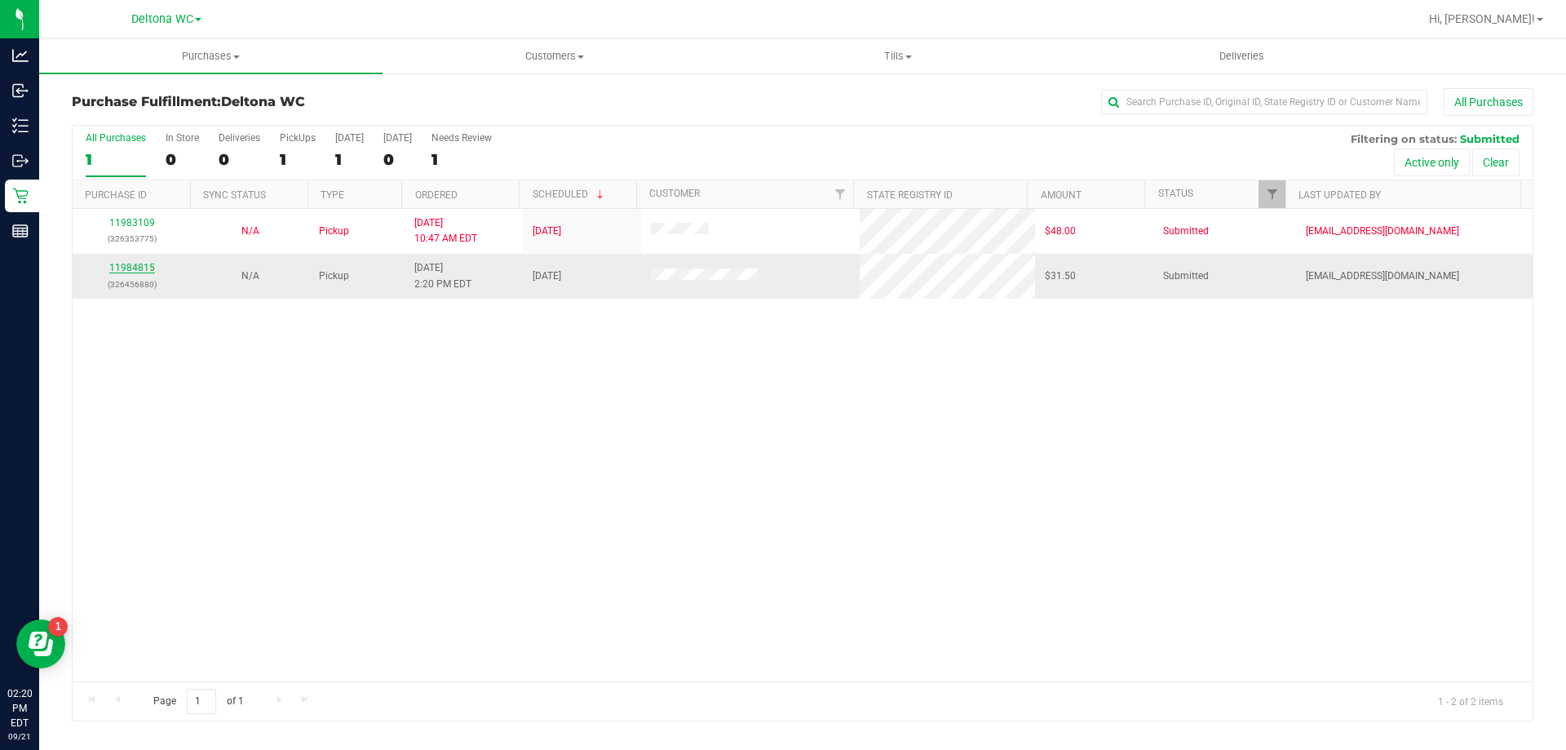
click at [119, 263] on link "11984815" at bounding box center [132, 267] width 46 height 11
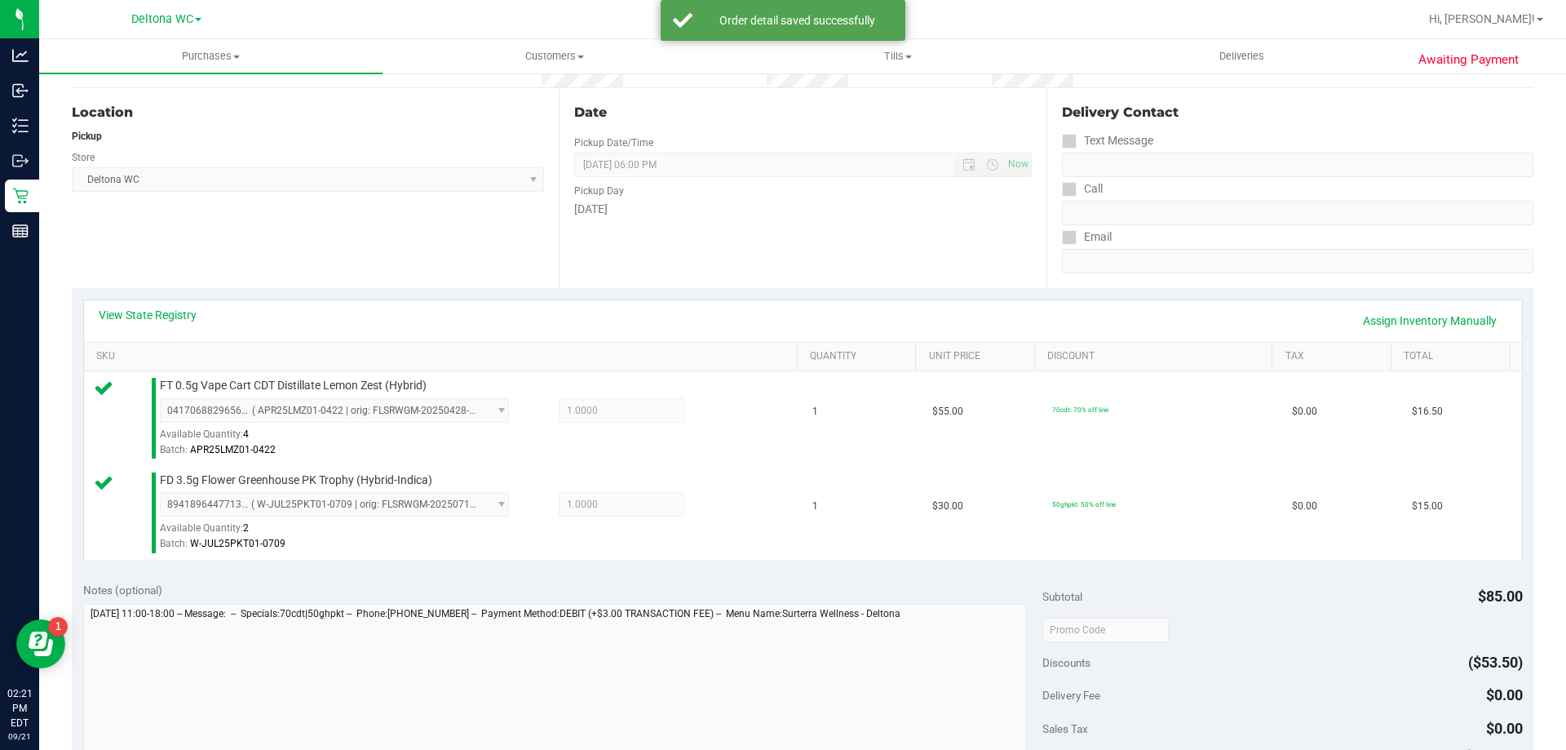
scroll to position [326, 0]
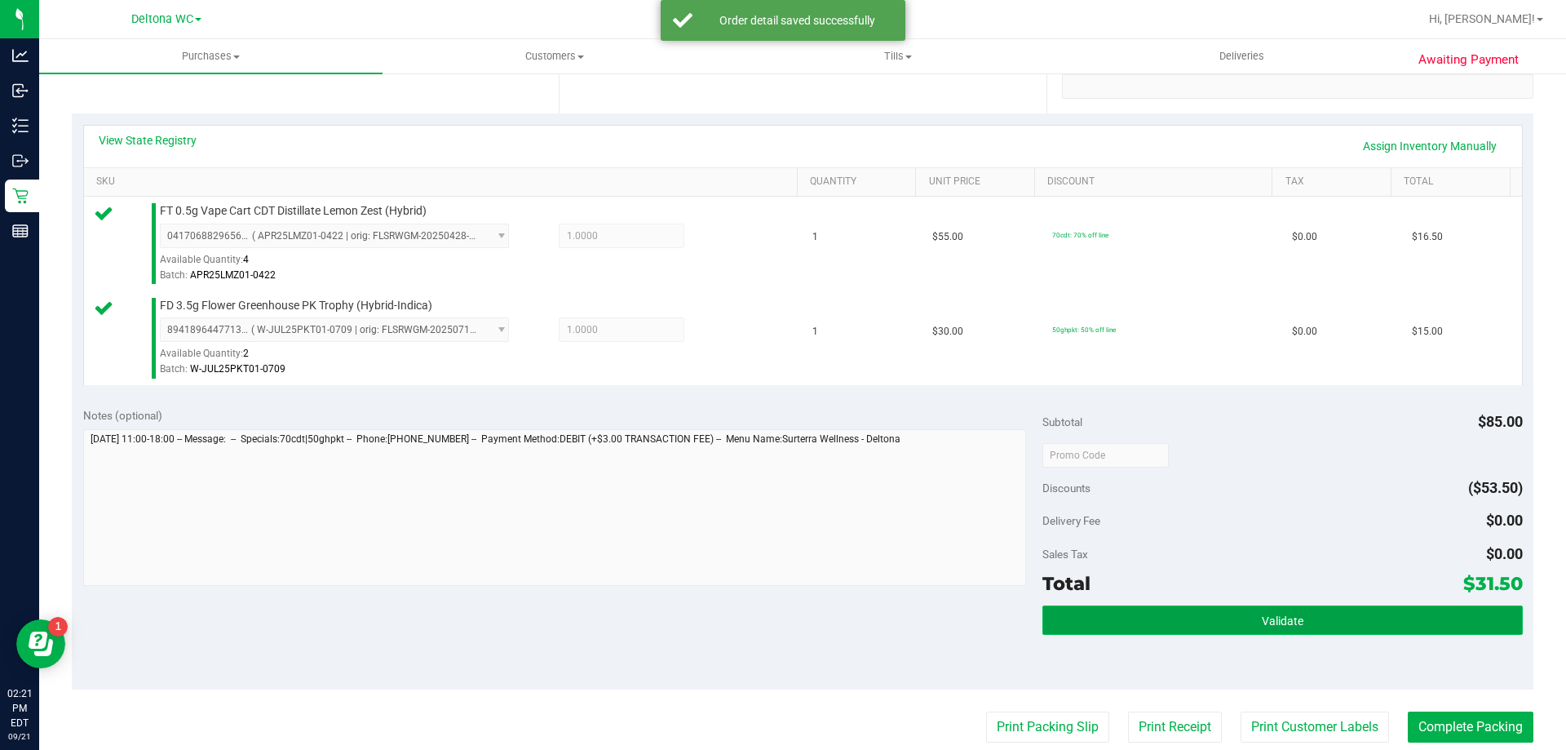
click at [1363, 626] on button "Validate" at bounding box center [1282, 619] width 480 height 29
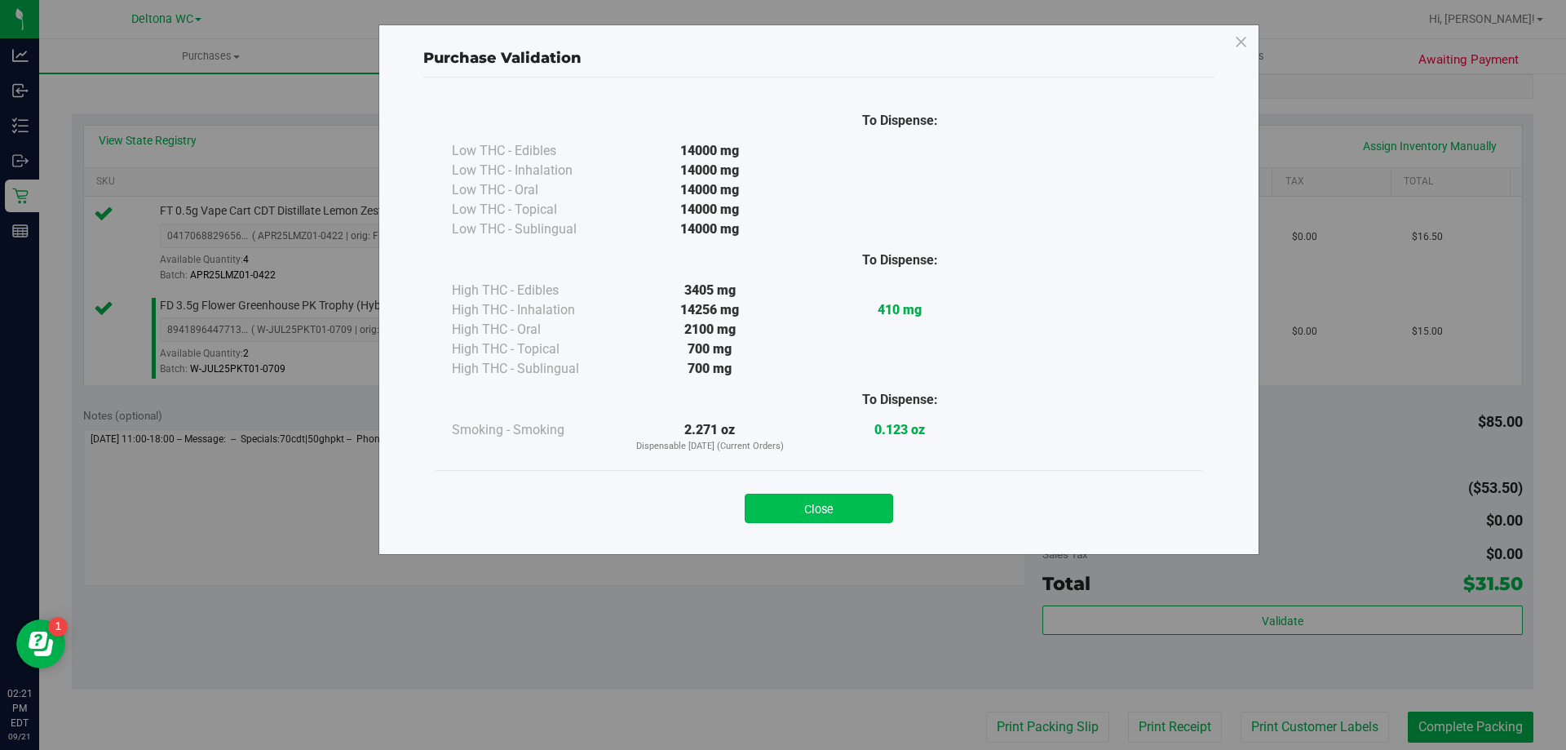
click at [832, 508] on button "Close" at bounding box center [819, 507] width 148 height 29
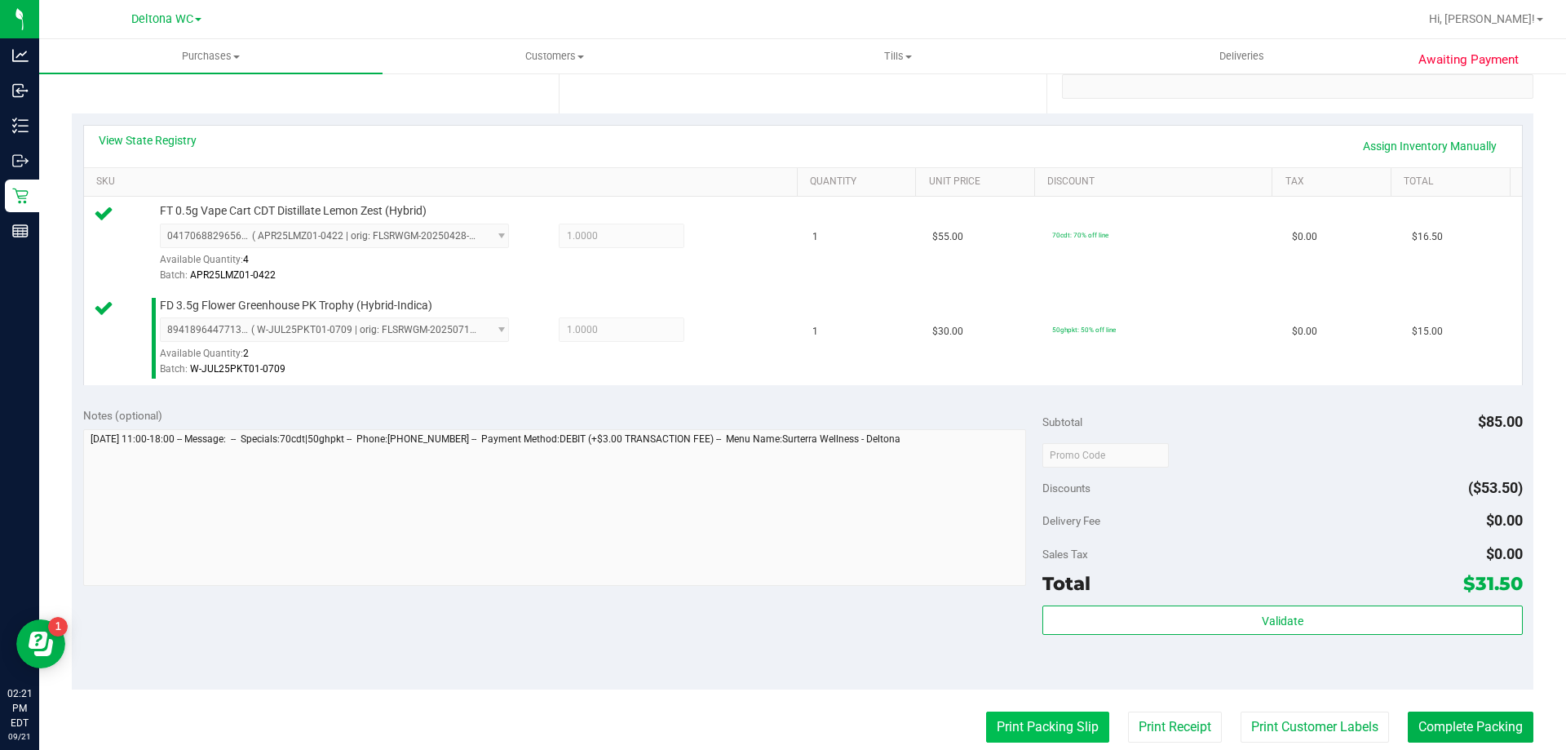
click at [1033, 723] on button "Print Packing Slip" at bounding box center [1047, 726] width 123 height 31
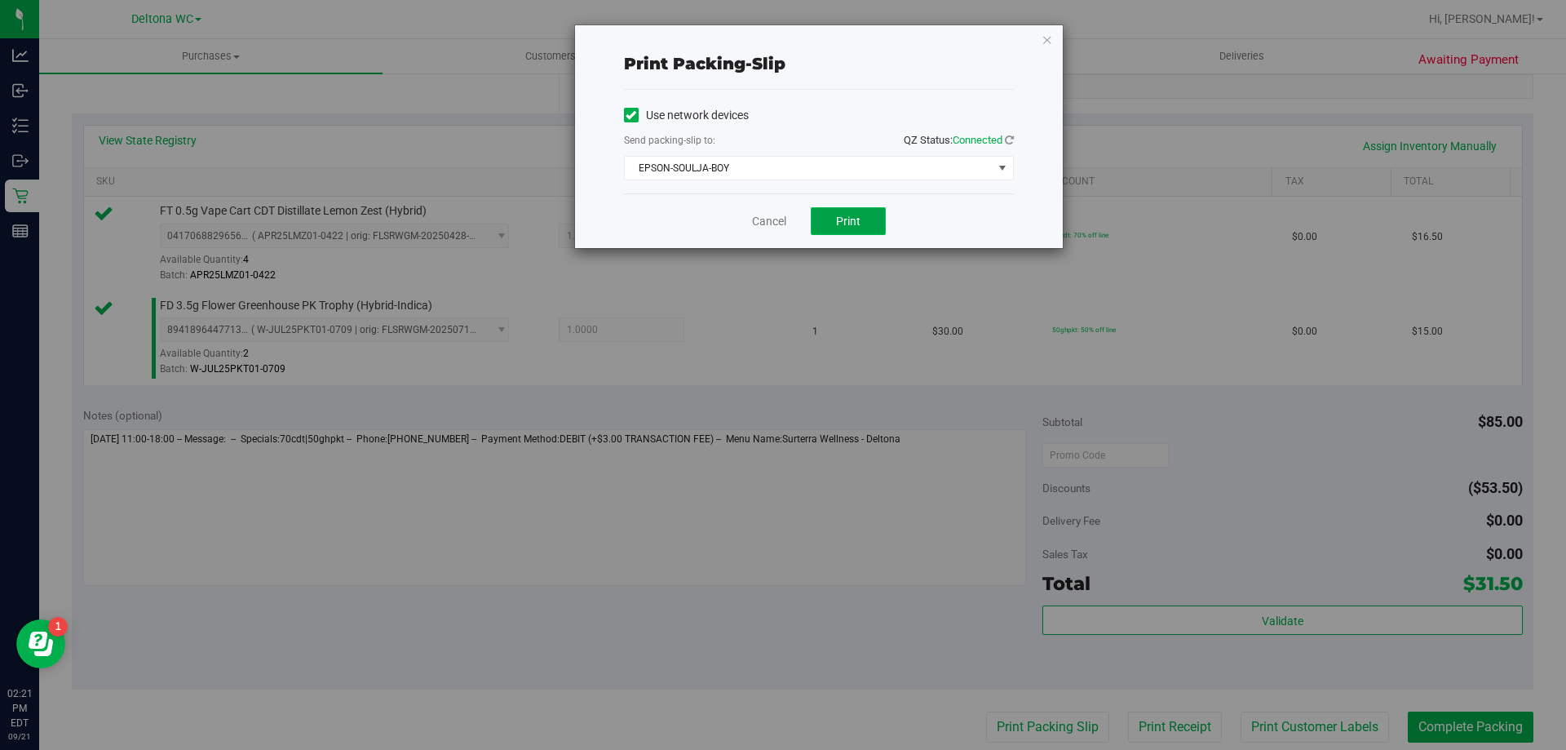
click at [869, 212] on button "Print" at bounding box center [848, 221] width 75 height 28
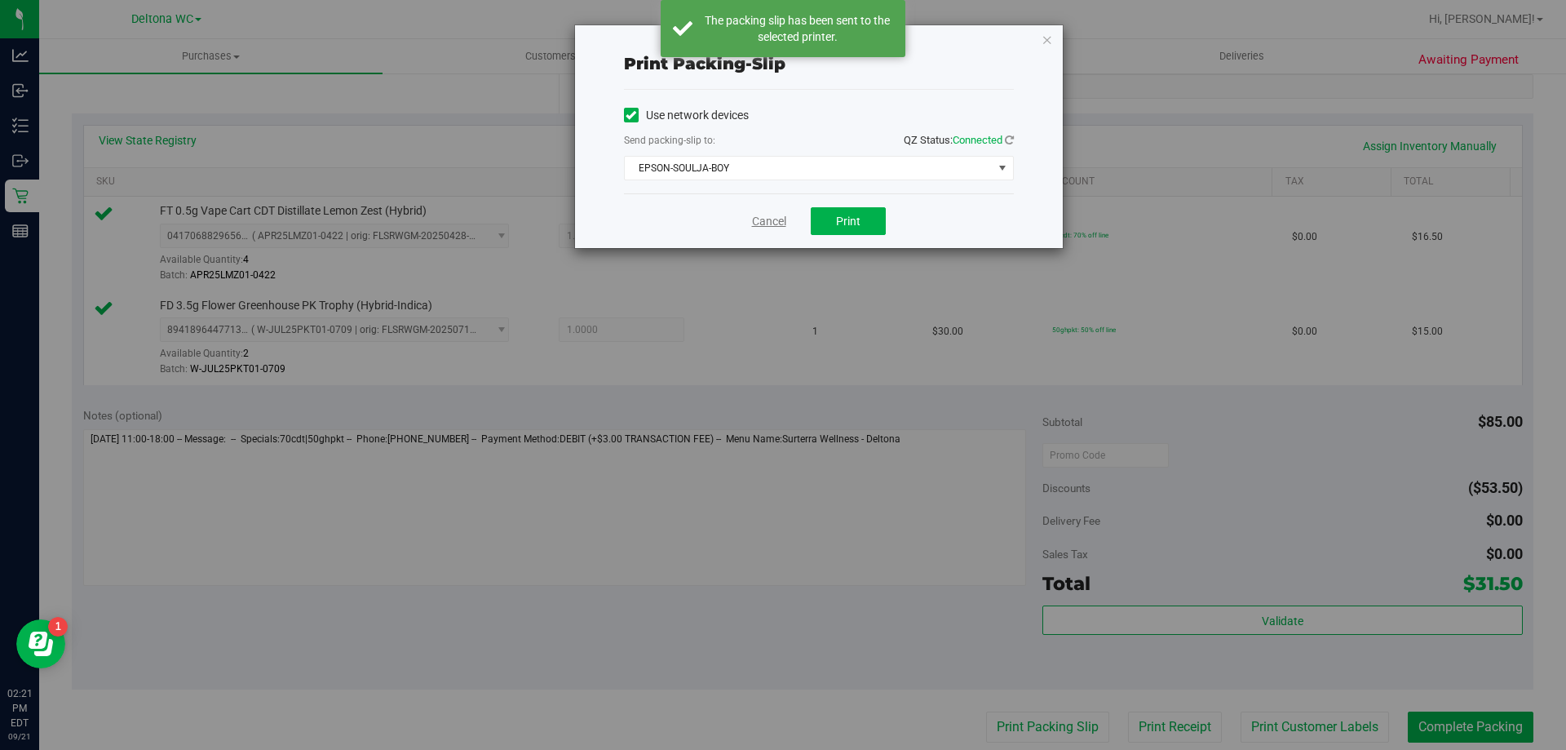
click at [768, 222] on link "Cancel" at bounding box center [769, 221] width 34 height 17
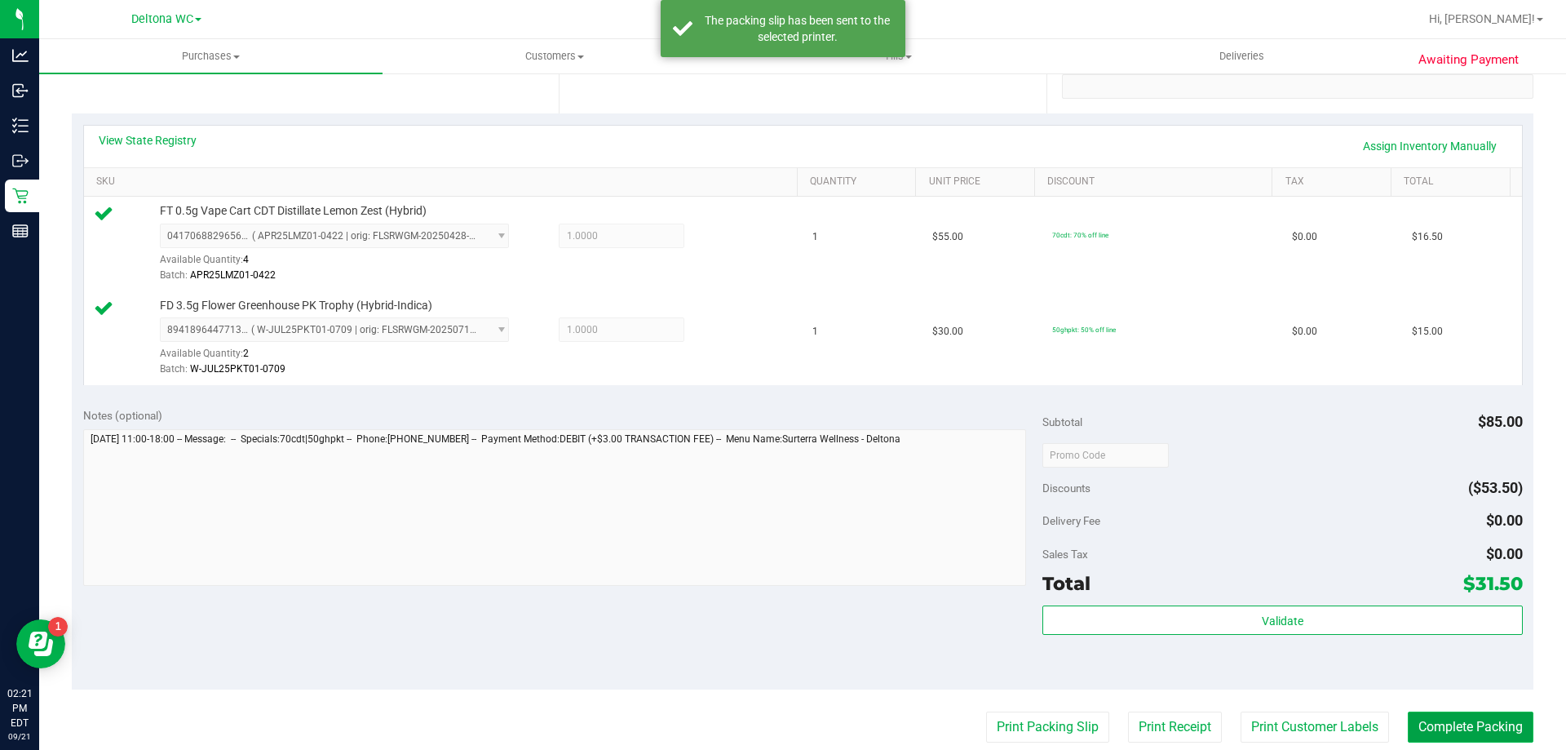
click at [1511, 735] on button "Complete Packing" at bounding box center [1471, 726] width 126 height 31
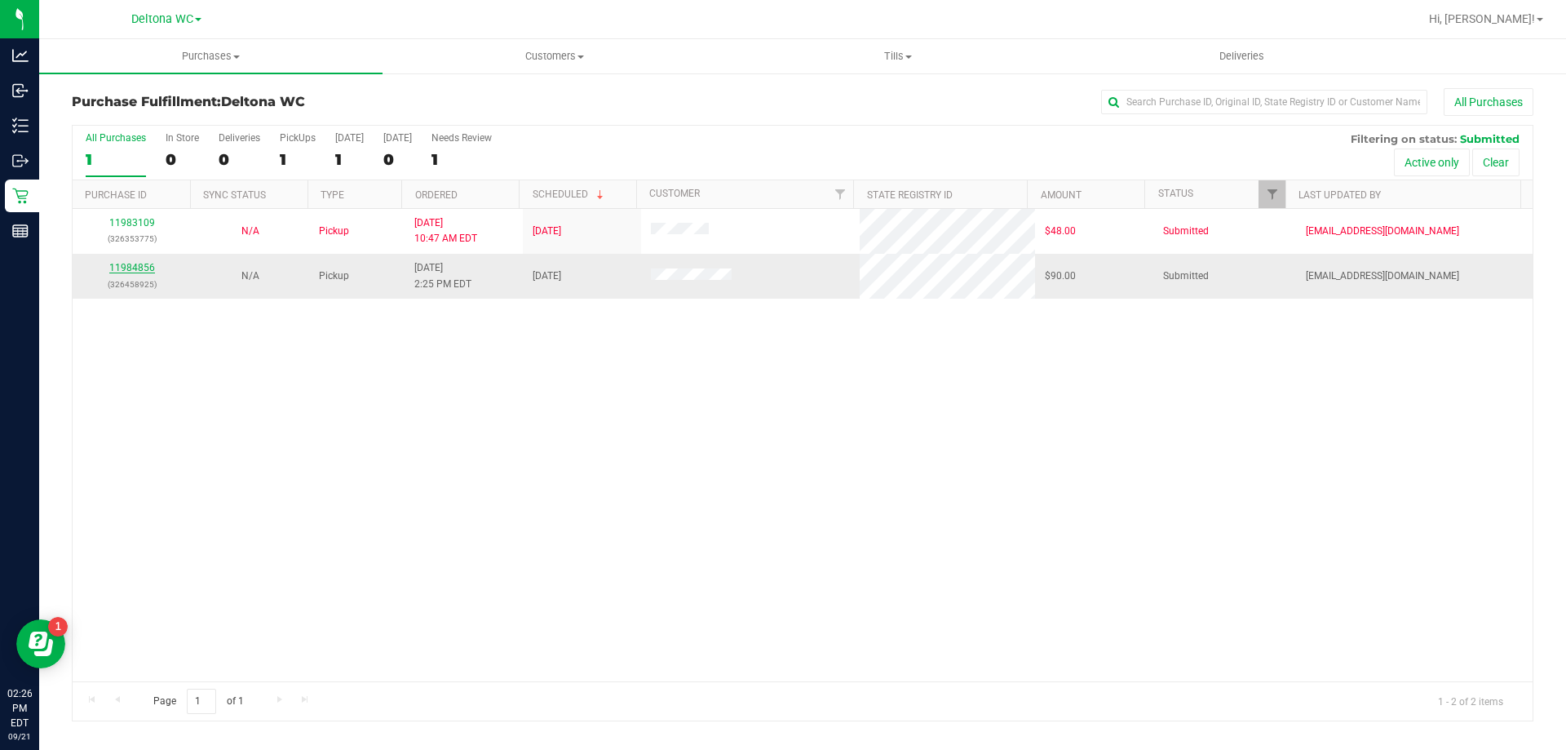
click at [122, 270] on link "11984856" at bounding box center [132, 267] width 46 height 11
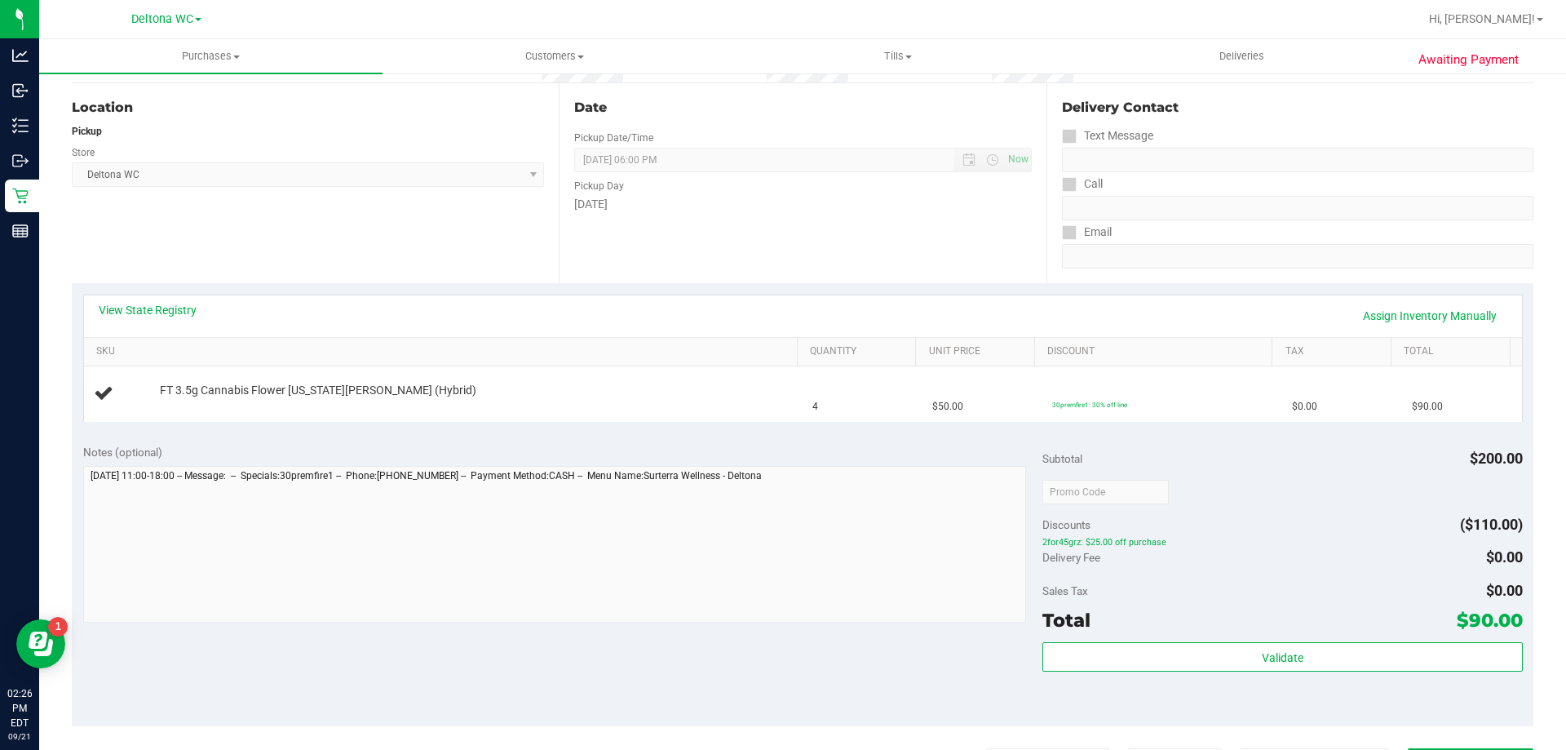
scroll to position [163, 0]
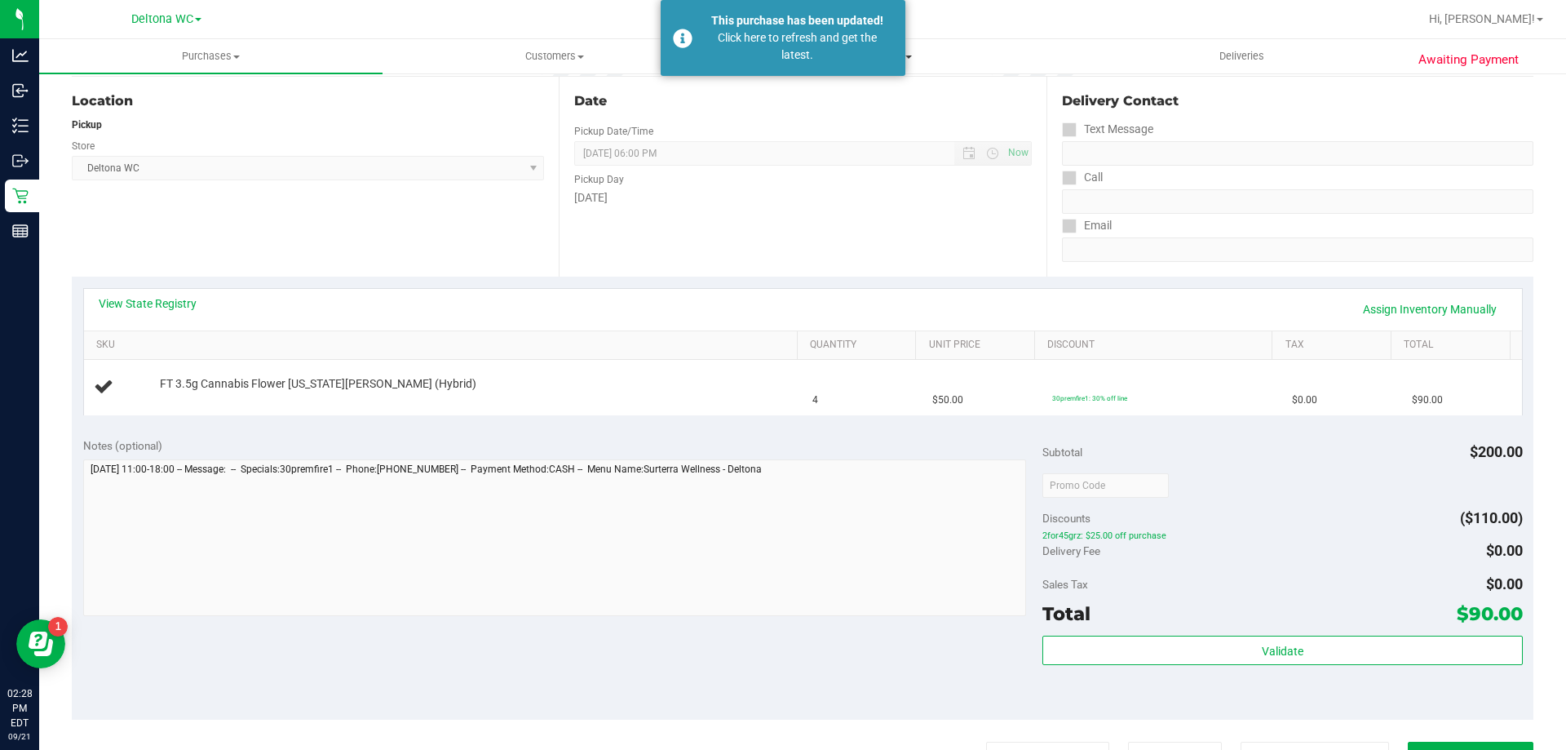
click at [760, 55] on div "Click here to refresh and get the latest." at bounding box center [797, 46] width 192 height 34
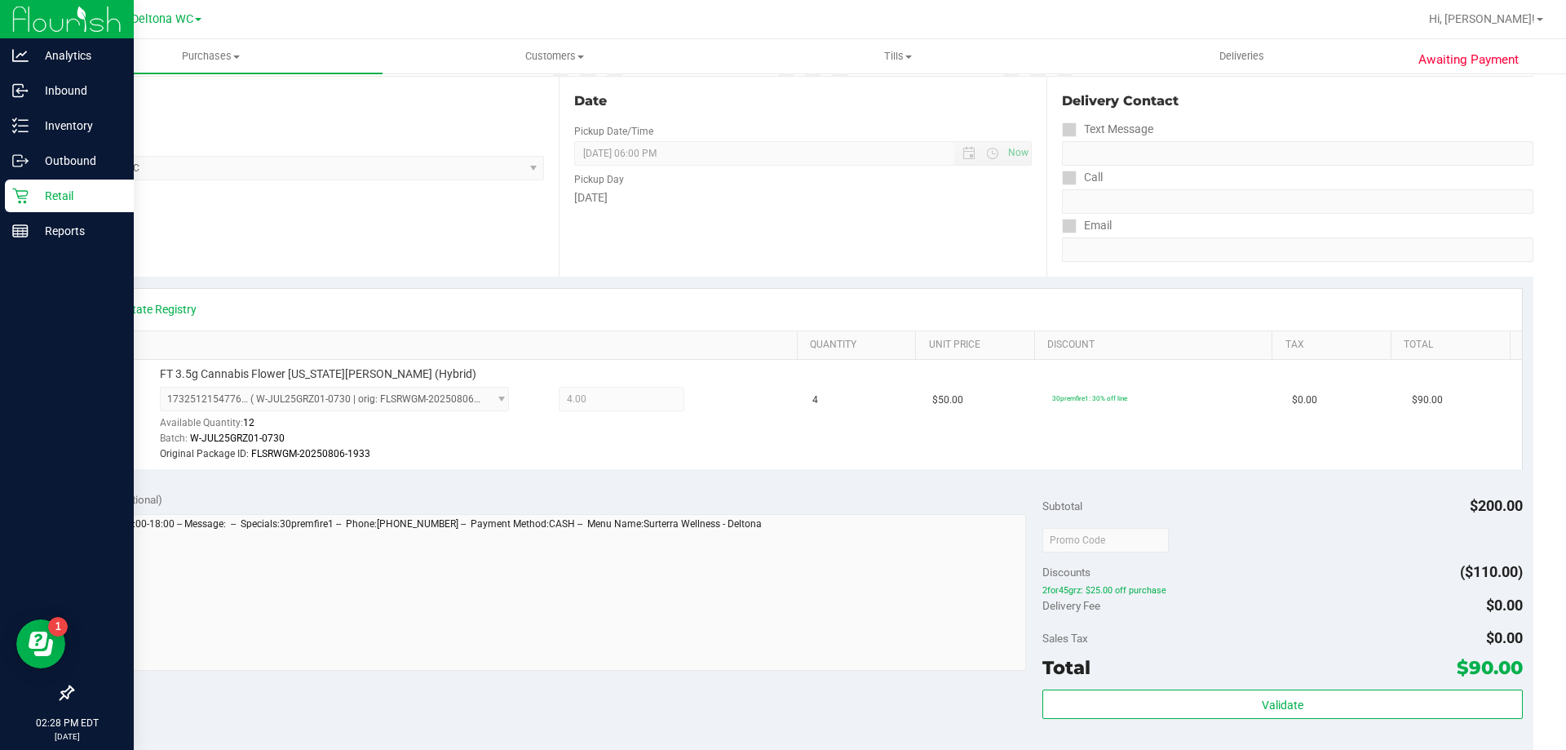
click at [33, 195] on p "Retail" at bounding box center [78, 196] width 98 height 20
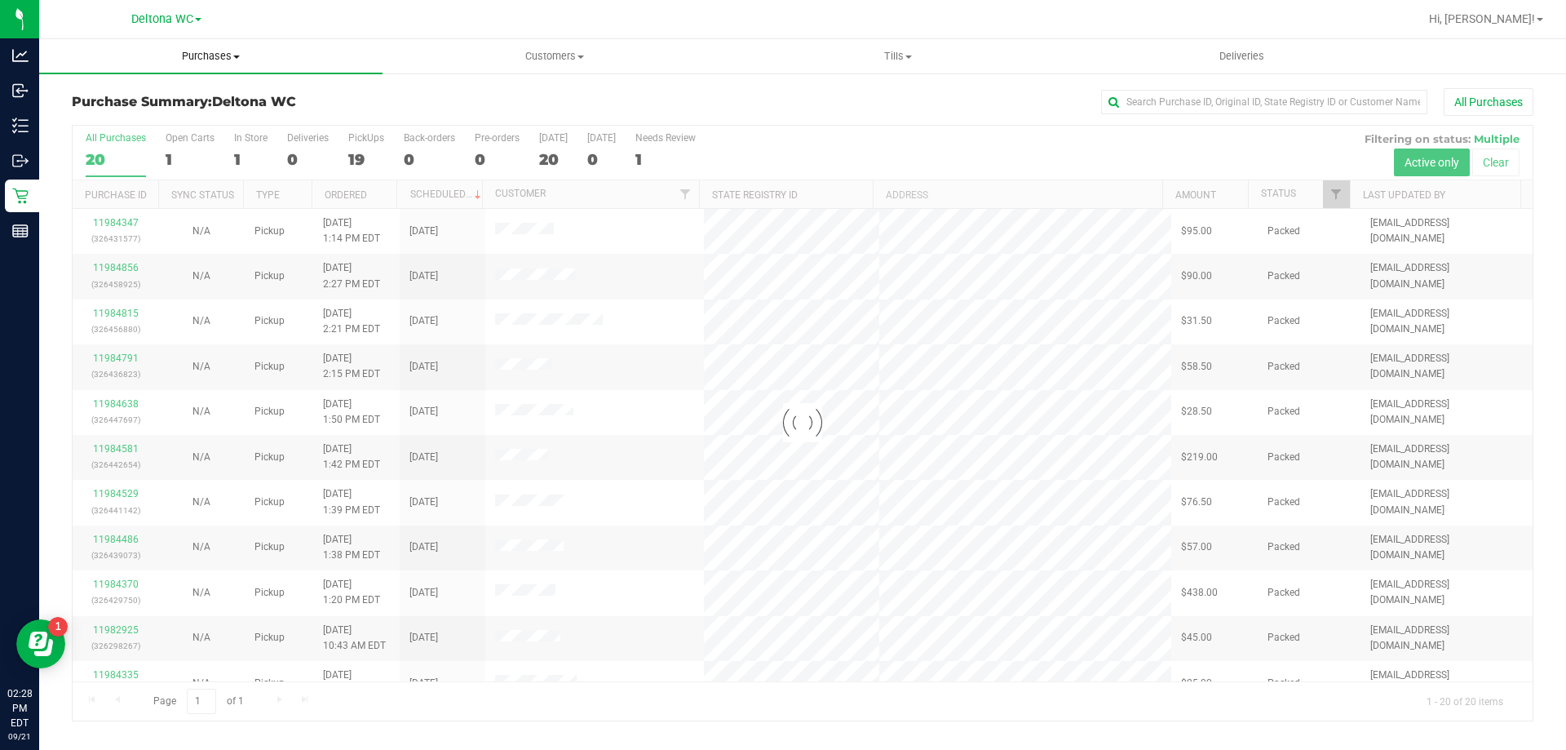
click at [199, 69] on uib-tab-heading "Purchases Summary of purchases Fulfillment All purchases" at bounding box center [210, 56] width 343 height 34
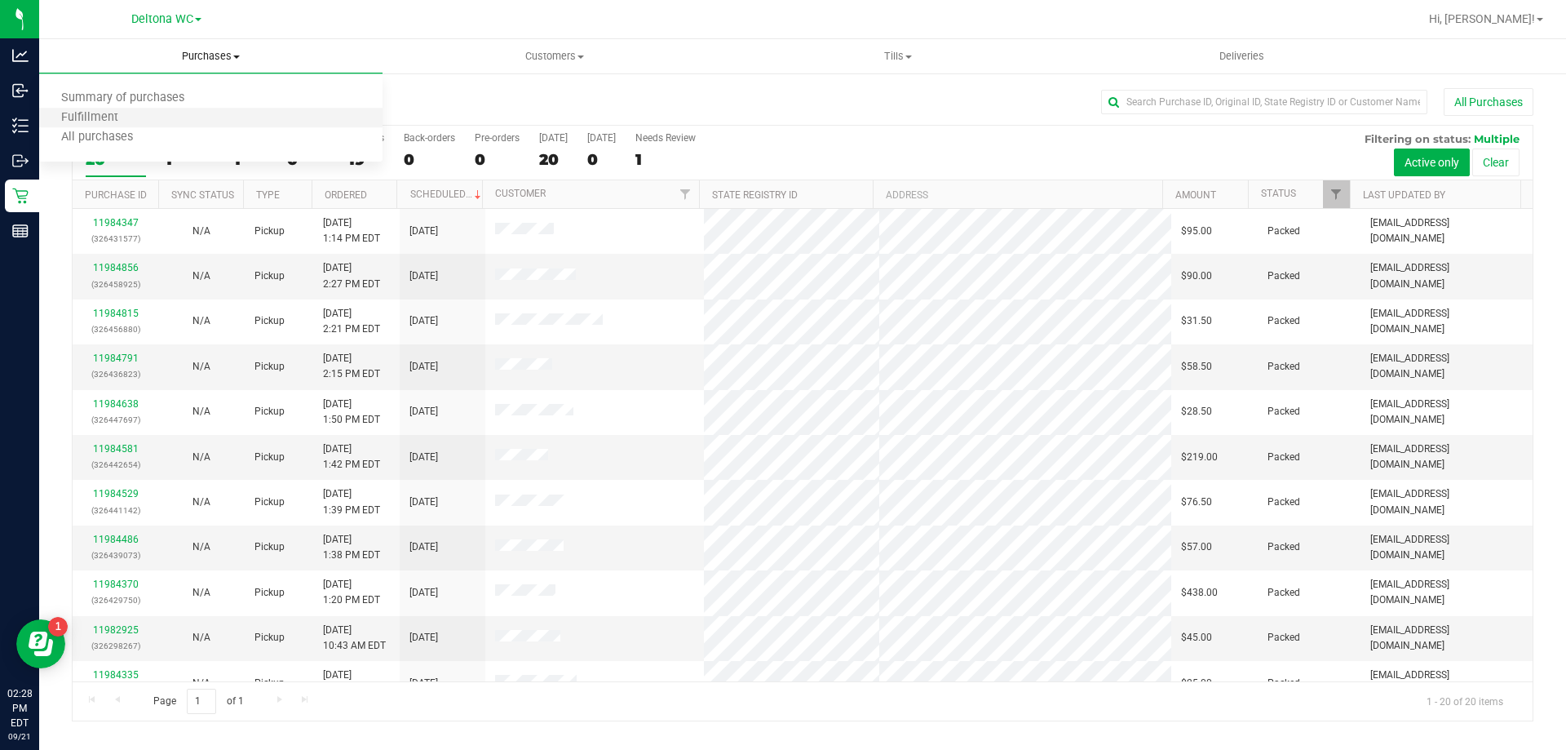
click at [153, 119] on li "Fulfillment" at bounding box center [210, 118] width 343 height 20
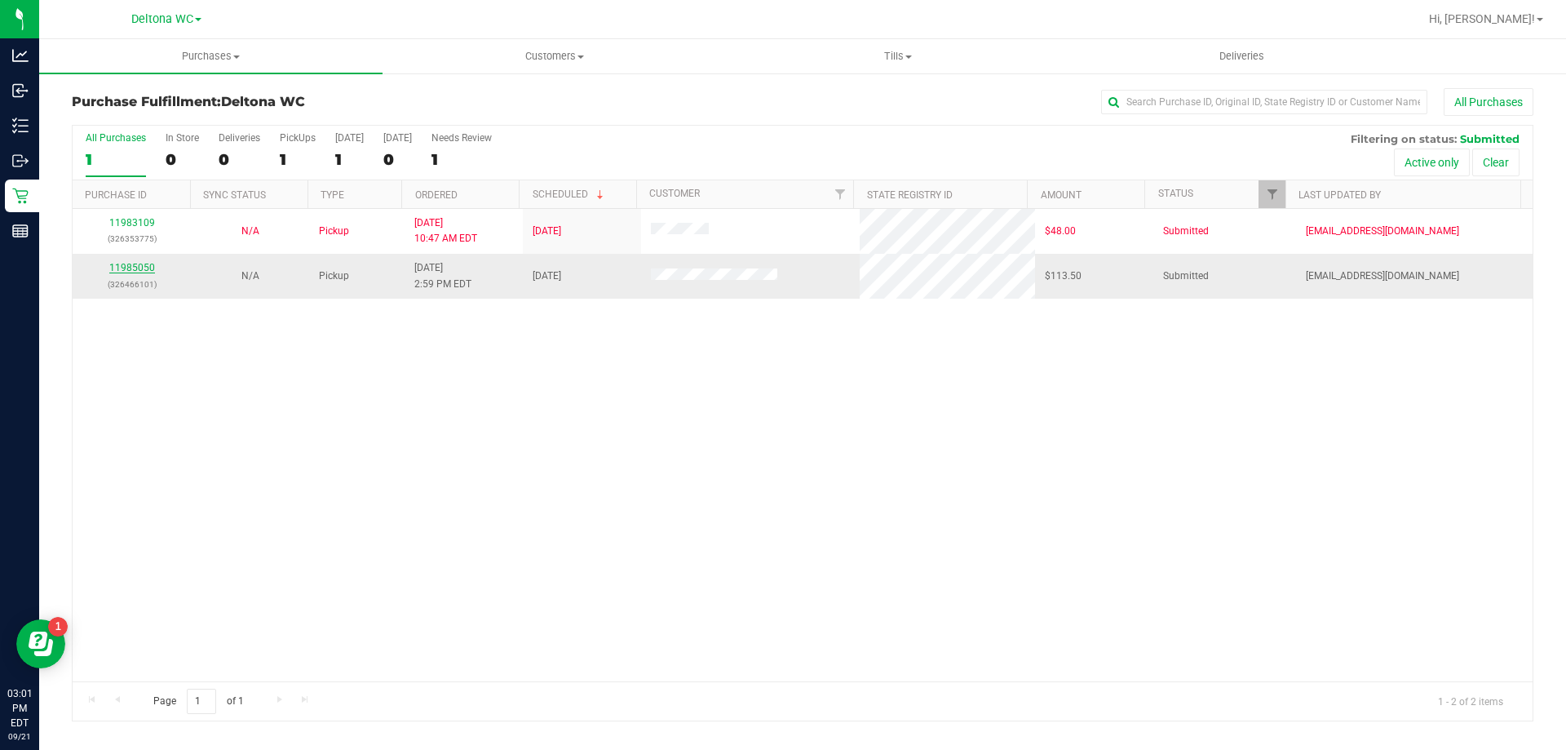
click at [139, 267] on link "11985050" at bounding box center [132, 267] width 46 height 11
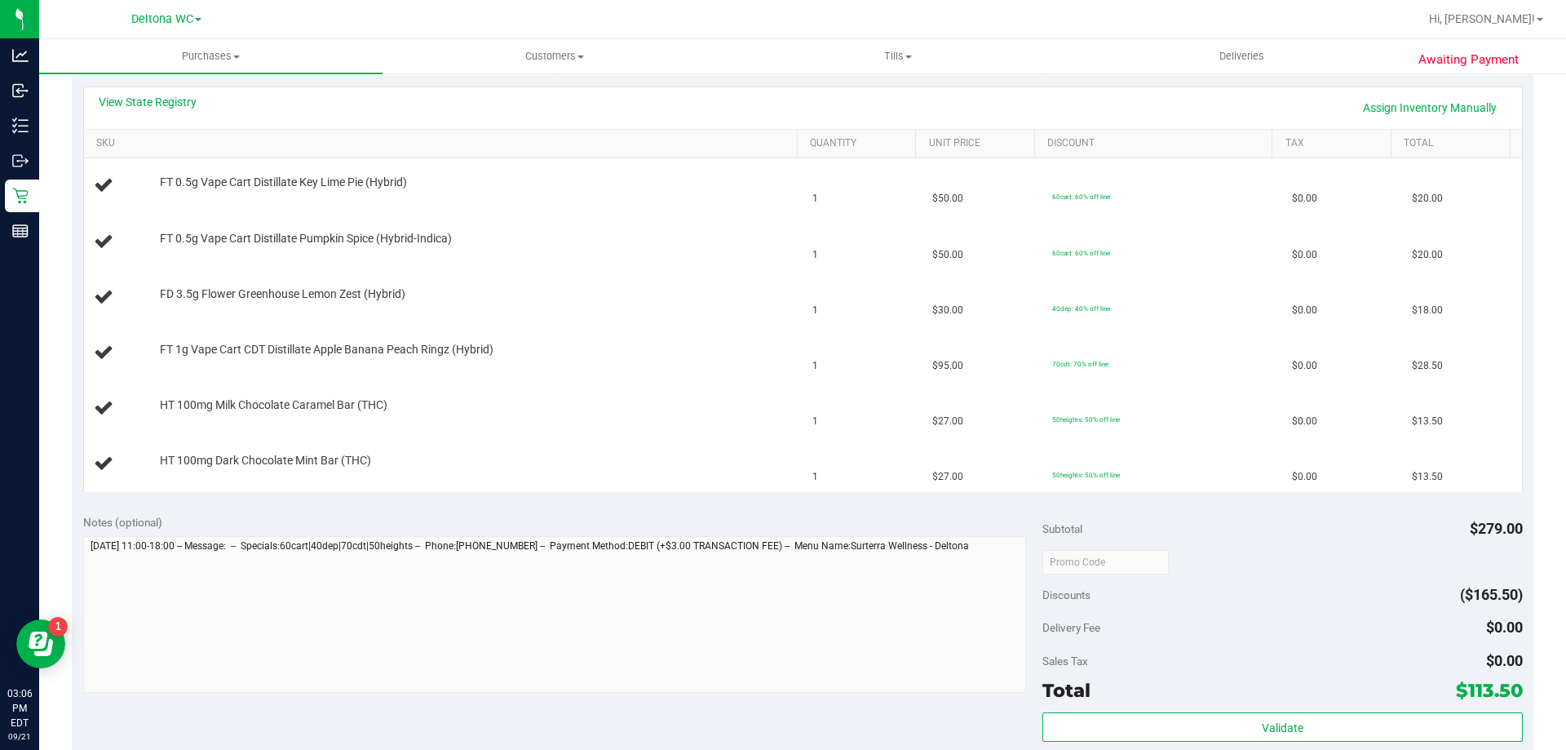
scroll to position [489, 0]
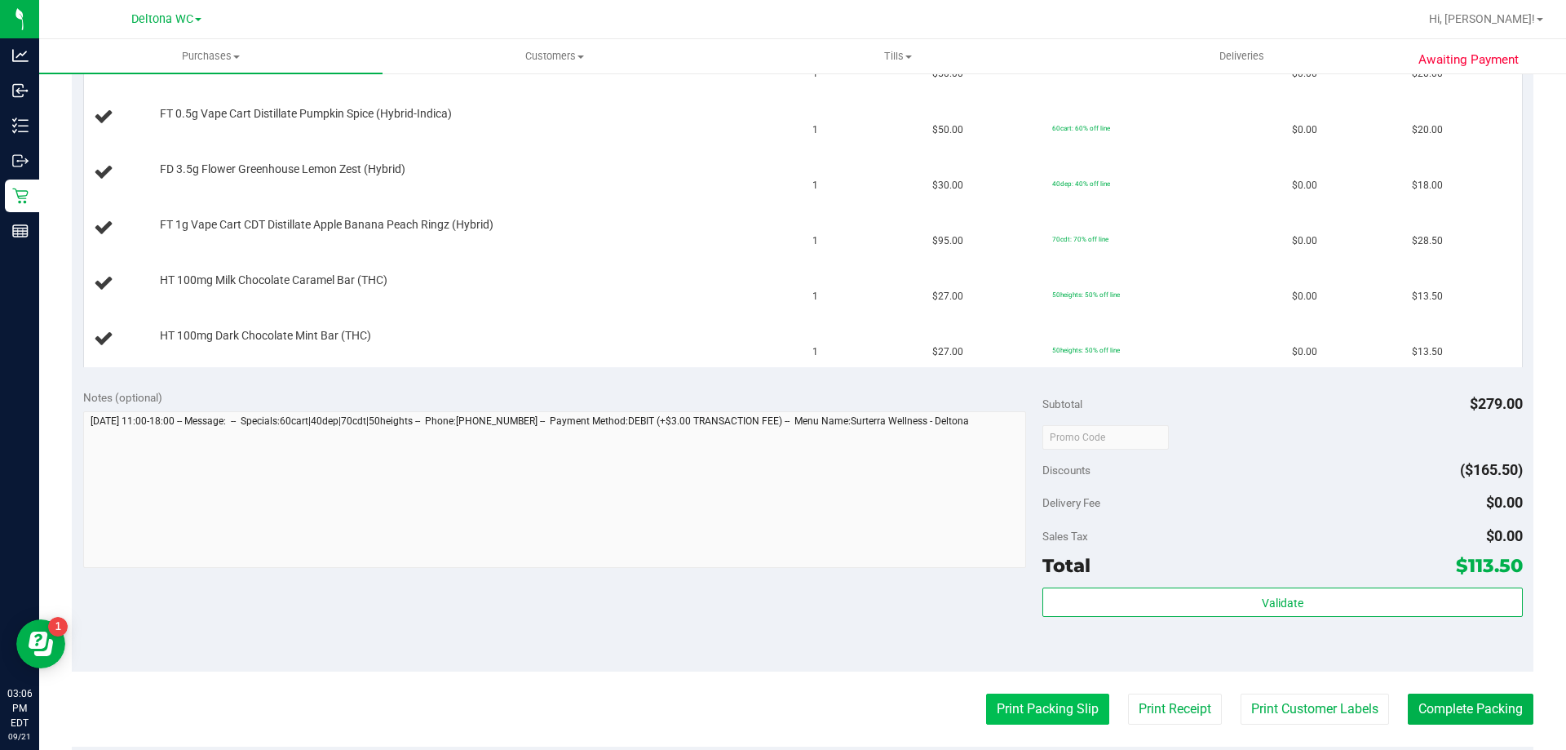
click at [1073, 706] on button "Print Packing Slip" at bounding box center [1047, 708] width 123 height 31
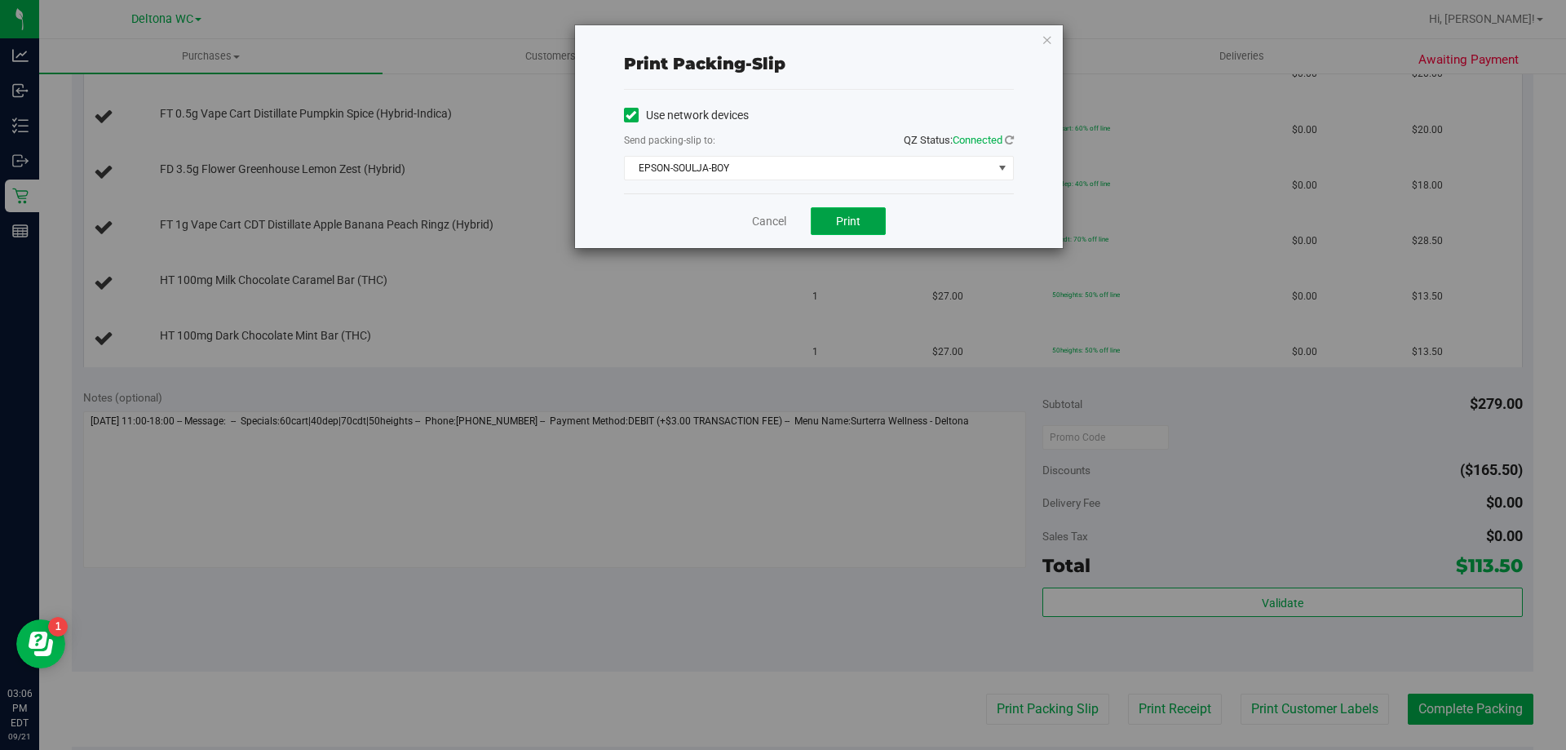
click at [829, 224] on button "Print" at bounding box center [848, 221] width 75 height 28
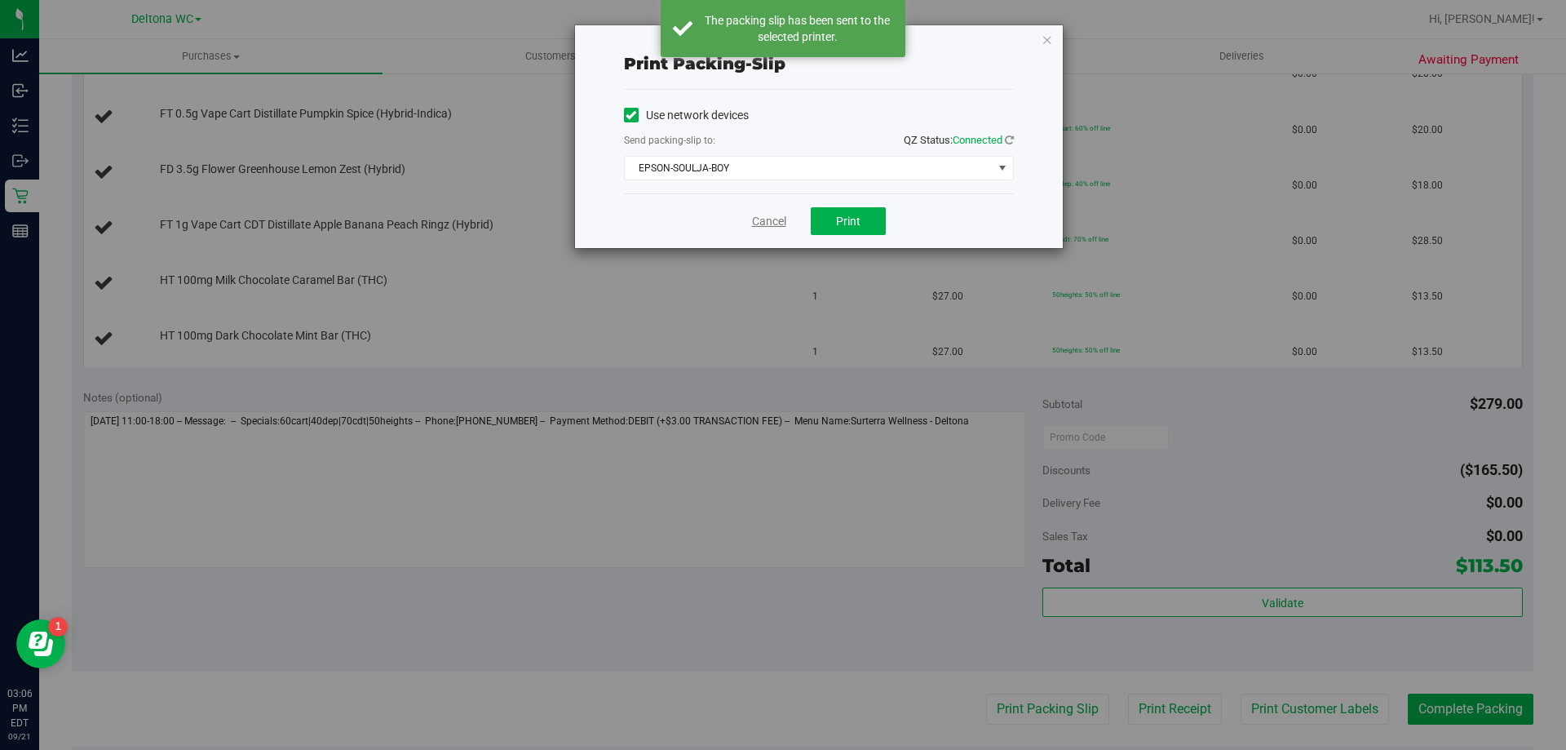
click at [752, 217] on link "Cancel" at bounding box center [769, 221] width 34 height 17
